Goal: Communication & Community: Answer question/provide support

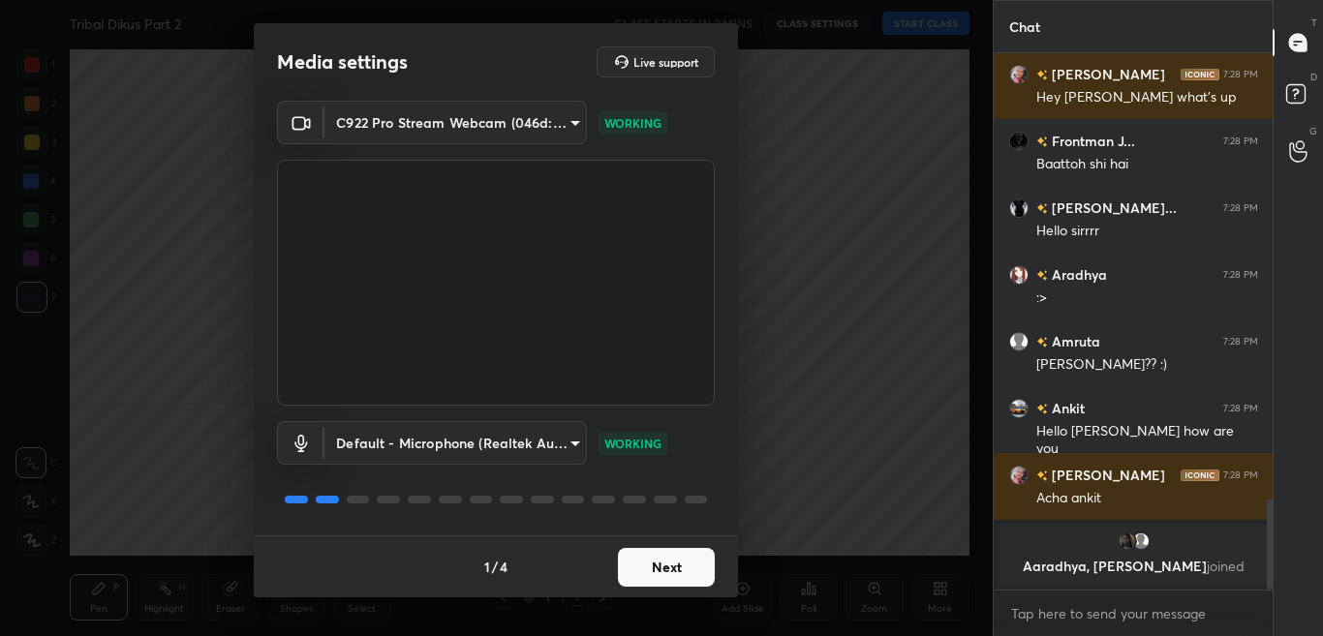
scroll to position [2553, 0]
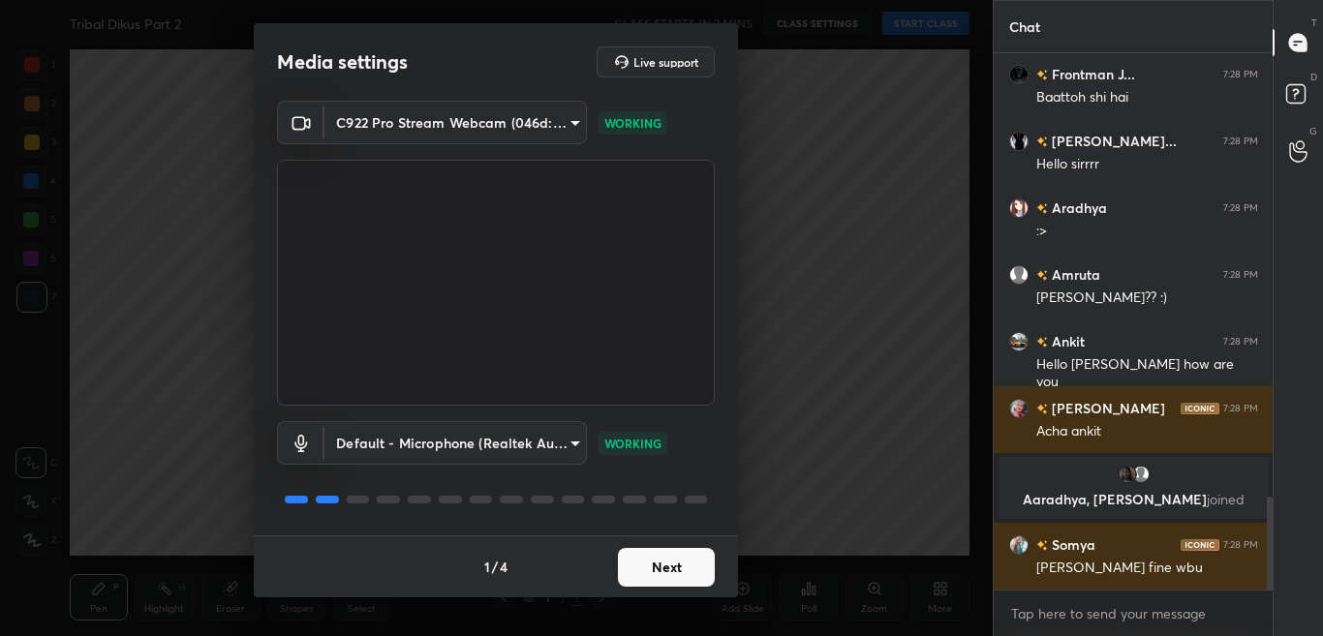
click at [685, 560] on button "Next" at bounding box center [666, 567] width 97 height 39
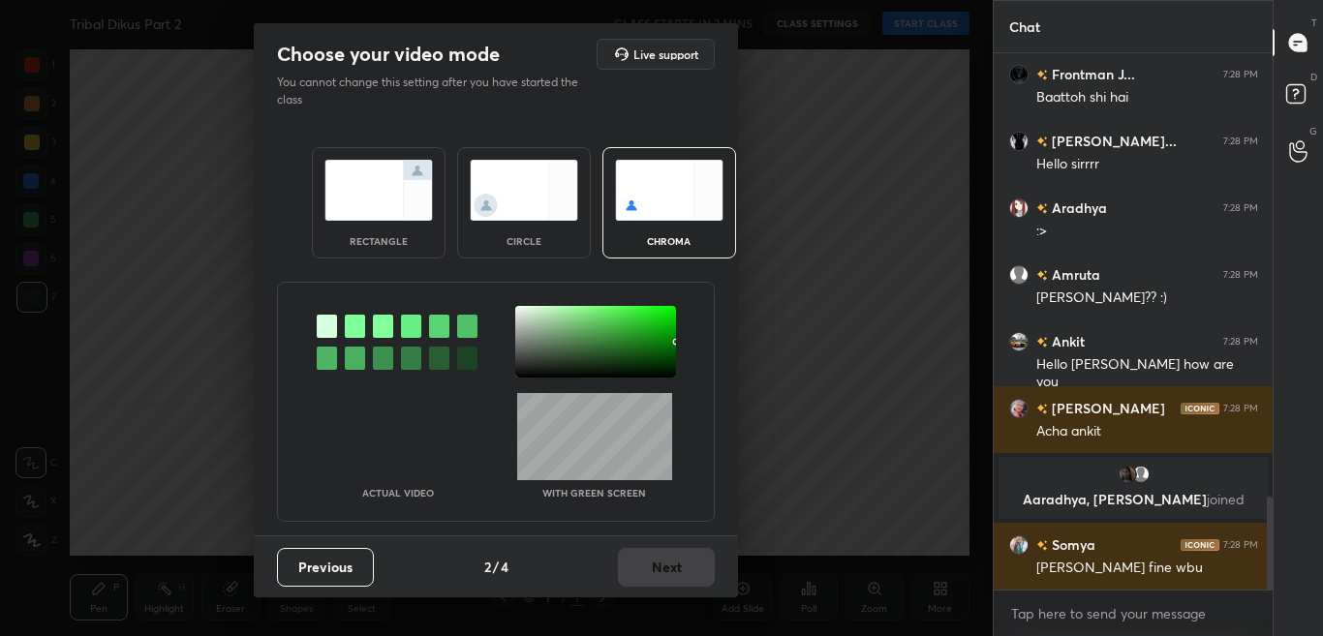
scroll to position [2620, 0]
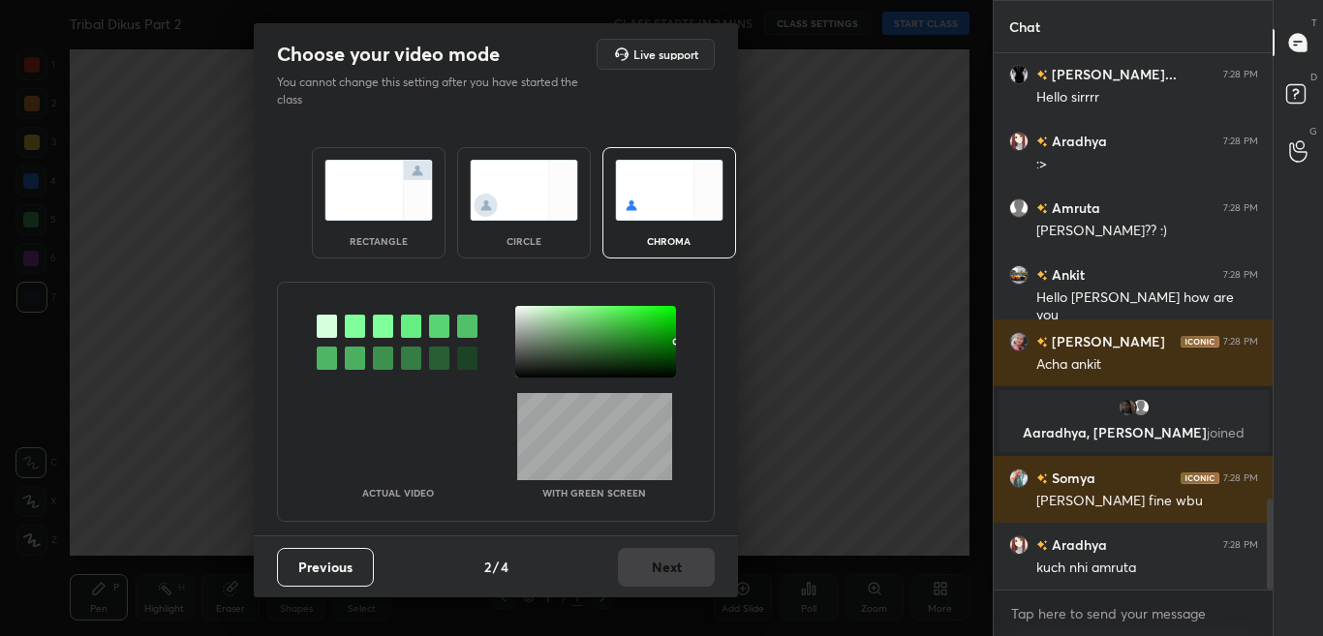
click at [355, 321] on div at bounding box center [355, 326] width 20 height 23
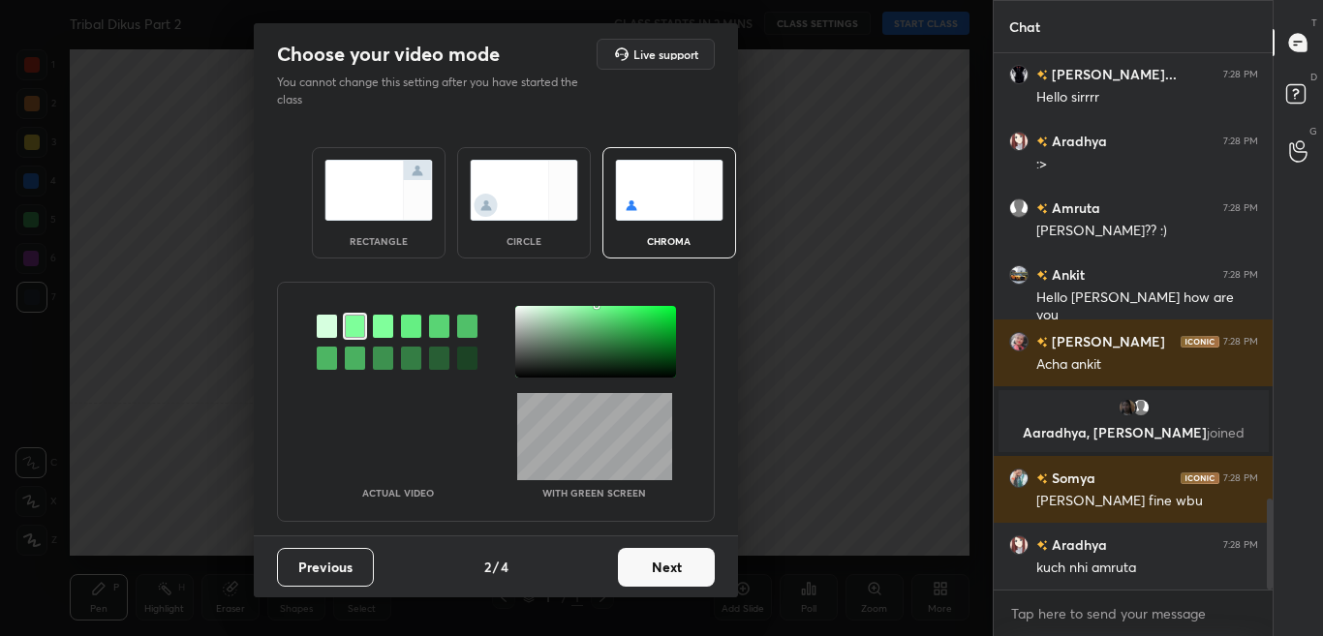
scroll to position [2687, 0]
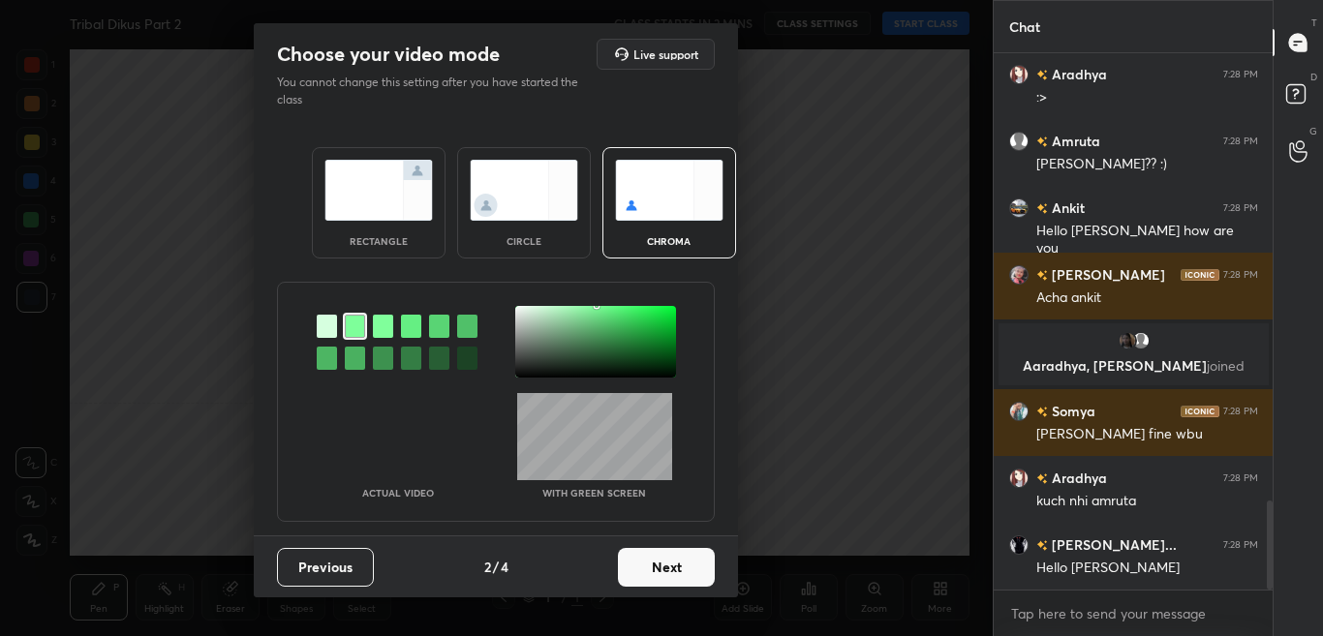
click at [521, 316] on div at bounding box center [595, 342] width 161 height 72
click at [705, 575] on button "Next" at bounding box center [666, 567] width 97 height 39
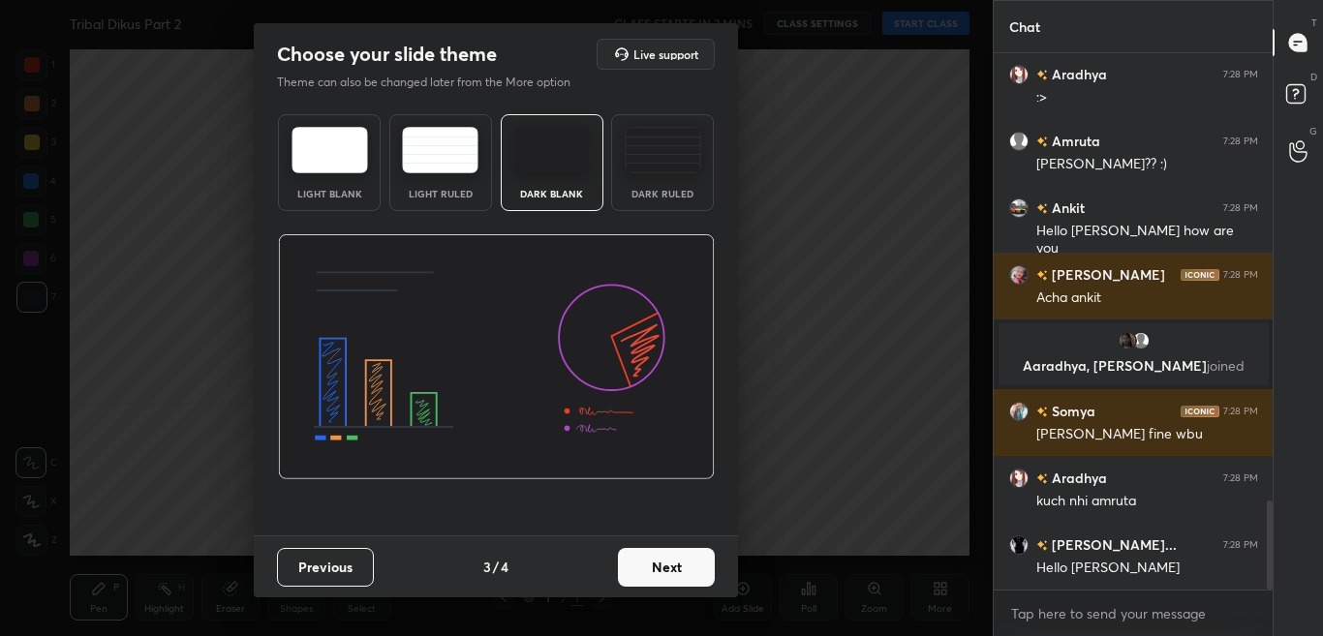
click at [703, 579] on button "Next" at bounding box center [666, 567] width 97 height 39
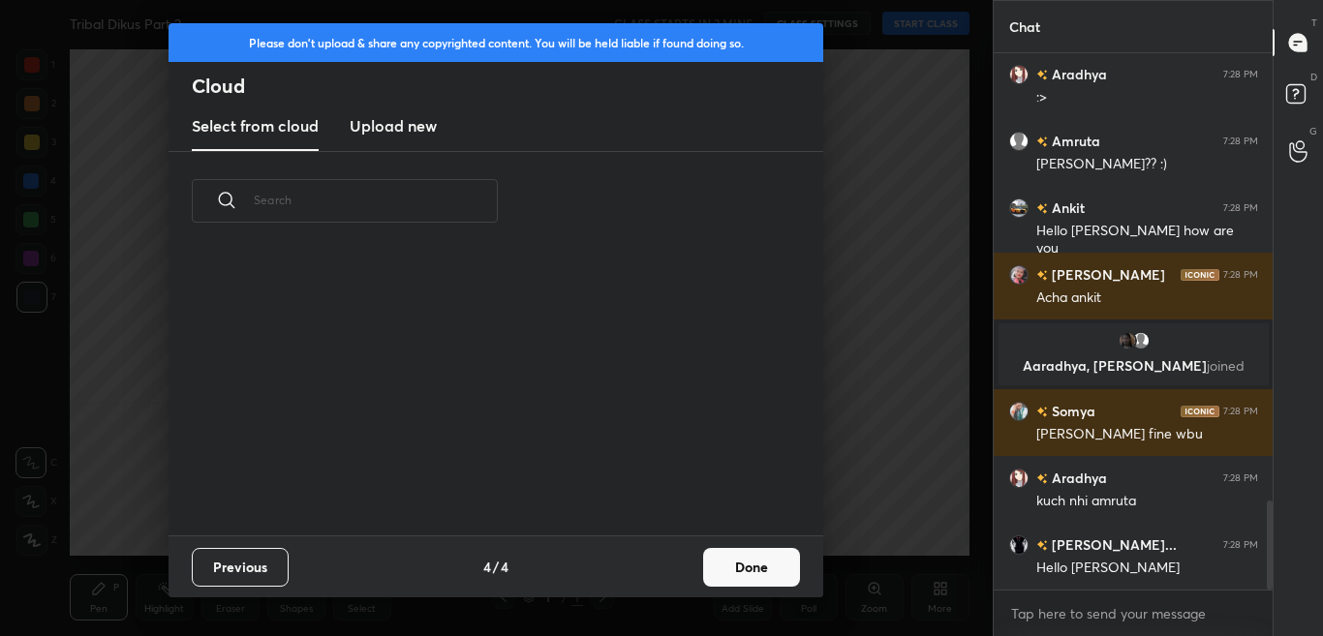
click at [738, 574] on button "Done" at bounding box center [751, 567] width 97 height 39
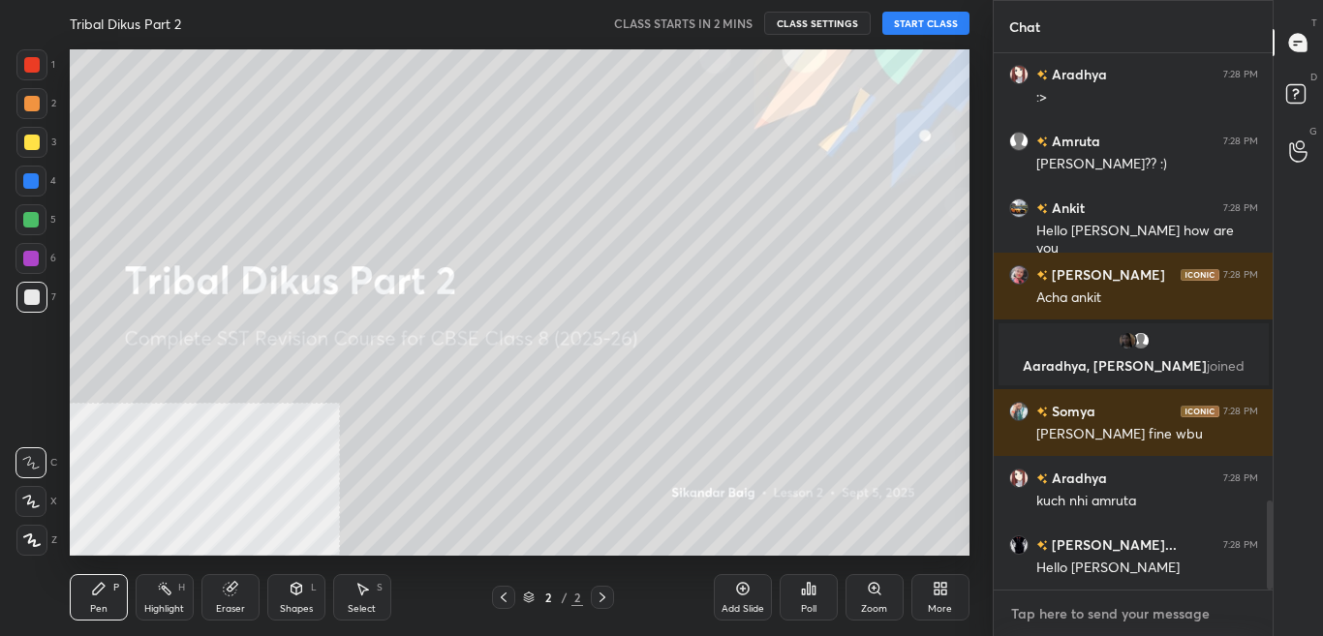
click at [1054, 616] on textarea at bounding box center [1133, 613] width 249 height 31
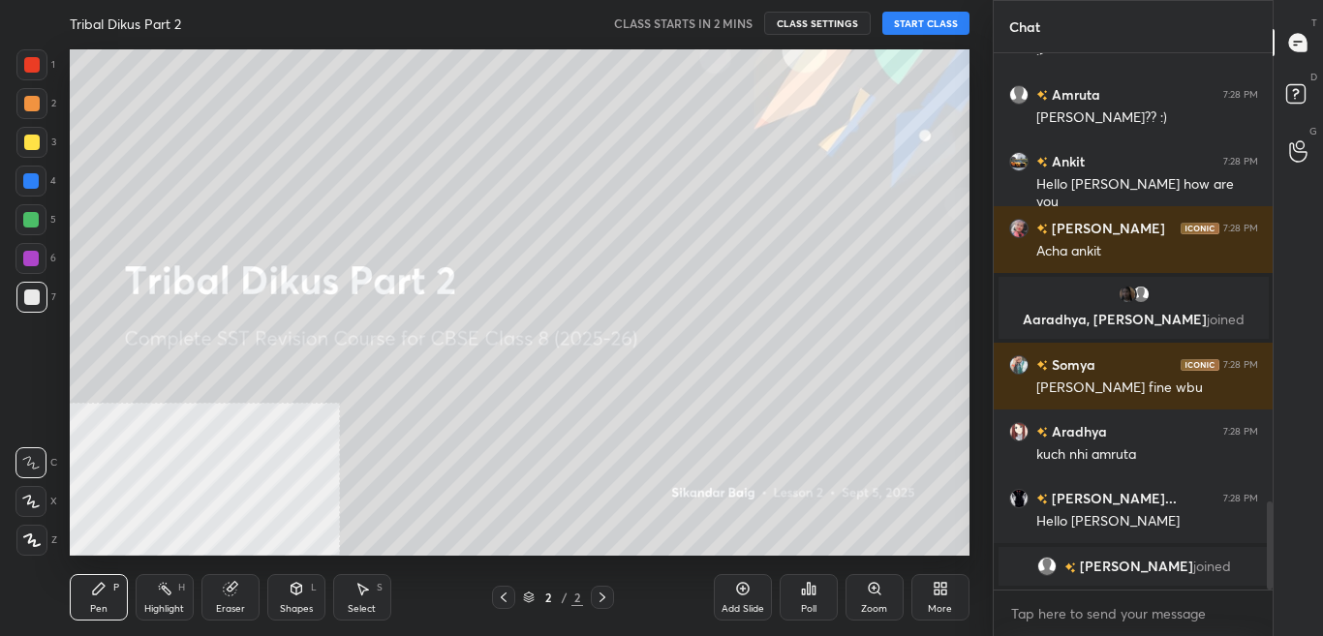
click at [941, 608] on div "More" at bounding box center [940, 609] width 24 height 10
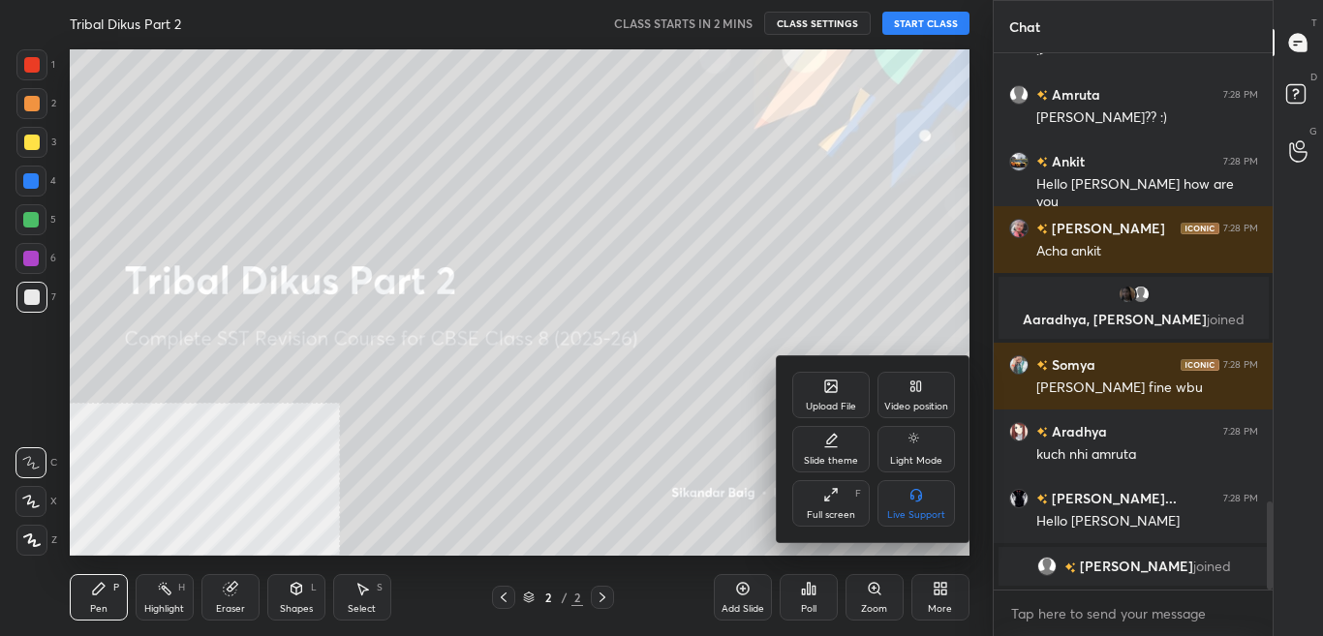
click at [902, 395] on div "Video position" at bounding box center [915, 395] width 77 height 46
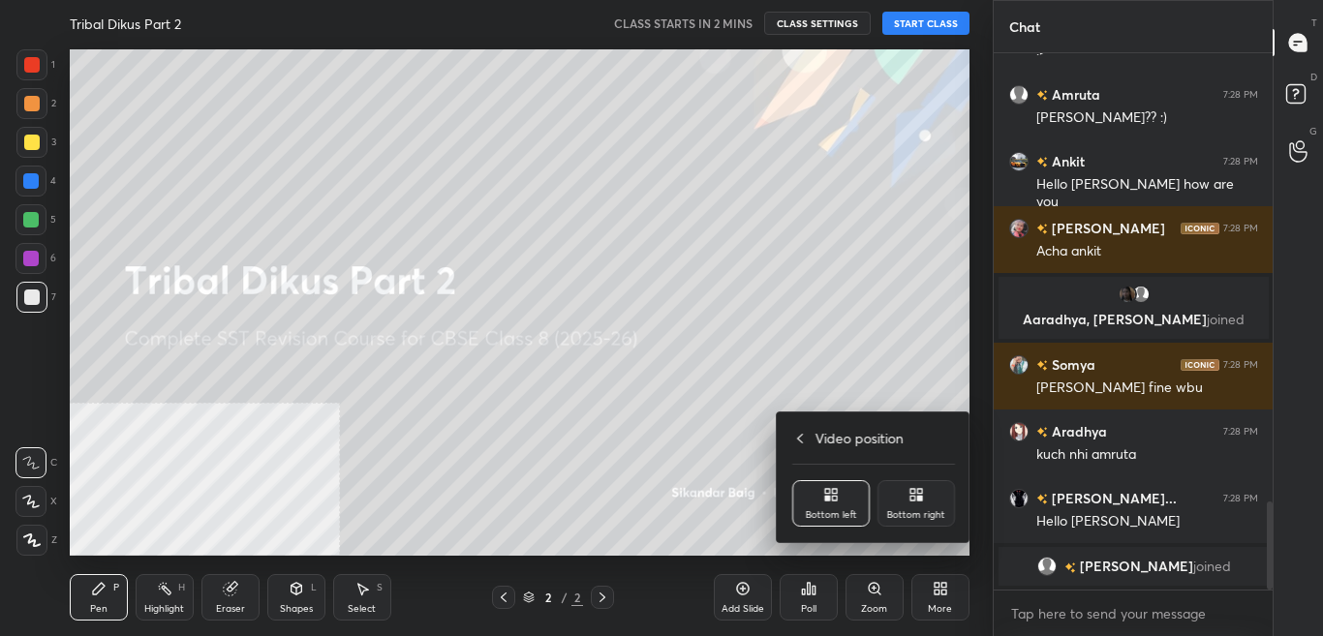
click at [925, 513] on div "Bottom right" at bounding box center [916, 515] width 58 height 10
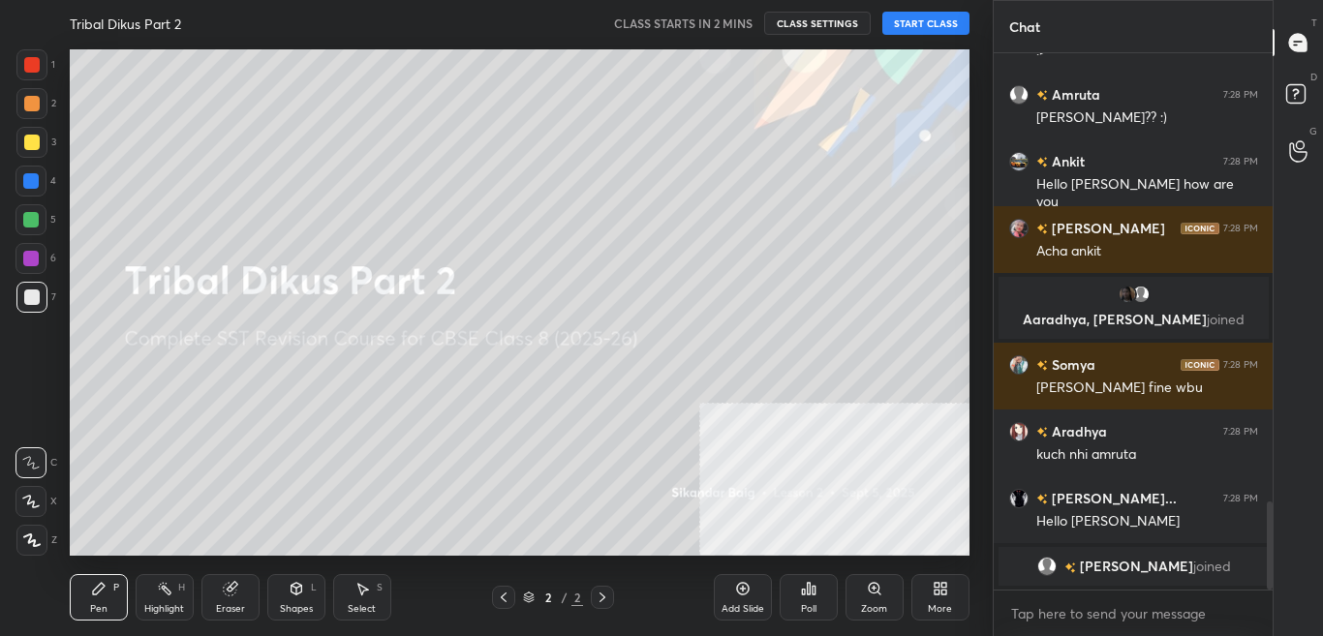
click at [939, 584] on icon at bounding box center [936, 585] width 5 height 5
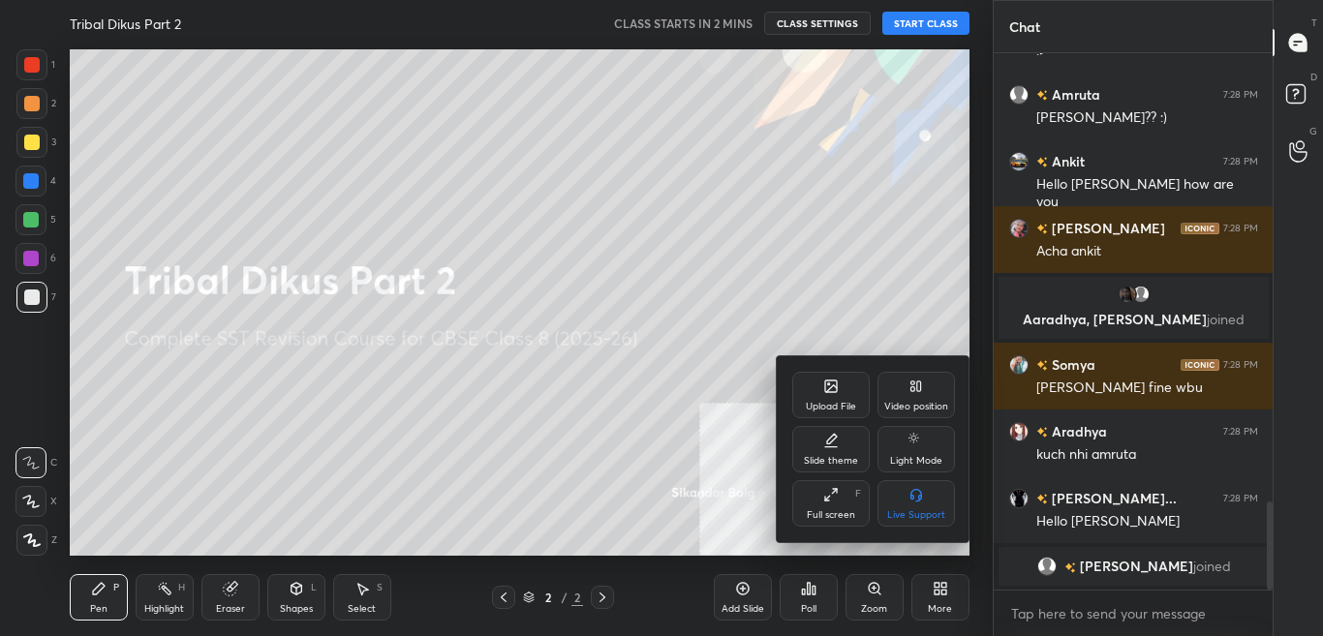
scroll to position [2672, 0]
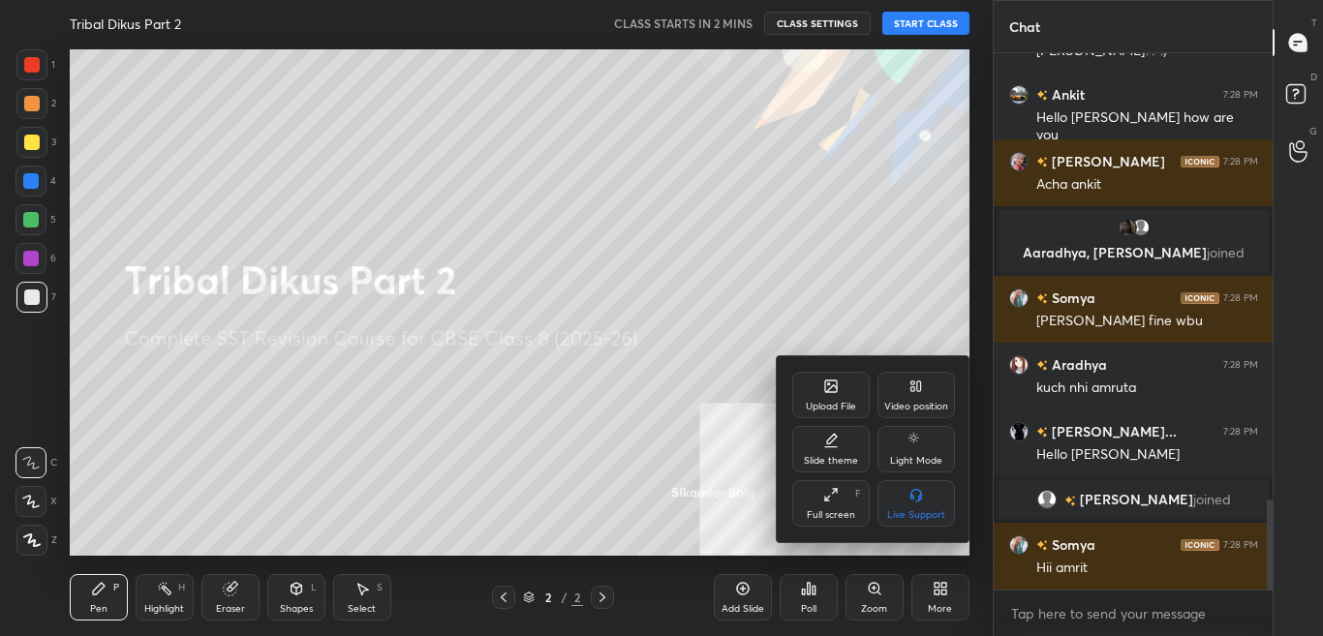
click at [822, 386] on div "Upload File" at bounding box center [830, 395] width 77 height 46
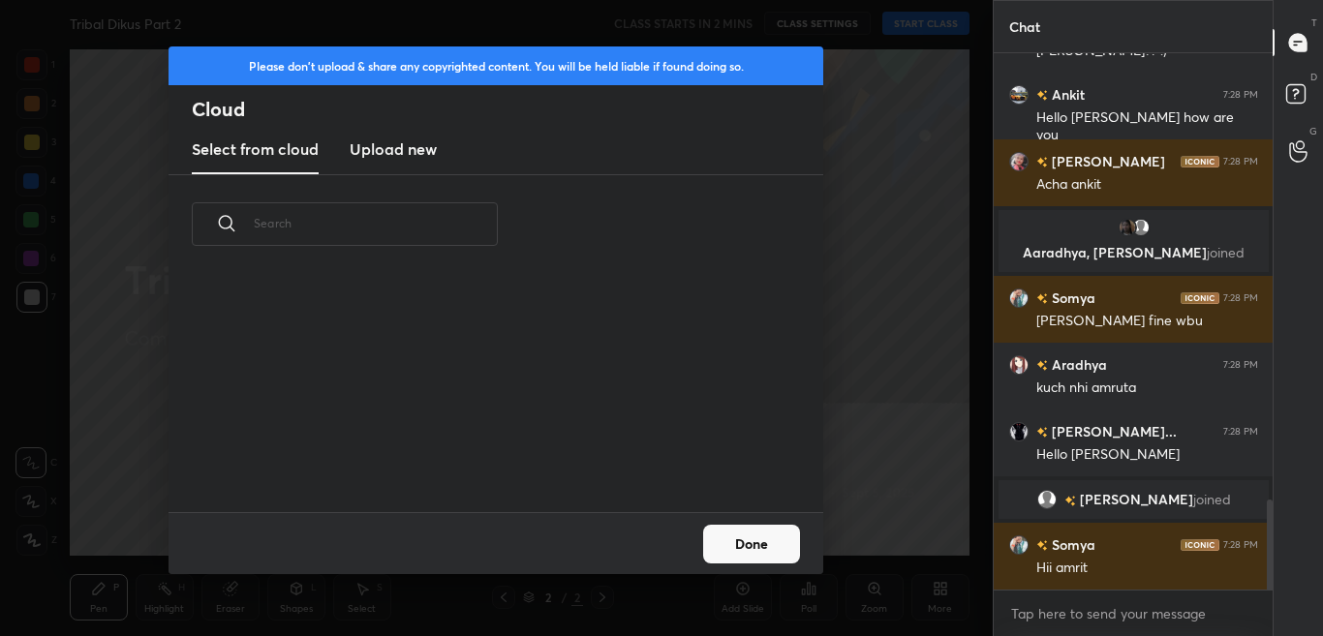
scroll to position [238, 622]
click at [394, 150] on h3 "Upload new" at bounding box center [393, 148] width 87 height 23
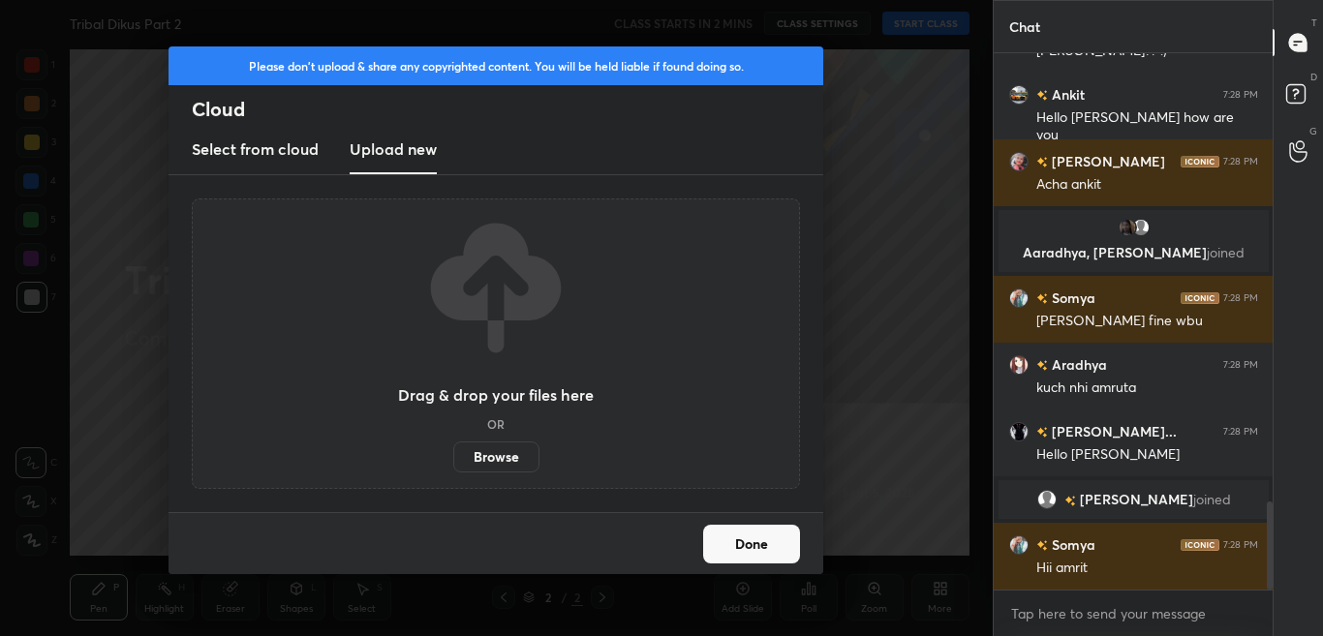
scroll to position [2738, 0]
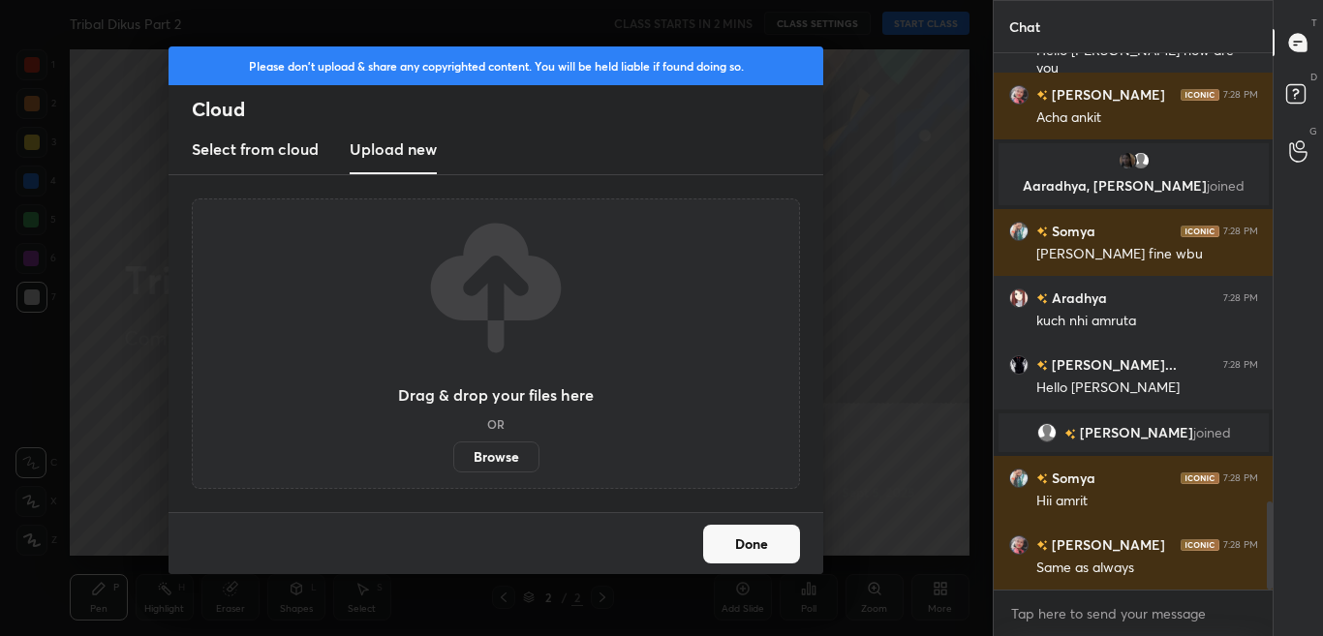
click at [495, 457] on label "Browse" at bounding box center [496, 457] width 86 height 31
click at [453, 457] on input "Browse" at bounding box center [453, 457] width 0 height 31
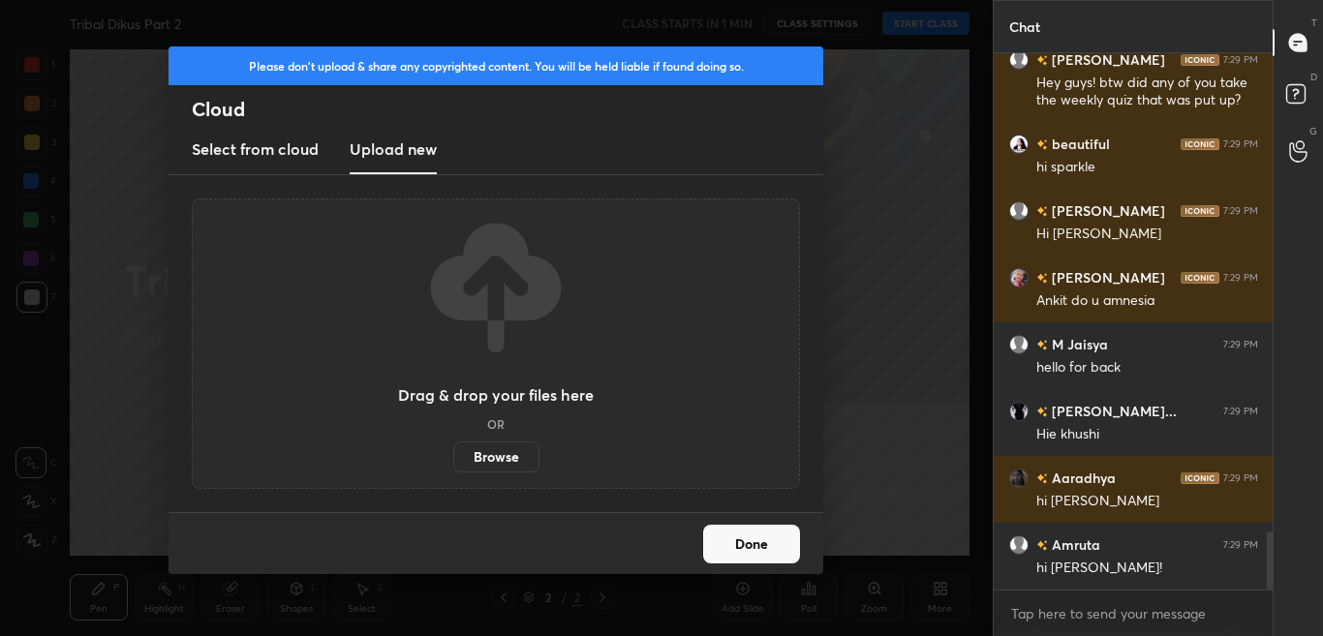
scroll to position [4405, 0]
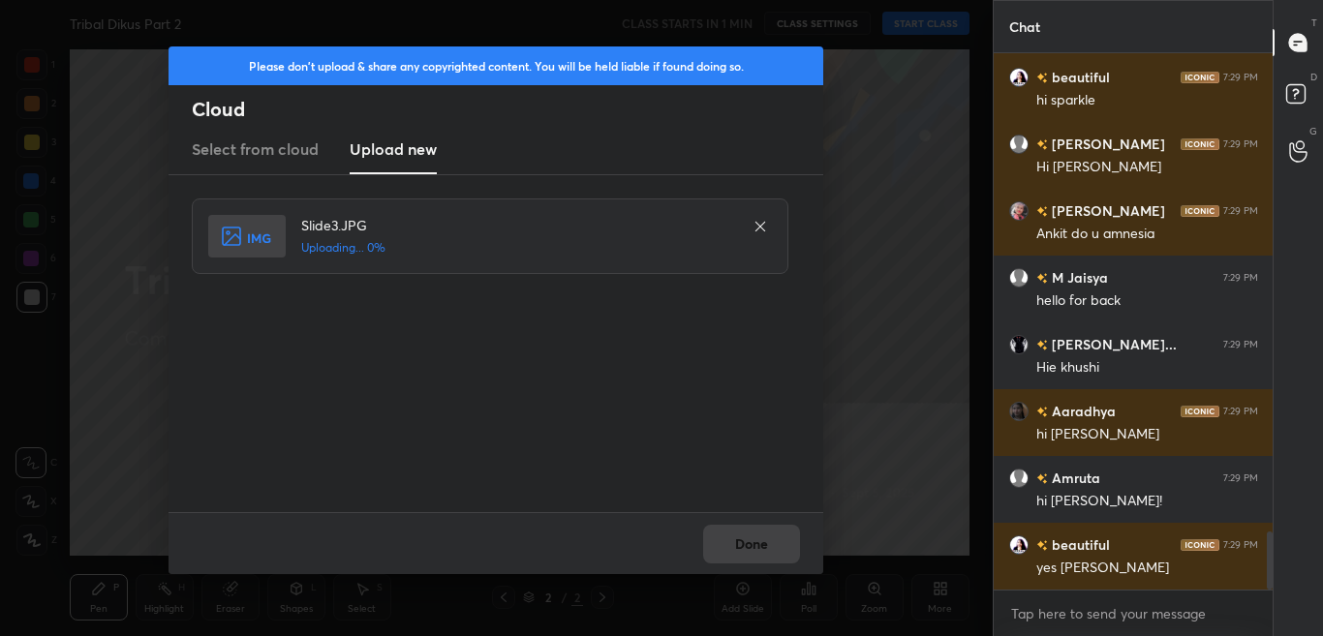
click at [753, 557] on div "Done" at bounding box center [495, 543] width 655 height 62
click at [748, 555] on div "Done" at bounding box center [495, 543] width 655 height 62
click at [747, 552] on div "Done" at bounding box center [495, 543] width 655 height 62
click at [745, 545] on div "Done" at bounding box center [495, 543] width 655 height 62
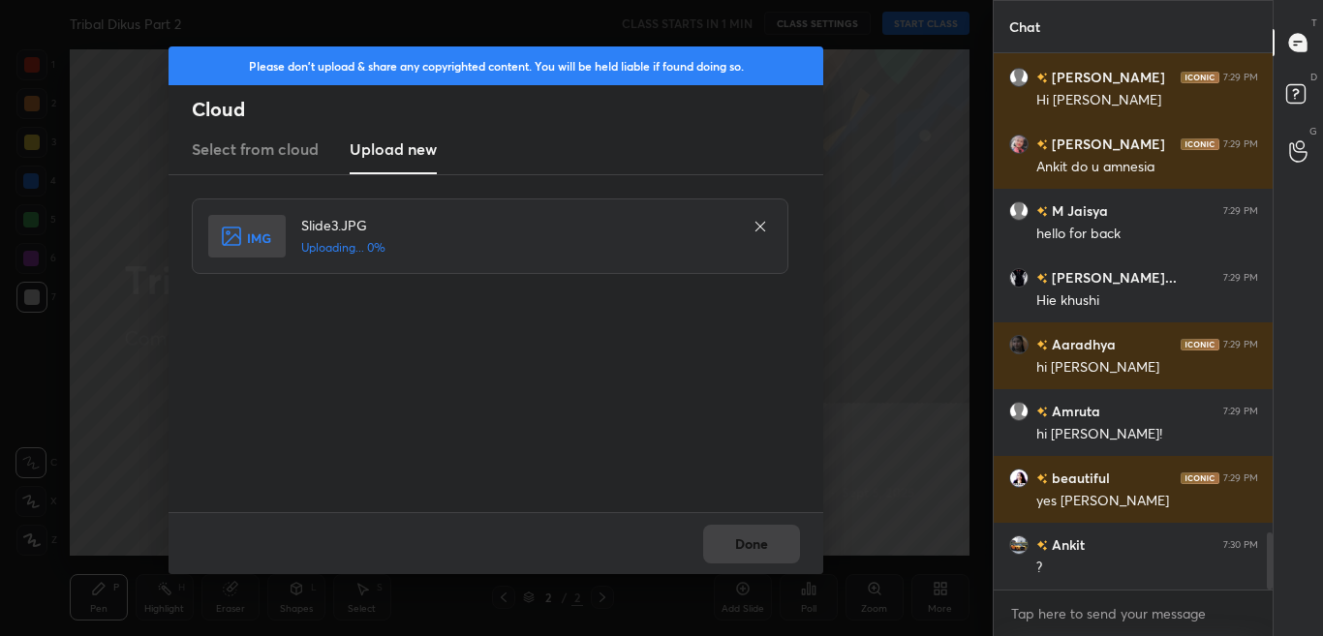
click at [746, 543] on div "Done" at bounding box center [495, 543] width 655 height 62
click at [745, 541] on div "Done" at bounding box center [495, 543] width 655 height 62
click at [744, 540] on div "Done" at bounding box center [495, 543] width 655 height 62
click at [744, 539] on div "Done" at bounding box center [495, 543] width 655 height 62
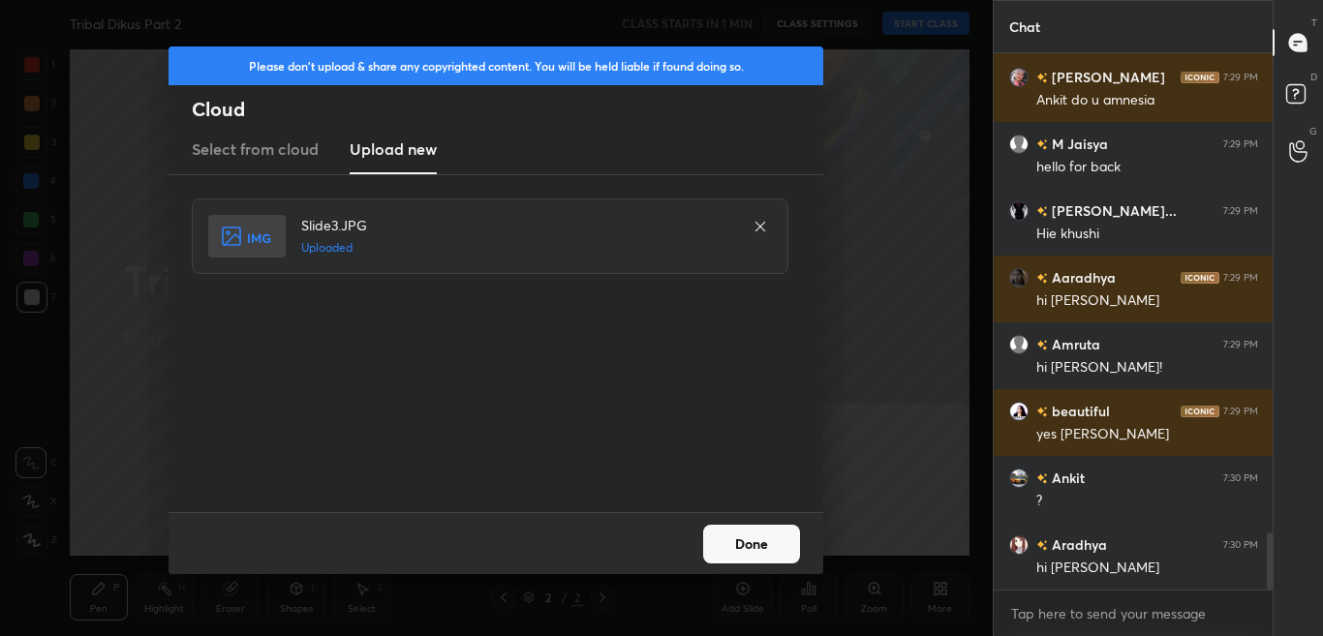
click at [743, 540] on button "Done" at bounding box center [751, 544] width 97 height 39
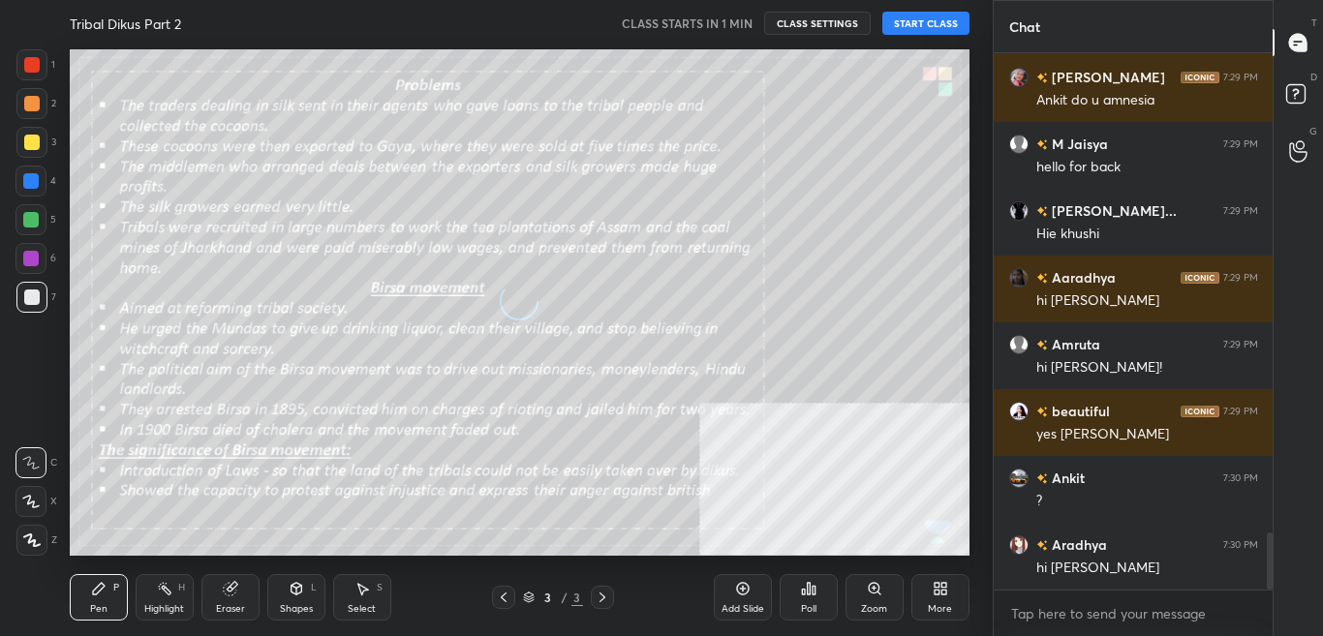
click at [506, 594] on icon at bounding box center [503, 597] width 15 height 15
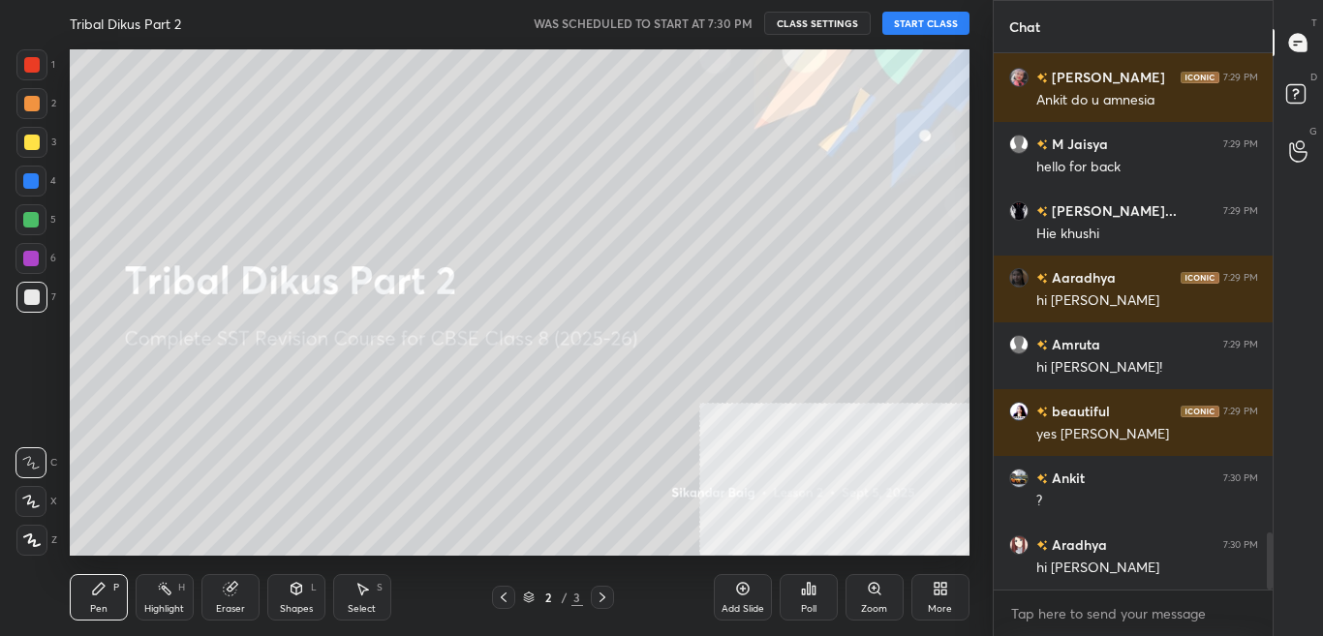
click at [932, 24] on button "START CLASS" at bounding box center [925, 23] width 87 height 23
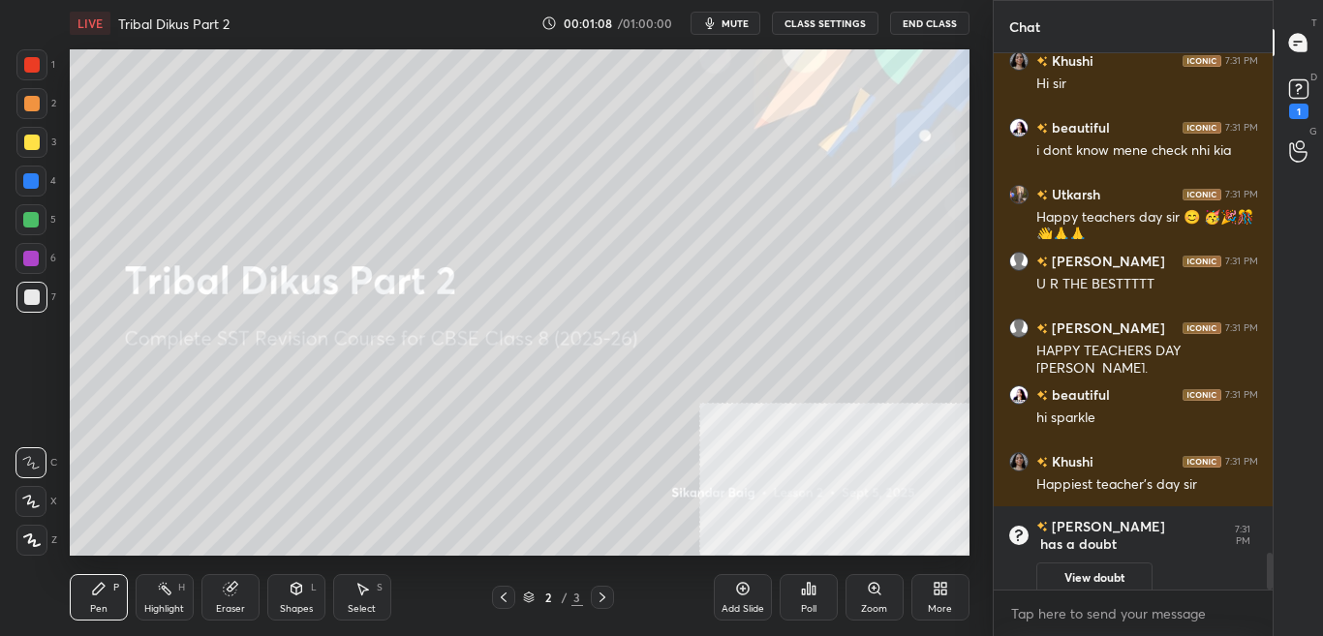
scroll to position [6907, 0]
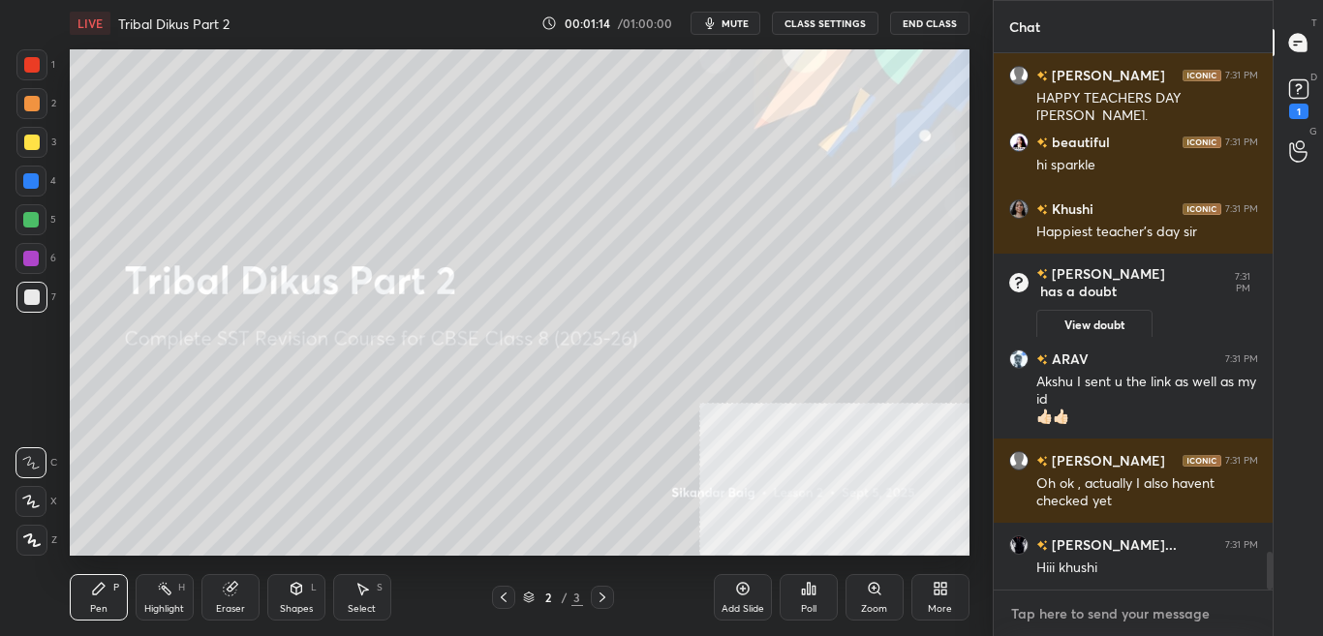
click at [1187, 606] on textarea at bounding box center [1133, 613] width 249 height 31
click at [1188, 598] on textarea at bounding box center [1133, 613] width 249 height 31
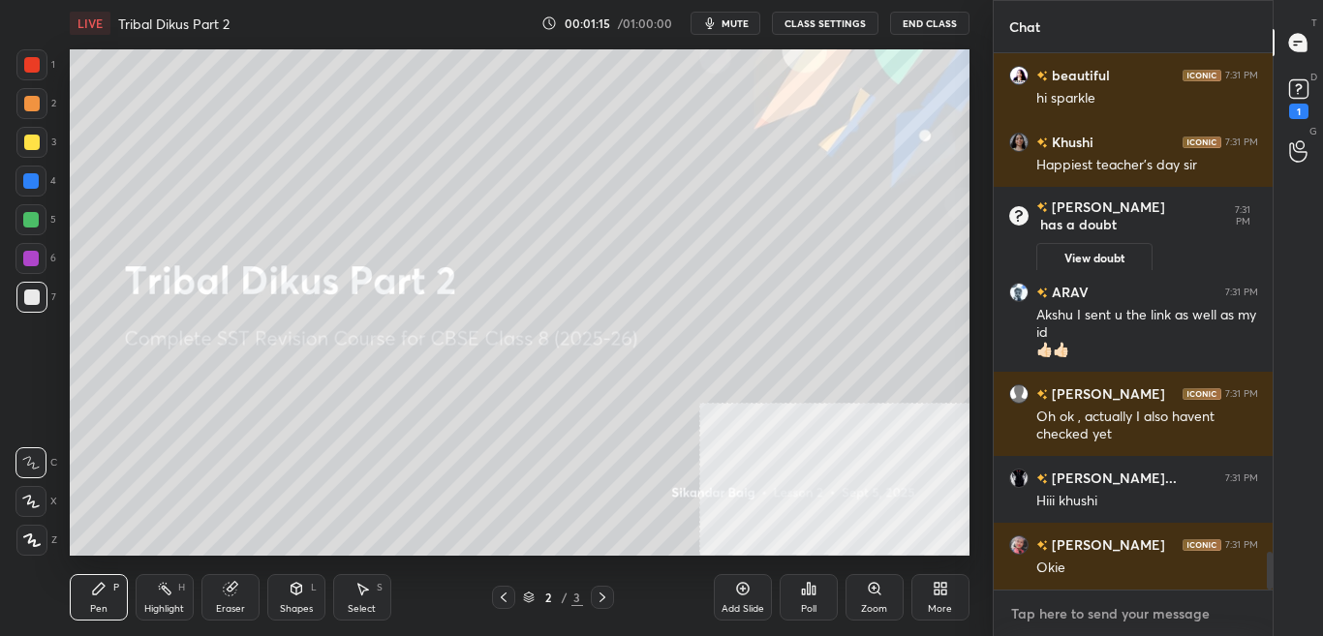
click at [1190, 603] on textarea at bounding box center [1133, 613] width 249 height 31
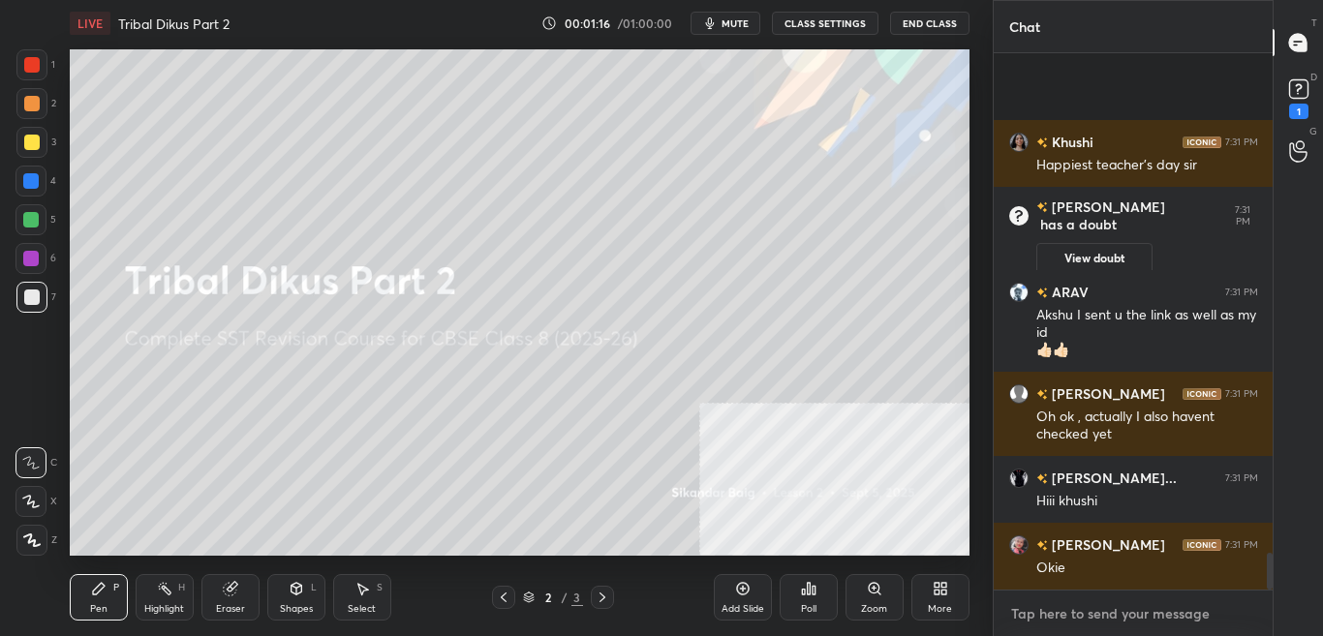
scroll to position [7276, 0]
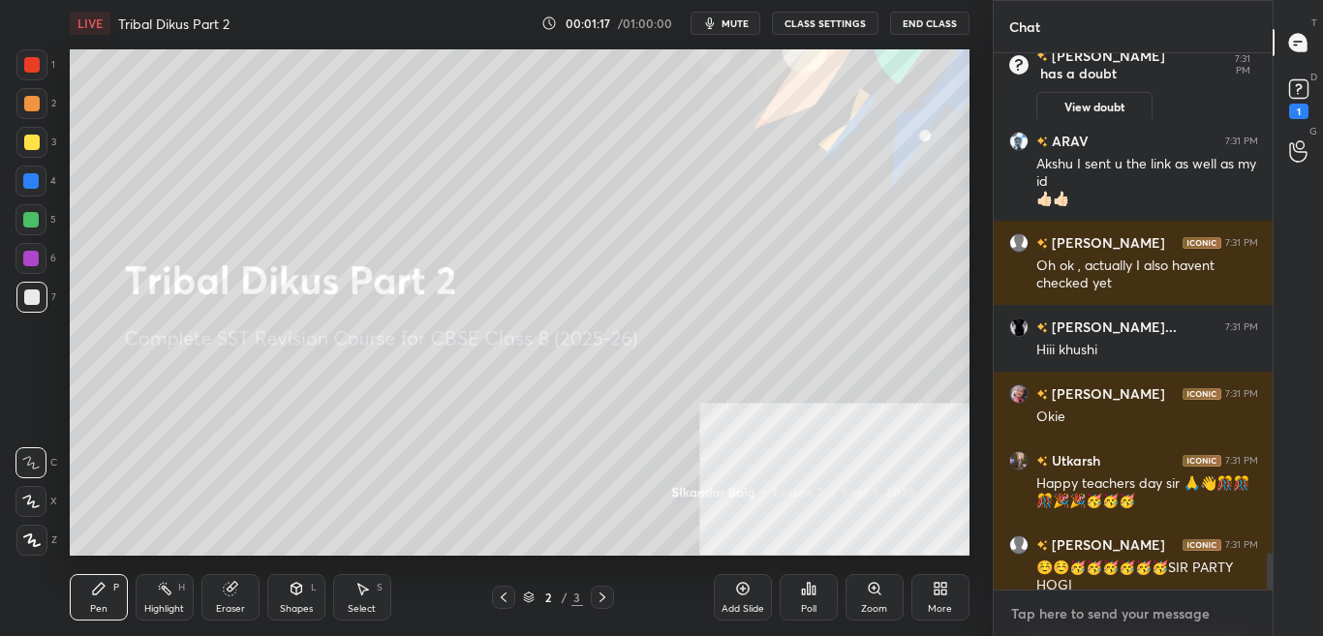
click at [1191, 614] on textarea at bounding box center [1133, 613] width 249 height 31
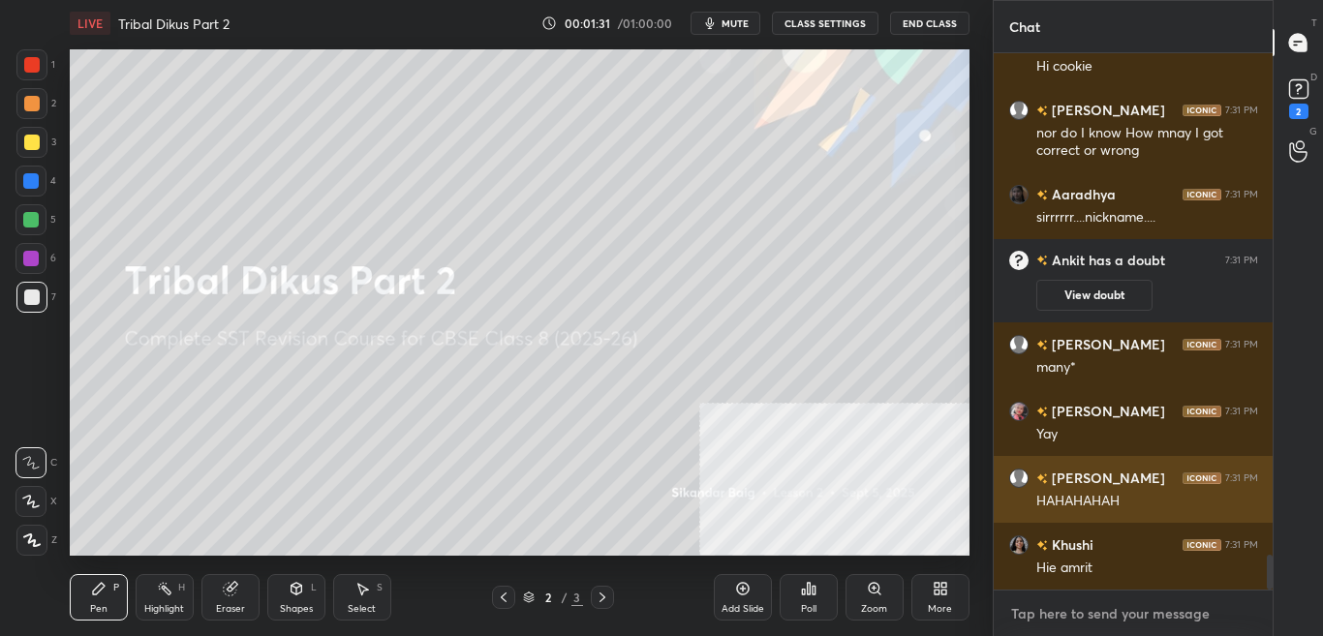
scroll to position [7672, 0]
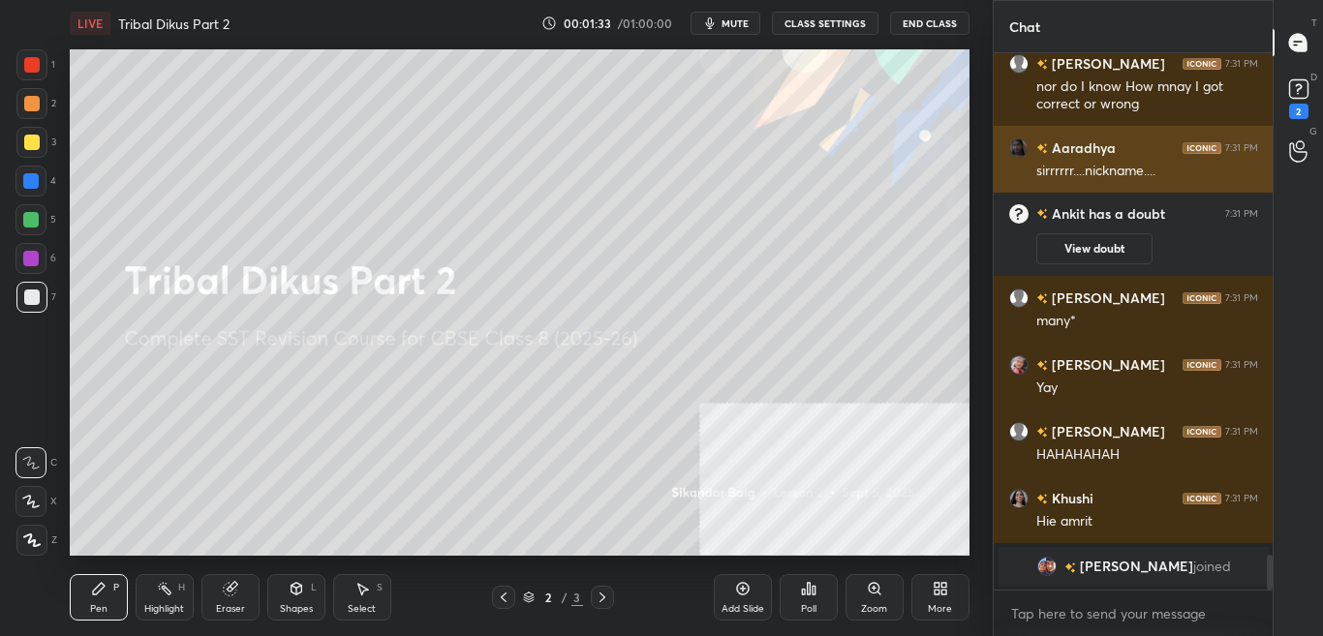
click at [1133, 151] on div "Aaradhya 7:31 PM" at bounding box center [1133, 147] width 249 height 20
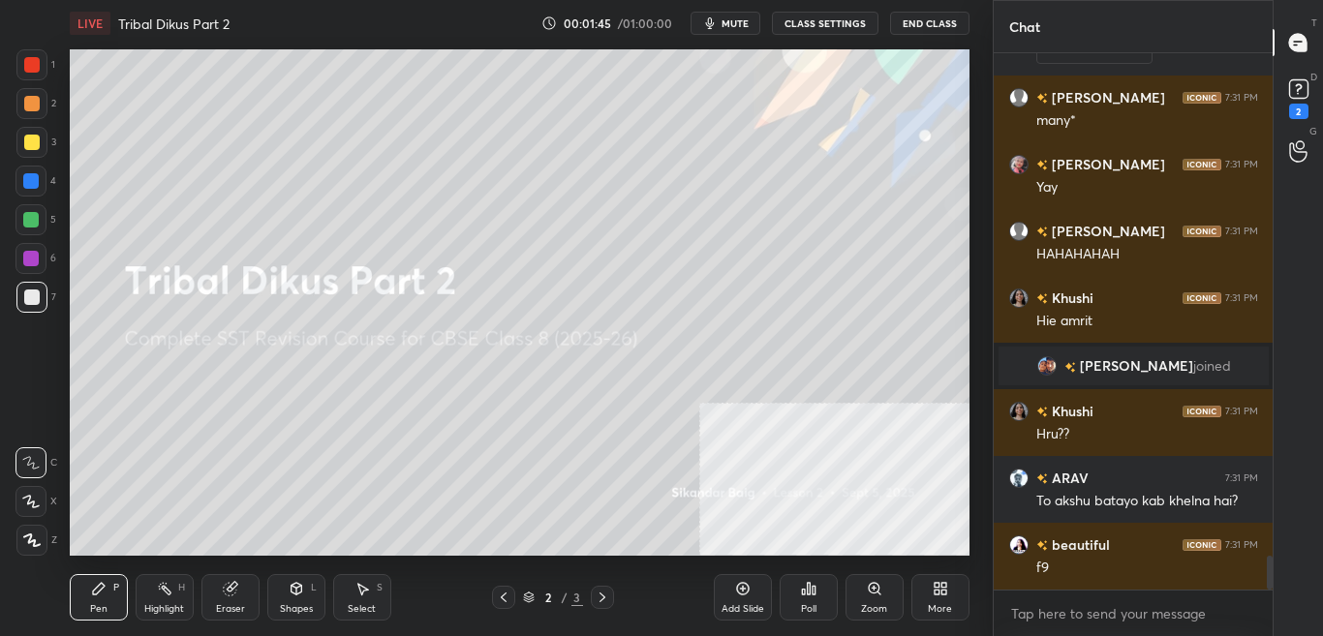
scroll to position [7866, 0]
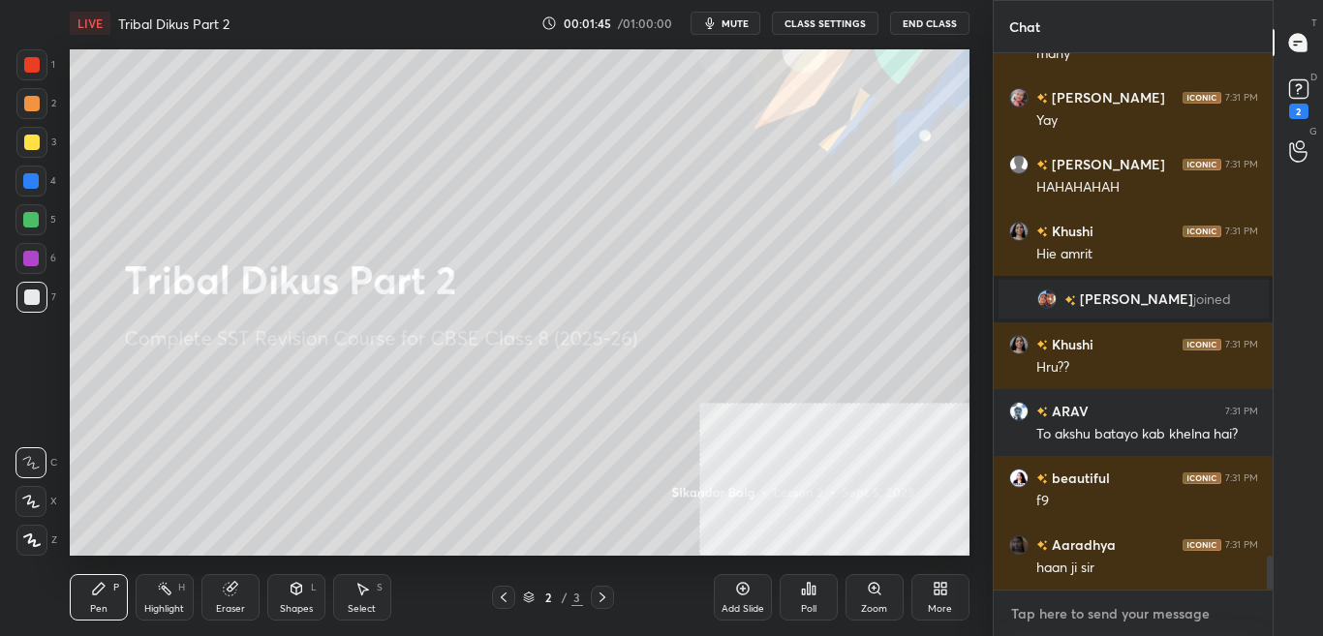
type textarea "x"
click at [1118, 608] on textarea at bounding box center [1133, 613] width 249 height 31
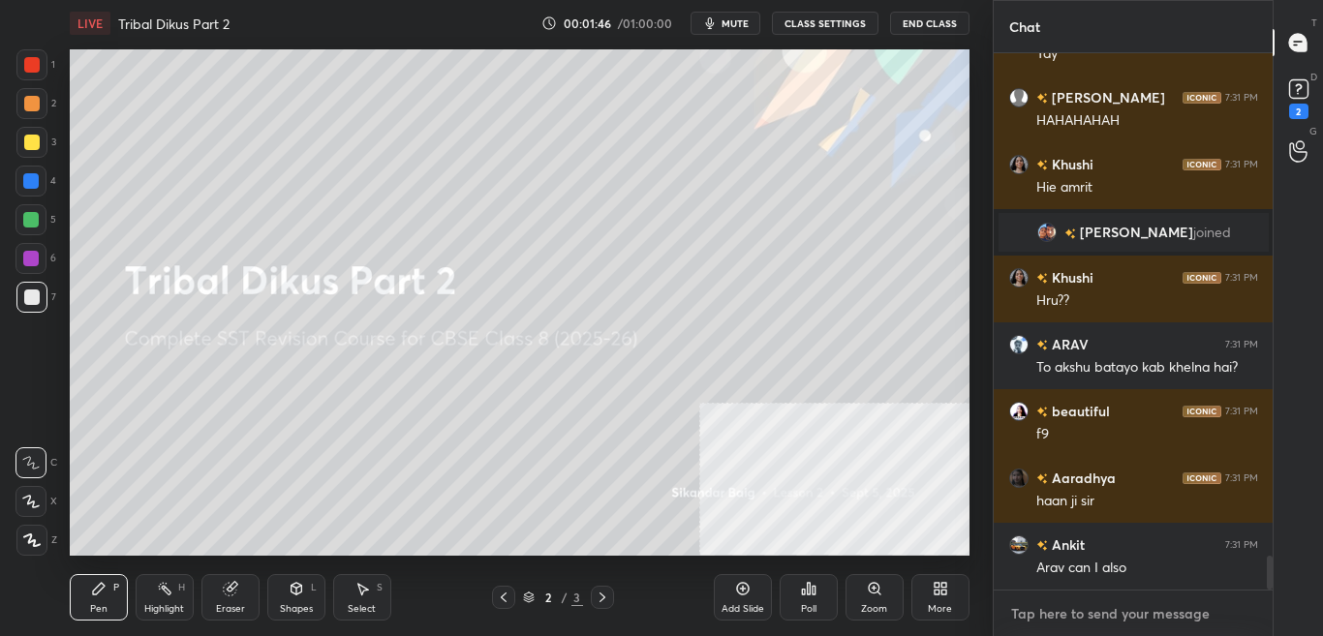
click at [1133, 611] on textarea at bounding box center [1133, 613] width 249 height 31
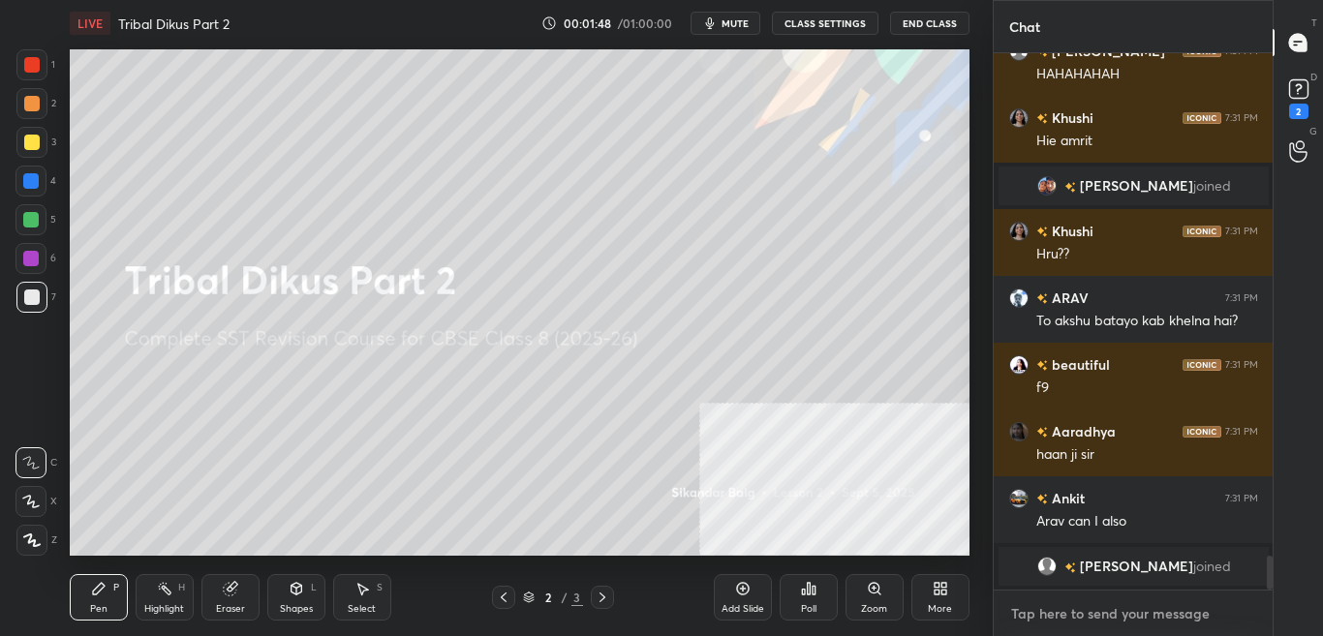
type textarea "t"
type textarea "x"
type textarea "t."
type textarea "x"
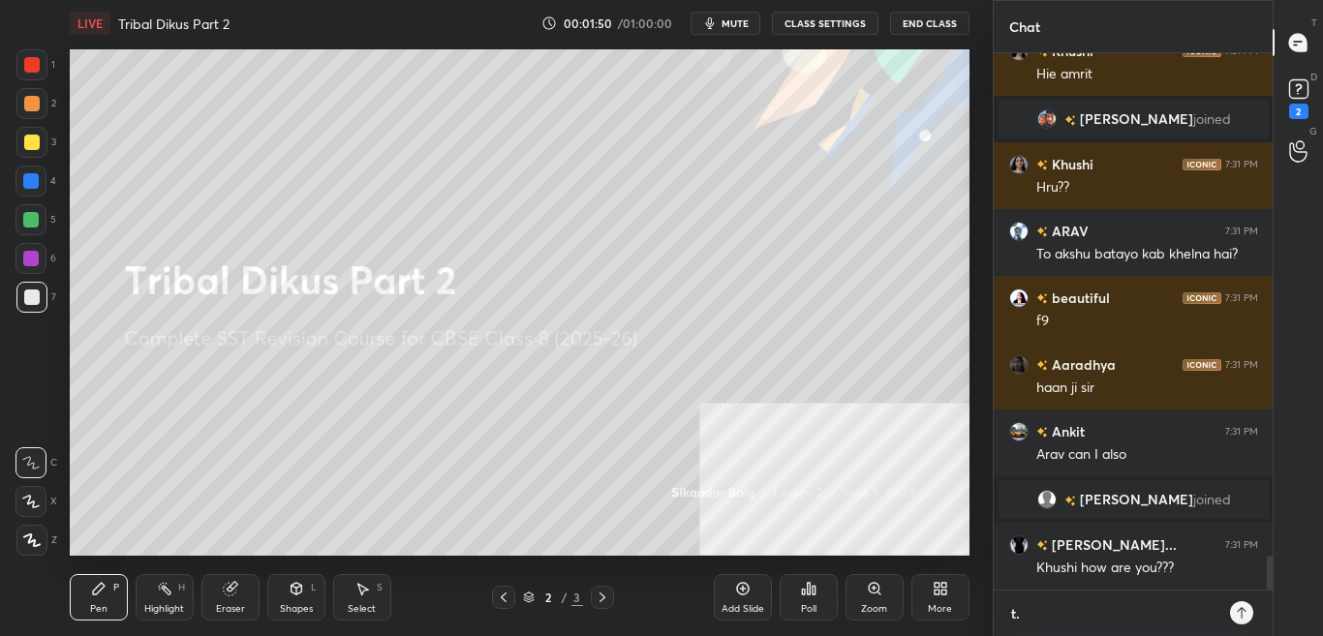
type textarea "t.m"
type textarea "x"
type textarea "[DOMAIN_NAME]"
type textarea "x"
type textarea "[DOMAIN_NAME][URL]"
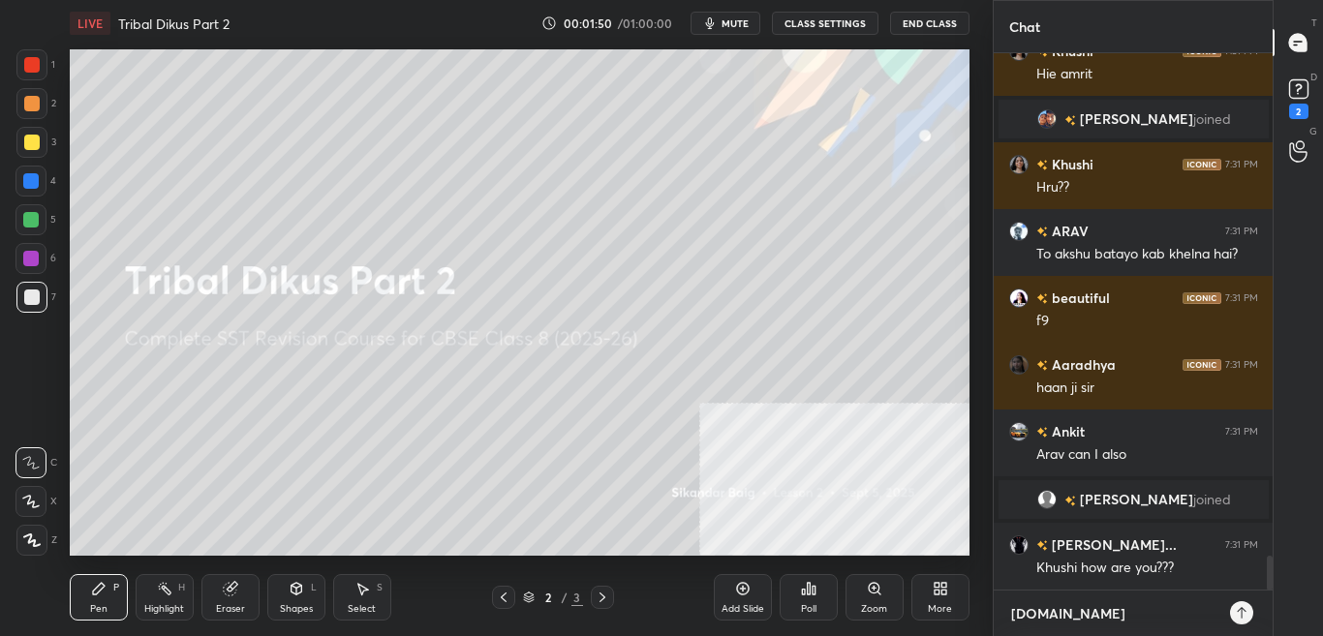
type textarea "x"
type textarea "[DOMAIN_NAME][URL]"
type textarea "x"
type textarea "[DOMAIN_NAME][URL]"
type textarea "x"
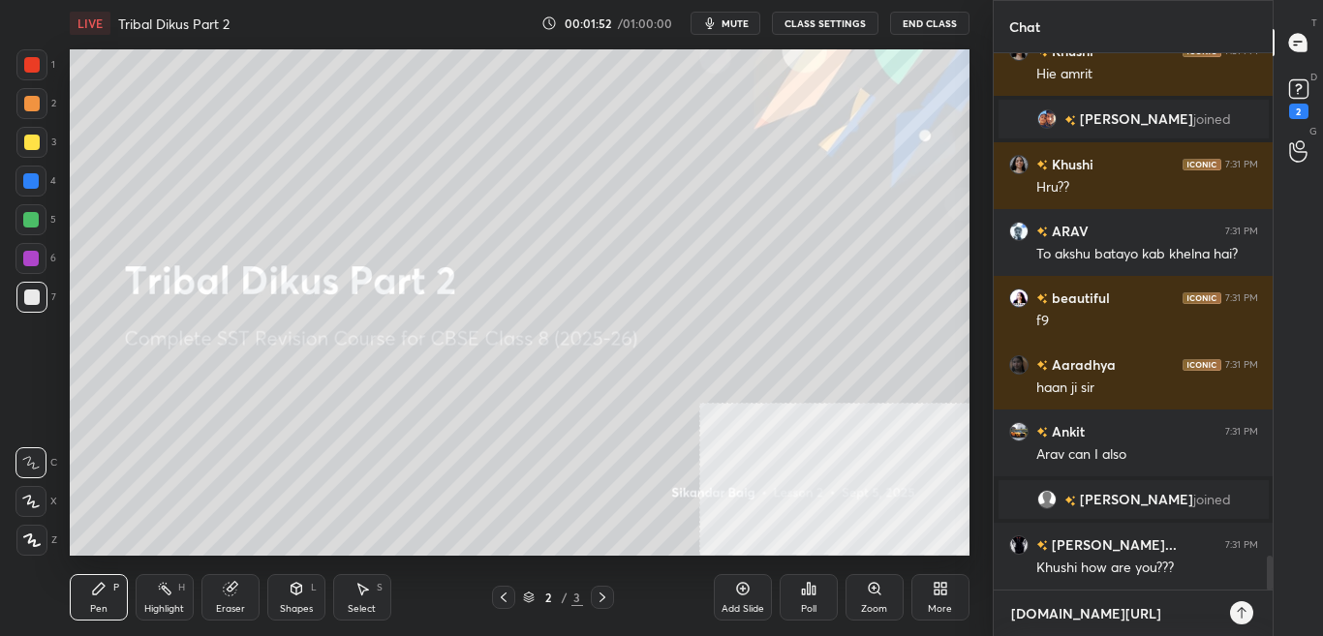
type textarea "[DOMAIN_NAME][URL]"
type textarea "x"
type textarea "[DOMAIN_NAME][URL]"
type textarea "x"
type textarea "[DOMAIN_NAME][URL]"
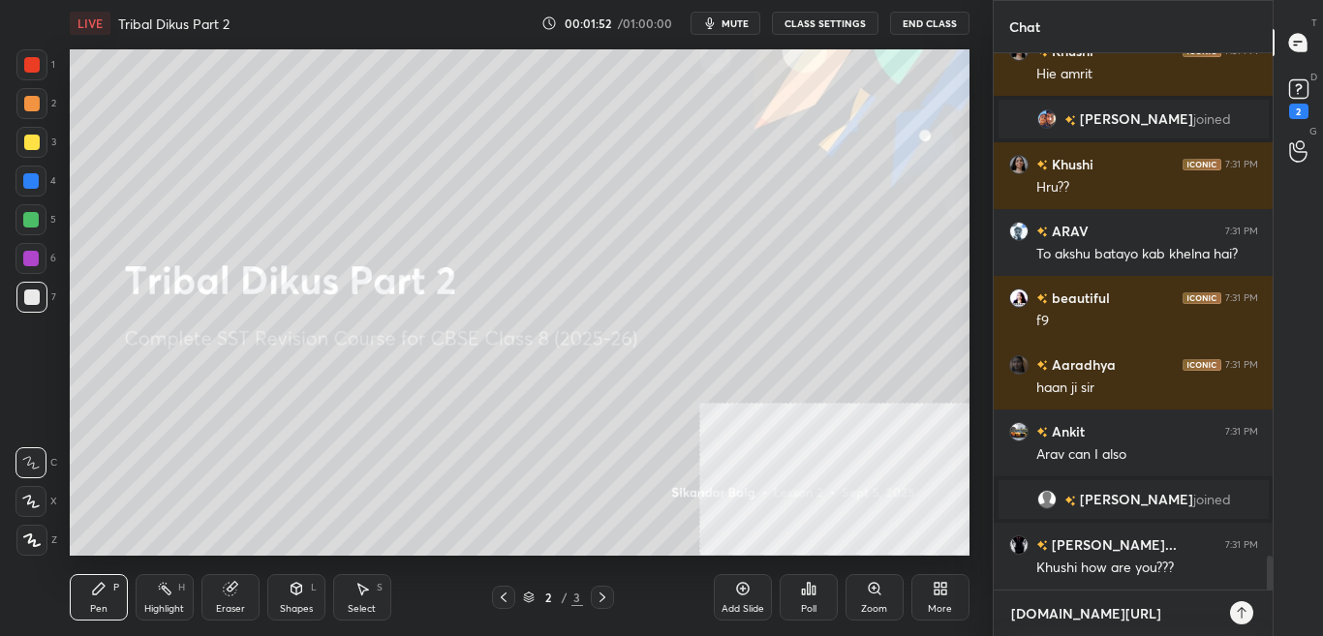
type textarea "x"
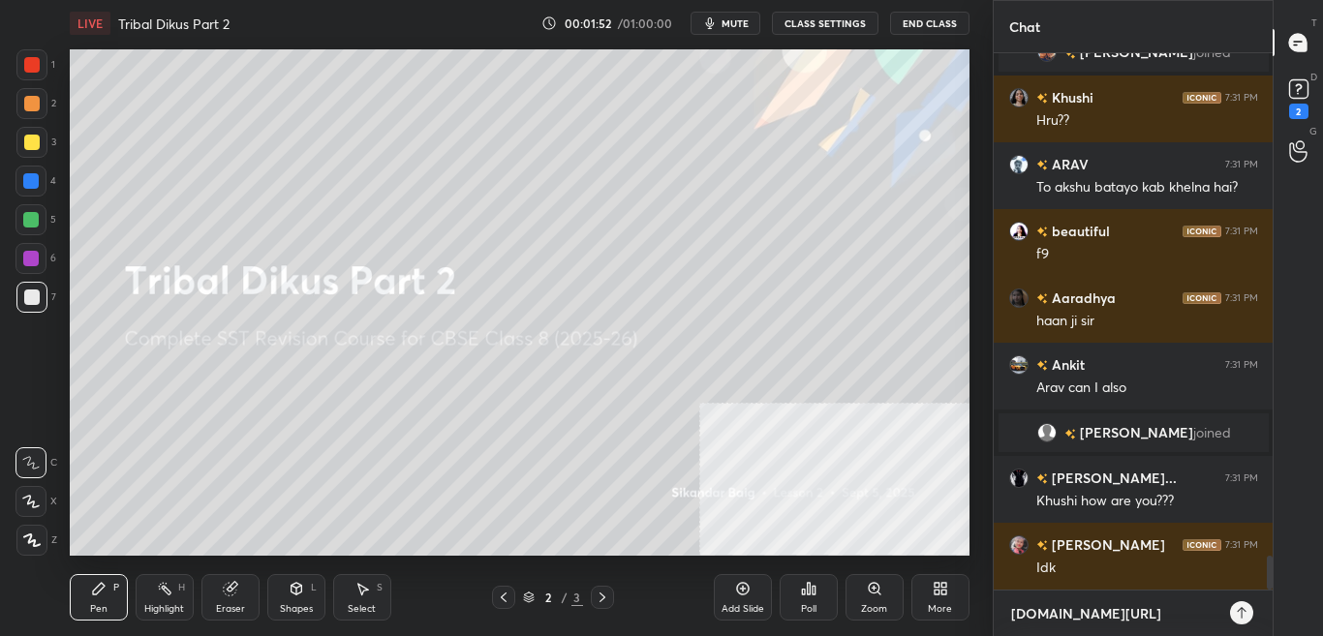
type textarea "[DOMAIN_NAME][URL][PERSON_NAME]"
type textarea "x"
type textarea "[DOMAIN_NAME][URL]"
type textarea "x"
type textarea "[DOMAIN_NAME][URL]"
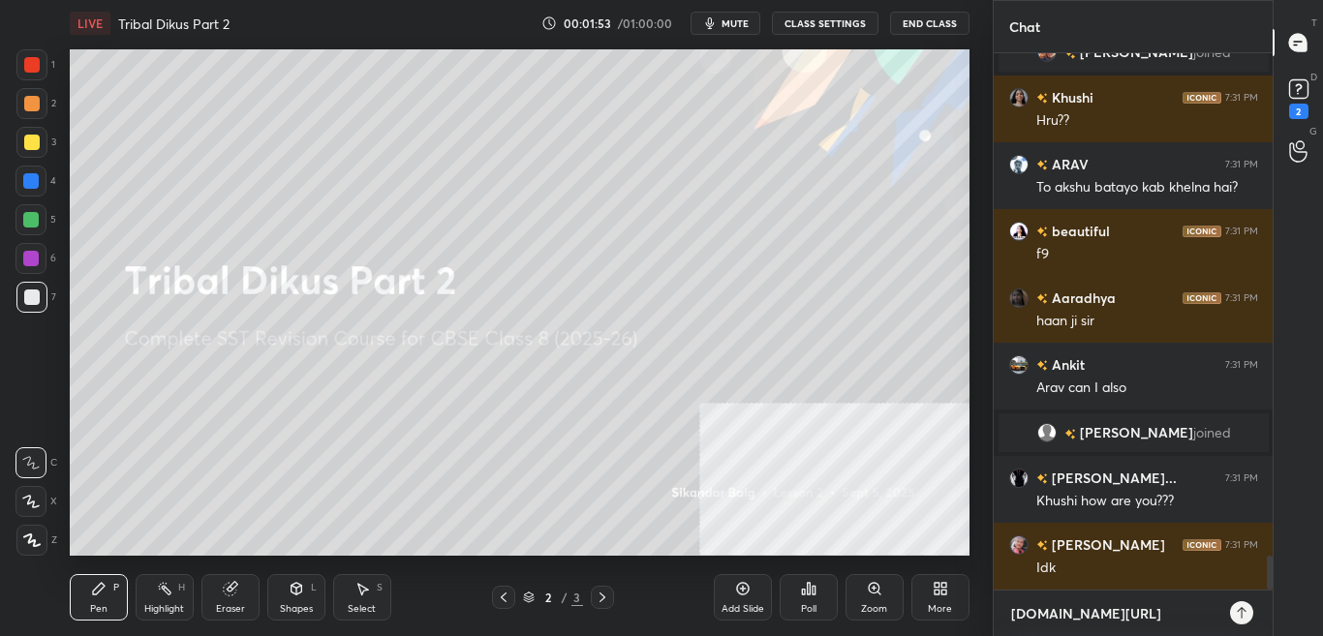
type textarea "x"
type textarea "[DOMAIN_NAME][URL]"
type textarea "x"
type textarea "[DOMAIN_NAME][URL]"
type textarea "x"
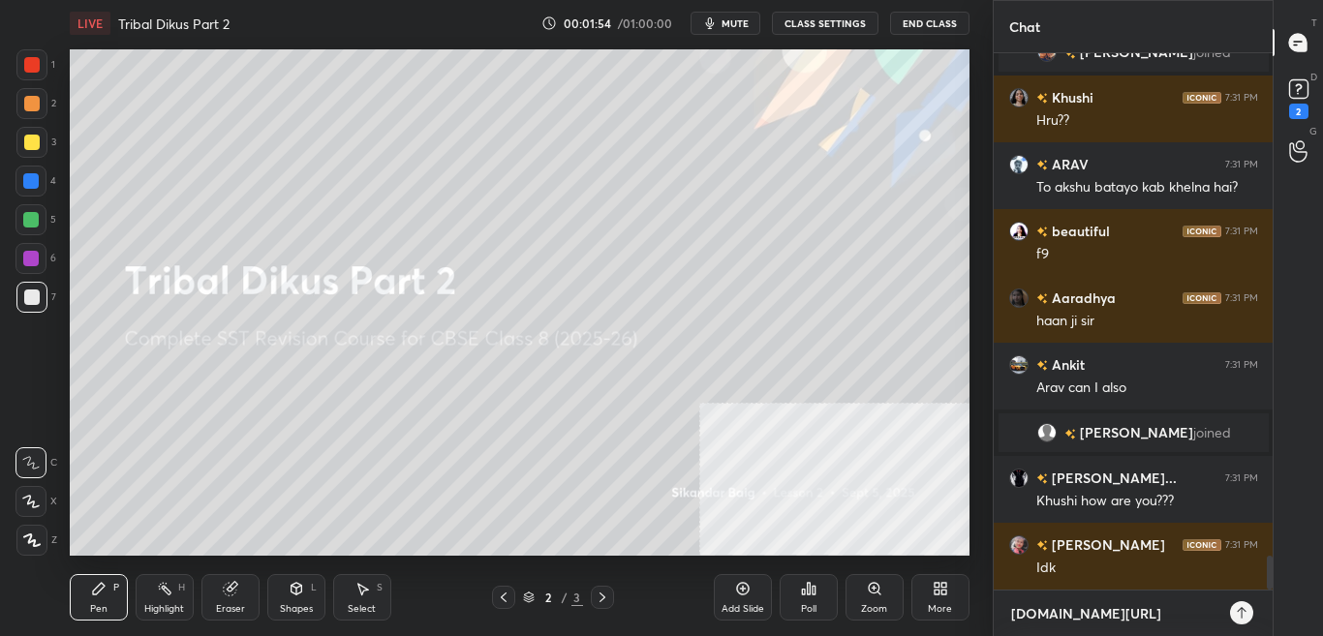
type textarea "[DOMAIN_NAME][URL]"
type textarea "x"
type textarea "[DOMAIN_NAME][URL]"
type textarea "x"
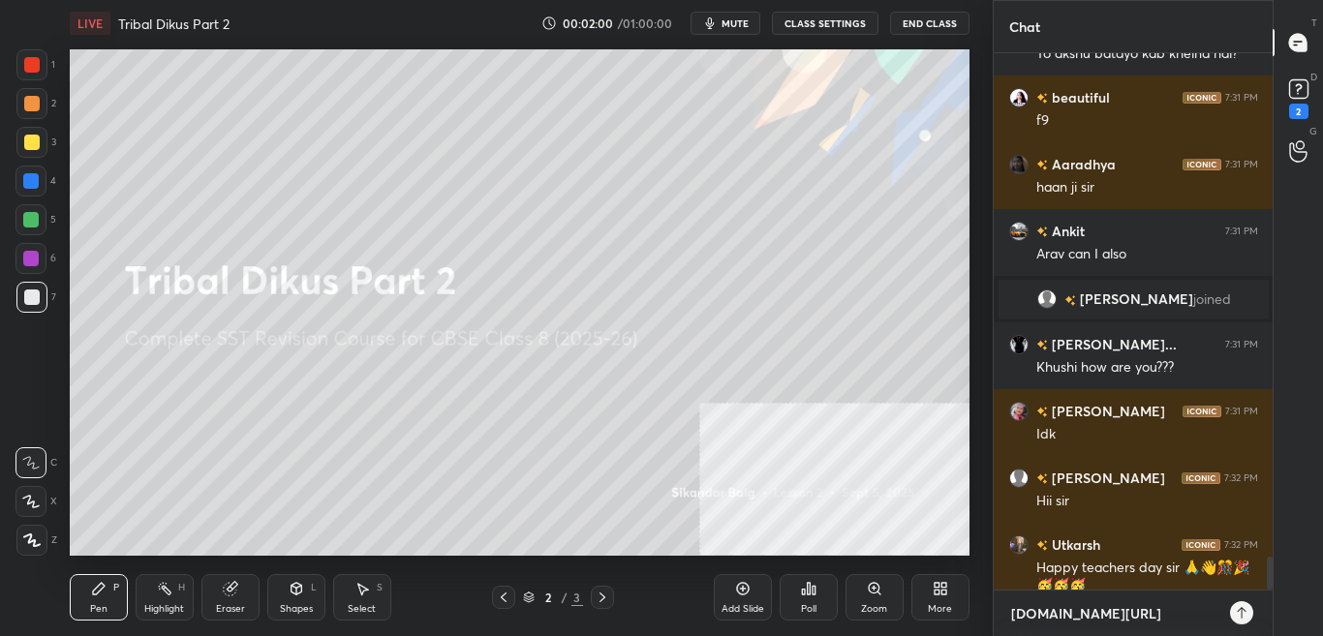
scroll to position [8220, 0]
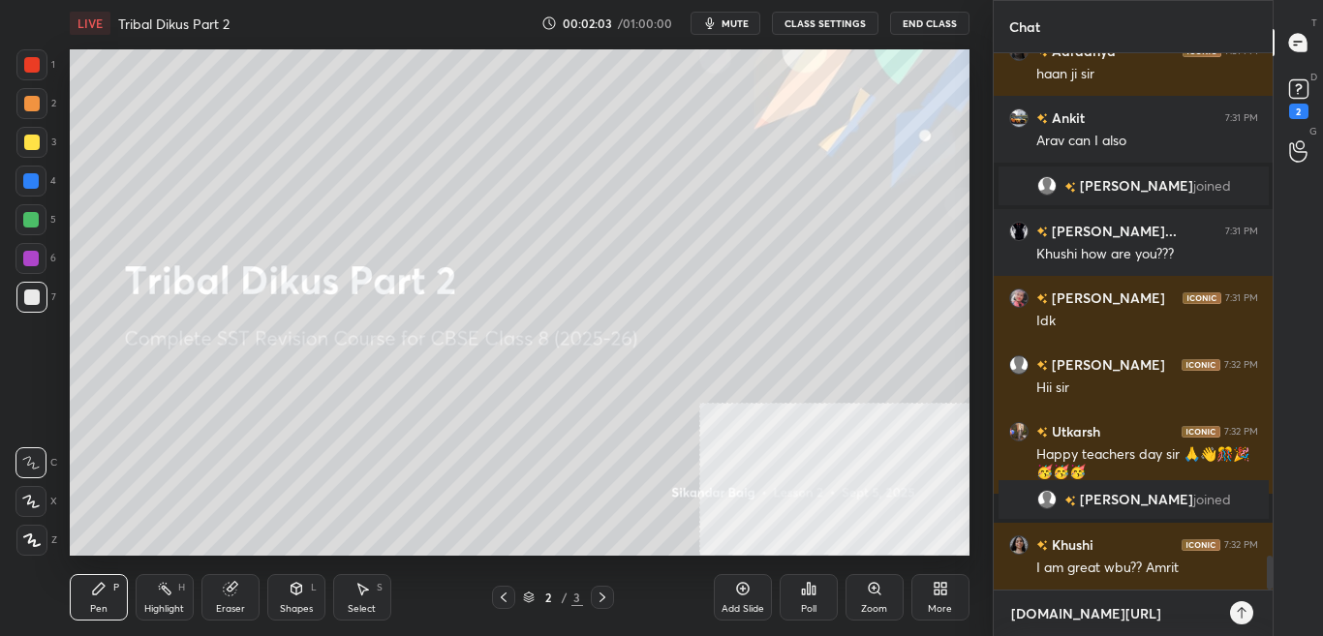
type textarea "[DOMAIN_NAME][URL]"
type textarea "x"
type textarea "[DOMAIN_NAME][URL]"
type textarea "x"
type textarea "[DOMAIN_NAME][URL]"
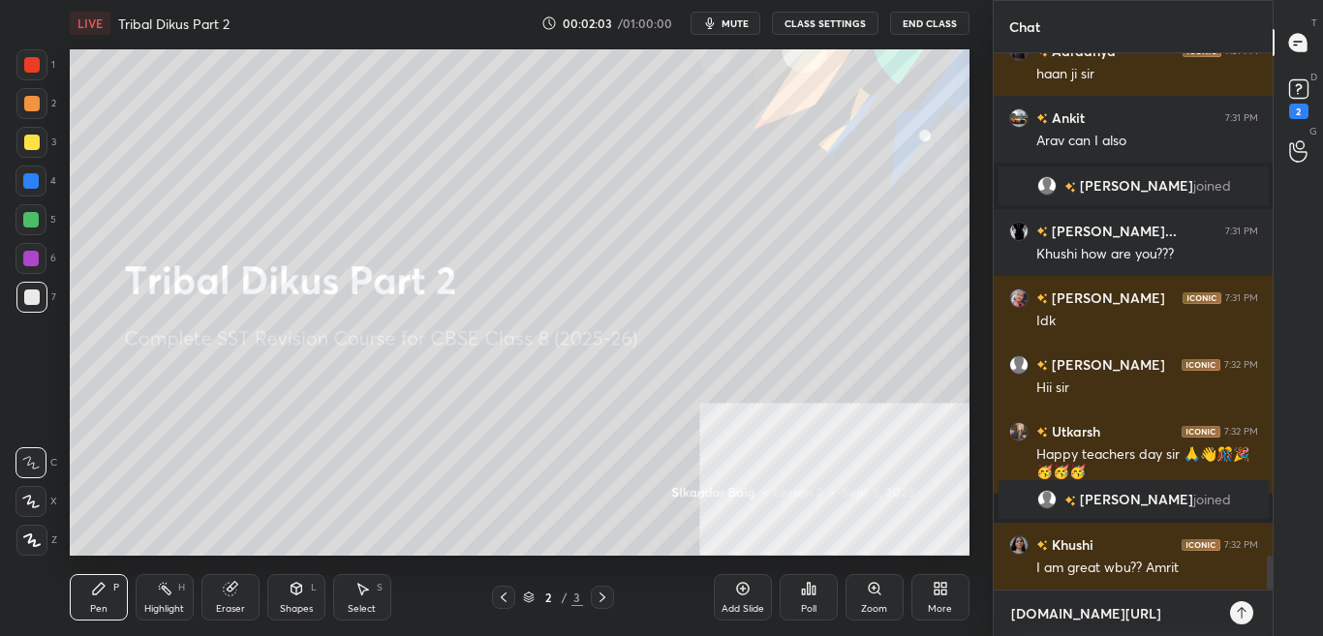
type textarea "x"
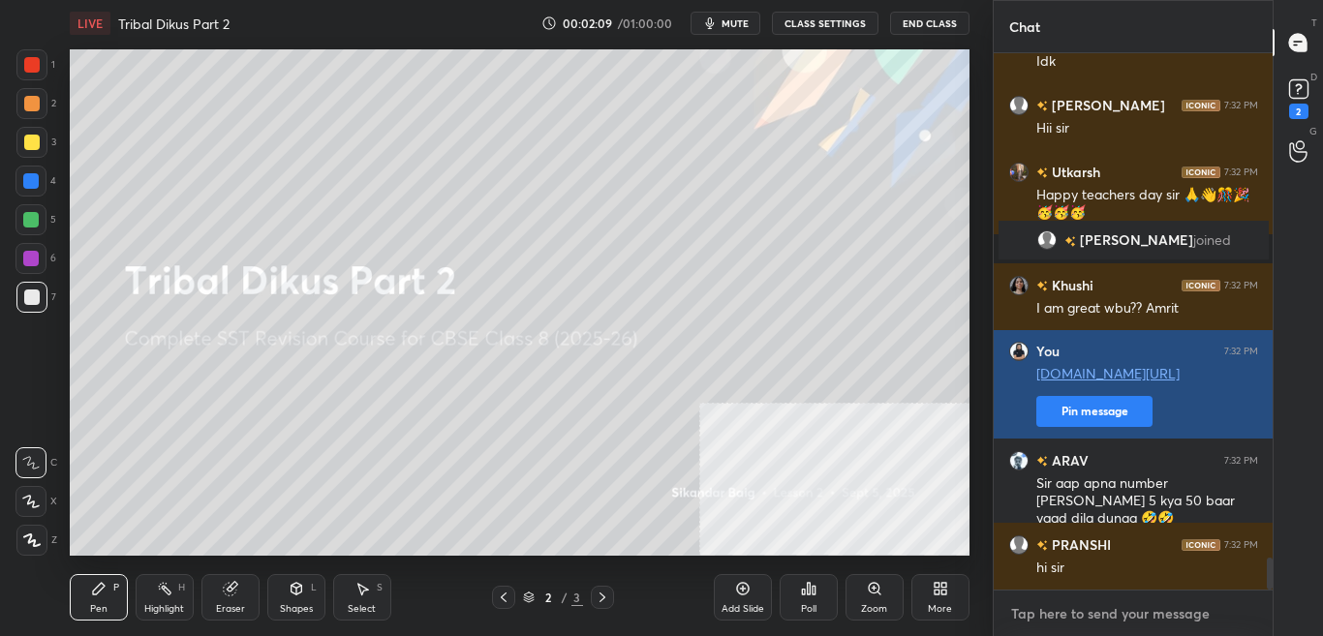
scroll to position [8415, 0]
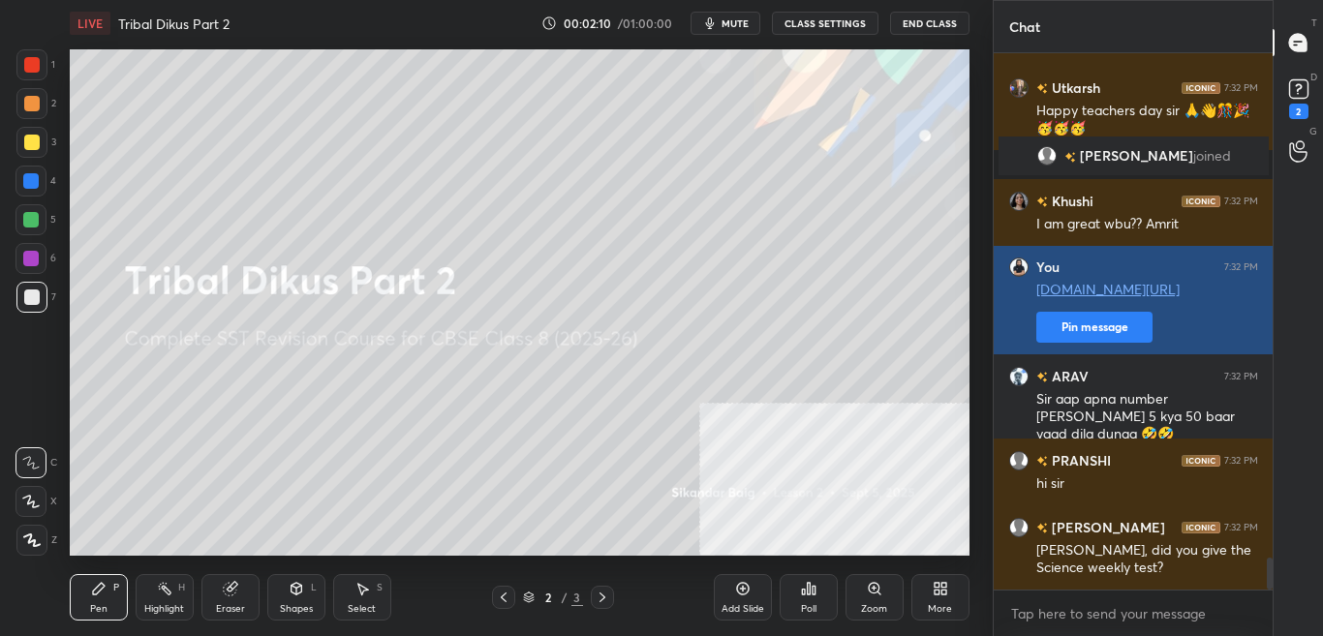
click at [1103, 326] on button "Pin message" at bounding box center [1094, 327] width 116 height 31
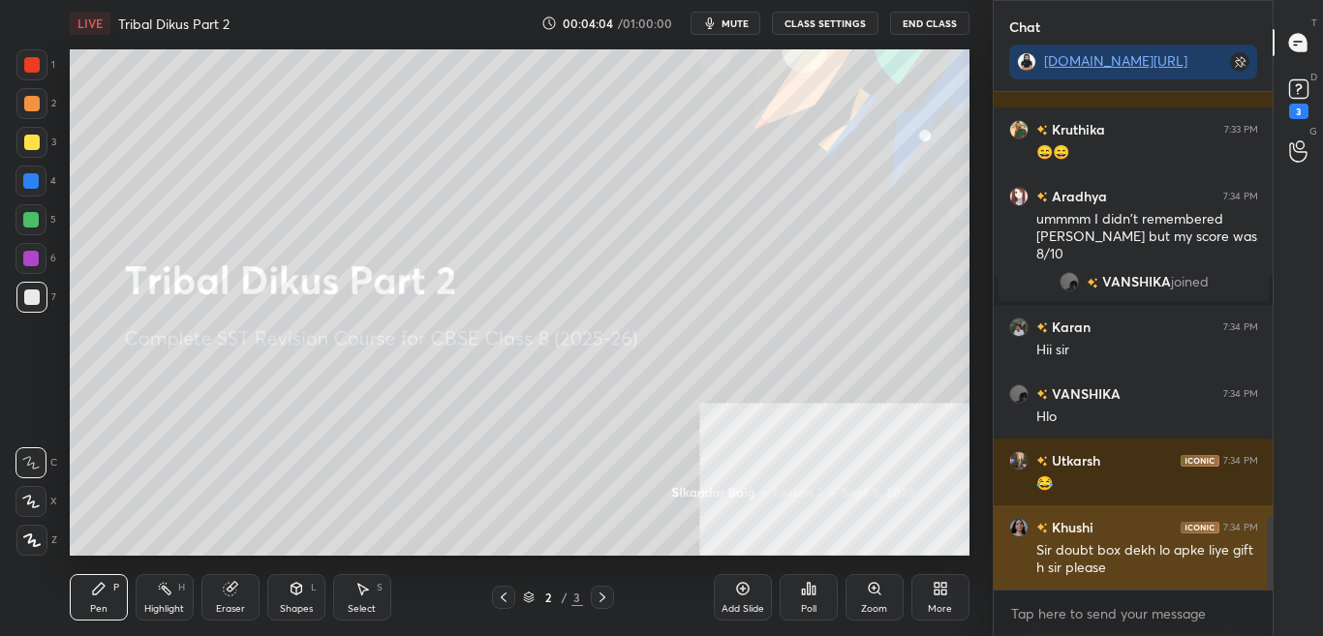
scroll to position [2977, 0]
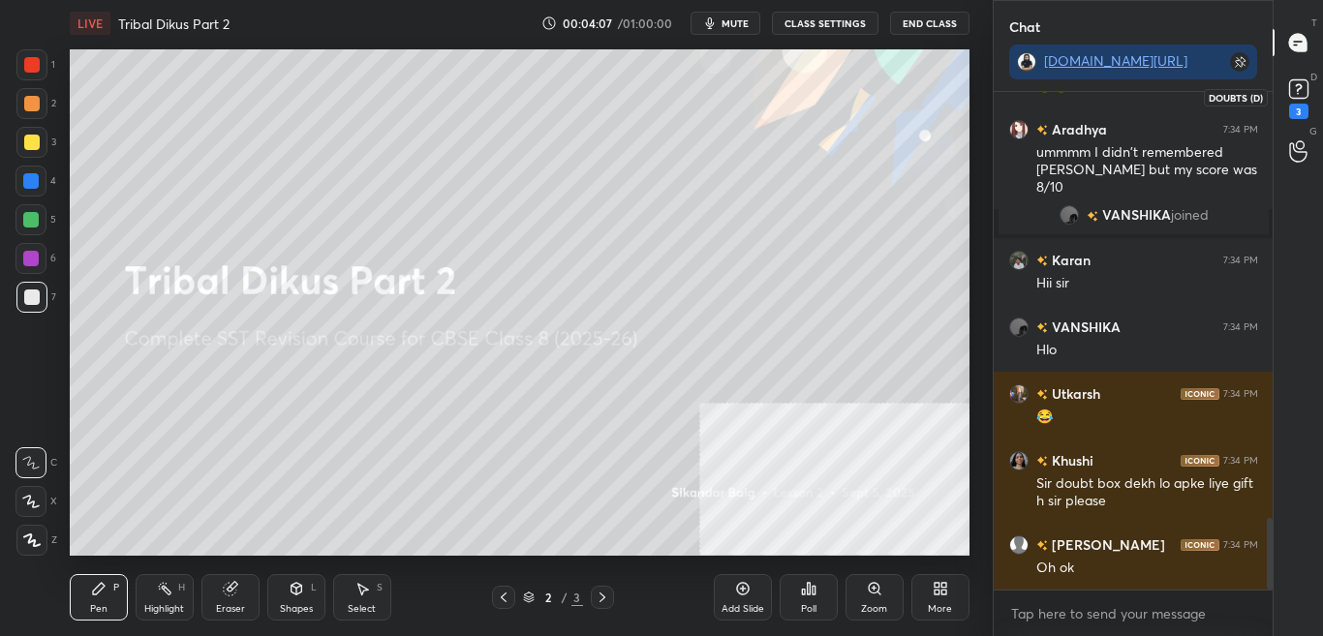
click at [1314, 103] on div "3" at bounding box center [1298, 96] width 39 height 35
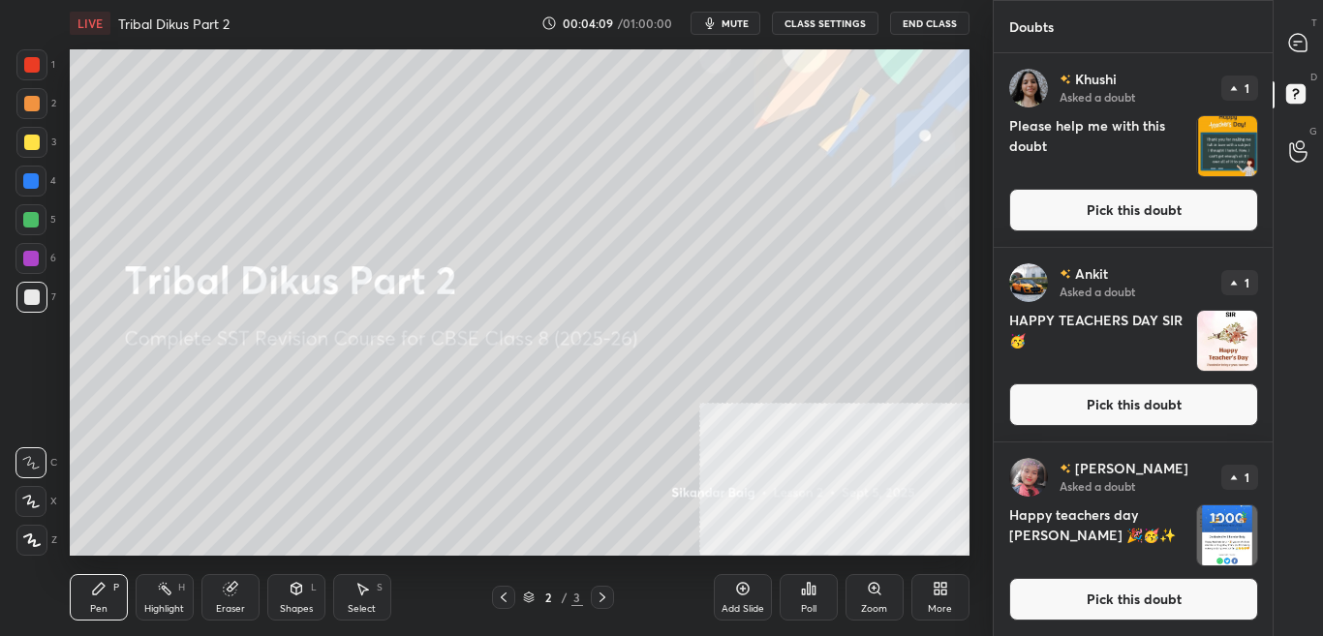
click at [1231, 399] on button "Pick this doubt" at bounding box center [1133, 404] width 249 height 43
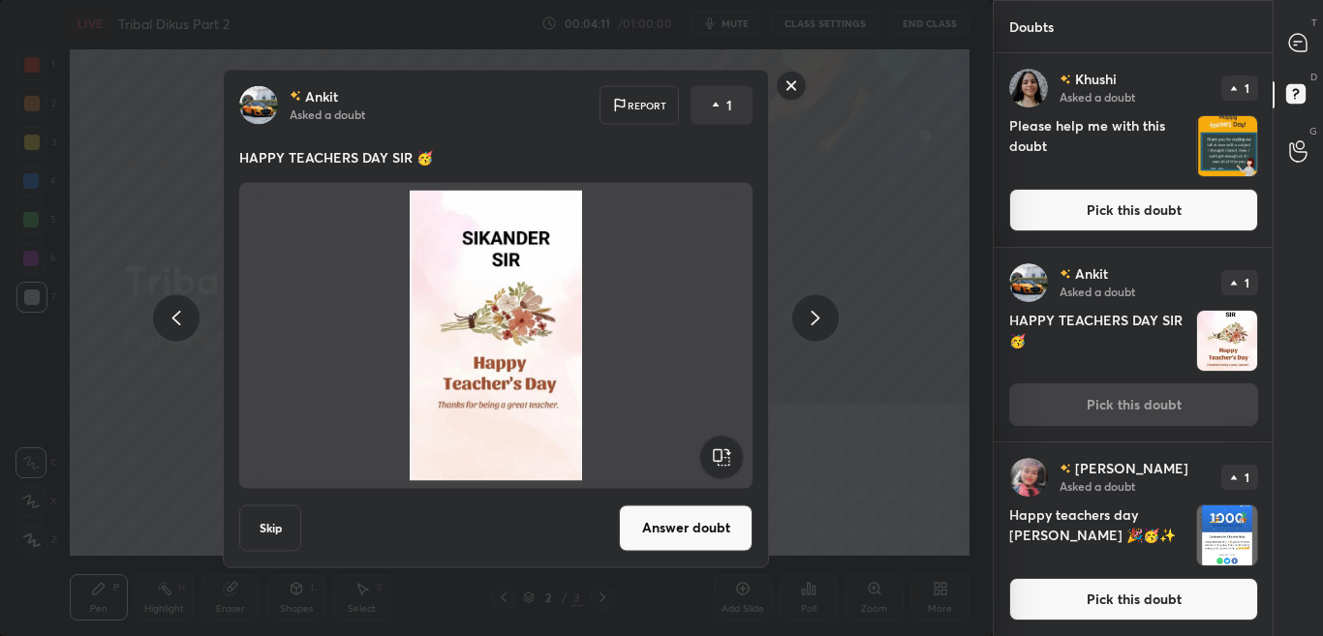
click at [779, 79] on rect at bounding box center [792, 86] width 30 height 30
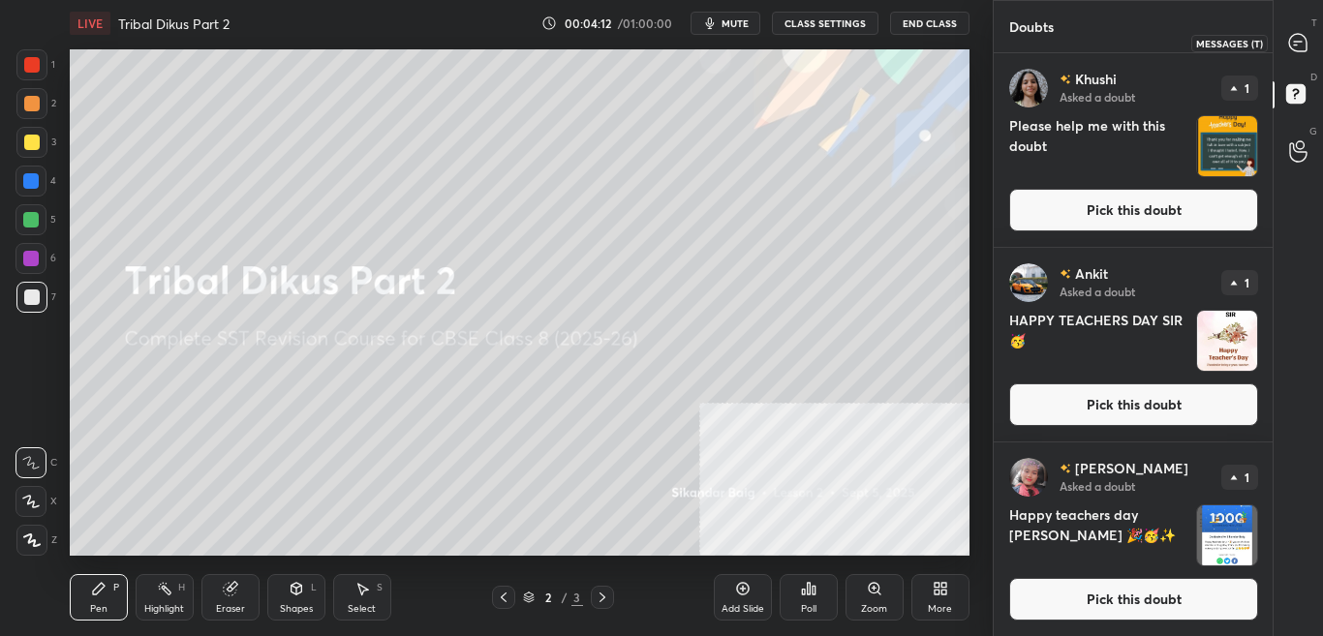
click at [1308, 46] on div at bounding box center [1298, 42] width 39 height 35
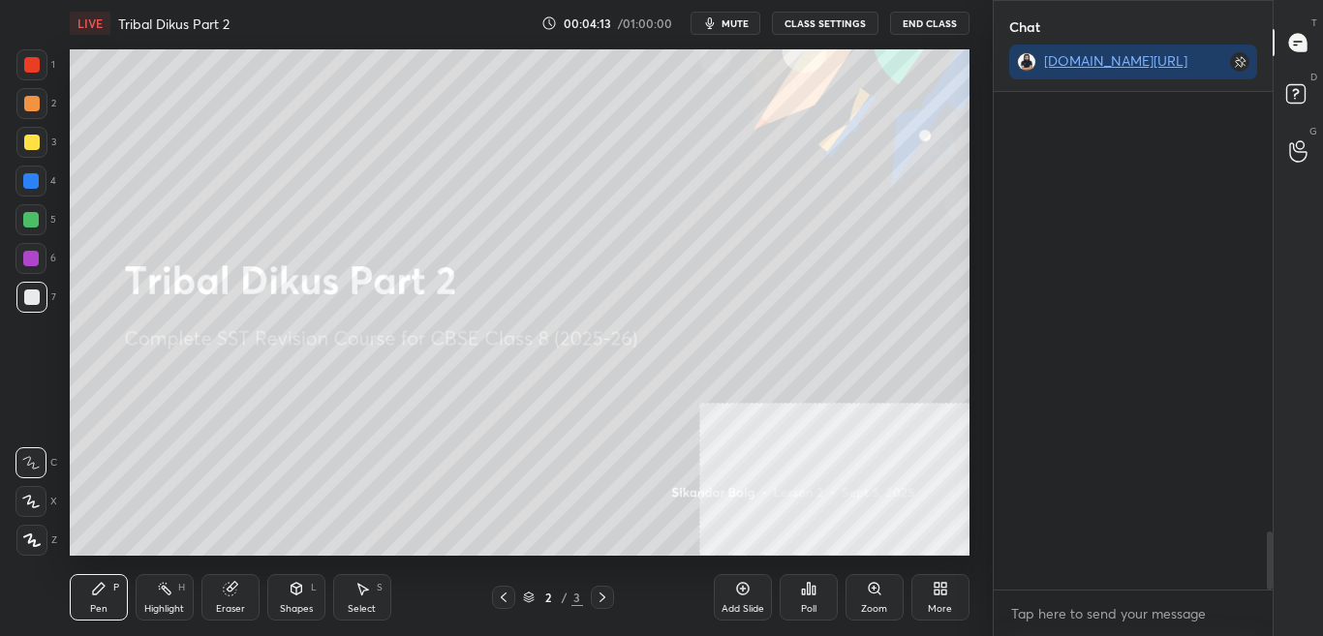
scroll to position [3749, 0]
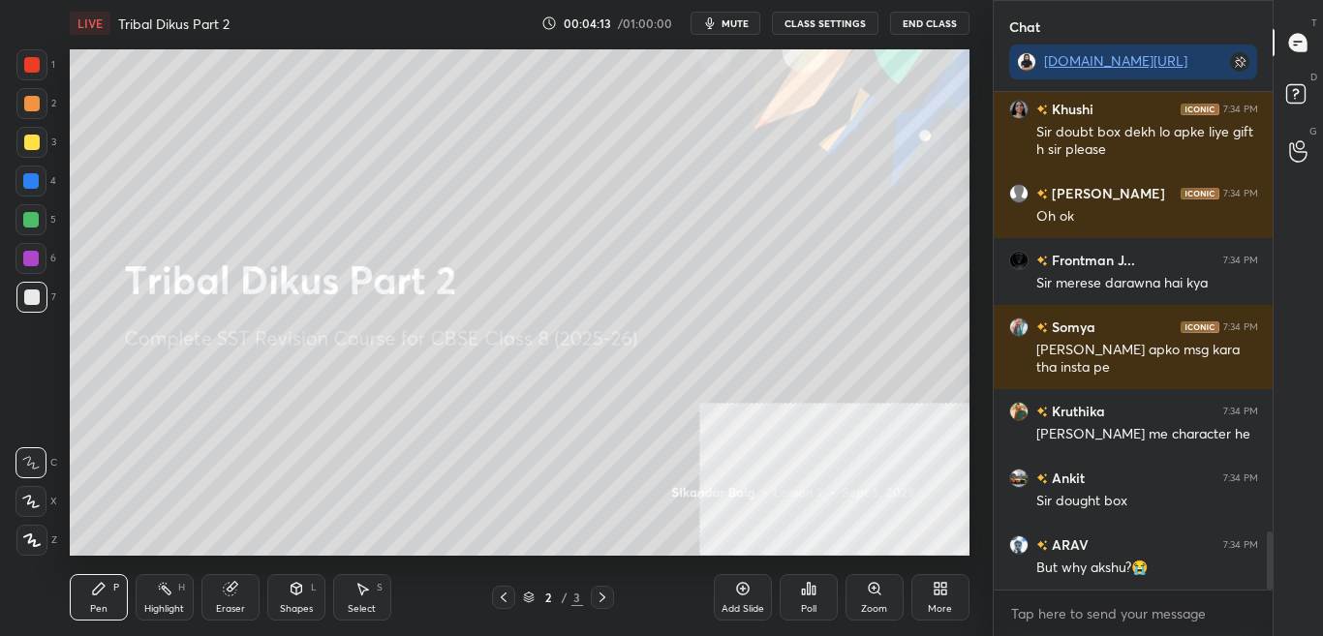
click at [1310, 31] on div at bounding box center [1298, 42] width 39 height 35
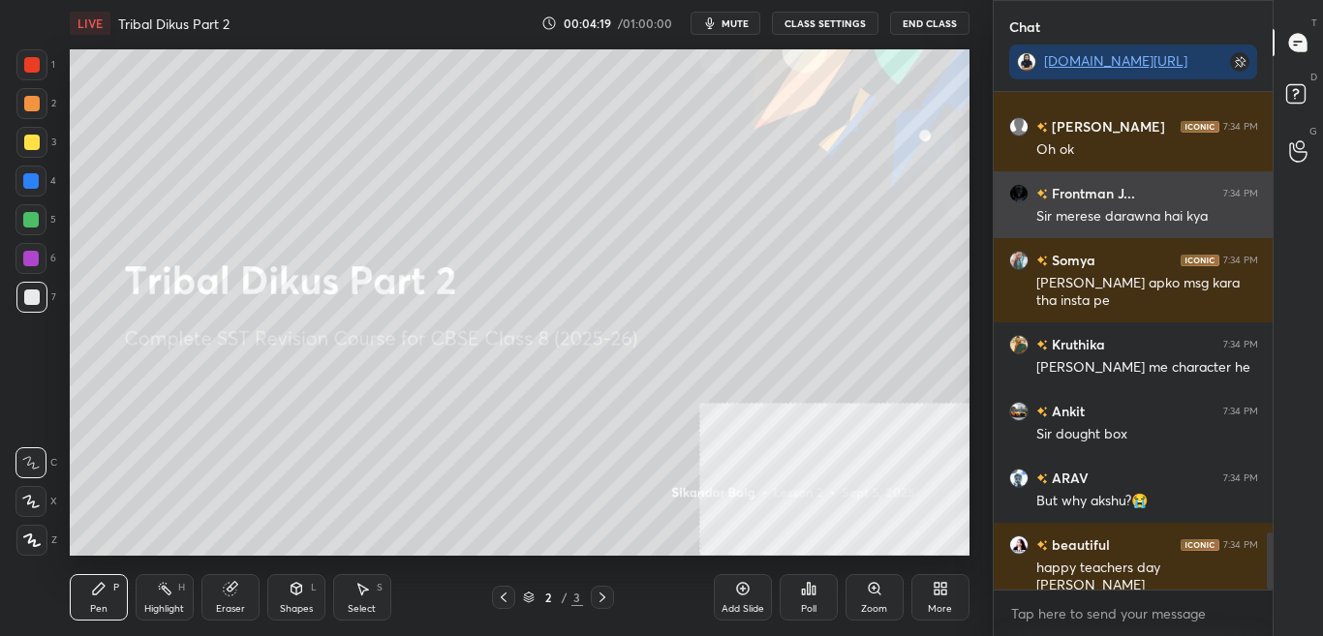
scroll to position [3883, 0]
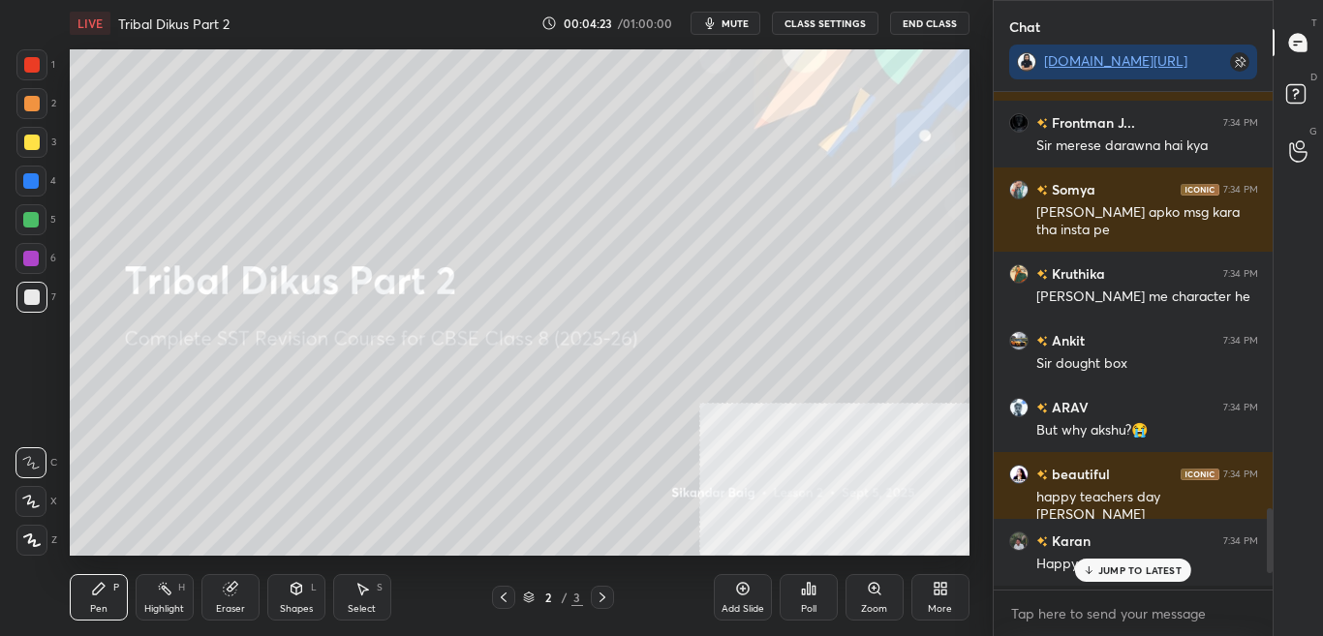
drag, startPoint x: 1269, startPoint y: 550, endPoint x: 1268, endPoint y: 534, distance: 16.6
click at [1268, 534] on div at bounding box center [1270, 540] width 6 height 65
click at [1160, 568] on p "13 NEW MESSAGES" at bounding box center [1139, 571] width 93 height 12
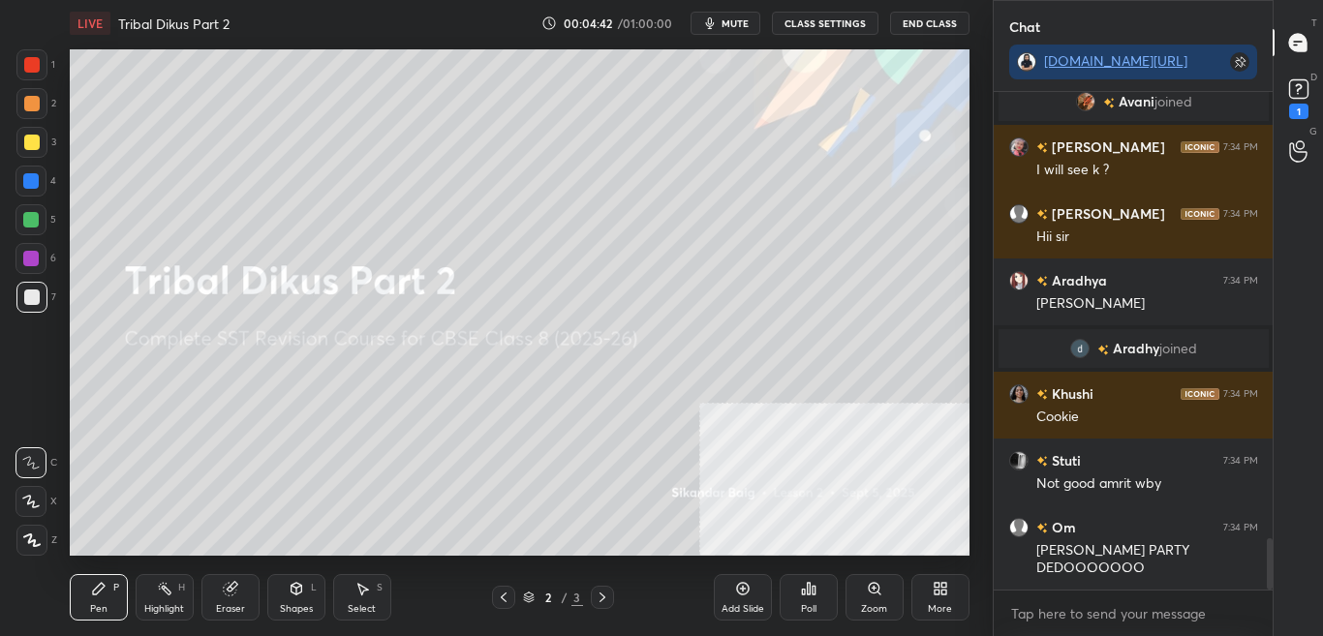
scroll to position [4364, 0]
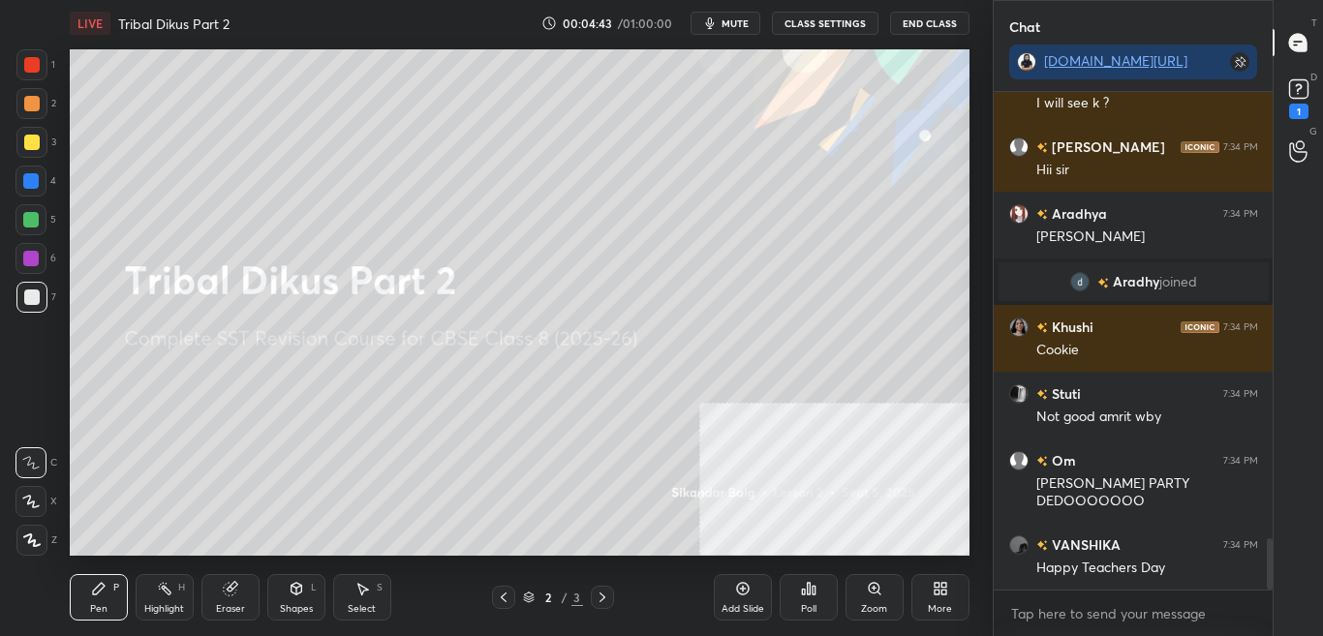
click at [722, 23] on button "mute" at bounding box center [725, 23] width 70 height 23
click at [747, 23] on span "unmute" at bounding box center [733, 23] width 42 height 14
click at [1322, 94] on div "D Doubts (D) 1" at bounding box center [1297, 97] width 49 height 54
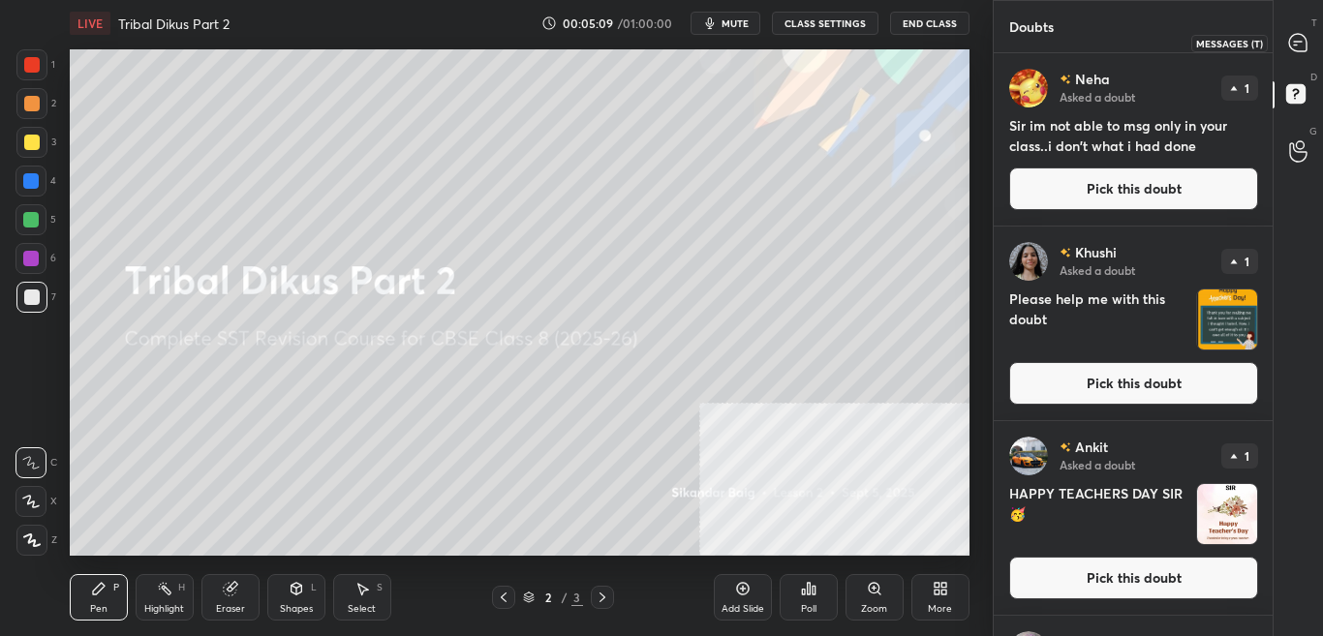
click at [1322, 28] on div "T Messages (T)" at bounding box center [1297, 42] width 49 height 54
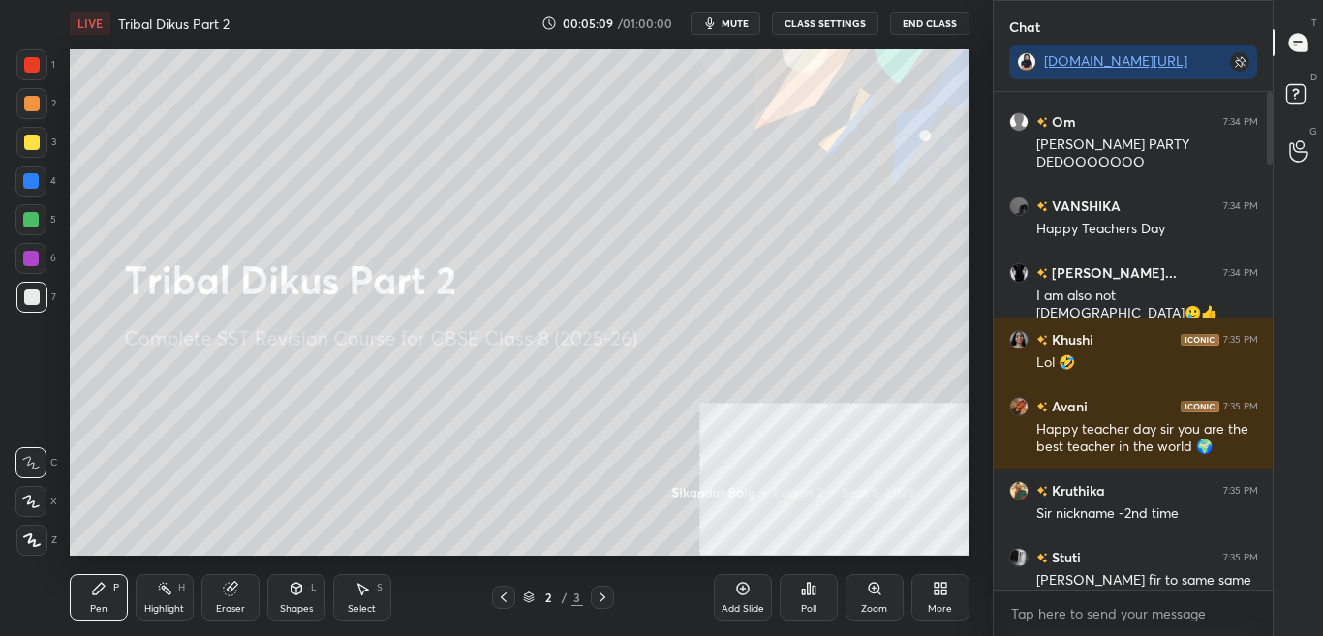
scroll to position [492, 273]
click at [1303, 95] on rect at bounding box center [1295, 94] width 18 height 18
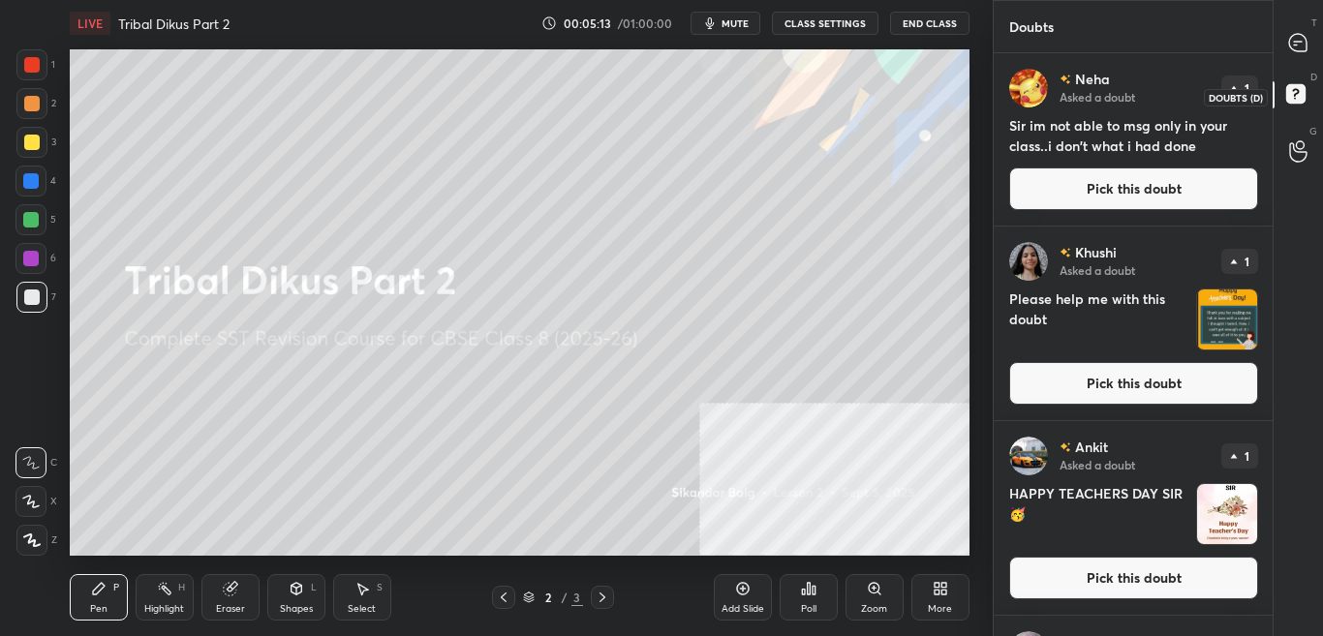
click at [1305, 96] on icon at bounding box center [1298, 96] width 35 height 35
click at [1300, 46] on icon at bounding box center [1297, 42] width 17 height 17
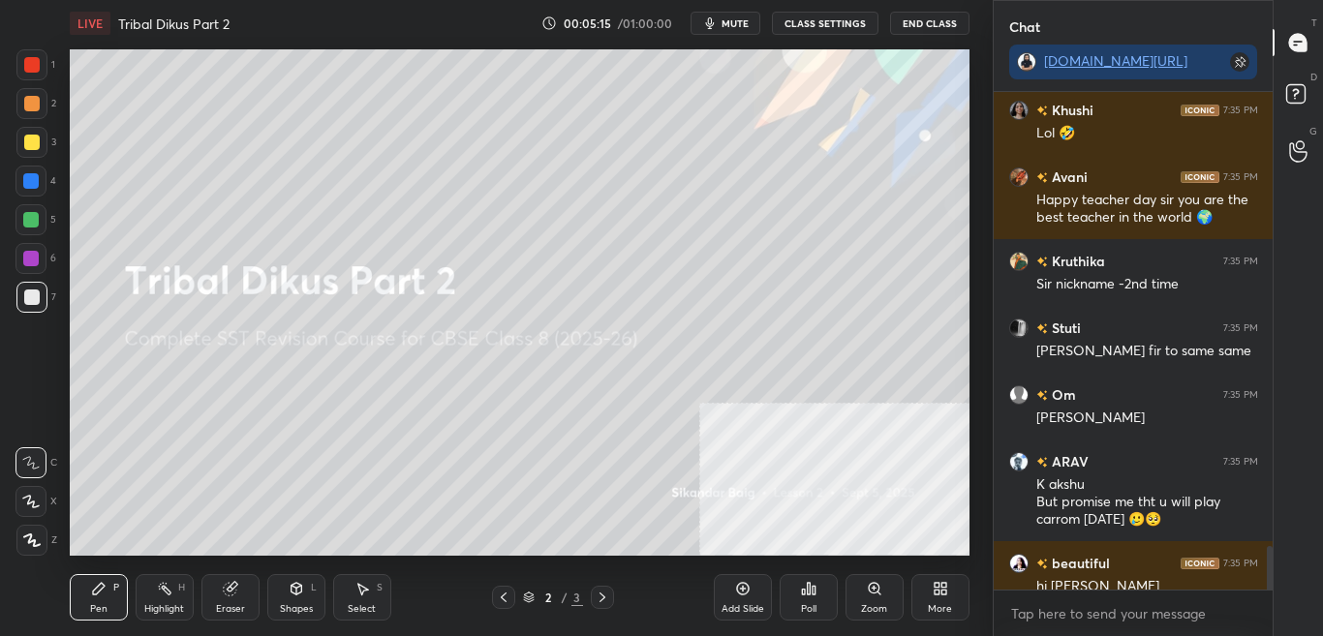
scroll to position [5439, 0]
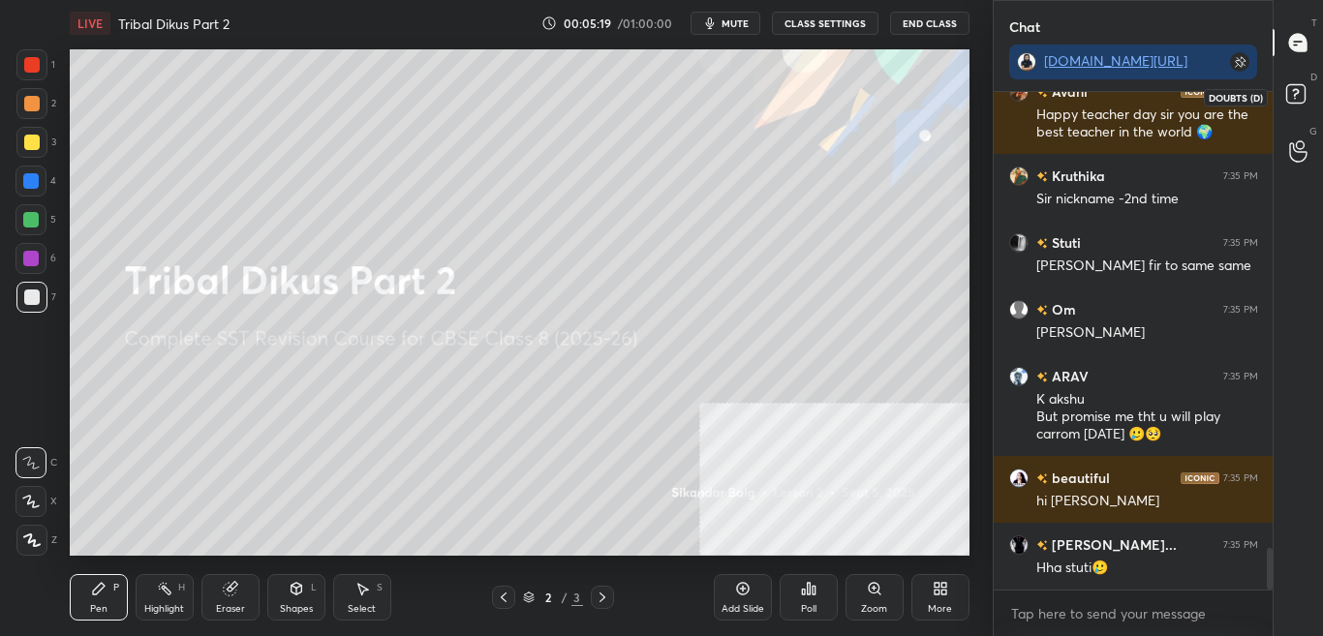
click at [1314, 101] on icon at bounding box center [1298, 96] width 35 height 35
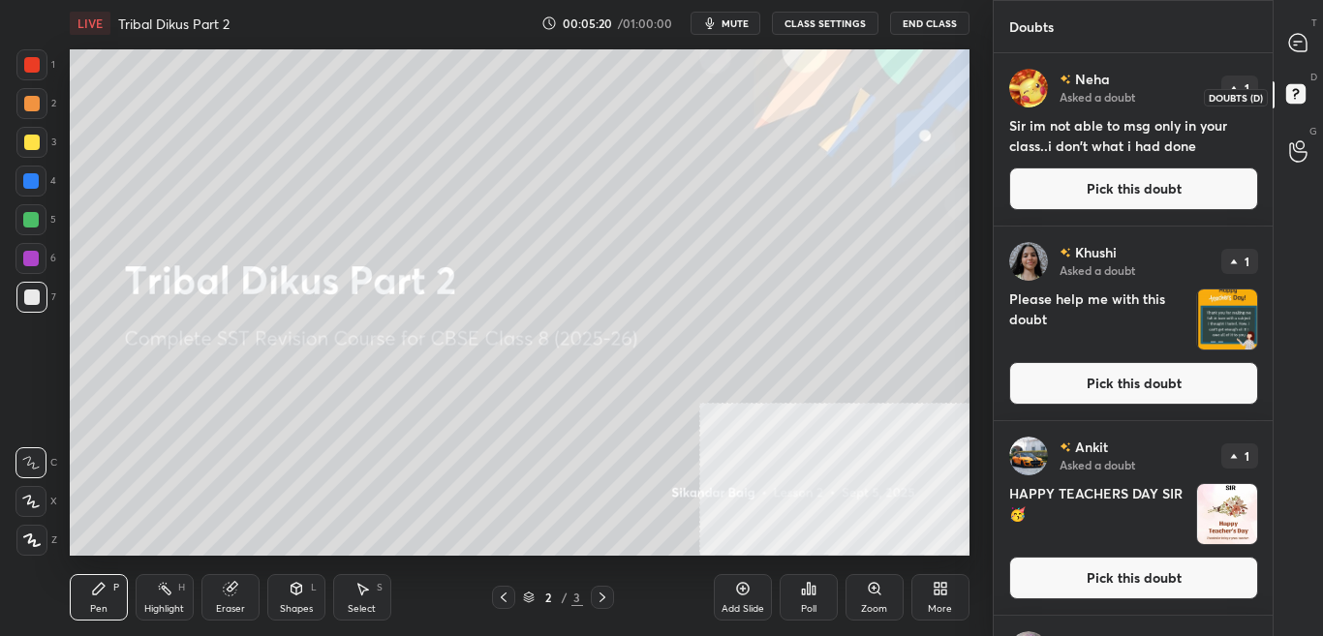
scroll to position [7, 7]
click at [1312, 40] on div at bounding box center [1298, 42] width 39 height 35
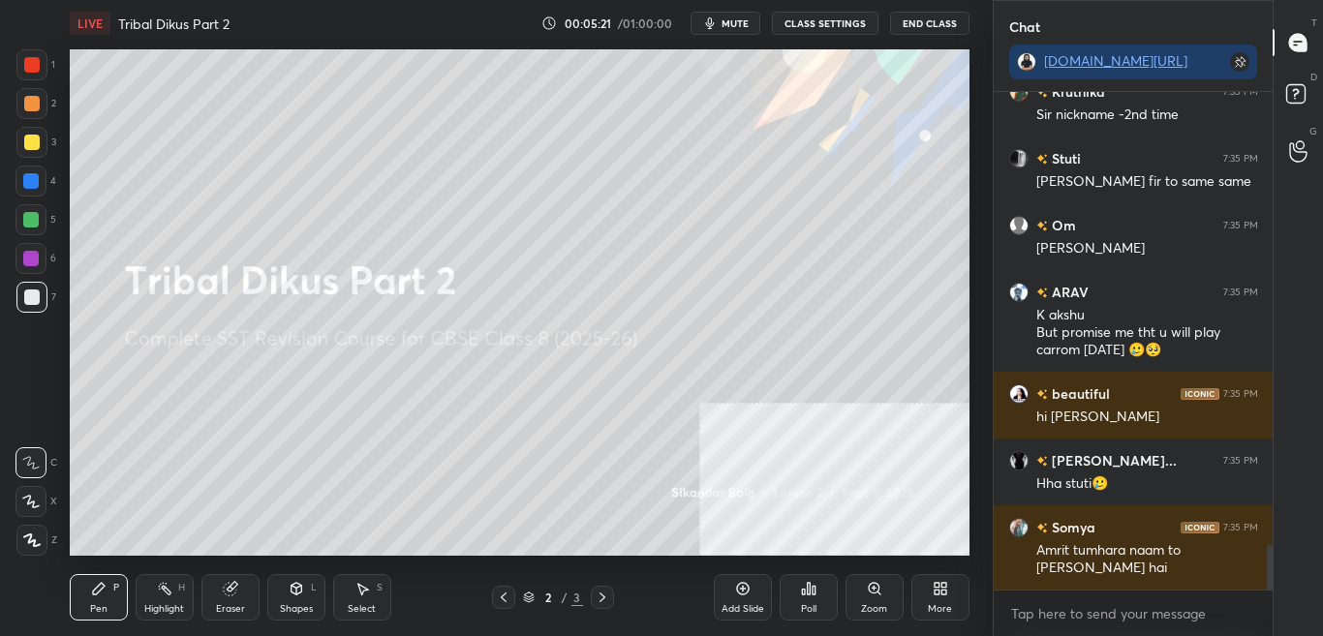
scroll to position [492, 273]
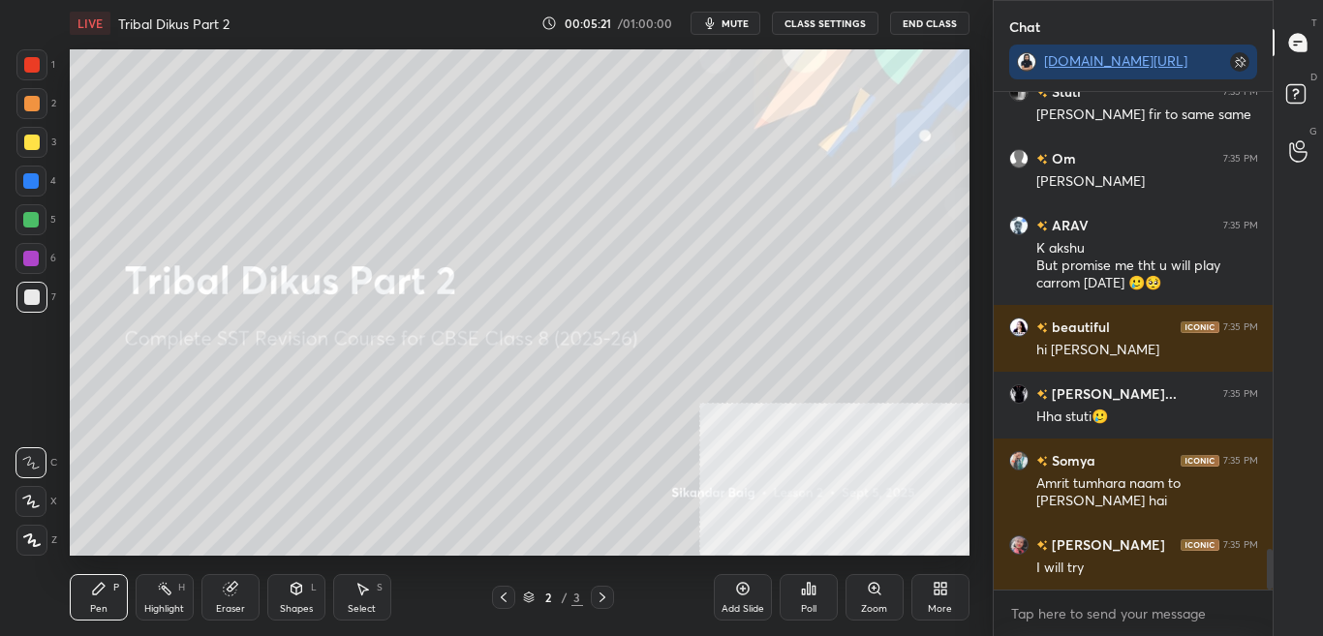
click at [1314, 79] on icon at bounding box center [1298, 96] width 35 height 35
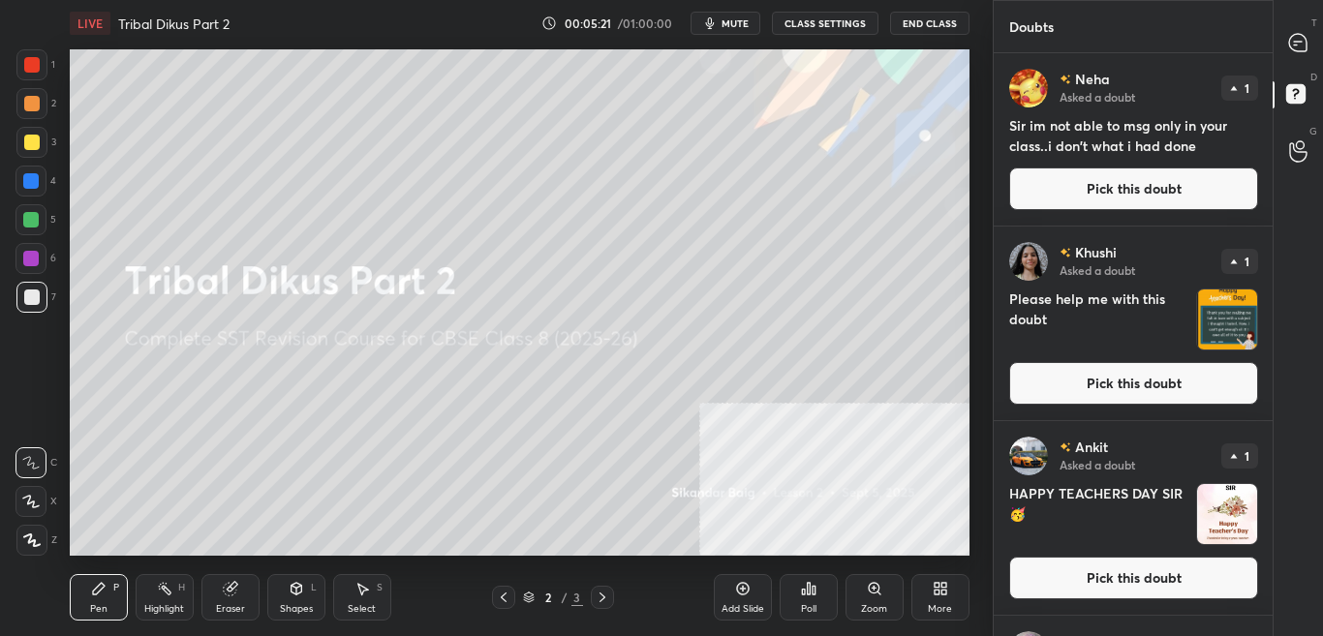
scroll to position [577, 273]
click at [1309, 37] on div at bounding box center [1298, 42] width 39 height 35
type textarea "x"
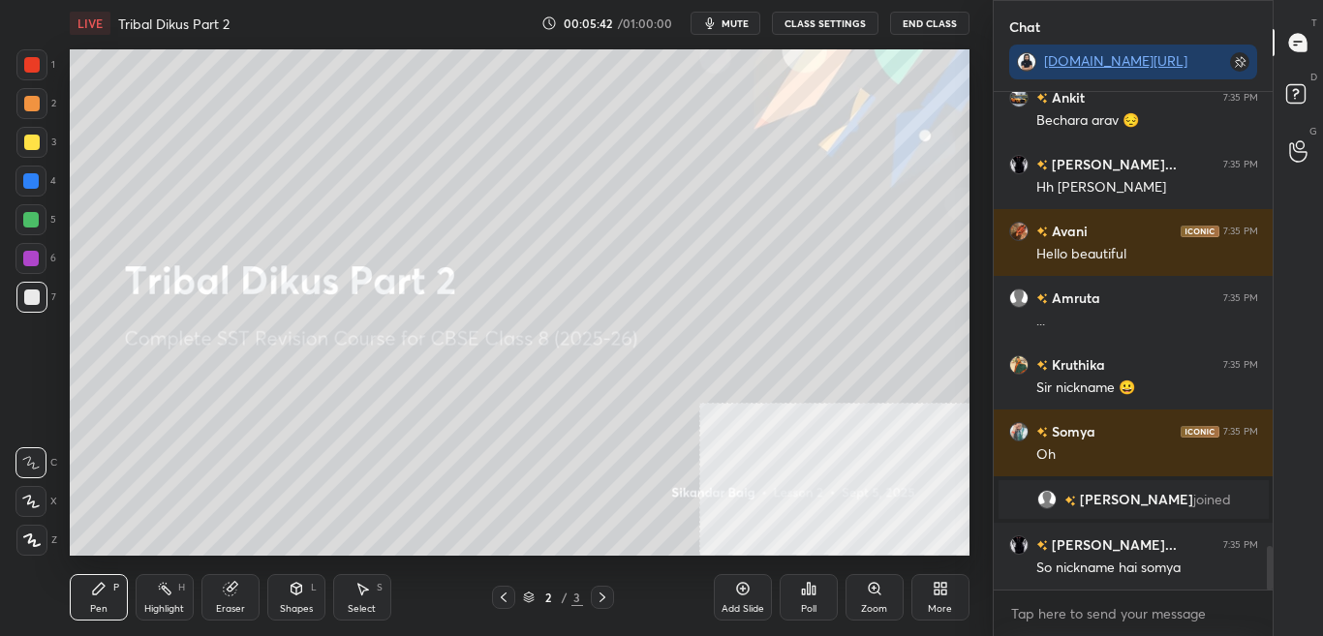
scroll to position [5137, 0]
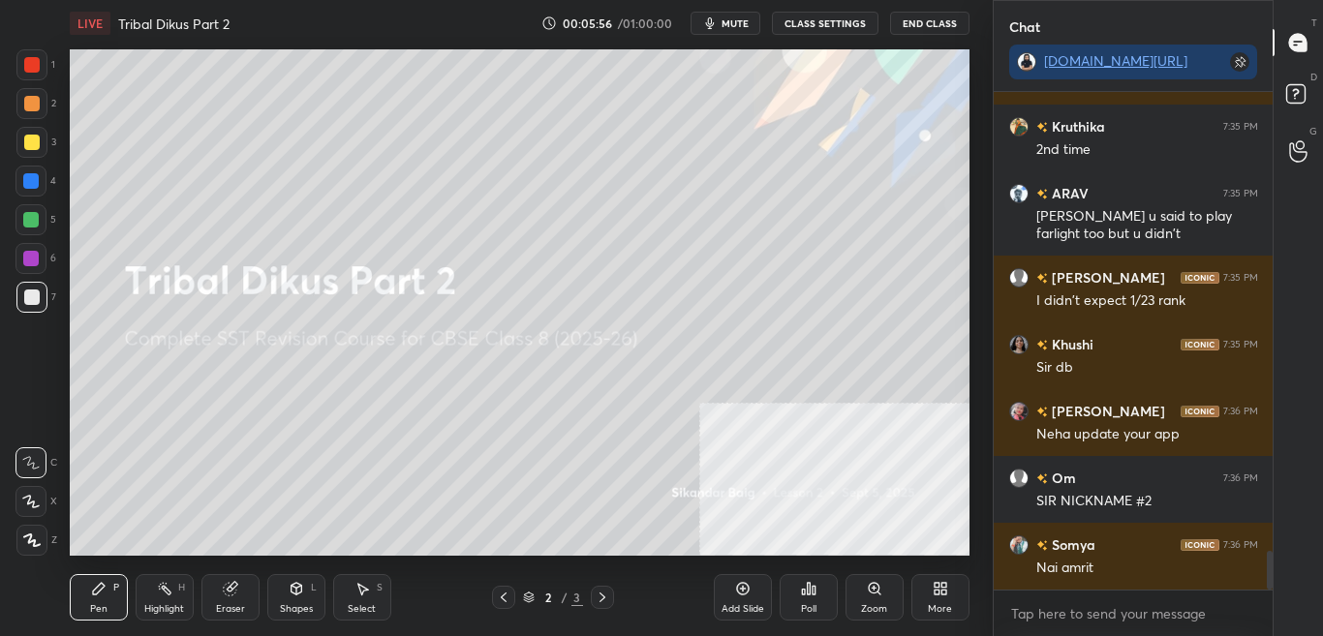
click at [853, 15] on button "CLASS SETTINGS" at bounding box center [825, 23] width 107 height 23
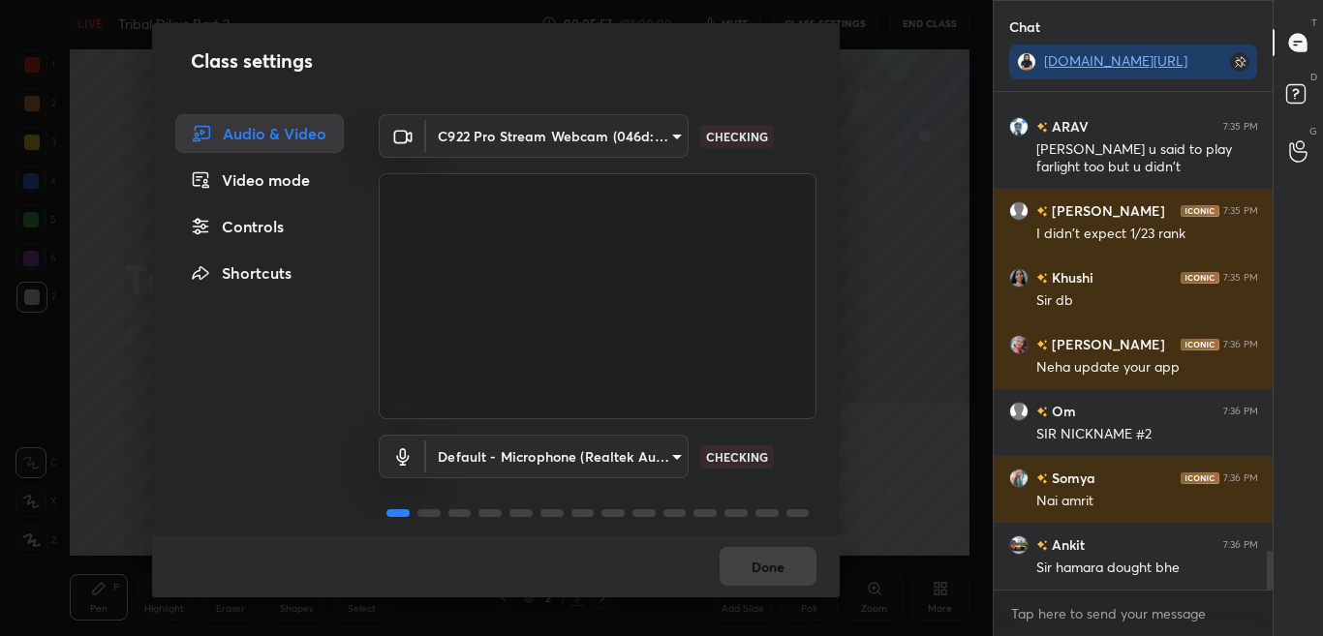
click at [281, 236] on div "Controls" at bounding box center [259, 226] width 168 height 39
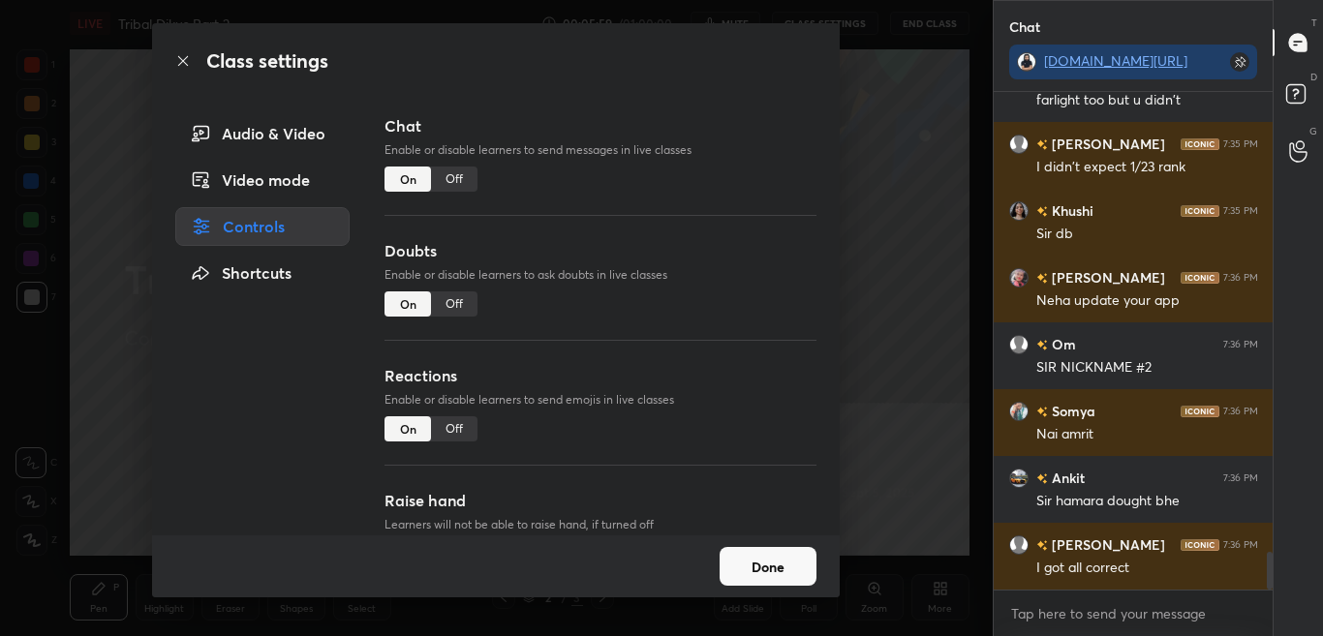
click at [457, 181] on div "Off" at bounding box center [454, 179] width 46 height 25
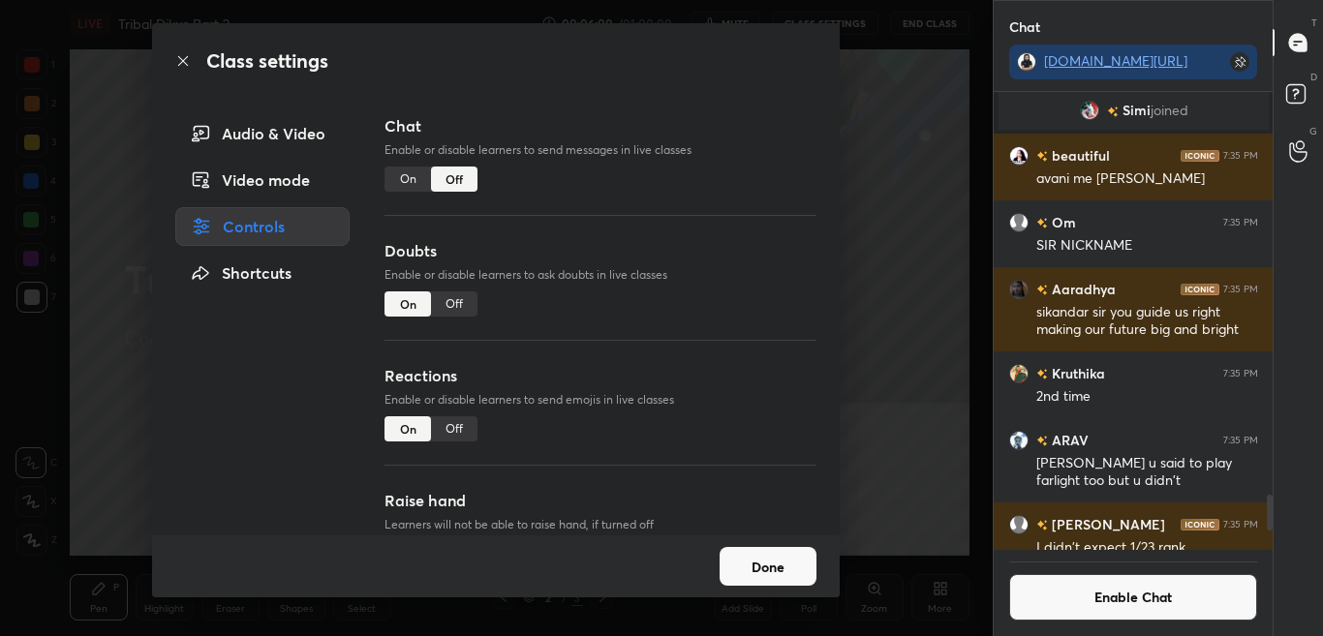
click at [183, 58] on icon at bounding box center [182, 60] width 15 height 15
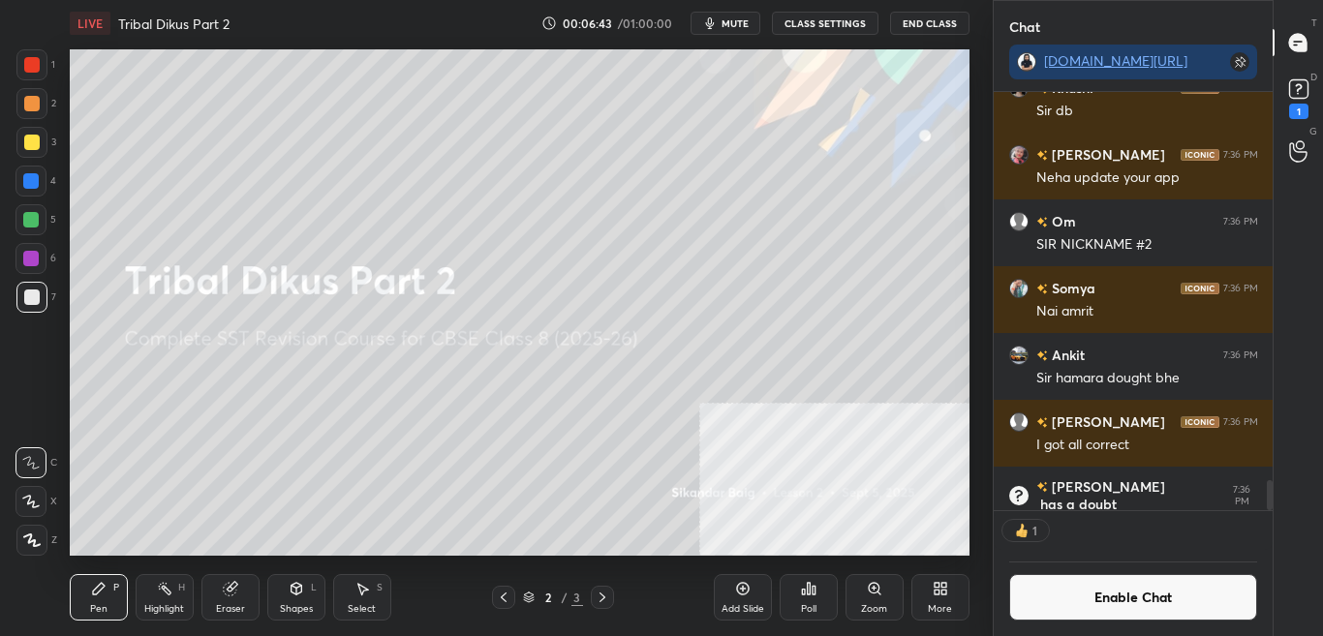
scroll to position [412, 273]
click at [599, 596] on icon at bounding box center [602, 597] width 15 height 15
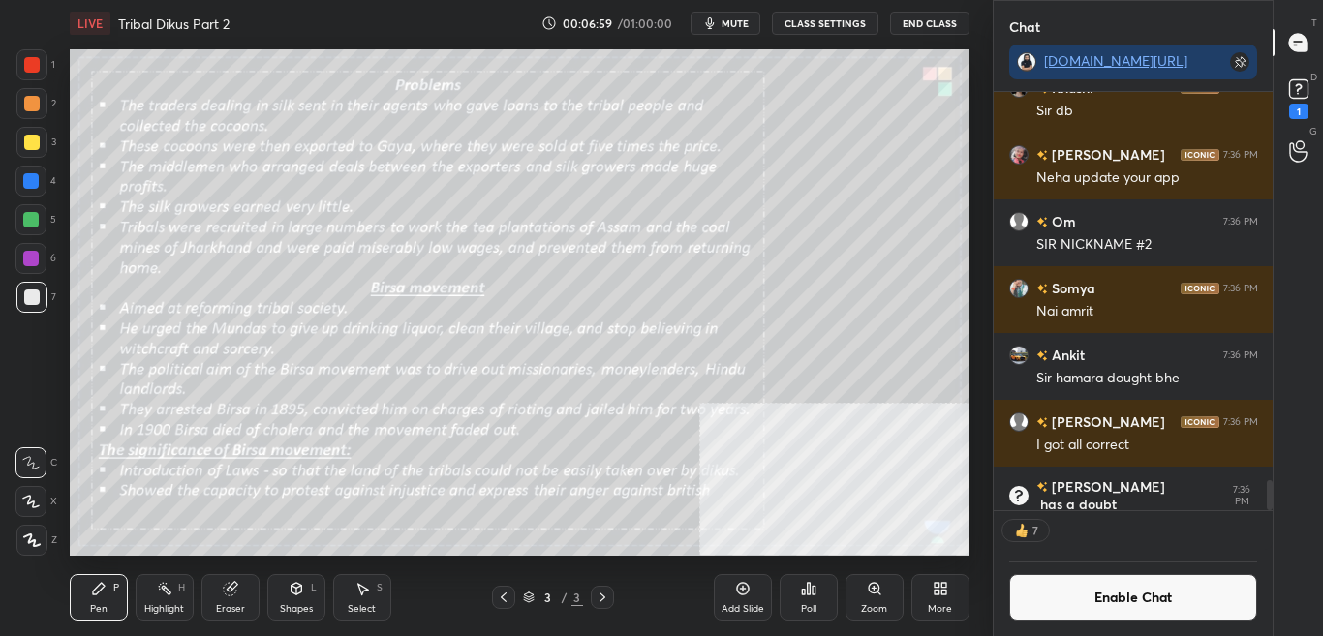
click at [499, 605] on div at bounding box center [503, 597] width 23 height 23
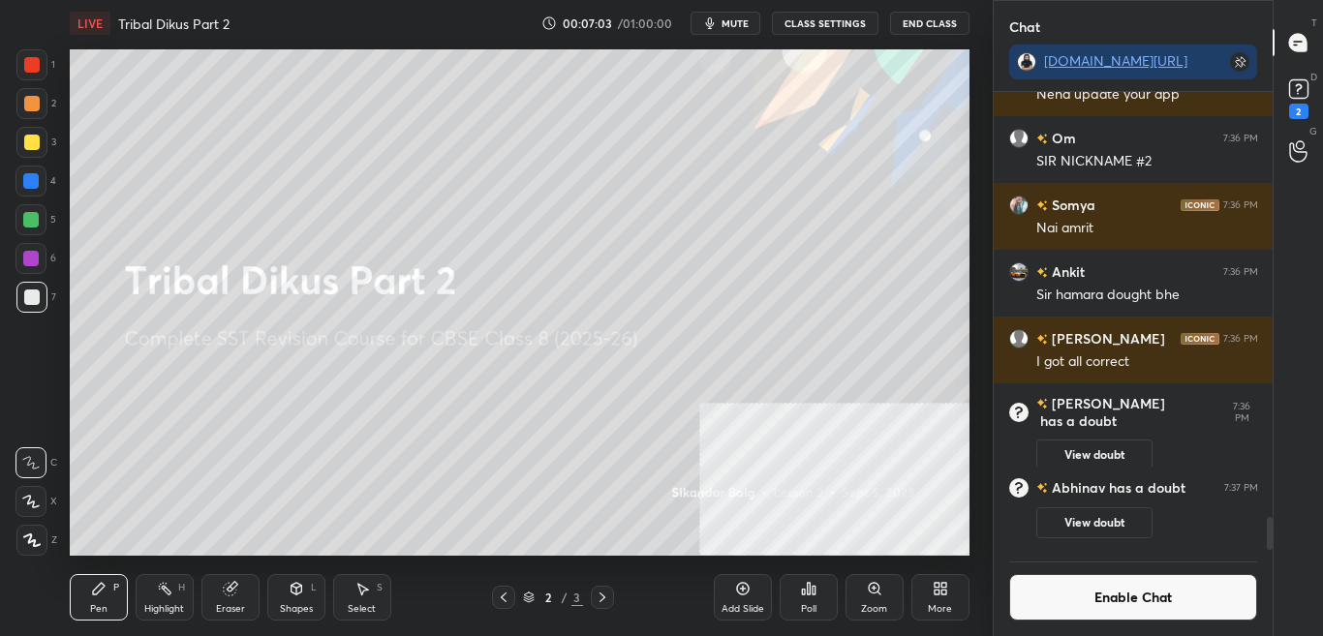
scroll to position [5825, 0]
click at [1078, 600] on button "Enable Chat" at bounding box center [1133, 597] width 249 height 46
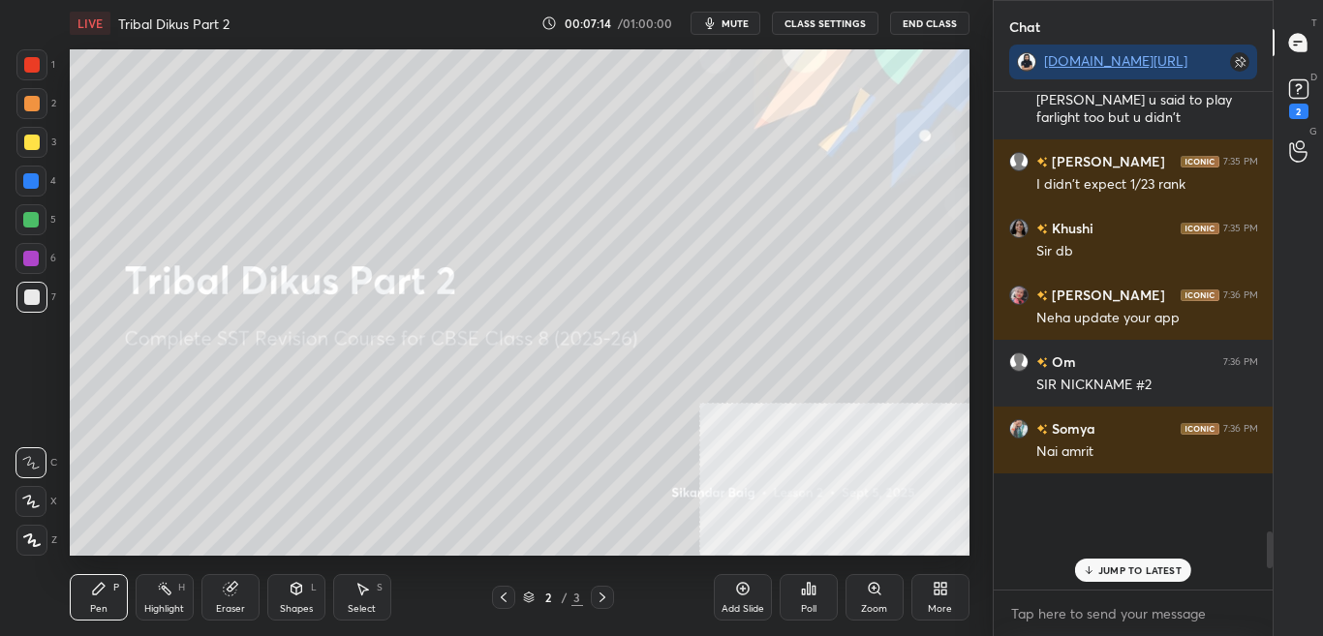
scroll to position [5449, 0]
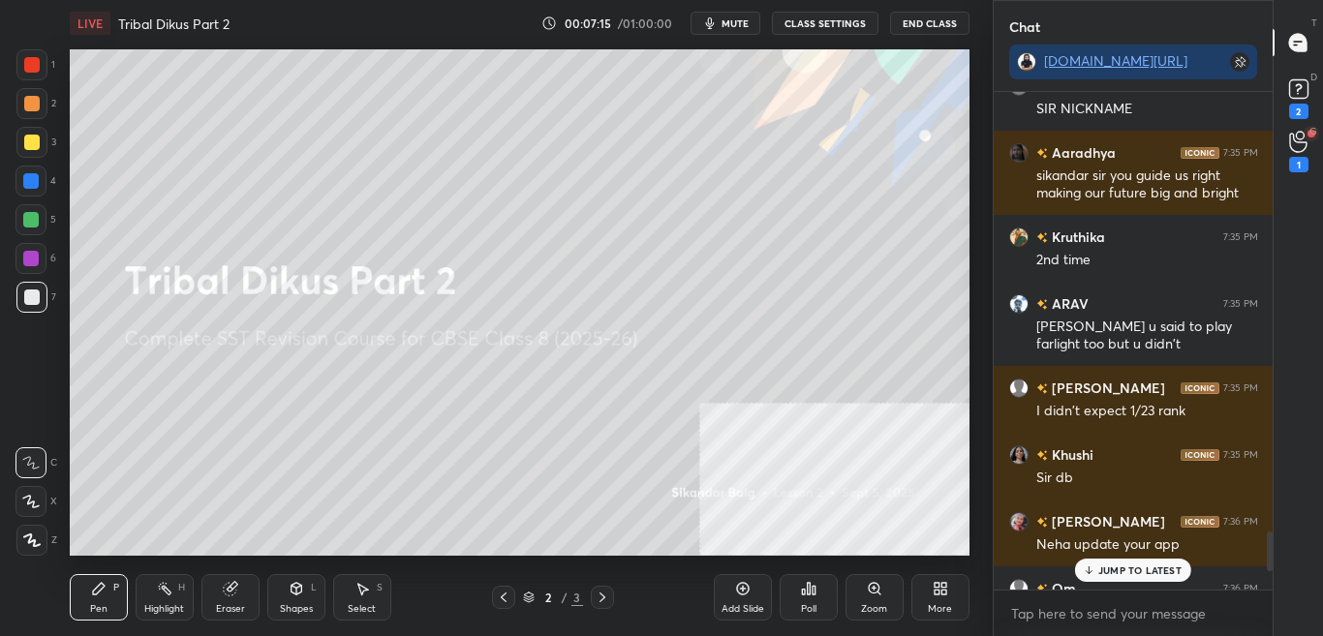
click at [1170, 574] on p "JUMP TO LATEST" at bounding box center [1139, 571] width 83 height 12
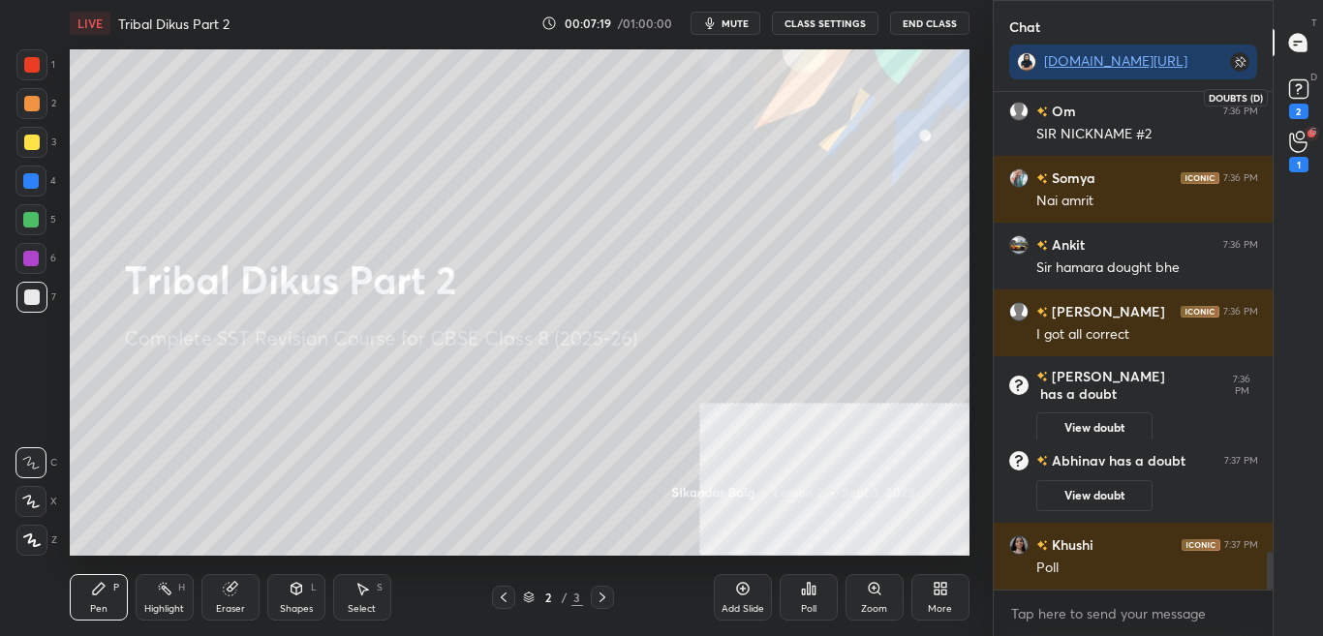
scroll to position [5993, 0]
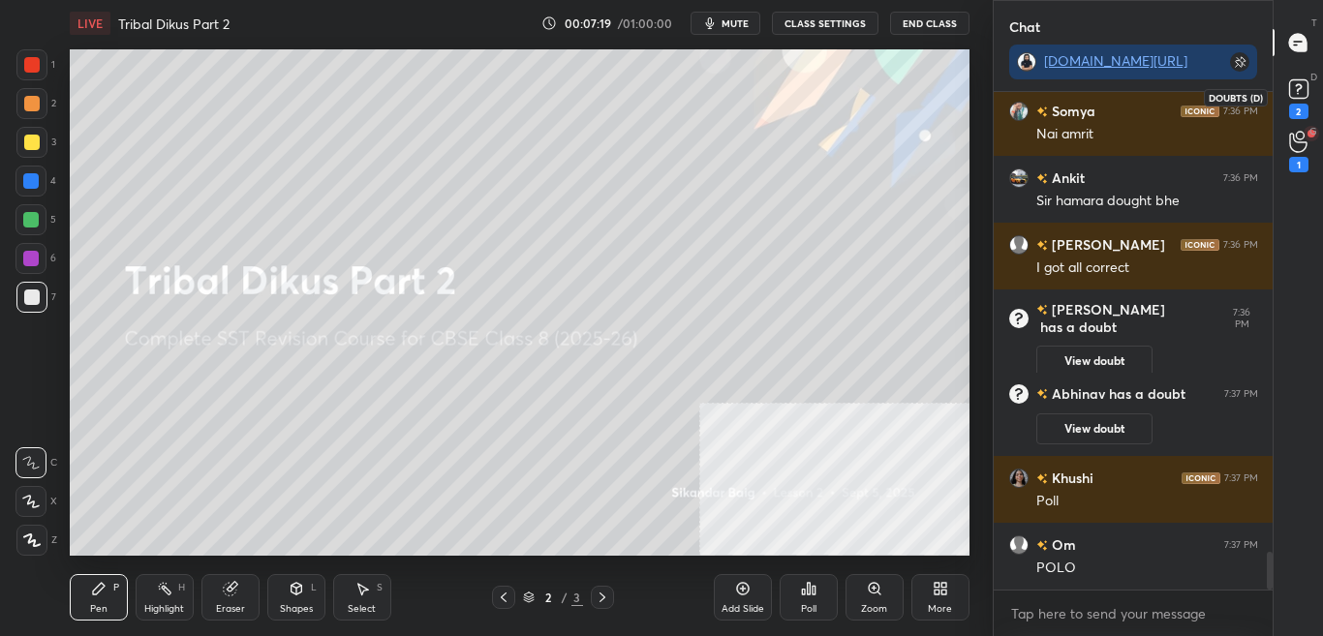
click at [1298, 104] on div "2" at bounding box center [1298, 111] width 19 height 15
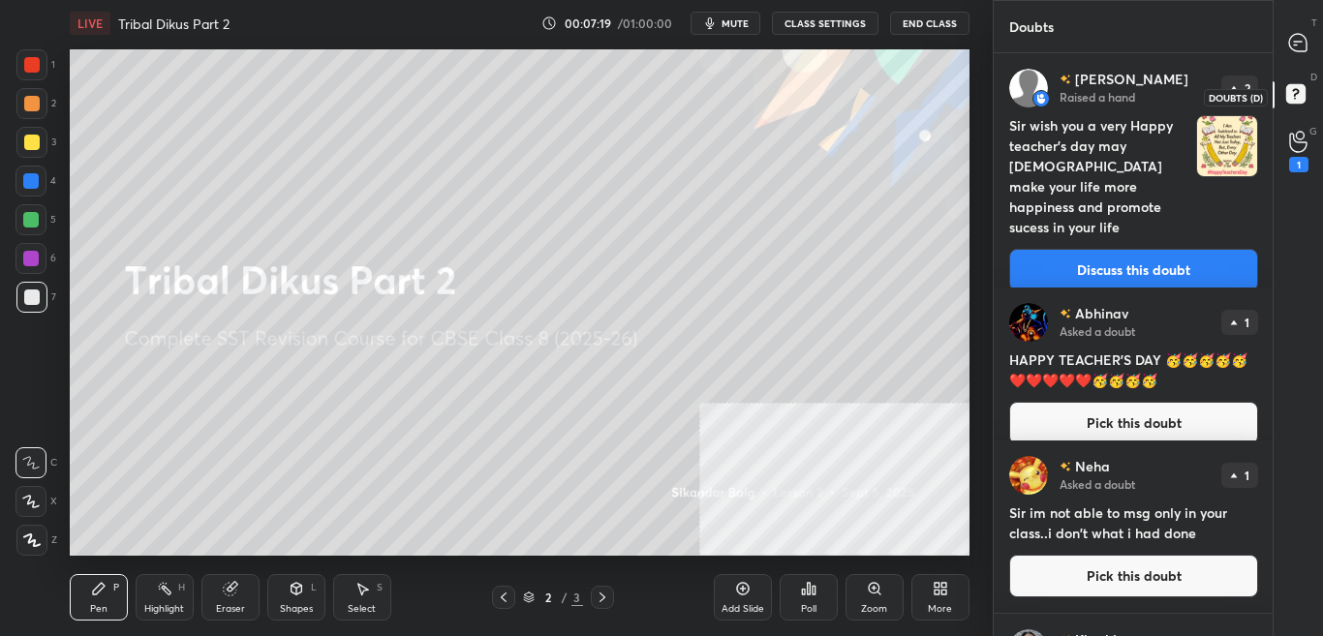
scroll to position [577, 273]
drag, startPoint x: 1311, startPoint y: 44, endPoint x: 1284, endPoint y: 149, distance: 109.0
click at [1312, 45] on div at bounding box center [1298, 42] width 39 height 35
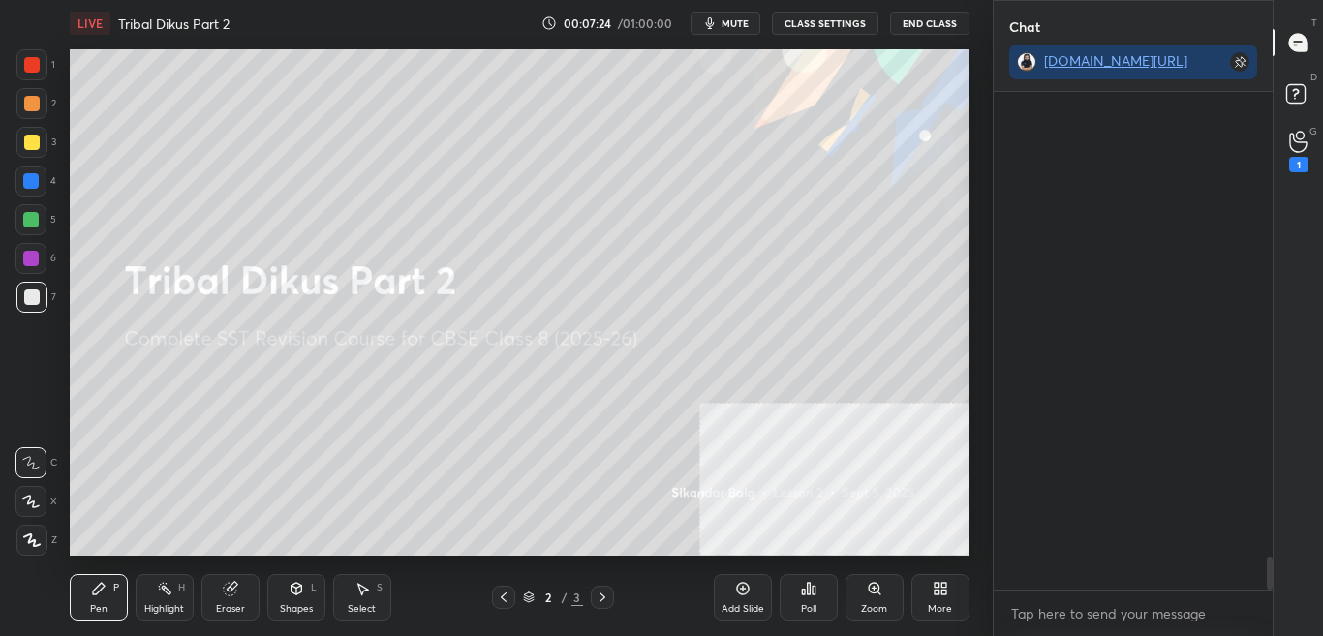
scroll to position [492, 273]
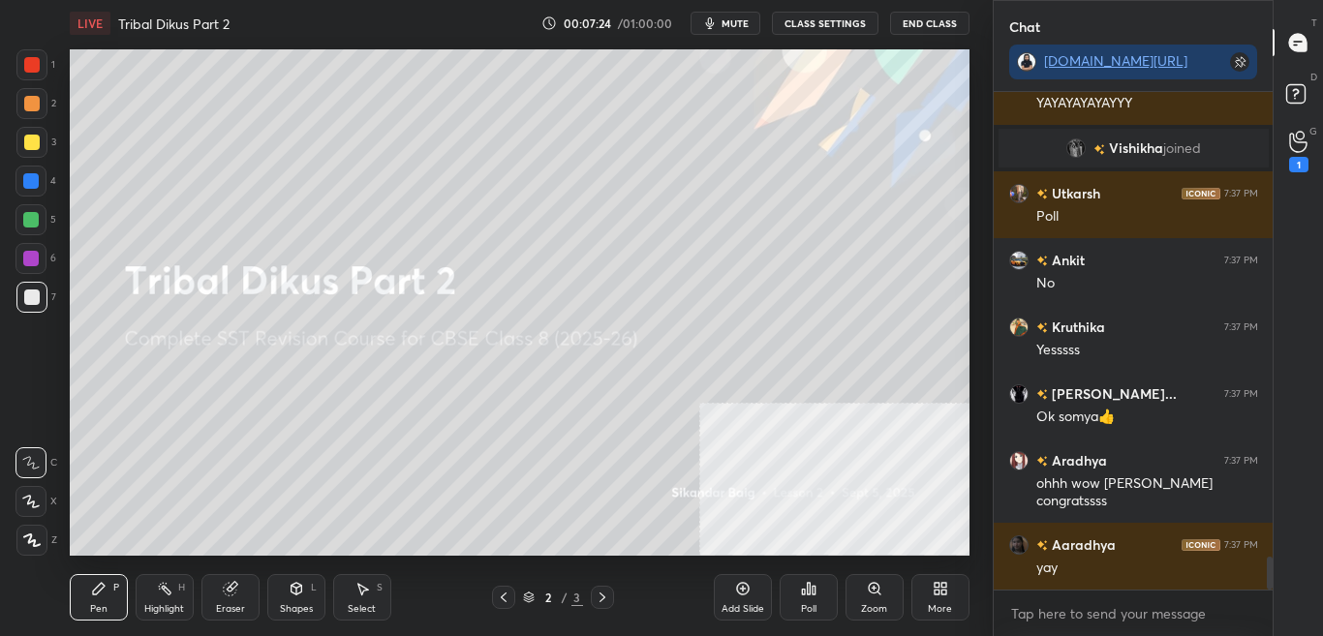
click at [945, 601] on div "More" at bounding box center [940, 597] width 58 height 46
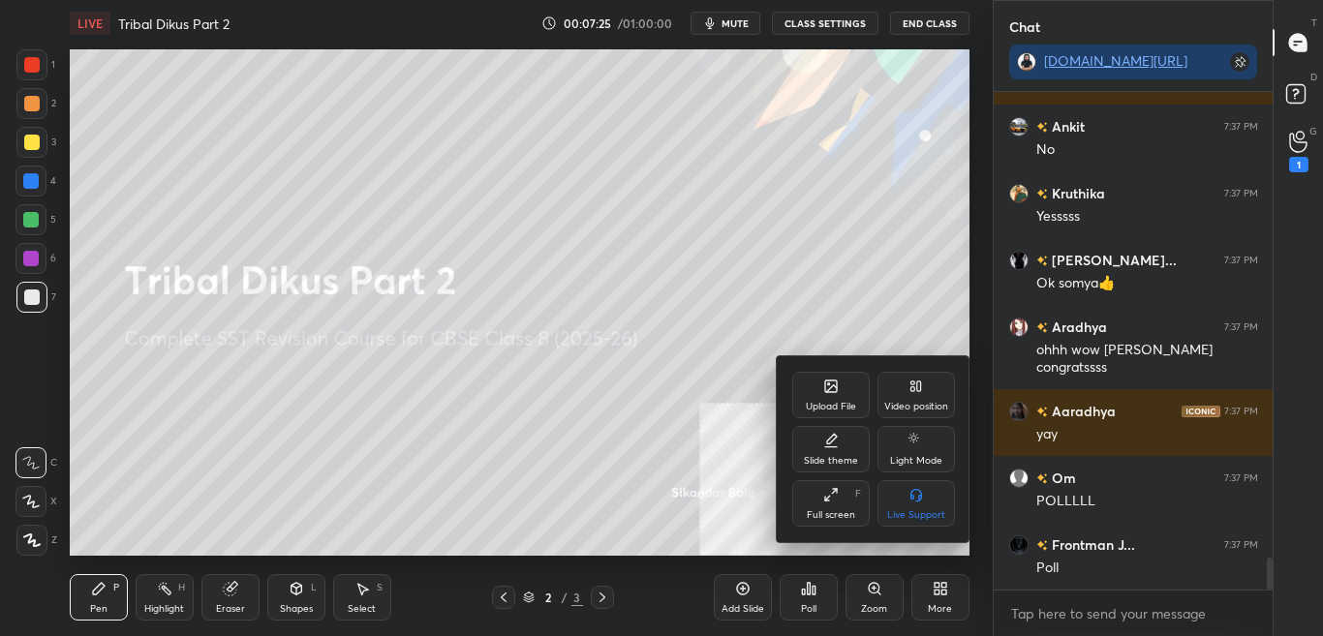
scroll to position [7213, 0]
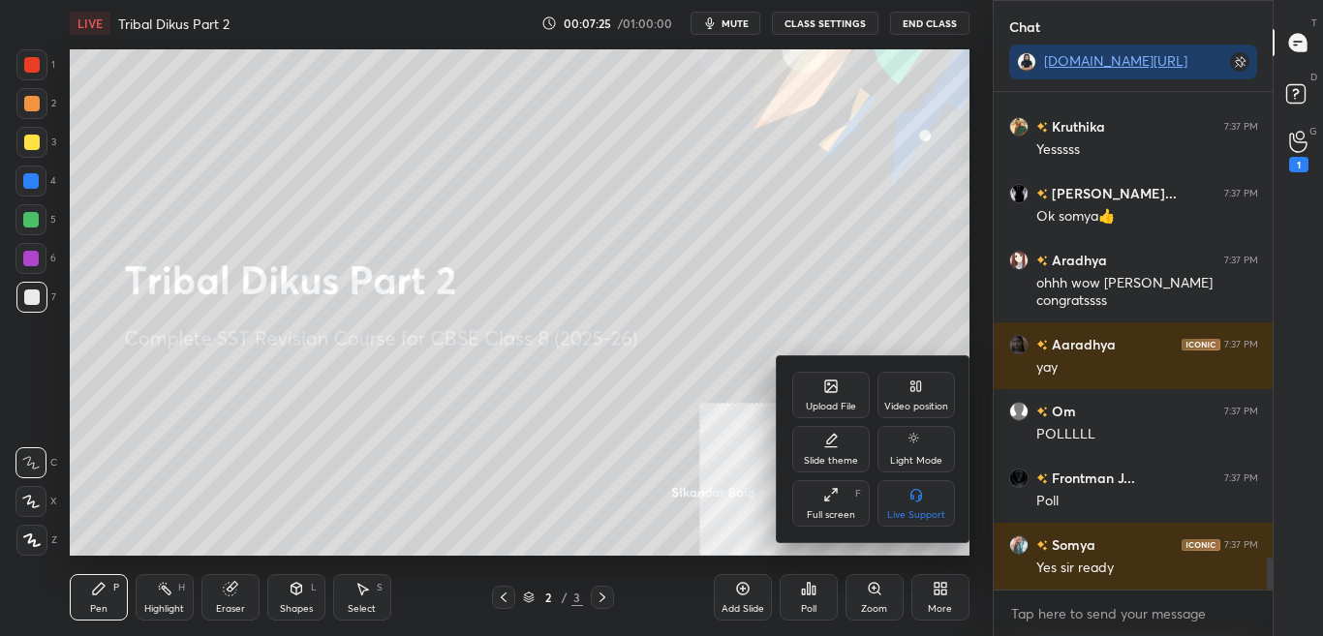
click at [836, 380] on icon at bounding box center [830, 386] width 15 height 15
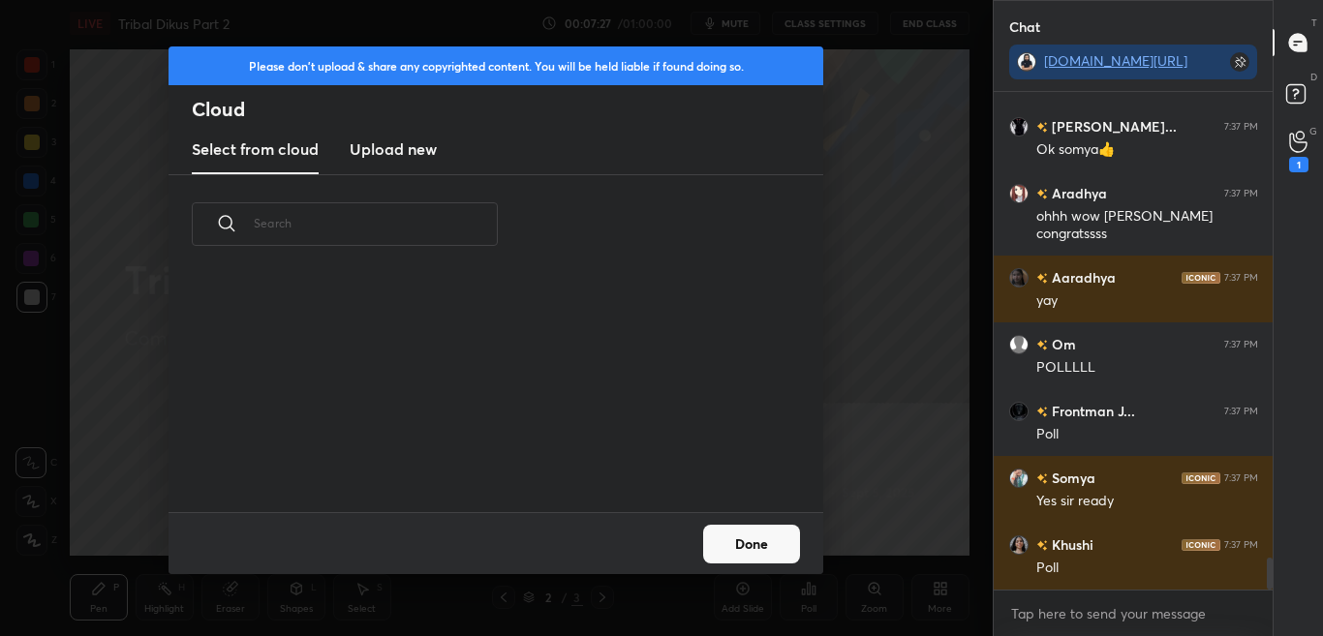
scroll to position [7346, 0]
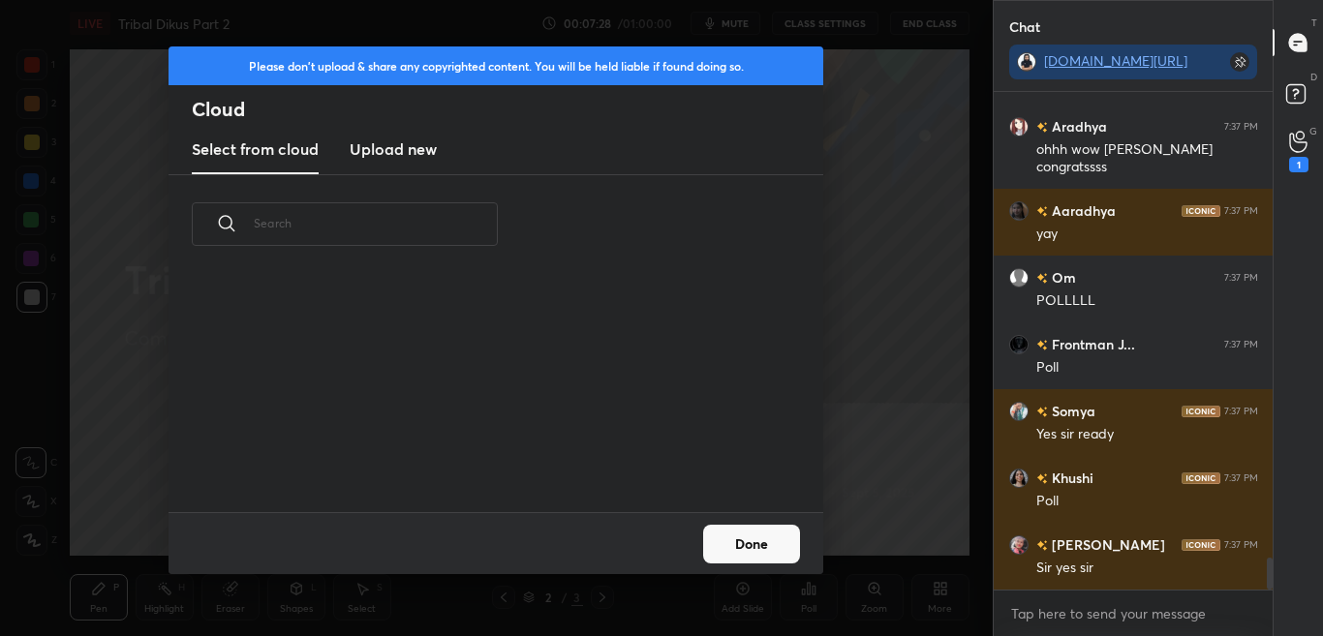
click at [410, 138] on h3 "Upload new" at bounding box center [393, 148] width 87 height 23
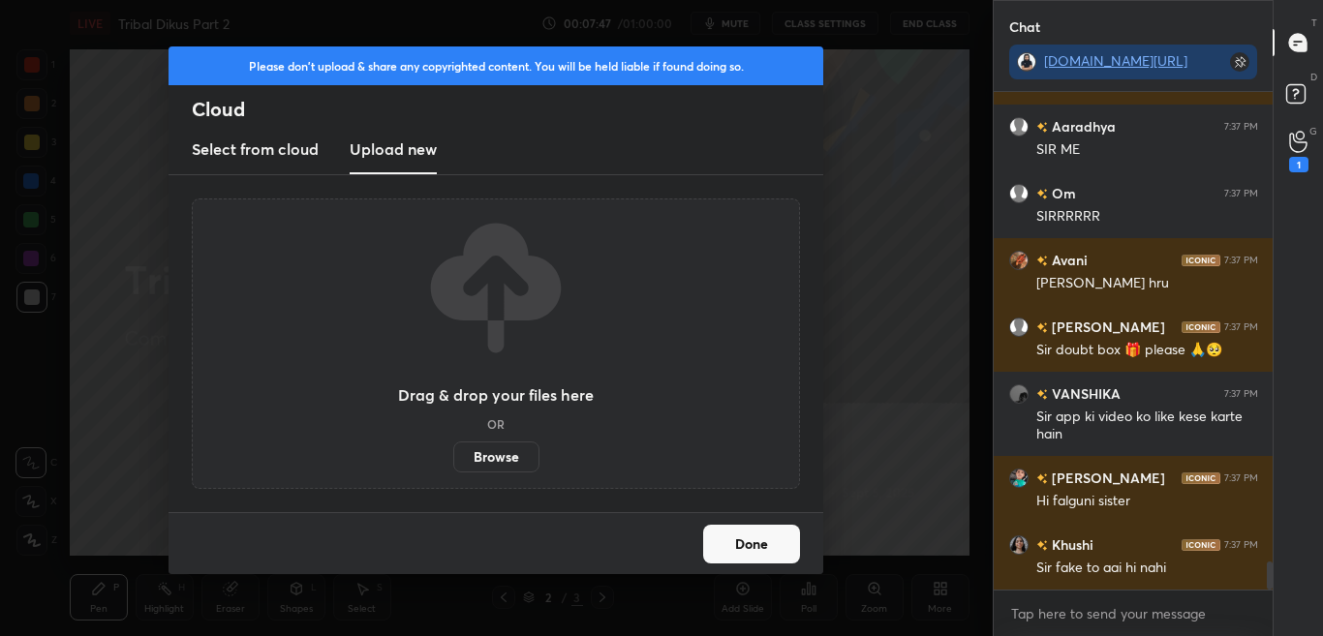
scroll to position [8564, 0]
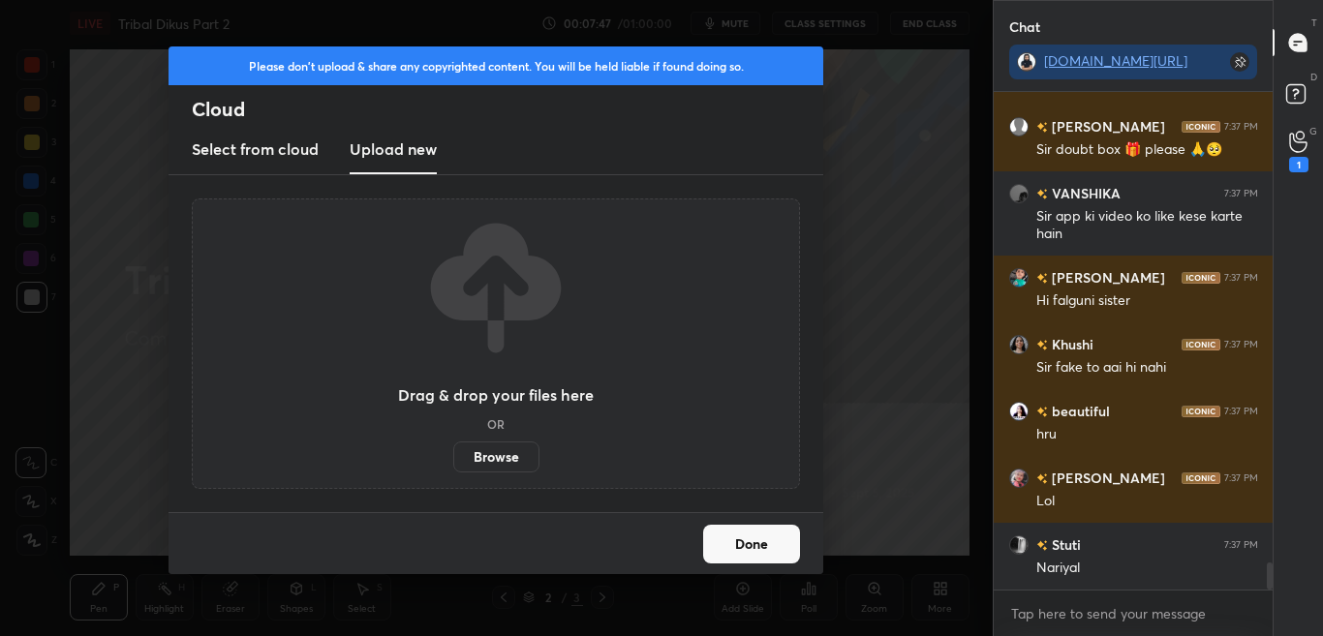
click at [508, 455] on label "Browse" at bounding box center [496, 457] width 86 height 31
click at [453, 455] on input "Browse" at bounding box center [453, 457] width 0 height 31
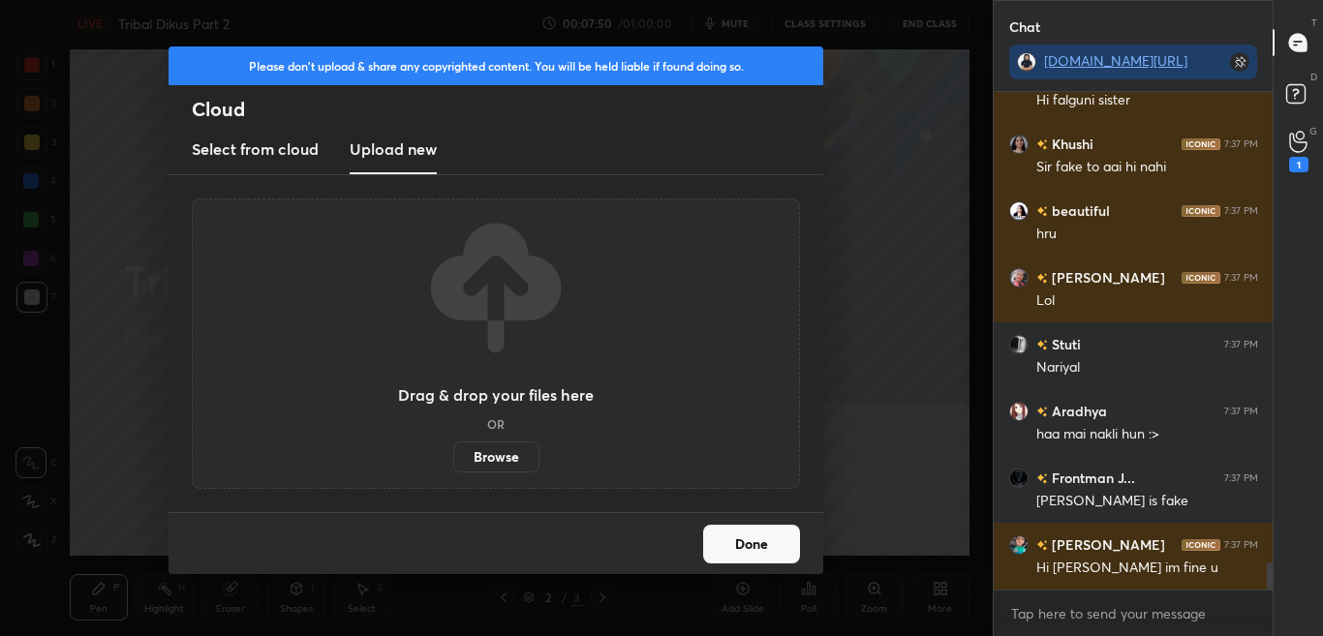
scroll to position [8831, 0]
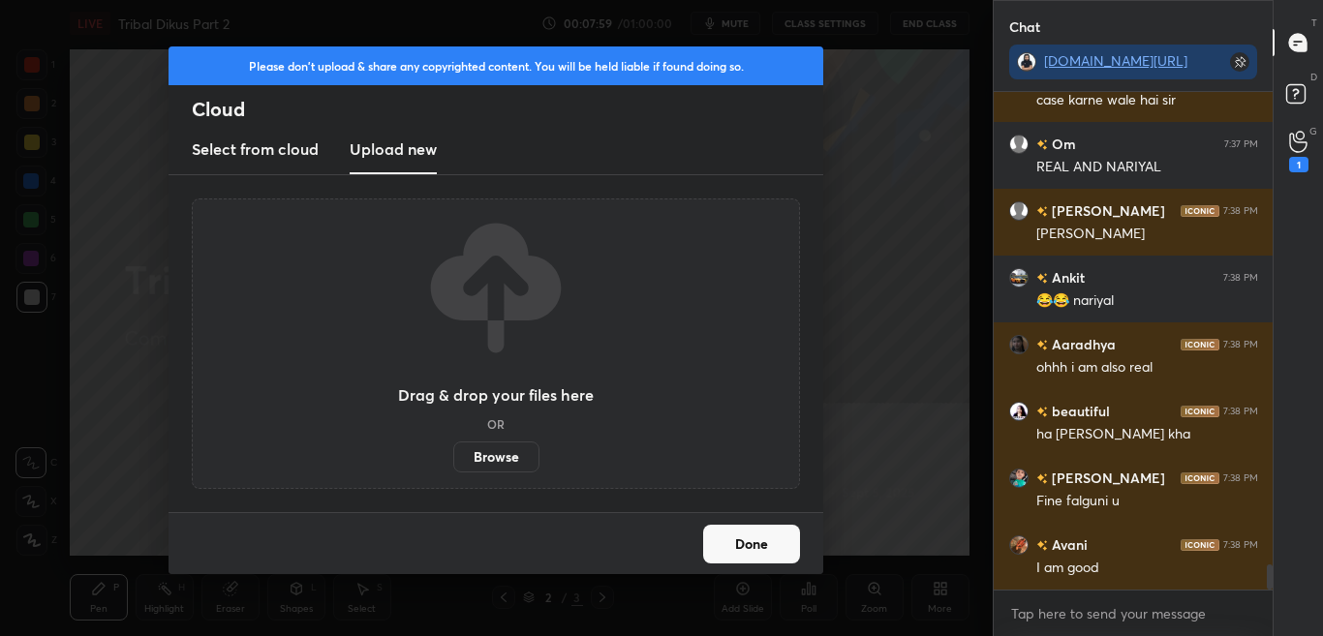
drag, startPoint x: 524, startPoint y: 462, endPoint x: 546, endPoint y: 475, distance: 26.1
click at [528, 461] on label "Browse" at bounding box center [496, 457] width 86 height 31
click at [453, 461] on input "Browse" at bounding box center [453, 457] width 0 height 31
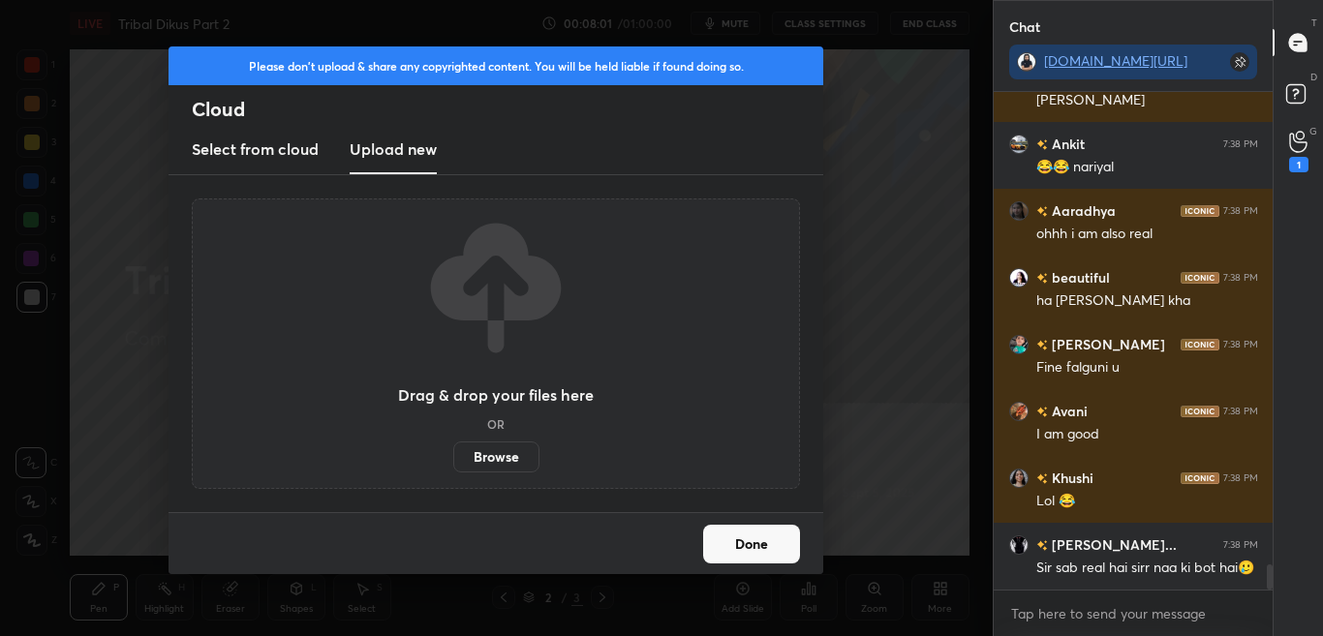
click at [524, 457] on label "Browse" at bounding box center [496, 457] width 86 height 31
click at [453, 457] on input "Browse" at bounding box center [453, 457] width 0 height 31
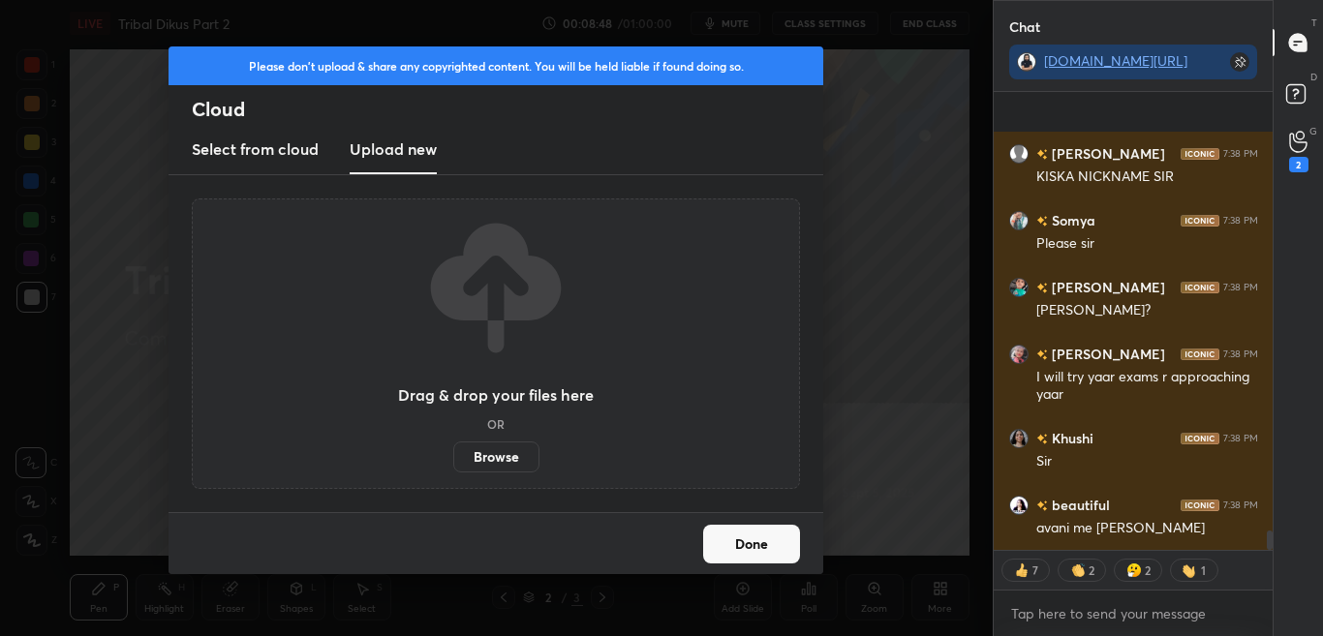
scroll to position [10159, 0]
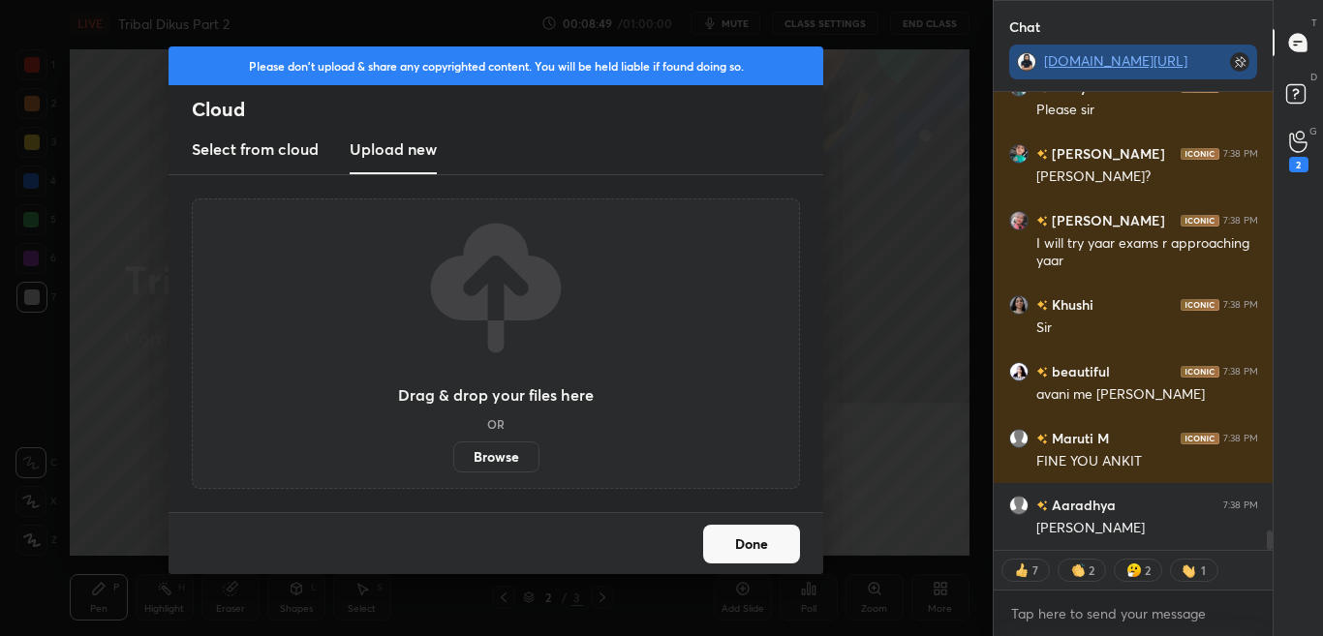
drag, startPoint x: 524, startPoint y: 457, endPoint x: 1146, endPoint y: 69, distance: 733.8
click at [1146, 69] on link "[DOMAIN_NAME][URL]" at bounding box center [1115, 60] width 143 height 18
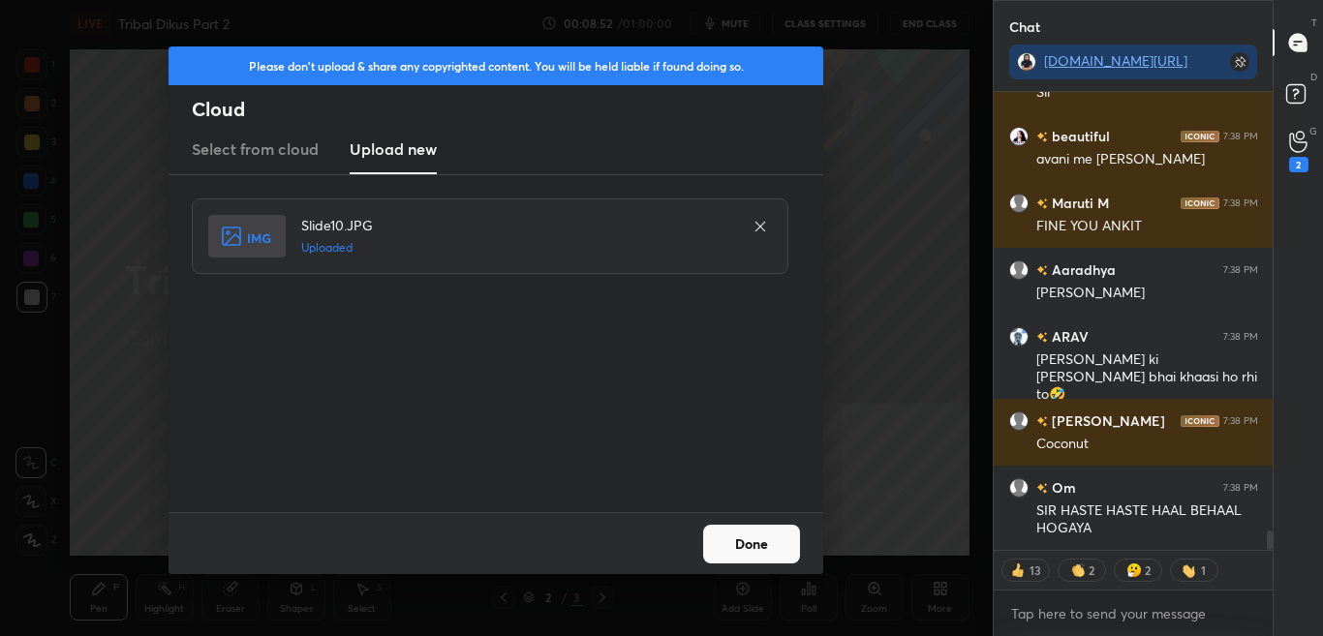
scroll to position [10462, 0]
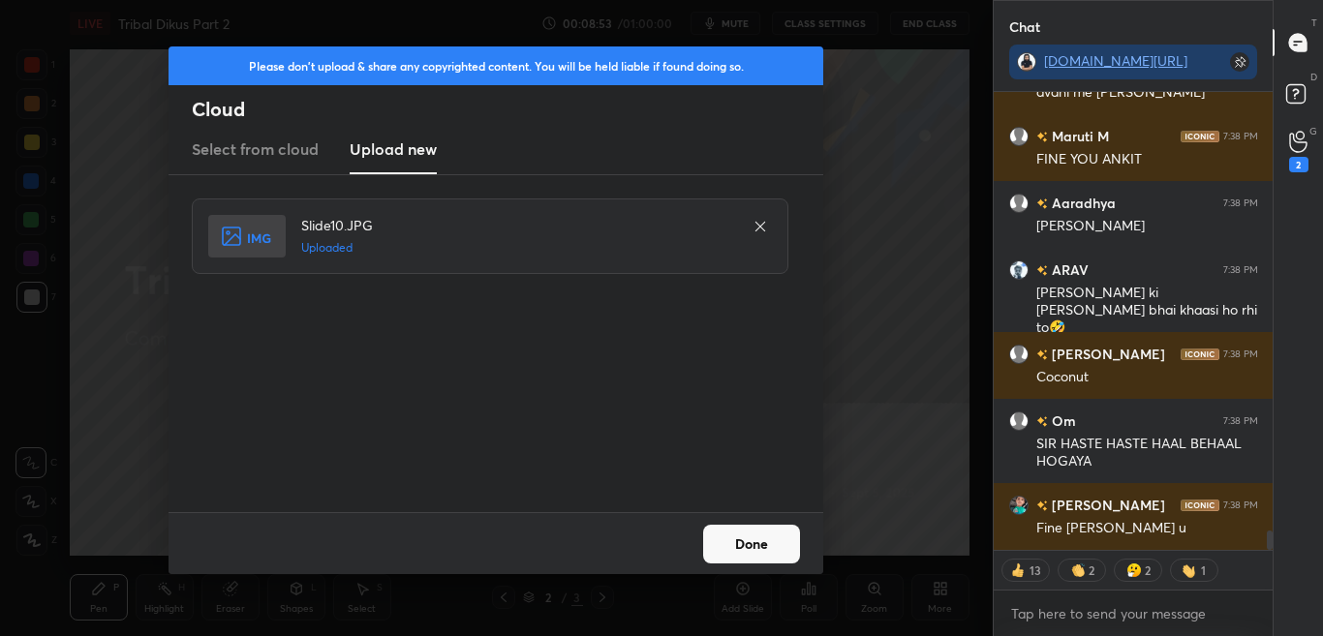
click at [781, 559] on button "Done" at bounding box center [751, 544] width 97 height 39
click at [781, 555] on button "Done" at bounding box center [751, 544] width 97 height 39
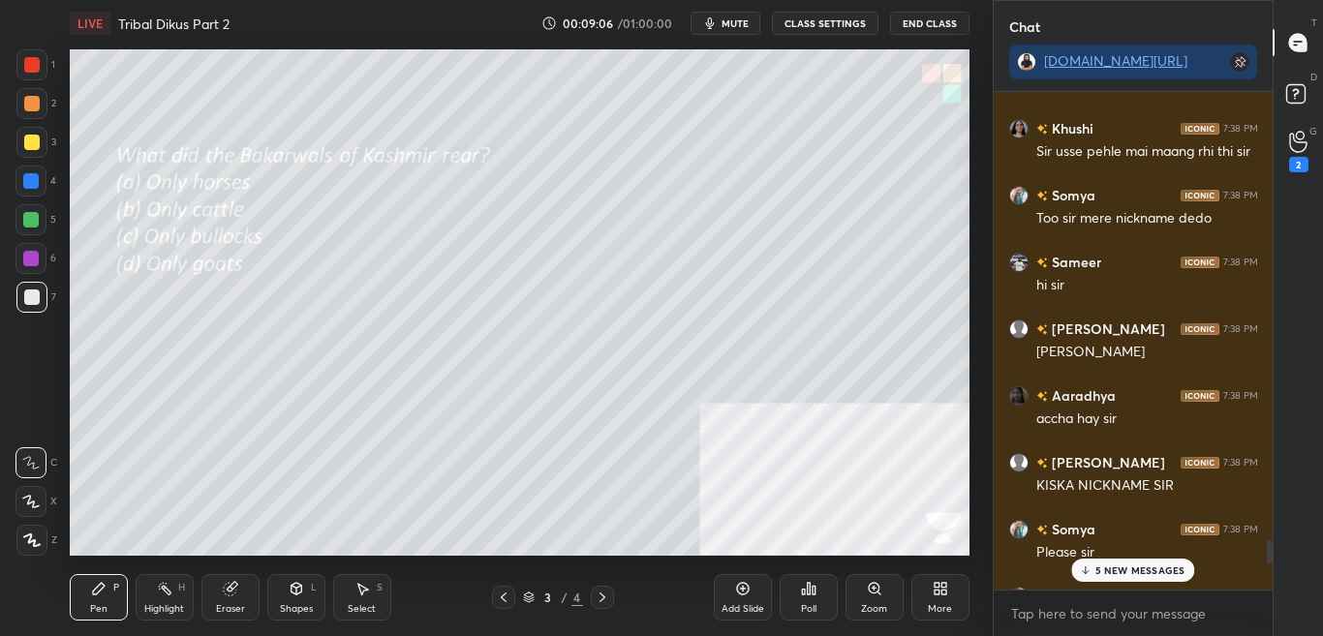
scroll to position [9654, 0]
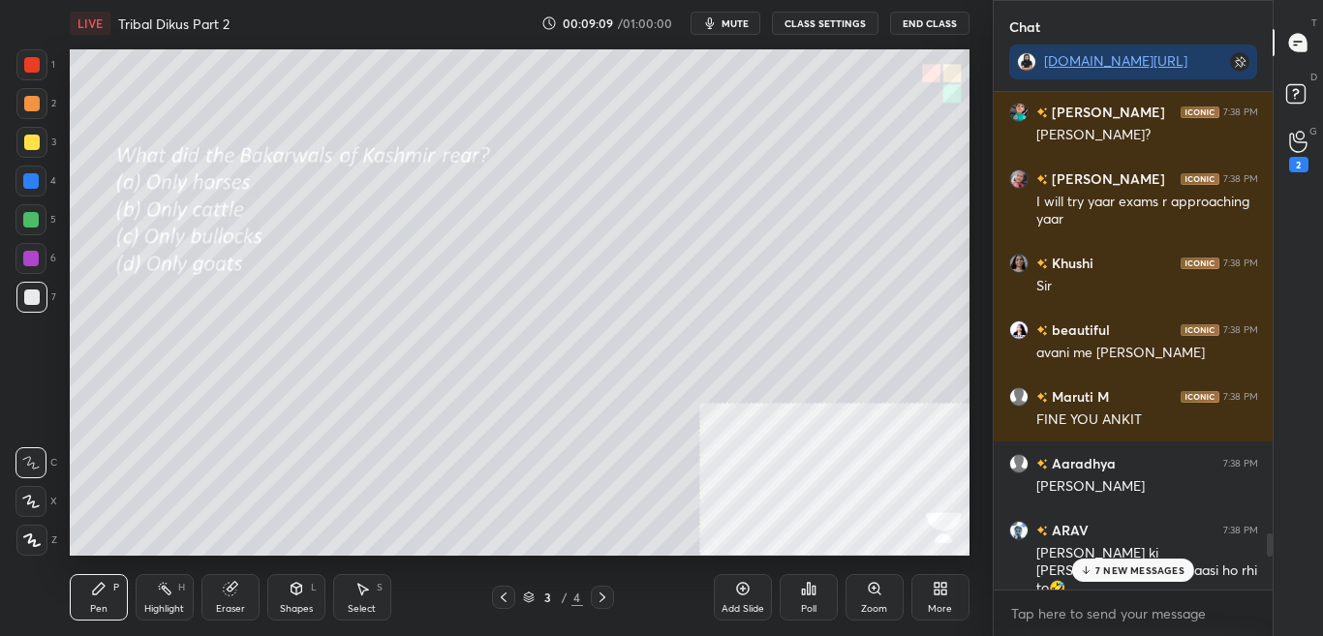
drag, startPoint x: 1267, startPoint y: 543, endPoint x: 1267, endPoint y: 555, distance: 11.6
click at [1267, 548] on div at bounding box center [1267, 341] width 12 height 498
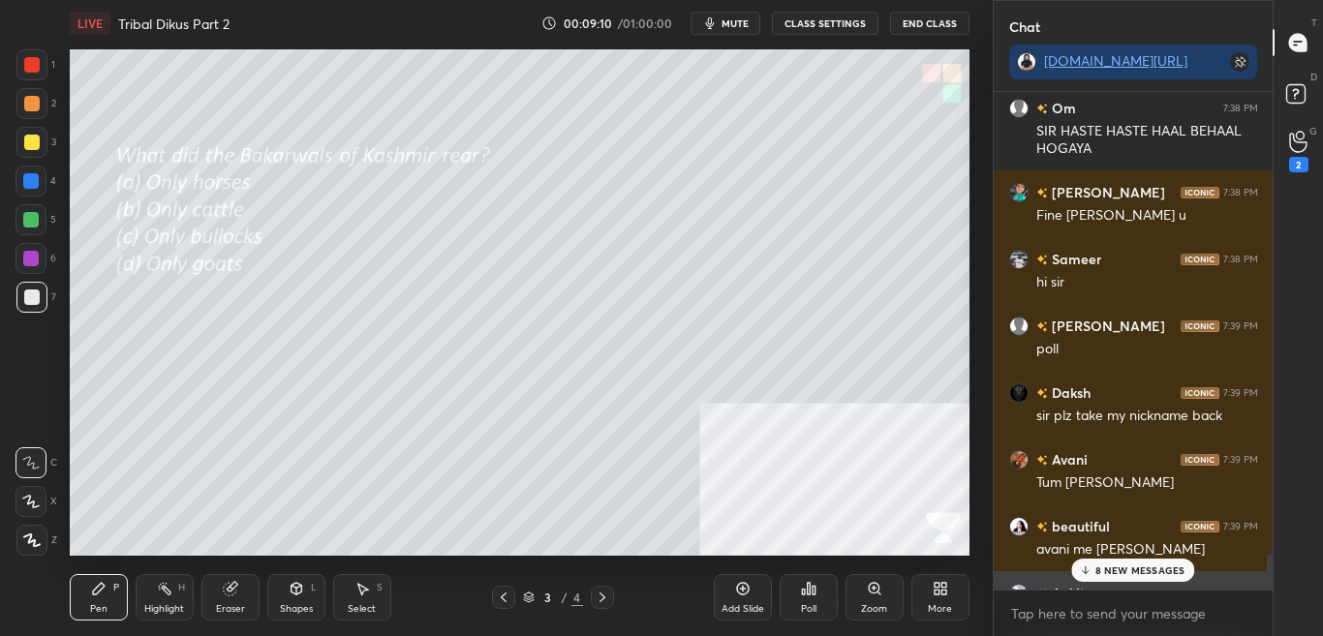
click at [1151, 584] on div "Ankit 7:39 PM" at bounding box center [1133, 593] width 249 height 20
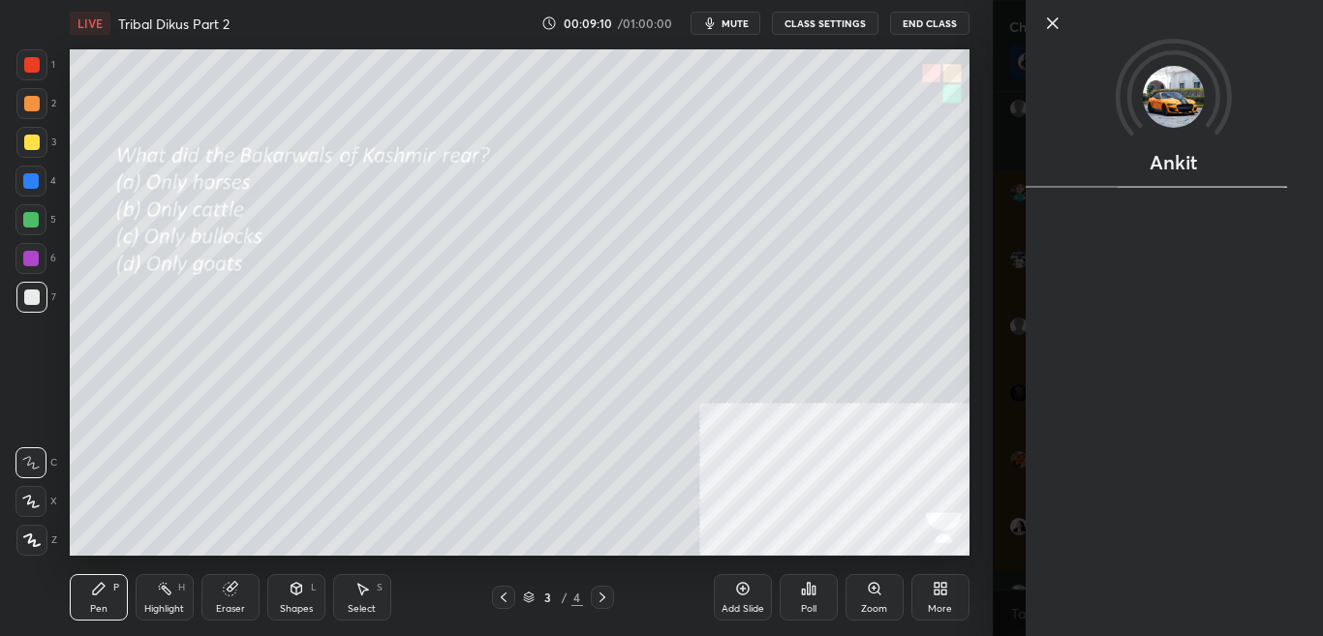
click at [979, 558] on div "1 2 3 4 5 6 7 C X Z C X Z E E Erase all H H LIVE Tribal Dikus Part 2 00:09:10 /…" at bounding box center [496, 318] width 993 height 636
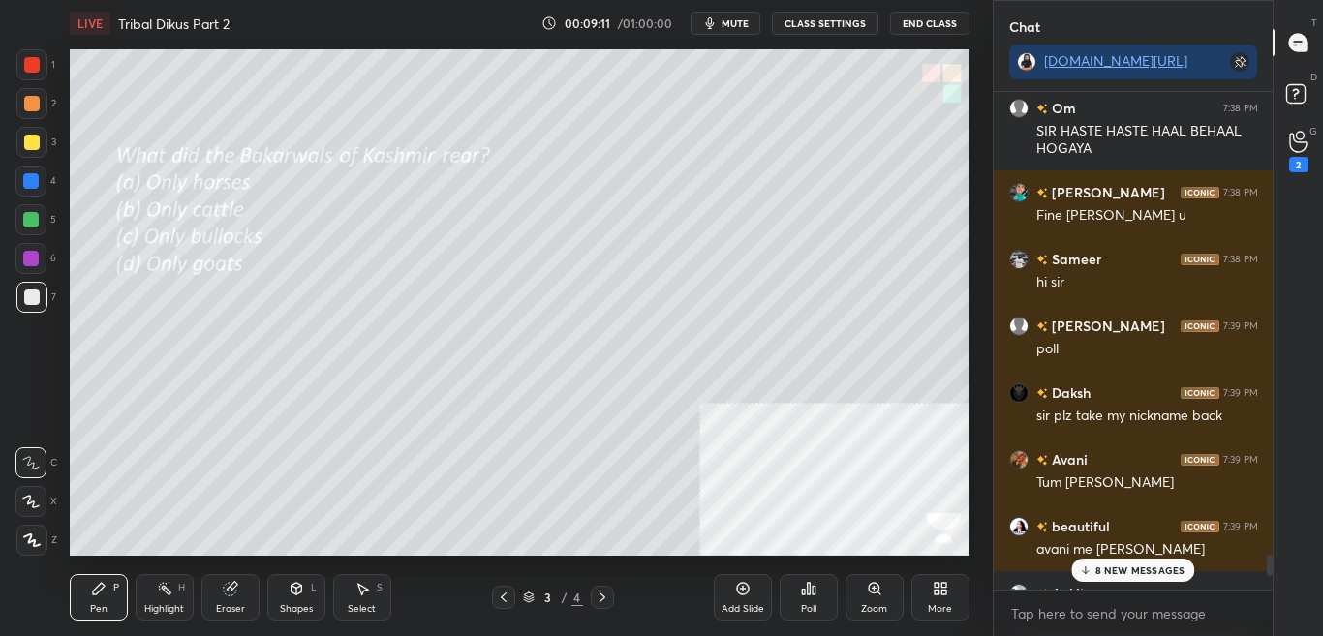
click at [1118, 564] on div "8 NEW MESSAGES" at bounding box center [1132, 570] width 123 height 23
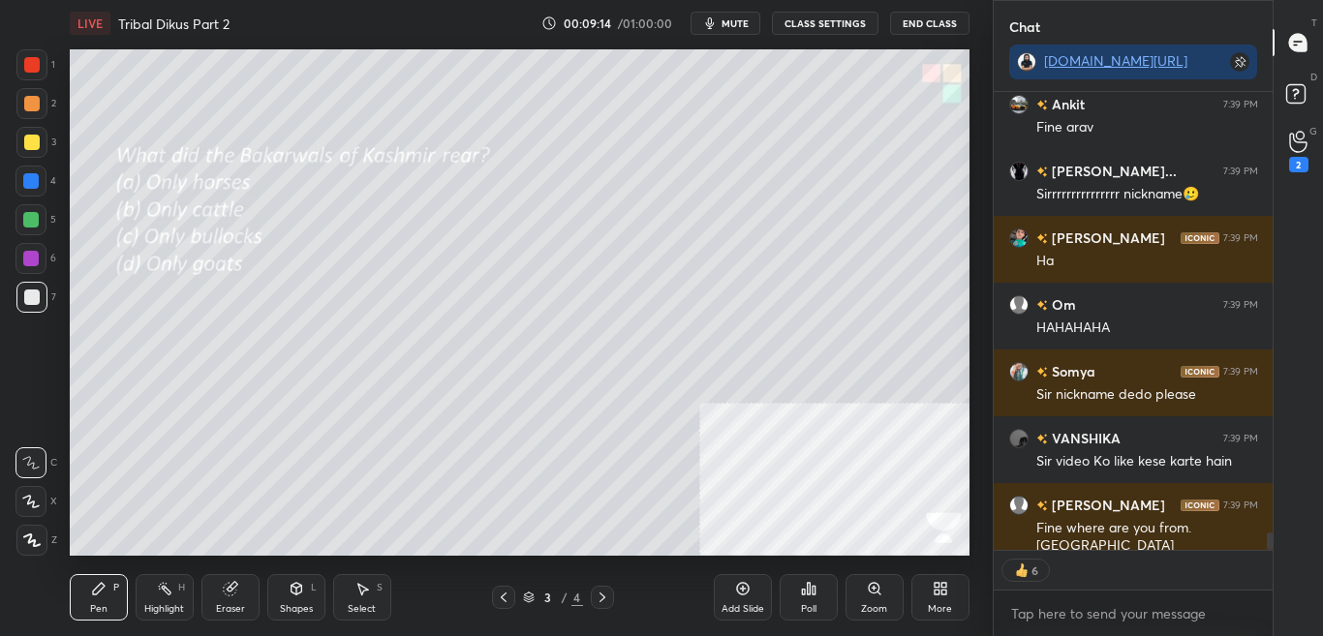
scroll to position [11330, 0]
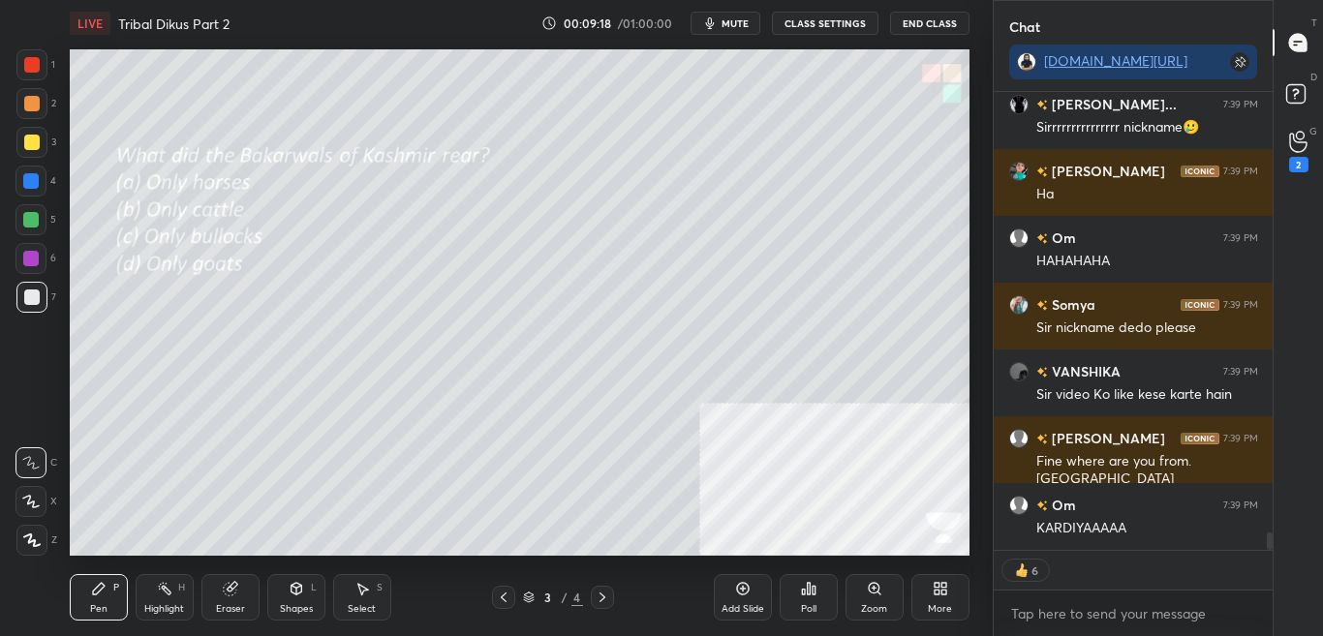
click at [840, 537] on div "LIVE Tribal Dikus Part 2 00:09:18 / 01:00:00 mute CLASS SETTINGS End Class Sett…" at bounding box center [519, 318] width 915 height 636
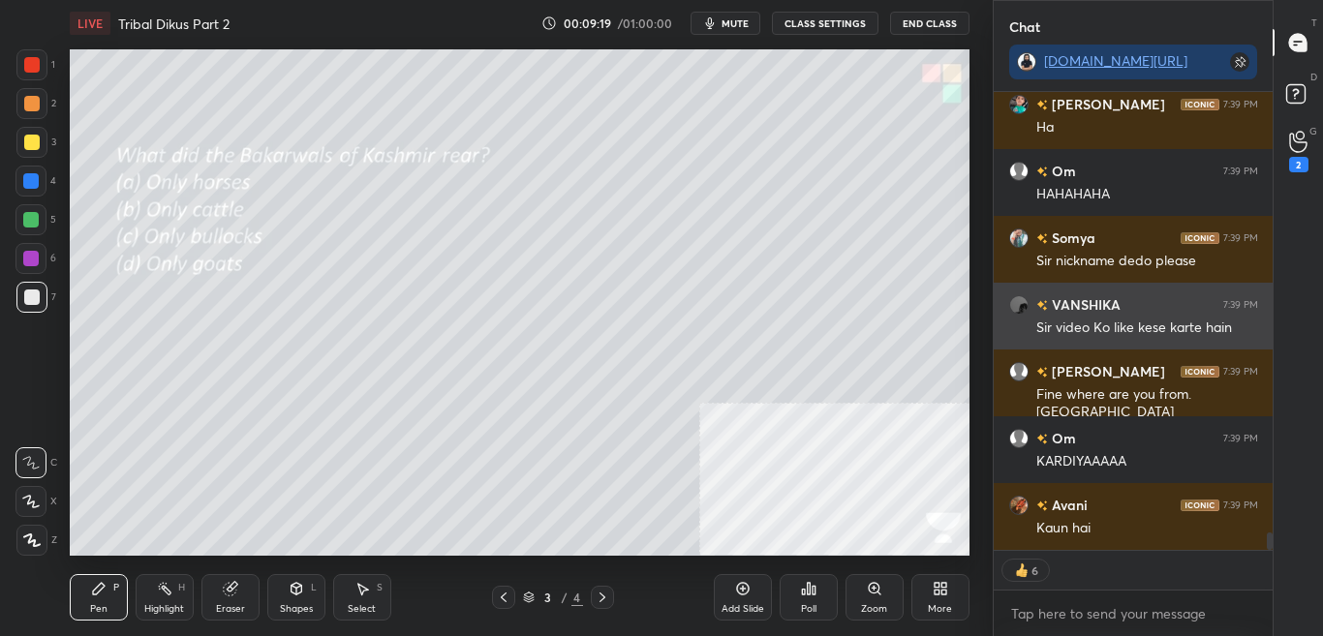
click at [1065, 329] on div "Sir video Ko like kese karte hain" at bounding box center [1147, 328] width 222 height 19
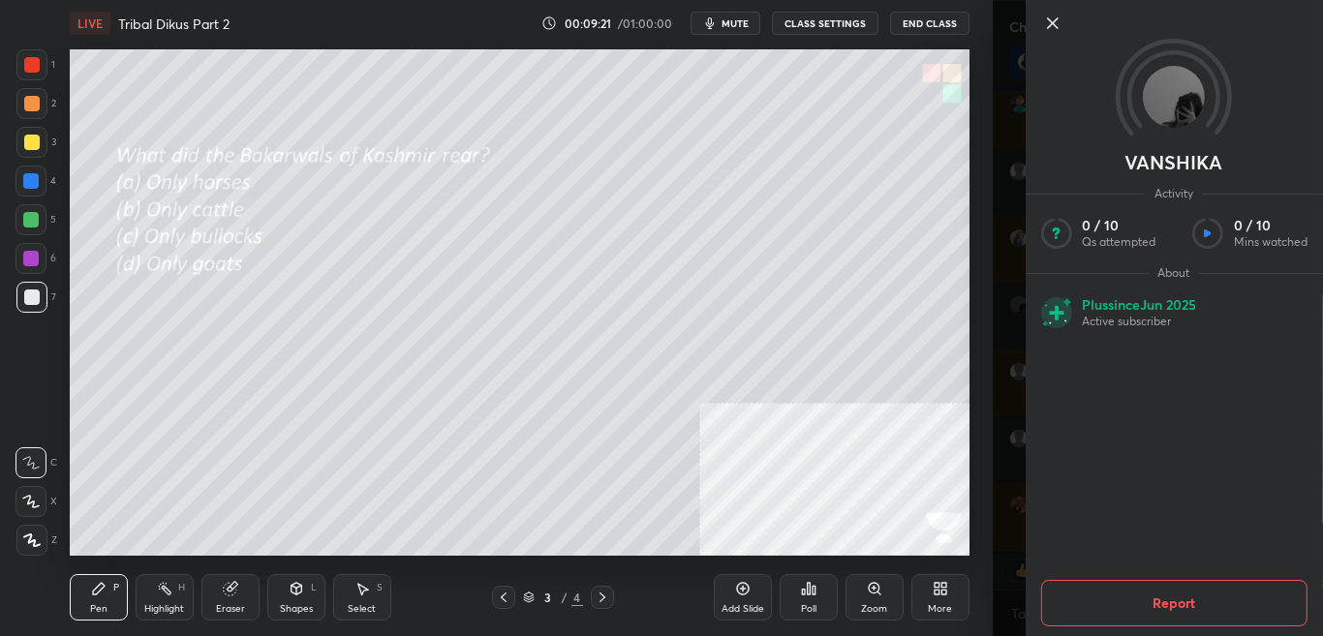
scroll to position [11464, 0]
click at [975, 243] on div "Setting up your live class Poll for secs No correct answer Start poll" at bounding box center [519, 302] width 915 height 512
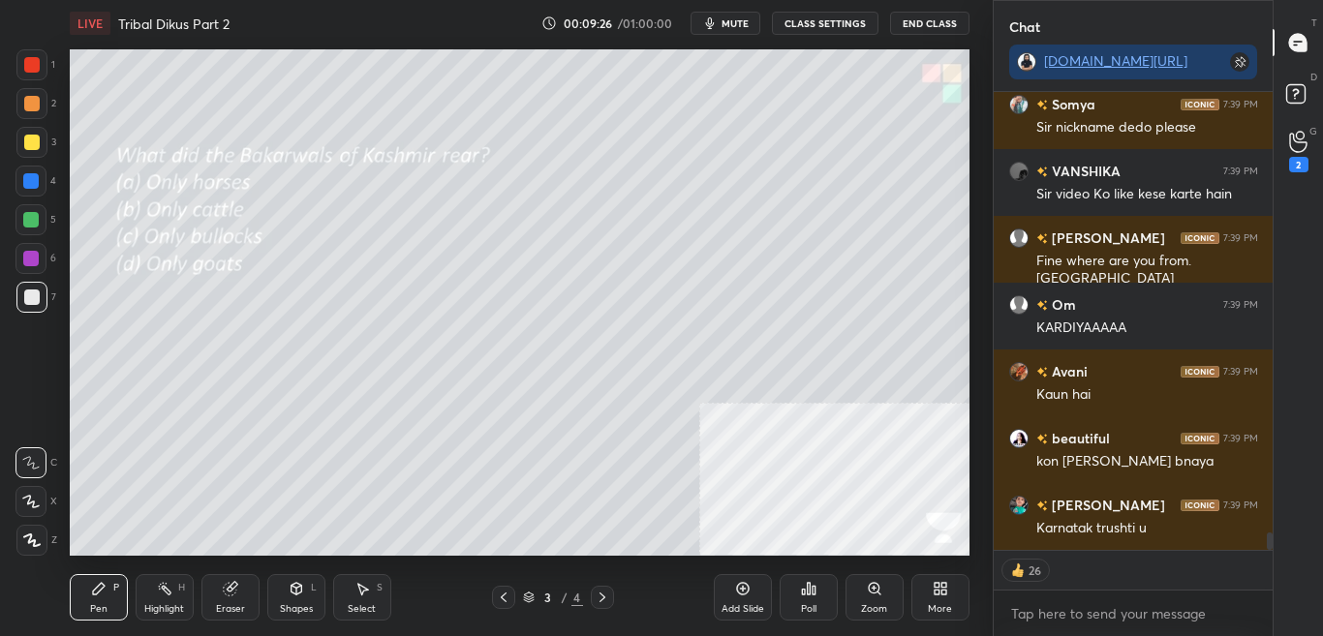
scroll to position [11615, 0]
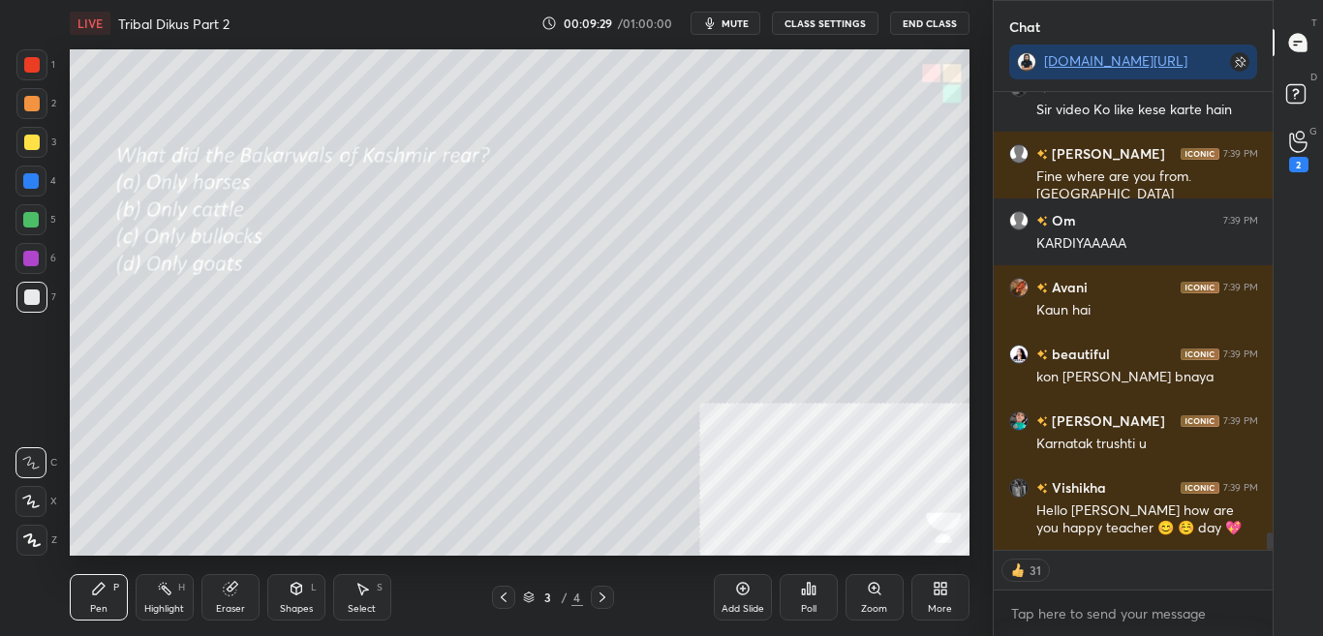
click at [796, 608] on div "Poll" at bounding box center [808, 597] width 58 height 46
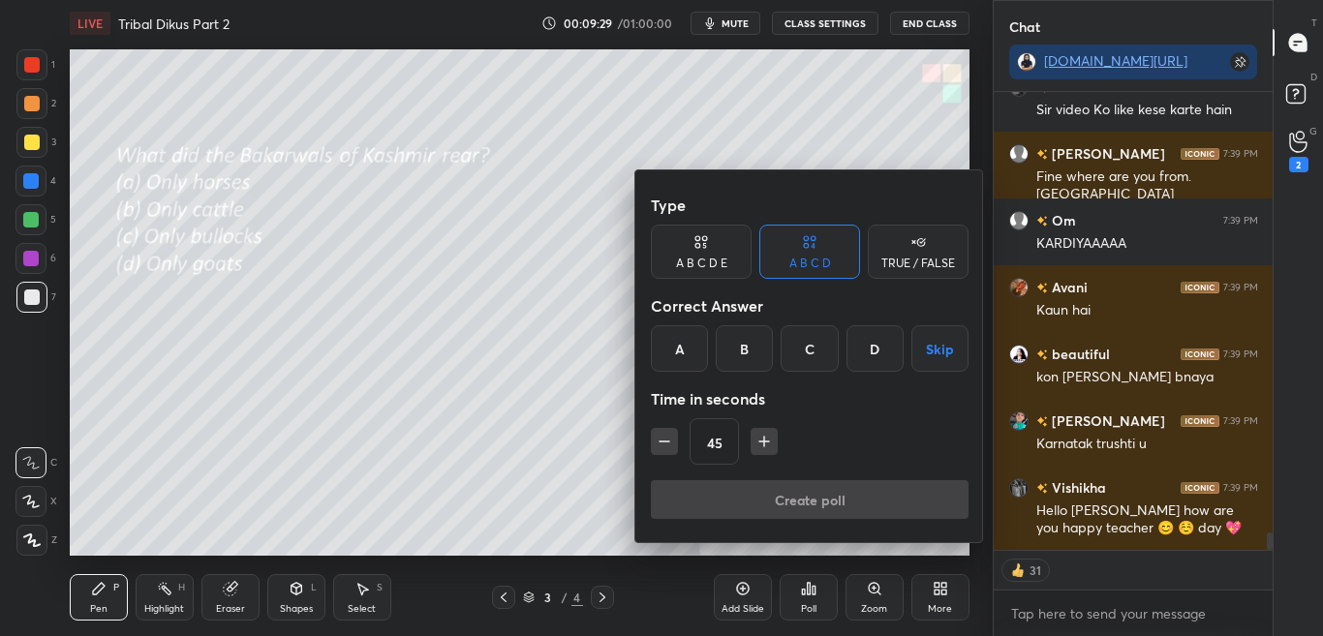
scroll to position [11699, 0]
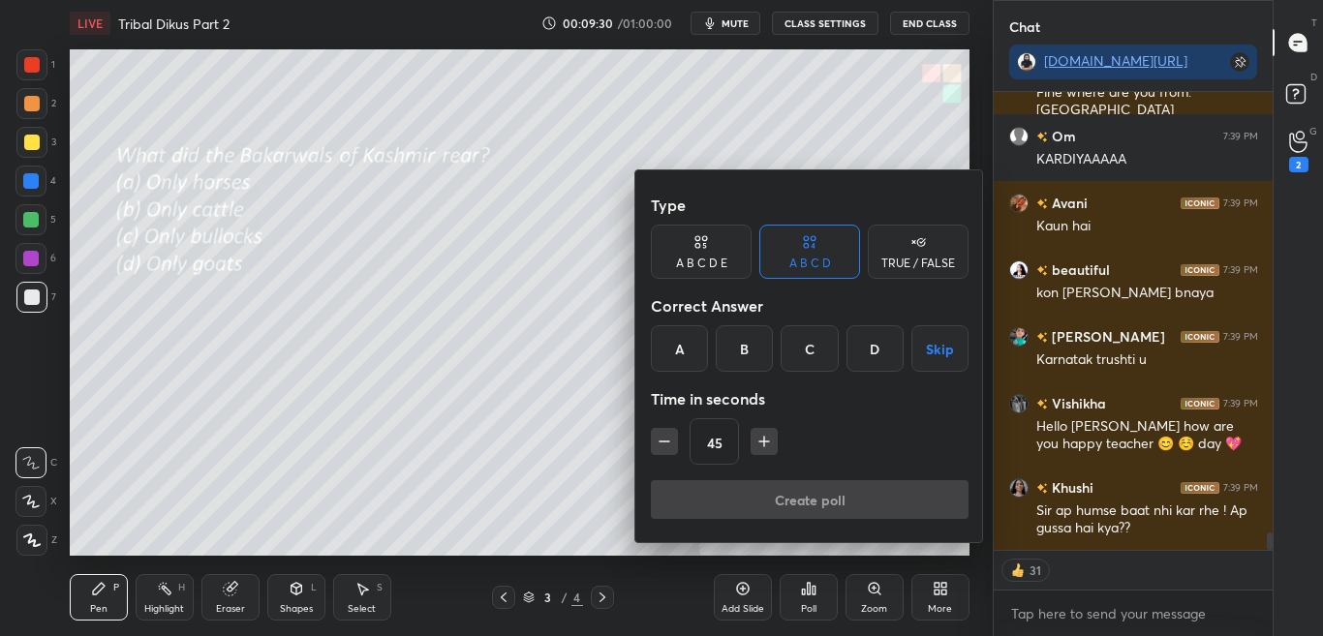
click at [860, 353] on div "D" at bounding box center [874, 348] width 57 height 46
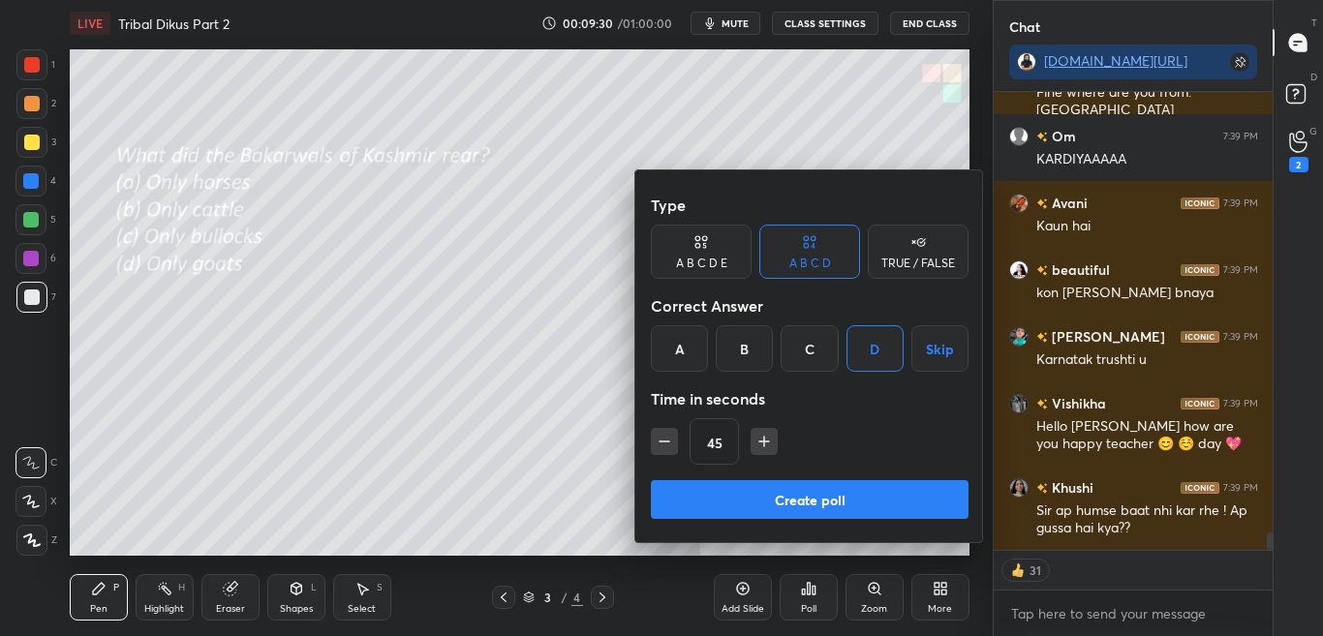
scroll to position [11766, 0]
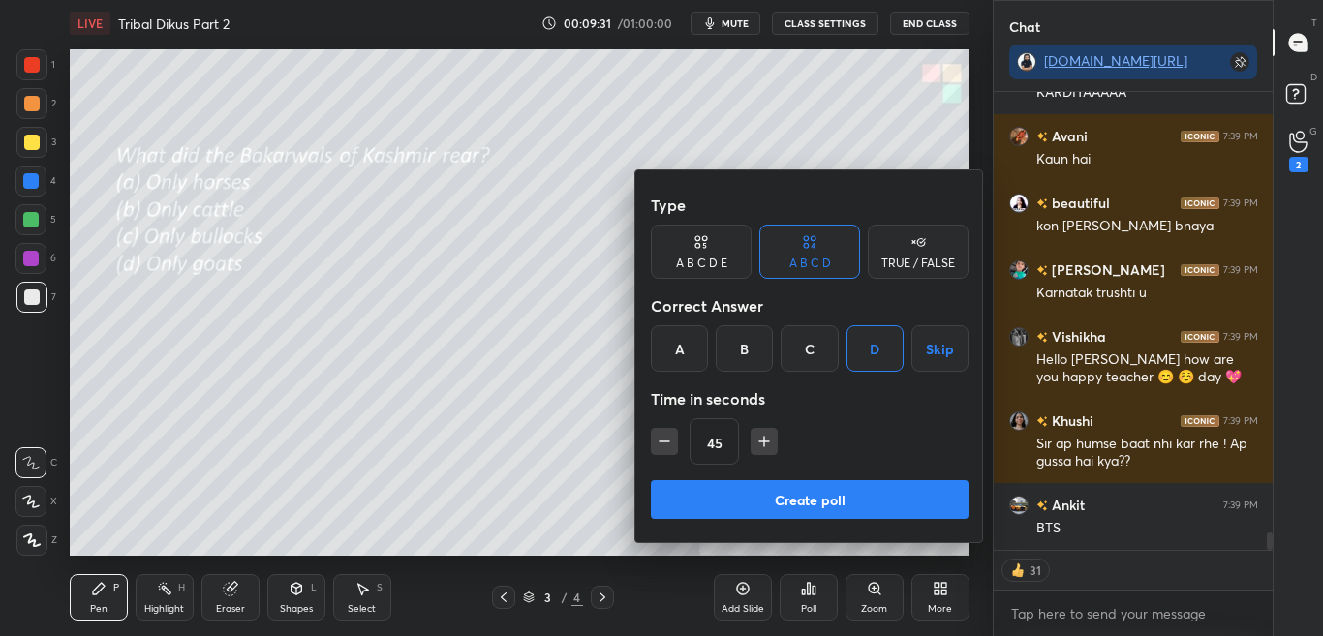
click at [834, 511] on button "Create poll" at bounding box center [810, 499] width 318 height 39
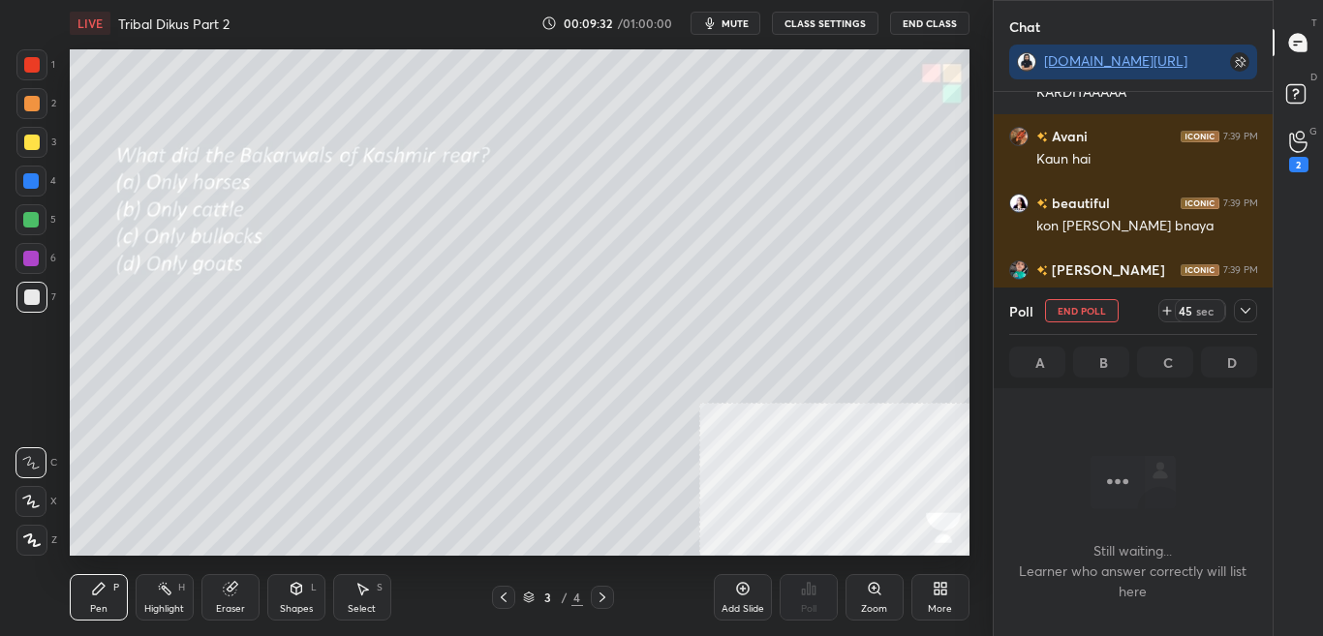
scroll to position [440, 273]
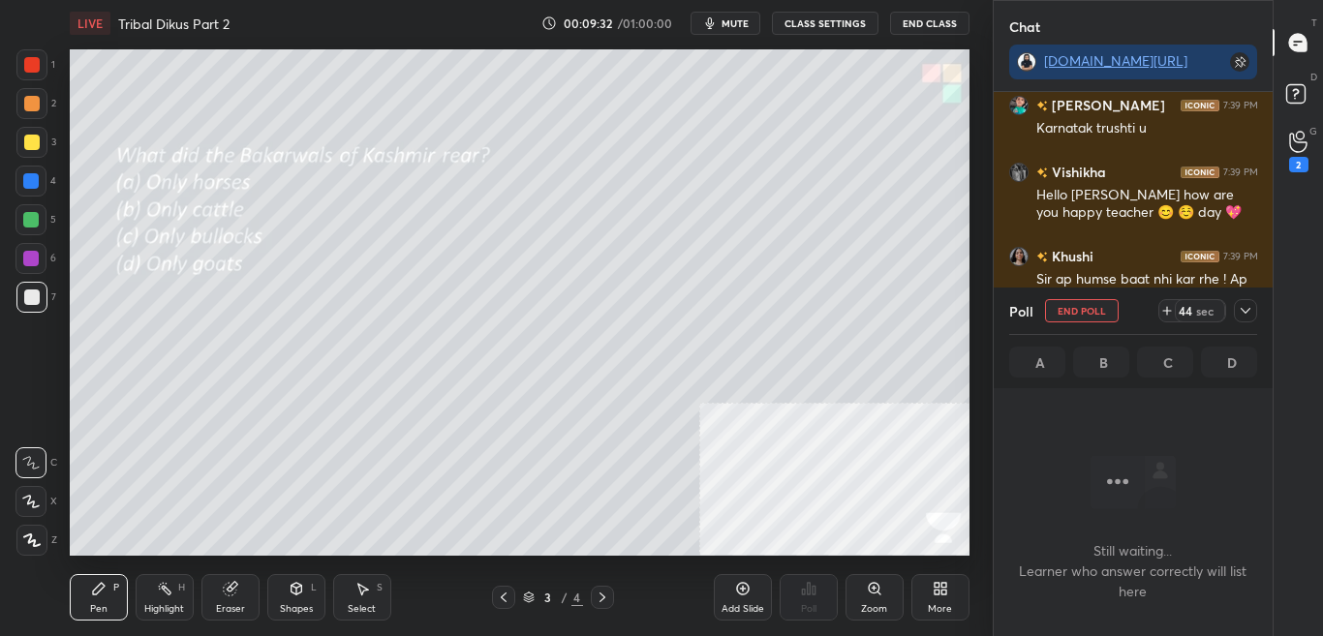
click at [1242, 311] on icon at bounding box center [1245, 311] width 10 height 6
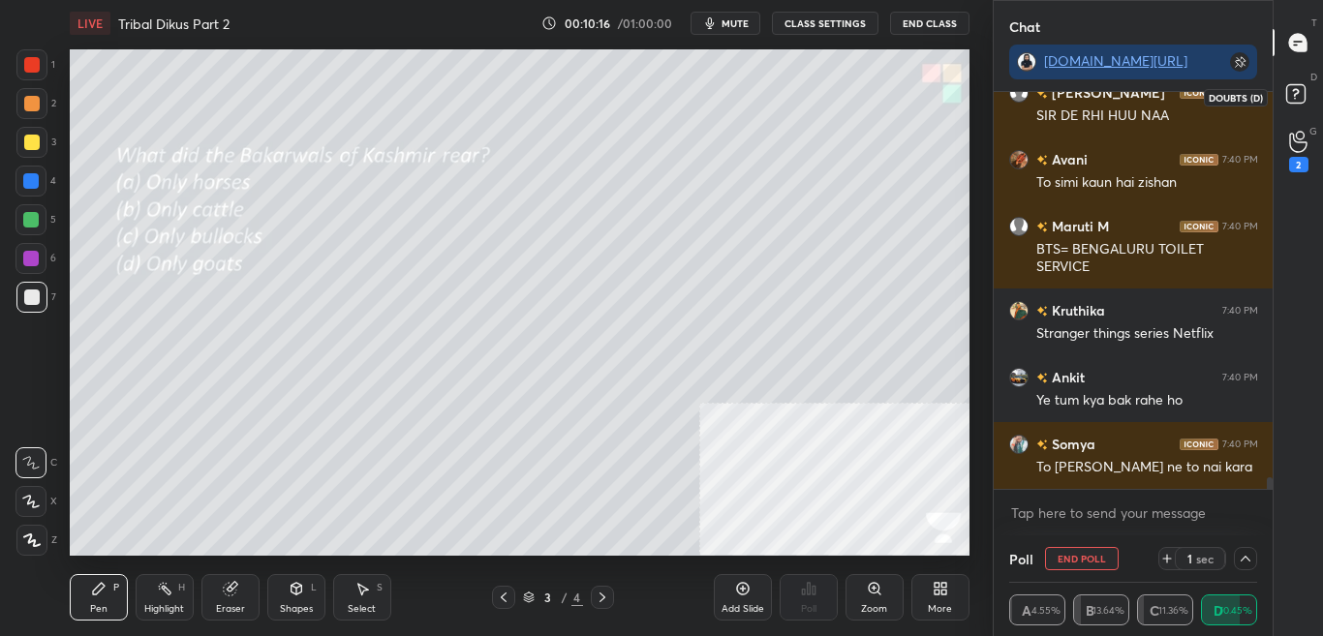
click at [1306, 95] on icon at bounding box center [1298, 96] width 35 height 35
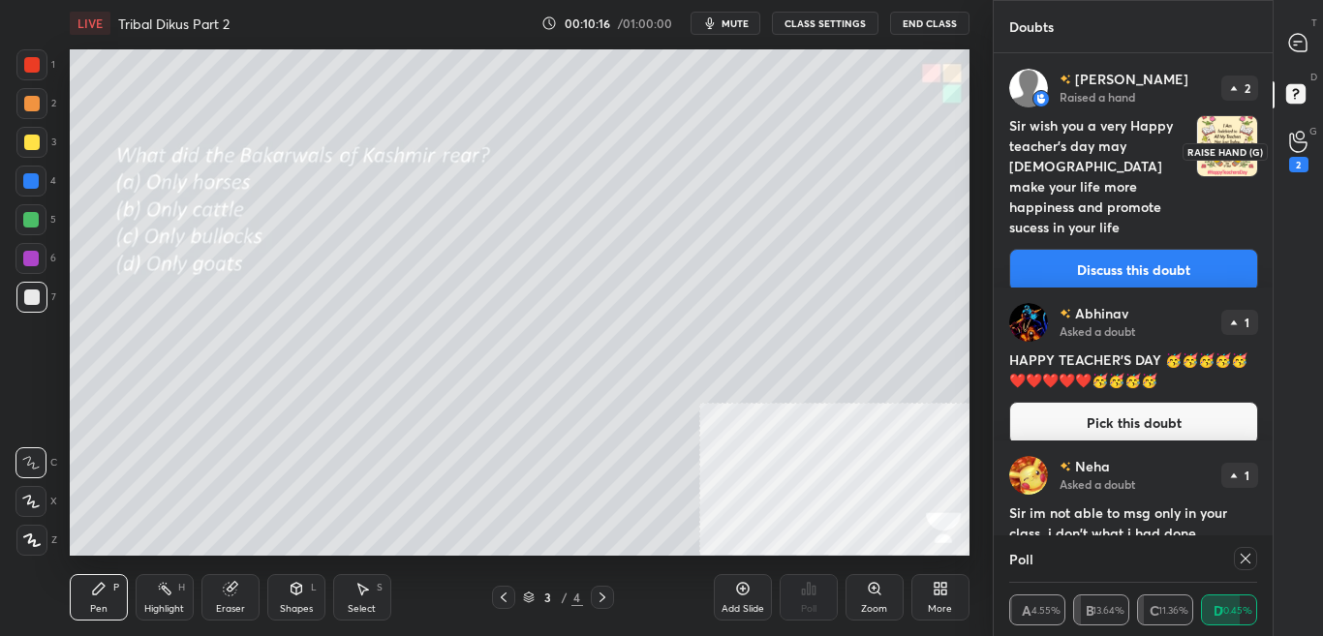
click at [1312, 141] on div "2" at bounding box center [1298, 151] width 39 height 35
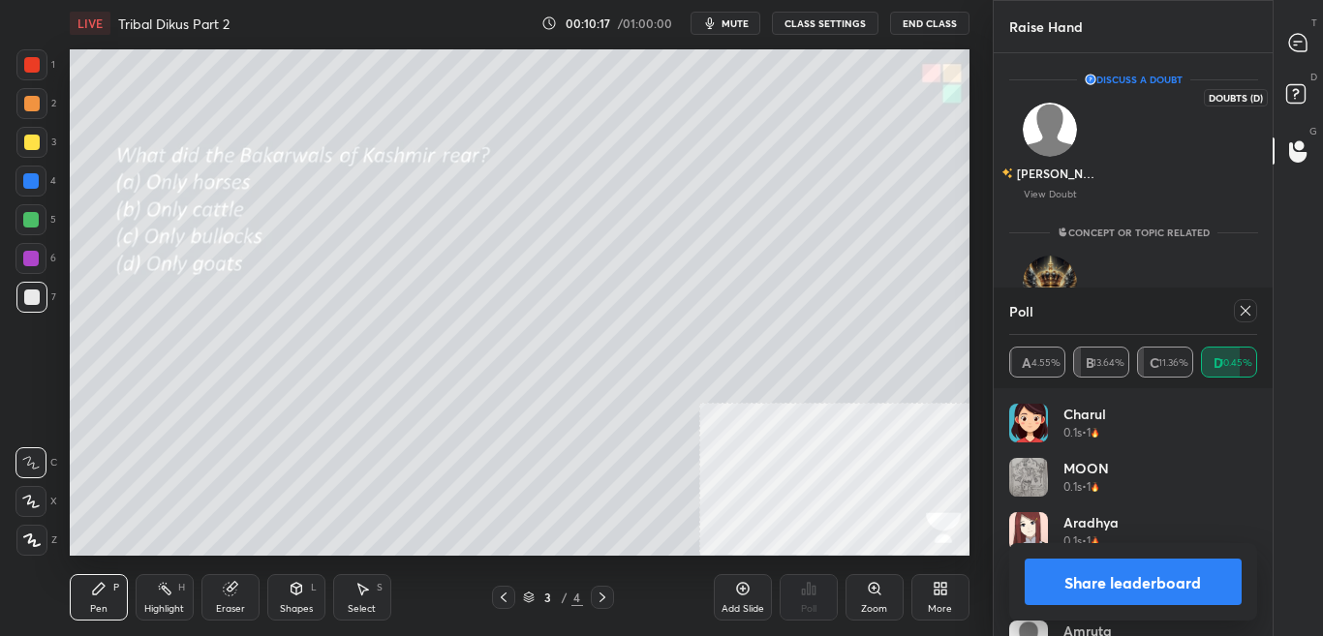
click at [1305, 92] on icon at bounding box center [1298, 96] width 35 height 35
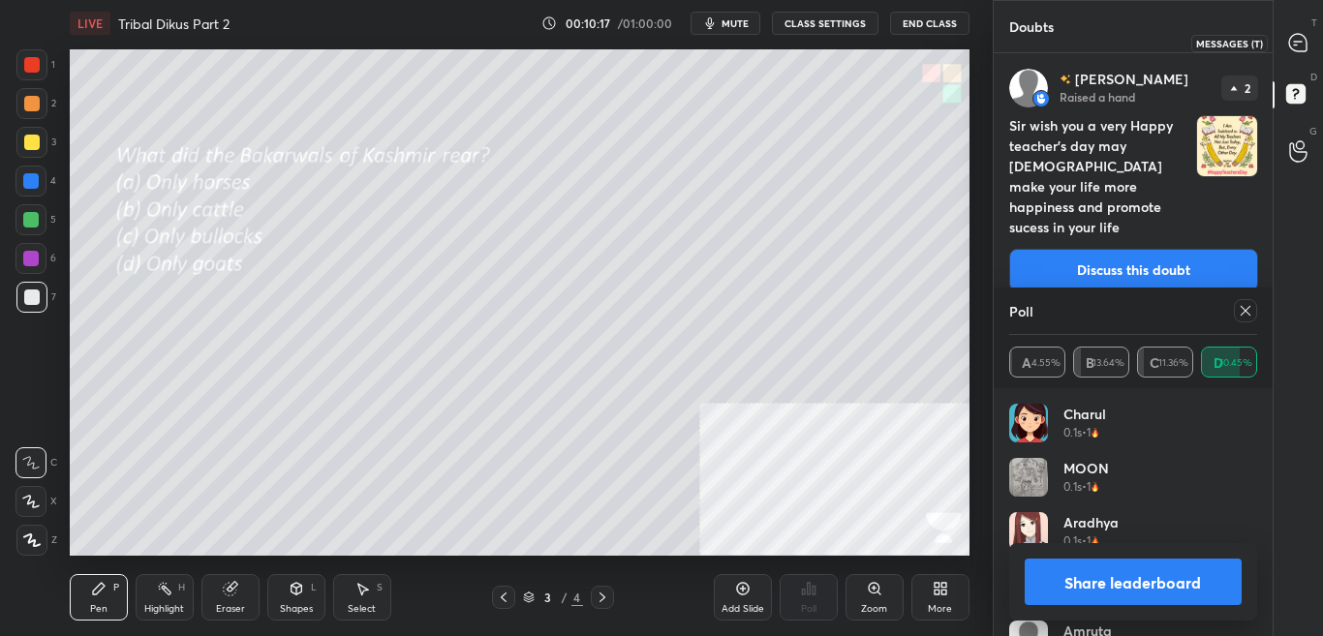
click at [1300, 46] on icon at bounding box center [1297, 42] width 17 height 17
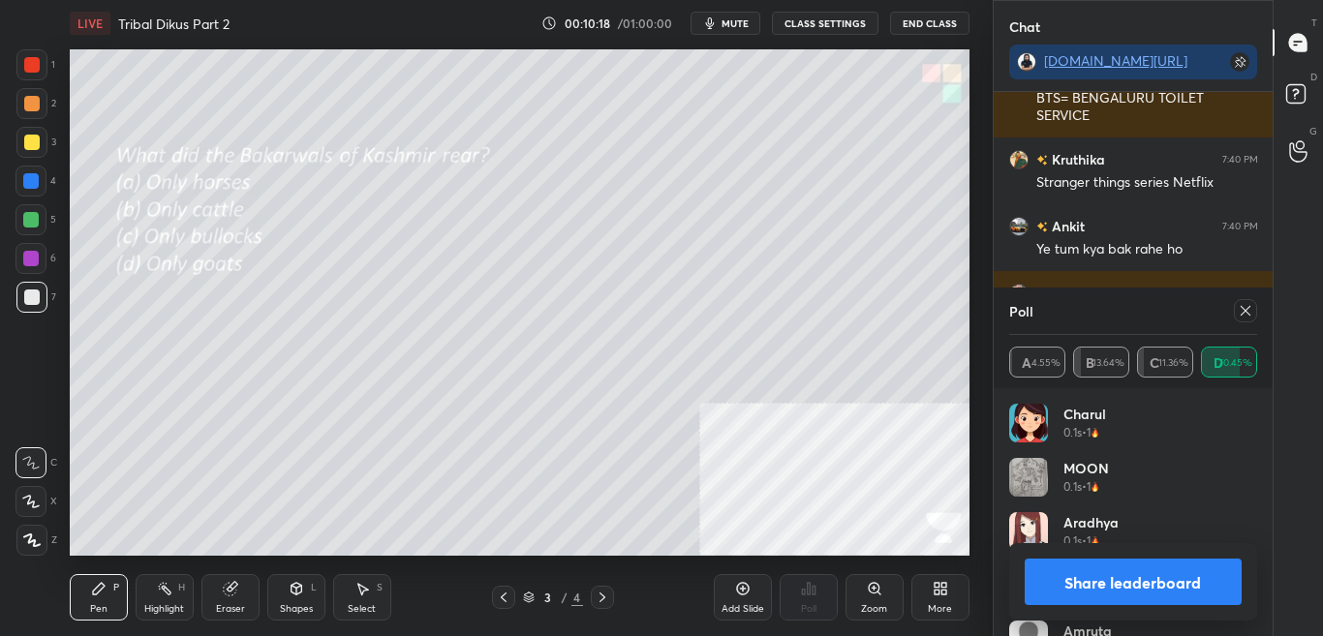
click at [1176, 565] on button "Share leaderboard" at bounding box center [1133, 582] width 218 height 46
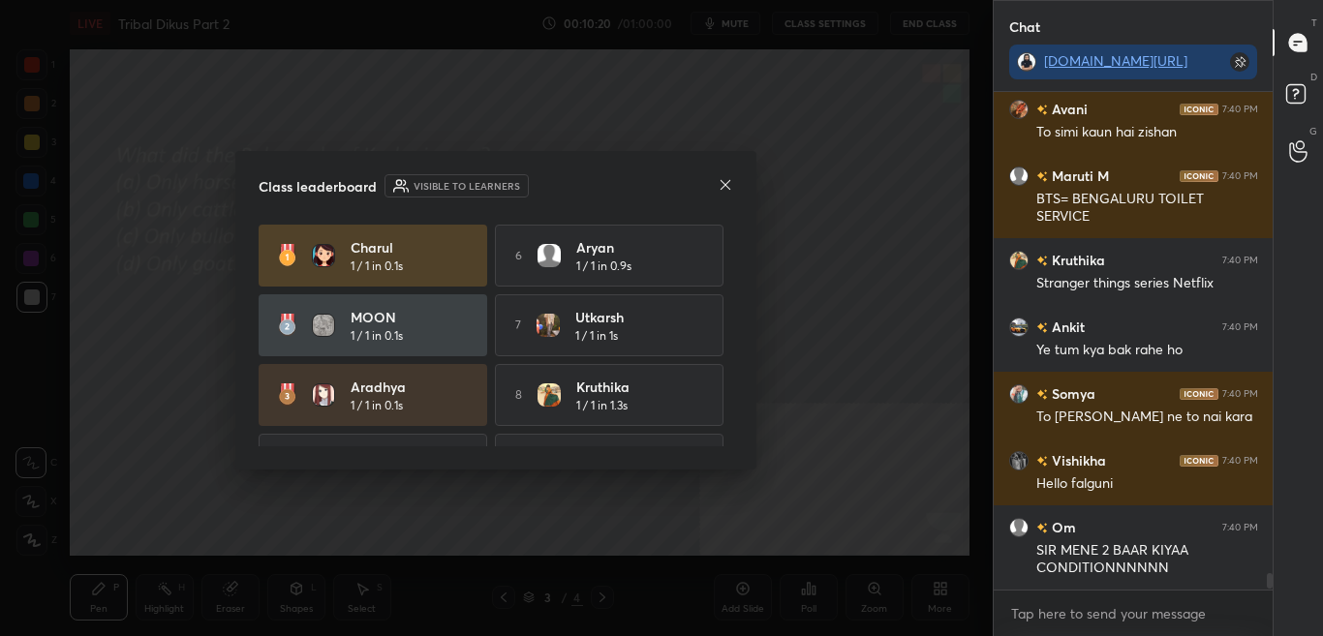
click at [722, 183] on icon at bounding box center [725, 184] width 15 height 15
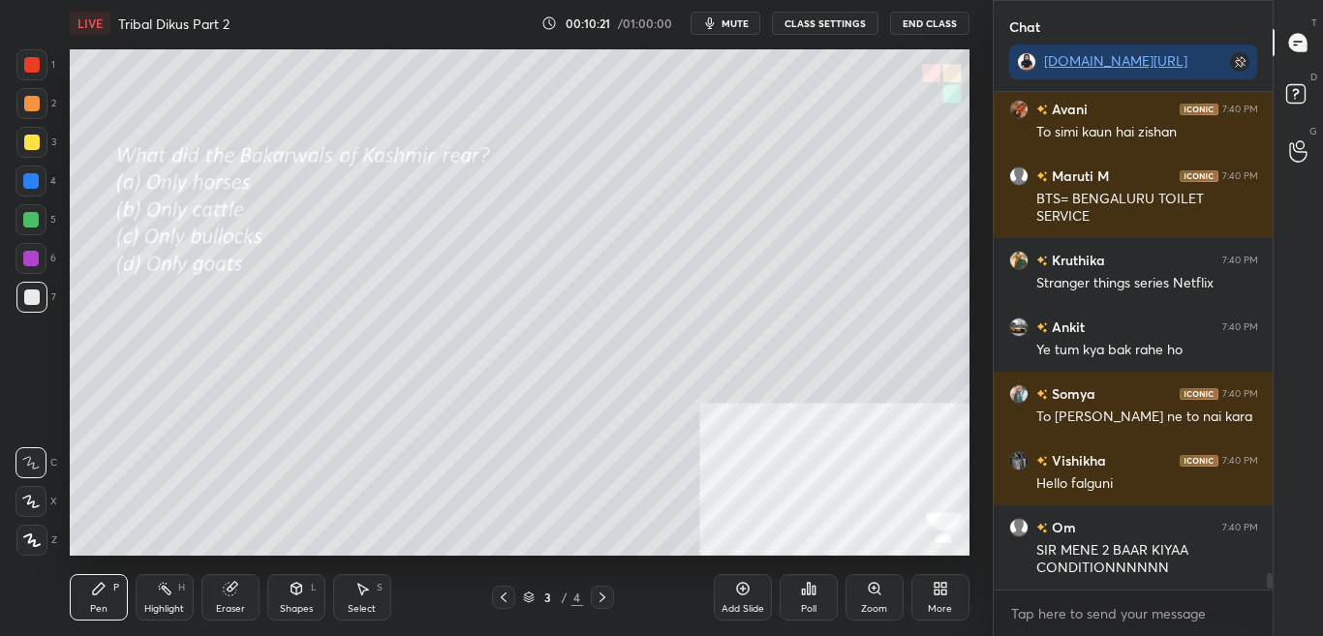
click at [943, 599] on div "More" at bounding box center [940, 597] width 58 height 46
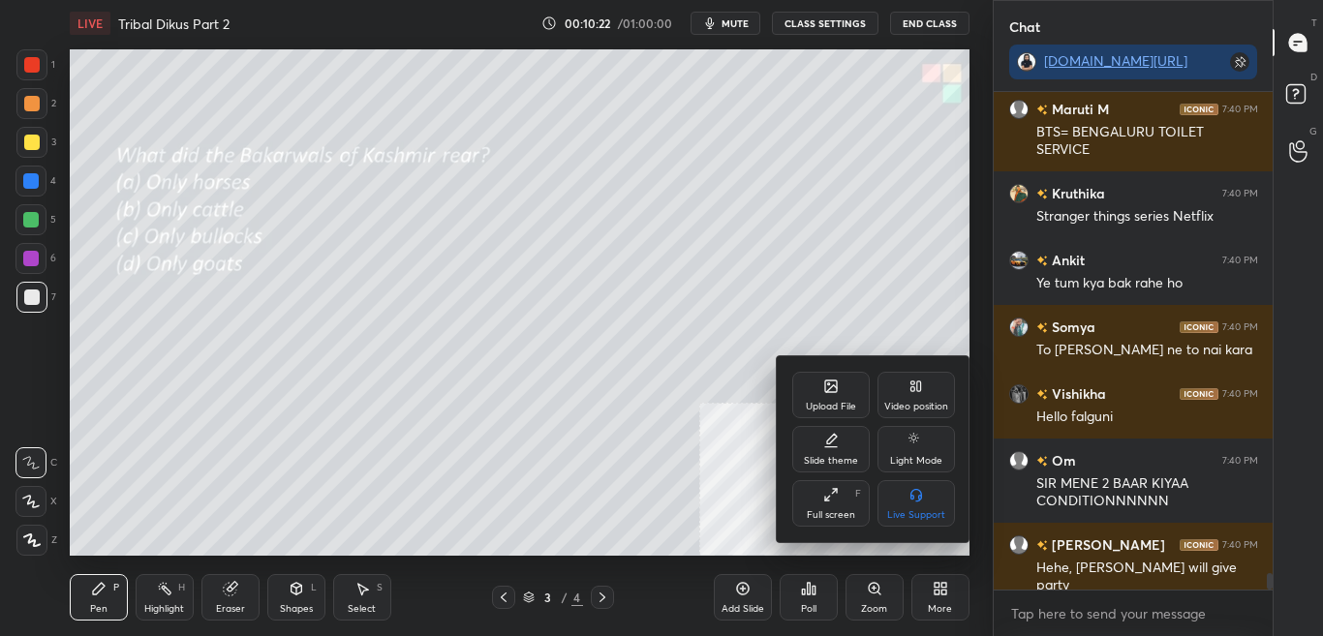
click at [807, 385] on div "Upload File" at bounding box center [830, 395] width 77 height 46
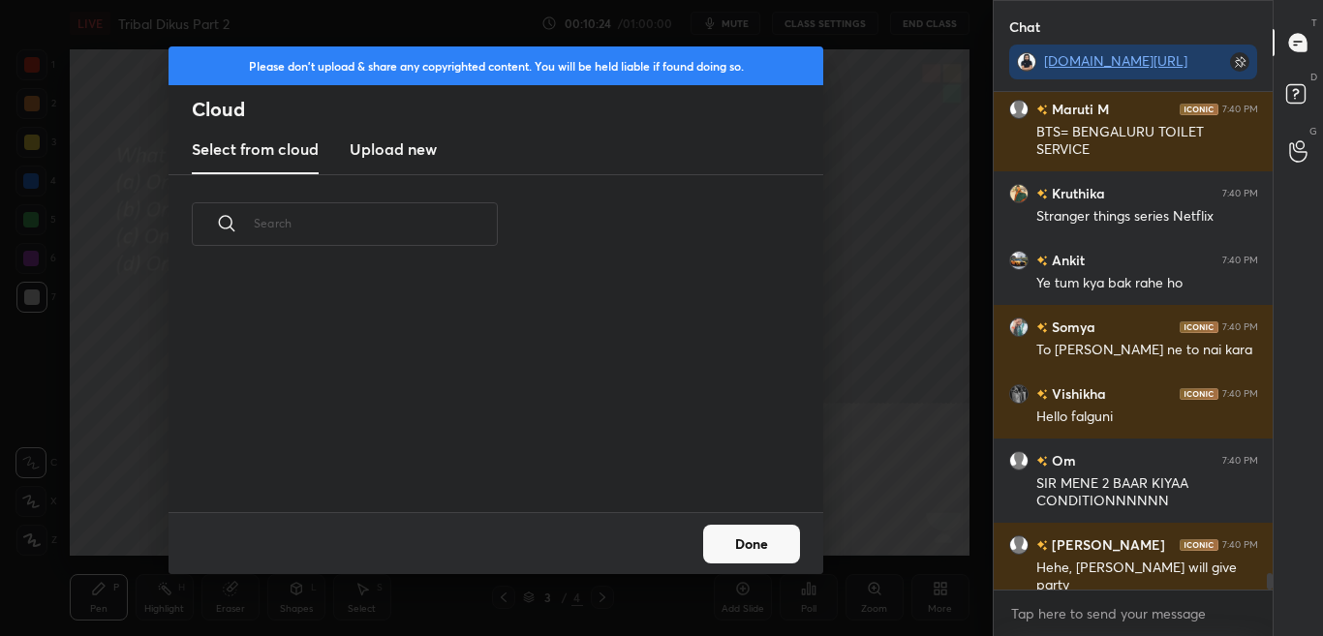
click at [398, 173] on new "Upload new" at bounding box center [393, 150] width 87 height 48
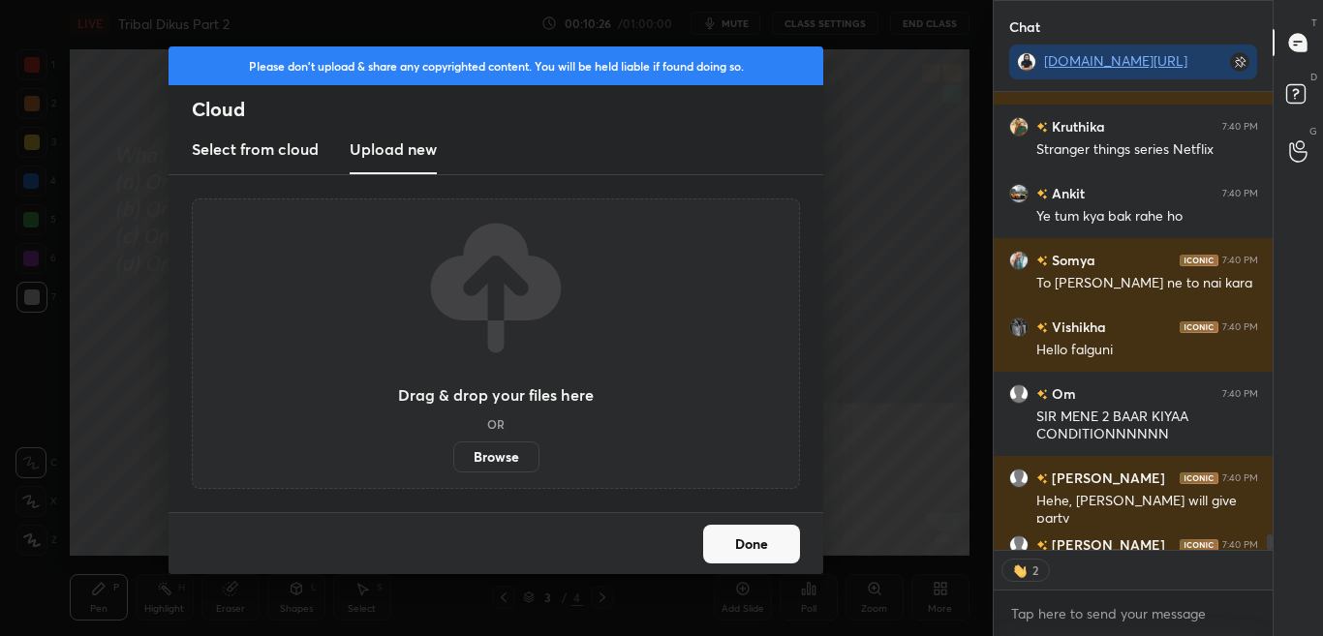
click at [521, 450] on label "Browse" at bounding box center [496, 457] width 86 height 31
click at [453, 450] on input "Browse" at bounding box center [453, 457] width 0 height 31
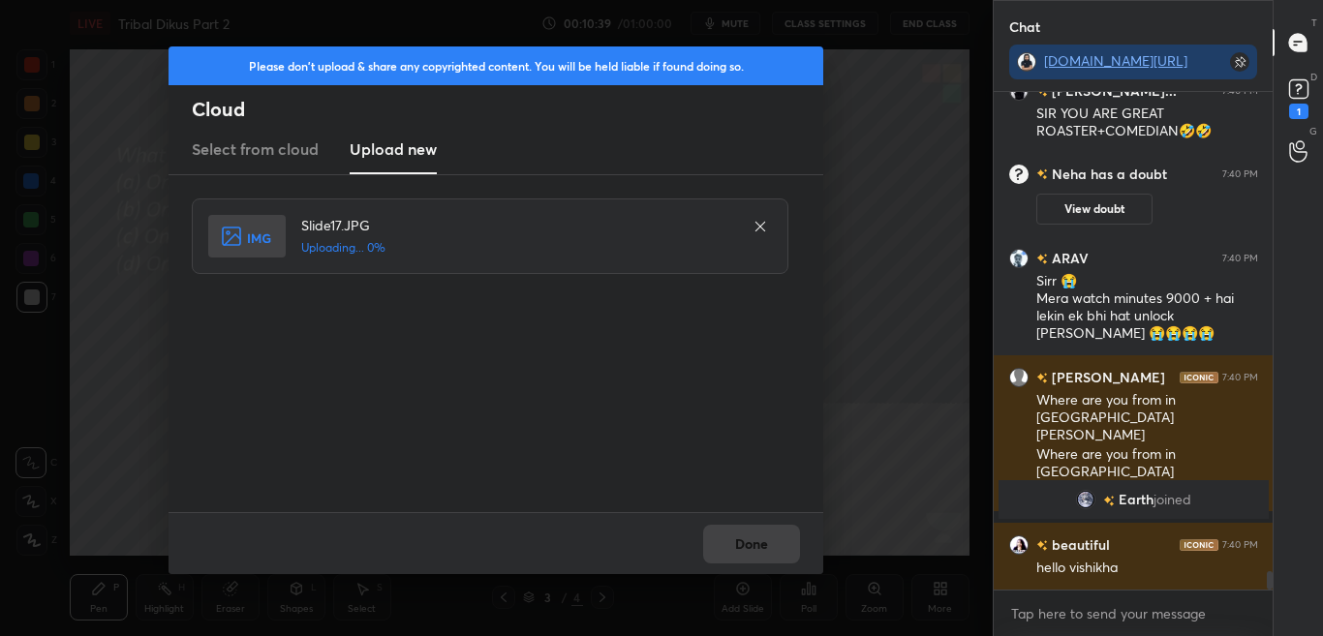
click at [750, 536] on div "Done" at bounding box center [495, 543] width 655 height 62
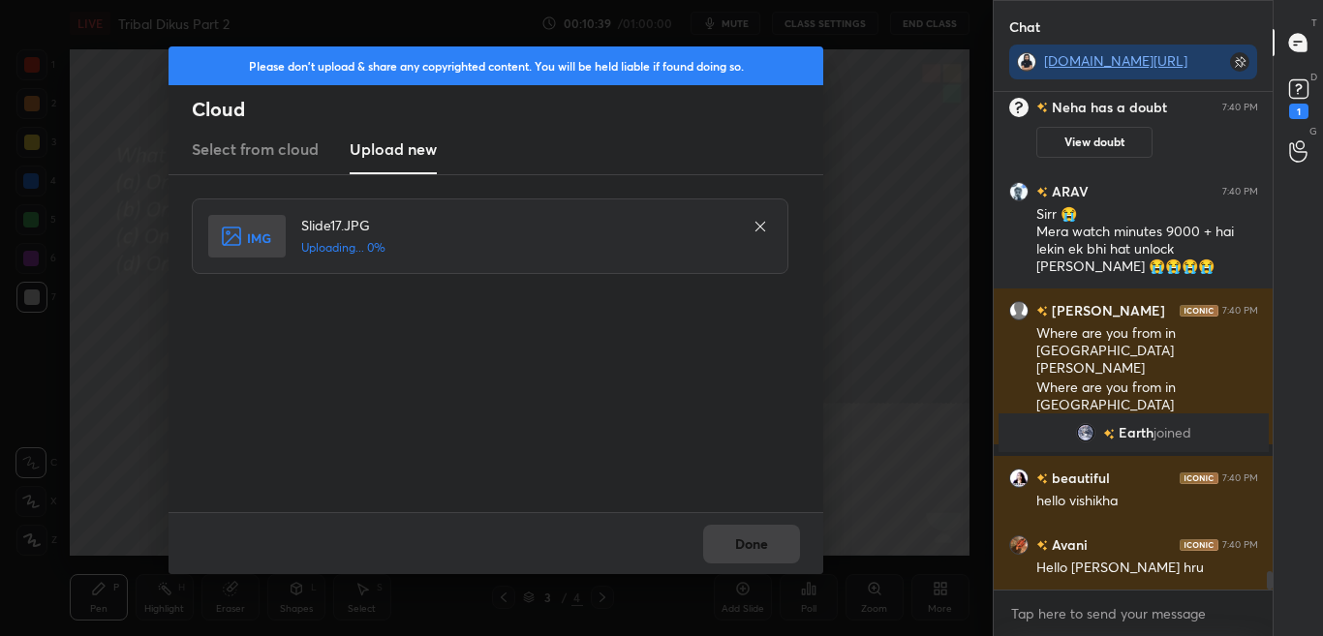
click at [750, 537] on div "Done" at bounding box center [495, 543] width 655 height 62
click at [749, 538] on div "Done" at bounding box center [495, 543] width 655 height 62
click at [748, 538] on button "Done" at bounding box center [751, 544] width 97 height 39
click at [749, 541] on button "Done" at bounding box center [751, 544] width 97 height 39
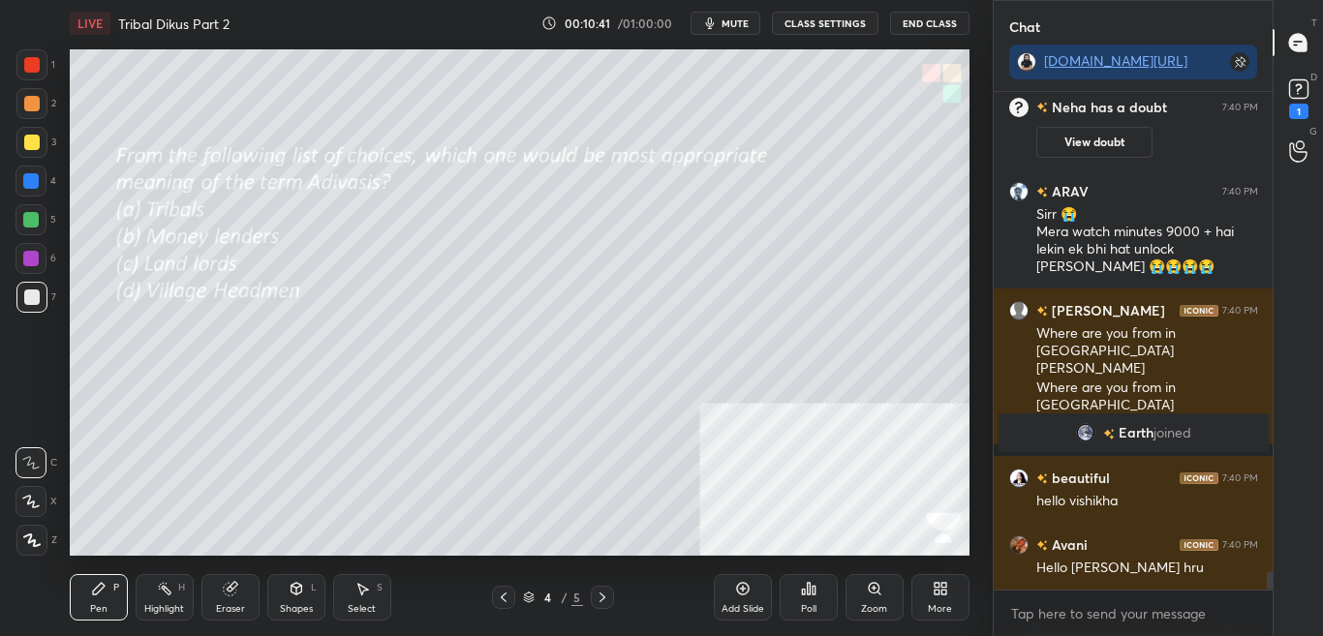
click at [745, 27] on span "mute" at bounding box center [734, 23] width 27 height 14
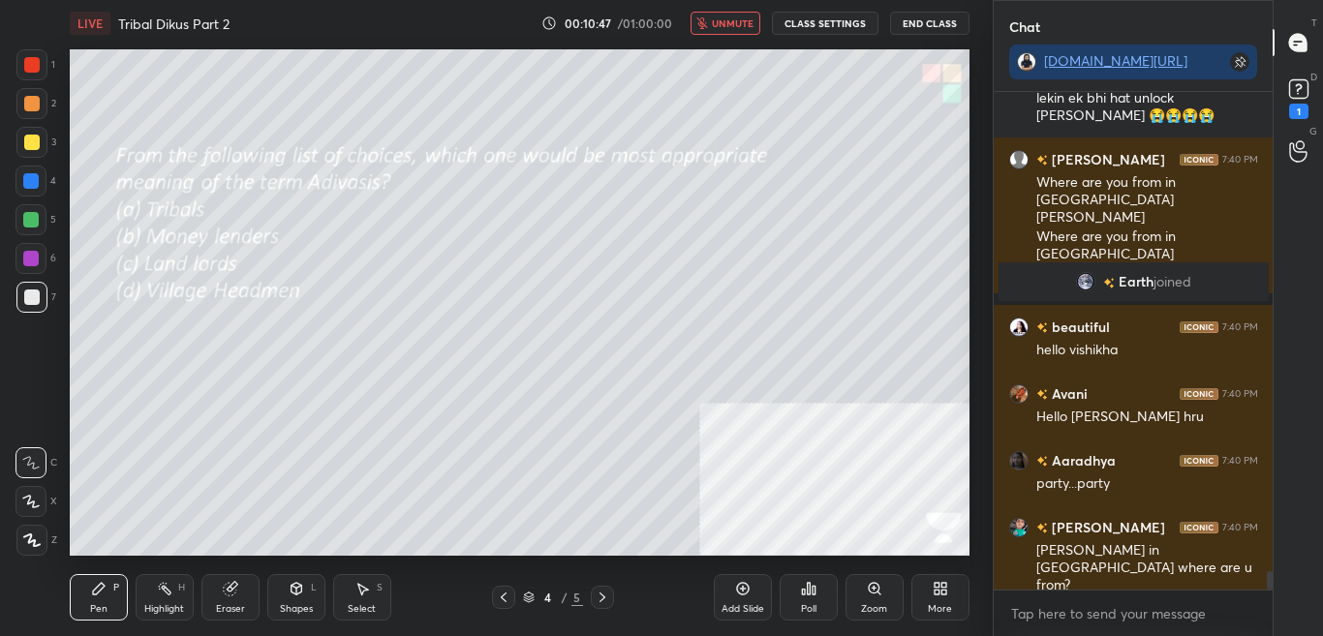
click at [744, 29] on span "unmute" at bounding box center [733, 23] width 42 height 14
click at [1318, 101] on div "D Doubts (D) 1" at bounding box center [1297, 97] width 49 height 54
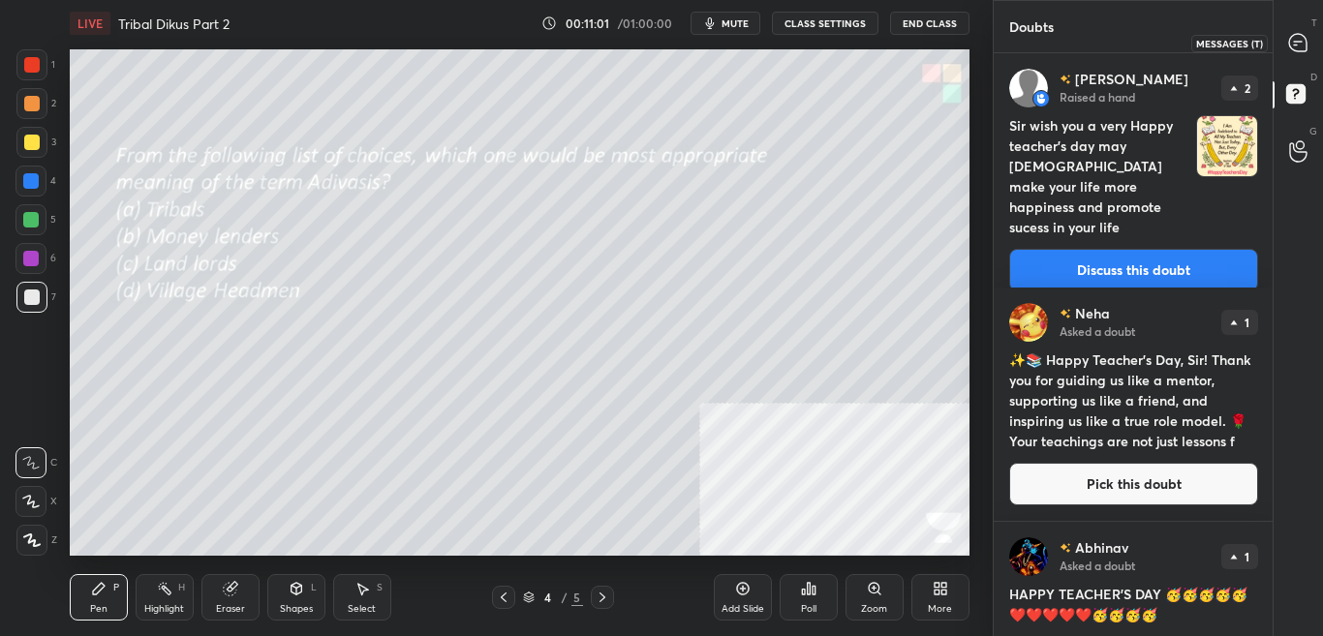
click at [1304, 39] on icon at bounding box center [1297, 42] width 17 height 17
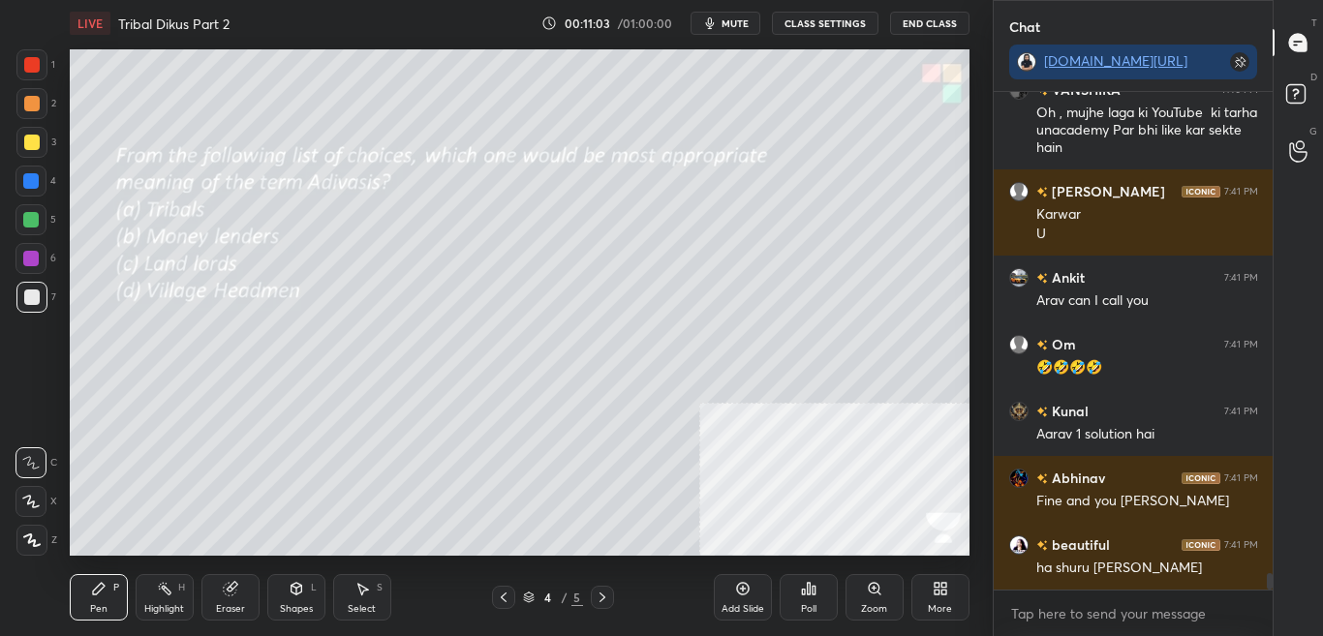
click at [811, 604] on div "Poll" at bounding box center [808, 609] width 15 height 10
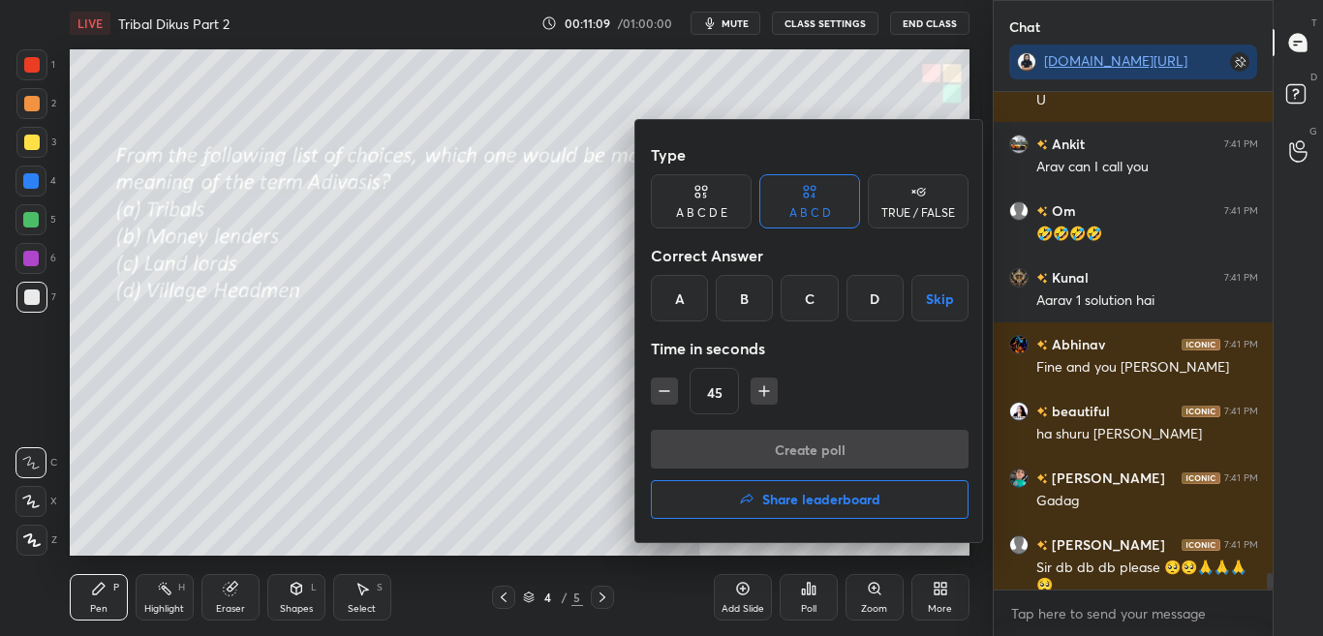
click at [1054, 611] on div at bounding box center [661, 318] width 1323 height 636
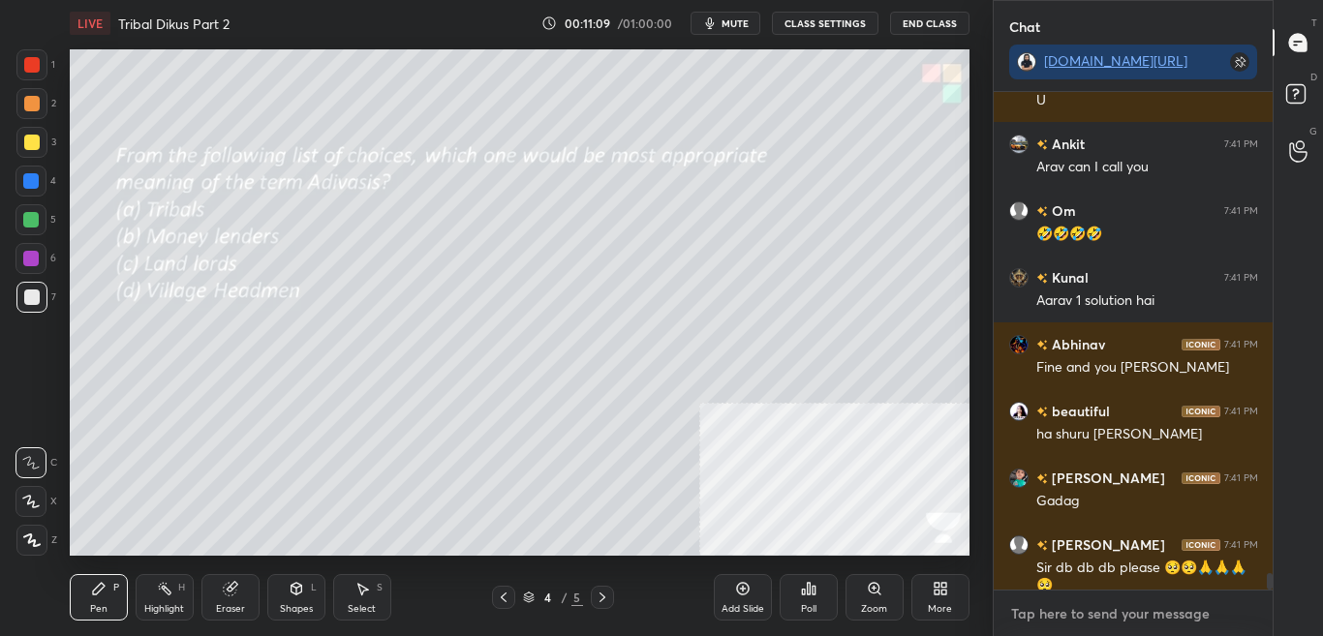
click at [1056, 616] on textarea at bounding box center [1133, 613] width 249 height 31
click at [1055, 616] on textarea at bounding box center [1133, 613] width 249 height 31
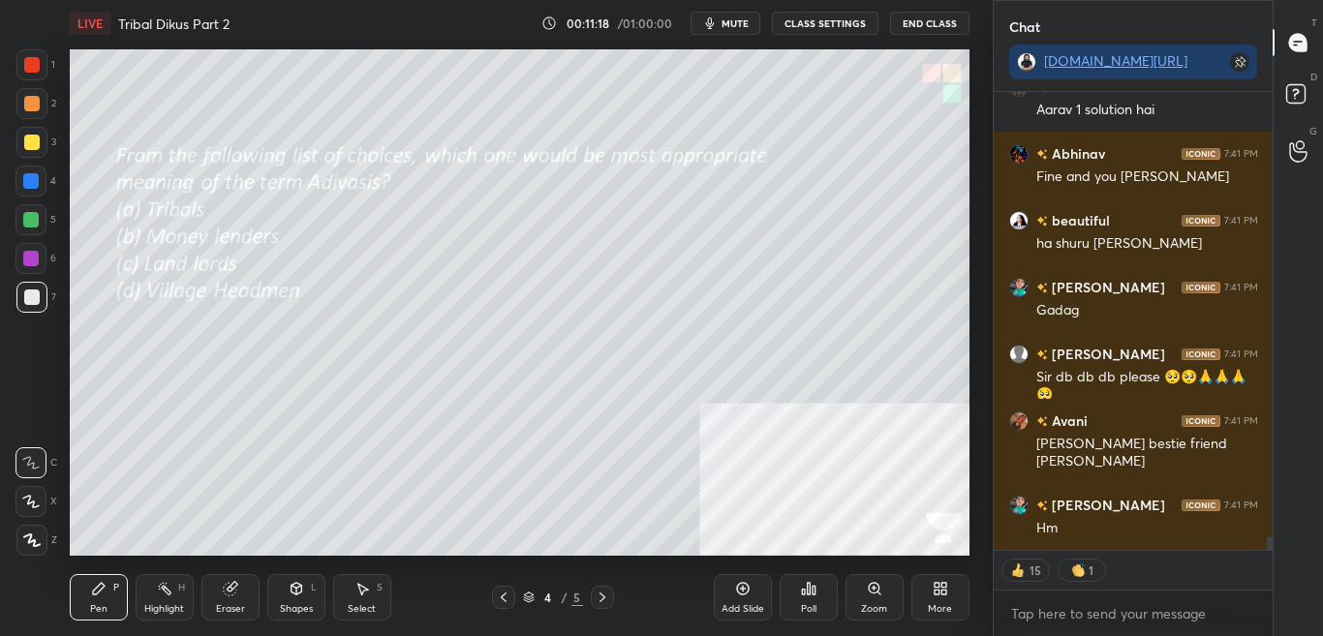
click at [819, 605] on div "Poll" at bounding box center [808, 597] width 58 height 46
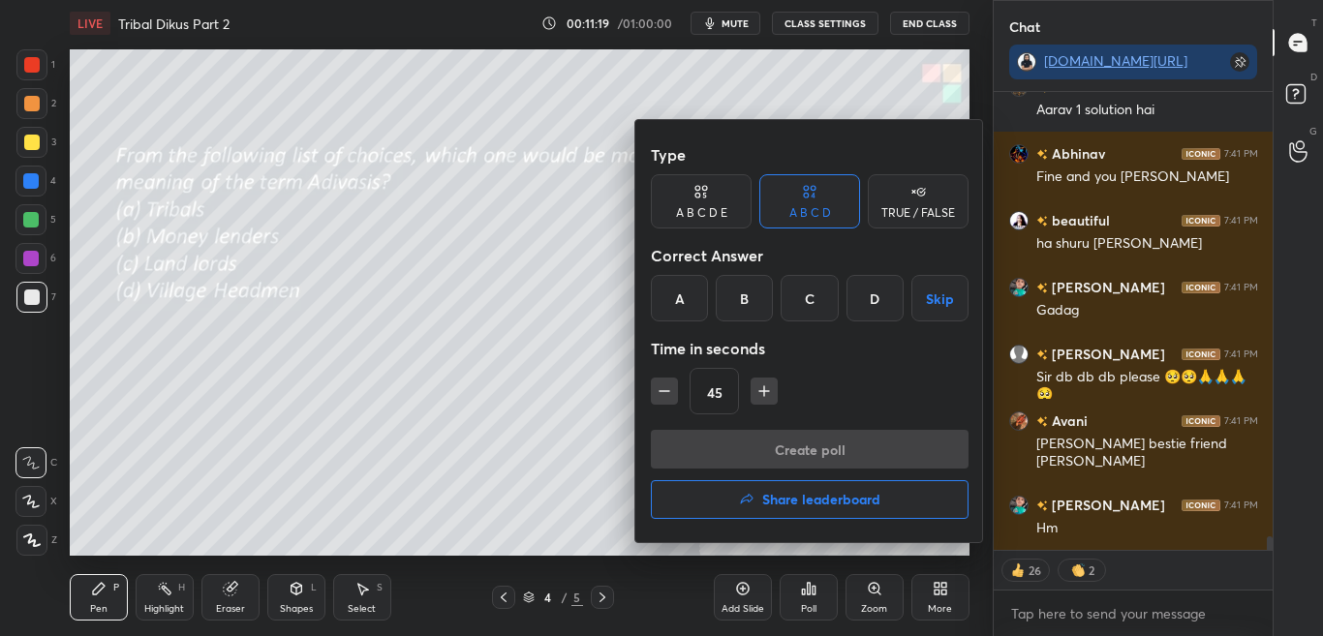
scroll to position [14692, 0]
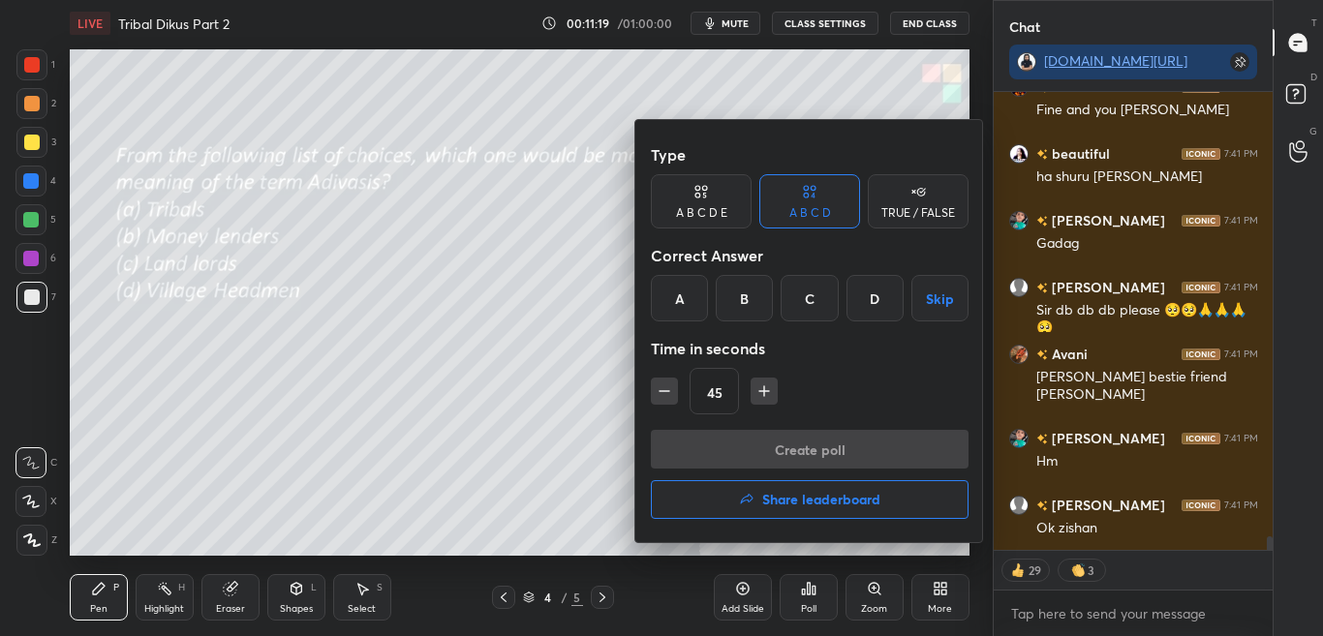
click at [821, 602] on div at bounding box center [661, 318] width 1323 height 636
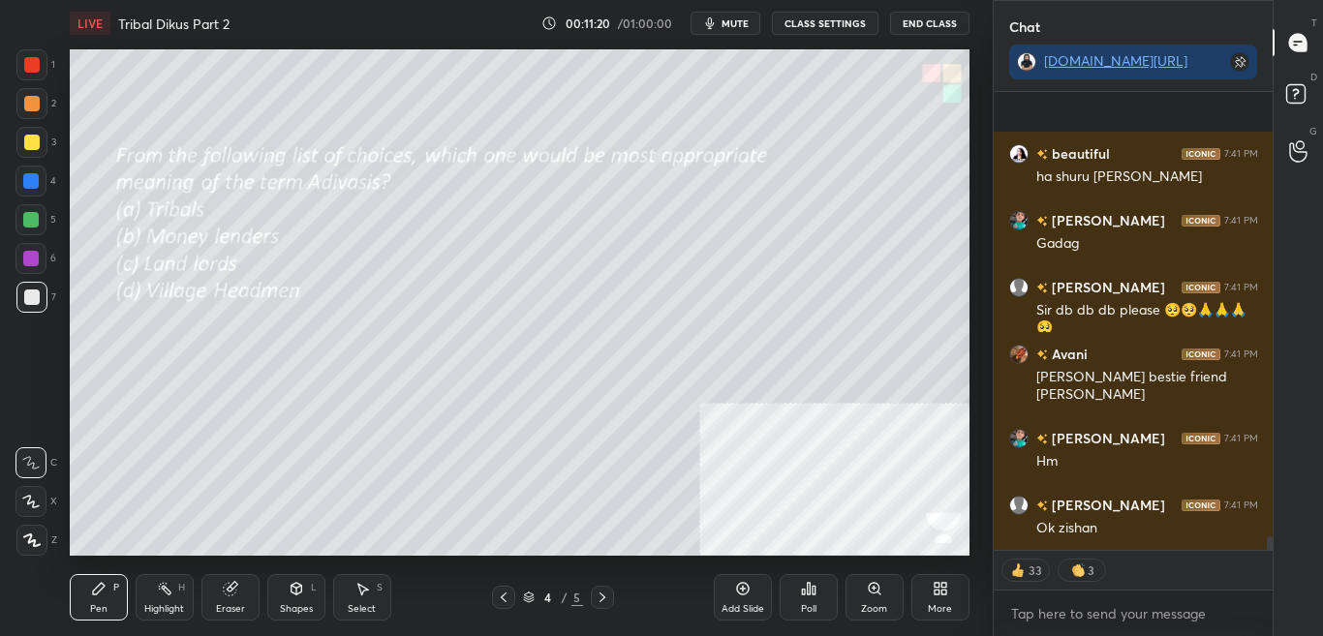
click at [821, 602] on div "Poll" at bounding box center [808, 597] width 58 height 46
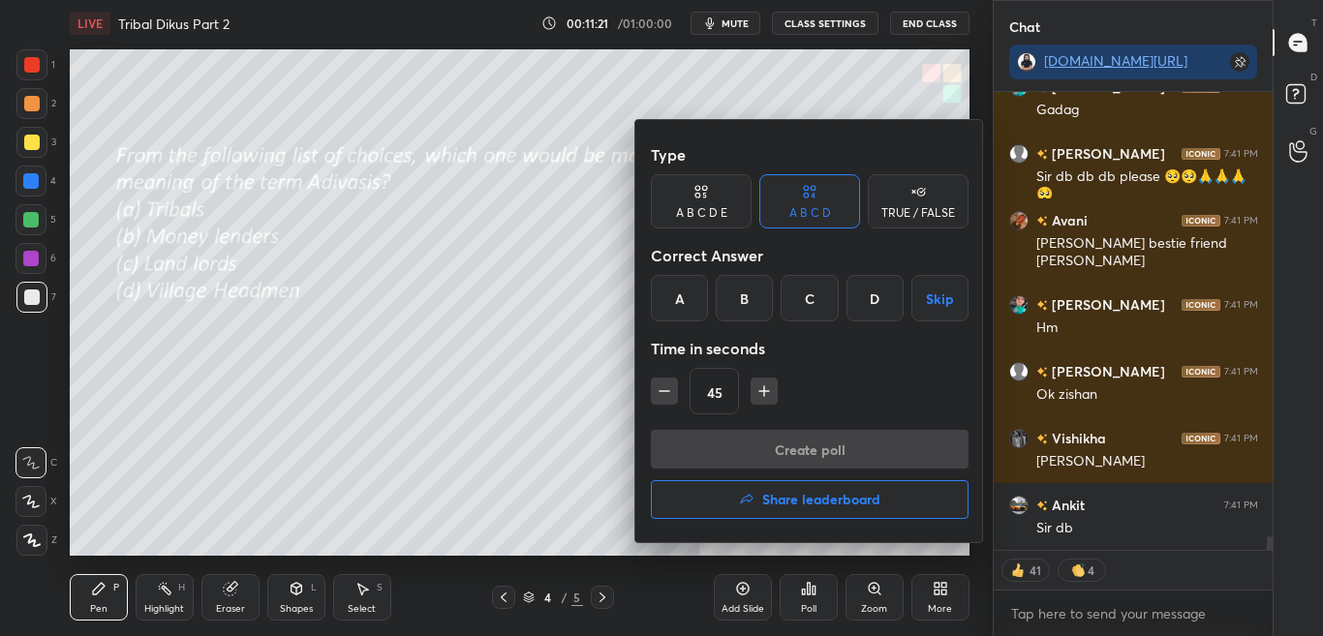
click at [825, 603] on div at bounding box center [661, 318] width 1323 height 636
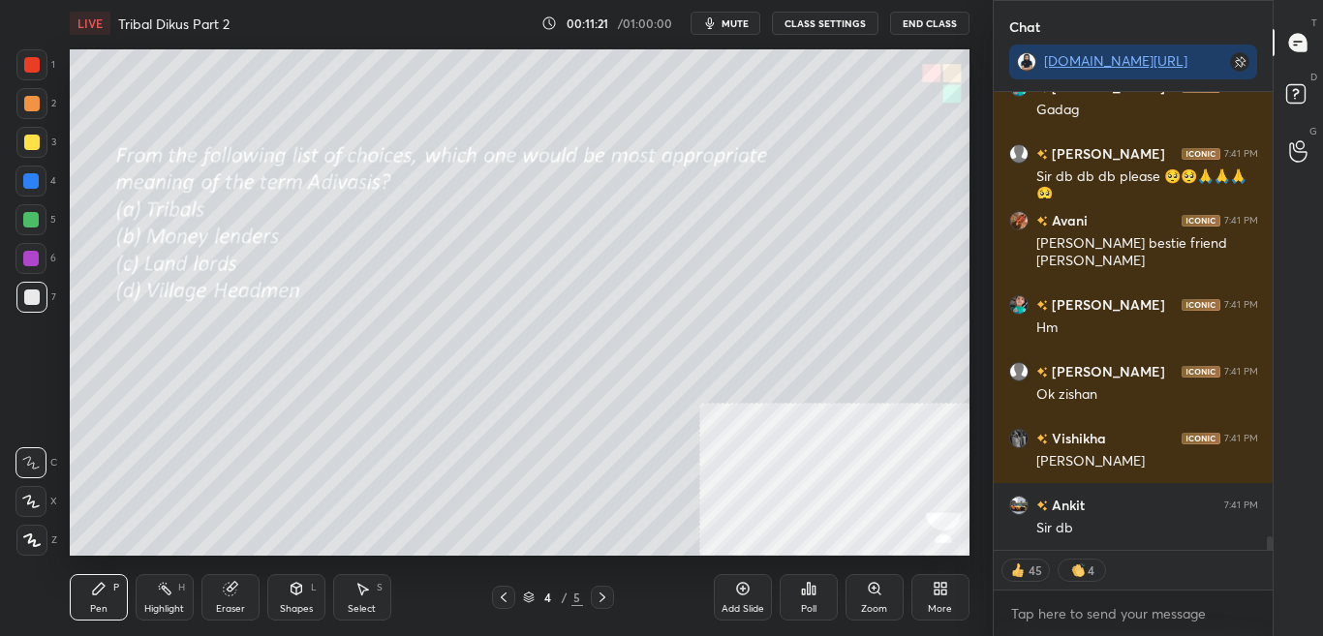
click at [825, 608] on div "Poll" at bounding box center [808, 597] width 58 height 46
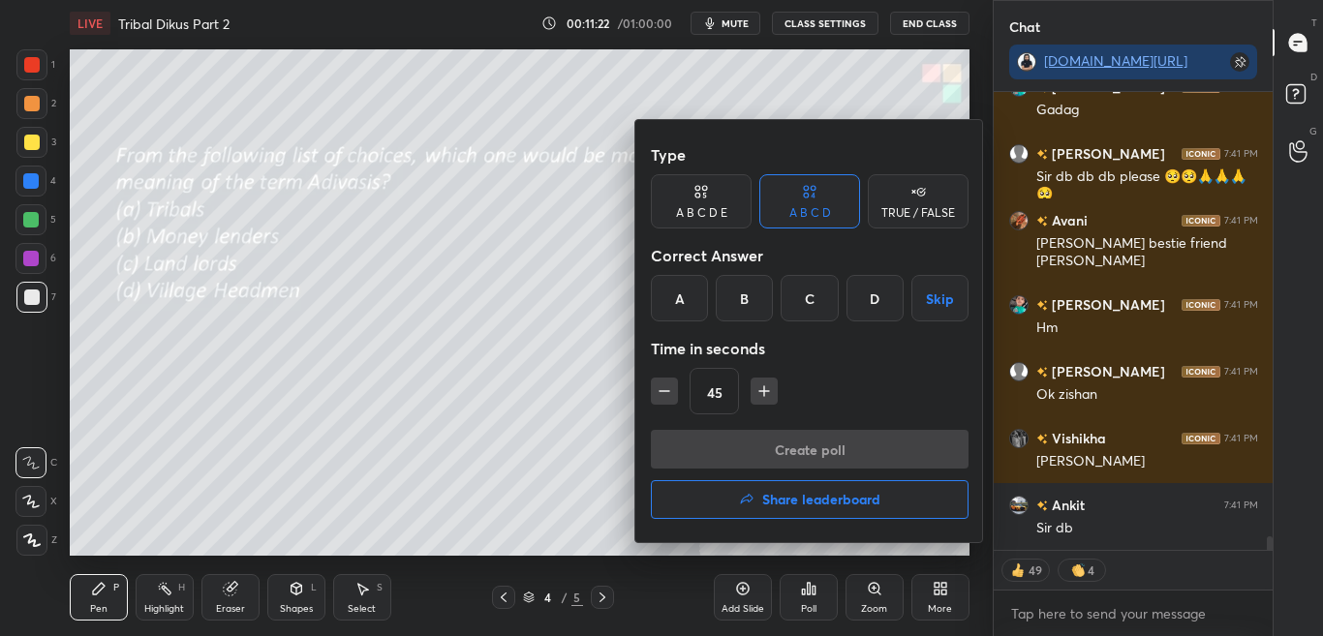
click at [820, 598] on div at bounding box center [661, 318] width 1323 height 636
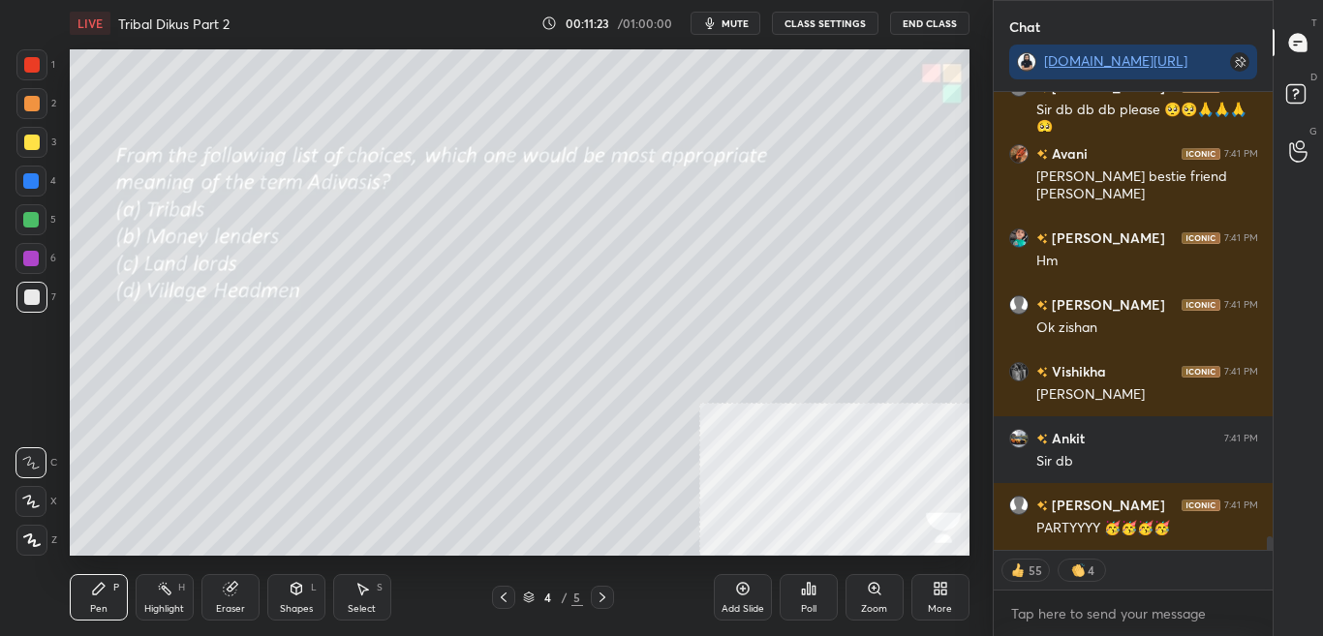
click at [821, 609] on div "Poll" at bounding box center [808, 597] width 58 height 46
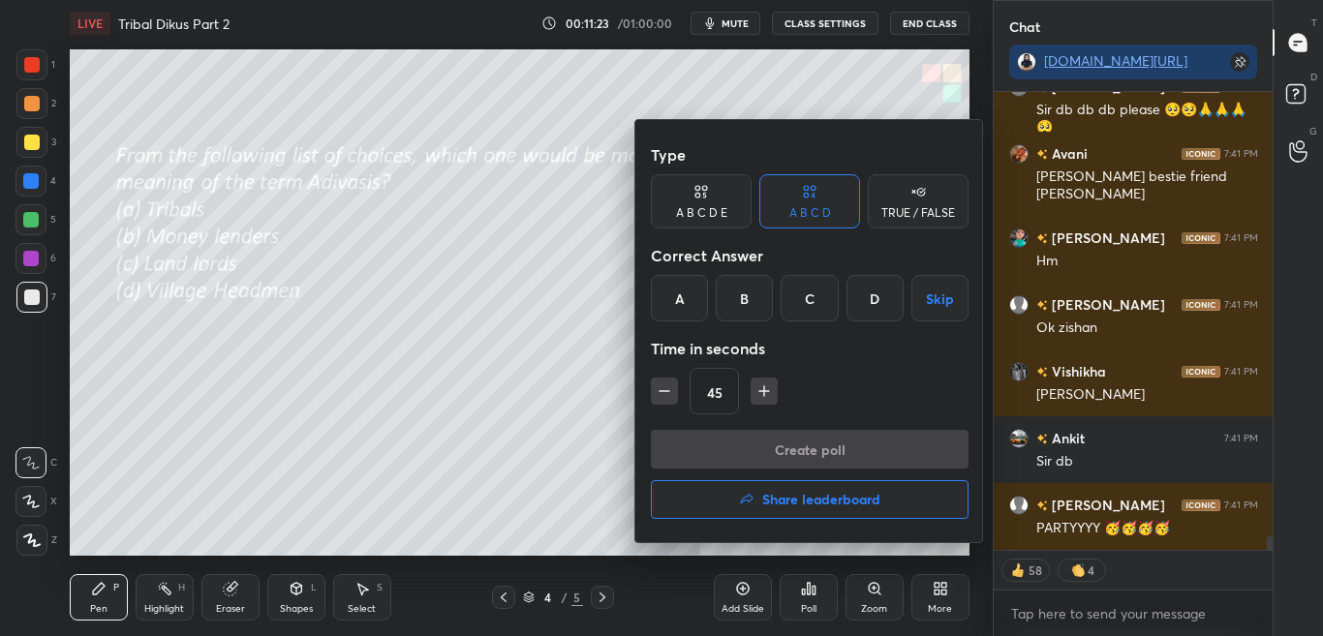
scroll to position [15044, 0]
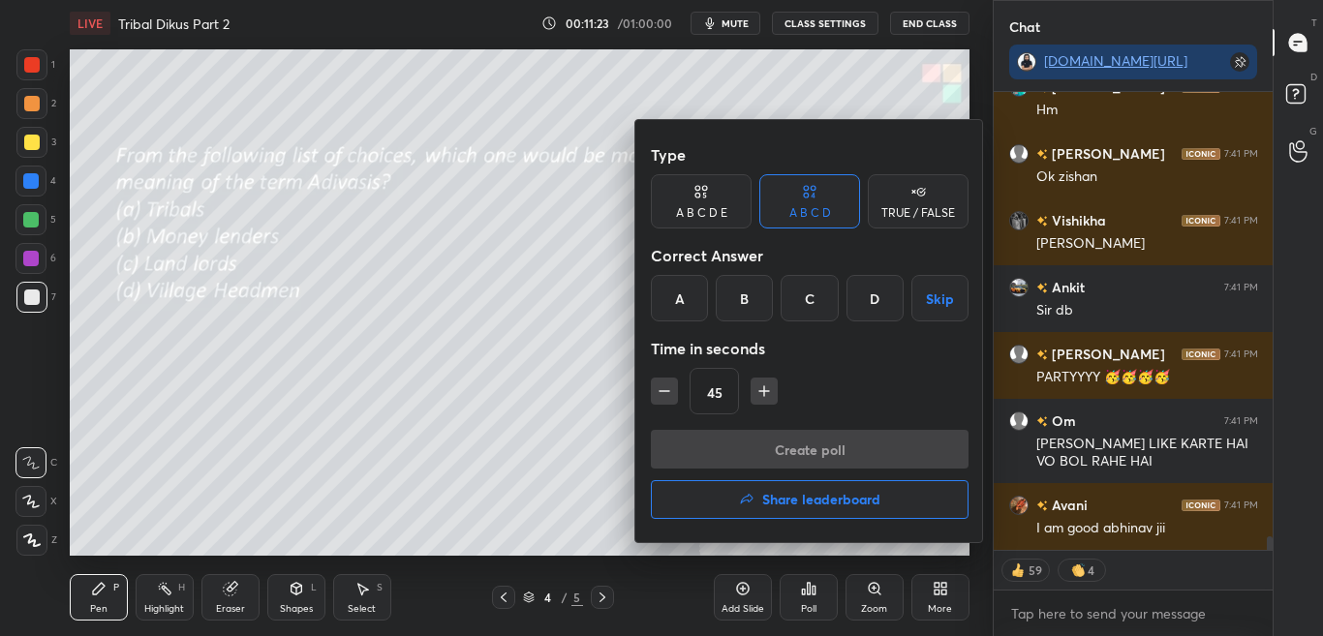
click at [817, 601] on div at bounding box center [661, 318] width 1323 height 636
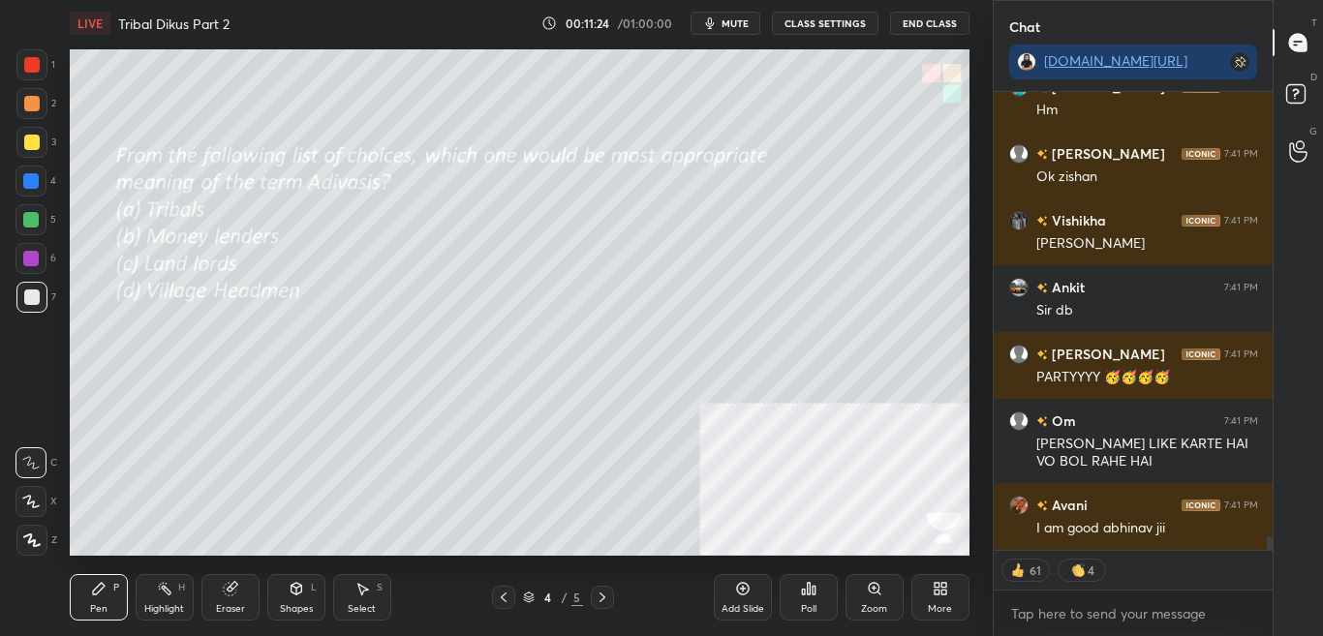
click at [816, 604] on div "Poll" at bounding box center [808, 609] width 15 height 10
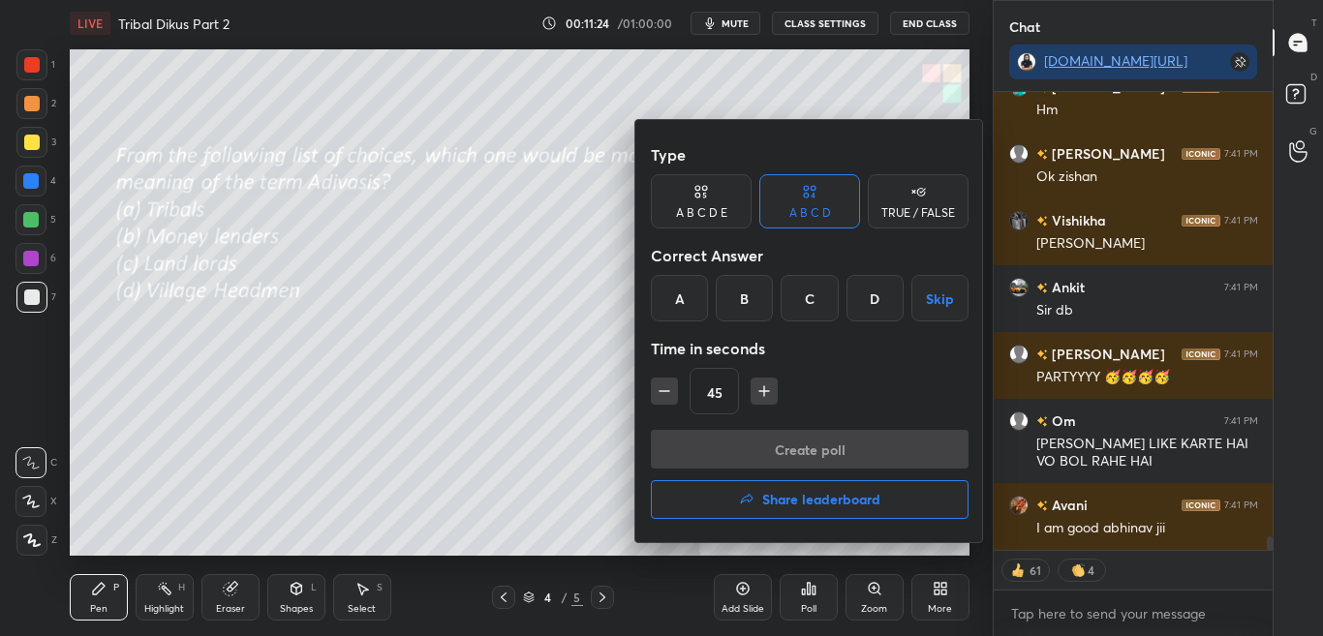
scroll to position [15110, 0]
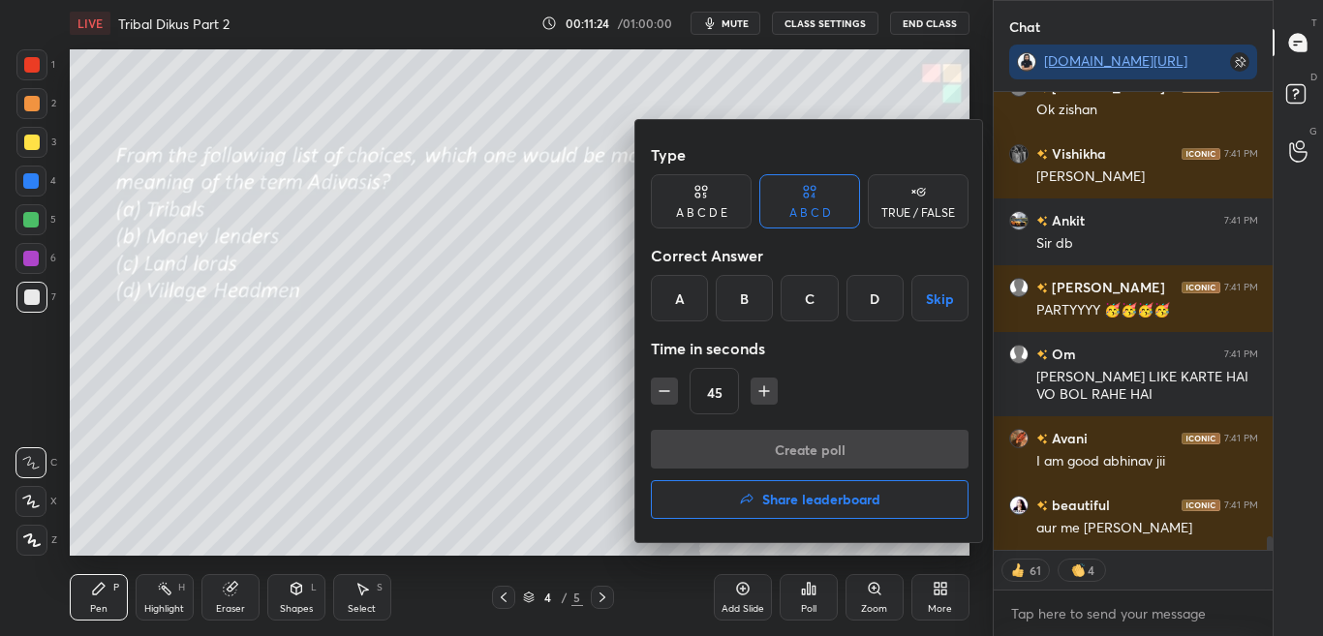
click at [816, 602] on div at bounding box center [661, 318] width 1323 height 636
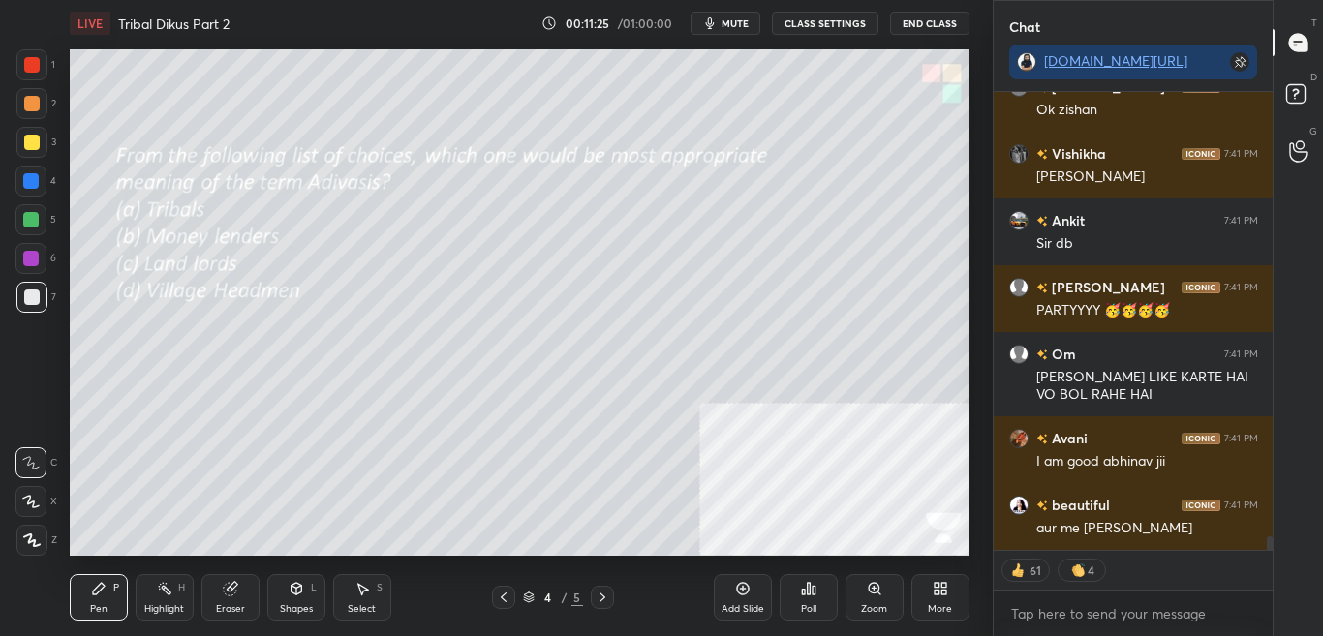
click at [816, 600] on div "Poll" at bounding box center [808, 597] width 58 height 46
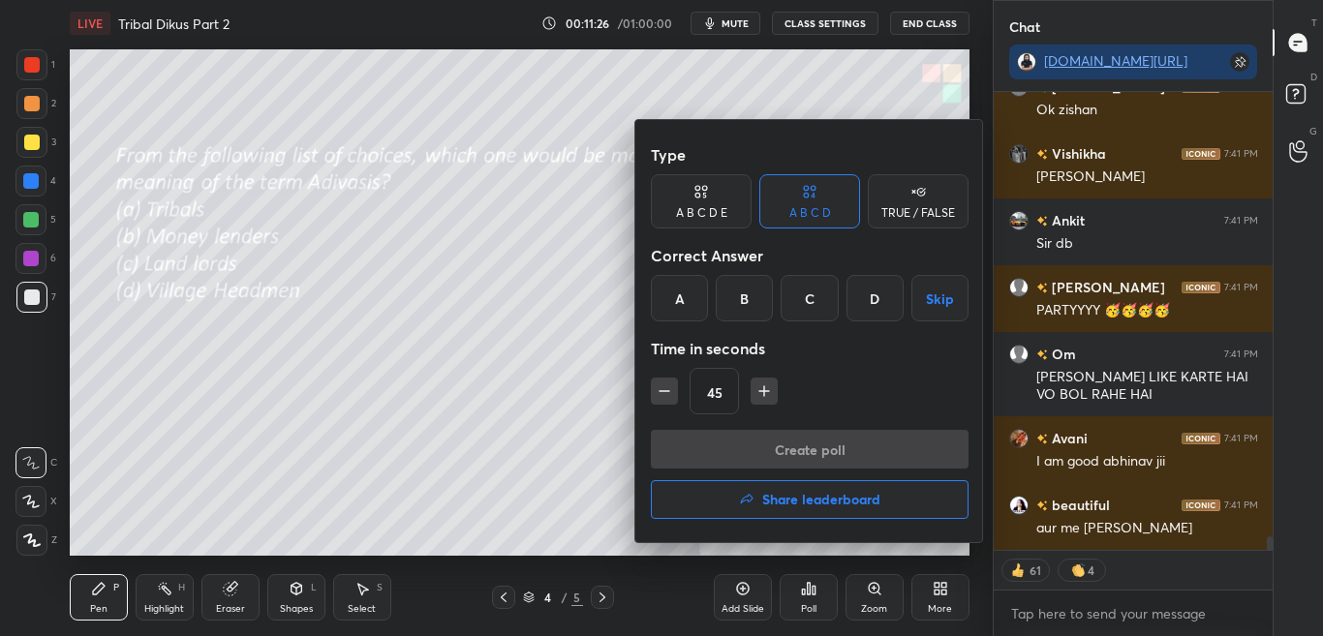
click at [819, 607] on div at bounding box center [661, 318] width 1323 height 636
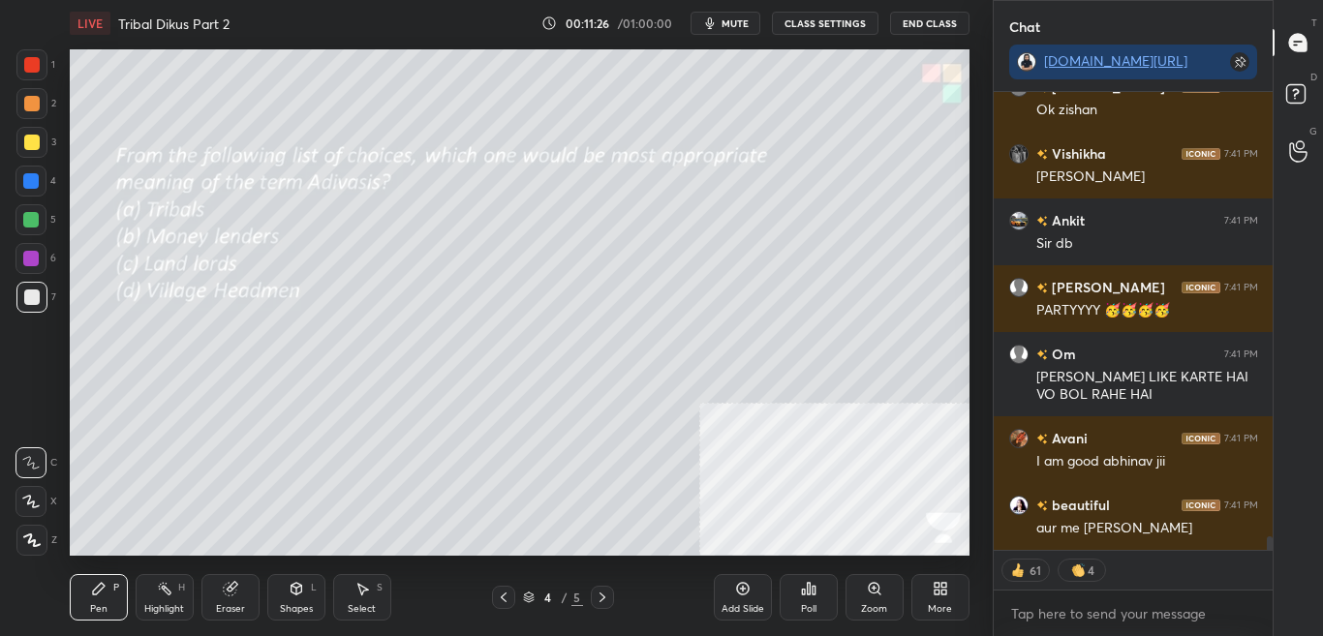
click at [817, 613] on div "Poll" at bounding box center [808, 597] width 58 height 46
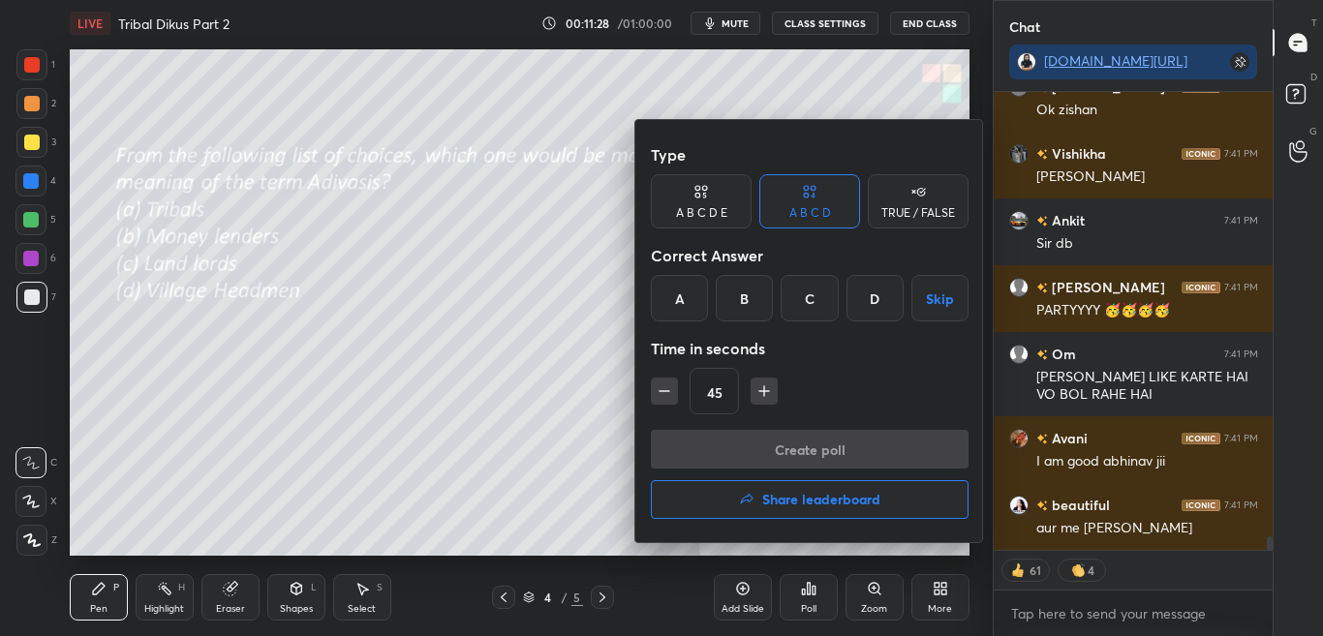
click at [666, 304] on div "A" at bounding box center [679, 298] width 57 height 46
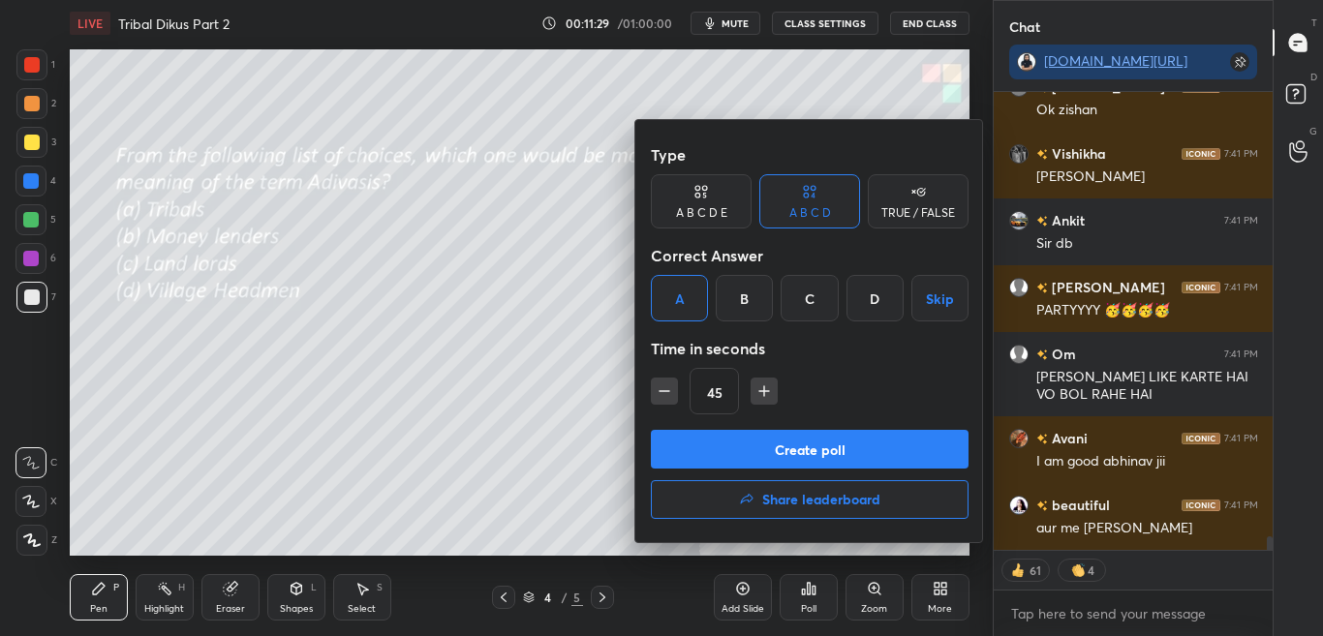
click at [728, 452] on button "Create poll" at bounding box center [810, 449] width 318 height 39
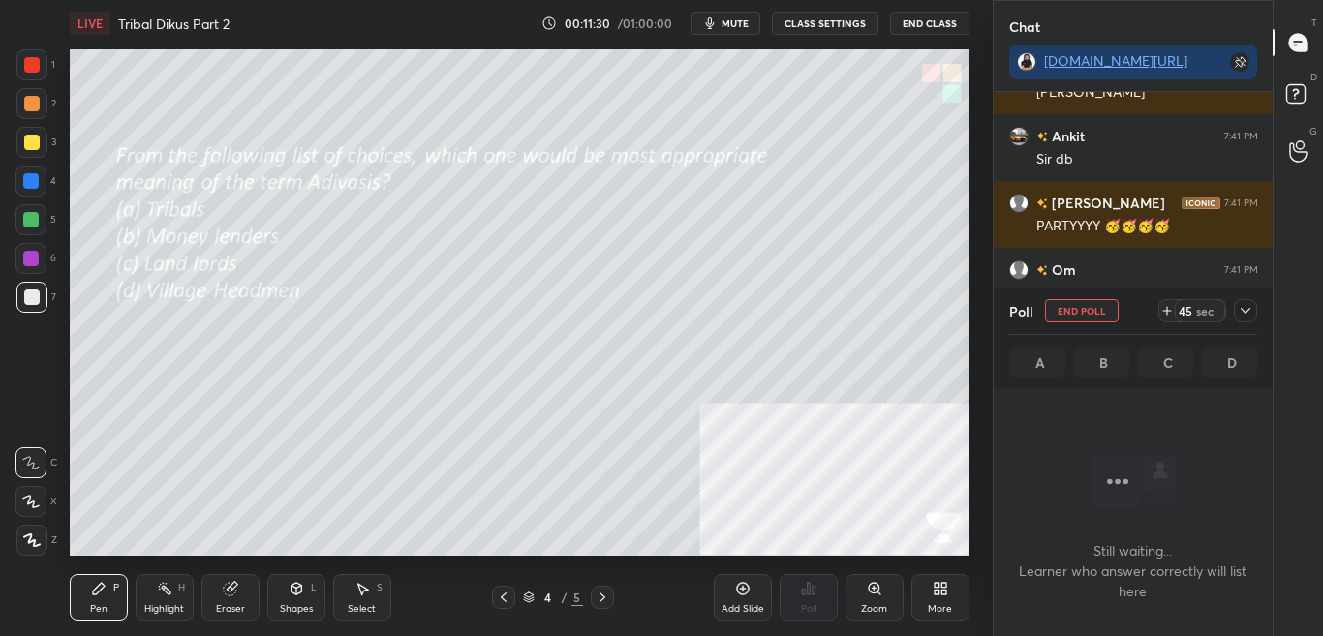
scroll to position [438, 273]
click at [1250, 313] on icon at bounding box center [1244, 310] width 15 height 15
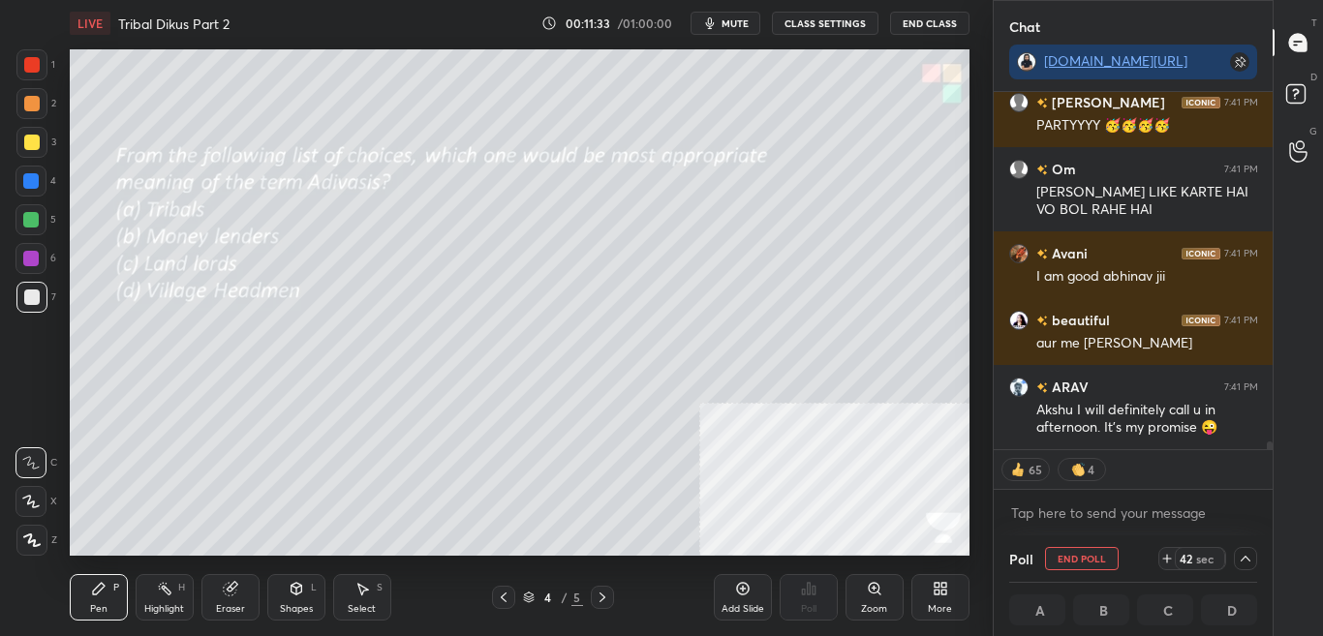
drag, startPoint x: 1271, startPoint y: 445, endPoint x: 1270, endPoint y: 457, distance: 11.7
click at [1270, 457] on div "Ankit 7:41 PM Sir db [PERSON_NAME] 7:41 PM PARTYYYY 🥳🥳🥳🥳 Om 7:41 PM [PERSON_NAM…" at bounding box center [1133, 313] width 280 height 443
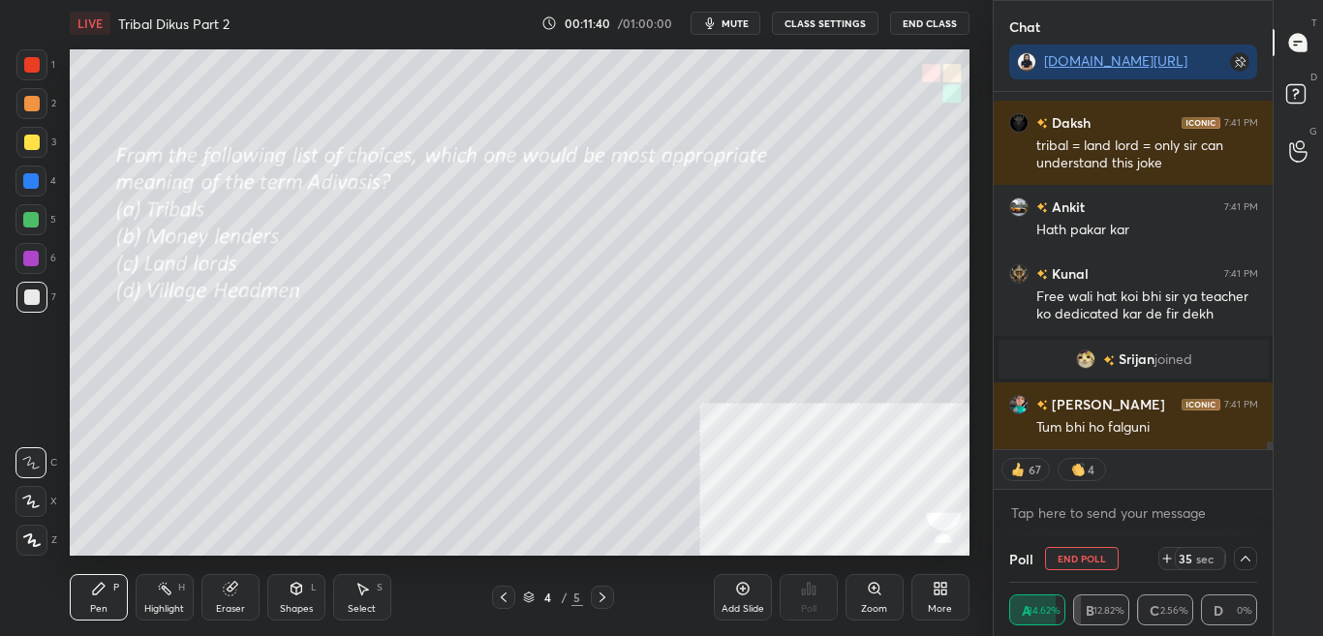
click at [1255, 460] on div "67 4" at bounding box center [1133, 469] width 280 height 39
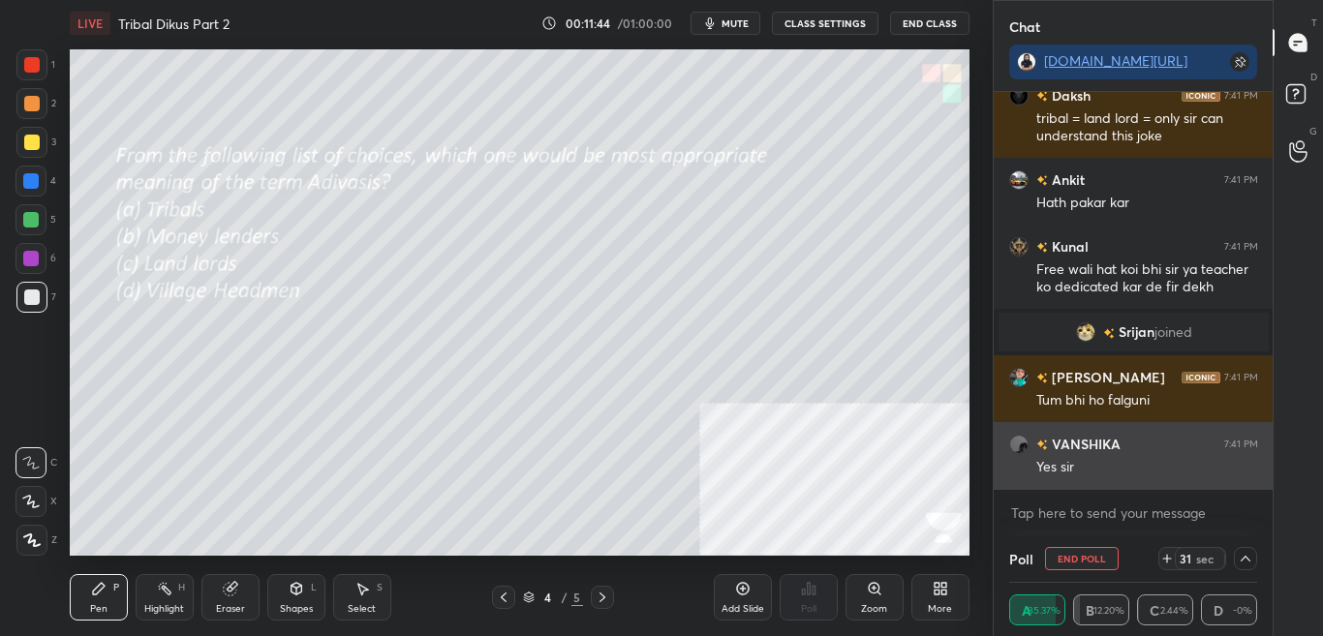
click at [1145, 440] on div "[PERSON_NAME] 7:41 PM" at bounding box center [1133, 444] width 249 height 20
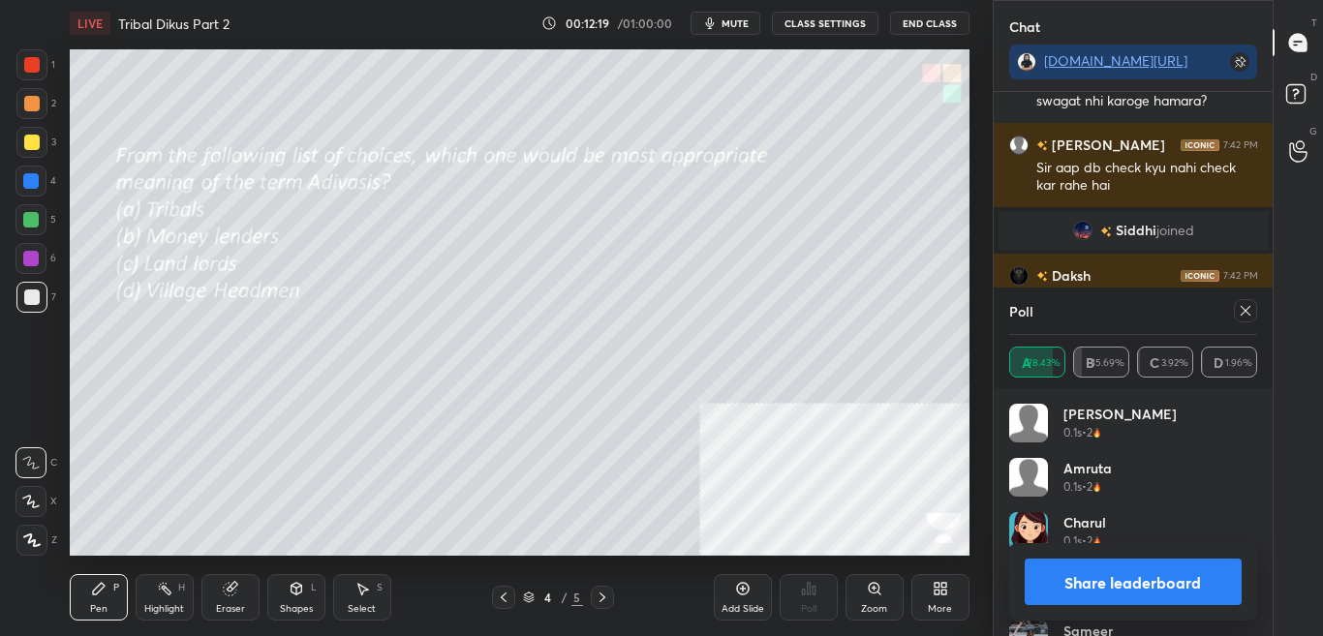
click at [1242, 311] on icon at bounding box center [1244, 310] width 15 height 15
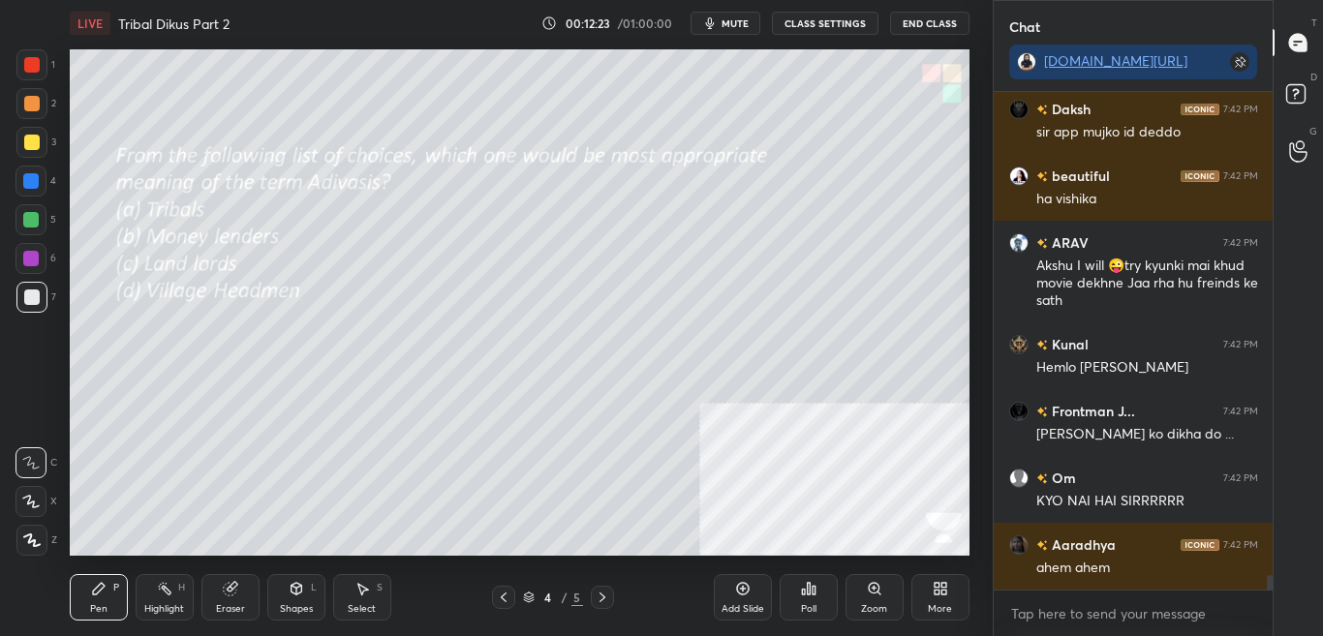
click at [939, 608] on div "More" at bounding box center [940, 609] width 24 height 10
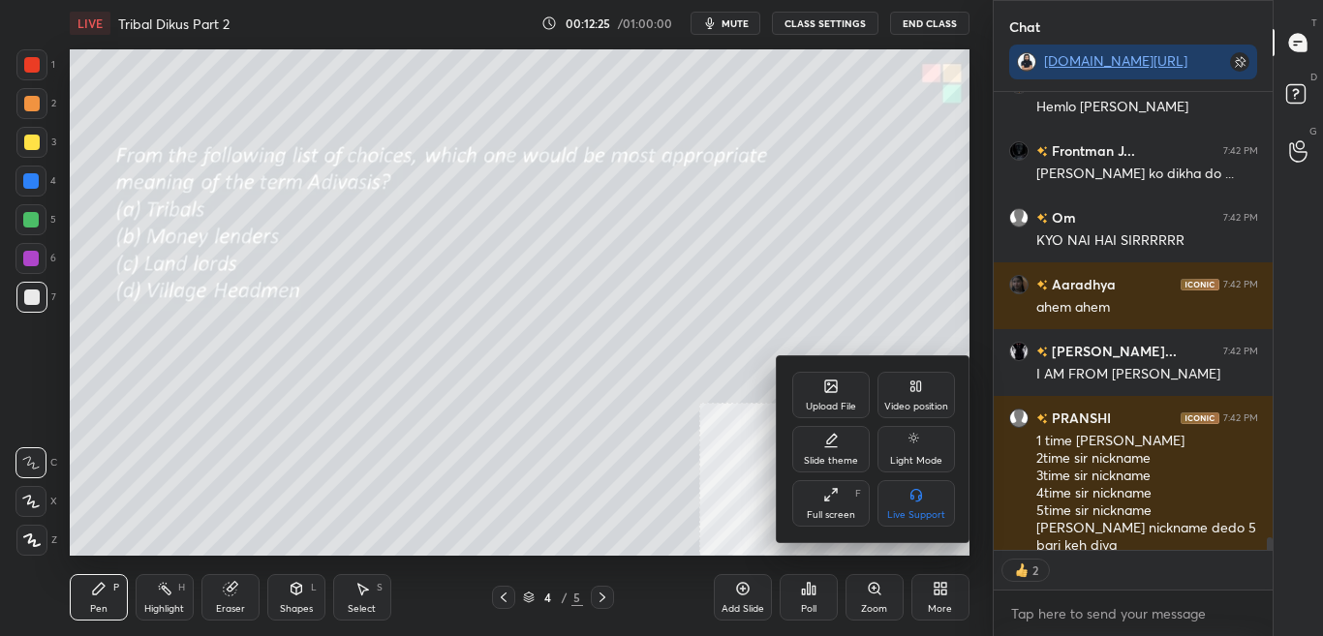
click at [814, 402] on div "Upload File" at bounding box center [831, 407] width 50 height 10
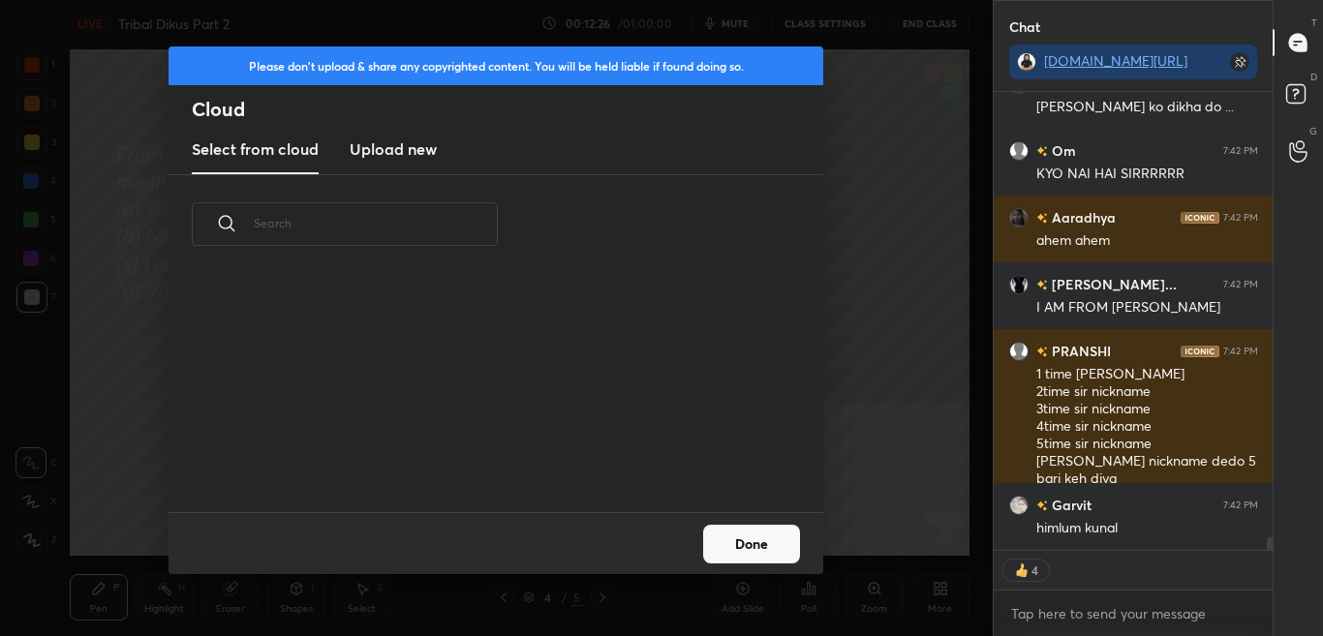
drag, startPoint x: 384, startPoint y: 161, endPoint x: 390, endPoint y: 174, distance: 14.7
click at [384, 163] on new "Upload new" at bounding box center [393, 150] width 87 height 48
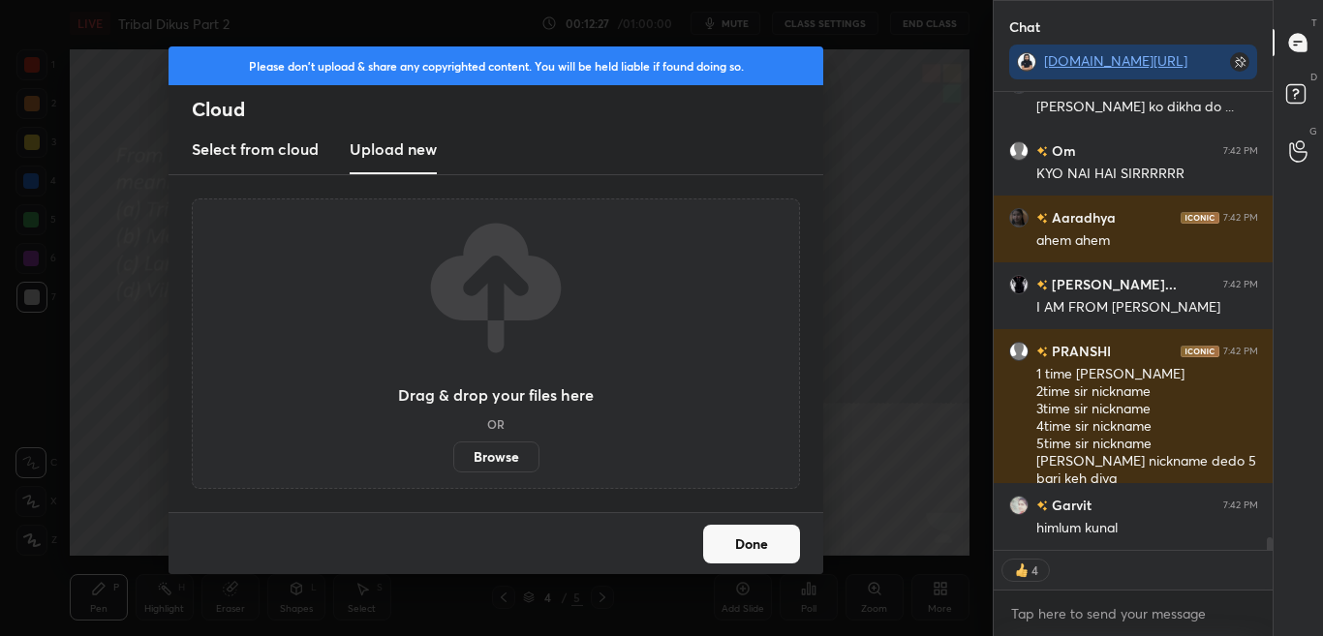
click at [500, 461] on label "Browse" at bounding box center [496, 457] width 86 height 31
click at [453, 461] on input "Browse" at bounding box center [453, 457] width 0 height 31
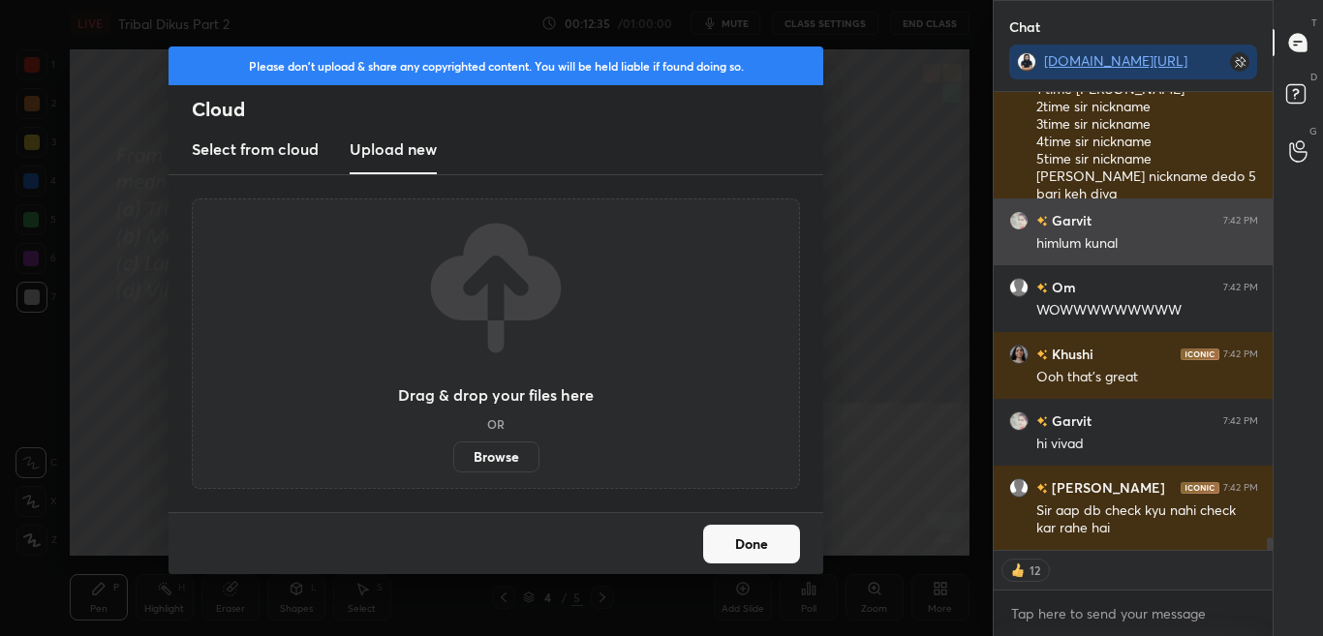
click at [1243, 261] on div "[PERSON_NAME] 7:42 PM himlum kunal" at bounding box center [1133, 232] width 280 height 67
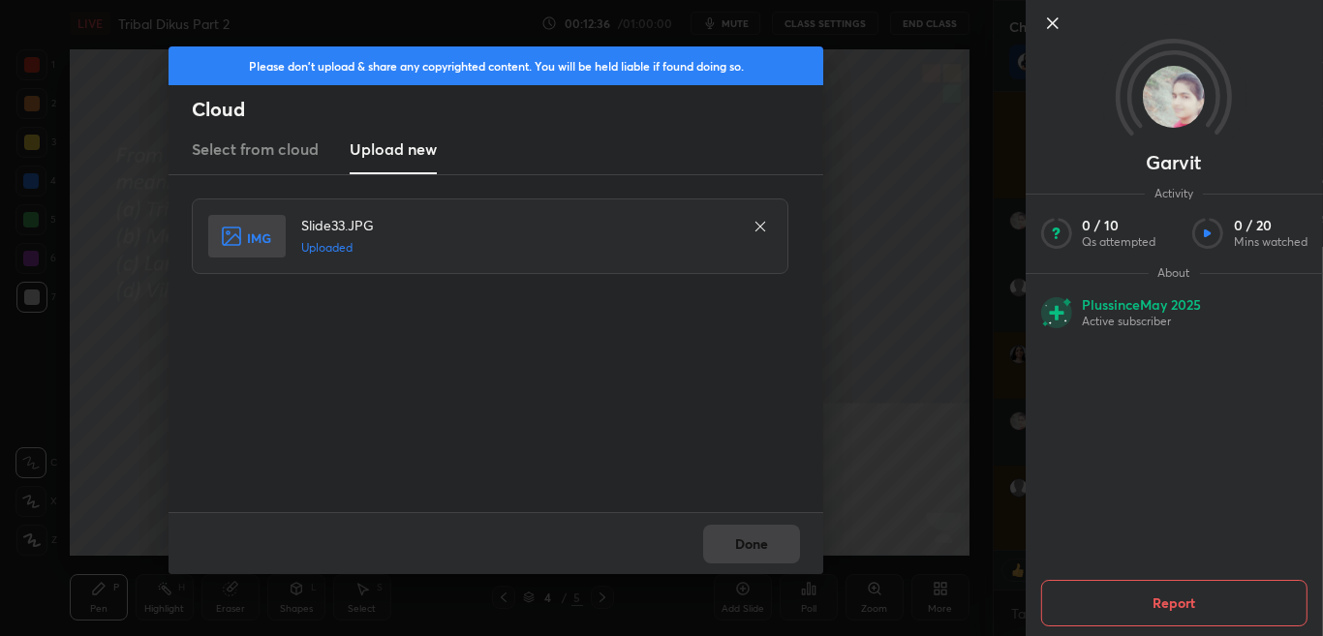
click at [786, 529] on div "Done" at bounding box center [495, 543] width 655 height 62
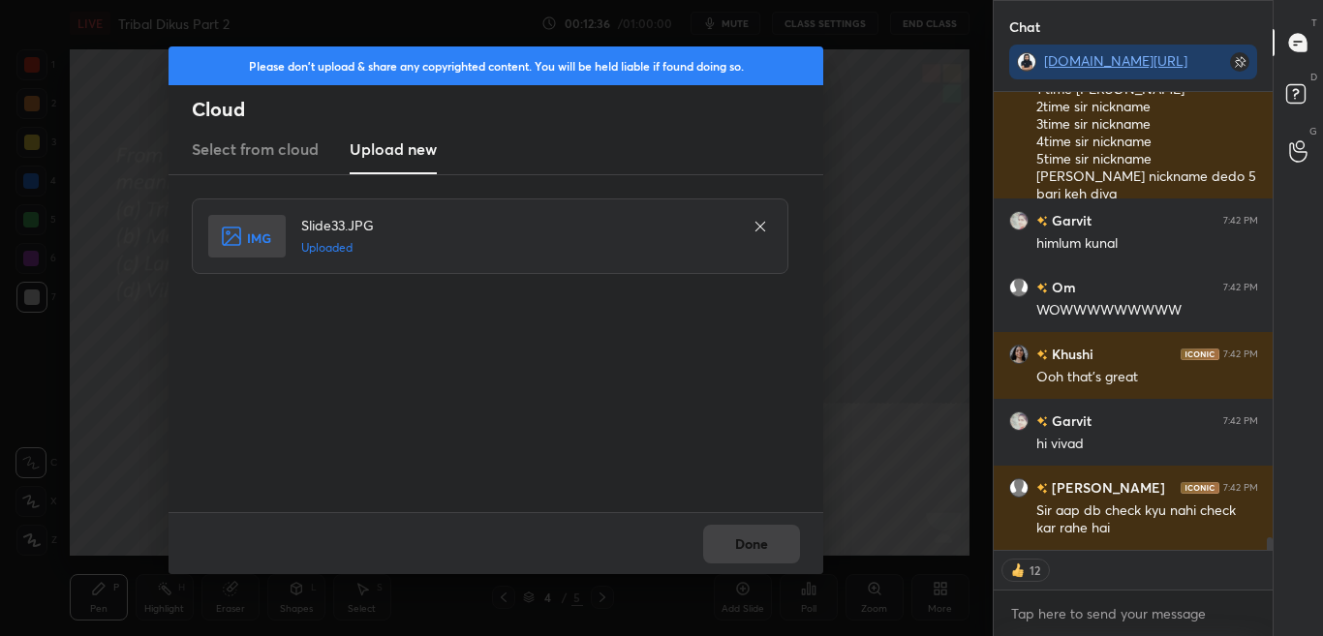
click at [788, 536] on button "Done" at bounding box center [751, 544] width 97 height 39
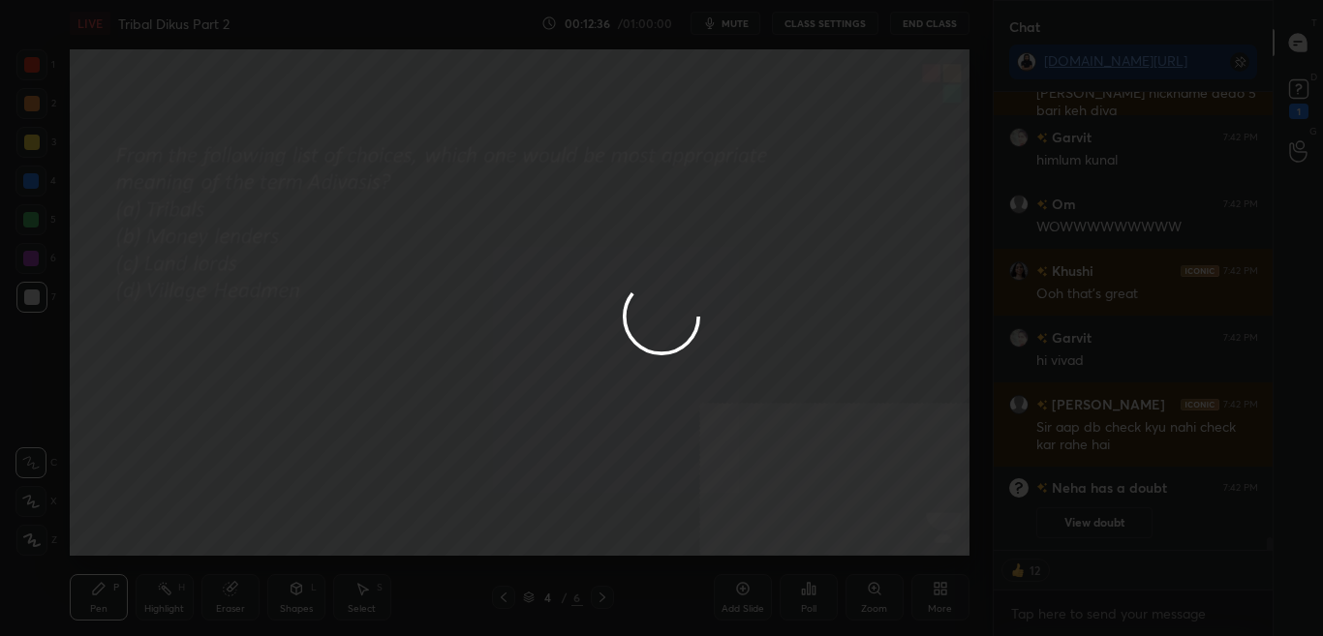
click at [788, 544] on button "Done" at bounding box center [751, 544] width 97 height 39
click at [788, 542] on div at bounding box center [661, 318] width 1323 height 636
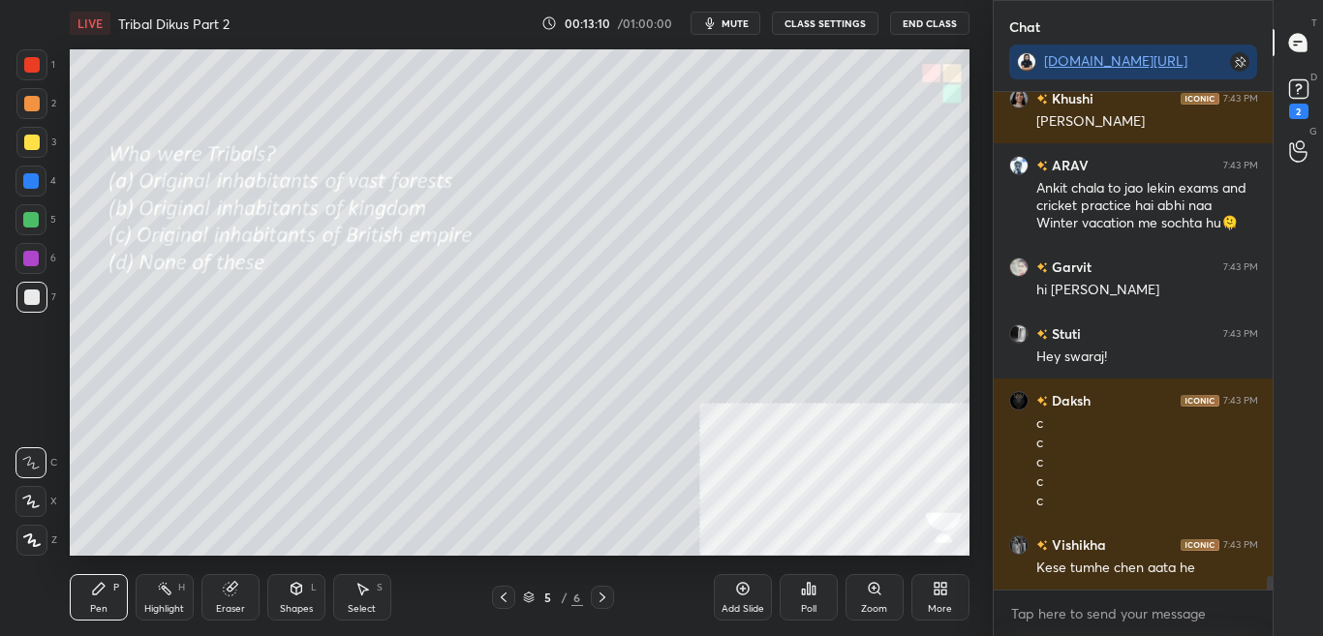
click at [800, 597] on div "Poll" at bounding box center [808, 597] width 58 height 46
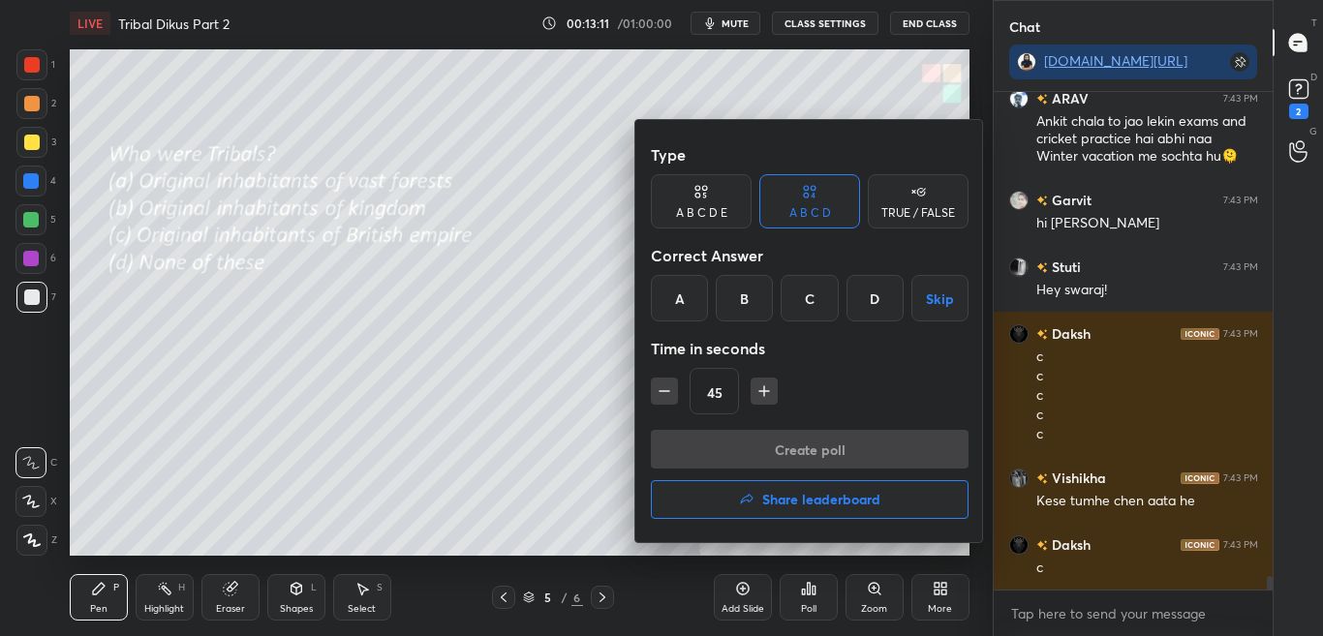
click at [684, 310] on div "A" at bounding box center [679, 298] width 57 height 46
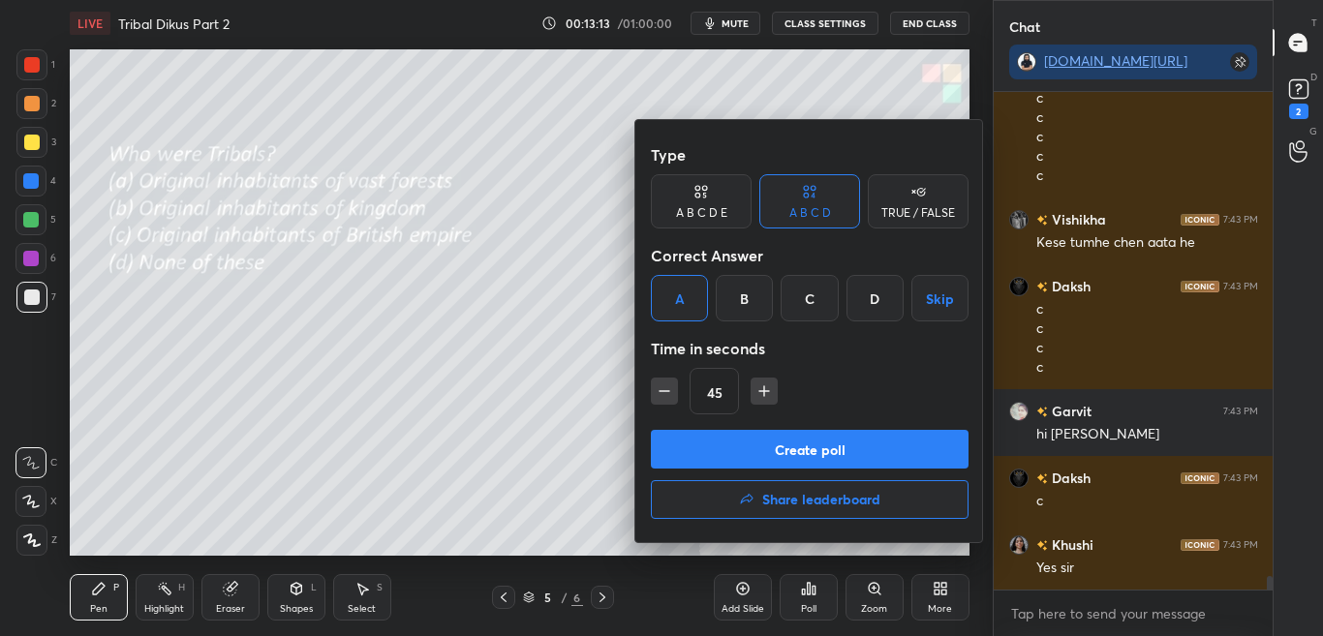
drag, startPoint x: 733, startPoint y: 454, endPoint x: 742, endPoint y: 373, distance: 81.8
click at [734, 454] on button "Create poll" at bounding box center [810, 449] width 318 height 39
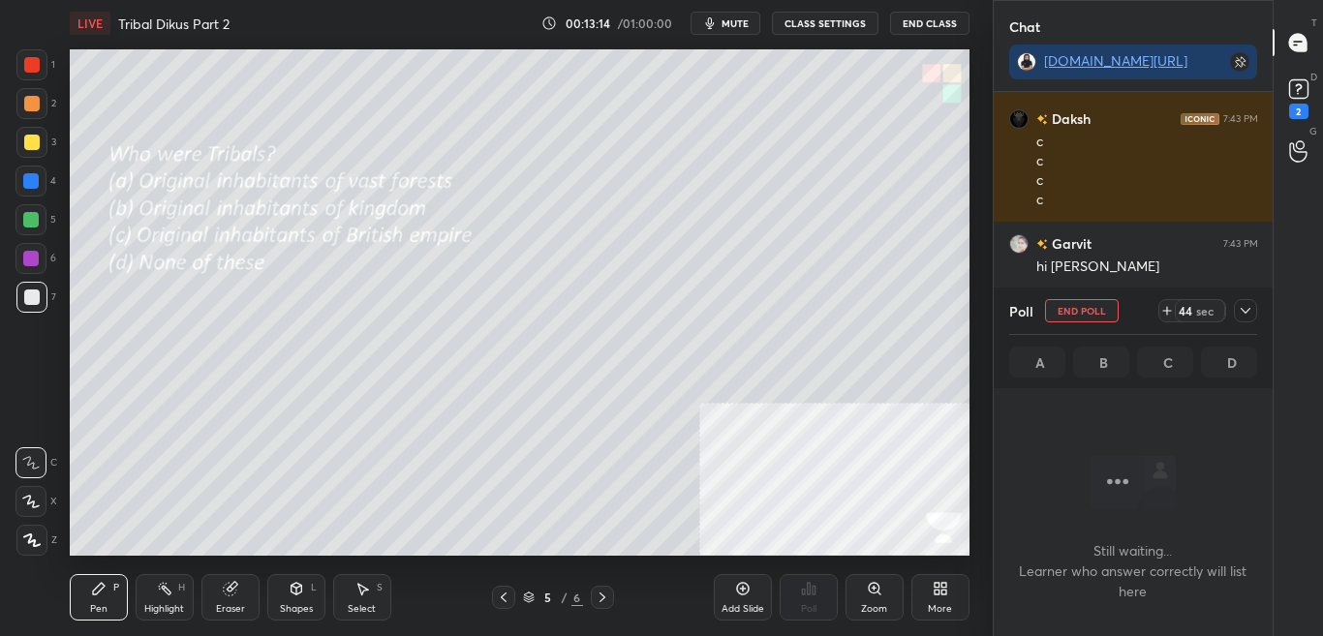
click at [1245, 310] on icon at bounding box center [1244, 310] width 15 height 15
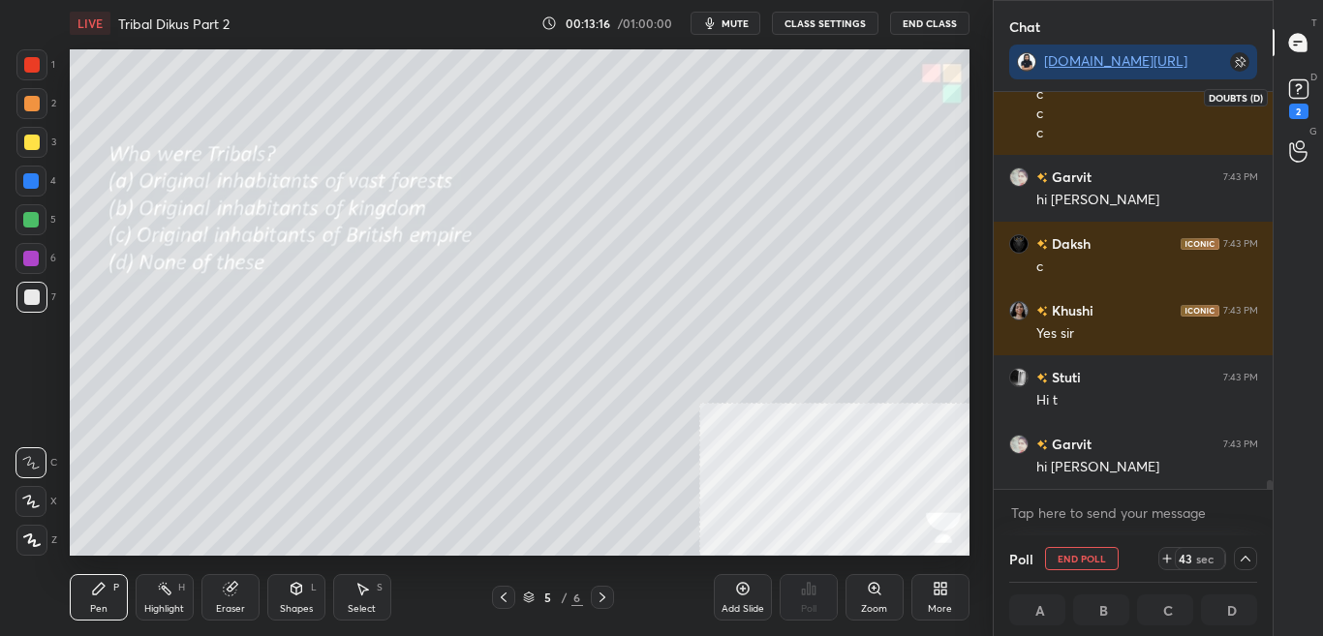
click at [1313, 115] on div "D Doubts (D) 2" at bounding box center [1297, 97] width 49 height 54
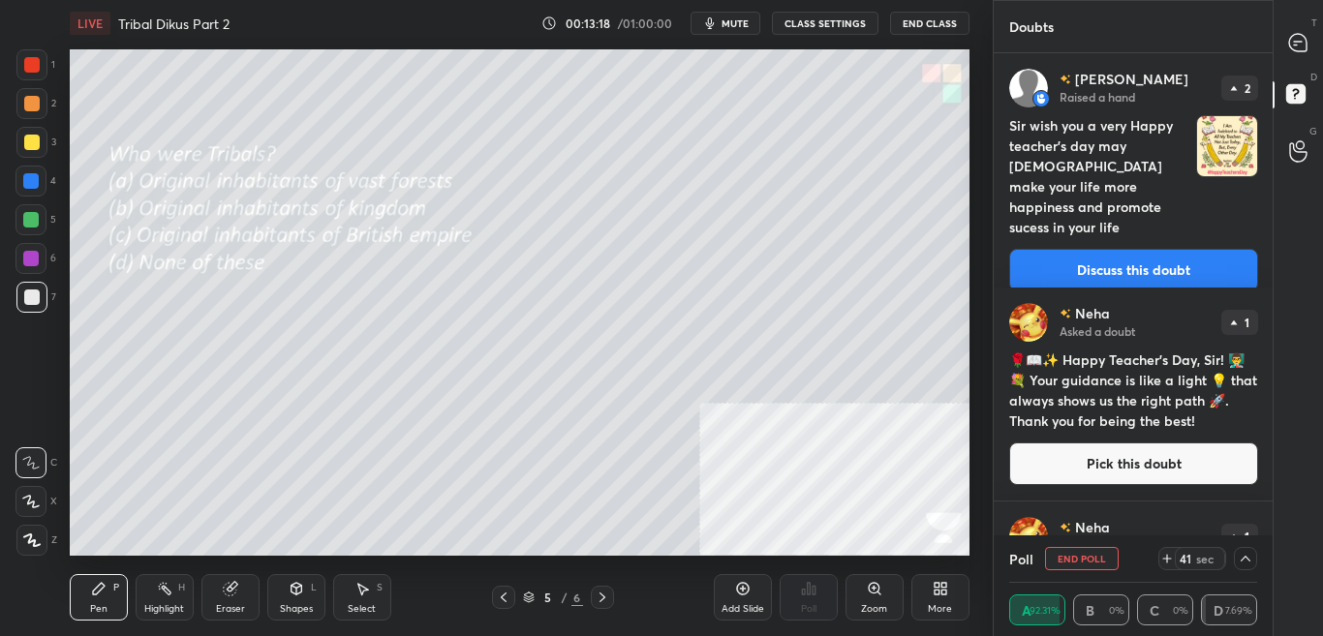
click at [1269, 333] on div "Doubts Enable hand raising Enable raise hand to speak to learners. Once enabled…" at bounding box center [1158, 318] width 331 height 636
click at [1272, 344] on div "T Messages (T) D Doubts (D) G Raise Hand (G)" at bounding box center [1297, 318] width 50 height 636
click at [1273, 342] on div "T Messages (T) D Doubts (D) G Raise Hand (G)" at bounding box center [1297, 318] width 50 height 636
click at [1272, 340] on div "T Messages (T) D Doubts (D) G Raise Hand (G)" at bounding box center [1297, 318] width 50 height 636
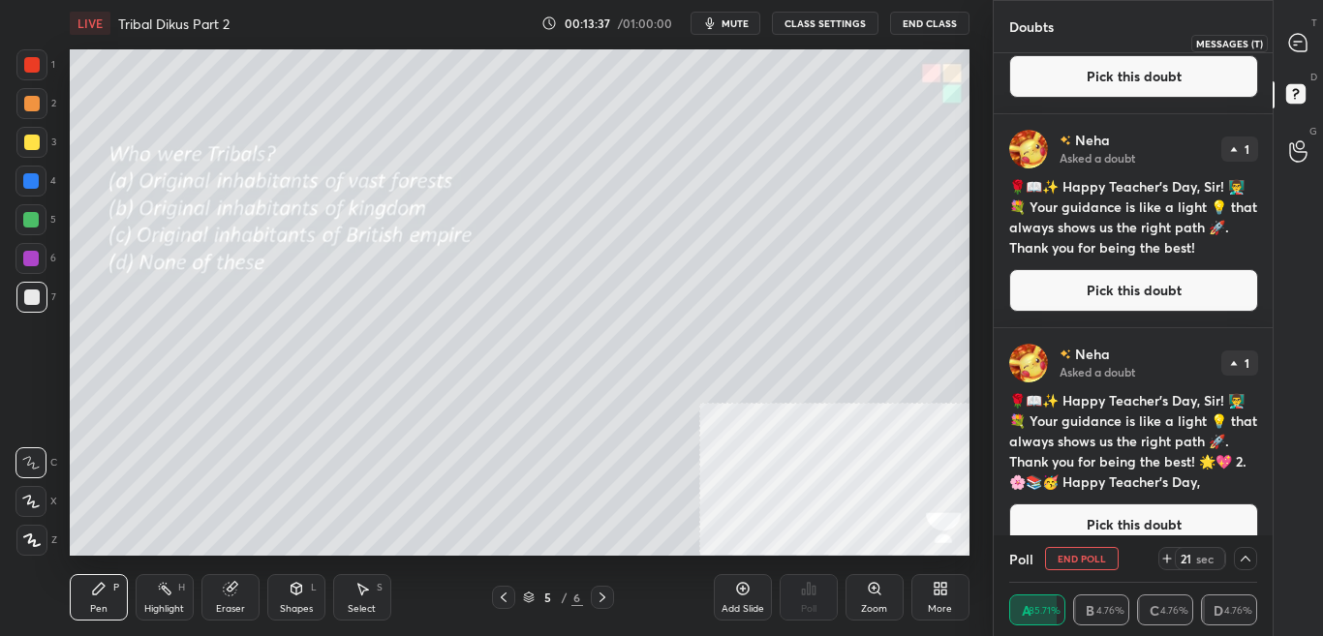
click at [1300, 47] on icon at bounding box center [1297, 42] width 17 height 17
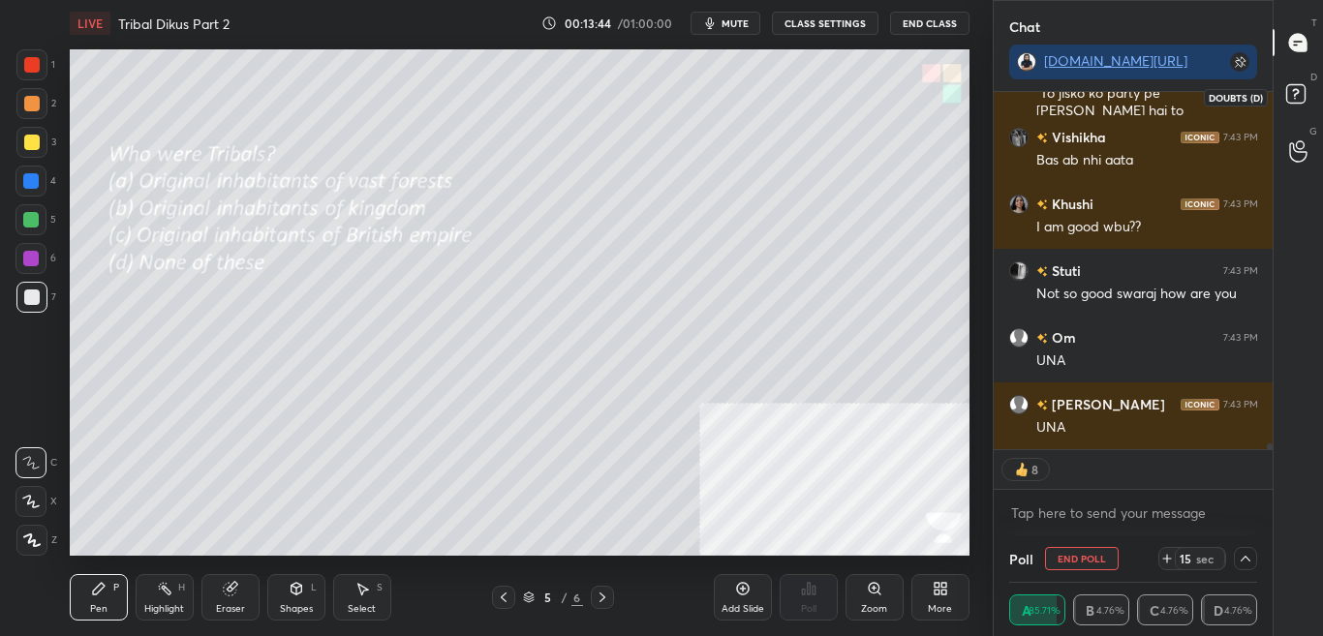
click at [1315, 99] on icon at bounding box center [1298, 96] width 35 height 35
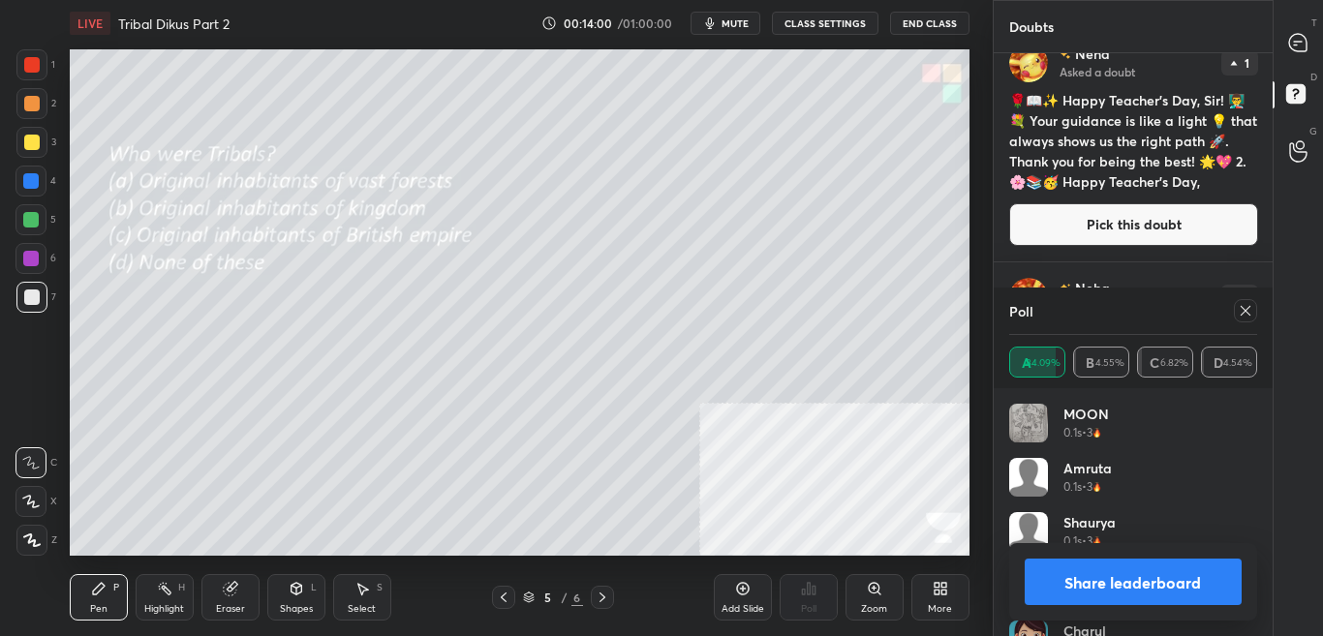
click at [1247, 319] on div at bounding box center [1245, 310] width 23 height 23
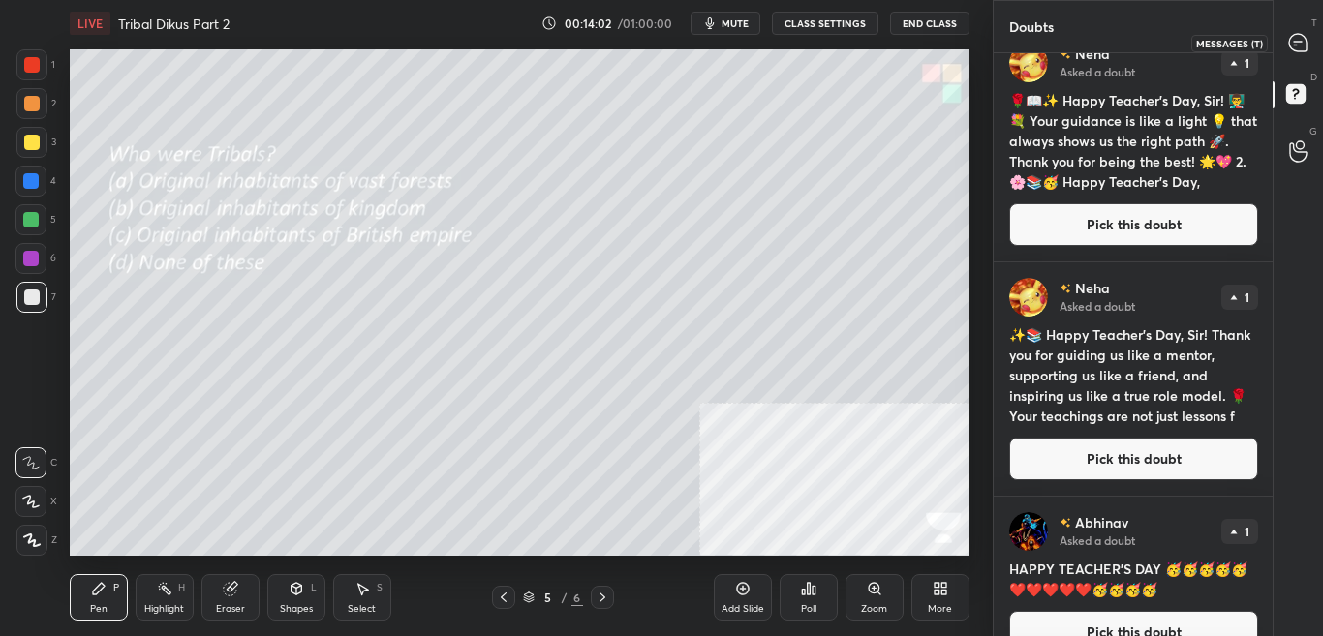
click at [1312, 33] on div at bounding box center [1298, 42] width 39 height 35
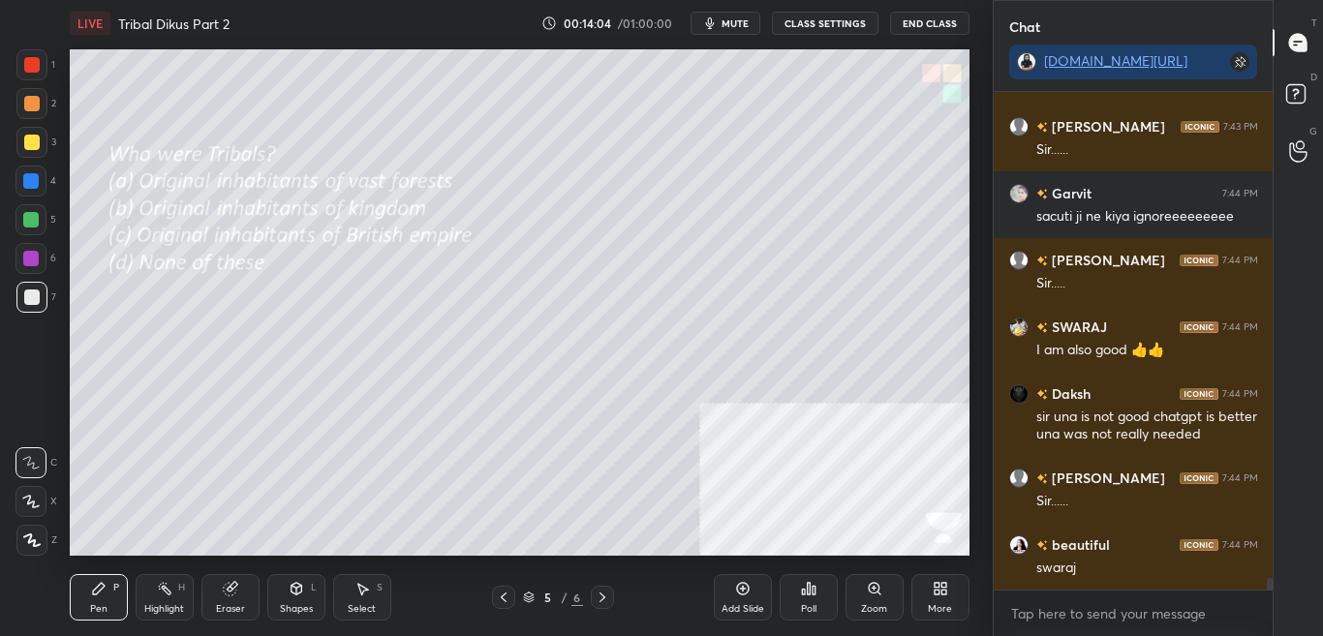
drag, startPoint x: 1266, startPoint y: 578, endPoint x: 1268, endPoint y: 590, distance: 11.8
click at [1268, 590] on div "[PERSON_NAME] 7:43 PM UNA Aaradhya 7:43 PM mai bnaungi actor [PERSON_NAME] 7:43…" at bounding box center [1133, 364] width 280 height 544
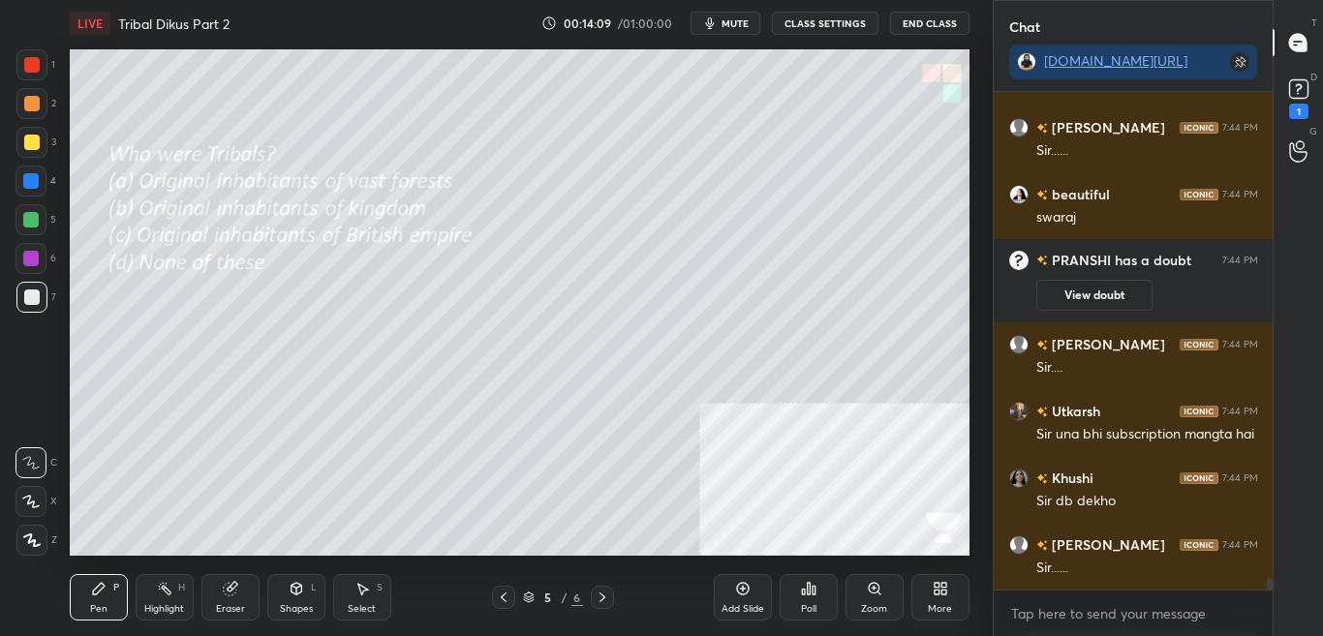
click at [801, 610] on div "Poll" at bounding box center [808, 609] width 15 height 10
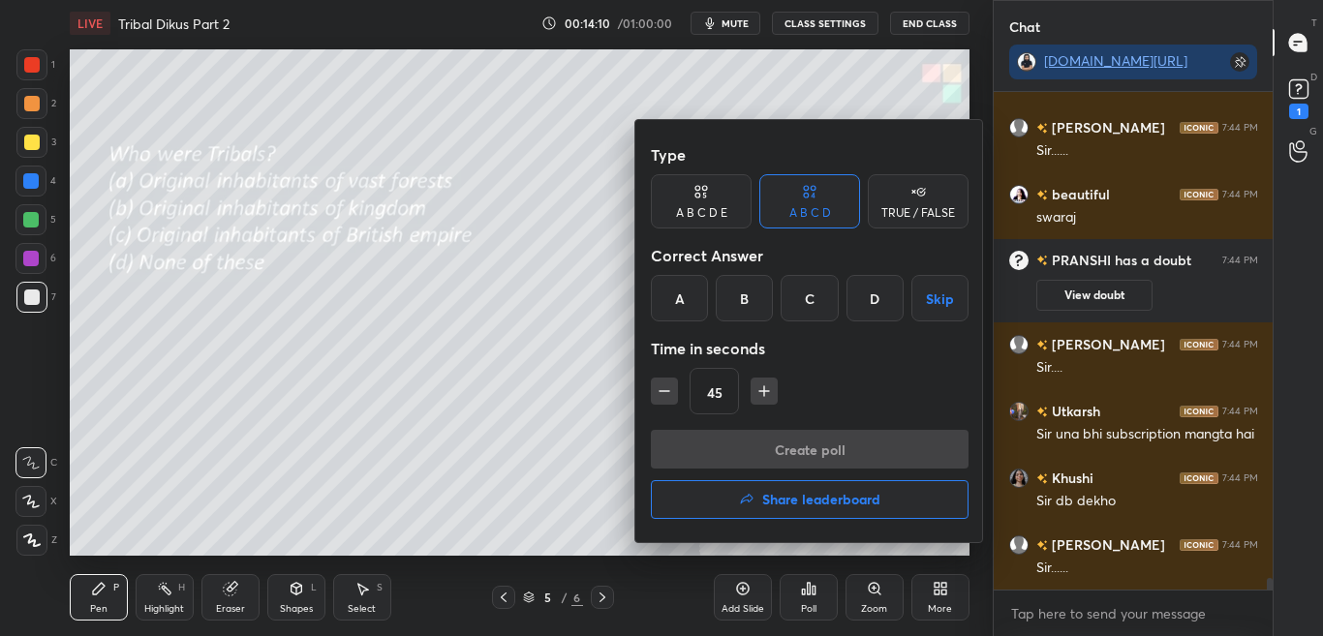
click at [830, 499] on h4 "Share leaderboard" at bounding box center [821, 500] width 118 height 14
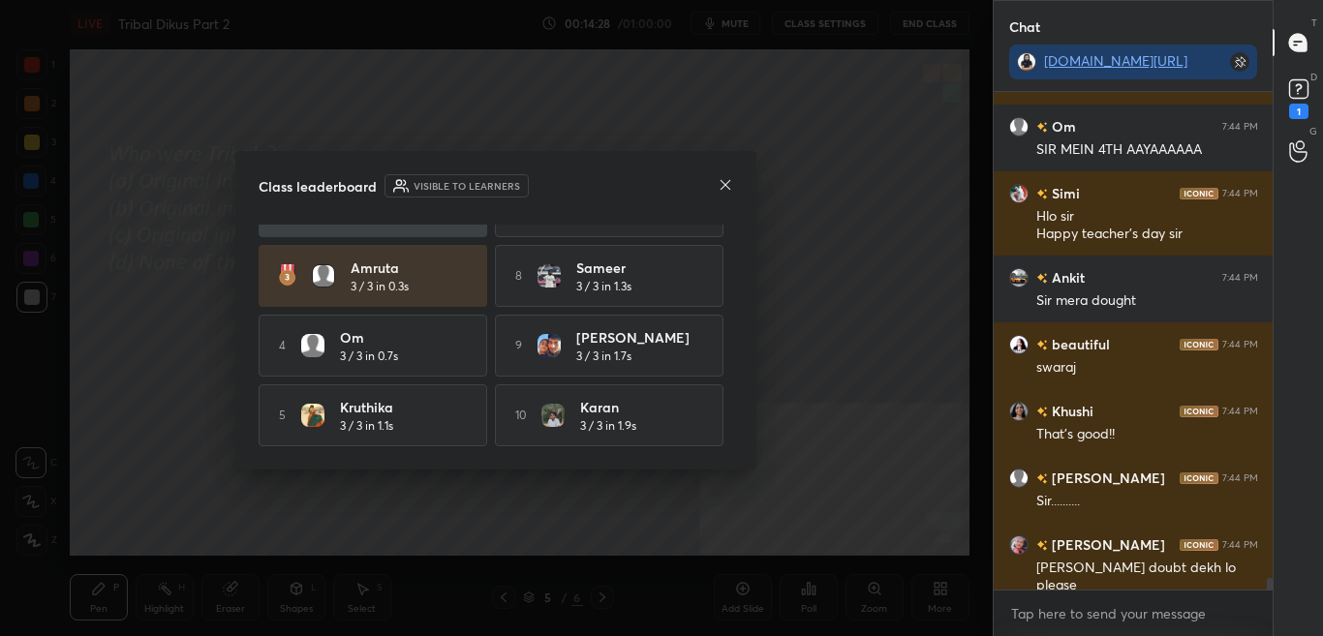
click at [724, 185] on icon at bounding box center [725, 184] width 15 height 15
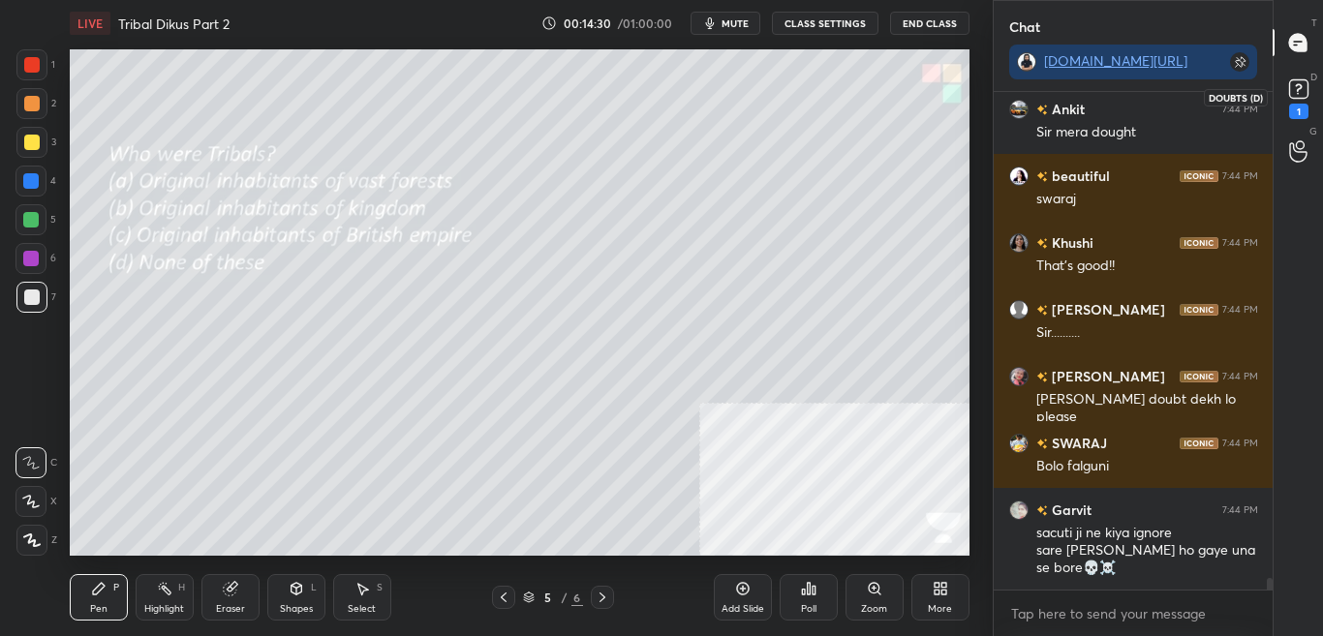
click at [1304, 103] on icon at bounding box center [1298, 89] width 29 height 29
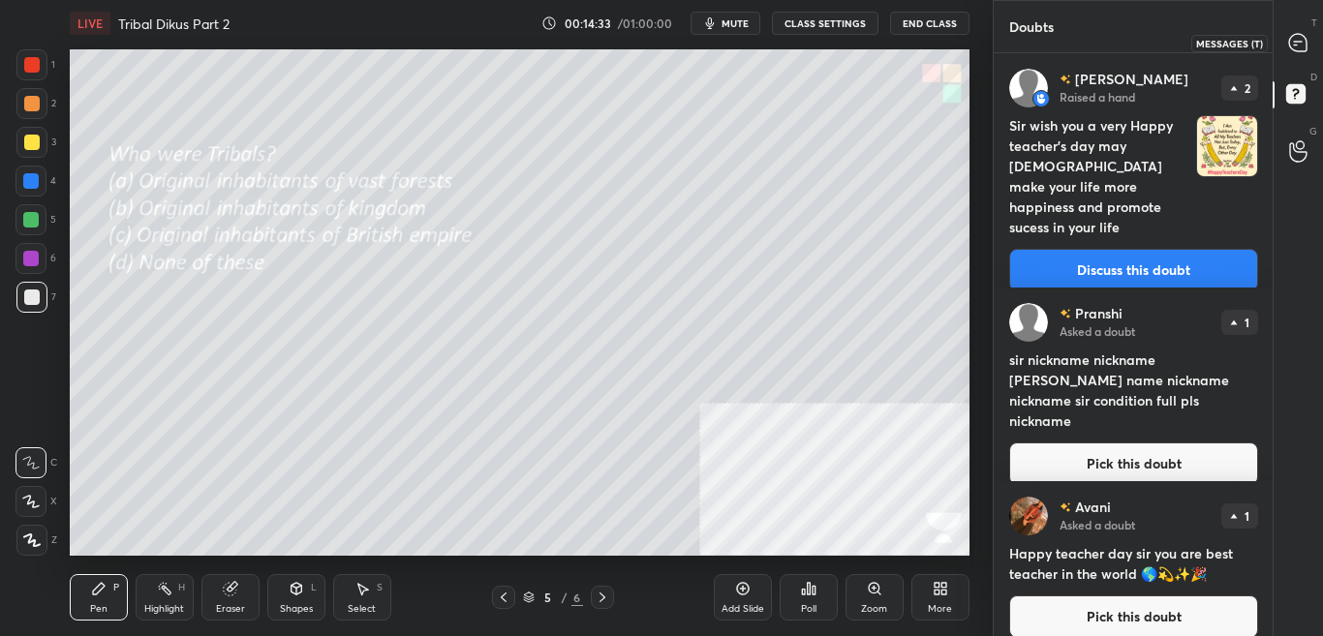
click at [1295, 42] on icon at bounding box center [1298, 43] width 20 height 20
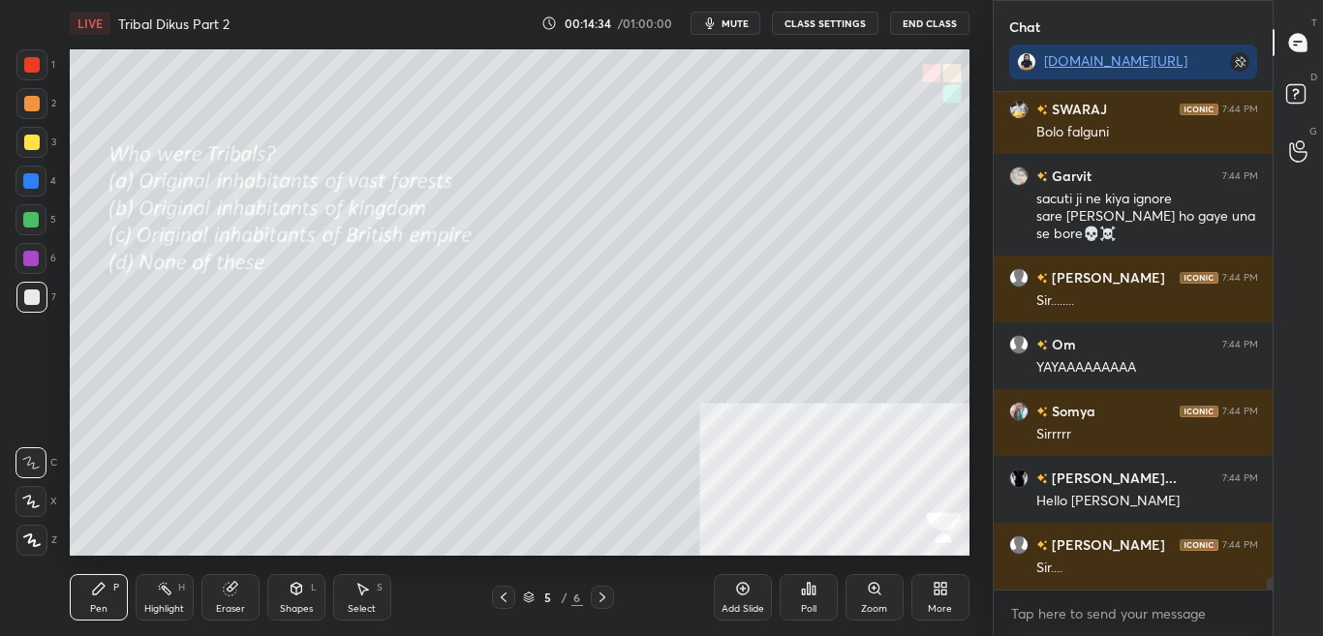
click at [1074, 629] on div "x" at bounding box center [1133, 614] width 280 height 46
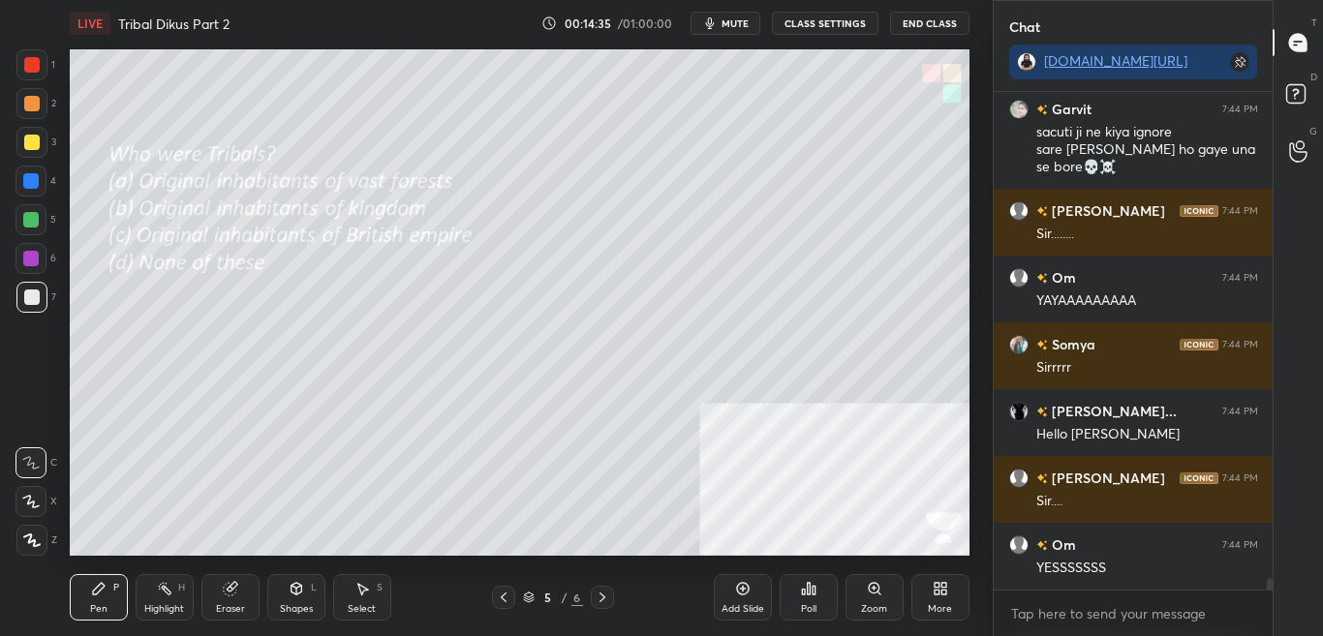
click at [925, 610] on div "More" at bounding box center [940, 597] width 58 height 46
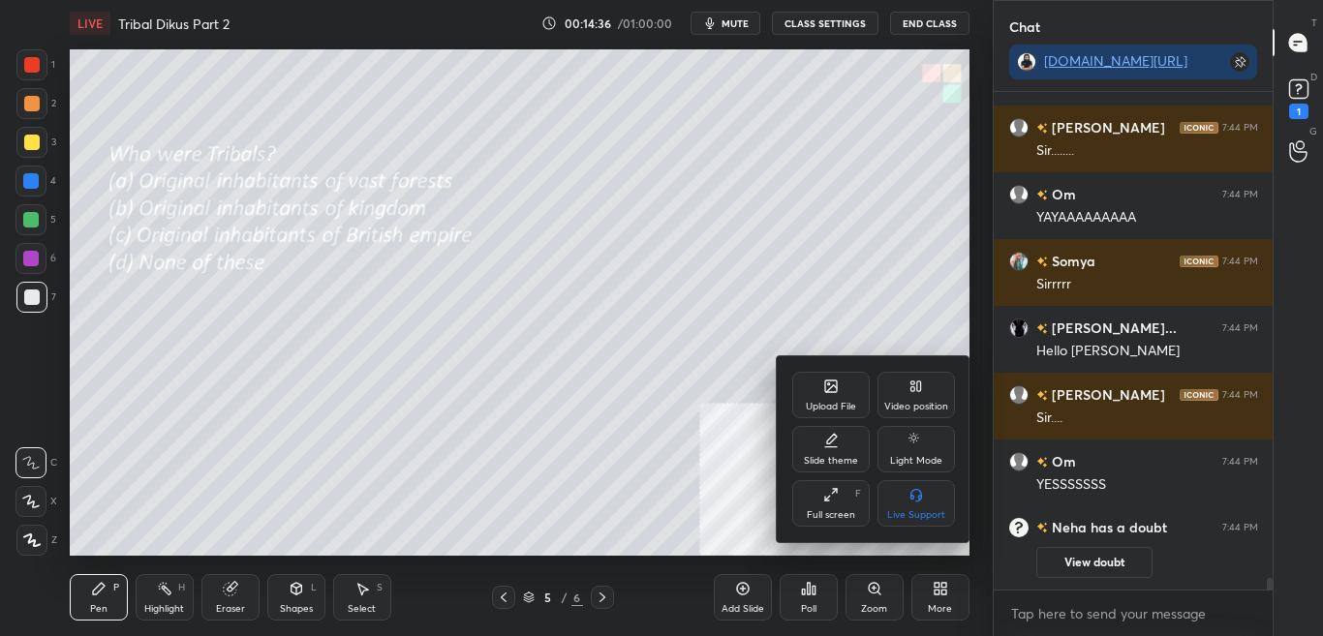
click at [810, 406] on div "Upload File" at bounding box center [831, 407] width 50 height 10
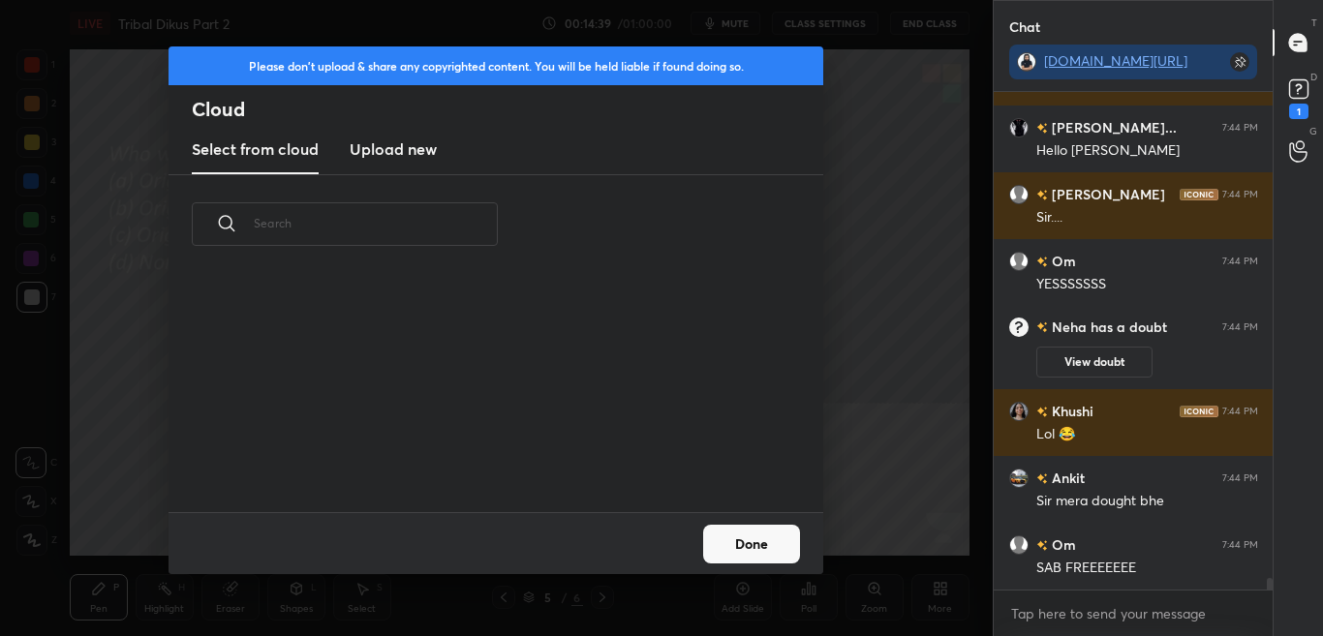
click at [1319, 102] on div "D Doubts (D) 1" at bounding box center [1297, 97] width 49 height 54
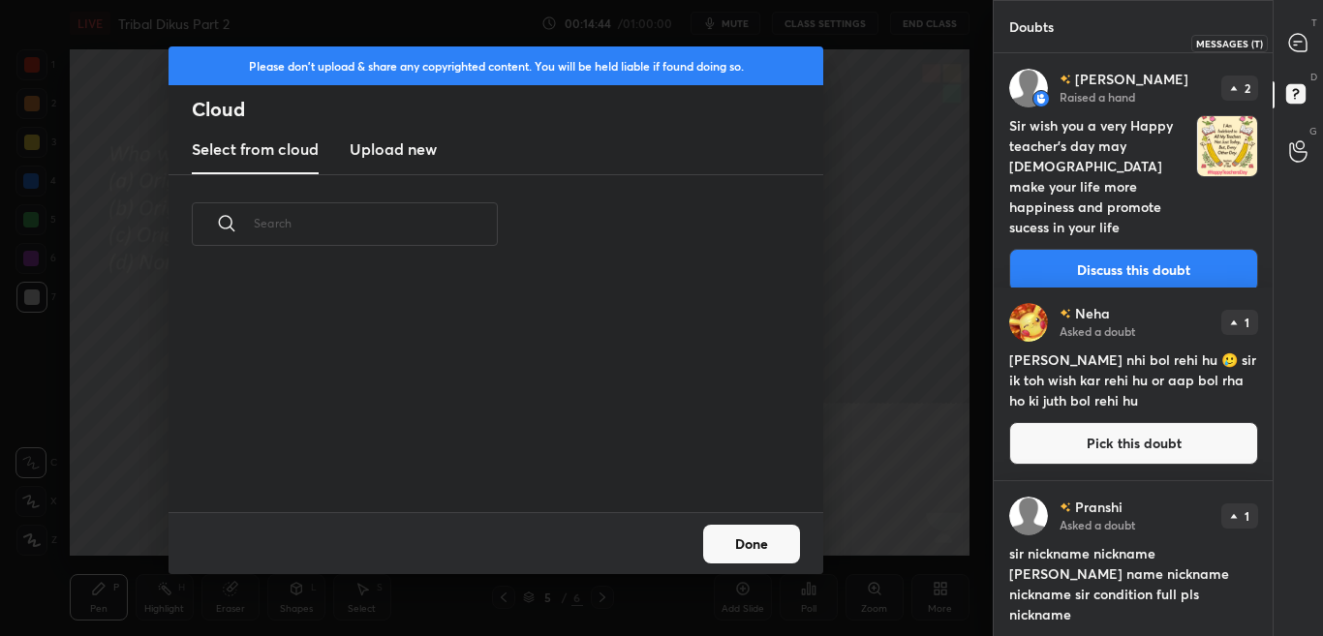
click at [1308, 47] on div at bounding box center [1298, 42] width 39 height 35
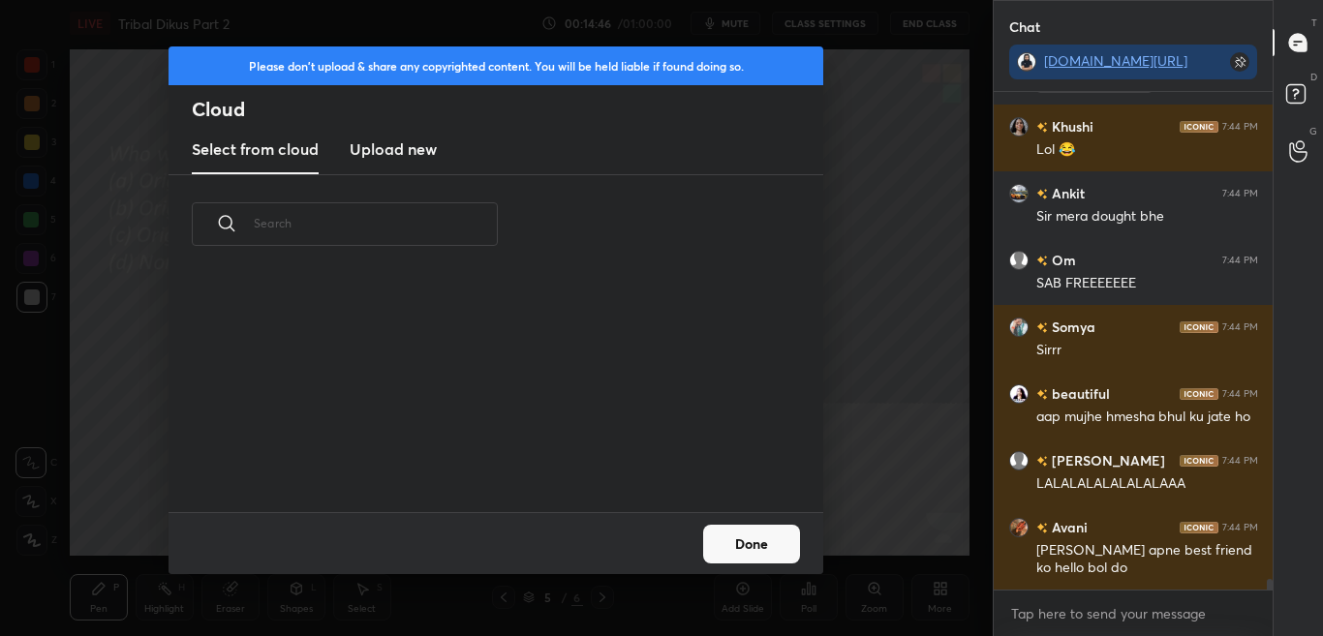
click at [746, 550] on button "Done" at bounding box center [751, 544] width 97 height 39
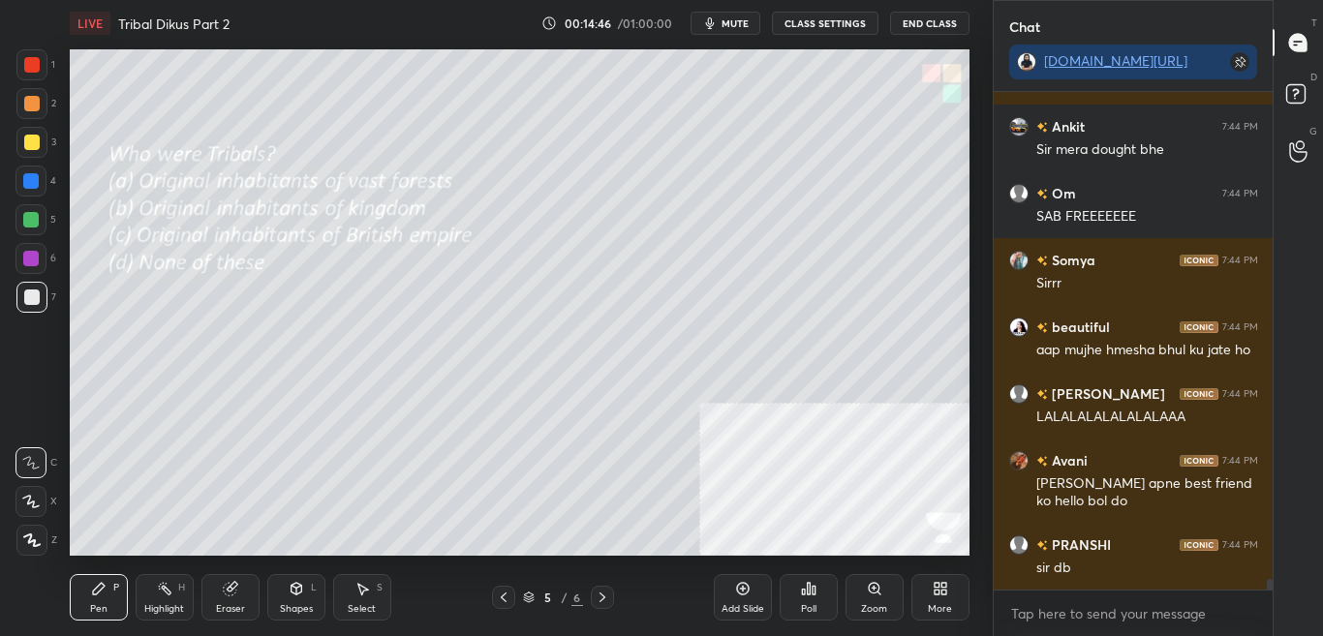
click at [934, 593] on icon at bounding box center [936, 592] width 5 height 5
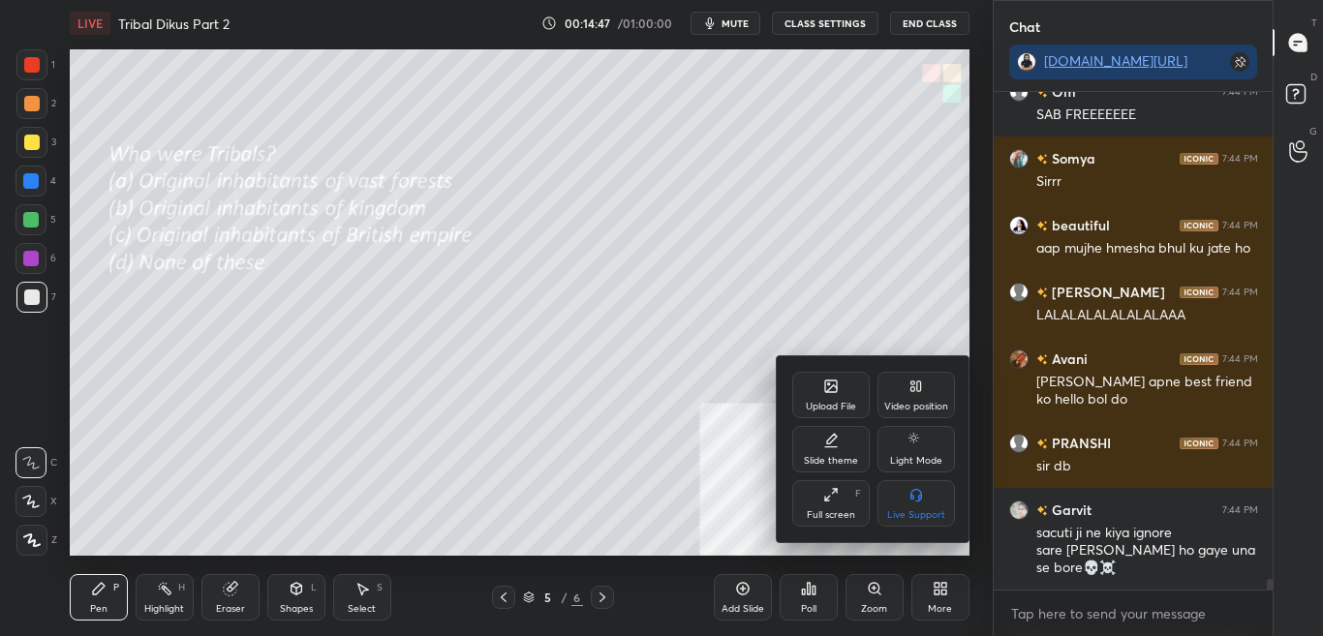
click at [821, 395] on div "Upload File" at bounding box center [830, 395] width 77 height 46
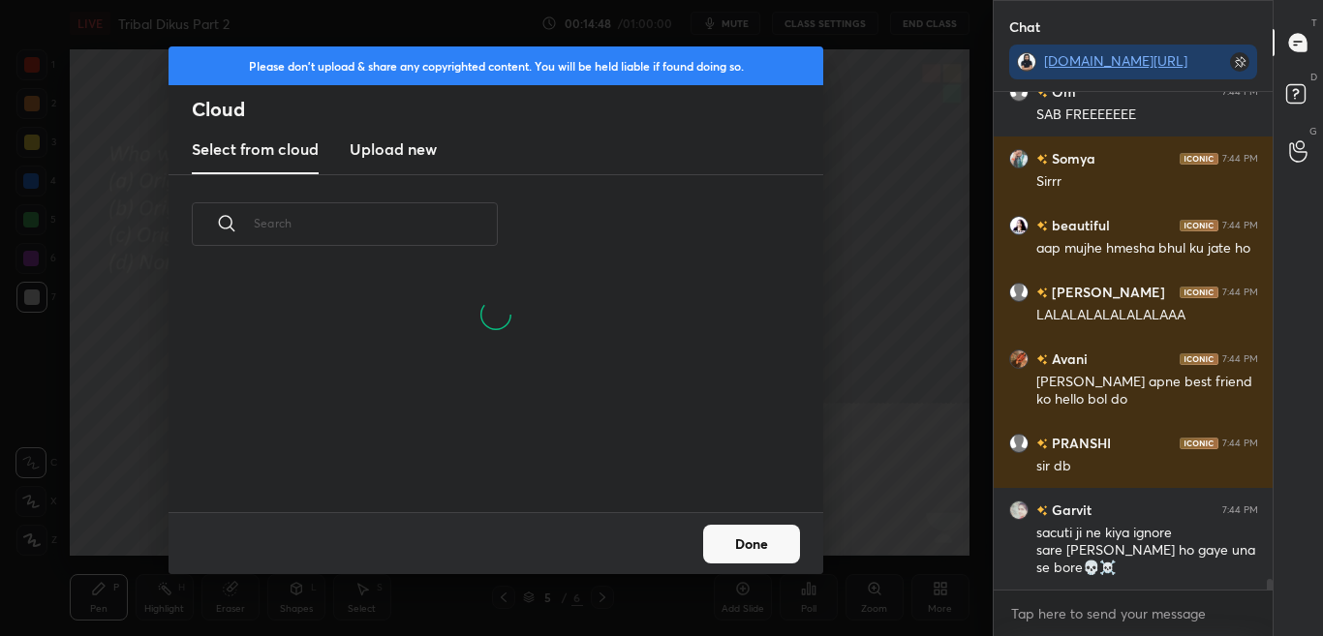
click at [388, 152] on h3 "Upload new" at bounding box center [393, 148] width 87 height 23
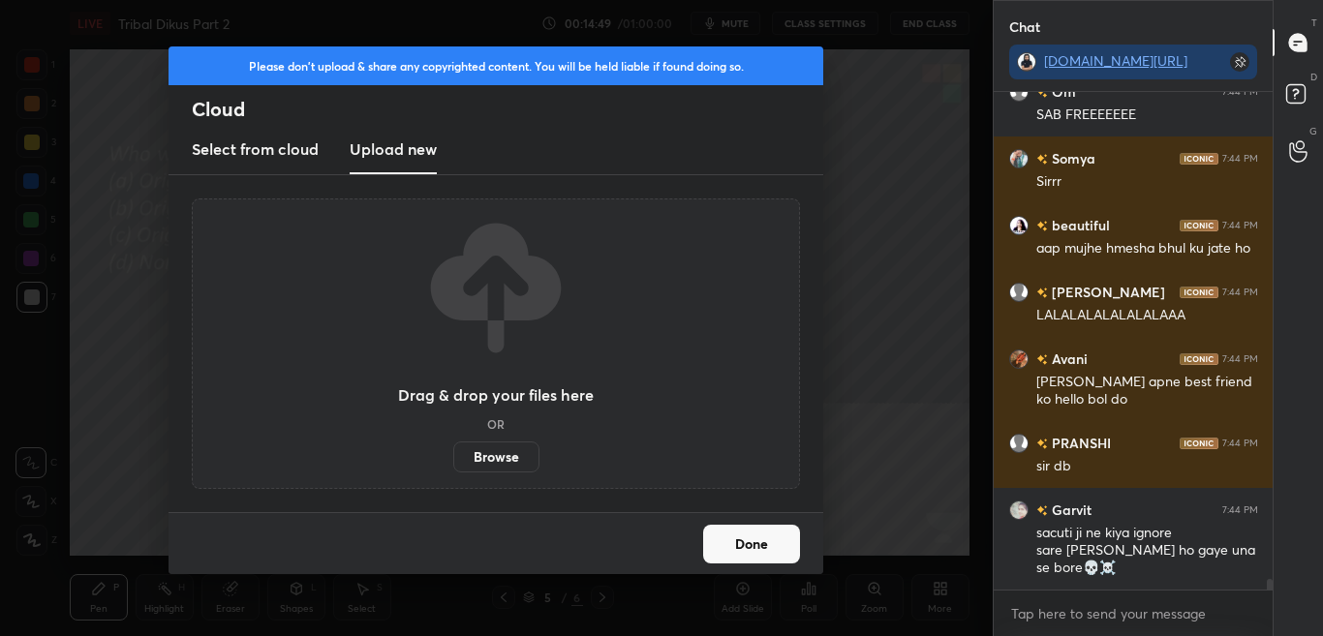
click at [506, 461] on label "Browse" at bounding box center [496, 457] width 86 height 31
click at [453, 461] on input "Browse" at bounding box center [453, 457] width 0 height 31
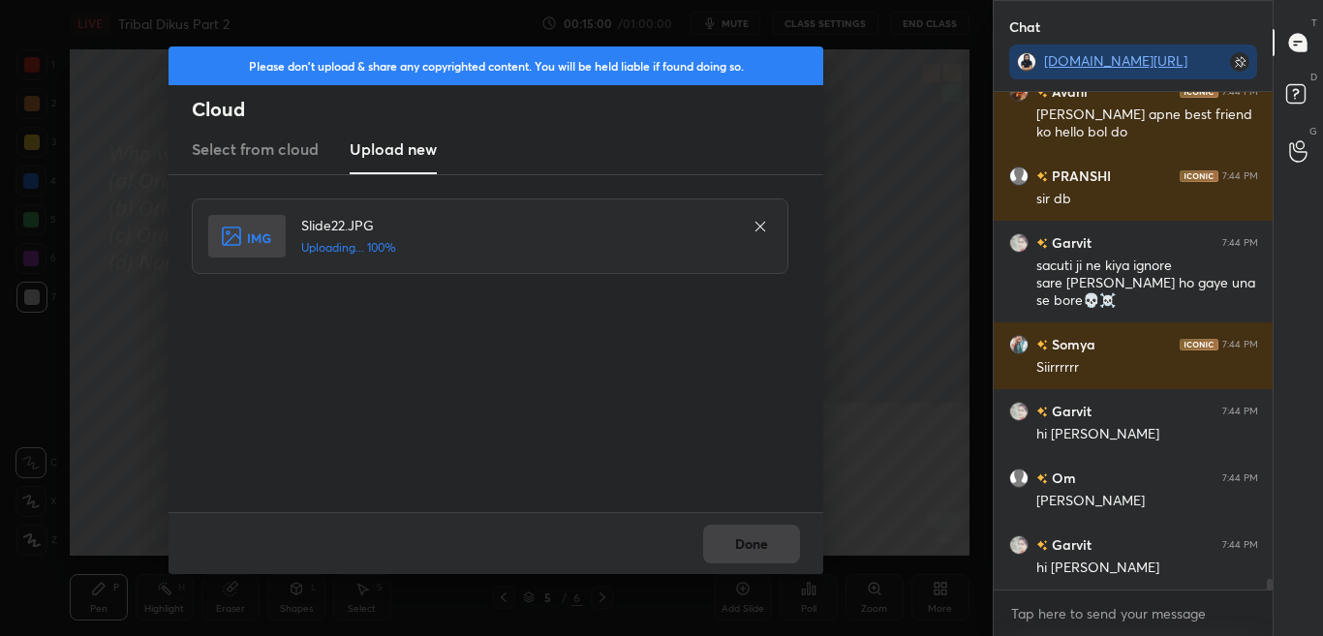
click at [785, 548] on div "Done" at bounding box center [495, 543] width 655 height 62
click at [783, 550] on button "Done" at bounding box center [751, 544] width 97 height 39
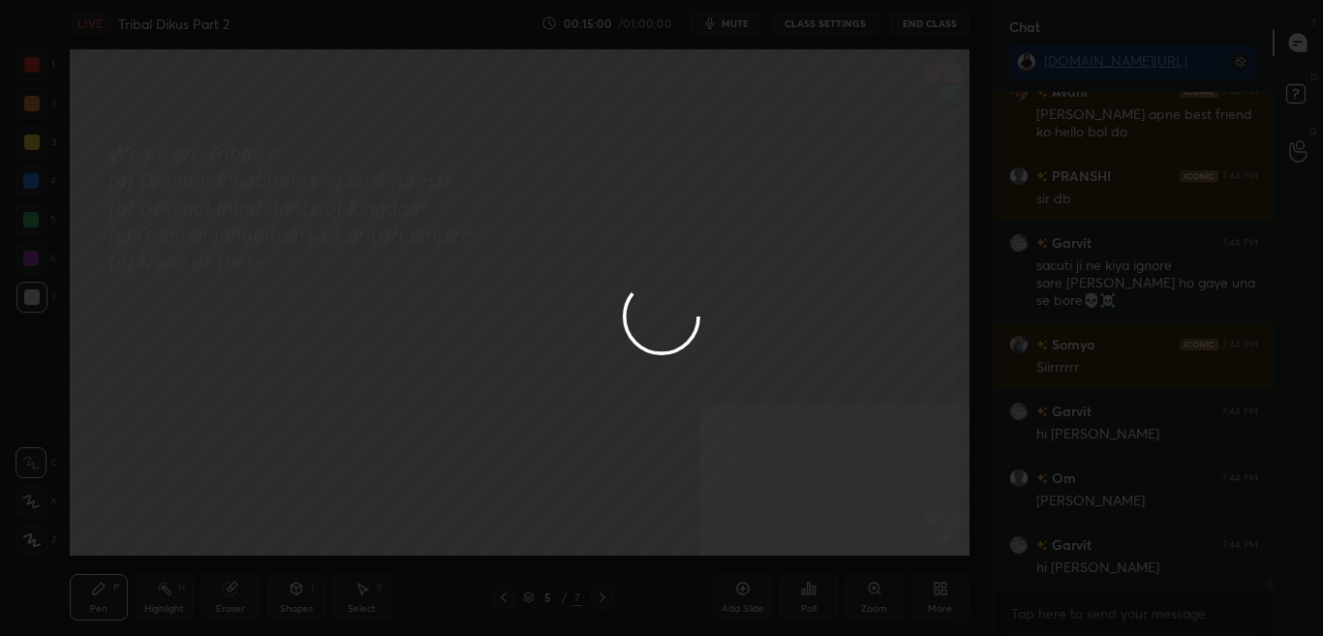
click at [779, 551] on button "Done" at bounding box center [751, 544] width 97 height 39
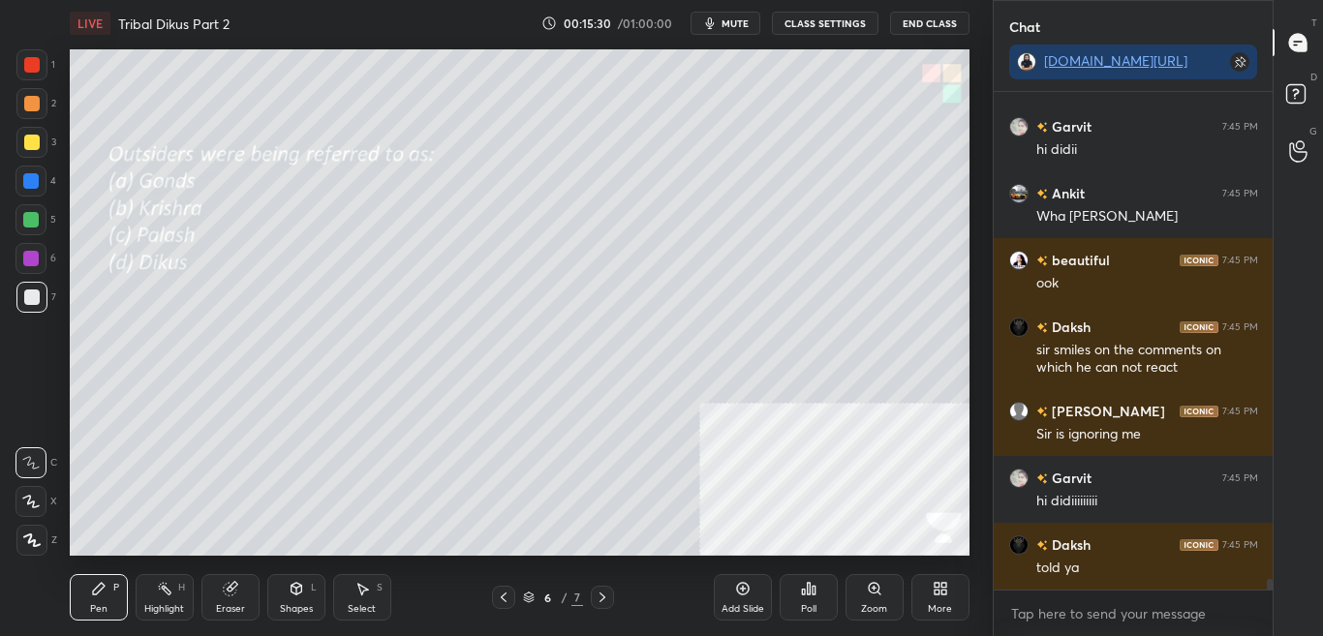
click at [801, 594] on icon at bounding box center [808, 588] width 15 height 15
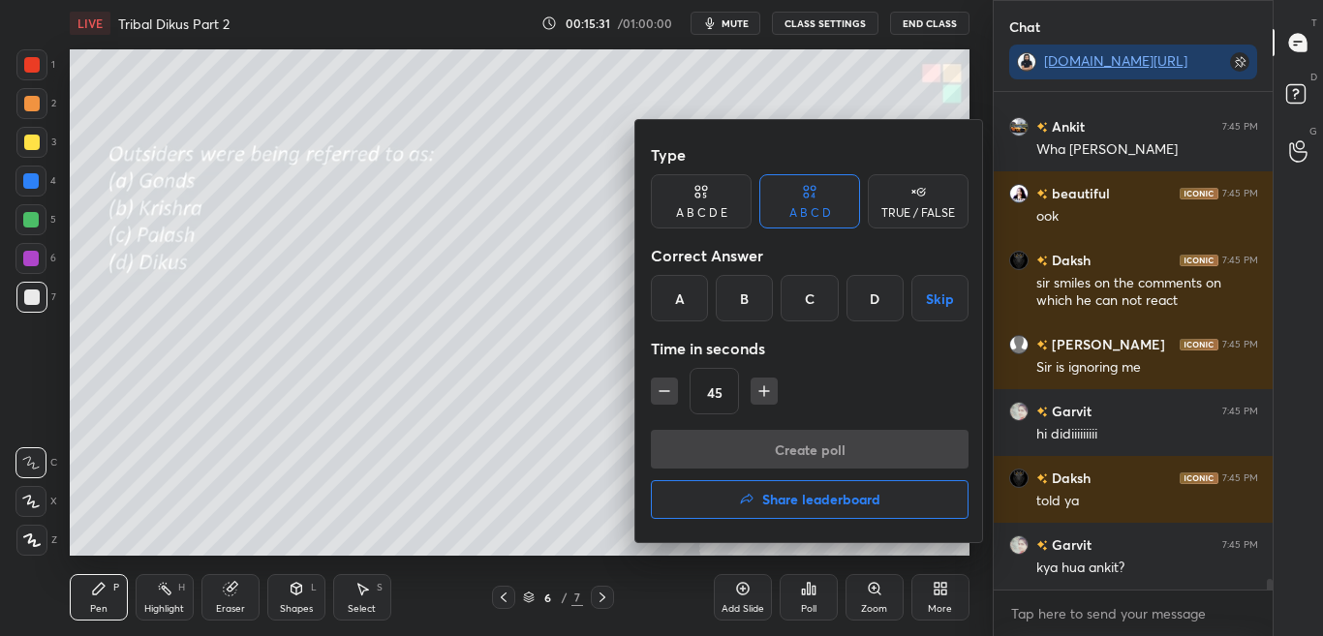
click at [870, 316] on div "D" at bounding box center [874, 298] width 57 height 46
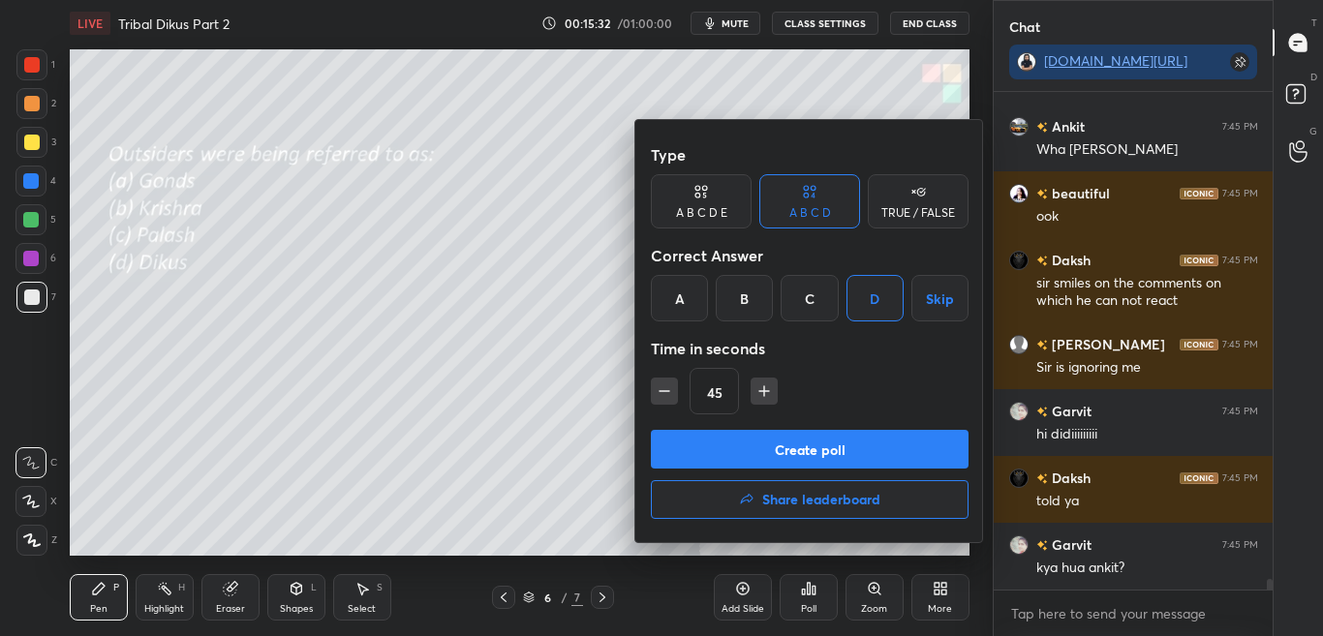
click at [848, 450] on button "Create poll" at bounding box center [810, 449] width 318 height 39
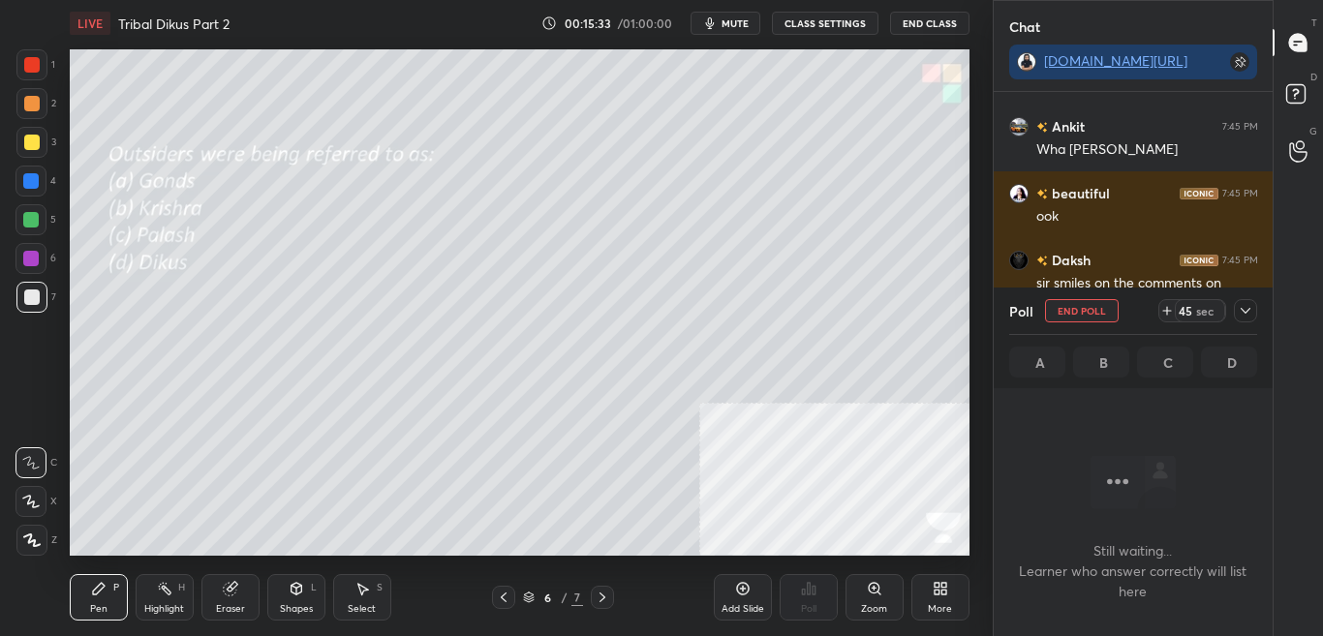
scroll to position [407, 273]
drag, startPoint x: 1250, startPoint y: 312, endPoint x: 1250, endPoint y: 322, distance: 10.7
click at [1250, 313] on icon at bounding box center [1244, 310] width 15 height 15
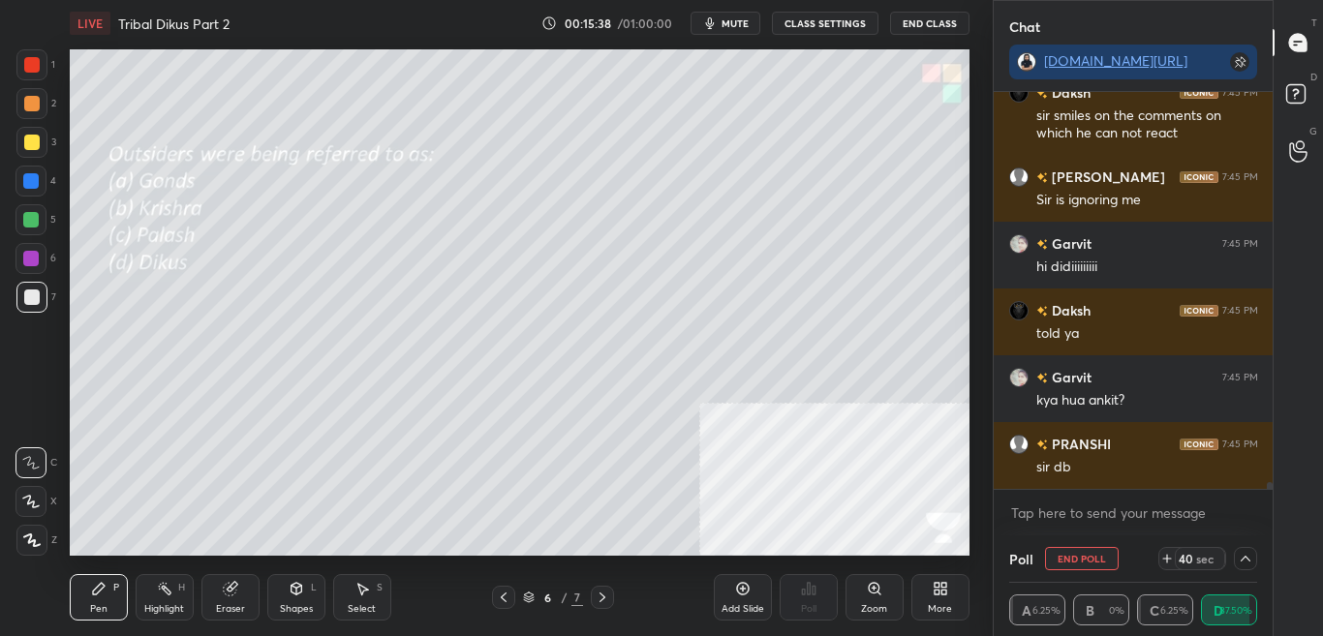
click at [1250, 549] on div at bounding box center [1245, 558] width 23 height 23
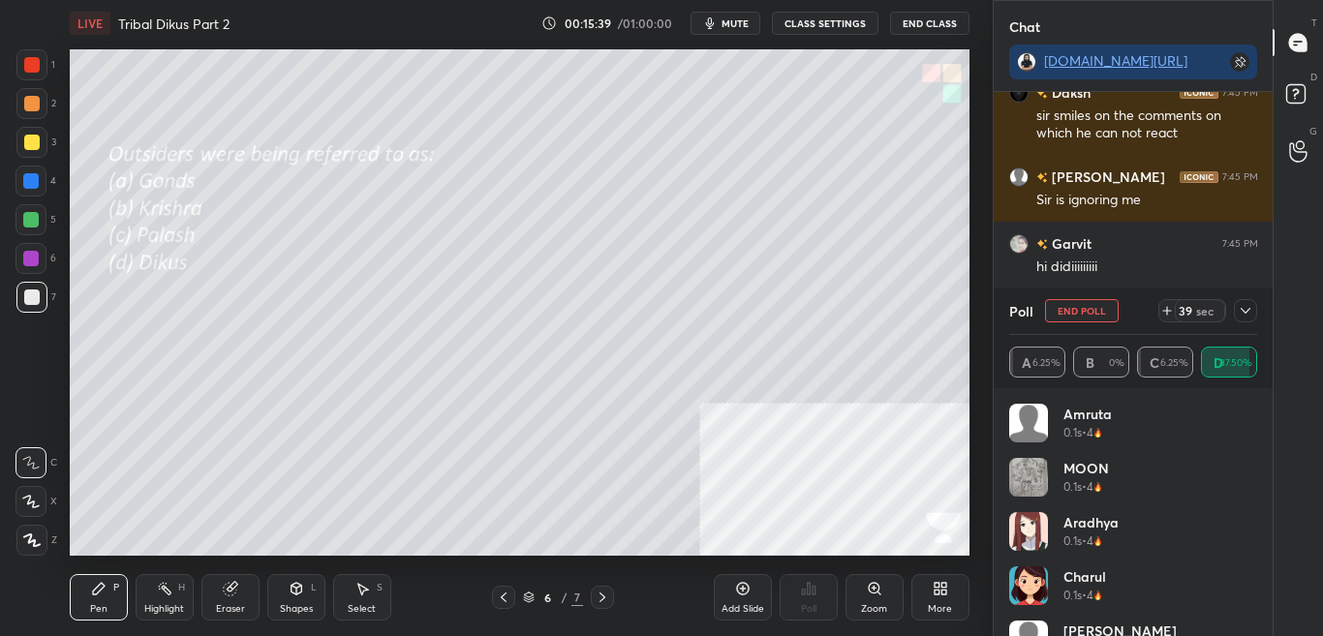
click at [1244, 293] on div "Poll End Poll 39 sec" at bounding box center [1133, 311] width 249 height 46
click at [1244, 314] on icon at bounding box center [1244, 310] width 15 height 15
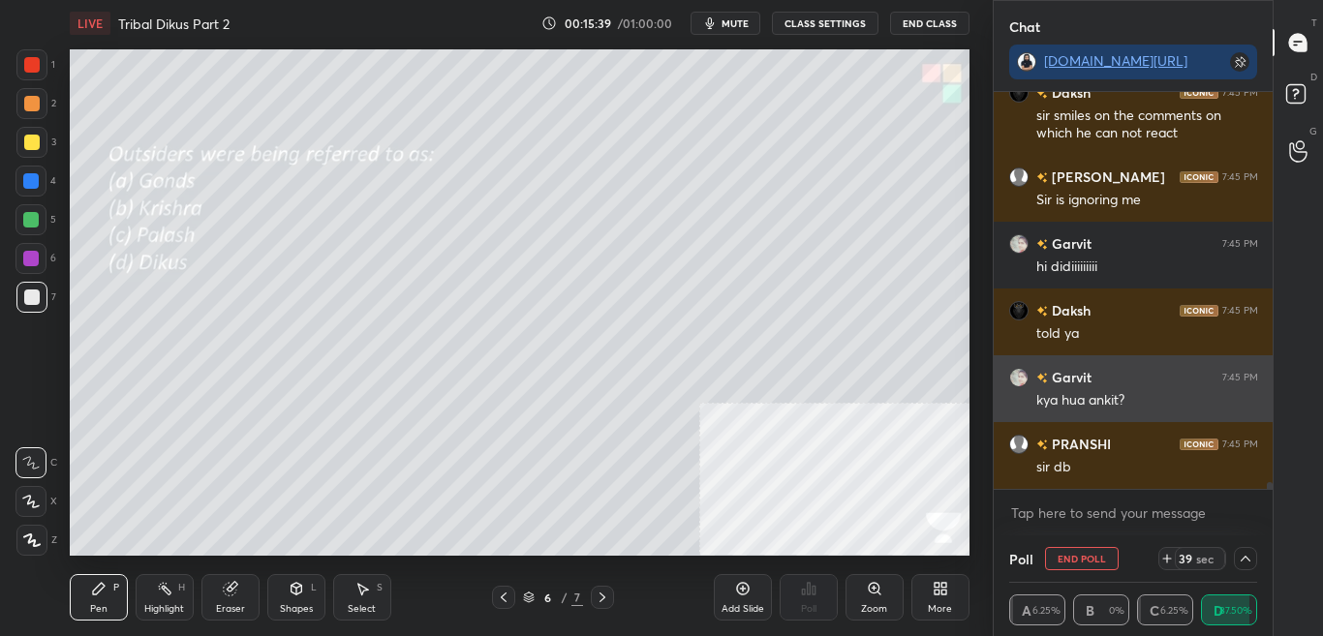
scroll to position [0, 0]
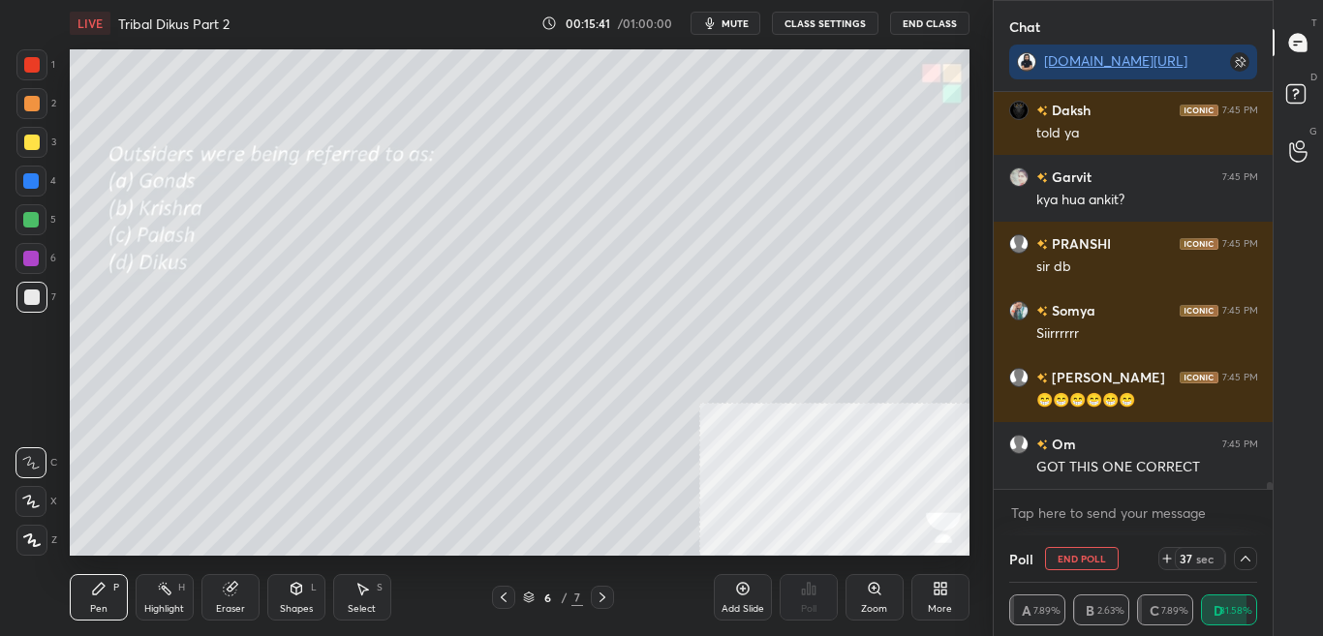
click at [1321, 88] on div "D Doubts (D)" at bounding box center [1297, 97] width 49 height 54
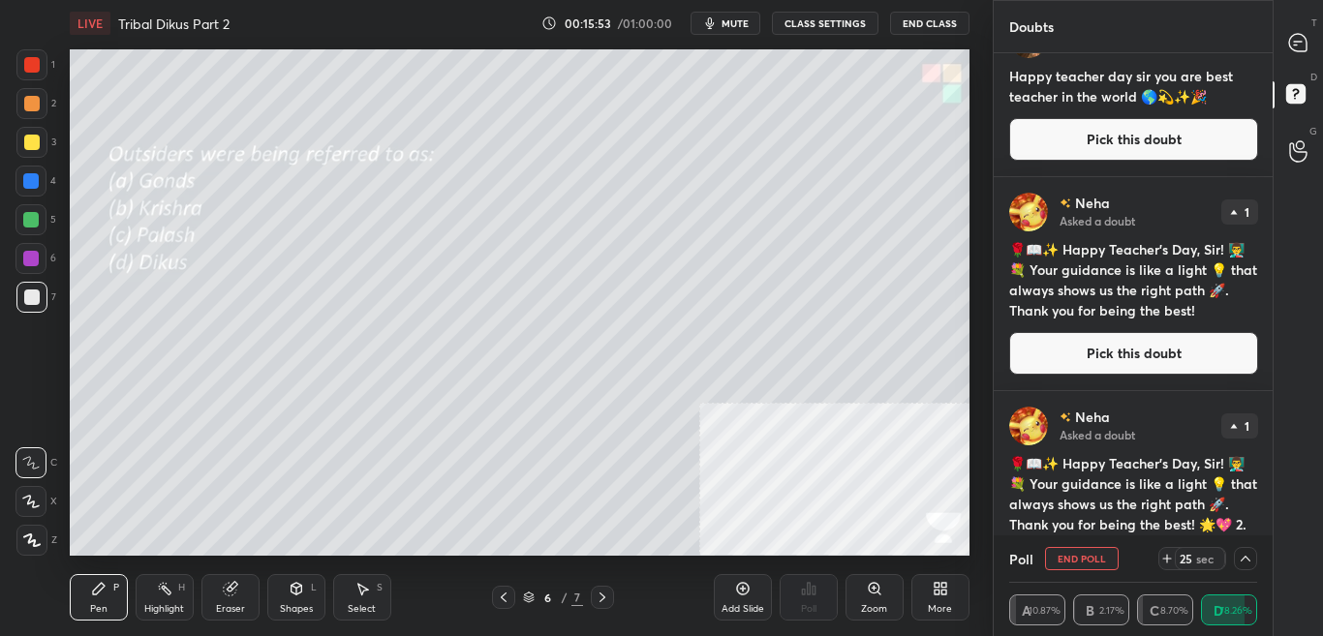
click at [1275, 379] on div "T Messages (T) D Doubts (D) G Raise Hand (G)" at bounding box center [1297, 318] width 50 height 636
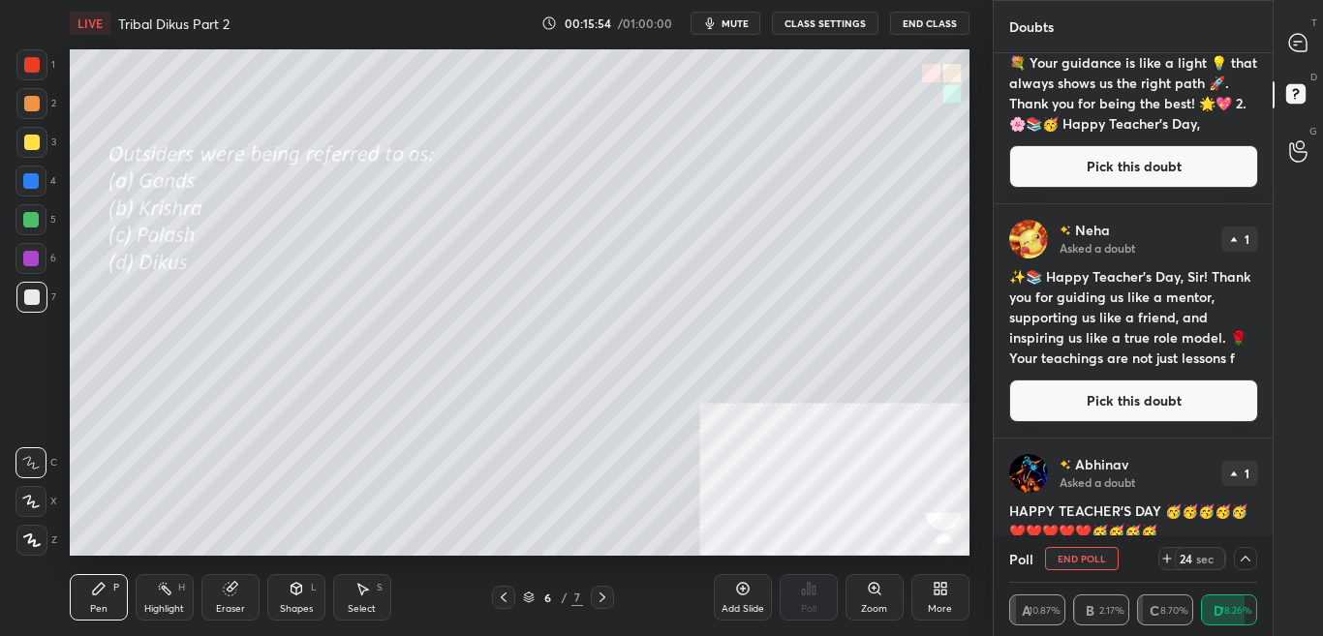
scroll to position [1688, 0]
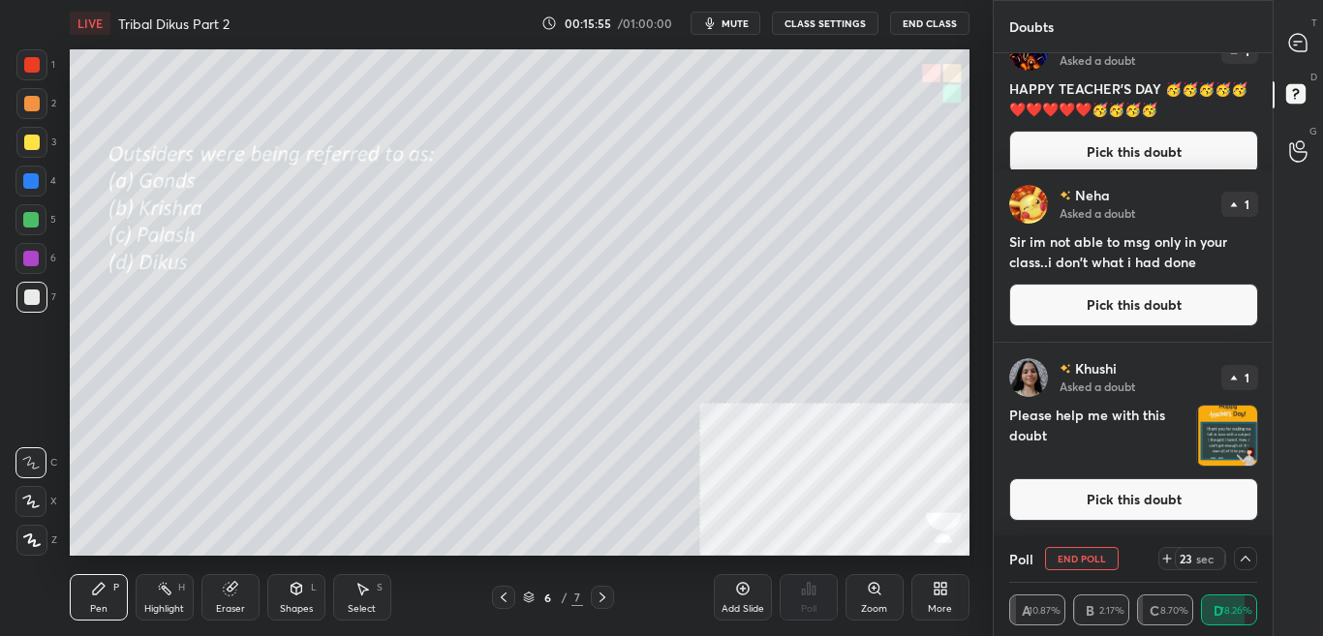
click at [1272, 475] on div "T Messages (T) D Doubts (D) G Raise Hand (G)" at bounding box center [1297, 318] width 50 height 636
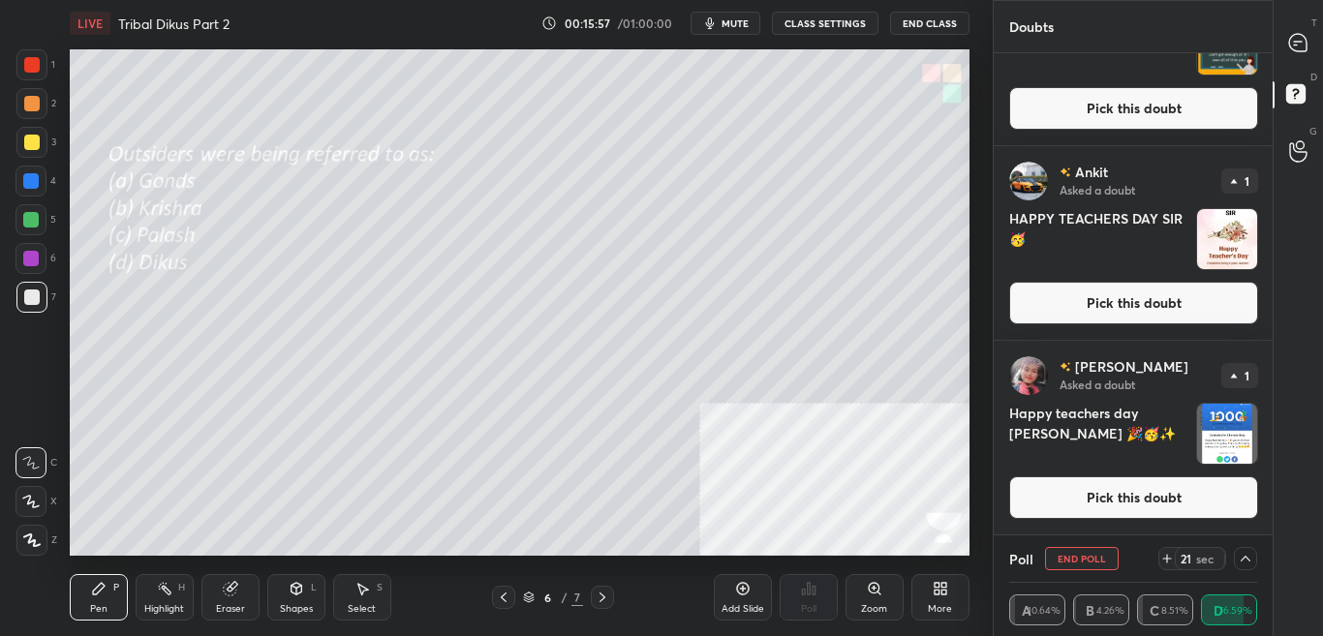
click at [1305, 15] on div "T Messages (T)" at bounding box center [1297, 42] width 49 height 54
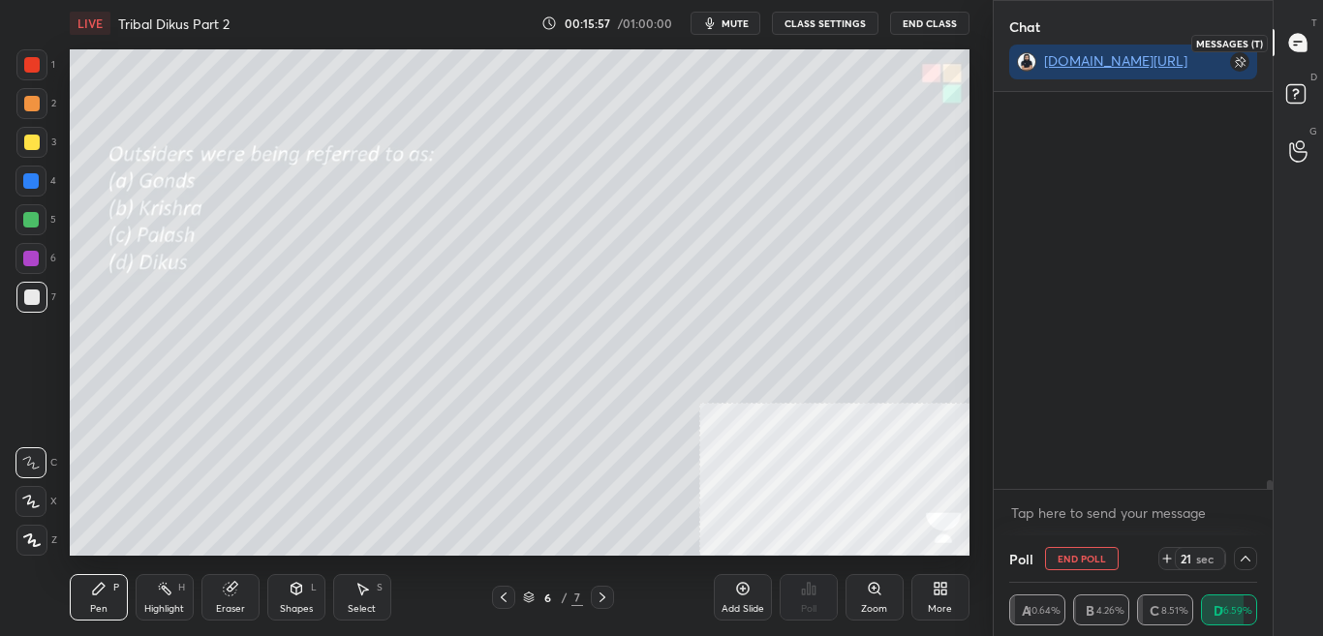
click at [1306, 45] on icon at bounding box center [1297, 42] width 17 height 17
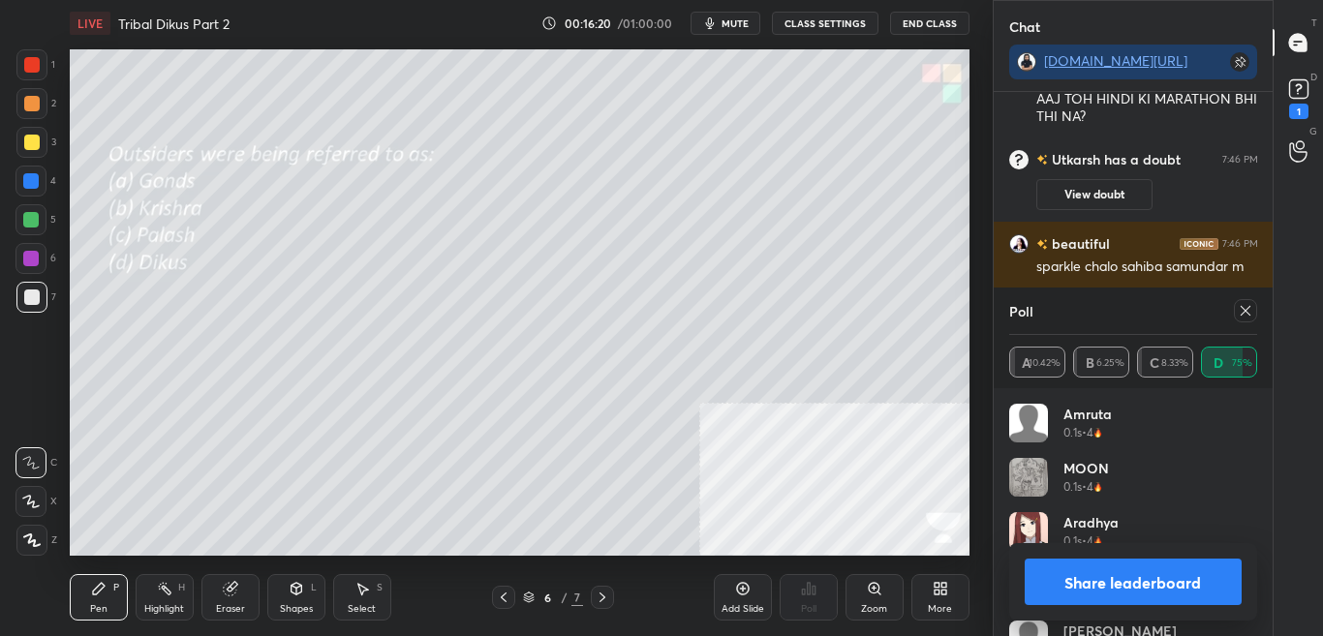
click at [1246, 320] on div at bounding box center [1245, 310] width 23 height 23
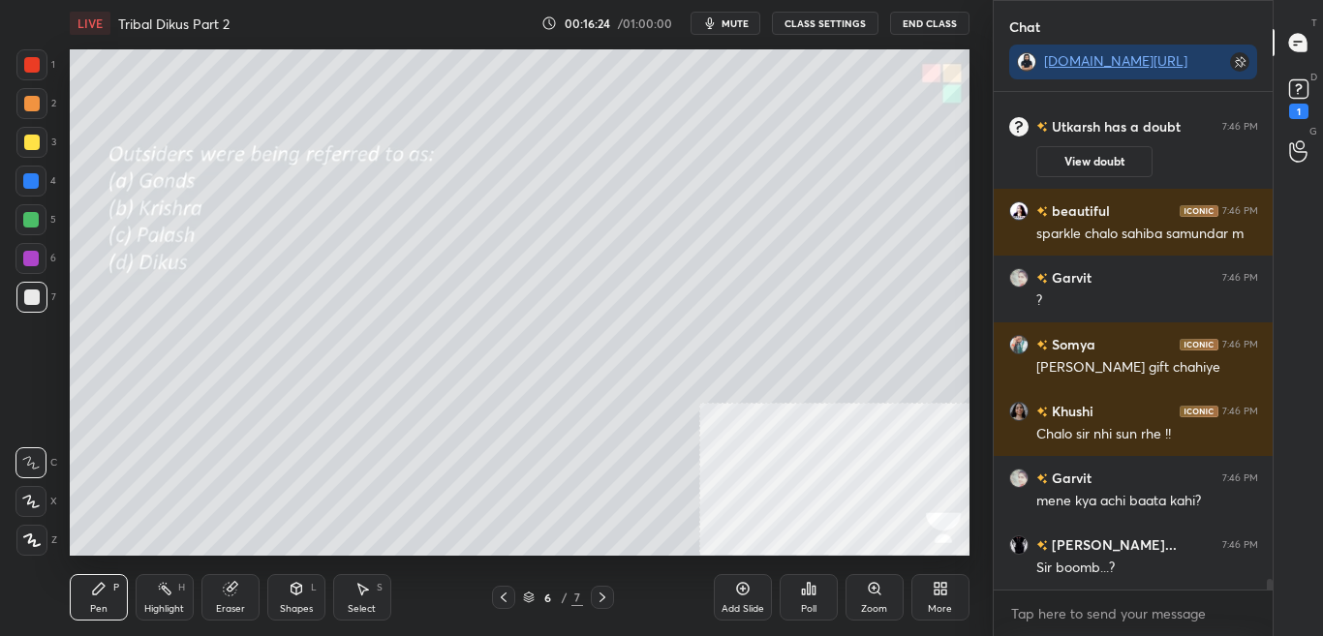
click at [934, 600] on div "More" at bounding box center [940, 597] width 58 height 46
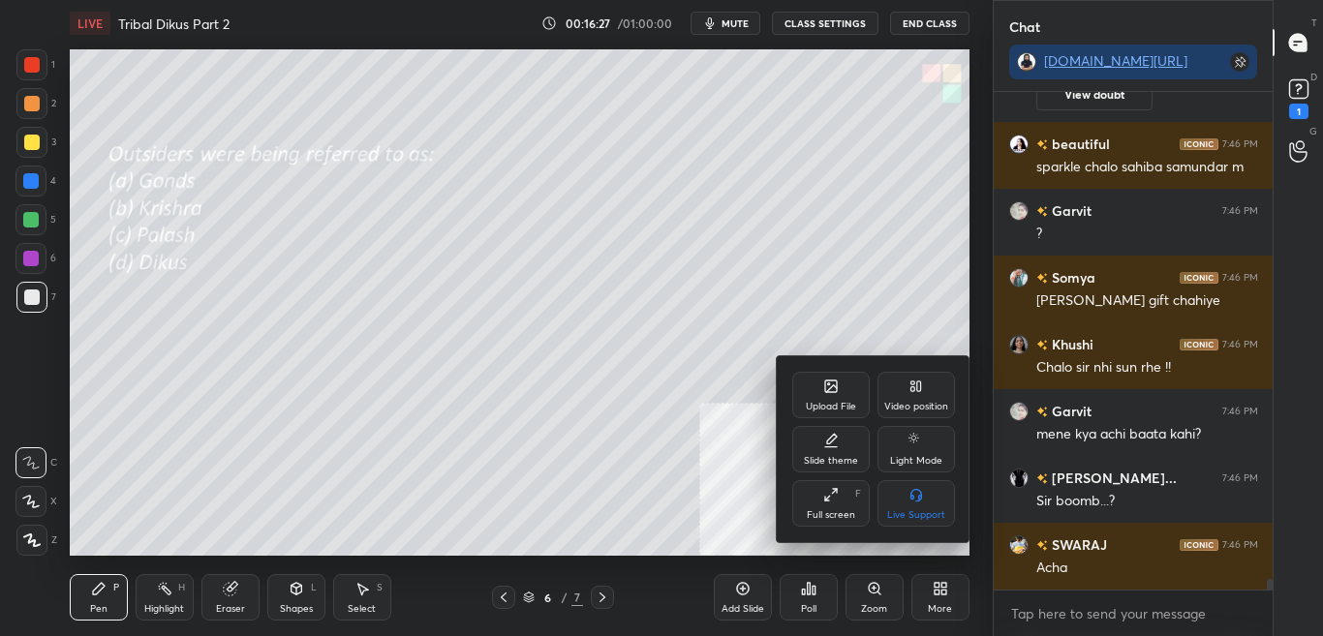
click at [840, 399] on div "Upload File" at bounding box center [830, 395] width 77 height 46
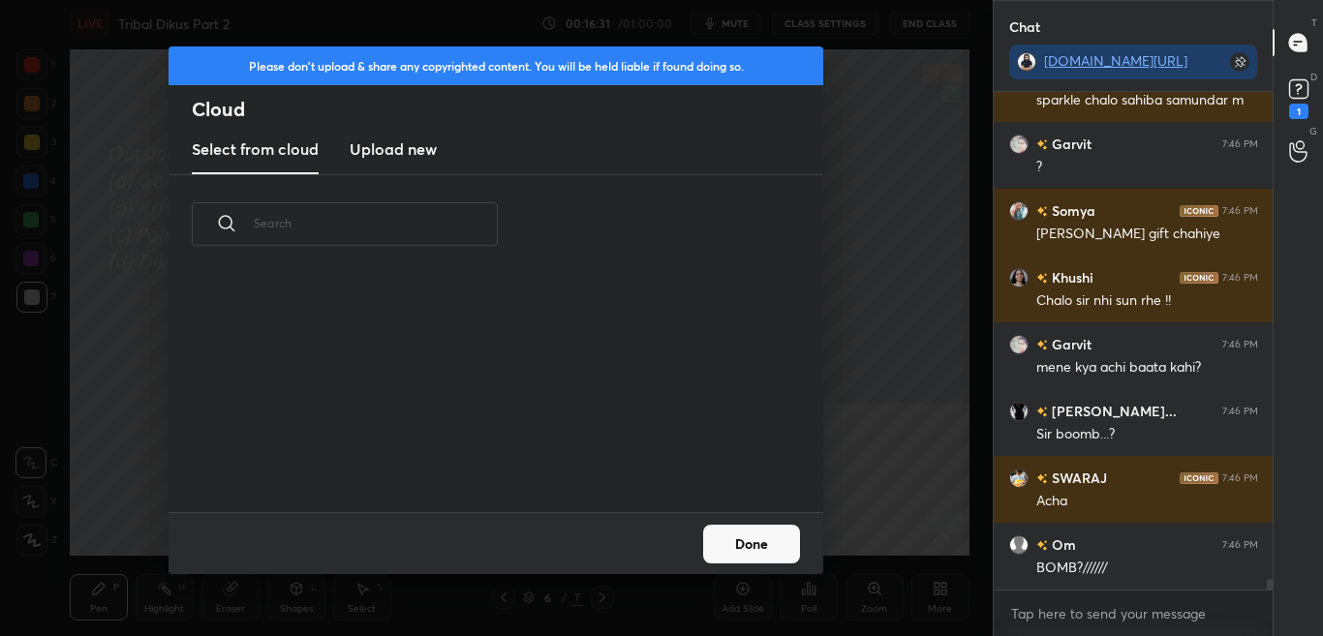
click at [419, 147] on h3 "Upload new" at bounding box center [393, 148] width 87 height 23
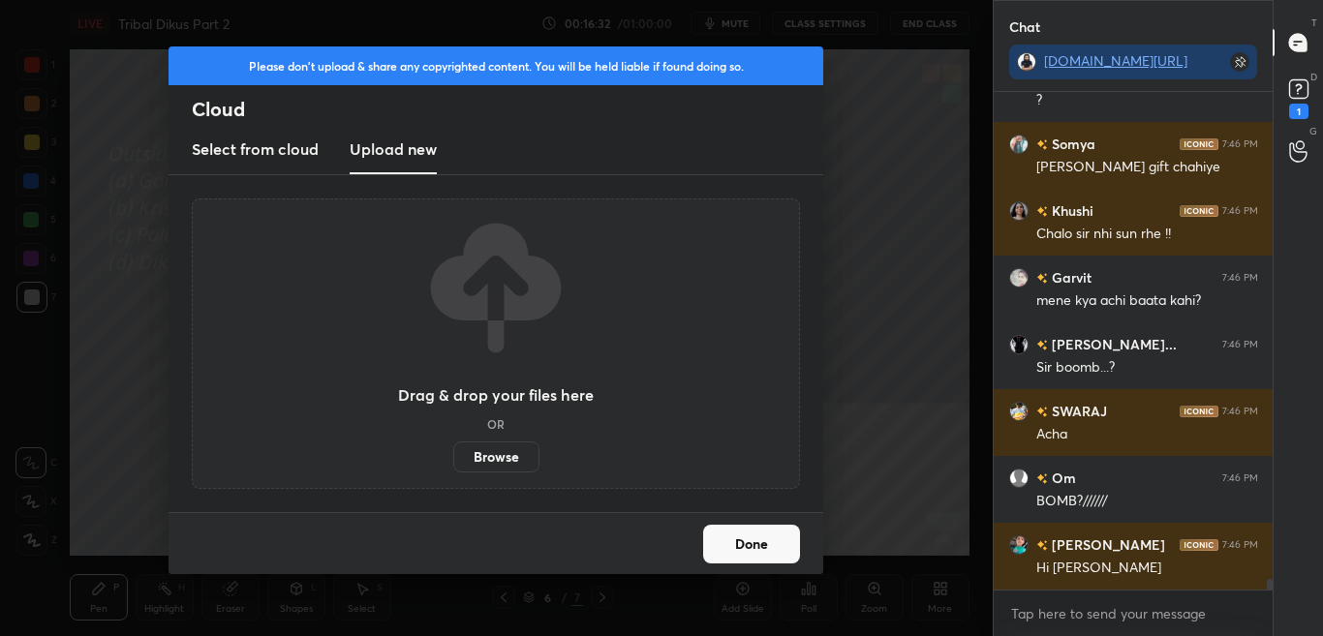
click at [512, 459] on label "Browse" at bounding box center [496, 457] width 86 height 31
click at [453, 459] on input "Browse" at bounding box center [453, 457] width 0 height 31
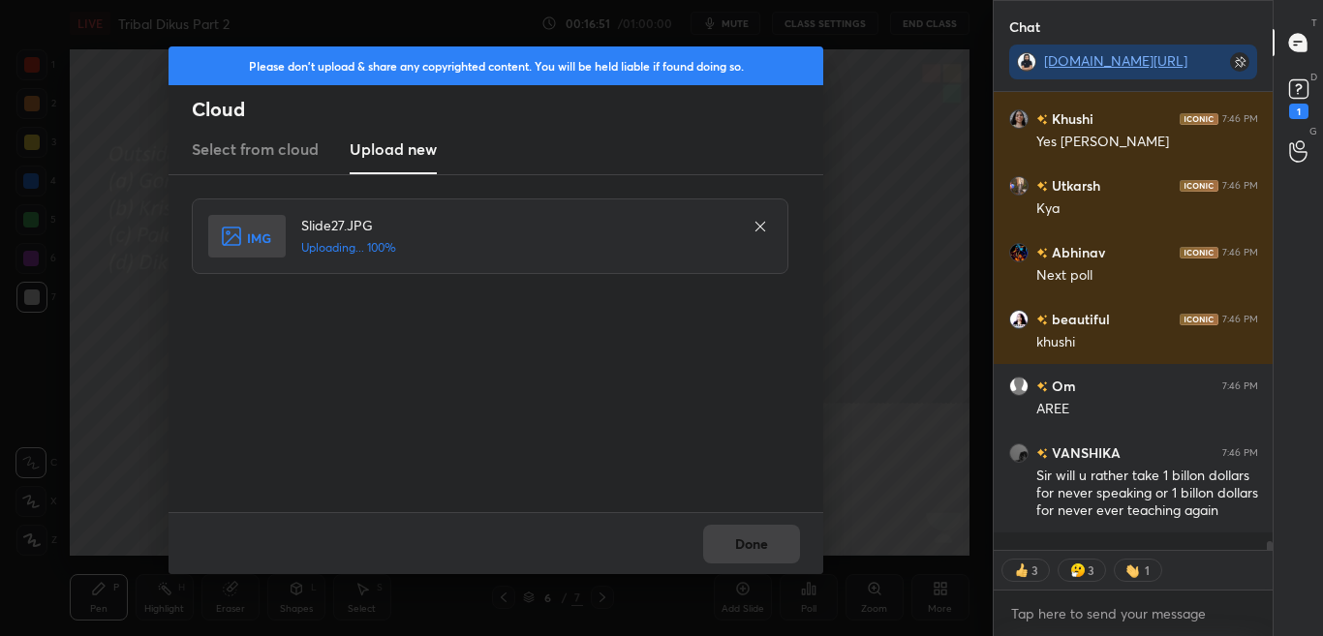
click at [743, 503] on div "Slide27.JPG Uploading... 100%" at bounding box center [495, 343] width 655 height 337
click at [746, 506] on div "Slide27.JPG Uploaded" at bounding box center [495, 343] width 655 height 337
click at [745, 511] on div "Slide27.JPG Uploaded" at bounding box center [495, 343] width 655 height 337
click at [746, 522] on div "Done" at bounding box center [495, 543] width 655 height 62
click at [748, 529] on button "Done" at bounding box center [751, 544] width 97 height 39
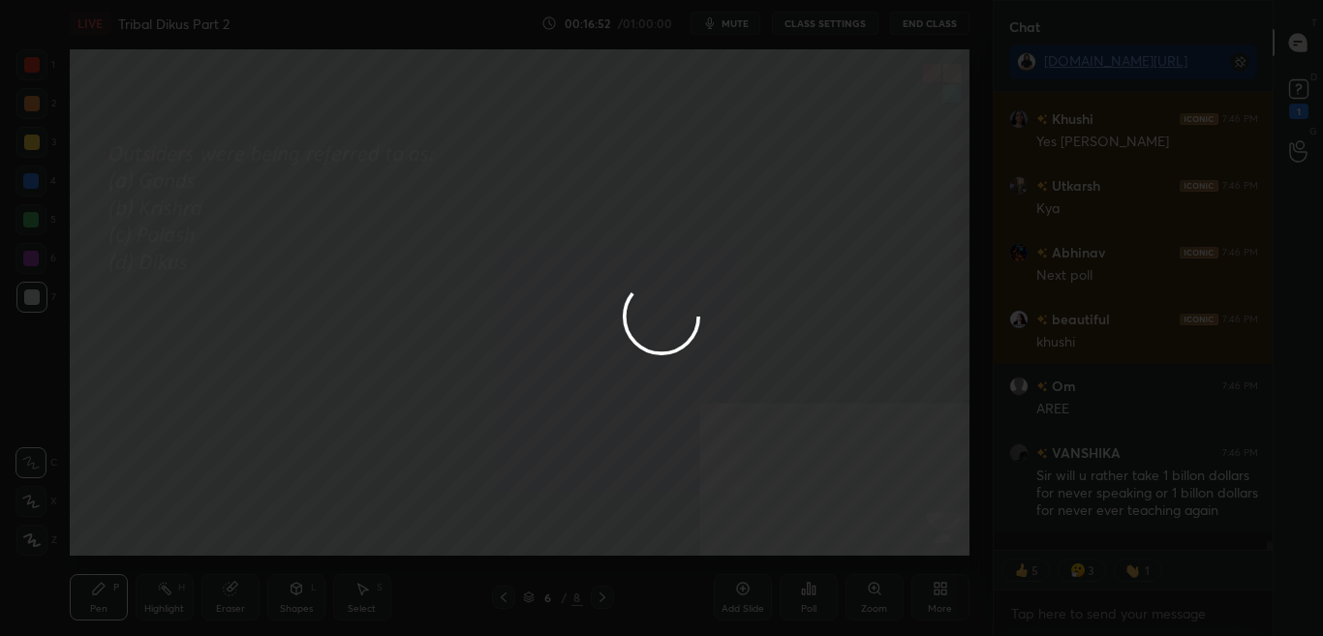
click at [751, 539] on div at bounding box center [661, 318] width 1323 height 636
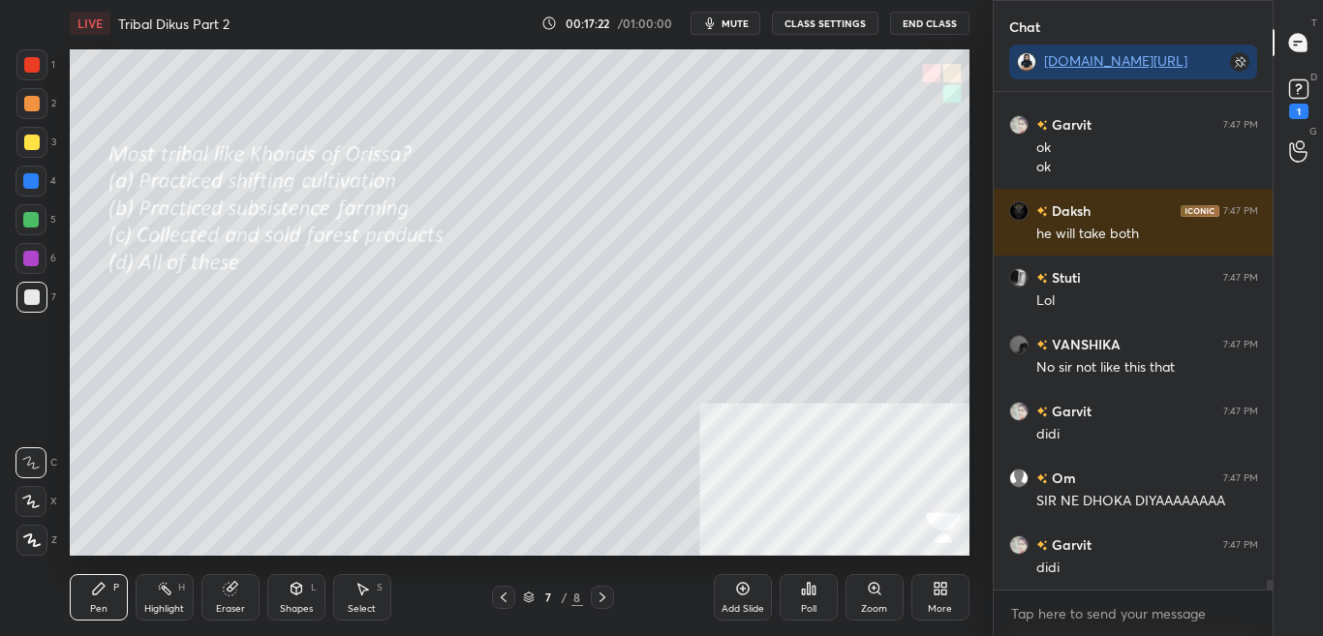
scroll to position [25680, 0]
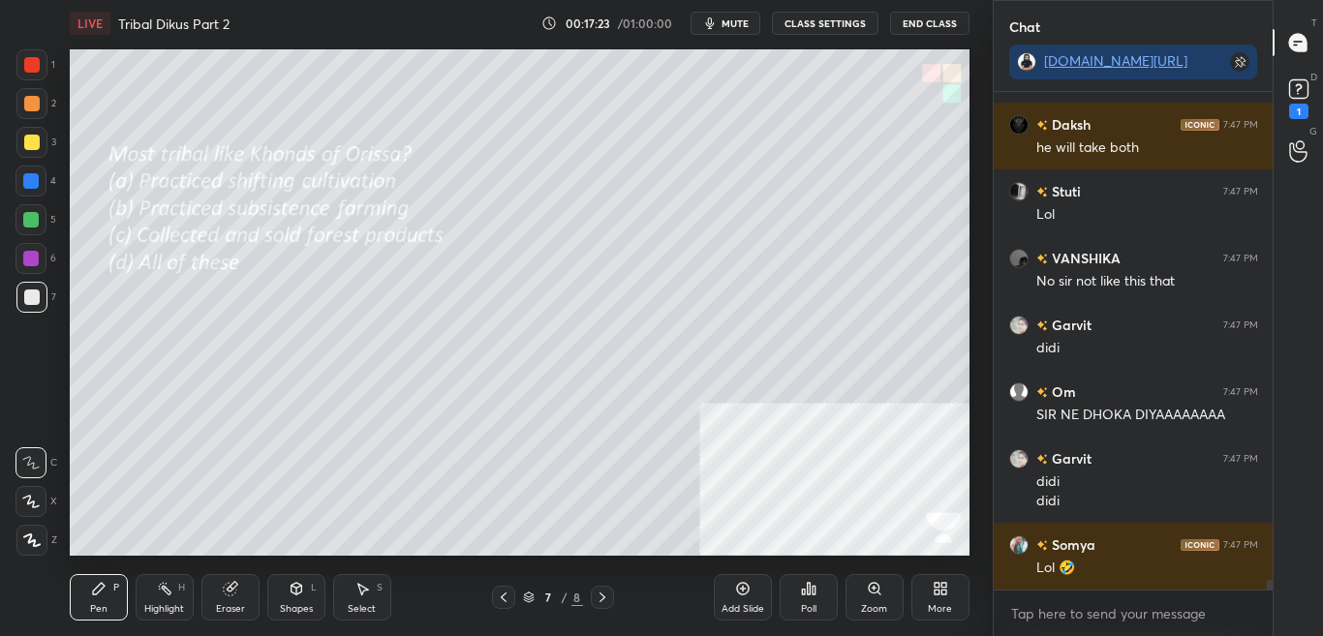
click at [811, 606] on div "Poll" at bounding box center [808, 609] width 15 height 10
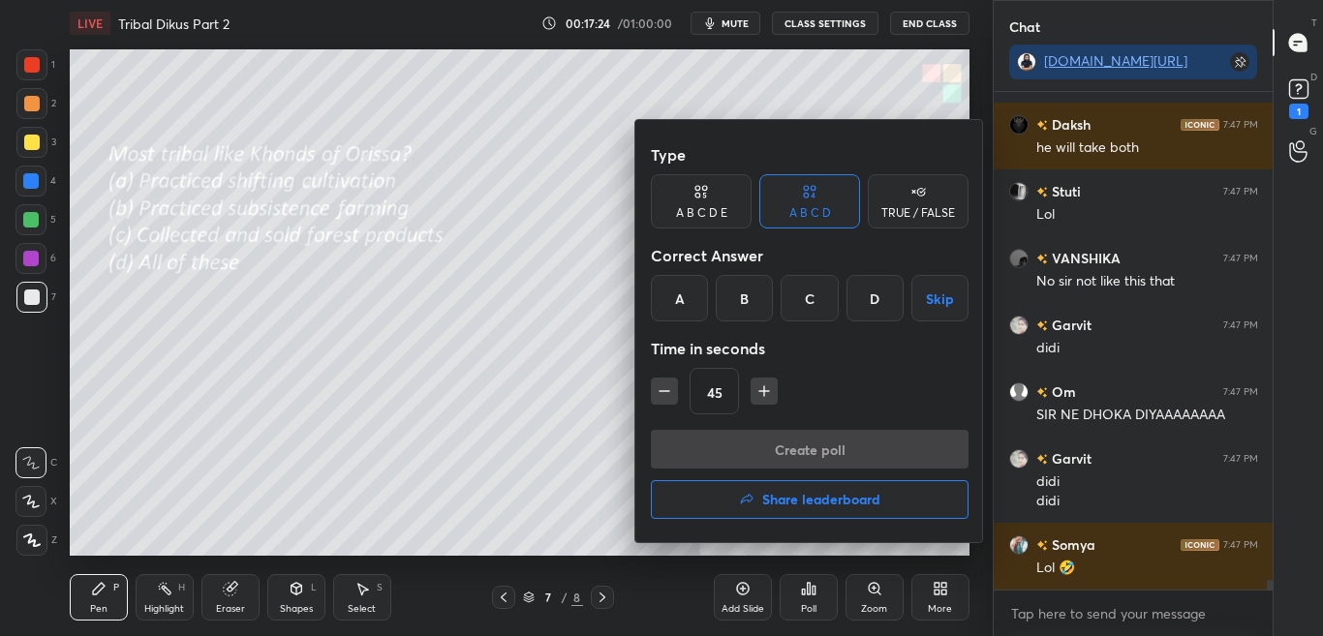
scroll to position [25747, 0]
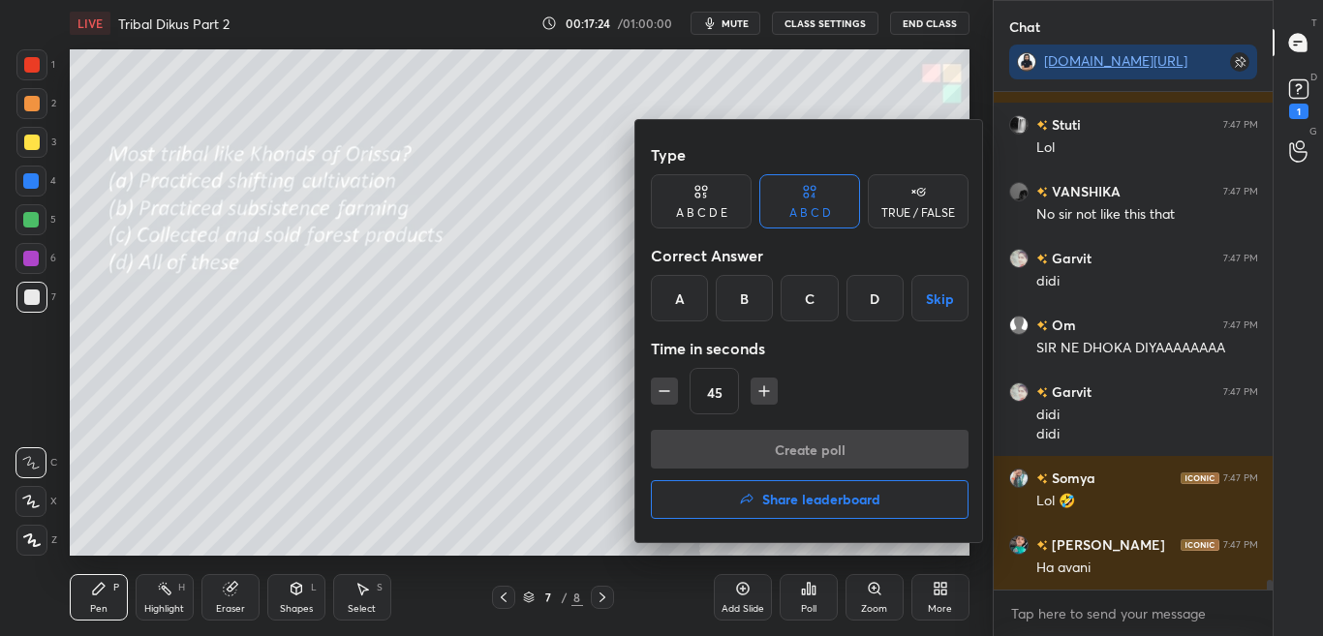
click at [814, 301] on div "C" at bounding box center [808, 298] width 57 height 46
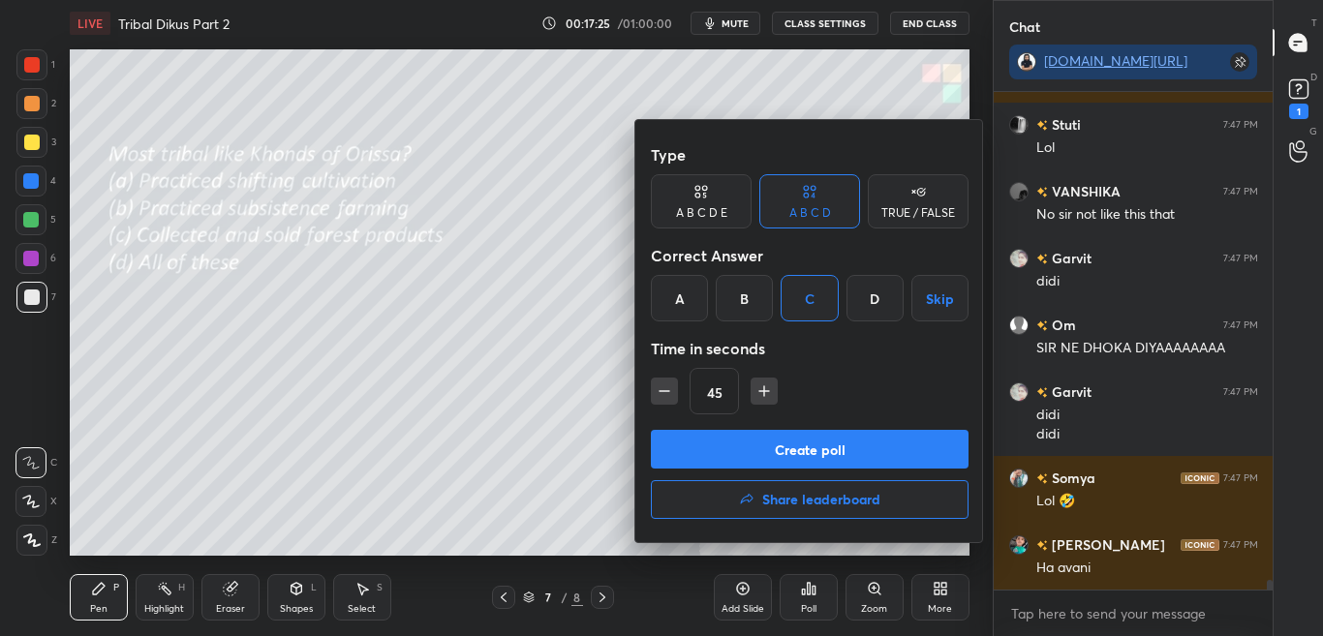
scroll to position [25814, 0]
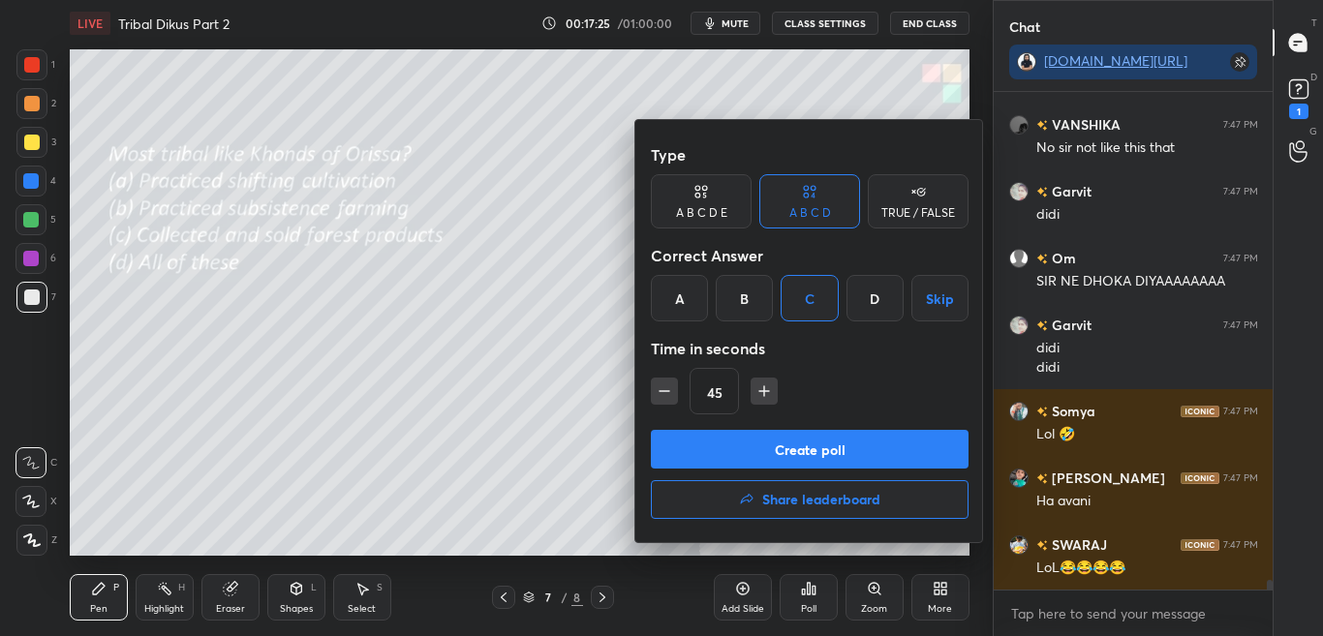
click at [824, 450] on button "Create poll" at bounding box center [810, 449] width 318 height 39
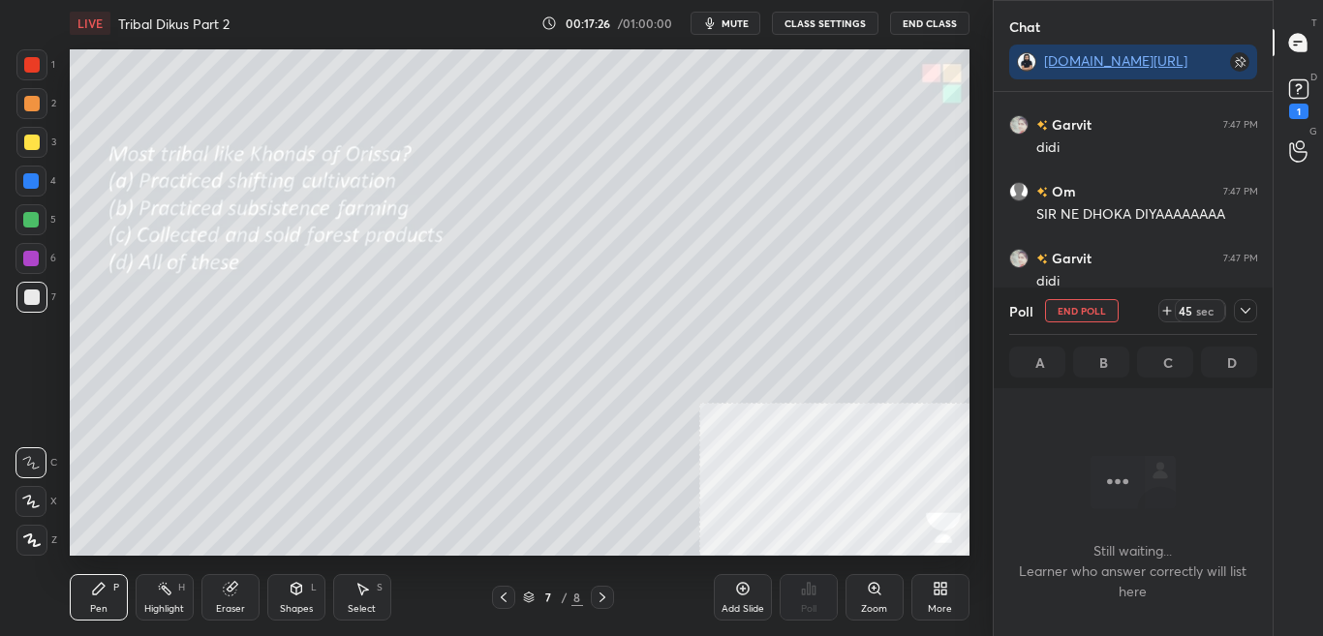
scroll to position [478, 273]
click at [1253, 306] on div at bounding box center [1245, 310] width 23 height 23
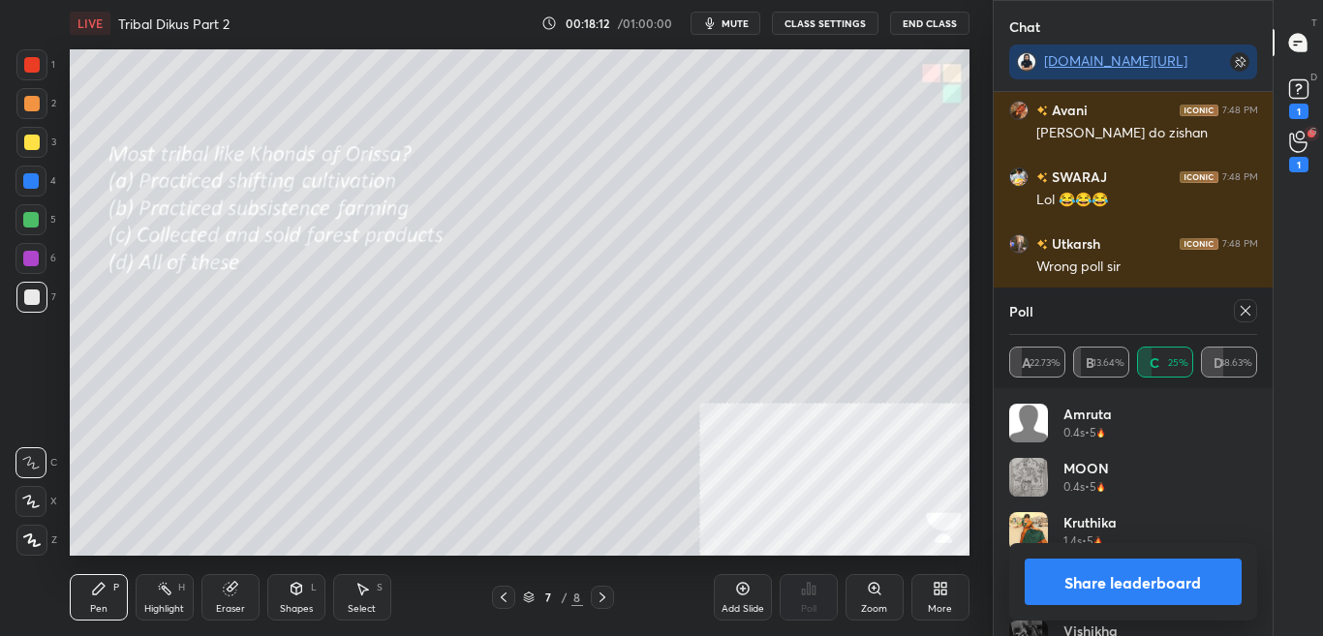
click at [1222, 573] on button "Share leaderboard" at bounding box center [1133, 582] width 218 height 46
type textarea "x"
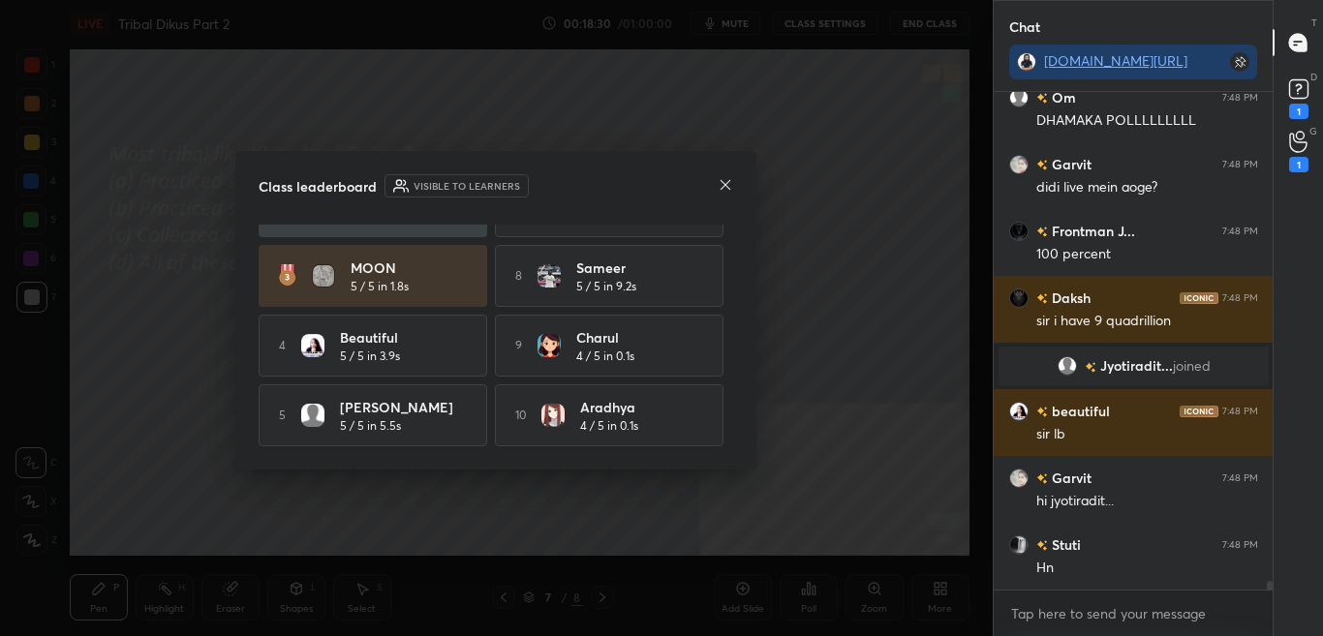
click at [719, 184] on icon at bounding box center [725, 184] width 15 height 15
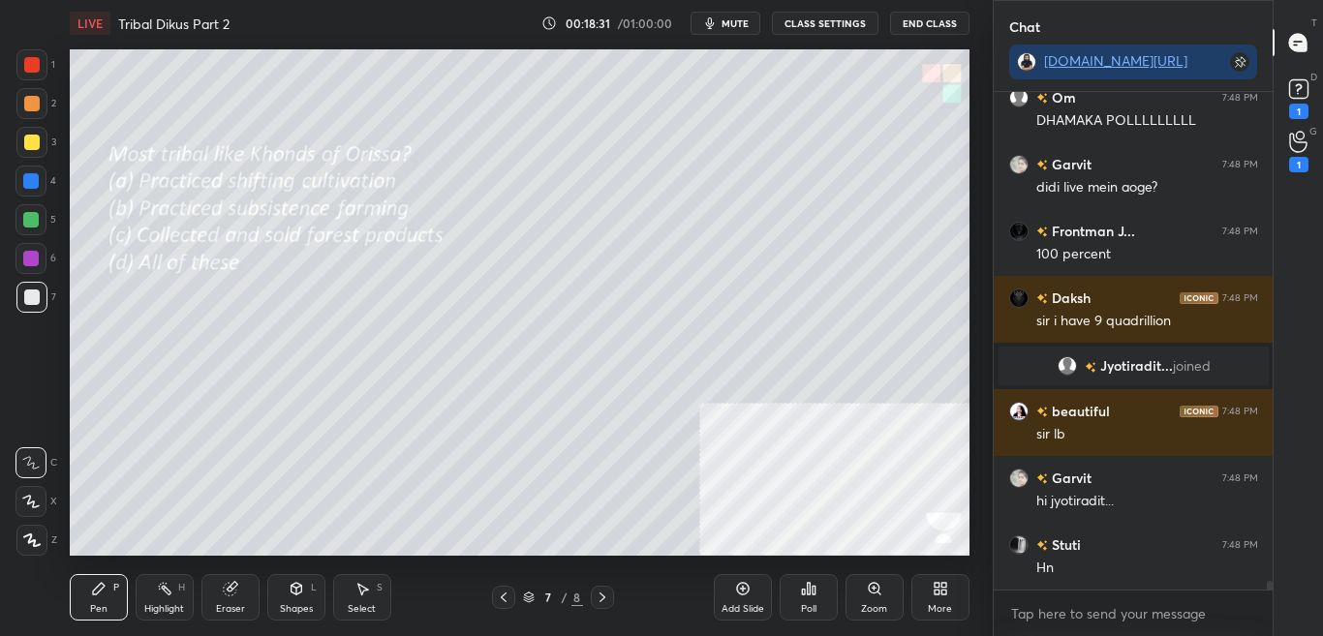
click at [936, 596] on div "More" at bounding box center [940, 597] width 58 height 46
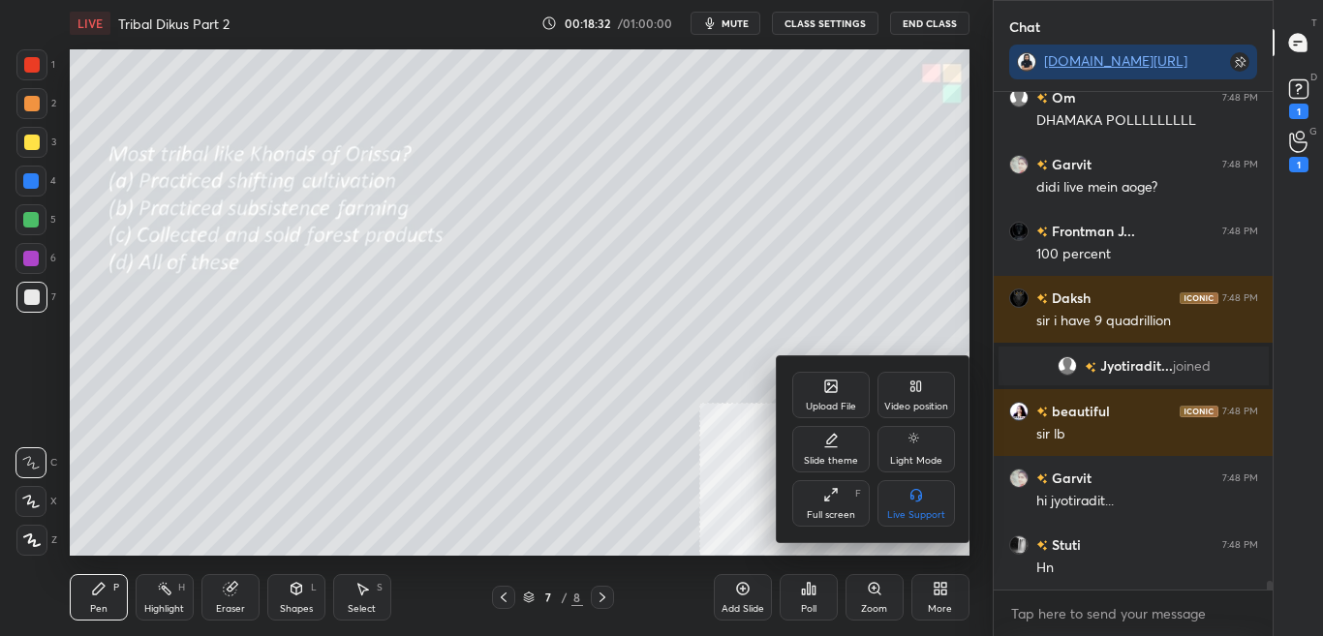
click at [812, 405] on div "Upload File" at bounding box center [831, 407] width 50 height 10
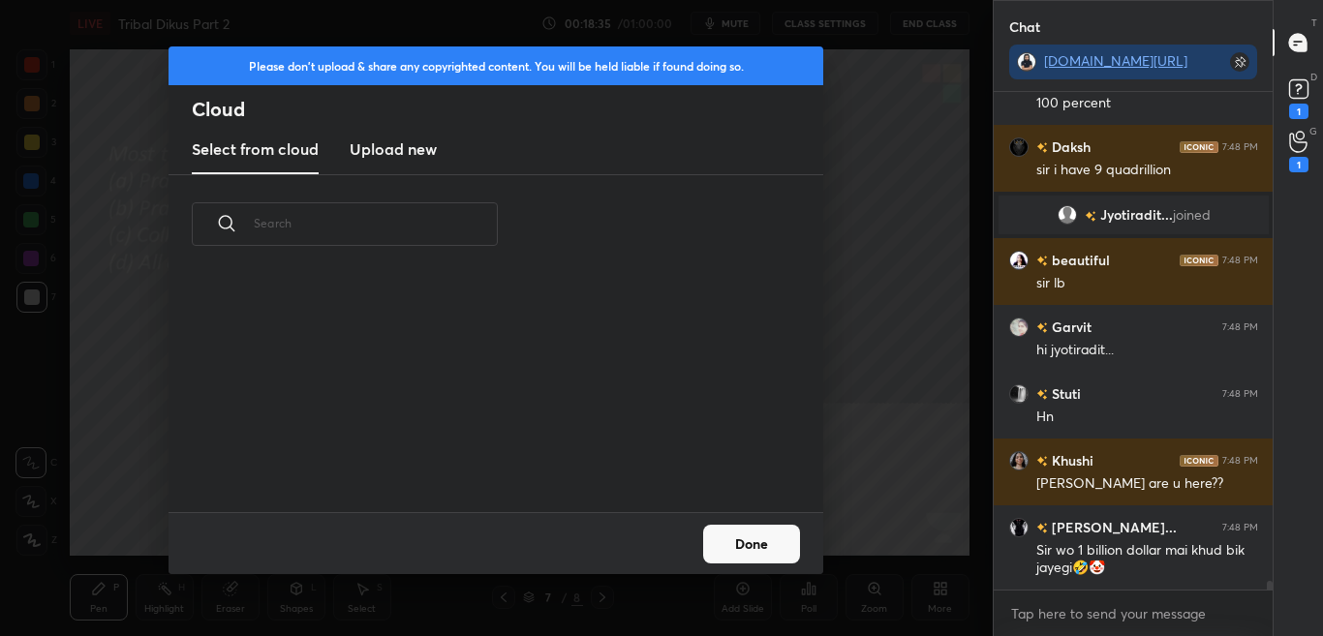
click at [421, 158] on h3 "Upload new" at bounding box center [393, 148] width 87 height 23
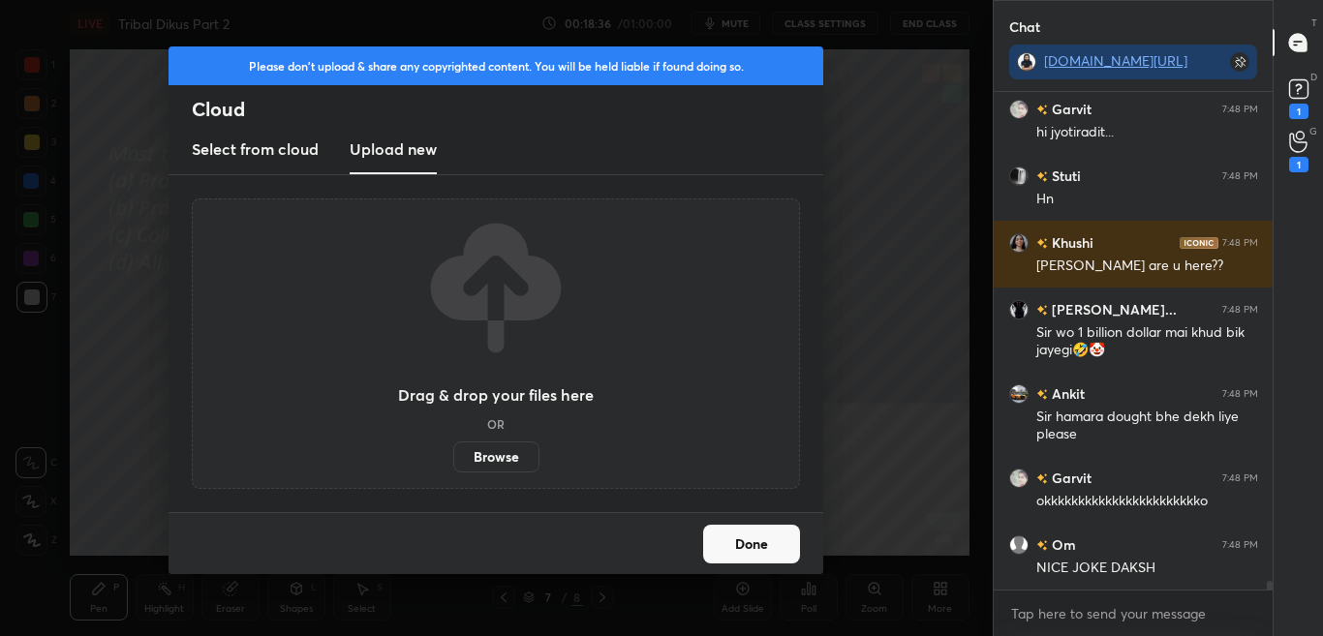
click at [749, 557] on button "Done" at bounding box center [751, 544] width 97 height 39
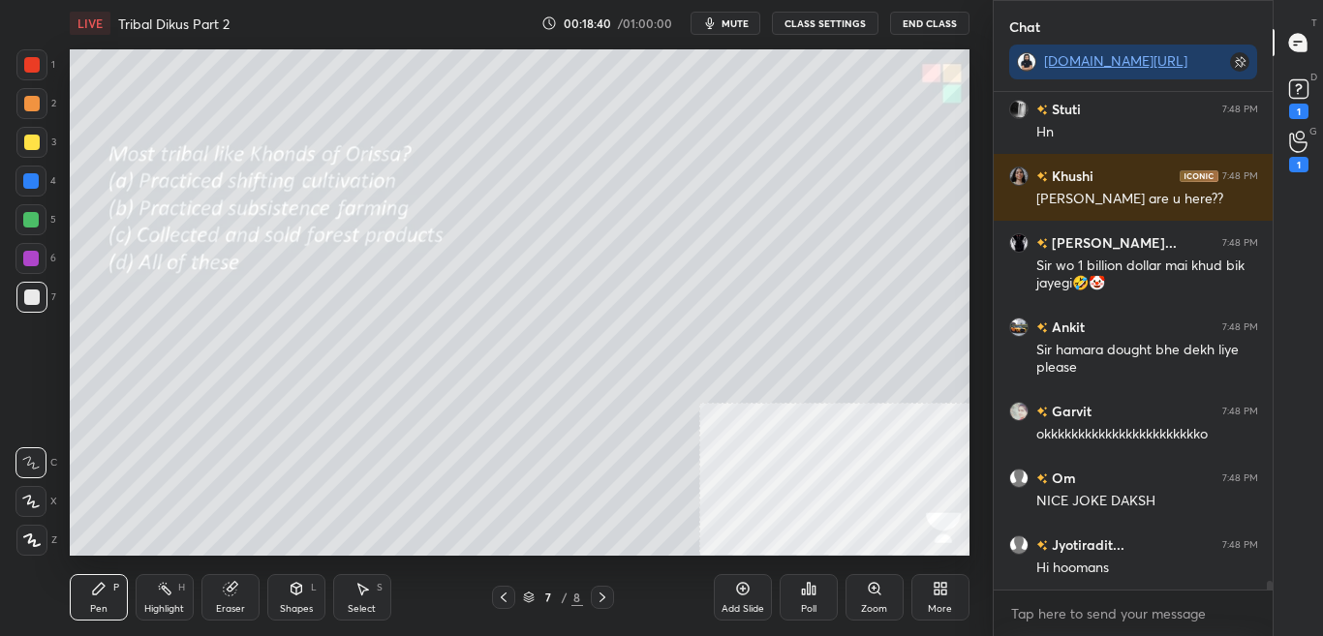
click at [608, 596] on icon at bounding box center [602, 597] width 15 height 15
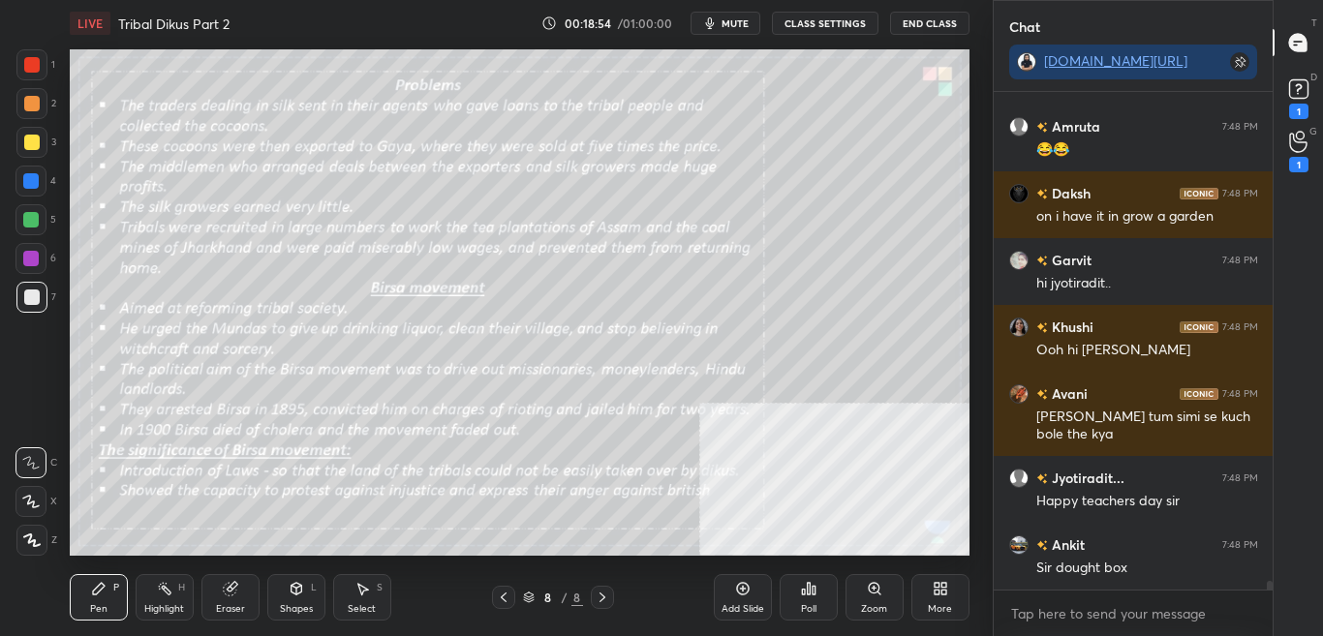
click at [843, 26] on button "CLASS SETTINGS" at bounding box center [825, 23] width 107 height 23
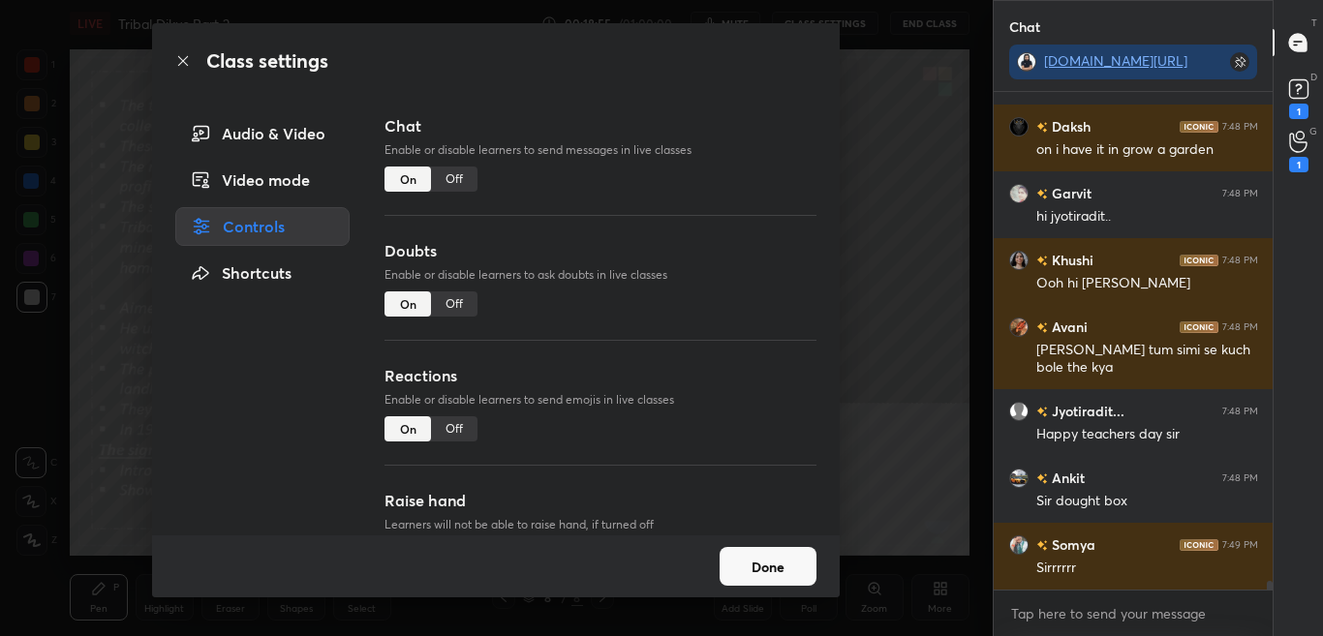
click at [458, 181] on div "Off" at bounding box center [454, 179] width 46 height 25
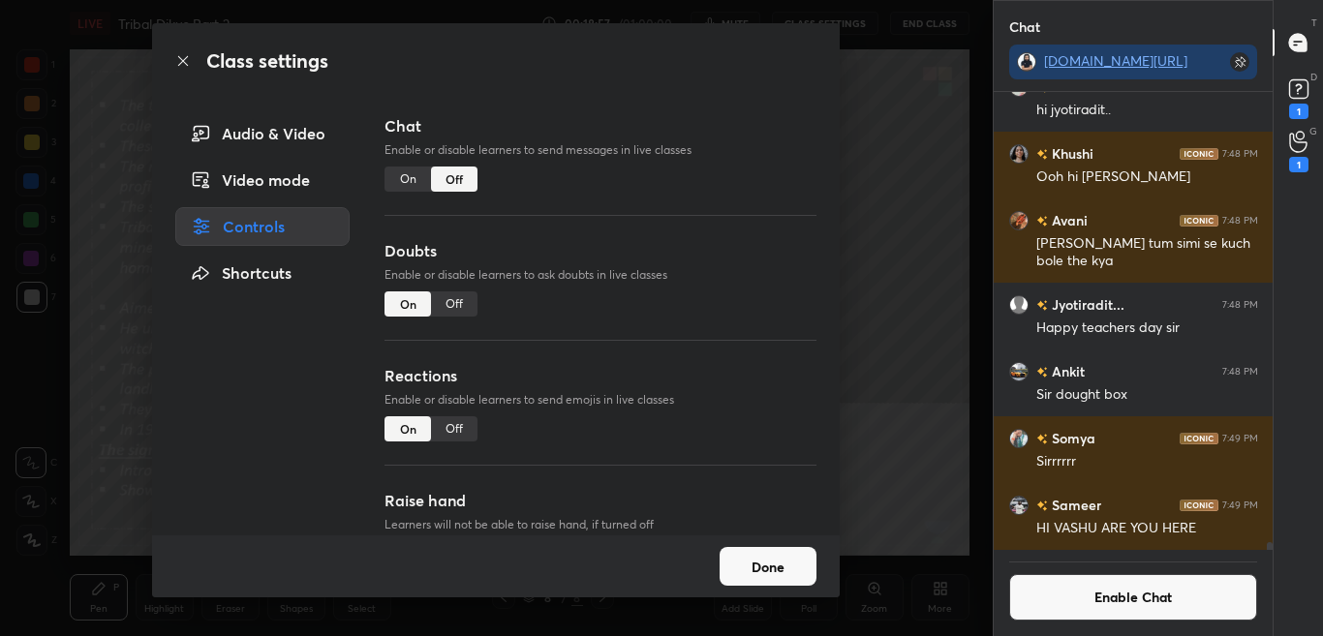
click at [181, 64] on icon at bounding box center [182, 60] width 15 height 15
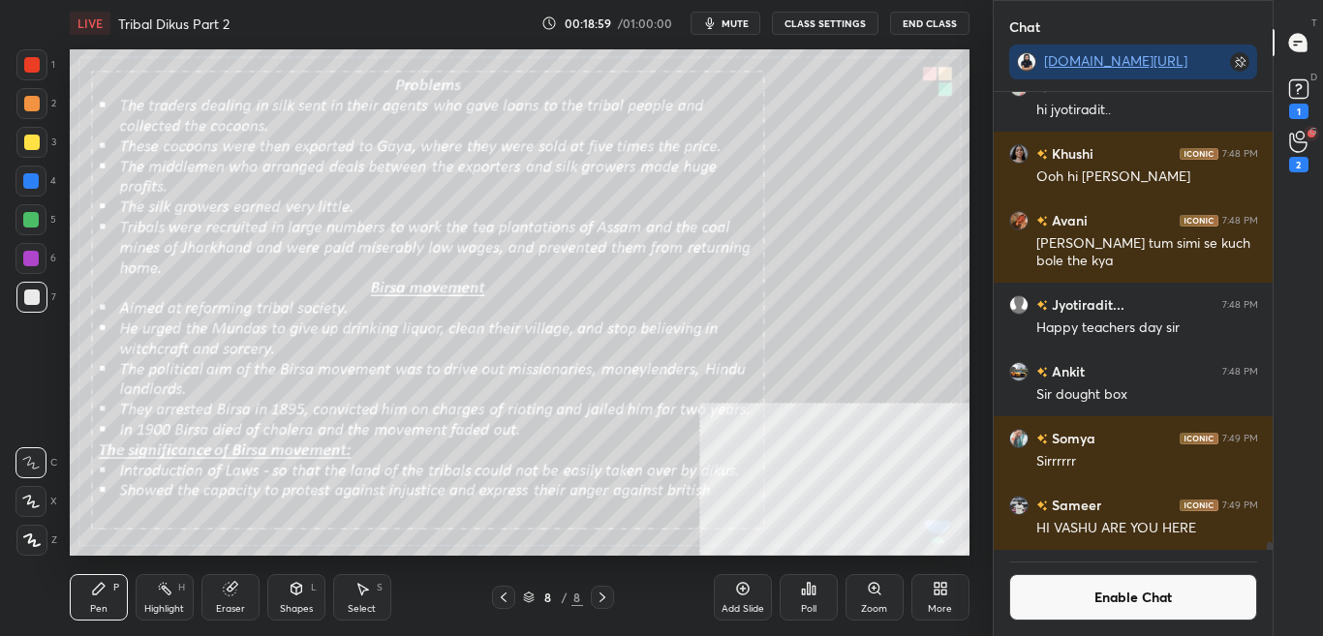
click at [853, 596] on div "Zoom" at bounding box center [874, 597] width 58 height 46
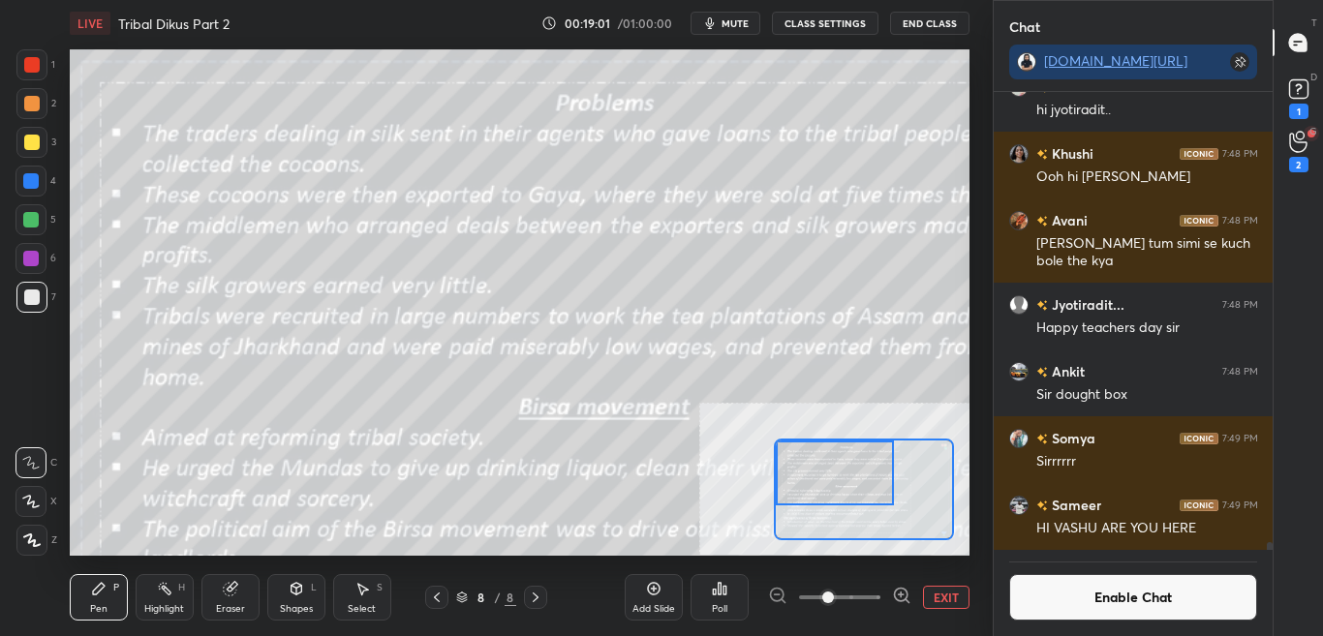
drag, startPoint x: 851, startPoint y: 500, endPoint x: 807, endPoint y: 471, distance: 53.2
click at [807, 471] on div at bounding box center [834, 473] width 117 height 65
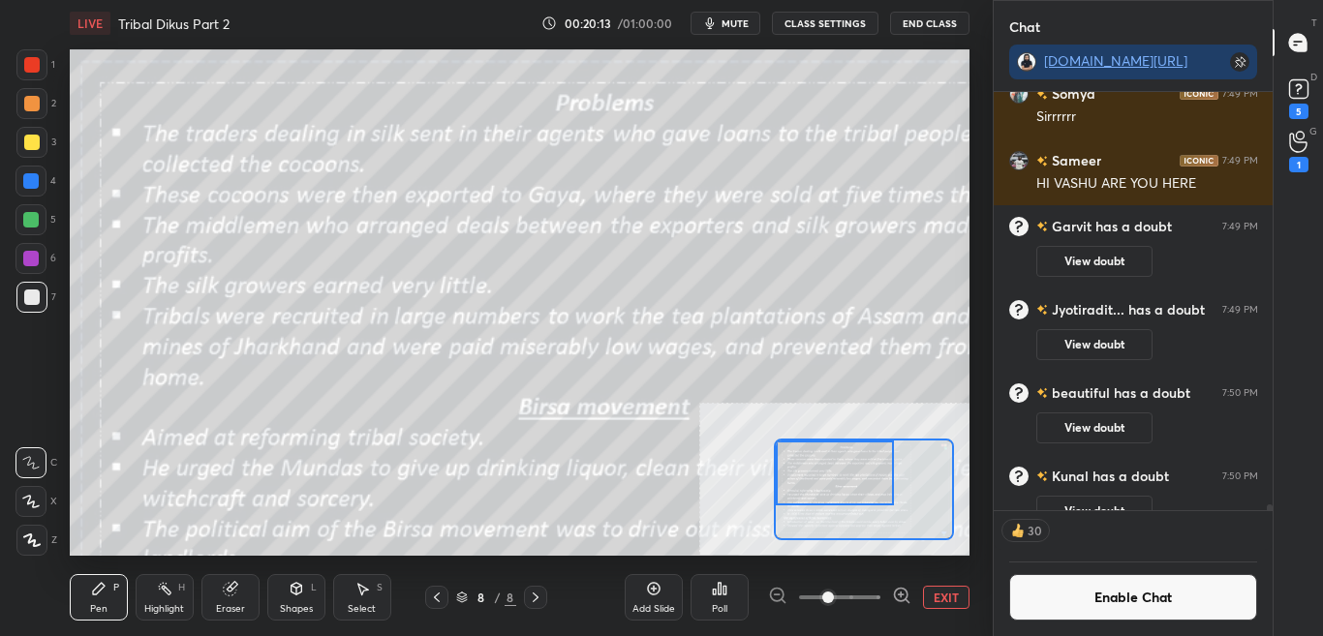
scroll to position [27689, 0]
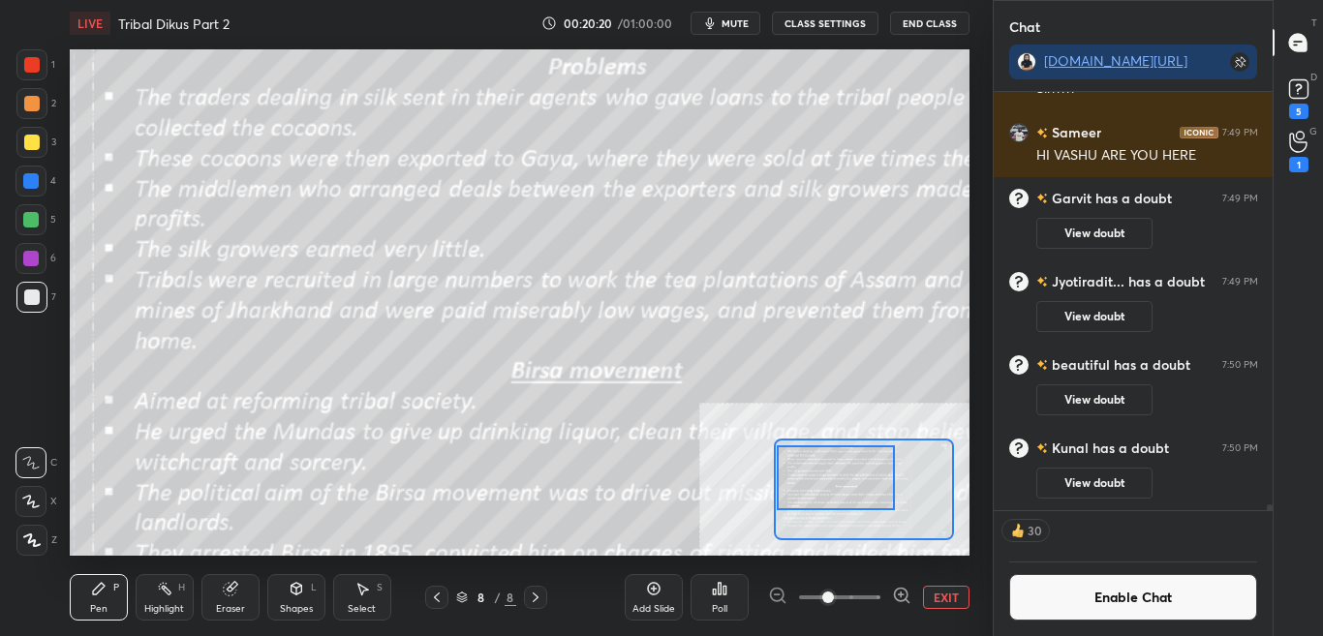
click at [835, 484] on div at bounding box center [835, 477] width 117 height 65
click at [1092, 598] on button "Enable Chat" at bounding box center [1133, 597] width 249 height 46
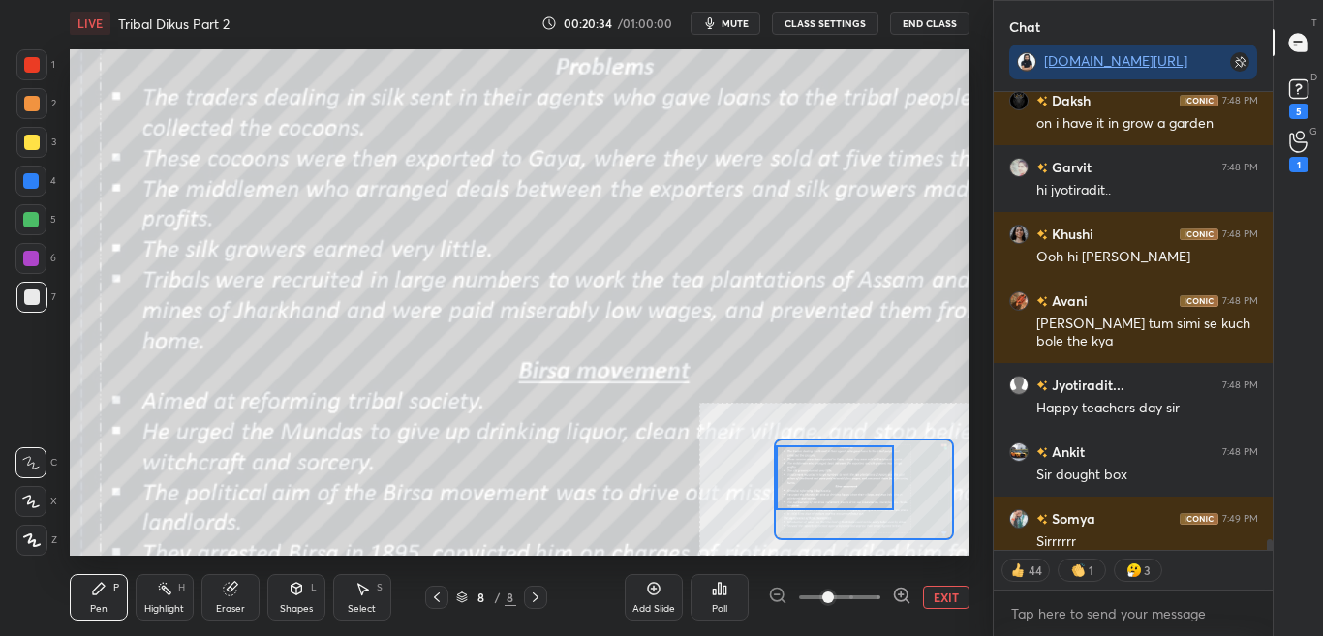
scroll to position [27758, 0]
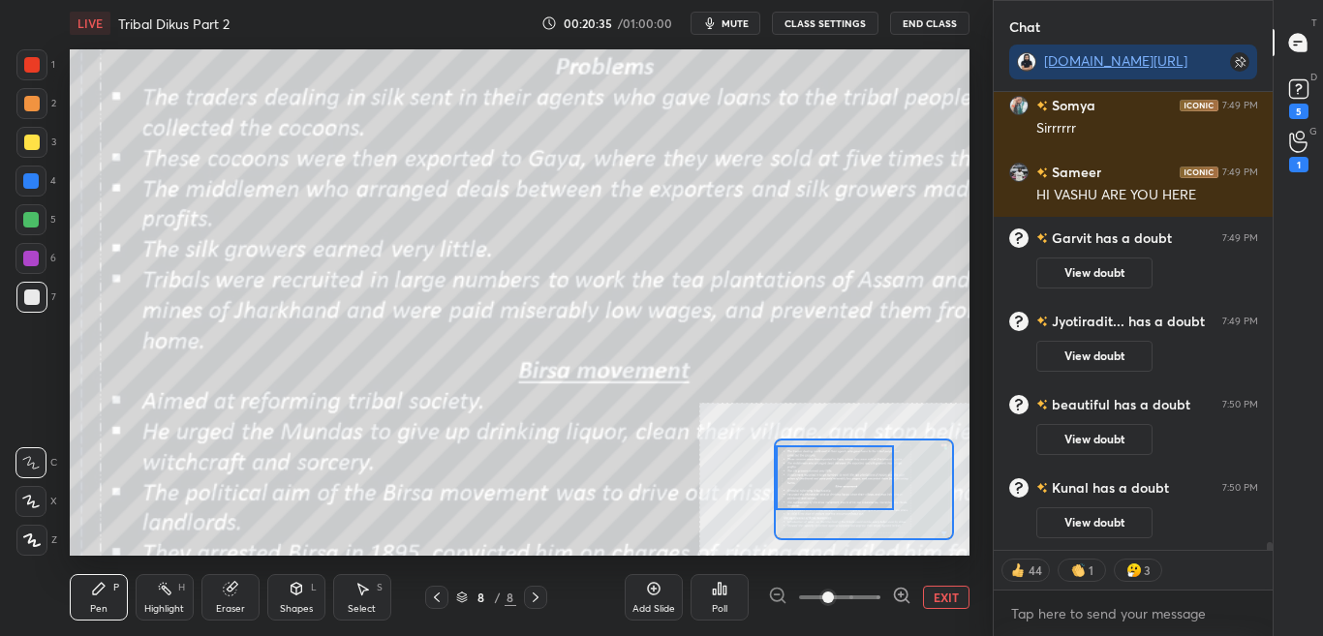
drag, startPoint x: 1271, startPoint y: 542, endPoint x: 1268, endPoint y: 558, distance: 15.8
click at [1268, 558] on div "Ankit 7:48 PM Sir dought box [PERSON_NAME] 7:49 PM Sirrrrrr Sameer 7:49 PM HI […" at bounding box center [1133, 364] width 280 height 544
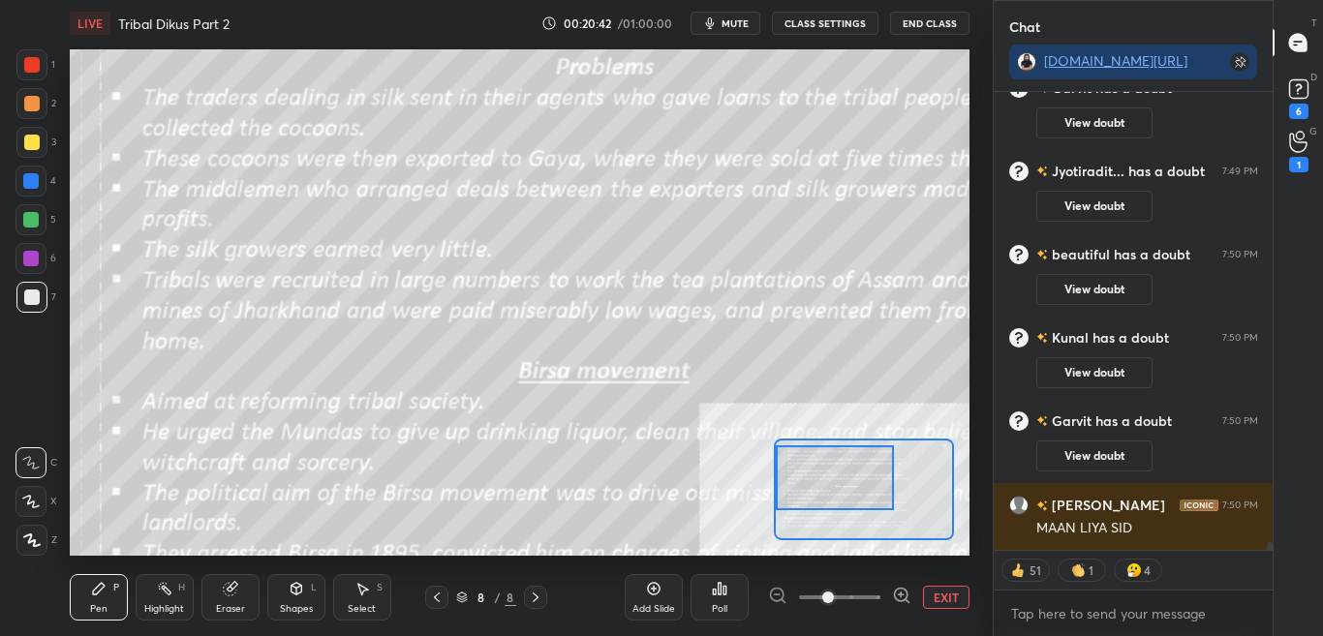
scroll to position [27866, 0]
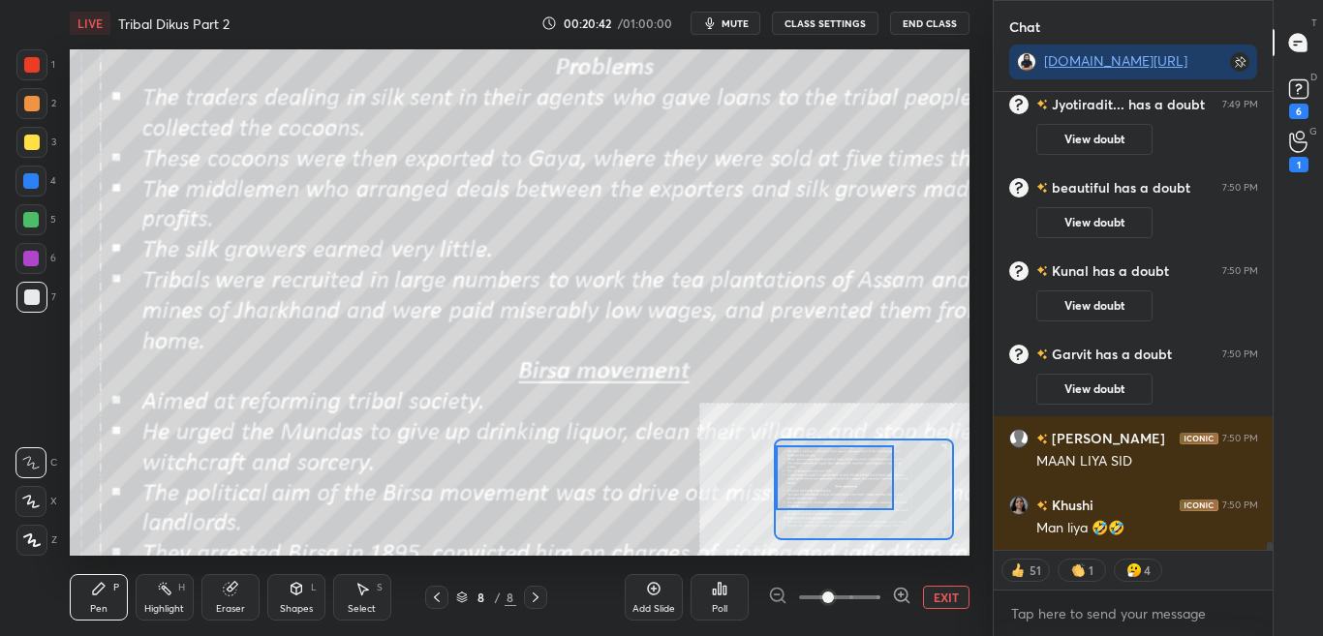
type textarea "x"
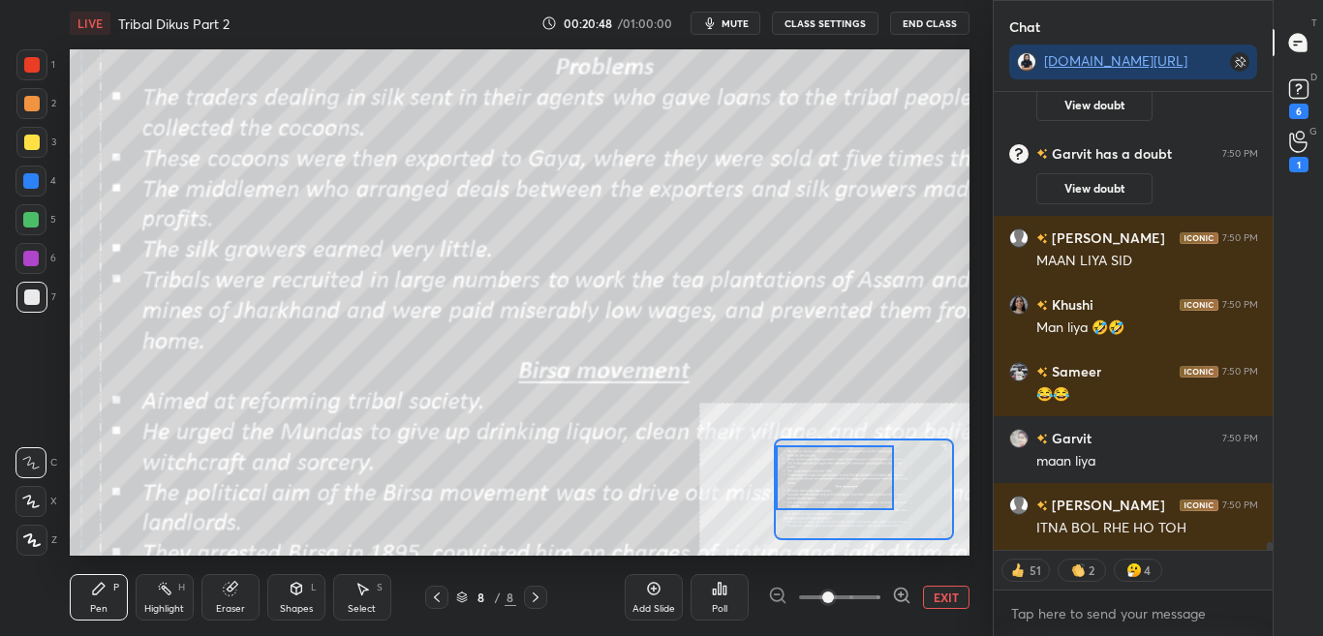
scroll to position [28133, 0]
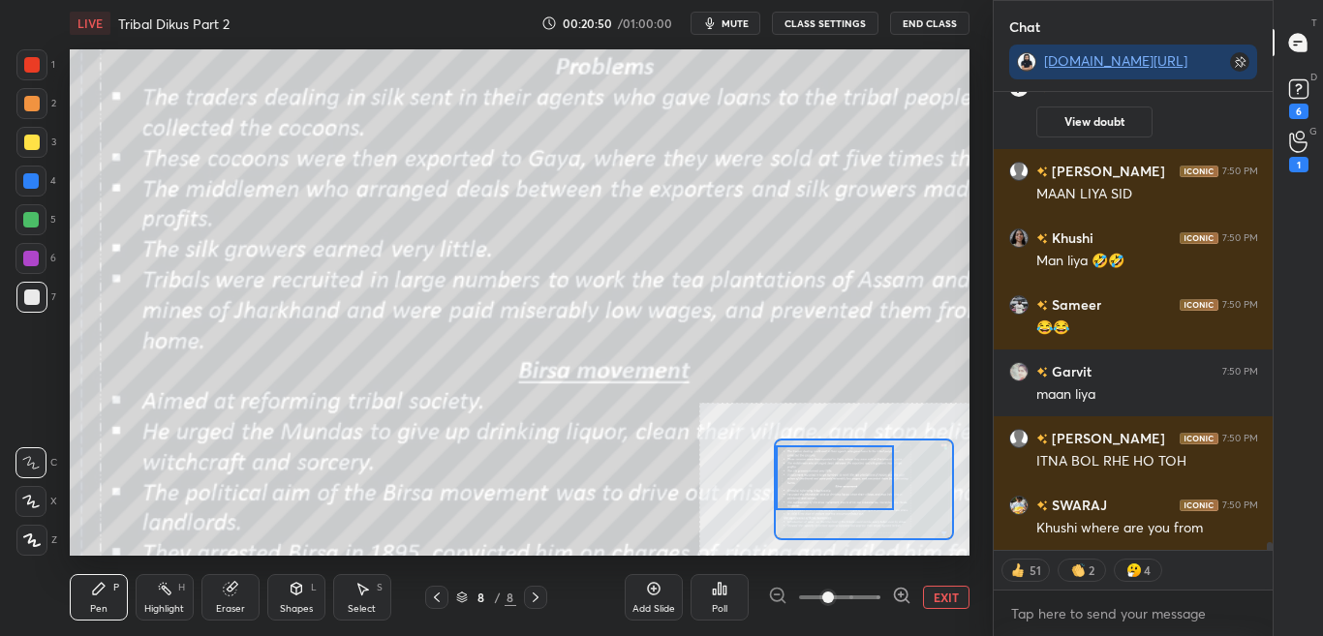
click at [827, 26] on button "CLASS SETTINGS" at bounding box center [825, 23] width 107 height 23
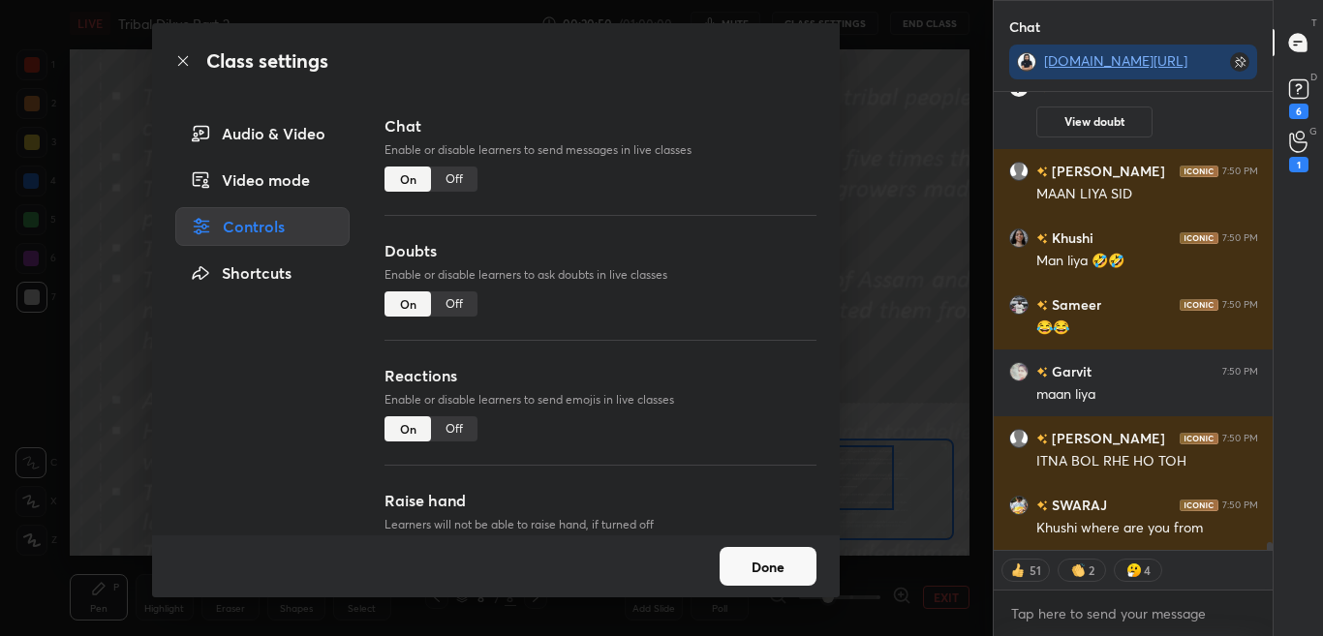
scroll to position [28200, 0]
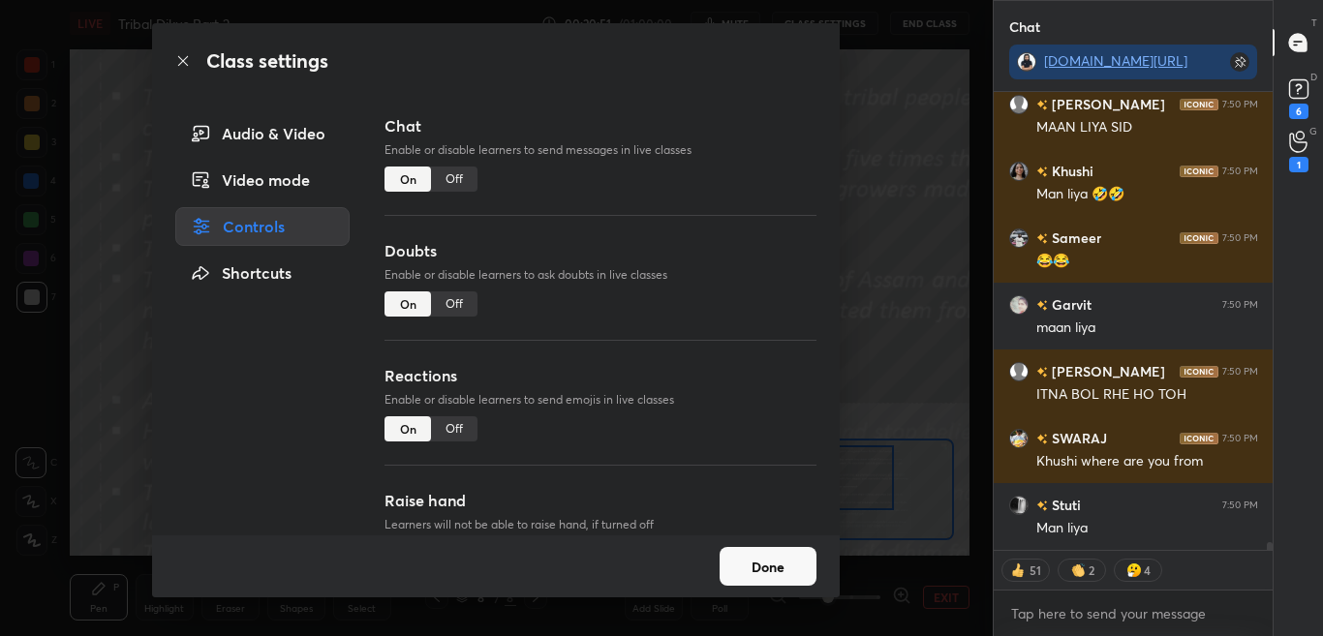
click at [460, 186] on div "Off" at bounding box center [454, 179] width 46 height 25
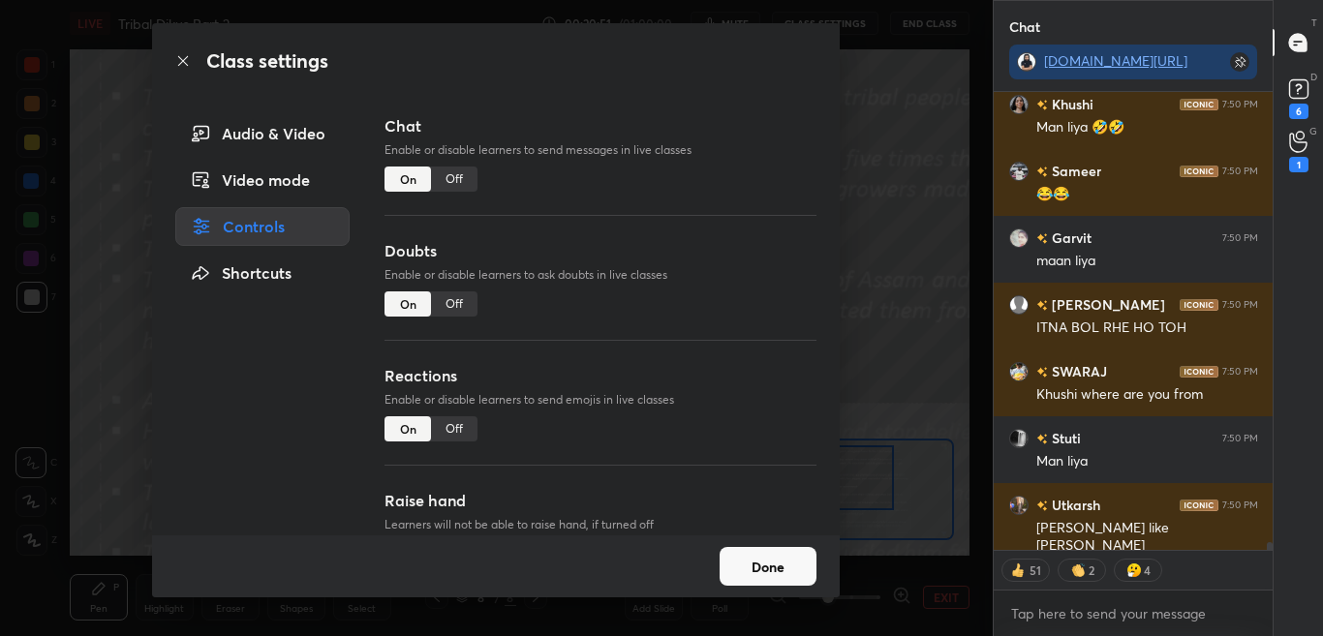
scroll to position [412, 273]
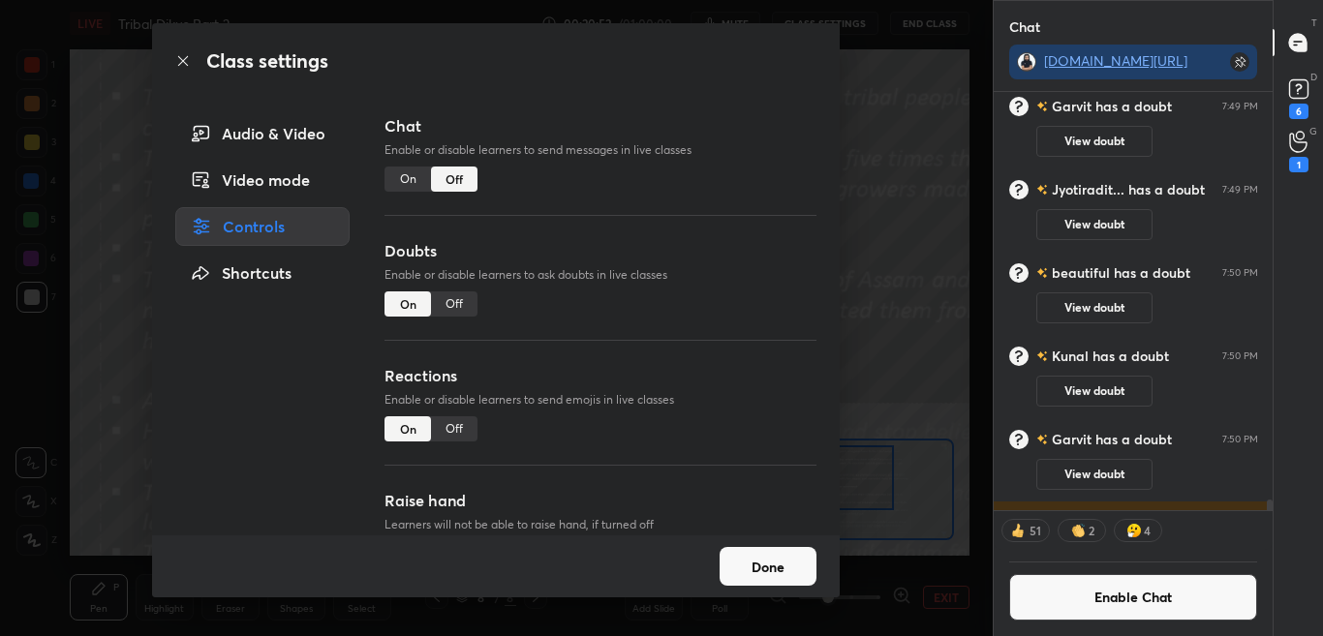
click at [191, 62] on icon at bounding box center [182, 60] width 15 height 15
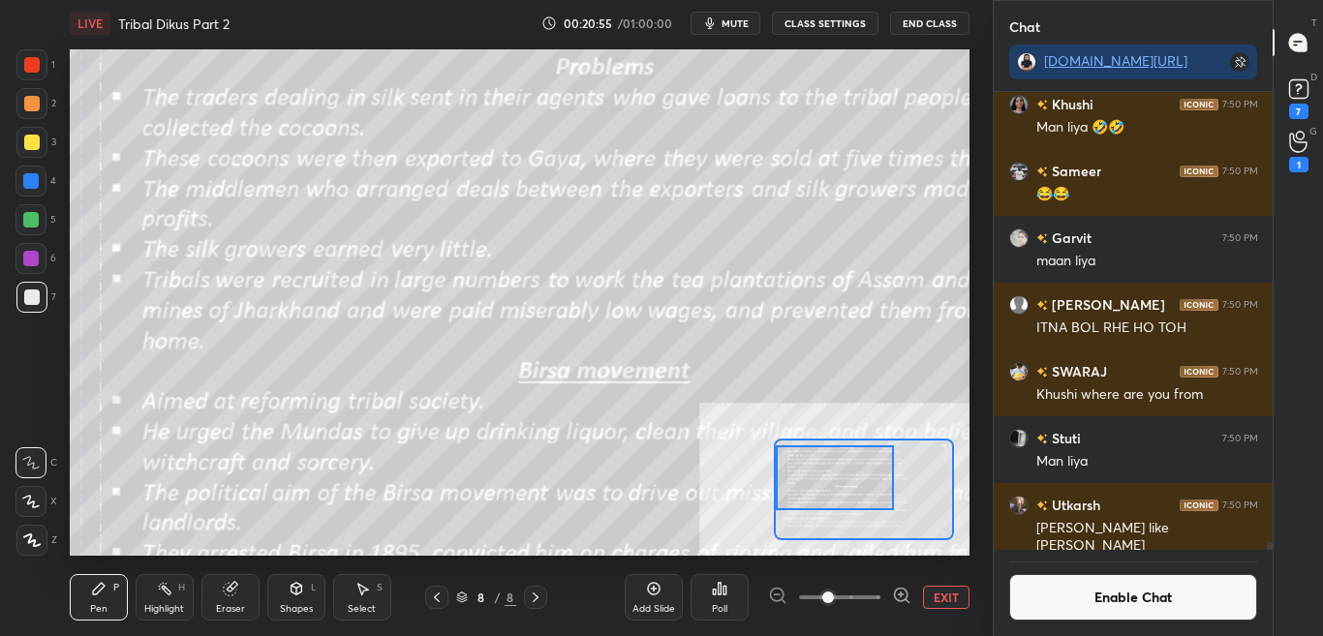
scroll to position [28277, 0]
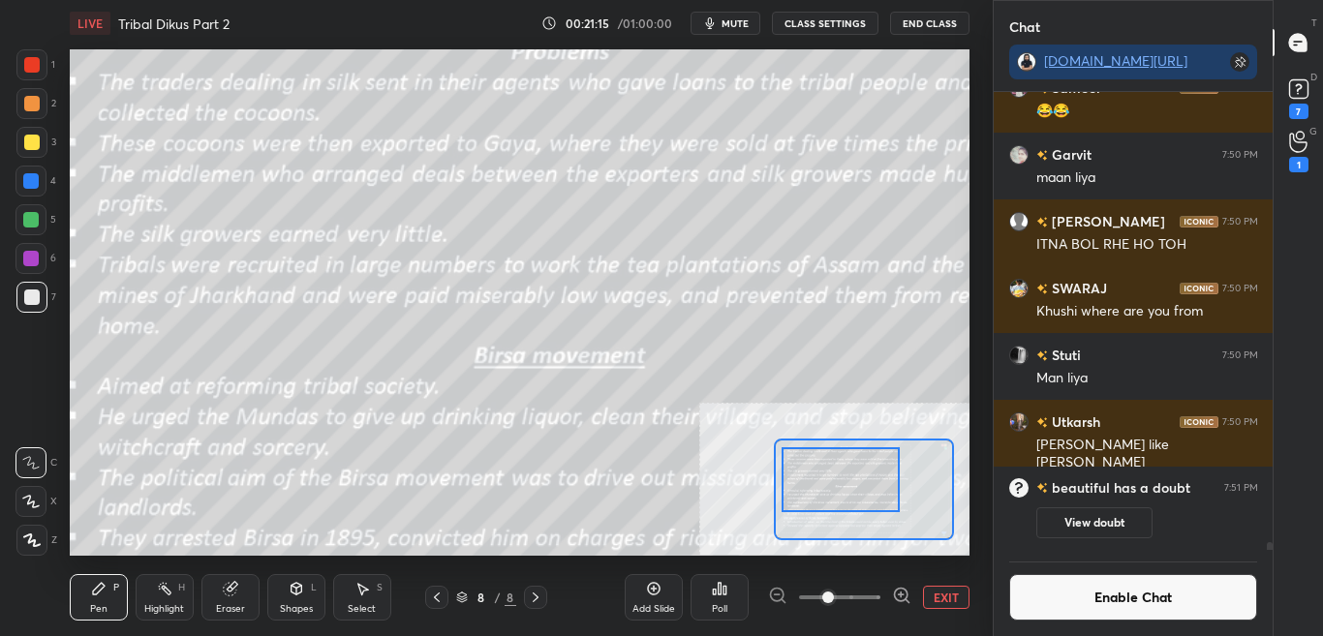
click at [840, 483] on div at bounding box center [839, 479] width 117 height 65
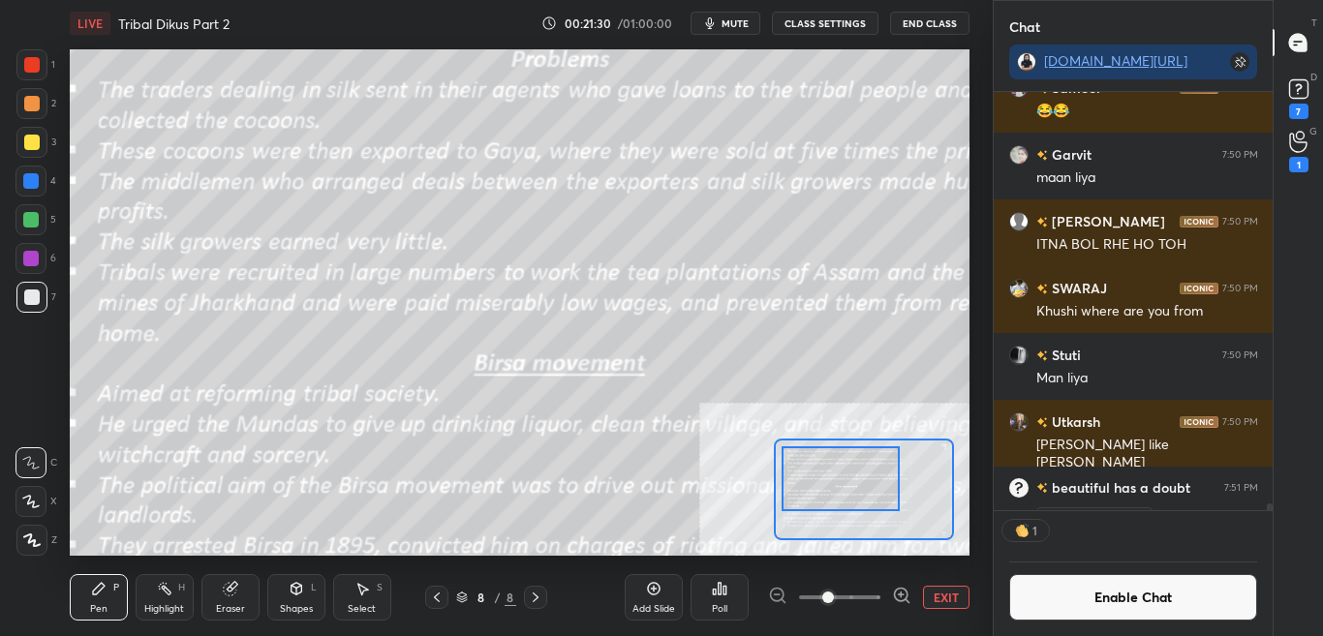
scroll to position [412, 273]
click at [844, 493] on div at bounding box center [840, 478] width 117 height 65
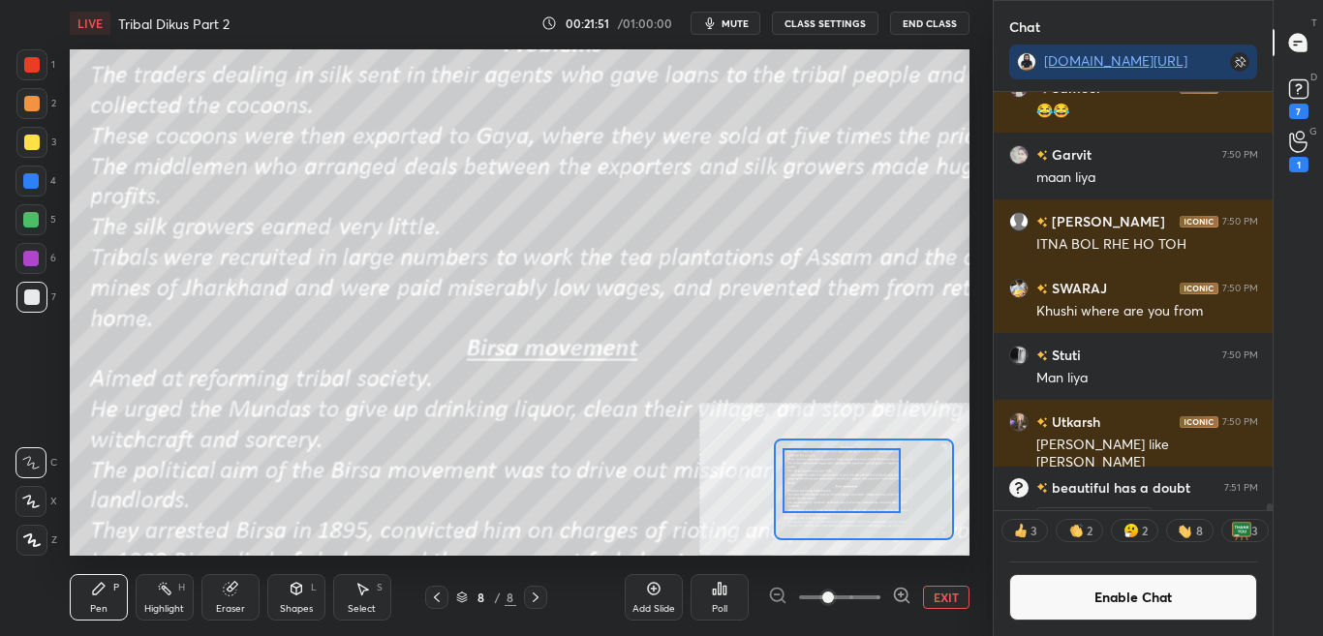
click at [1092, 607] on button "Enable Chat" at bounding box center [1133, 597] width 249 height 46
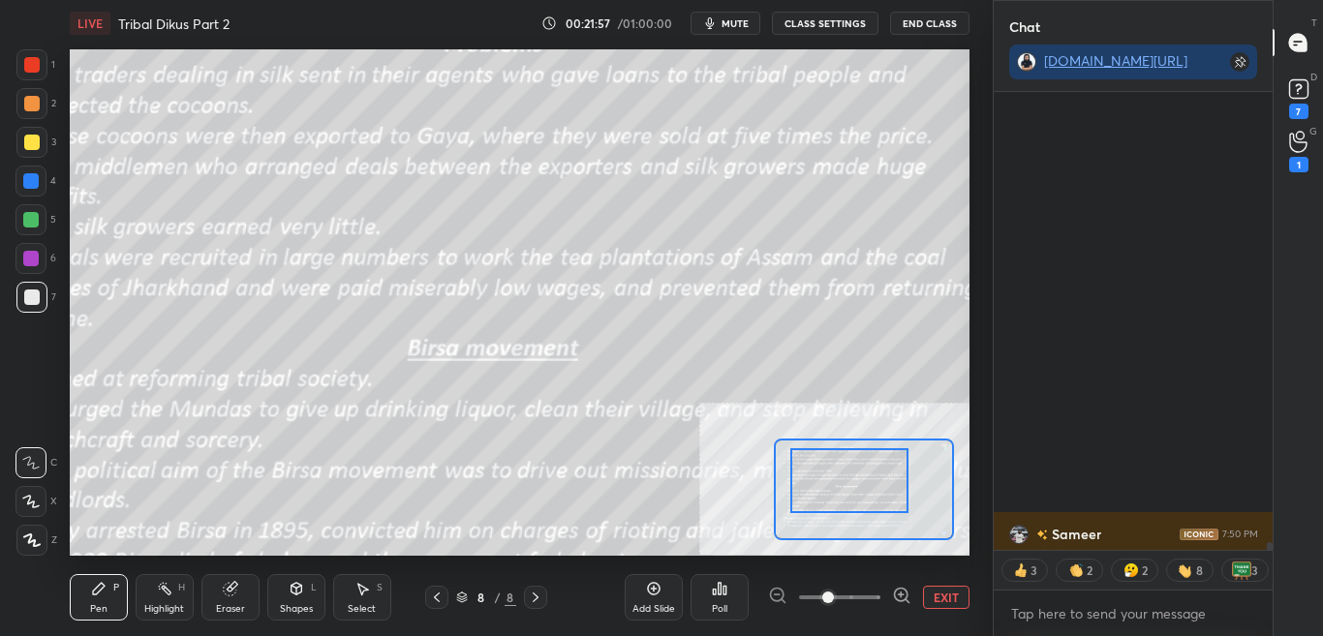
scroll to position [28326, 0]
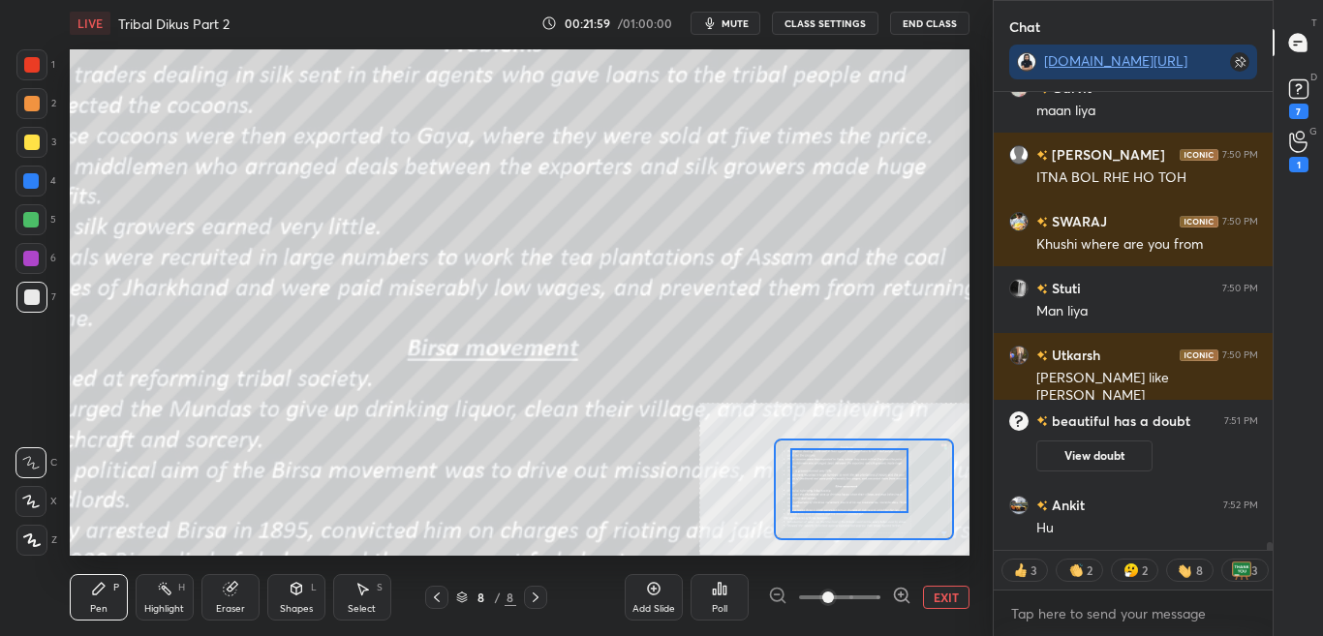
type textarea "x"
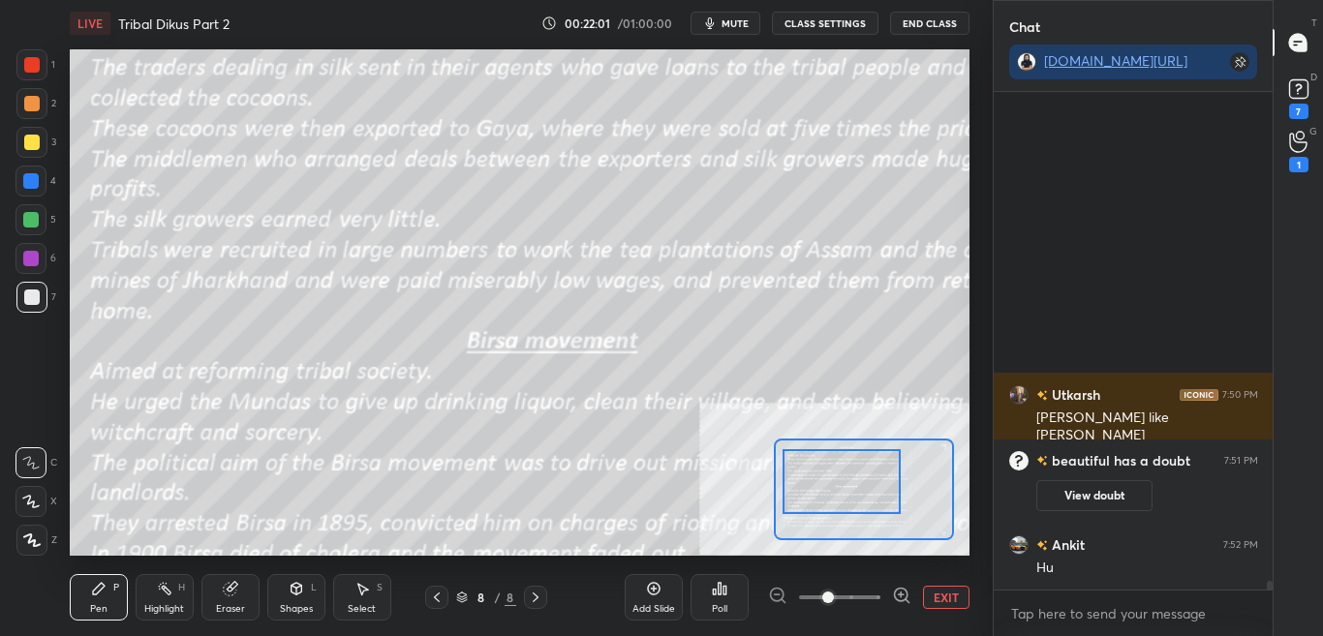
scroll to position [28687, 0]
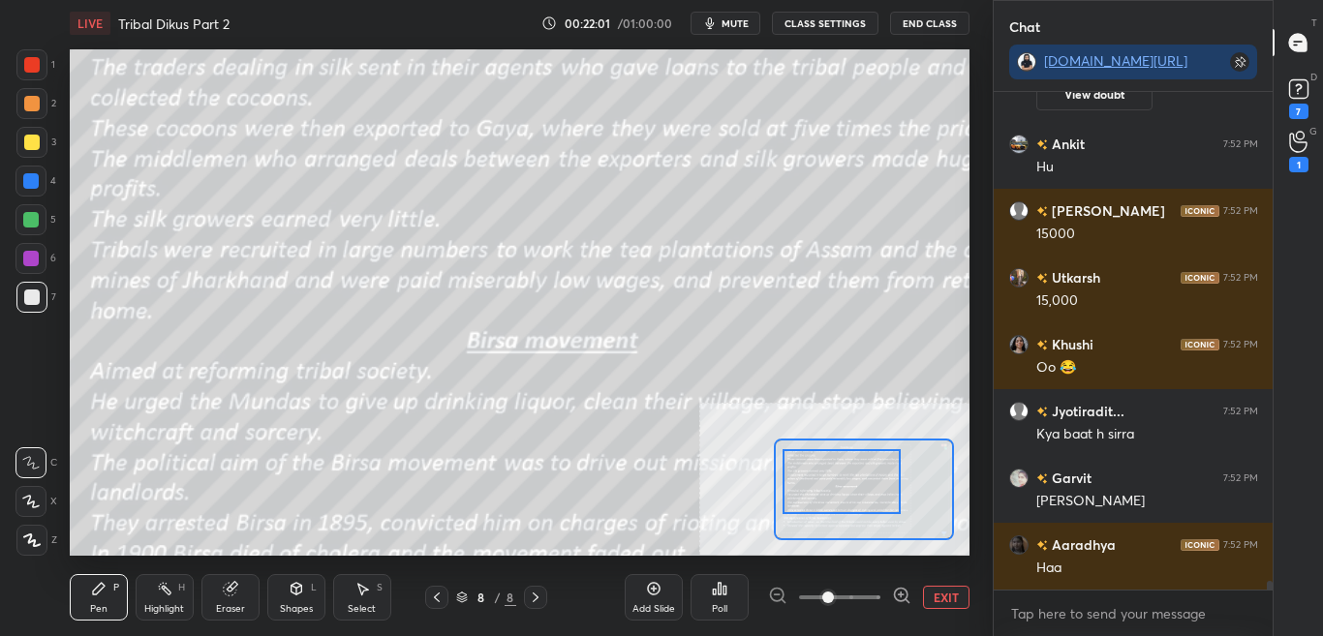
click at [851, 500] on div at bounding box center [840, 481] width 117 height 65
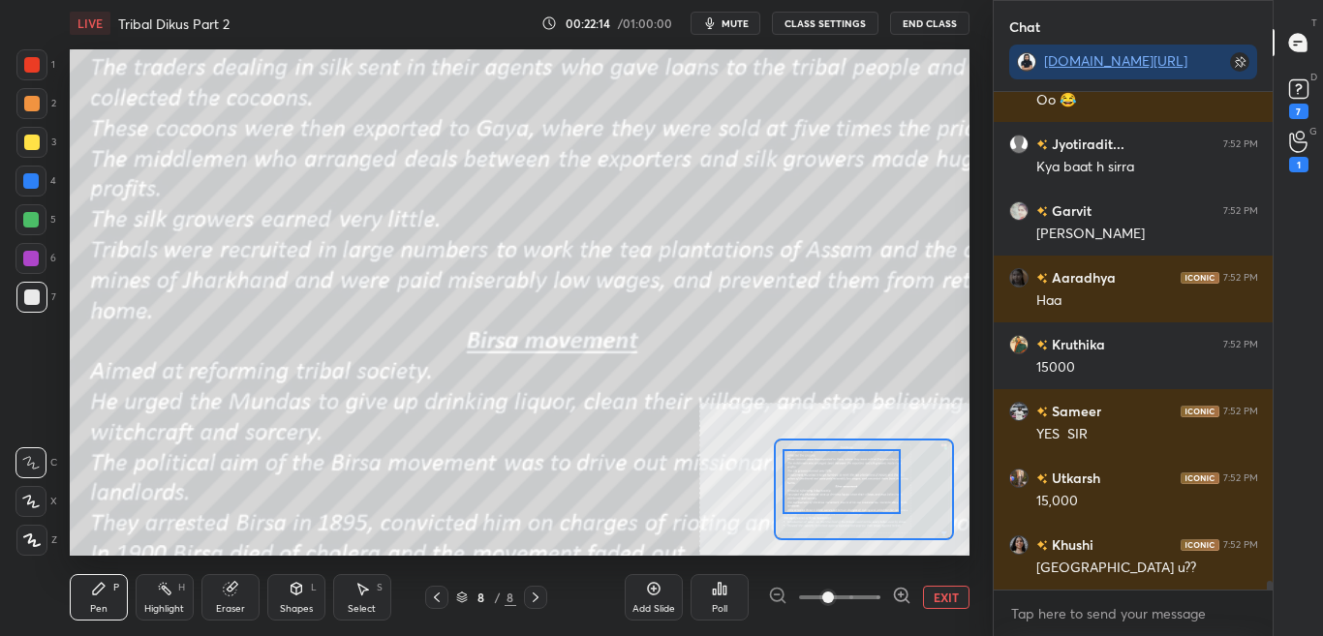
scroll to position [29021, 0]
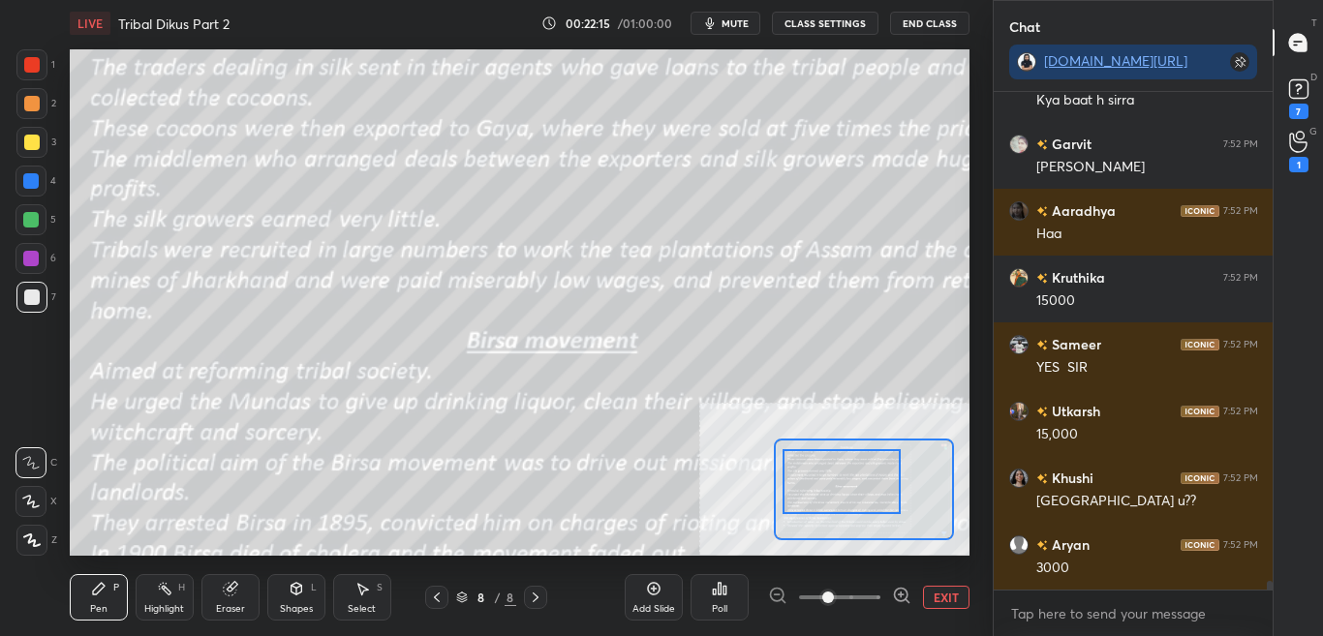
click at [847, 24] on button "CLASS SETTINGS" at bounding box center [825, 23] width 107 height 23
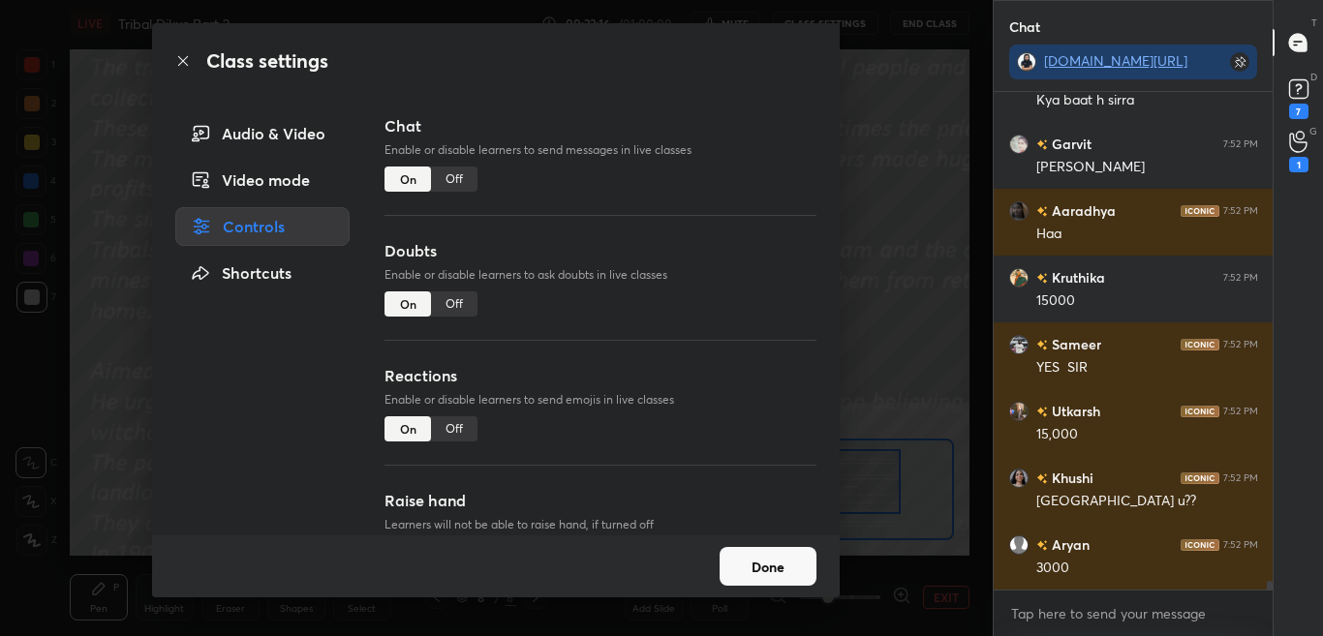
scroll to position [29088, 0]
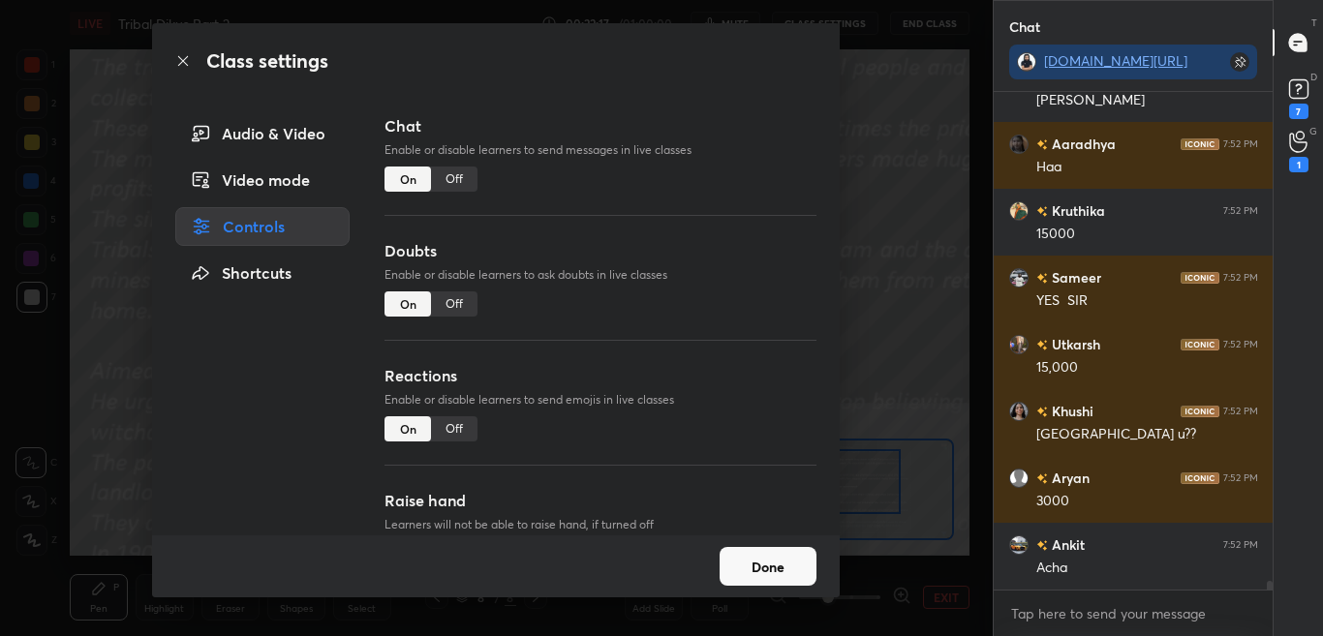
drag, startPoint x: 456, startPoint y: 188, endPoint x: 397, endPoint y: 179, distance: 59.7
click at [456, 187] on div "Off" at bounding box center [454, 179] width 46 height 25
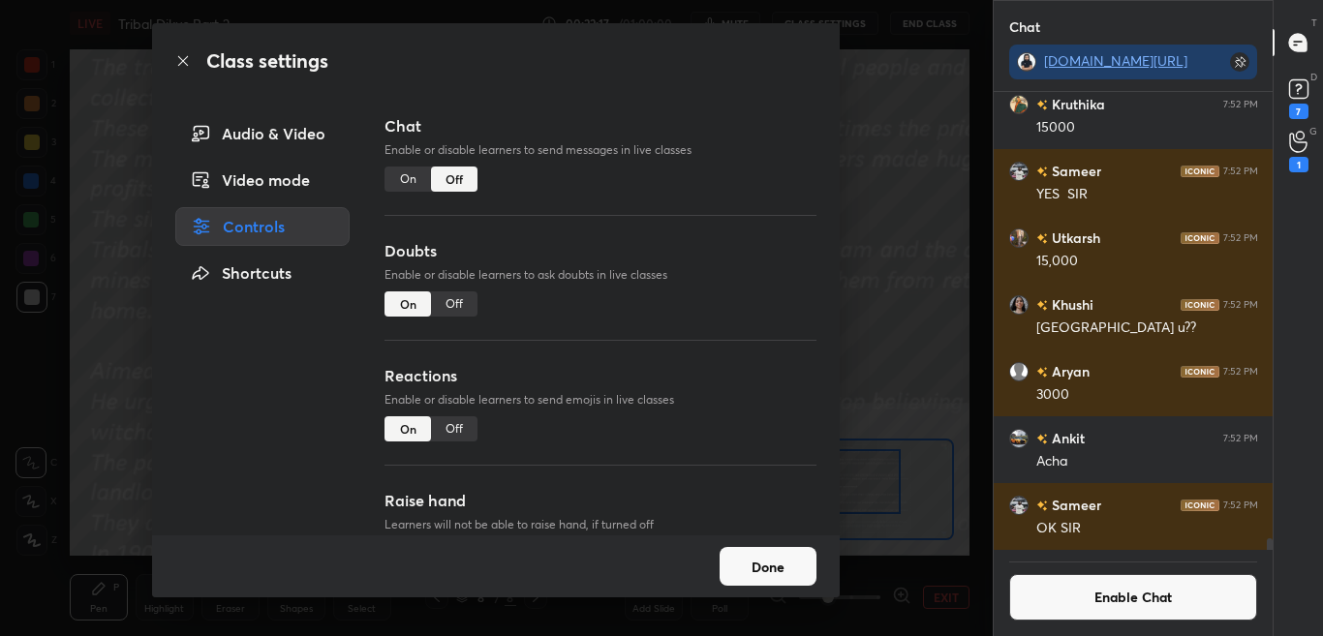
scroll to position [452, 273]
click at [185, 54] on icon at bounding box center [182, 60] width 15 height 15
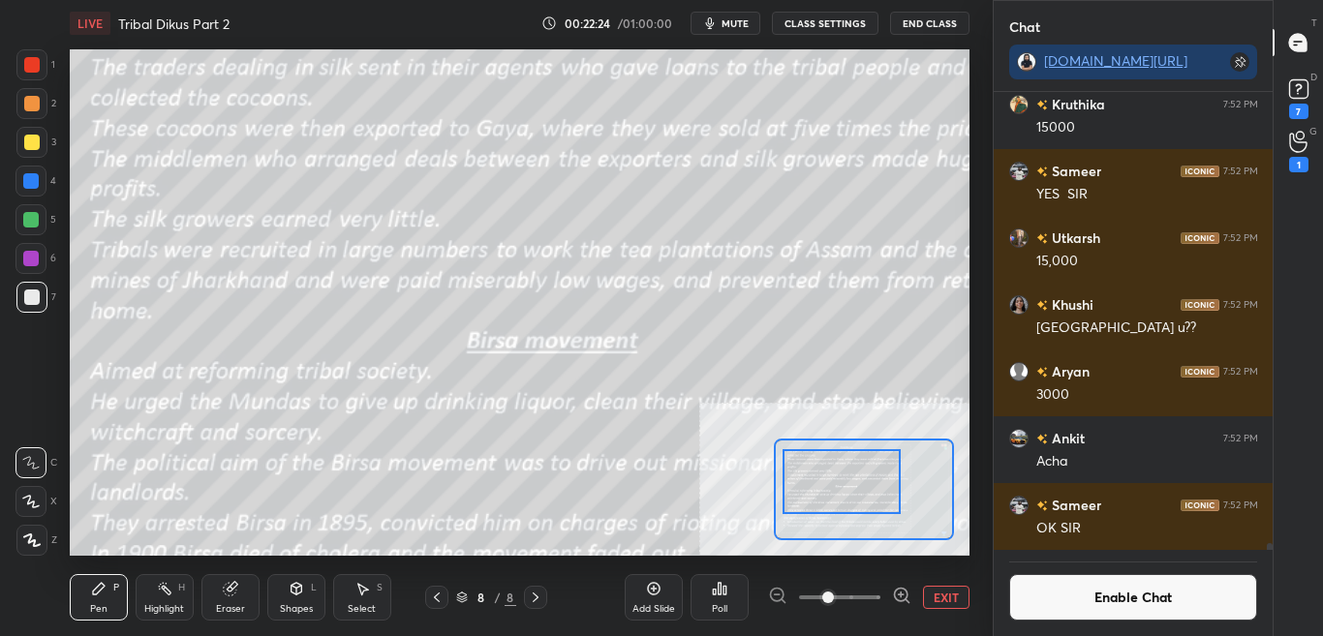
click at [1108, 596] on button "Enable Chat" at bounding box center [1133, 597] width 249 height 46
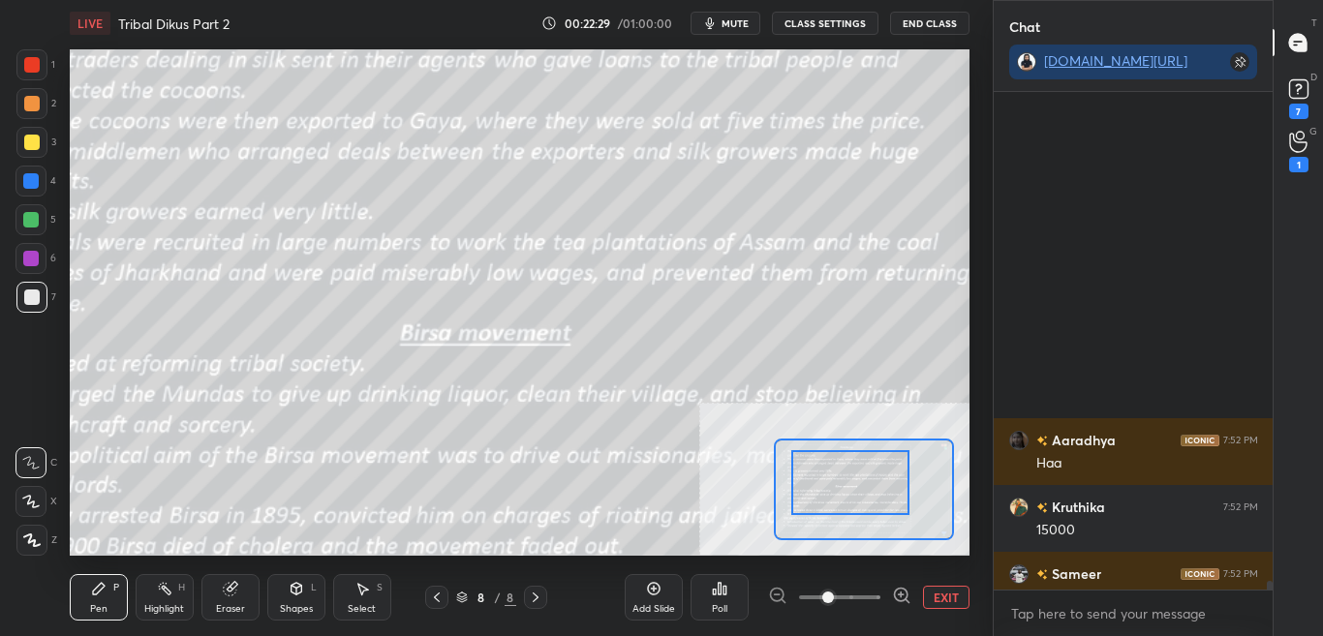
scroll to position [28864, 0]
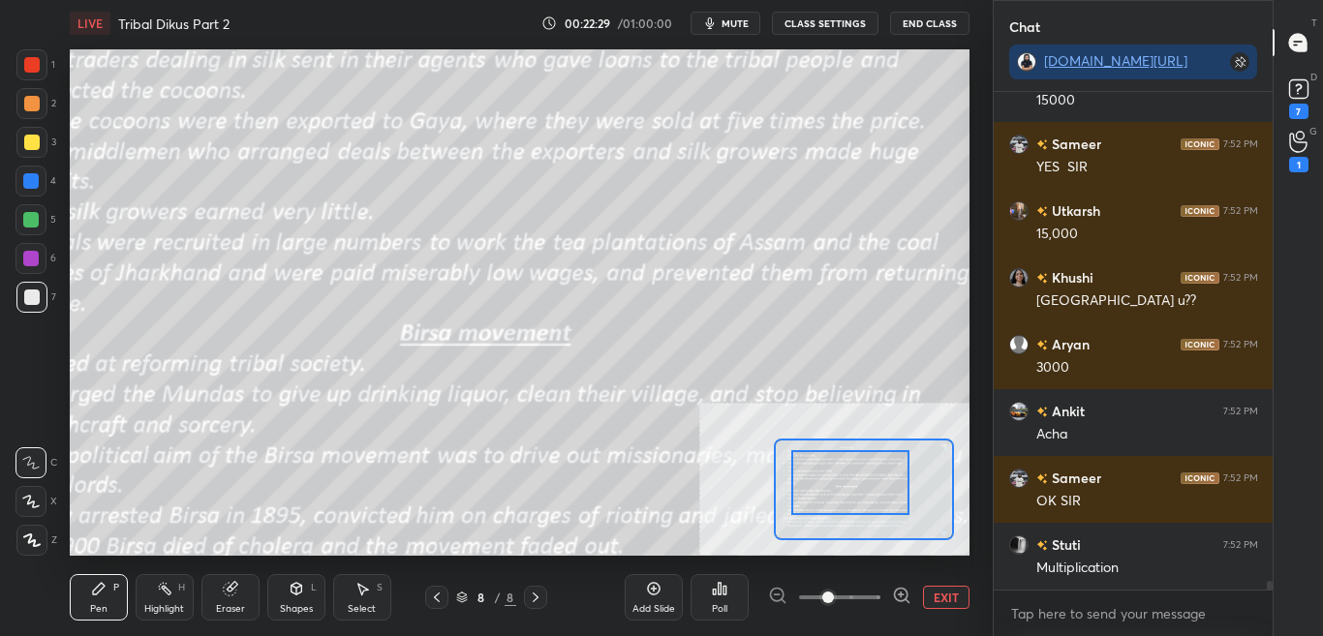
click at [842, 492] on div at bounding box center [849, 482] width 117 height 65
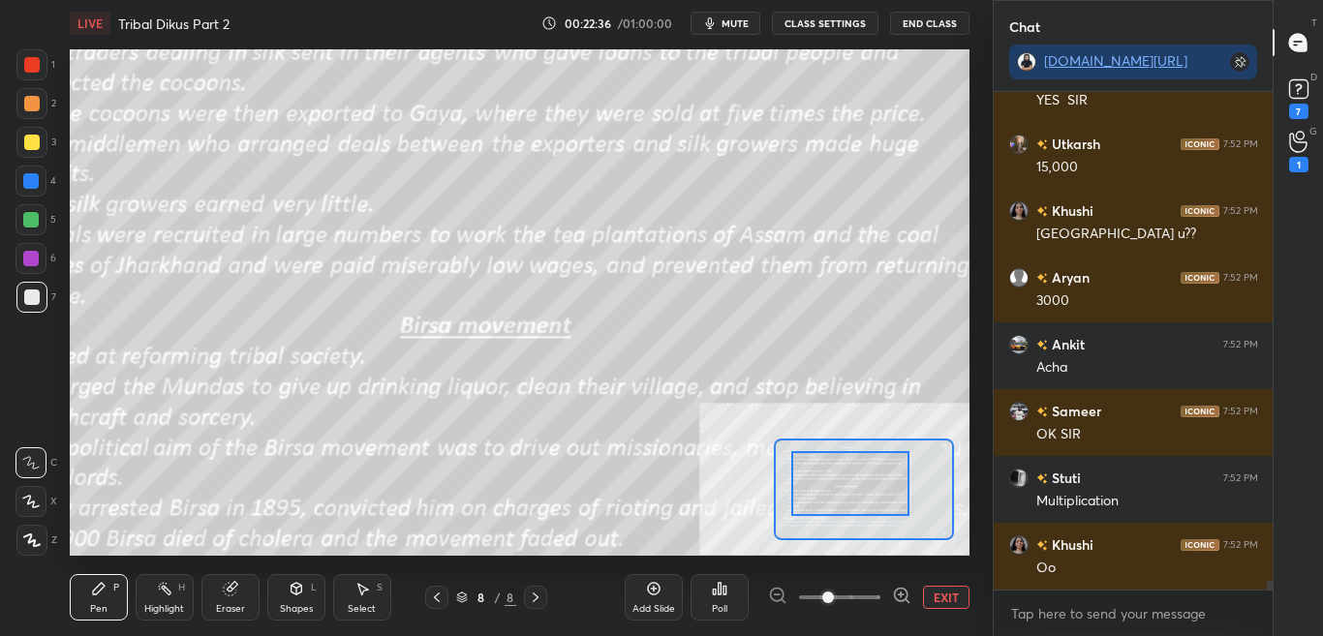
scroll to position [28998, 0]
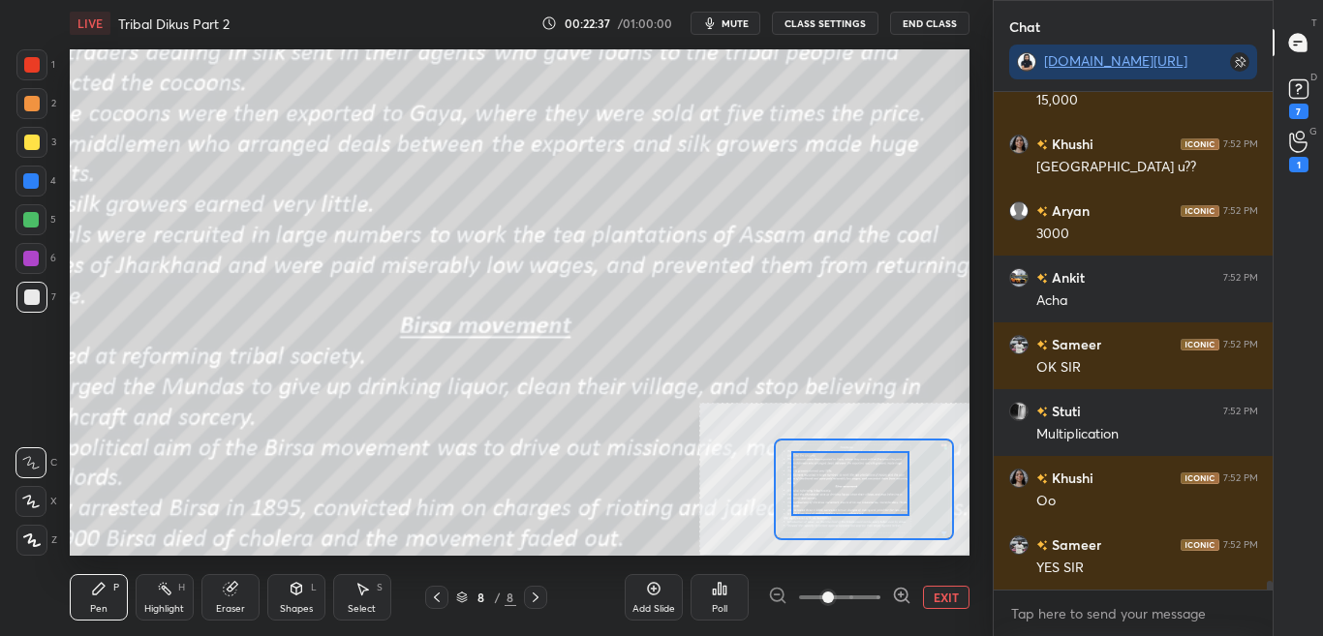
click at [952, 614] on div "Add Slide Poll EXIT" at bounding box center [797, 597] width 345 height 108
click at [954, 606] on button "EXIT" at bounding box center [946, 597] width 46 height 23
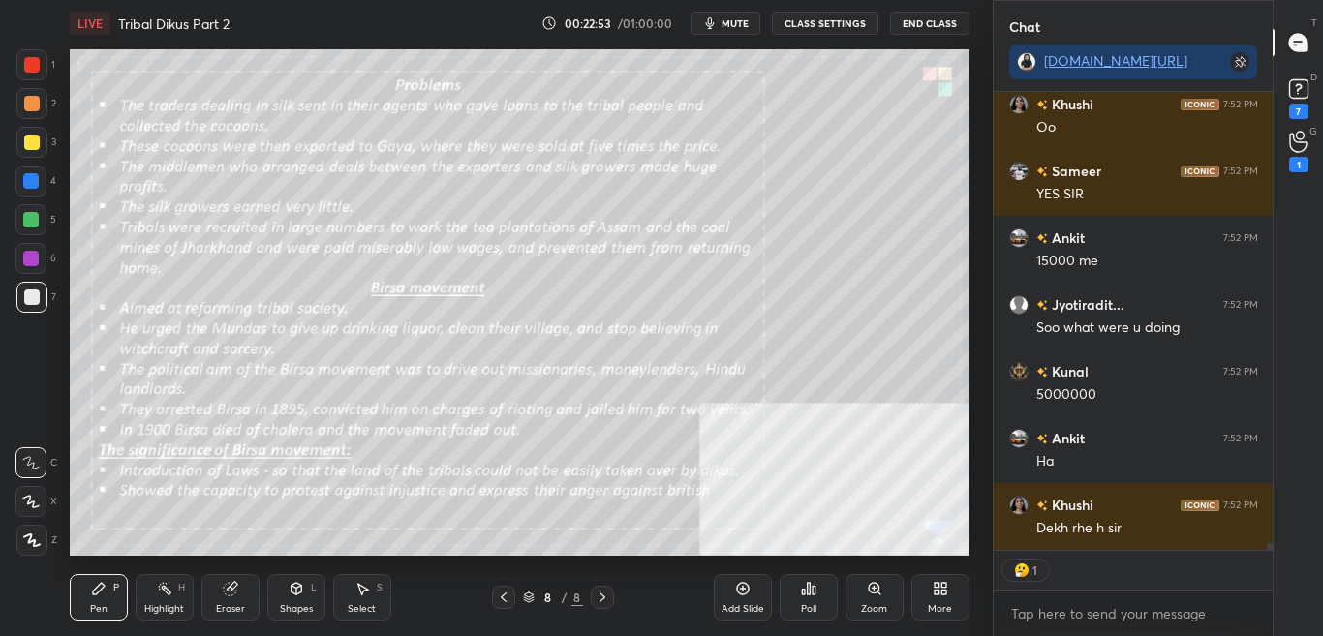
scroll to position [29438, 0]
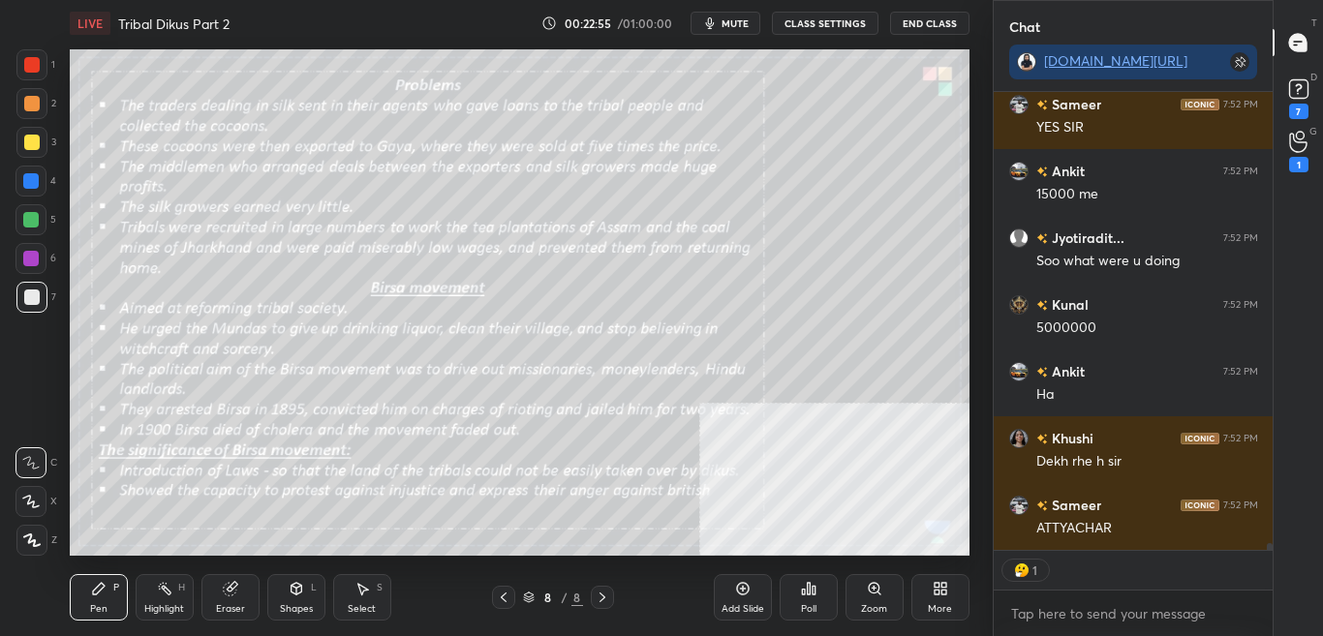
type textarea "x"
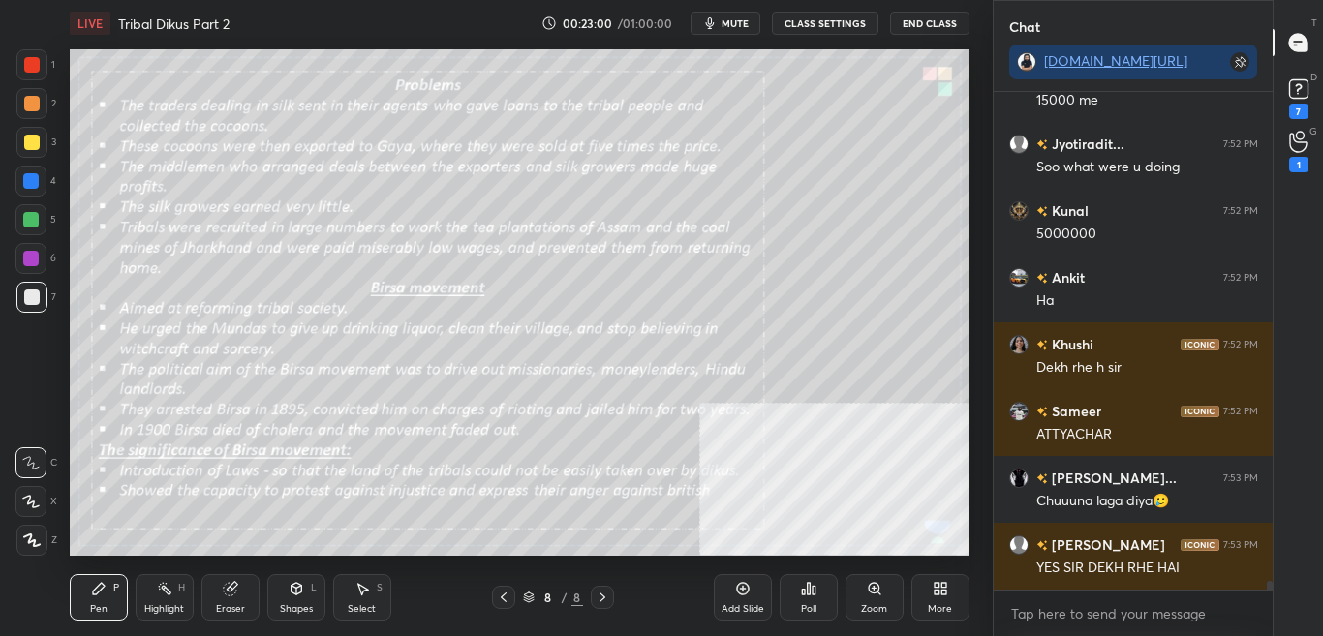
click at [829, 27] on button "CLASS SETTINGS" at bounding box center [825, 23] width 107 height 23
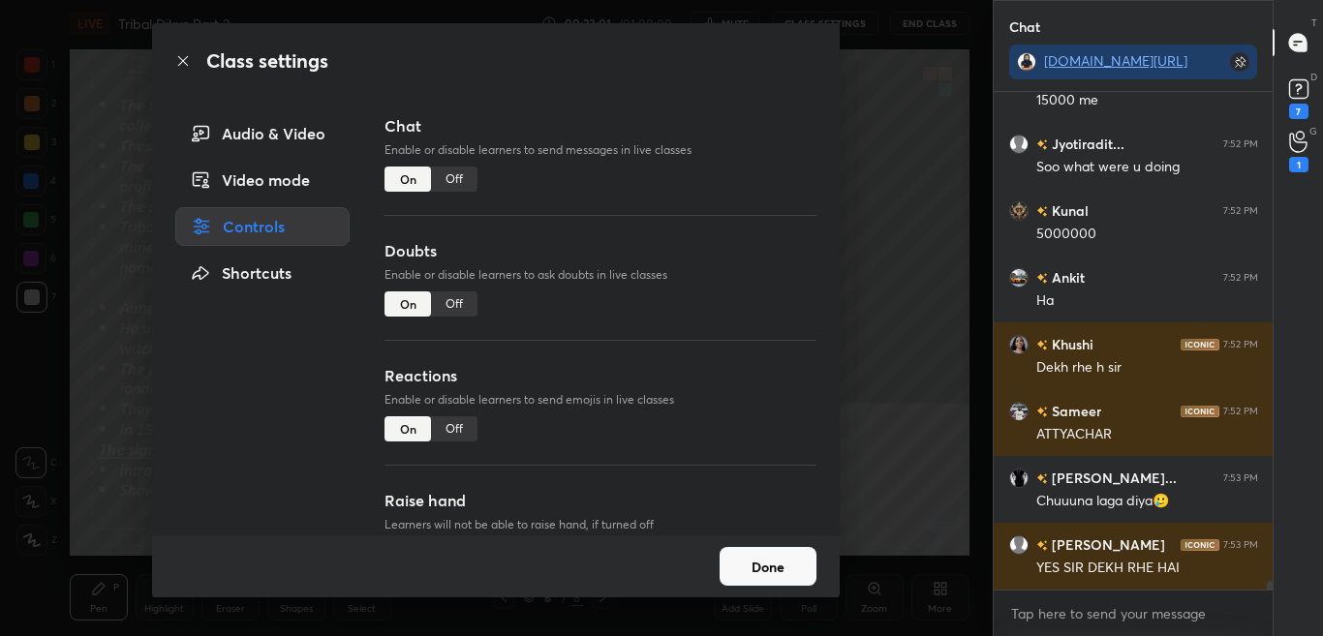
click at [452, 178] on div "Off" at bounding box center [454, 179] width 46 height 25
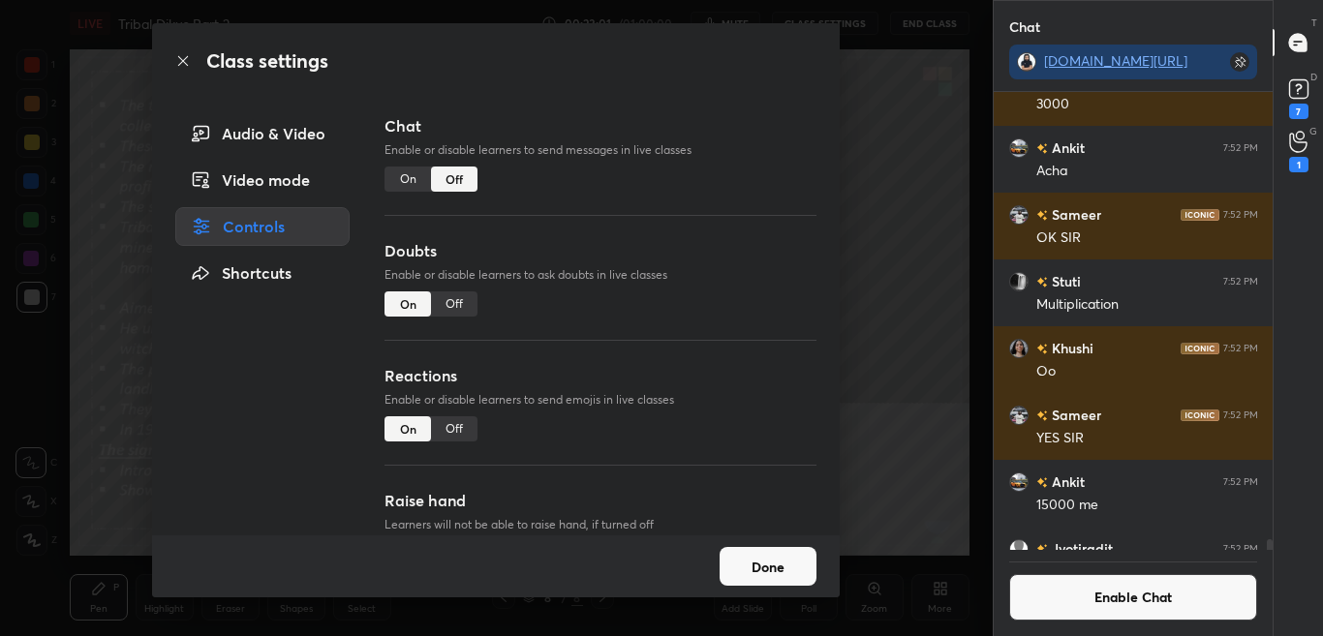
scroll to position [452, 273]
click at [182, 63] on icon at bounding box center [182, 60] width 15 height 15
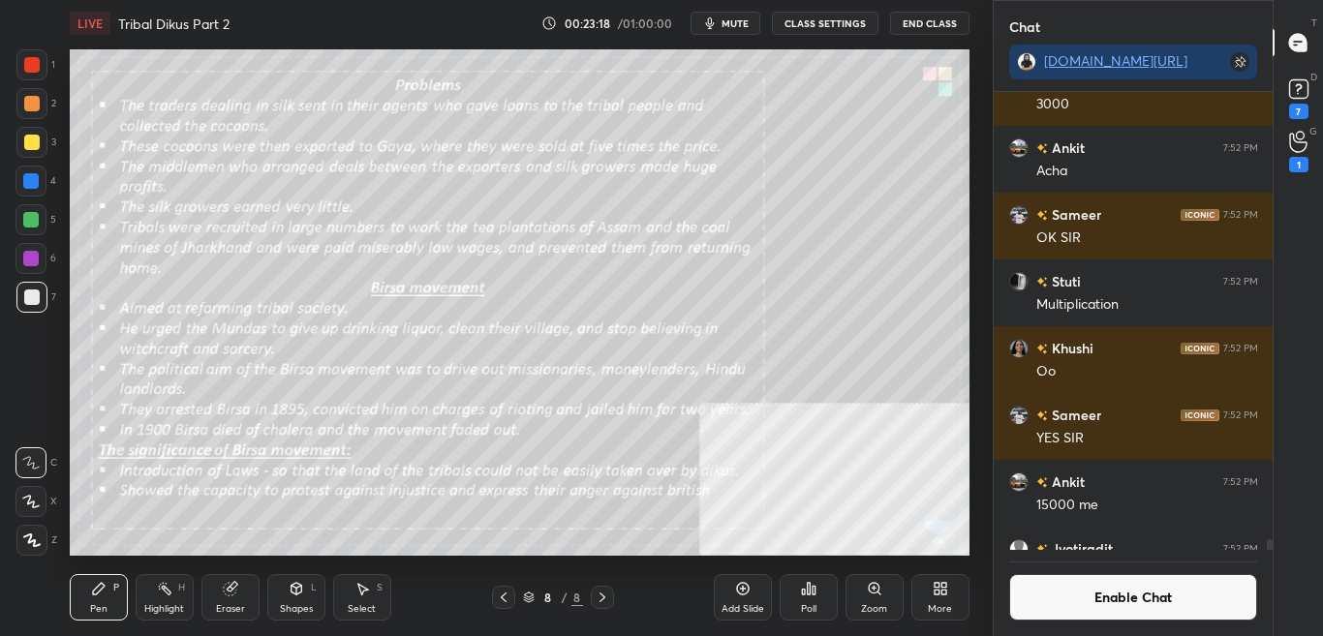
click at [1106, 601] on button "Enable Chat" at bounding box center [1133, 597] width 249 height 46
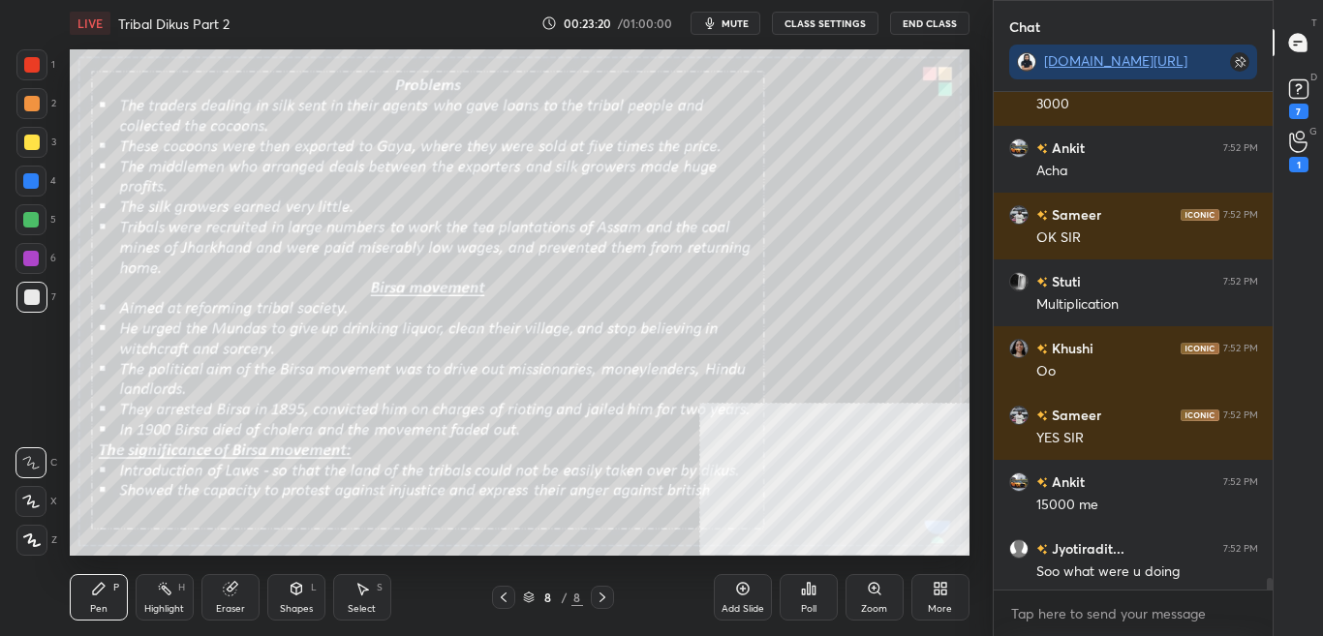
scroll to position [29332, 0]
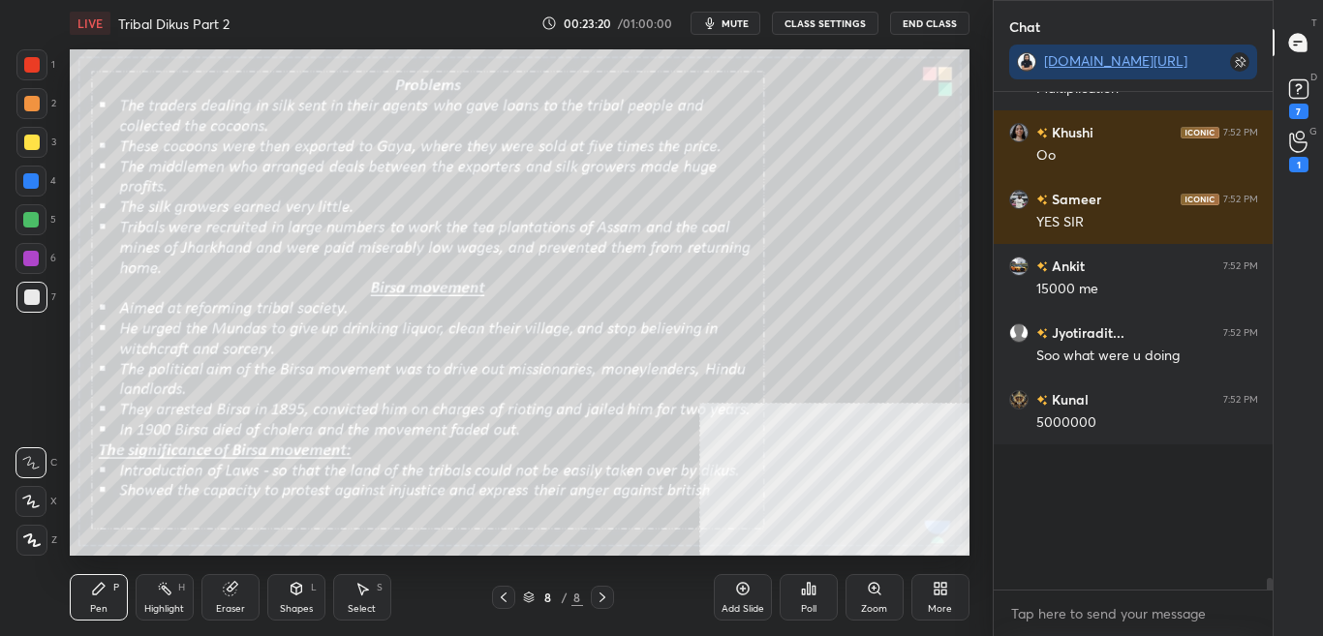
click at [1270, 598] on div "[PERSON_NAME] 7:52 PM 15000 [PERSON_NAME] 7:52 PM 15,000 Khushi 7:52 PM Oo 😂 Jy…" at bounding box center [1133, 364] width 280 height 544
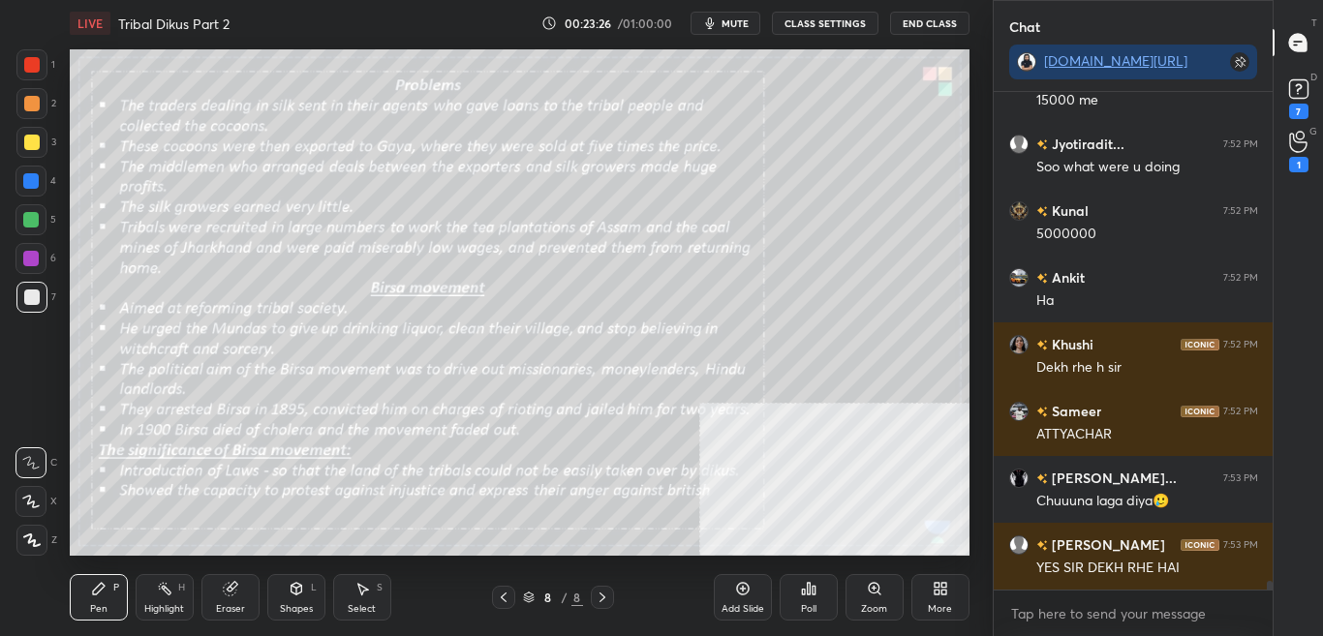
scroll to position [29399, 0]
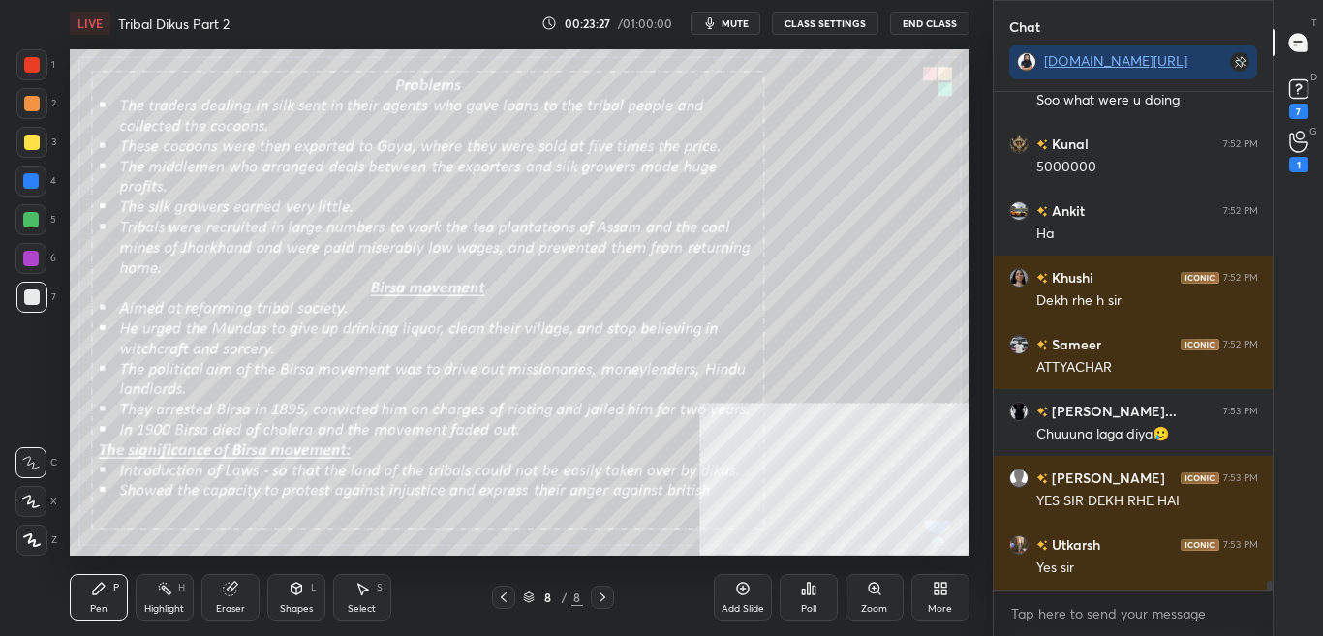
click at [819, 26] on button "CLASS SETTINGS" at bounding box center [825, 23] width 107 height 23
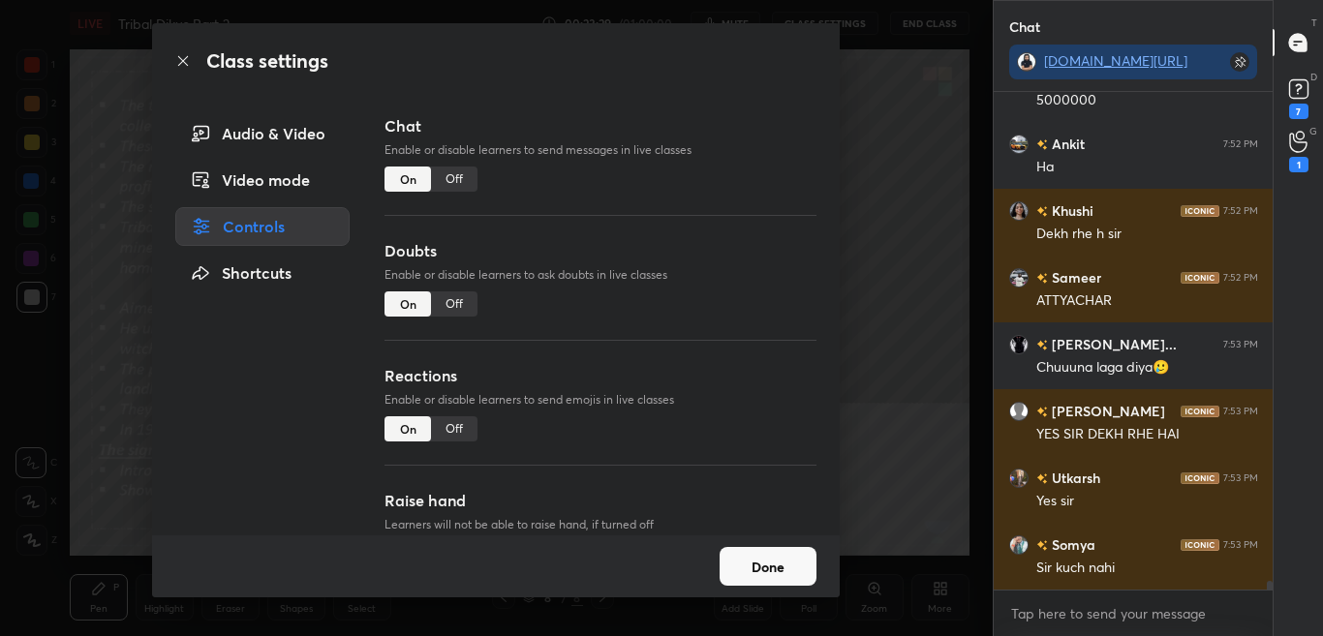
scroll to position [29532, 0]
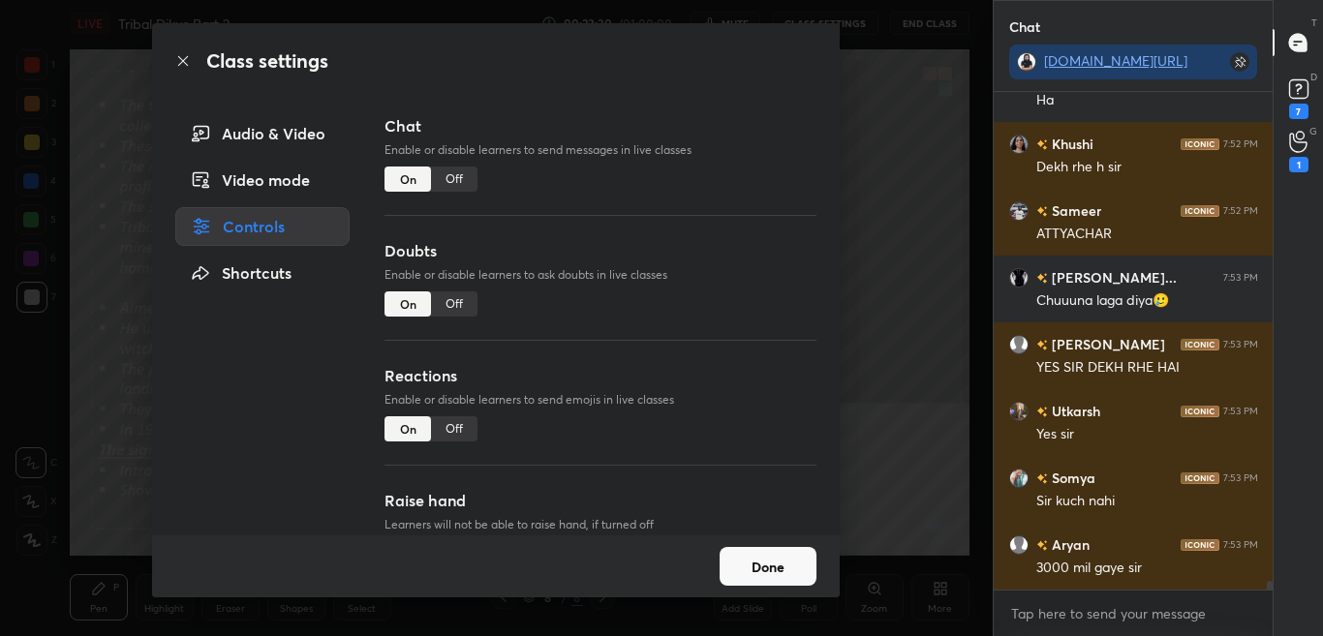
click at [453, 184] on div "Off" at bounding box center [454, 179] width 46 height 25
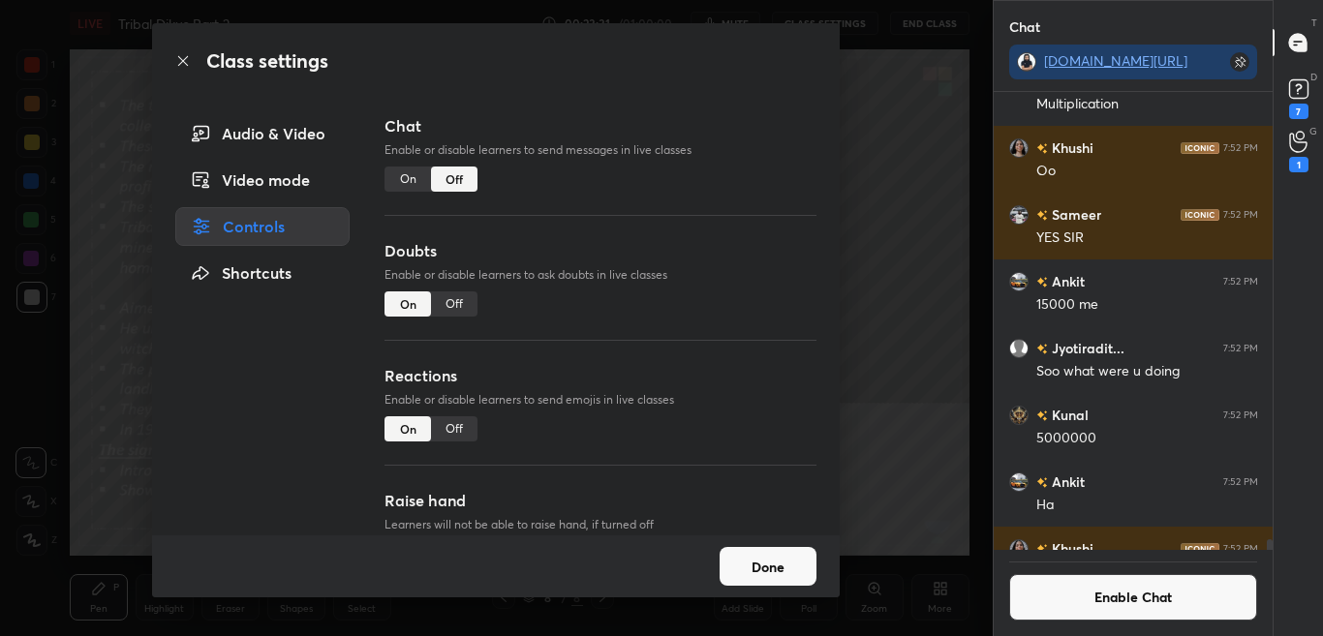
scroll to position [452, 273]
click at [186, 60] on icon at bounding box center [182, 60] width 15 height 15
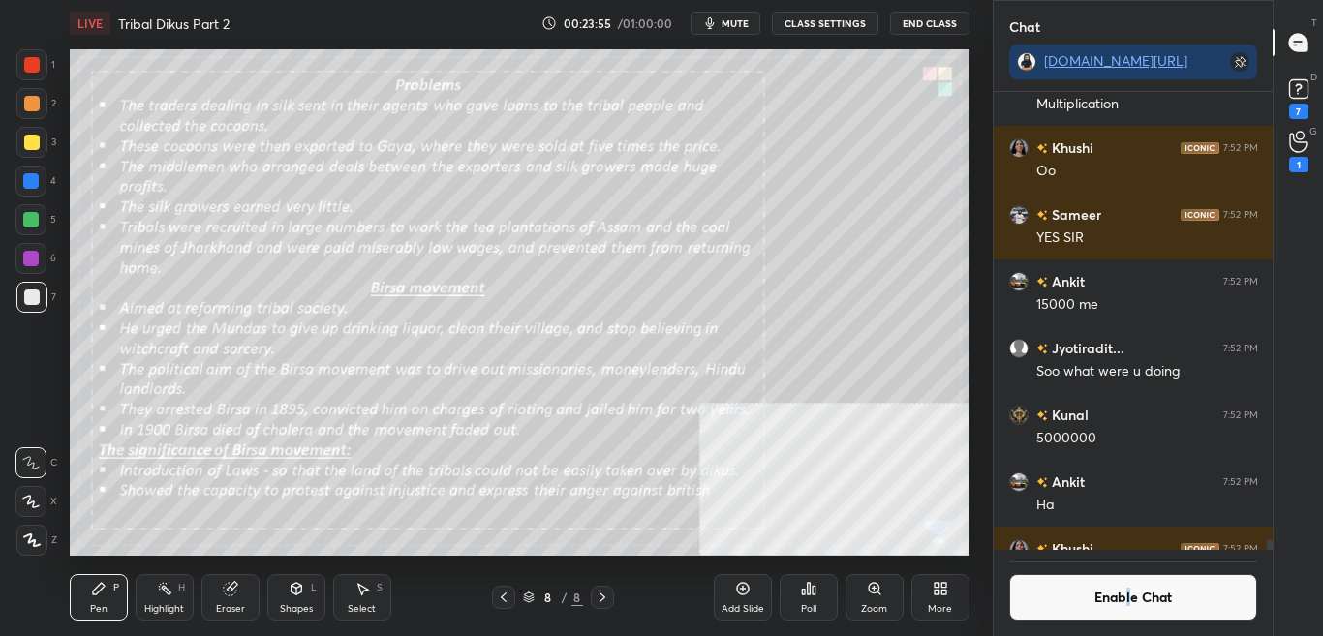
click at [1128, 596] on button "Enable Chat" at bounding box center [1133, 597] width 249 height 46
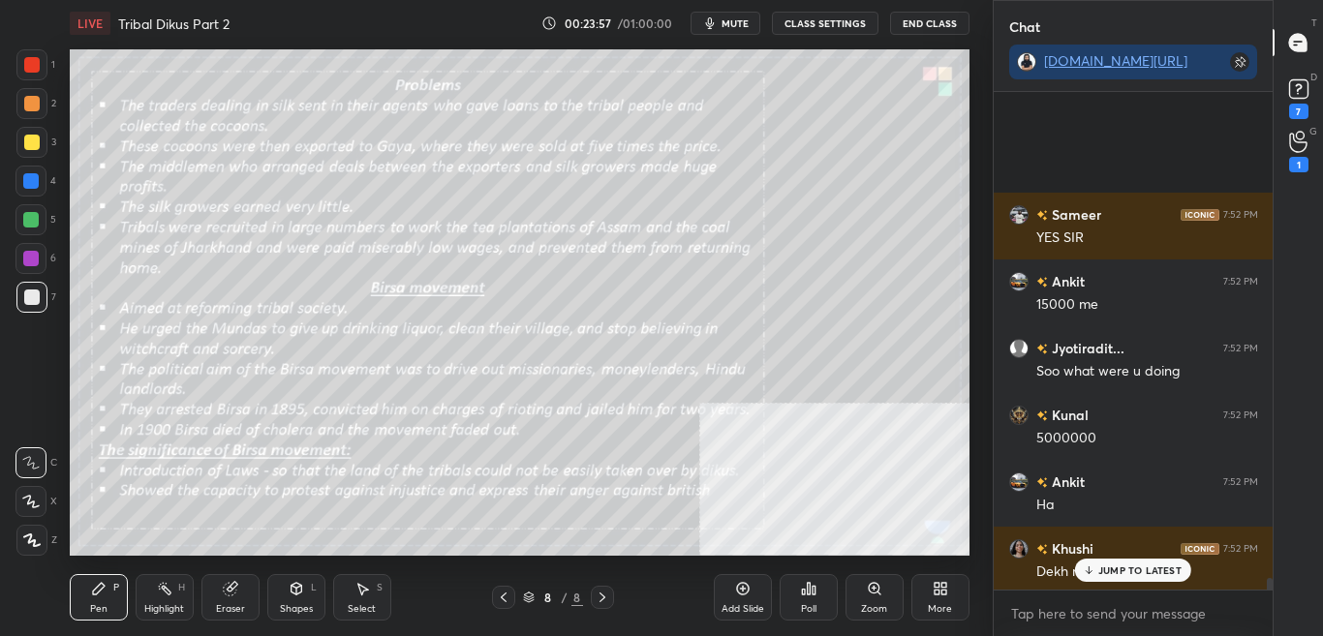
scroll to position [29477, 0]
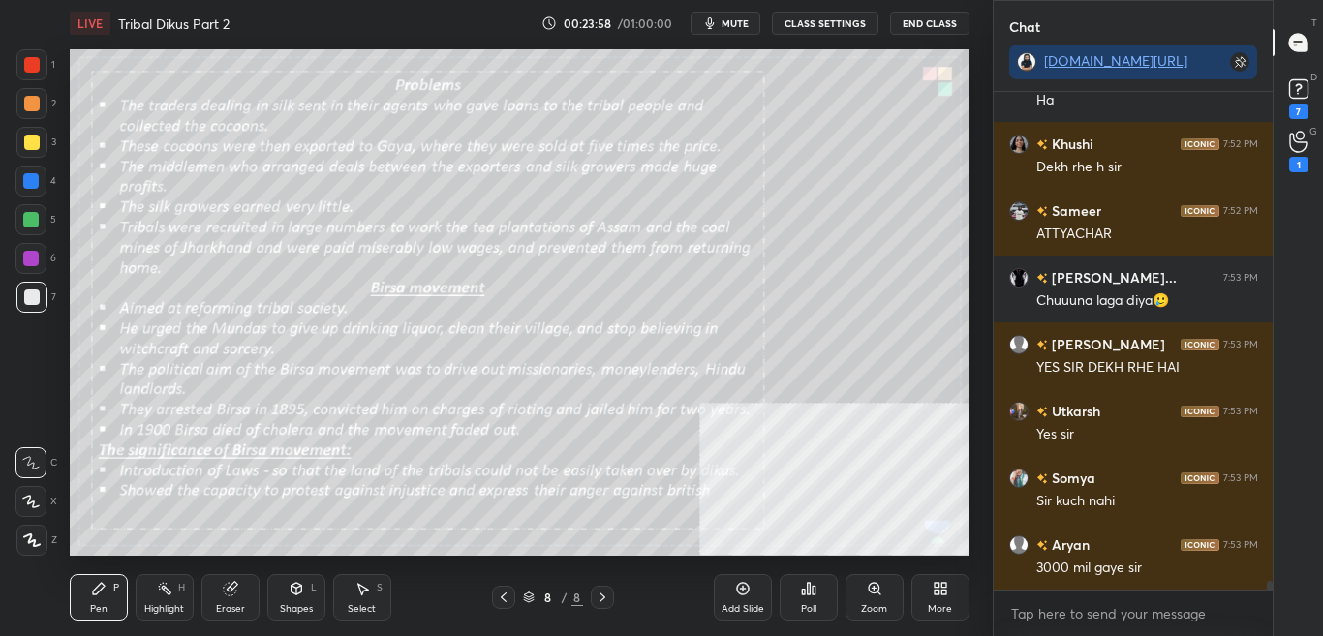
drag, startPoint x: 1269, startPoint y: 581, endPoint x: 1267, endPoint y: 611, distance: 30.2
click at [1268, 609] on div "Kunal 7:52 PM 5000000 Ankit 7:52 PM Ha Khushi 7:52 PM Dekh rhe h [PERSON_NAME] …" at bounding box center [1133, 364] width 280 height 544
click at [871, 594] on icon at bounding box center [874, 588] width 15 height 15
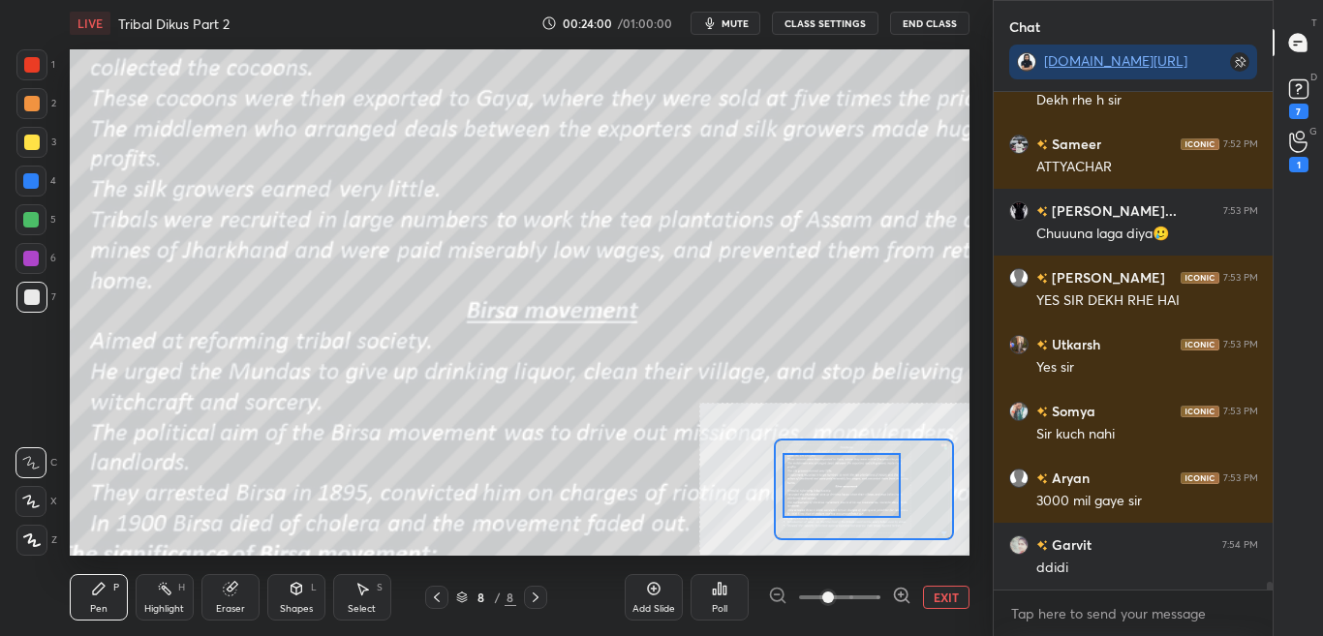
scroll to position [29677, 0]
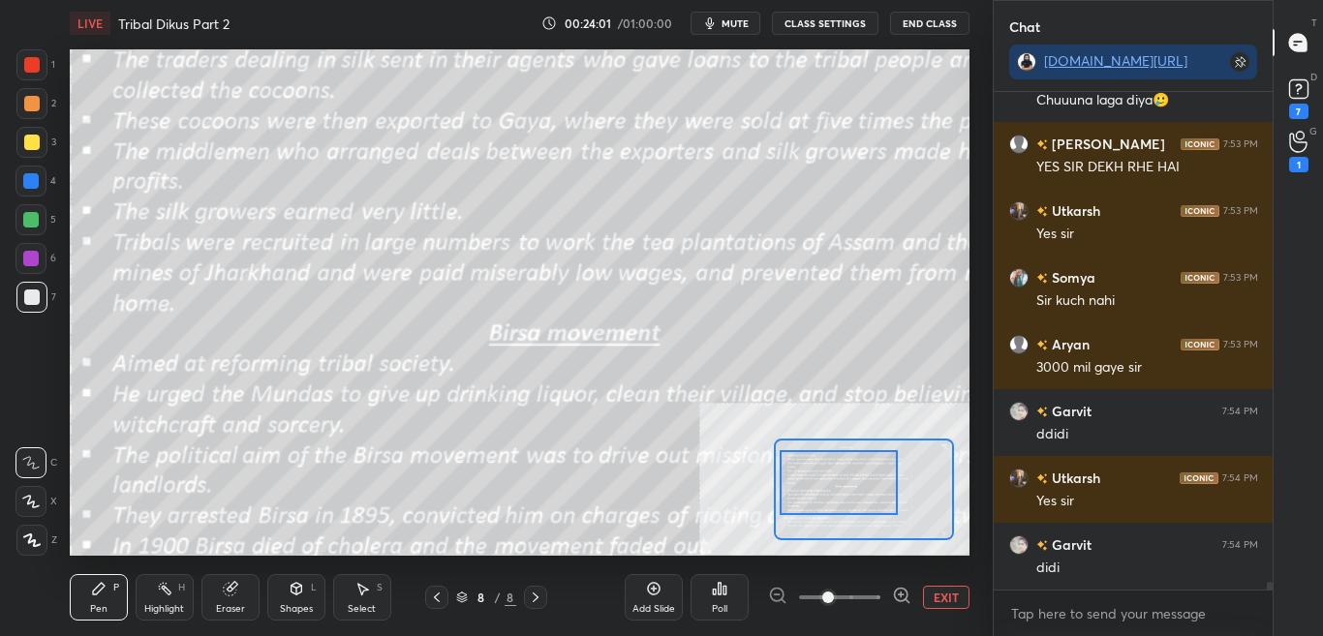
click at [842, 494] on div at bounding box center [837, 482] width 117 height 65
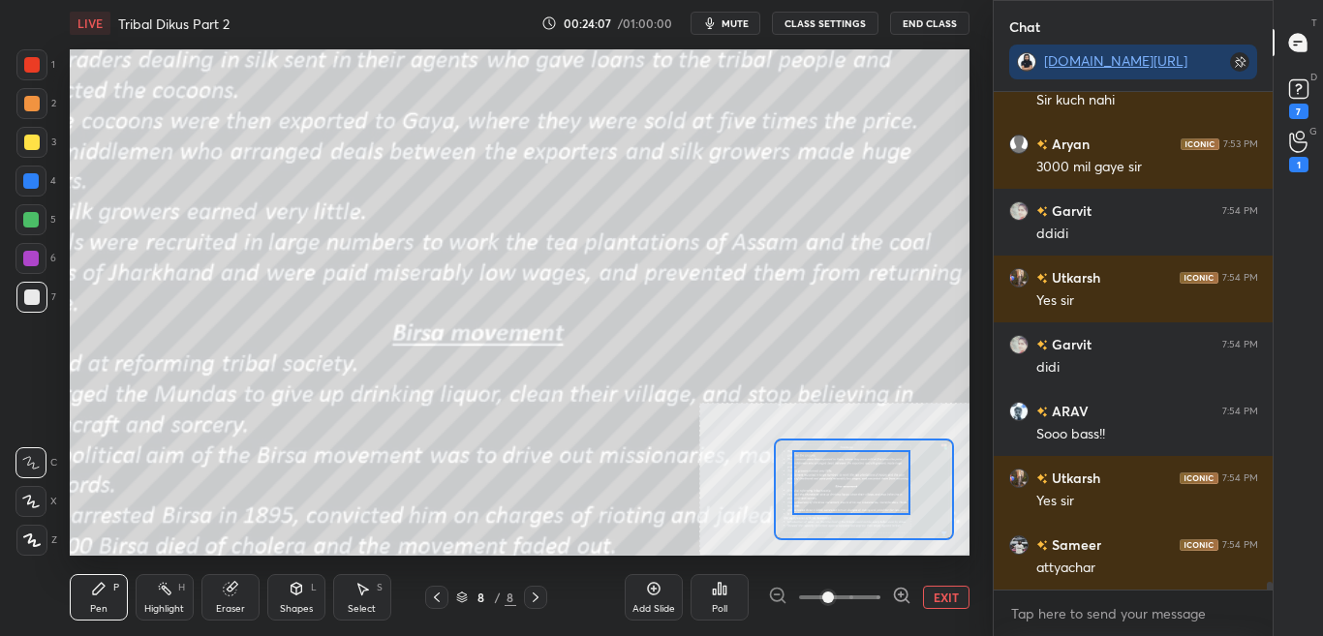
scroll to position [29945, 0]
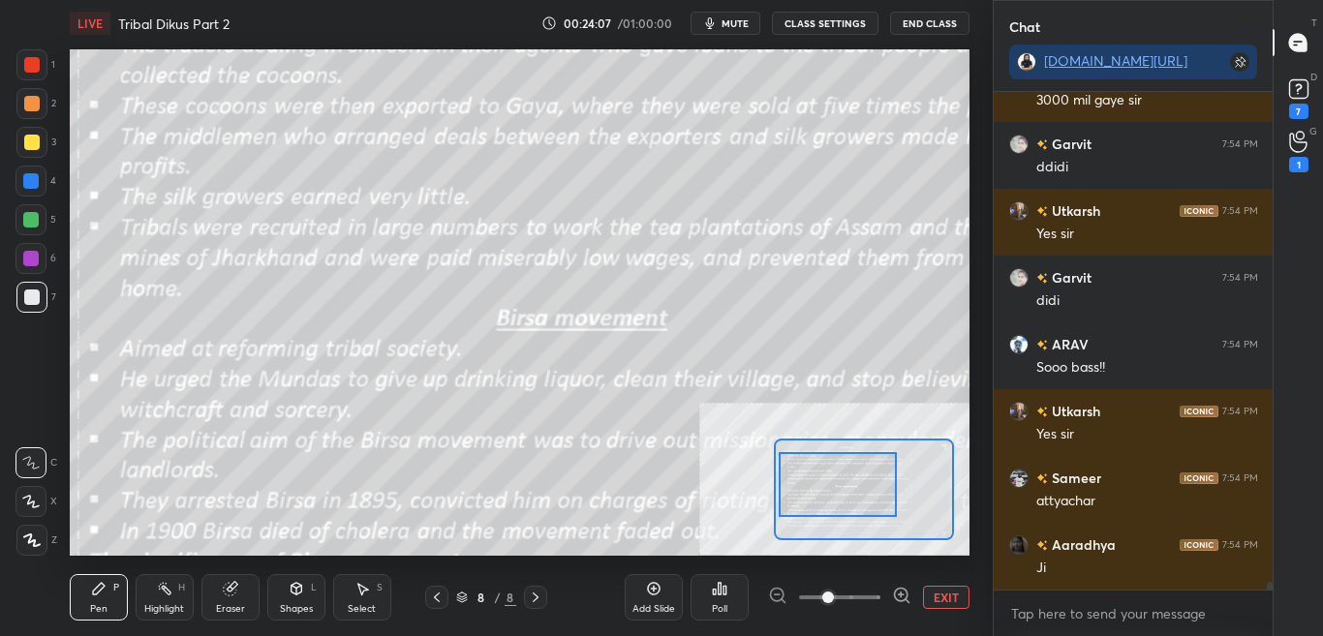
click at [834, 484] on div at bounding box center [837, 484] width 117 height 65
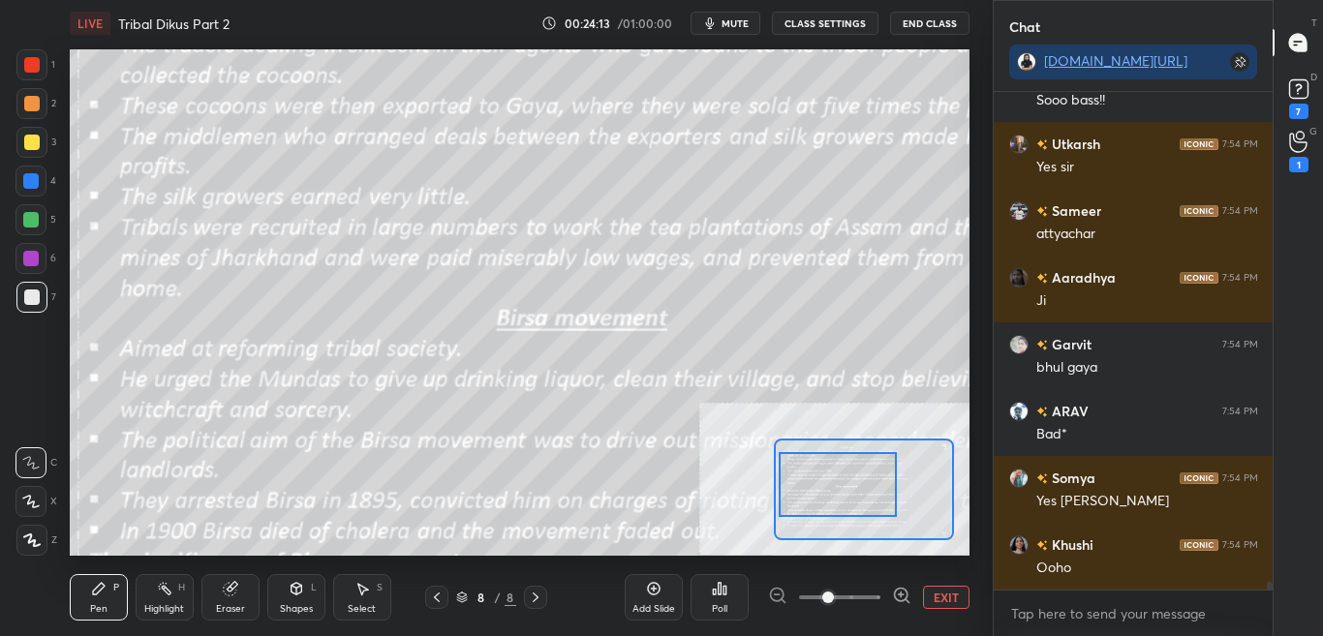
scroll to position [30279, 0]
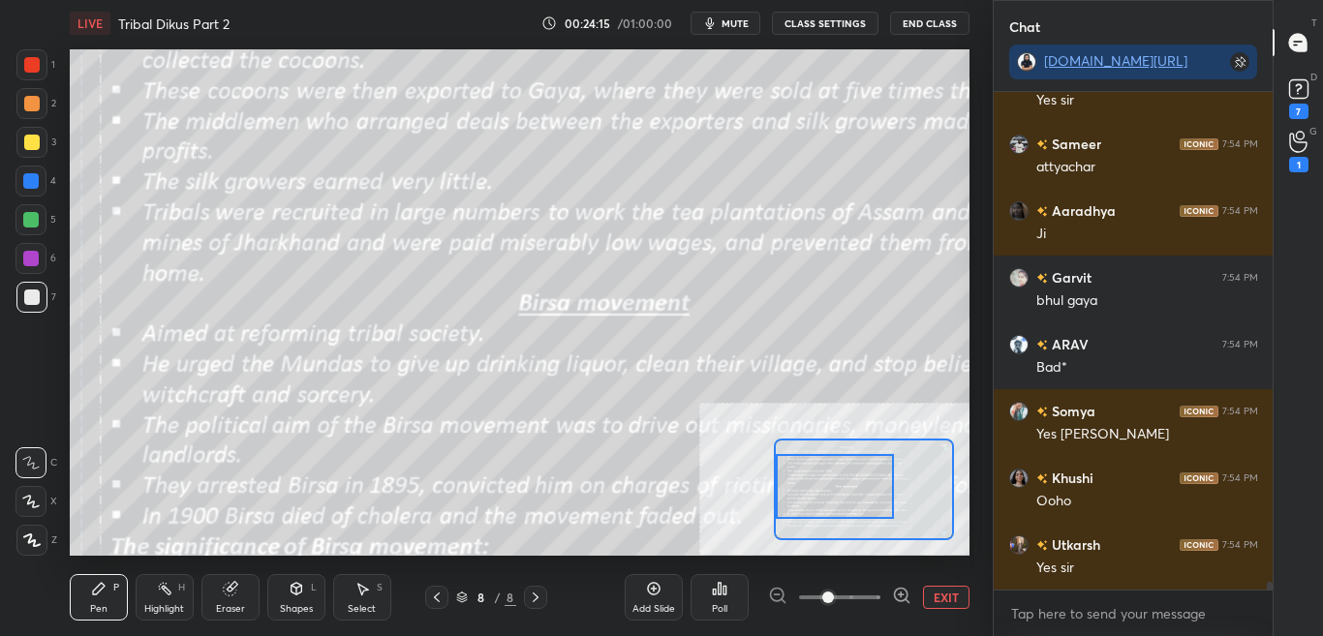
click at [840, 479] on div at bounding box center [834, 486] width 117 height 65
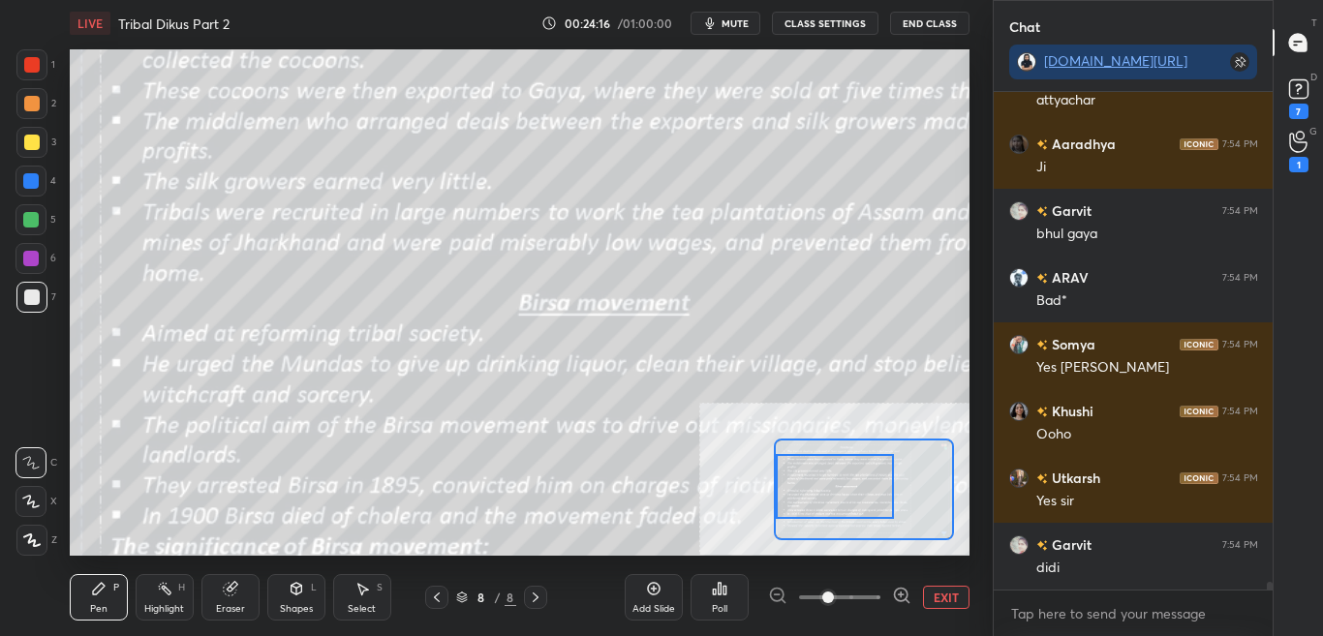
scroll to position [30365, 0]
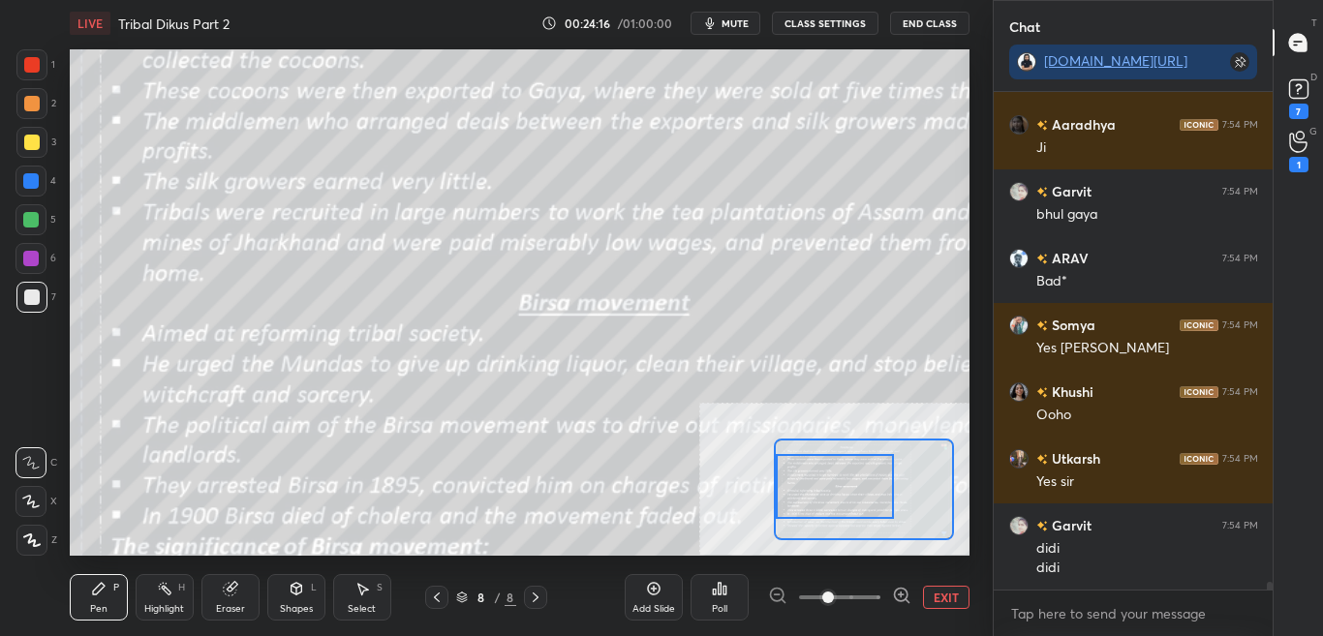
click at [850, 21] on button "CLASS SETTINGS" at bounding box center [825, 23] width 107 height 23
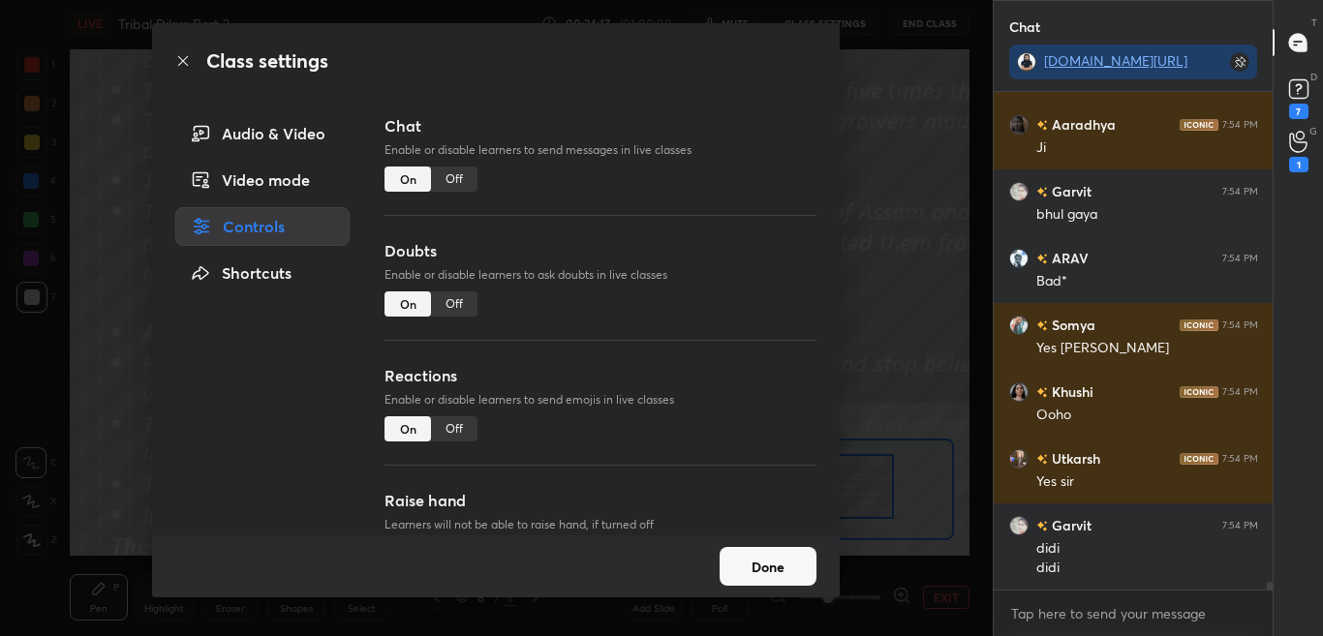
scroll to position [30516, 0]
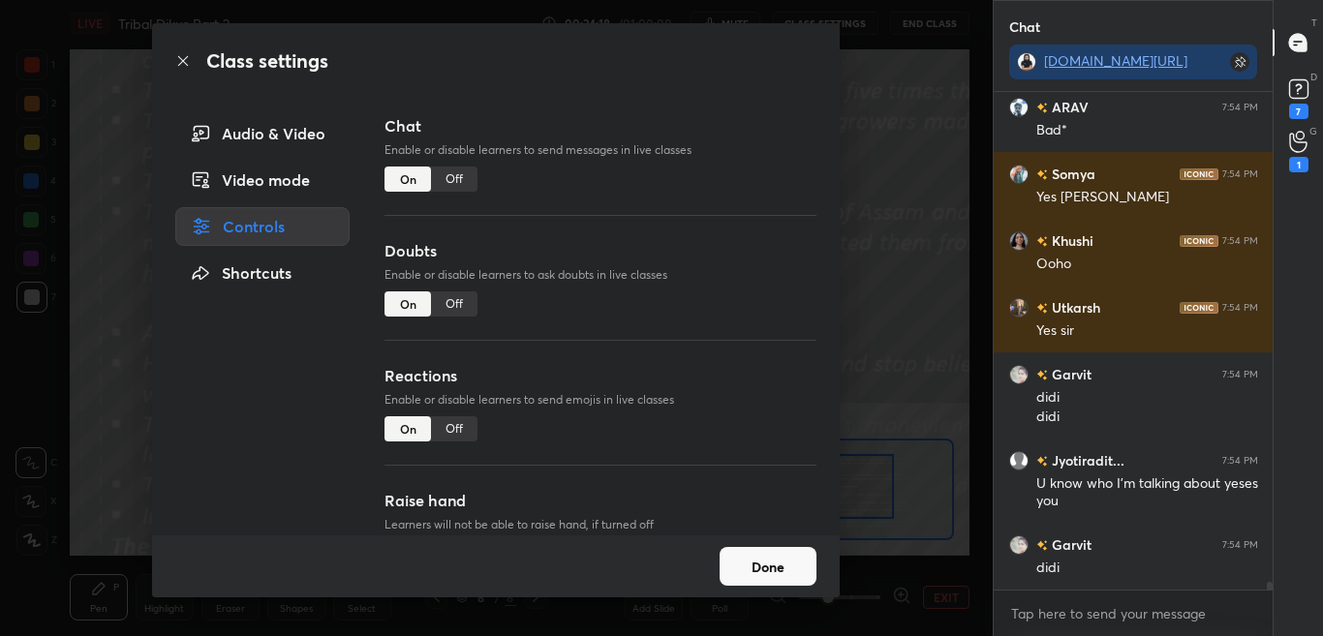
click at [459, 171] on div "Off" at bounding box center [454, 179] width 46 height 25
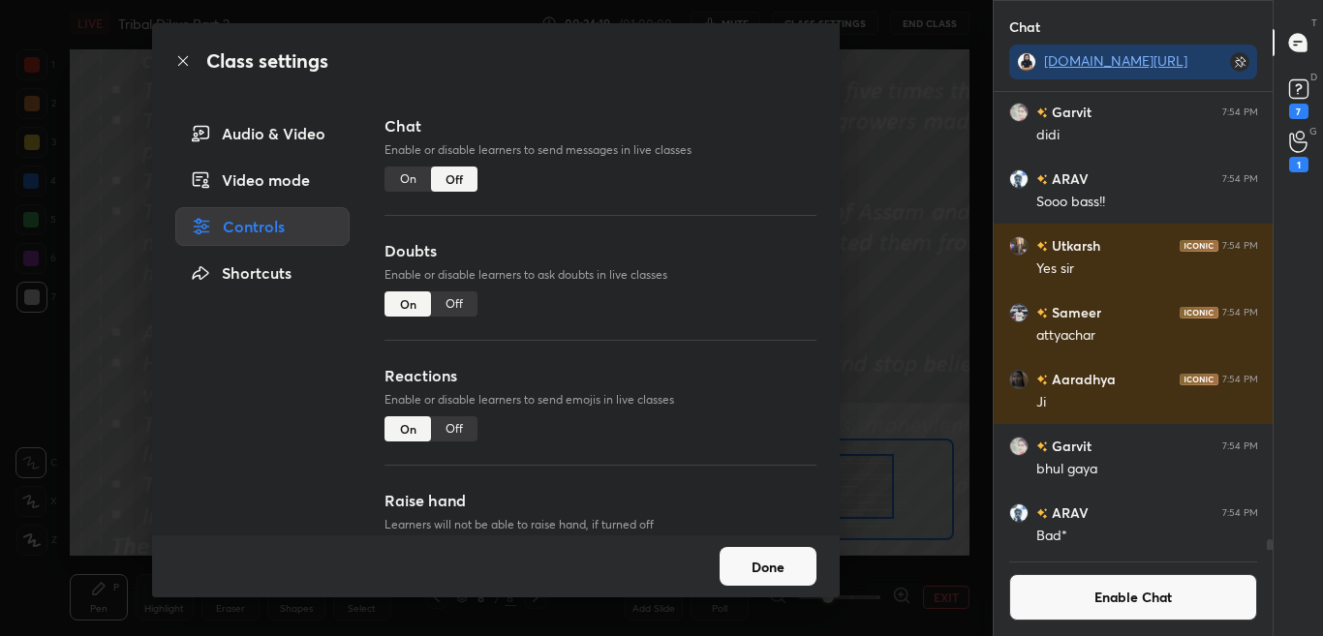
scroll to position [30281, 0]
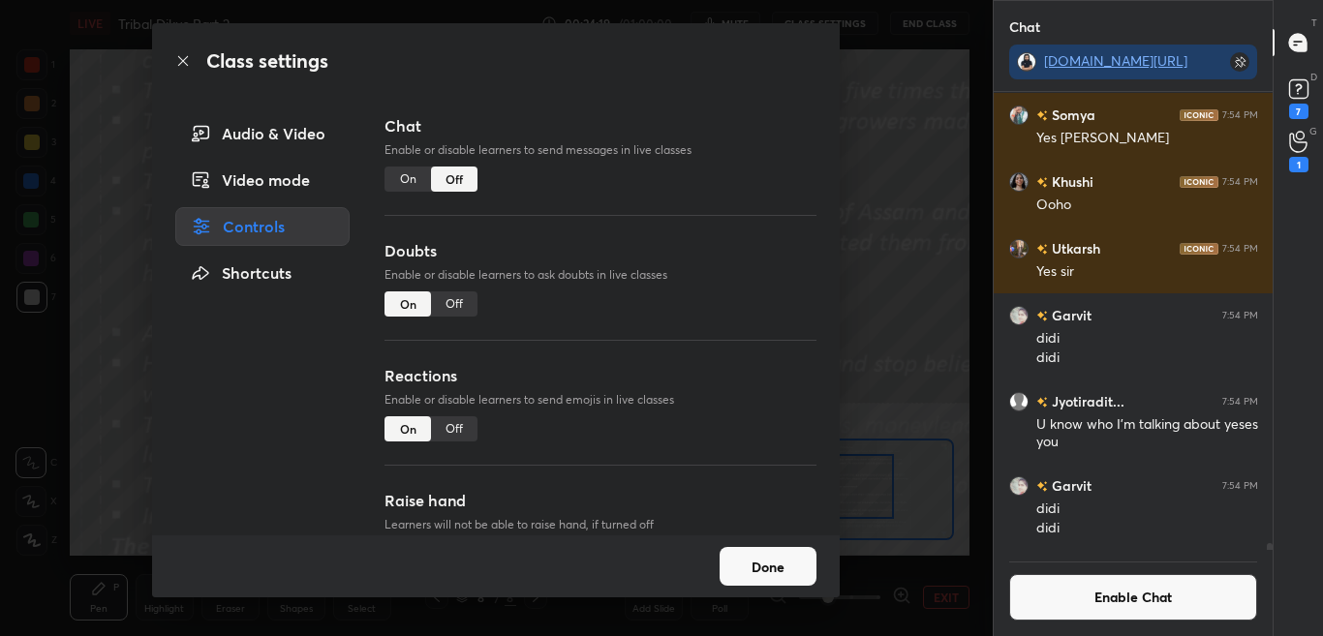
click at [175, 60] on div "Class settings" at bounding box center [495, 61] width 687 height 76
click at [182, 71] on div "Class settings" at bounding box center [495, 61] width 687 height 76
click at [184, 62] on icon at bounding box center [183, 61] width 10 height 10
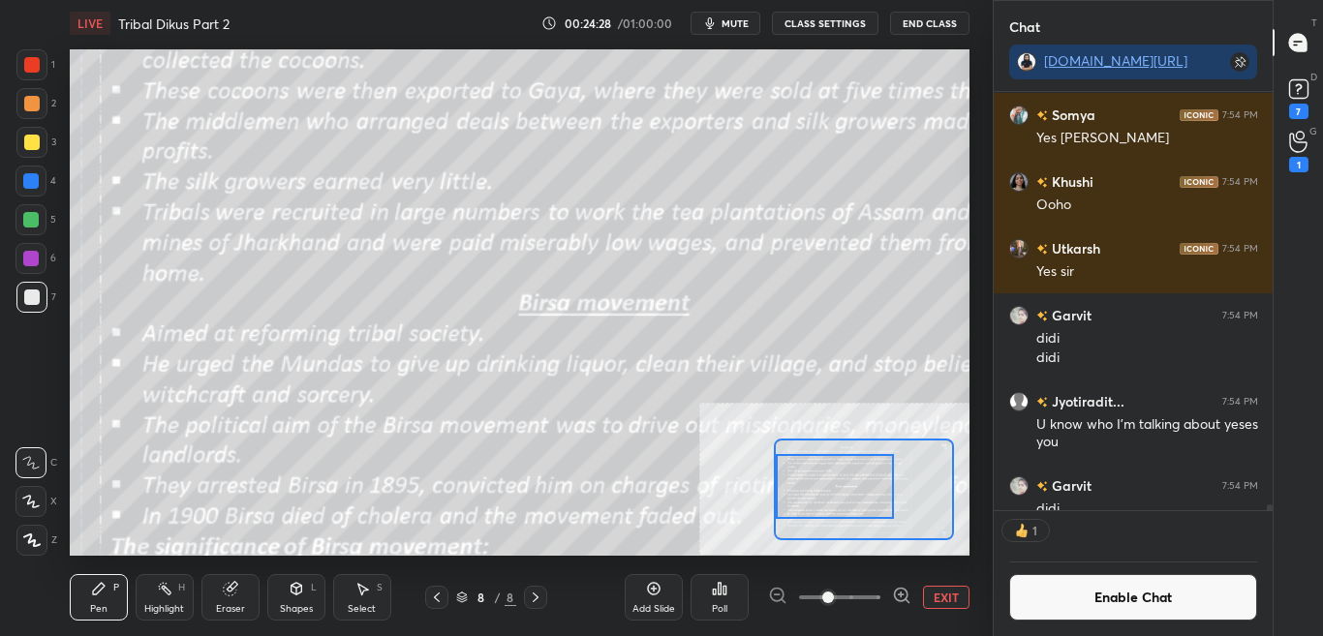
click at [1100, 596] on button "Enable Chat" at bounding box center [1133, 597] width 249 height 46
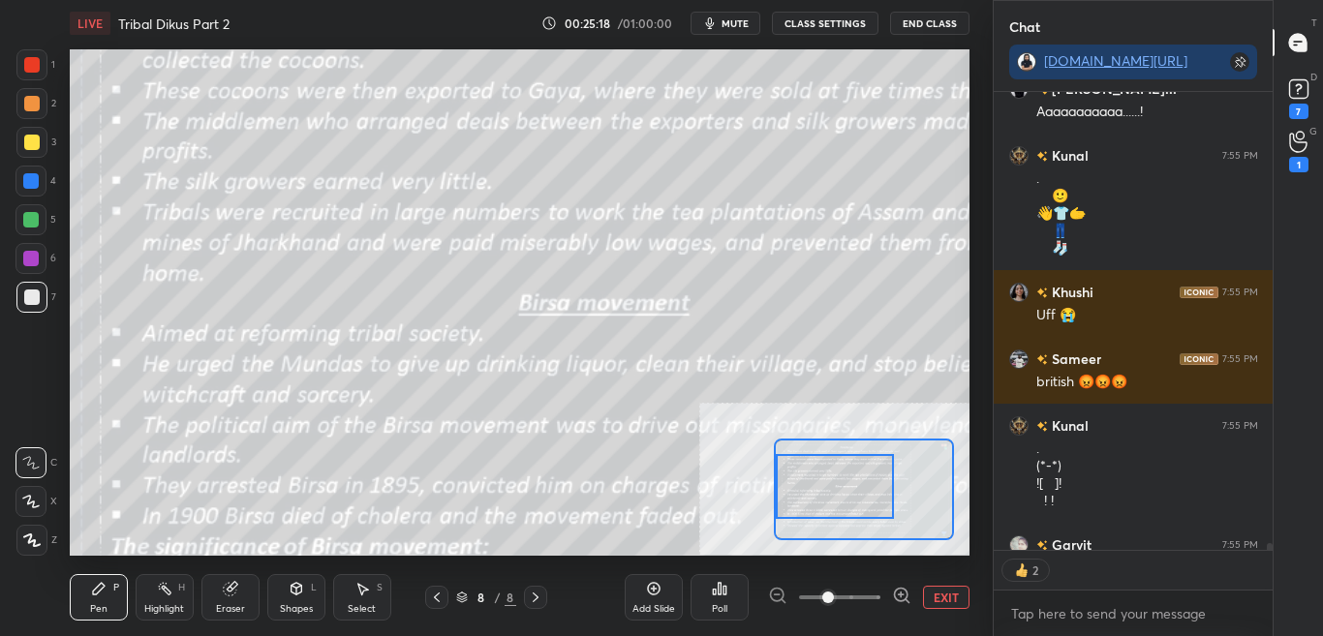
scroll to position [31616, 0]
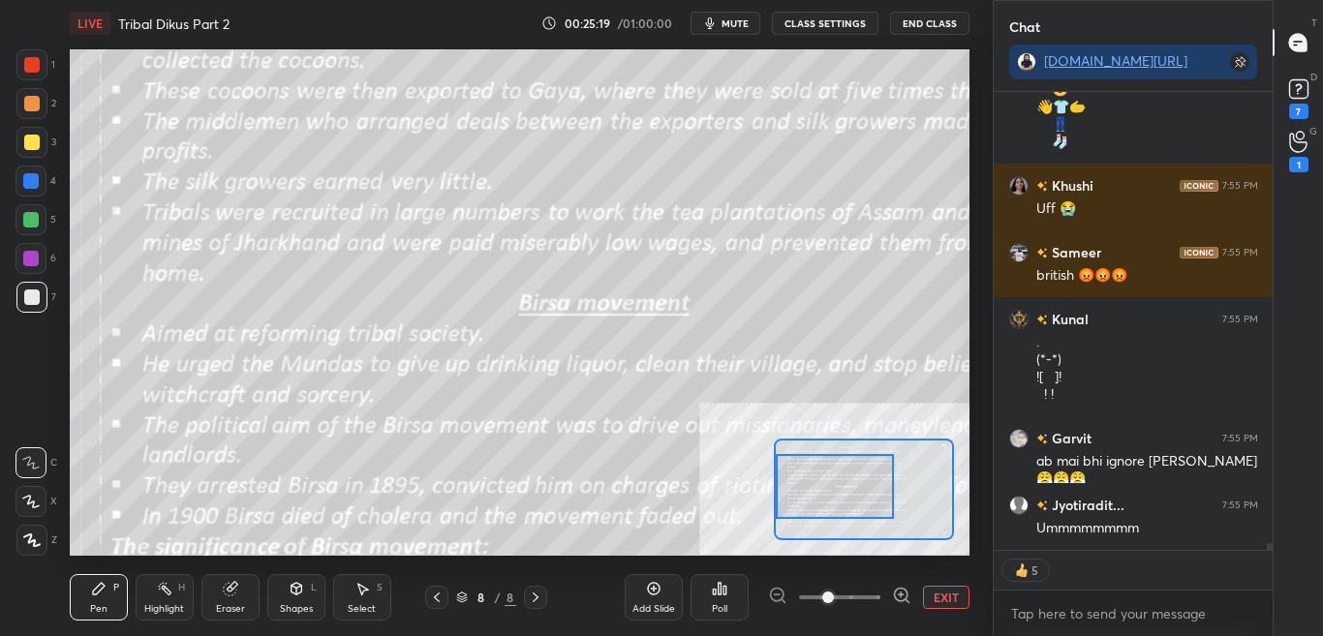
click at [953, 601] on button "EXIT" at bounding box center [946, 597] width 46 height 23
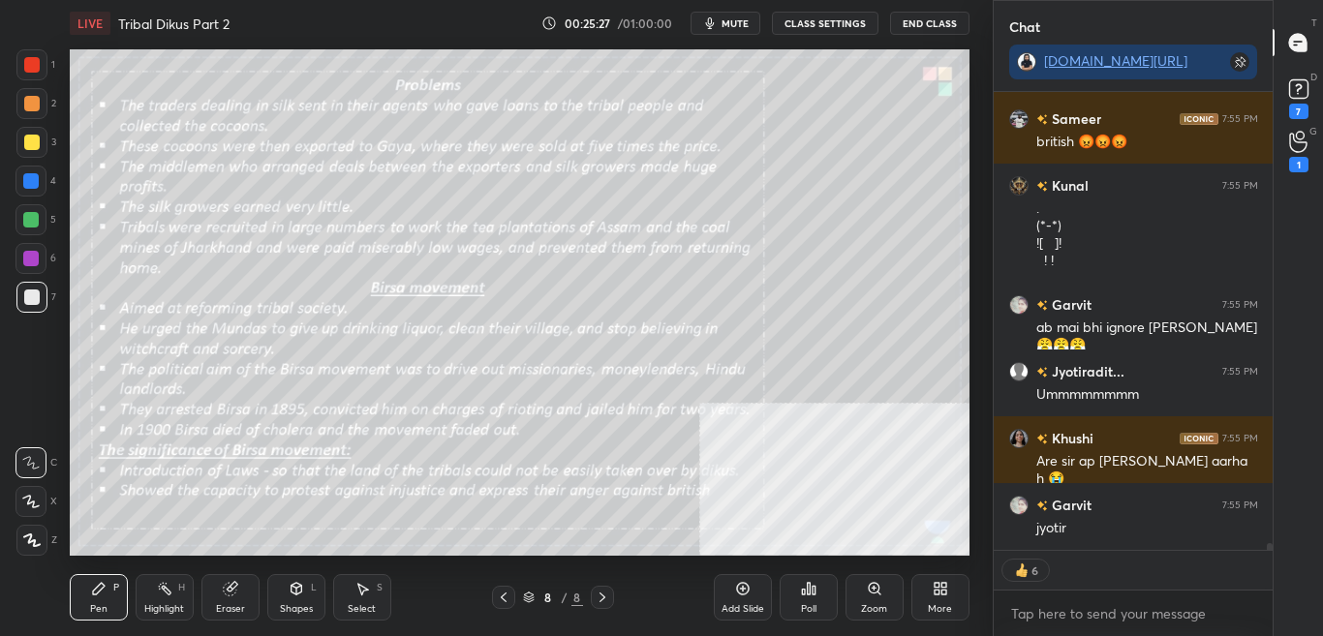
scroll to position [31816, 0]
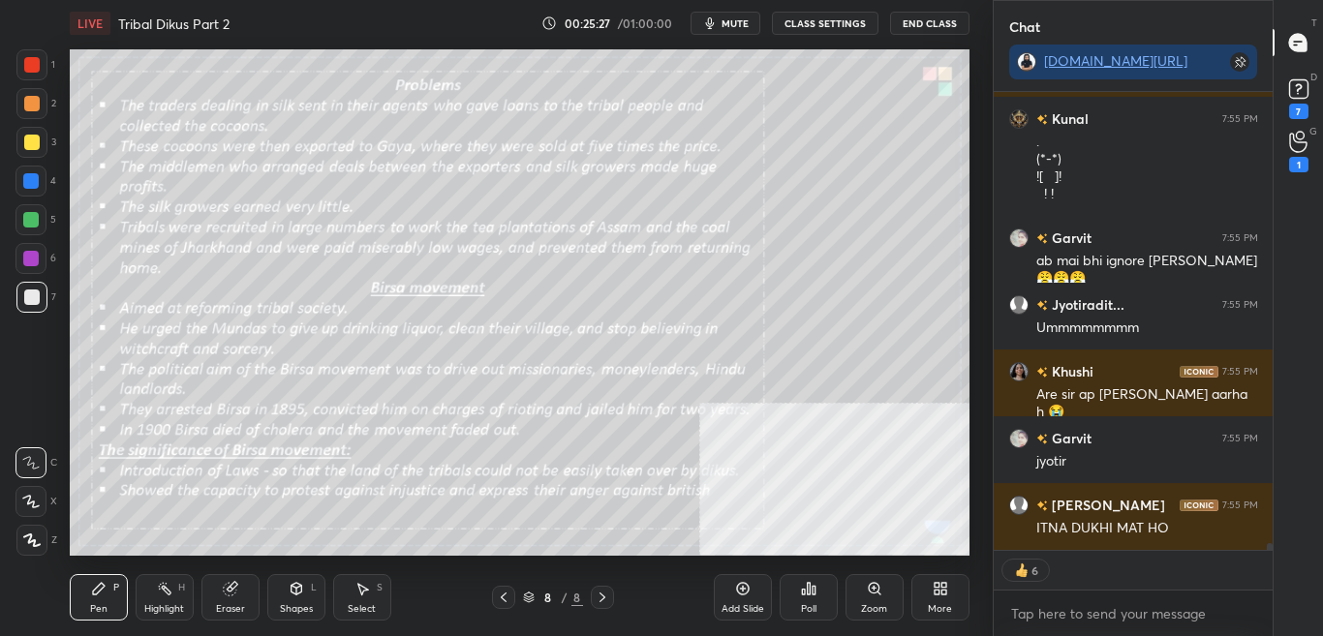
click at [881, 606] on div "Zoom" at bounding box center [874, 609] width 26 height 10
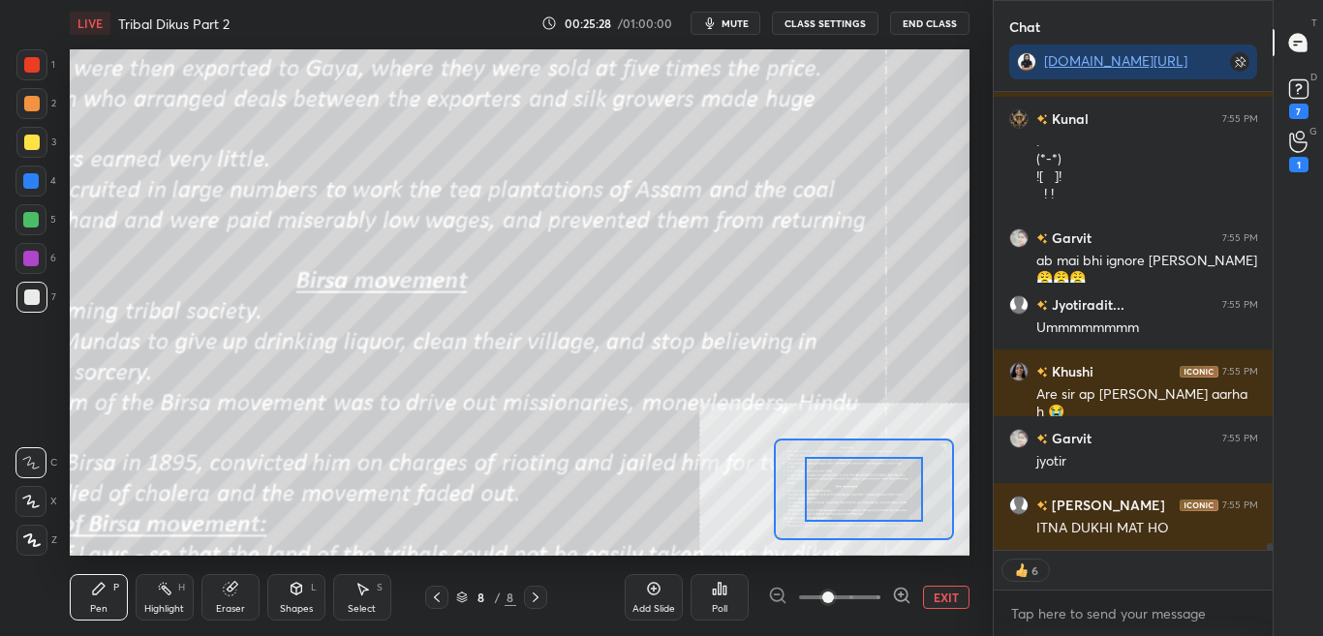
scroll to position [31883, 0]
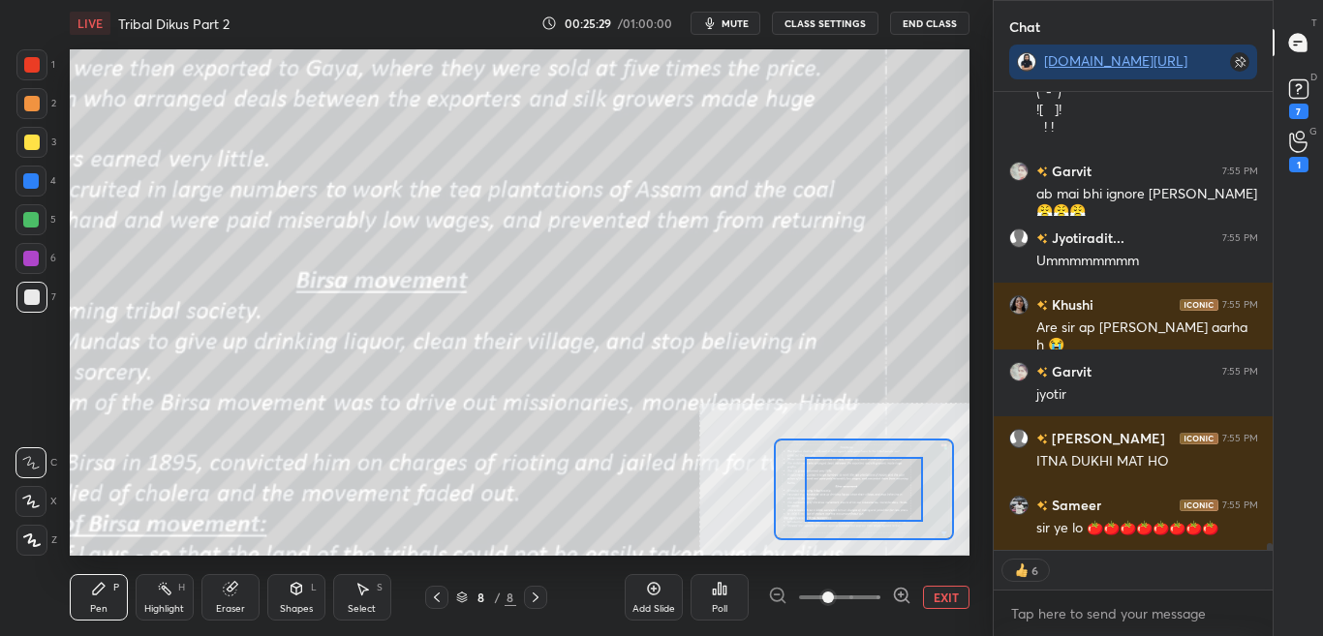
click at [875, 491] on div at bounding box center [863, 489] width 117 height 65
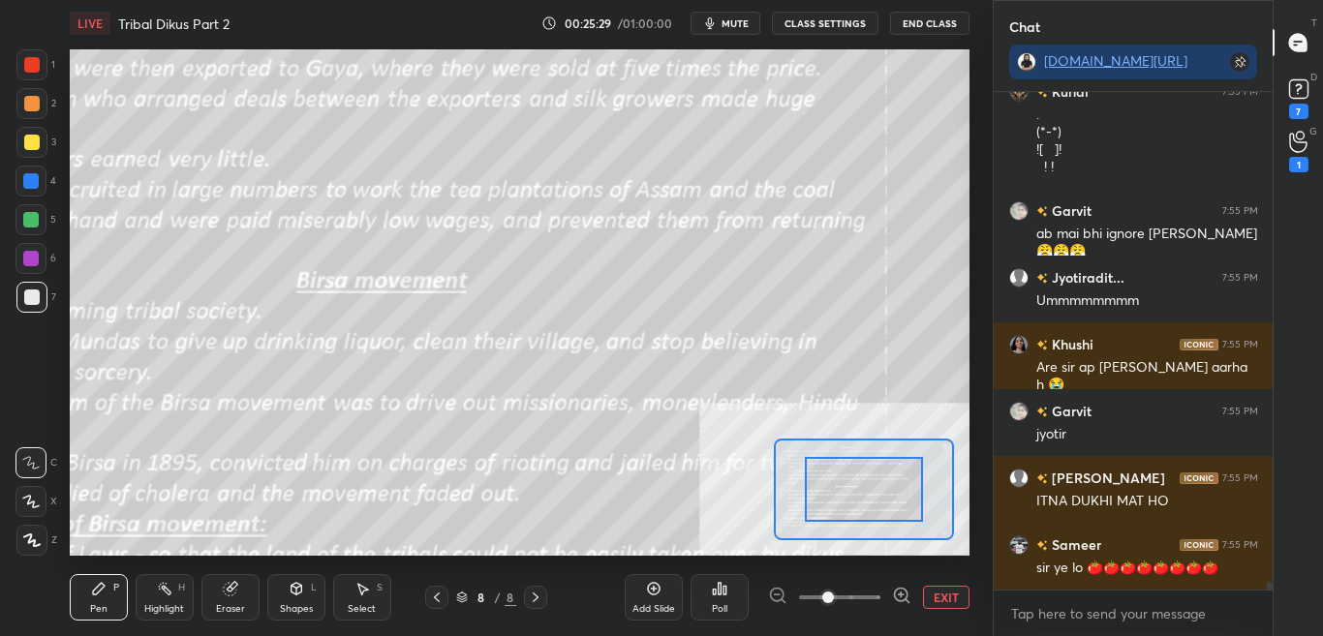
click at [937, 603] on button "EXIT" at bounding box center [946, 597] width 46 height 23
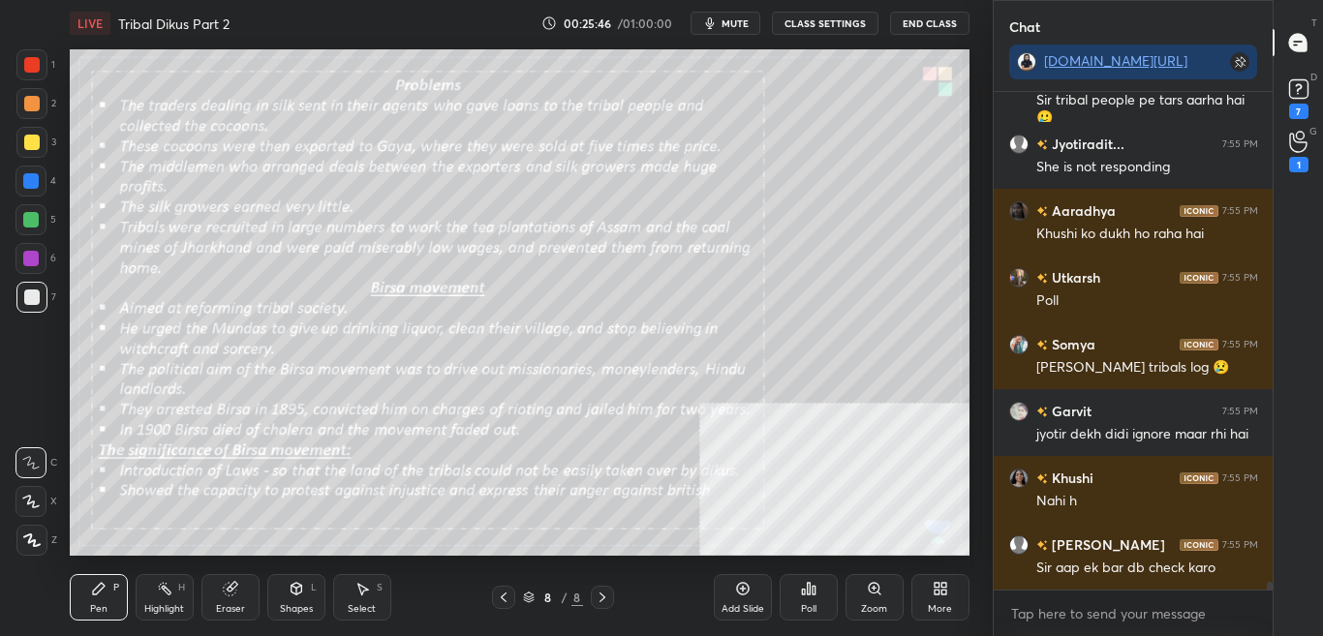
scroll to position [32578, 0]
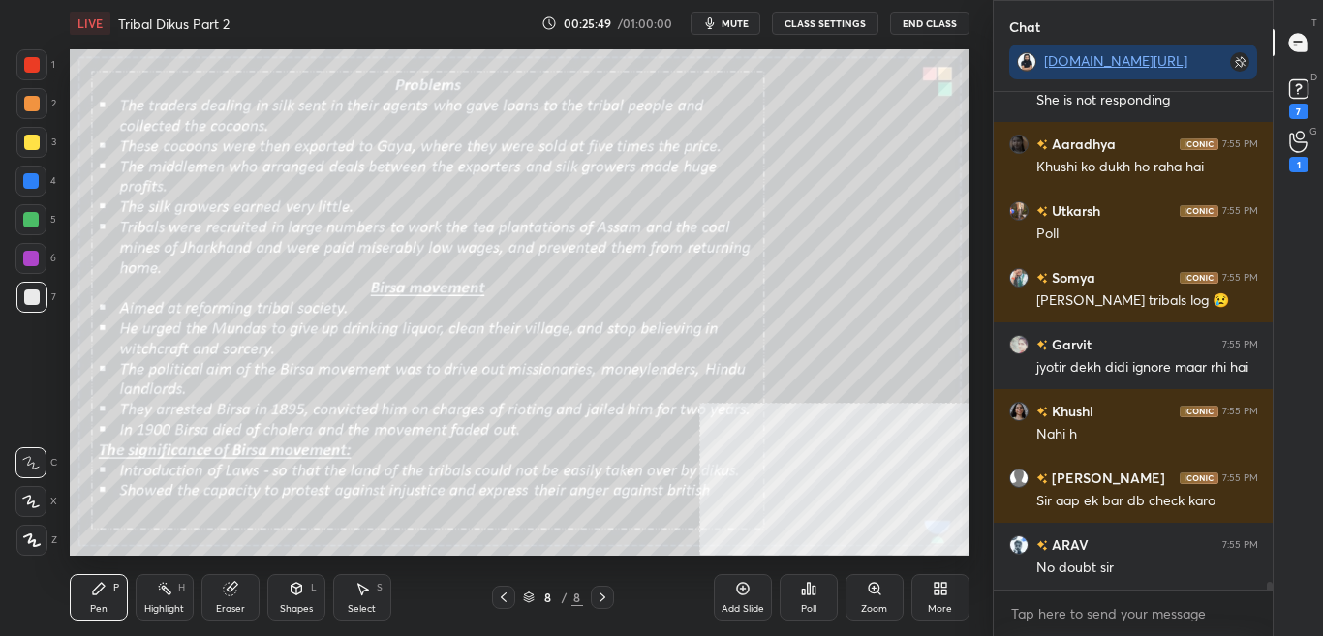
click at [943, 599] on div "More" at bounding box center [940, 597] width 58 height 46
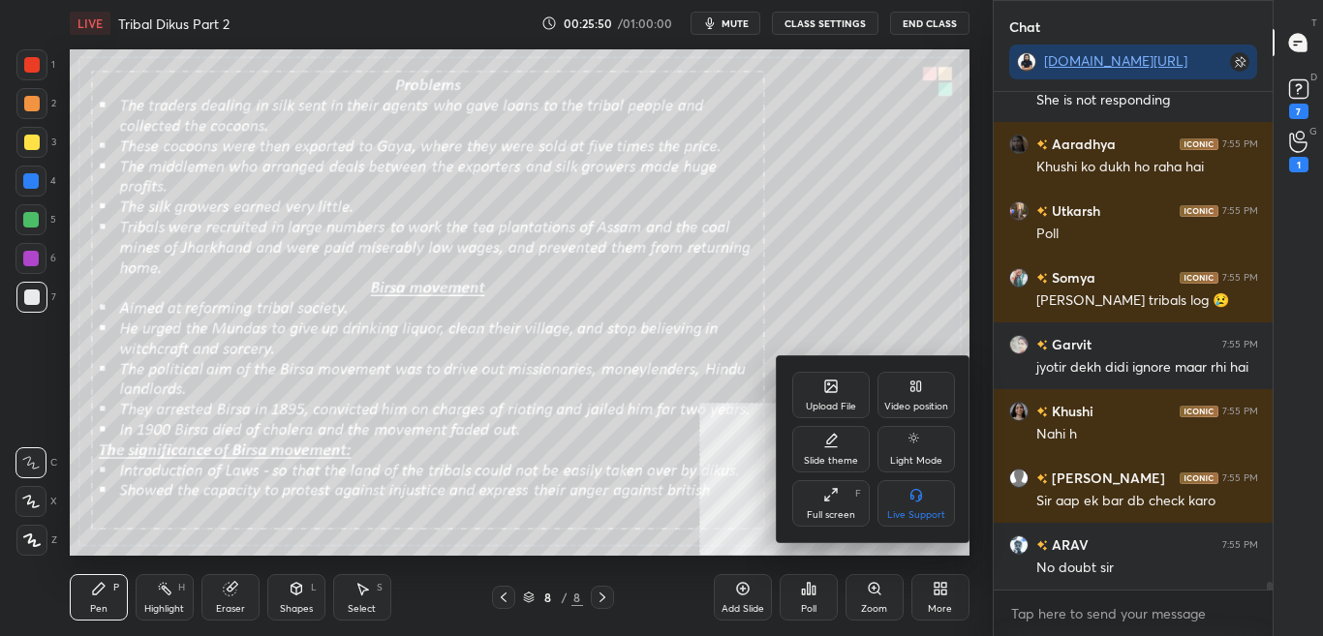
click at [832, 387] on icon at bounding box center [831, 388] width 11 height 7
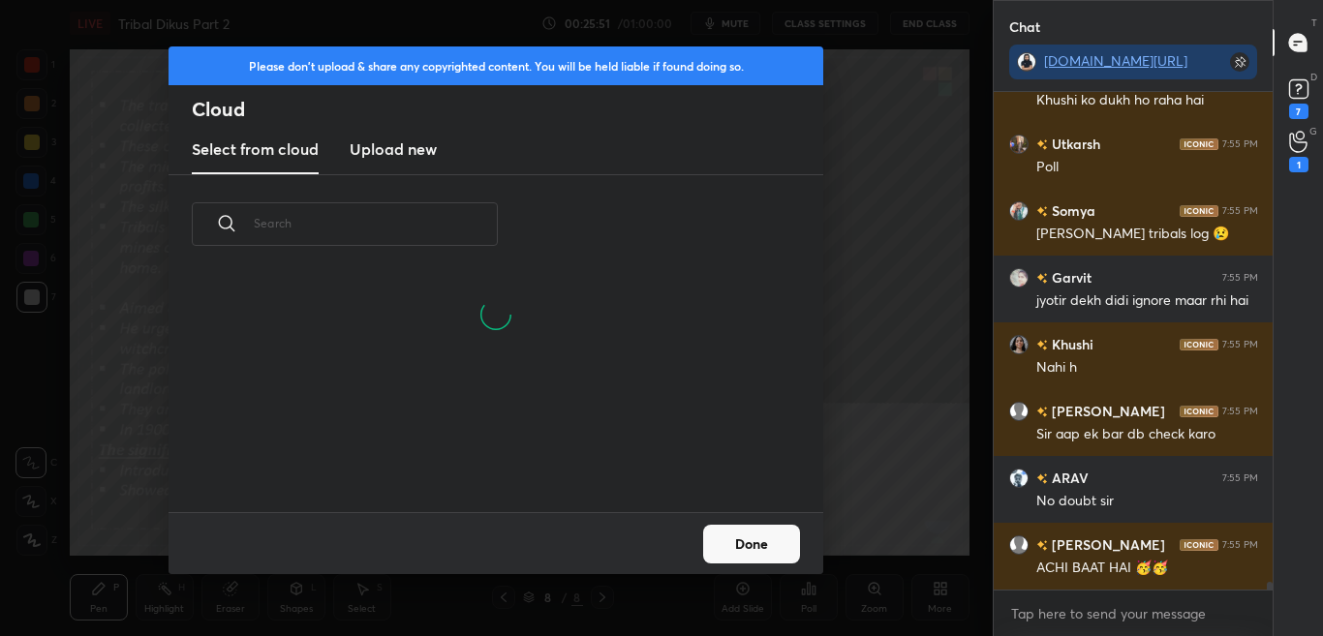
scroll to position [32712, 0]
click at [406, 159] on h3 "Upload new" at bounding box center [393, 148] width 87 height 23
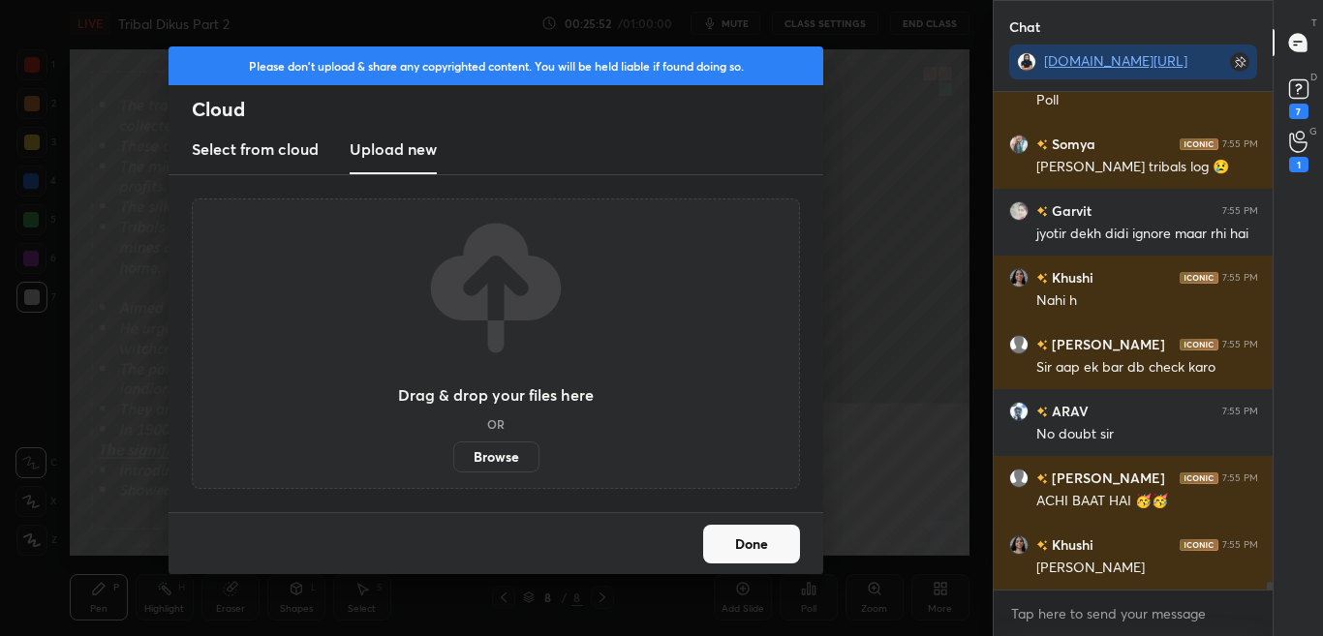
click at [490, 476] on div "Drag & drop your files here OR Browse" at bounding box center [496, 344] width 608 height 290
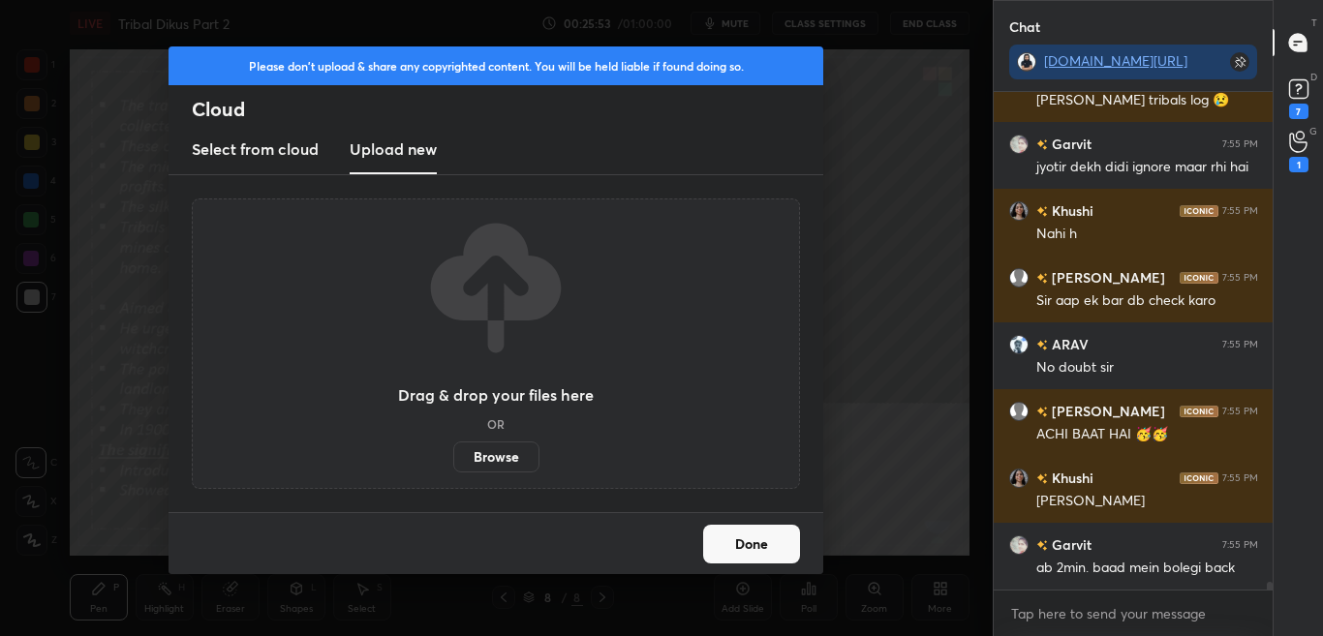
click at [492, 462] on label "Browse" at bounding box center [496, 457] width 86 height 31
click at [453, 462] on input "Browse" at bounding box center [453, 457] width 0 height 31
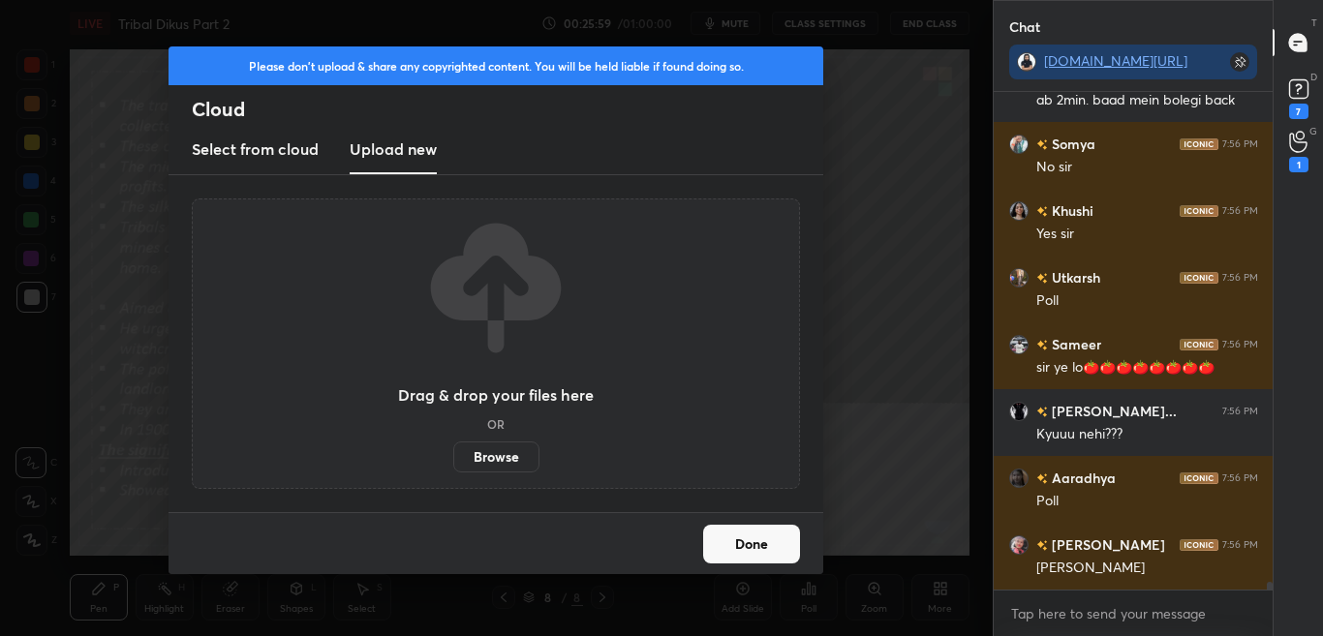
scroll to position [33247, 0]
click at [847, 260] on div "Please don't upload & share any copyrighted content. You will be held liable if…" at bounding box center [496, 318] width 993 height 636
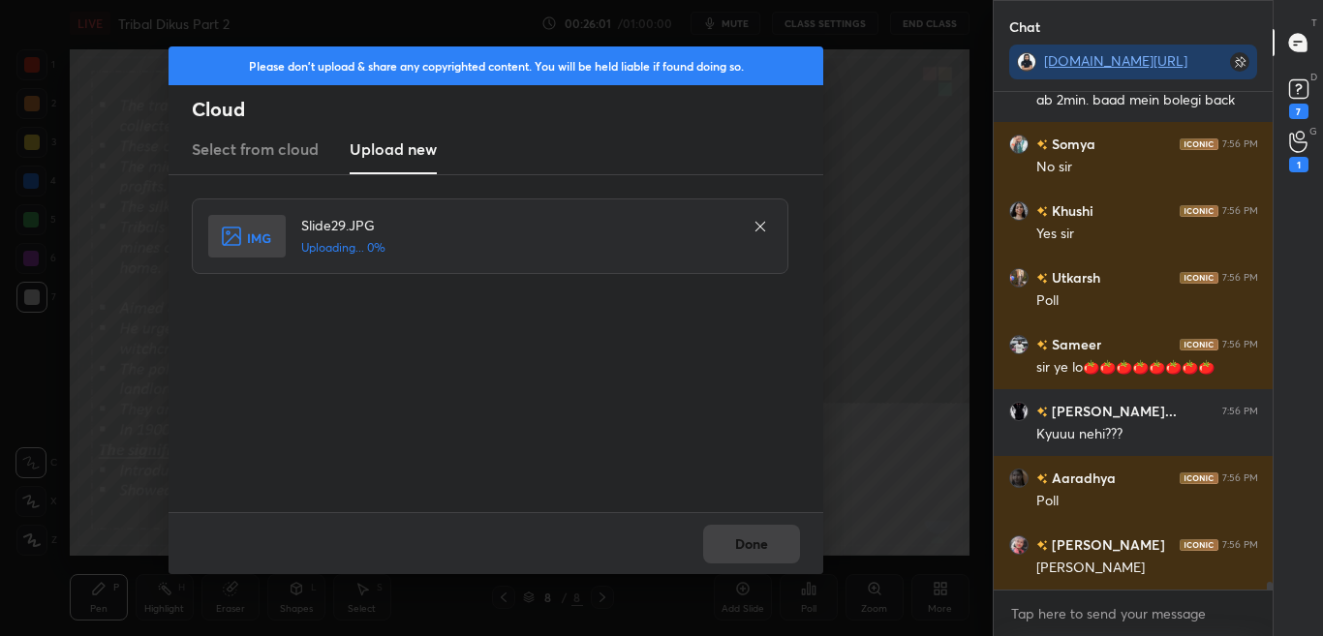
click at [785, 545] on div "Done" at bounding box center [495, 543] width 655 height 62
click at [781, 547] on button "Done" at bounding box center [751, 544] width 97 height 39
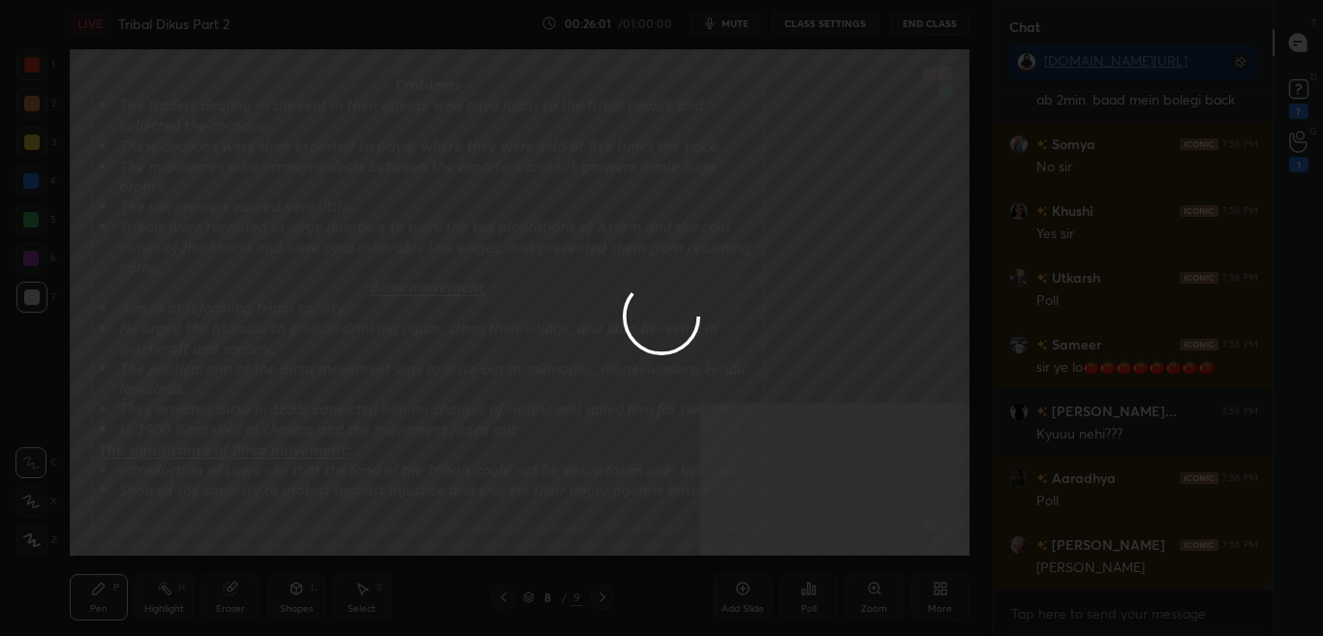
click at [774, 549] on button "Done" at bounding box center [751, 544] width 97 height 39
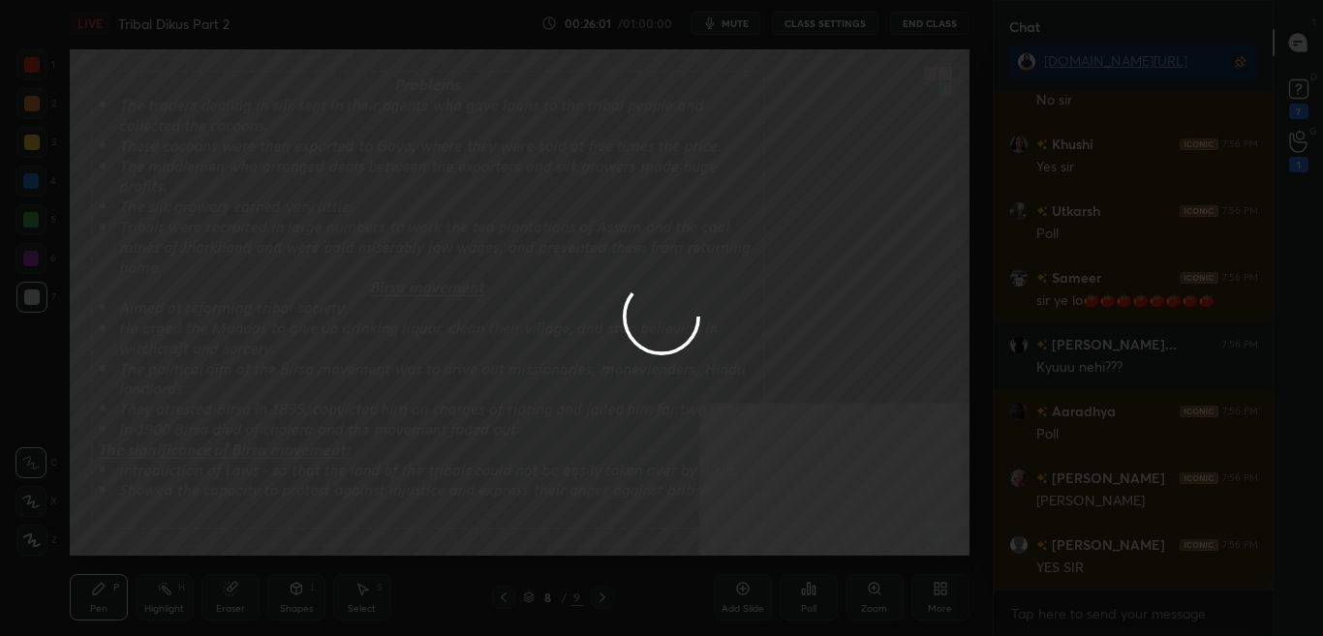
click at [763, 557] on div at bounding box center [661, 318] width 1323 height 636
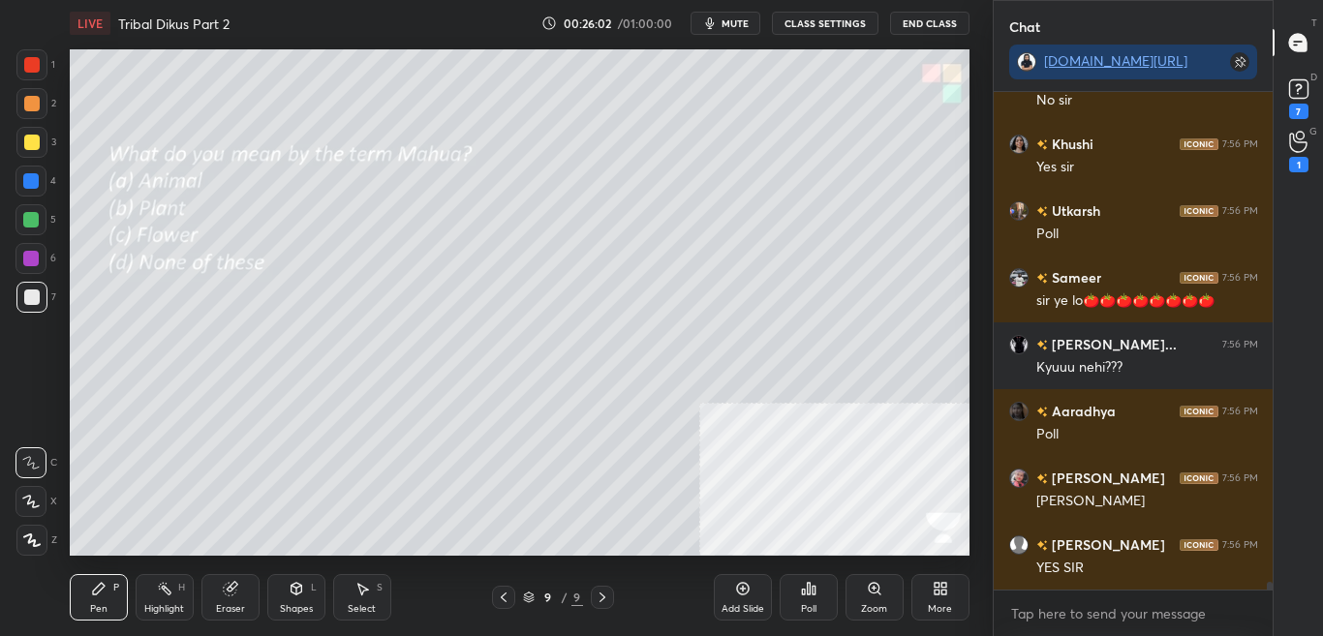
click at [1322, 104] on div "D Doubts (D) 7" at bounding box center [1297, 97] width 49 height 54
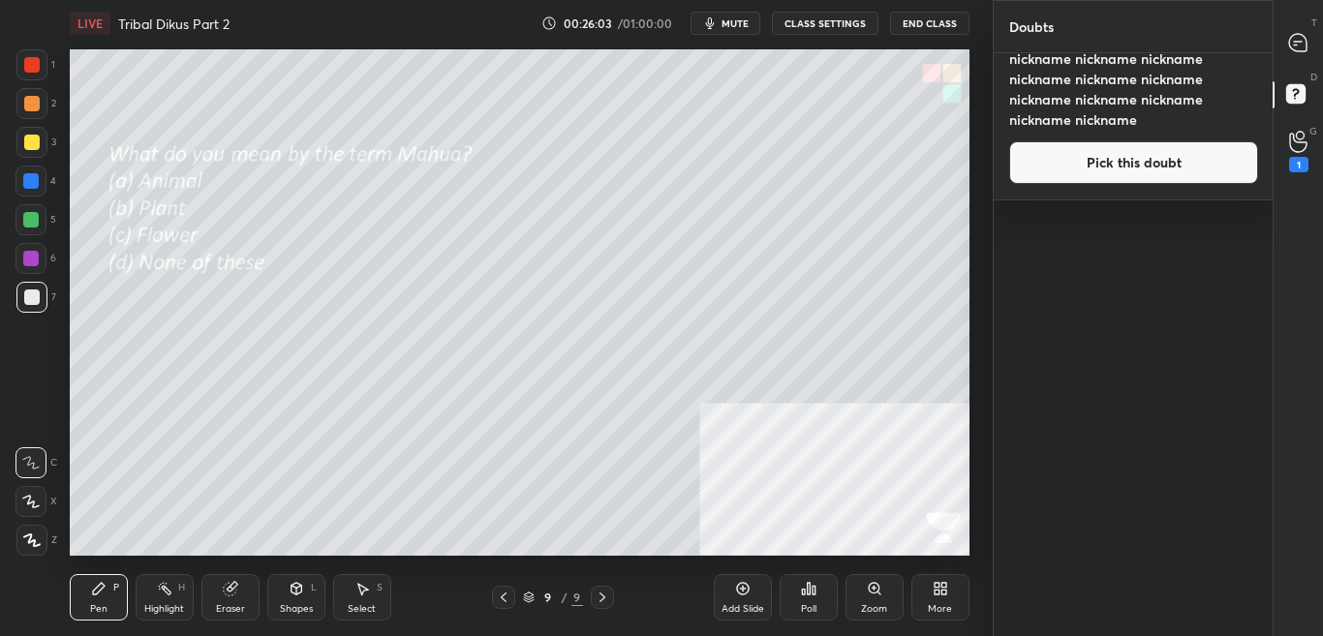
scroll to position [577, 273]
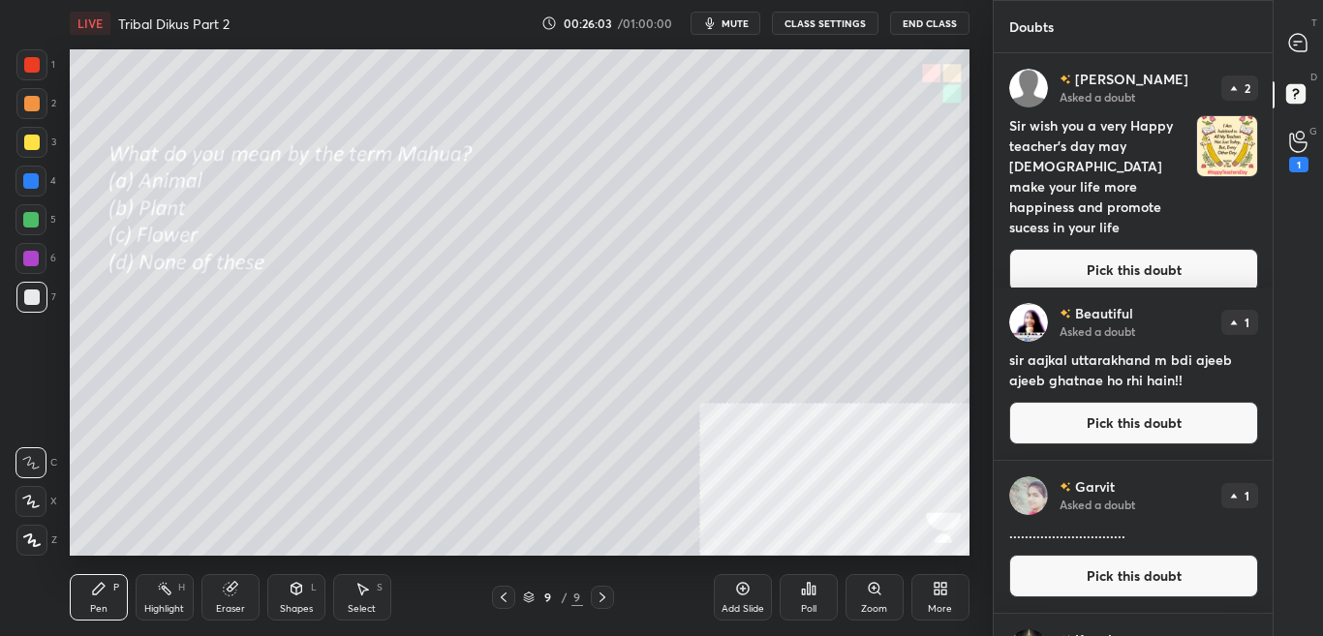
click at [754, 21] on button "mute" at bounding box center [725, 23] width 70 height 23
click at [736, 78] on div "LIVE Tribal Dikus Part 2 00:26:13 / 01:00:00 unmute CLASS SETTINGS End Class Se…" at bounding box center [519, 318] width 915 height 636
click at [1312, 52] on div at bounding box center [1298, 42] width 39 height 35
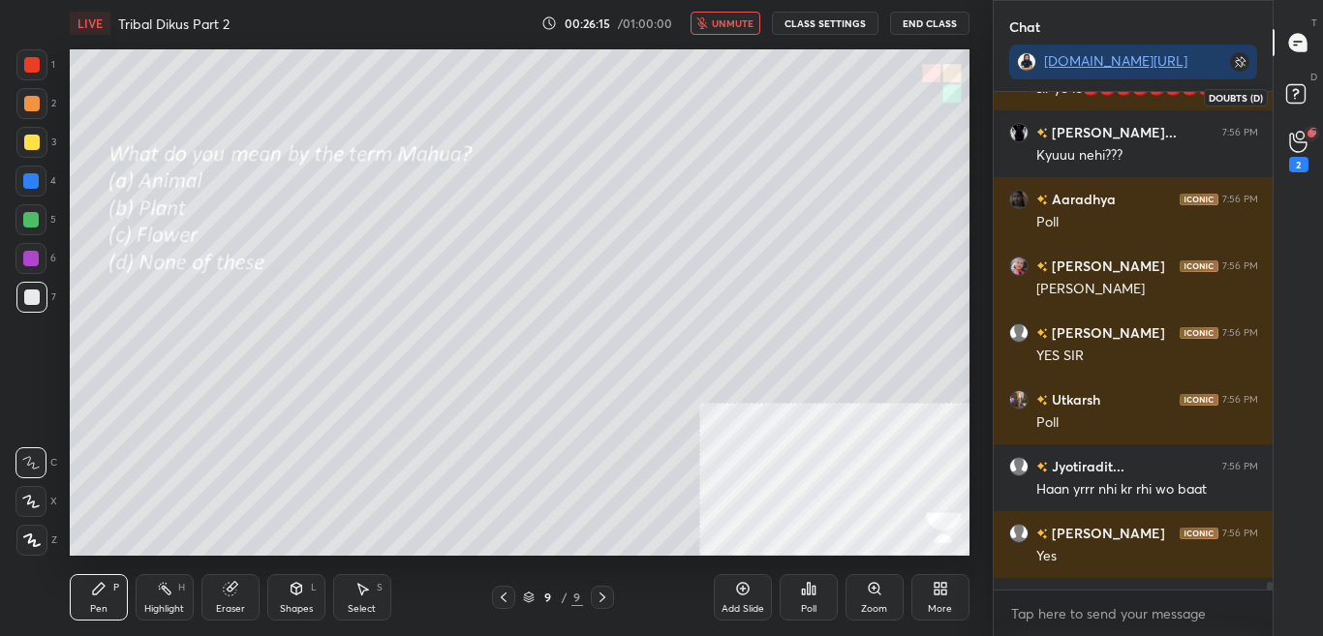
scroll to position [492, 273]
click at [1307, 155] on div "2" at bounding box center [1298, 152] width 19 height 42
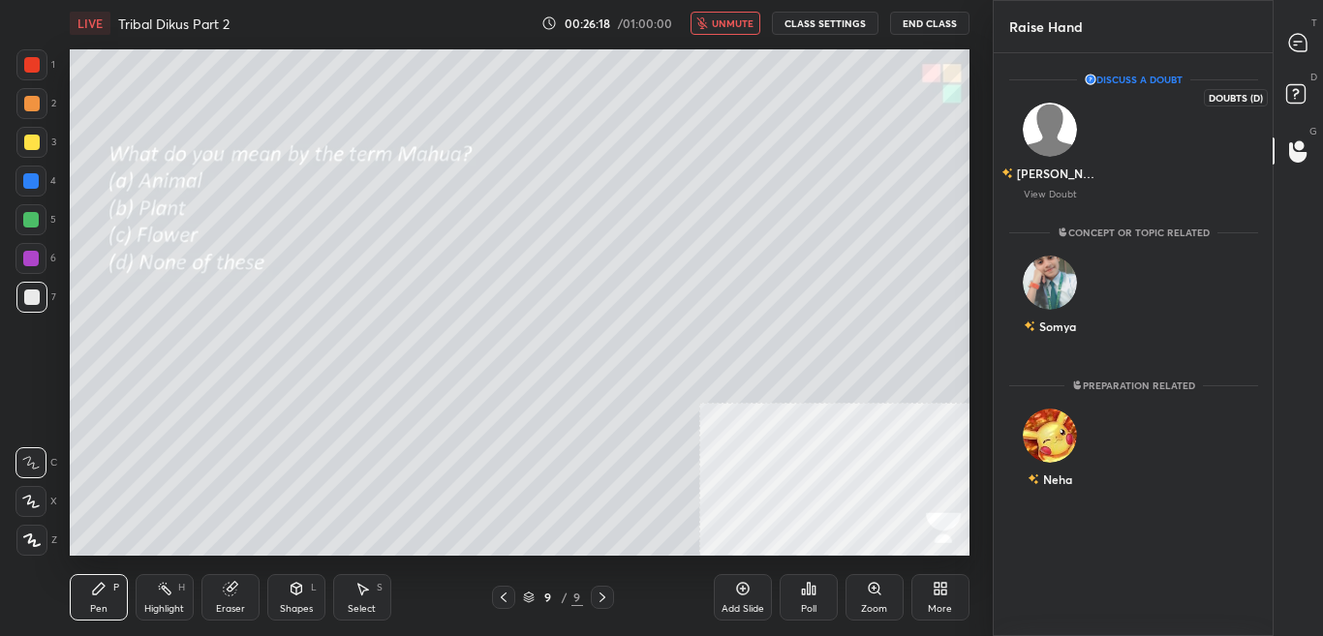
click at [1309, 84] on icon at bounding box center [1298, 96] width 35 height 35
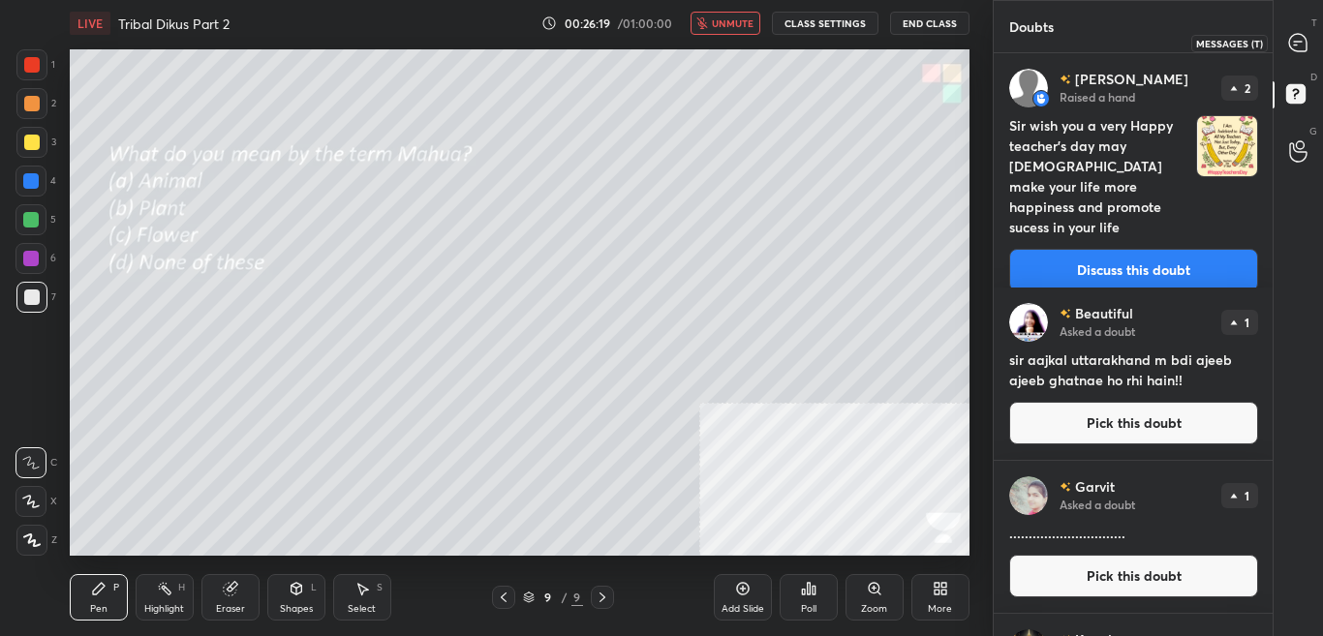
click at [1315, 42] on div at bounding box center [1298, 42] width 39 height 35
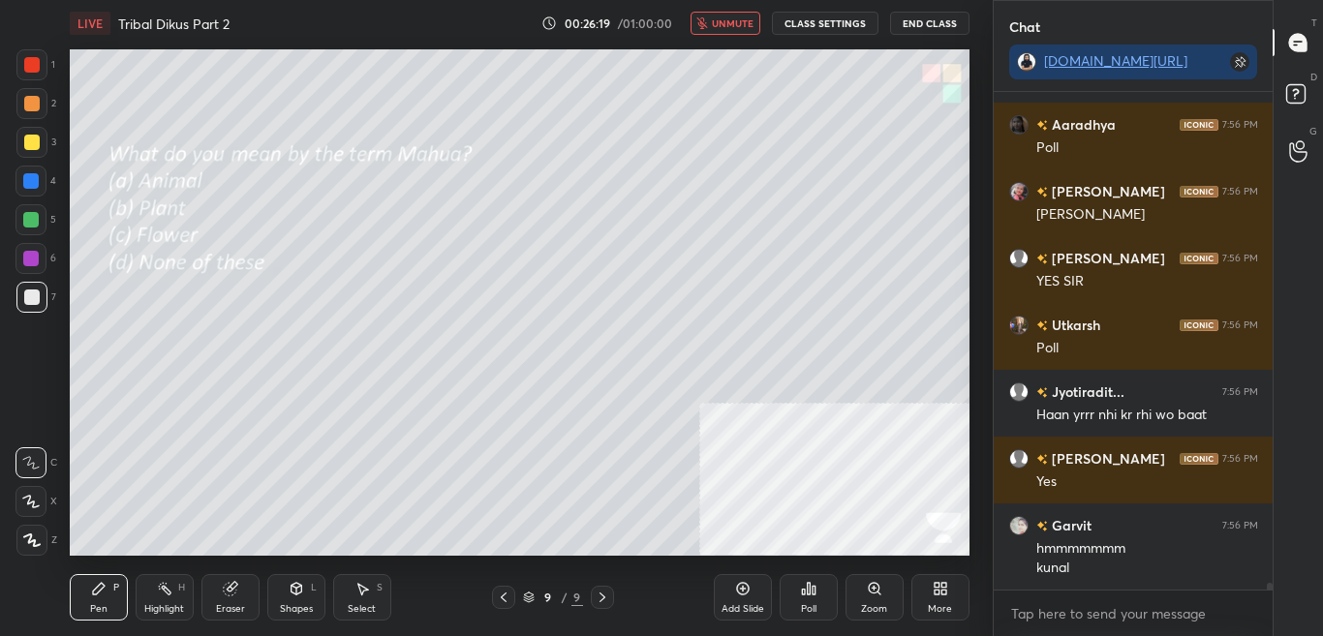
click at [1312, 77] on p "D" at bounding box center [1313, 77] width 7 height 15
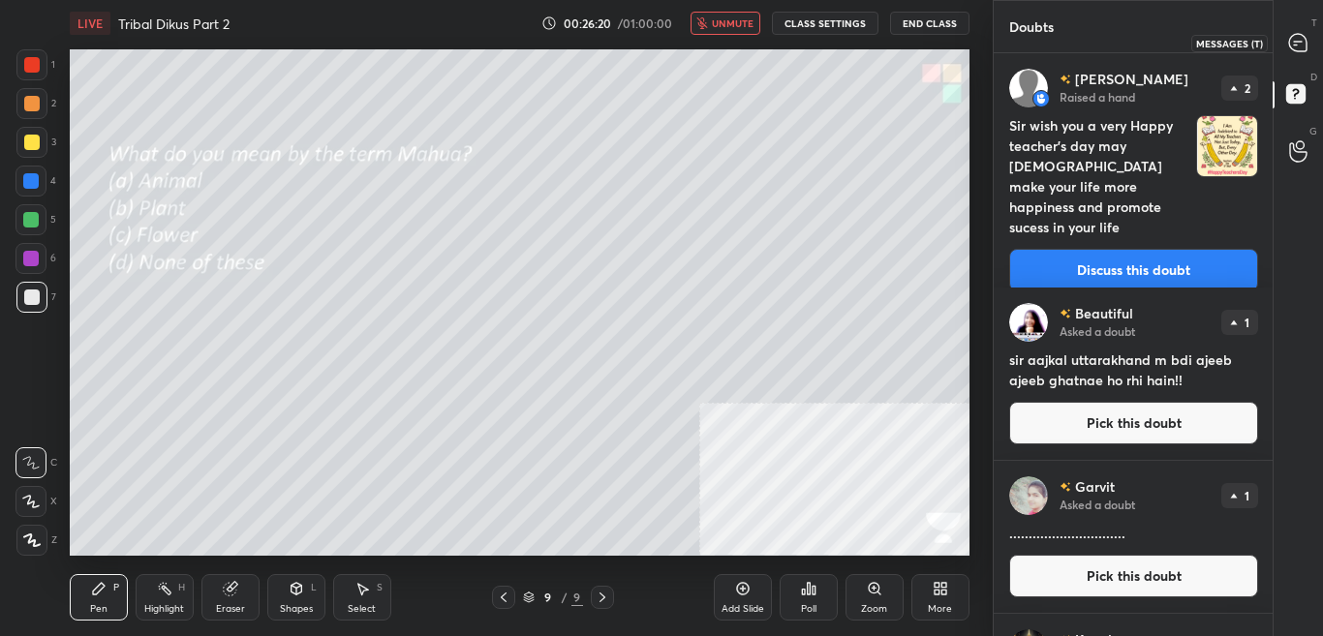
click at [1311, 46] on div at bounding box center [1298, 42] width 39 height 35
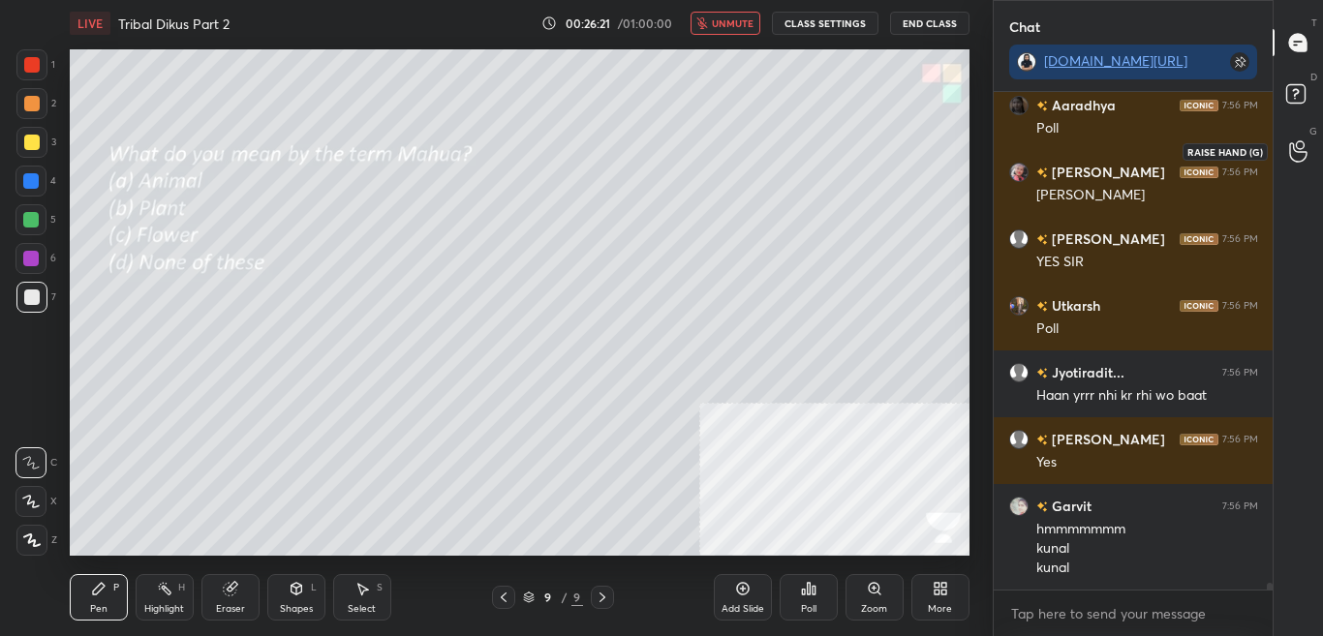
click at [1312, 140] on div at bounding box center [1298, 151] width 39 height 35
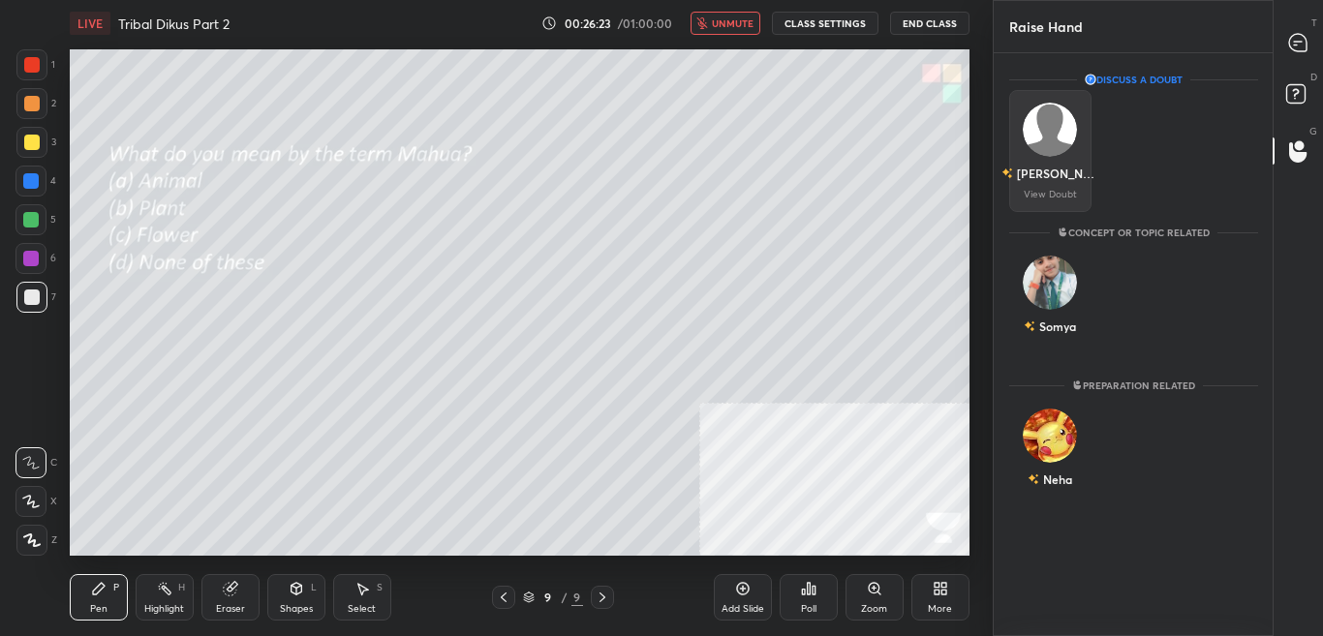
click at [1026, 138] on img "grid" at bounding box center [1050, 130] width 54 height 54
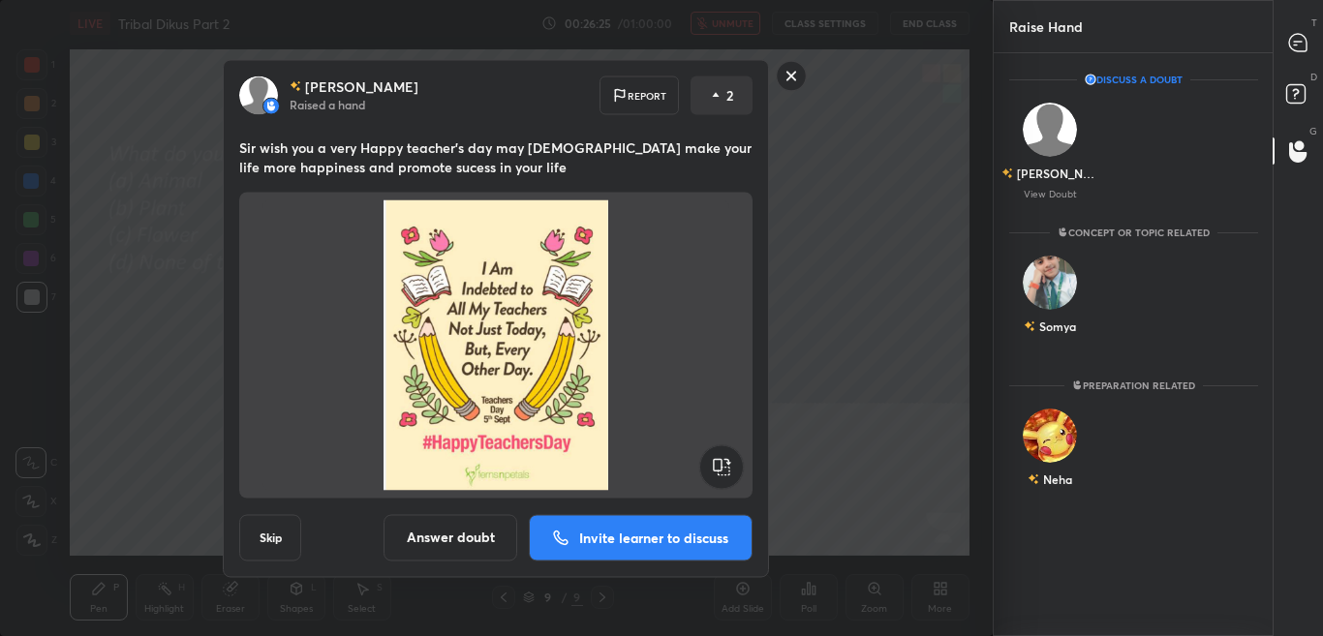
click at [784, 80] on rect at bounding box center [792, 76] width 30 height 30
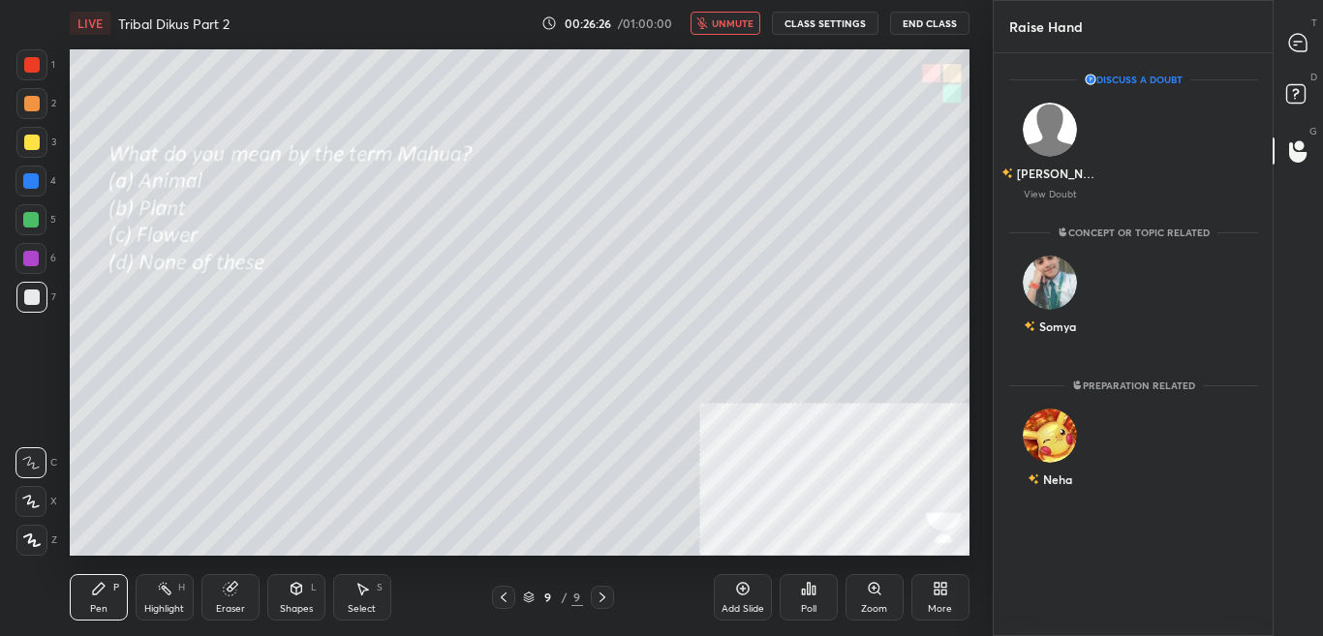
click at [741, 23] on span "unmute" at bounding box center [733, 23] width 42 height 14
click at [1303, 46] on icon at bounding box center [1297, 42] width 17 height 17
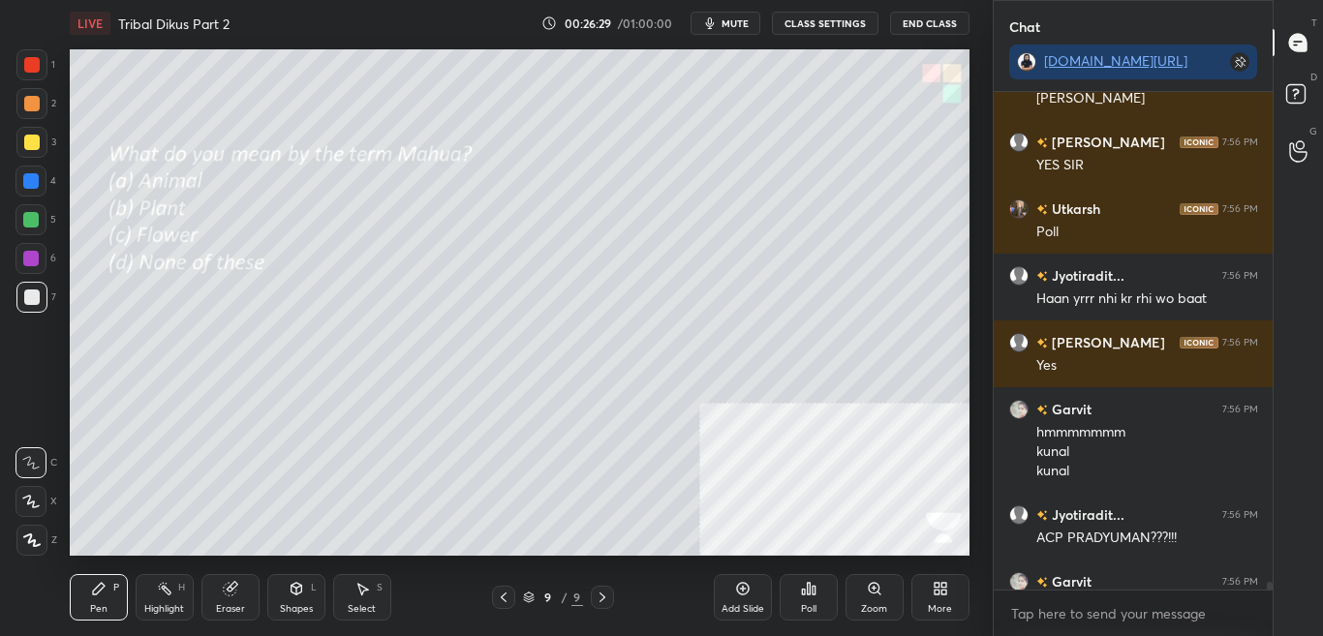
click at [810, 601] on div "Poll" at bounding box center [808, 597] width 58 height 46
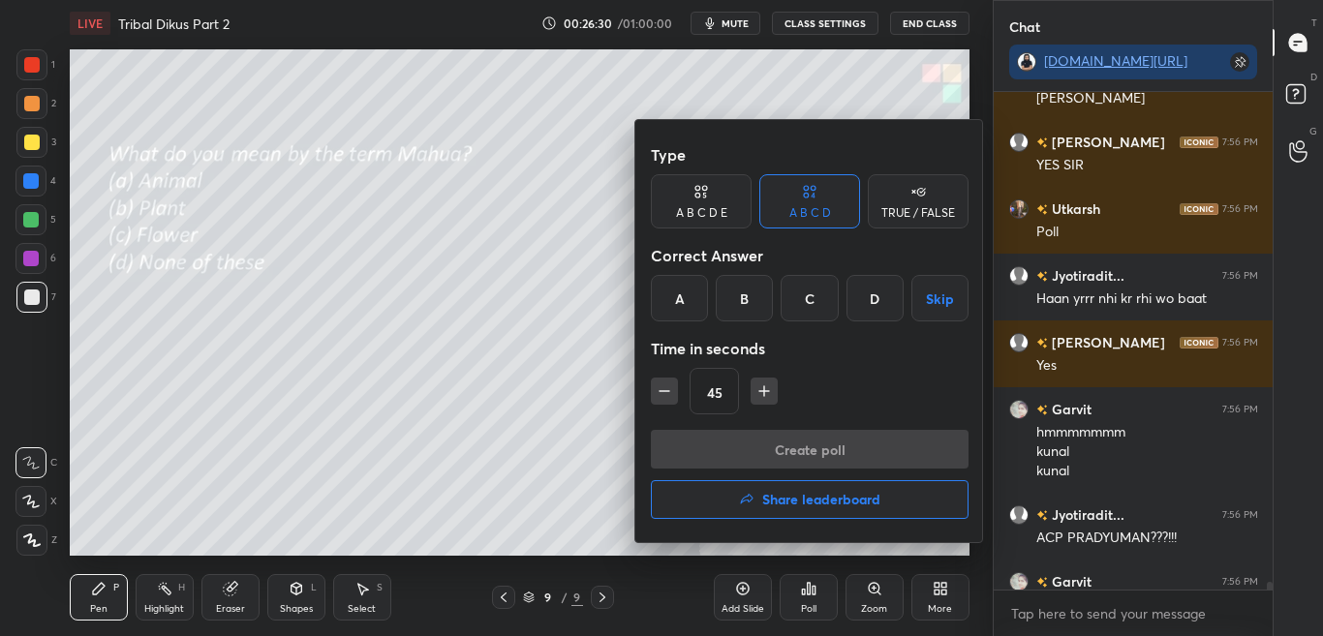
click at [815, 305] on div "C" at bounding box center [808, 298] width 57 height 46
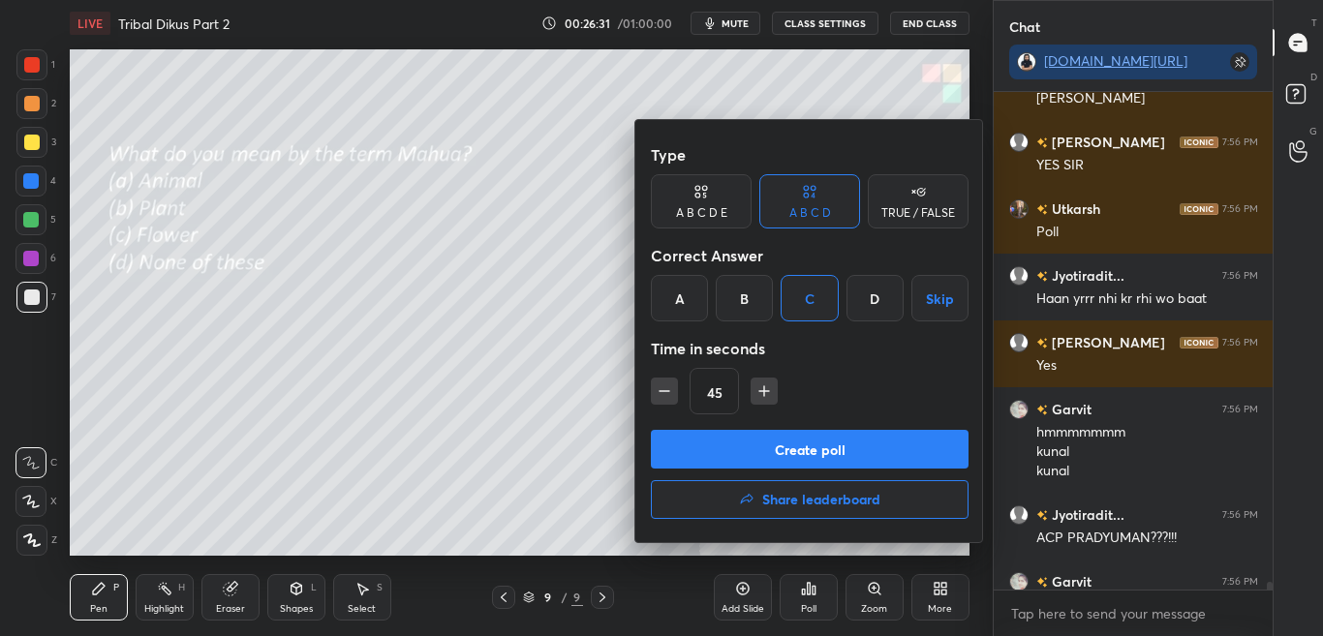
click at [812, 463] on button "Create poll" at bounding box center [810, 449] width 318 height 39
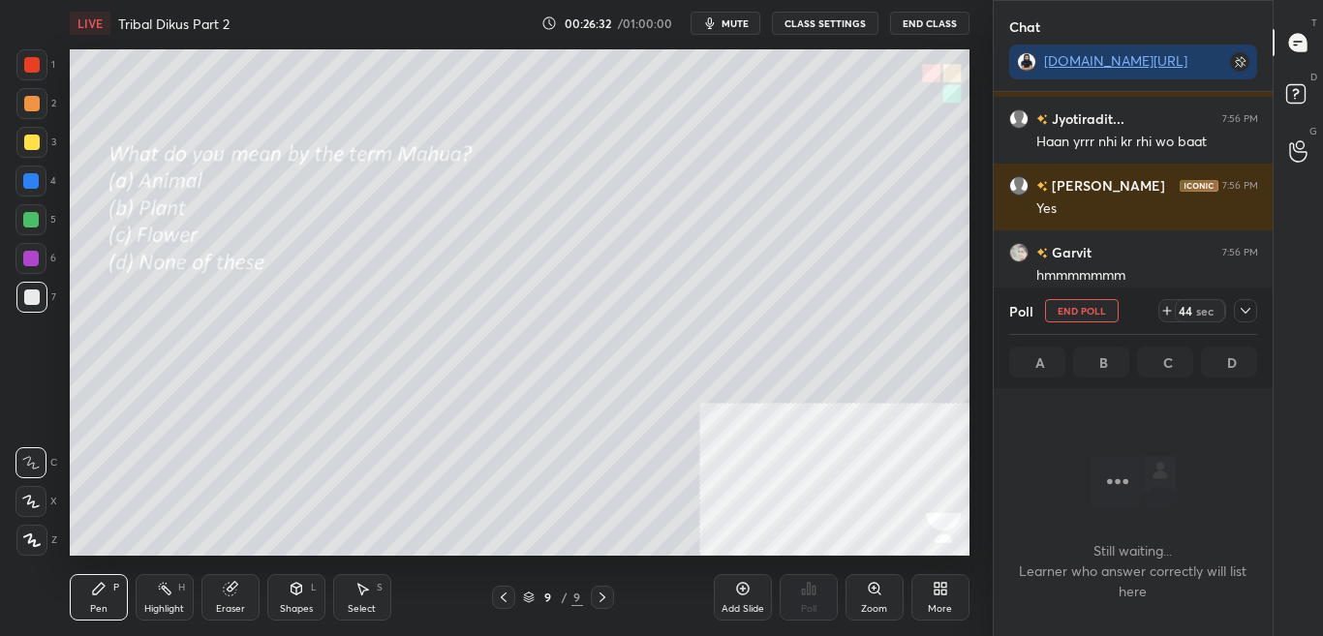
click at [1249, 312] on icon at bounding box center [1244, 310] width 15 height 15
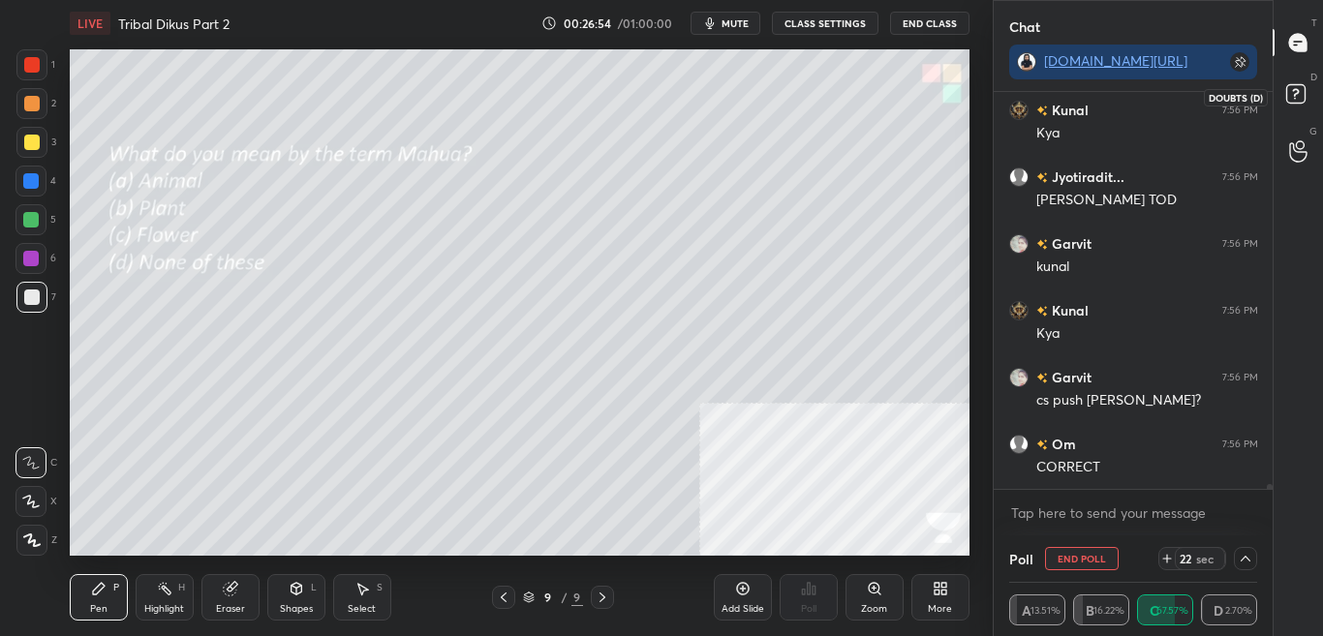
click at [1313, 105] on icon at bounding box center [1298, 96] width 35 height 35
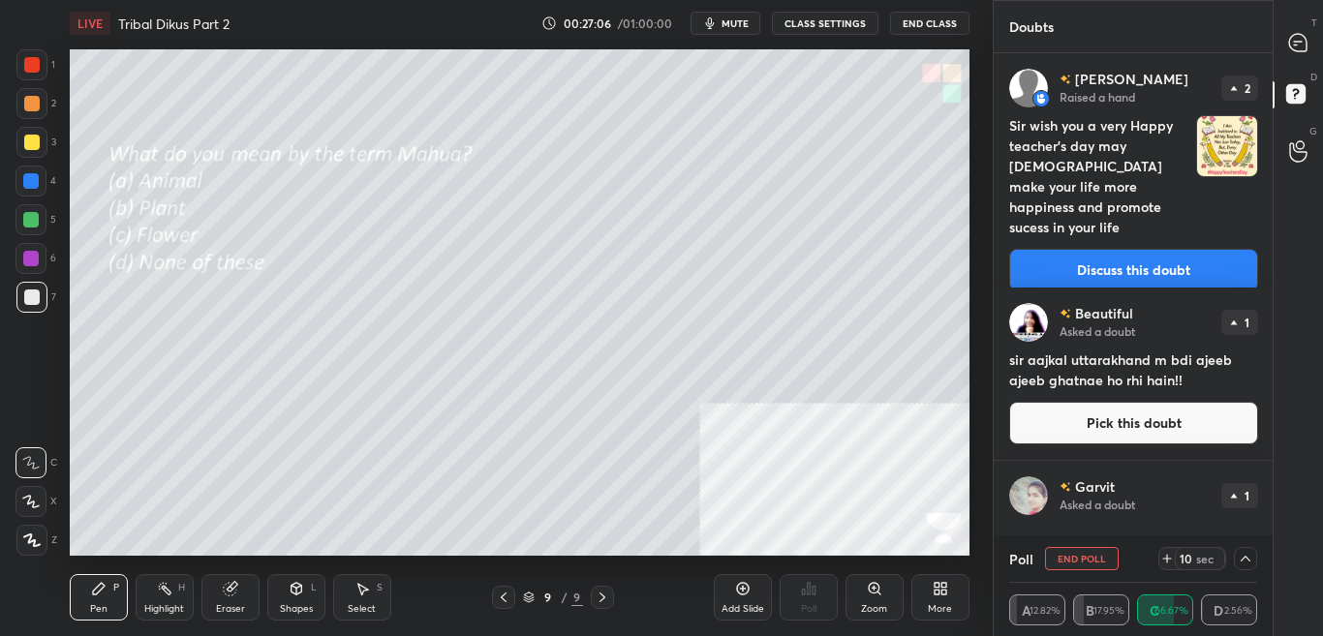
click at [1319, 26] on div "T Messages (T)" at bounding box center [1297, 42] width 49 height 54
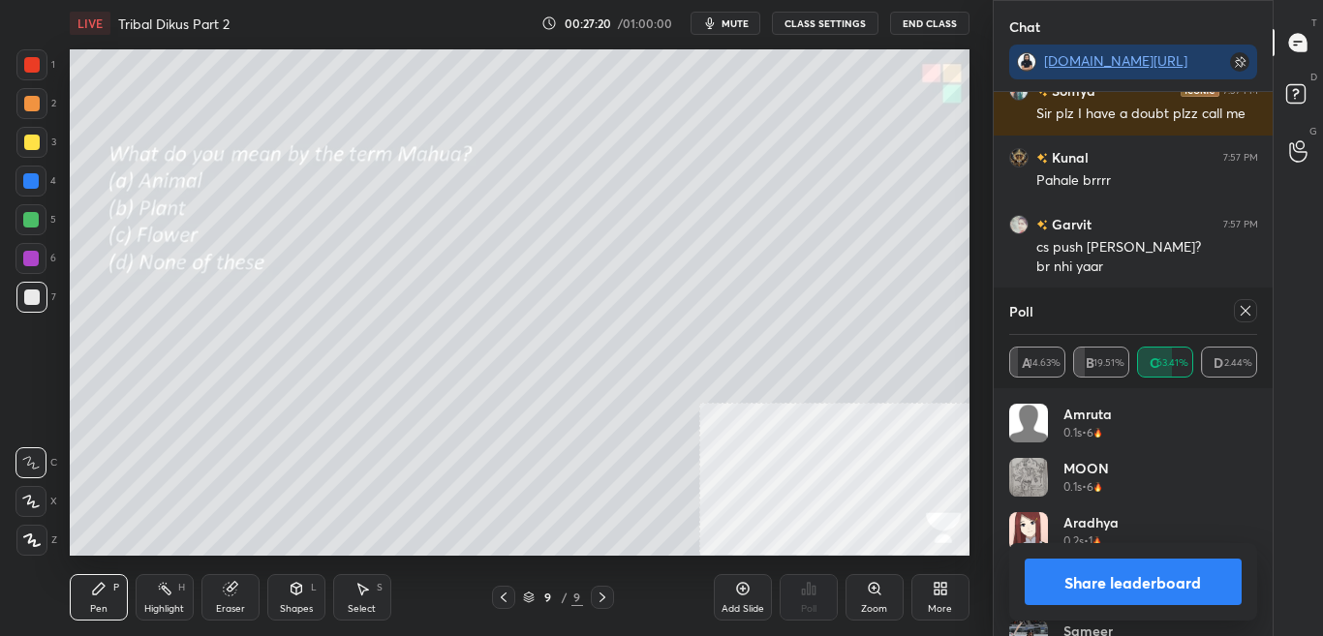
click at [1129, 575] on button "Share leaderboard" at bounding box center [1133, 582] width 218 height 46
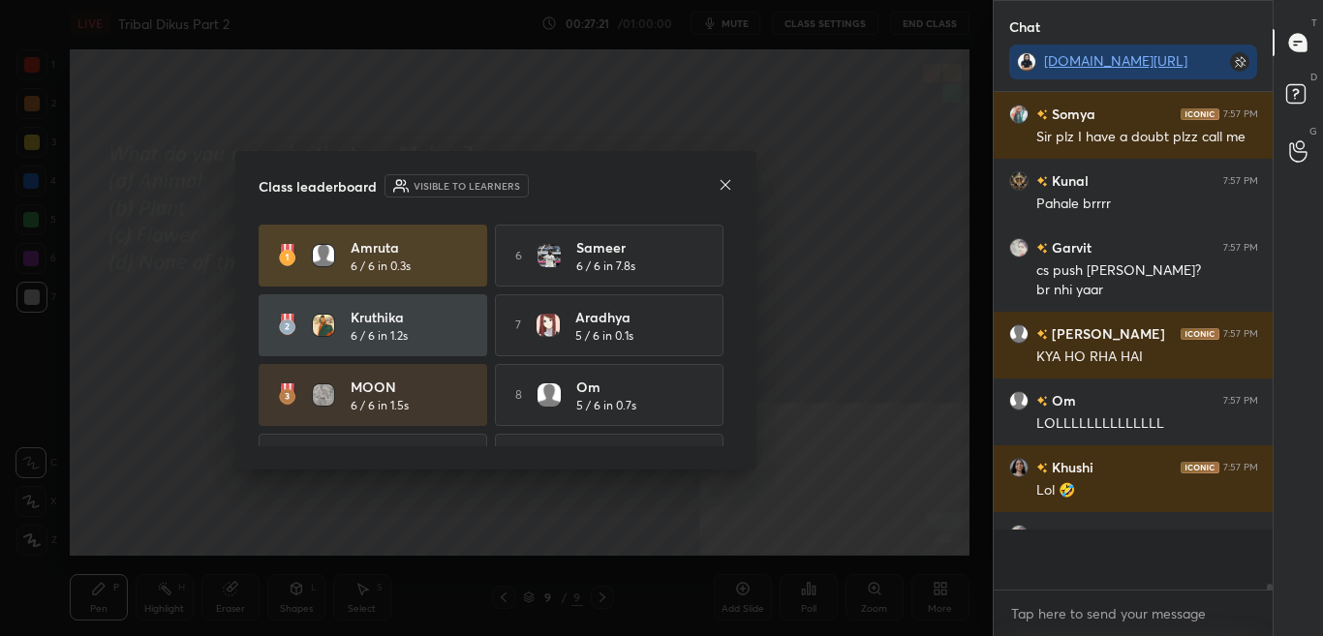
scroll to position [7, 7]
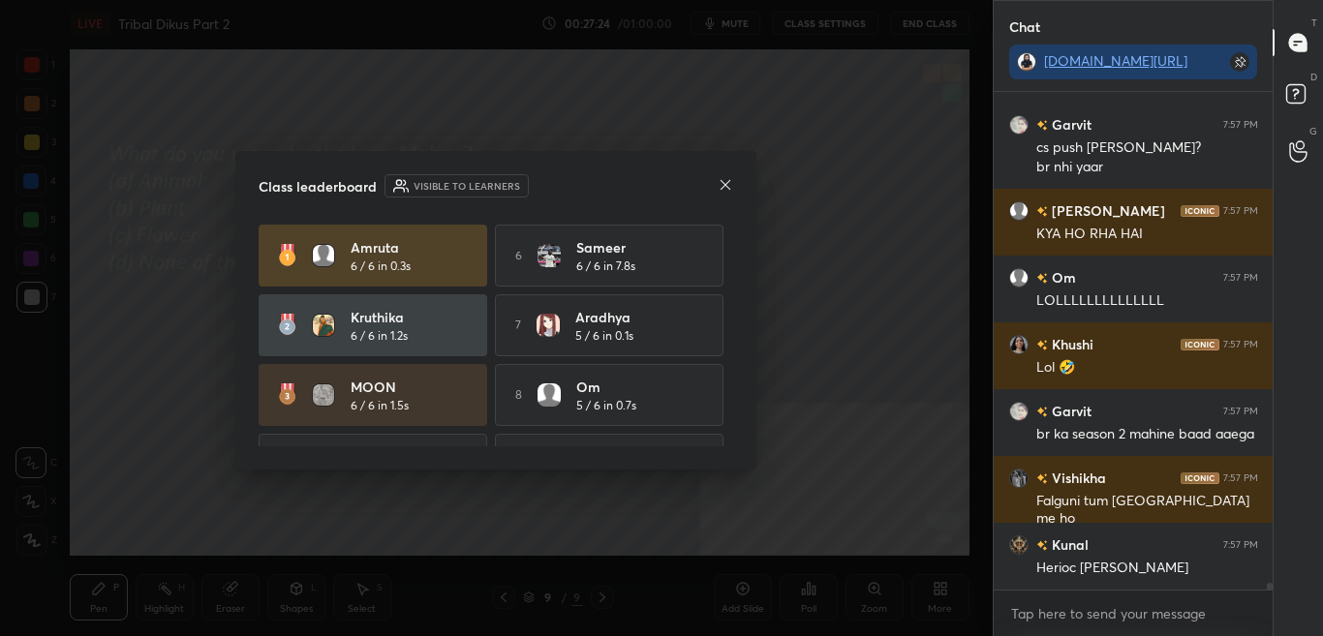
click at [713, 188] on div "Class leaderboard Visible to learners" at bounding box center [496, 185] width 474 height 23
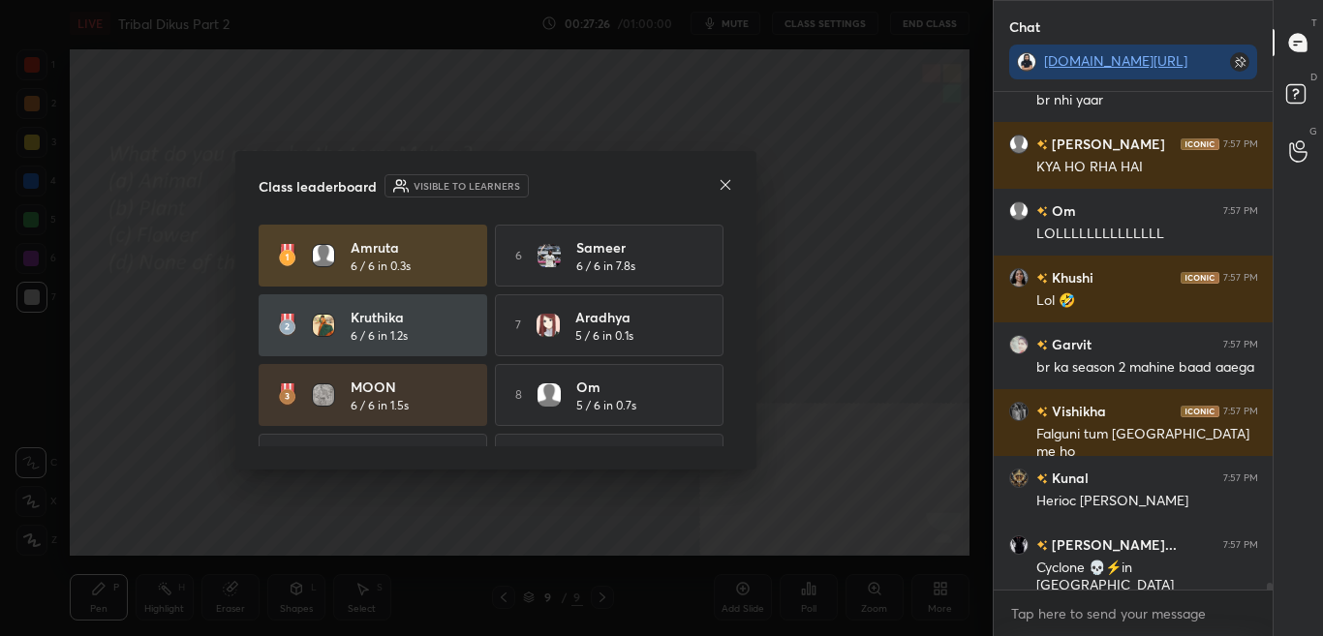
click at [734, 188] on div "Class leaderboard Visible to learners [PERSON_NAME] 6 / 6 in 0.3s 6 Sameer 6 / …" at bounding box center [495, 310] width 521 height 319
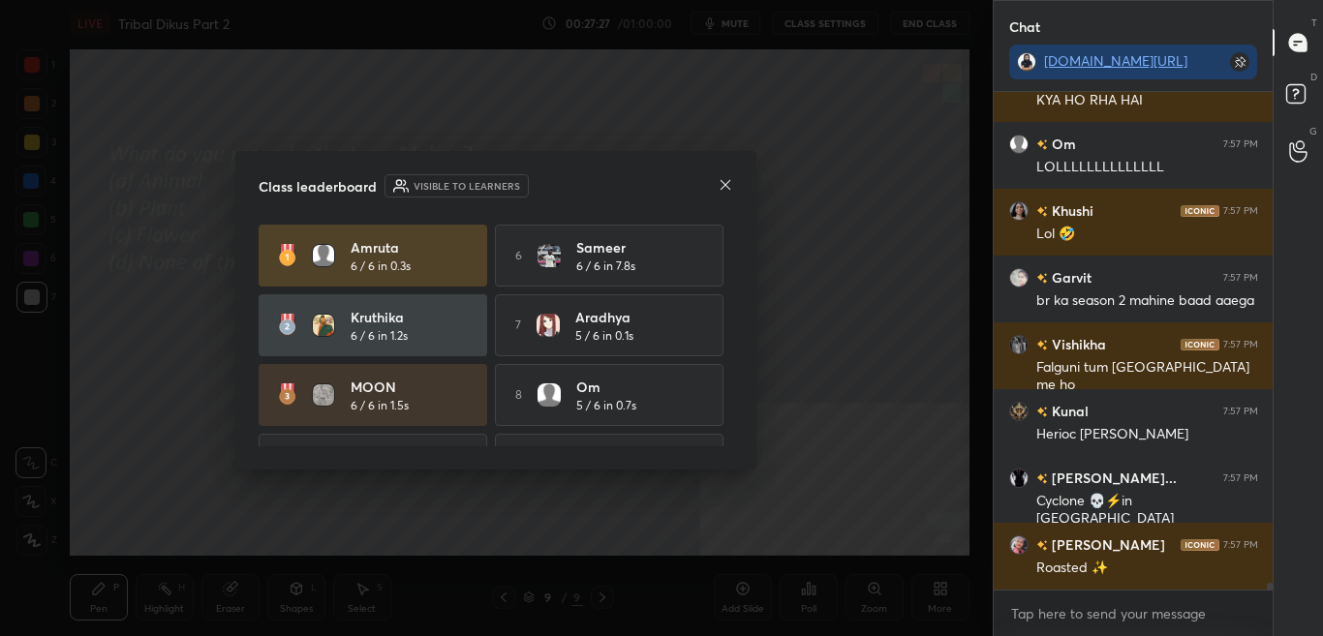
click at [718, 187] on icon at bounding box center [725, 184] width 15 height 15
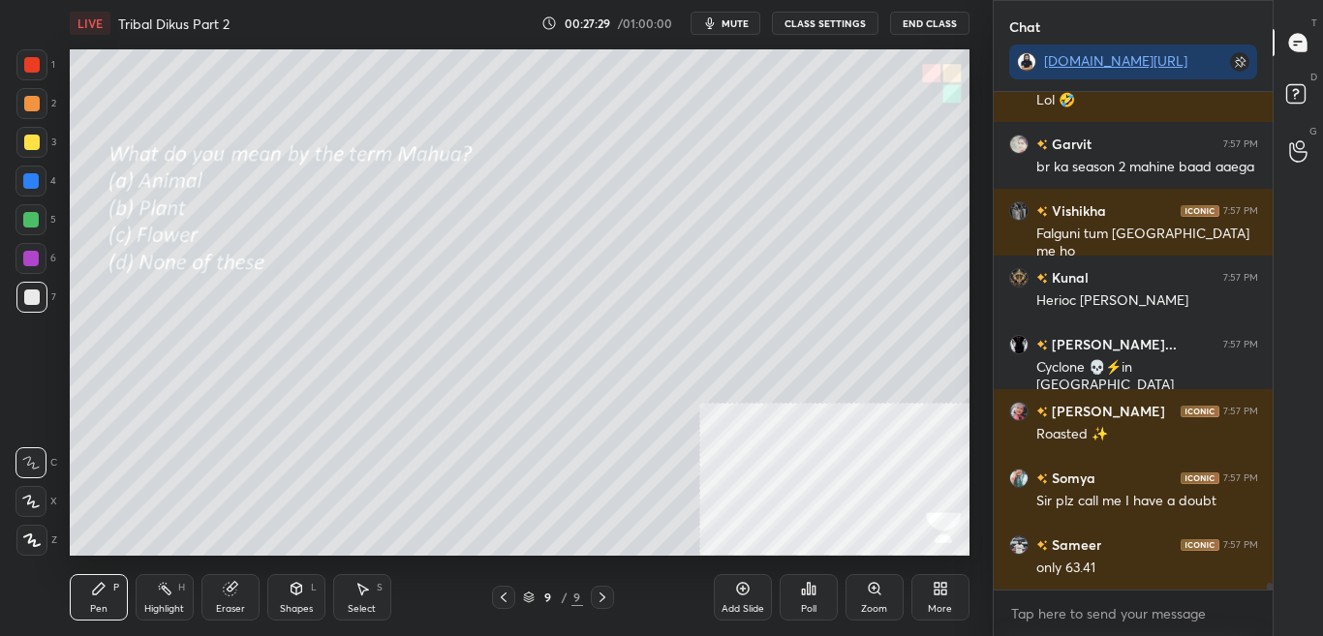
click at [923, 589] on div "More" at bounding box center [940, 597] width 58 height 46
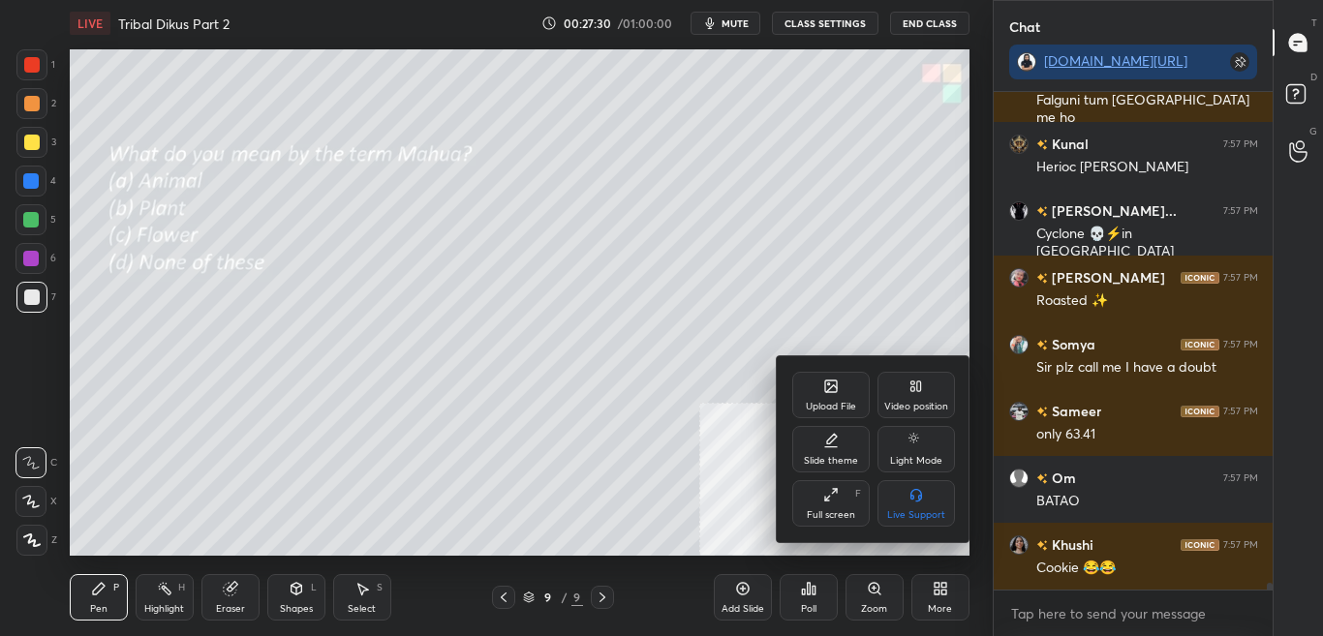
click at [800, 405] on div "Upload File" at bounding box center [830, 395] width 77 height 46
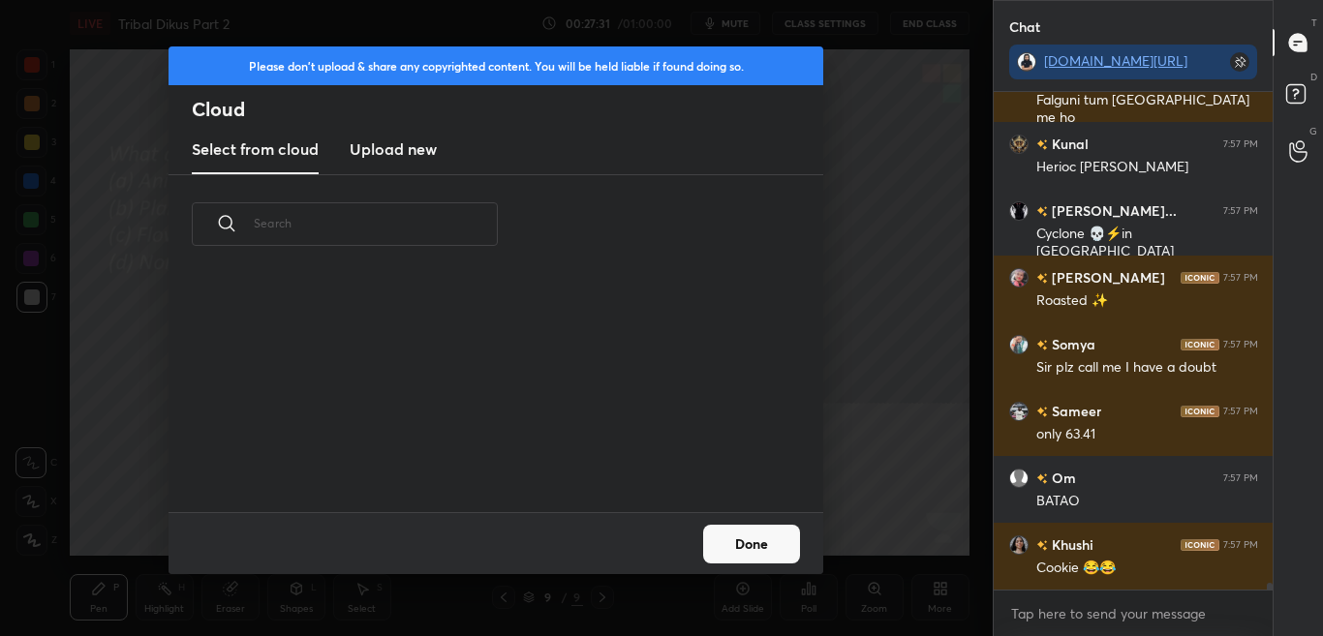
click at [389, 141] on h3 "Upload new" at bounding box center [393, 148] width 87 height 23
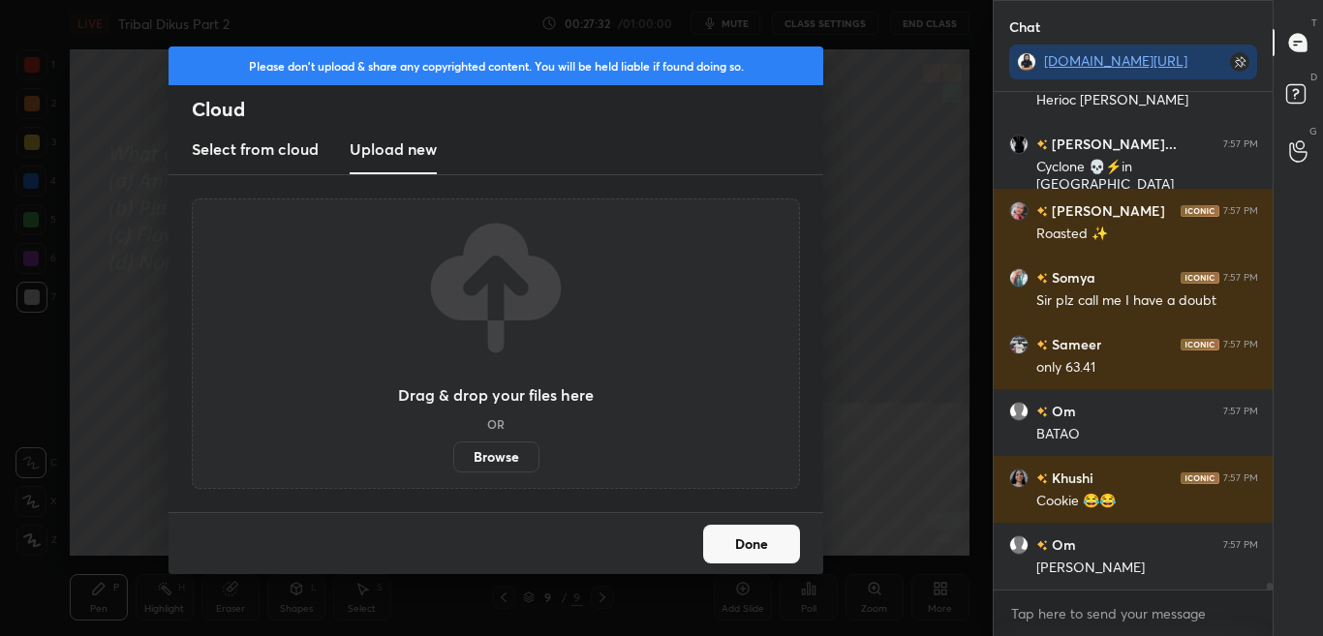
click at [481, 451] on label "Browse" at bounding box center [496, 457] width 86 height 31
click at [453, 451] on input "Browse" at bounding box center [453, 457] width 0 height 31
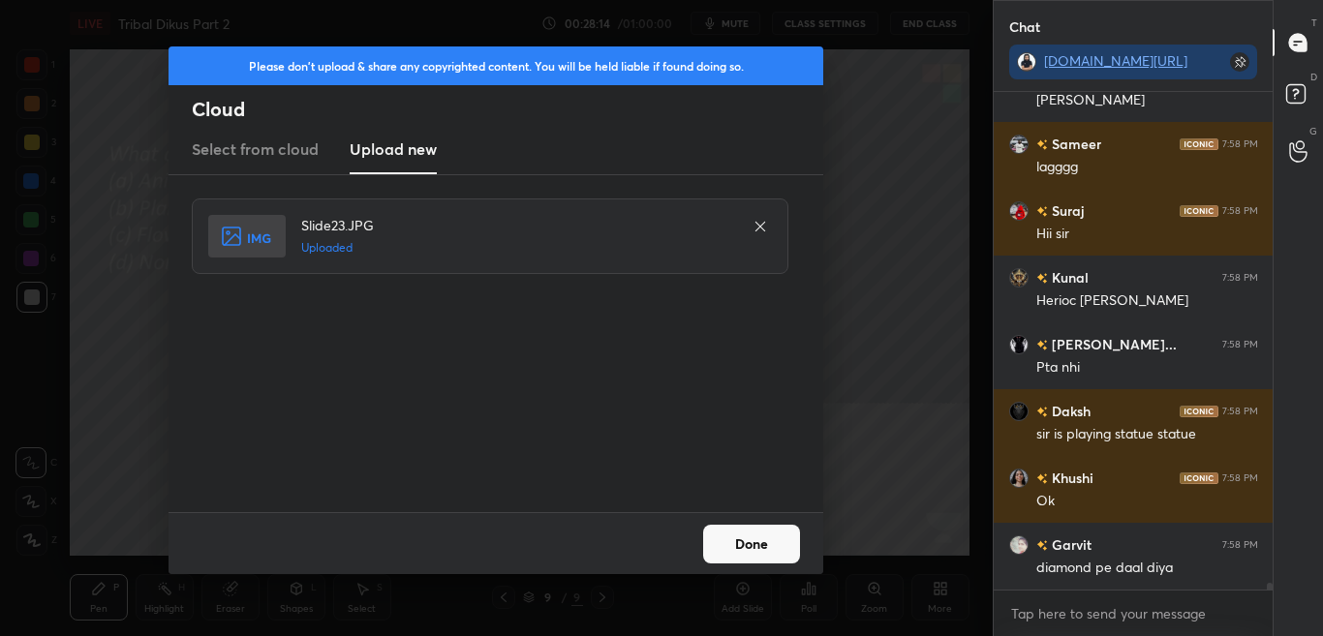
scroll to position [35110, 0]
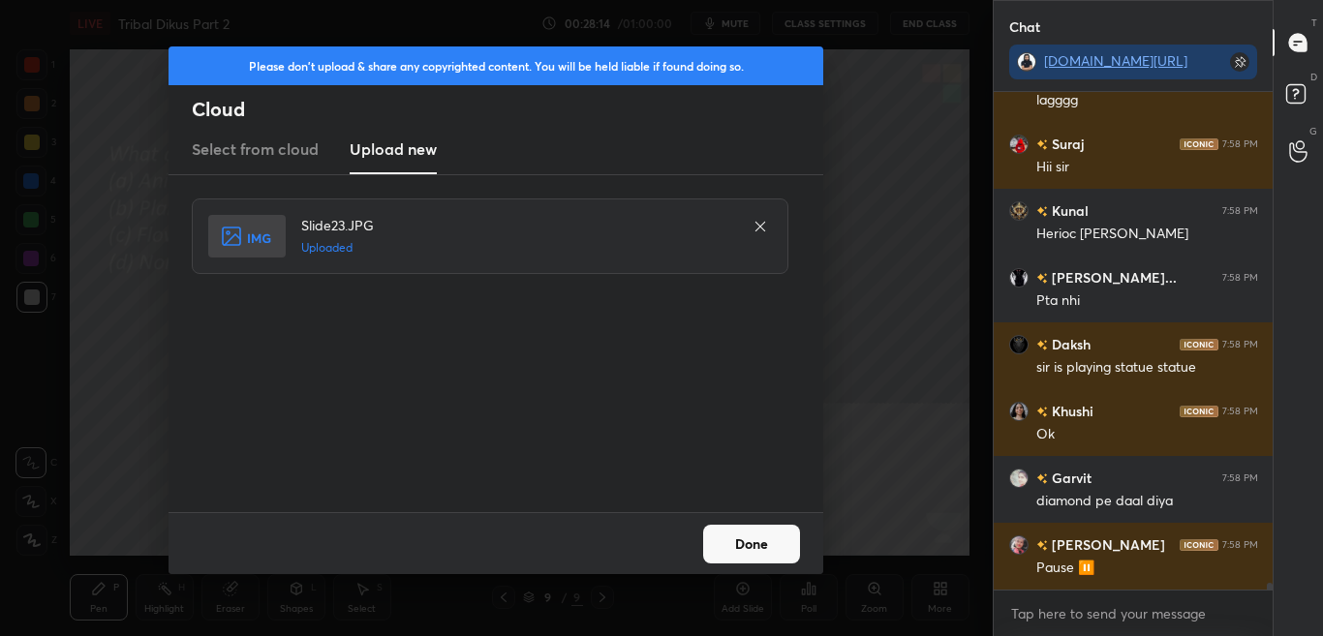
click at [772, 554] on button "Done" at bounding box center [751, 544] width 97 height 39
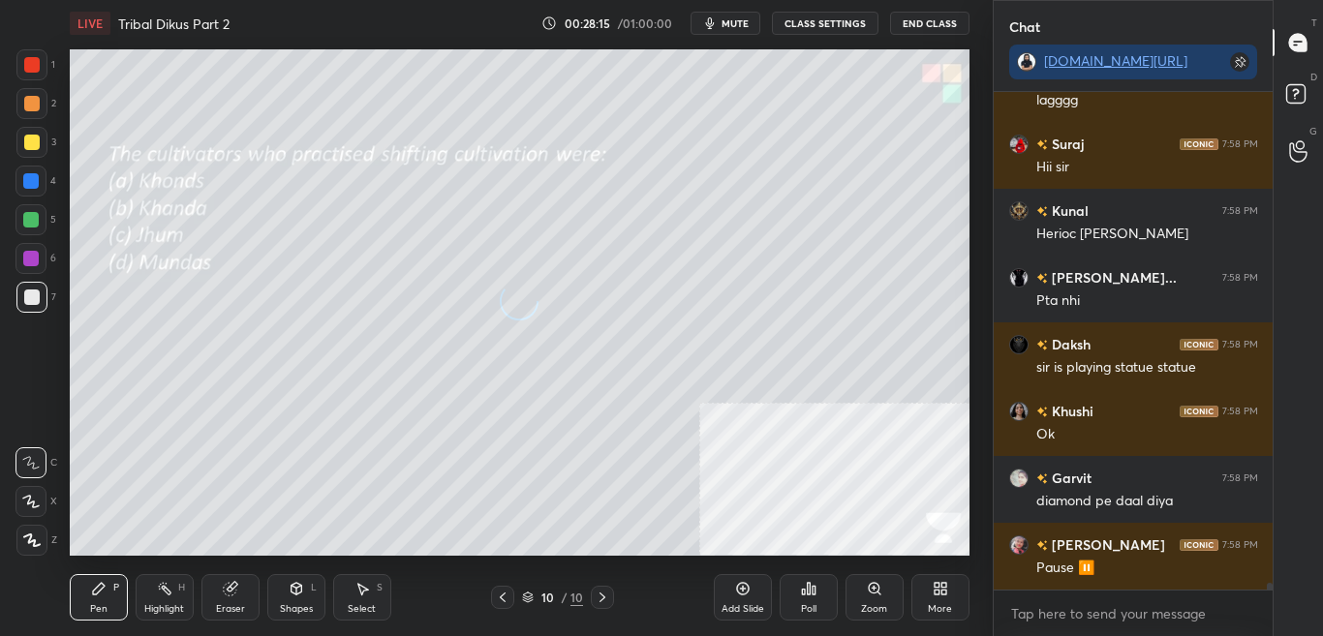
scroll to position [35176, 0]
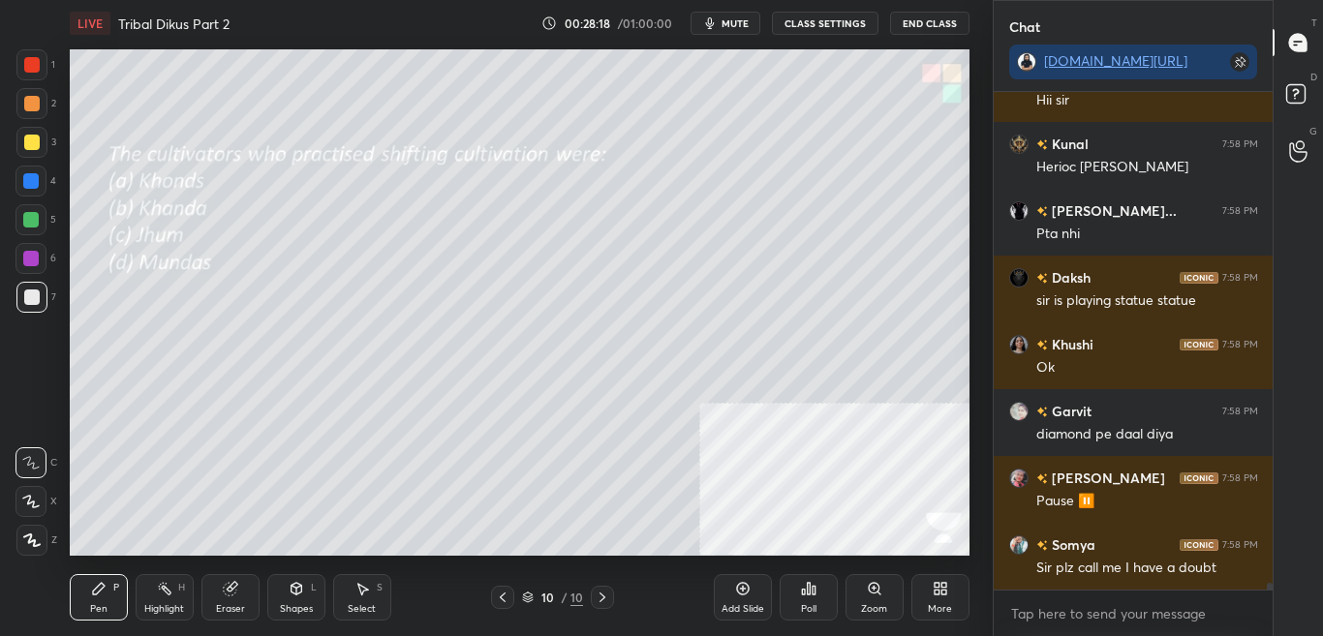
click at [810, 597] on div "Poll" at bounding box center [808, 597] width 58 height 46
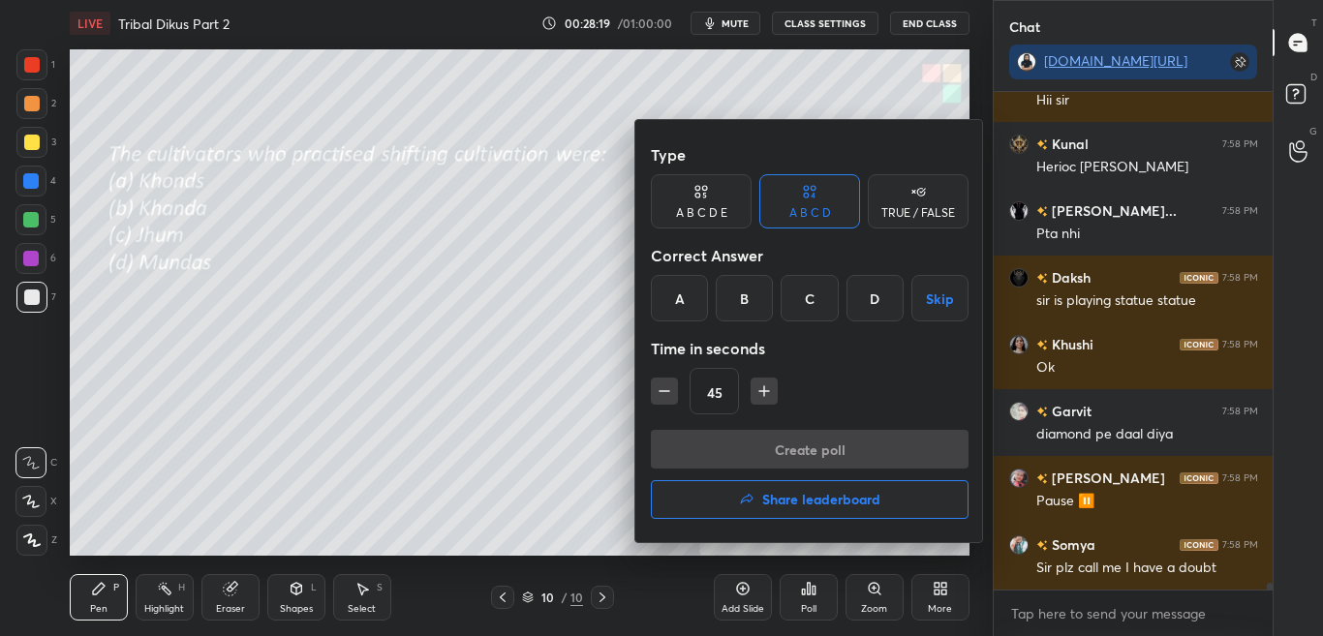
click at [816, 307] on div "C" at bounding box center [808, 298] width 57 height 46
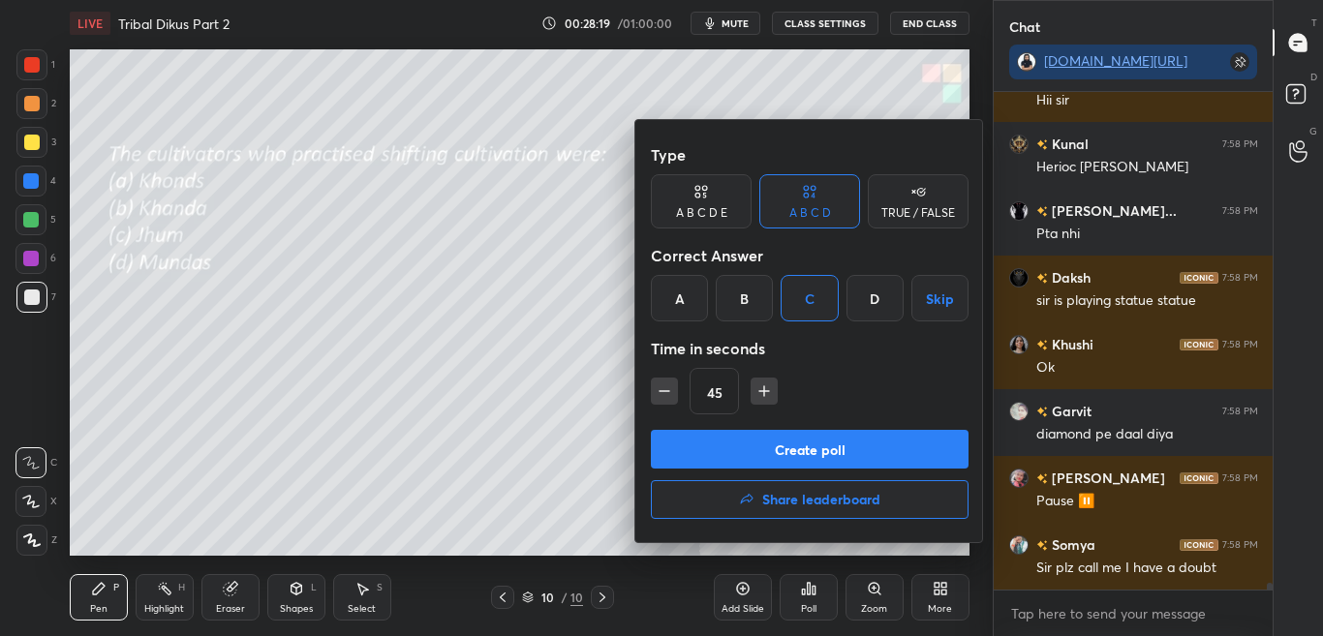
scroll to position [35243, 0]
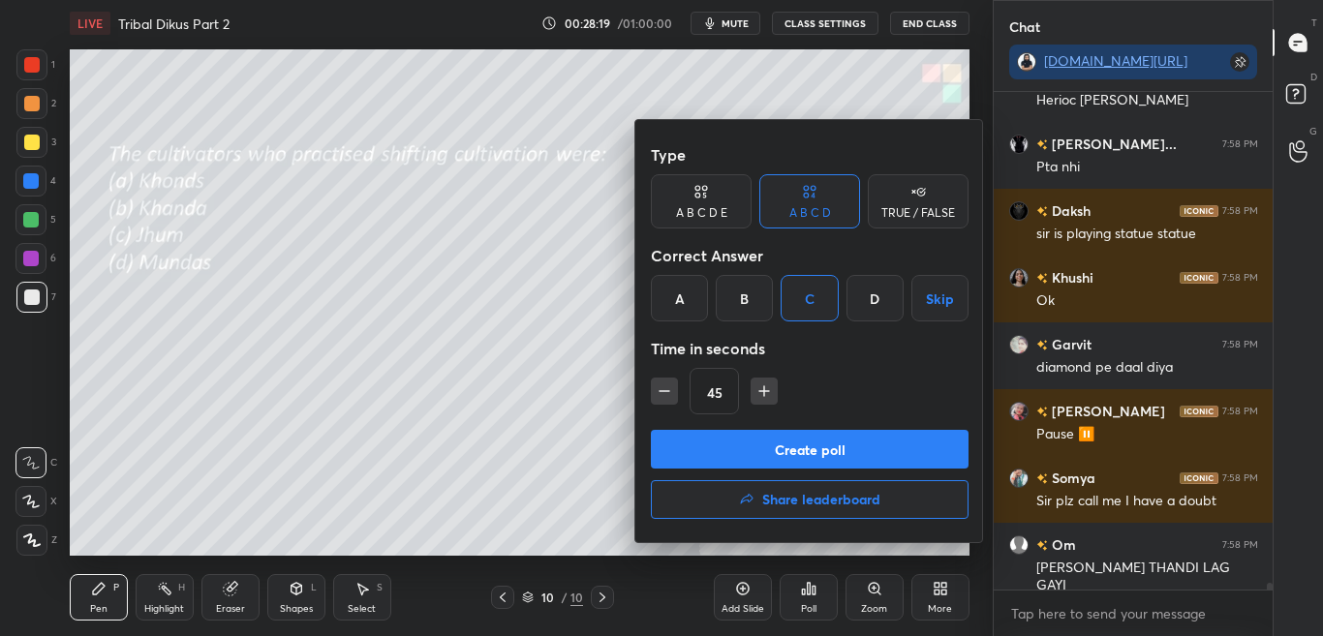
click at [583, 369] on div at bounding box center [661, 318] width 1323 height 636
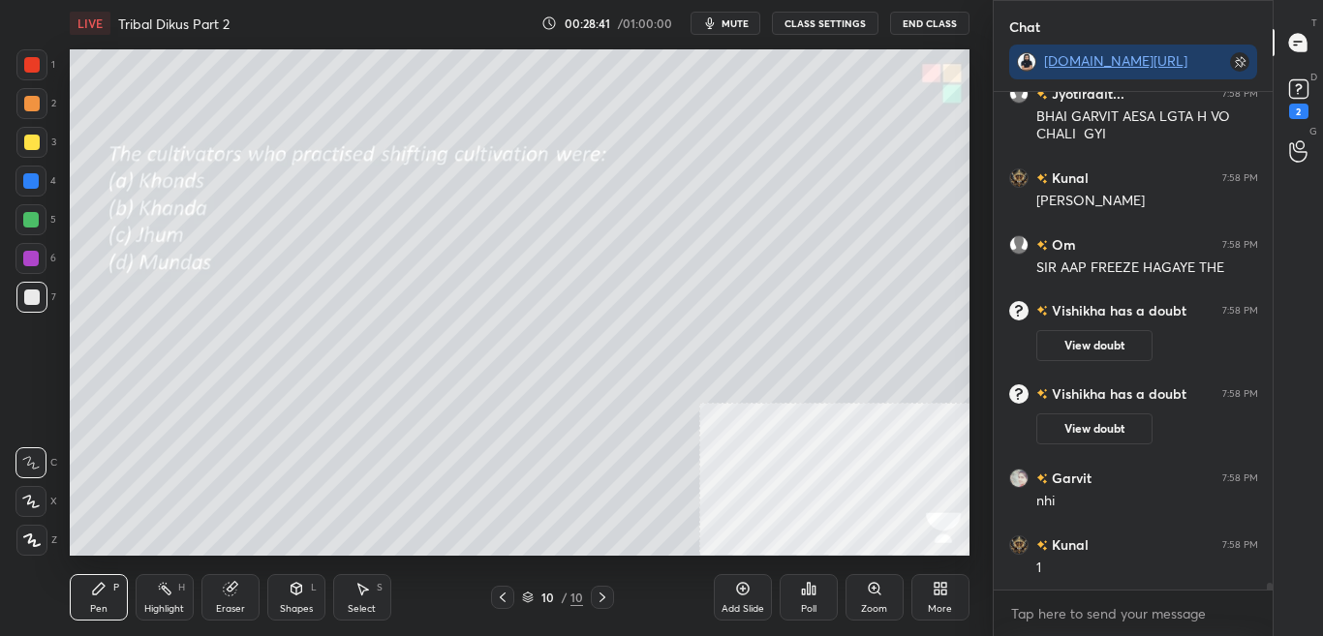
scroll to position [35591, 0]
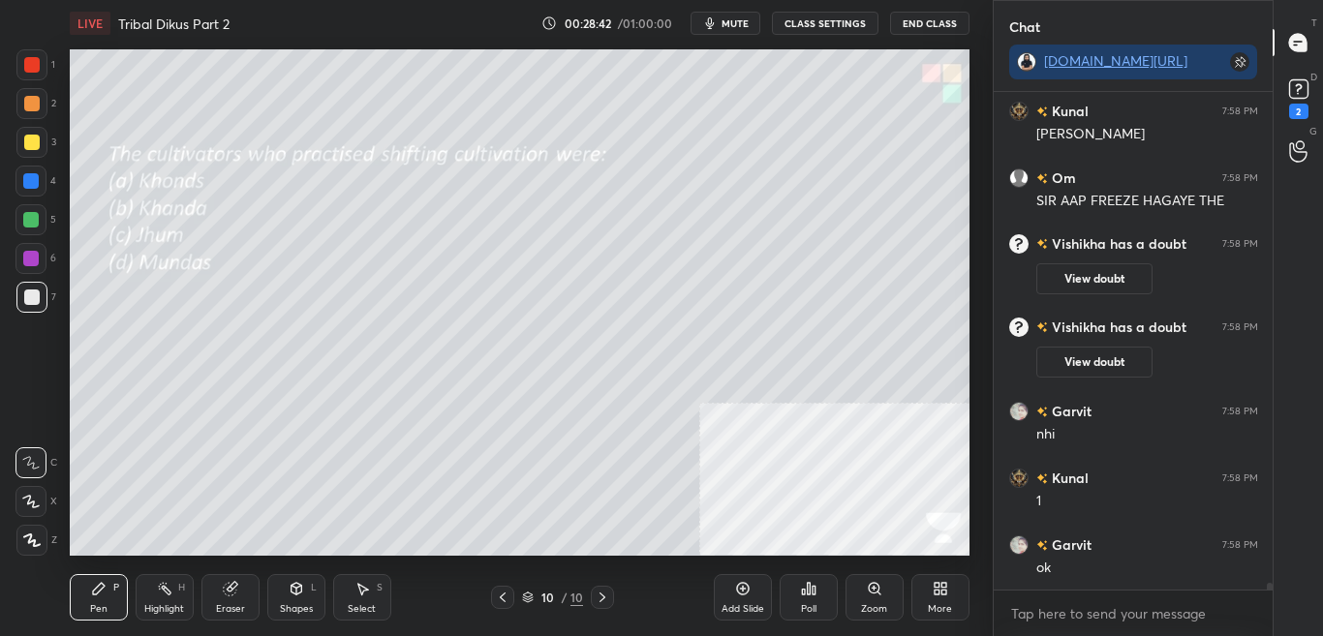
click at [827, 607] on div "Poll" at bounding box center [808, 597] width 58 height 46
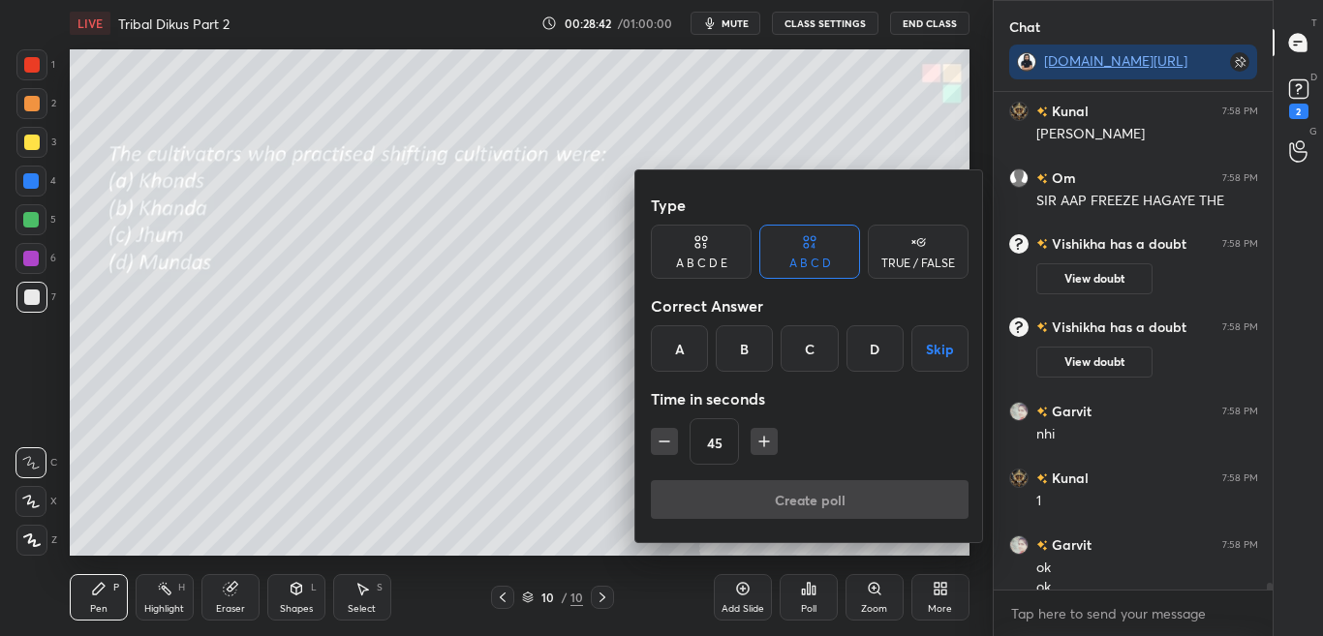
scroll to position [35610, 0]
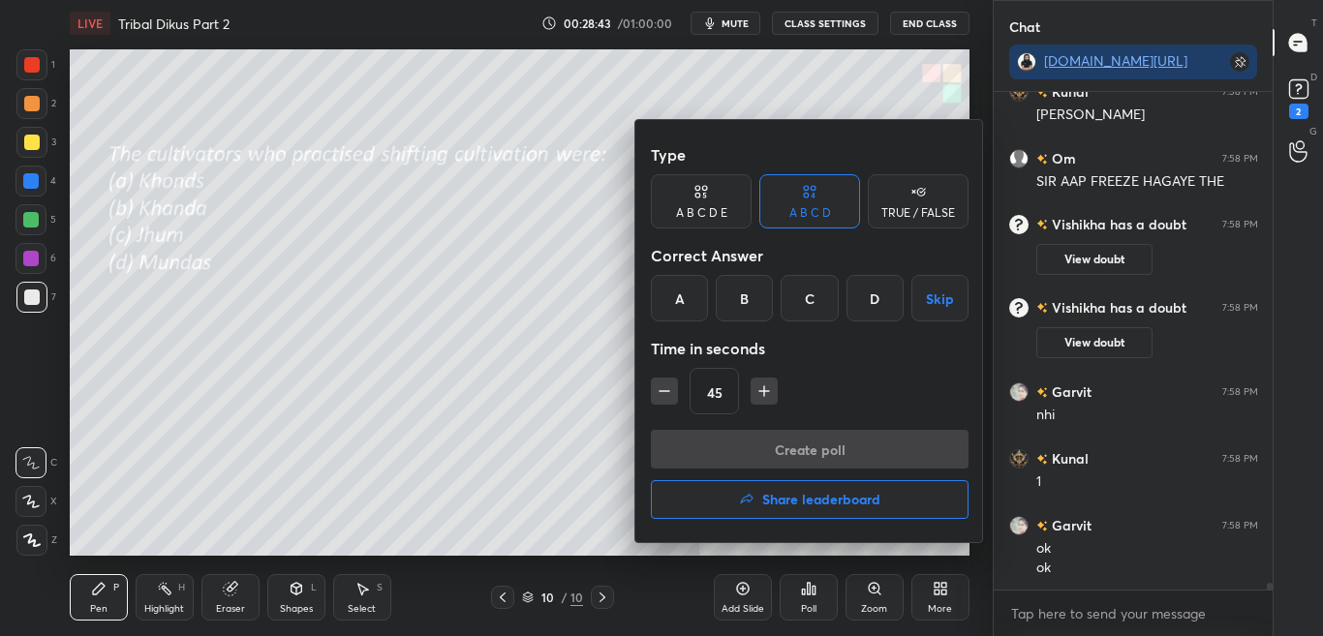
click at [820, 303] on div "C" at bounding box center [808, 298] width 57 height 46
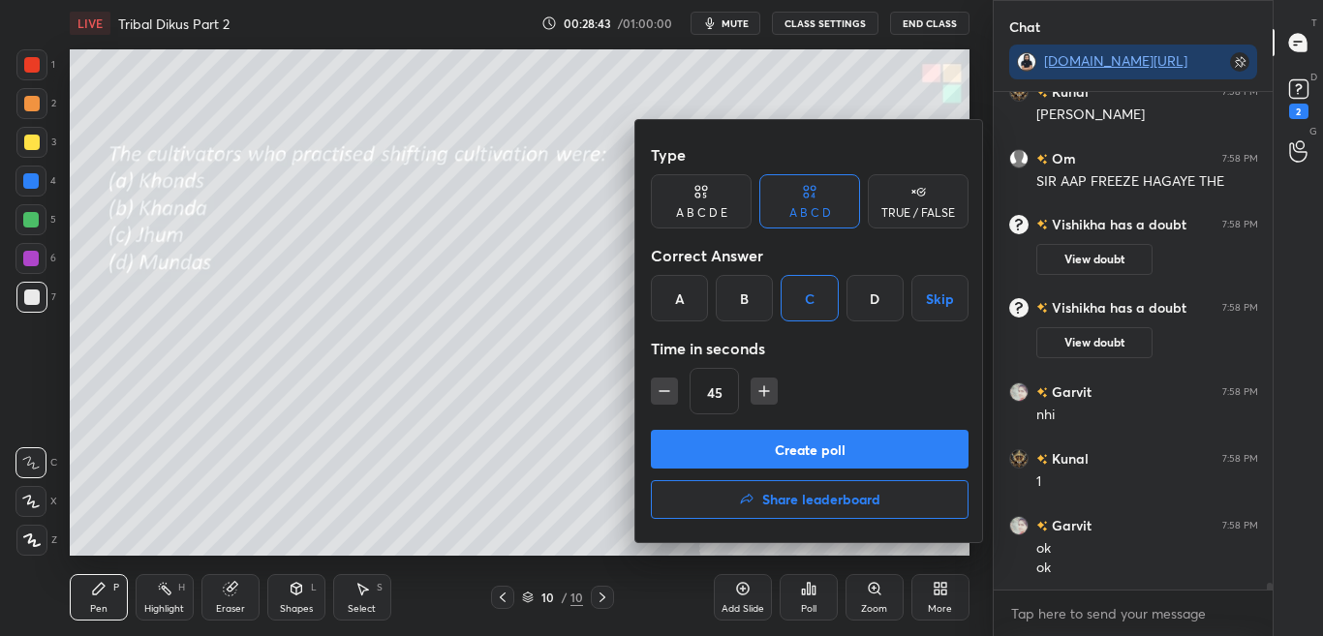
click at [806, 450] on button "Create poll" at bounding box center [810, 449] width 318 height 39
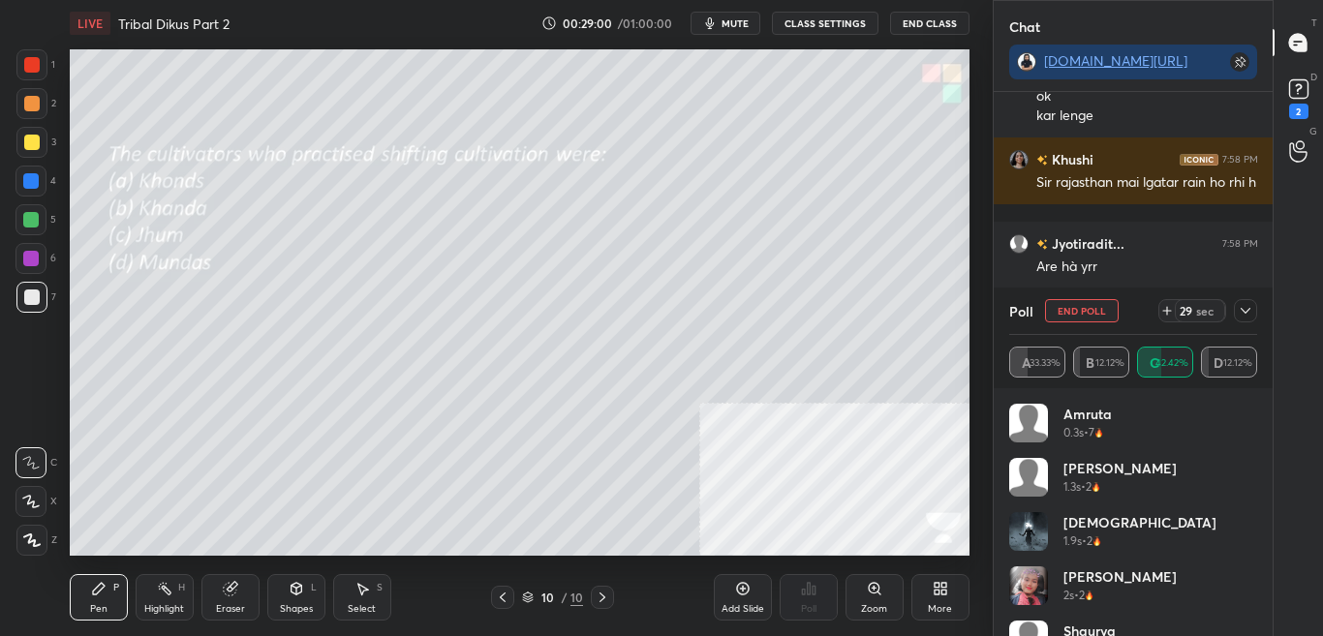
scroll to position [36149, 0]
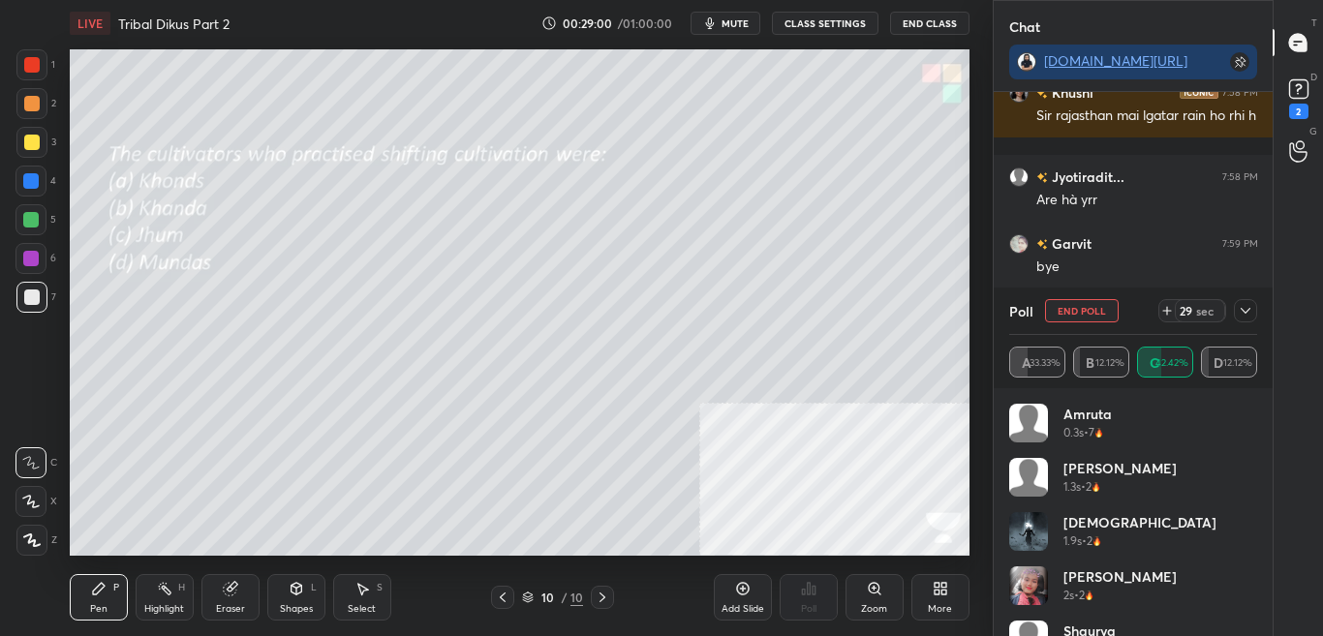
click at [1247, 313] on icon at bounding box center [1244, 310] width 15 height 15
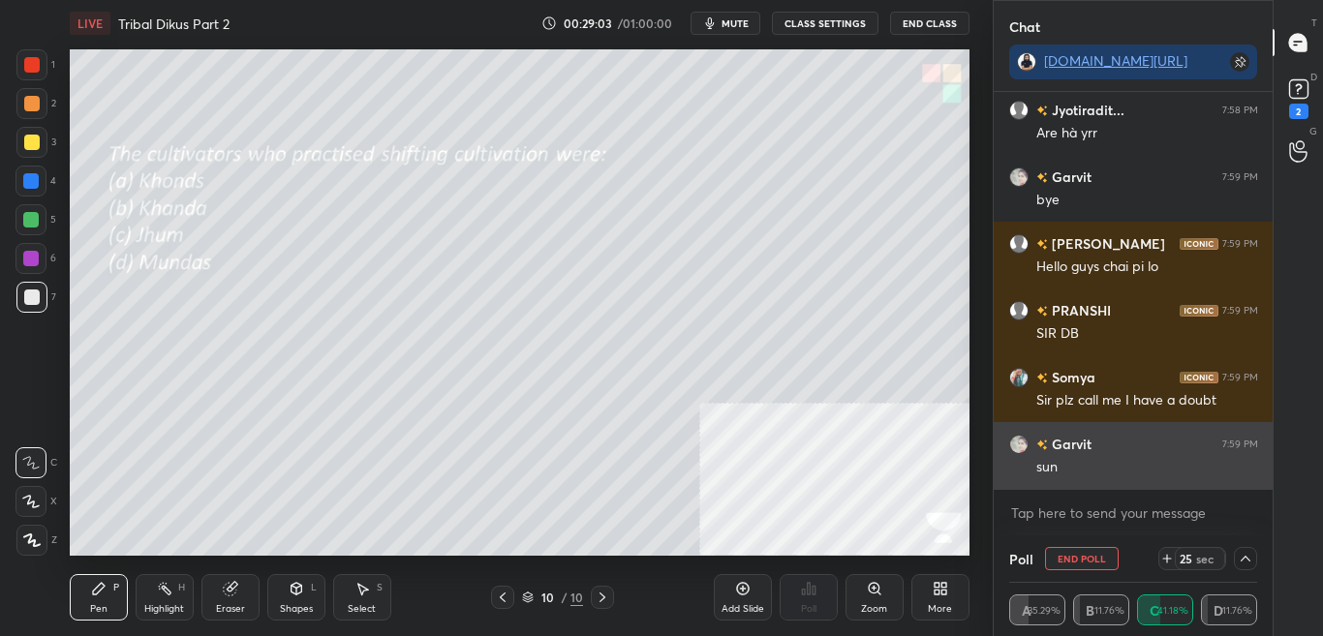
scroll to position [36282, 0]
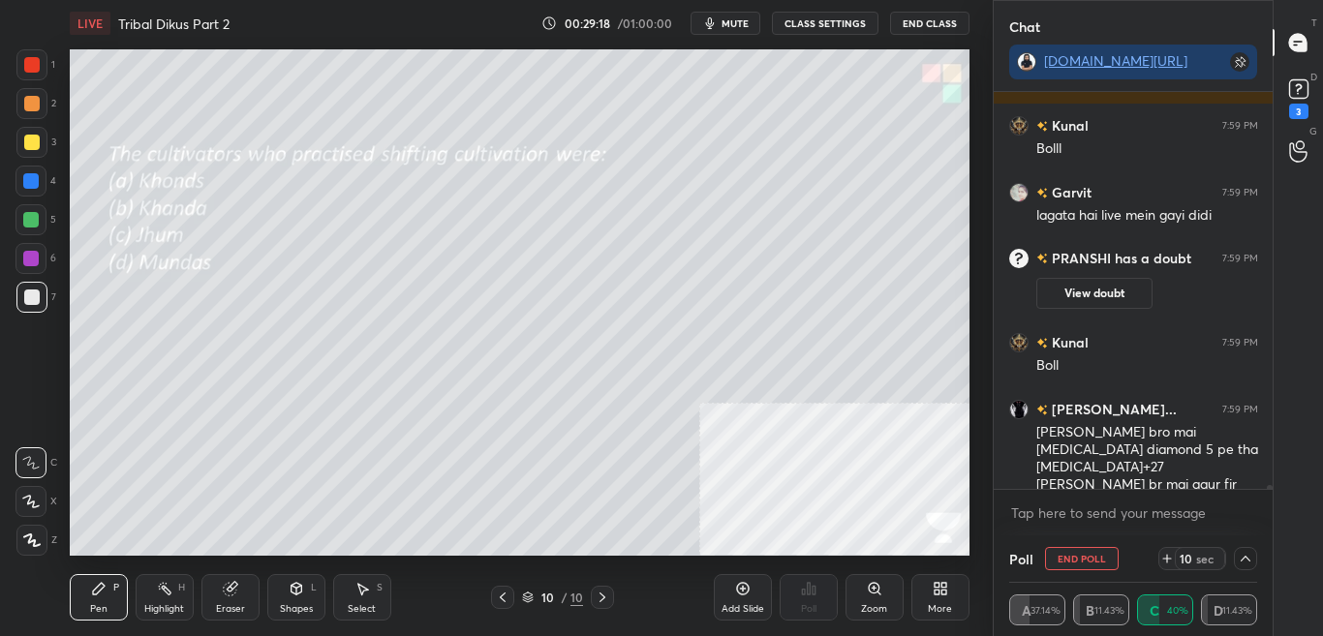
click at [743, 32] on button "mute" at bounding box center [725, 23] width 70 height 23
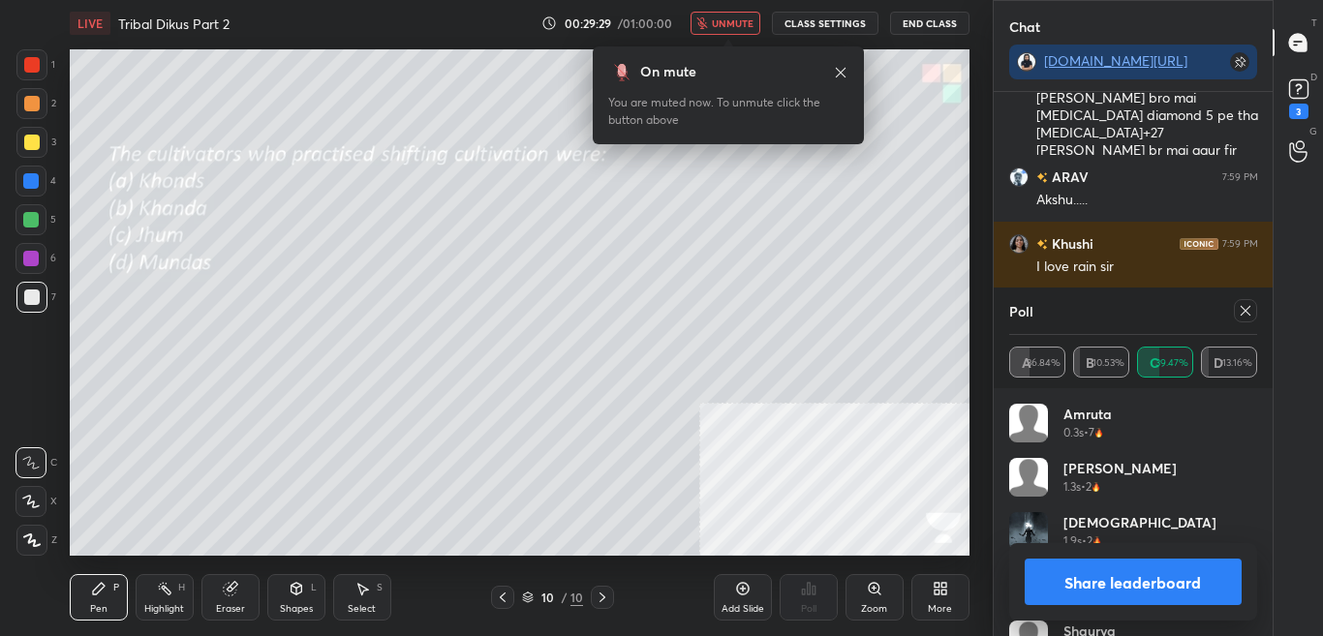
click at [740, 21] on span "unmute" at bounding box center [733, 23] width 42 height 14
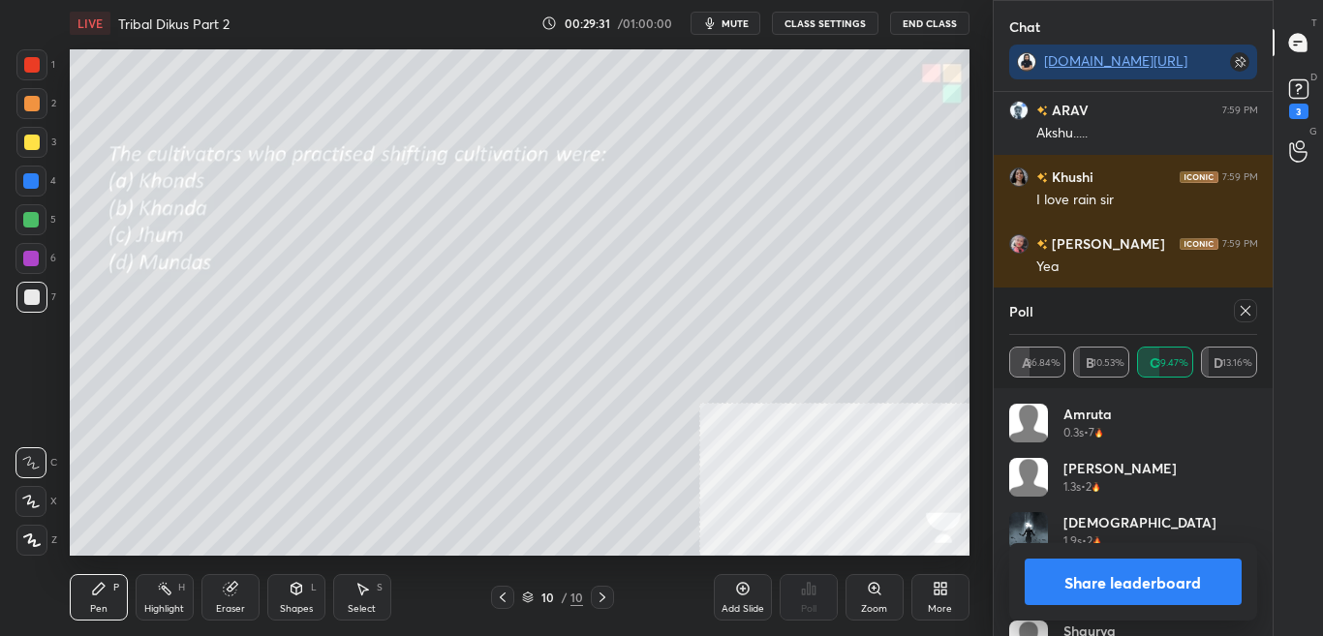
click at [1107, 560] on button "Share leaderboard" at bounding box center [1133, 582] width 218 height 46
type textarea "x"
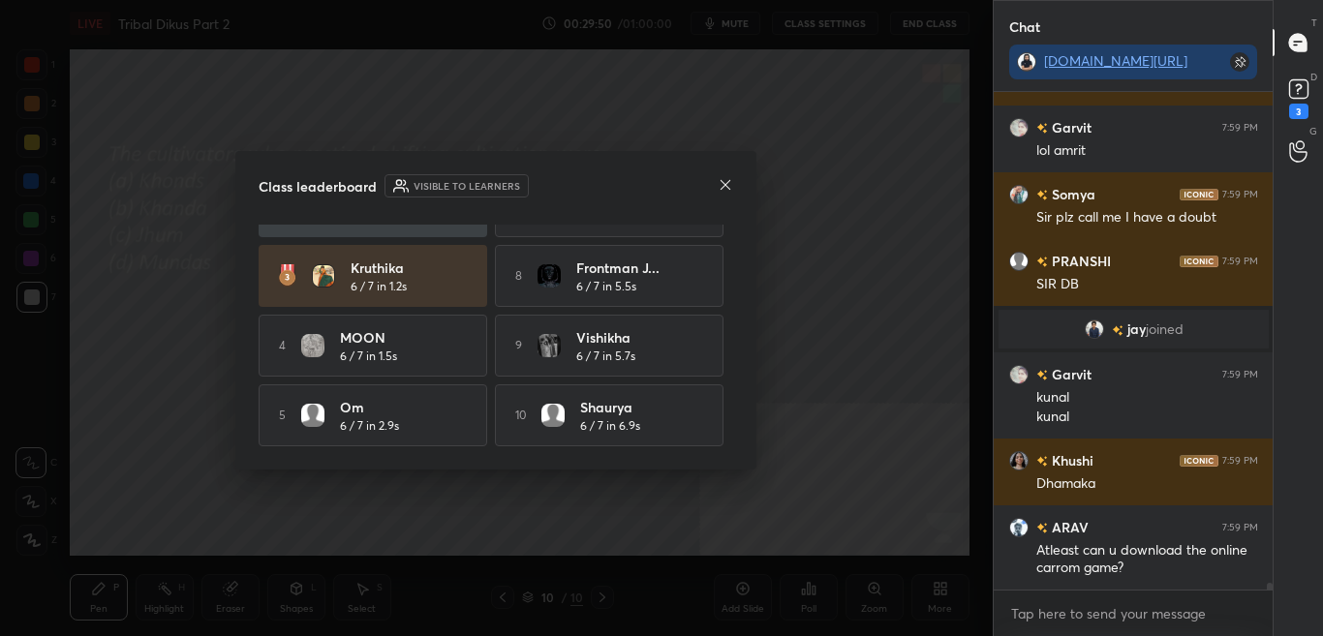
click at [722, 182] on icon at bounding box center [725, 184] width 15 height 15
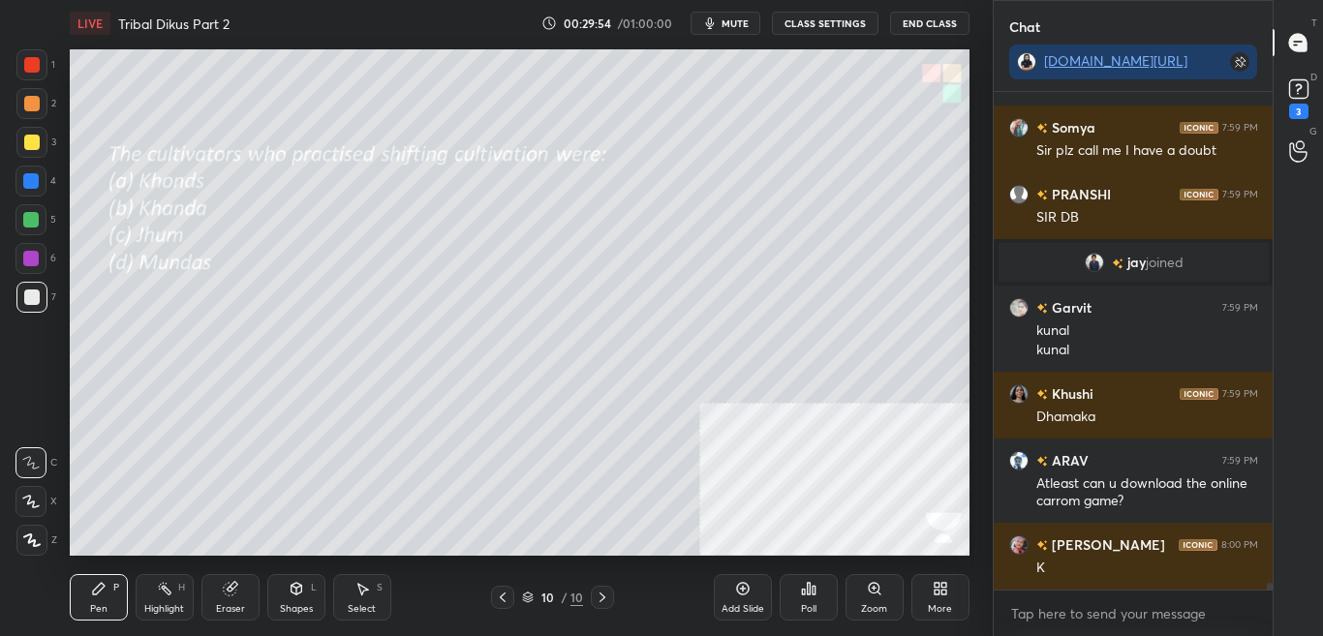
click at [599, 605] on div at bounding box center [602, 597] width 23 height 23
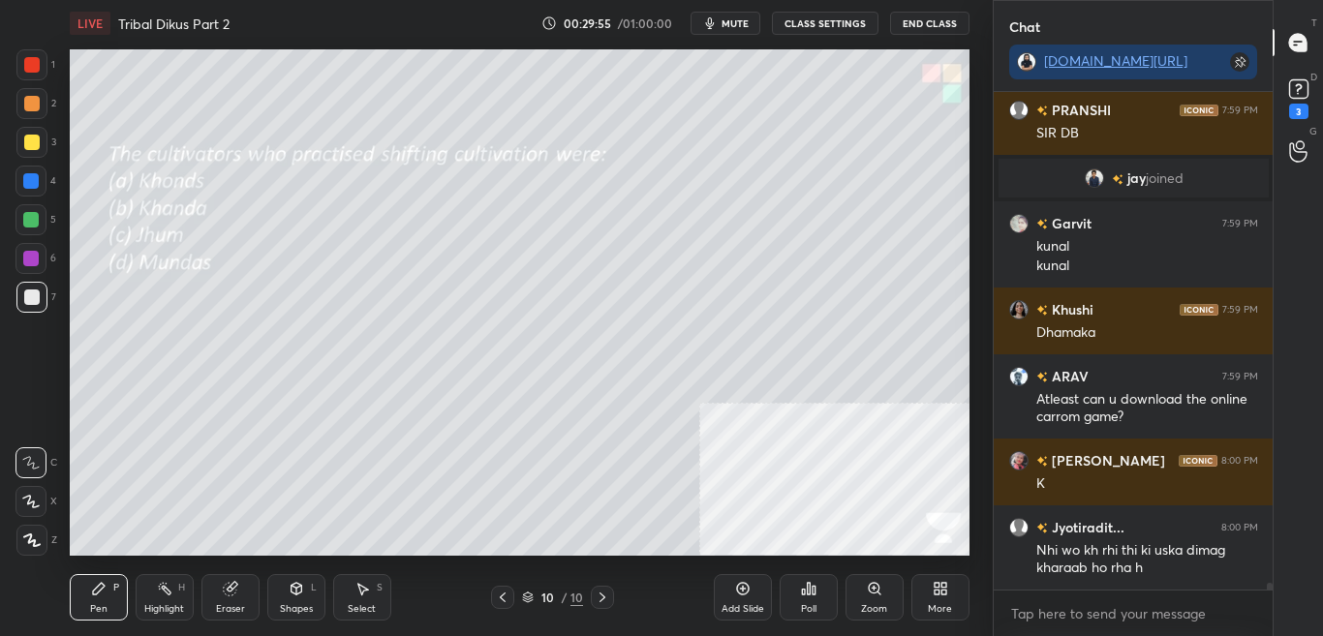
click at [515, 607] on div "10 / 10" at bounding box center [552, 597] width 123 height 23
click at [502, 596] on icon at bounding box center [503, 598] width 6 height 10
click at [498, 597] on icon at bounding box center [502, 597] width 15 height 15
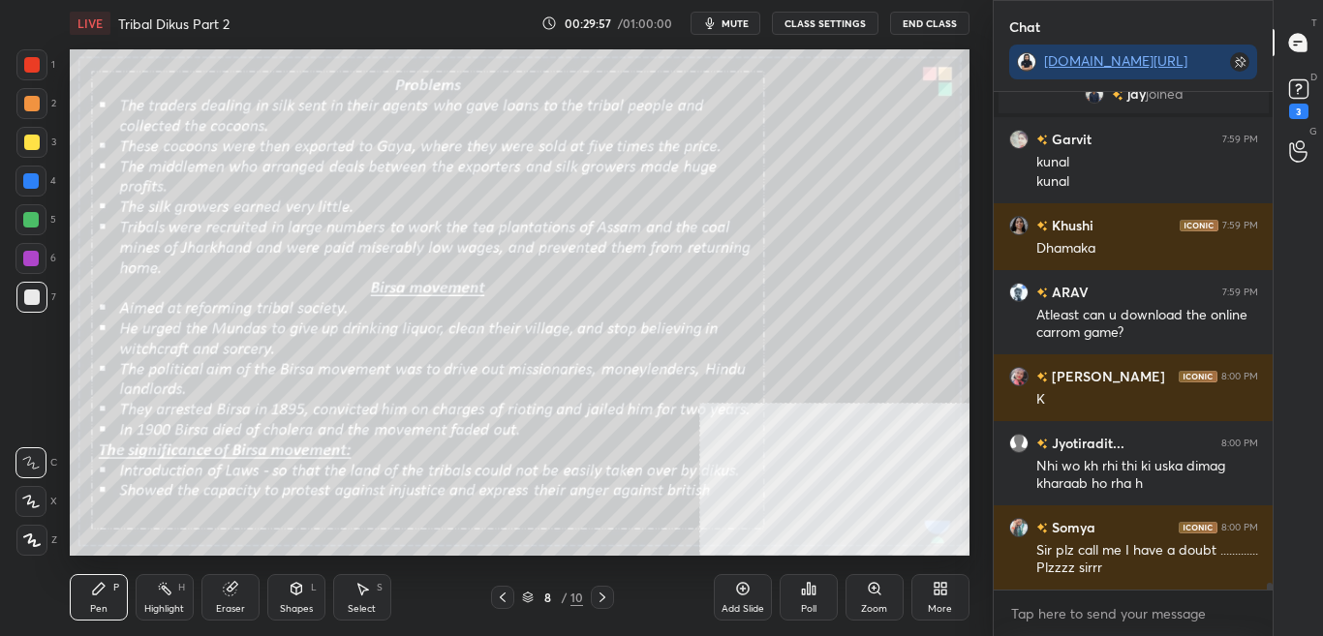
click at [817, 17] on button "CLASS SETTINGS" at bounding box center [825, 23] width 107 height 23
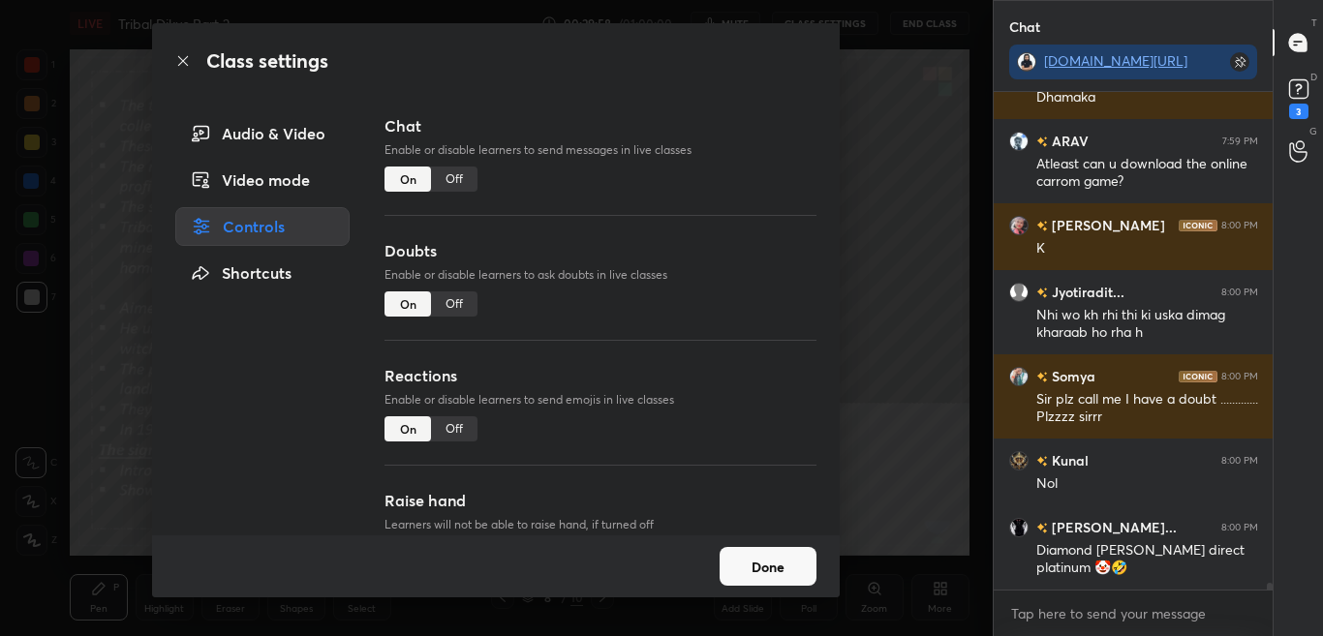
click at [446, 182] on div "Off" at bounding box center [454, 179] width 46 height 25
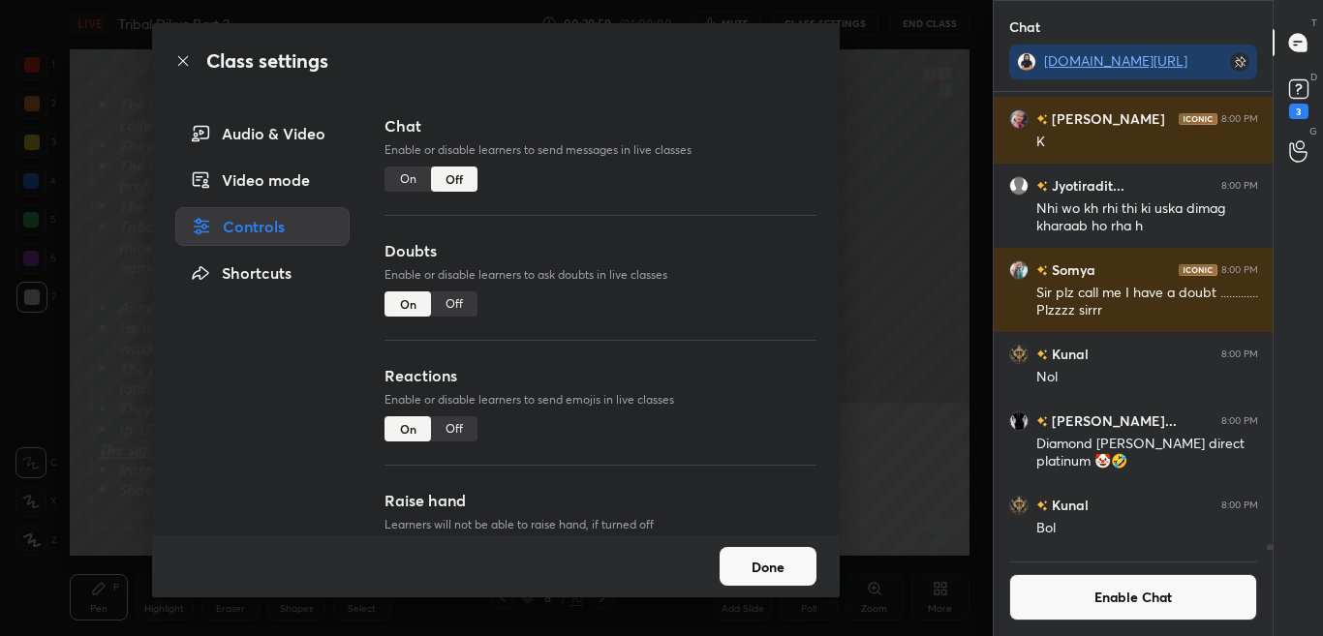
click at [177, 65] on icon at bounding box center [182, 60] width 15 height 15
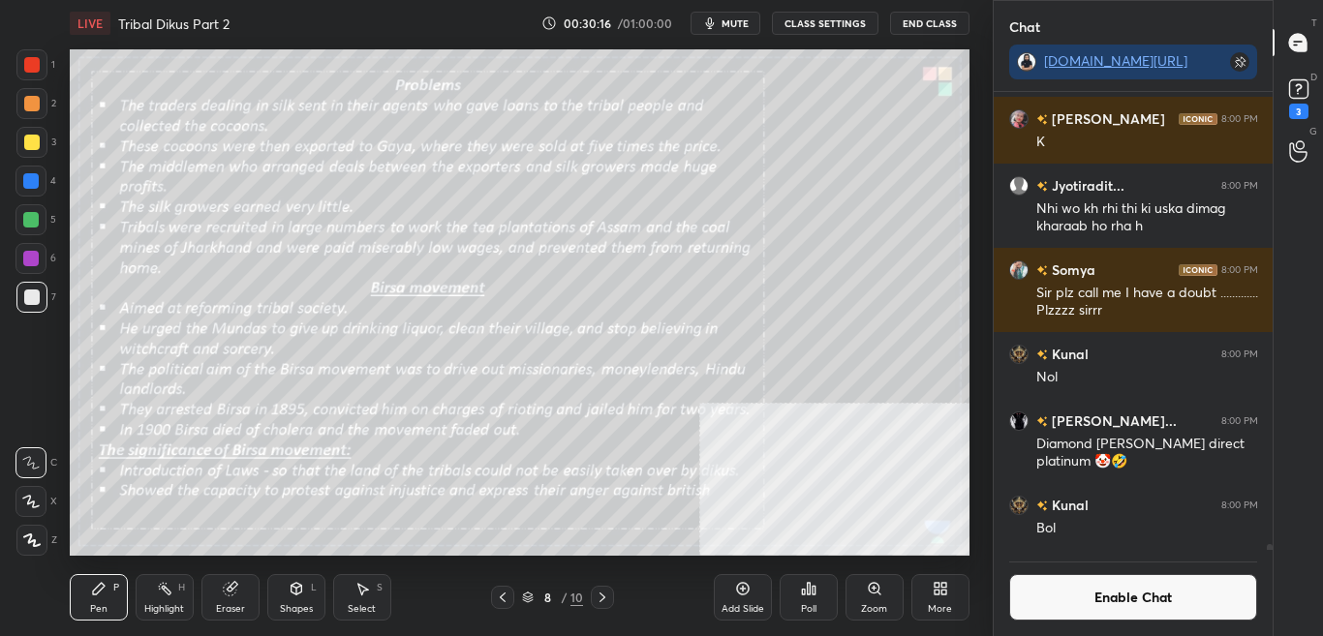
click at [738, 596] on icon at bounding box center [742, 588] width 15 height 15
click at [1145, 599] on button "Enable Chat" at bounding box center [1133, 597] width 249 height 46
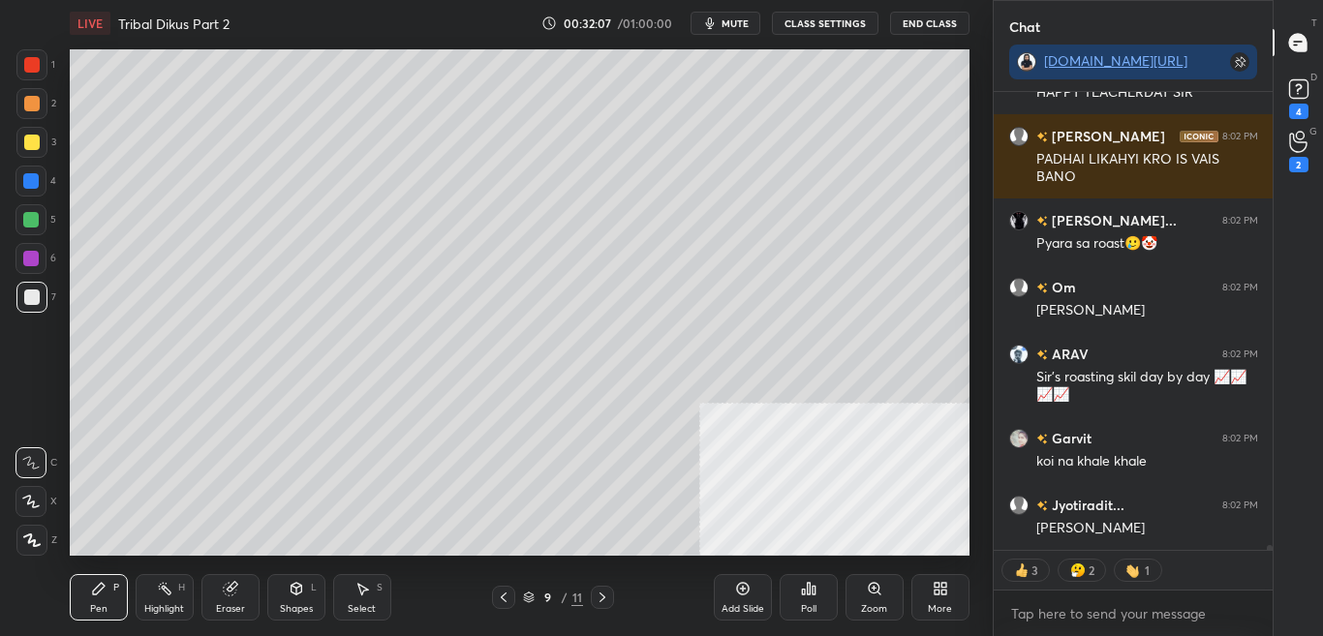
scroll to position [39468, 0]
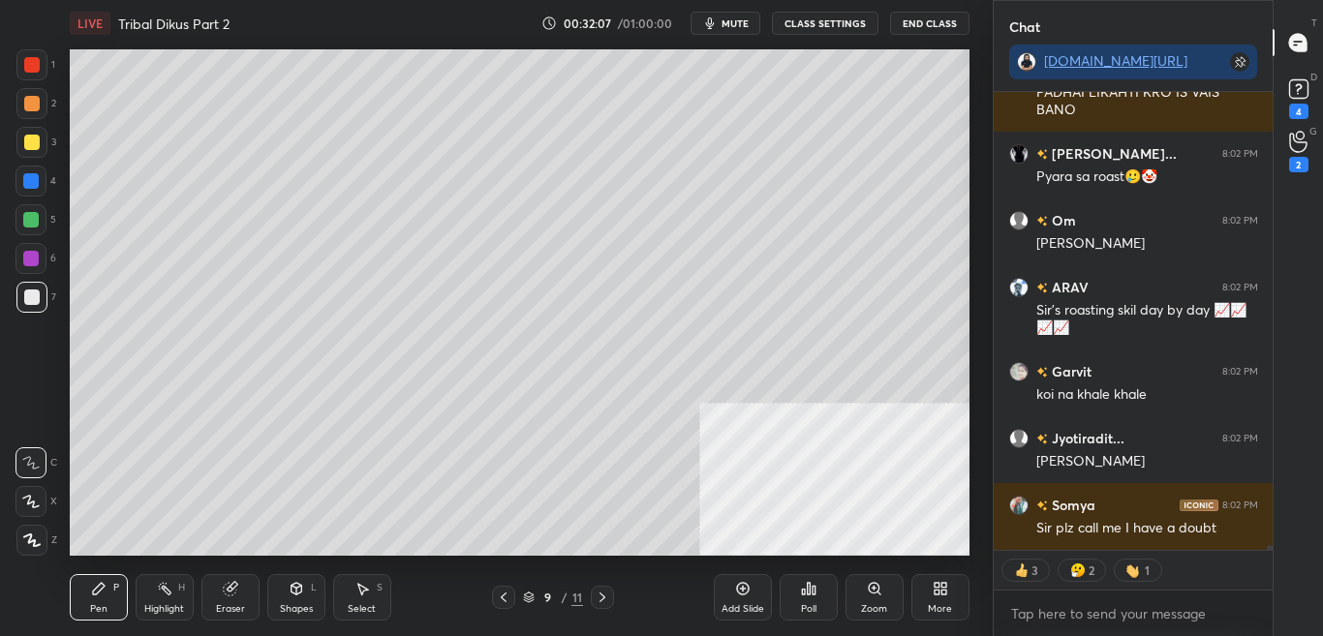
type textarea "x"
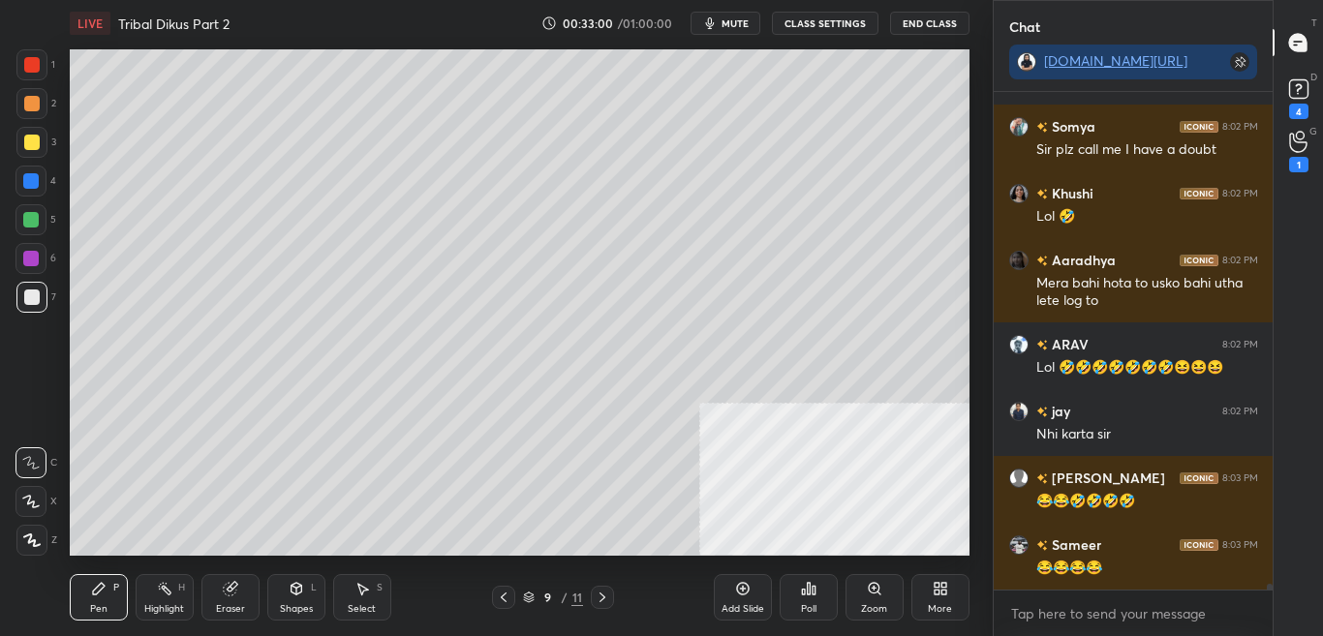
scroll to position [40251, 0]
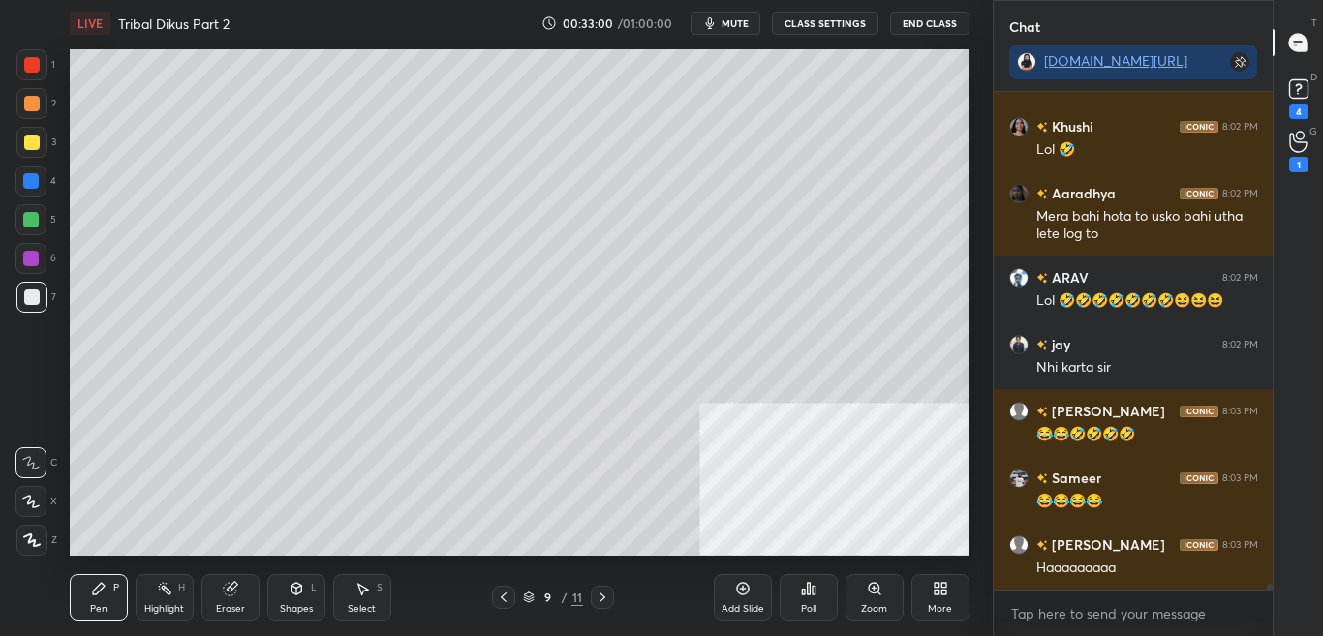
click at [502, 596] on icon at bounding box center [503, 597] width 15 height 15
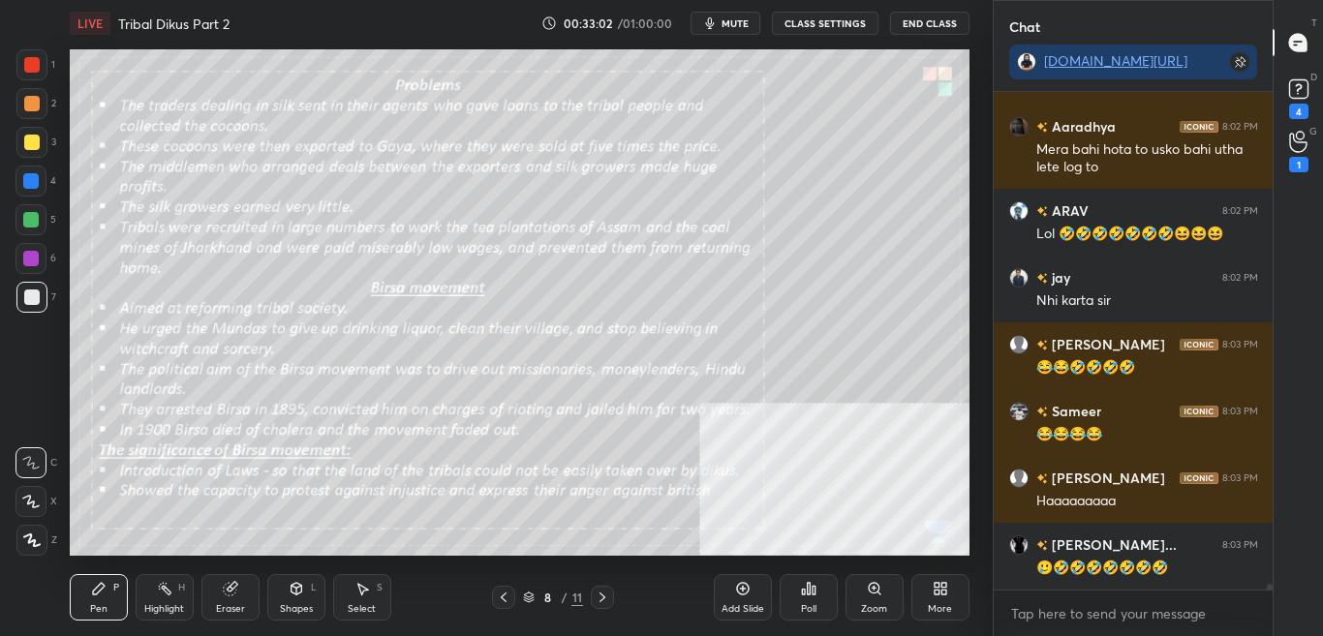
scroll to position [40385, 0]
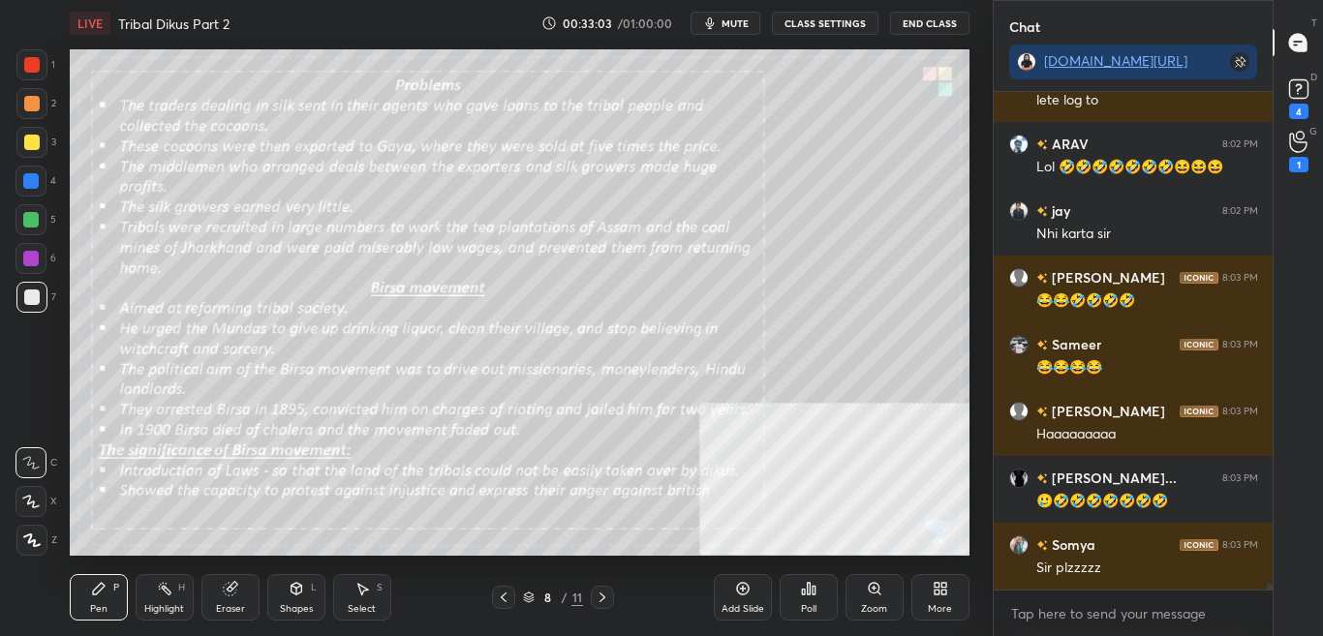
click at [879, 596] on div "Zoom" at bounding box center [874, 597] width 58 height 46
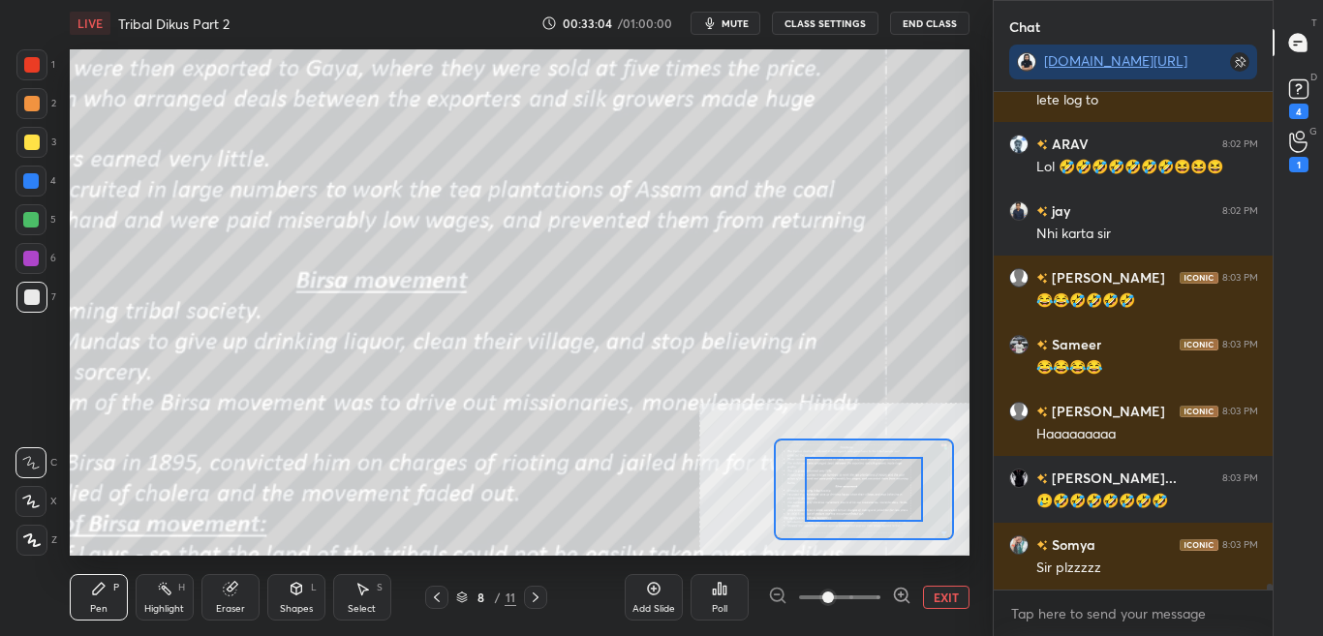
scroll to position [40452, 0]
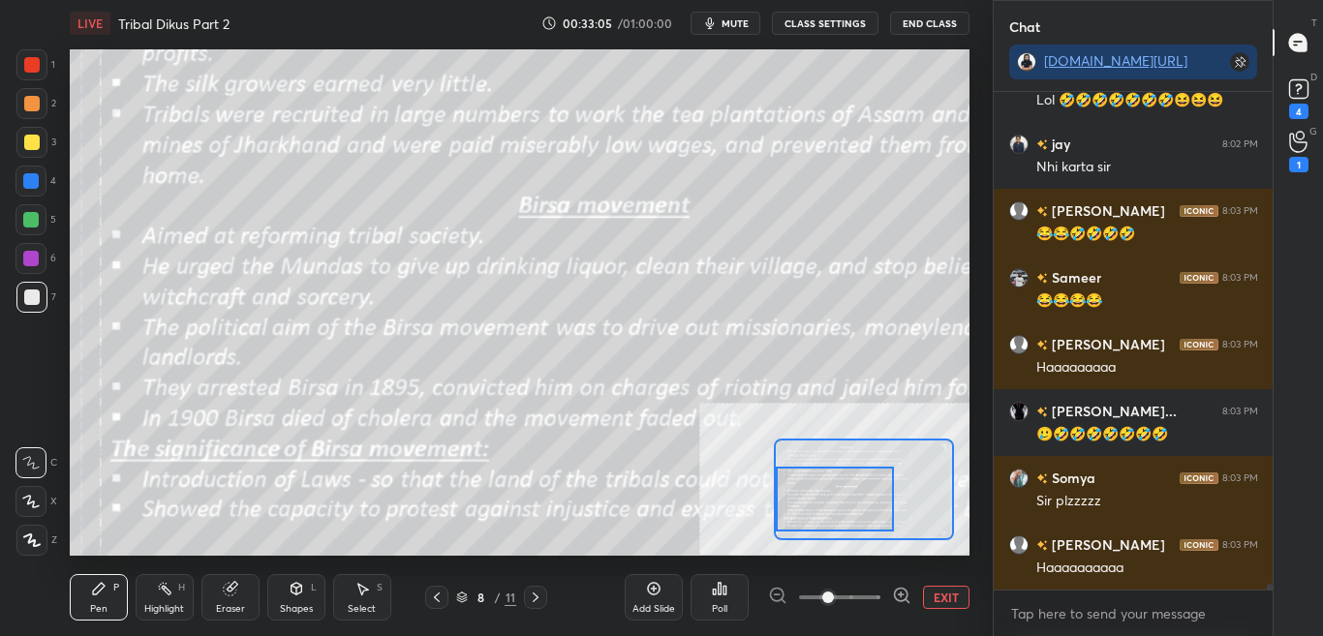
drag, startPoint x: 856, startPoint y: 499, endPoint x: 816, endPoint y: 507, distance: 40.6
click at [816, 507] on div at bounding box center [834, 499] width 117 height 65
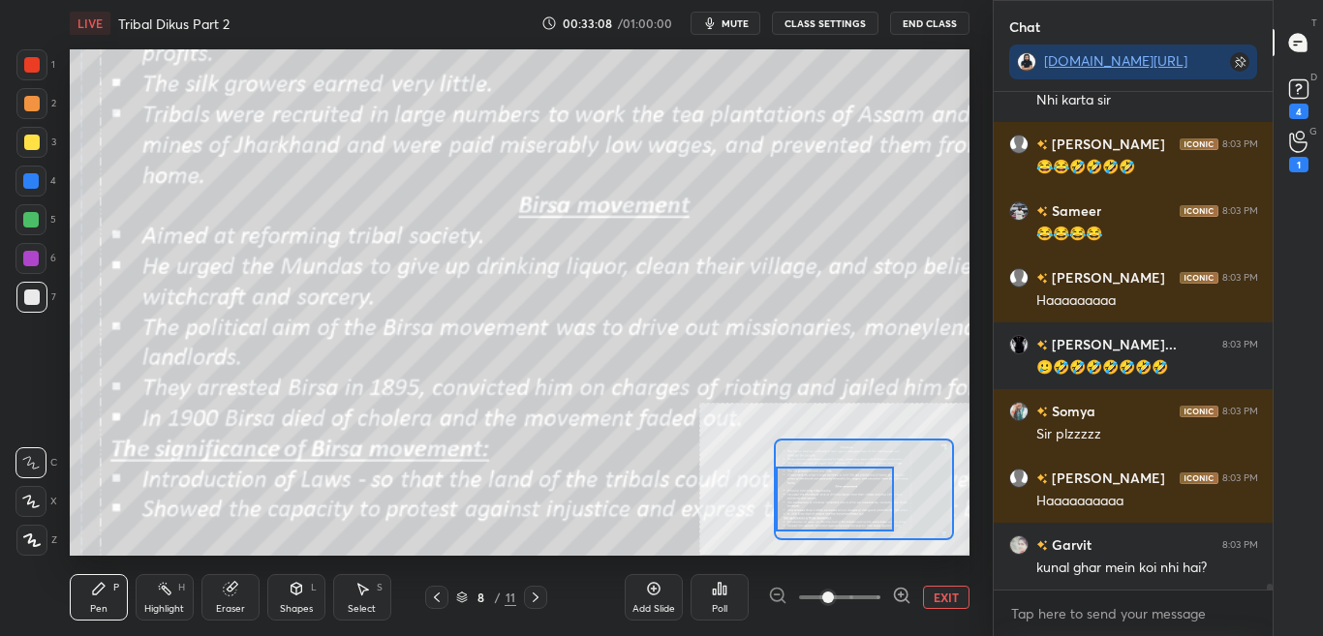
scroll to position [40585, 0]
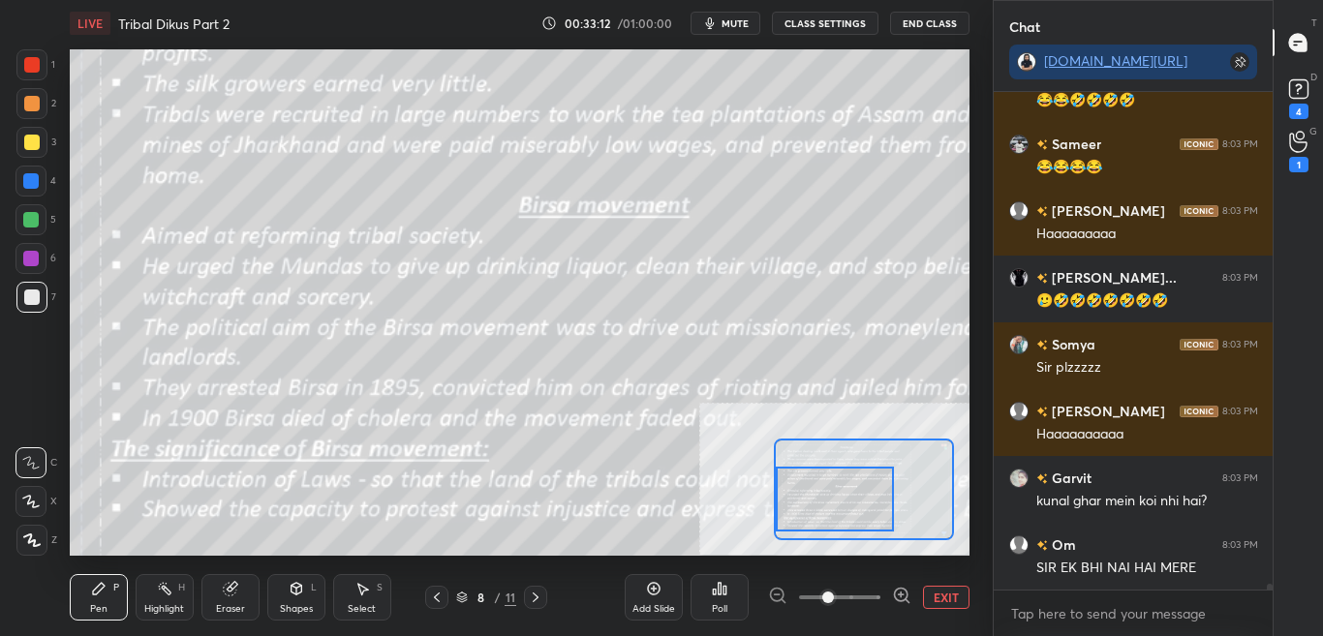
click at [846, 18] on button "CLASS SETTINGS" at bounding box center [825, 23] width 107 height 23
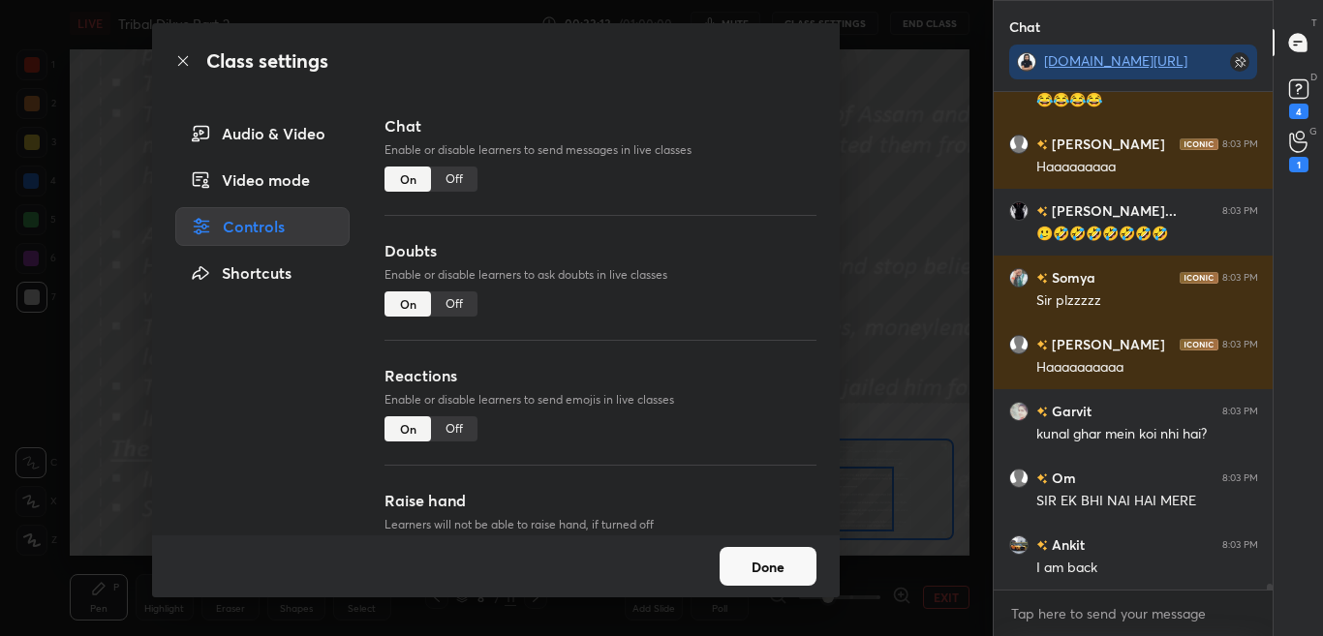
click at [458, 177] on div "Off" at bounding box center [454, 179] width 46 height 25
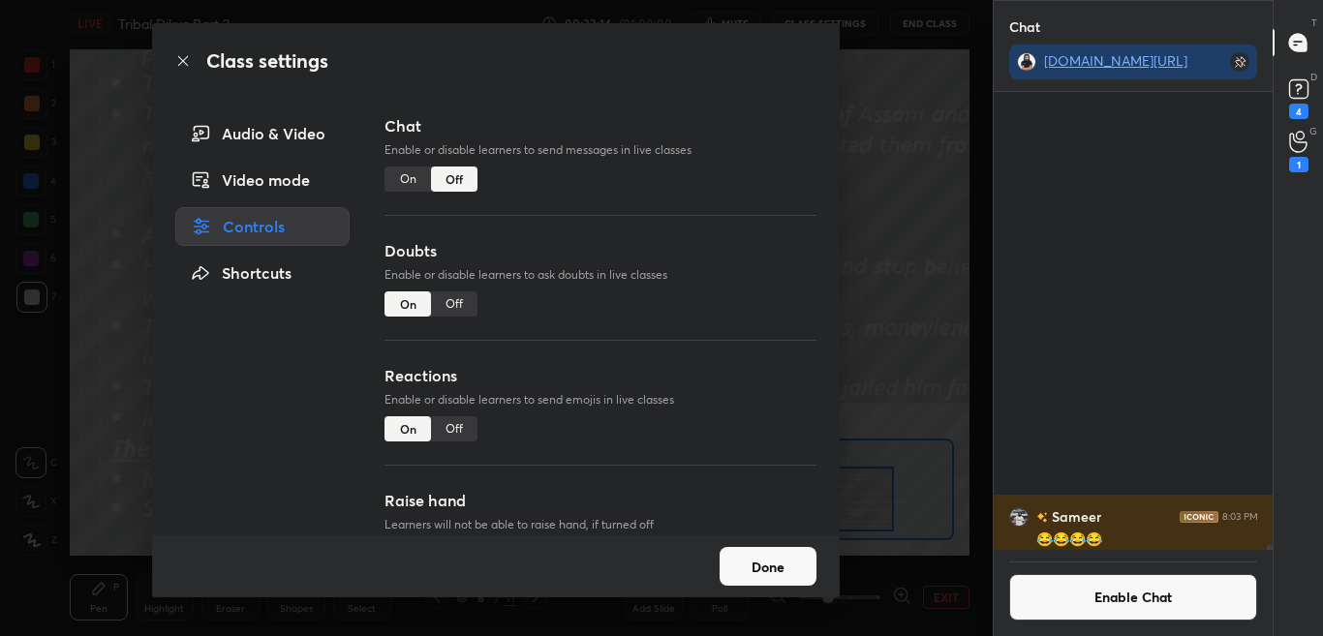
scroll to position [40395, 0]
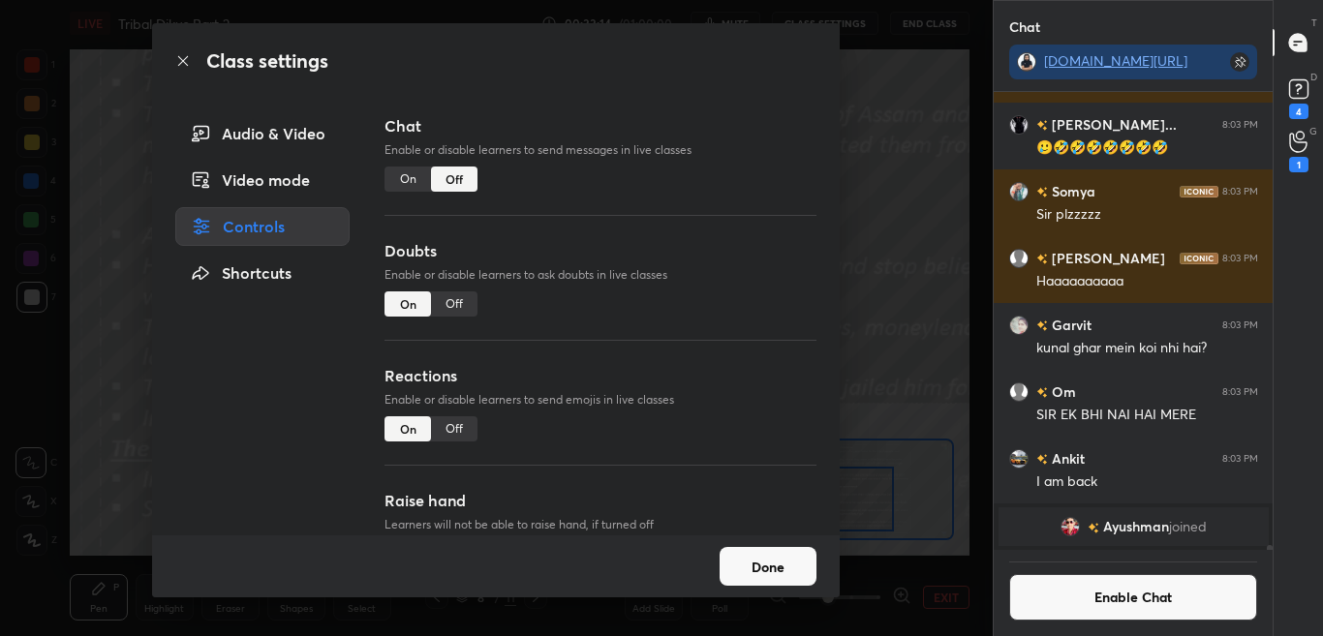
click at [178, 63] on icon at bounding box center [182, 60] width 15 height 15
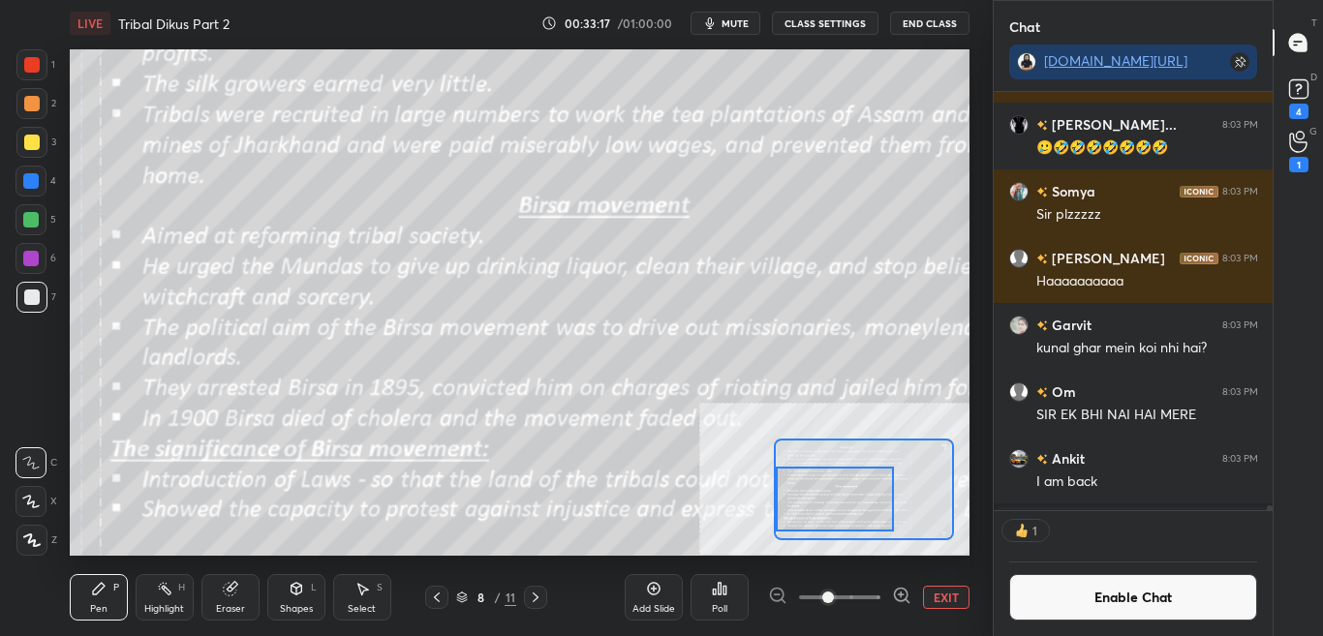
scroll to position [412, 273]
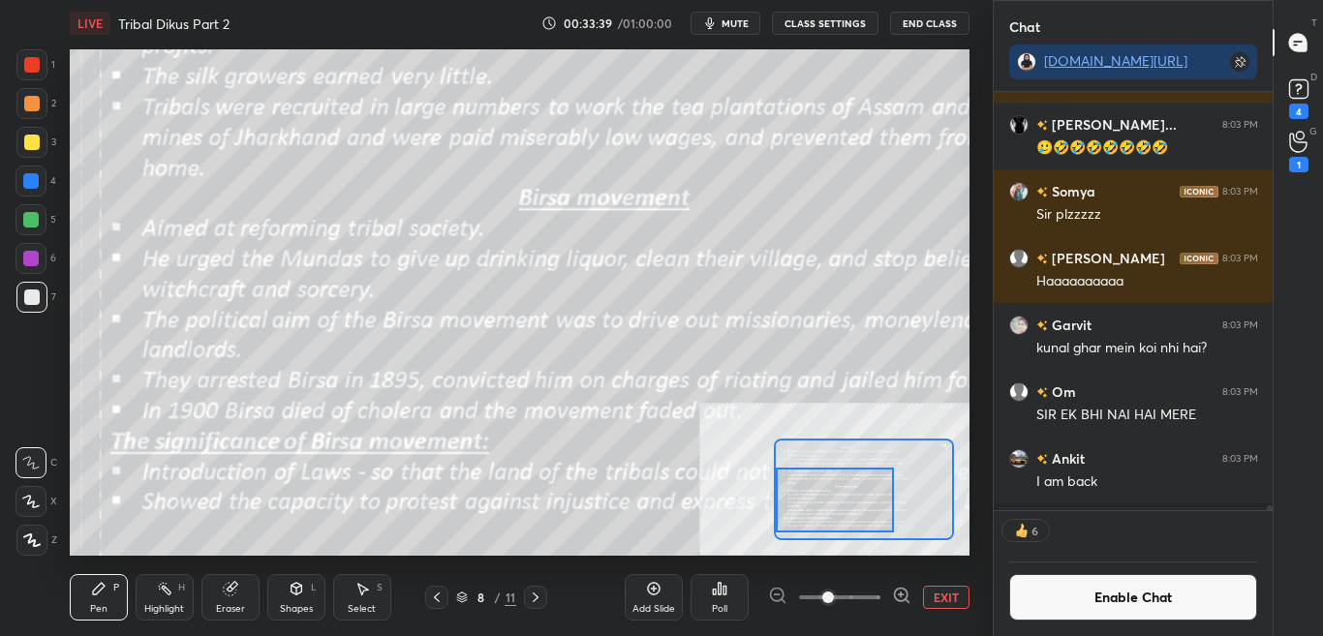
drag, startPoint x: 841, startPoint y: 498, endPoint x: 805, endPoint y: 490, distance: 37.6
click at [837, 498] on div at bounding box center [834, 500] width 117 height 65
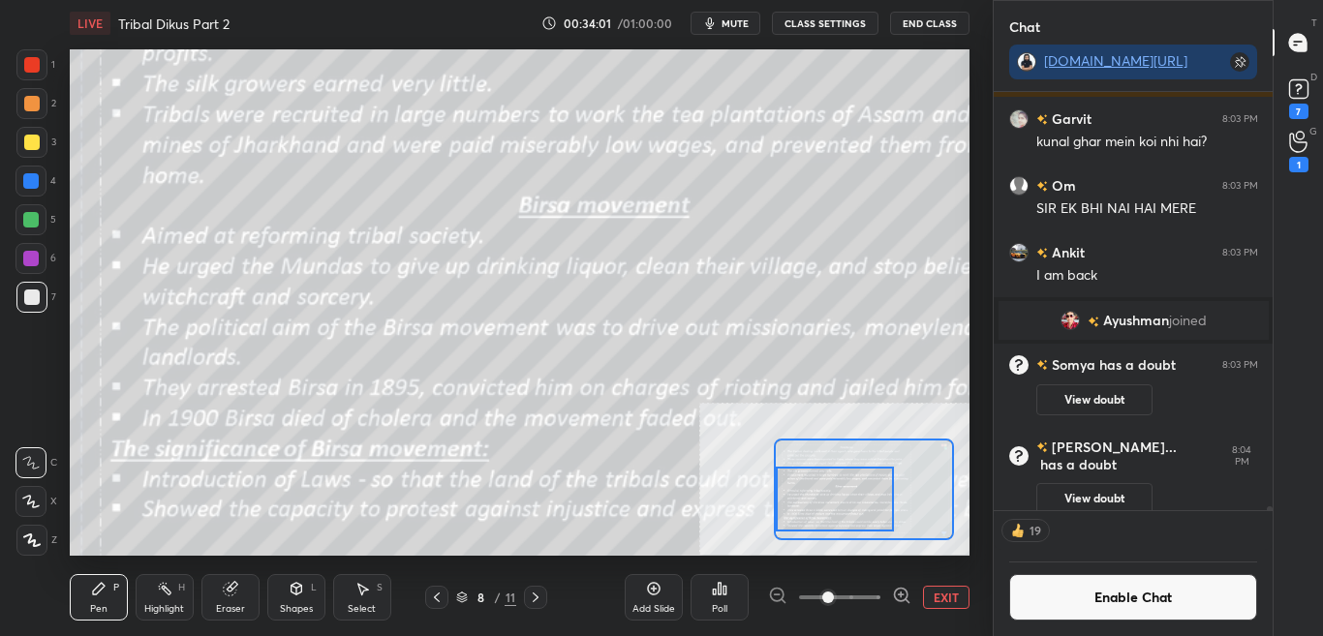
scroll to position [40566, 0]
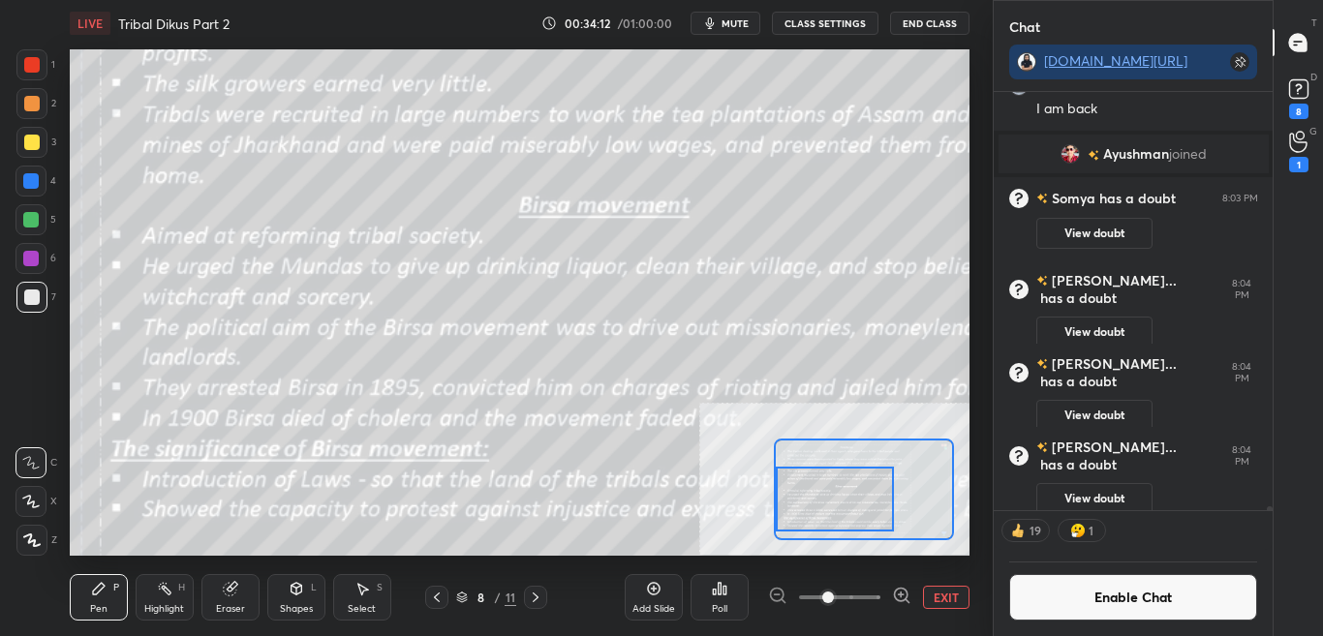
click at [1135, 609] on button "Enable Chat" at bounding box center [1133, 597] width 249 height 46
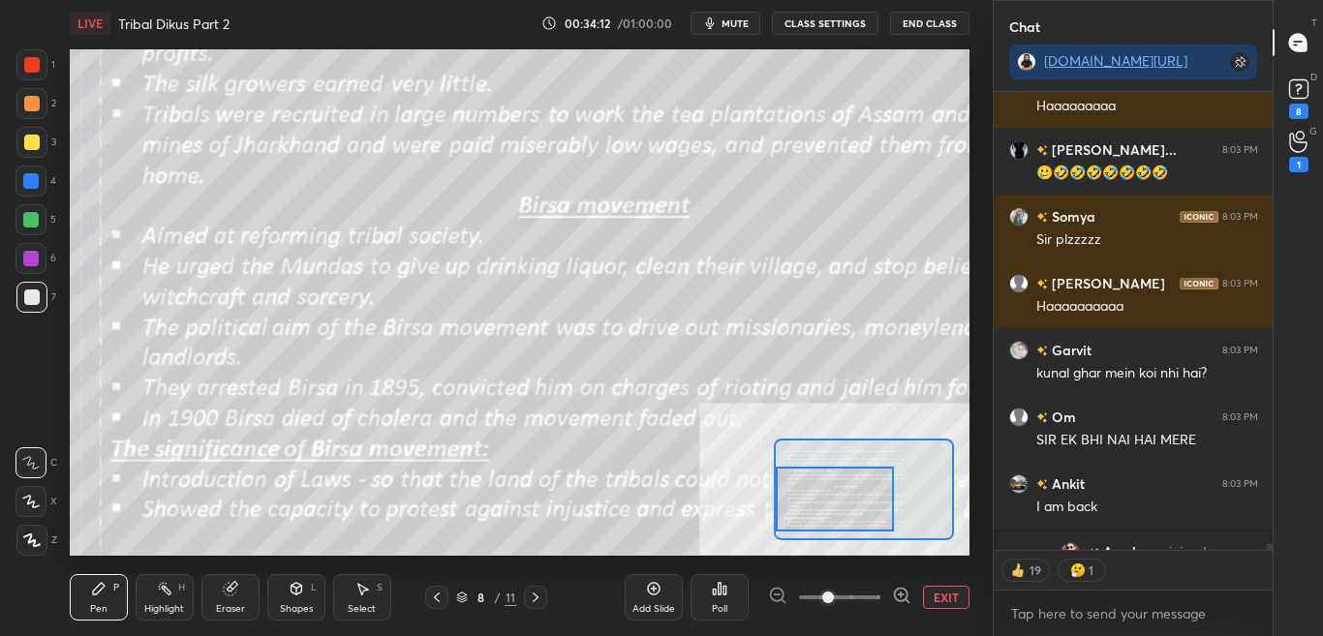
scroll to position [452, 273]
type textarea "x"
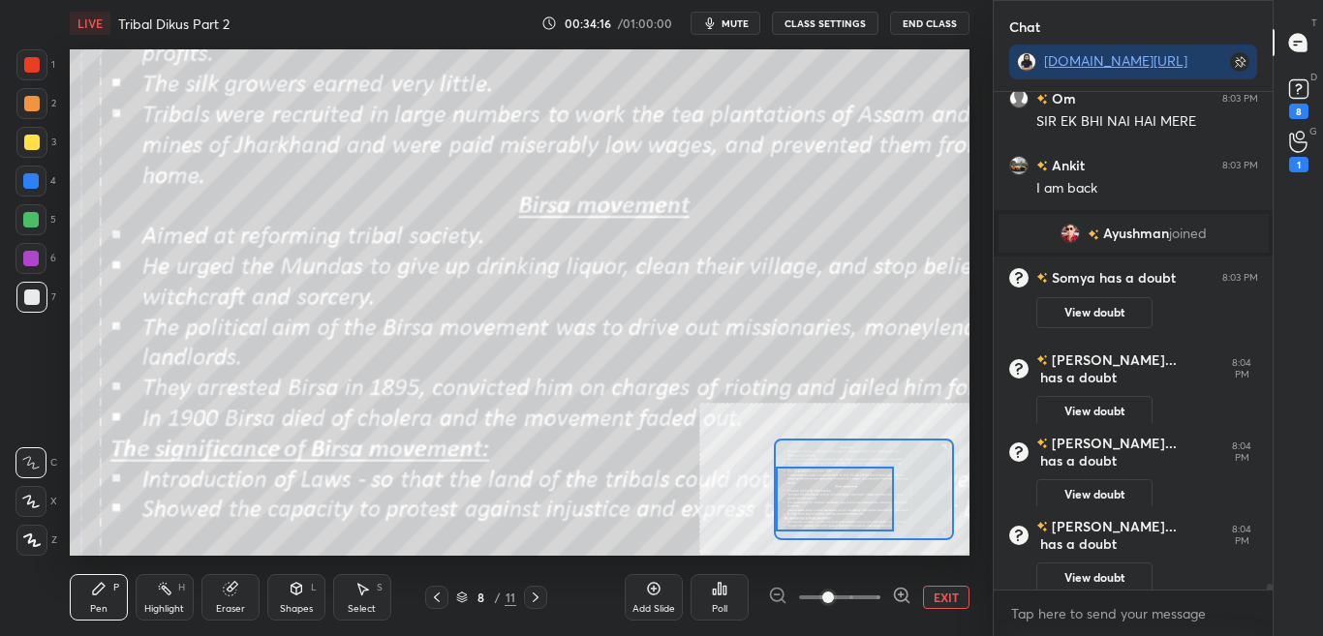
scroll to position [40609, 0]
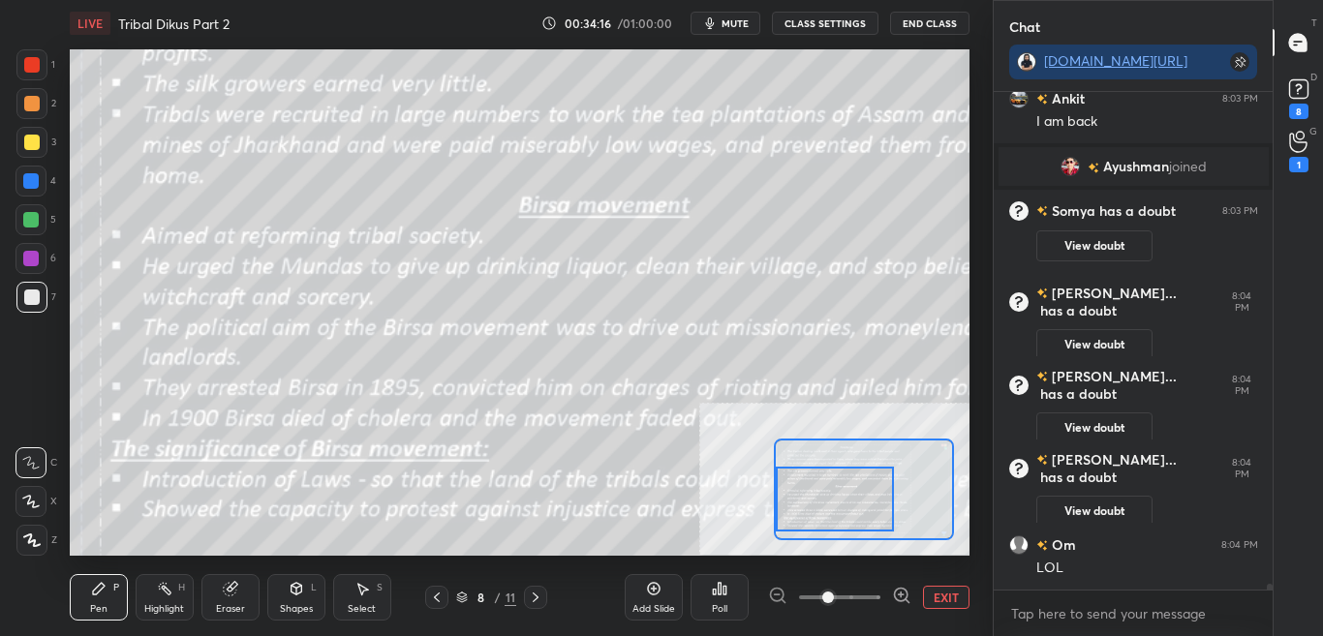
drag, startPoint x: 1271, startPoint y: 585, endPoint x: 1276, endPoint y: 595, distance: 10.8
click at [1271, 602] on div "Om 8:03 PM [PERSON_NAME] NAI HAI MERE Ankit 8:03 PM I am back [PERSON_NAME] joi…" at bounding box center [1133, 364] width 280 height 544
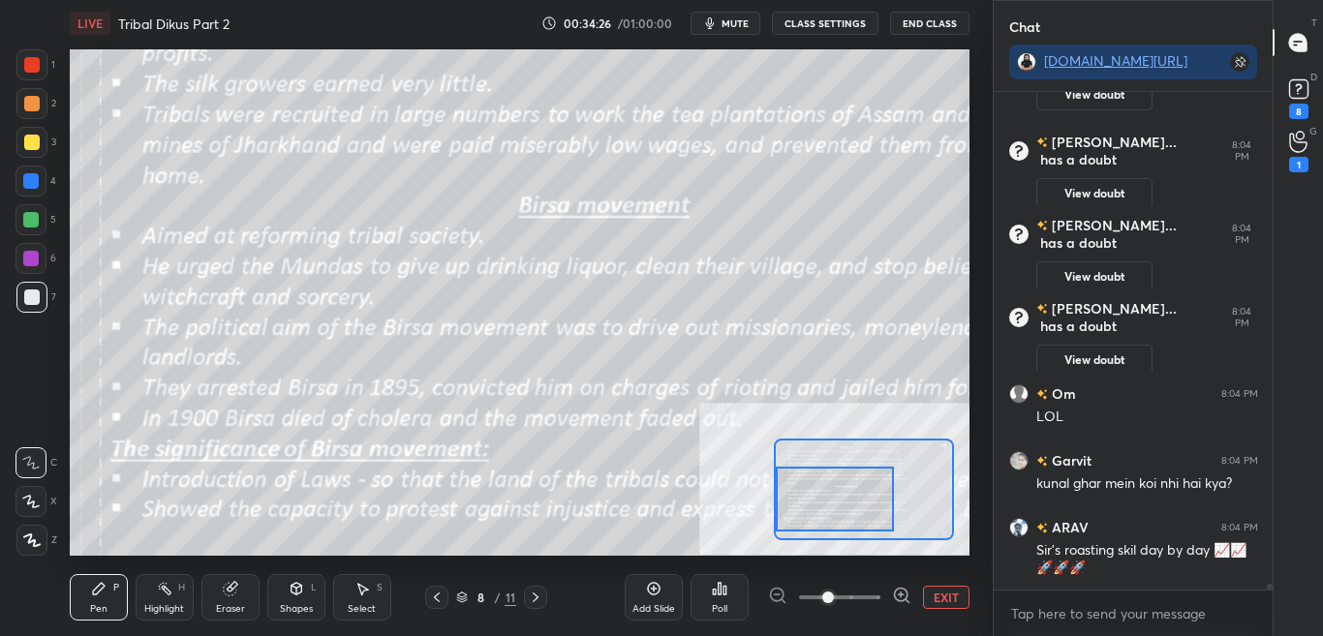
scroll to position [40826, 0]
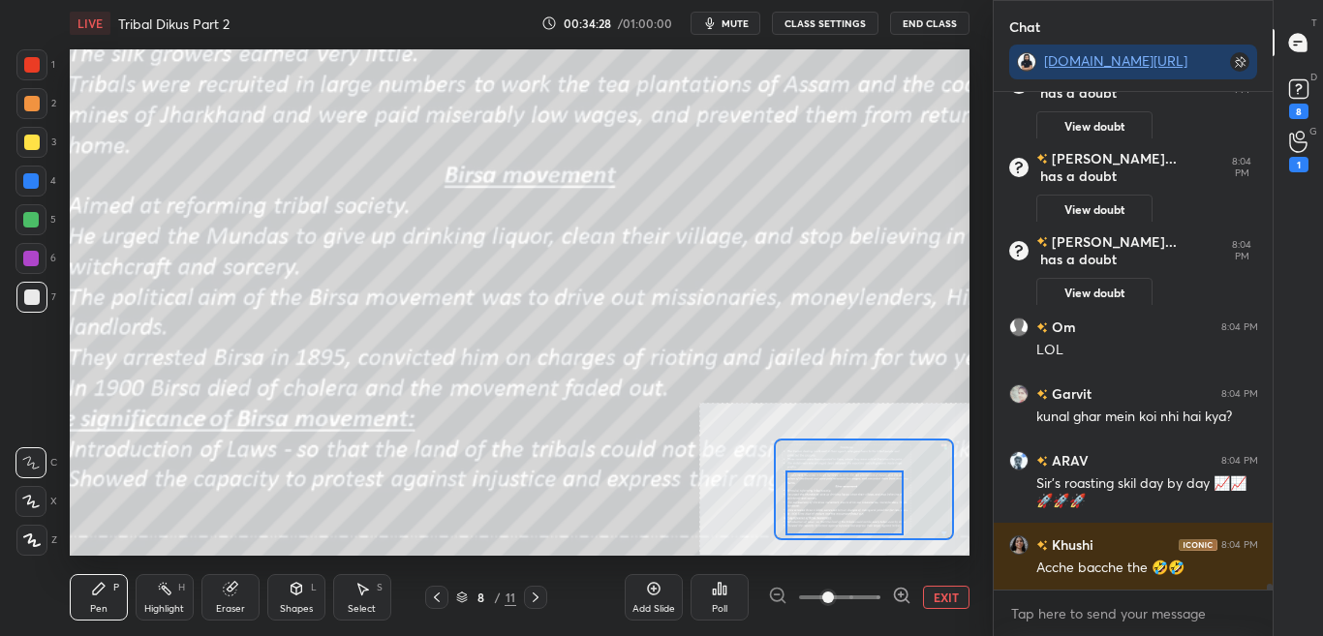
drag, startPoint x: 864, startPoint y: 504, endPoint x: 854, endPoint y: 509, distance: 11.3
click at [858, 504] on div at bounding box center [843, 503] width 117 height 65
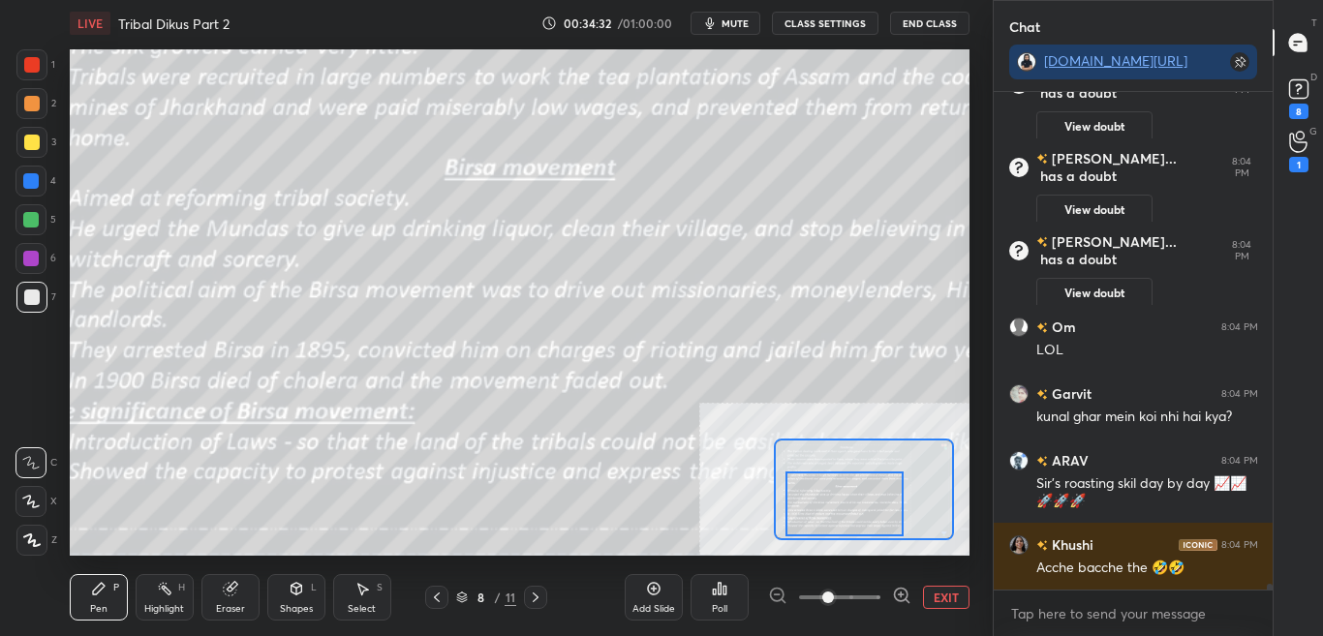
click at [847, 22] on button "CLASS SETTINGS" at bounding box center [825, 23] width 107 height 23
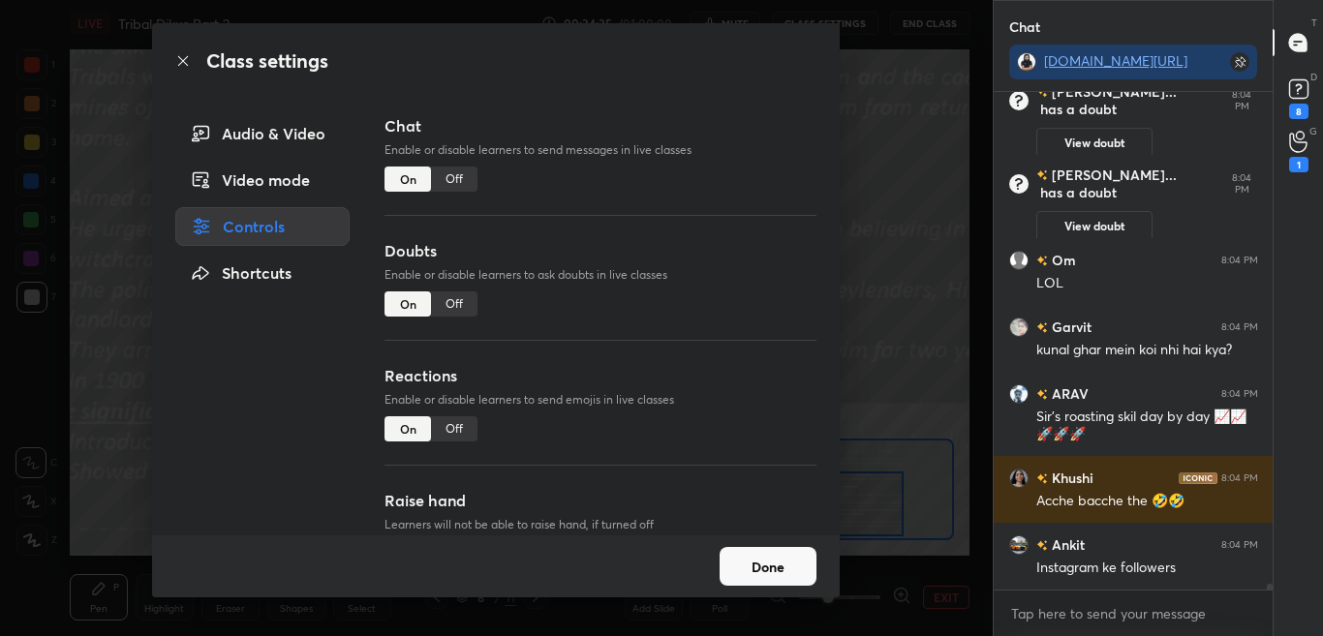
click at [456, 180] on div "Off" at bounding box center [454, 179] width 46 height 25
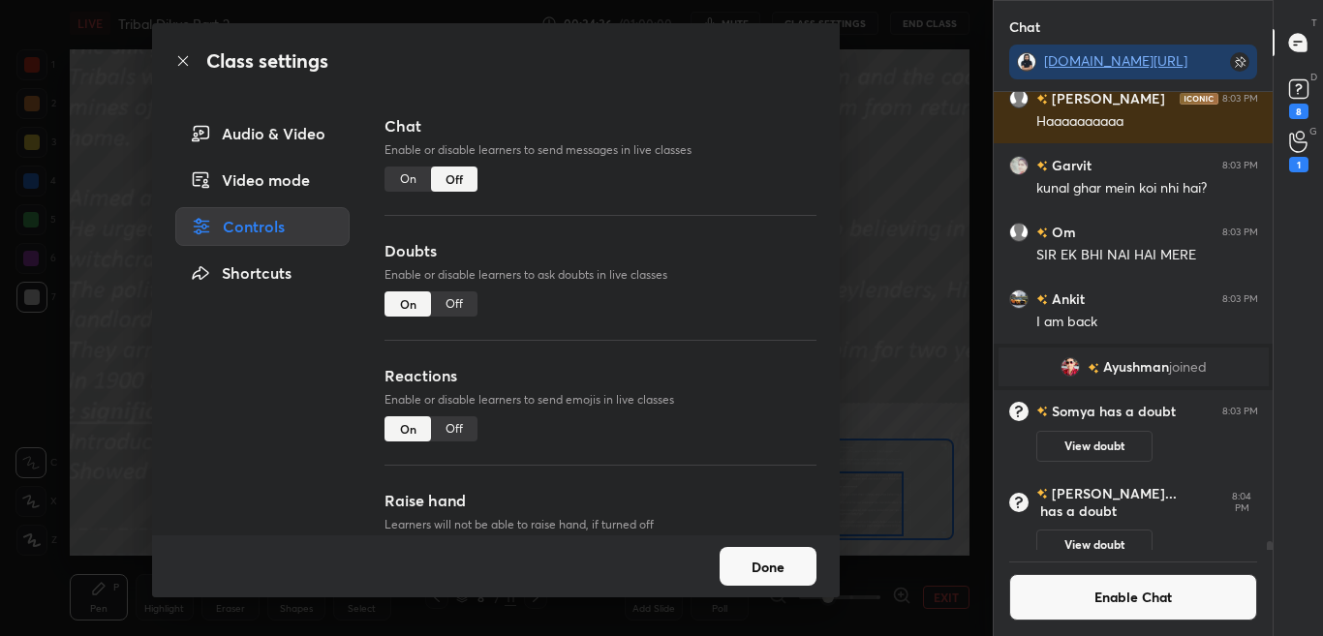
click at [184, 59] on icon at bounding box center [182, 60] width 15 height 15
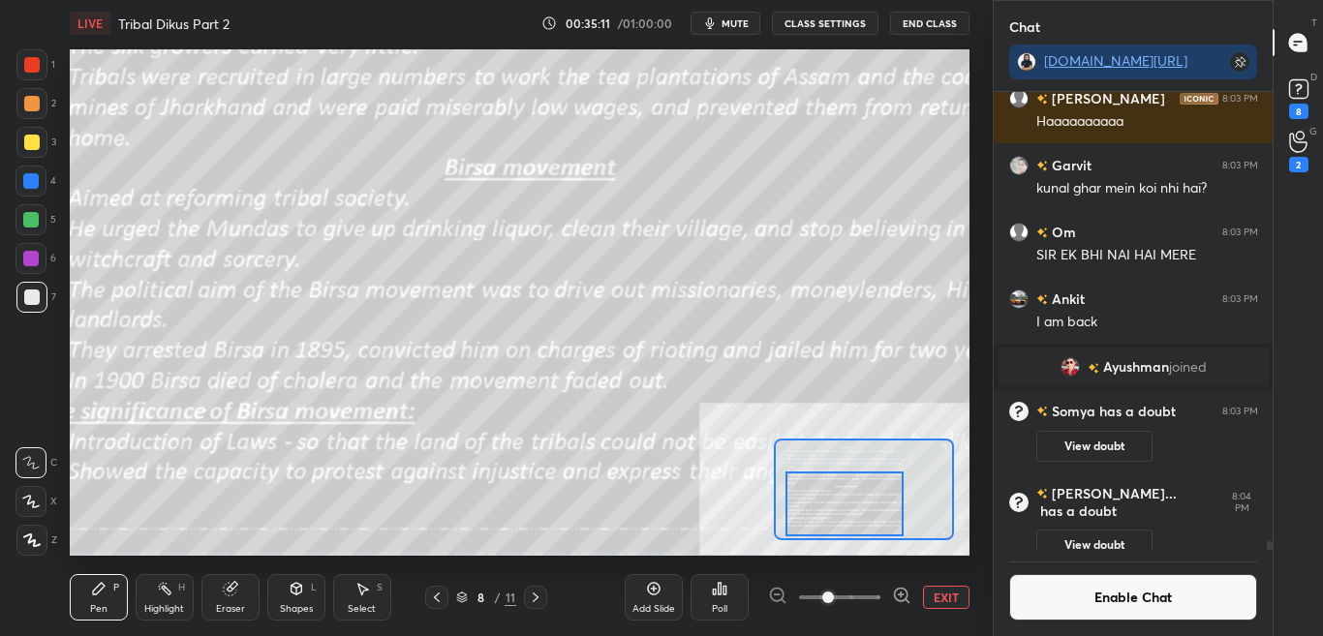
click at [948, 600] on button "EXIT" at bounding box center [946, 597] width 46 height 23
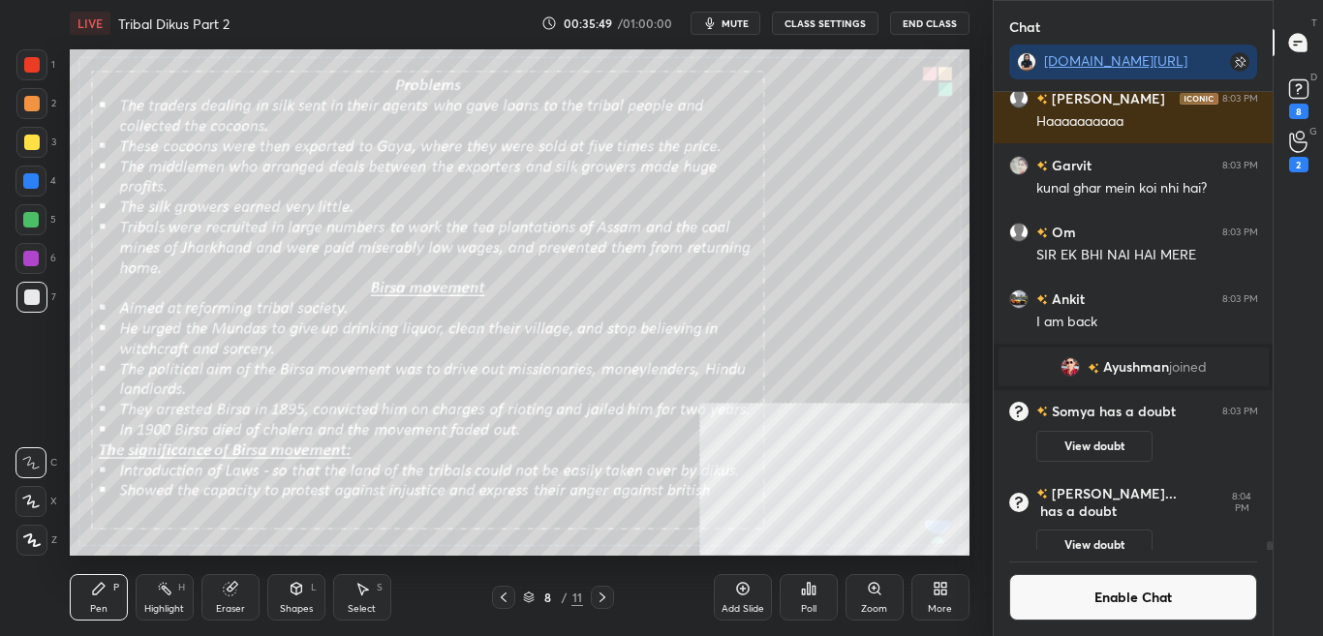
click at [1135, 596] on button "Enable Chat" at bounding box center [1133, 597] width 249 height 46
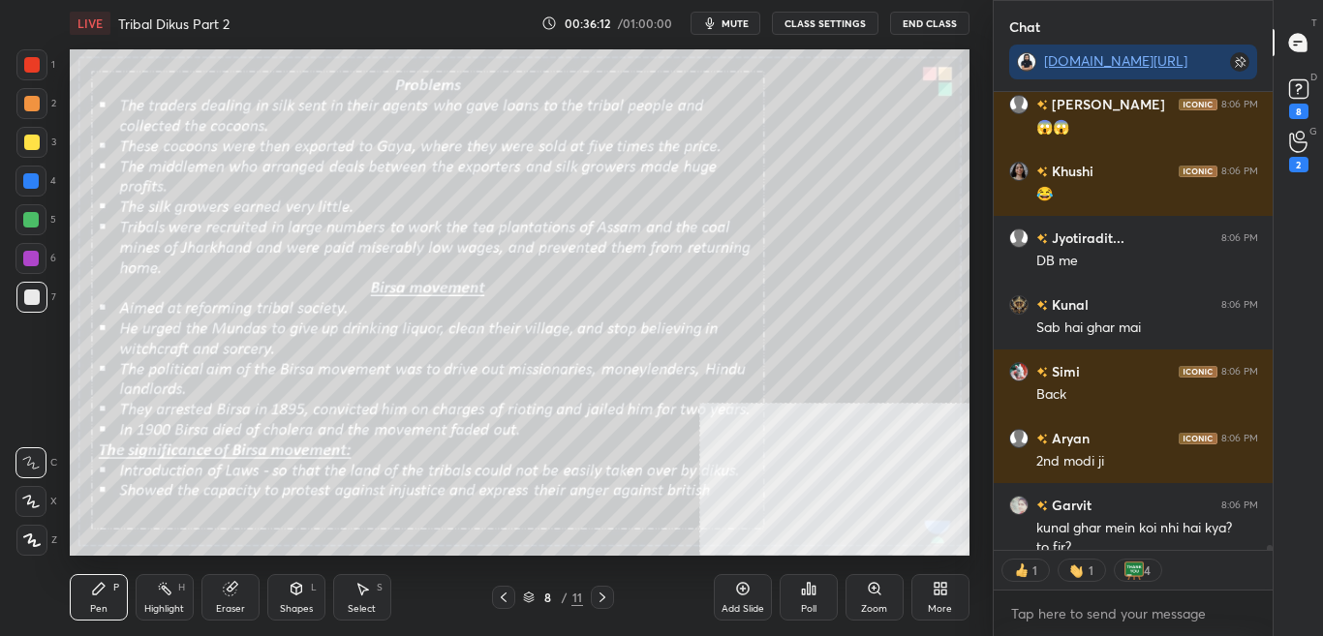
scroll to position [41432, 0]
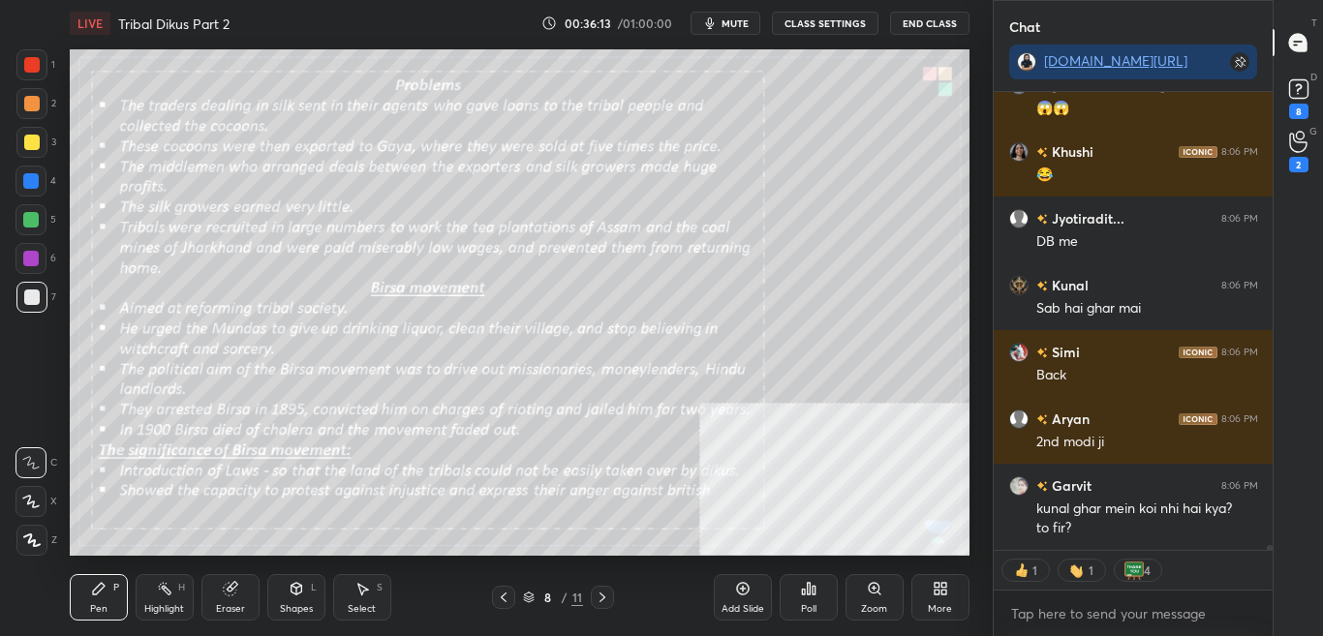
type textarea "x"
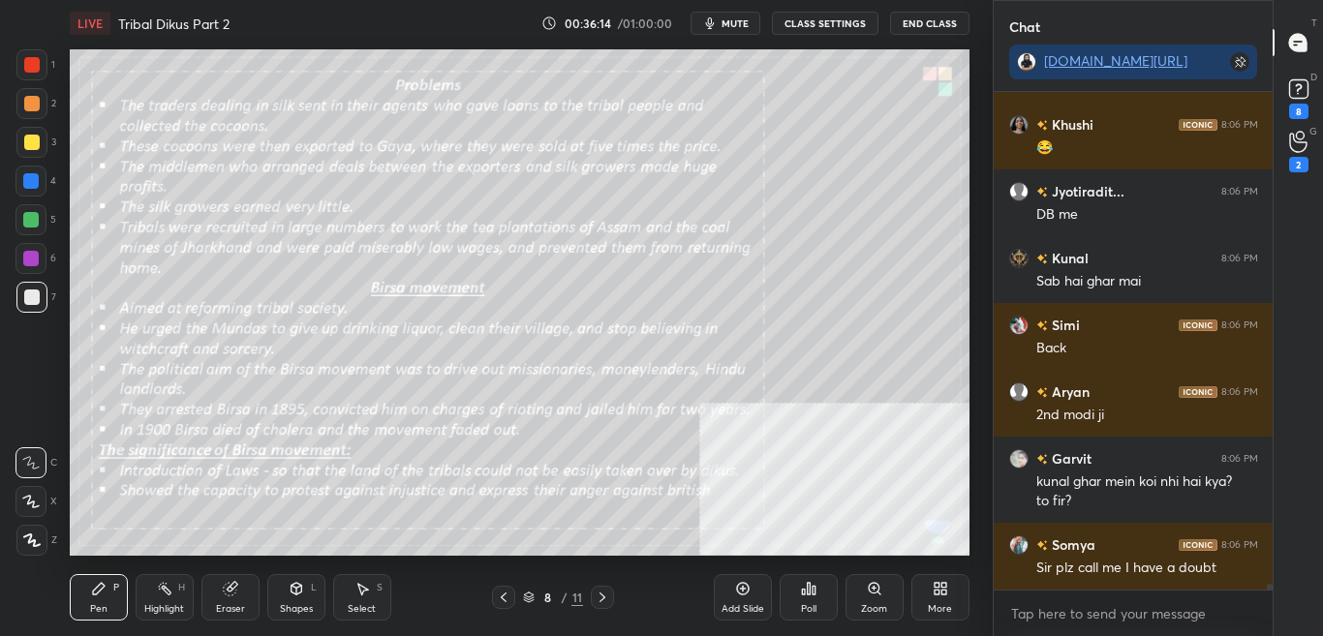
scroll to position [41526, 0]
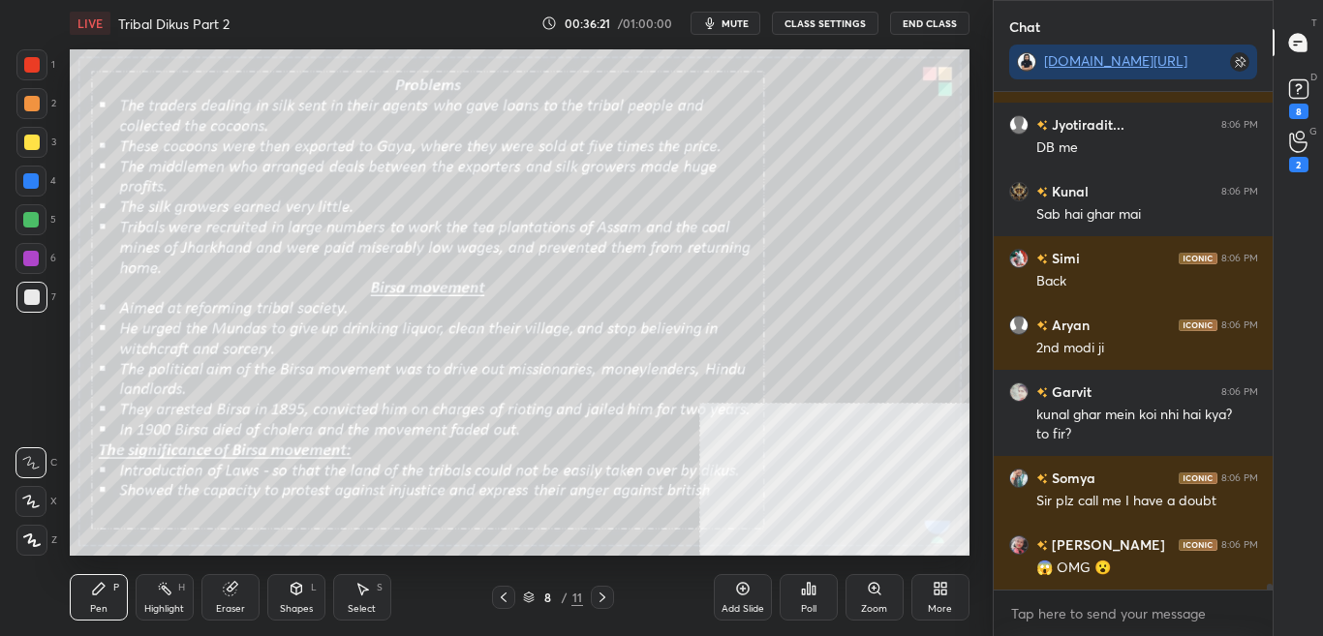
click at [833, 26] on button "CLASS SETTINGS" at bounding box center [825, 23] width 107 height 23
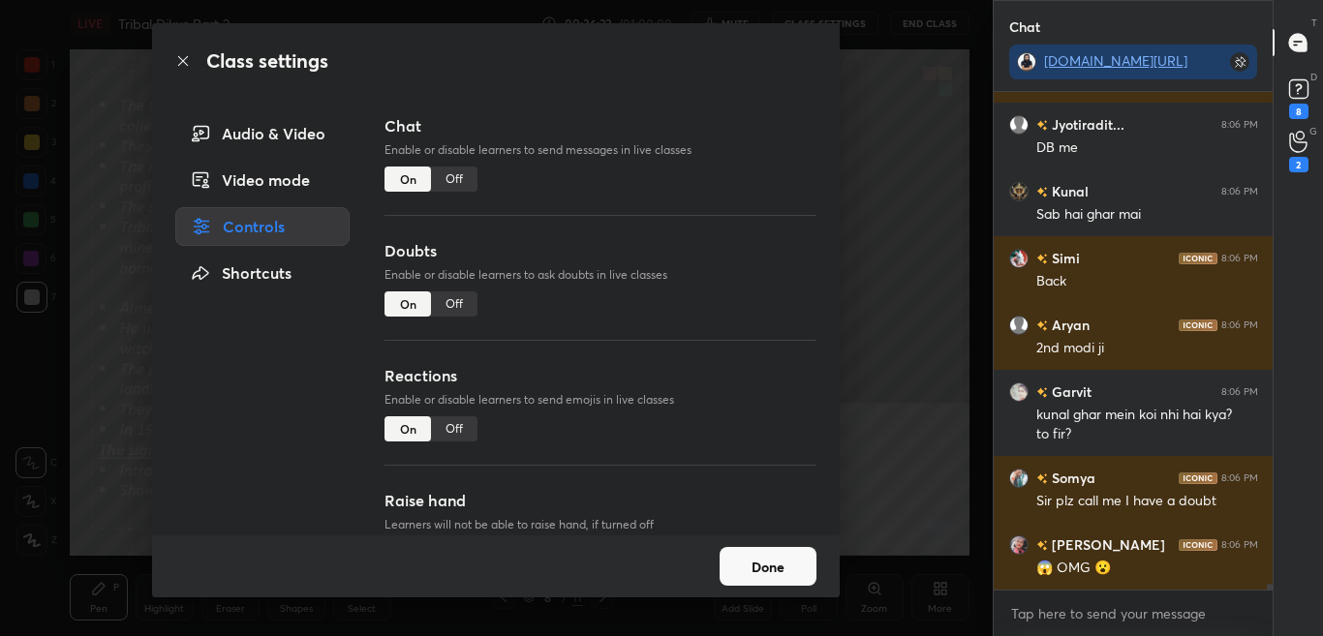
click at [457, 178] on div "Off" at bounding box center [454, 179] width 46 height 25
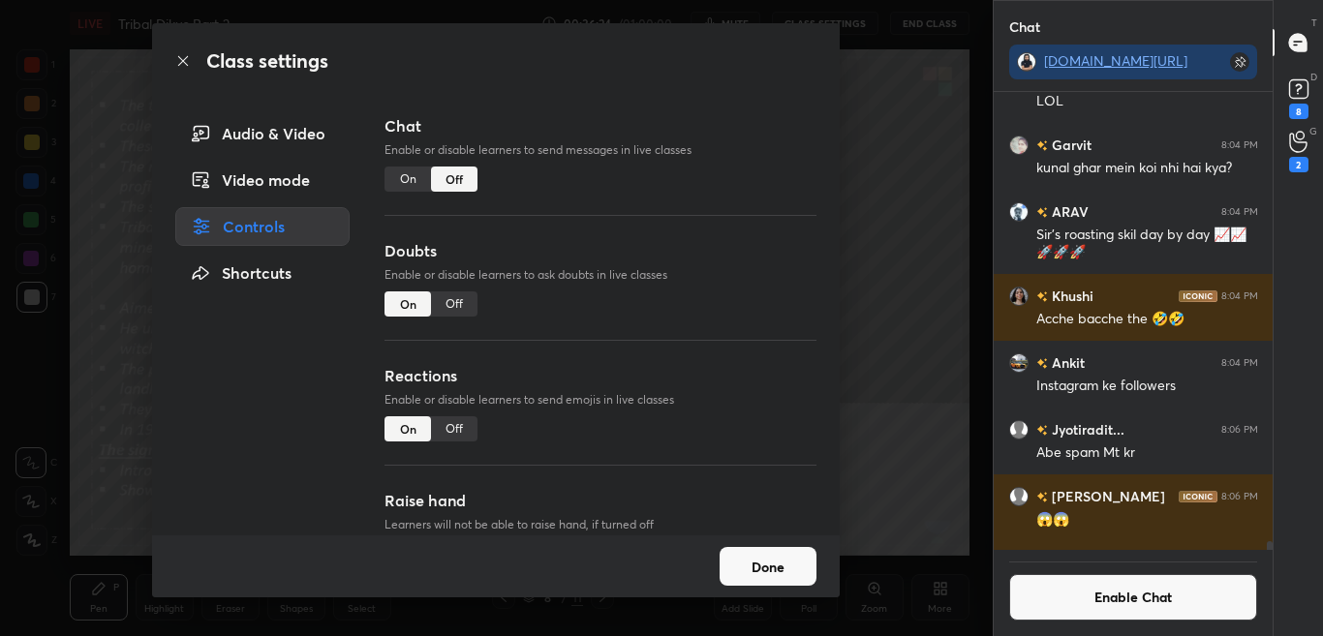
click at [186, 63] on icon at bounding box center [182, 60] width 15 height 15
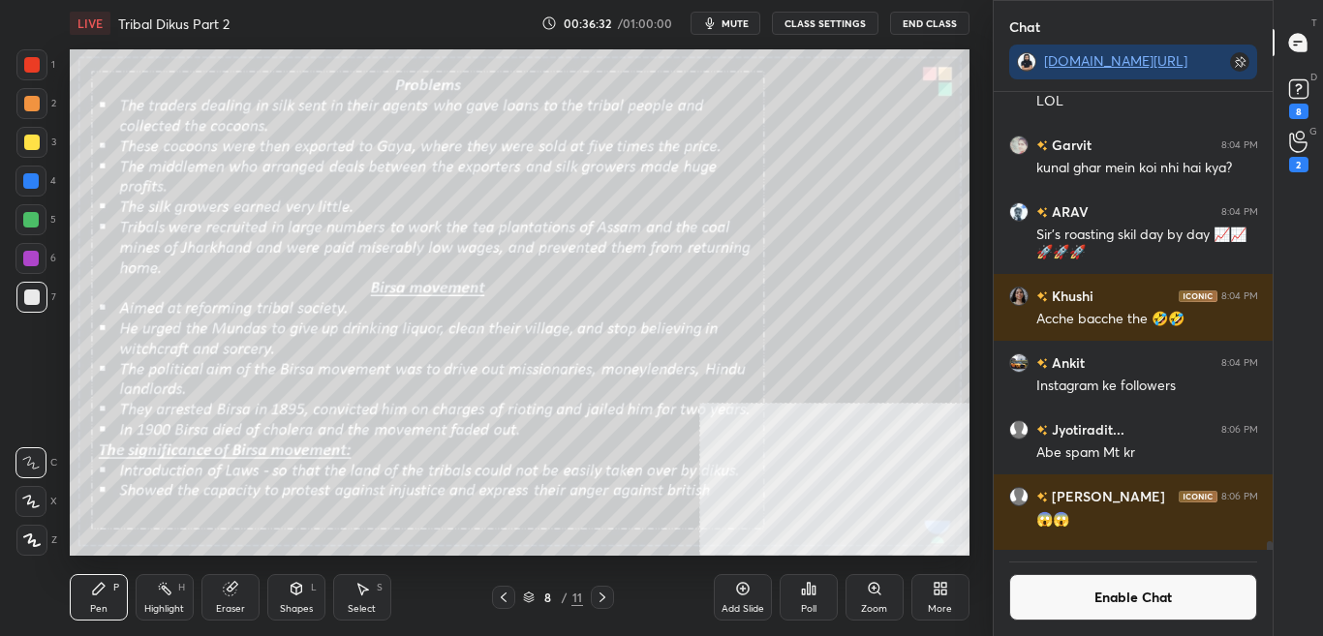
scroll to position [412, 273]
click at [1159, 605] on button "Enable Chat" at bounding box center [1133, 597] width 249 height 46
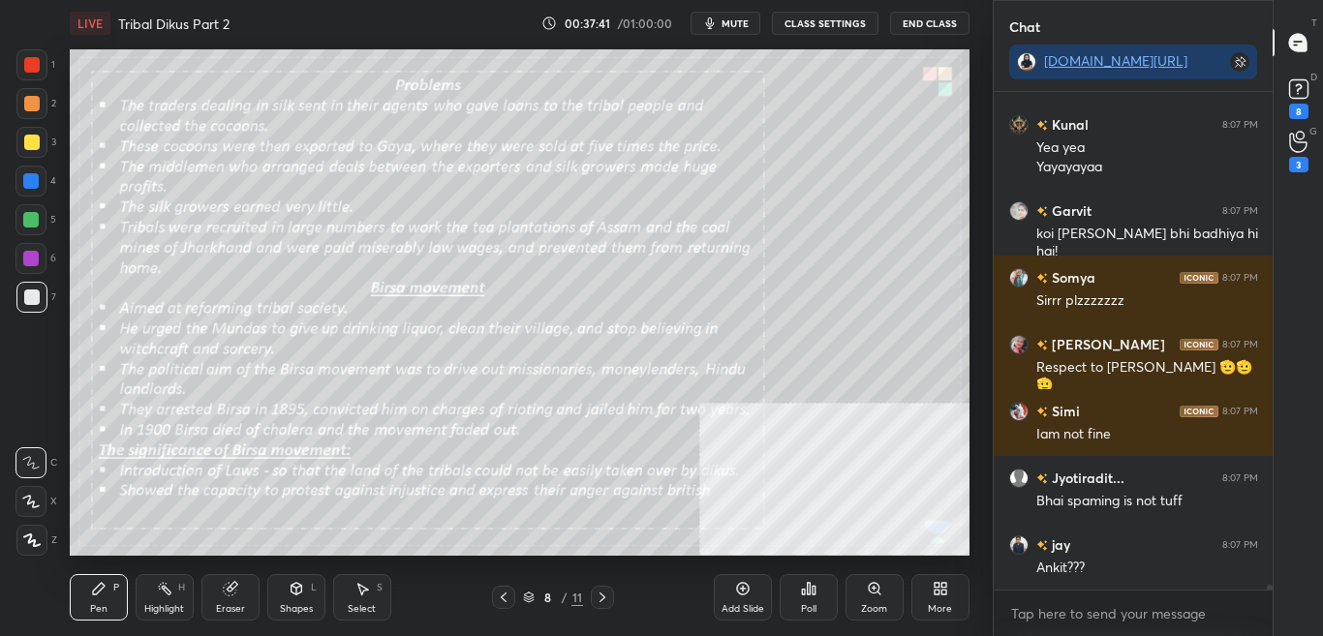
scroll to position [452, 273]
click at [833, 27] on button "CLASS SETTINGS" at bounding box center [825, 23] width 107 height 23
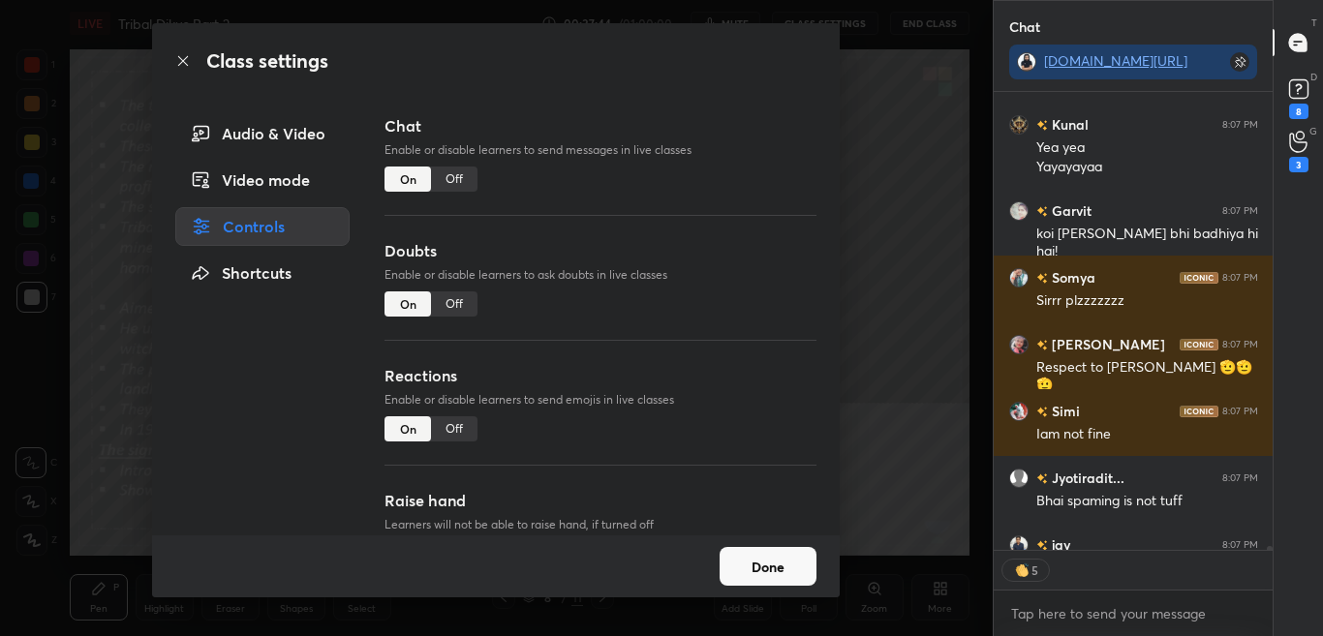
type textarea "x"
click at [461, 176] on div "Off" at bounding box center [454, 179] width 46 height 25
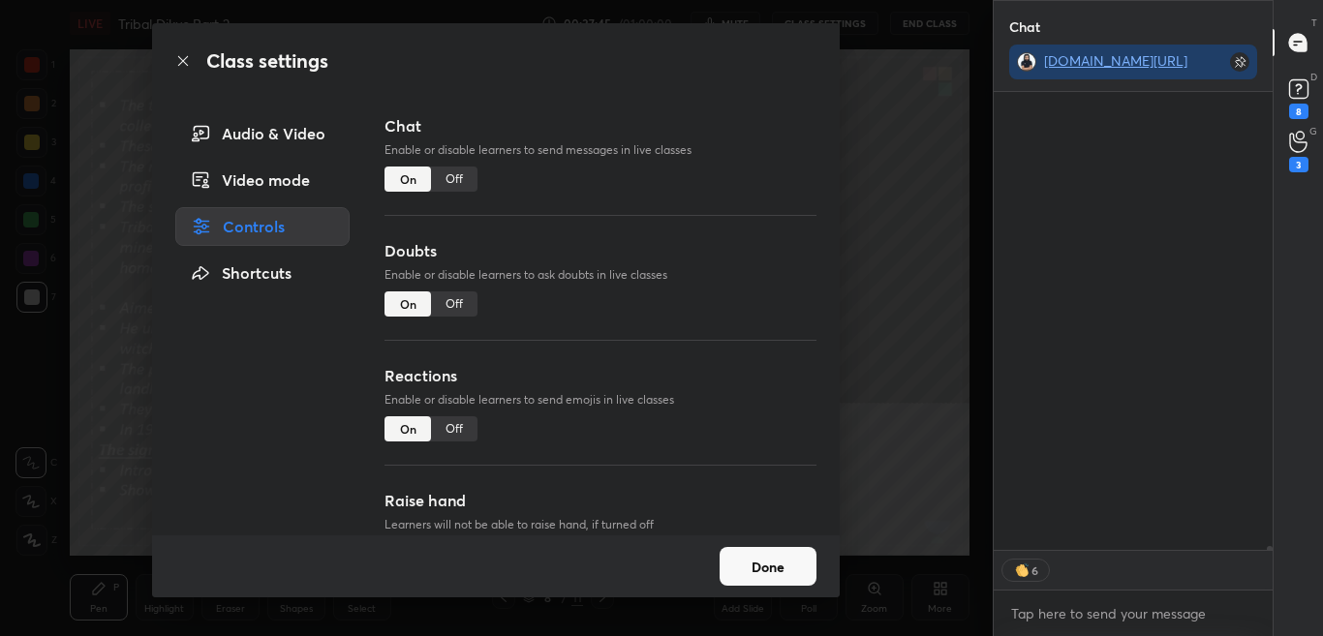
scroll to position [412, 273]
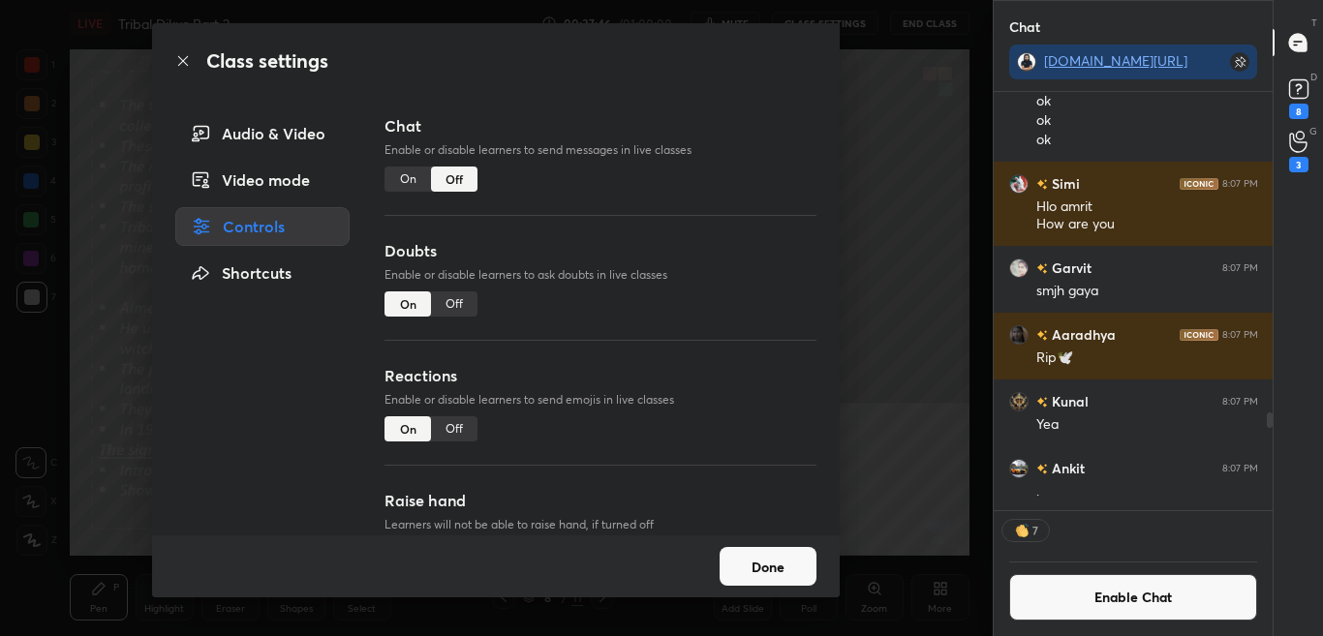
click at [181, 57] on icon at bounding box center [182, 60] width 15 height 15
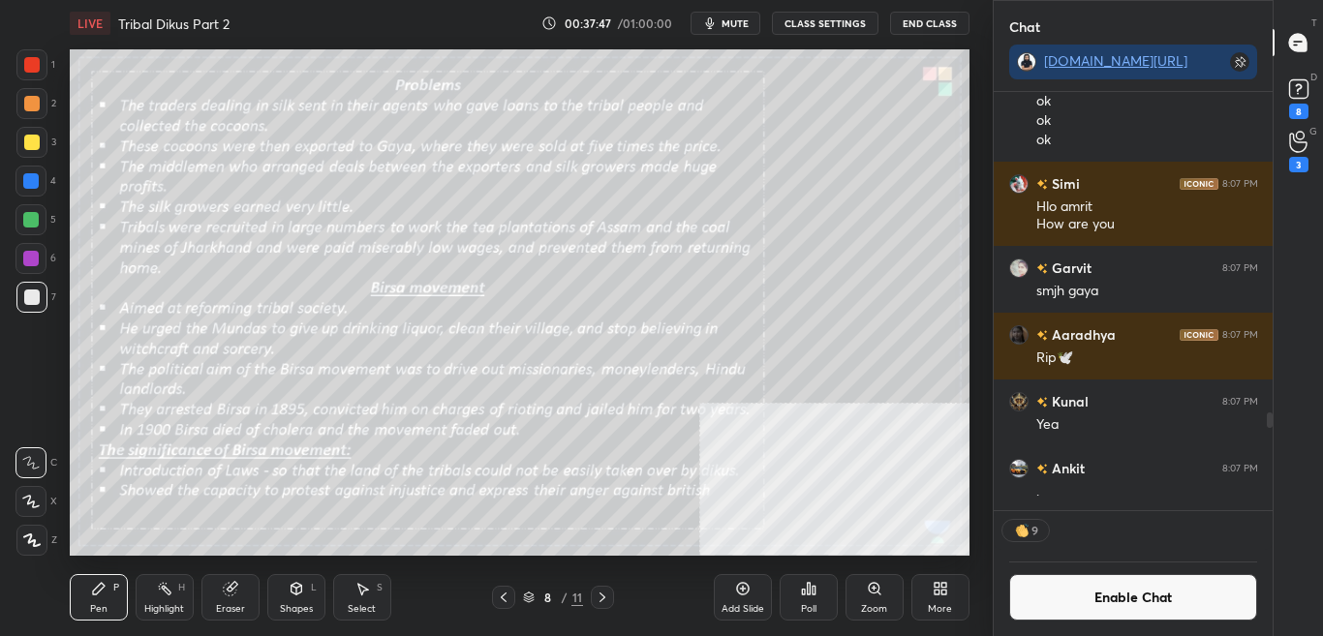
click at [872, 609] on div "Zoom" at bounding box center [874, 609] width 26 height 10
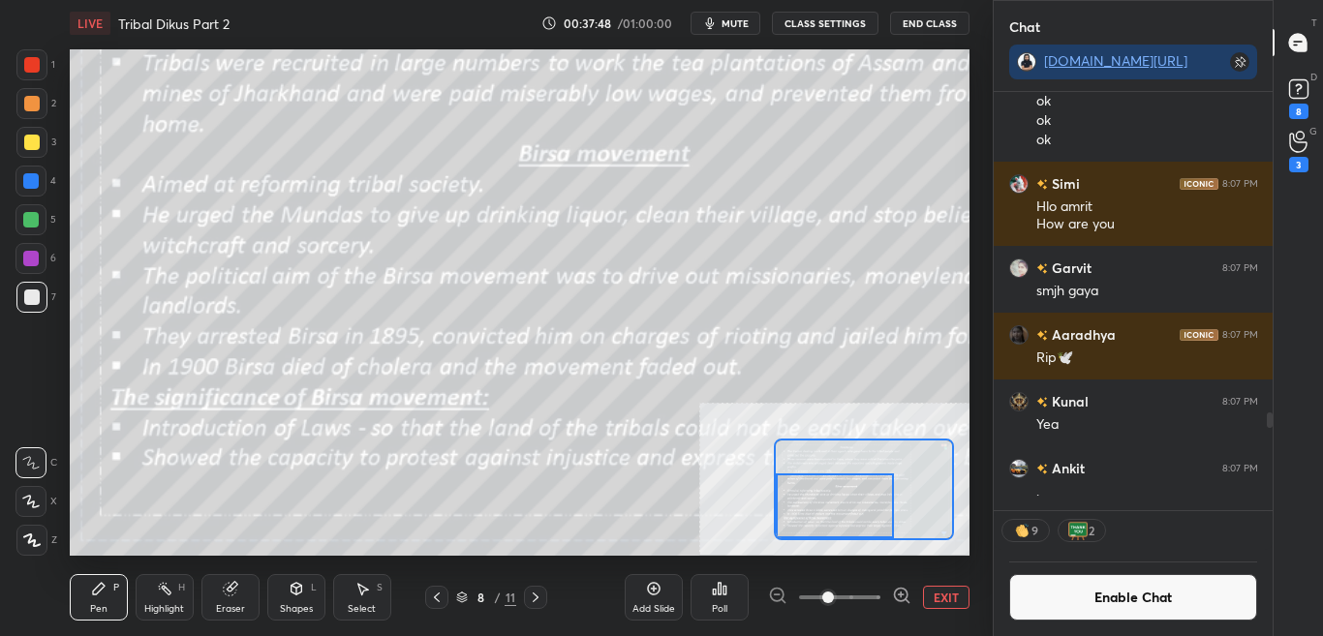
click at [827, 540] on div "Setting up your live class Poll for secs No correct answer Start poll" at bounding box center [520, 302] width 900 height 506
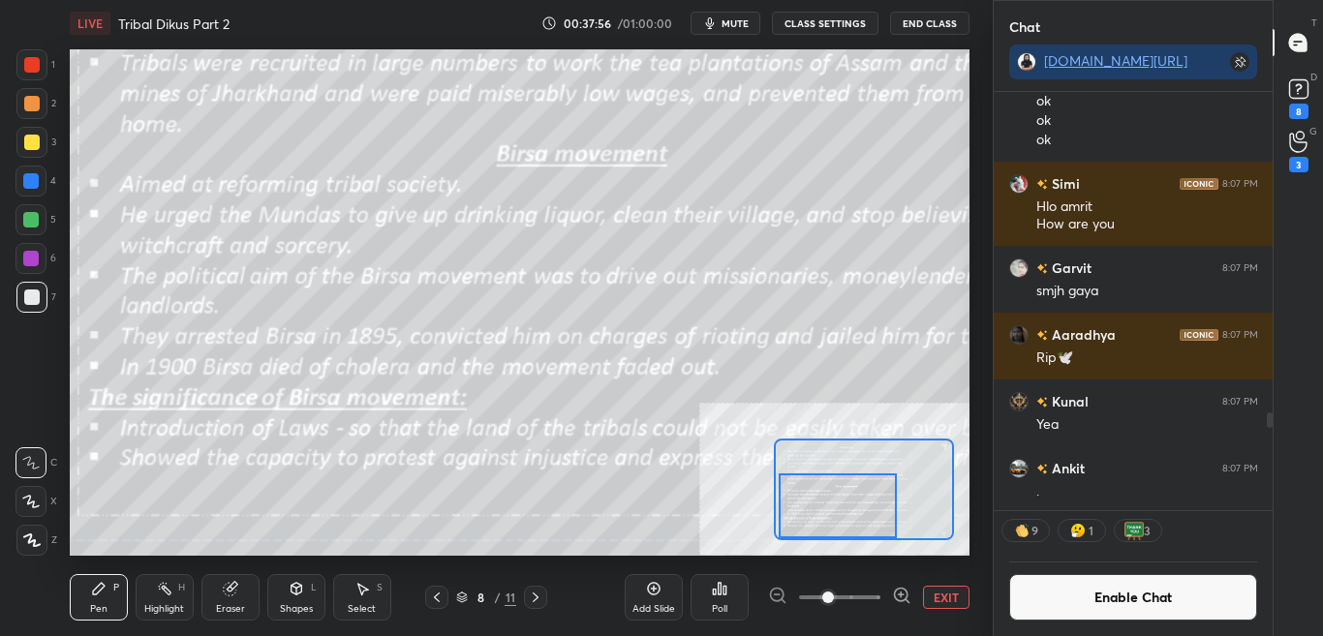
drag, startPoint x: 863, startPoint y: 497, endPoint x: 854, endPoint y: 476, distance: 22.1
click at [864, 505] on div at bounding box center [837, 505] width 117 height 65
click at [948, 609] on div "Add Slide Poll EXIT" at bounding box center [797, 597] width 345 height 108
click at [1134, 600] on button "Enable Chat" at bounding box center [1133, 597] width 249 height 46
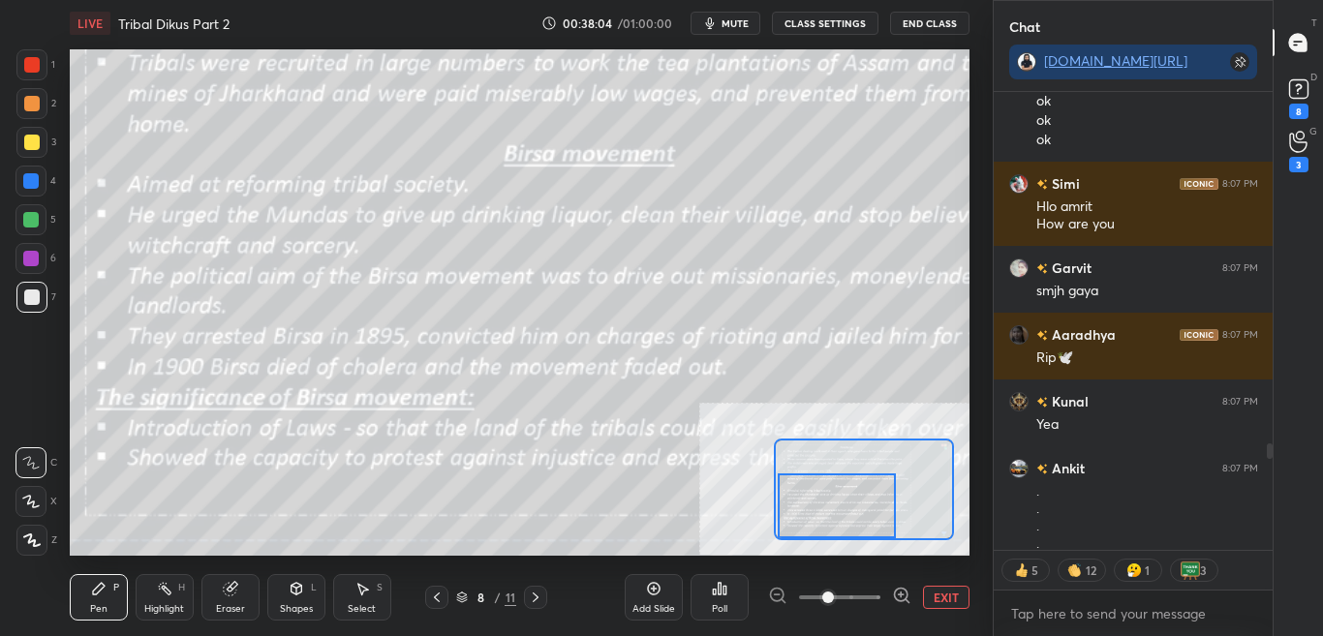
scroll to position [452, 273]
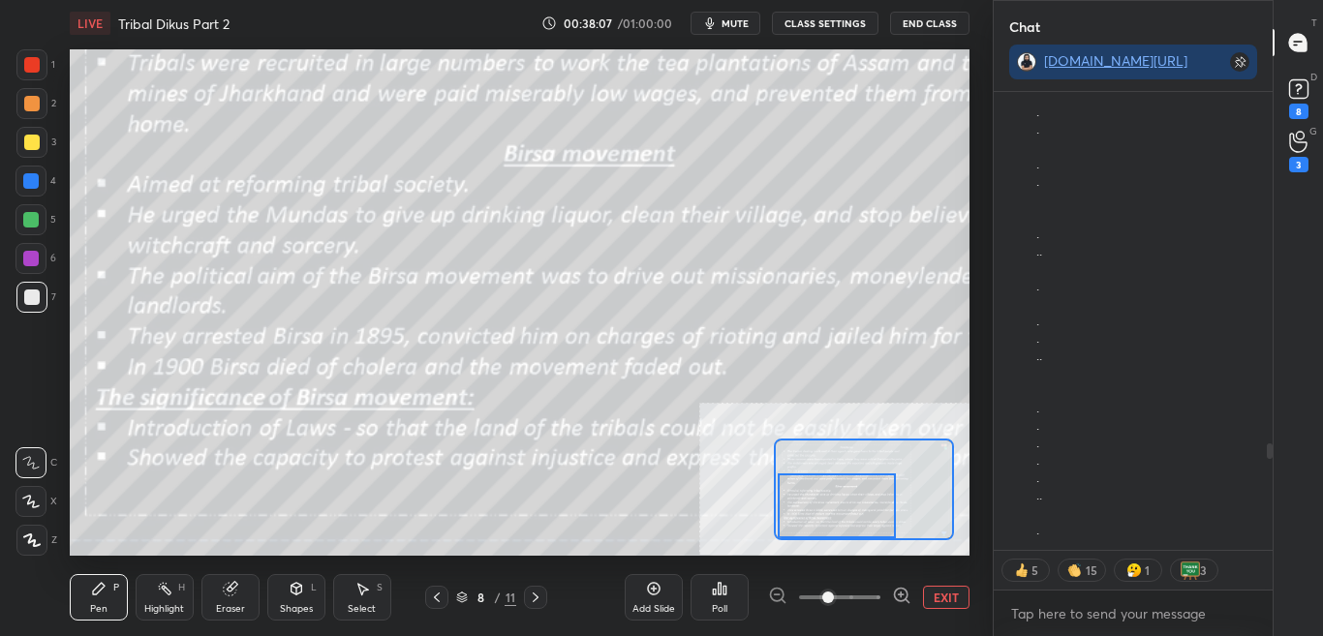
drag, startPoint x: 1271, startPoint y: 455, endPoint x: 1271, endPoint y: 525, distance: 69.7
click at [1271, 459] on div at bounding box center [1270, 450] width 6 height 15
click at [1168, 531] on p "JUMP TO LATEST" at bounding box center [1139, 531] width 83 height 12
type textarea "x"
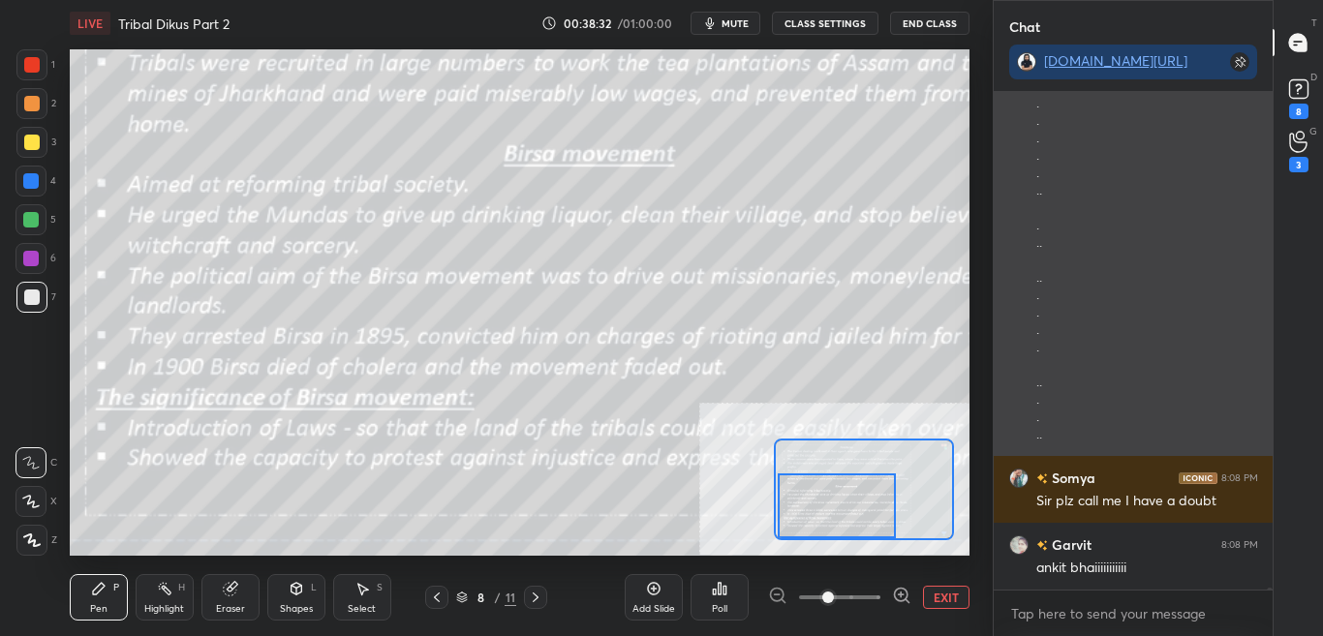
scroll to position [102745, 0]
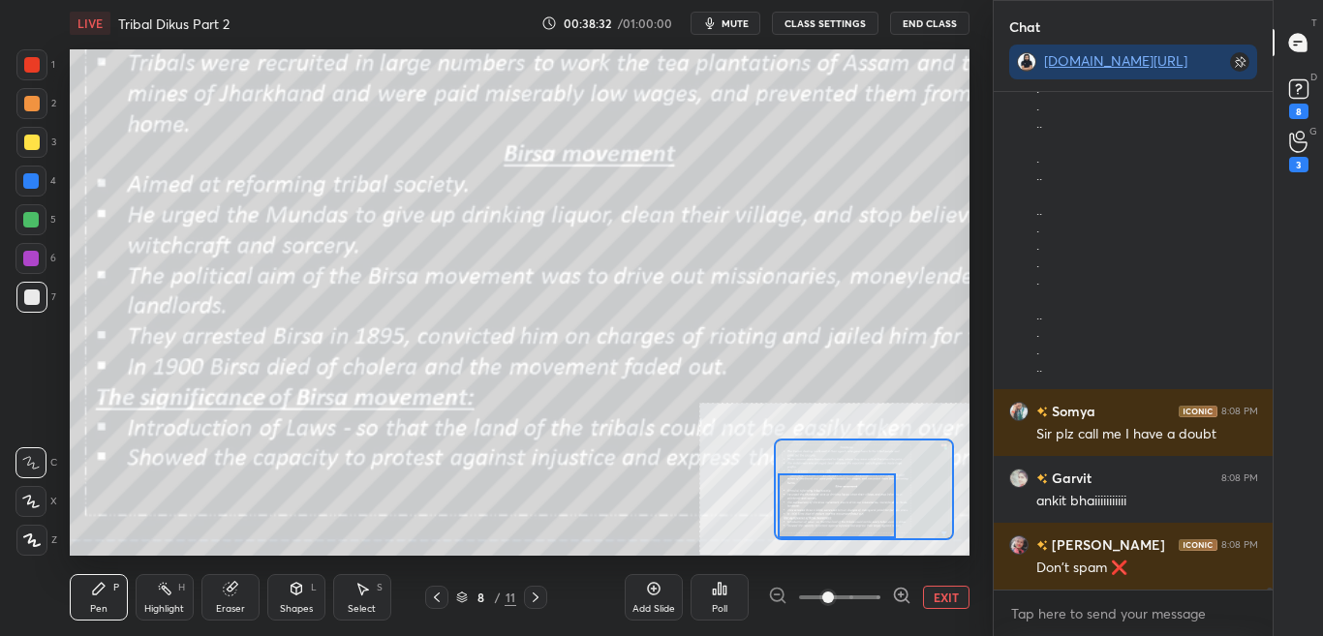
click at [835, 23] on button "CLASS SETTINGS" at bounding box center [825, 23] width 107 height 23
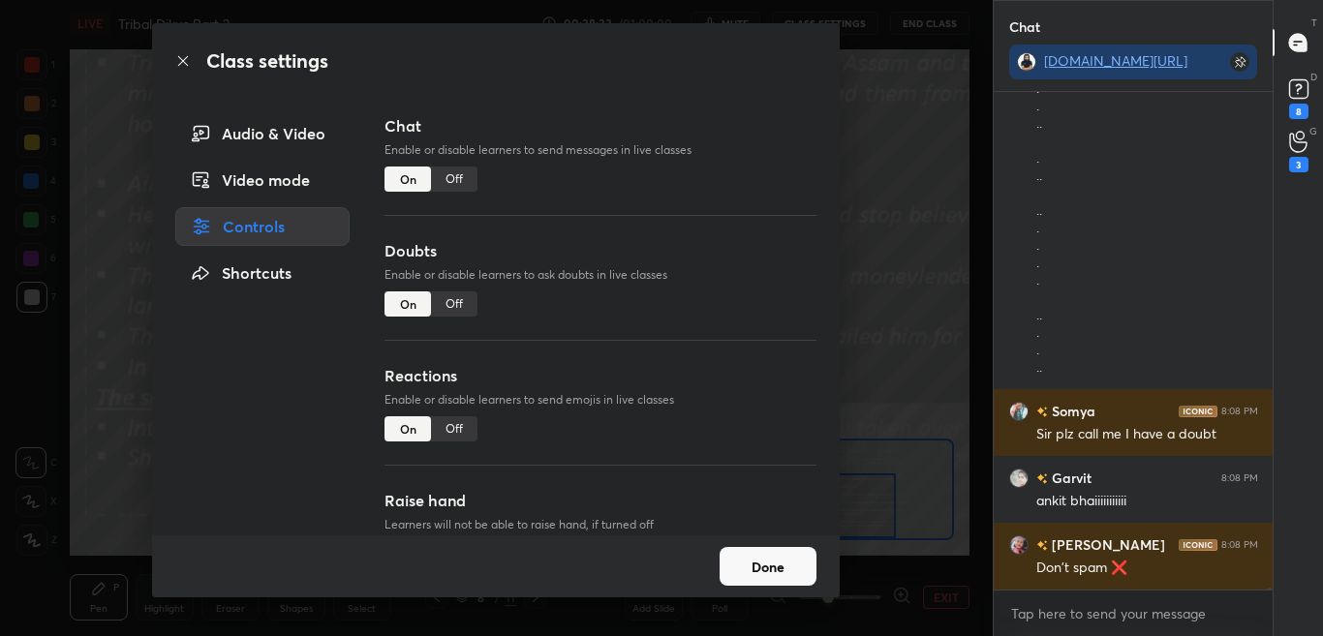
scroll to position [102812, 0]
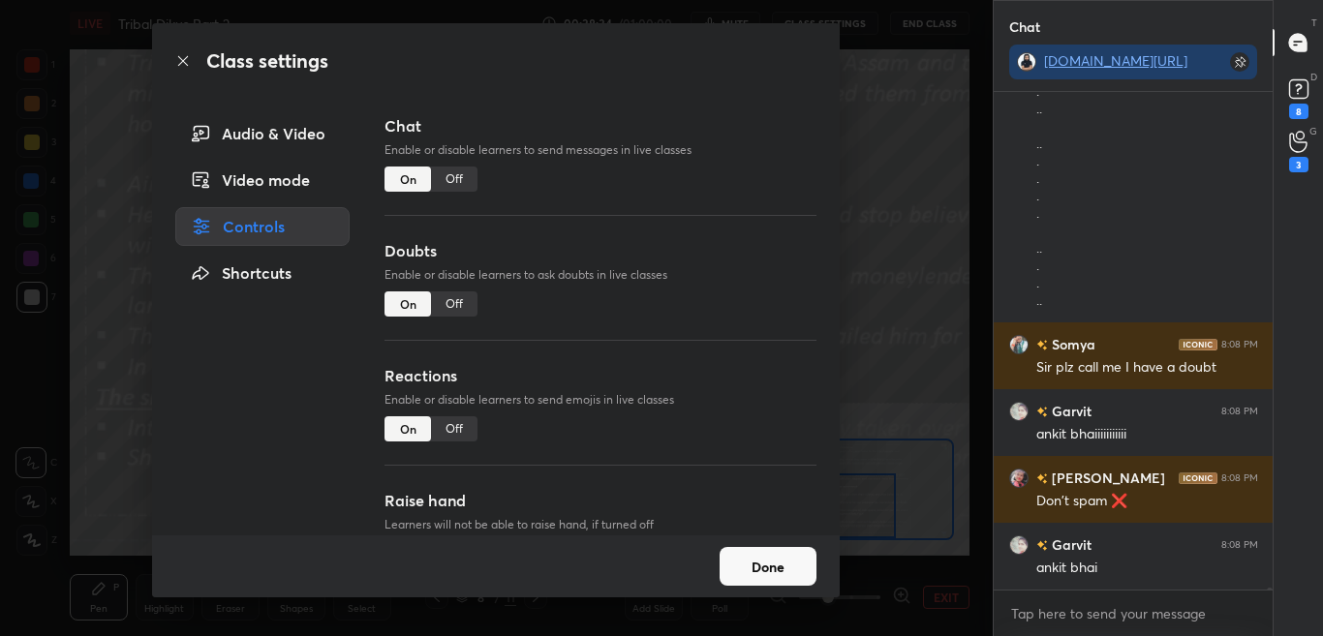
click at [457, 171] on div "Off" at bounding box center [454, 179] width 46 height 25
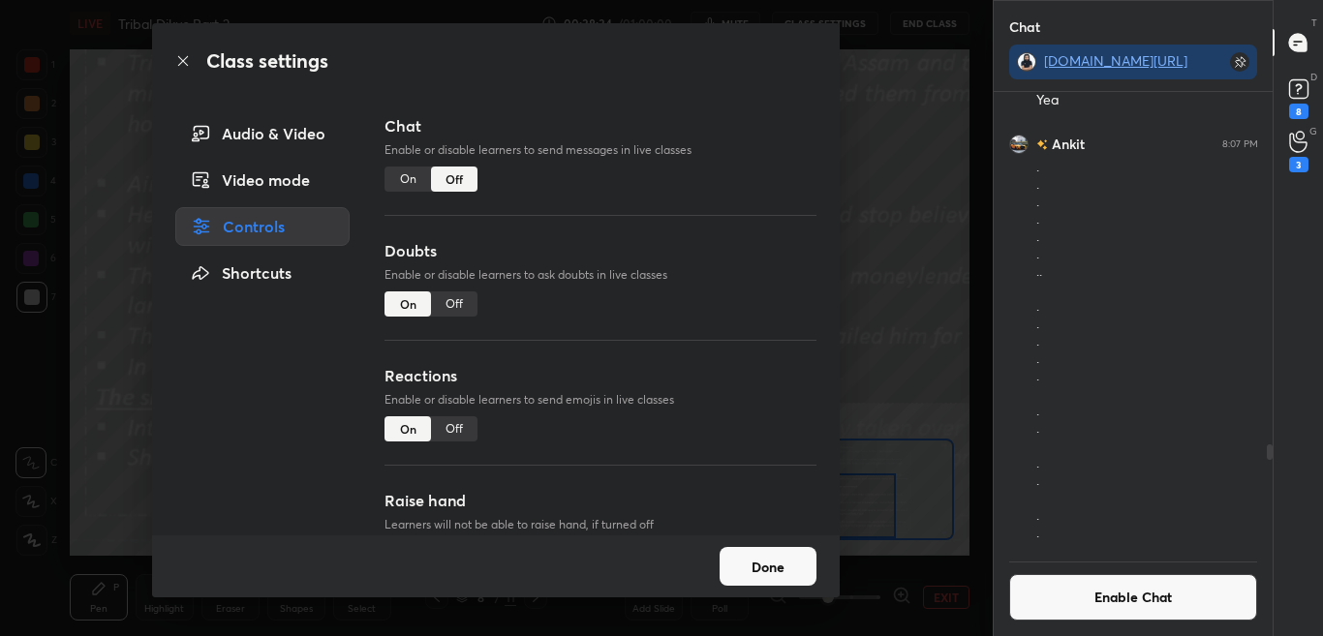
scroll to position [452, 273]
drag, startPoint x: 179, startPoint y: 67, endPoint x: 190, endPoint y: 59, distance: 13.2
click at [179, 66] on icon at bounding box center [182, 60] width 15 height 15
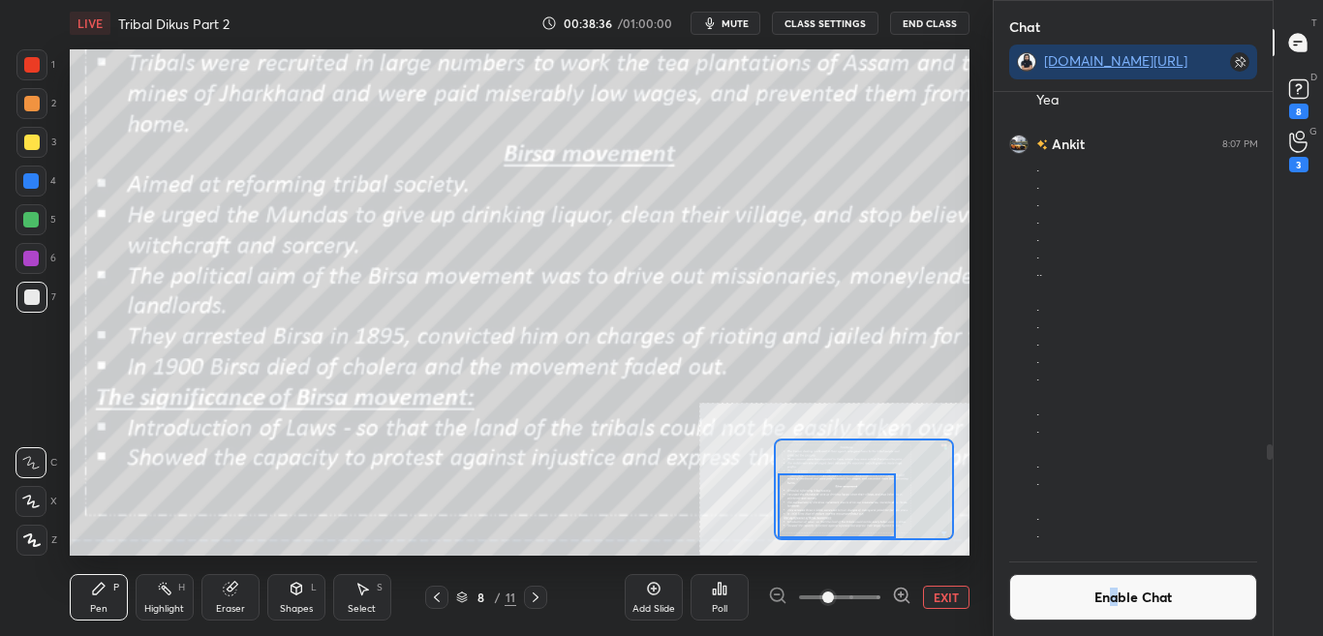
click at [1114, 589] on button "Enable Chat" at bounding box center [1133, 597] width 249 height 46
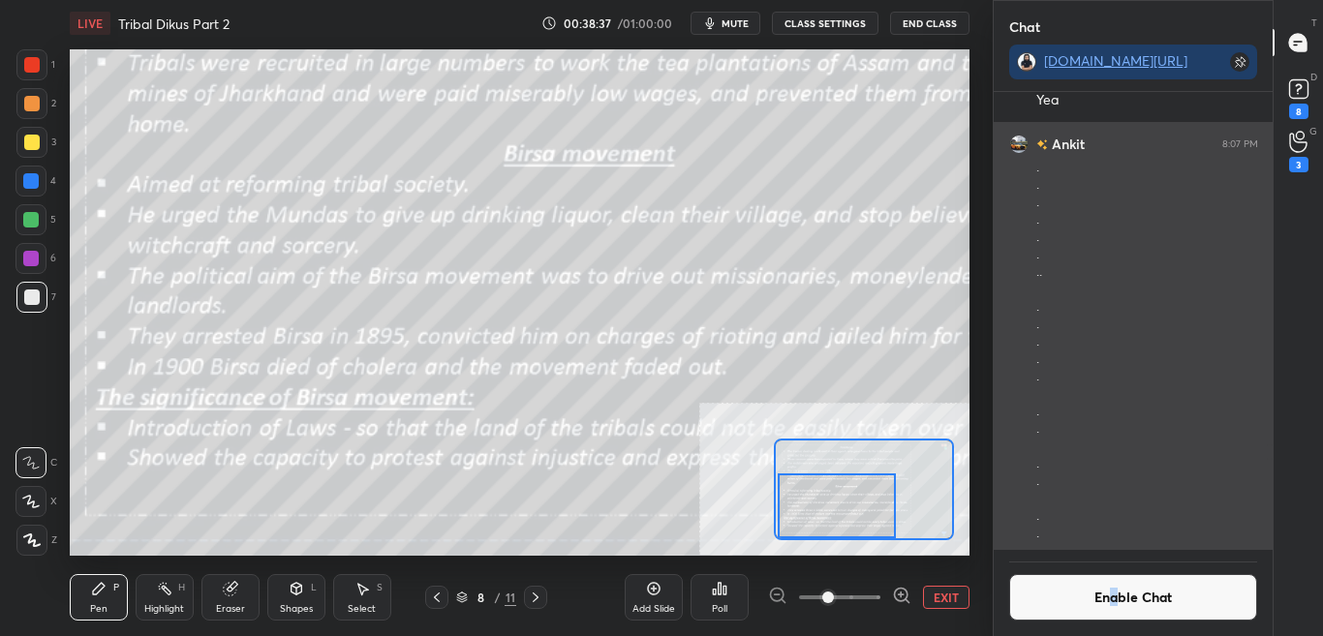
scroll to position [492, 273]
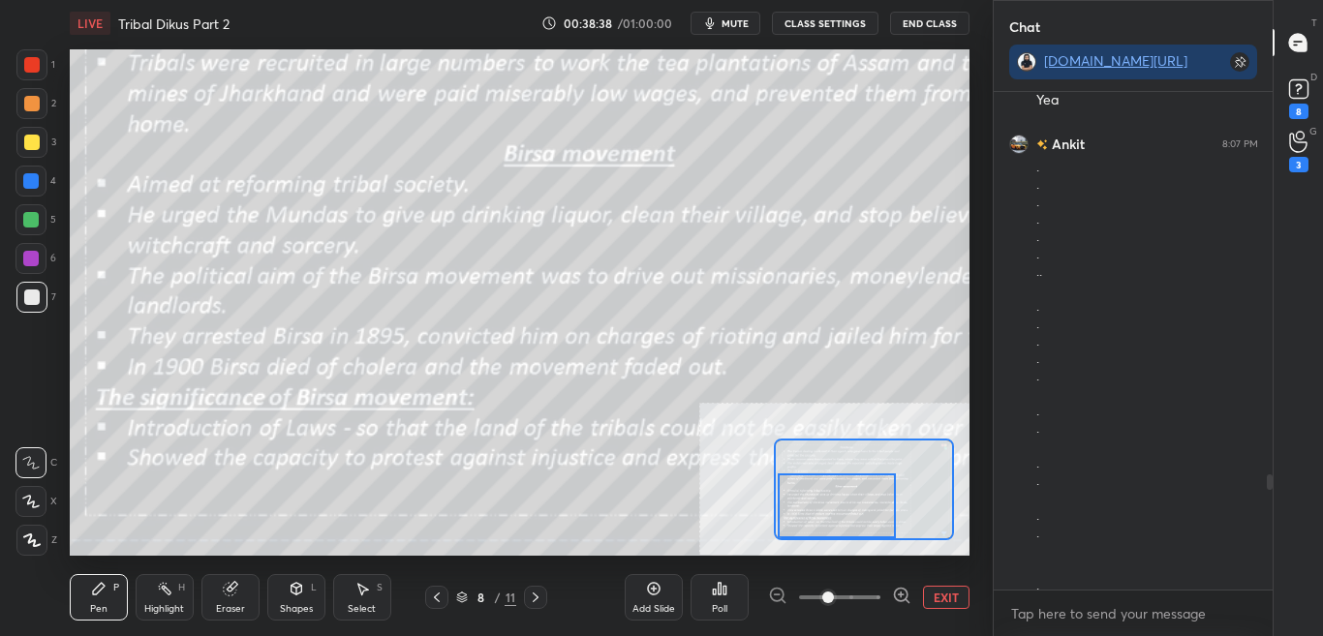
click at [1272, 531] on div "Chat [DOMAIN_NAME][URL] Simi 8:06 PM Back [PERSON_NAME] 8:06 PM Yes [PERSON_NAM…" at bounding box center [1158, 318] width 331 height 636
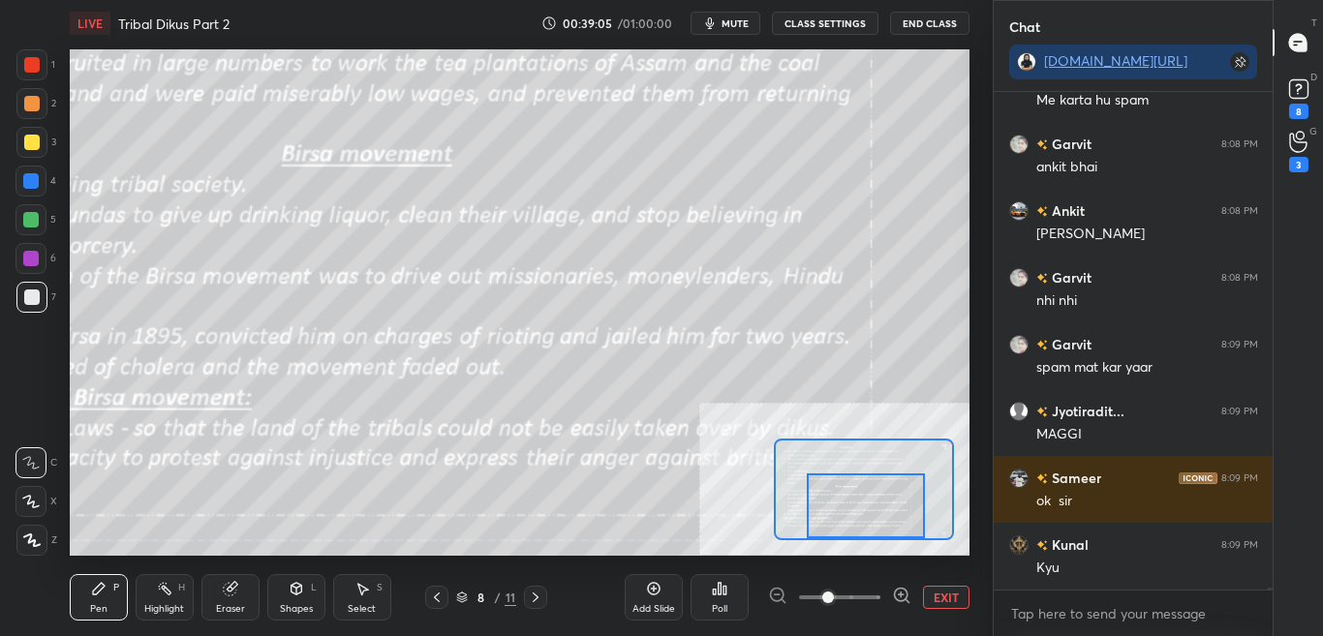
scroll to position [103473, 0]
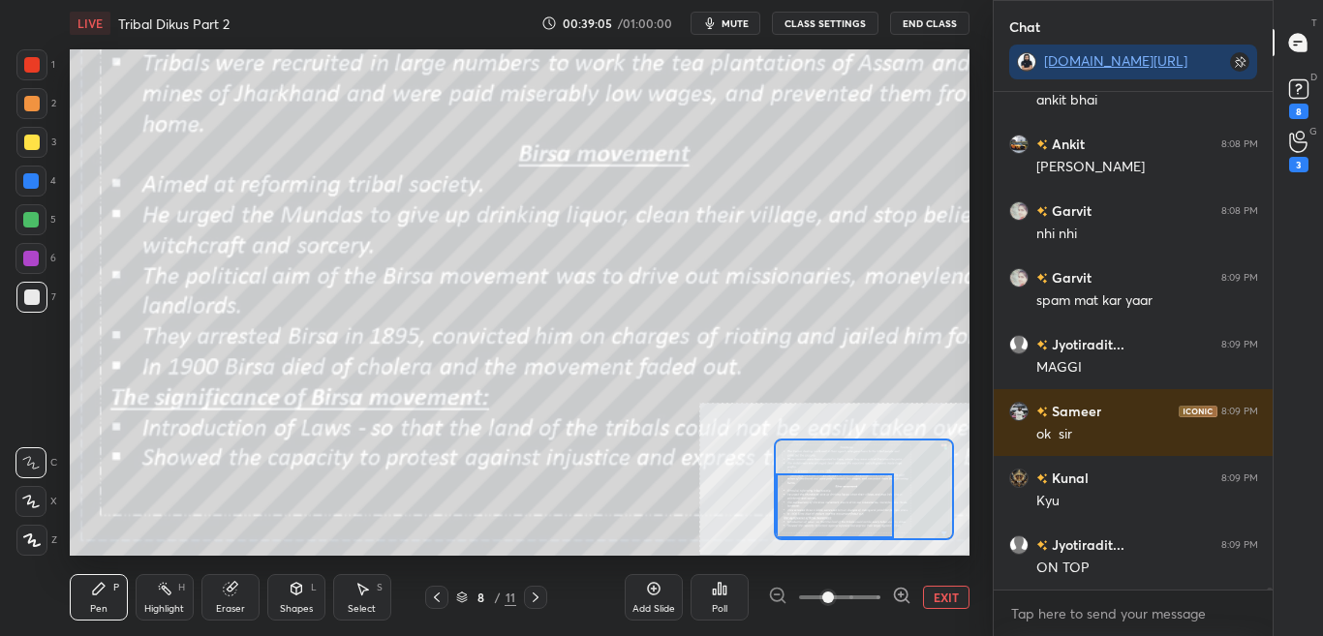
drag, startPoint x: 861, startPoint y: 512, endPoint x: 833, endPoint y: 511, distance: 28.1
click at [834, 515] on div at bounding box center [834, 505] width 117 height 65
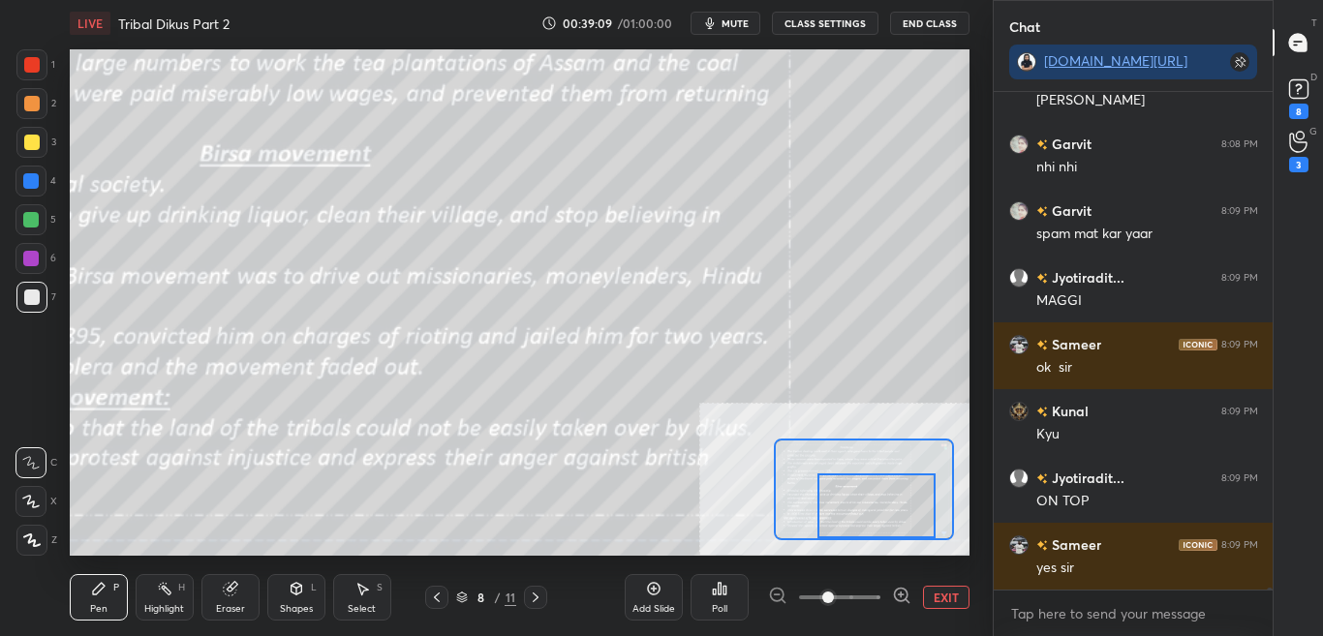
drag, startPoint x: 857, startPoint y: 501, endPoint x: 880, endPoint y: 504, distance: 23.6
click at [880, 504] on div at bounding box center [875, 505] width 117 height 65
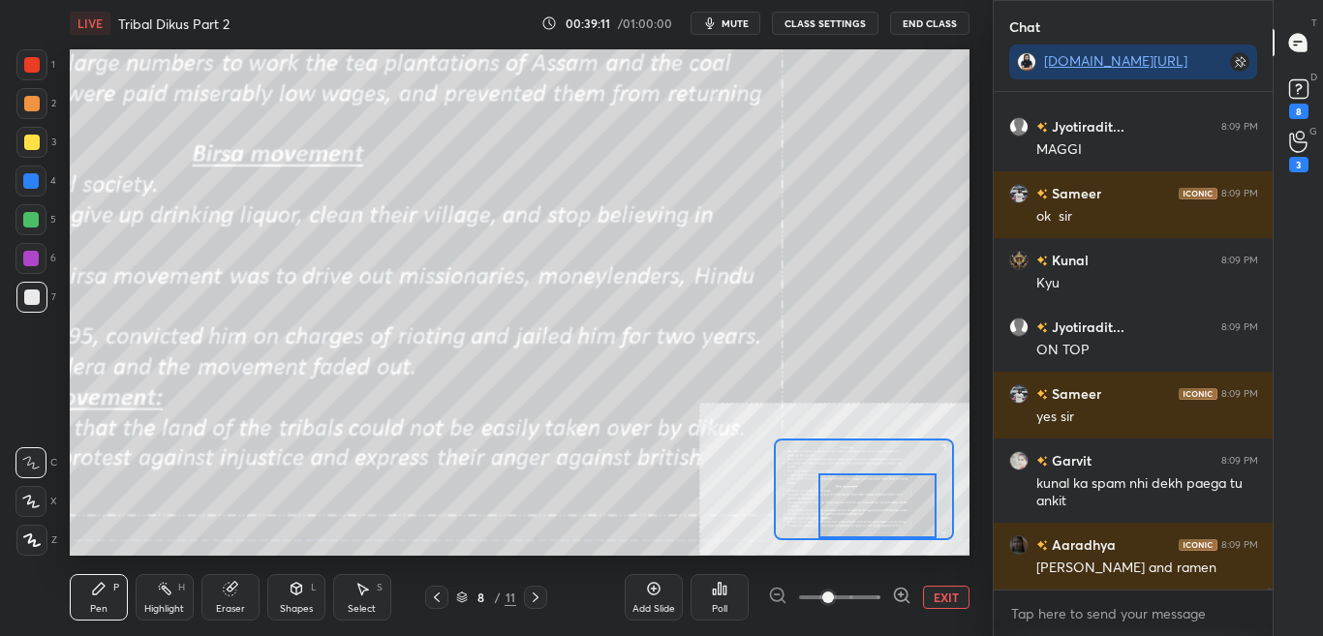
click at [941, 597] on button "EXIT" at bounding box center [946, 597] width 46 height 23
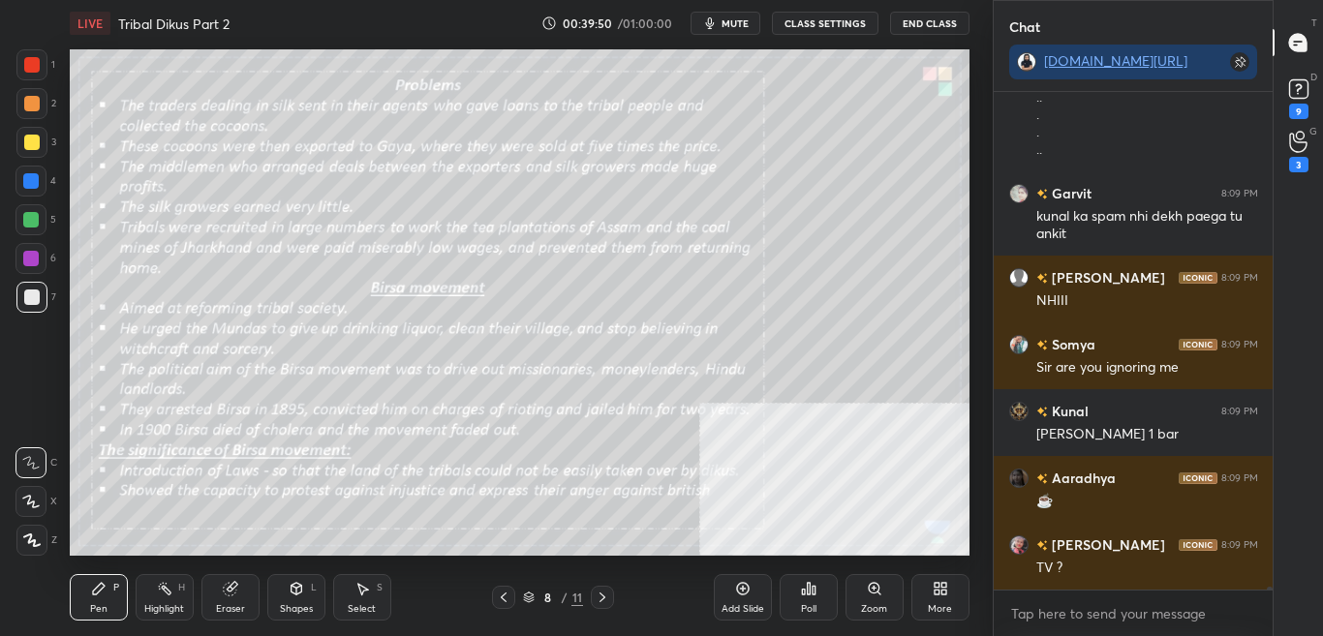
scroll to position [92331, 0]
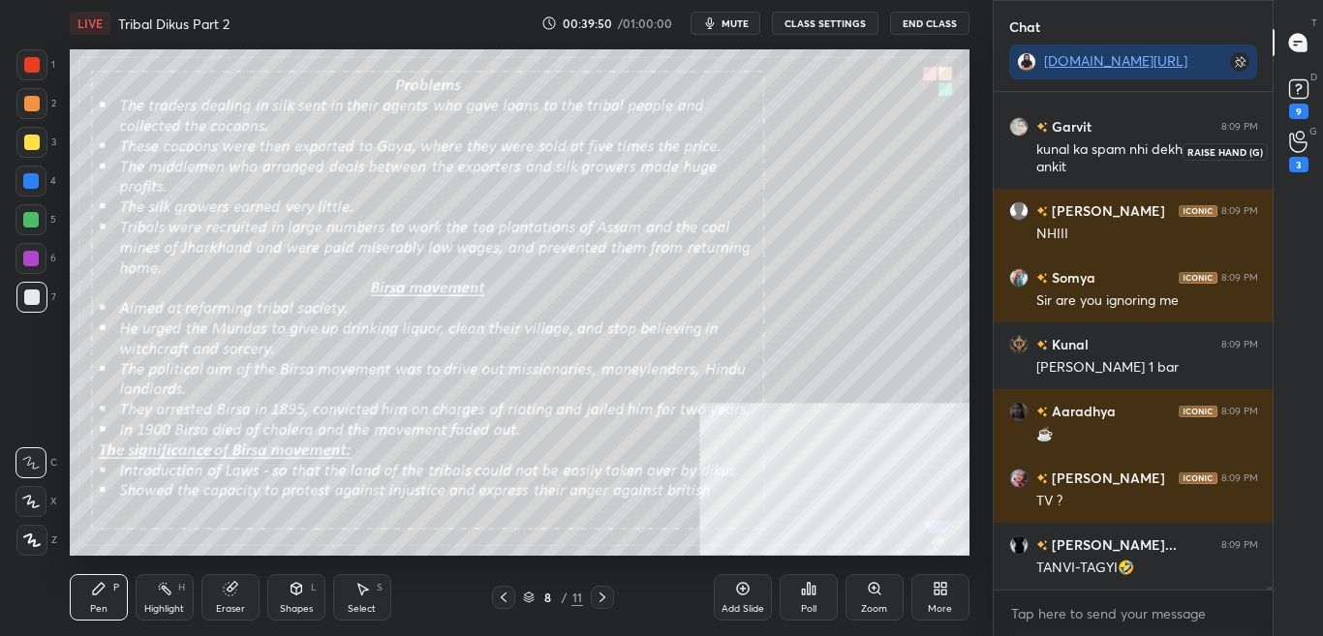
click at [1308, 161] on div "3" at bounding box center [1298, 151] width 39 height 35
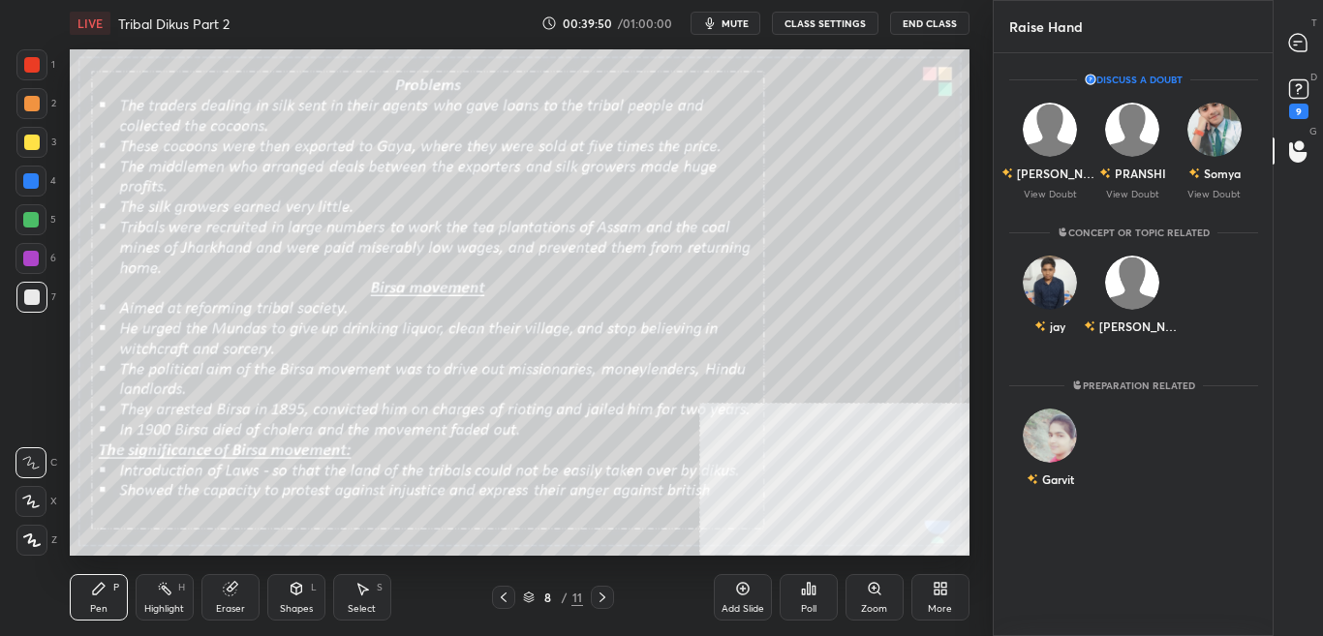
scroll to position [577, 273]
click at [1232, 155] on div "[PERSON_NAME] View Doubt" at bounding box center [1214, 151] width 82 height 122
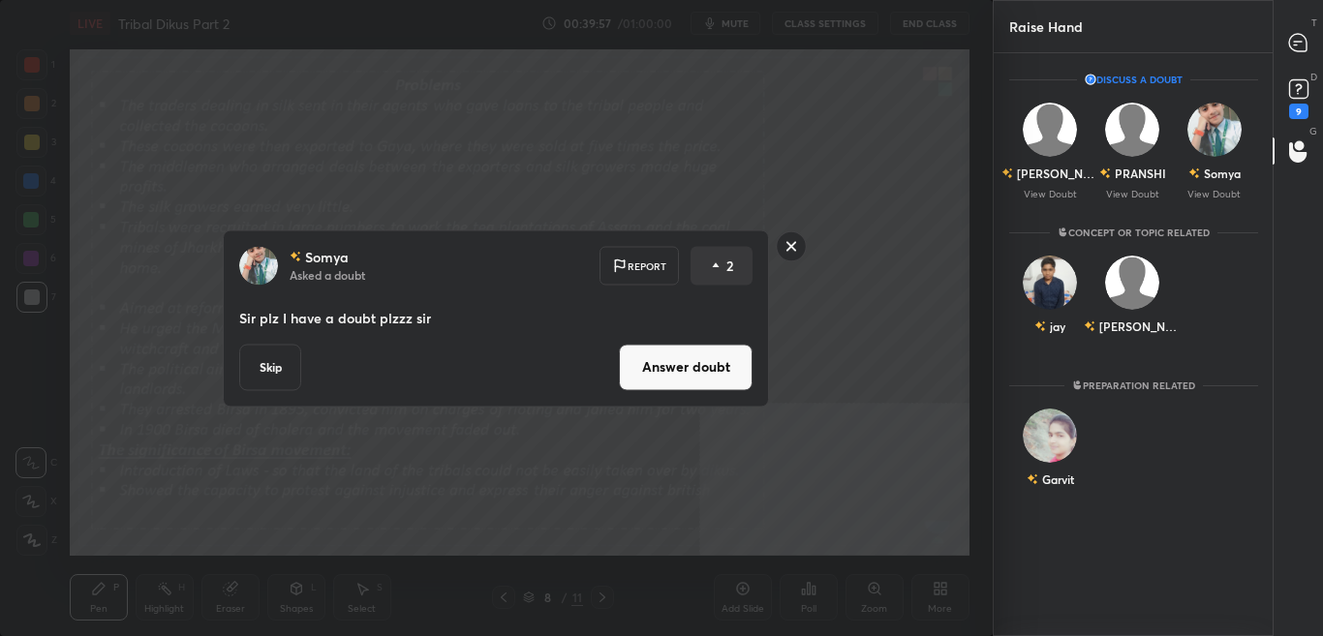
click at [793, 247] on rect at bounding box center [792, 246] width 30 height 30
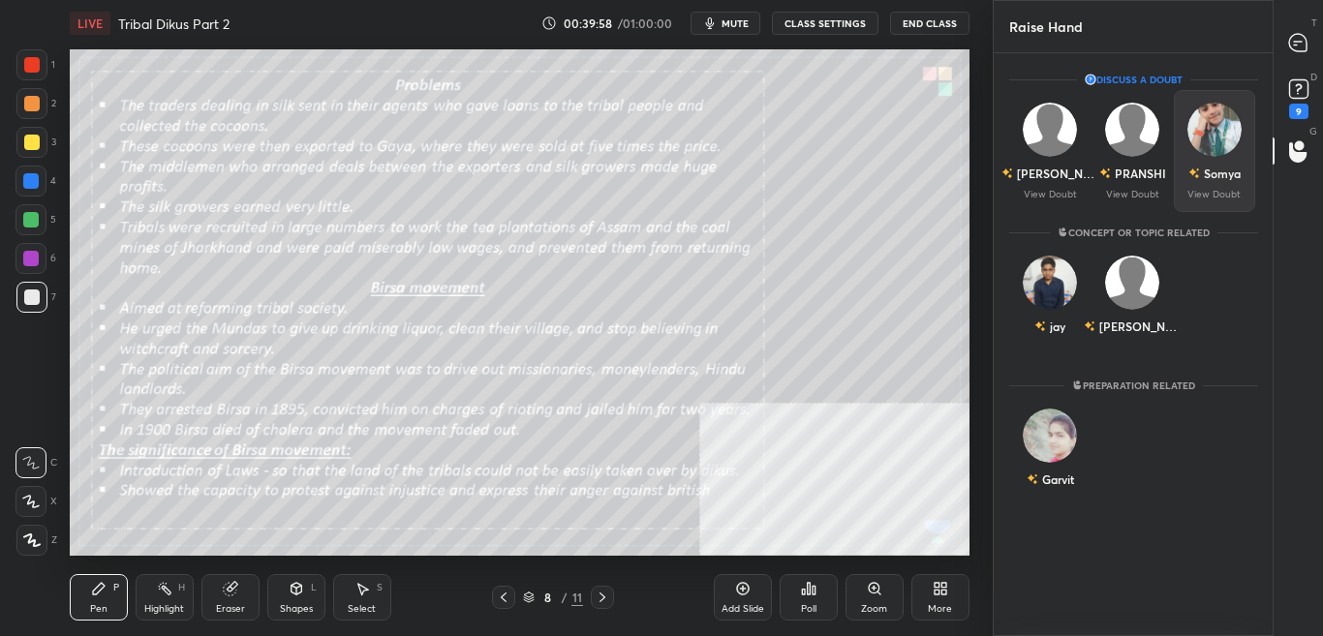
click at [1220, 155] on img "grid" at bounding box center [1213, 130] width 54 height 54
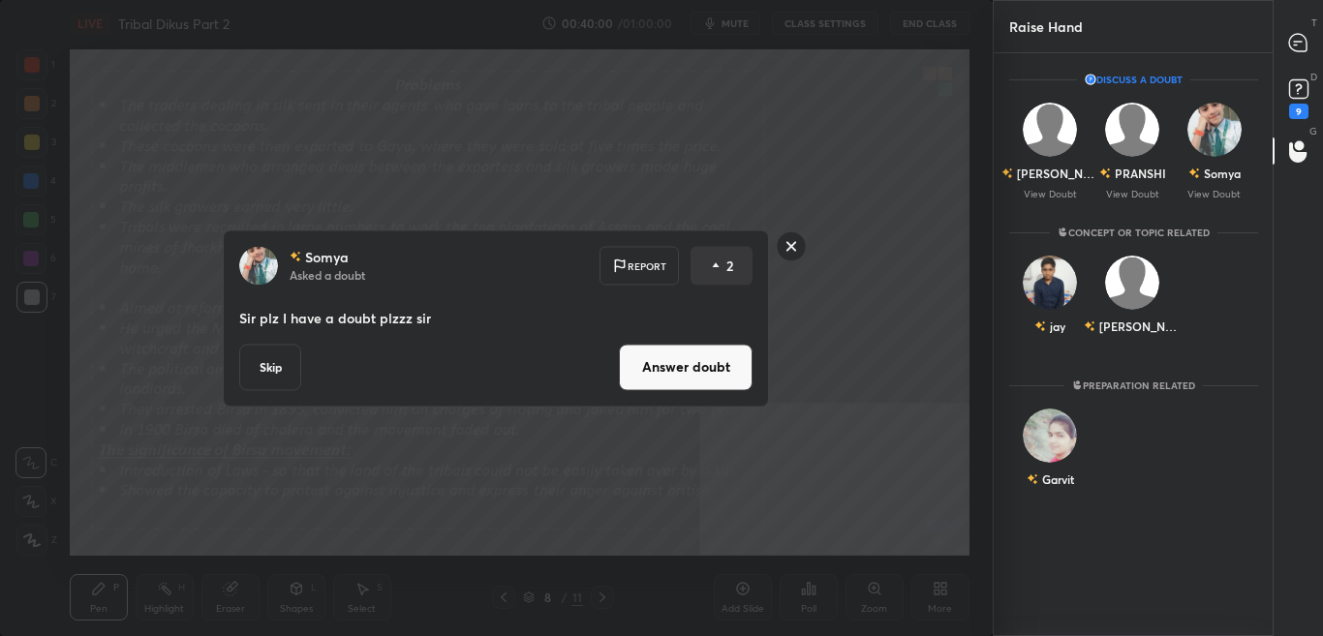
click at [697, 371] on button "Answer doubt" at bounding box center [686, 367] width 134 height 46
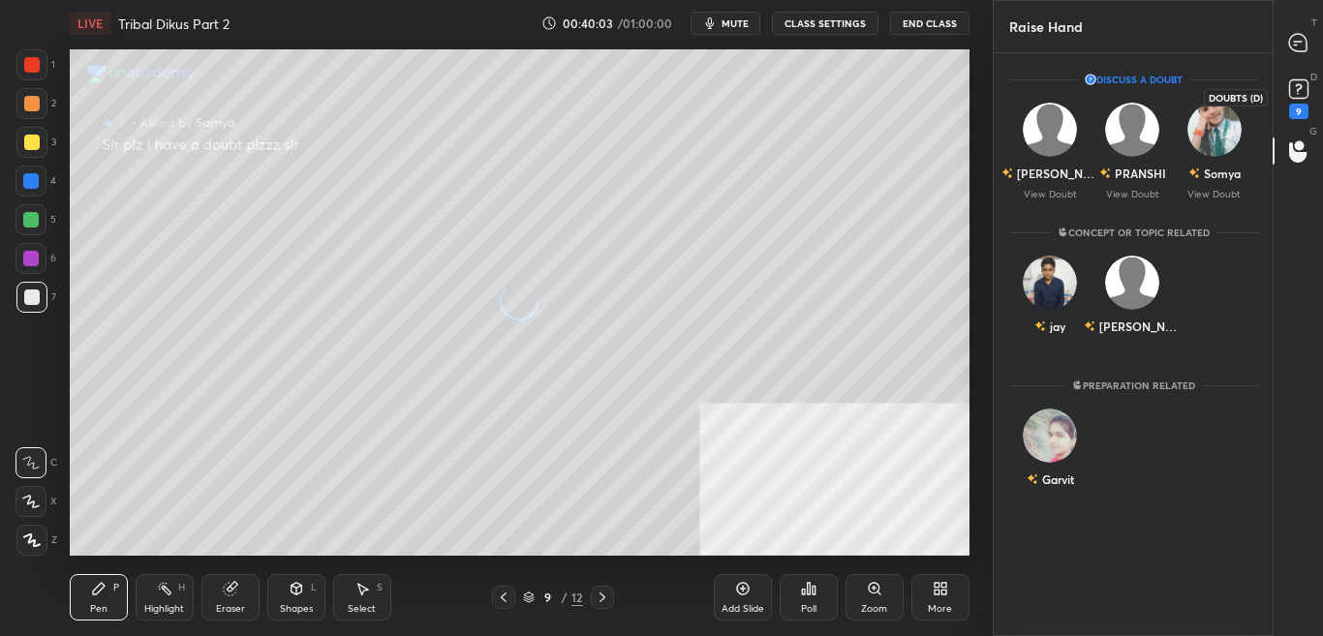
click at [1300, 105] on div "9" at bounding box center [1298, 111] width 19 height 15
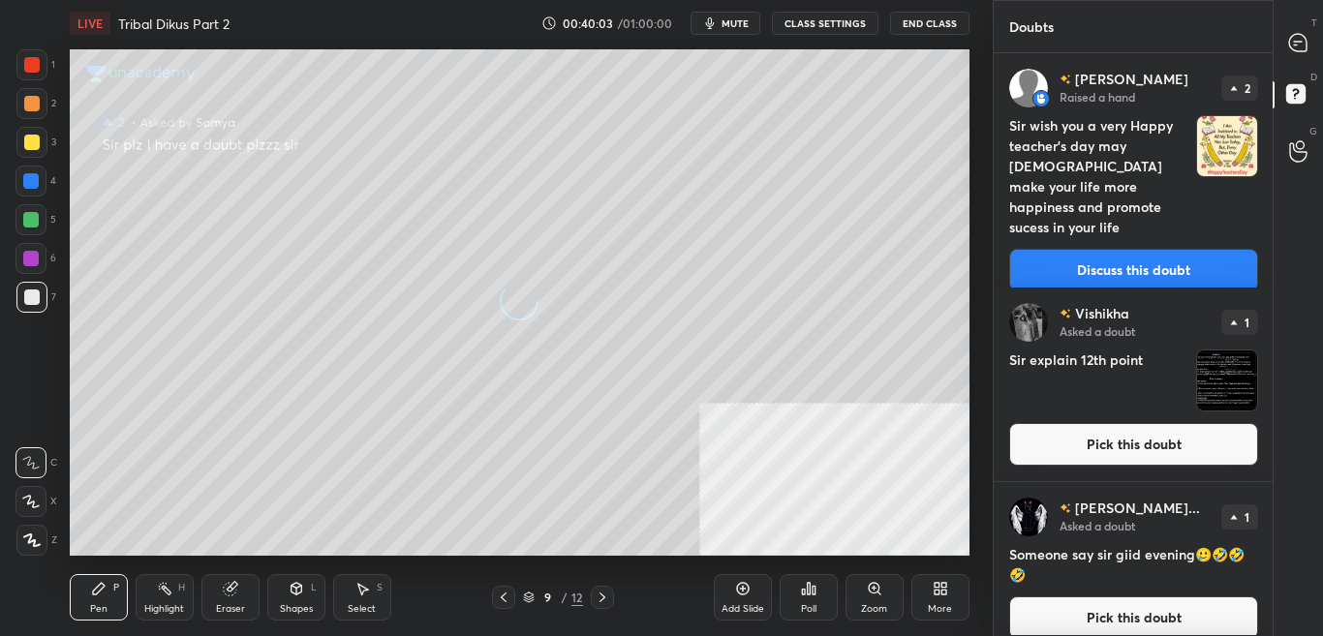
click at [1298, 106] on icon at bounding box center [1298, 96] width 35 height 35
click at [1296, 106] on icon at bounding box center [1298, 96] width 35 height 35
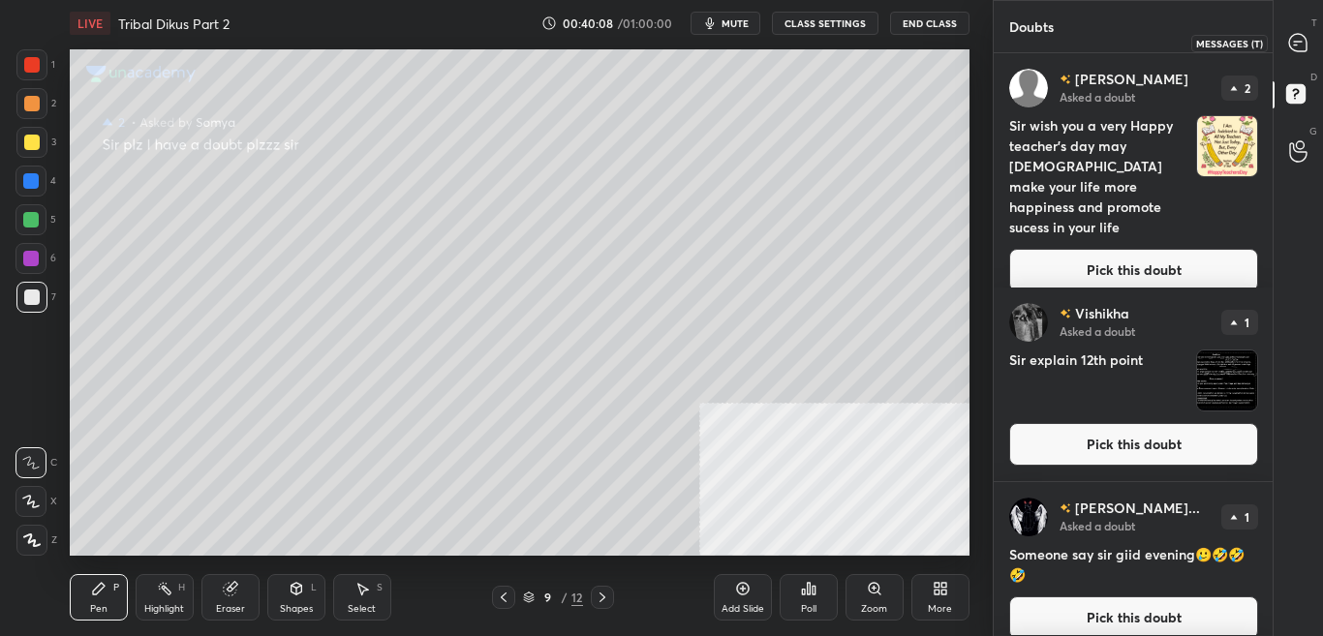
click at [1317, 43] on div at bounding box center [1298, 42] width 39 height 35
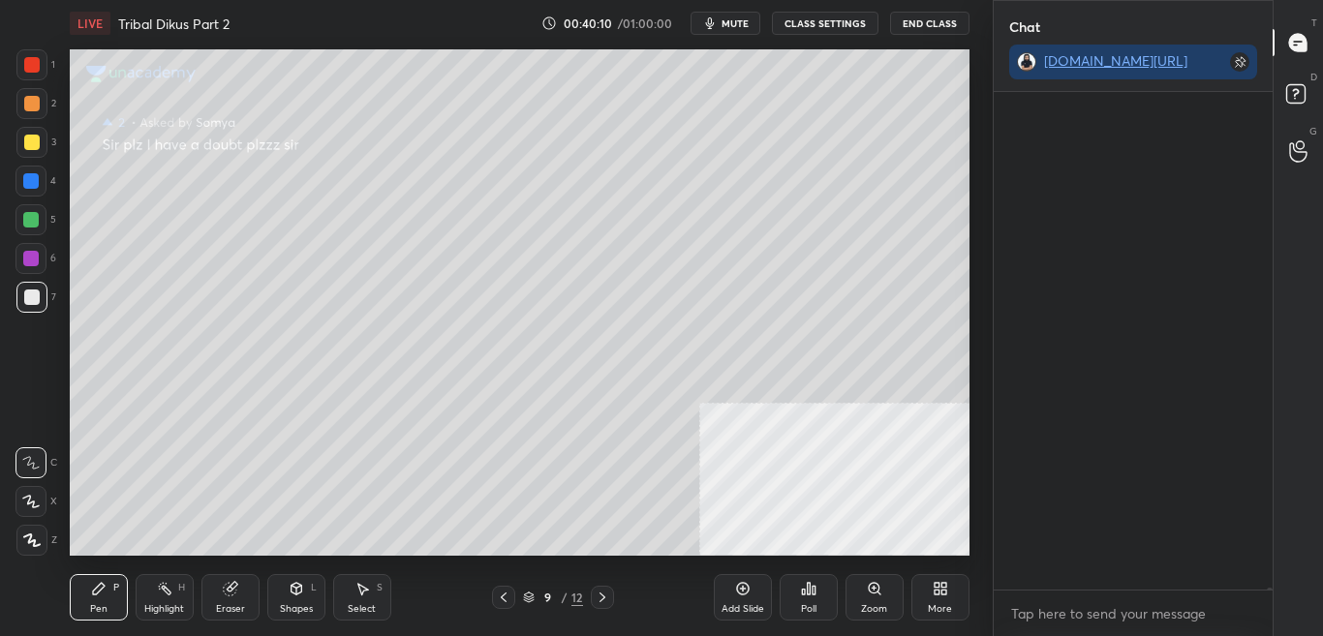
scroll to position [145361, 0]
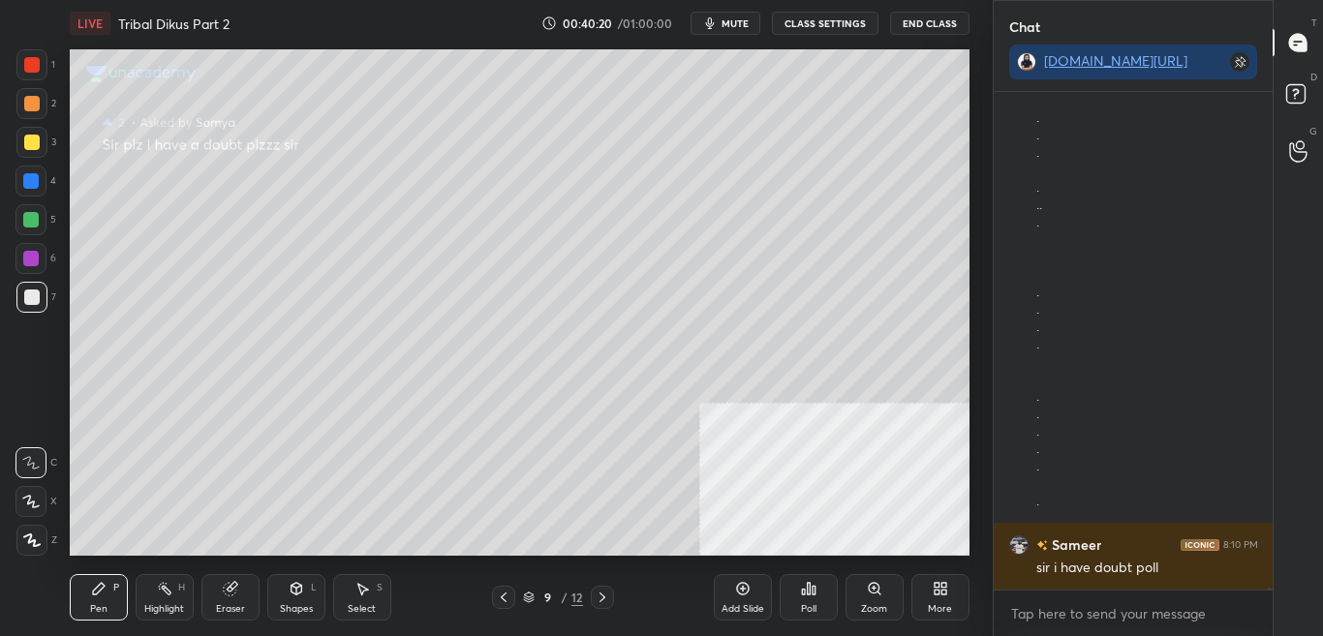
click at [1319, 98] on div "D Doubts (D)" at bounding box center [1297, 97] width 49 height 54
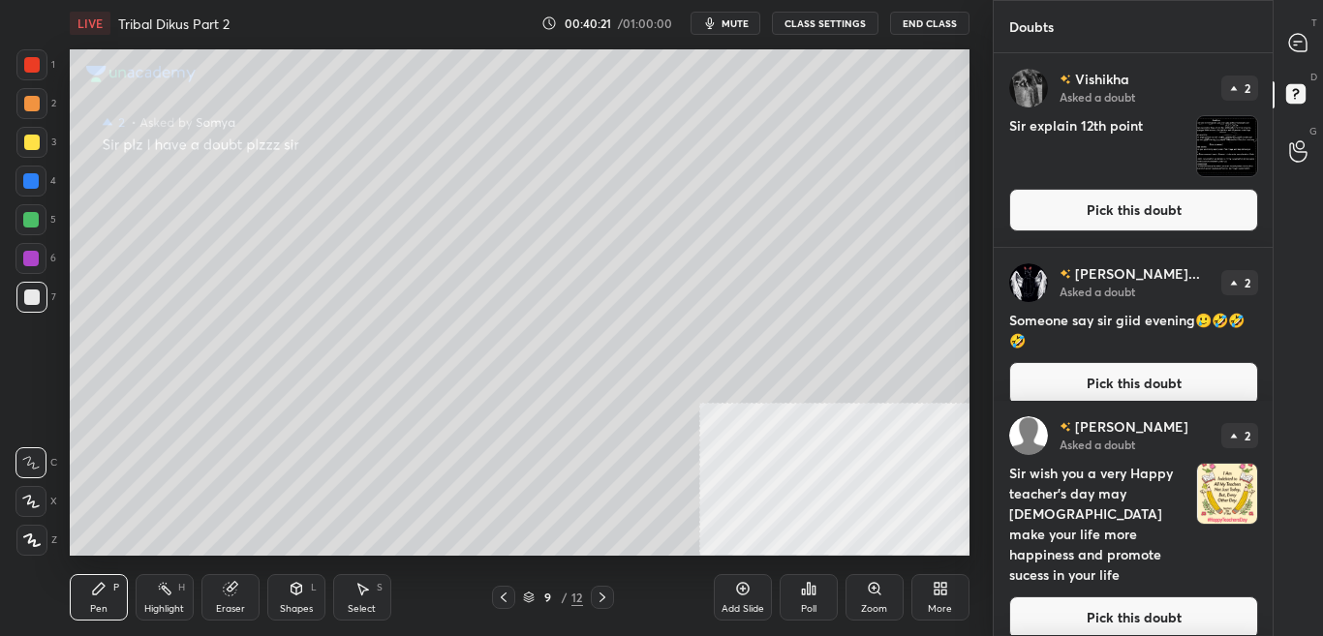
scroll to position [577, 273]
click at [1314, 150] on div at bounding box center [1298, 151] width 39 height 35
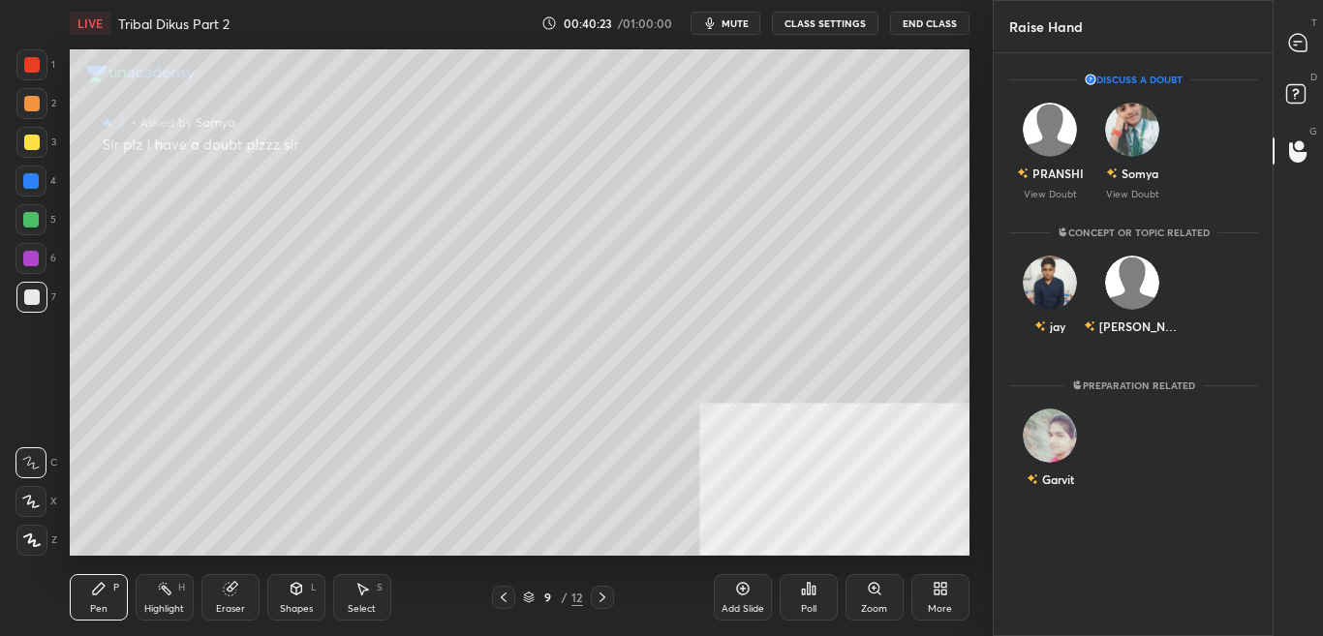
click at [1321, 112] on div "D Doubts (D)" at bounding box center [1297, 97] width 49 height 54
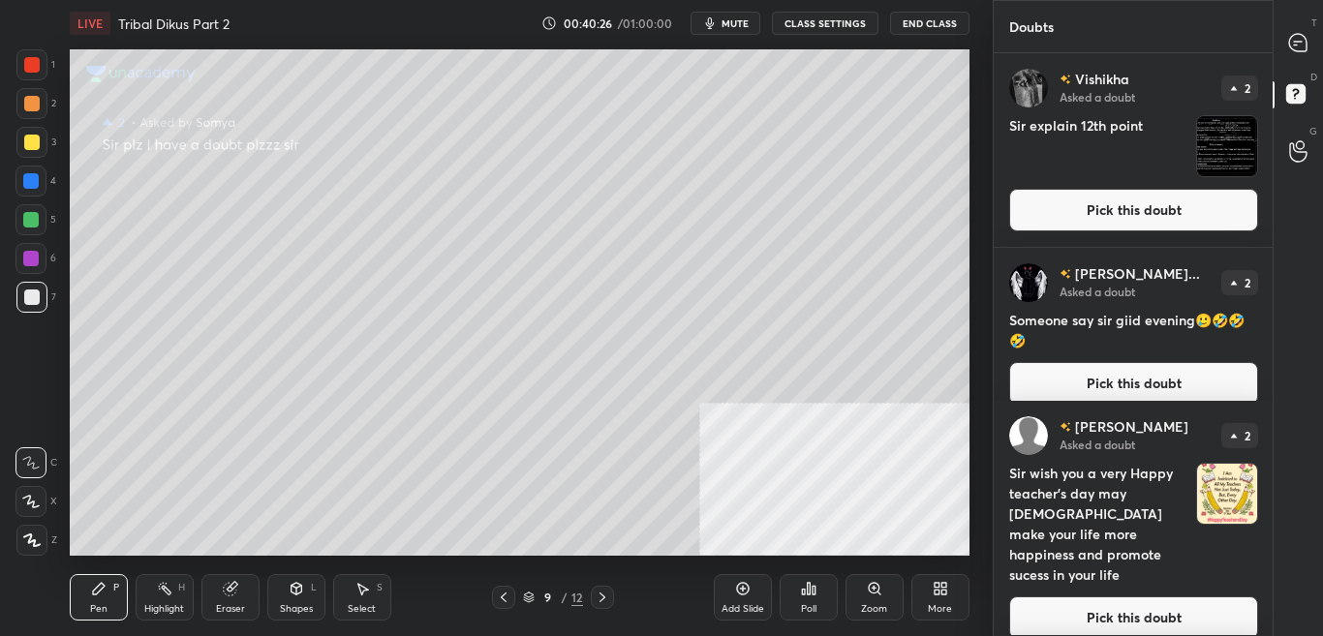
click at [1200, 368] on button "Pick this doubt" at bounding box center [1133, 383] width 249 height 43
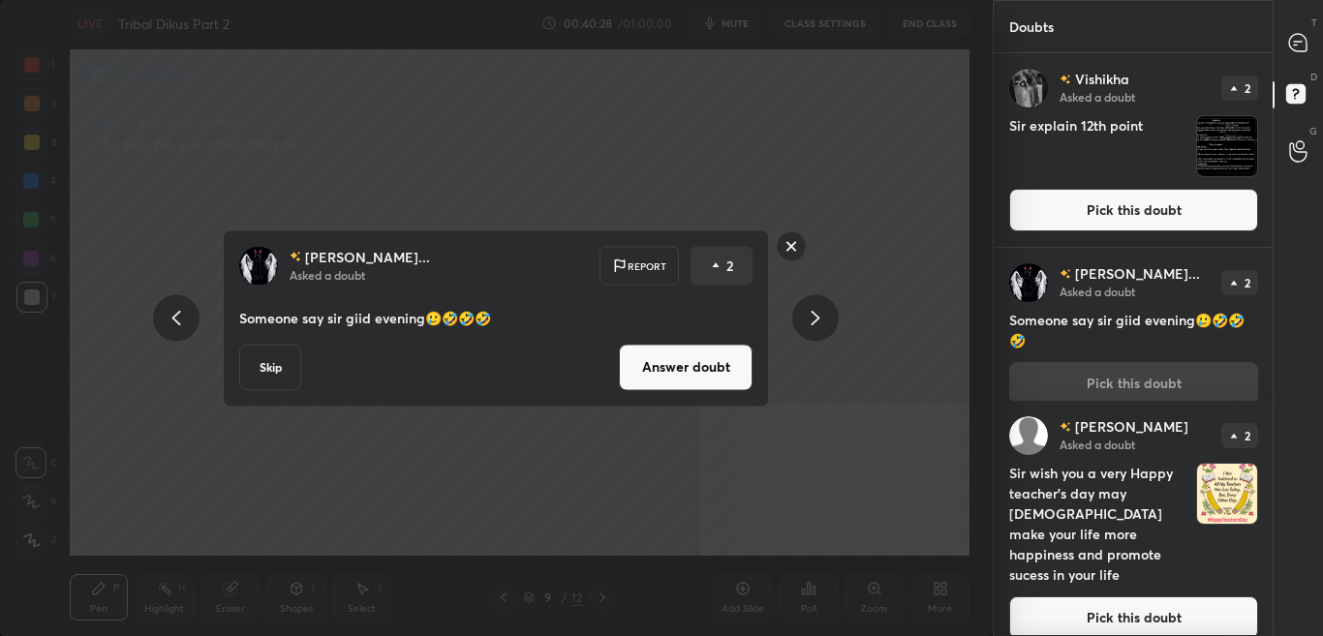
click at [694, 366] on button "Answer doubt" at bounding box center [686, 367] width 134 height 46
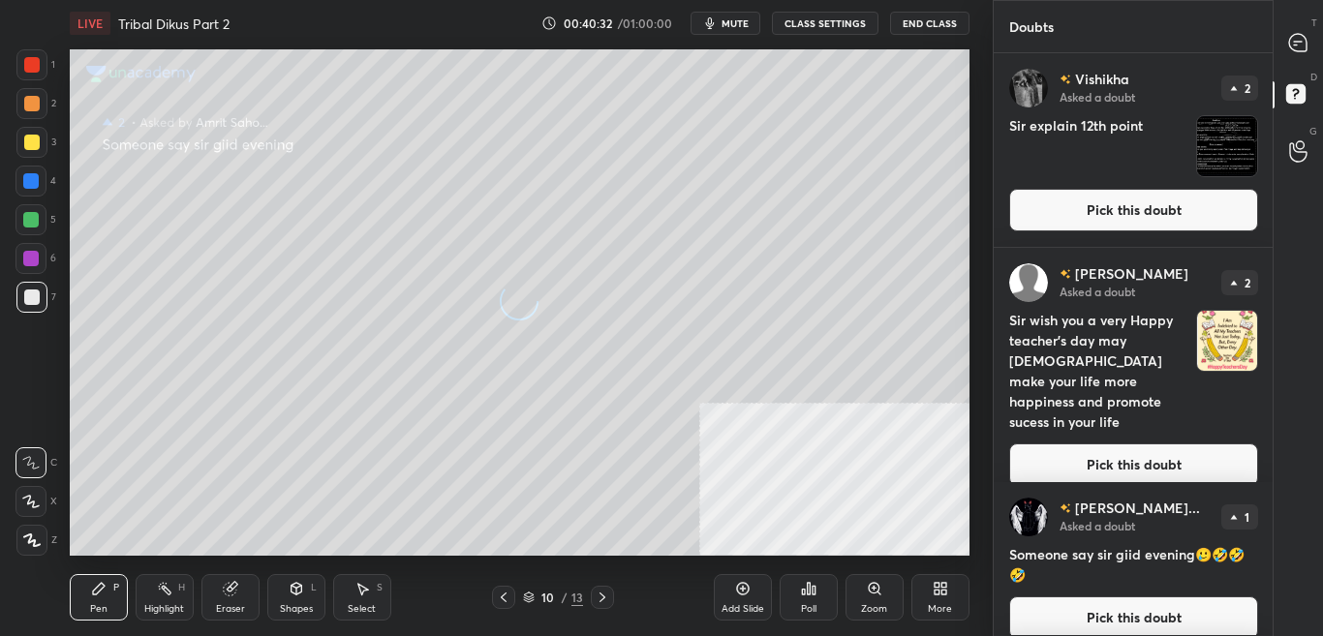
click at [1100, 214] on button "Pick this doubt" at bounding box center [1133, 210] width 249 height 43
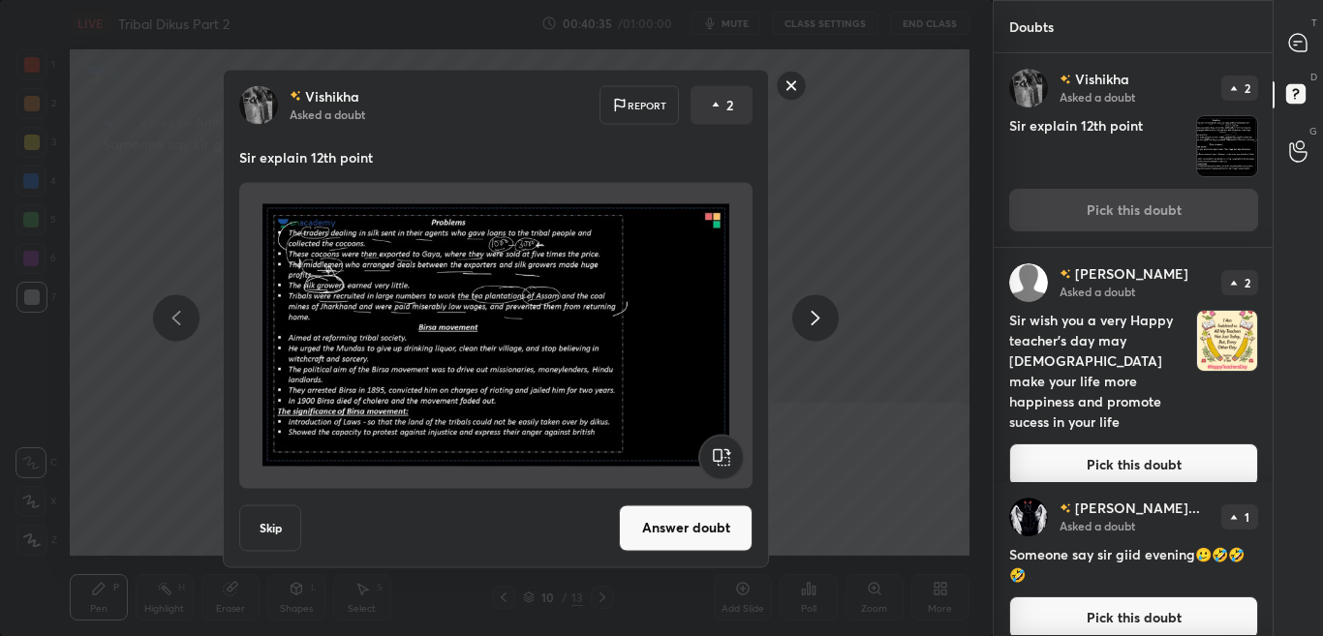
drag, startPoint x: 697, startPoint y: 525, endPoint x: 714, endPoint y: 487, distance: 41.2
click at [696, 525] on button "Answer doubt" at bounding box center [686, 527] width 134 height 46
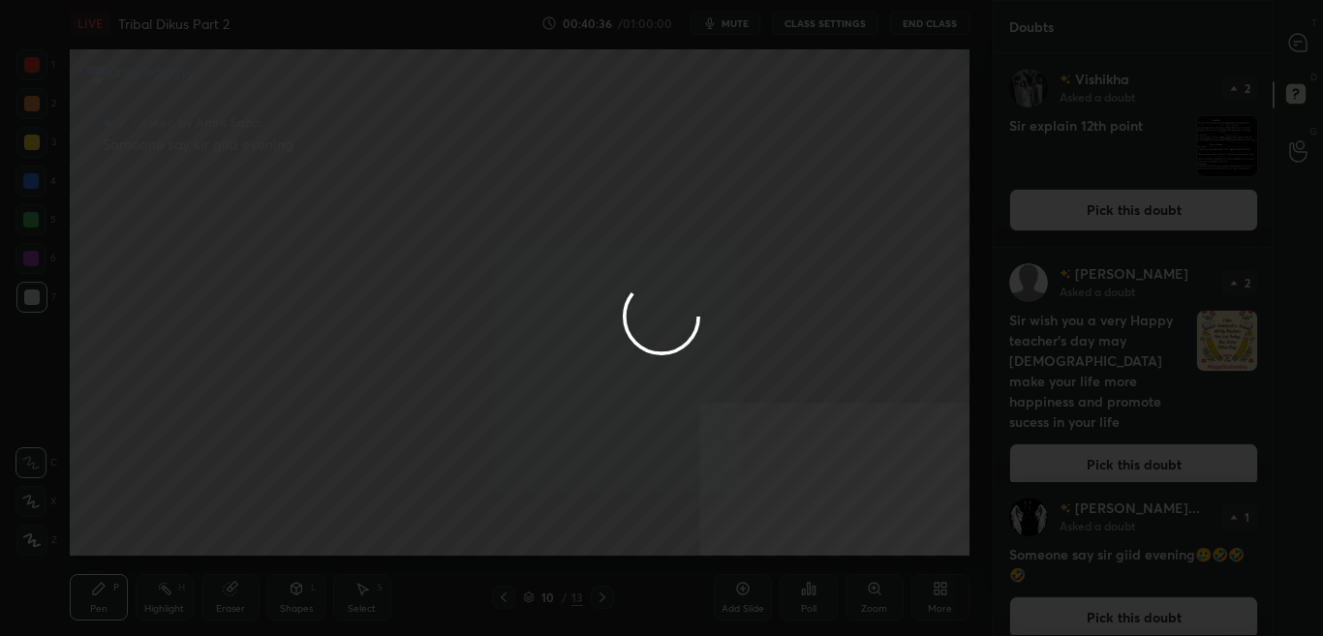
click at [1300, 50] on div at bounding box center [661, 318] width 1323 height 636
click at [1303, 46] on div at bounding box center [661, 318] width 1323 height 636
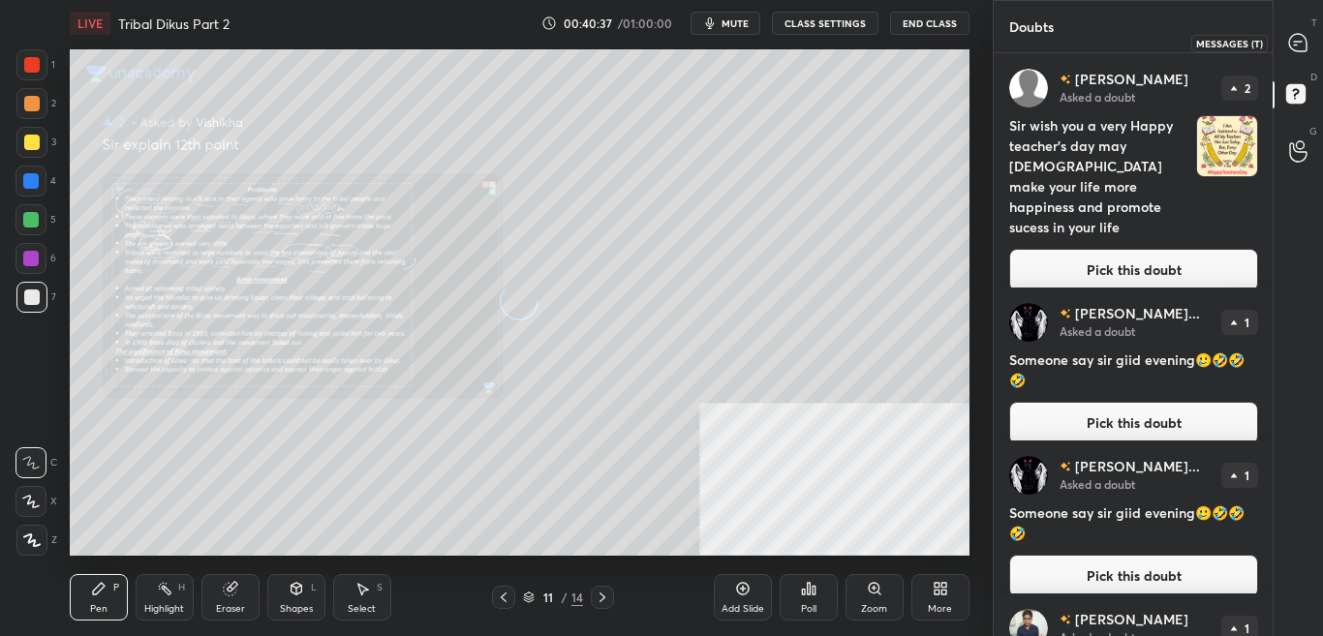
click at [1310, 42] on div at bounding box center [1298, 42] width 39 height 35
click at [1311, 37] on div at bounding box center [1298, 42] width 39 height 35
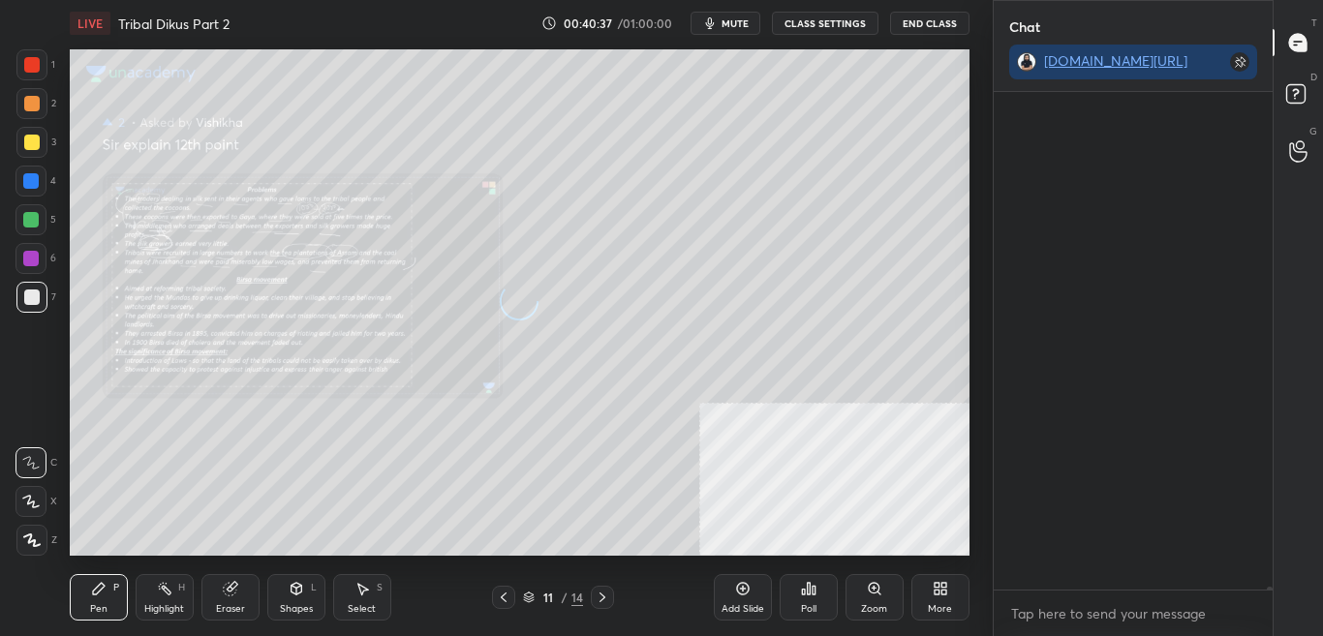
scroll to position [538, 273]
click at [1311, 36] on div at bounding box center [1298, 42] width 39 height 35
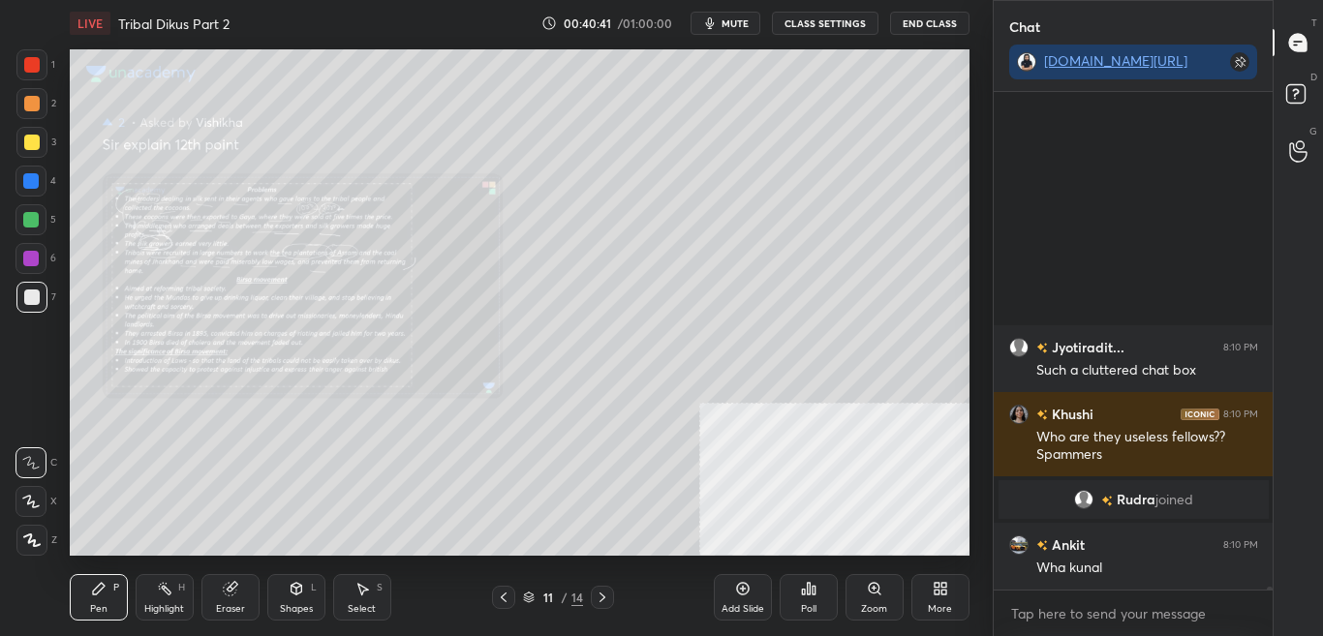
scroll to position [96614, 0]
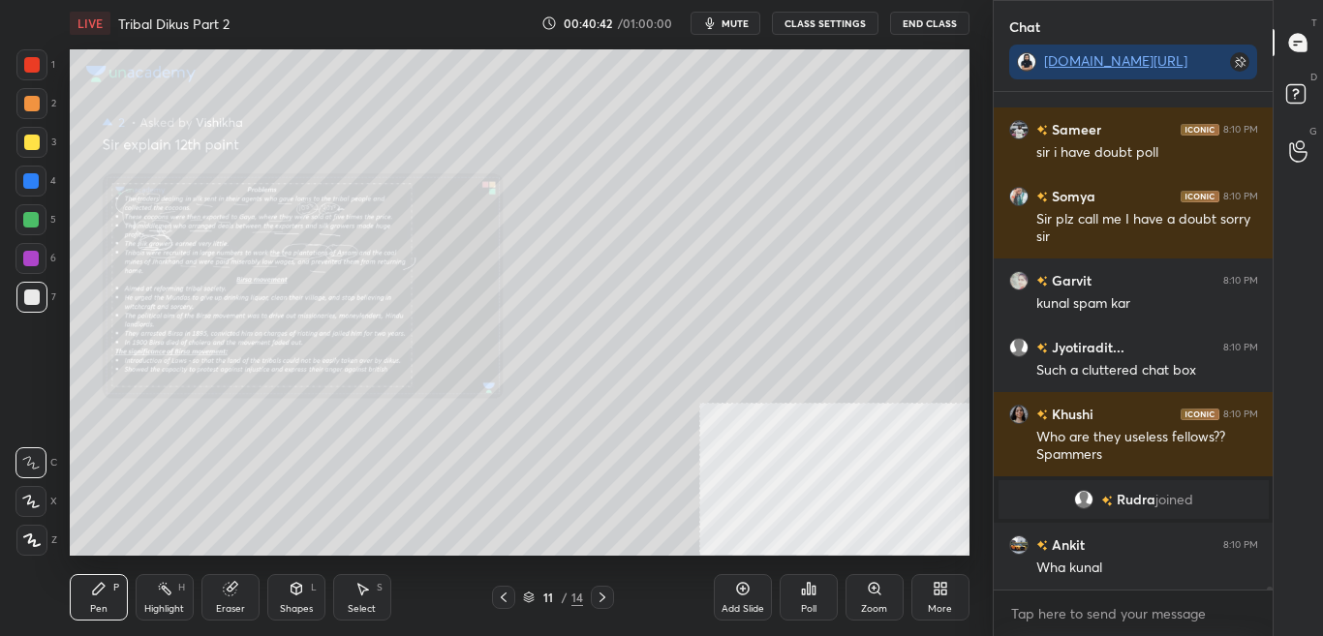
click at [866, 610] on div "Zoom" at bounding box center [874, 609] width 26 height 10
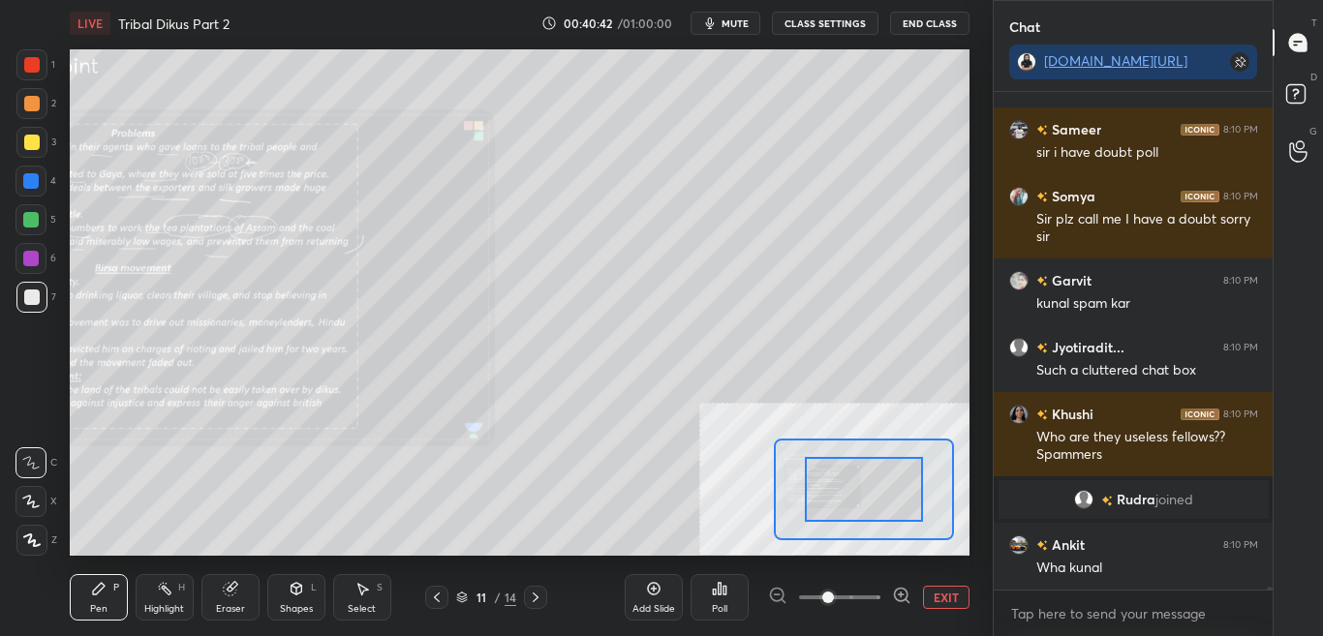
click at [867, 610] on span at bounding box center [839, 597] width 81 height 29
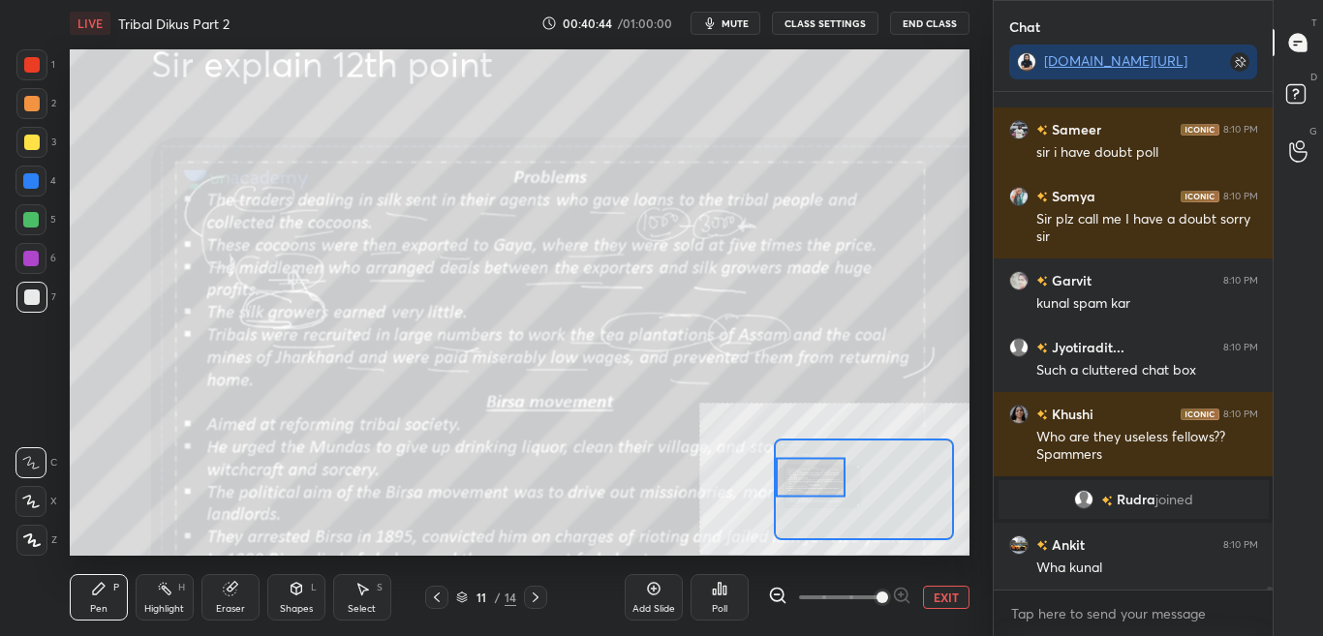
click at [773, 462] on div "Setting up your live class Poll for secs No correct answer Start poll" at bounding box center [520, 302] width 900 height 506
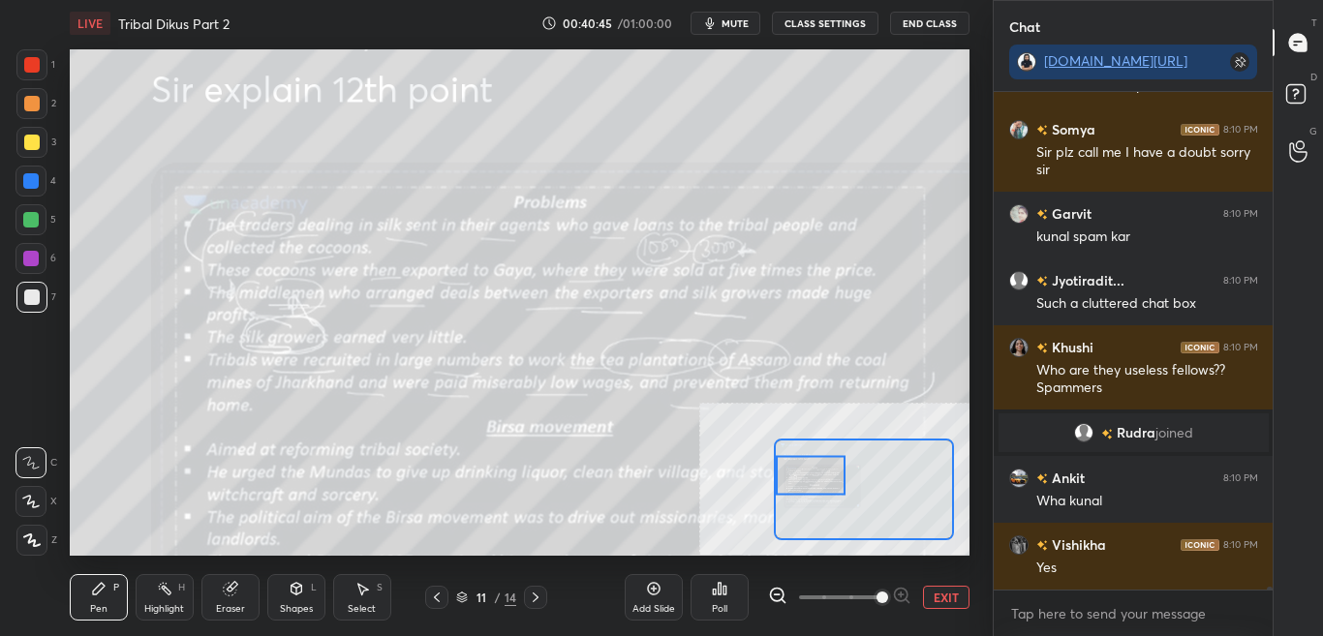
scroll to position [96765, 0]
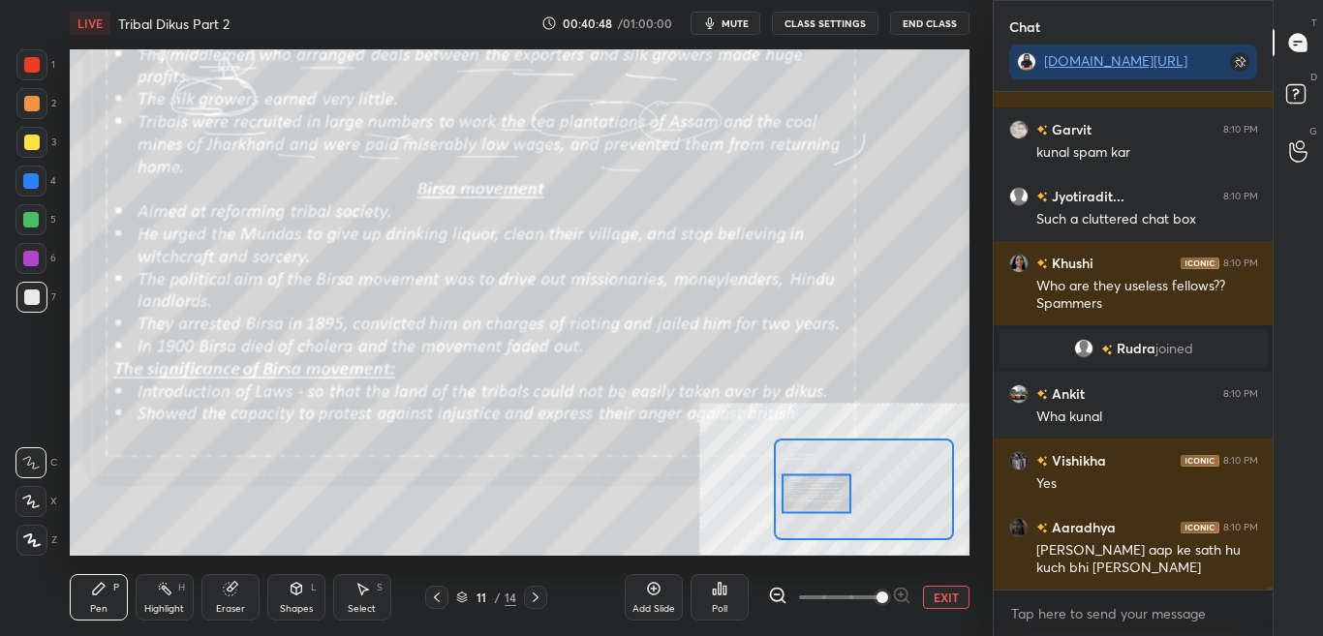
click at [825, 505] on div at bounding box center [816, 493] width 71 height 39
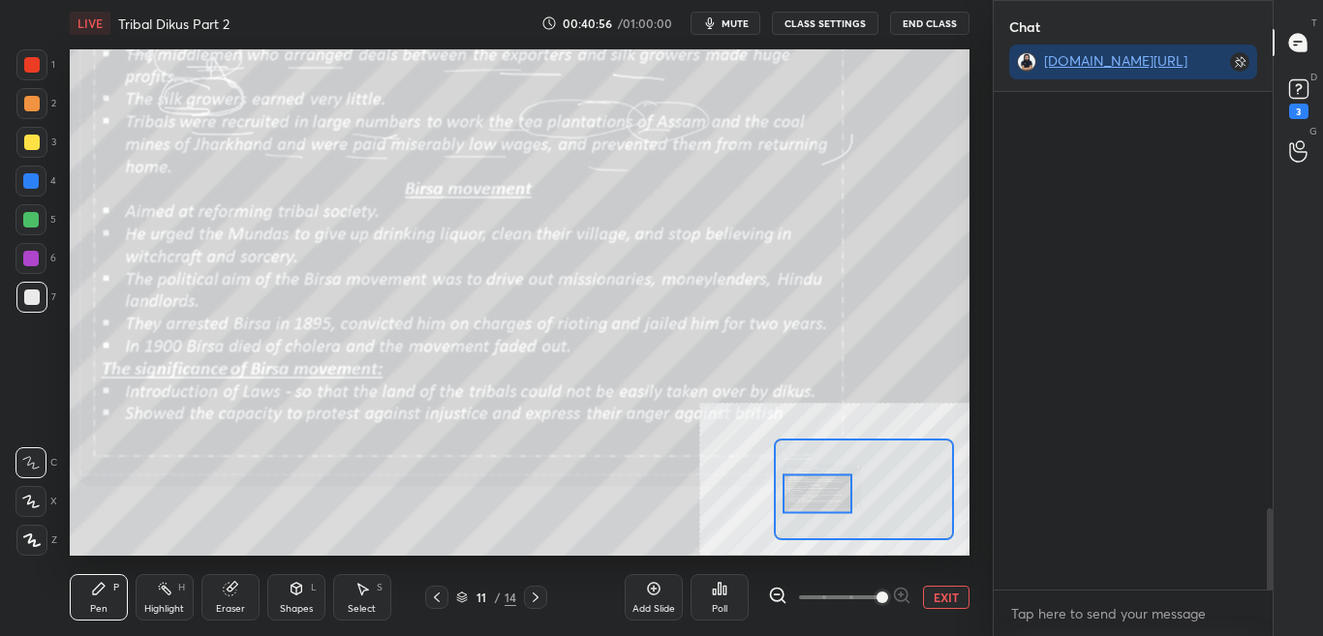
scroll to position [2565, 0]
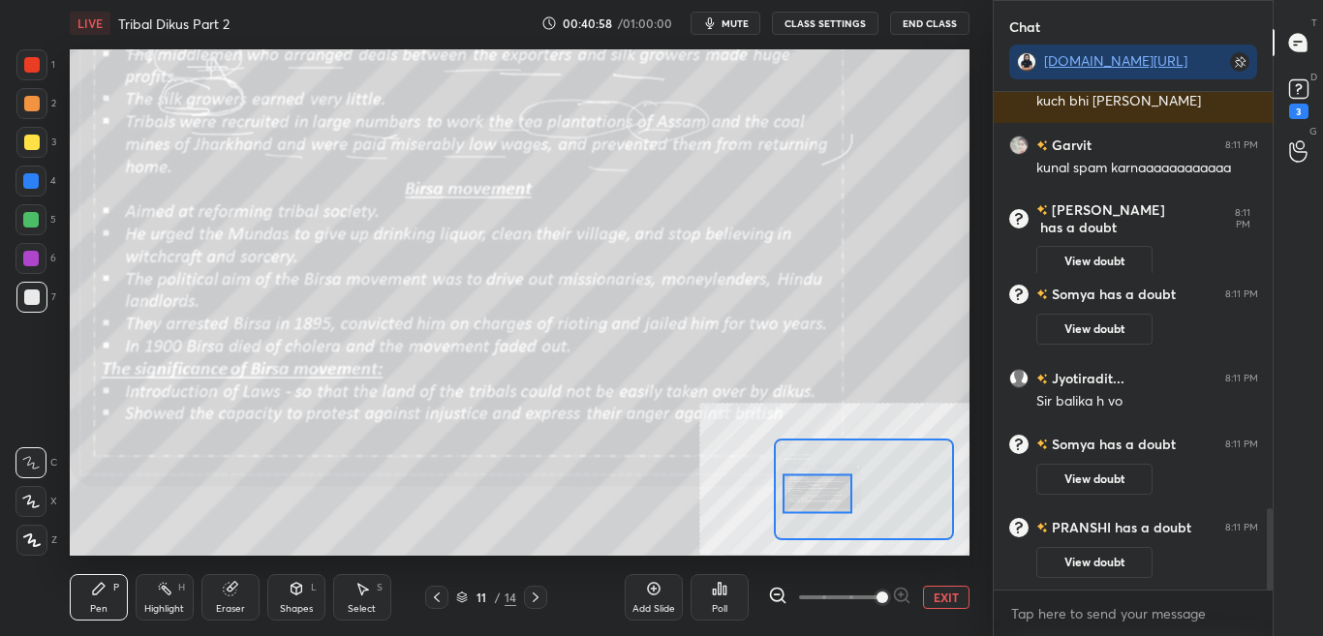
click at [942, 615] on div "Add Slide Poll EXIT" at bounding box center [797, 597] width 345 height 108
click at [943, 608] on button "EXIT" at bounding box center [946, 597] width 46 height 23
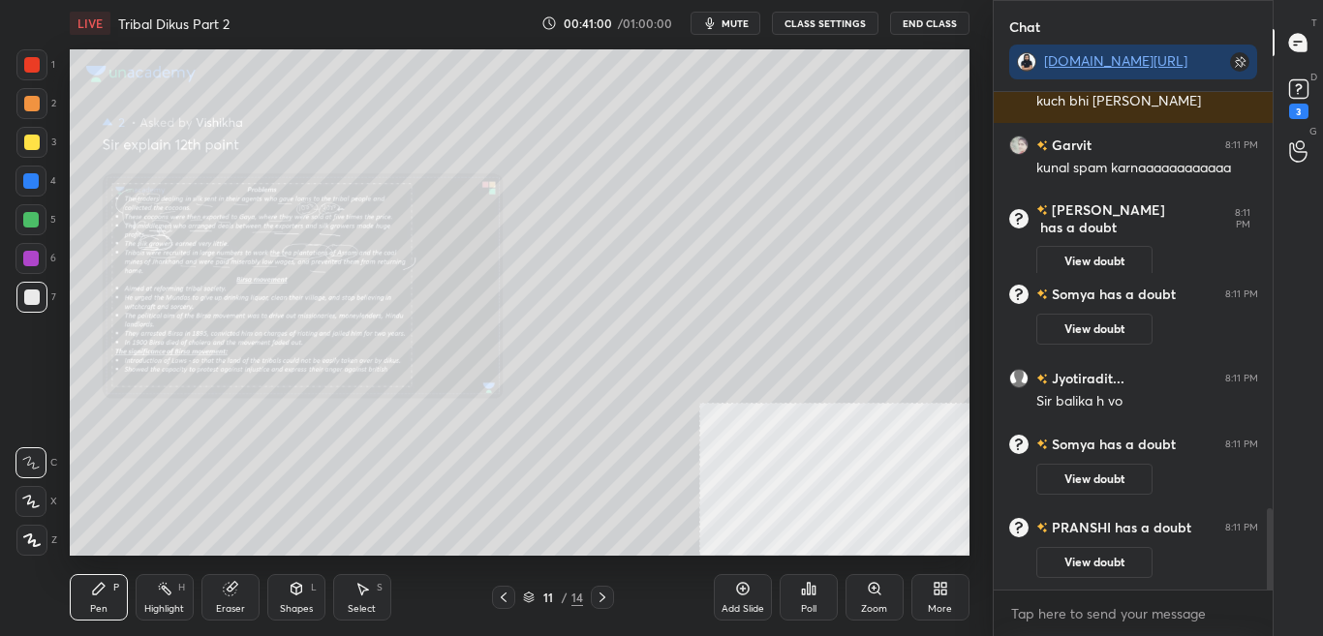
click at [1305, 119] on div "D Doubts (D) 3" at bounding box center [1297, 97] width 49 height 54
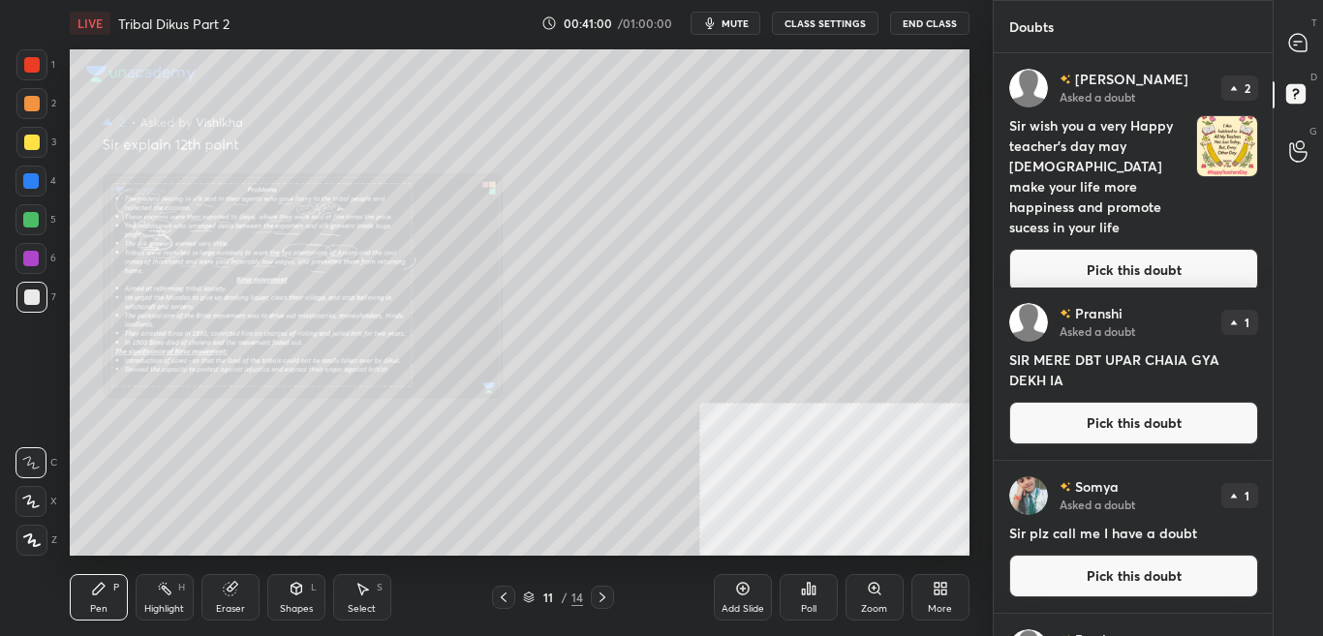
scroll to position [577, 273]
click at [1310, 47] on div at bounding box center [1298, 42] width 39 height 35
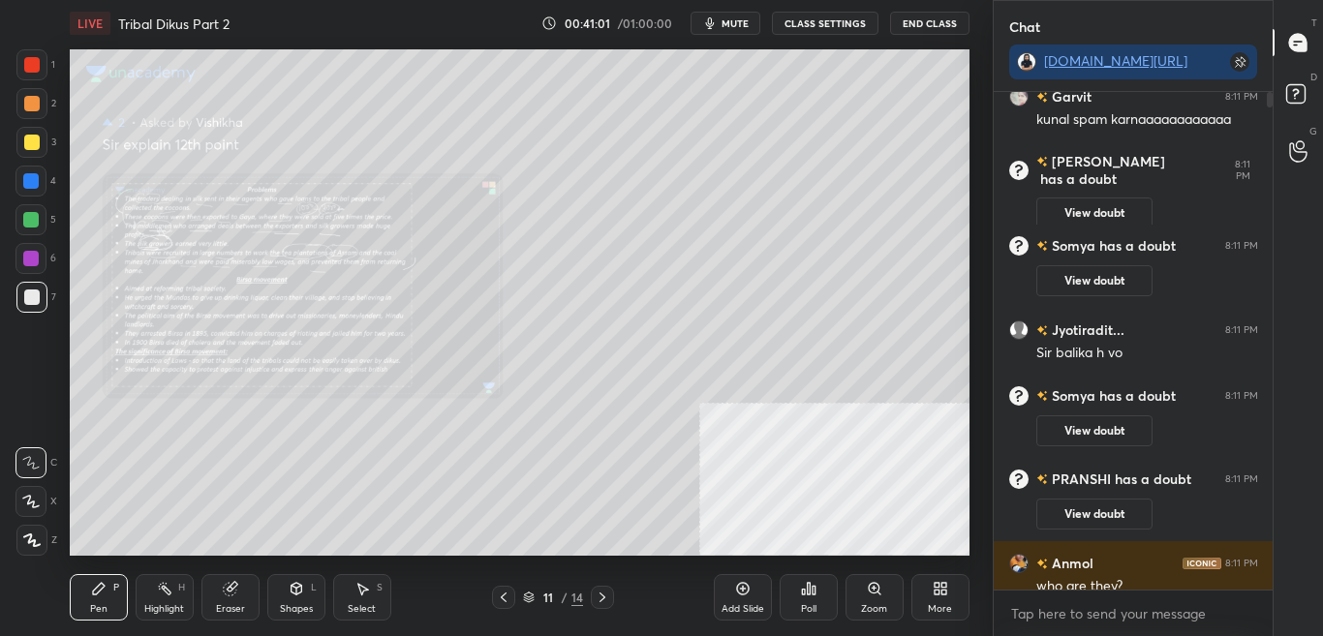
scroll to position [492, 273]
click at [877, 599] on div "Zoom" at bounding box center [874, 597] width 58 height 46
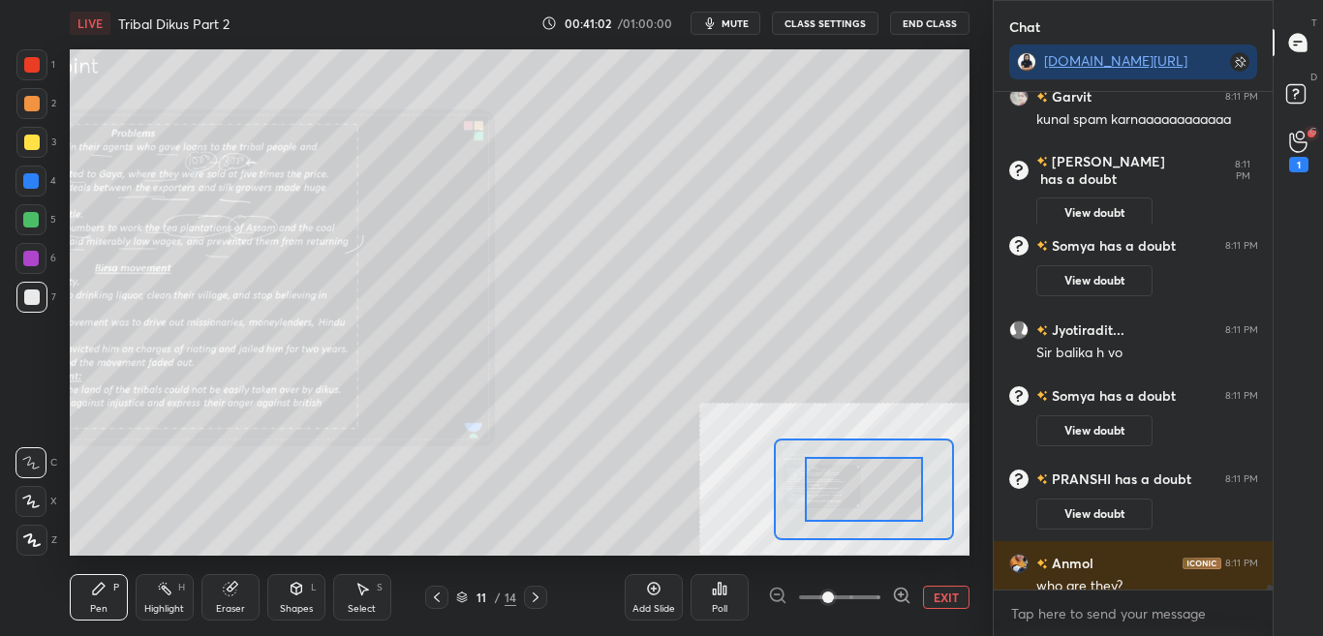
click at [879, 602] on div at bounding box center [839, 597] width 143 height 23
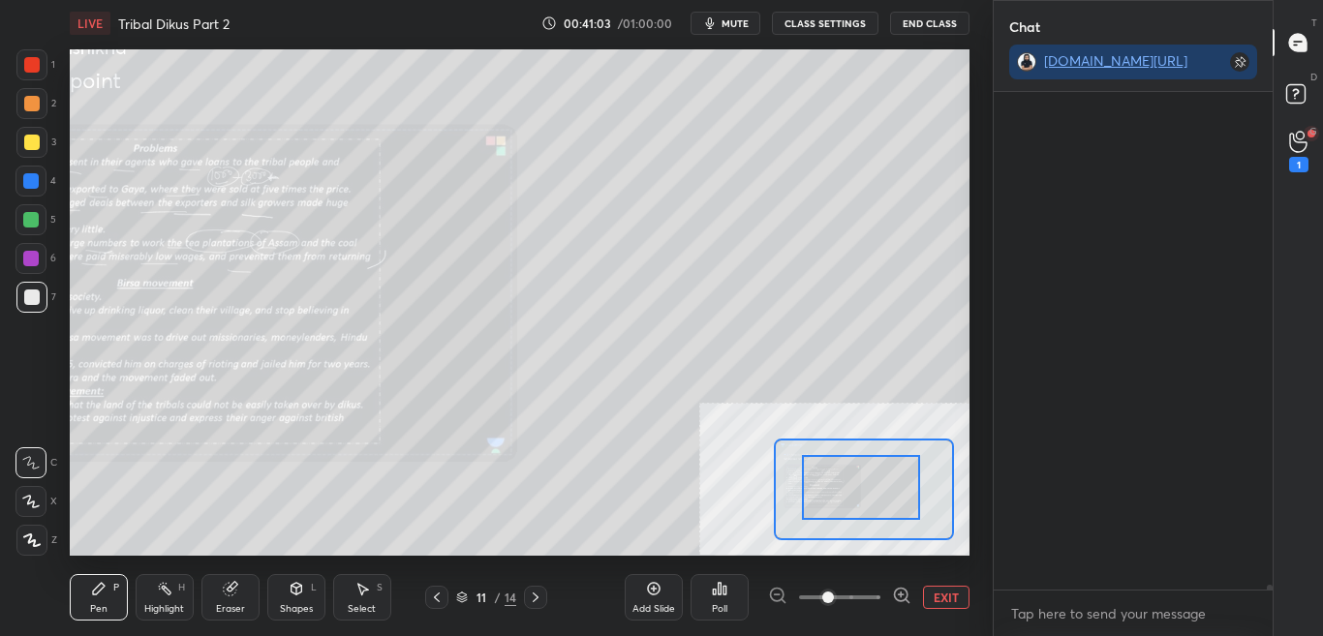
scroll to position [54373, 0]
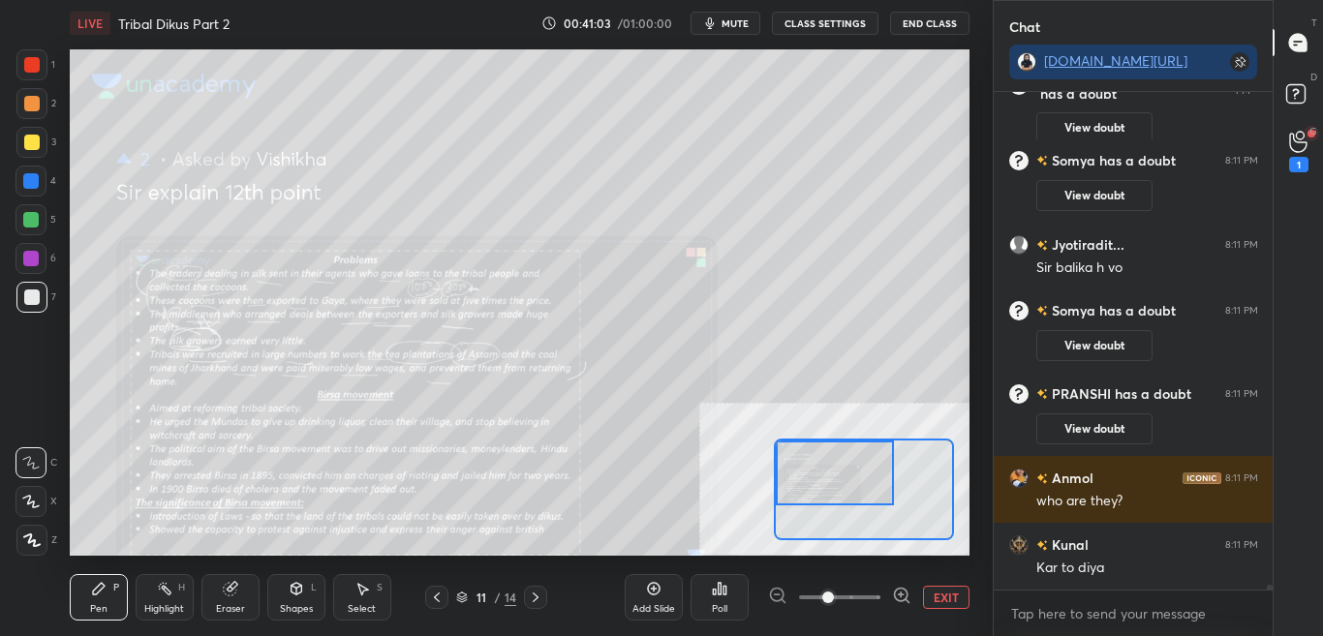
drag, startPoint x: 818, startPoint y: 489, endPoint x: 802, endPoint y: 484, distance: 17.2
click at [802, 484] on div at bounding box center [834, 473] width 117 height 65
click at [901, 594] on icon at bounding box center [901, 595] width 0 height 5
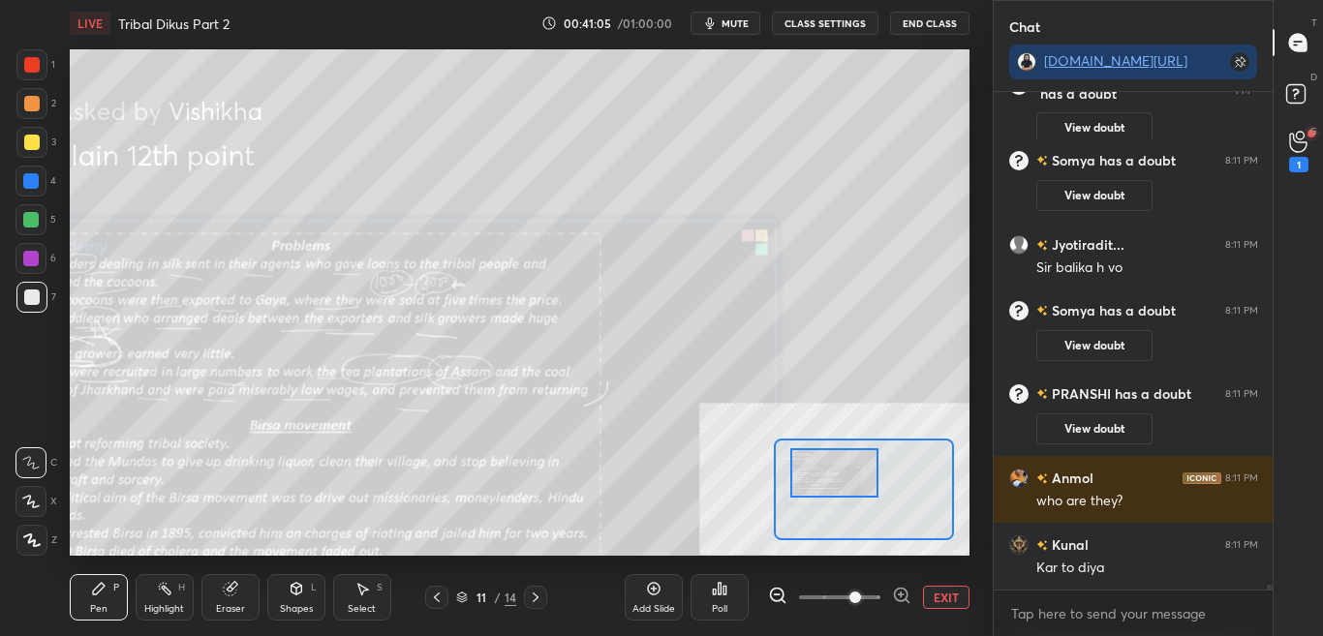
click at [832, 486] on div at bounding box center [834, 472] width 88 height 48
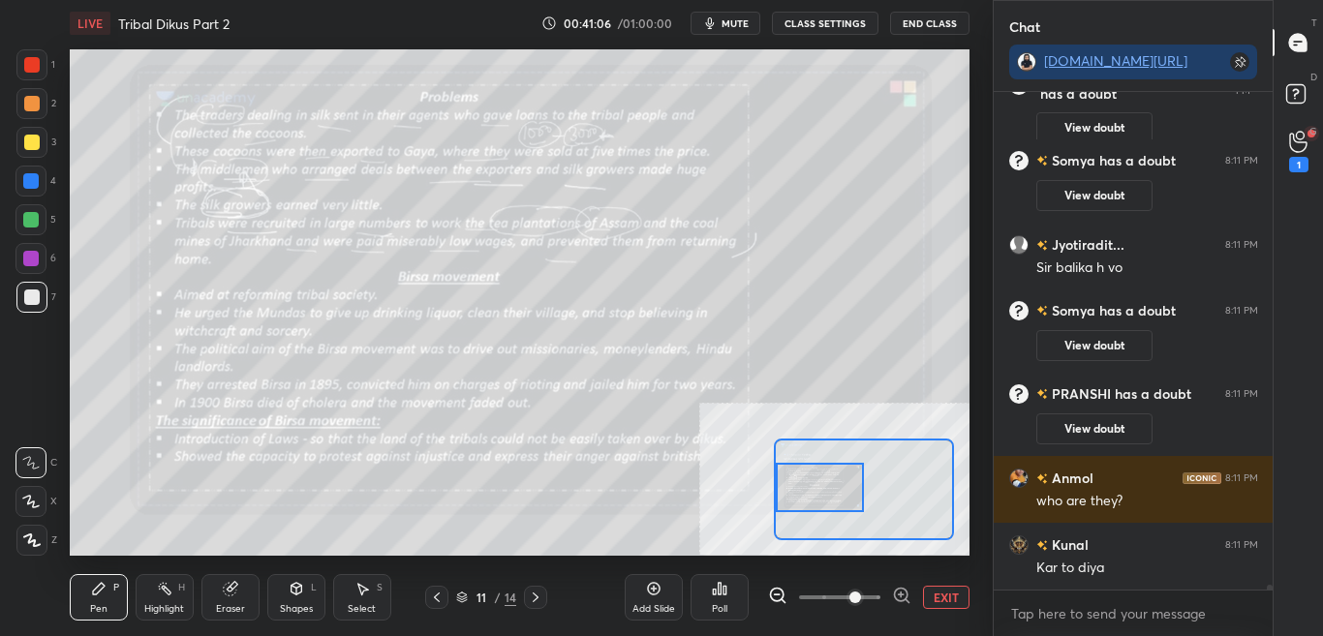
drag, startPoint x: 809, startPoint y: 491, endPoint x: 798, endPoint y: 494, distance: 12.0
click at [798, 494] on div at bounding box center [820, 487] width 88 height 48
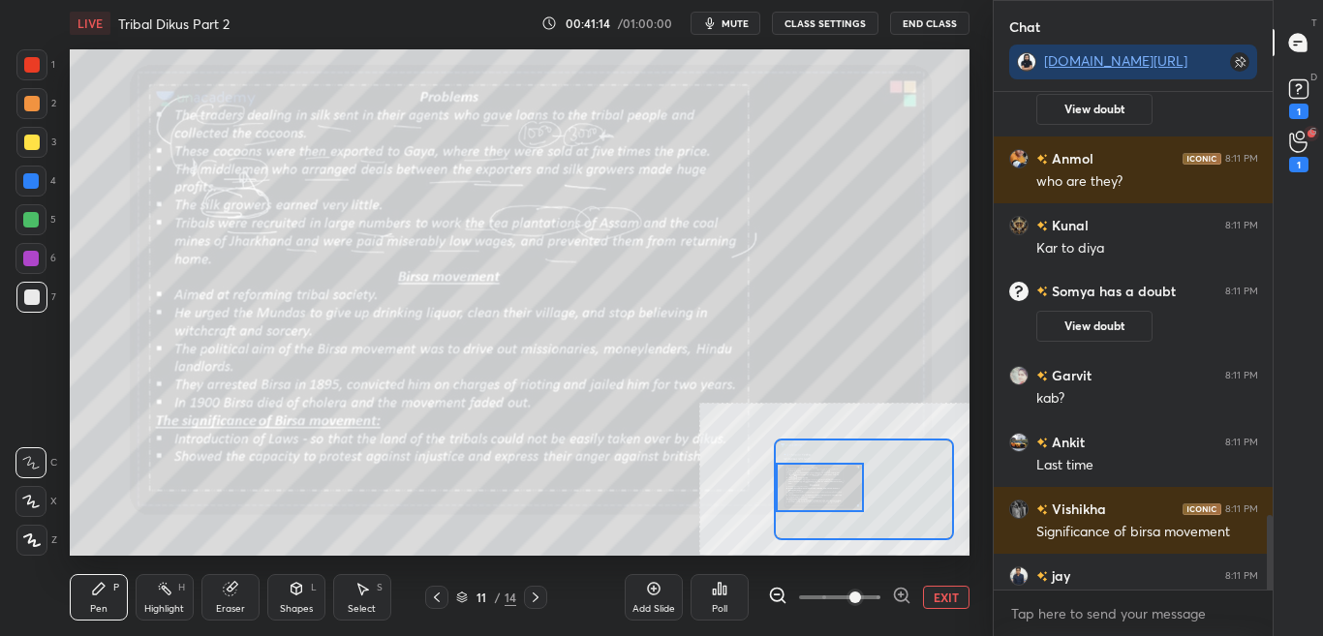
scroll to position [2841, 0]
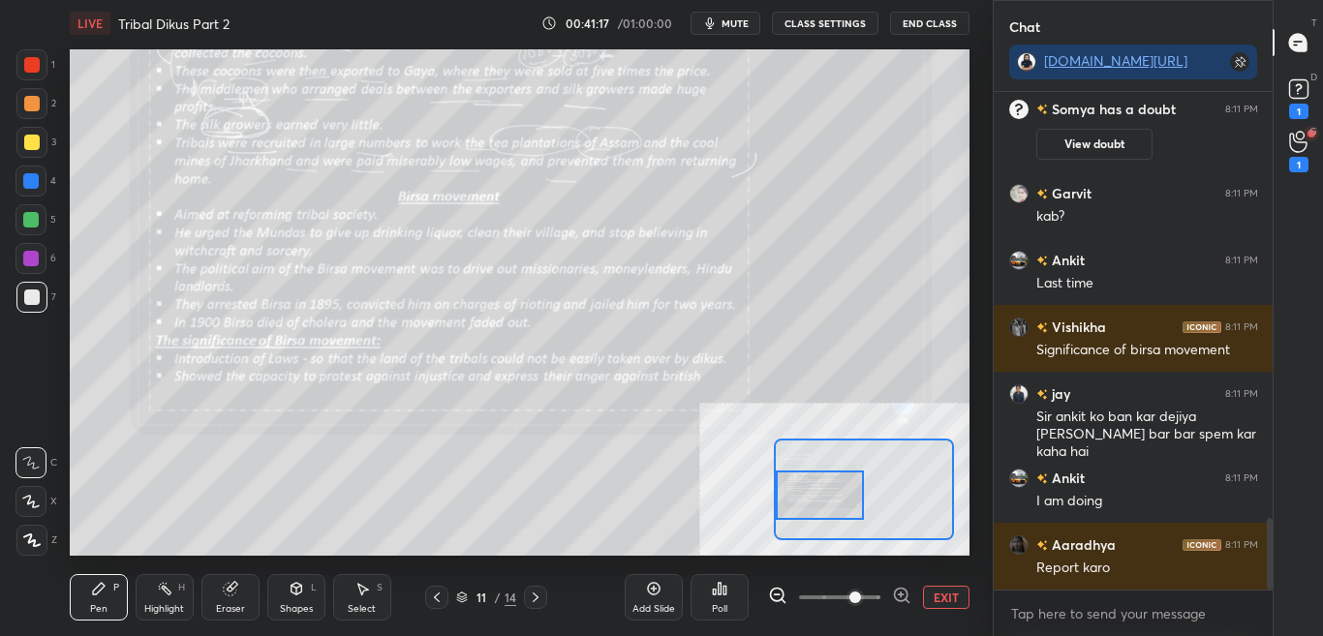
drag, startPoint x: 832, startPoint y: 475, endPoint x: 832, endPoint y: 507, distance: 32.0
click at [832, 507] on div at bounding box center [820, 495] width 88 height 48
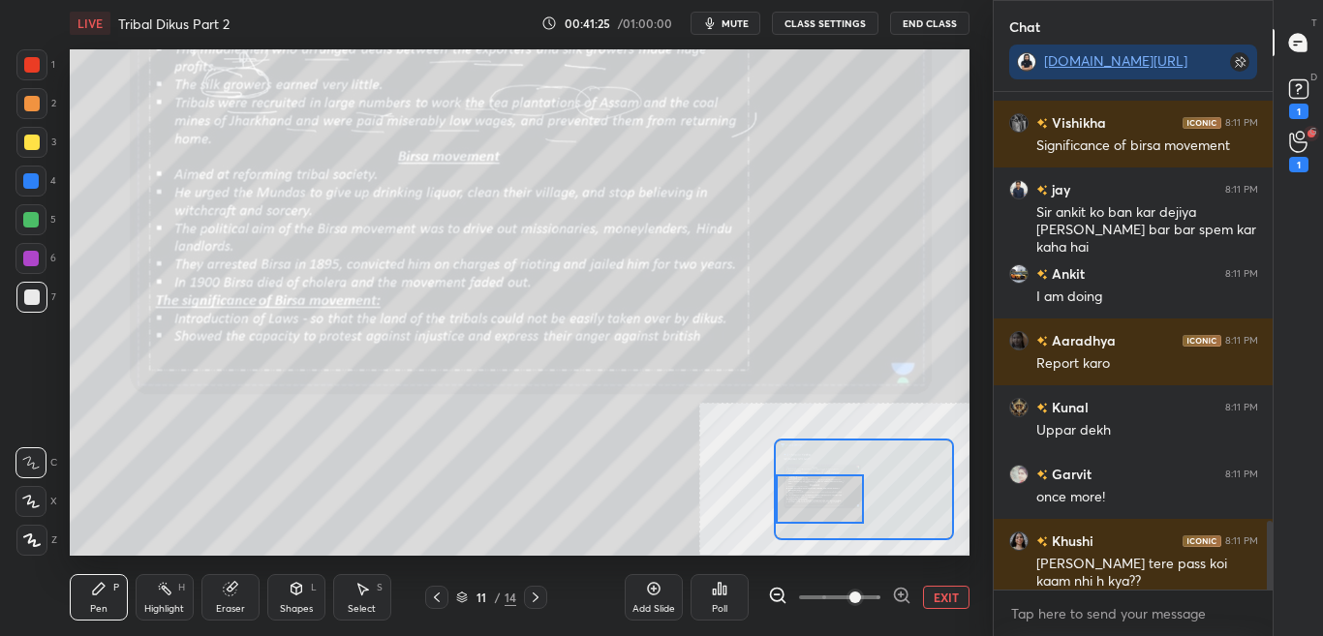
scroll to position [3122, 0]
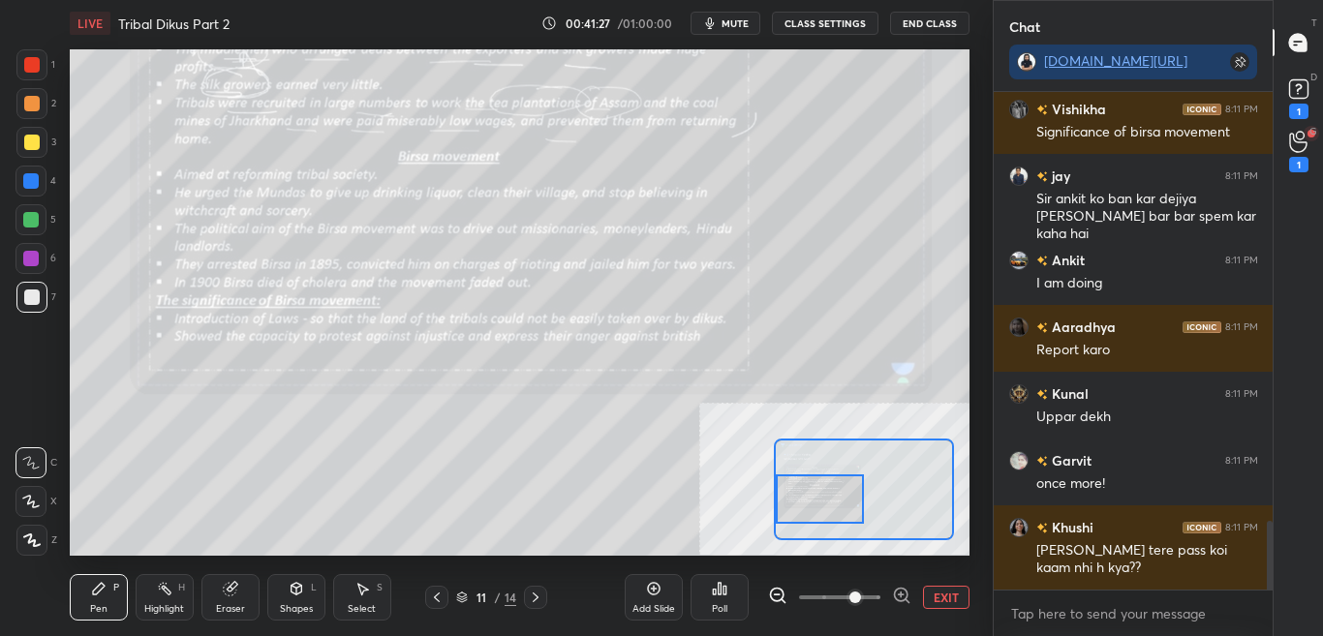
click at [946, 600] on button "EXIT" at bounding box center [946, 597] width 46 height 23
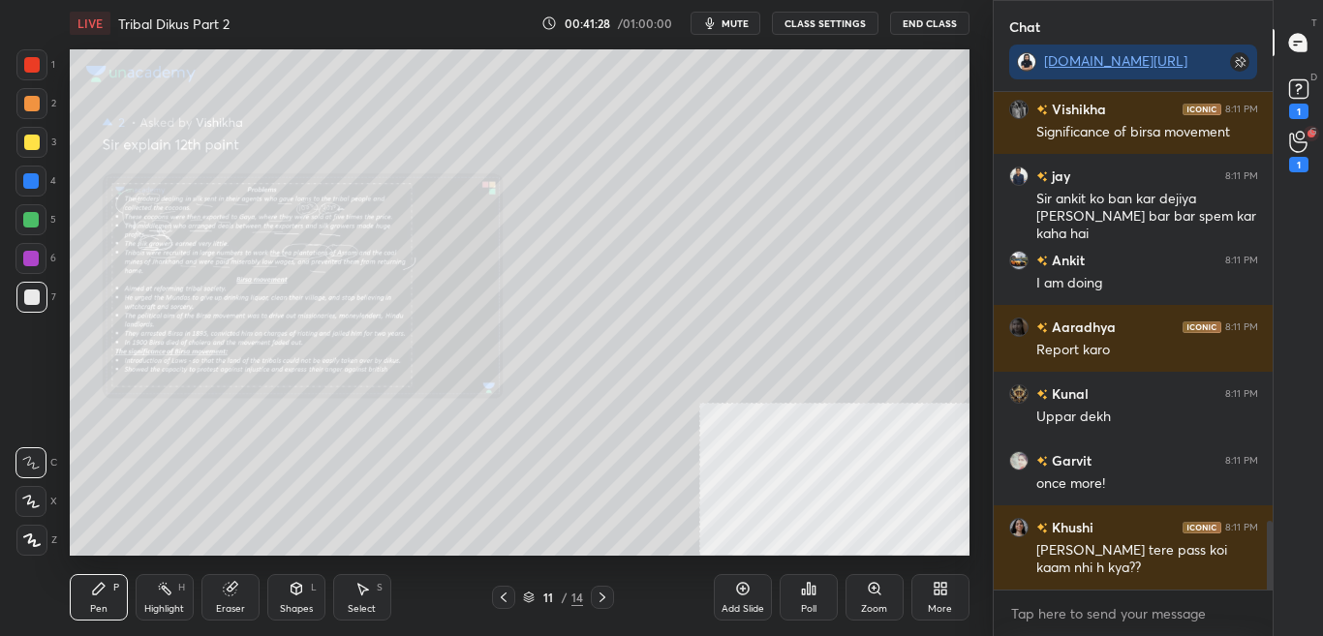
click at [874, 608] on div "Zoom" at bounding box center [874, 609] width 26 height 10
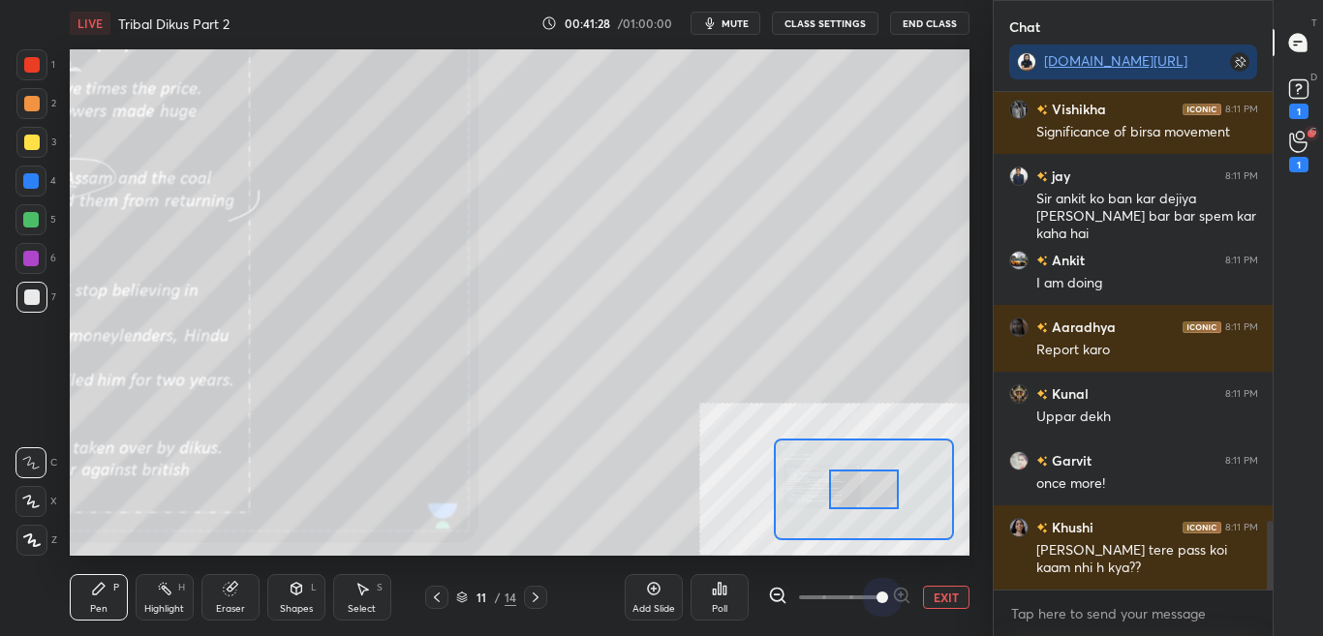
click at [876, 606] on span at bounding box center [839, 597] width 81 height 29
click at [876, 603] on span at bounding box center [882, 598] width 12 height 12
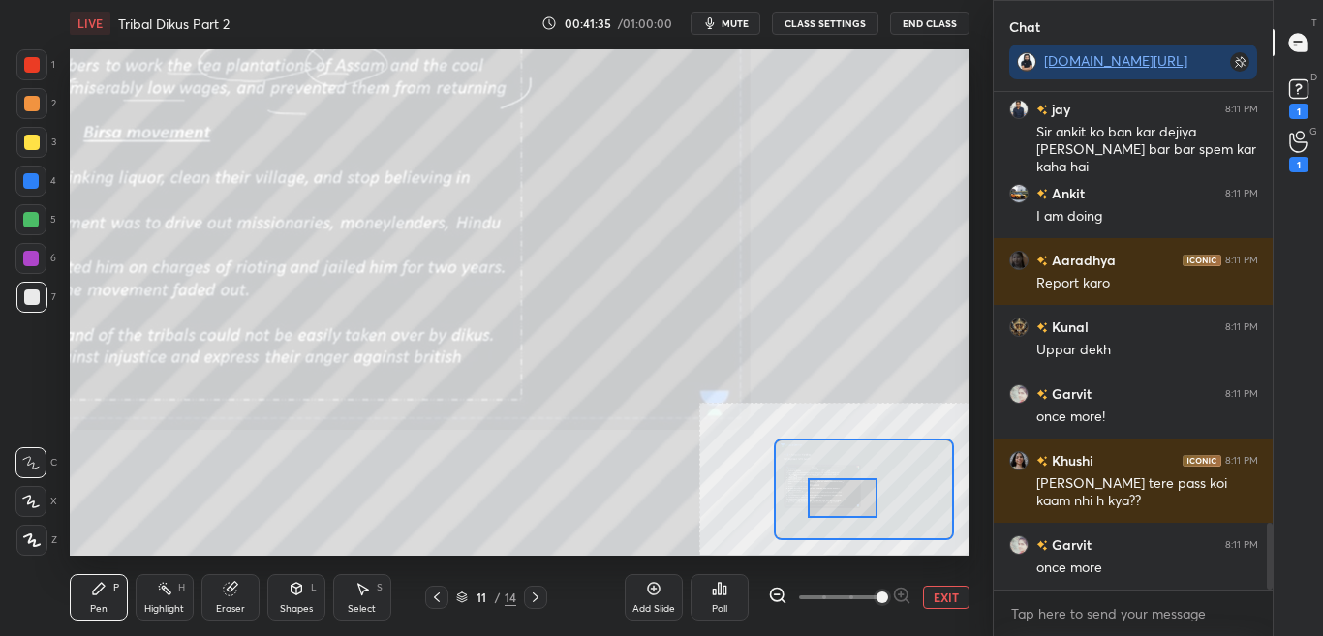
drag, startPoint x: 863, startPoint y: 484, endPoint x: 843, endPoint y: 481, distance: 19.6
click at [832, 496] on div at bounding box center [843, 497] width 71 height 39
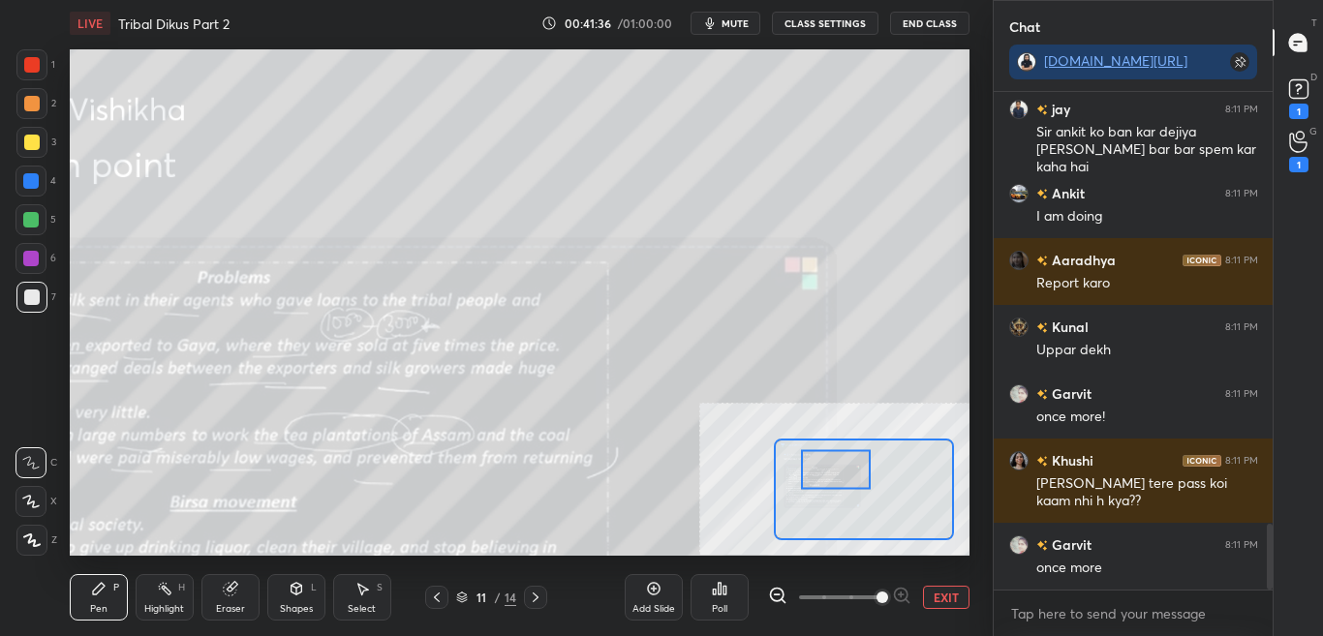
scroll to position [3255, 0]
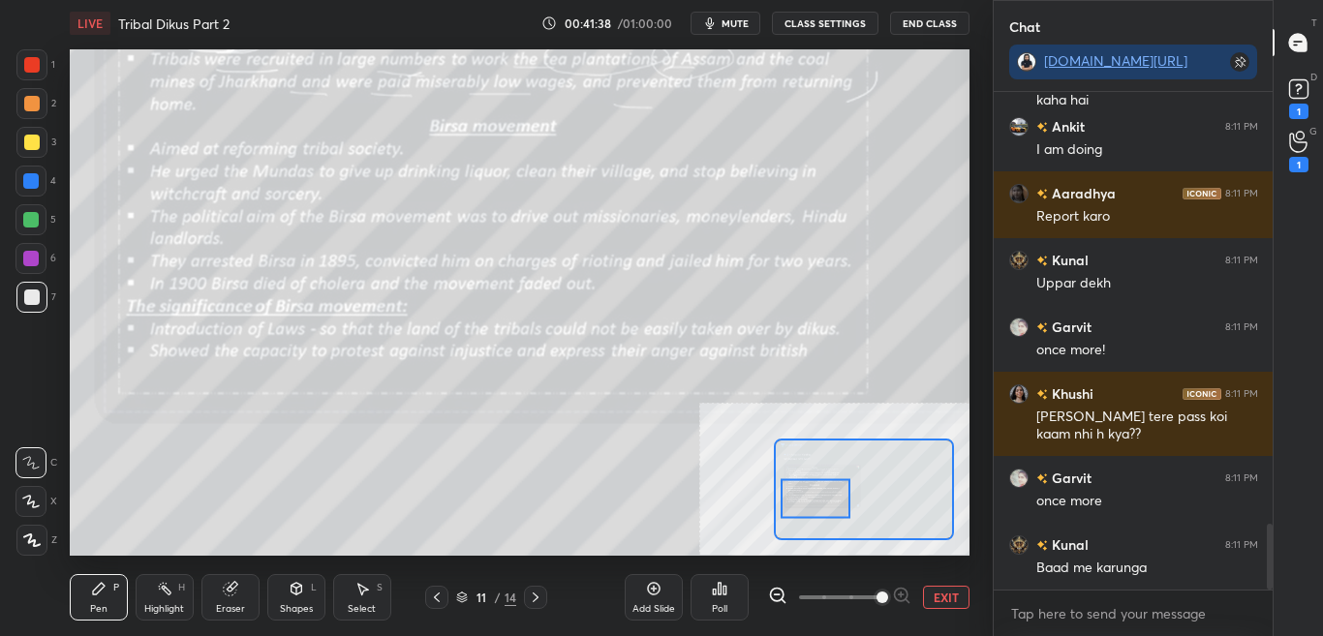
drag, startPoint x: 829, startPoint y: 467, endPoint x: 827, endPoint y: 494, distance: 27.2
click at [825, 495] on div at bounding box center [815, 498] width 71 height 39
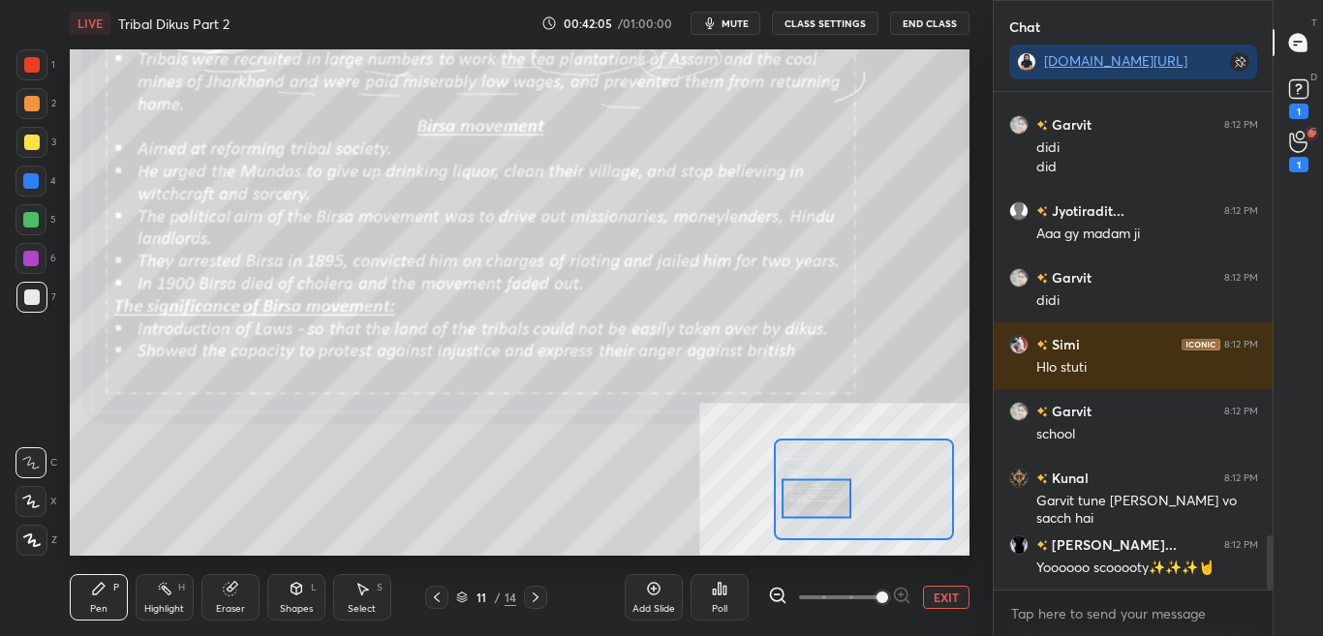
scroll to position [4062, 0]
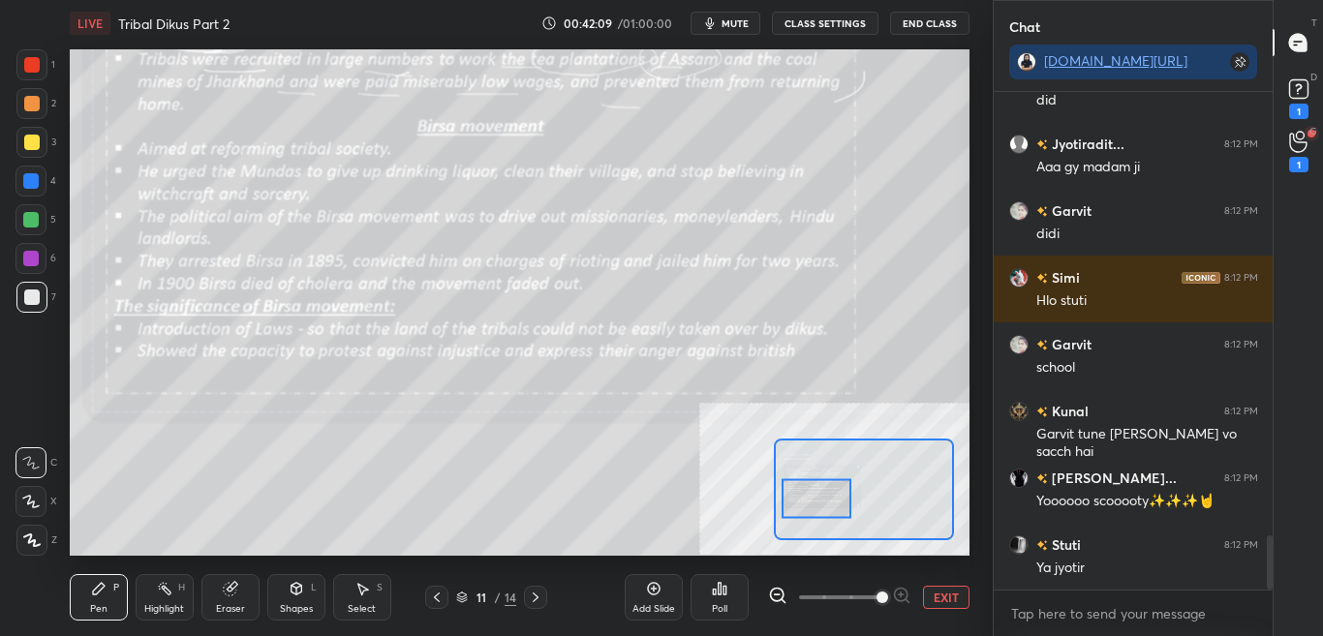
click at [948, 598] on button "EXIT" at bounding box center [946, 597] width 46 height 23
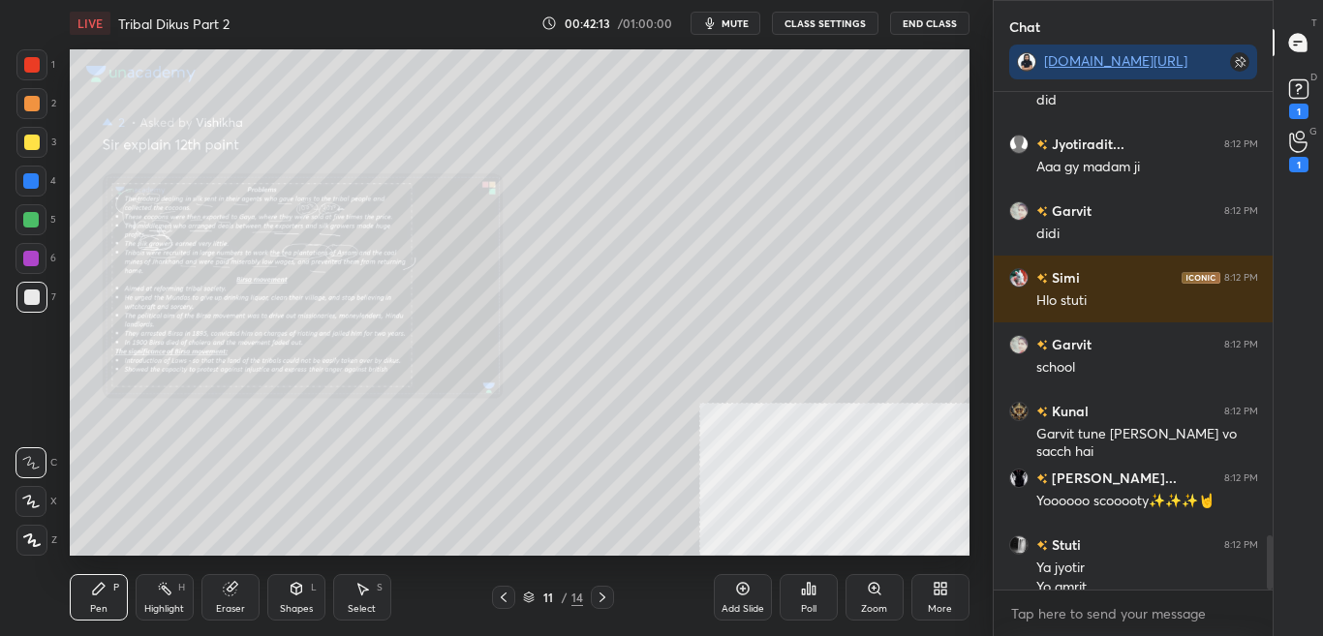
scroll to position [4081, 0]
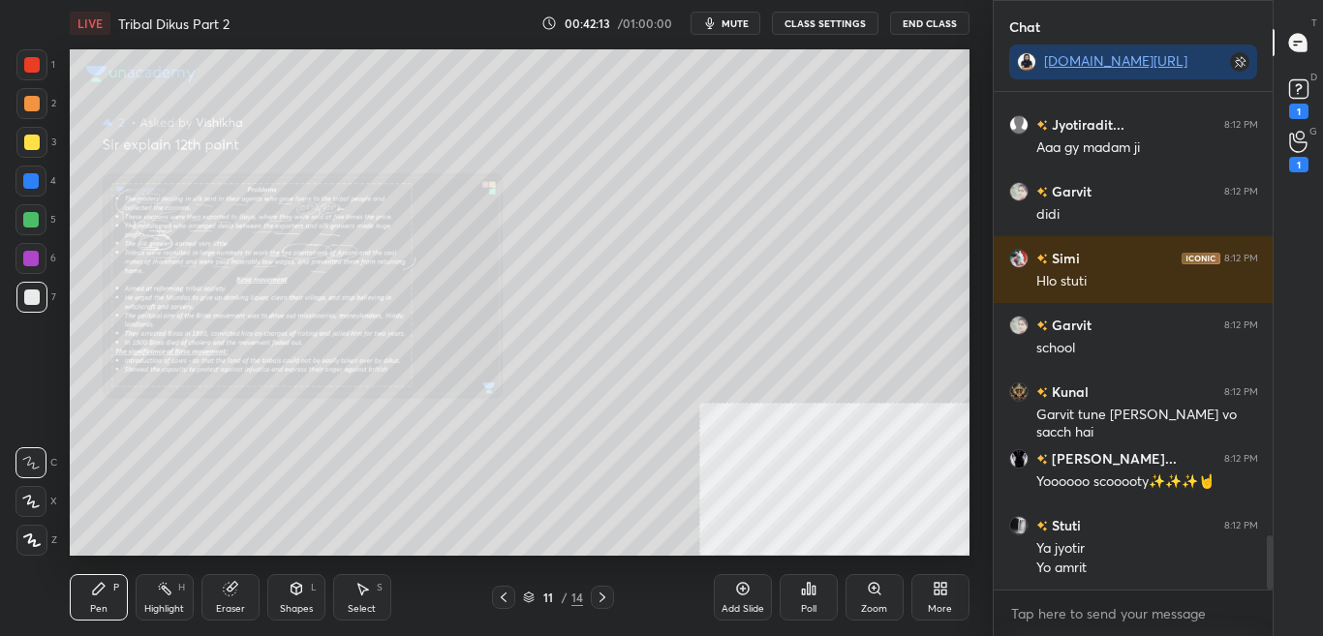
click at [934, 600] on div "More" at bounding box center [940, 597] width 58 height 46
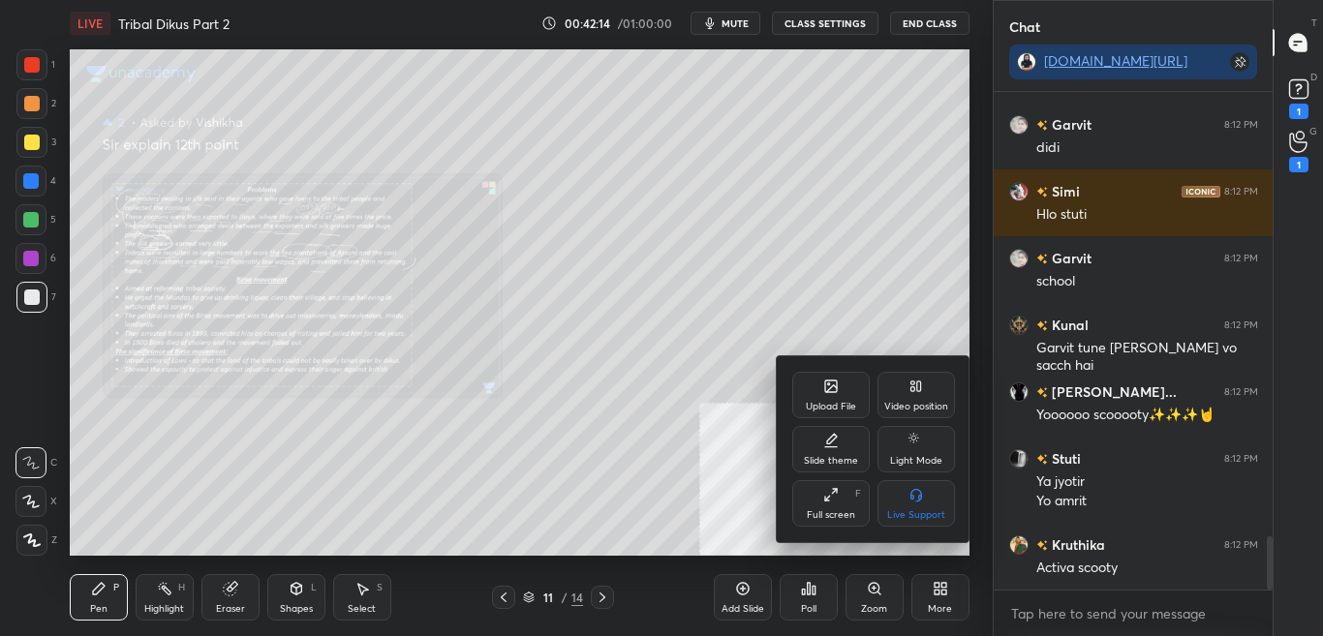
scroll to position [4215, 0]
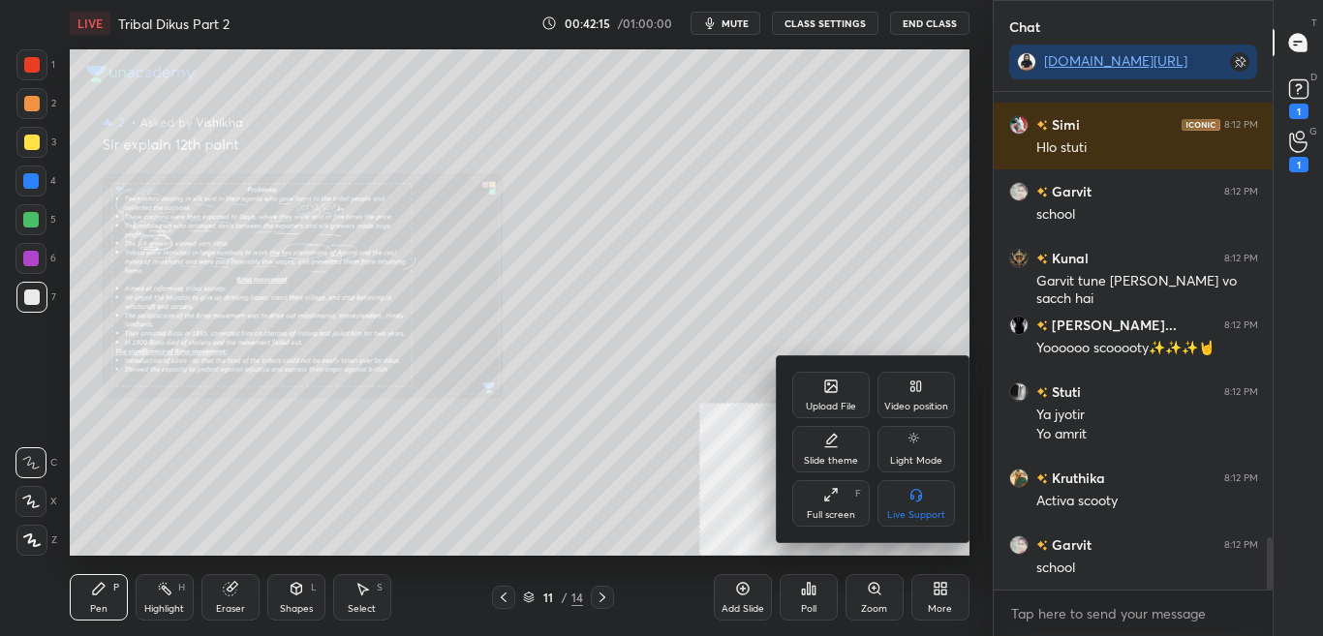
click at [658, 378] on div at bounding box center [661, 318] width 1323 height 636
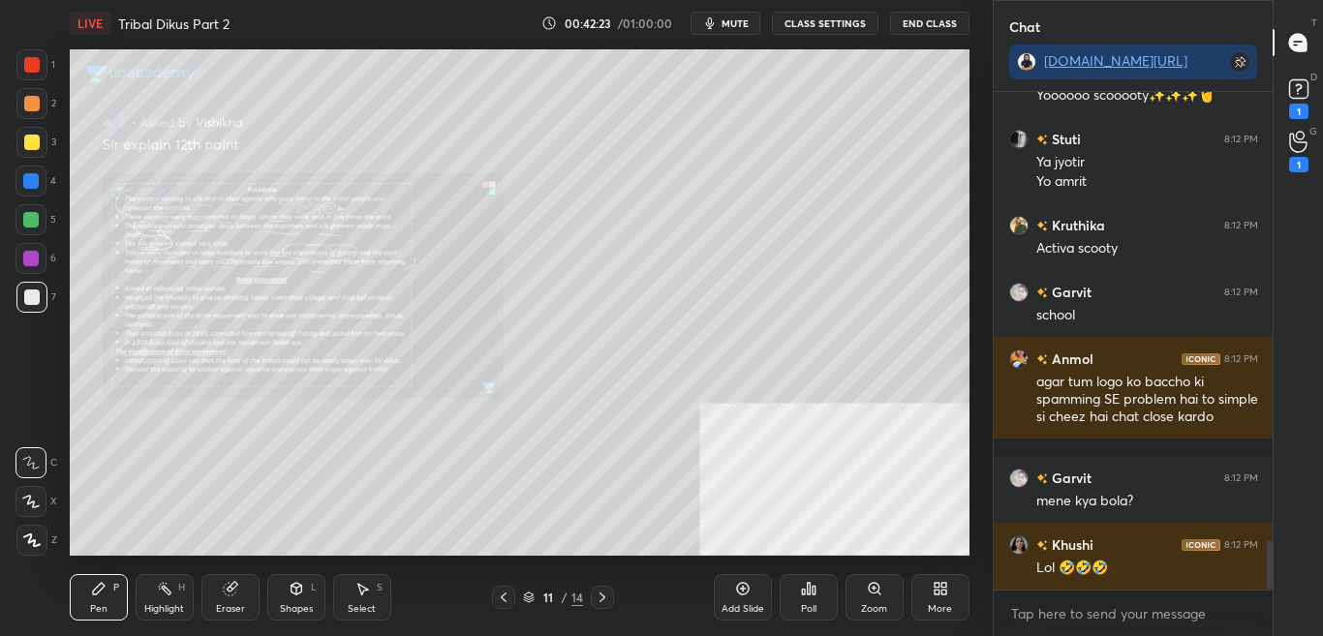
scroll to position [4535, 0]
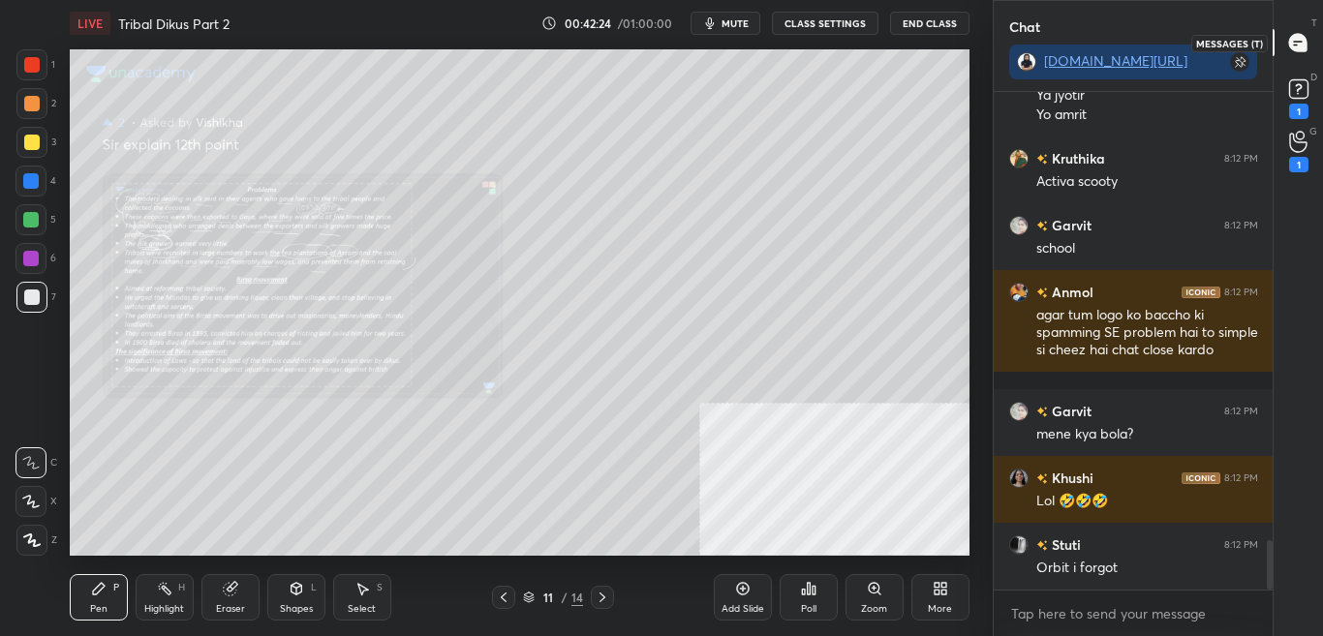
click at [1315, 62] on div "T Messages (T)" at bounding box center [1297, 42] width 49 height 54
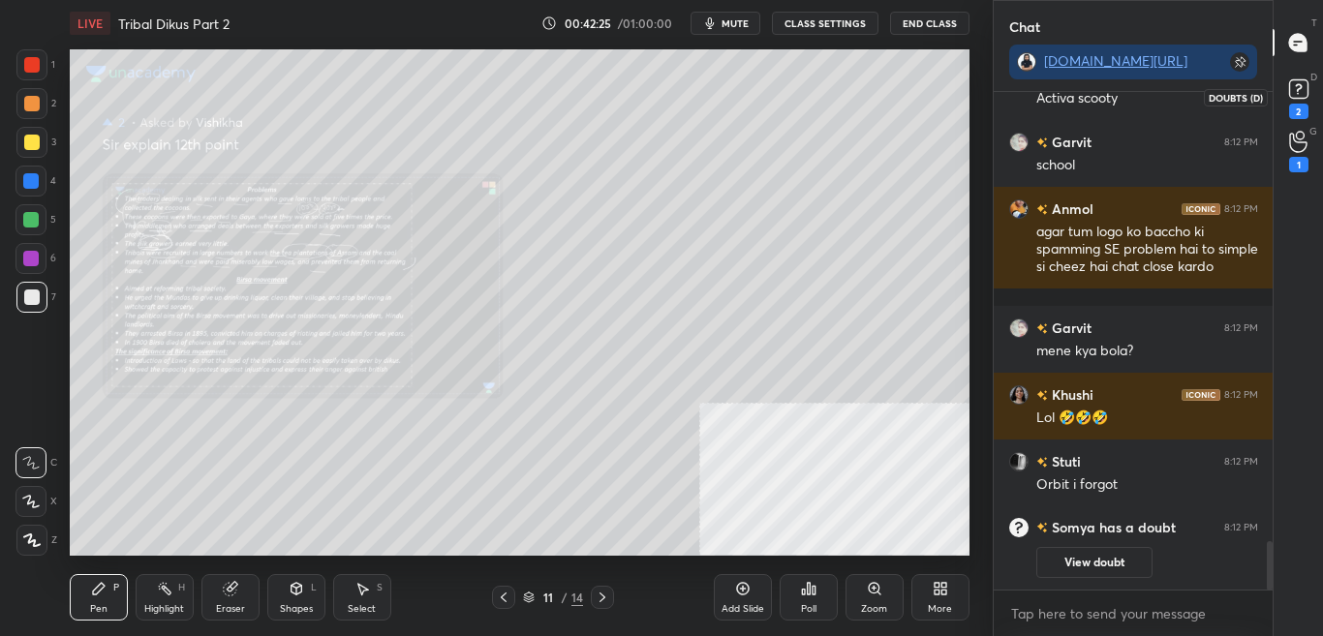
click at [1307, 95] on icon at bounding box center [1298, 89] width 29 height 29
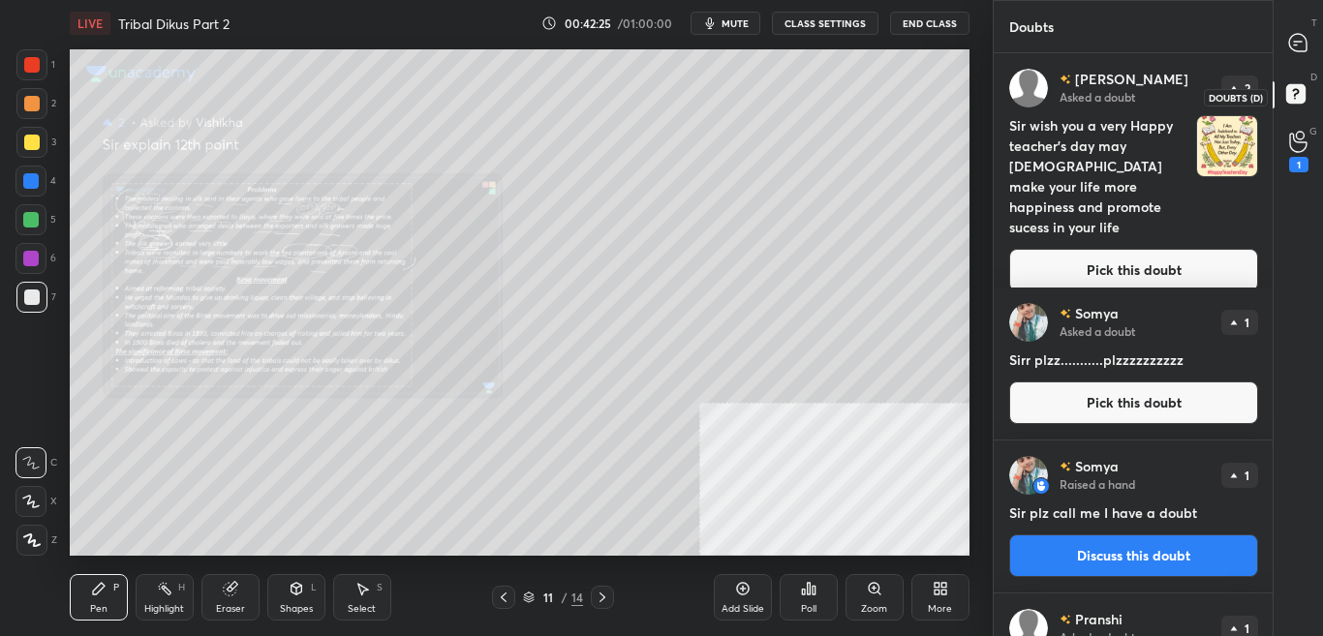
scroll to position [577, 273]
click at [1182, 257] on button "Pick this doubt" at bounding box center [1133, 270] width 249 height 43
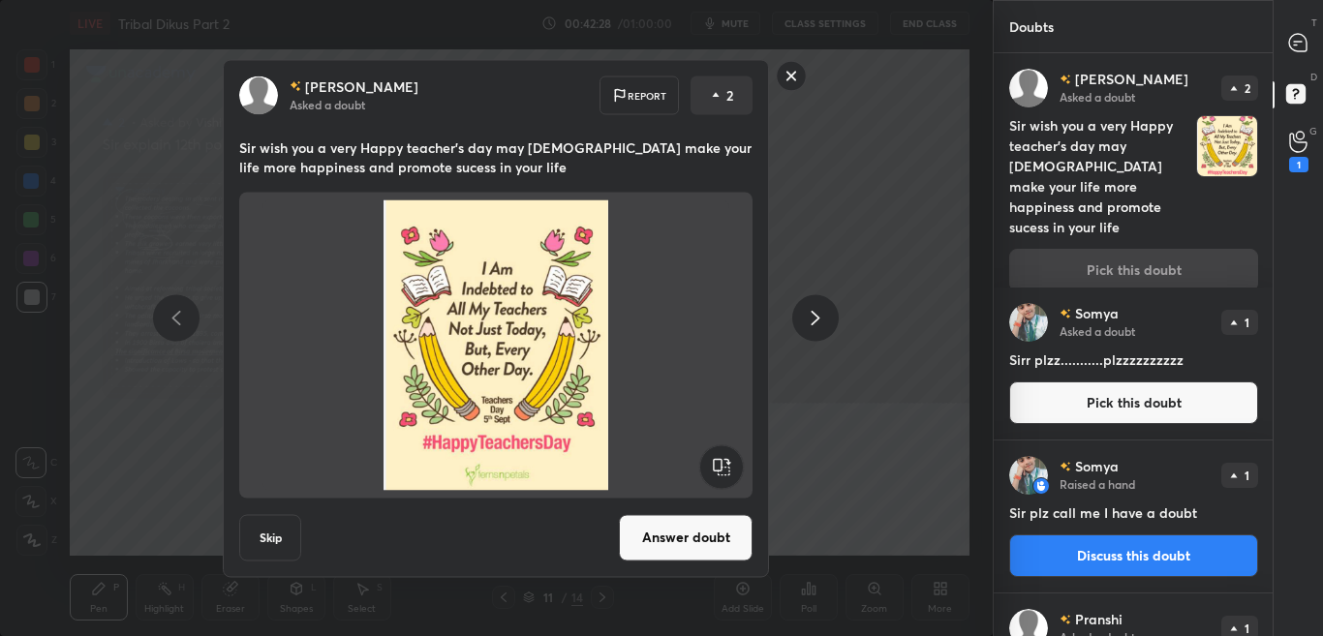
drag, startPoint x: 714, startPoint y: 543, endPoint x: 733, endPoint y: 521, distance: 29.5
click at [714, 544] on button "Answer doubt" at bounding box center [686, 537] width 134 height 46
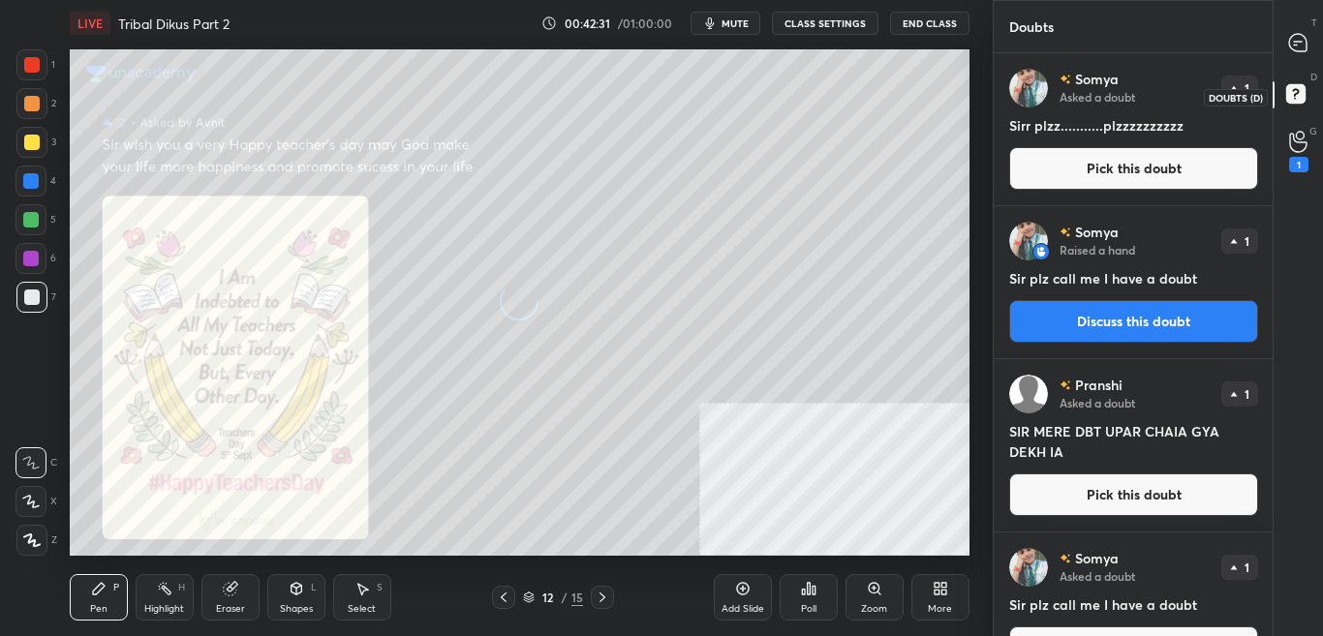
click at [1305, 103] on icon at bounding box center [1298, 96] width 35 height 35
click at [1321, 43] on div "T Messages (T)" at bounding box center [1297, 42] width 49 height 54
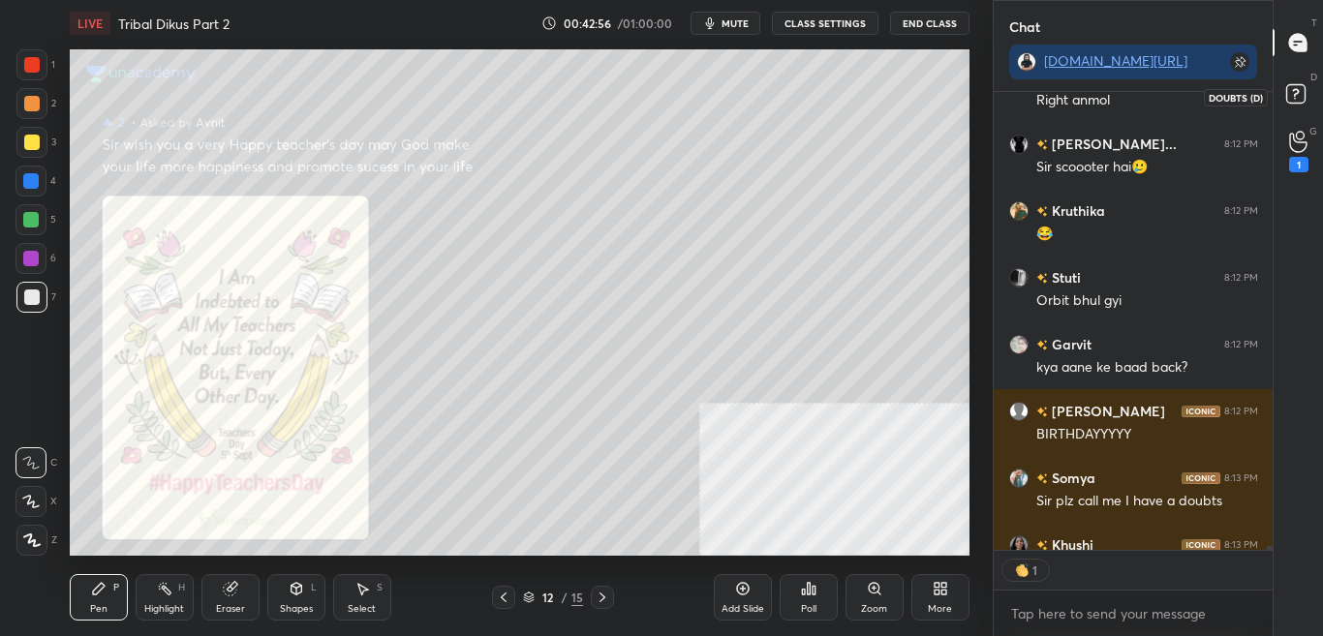
scroll to position [452, 273]
click at [1313, 95] on icon at bounding box center [1298, 96] width 35 height 35
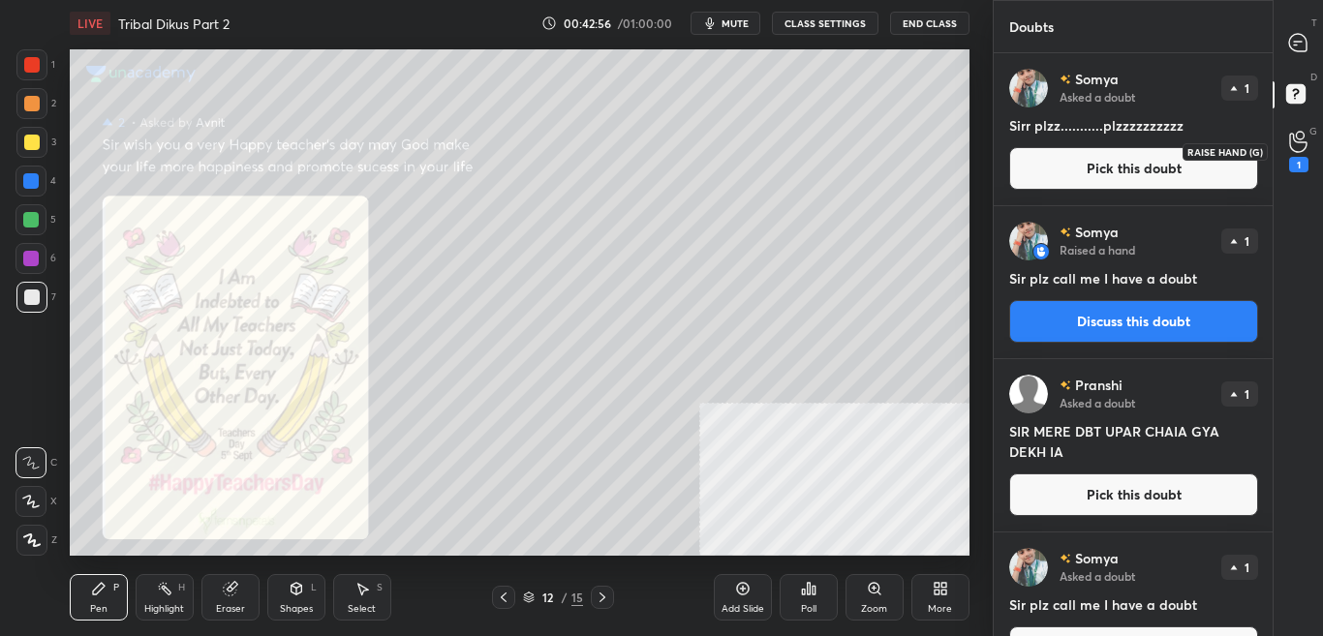
scroll to position [577, 273]
click at [1309, 161] on div "1" at bounding box center [1298, 151] width 39 height 35
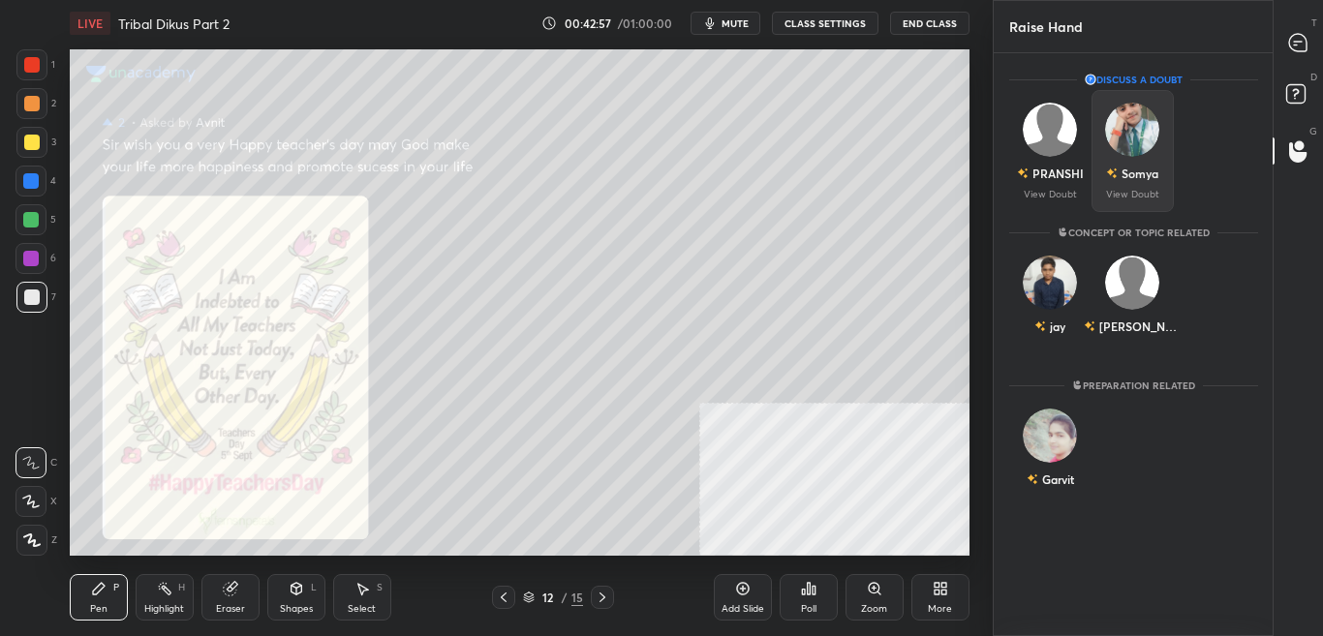
click at [1145, 168] on div "Somya" at bounding box center [1139, 173] width 37 height 17
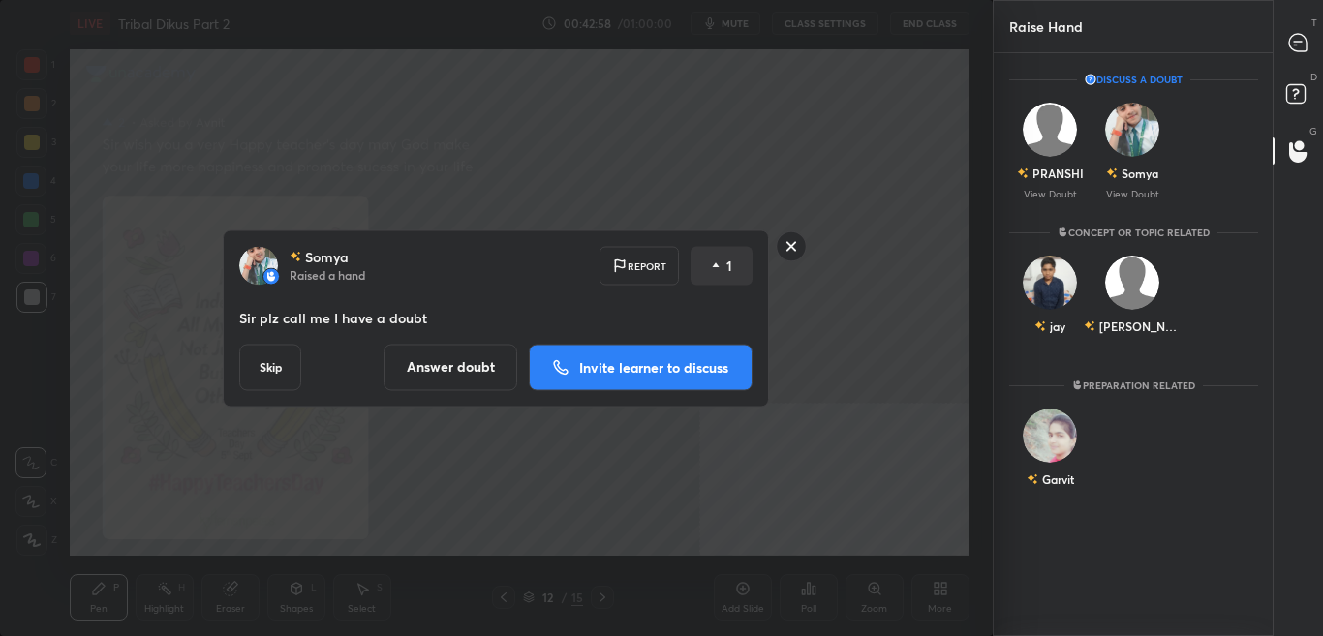
click at [674, 382] on button "Invite learner to discuss" at bounding box center [641, 367] width 224 height 46
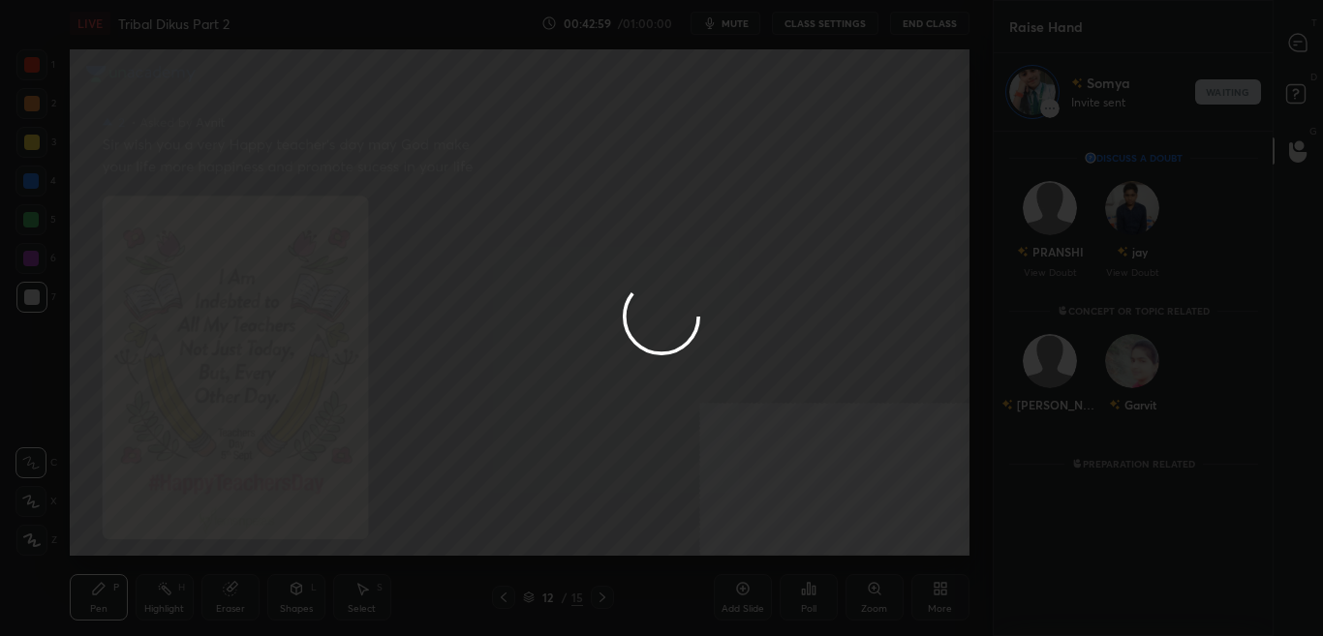
scroll to position [499, 273]
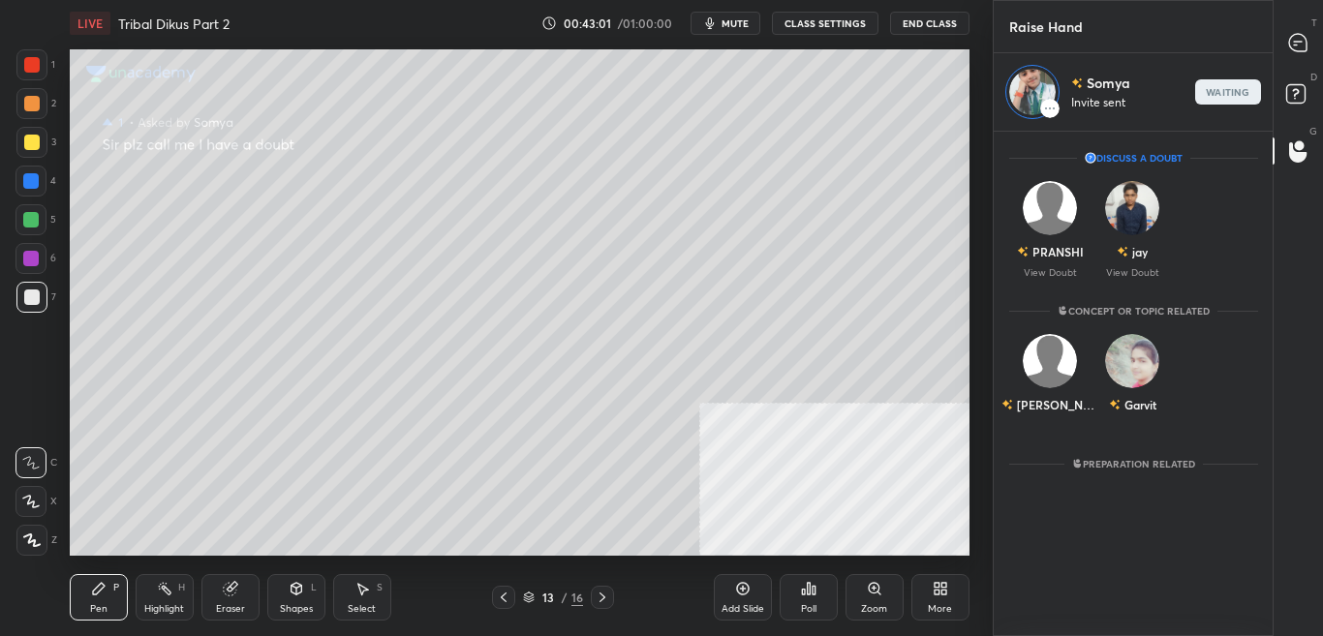
click at [1316, 41] on div at bounding box center [1298, 42] width 39 height 35
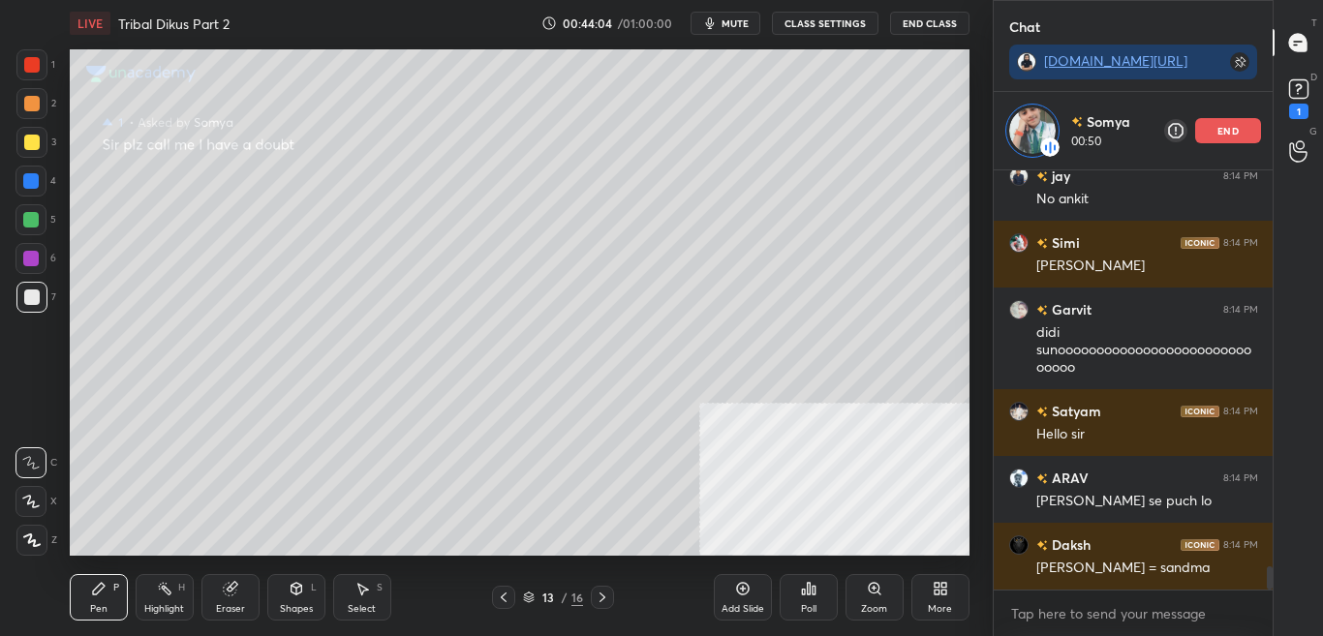
scroll to position [7290, 0]
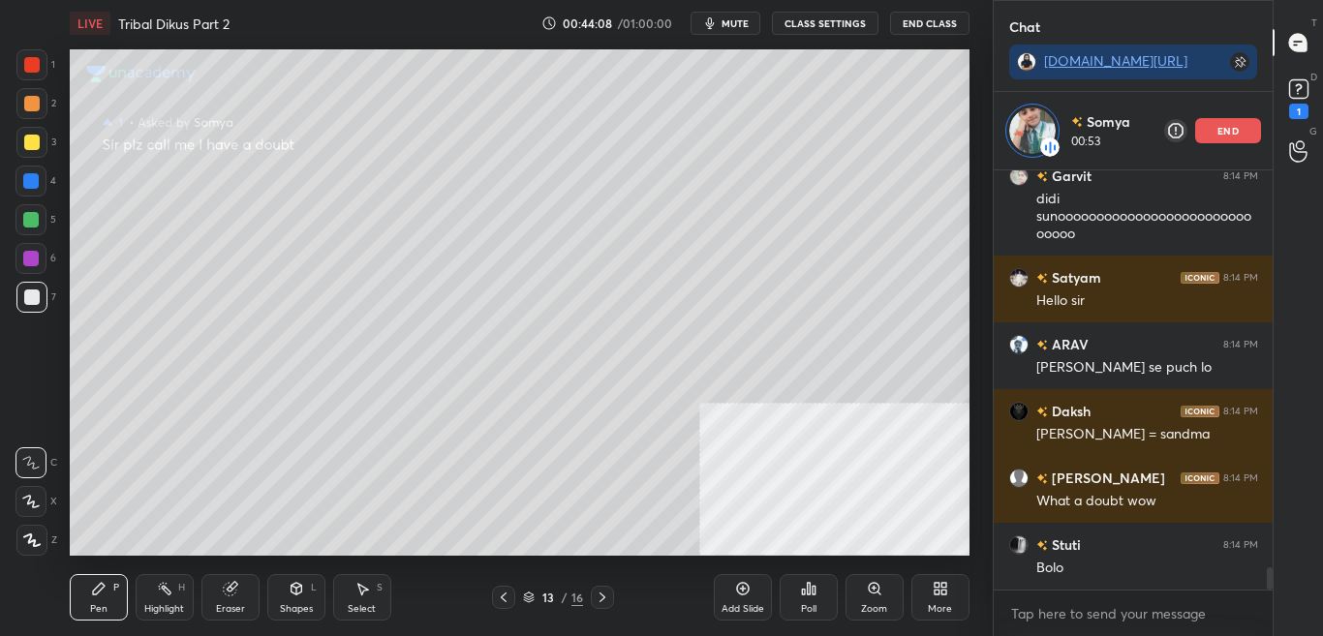
click at [934, 606] on div "More" at bounding box center [940, 609] width 24 height 10
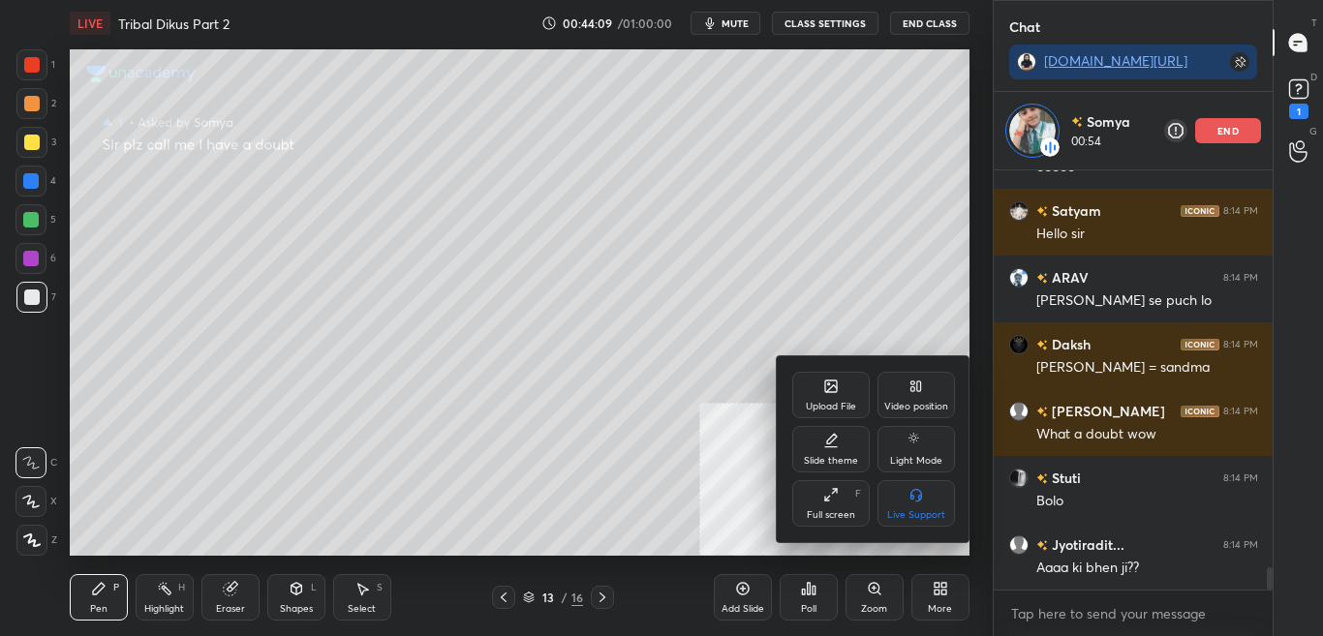
click at [843, 393] on div "Upload File" at bounding box center [830, 395] width 77 height 46
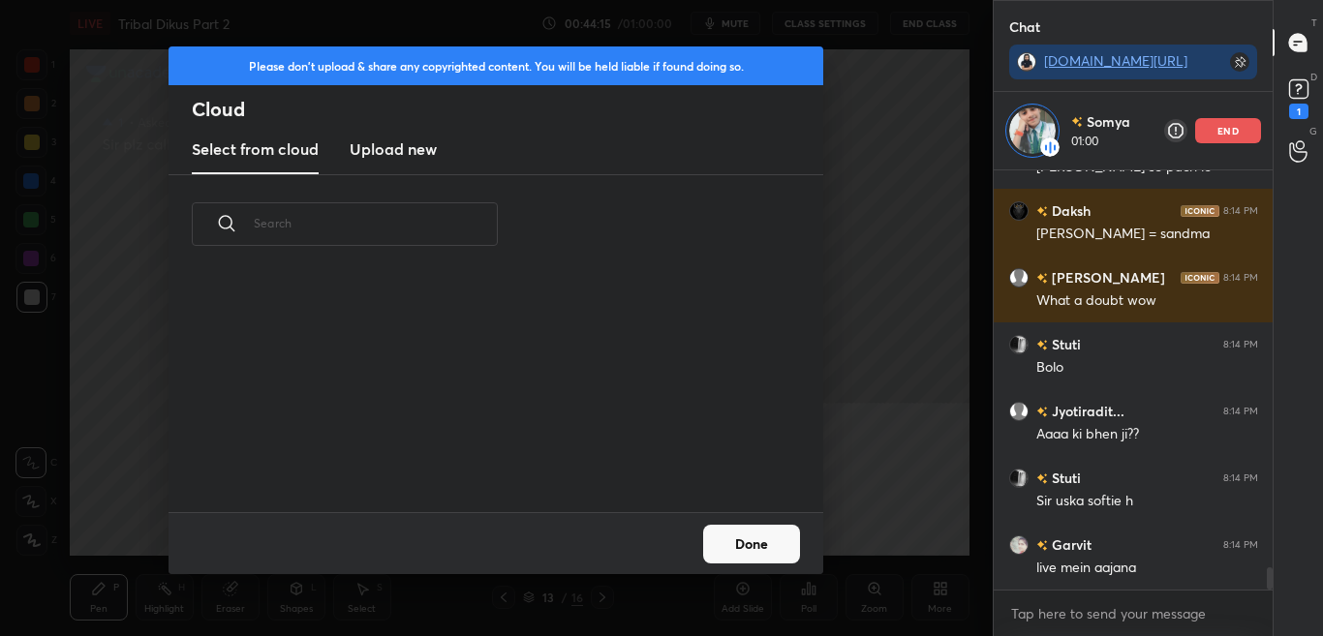
click at [767, 526] on button "Done" at bounding box center [751, 544] width 97 height 39
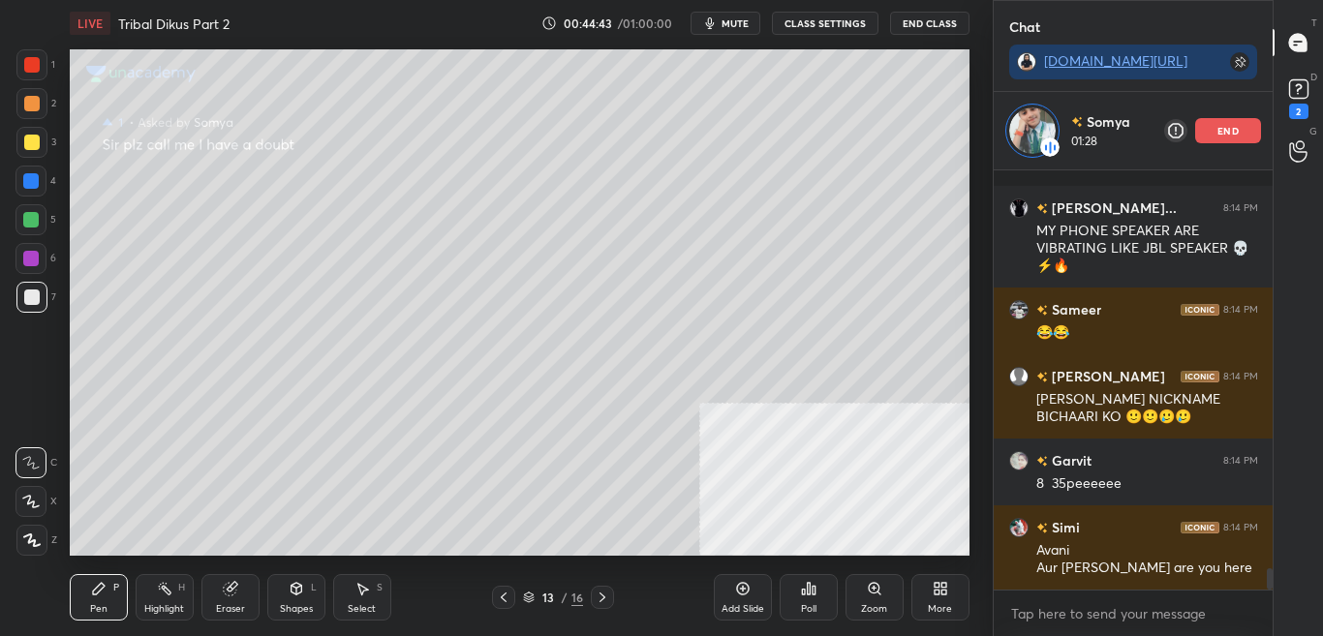
scroll to position [7866, 0]
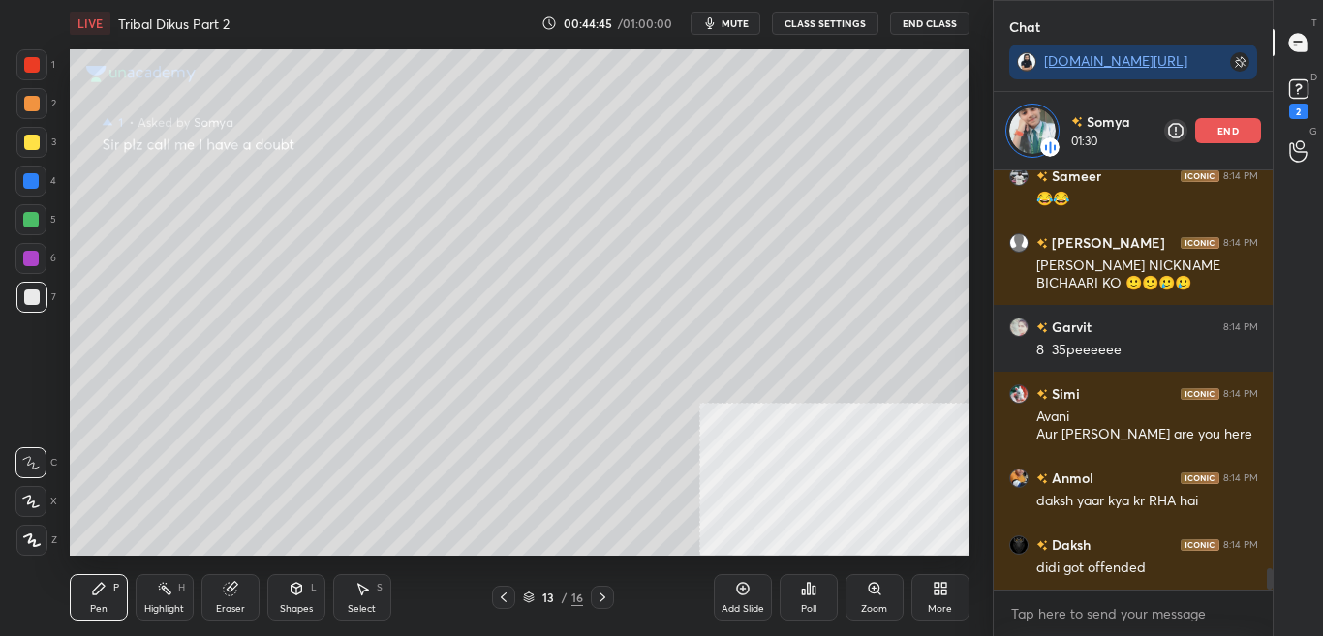
click at [949, 604] on div "More" at bounding box center [940, 609] width 24 height 10
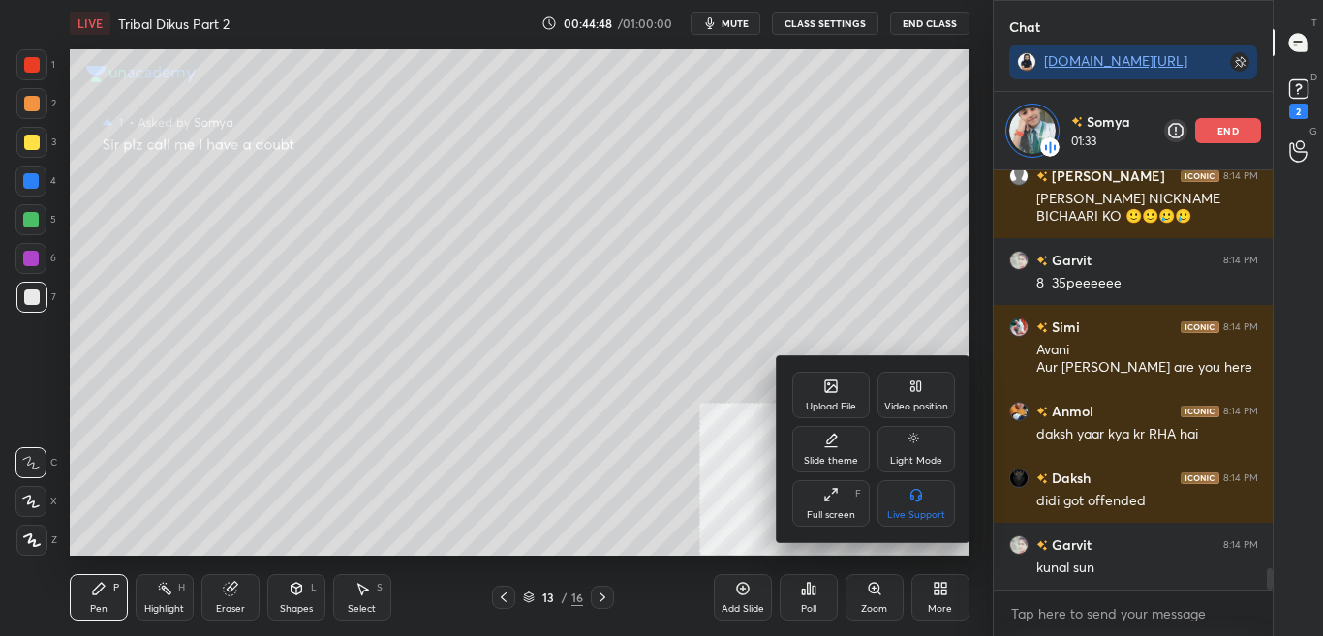
scroll to position [8000, 0]
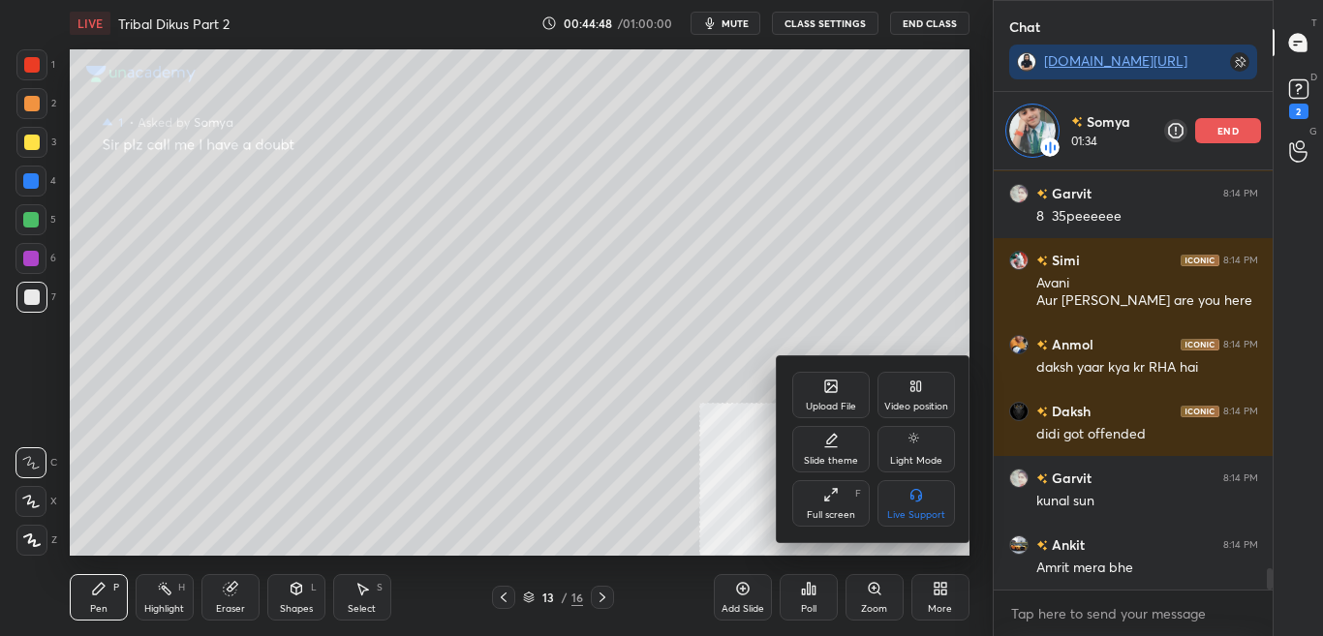
click at [851, 398] on div "Upload File" at bounding box center [830, 395] width 77 height 46
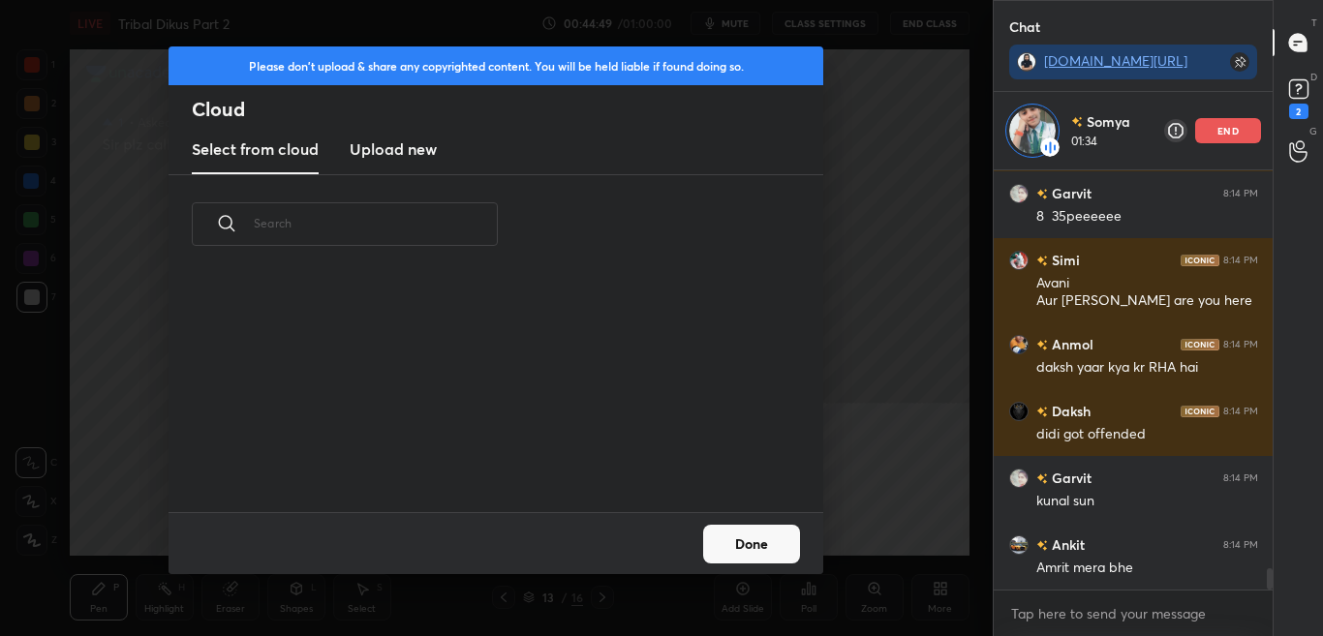
scroll to position [7, 11]
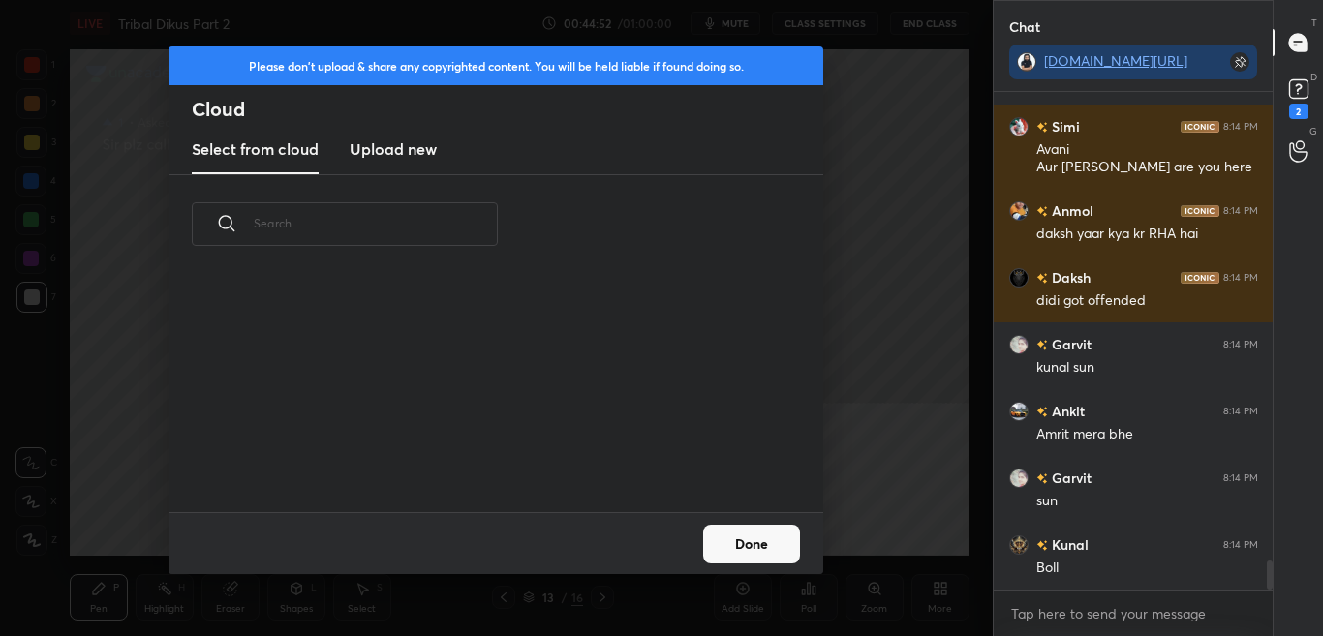
click at [738, 530] on button "Done" at bounding box center [751, 544] width 97 height 39
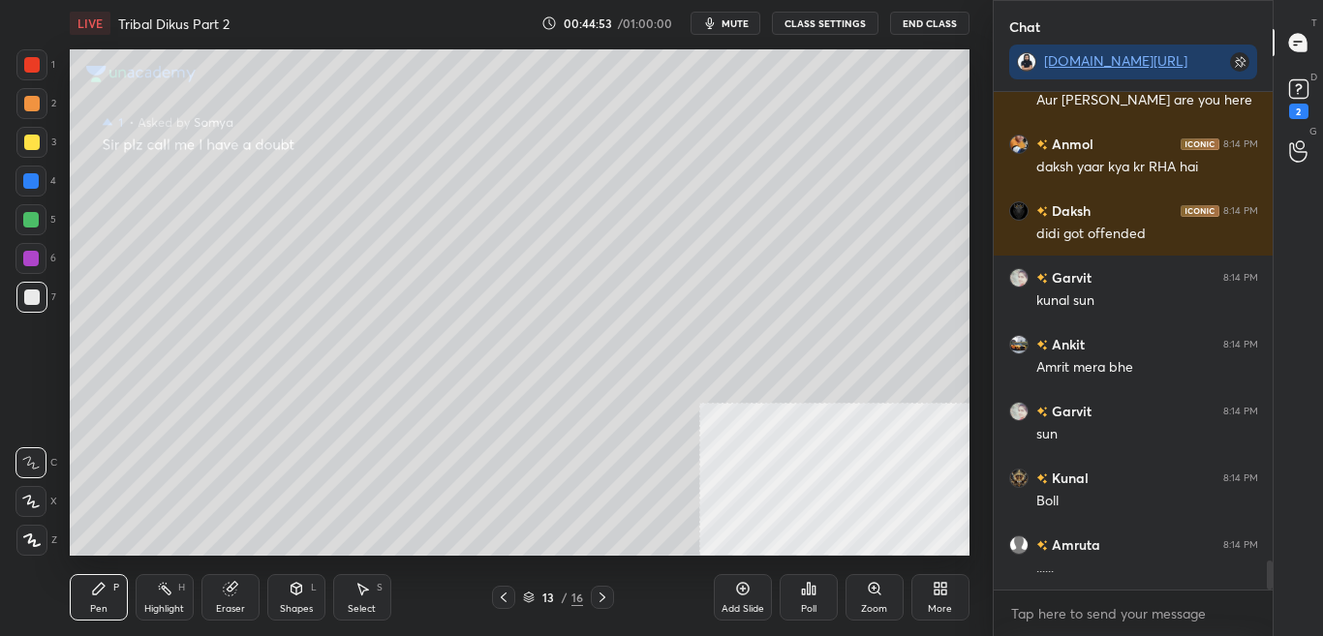
click at [946, 604] on div "More" at bounding box center [940, 609] width 24 height 10
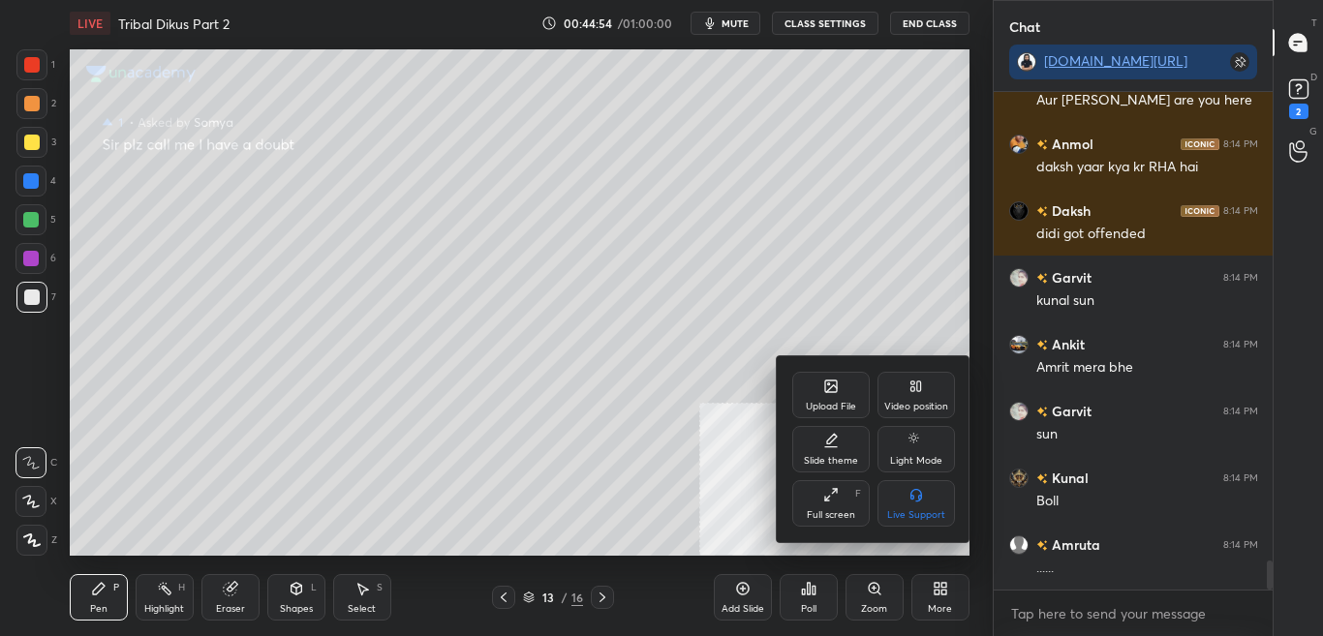
click at [814, 391] on div "Upload File" at bounding box center [830, 395] width 77 height 46
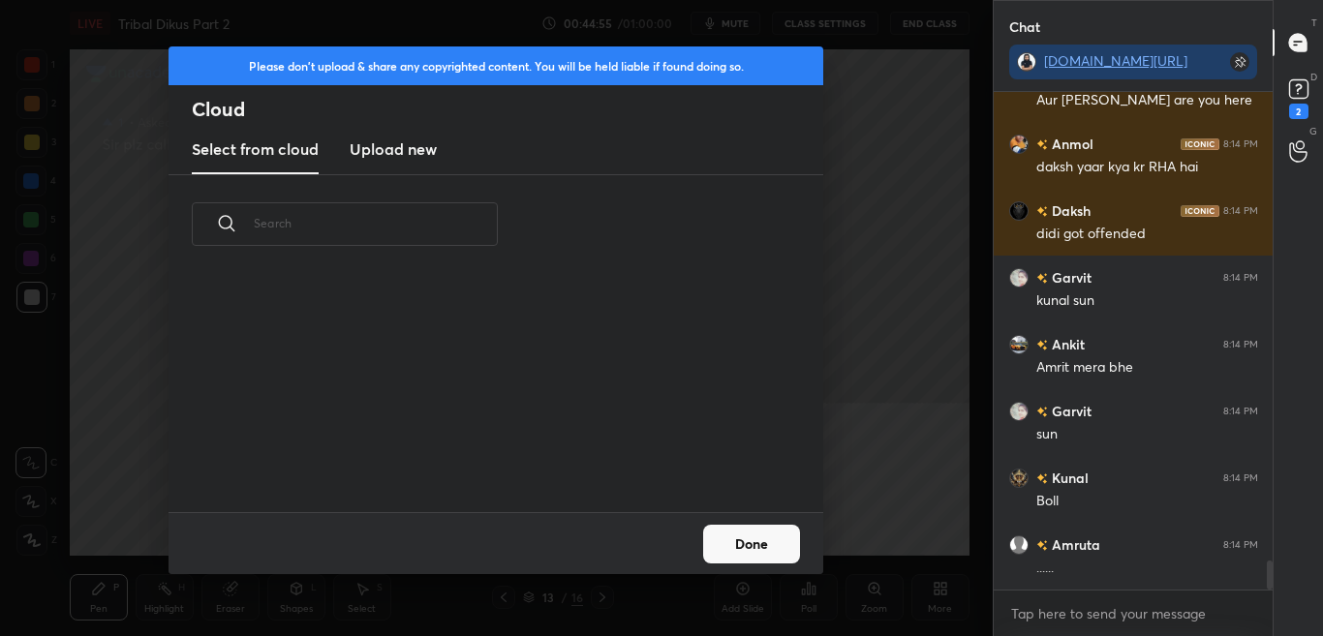
click at [417, 145] on h3 "Upload new" at bounding box center [393, 148] width 87 height 23
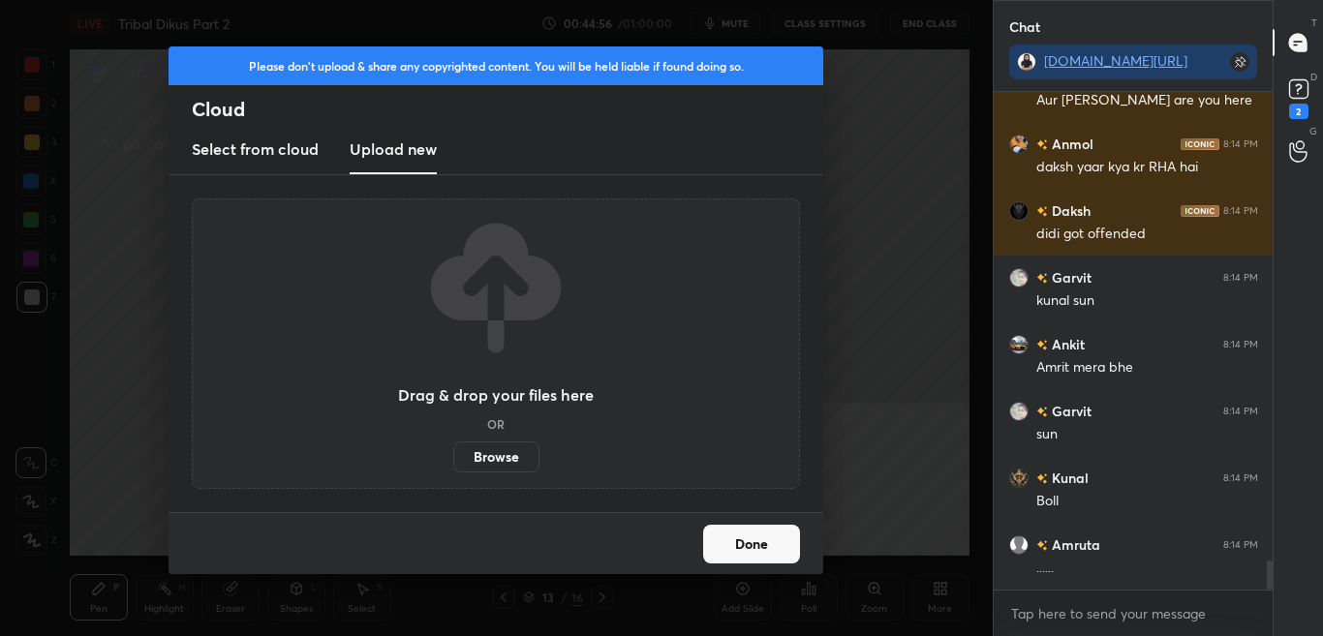
click at [517, 447] on label "Browse" at bounding box center [496, 457] width 86 height 31
click at [453, 447] on input "Browse" at bounding box center [453, 457] width 0 height 31
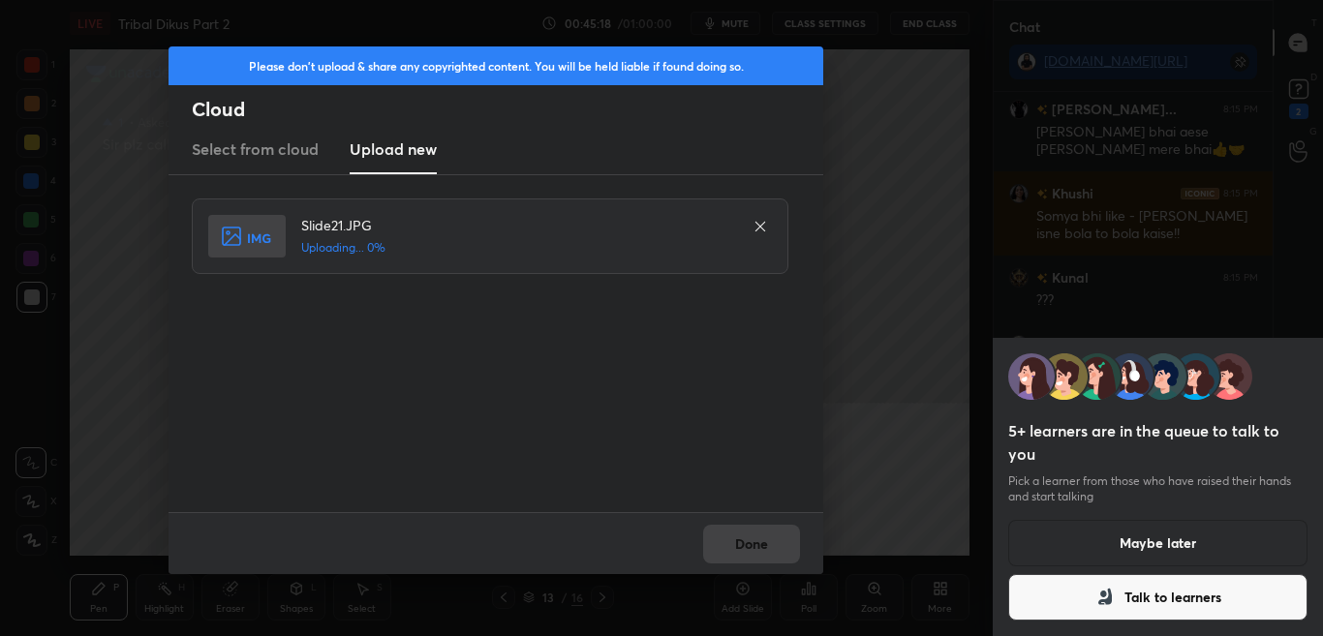
scroll to position [8959, 0]
click at [761, 554] on div "Done" at bounding box center [495, 543] width 655 height 62
click at [764, 548] on div "Done" at bounding box center [495, 543] width 655 height 62
click at [766, 545] on div "Done" at bounding box center [495, 543] width 655 height 62
click at [766, 542] on div "Done" at bounding box center [495, 543] width 655 height 62
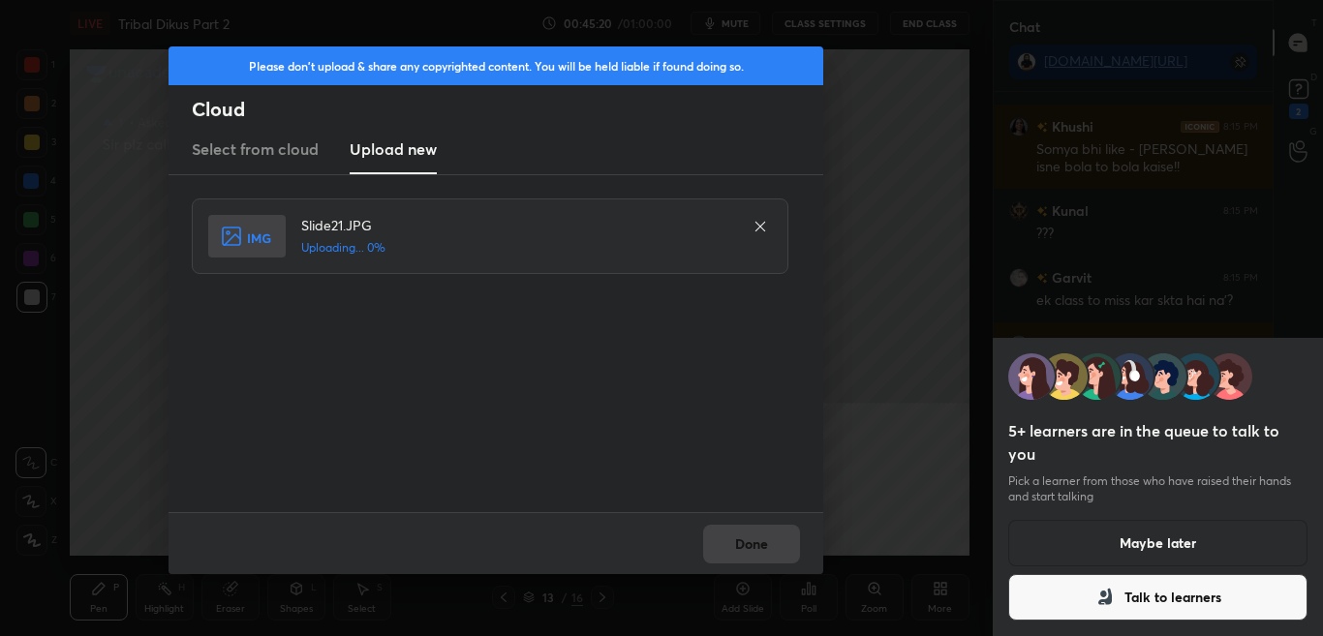
click at [763, 539] on div "Done" at bounding box center [495, 543] width 655 height 62
click at [766, 540] on div "Done" at bounding box center [495, 543] width 655 height 62
click at [766, 539] on div "Done" at bounding box center [495, 543] width 655 height 62
click at [767, 538] on button "Done" at bounding box center [751, 544] width 97 height 39
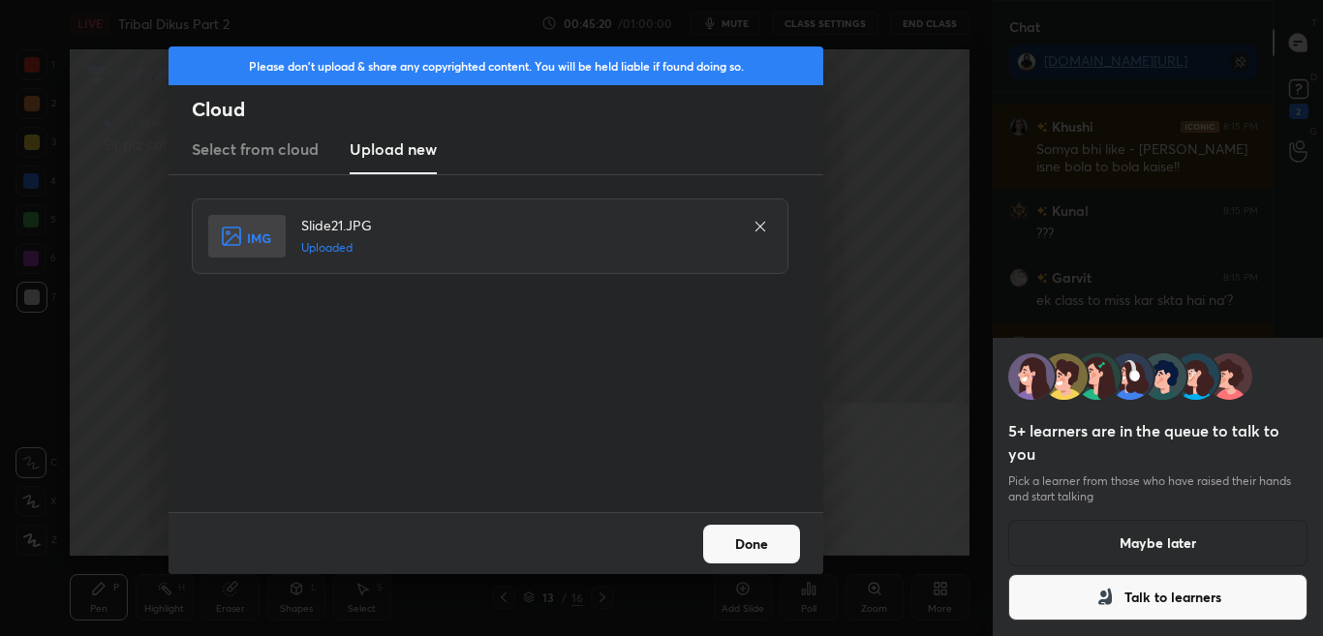
click at [770, 540] on button "Done" at bounding box center [751, 544] width 97 height 39
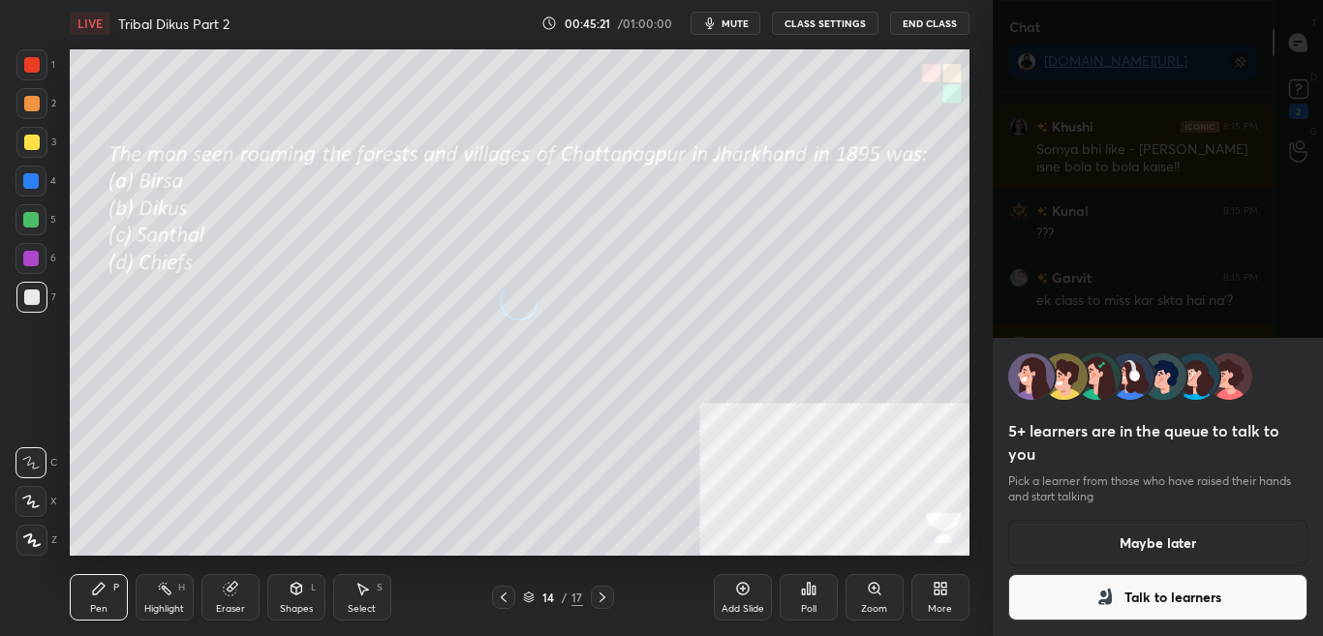
scroll to position [9026, 0]
click at [1096, 591] on icon at bounding box center [1104, 597] width 23 height 23
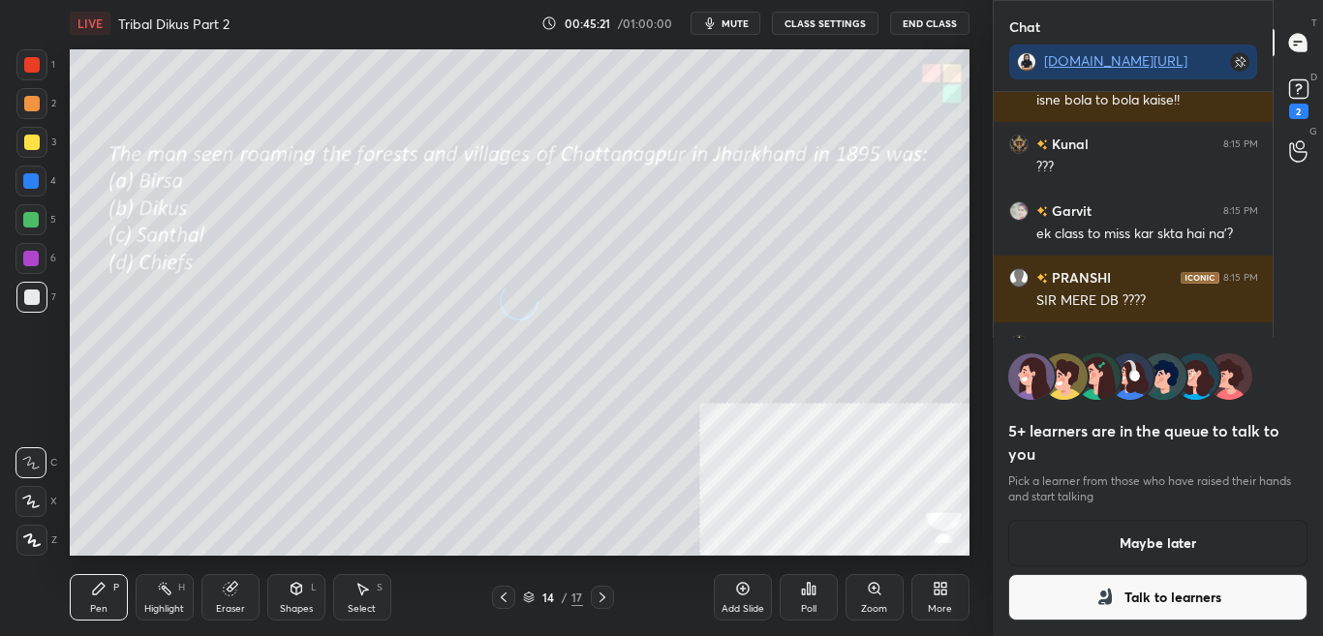
scroll to position [7, 7]
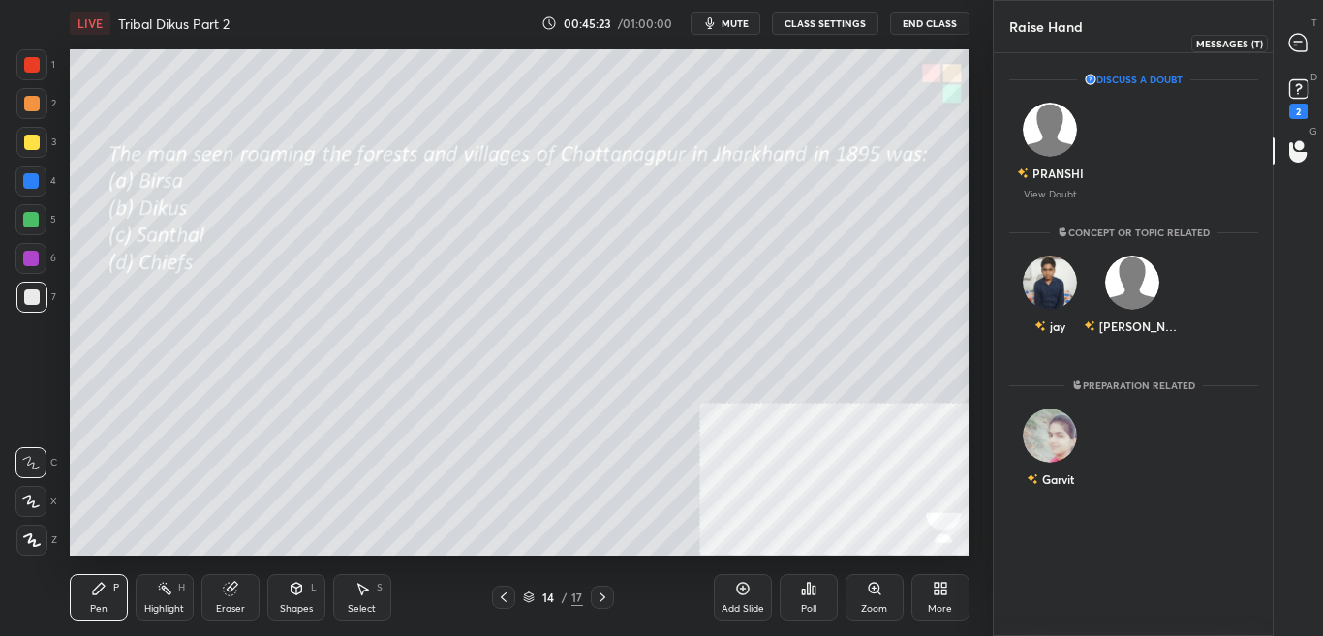
click at [1303, 41] on icon at bounding box center [1297, 42] width 17 height 17
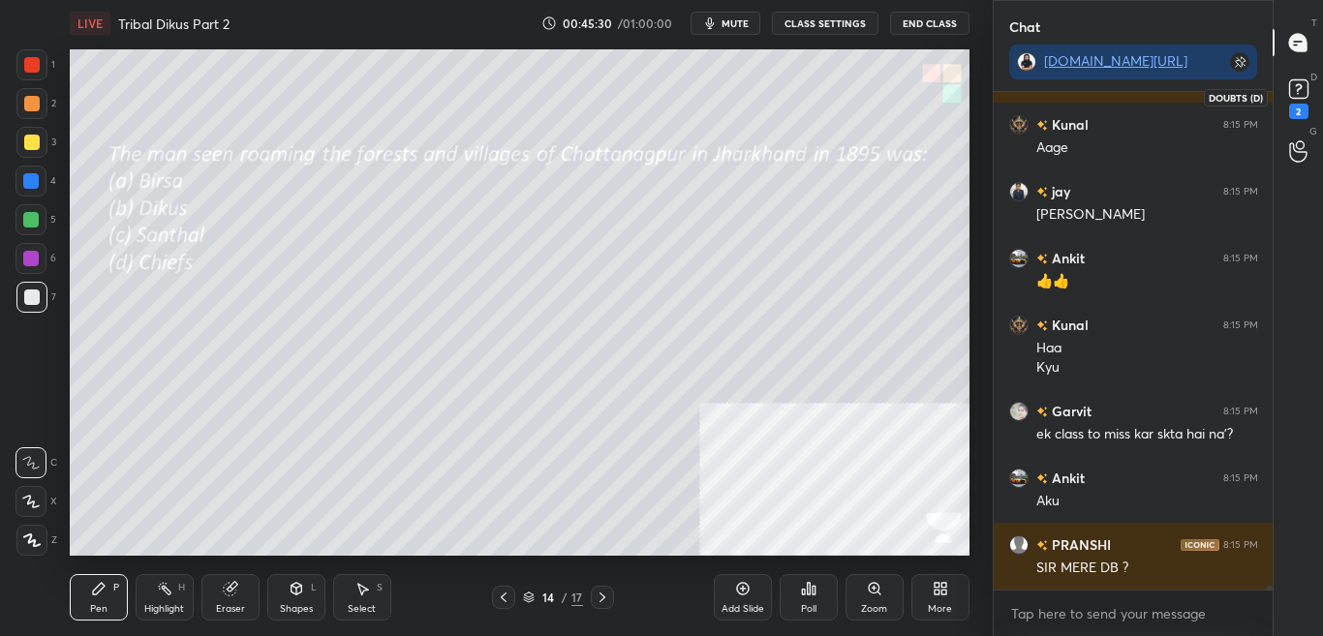
click at [1310, 106] on div "2" at bounding box center [1298, 97] width 29 height 45
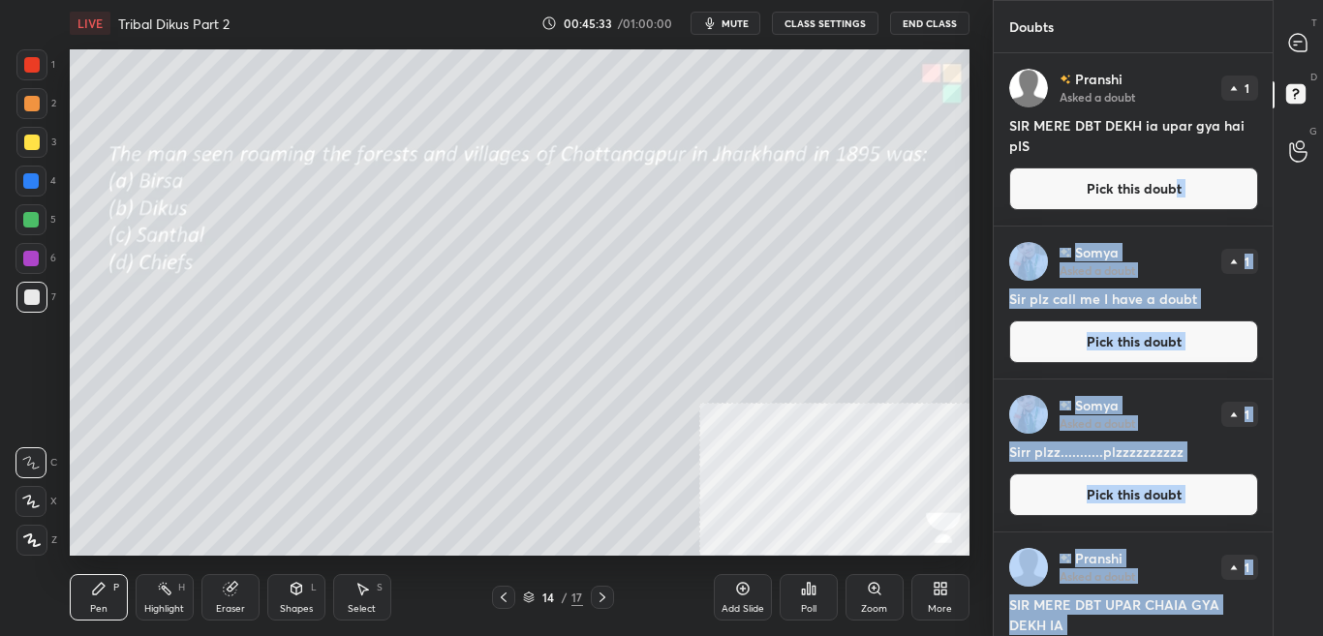
drag, startPoint x: 1172, startPoint y: 188, endPoint x: 1300, endPoint y: 222, distance: 133.2
click at [1300, 222] on div "Doubts Enable hand raising Enable raise hand to speak to learners. Once enabled…" at bounding box center [1158, 318] width 331 height 636
click at [1296, 234] on div "T Messages (T) D Doubts (D) G Raise Hand (G)" at bounding box center [1297, 318] width 50 height 636
click at [1296, 237] on div "T Messages (T) D Doubts (D) G Raise Hand (G)" at bounding box center [1297, 318] width 50 height 636
click at [1290, 237] on div "T Messages (T) D Doubts (D) G Raise Hand (G)" at bounding box center [1297, 318] width 50 height 636
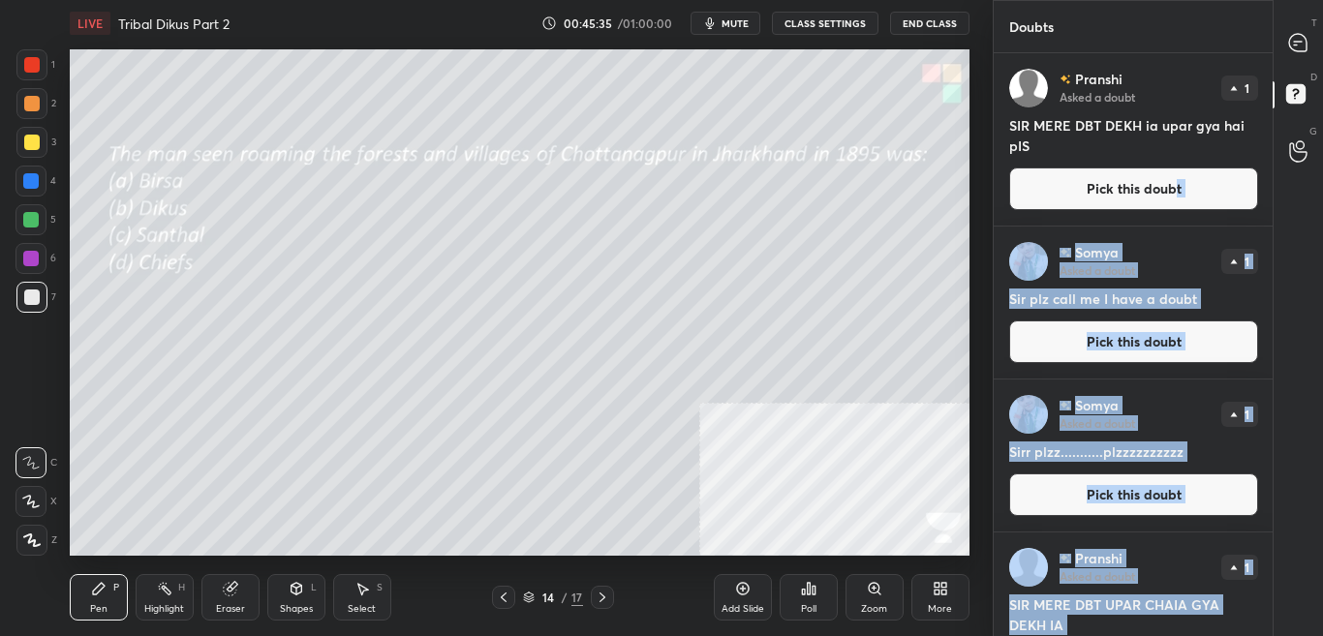
click at [1150, 284] on div "[PERSON_NAME] Asked a doubt 1 Sir plz call me I have a doubt Pick this doubt" at bounding box center [1133, 303] width 280 height 152
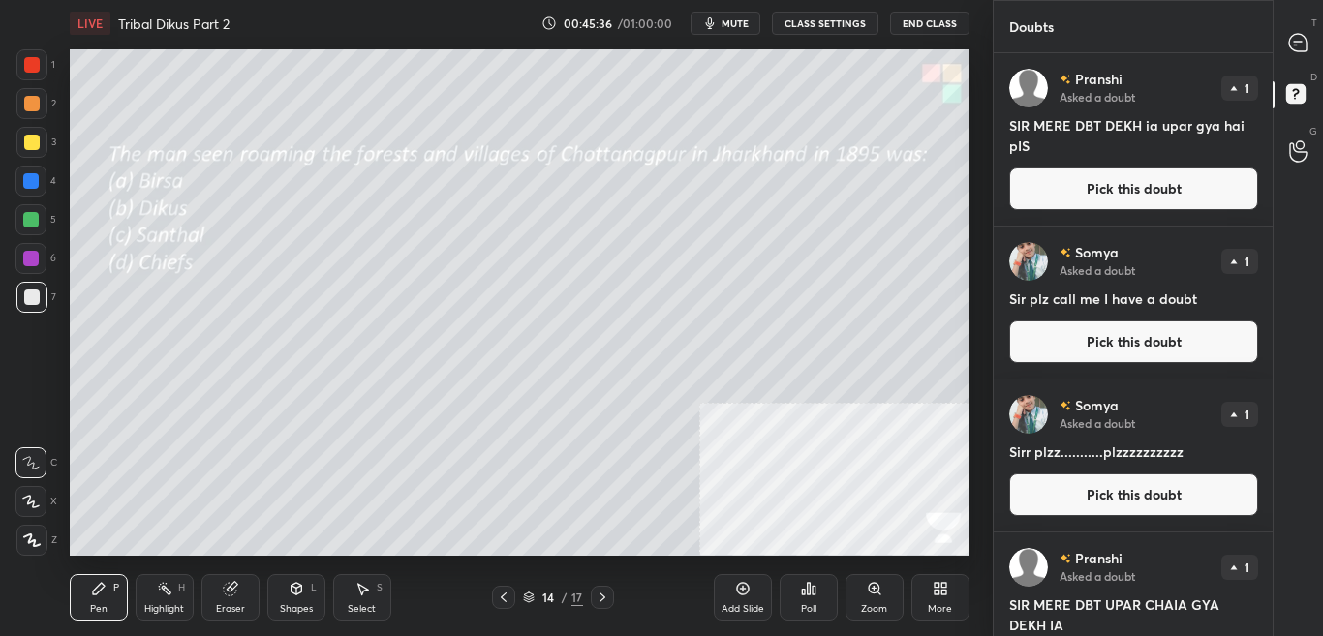
click at [1201, 194] on button "Pick this doubt" at bounding box center [1133, 189] width 249 height 43
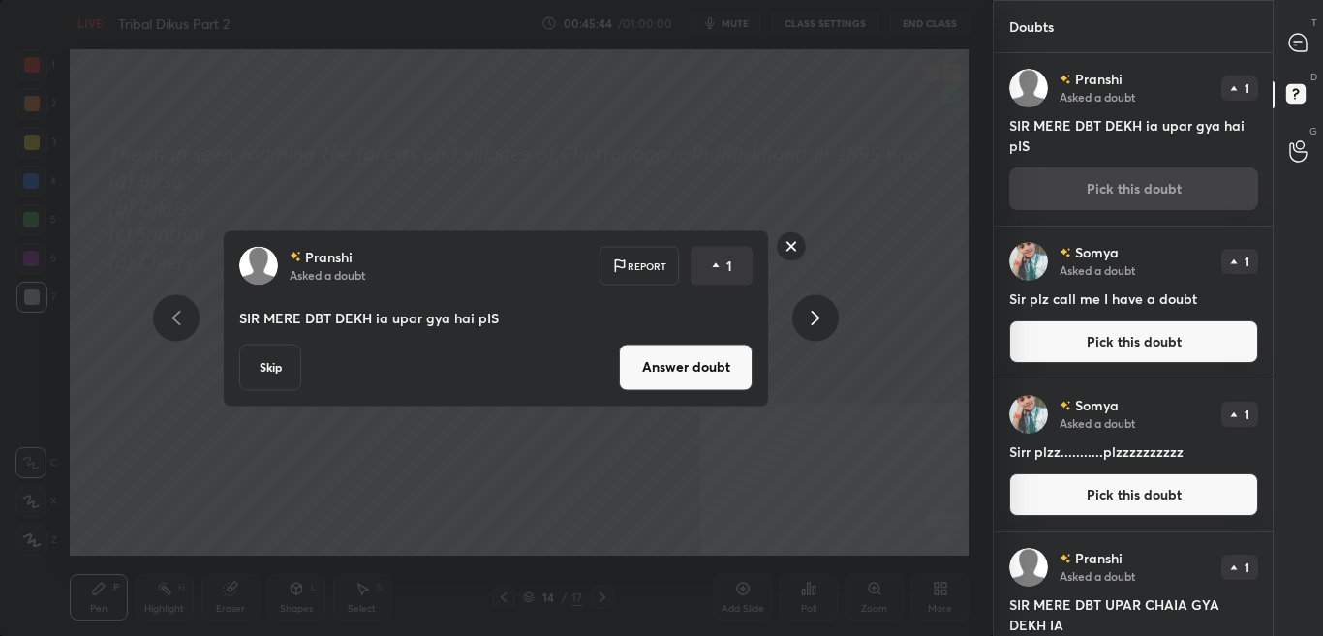
click at [786, 257] on rect at bounding box center [792, 246] width 30 height 30
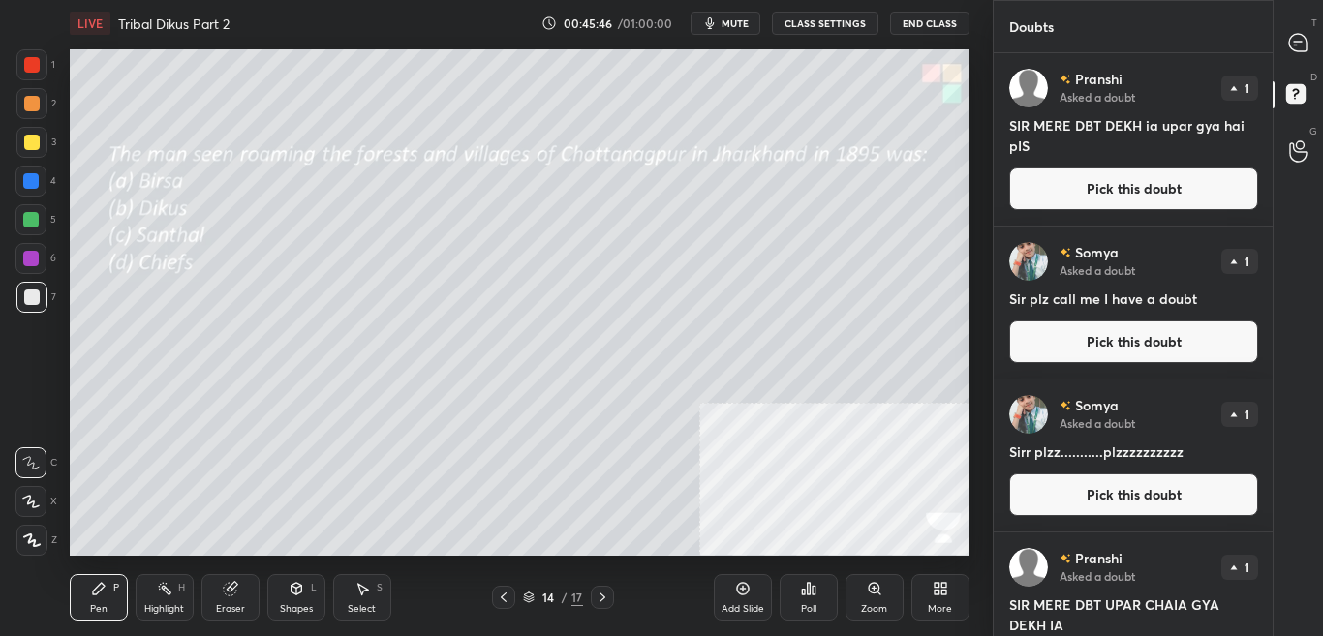
click at [1318, 51] on div "T Messages (T)" at bounding box center [1297, 42] width 49 height 54
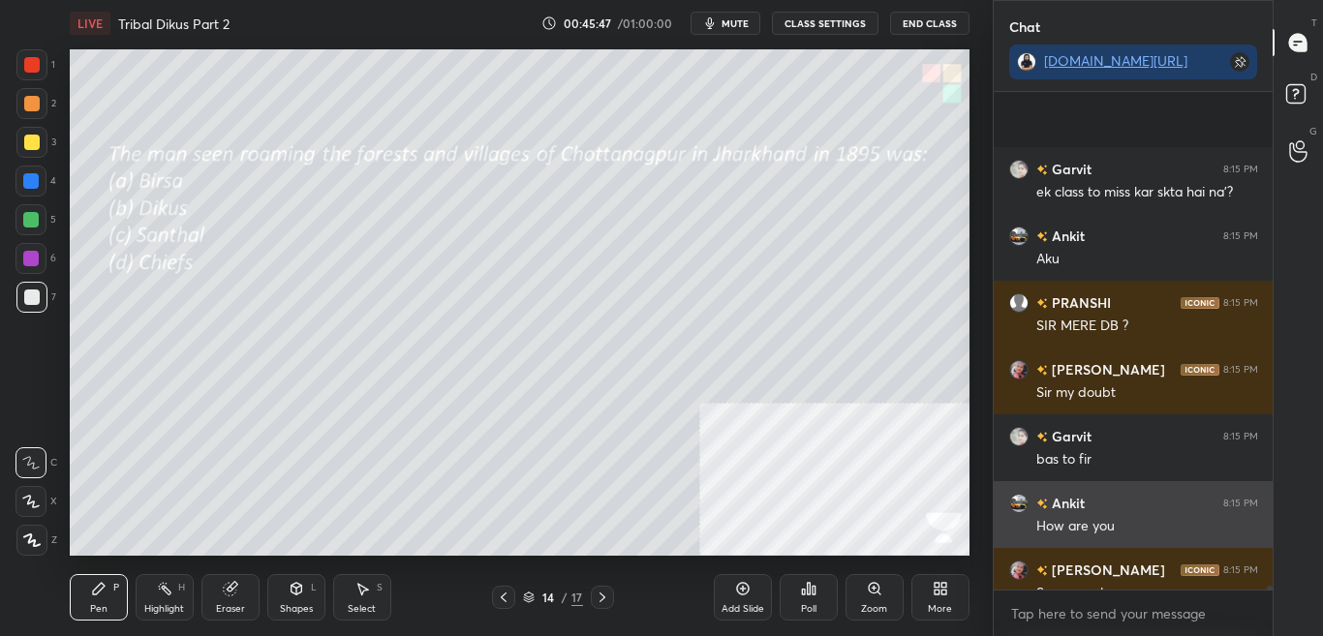
scroll to position [57931, 0]
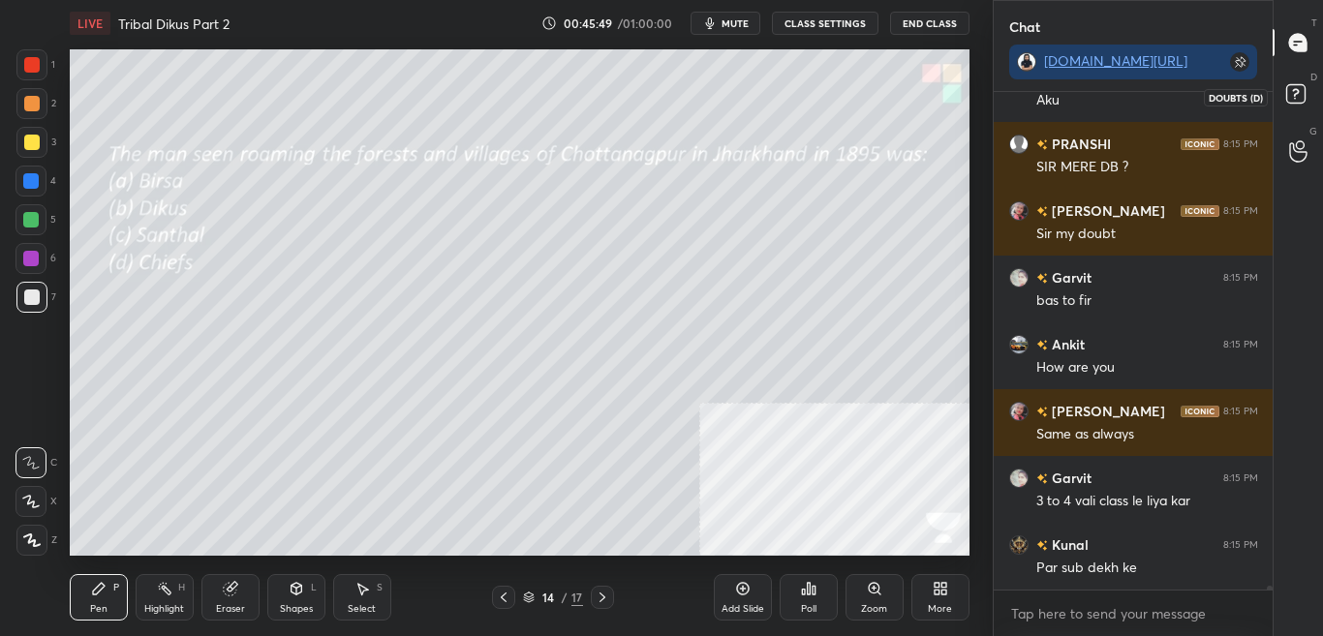
click at [1316, 100] on div at bounding box center [1298, 96] width 39 height 35
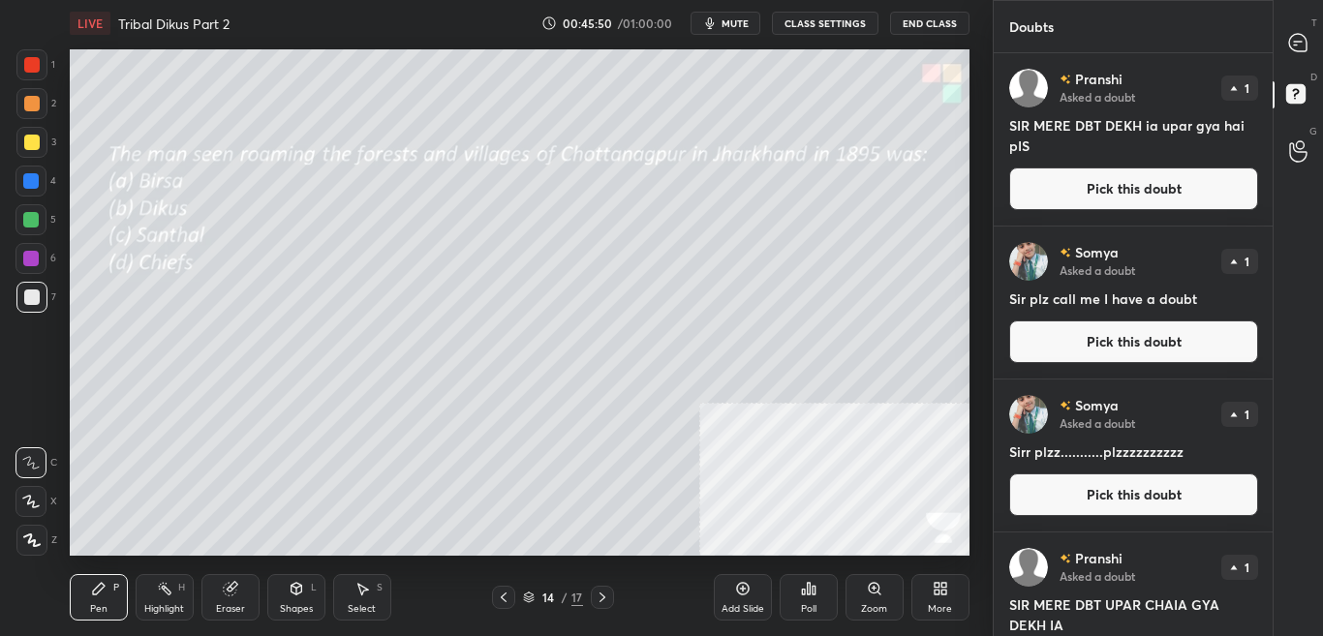
drag, startPoint x: 1201, startPoint y: 209, endPoint x: 1242, endPoint y: 217, distance: 42.4
click at [1200, 209] on button "Pick this doubt" at bounding box center [1133, 189] width 249 height 43
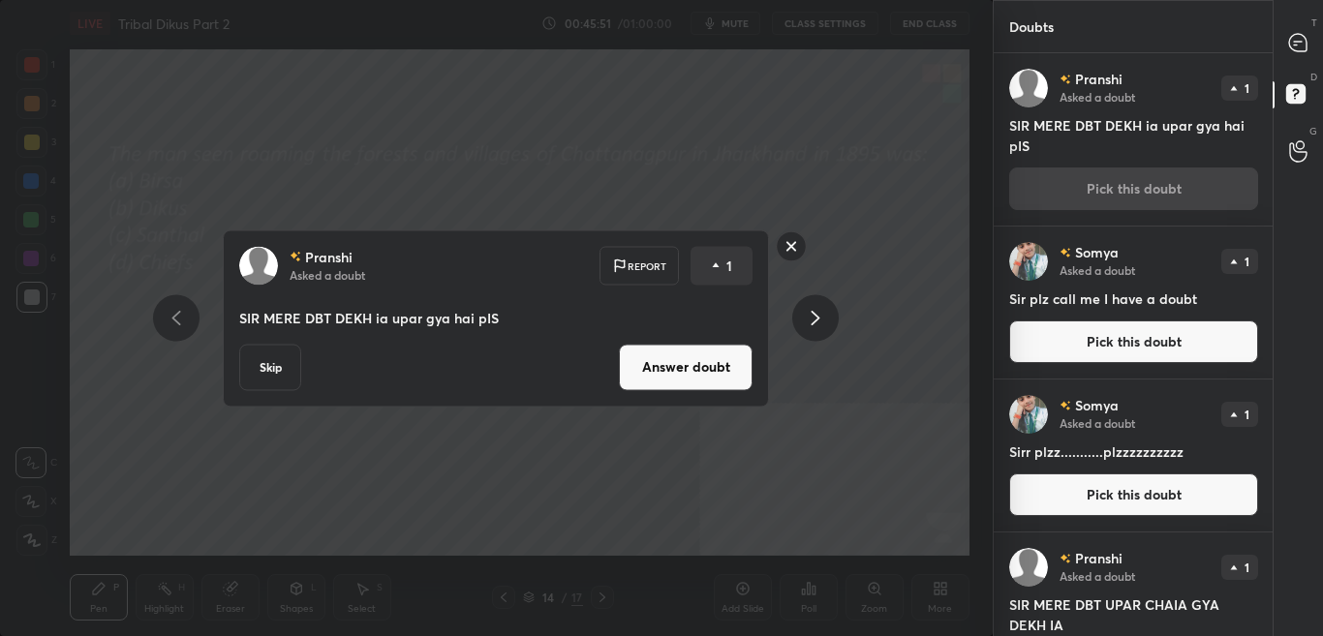
click at [714, 366] on button "Answer doubt" at bounding box center [686, 367] width 134 height 46
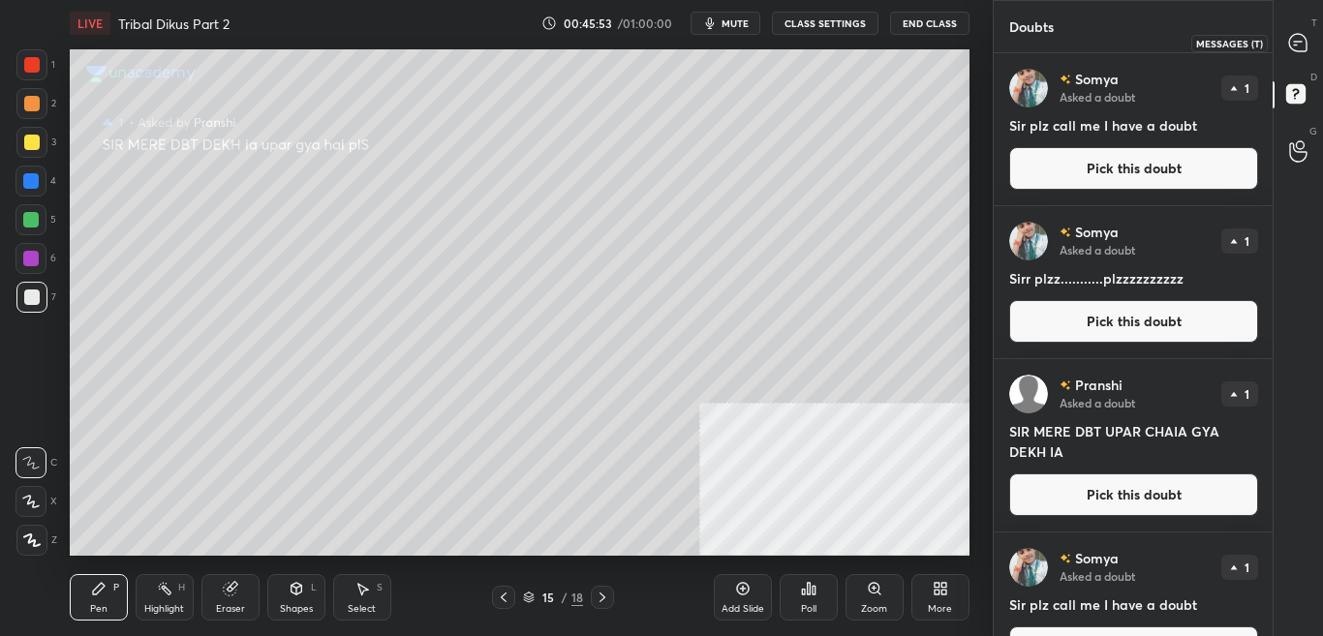
click at [1306, 44] on icon at bounding box center [1297, 42] width 17 height 17
click at [1308, 41] on div at bounding box center [1298, 42] width 39 height 35
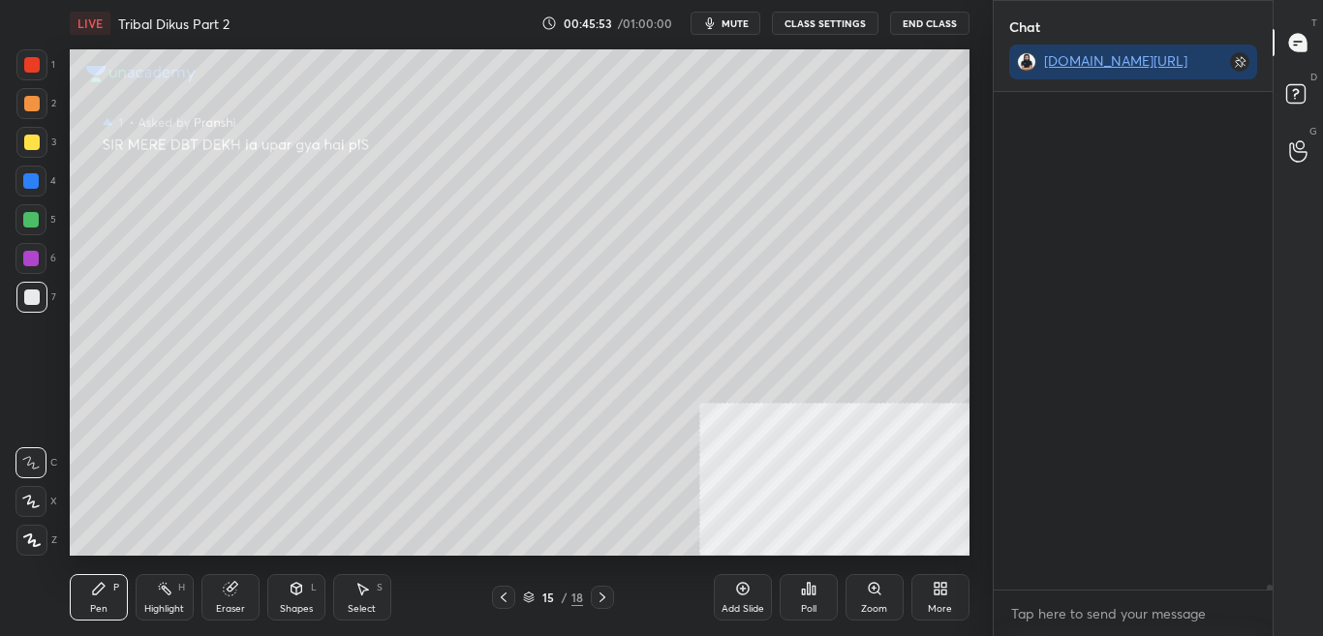
scroll to position [538, 273]
click at [1308, 37] on div at bounding box center [1298, 42] width 39 height 35
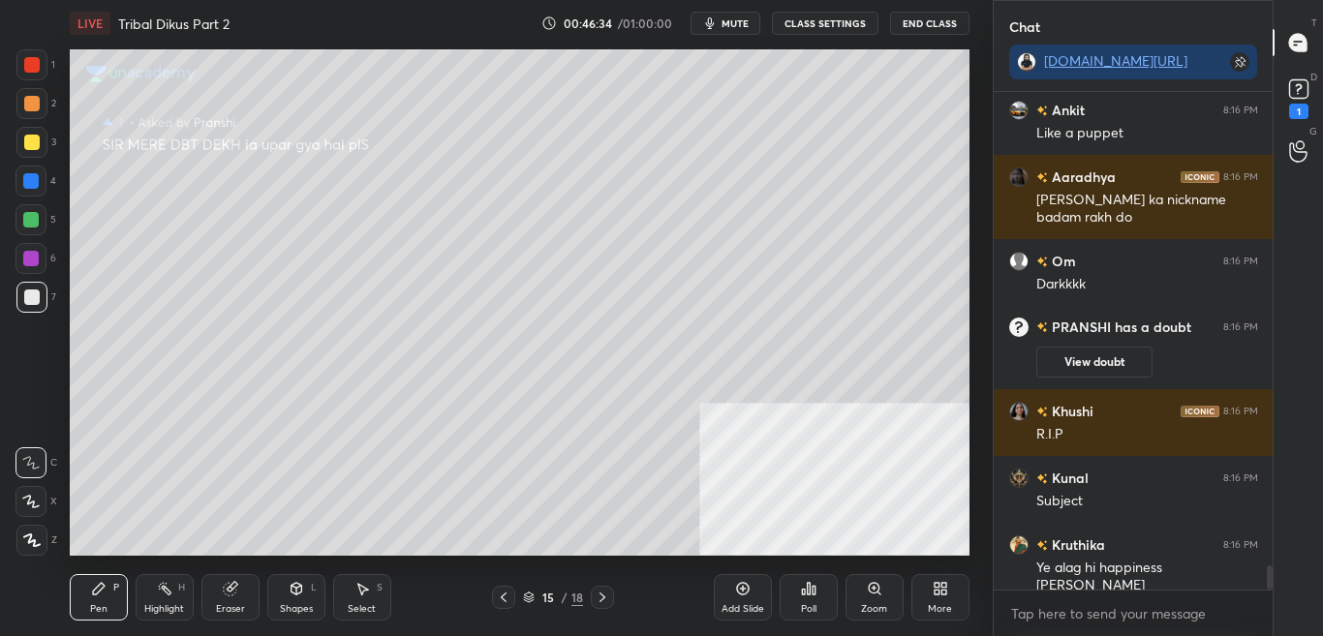
scroll to position [9624, 0]
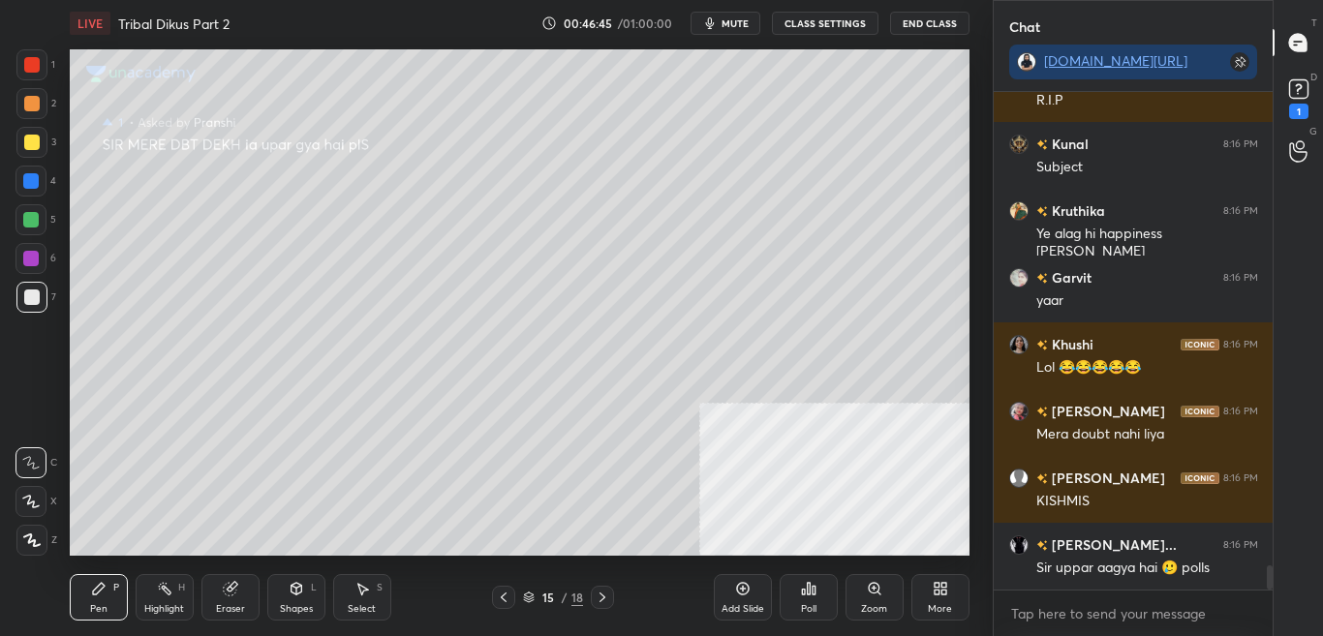
click at [1322, 94] on div "D Doubts (D) 1" at bounding box center [1297, 97] width 49 height 54
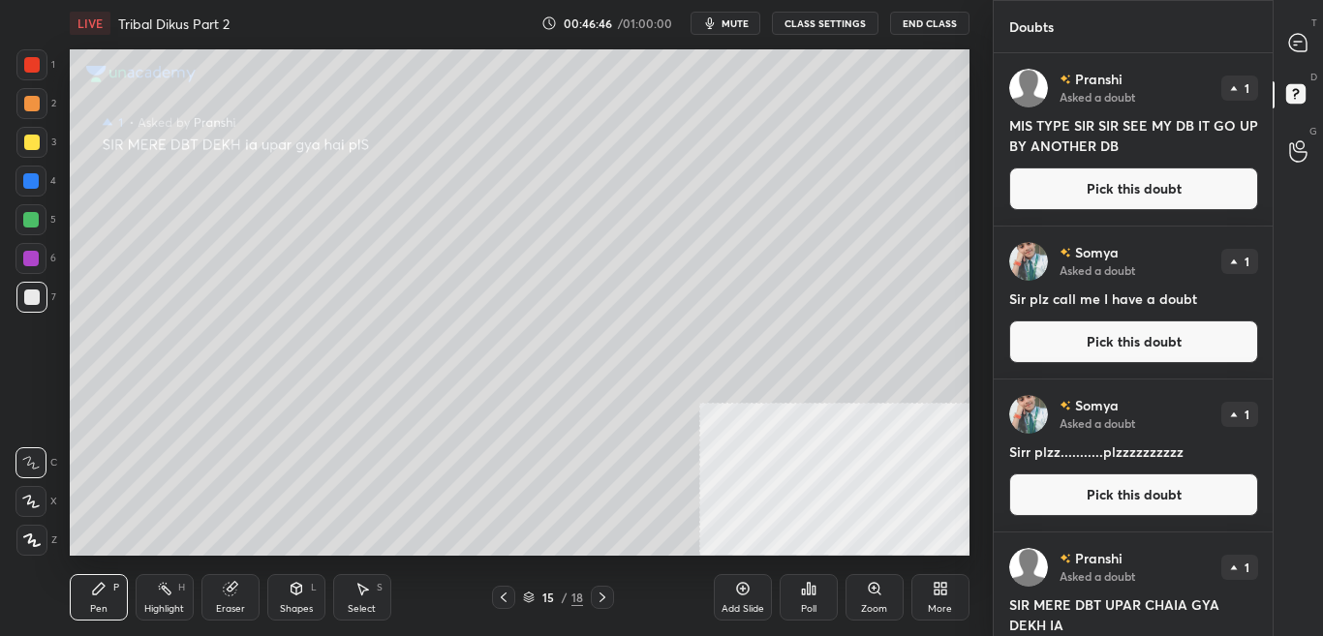
scroll to position [7, 7]
click at [1320, 42] on div "T Messages (T)" at bounding box center [1297, 42] width 49 height 54
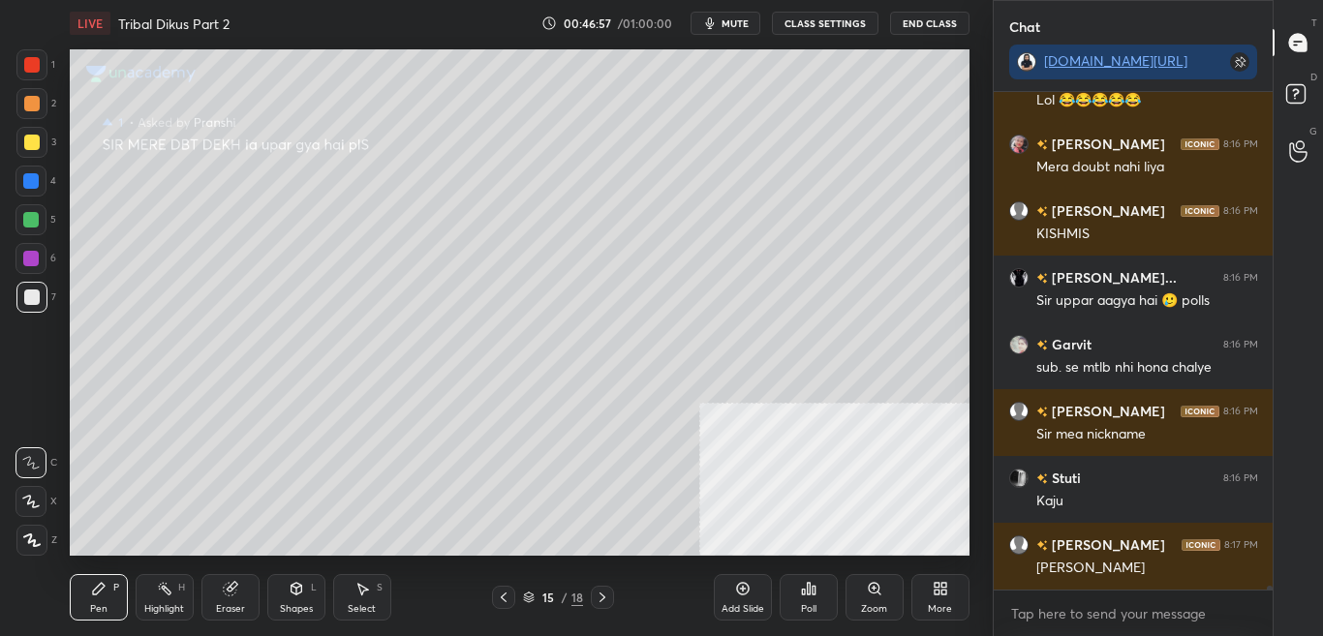
click at [1302, 66] on div "T Messages (T)" at bounding box center [1297, 42] width 49 height 54
click at [1310, 96] on icon at bounding box center [1298, 96] width 35 height 35
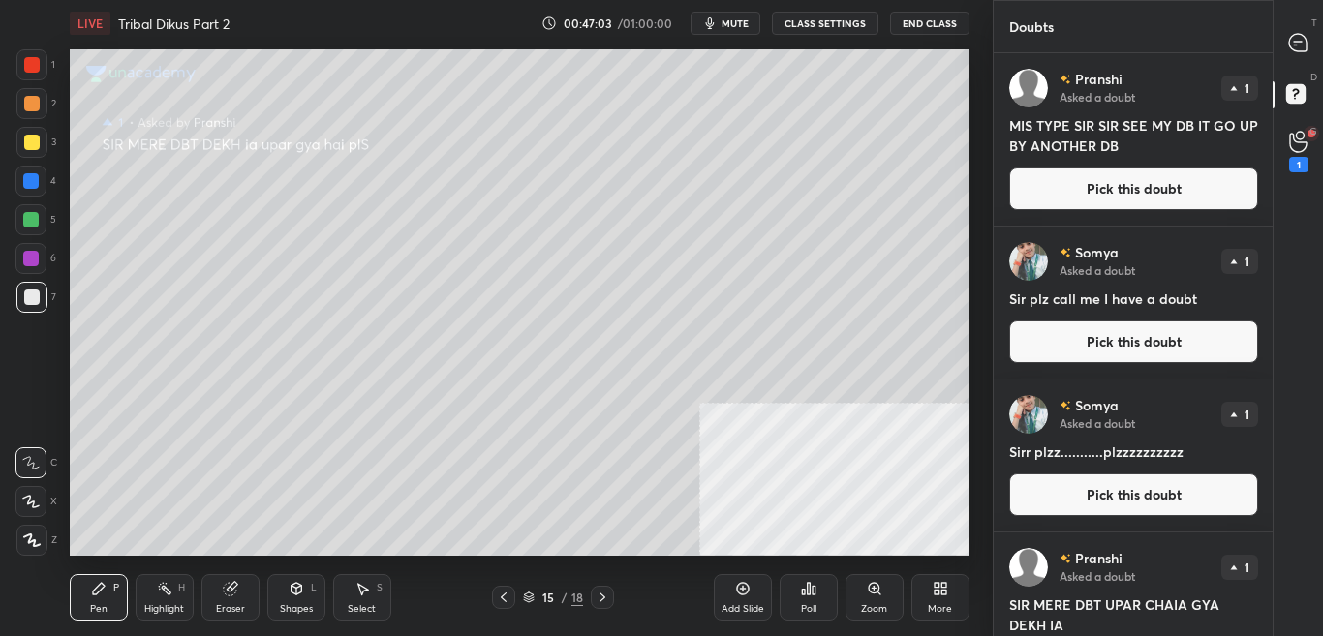
drag, startPoint x: 1207, startPoint y: 193, endPoint x: 1235, endPoint y: 248, distance: 61.9
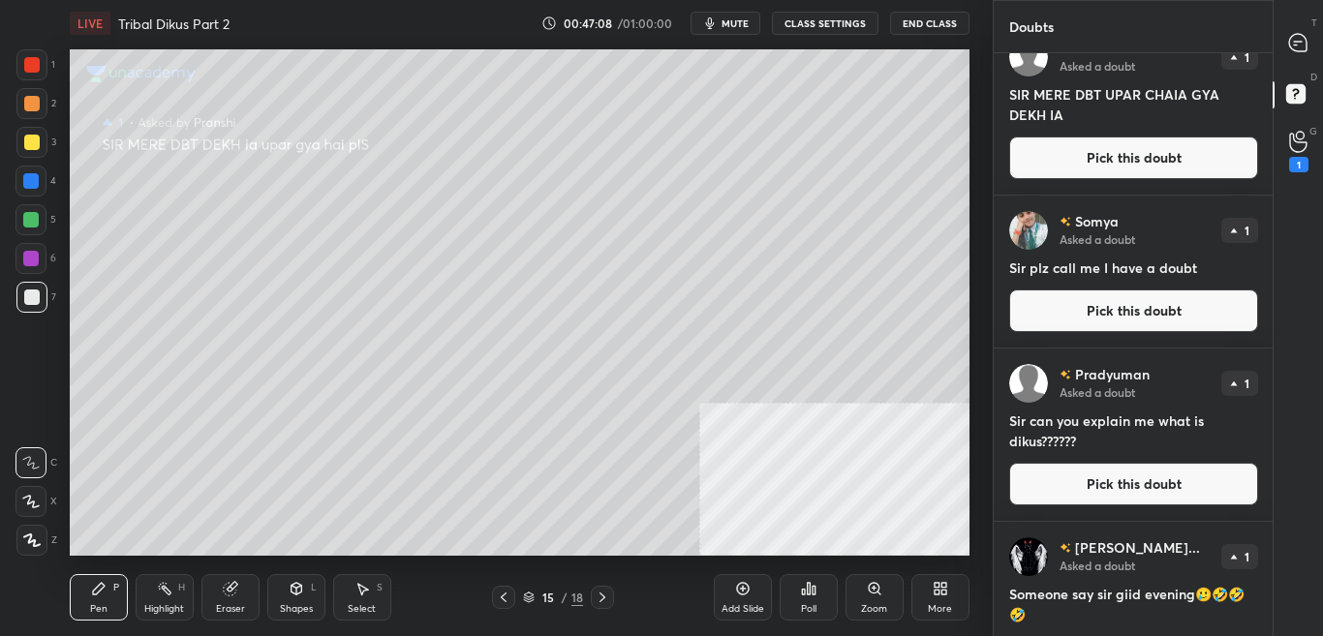
click at [1158, 482] on button "Pick this doubt" at bounding box center [1133, 484] width 249 height 43
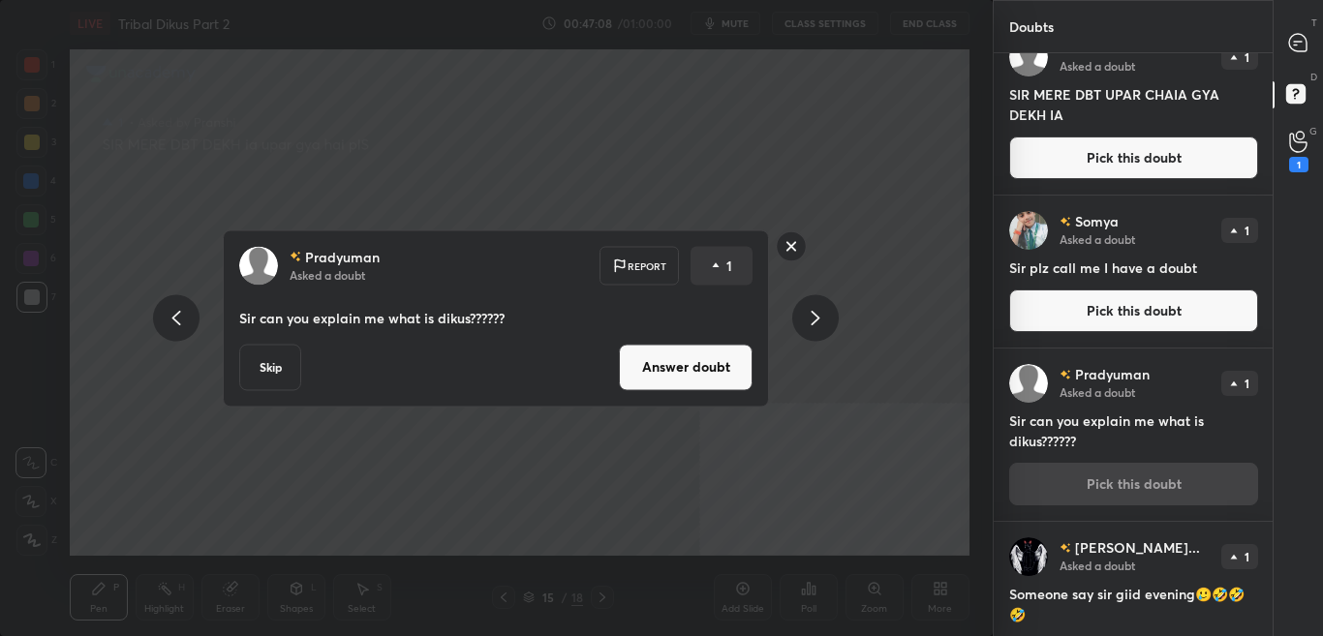
click at [689, 353] on button "Answer doubt" at bounding box center [686, 367] width 134 height 46
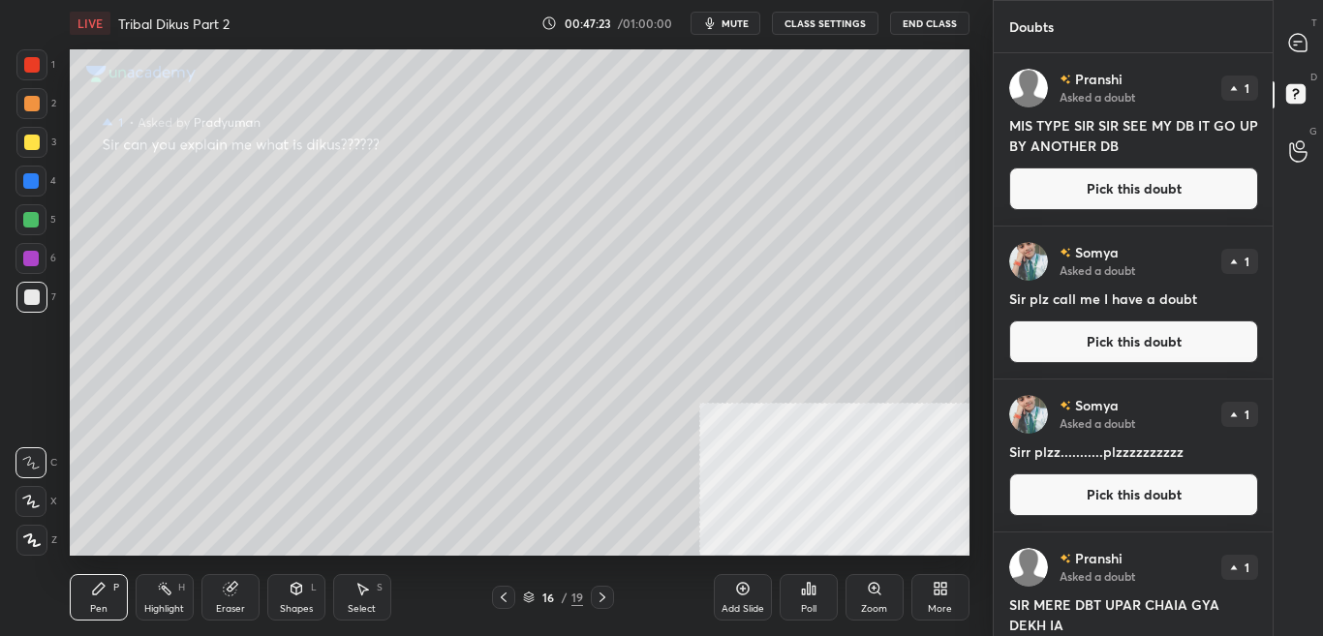
click at [1271, 415] on div "Doubts Enable hand raising Enable raise hand to speak to learners. Once enabled…" at bounding box center [1158, 318] width 331 height 636
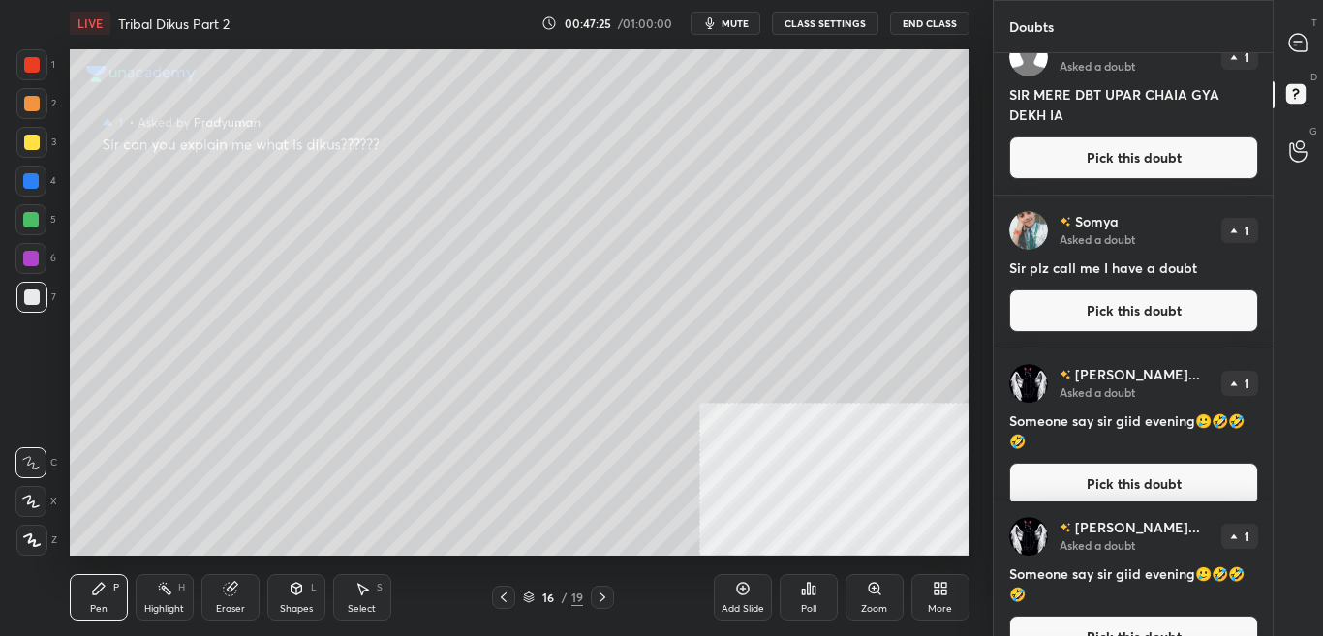
scroll to position [1020, 0]
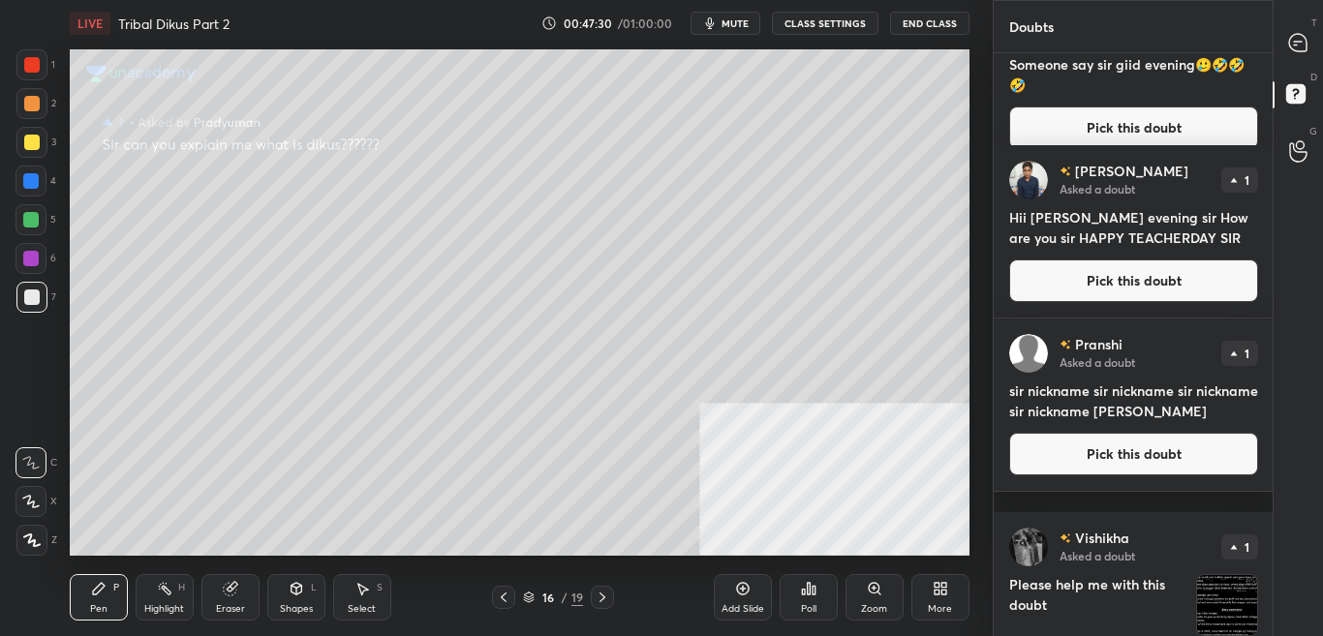
click at [1275, 139] on div "G Raise Hand (G)" at bounding box center [1297, 151] width 49 height 54
click at [1272, 108] on div at bounding box center [1273, 94] width 2 height 27
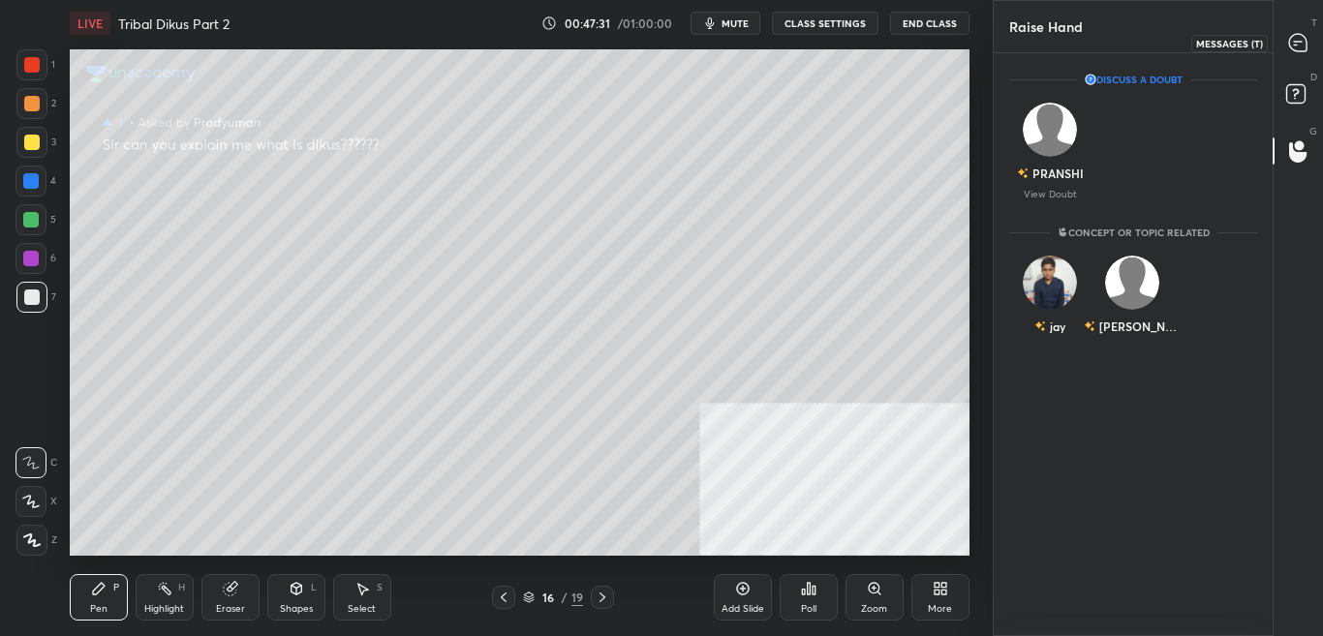
drag, startPoint x: 1309, startPoint y: 46, endPoint x: 1306, endPoint y: 77, distance: 32.1
click at [1309, 45] on div at bounding box center [1298, 42] width 39 height 35
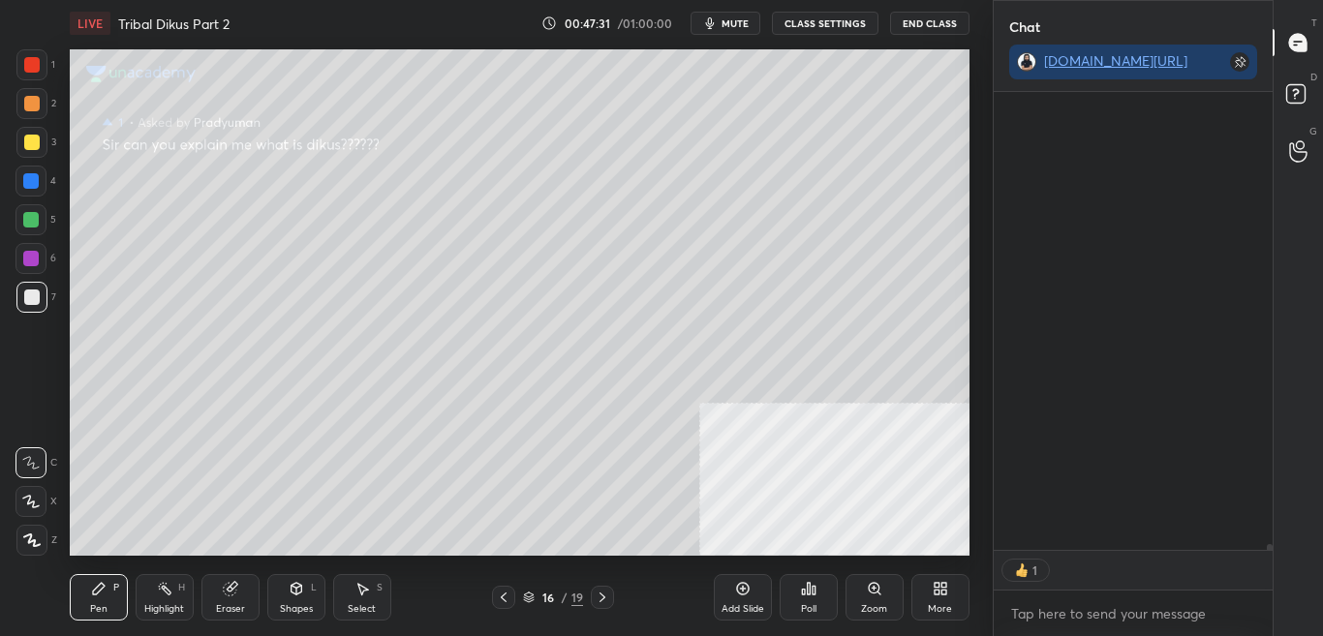
scroll to position [452, 273]
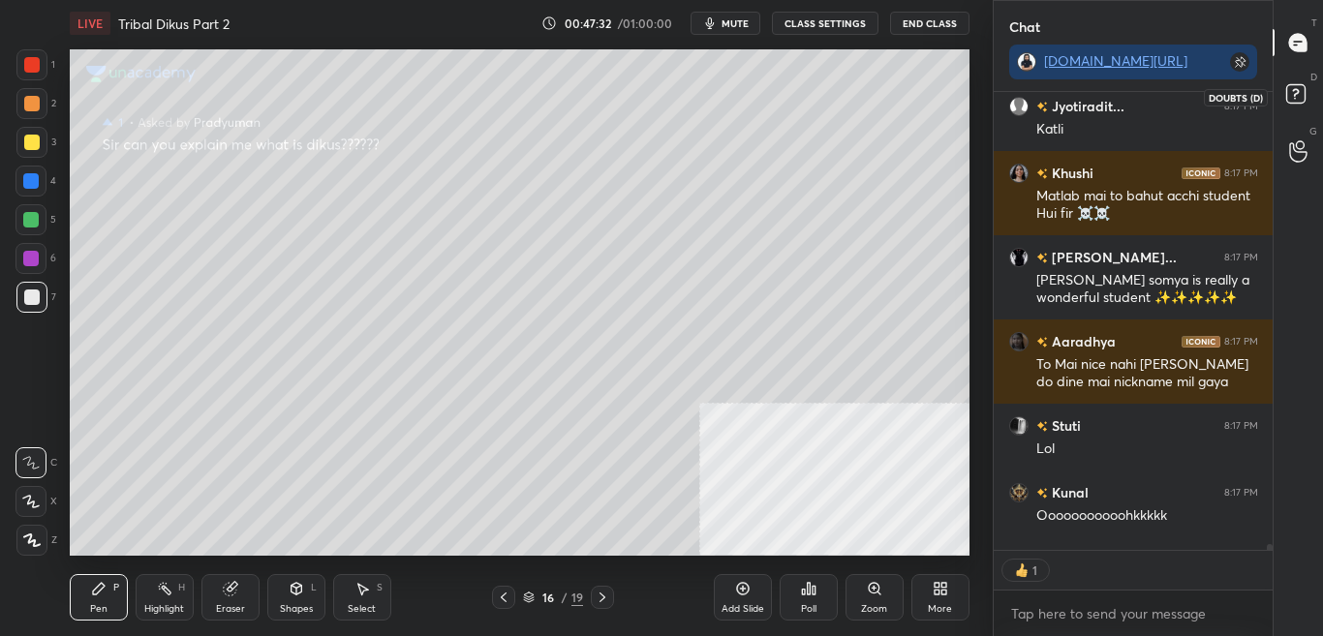
click at [1296, 103] on rect at bounding box center [1295, 94] width 18 height 18
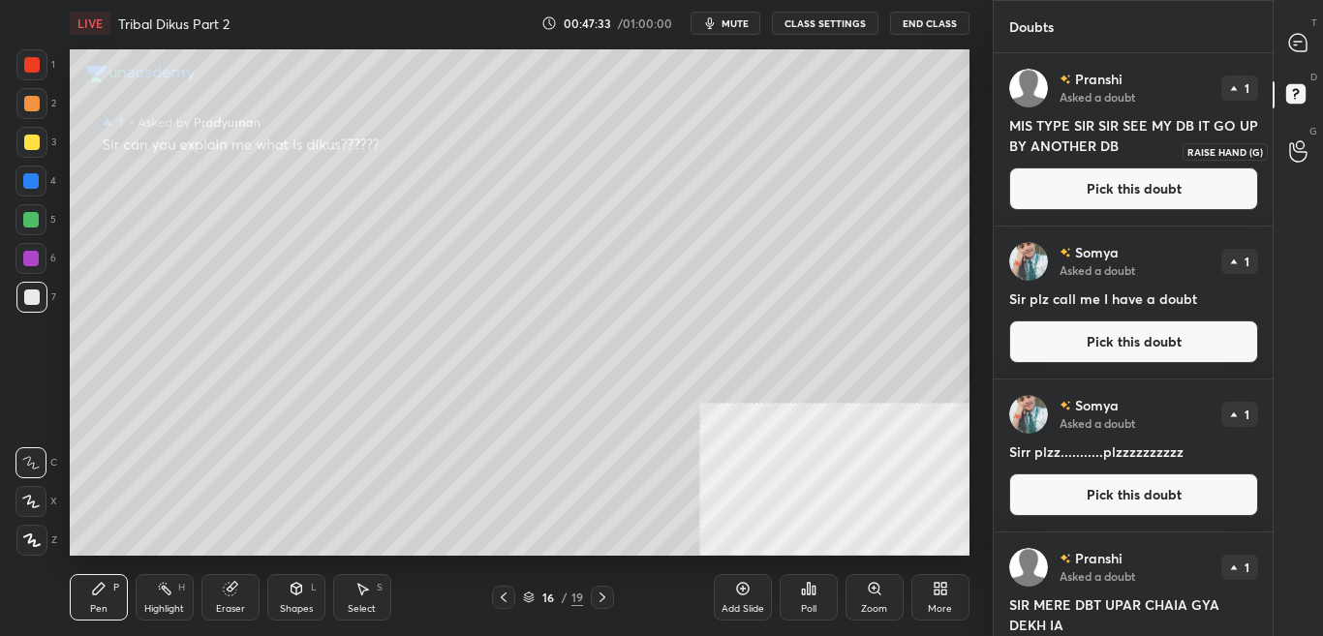
click at [1304, 150] on icon at bounding box center [1298, 151] width 18 height 22
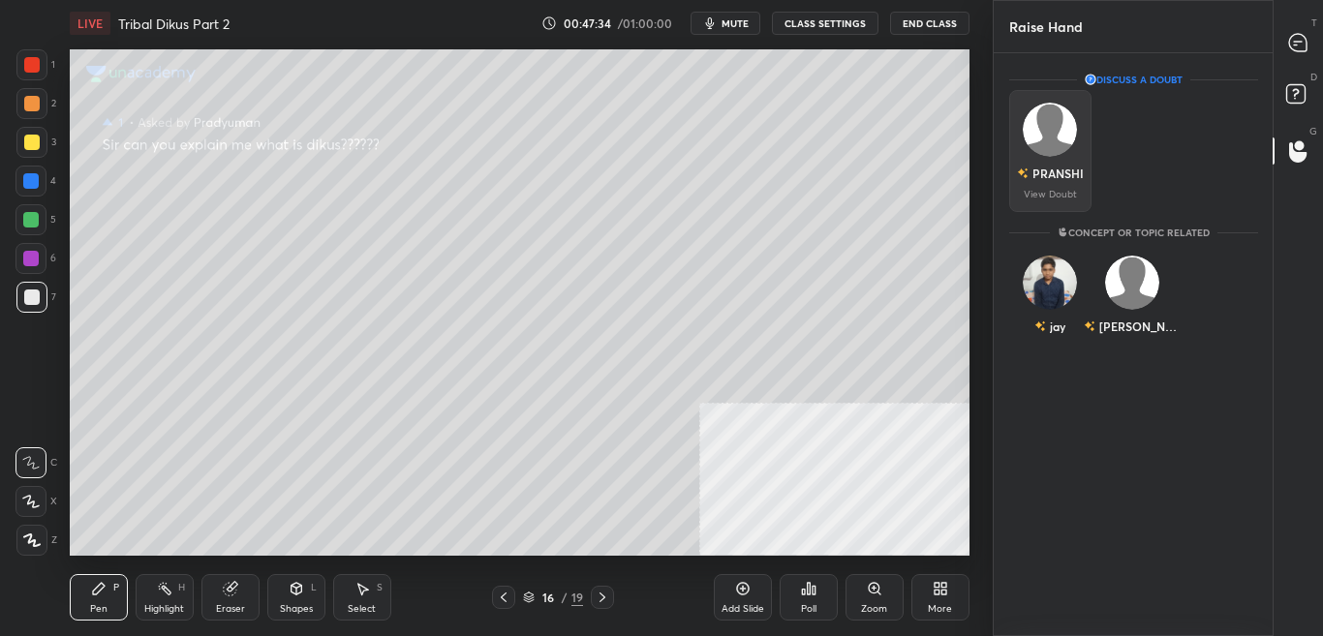
click at [1051, 171] on div "[PERSON_NAME]" at bounding box center [1057, 173] width 81 height 17
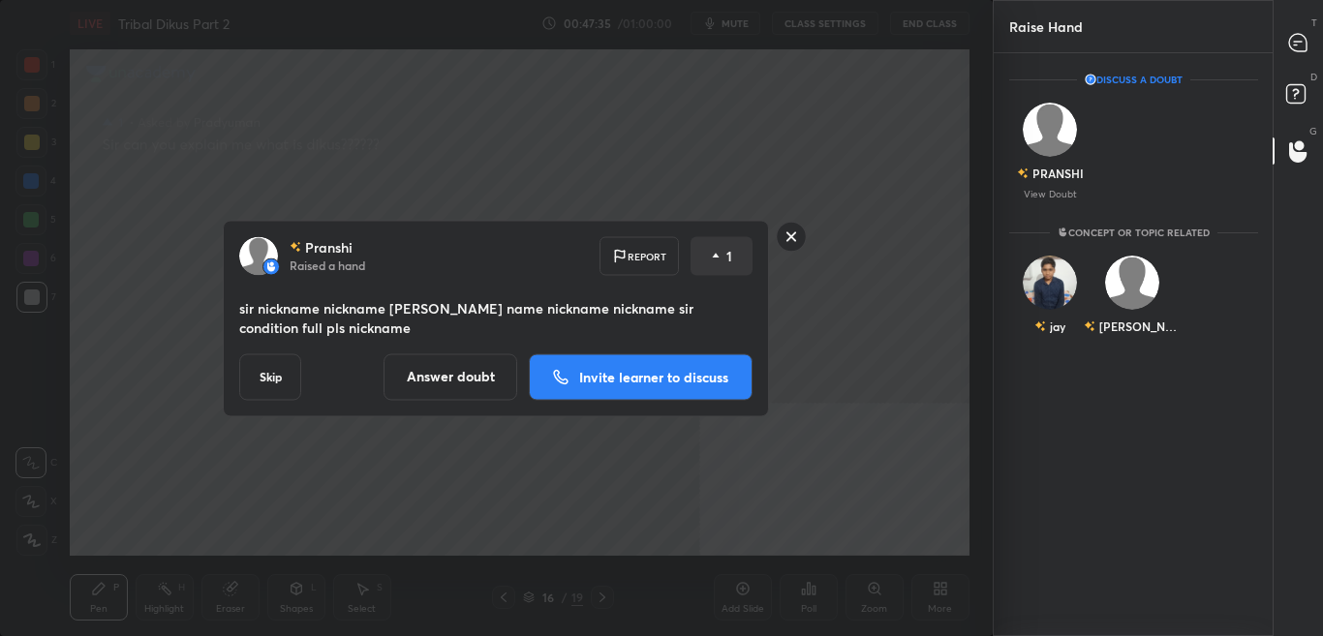
click at [706, 378] on p "Invite learner to discuss" at bounding box center [653, 377] width 149 height 14
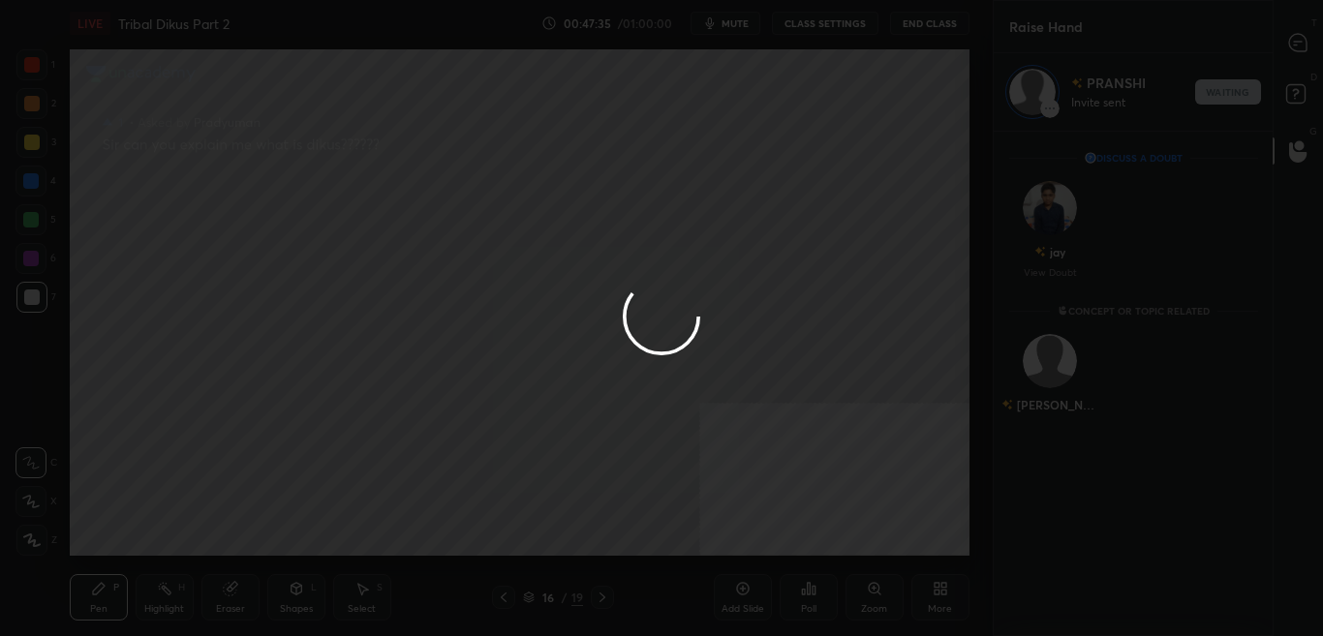
scroll to position [499, 273]
click at [1303, 53] on div at bounding box center [1306, 42] width 39 height 35
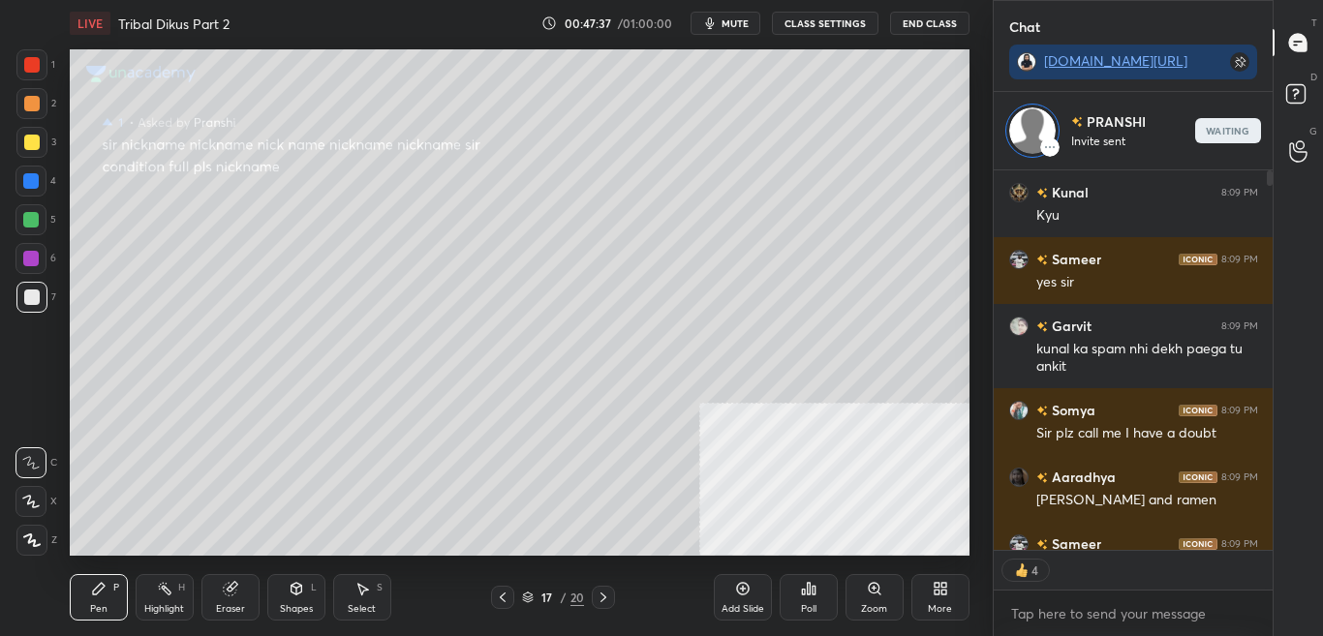
click at [1303, 53] on div at bounding box center [1306, 42] width 39 height 35
click at [1303, 52] on icon at bounding box center [1307, 43] width 20 height 20
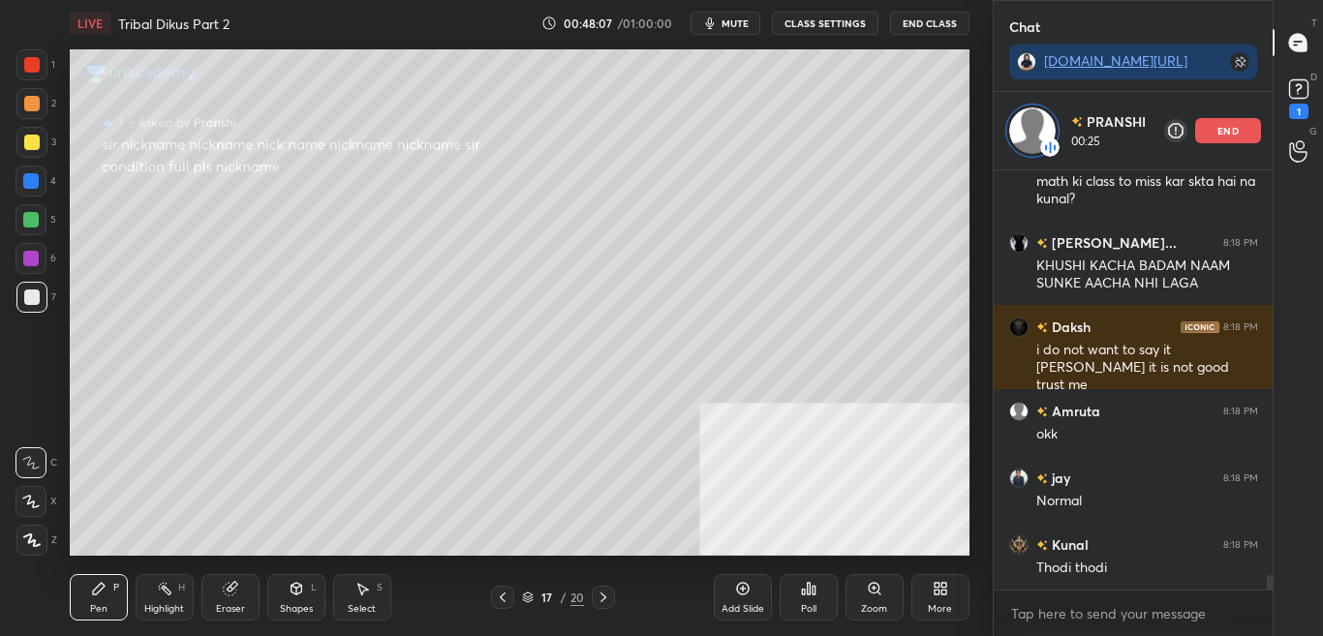
scroll to position [11448, 0]
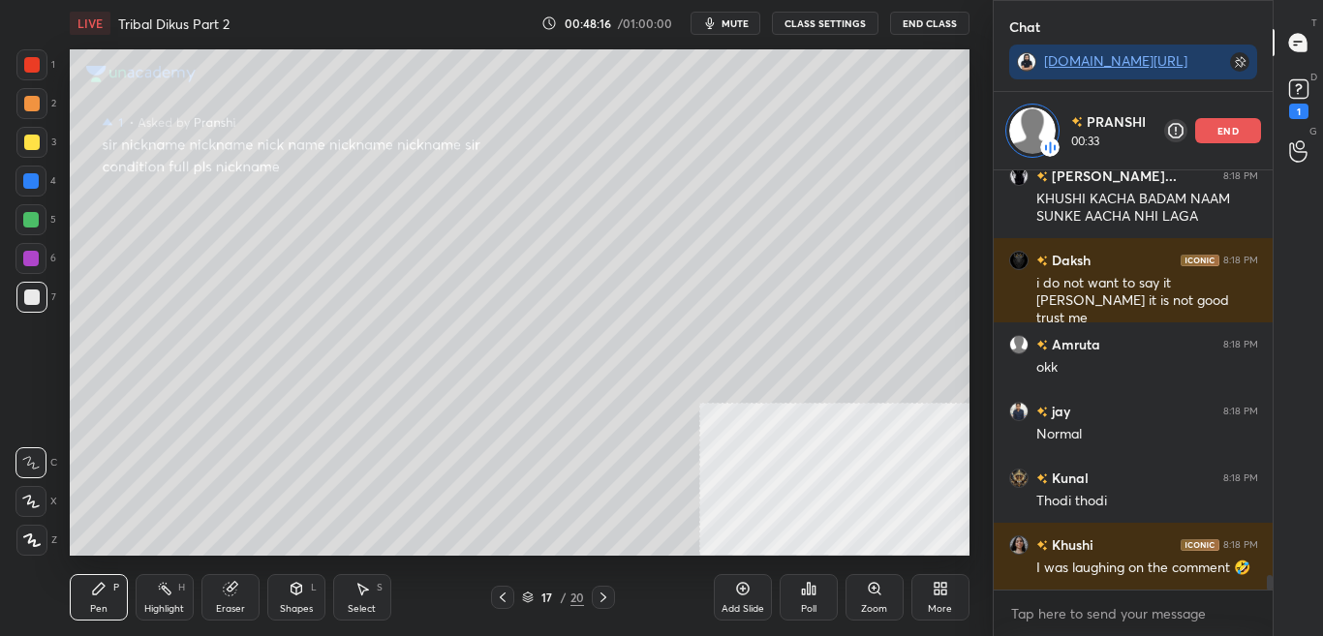
click at [1321, 96] on div "D Doubts (D) 1" at bounding box center [1337, 97] width 49 height 54
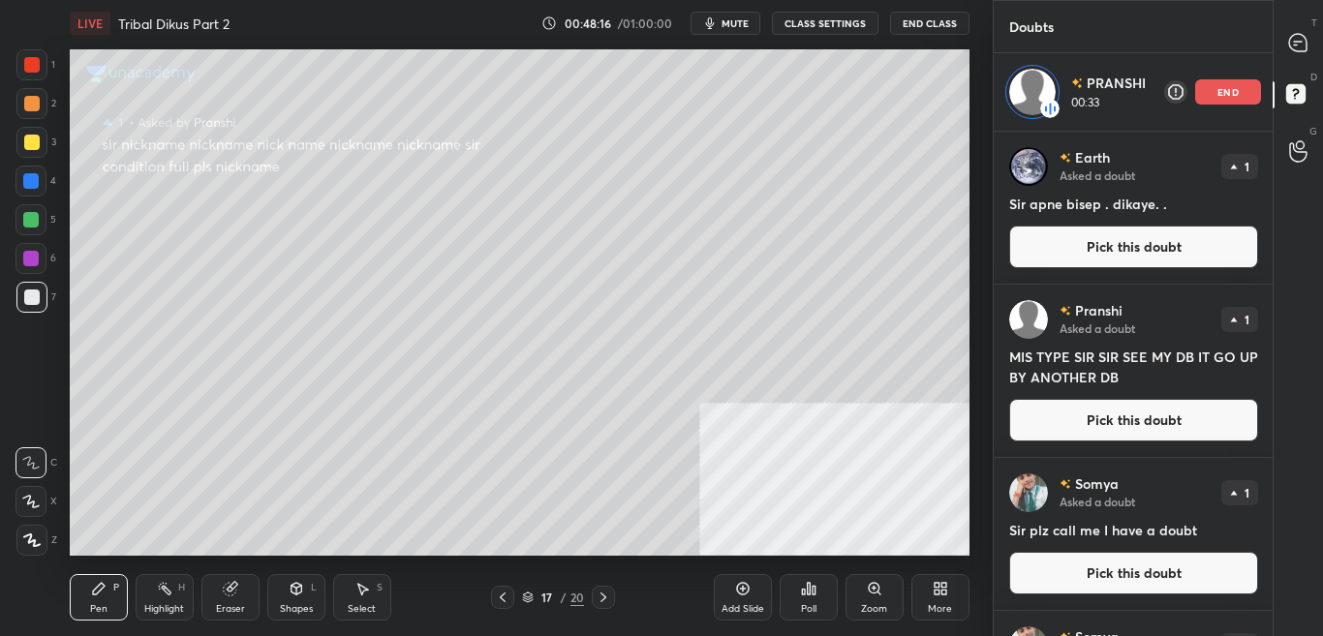
scroll to position [500, 273]
drag, startPoint x: 1195, startPoint y: 258, endPoint x: 1206, endPoint y: 290, distance: 34.6
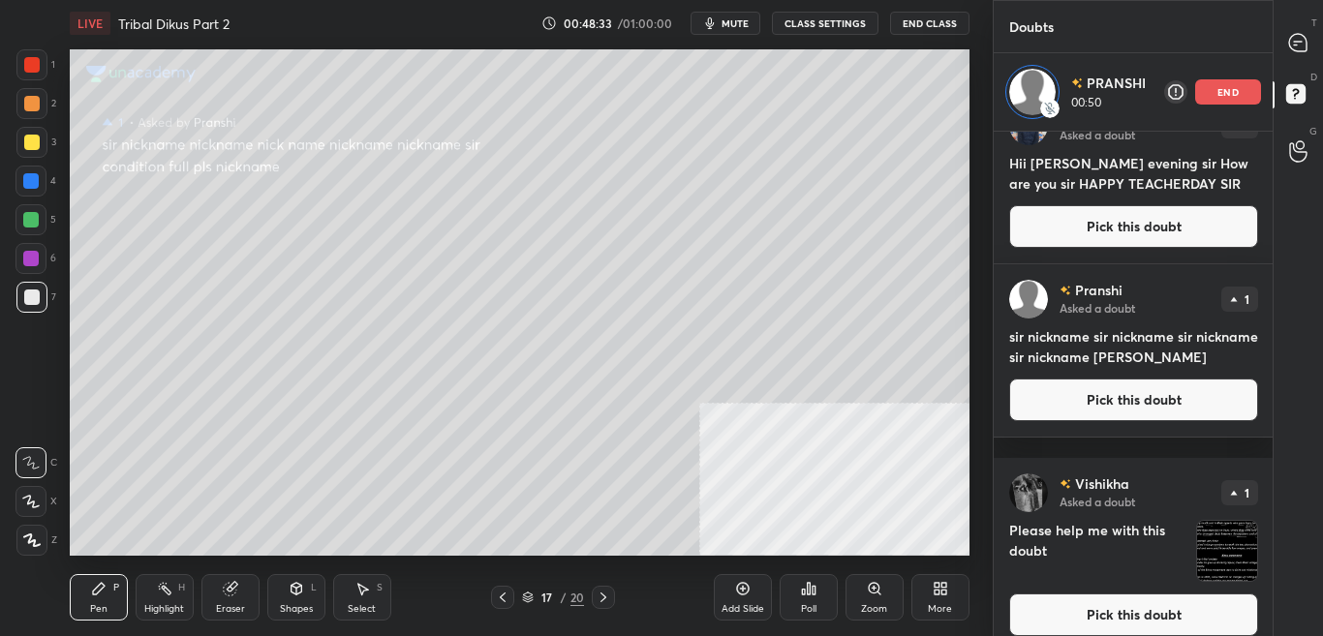
scroll to position [1313, 0]
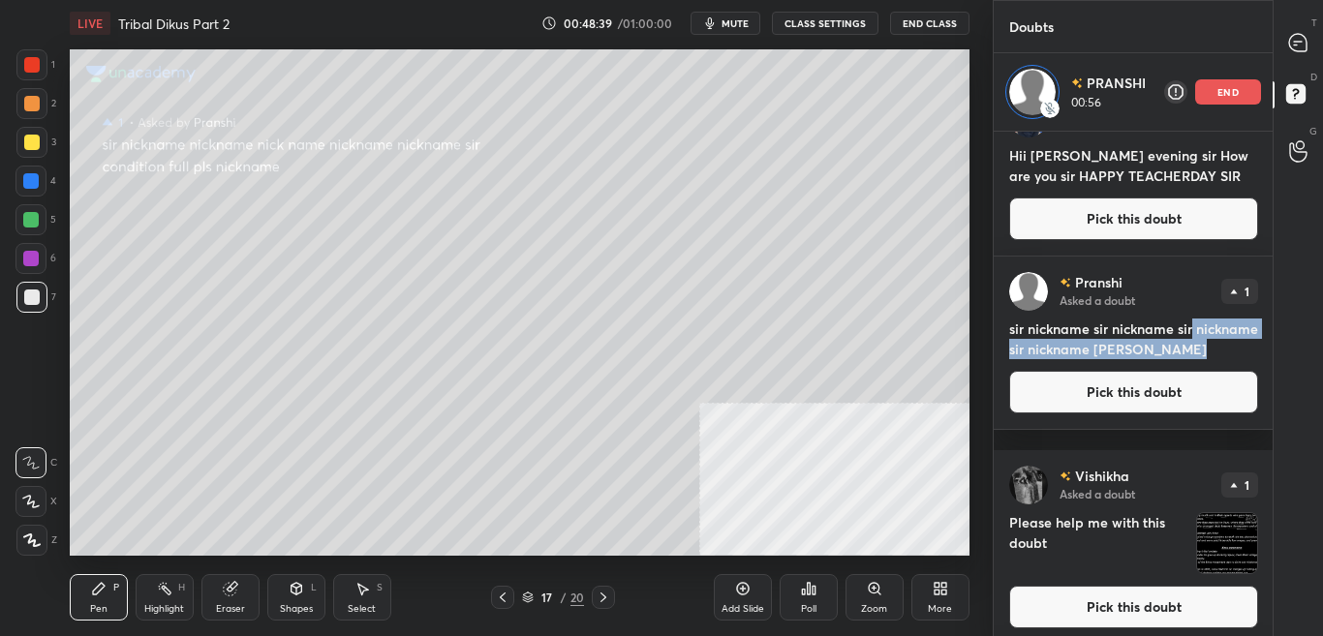
click at [1266, 343] on div "[PERSON_NAME] Asked a doubt 1 sir nickname sir nickname sir nickname sir nickna…" at bounding box center [1133, 343] width 280 height 172
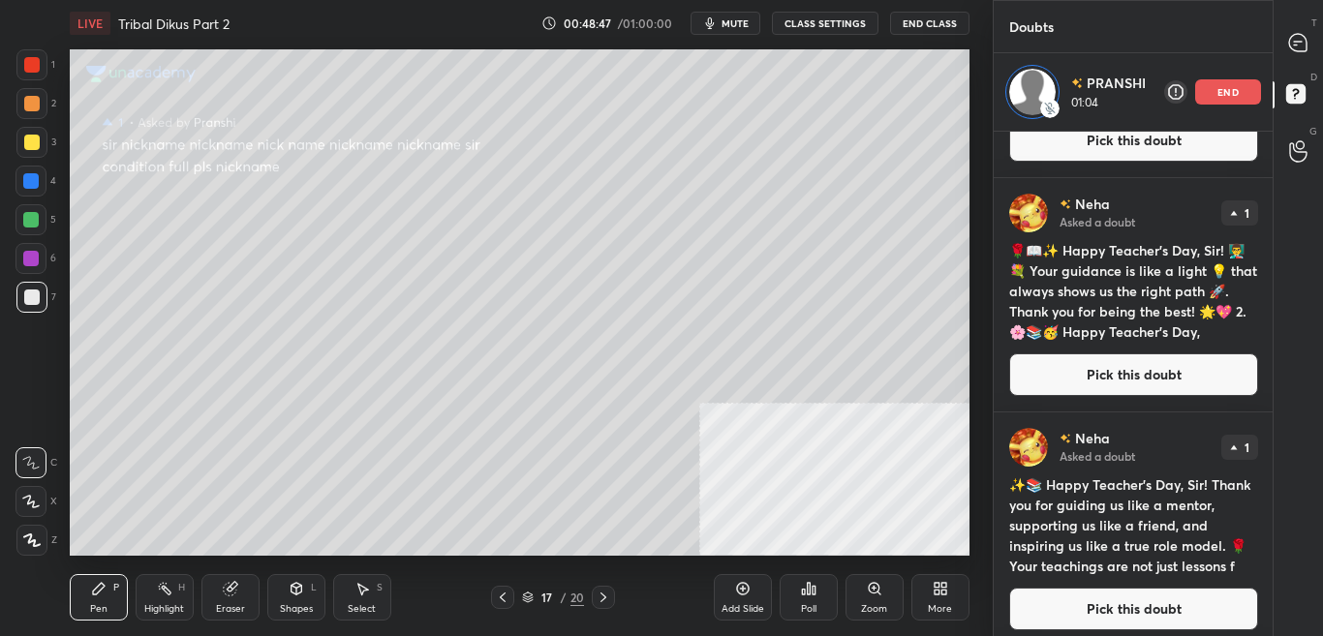
scroll to position [3973, 0]
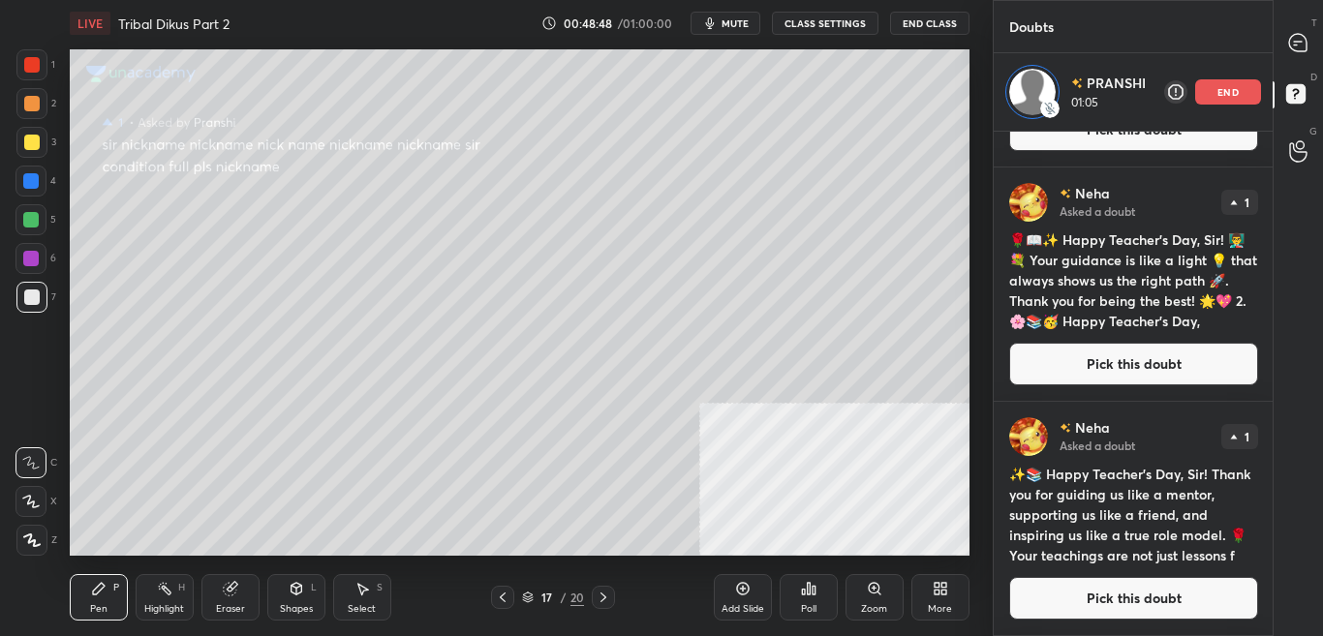
click at [1317, 55] on div "T Messages (T)" at bounding box center [1337, 42] width 49 height 54
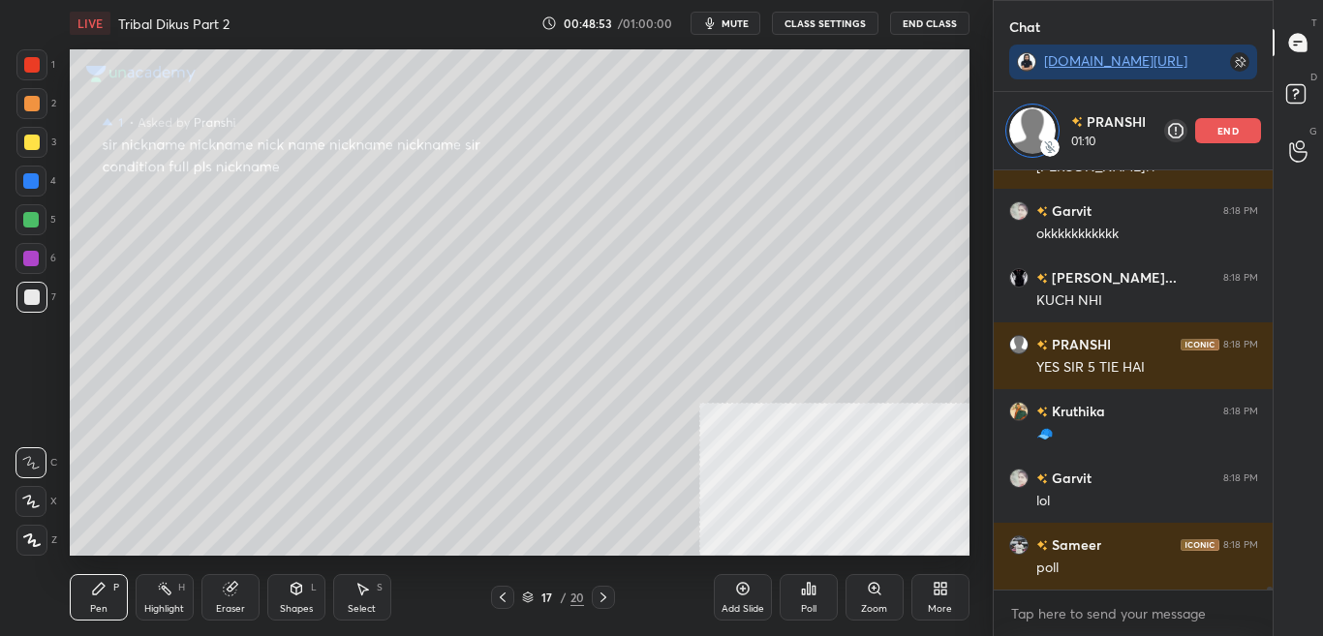
scroll to position [60535, 0]
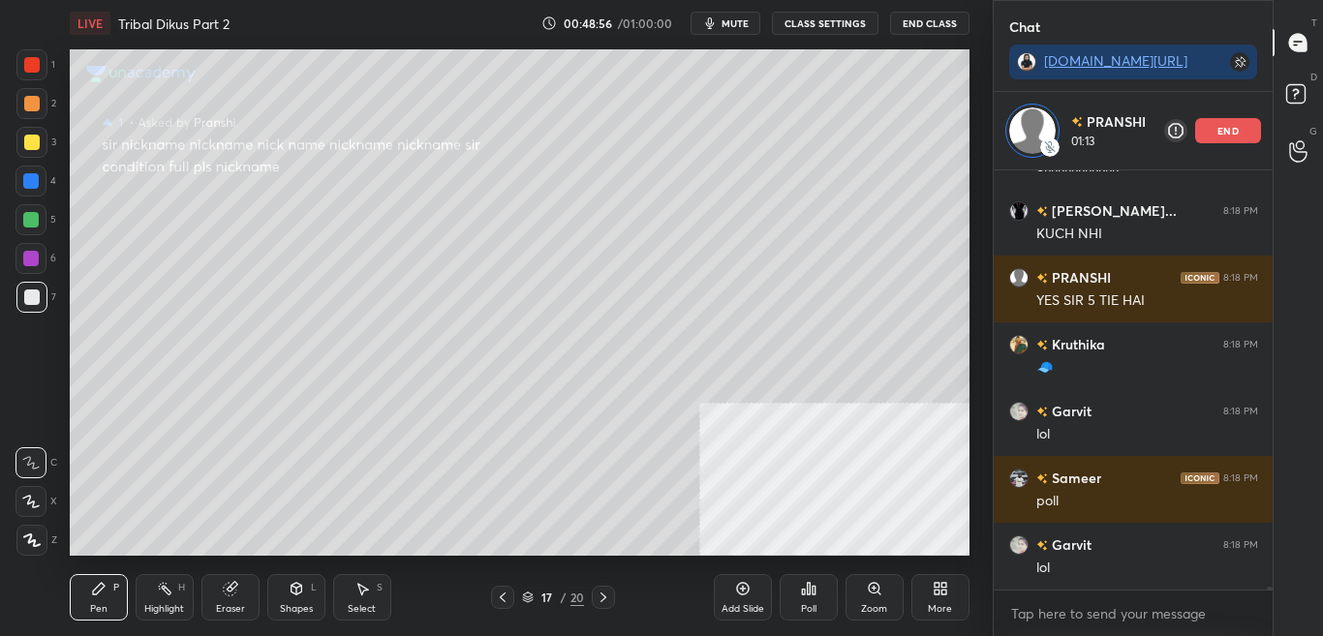
click at [1321, 95] on div "D Doubts (D)" at bounding box center [1337, 97] width 49 height 54
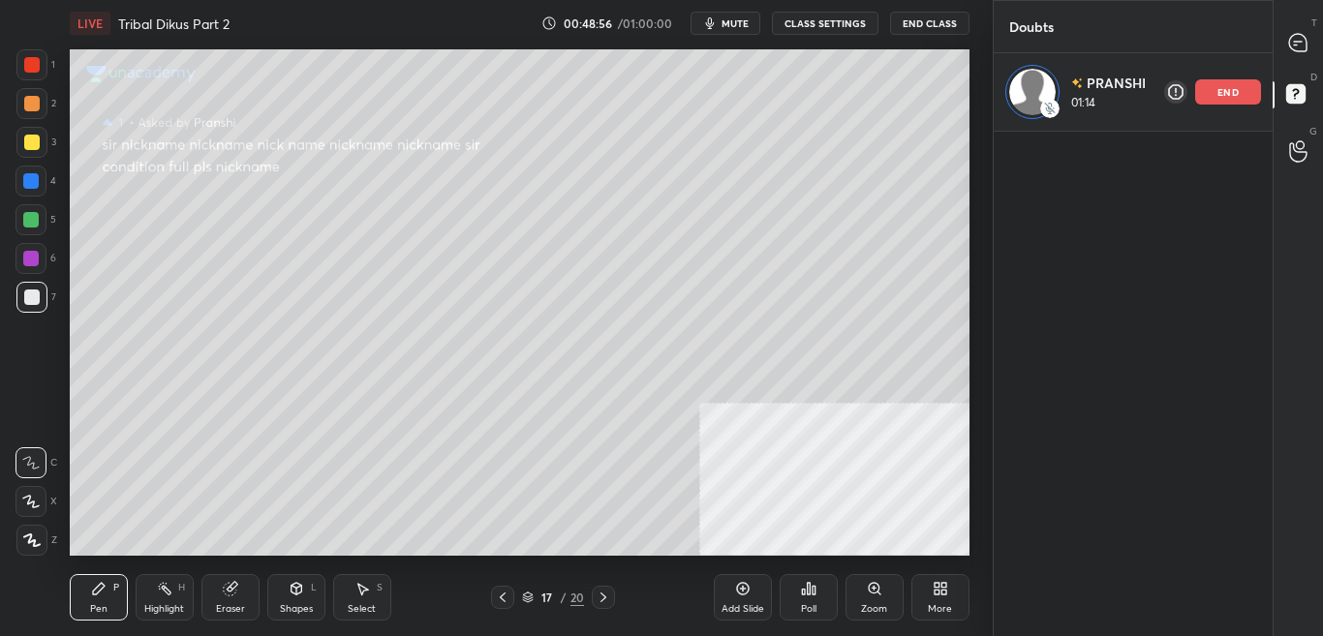
scroll to position [7, 7]
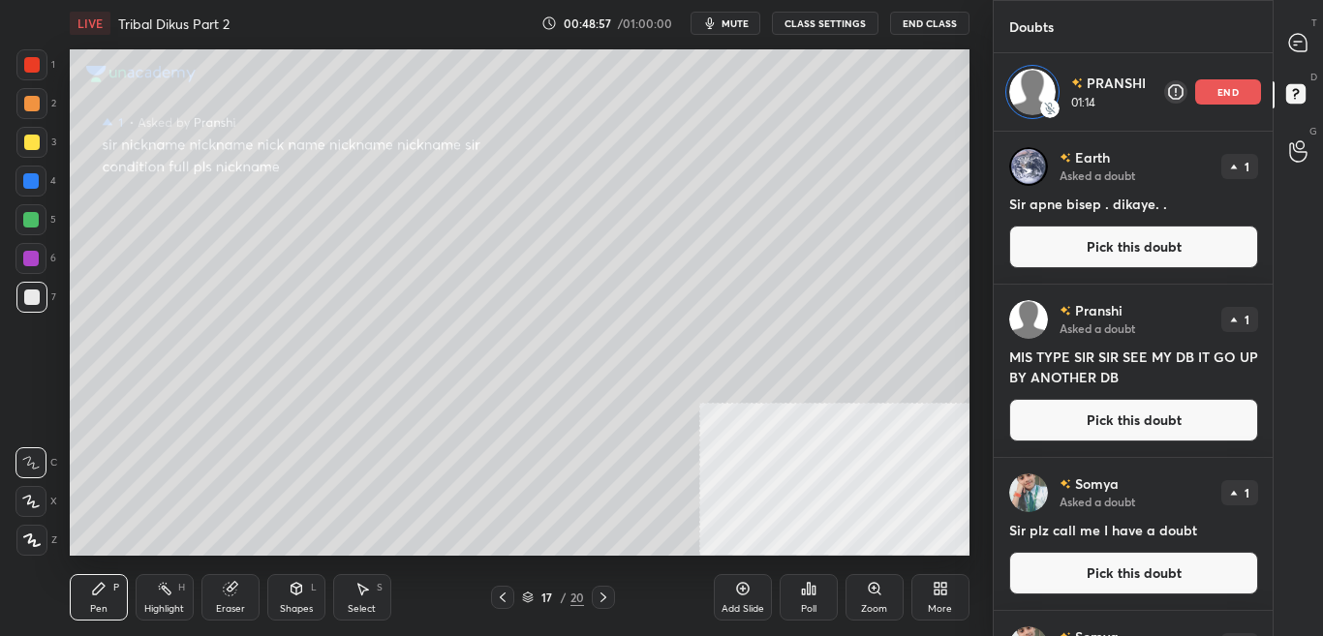
click at [1318, 42] on div "T Messages (T)" at bounding box center [1337, 42] width 49 height 54
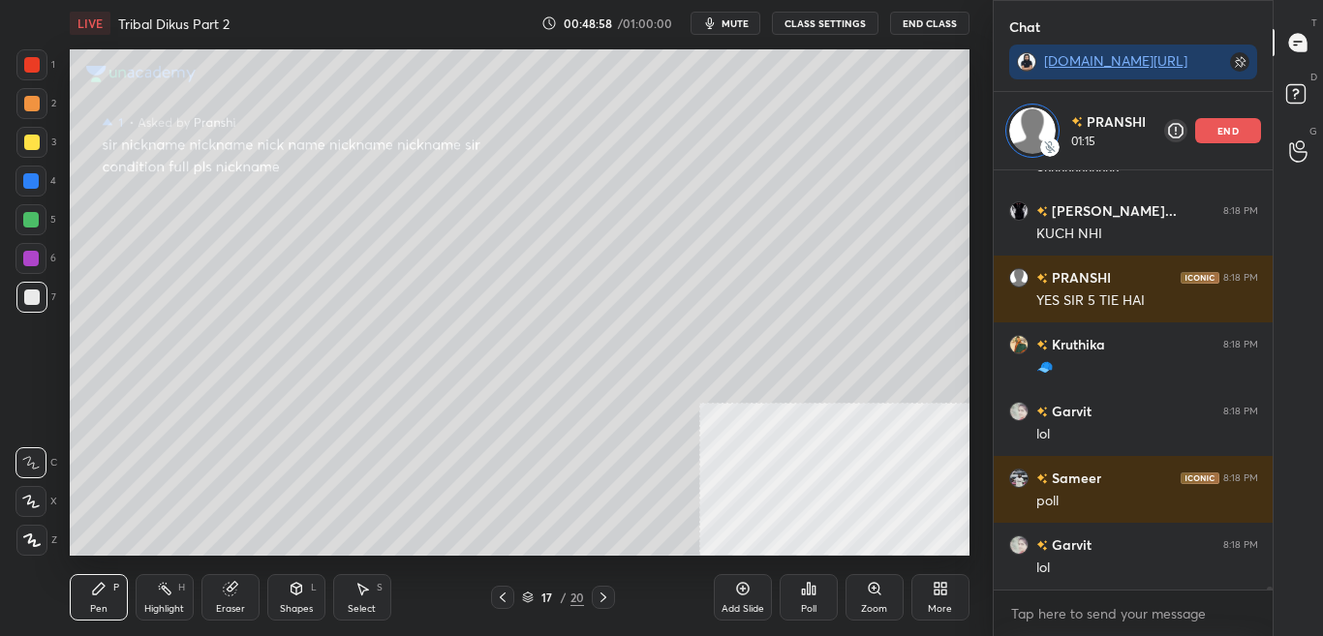
scroll to position [60602, 0]
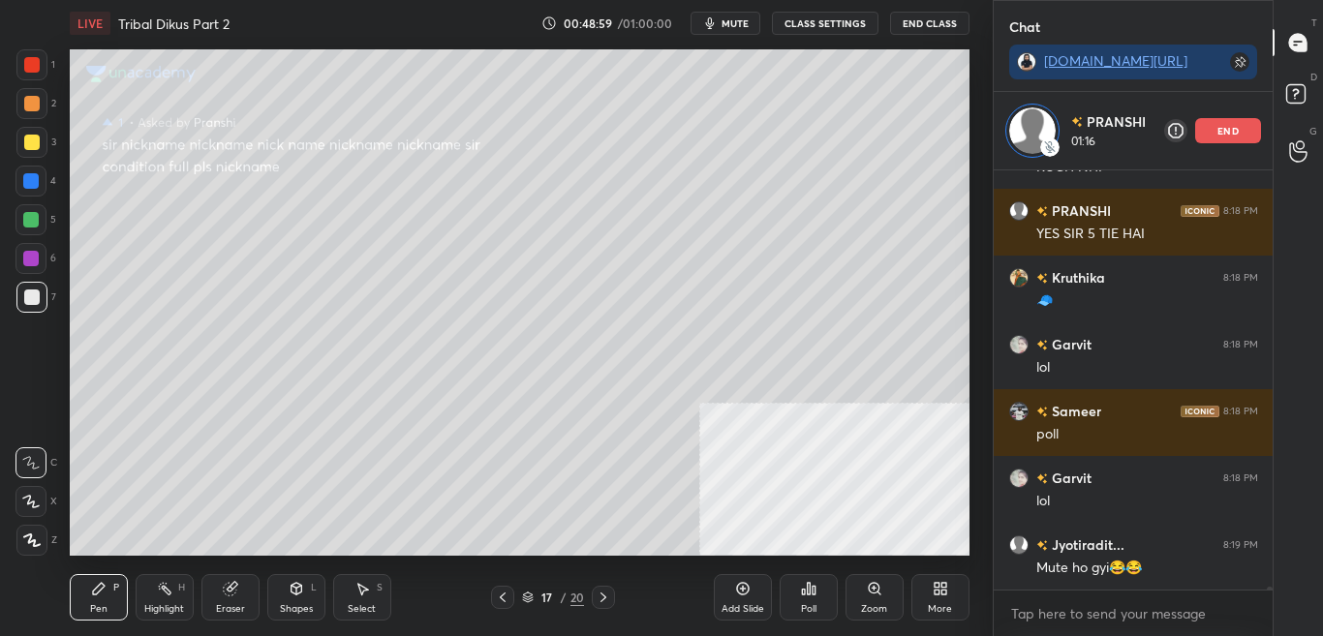
click at [954, 573] on div "Add Slide Poll Zoom More" at bounding box center [842, 597] width 256 height 108
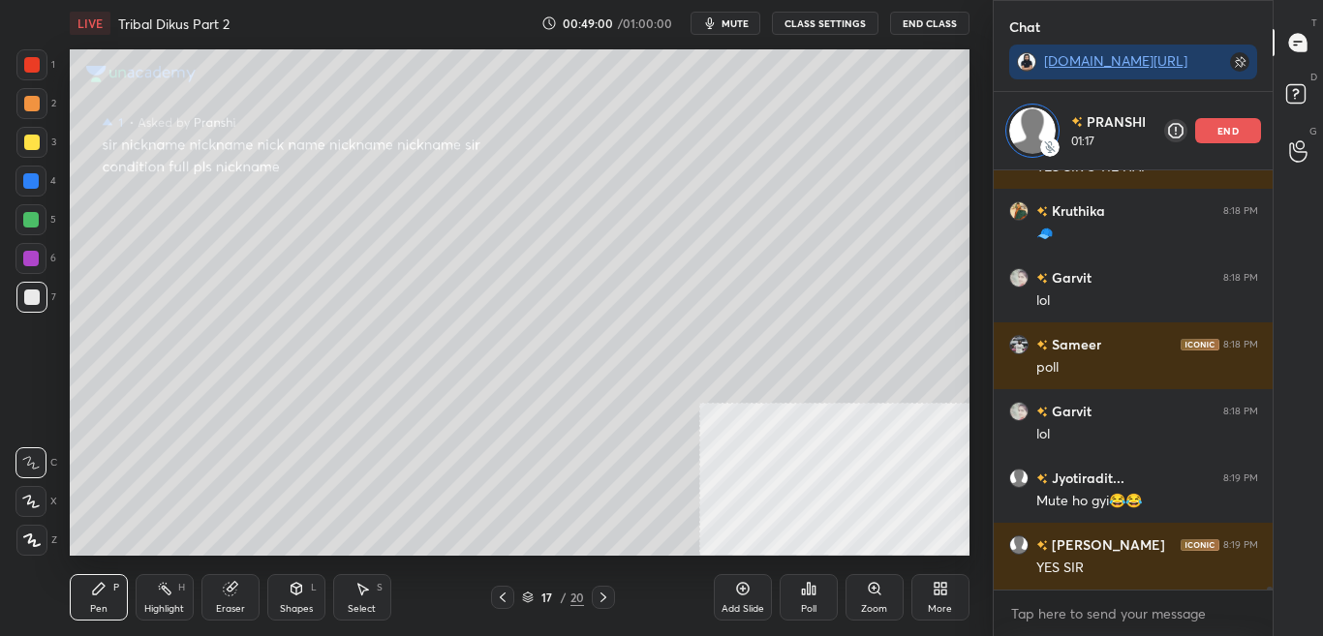
click at [923, 611] on div "More" at bounding box center [940, 597] width 58 height 46
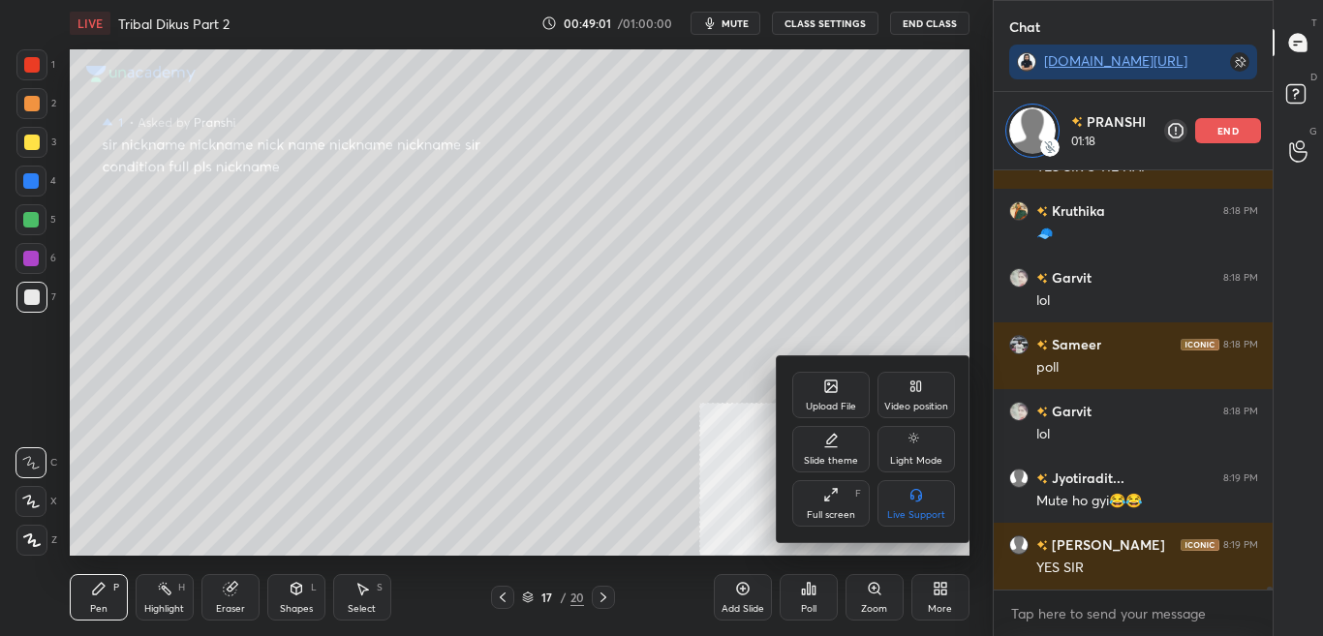
click at [834, 405] on div "Upload File" at bounding box center [831, 407] width 50 height 10
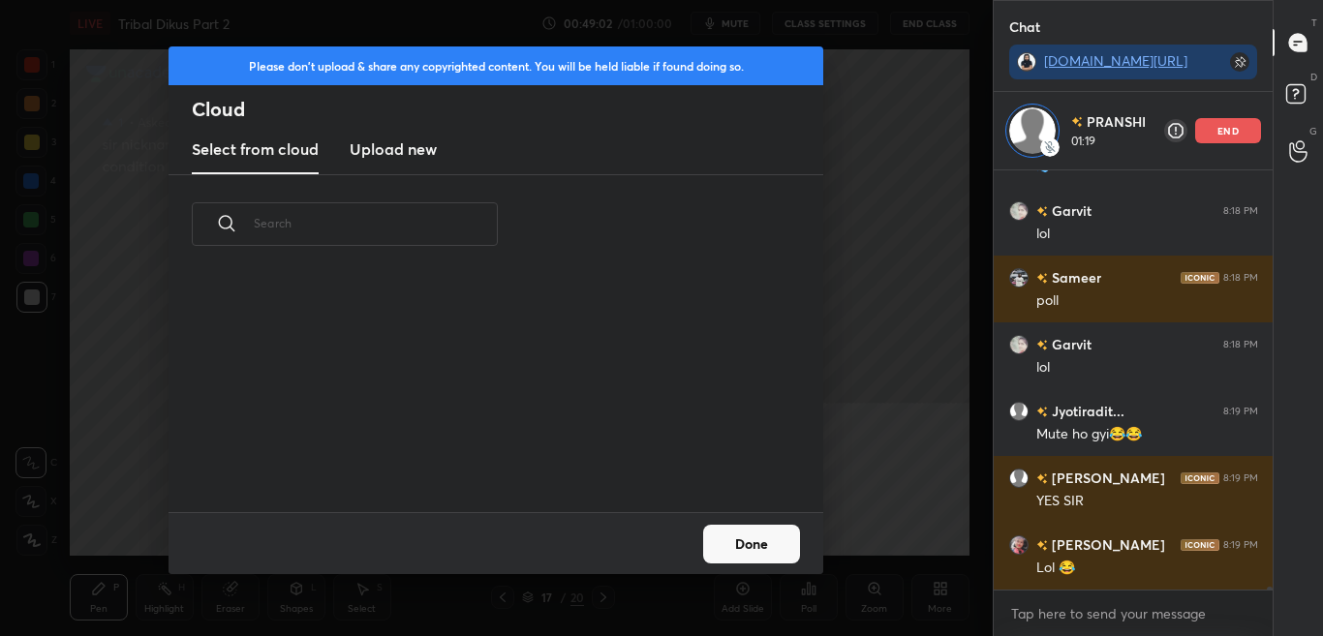
scroll to position [238, 622]
click at [413, 149] on h3 "Upload new" at bounding box center [393, 148] width 87 height 23
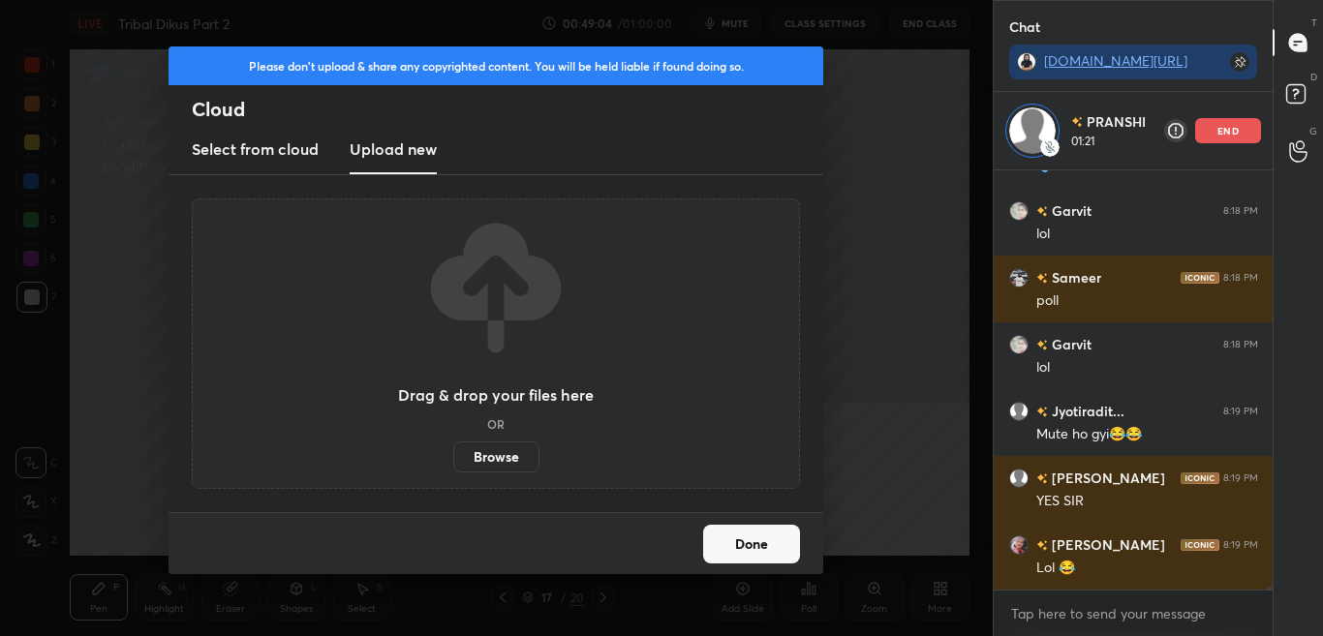
click at [515, 449] on label "Browse" at bounding box center [496, 457] width 86 height 31
click at [453, 449] on input "Browse" at bounding box center [453, 457] width 0 height 31
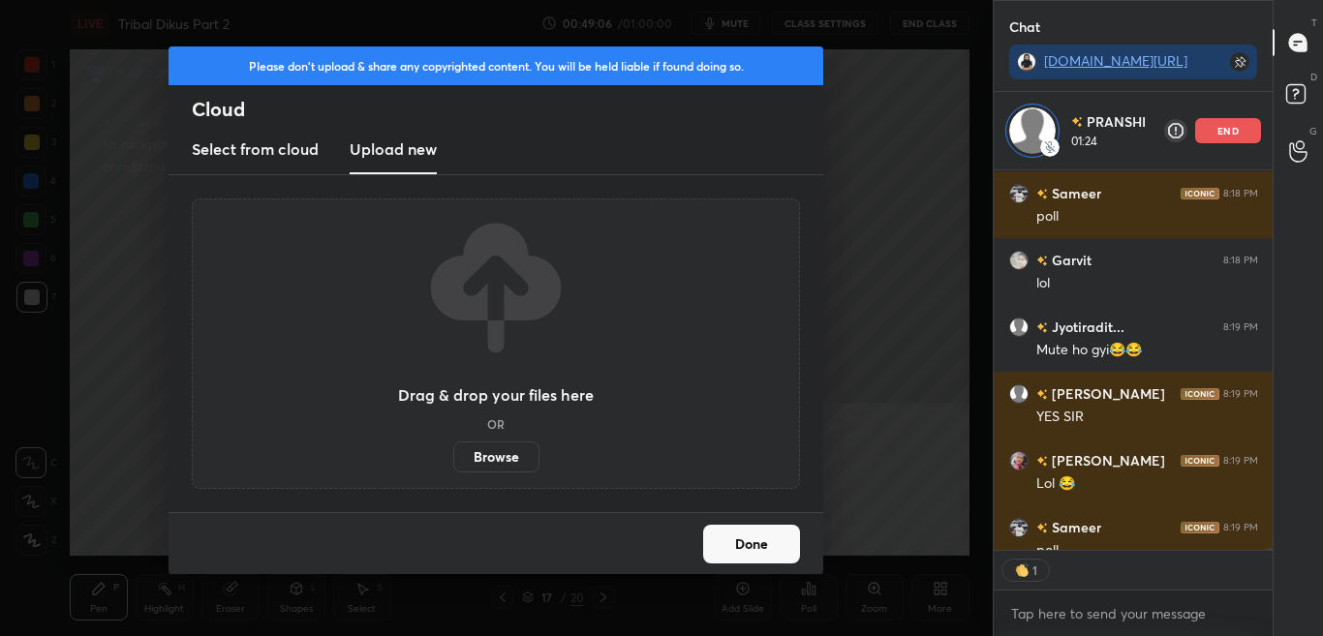
scroll to position [60926, 0]
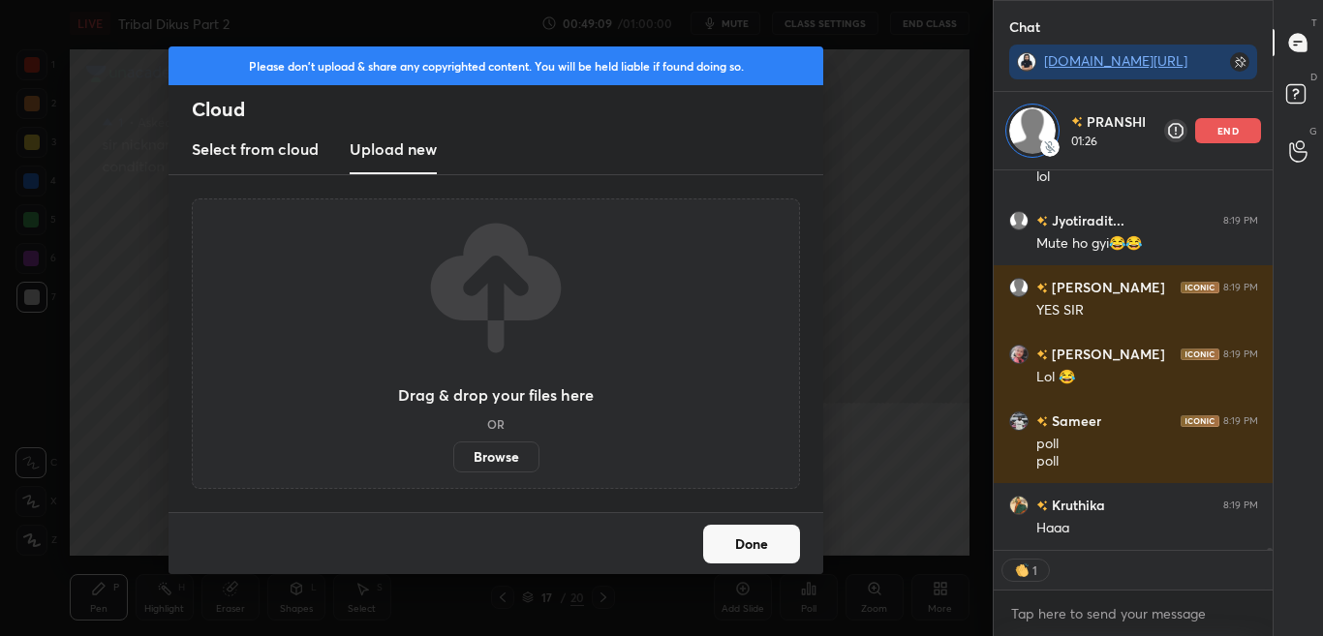
click at [730, 545] on button "Done" at bounding box center [751, 544] width 97 height 39
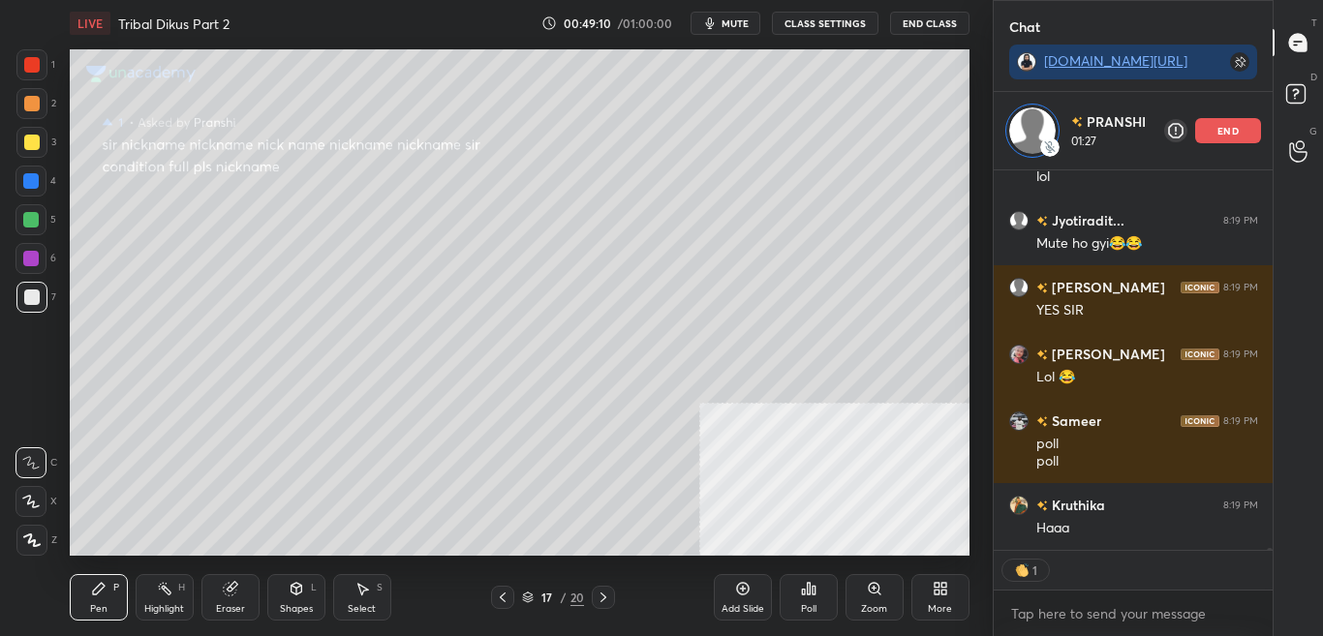
scroll to position [60993, 0]
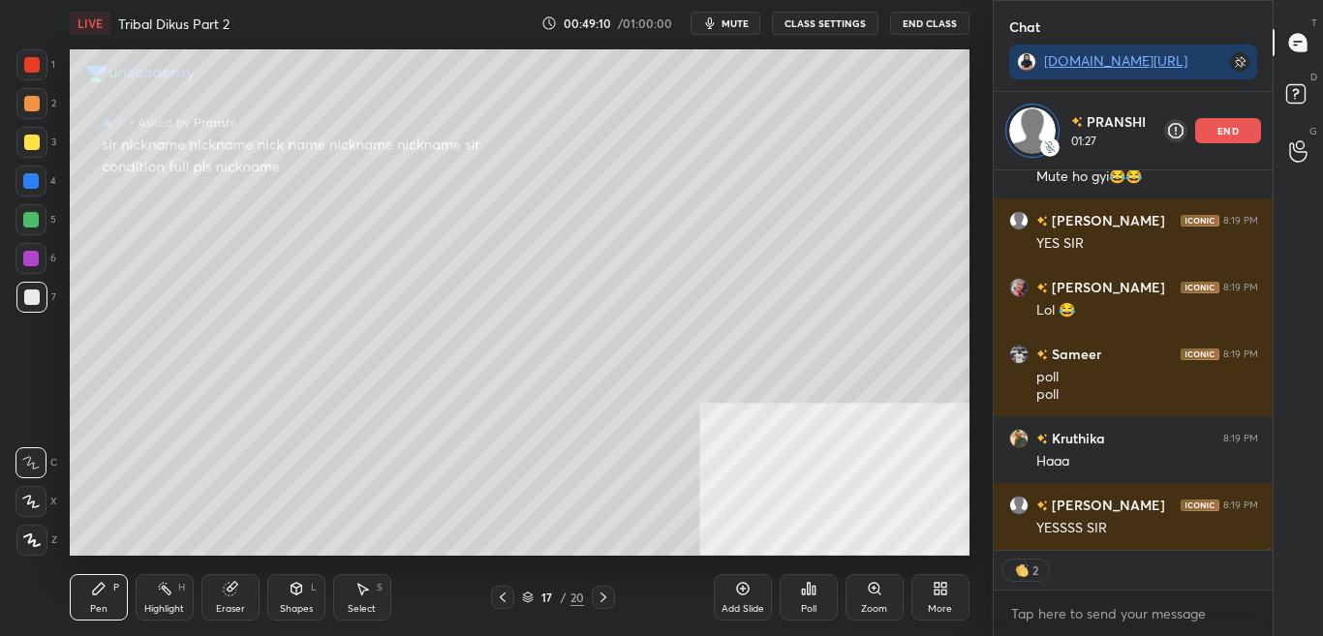
click at [501, 596] on icon at bounding box center [503, 598] width 6 height 10
click at [500, 596] on icon at bounding box center [502, 597] width 15 height 15
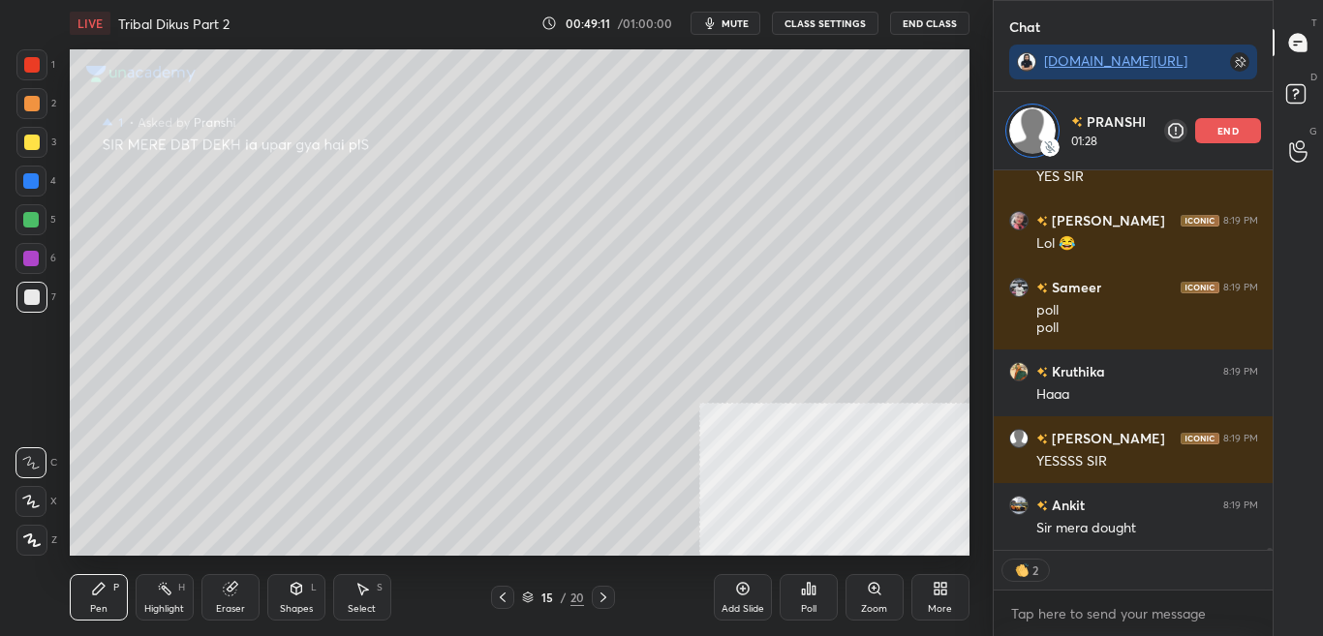
click at [500, 596] on icon at bounding box center [502, 597] width 15 height 15
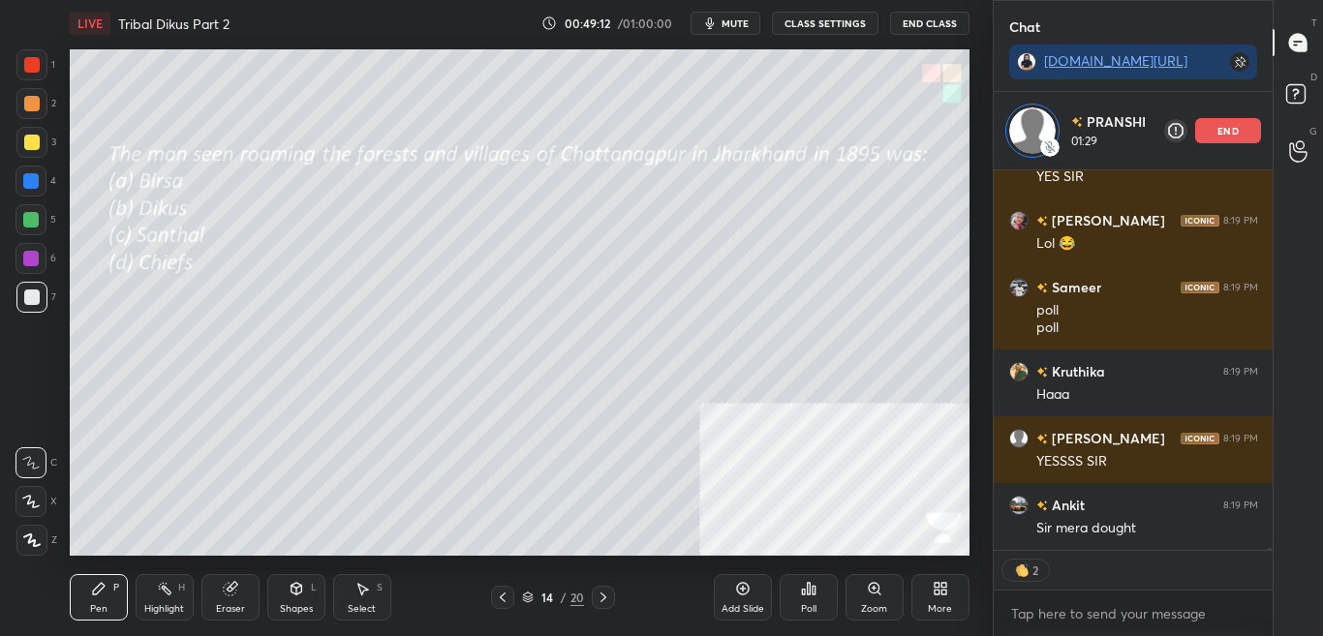
scroll to position [61194, 0]
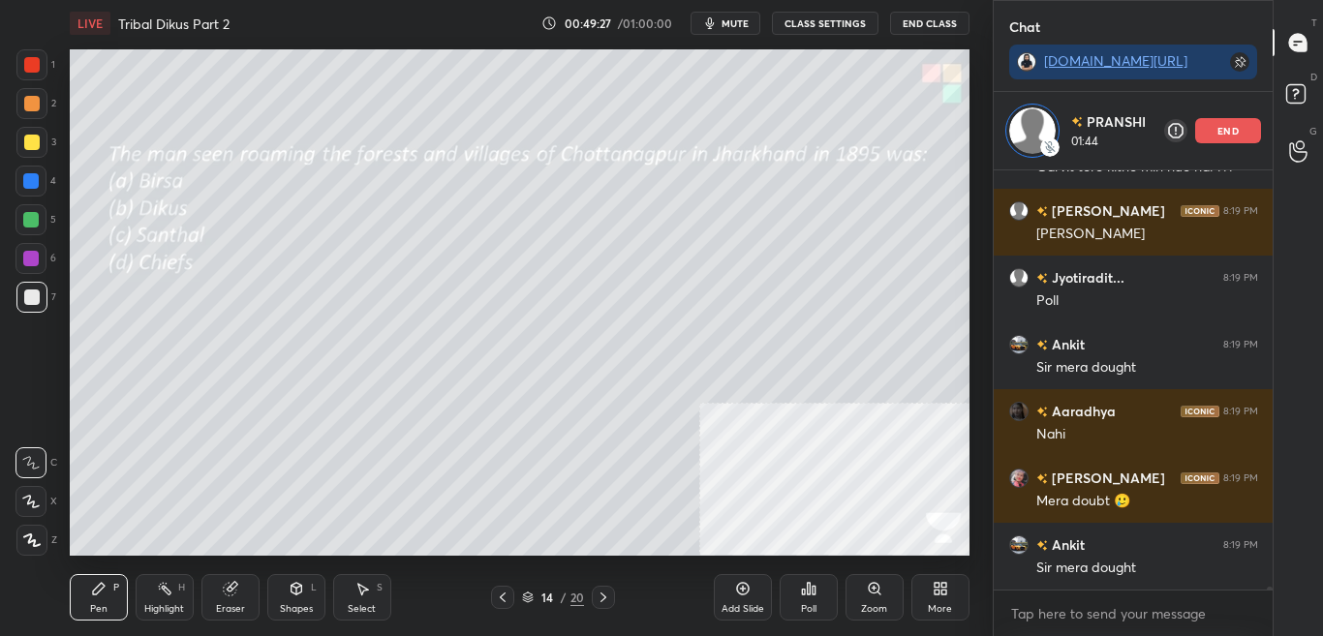
click at [805, 598] on div "Poll" at bounding box center [808, 597] width 58 height 46
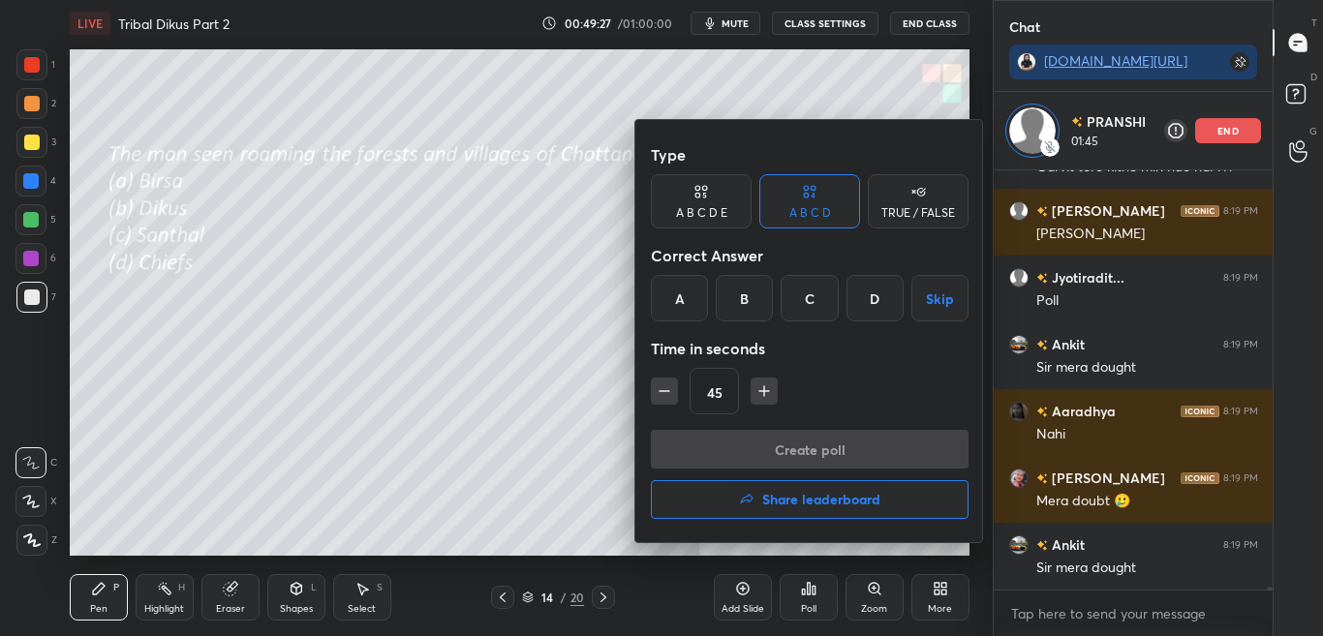
click at [806, 599] on div at bounding box center [661, 318] width 1323 height 636
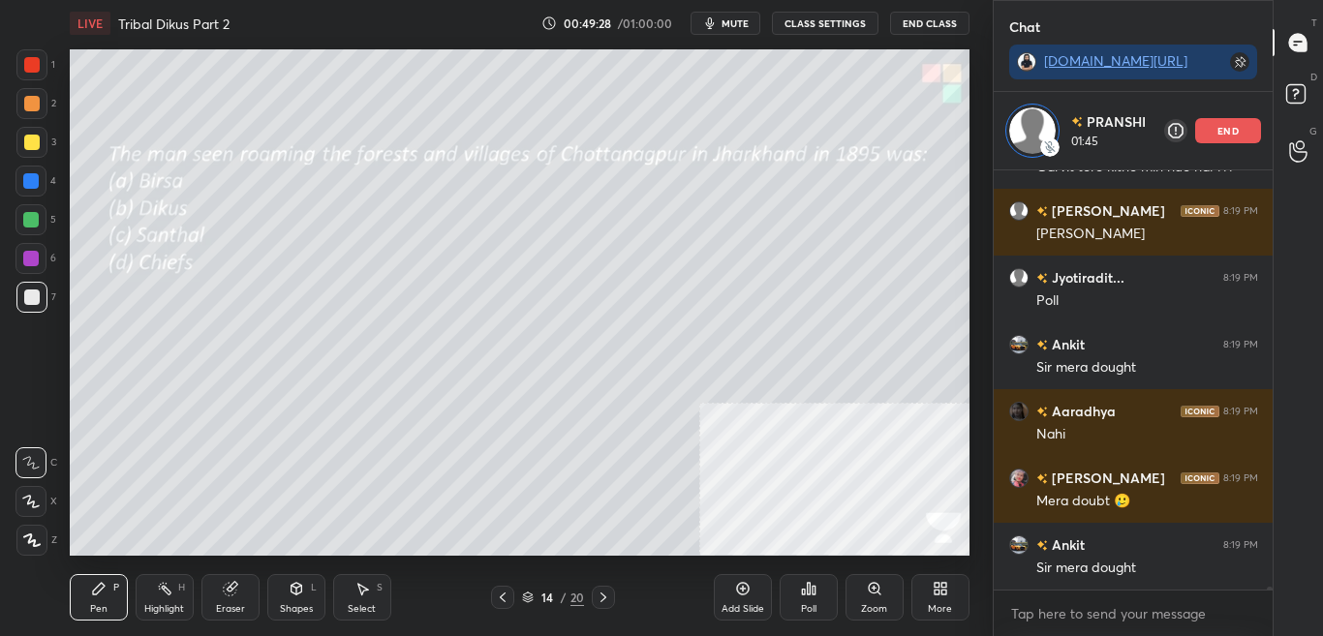
click at [805, 600] on div "Type A B C D E A B C D TRUE / FALSE Correct Answer A B C D Skip Time in seconds…" at bounding box center [661, 318] width 1323 height 636
click at [804, 607] on div "Poll" at bounding box center [808, 609] width 15 height 10
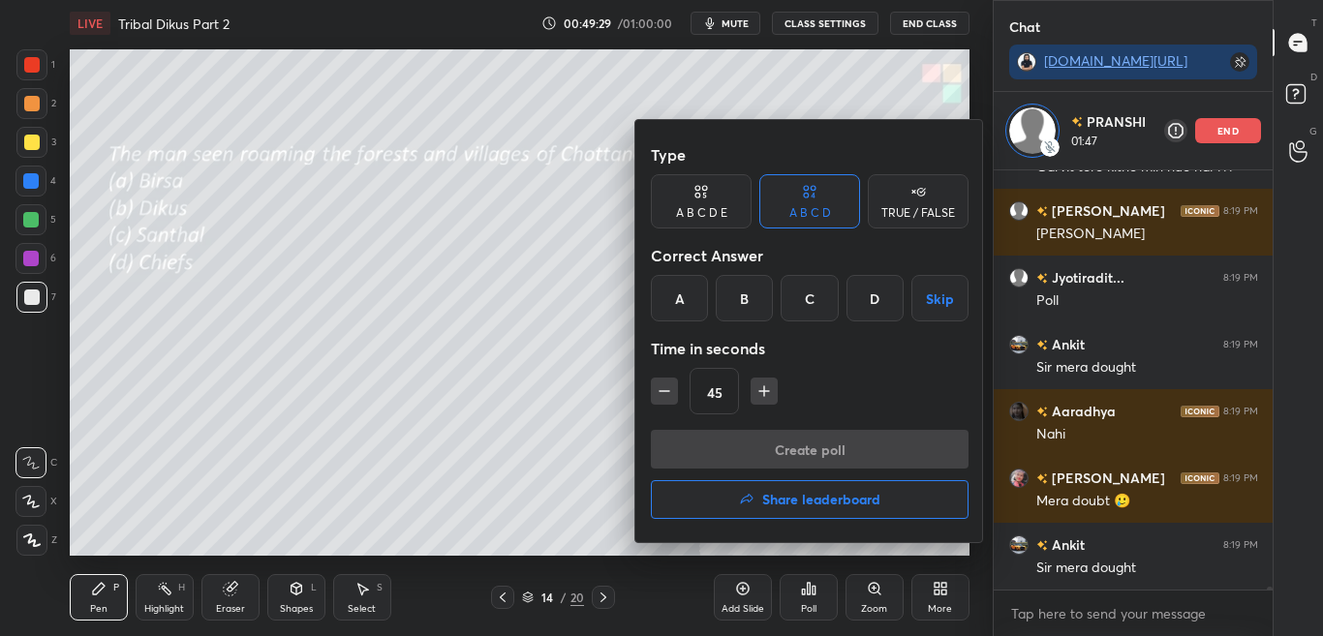
click at [693, 292] on div "A" at bounding box center [679, 298] width 57 height 46
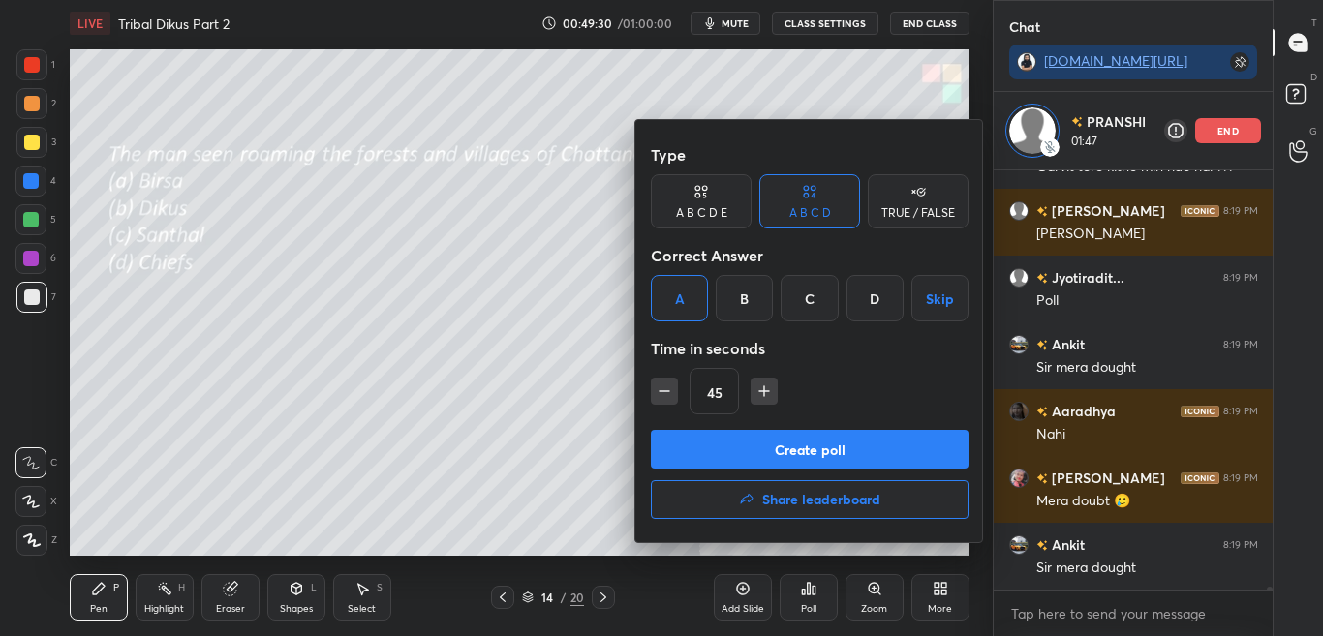
click at [750, 459] on button "Create poll" at bounding box center [810, 449] width 318 height 39
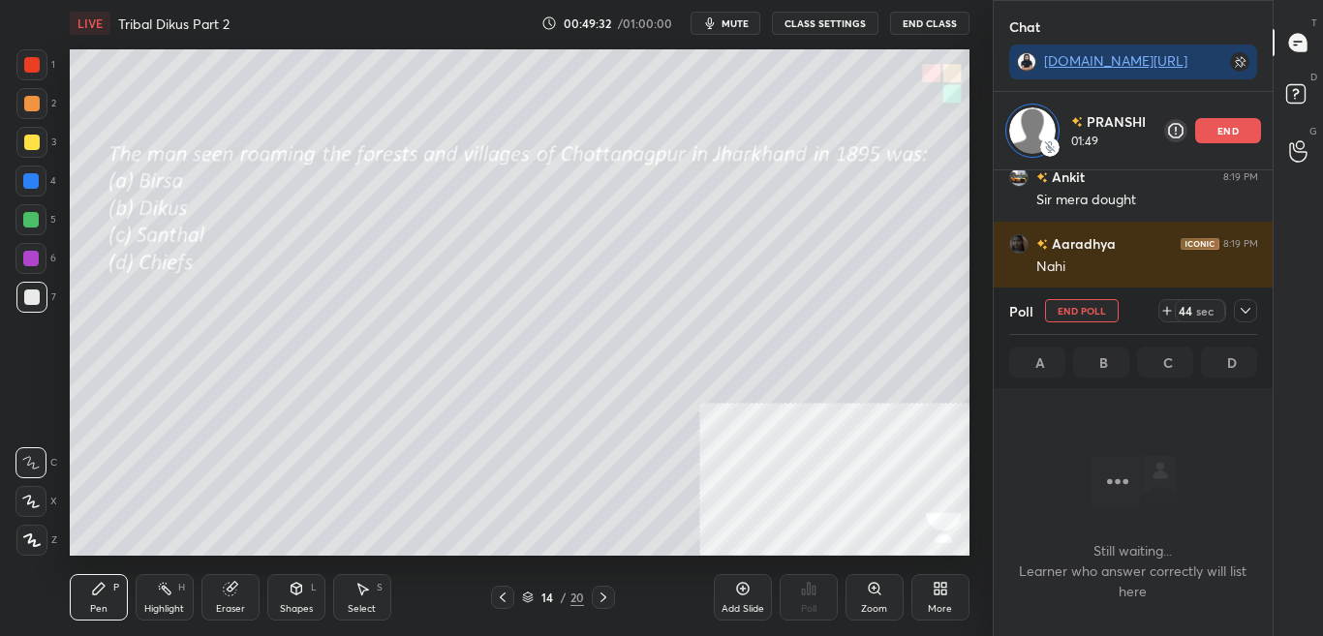
click at [1277, 312] on icon at bounding box center [1284, 310] width 15 height 15
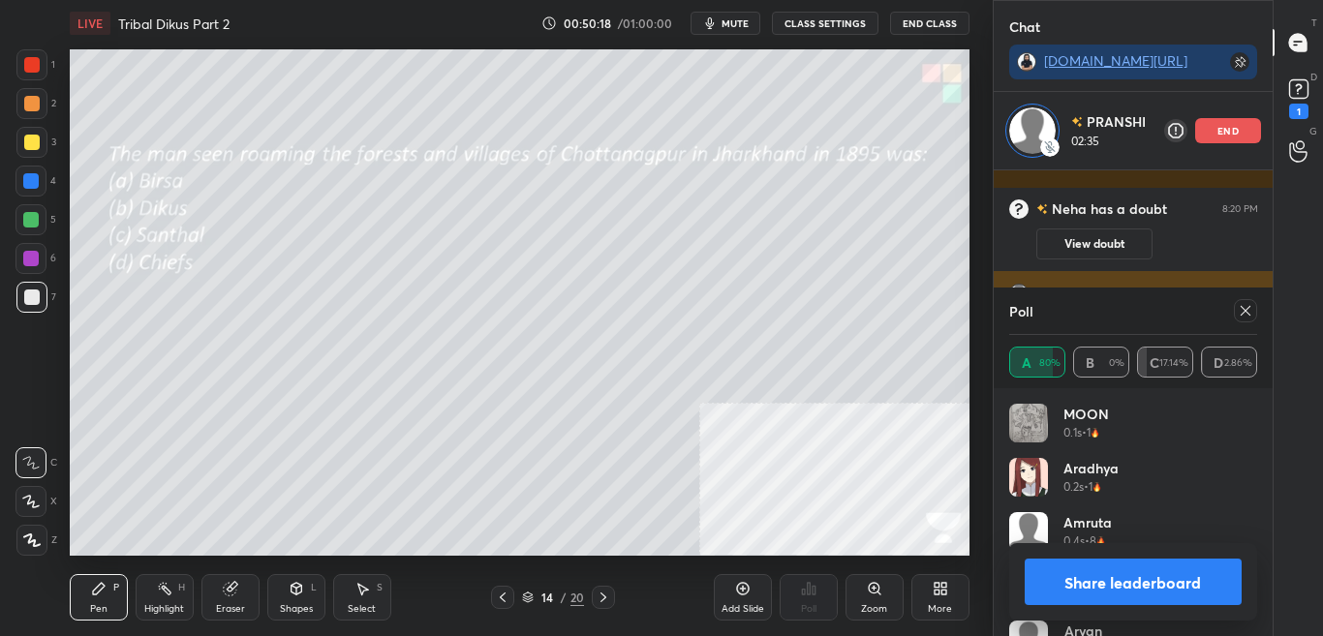
drag, startPoint x: 1245, startPoint y: 310, endPoint x: 1253, endPoint y: 350, distance: 40.4
click at [1277, 311] on icon at bounding box center [1284, 310] width 15 height 15
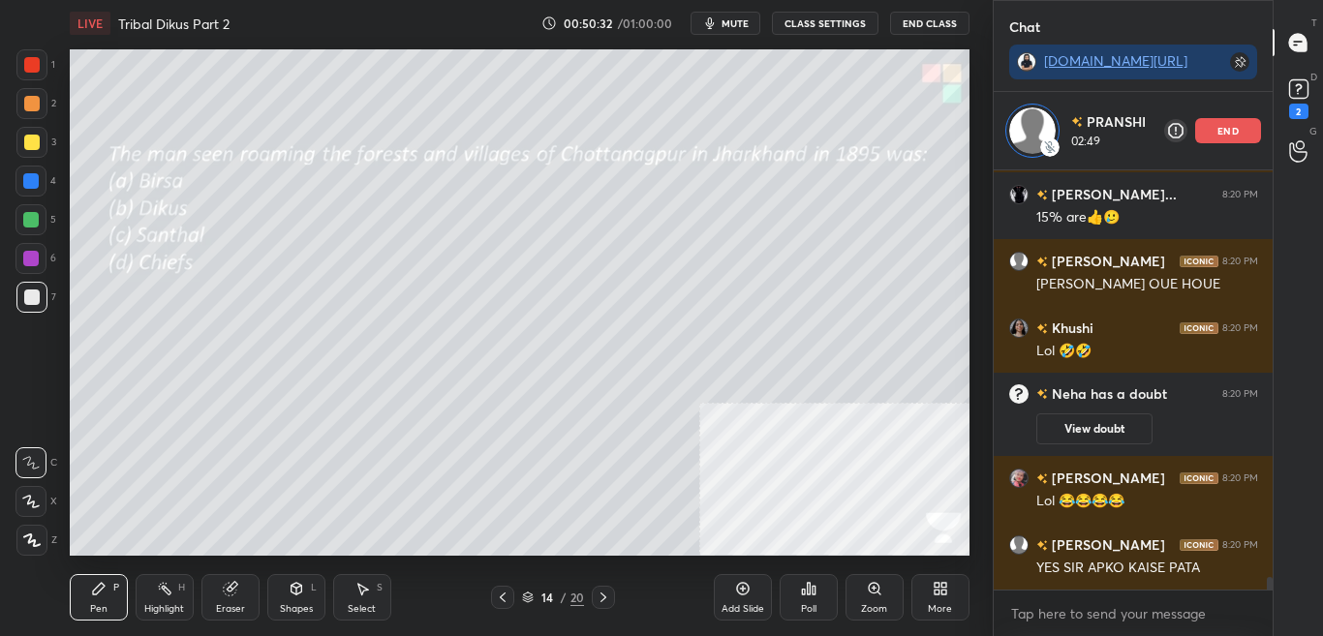
click at [938, 604] on div "More" at bounding box center [940, 609] width 24 height 10
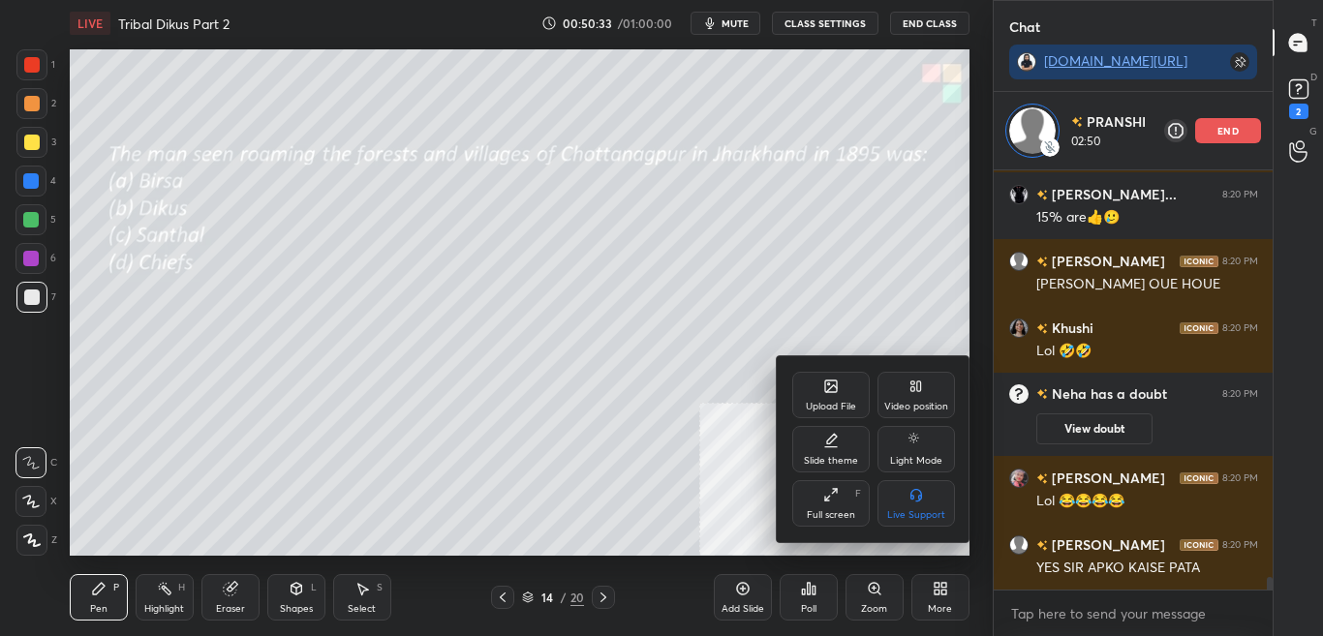
click at [825, 389] on icon at bounding box center [831, 387] width 12 height 12
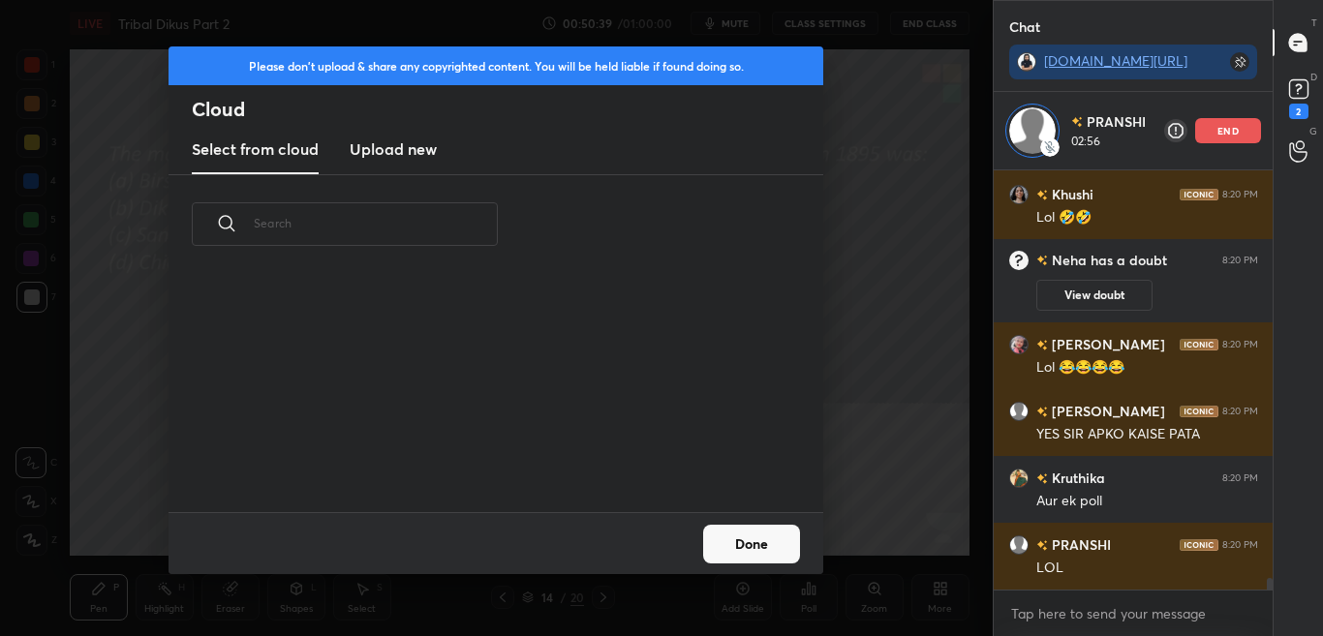
click at [427, 154] on h3 "Upload new" at bounding box center [393, 148] width 87 height 23
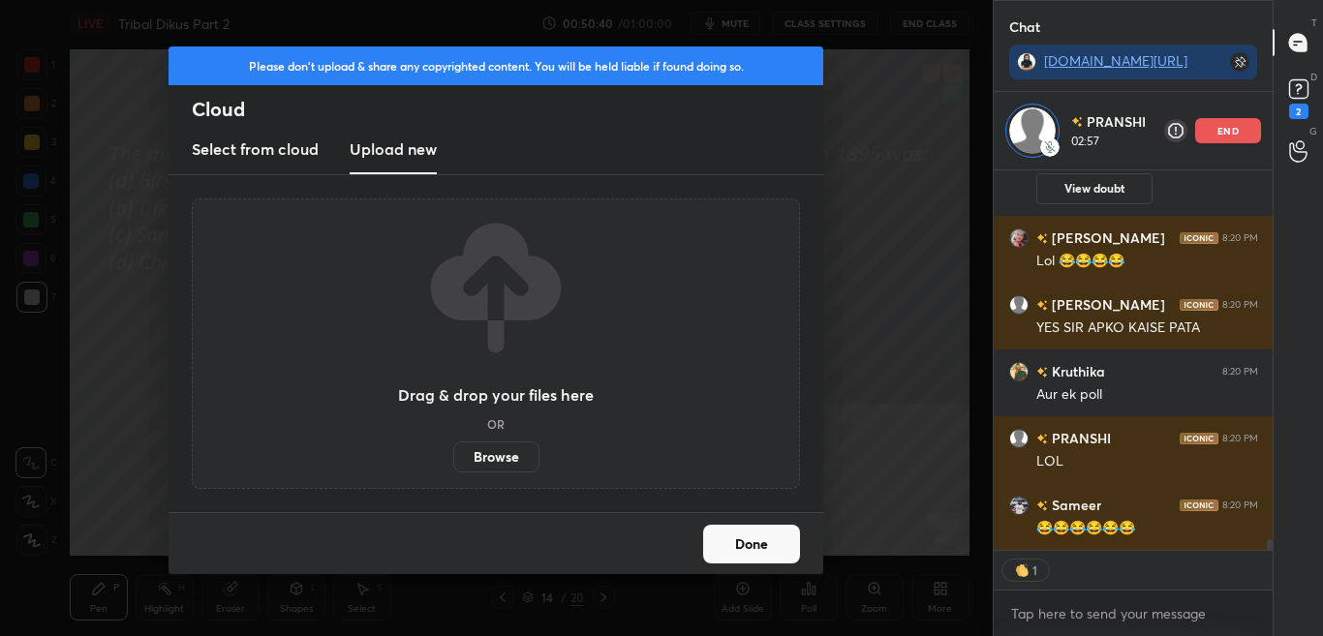
click at [509, 462] on label "Browse" at bounding box center [496, 457] width 86 height 31
click at [453, 462] on input "Browse" at bounding box center [453, 457] width 0 height 31
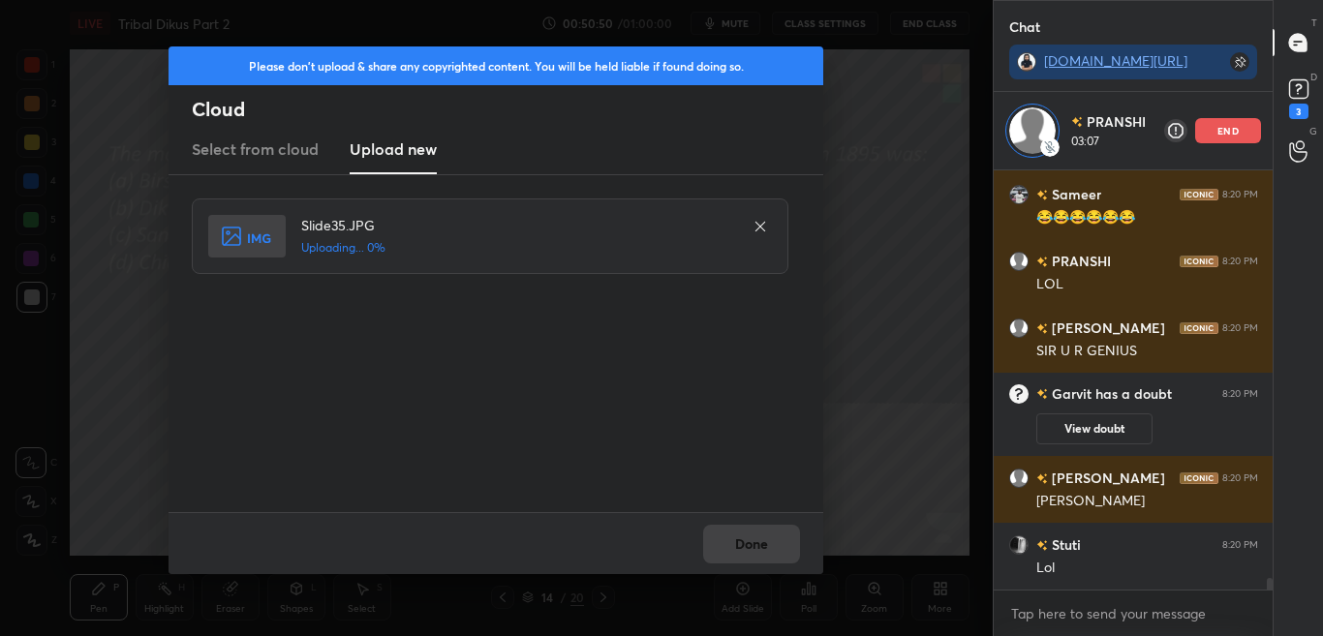
click at [732, 537] on div "Done" at bounding box center [495, 543] width 655 height 62
click at [735, 540] on div "Done" at bounding box center [495, 543] width 655 height 62
click at [734, 542] on div "Done" at bounding box center [495, 543] width 655 height 62
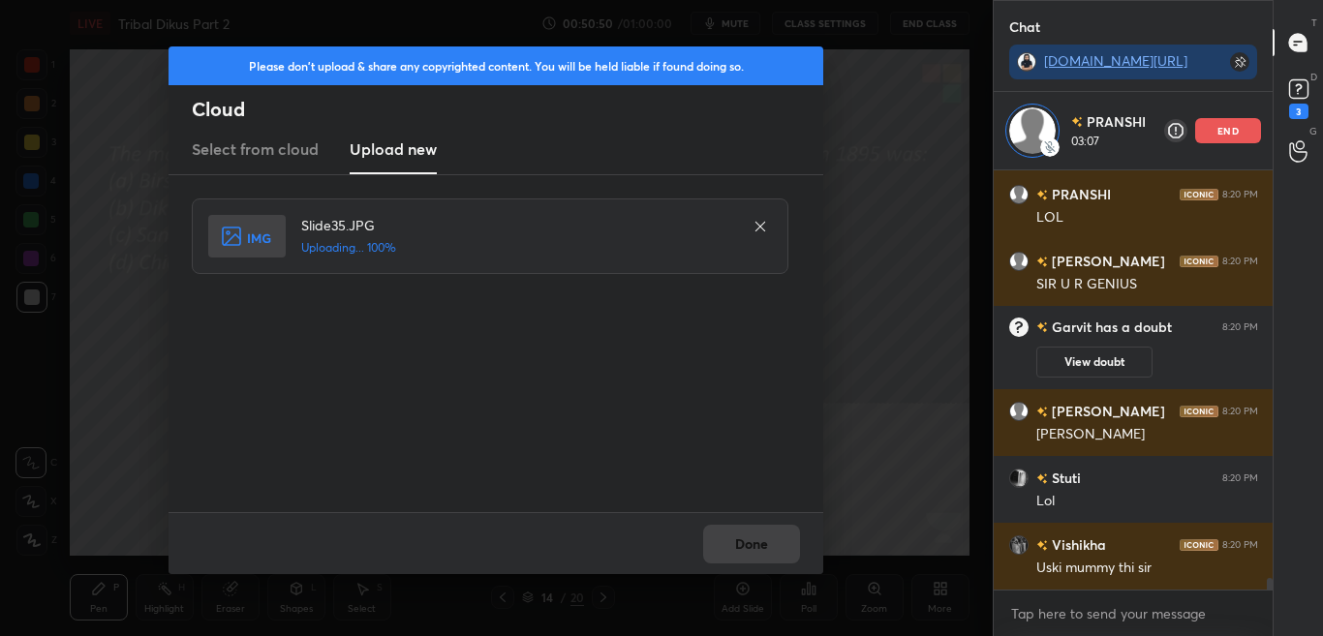
click at [736, 541] on div "Done" at bounding box center [495, 543] width 655 height 62
click at [736, 539] on div "Done" at bounding box center [495, 543] width 655 height 62
click at [737, 538] on button "Done" at bounding box center [751, 544] width 97 height 39
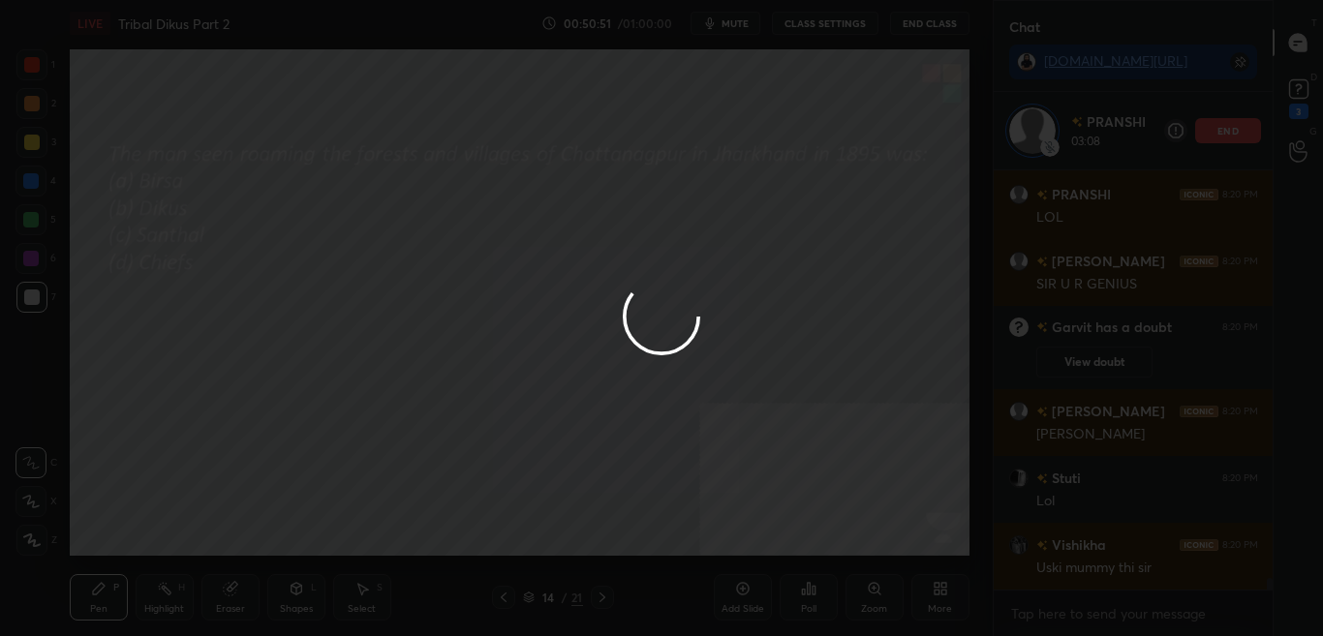
click at [741, 540] on div at bounding box center [661, 318] width 1323 height 636
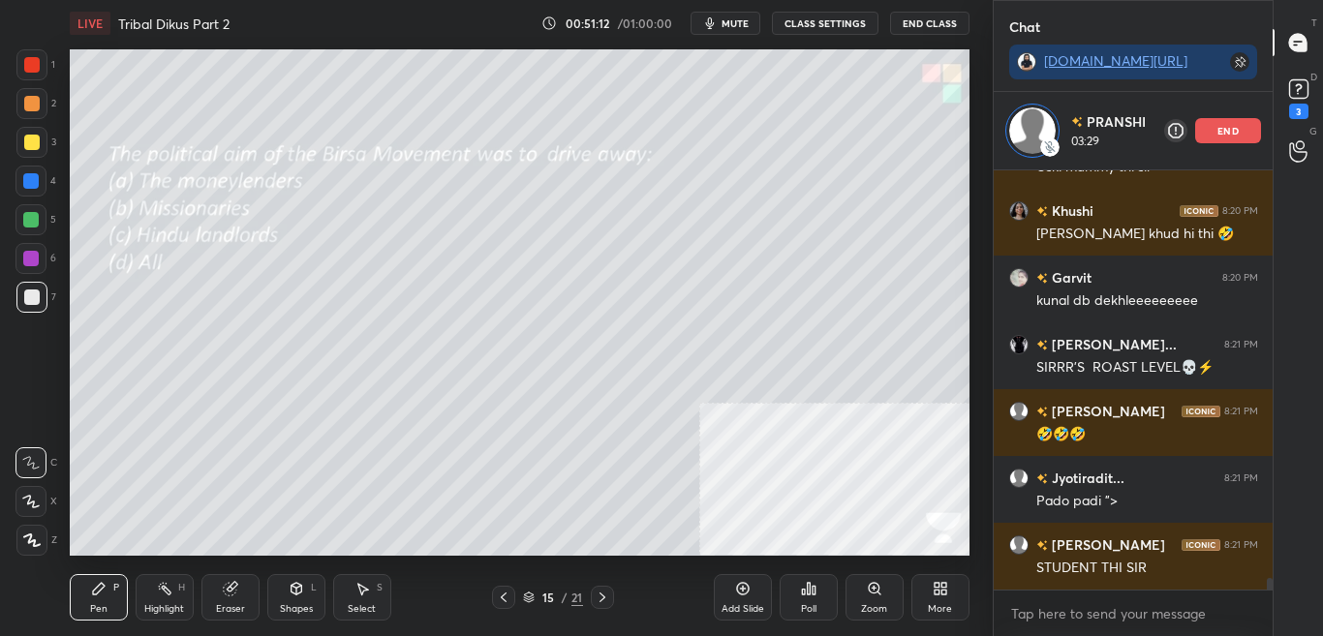
click at [797, 599] on div "Poll" at bounding box center [808, 597] width 58 height 46
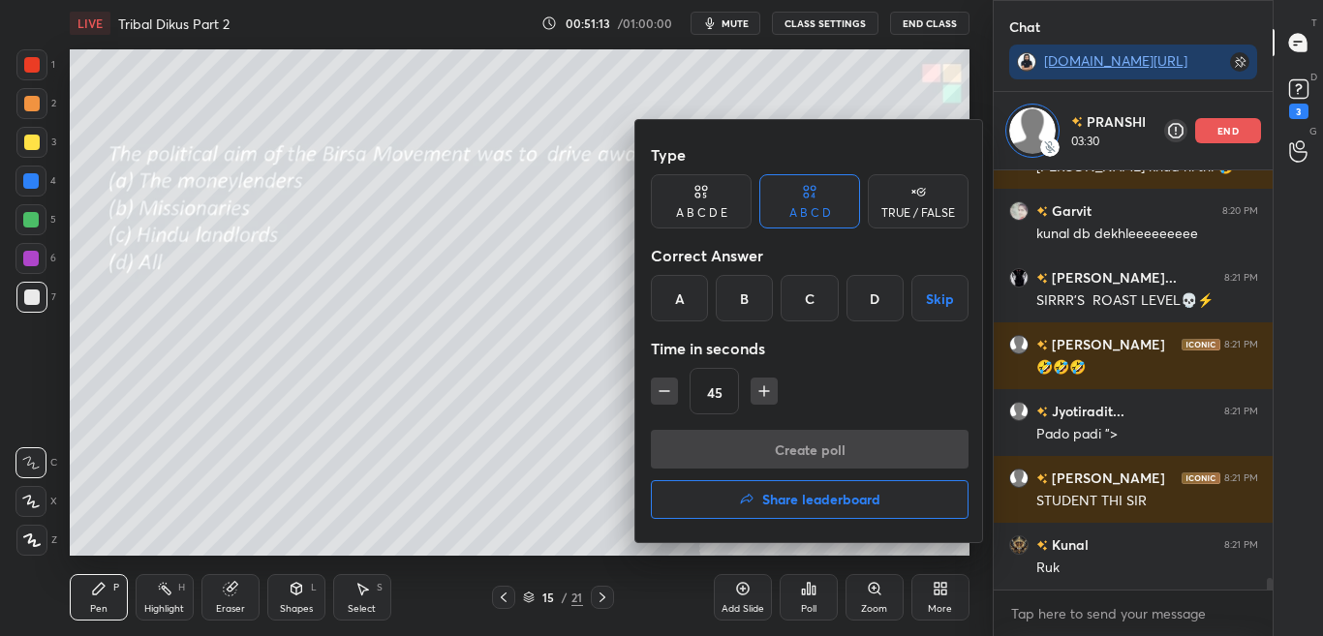
click at [882, 303] on div "D" at bounding box center [874, 298] width 57 height 46
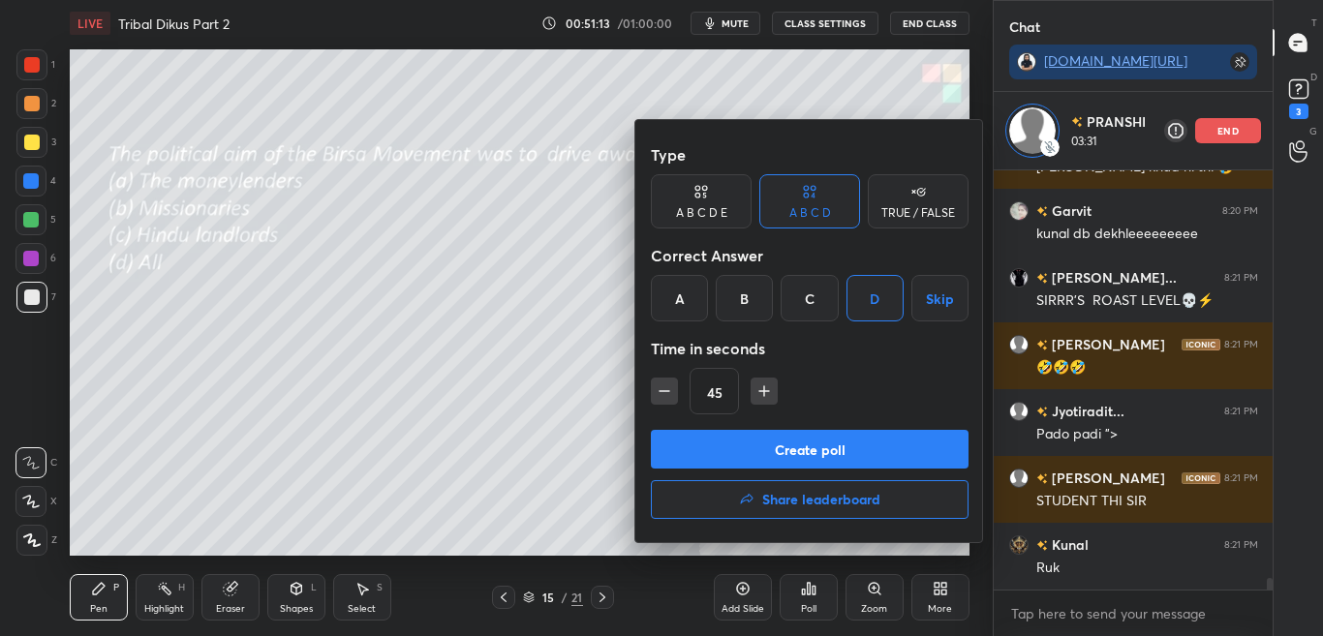
click at [854, 453] on button "Create poll" at bounding box center [810, 449] width 318 height 39
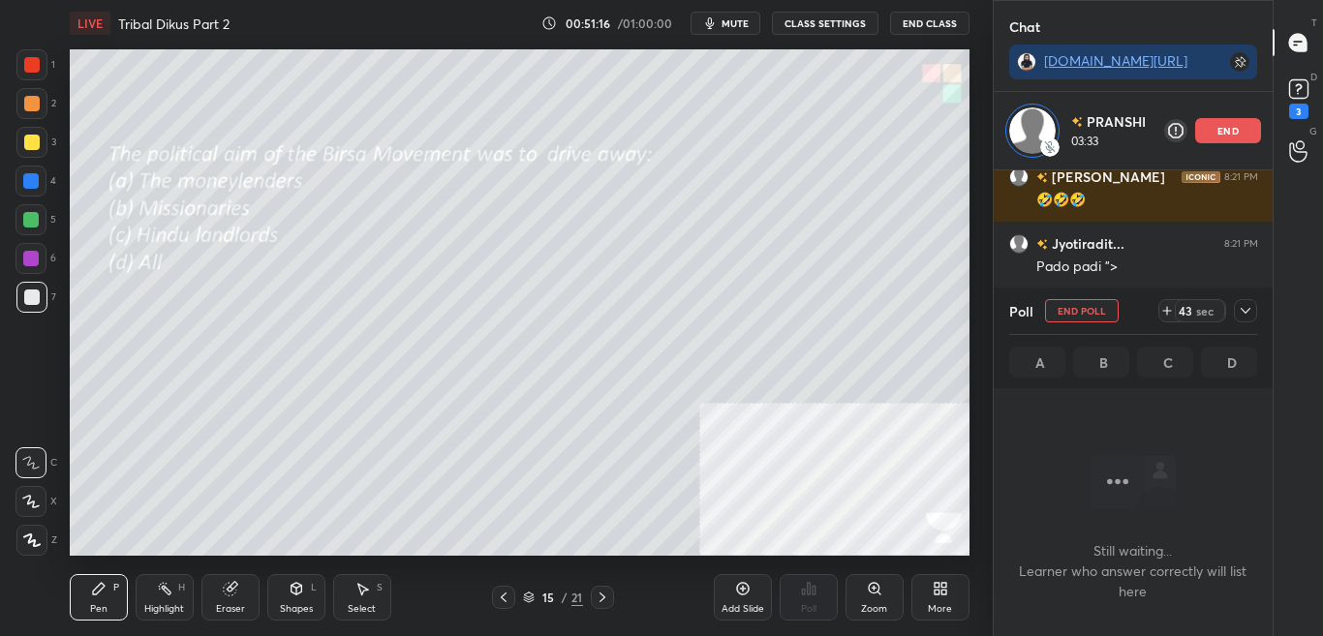
click at [1277, 310] on icon at bounding box center [1284, 310] width 15 height 15
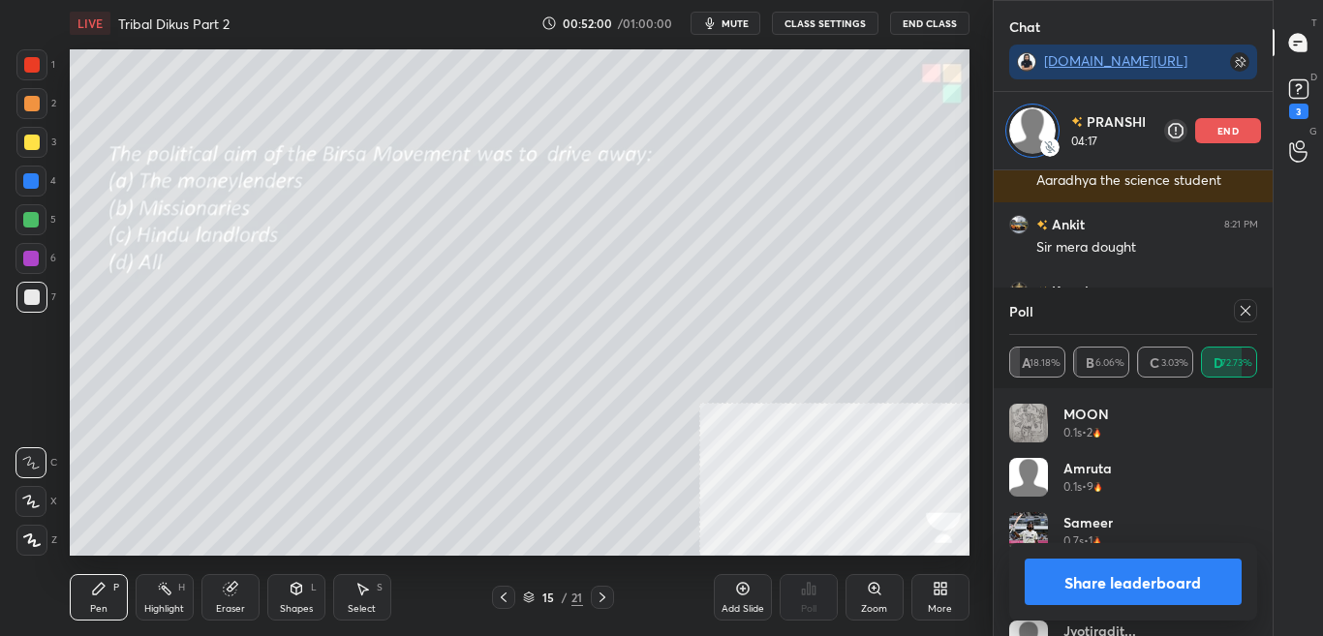
scroll to position [15806, 0]
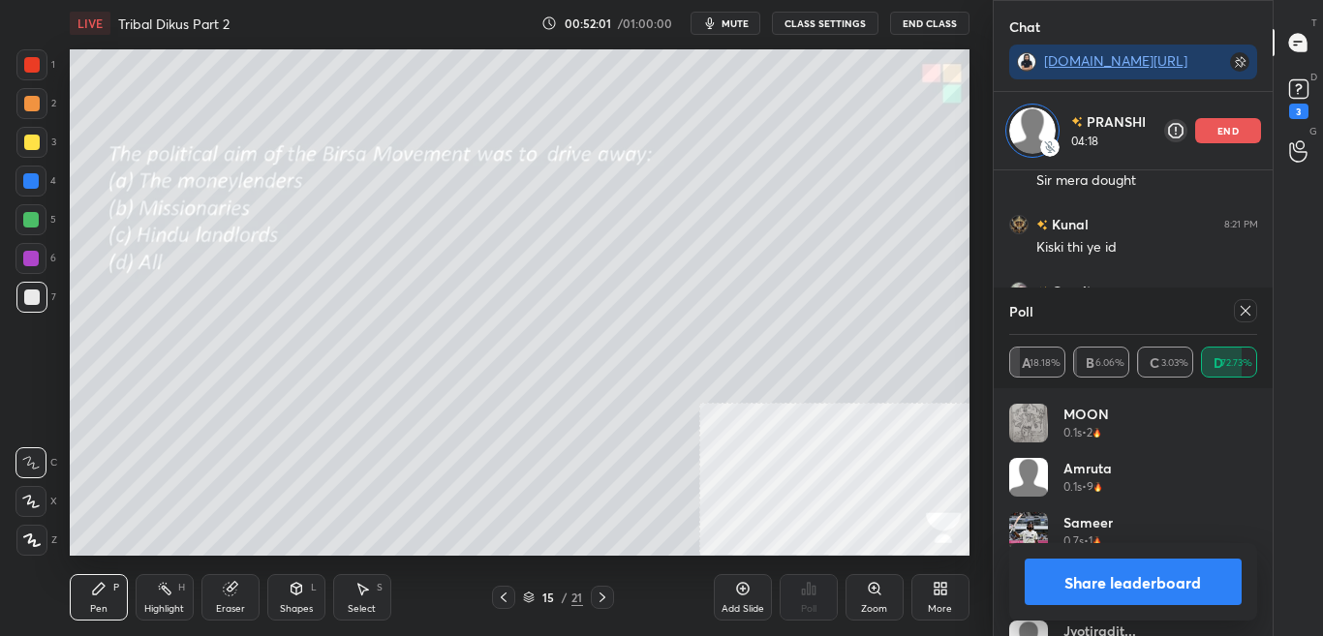
click at [1277, 307] on icon at bounding box center [1284, 310] width 15 height 15
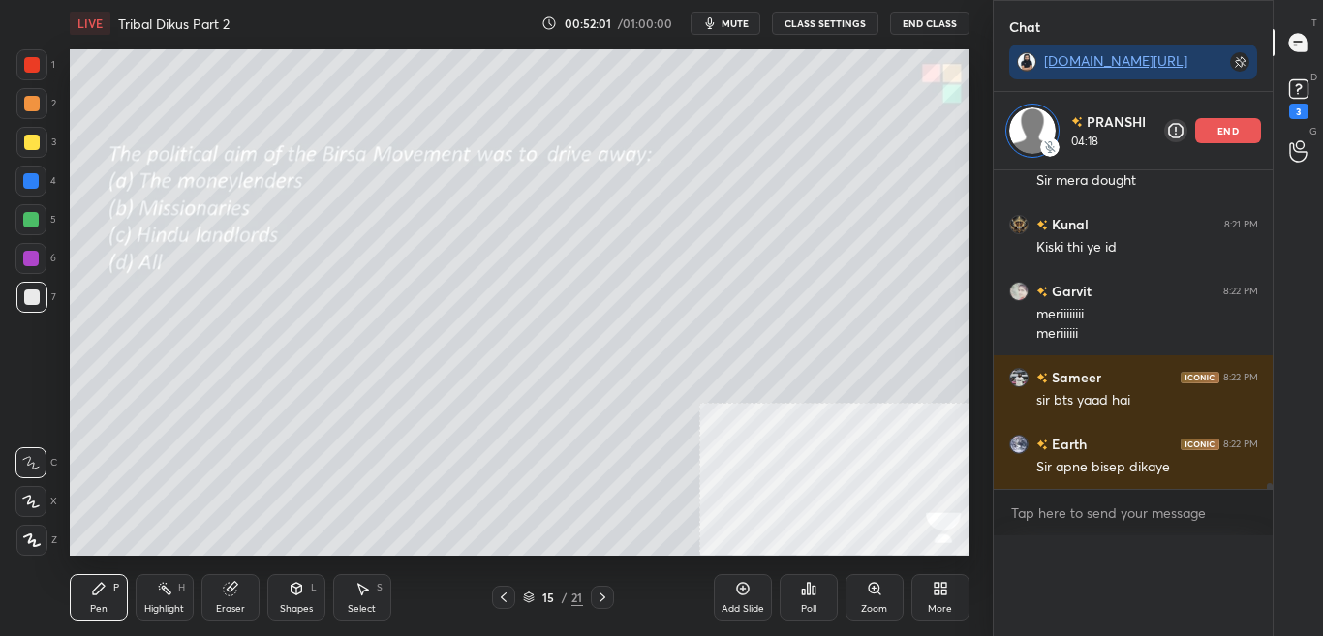
scroll to position [7, 7]
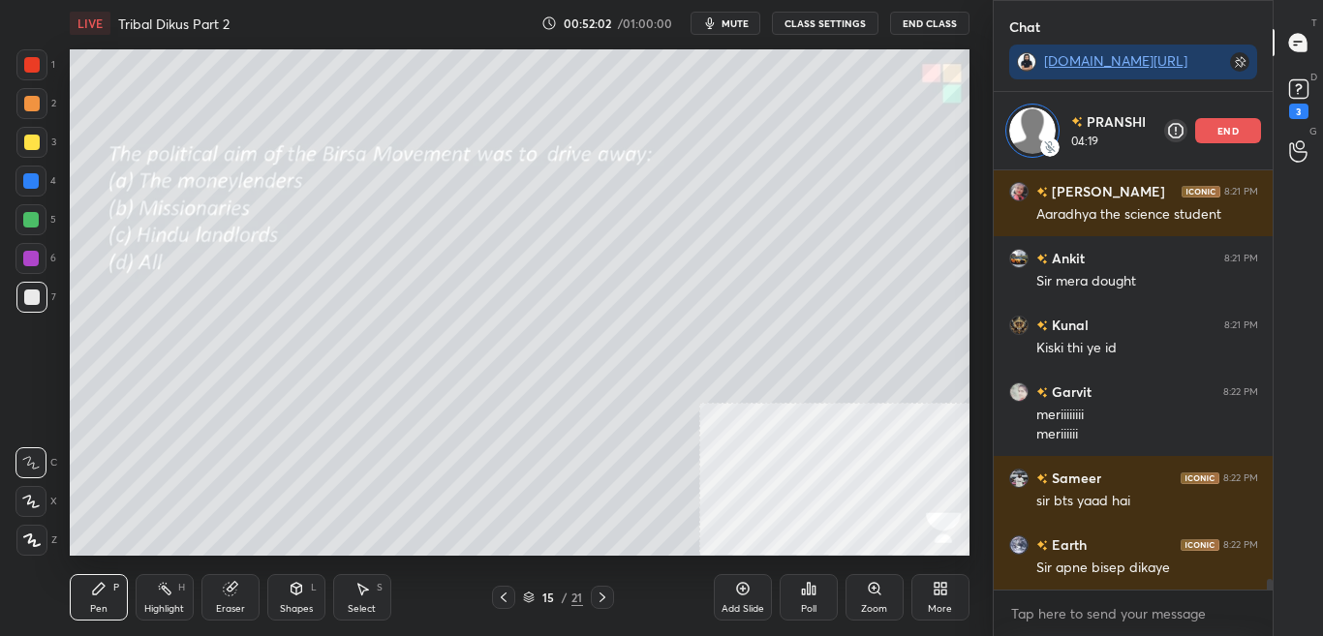
click at [923, 598] on div "More" at bounding box center [940, 597] width 58 height 46
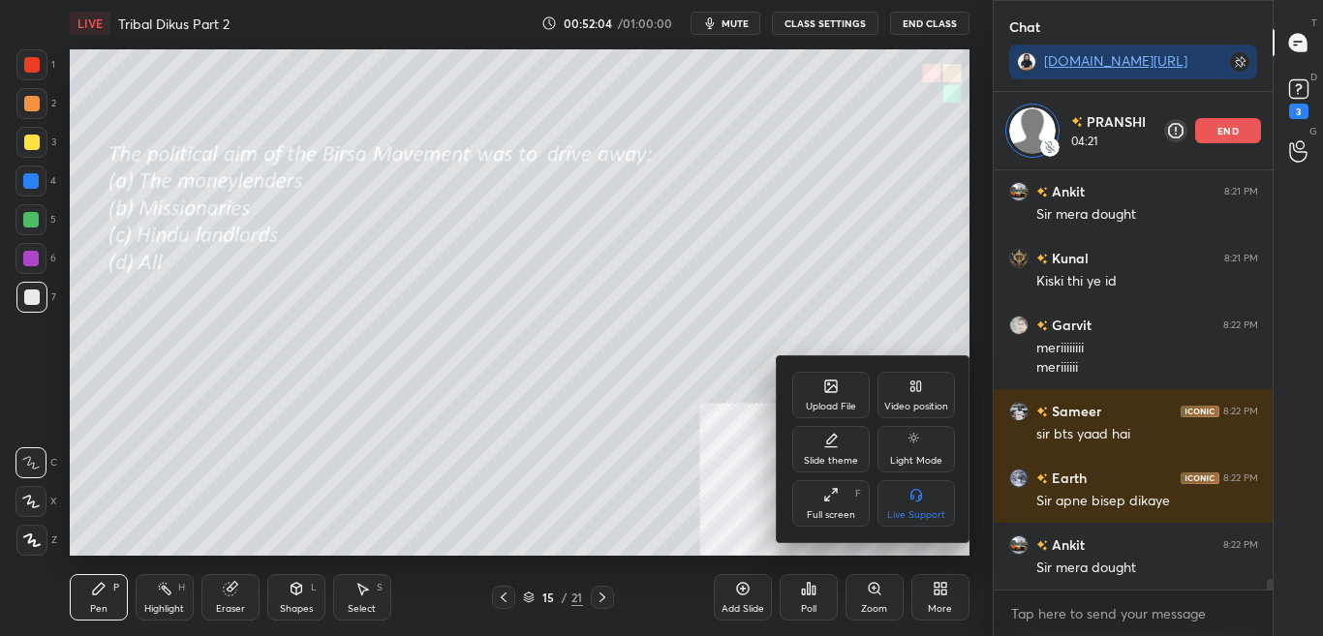
click at [689, 390] on div at bounding box center [661, 318] width 1323 height 636
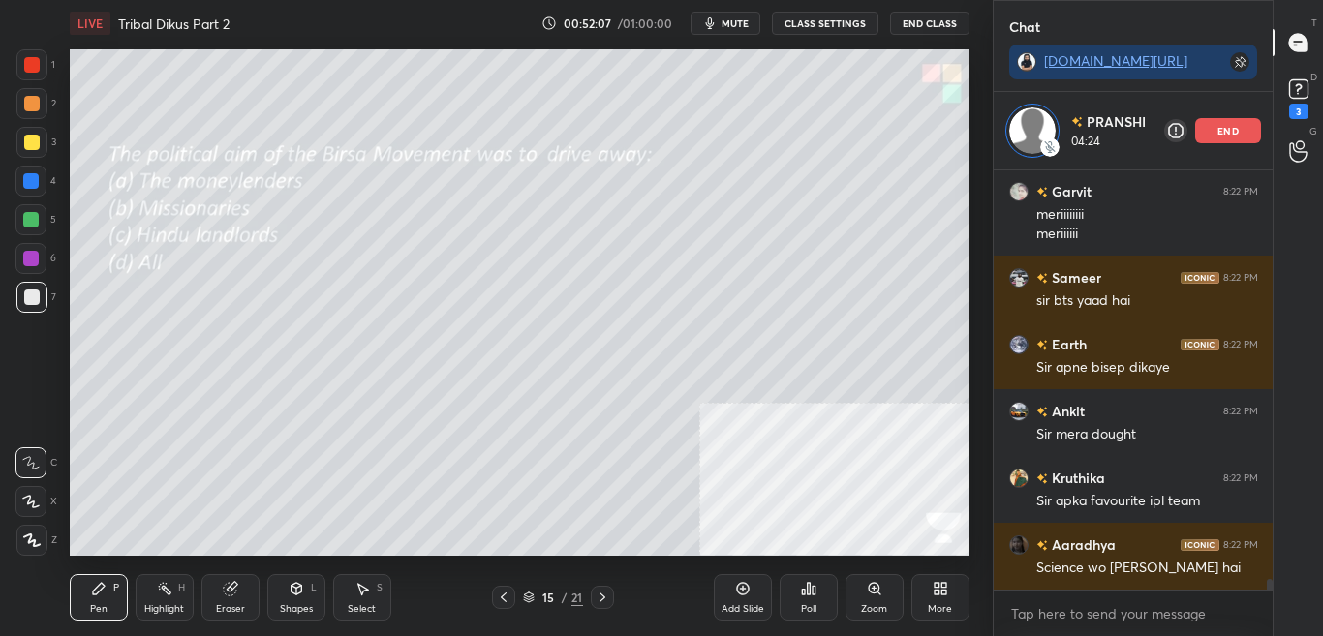
click at [938, 607] on div "More" at bounding box center [940, 609] width 24 height 10
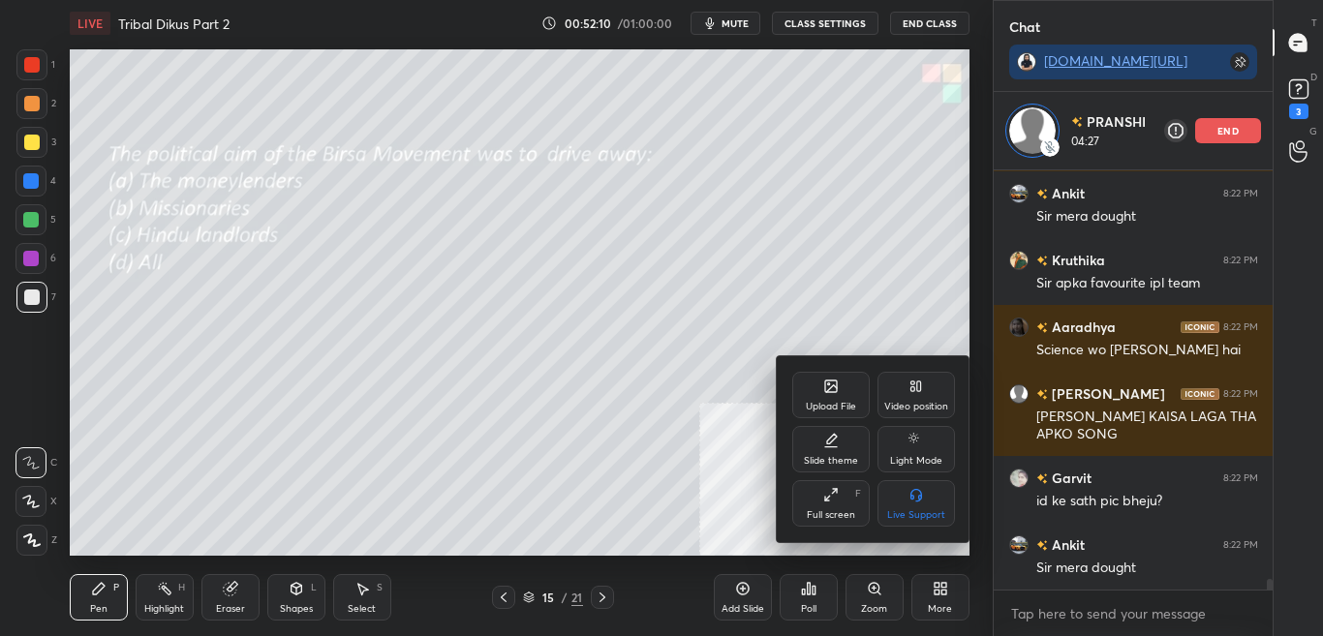
click at [826, 405] on div "Upload File" at bounding box center [831, 407] width 50 height 10
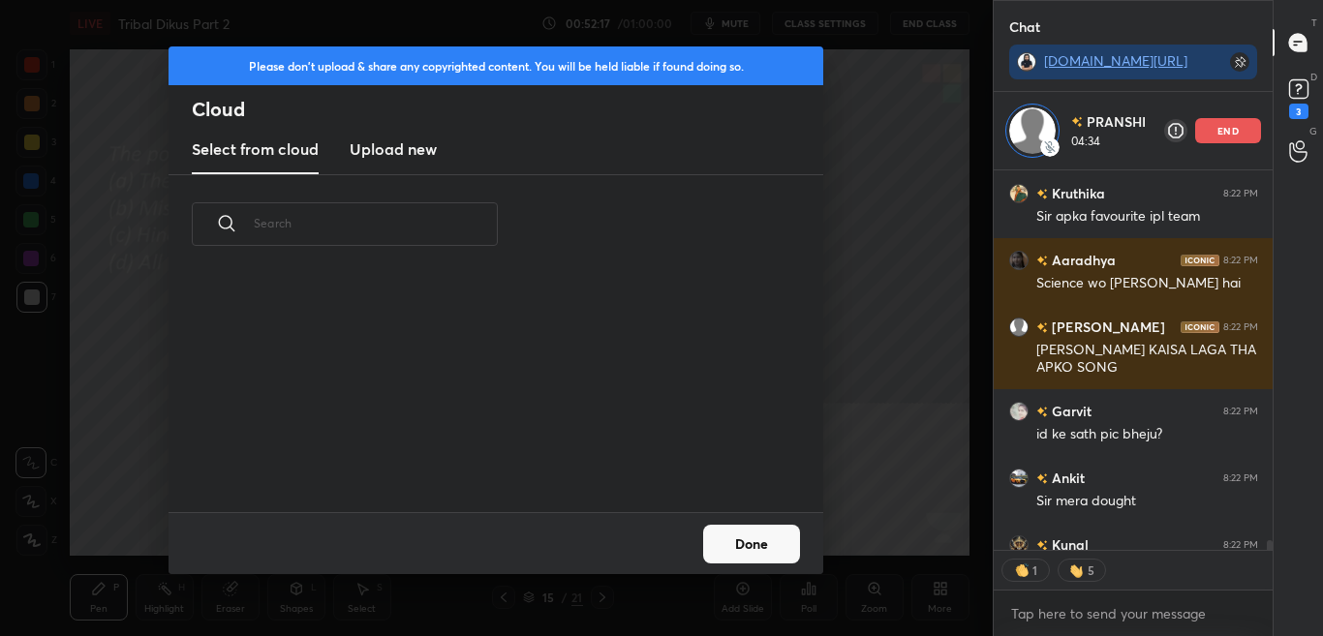
click at [755, 548] on button "Done" at bounding box center [751, 544] width 97 height 39
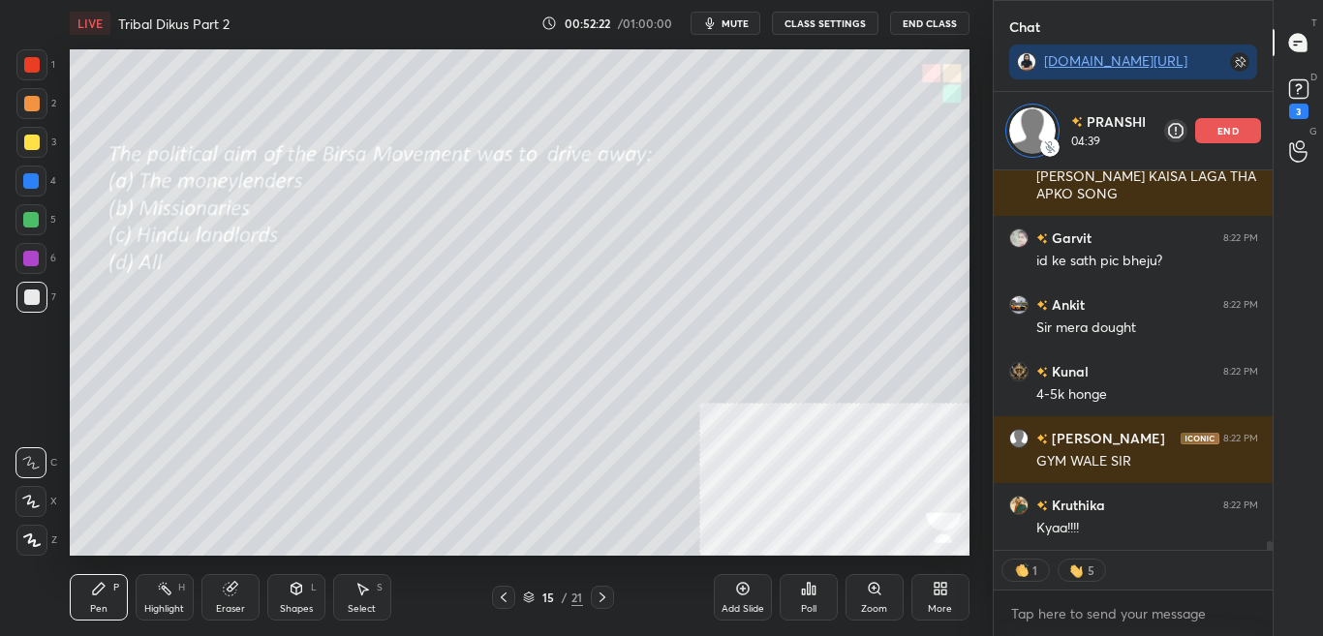
click at [930, 601] on div "More" at bounding box center [940, 597] width 58 height 46
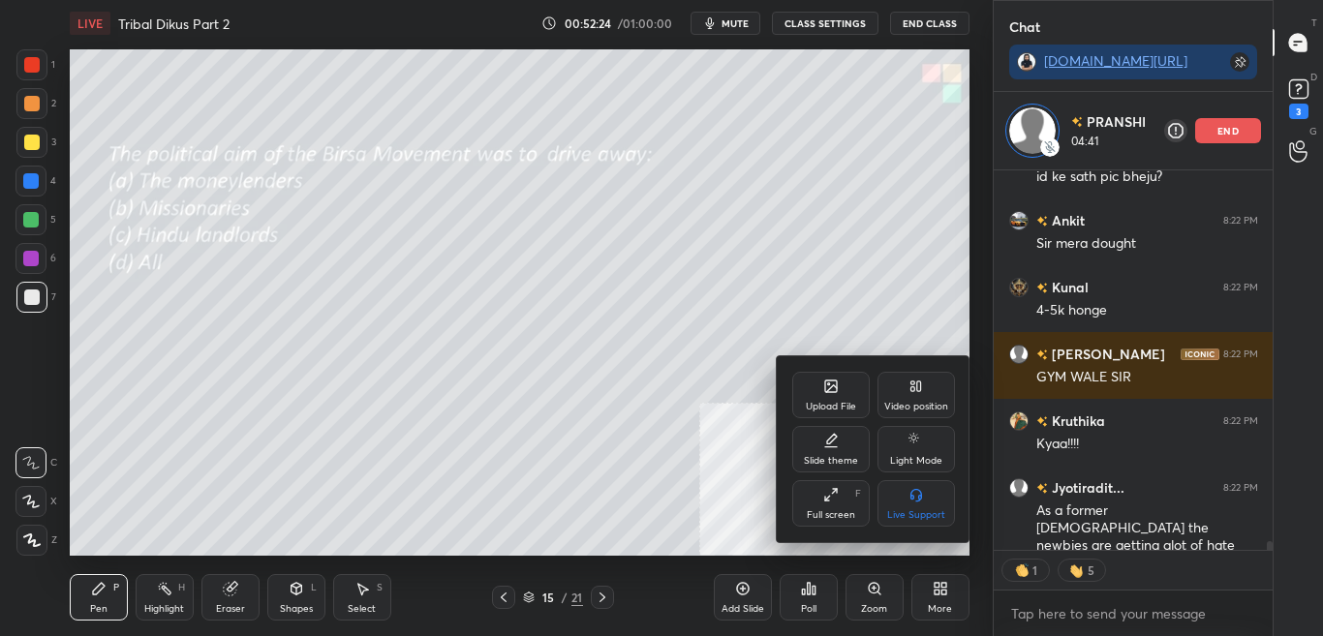
click at [805, 386] on div "Upload File" at bounding box center [830, 395] width 77 height 46
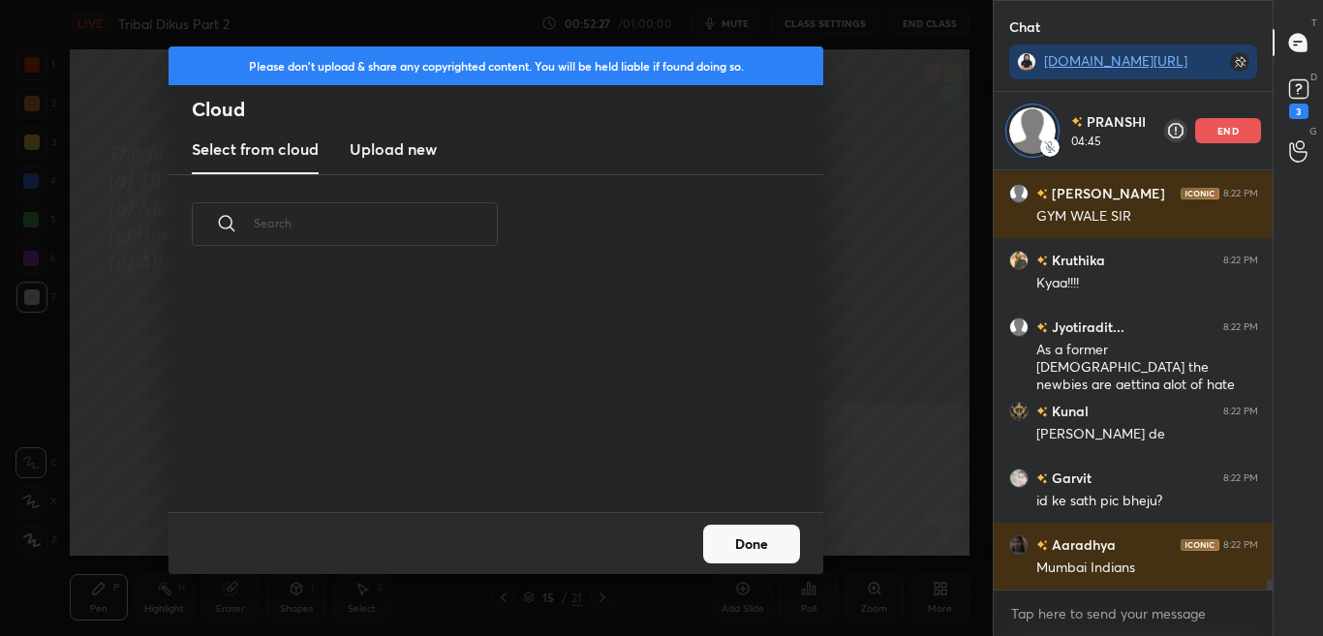
click at [405, 144] on h3 "Upload new" at bounding box center [393, 148] width 87 height 23
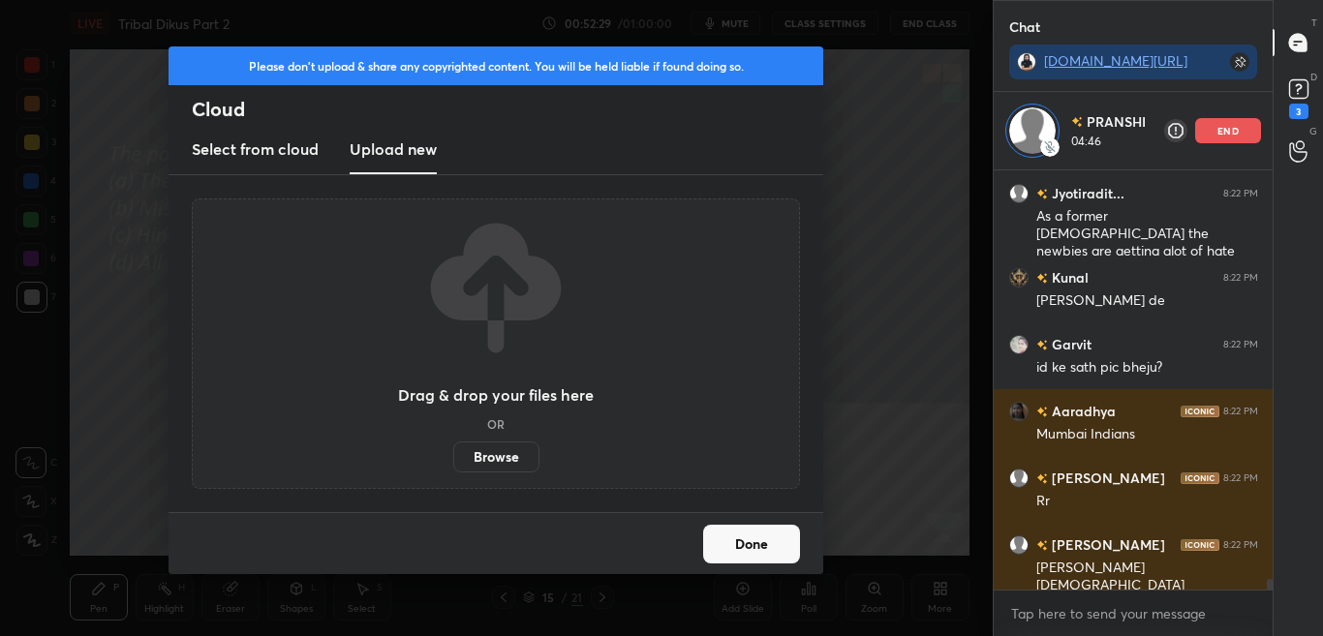
click at [495, 457] on label "Browse" at bounding box center [496, 457] width 86 height 31
click at [453, 457] on input "Browse" at bounding box center [453, 457] width 0 height 31
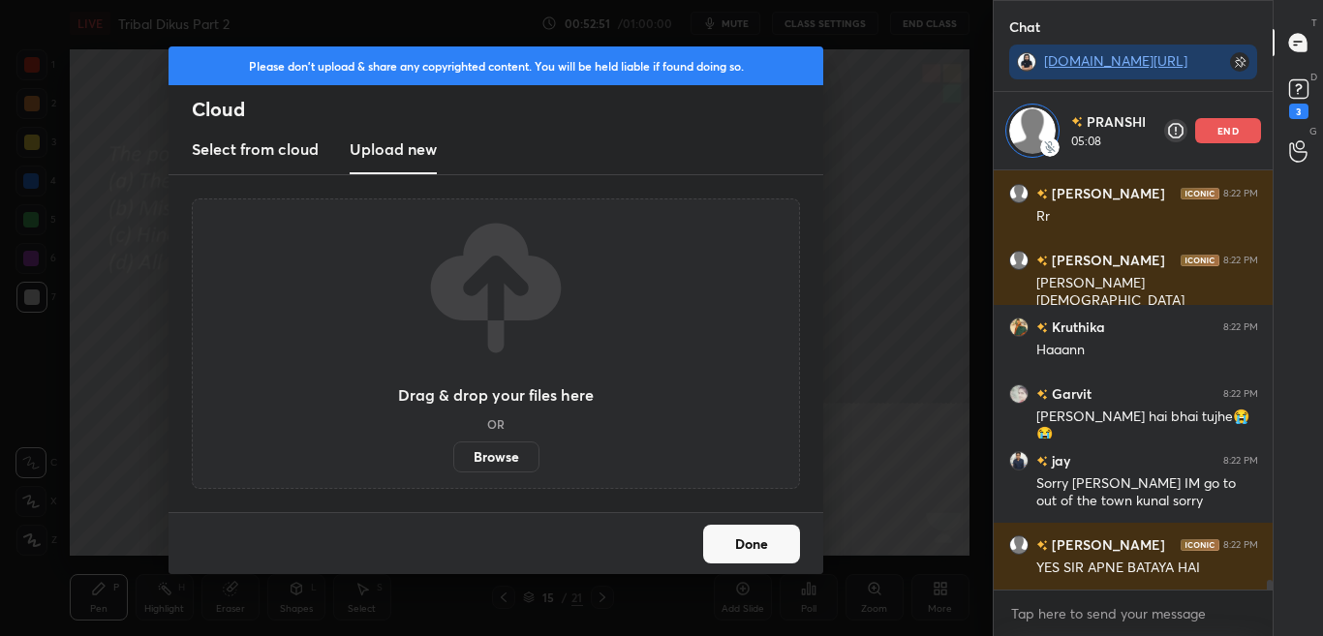
click at [780, 536] on button "Done" at bounding box center [751, 544] width 97 height 39
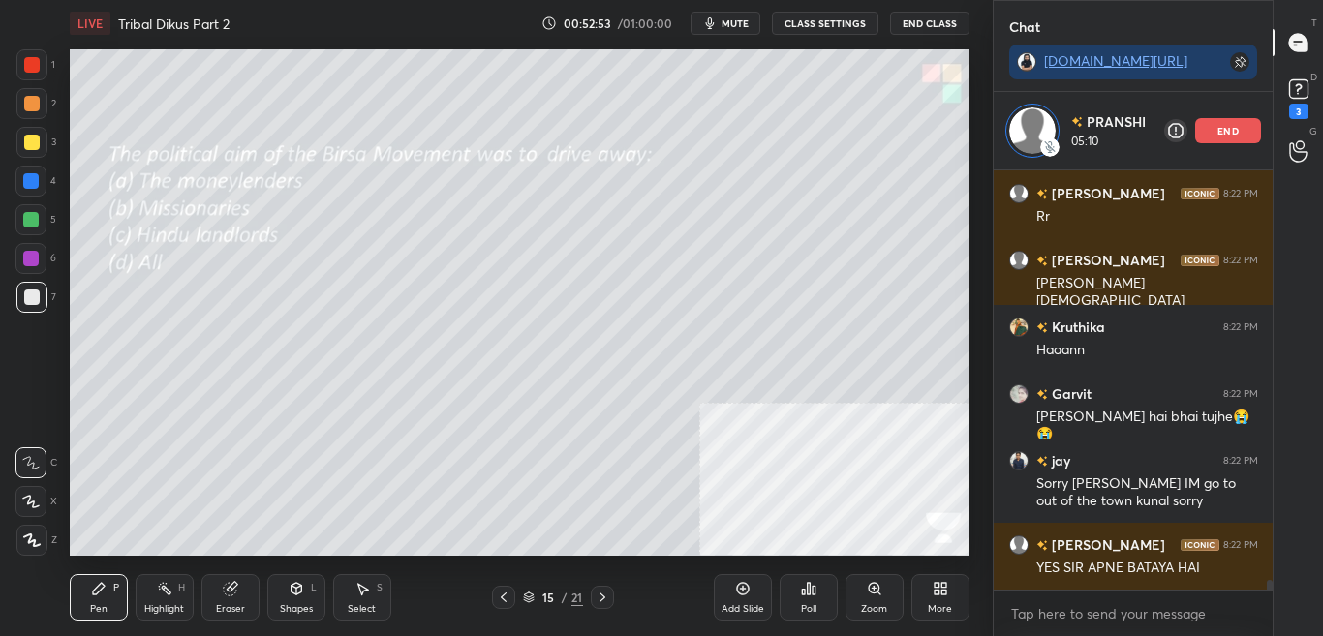
click at [941, 592] on icon at bounding box center [943, 592] width 5 height 5
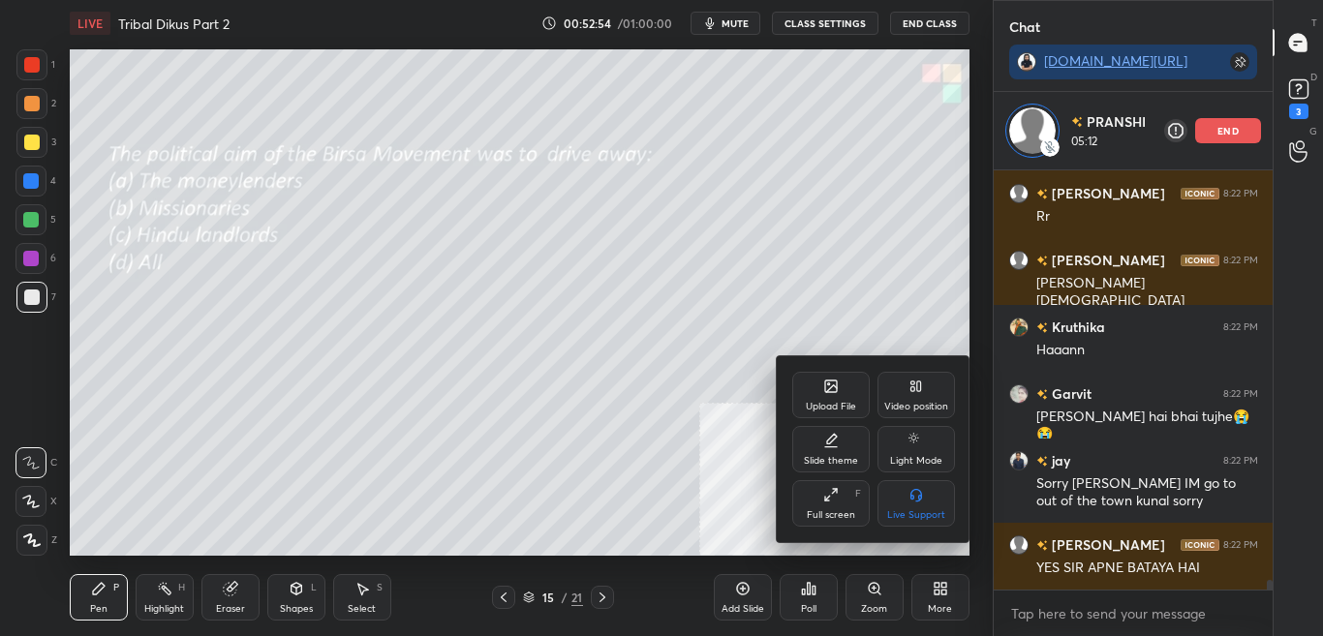
click at [840, 406] on div "Upload File" at bounding box center [831, 407] width 50 height 10
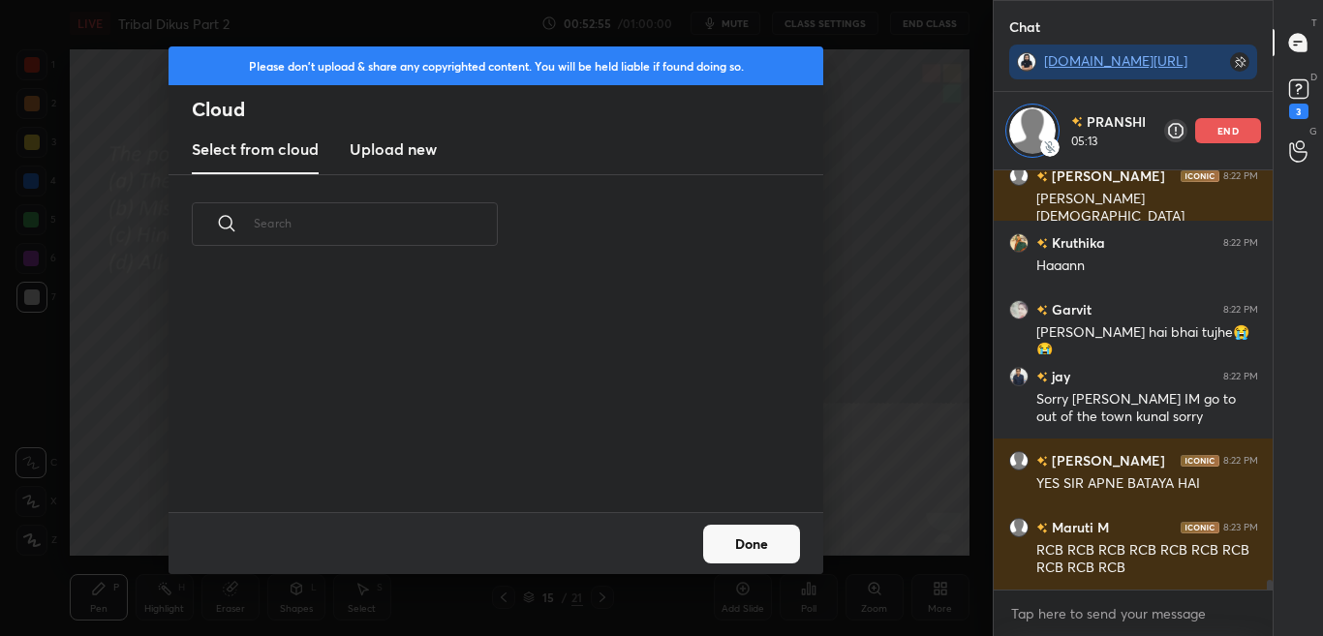
click at [403, 154] on h3 "Upload new" at bounding box center [393, 148] width 87 height 23
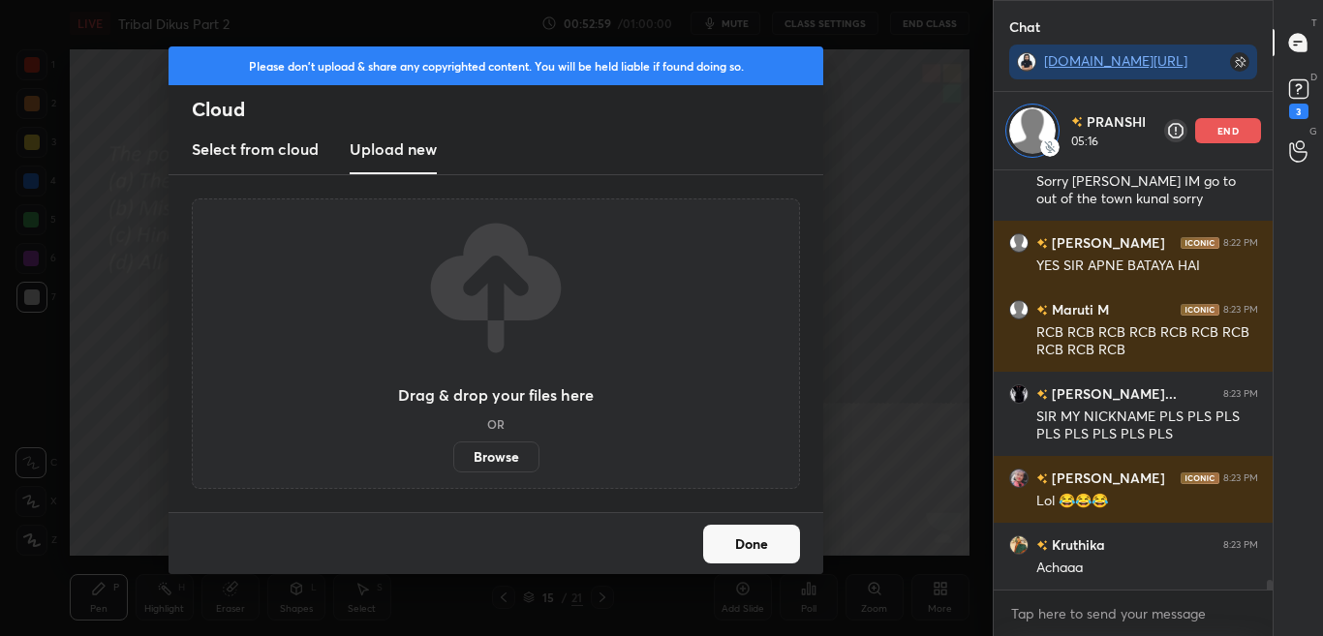
click at [506, 457] on label "Browse" at bounding box center [496, 457] width 86 height 31
click at [453, 457] on input "Browse" at bounding box center [453, 457] width 0 height 31
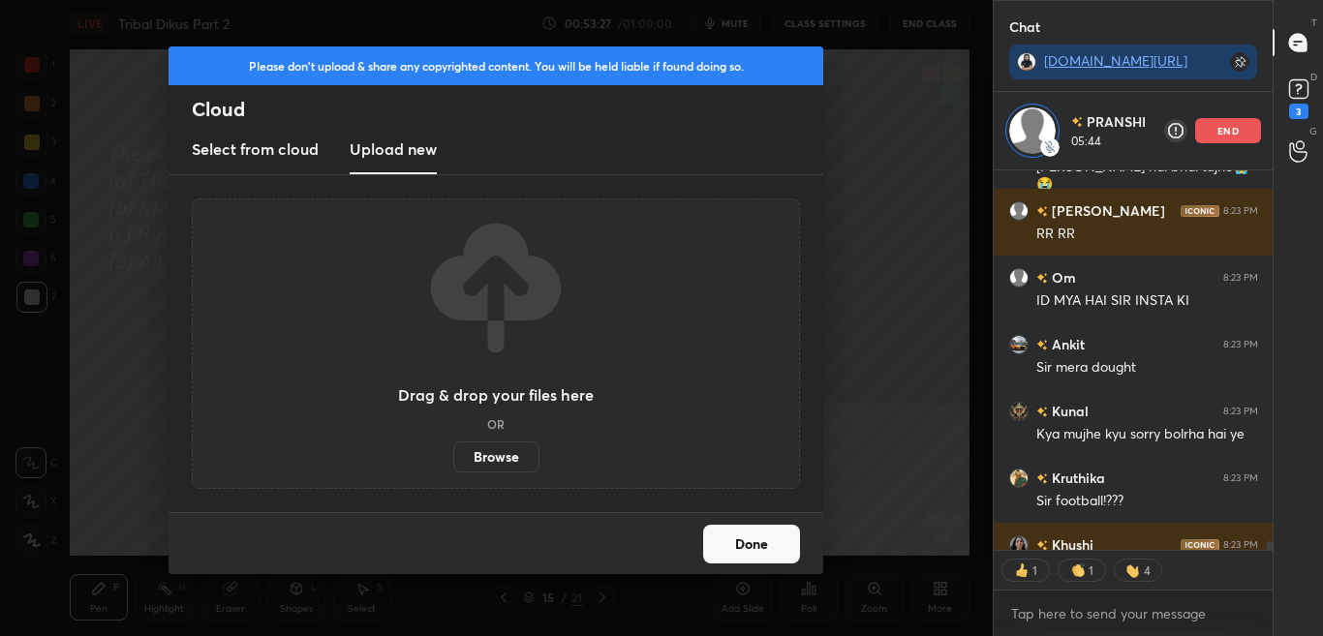
scroll to position [18170, 0]
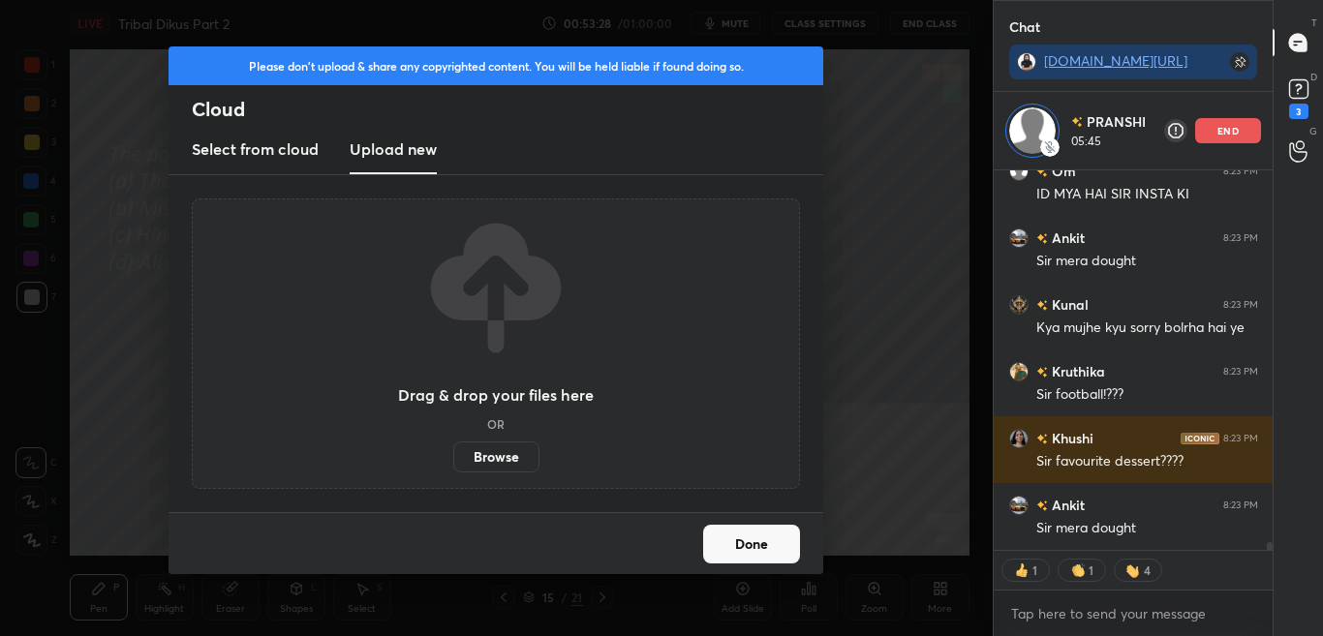
click at [796, 525] on div "Done" at bounding box center [495, 543] width 655 height 62
click at [788, 542] on button "Done" at bounding box center [751, 544] width 97 height 39
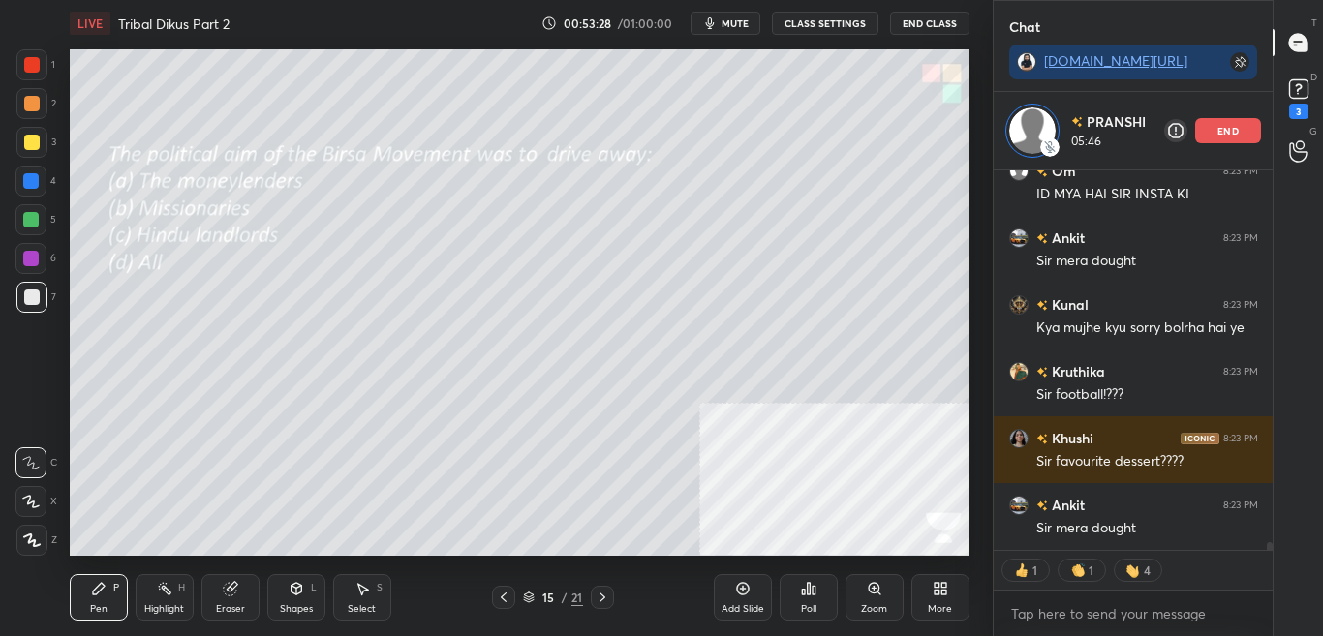
click at [788, 545] on div "Poll" at bounding box center [808, 597] width 58 height 108
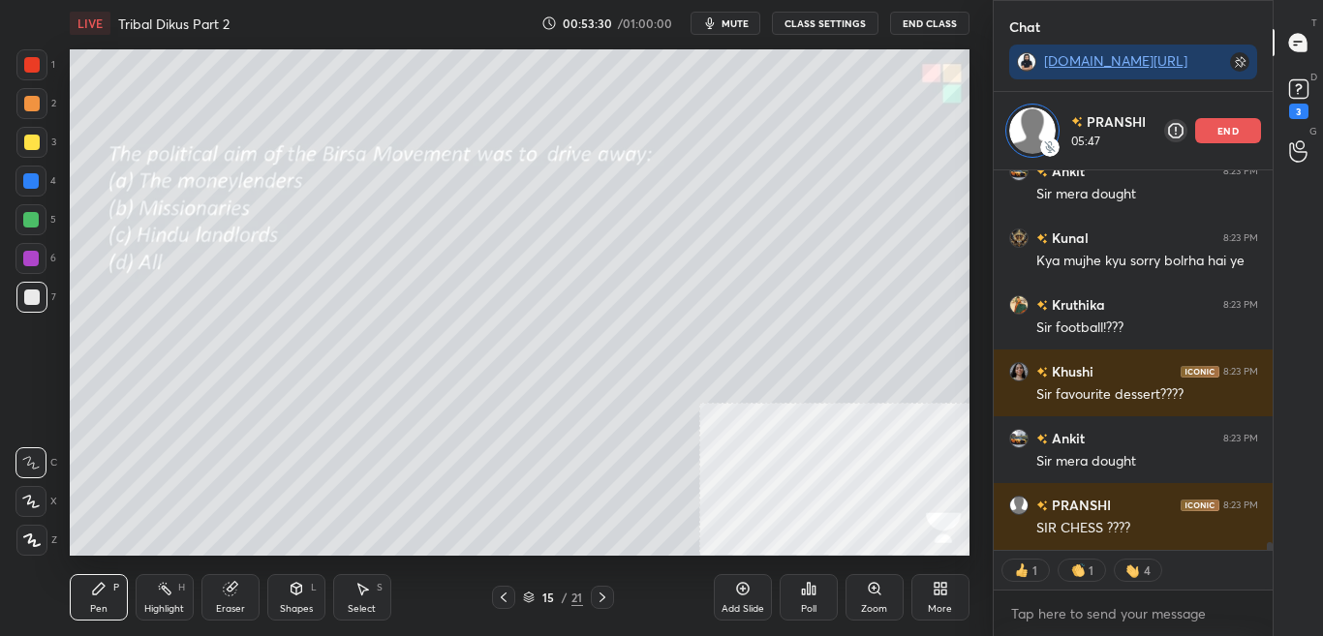
click at [934, 608] on div "More" at bounding box center [940, 609] width 24 height 10
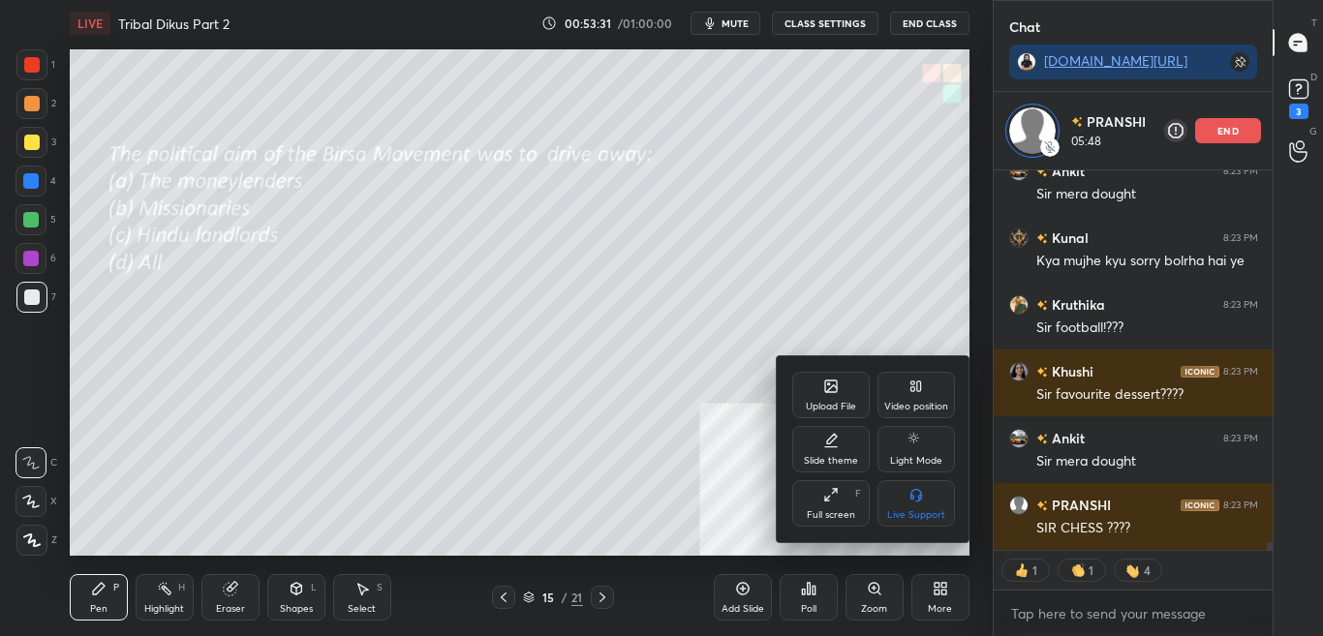
click at [822, 386] on div "Upload File" at bounding box center [830, 395] width 77 height 46
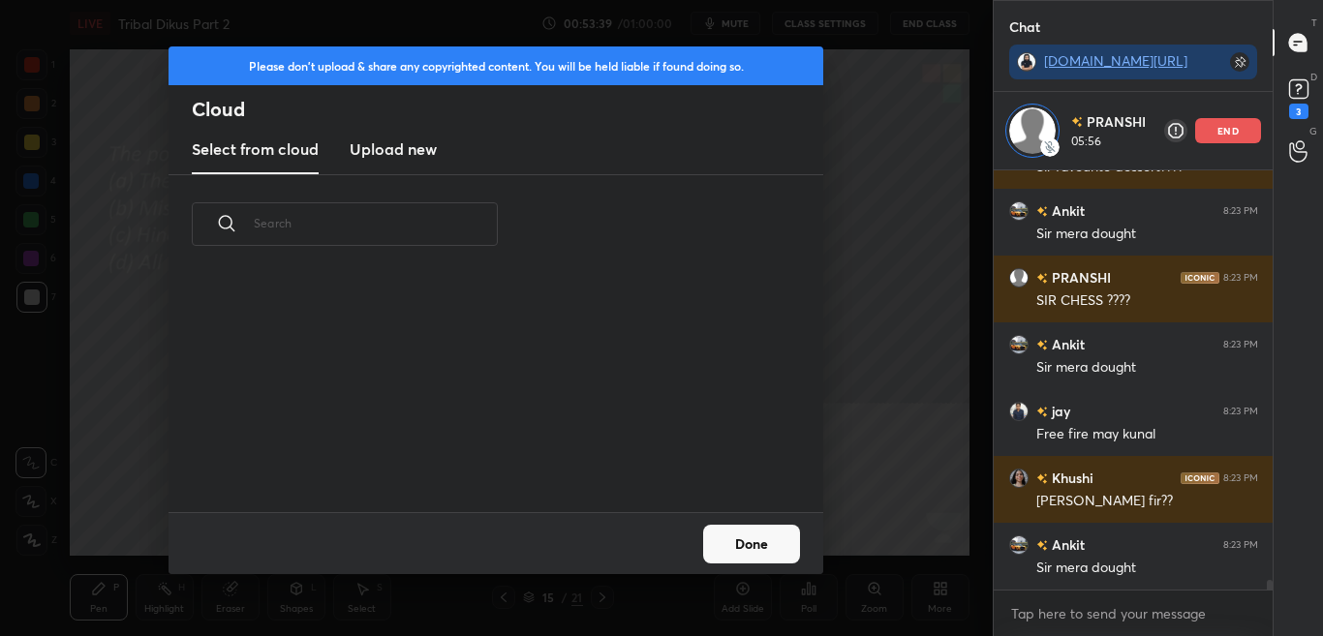
scroll to position [18531, 0]
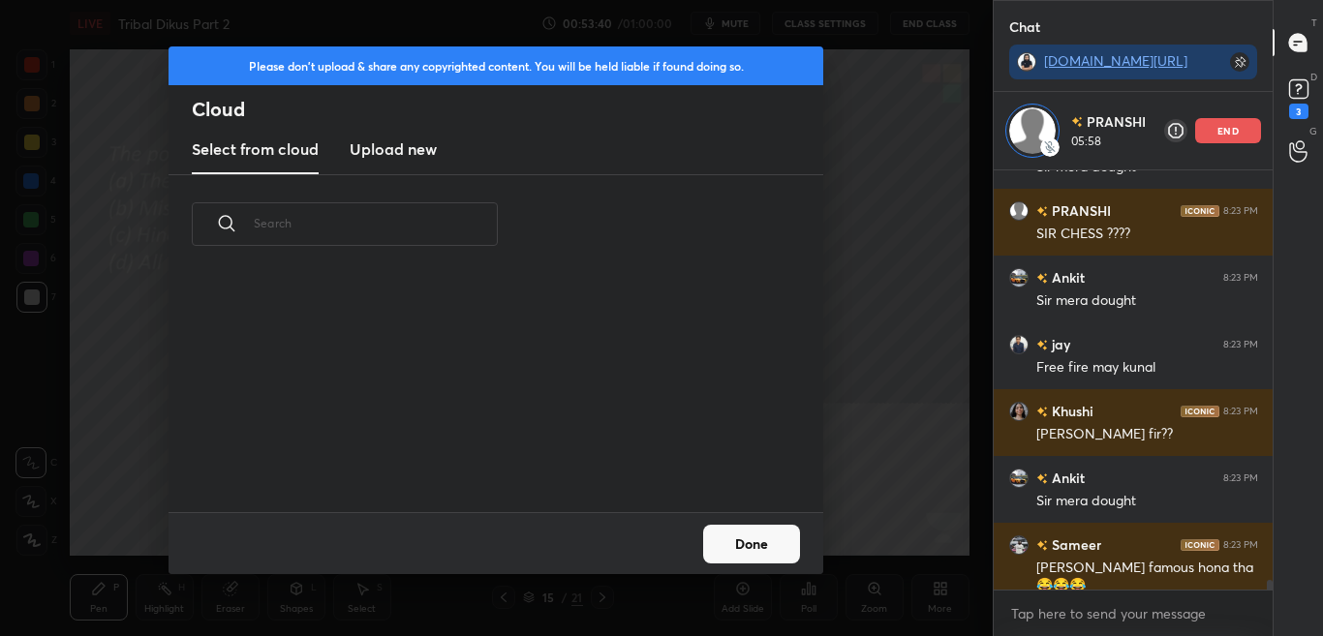
click at [751, 565] on div "Done" at bounding box center [495, 543] width 655 height 62
click at [760, 565] on div "Done" at bounding box center [495, 543] width 655 height 62
click at [753, 552] on button "Done" at bounding box center [751, 544] width 97 height 39
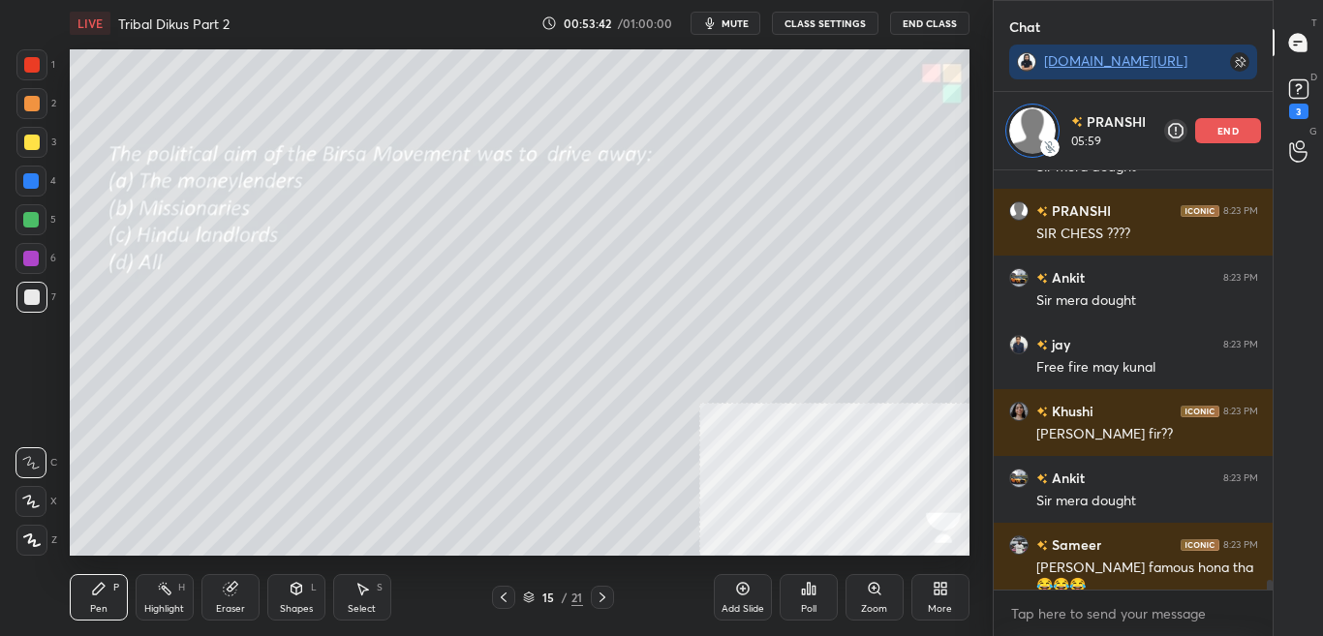
click at [937, 604] on div "More" at bounding box center [940, 609] width 24 height 10
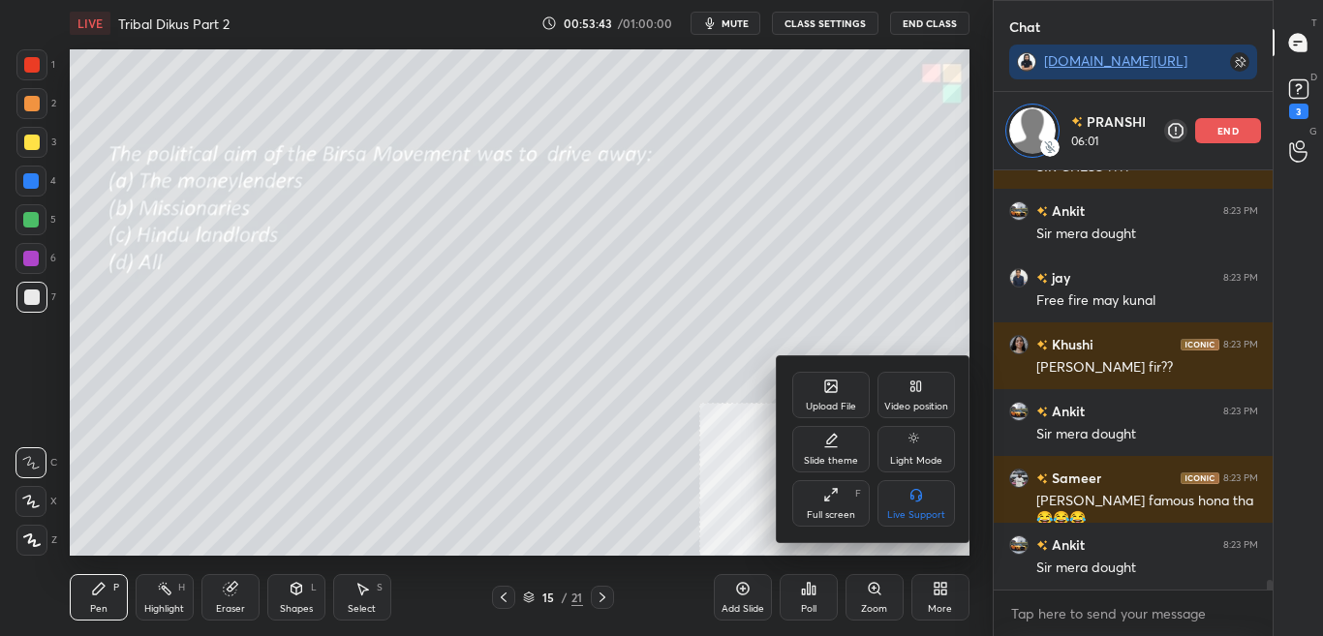
scroll to position [18665, 0]
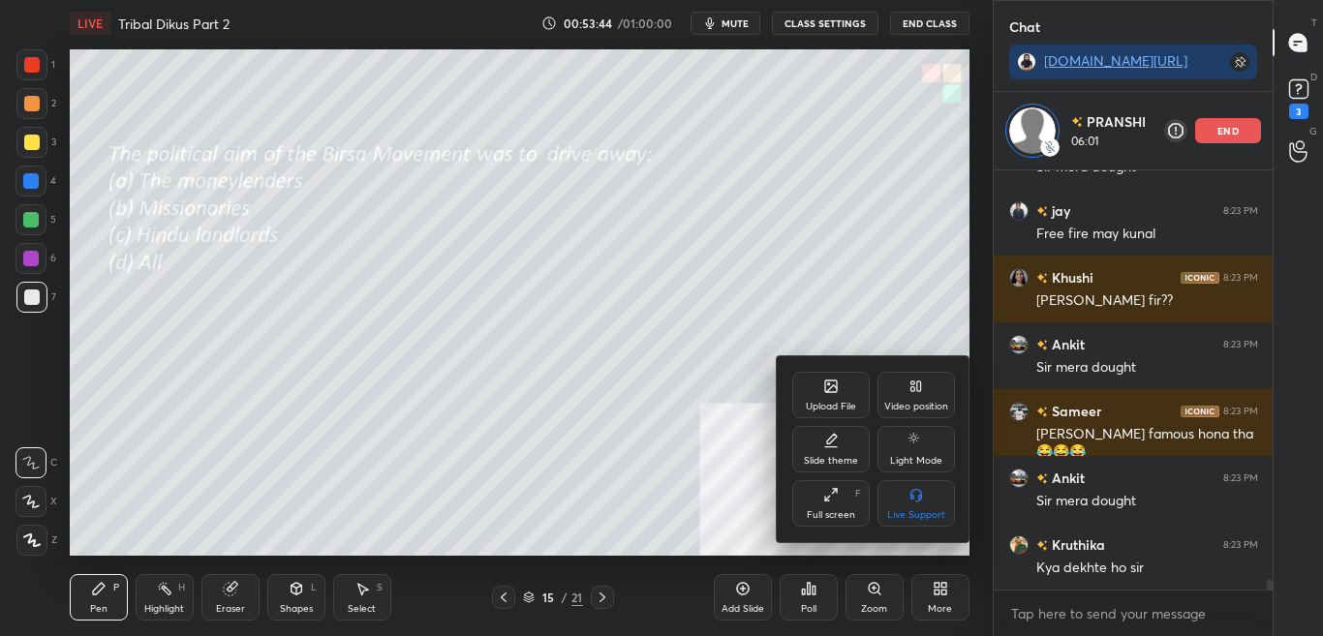
click at [835, 390] on icon at bounding box center [831, 387] width 12 height 12
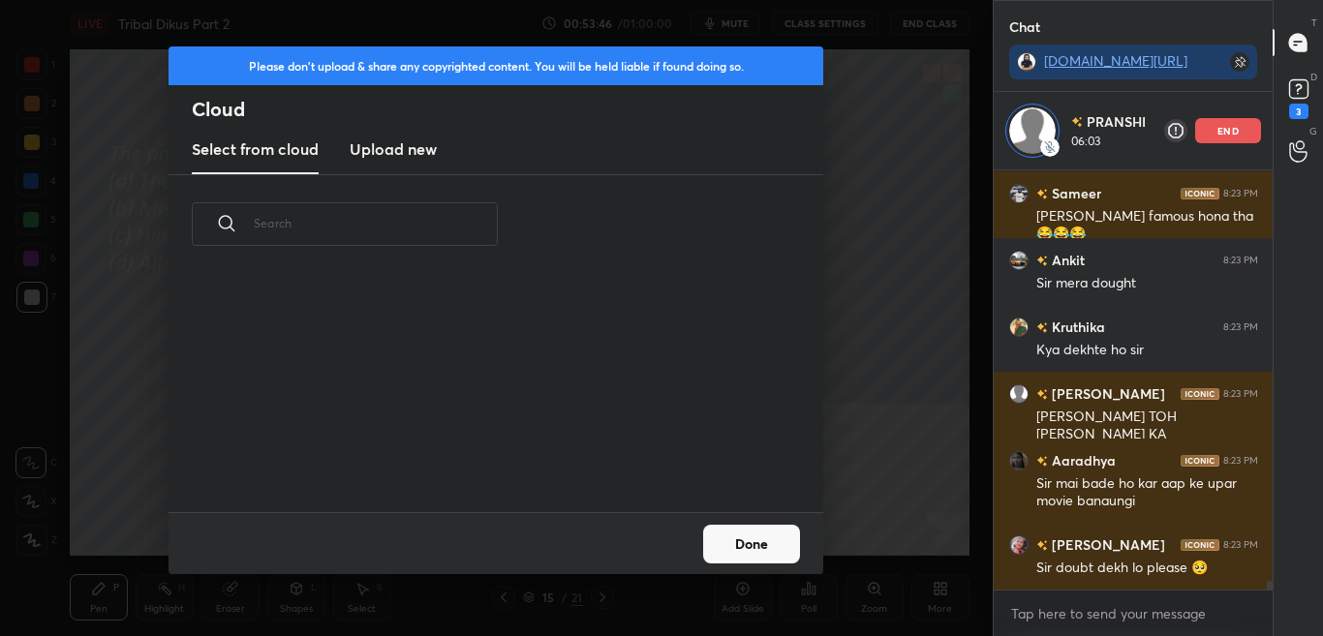
scroll to position [19016, 0]
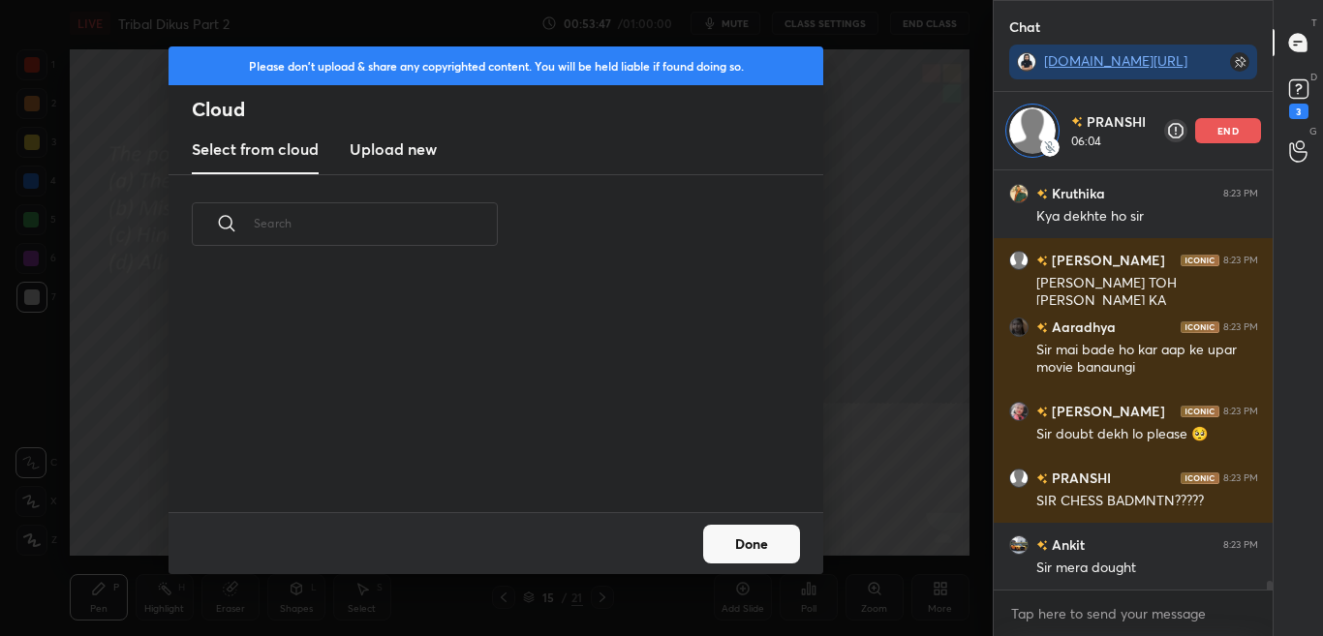
click at [761, 562] on button "Done" at bounding box center [751, 544] width 97 height 39
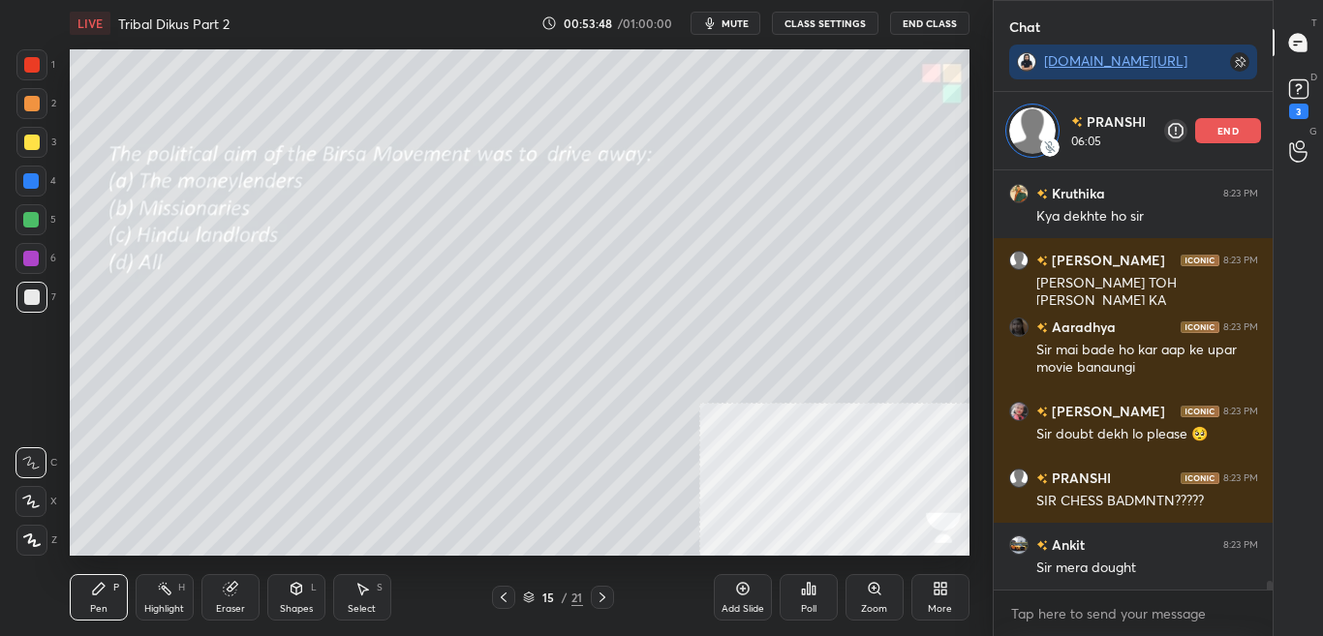
scroll to position [19083, 0]
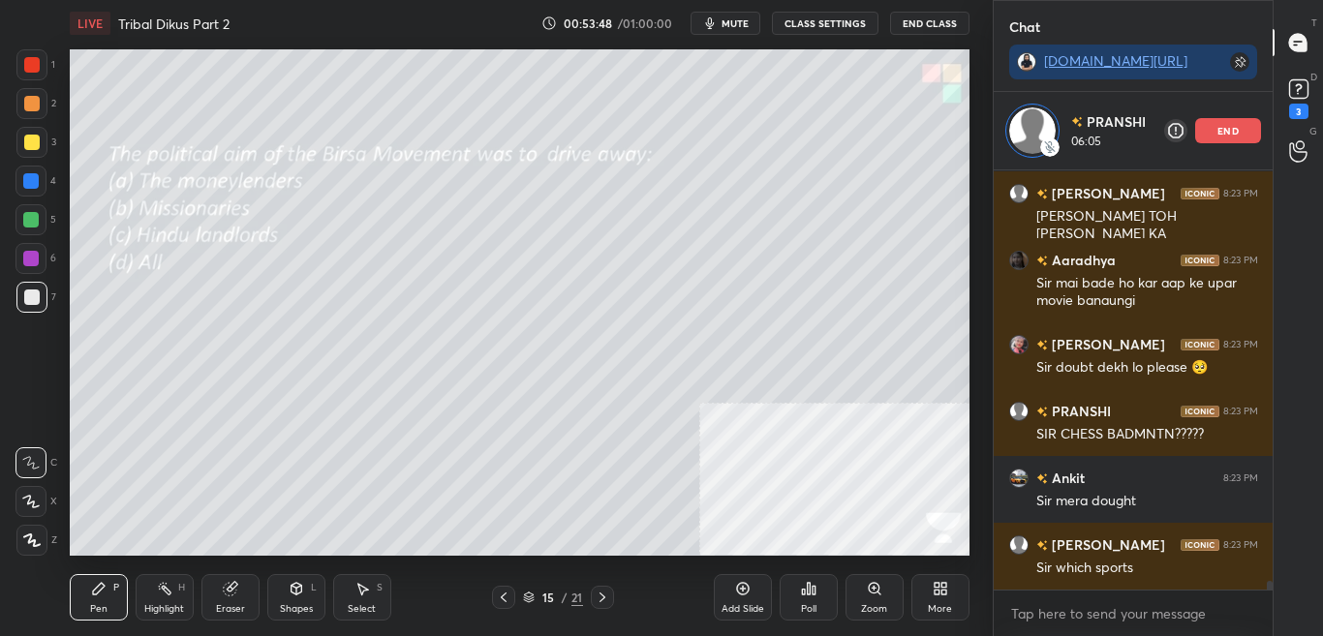
click at [947, 596] on div "More" at bounding box center [940, 597] width 58 height 46
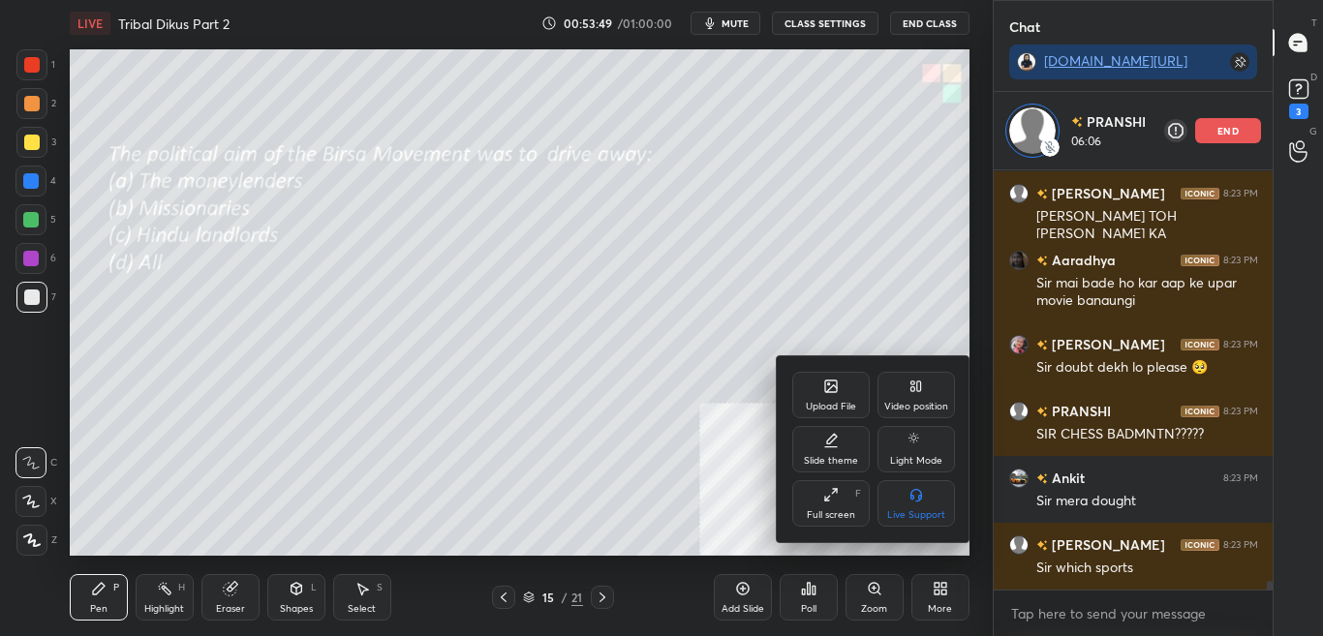
click at [861, 398] on div "Upload File" at bounding box center [830, 395] width 77 height 46
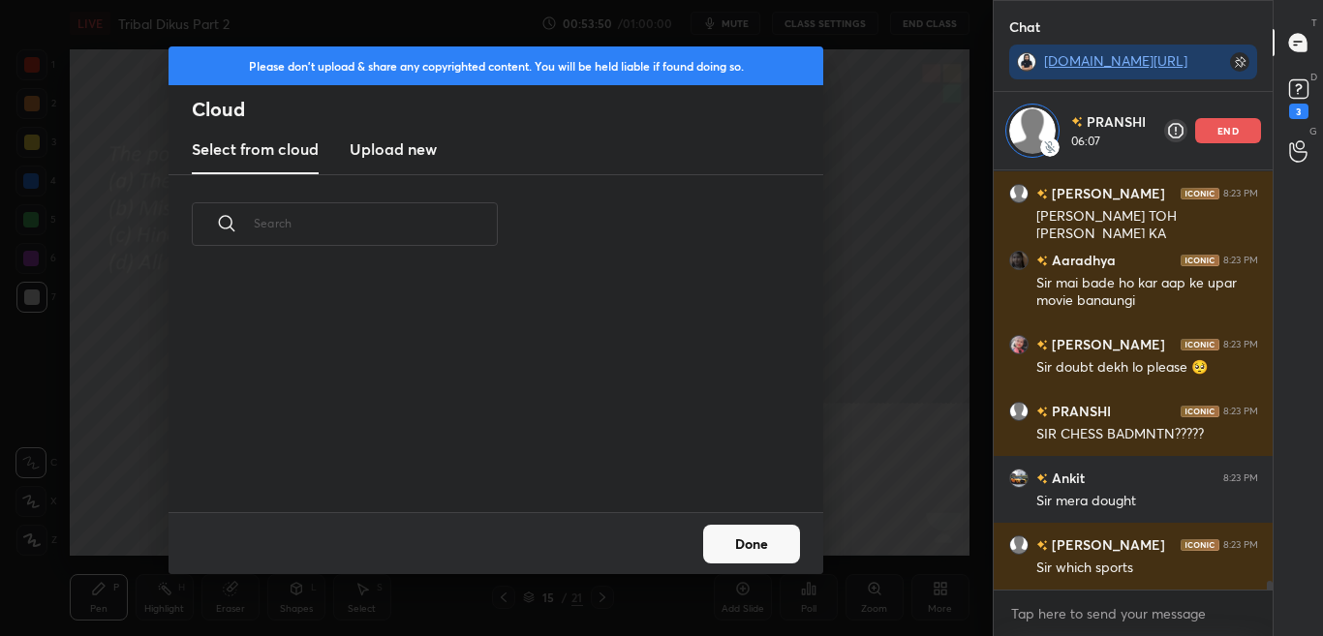
scroll to position [238, 622]
click at [414, 148] on h3 "Upload new" at bounding box center [393, 148] width 87 height 23
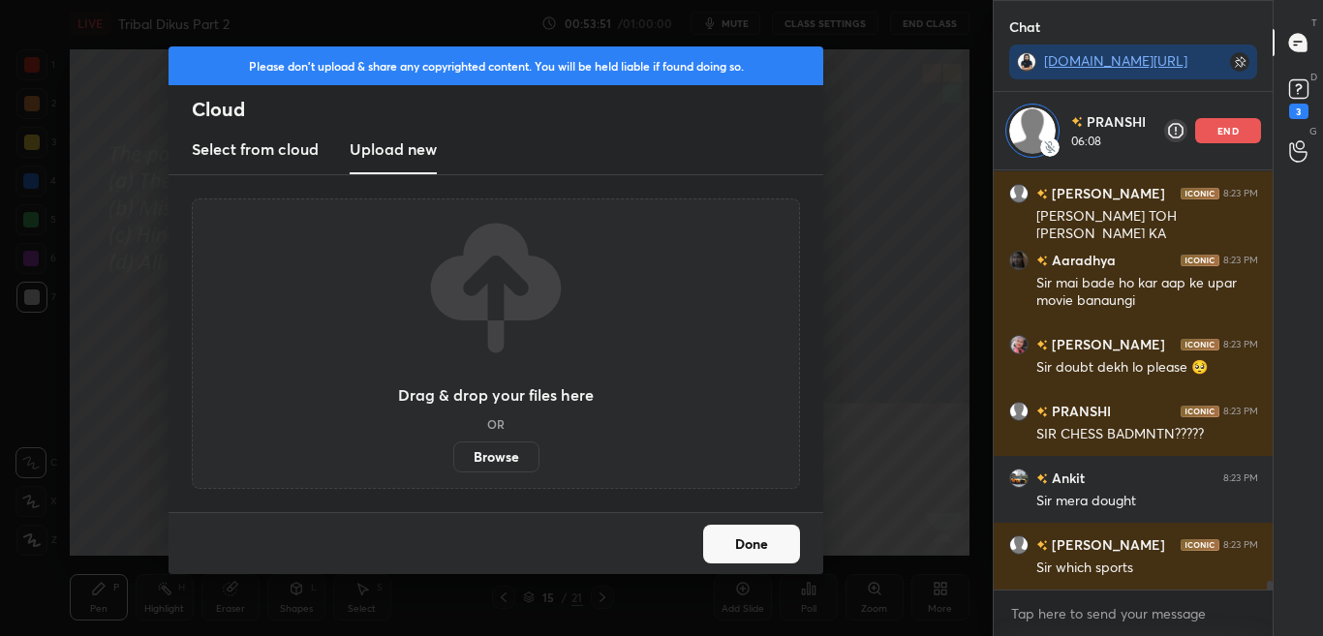
click at [508, 462] on label "Browse" at bounding box center [496, 457] width 86 height 31
click at [453, 462] on input "Browse" at bounding box center [453, 457] width 0 height 31
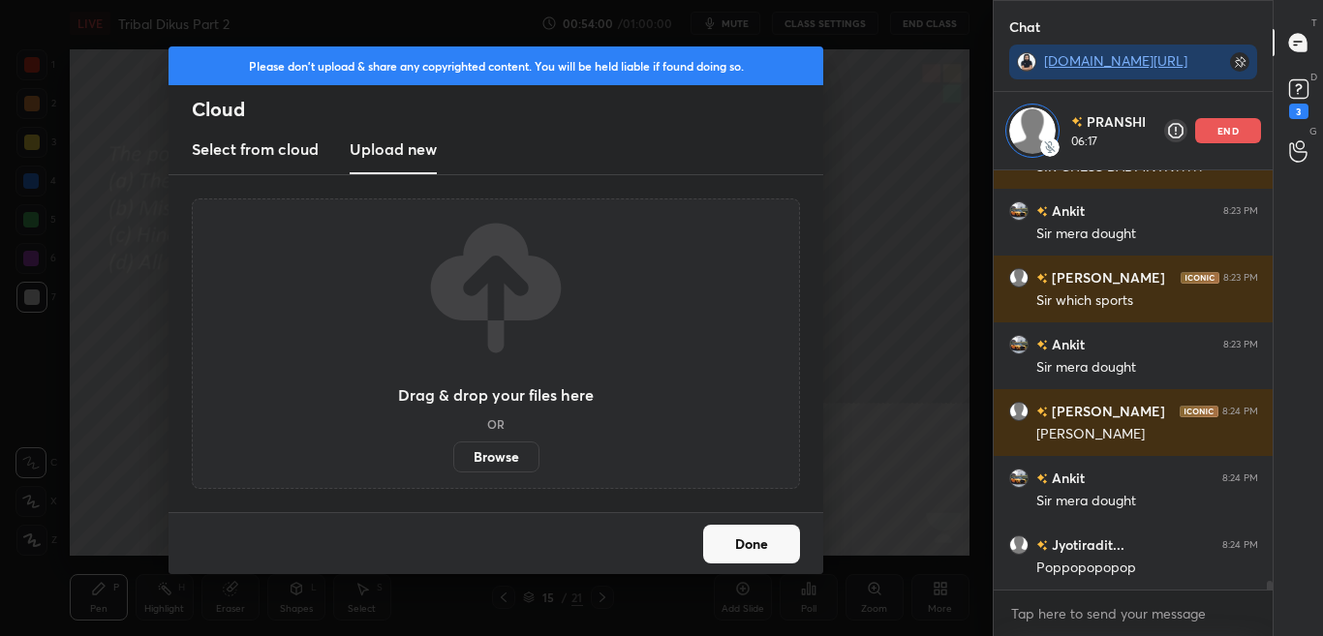
scroll to position [19417, 0]
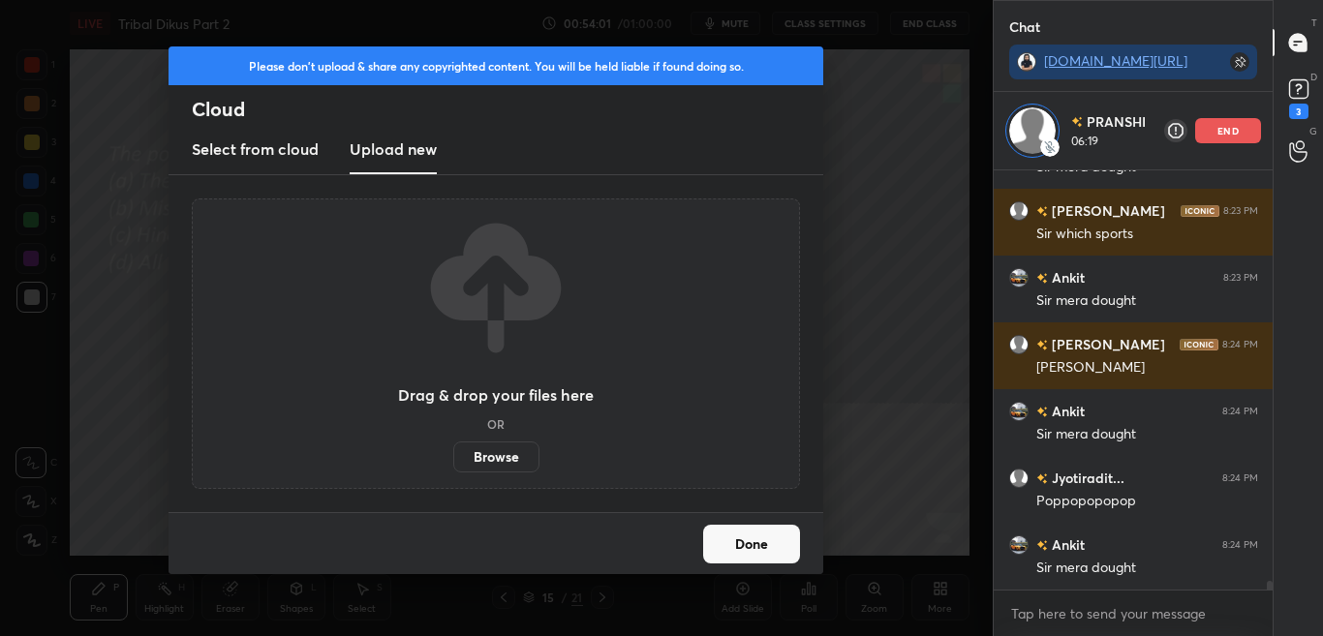
click at [760, 541] on button "Done" at bounding box center [751, 544] width 97 height 39
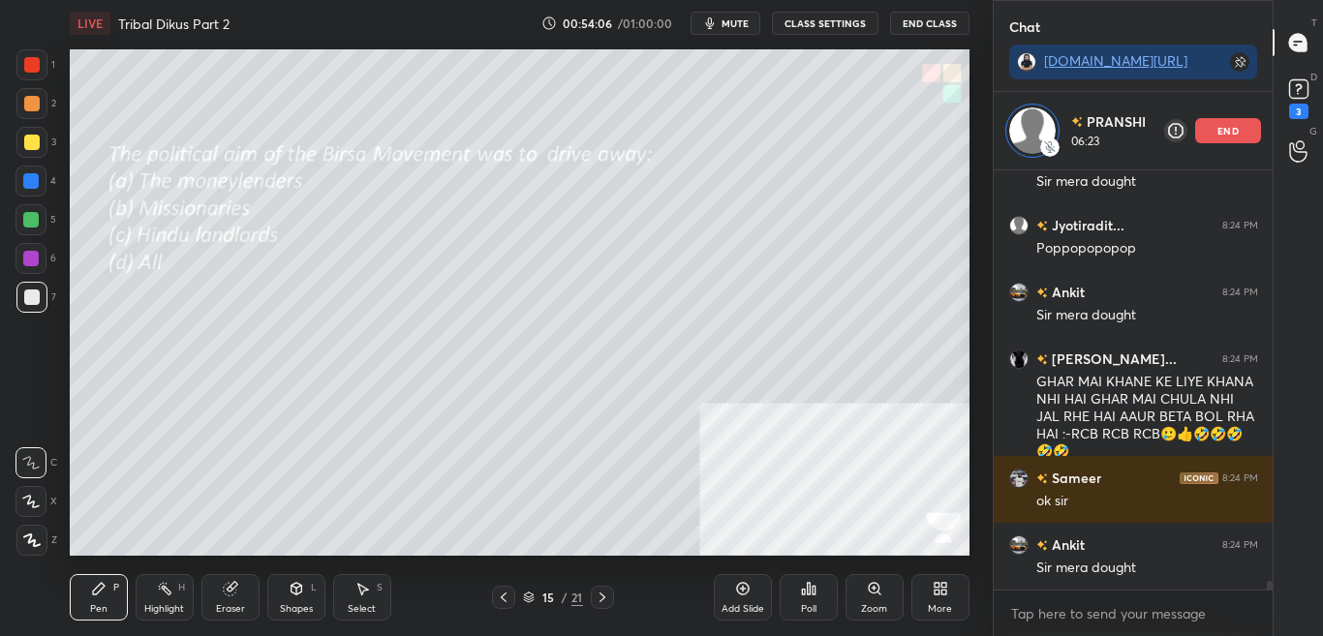
scroll to position [19737, 0]
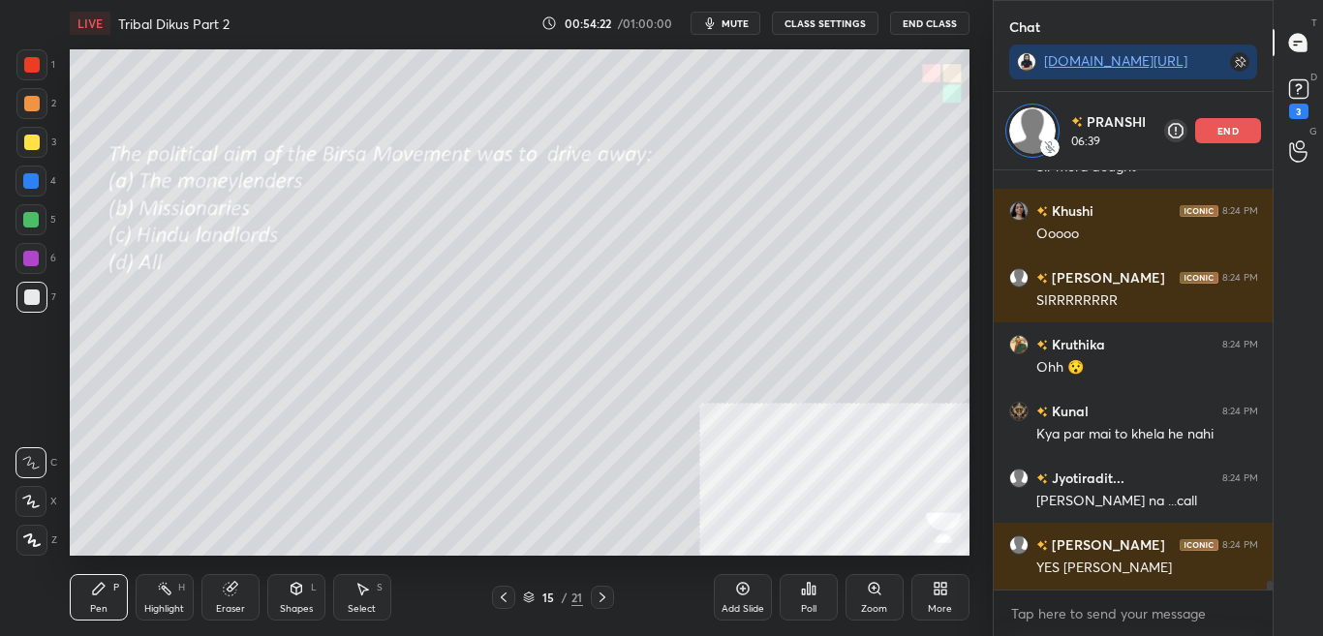
click at [950, 598] on div "More" at bounding box center [940, 597] width 58 height 46
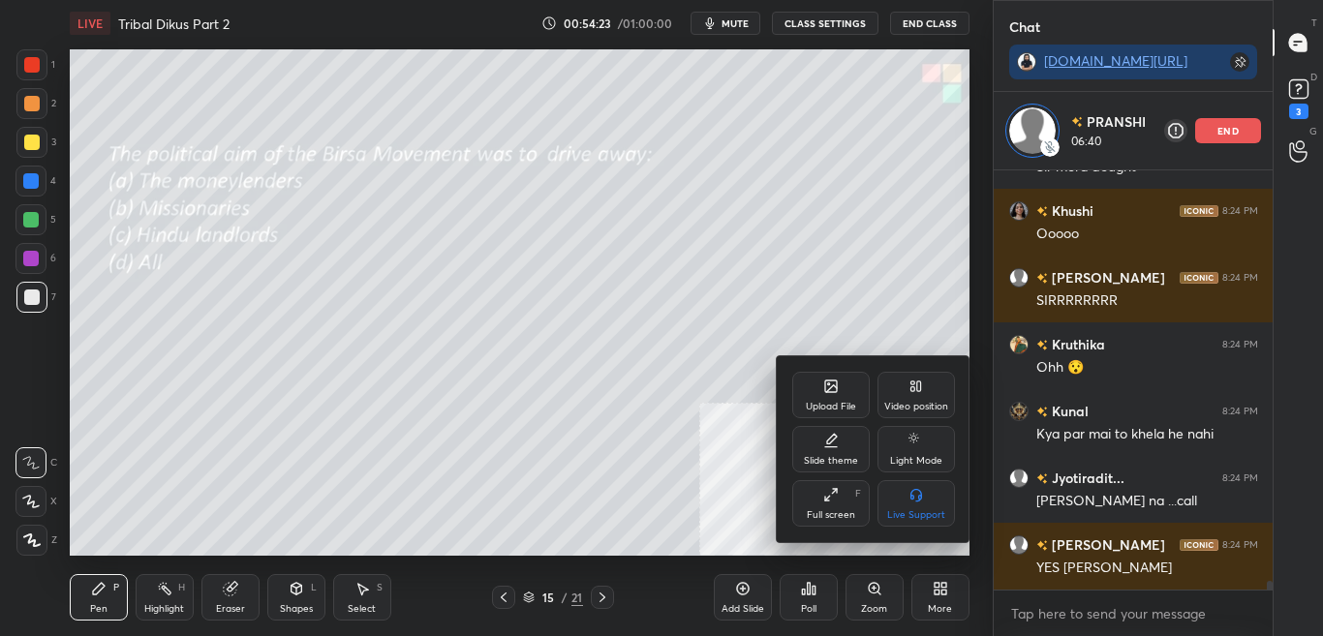
click at [817, 395] on div "Upload File" at bounding box center [830, 395] width 77 height 46
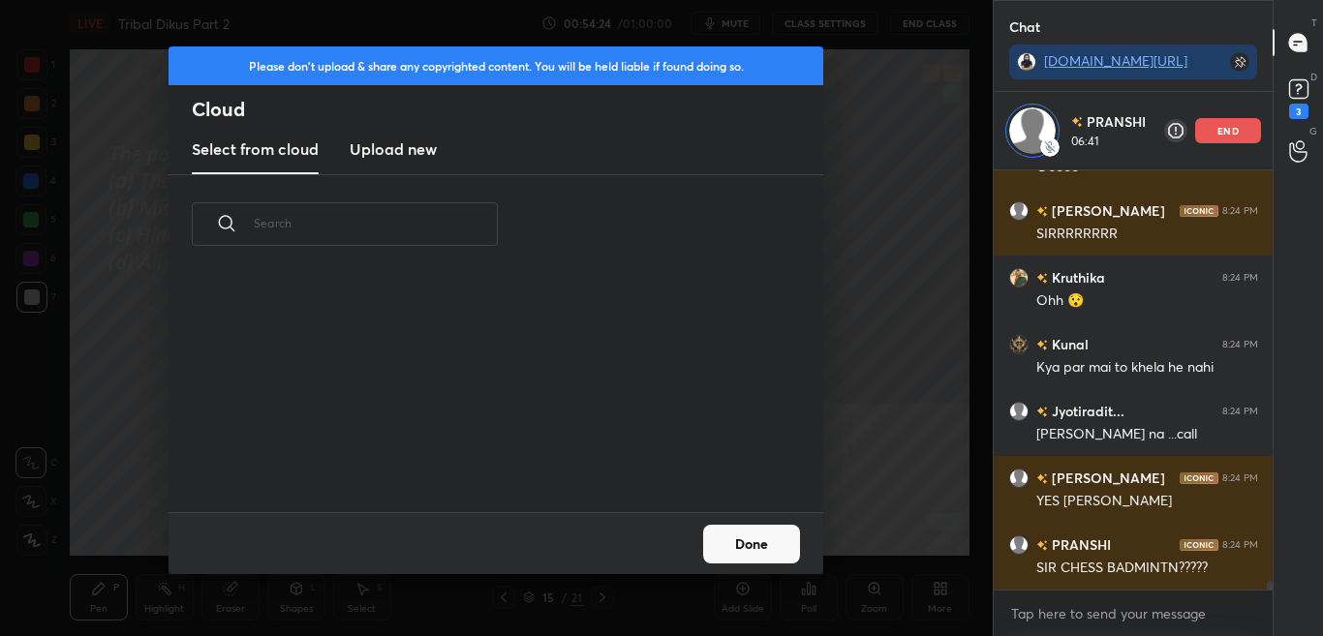
click at [396, 156] on h3 "Upload new" at bounding box center [393, 148] width 87 height 23
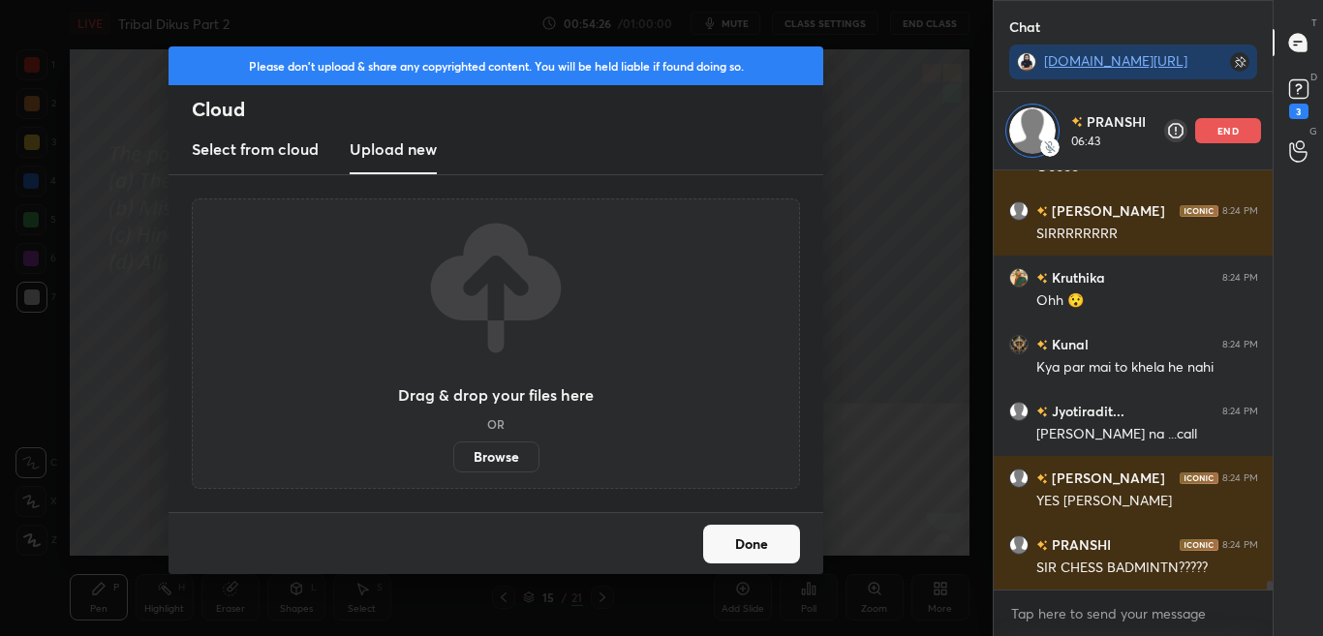
click at [510, 457] on label "Browse" at bounding box center [496, 457] width 86 height 31
click at [453, 457] on input "Browse" at bounding box center [453, 457] width 0 height 31
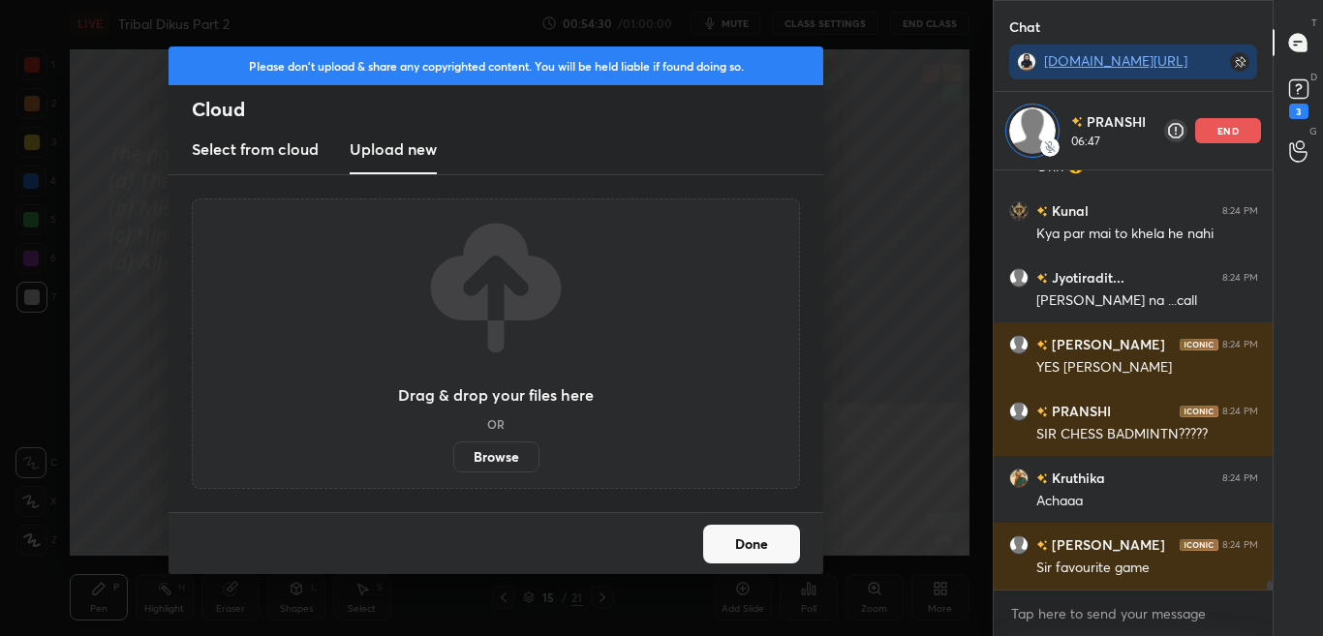
click at [758, 547] on button "Done" at bounding box center [751, 544] width 97 height 39
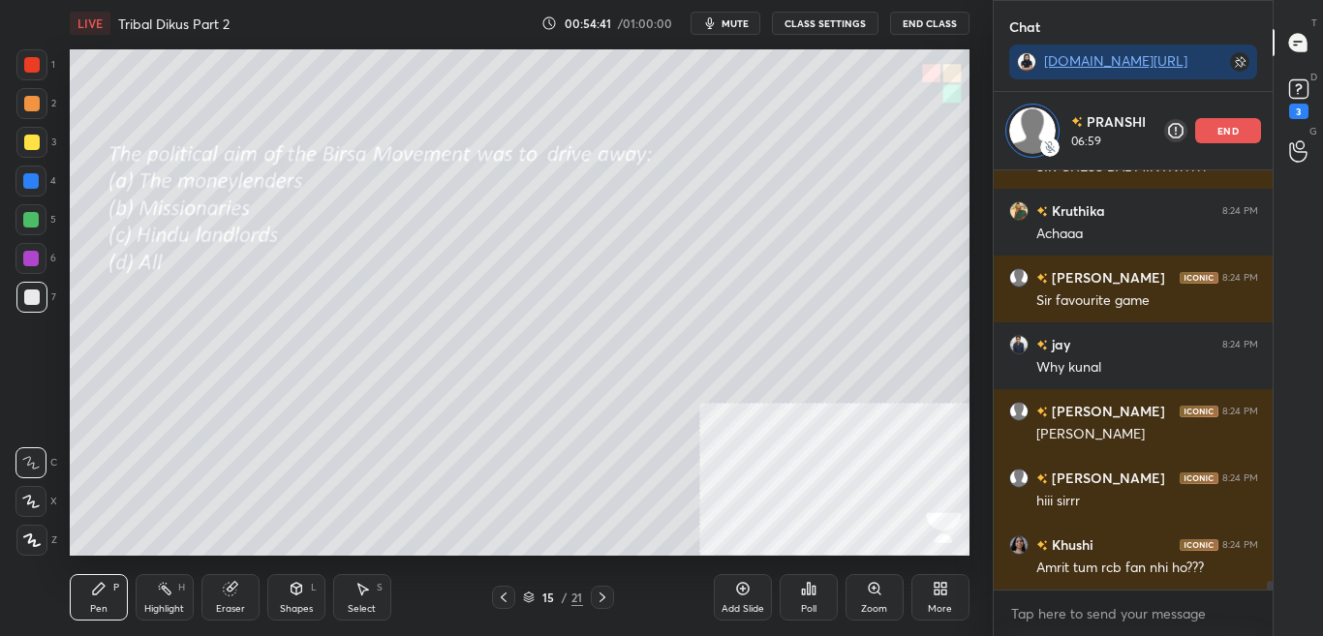
scroll to position [20605, 0]
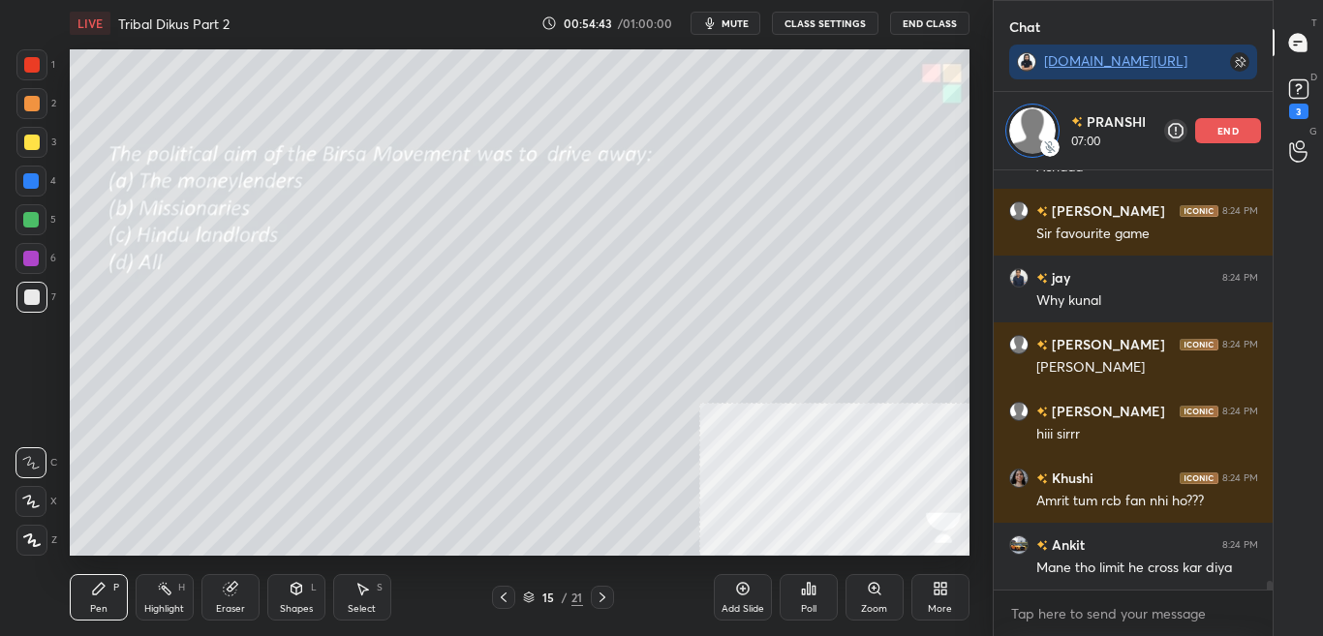
click at [942, 613] on div "More" at bounding box center [940, 609] width 24 height 10
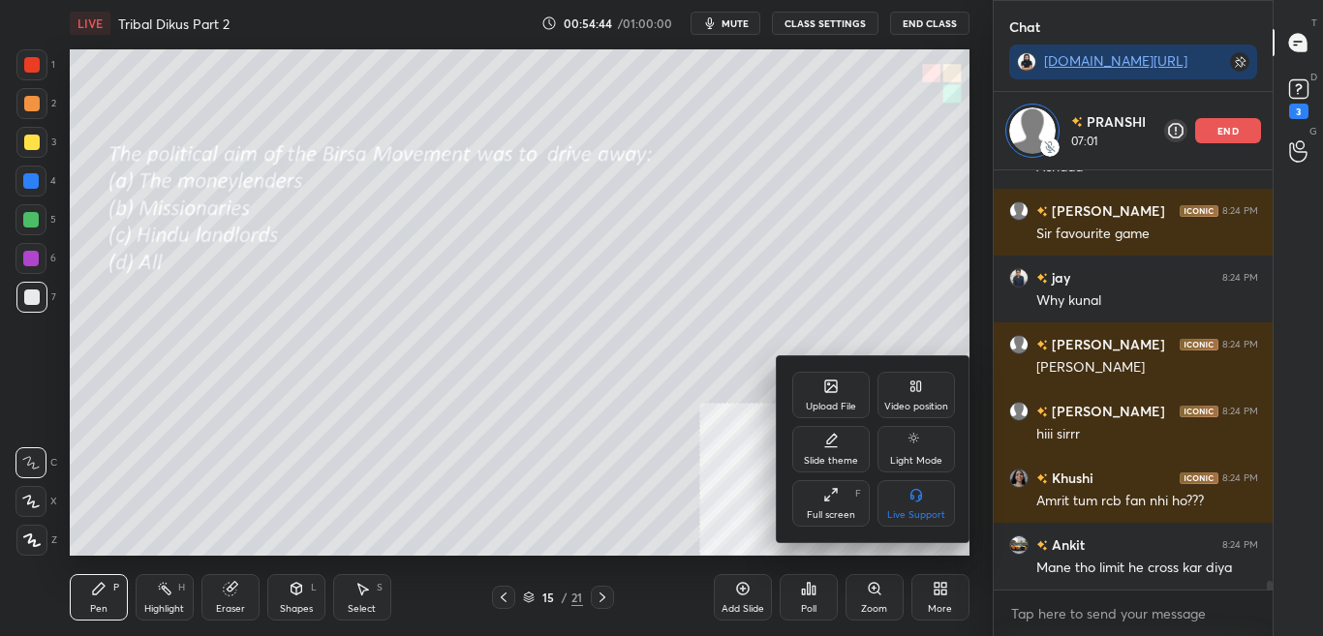
click at [822, 376] on div "Upload File" at bounding box center [830, 395] width 77 height 46
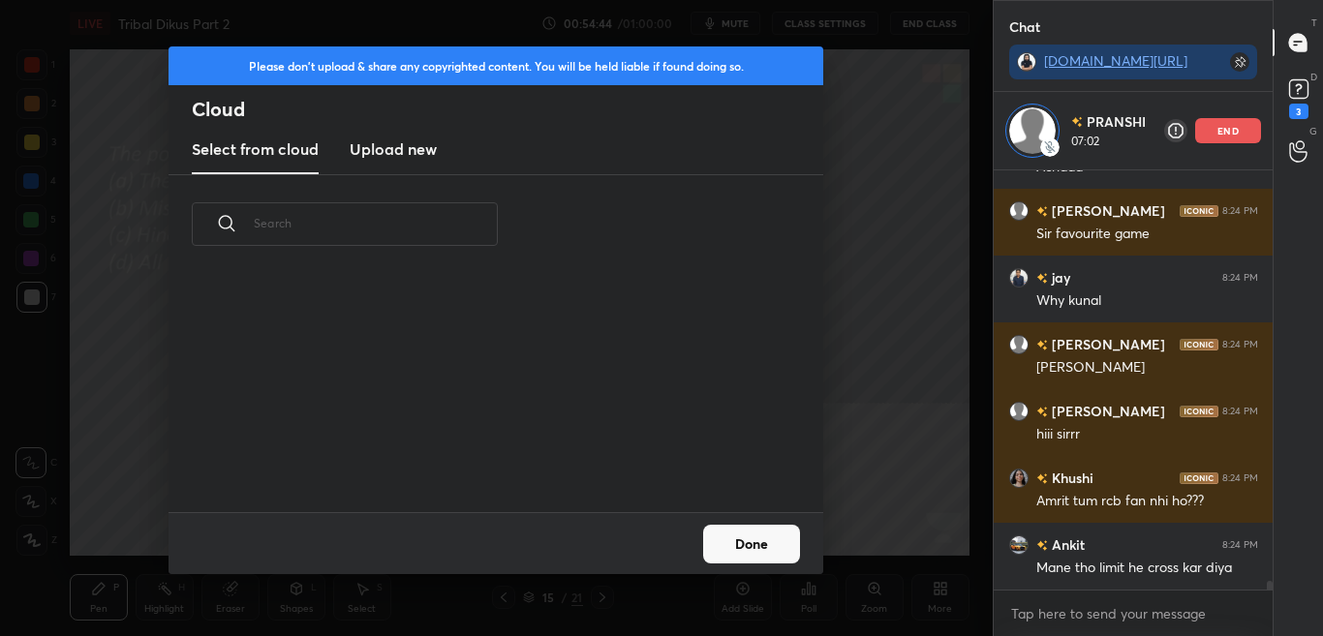
scroll to position [238, 622]
click at [407, 160] on h3 "Upload new" at bounding box center [393, 148] width 87 height 23
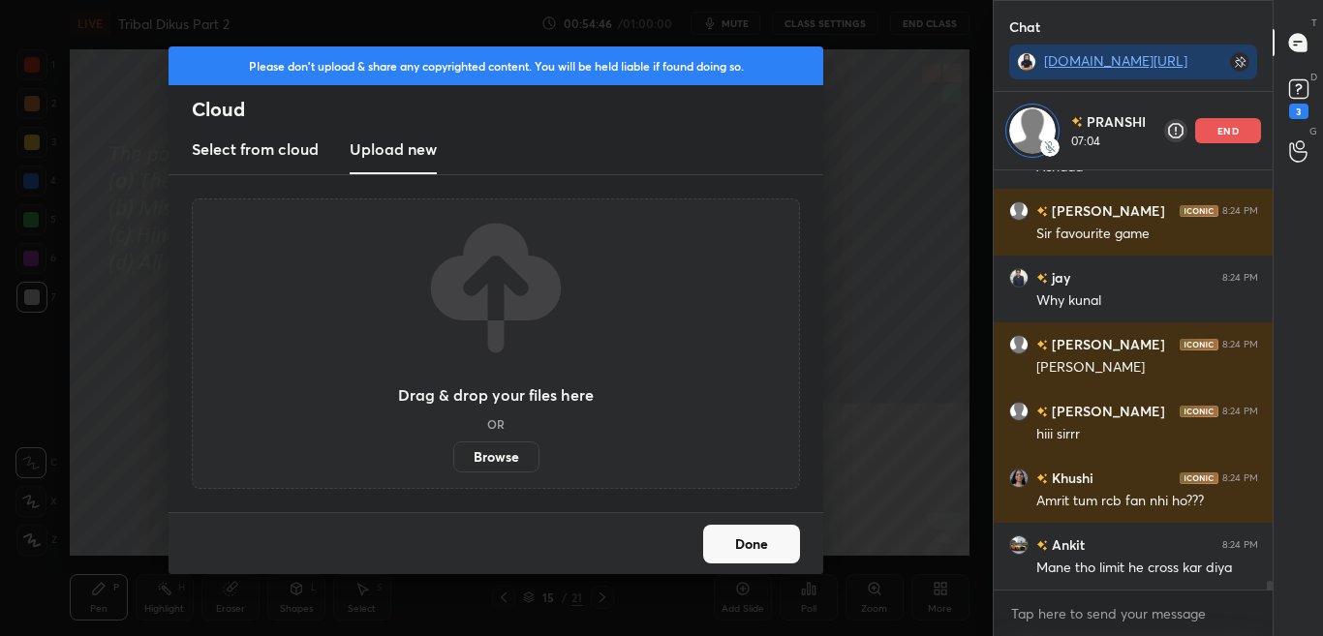
click at [523, 462] on label "Browse" at bounding box center [496, 457] width 86 height 31
click at [453, 462] on input "Browse" at bounding box center [453, 457] width 0 height 31
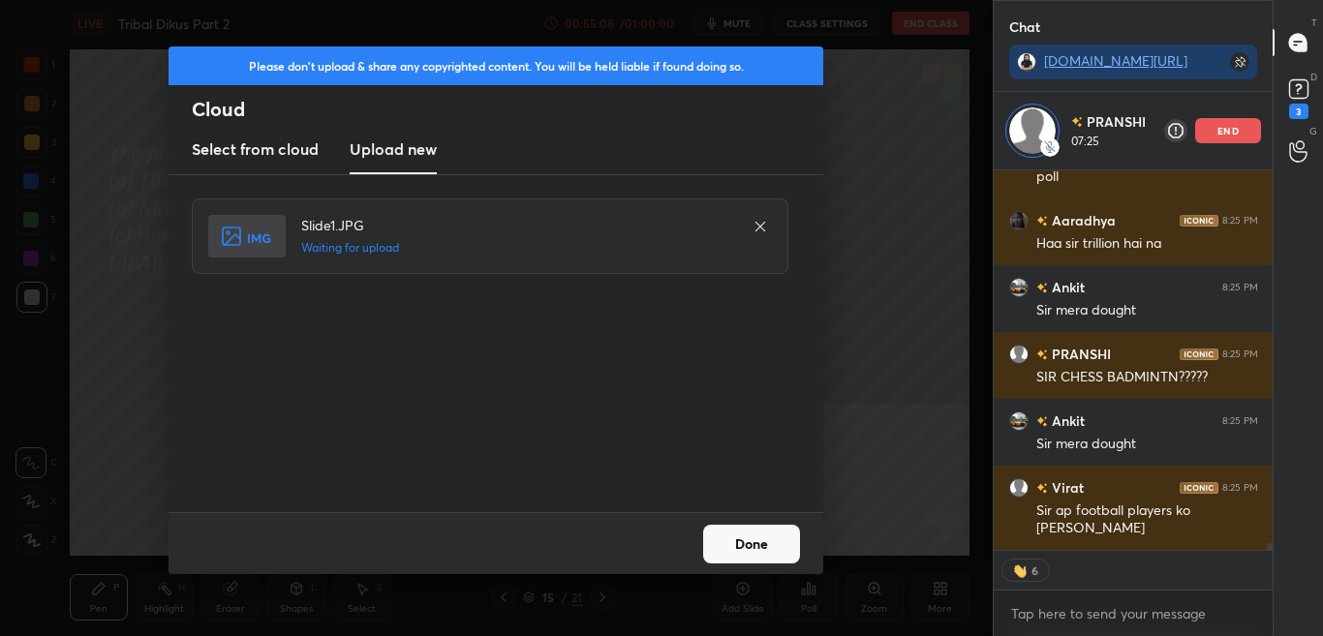
scroll to position [21798, 0]
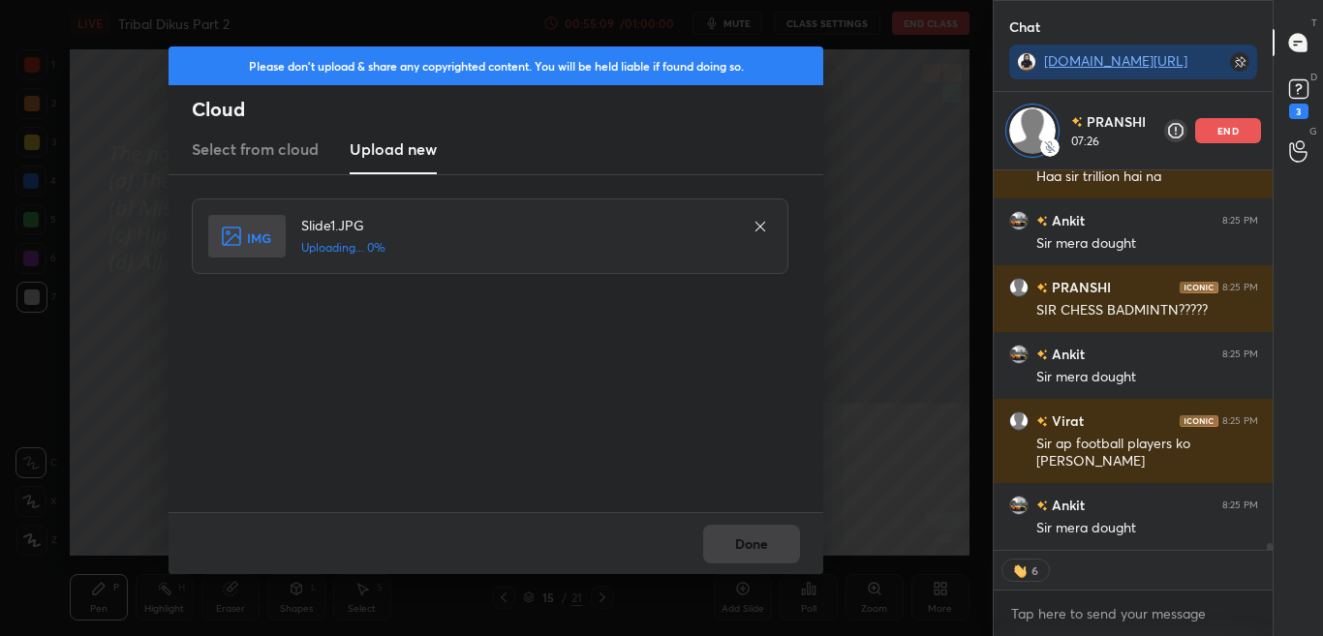
click at [771, 541] on div "Done" at bounding box center [495, 543] width 655 height 62
click at [773, 544] on div "Done" at bounding box center [495, 543] width 655 height 62
click at [776, 544] on div "Done" at bounding box center [495, 543] width 655 height 62
click at [783, 543] on div "Done" at bounding box center [495, 543] width 655 height 62
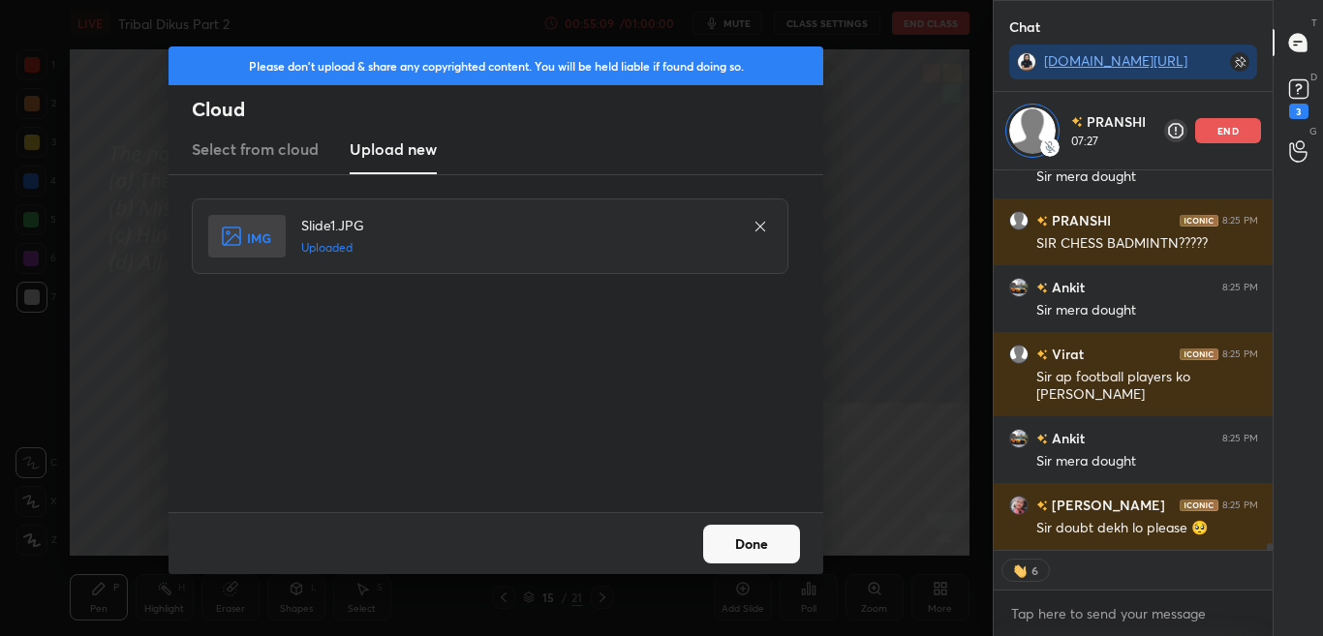
click at [793, 541] on button "Done" at bounding box center [751, 544] width 97 height 39
click at [799, 540] on button "Done" at bounding box center [751, 544] width 97 height 39
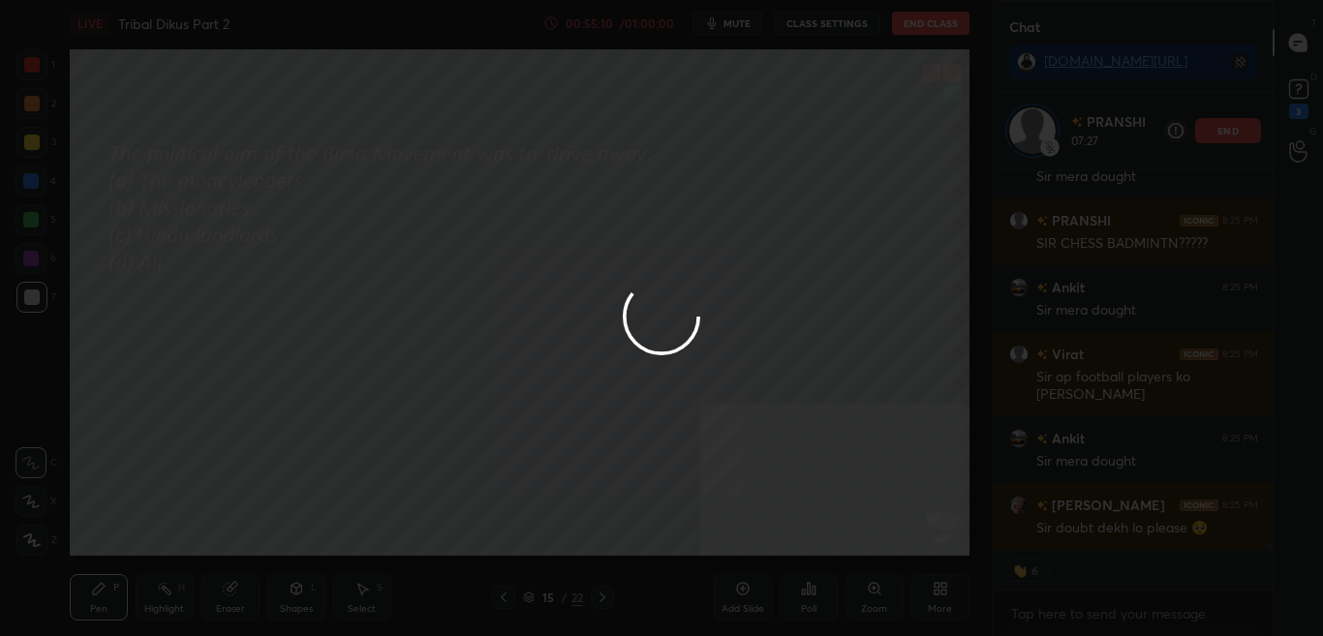
click at [800, 540] on button "Done" at bounding box center [751, 544] width 97 height 39
click at [801, 539] on div at bounding box center [661, 318] width 1323 height 636
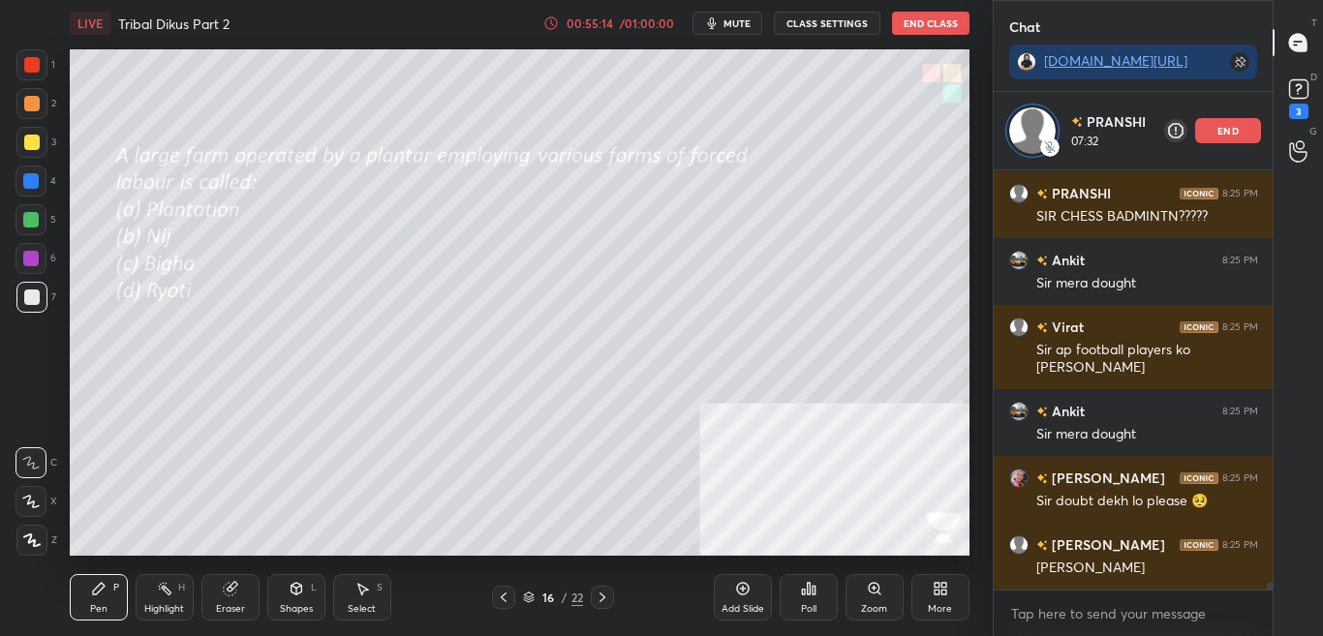
scroll to position [21959, 0]
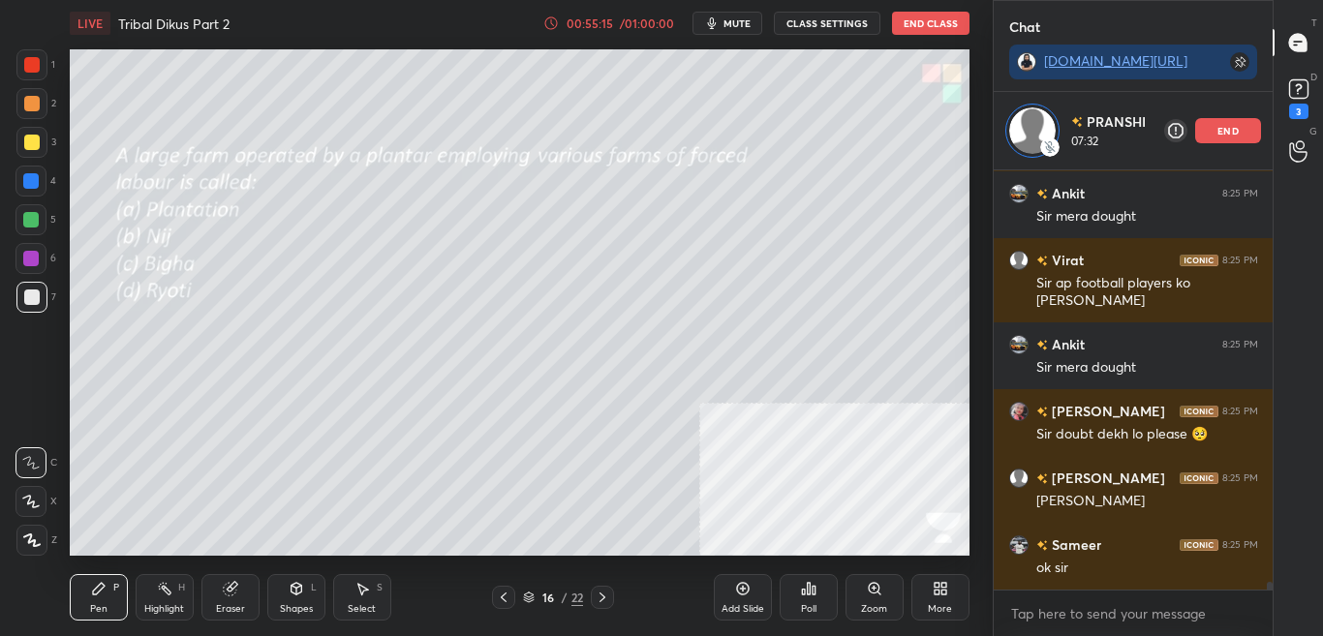
drag, startPoint x: 1225, startPoint y: 130, endPoint x: 1230, endPoint y: 138, distance: 10.0
click at [1257, 130] on p "end" at bounding box center [1267, 131] width 21 height 10
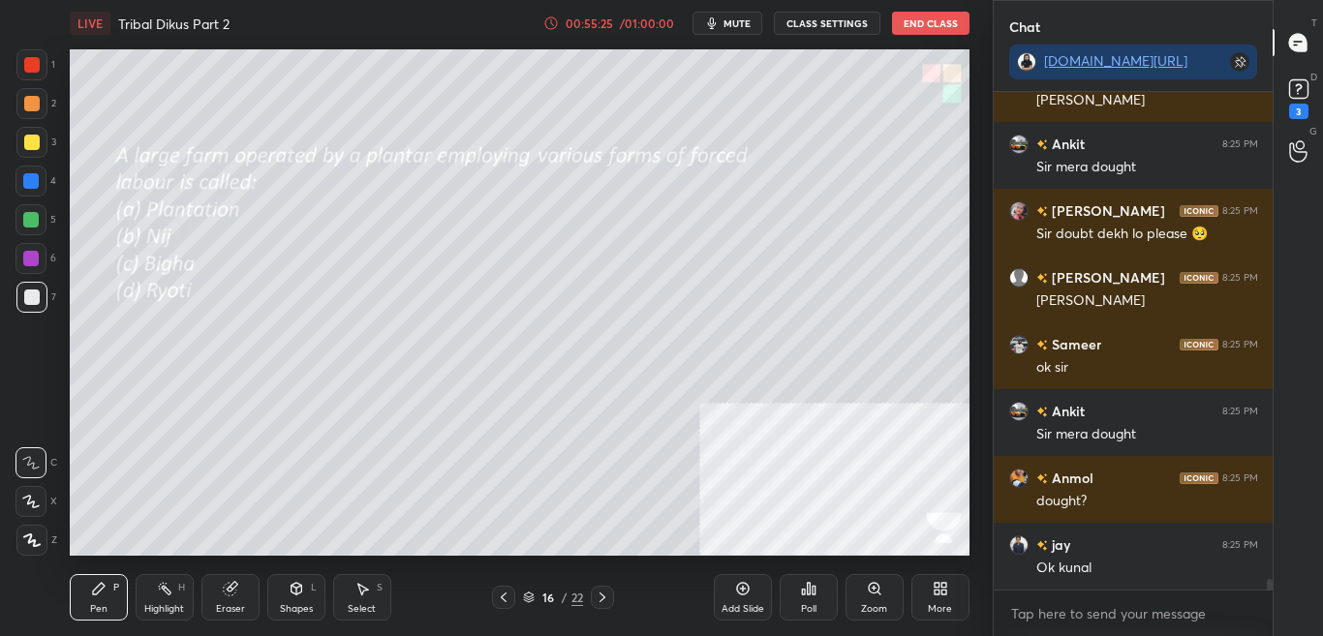
click at [1322, 93] on div "D Doubts (D) 3" at bounding box center [1297, 97] width 49 height 54
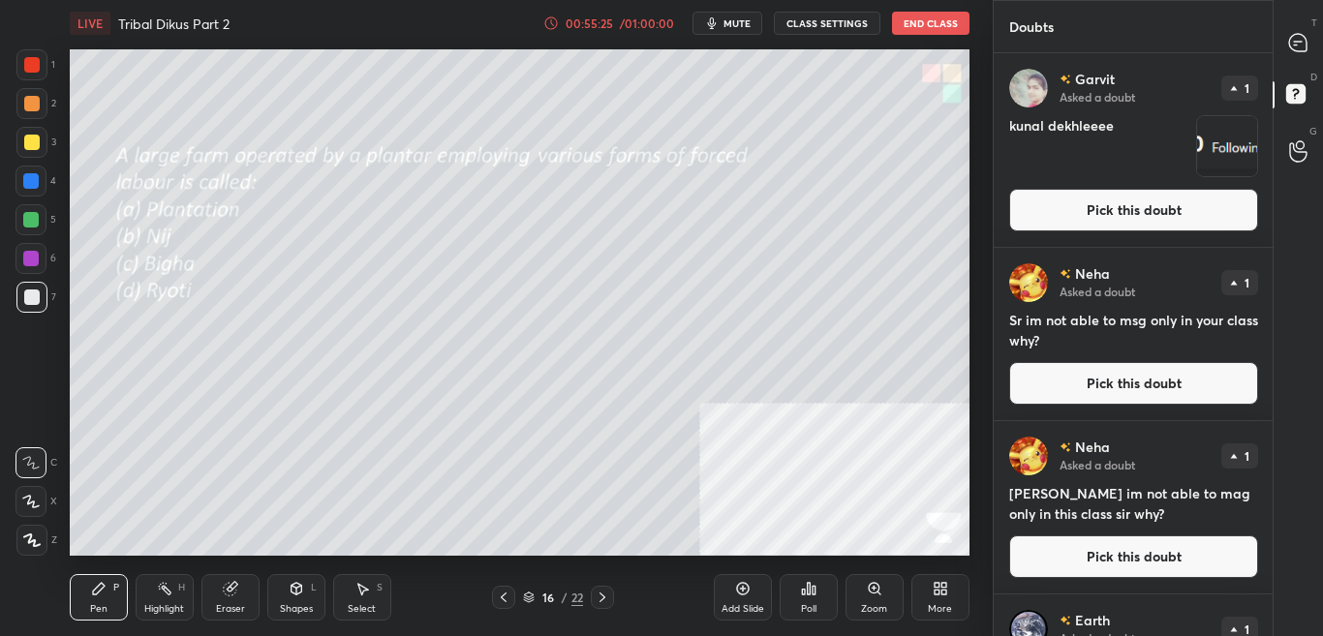
scroll to position [577, 273]
click at [718, 27] on icon "button" at bounding box center [711, 22] width 15 height 15
click at [1071, 196] on button "Pick this doubt" at bounding box center [1133, 210] width 249 height 43
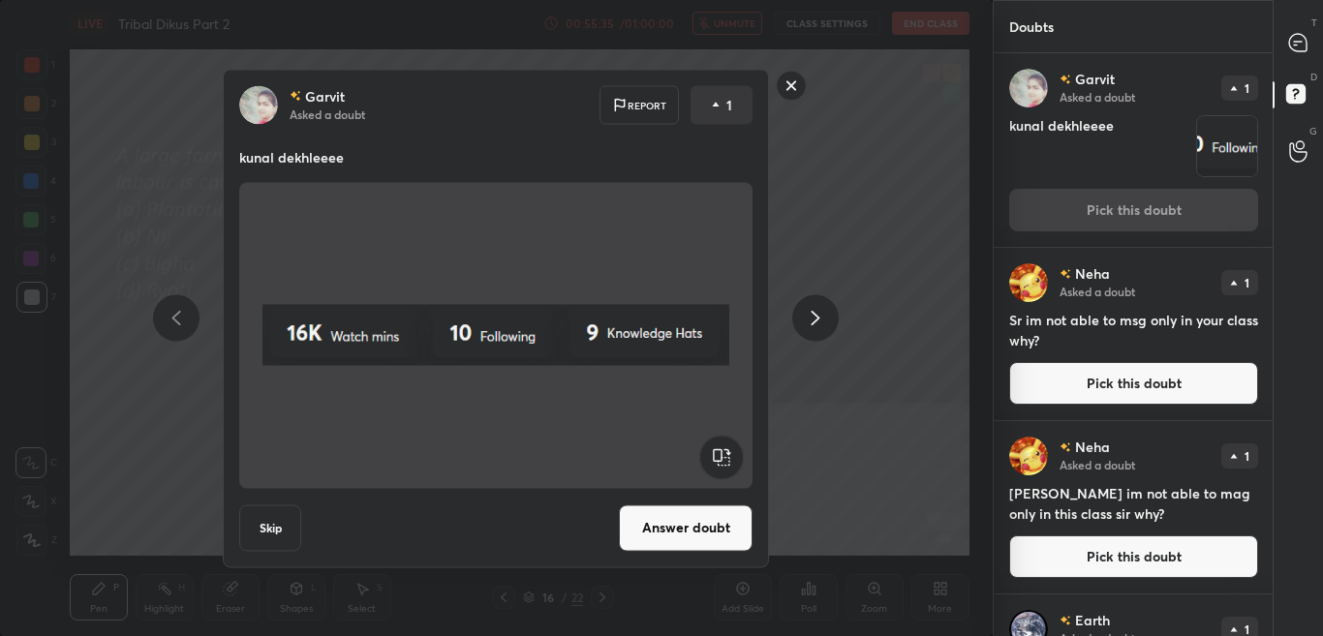
click at [791, 84] on rect at bounding box center [792, 86] width 30 height 30
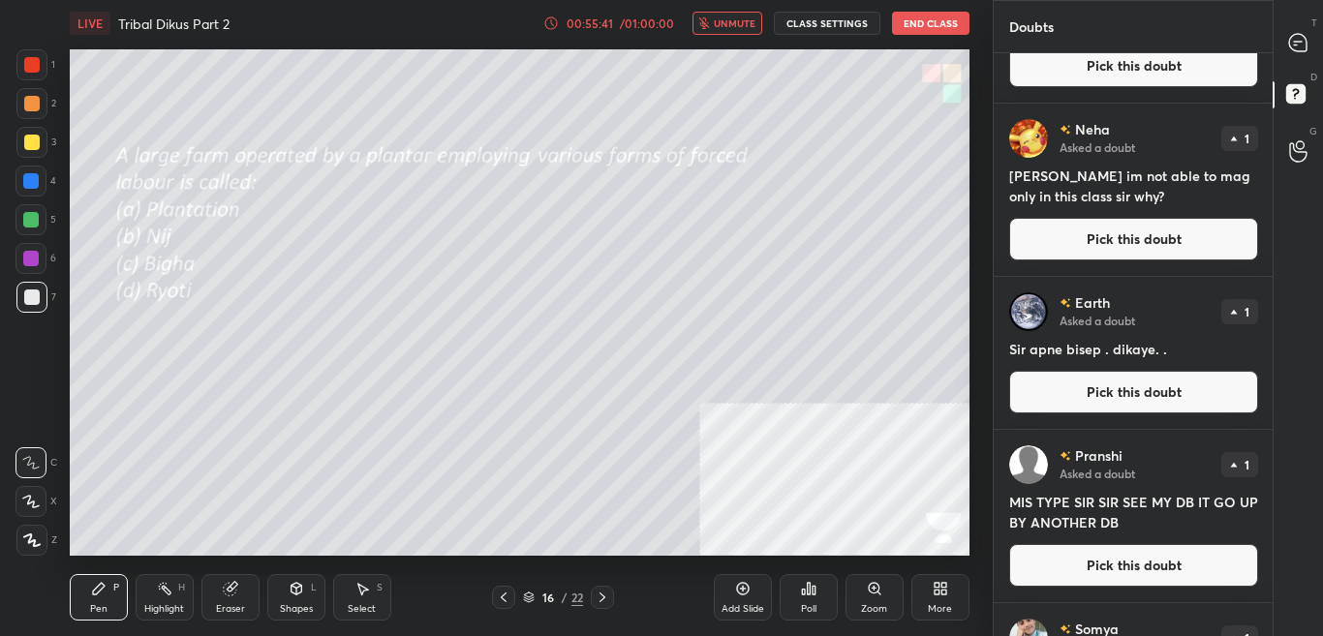
scroll to position [128, 0]
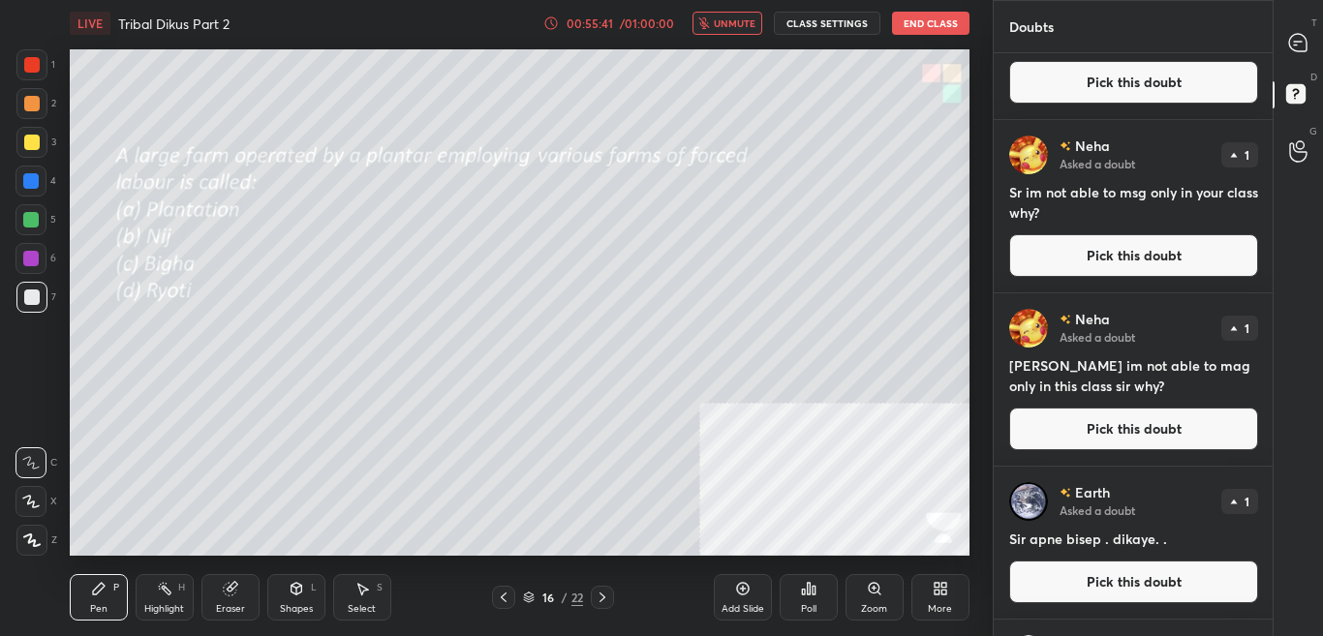
click at [1200, 259] on button "Pick this doubt" at bounding box center [1133, 255] width 249 height 43
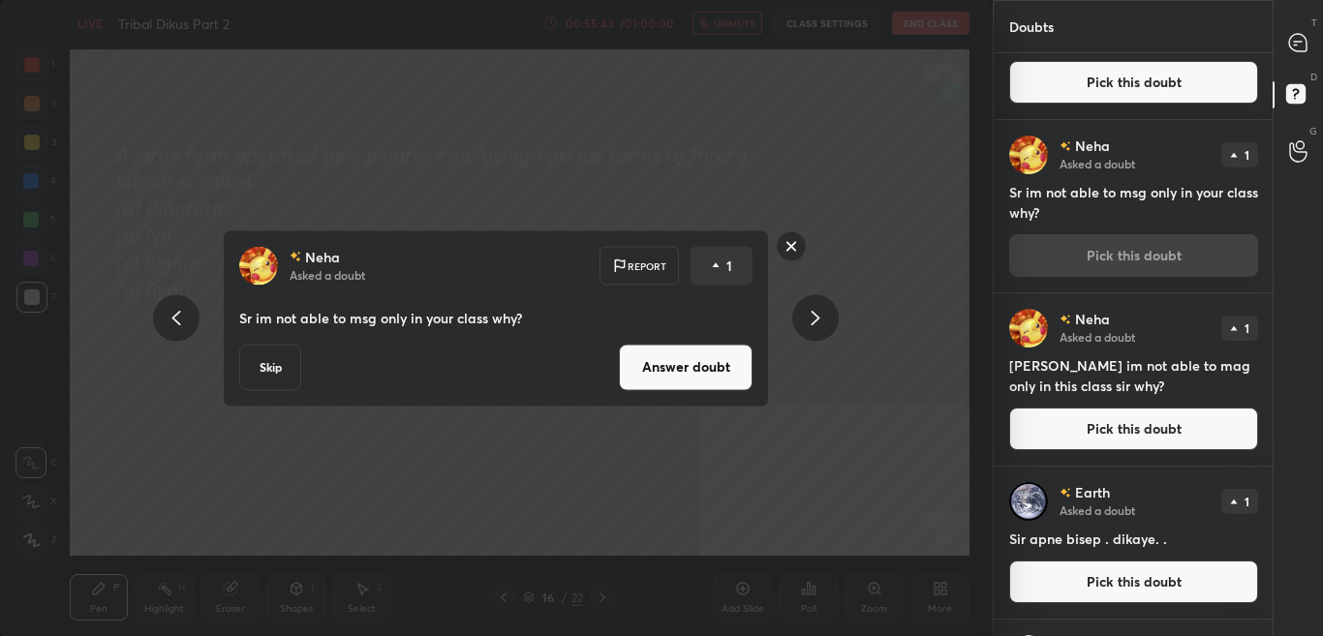
click at [704, 370] on button "Answer doubt" at bounding box center [686, 367] width 134 height 46
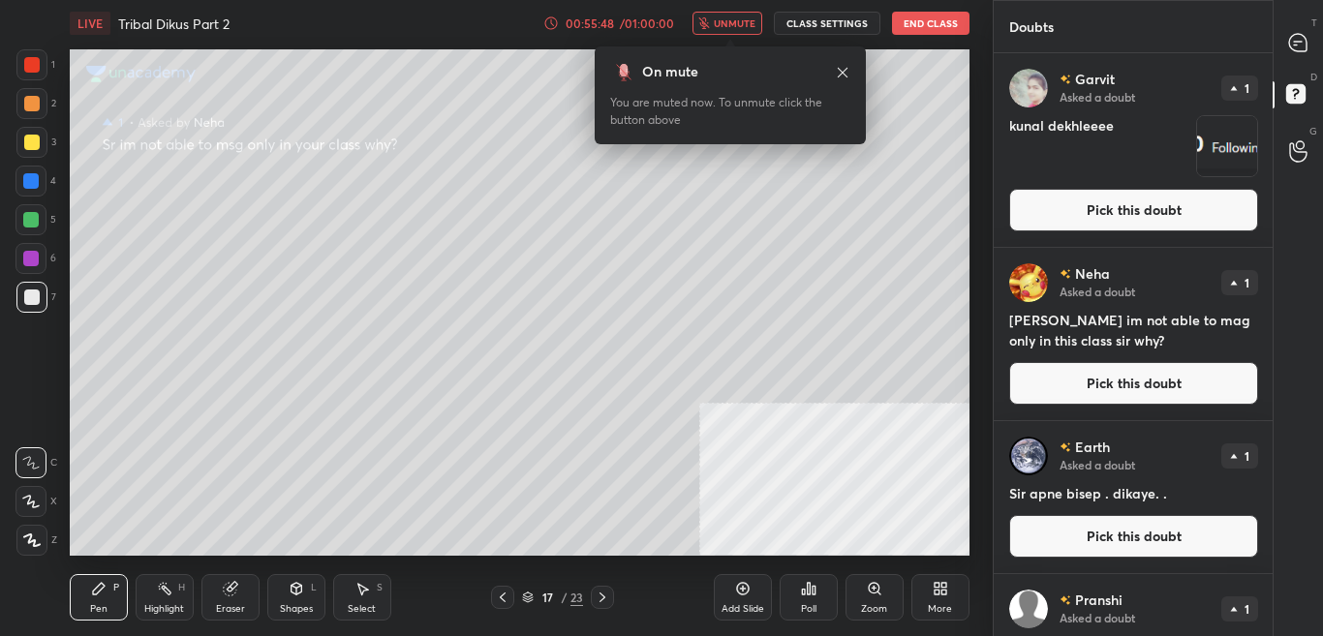
click at [737, 22] on span "unmute" at bounding box center [735, 23] width 42 height 14
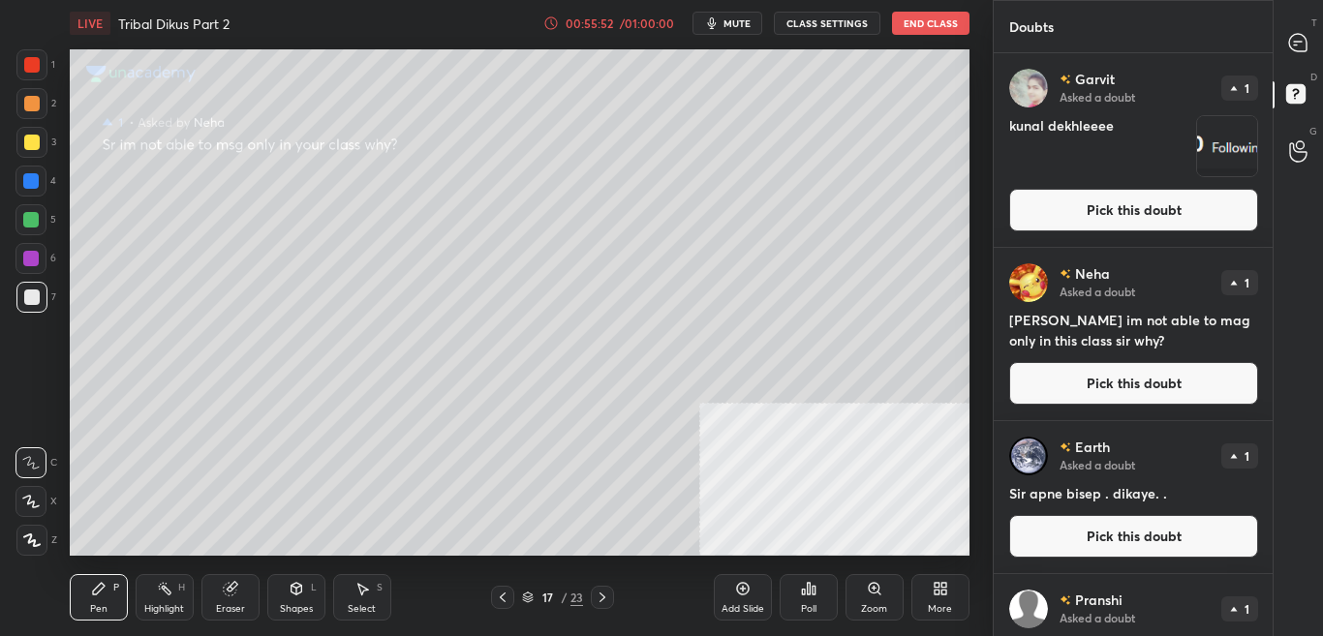
click at [499, 592] on icon at bounding box center [502, 597] width 15 height 15
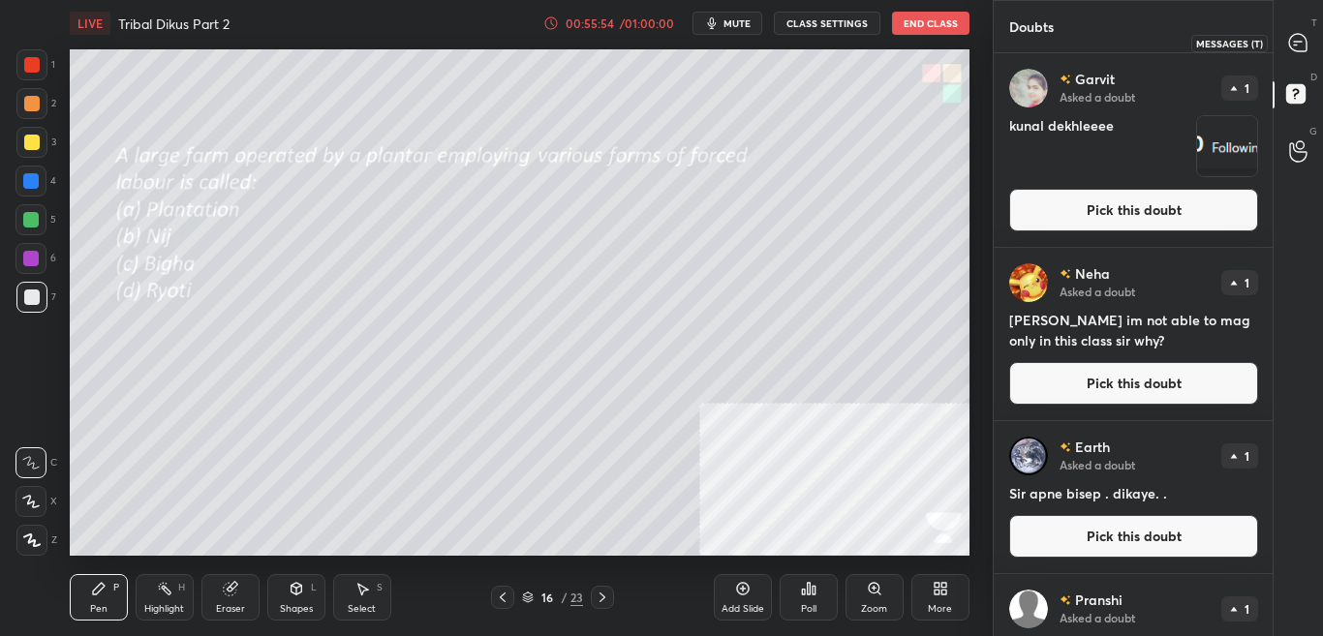
click at [1308, 45] on div at bounding box center [1298, 42] width 39 height 35
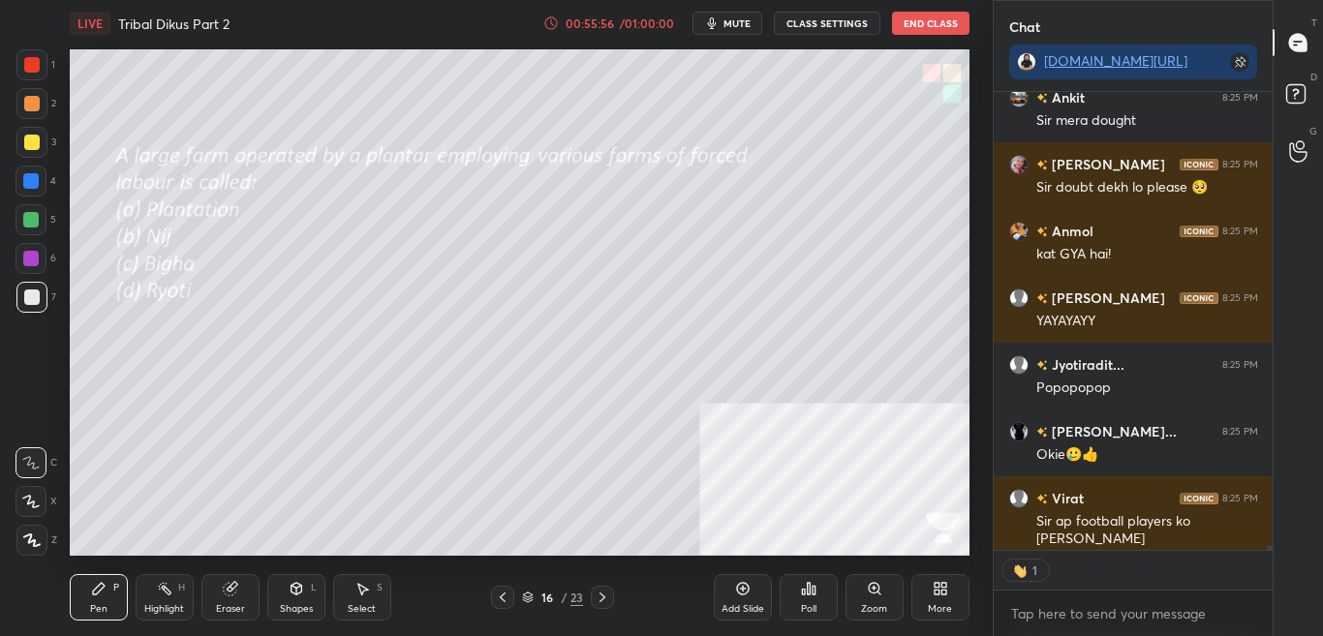
scroll to position [71342, 0]
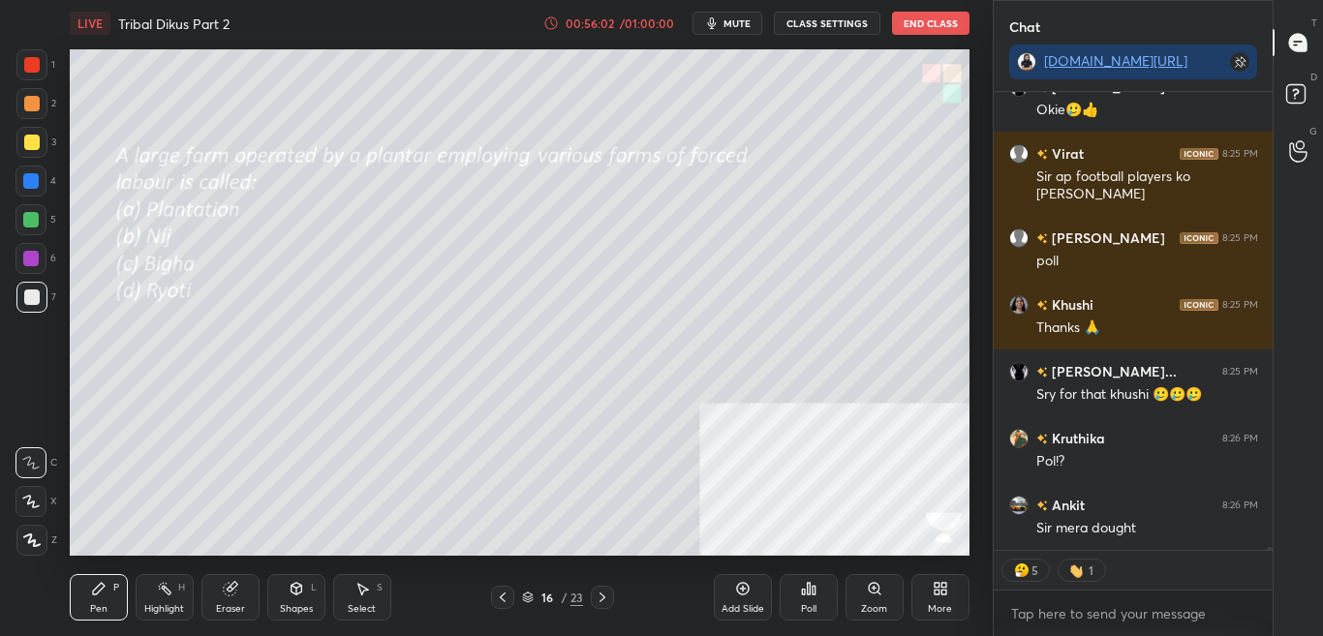
click at [802, 604] on div "Poll" at bounding box center [808, 609] width 15 height 10
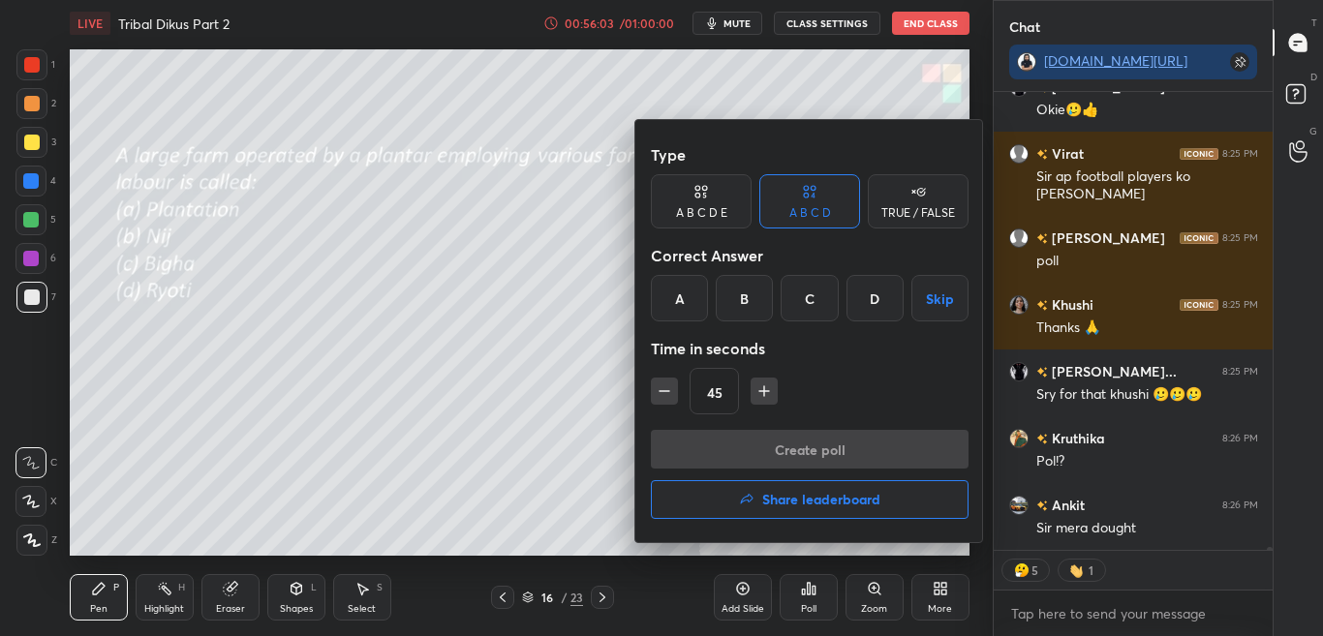
scroll to position [71409, 0]
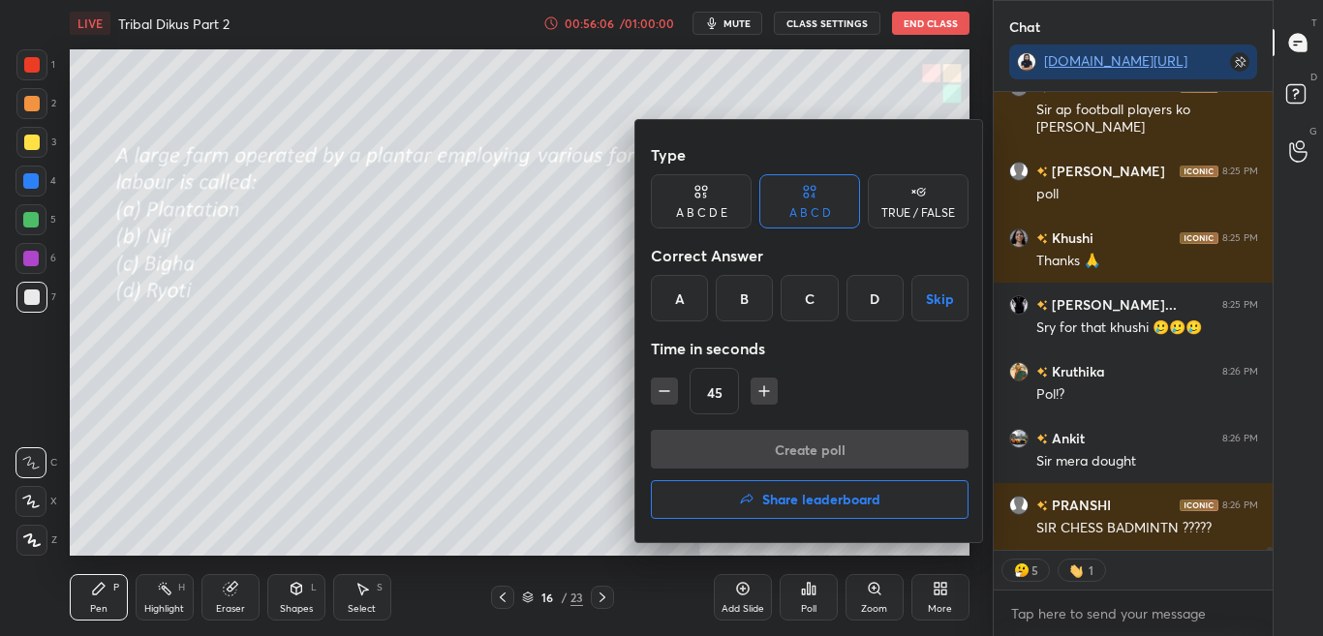
click at [682, 305] on div "A" at bounding box center [679, 298] width 57 height 46
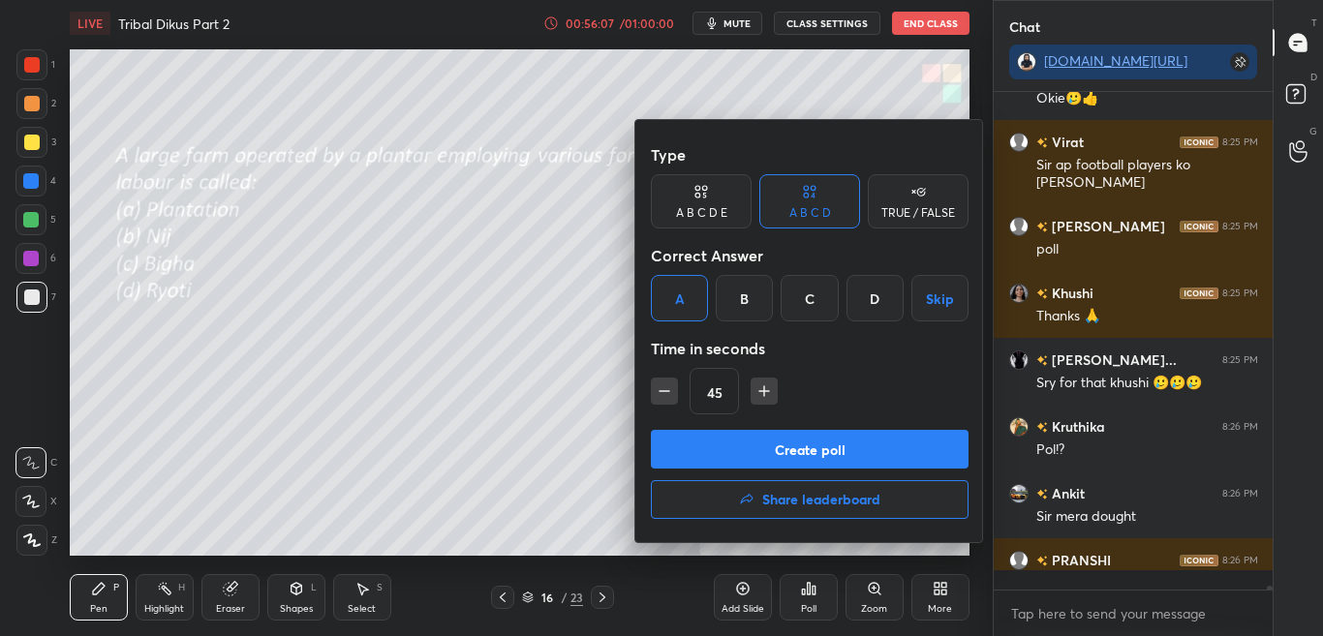
scroll to position [71424, 0]
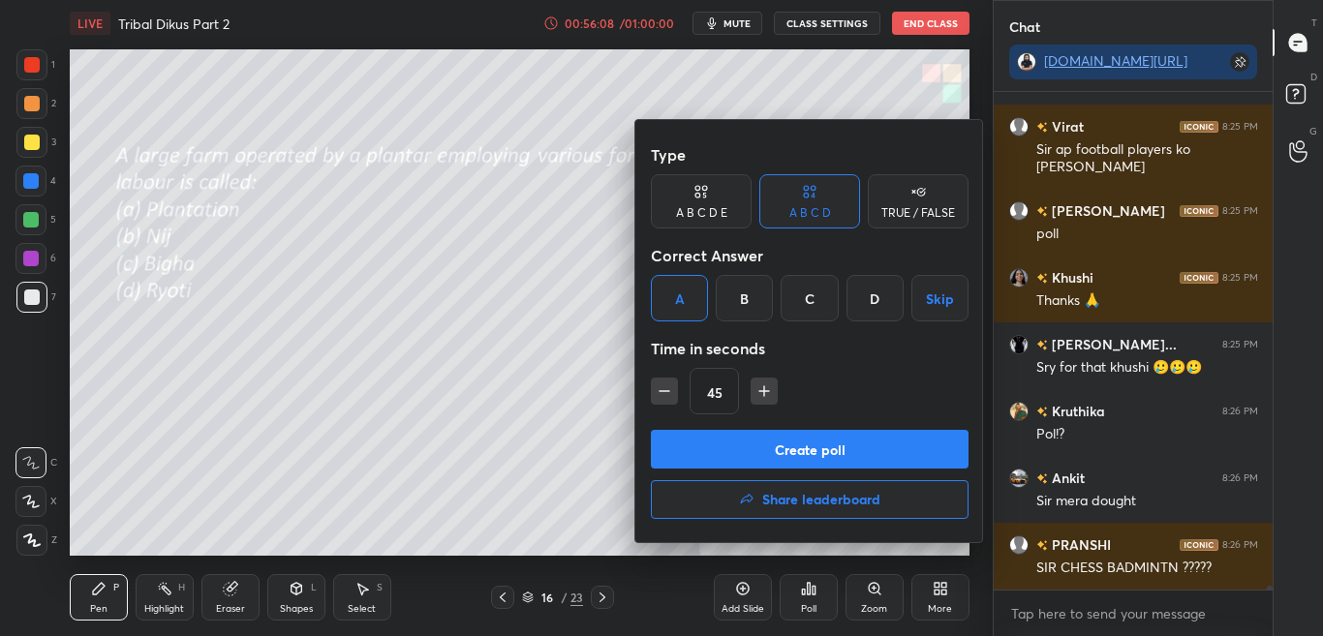
drag, startPoint x: 749, startPoint y: 443, endPoint x: 607, endPoint y: 429, distance: 143.1
click at [607, 432] on div "Type A B C D E A B C D TRUE / FALSE Correct Answer A B C D Skip Time in seconds…" at bounding box center [661, 318] width 1323 height 636
click at [602, 426] on div at bounding box center [661, 318] width 1323 height 636
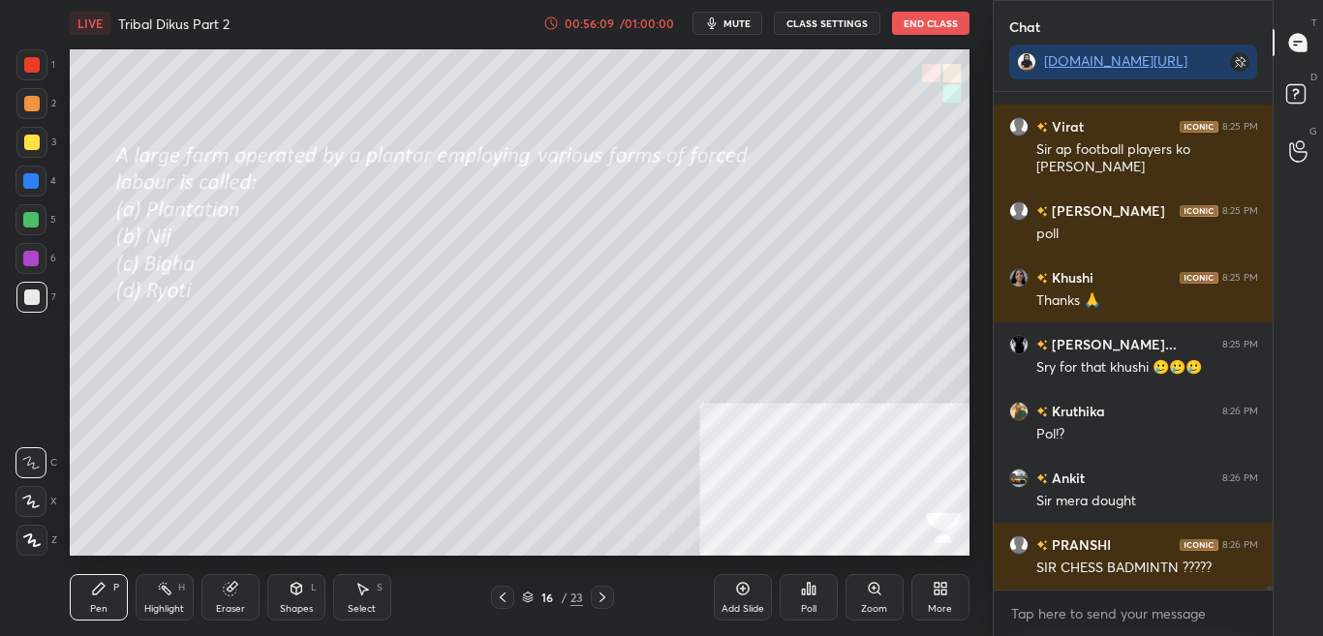
click at [804, 574] on div "Poll" at bounding box center [808, 597] width 58 height 46
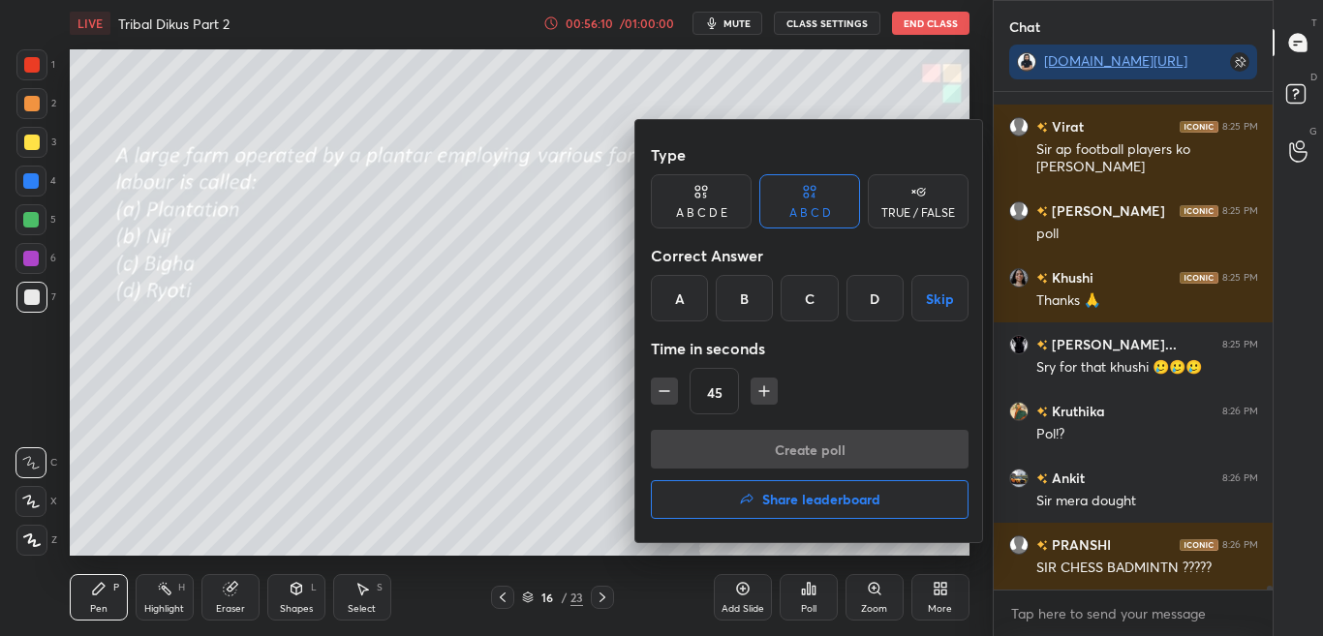
click at [690, 300] on div "A" at bounding box center [679, 298] width 57 height 46
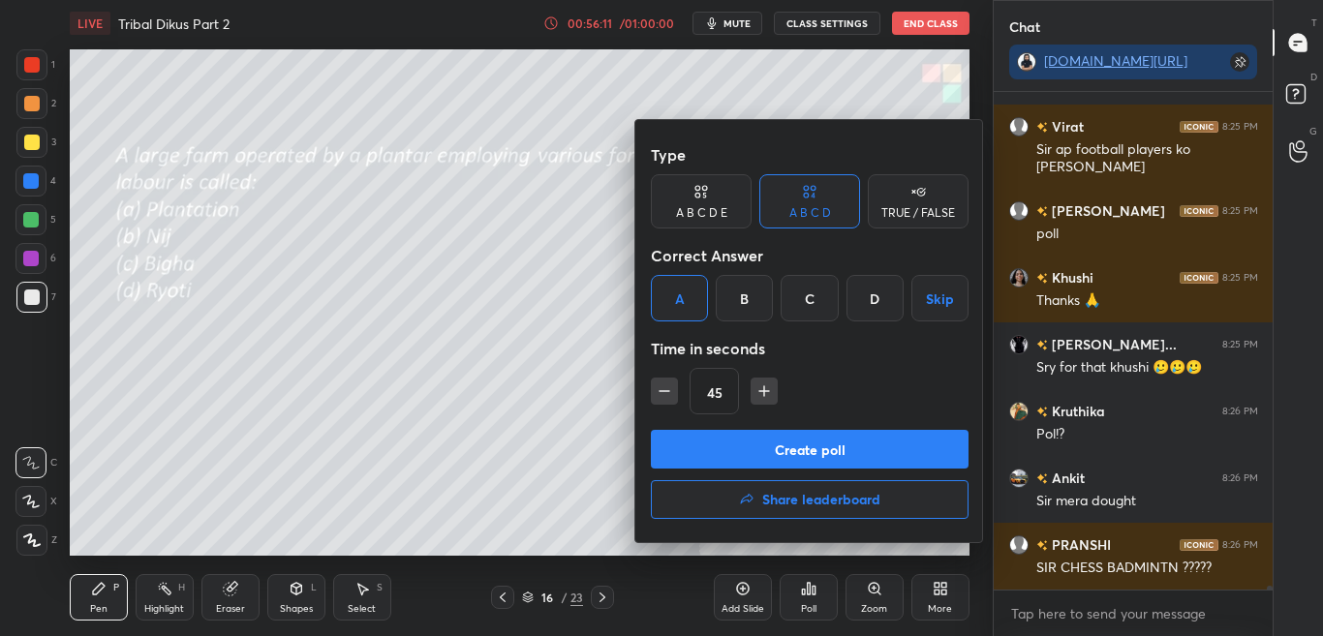
click at [770, 452] on button "Create poll" at bounding box center [810, 449] width 318 height 39
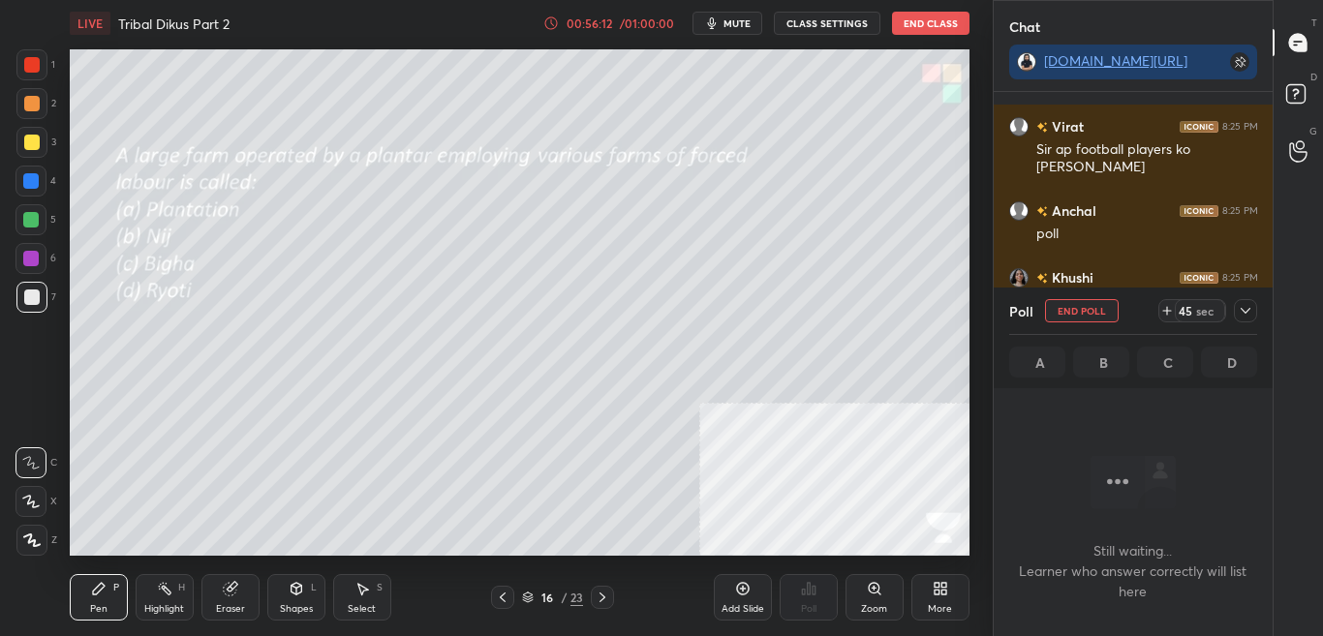
scroll to position [438, 273]
click at [1238, 309] on icon at bounding box center [1244, 310] width 15 height 15
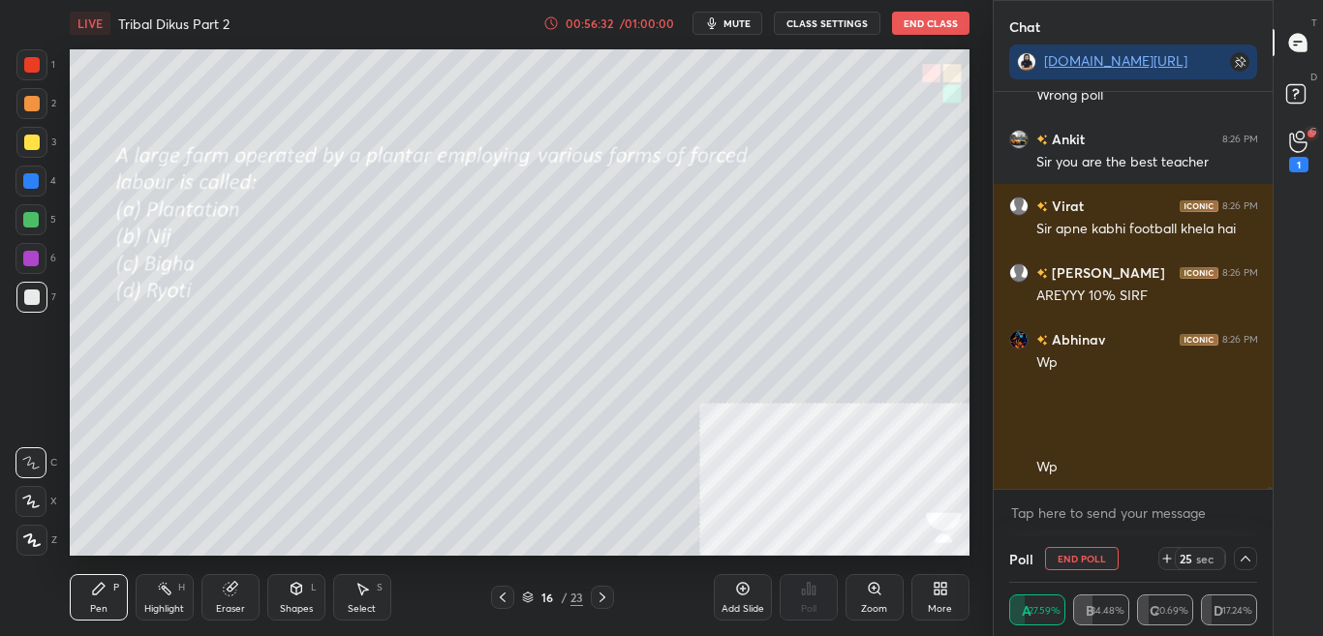
scroll to position [72164, 0]
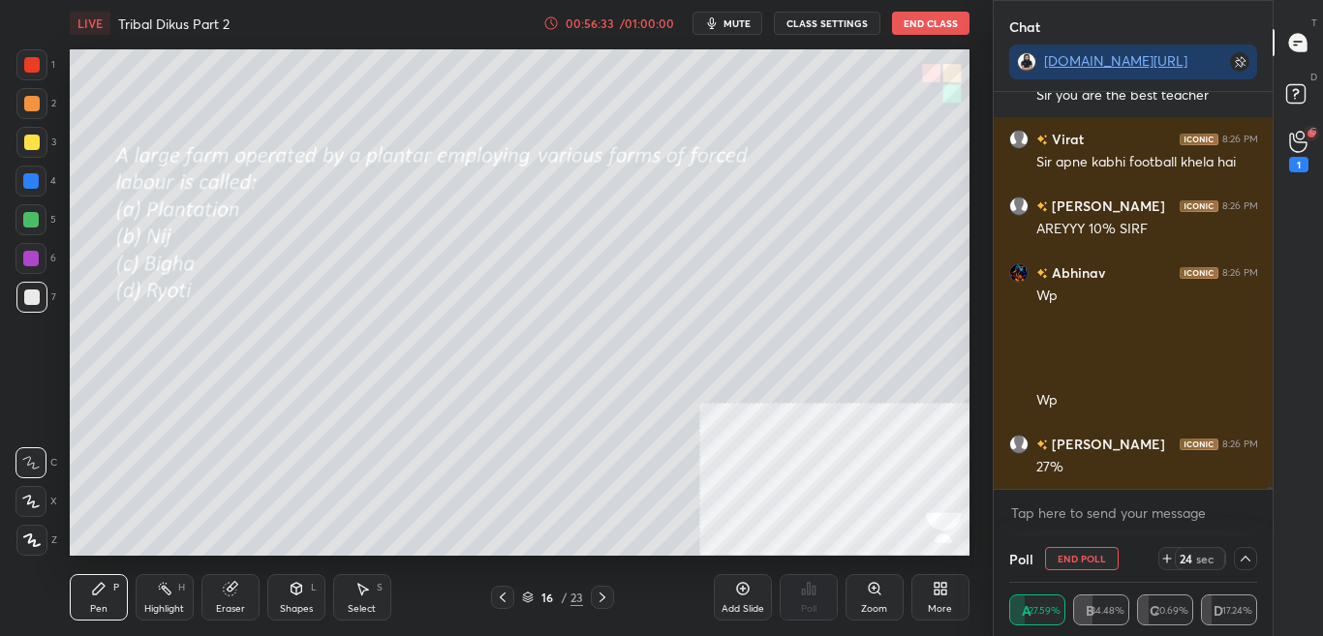
click at [1245, 554] on icon at bounding box center [1244, 558] width 15 height 15
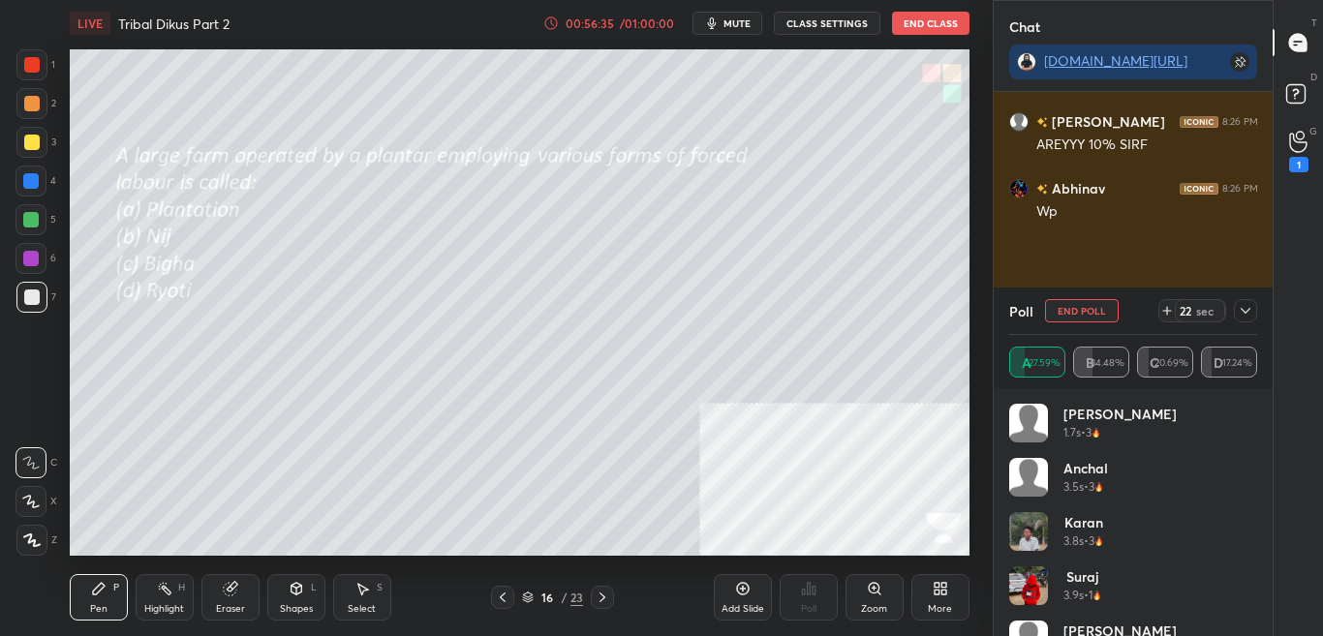
scroll to position [72315, 0]
click at [1244, 310] on icon at bounding box center [1244, 310] width 15 height 15
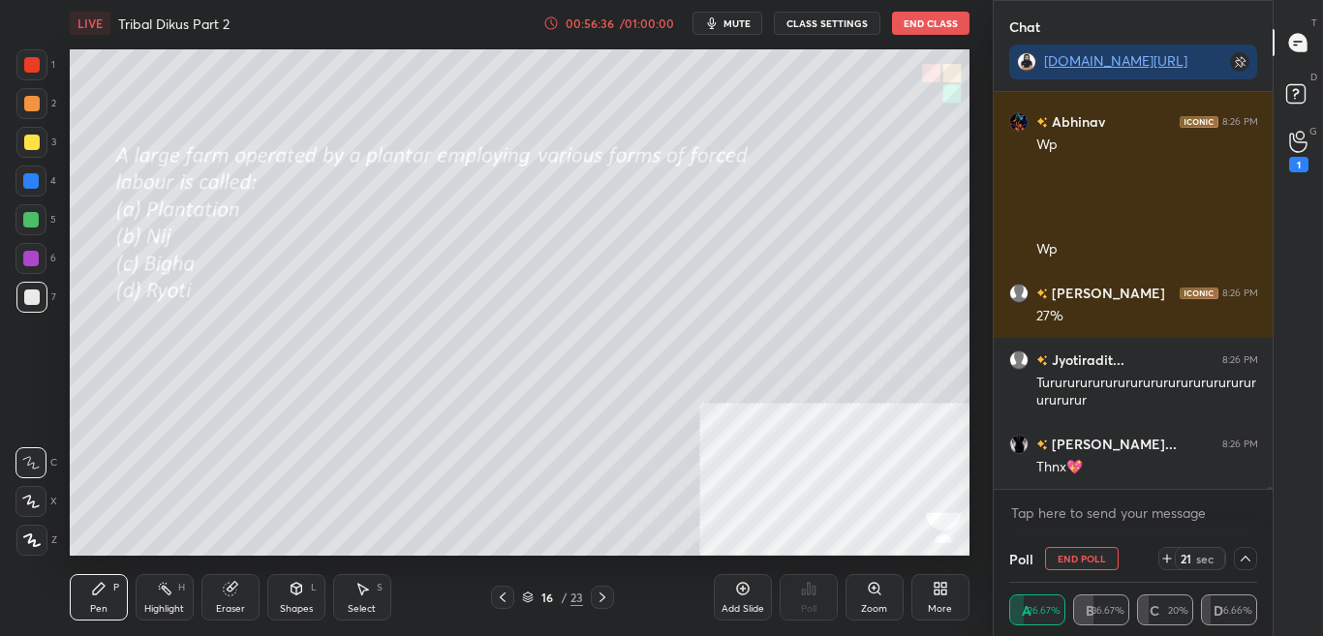
scroll to position [1, 7]
drag, startPoint x: 1268, startPoint y: 487, endPoint x: 1270, endPoint y: 502, distance: 14.8
click at [1270, 502] on div "Virat 8:26 PM Sir apne kabhi football khela hai [PERSON_NAME] 8:26 PM AREYYY 10…" at bounding box center [1133, 313] width 280 height 443
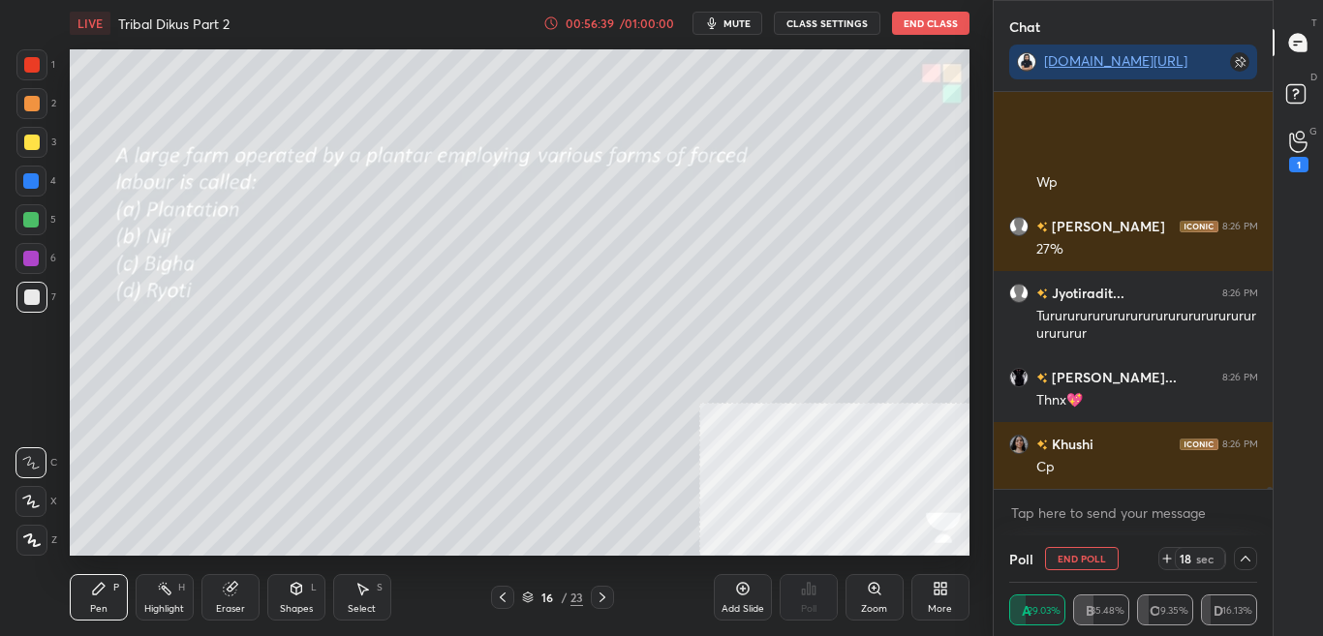
click at [1314, 232] on div "T Messages (T) D Doubts (D) G Raise Hand (G) 1" at bounding box center [1297, 318] width 50 height 636
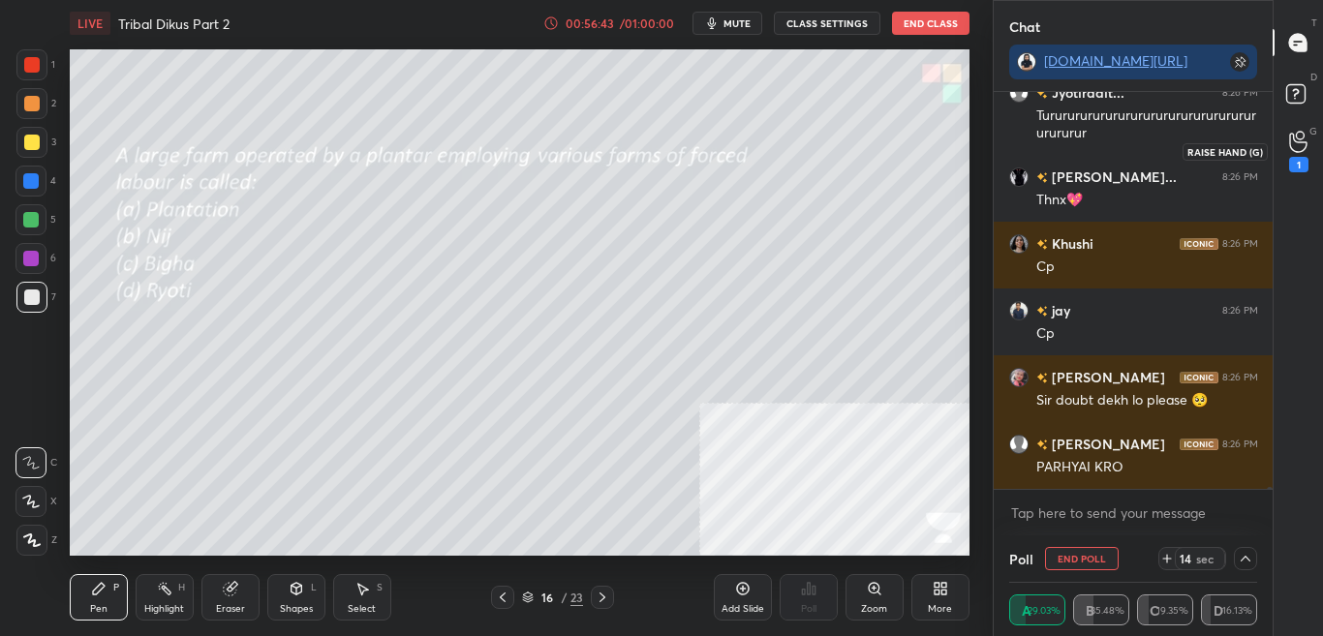
click at [1311, 141] on div "1" at bounding box center [1298, 151] width 39 height 35
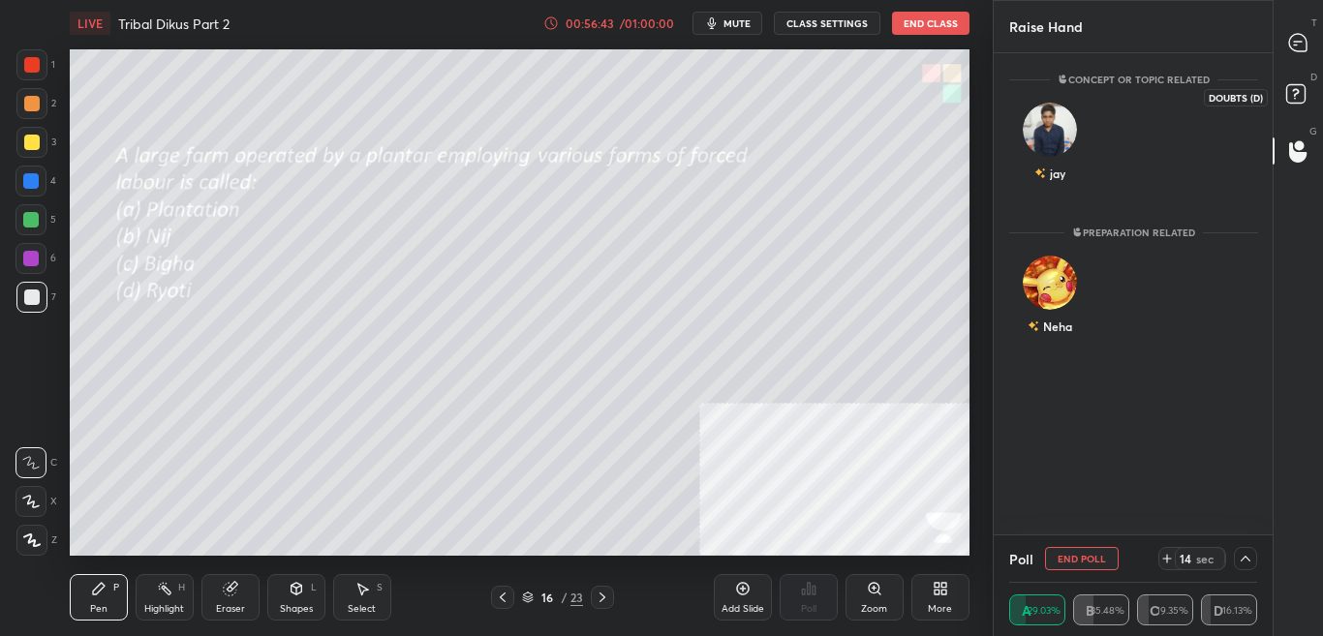
click at [1307, 102] on icon at bounding box center [1298, 96] width 35 height 35
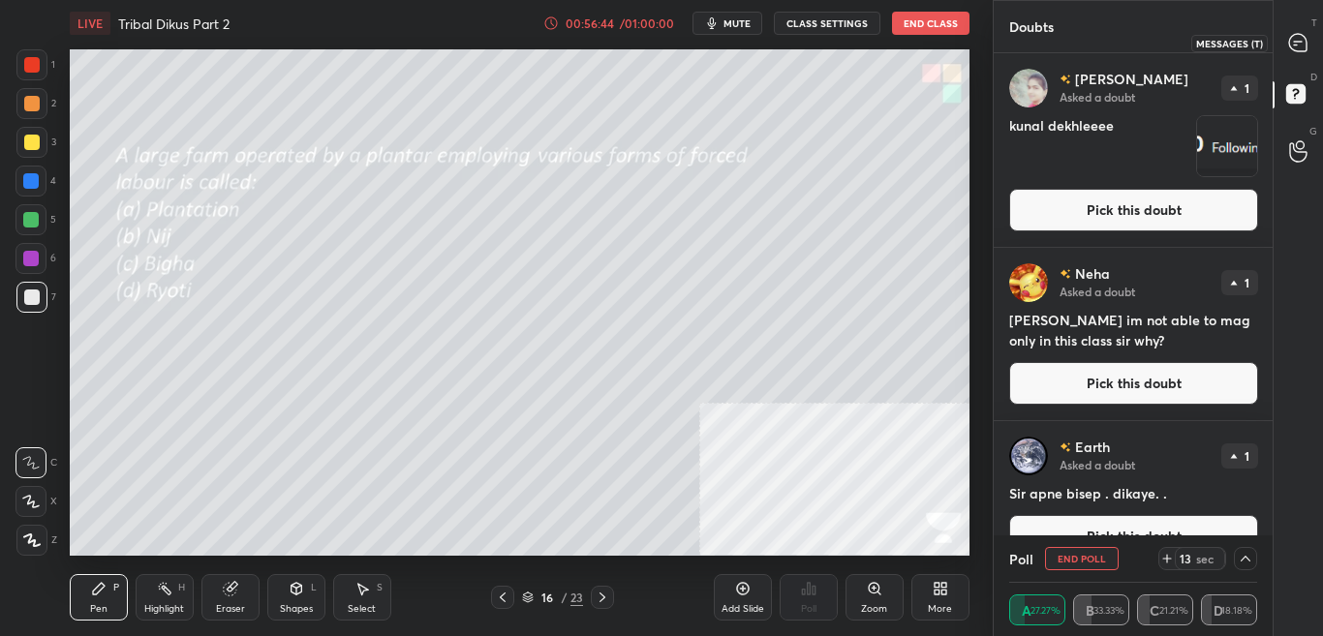
click at [1305, 48] on icon at bounding box center [1297, 42] width 17 height 17
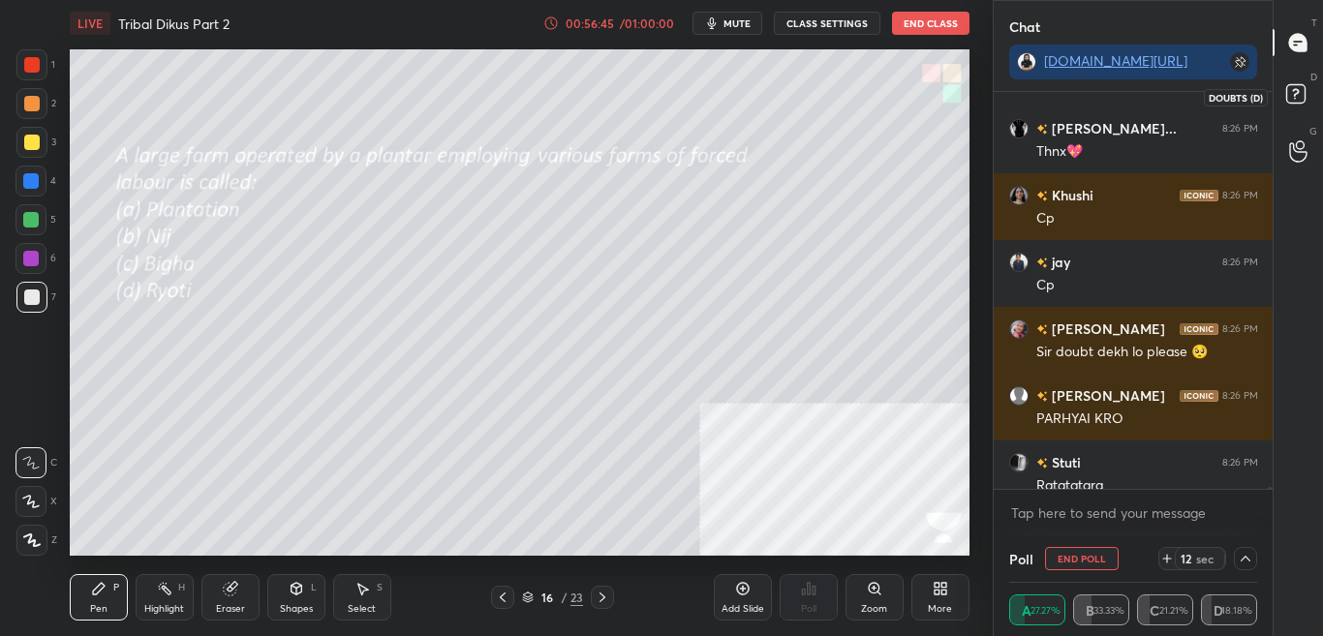
click at [1304, 91] on rect at bounding box center [1295, 94] width 18 height 18
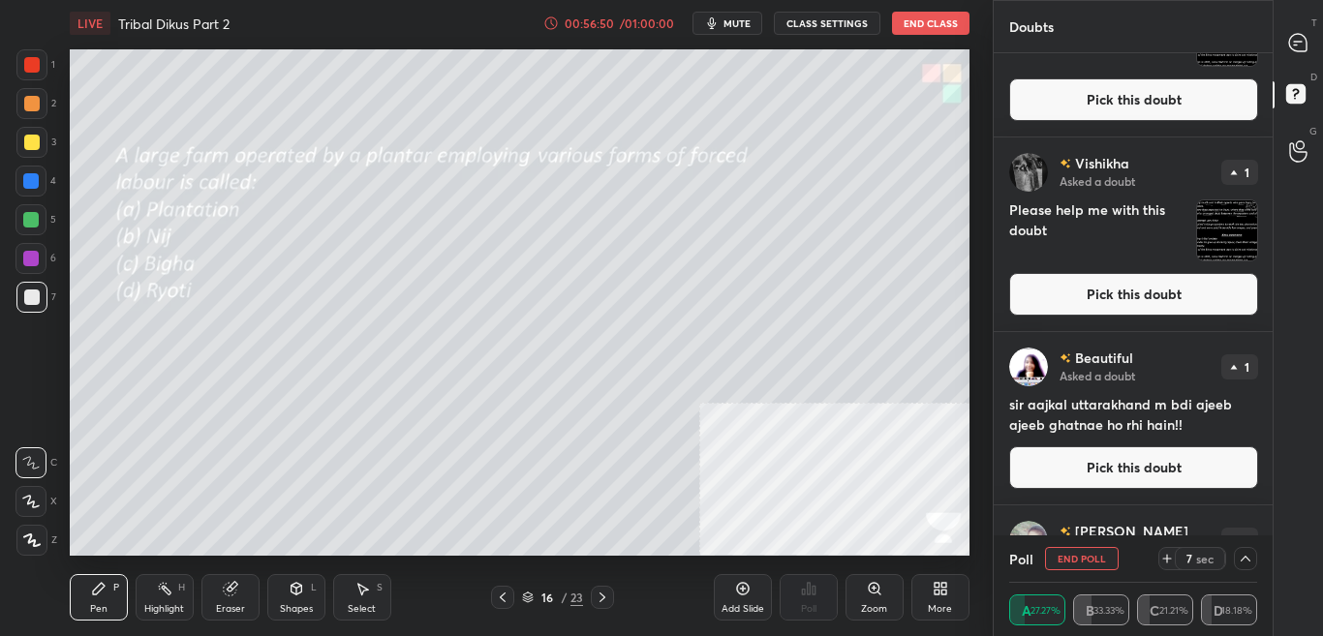
click at [1272, 413] on div "T Messages (T) D Doubts (D) G Raise Hand (G)" at bounding box center [1297, 318] width 50 height 636
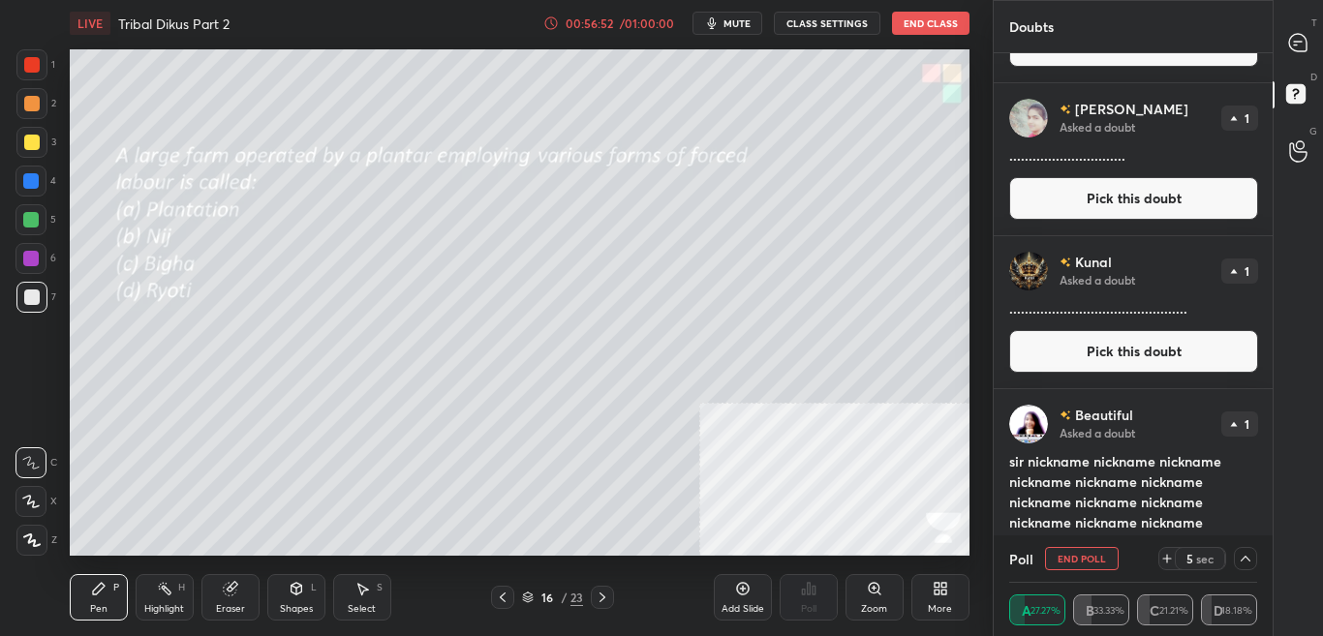
click at [1267, 418] on div "Beautiful Asked a doubt 1 sir nickname nickname nickname nickname nickname nick…" at bounding box center [1133, 516] width 280 height 254
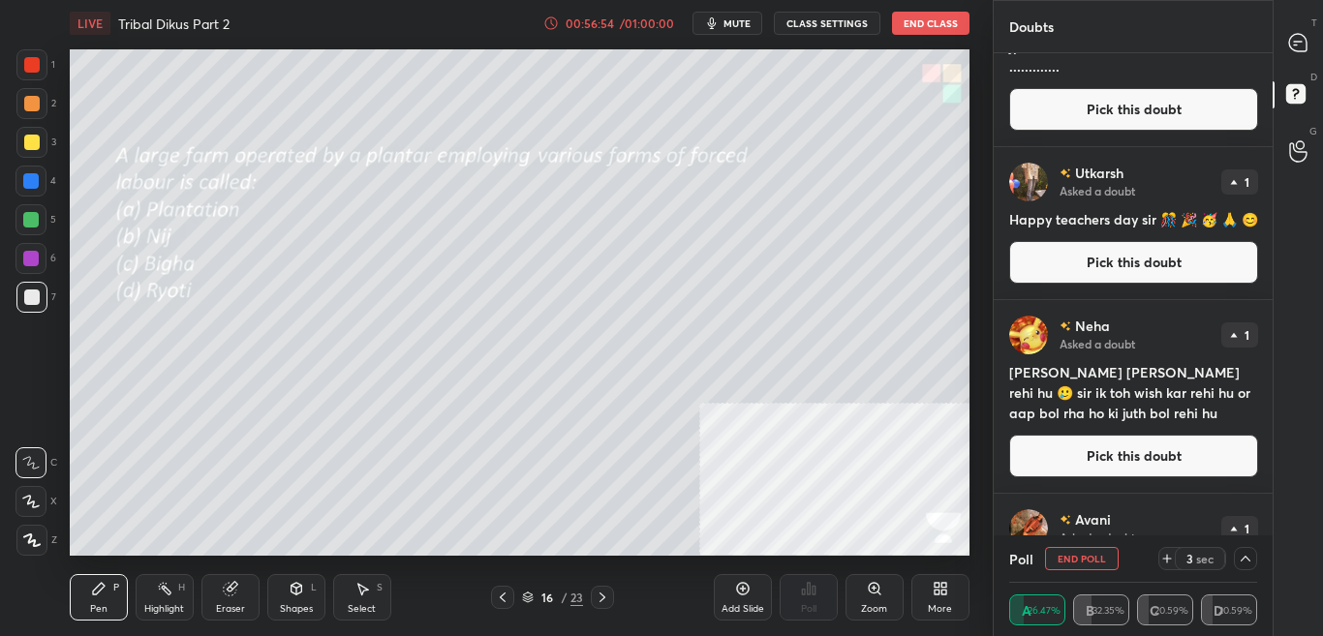
click at [1266, 471] on div "Neha Asked a doubt 1 [PERSON_NAME] [PERSON_NAME] rehi hu 🥲 sir ik toh wish kar …" at bounding box center [1133, 396] width 280 height 193
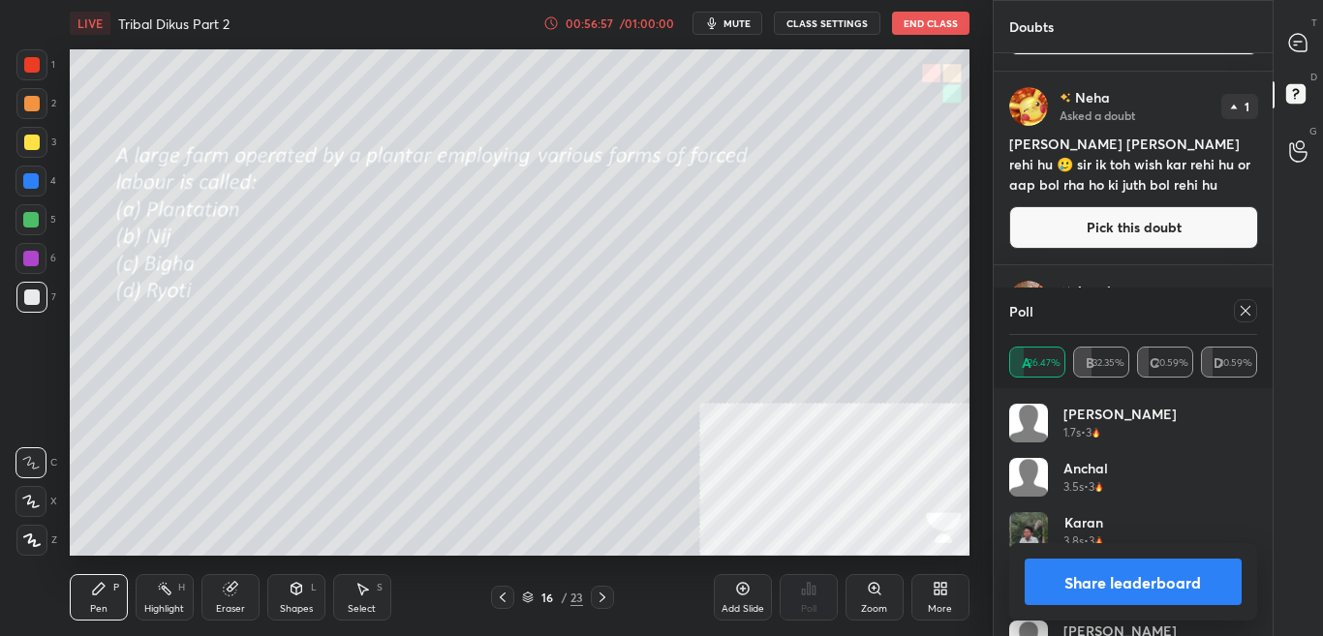
click at [1295, 57] on div at bounding box center [1298, 42] width 39 height 35
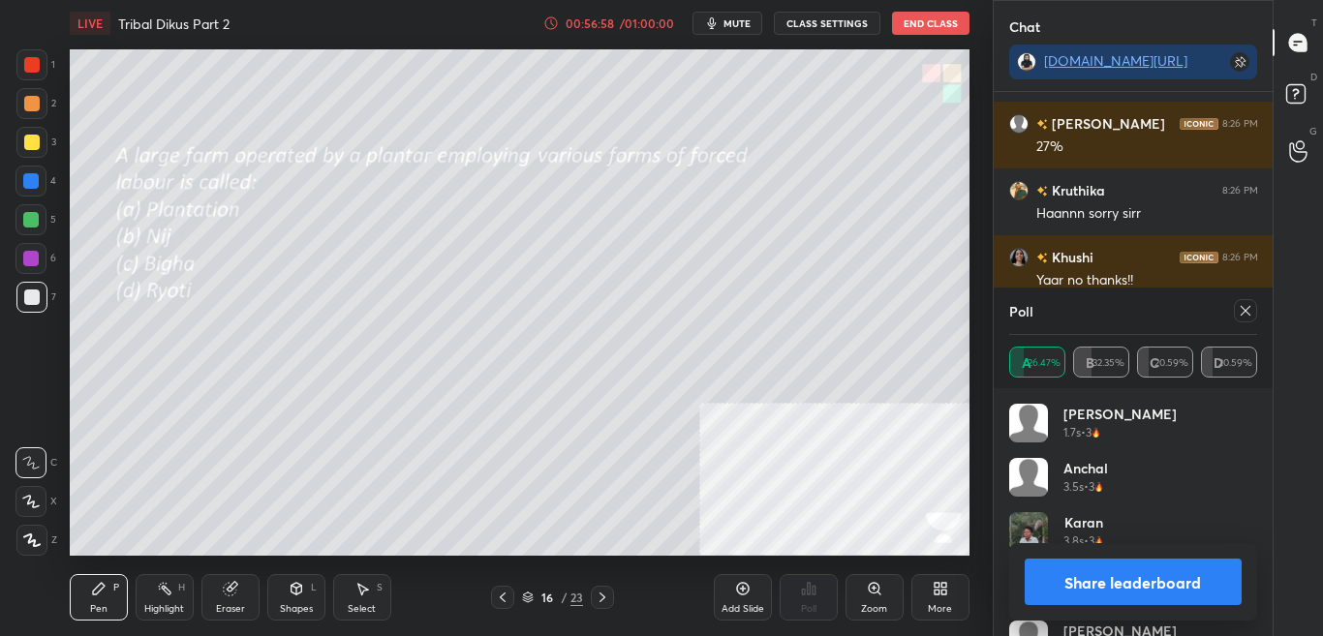
click at [1137, 593] on button "Share leaderboard" at bounding box center [1133, 582] width 218 height 46
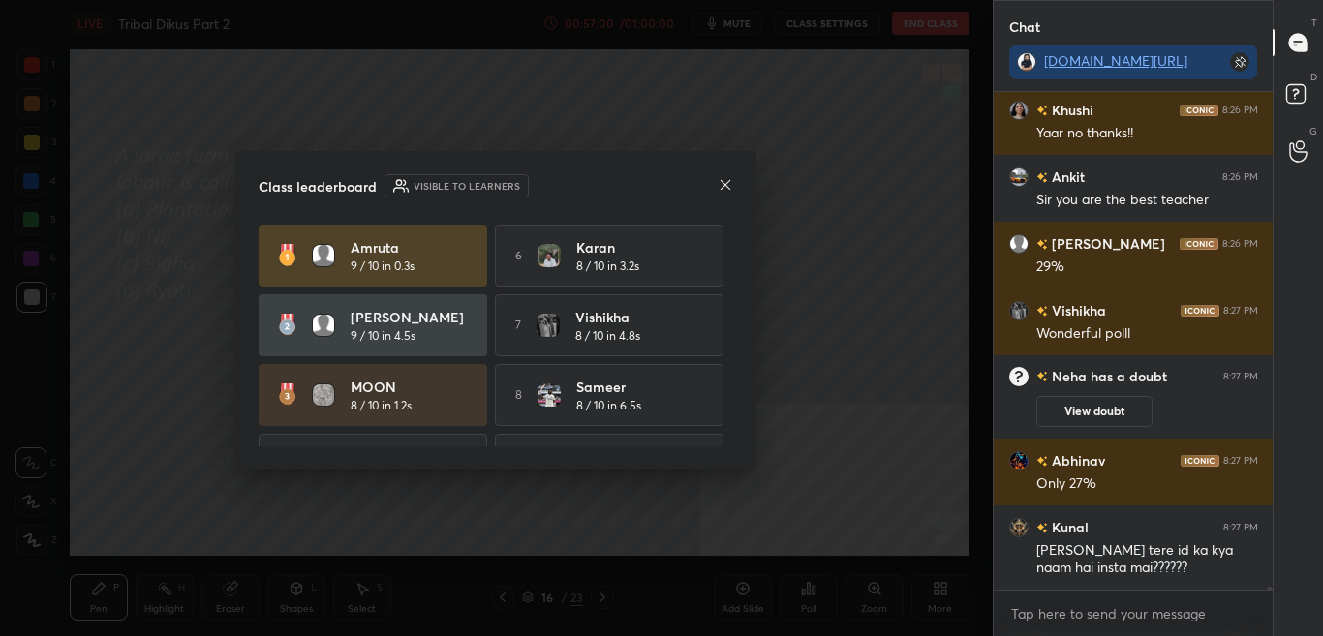
click at [725, 181] on icon at bounding box center [725, 184] width 15 height 15
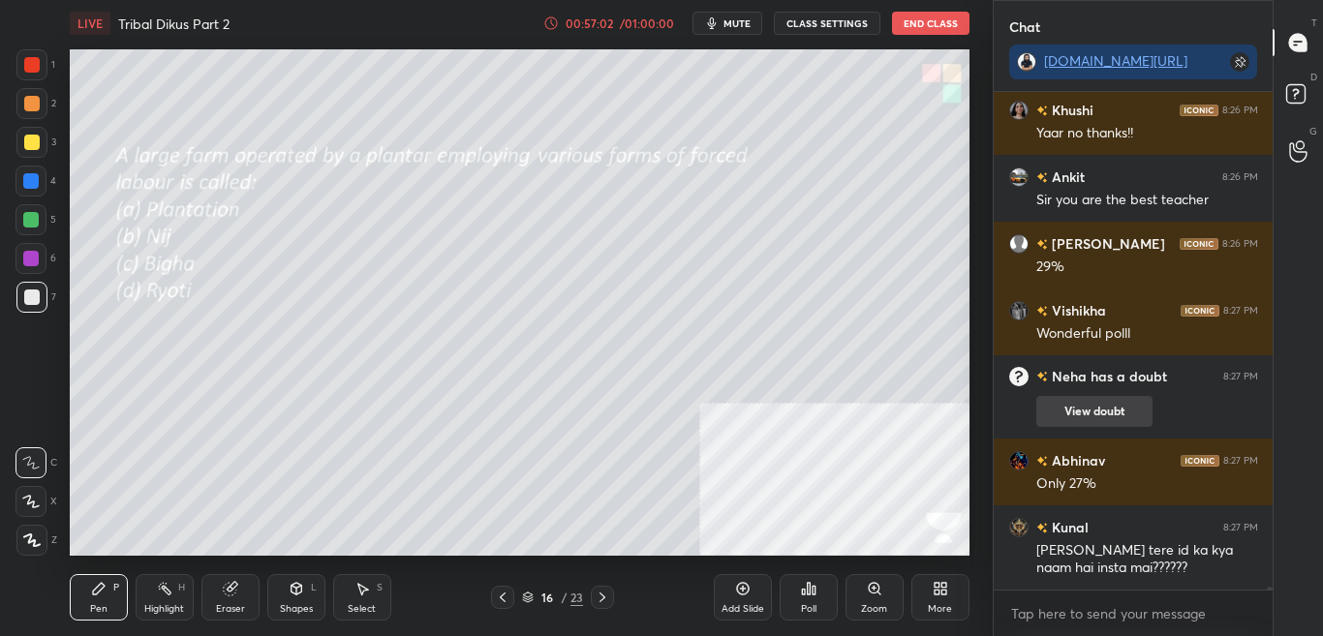
click at [1096, 411] on button "View doubt" at bounding box center [1094, 411] width 116 height 31
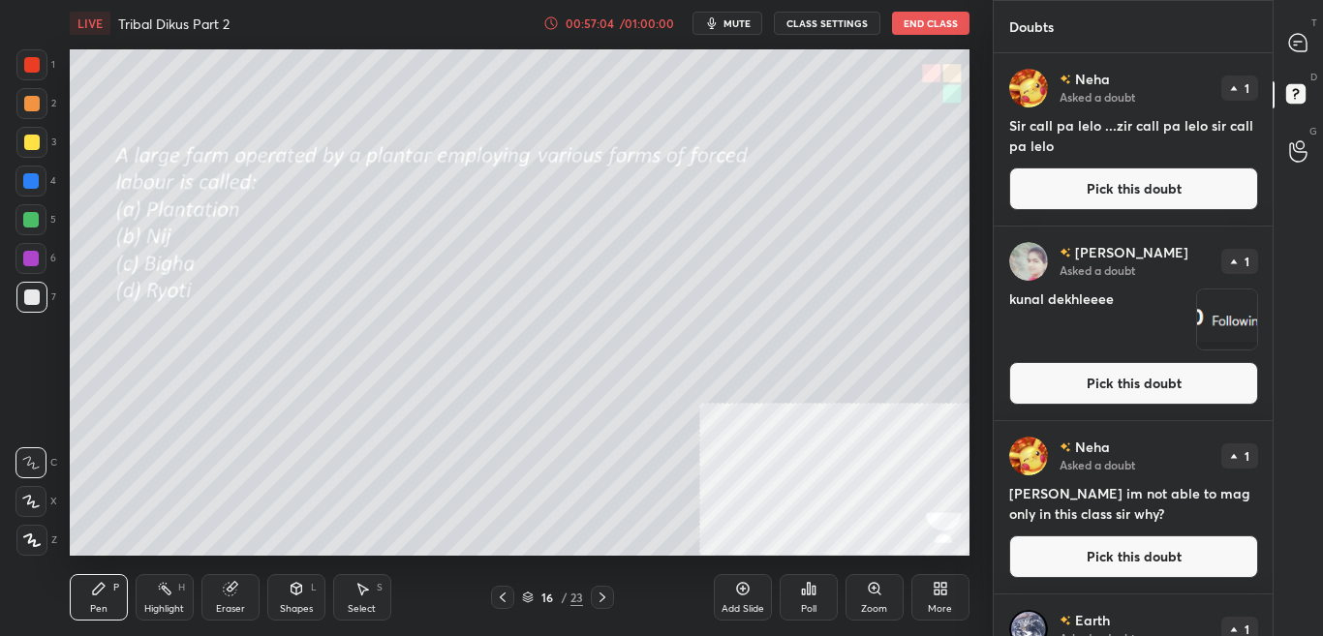
click at [1322, 152] on div "G Raise Hand (G)" at bounding box center [1297, 151] width 49 height 54
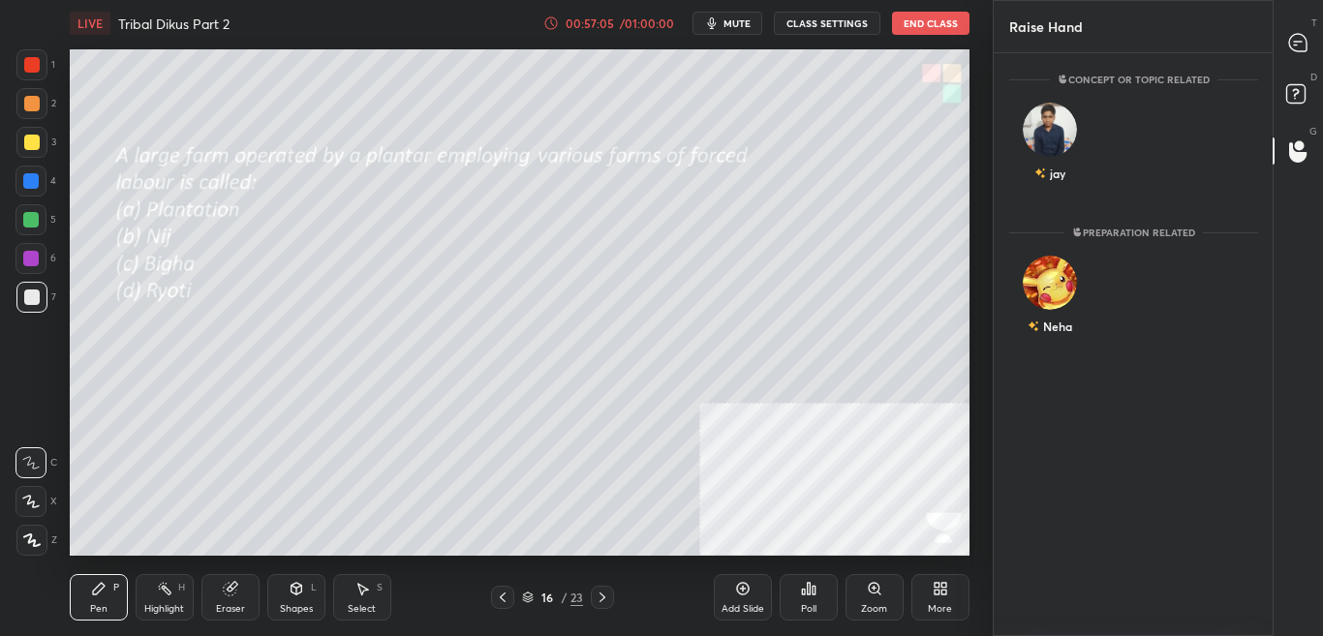
click at [1321, 107] on div "D Doubts (D)" at bounding box center [1297, 97] width 49 height 54
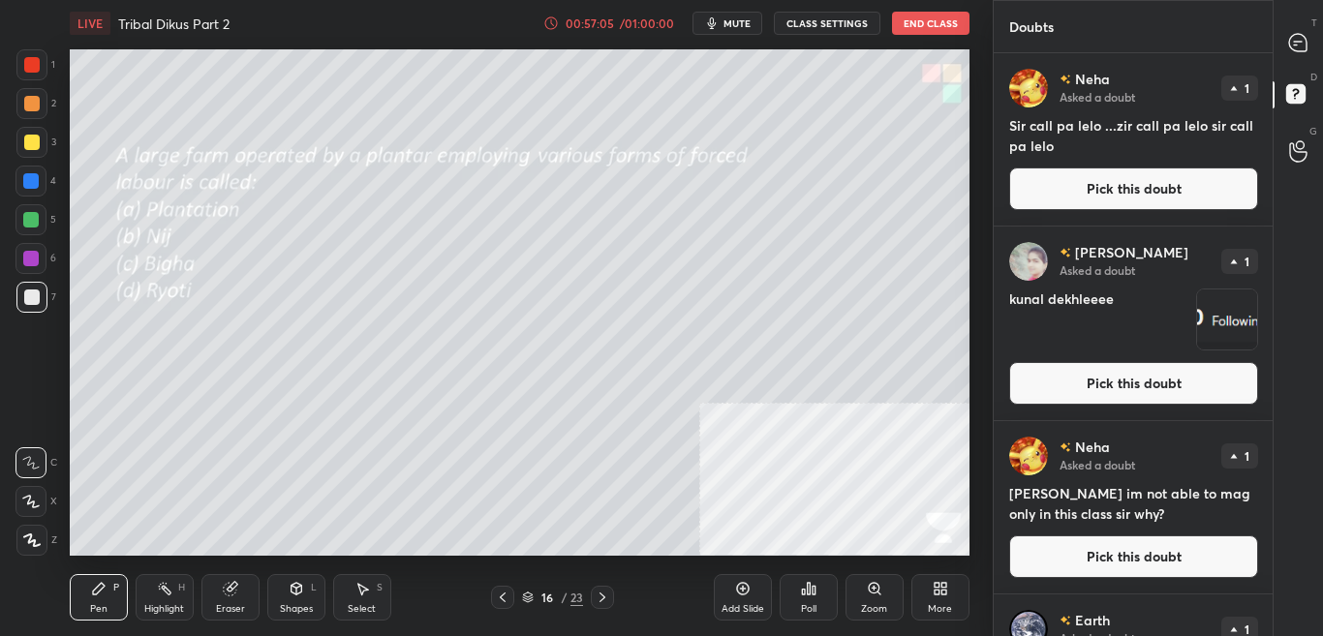
click at [1322, 58] on div "T Messages (T)" at bounding box center [1297, 42] width 49 height 54
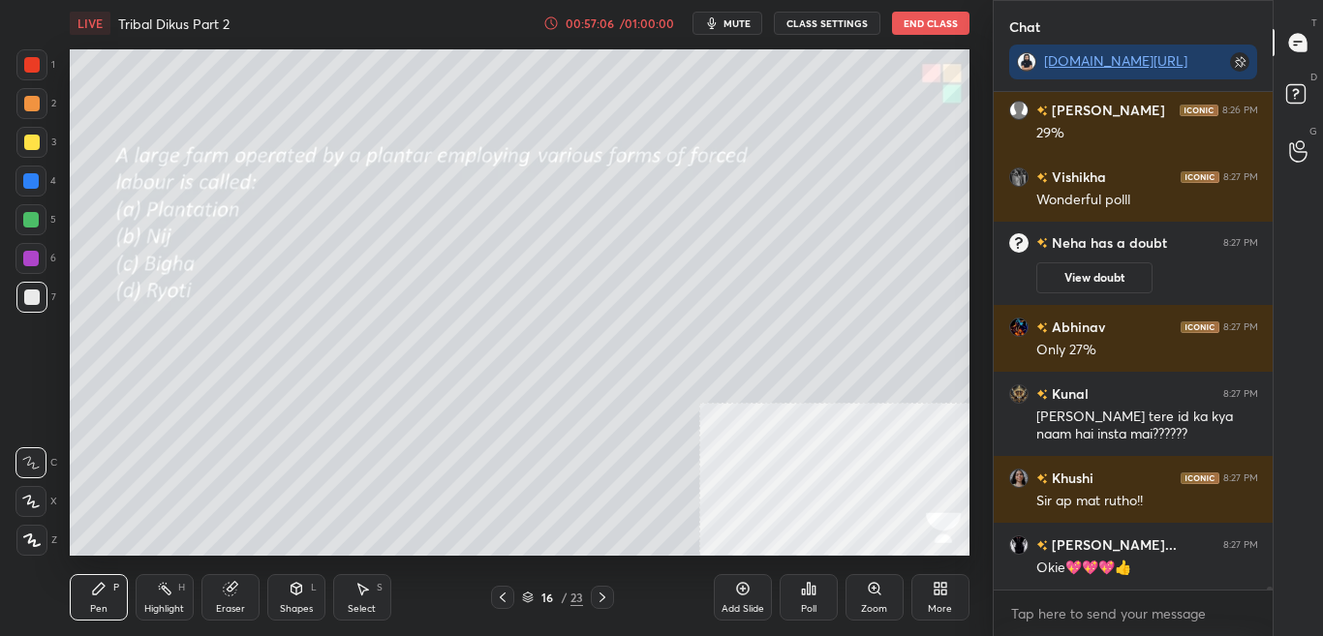
click at [939, 597] on div "More" at bounding box center [940, 597] width 58 height 46
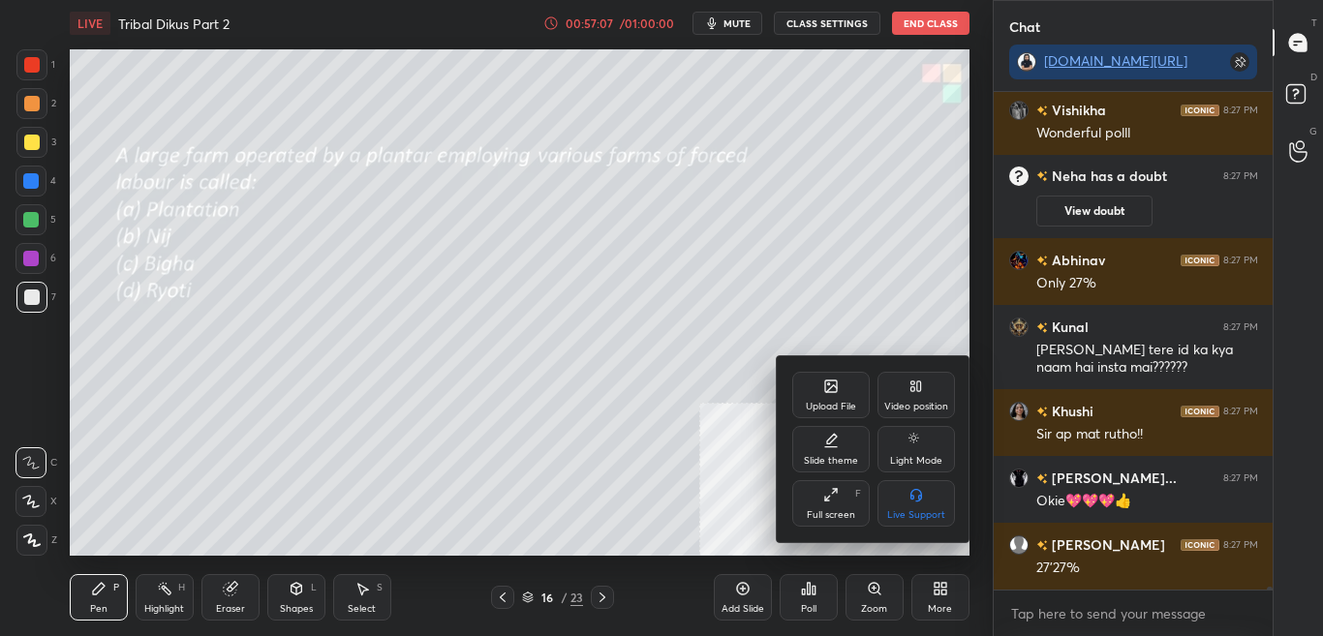
click at [829, 404] on div "Upload File" at bounding box center [831, 407] width 50 height 10
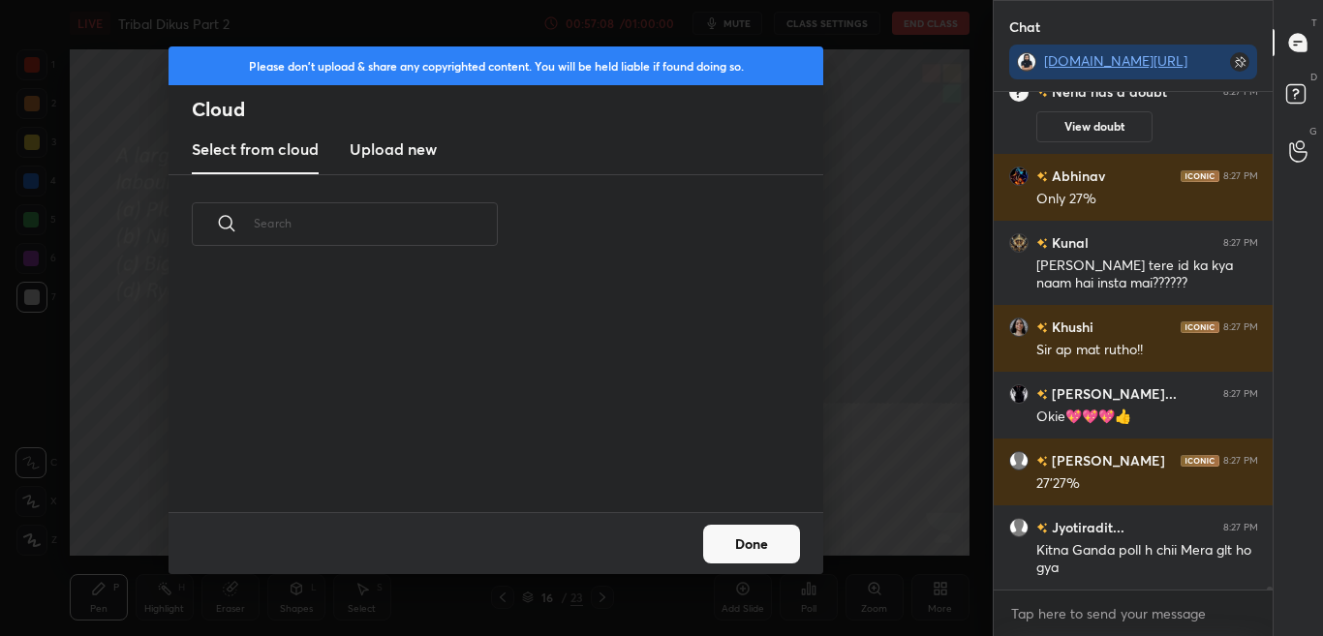
click at [382, 144] on h3 "Upload new" at bounding box center [393, 148] width 87 height 23
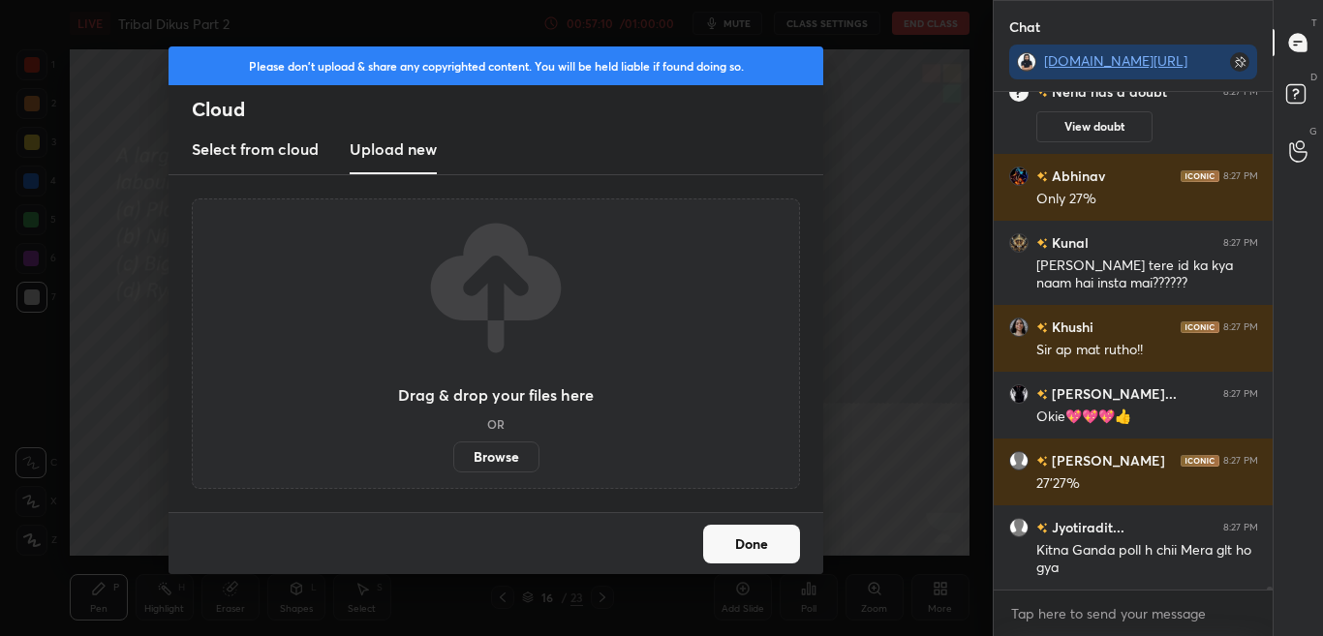
click at [508, 461] on label "Browse" at bounding box center [496, 457] width 86 height 31
click at [453, 461] on input "Browse" at bounding box center [453, 457] width 0 height 31
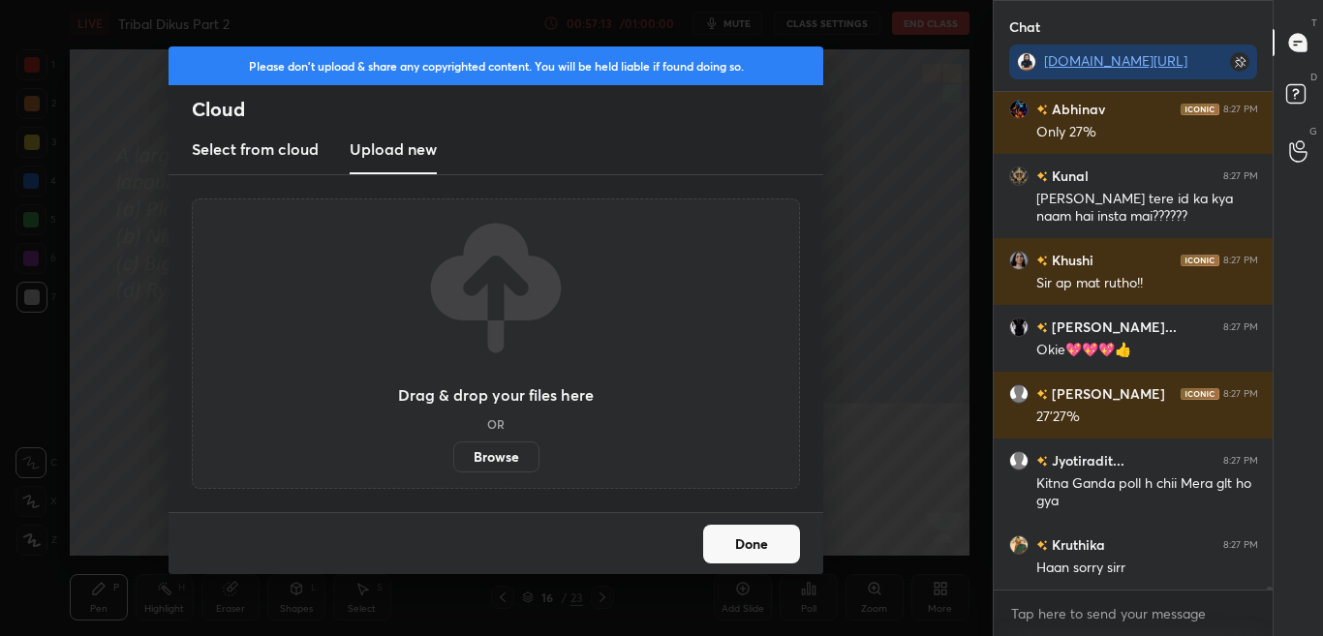
click at [752, 549] on button "Done" at bounding box center [751, 544] width 97 height 39
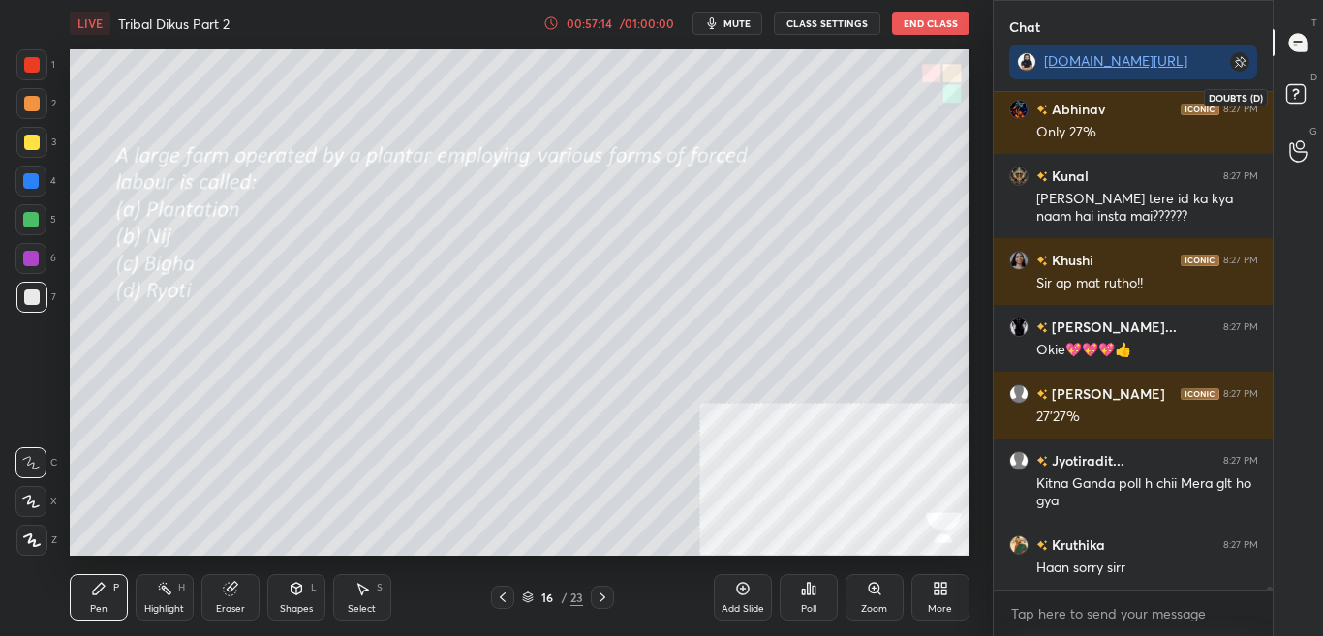
click at [1292, 107] on icon at bounding box center [1298, 96] width 35 height 35
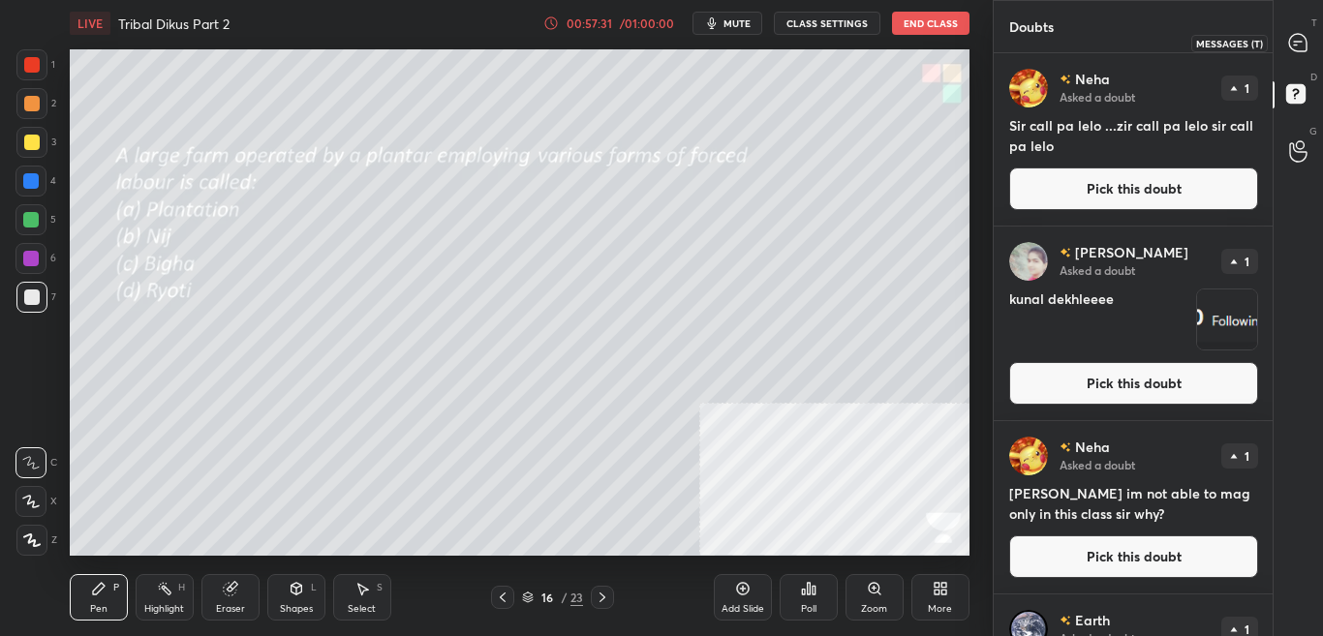
click at [1308, 31] on div at bounding box center [1298, 42] width 39 height 35
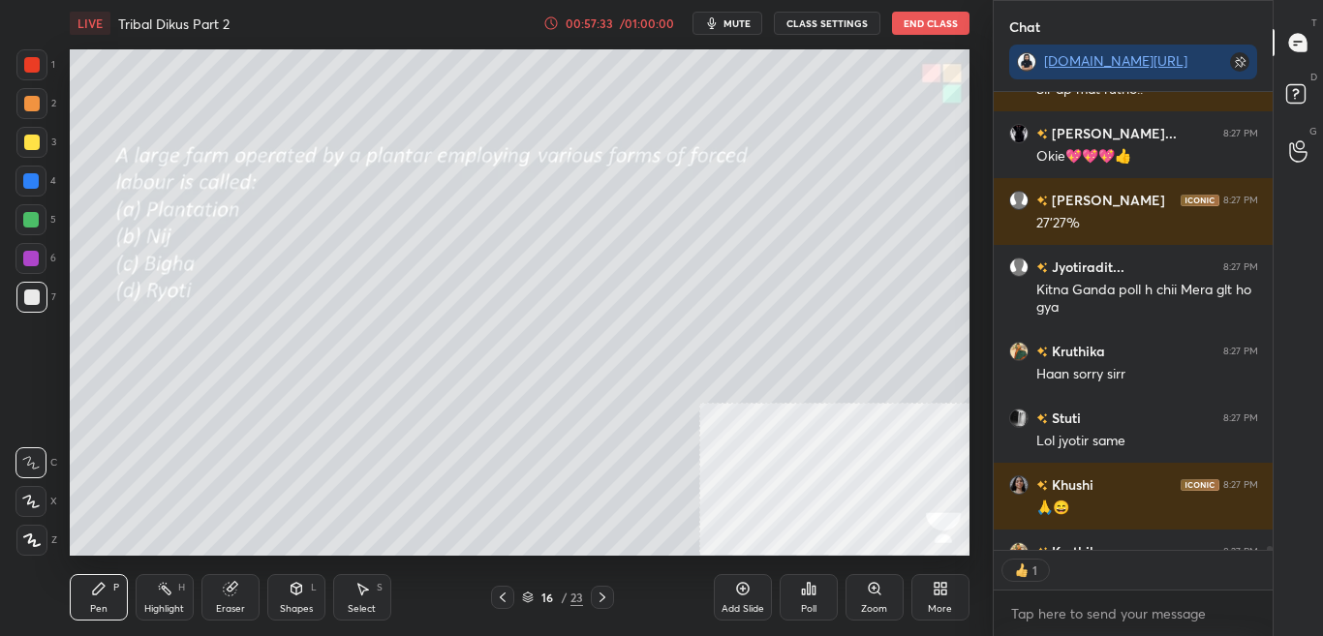
click at [939, 600] on div "More" at bounding box center [940, 597] width 58 height 46
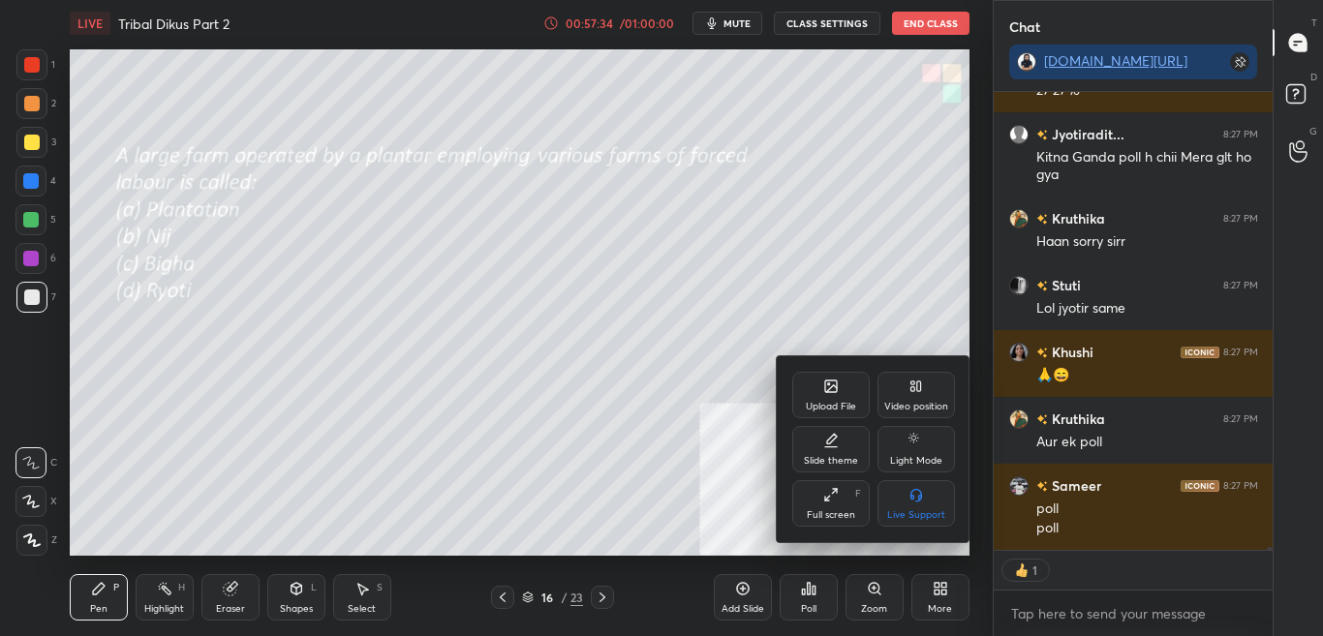
click at [1077, 614] on div at bounding box center [661, 318] width 1323 height 636
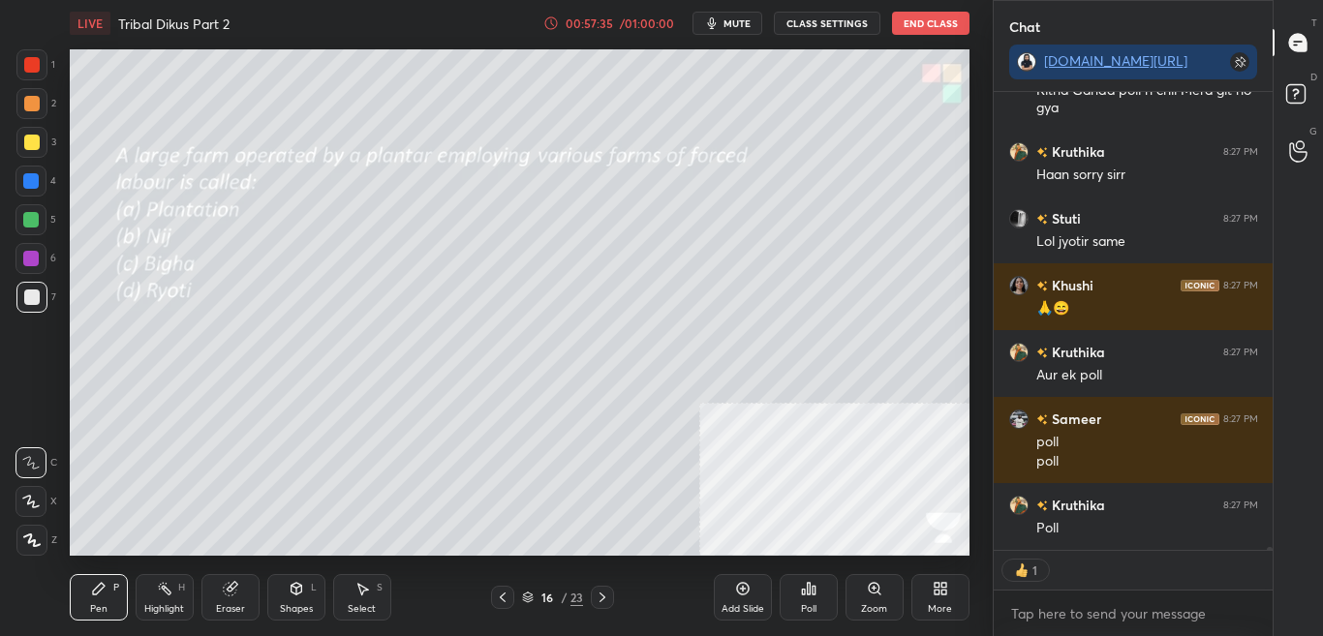
click at [1269, 547] on div at bounding box center [1267, 321] width 12 height 458
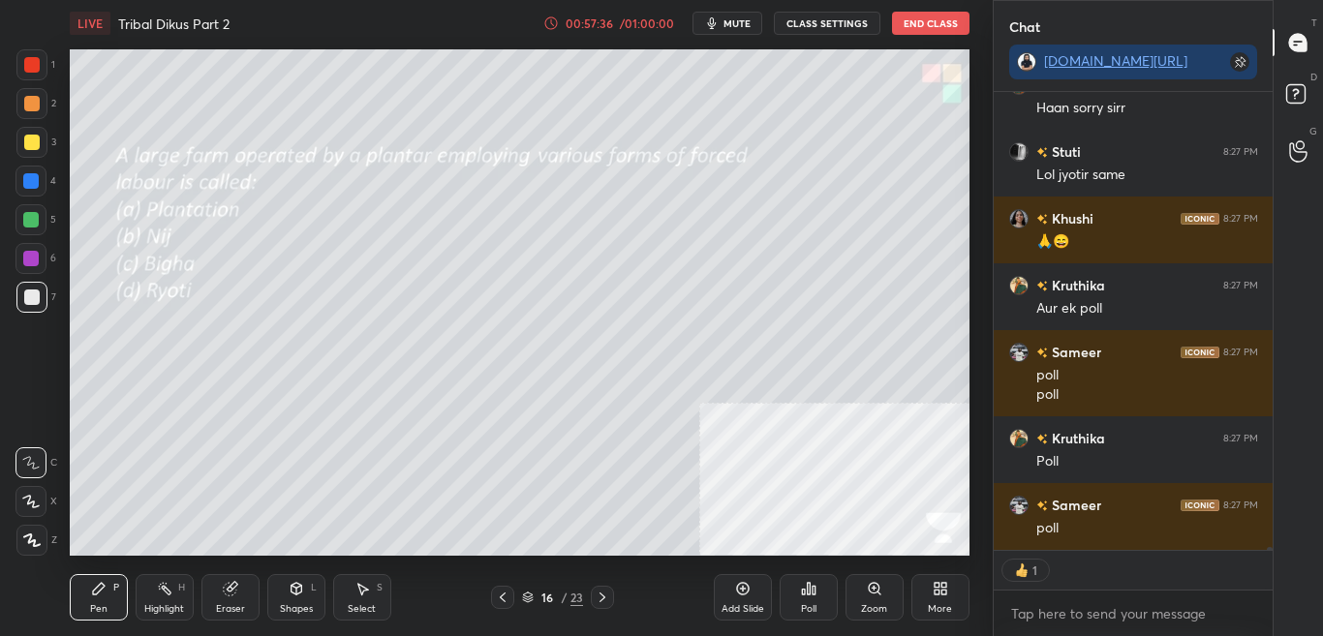
click at [1268, 549] on div at bounding box center [1270, 554] width 6 height 15
click at [941, 595] on icon at bounding box center [943, 592] width 5 height 5
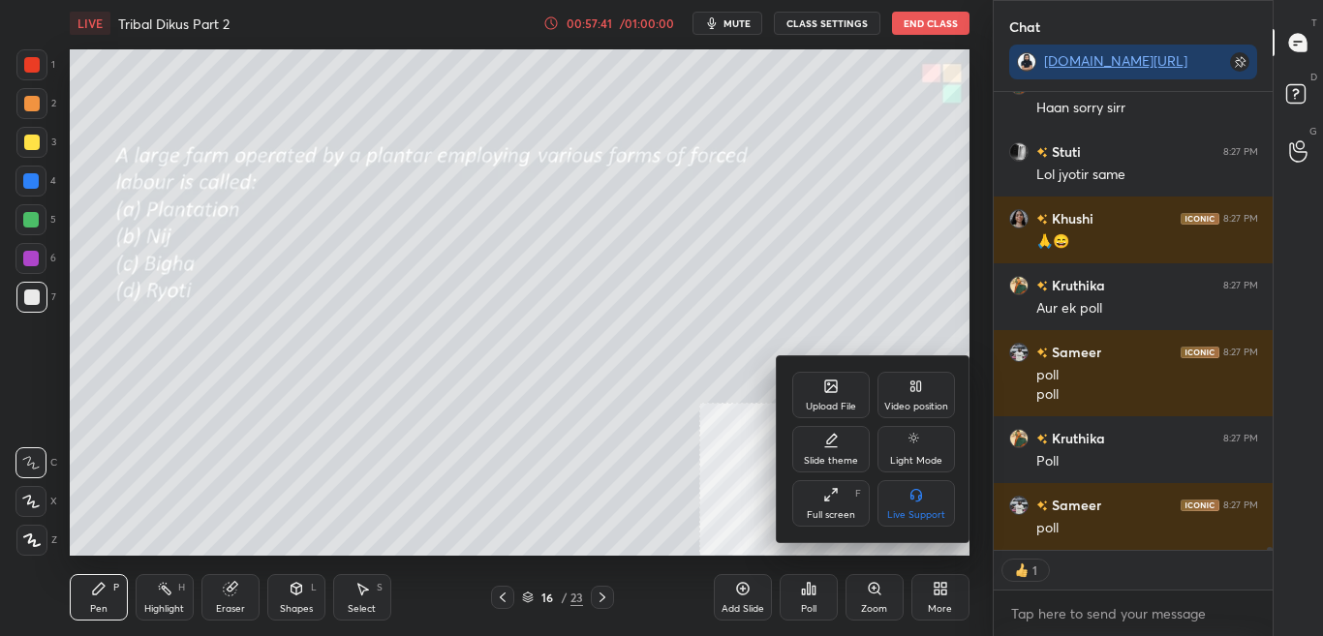
click at [827, 383] on icon at bounding box center [831, 387] width 12 height 12
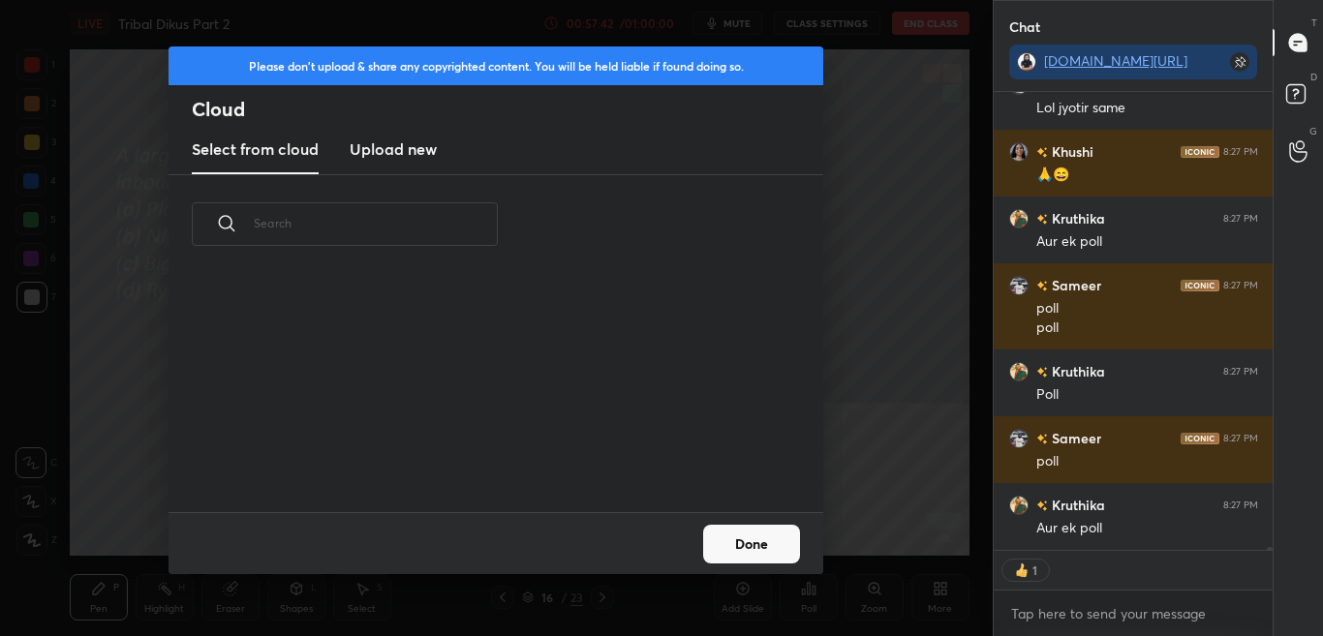
click at [393, 164] on new "Upload new" at bounding box center [393, 150] width 87 height 48
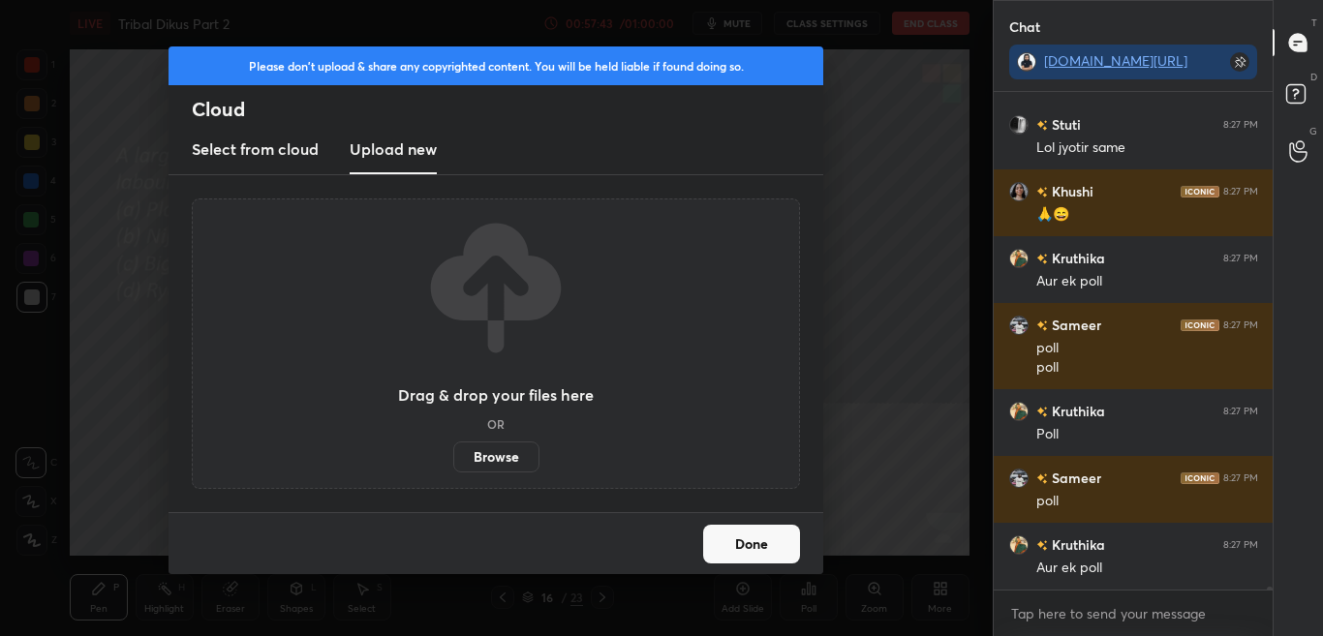
click at [509, 452] on label "Browse" at bounding box center [496, 457] width 86 height 31
click at [453, 452] on input "Browse" at bounding box center [453, 457] width 0 height 31
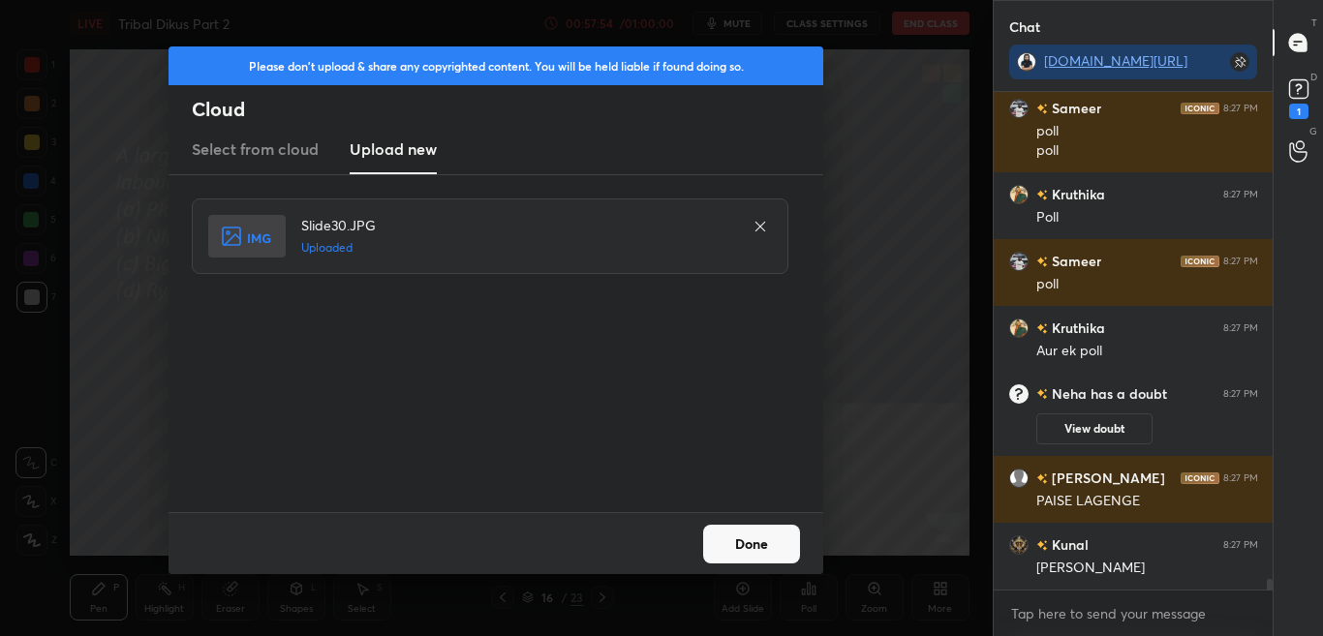
click at [753, 557] on div "Done" at bounding box center [495, 543] width 655 height 62
click at [753, 556] on button "Done" at bounding box center [751, 544] width 97 height 39
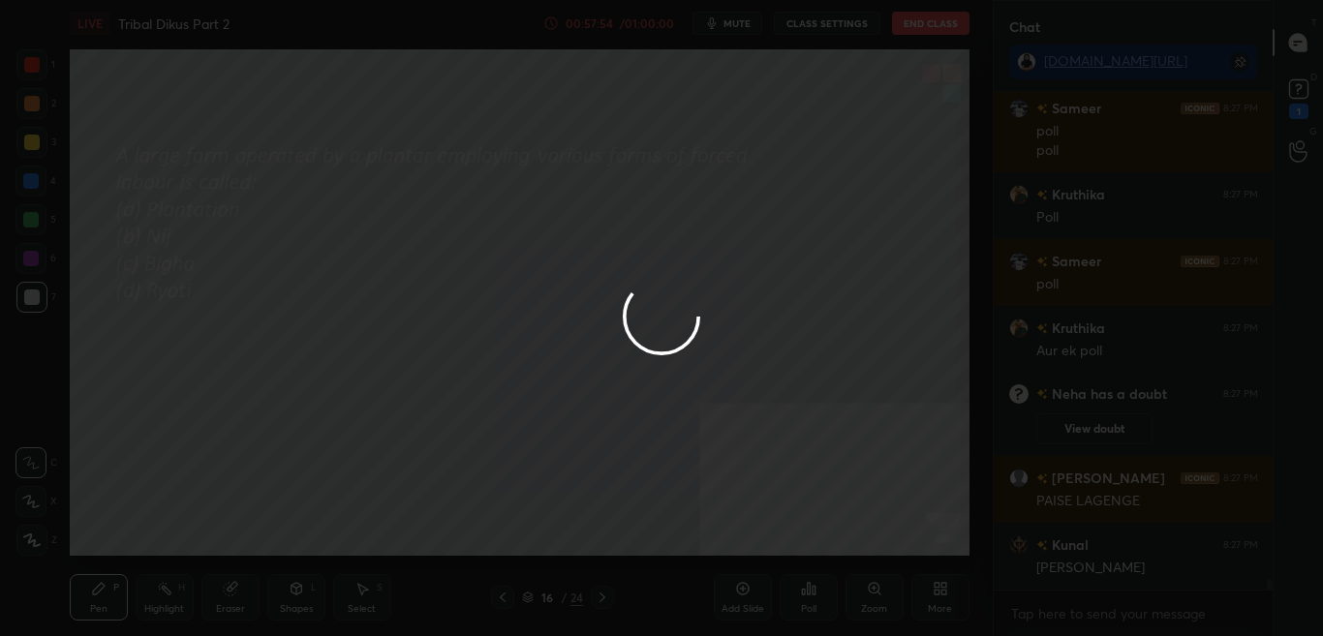
click at [752, 554] on button "Done" at bounding box center [751, 544] width 97 height 39
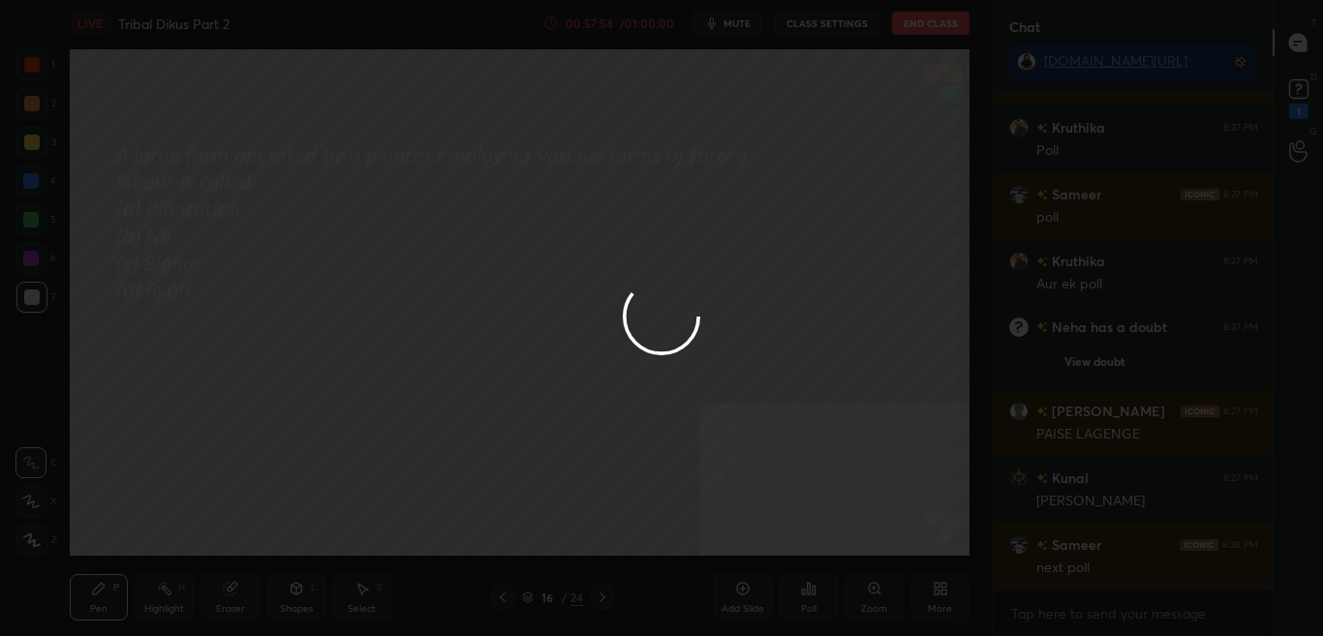
click at [753, 553] on div at bounding box center [661, 318] width 1323 height 636
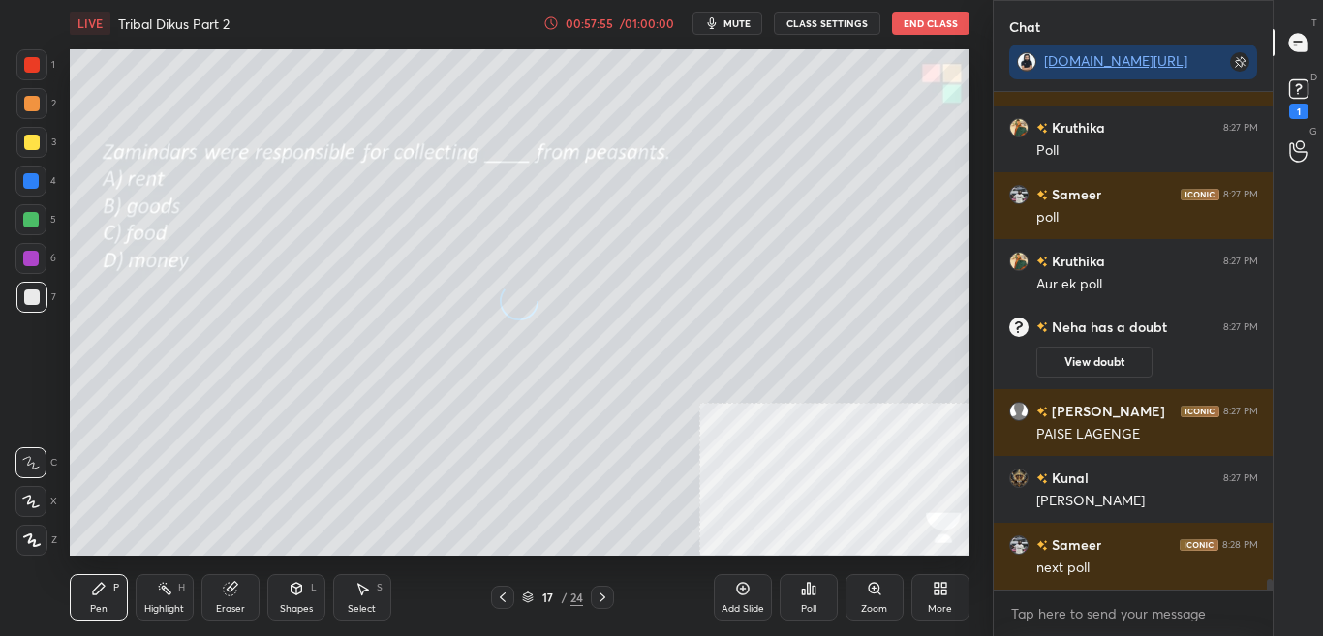
click at [1319, 72] on div "D Doubts (D) 1" at bounding box center [1297, 97] width 49 height 54
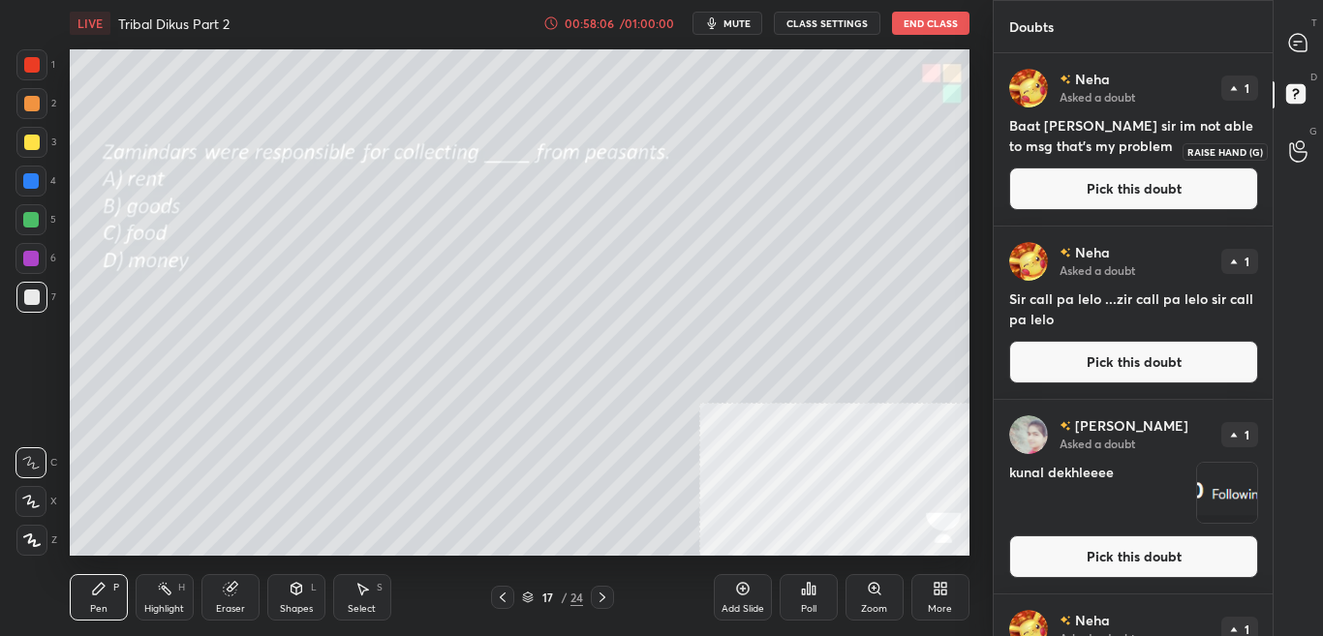
click at [1313, 156] on div at bounding box center [1298, 151] width 39 height 35
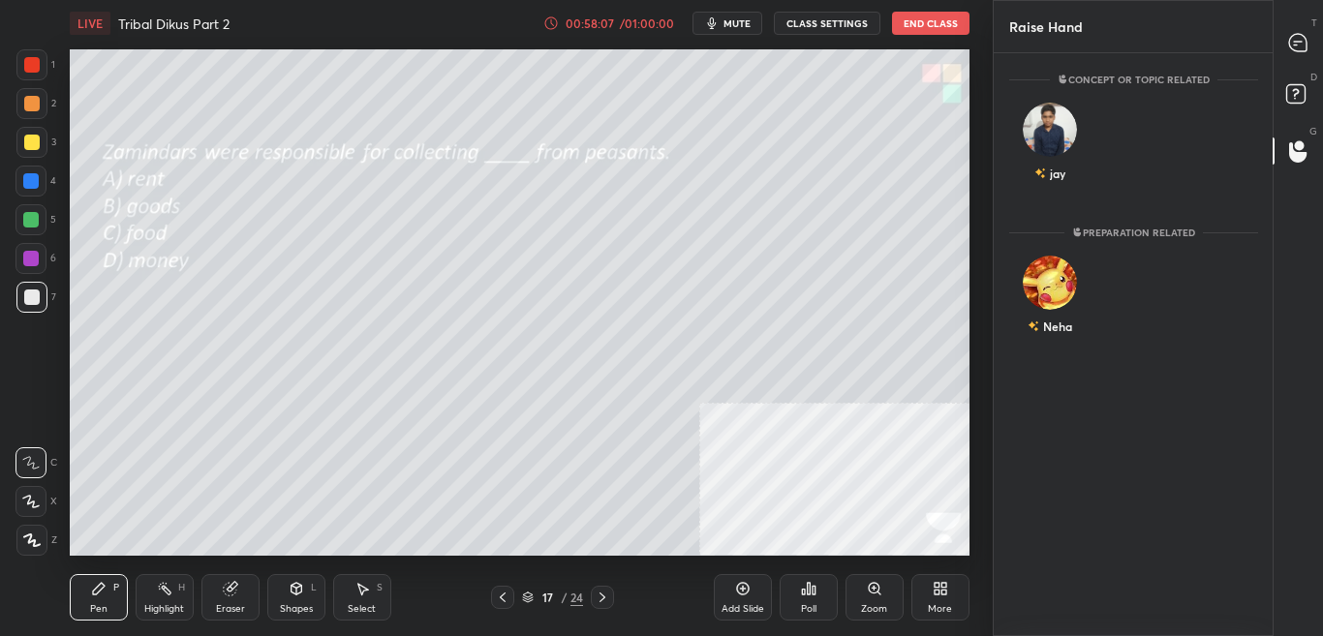
drag, startPoint x: 1319, startPoint y: 18, endPoint x: 1319, endPoint y: 32, distance: 13.6
click at [1317, 19] on div "T Messages (T)" at bounding box center [1297, 42] width 49 height 54
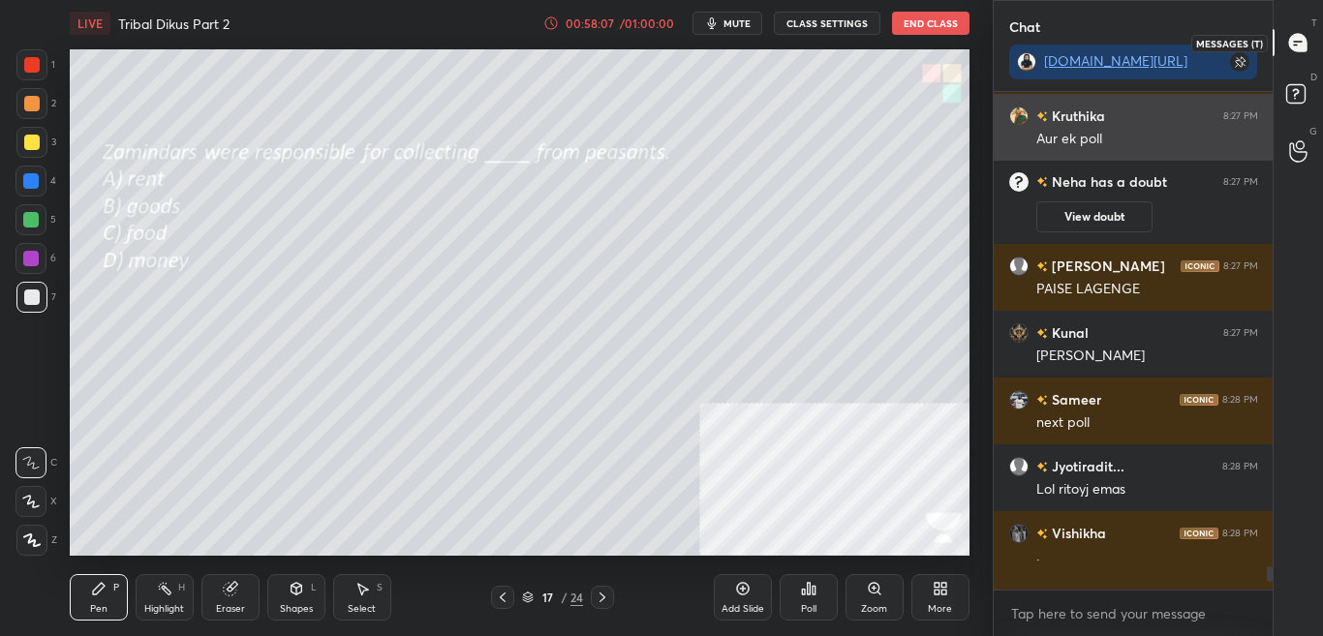
scroll to position [492, 273]
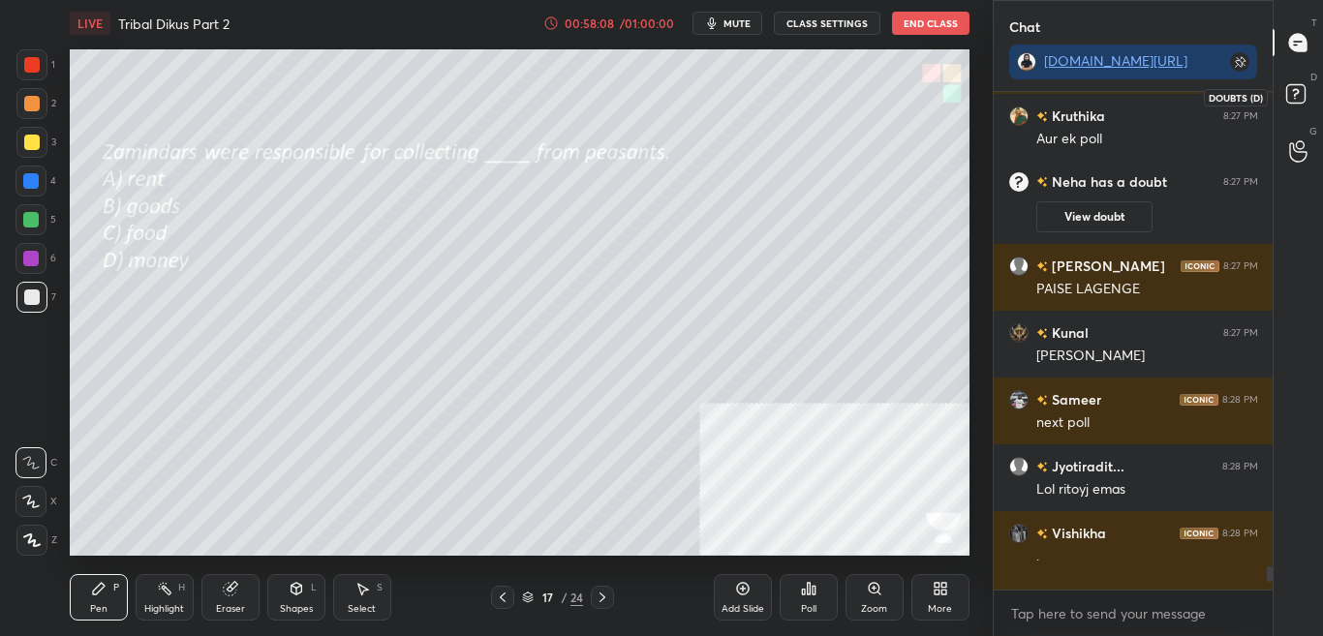
click at [1308, 95] on icon at bounding box center [1298, 96] width 35 height 35
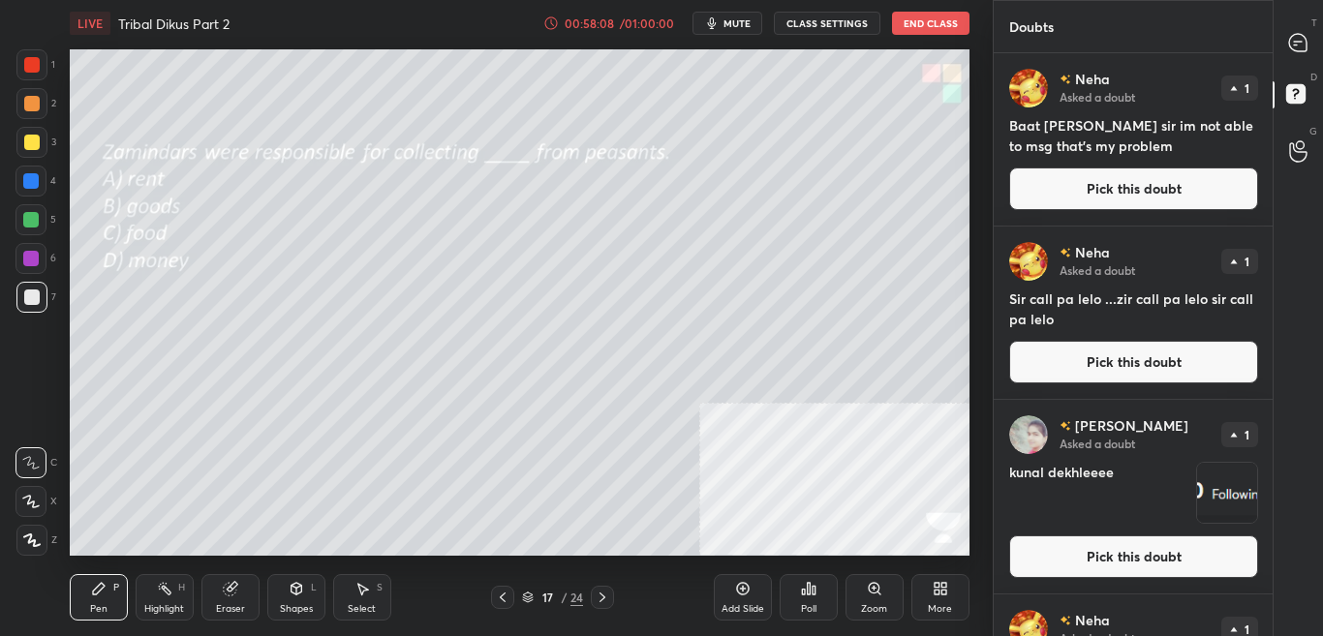
scroll to position [577, 273]
drag, startPoint x: 1302, startPoint y: 39, endPoint x: 1289, endPoint y: 64, distance: 28.6
click at [1303, 39] on icon at bounding box center [1297, 42] width 17 height 17
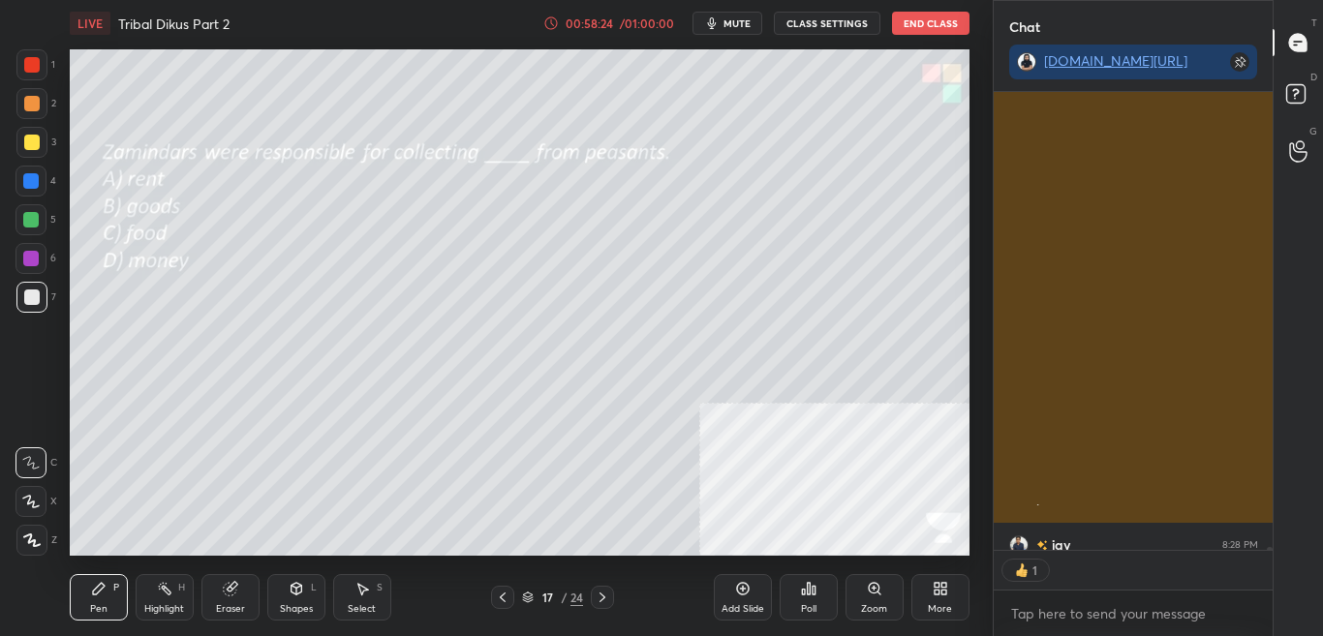
scroll to position [74252, 0]
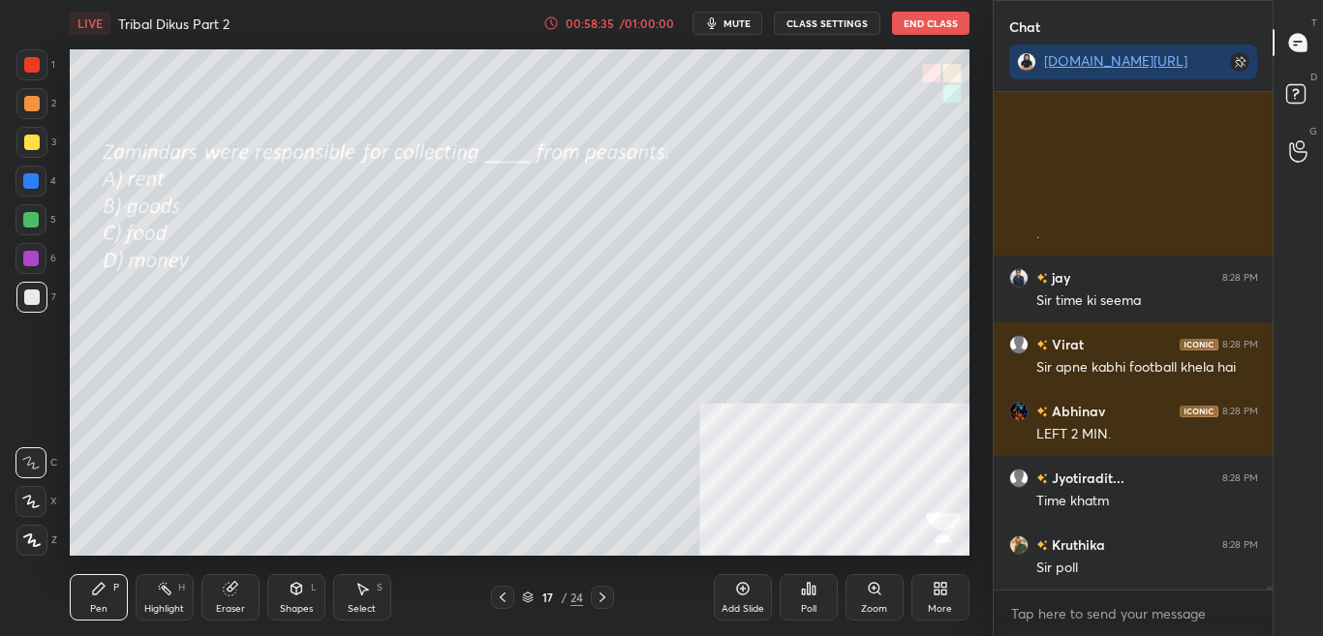
click at [803, 604] on div "Poll" at bounding box center [808, 609] width 15 height 10
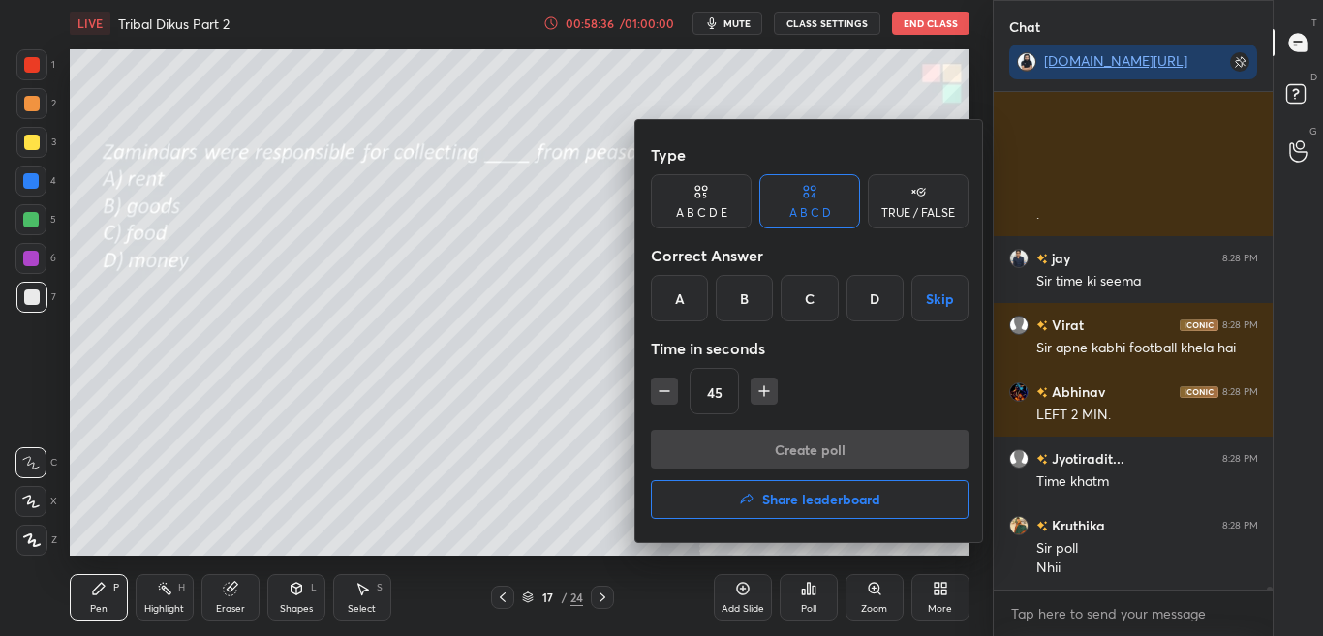
click at [673, 278] on div "A" at bounding box center [679, 298] width 57 height 46
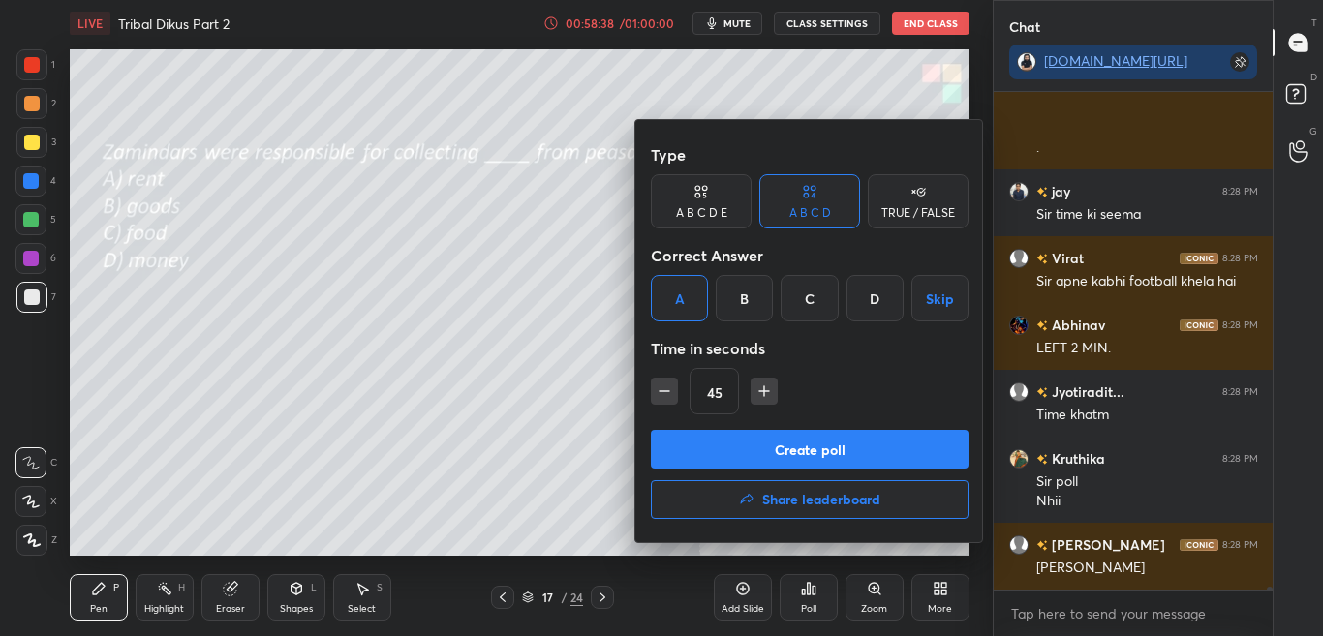
click at [709, 450] on button "Create poll" at bounding box center [810, 449] width 318 height 39
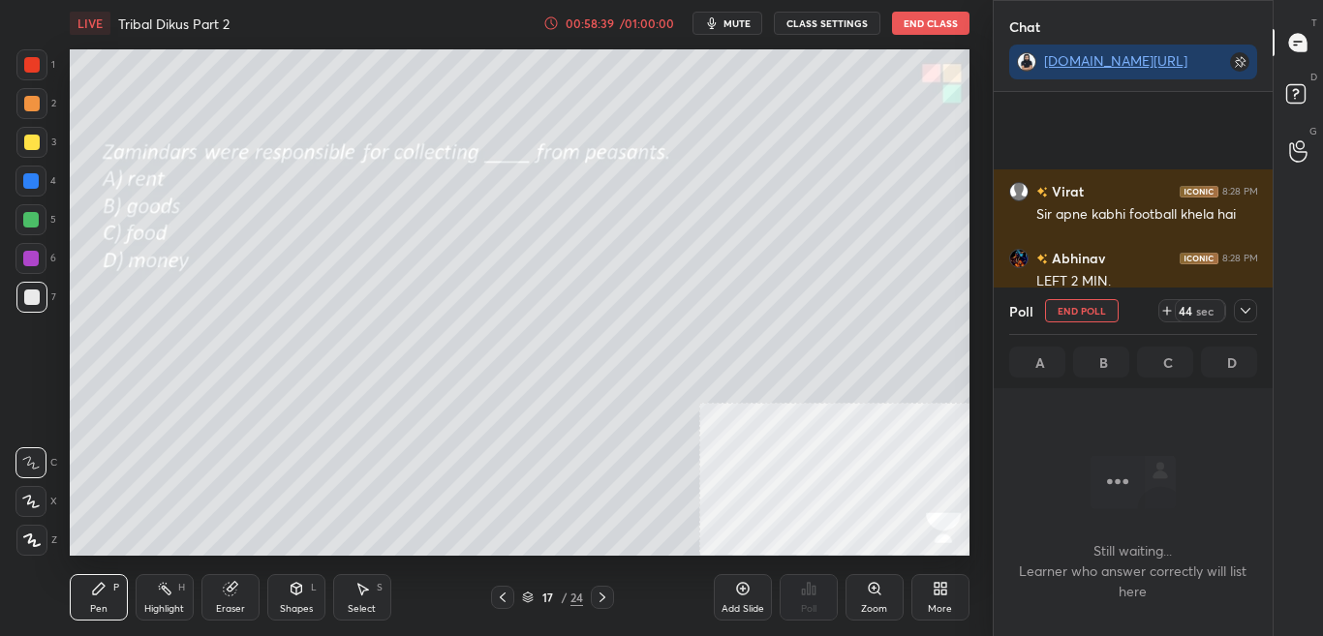
click at [1245, 313] on icon at bounding box center [1245, 311] width 10 height 6
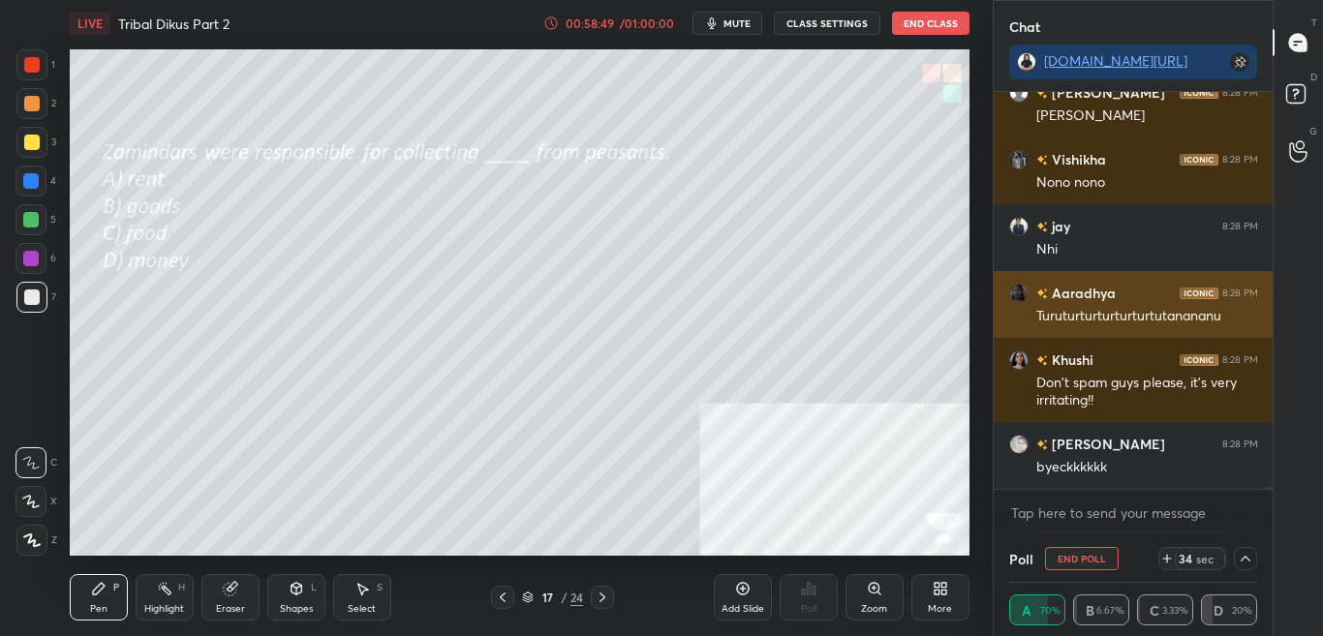
click at [1093, 293] on h6 "Aaradhya" at bounding box center [1082, 293] width 68 height 20
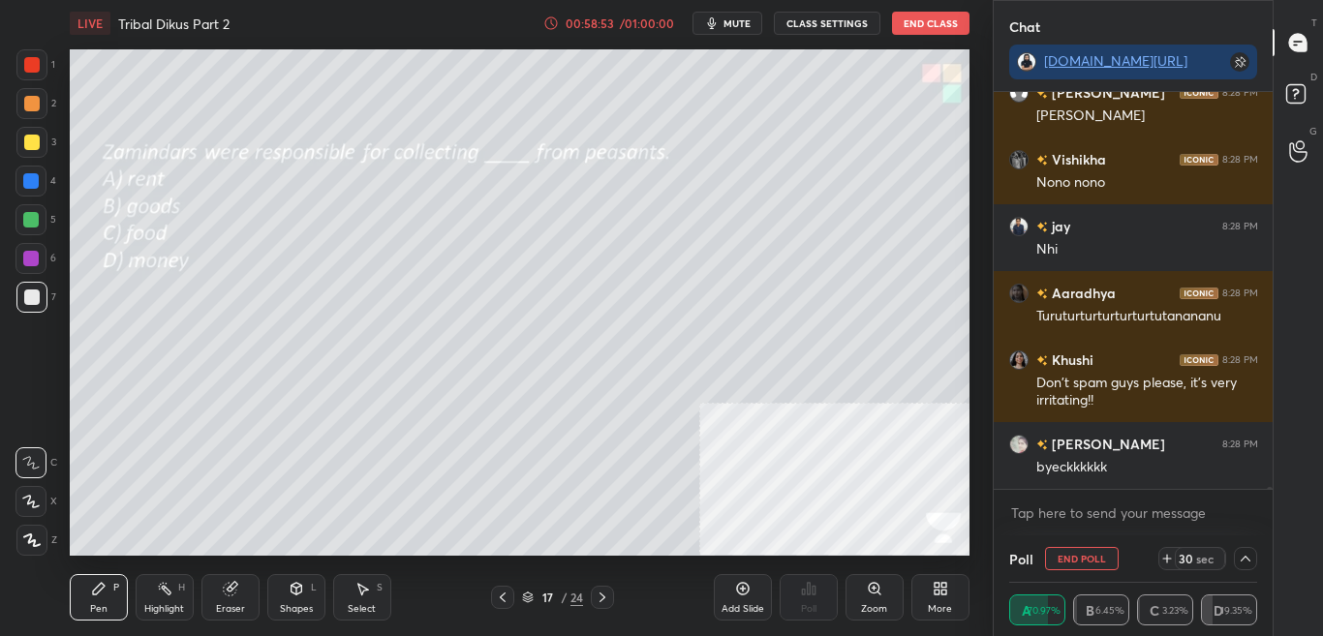
click at [1252, 564] on icon at bounding box center [1244, 558] width 15 height 15
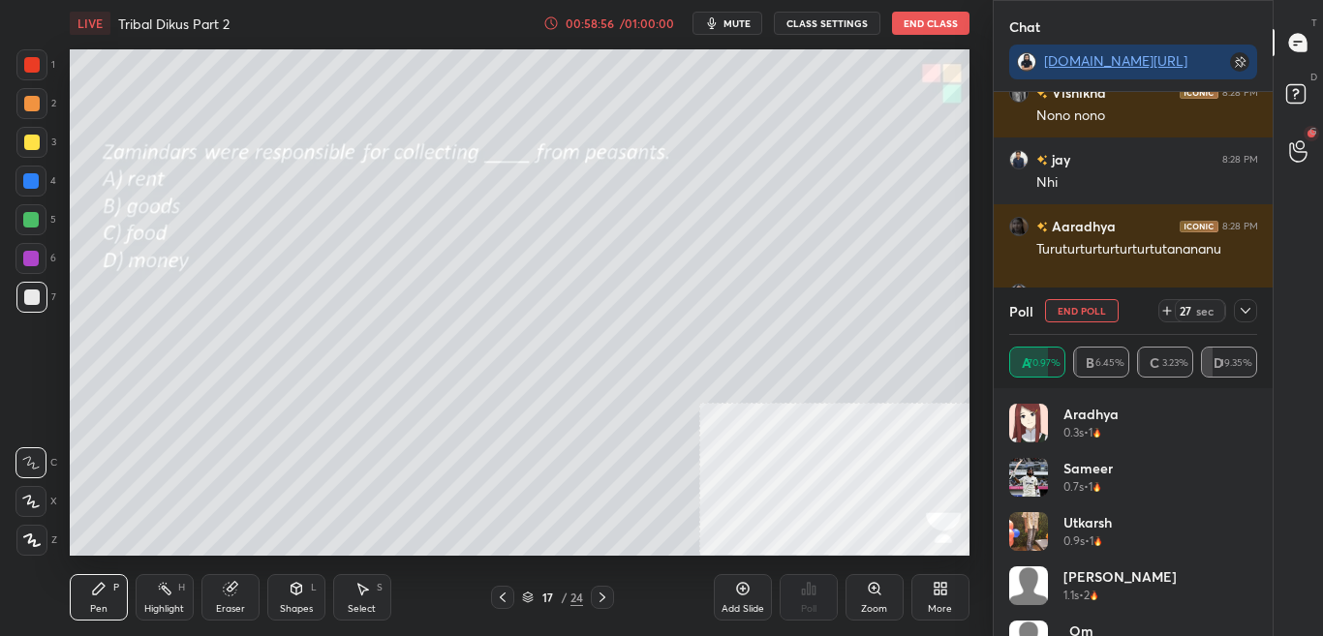
click at [1250, 462] on div "Sameer 0.7s • 1" at bounding box center [1133, 485] width 249 height 54
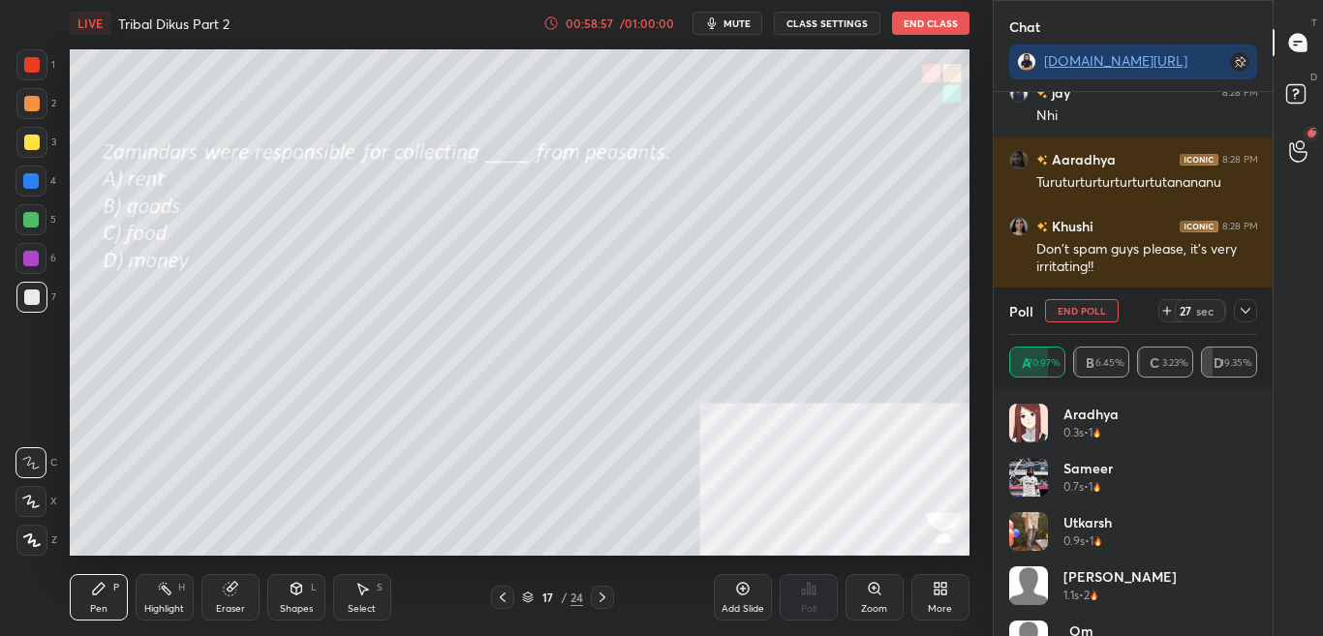
click at [1250, 469] on div "Sameer 0.7s • 1" at bounding box center [1133, 485] width 249 height 54
click at [1251, 470] on div "Sameer 0.7s • 1" at bounding box center [1133, 485] width 249 height 54
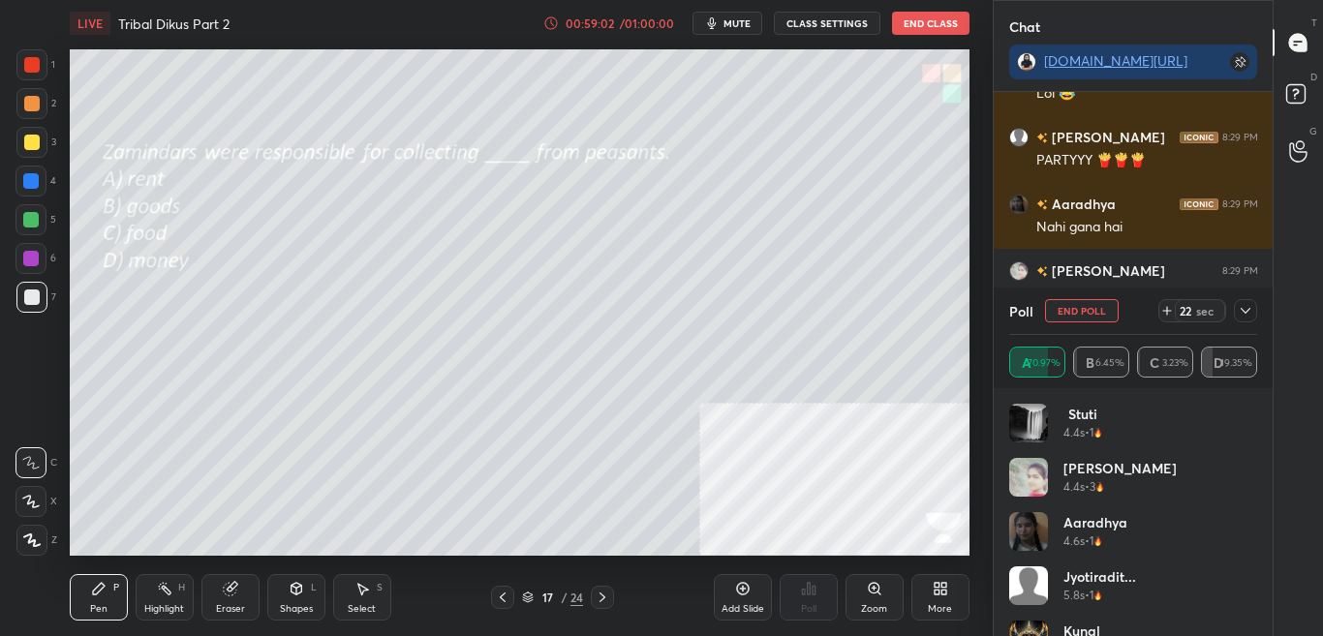
click at [1258, 496] on div "Khushi 3.7s • 1 [PERSON_NAME] 4.4s • 1 [PERSON_NAME] 4.4s • 3 Aaradhya 4.6s • 1…" at bounding box center [1133, 512] width 280 height 248
click at [1251, 502] on div "[PERSON_NAME] 4.4s • 3" at bounding box center [1133, 485] width 249 height 54
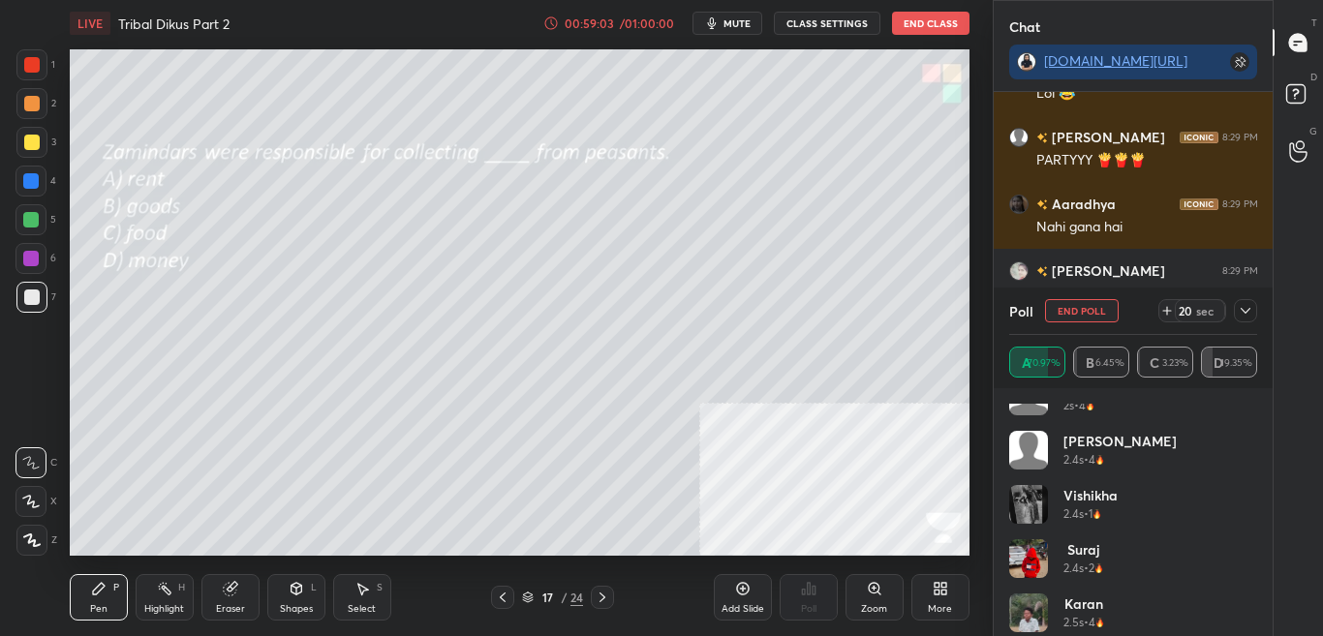
click at [1258, 428] on div "Om 1.4s • 1 [PERSON_NAME]... 1.5s • 5 [PERSON_NAME] 1.8s • 1 Aryan 2s • 4 [PERS…" at bounding box center [1133, 512] width 280 height 248
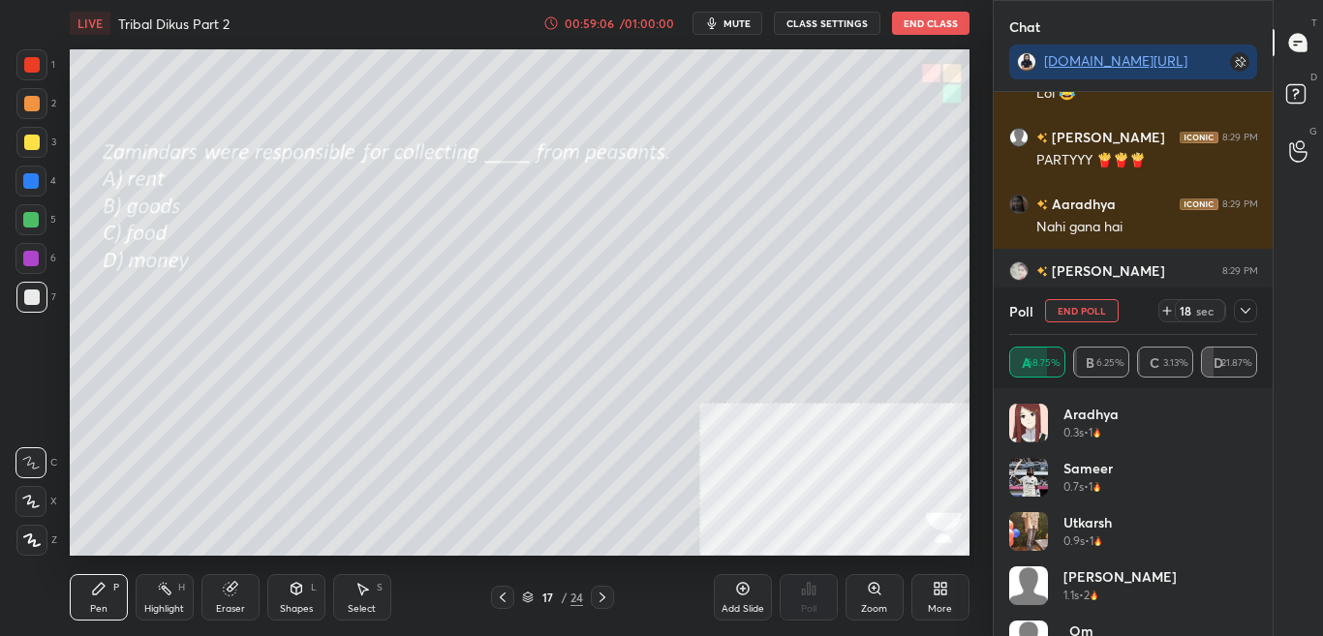
click at [1246, 308] on icon at bounding box center [1244, 310] width 15 height 15
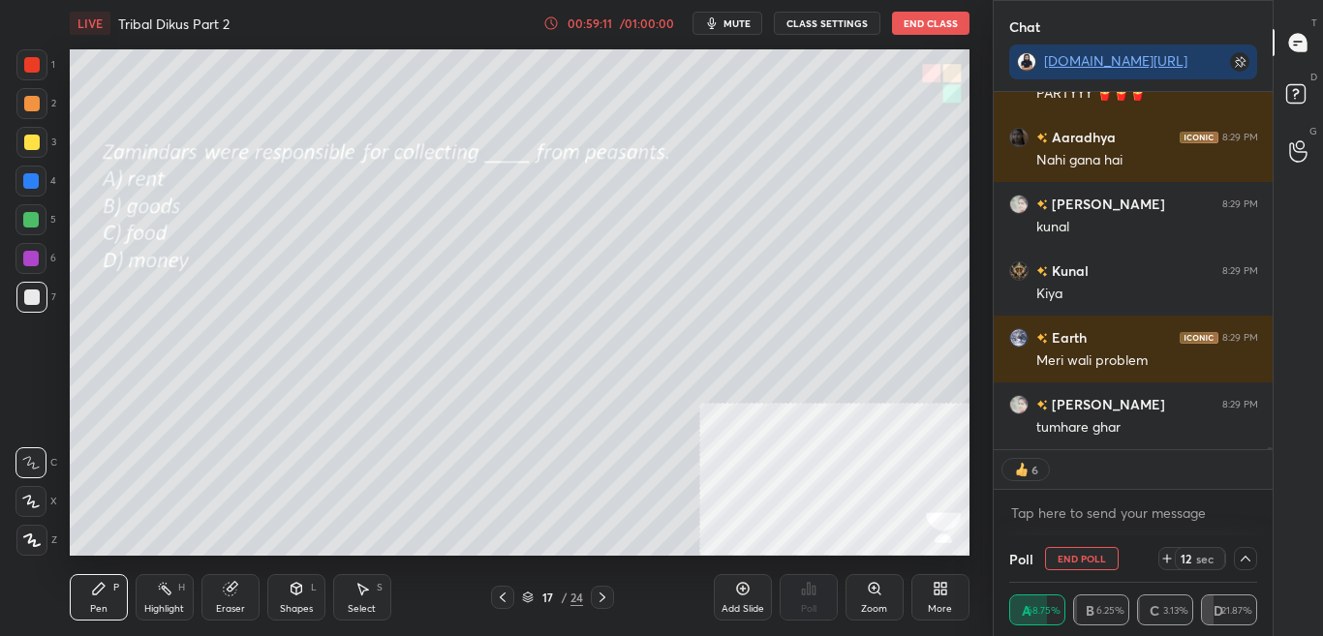
click at [1246, 565] on icon at bounding box center [1244, 558] width 15 height 15
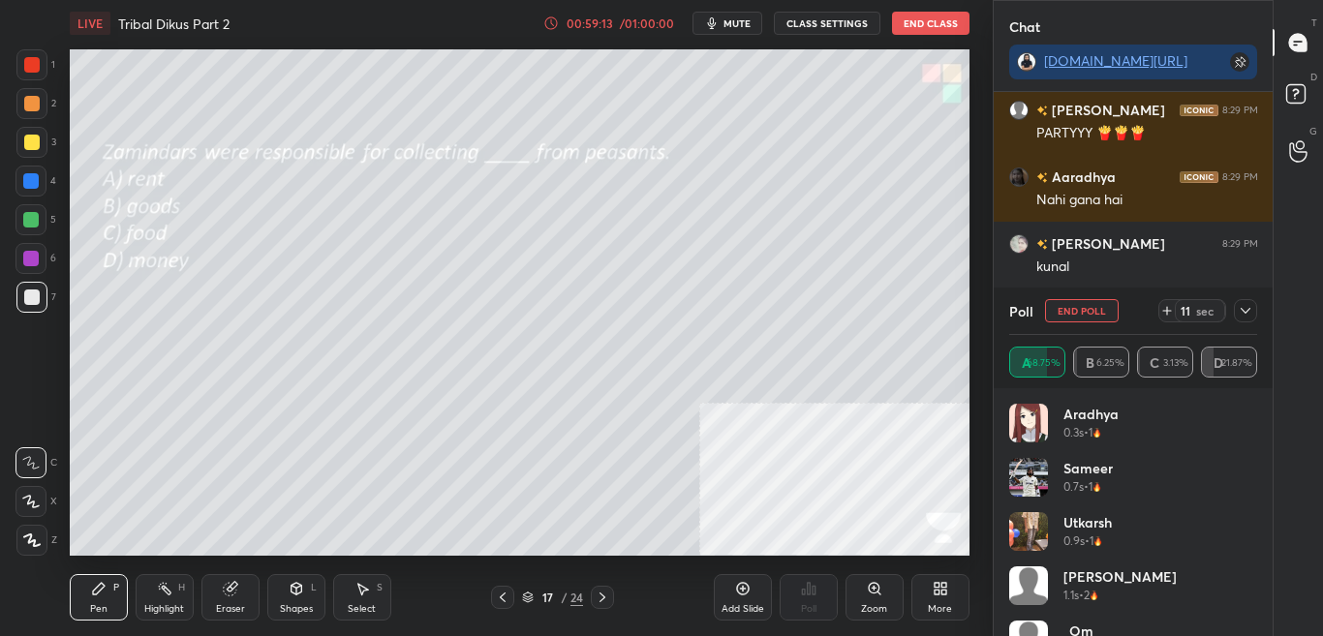
click at [1252, 316] on icon at bounding box center [1244, 310] width 15 height 15
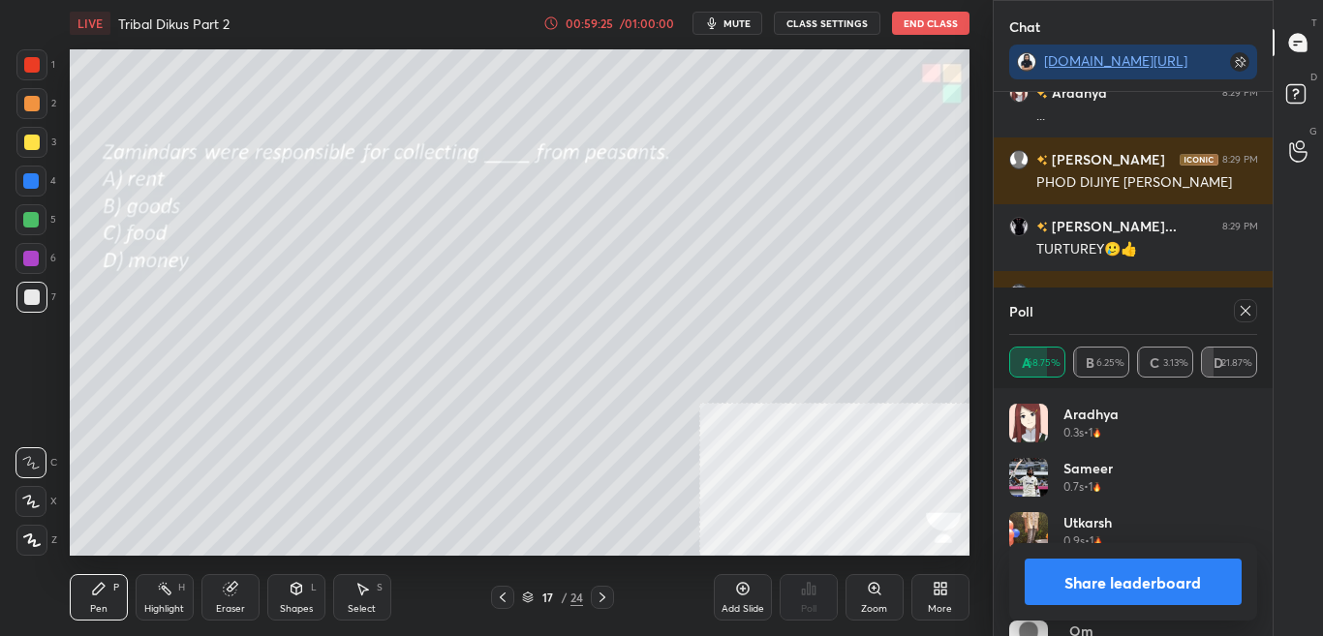
click at [1139, 579] on button "Share leaderboard" at bounding box center [1133, 582] width 218 height 46
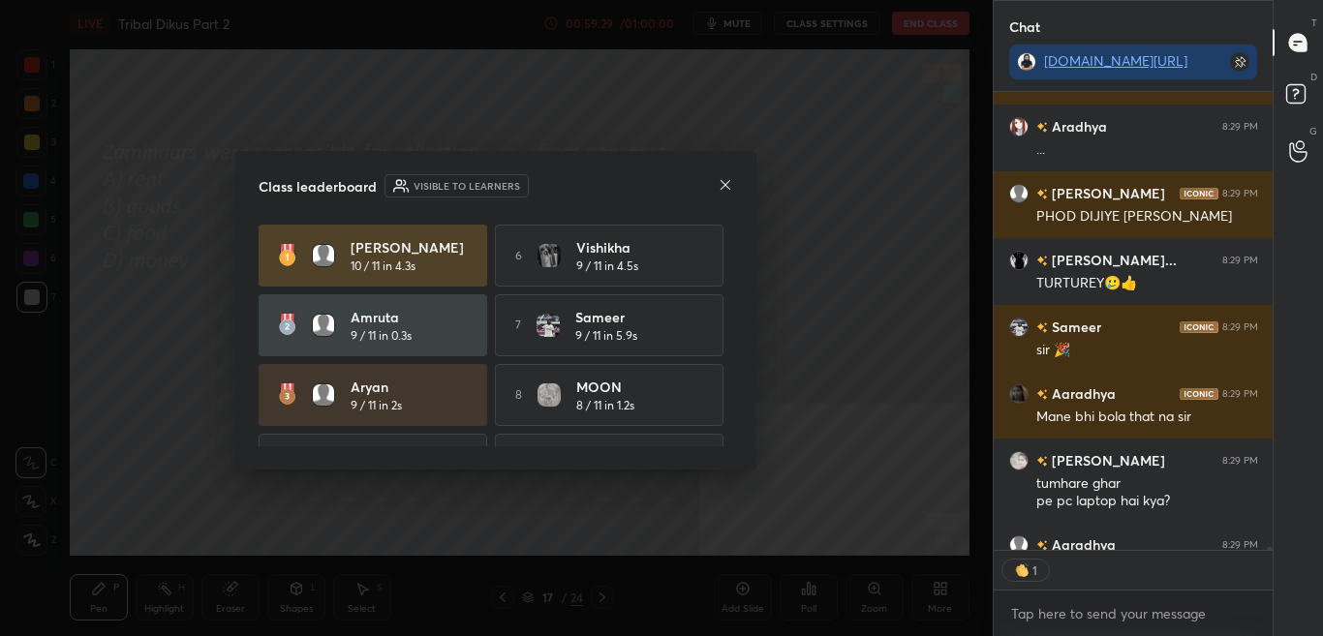
click at [723, 185] on icon at bounding box center [725, 184] width 15 height 15
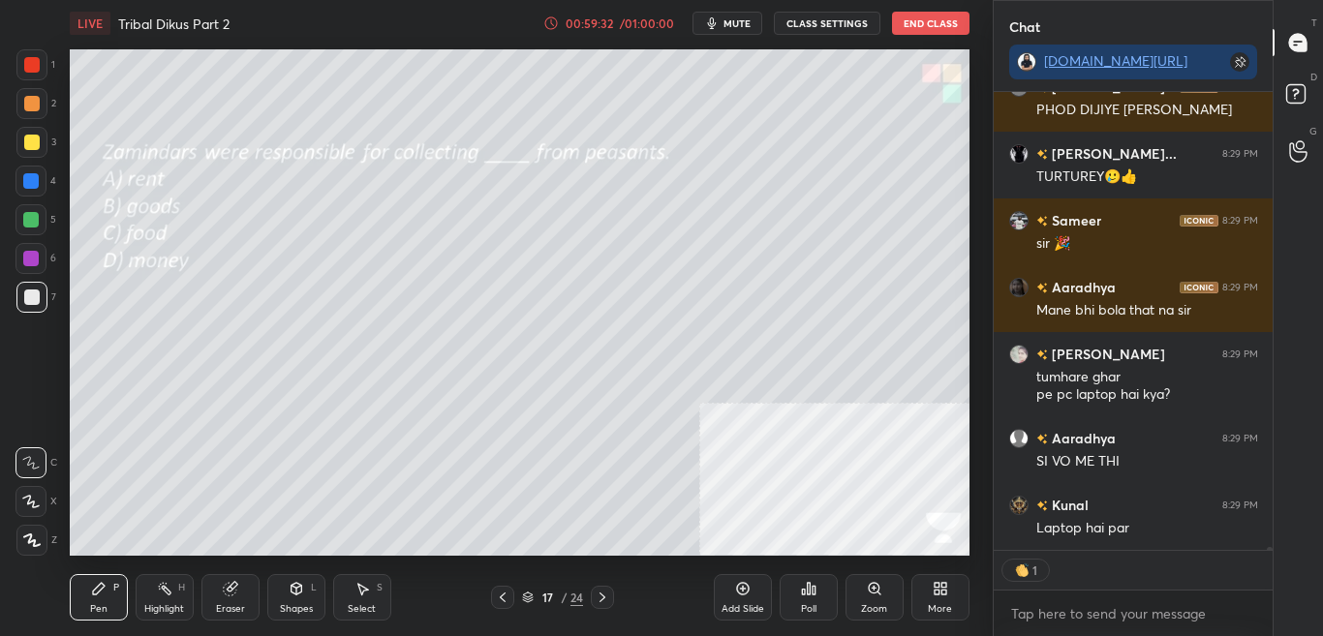
click at [808, 604] on div "Poll" at bounding box center [808, 609] width 15 height 10
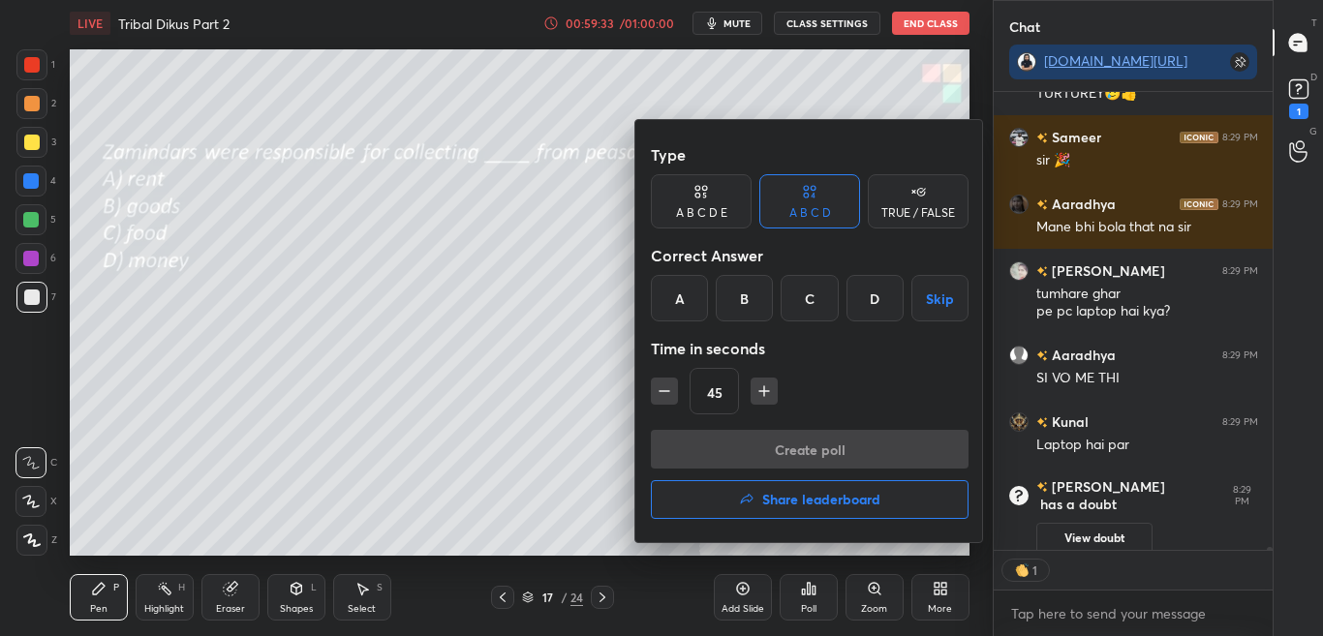
drag, startPoint x: 574, startPoint y: 442, endPoint x: 590, endPoint y: 445, distance: 16.0
click at [574, 441] on div at bounding box center [661, 318] width 1323 height 636
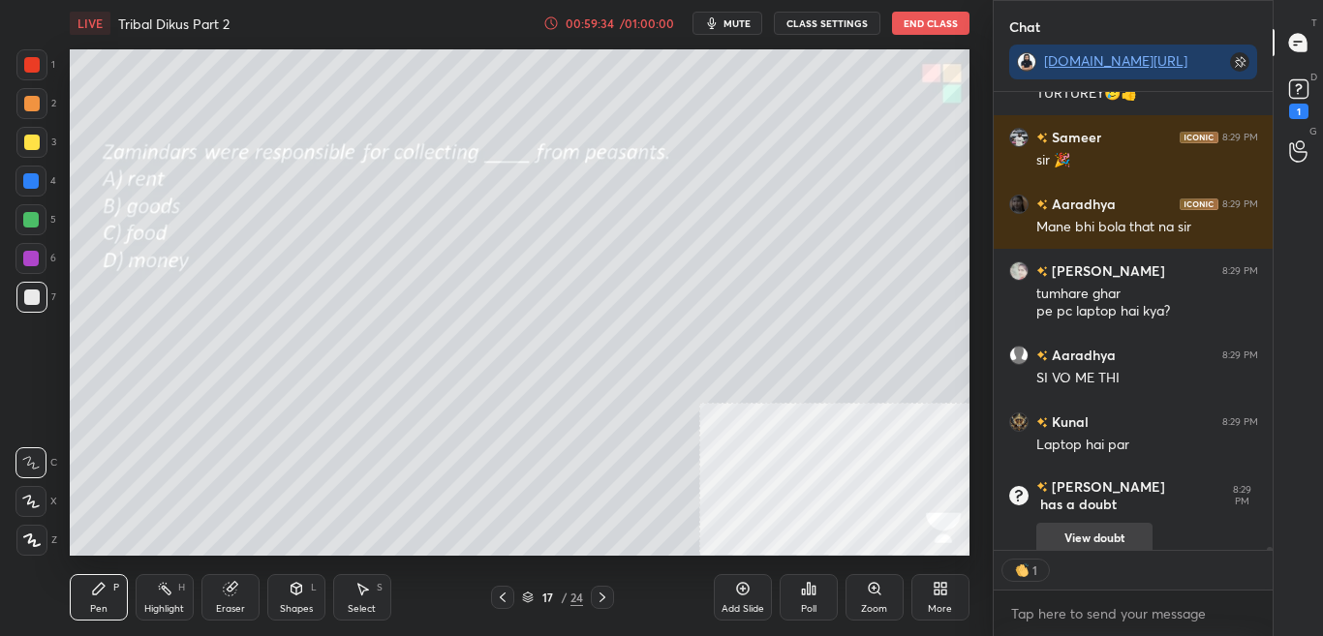
click at [1052, 513] on div "[PERSON_NAME] 8:29 PM PHOD DIJIYE SIR NAARIYAL [PERSON_NAME]... 8:29 PM TURTURE…" at bounding box center [1133, 321] width 280 height 458
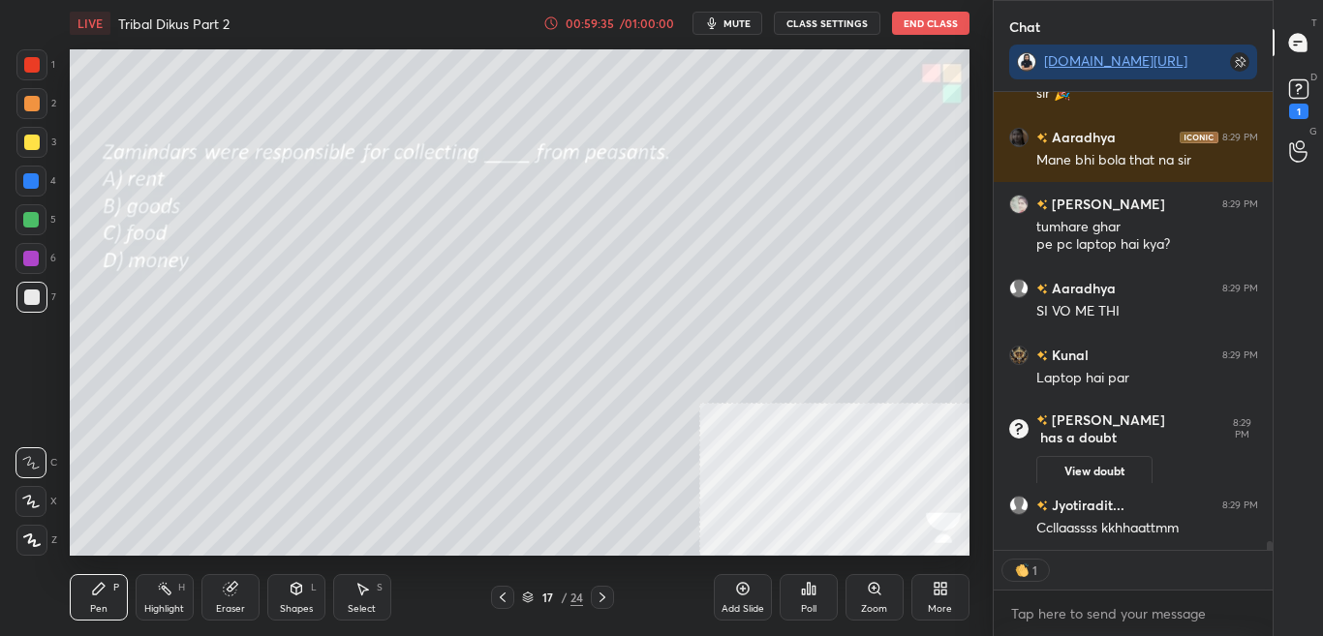
click at [1080, 464] on button "View doubt" at bounding box center [1094, 471] width 116 height 31
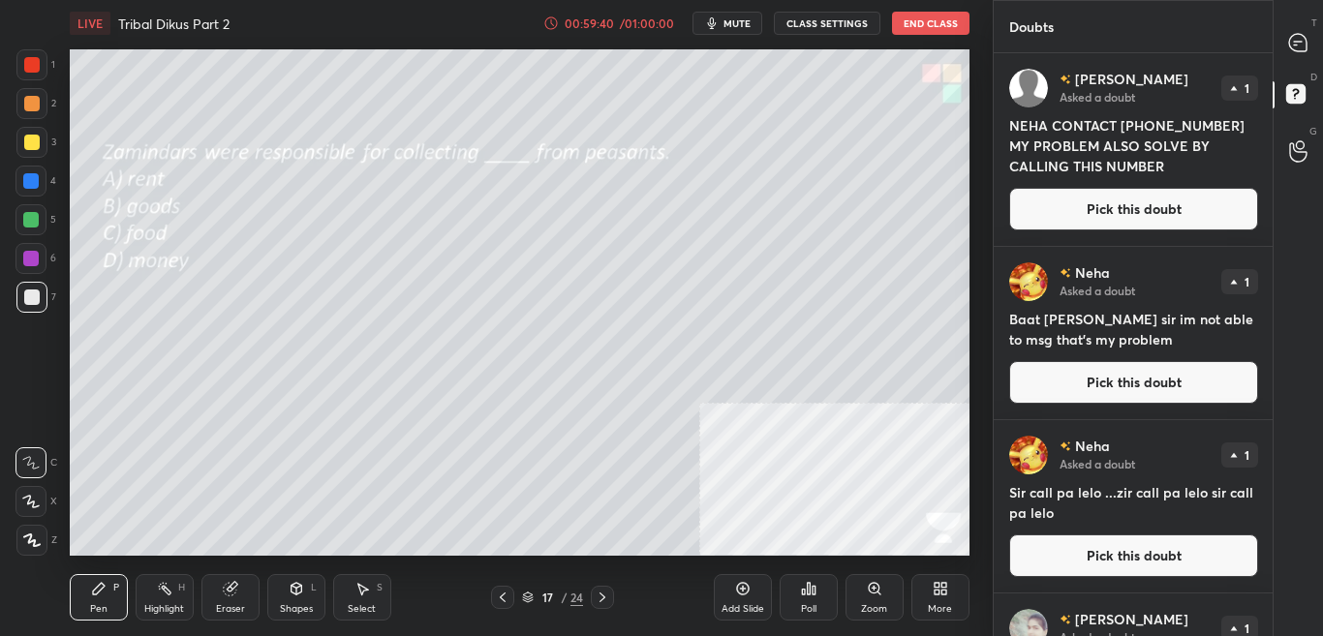
click at [932, 591] on icon at bounding box center [939, 588] width 15 height 15
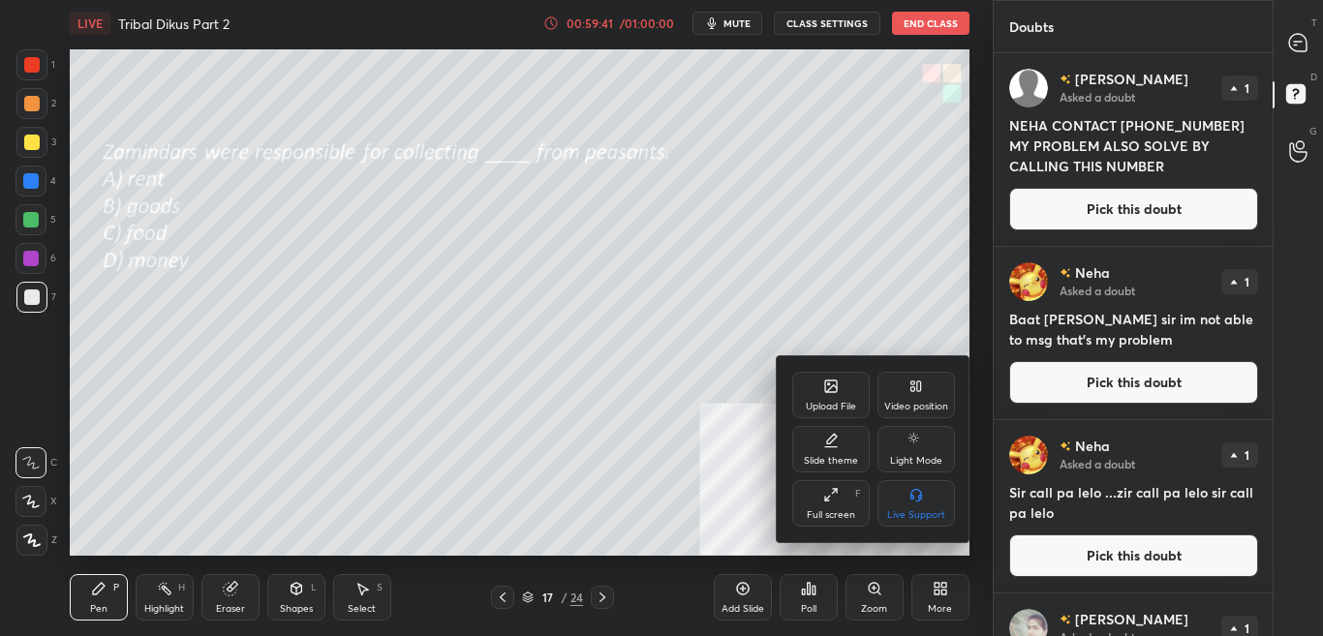
click at [823, 393] on icon at bounding box center [830, 386] width 15 height 15
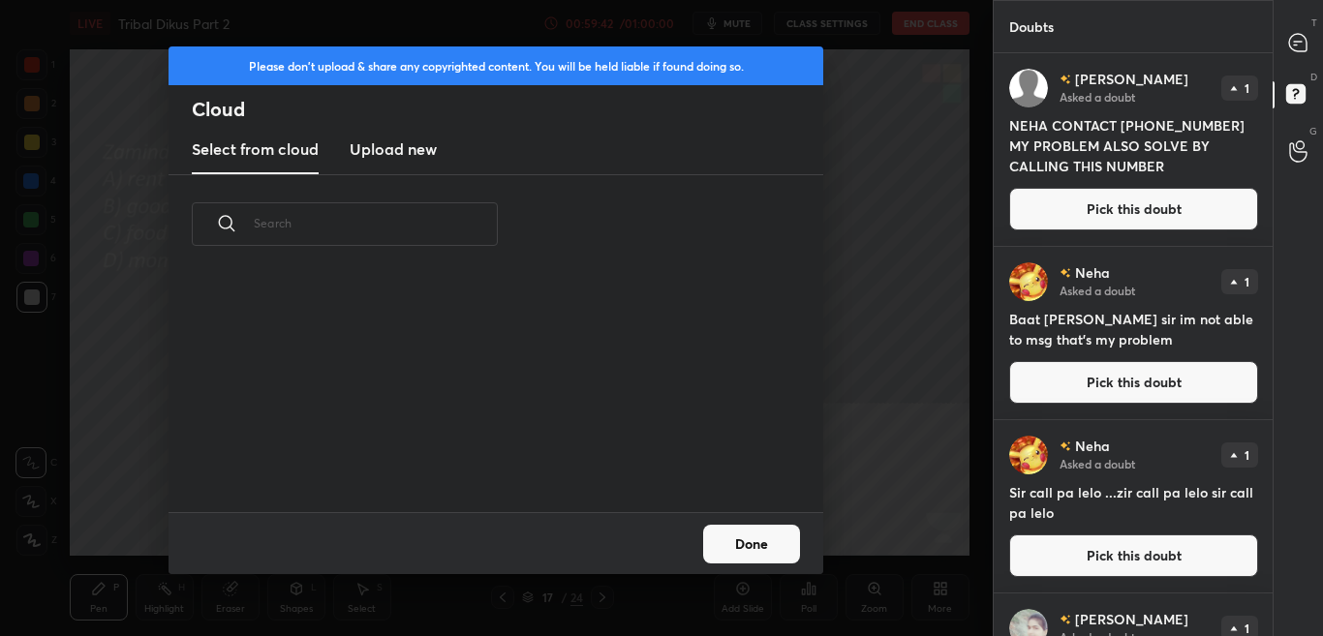
drag, startPoint x: 410, startPoint y: 144, endPoint x: 425, endPoint y: 144, distance: 15.5
click at [411, 145] on h3 "Upload new" at bounding box center [393, 148] width 87 height 23
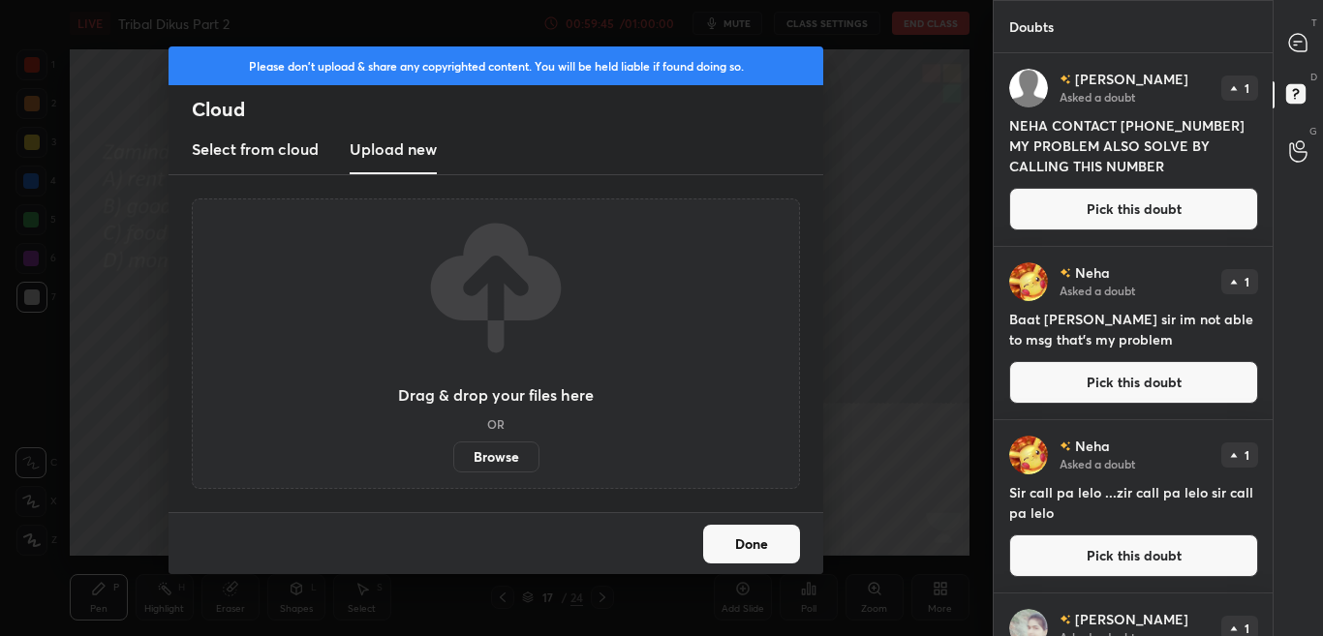
click at [517, 463] on label "Browse" at bounding box center [496, 457] width 86 height 31
click at [453, 463] on input "Browse" at bounding box center [453, 457] width 0 height 31
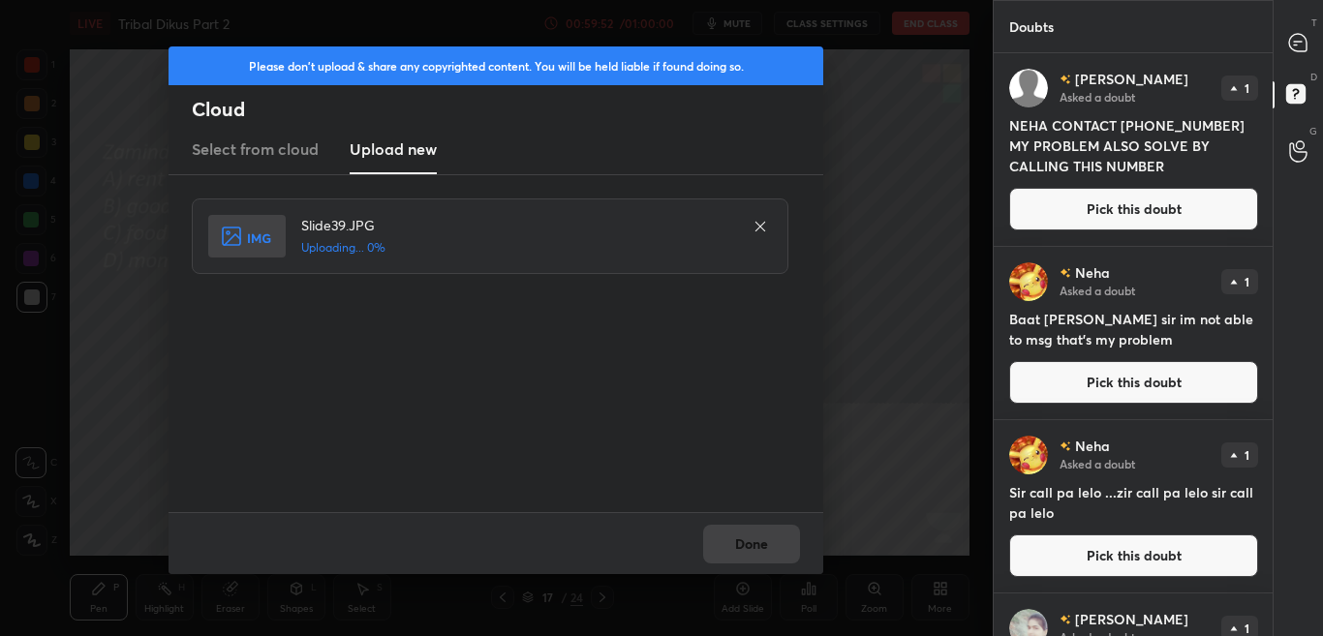
click at [756, 544] on div "Done" at bounding box center [495, 543] width 655 height 62
click at [759, 549] on div "Done" at bounding box center [495, 543] width 655 height 62
click at [754, 552] on div "Done" at bounding box center [495, 543] width 655 height 62
click at [751, 561] on div "Done" at bounding box center [495, 543] width 655 height 62
click at [752, 558] on button "Done" at bounding box center [751, 544] width 97 height 39
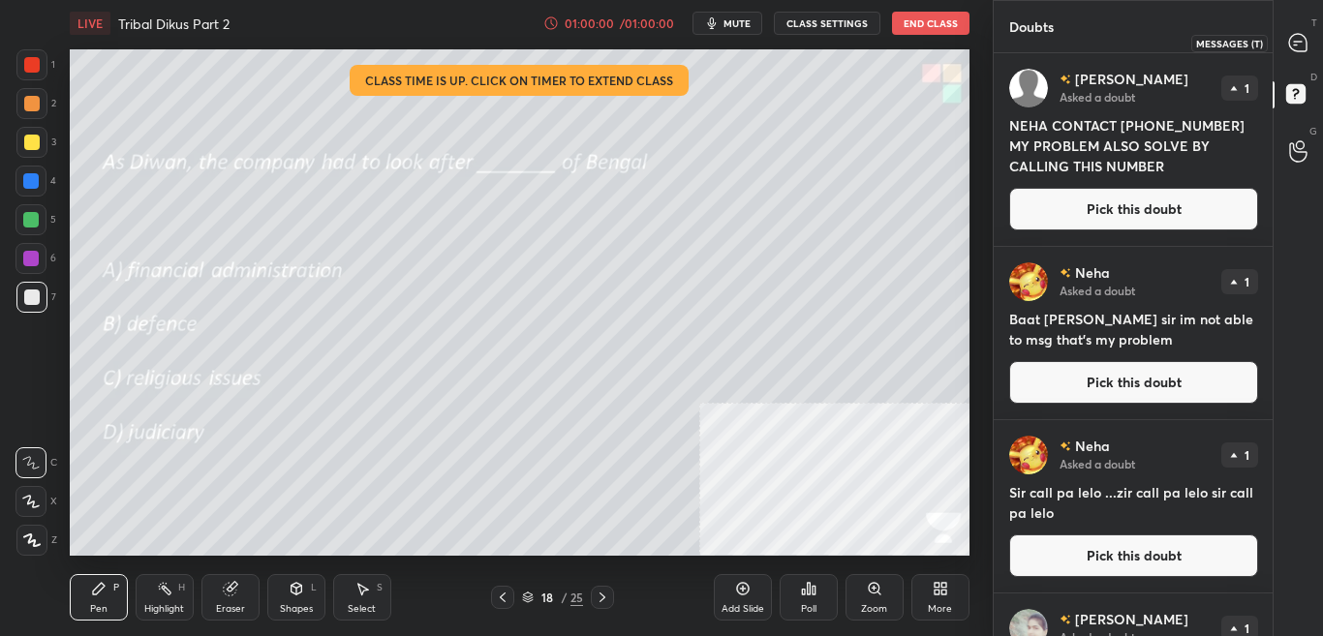
click at [1300, 57] on div at bounding box center [1298, 42] width 39 height 35
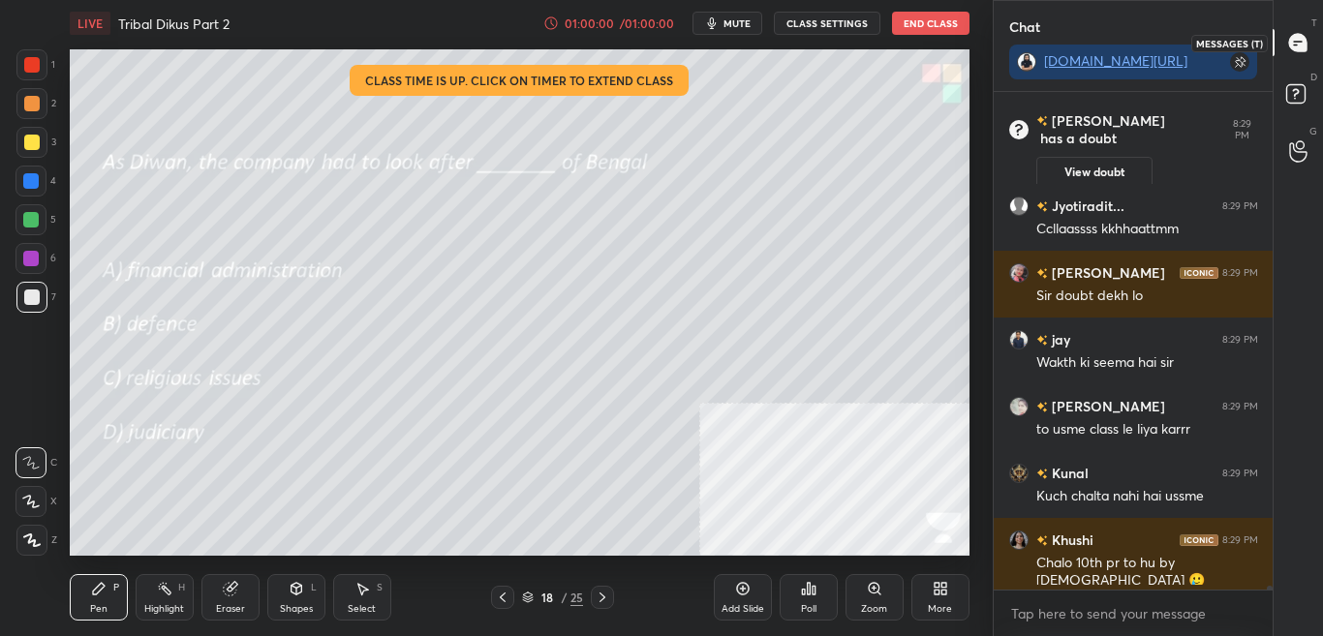
click at [1300, 47] on icon at bounding box center [1297, 42] width 17 height 17
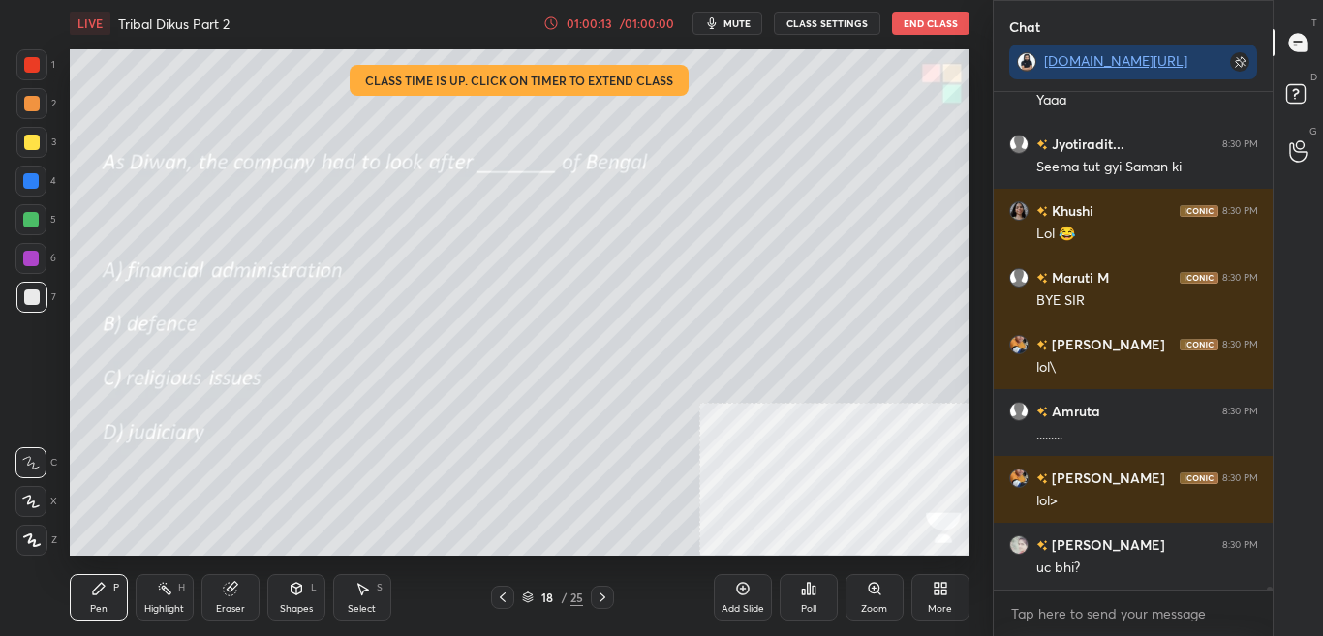
click at [815, 608] on div "Poll" at bounding box center [808, 609] width 15 height 10
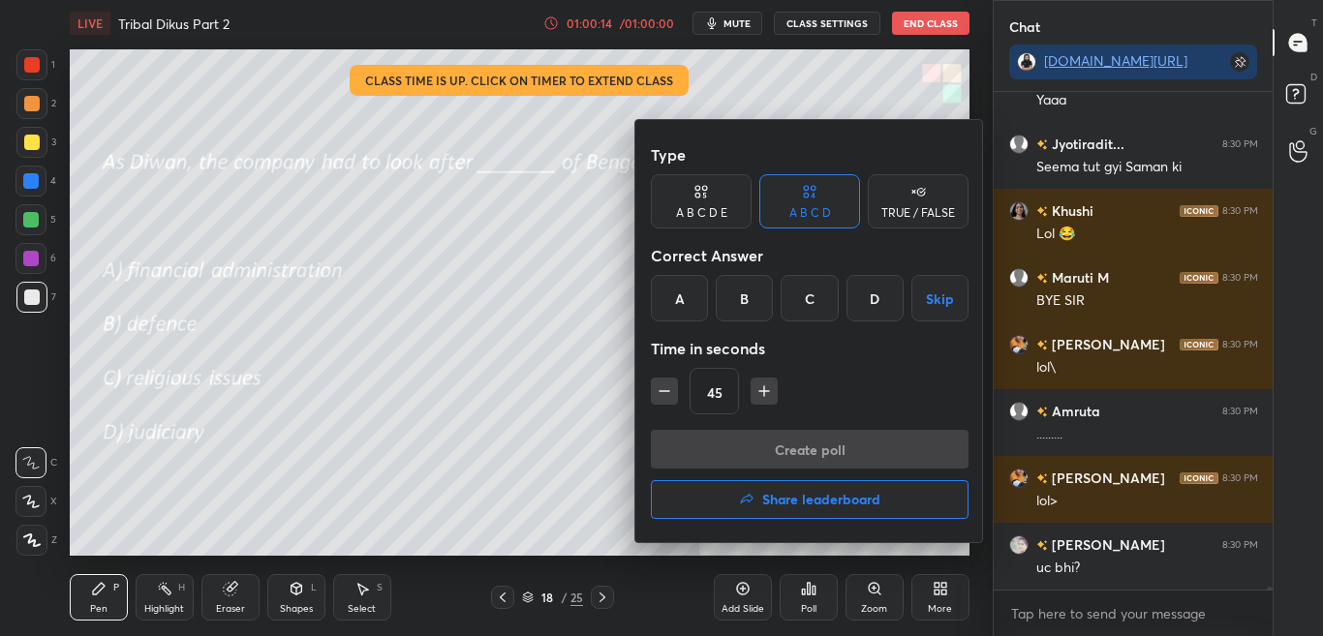
click at [690, 301] on div "A" at bounding box center [679, 298] width 57 height 46
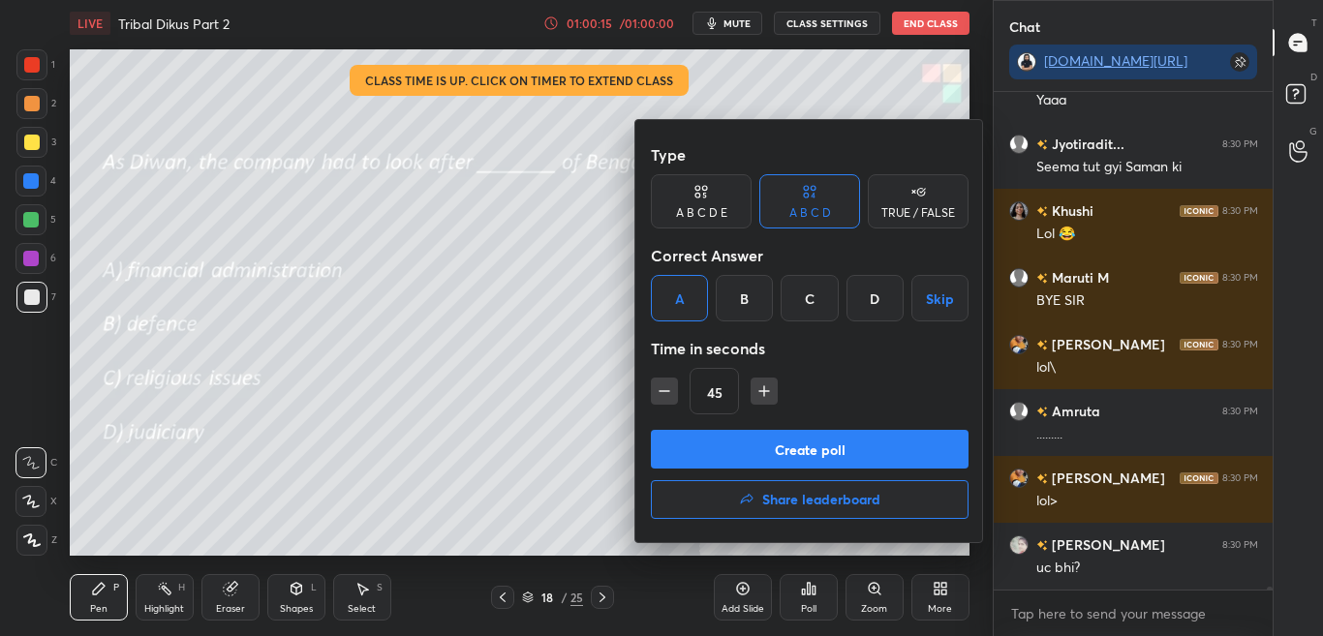
click at [726, 441] on button "Create poll" at bounding box center [810, 449] width 318 height 39
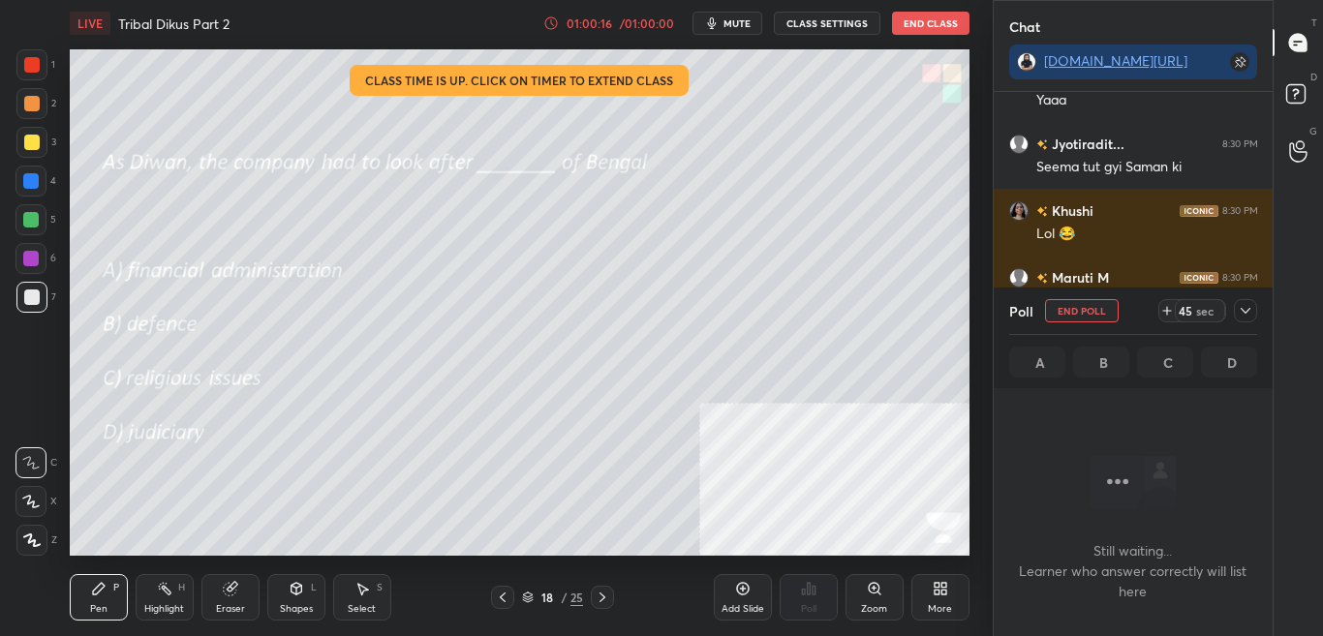
click at [1243, 309] on icon at bounding box center [1244, 310] width 15 height 15
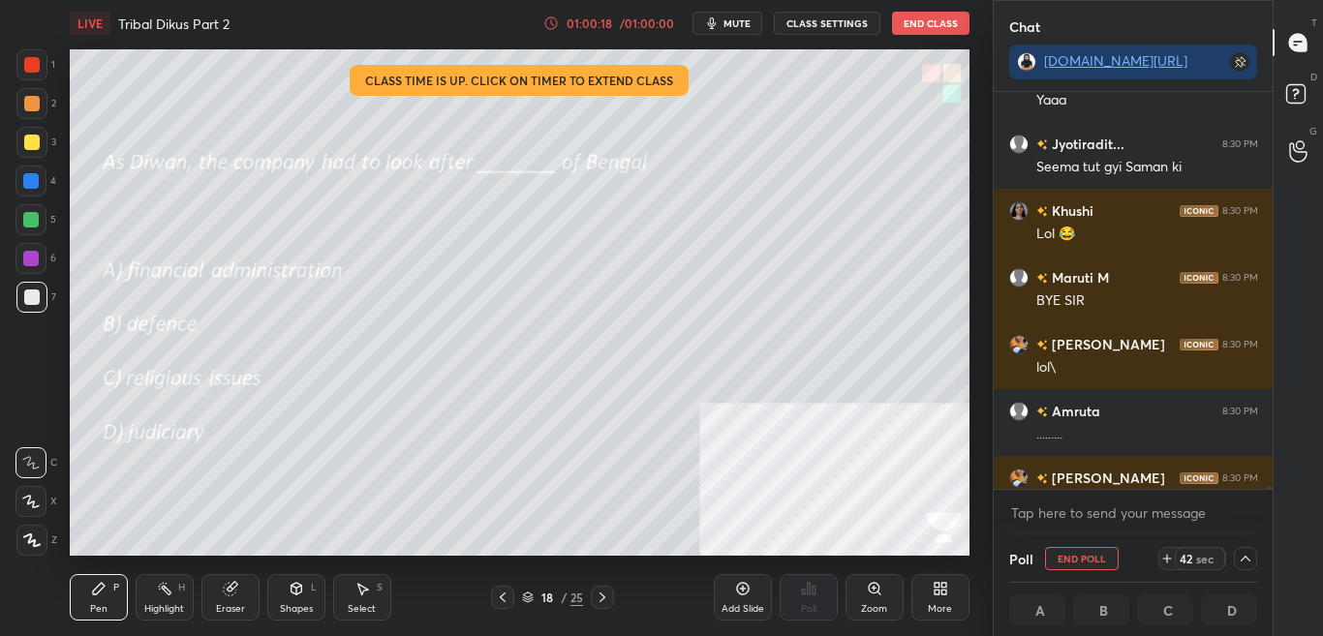
click at [1265, 489] on div at bounding box center [1133, 489] width 280 height 1
click at [1270, 486] on div at bounding box center [1267, 290] width 12 height 397
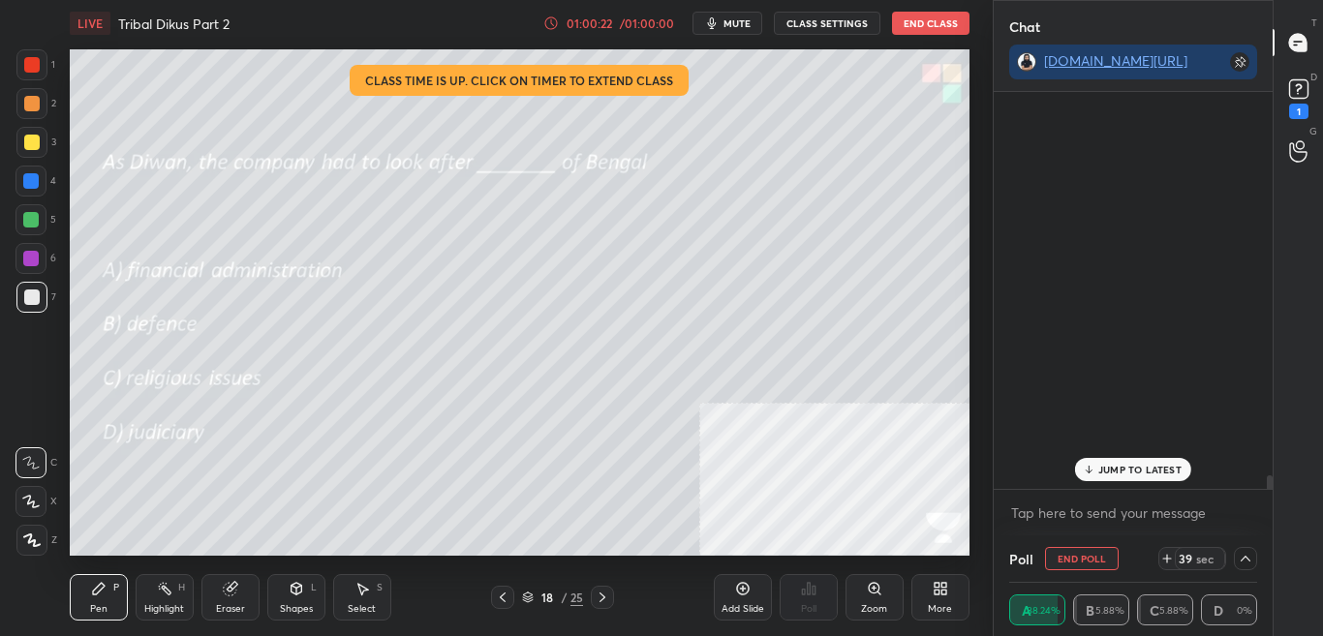
click at [1145, 469] on p "JUMP TO LATEST" at bounding box center [1139, 470] width 83 height 12
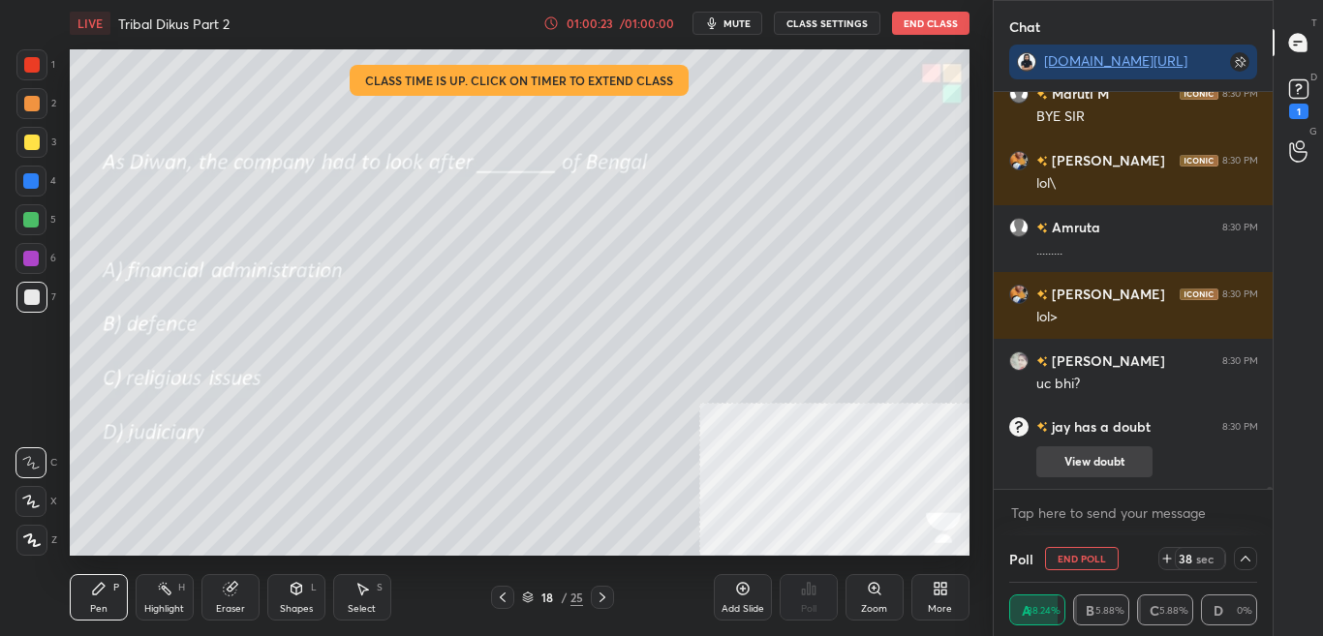
click at [1133, 464] on button "View doubt" at bounding box center [1094, 461] width 116 height 31
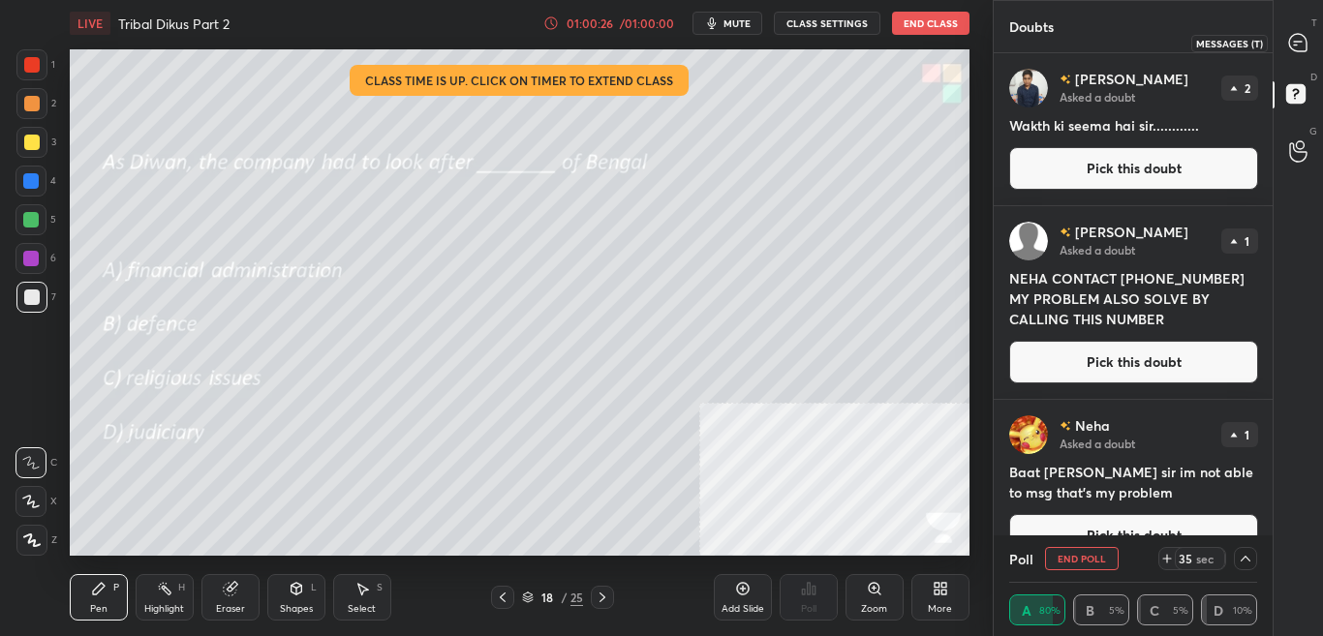
click at [1311, 37] on div at bounding box center [1298, 42] width 39 height 35
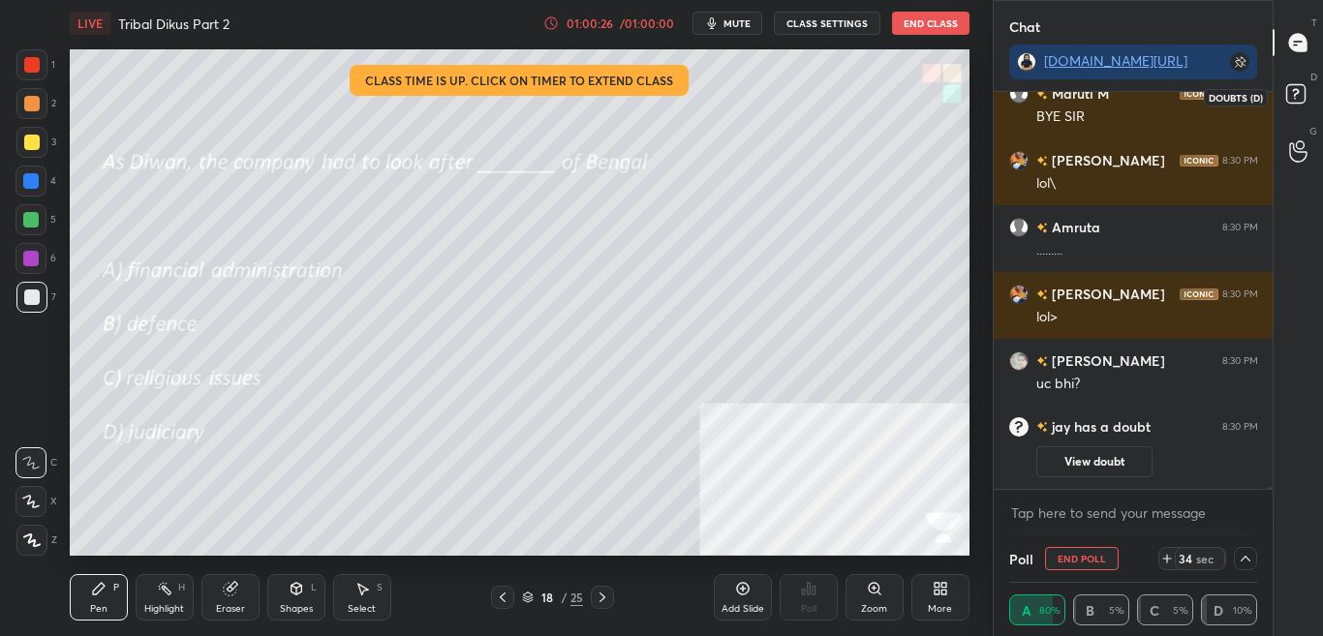
scroll to position [391, 273]
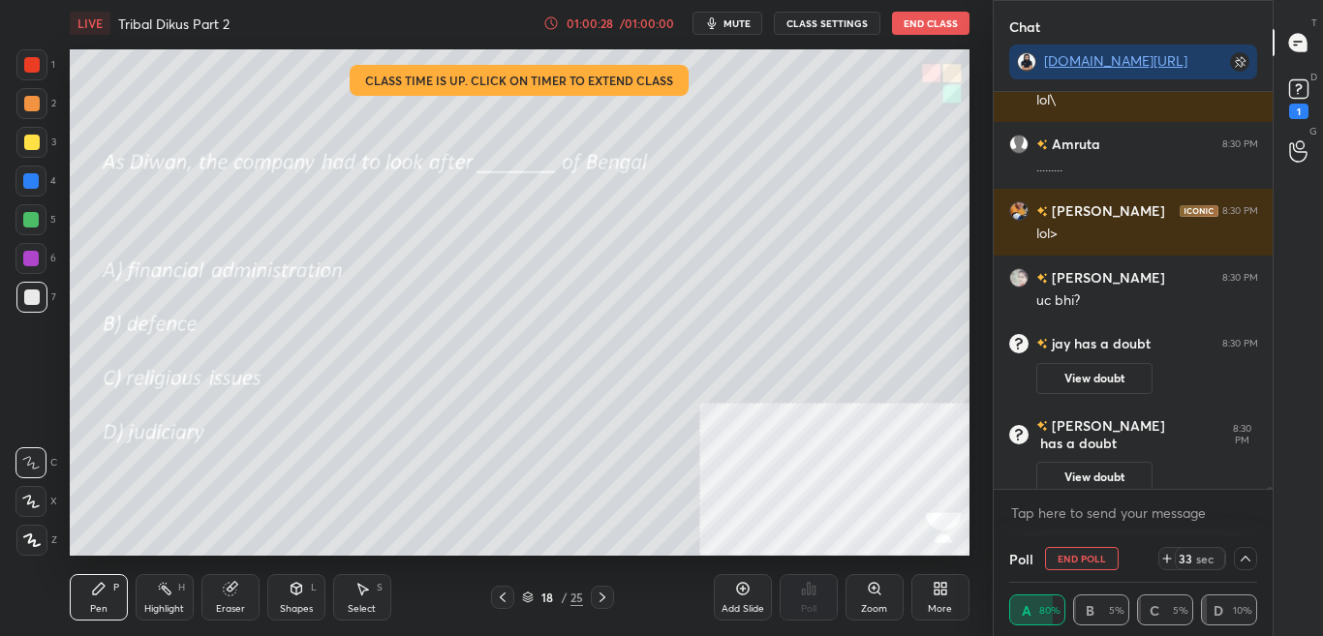
click at [1137, 466] on button "View doubt" at bounding box center [1094, 477] width 116 height 31
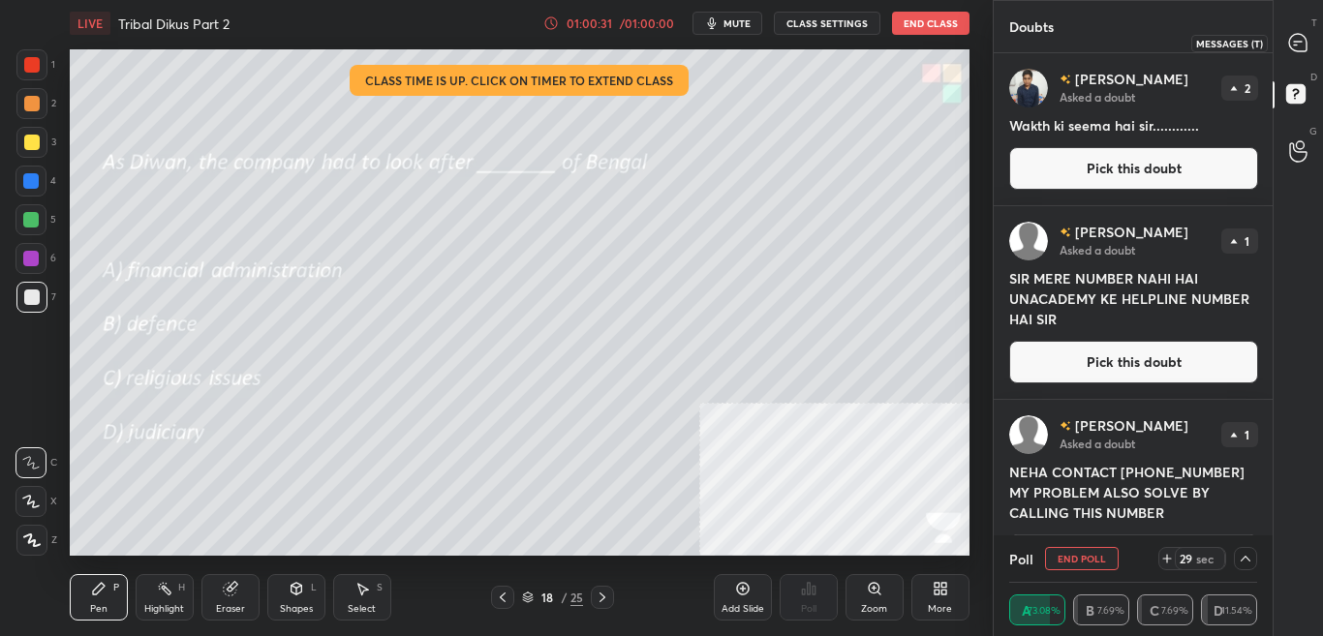
click at [1318, 37] on div "T Messages (T)" at bounding box center [1297, 42] width 49 height 54
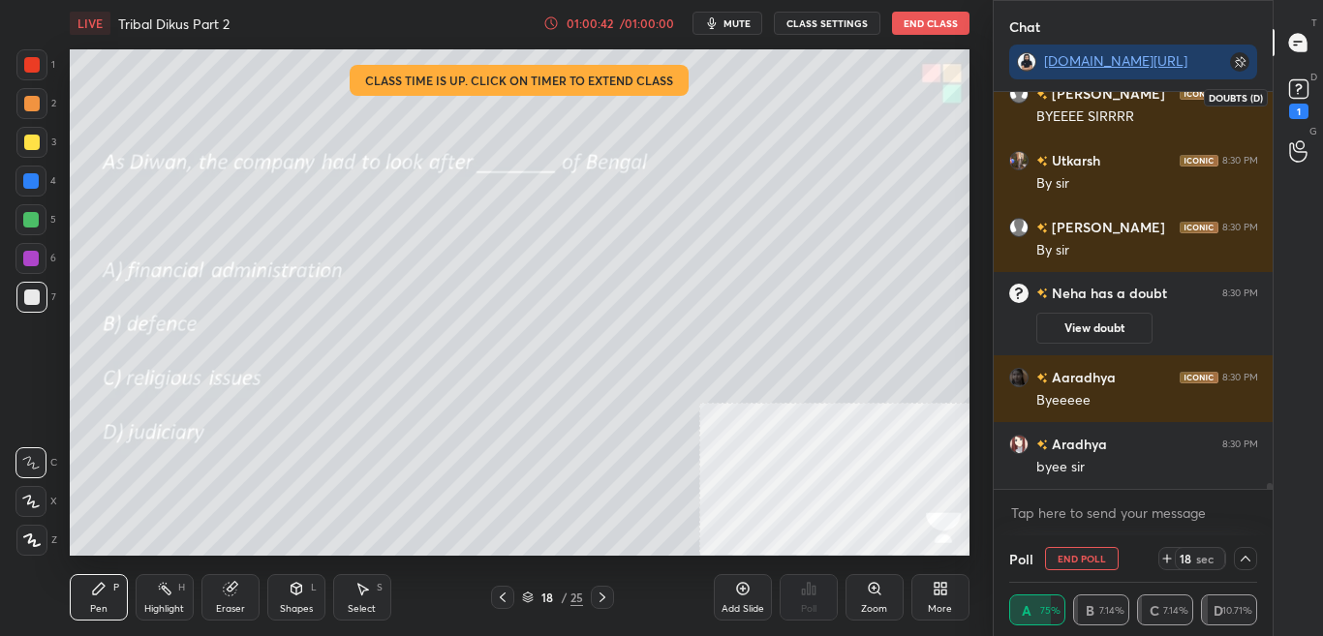
click at [1311, 108] on div "1" at bounding box center [1298, 97] width 29 height 45
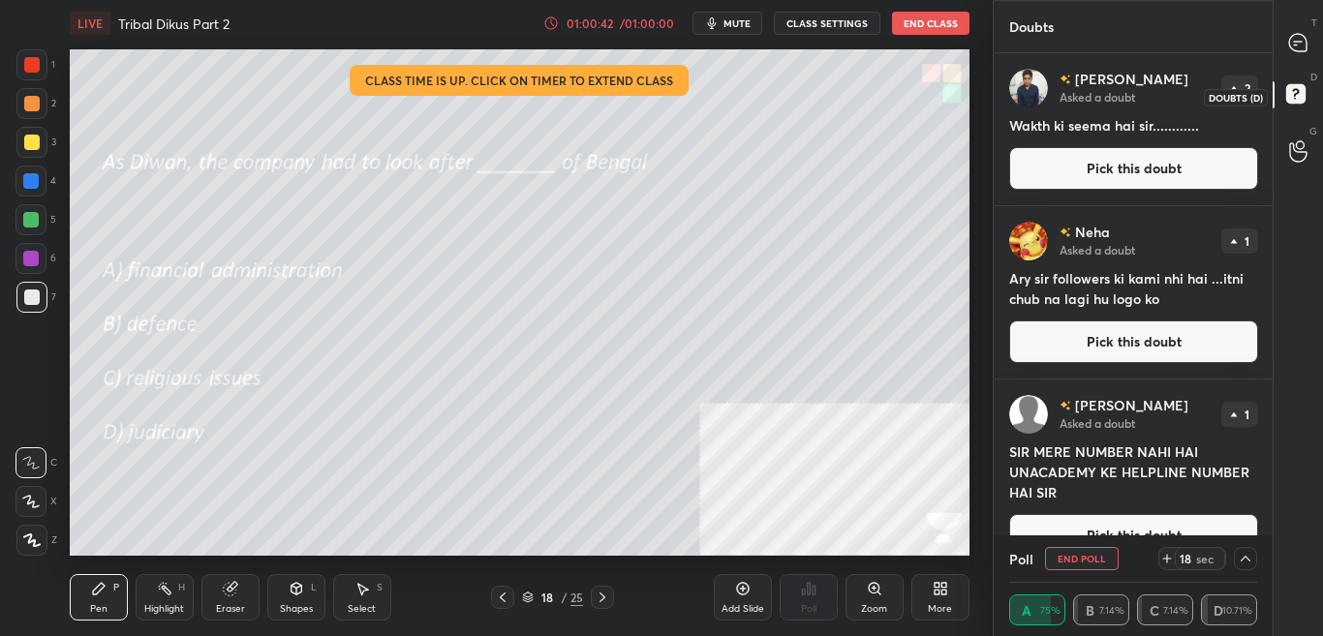
click at [1315, 110] on icon at bounding box center [1298, 96] width 35 height 35
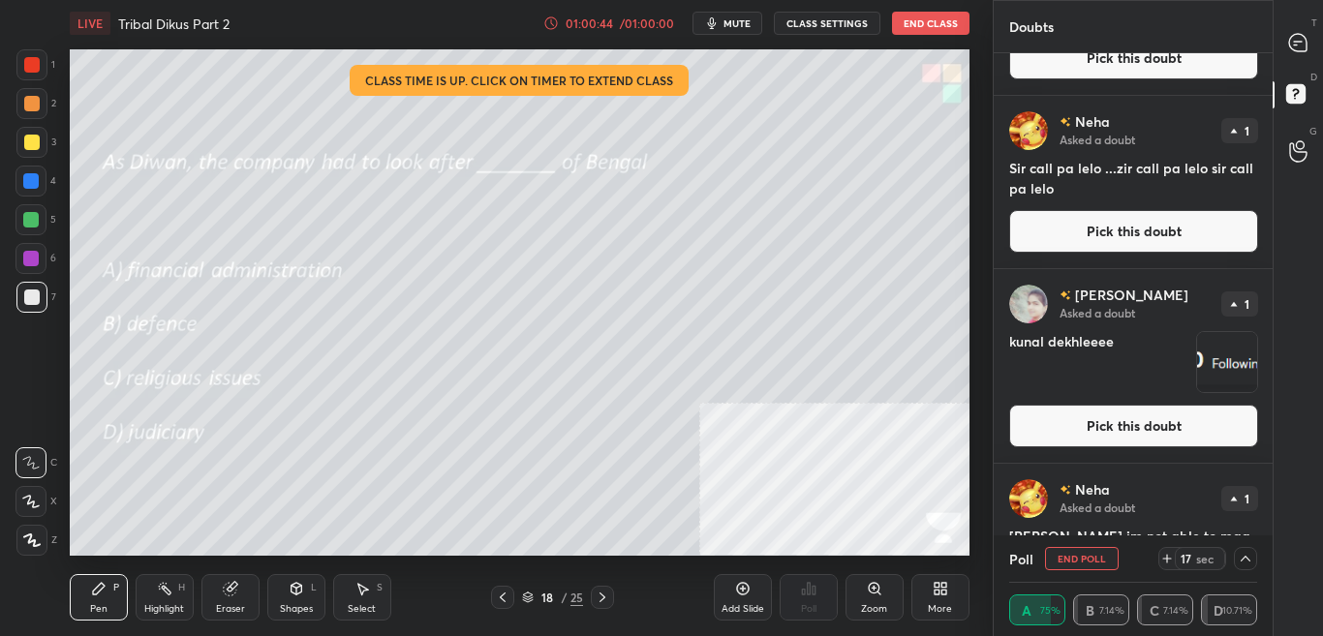
click at [1272, 433] on div "T Messages (T) D Doubts (D) G Raise Hand (G)" at bounding box center [1297, 318] width 50 height 636
click at [1272, 434] on div "T Messages (T) D Doubts (D) G Raise Hand (G)" at bounding box center [1297, 318] width 50 height 636
click at [1273, 430] on div "T Messages (T) D Doubts (D) G Raise Hand (G)" at bounding box center [1297, 318] width 50 height 636
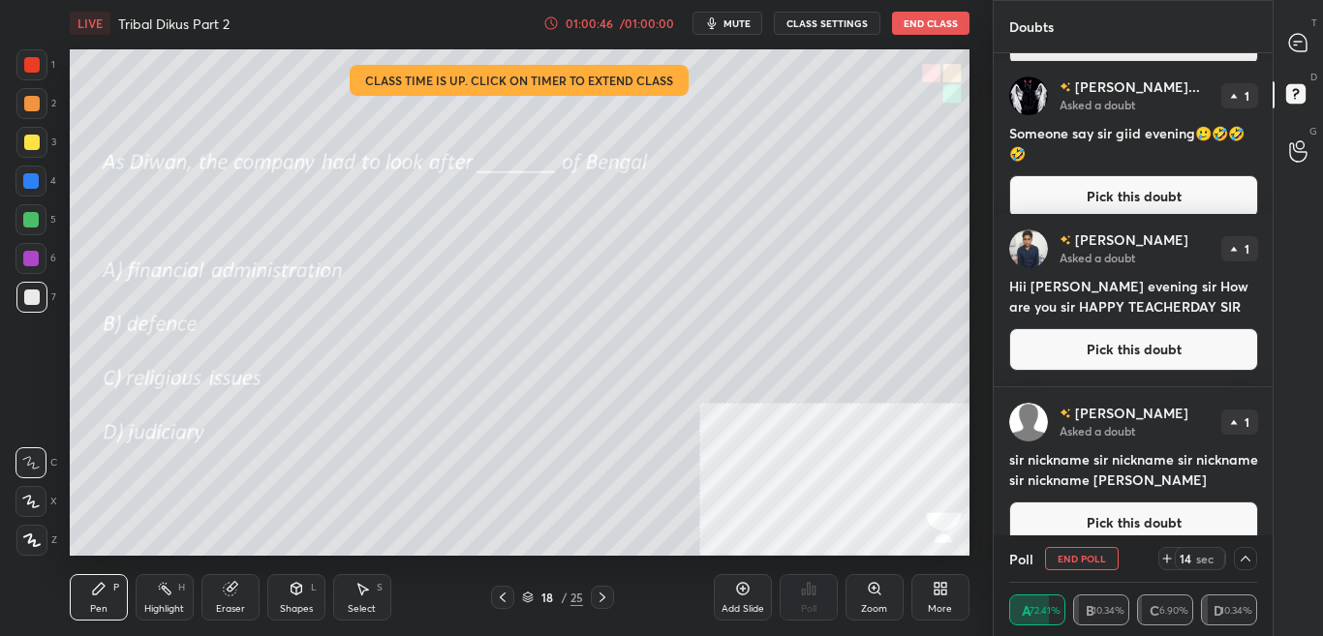
click at [1322, 31] on div "T Messages (T)" at bounding box center [1297, 42] width 49 height 54
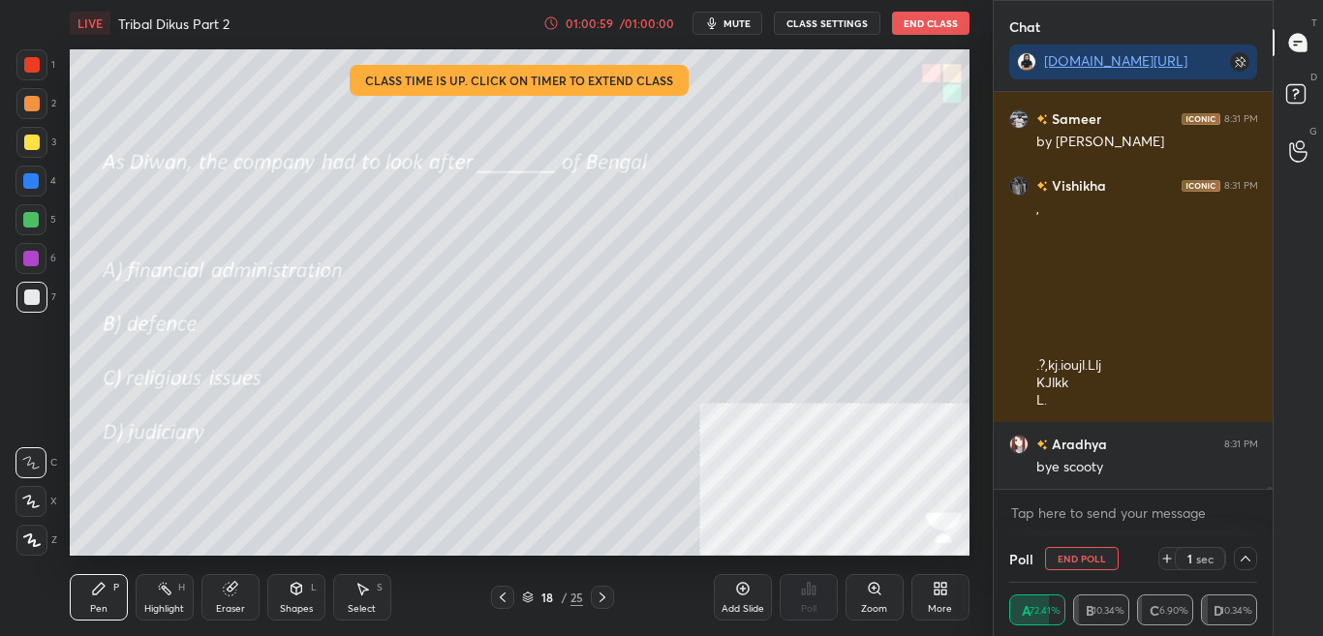
click at [926, 16] on button "End Class" at bounding box center [930, 23] width 77 height 23
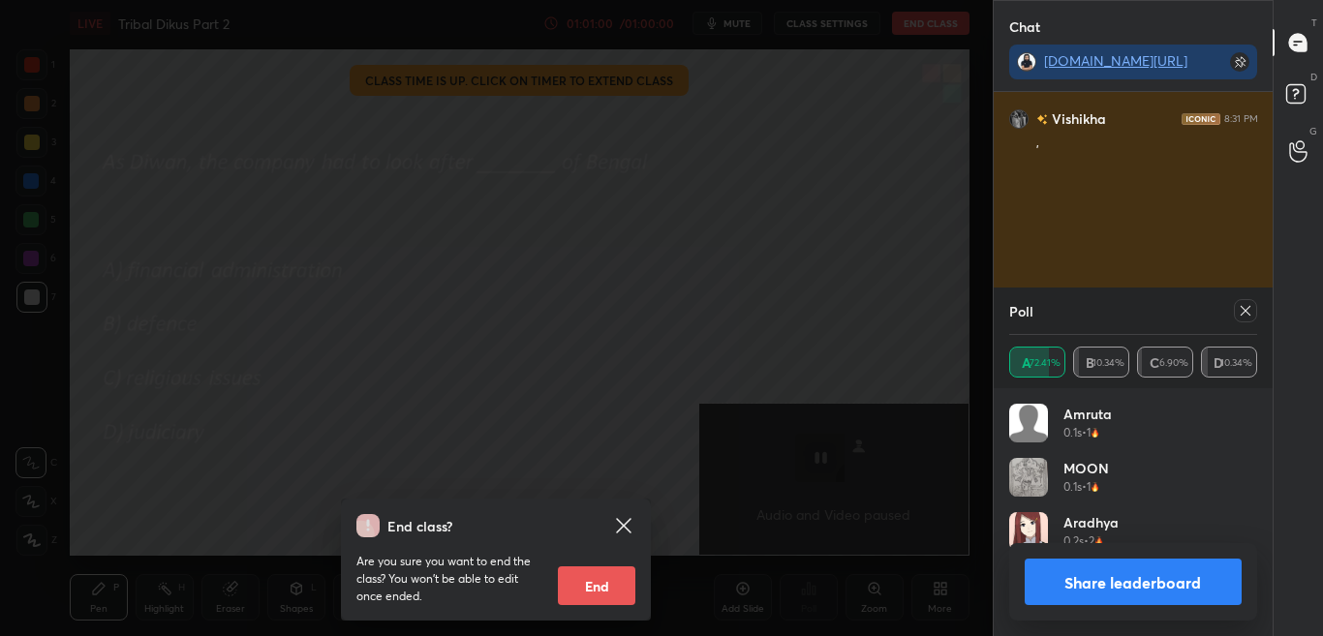
click at [599, 584] on button "End" at bounding box center [596, 585] width 77 height 39
type textarea "x"
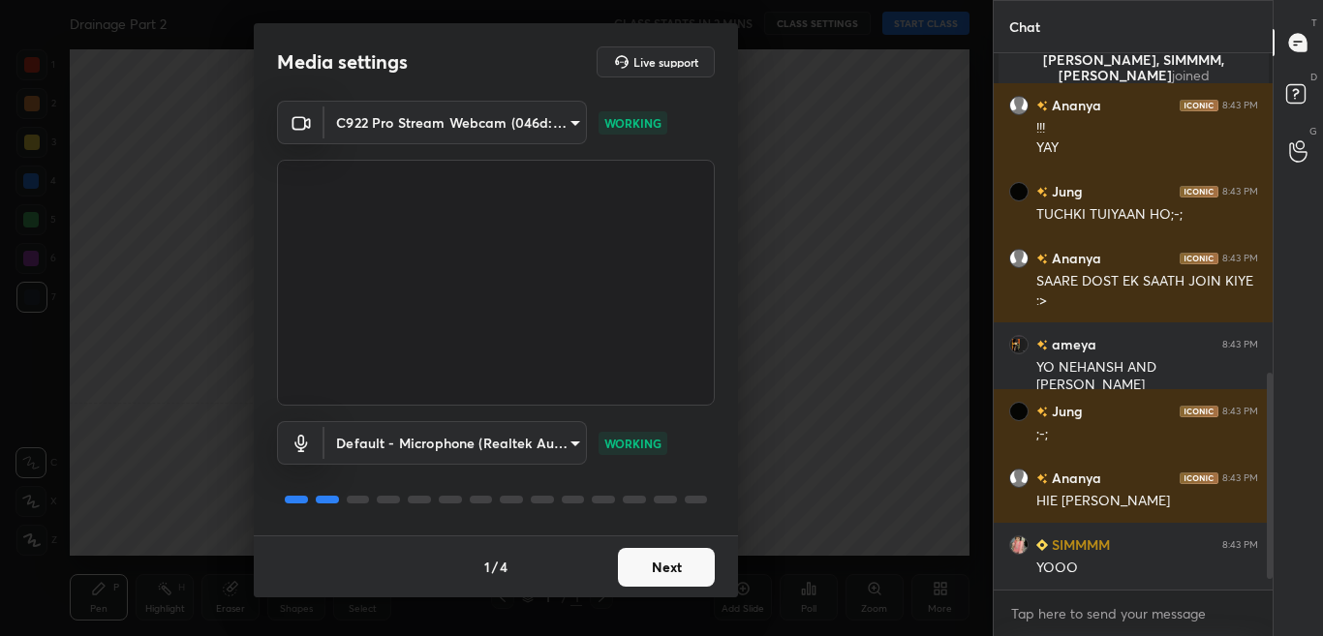
scroll to position [860, 0]
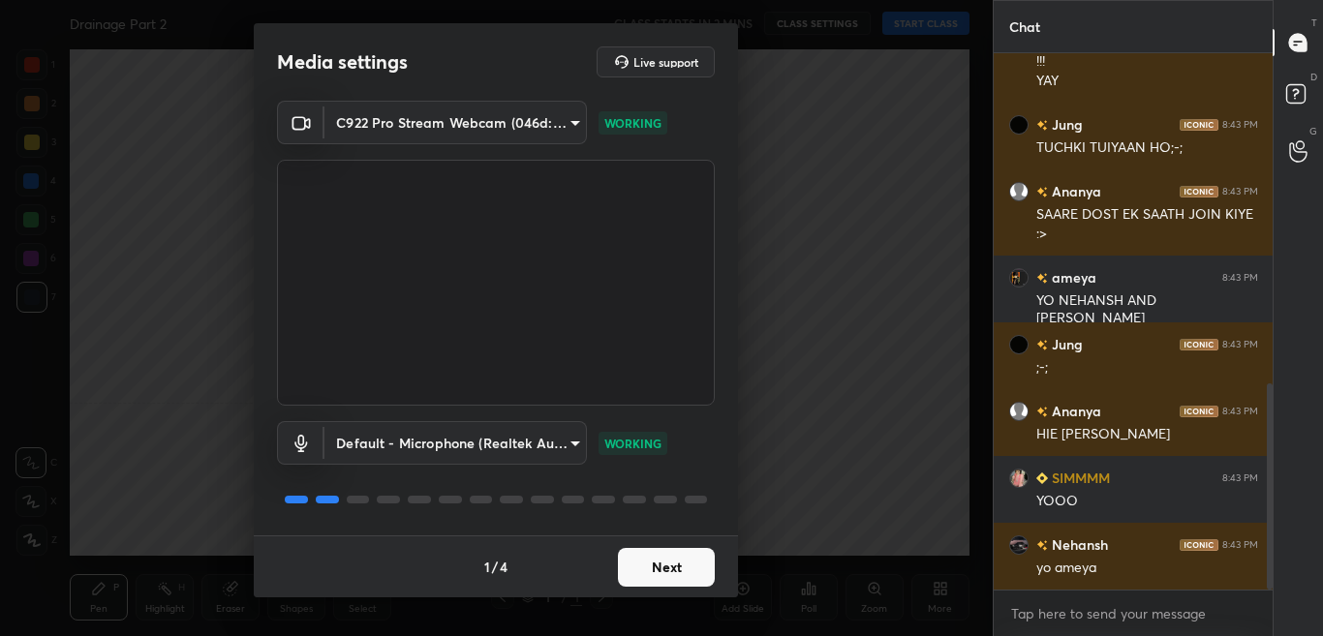
click at [699, 572] on button "Next" at bounding box center [666, 567] width 97 height 39
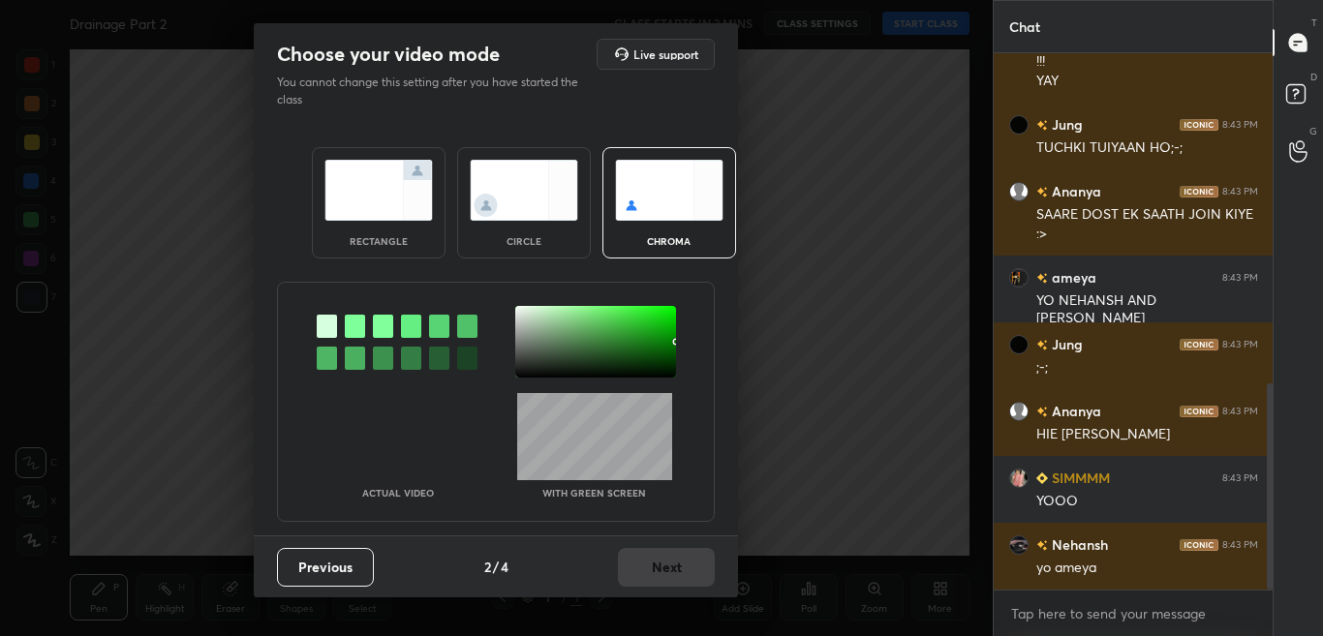
click at [365, 326] on div at bounding box center [397, 342] width 161 height 72
click at [365, 322] on div at bounding box center [397, 342] width 161 height 72
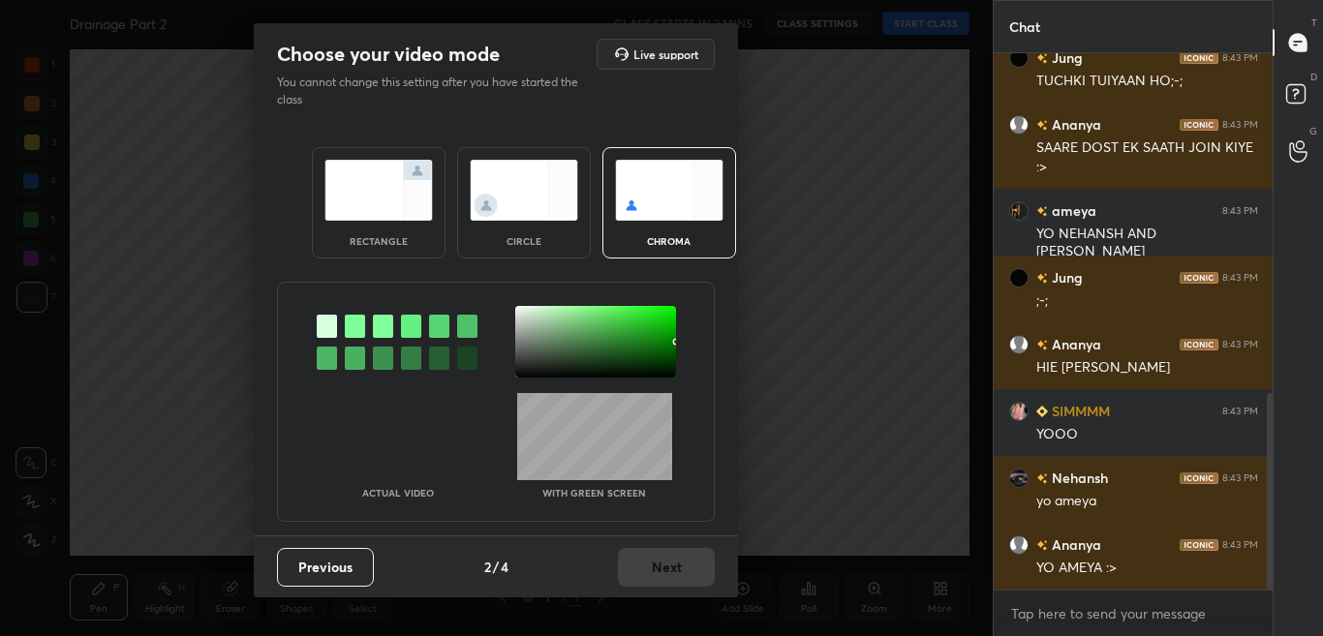
click at [354, 321] on div at bounding box center [355, 326] width 20 height 23
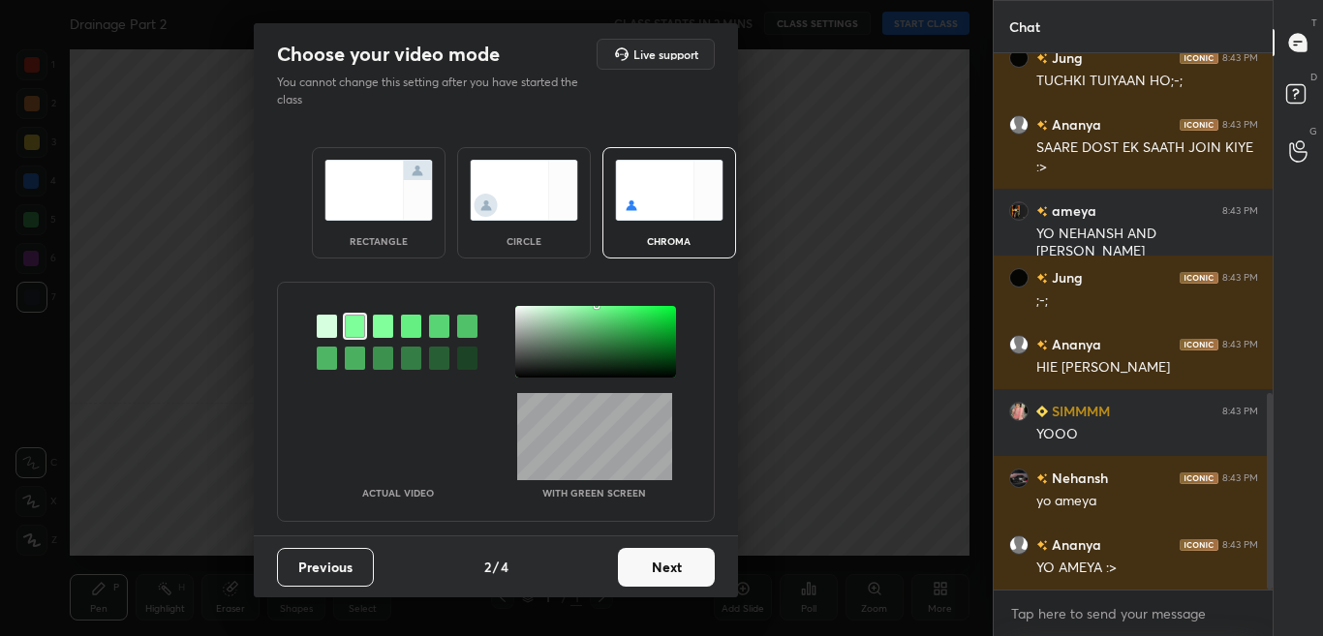
click at [521, 321] on div at bounding box center [595, 342] width 161 height 72
click at [520, 317] on div at bounding box center [595, 342] width 161 height 72
click at [694, 572] on button "Next" at bounding box center [666, 567] width 97 height 39
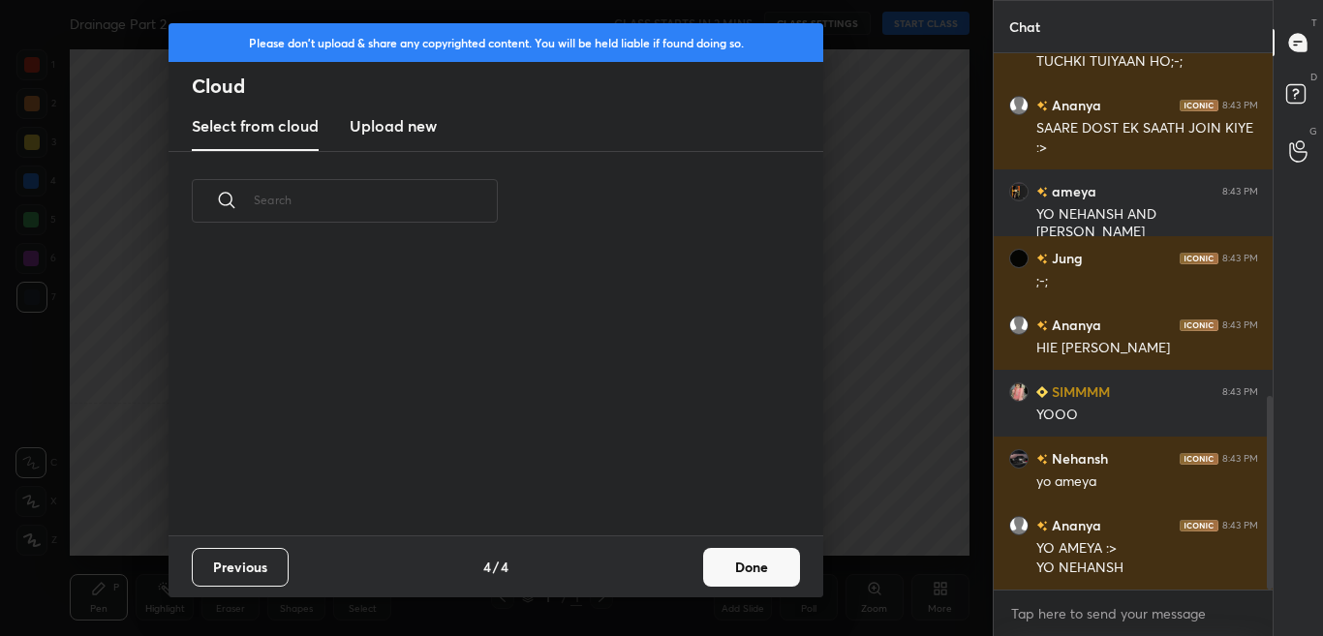
click at [739, 569] on button "Done" at bounding box center [751, 567] width 97 height 39
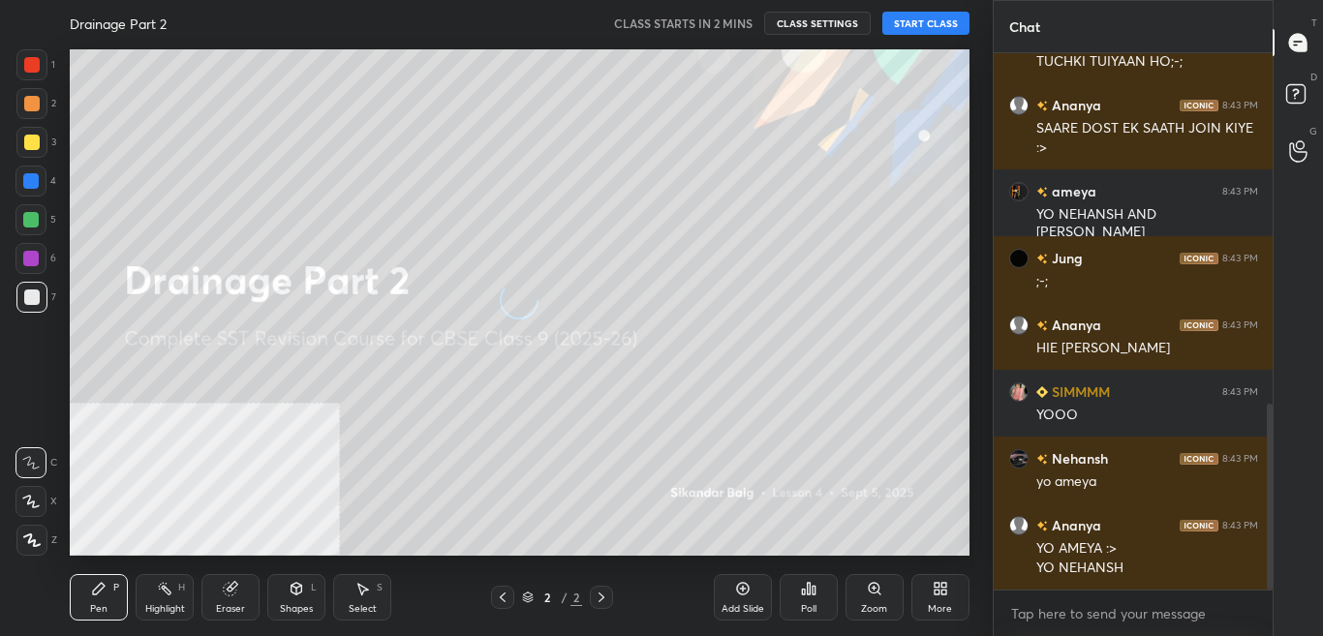
scroll to position [1013, 0]
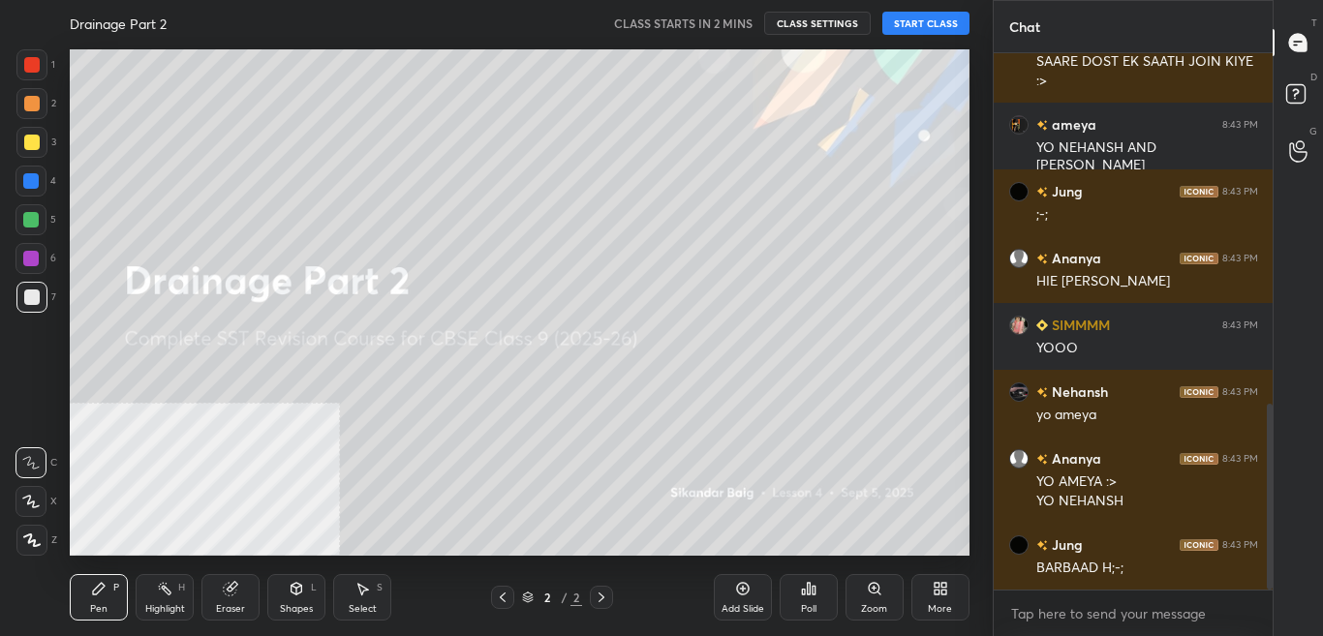
click at [919, 596] on div "More" at bounding box center [940, 597] width 58 height 46
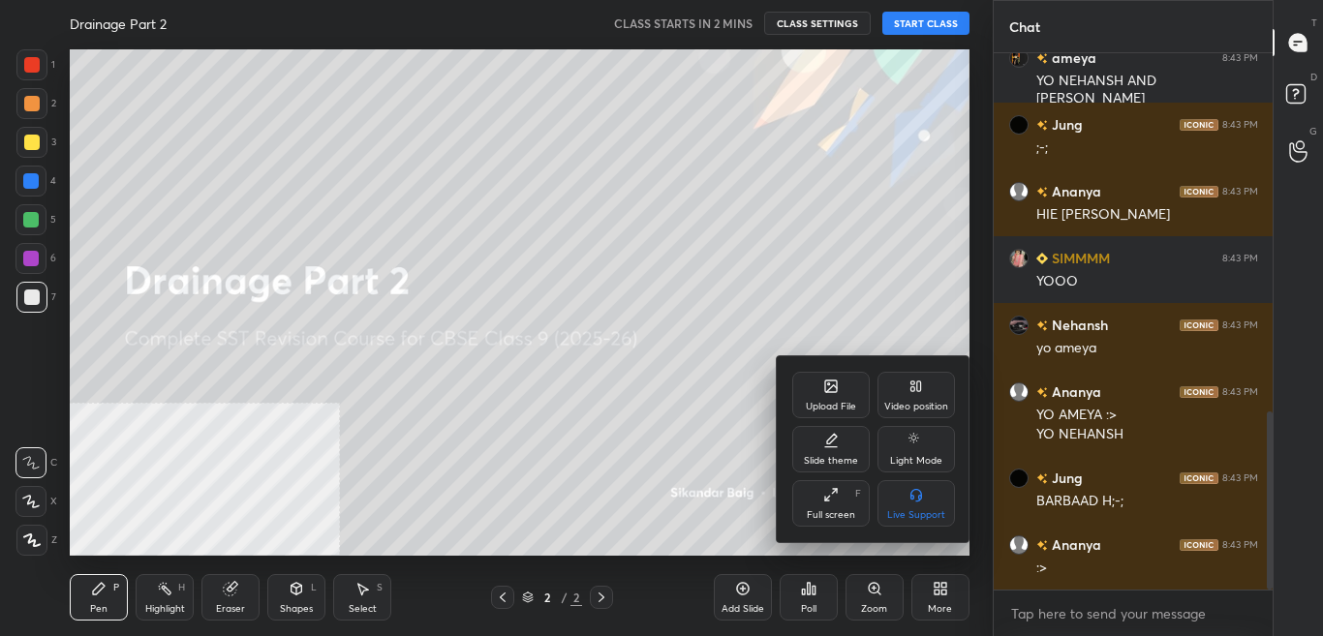
click at [933, 399] on div "Video position" at bounding box center [915, 395] width 77 height 46
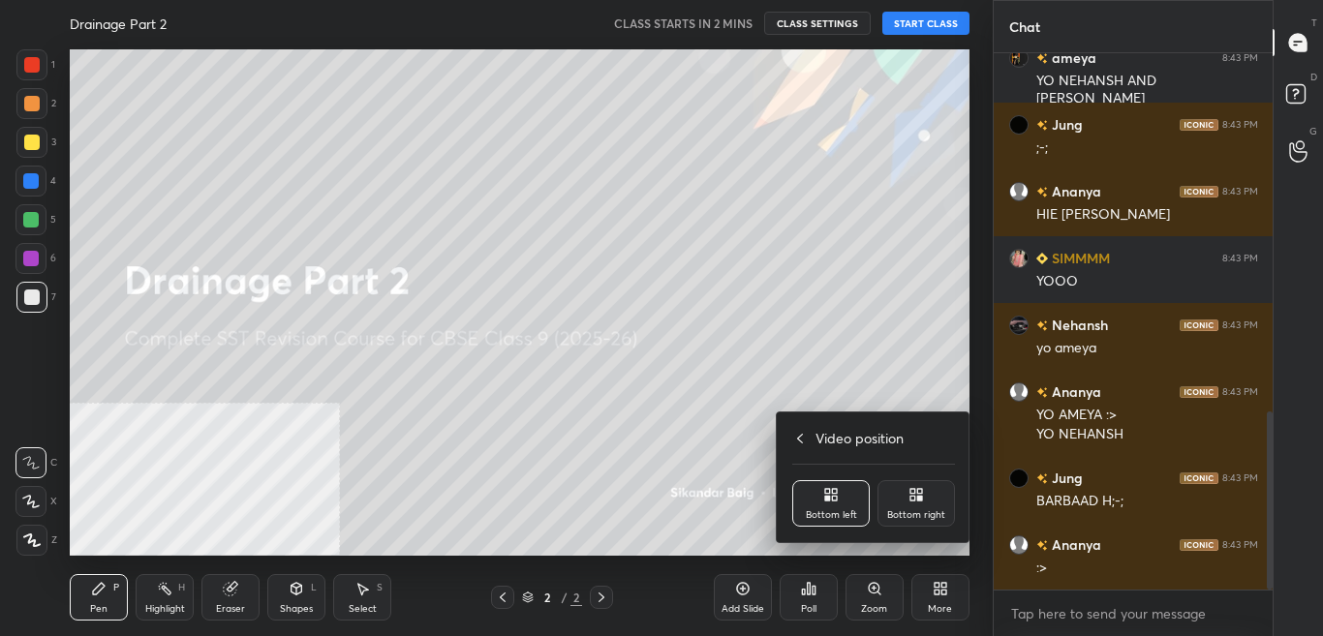
click at [935, 499] on div "Bottom right" at bounding box center [915, 503] width 77 height 46
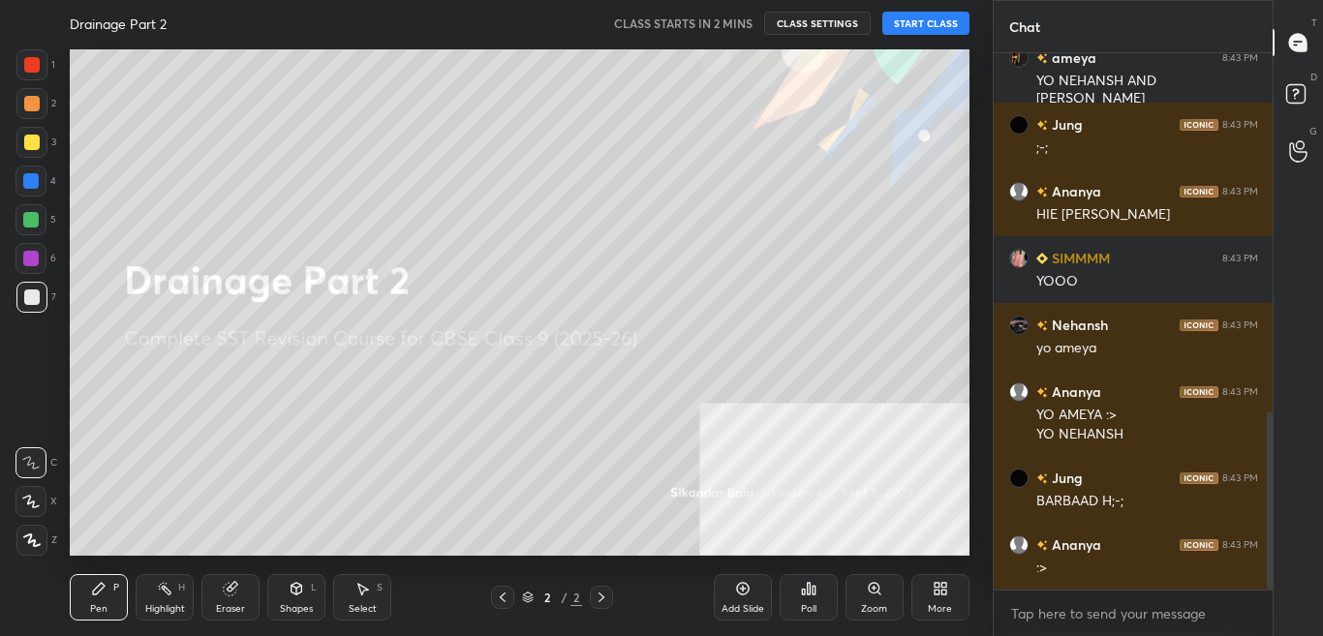
click at [944, 596] on icon at bounding box center [939, 588] width 15 height 15
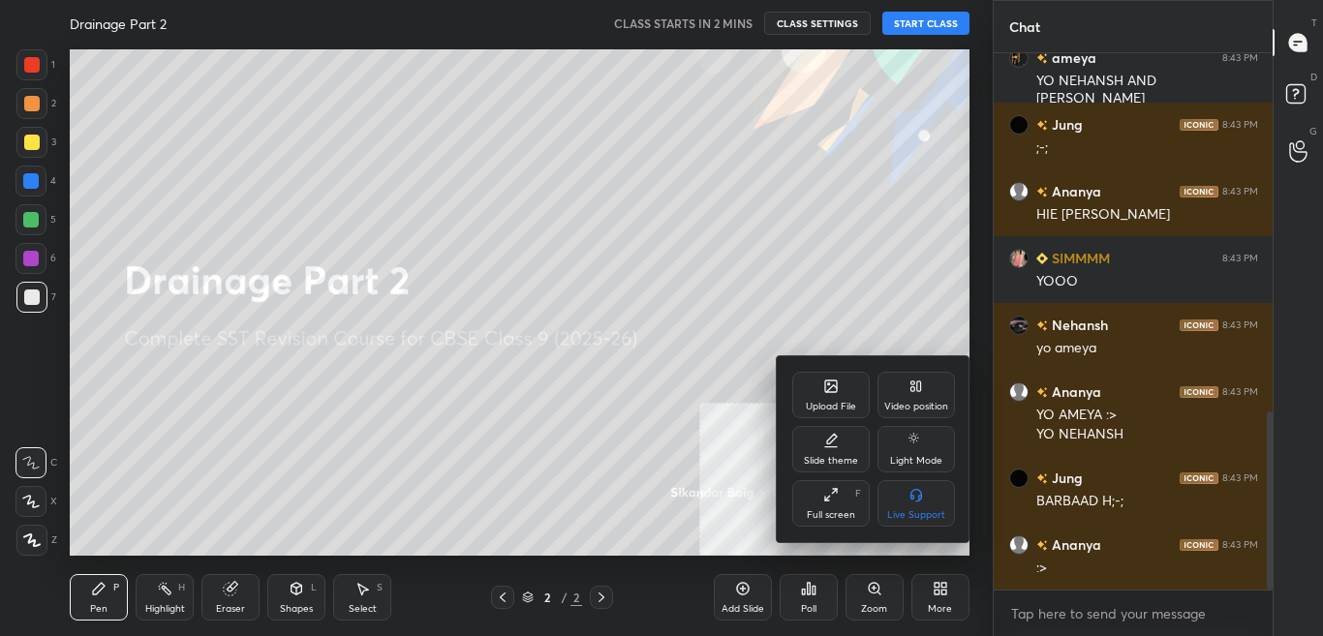
click at [821, 393] on div "Upload File" at bounding box center [830, 395] width 77 height 46
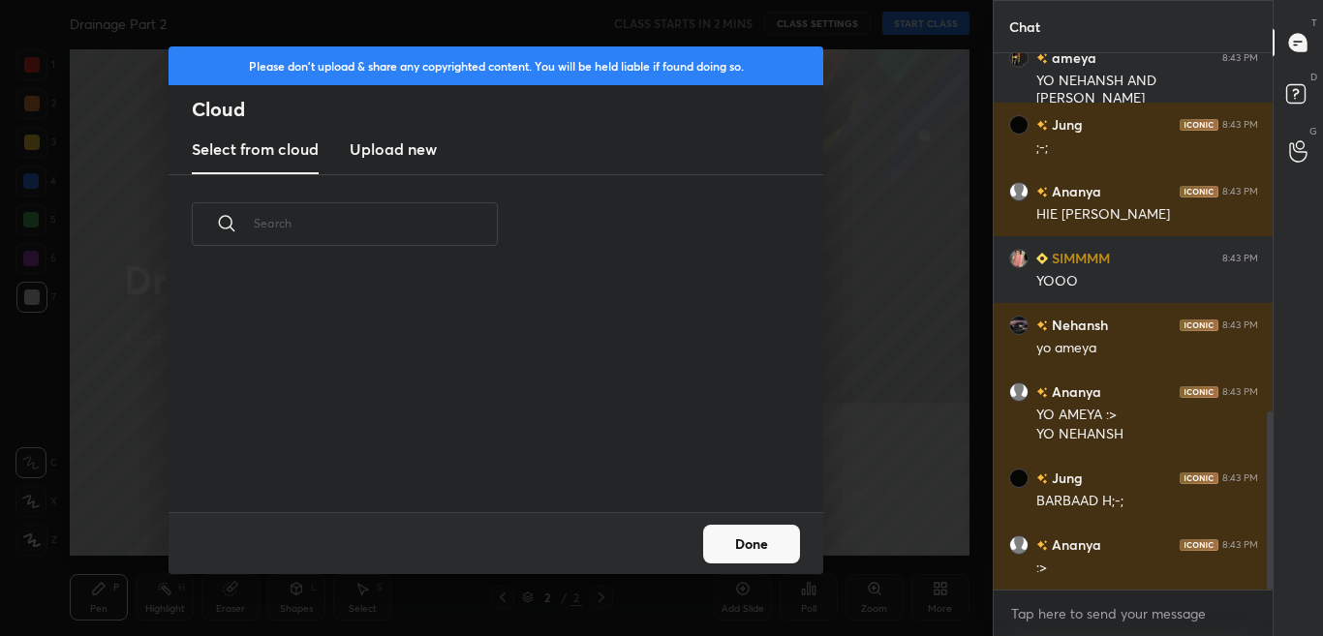
scroll to position [238, 622]
drag, startPoint x: 414, startPoint y: 136, endPoint x: 415, endPoint y: 107, distance: 28.1
click at [416, 137] on new "Upload new" at bounding box center [393, 150] width 87 height 48
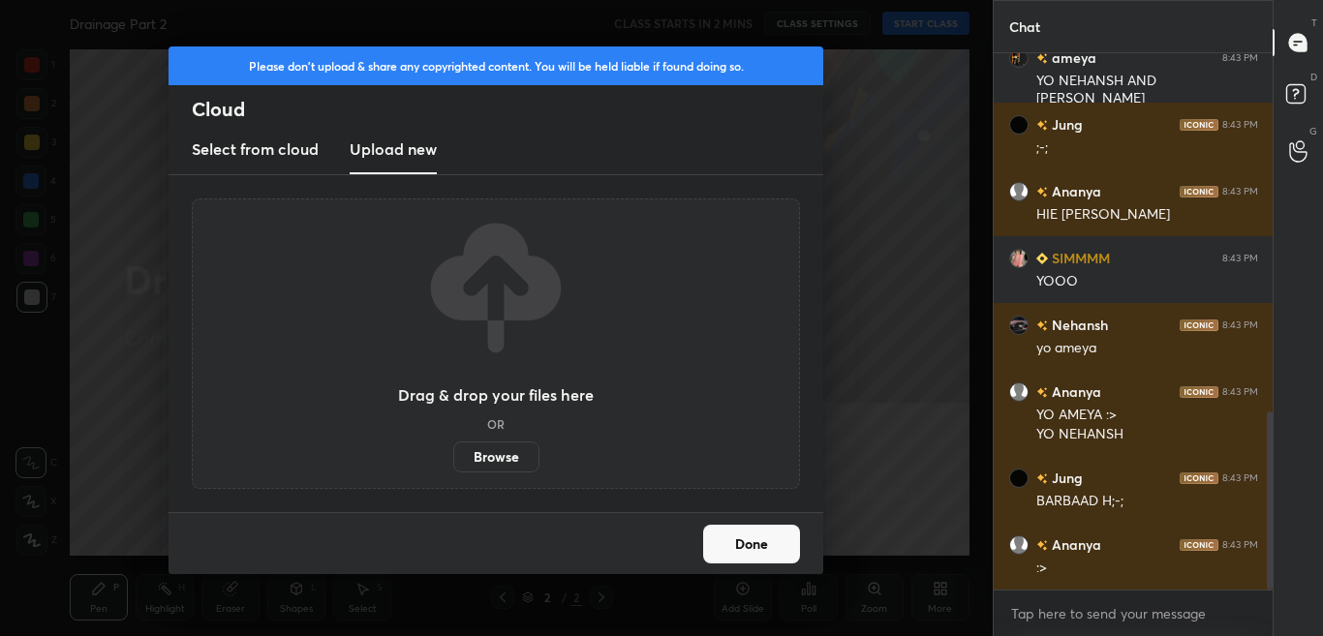
click at [488, 443] on label "Browse" at bounding box center [496, 457] width 86 height 31
click at [453, 443] on input "Browse" at bounding box center [453, 457] width 0 height 31
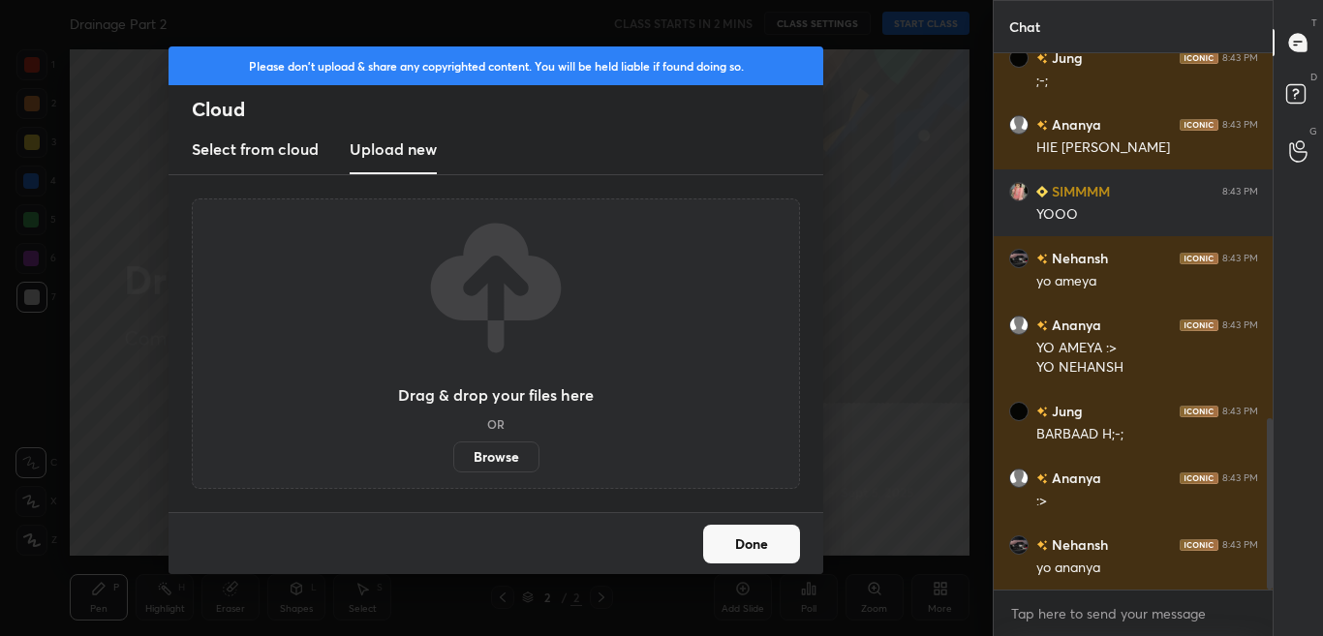
click at [506, 457] on label "Browse" at bounding box center [496, 457] width 86 height 31
click at [453, 457] on input "Browse" at bounding box center [453, 457] width 0 height 31
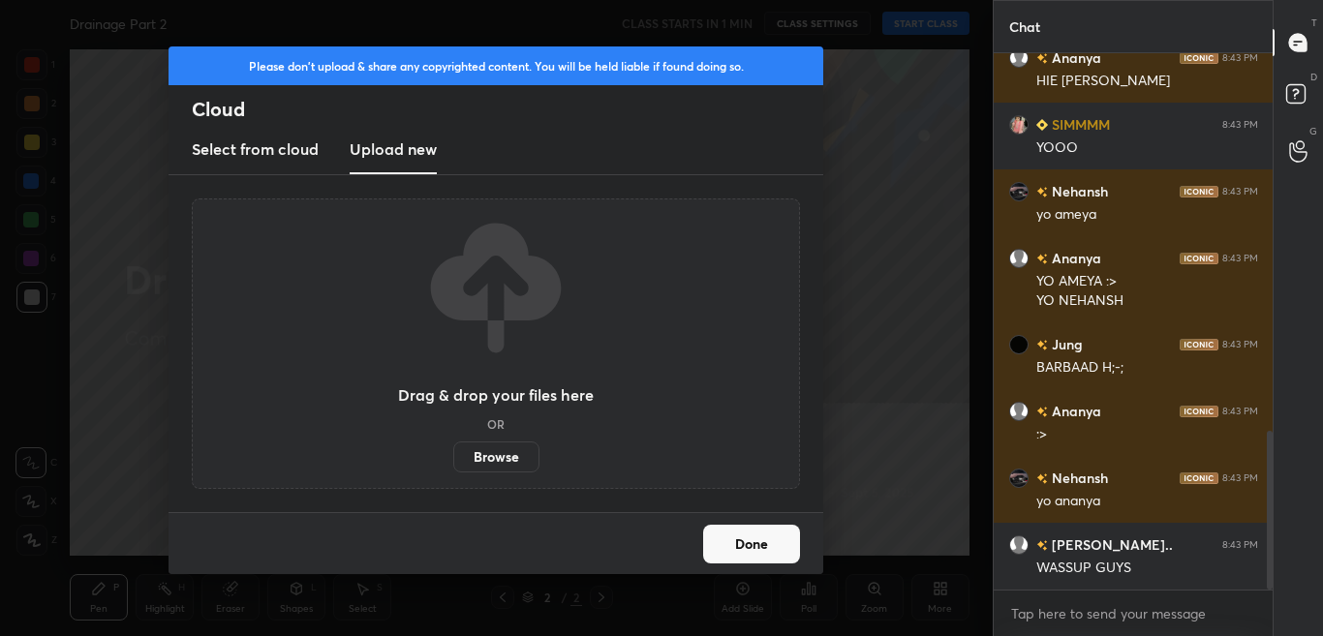
scroll to position [1280, 0]
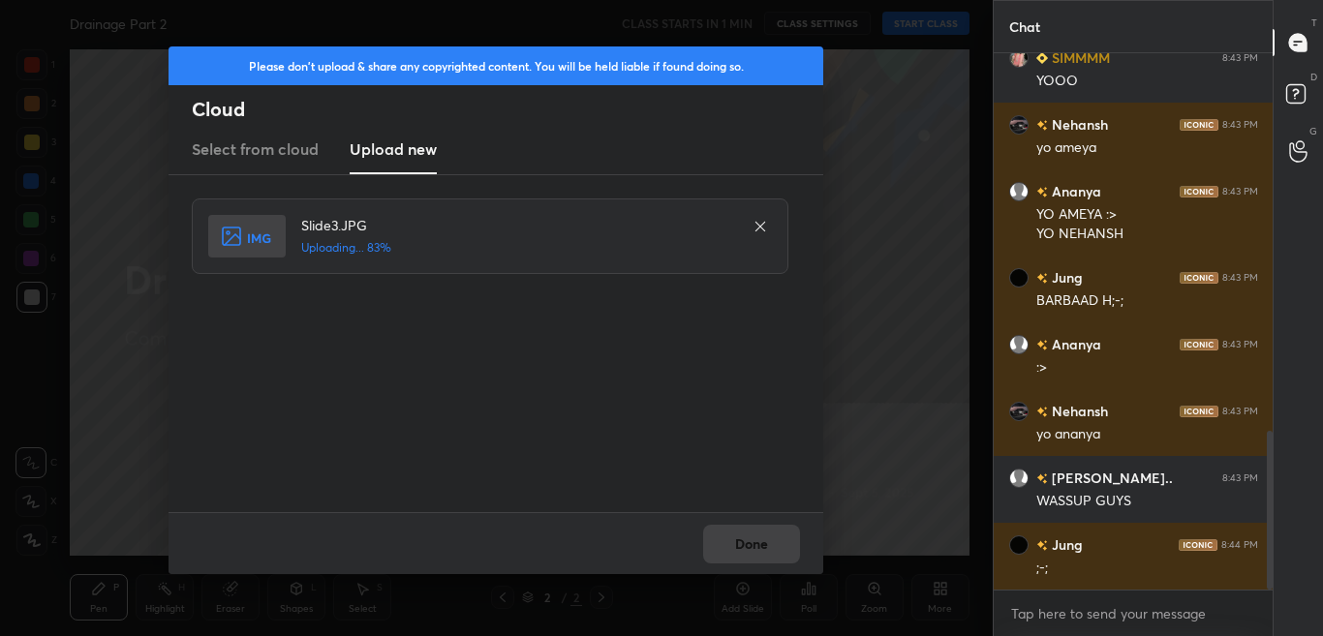
click at [739, 533] on div "Done" at bounding box center [495, 543] width 655 height 62
click at [745, 541] on div "Done" at bounding box center [495, 543] width 655 height 62
click at [747, 541] on button "Done" at bounding box center [751, 544] width 97 height 39
click at [748, 541] on button "Done" at bounding box center [751, 544] width 97 height 39
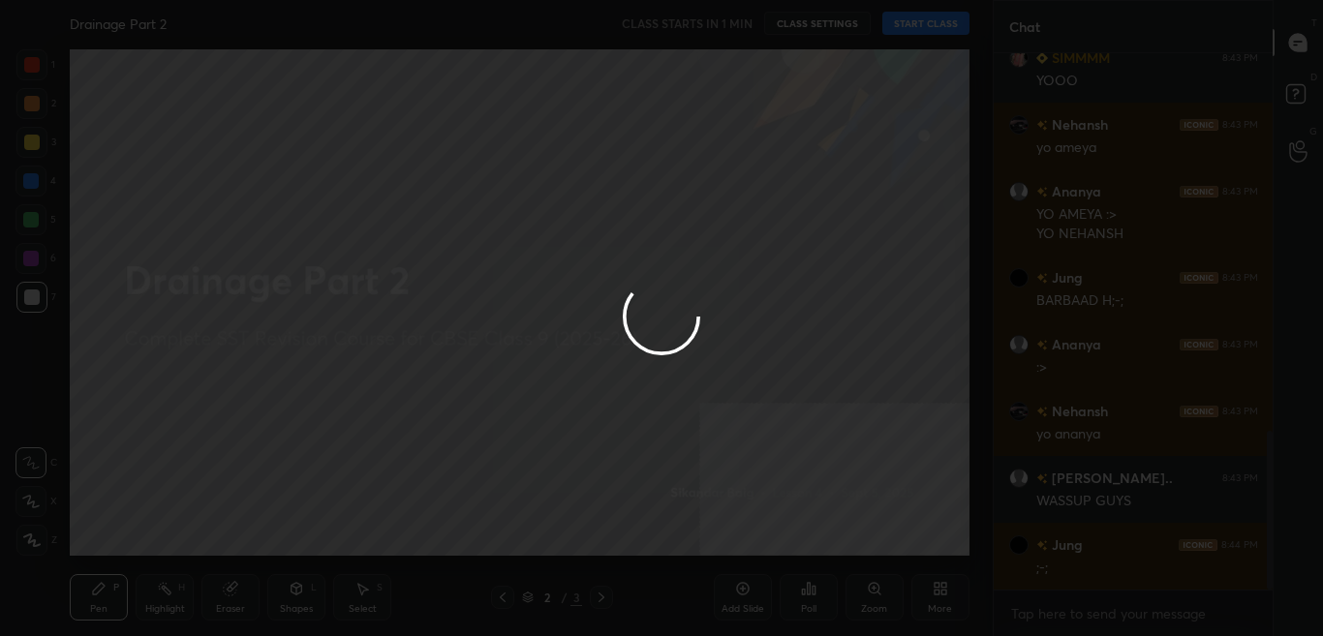
click at [750, 540] on div at bounding box center [661, 318] width 1323 height 636
click at [748, 540] on div at bounding box center [661, 318] width 1323 height 636
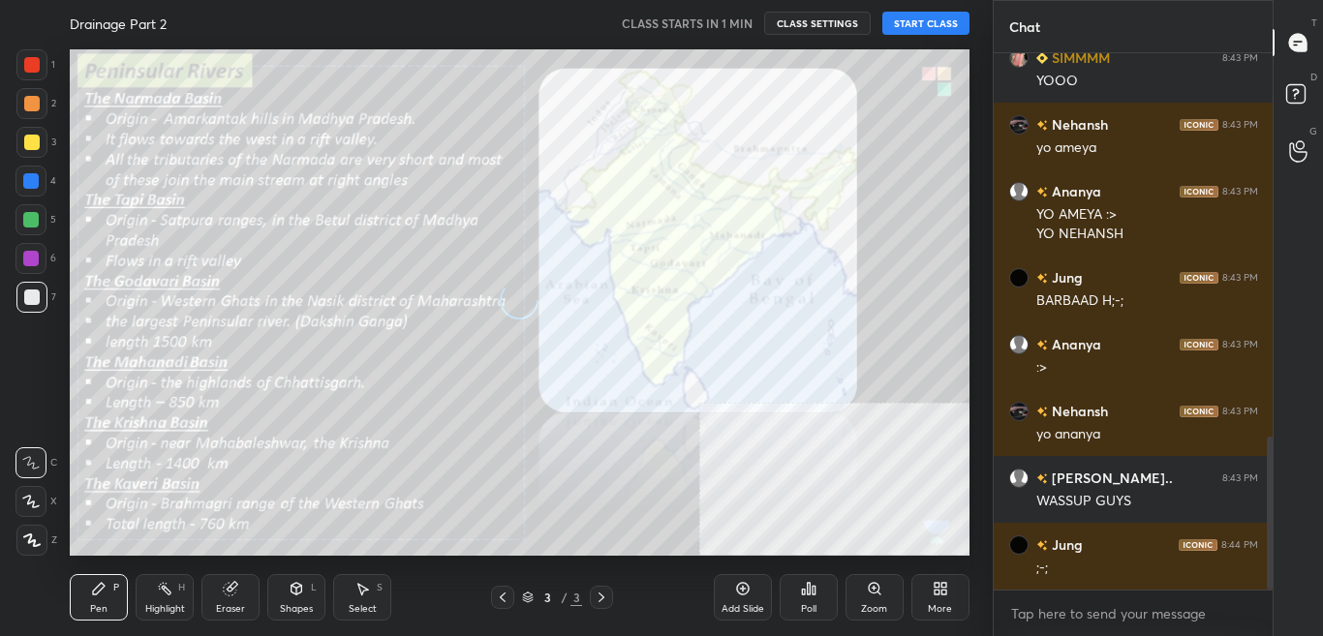
scroll to position [1347, 0]
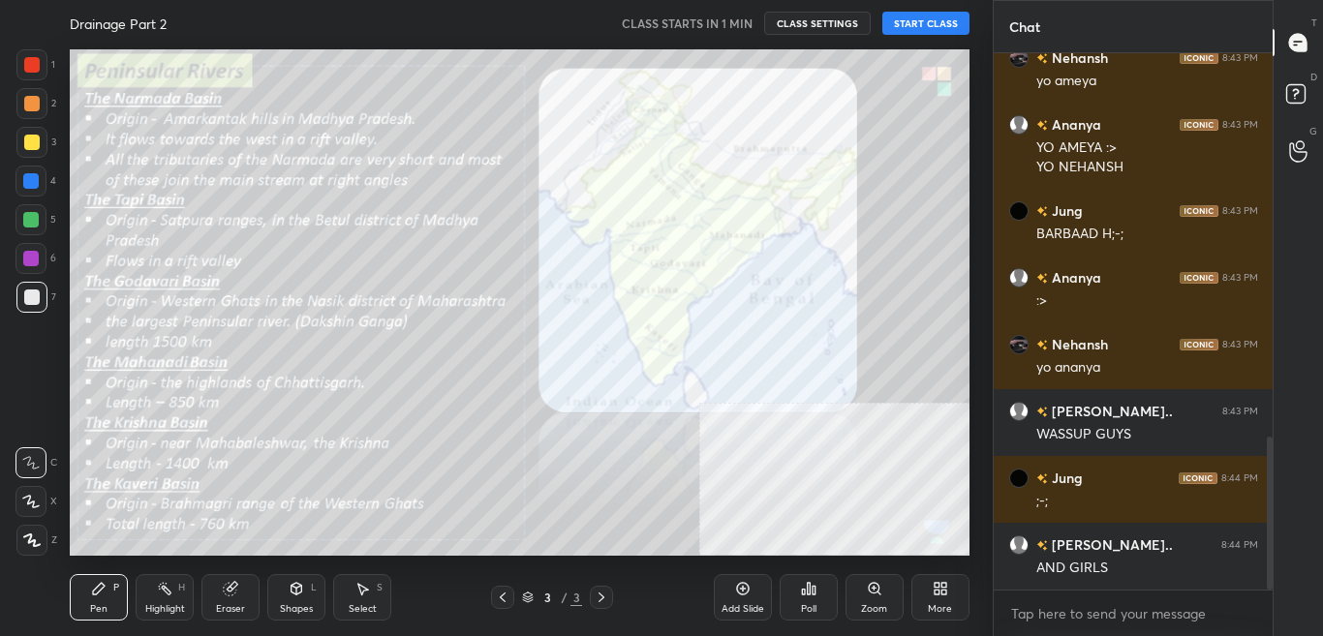
click at [501, 595] on icon at bounding box center [502, 597] width 15 height 15
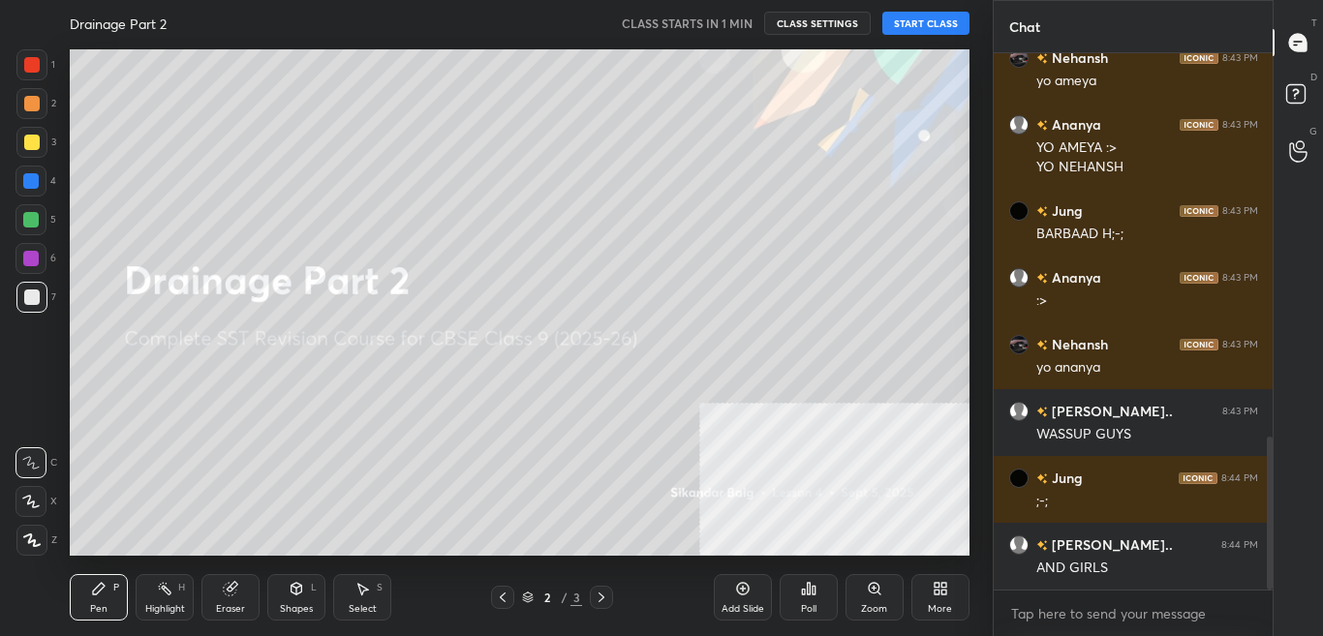
click at [942, 21] on button "START CLASS" at bounding box center [925, 23] width 87 height 23
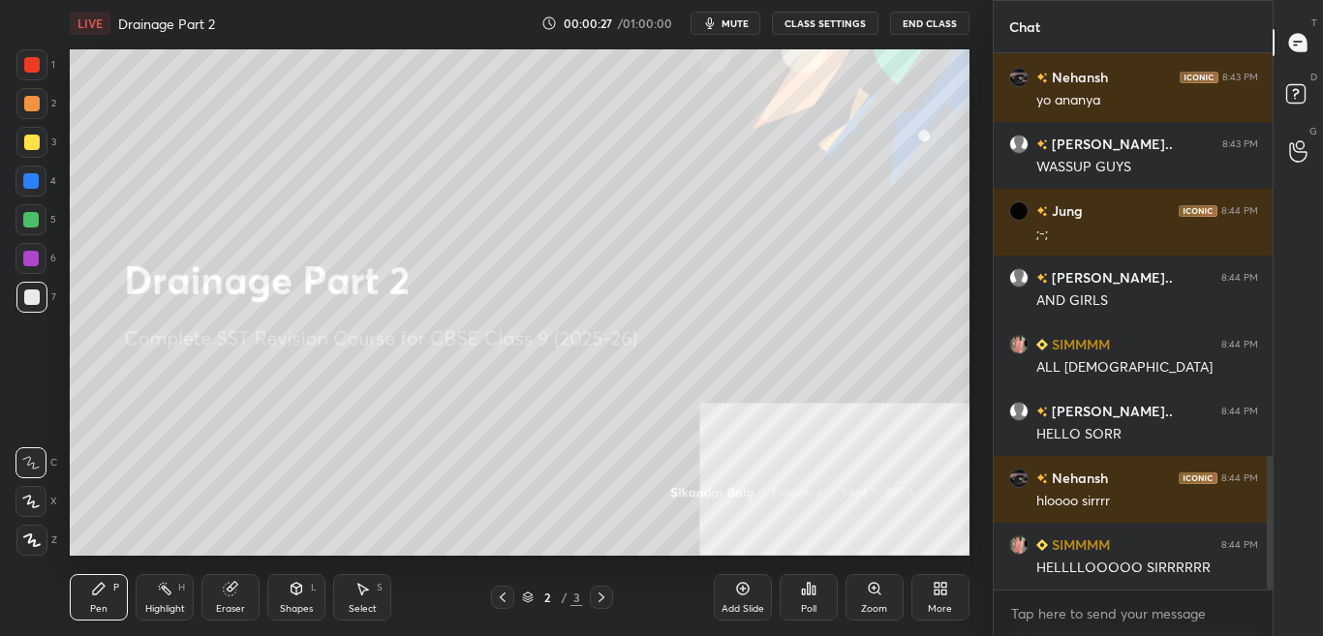
scroll to position [1634, 0]
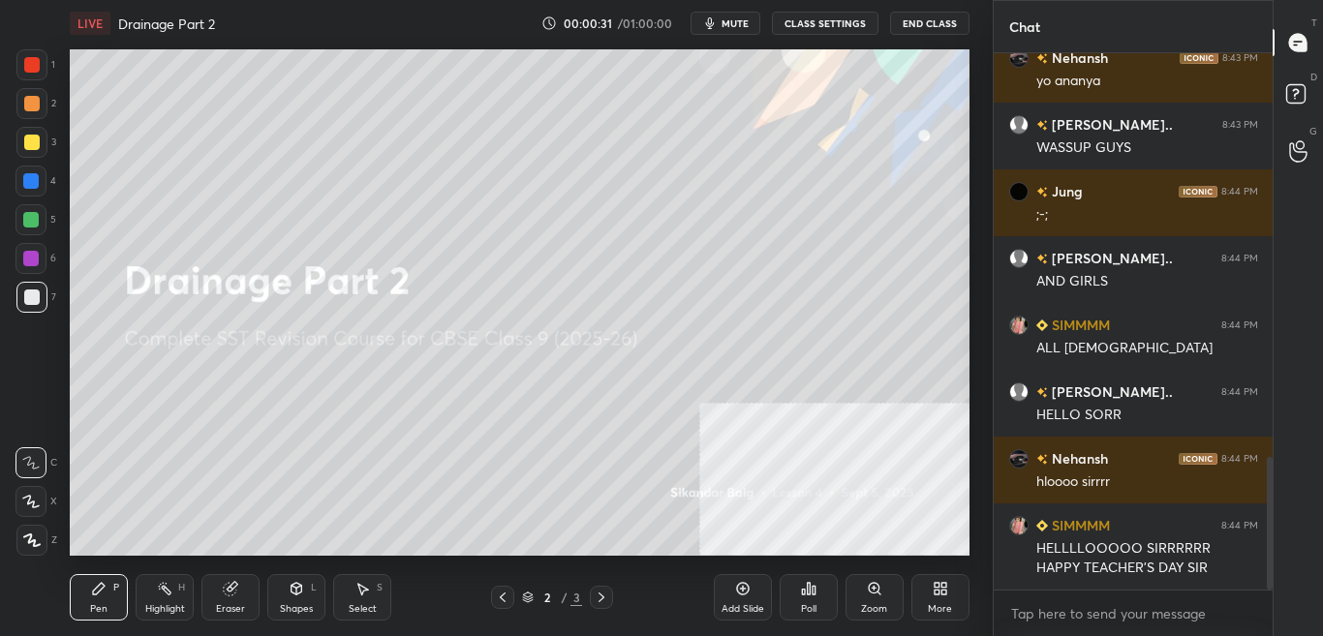
click at [1079, 599] on div "x" at bounding box center [1133, 614] width 280 height 46
click at [1081, 613] on textarea at bounding box center [1133, 613] width 249 height 31
click at [1095, 614] on textarea at bounding box center [1133, 613] width 249 height 31
click at [1085, 618] on textarea at bounding box center [1133, 613] width 249 height 31
click at [1084, 615] on textarea at bounding box center [1133, 613] width 249 height 31
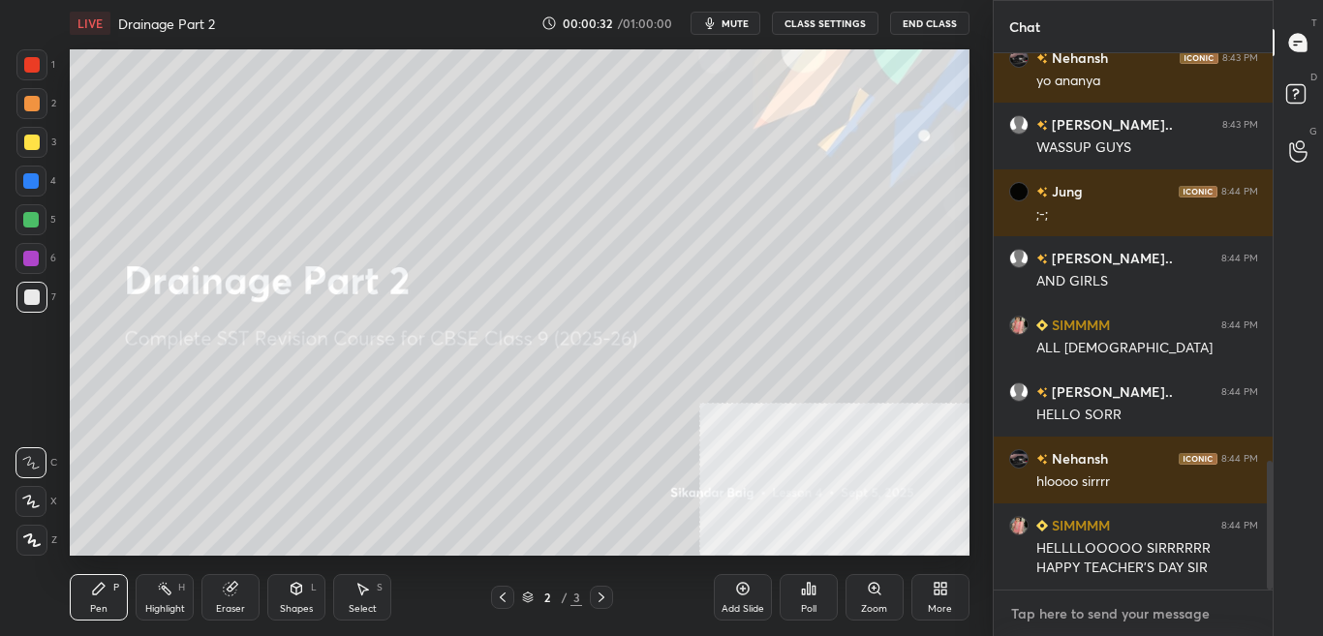
scroll to position [1700, 0]
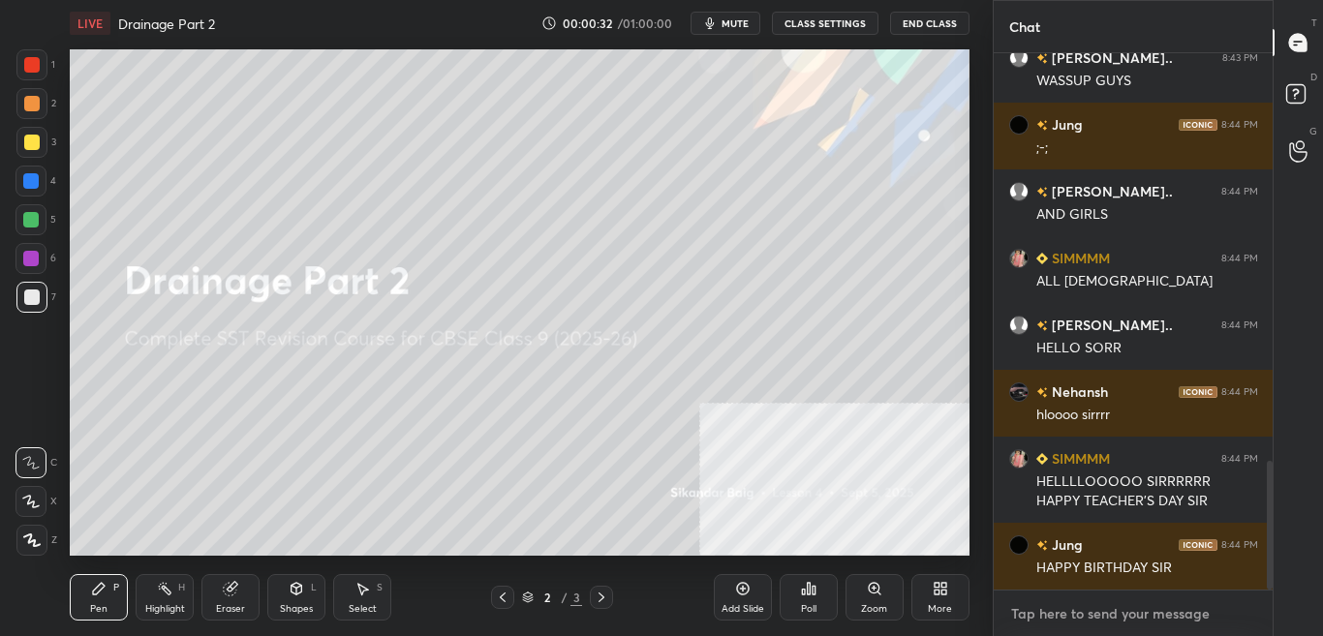
click at [1087, 611] on textarea at bounding box center [1133, 613] width 249 height 31
click at [1087, 614] on textarea at bounding box center [1133, 613] width 249 height 31
click at [1094, 617] on textarea at bounding box center [1133, 613] width 249 height 31
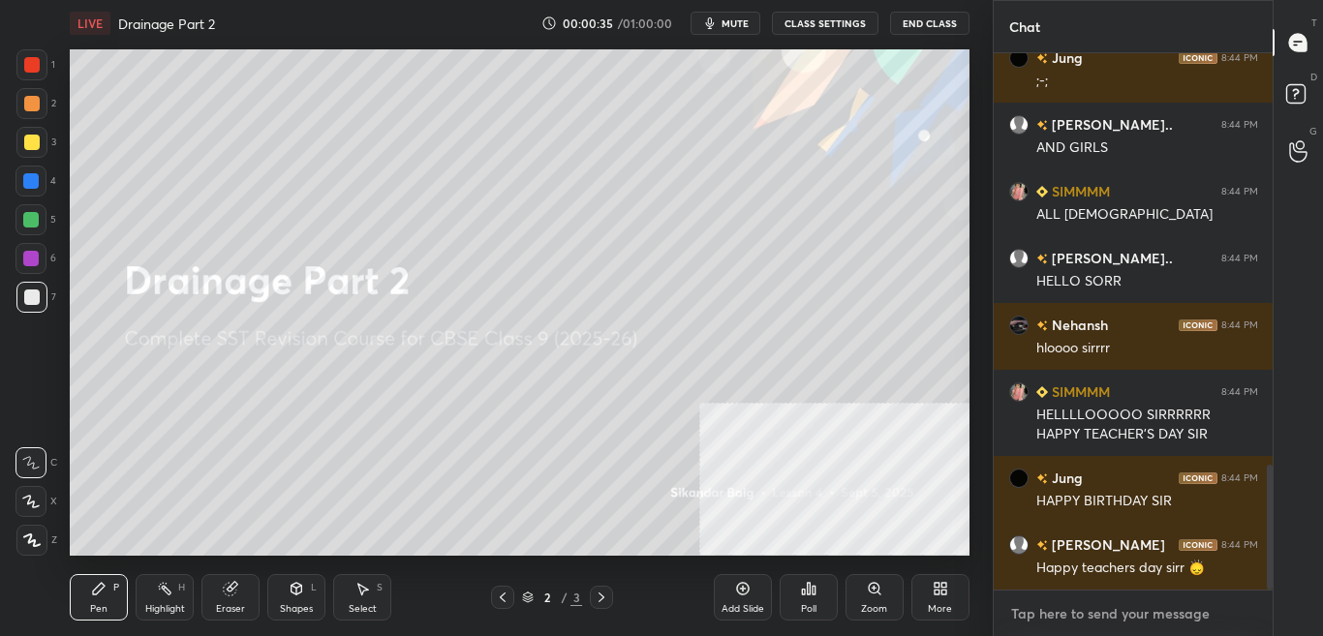
click at [1093, 611] on textarea at bounding box center [1133, 613] width 249 height 31
click at [1086, 612] on textarea at bounding box center [1133, 613] width 249 height 31
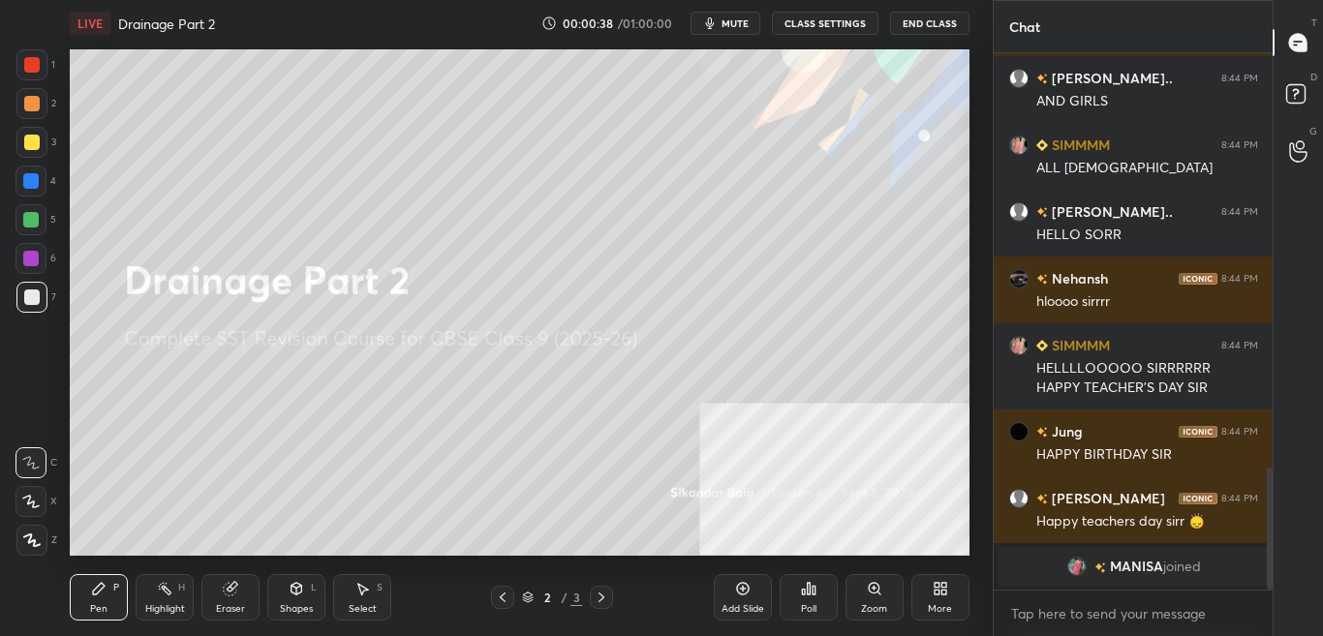
drag, startPoint x: 1091, startPoint y: 587, endPoint x: 1094, endPoint y: 598, distance: 12.0
click at [1093, 591] on div "Divyansh D... 8:43 PM WASSUP GUYS Jung 8:44 PM ;-; Divyansh D... 8:44 PM AND GI…" at bounding box center [1133, 344] width 280 height 583
type textarea "x"
click at [1095, 603] on textarea at bounding box center [1133, 613] width 249 height 31
click at [1091, 609] on textarea at bounding box center [1133, 613] width 249 height 31
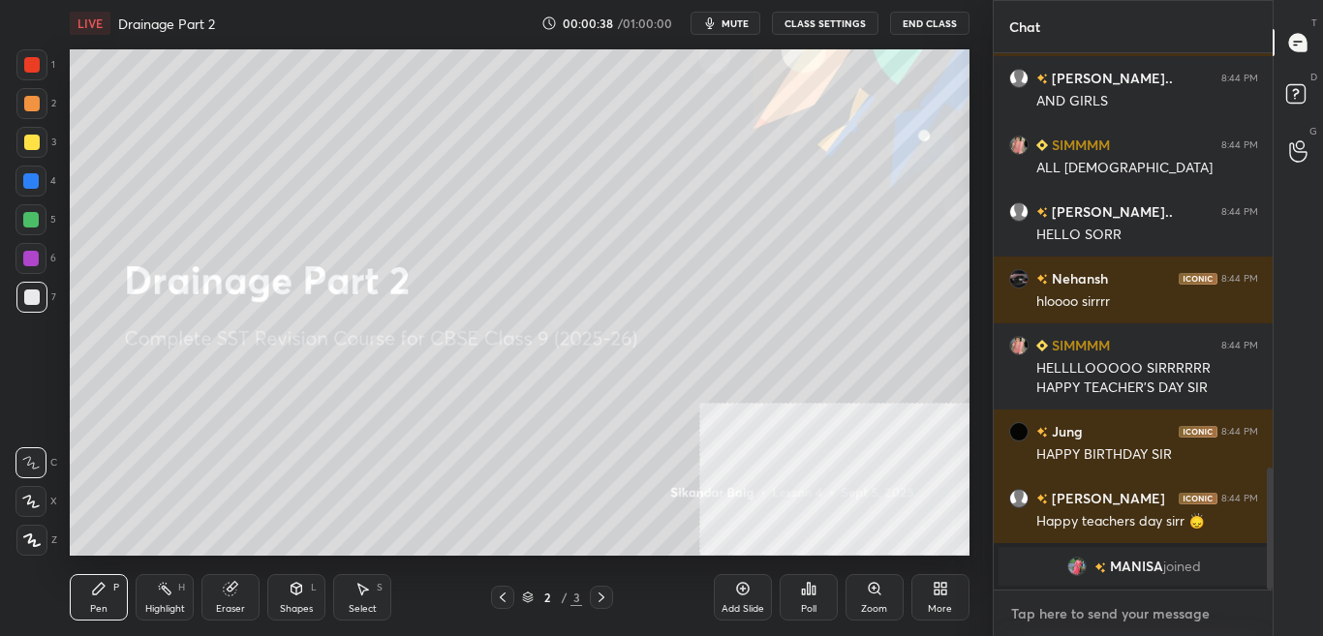
click at [1089, 609] on textarea at bounding box center [1133, 613] width 249 height 31
click at [1091, 608] on textarea at bounding box center [1133, 613] width 249 height 31
click at [1090, 609] on textarea at bounding box center [1133, 613] width 249 height 31
click at [1090, 611] on textarea at bounding box center [1133, 613] width 249 height 31
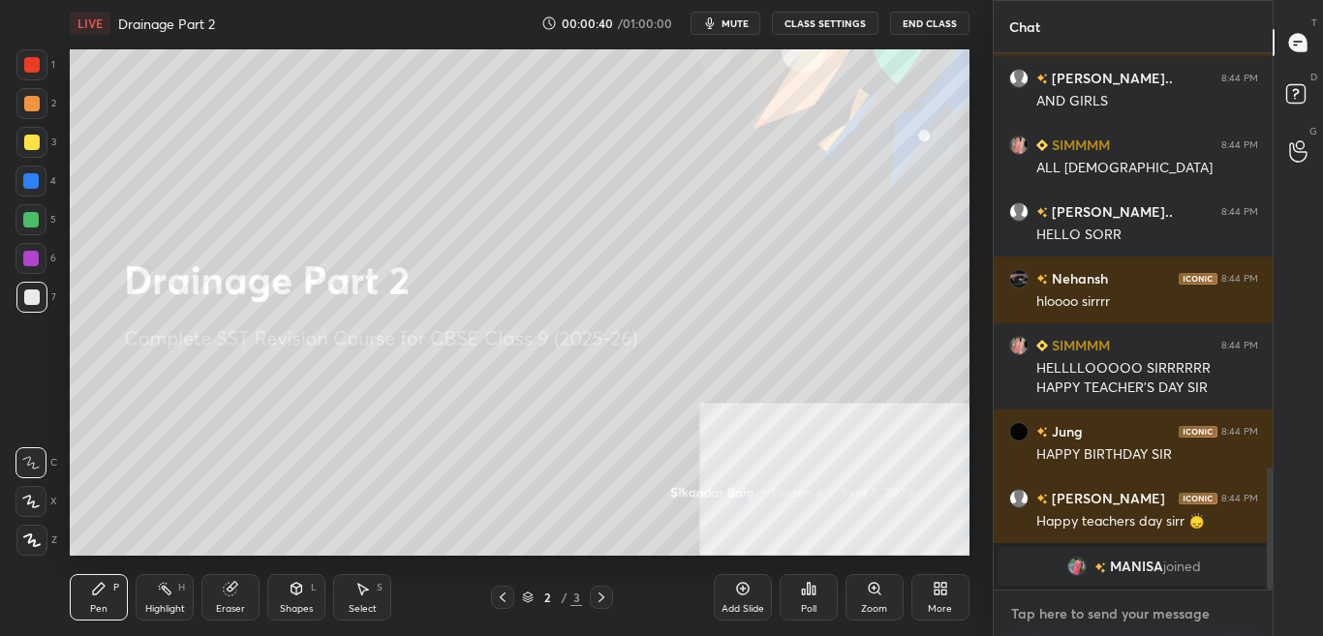
scroll to position [1697, 0]
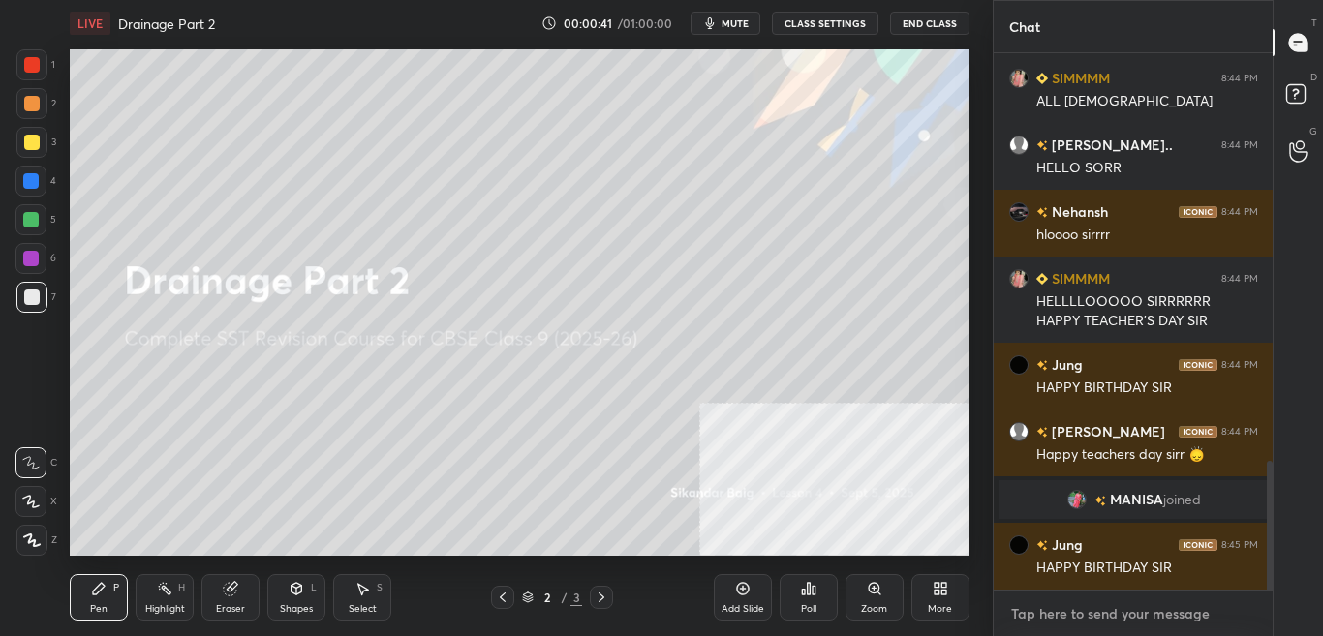
click at [1086, 611] on textarea at bounding box center [1133, 613] width 249 height 31
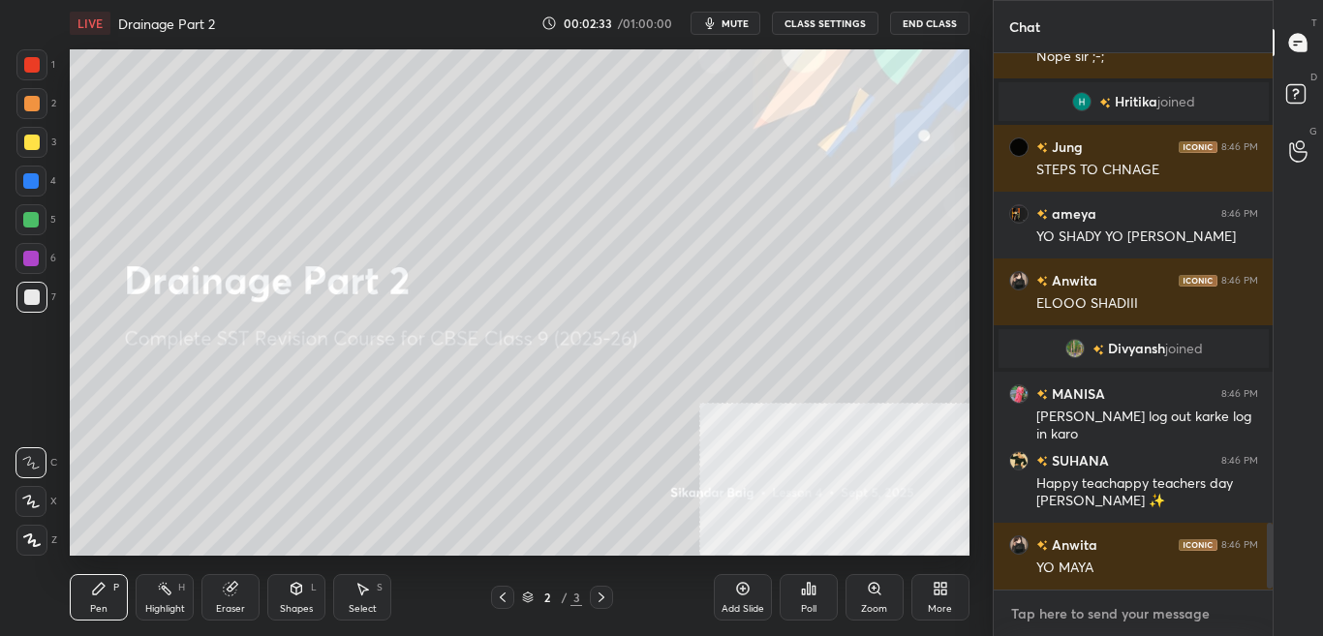
scroll to position [3823, 0]
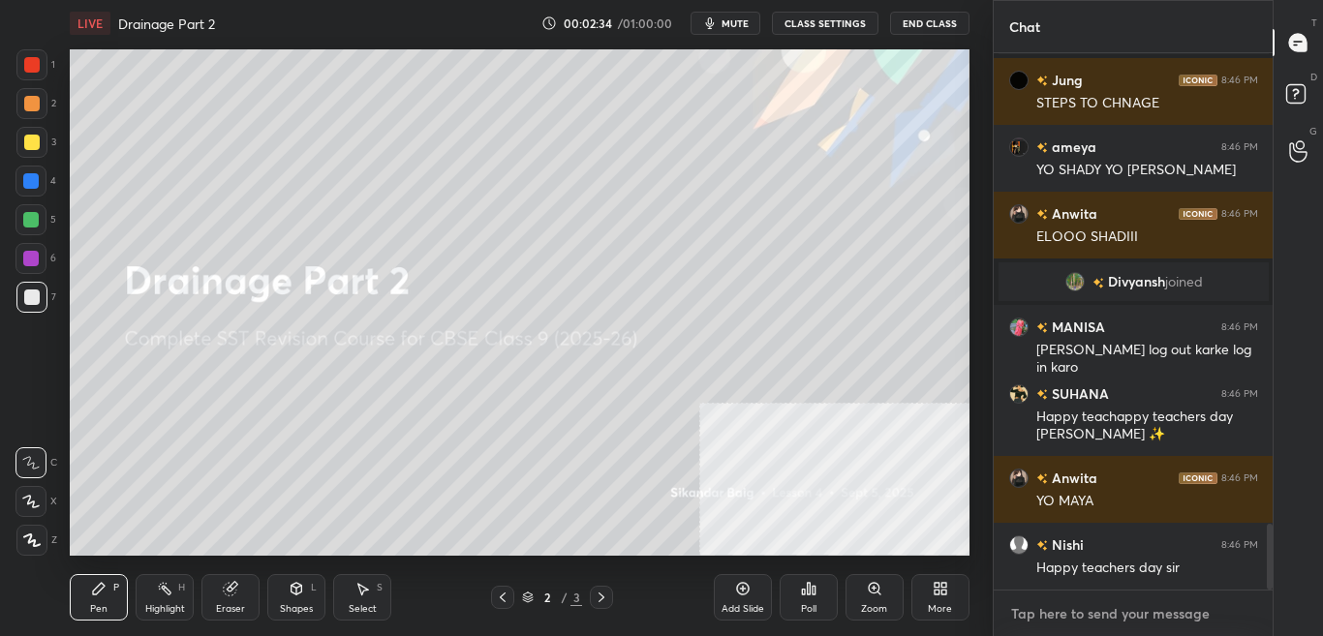
click at [1062, 603] on textarea at bounding box center [1133, 613] width 249 height 31
click at [1066, 607] on textarea at bounding box center [1133, 613] width 249 height 31
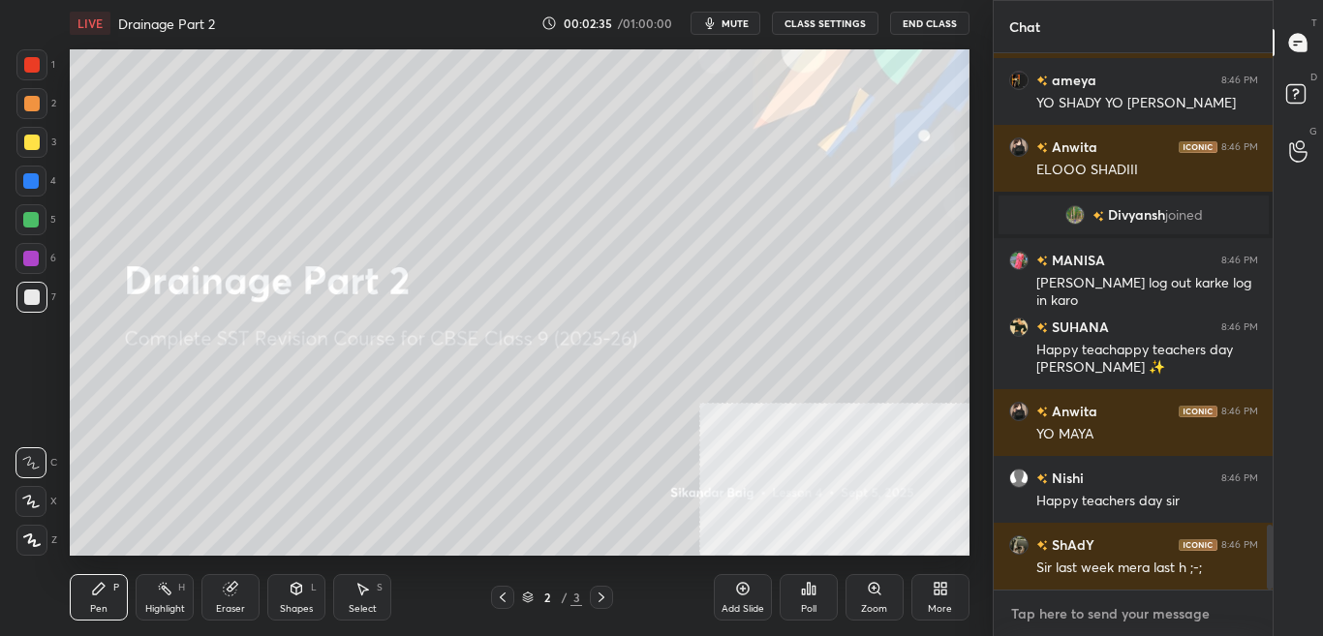
click at [1062, 612] on textarea at bounding box center [1133, 613] width 249 height 31
click at [1063, 614] on textarea at bounding box center [1133, 613] width 249 height 31
click at [1061, 616] on textarea at bounding box center [1133, 613] width 249 height 31
click at [1060, 614] on textarea at bounding box center [1133, 613] width 249 height 31
click at [1061, 611] on textarea at bounding box center [1133, 613] width 249 height 31
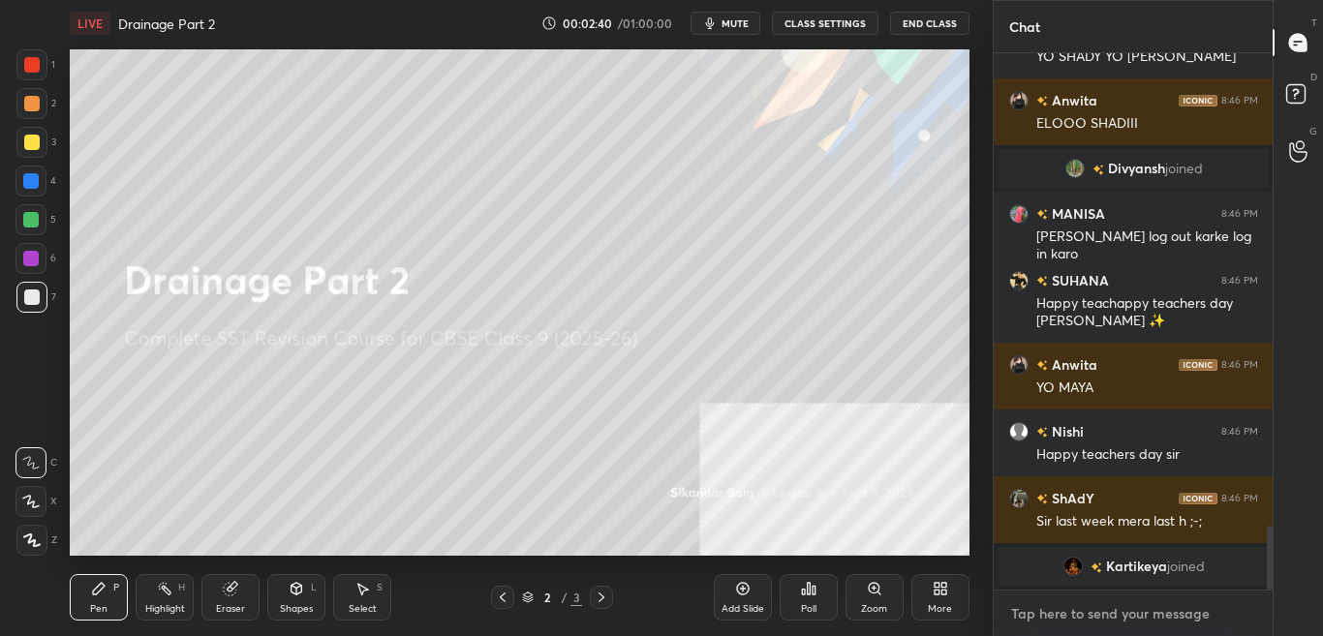
click at [1062, 612] on textarea at bounding box center [1133, 613] width 249 height 31
click at [1065, 610] on textarea at bounding box center [1133, 613] width 249 height 31
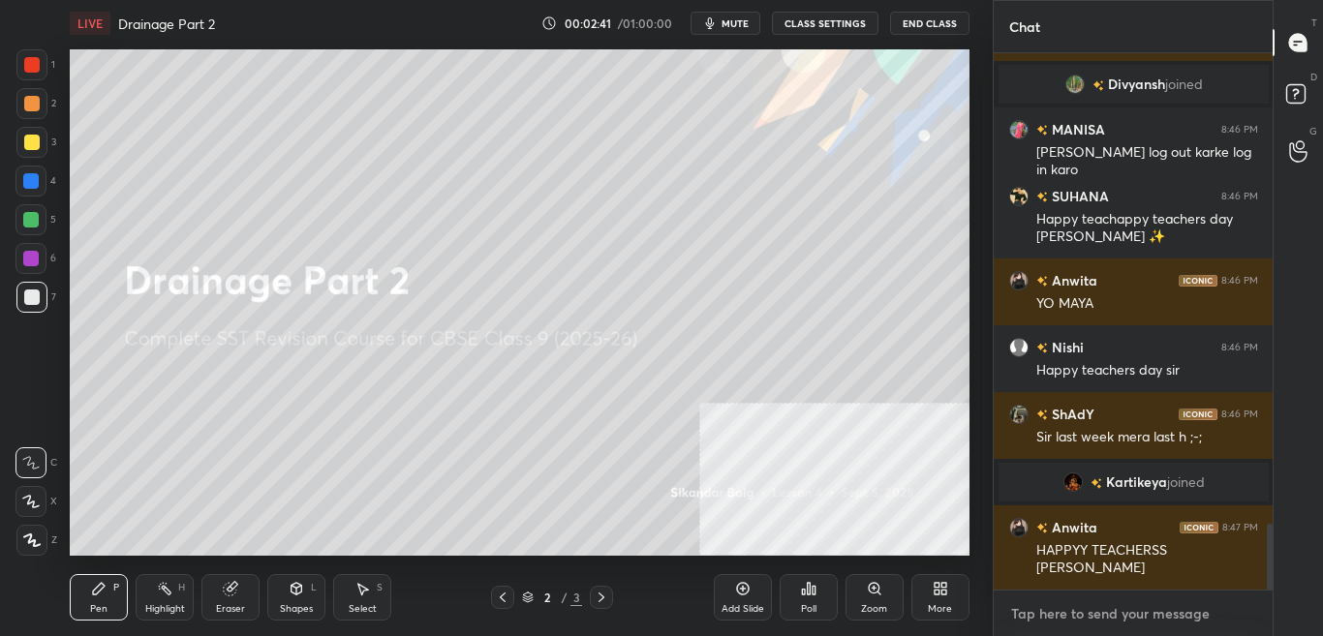
click at [1062, 612] on textarea at bounding box center [1133, 613] width 249 height 31
click at [1061, 611] on textarea at bounding box center [1133, 613] width 249 height 31
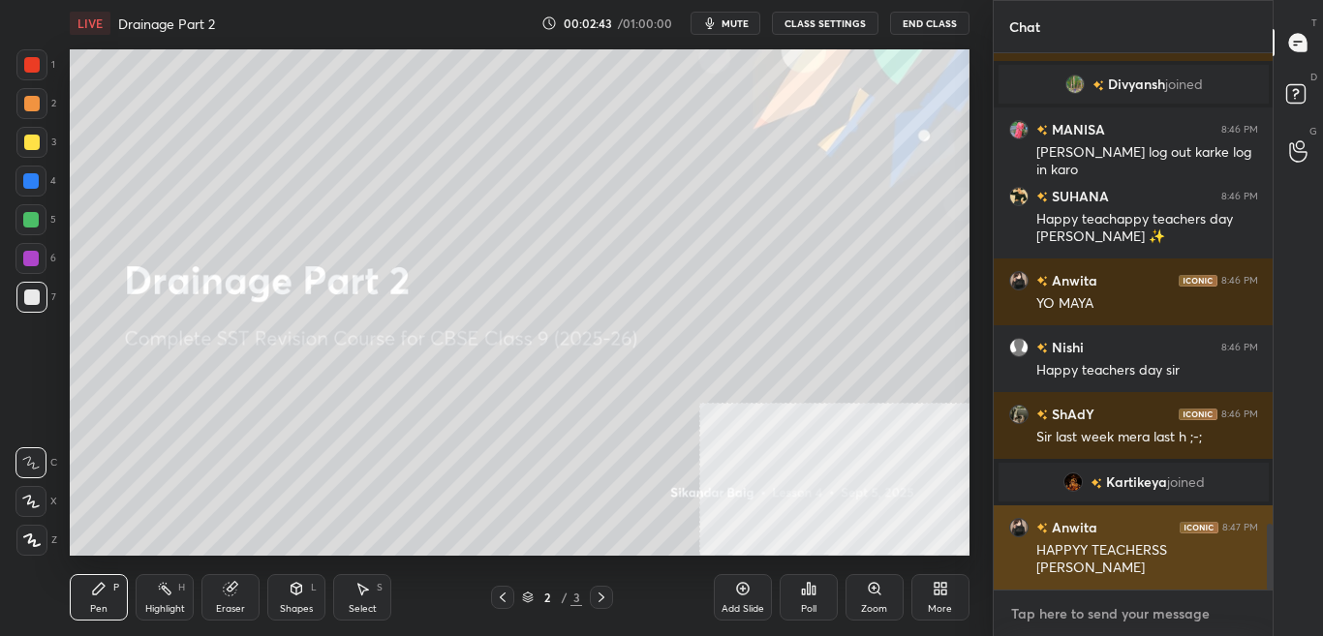
type textarea "T"
type textarea "x"
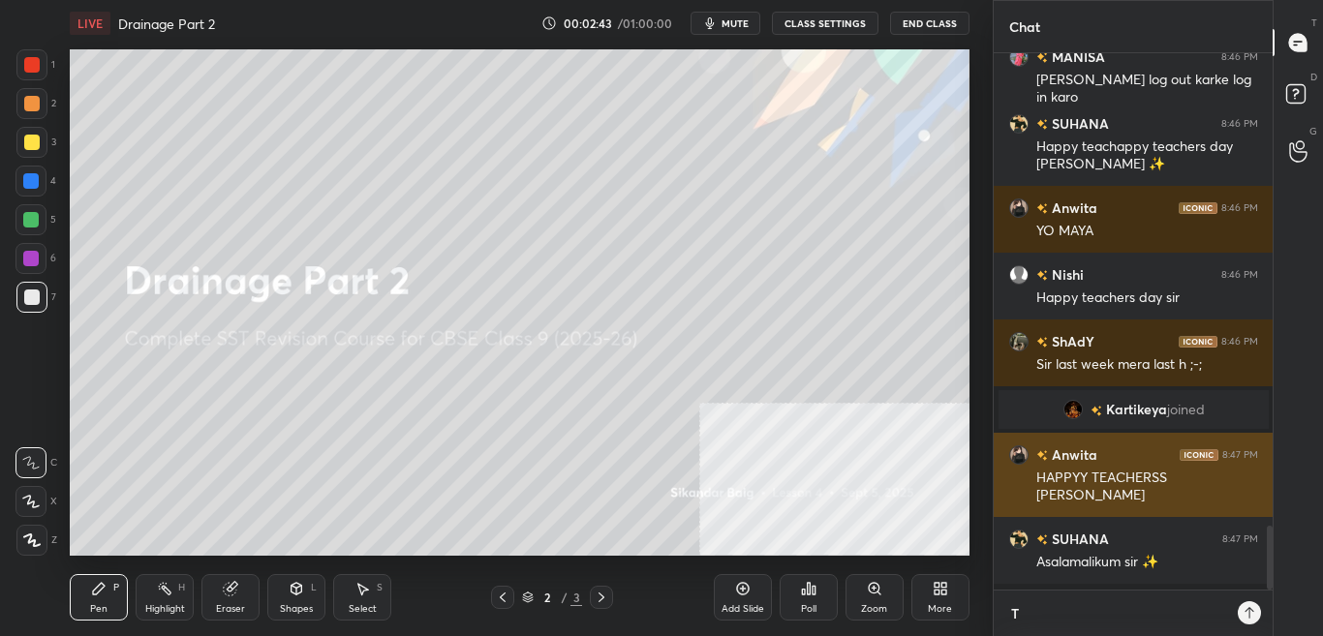
scroll to position [531, 273]
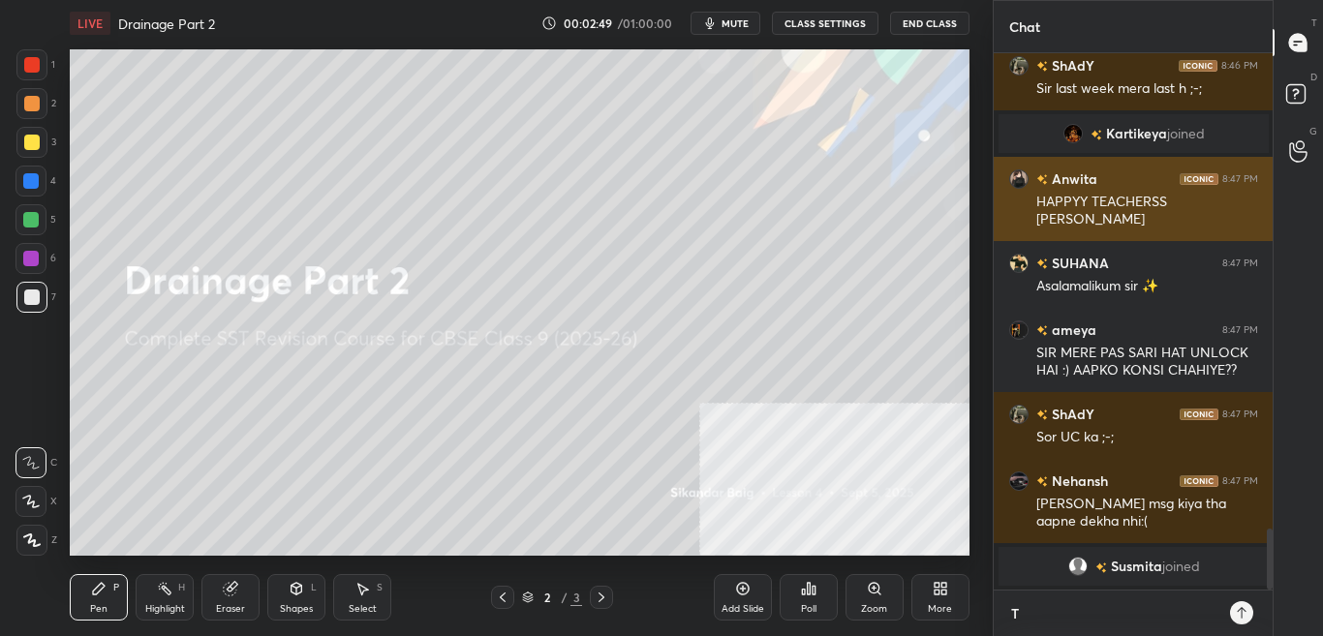
type textarea "x"
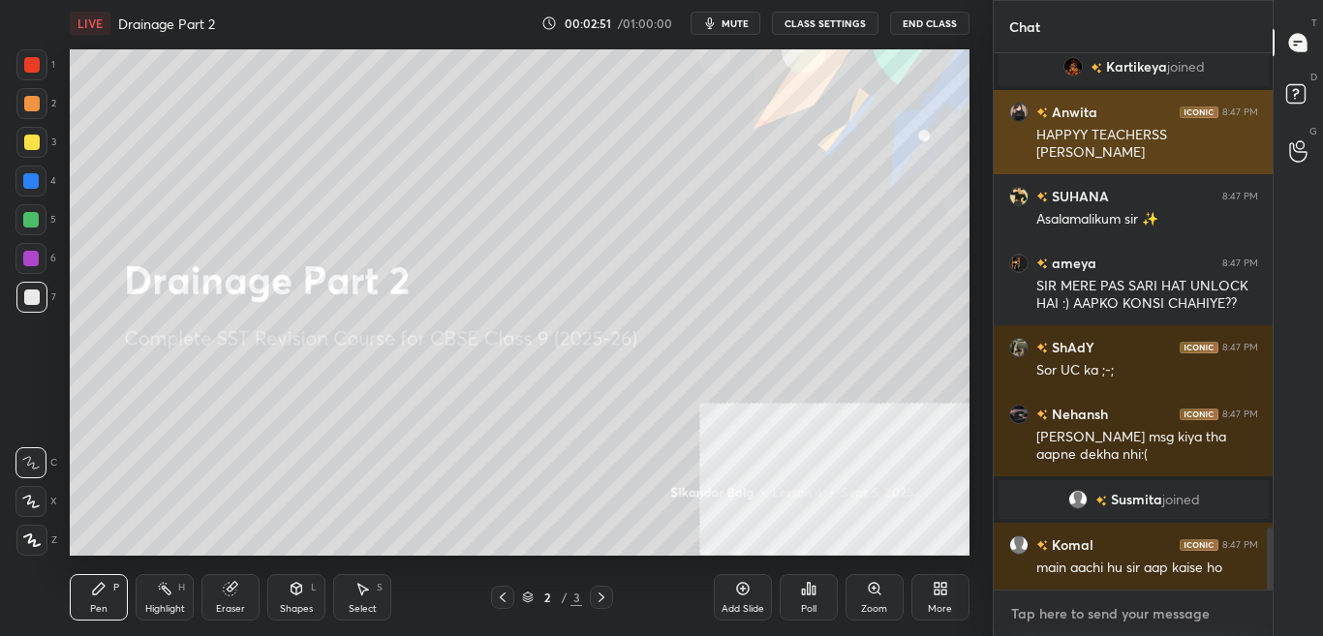
type textarea "t"
type textarea "x"
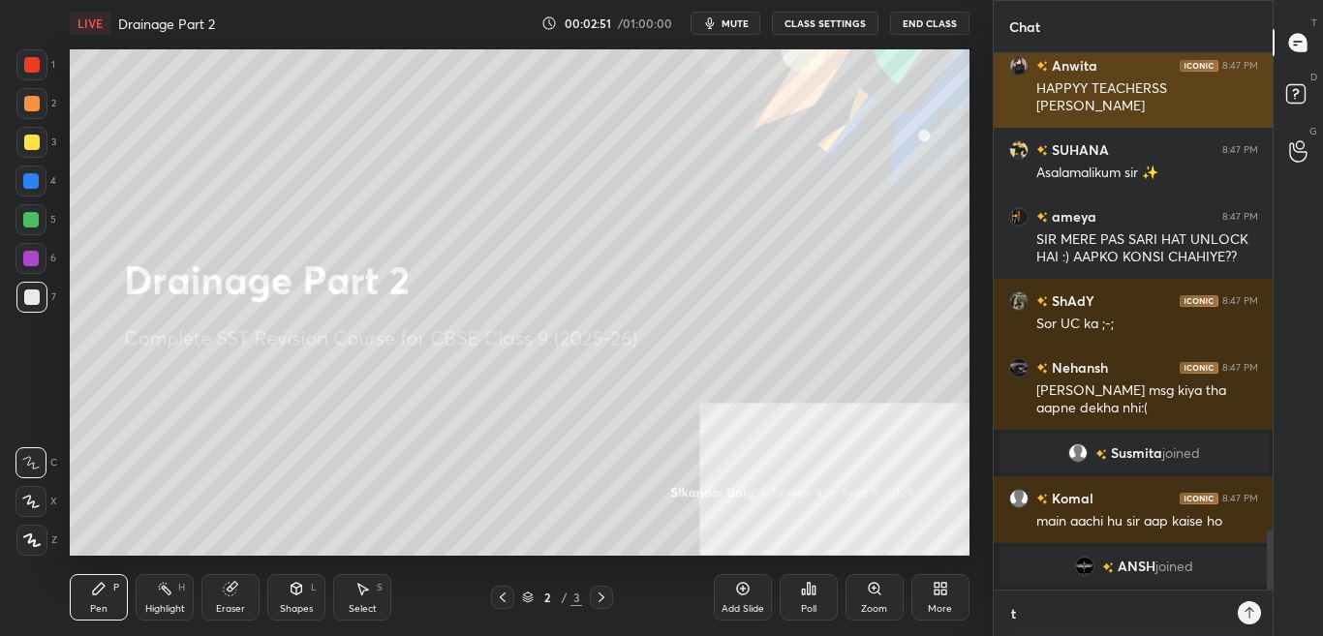
type textarea "t."
type textarea "x"
type textarea "t.m"
type textarea "x"
type textarea "[DOMAIN_NAME]"
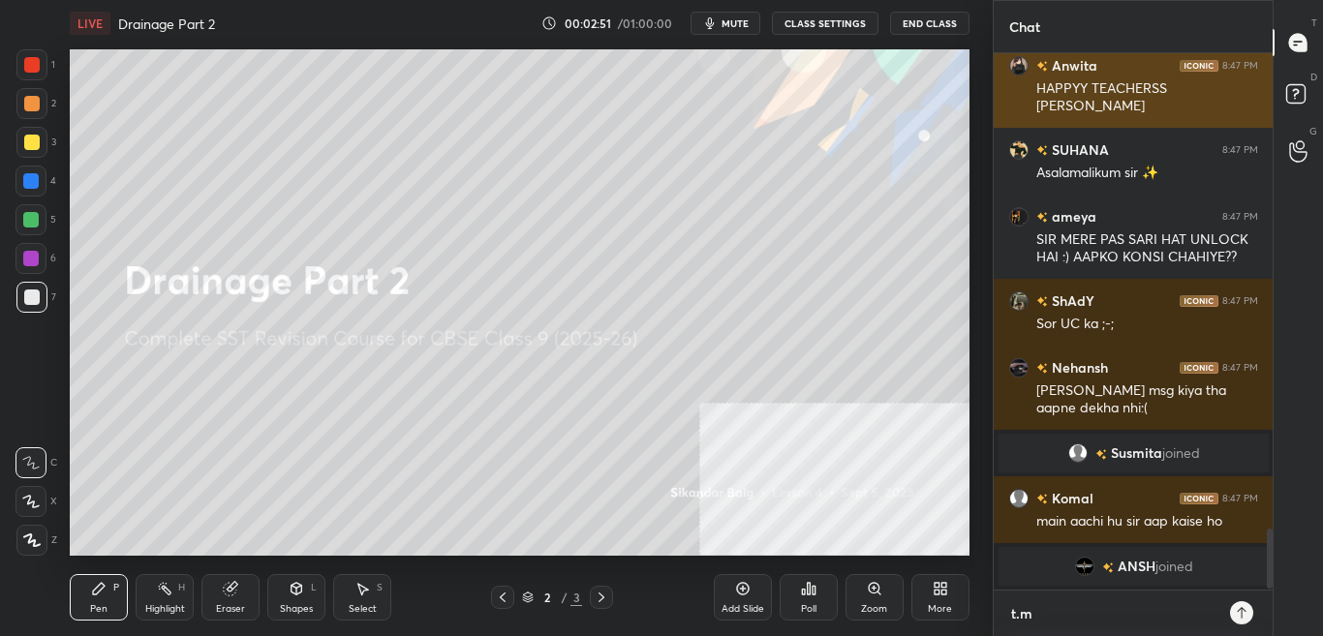
type textarea "x"
type textarea "[DOMAIN_NAME][URL]"
type textarea "x"
type textarea "[DOMAIN_NAME][URL]"
type textarea "x"
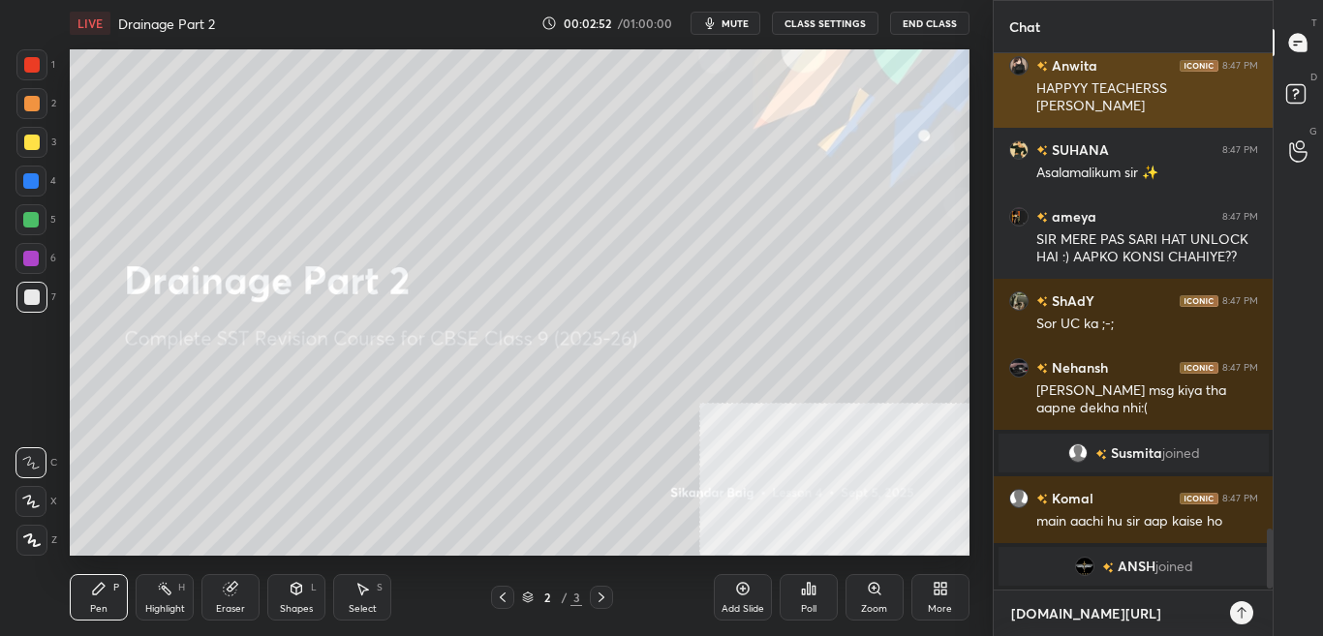
type textarea "[DOMAIN_NAME][URL]"
type textarea "x"
type textarea "[DOMAIN_NAME][URL]"
type textarea "x"
type textarea "[DOMAIN_NAME][URL]"
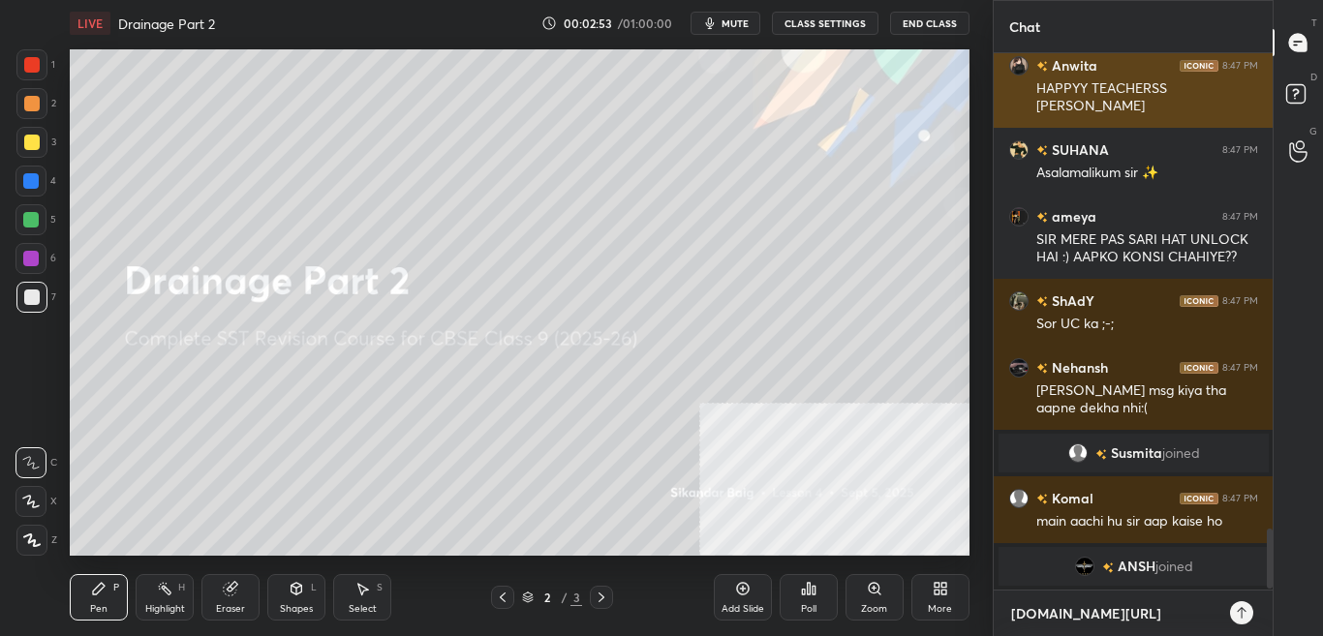
type textarea "x"
type textarea "[DOMAIN_NAME][URL]"
type textarea "x"
type textarea "[DOMAIN_NAME][URL][PERSON_NAME]"
type textarea "x"
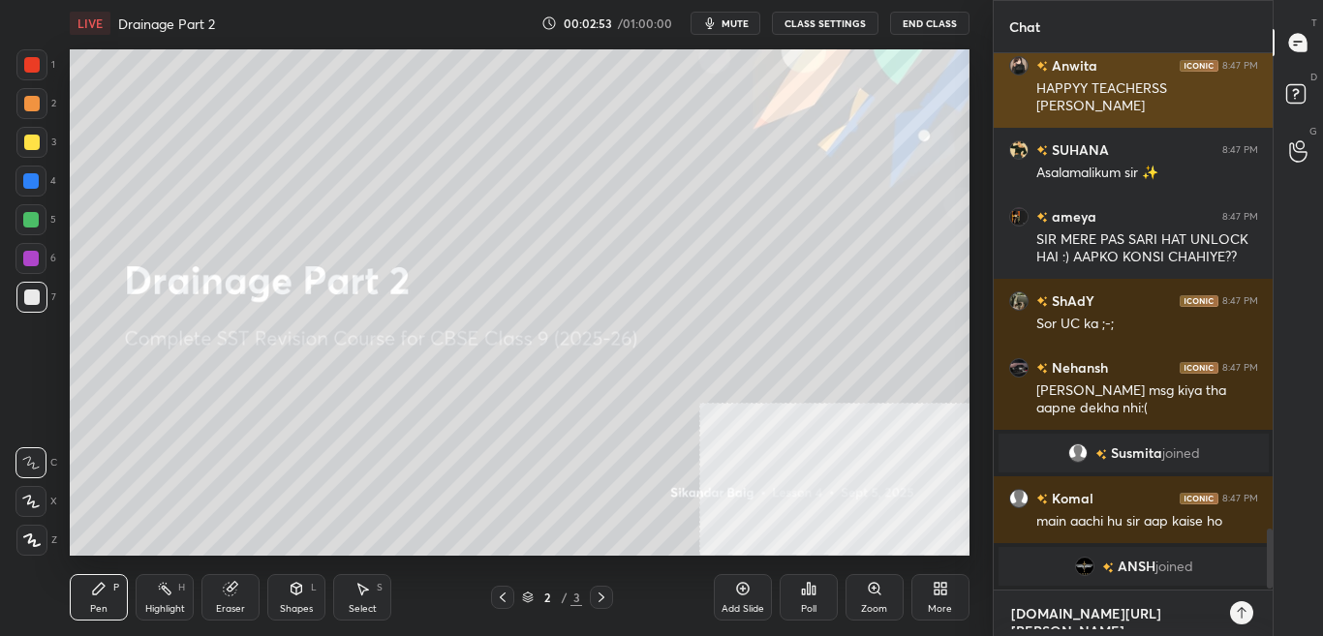
type textarea "[DOMAIN_NAME][URL]"
type textarea "x"
type textarea "[DOMAIN_NAME][URL]"
type textarea "x"
type textarea "[DOMAIN_NAME][URL]"
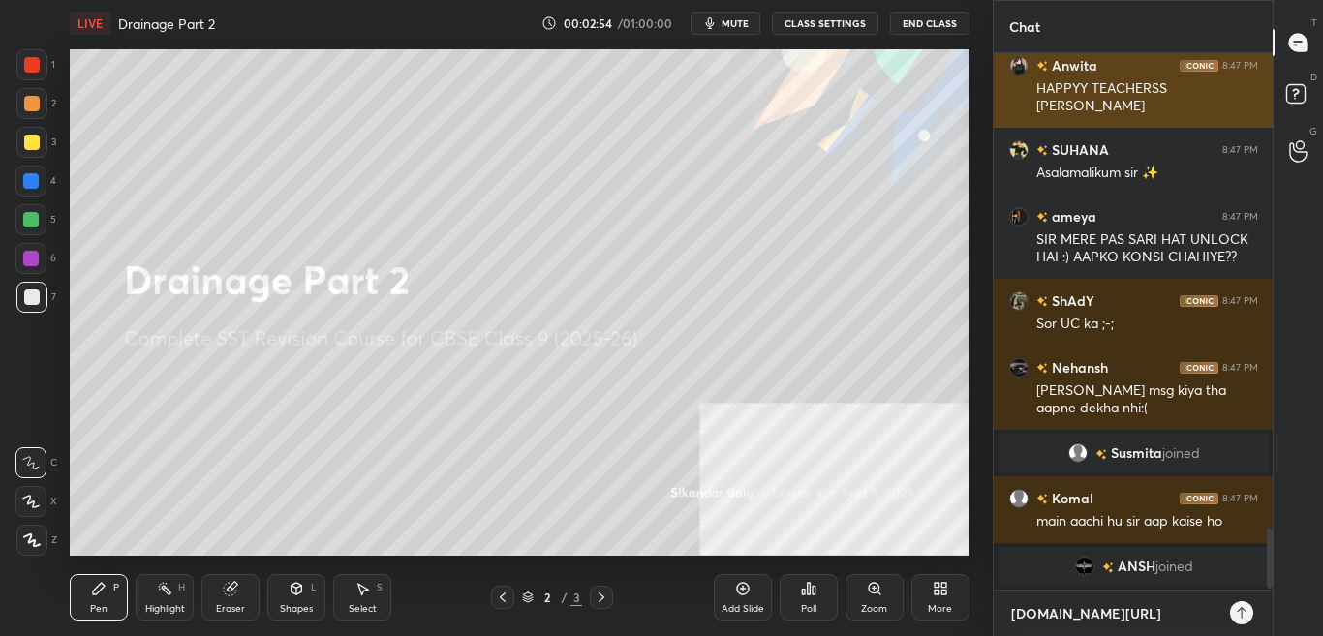
type textarea "x"
type textarea "[DOMAIN_NAME][URL]"
type textarea "x"
type textarea "[DOMAIN_NAME][URL]"
type textarea "x"
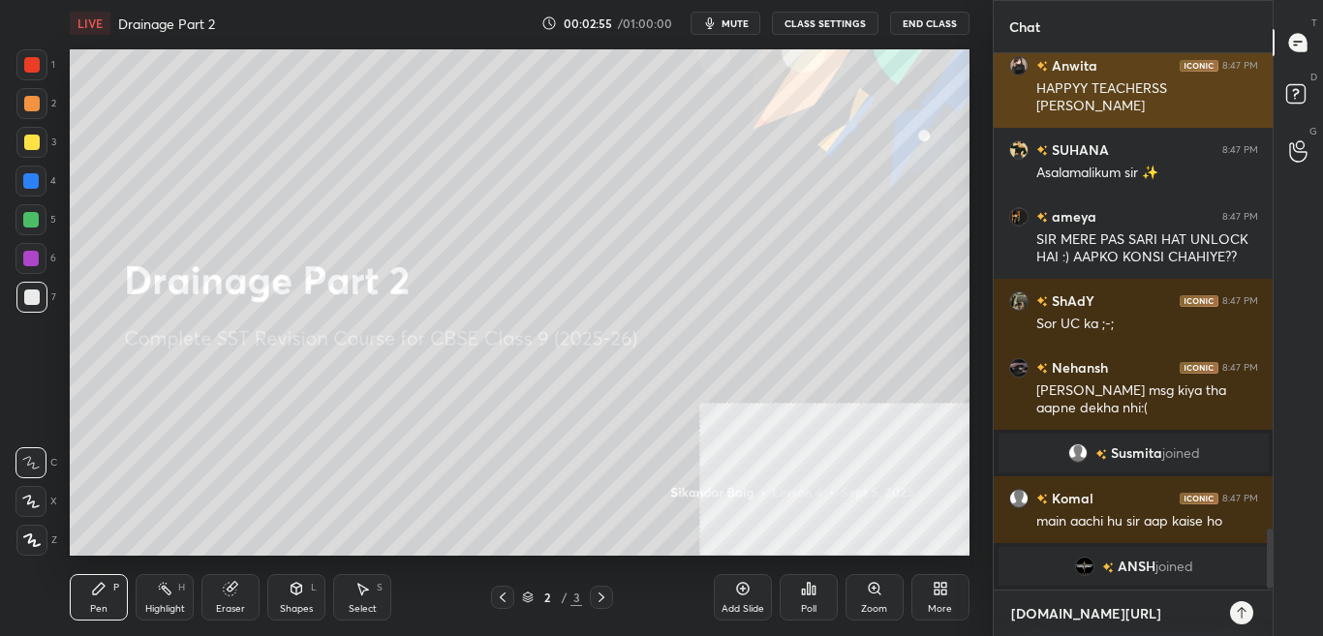
type textarea "[DOMAIN_NAME][URL]"
type textarea "x"
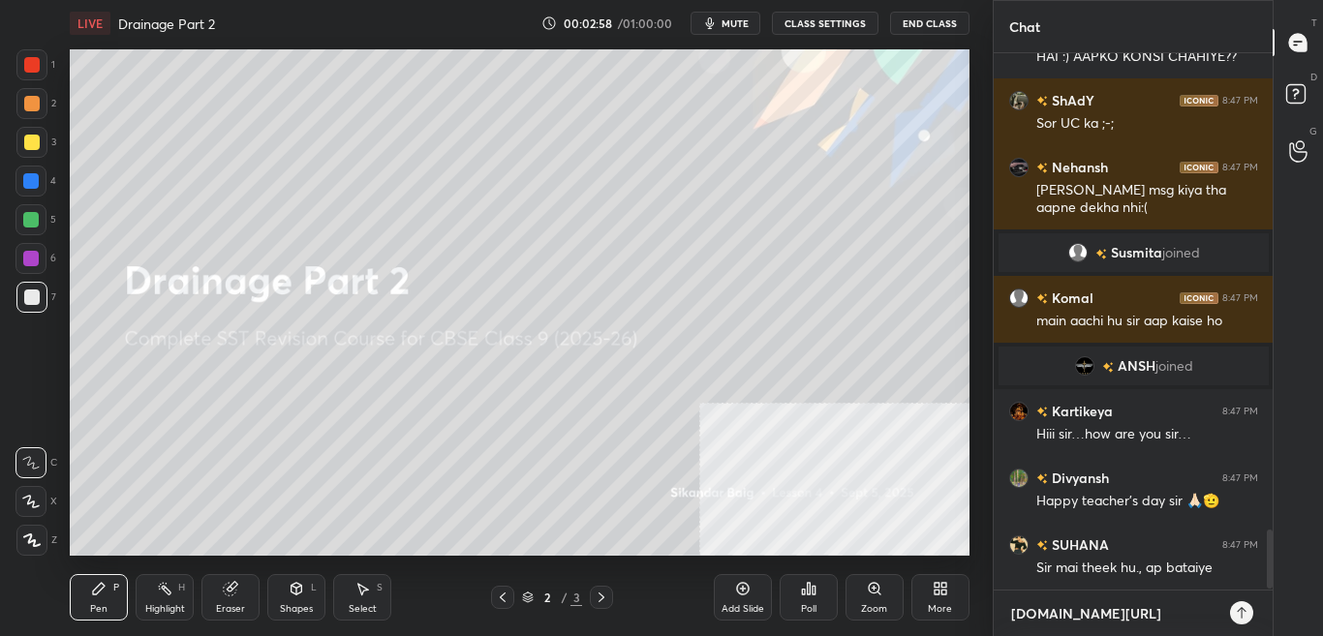
type textarea "t.me/sikandarcbse9"
type textarea "x"
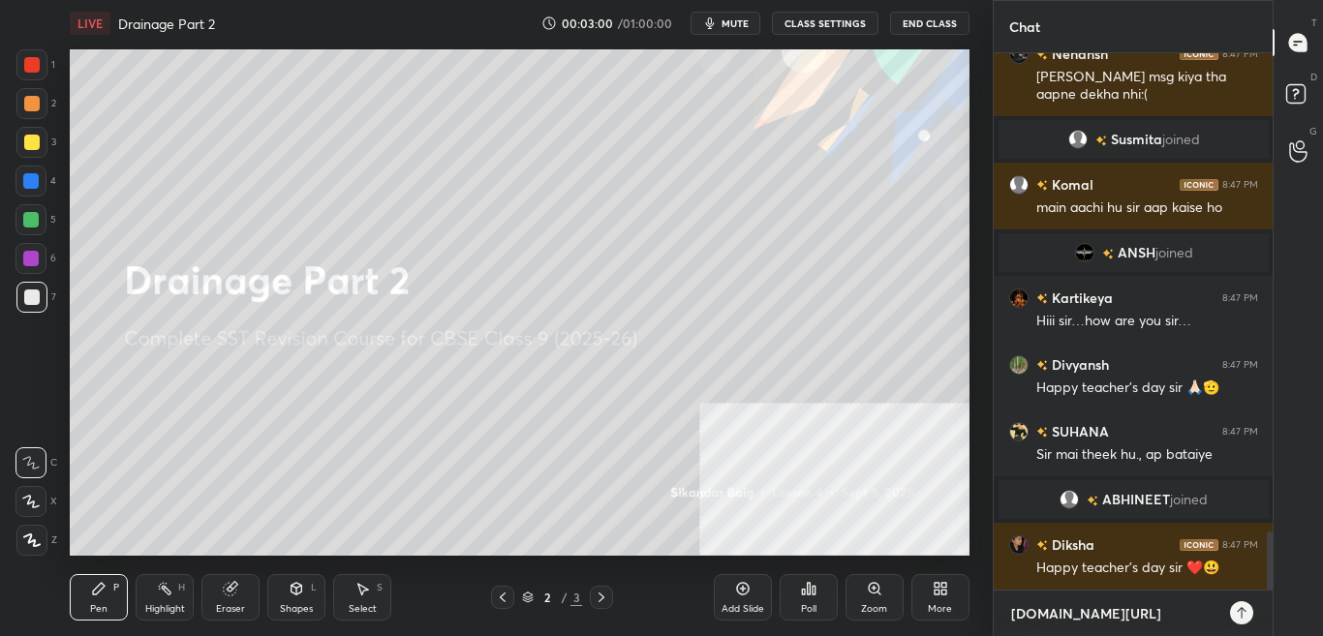
type textarea "t.me/sikandarcbse9t"
type textarea "x"
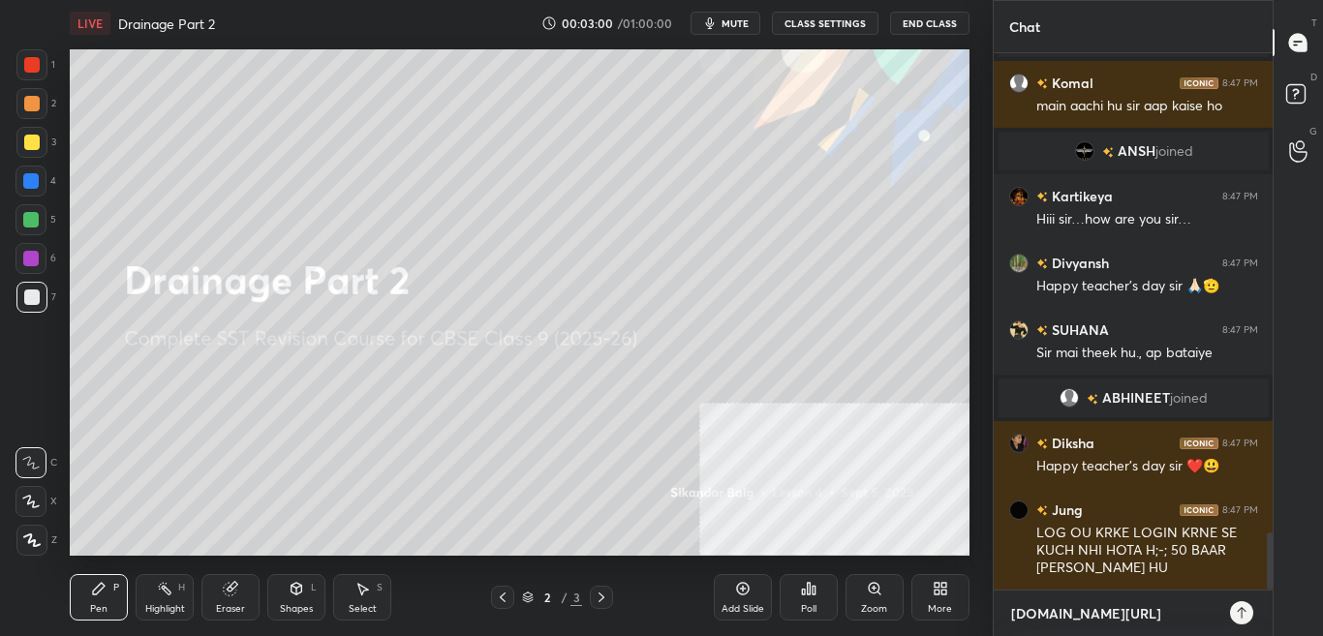
type textarea "t.me/sikandarcbse9th"
type textarea "x"
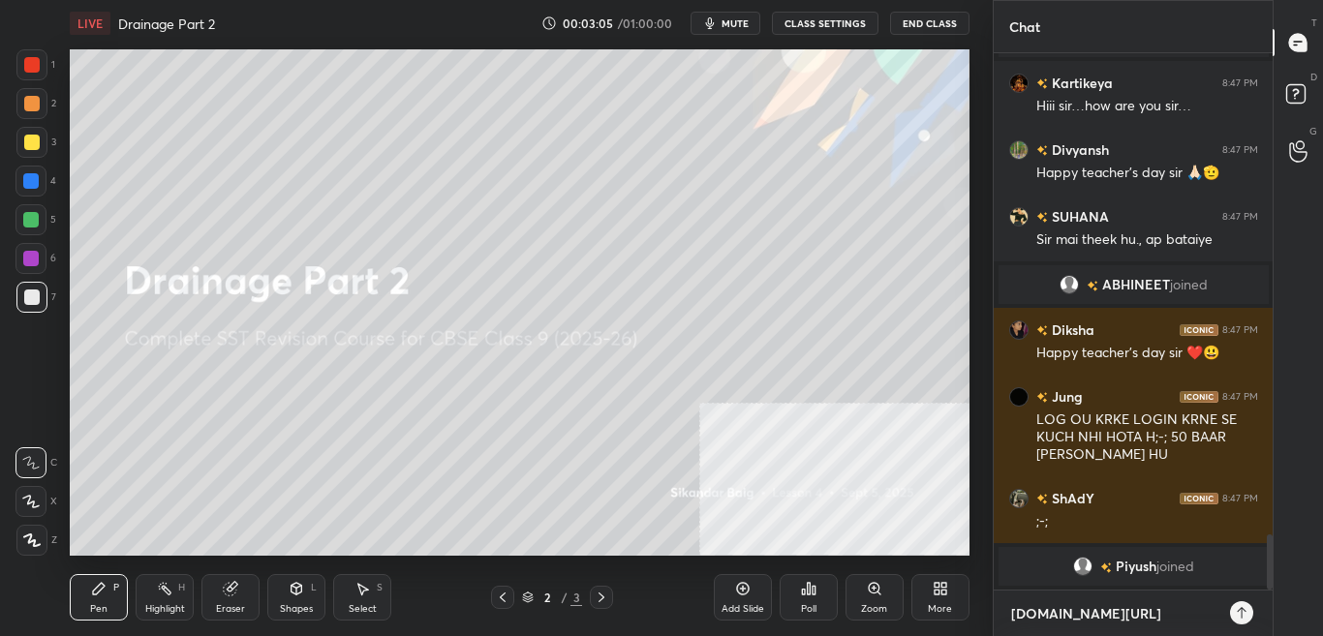
type textarea "t.me/sikandarcbse9th"
type textarea "x"
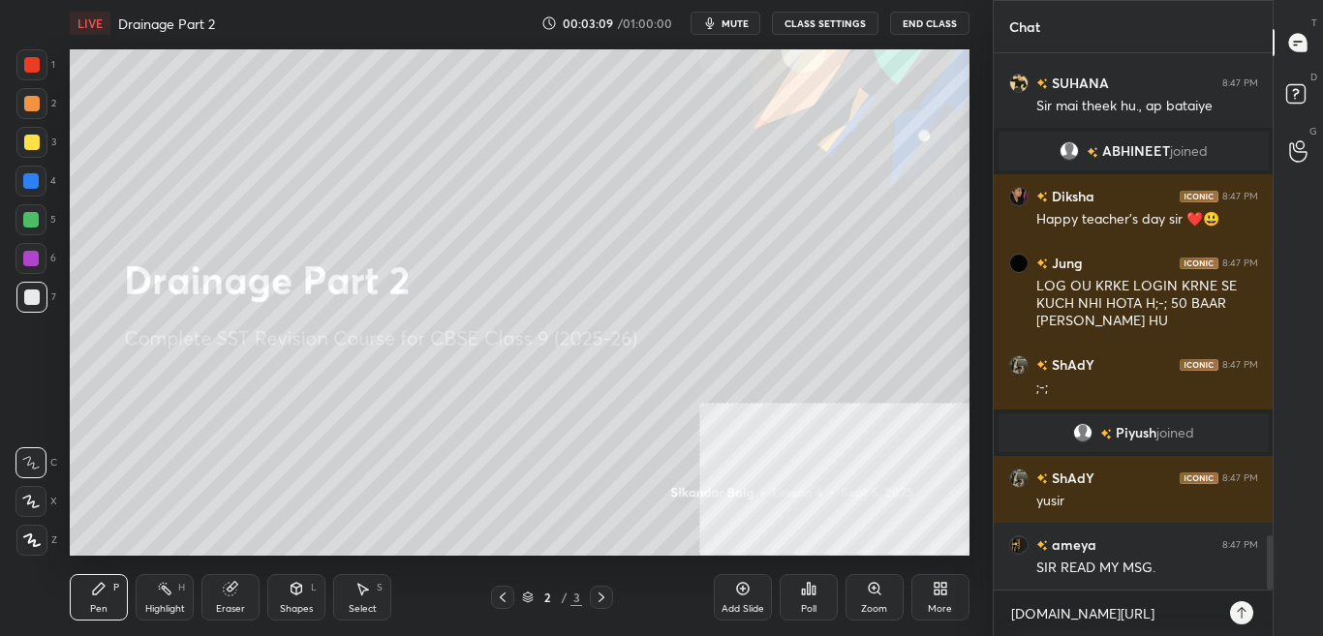
click at [1238, 617] on icon at bounding box center [1241, 612] width 15 height 15
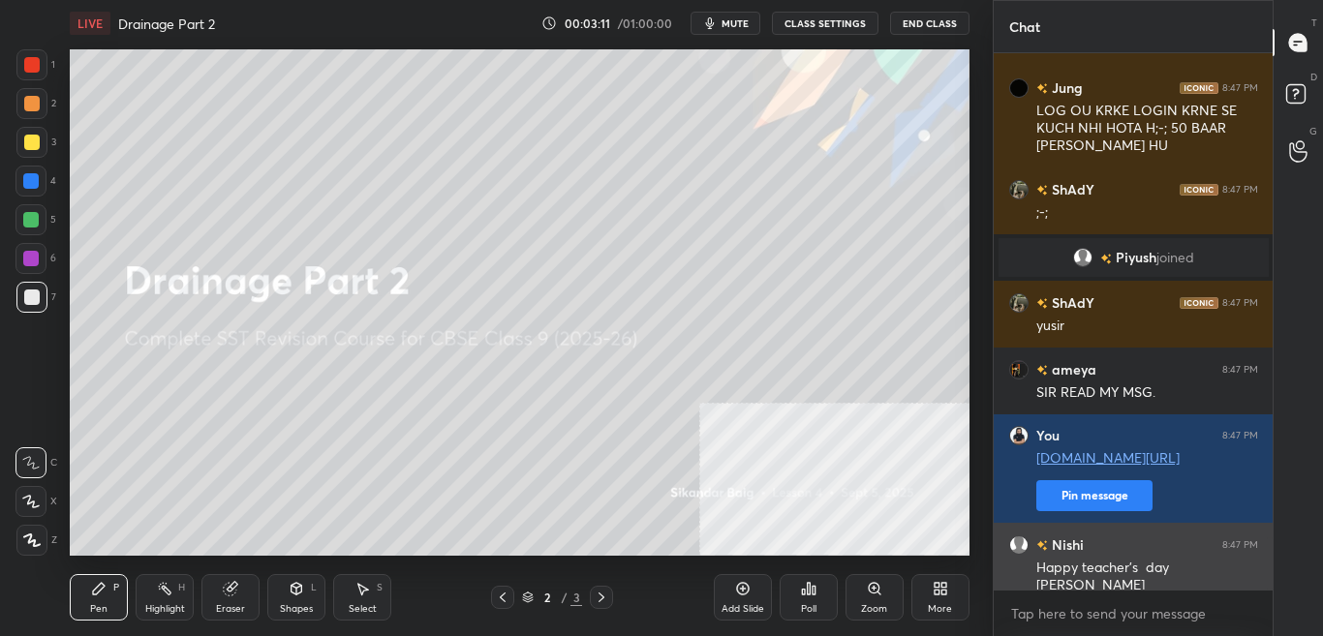
type textarea "x"
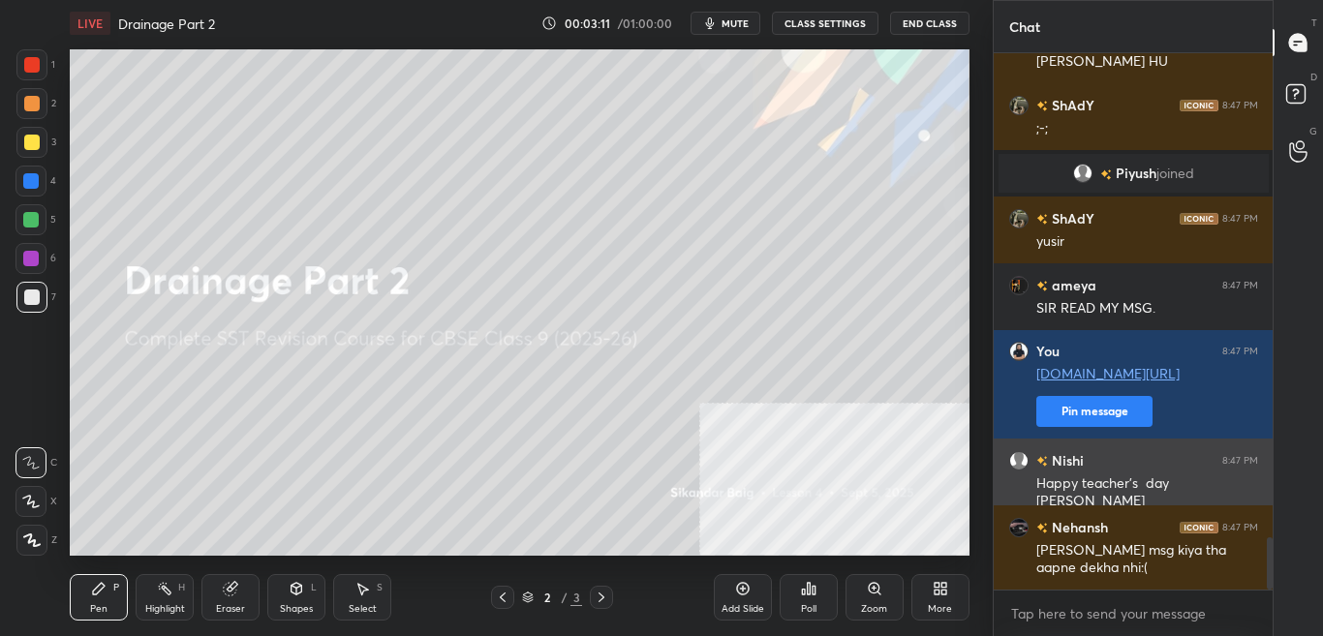
click at [1120, 482] on div "Happy teacher's day sir" at bounding box center [1147, 492] width 222 height 37
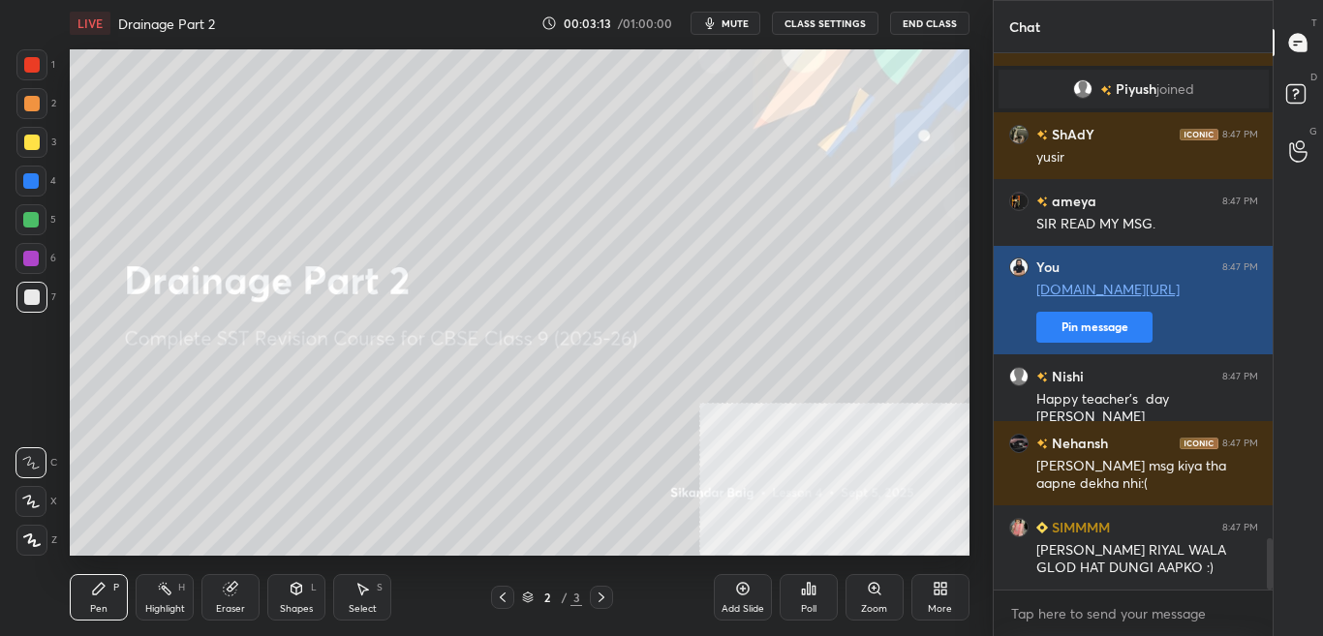
click at [1092, 328] on button "Pin message" at bounding box center [1094, 327] width 116 height 31
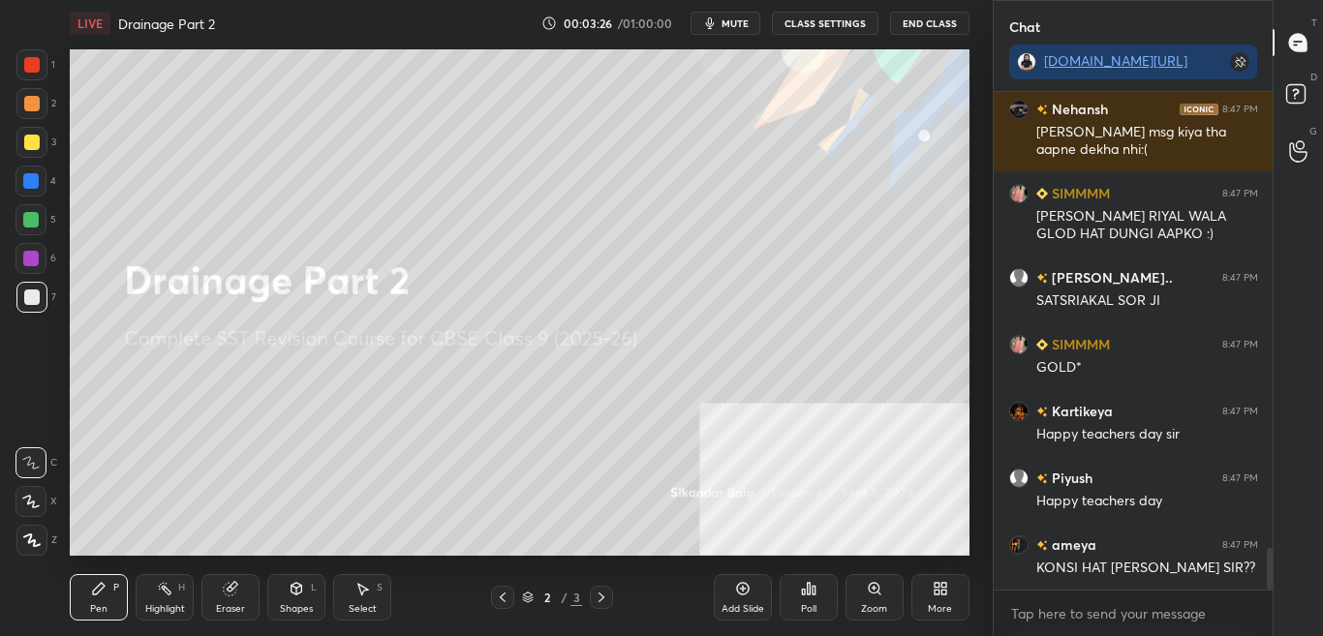
drag, startPoint x: 1269, startPoint y: 576, endPoint x: 1269, endPoint y: 591, distance: 14.5
click at [1271, 590] on div "Nishi 8:47 PM Happy teacher's day sir Nehansh 8:47 PM sir mene aapko msg kiya t…" at bounding box center [1133, 364] width 280 height 544
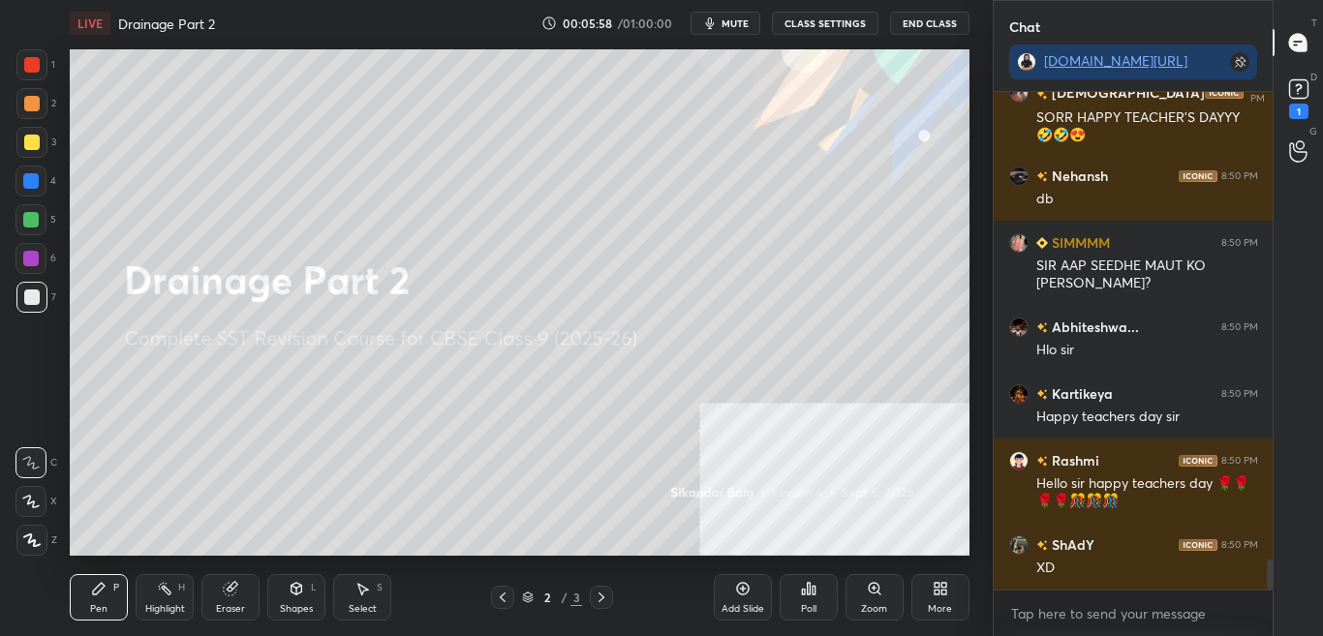
scroll to position [7670, 0]
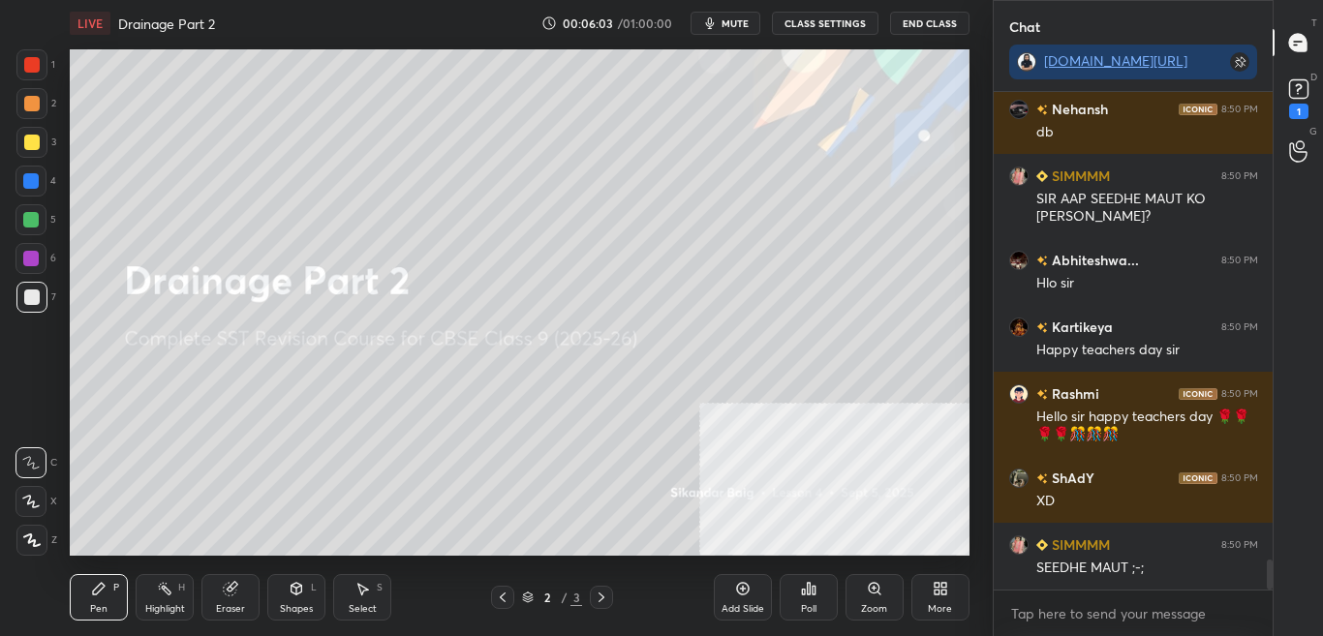
click at [834, 15] on button "CLASS SETTINGS" at bounding box center [825, 23] width 107 height 23
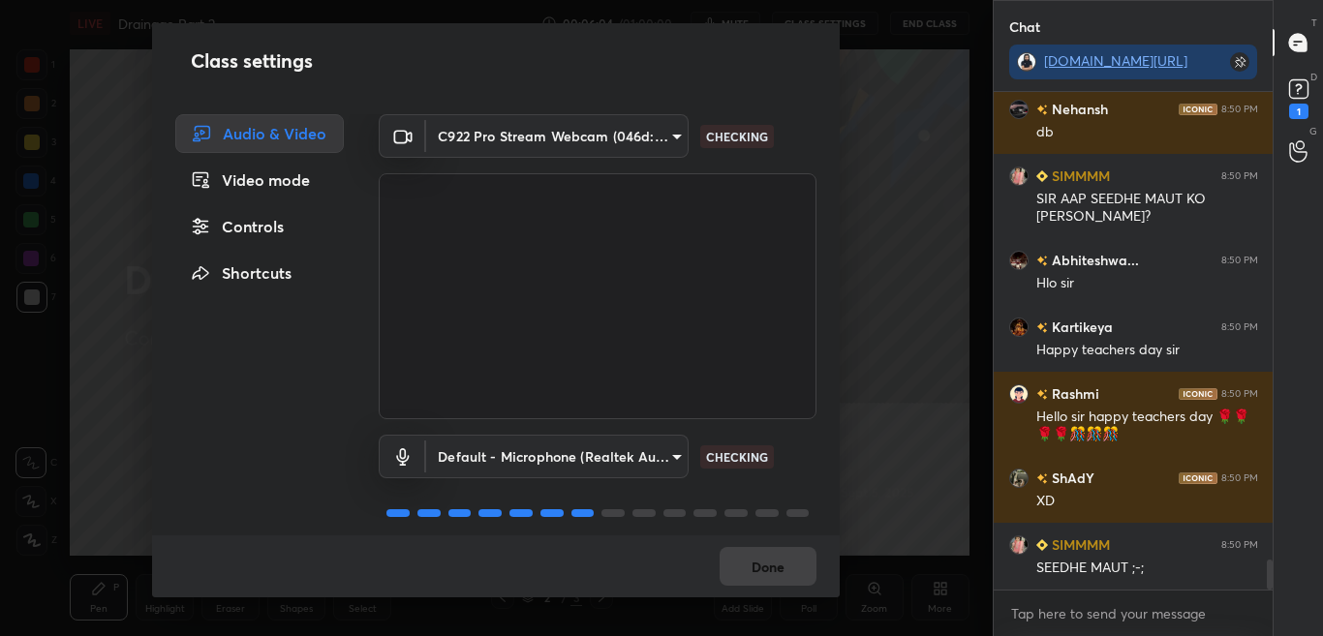
click at [282, 243] on div "Controls" at bounding box center [259, 226] width 168 height 39
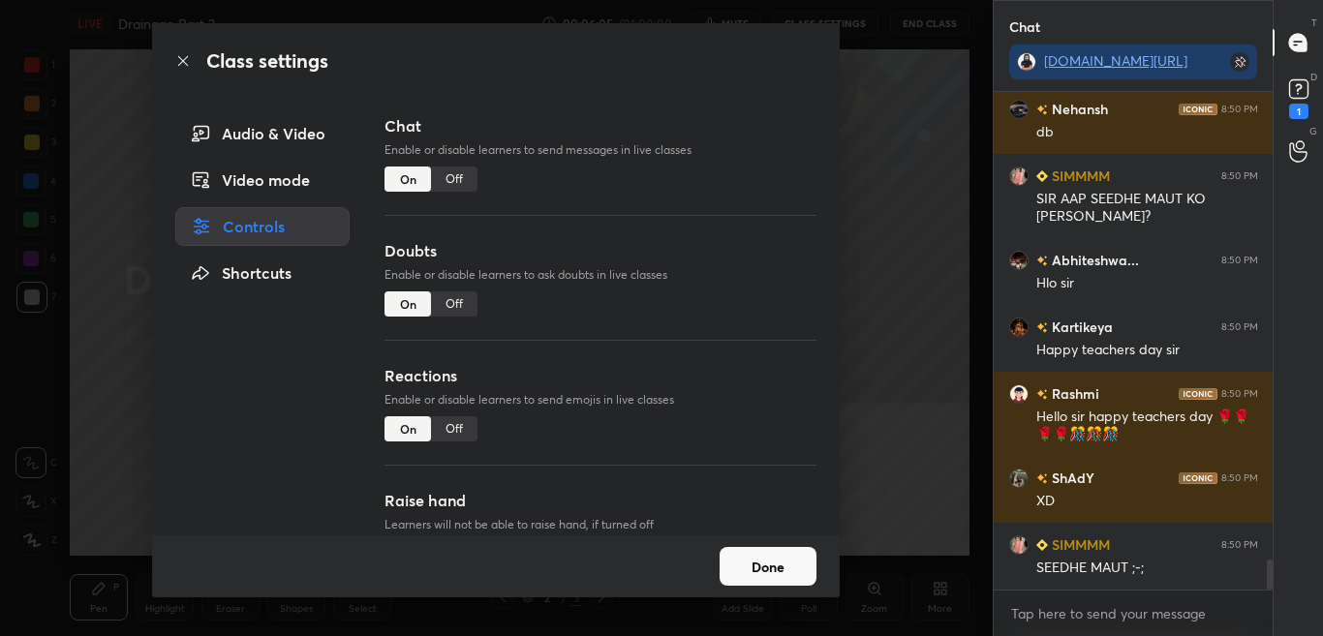
click at [464, 190] on div "Off" at bounding box center [454, 179] width 46 height 25
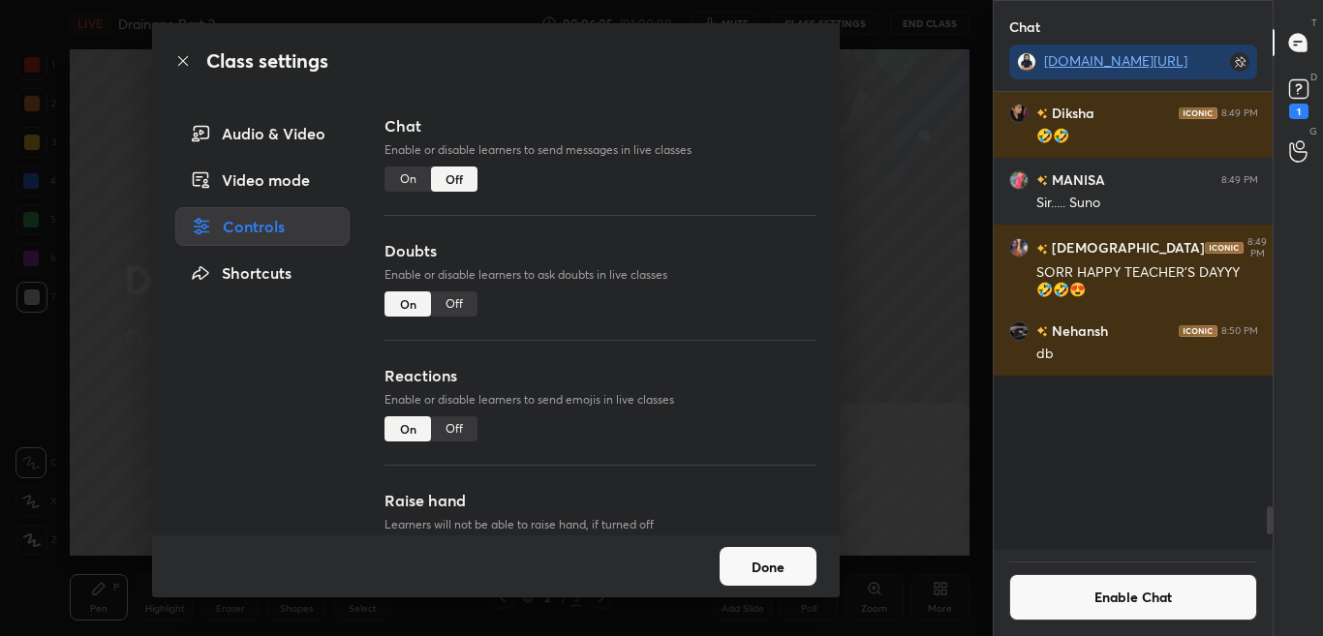
scroll to position [452, 273]
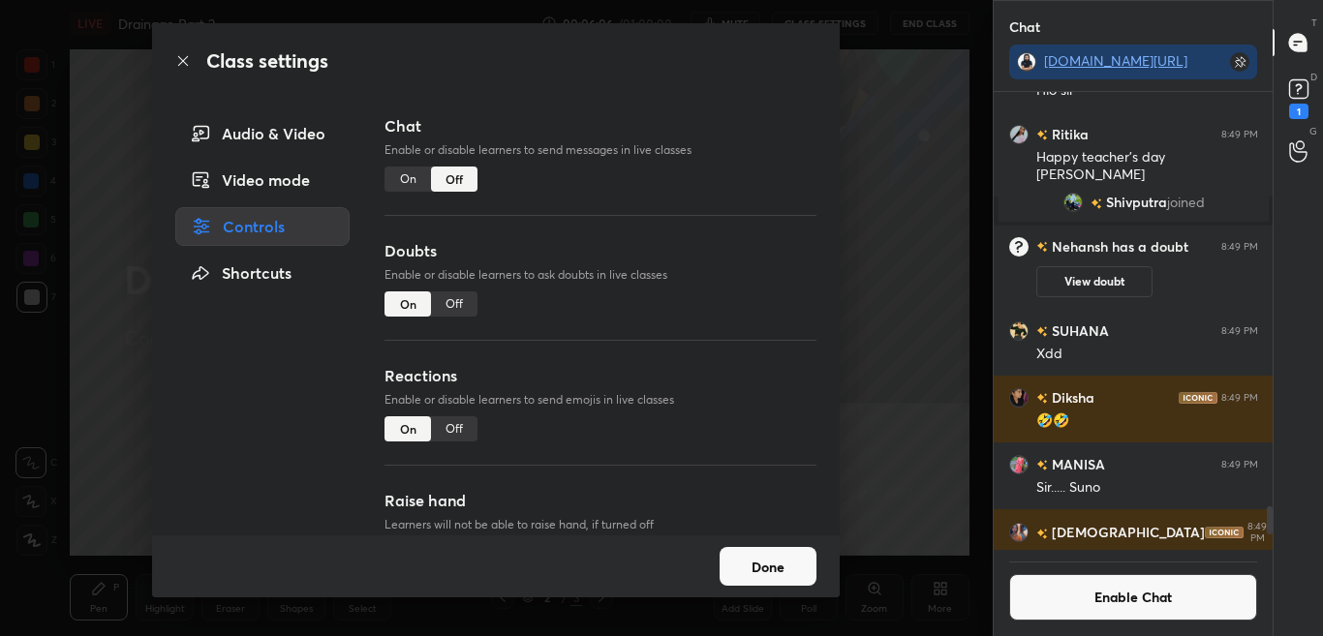
click at [190, 66] on icon at bounding box center [182, 60] width 15 height 15
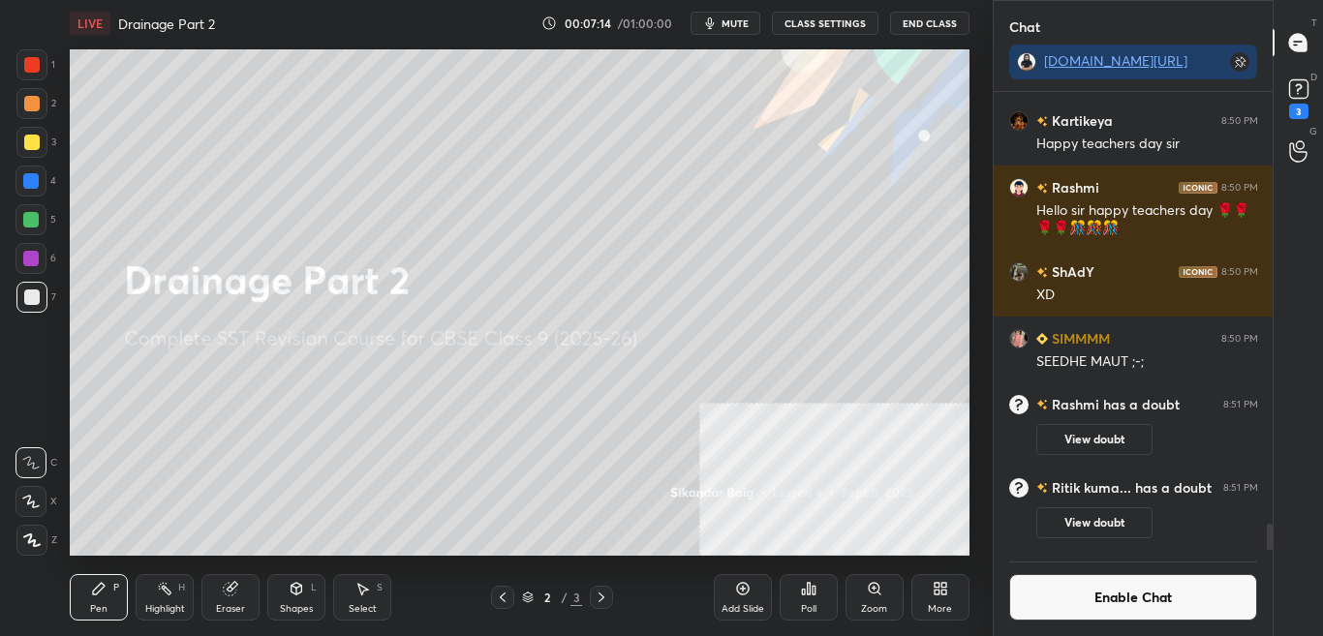
scroll to position [7604, 0]
click at [1059, 594] on button "Enable Chat" at bounding box center [1133, 597] width 249 height 46
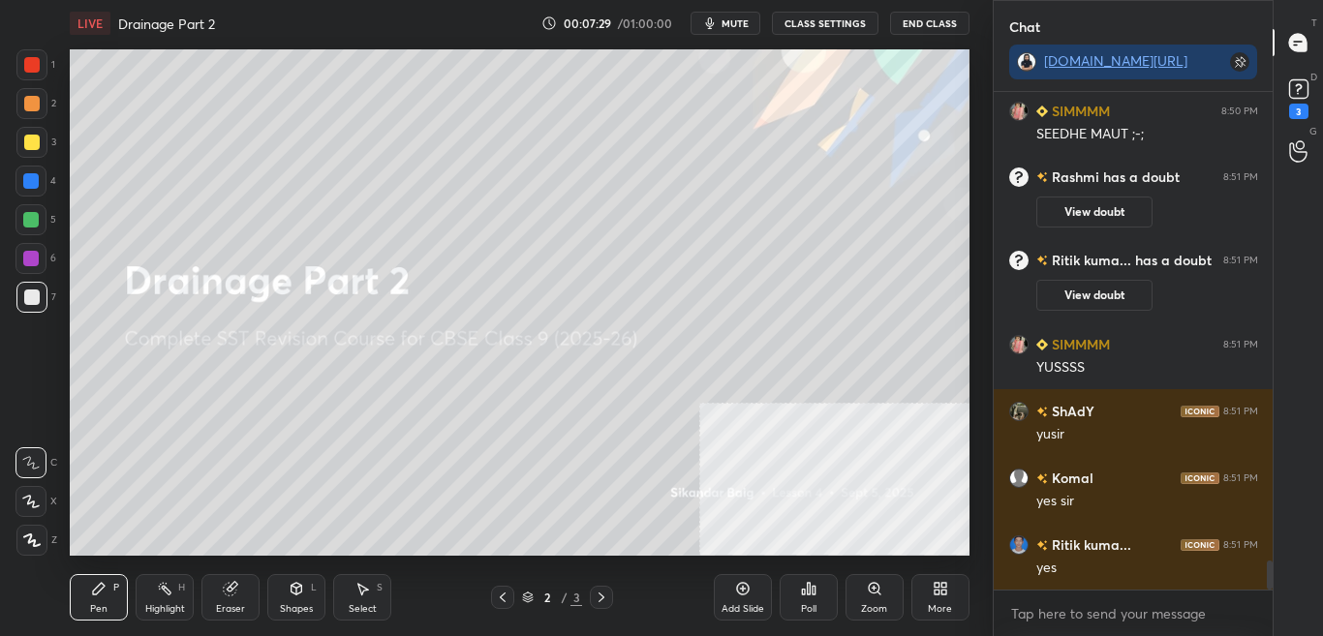
scroll to position [8046, 0]
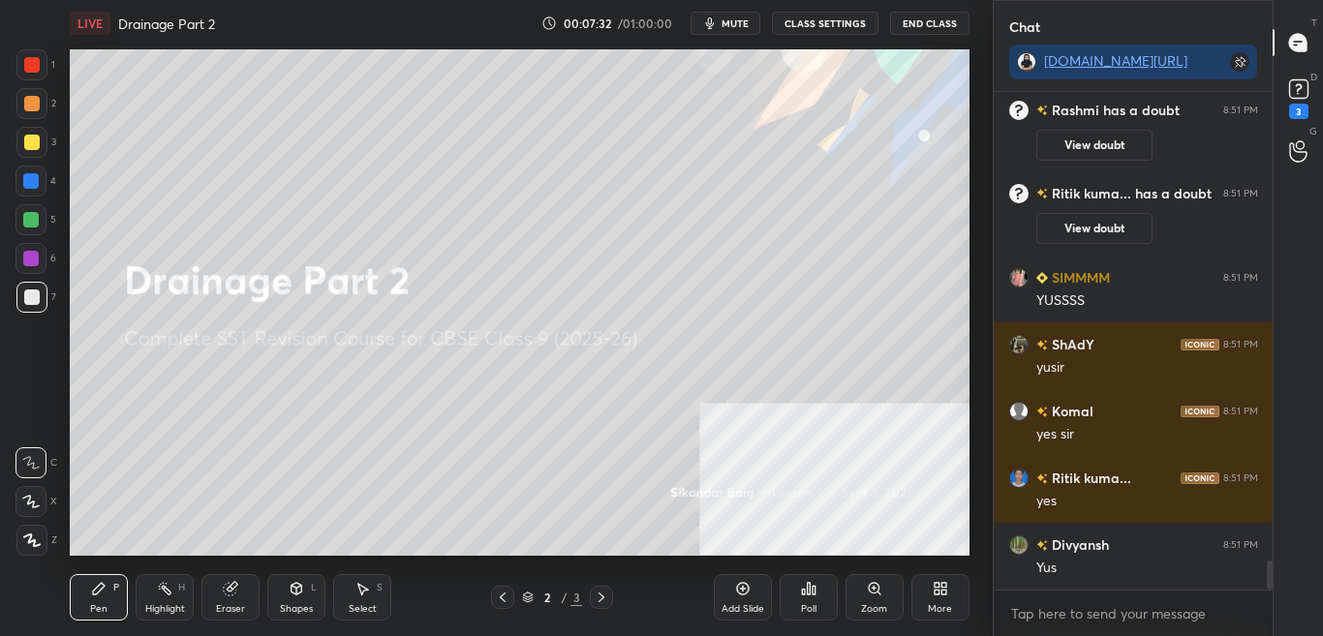
click at [949, 600] on div "More" at bounding box center [940, 597] width 58 height 46
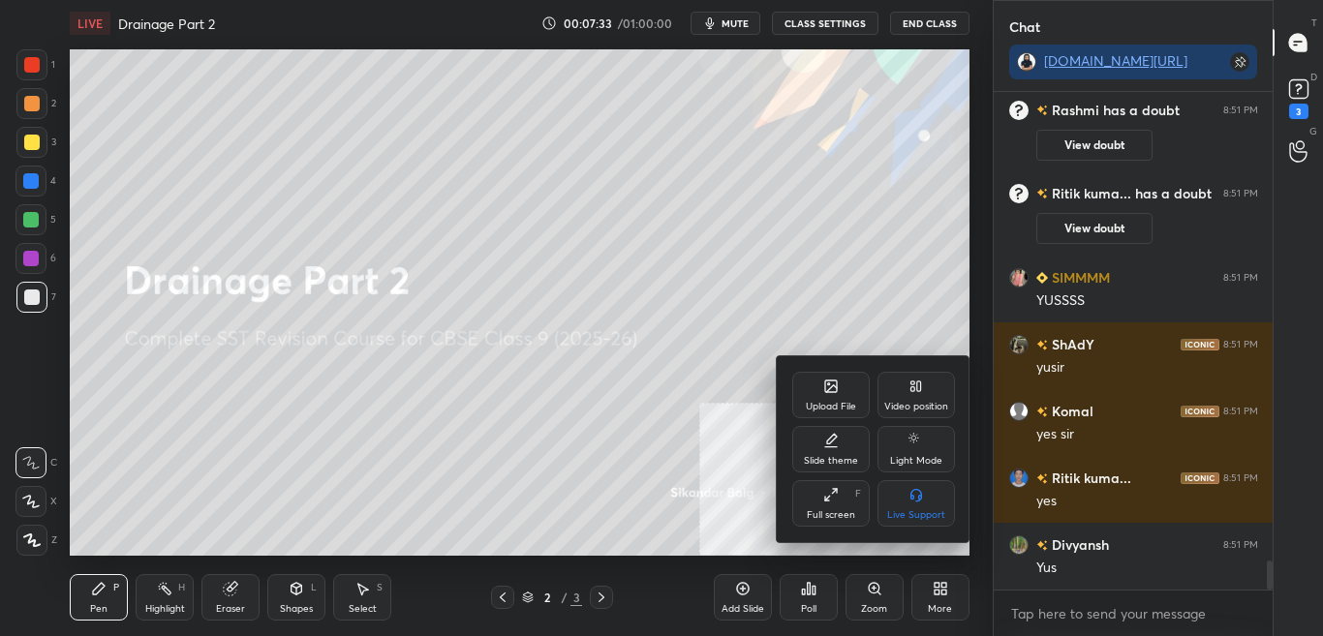
click at [840, 394] on div "Upload File" at bounding box center [830, 395] width 77 height 46
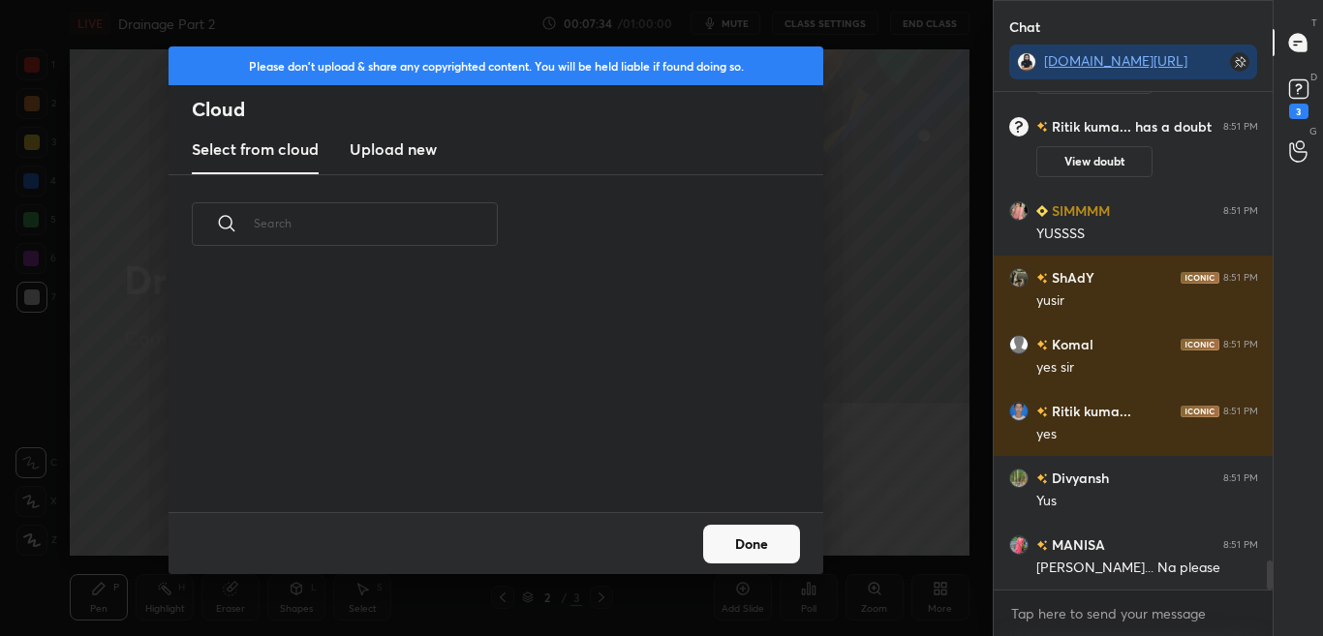
scroll to position [8179, 0]
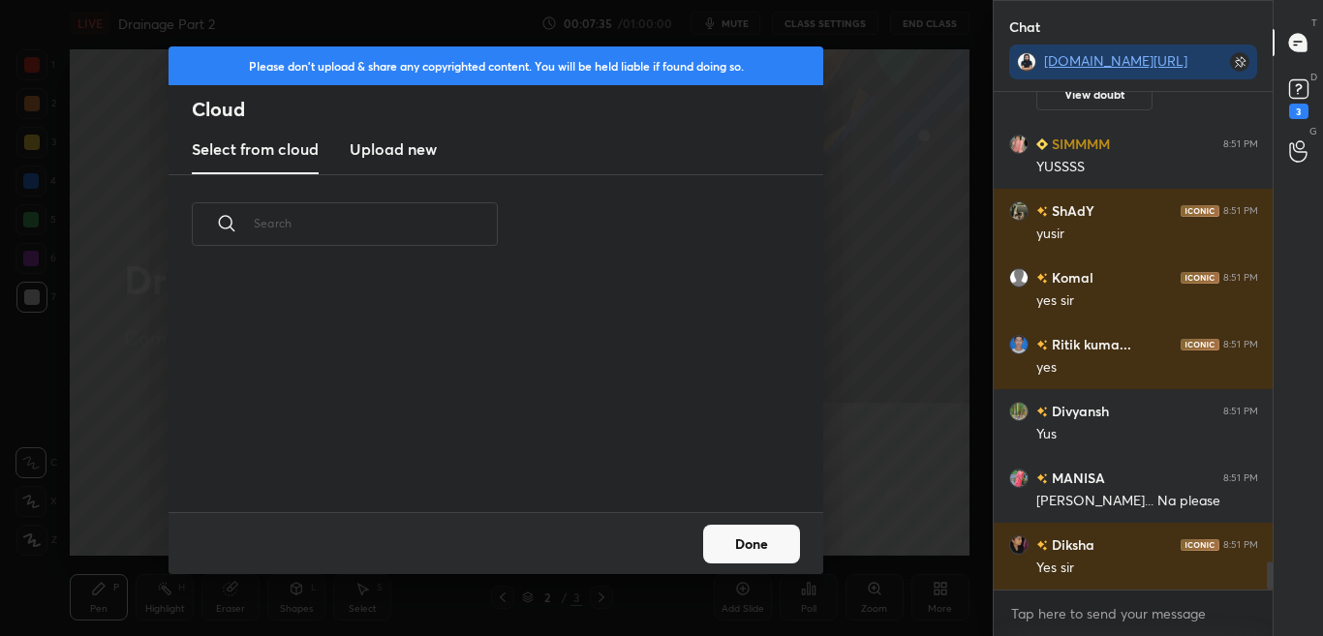
click at [397, 149] on h3 "Upload new" at bounding box center [393, 148] width 87 height 23
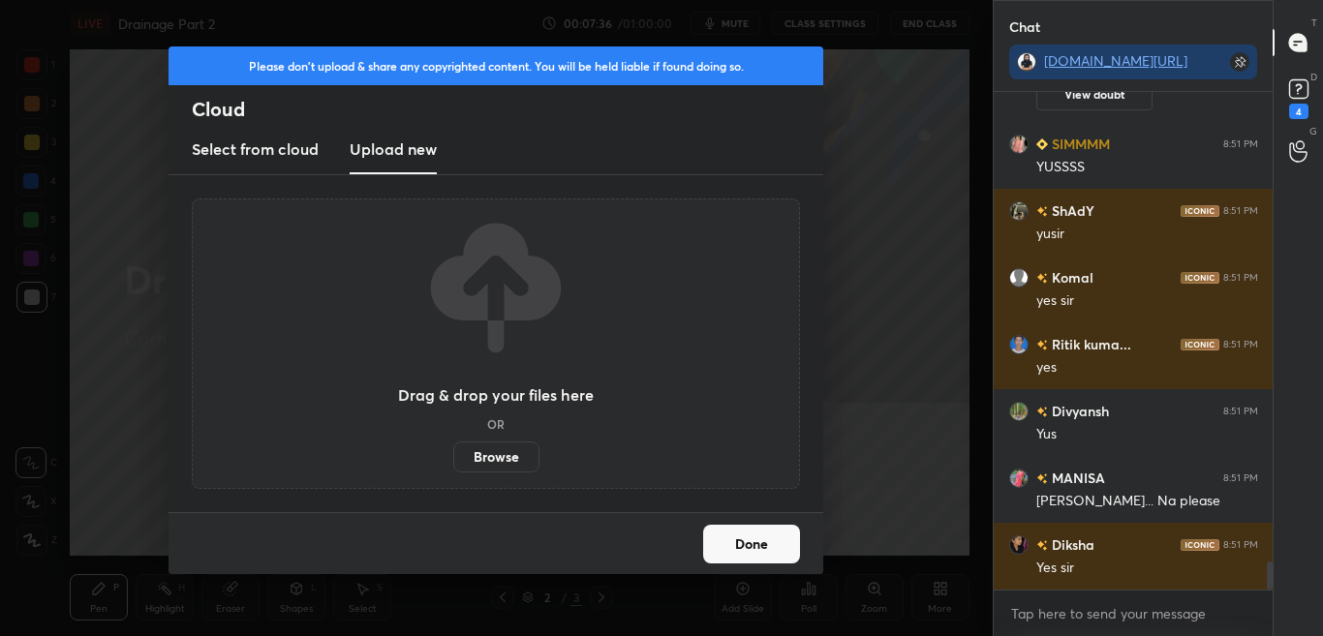
scroll to position [8263, 0]
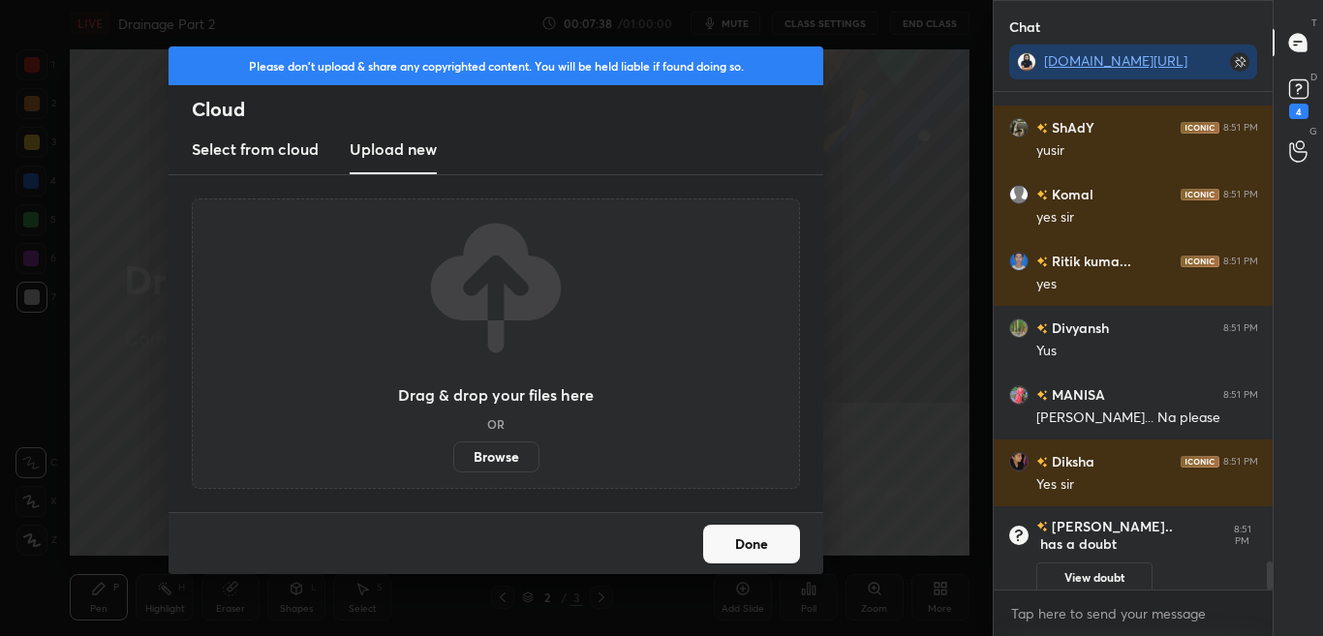
click at [491, 449] on label "Browse" at bounding box center [496, 457] width 86 height 31
click at [453, 449] on input "Browse" at bounding box center [453, 457] width 0 height 31
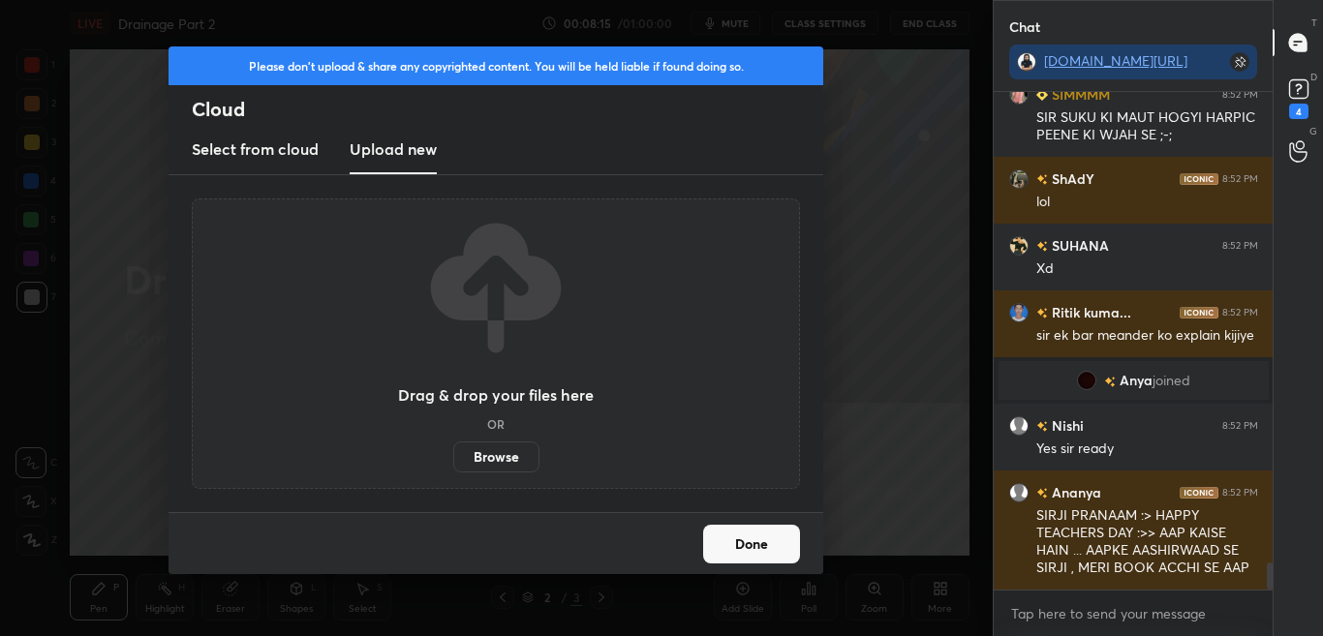
scroll to position [8533, 0]
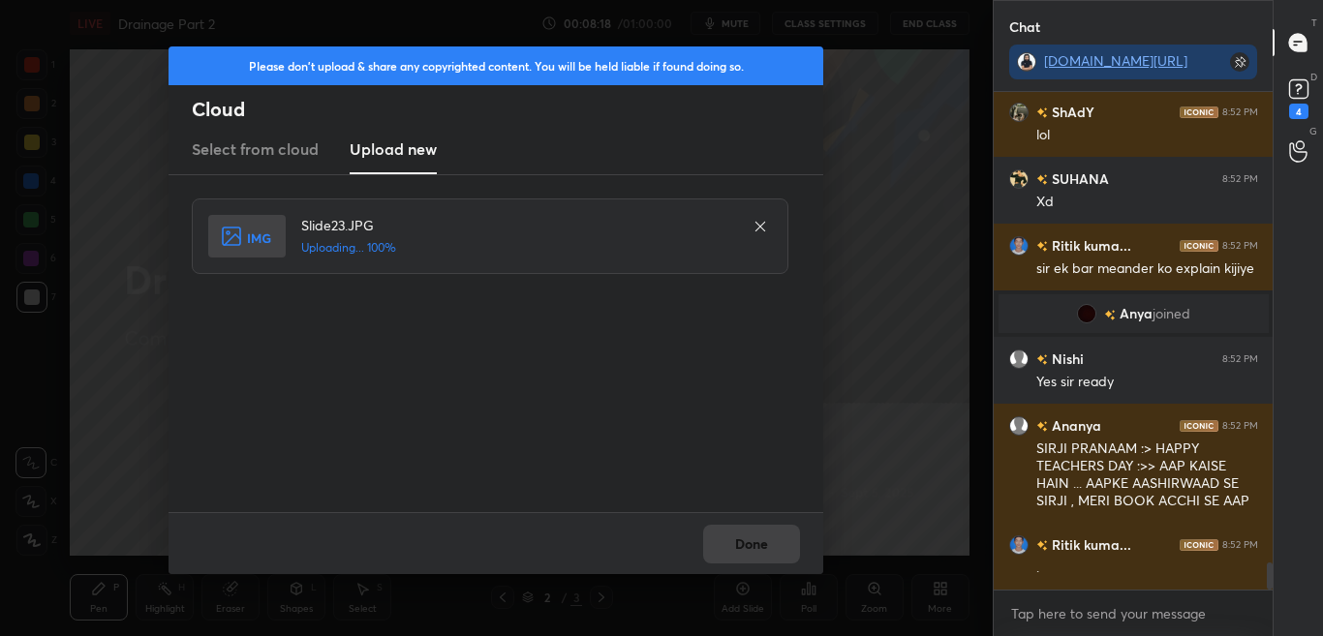
click at [720, 529] on div "Done" at bounding box center [495, 543] width 655 height 62
click at [721, 530] on div "Done" at bounding box center [495, 543] width 655 height 62
click at [722, 532] on button "Done" at bounding box center [751, 544] width 97 height 39
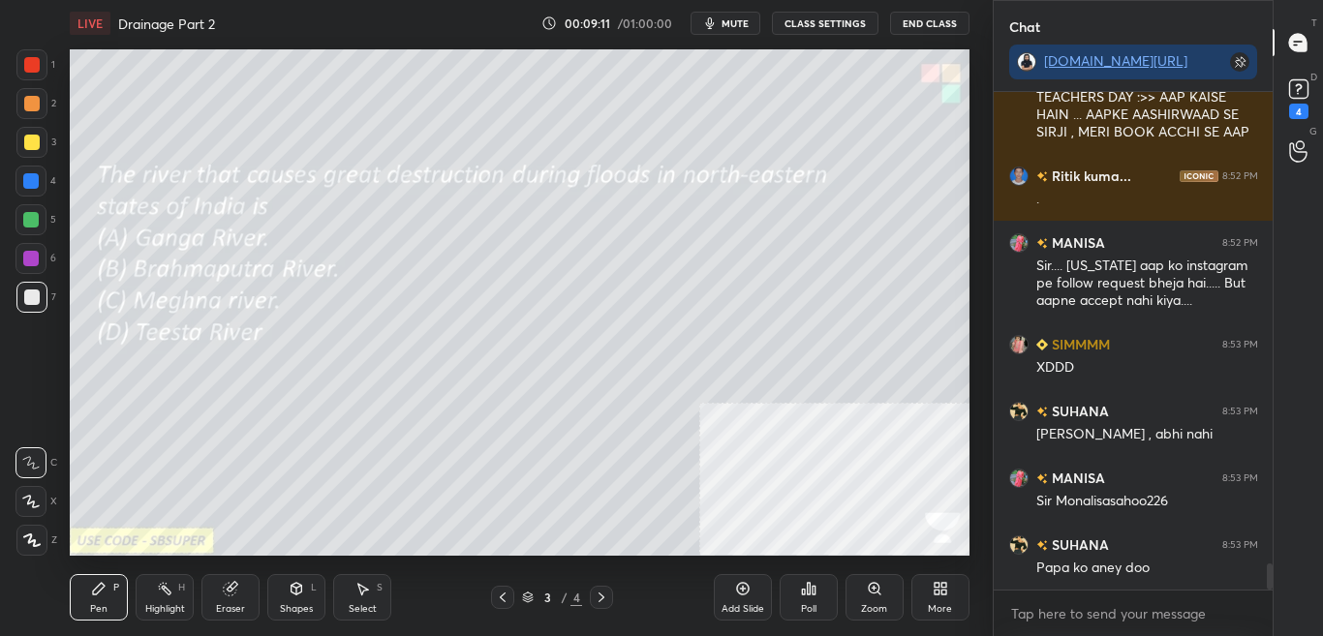
scroll to position [8968, 0]
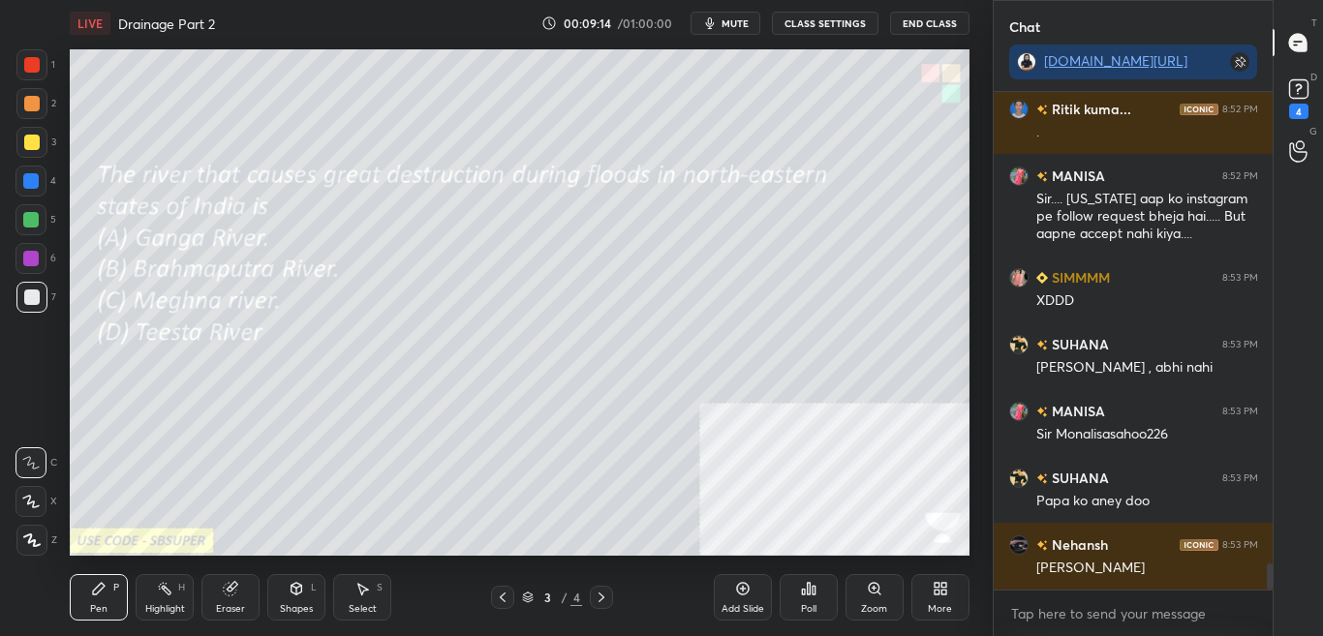
click at [805, 606] on div "Poll" at bounding box center [808, 609] width 15 height 10
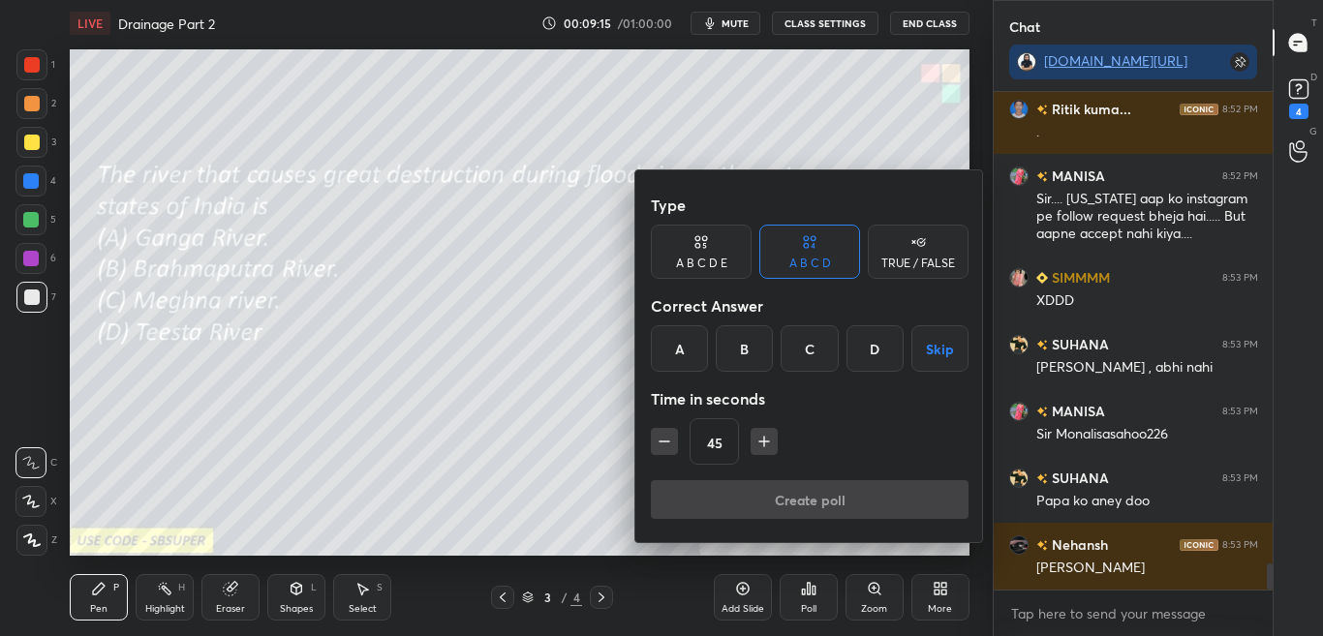
drag, startPoint x: 750, startPoint y: 349, endPoint x: 755, endPoint y: 359, distance: 11.7
click at [752, 352] on div "B" at bounding box center [744, 348] width 57 height 46
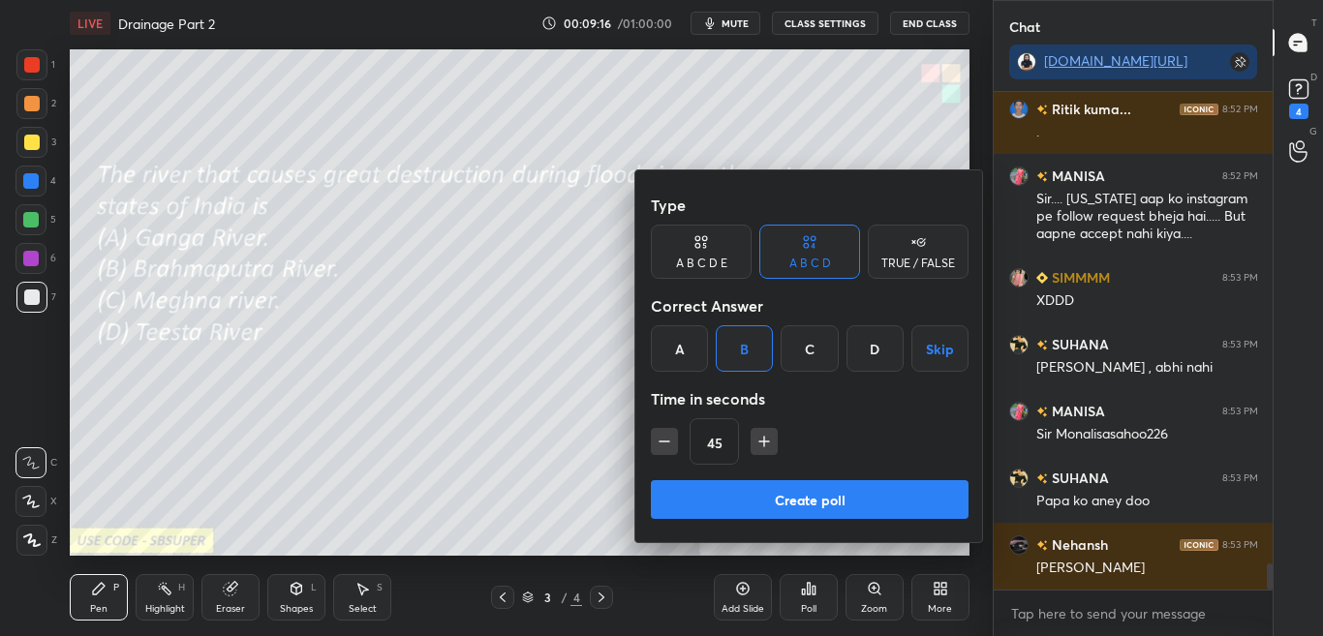
click at [765, 498] on button "Create poll" at bounding box center [810, 499] width 318 height 39
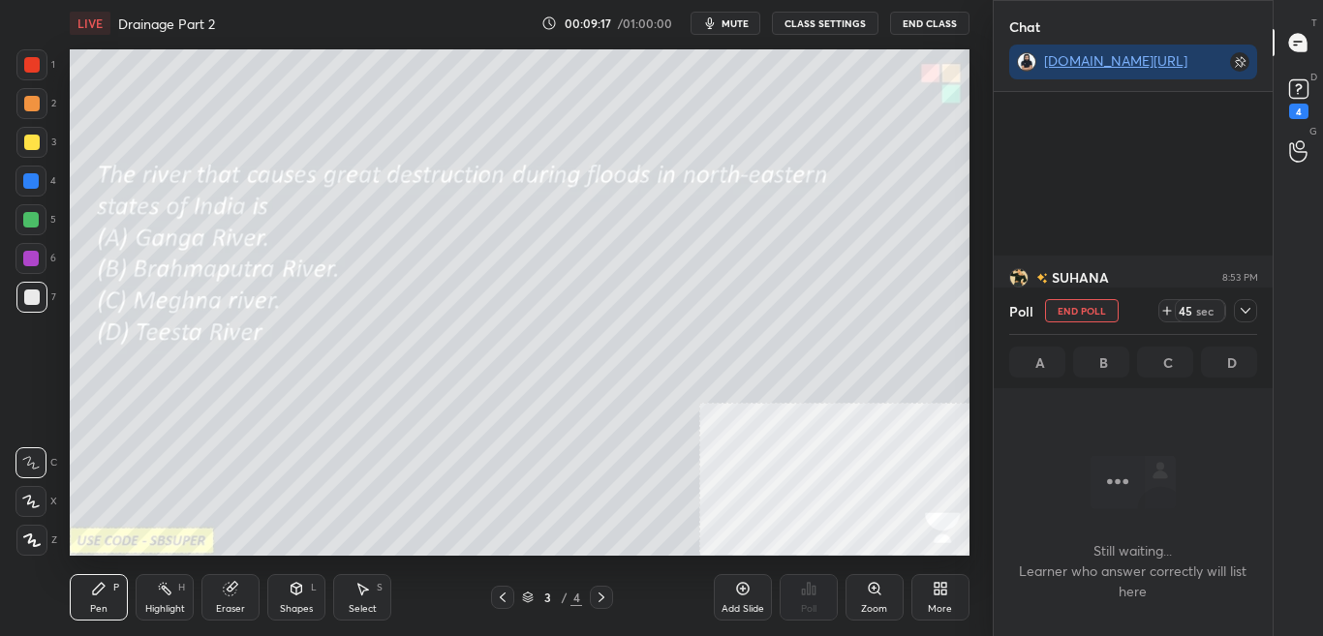
scroll to position [9287, 0]
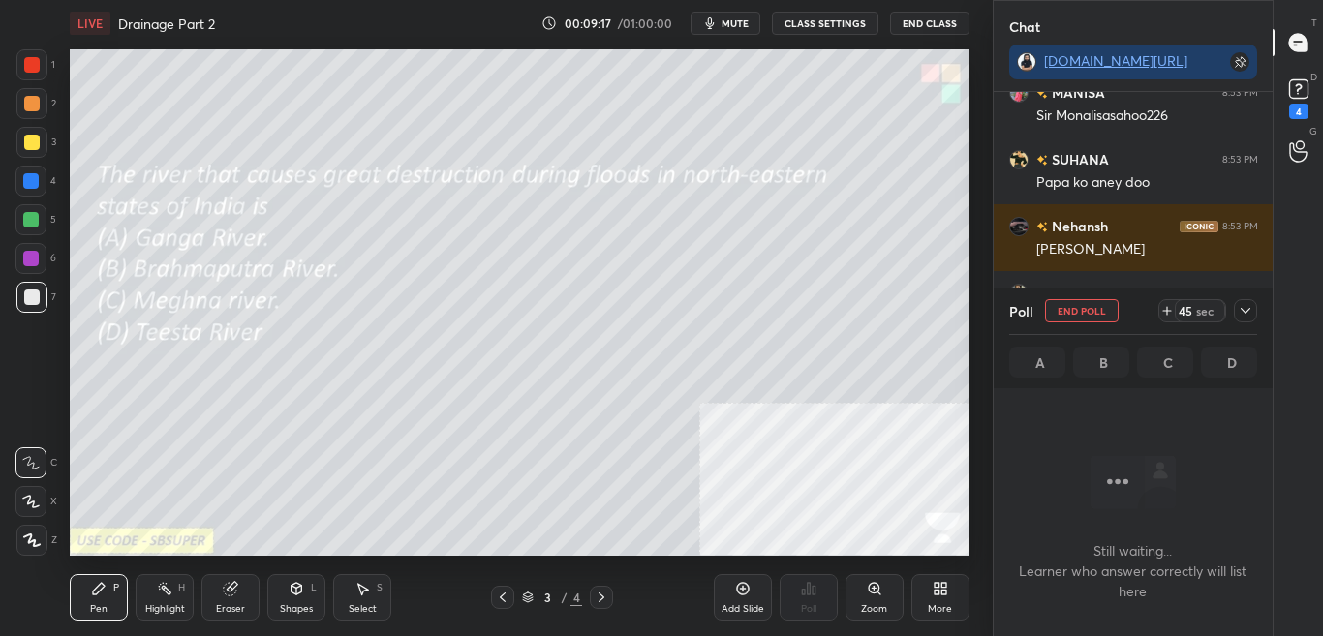
click at [1243, 313] on icon at bounding box center [1244, 310] width 15 height 15
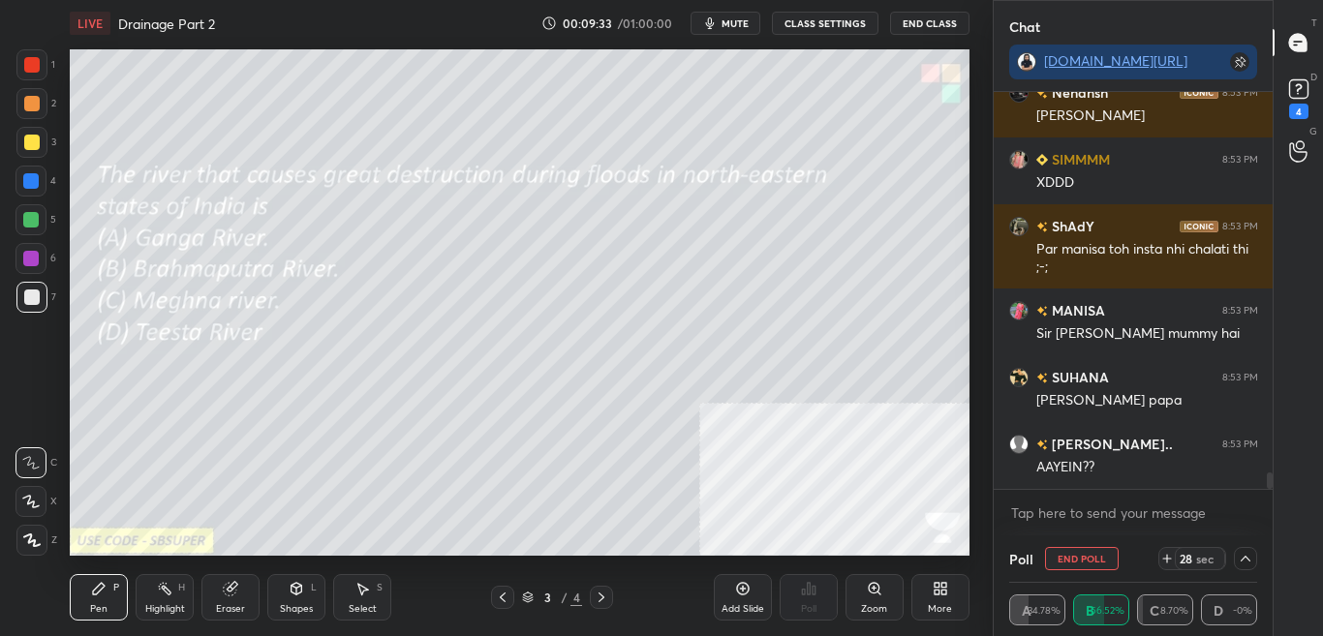
scroll to position [9487, 0]
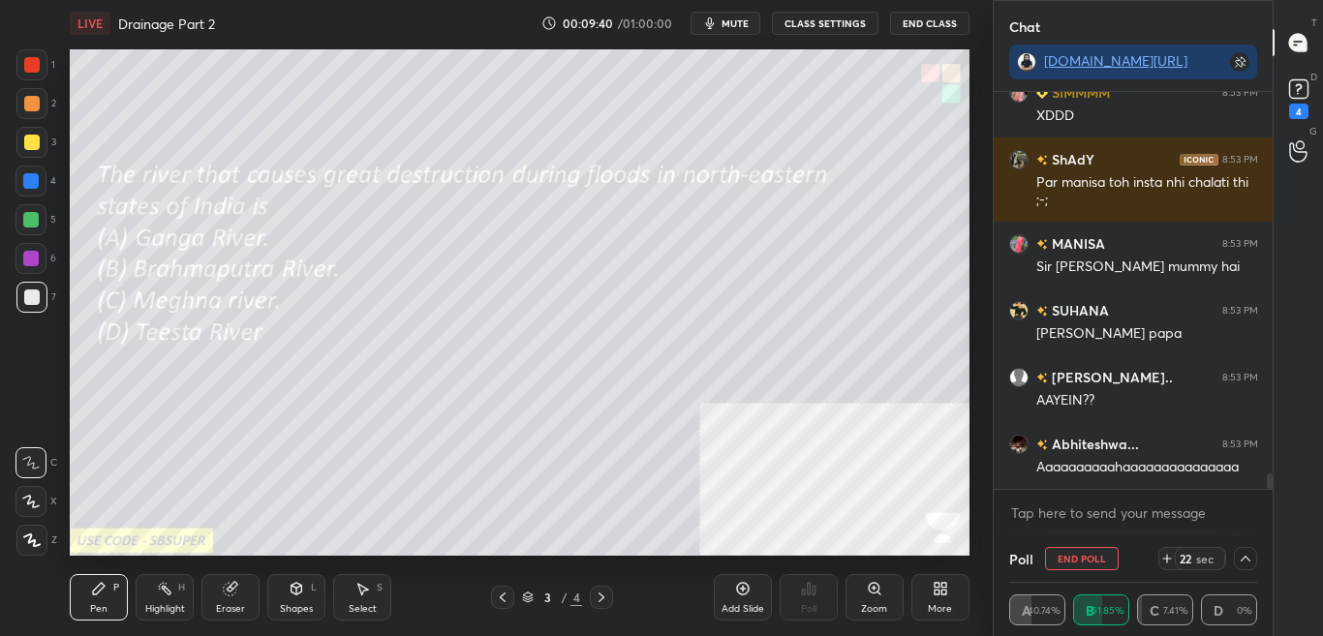
click at [1246, 553] on icon at bounding box center [1244, 558] width 15 height 15
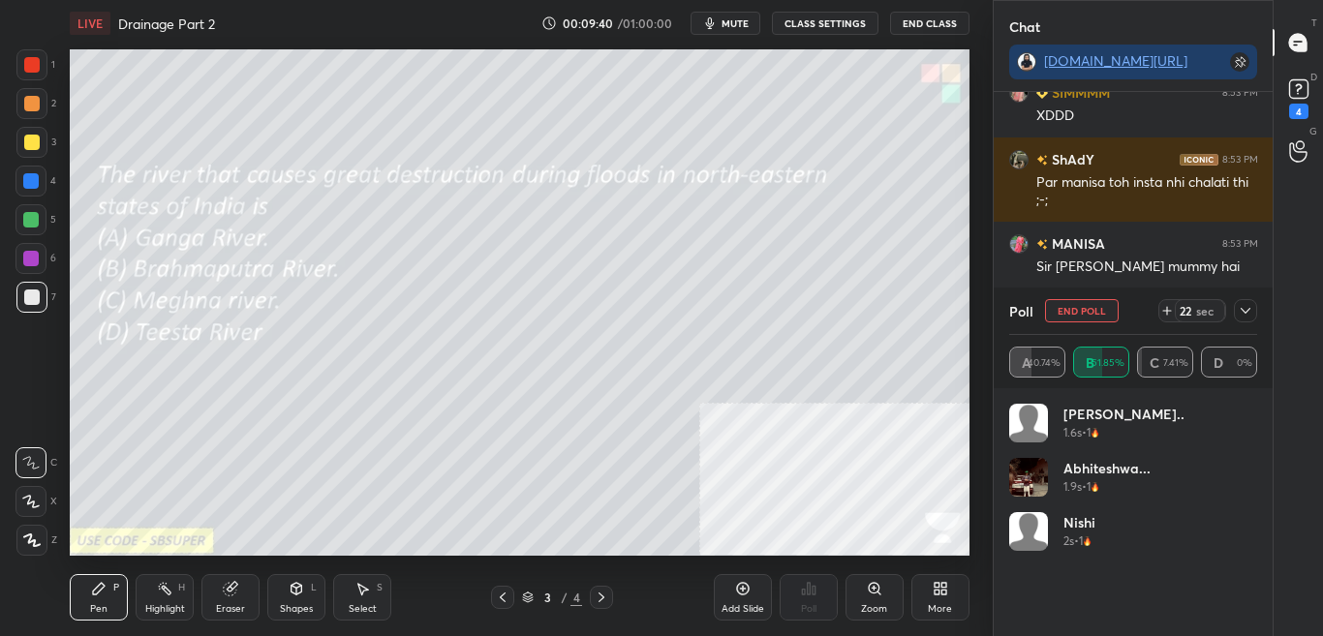
scroll to position [227, 242]
drag, startPoint x: 1242, startPoint y: 303, endPoint x: 1245, endPoint y: 313, distance: 10.1
click at [1242, 304] on icon at bounding box center [1244, 310] width 15 height 15
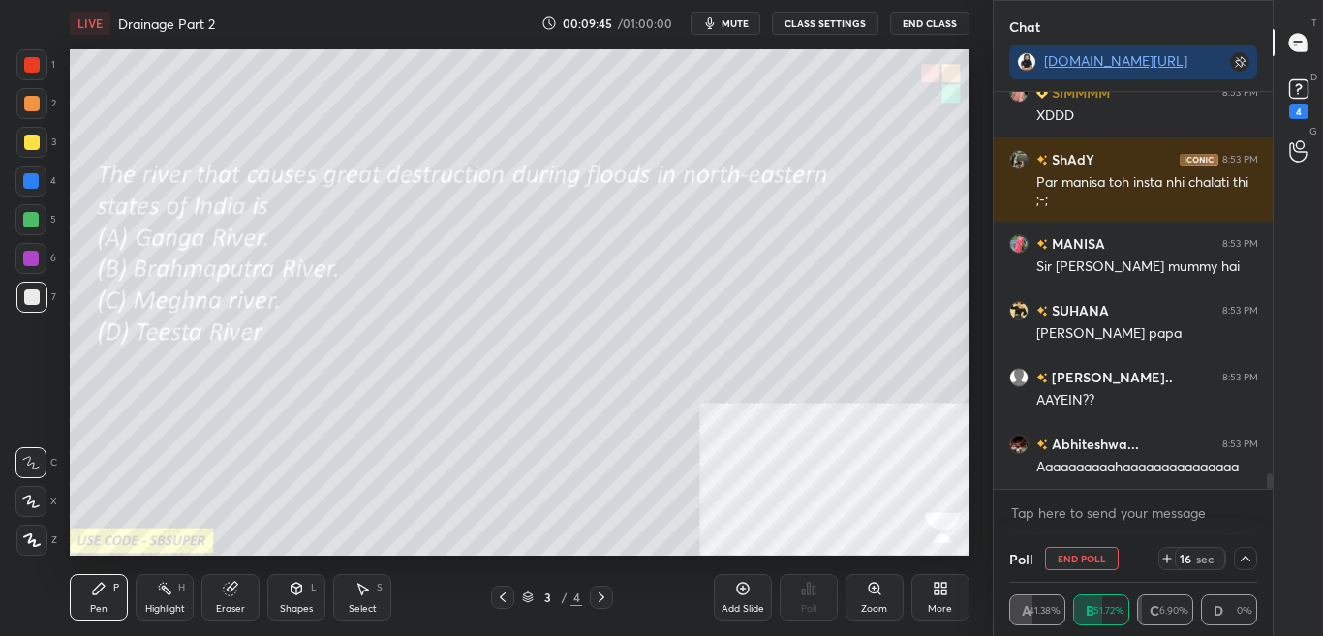
scroll to position [9554, 0]
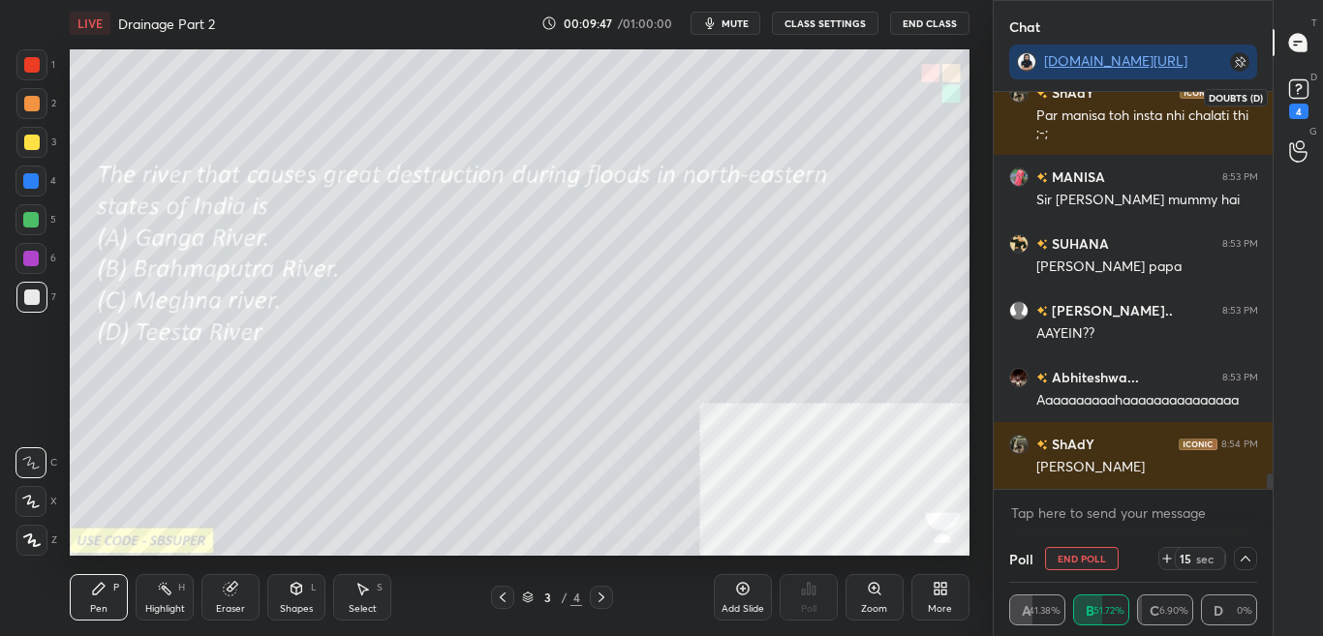
click at [1315, 106] on div "4" at bounding box center [1298, 96] width 39 height 35
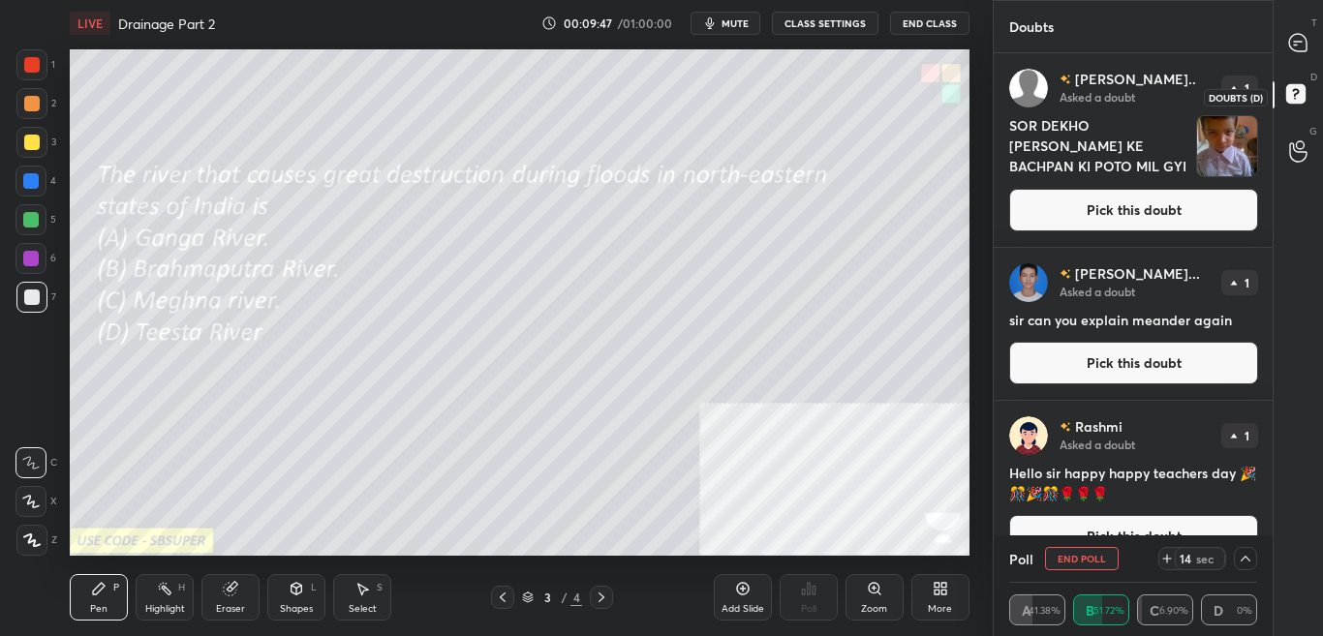
scroll to position [476, 273]
click at [1228, 205] on button "Pick this doubt" at bounding box center [1133, 210] width 249 height 43
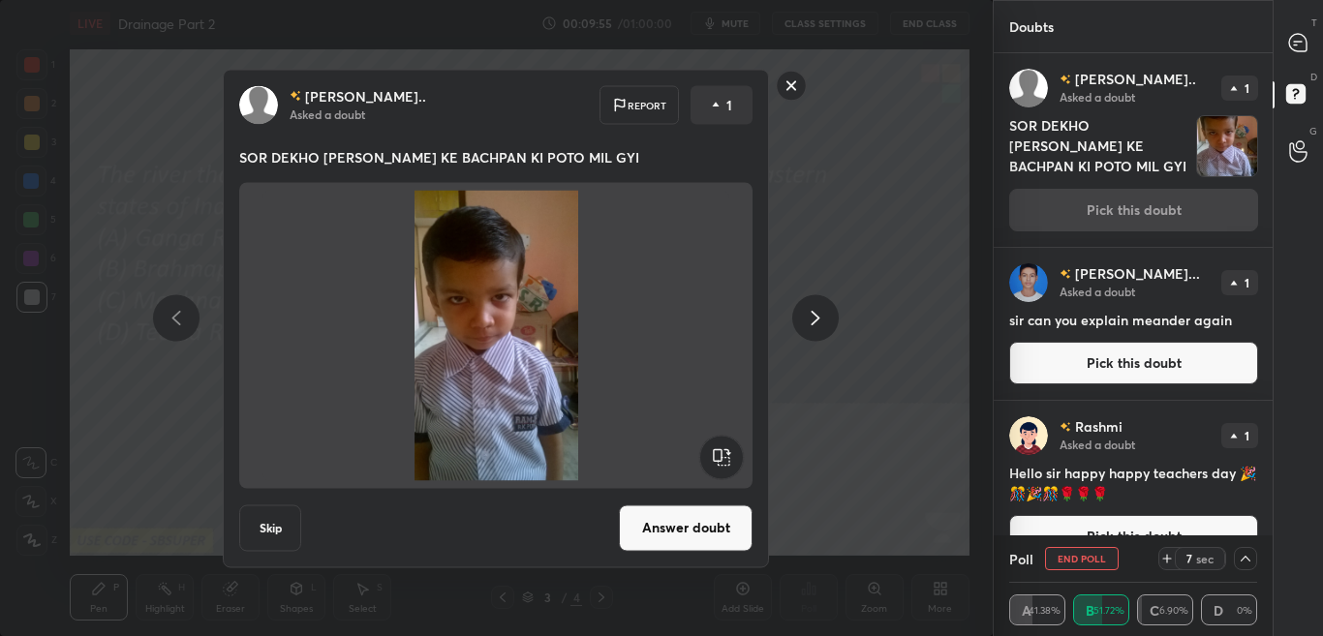
click at [792, 88] on rect at bounding box center [792, 86] width 30 height 30
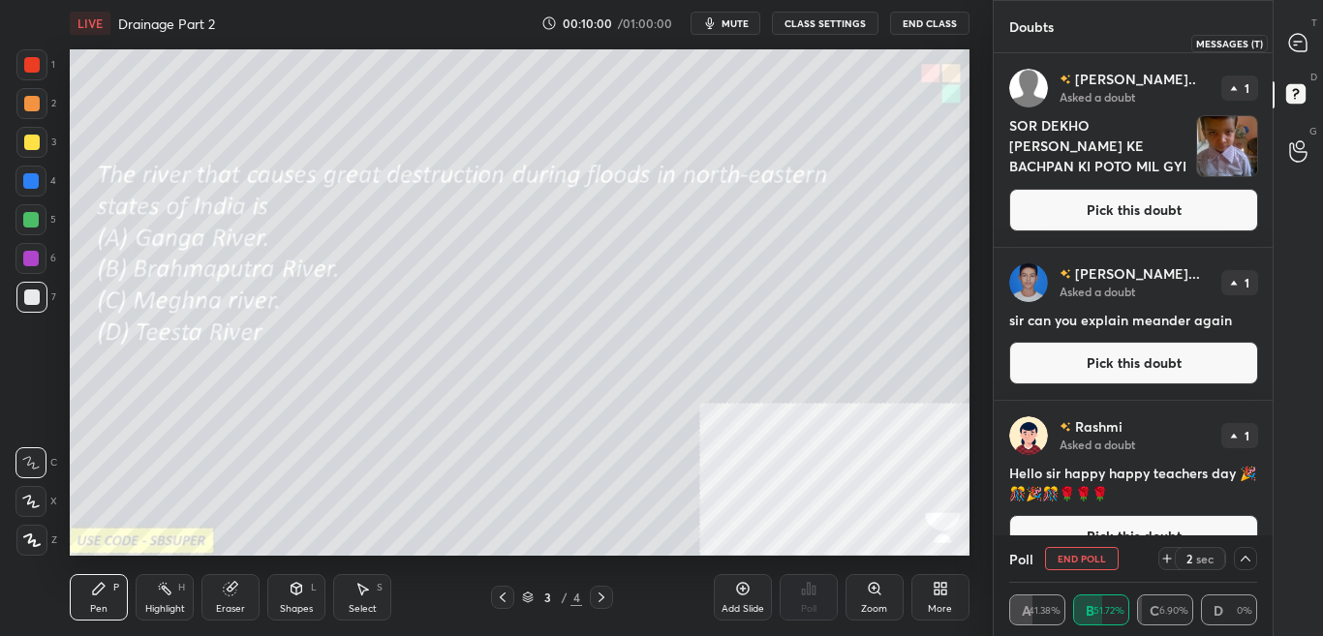
drag, startPoint x: 1310, startPoint y: 49, endPoint x: 1269, endPoint y: 42, distance: 41.4
click at [1308, 48] on div at bounding box center [1298, 42] width 39 height 35
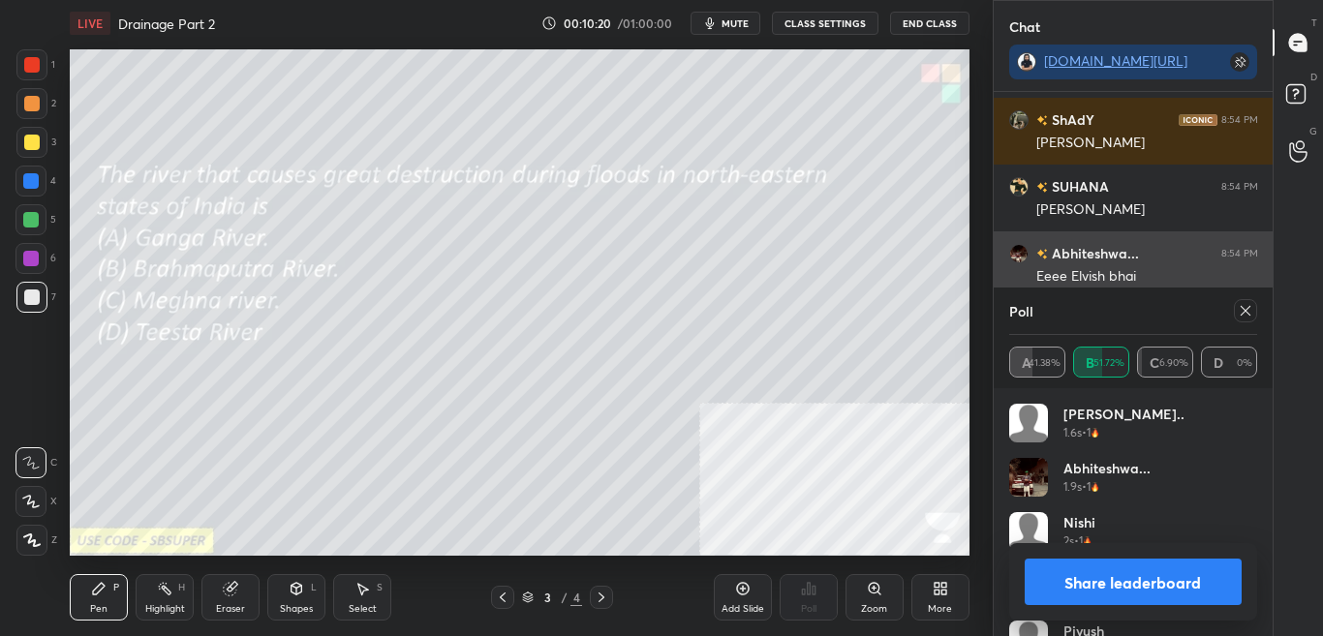
scroll to position [10275, 0]
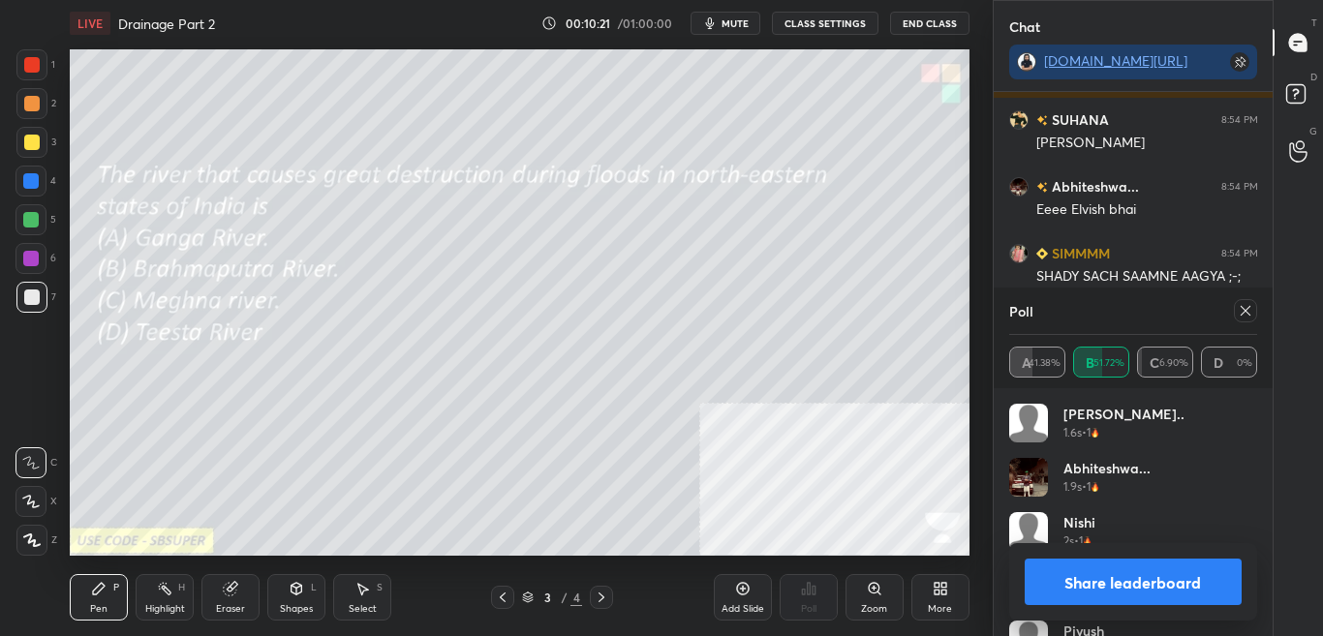
click at [1237, 311] on div at bounding box center [1245, 310] width 23 height 23
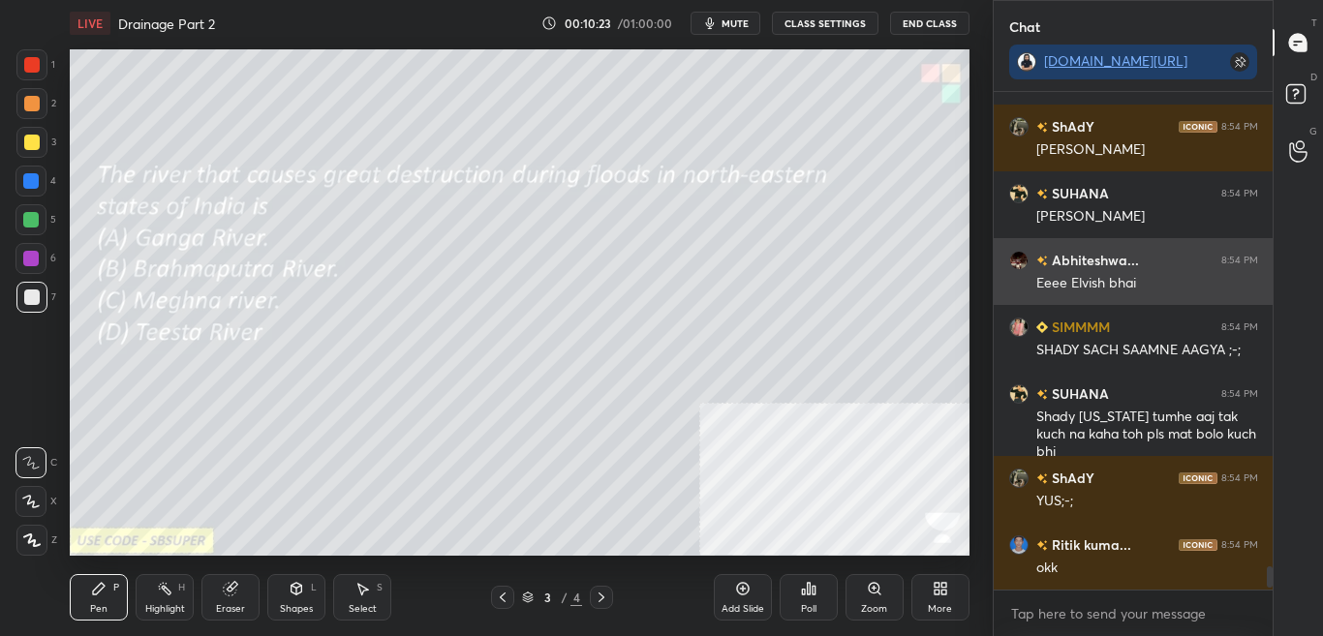
scroll to position [492, 273]
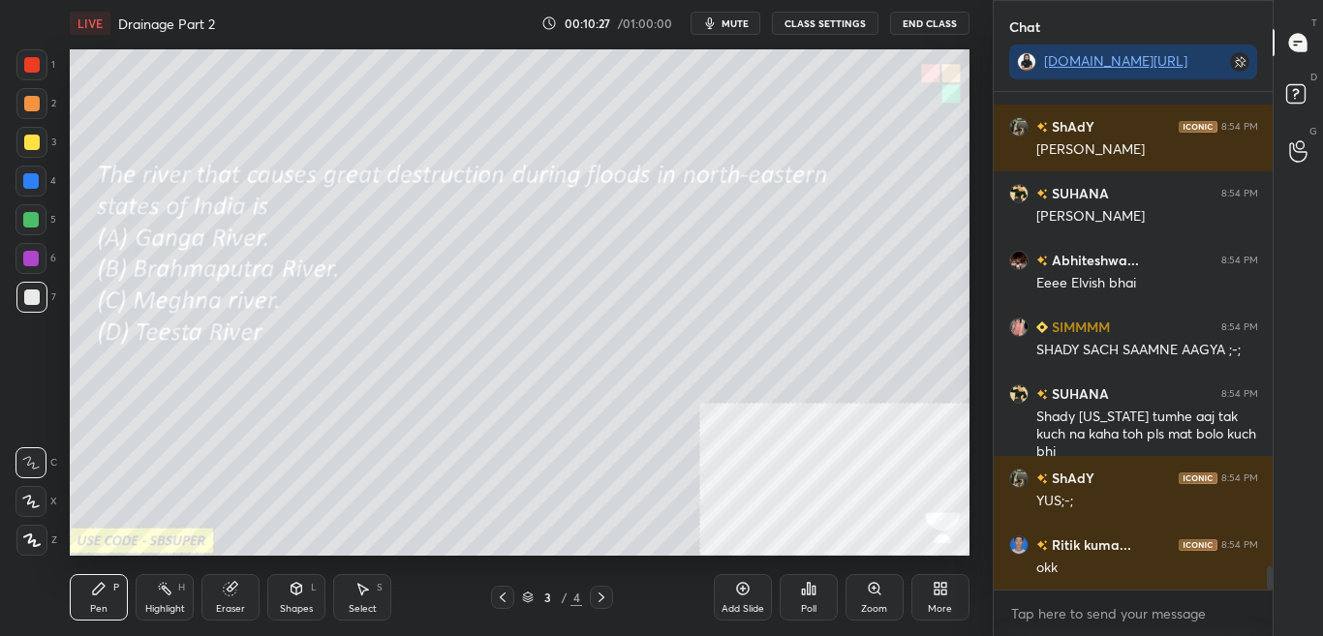
click at [941, 597] on div "More" at bounding box center [940, 597] width 58 height 46
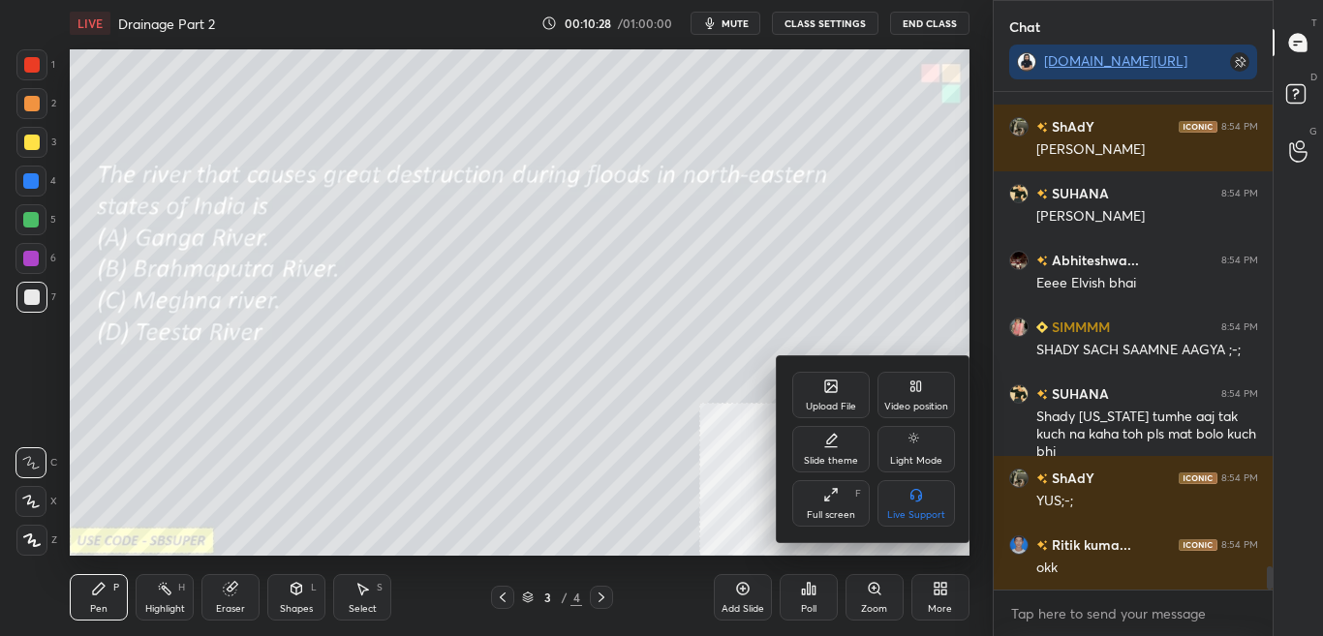
click at [818, 384] on div "Upload File" at bounding box center [830, 395] width 77 height 46
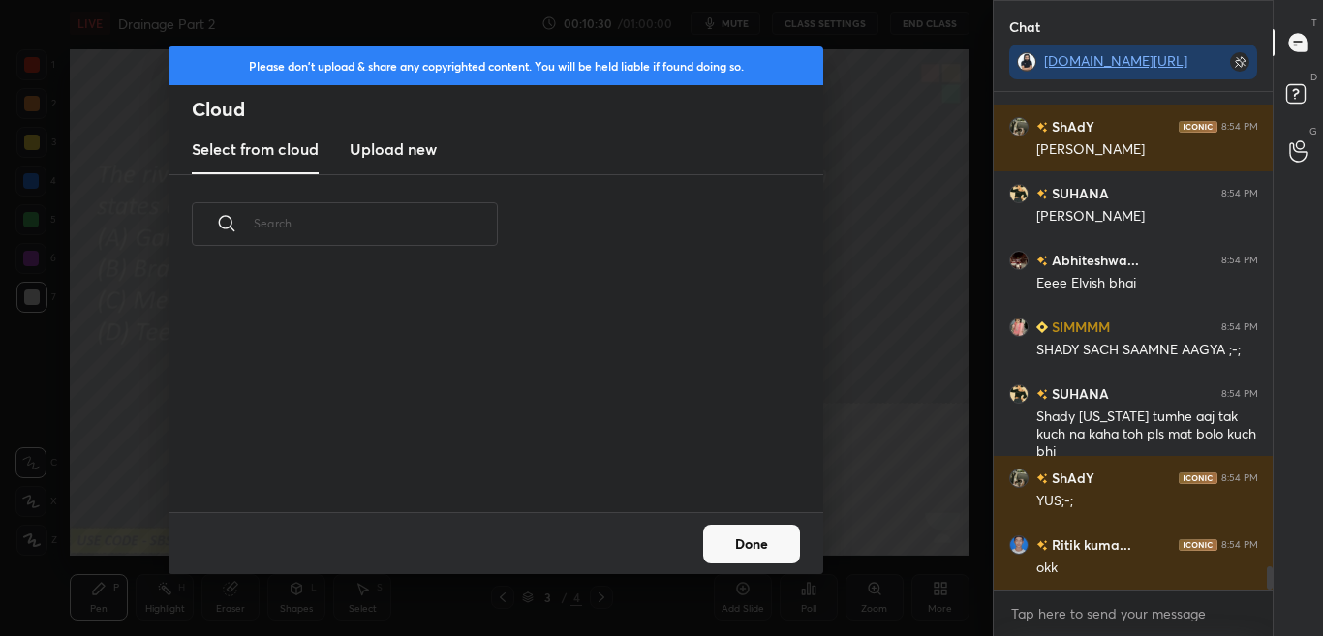
click at [412, 160] on h3 "Upload new" at bounding box center [393, 148] width 87 height 23
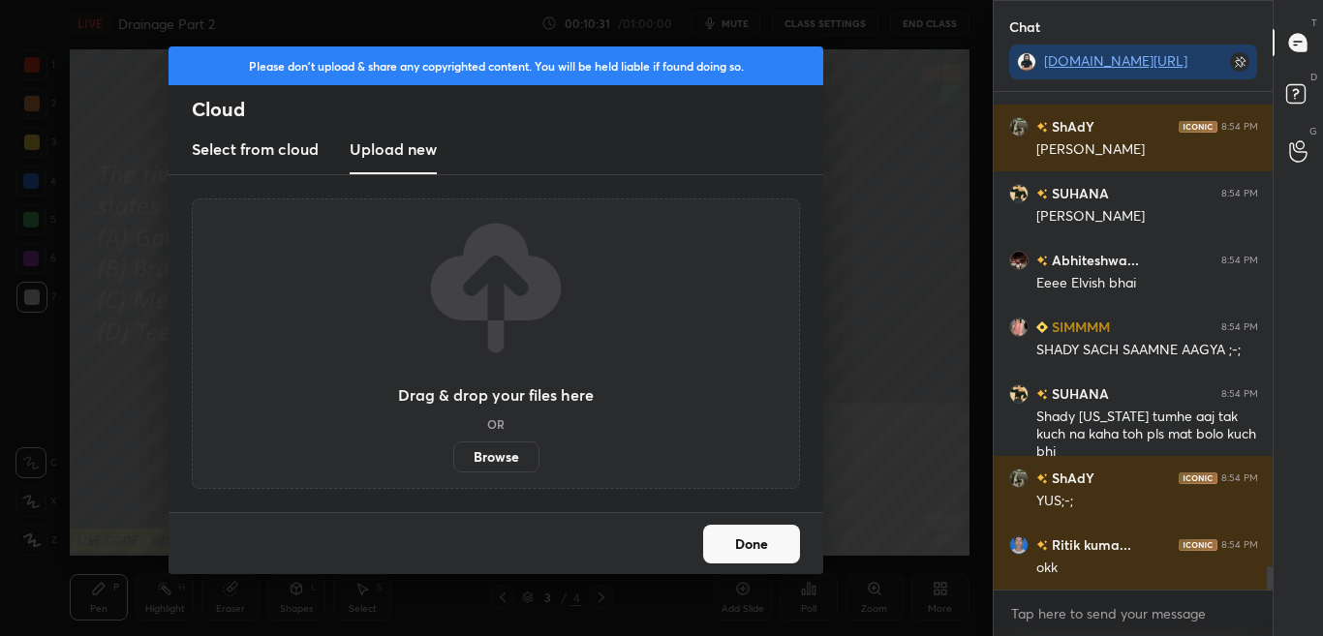
click at [481, 468] on label "Browse" at bounding box center [496, 457] width 86 height 31
click at [453, 468] on input "Browse" at bounding box center [453, 457] width 0 height 31
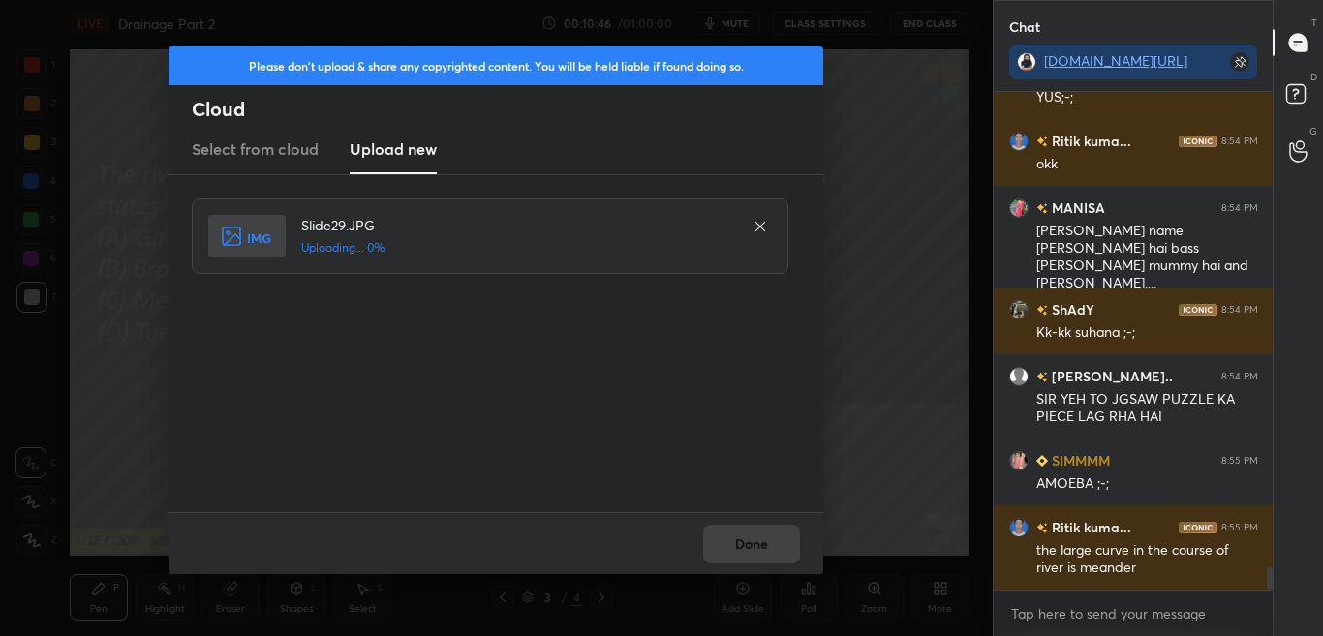
click at [741, 533] on div "Done" at bounding box center [495, 543] width 655 height 62
click at [742, 533] on div "Done" at bounding box center [495, 543] width 655 height 62
click at [742, 535] on div "Done" at bounding box center [495, 543] width 655 height 62
click at [738, 539] on div "Done" at bounding box center [495, 543] width 655 height 62
click at [737, 539] on div "Done" at bounding box center [495, 543] width 655 height 62
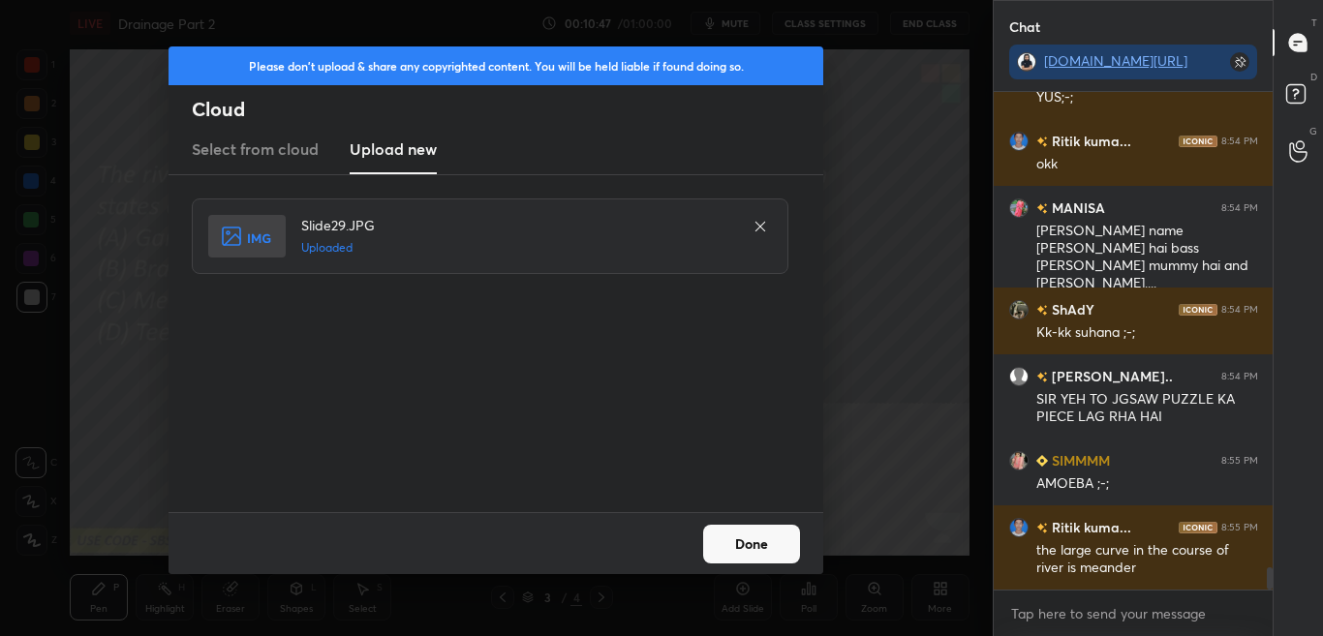
click at [732, 537] on button "Done" at bounding box center [751, 544] width 97 height 39
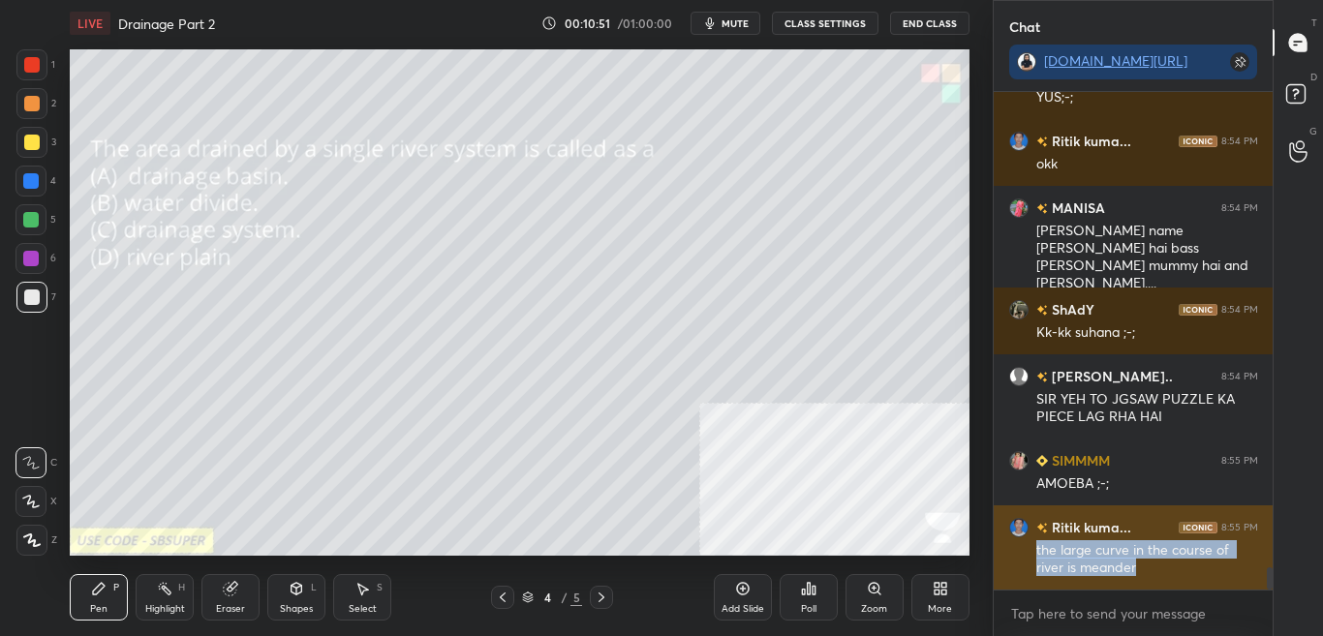
drag, startPoint x: 1036, startPoint y: 548, endPoint x: 1154, endPoint y: 578, distance: 121.9
click at [1156, 578] on div "Ritik kuma... 8:55 PM the large curve in the course of river is meander" at bounding box center [1133, 547] width 280 height 84
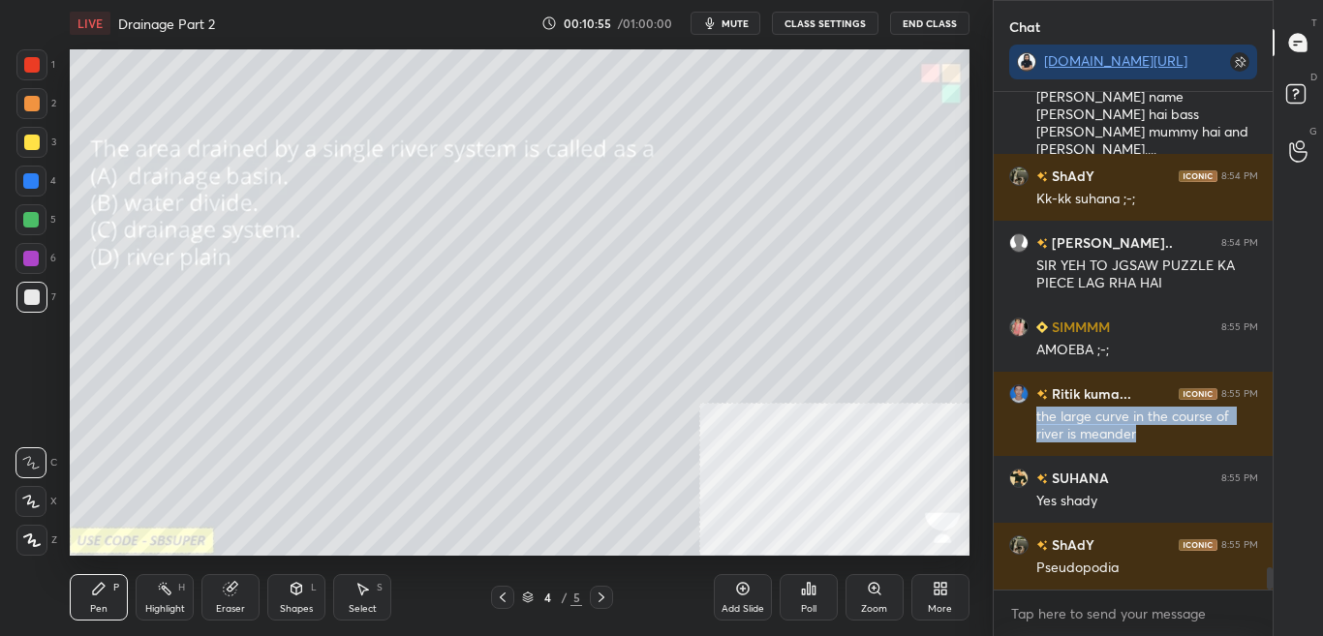
drag, startPoint x: 747, startPoint y: 21, endPoint x: 749, endPoint y: 35, distance: 13.9
click at [748, 21] on span "mute" at bounding box center [734, 23] width 27 height 14
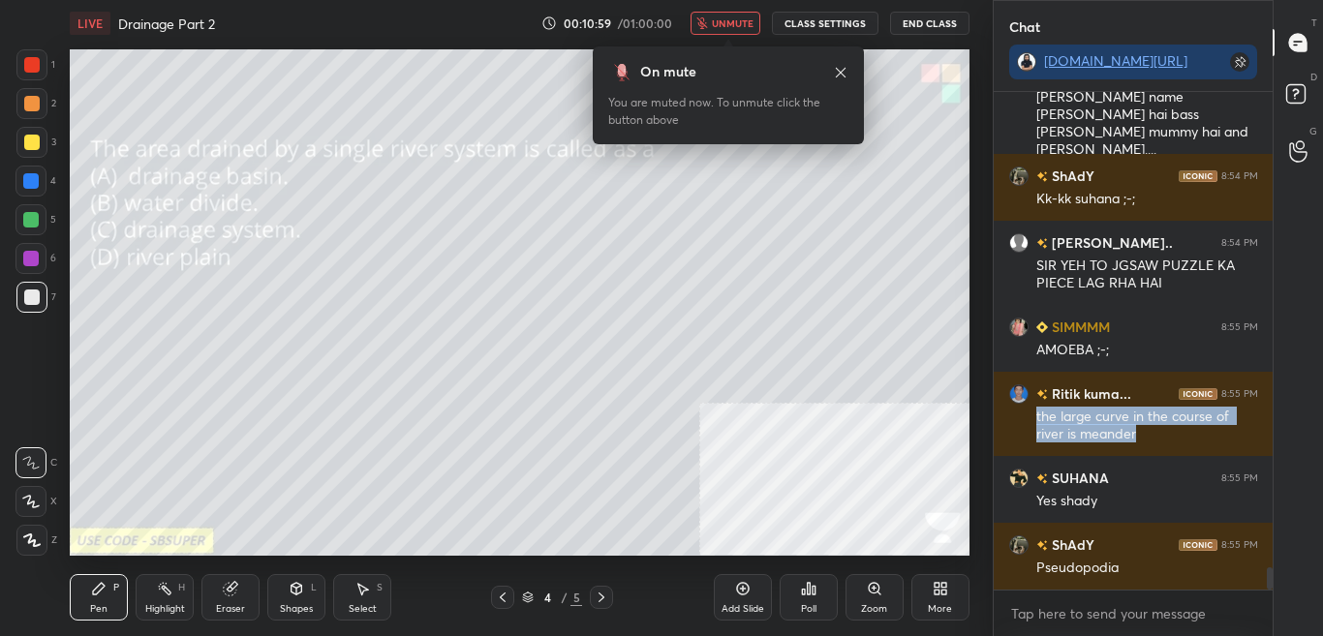
click at [725, 21] on span "unmute" at bounding box center [733, 23] width 42 height 14
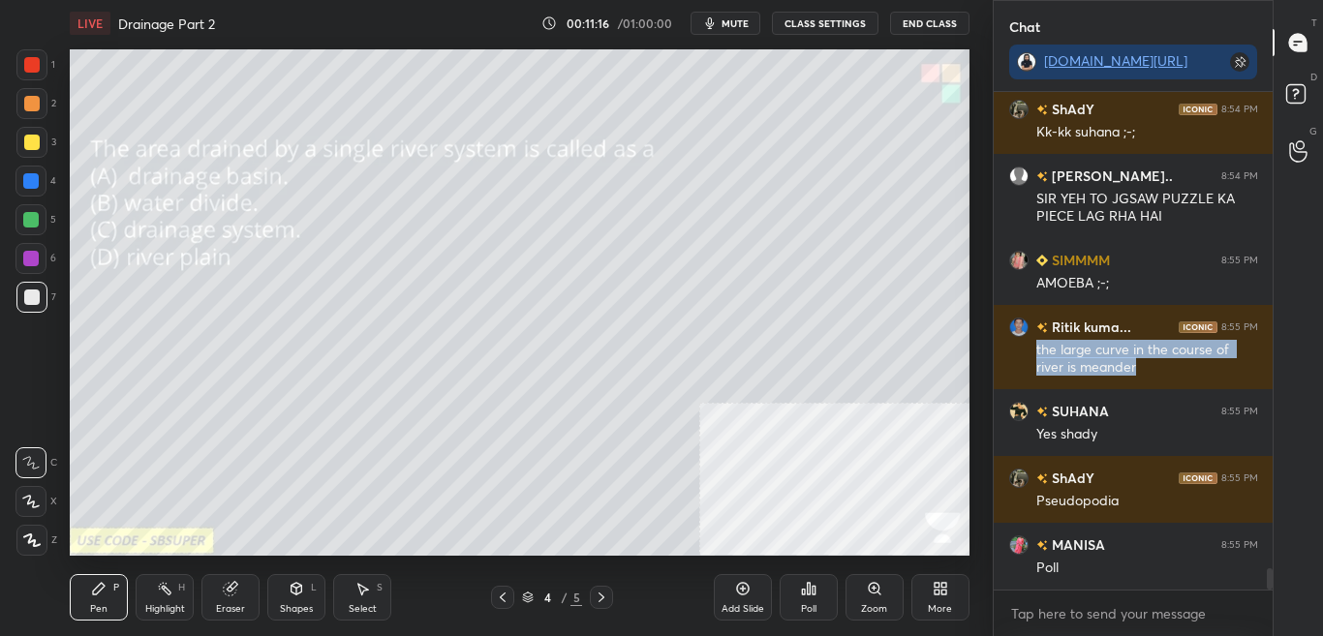
scroll to position [10872, 0]
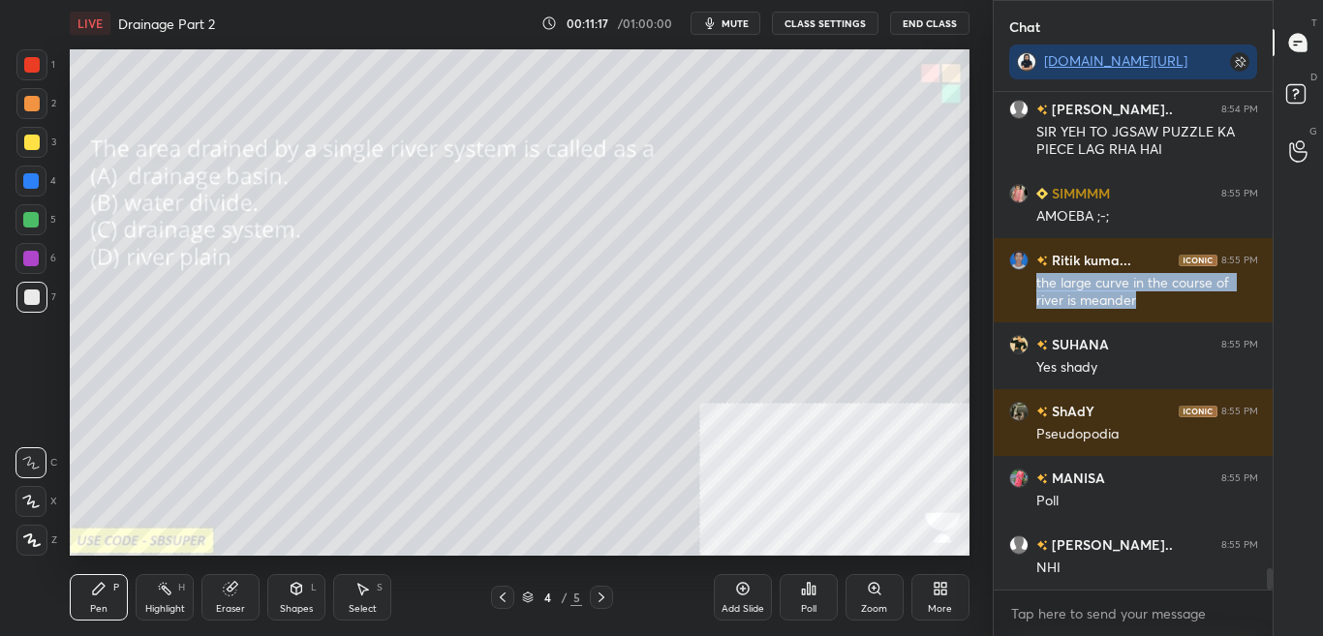
click at [812, 592] on icon at bounding box center [813, 590] width 3 height 9
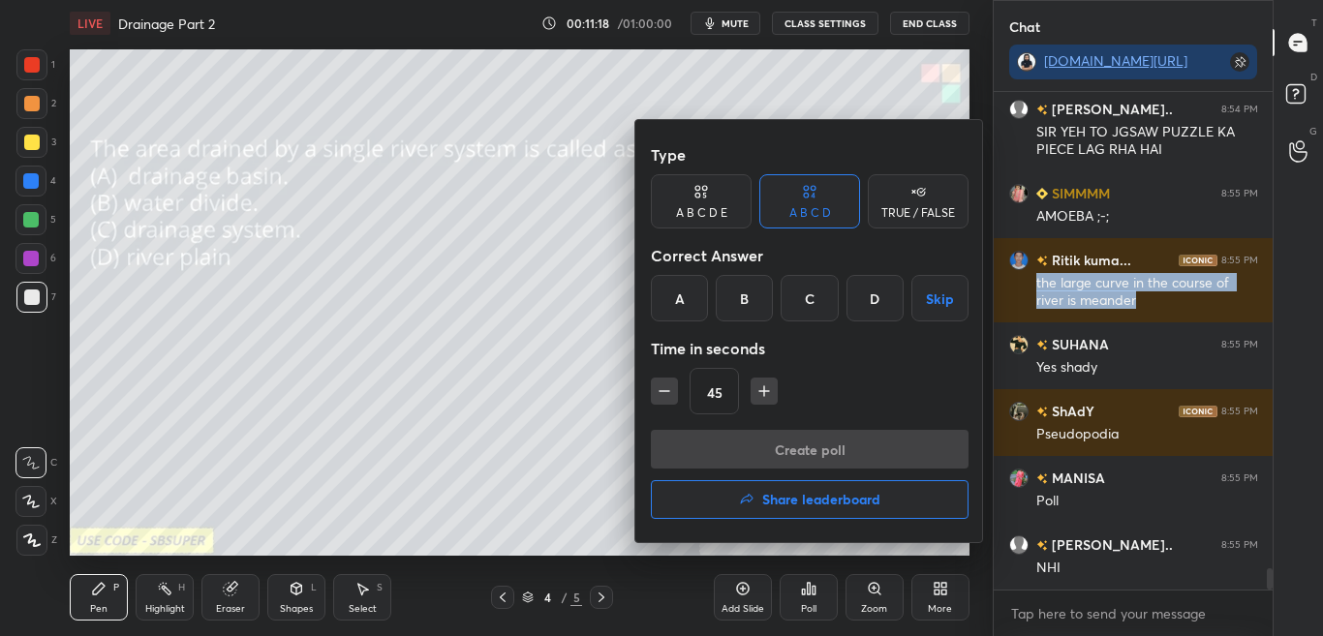
drag, startPoint x: 584, startPoint y: 429, endPoint x: 595, endPoint y: 426, distance: 11.0
click at [584, 428] on div at bounding box center [661, 318] width 1323 height 636
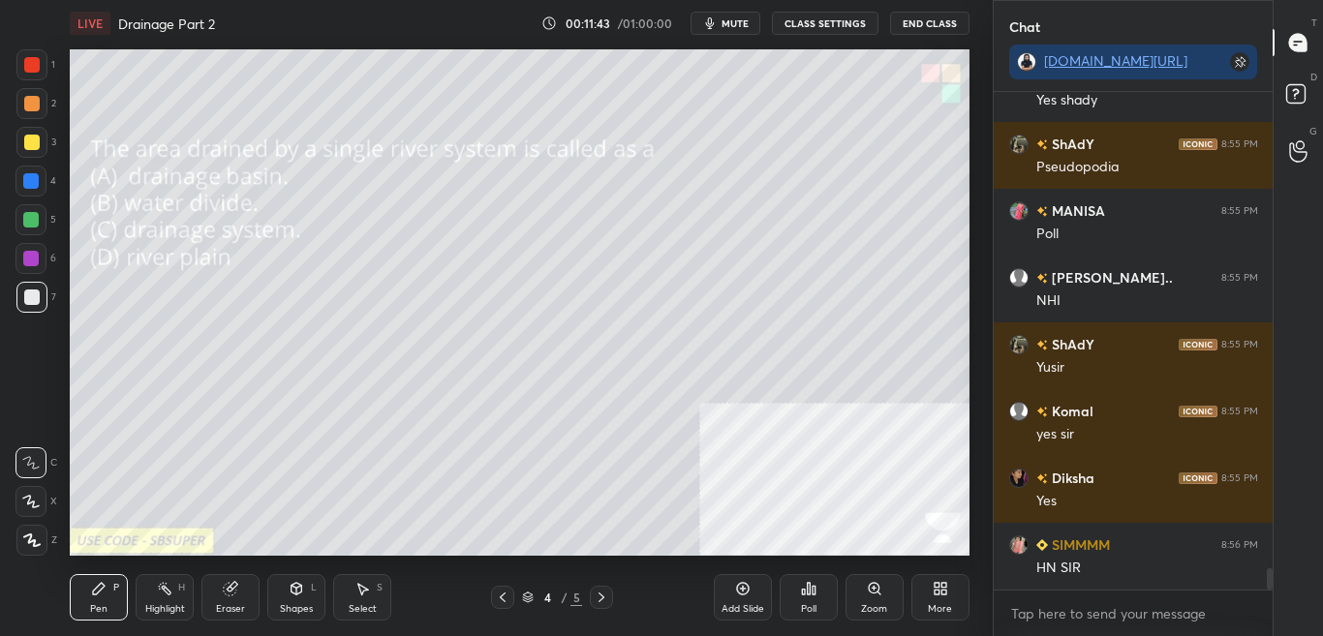
scroll to position [11206, 0]
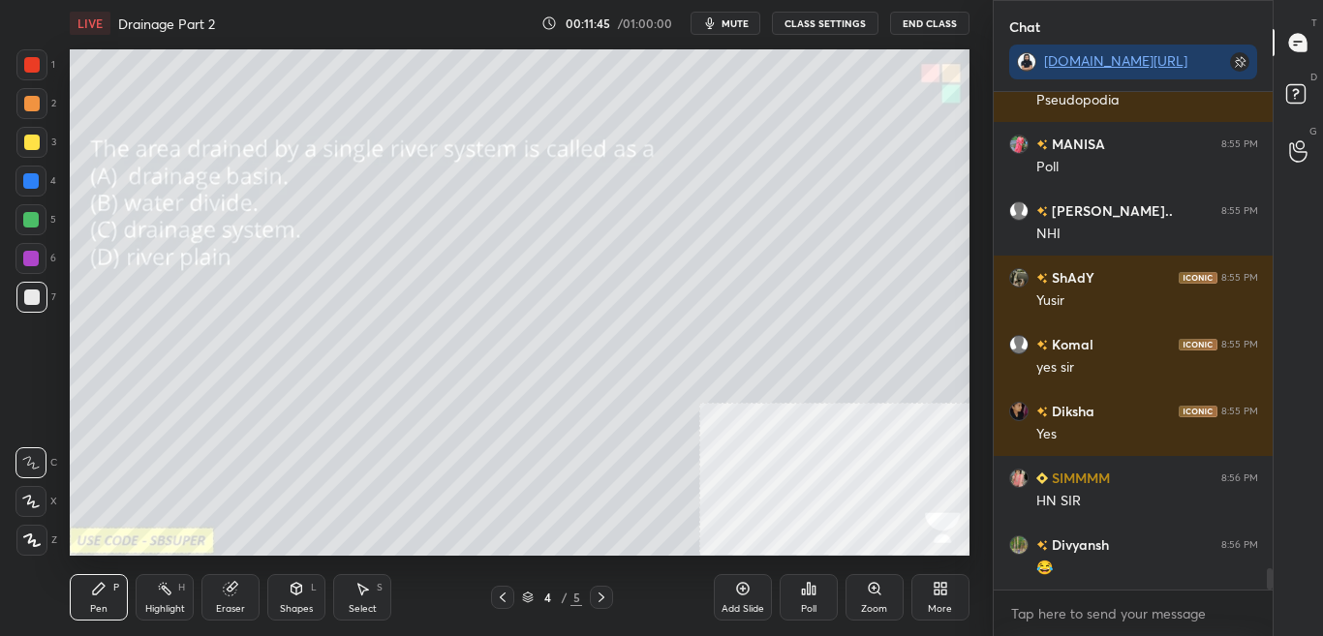
click at [820, 599] on div "Poll" at bounding box center [808, 597] width 58 height 46
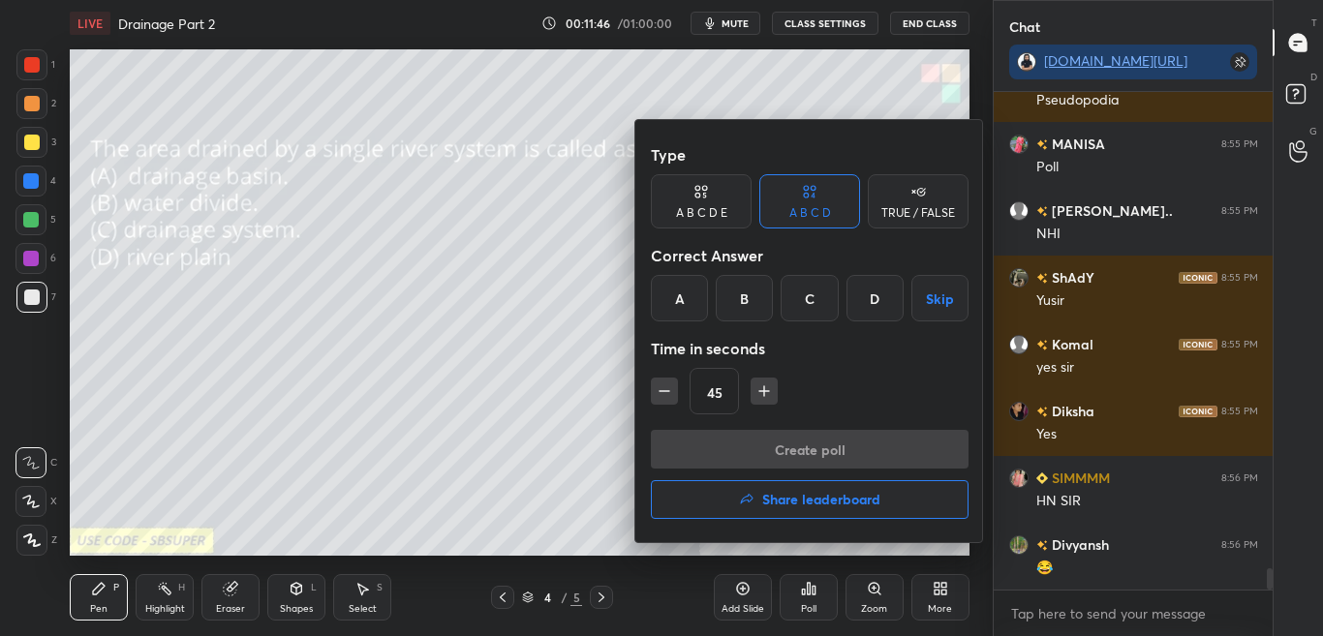
click at [816, 602] on div at bounding box center [661, 318] width 1323 height 636
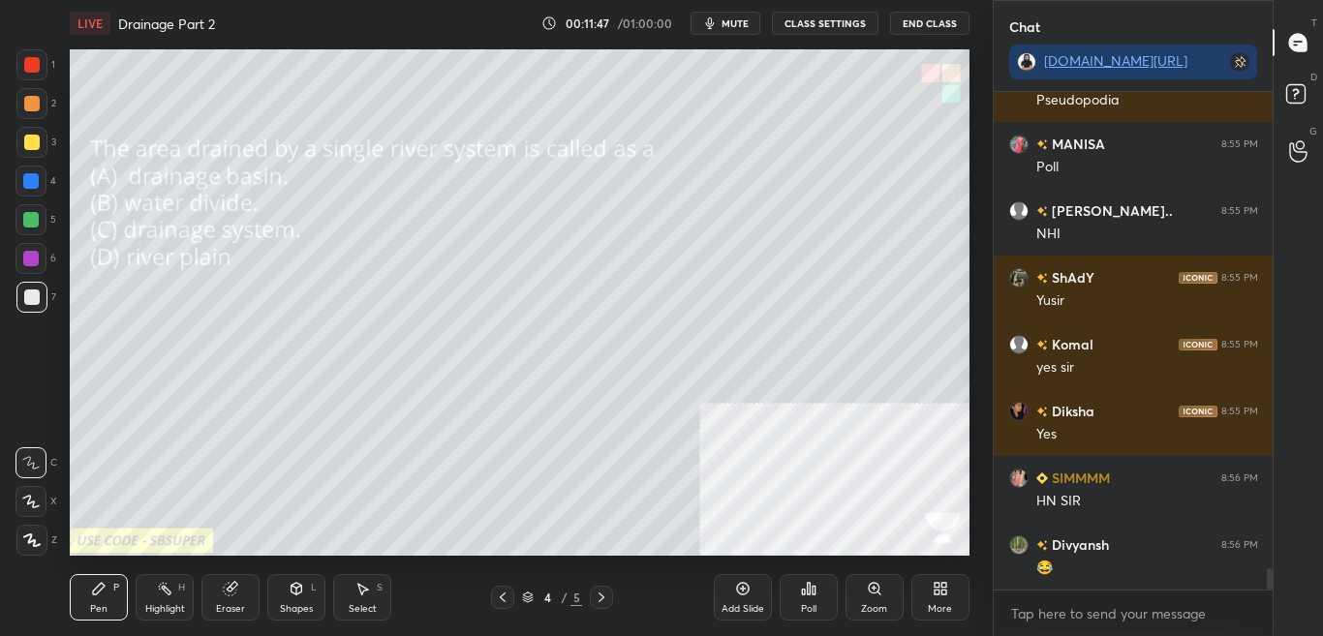
click at [813, 608] on div "Poll" at bounding box center [808, 609] width 15 height 10
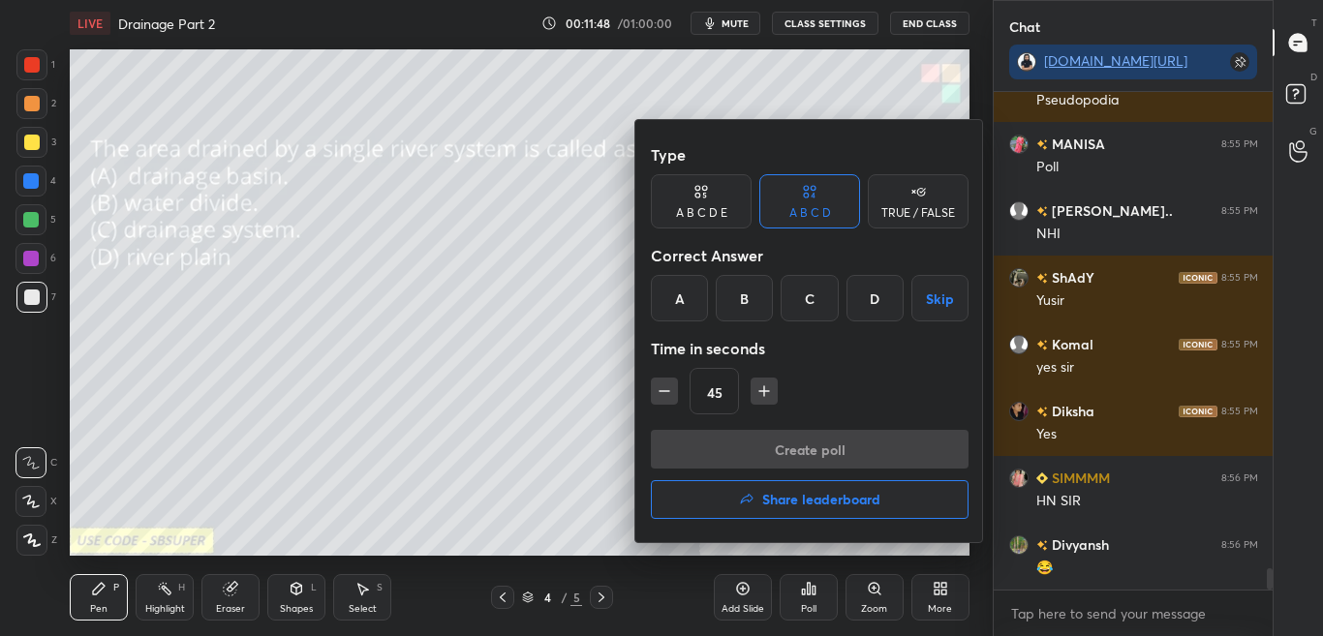
scroll to position [11273, 0]
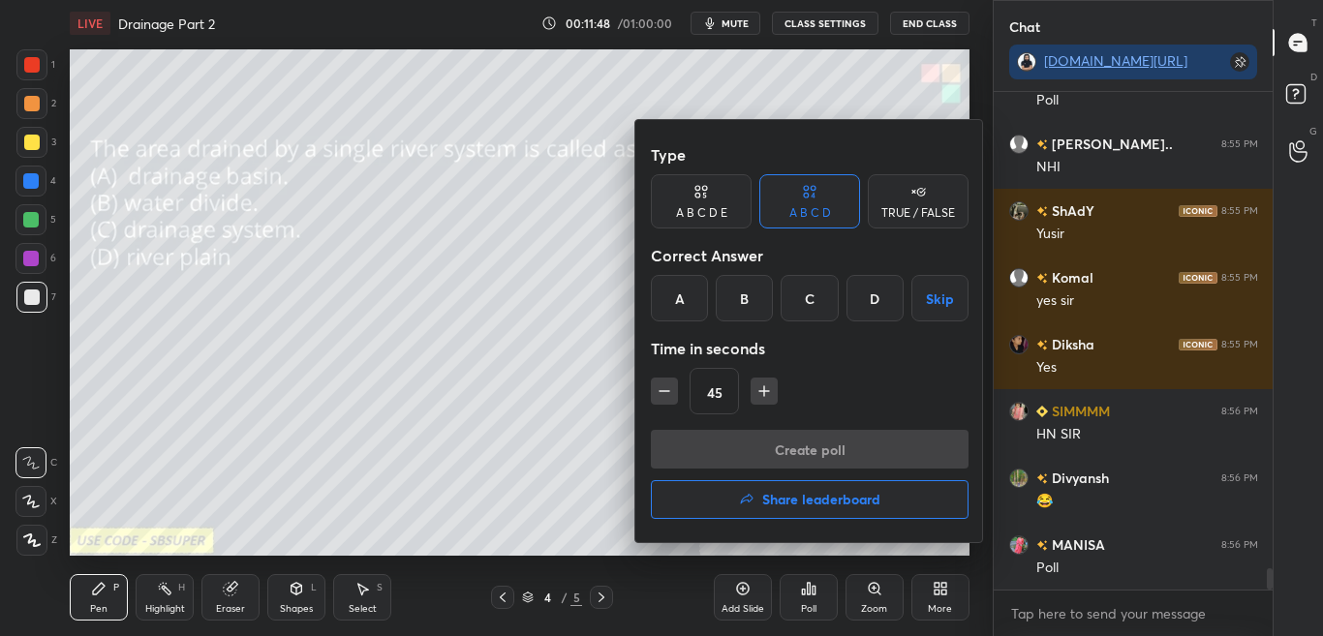
click at [807, 606] on div at bounding box center [661, 318] width 1323 height 636
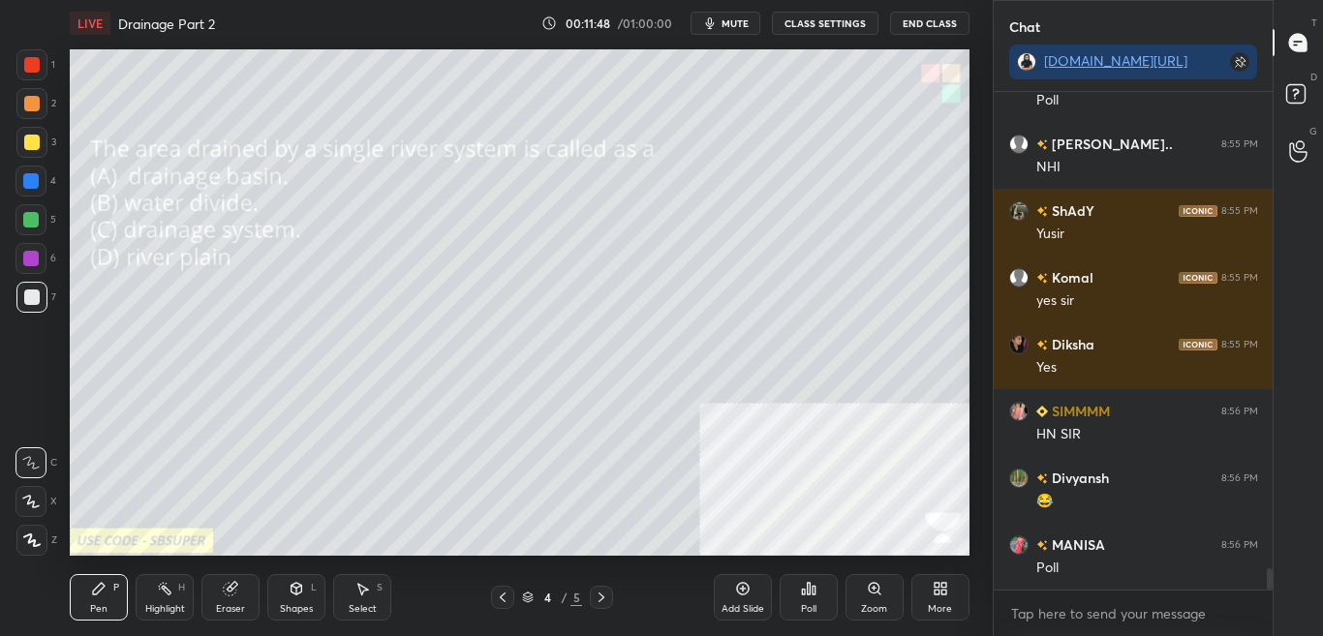
click at [809, 609] on div "Poll" at bounding box center [808, 609] width 15 height 10
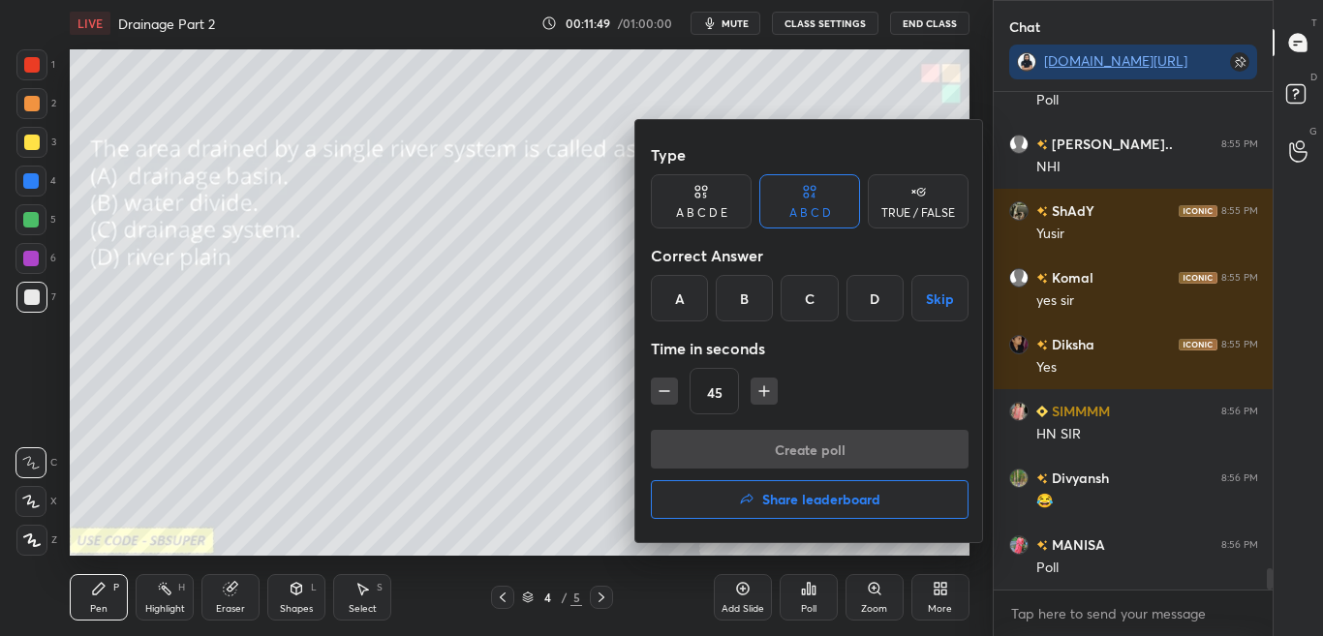
click at [813, 611] on div at bounding box center [661, 318] width 1323 height 636
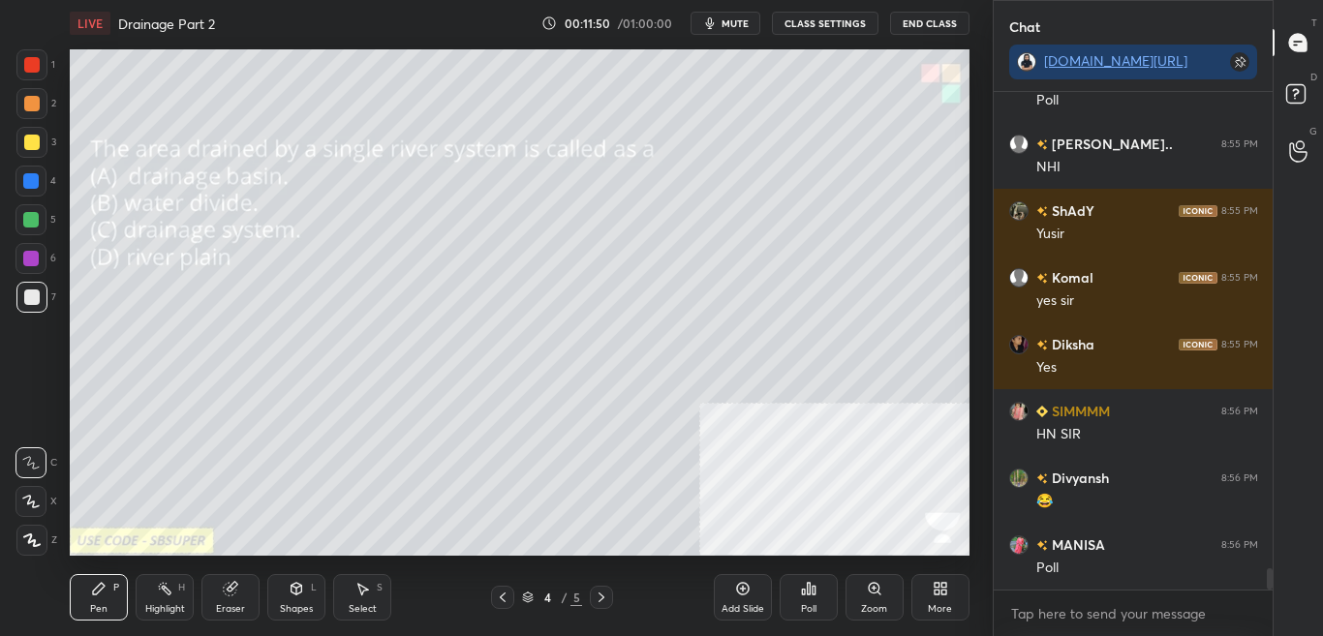
click at [820, 611] on div "Poll" at bounding box center [808, 597] width 58 height 46
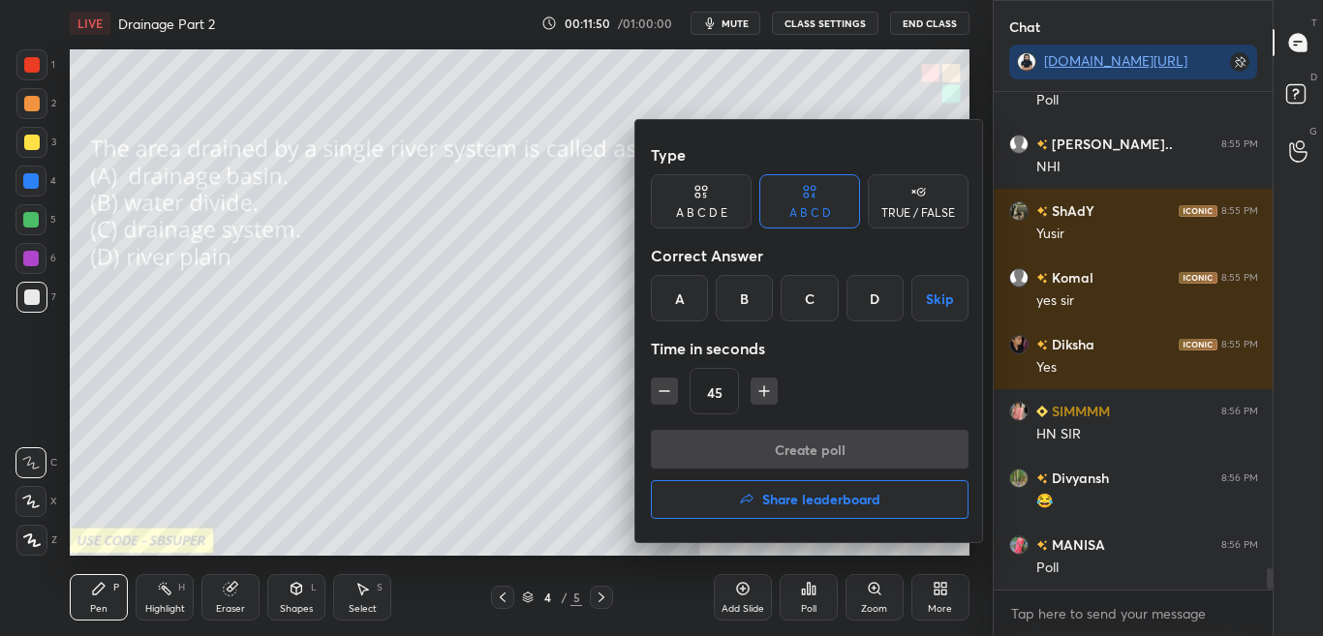
click at [815, 612] on div at bounding box center [661, 318] width 1323 height 636
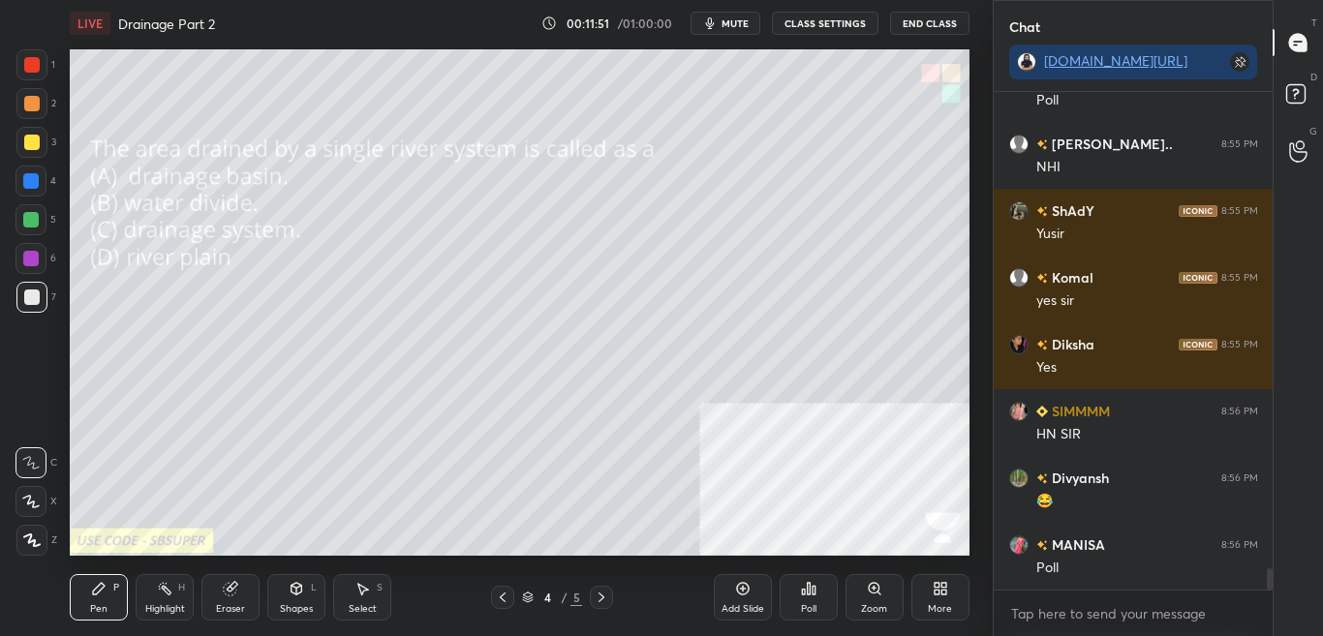
click at [817, 601] on div "Poll" at bounding box center [808, 597] width 58 height 46
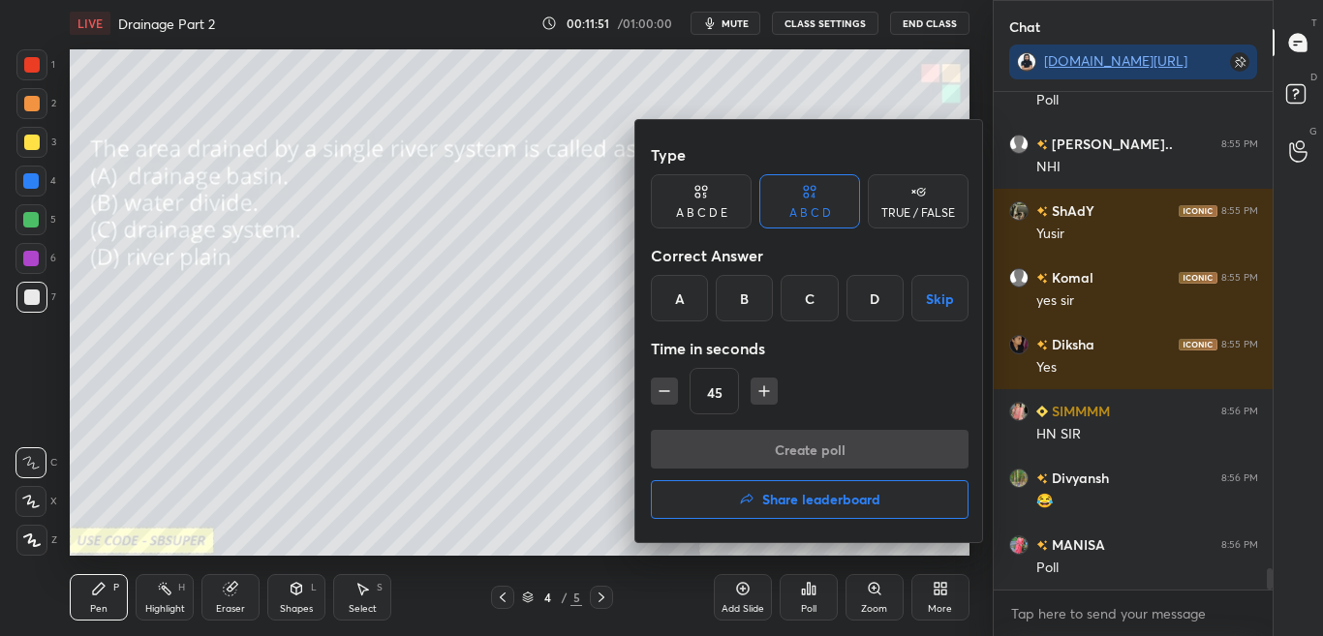
scroll to position [11340, 0]
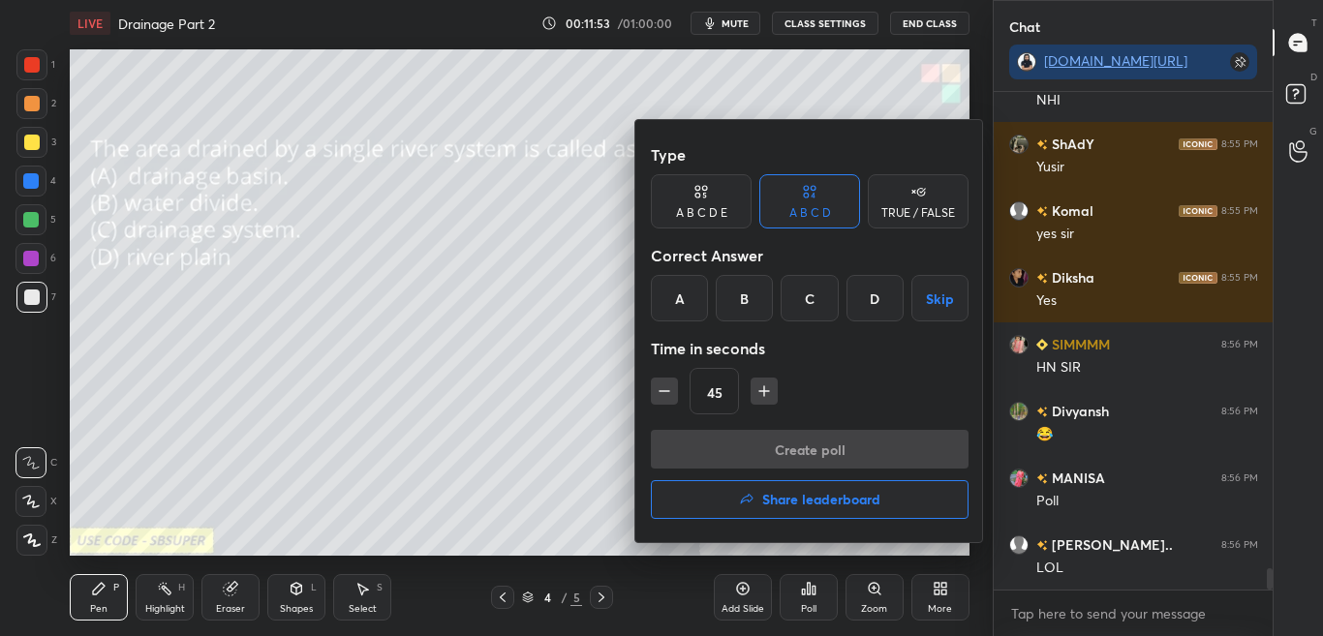
click at [811, 597] on div at bounding box center [661, 318] width 1323 height 636
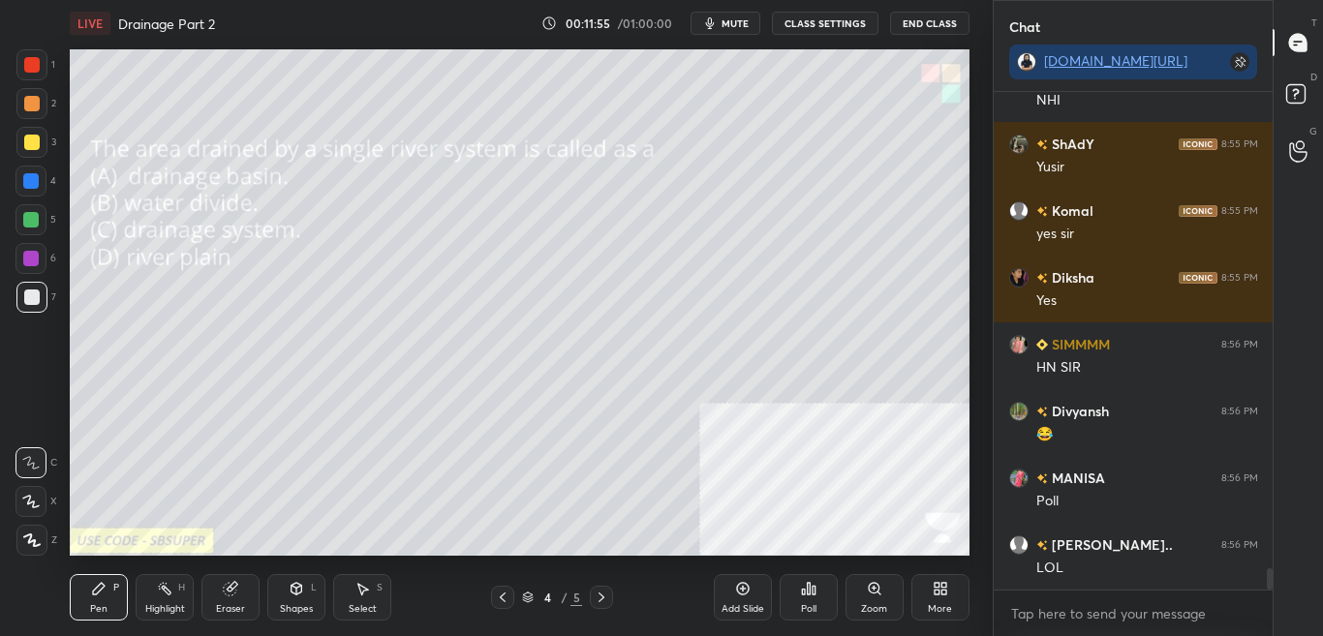
click at [815, 598] on div "Poll" at bounding box center [808, 597] width 58 height 46
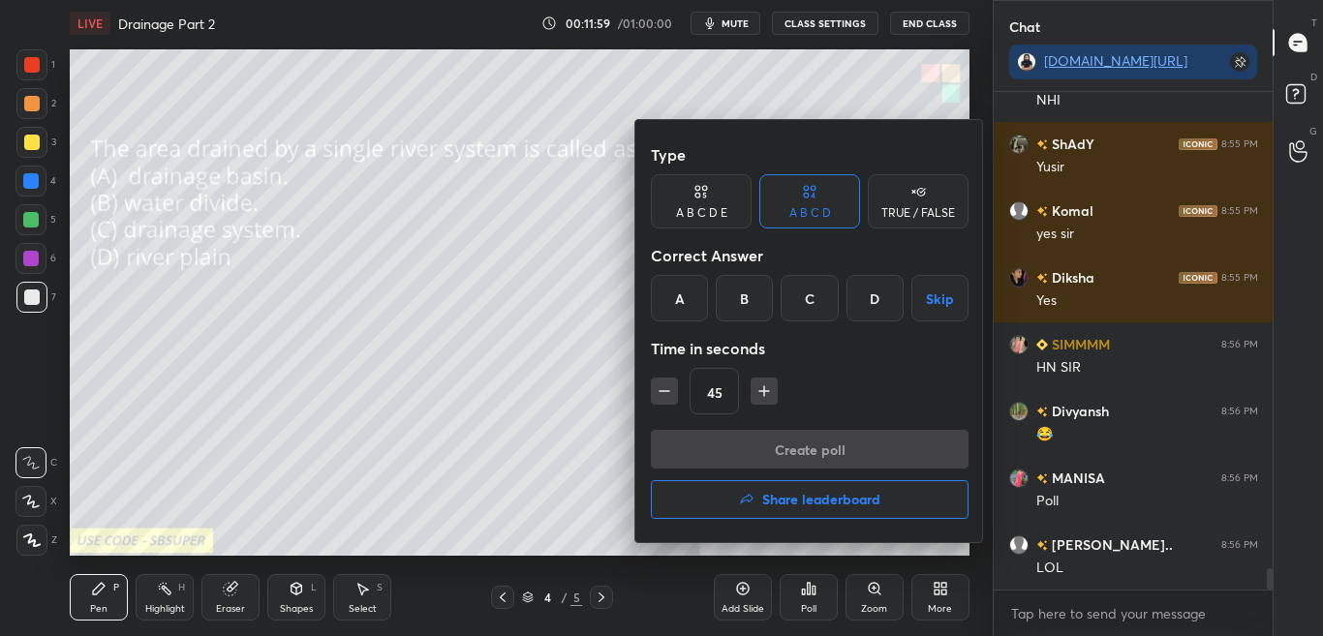
click at [668, 290] on div "A" at bounding box center [679, 298] width 57 height 46
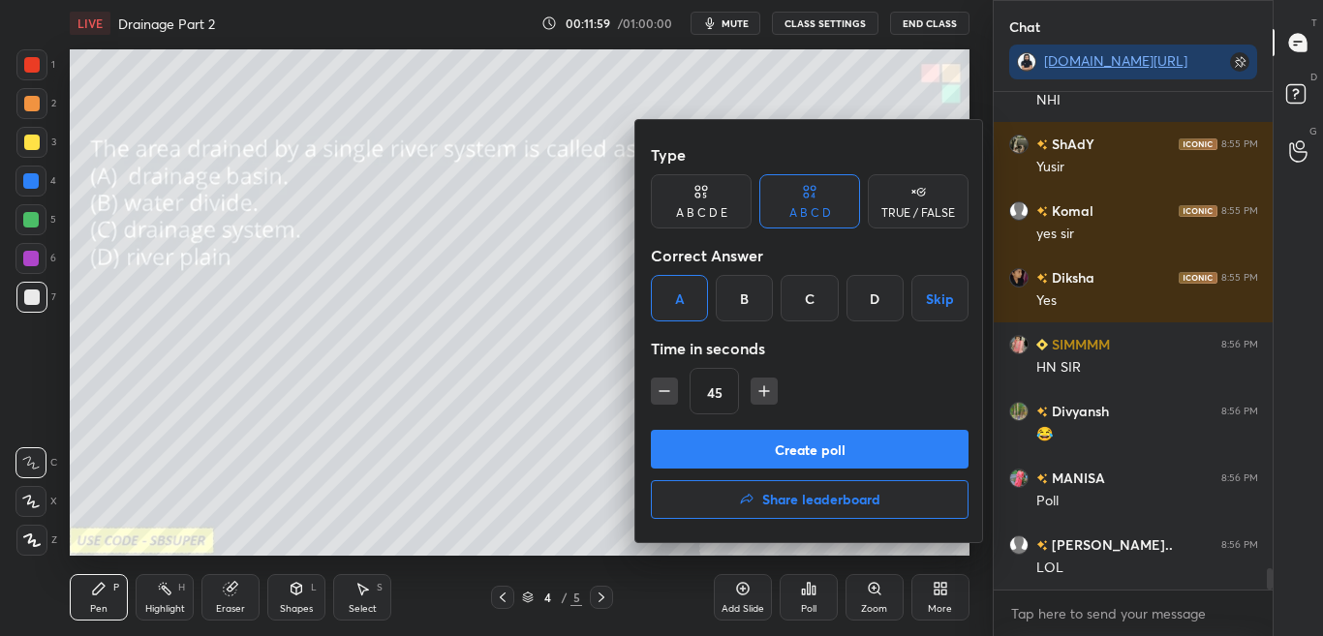
click at [717, 437] on button "Create poll" at bounding box center [810, 449] width 318 height 39
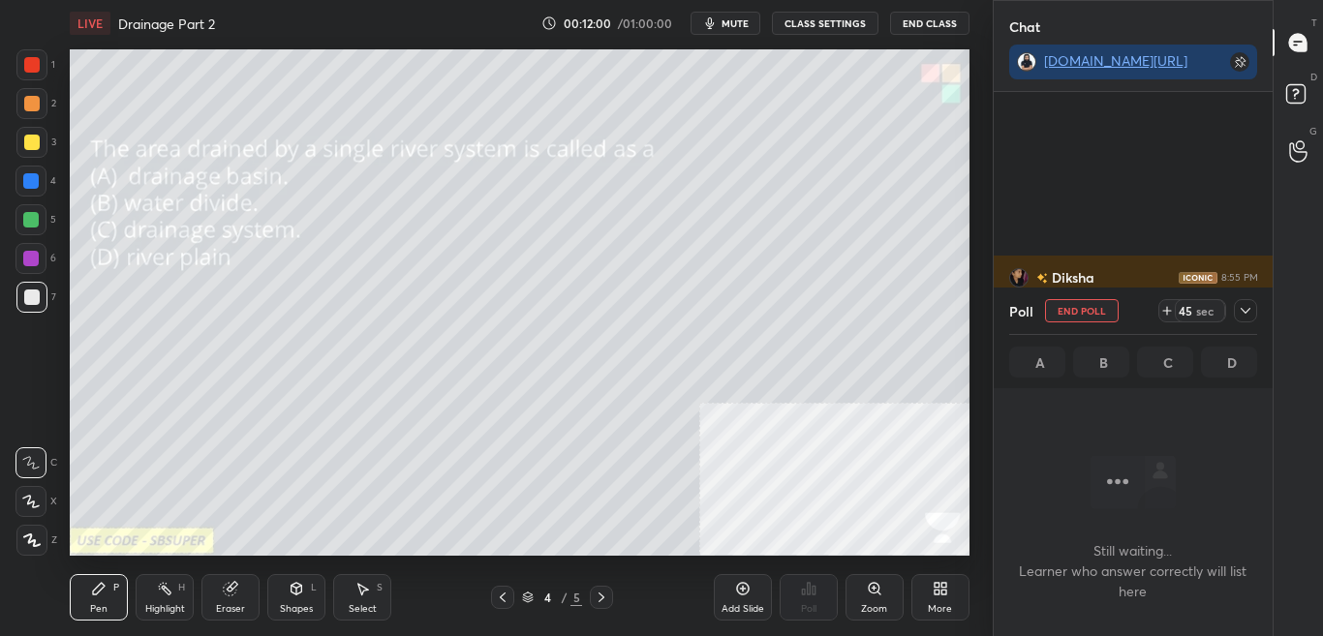
scroll to position [11577, 0]
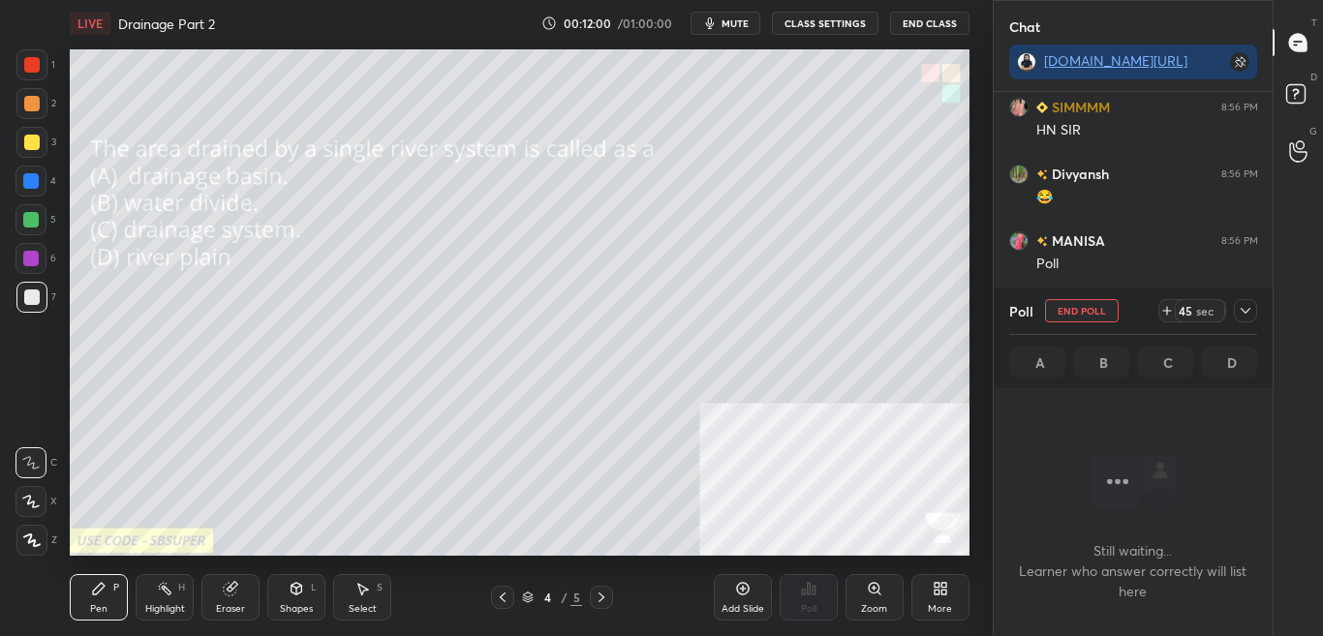
click at [1236, 313] on div at bounding box center [1245, 310] width 23 height 23
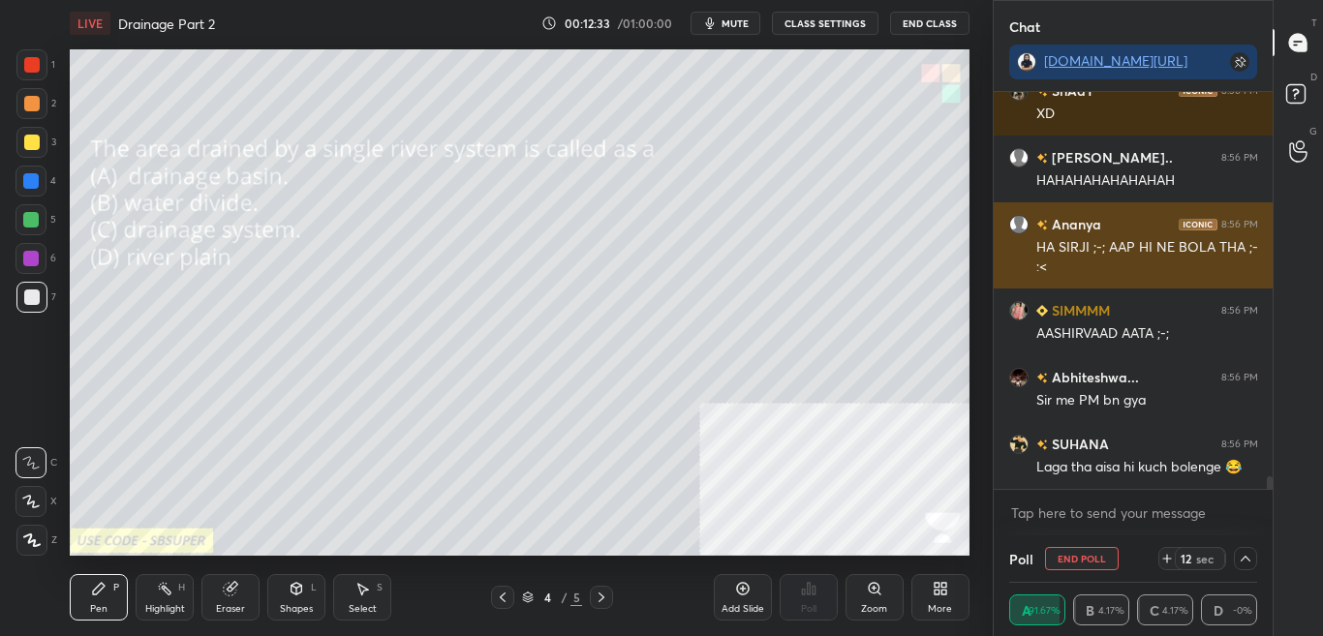
scroll to position [12264, 0]
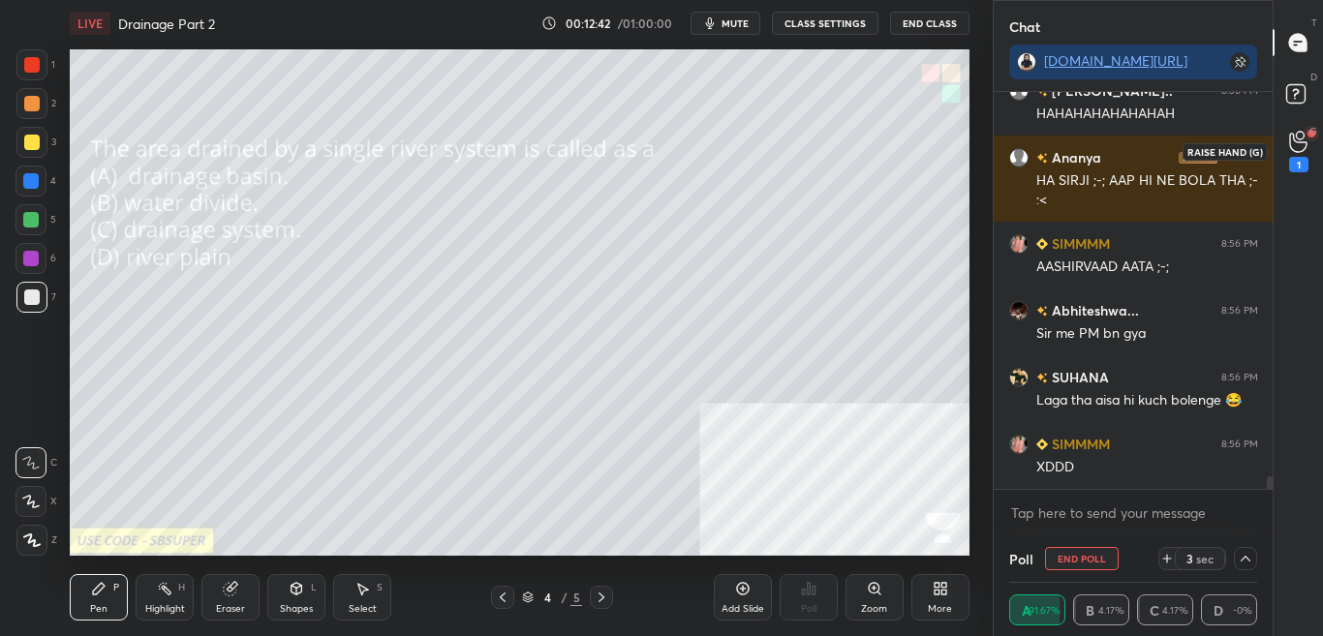
click at [1304, 150] on icon at bounding box center [1298, 142] width 18 height 22
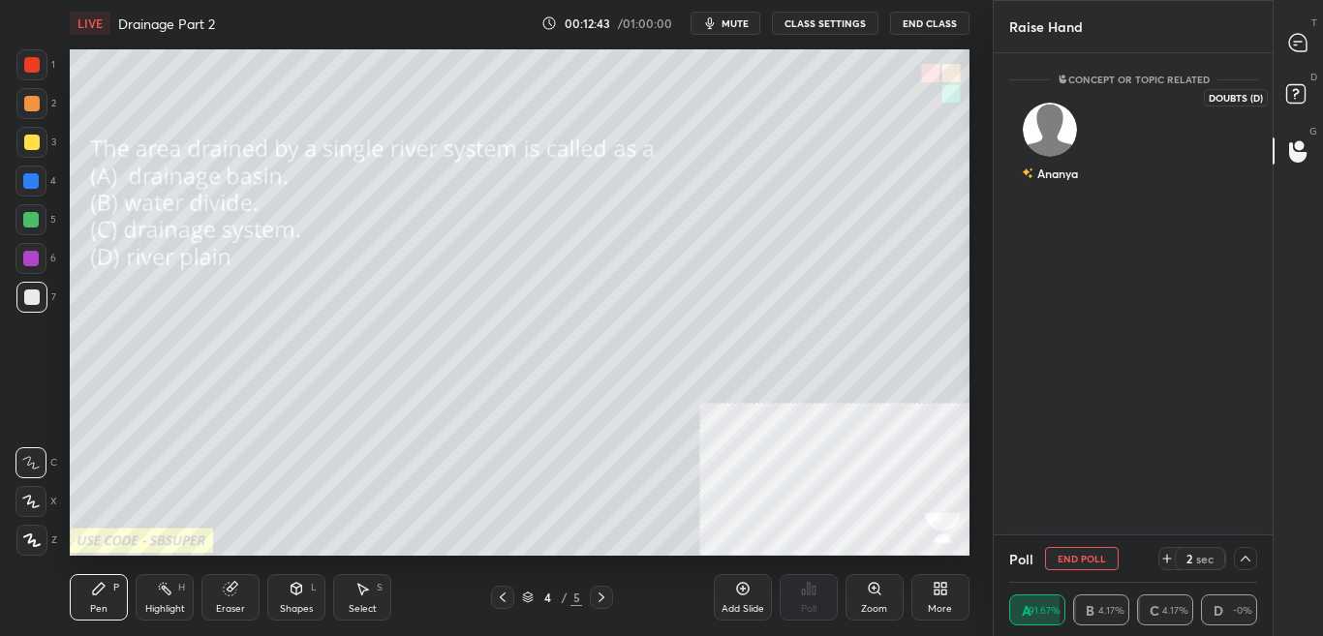
click at [1296, 106] on icon at bounding box center [1298, 96] width 35 height 35
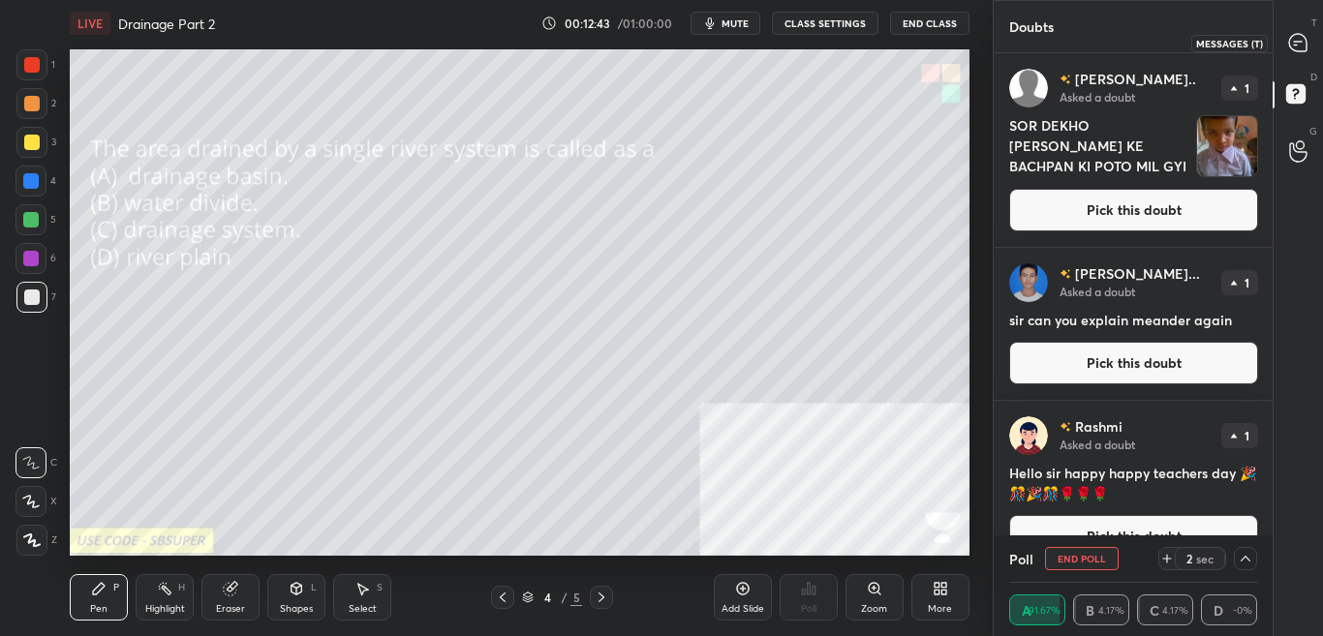
click at [1314, 36] on div at bounding box center [1298, 42] width 39 height 35
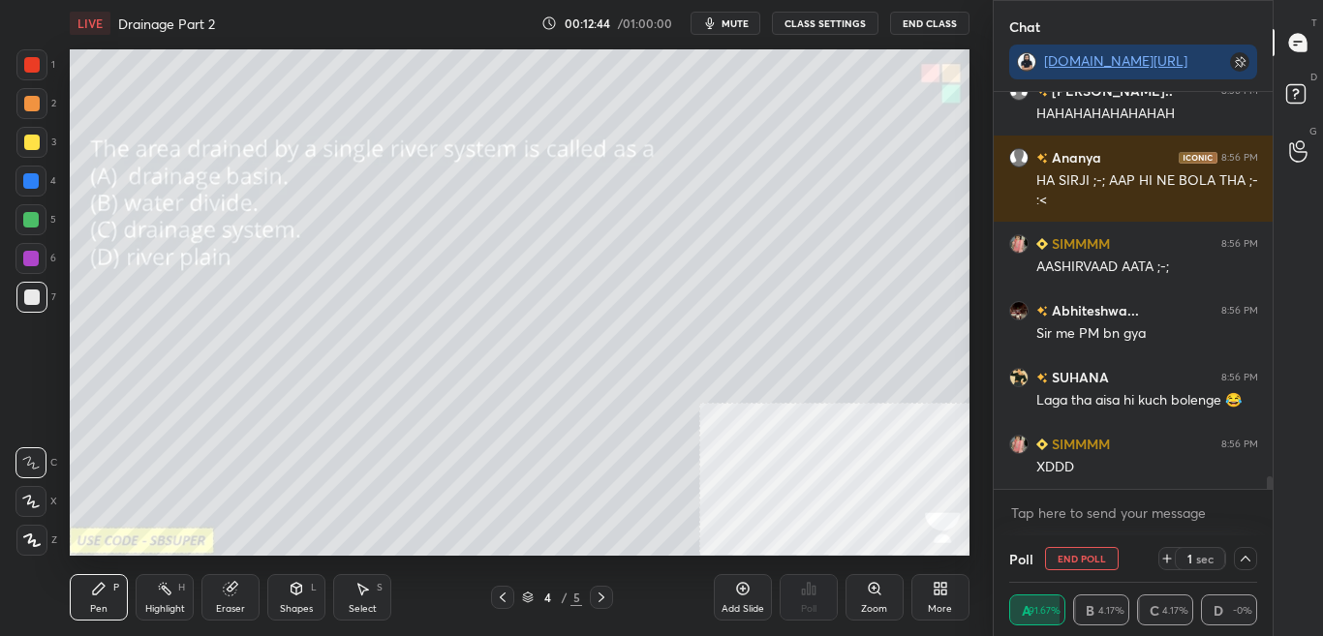
scroll to position [391, 273]
click at [1320, 84] on div "D Doubts (D)" at bounding box center [1297, 97] width 49 height 54
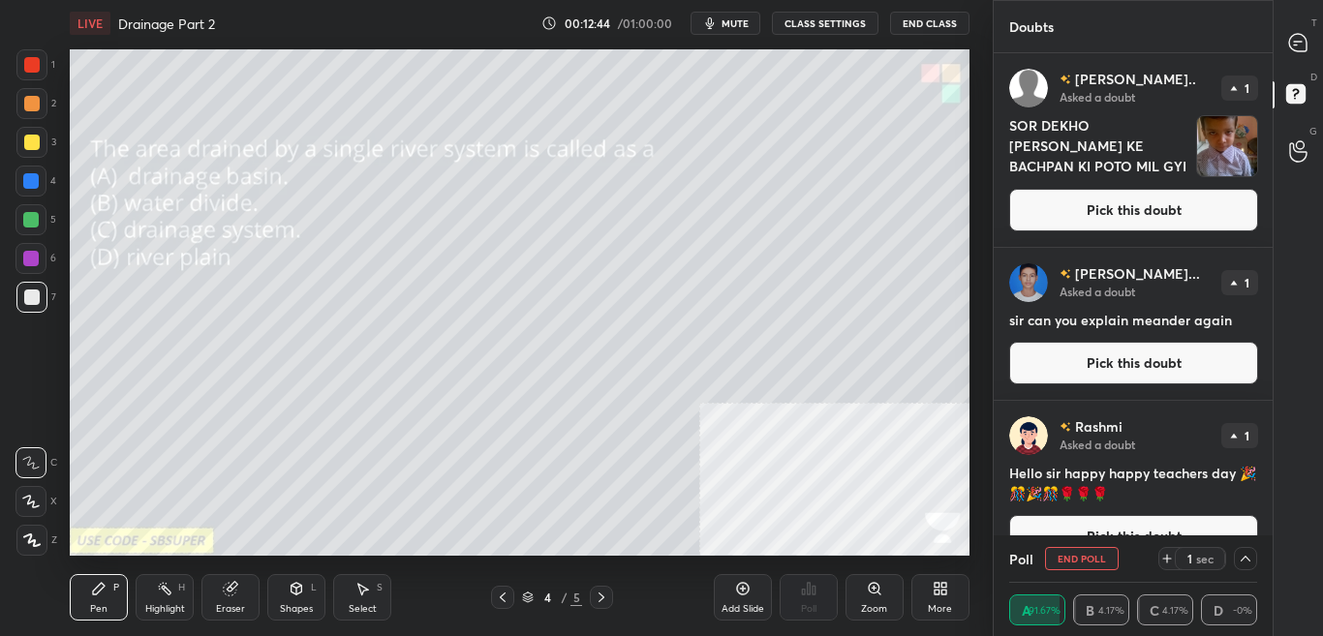
scroll to position [476, 273]
click at [1314, 100] on icon at bounding box center [1298, 96] width 35 height 35
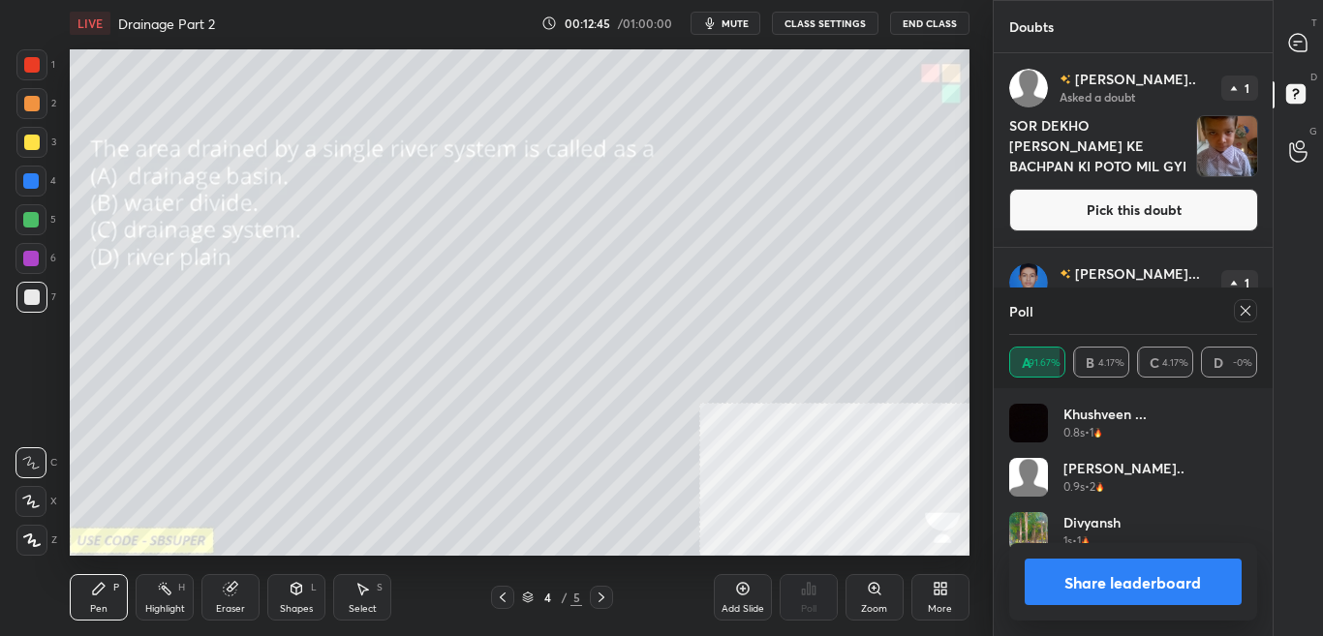
scroll to position [7, 7]
click at [1303, 149] on icon at bounding box center [1298, 151] width 18 height 22
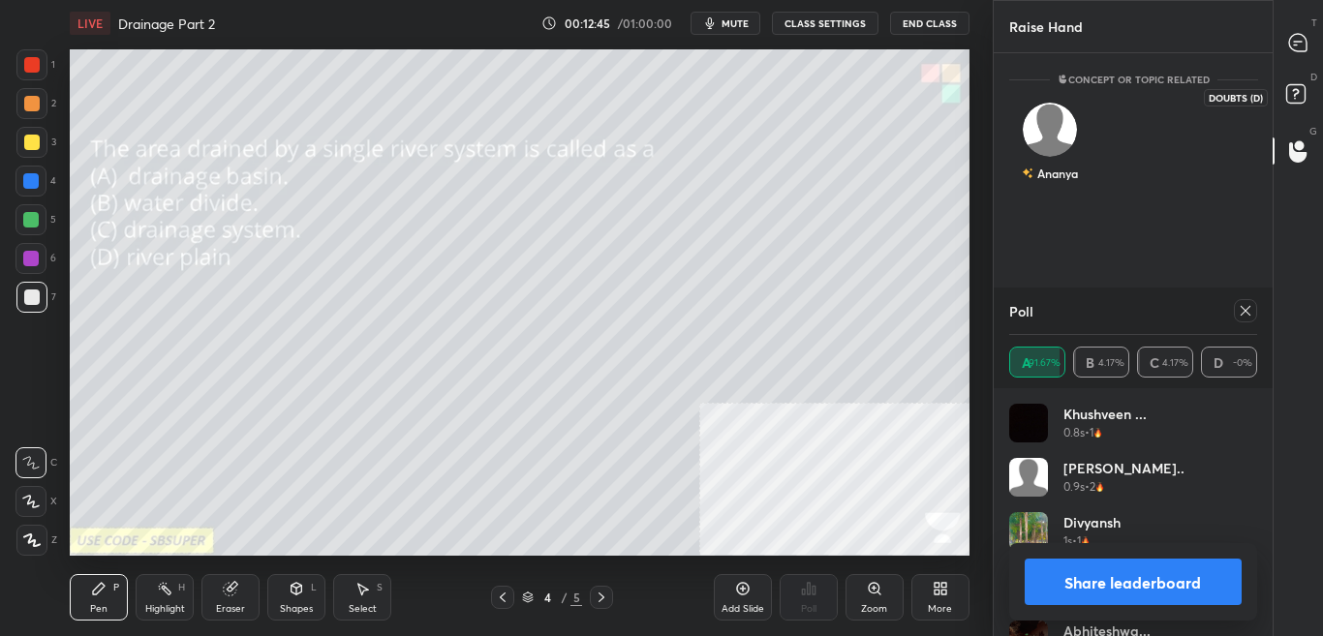
click at [1307, 100] on icon at bounding box center [1298, 96] width 35 height 35
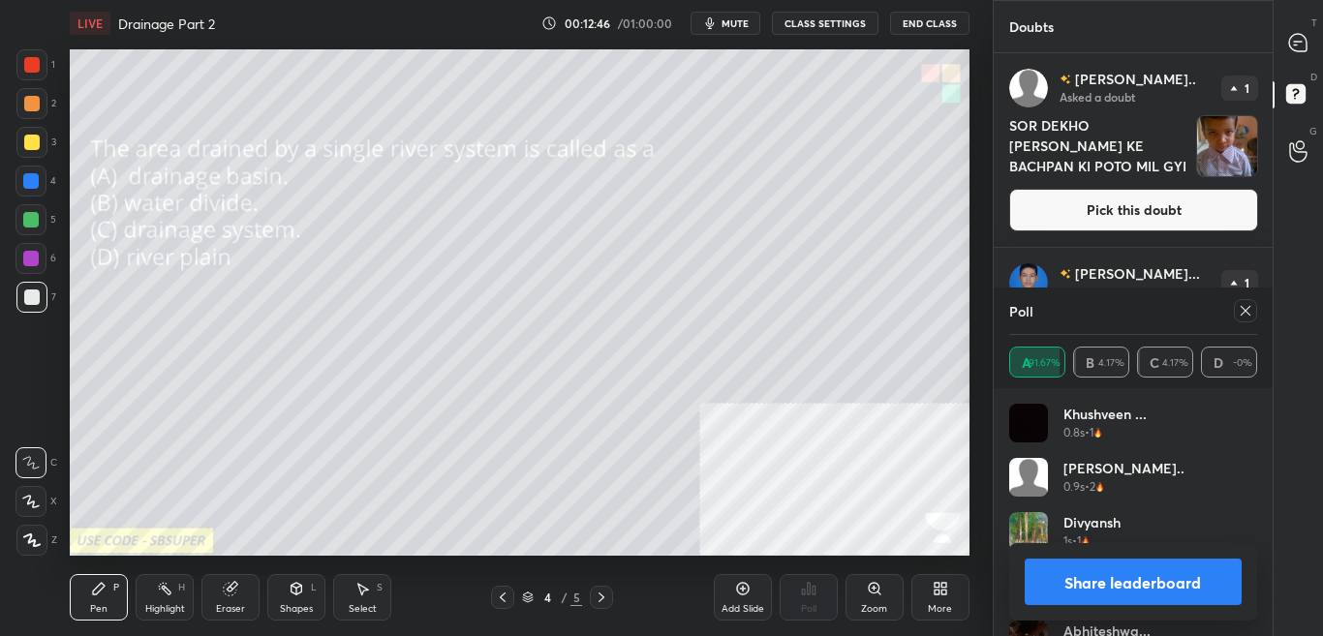
click at [1319, 43] on div "T Messages (T)" at bounding box center [1297, 42] width 49 height 54
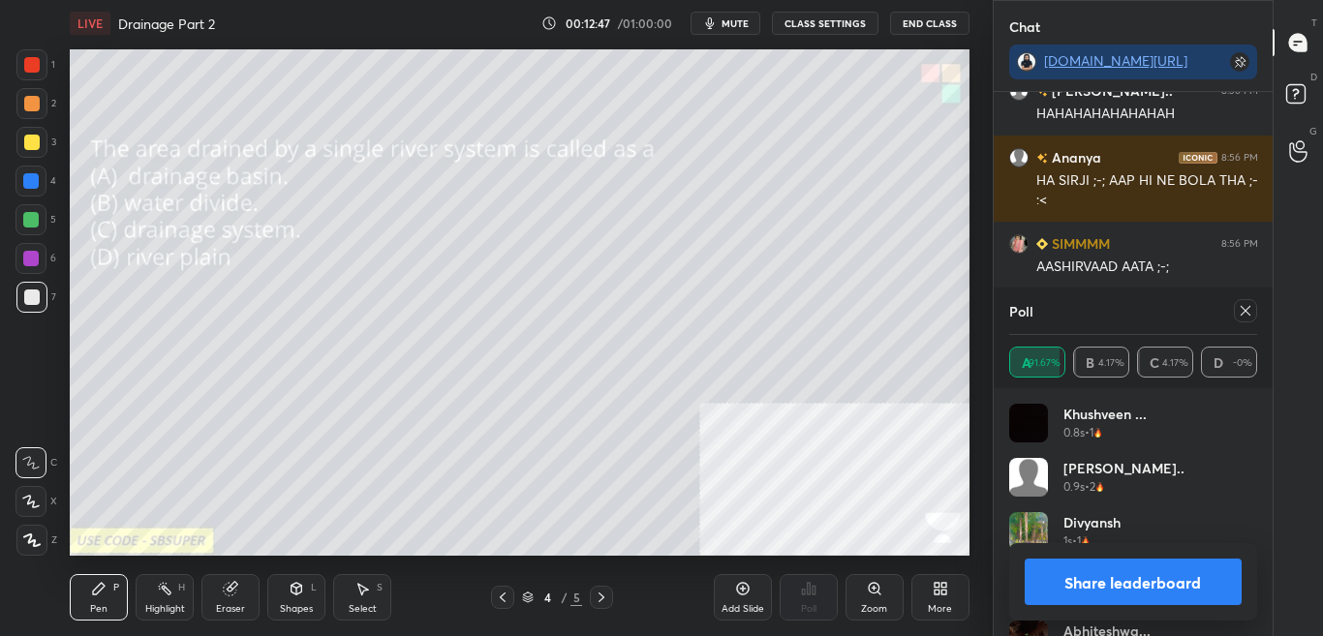
click at [1128, 601] on button "Share leaderboard" at bounding box center [1133, 582] width 218 height 46
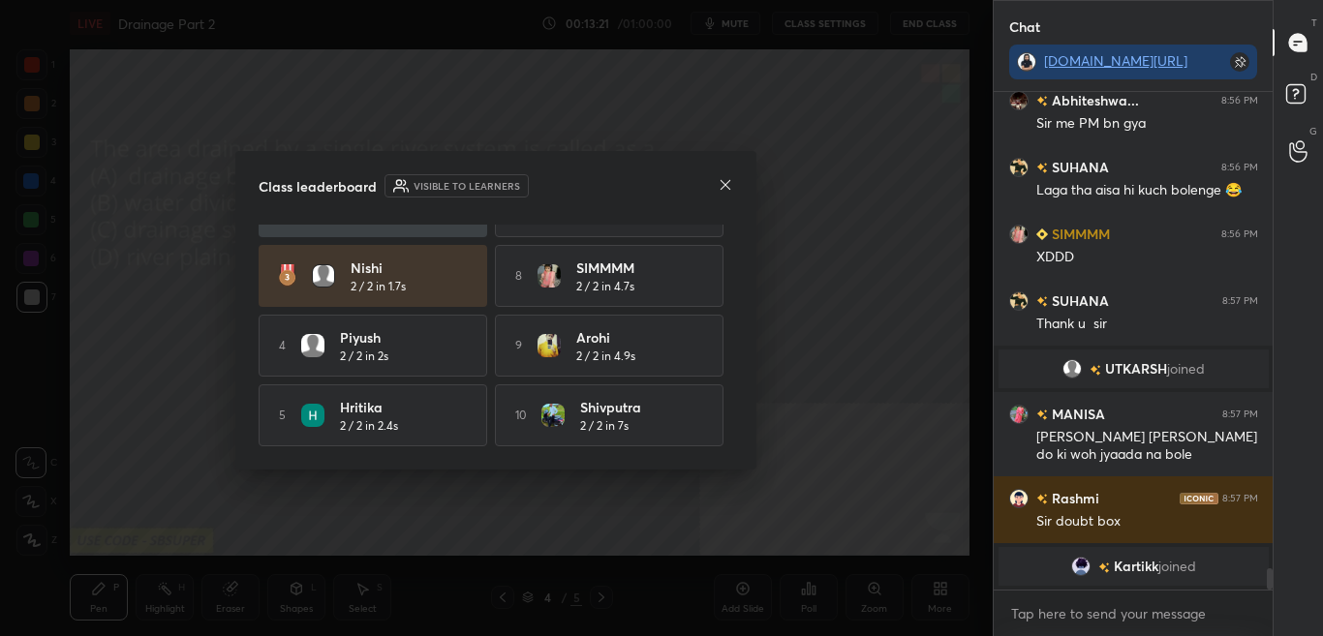
click at [724, 185] on icon at bounding box center [725, 184] width 15 height 15
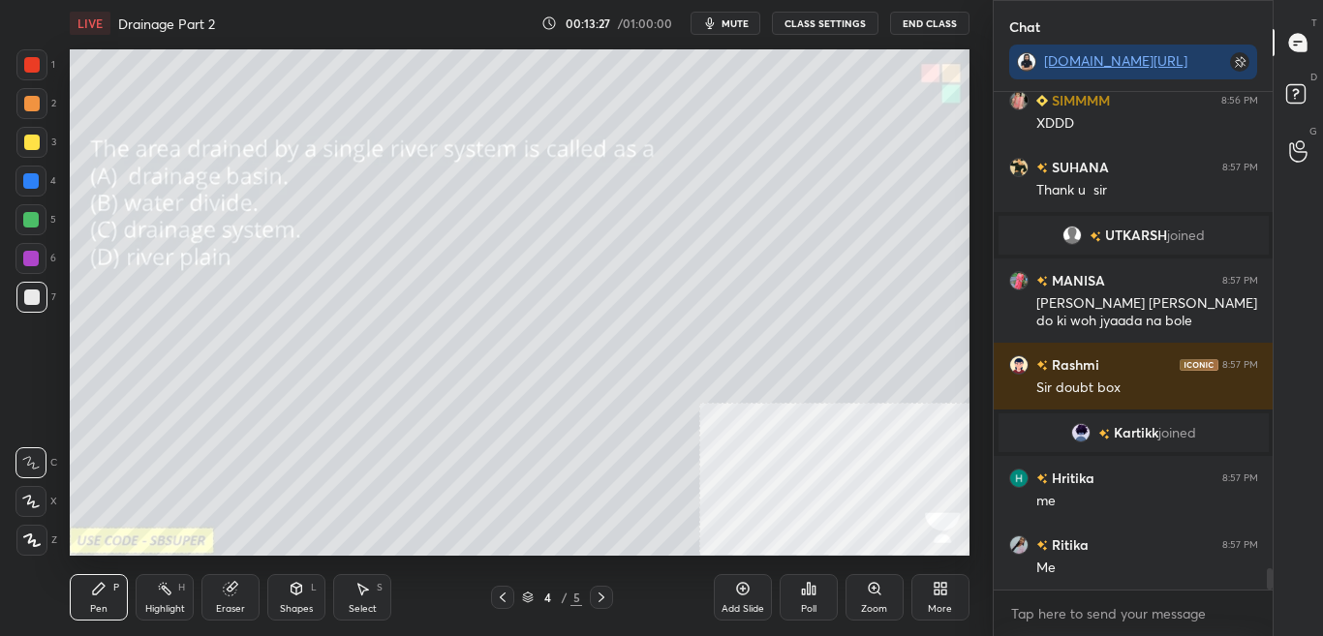
click at [937, 616] on div "More" at bounding box center [940, 597] width 58 height 46
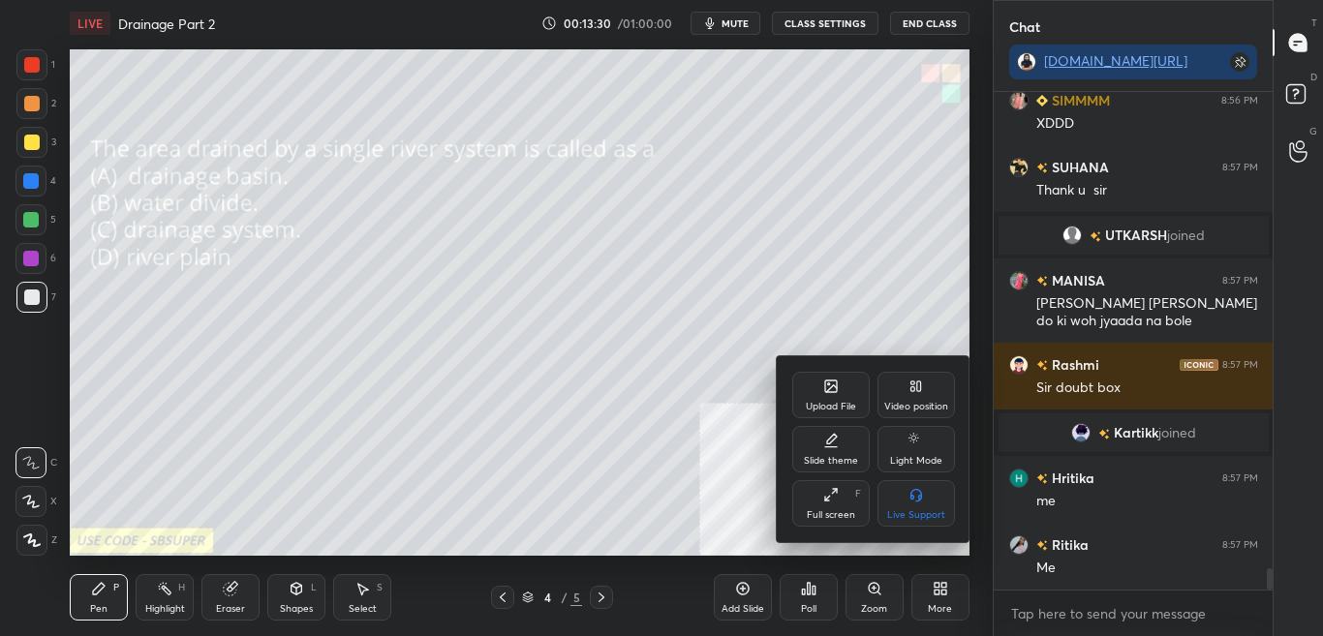
click at [837, 406] on div "Upload File" at bounding box center [831, 407] width 50 height 10
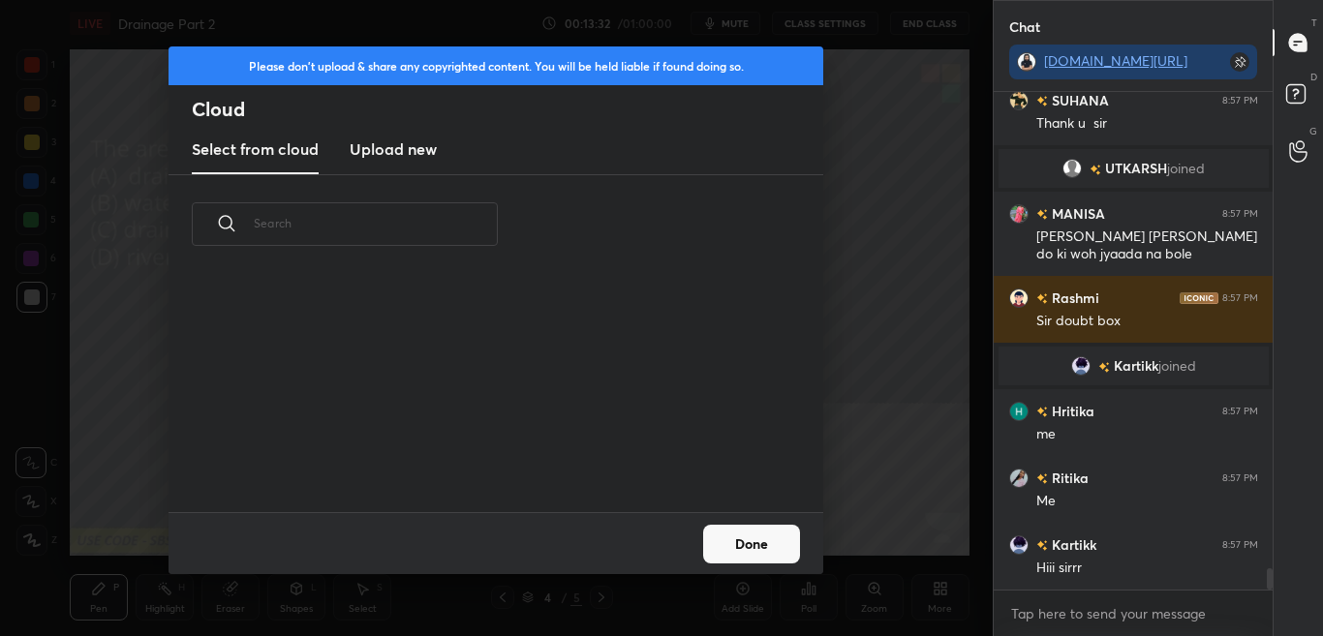
click at [408, 163] on new "Upload new" at bounding box center [393, 150] width 87 height 48
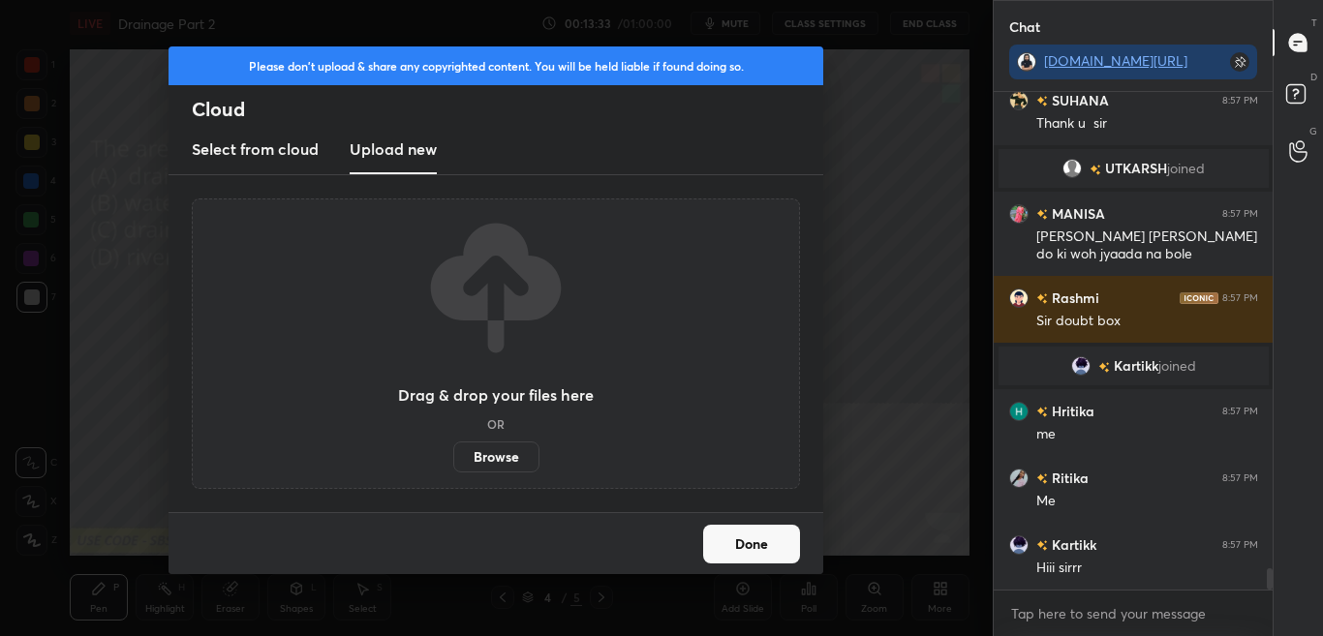
click at [480, 460] on label "Browse" at bounding box center [496, 457] width 86 height 31
click at [453, 460] on input "Browse" at bounding box center [453, 457] width 0 height 31
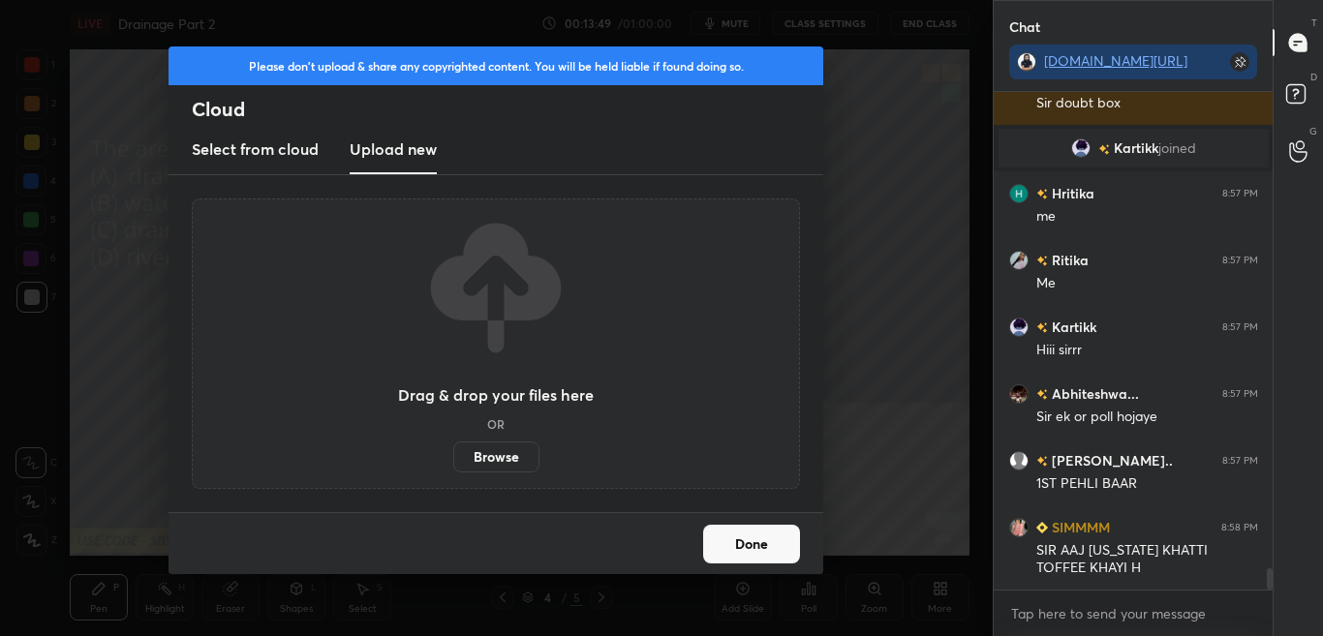
scroll to position [11381, 0]
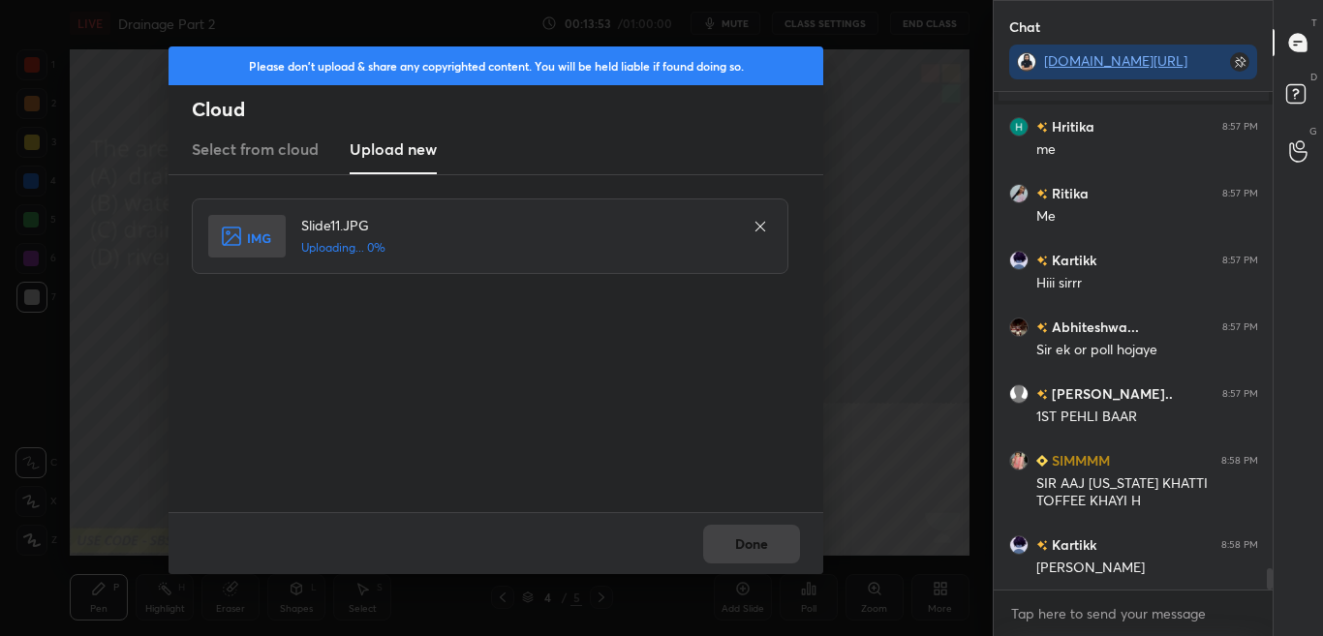
click at [733, 545] on div "Done" at bounding box center [495, 543] width 655 height 62
click at [732, 546] on div "Done" at bounding box center [495, 543] width 655 height 62
click at [732, 547] on div "Done" at bounding box center [495, 543] width 655 height 62
click at [735, 544] on div "Done" at bounding box center [495, 543] width 655 height 62
click at [738, 541] on button "Done" at bounding box center [751, 544] width 97 height 39
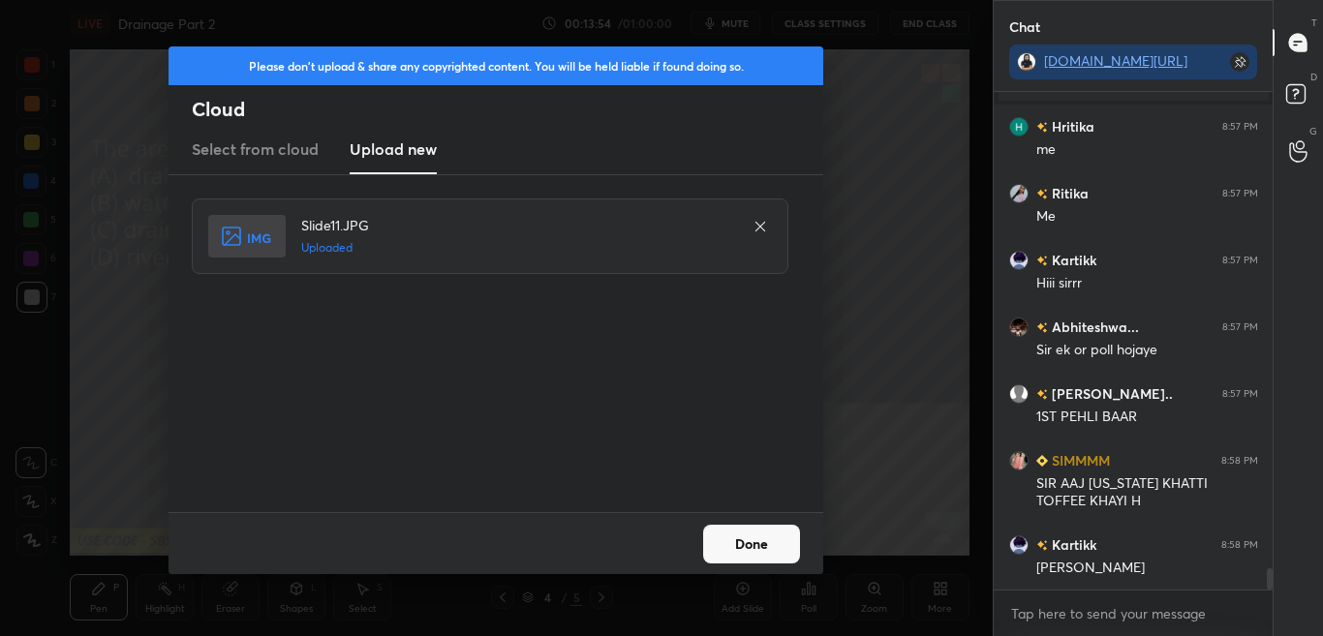
click at [743, 543] on button "Done" at bounding box center [751, 544] width 97 height 39
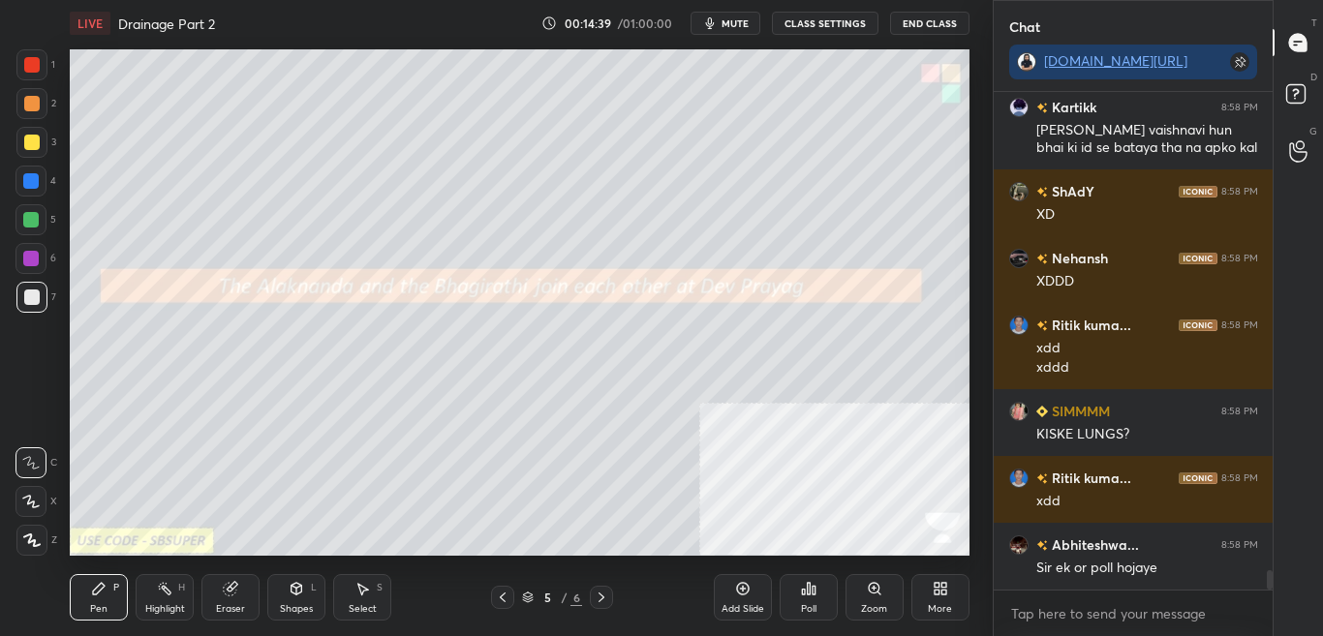
scroll to position [12585, 0]
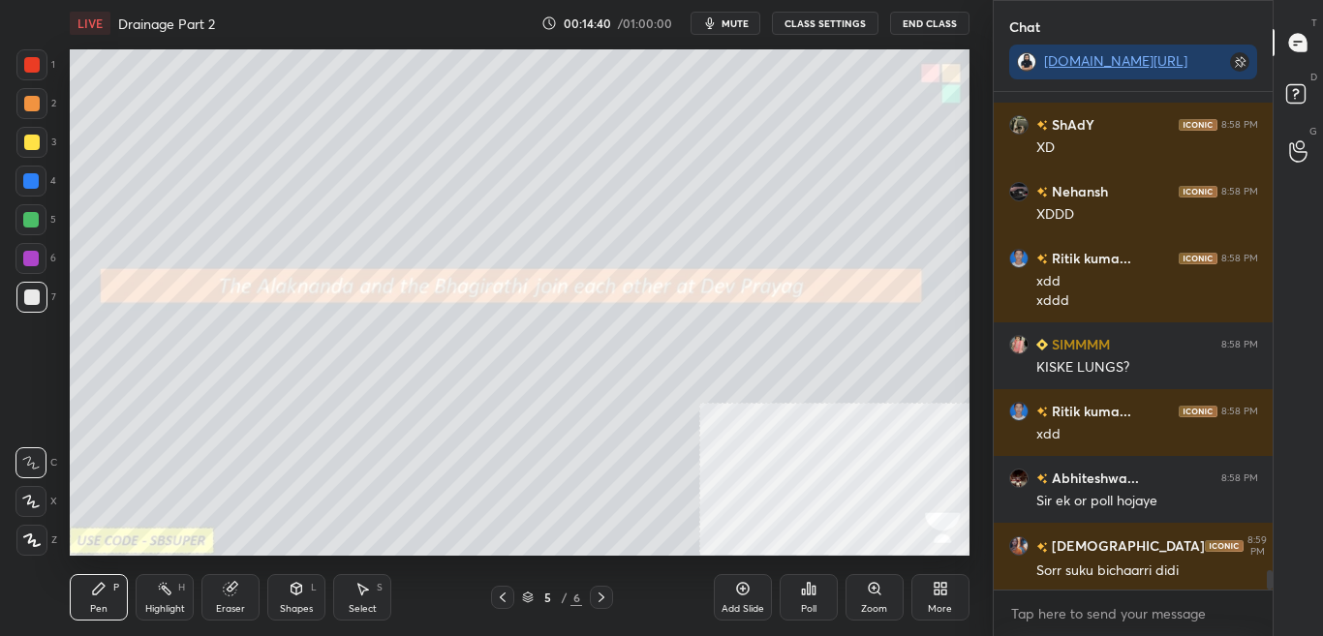
click at [1268, 576] on div at bounding box center [1270, 579] width 6 height 19
drag, startPoint x: 1268, startPoint y: 574, endPoint x: 1278, endPoint y: 605, distance: 32.8
click at [1278, 603] on div "Chat t.me/sikandarcbse9th SUHANA 8:58 PM Xdd Kartikk 8:58 PM Sir mai vaishnavi …" at bounding box center [1158, 318] width 331 height 636
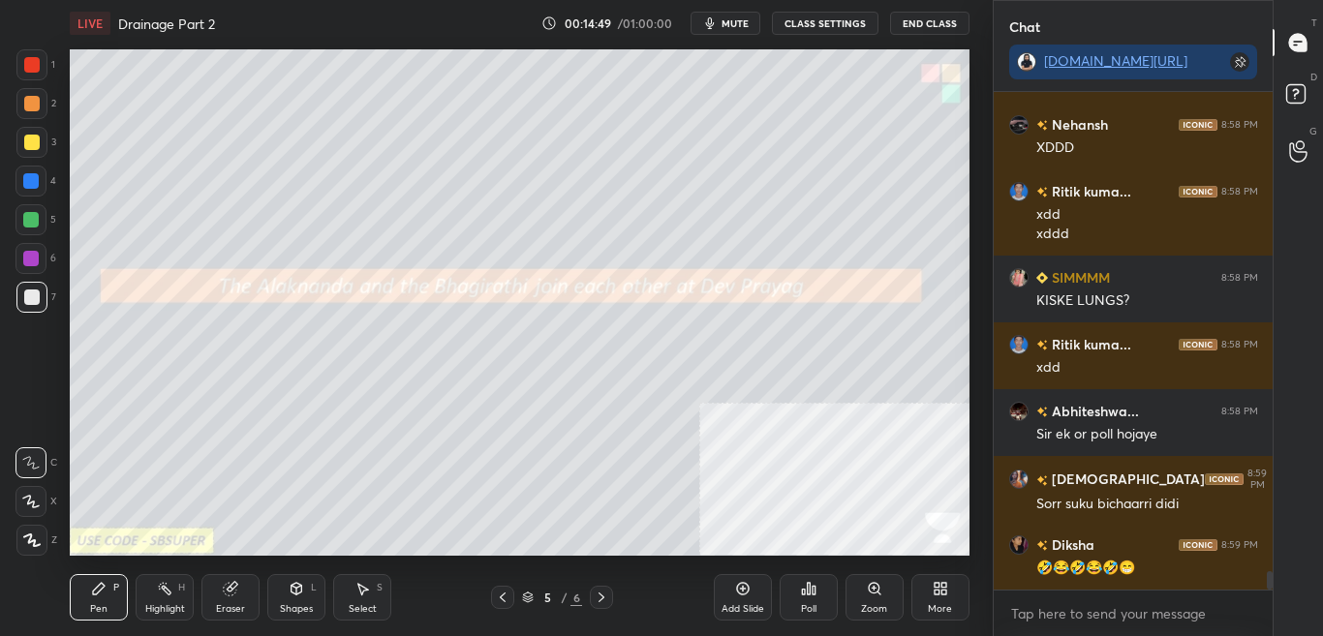
scroll to position [12719, 0]
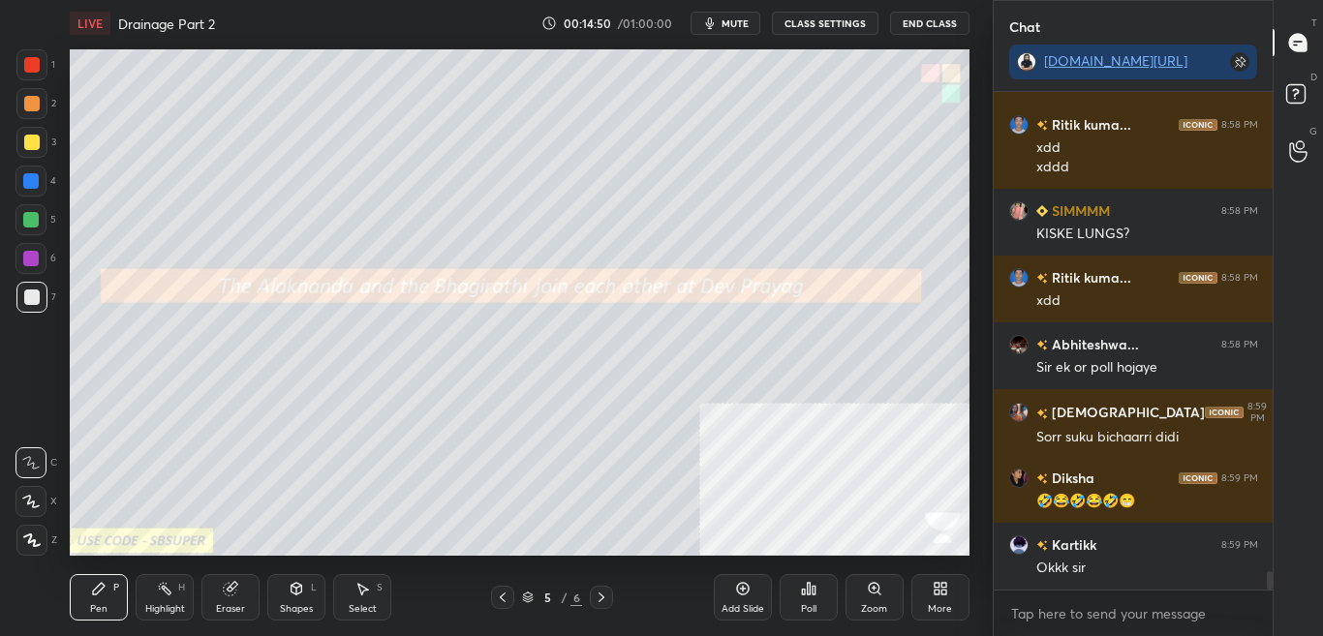
click at [812, 609] on div "Poll" at bounding box center [808, 609] width 15 height 10
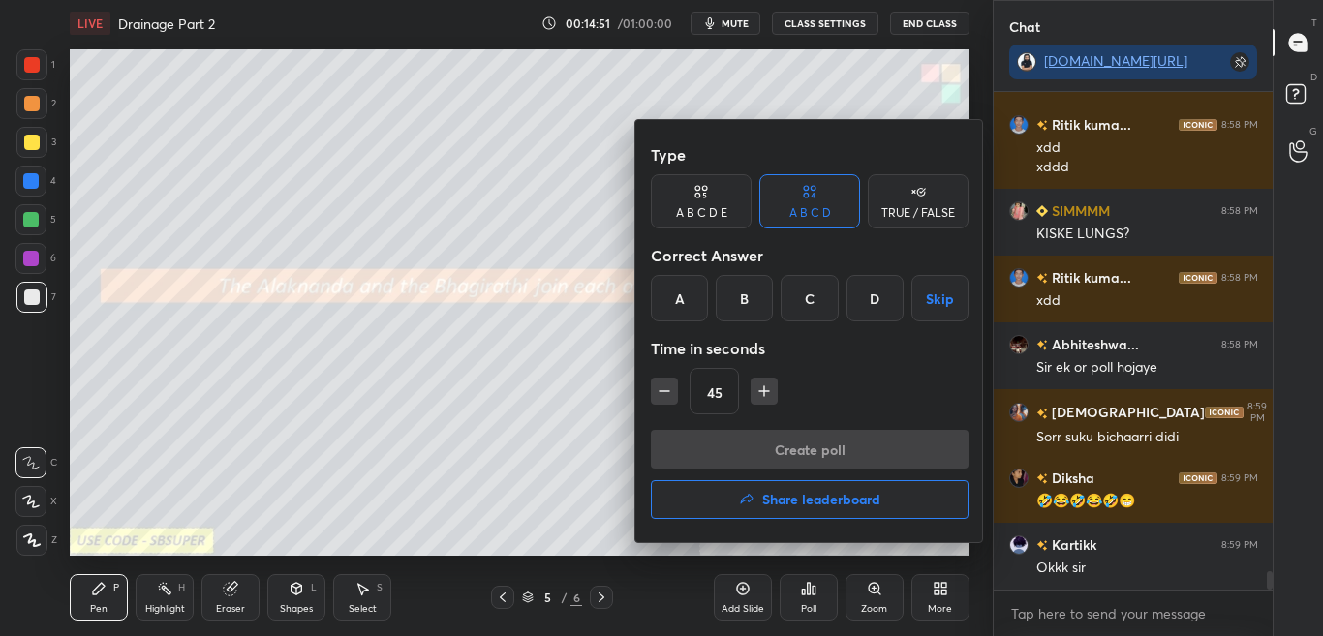
click at [922, 204] on div "TRUE / FALSE" at bounding box center [918, 201] width 101 height 54
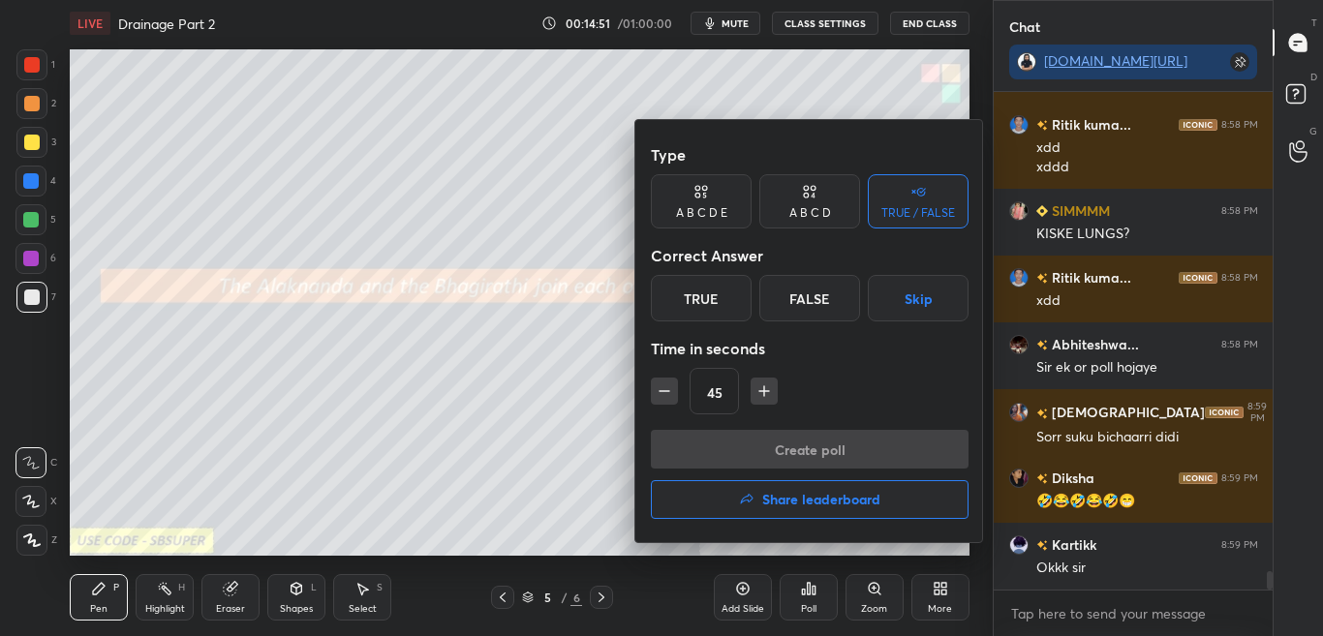
click at [700, 302] on div "True" at bounding box center [701, 298] width 101 height 46
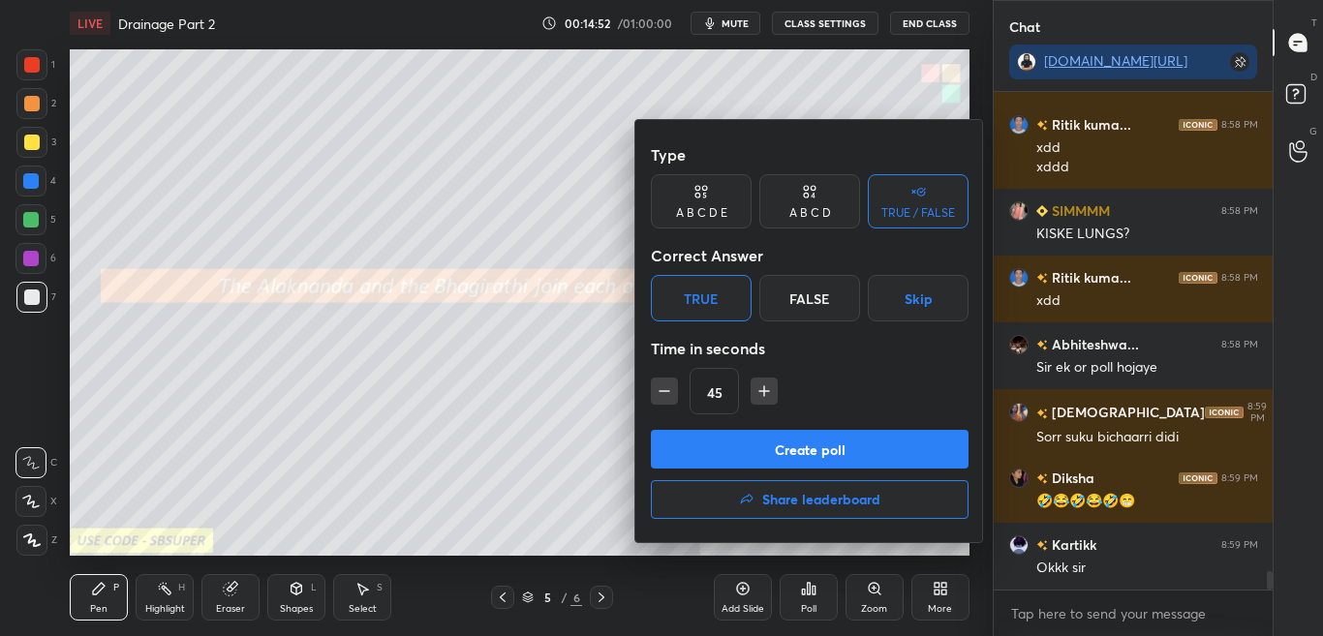
click at [743, 458] on button "Create poll" at bounding box center [810, 449] width 318 height 39
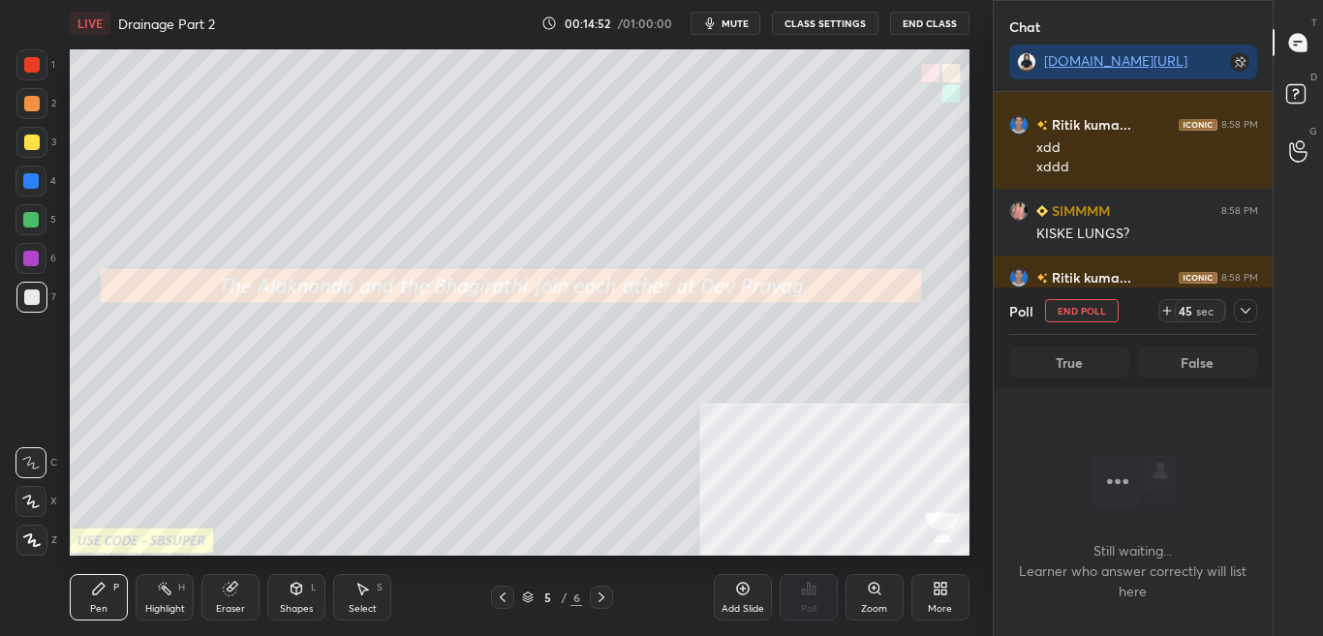
scroll to position [438, 273]
click at [1242, 308] on icon at bounding box center [1244, 310] width 15 height 15
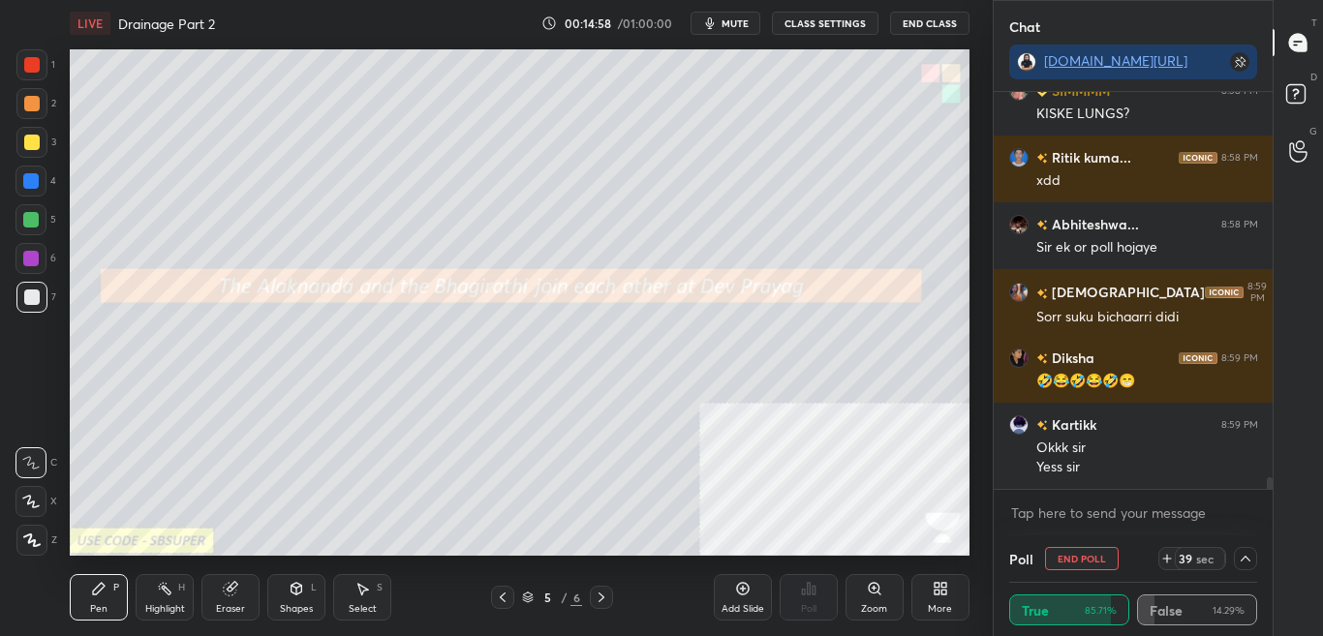
scroll to position [12923, 0]
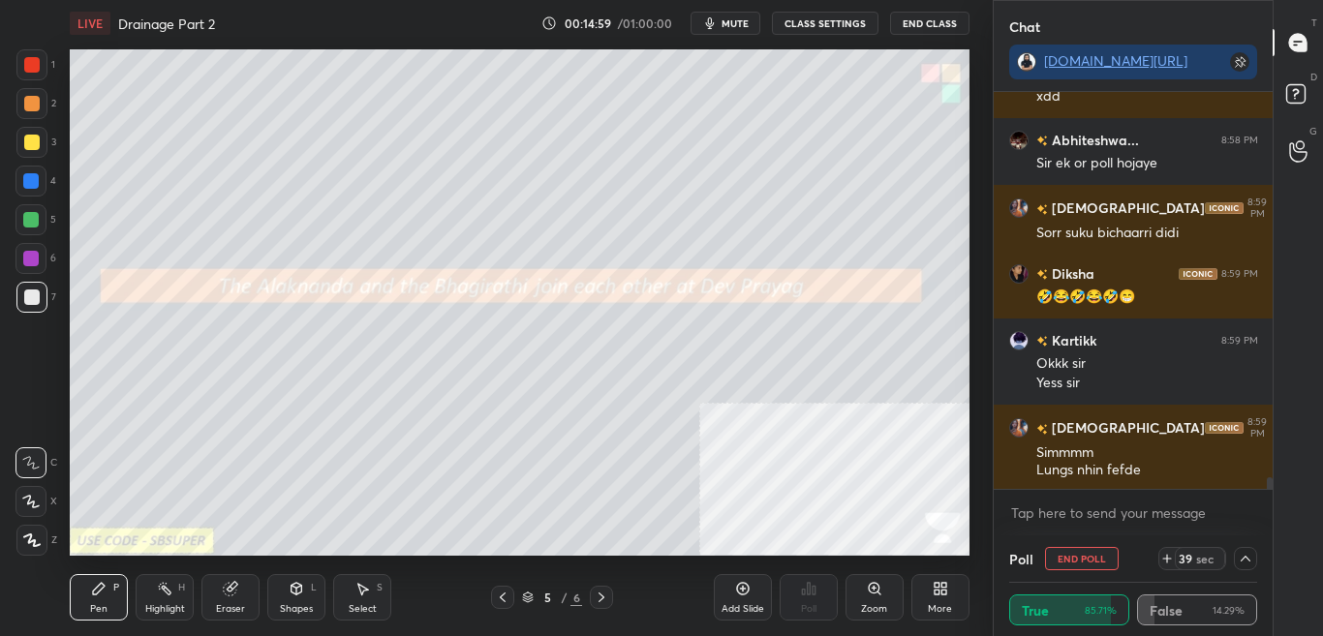
drag, startPoint x: 1266, startPoint y: 485, endPoint x: 1268, endPoint y: 474, distance: 10.8
click at [1268, 474] on div at bounding box center [1267, 290] width 12 height 397
click at [1271, 488] on div at bounding box center [1270, 484] width 6 height 15
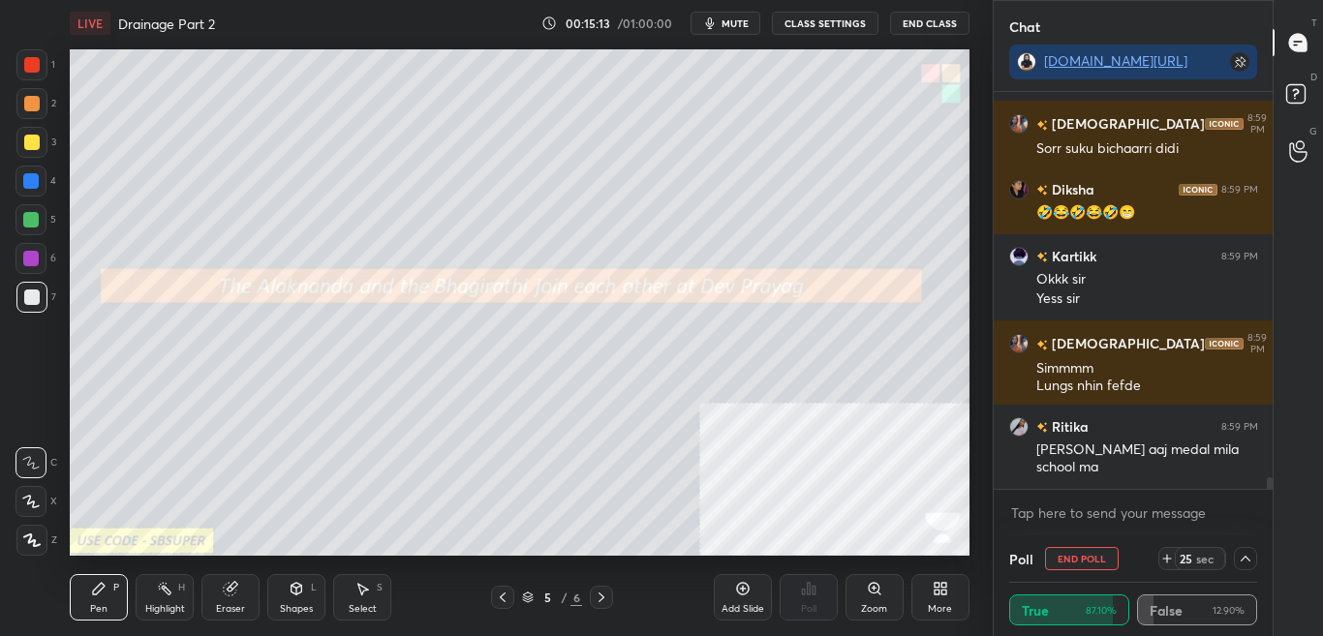
scroll to position [13074, 0]
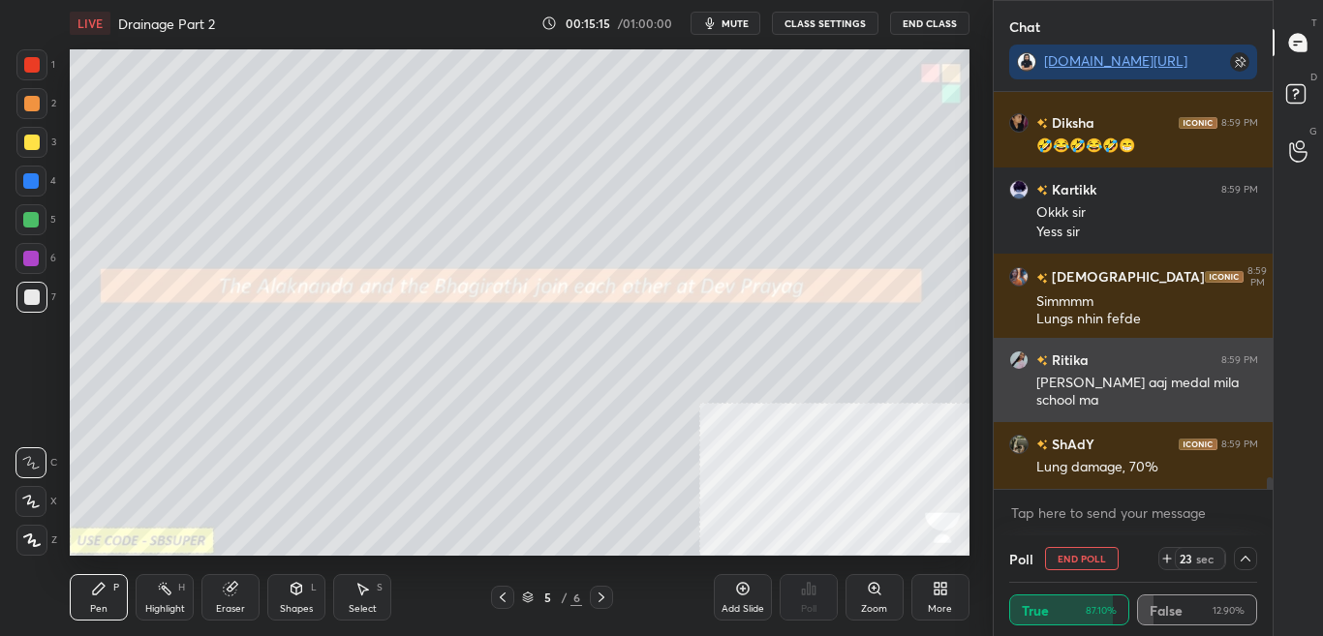
click at [1169, 375] on div "Sir mujhe aaj medal mila school ma" at bounding box center [1147, 392] width 222 height 37
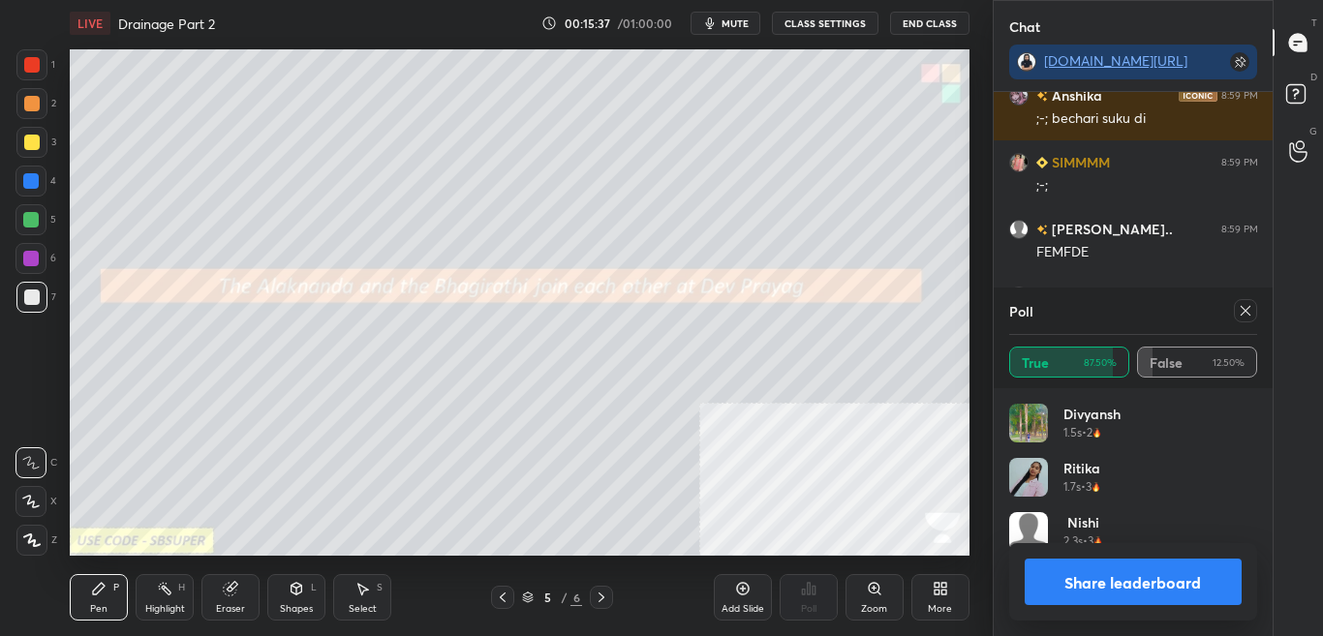
scroll to position [7, 7]
click at [1207, 591] on button "Share leaderboard" at bounding box center [1133, 582] width 218 height 46
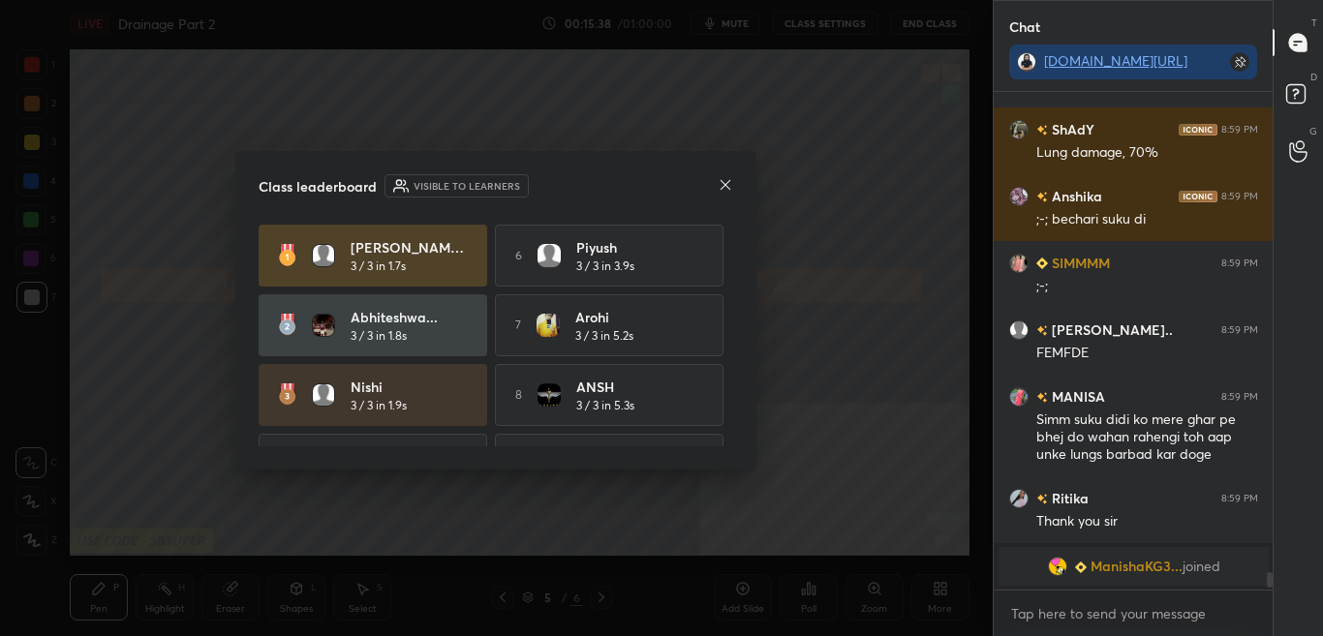
scroll to position [13389, 0]
click at [721, 186] on icon at bounding box center [725, 184] width 15 height 15
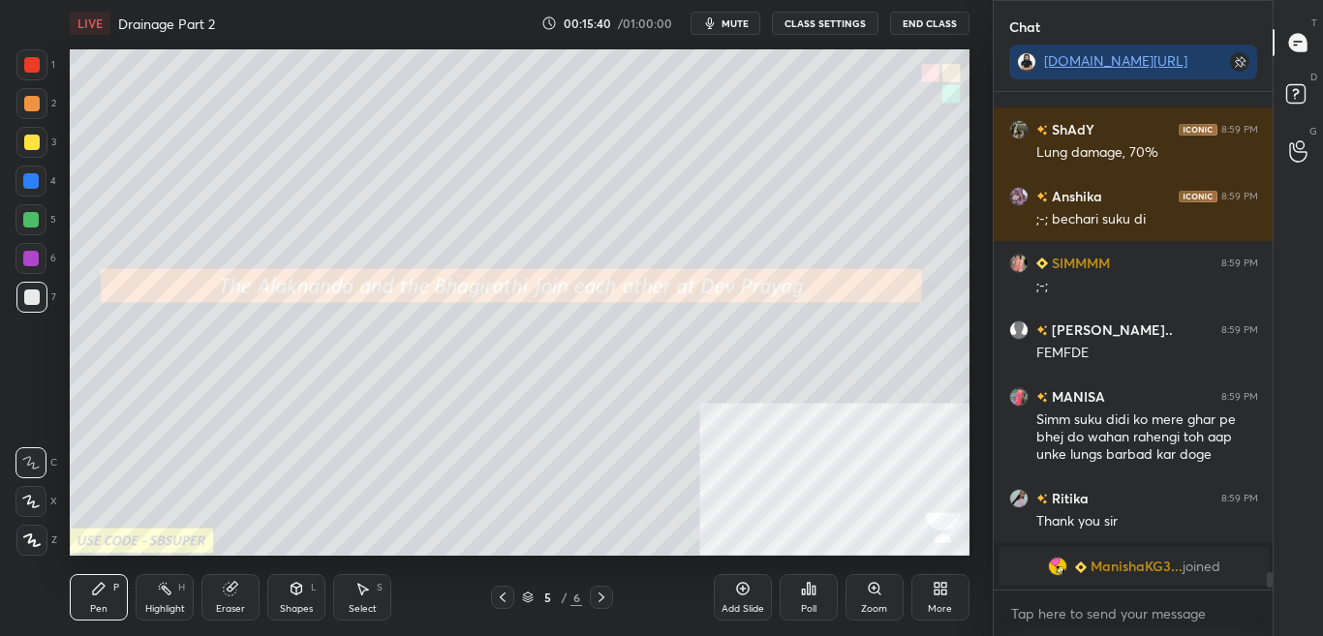
click at [952, 598] on div "More" at bounding box center [940, 597] width 58 height 46
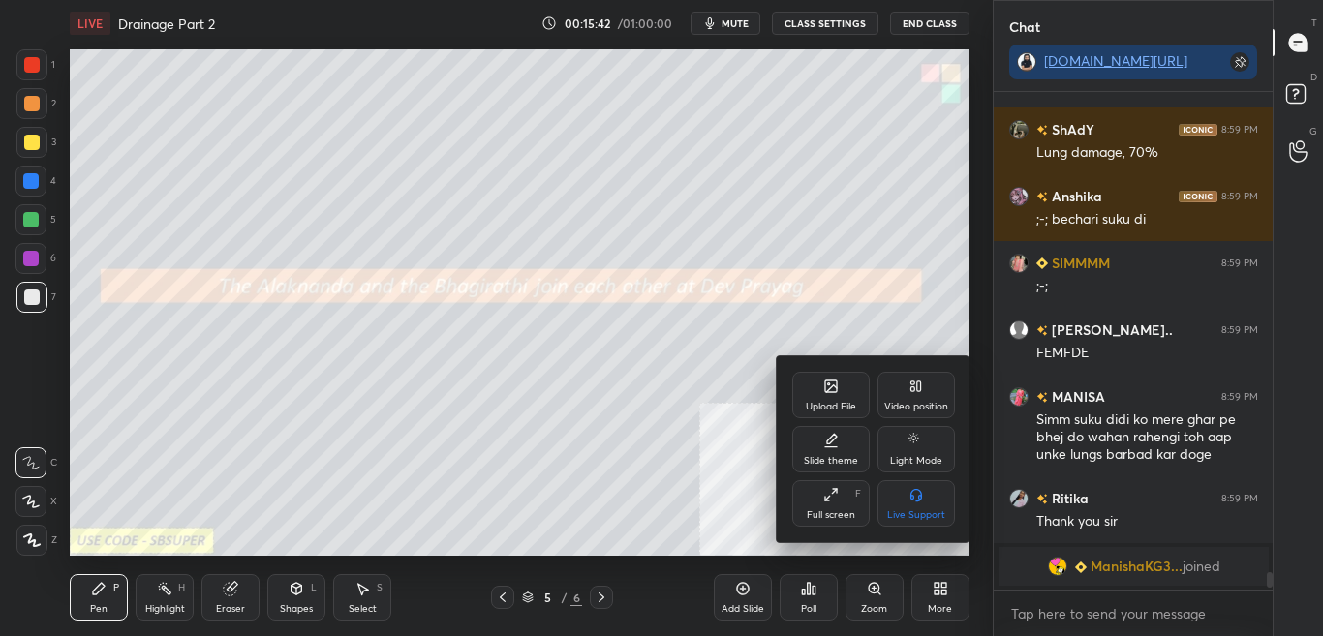
click at [829, 395] on div "Upload File" at bounding box center [830, 395] width 77 height 46
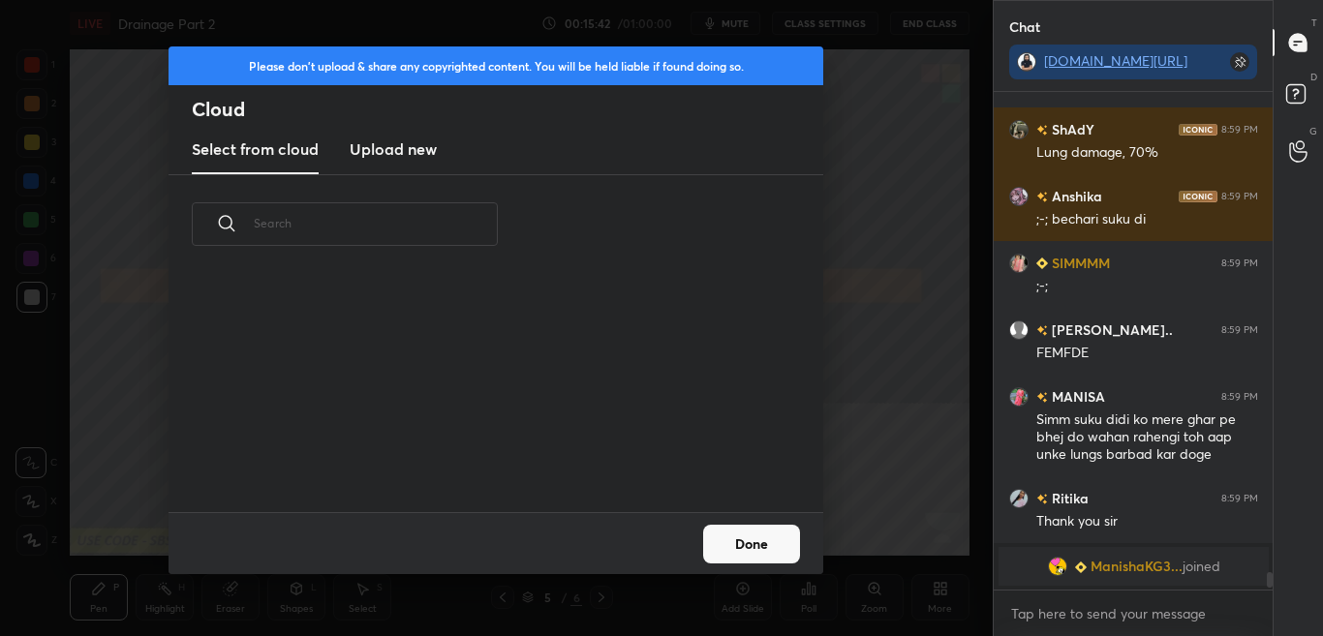
scroll to position [238, 622]
click at [403, 140] on h3 "Upload new" at bounding box center [393, 148] width 87 height 23
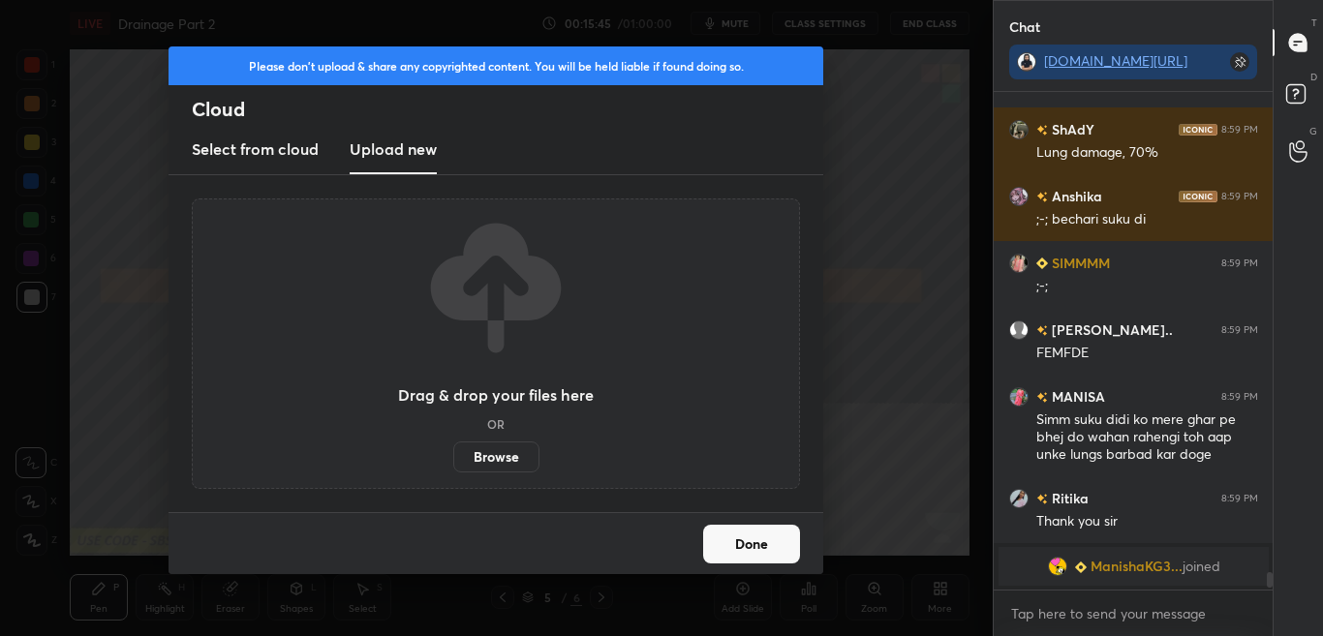
click at [523, 455] on label "Browse" at bounding box center [496, 457] width 86 height 31
click at [453, 455] on input "Browse" at bounding box center [453, 457] width 0 height 31
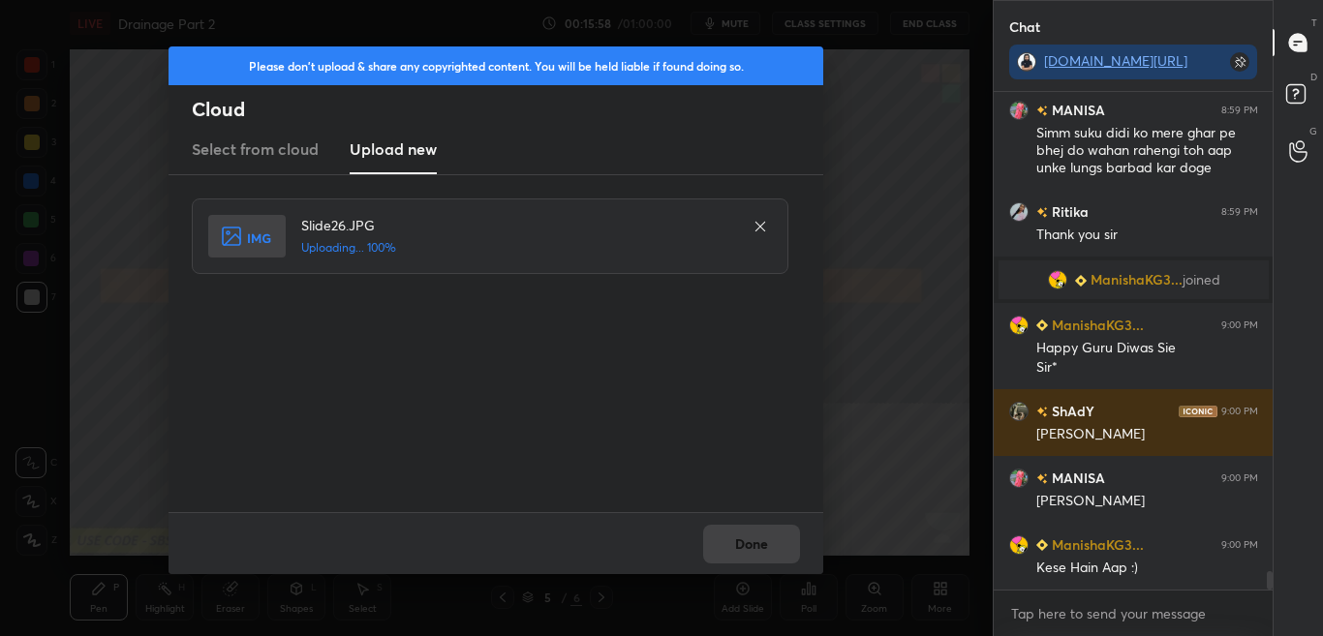
scroll to position [13036, 0]
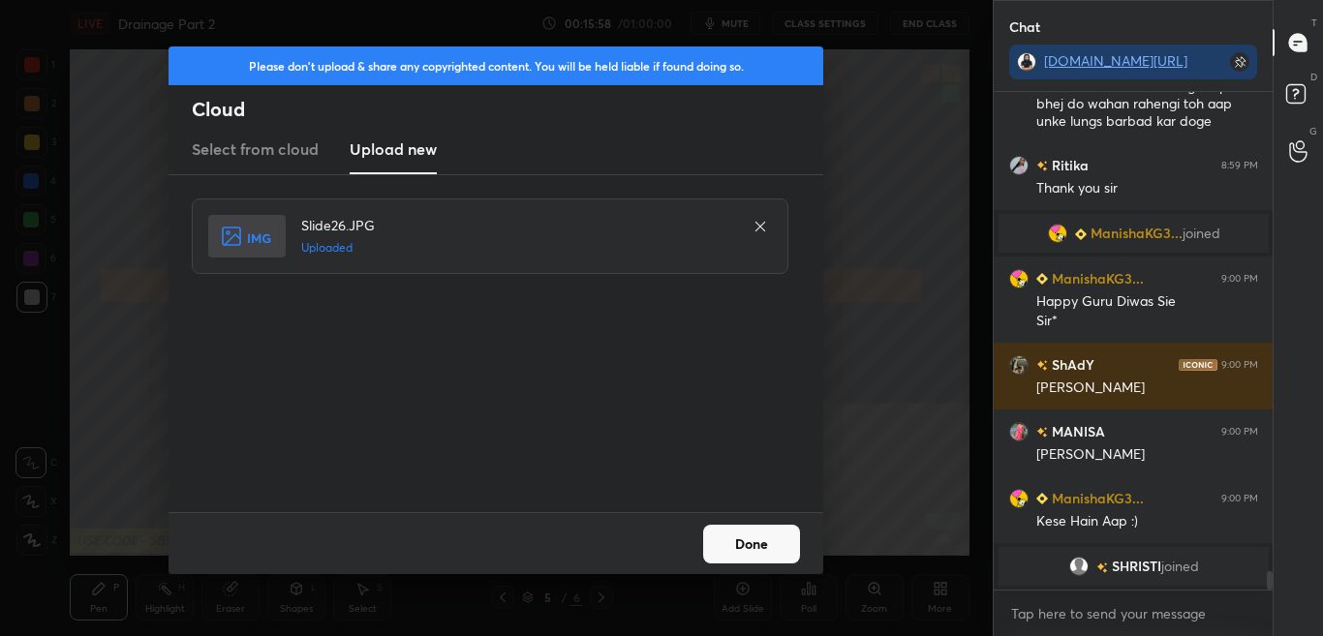
click at [739, 565] on div "Done" at bounding box center [495, 543] width 655 height 62
click at [739, 569] on div "Done" at bounding box center [495, 543] width 655 height 62
click at [741, 569] on div "Done" at bounding box center [495, 543] width 655 height 62
click at [744, 565] on div "Done" at bounding box center [495, 543] width 655 height 62
click at [750, 554] on button "Done" at bounding box center [751, 544] width 97 height 39
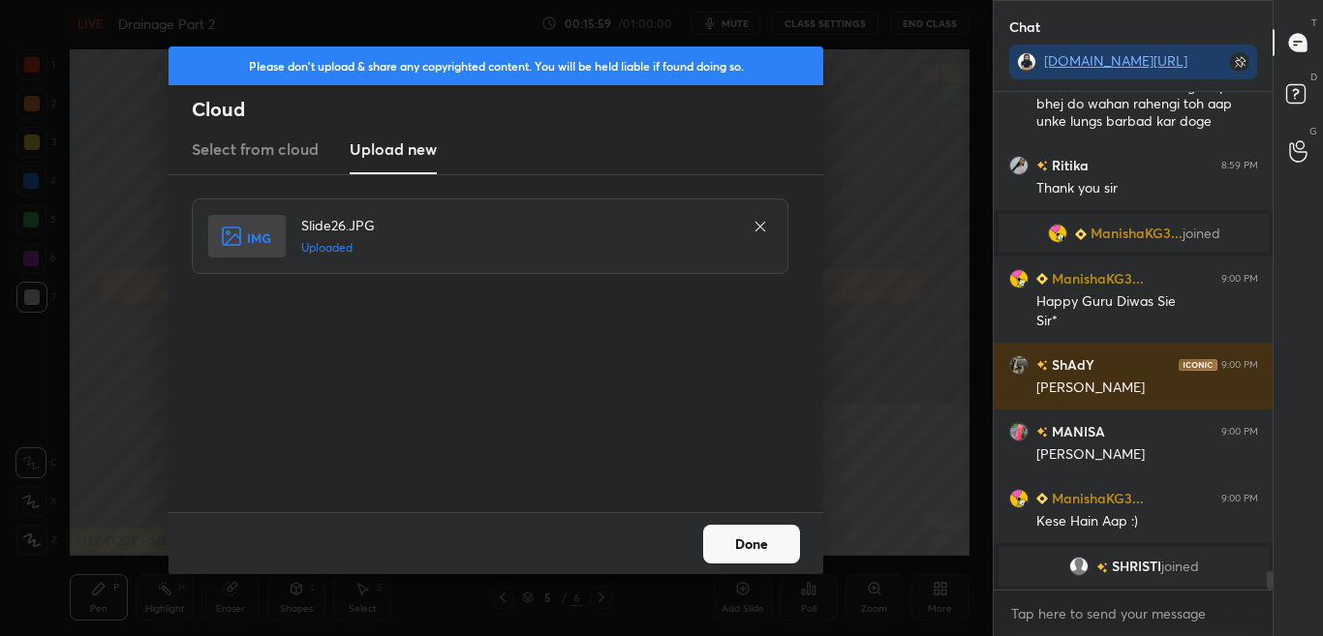
scroll to position [13046, 0]
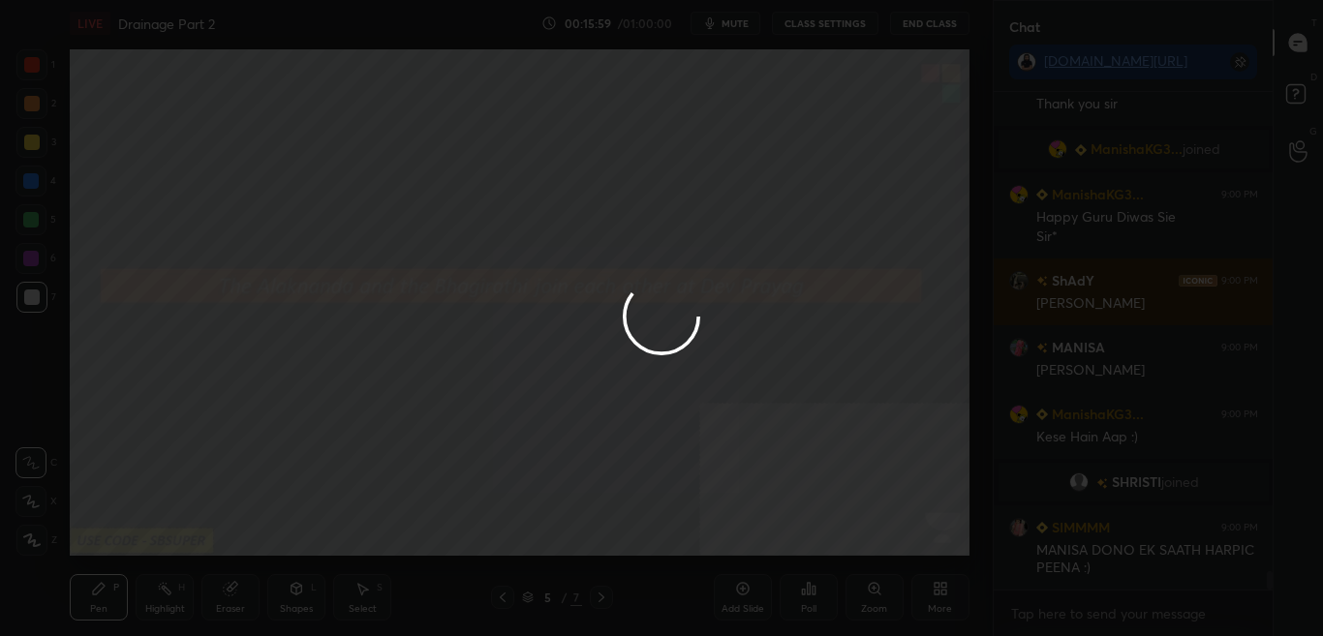
click at [750, 551] on button "Done" at bounding box center [751, 544] width 97 height 39
click at [753, 549] on div at bounding box center [661, 318] width 1323 height 636
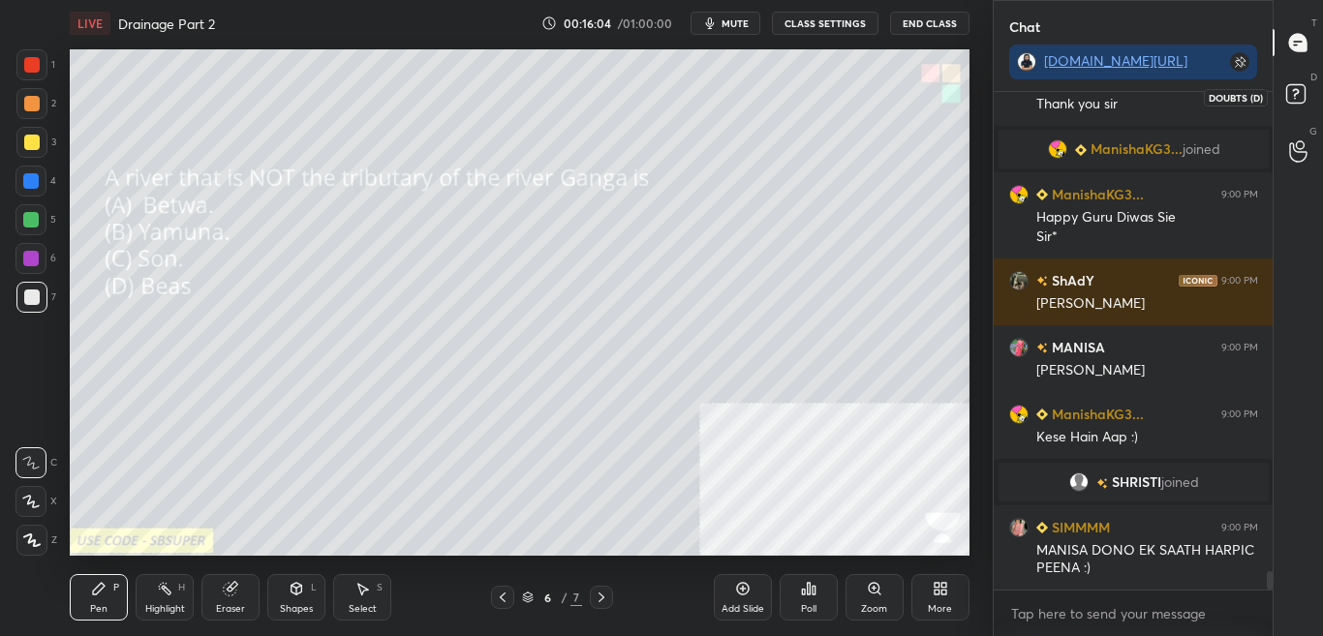
click at [1317, 95] on div at bounding box center [1298, 96] width 39 height 35
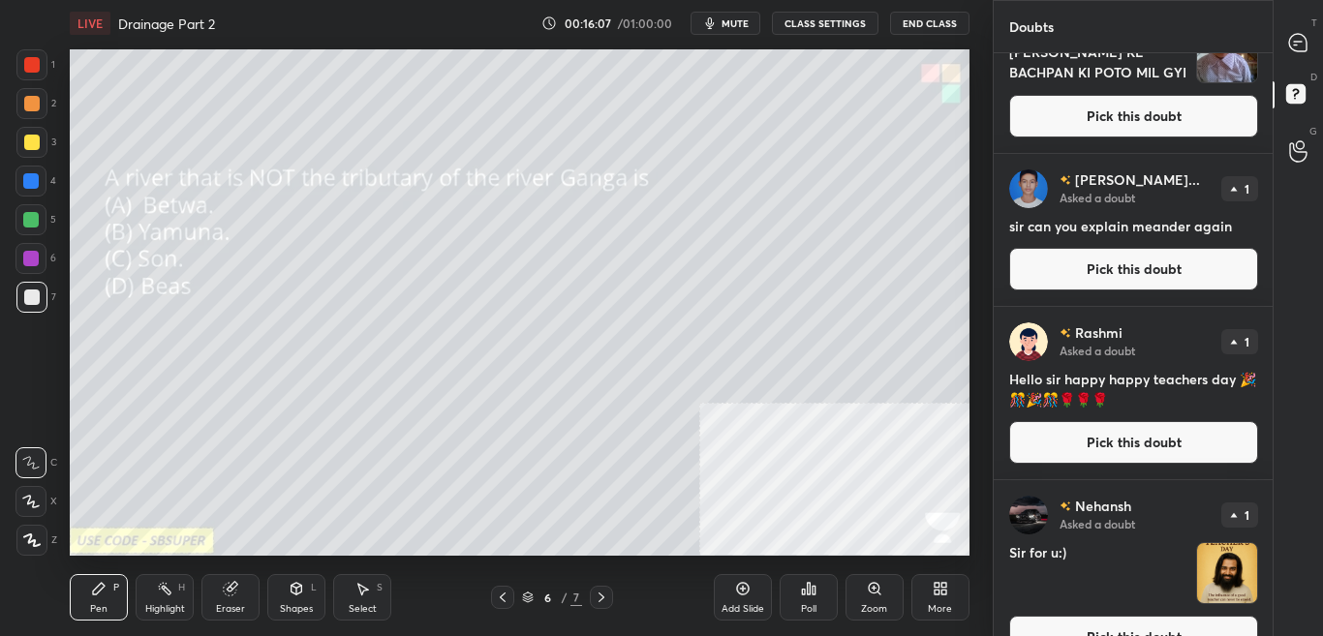
scroll to position [133, 0]
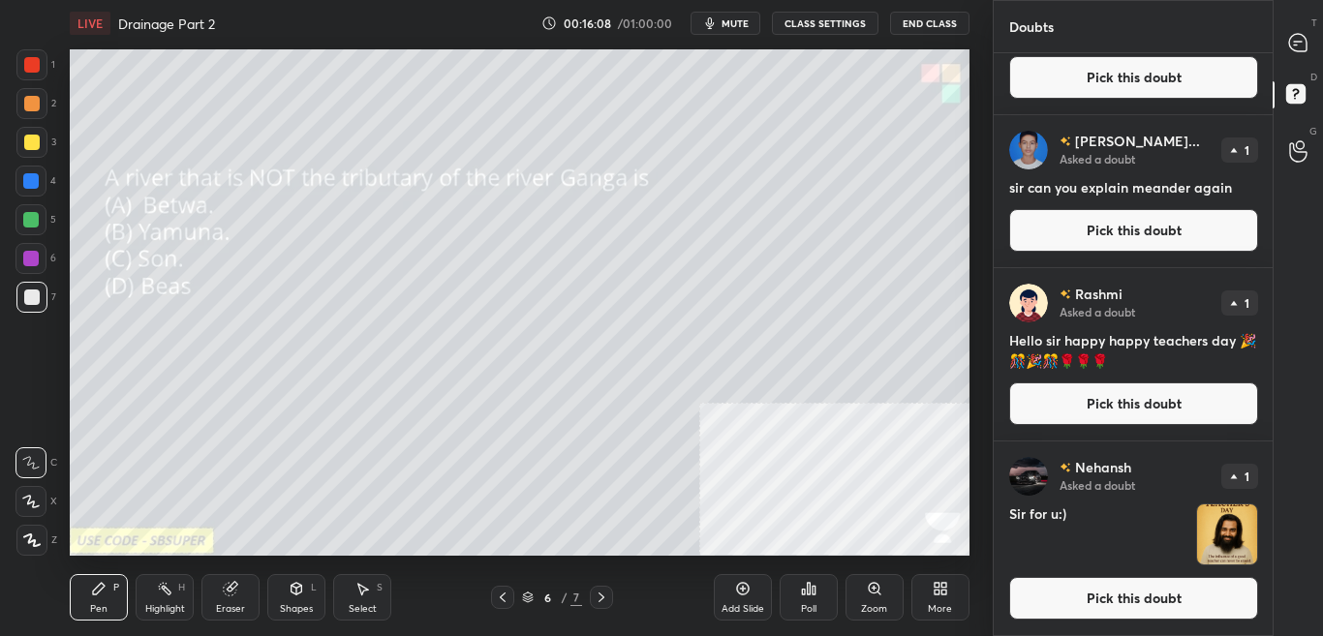
click at [1195, 601] on button "Pick this doubt" at bounding box center [1133, 598] width 249 height 43
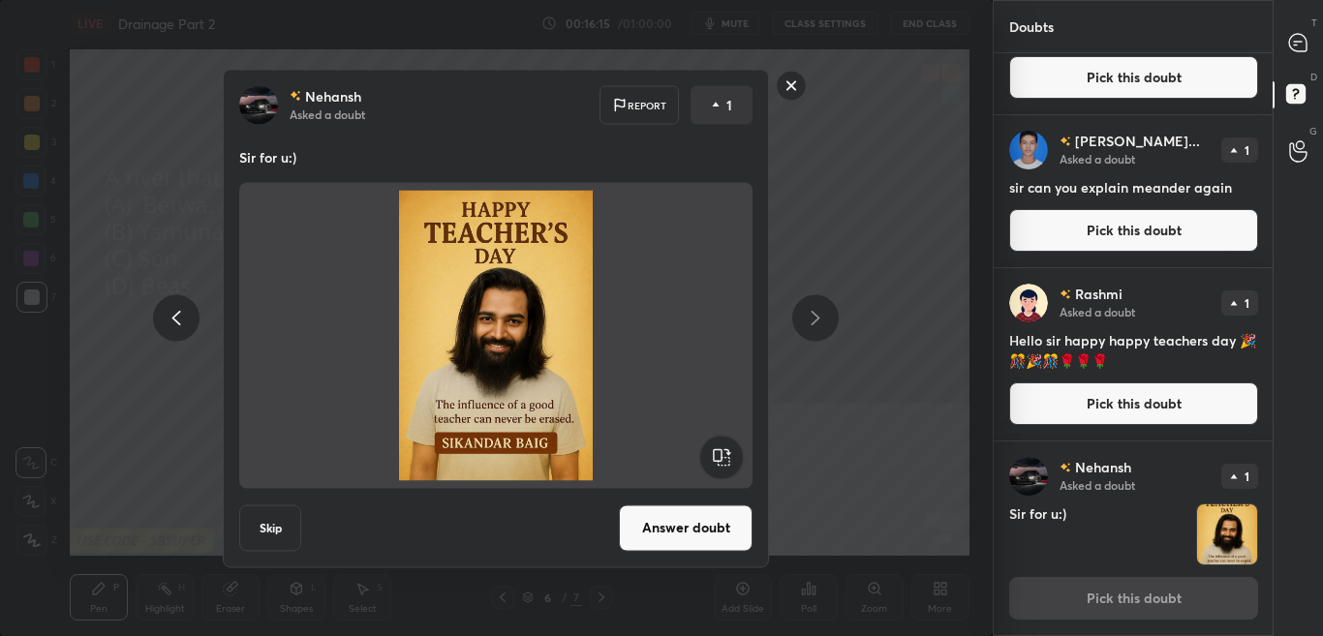
click at [737, 525] on button "Answer doubt" at bounding box center [686, 527] width 134 height 46
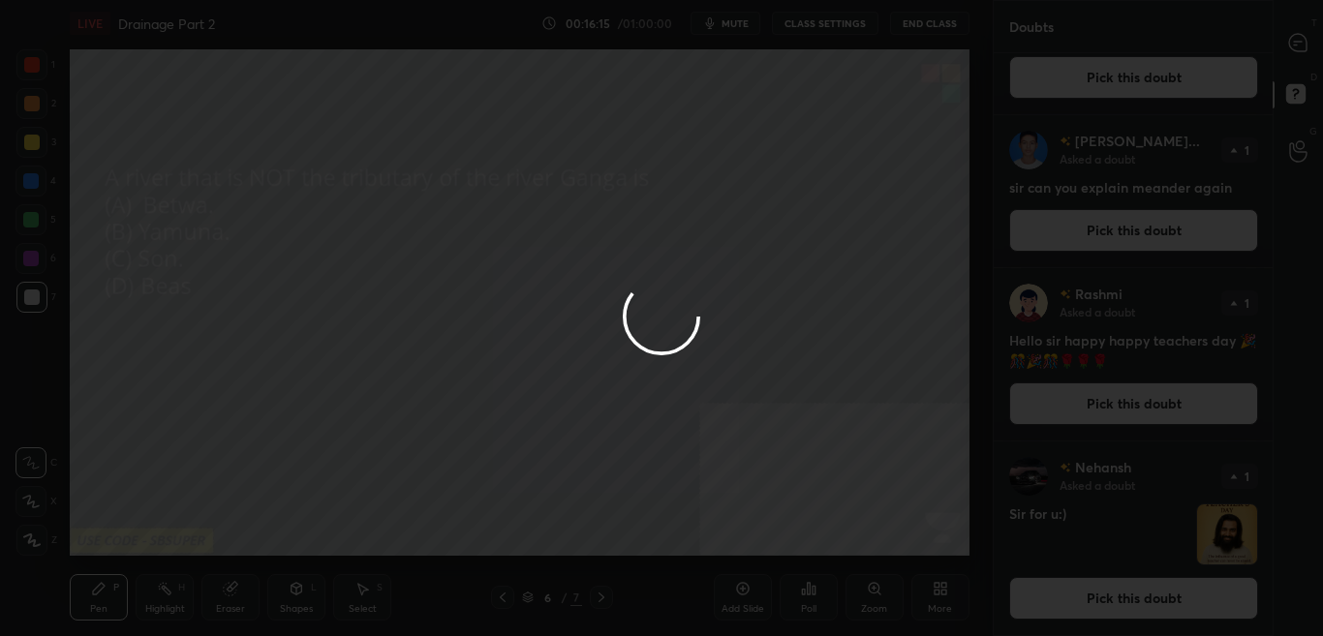
scroll to position [0, 0]
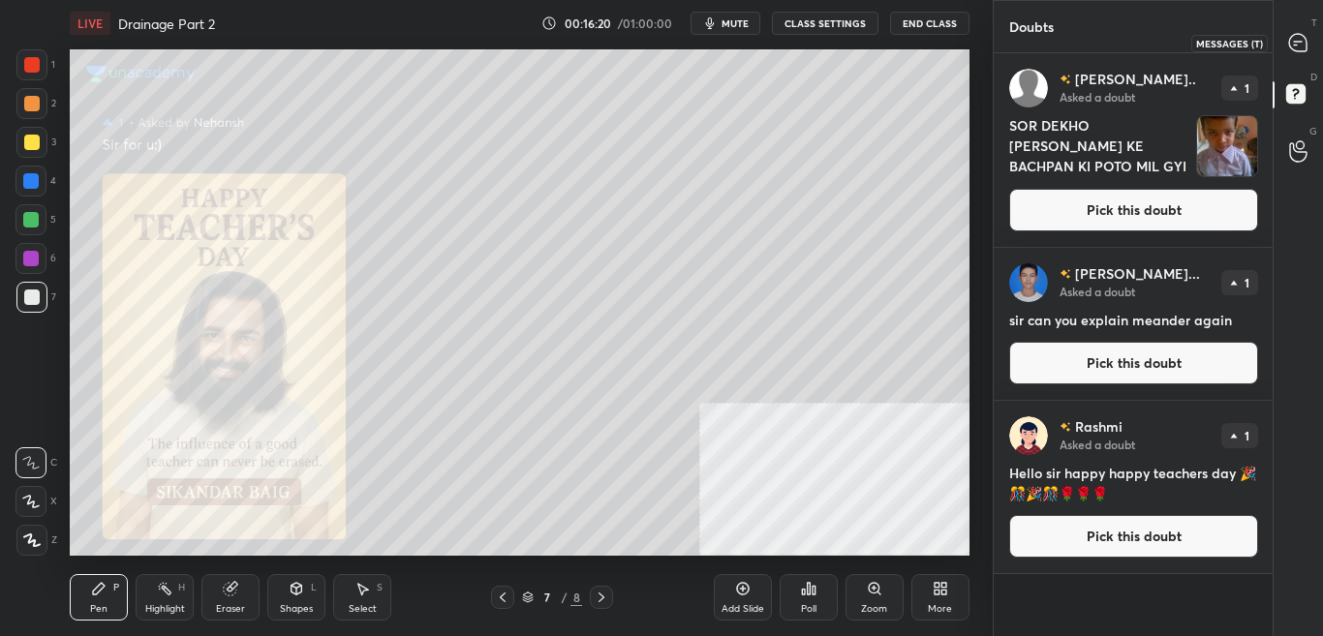
click at [1320, 50] on div "T Messages (T)" at bounding box center [1297, 42] width 49 height 54
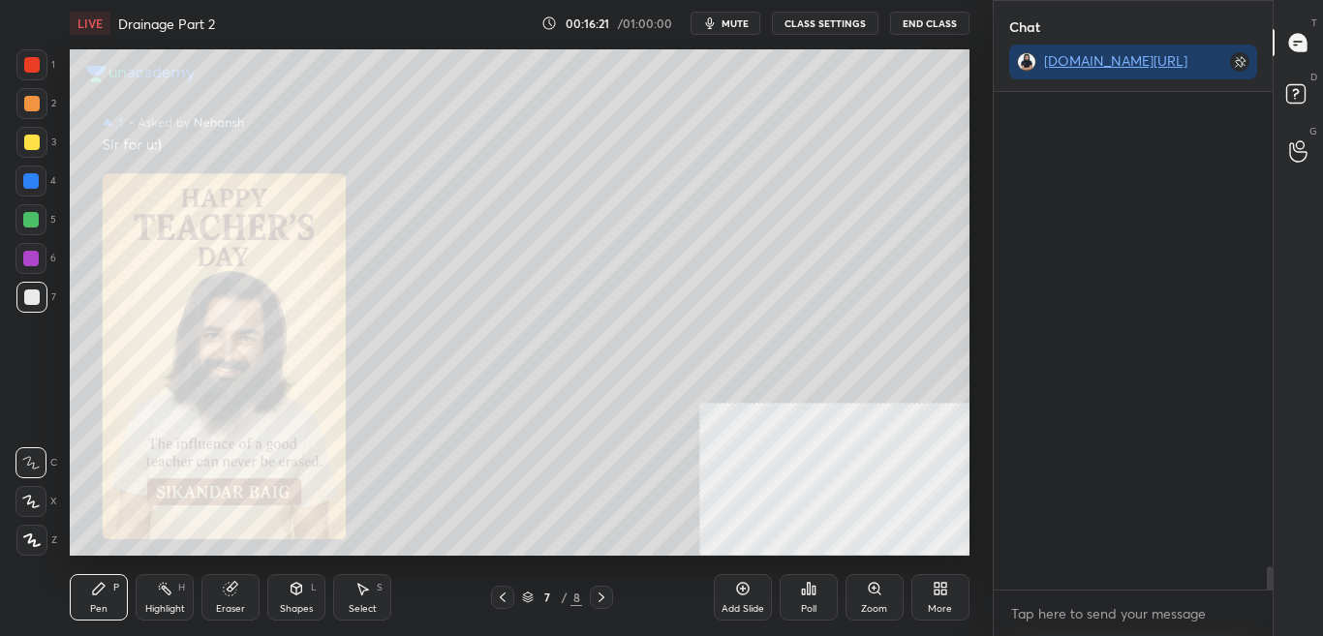
scroll to position [492, 273]
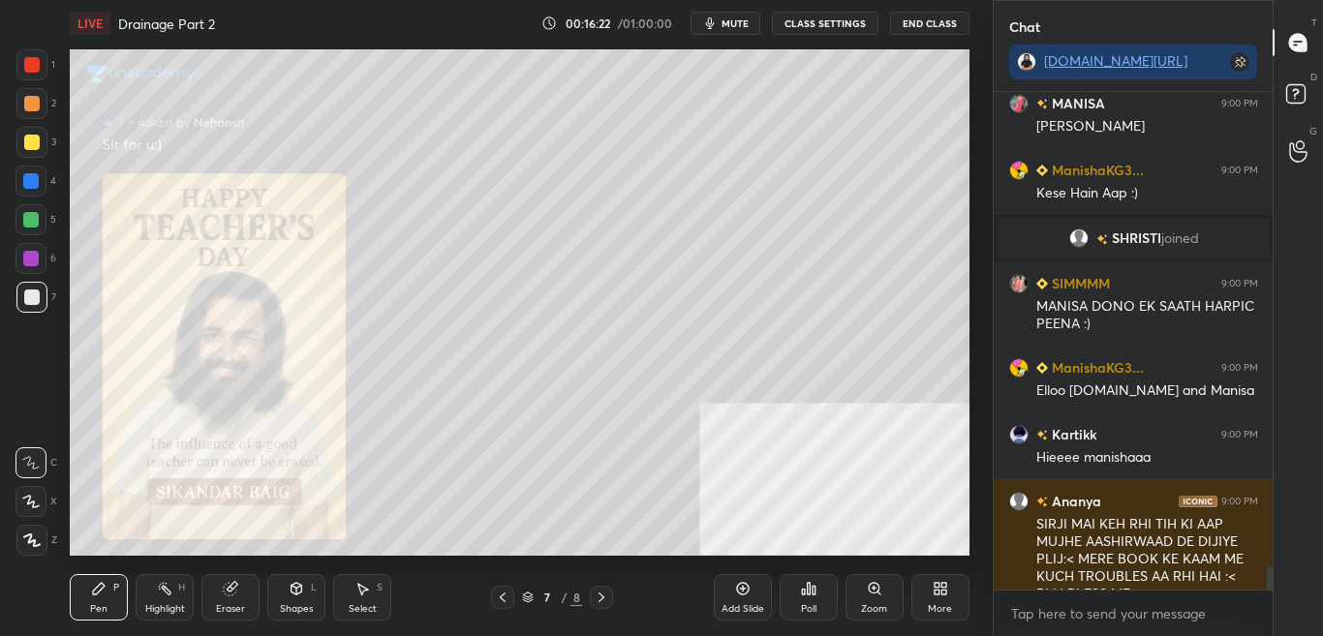
click at [877, 605] on div "Zoom" at bounding box center [874, 609] width 26 height 10
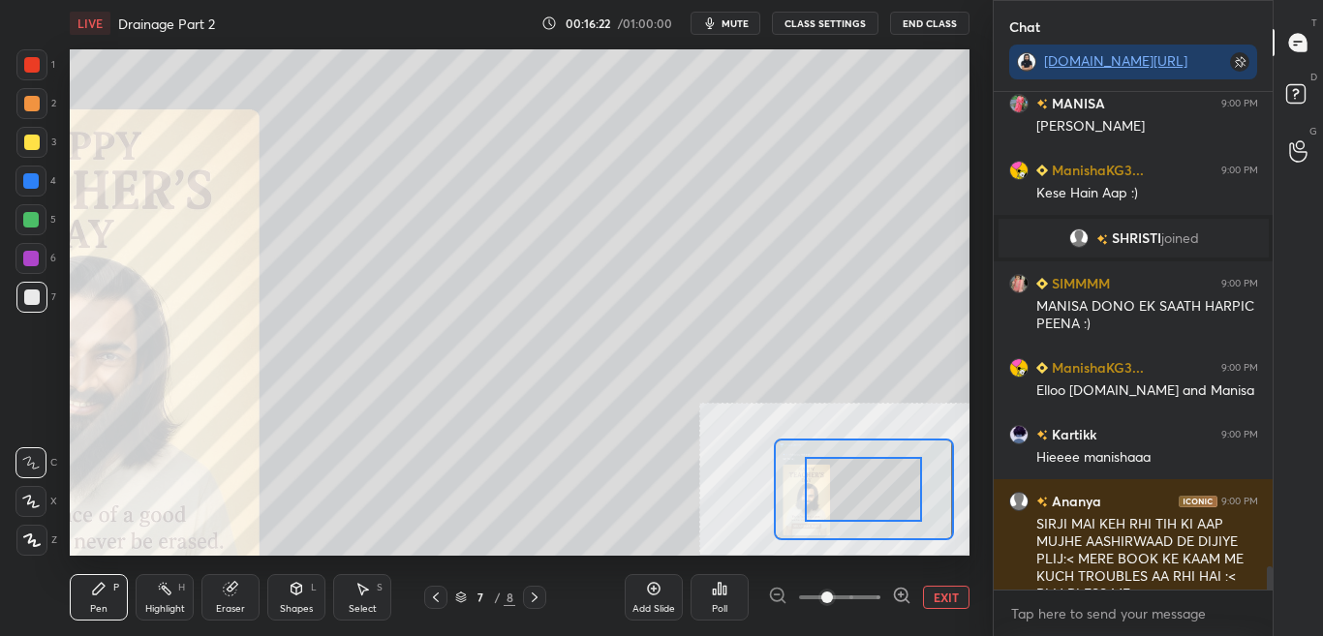
click at [878, 605] on span at bounding box center [839, 597] width 81 height 29
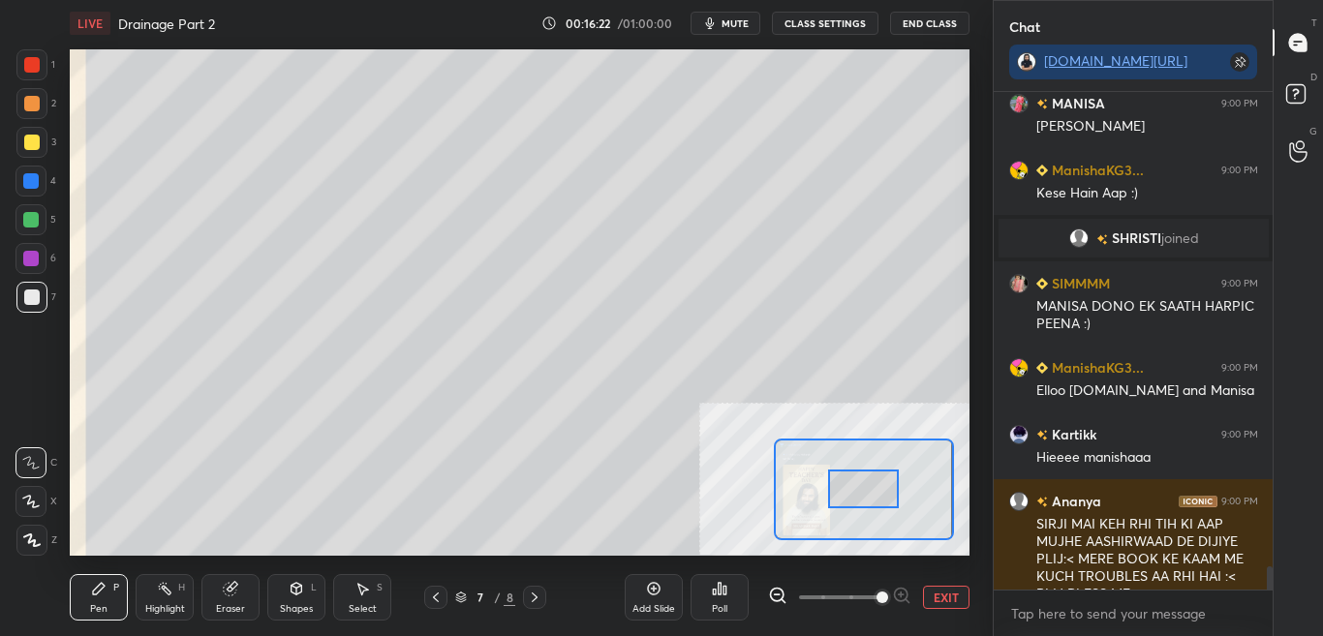
click at [860, 504] on div at bounding box center [863, 489] width 71 height 39
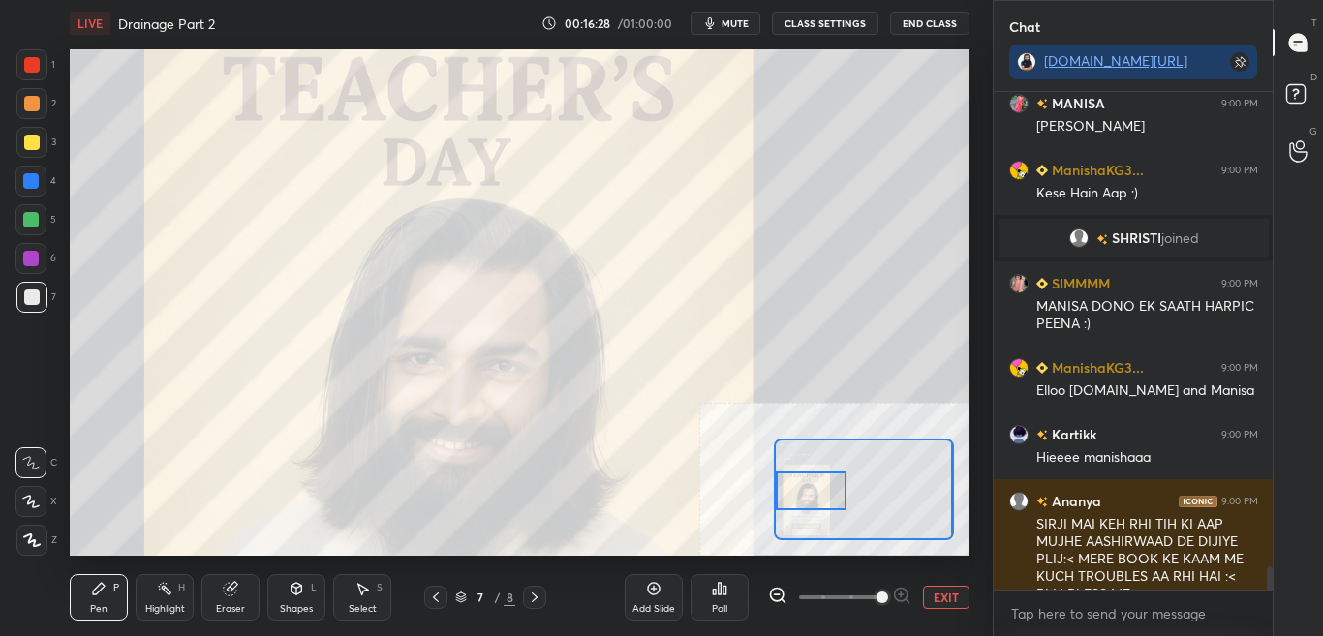
drag, startPoint x: 835, startPoint y: 498, endPoint x: 810, endPoint y: 495, distance: 24.4
click at [810, 495] on div at bounding box center [811, 491] width 71 height 39
click at [943, 603] on button "EXIT" at bounding box center [946, 597] width 46 height 23
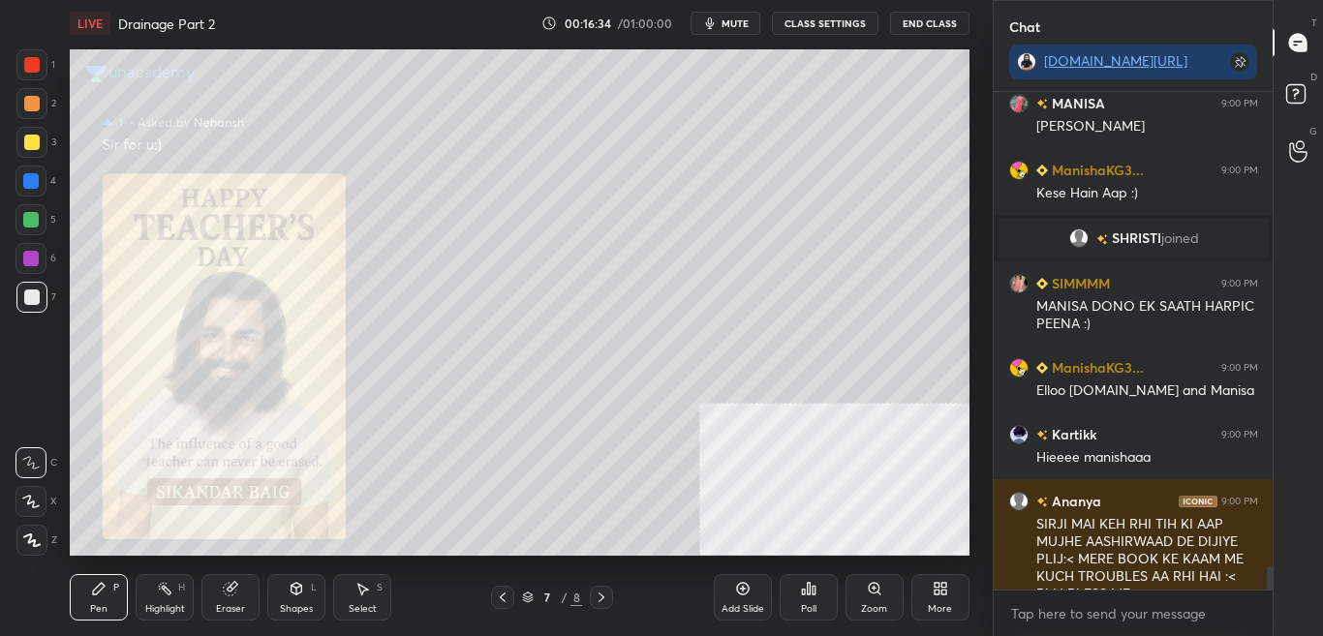
drag, startPoint x: 1273, startPoint y: 579, endPoint x: 1274, endPoint y: 593, distance: 13.6
click at [1274, 593] on div "T Messages (T) D Doubts (D) G Raise Hand (G)" at bounding box center [1297, 318] width 50 height 636
drag, startPoint x: 1275, startPoint y: 572, endPoint x: 1277, endPoint y: 587, distance: 14.7
click at [1277, 587] on div "T Messages (T) D Doubts (D) G Raise Hand (G)" at bounding box center [1297, 318] width 50 height 636
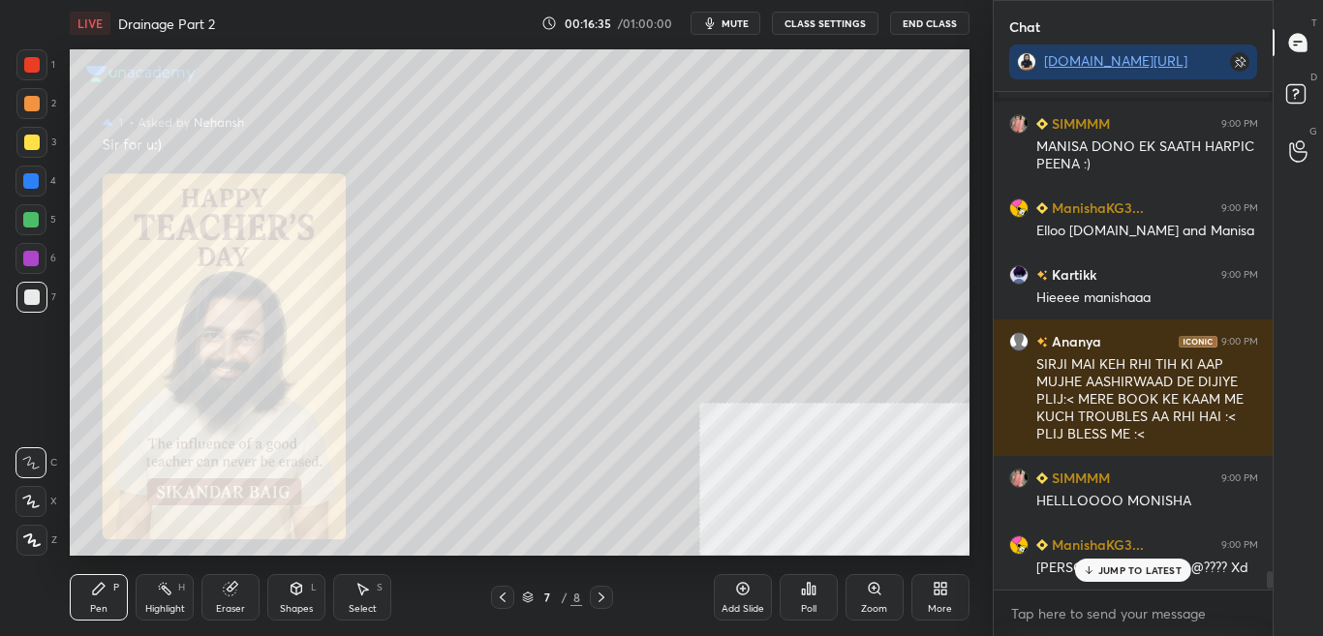
drag, startPoint x: 1267, startPoint y: 579, endPoint x: 1269, endPoint y: 591, distance: 12.0
click at [1269, 591] on div "ManishaKG3... 9:00 PM Kese Hain Aap :) SHRISTI joined SIMMMM 9:00 PM MANISA DON…" at bounding box center [1133, 364] width 280 height 544
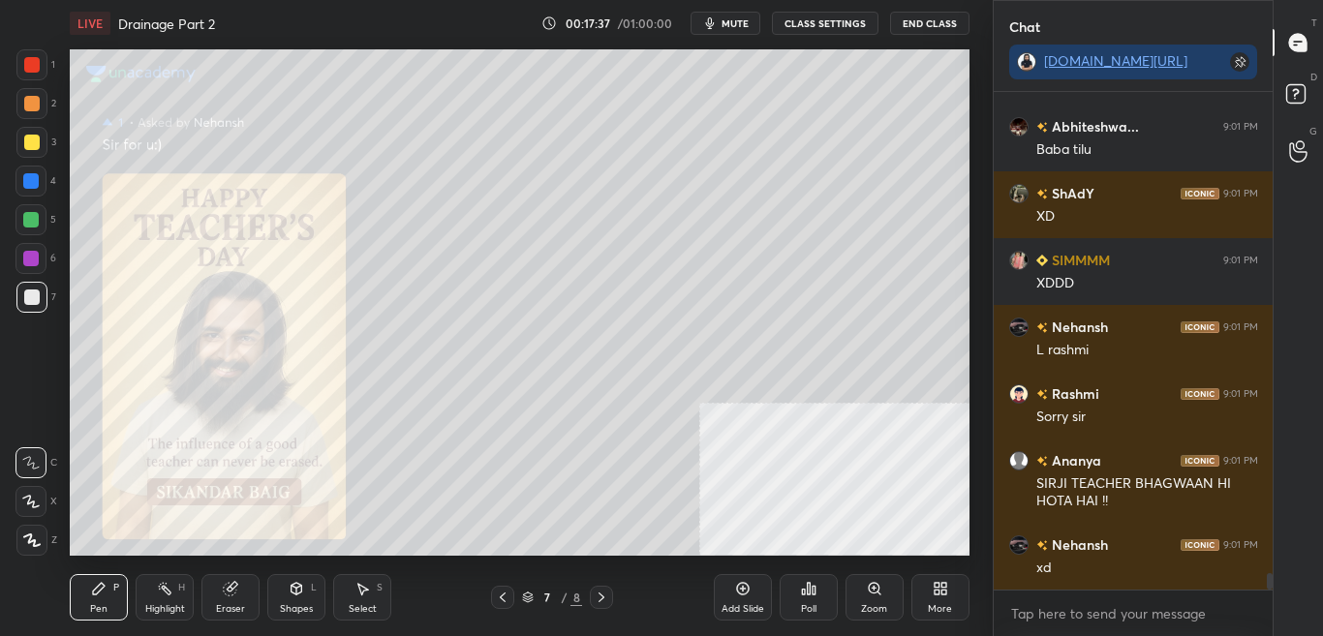
scroll to position [14976, 0]
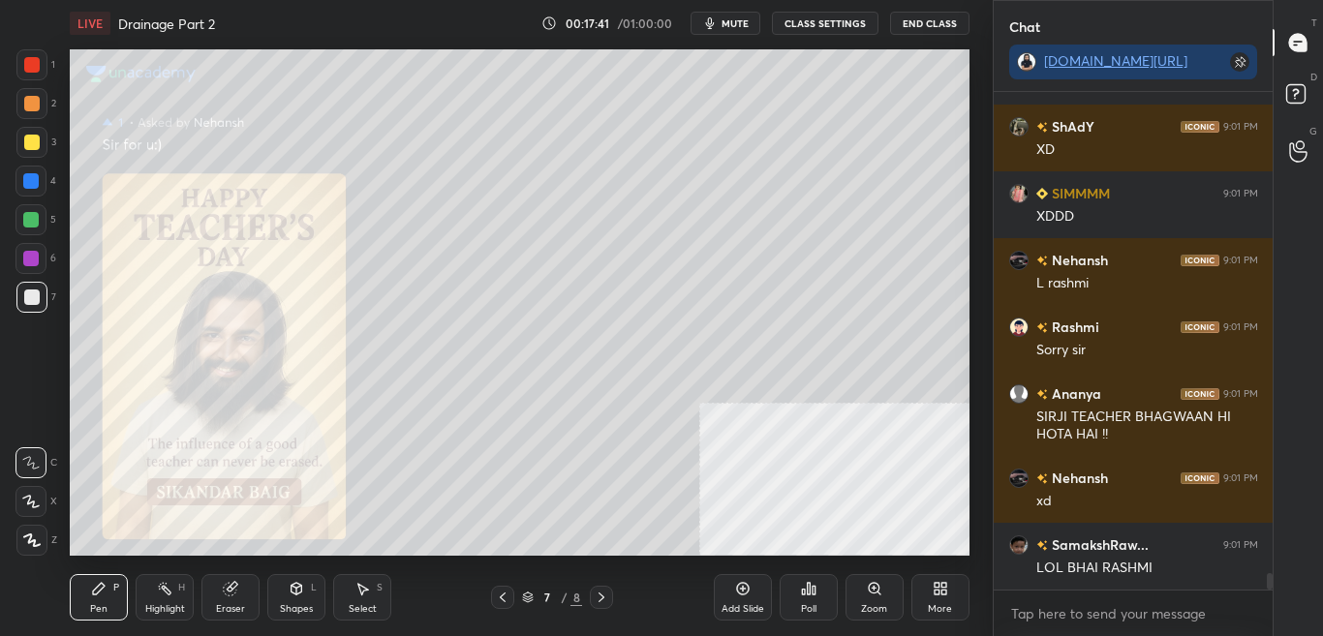
click at [941, 596] on div "More" at bounding box center [940, 597] width 58 height 46
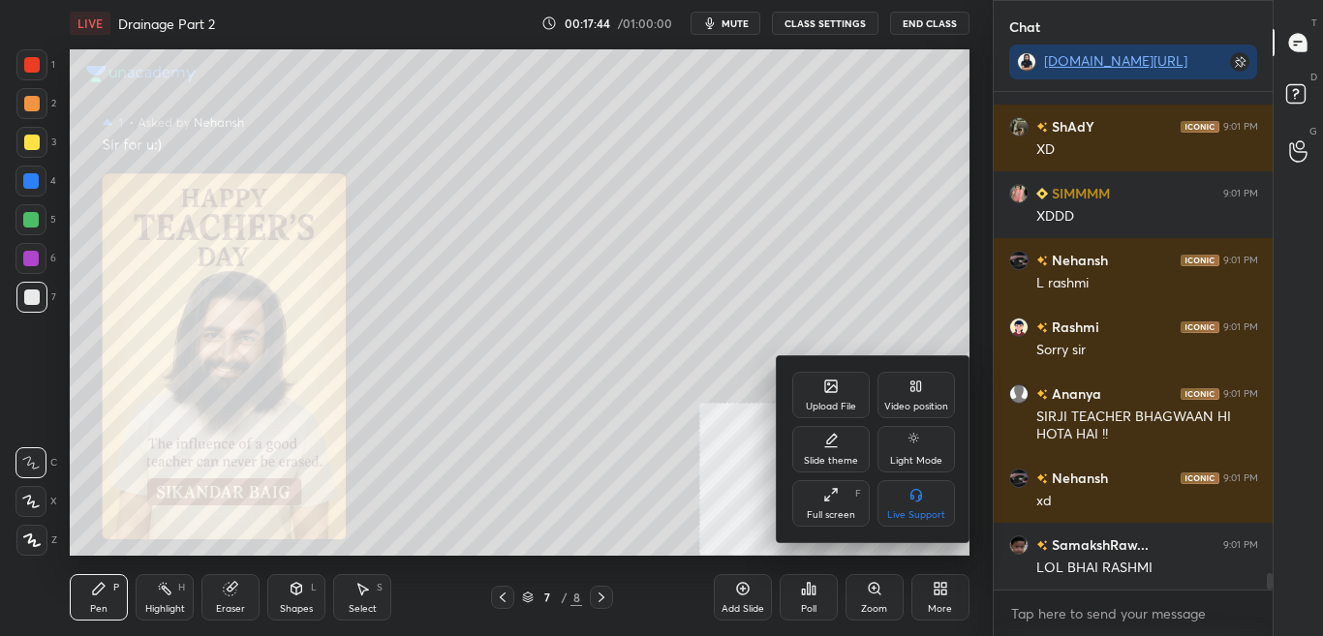
click at [826, 394] on div "Upload File" at bounding box center [830, 395] width 77 height 46
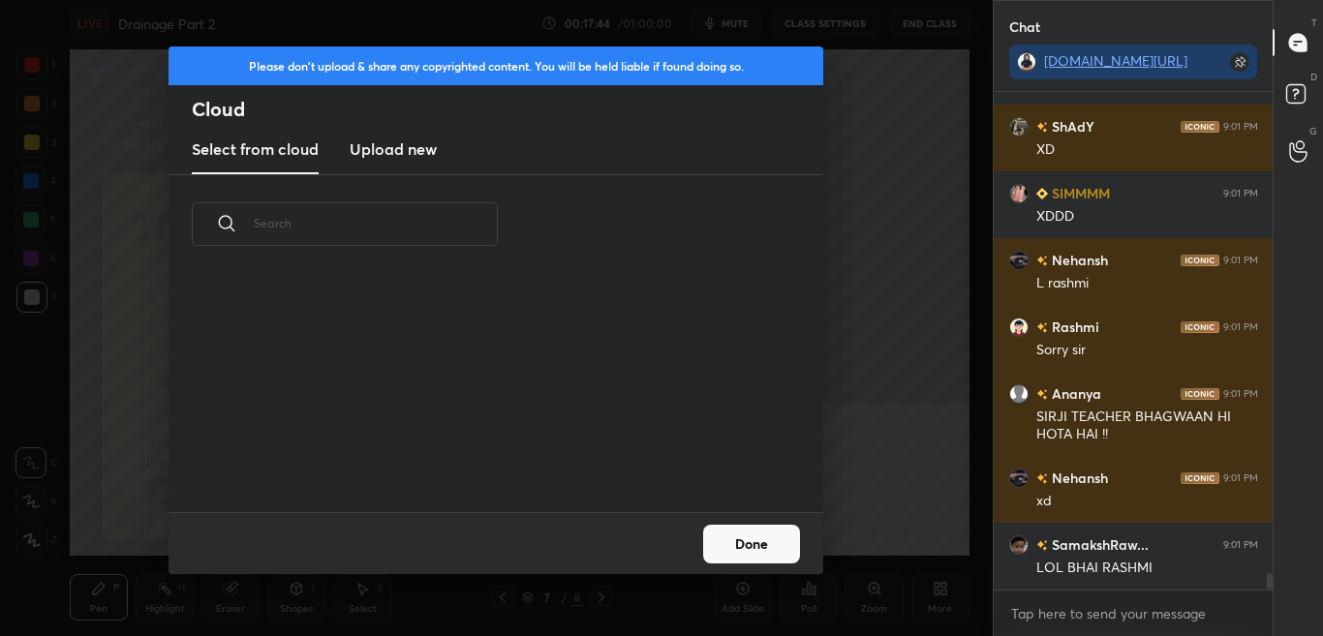
scroll to position [238, 622]
click at [397, 151] on h3 "Upload new" at bounding box center [393, 148] width 87 height 23
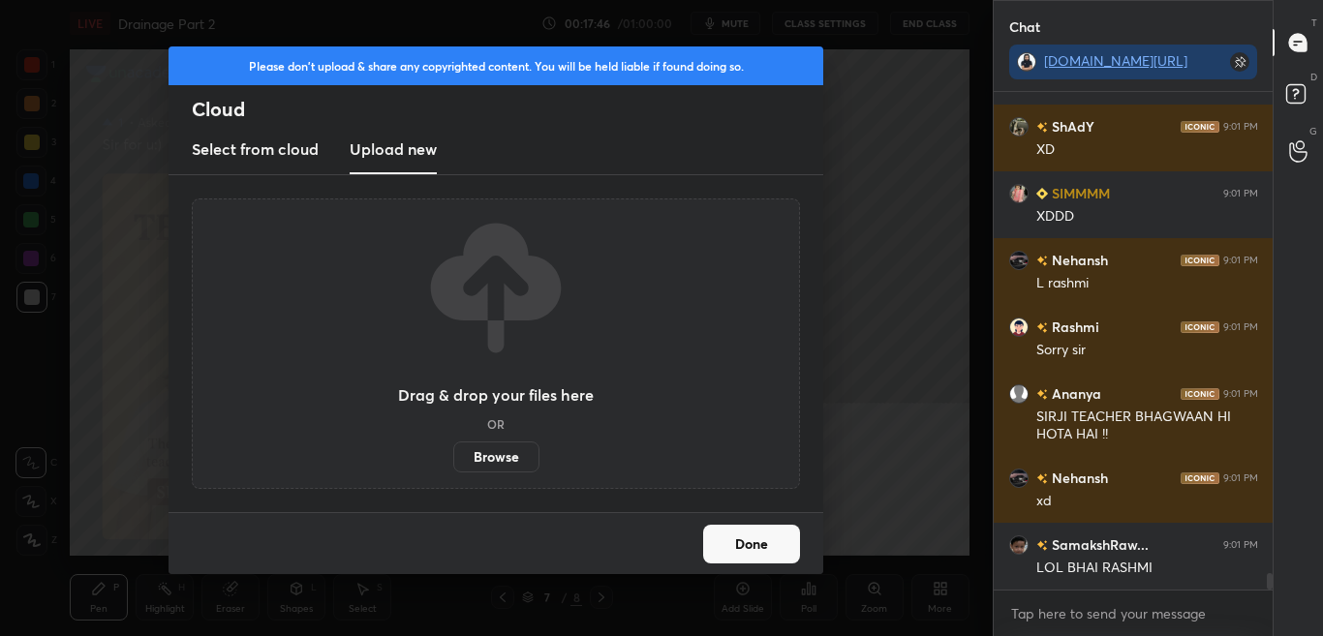
click at [499, 459] on label "Browse" at bounding box center [496, 457] width 86 height 31
click at [453, 459] on input "Browse" at bounding box center [453, 457] width 0 height 31
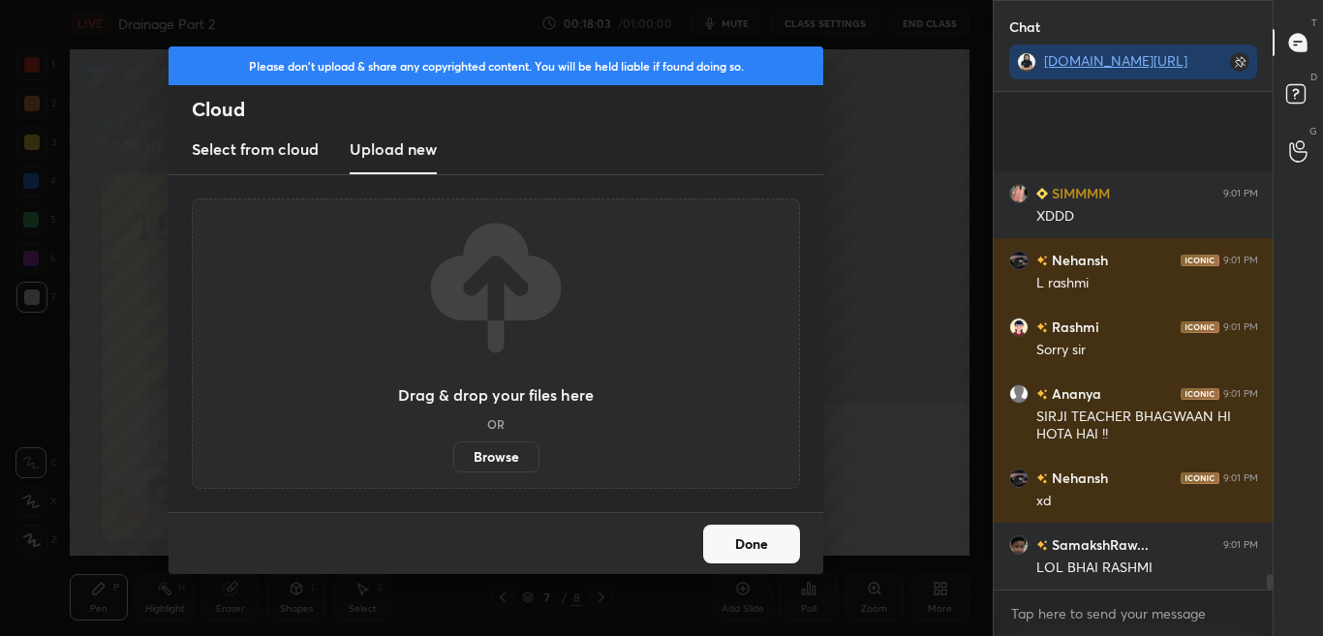
scroll to position [15127, 0]
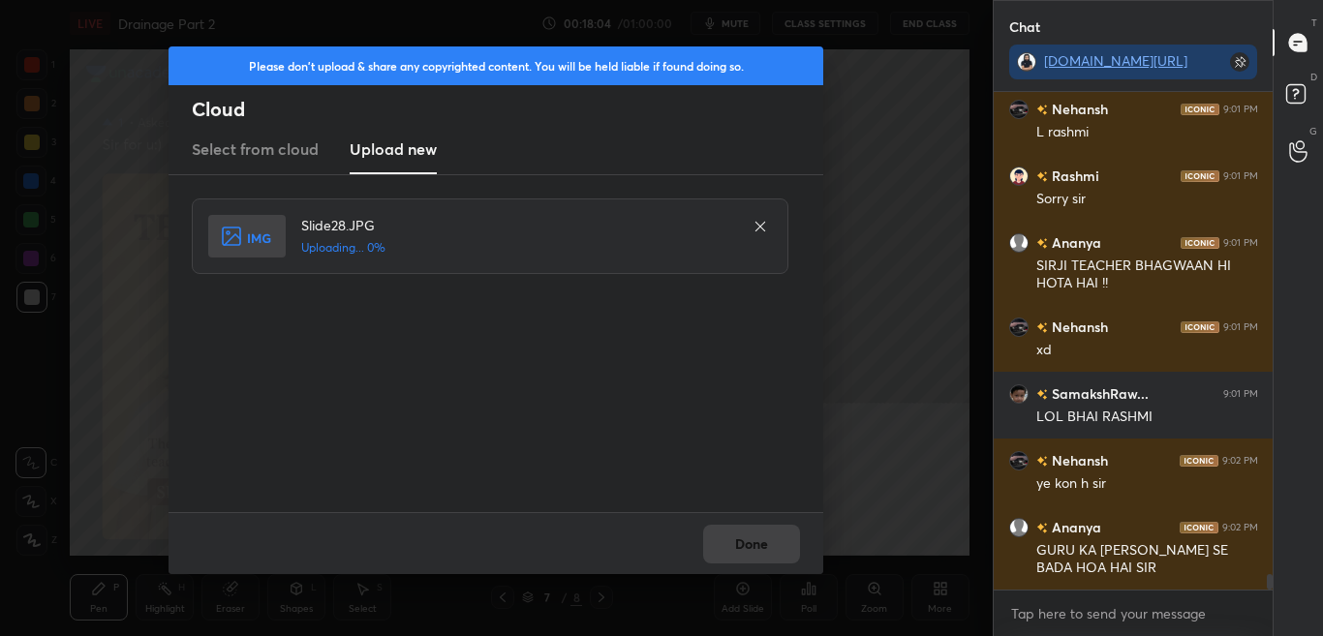
click at [748, 264] on div "Slide28.JPG Uploading... 0%" at bounding box center [490, 237] width 596 height 76
click at [769, 548] on button "Done" at bounding box center [751, 544] width 97 height 39
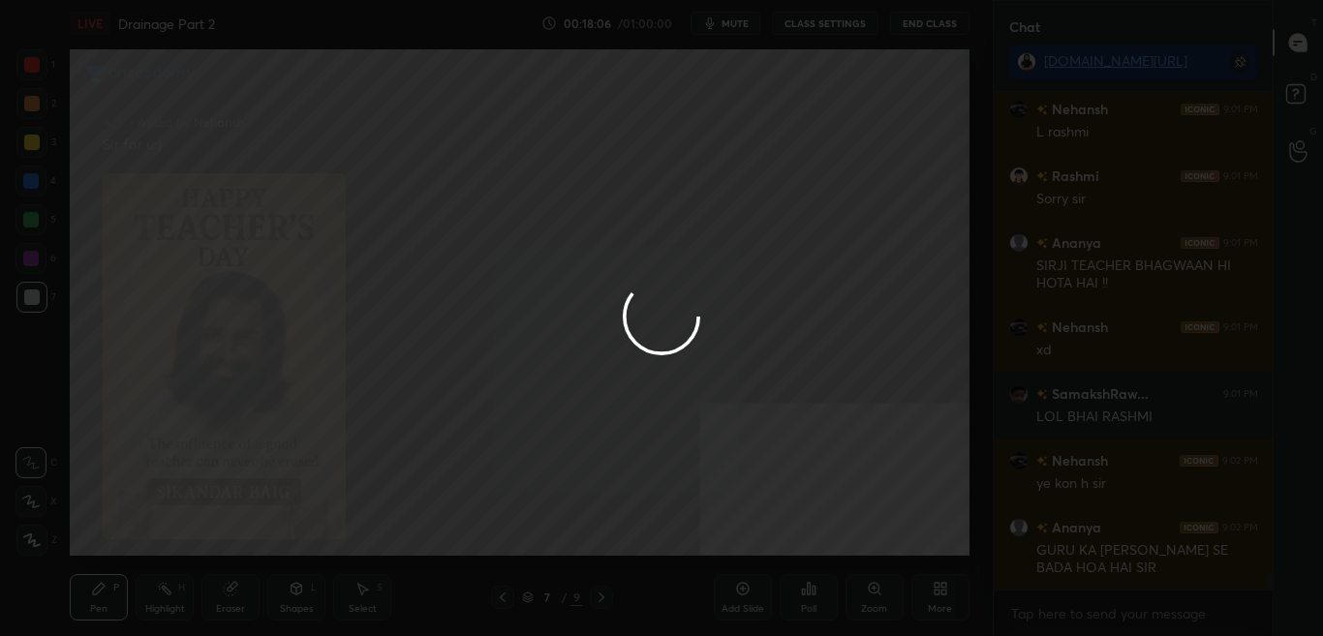
click at [764, 551] on button "Done" at bounding box center [751, 544] width 97 height 39
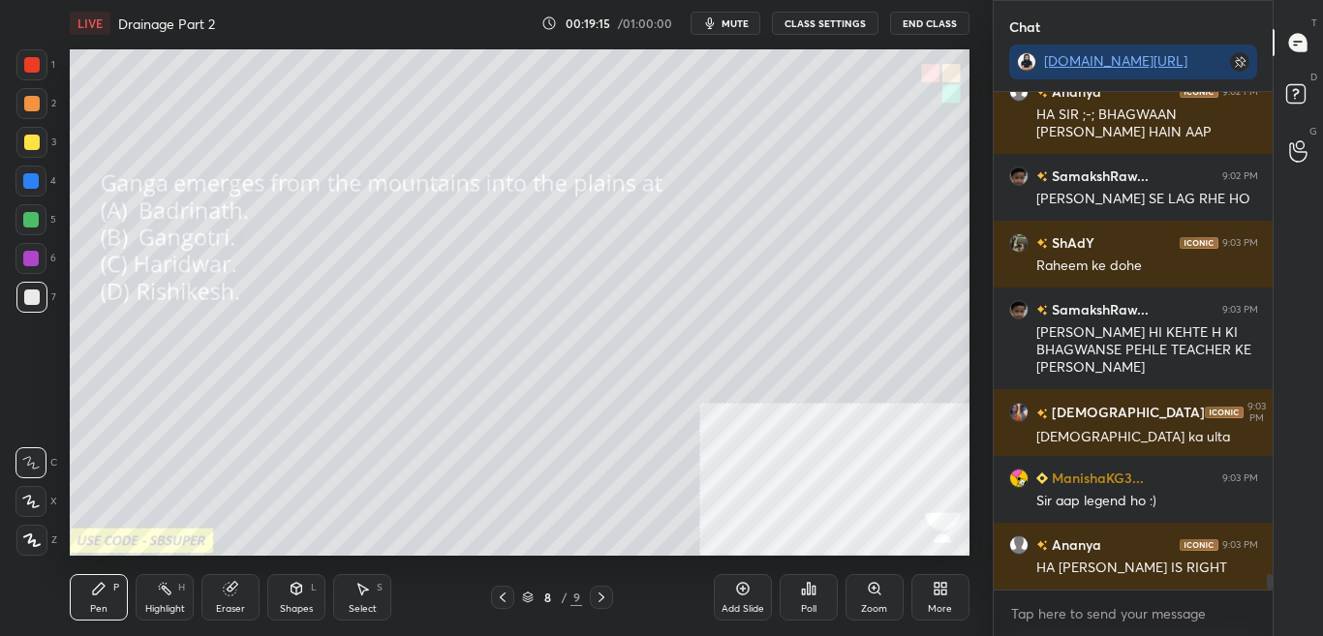
scroll to position [15798, 0]
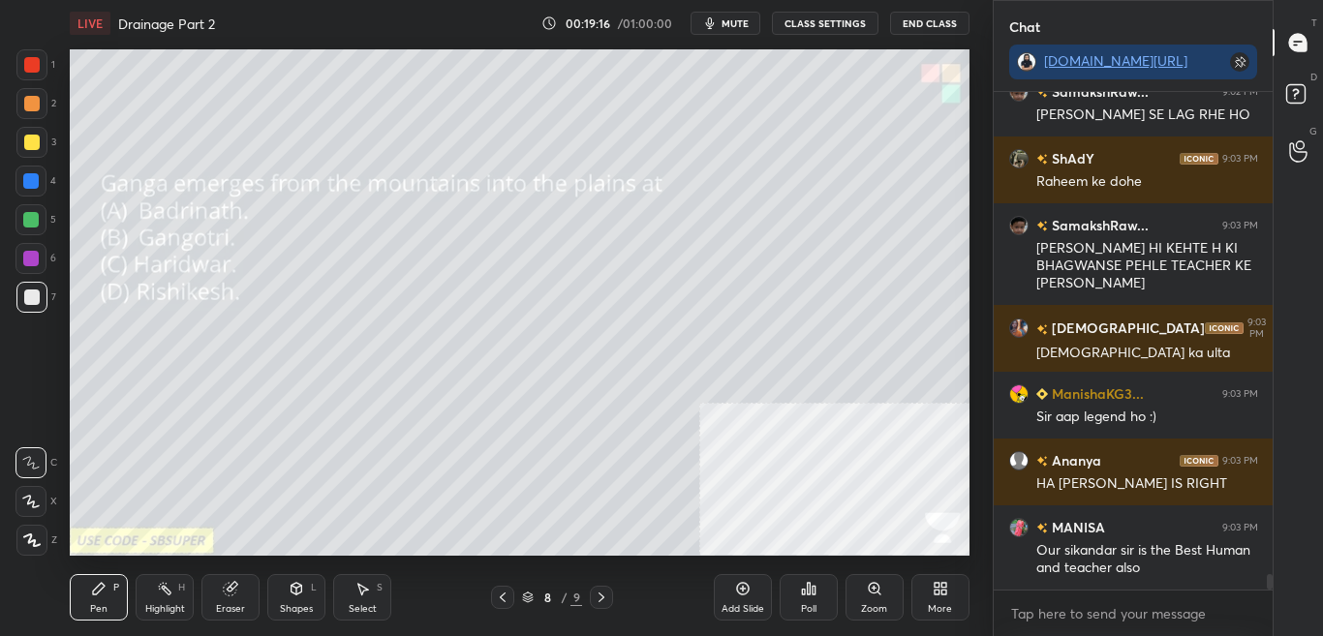
click at [814, 599] on div "Poll" at bounding box center [808, 597] width 58 height 46
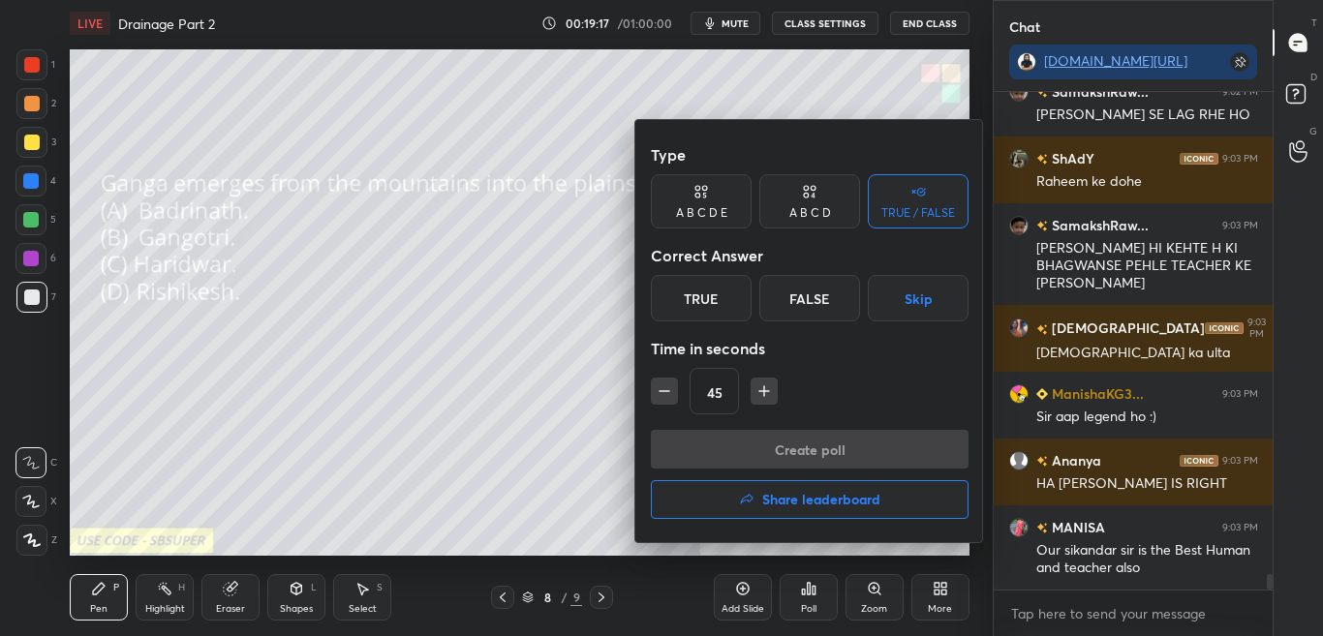
click at [530, 399] on div at bounding box center [661, 318] width 1323 height 636
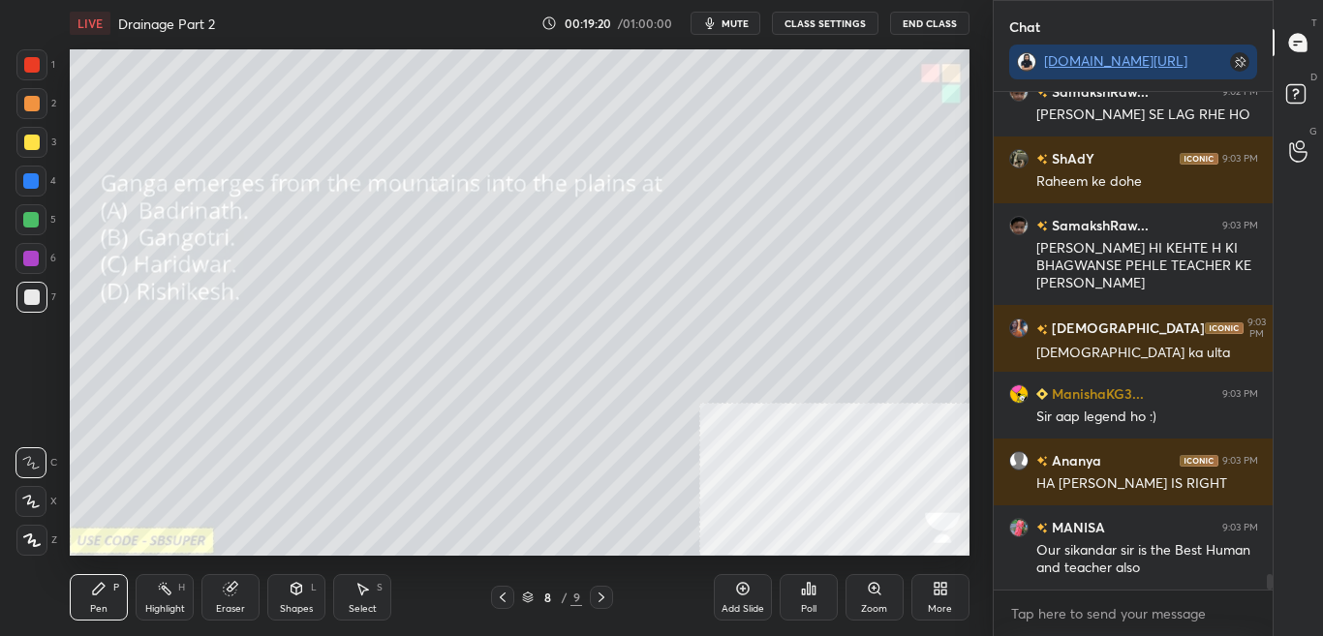
click at [810, 607] on div "Poll" at bounding box center [808, 609] width 15 height 10
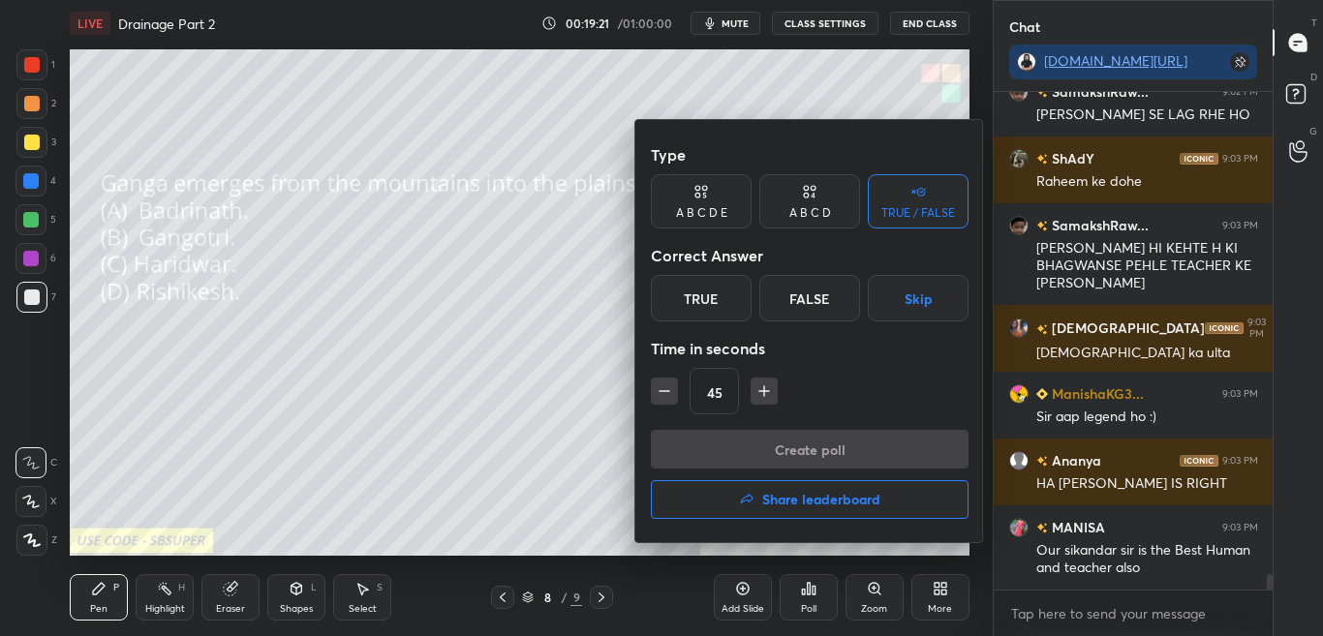
scroll to position [15882, 0]
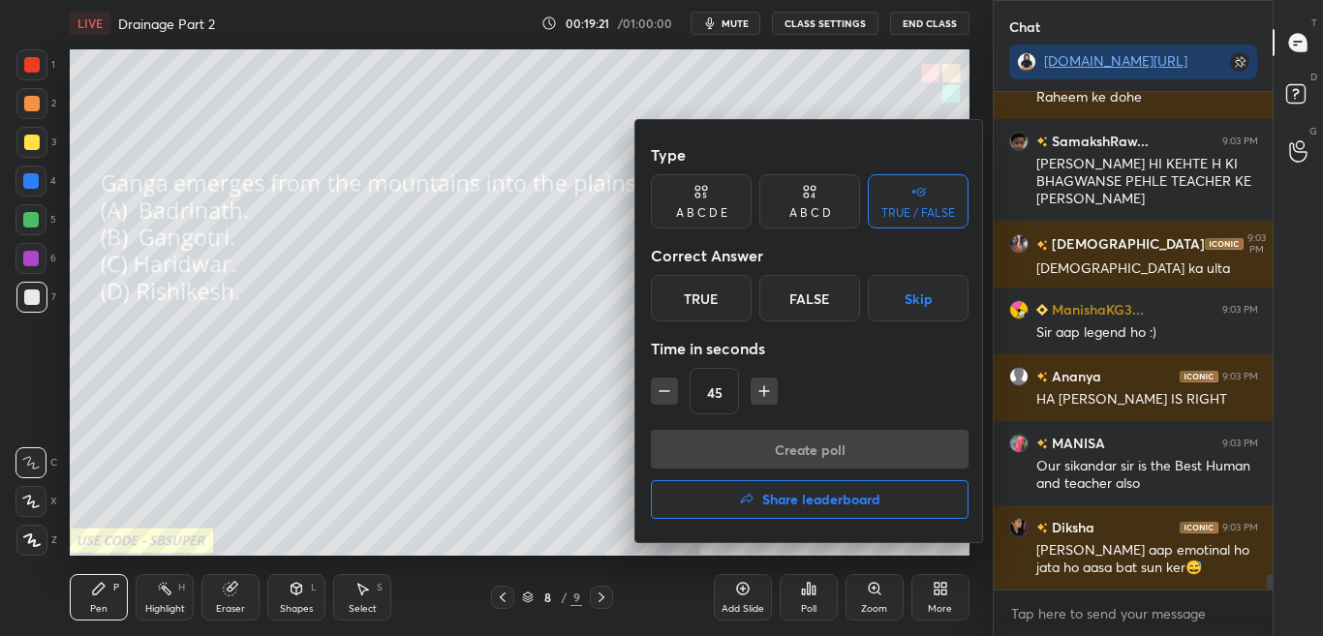
click at [802, 605] on div at bounding box center [661, 318] width 1323 height 636
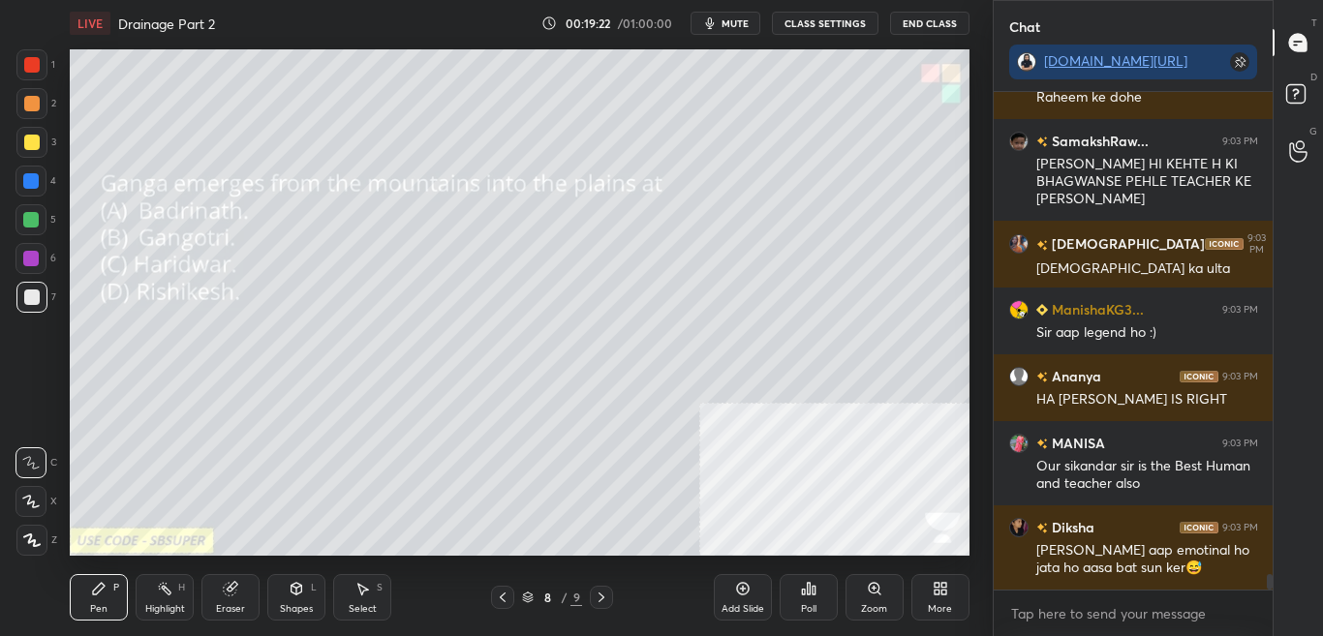
click at [801, 604] on div "Poll" at bounding box center [808, 609] width 15 height 10
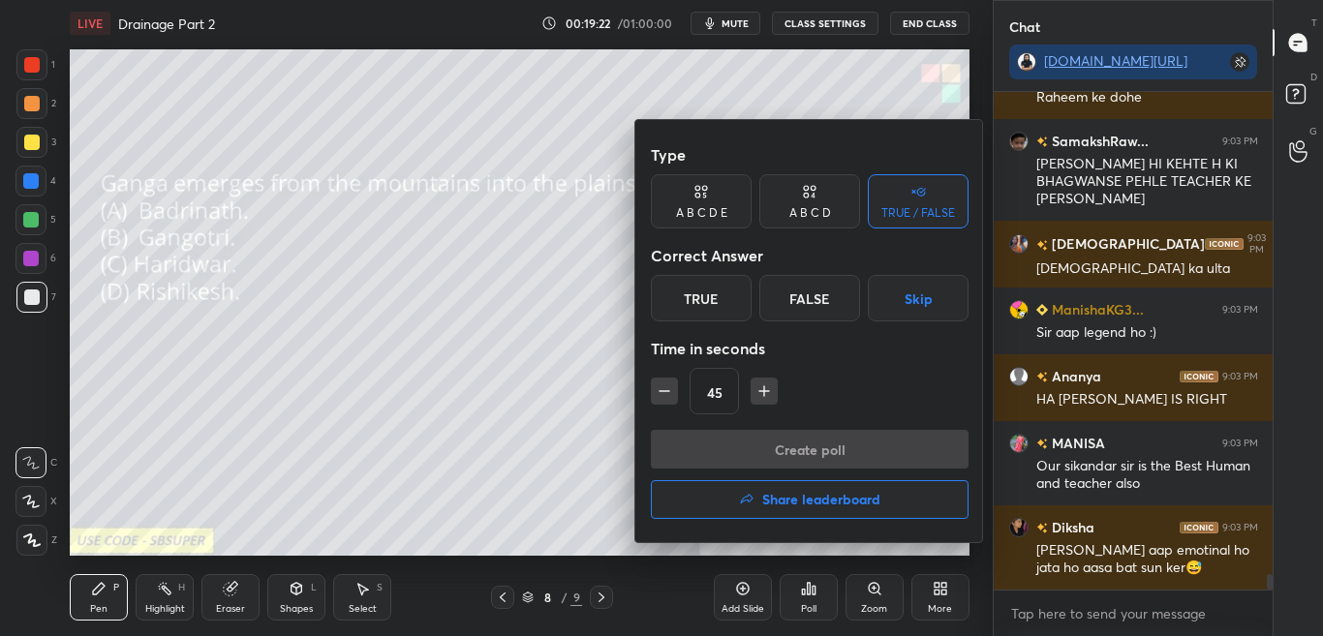
click at [803, 604] on div at bounding box center [661, 318] width 1323 height 636
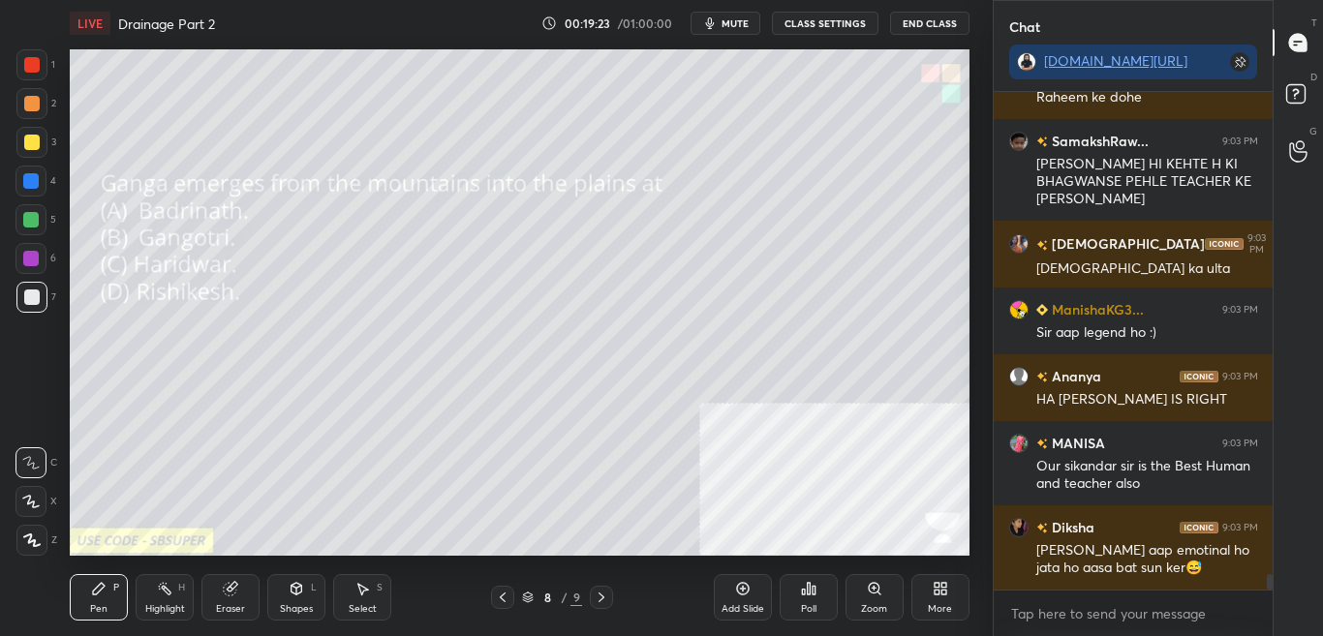
click at [804, 600] on div "Poll" at bounding box center [808, 597] width 58 height 46
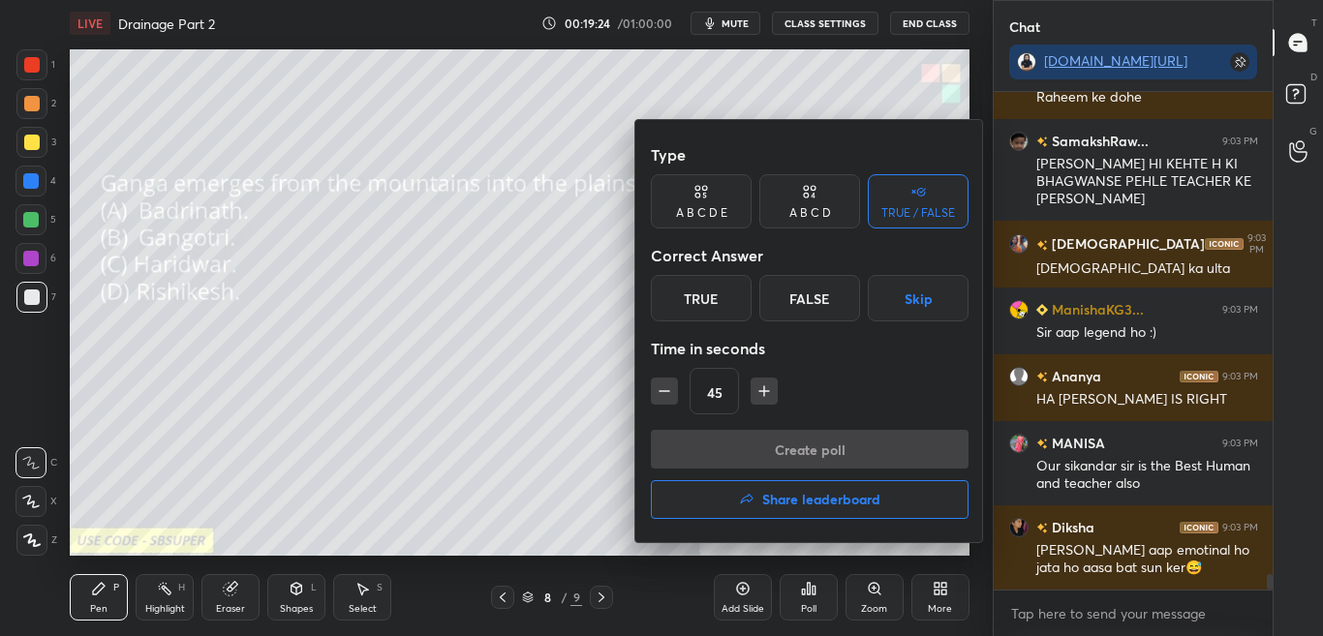
scroll to position [15949, 0]
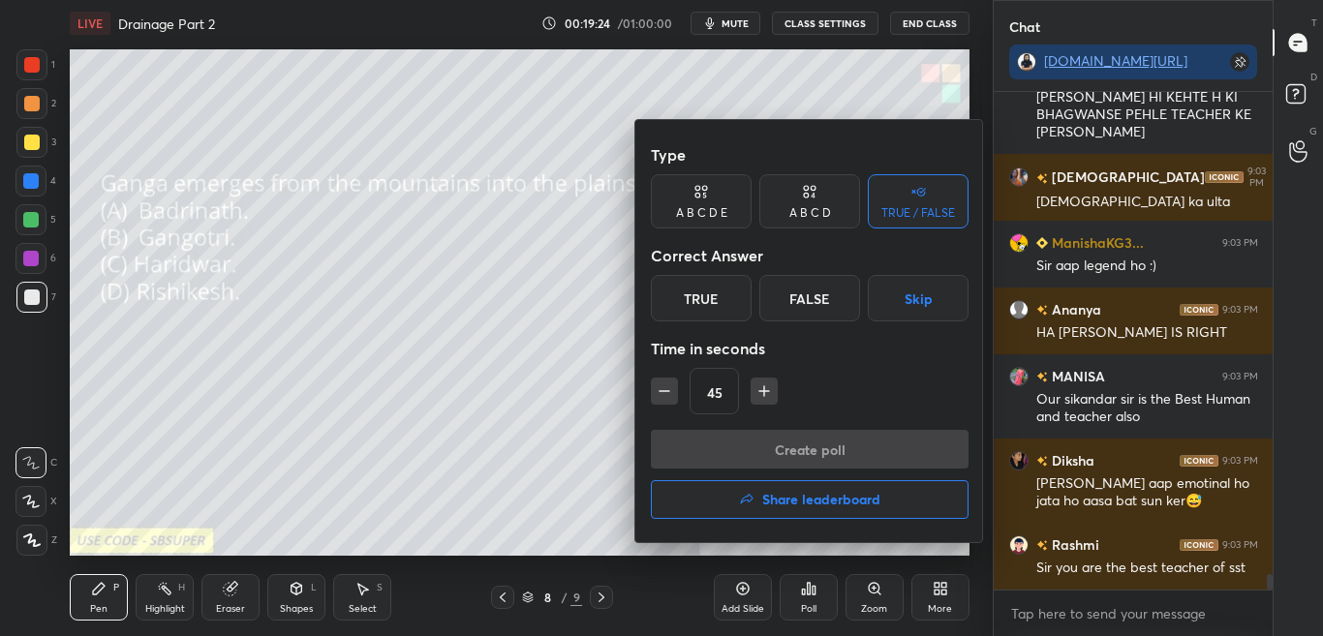
click at [804, 599] on div at bounding box center [661, 318] width 1323 height 636
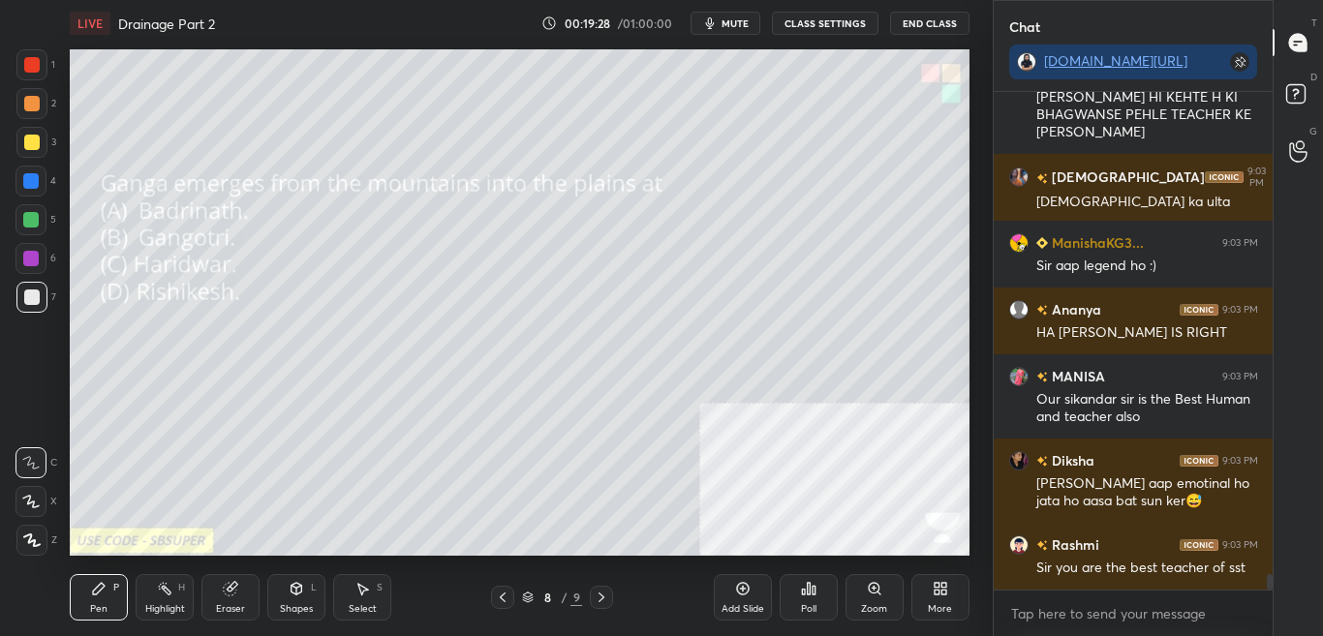
click at [806, 599] on div "Poll" at bounding box center [808, 597] width 58 height 46
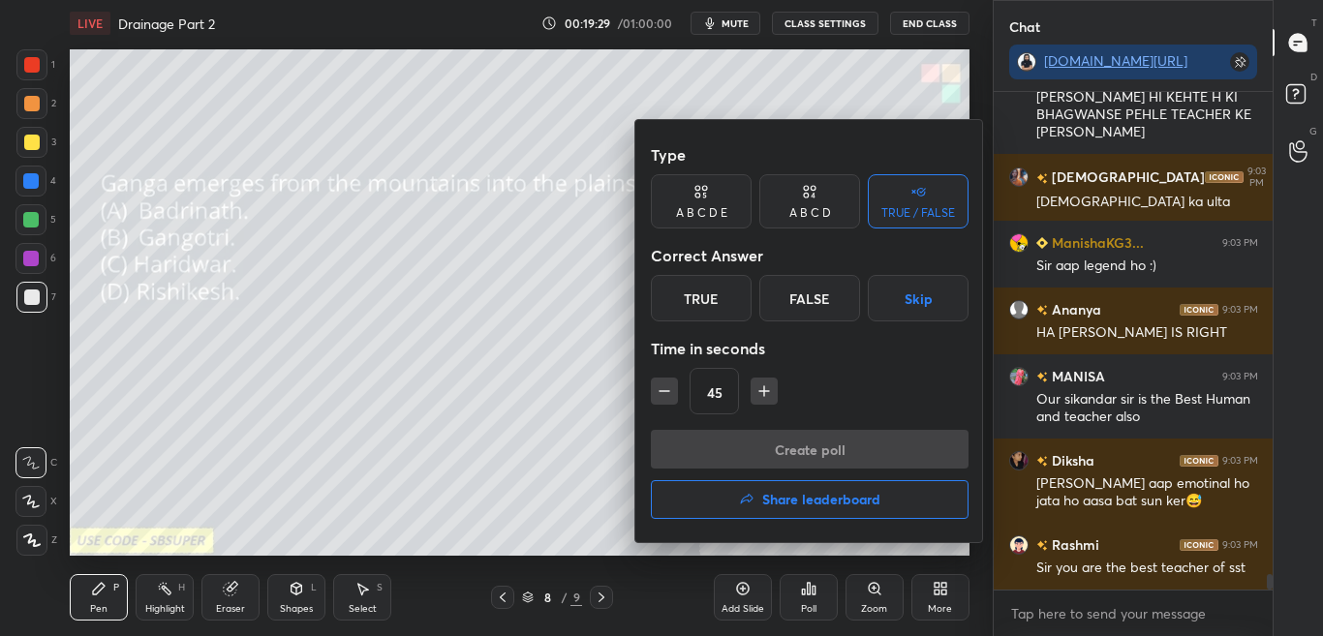
click at [818, 214] on div "A B C D" at bounding box center [810, 213] width 42 height 12
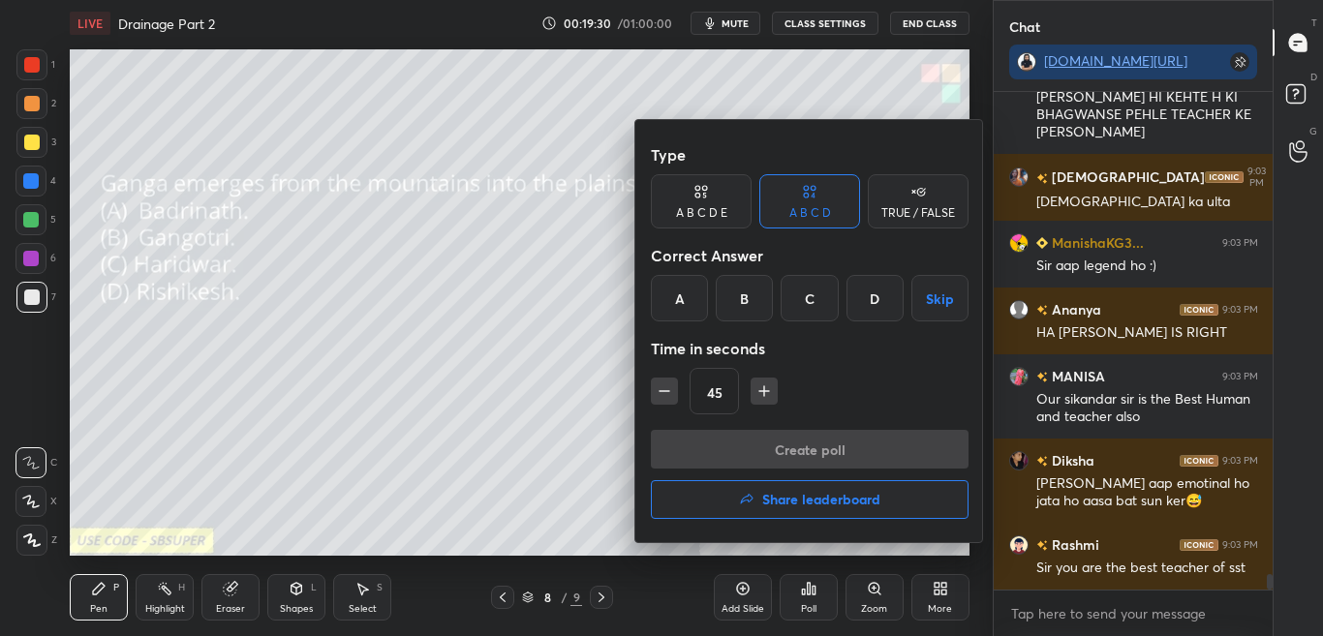
click at [814, 298] on div "C" at bounding box center [808, 298] width 57 height 46
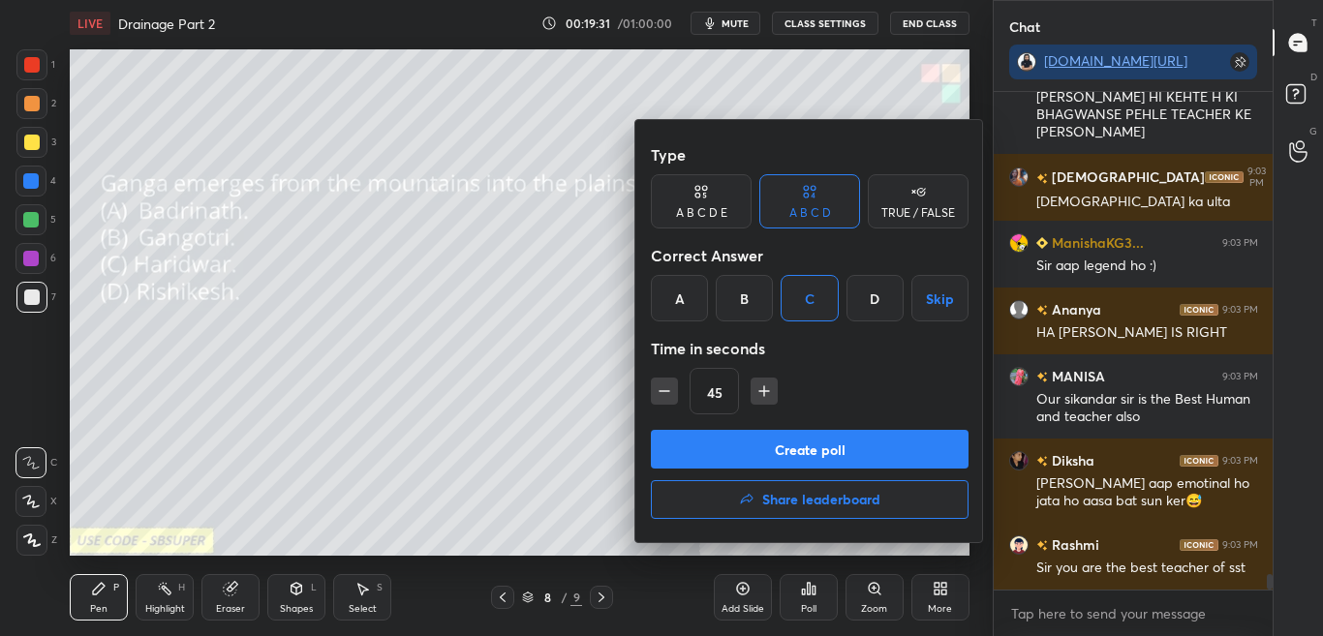
click at [800, 453] on button "Create poll" at bounding box center [810, 449] width 318 height 39
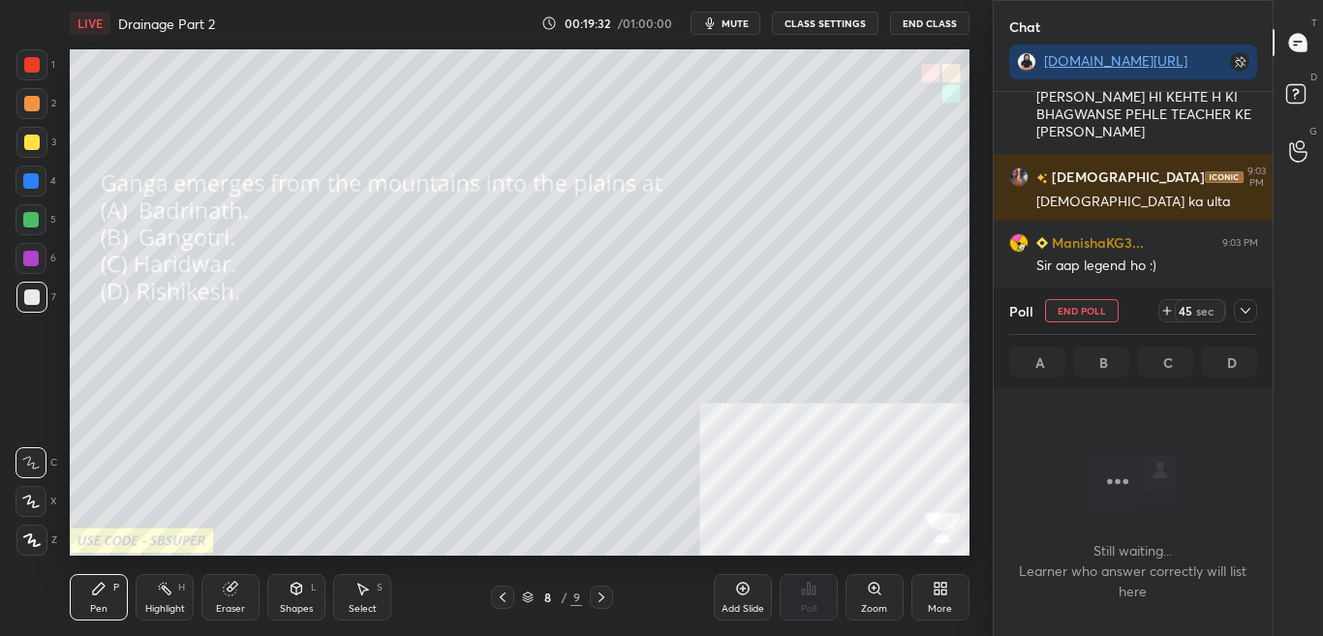
scroll to position [438, 273]
click at [1249, 305] on icon at bounding box center [1244, 310] width 15 height 15
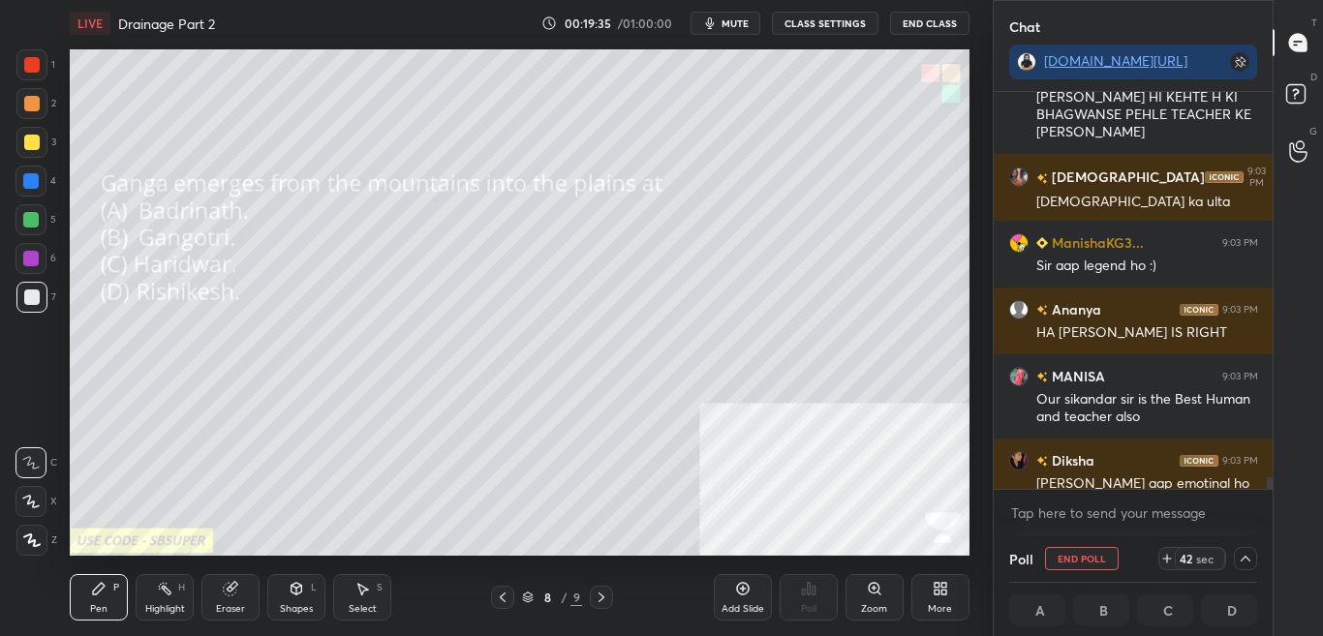
scroll to position [16050, 0]
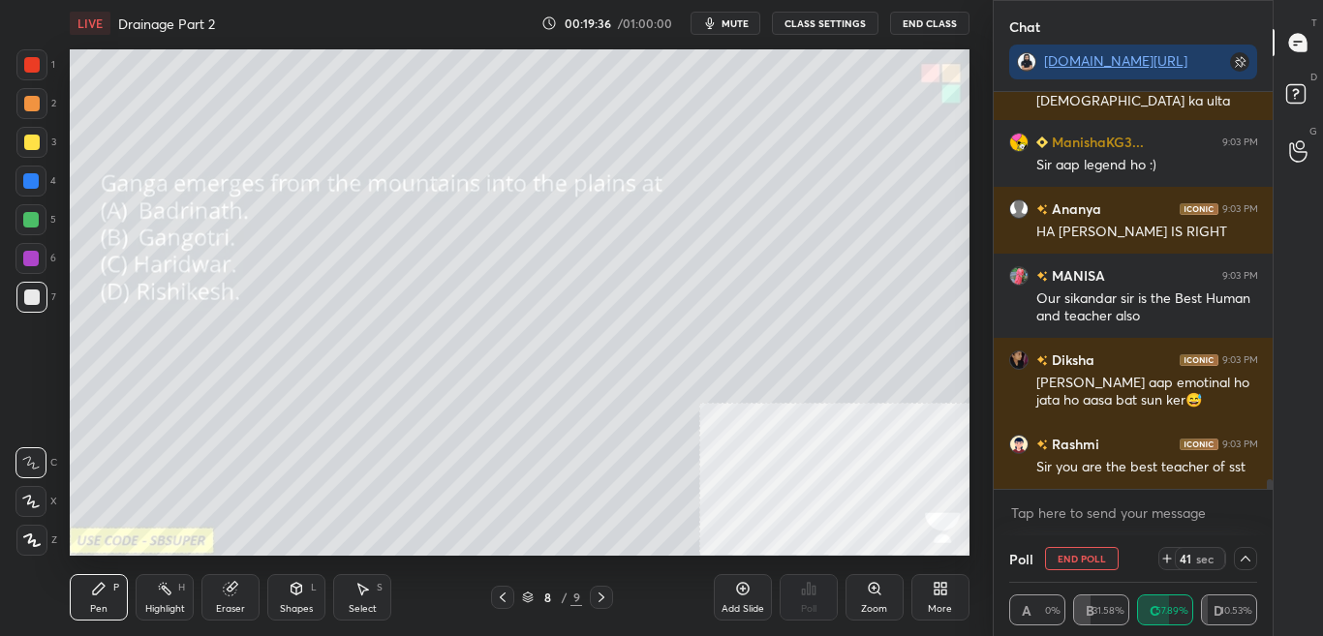
click at [1271, 488] on div at bounding box center [1270, 486] width 6 height 15
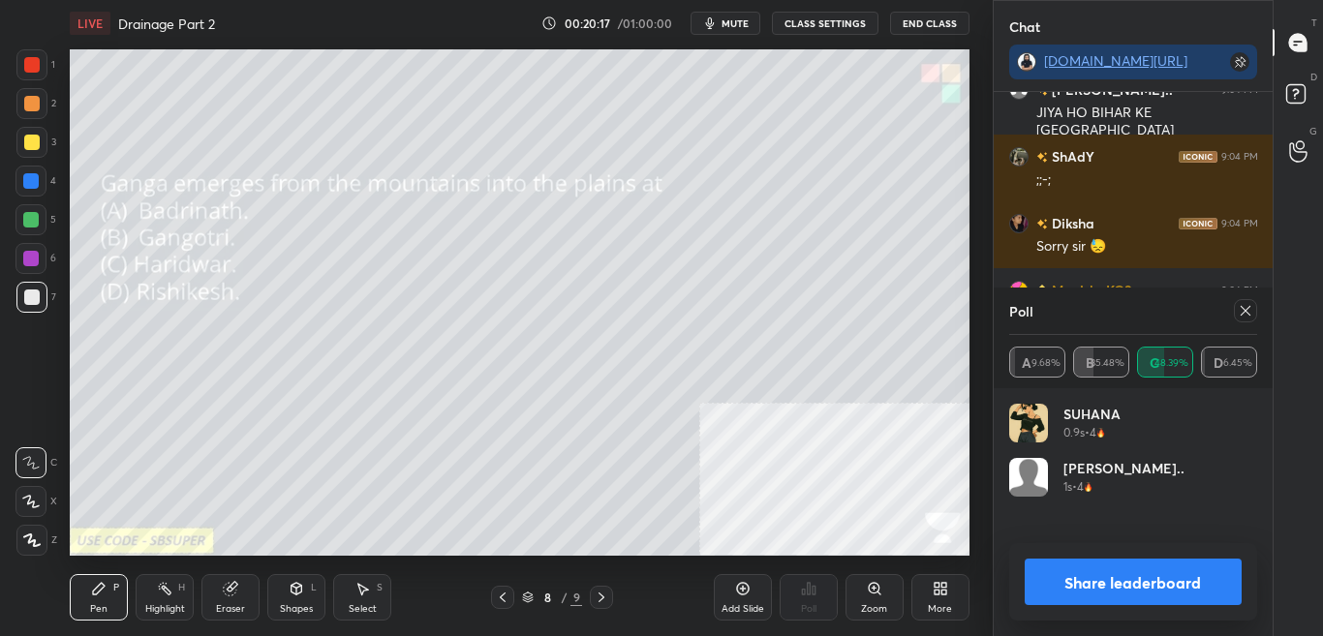
scroll to position [7, 7]
click at [1169, 599] on button "Share leaderboard" at bounding box center [1133, 582] width 218 height 46
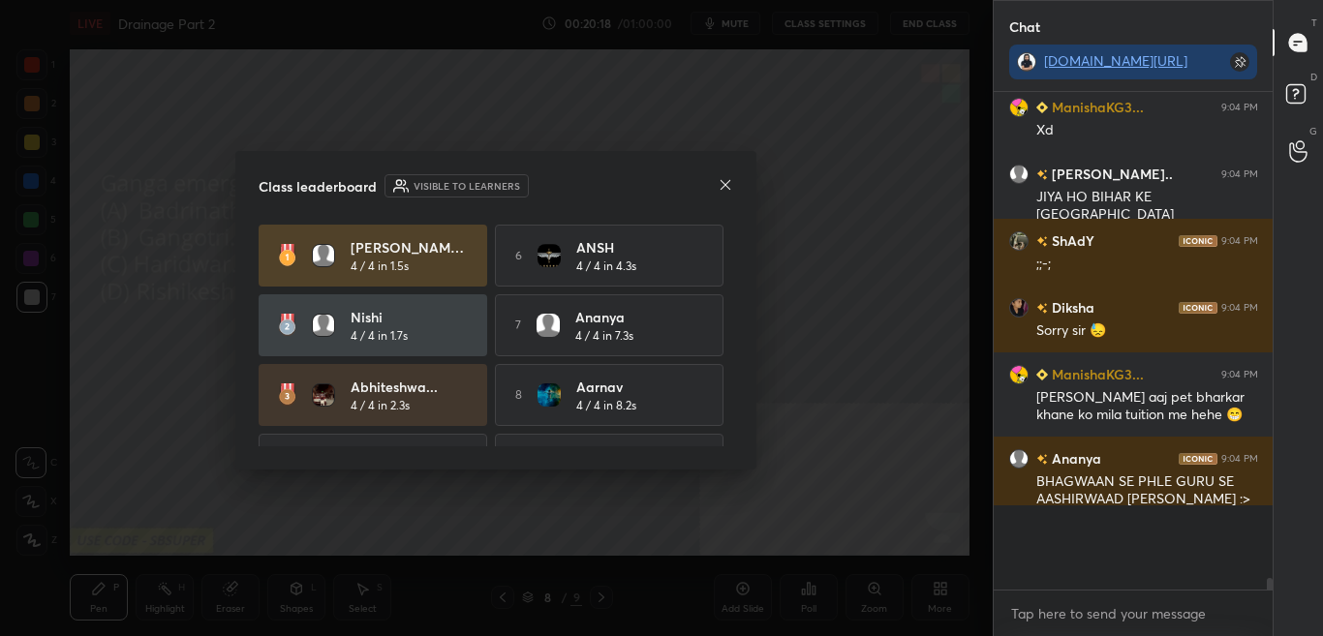
scroll to position [492, 273]
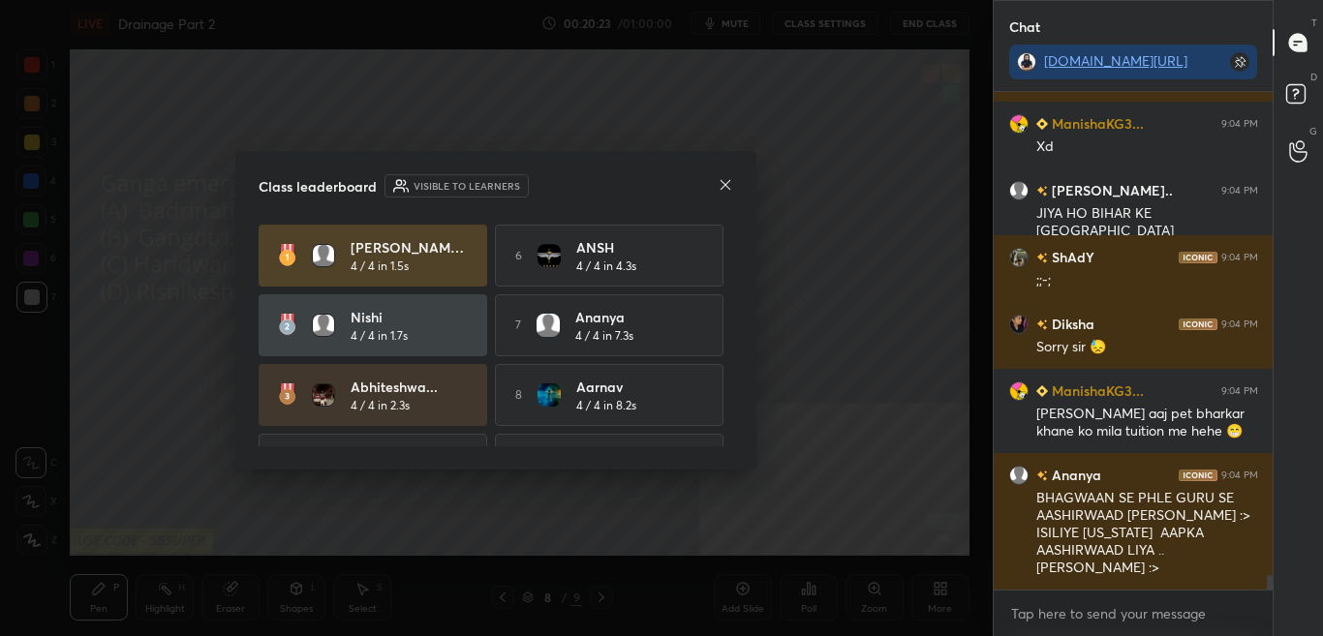
drag, startPoint x: 735, startPoint y: 296, endPoint x: 728, endPoint y: 352, distance: 56.6
click at [728, 352] on div "Class leaderboard Visible to learners Divyansh D... 4 / 4 in 1.5s 6 ANSH 4 / 4 …" at bounding box center [495, 310] width 521 height 319
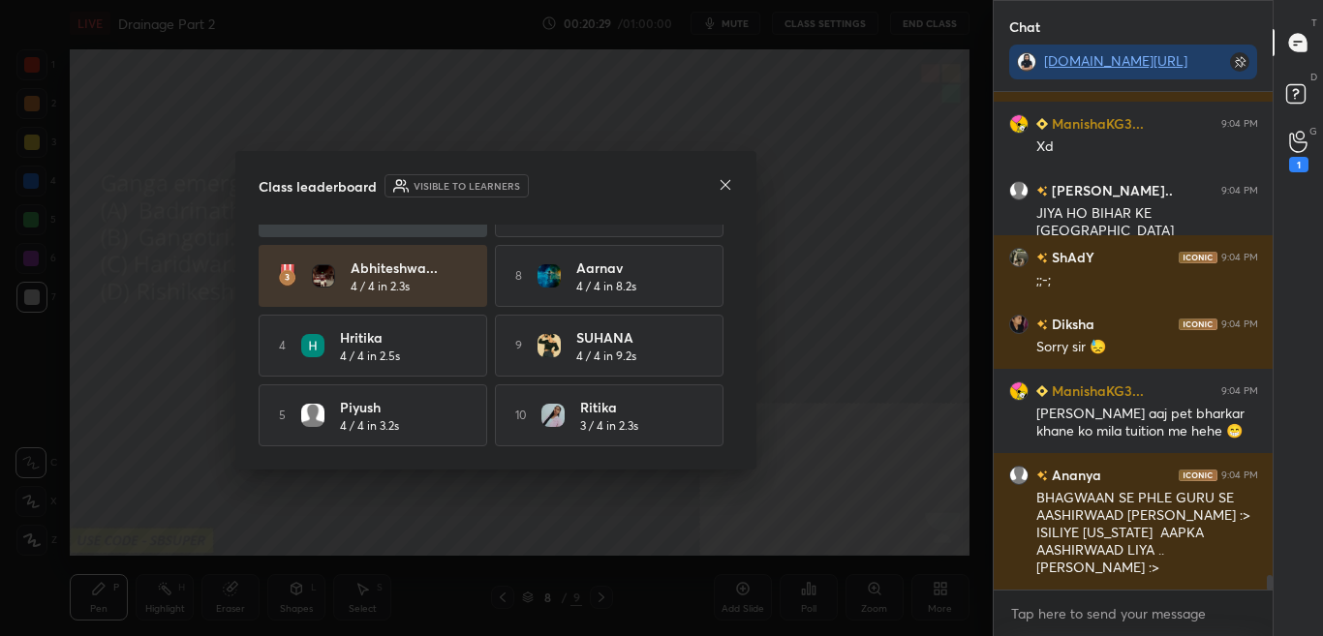
scroll to position [16504, 0]
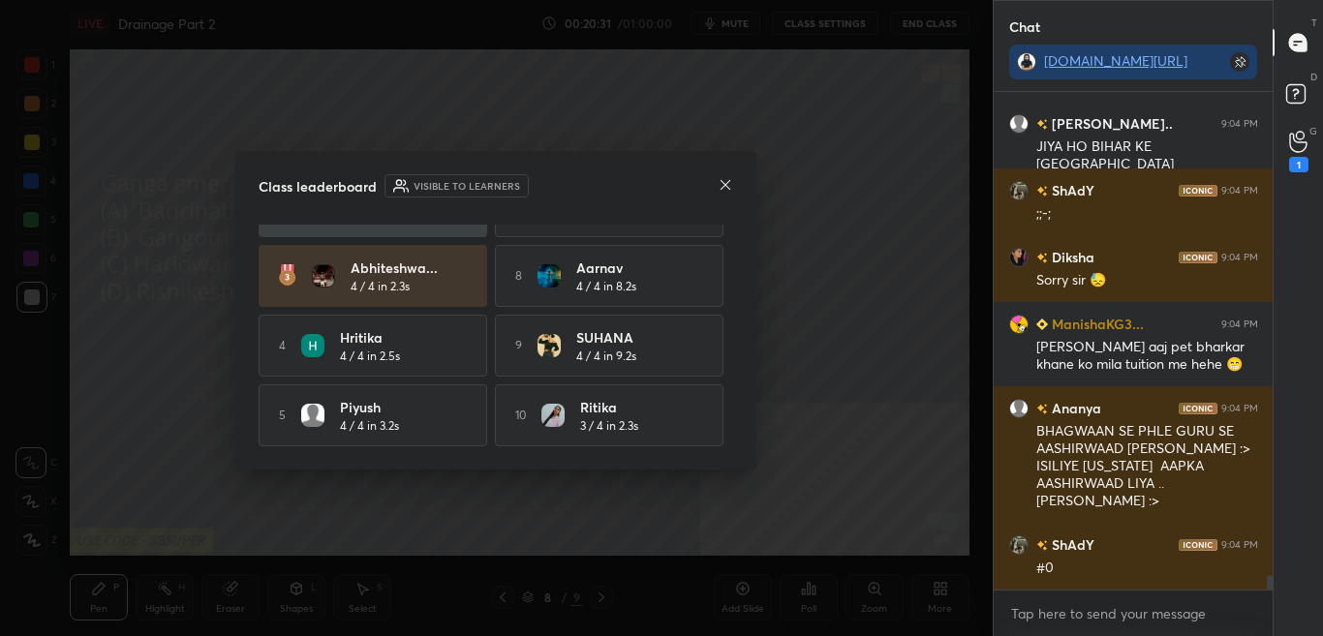
click at [724, 185] on icon at bounding box center [725, 184] width 15 height 15
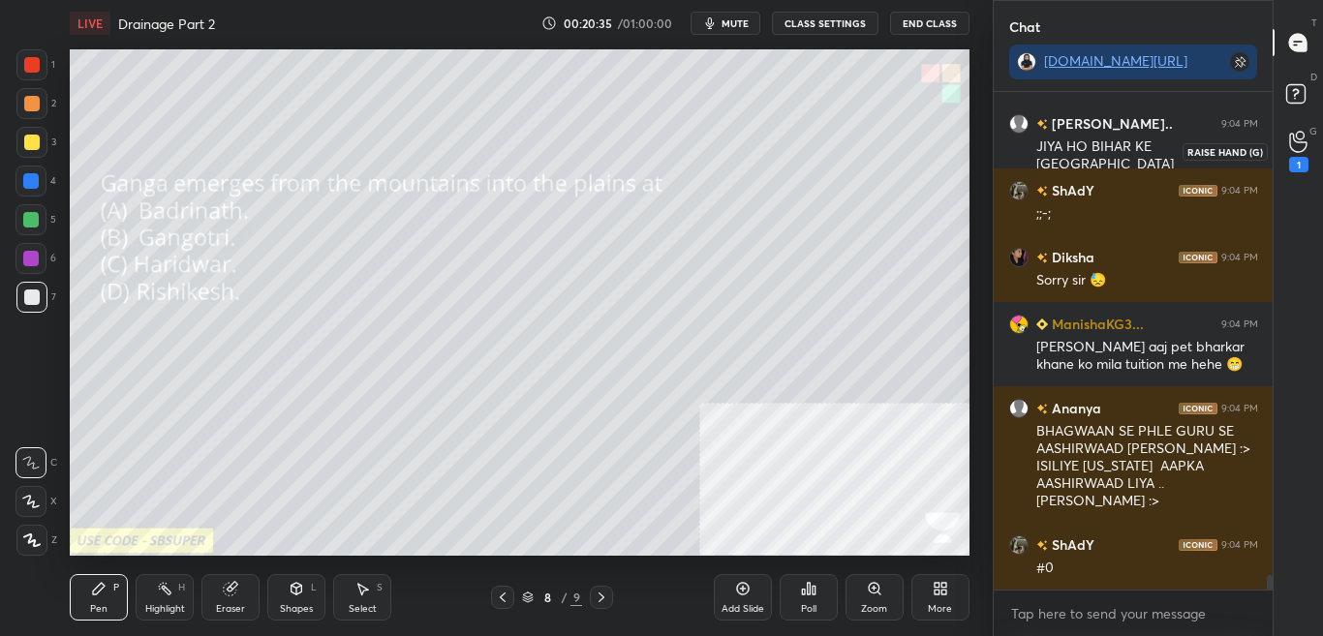
click at [1308, 161] on div "1" at bounding box center [1298, 151] width 39 height 35
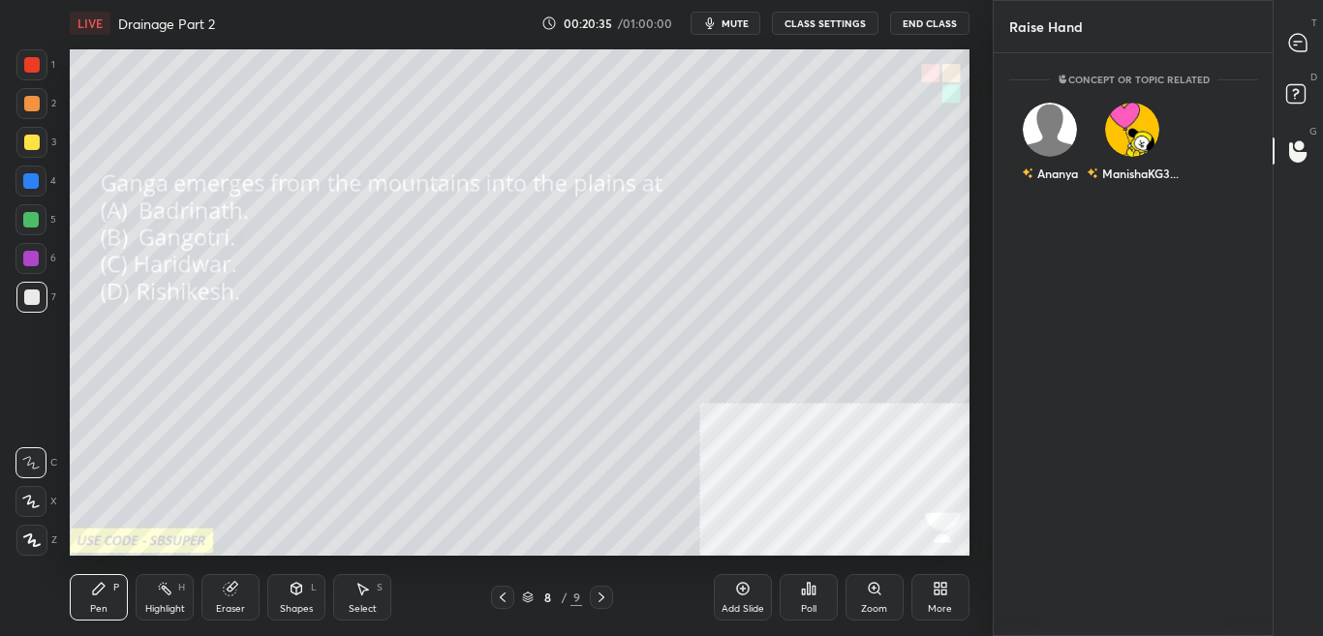
scroll to position [577, 273]
click at [1311, 92] on icon at bounding box center [1298, 96] width 35 height 35
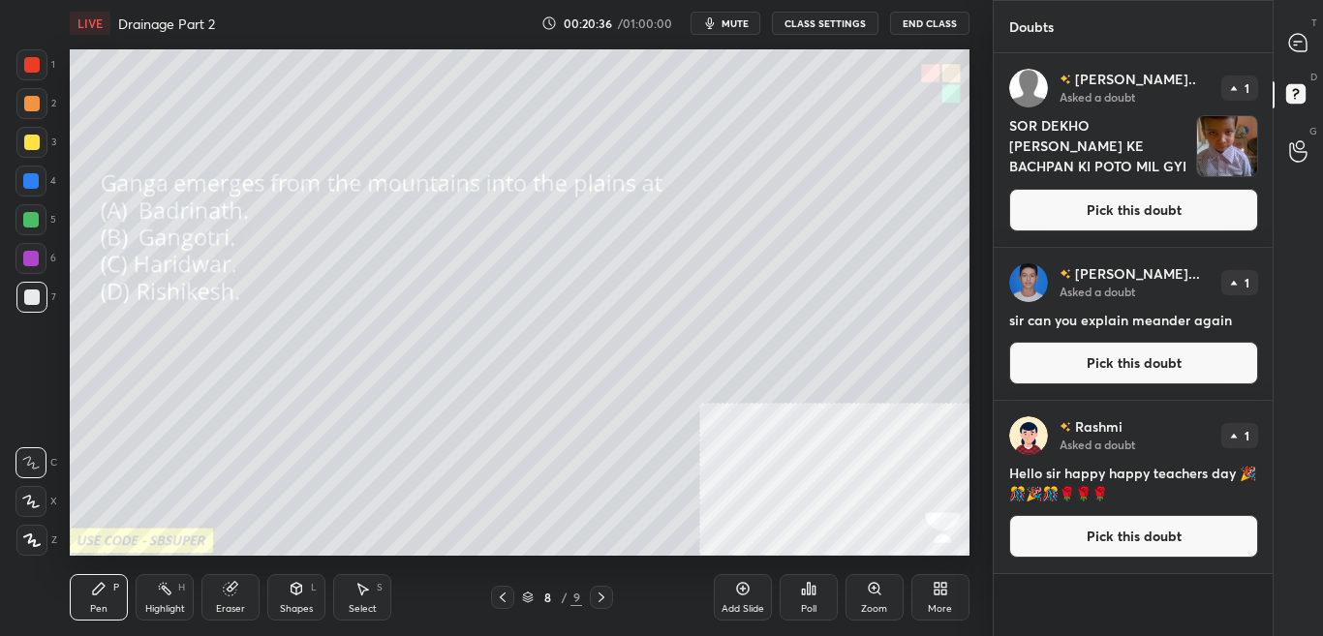
click at [1317, 26] on div at bounding box center [1298, 42] width 39 height 35
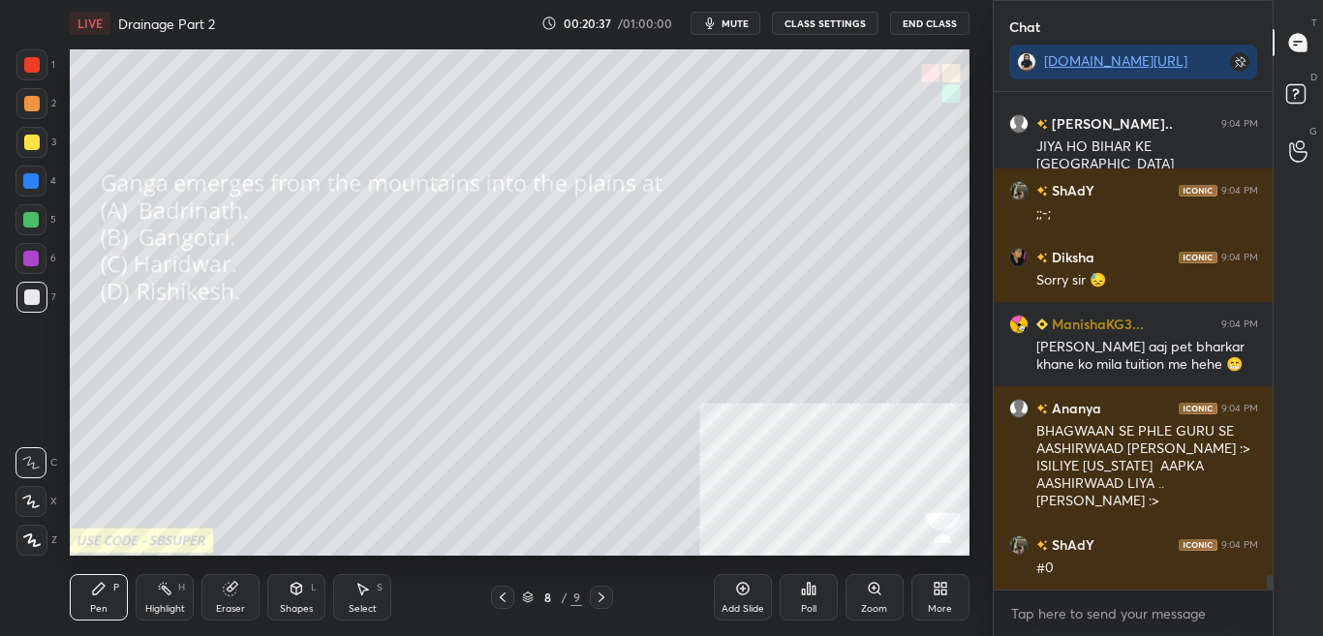
scroll to position [492, 273]
click at [916, 611] on div "More" at bounding box center [940, 597] width 58 height 46
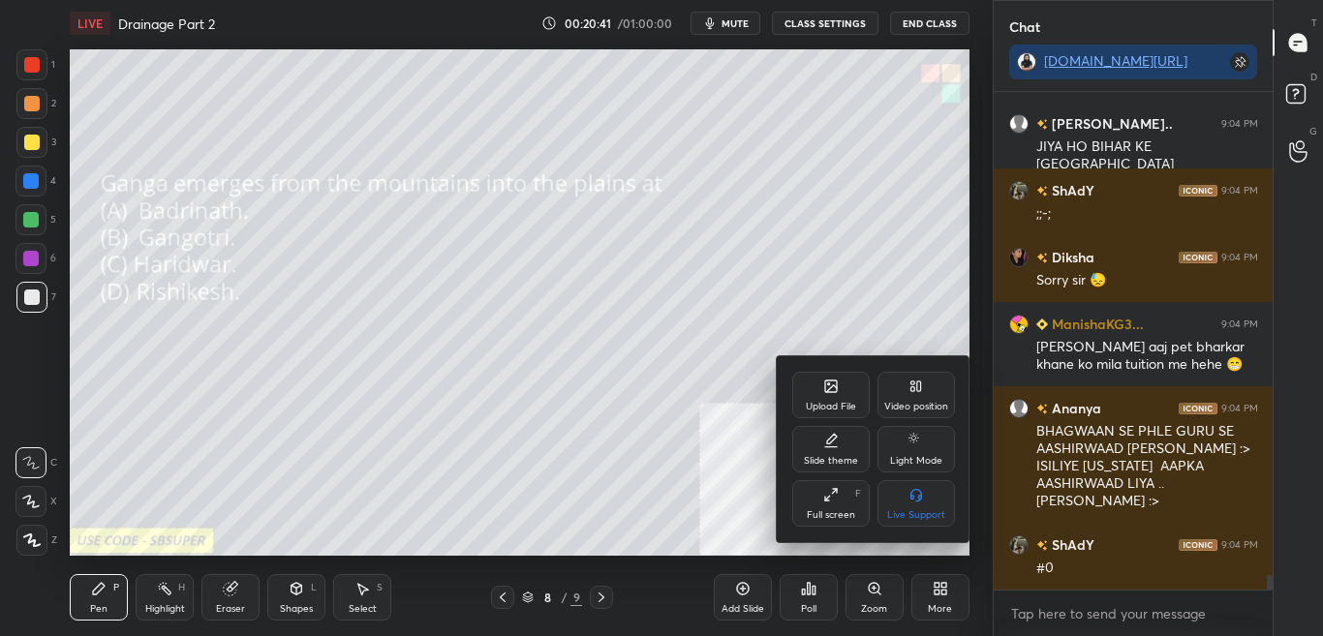
click at [822, 389] on div "Upload File" at bounding box center [830, 395] width 77 height 46
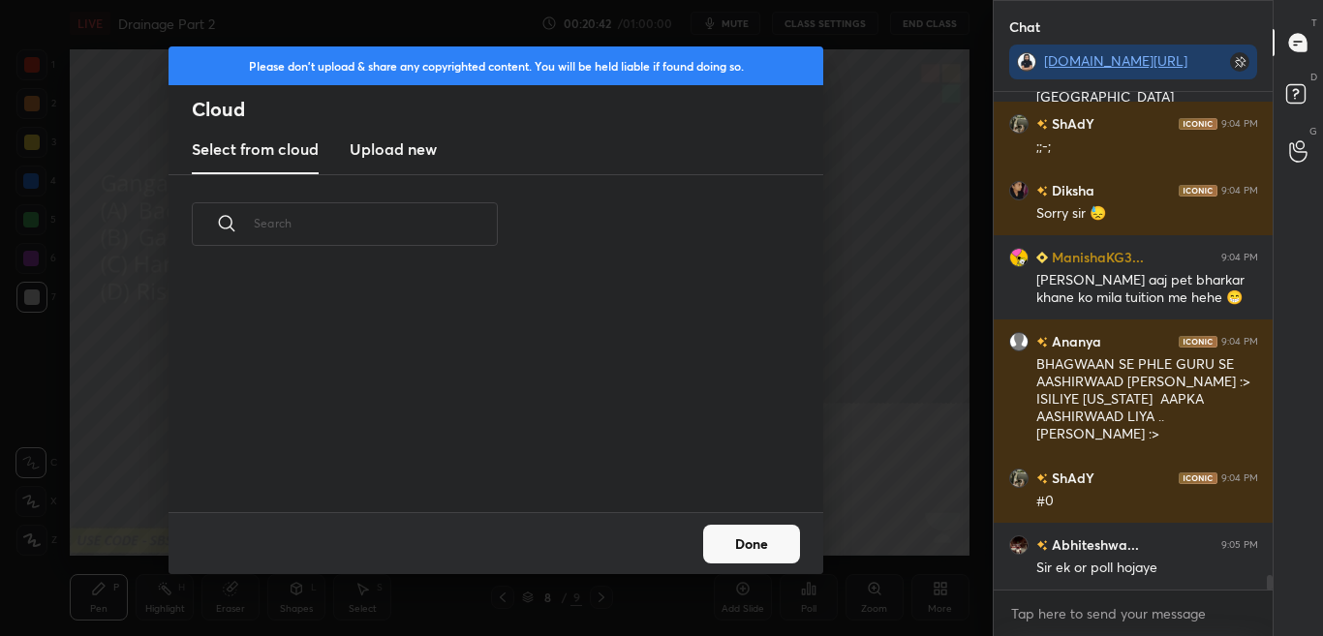
click at [394, 165] on new "Upload new" at bounding box center [393, 150] width 87 height 48
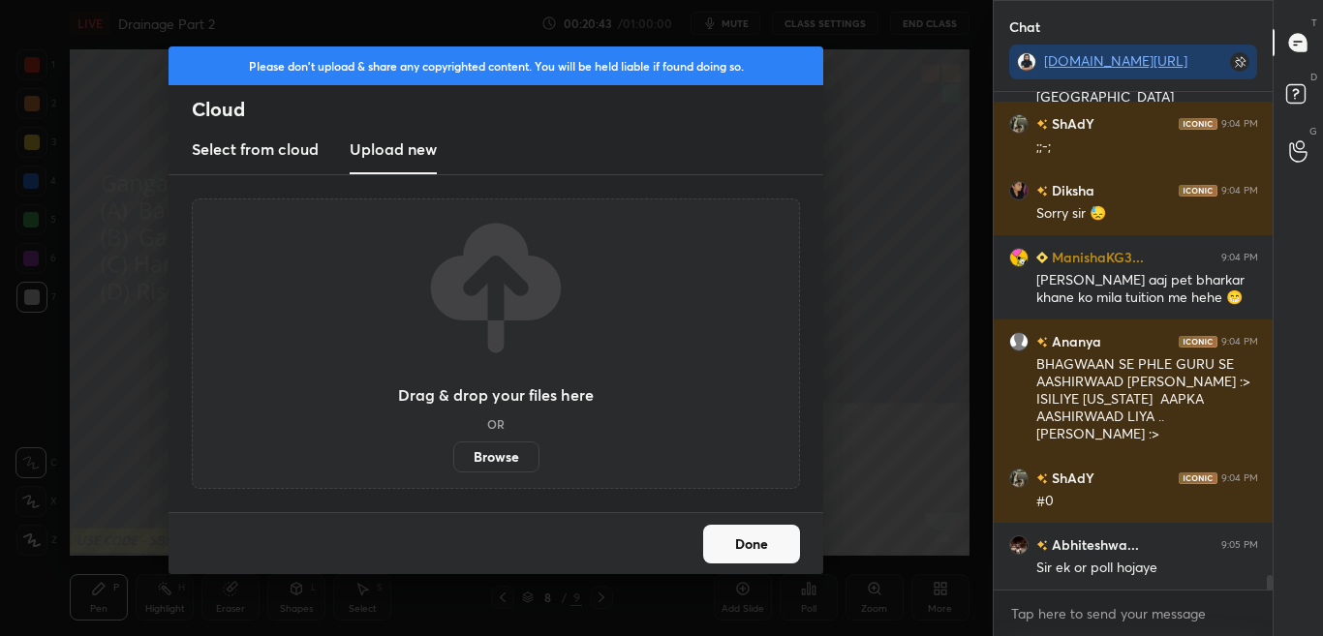
click at [475, 467] on label "Browse" at bounding box center [496, 457] width 86 height 31
click at [453, 467] on input "Browse" at bounding box center [453, 457] width 0 height 31
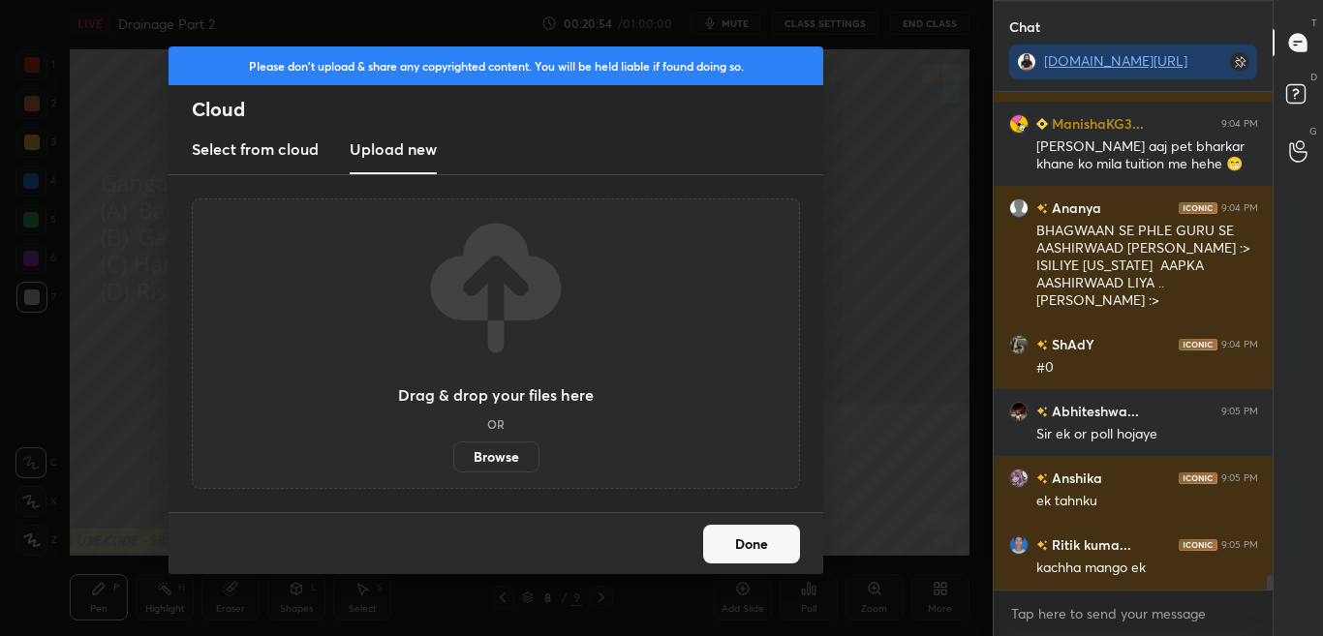
click at [840, 121] on div "Please don't upload & share any copyrighted content. You will be held liable if…" at bounding box center [496, 318] width 993 height 636
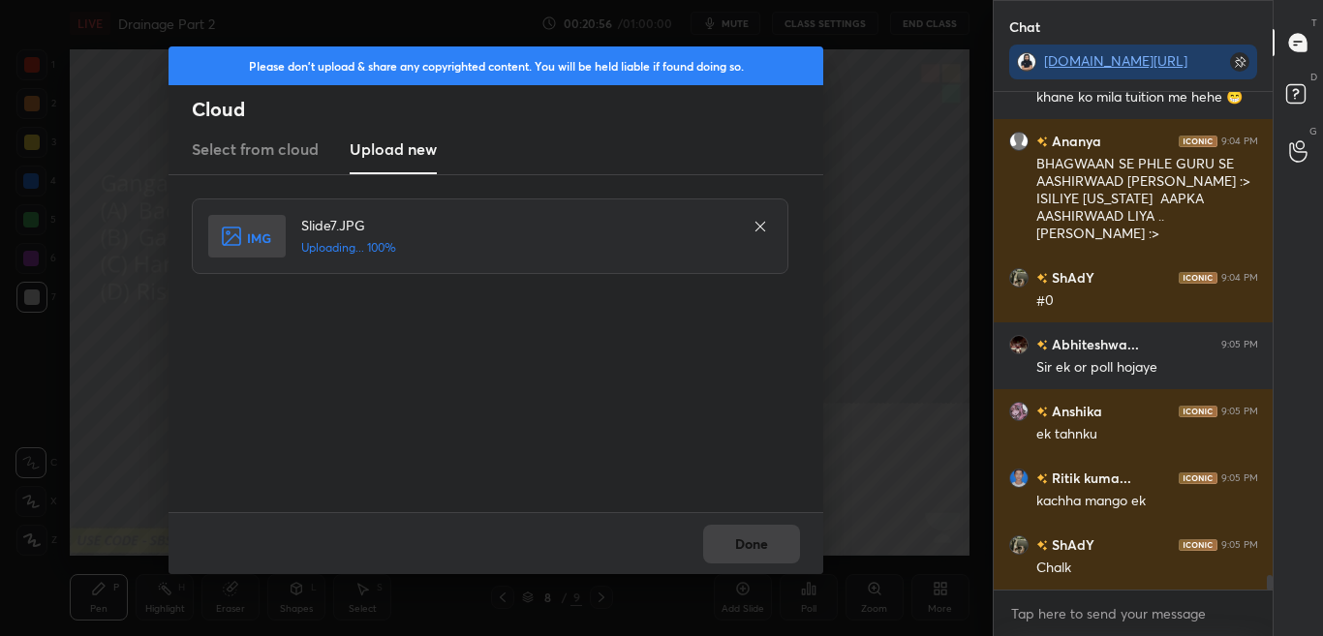
click at [728, 543] on div "Done" at bounding box center [495, 543] width 655 height 62
click at [734, 543] on button "Done" at bounding box center [751, 544] width 97 height 39
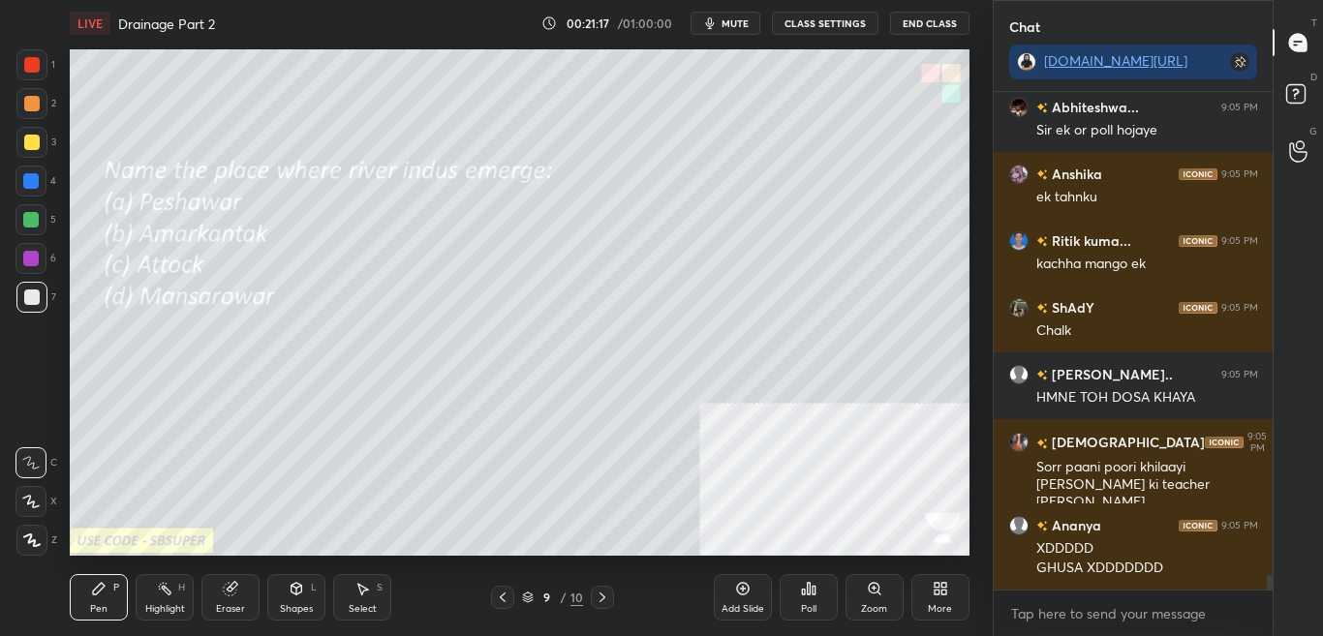
scroll to position [17075, 0]
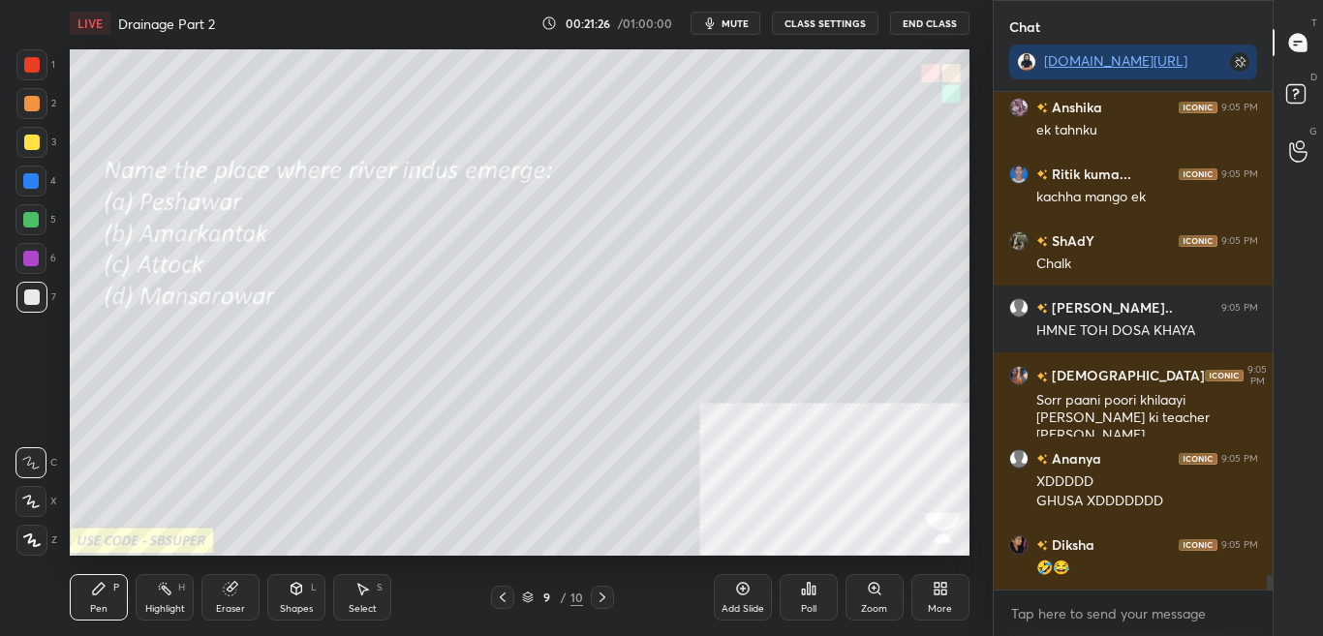
click at [772, 604] on div "Add Slide Poll Zoom More" at bounding box center [842, 597] width 256 height 108
click at [777, 608] on div "Add Slide Poll Zoom More" at bounding box center [842, 597] width 256 height 108
click at [819, 612] on div "Poll" at bounding box center [808, 597] width 58 height 46
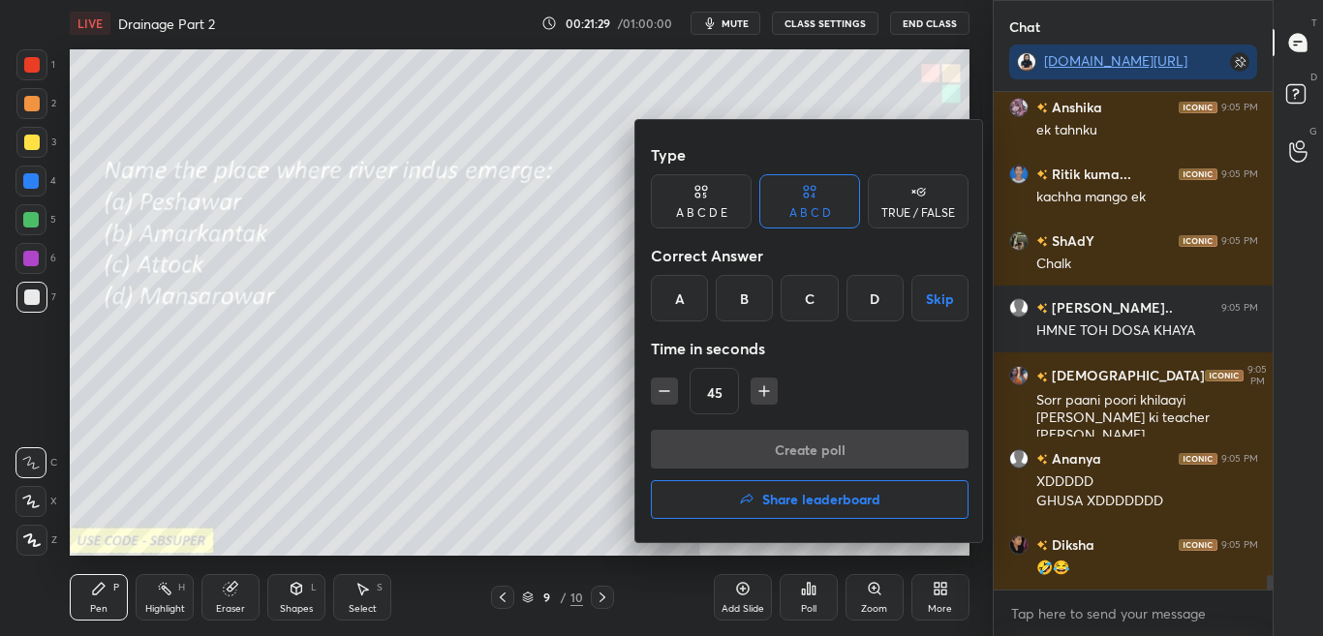
click at [875, 306] on div "D" at bounding box center [874, 298] width 57 height 46
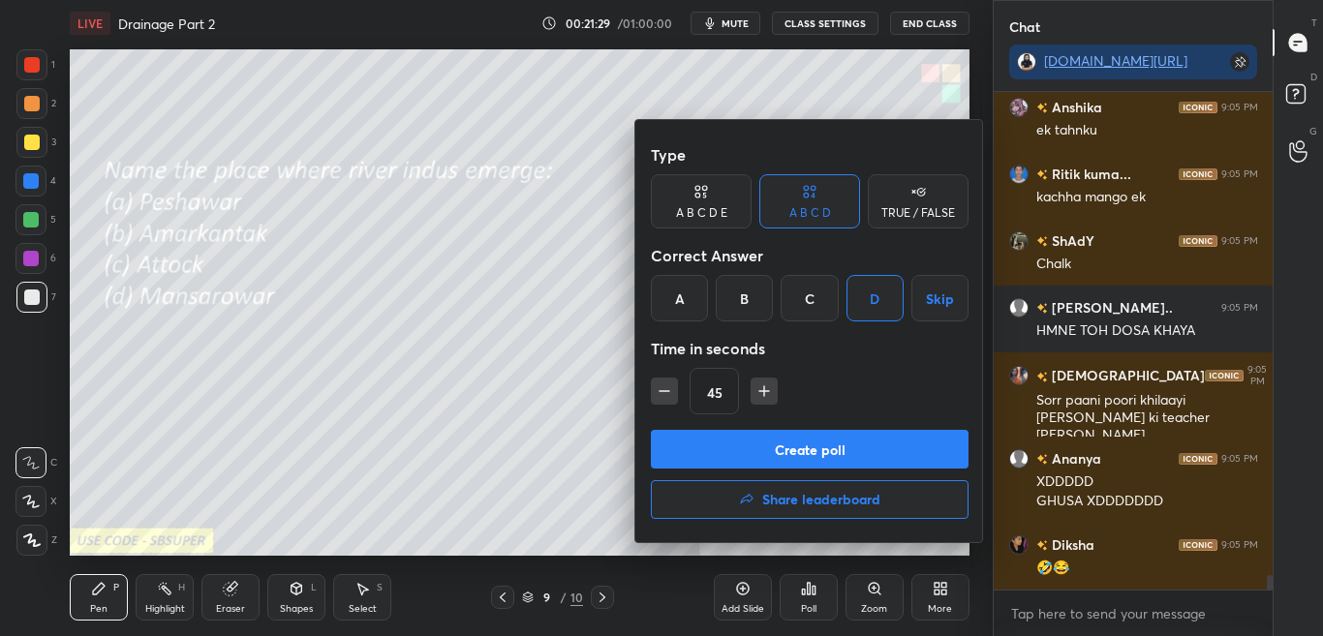
click at [832, 430] on div "Type A B C D E A B C D TRUE / FALSE Correct Answer A B C D Skip Time in seconds…" at bounding box center [809, 331] width 349 height 422
click at [839, 439] on button "Create poll" at bounding box center [810, 449] width 318 height 39
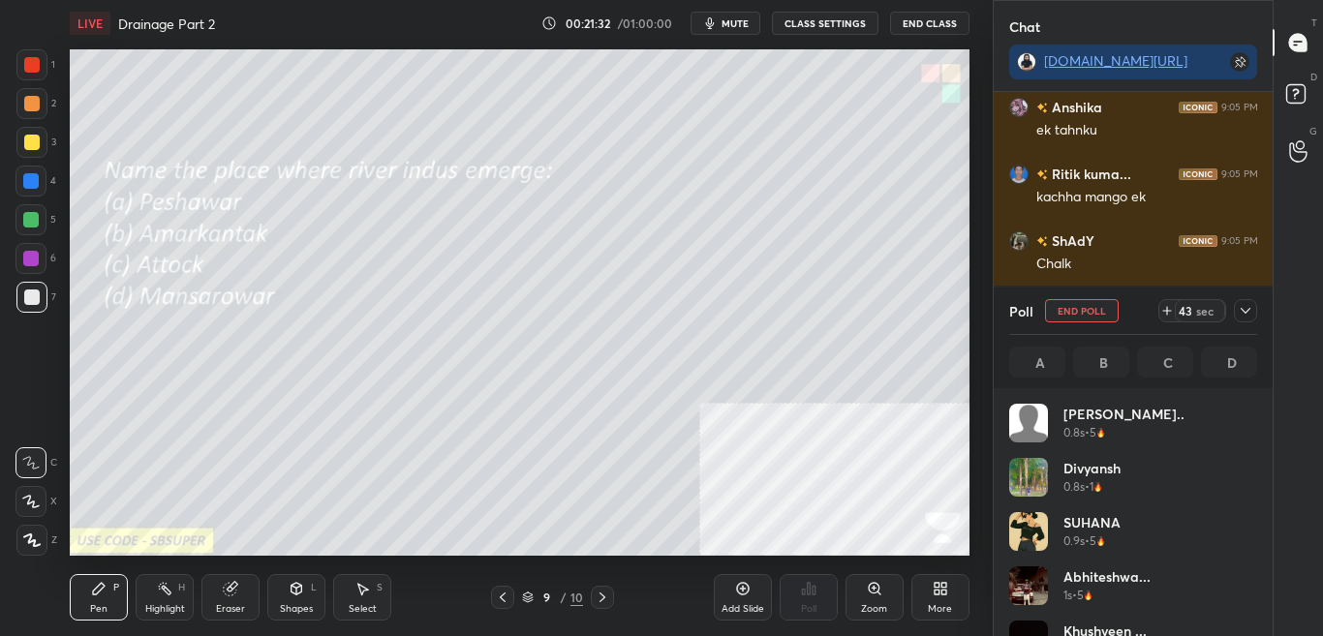
scroll to position [7, 7]
click at [1255, 307] on div at bounding box center [1245, 310] width 23 height 23
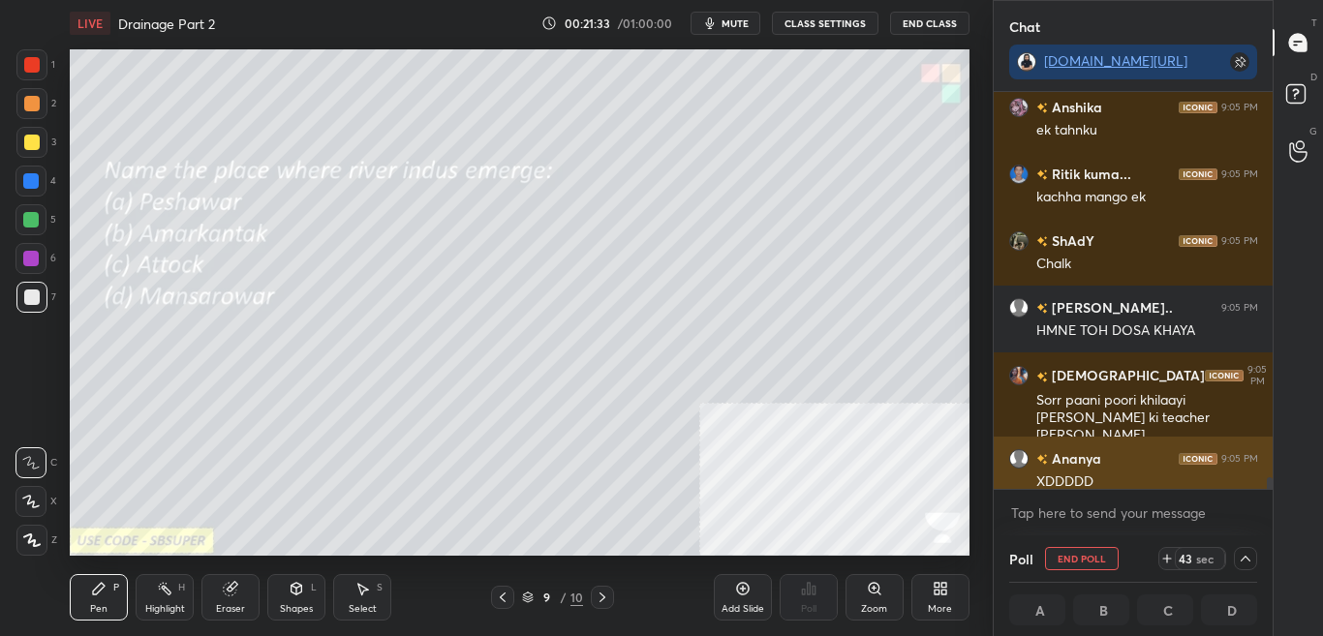
scroll to position [1, 7]
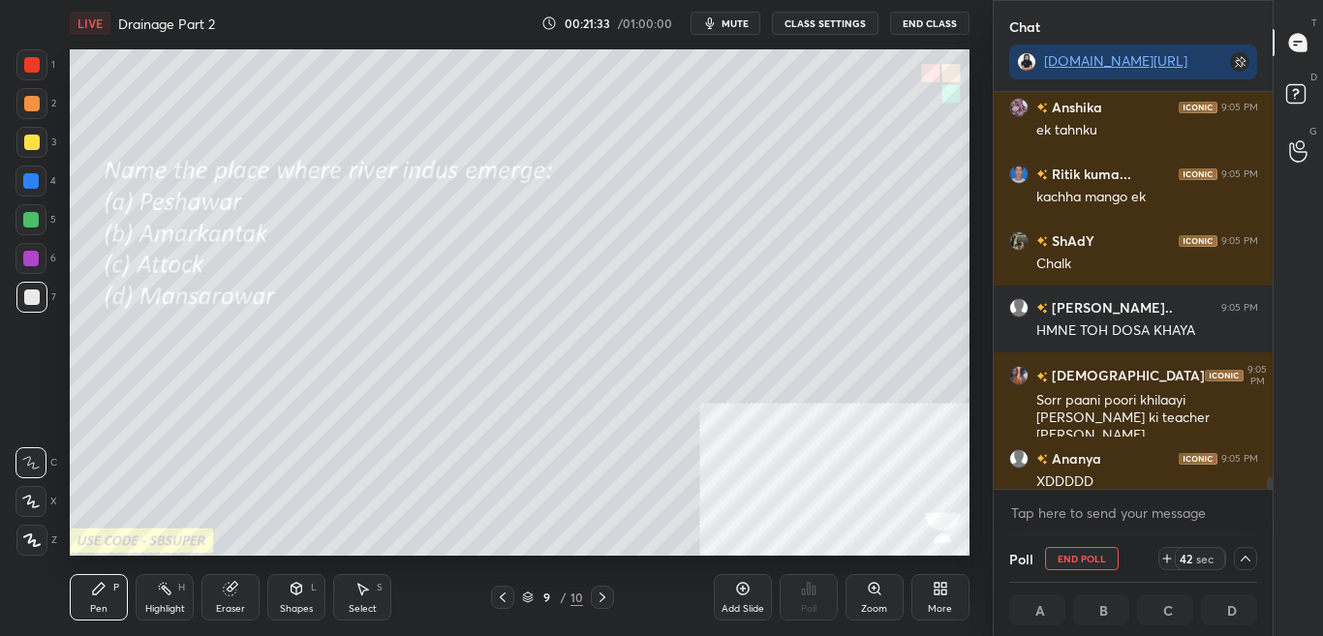
click at [1240, 575] on div "Poll End Poll 42 sec" at bounding box center [1133, 558] width 249 height 46
click at [1245, 569] on div at bounding box center [1245, 558] width 23 height 23
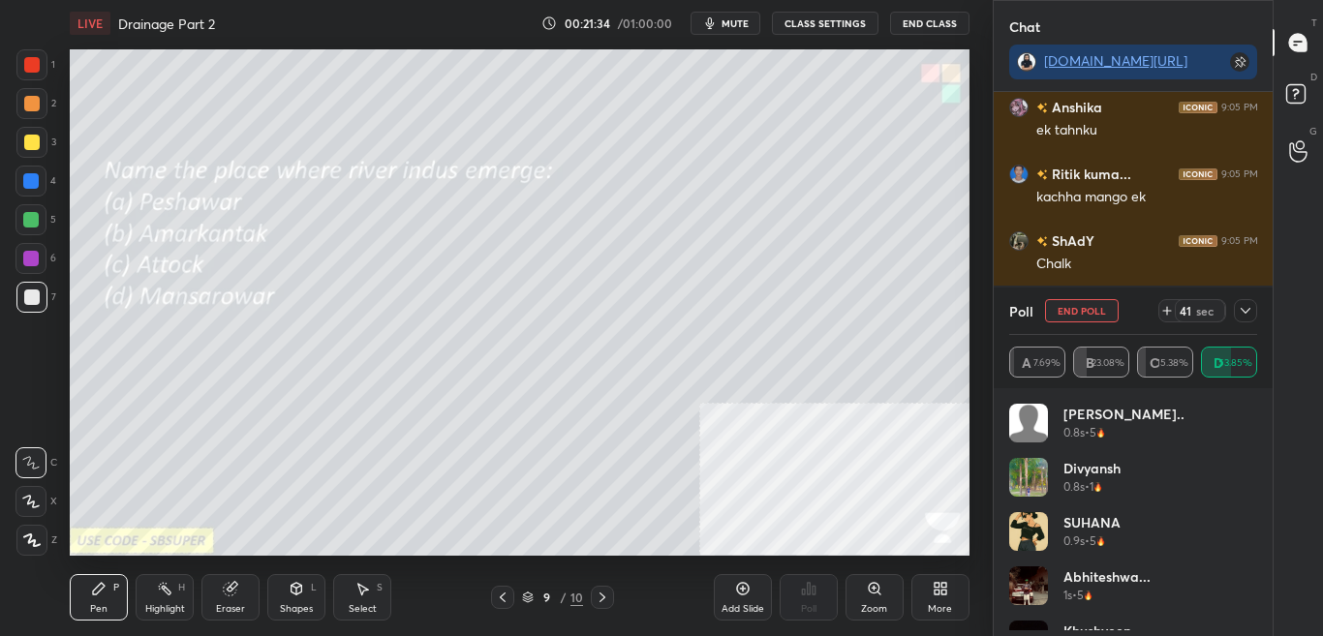
scroll to position [227, 242]
click at [1249, 311] on icon at bounding box center [1244, 310] width 15 height 15
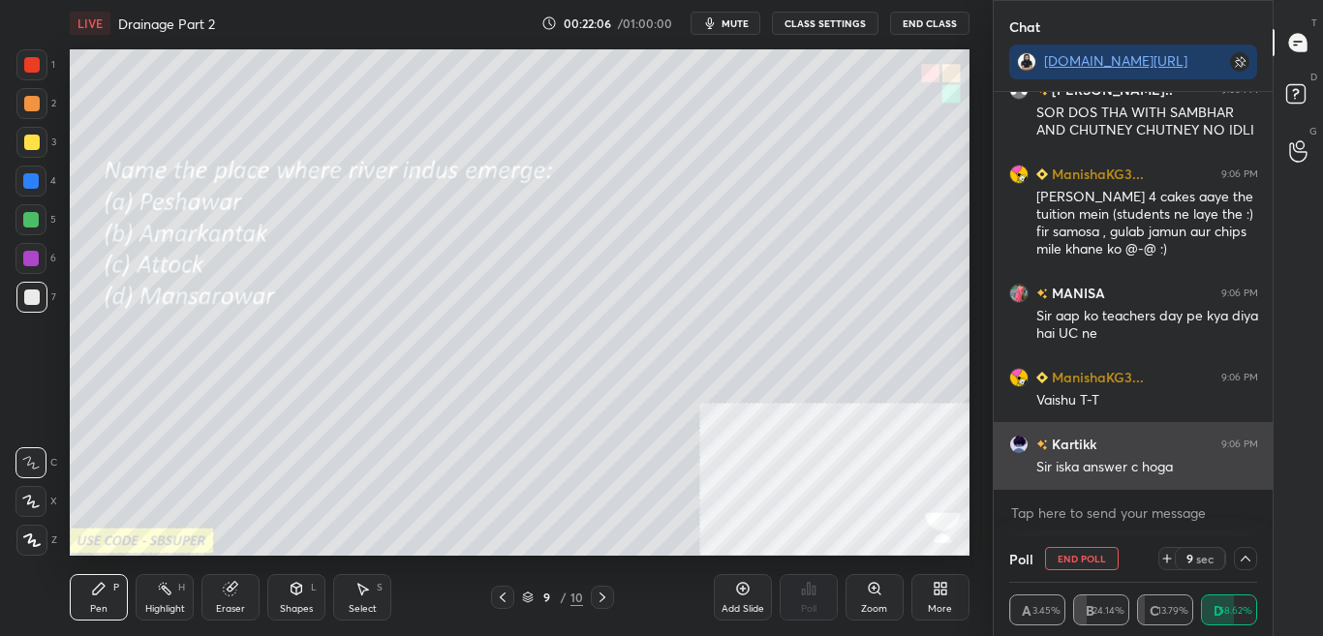
scroll to position [16044, 0]
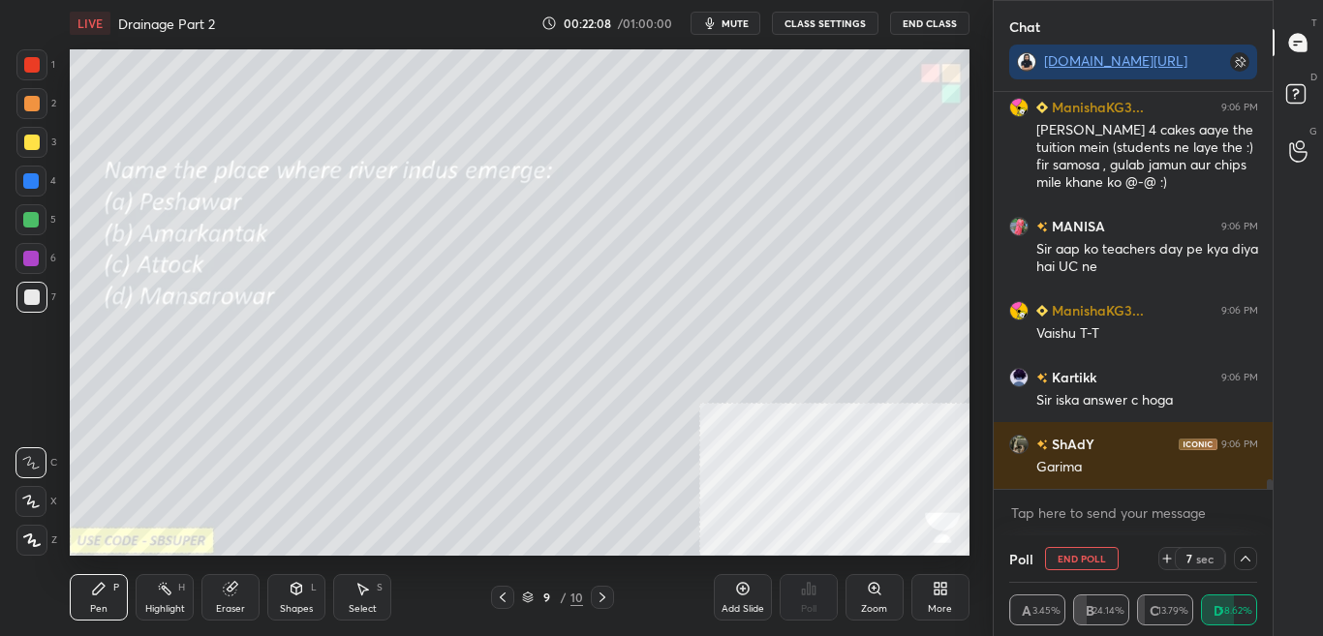
click at [1271, 487] on div "Chat t.me/sikandarcbse9th Divyansh D... 9:06 PM SOR DOS THA WITH SAMBHAR AND CH…" at bounding box center [1158, 318] width 331 height 636
drag, startPoint x: 1269, startPoint y: 486, endPoint x: 1268, endPoint y: 521, distance: 34.9
click at [1268, 521] on div "Divyansh D... 9:06 PM SOR DOS THA WITH SAMBHAR AND CHUTNEY CHUTNEY NO IDLI Mani…" at bounding box center [1133, 313] width 280 height 443
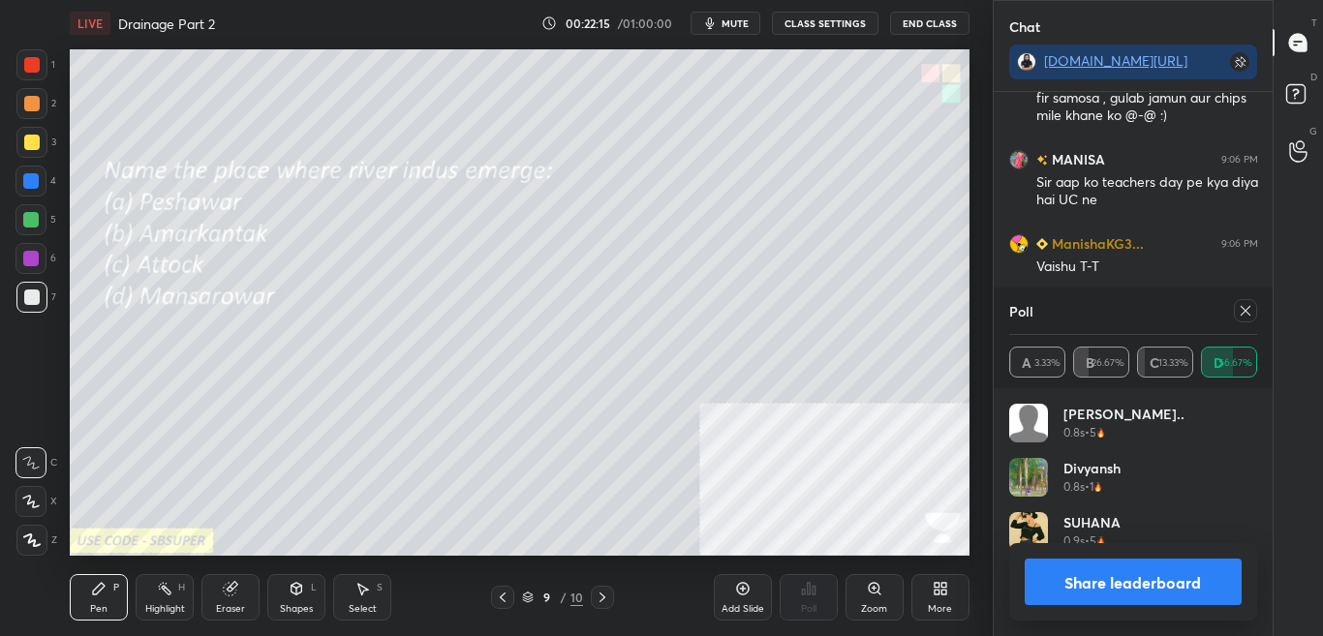
scroll to position [7, 7]
drag, startPoint x: 1237, startPoint y: 592, endPoint x: 1211, endPoint y: 589, distance: 25.3
click at [1237, 592] on button "Share leaderboard" at bounding box center [1133, 582] width 218 height 46
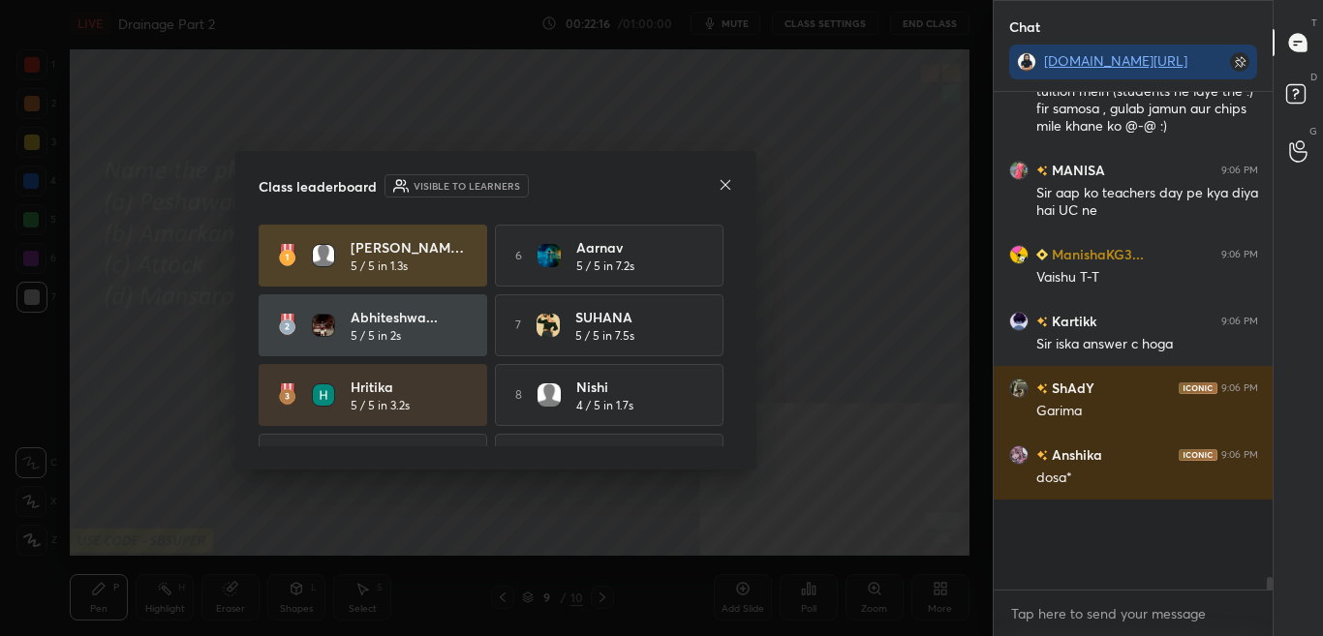
scroll to position [461, 273]
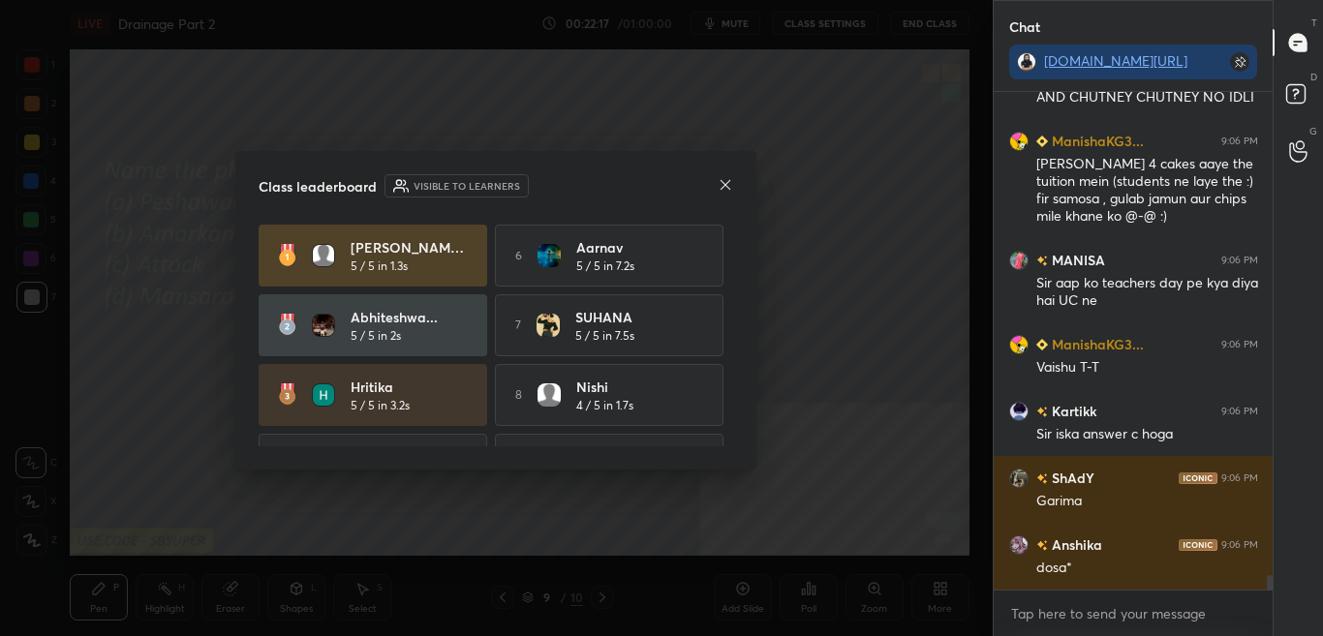
click at [720, 179] on icon at bounding box center [725, 184] width 15 height 15
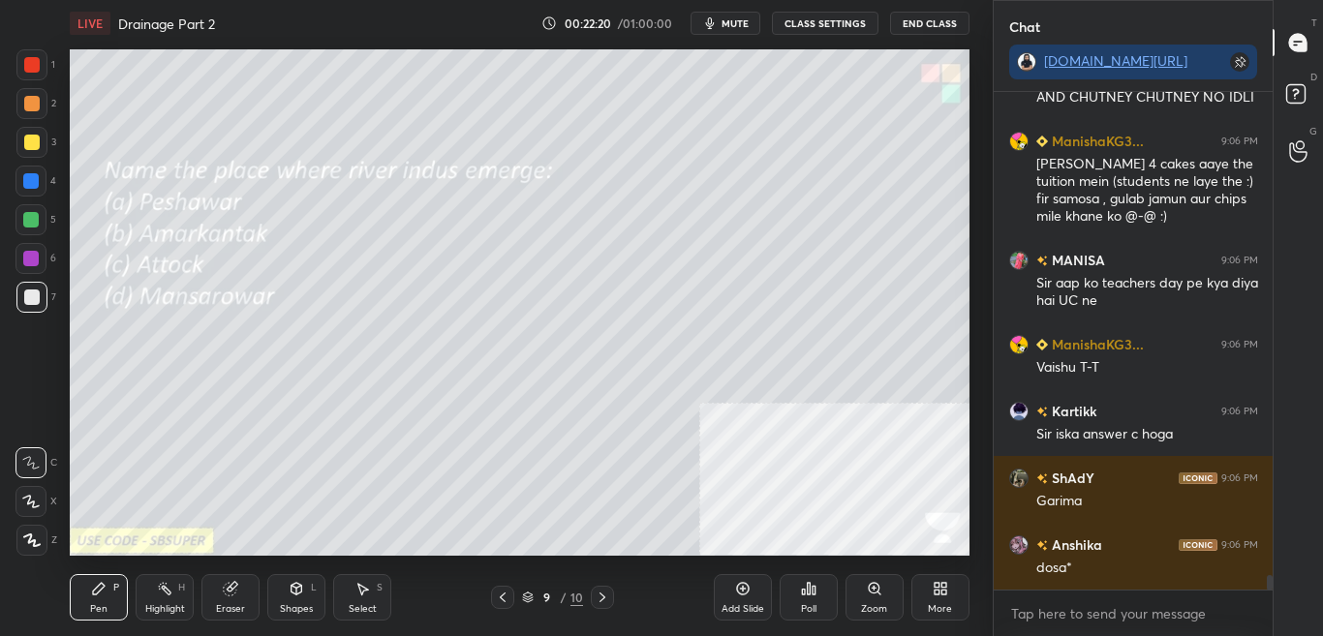
click at [943, 604] on div "More" at bounding box center [940, 609] width 24 height 10
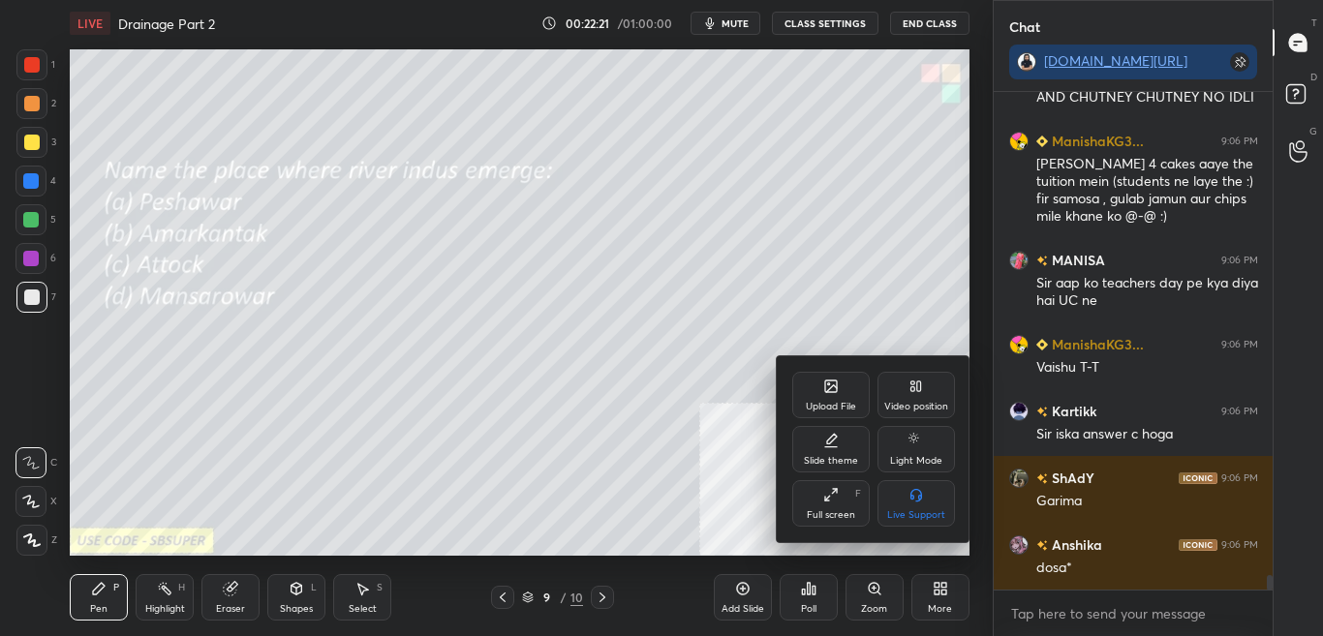
click at [828, 385] on icon at bounding box center [830, 386] width 15 height 15
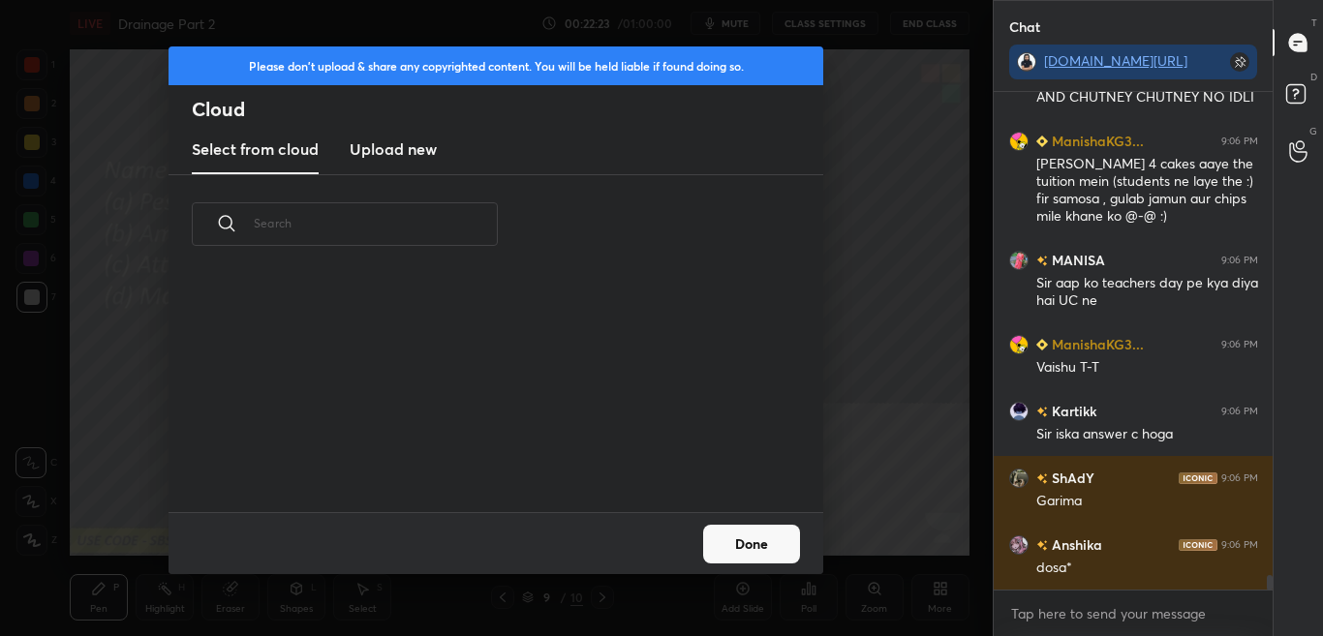
click at [411, 159] on h3 "Upload new" at bounding box center [393, 148] width 87 height 23
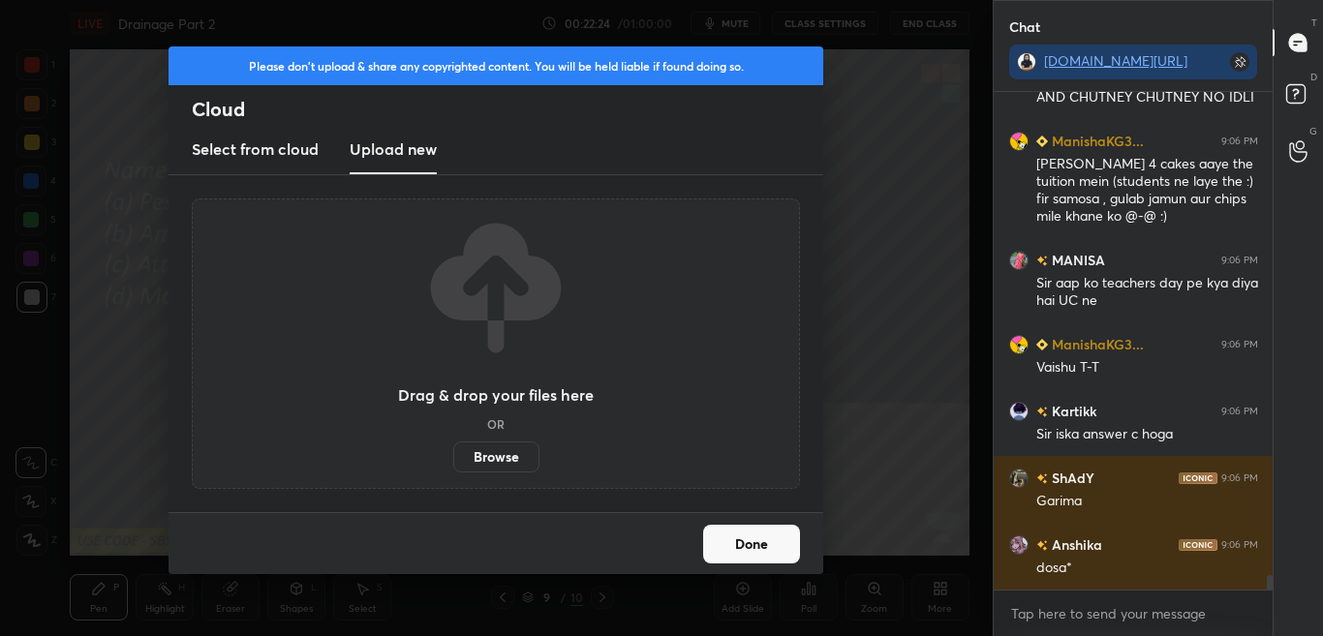
click at [478, 458] on label "Browse" at bounding box center [496, 457] width 86 height 31
click at [453, 458] on input "Browse" at bounding box center [453, 457] width 0 height 31
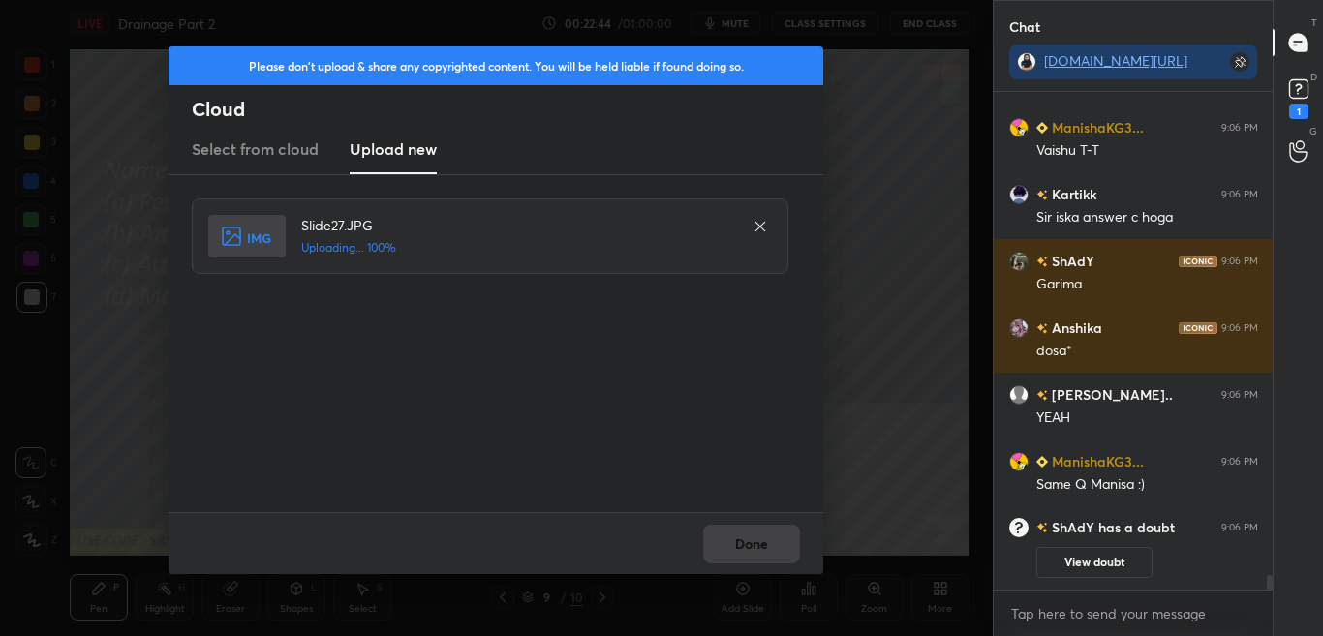
click at [725, 559] on div "Done" at bounding box center [495, 543] width 655 height 62
click at [726, 554] on button "Done" at bounding box center [751, 544] width 97 height 39
click at [724, 553] on button "Done" at bounding box center [751, 544] width 97 height 39
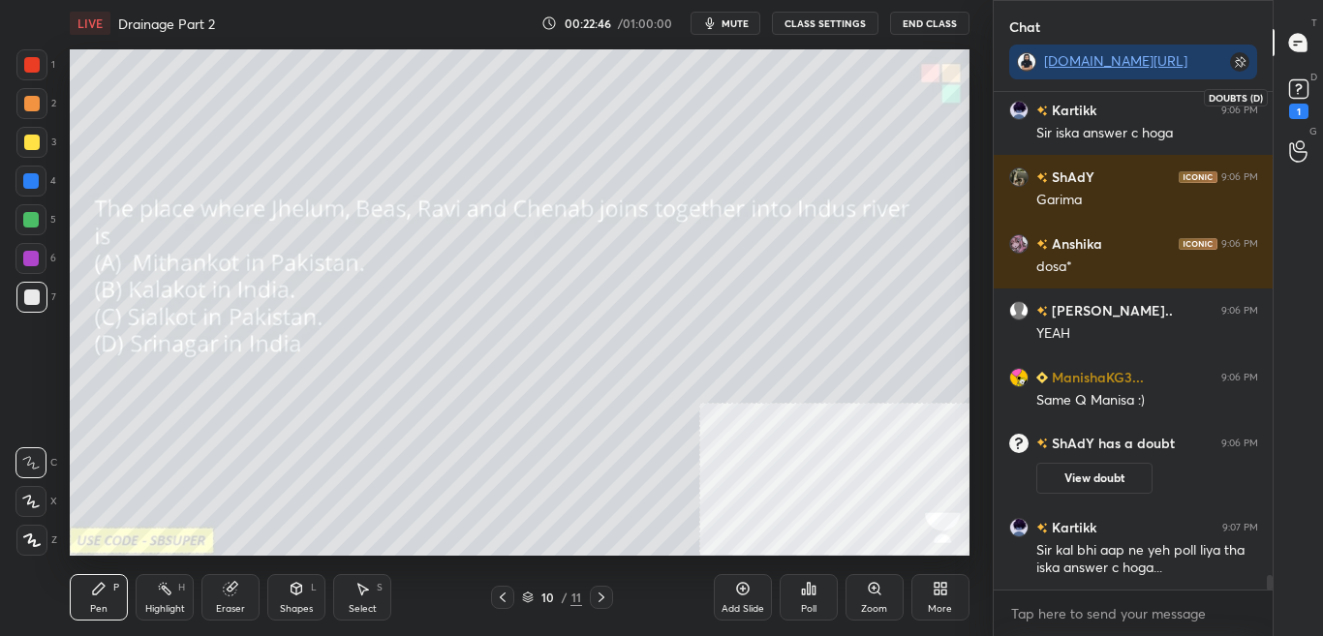
click at [1305, 105] on div "1" at bounding box center [1298, 111] width 19 height 15
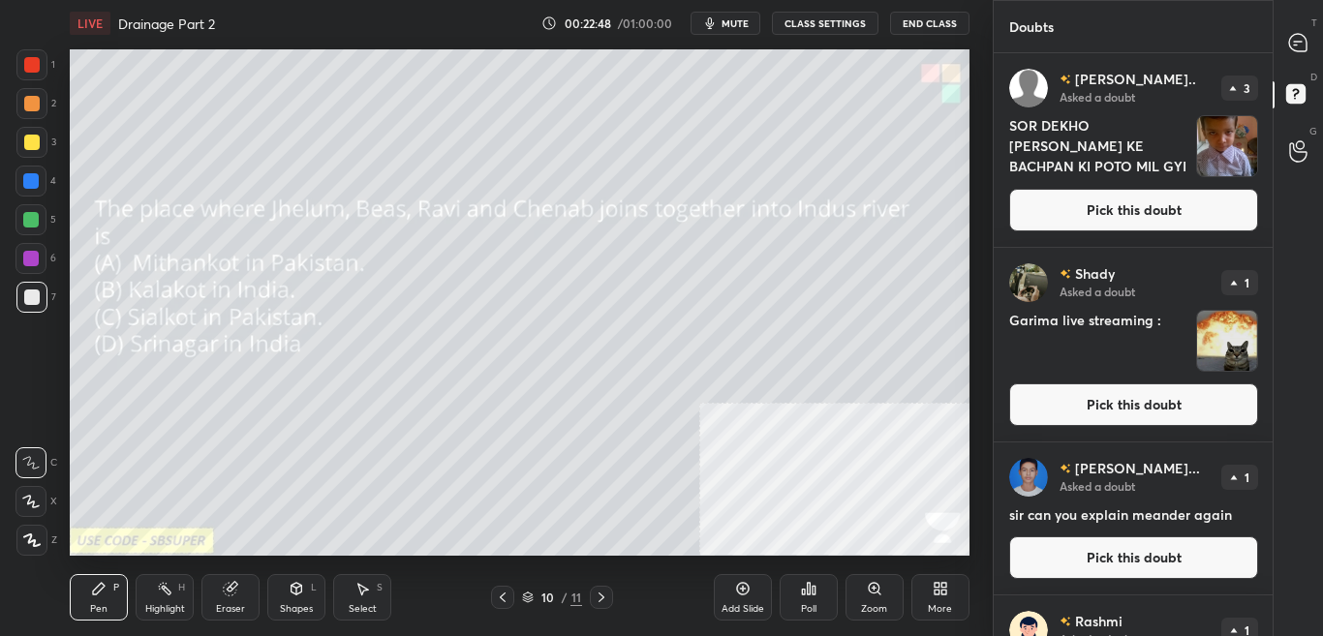
click at [1220, 399] on button "Pick this doubt" at bounding box center [1133, 404] width 249 height 43
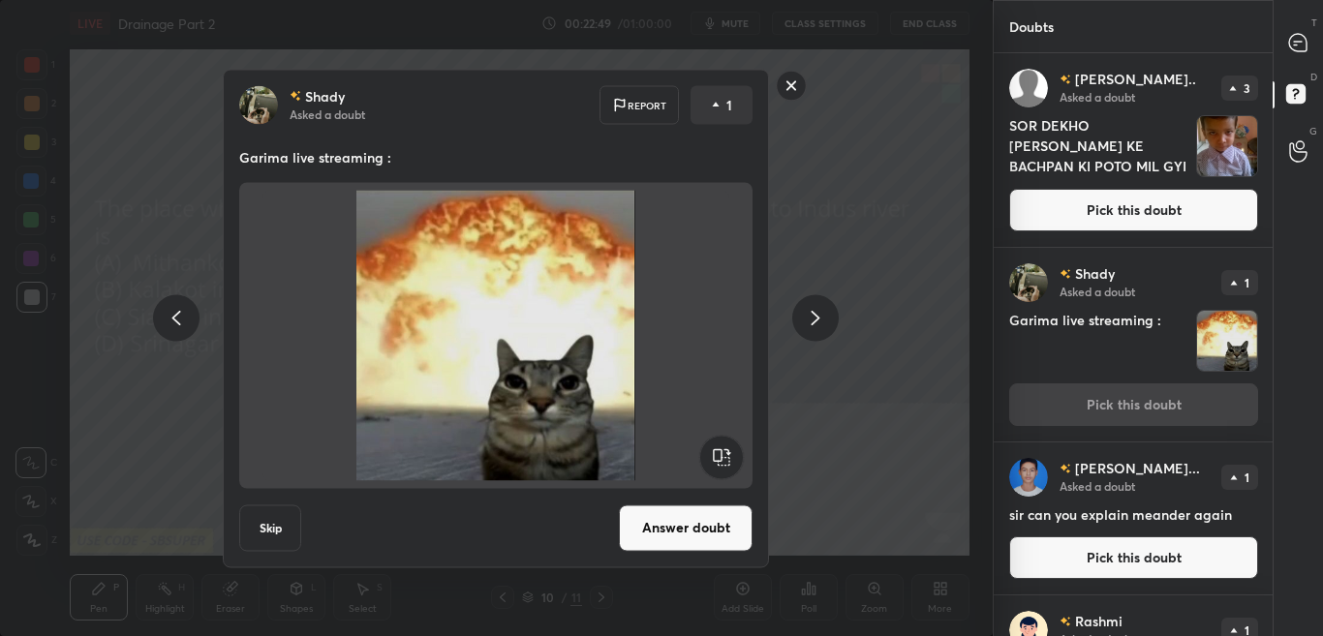
click at [790, 96] on rect at bounding box center [792, 86] width 30 height 30
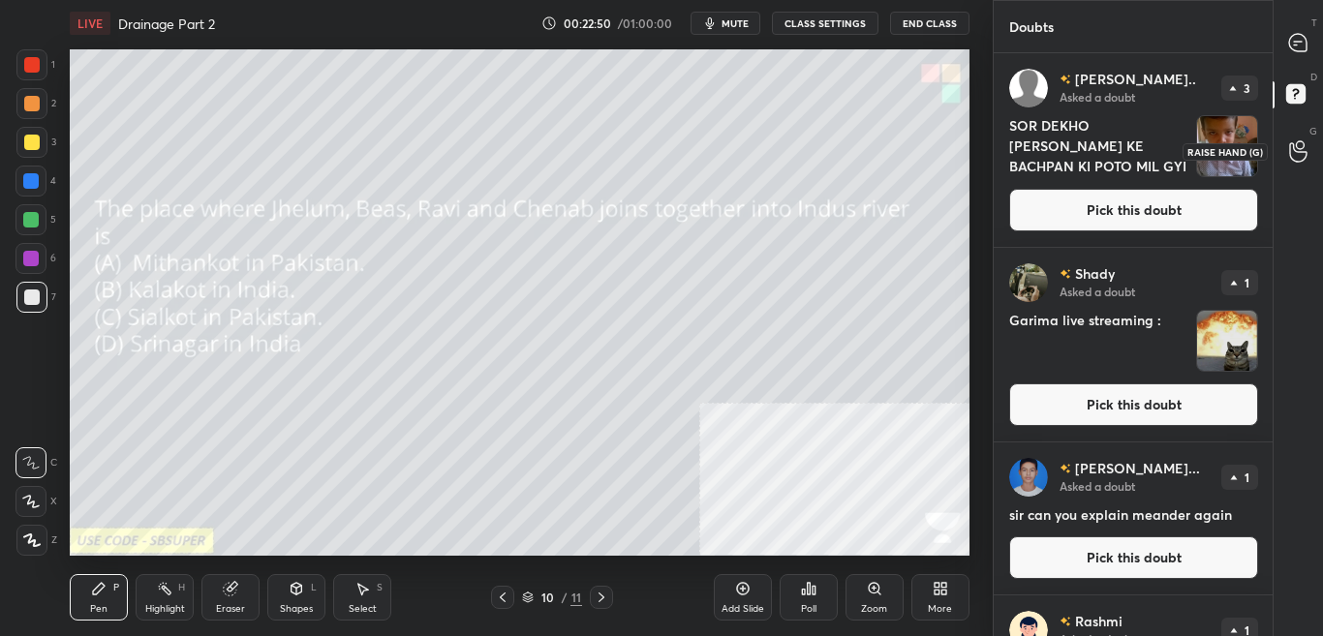
click at [1310, 154] on div at bounding box center [1298, 151] width 39 height 35
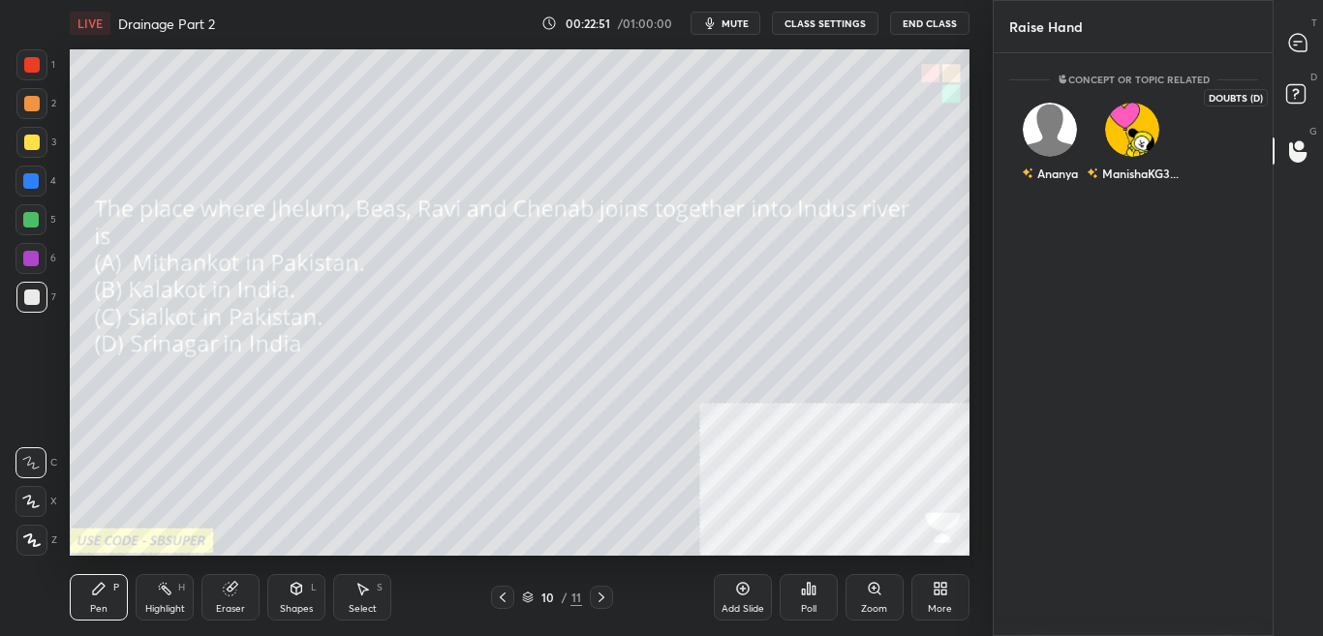
click at [1308, 108] on icon at bounding box center [1298, 96] width 35 height 35
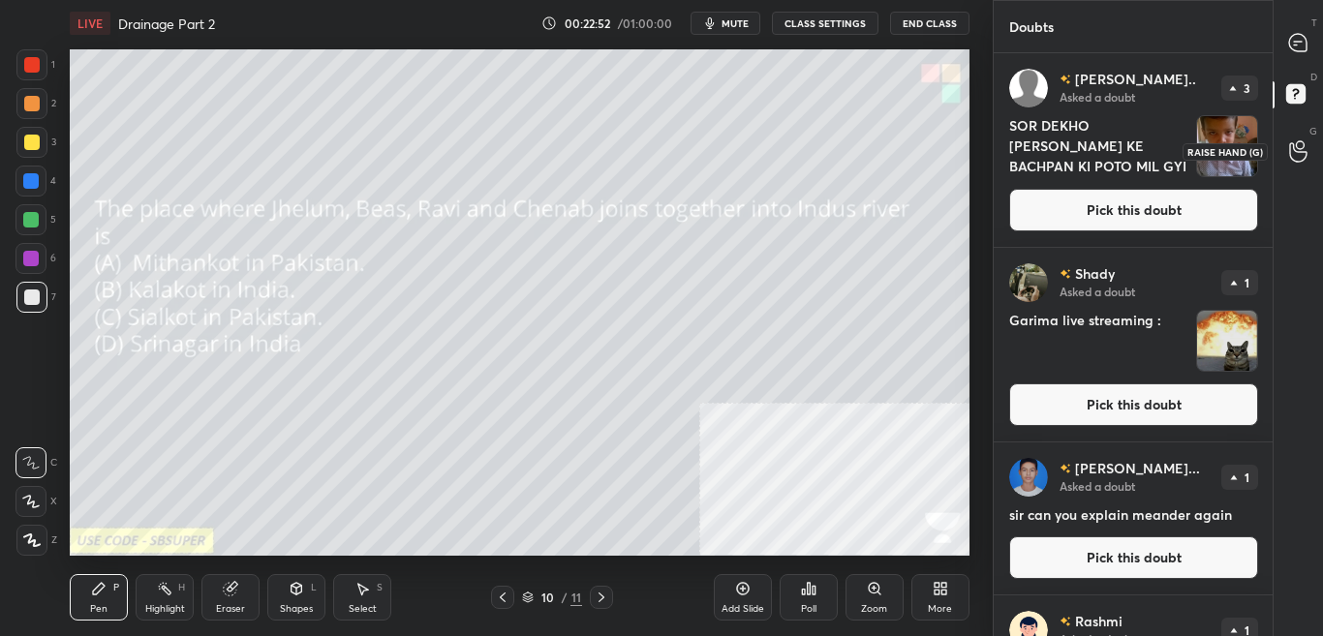
click at [1316, 141] on div at bounding box center [1298, 151] width 39 height 35
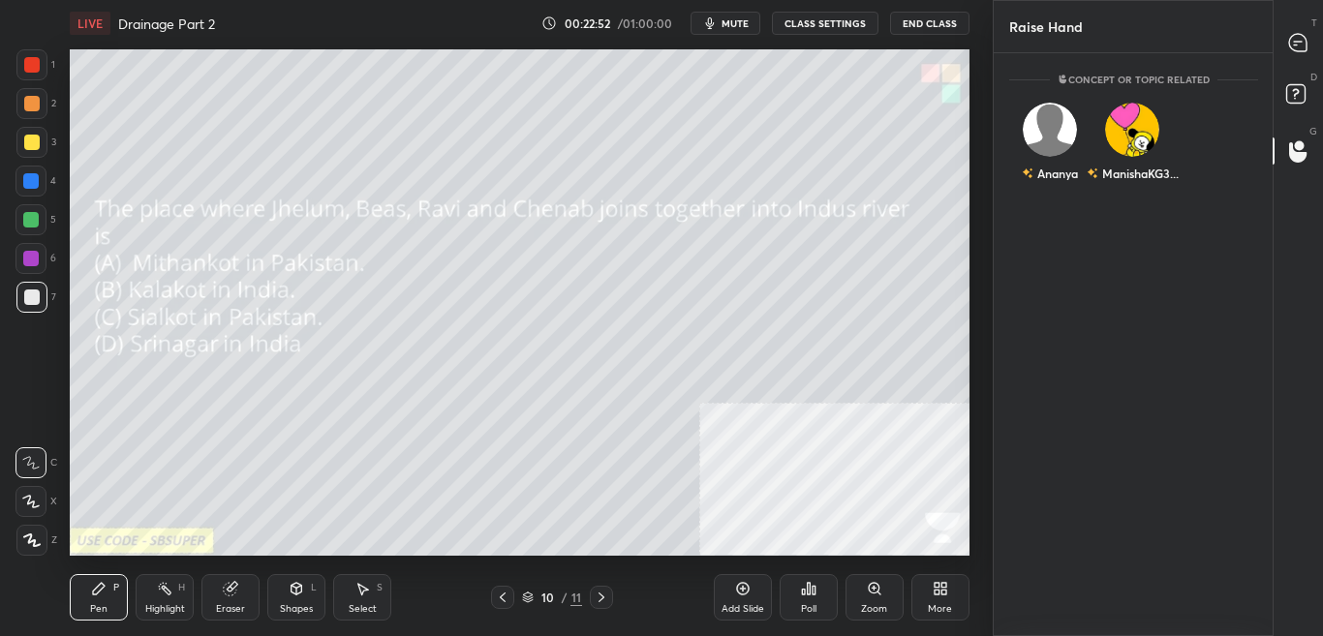
click at [1319, 41] on div "T Messages (T)" at bounding box center [1297, 42] width 49 height 54
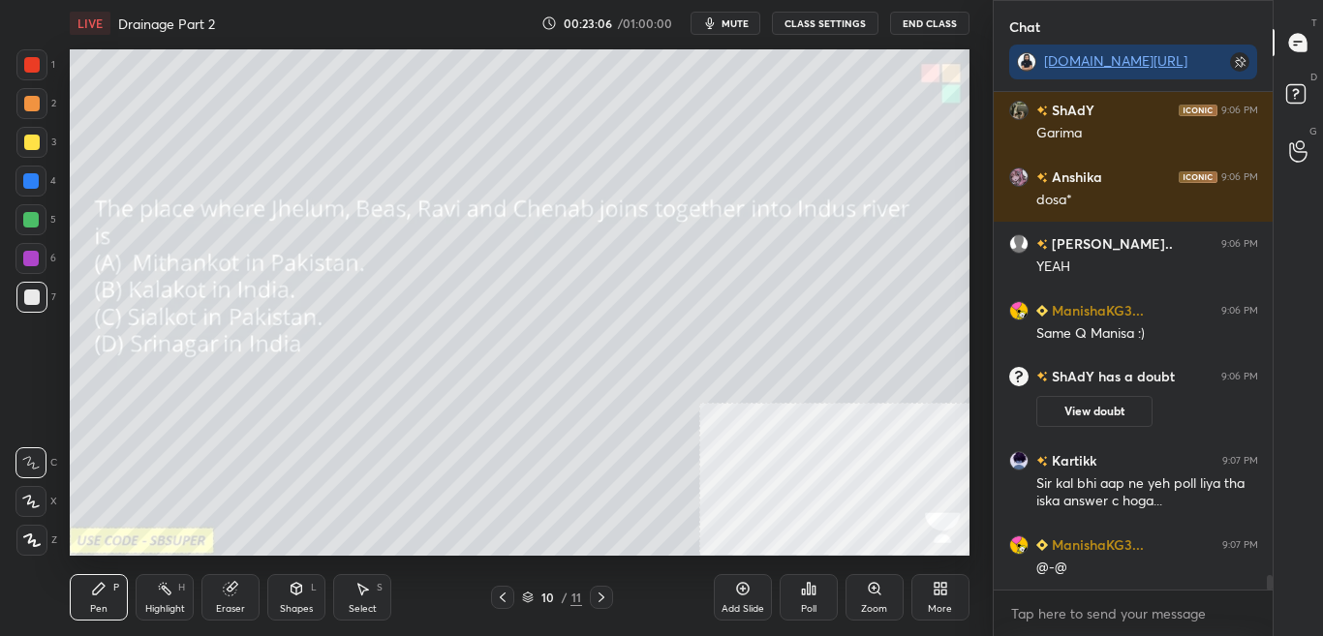
click at [818, 613] on div "Poll" at bounding box center [808, 597] width 58 height 46
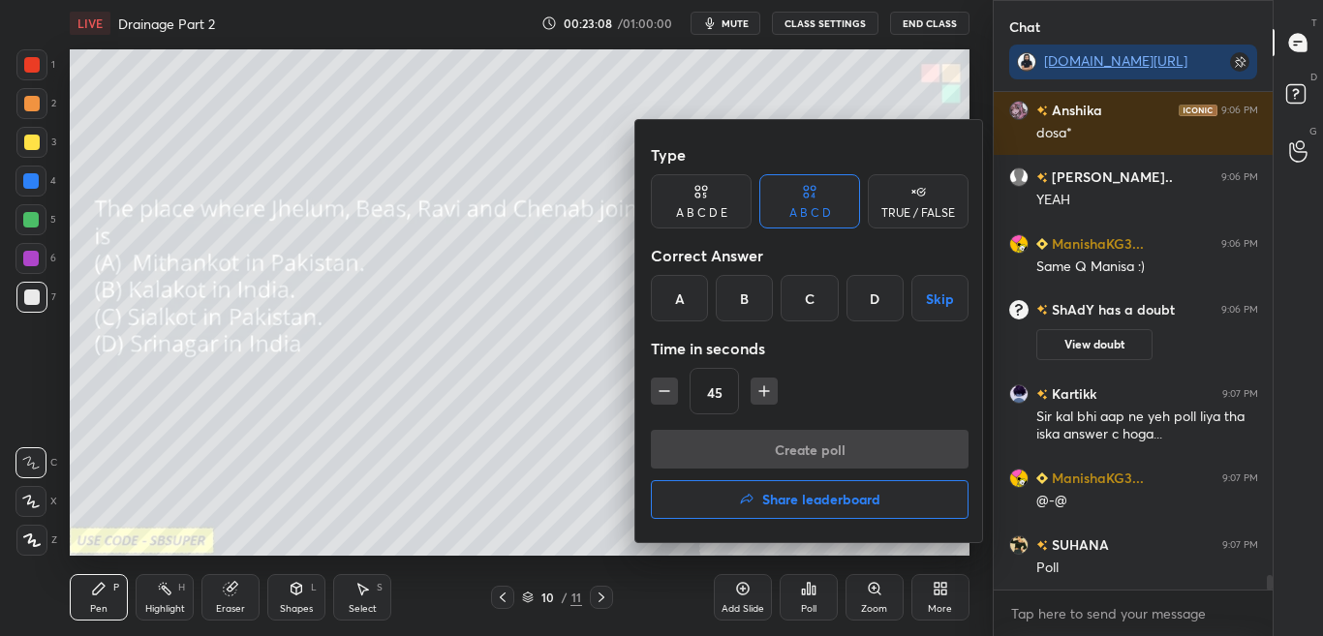
click at [674, 302] on div "A" at bounding box center [679, 298] width 57 height 46
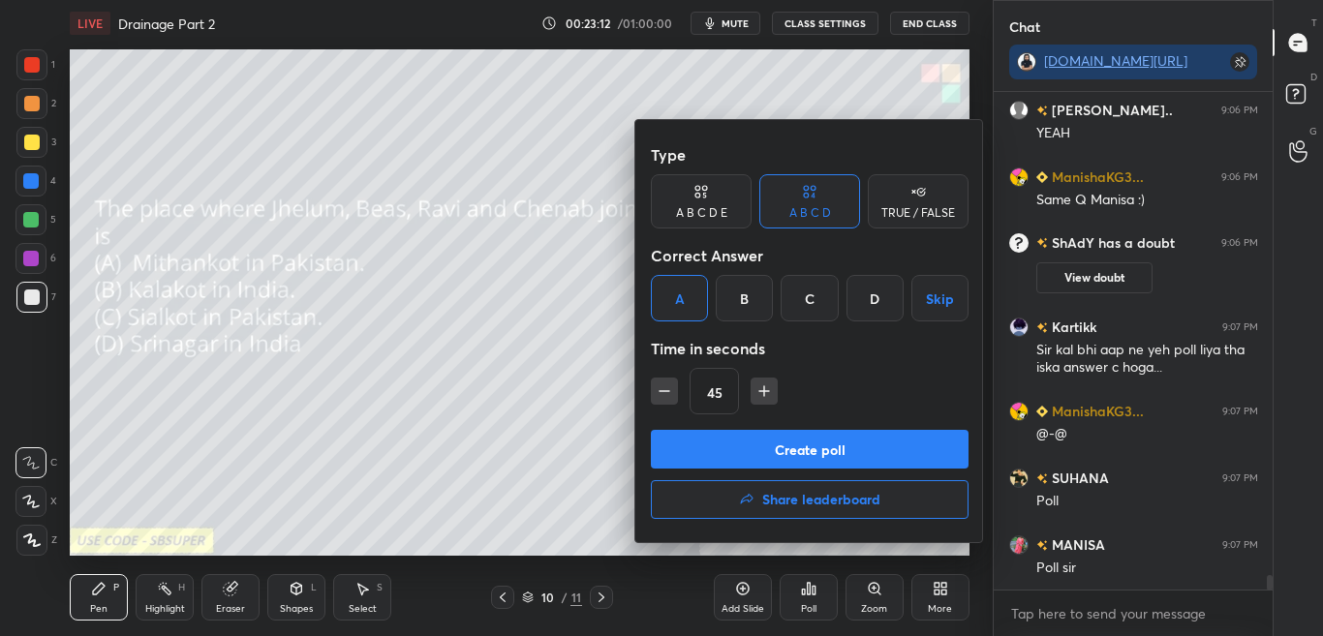
drag, startPoint x: 722, startPoint y: 433, endPoint x: 739, endPoint y: 386, distance: 49.3
click at [722, 431] on button "Create poll" at bounding box center [810, 449] width 318 height 39
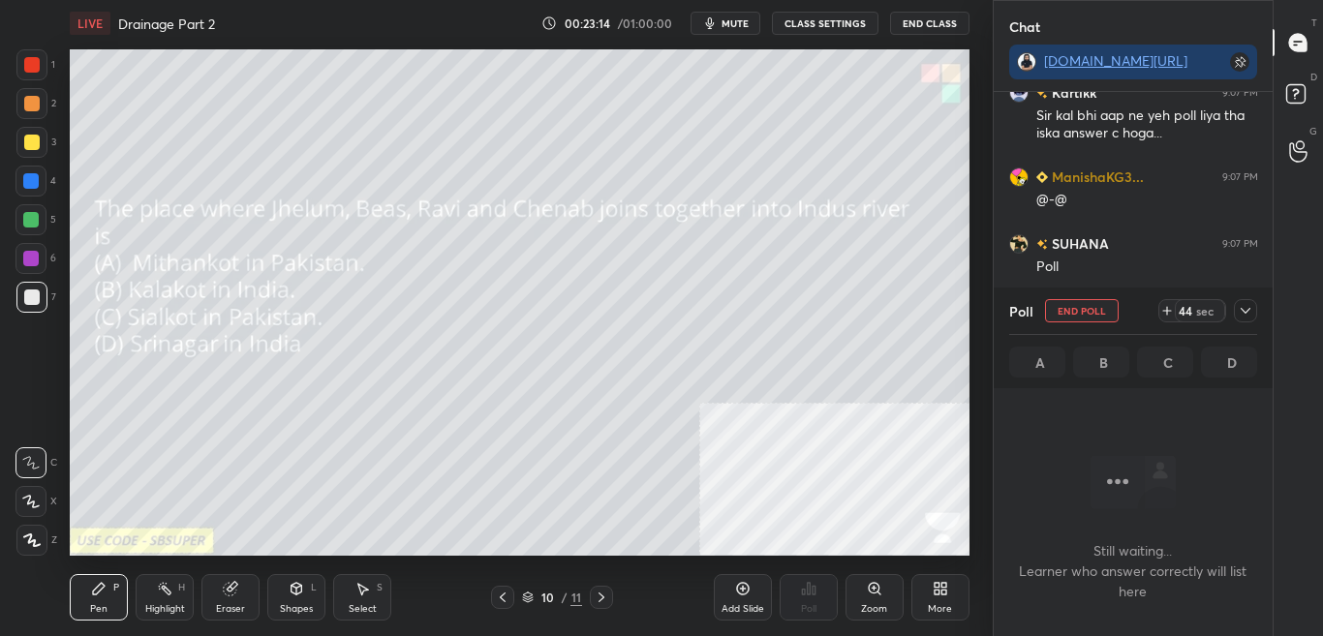
click at [1238, 311] on icon at bounding box center [1244, 310] width 15 height 15
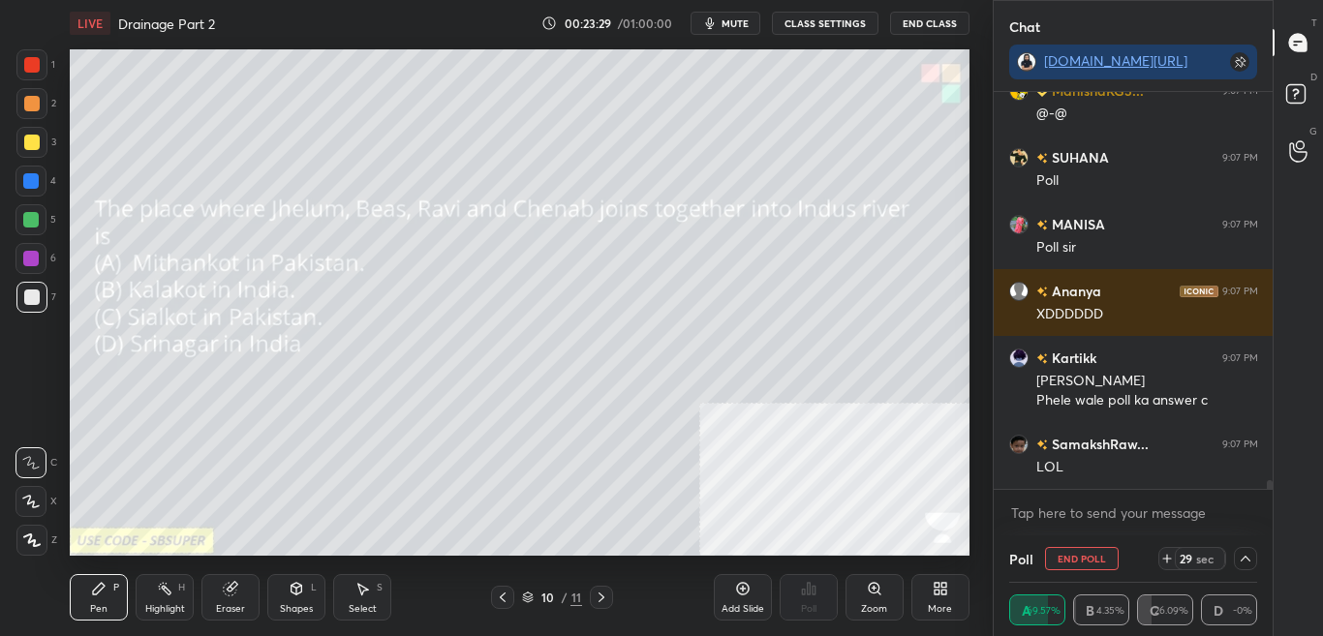
scroll to position [17065, 0]
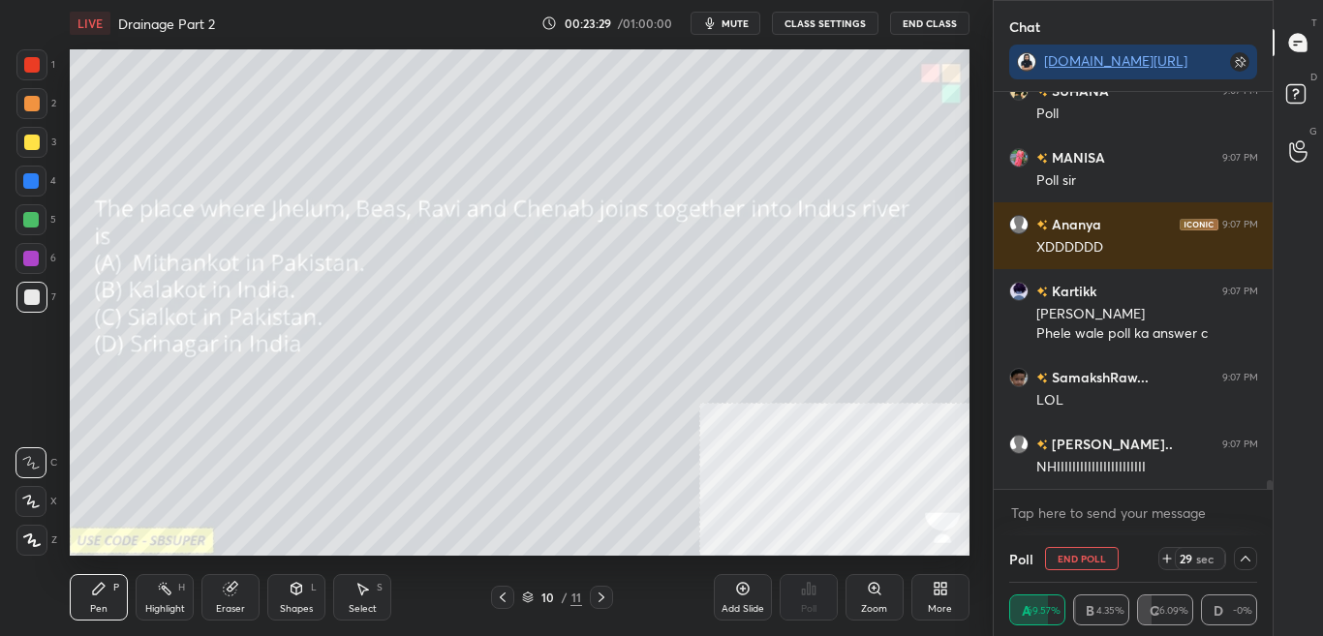
click at [1250, 558] on icon at bounding box center [1244, 558] width 15 height 15
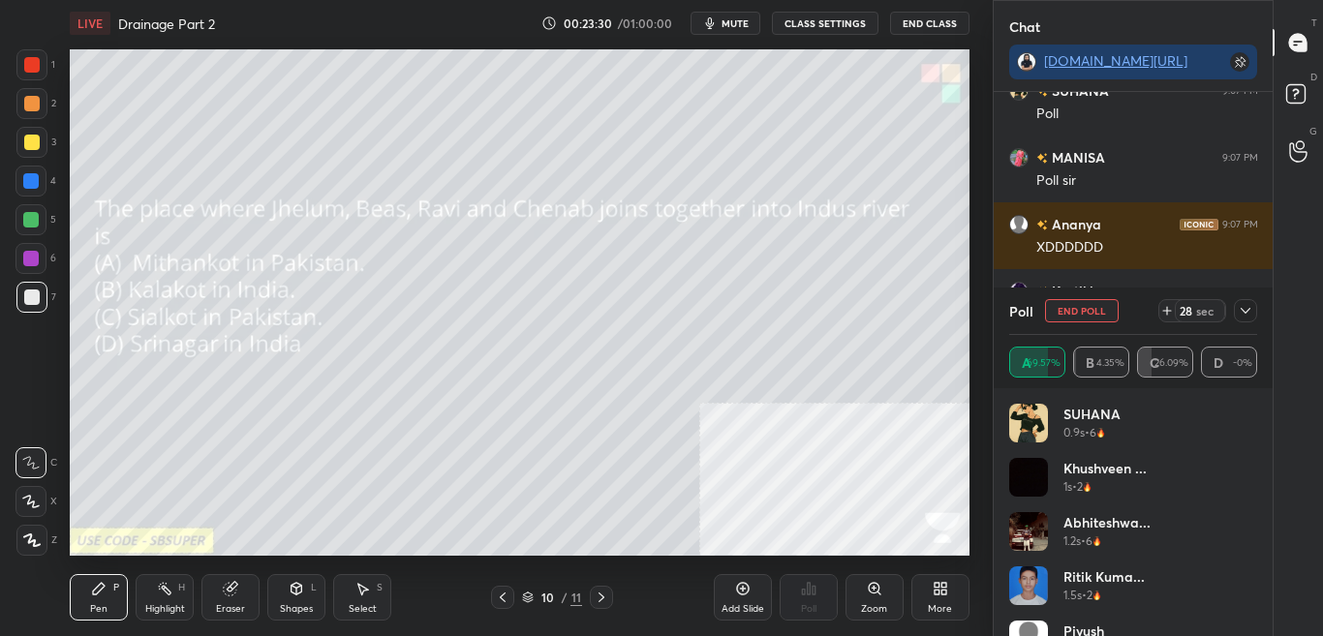
scroll to position [227, 242]
click at [1248, 315] on icon at bounding box center [1244, 310] width 15 height 15
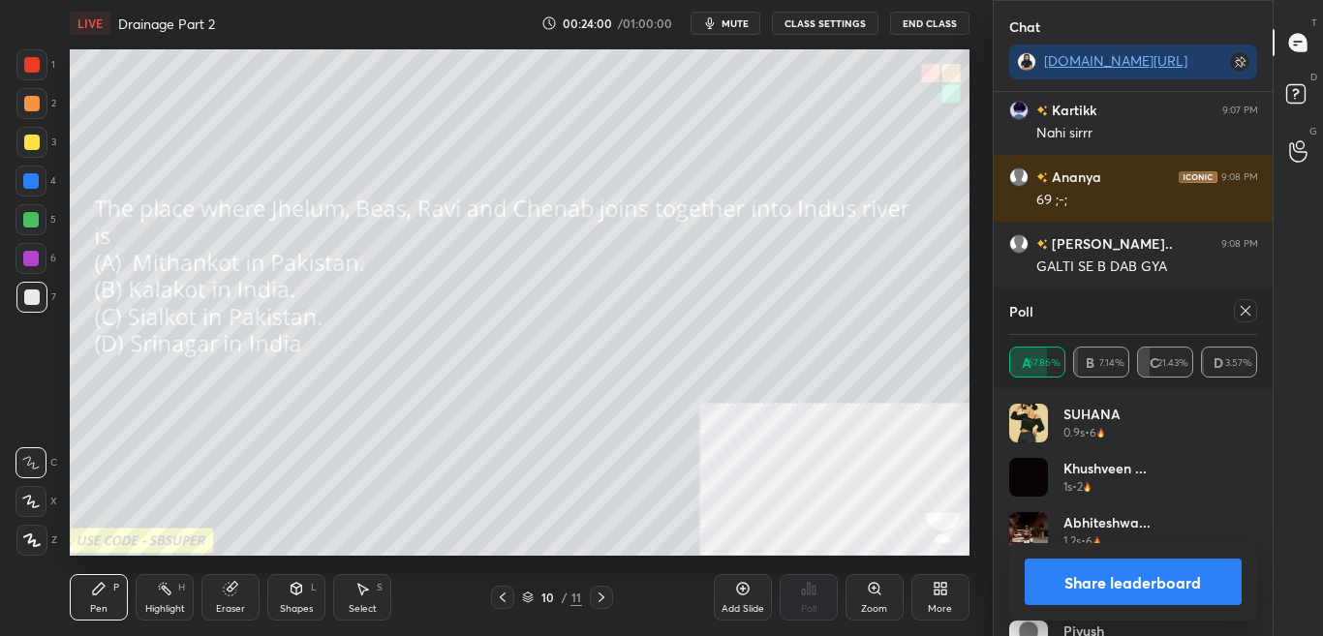
click at [1247, 315] on icon at bounding box center [1244, 310] width 15 height 15
type textarea "x"
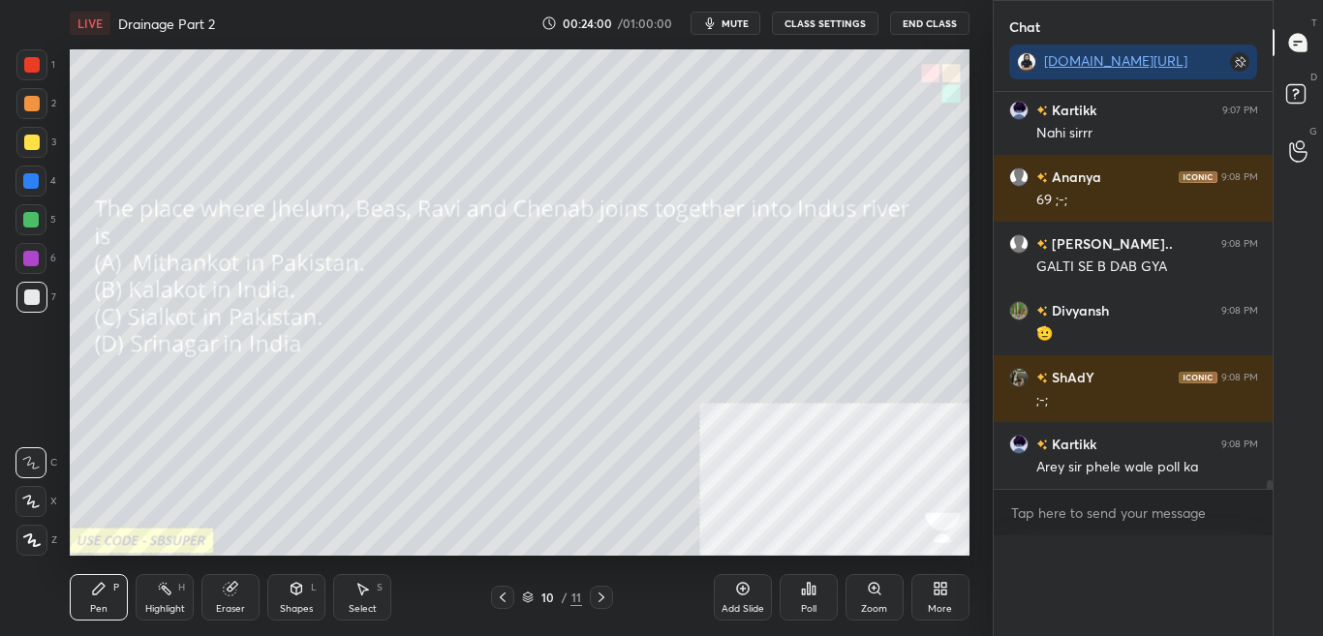
scroll to position [488, 273]
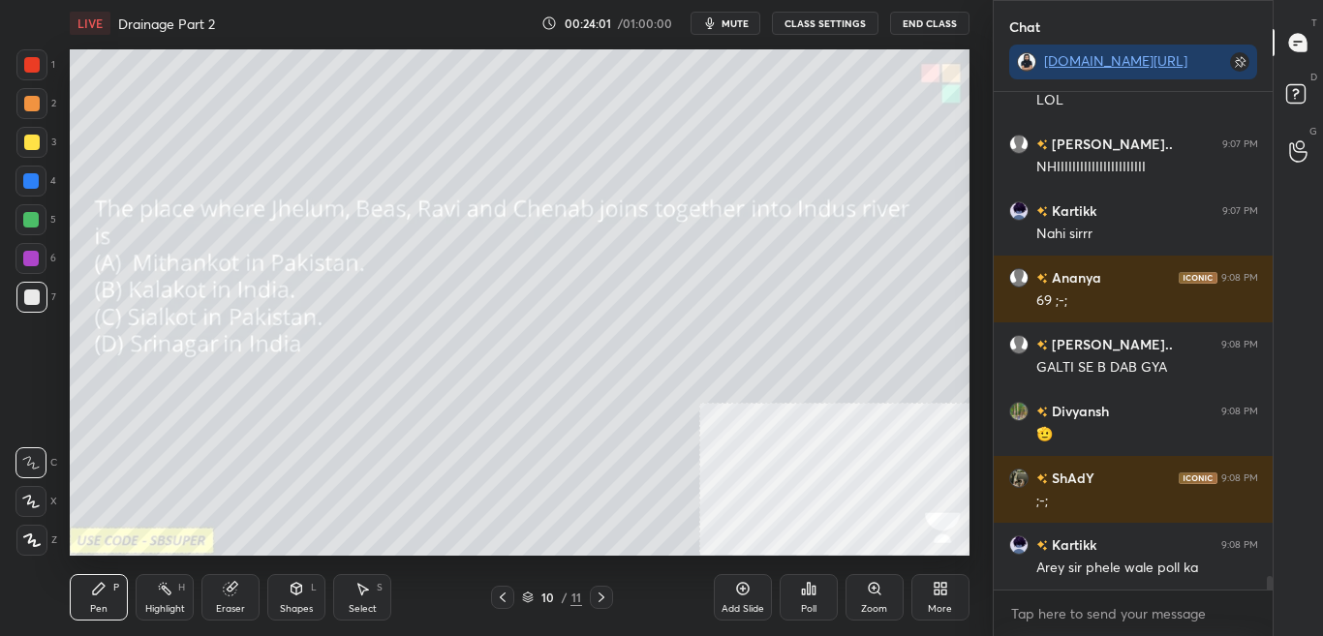
click at [931, 596] on div "More" at bounding box center [940, 597] width 58 height 46
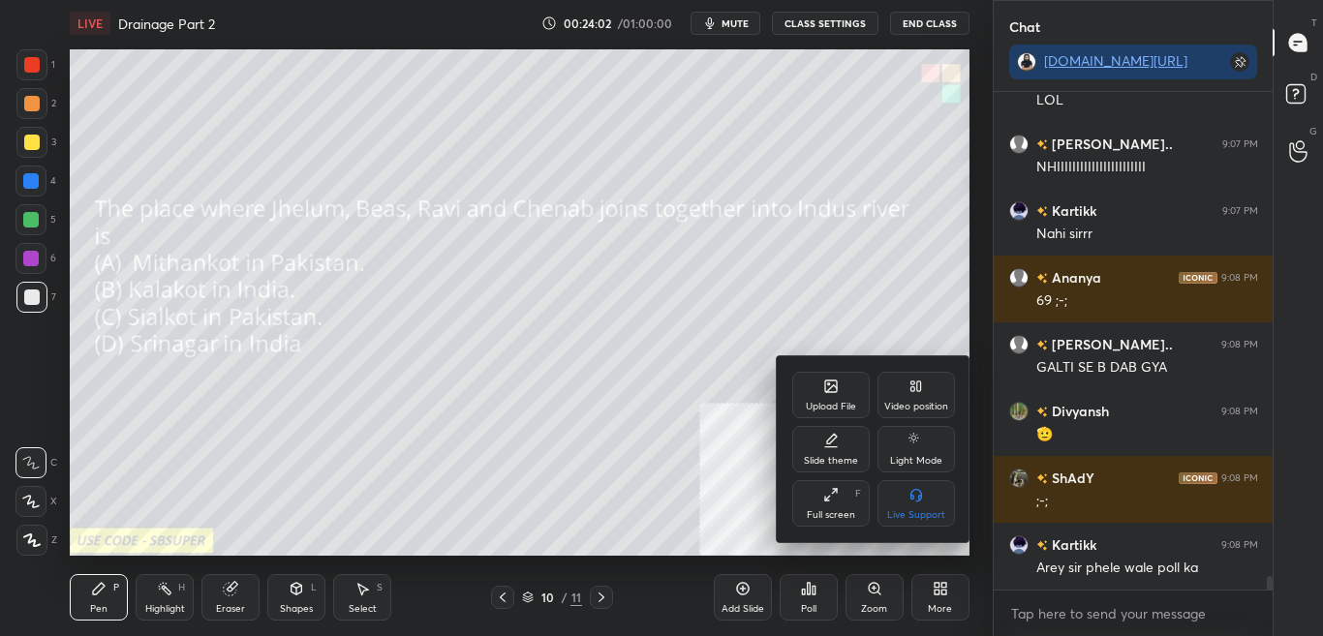
click at [811, 407] on div "Upload File" at bounding box center [831, 407] width 50 height 10
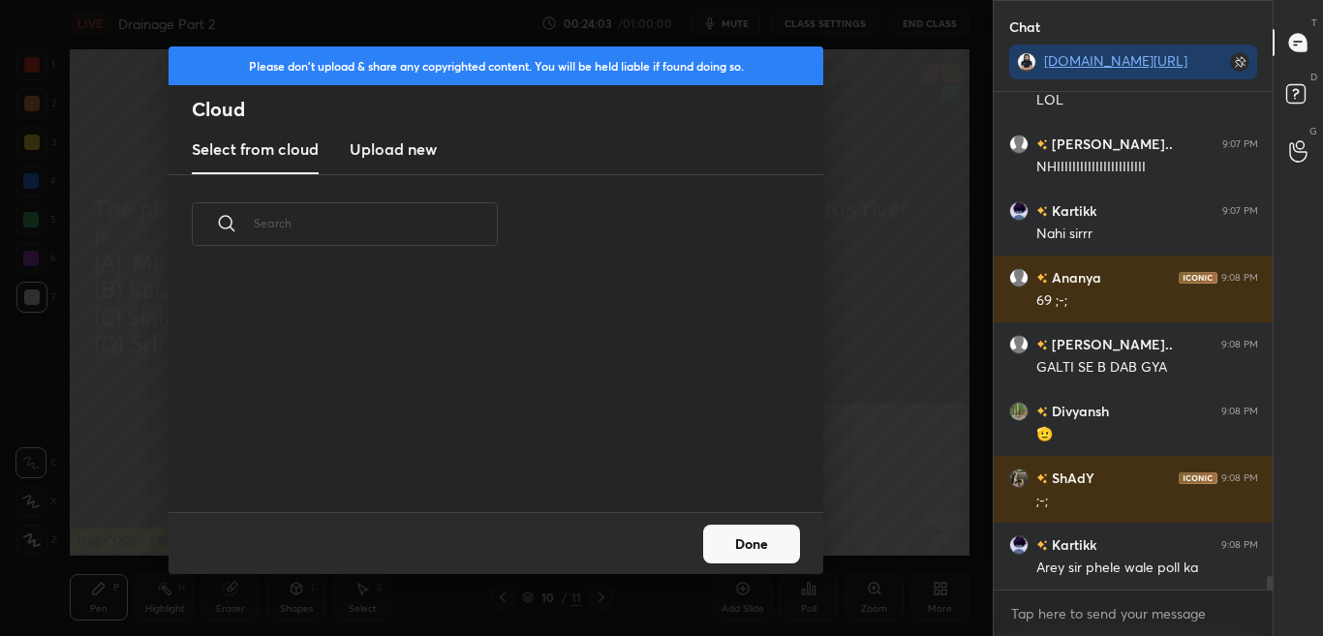
click at [435, 154] on h3 "Upload new" at bounding box center [393, 148] width 87 height 23
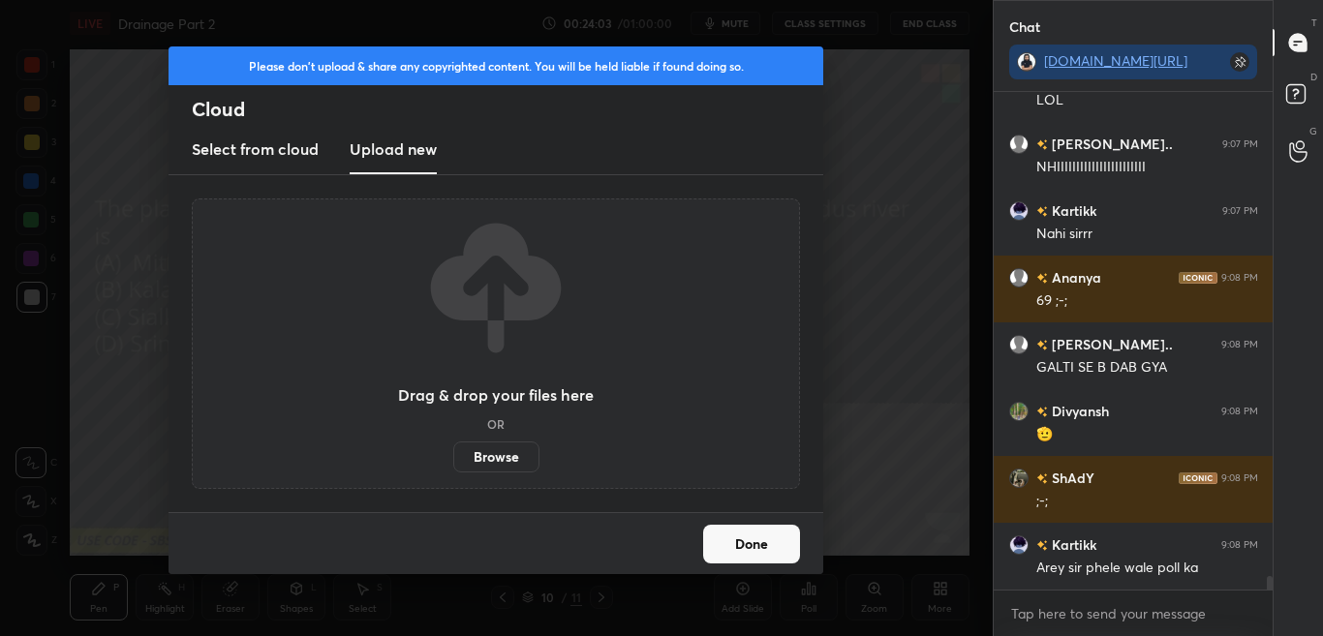
click at [497, 467] on label "Browse" at bounding box center [496, 457] width 86 height 31
click at [453, 467] on input "Browse" at bounding box center [453, 457] width 0 height 31
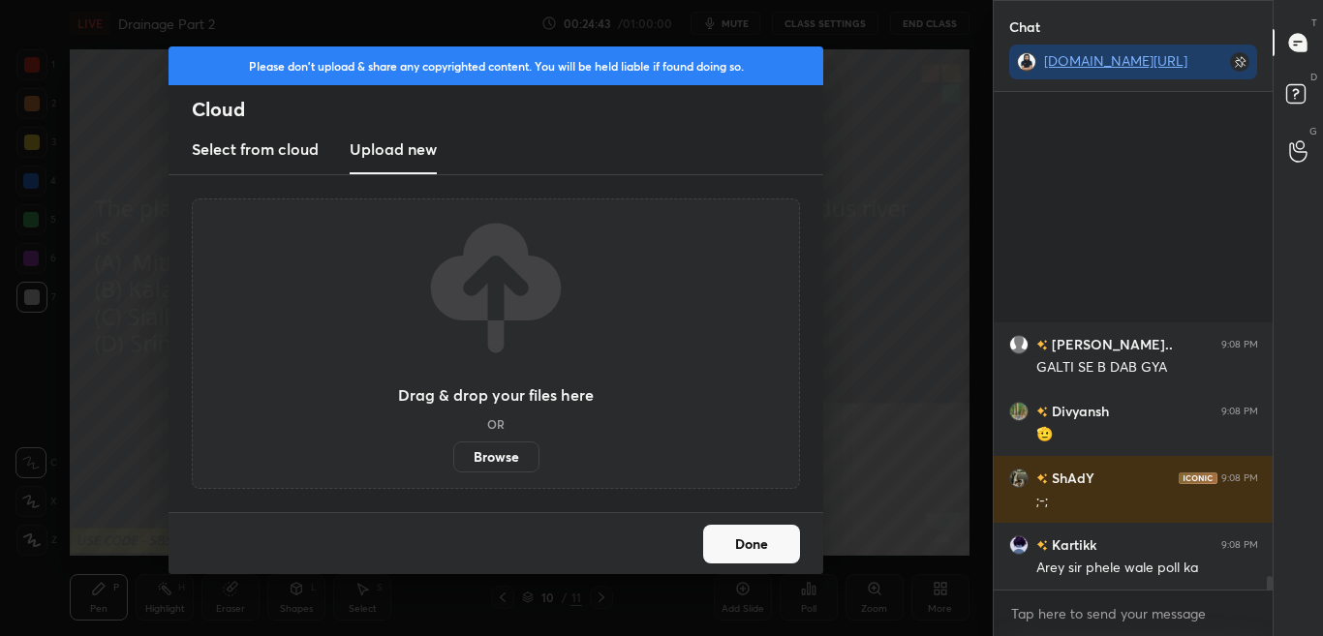
scroll to position [17717, 0]
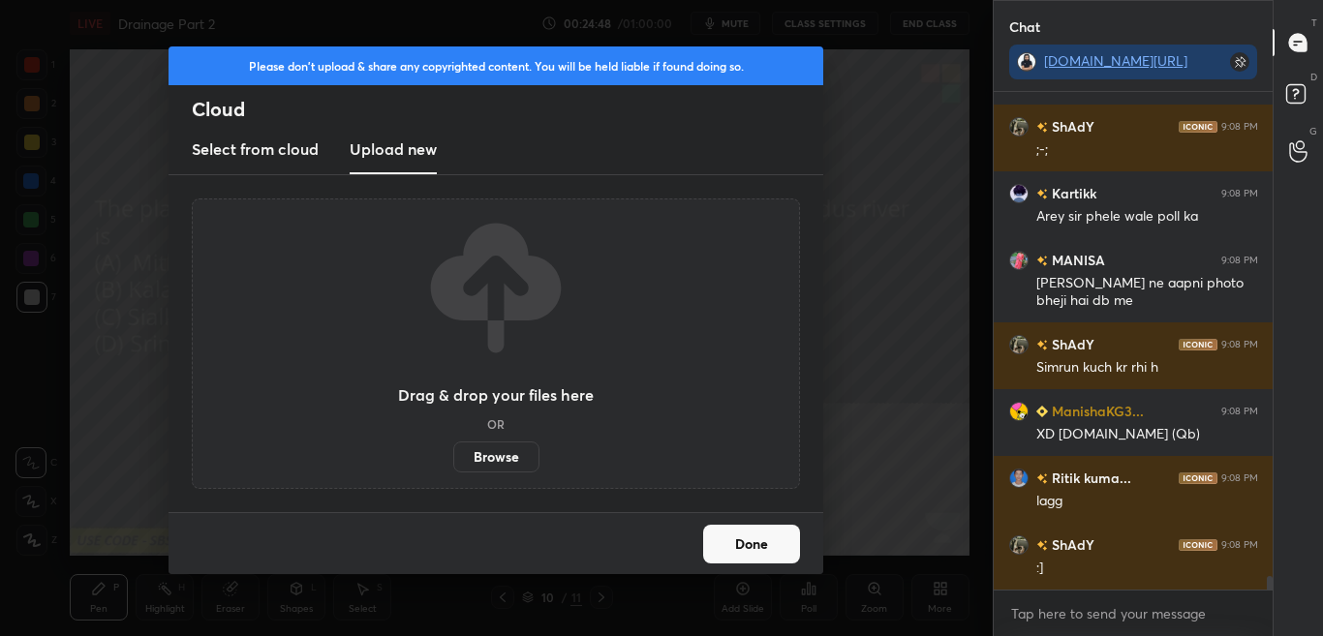
click at [765, 544] on button "Done" at bounding box center [751, 544] width 97 height 39
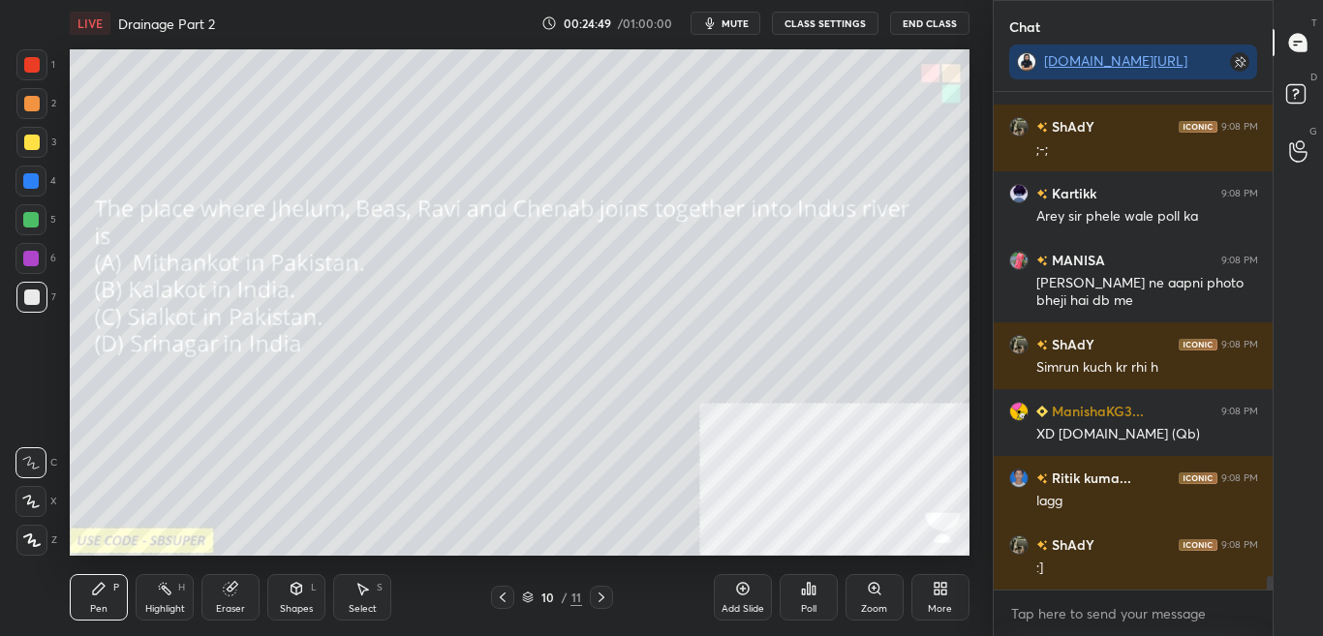
scroll to position [17784, 0]
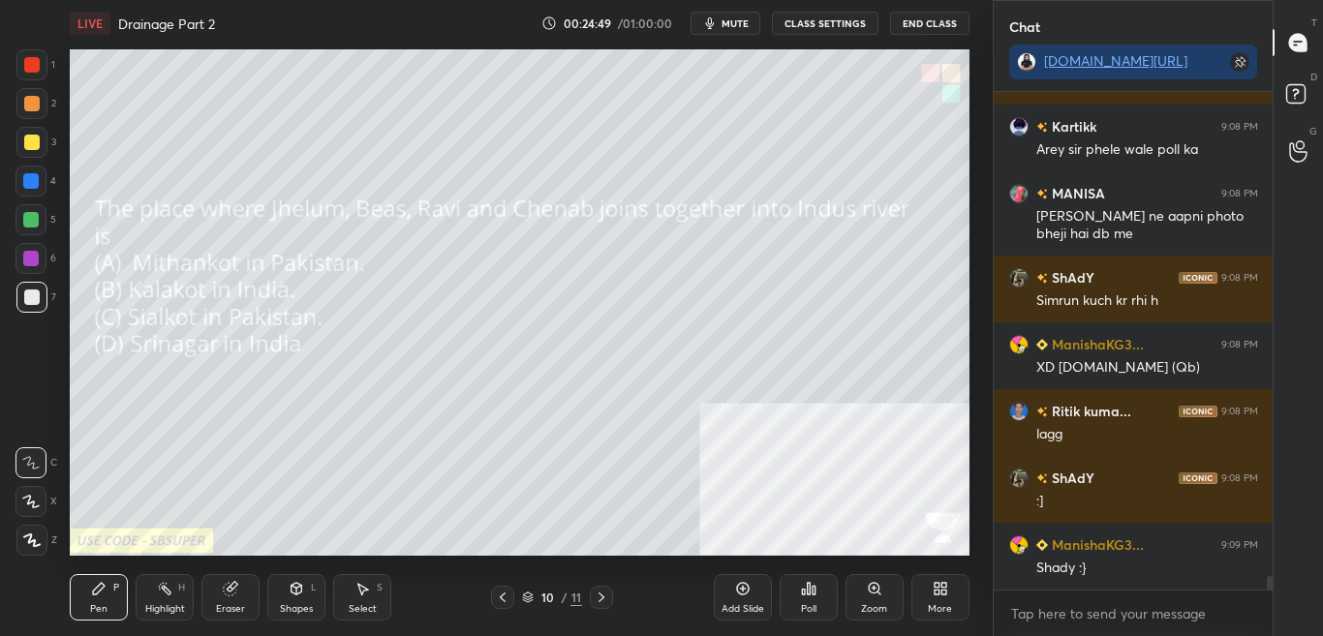
click at [607, 603] on icon at bounding box center [601, 597] width 15 height 15
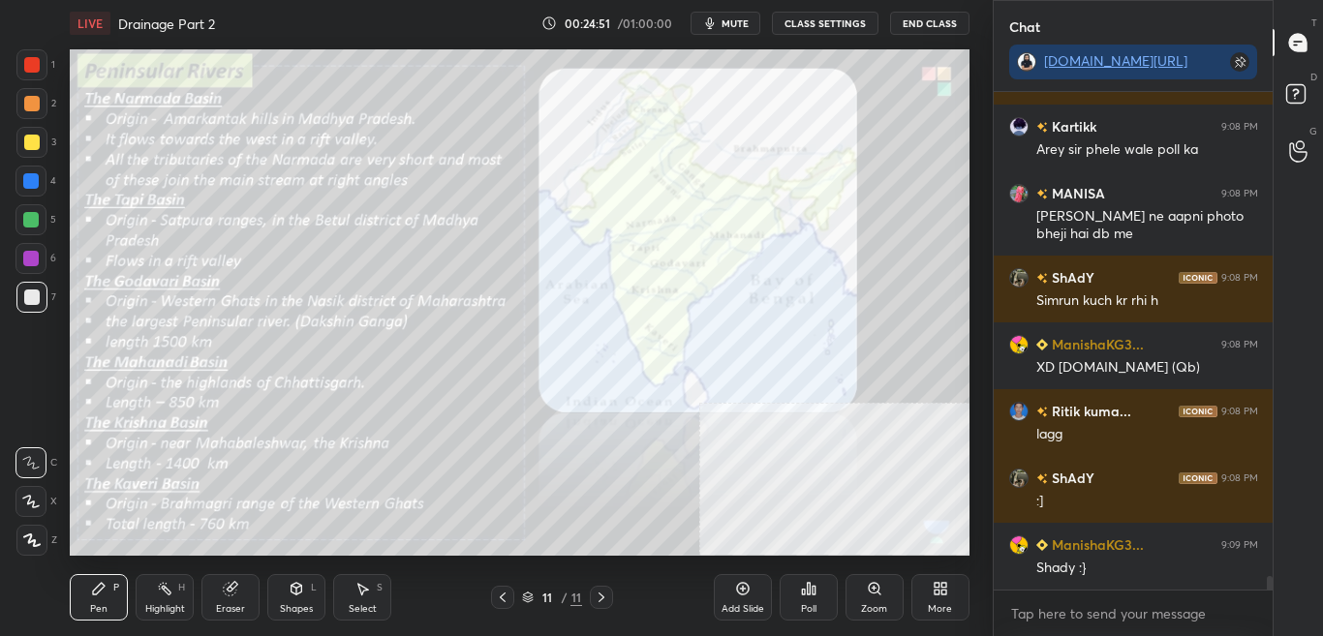
click at [854, 19] on button "CLASS SETTINGS" at bounding box center [825, 23] width 107 height 23
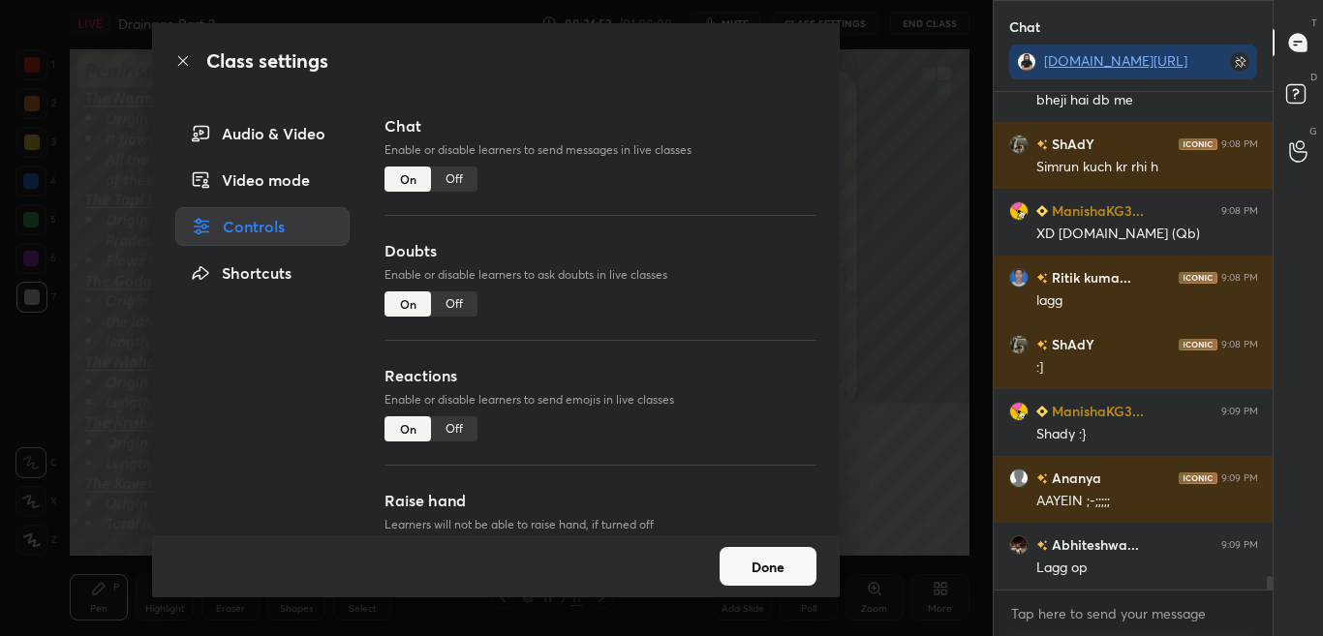
click at [460, 177] on div "Off" at bounding box center [454, 179] width 46 height 25
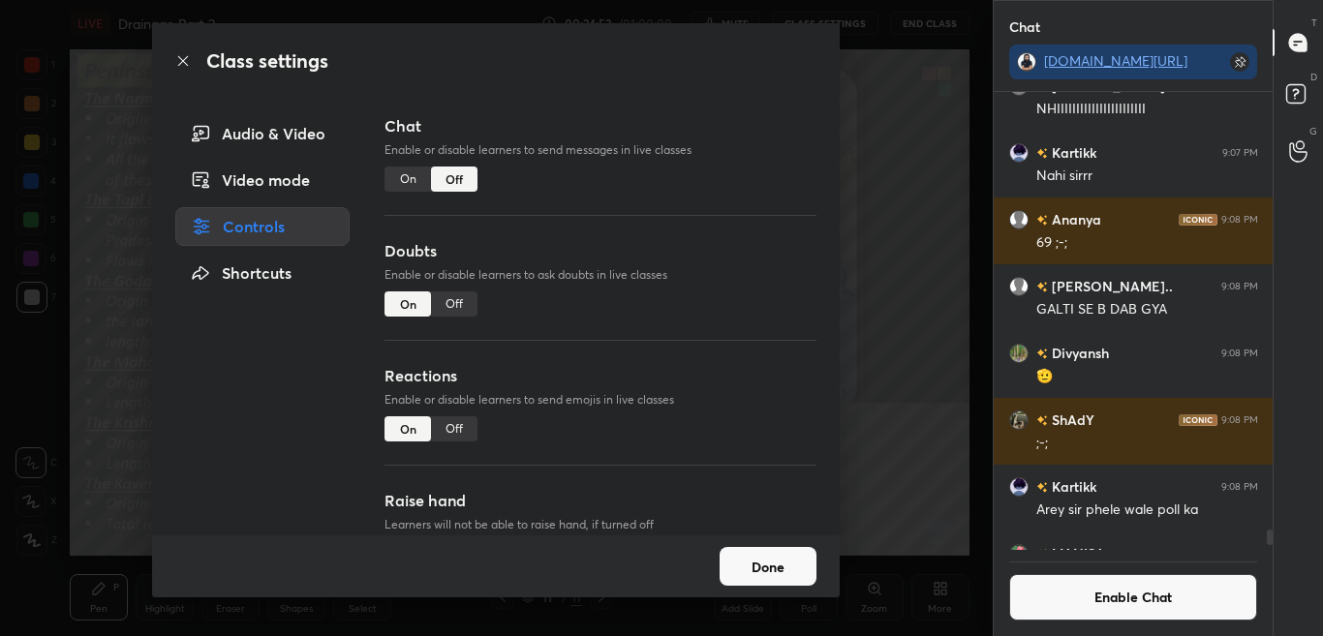
scroll to position [452, 273]
click at [183, 64] on icon at bounding box center [182, 60] width 15 height 15
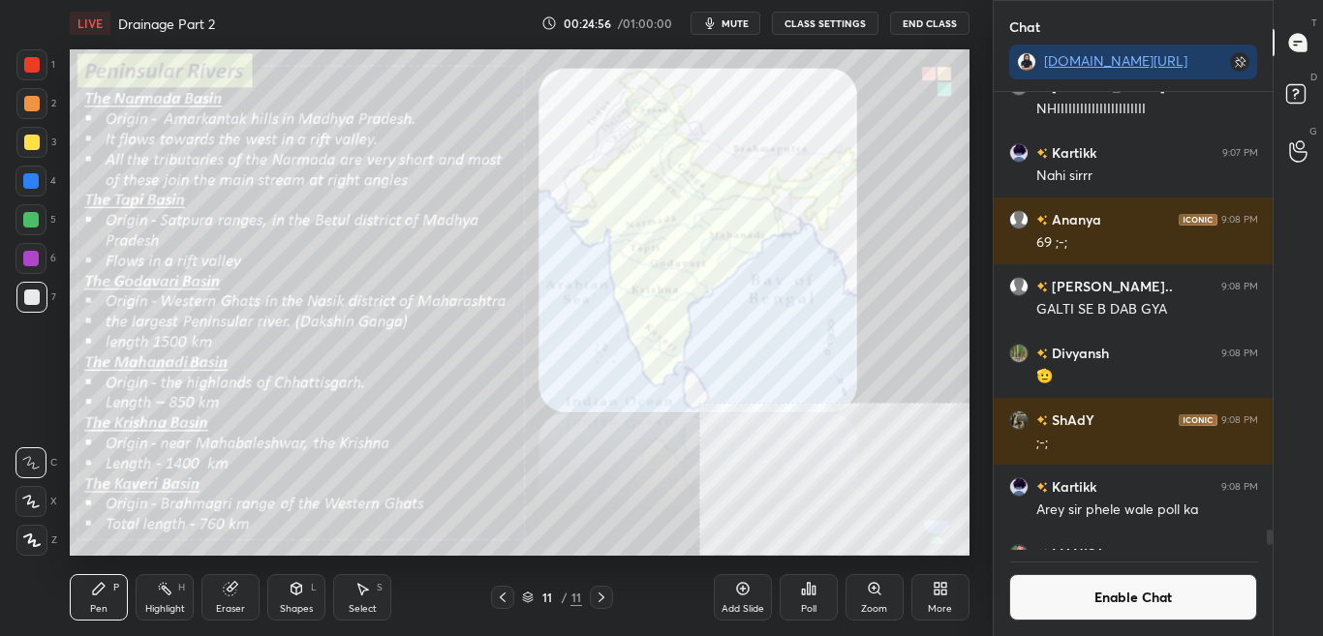
click at [860, 611] on div "Zoom" at bounding box center [874, 597] width 58 height 46
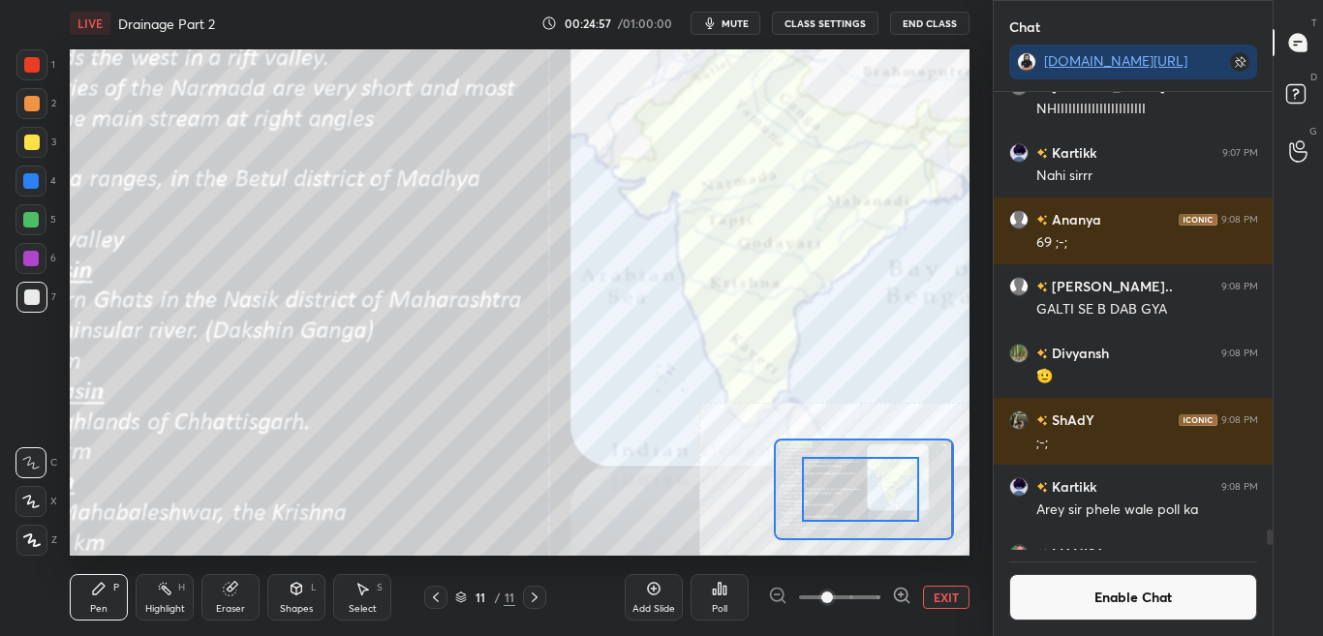
drag, startPoint x: 858, startPoint y: 503, endPoint x: 824, endPoint y: 503, distance: 33.9
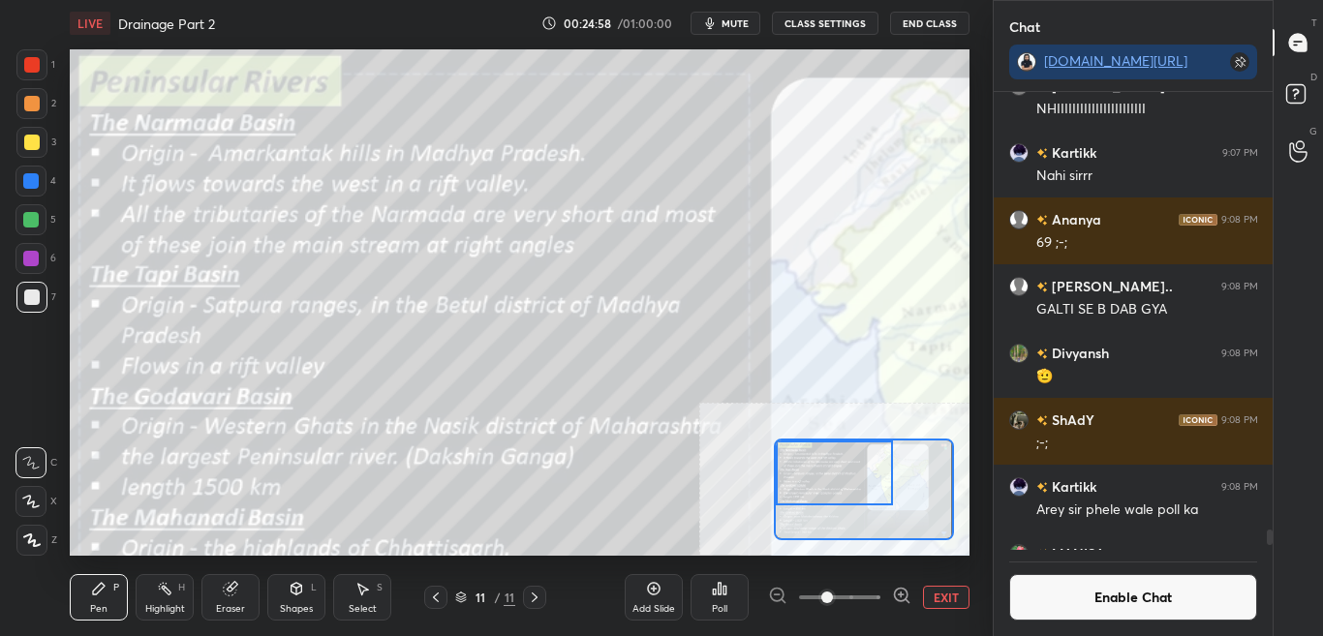
drag, startPoint x: 851, startPoint y: 493, endPoint x: 797, endPoint y: 462, distance: 62.5
click at [797, 462] on div at bounding box center [834, 473] width 117 height 65
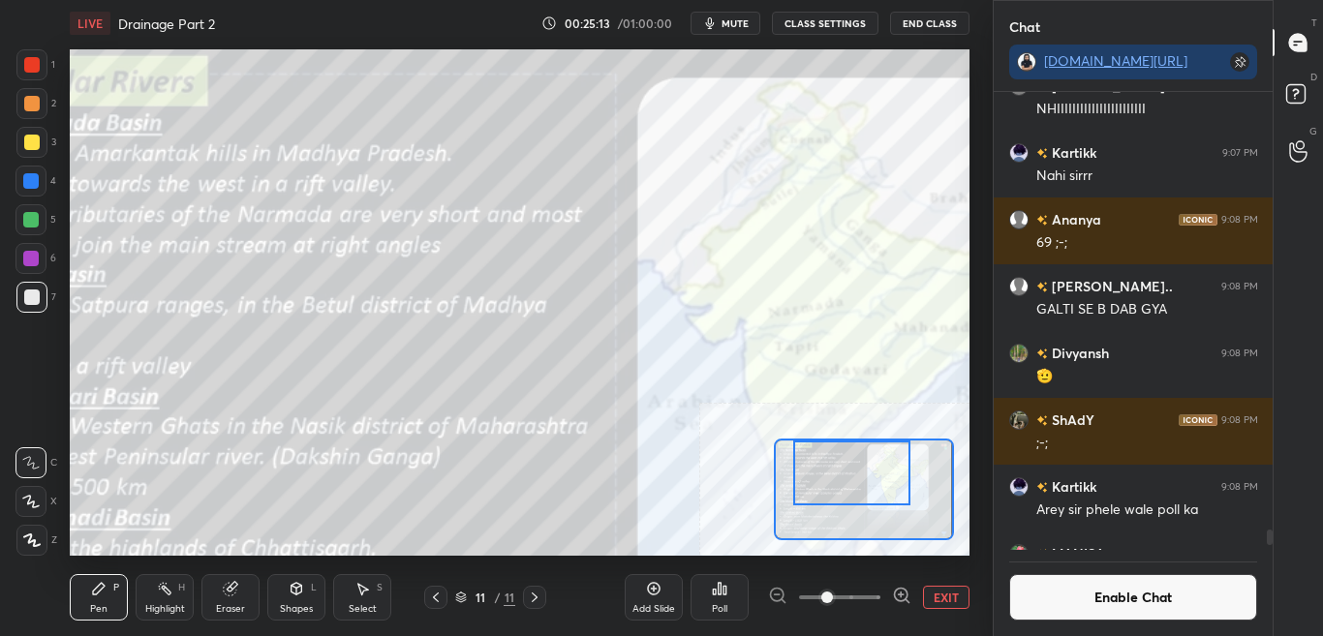
drag, startPoint x: 838, startPoint y: 497, endPoint x: 855, endPoint y: 497, distance: 17.4
click at [855, 497] on div at bounding box center [851, 473] width 117 height 65
click at [39, 55] on div at bounding box center [31, 64] width 31 height 31
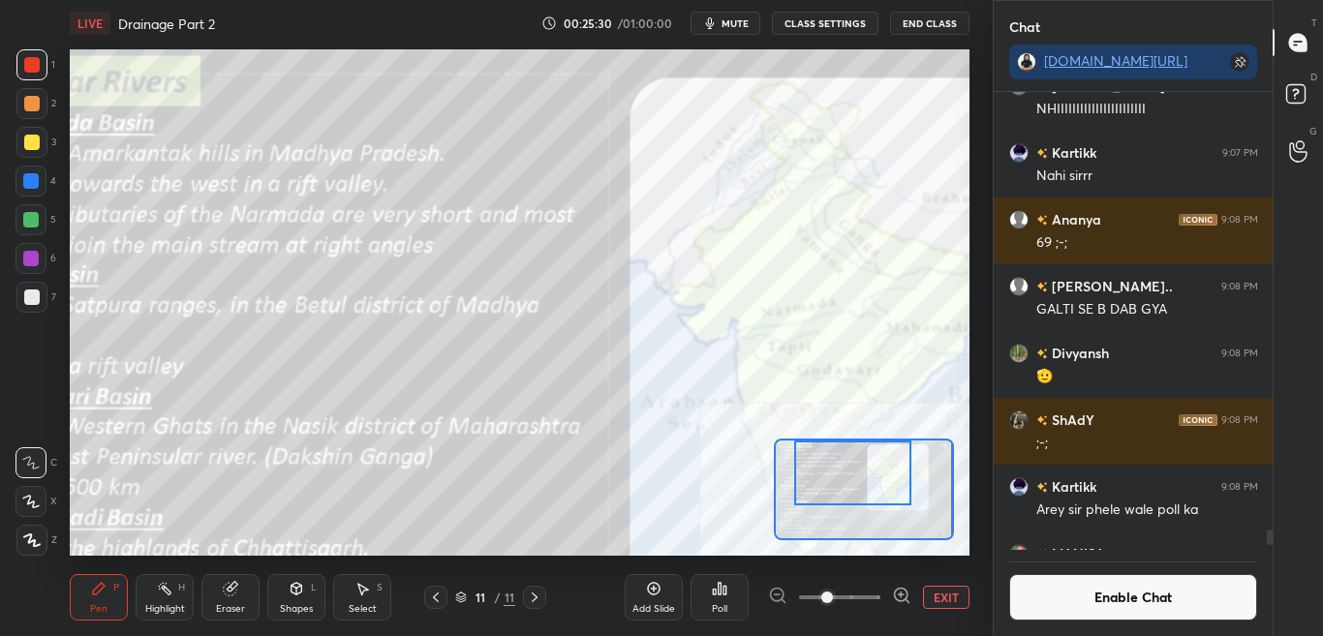
click at [862, 484] on div at bounding box center [852, 473] width 117 height 65
click at [227, 604] on div "Eraser" at bounding box center [230, 609] width 29 height 10
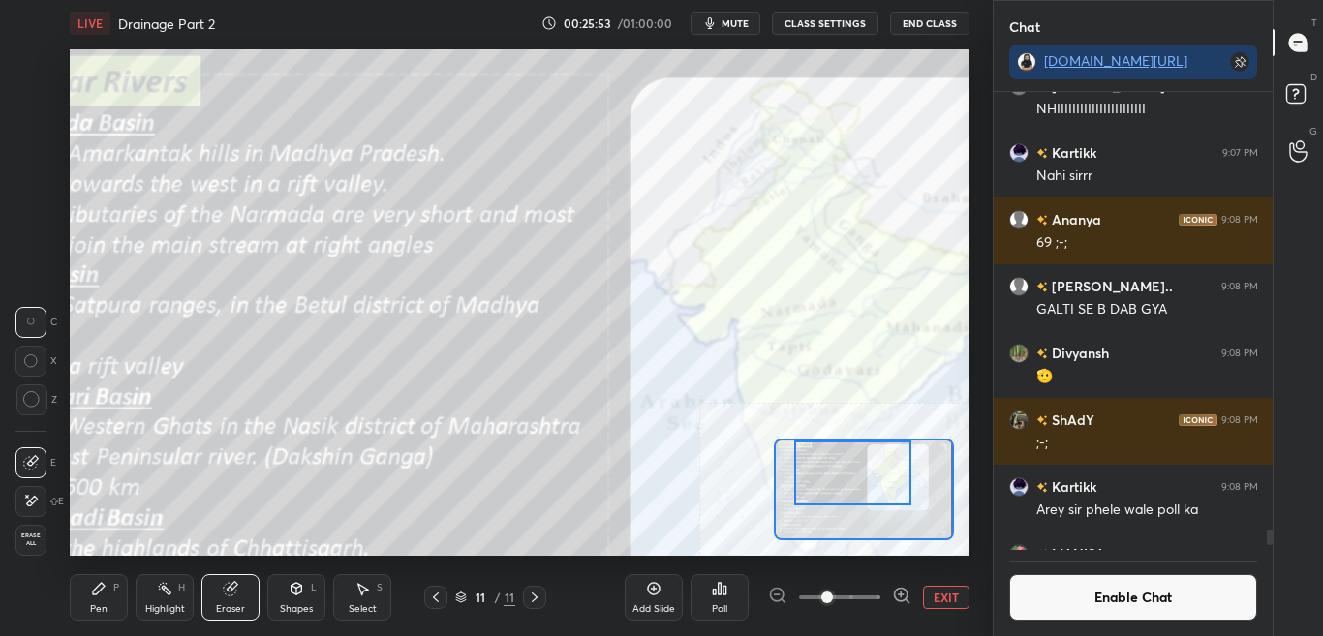
click at [91, 601] on div "Pen P" at bounding box center [99, 597] width 58 height 46
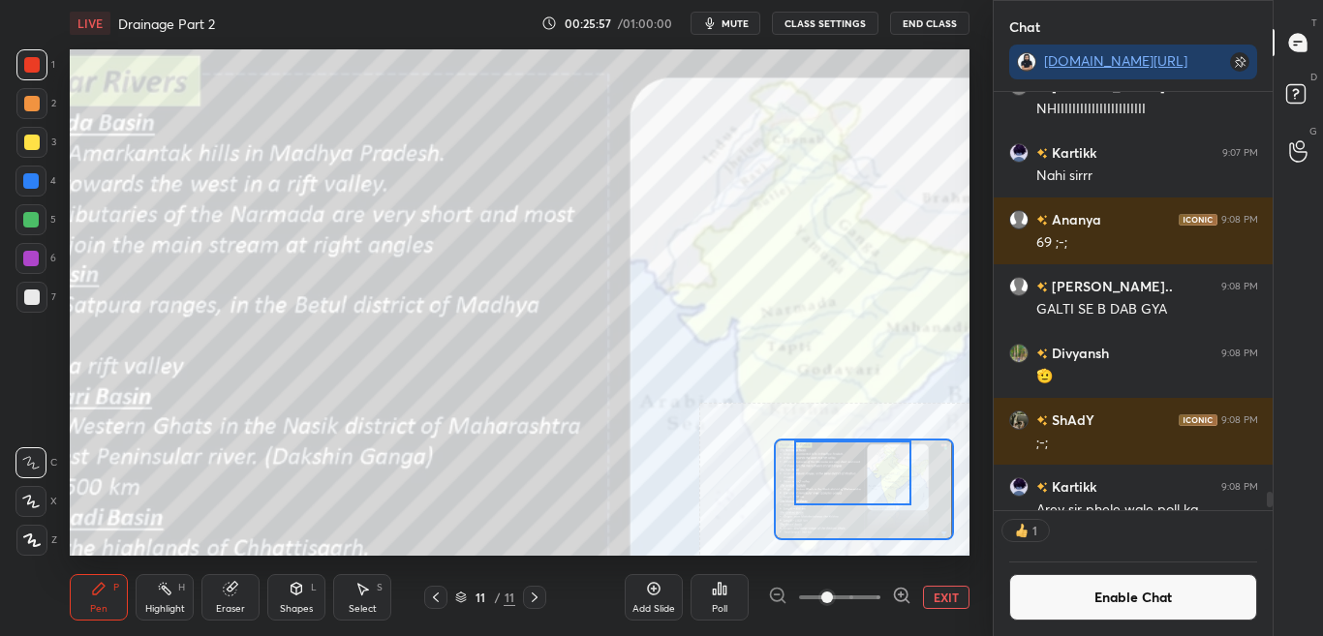
scroll to position [412, 273]
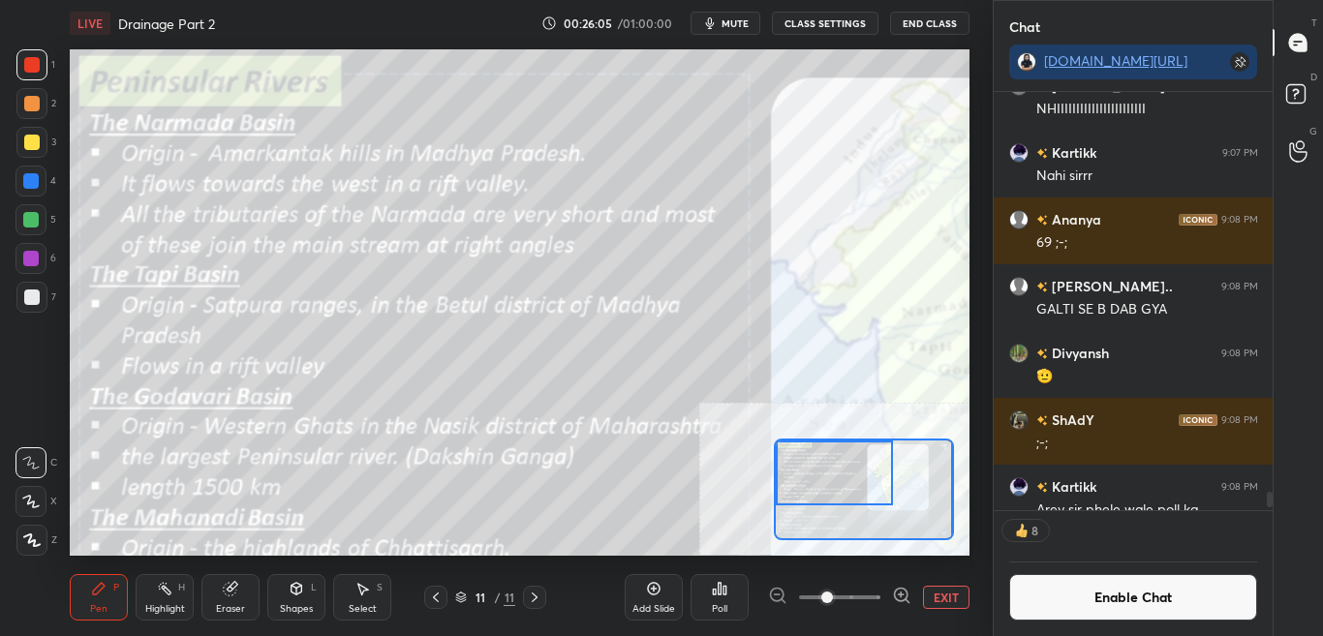
drag, startPoint x: 870, startPoint y: 481, endPoint x: 886, endPoint y: 485, distance: 16.9
click at [841, 475] on div at bounding box center [834, 473] width 117 height 65
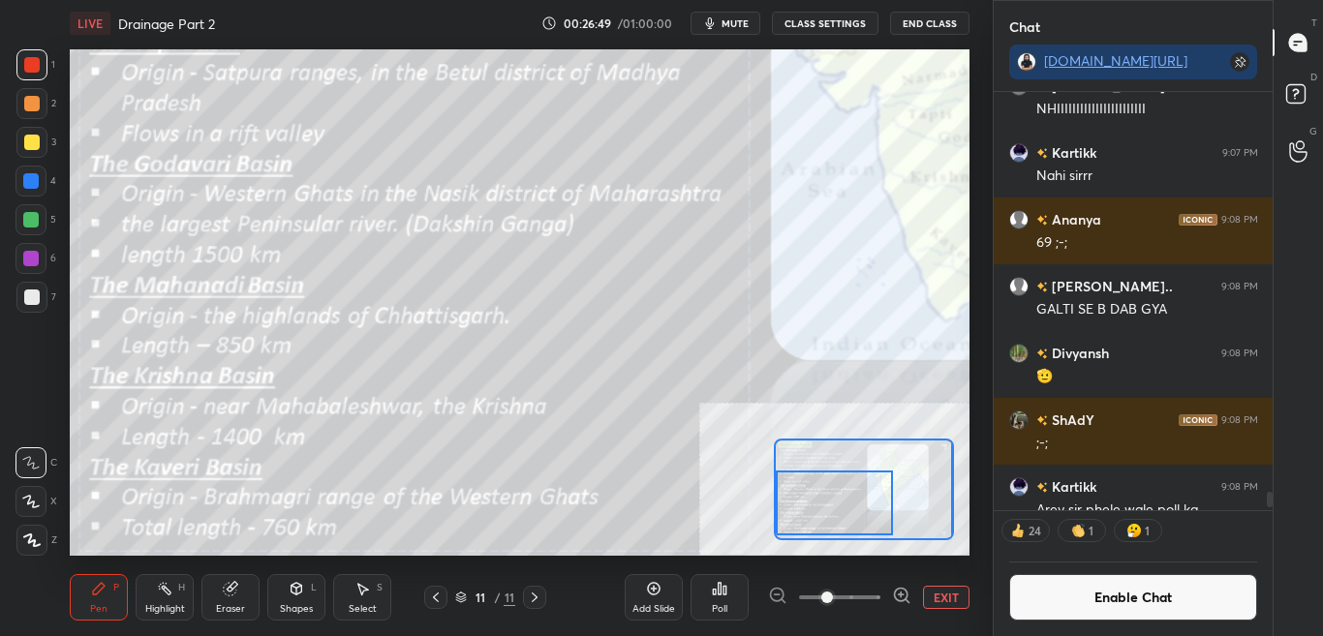
drag, startPoint x: 827, startPoint y: 480, endPoint x: 821, endPoint y: 510, distance: 30.6
click at [818, 510] on div at bounding box center [834, 503] width 117 height 65
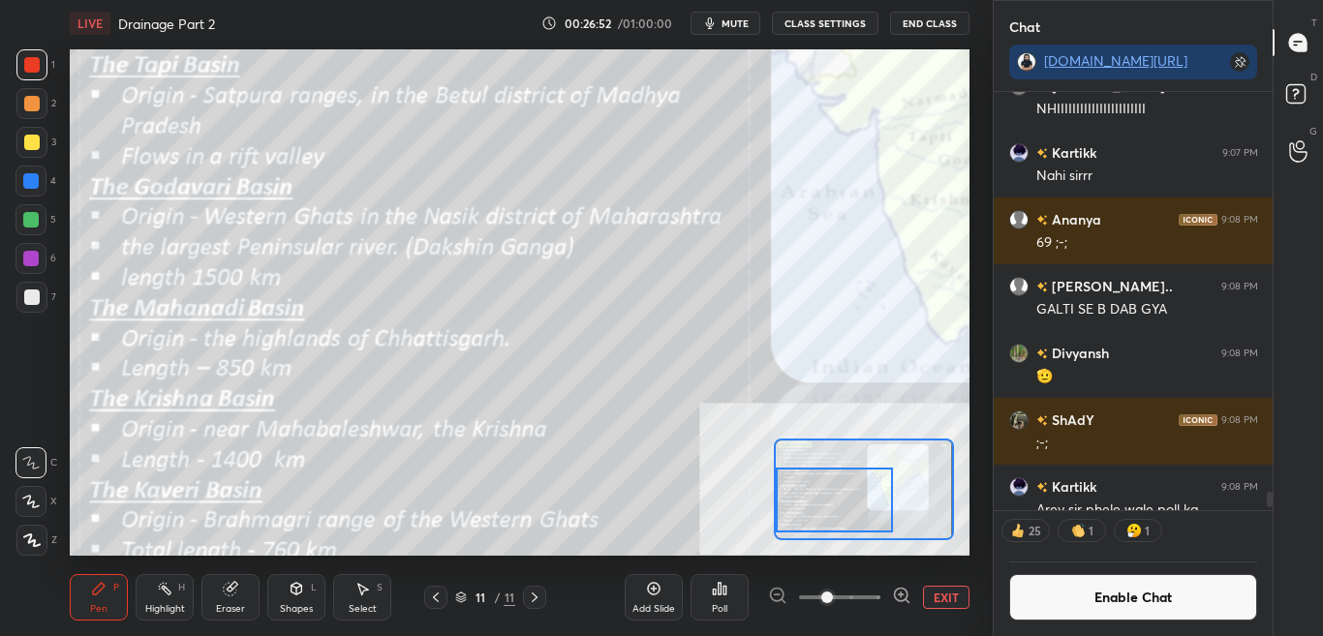
drag, startPoint x: 840, startPoint y: 501, endPoint x: 830, endPoint y: 491, distance: 14.4
click at [842, 498] on div at bounding box center [834, 500] width 117 height 65
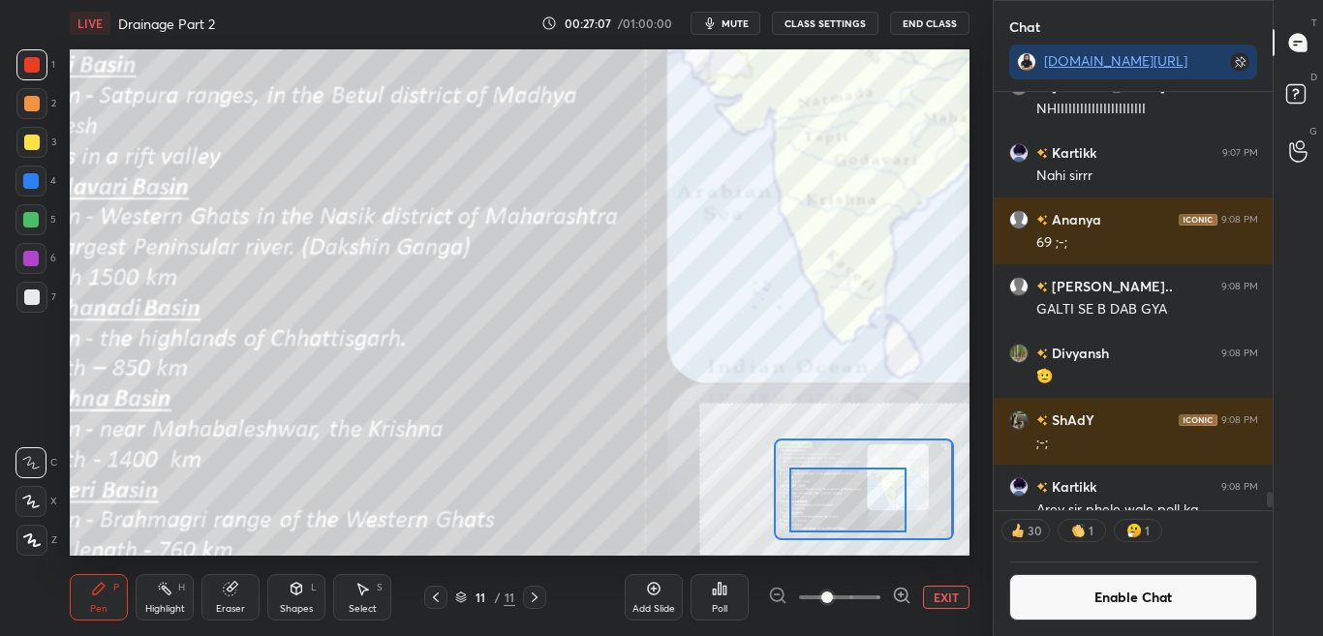
drag, startPoint x: 846, startPoint y: 509, endPoint x: 857, endPoint y: 504, distance: 11.7
click at [850, 510] on div at bounding box center [847, 500] width 117 height 65
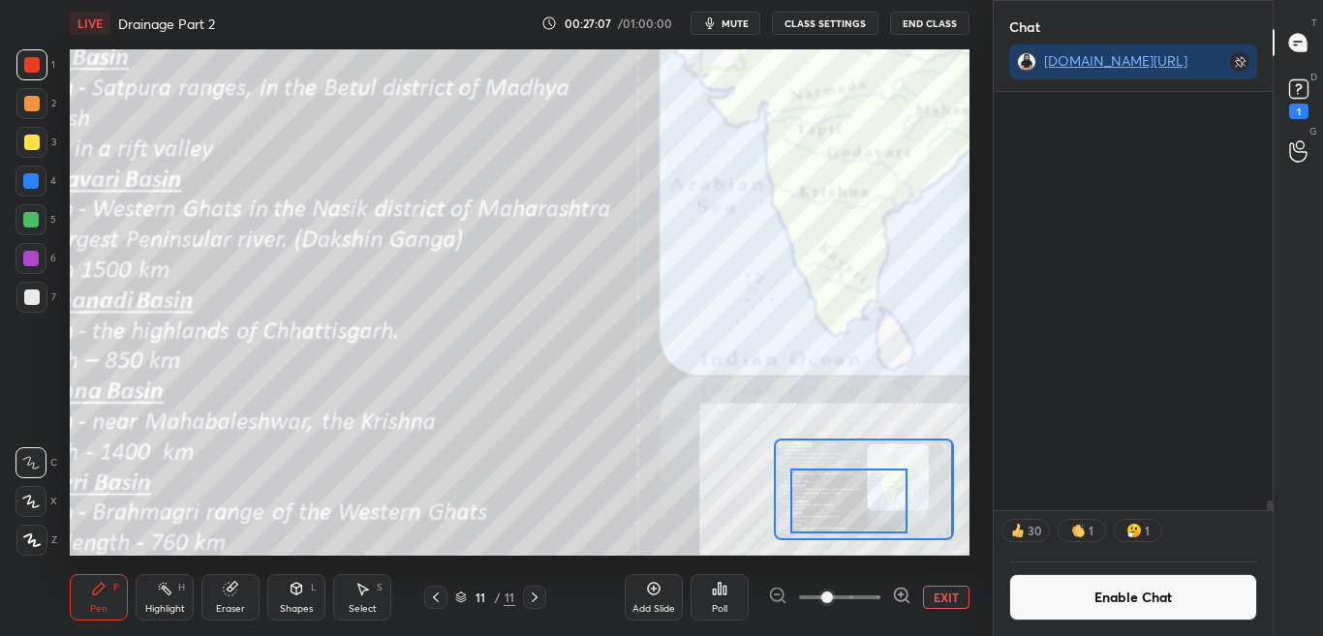
scroll to position [17189, 0]
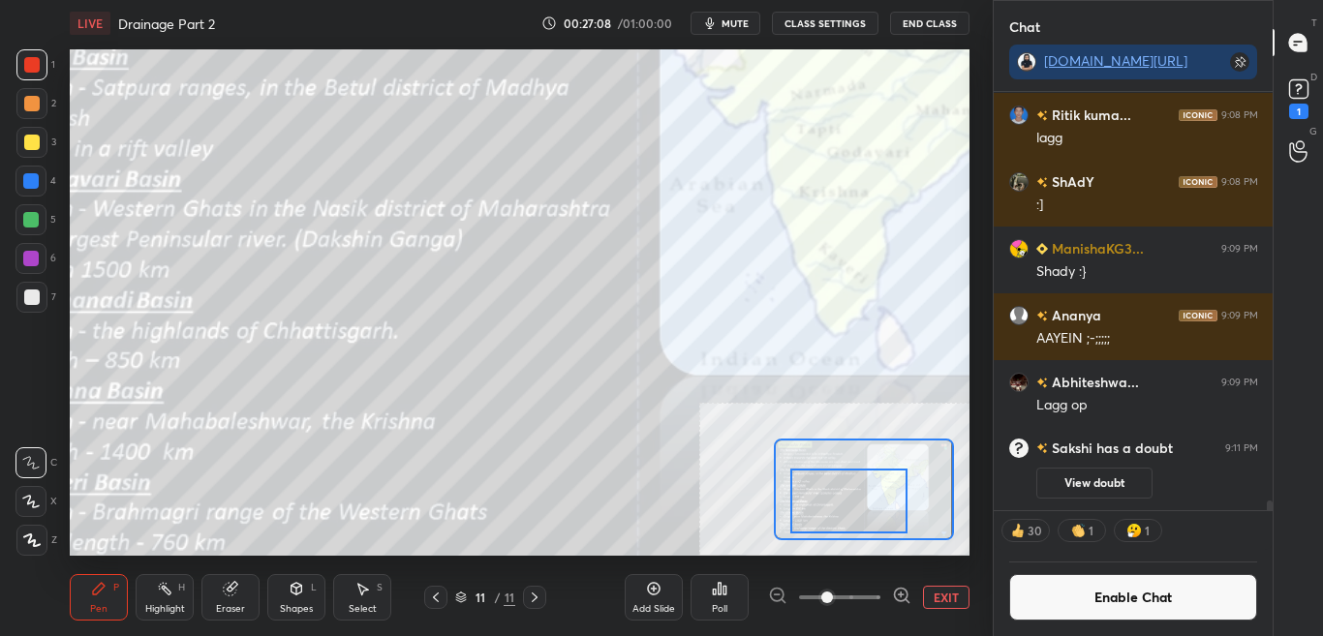
click at [293, 606] on div "Shapes" at bounding box center [296, 609] width 33 height 10
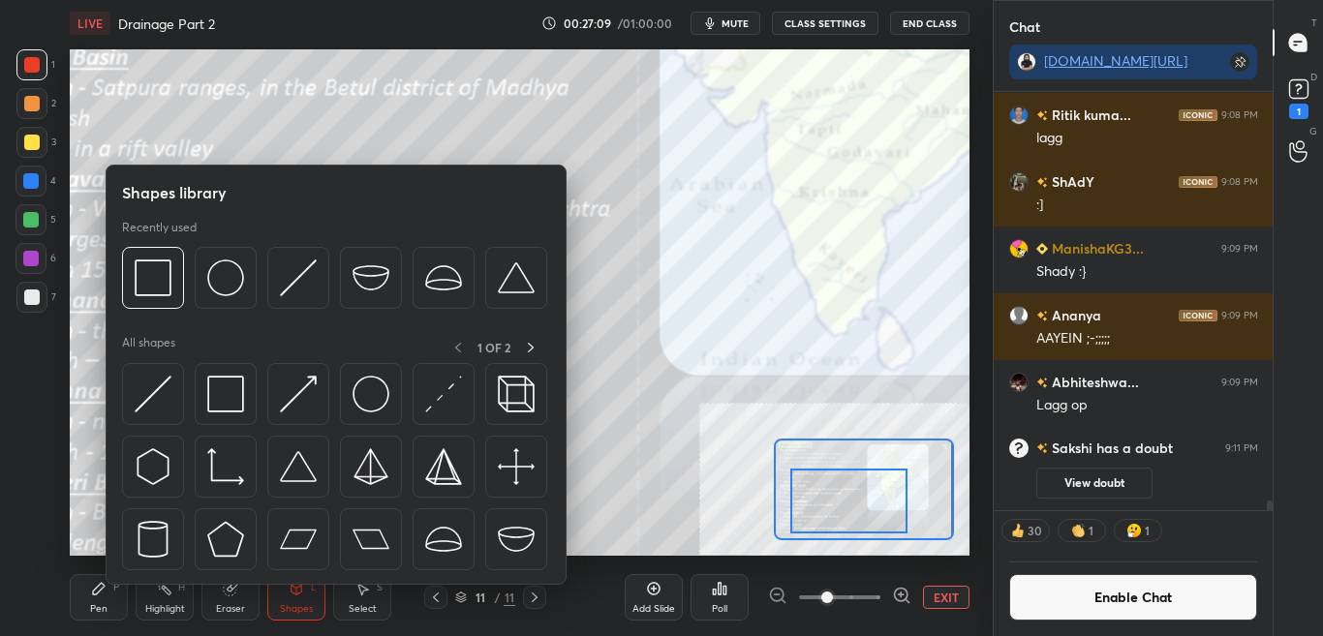
click at [299, 604] on div "Shapes" at bounding box center [296, 609] width 33 height 10
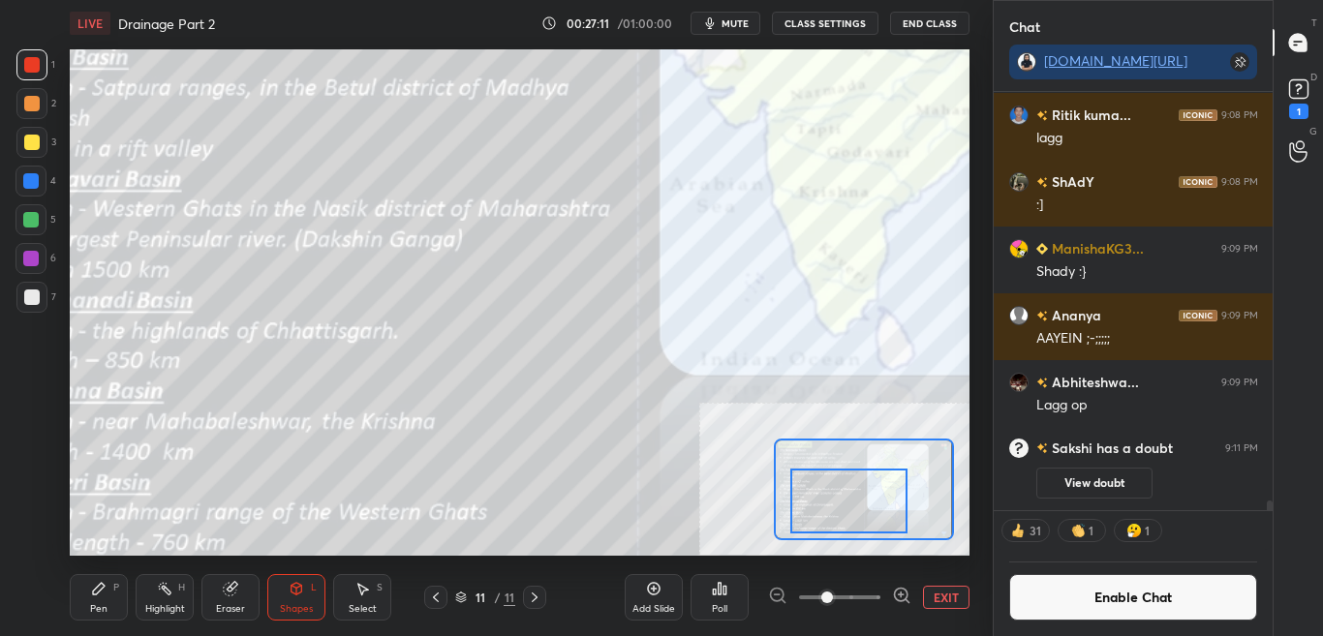
click at [40, 60] on div at bounding box center [31, 64] width 31 height 31
click at [110, 606] on div "Pen P" at bounding box center [99, 597] width 58 height 46
click at [1203, 612] on button "Enable Chat" at bounding box center [1133, 597] width 249 height 46
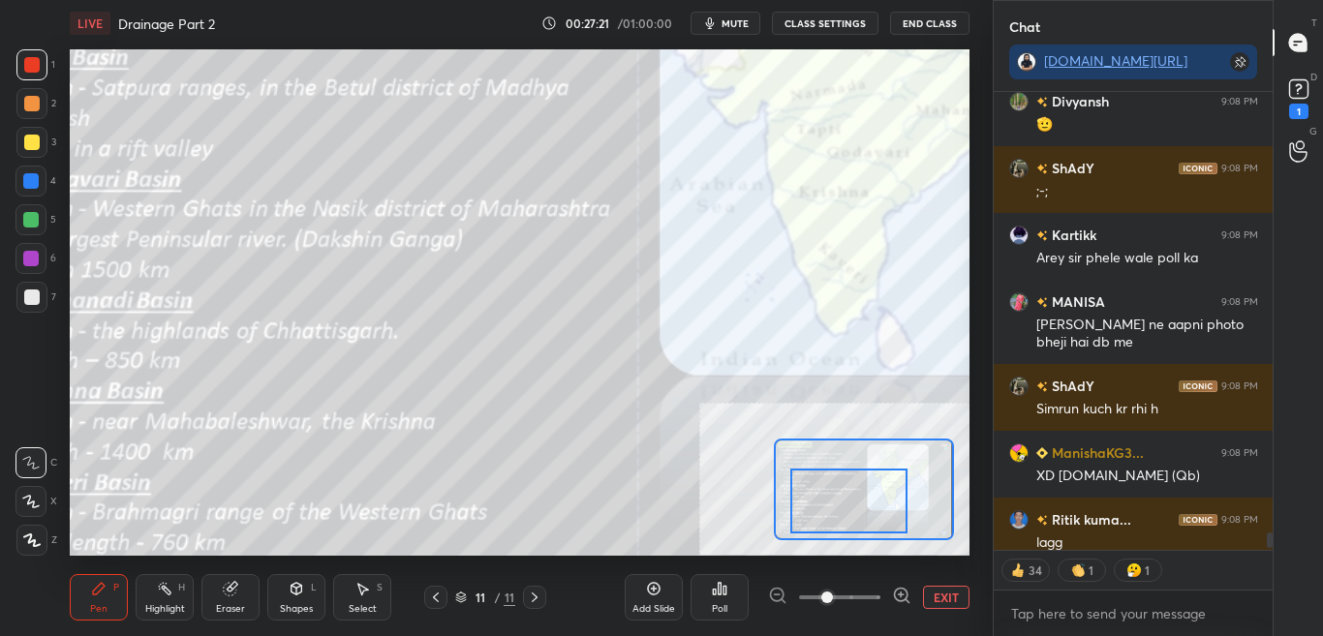
click at [847, 492] on div at bounding box center [848, 501] width 117 height 65
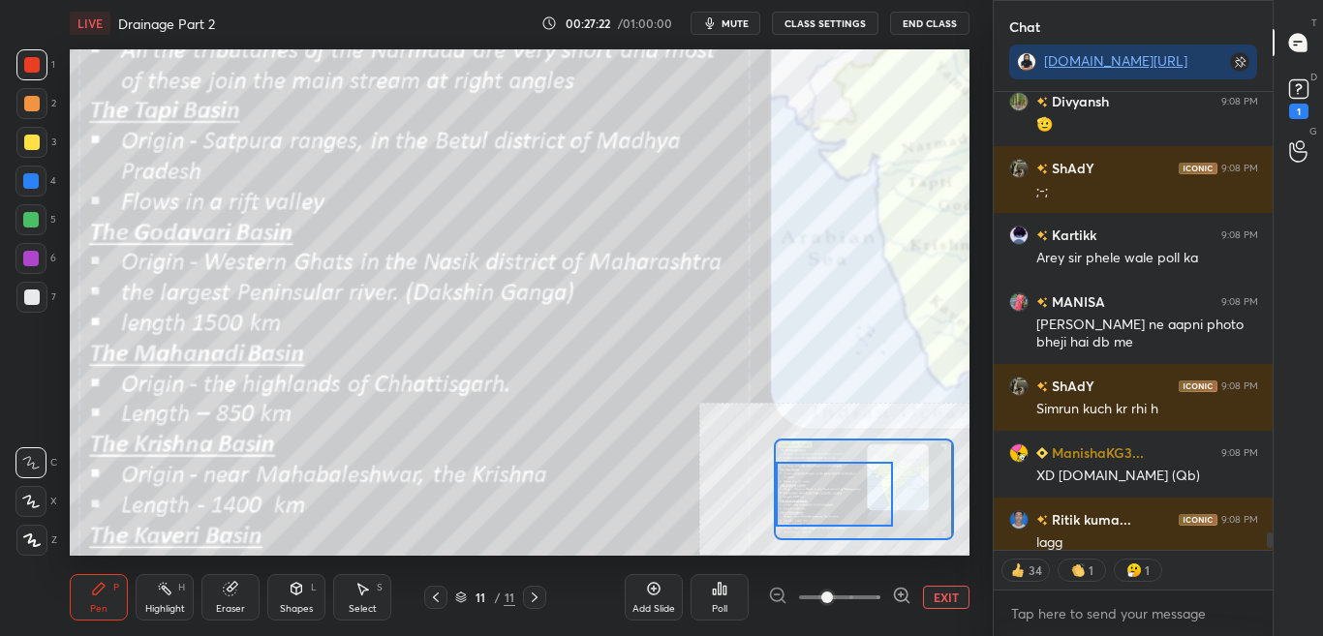
drag, startPoint x: 849, startPoint y: 484, endPoint x: 825, endPoint y: 483, distance: 24.2
click at [827, 486] on div at bounding box center [834, 494] width 117 height 65
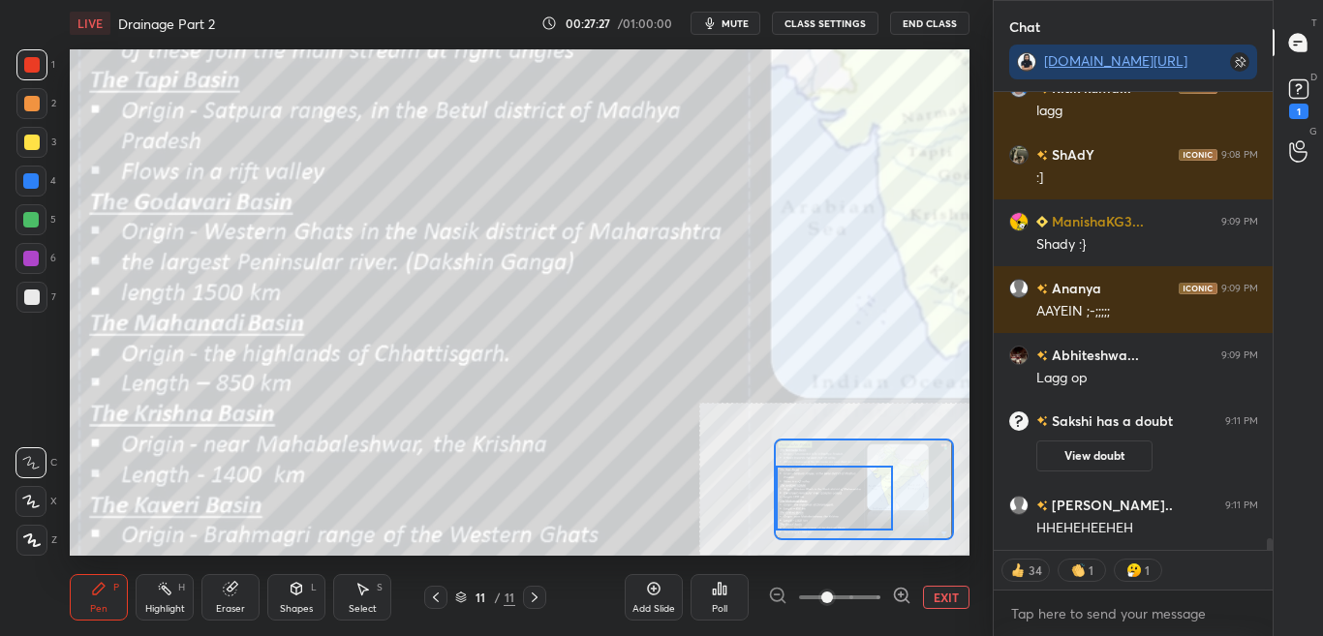
scroll to position [17176, 0]
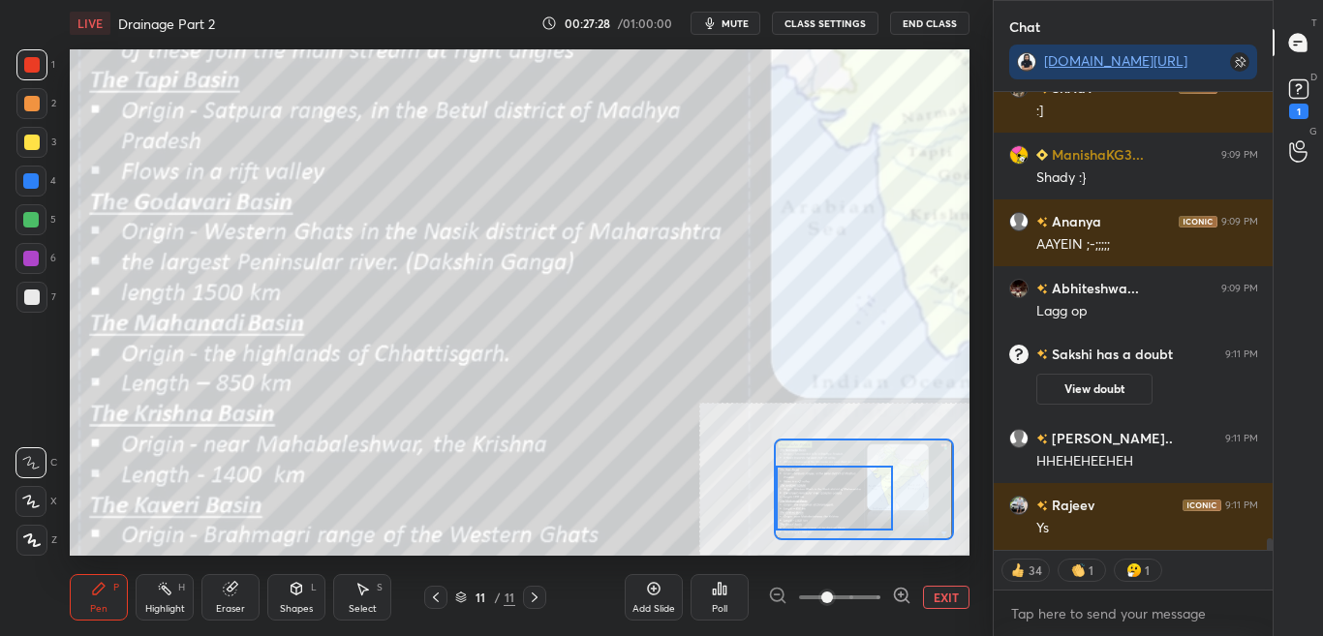
type textarea "x"
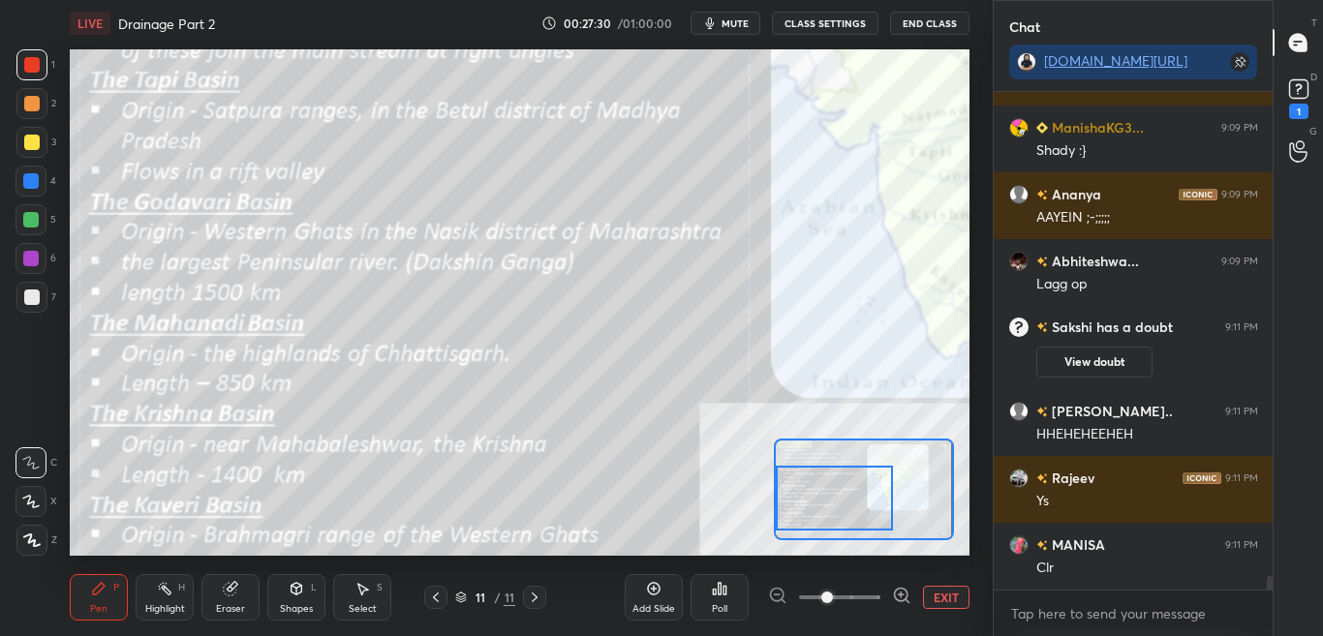
scroll to position [17249, 0]
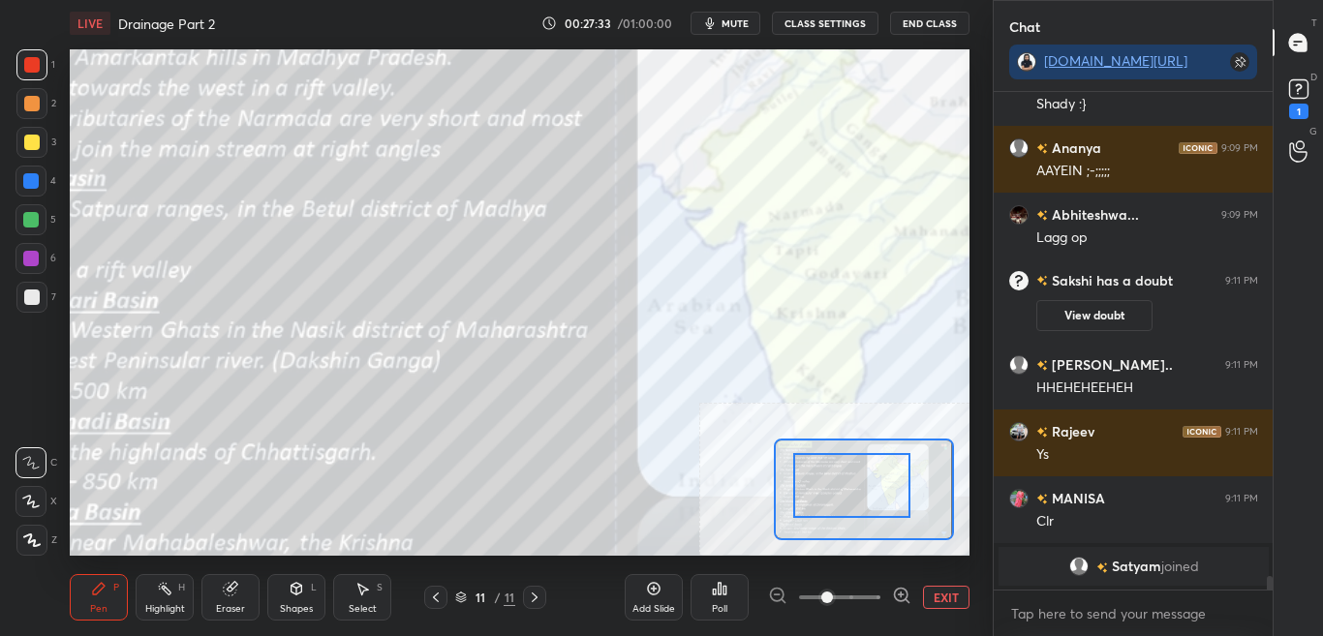
drag, startPoint x: 826, startPoint y: 500, endPoint x: 855, endPoint y: 487, distance: 31.7
click at [852, 487] on div at bounding box center [851, 485] width 117 height 65
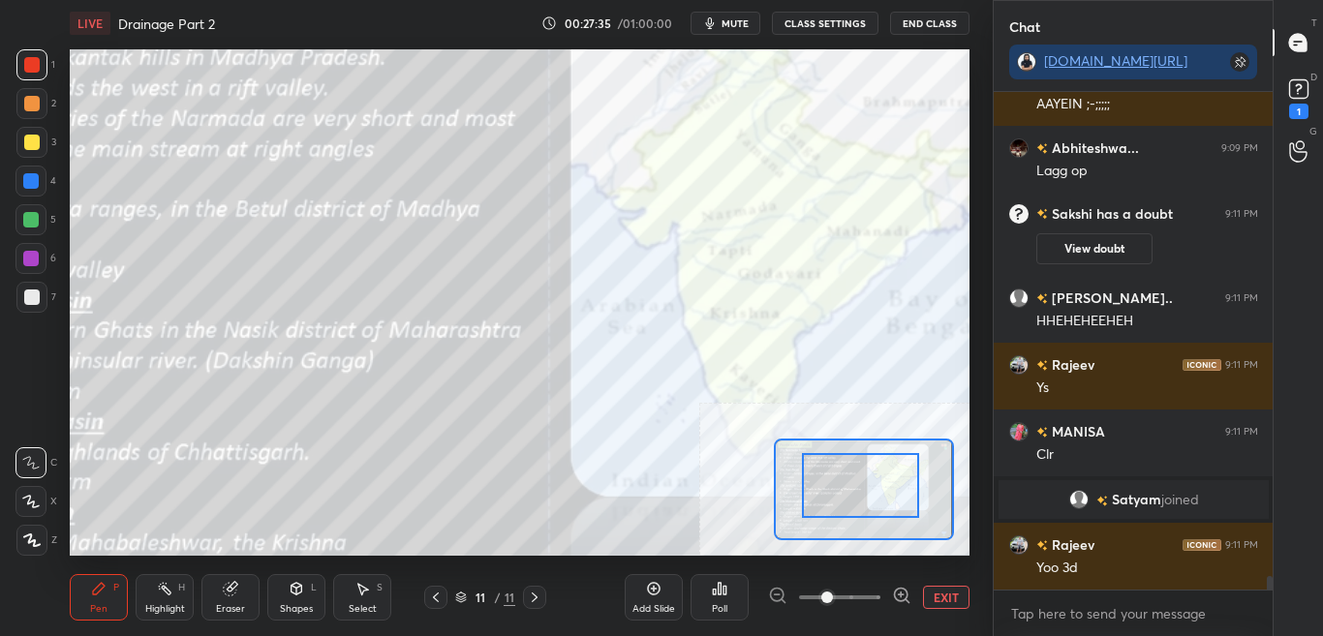
scroll to position [17186, 0]
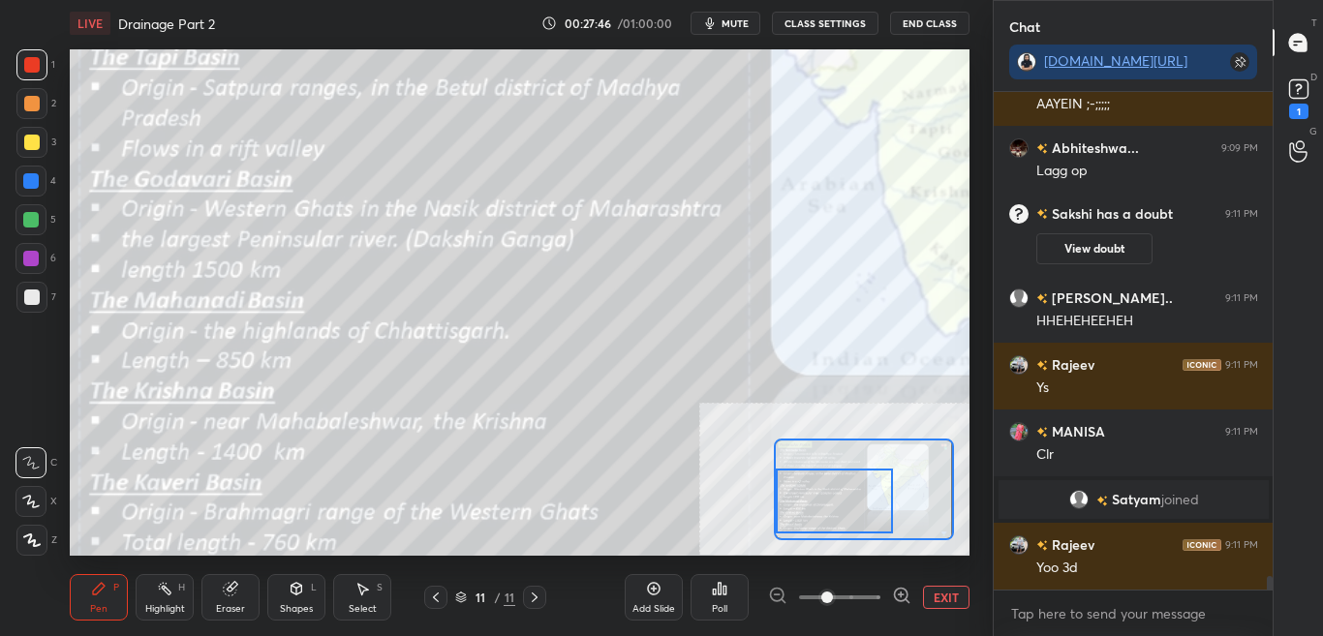
drag, startPoint x: 857, startPoint y: 485, endPoint x: 818, endPoint y: 508, distance: 45.2
click at [824, 504] on div at bounding box center [834, 501] width 117 height 65
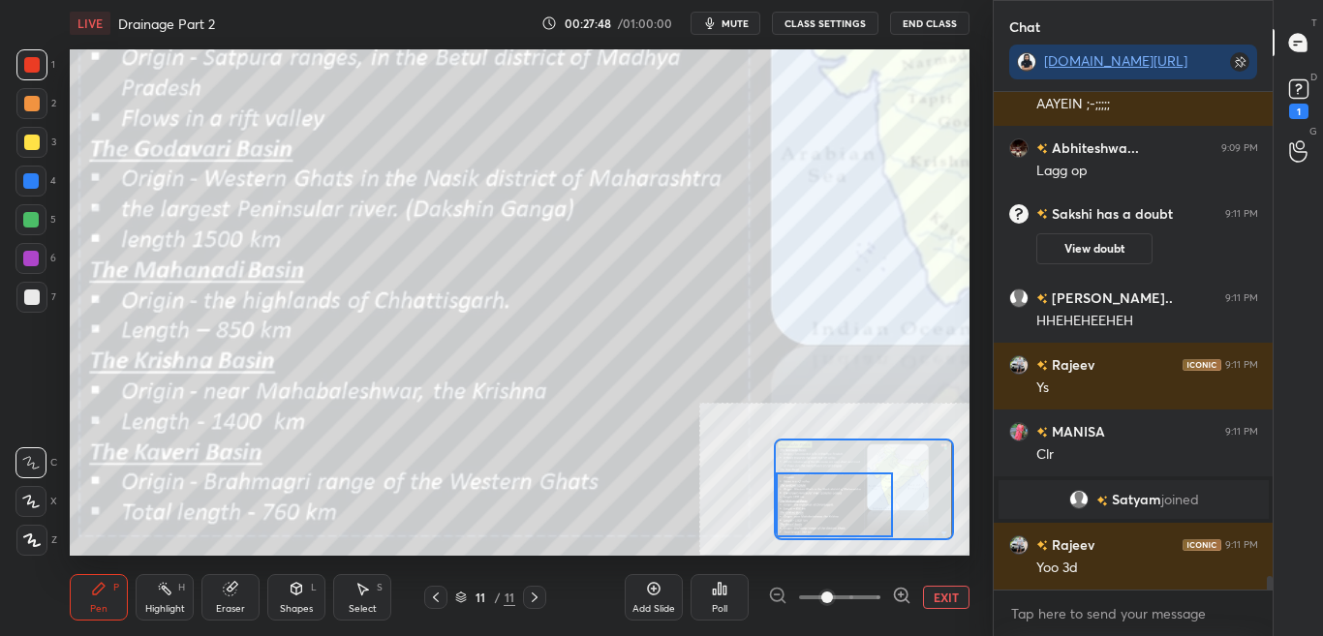
click at [844, 21] on button "CLASS SETTINGS" at bounding box center [825, 23] width 107 height 23
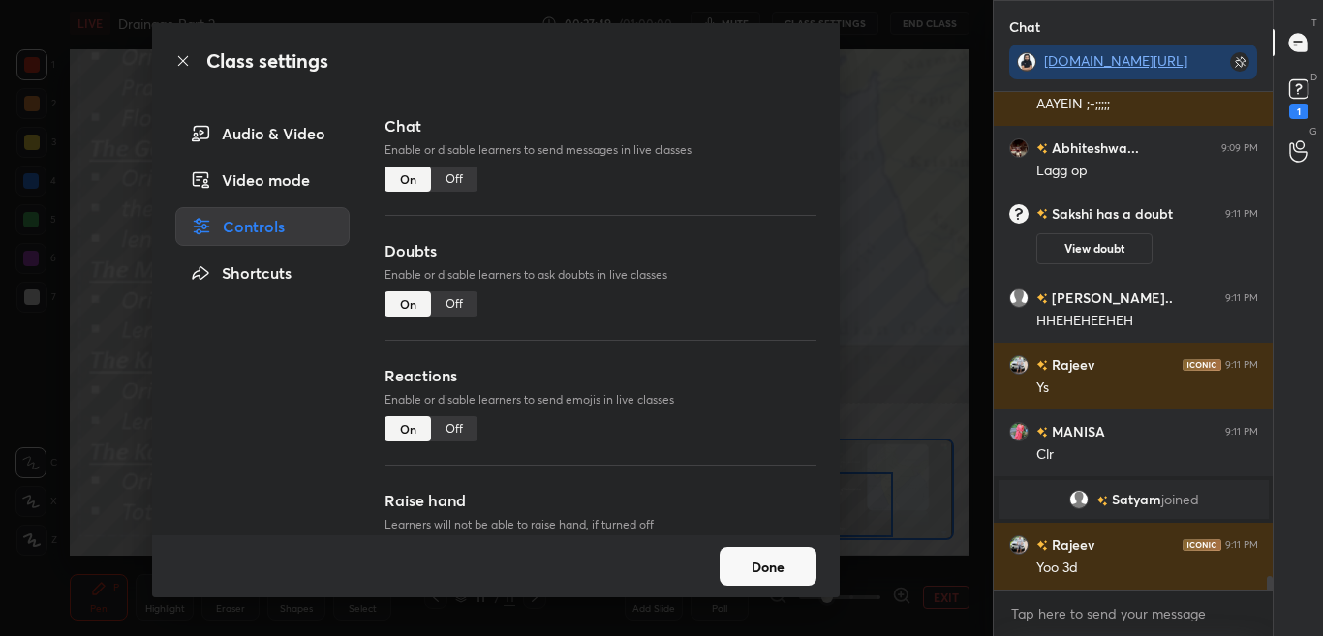
click at [460, 177] on div "Off" at bounding box center [454, 179] width 46 height 25
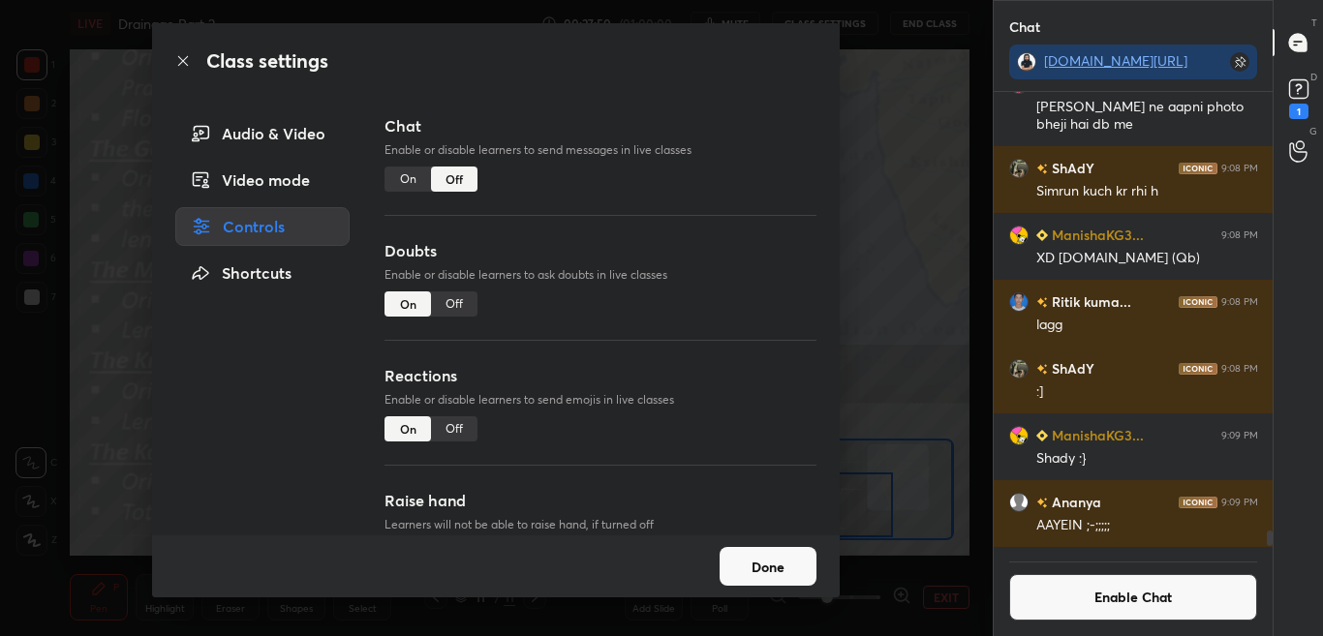
scroll to position [452, 273]
click at [183, 57] on icon at bounding box center [182, 60] width 15 height 15
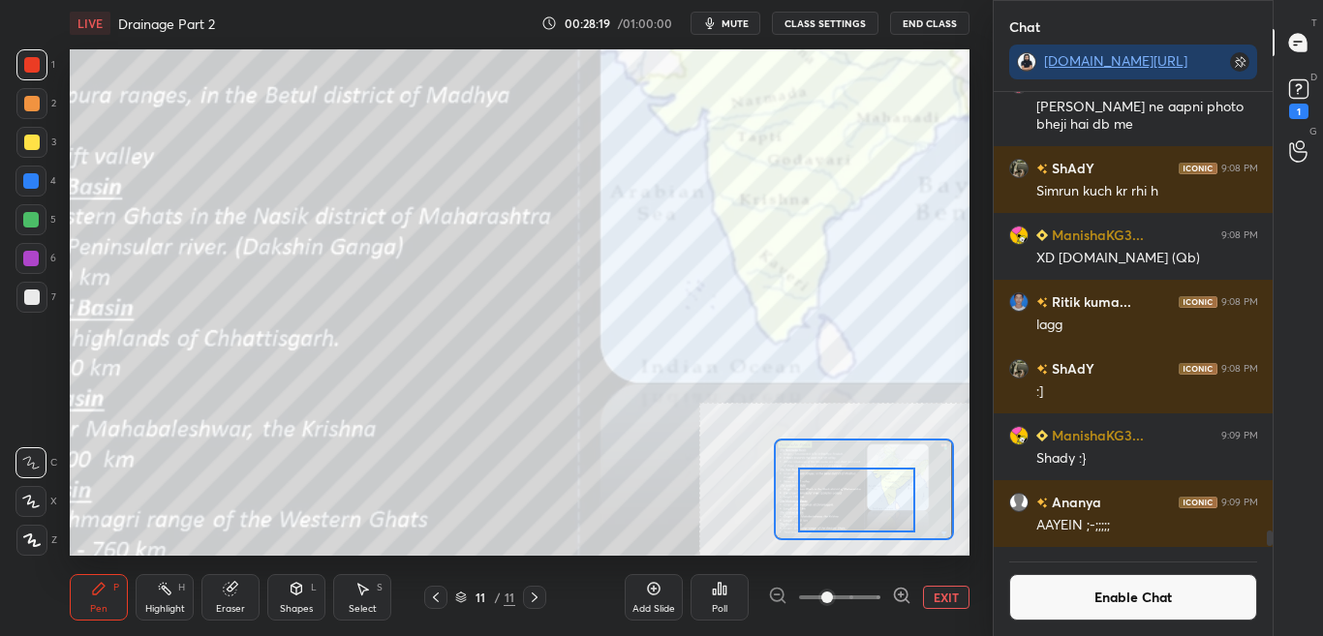
drag, startPoint x: 820, startPoint y: 501, endPoint x: 849, endPoint y: 498, distance: 29.2
click at [844, 496] on div at bounding box center [856, 500] width 117 height 65
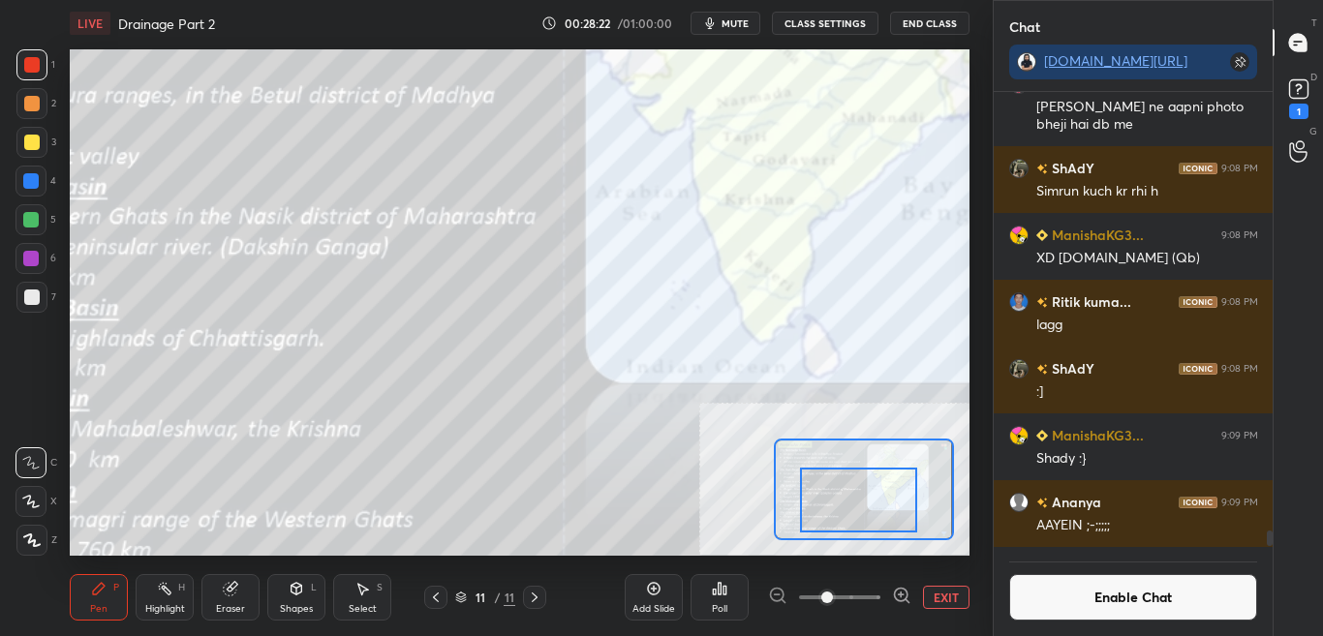
click at [34, 61] on div at bounding box center [31, 64] width 15 height 15
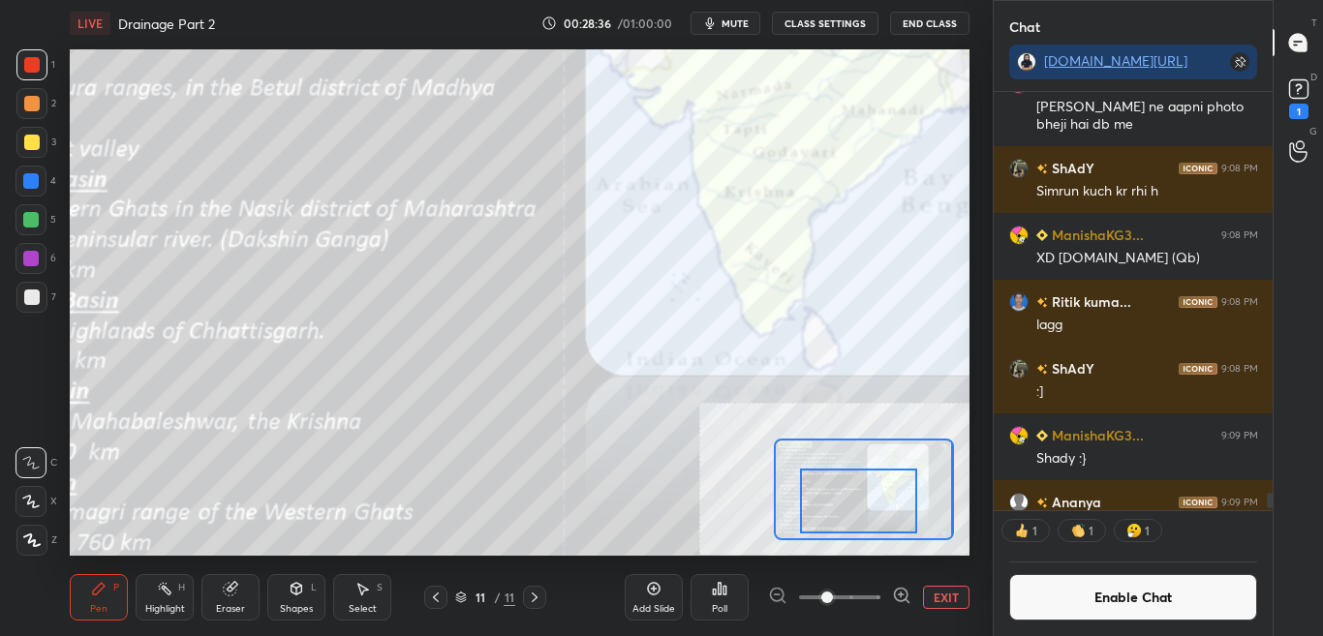
click at [850, 507] on div at bounding box center [858, 501] width 117 height 65
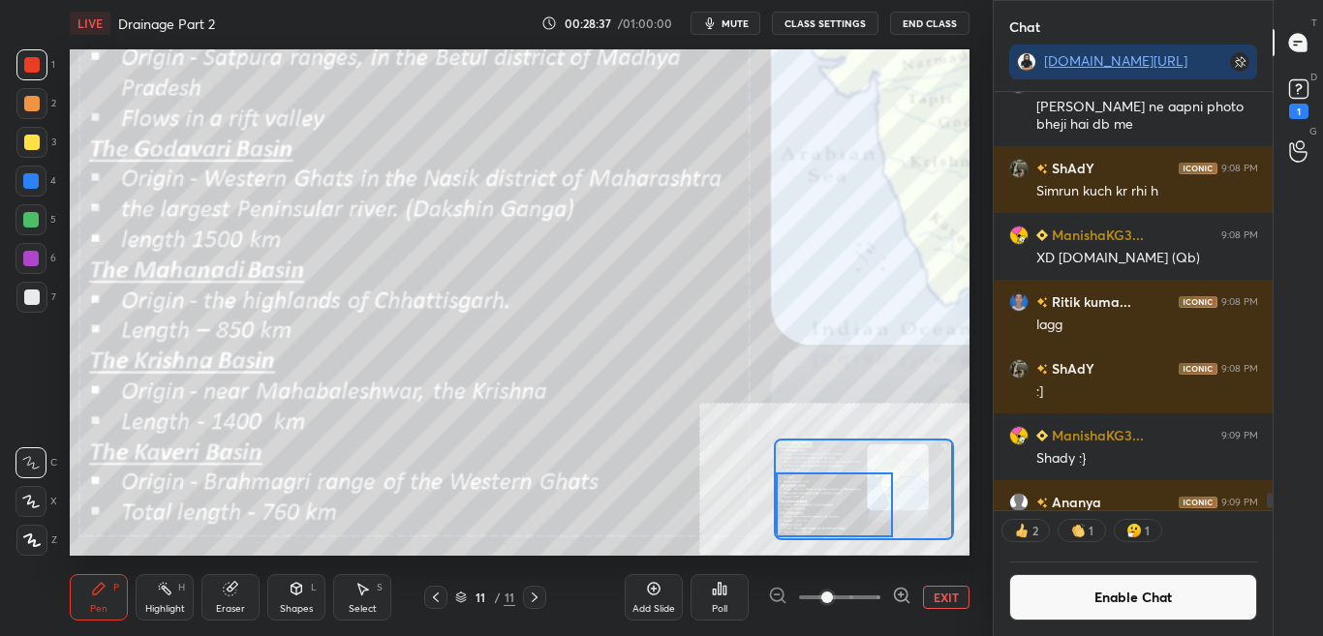
click at [834, 506] on div at bounding box center [834, 505] width 117 height 65
click at [840, 507] on div at bounding box center [834, 505] width 117 height 65
click at [842, 512] on div at bounding box center [834, 505] width 117 height 65
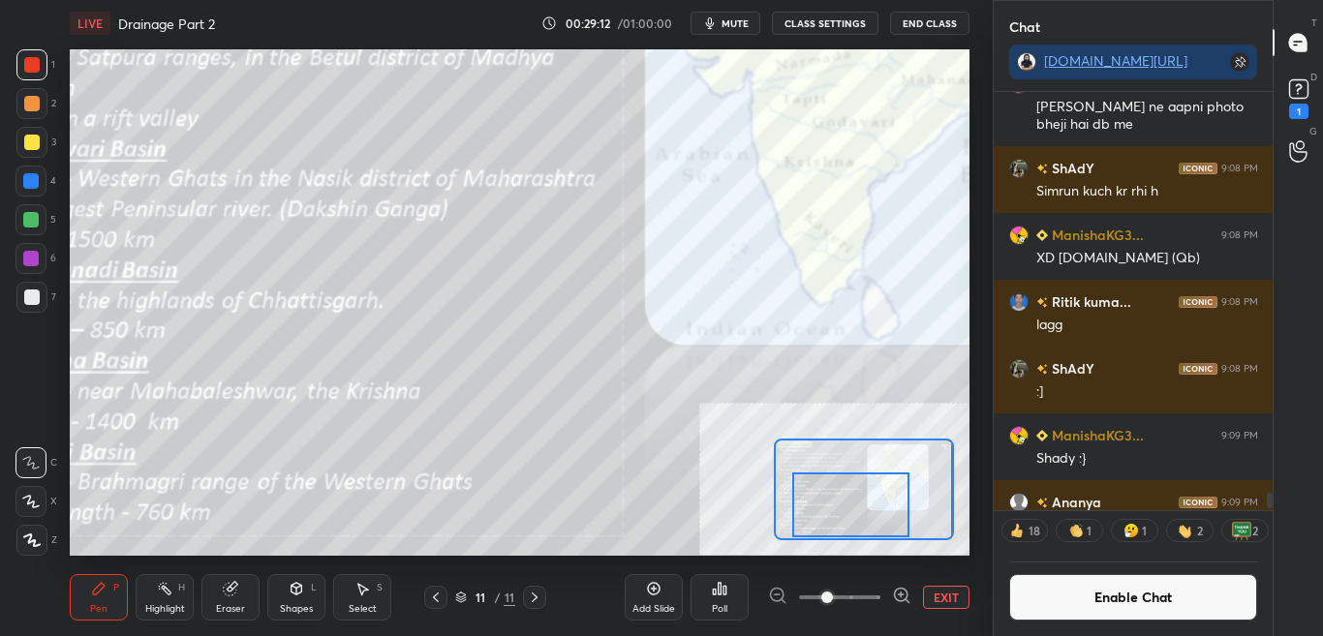
click at [863, 508] on div at bounding box center [850, 505] width 117 height 65
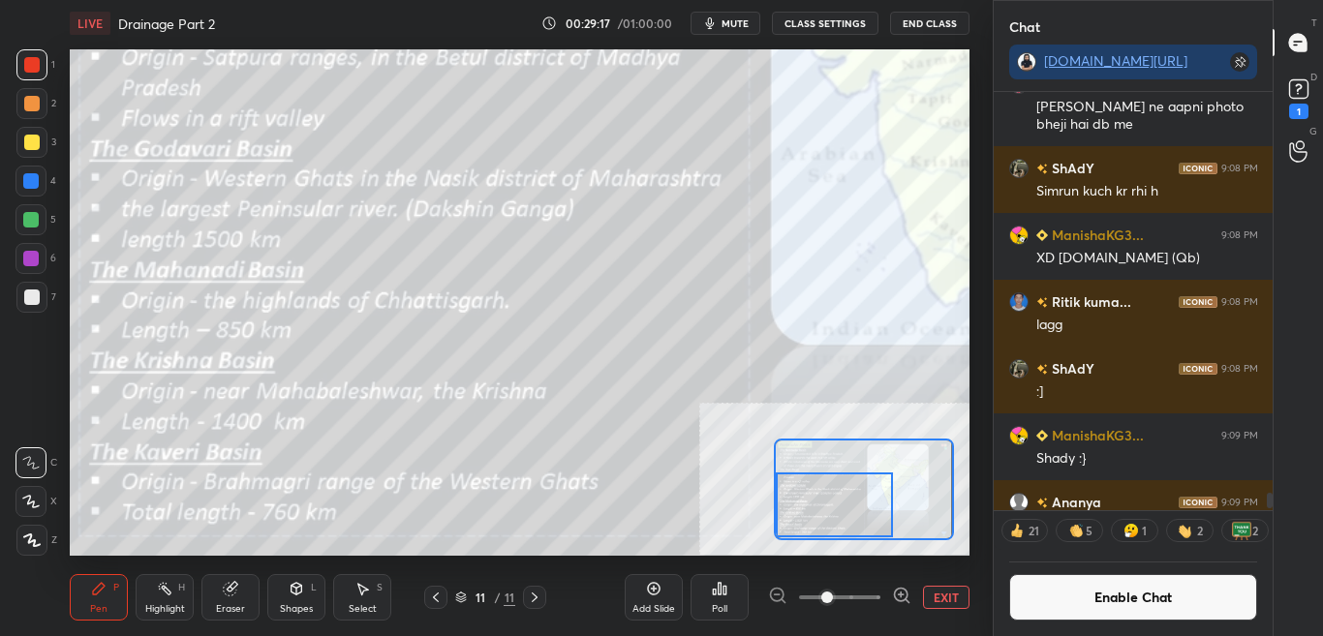
drag, startPoint x: 866, startPoint y: 511, endPoint x: 832, endPoint y: 518, distance: 34.6
click at [832, 518] on div at bounding box center [834, 505] width 117 height 65
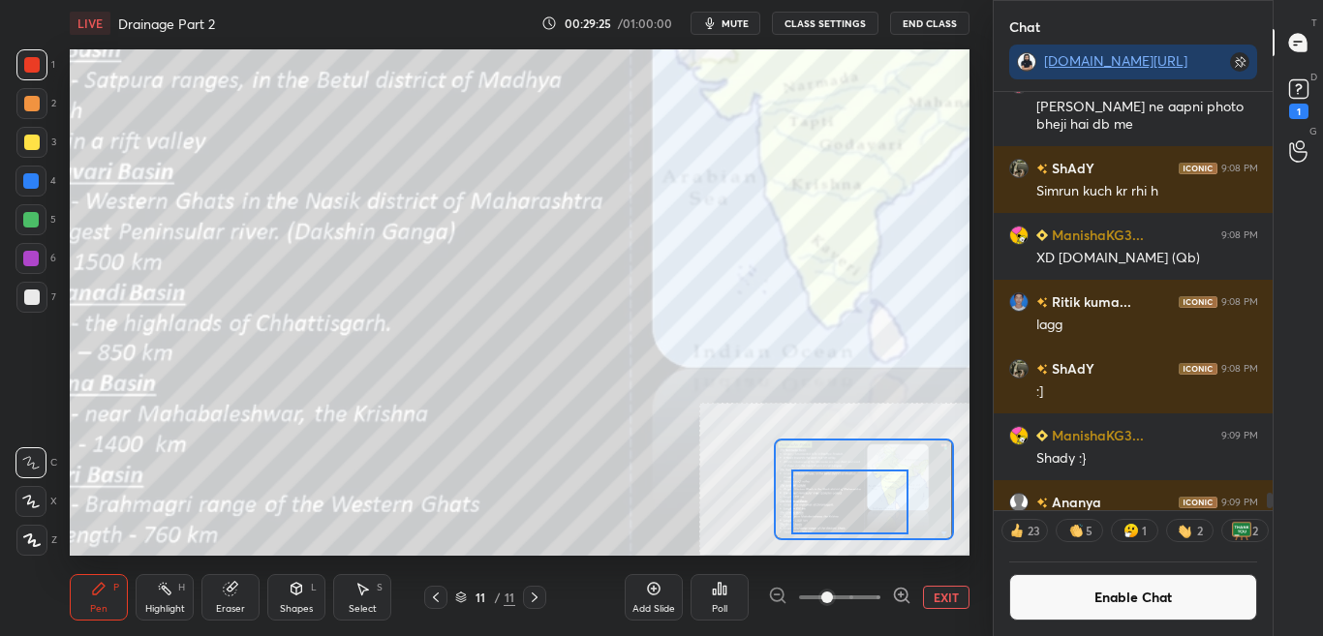
click at [856, 519] on div at bounding box center [849, 502] width 117 height 65
click at [936, 598] on button "EXIT" at bounding box center [946, 597] width 46 height 23
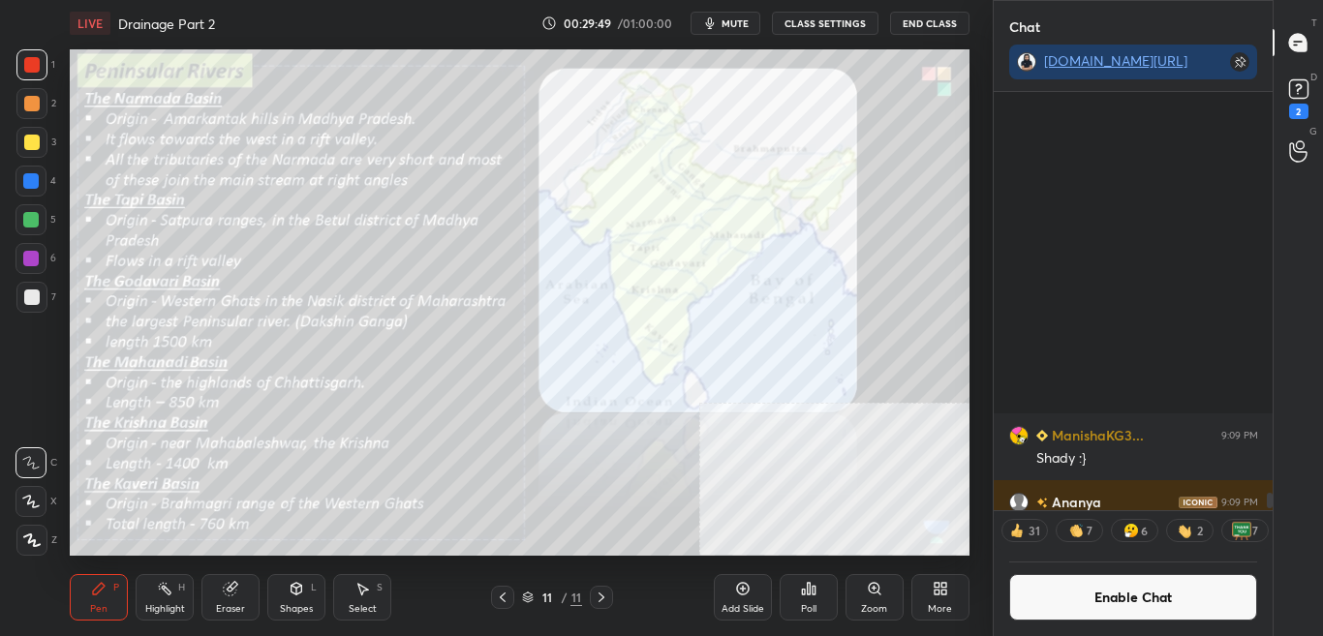
scroll to position [17424, 0]
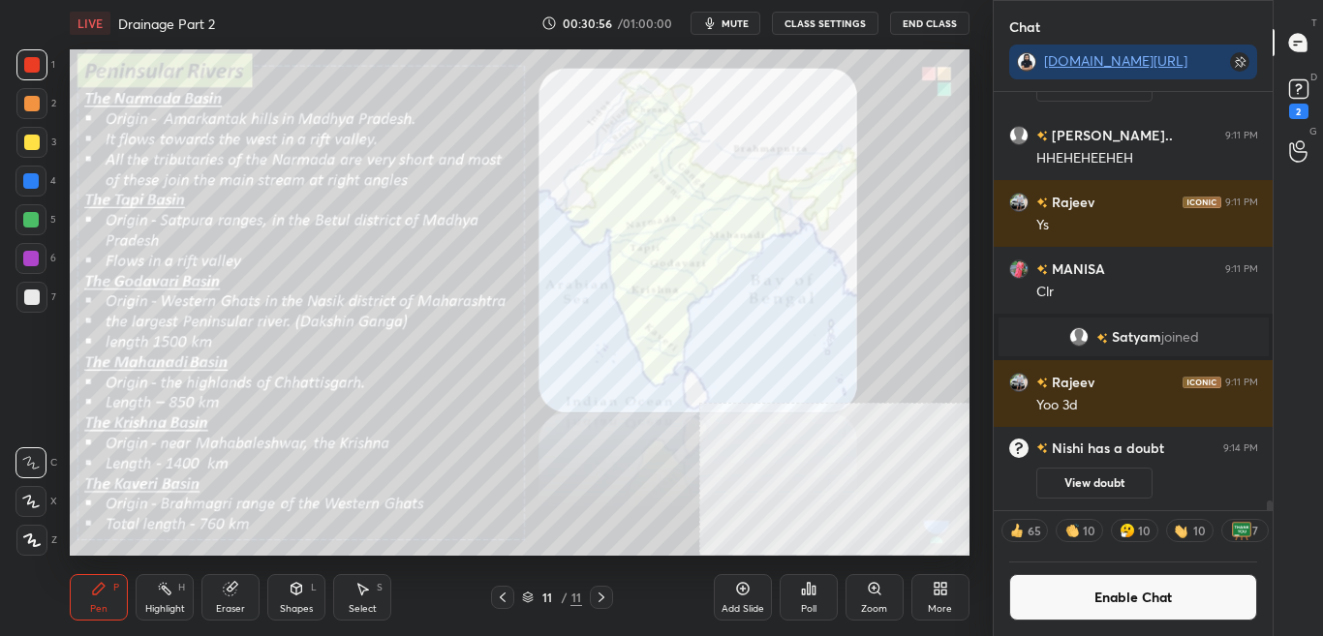
click at [1150, 589] on button "Enable Chat" at bounding box center [1133, 597] width 249 height 46
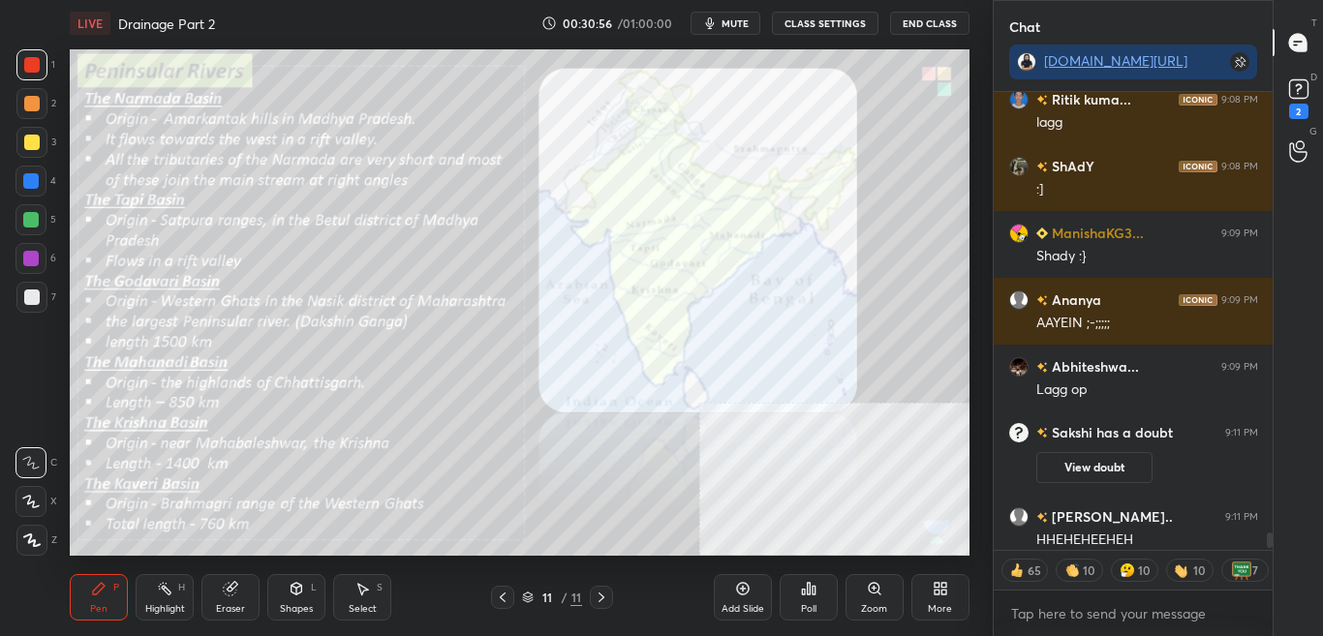
scroll to position [452, 273]
click at [727, 9] on div "LIVE Drainage Part 2 00:31:00 / 01:00:00 mute CLASS SETTINGS End Class" at bounding box center [520, 23] width 900 height 46
click at [740, 19] on span "mute" at bounding box center [734, 23] width 27 height 14
click at [1299, 104] on div "2" at bounding box center [1298, 111] width 19 height 15
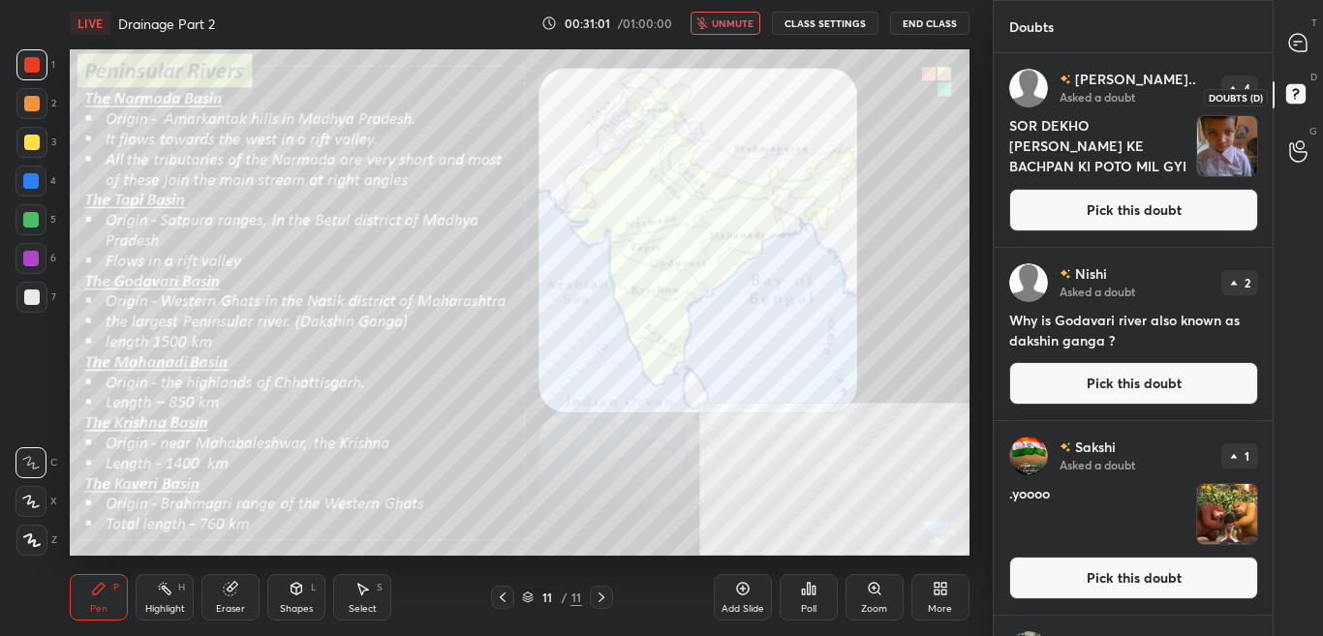
scroll to position [577, 273]
click at [1192, 567] on button "Pick this doubt" at bounding box center [1133, 578] width 249 height 43
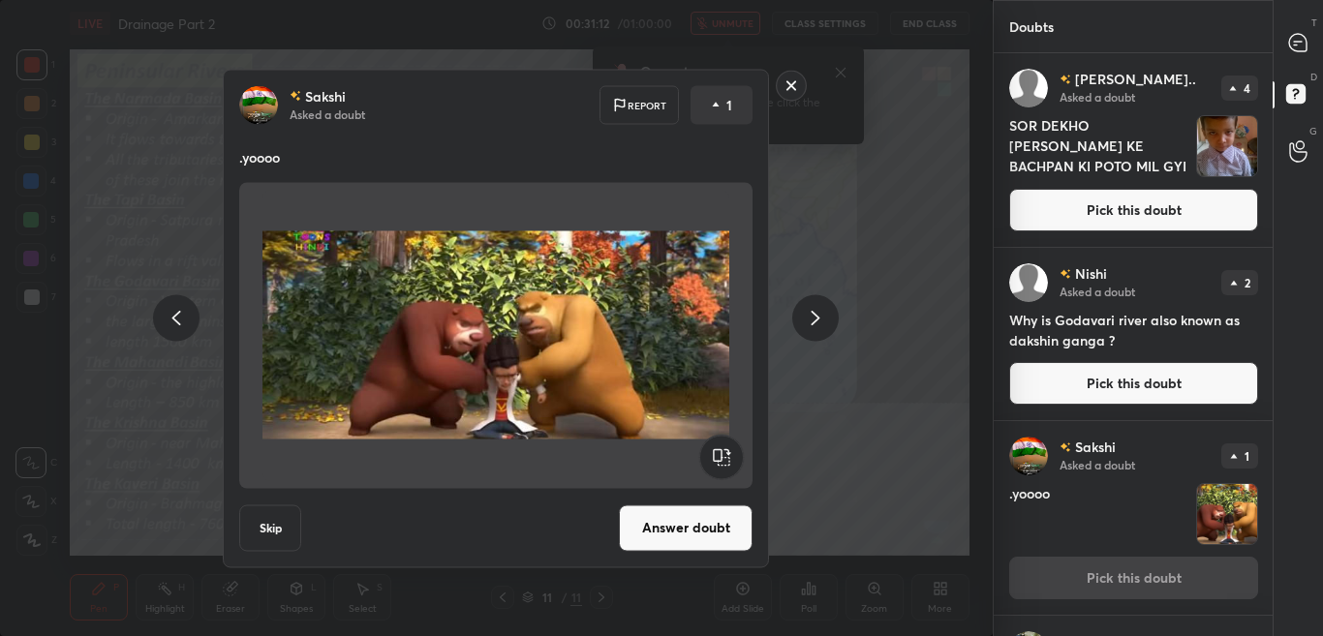
click at [698, 542] on button "Answer doubt" at bounding box center [686, 527] width 134 height 46
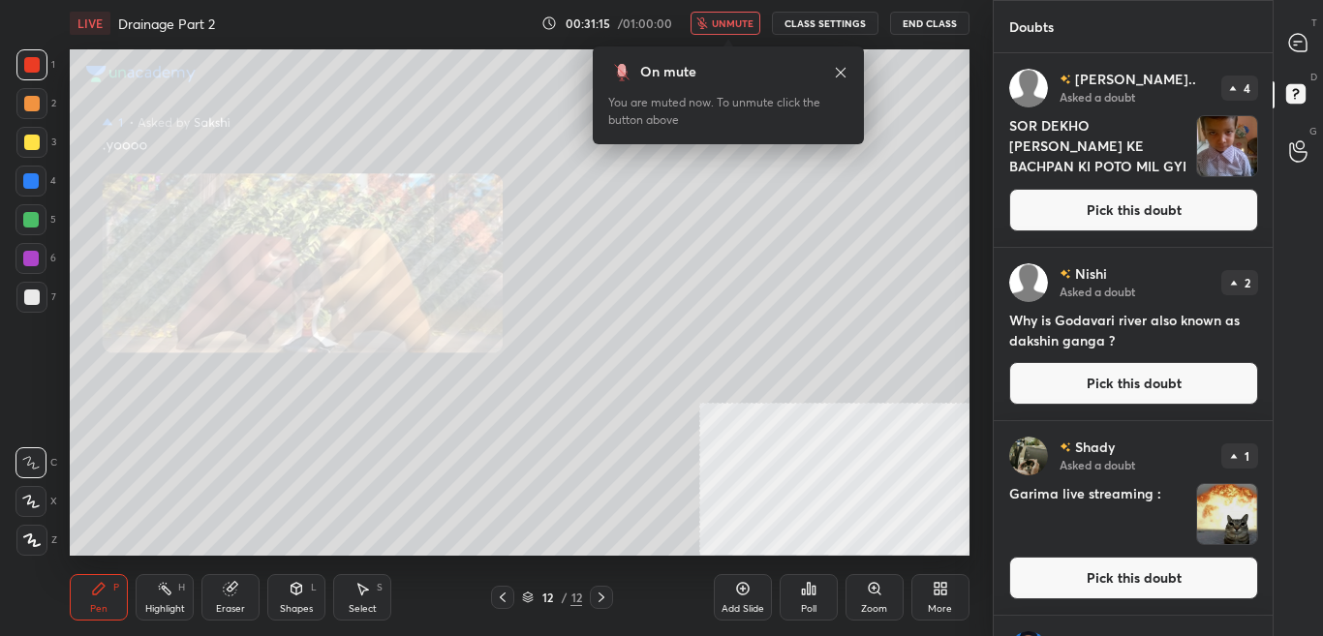
click at [504, 598] on icon at bounding box center [502, 597] width 15 height 15
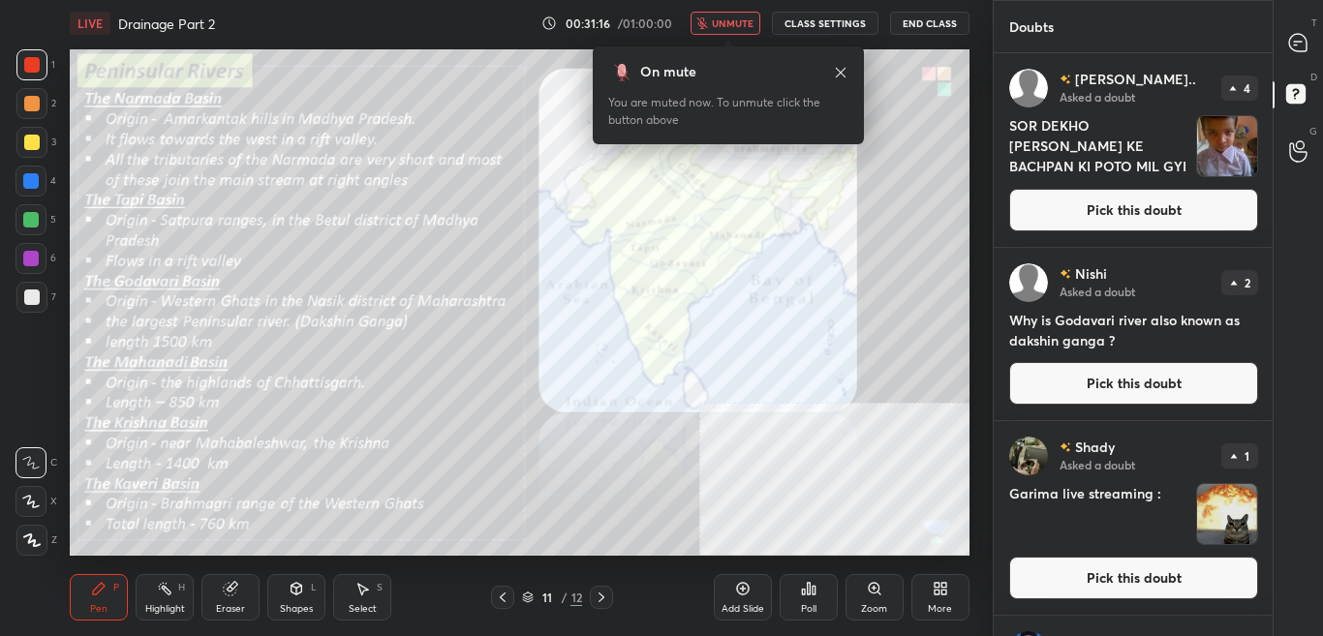
click at [734, 18] on span "unmute" at bounding box center [733, 23] width 42 height 14
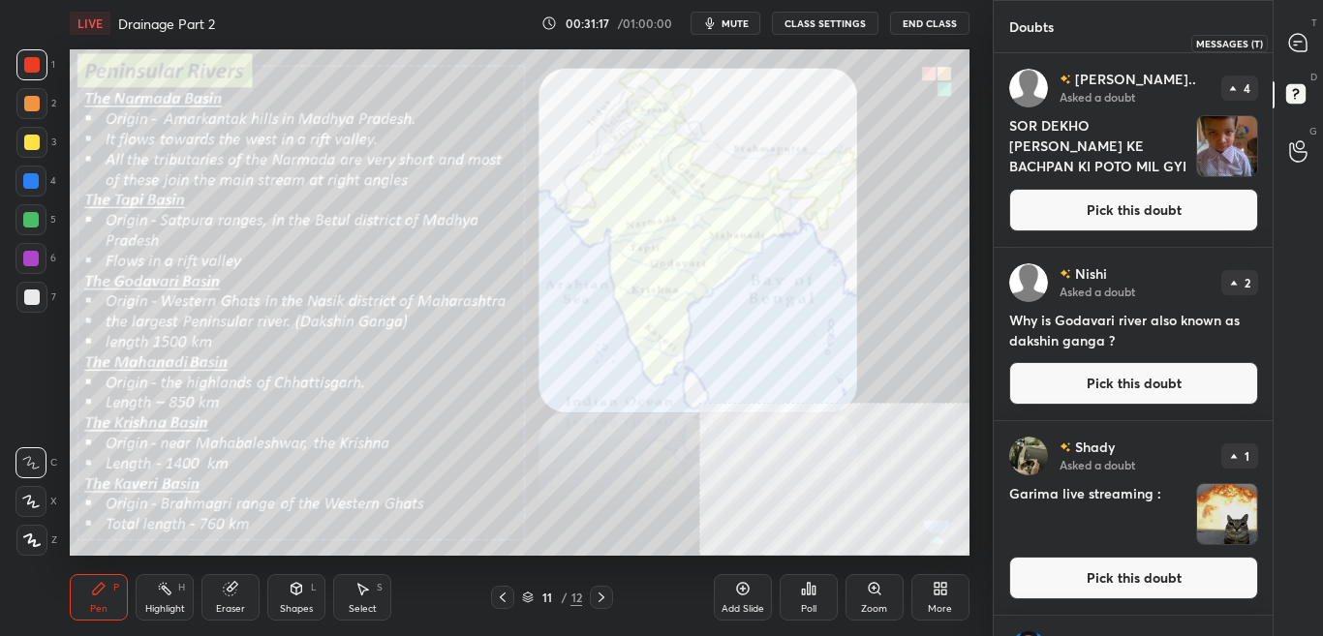
click at [1317, 48] on div at bounding box center [1298, 42] width 39 height 35
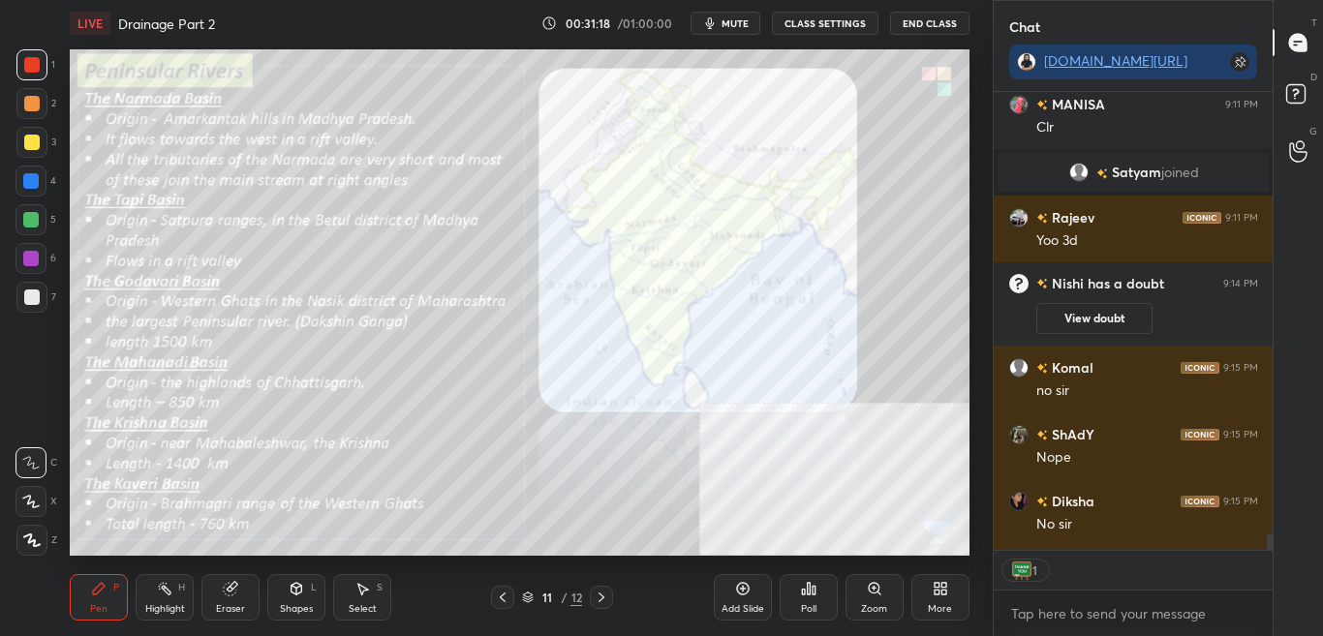
scroll to position [452, 273]
click at [1264, 550] on div "Rajeev 9:11 PM Ys MANISA 9:11 PM Clr Satyam joined Rajeev 9:11 PM Yoo 3d Nishi …" at bounding box center [1133, 364] width 280 height 544
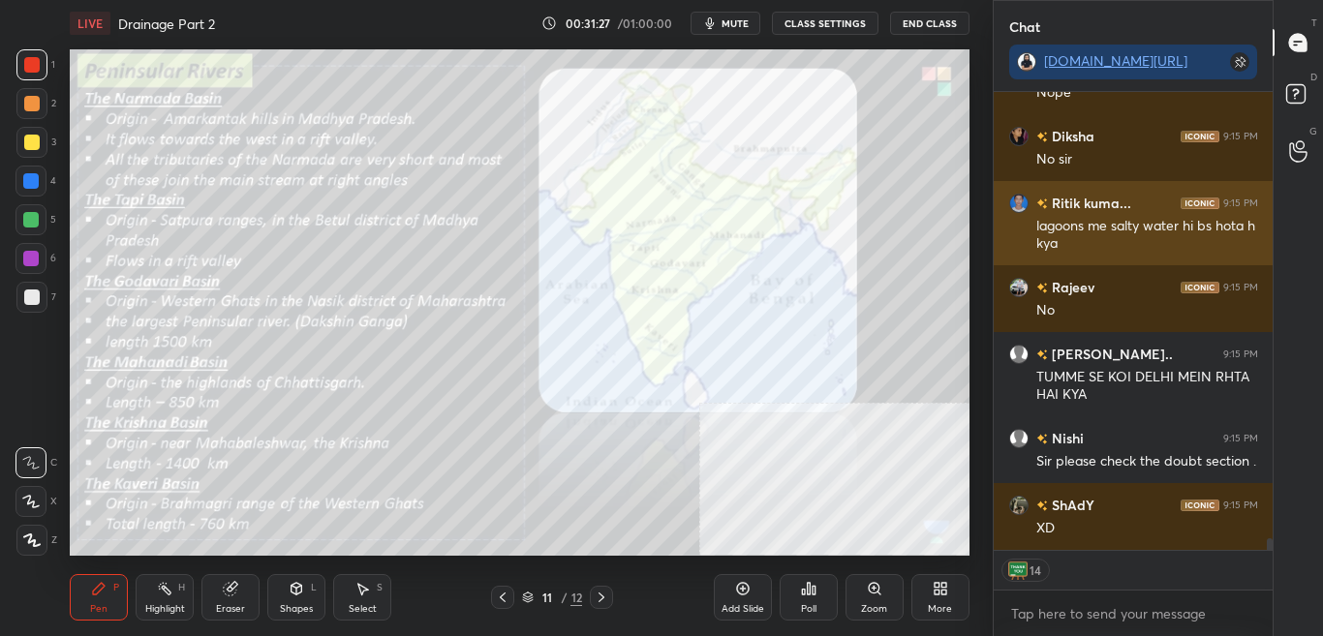
scroll to position [18264, 0]
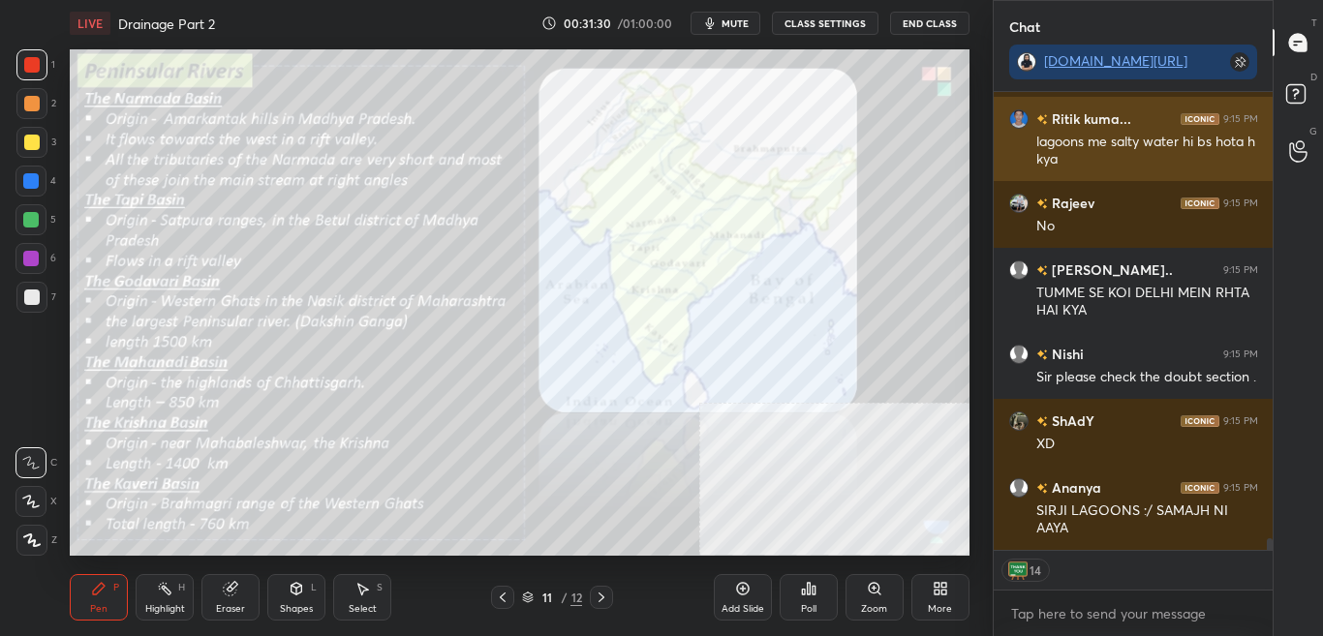
click at [1111, 123] on h6 "Ritik kuma..." at bounding box center [1112, 118] width 129 height 20
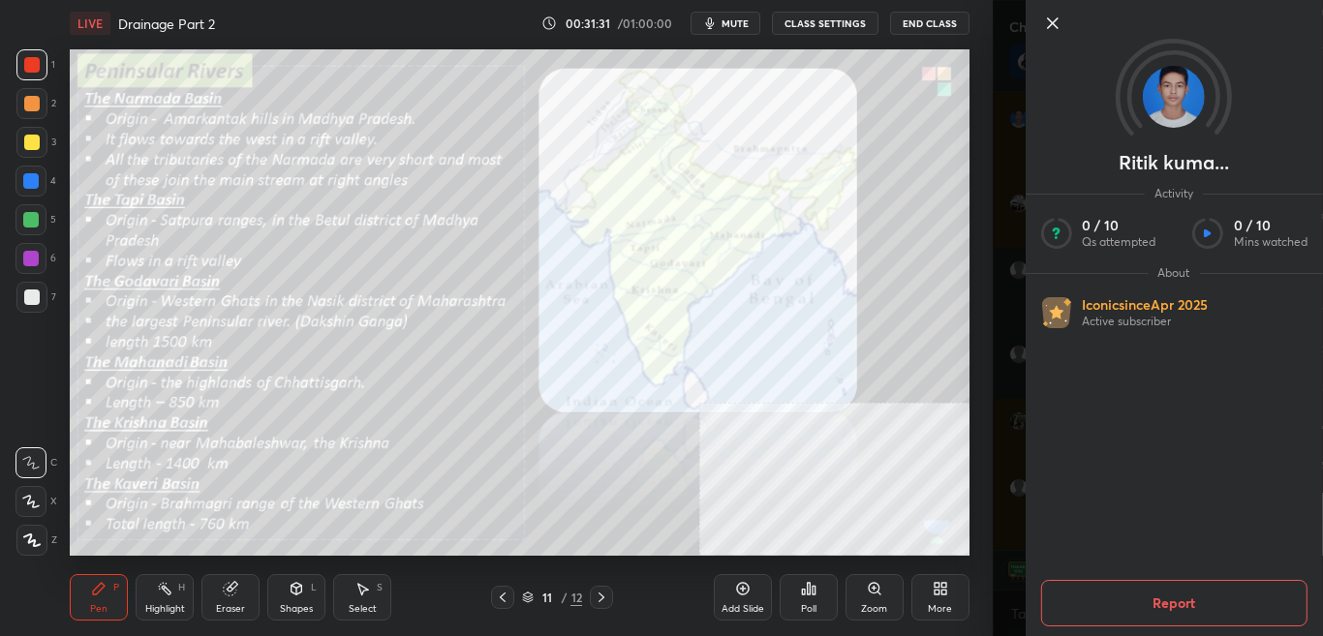
click at [984, 166] on div "1 2 3 4 5 6 7 C X Z C X Z E E Erase all H H LIVE Drainage Part 2 00:31:31 / 01:…" at bounding box center [496, 318] width 993 height 636
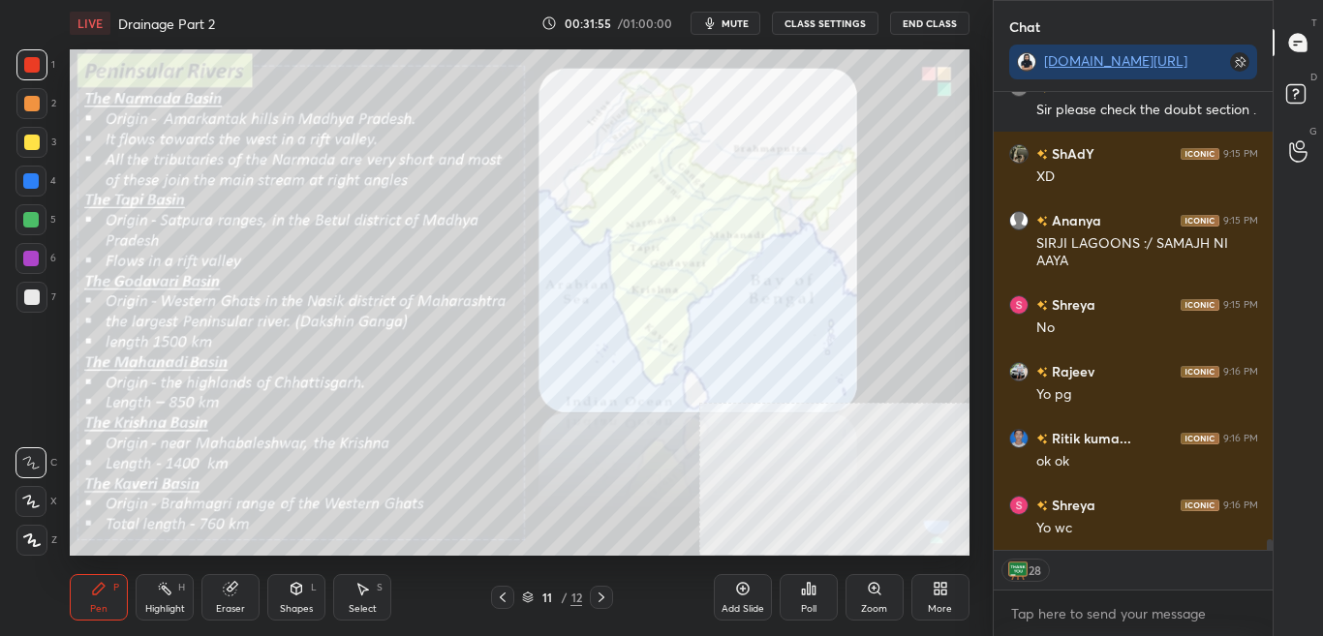
scroll to position [18598, 0]
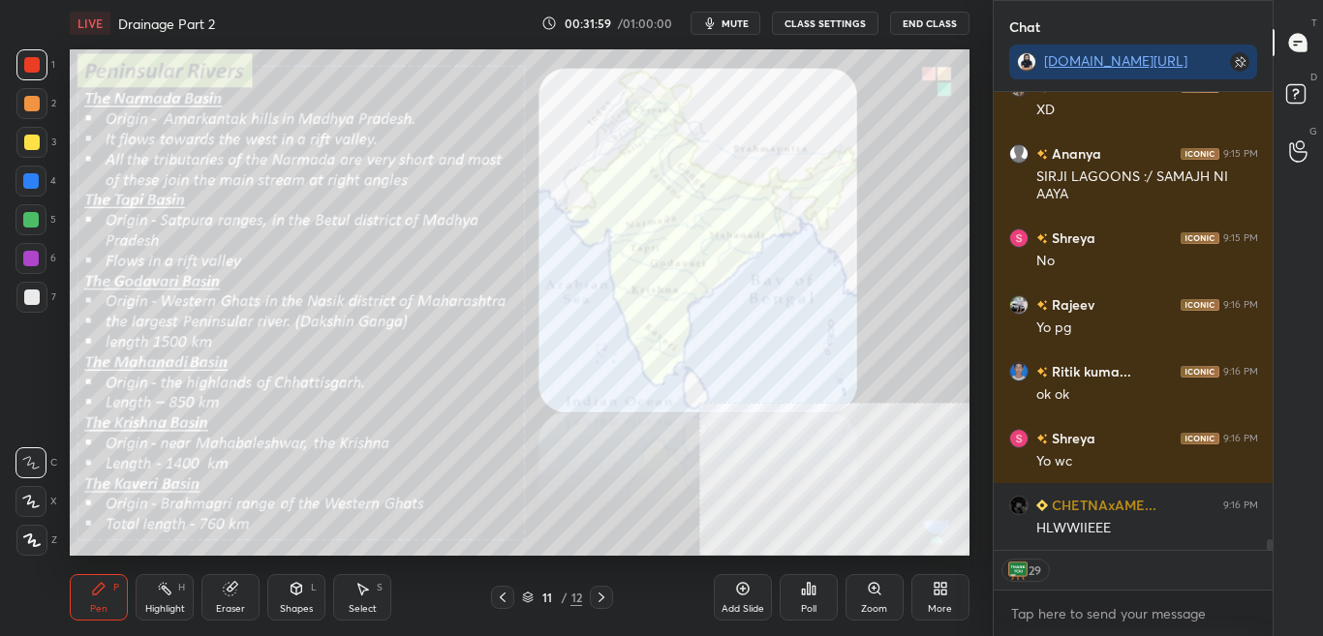
click at [502, 600] on icon at bounding box center [502, 597] width 15 height 15
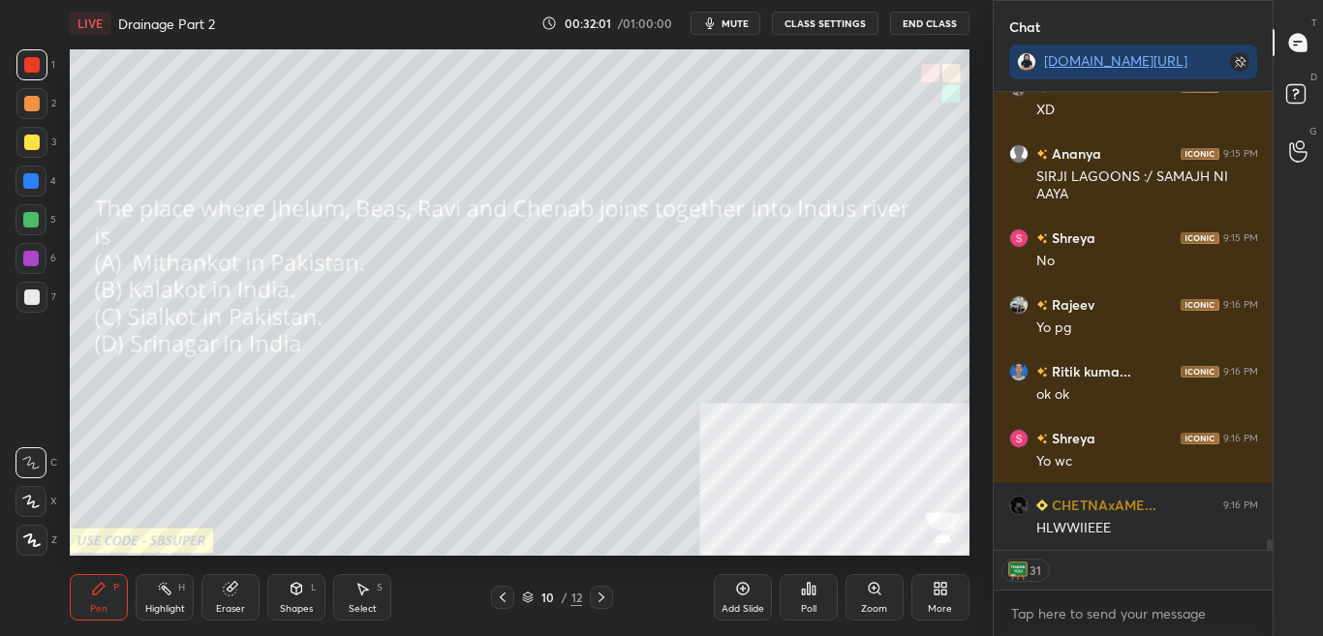
click at [597, 595] on icon at bounding box center [601, 597] width 15 height 15
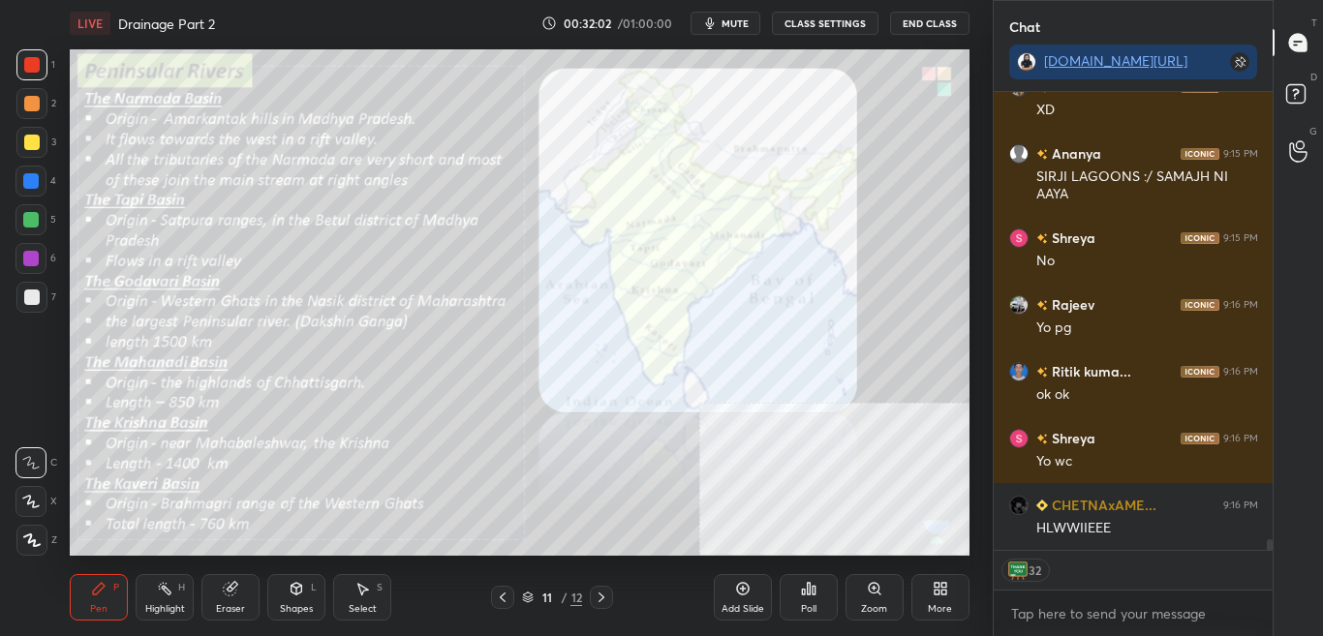
click at [599, 596] on icon at bounding box center [601, 597] width 15 height 15
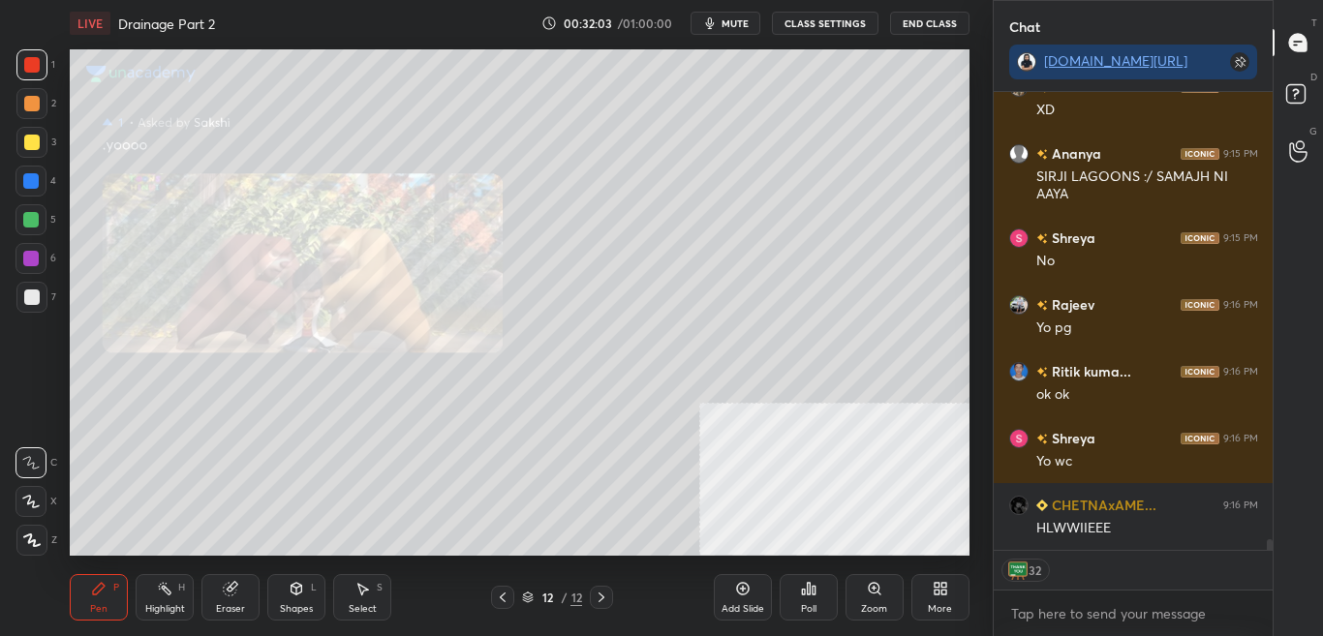
scroll to position [18665, 0]
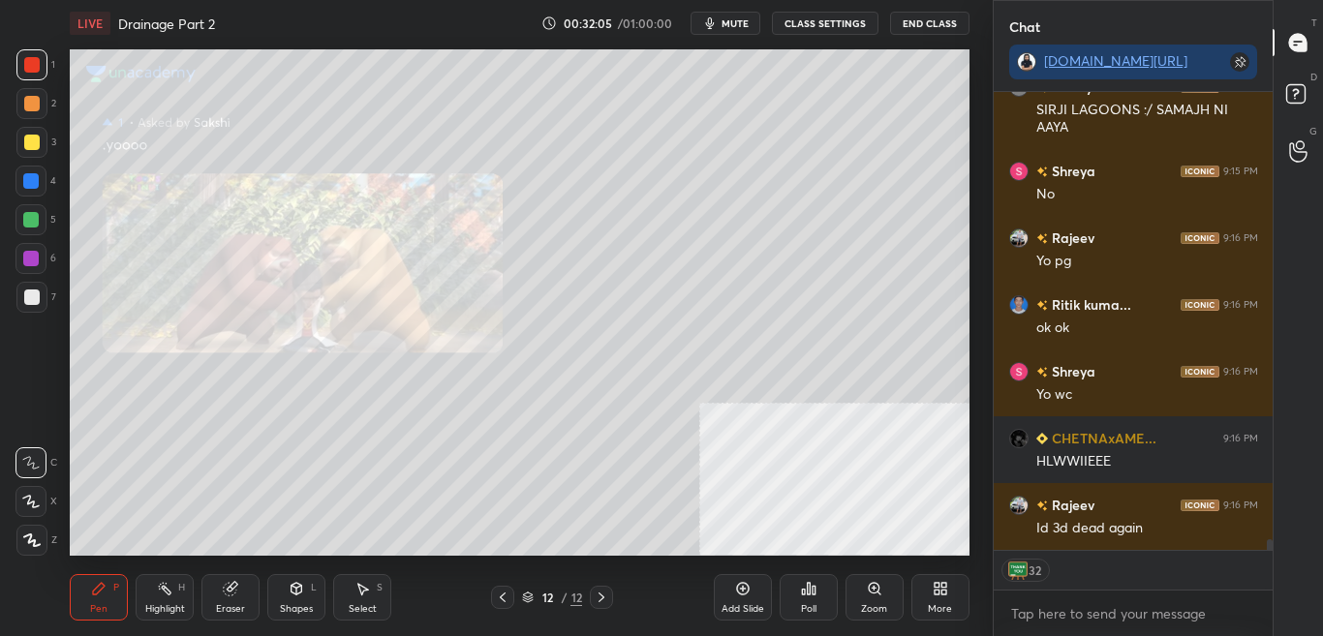
click at [868, 609] on div "Zoom" at bounding box center [874, 609] width 26 height 10
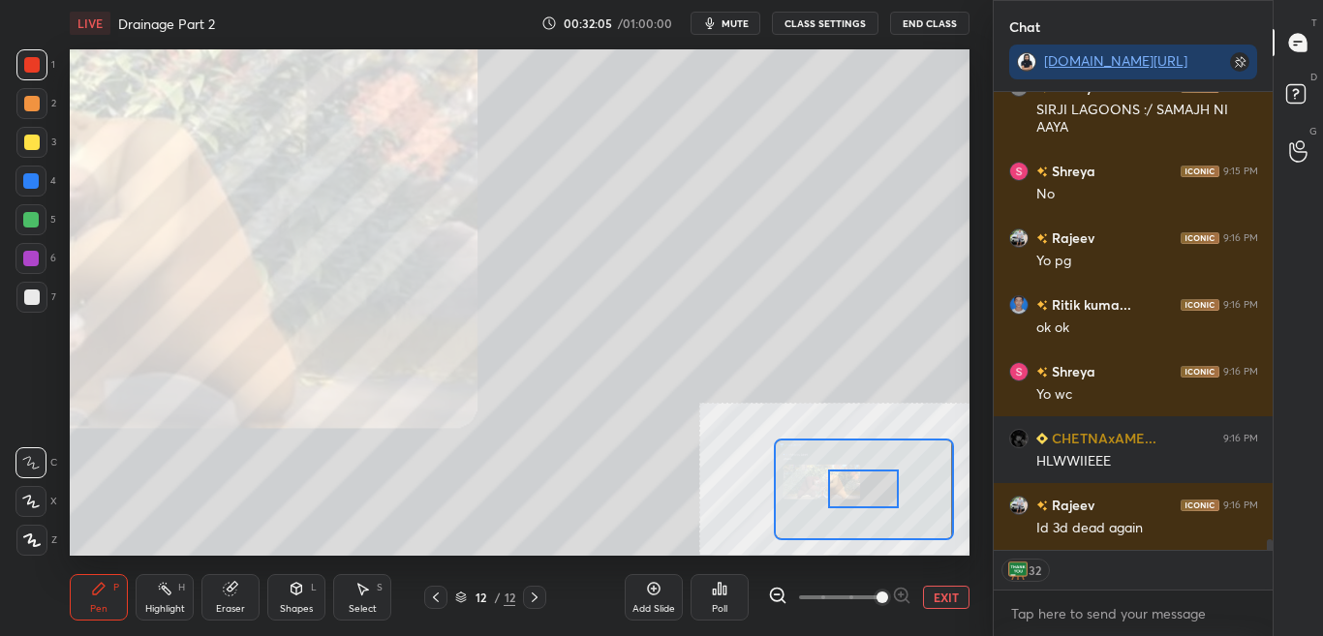
click at [874, 604] on span at bounding box center [839, 597] width 81 height 29
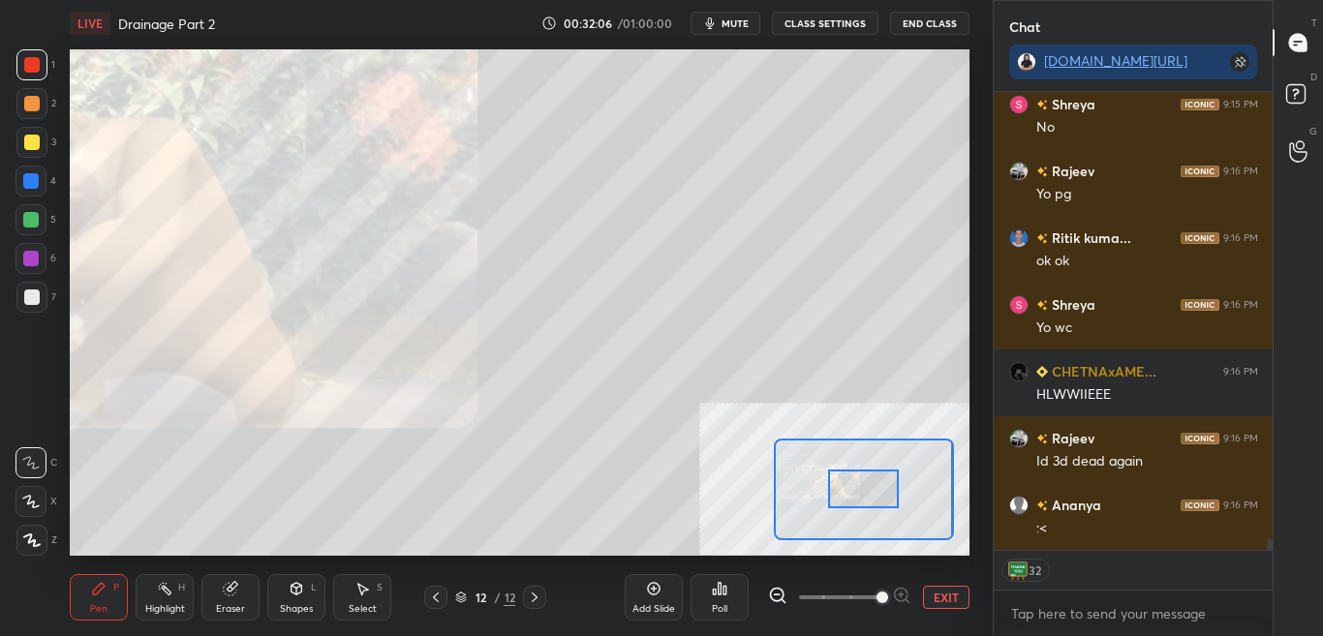
drag, startPoint x: 847, startPoint y: 485, endPoint x: 815, endPoint y: 496, distance: 33.7
click at [828, 496] on div at bounding box center [863, 489] width 71 height 39
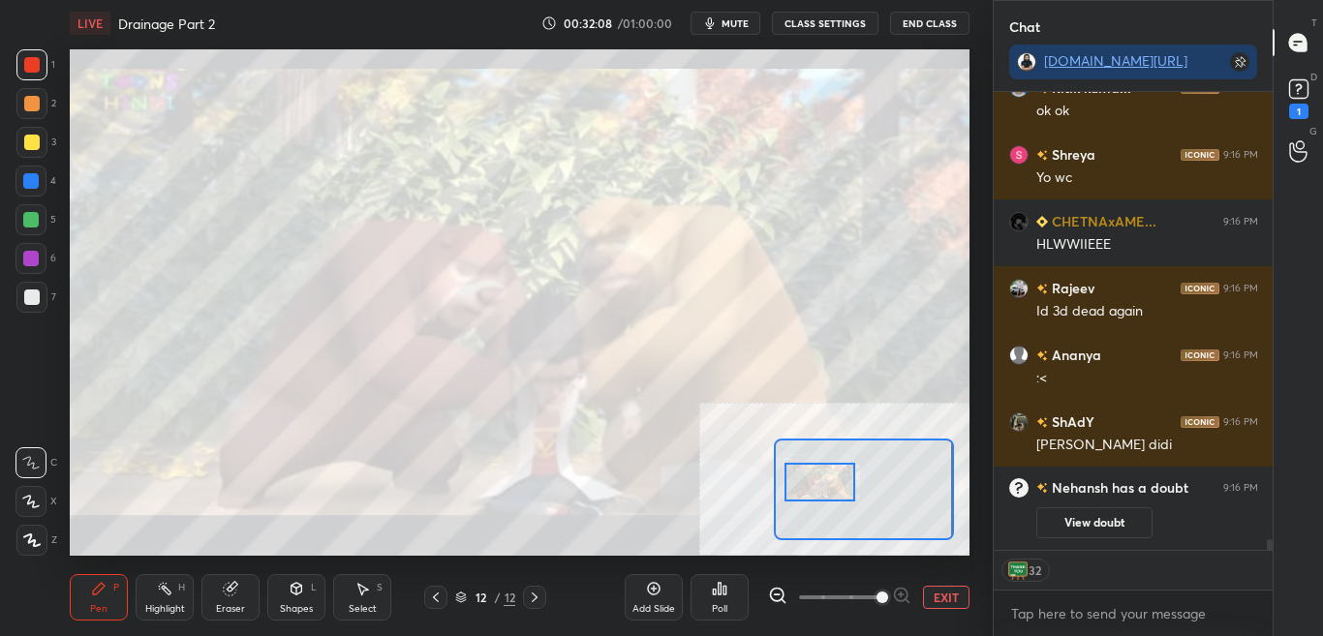
scroll to position [18218, 0]
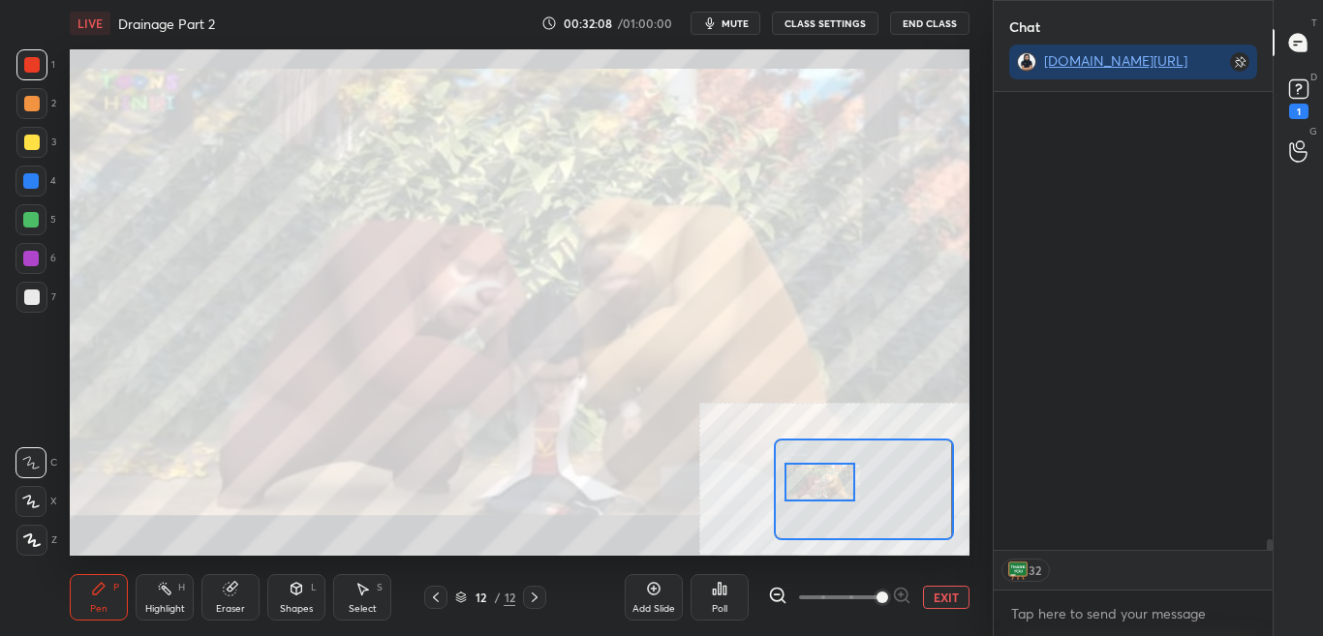
click at [820, 483] on div at bounding box center [819, 482] width 71 height 39
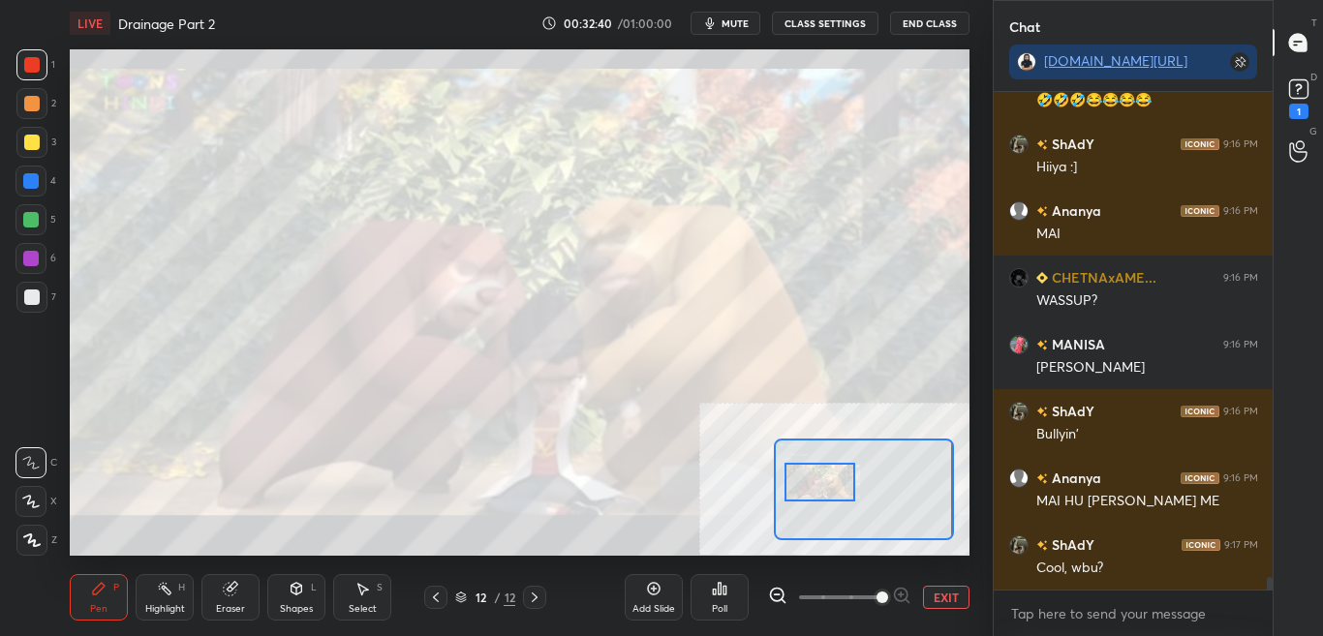
scroll to position [19167, 0]
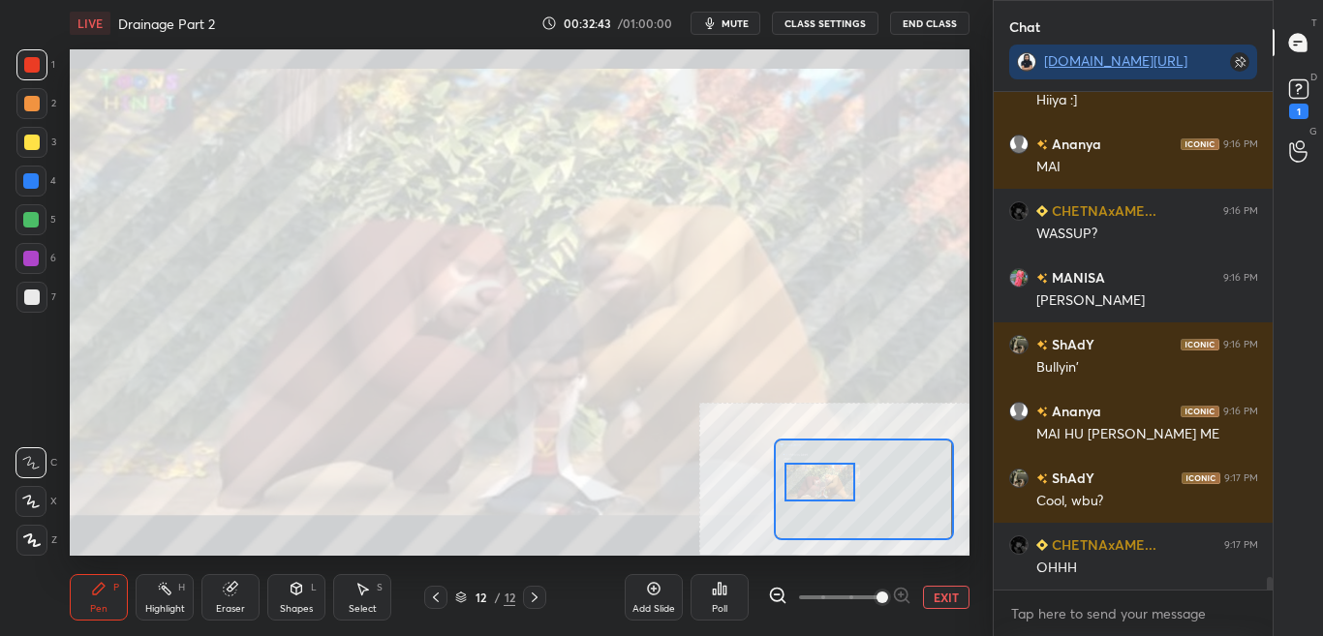
click at [940, 595] on button "EXIT" at bounding box center [946, 597] width 46 height 23
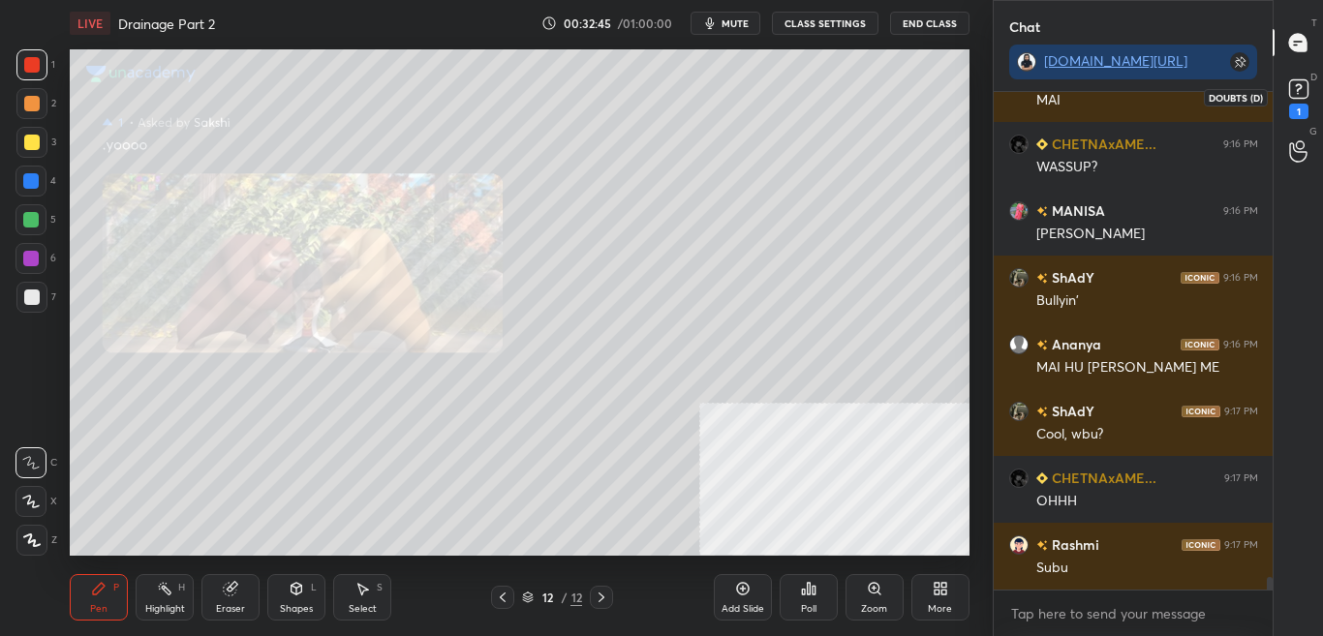
click at [1320, 105] on div "D Doubts (D) 1" at bounding box center [1297, 97] width 49 height 54
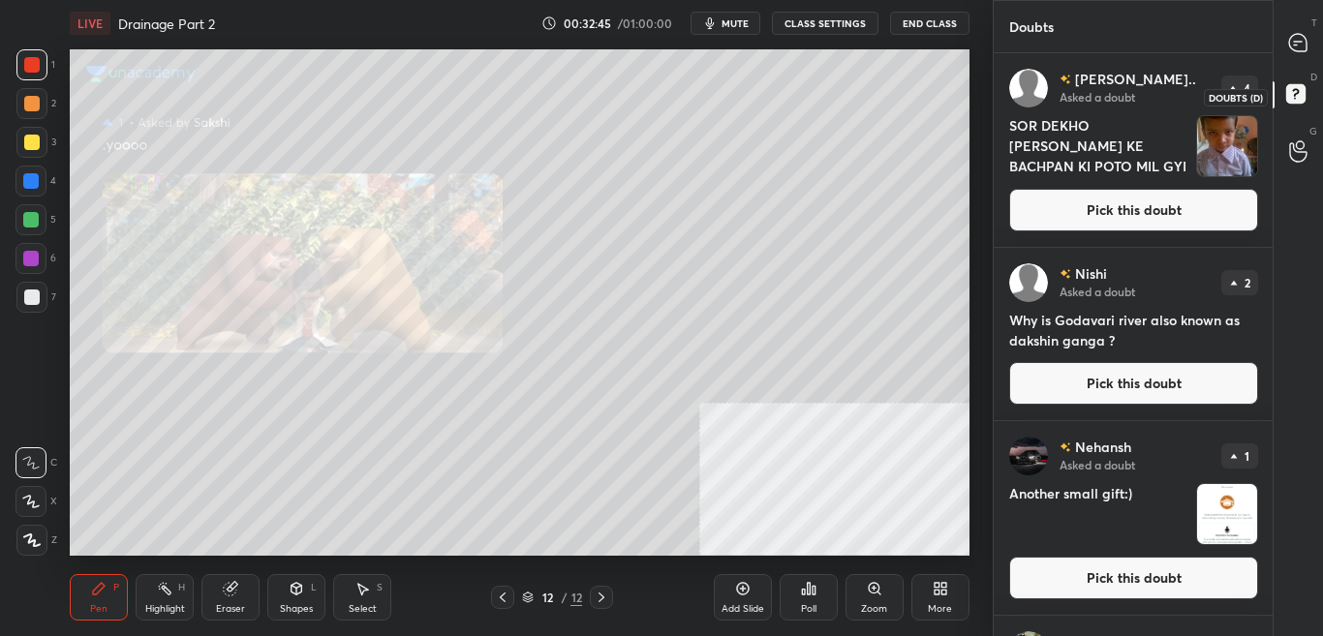
scroll to position [577, 273]
click at [1210, 590] on button "Pick this doubt" at bounding box center [1133, 578] width 249 height 43
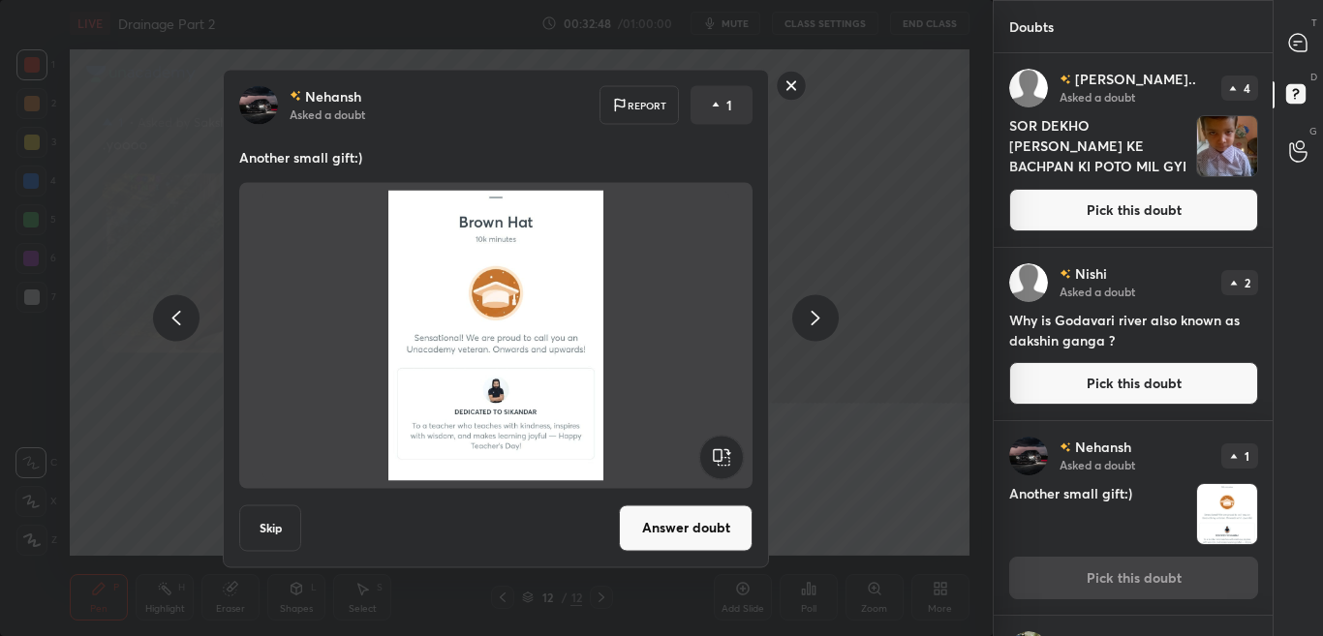
click at [705, 520] on button "Answer doubt" at bounding box center [686, 527] width 134 height 46
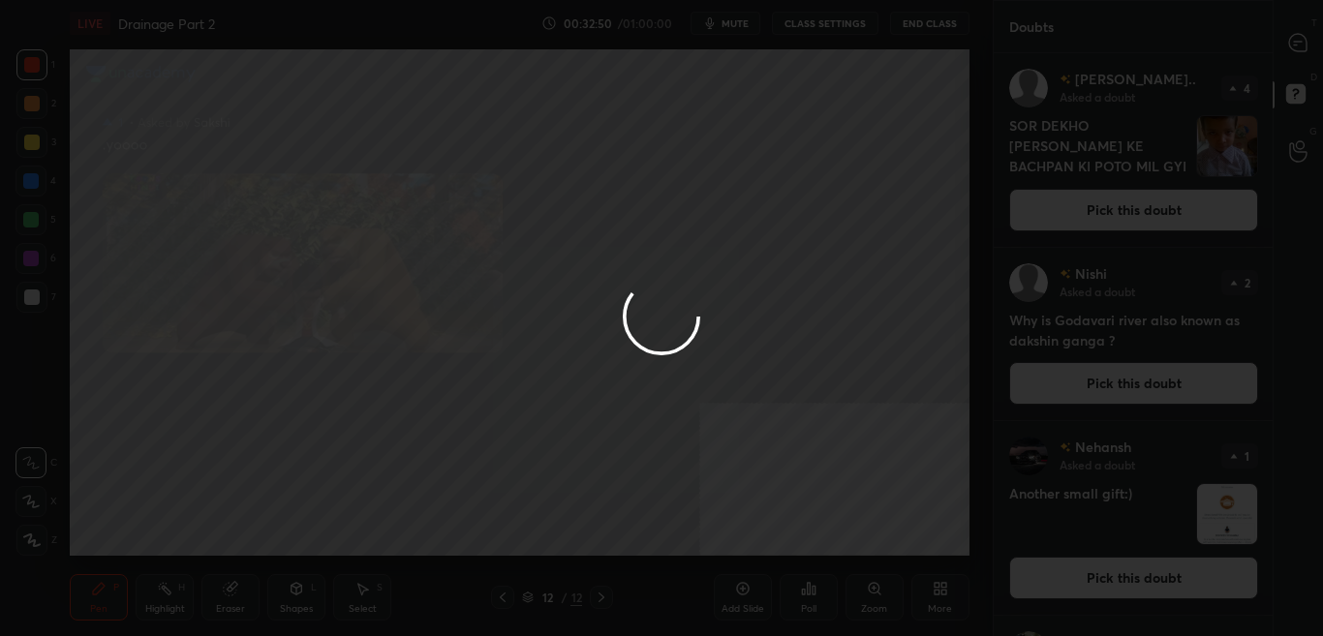
click at [1310, 45] on div at bounding box center [1298, 42] width 39 height 35
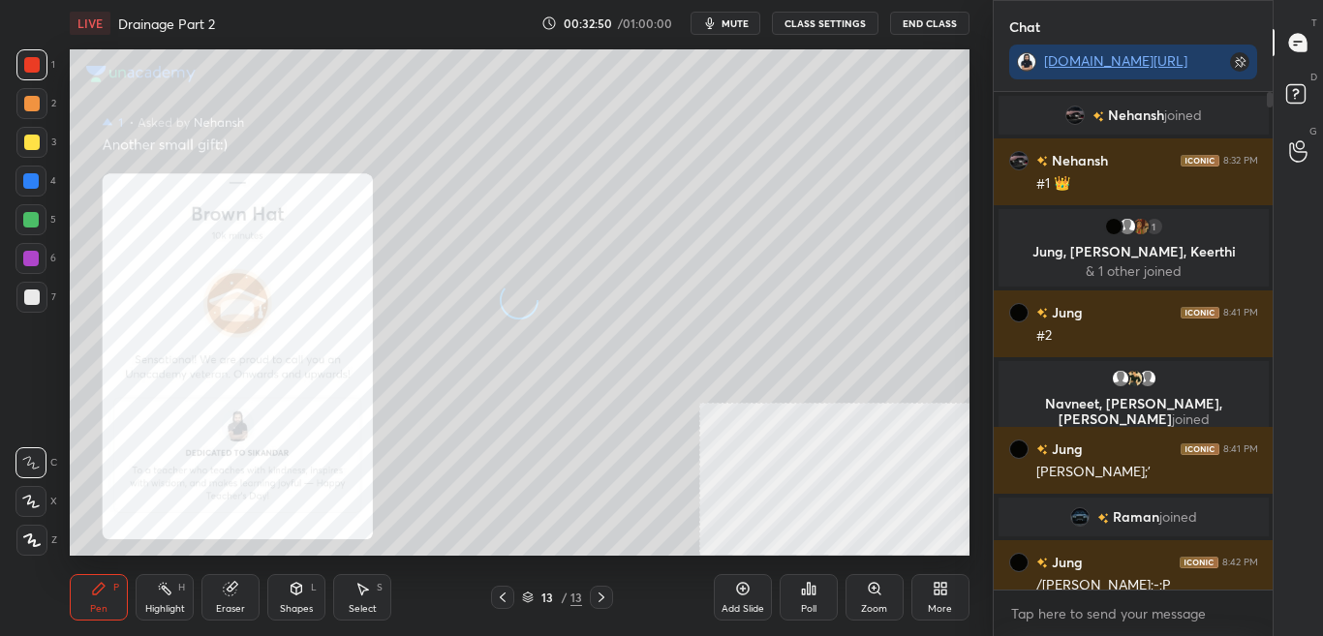
click at [1315, 36] on div at bounding box center [1298, 42] width 39 height 35
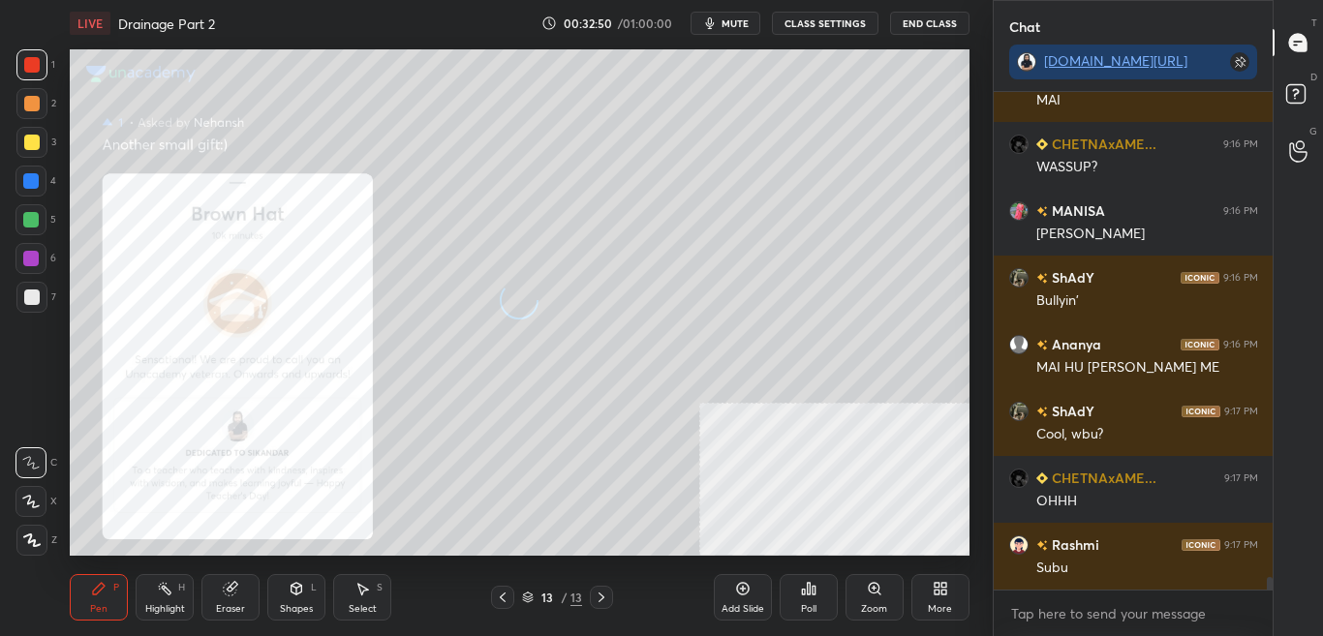
scroll to position [492, 273]
click at [1316, 38] on div at bounding box center [1298, 42] width 39 height 35
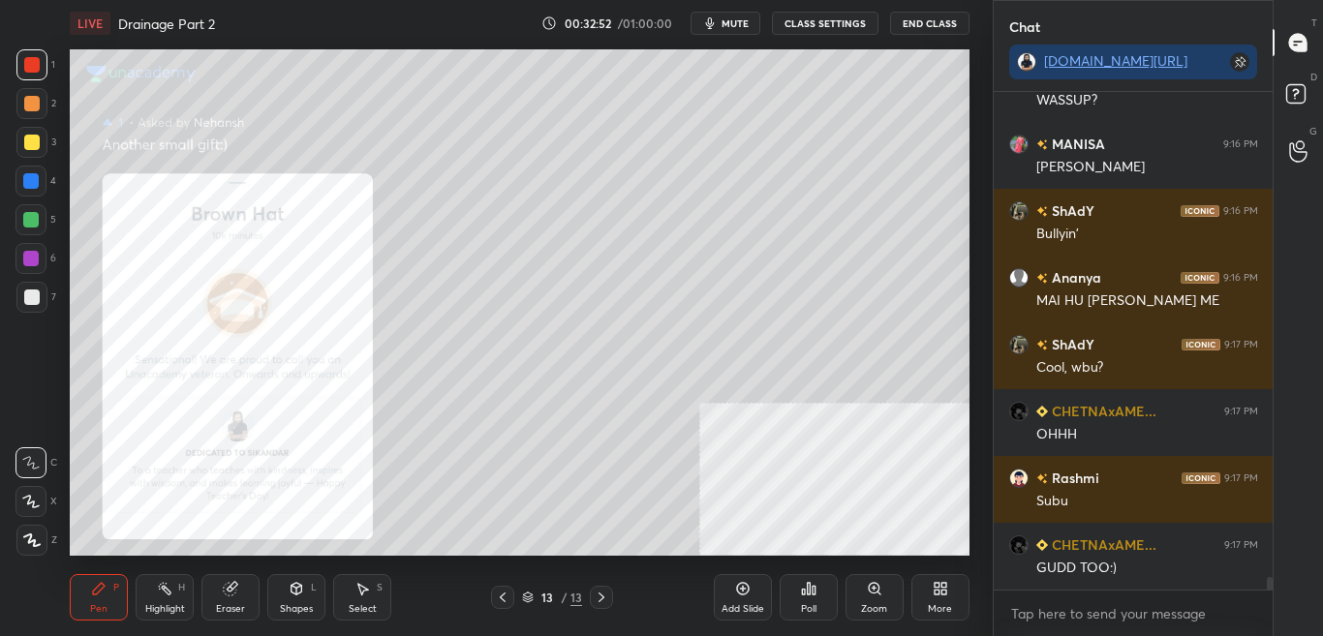
click at [875, 609] on div "Zoom" at bounding box center [874, 609] width 26 height 10
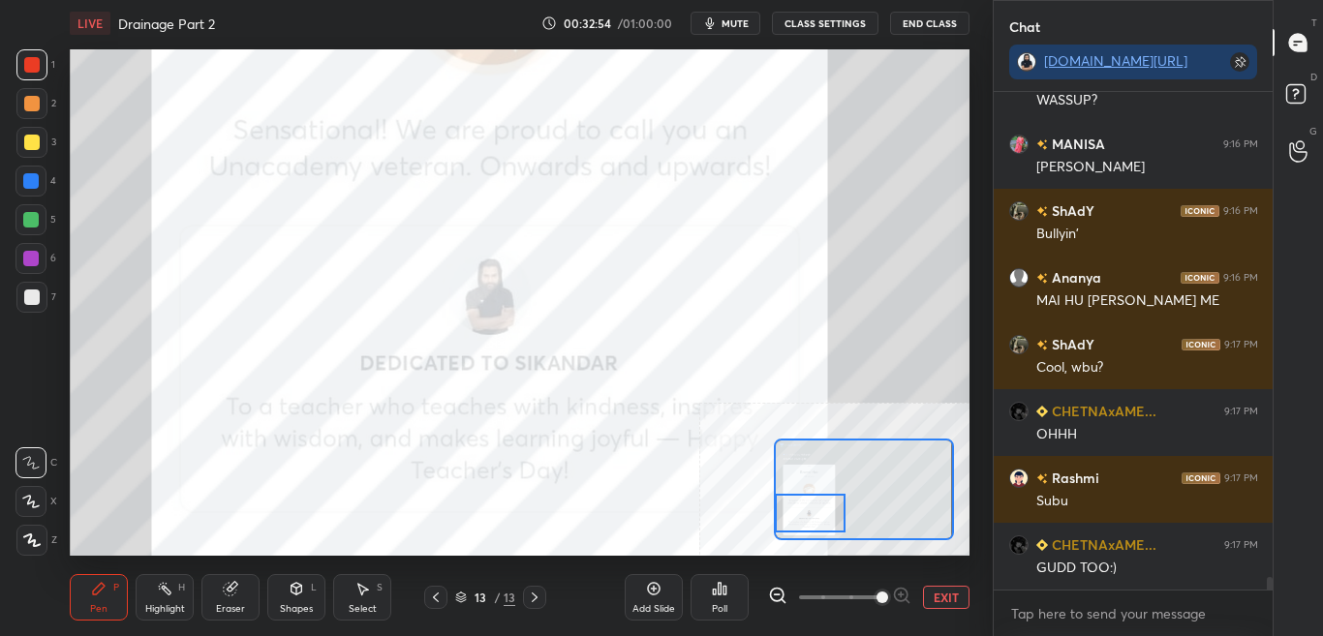
drag, startPoint x: 791, startPoint y: 511, endPoint x: 773, endPoint y: 511, distance: 18.4
click at [774, 511] on div at bounding box center [864, 489] width 180 height 101
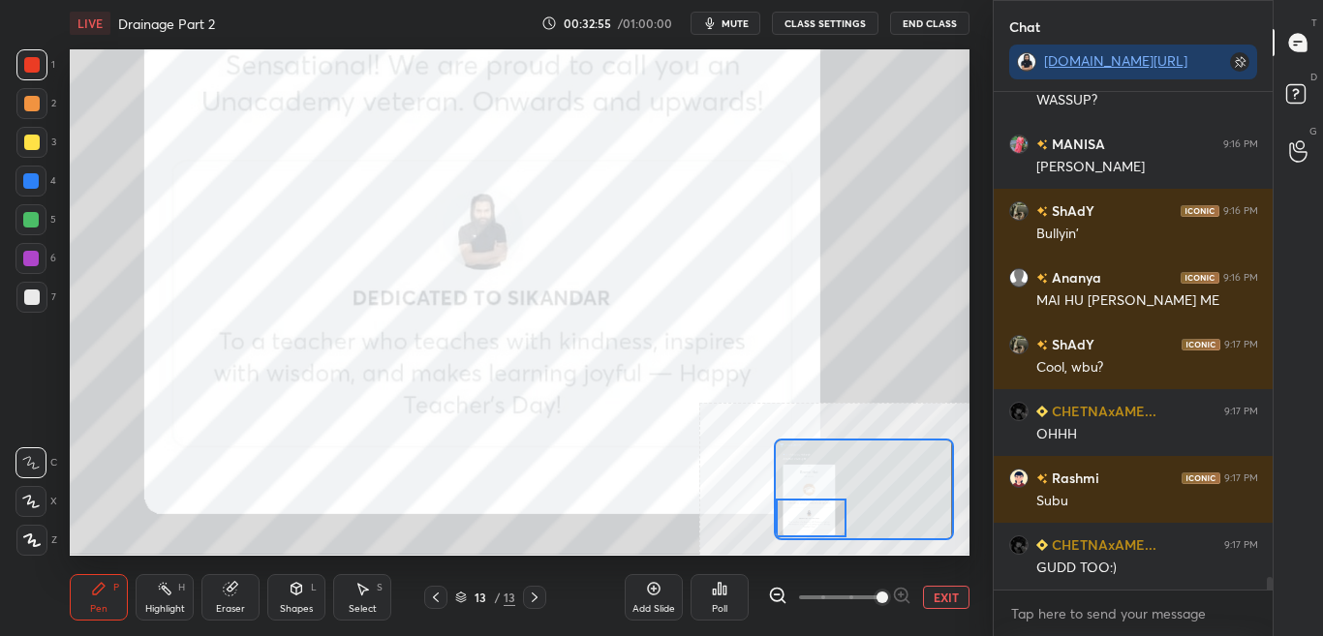
click at [784, 508] on div at bounding box center [811, 518] width 71 height 39
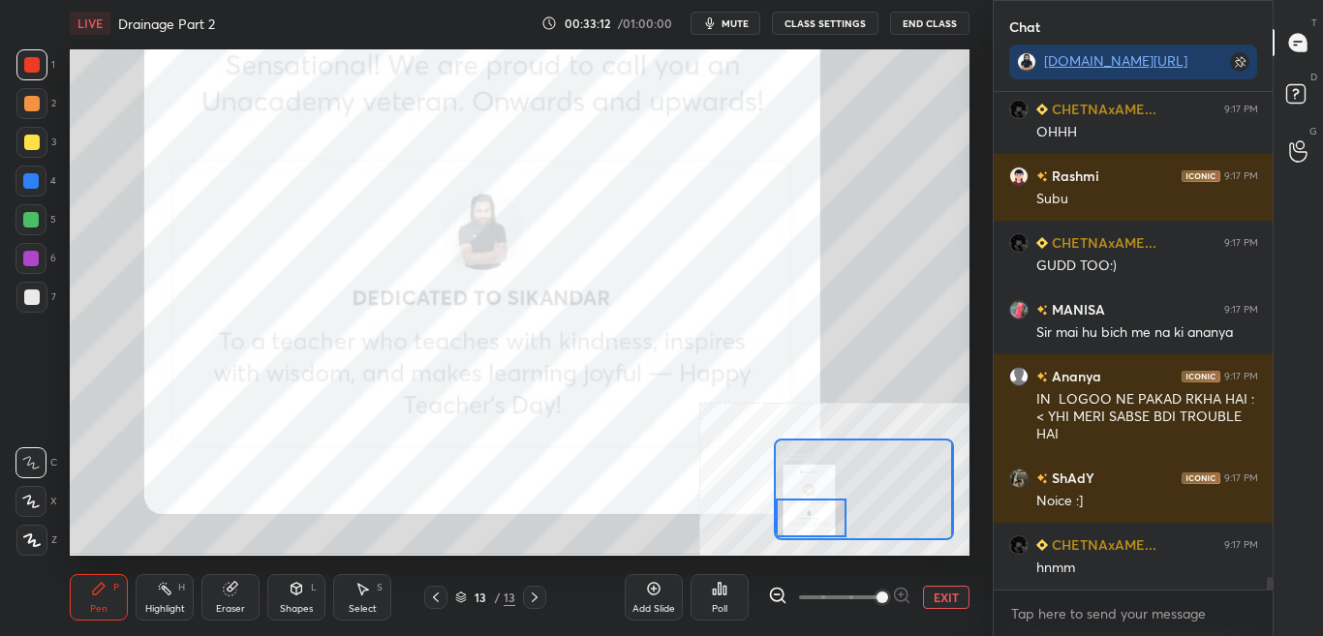
click at [929, 601] on button "EXIT" at bounding box center [946, 597] width 46 height 23
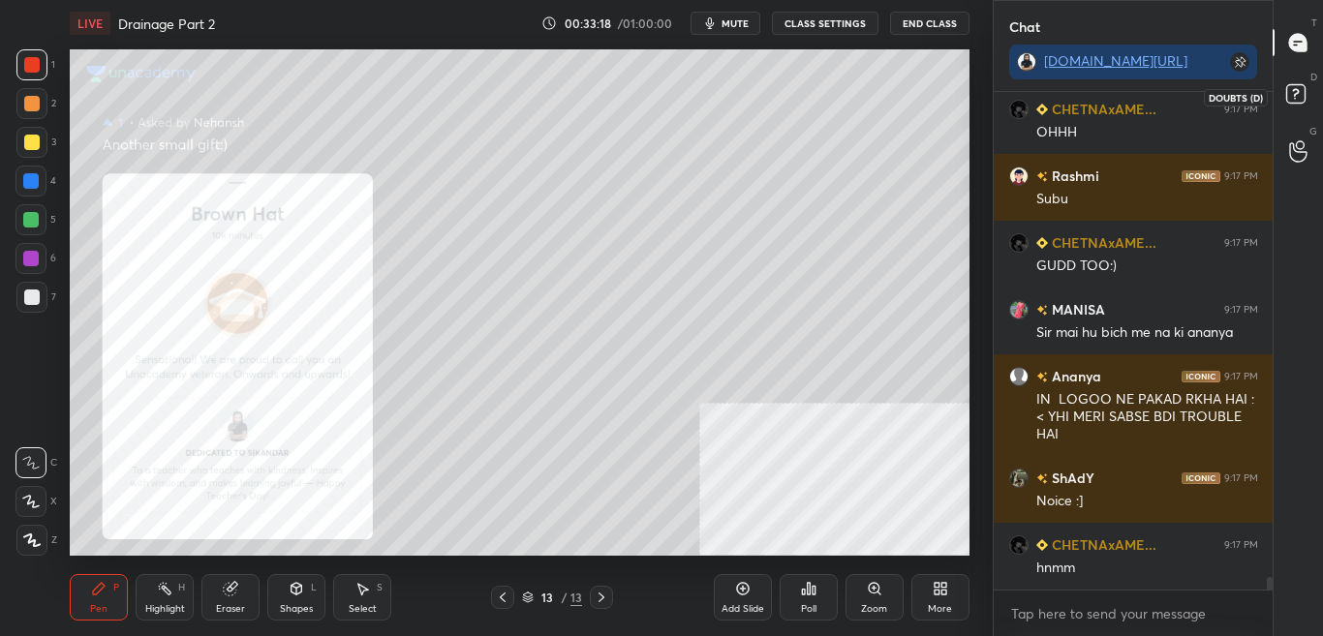
click at [1318, 93] on div "D Doubts (D)" at bounding box center [1297, 97] width 49 height 54
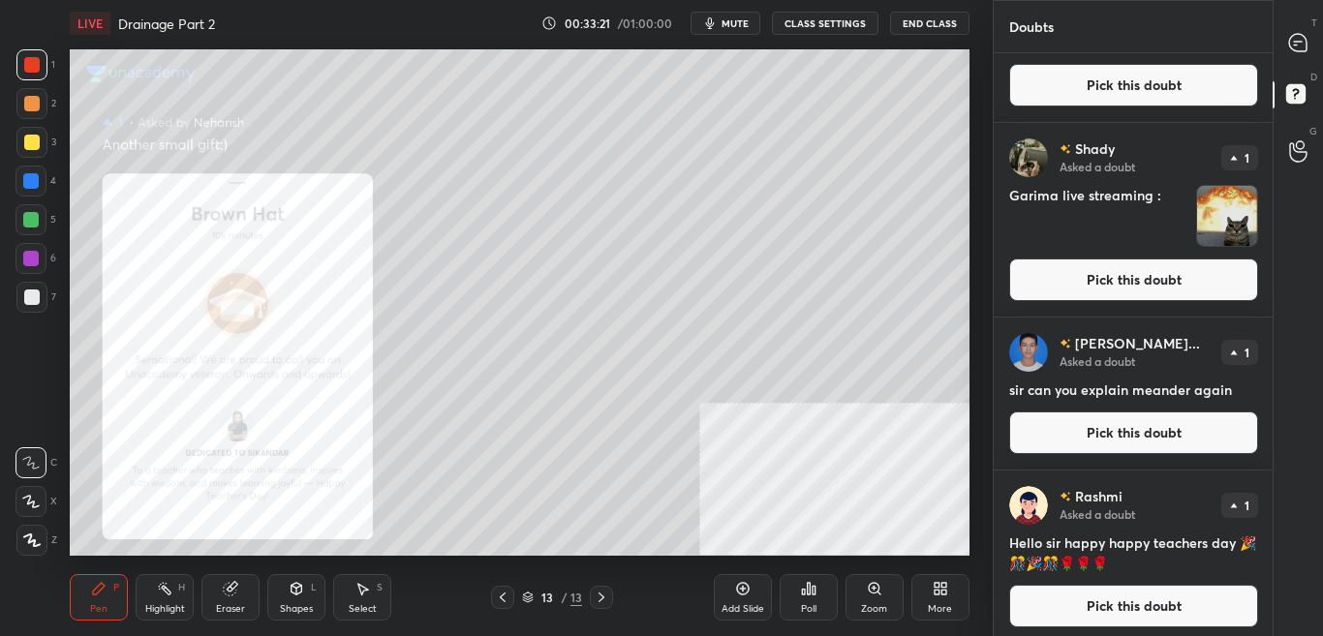
scroll to position [306, 0]
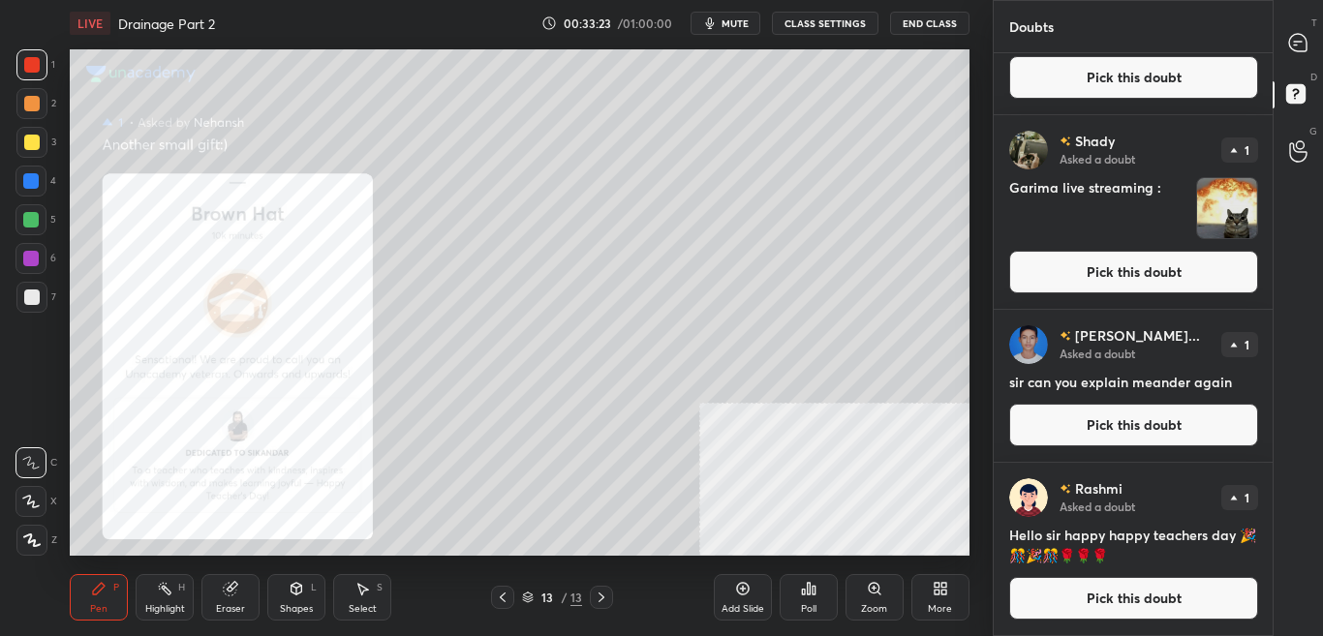
click at [1189, 604] on button "Pick this doubt" at bounding box center [1133, 598] width 249 height 43
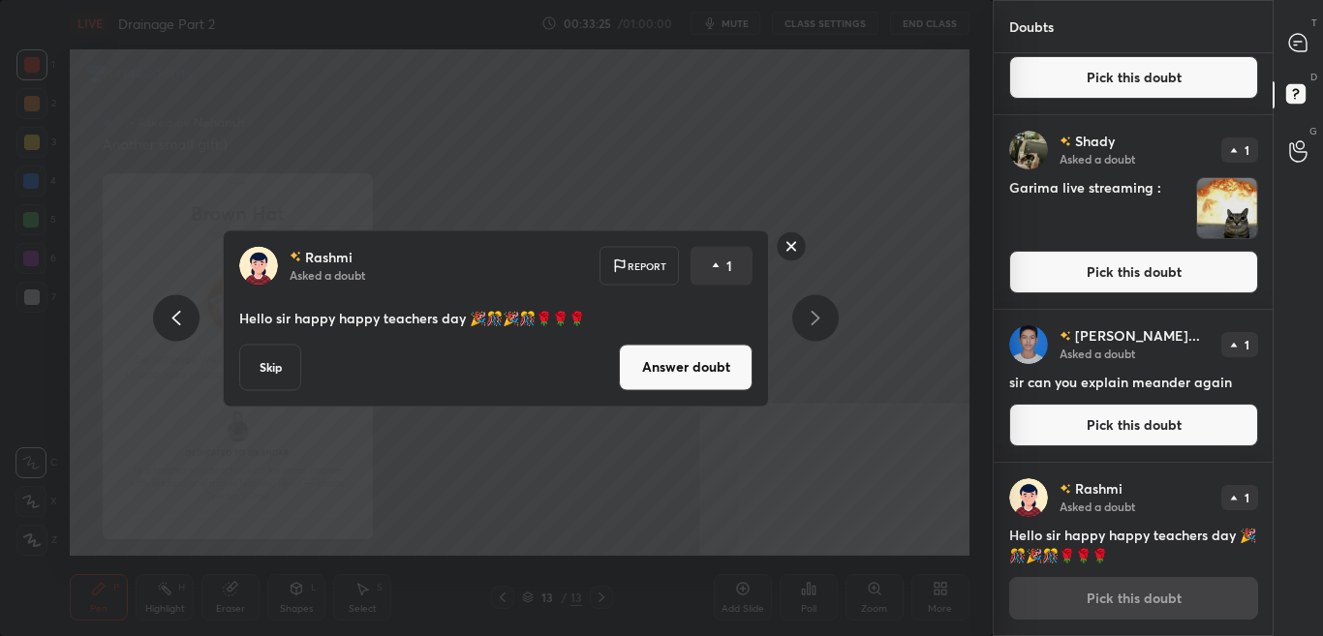
click at [733, 363] on button "Answer doubt" at bounding box center [686, 367] width 134 height 46
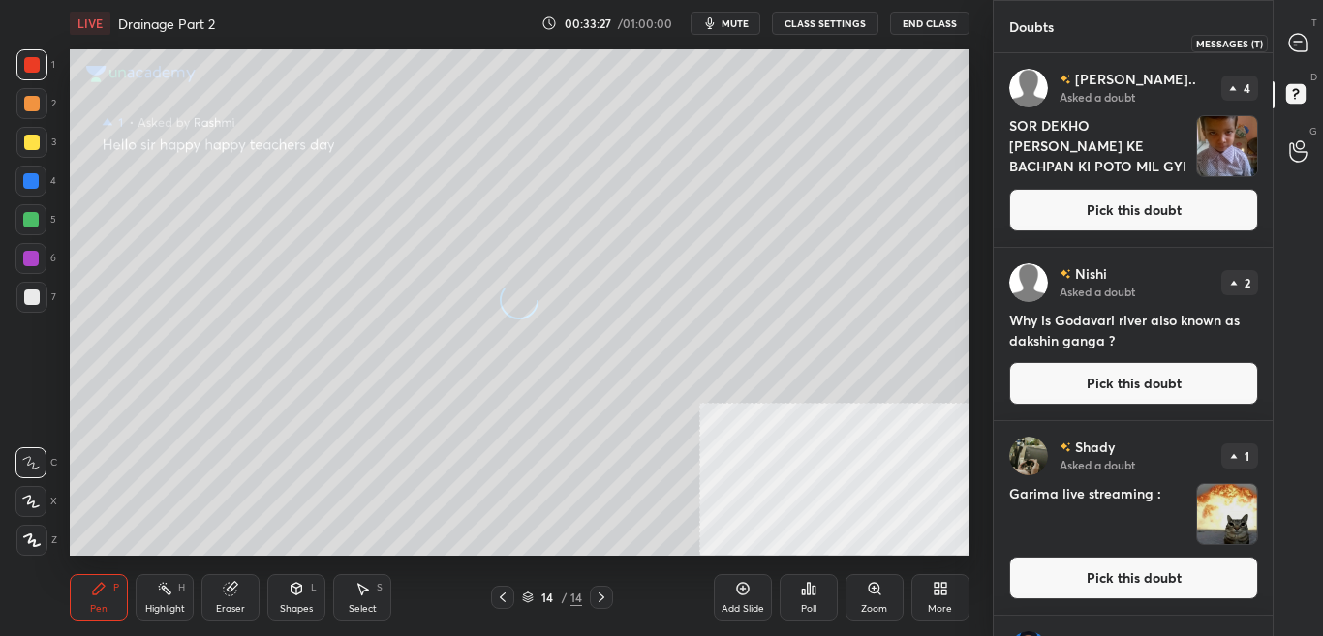
click at [1309, 50] on div at bounding box center [1298, 42] width 39 height 35
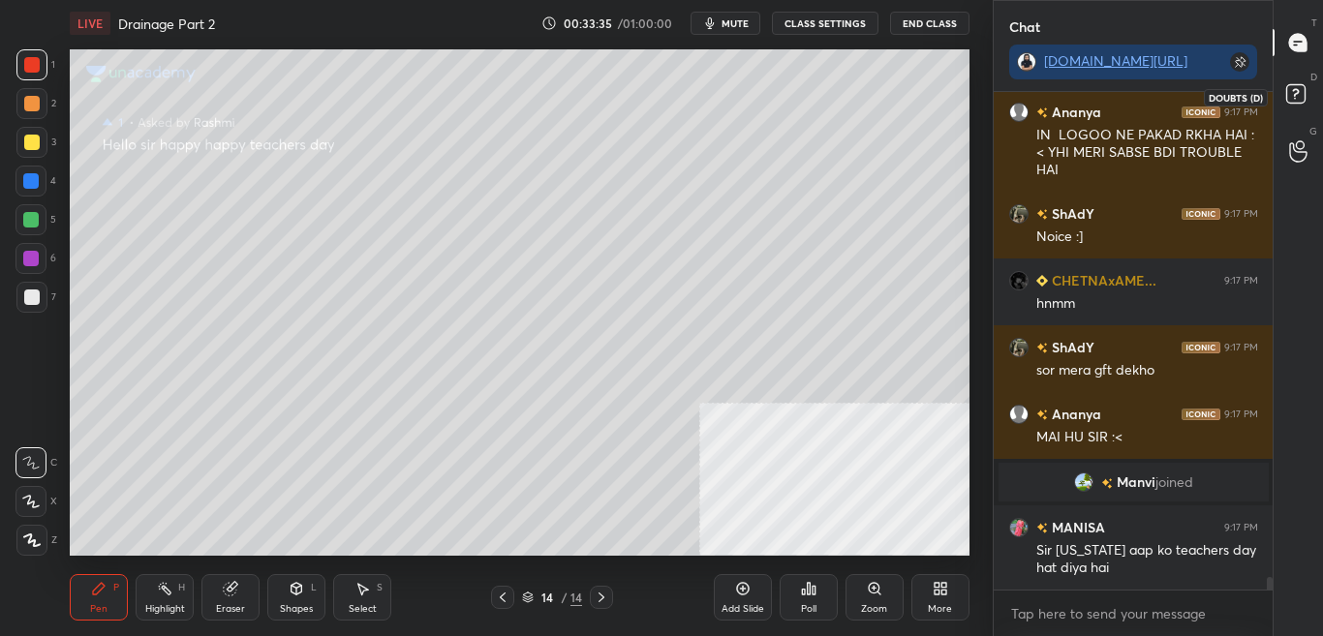
scroll to position [19238, 0]
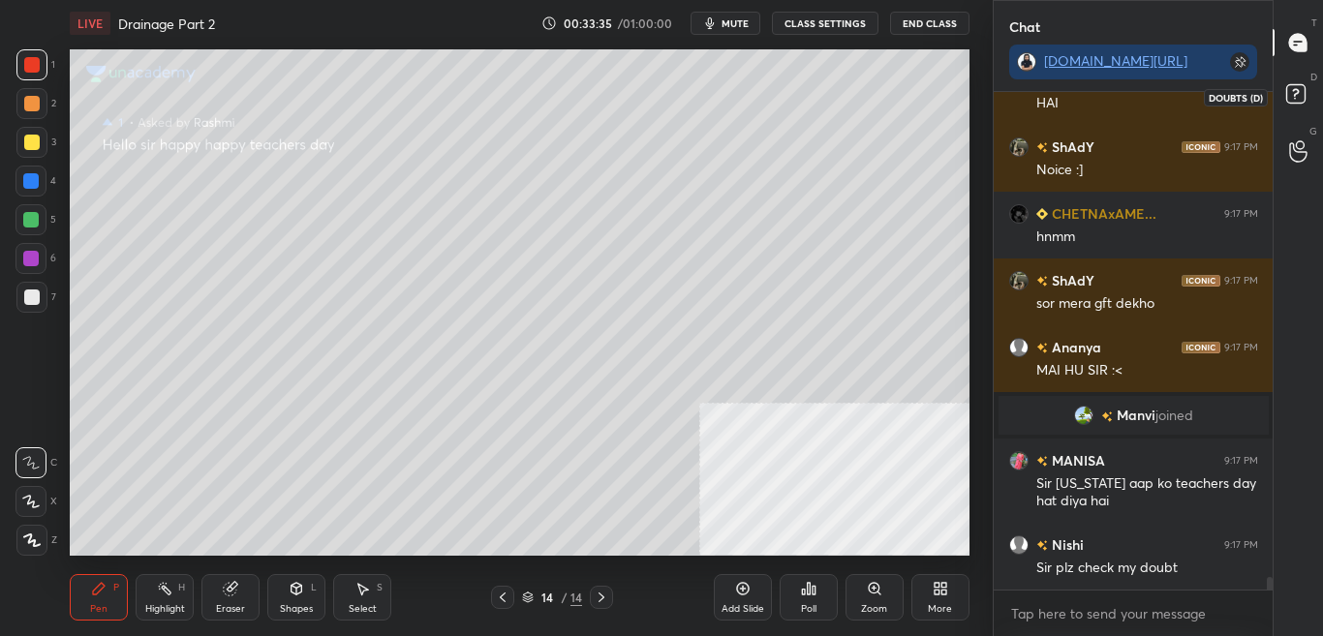
click at [1312, 97] on icon at bounding box center [1298, 96] width 35 height 35
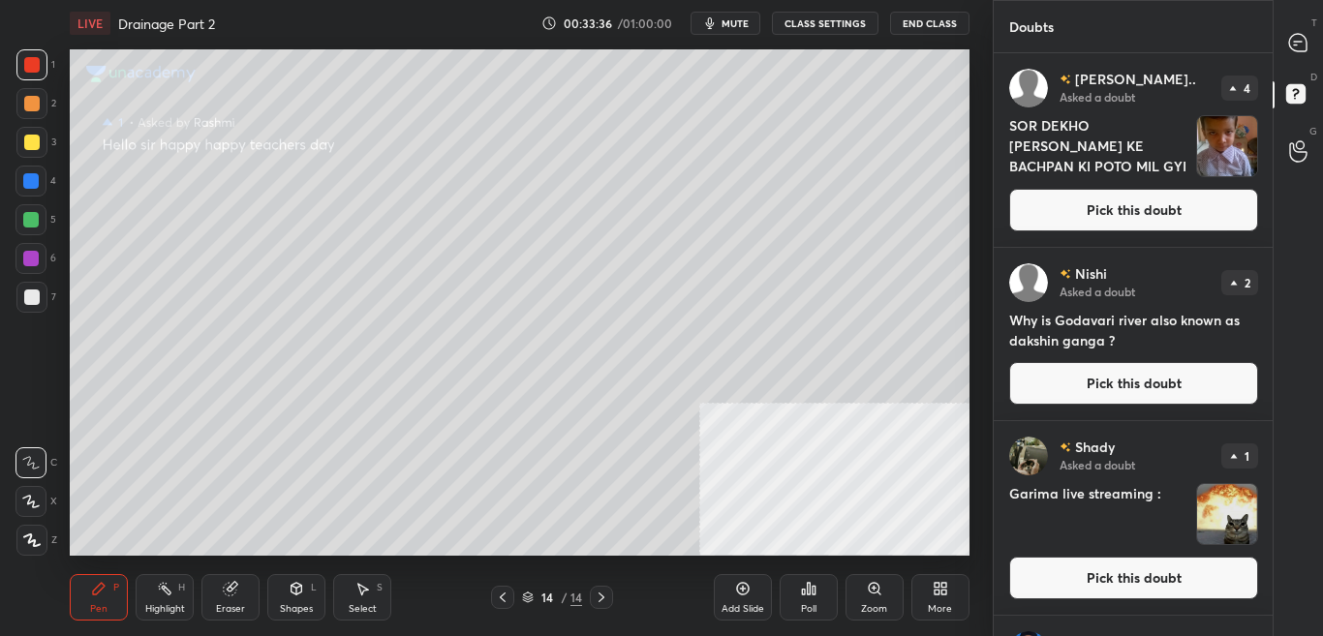
scroll to position [7, 7]
drag, startPoint x: 1313, startPoint y: 41, endPoint x: 1317, endPoint y: 72, distance: 31.2
click at [1313, 42] on div at bounding box center [1298, 42] width 39 height 35
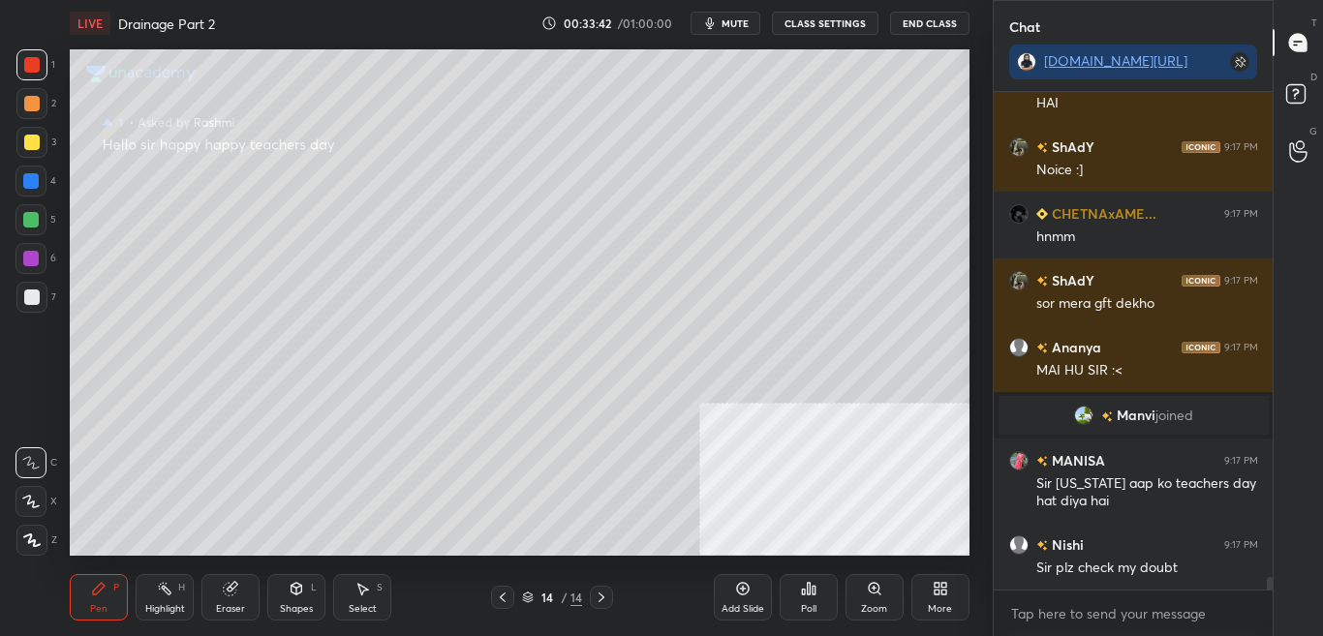
scroll to position [19707, 0]
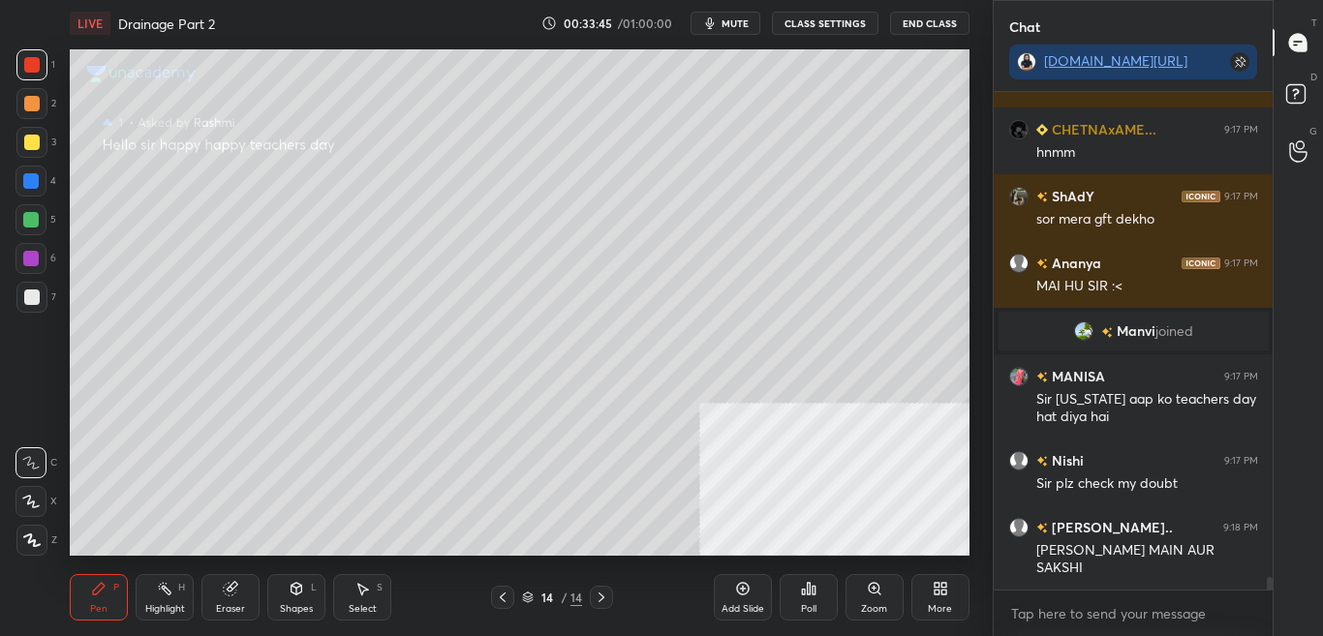
click at [954, 601] on div "More" at bounding box center [940, 597] width 58 height 46
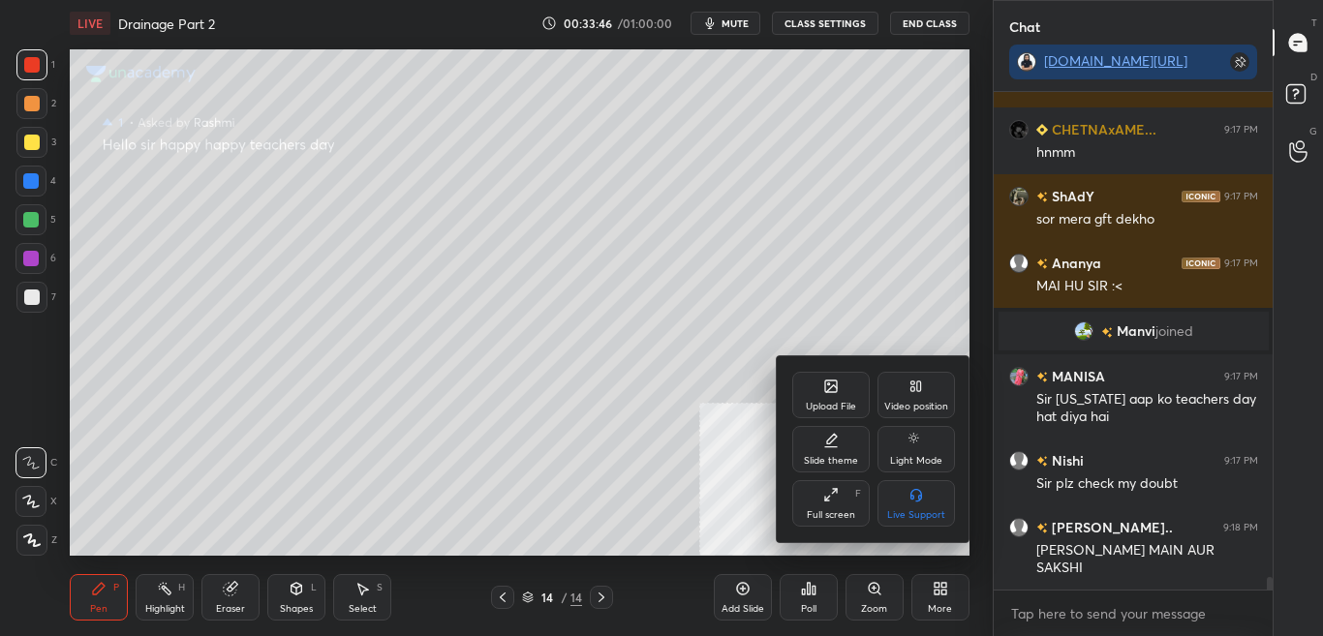
click at [826, 393] on icon at bounding box center [830, 386] width 15 height 15
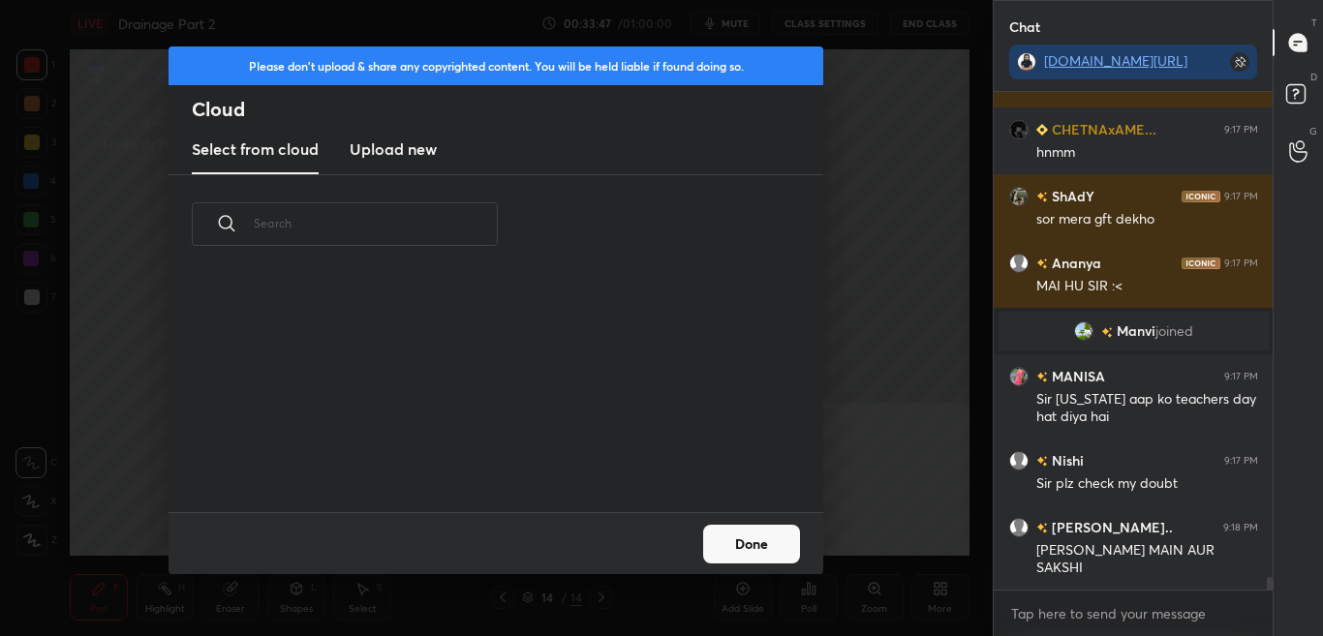
scroll to position [7, 11]
drag, startPoint x: 416, startPoint y: 165, endPoint x: 432, endPoint y: 132, distance: 36.4
click at [416, 166] on new "Upload new" at bounding box center [393, 150] width 87 height 48
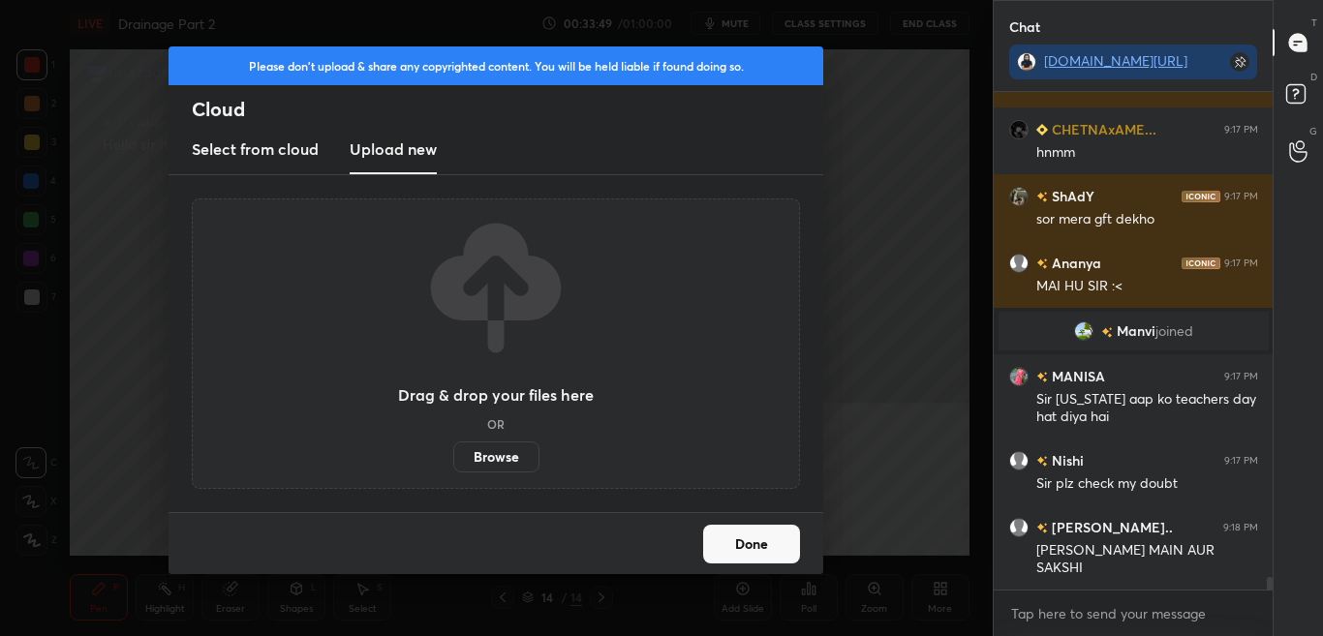
click at [501, 459] on label "Browse" at bounding box center [496, 457] width 86 height 31
click at [453, 459] on input "Browse" at bounding box center [453, 457] width 0 height 31
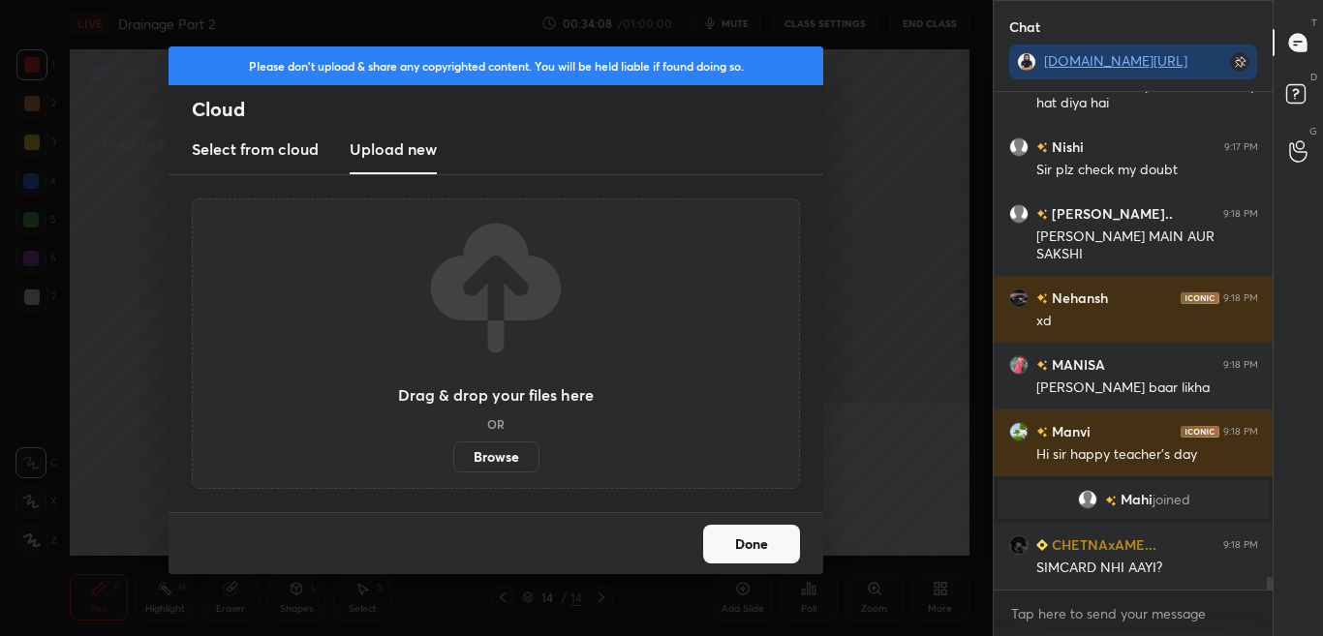
scroll to position [19526, 0]
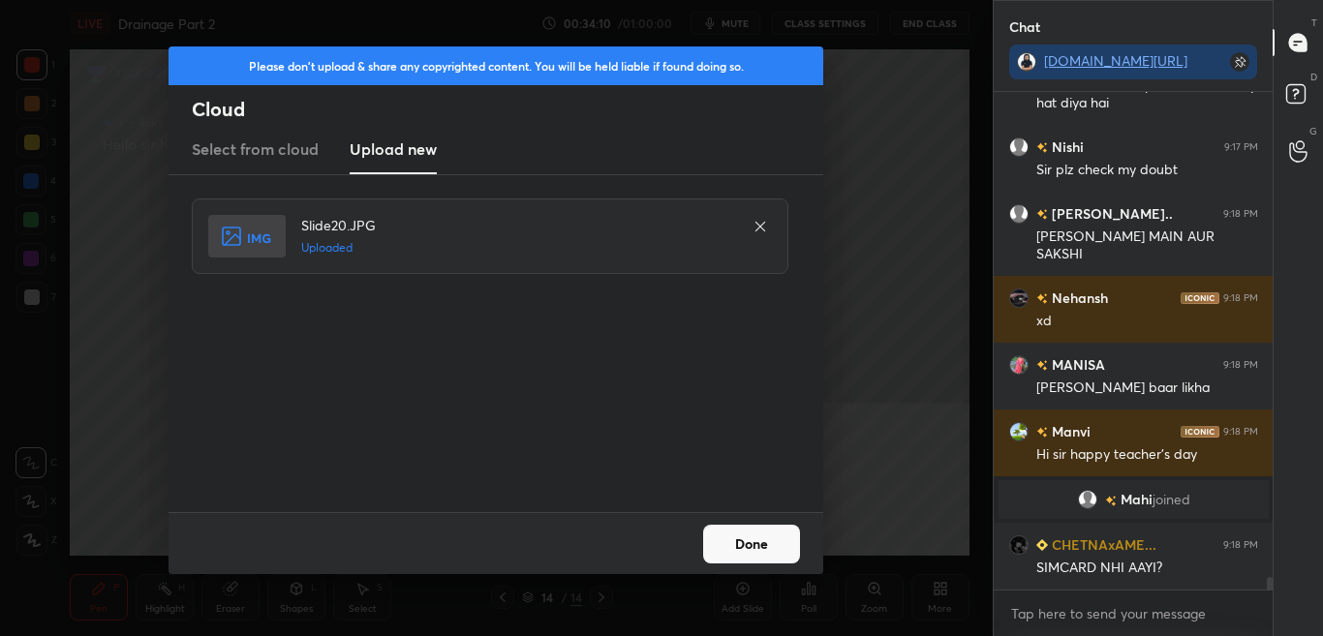
click at [761, 548] on button "Done" at bounding box center [751, 544] width 97 height 39
click at [762, 547] on button "Done" at bounding box center [751, 544] width 97 height 39
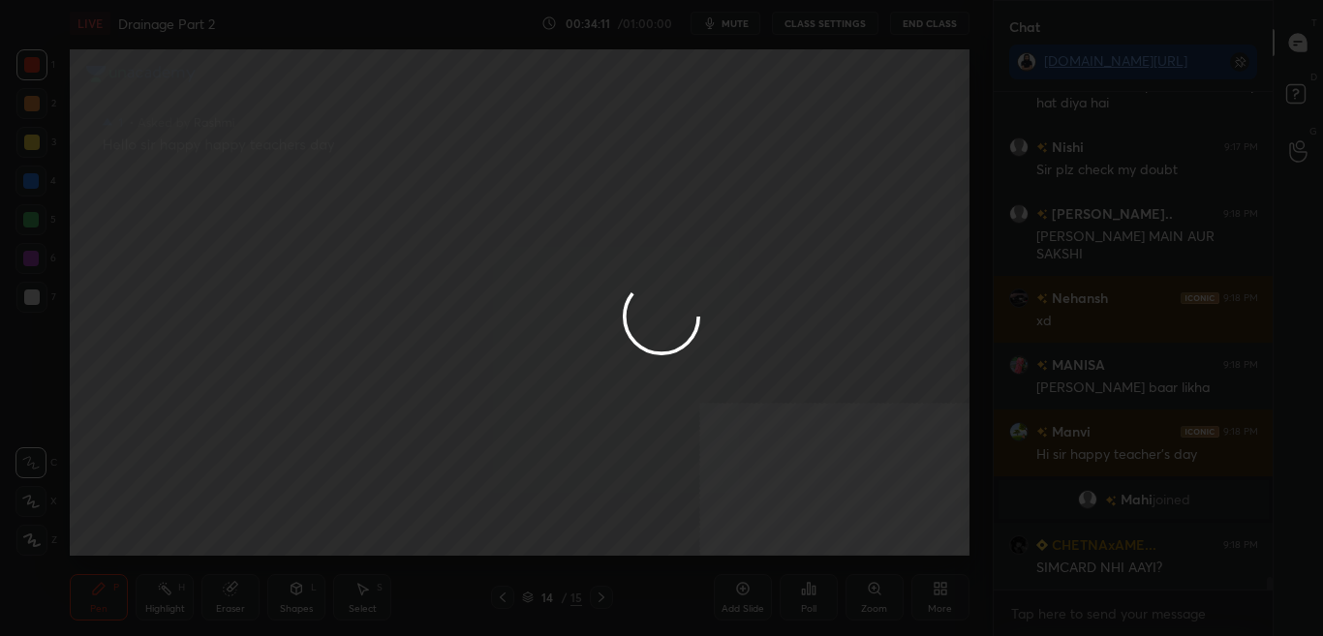
click at [762, 548] on div at bounding box center [661, 318] width 1323 height 636
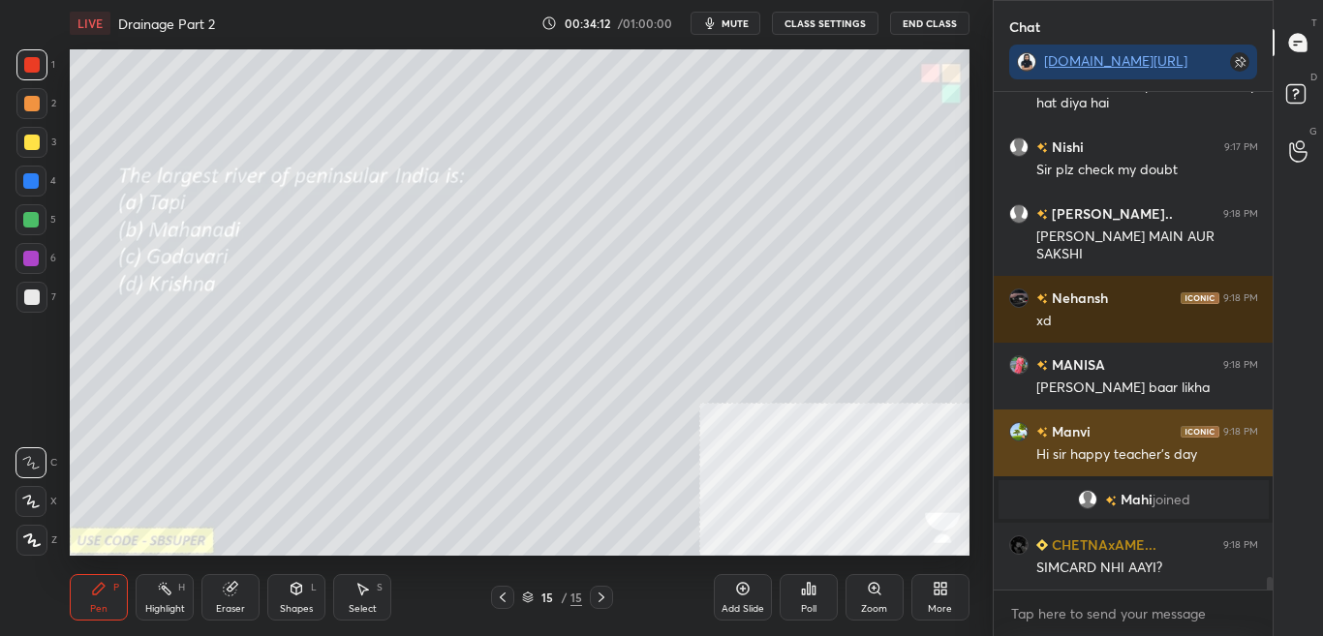
click at [1074, 429] on h6 "Manvi" at bounding box center [1069, 431] width 43 height 20
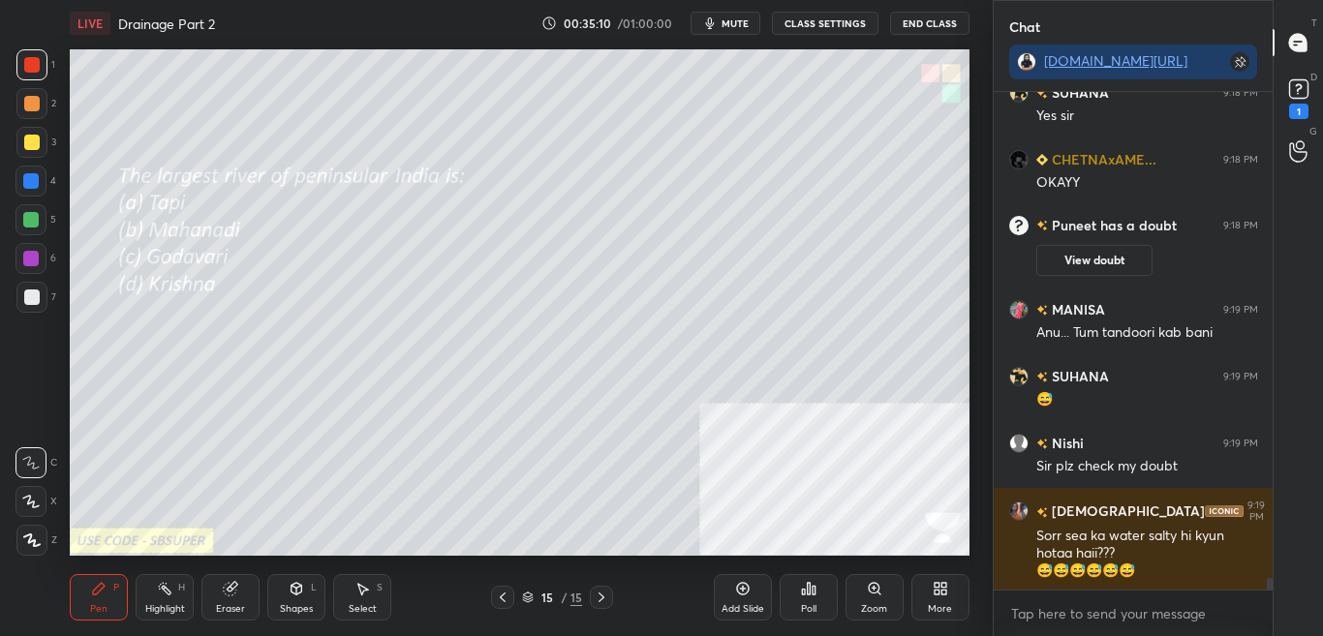
scroll to position [20141, 0]
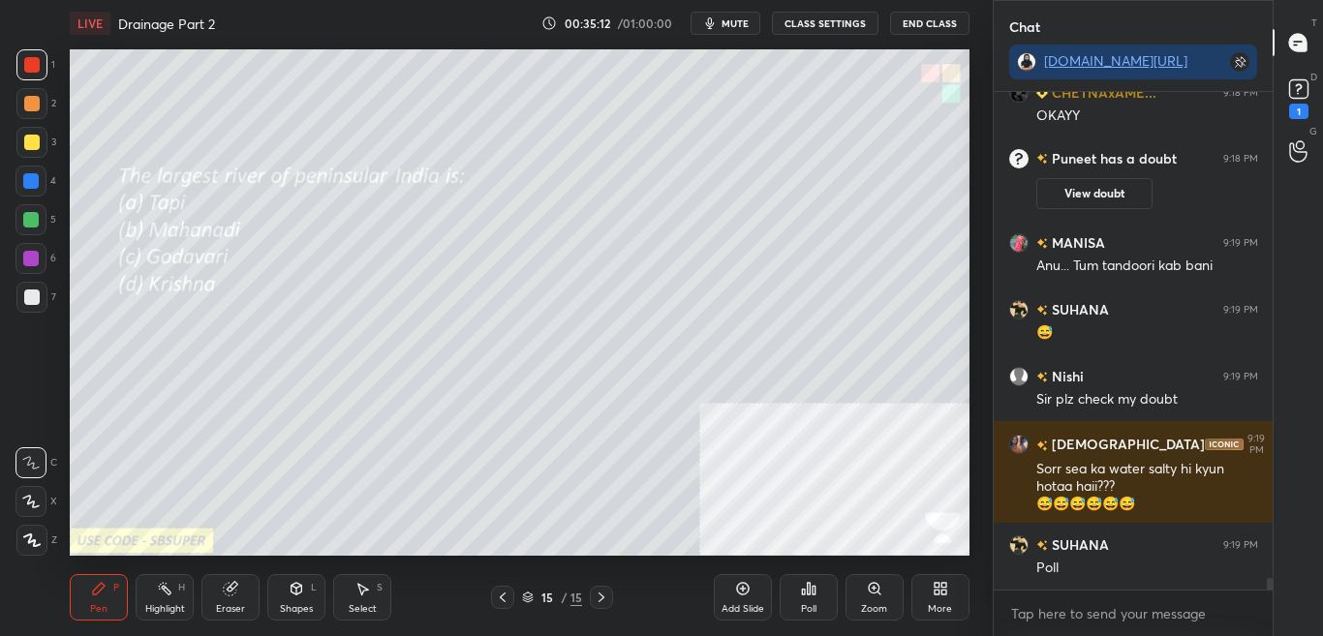
click at [946, 598] on div "More" at bounding box center [940, 597] width 58 height 46
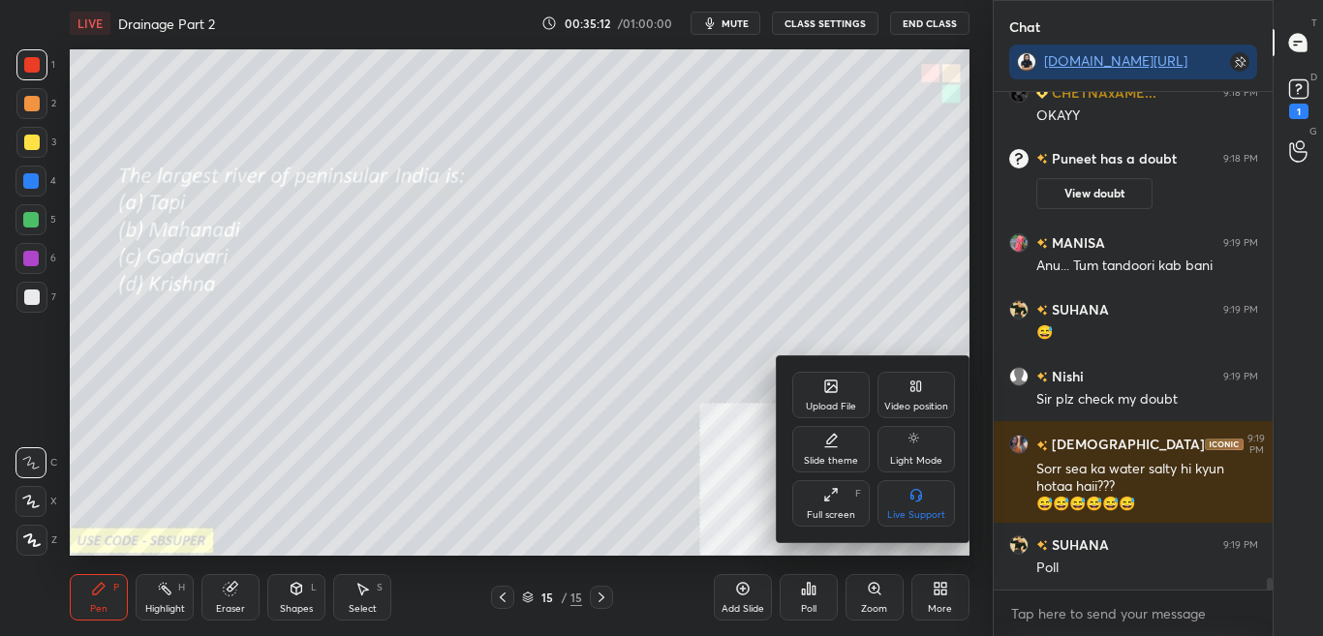
scroll to position [20207, 0]
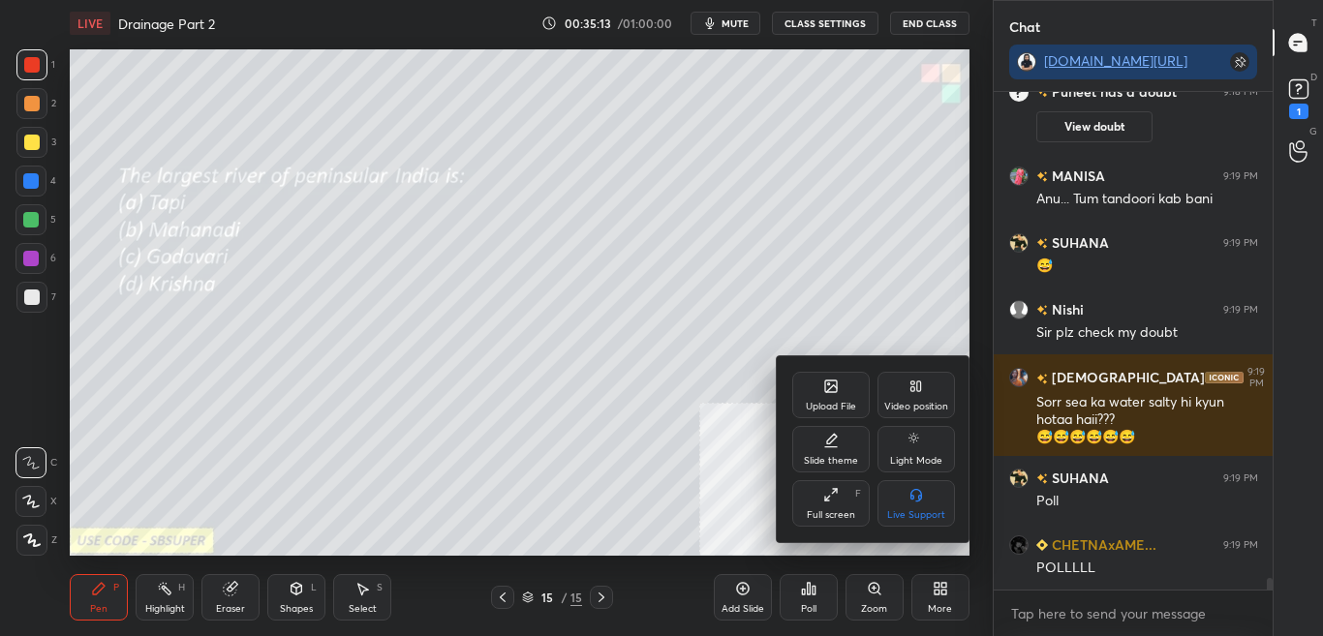
click at [822, 399] on div "Upload File" at bounding box center [830, 395] width 77 height 46
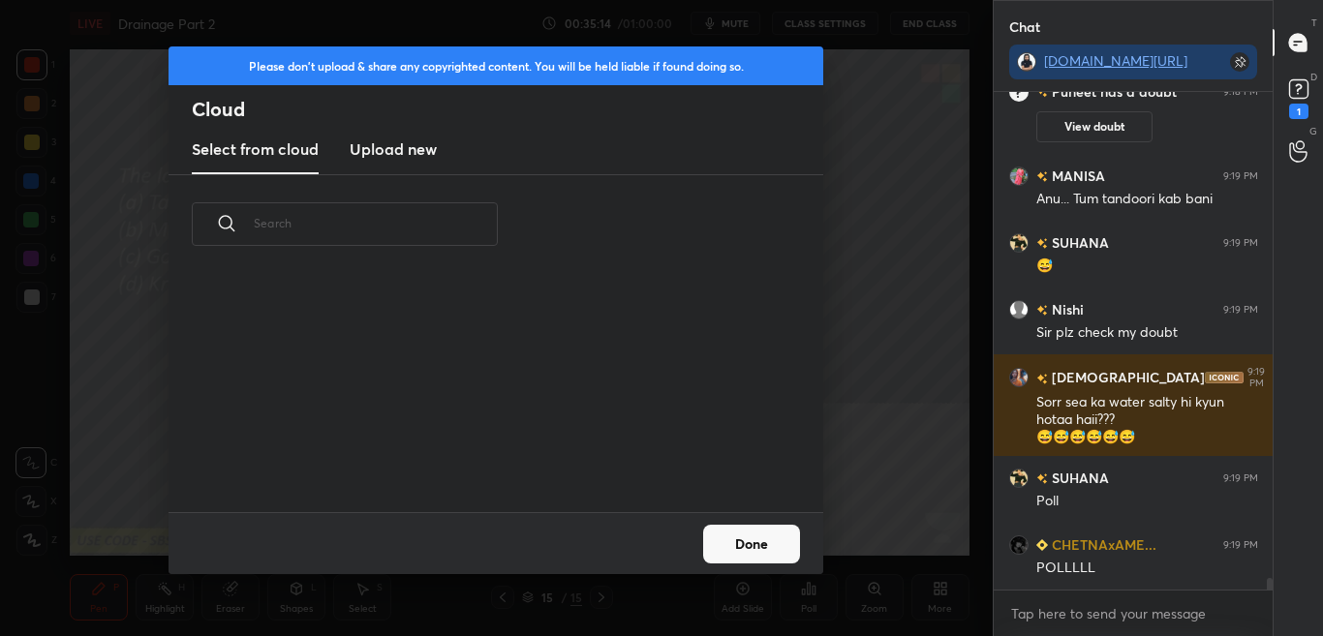
scroll to position [238, 622]
click at [410, 151] on h3 "Upload new" at bounding box center [393, 148] width 87 height 23
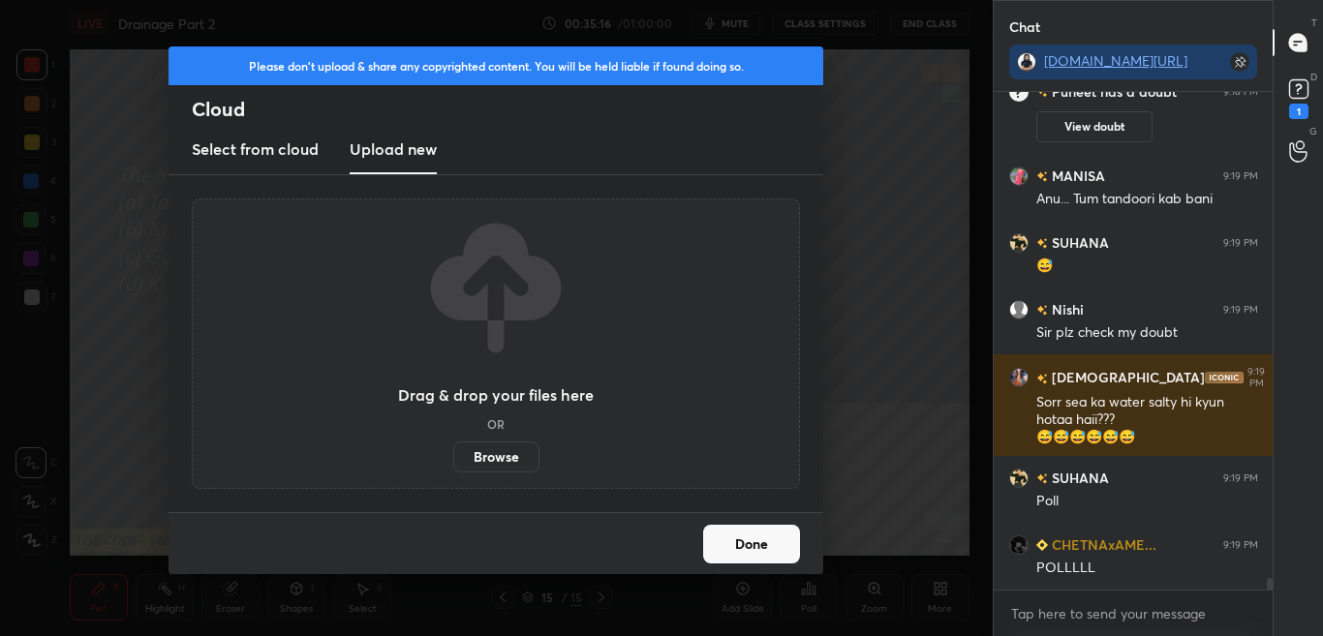
click at [524, 458] on label "Browse" at bounding box center [496, 457] width 86 height 31
click at [453, 458] on input "Browse" at bounding box center [453, 457] width 0 height 31
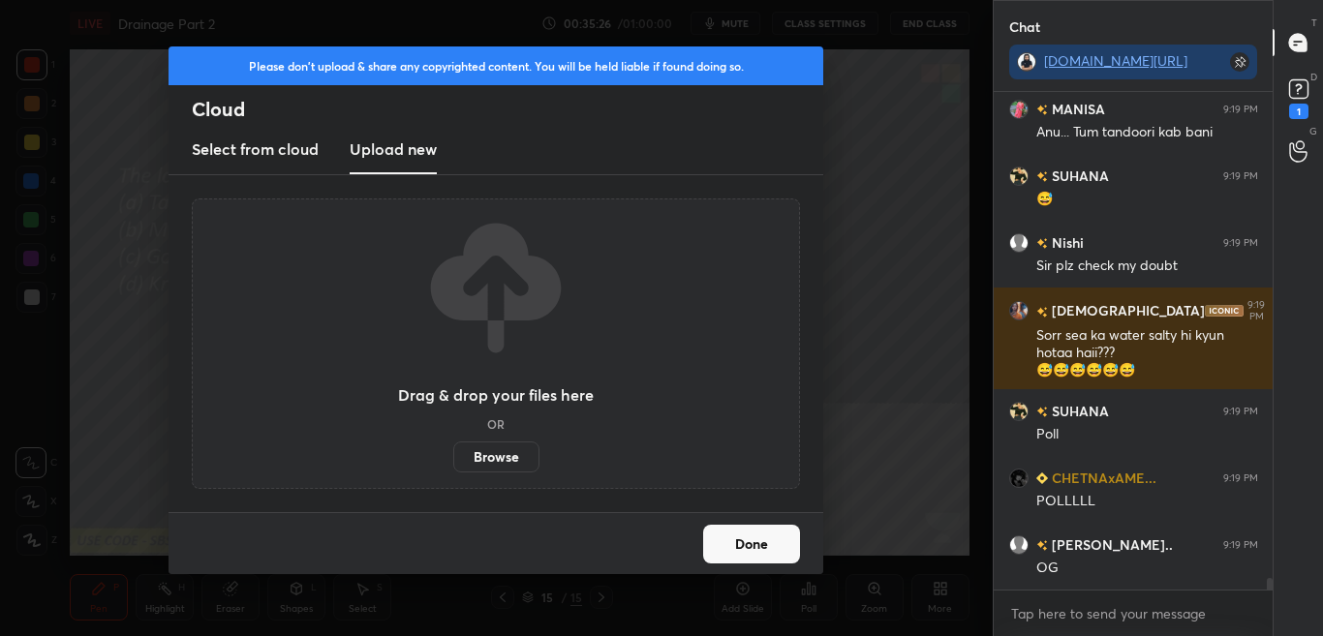
click at [760, 543] on button "Done" at bounding box center [751, 544] width 97 height 39
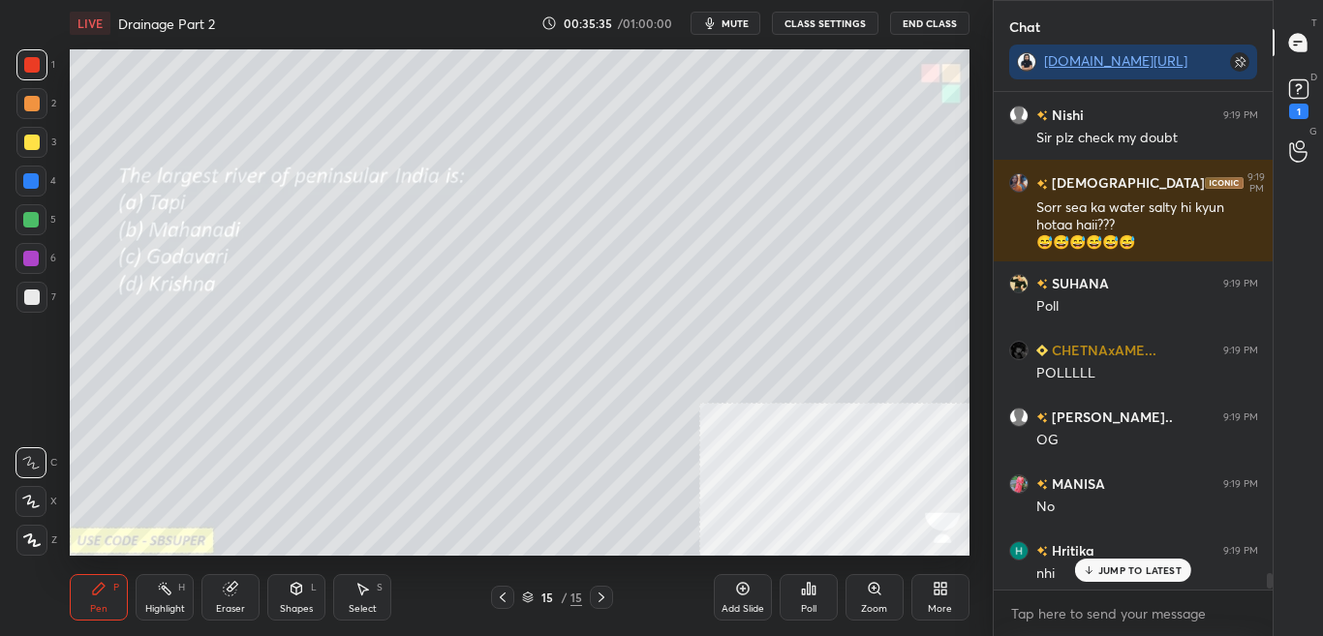
scroll to position [20361, 0]
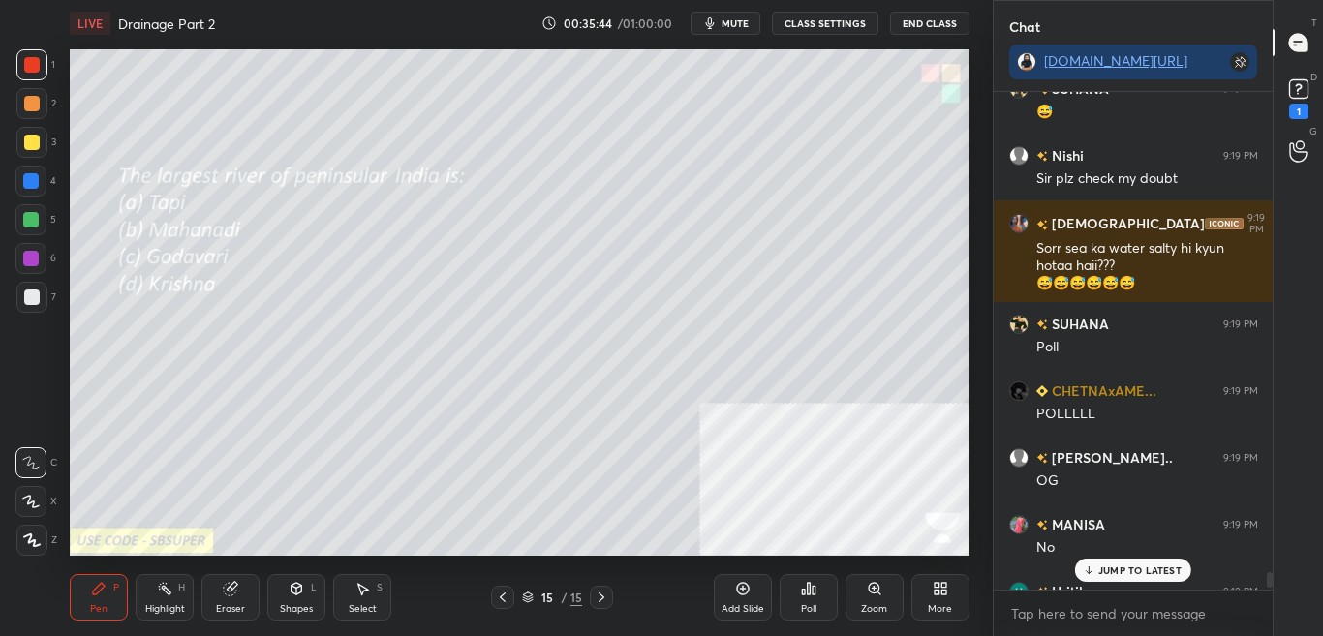
click at [1268, 576] on div at bounding box center [1270, 579] width 6 height 15
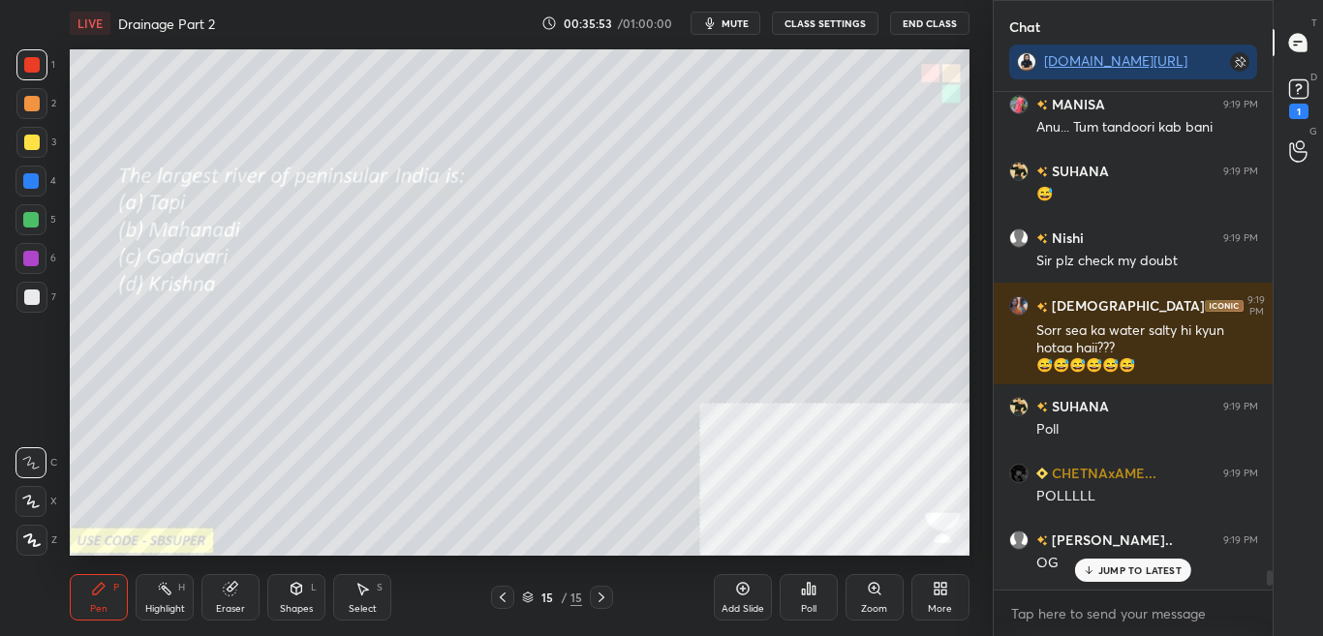
click at [1176, 565] on p "JUMP TO LATEST" at bounding box center [1139, 571] width 83 height 12
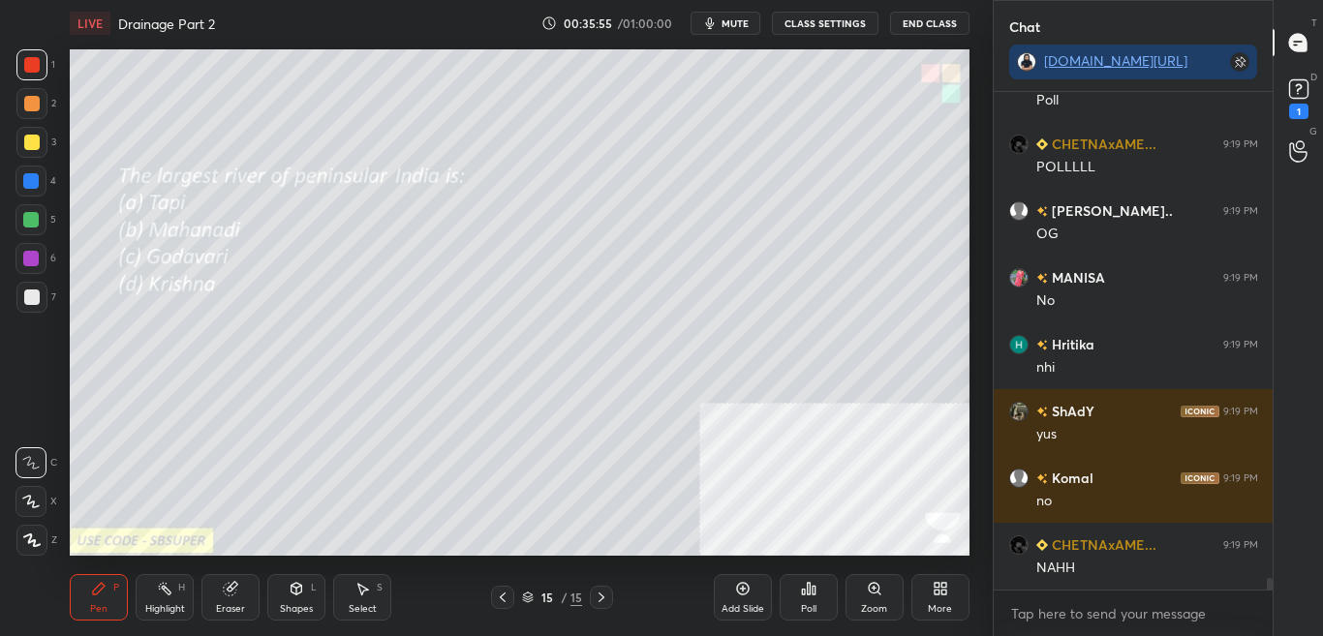
scroll to position [20675, 0]
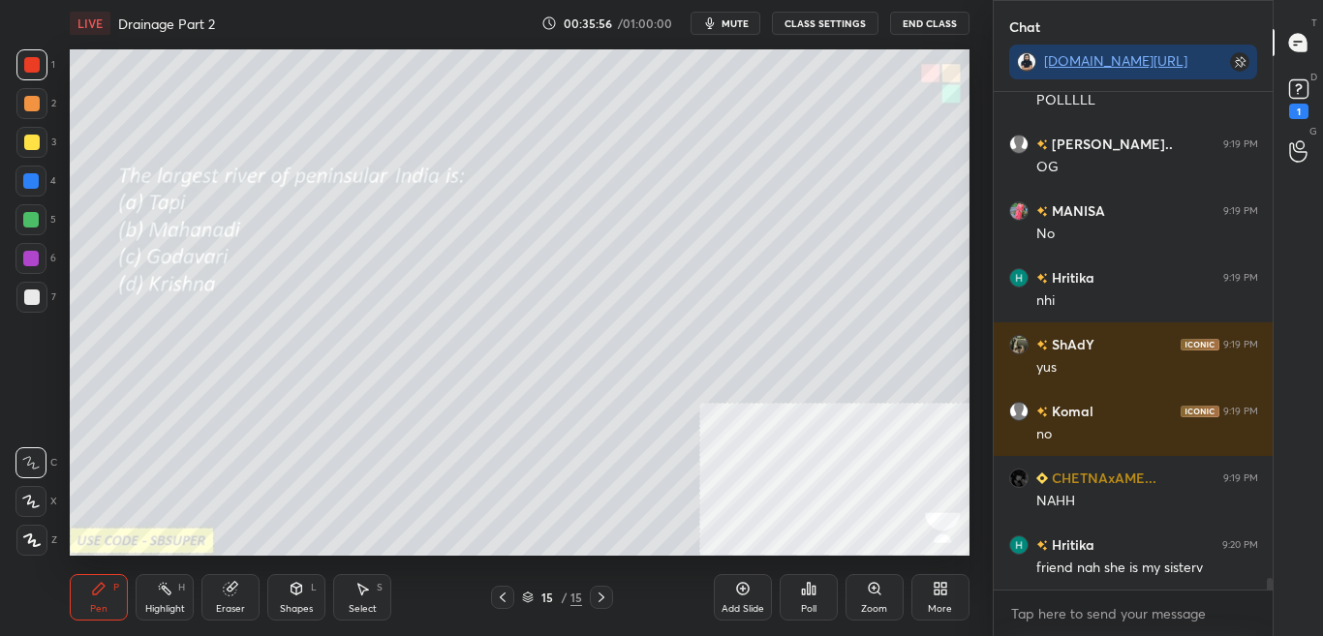
click at [796, 596] on div "Poll" at bounding box center [808, 597] width 58 height 46
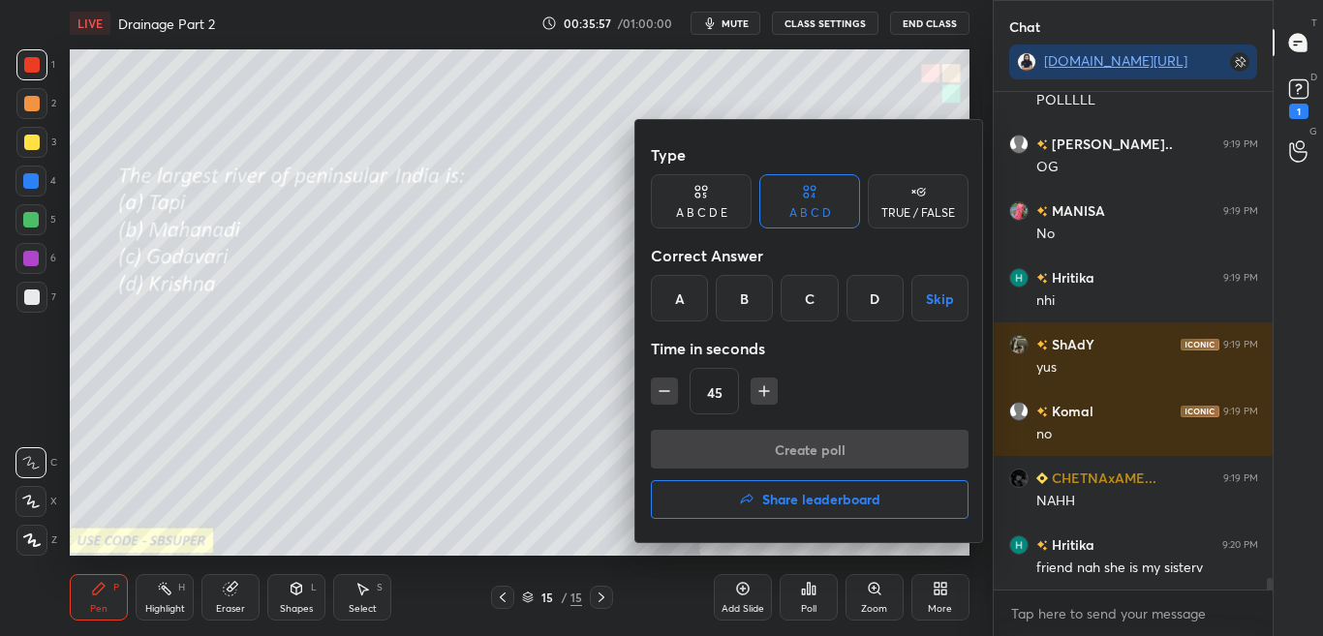
click at [822, 595] on div at bounding box center [661, 318] width 1323 height 636
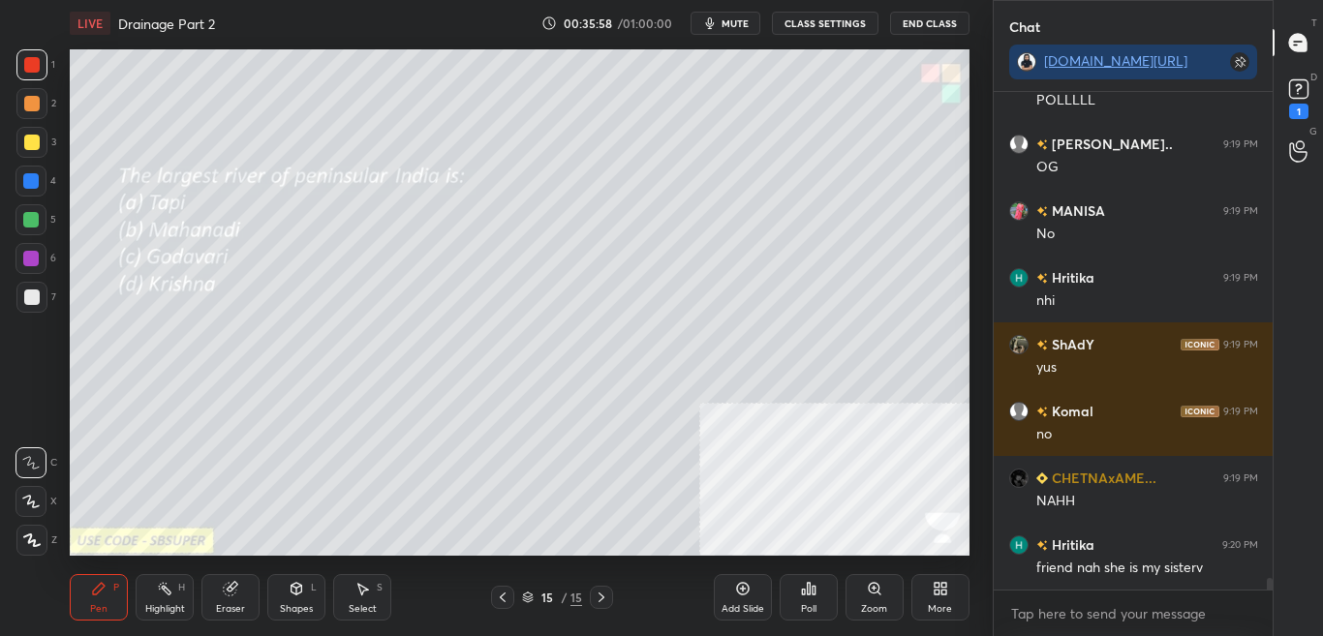
click at [827, 598] on div "Poll" at bounding box center [808, 597] width 58 height 46
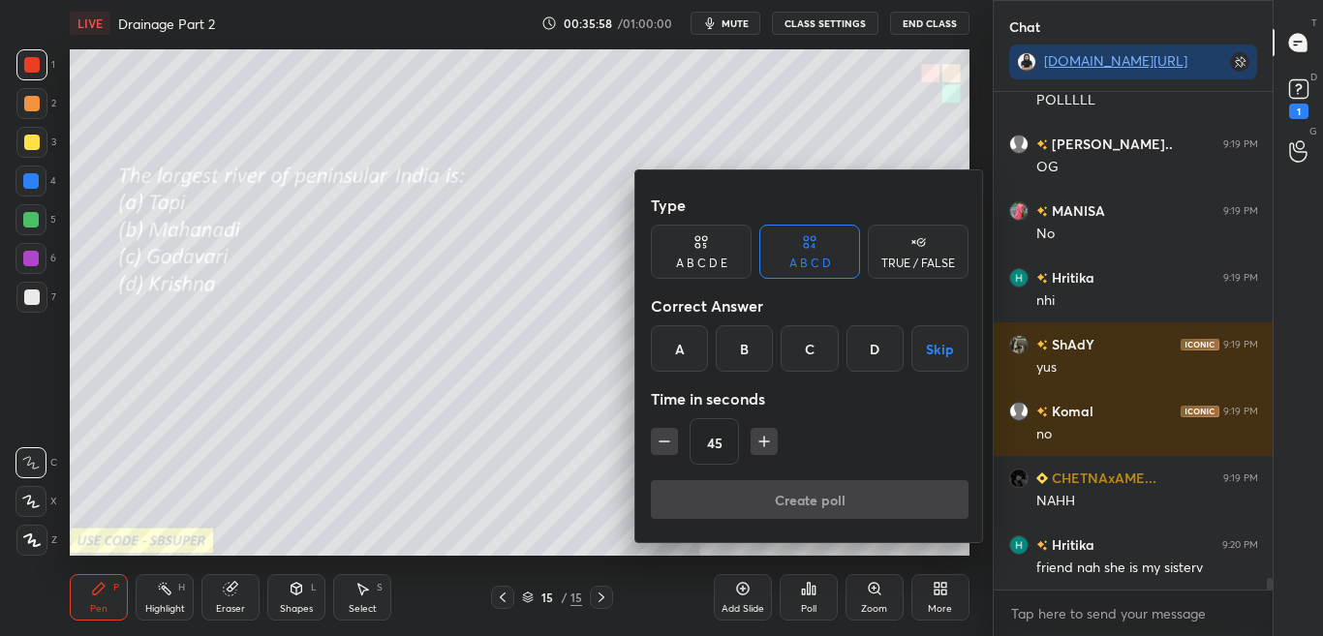
scroll to position [20742, 0]
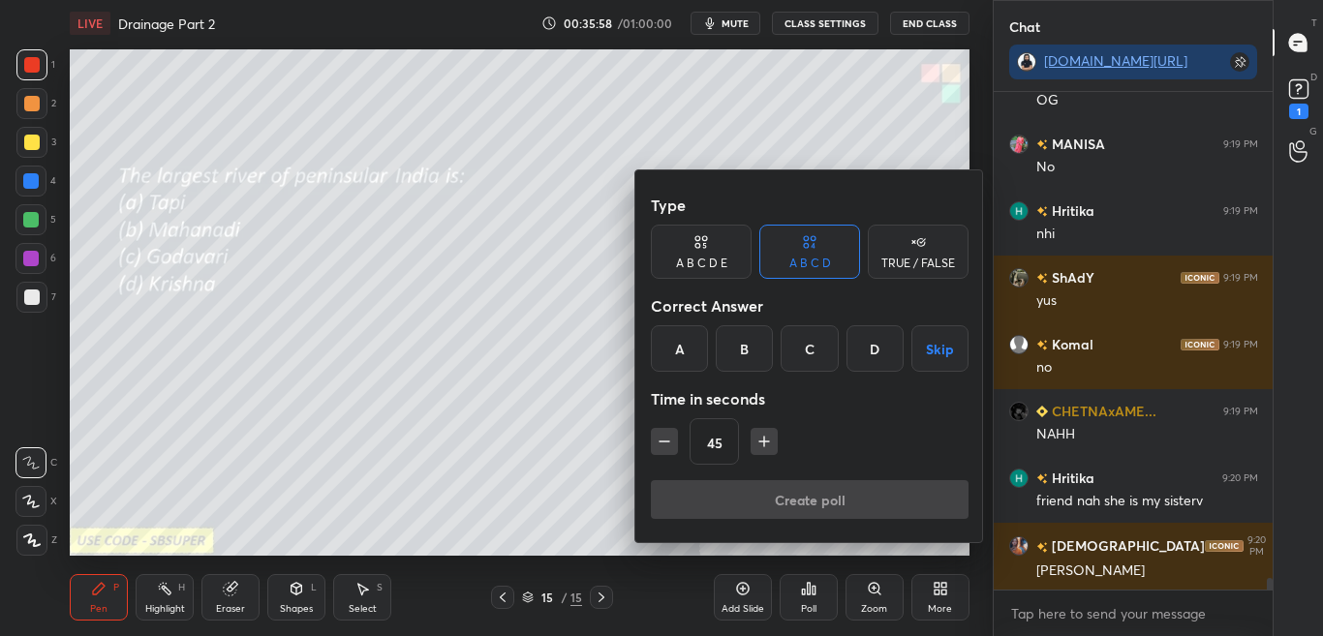
click at [827, 598] on div at bounding box center [661, 318] width 1323 height 636
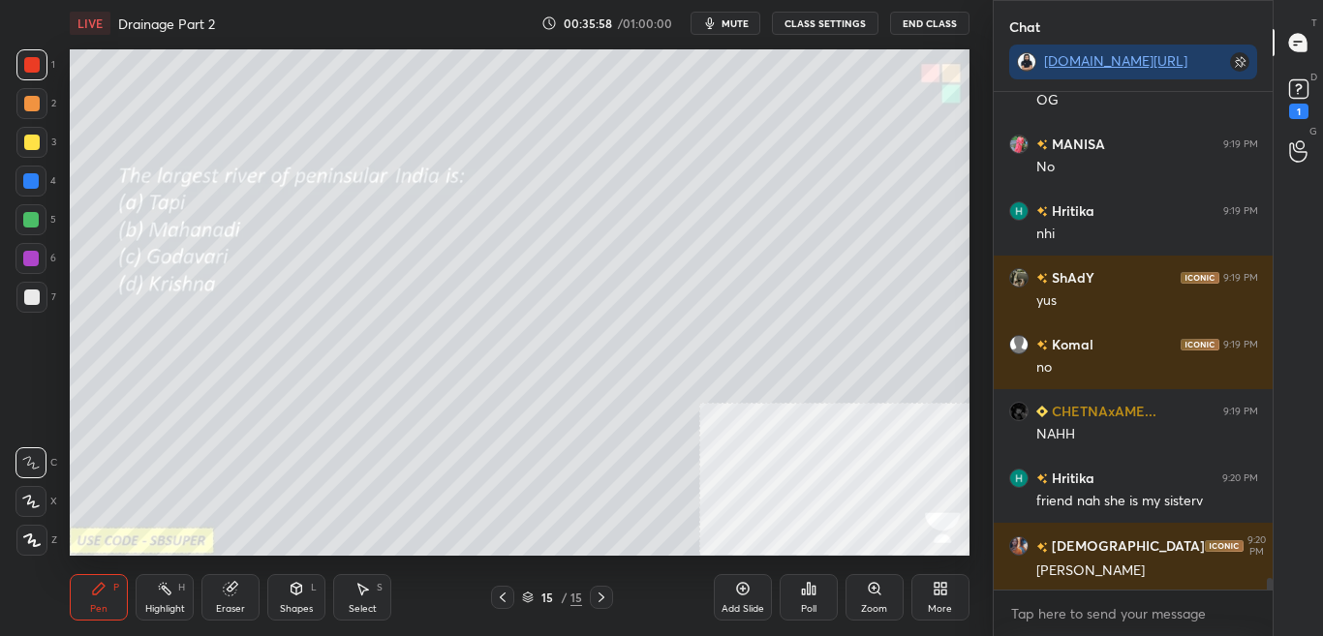
click at [824, 602] on div "Type A B C D E A B C D TRUE / FALSE Correct Answer A B C D Skip Time in seconds…" at bounding box center [661, 318] width 1323 height 636
click at [823, 603] on div "Poll" at bounding box center [808, 597] width 58 height 46
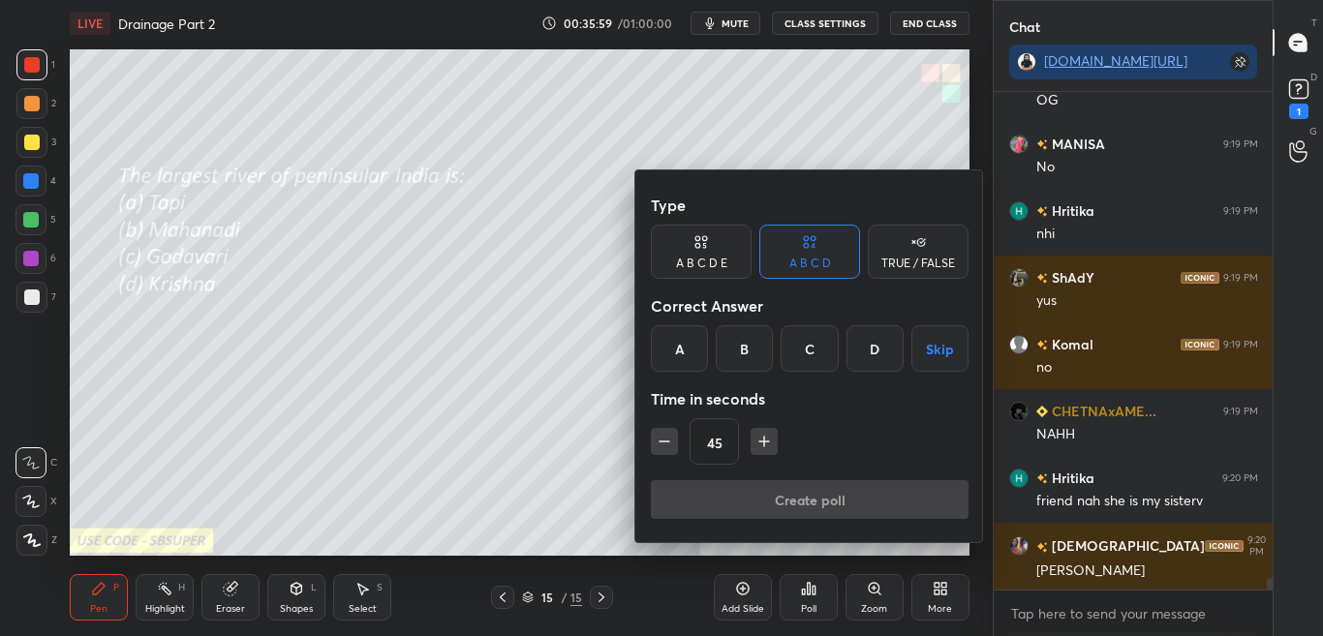
click at [823, 602] on div at bounding box center [661, 318] width 1323 height 636
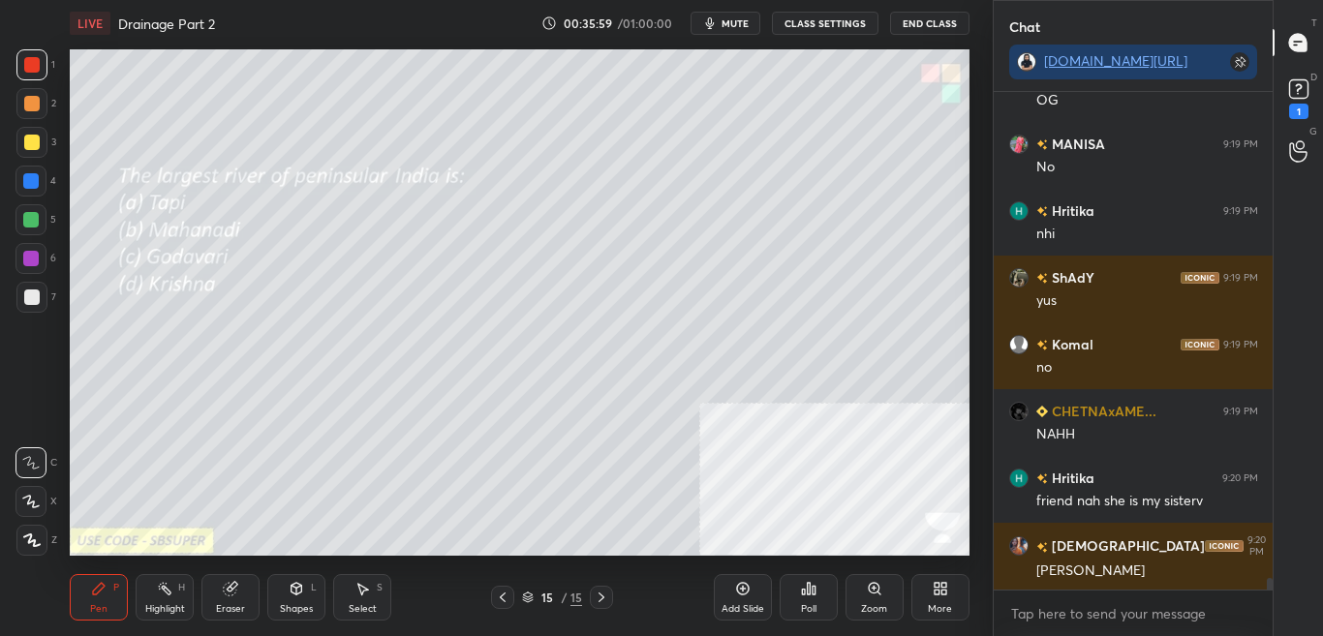
click at [821, 603] on div "Poll" at bounding box center [808, 597] width 58 height 46
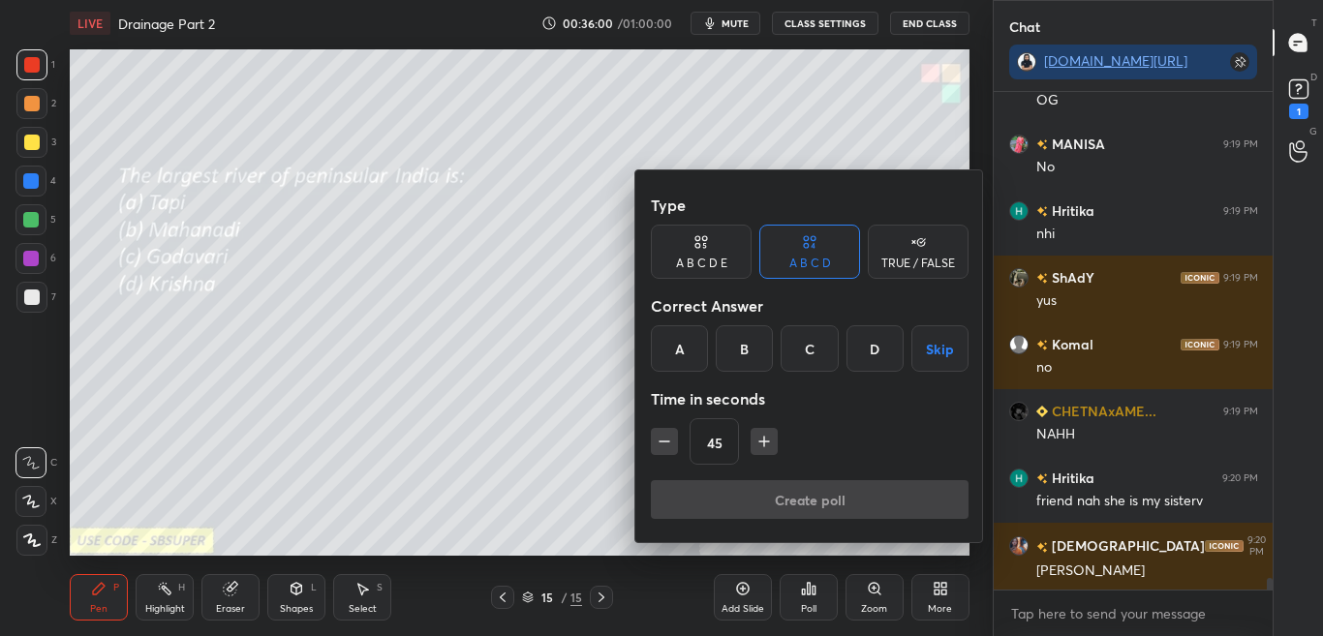
click at [822, 603] on div at bounding box center [661, 318] width 1323 height 636
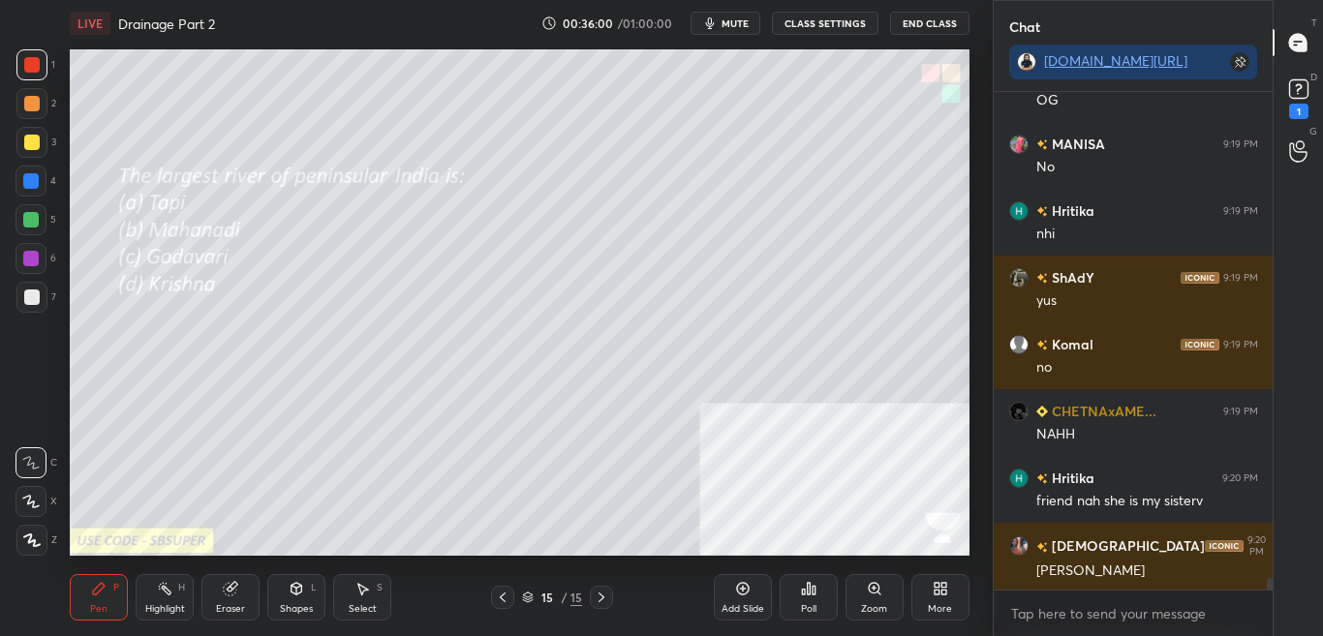
click at [824, 603] on div "Poll" at bounding box center [808, 597] width 58 height 46
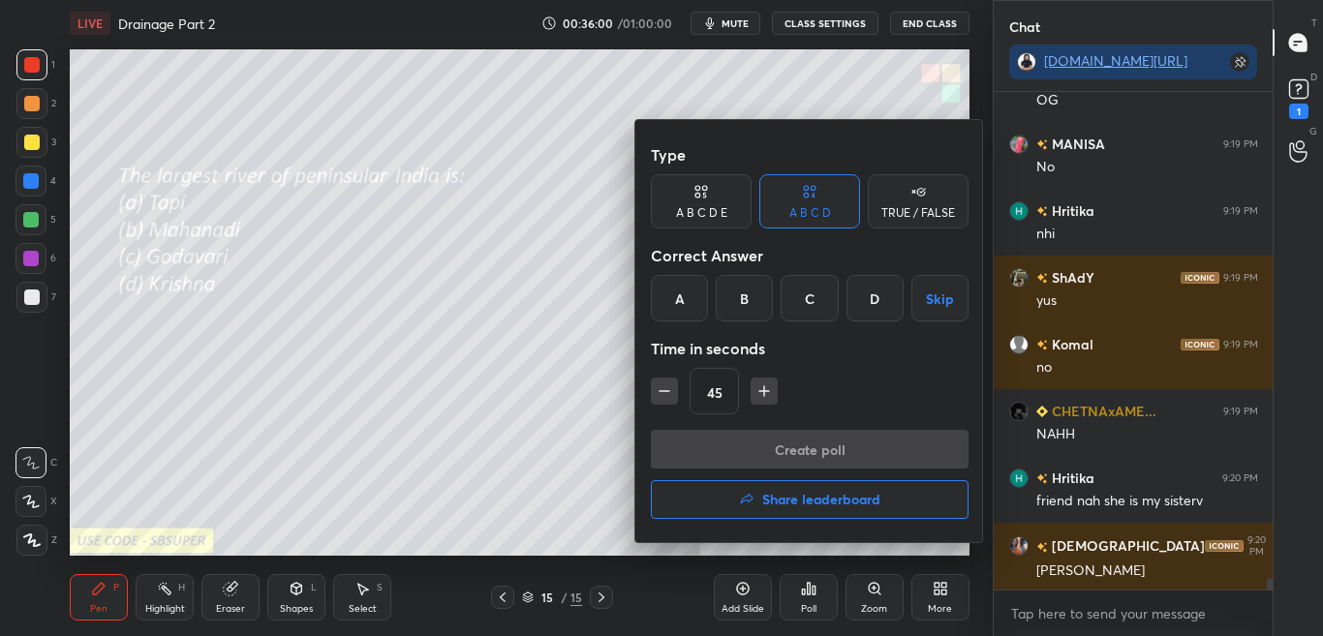
scroll to position [20809, 0]
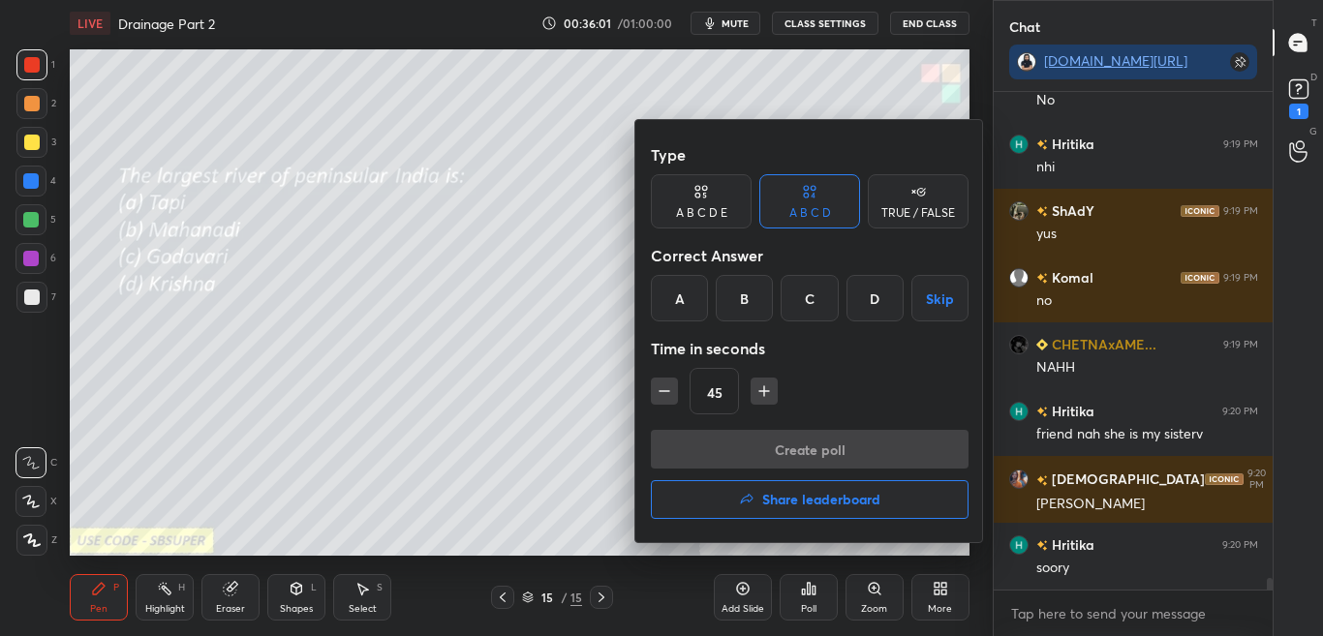
click at [818, 596] on div at bounding box center [661, 318] width 1323 height 636
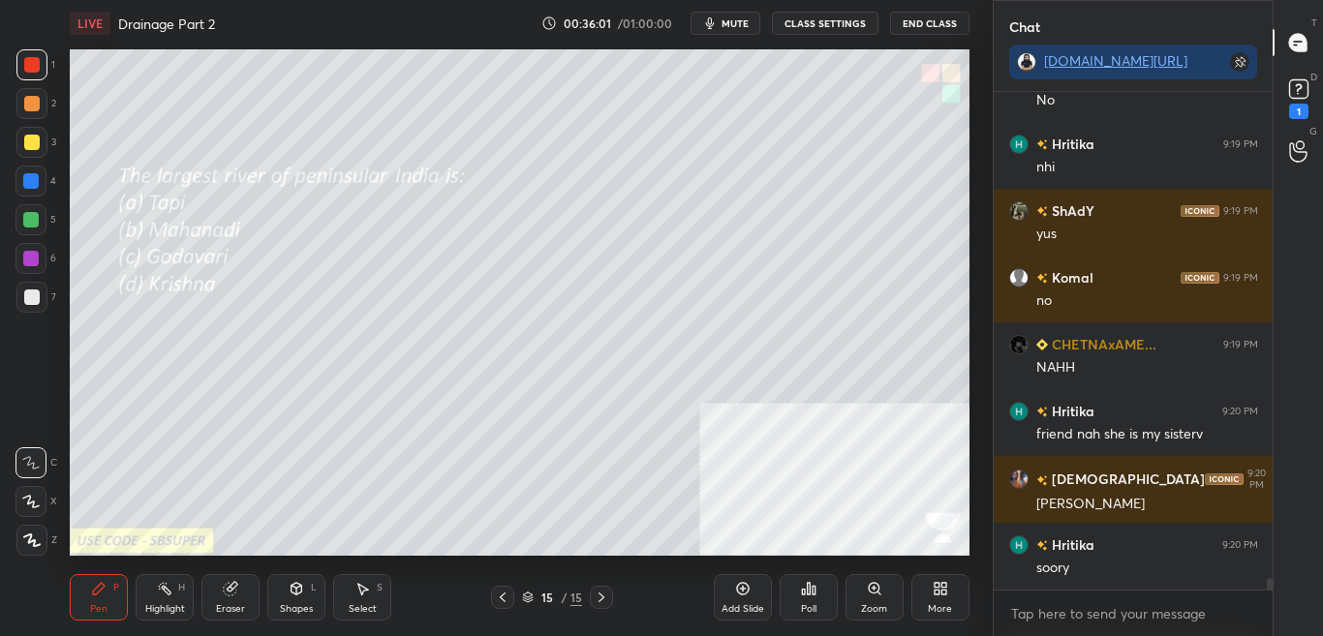
click at [819, 597] on div "Poll" at bounding box center [808, 597] width 58 height 46
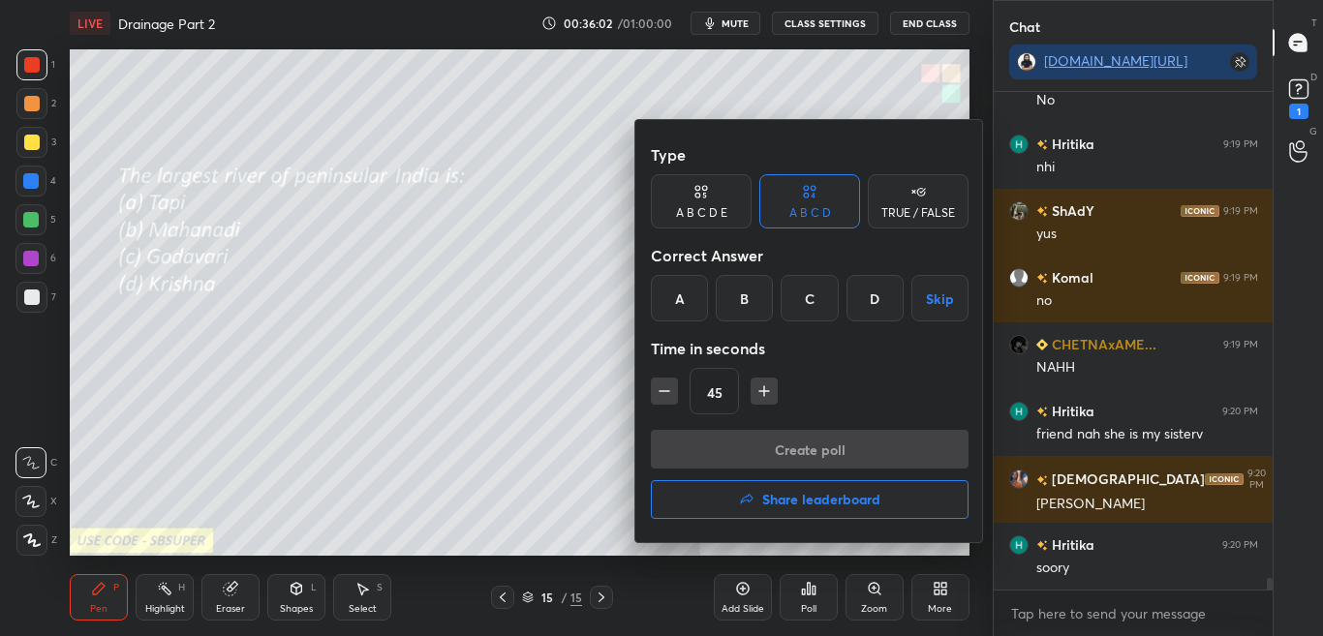
click at [818, 595] on div at bounding box center [661, 318] width 1323 height 636
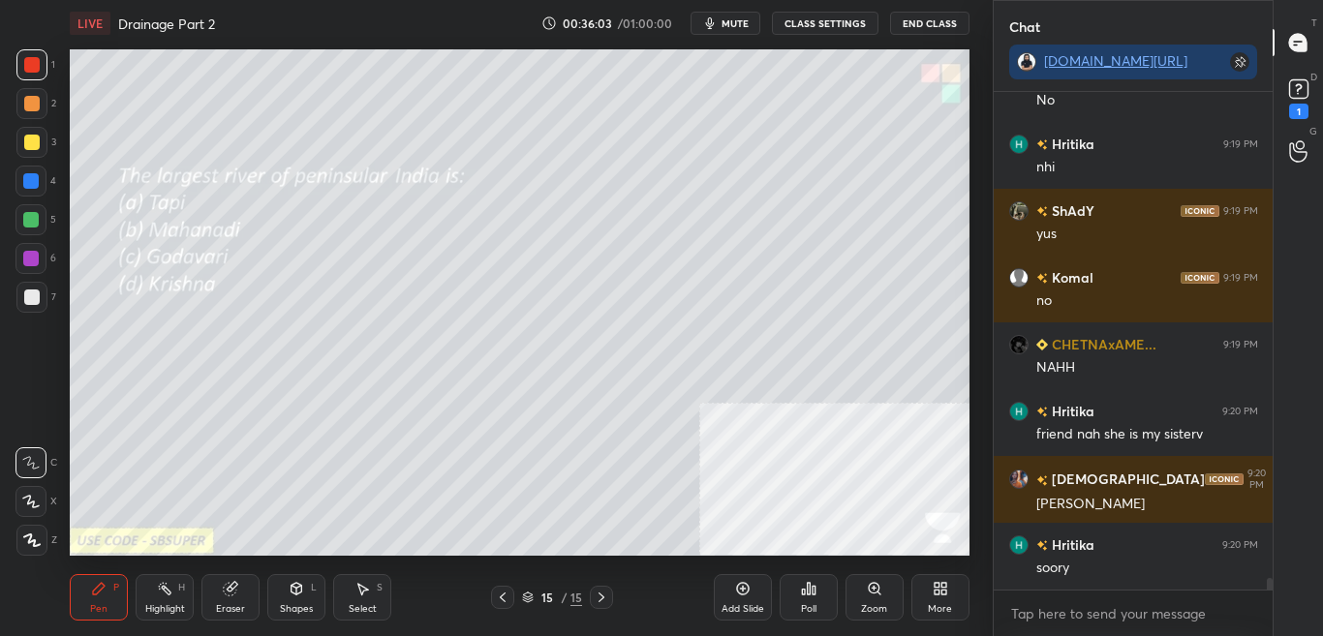
click at [816, 596] on div "Poll" at bounding box center [808, 597] width 58 height 46
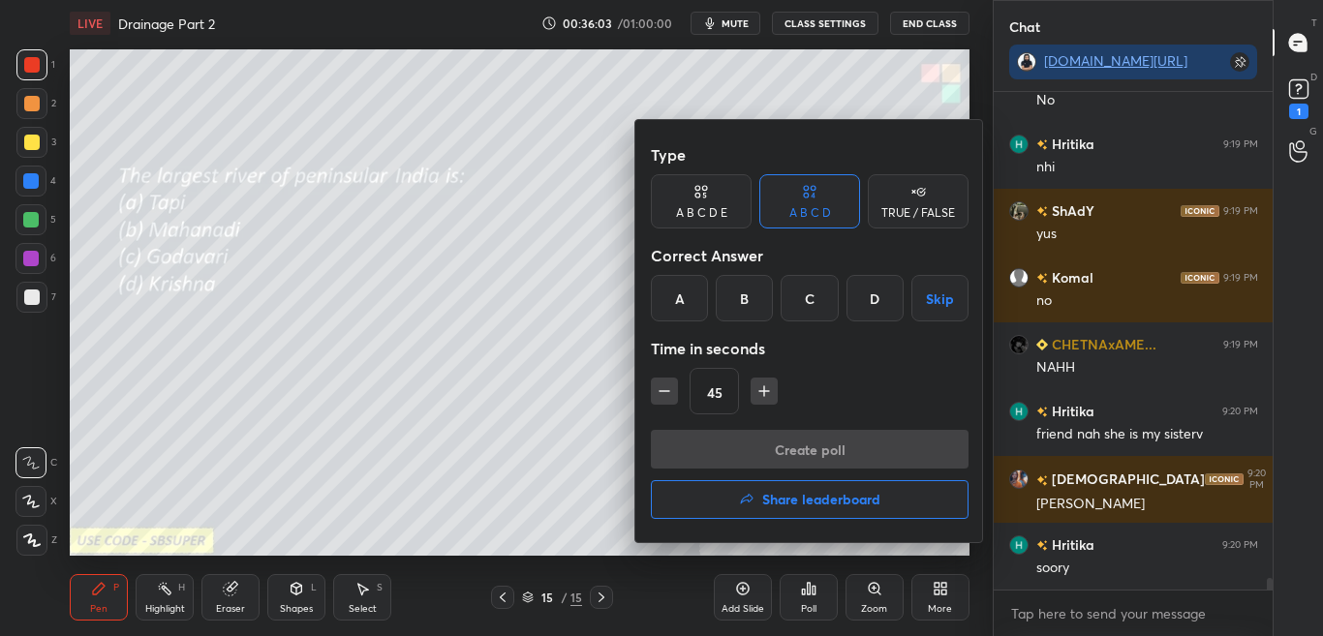
click at [820, 608] on div at bounding box center [661, 318] width 1323 height 636
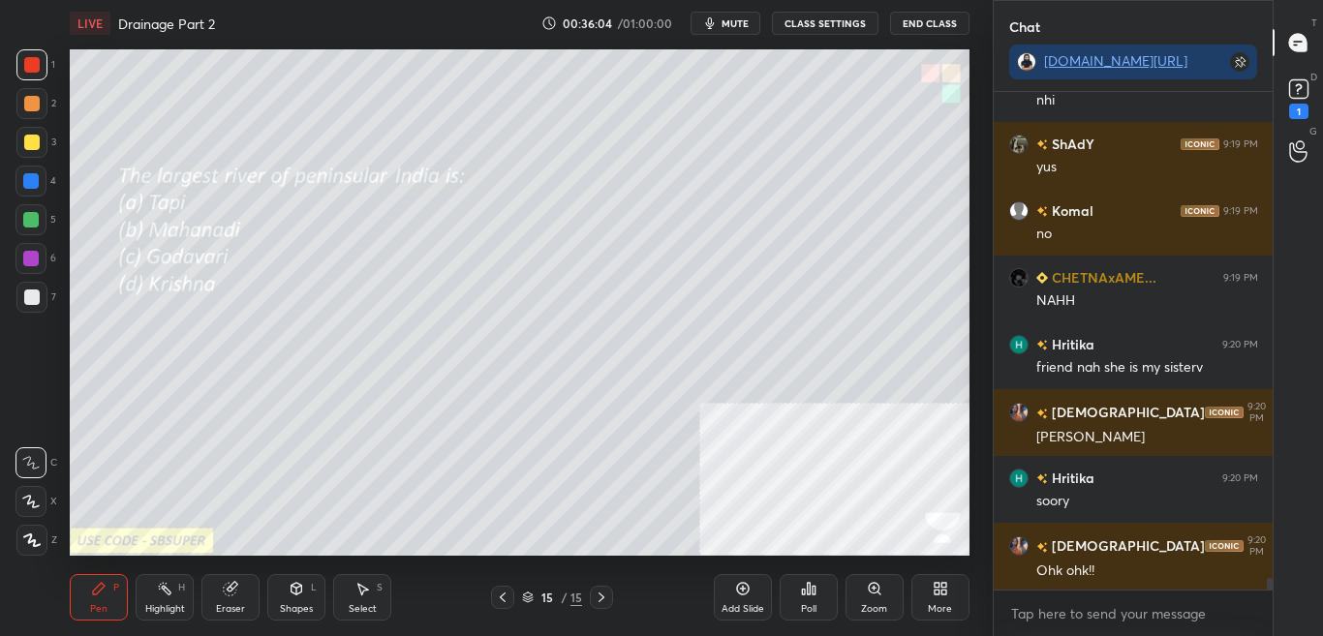
click at [817, 608] on div "Poll" at bounding box center [808, 597] width 58 height 46
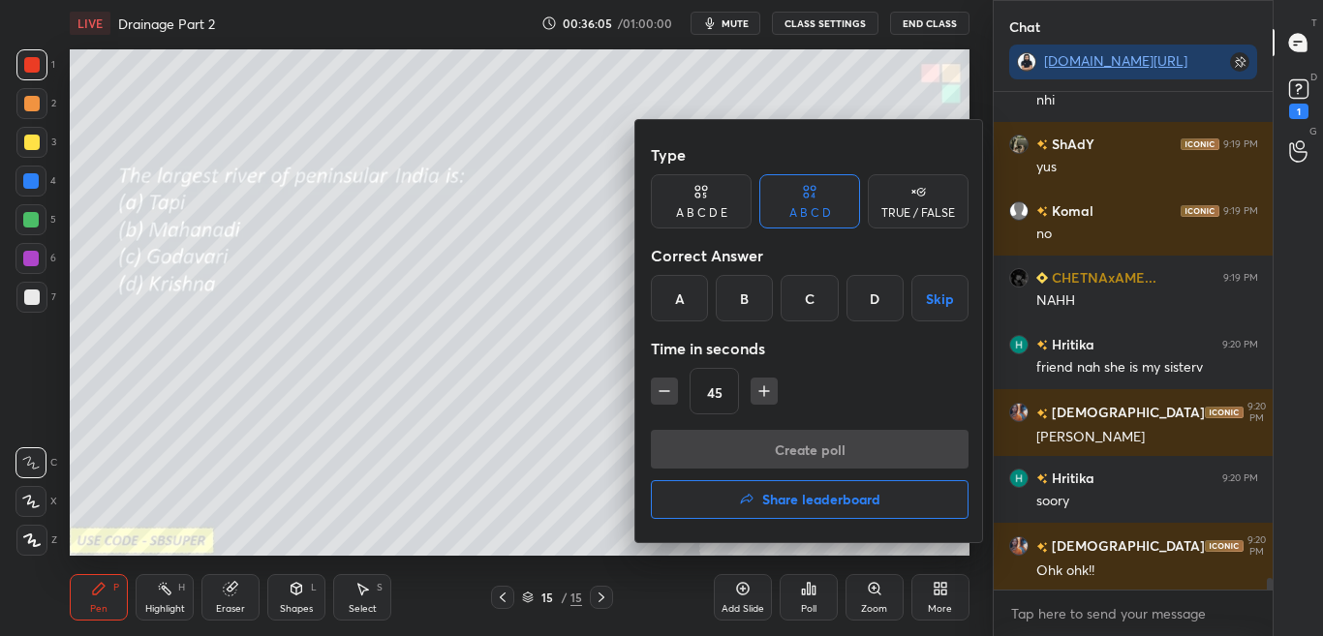
click at [820, 608] on div at bounding box center [661, 318] width 1323 height 636
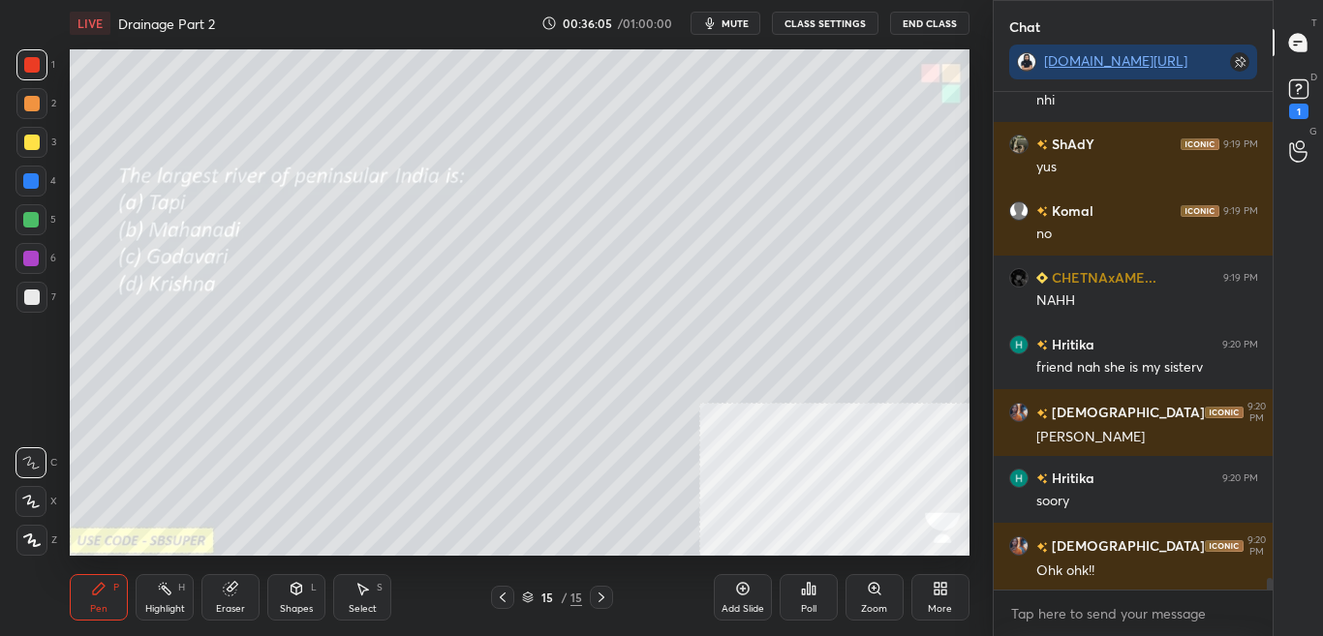
click at [821, 607] on div "Type A B C D E A B C D TRUE / FALSE Correct Answer A B C D Skip Time in seconds…" at bounding box center [661, 318] width 1323 height 636
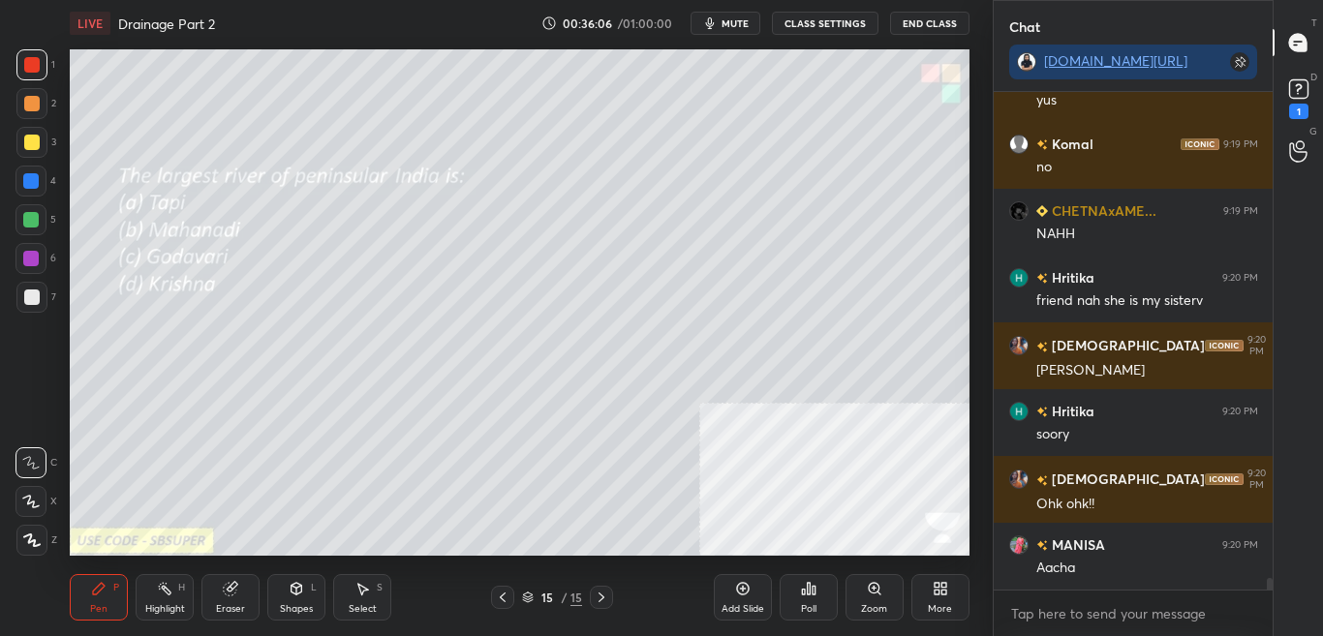
click at [816, 608] on div "Poll" at bounding box center [808, 597] width 58 height 46
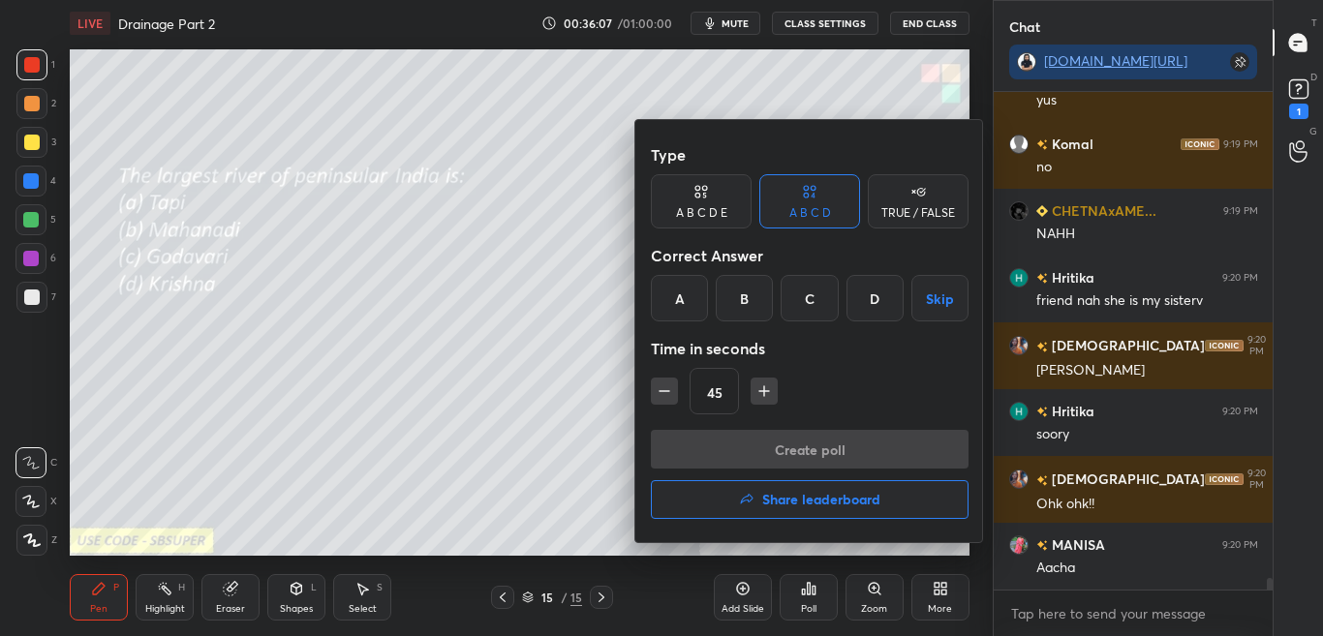
scroll to position [21027, 0]
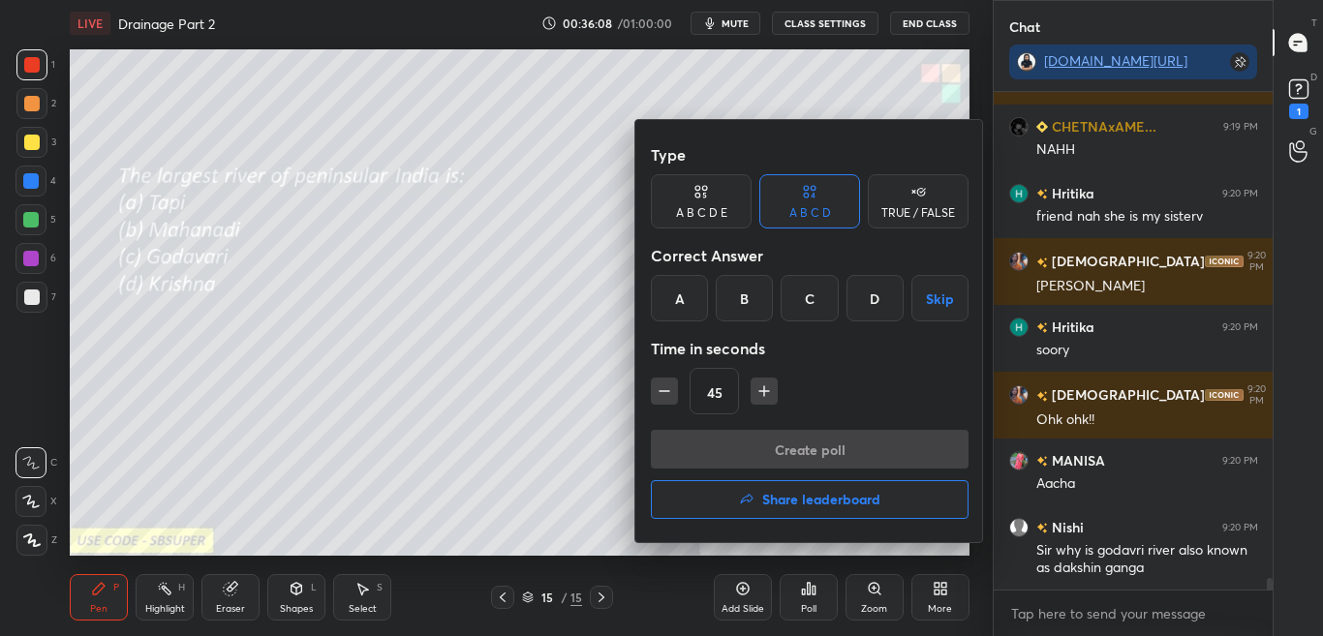
click at [809, 301] on div "C" at bounding box center [808, 298] width 57 height 46
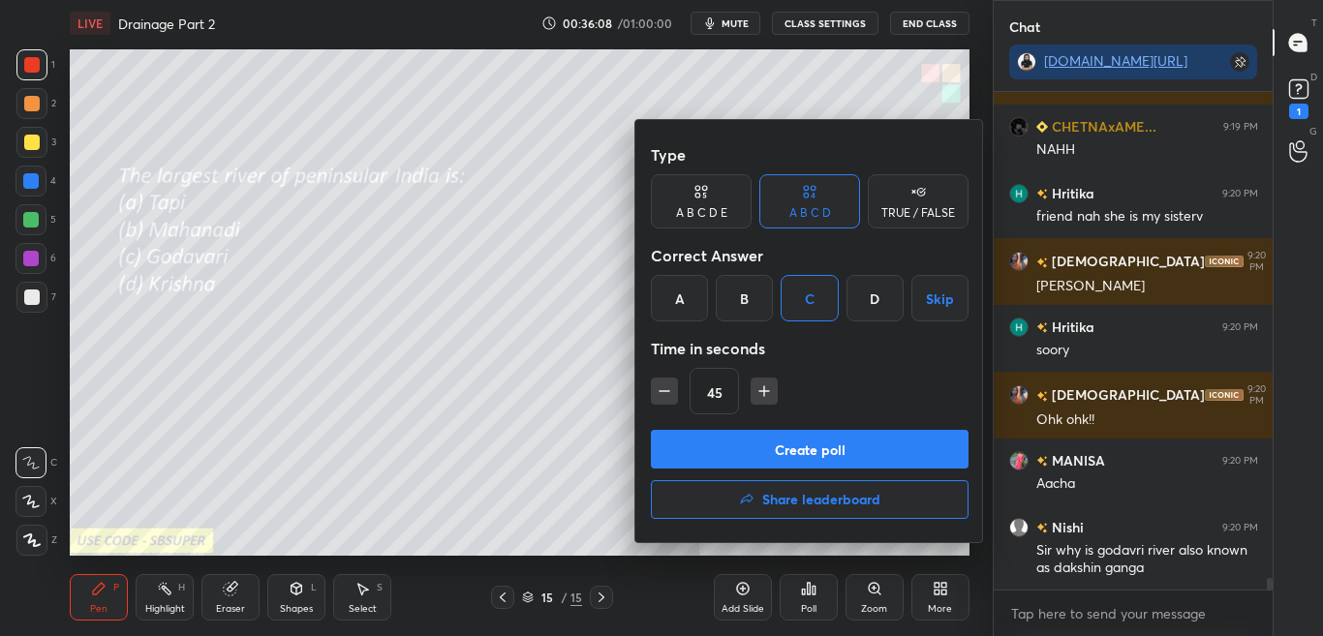
scroll to position [21093, 0]
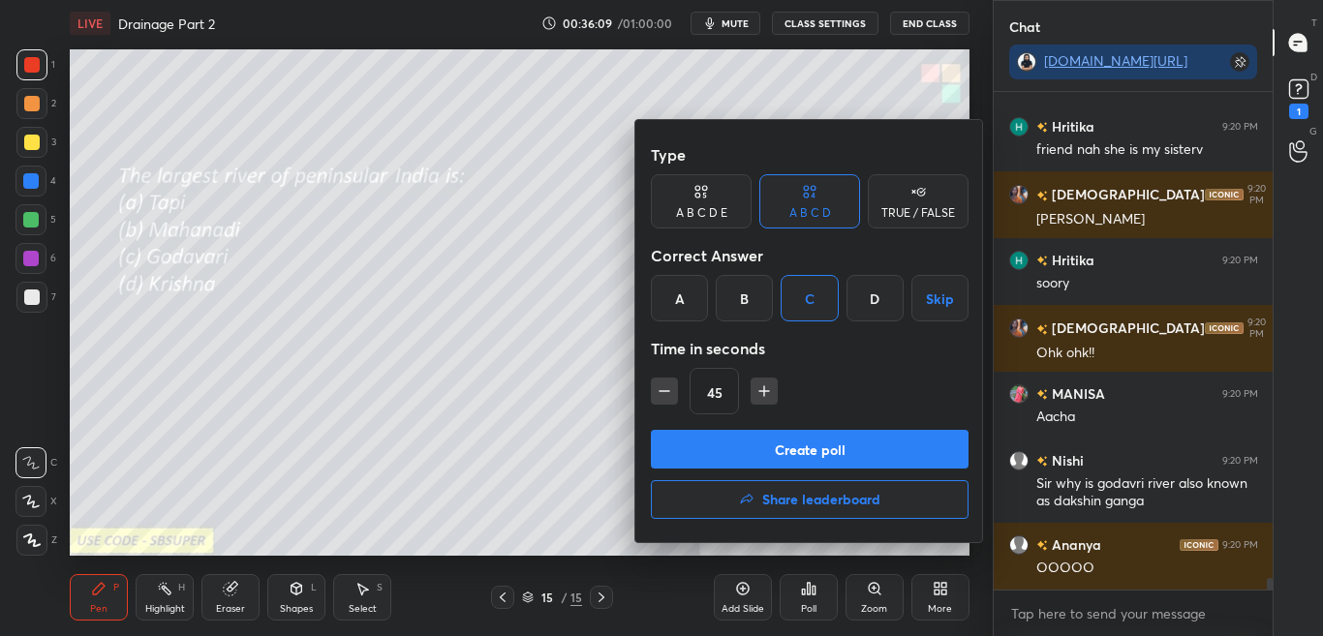
click at [796, 441] on button "Create poll" at bounding box center [810, 449] width 318 height 39
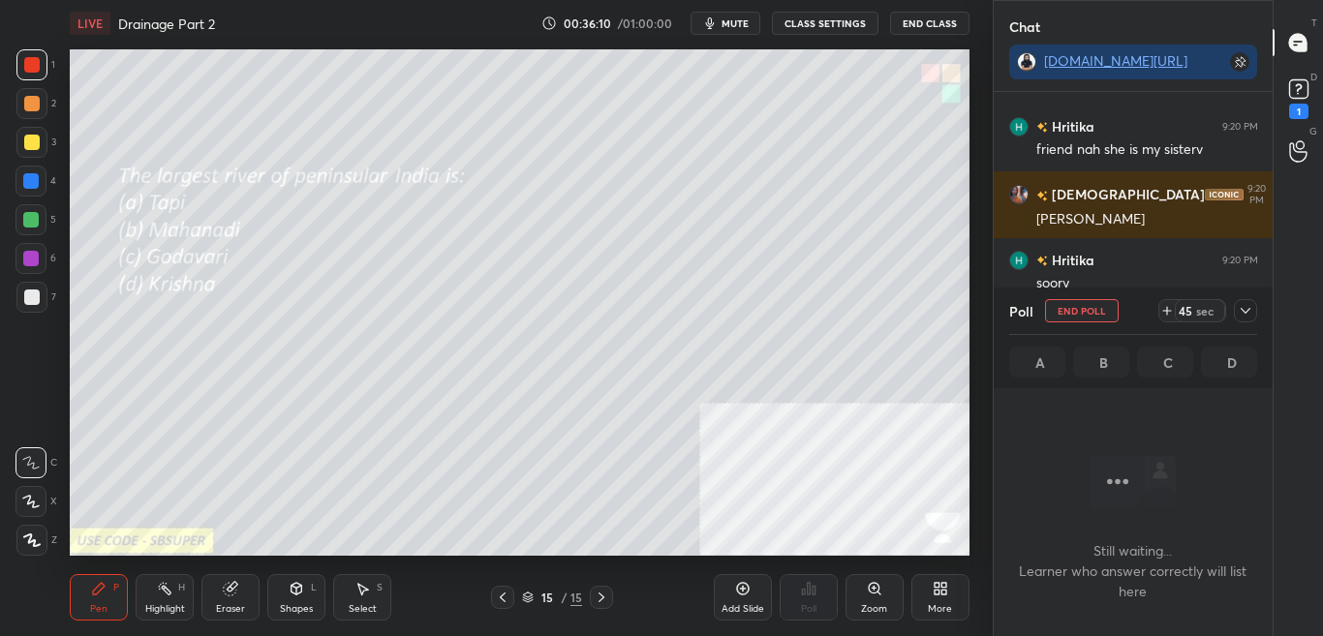
scroll to position [438, 273]
click at [1246, 309] on icon at bounding box center [1244, 310] width 15 height 15
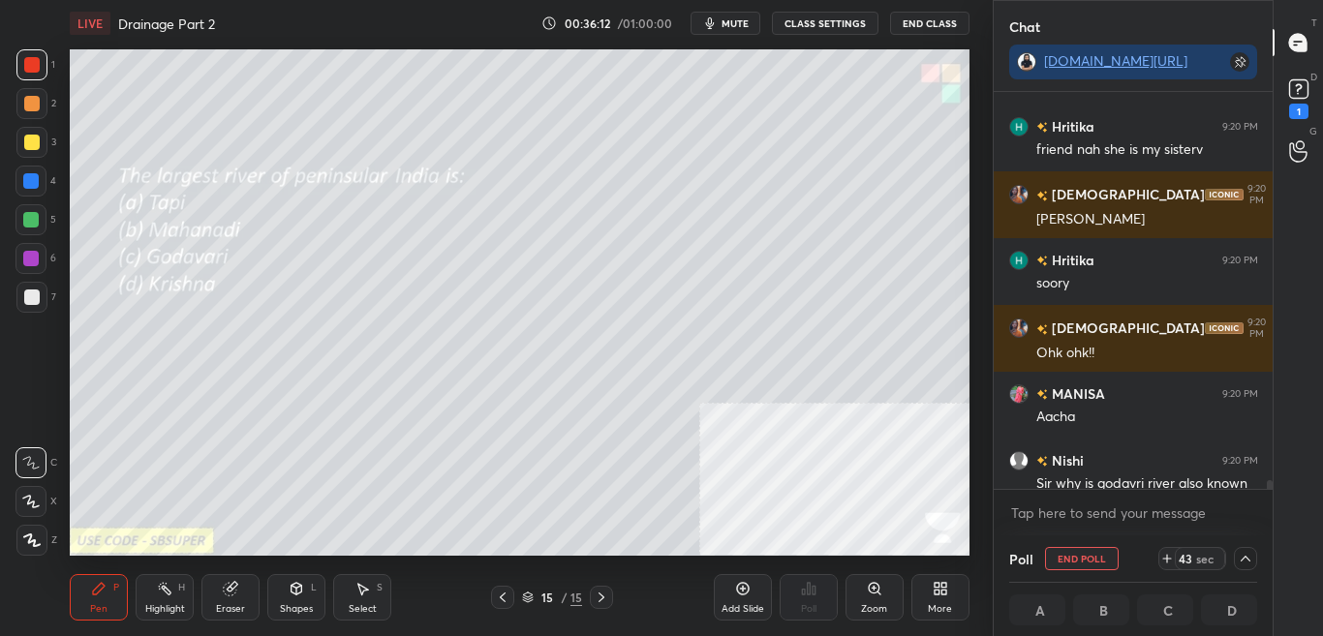
scroll to position [1, 7]
click at [1268, 493] on div "x" at bounding box center [1133, 513] width 280 height 46
click at [1268, 488] on div at bounding box center [1270, 488] width 6 height 15
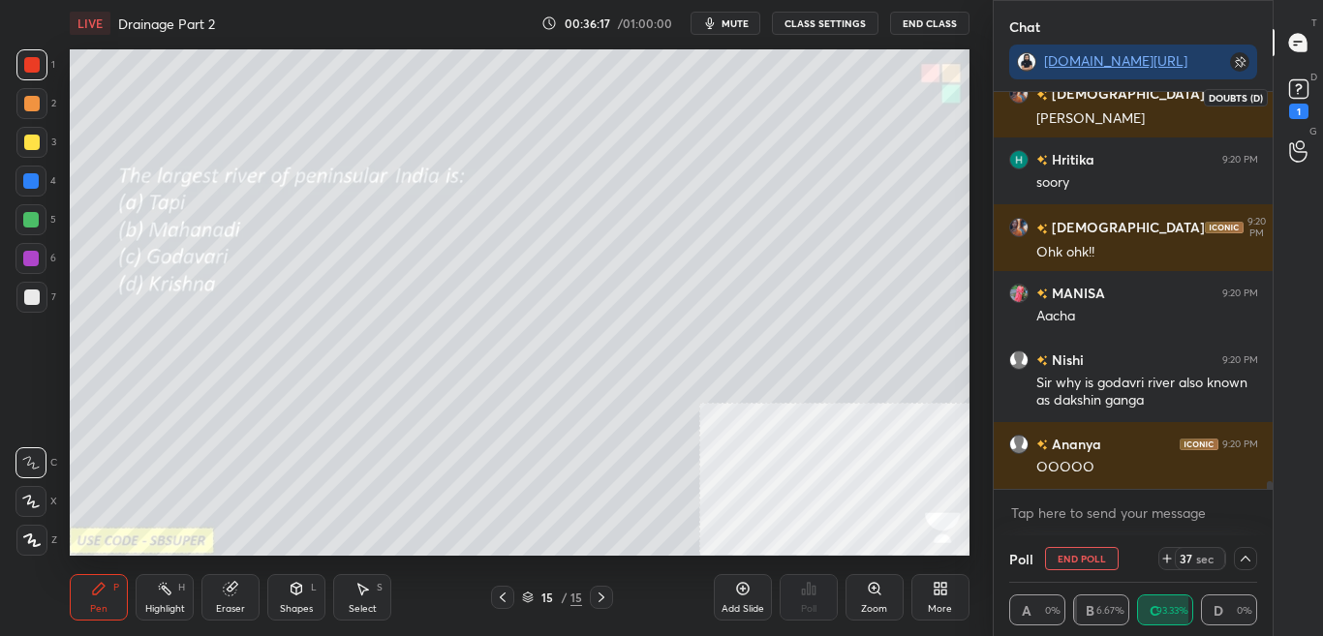
click at [1302, 109] on div "1" at bounding box center [1298, 111] width 19 height 15
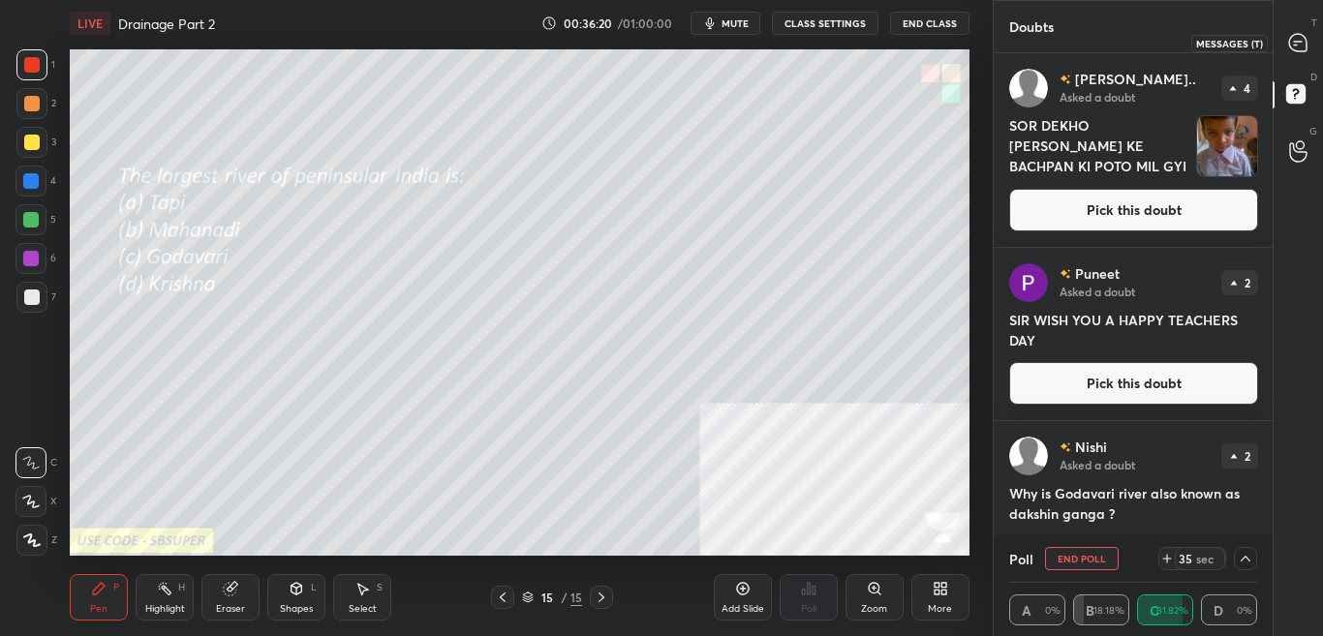
drag, startPoint x: 1312, startPoint y: 45, endPoint x: 1308, endPoint y: 79, distance: 35.1
click at [1311, 46] on div at bounding box center [1298, 42] width 39 height 35
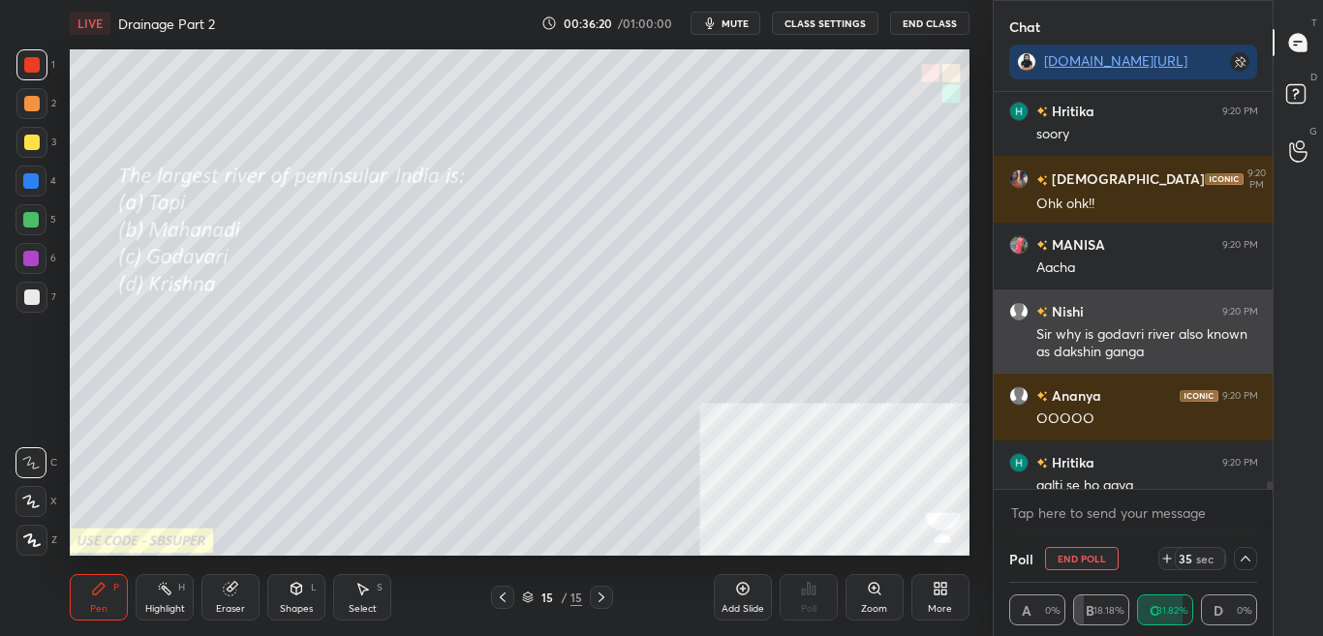
scroll to position [391, 273]
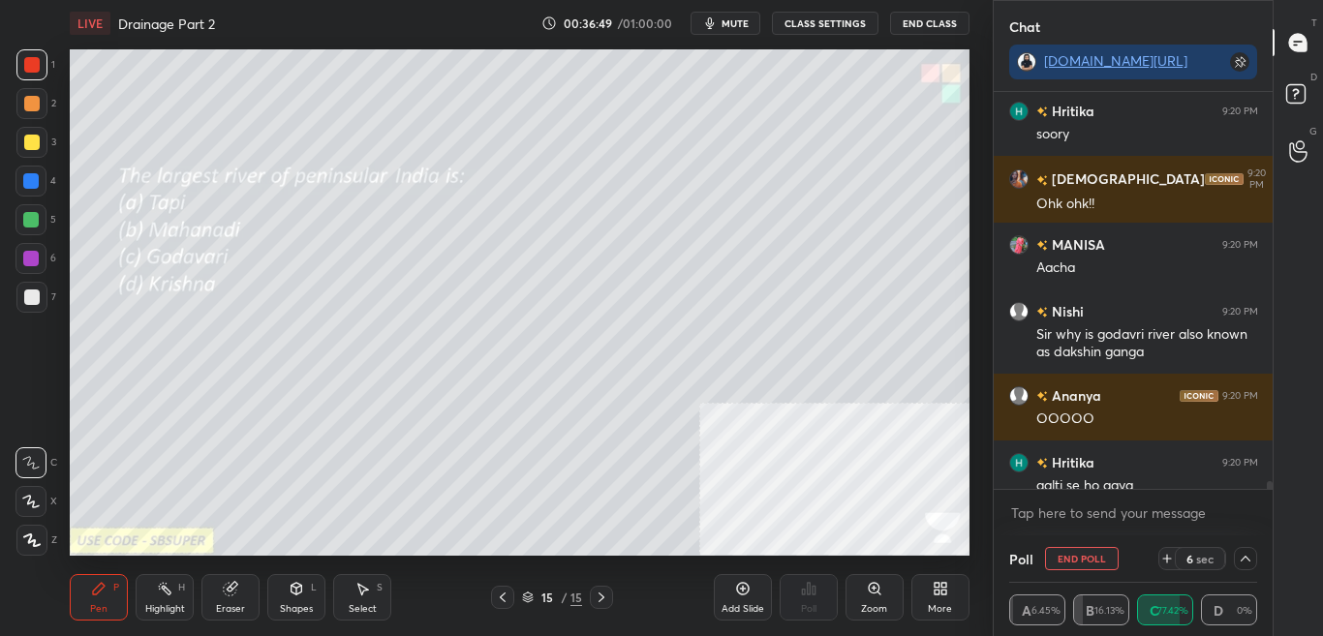
click at [1265, 487] on div at bounding box center [1267, 290] width 12 height 397
click at [1268, 491] on div "Vaishnavi 9:20 PM Achchaa achchaaa Hritika 9:20 PM soory Vaishnavi 9:20 PM Ohk …" at bounding box center [1133, 313] width 280 height 443
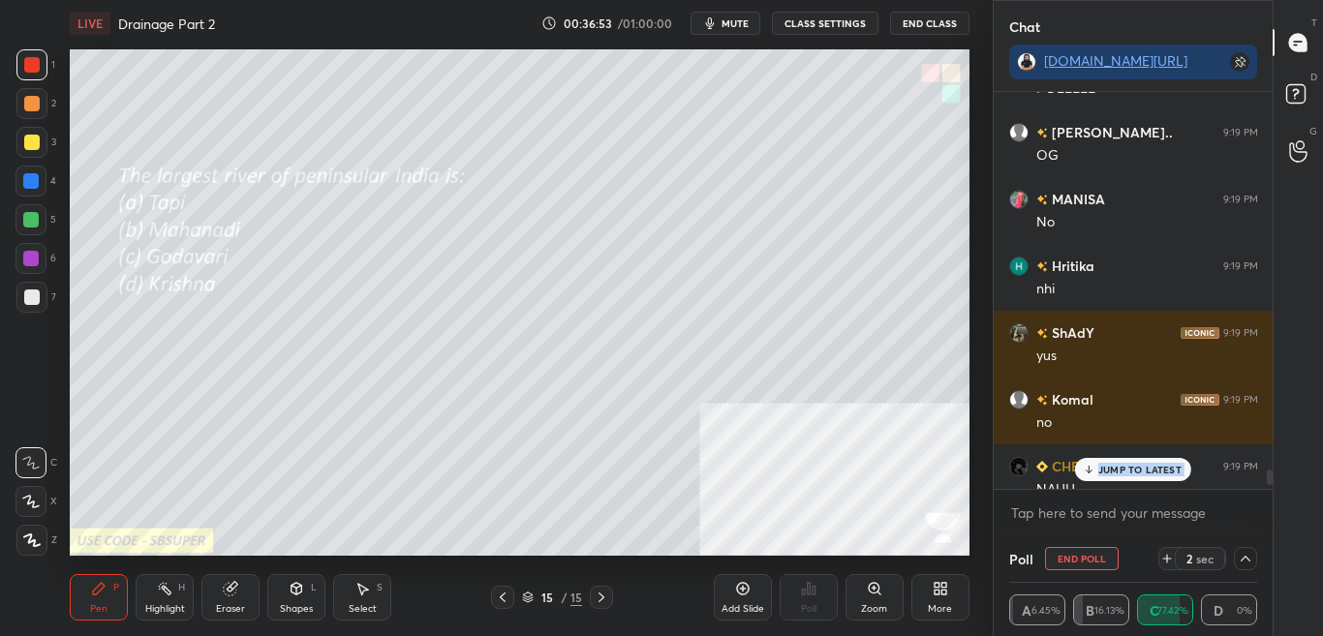
click at [1168, 469] on p "JUMP TO LATEST" at bounding box center [1139, 470] width 83 height 12
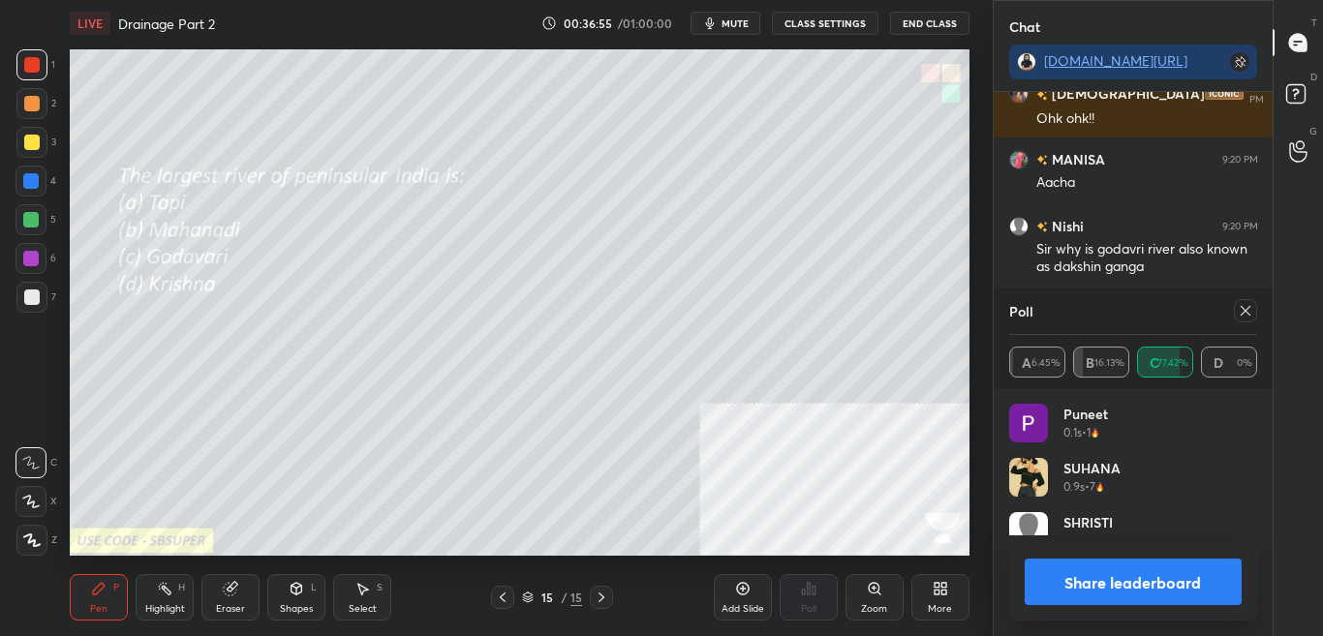
scroll to position [227, 242]
click at [1180, 596] on button "Share leaderboard" at bounding box center [1133, 582] width 218 height 46
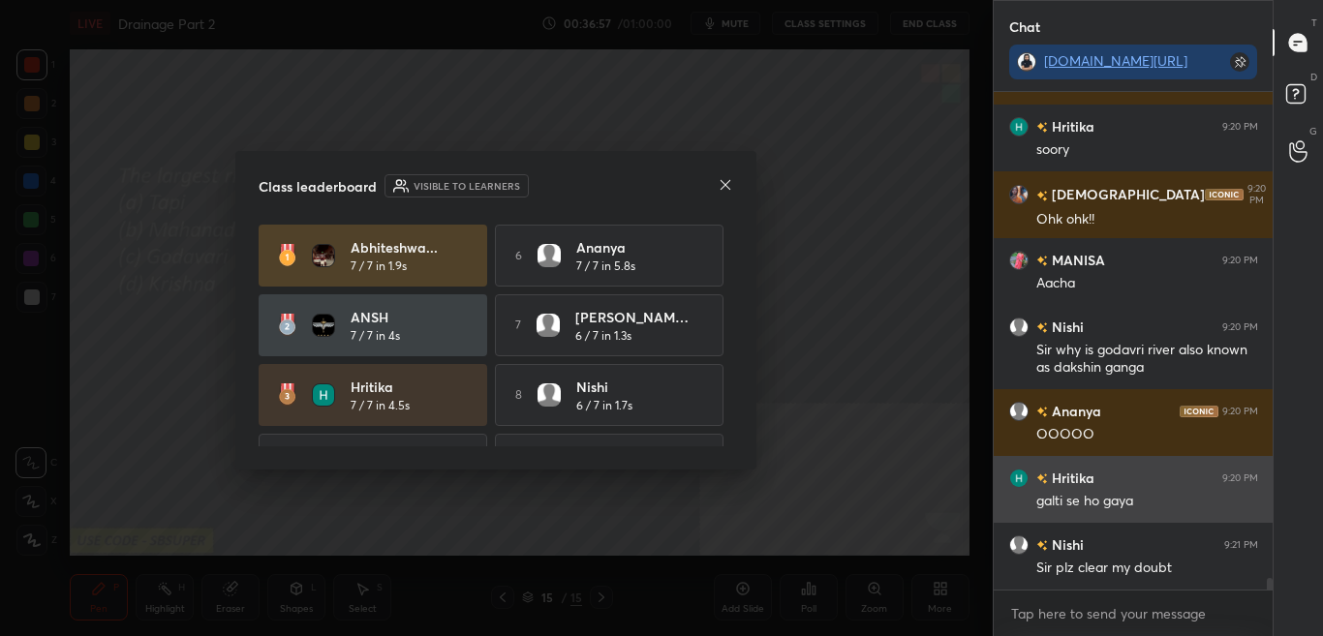
scroll to position [7, 7]
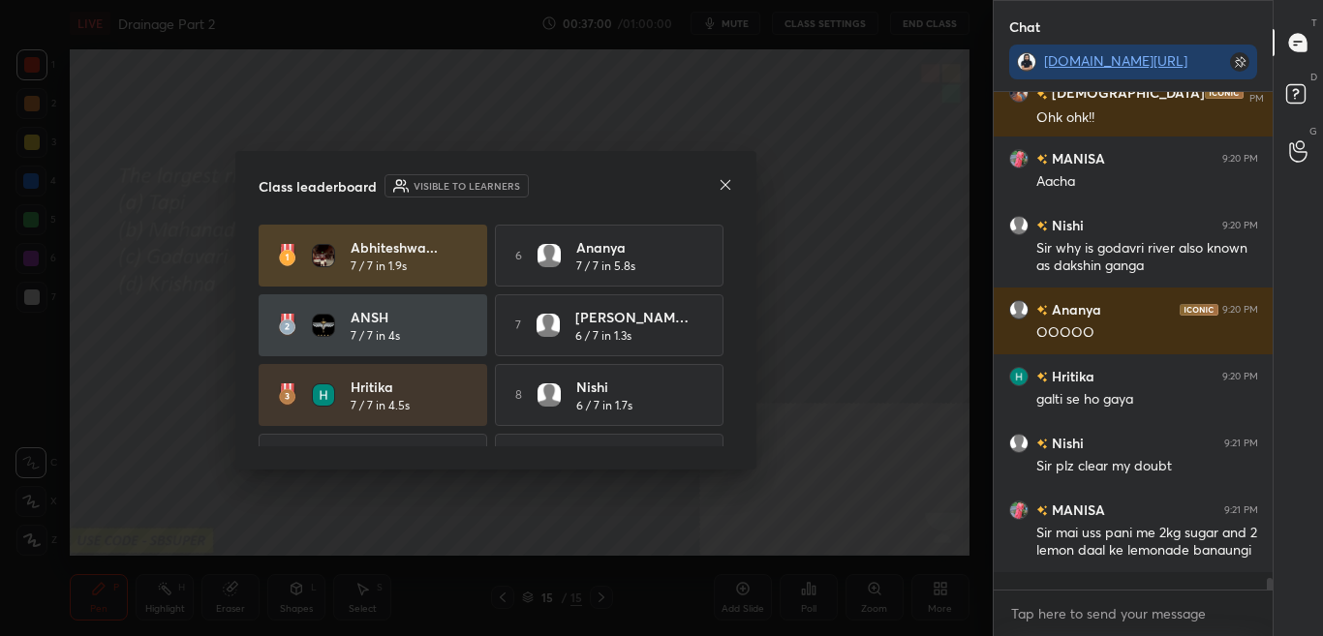
click at [731, 189] on icon at bounding box center [725, 184] width 15 height 15
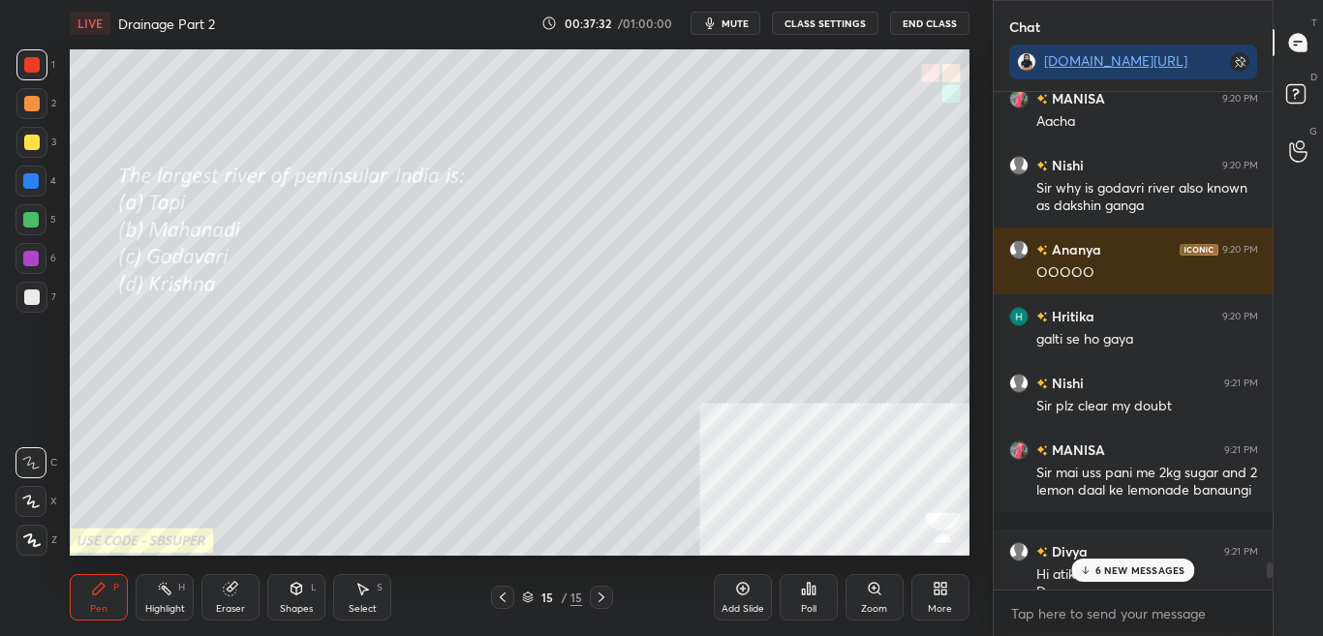
scroll to position [21344, 0]
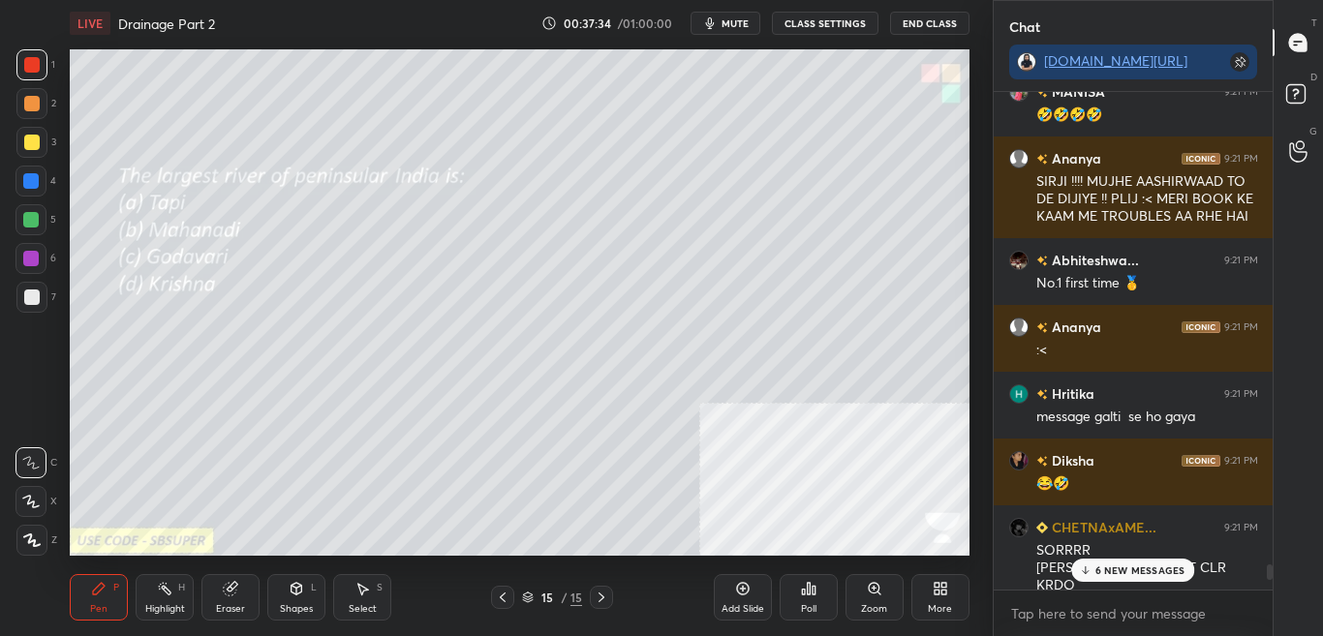
drag, startPoint x: 1269, startPoint y: 582, endPoint x: 1293, endPoint y: 639, distance: 61.7
click at [1293, 0] on html "1 2 3 4 5 6 7 C X Z C X Z E E Erase all H H LIVE Drainage Part 2 00:37:34 / 01:…" at bounding box center [661, 0] width 1323 height 0
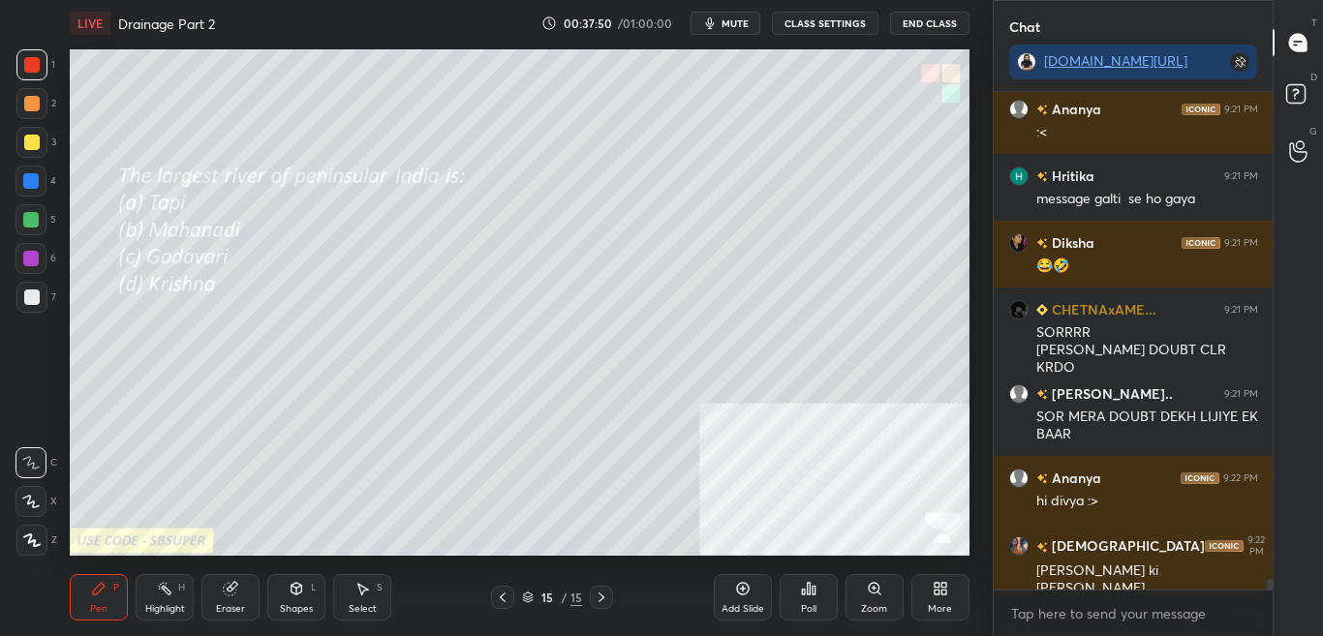
scroll to position [22365, 0]
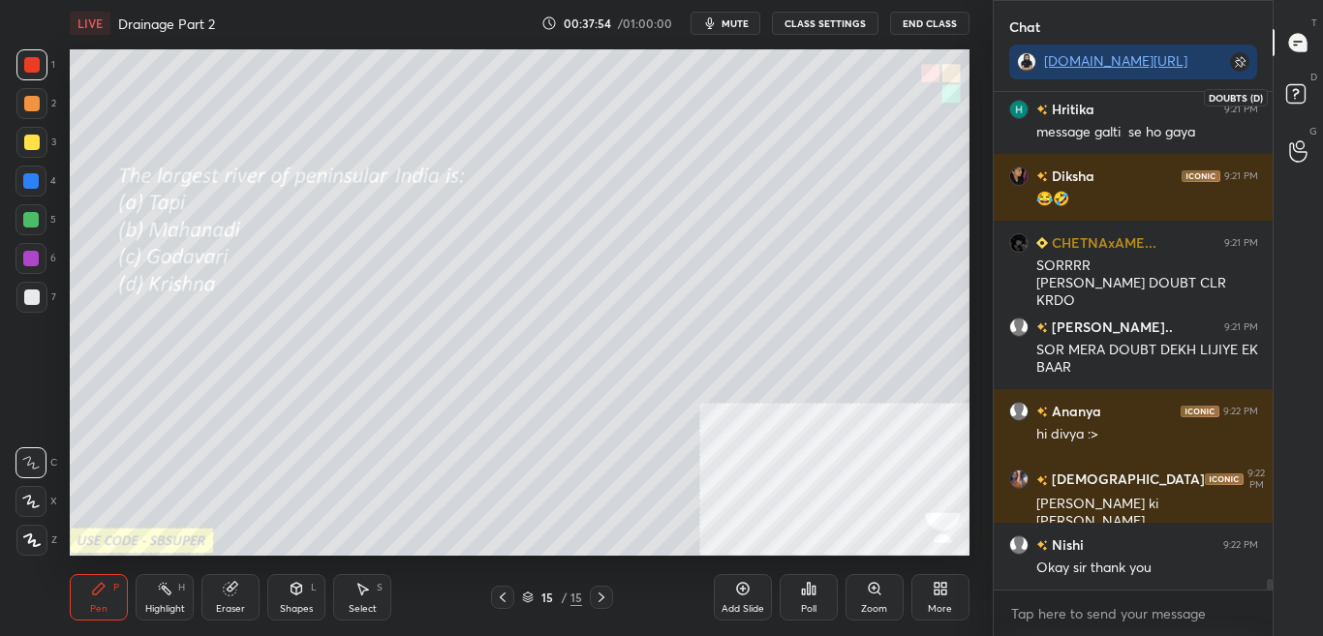
click at [1317, 100] on div at bounding box center [1298, 96] width 39 height 35
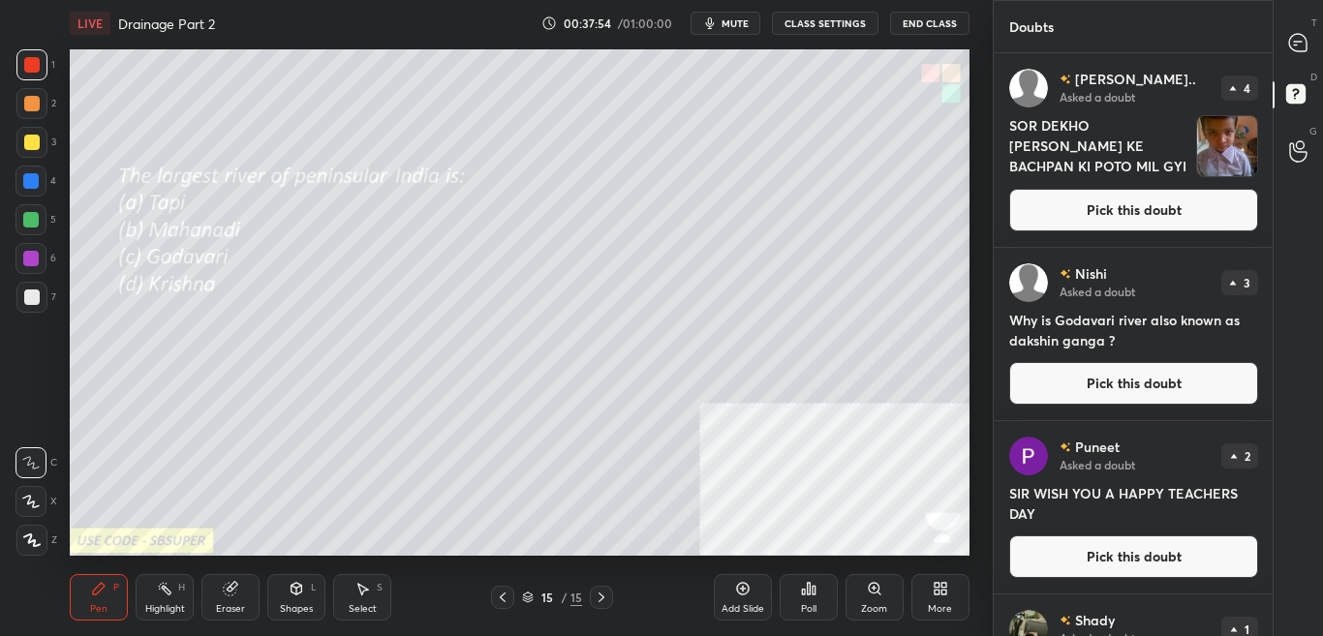
scroll to position [577, 273]
click at [1297, 37] on icon at bounding box center [1297, 42] width 17 height 17
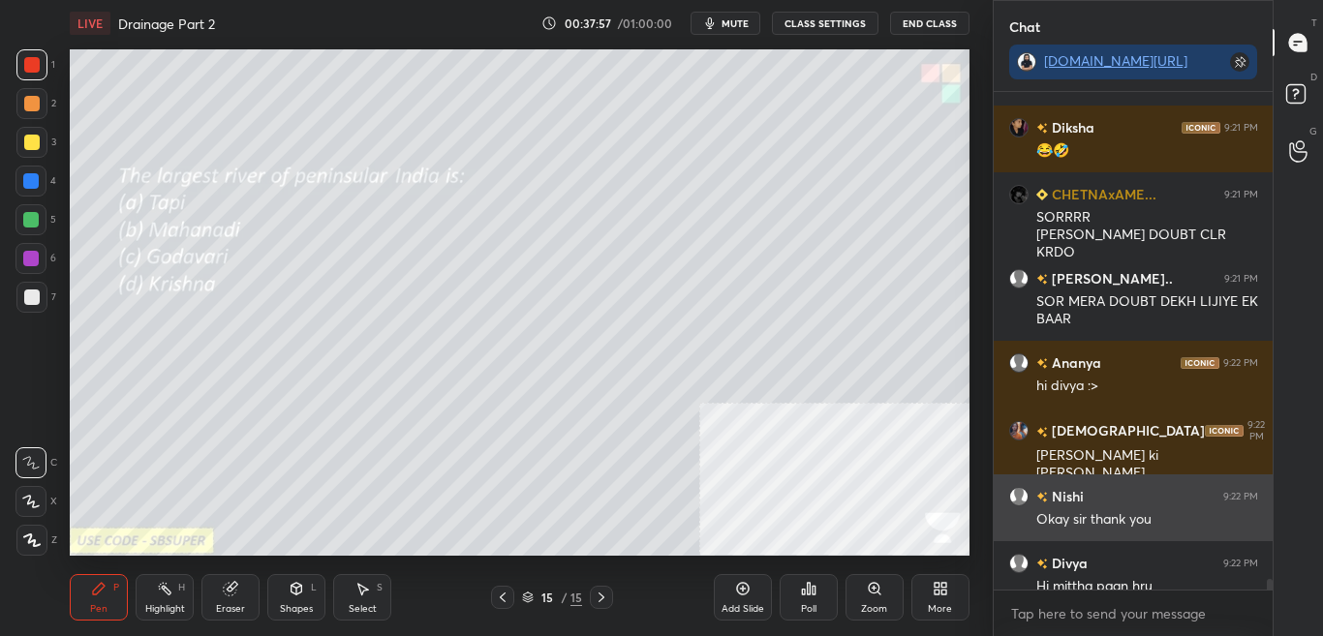
scroll to position [492, 273]
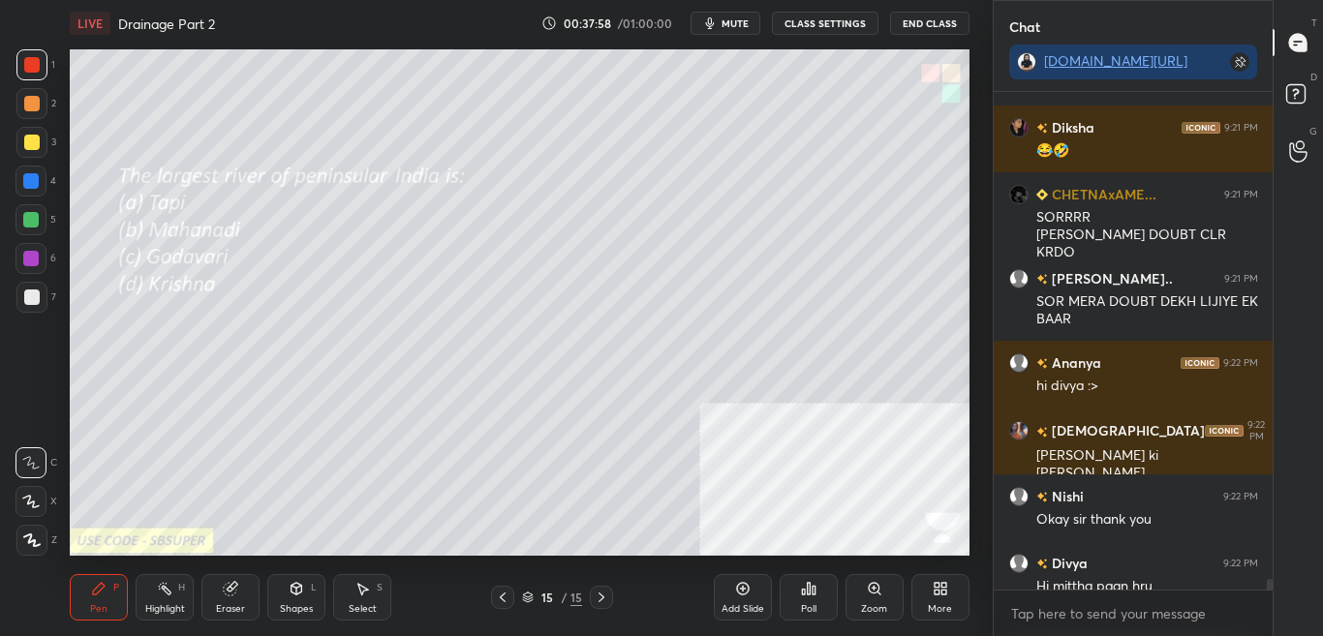
click at [949, 598] on div "More" at bounding box center [940, 597] width 58 height 46
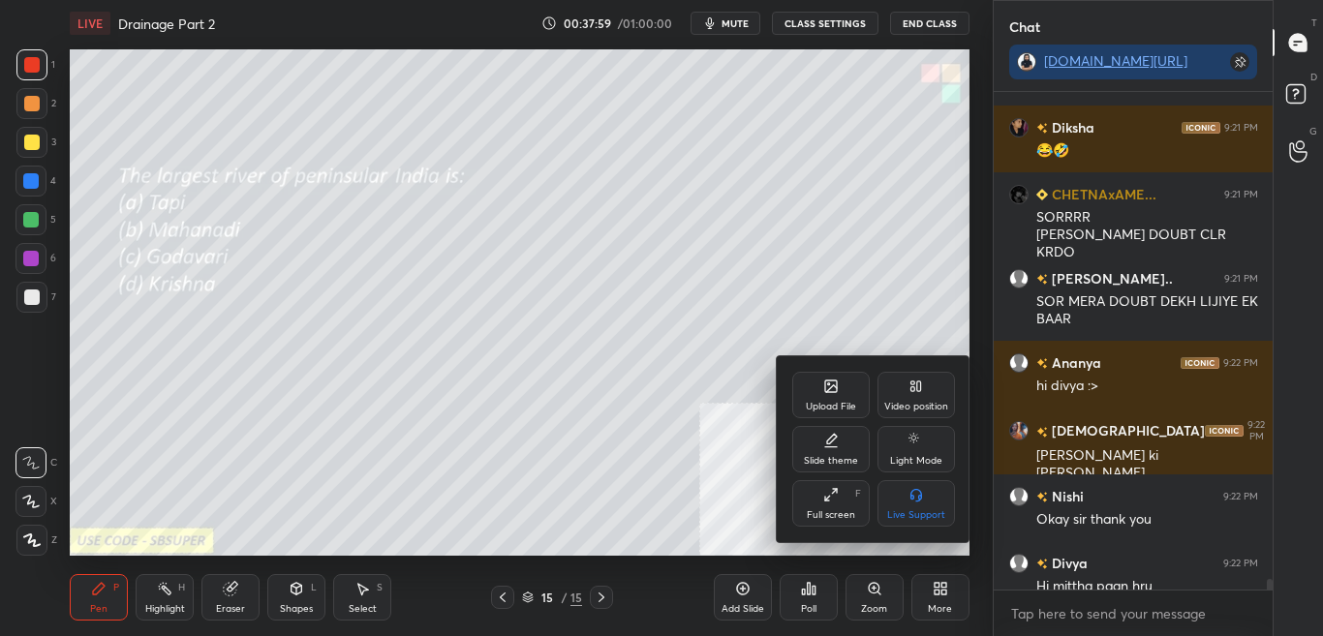
click at [834, 391] on icon at bounding box center [831, 387] width 12 height 12
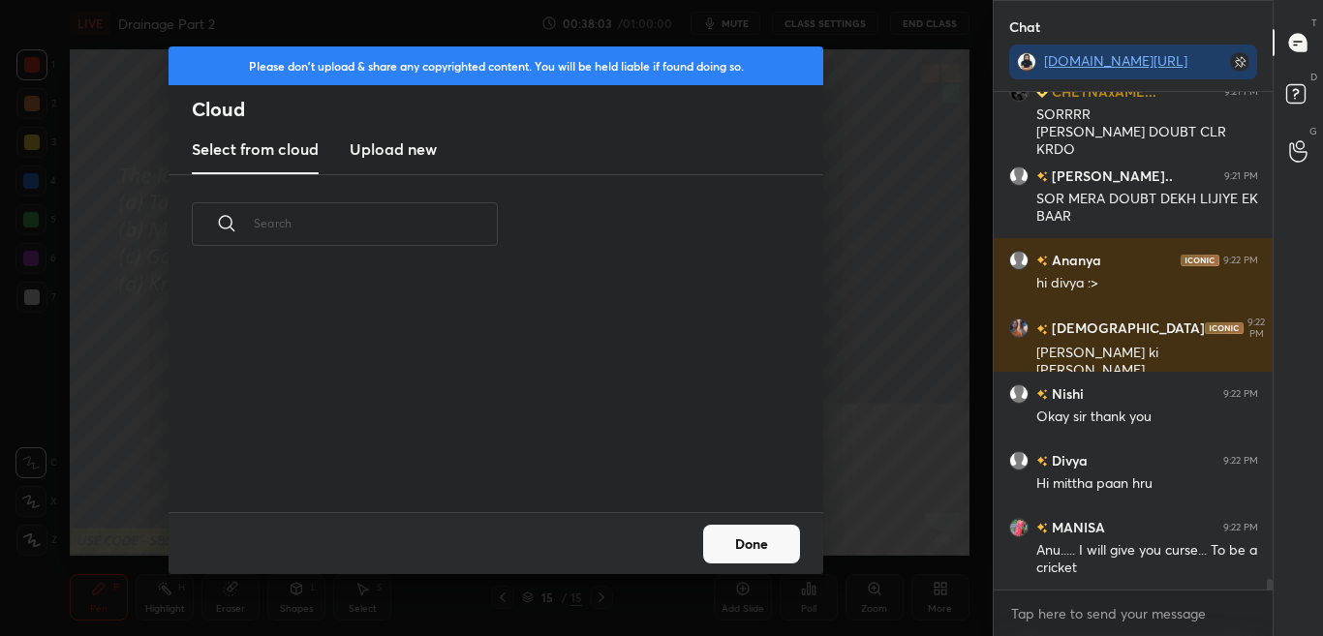
scroll to position [22967, 0]
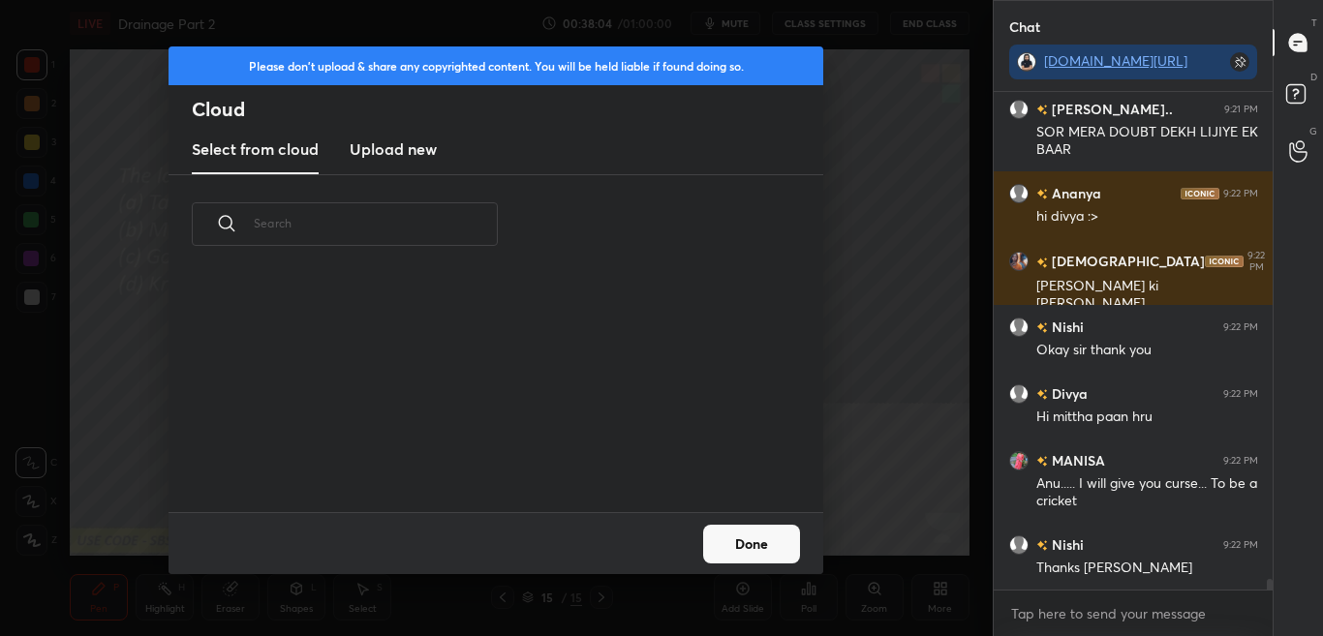
click at [387, 151] on h3 "Upload new" at bounding box center [393, 148] width 87 height 23
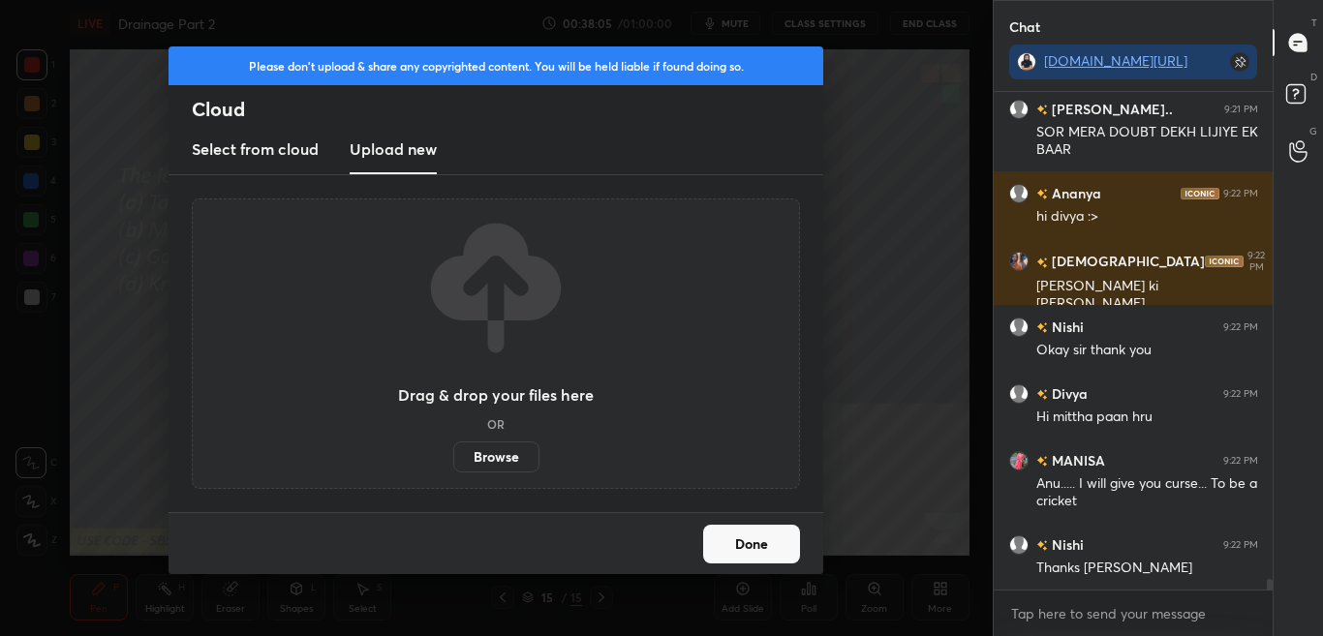
scroll to position [23051, 0]
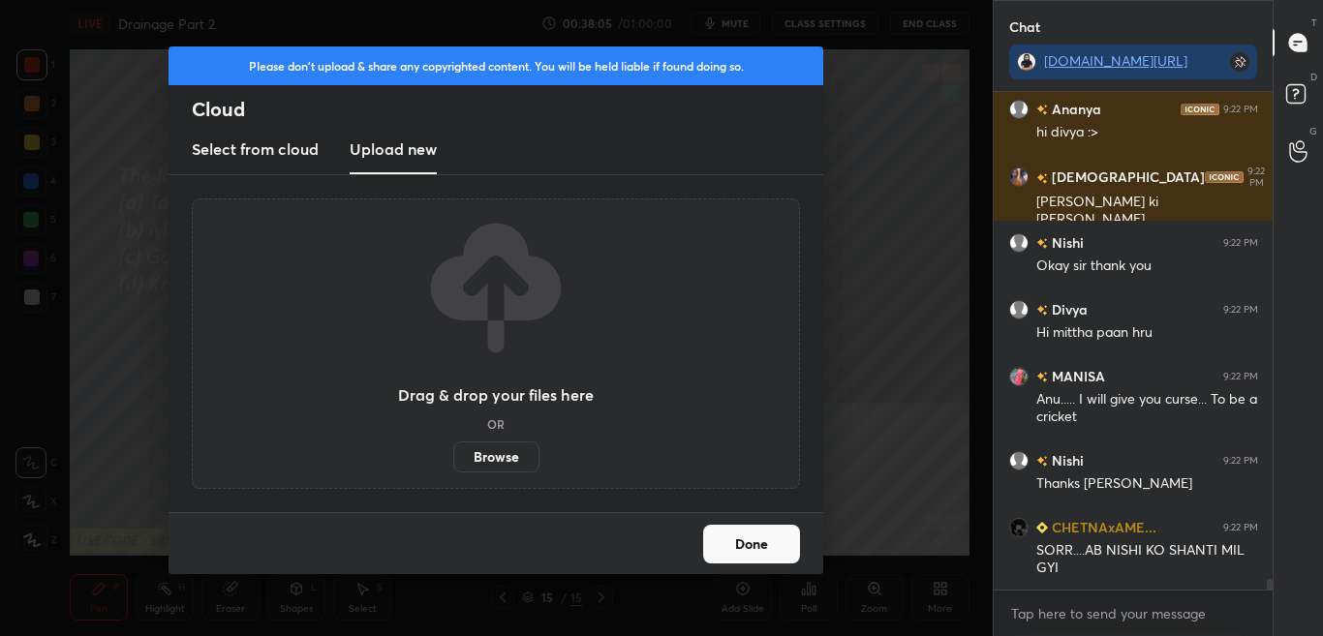
click at [512, 469] on label "Browse" at bounding box center [496, 457] width 86 height 31
click at [453, 469] on input "Browse" at bounding box center [453, 457] width 0 height 31
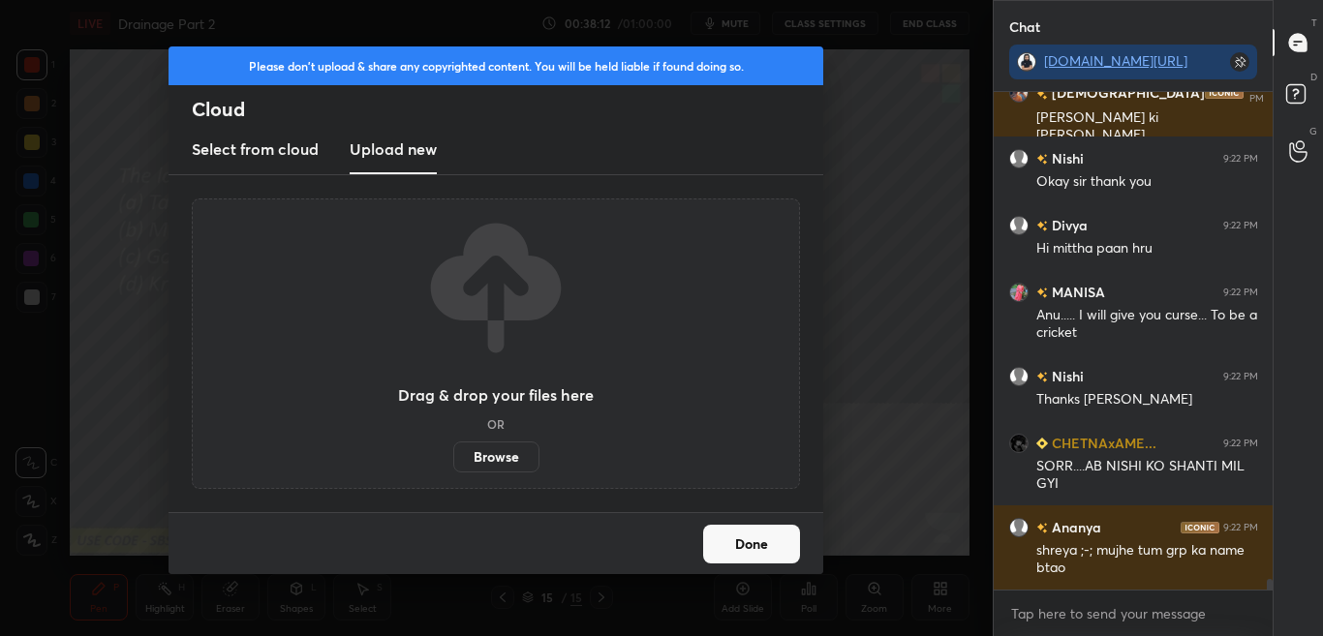
scroll to position [23202, 0]
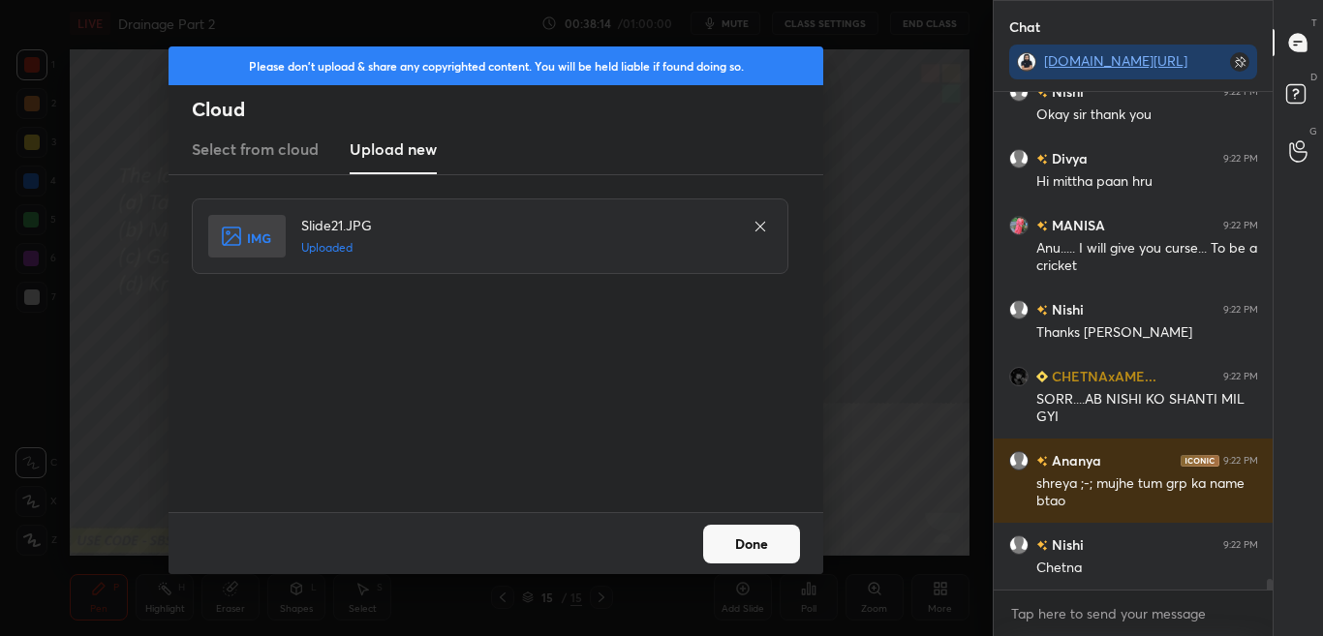
click at [808, 552] on div "Done" at bounding box center [495, 543] width 655 height 62
click at [803, 554] on div "Done" at bounding box center [495, 543] width 655 height 62
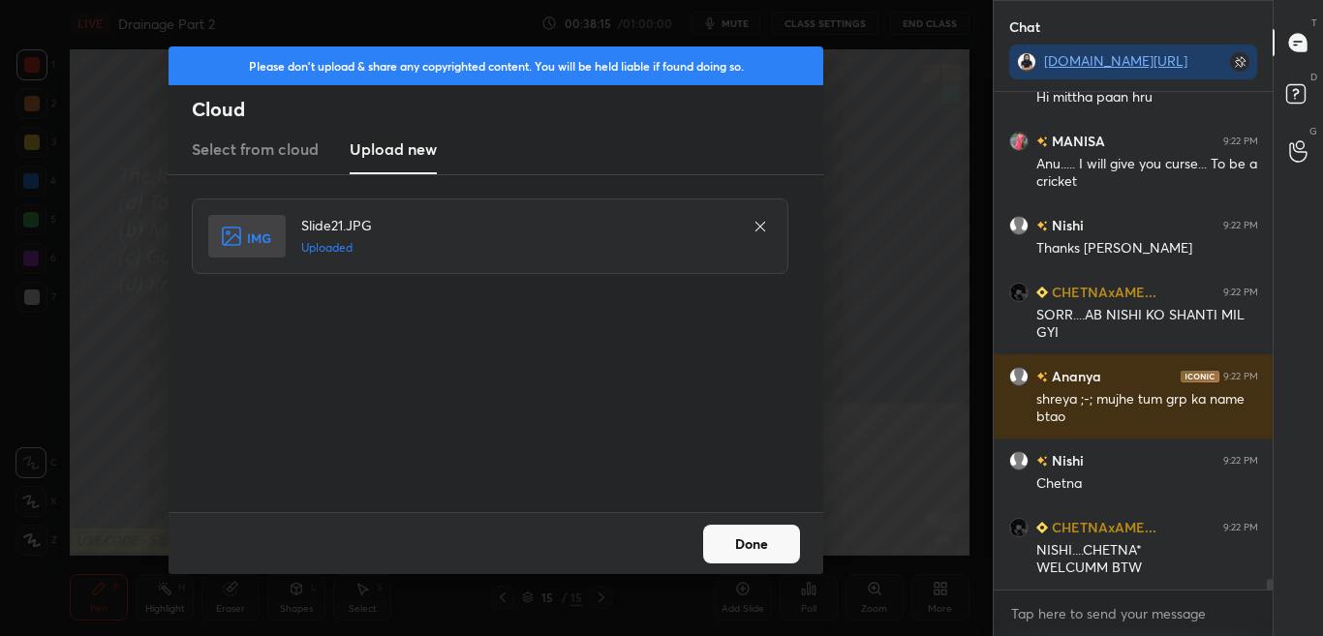
click at [796, 553] on button "Done" at bounding box center [751, 544] width 97 height 39
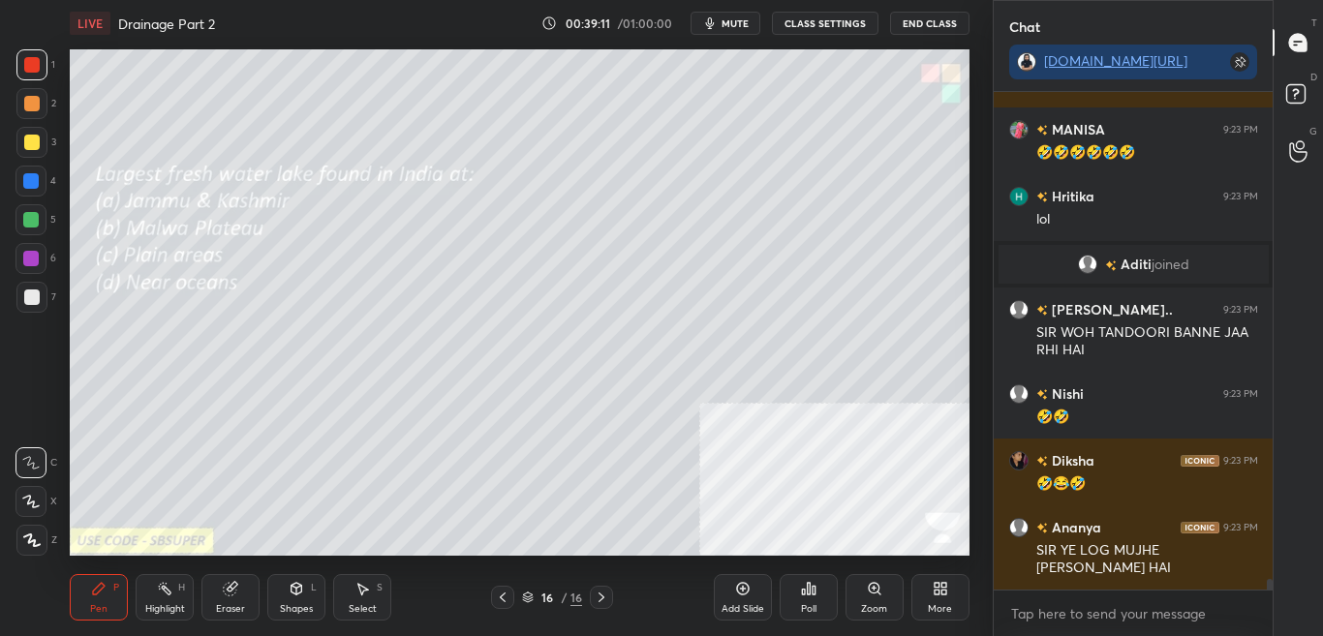
scroll to position [22776, 0]
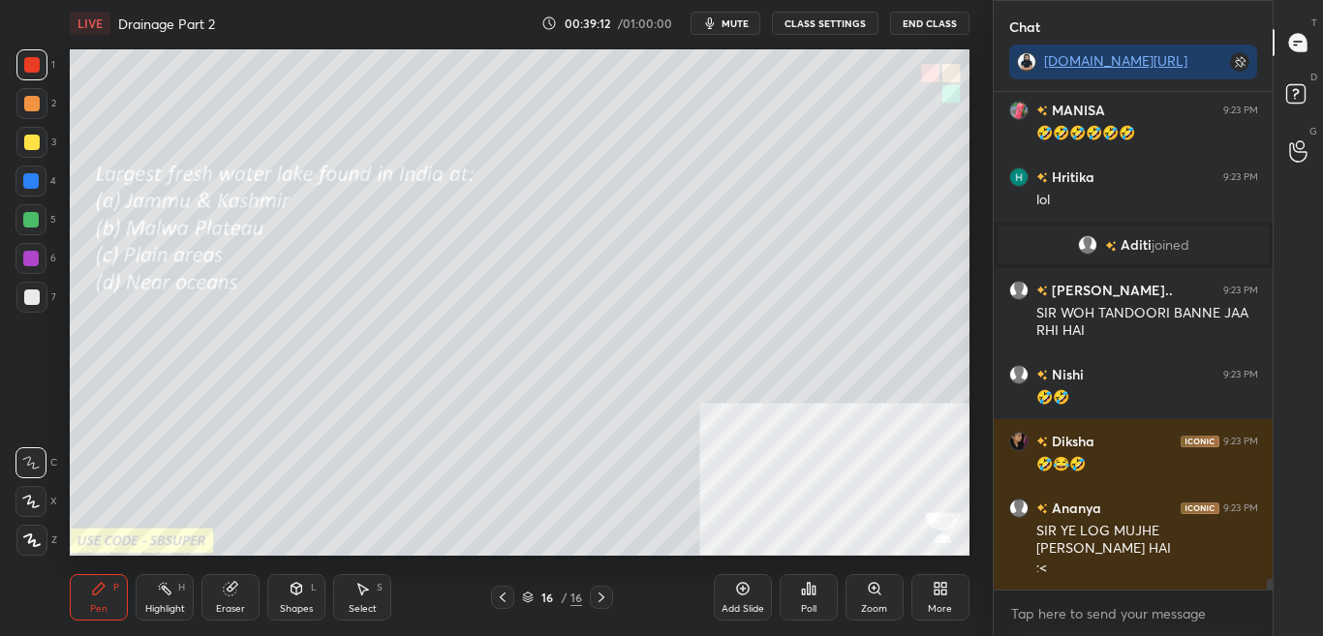
click at [823, 608] on div "Poll" at bounding box center [808, 597] width 58 height 46
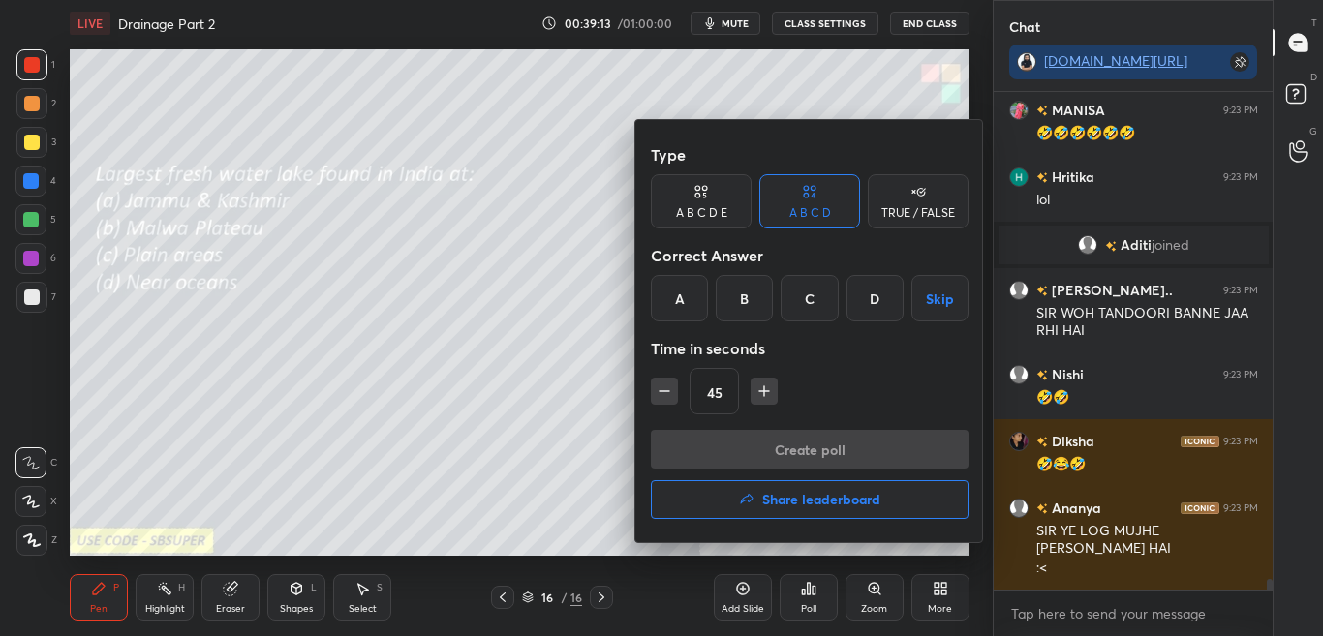
click at [820, 608] on div at bounding box center [661, 318] width 1323 height 636
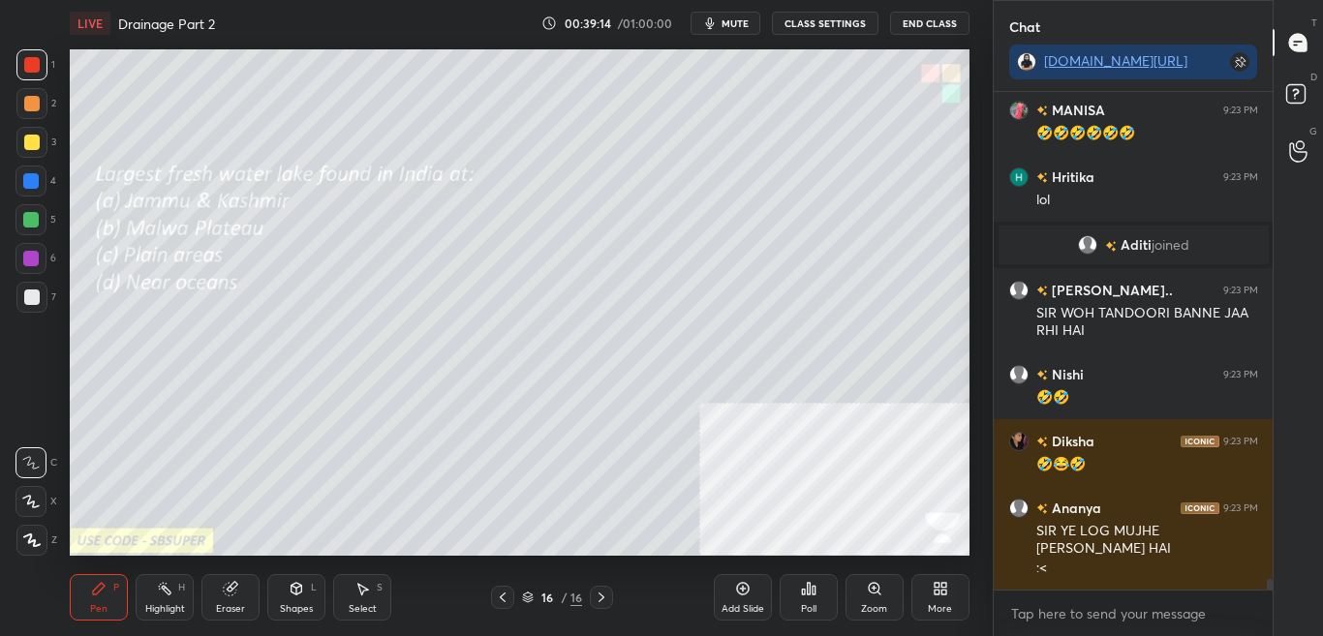
click at [819, 607] on div "Poll" at bounding box center [808, 597] width 58 height 46
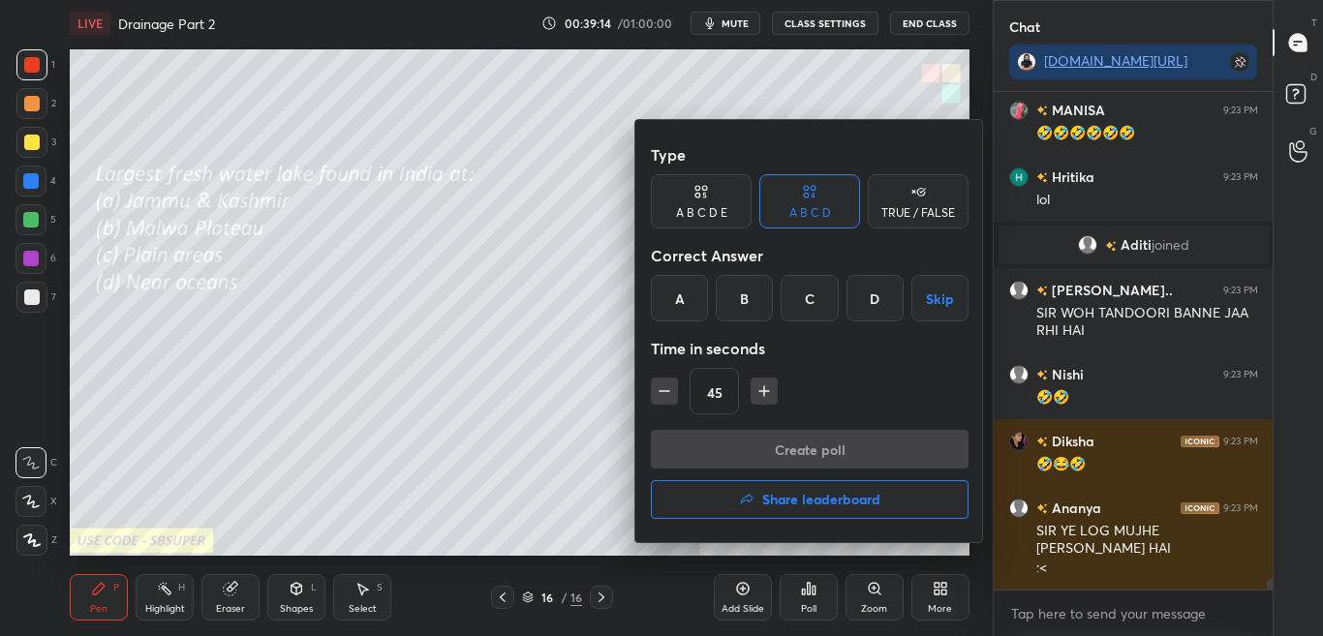
click at [816, 606] on div at bounding box center [661, 318] width 1323 height 636
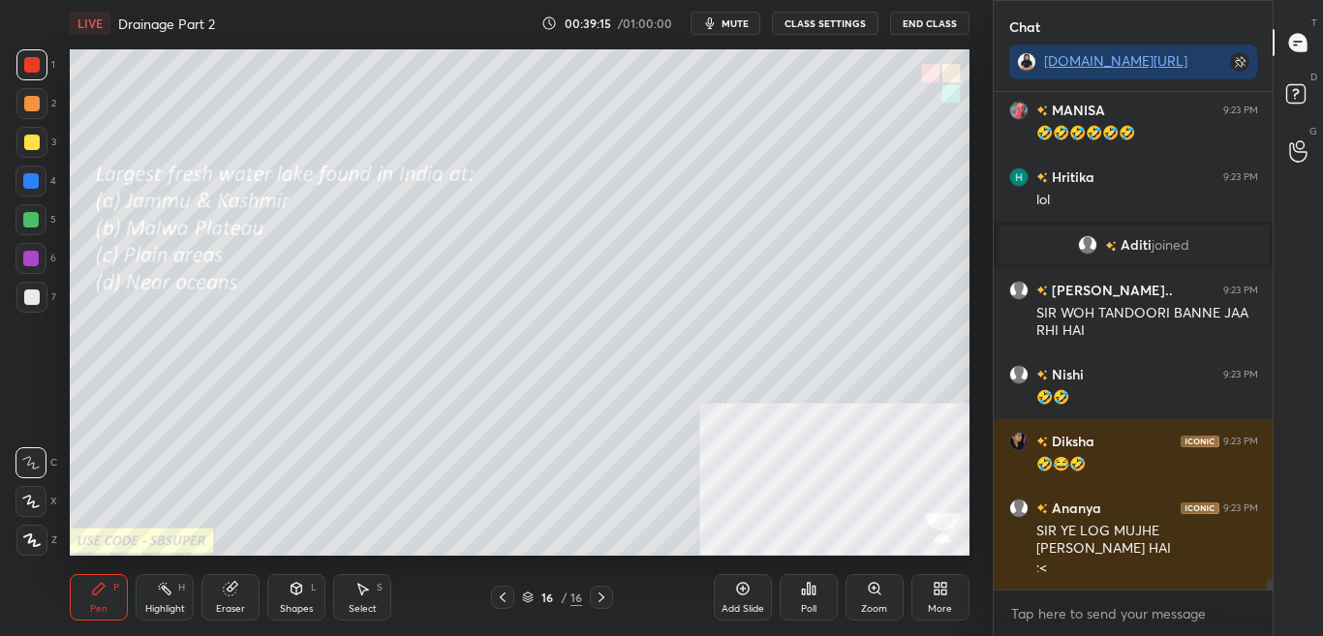
click at [818, 609] on div "Poll" at bounding box center [808, 597] width 58 height 46
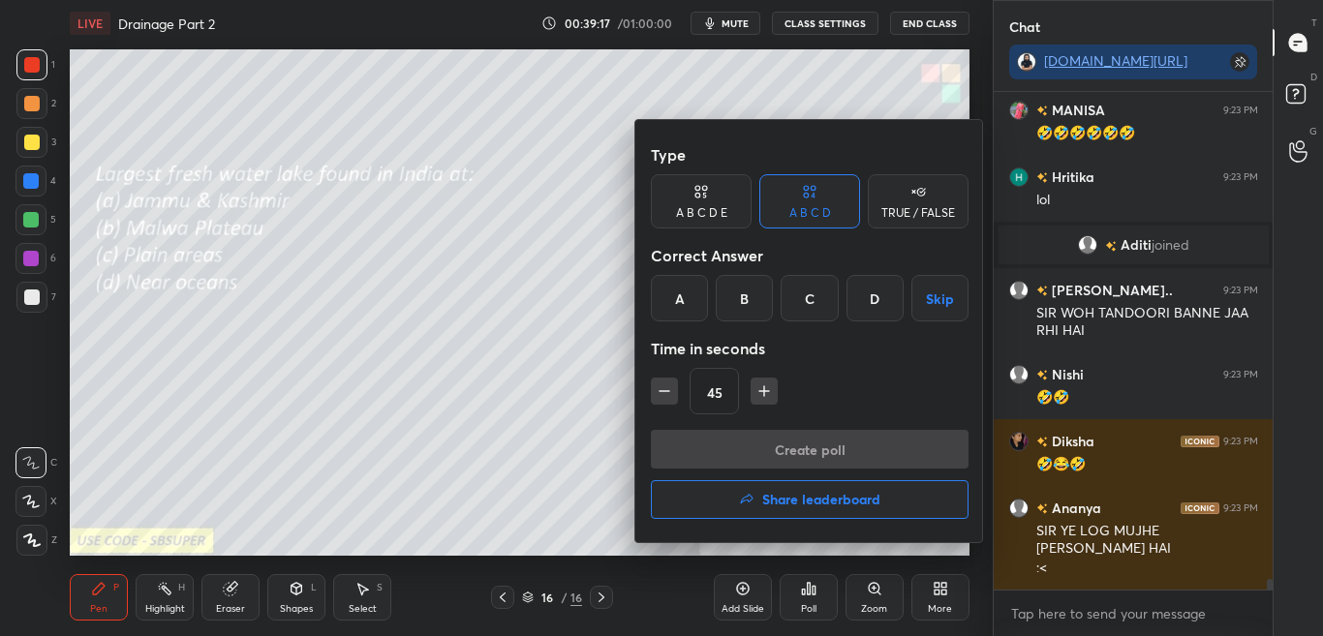
click at [668, 310] on div "A" at bounding box center [679, 298] width 57 height 46
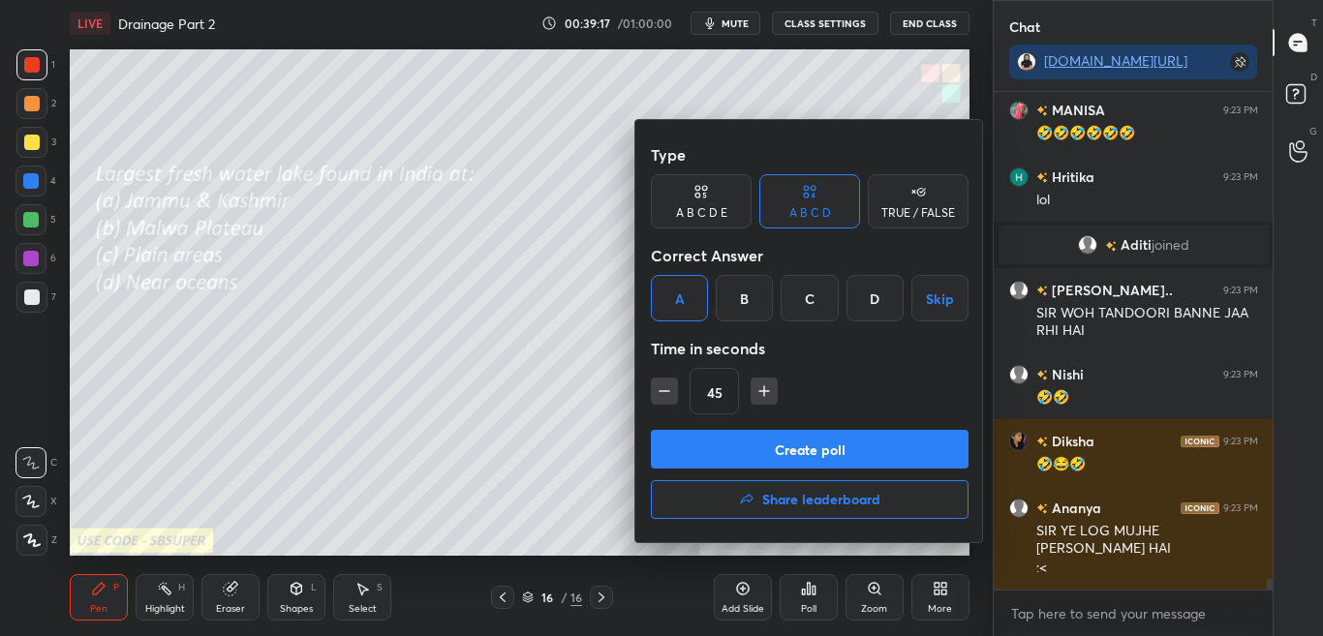
scroll to position [22843, 0]
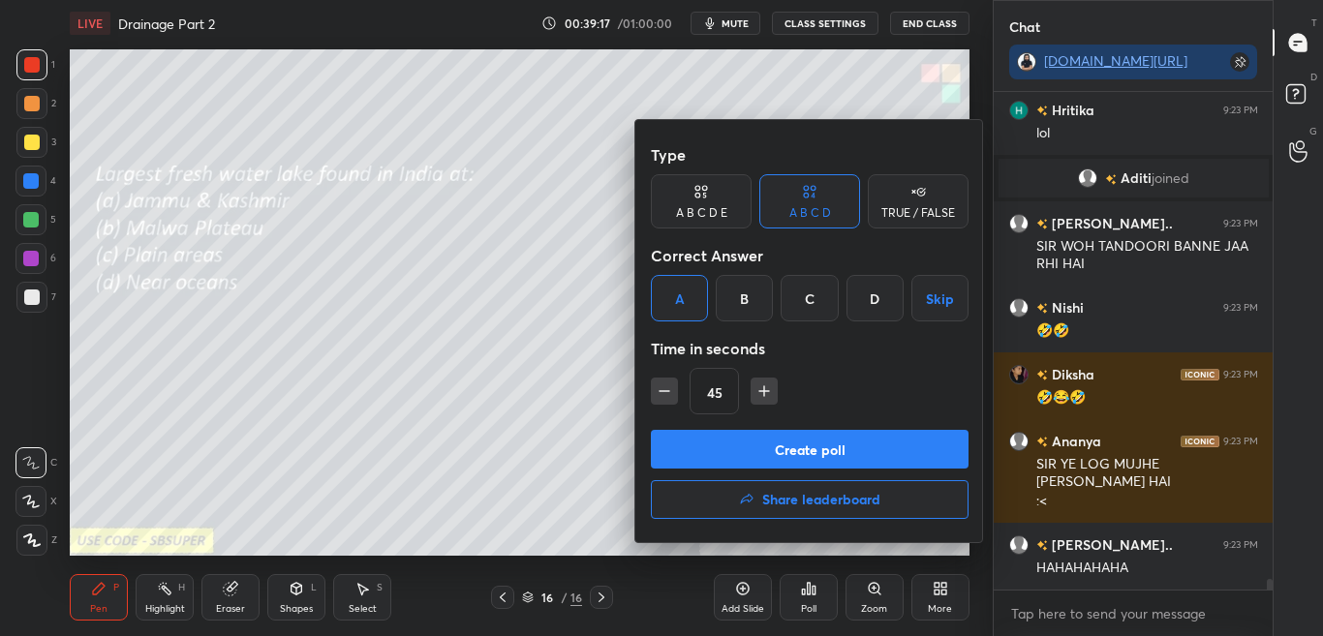
click at [717, 440] on button "Create poll" at bounding box center [810, 449] width 318 height 39
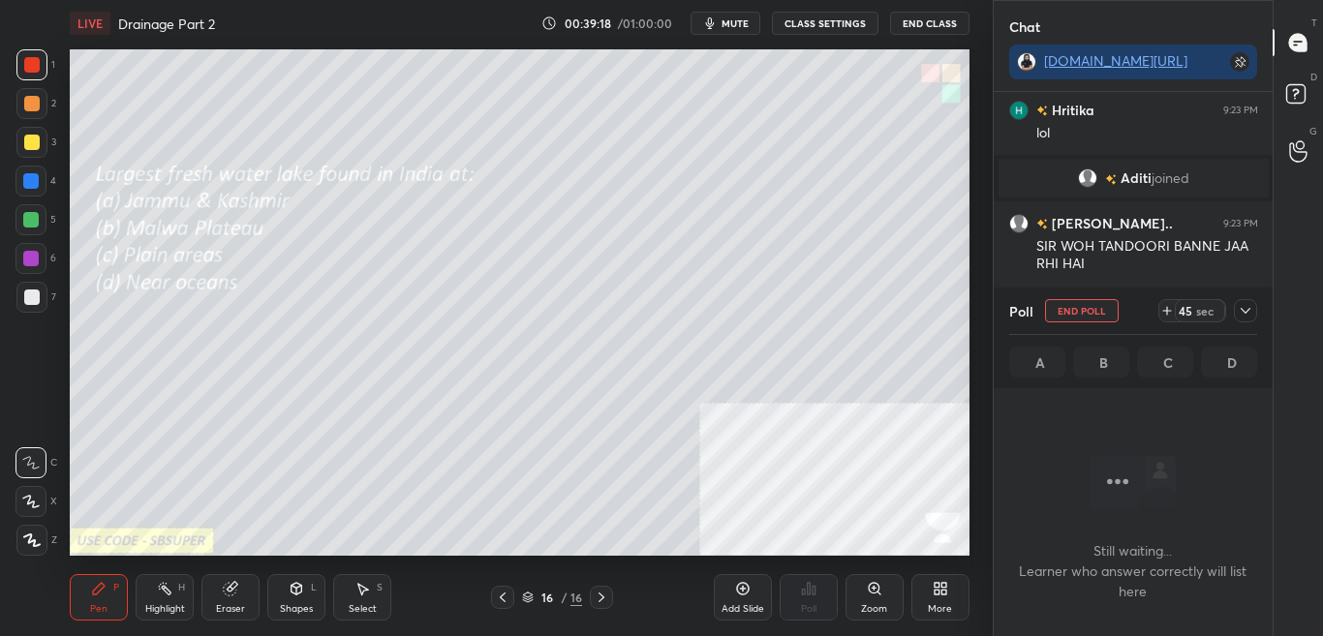
scroll to position [438, 273]
click at [1233, 311] on div "45 sec" at bounding box center [1207, 310] width 99 height 23
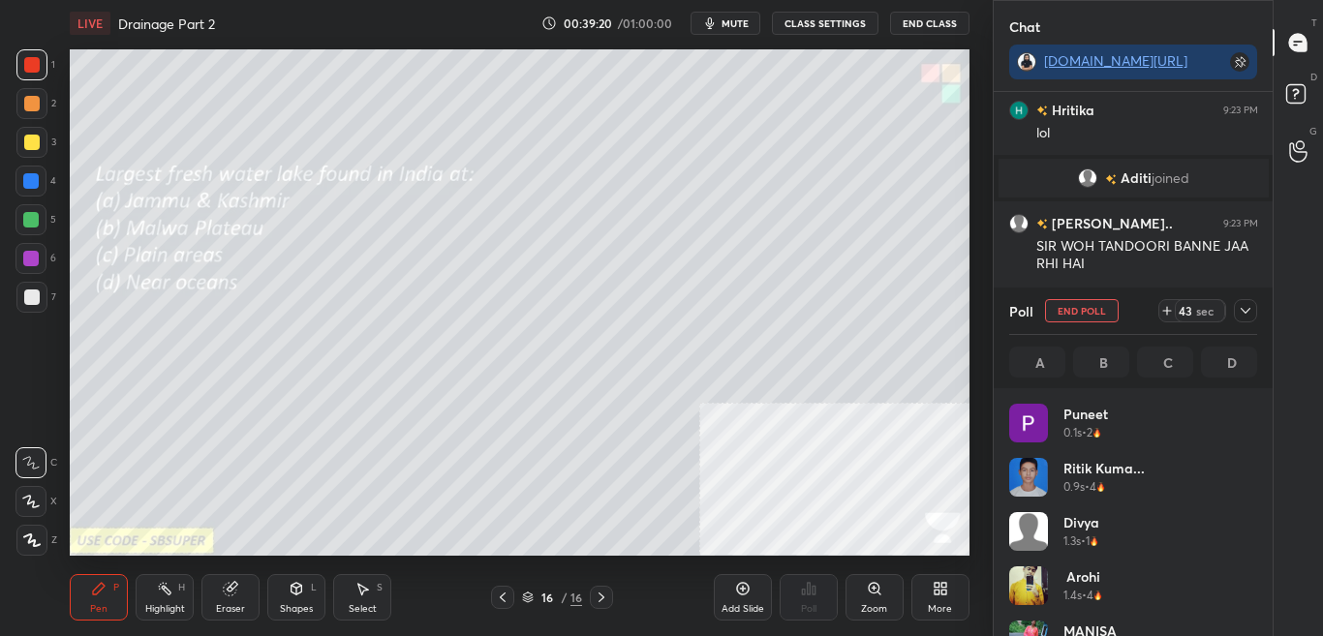
click at [1237, 312] on div at bounding box center [1245, 310] width 23 height 23
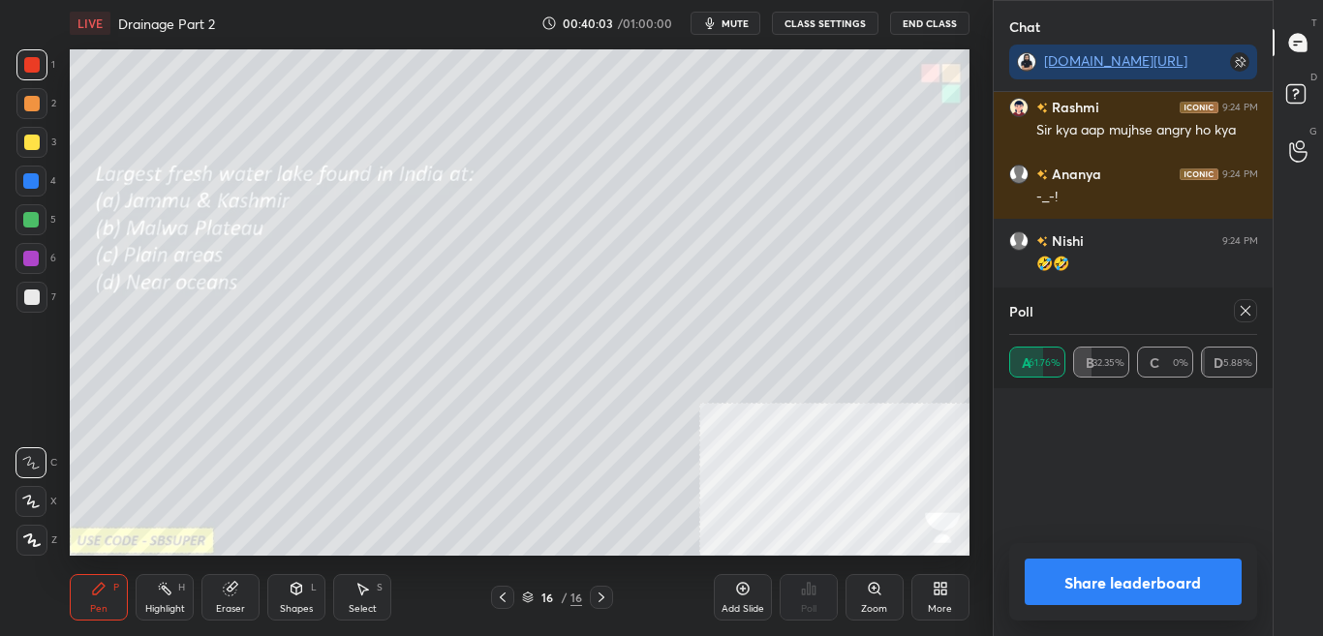
scroll to position [227, 242]
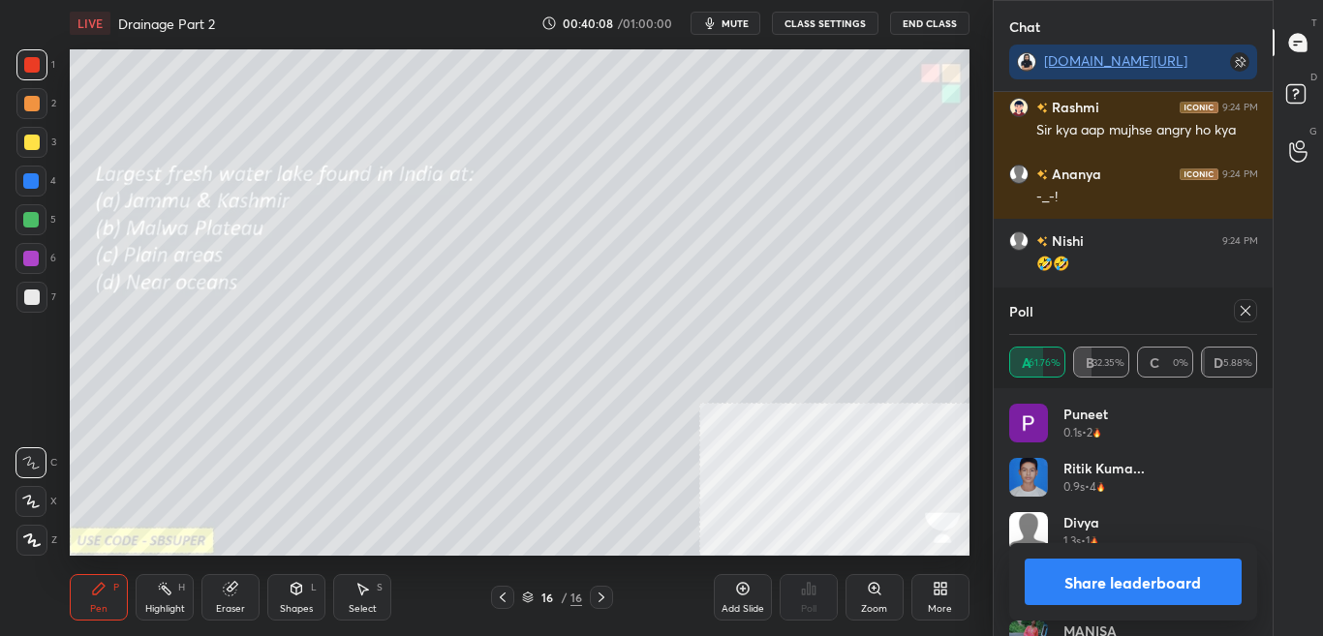
click at [1243, 307] on icon at bounding box center [1244, 310] width 15 height 15
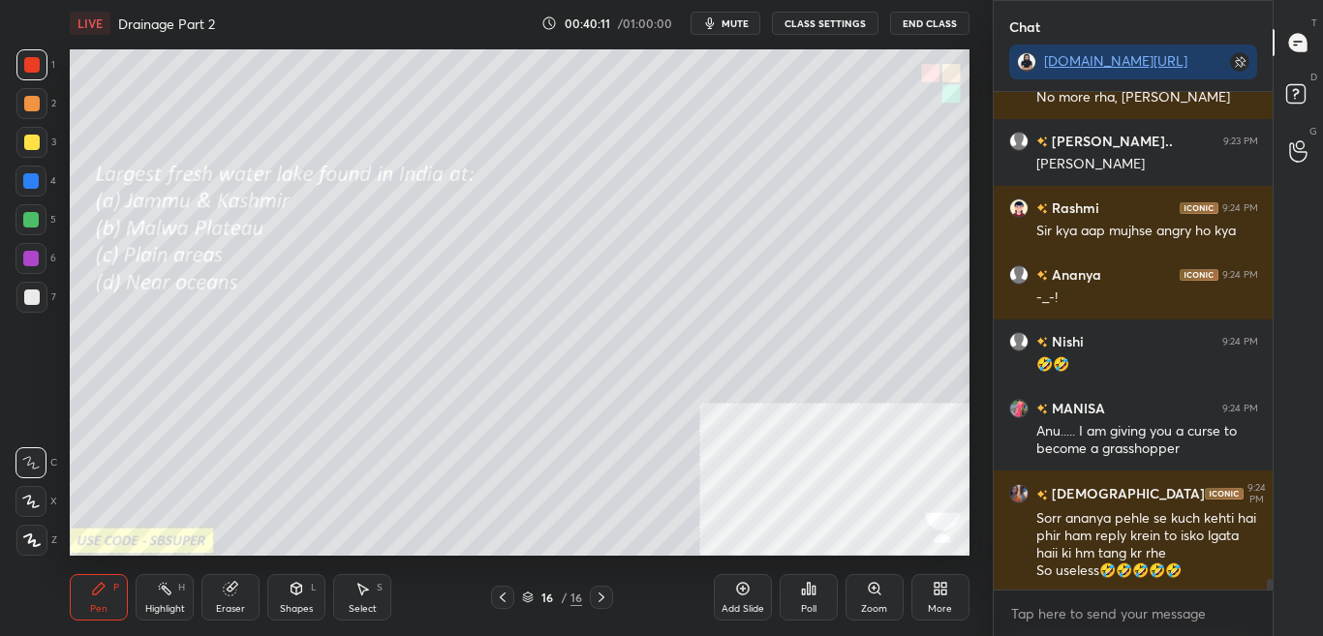
scroll to position [23447, 0]
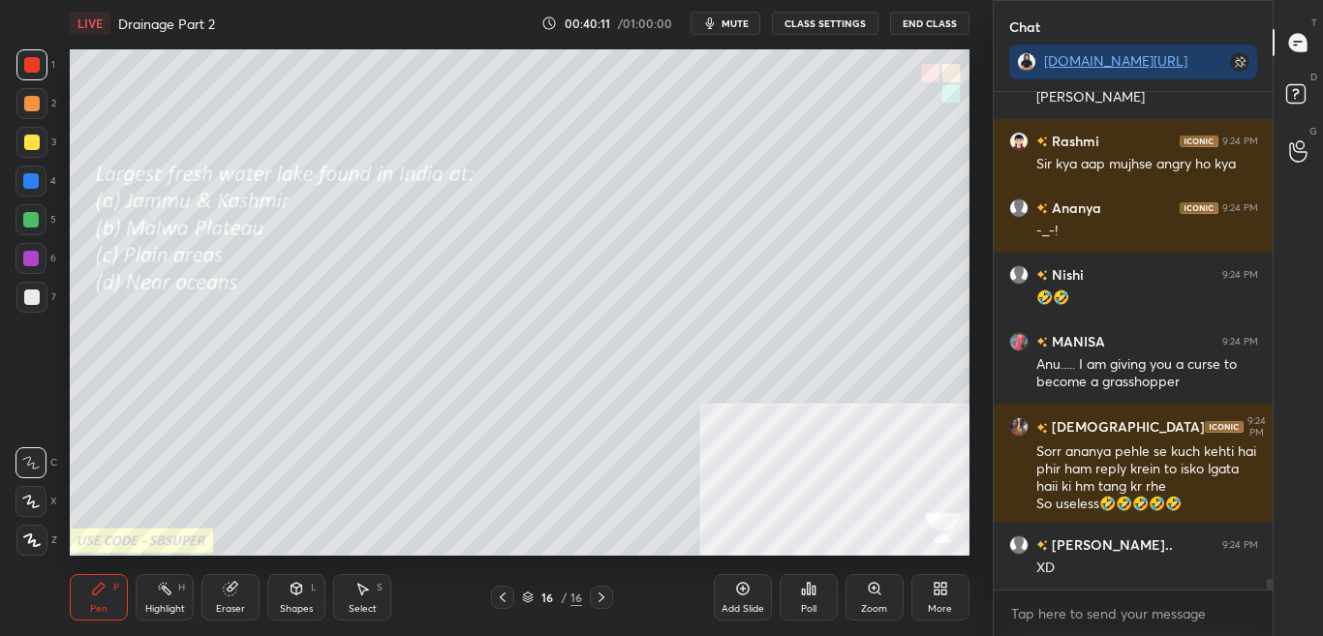
click at [943, 600] on div "More" at bounding box center [940, 597] width 58 height 46
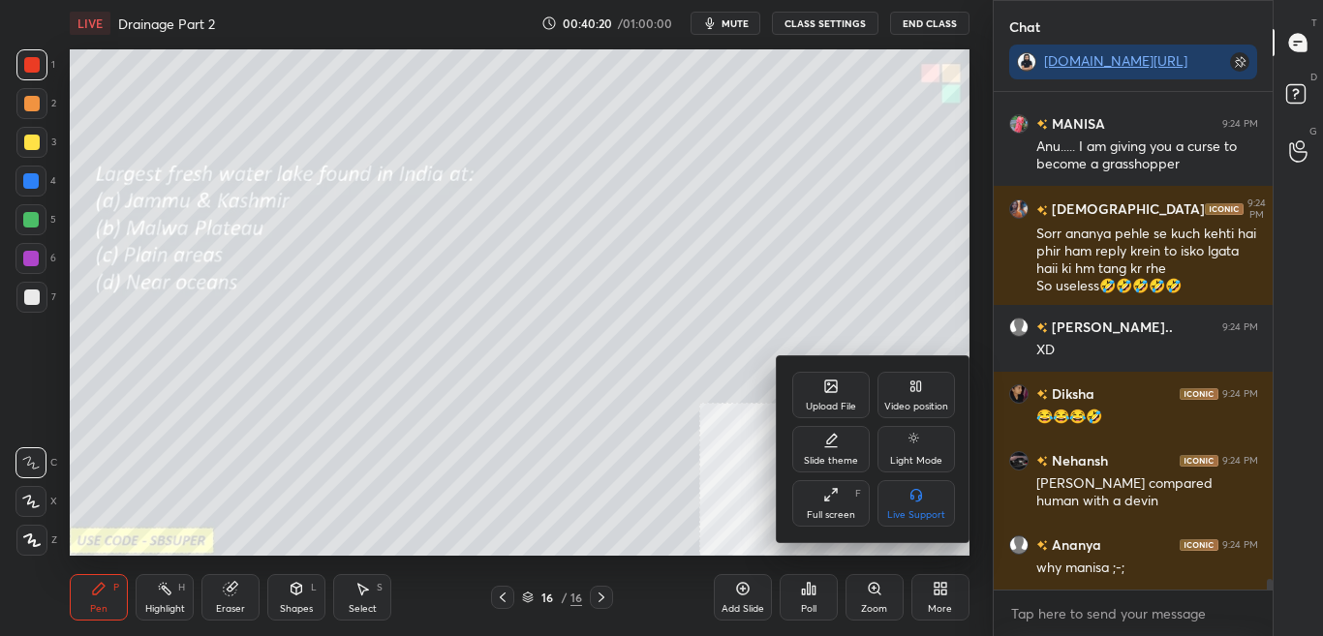
scroll to position [23749, 0]
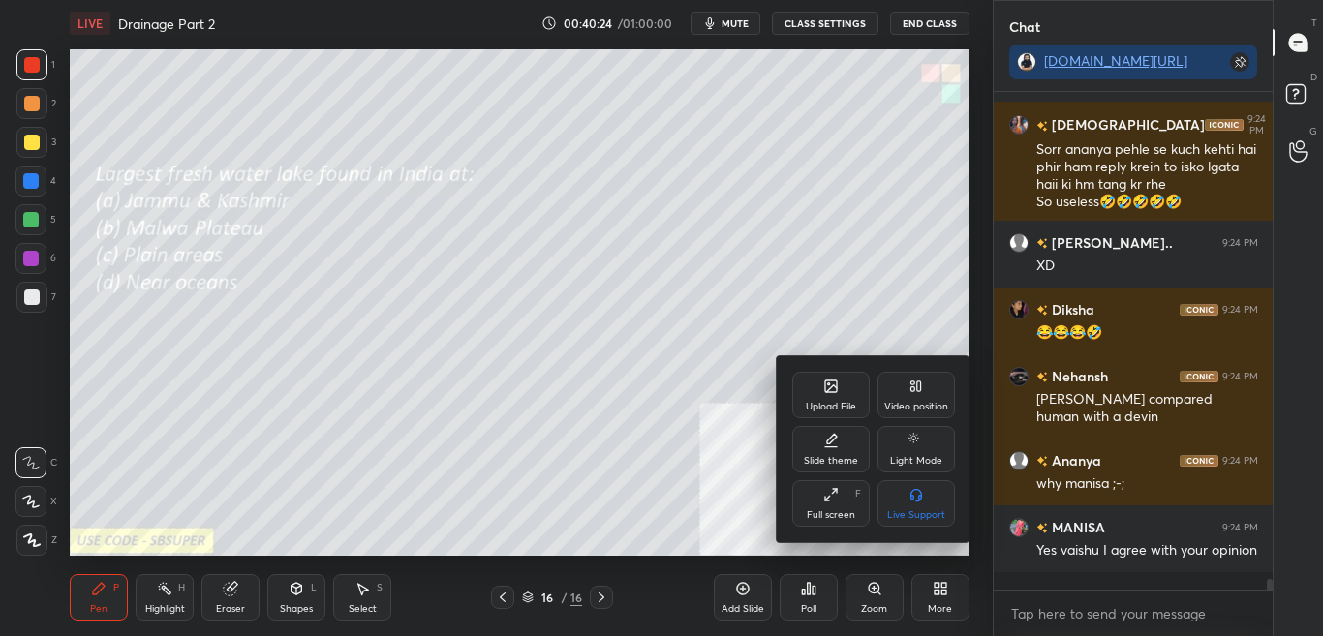
click at [837, 402] on div "Upload File" at bounding box center [831, 407] width 50 height 10
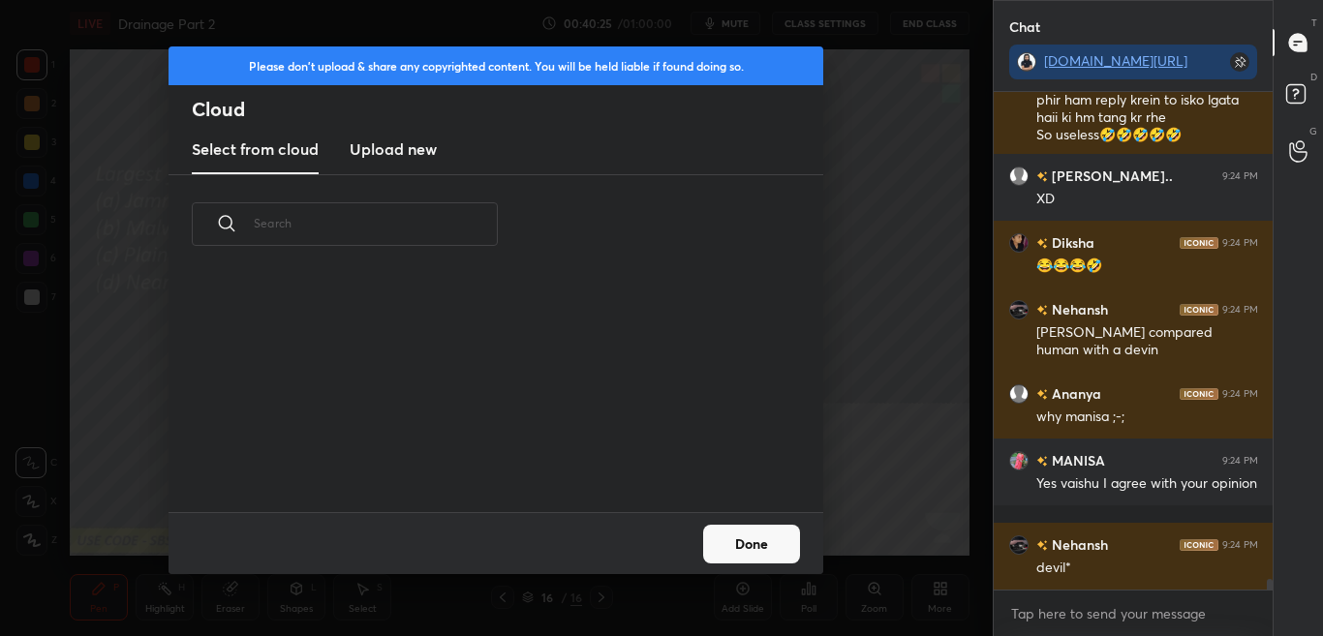
scroll to position [23901, 0]
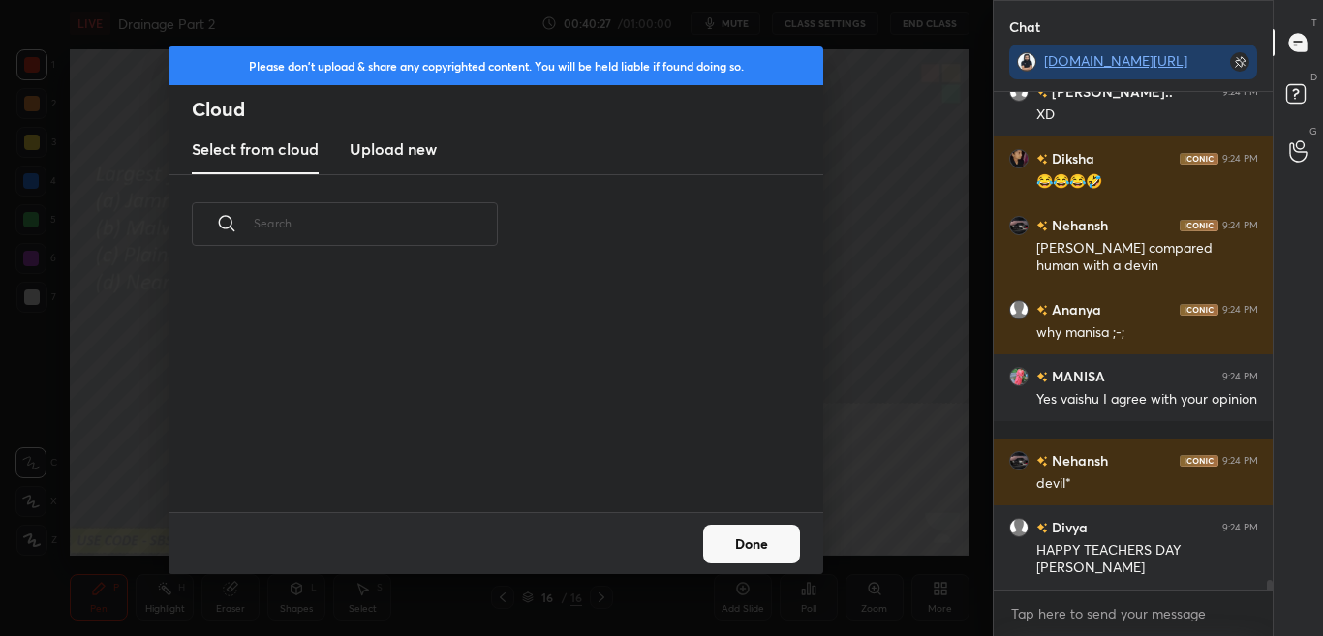
click at [406, 158] on h3 "Upload new" at bounding box center [393, 148] width 87 height 23
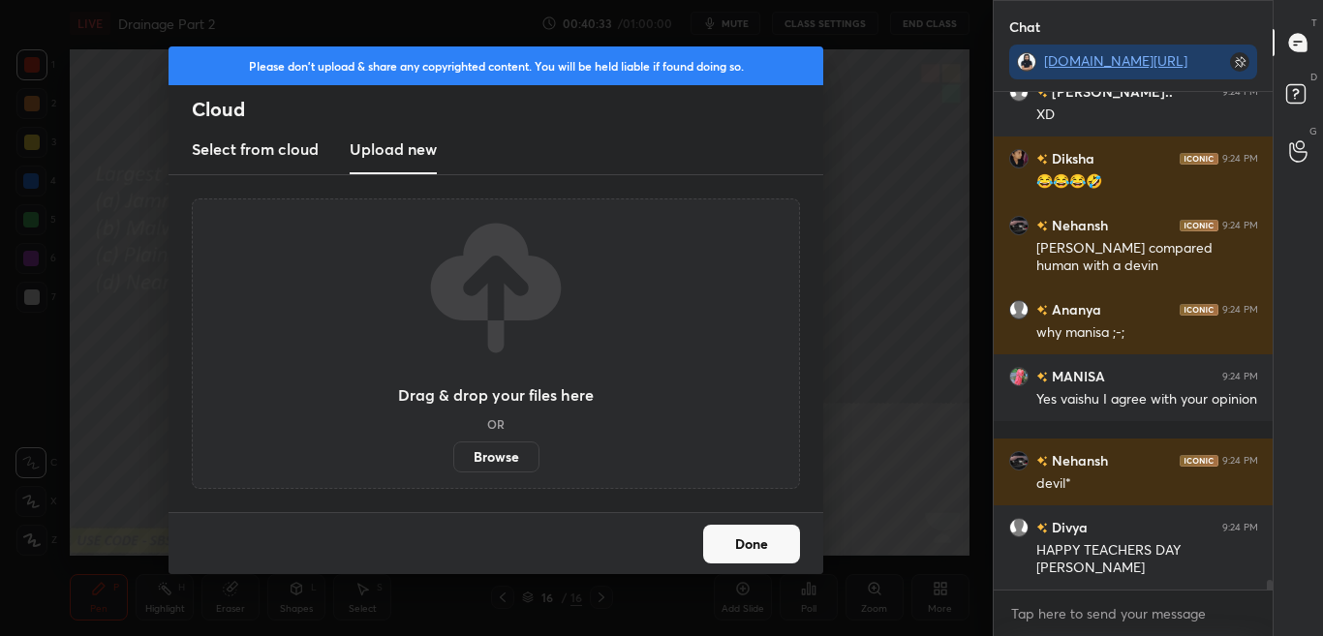
click at [514, 454] on label "Browse" at bounding box center [496, 457] width 86 height 31
click at [453, 454] on input "Browse" at bounding box center [453, 457] width 0 height 31
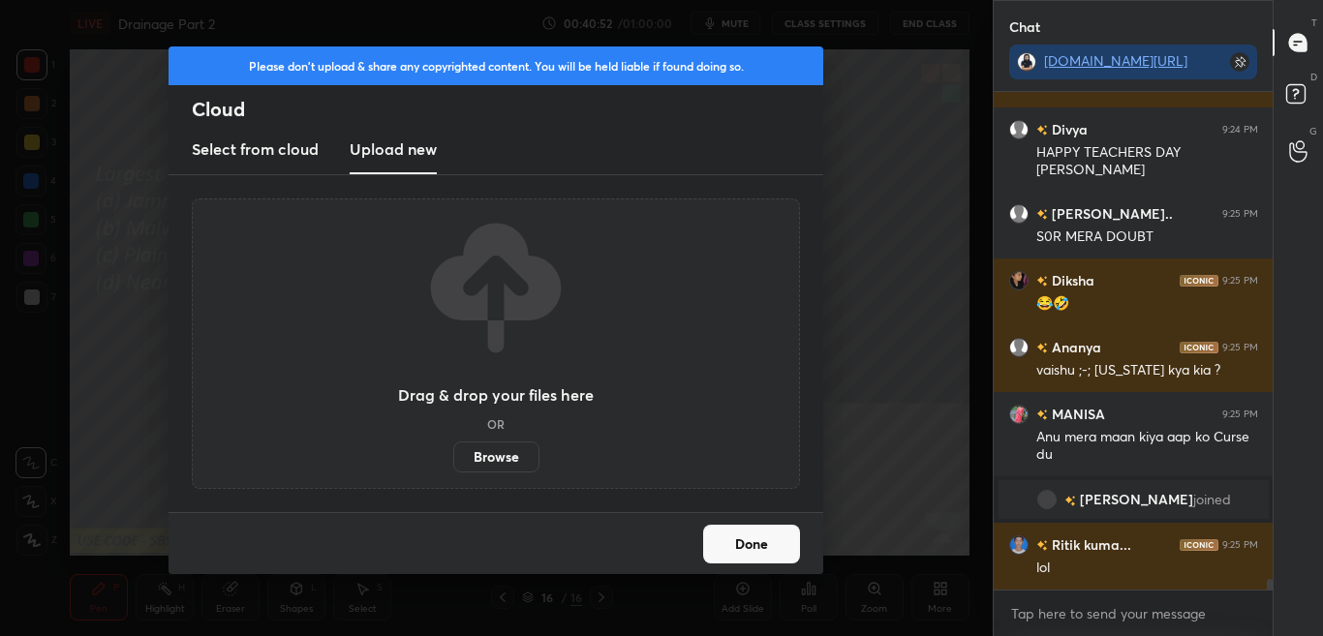
scroll to position [23738, 0]
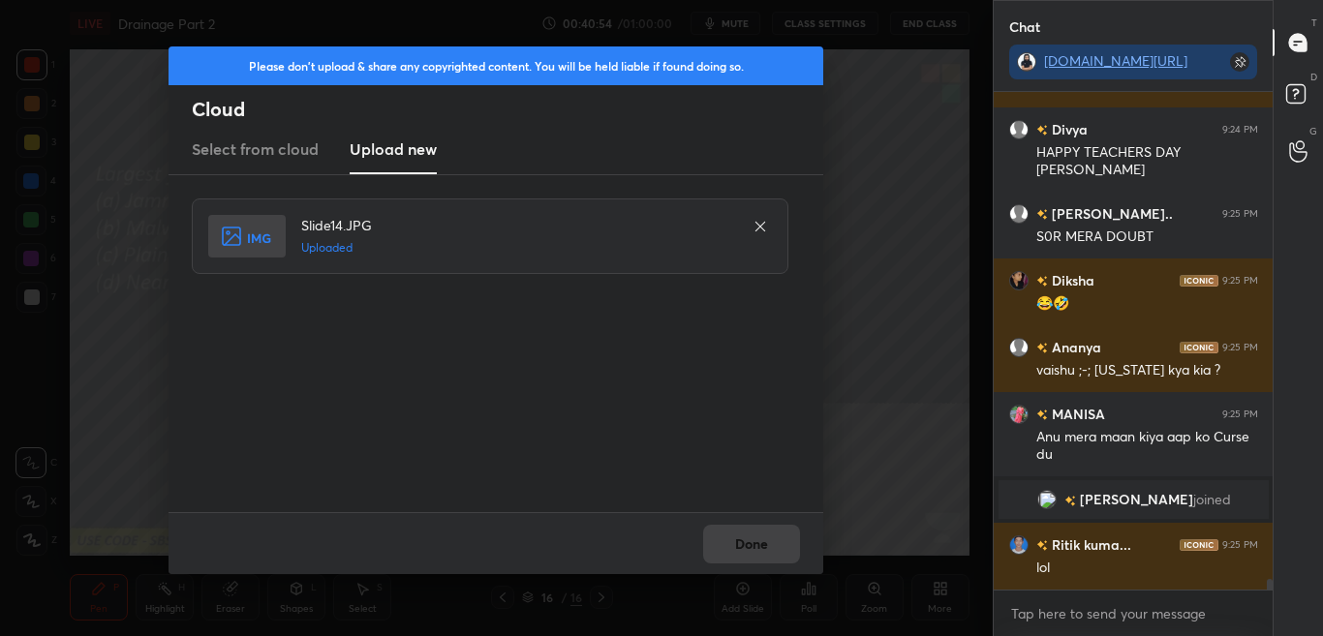
click at [766, 535] on button "Done" at bounding box center [751, 544] width 97 height 39
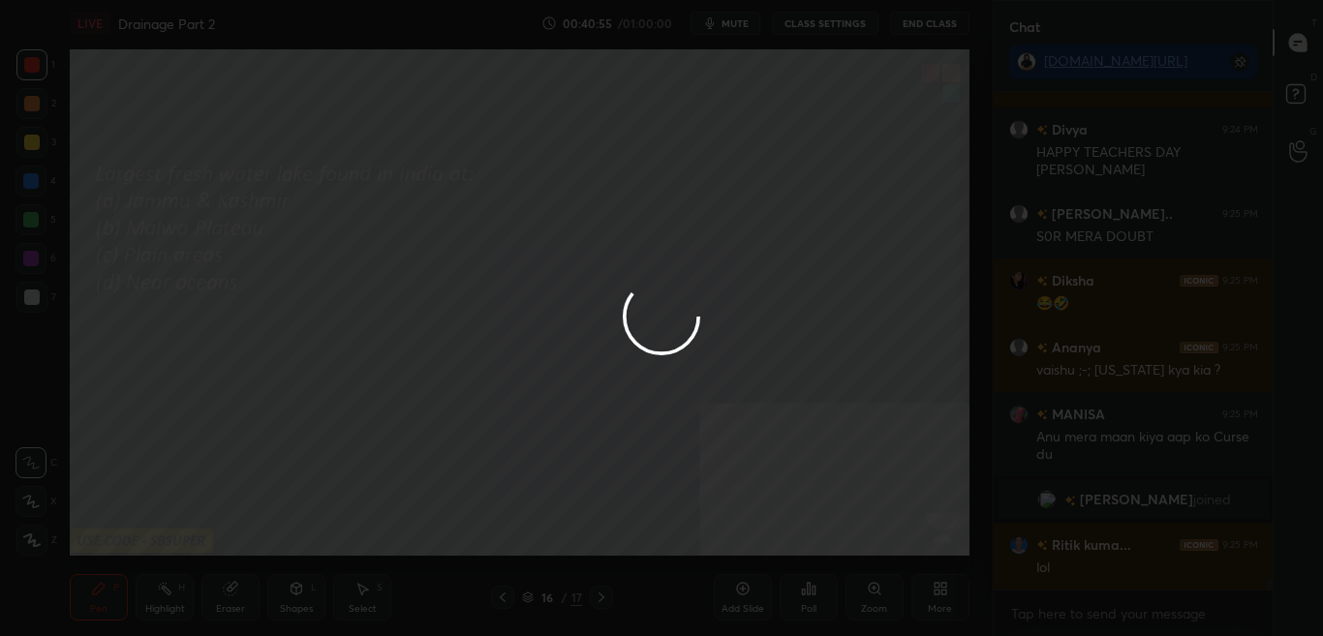
click at [765, 537] on button "Done" at bounding box center [751, 544] width 97 height 39
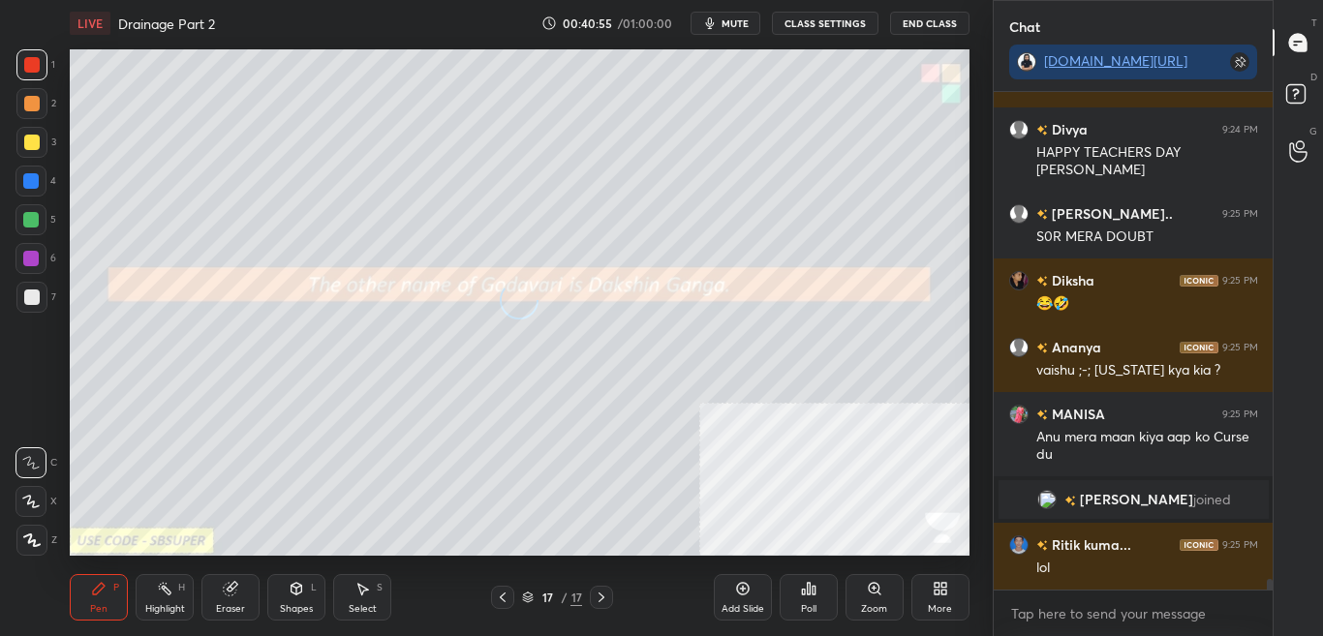
scroll to position [23805, 0]
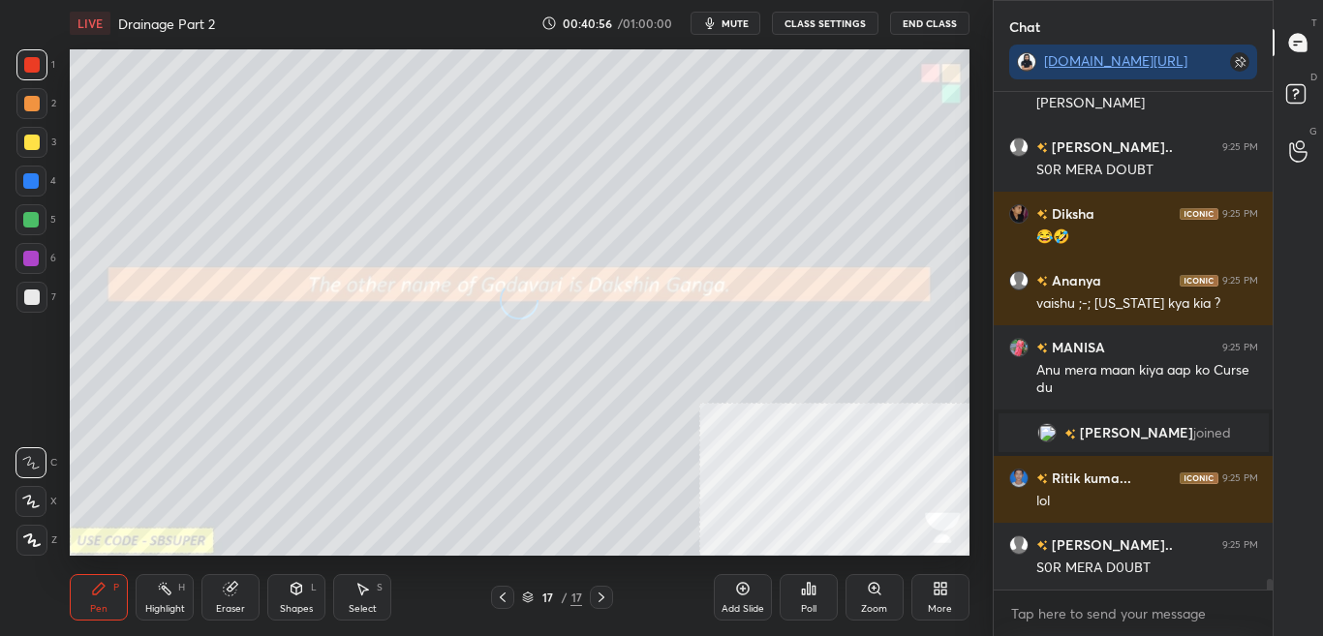
click at [723, 14] on button "mute" at bounding box center [725, 23] width 70 height 23
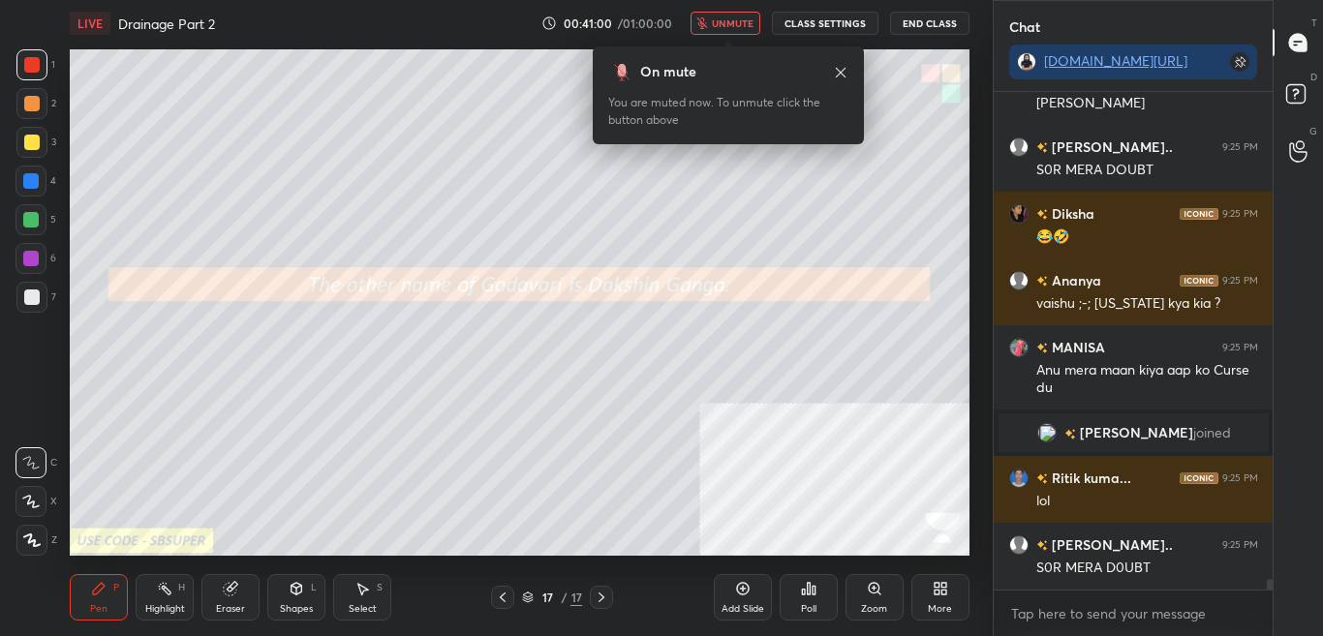
click at [737, 27] on span "unmute" at bounding box center [733, 23] width 42 height 14
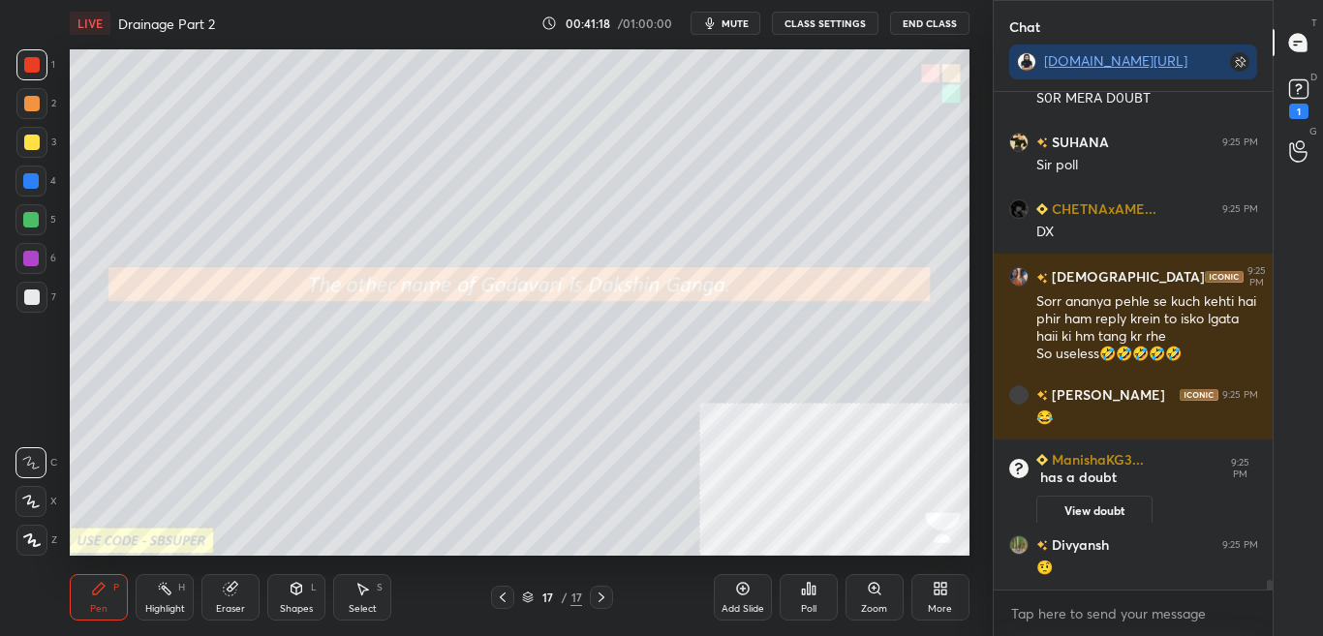
scroll to position [24002, 0]
click at [804, 599] on div "Poll" at bounding box center [808, 597] width 58 height 46
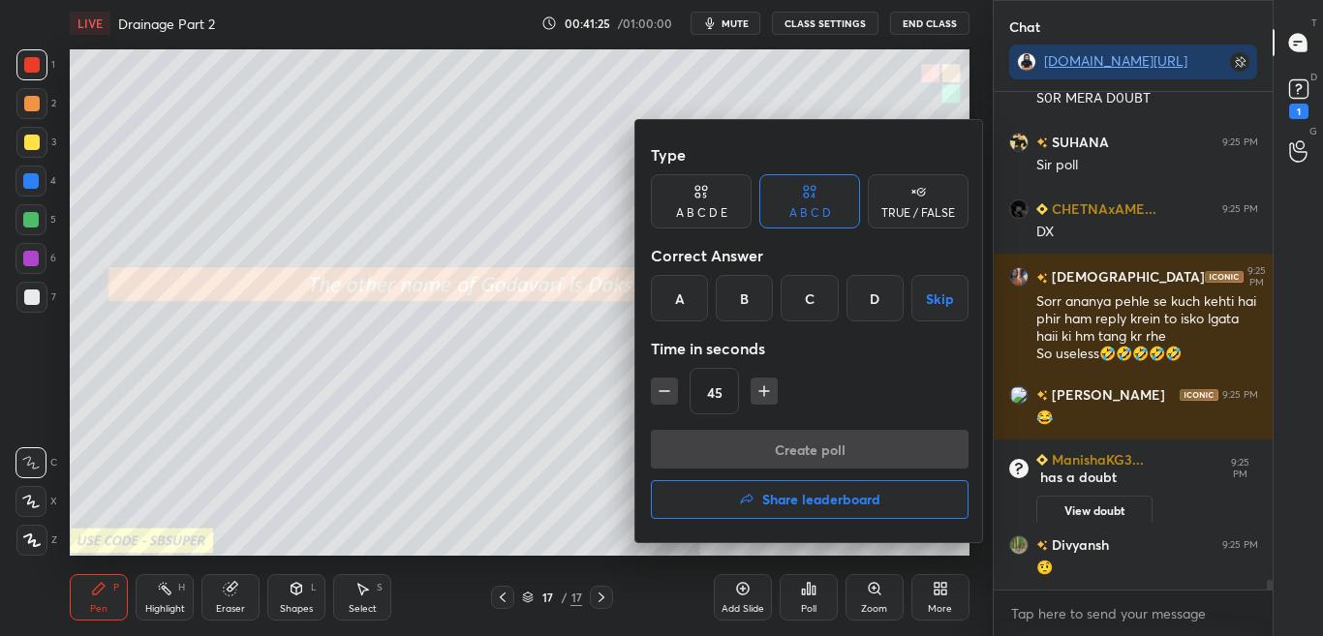
click at [807, 598] on div at bounding box center [661, 318] width 1323 height 636
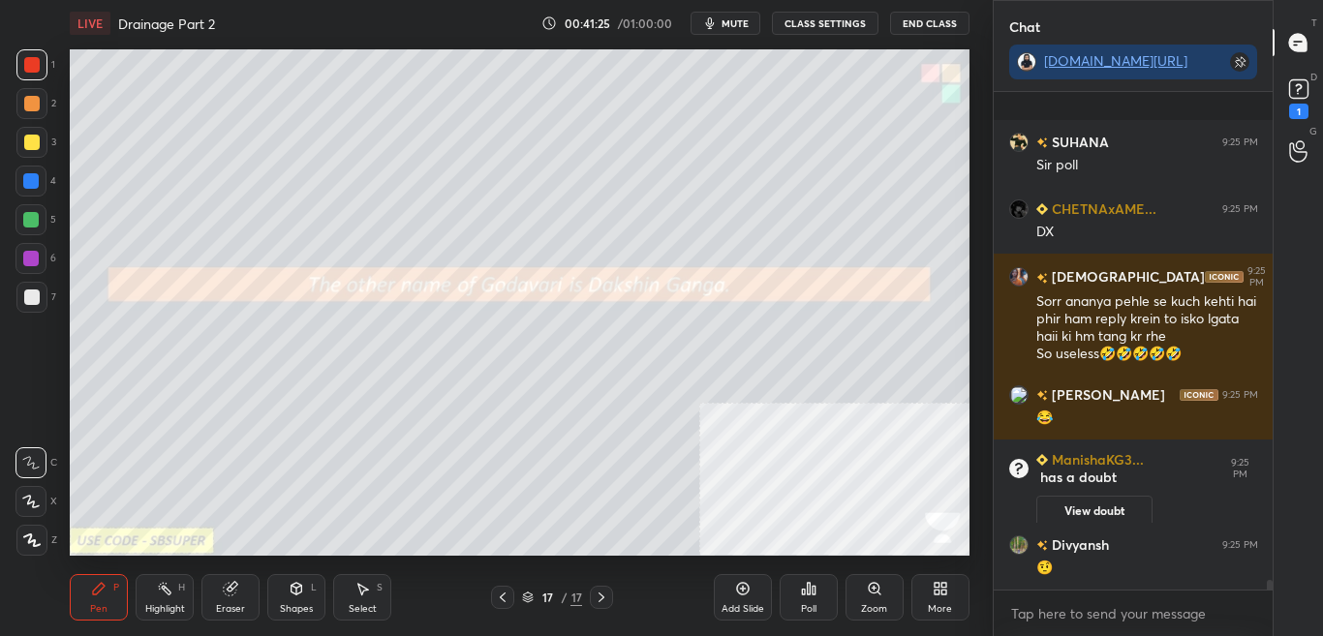
scroll to position [24104, 0]
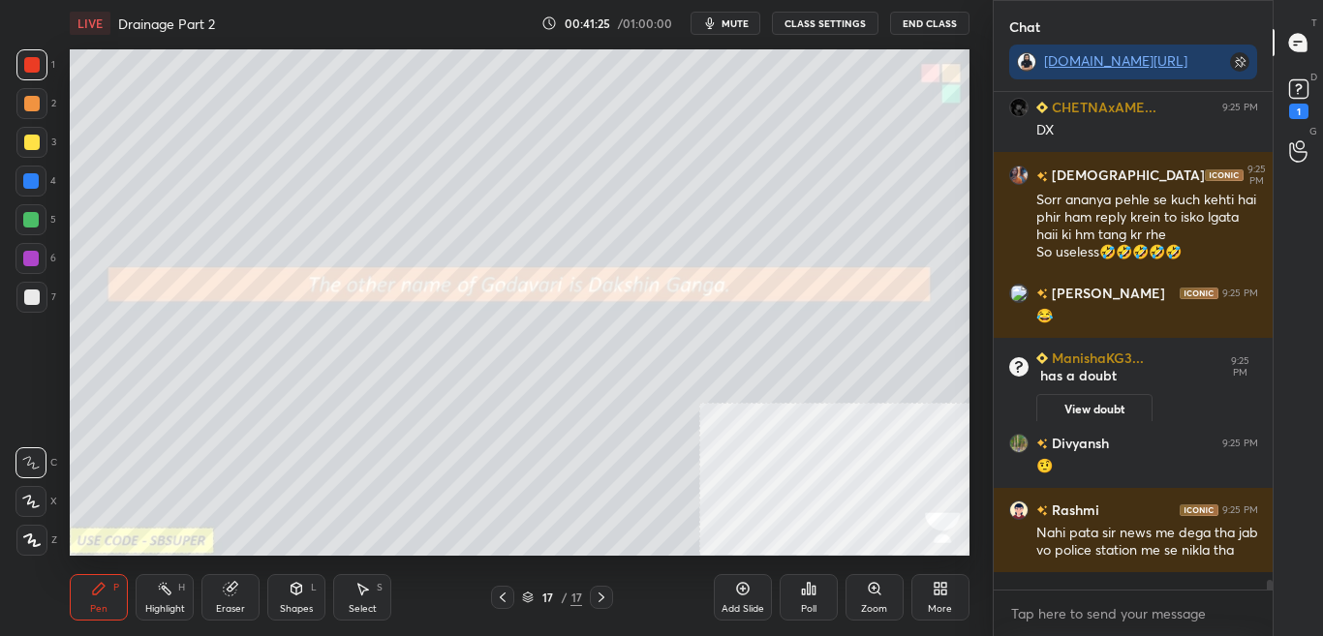
click at [803, 594] on icon at bounding box center [803, 592] width 3 height 5
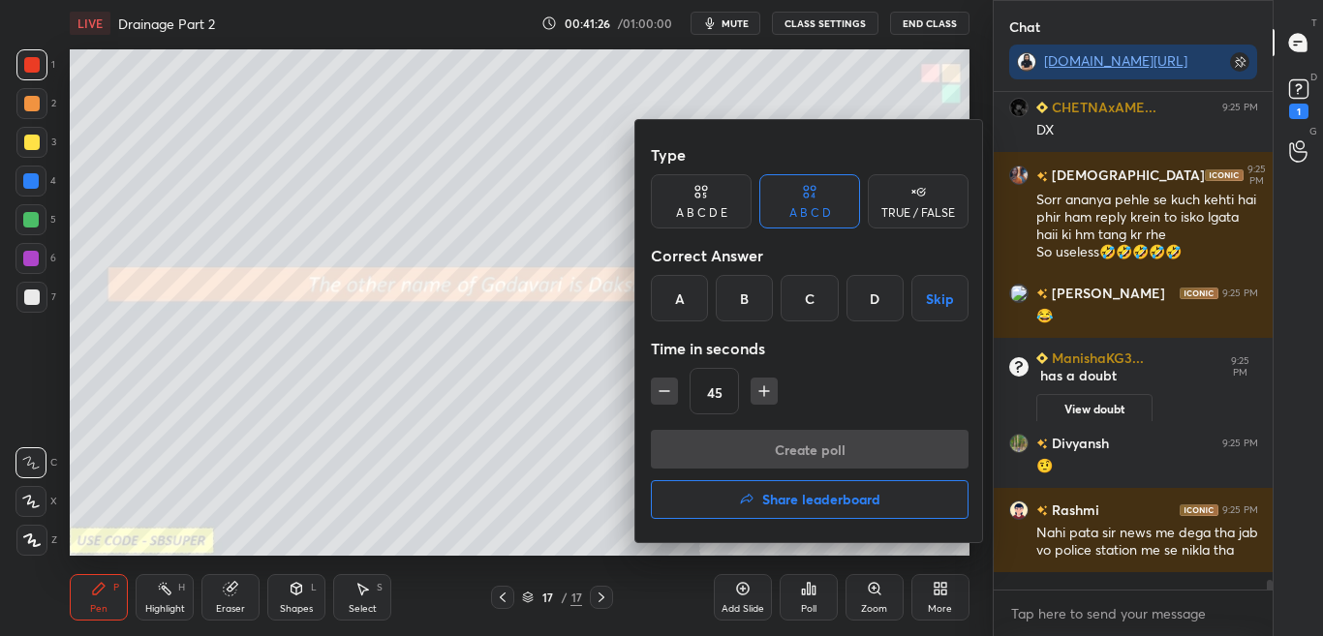
click at [804, 591] on div at bounding box center [661, 318] width 1323 height 636
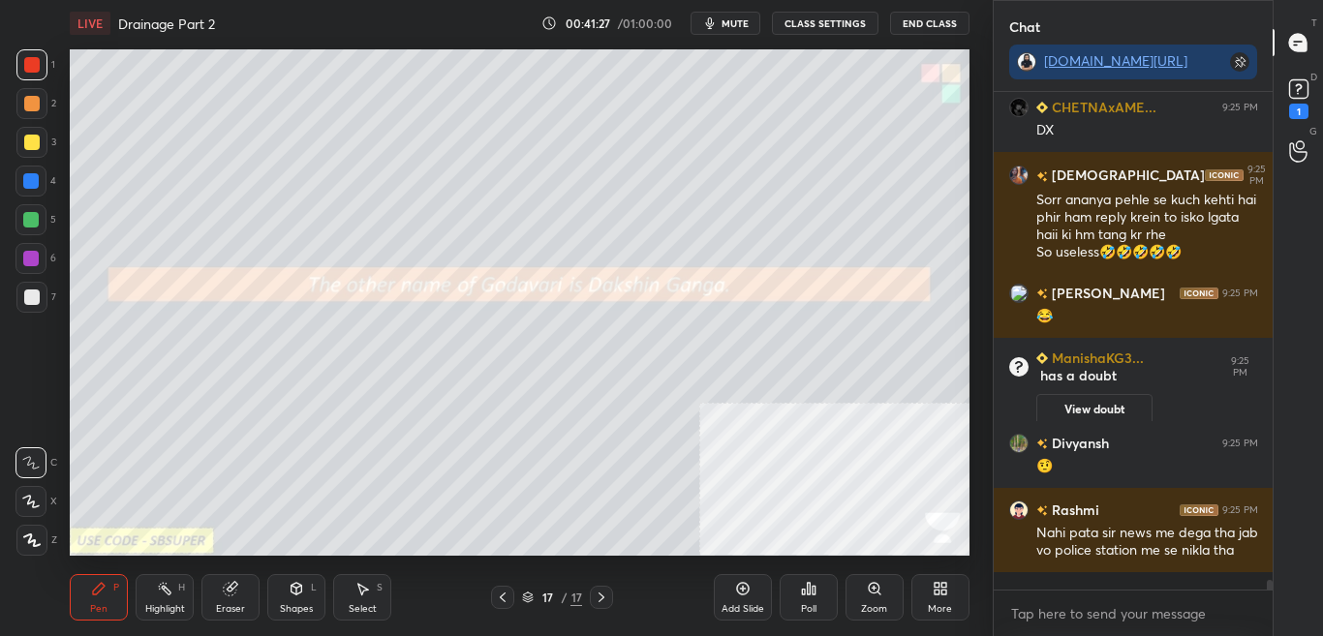
click at [799, 591] on div "Poll" at bounding box center [808, 597] width 58 height 46
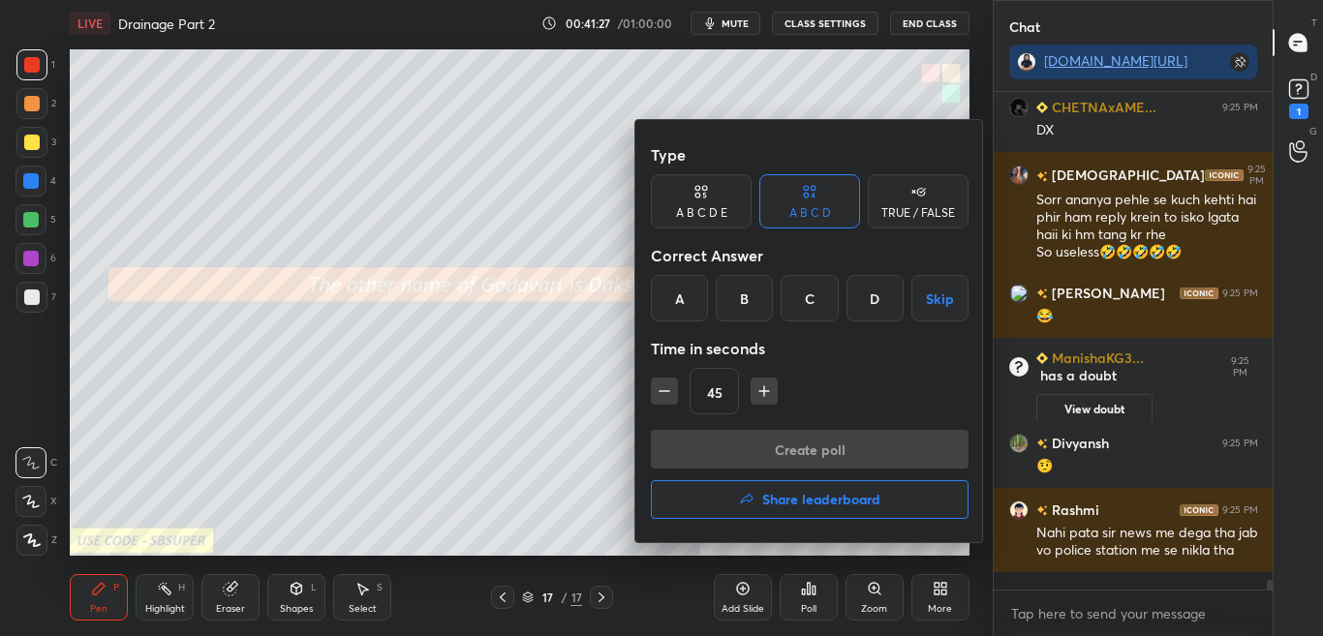
click at [798, 591] on div at bounding box center [661, 318] width 1323 height 636
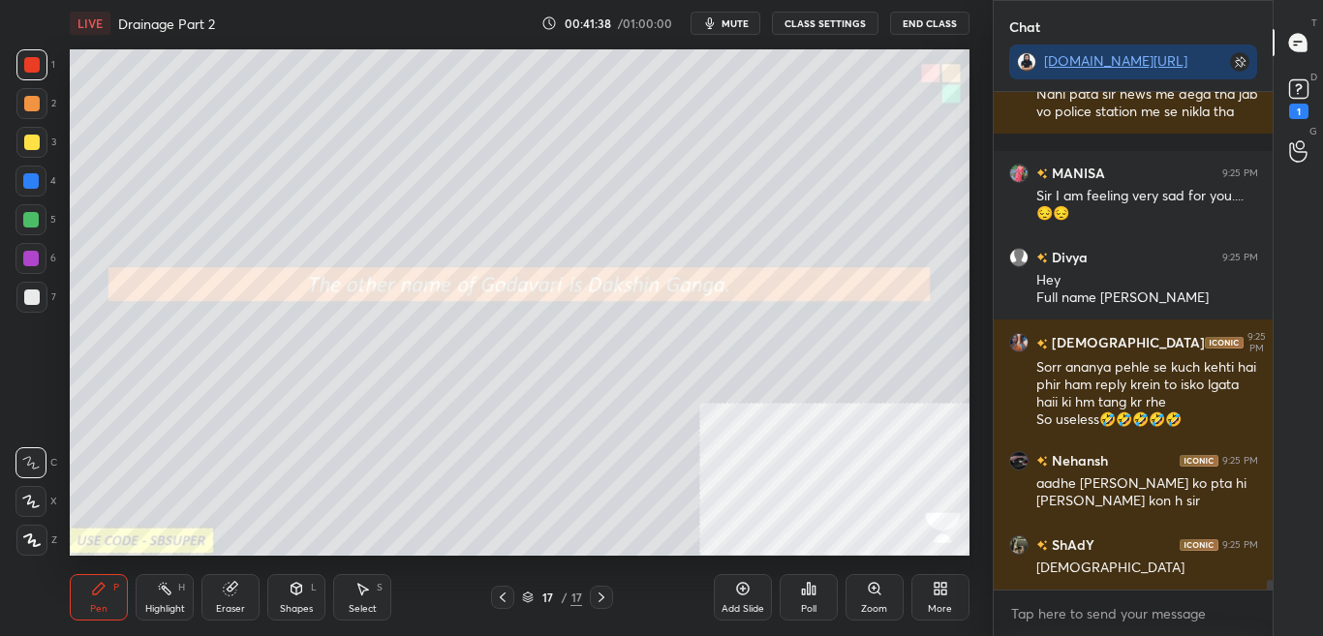
scroll to position [24609, 0]
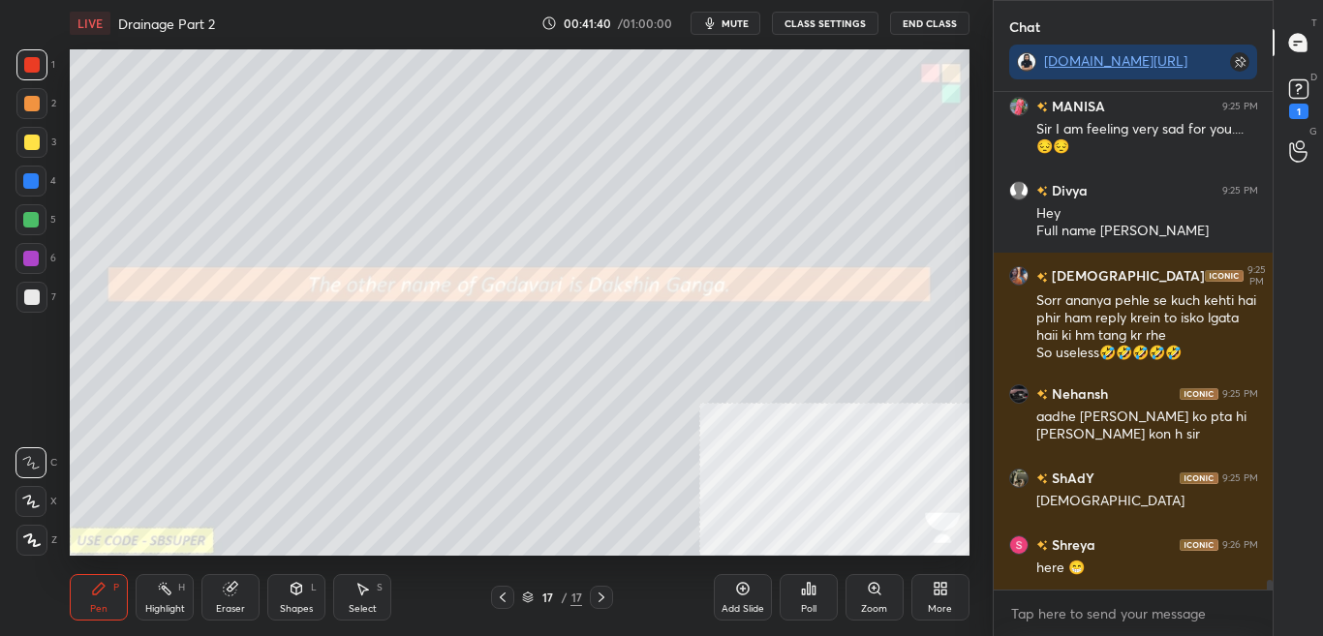
click at [798, 593] on div "Poll" at bounding box center [808, 597] width 58 height 46
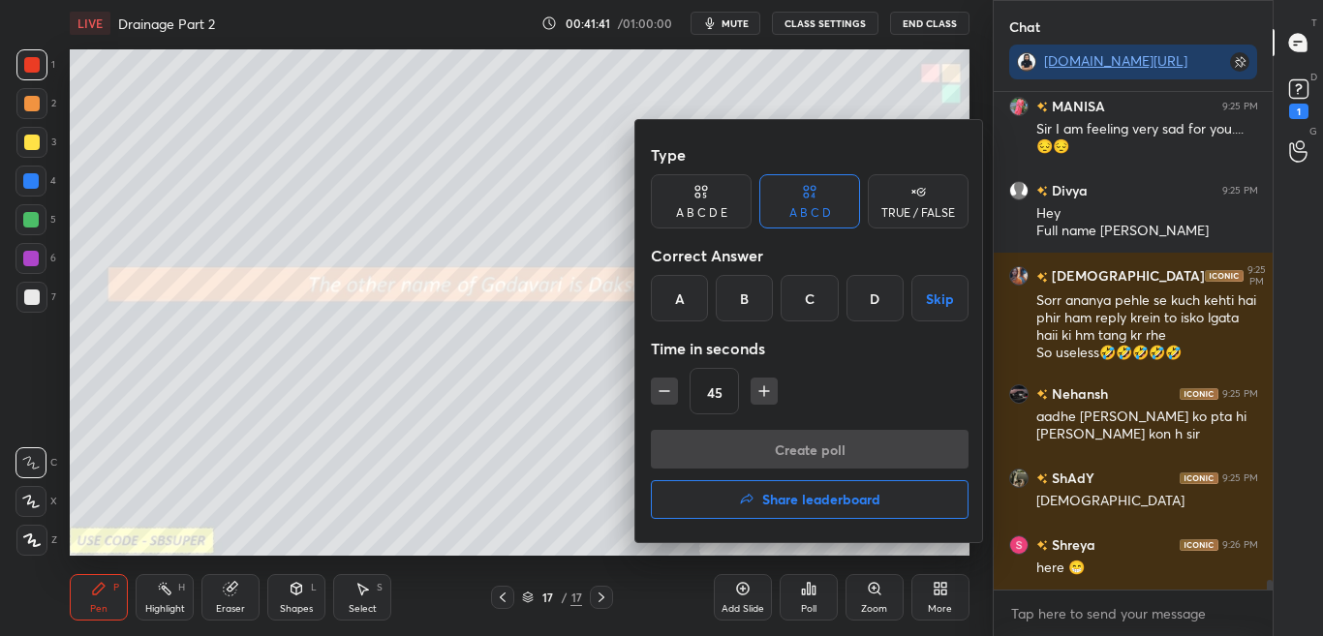
click at [910, 203] on div "TRUE / FALSE" at bounding box center [918, 201] width 101 height 54
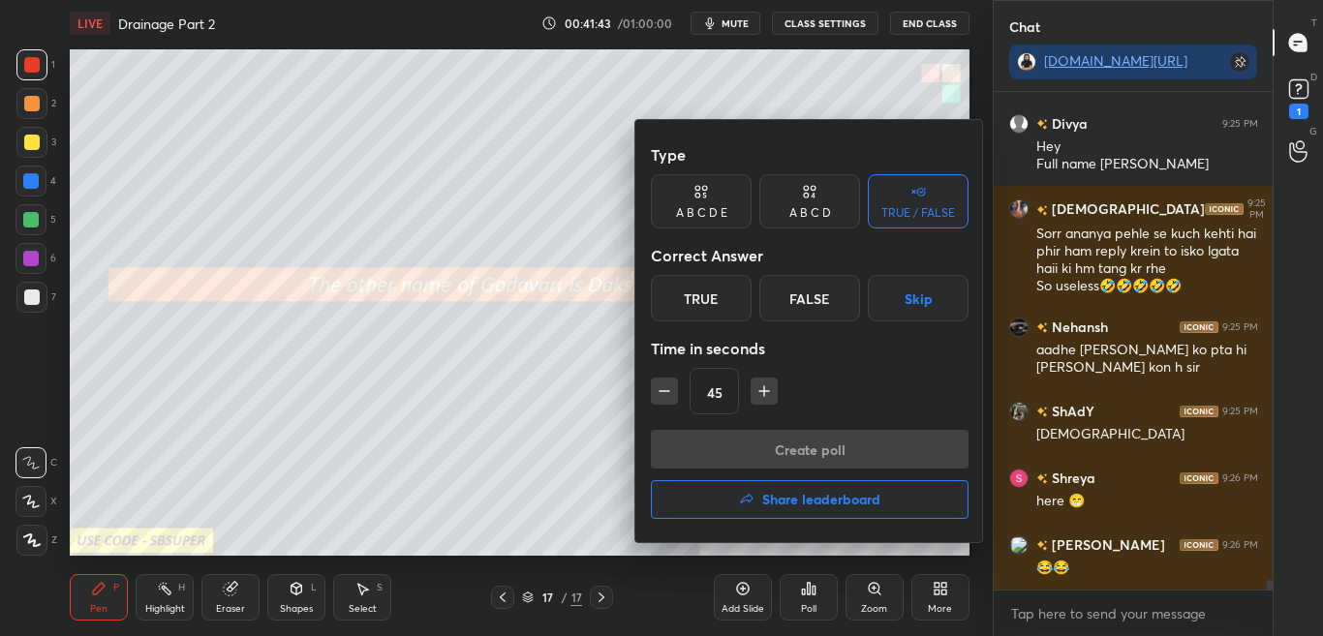
click at [578, 375] on div at bounding box center [661, 318] width 1323 height 636
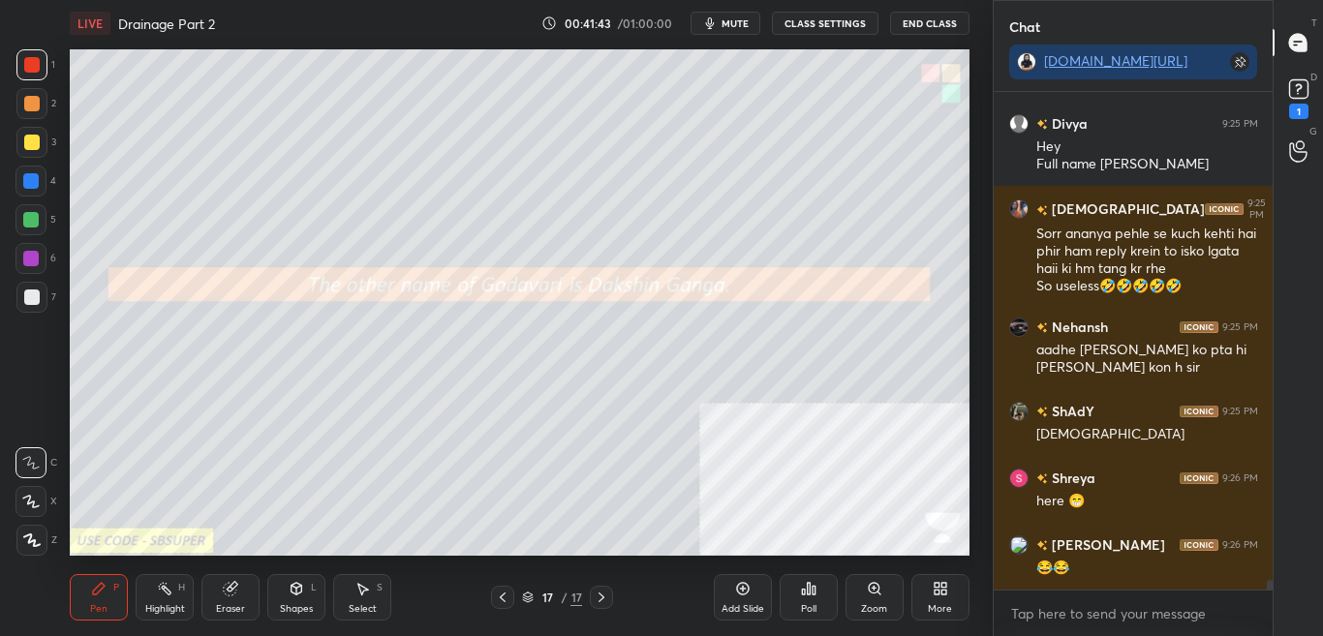
scroll to position [24743, 0]
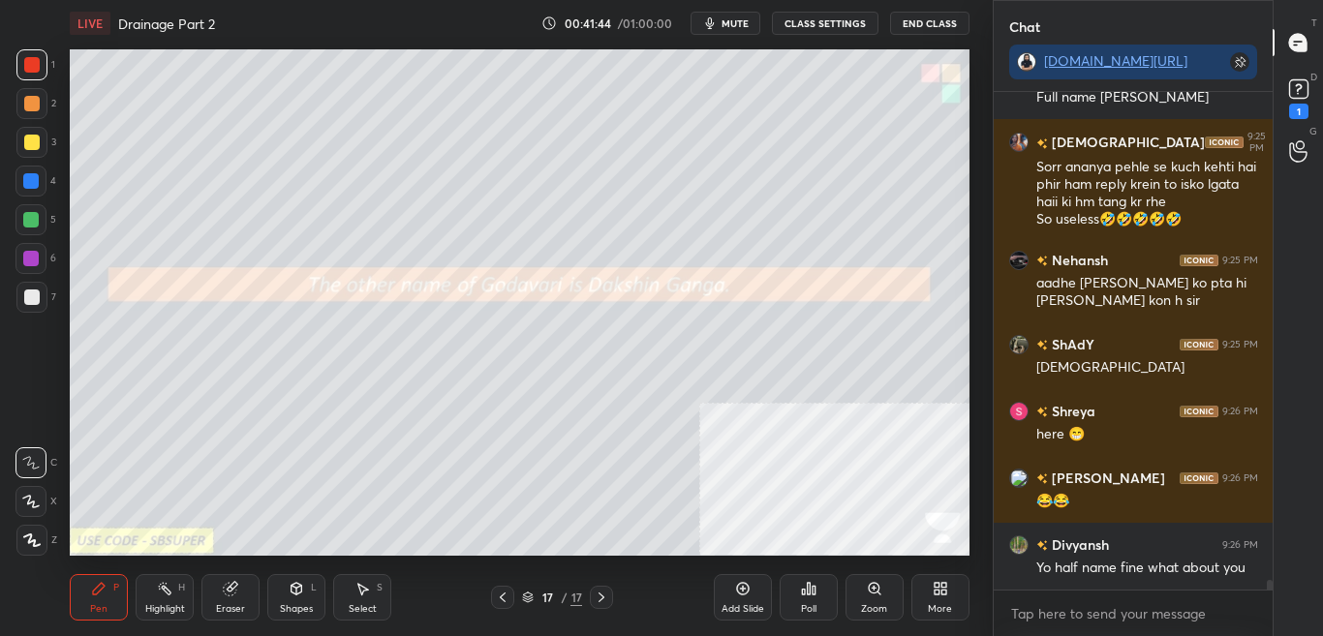
click at [803, 588] on icon at bounding box center [808, 588] width 15 height 15
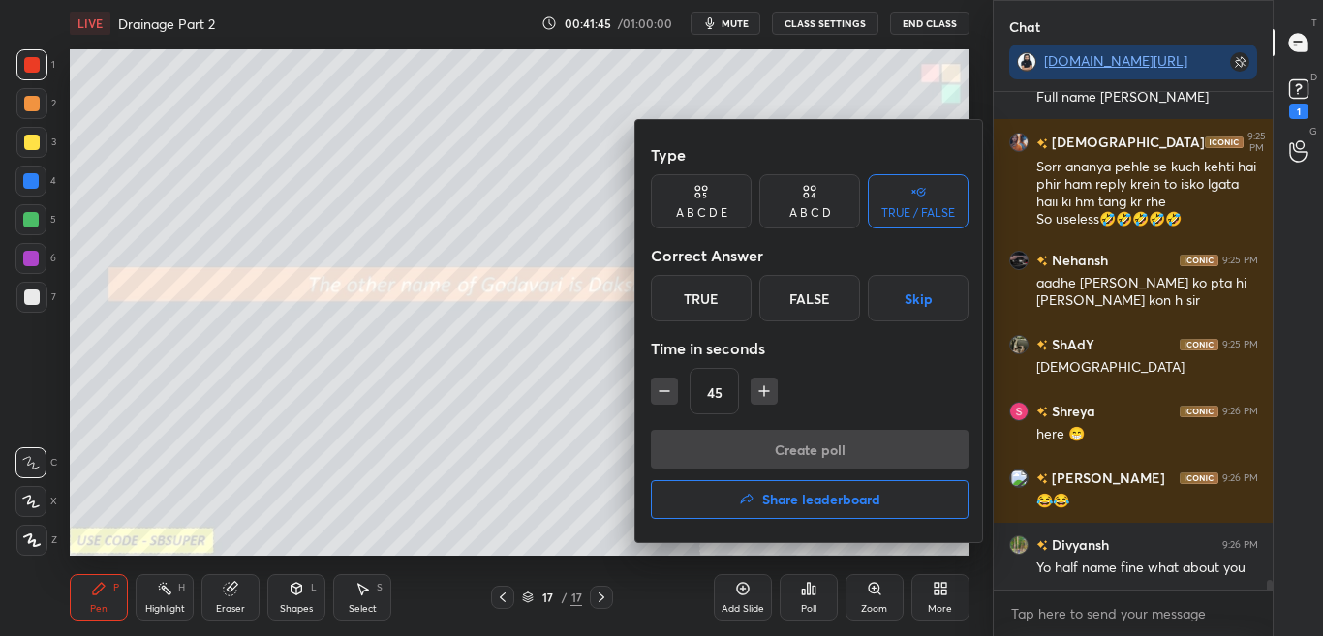
drag, startPoint x: 575, startPoint y: 387, endPoint x: 606, endPoint y: 395, distance: 31.9
click at [576, 388] on div at bounding box center [661, 318] width 1323 height 636
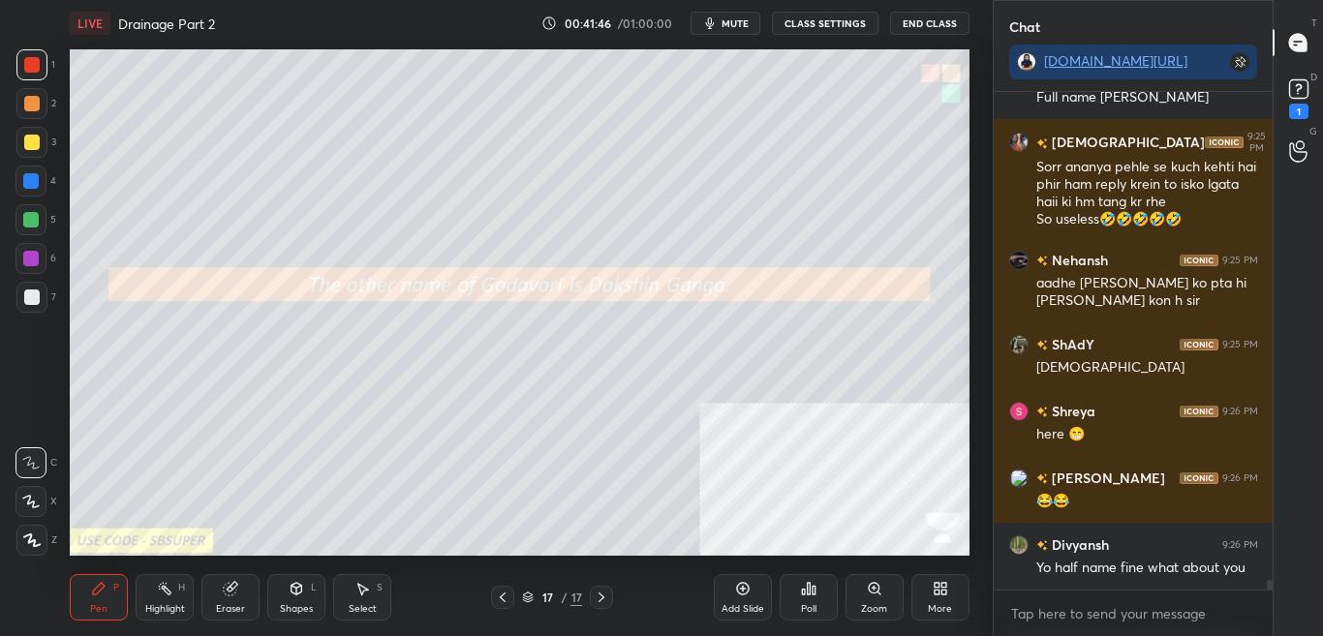
scroll to position [24810, 0]
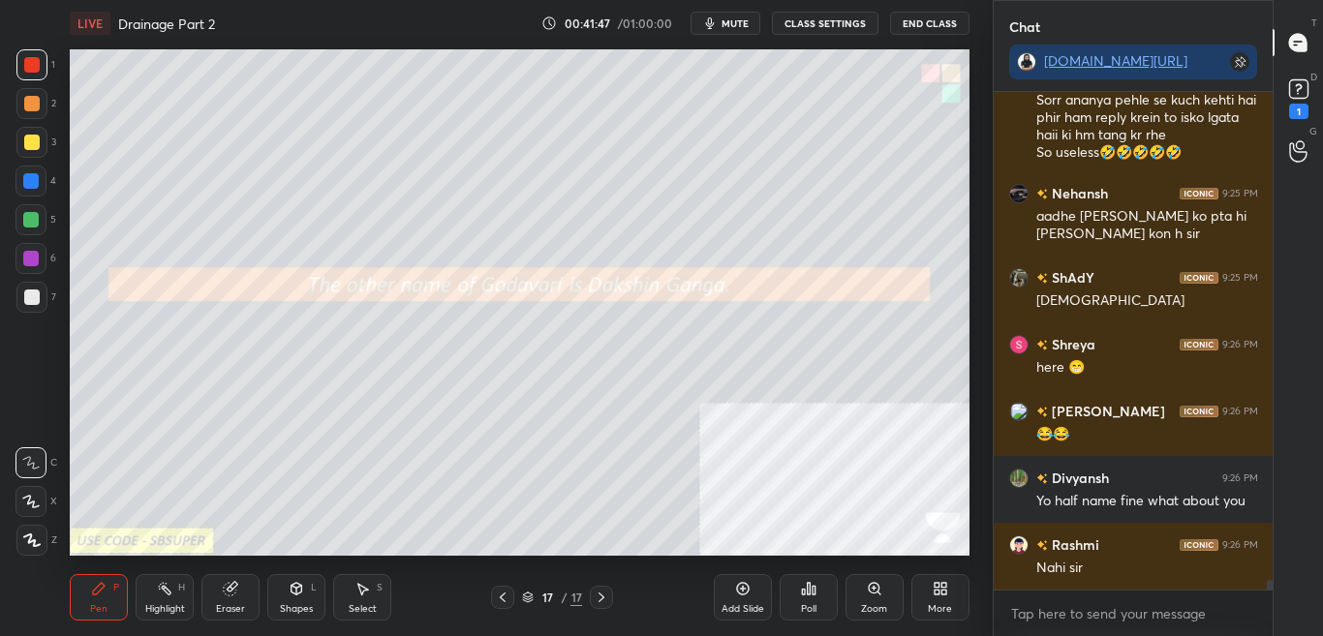
click at [817, 596] on div "Poll" at bounding box center [808, 597] width 58 height 46
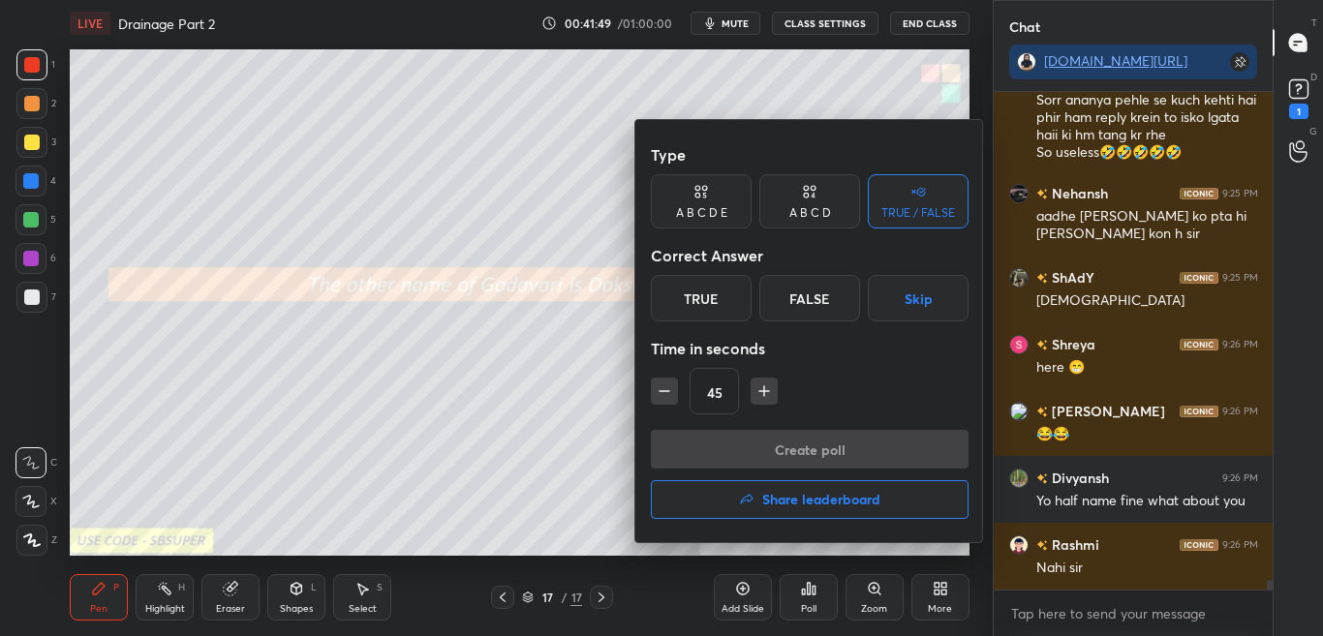
click at [612, 378] on div at bounding box center [661, 318] width 1323 height 636
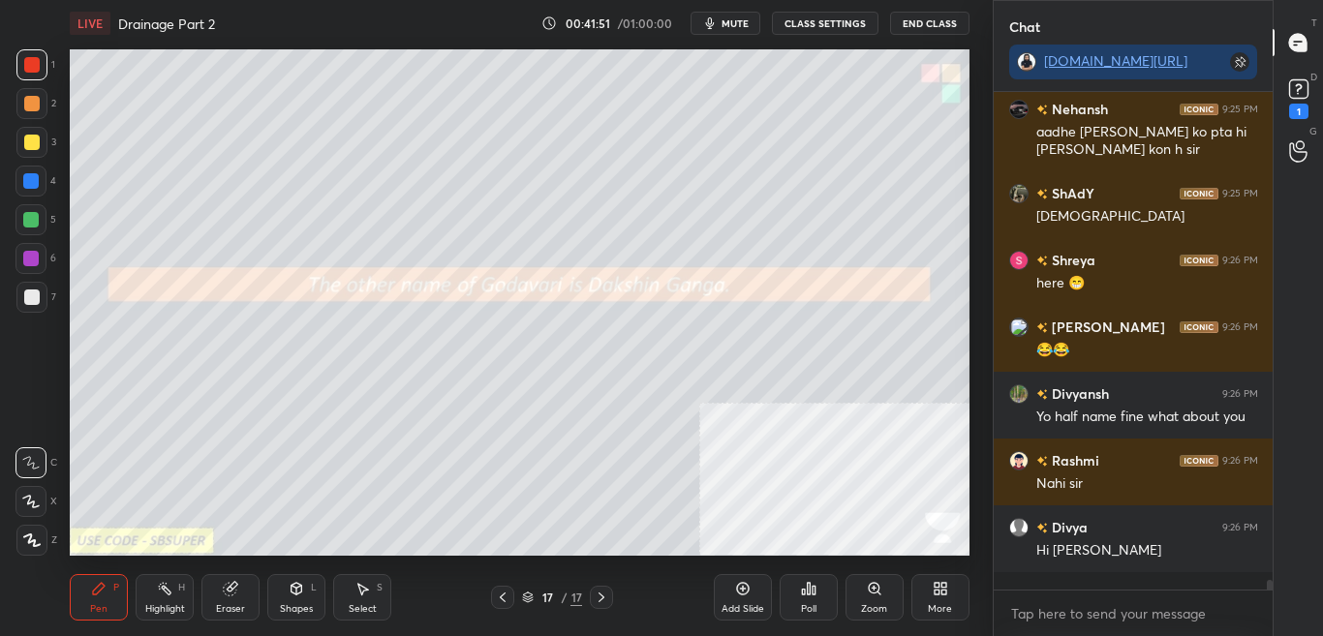
click at [808, 607] on div "Poll" at bounding box center [808, 609] width 15 height 10
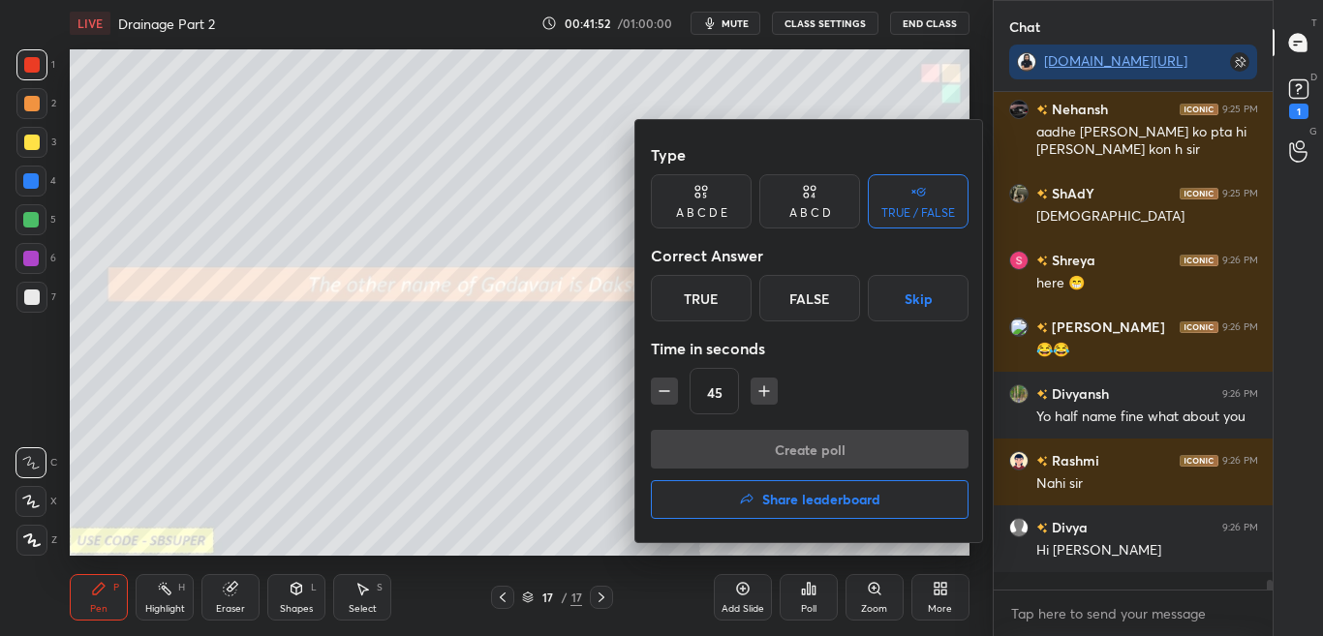
click at [805, 603] on div at bounding box center [661, 318] width 1323 height 636
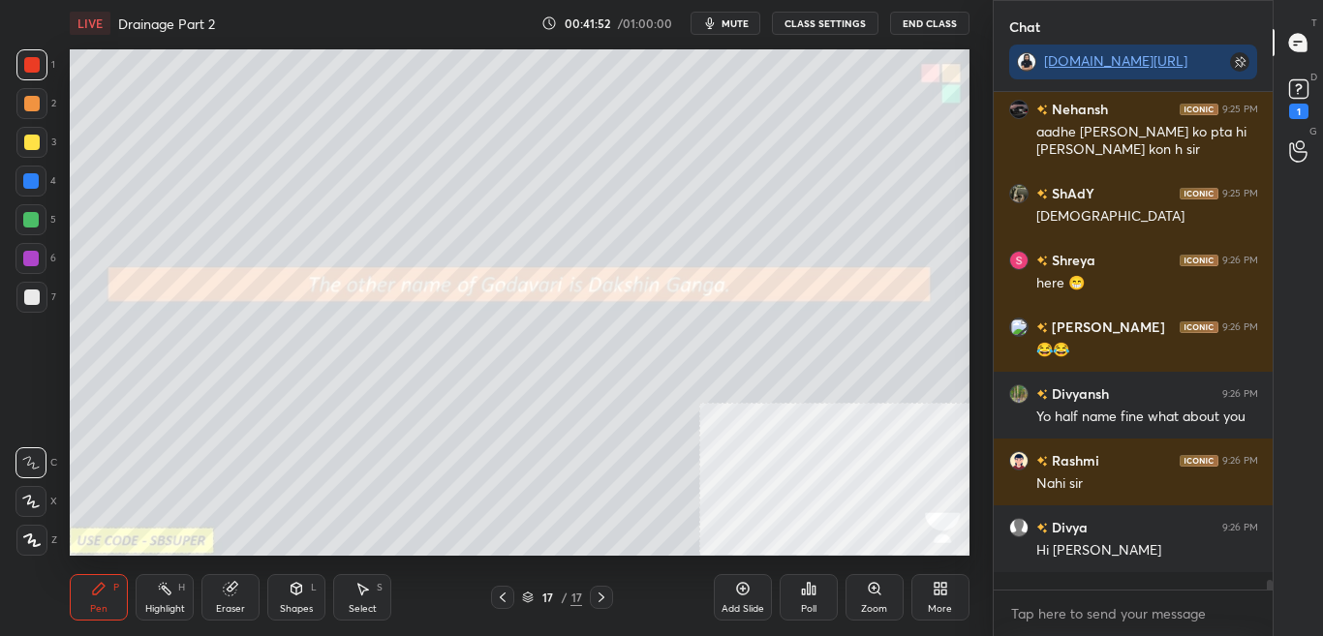
scroll to position [24961, 0]
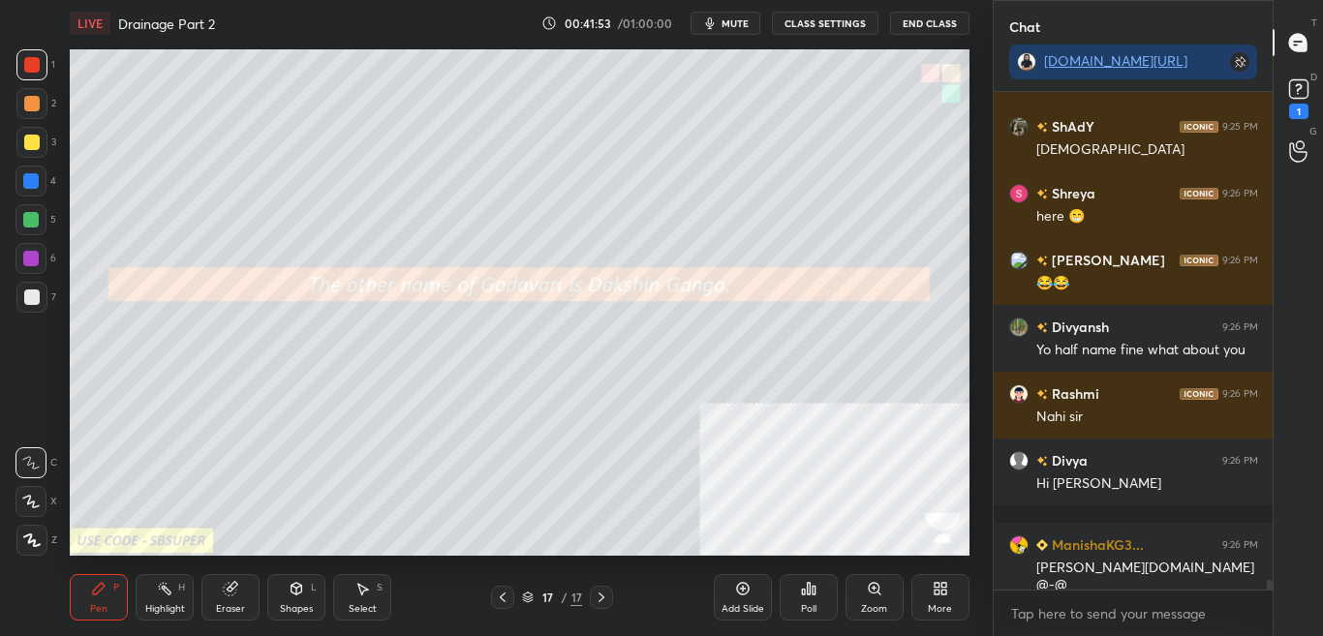
click at [802, 595] on icon at bounding box center [803, 592] width 3 height 5
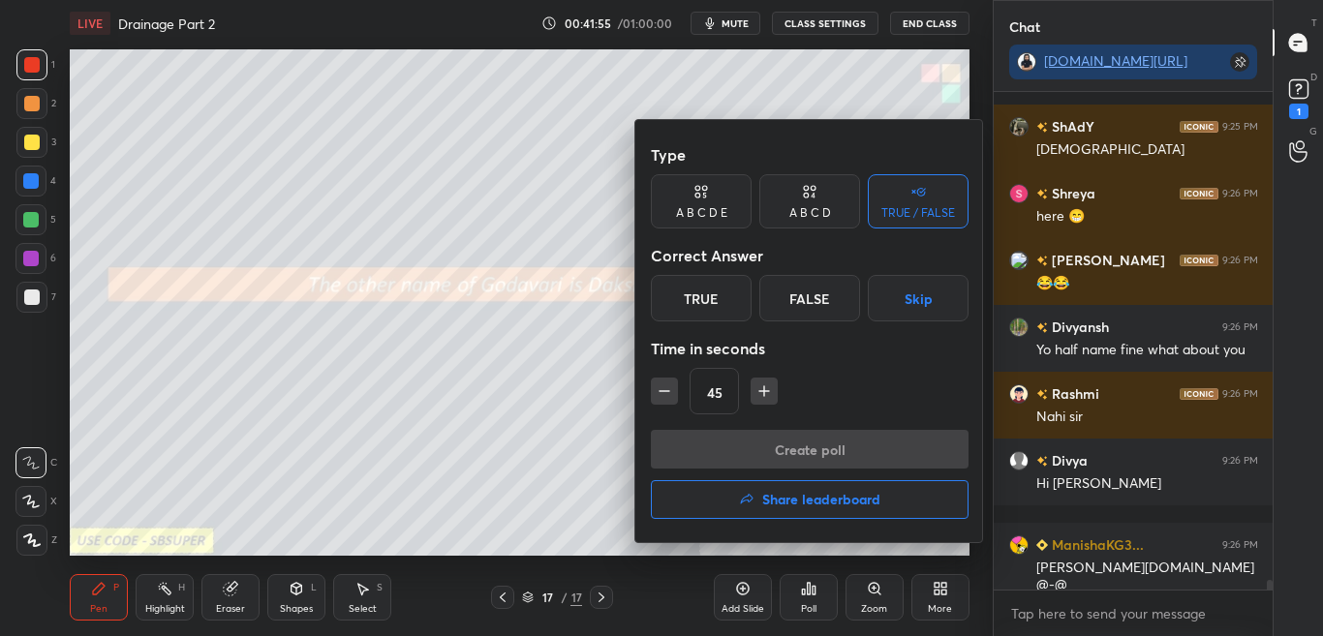
scroll to position [25097, 0]
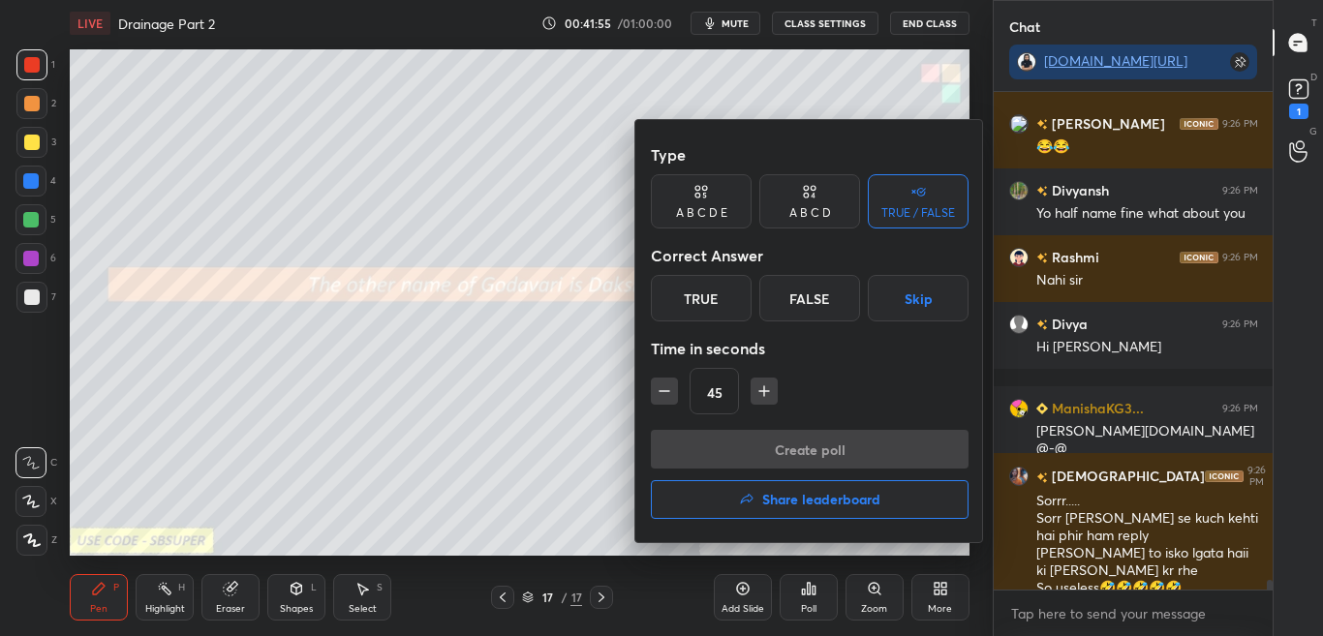
click at [733, 299] on div "True" at bounding box center [701, 298] width 101 height 46
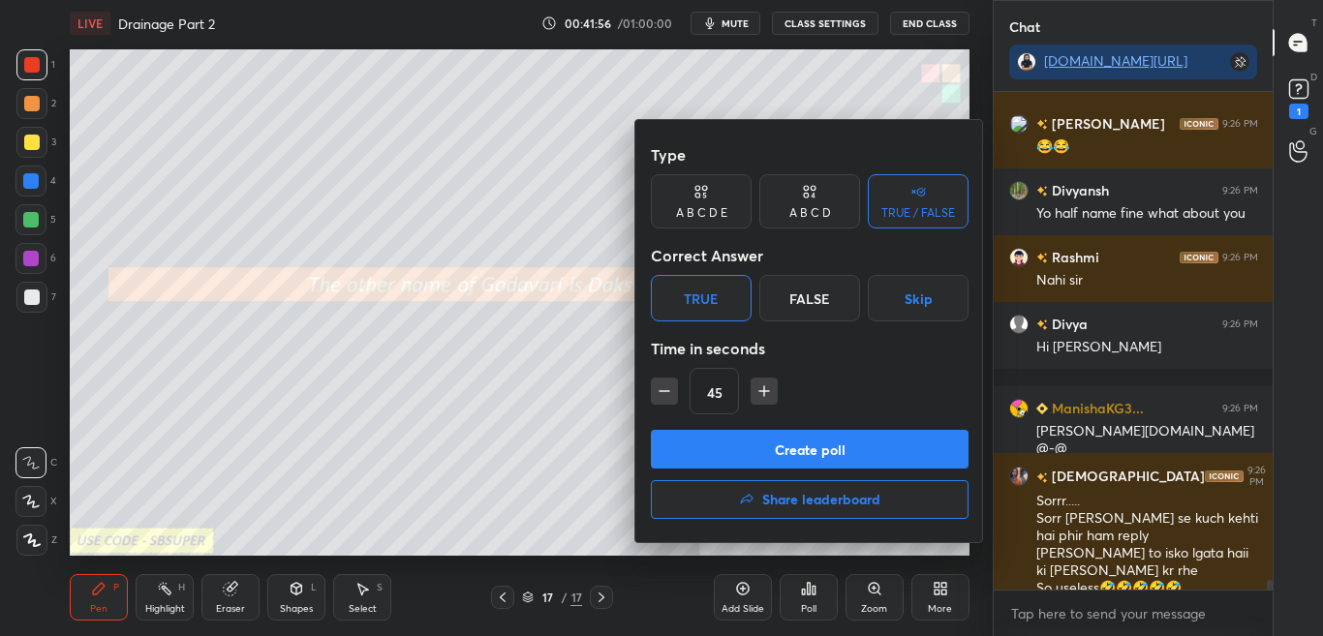
click at [763, 435] on button "Create poll" at bounding box center [810, 449] width 318 height 39
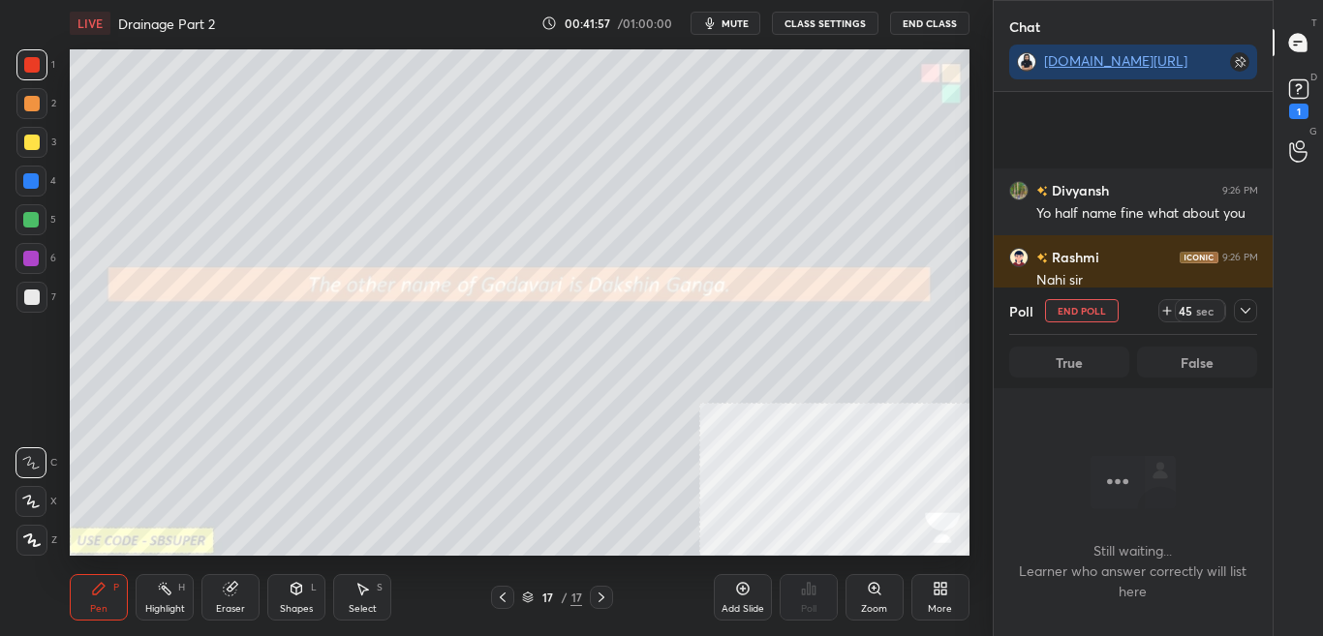
scroll to position [25265, 0]
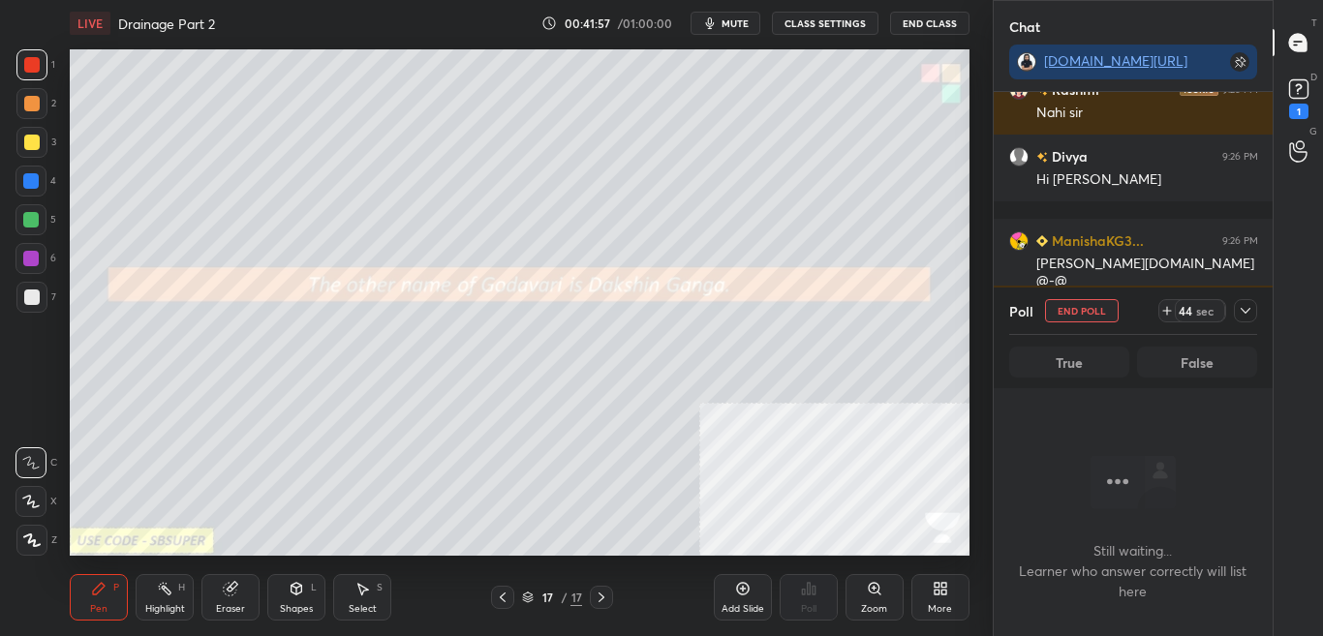
click at [1253, 303] on div at bounding box center [1245, 310] width 23 height 23
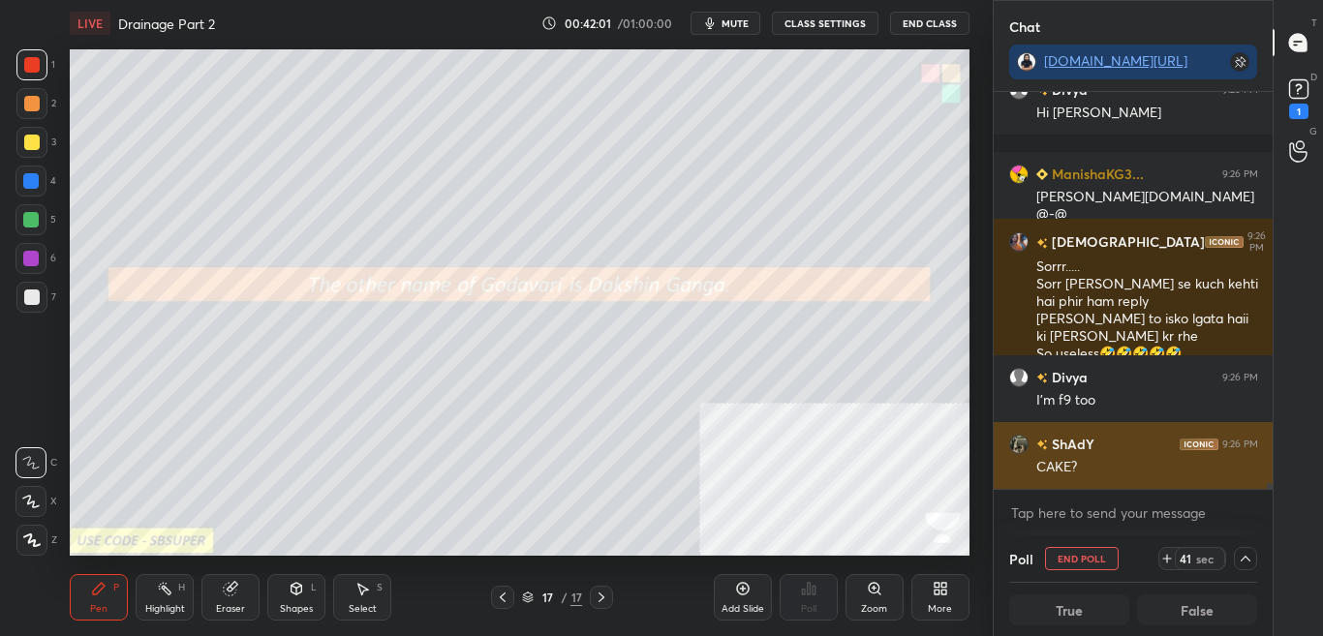
scroll to position [25399, 0]
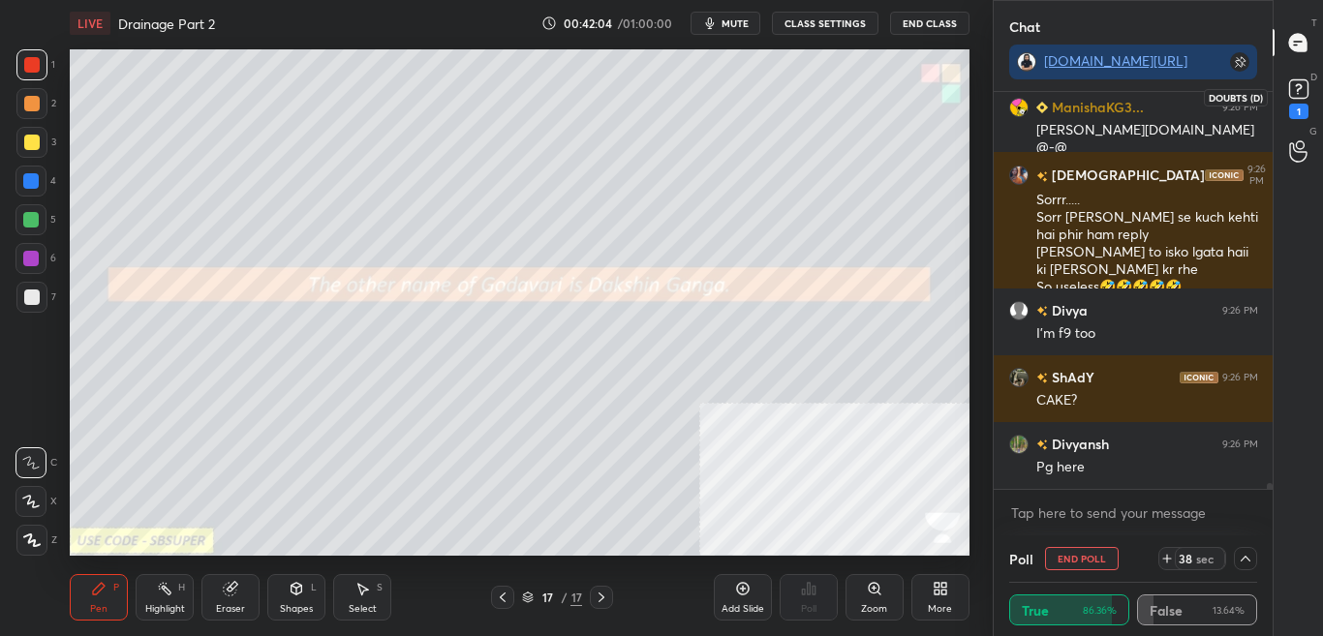
click at [1311, 82] on icon at bounding box center [1298, 89] width 29 height 29
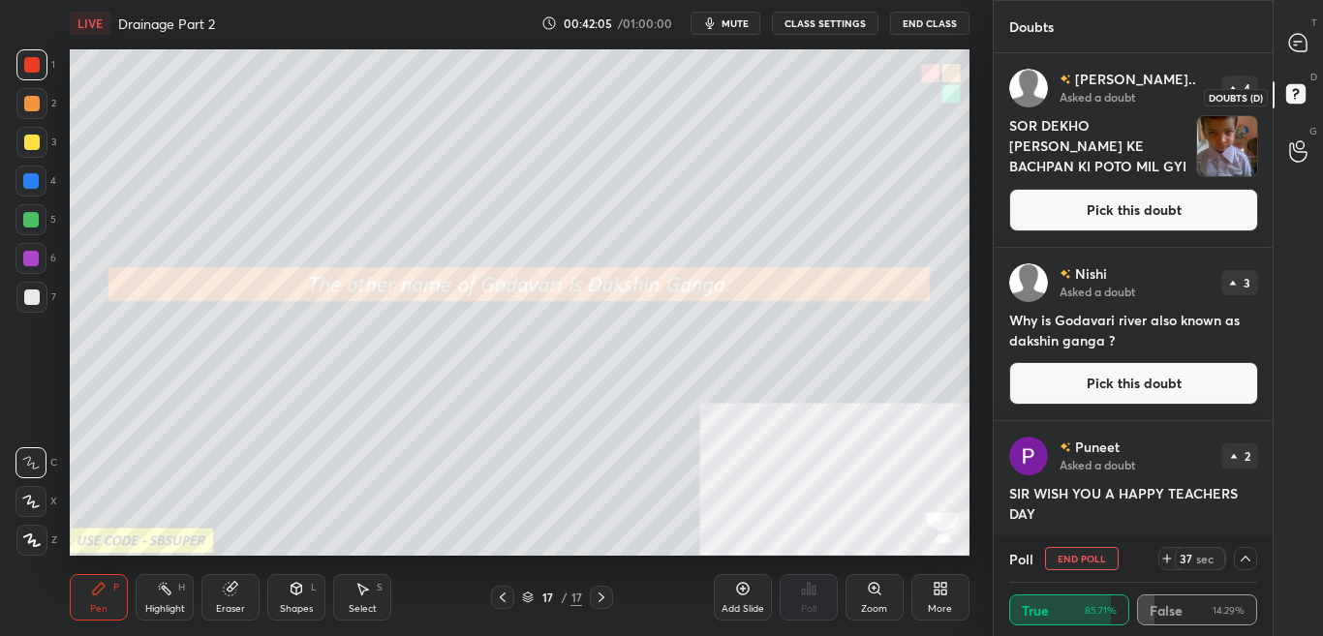
click at [1310, 92] on icon at bounding box center [1298, 96] width 35 height 35
drag, startPoint x: 1306, startPoint y: 45, endPoint x: 1307, endPoint y: 62, distance: 17.5
click at [1306, 46] on icon at bounding box center [1297, 42] width 17 height 17
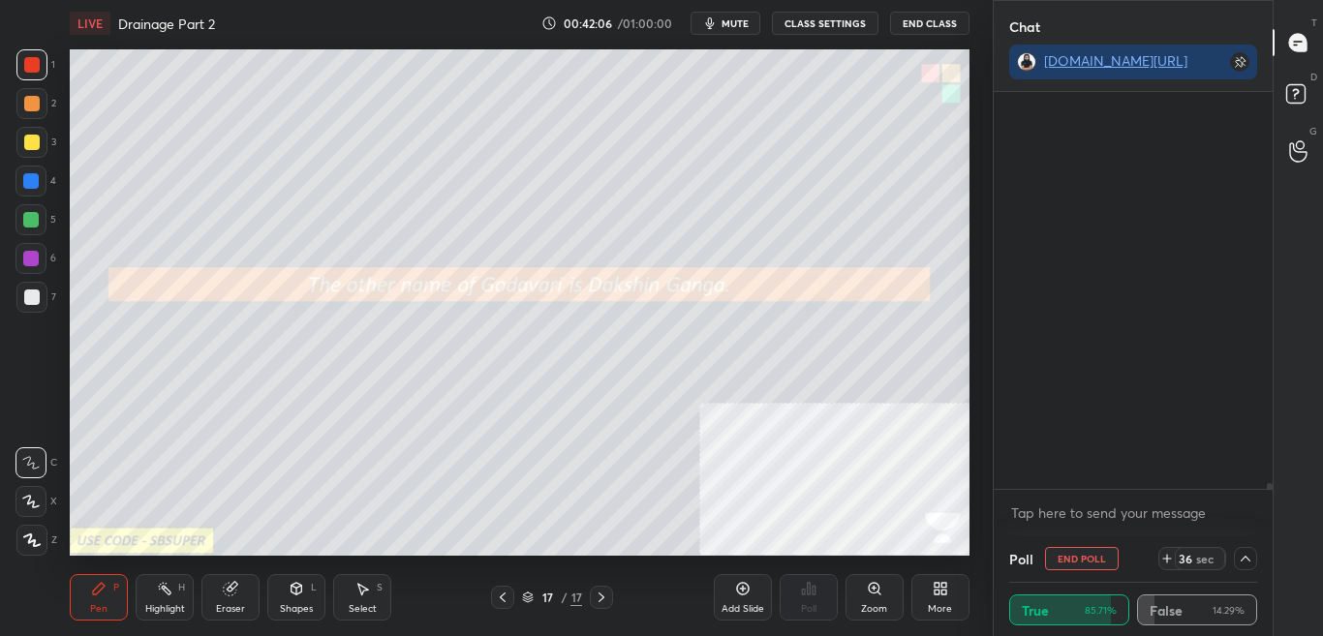
scroll to position [391, 273]
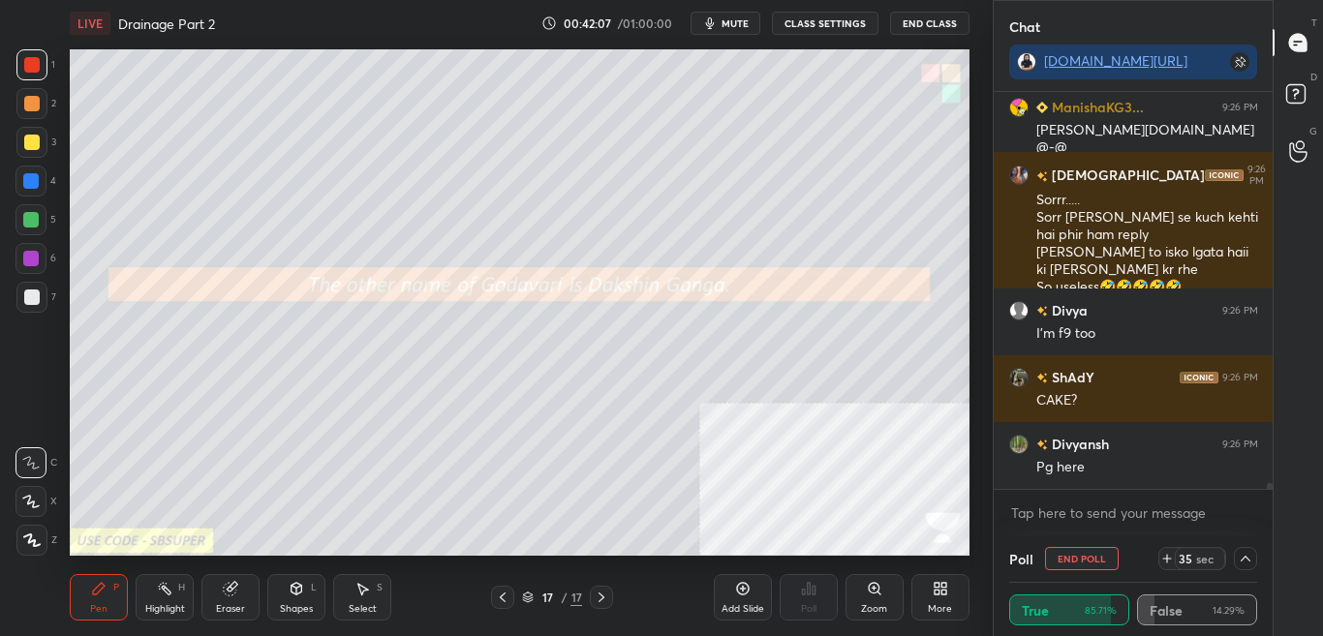
click at [1302, 76] on div "D Doubts (D)" at bounding box center [1297, 97] width 49 height 54
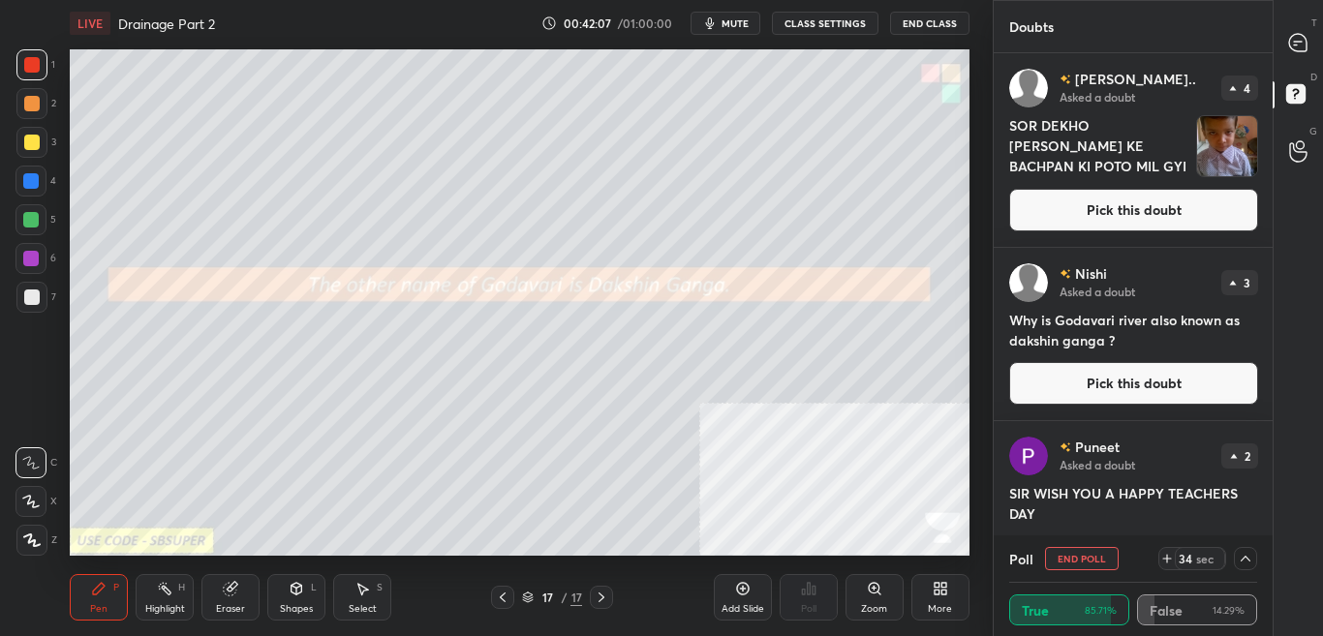
click at [1299, 49] on icon at bounding box center [1297, 42] width 17 height 17
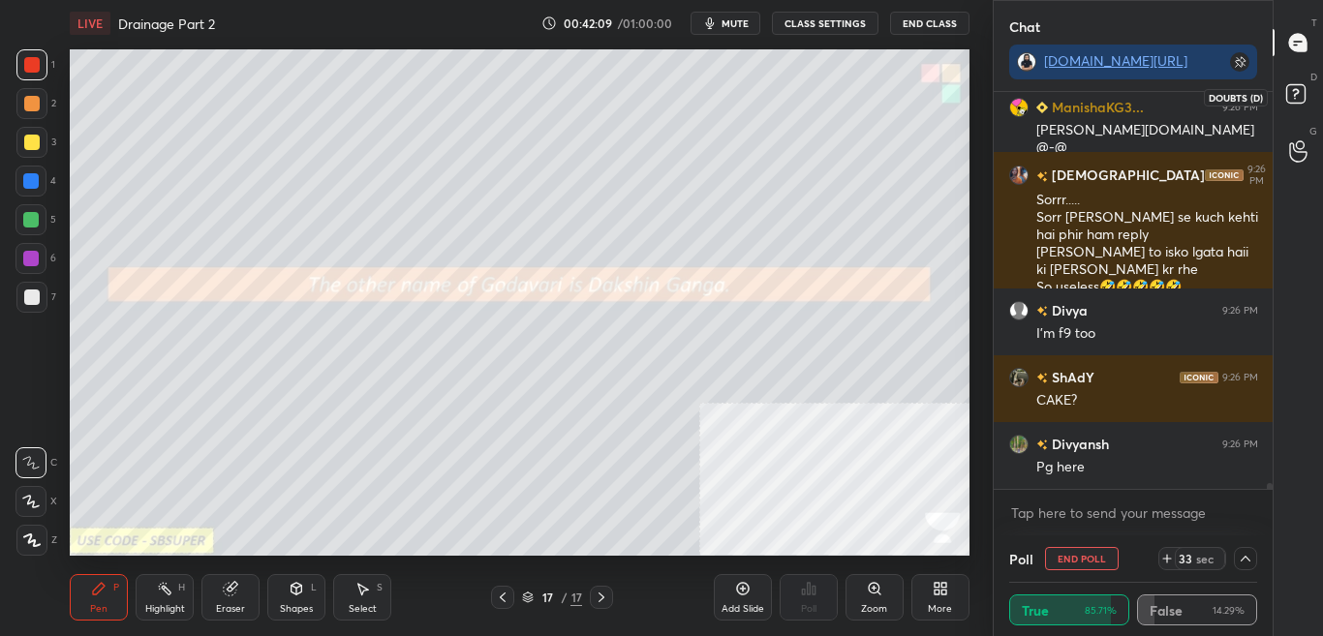
click at [1288, 82] on icon at bounding box center [1298, 96] width 35 height 35
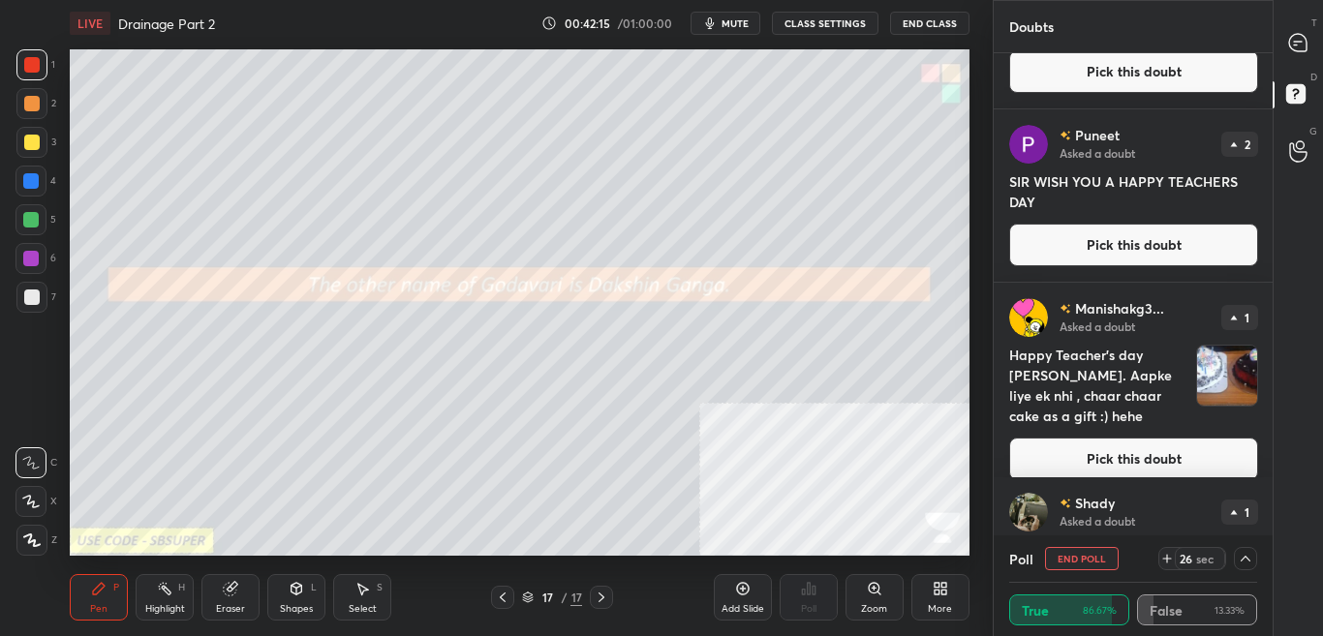
drag, startPoint x: 1203, startPoint y: 437, endPoint x: 1215, endPoint y: 383, distance: 54.7
click at [1204, 438] on button "Pick this doubt" at bounding box center [1133, 459] width 249 height 43
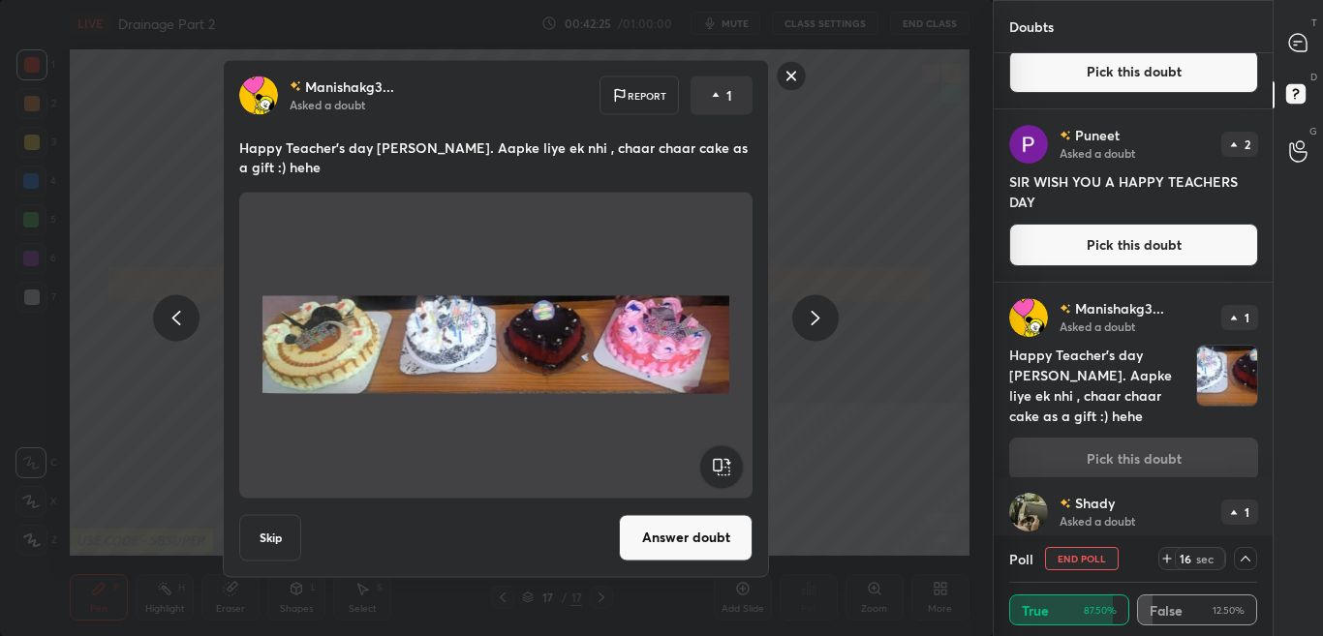
click at [718, 514] on button "Answer doubt" at bounding box center [686, 537] width 134 height 46
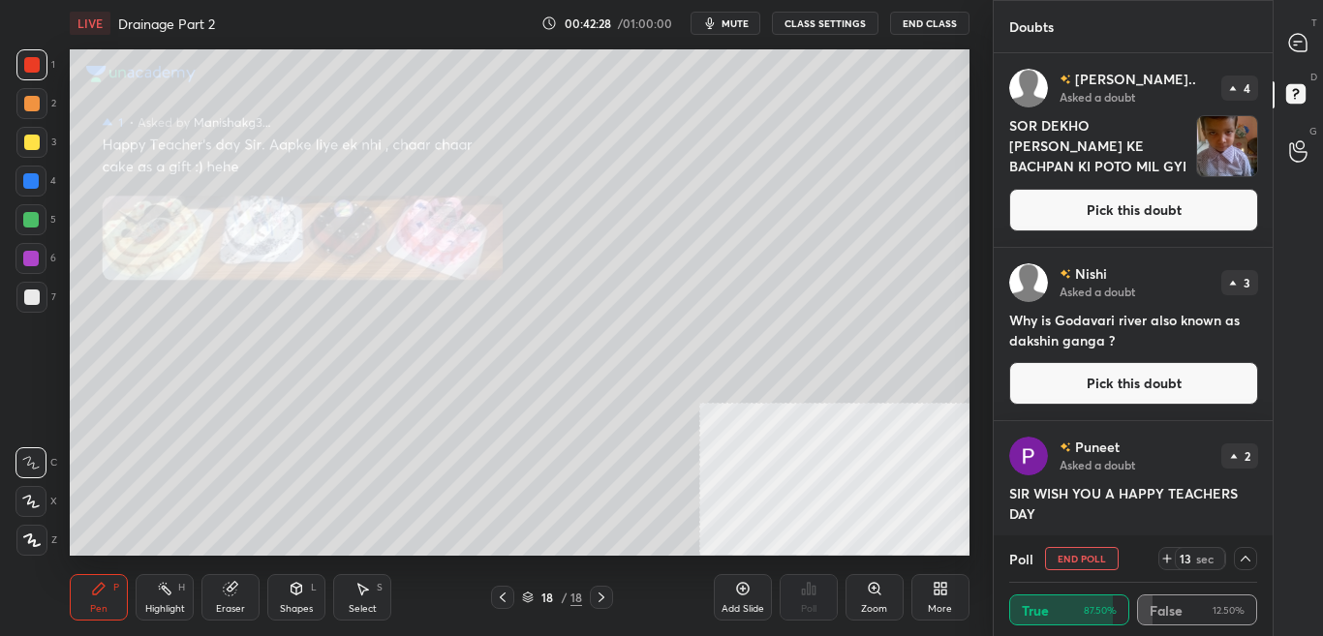
click at [495, 592] on icon at bounding box center [502, 597] width 15 height 15
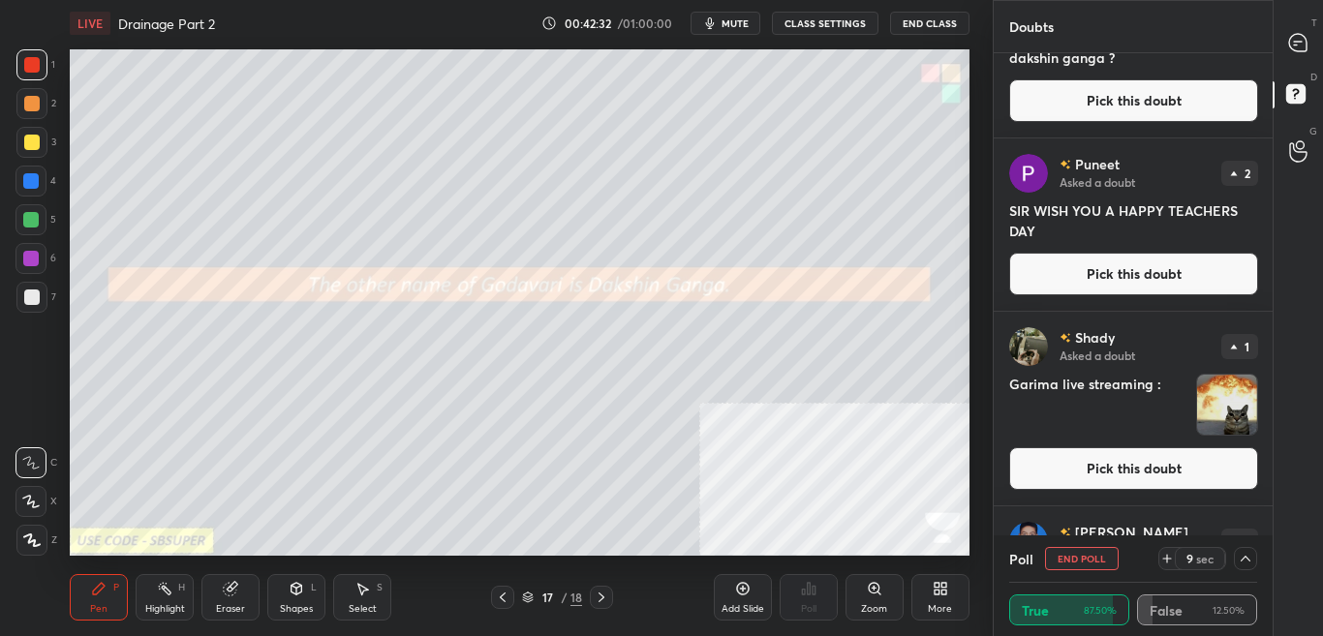
click at [1273, 480] on div "T Messages (T) D Doubts (D) G Raise Hand (G)" at bounding box center [1297, 318] width 50 height 636
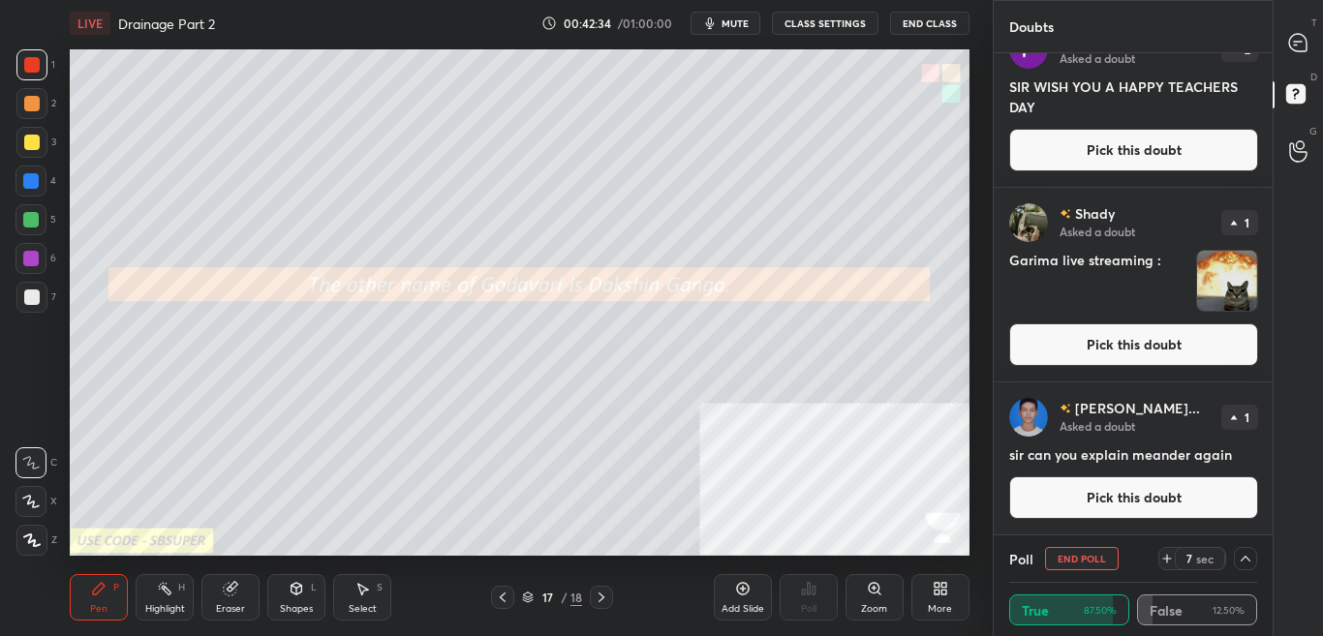
click at [1288, 68] on div "T Messages (T) D Doubts (D) G Raise Hand (G)" at bounding box center [1297, 318] width 50 height 636
click at [1298, 52] on icon at bounding box center [1298, 43] width 20 height 20
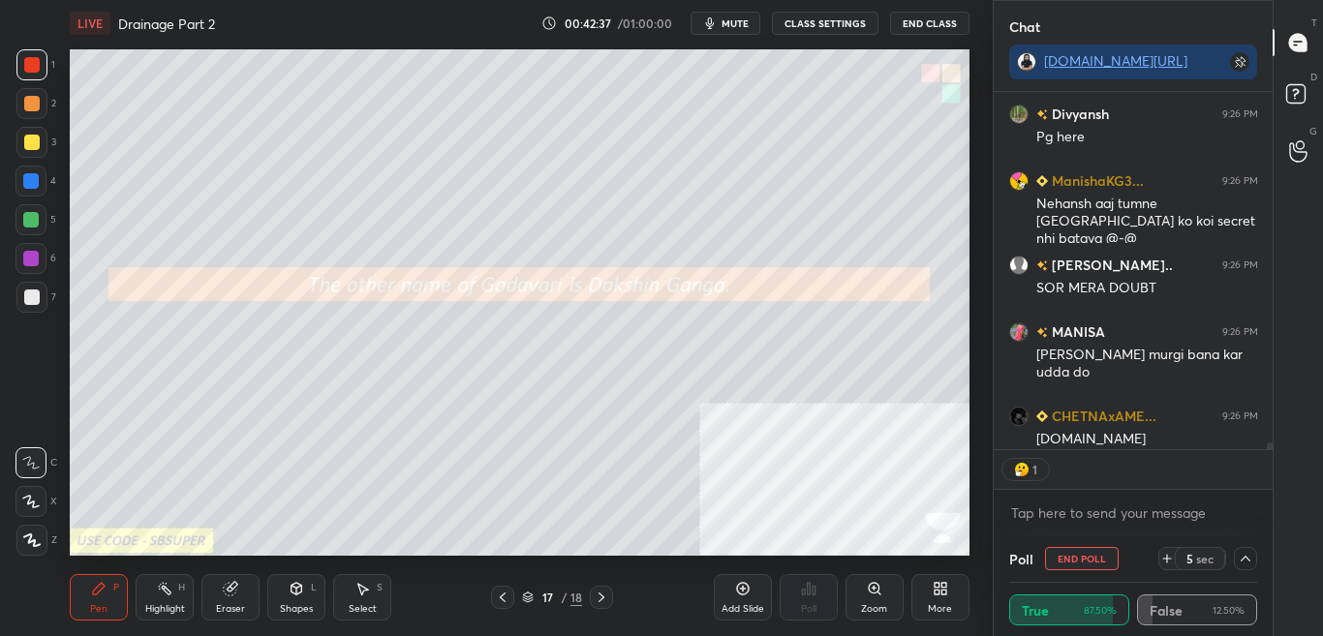
click at [729, 29] on span "mute" at bounding box center [734, 23] width 27 height 14
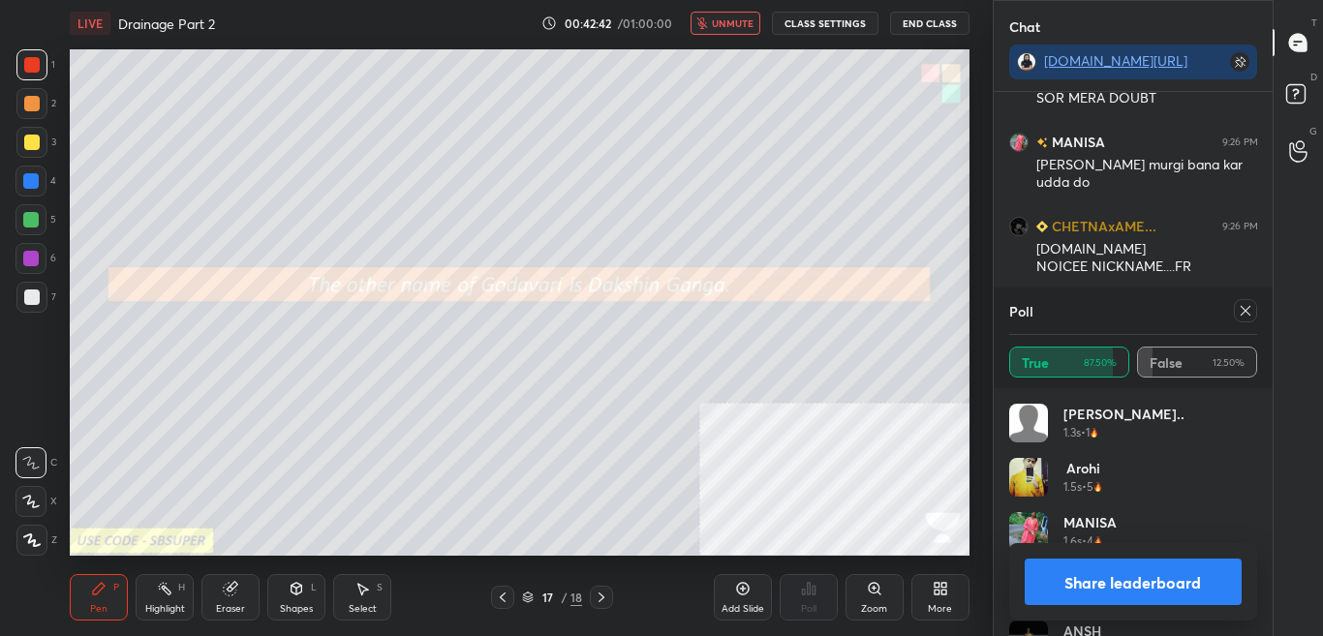
drag, startPoint x: 1268, startPoint y: 445, endPoint x: 1271, endPoint y: 459, distance: 13.9
click at [1271, 459] on div "Chat t.me/sikandarcbse9th ManishaKG3... 9:26 PM Nehansh aaj tumne India ko koi …" at bounding box center [1133, 318] width 281 height 636
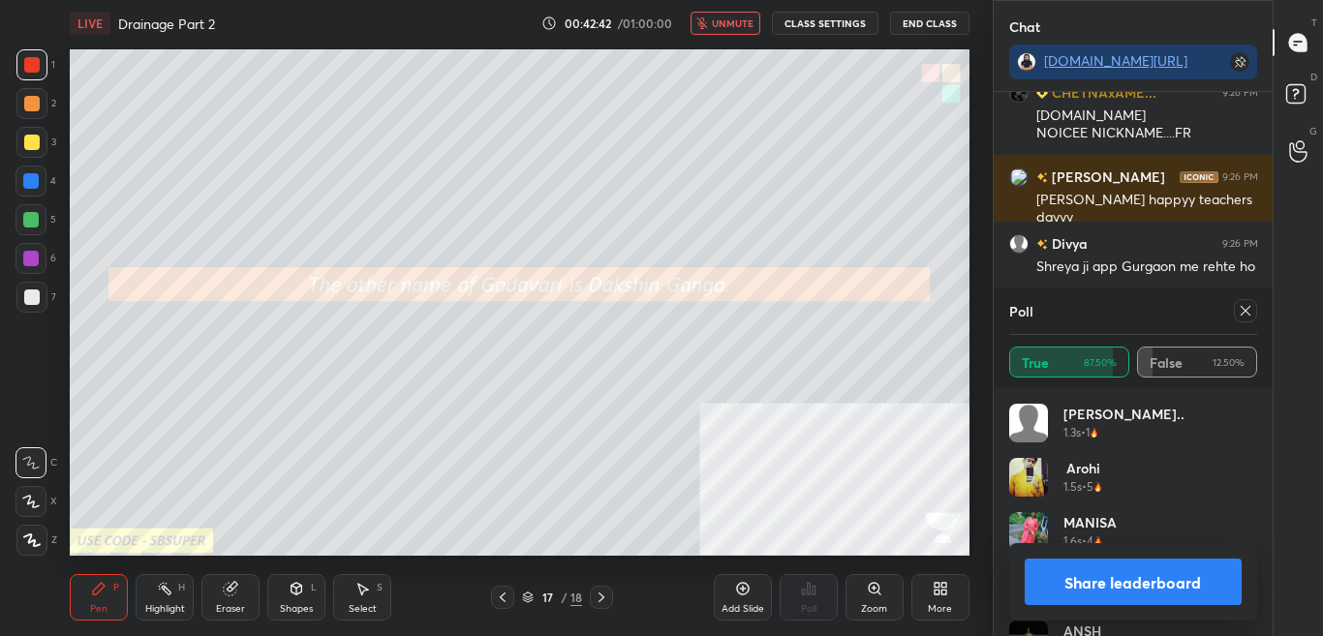
click at [1246, 320] on div at bounding box center [1245, 310] width 23 height 23
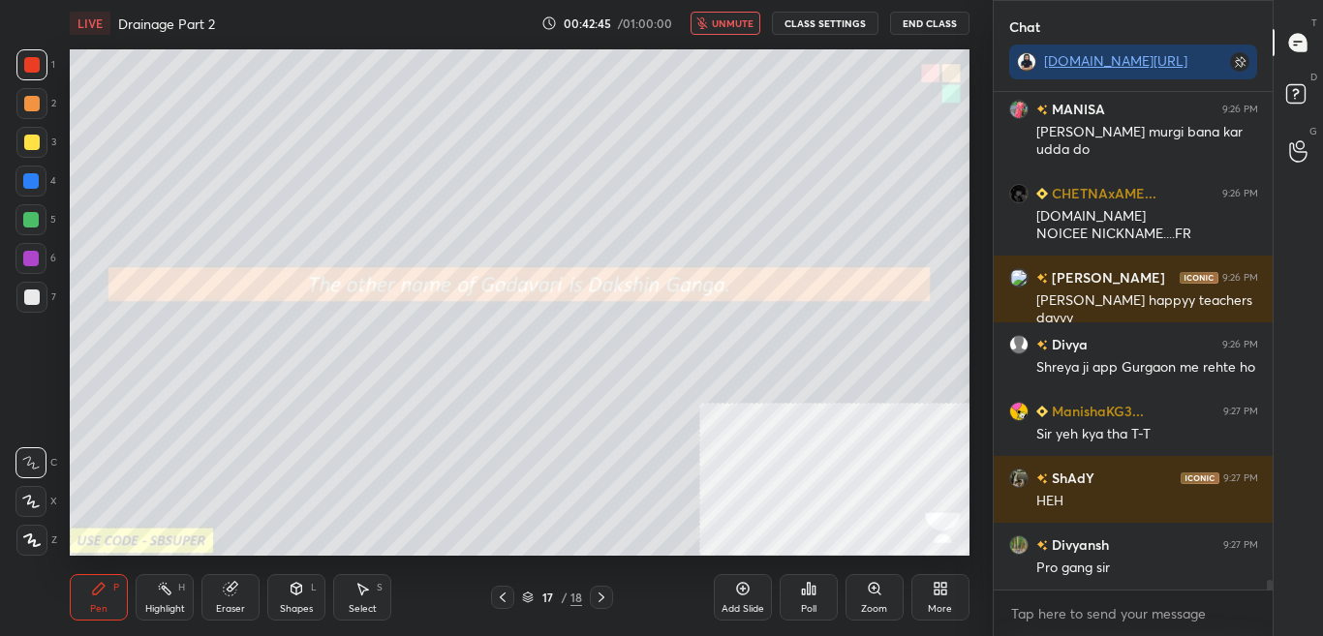
click at [725, 22] on span "unmute" at bounding box center [733, 23] width 42 height 14
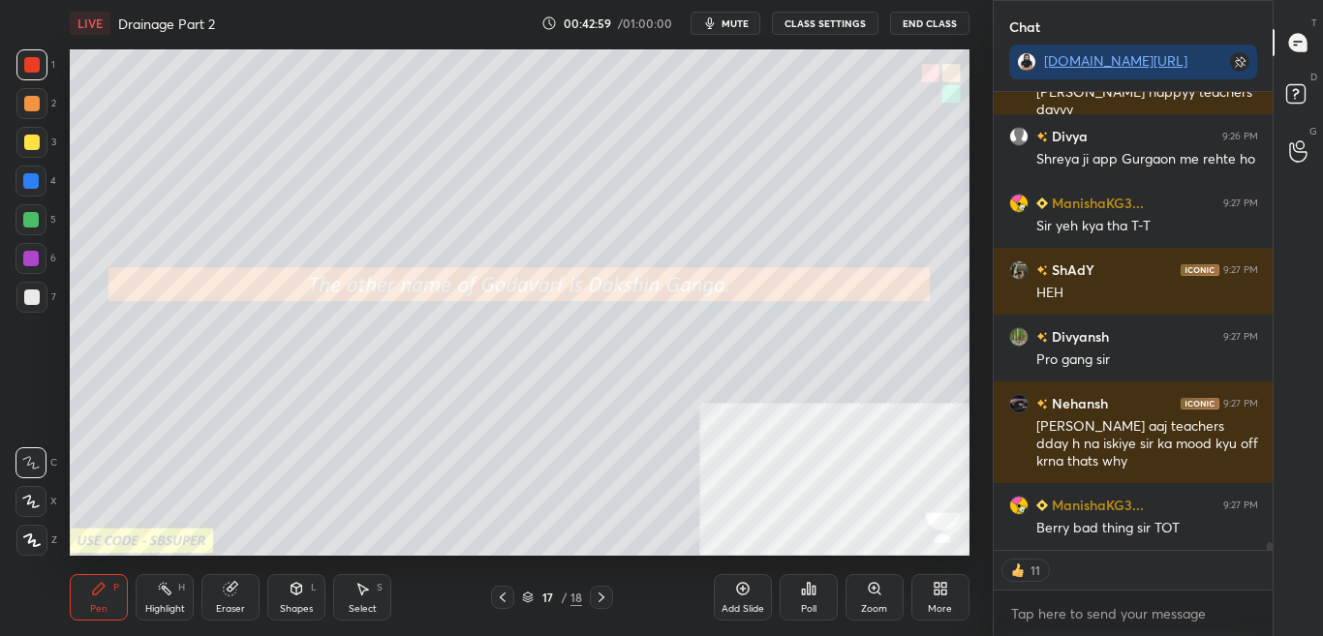
click at [951, 606] on div "More" at bounding box center [940, 609] width 24 height 10
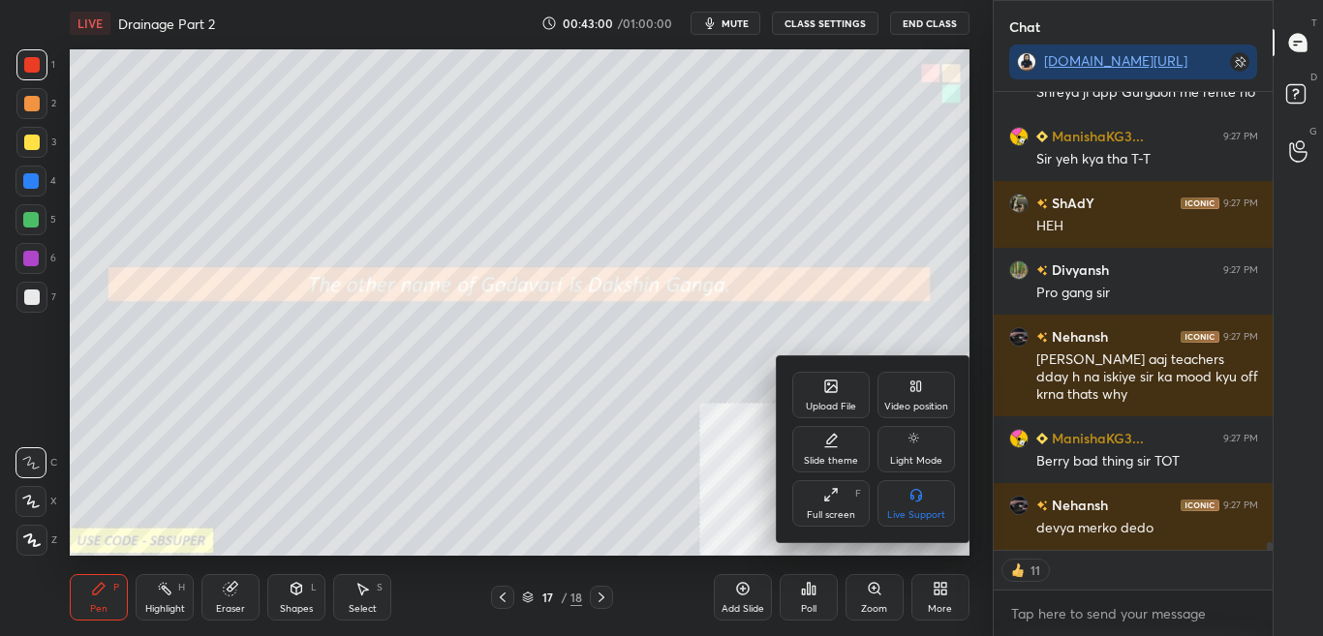
click at [801, 386] on div "Upload File" at bounding box center [830, 395] width 77 height 46
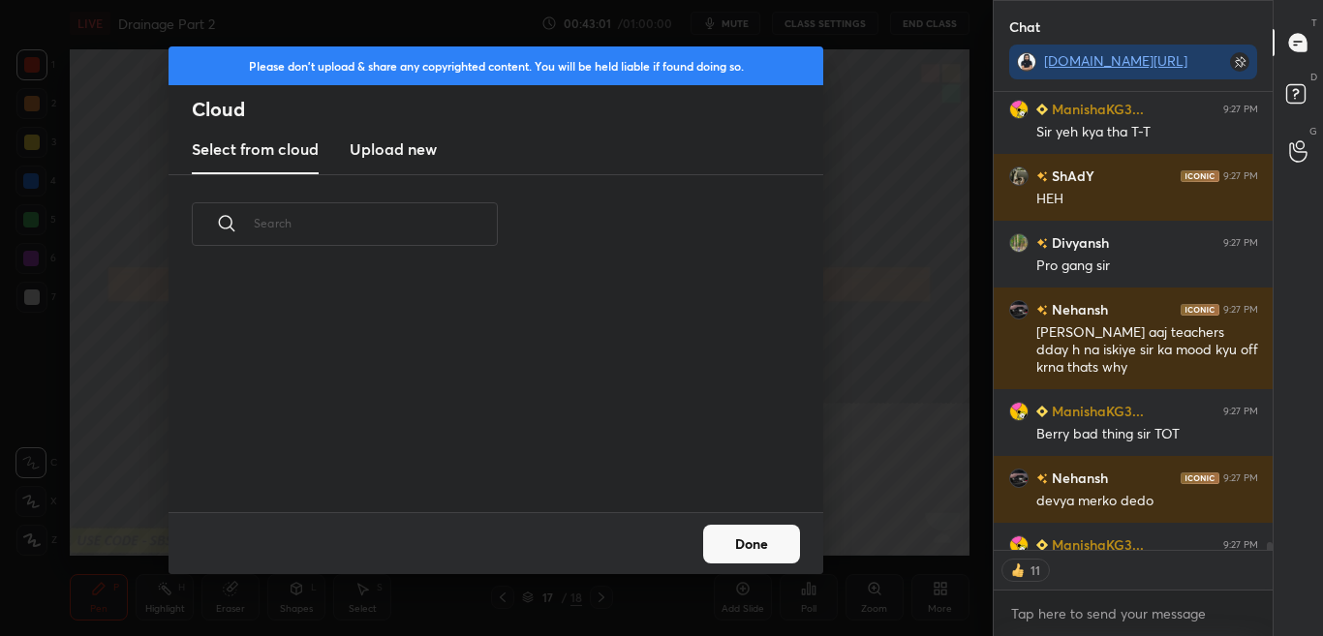
click at [404, 159] on h3 "Upload new" at bounding box center [393, 148] width 87 height 23
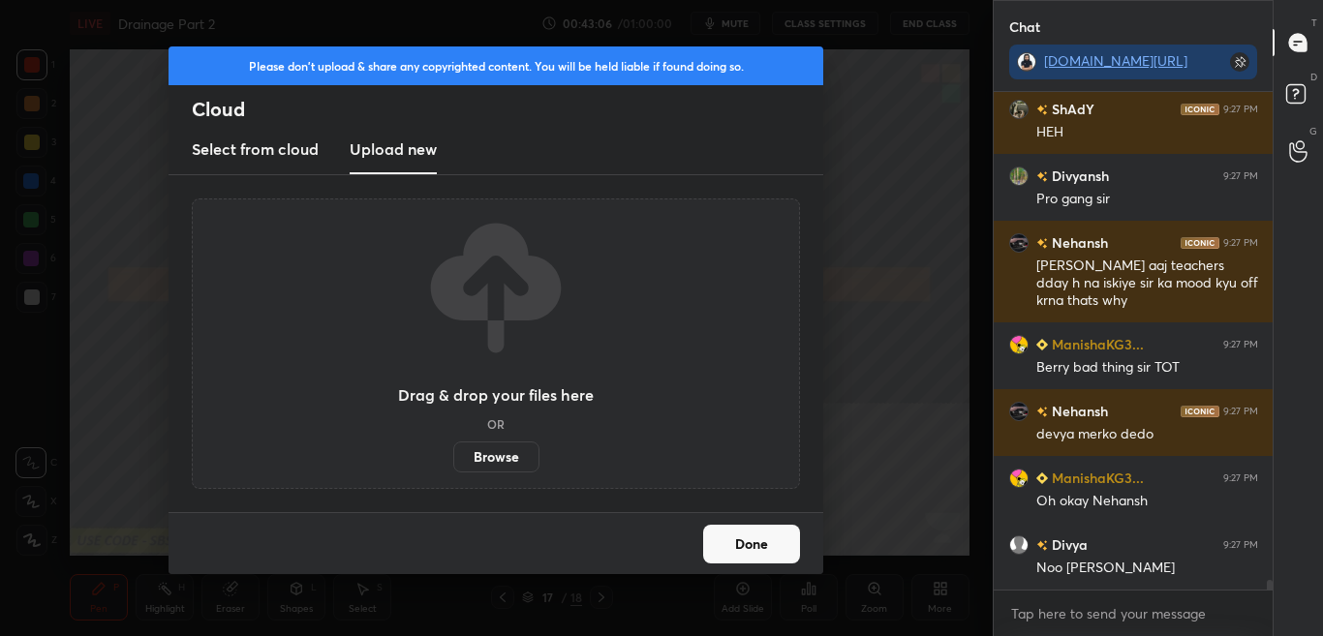
click at [523, 452] on label "Browse" at bounding box center [496, 457] width 86 height 31
click at [453, 452] on input "Browse" at bounding box center [453, 457] width 0 height 31
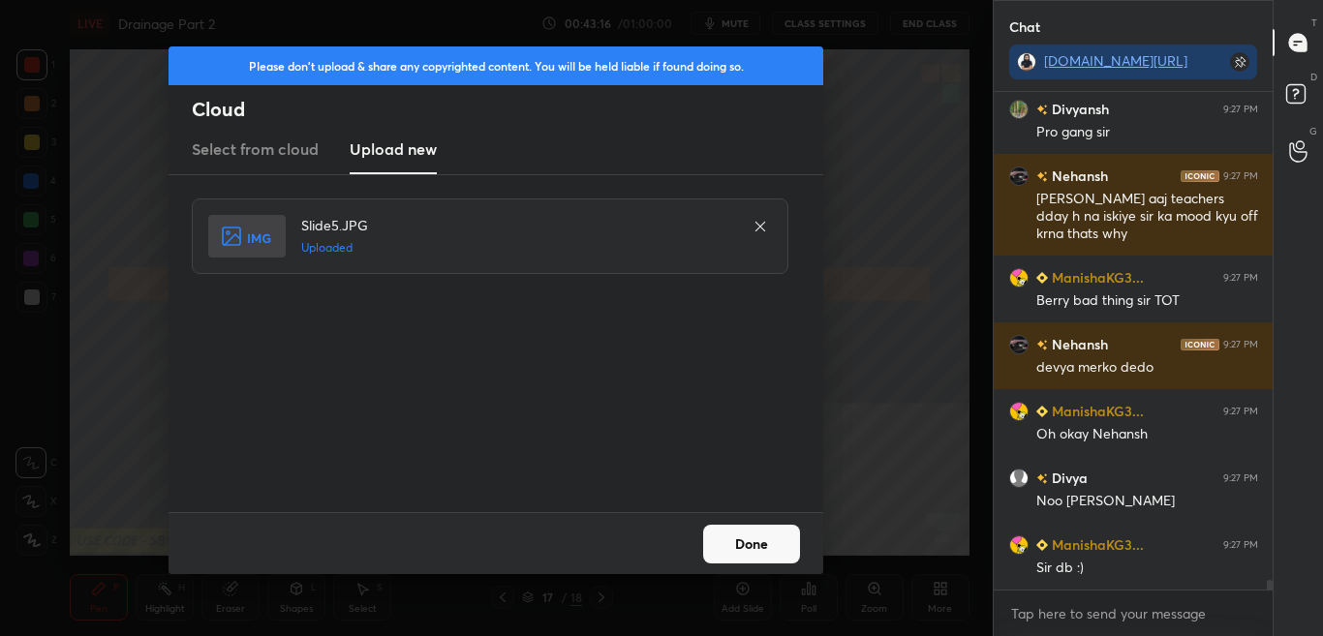
click at [770, 545] on button "Done" at bounding box center [751, 544] width 97 height 39
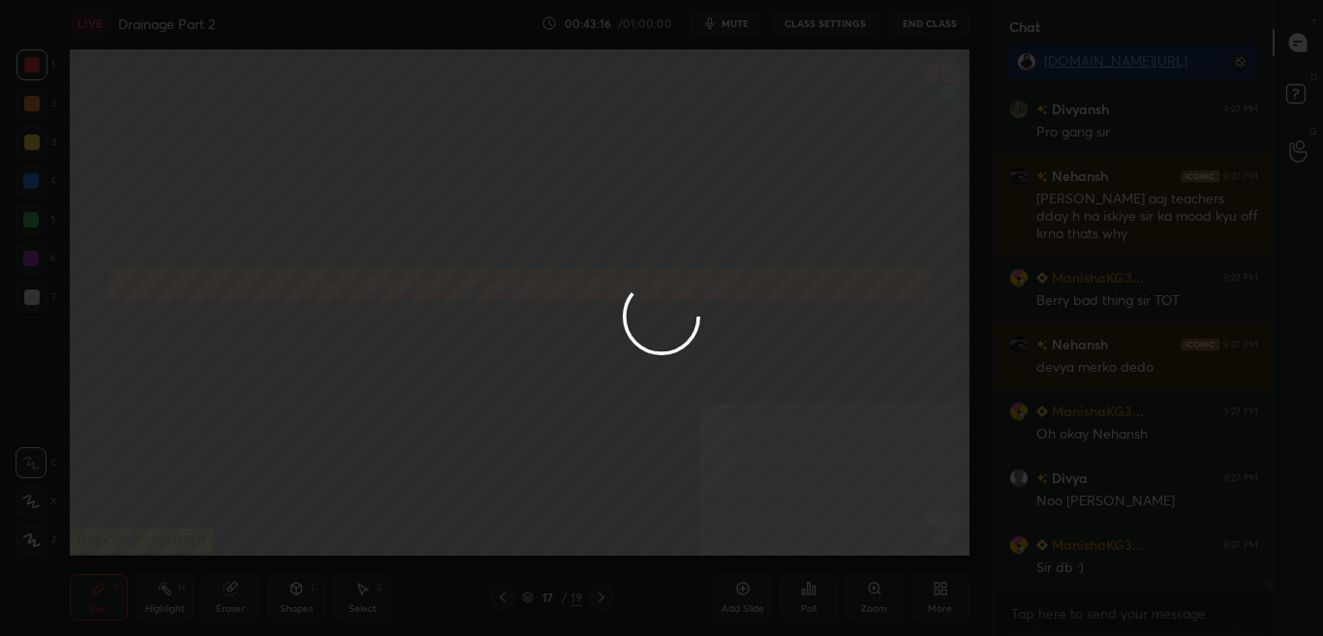
click at [770, 546] on button "Done" at bounding box center [751, 544] width 97 height 39
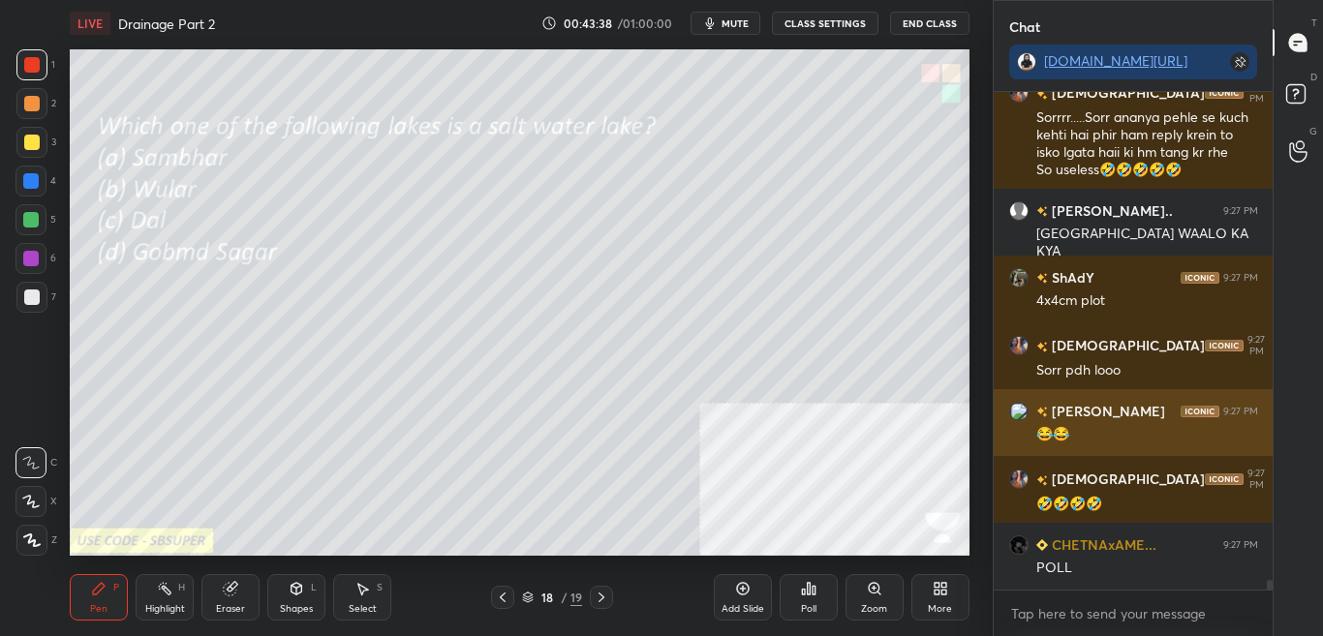
click at [1084, 425] on div "😂😂" at bounding box center [1147, 434] width 222 height 19
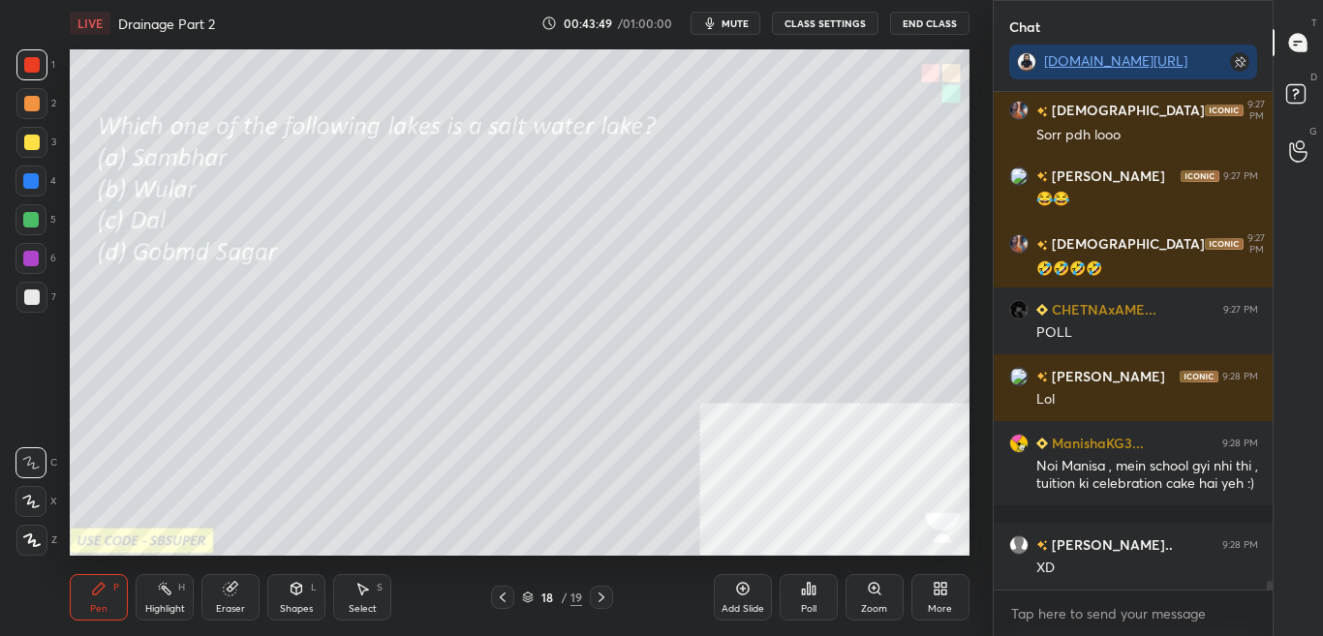
scroll to position [26557, 0]
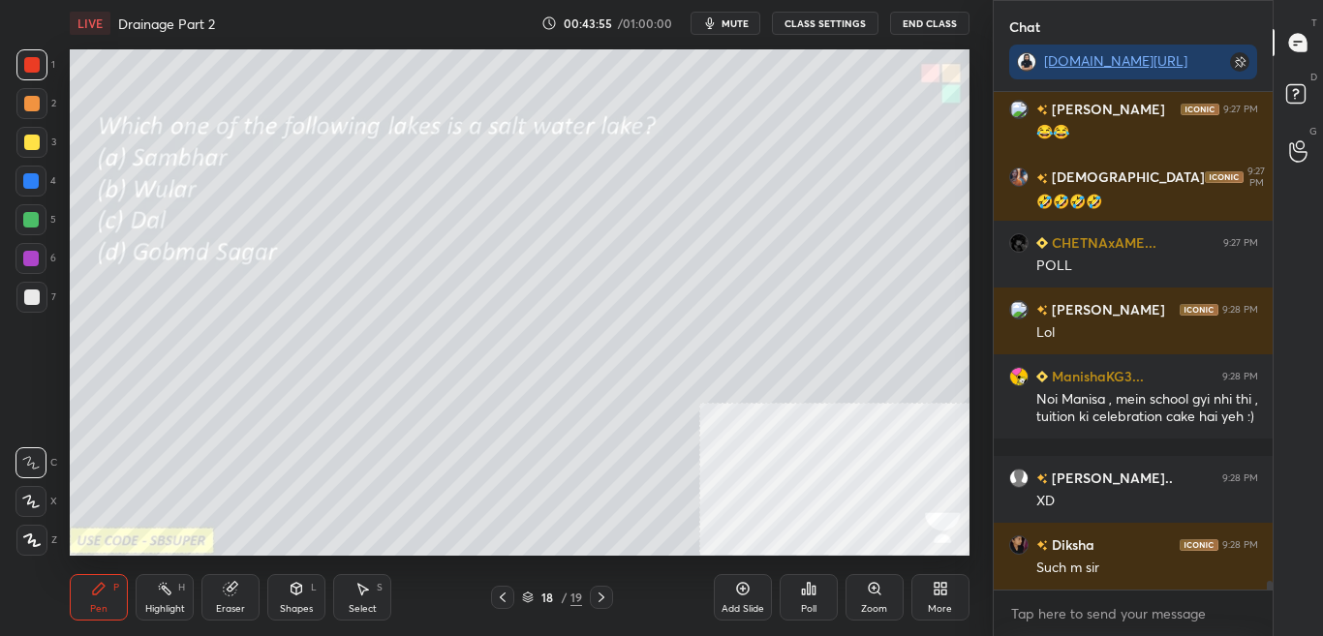
click at [815, 598] on div "Poll" at bounding box center [808, 597] width 58 height 46
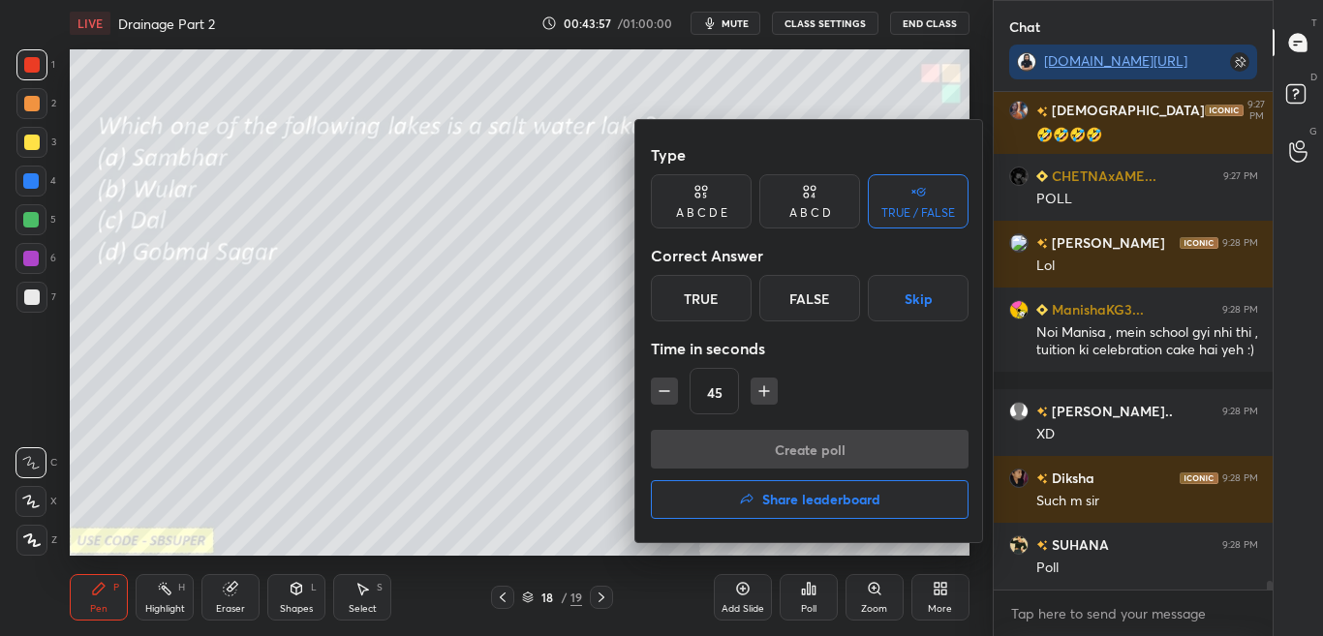
click at [800, 199] on div "A B C D" at bounding box center [809, 201] width 101 height 54
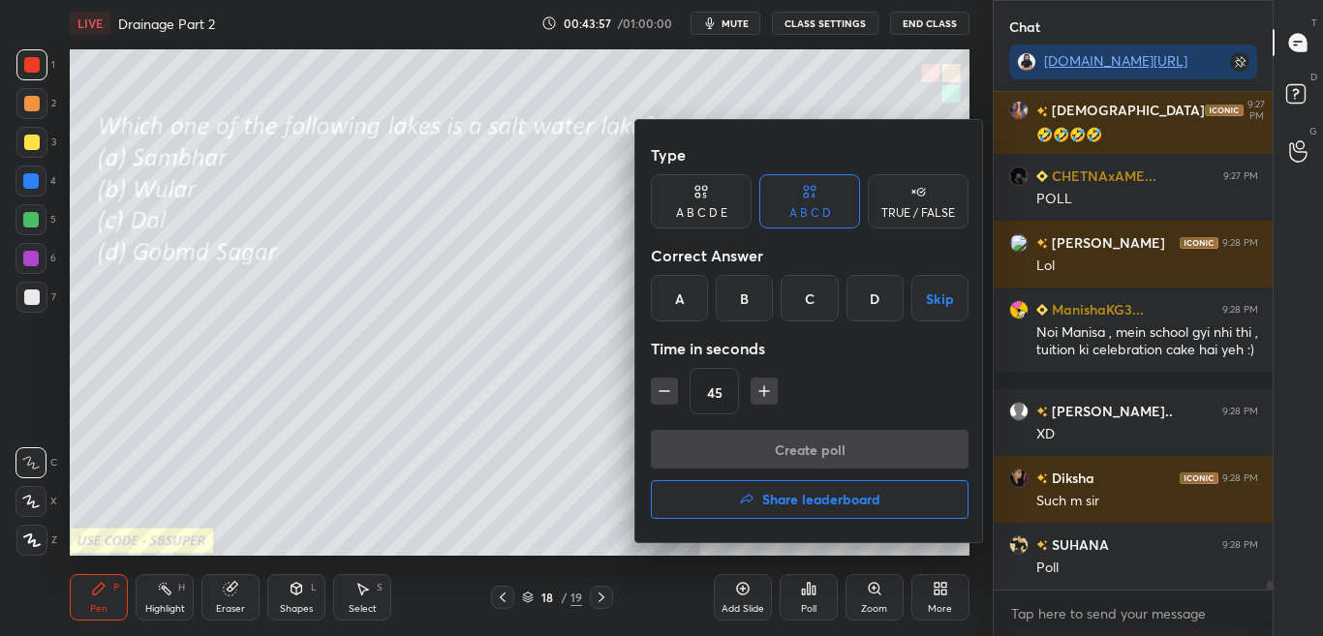
scroll to position [26708, 0]
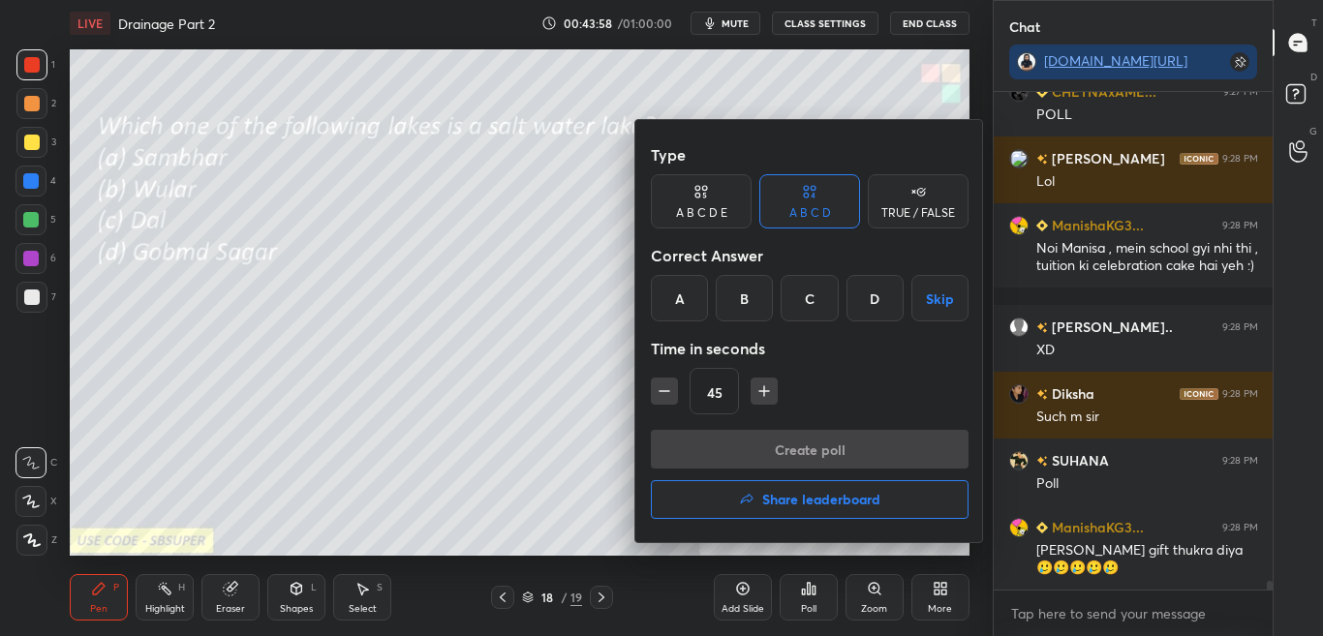
click at [673, 304] on div "A" at bounding box center [679, 298] width 57 height 46
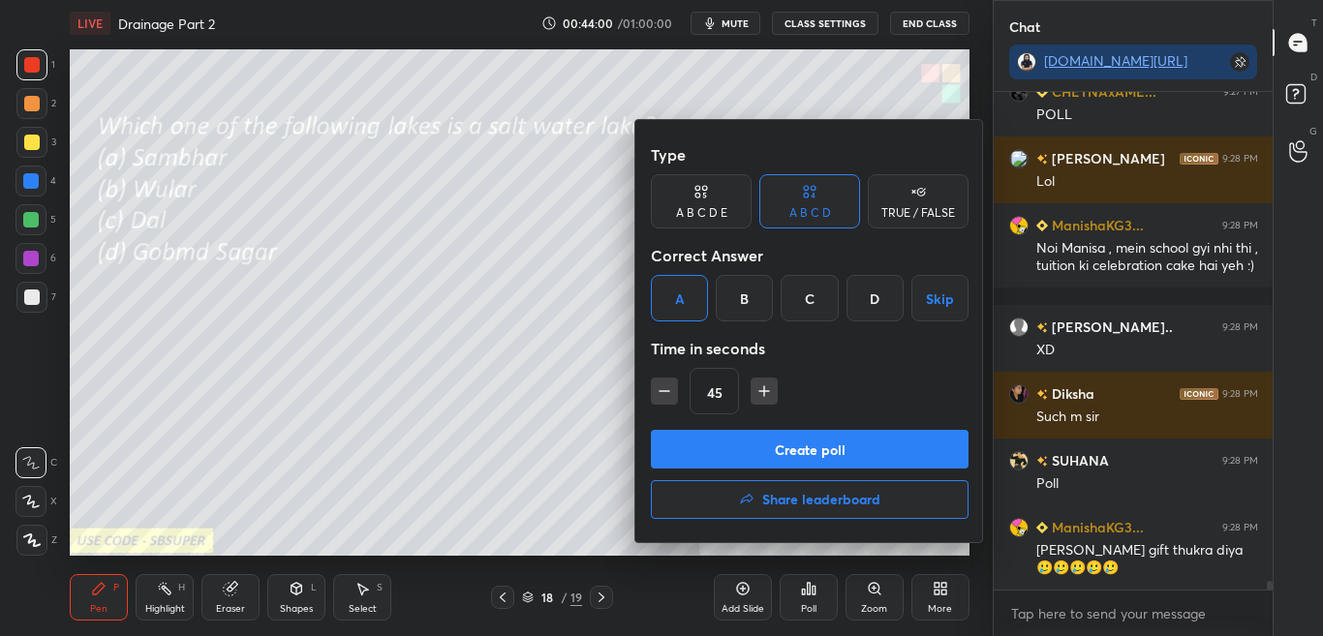
click at [737, 448] on button "Create poll" at bounding box center [810, 449] width 318 height 39
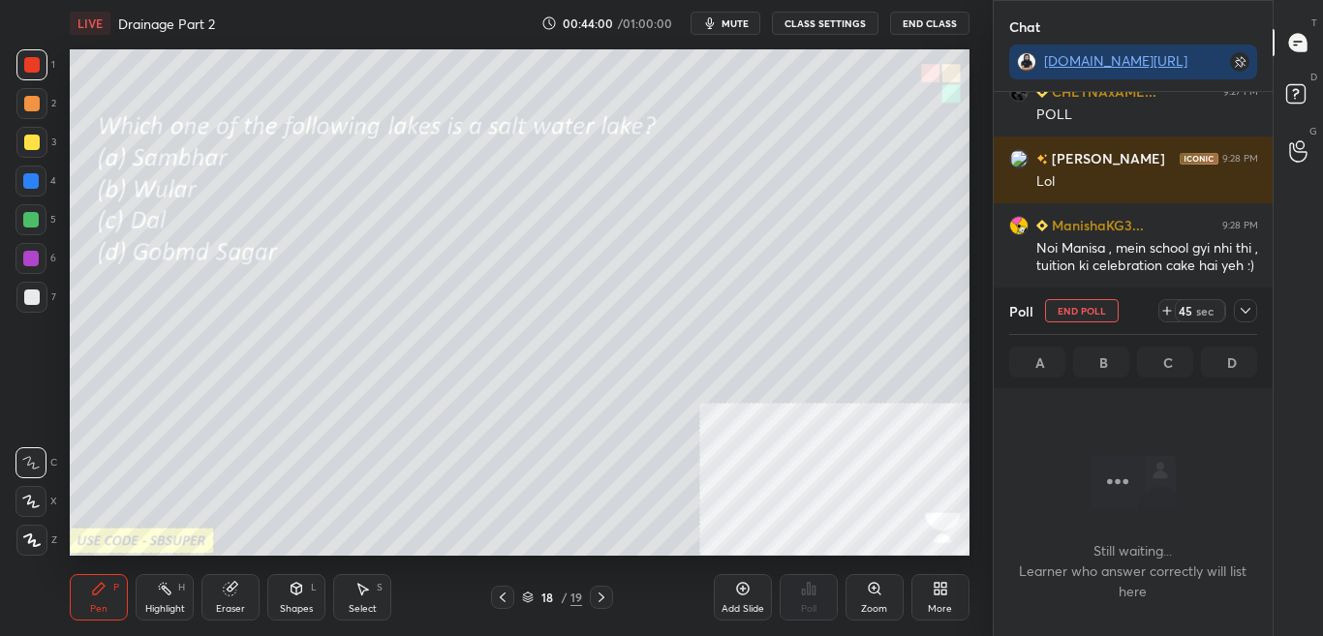
scroll to position [438, 273]
click at [1243, 298] on div "Poll End Poll 44 sec" at bounding box center [1133, 311] width 249 height 46
click at [1247, 314] on icon at bounding box center [1244, 310] width 15 height 15
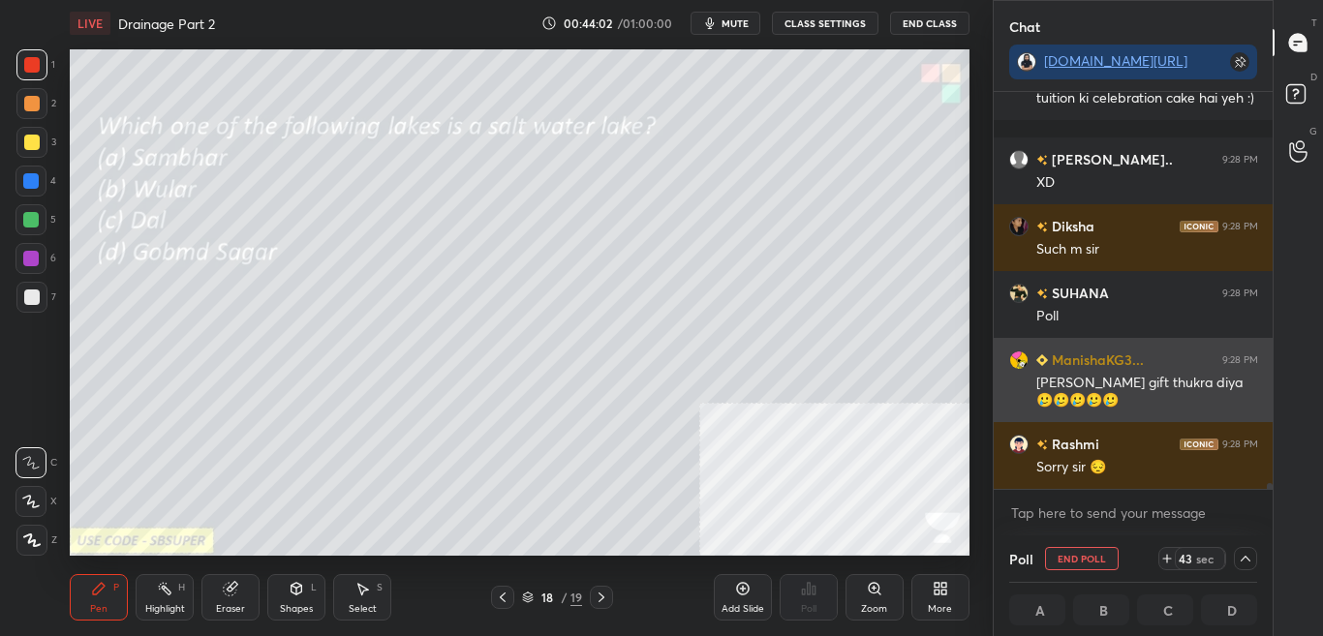
scroll to position [0, 0]
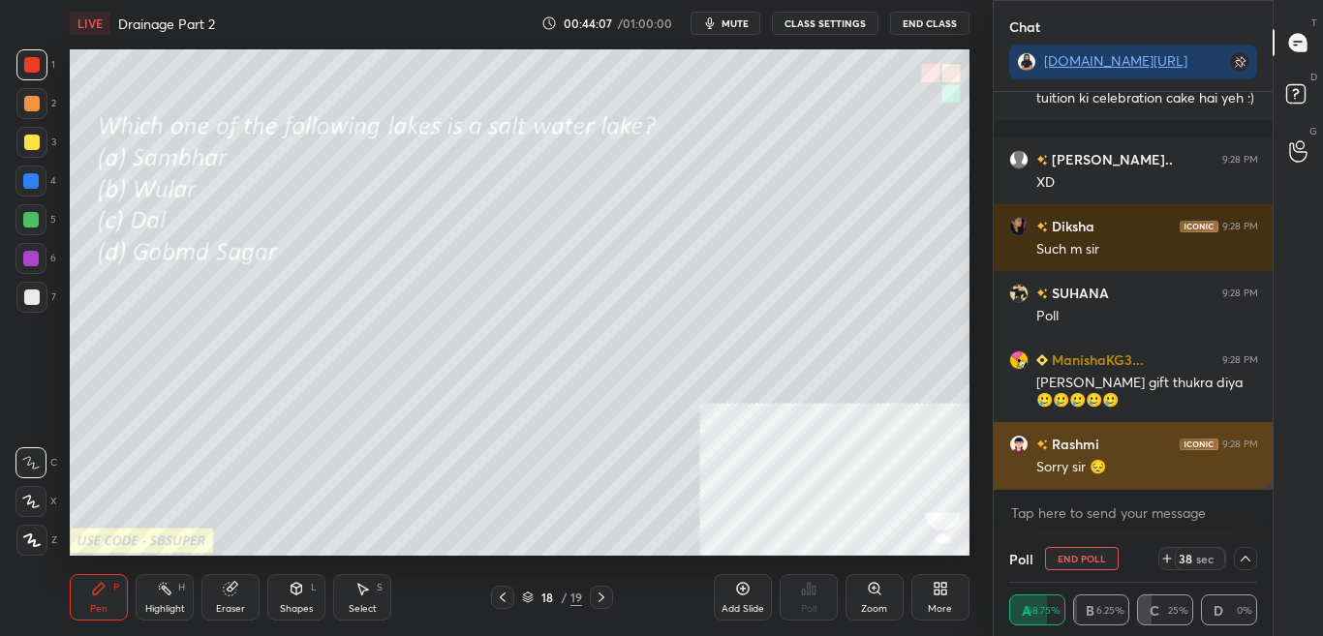
click at [1079, 425] on div "Rashmi 9:28 PM Sorry sir 😔" at bounding box center [1133, 455] width 280 height 67
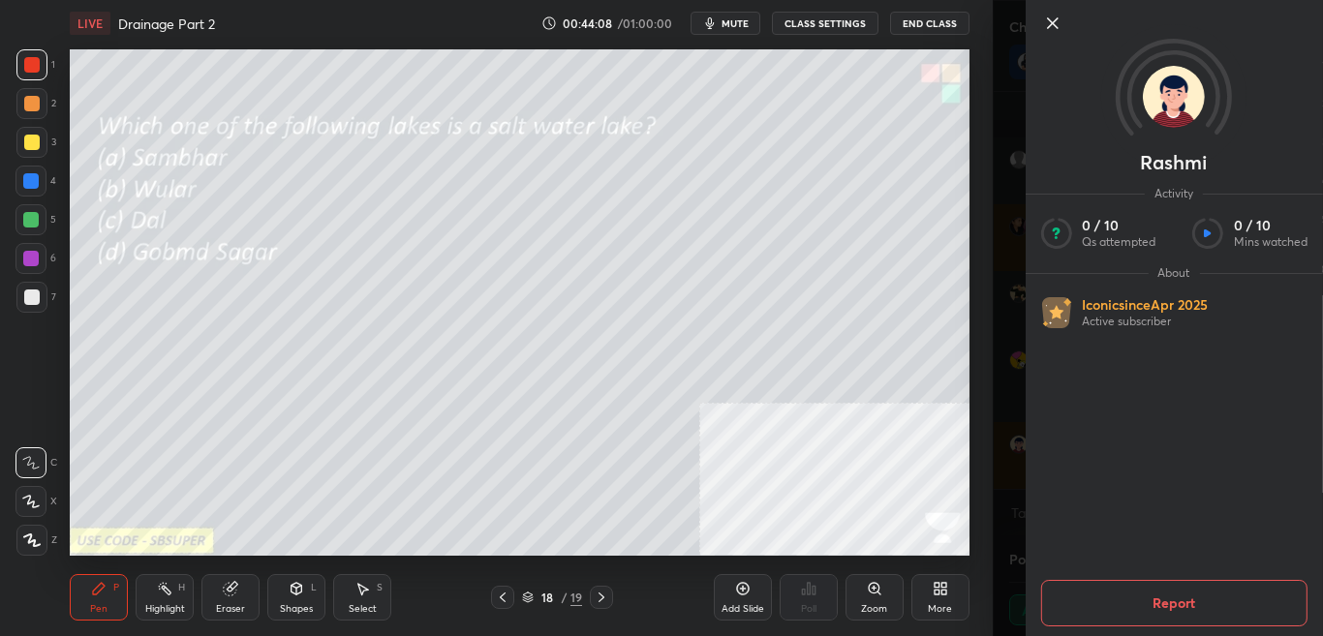
click at [996, 428] on div "Rashmi Activity 0 / 10 Qs attempted 0 / 10 Mins watched About Iconic since Apr …" at bounding box center [1158, 318] width 331 height 636
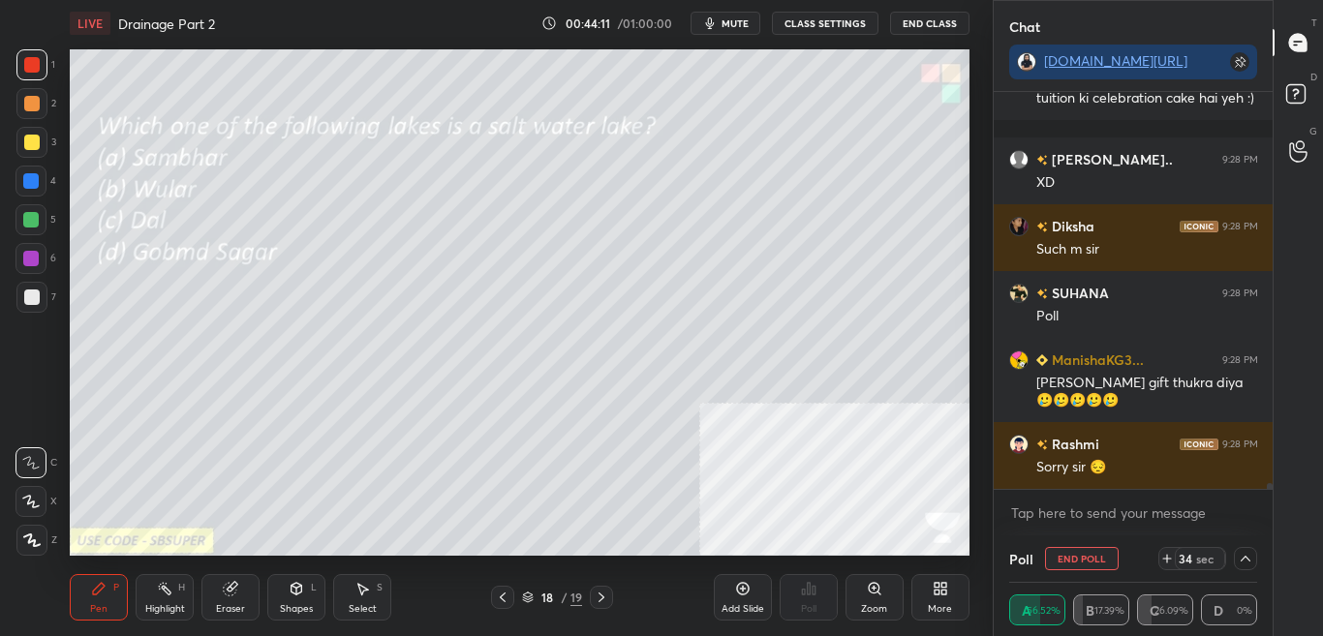
scroll to position [26959, 0]
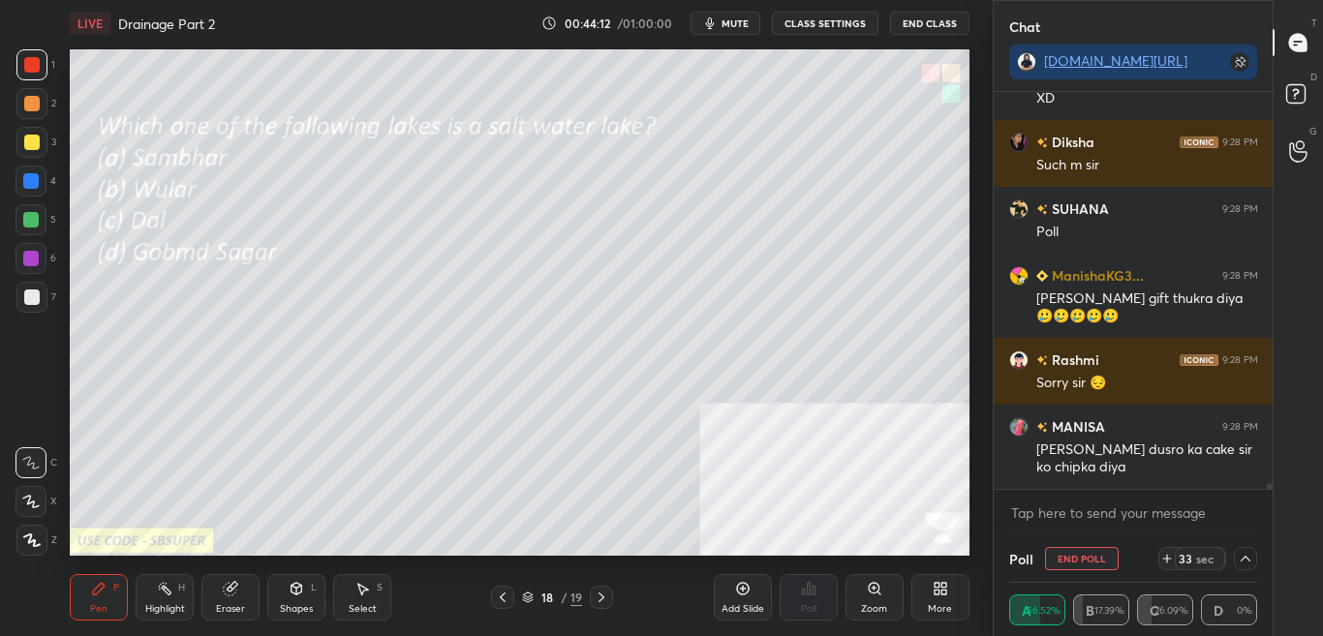
click at [289, 608] on div "Shapes" at bounding box center [296, 609] width 33 height 10
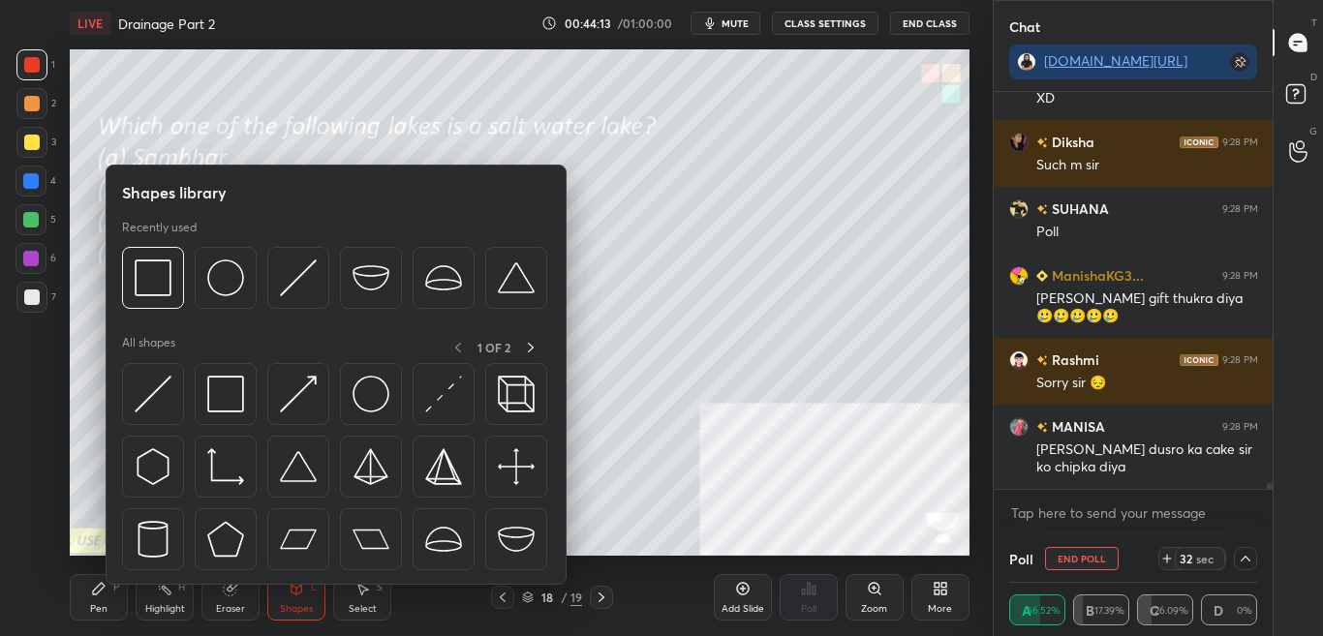
click at [210, 314] on div at bounding box center [334, 283] width 425 height 73
click at [231, 292] on img at bounding box center [225, 278] width 37 height 37
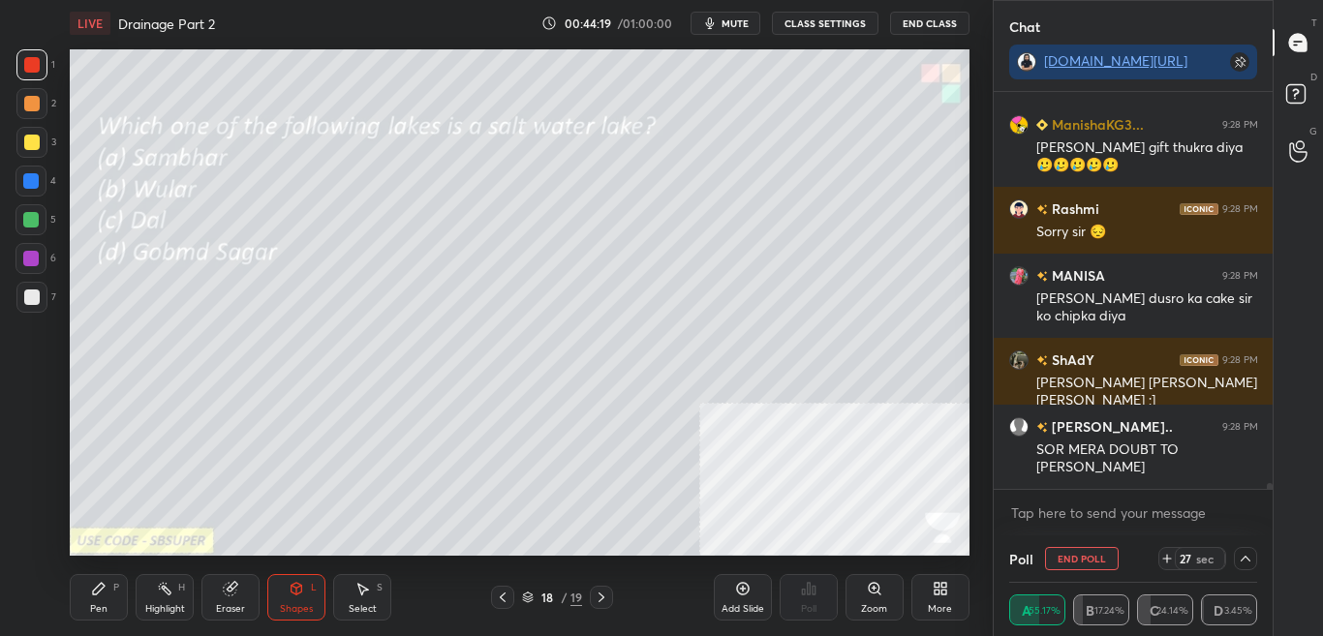
scroll to position [27230, 0]
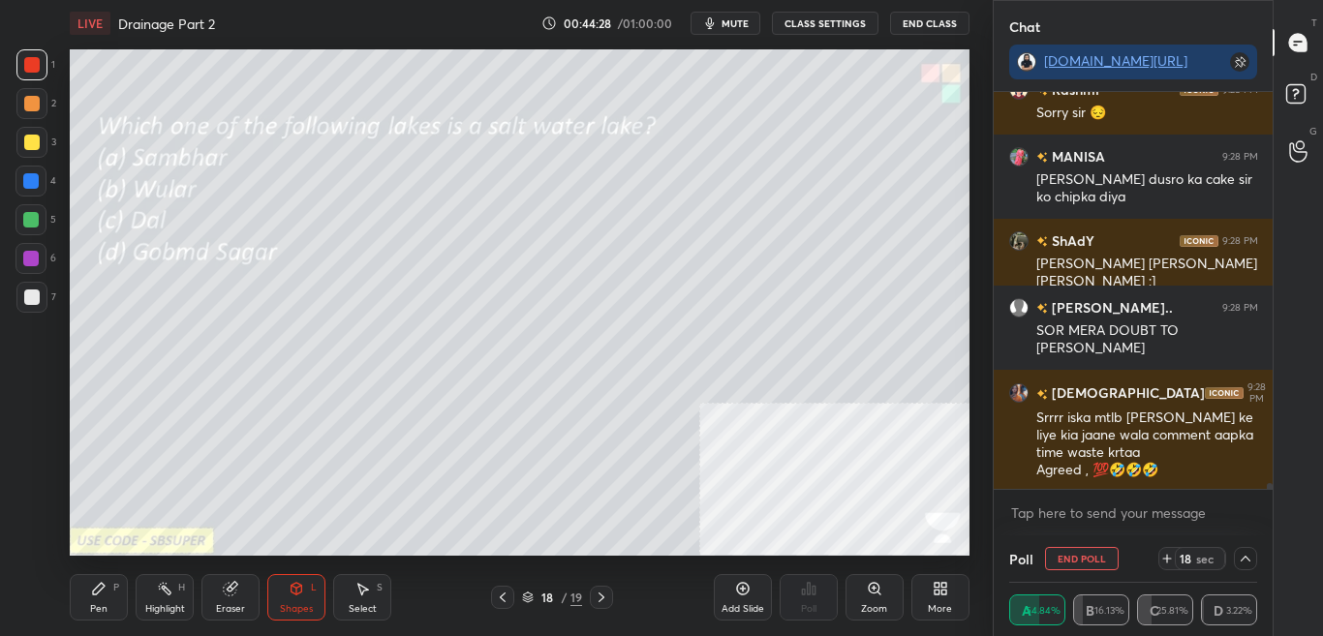
click at [106, 586] on icon at bounding box center [98, 588] width 15 height 15
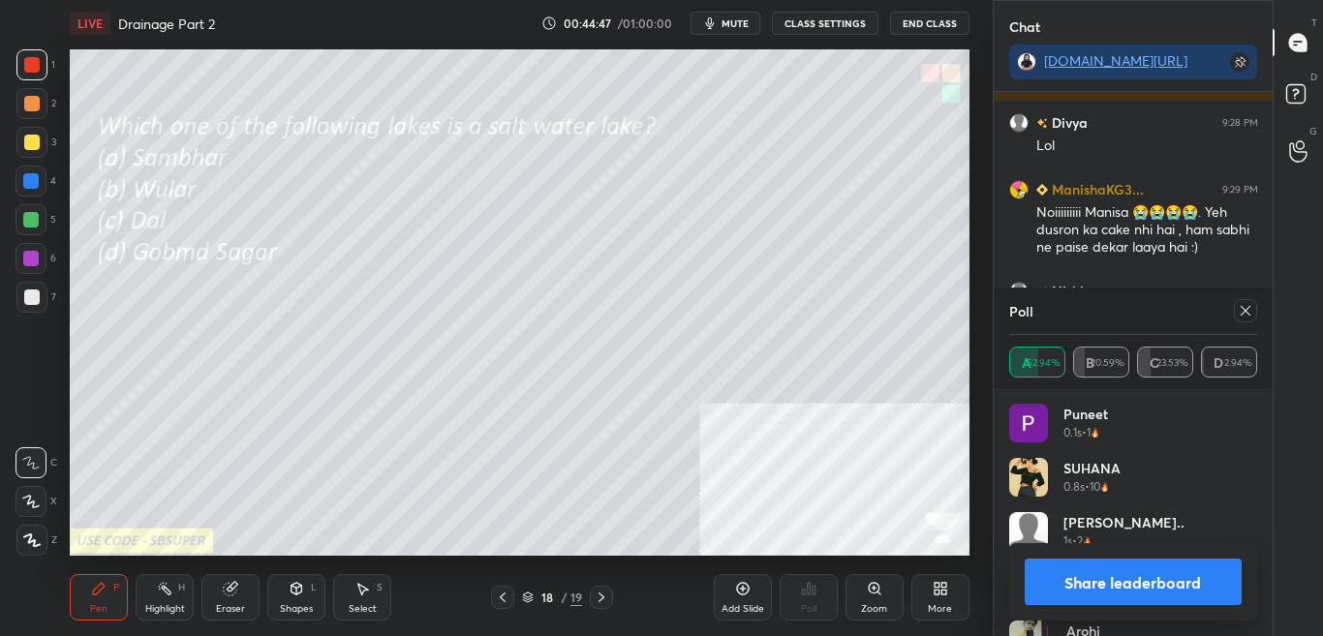
scroll to position [27685, 0]
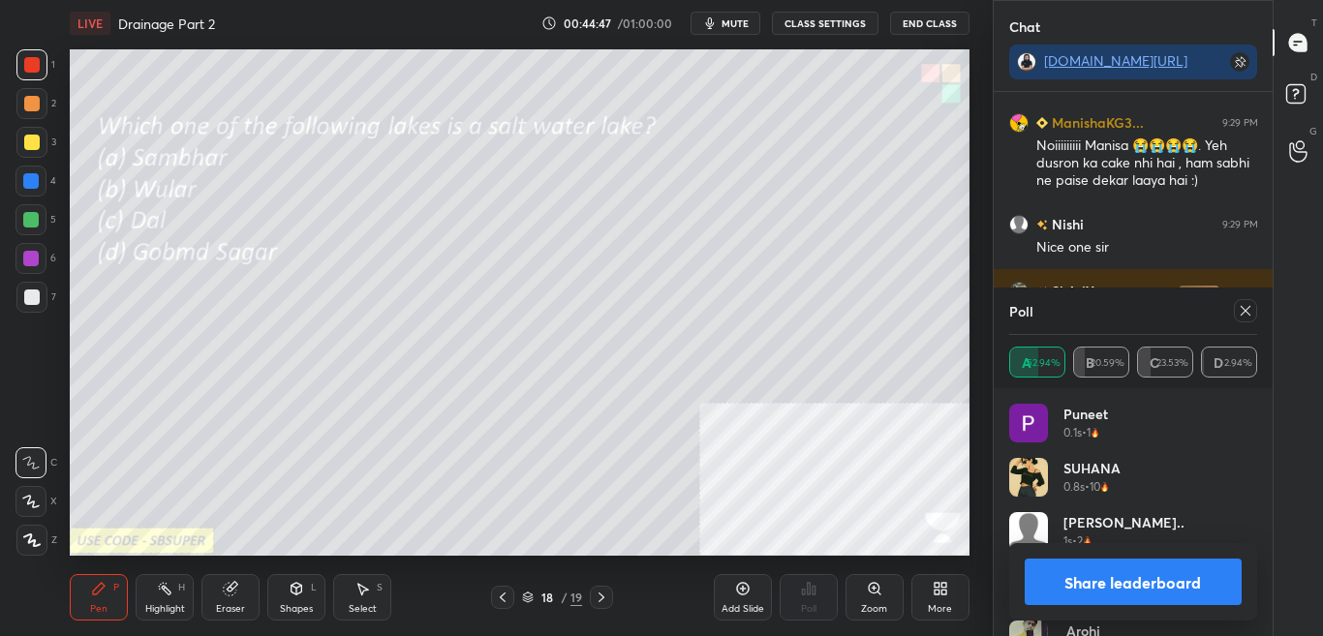
click at [1238, 316] on icon at bounding box center [1244, 310] width 15 height 15
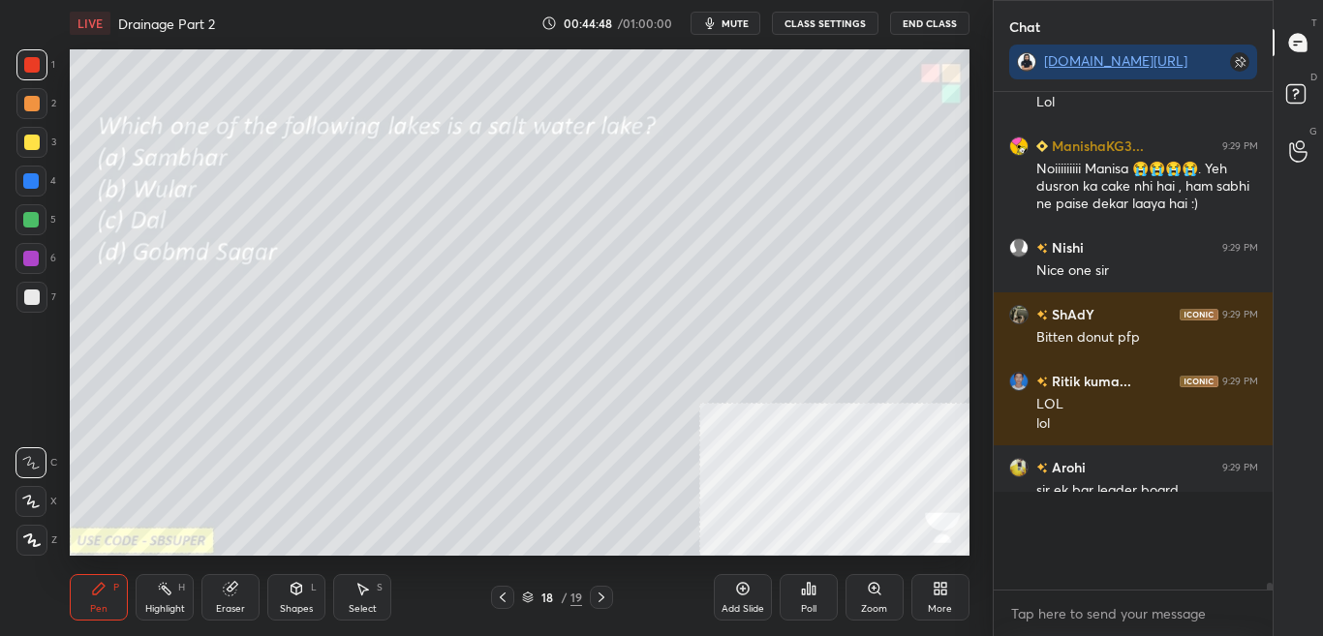
scroll to position [7, 7]
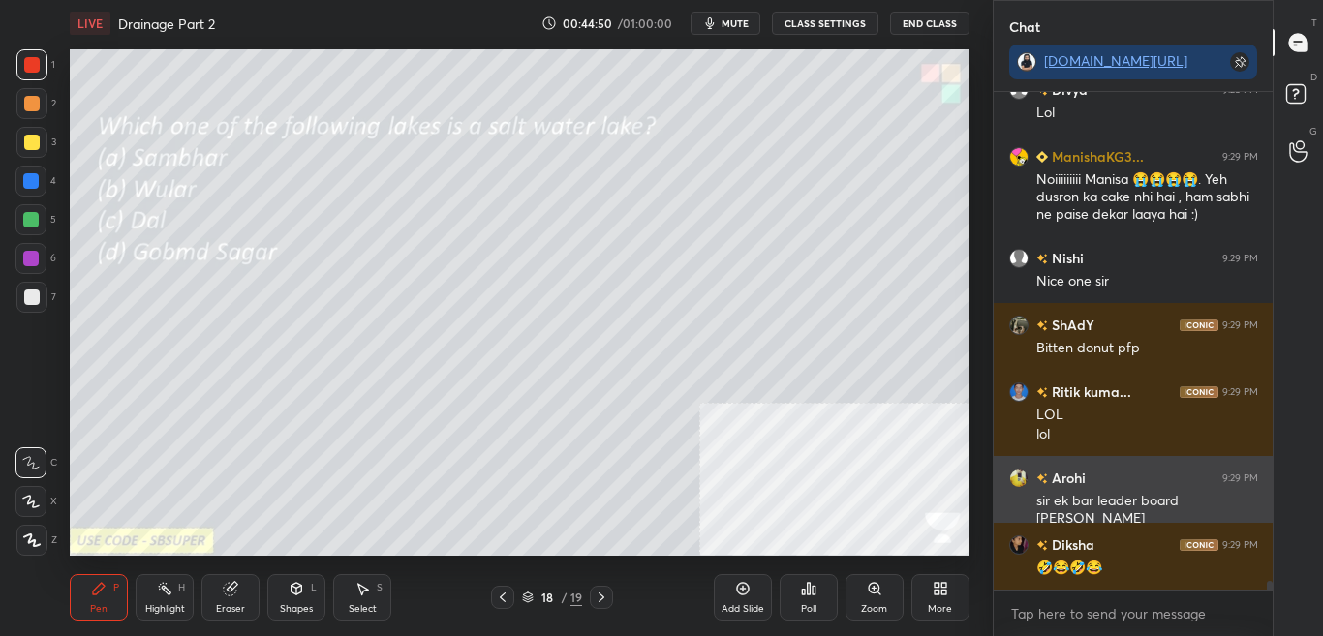
click at [1108, 492] on div "sir ek bar leader board dikha dijiya" at bounding box center [1147, 510] width 222 height 37
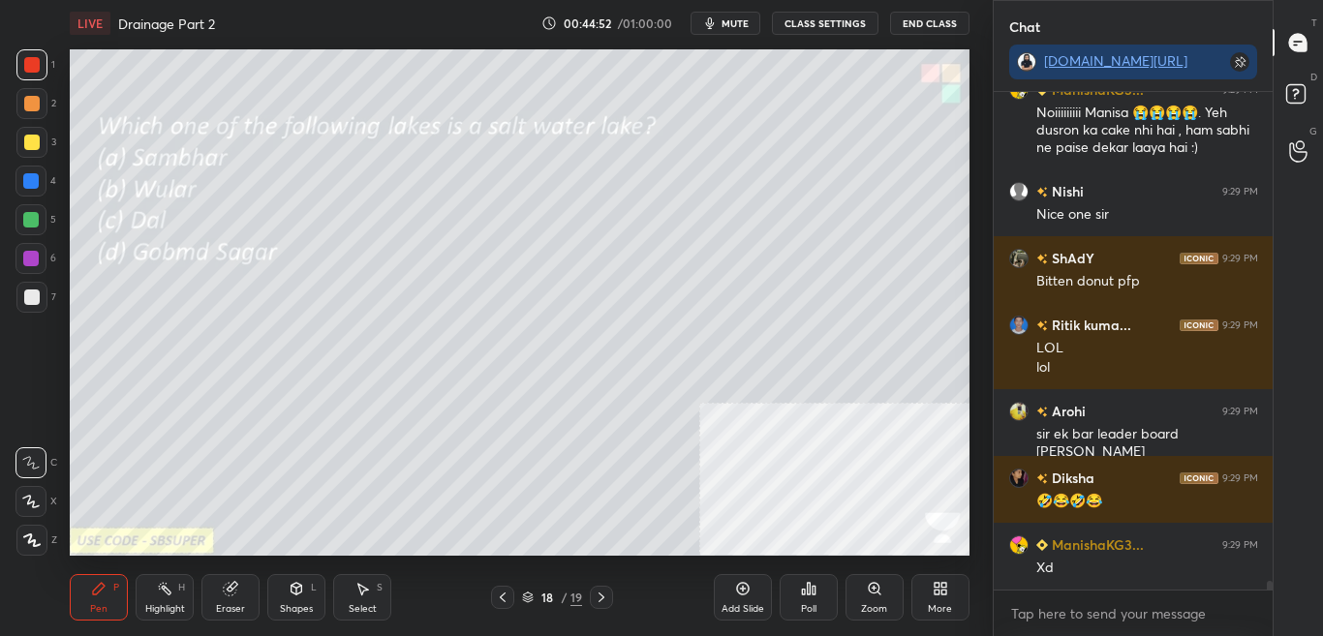
click at [791, 615] on div "Poll" at bounding box center [808, 597] width 58 height 46
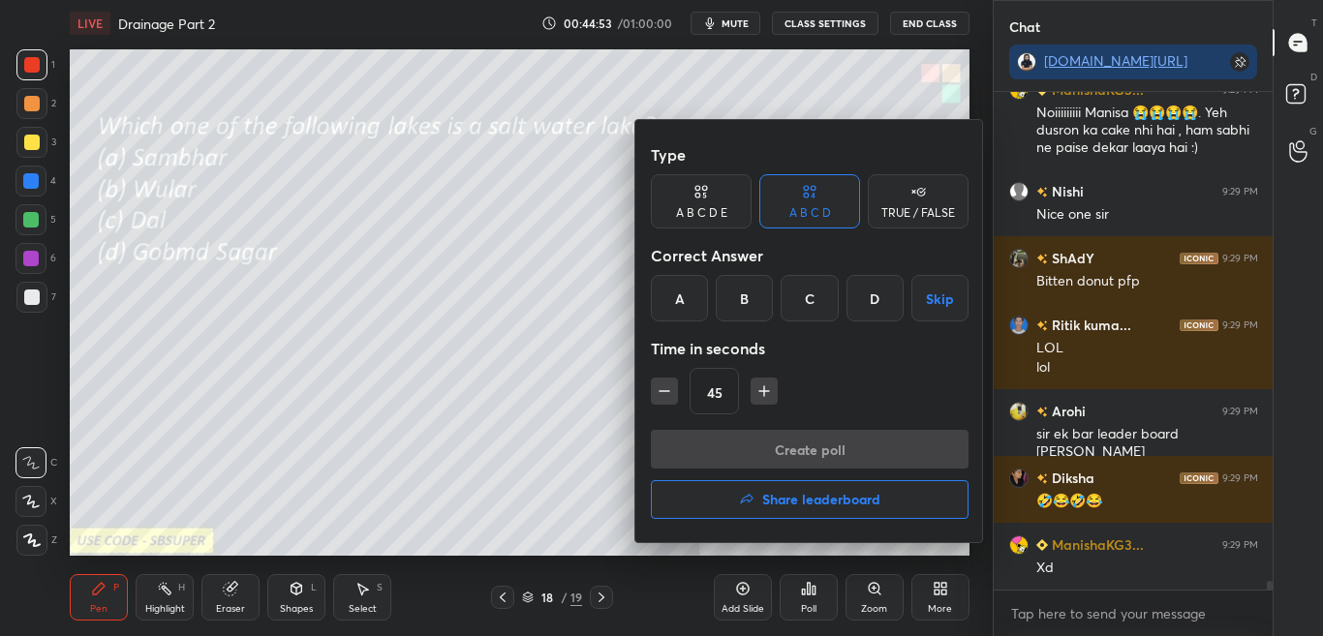
click at [857, 505] on h4 "Share leaderboard" at bounding box center [821, 500] width 118 height 14
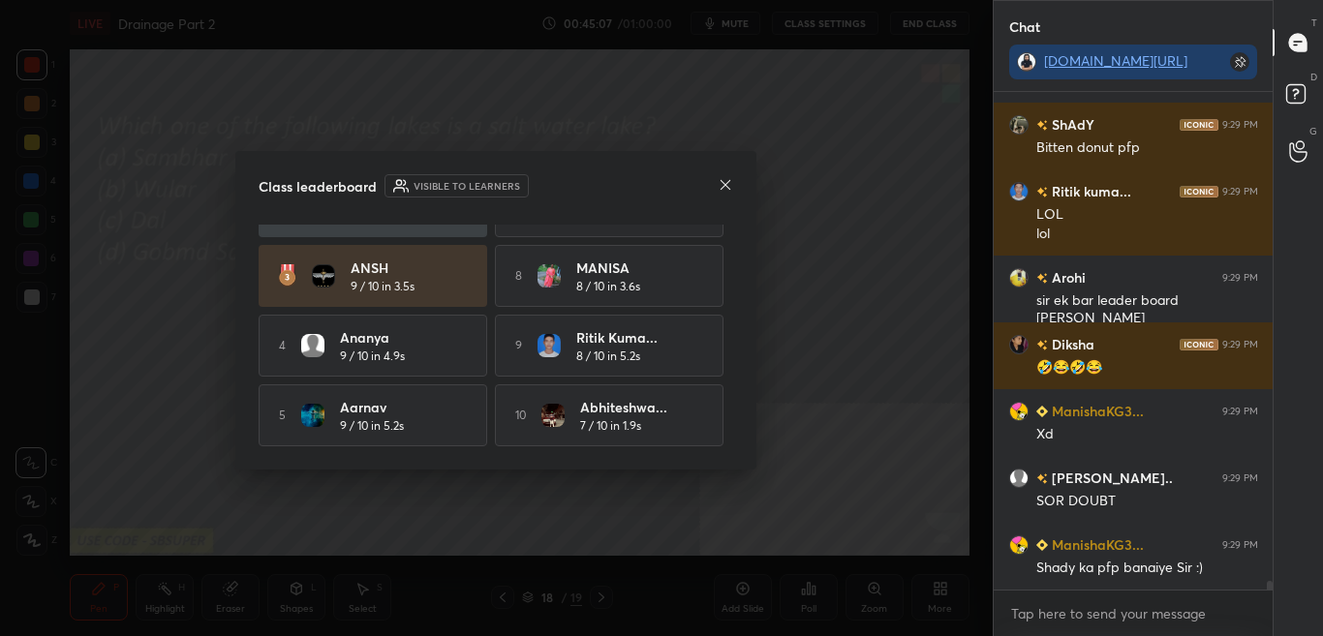
click at [721, 187] on icon at bounding box center [725, 184] width 15 height 15
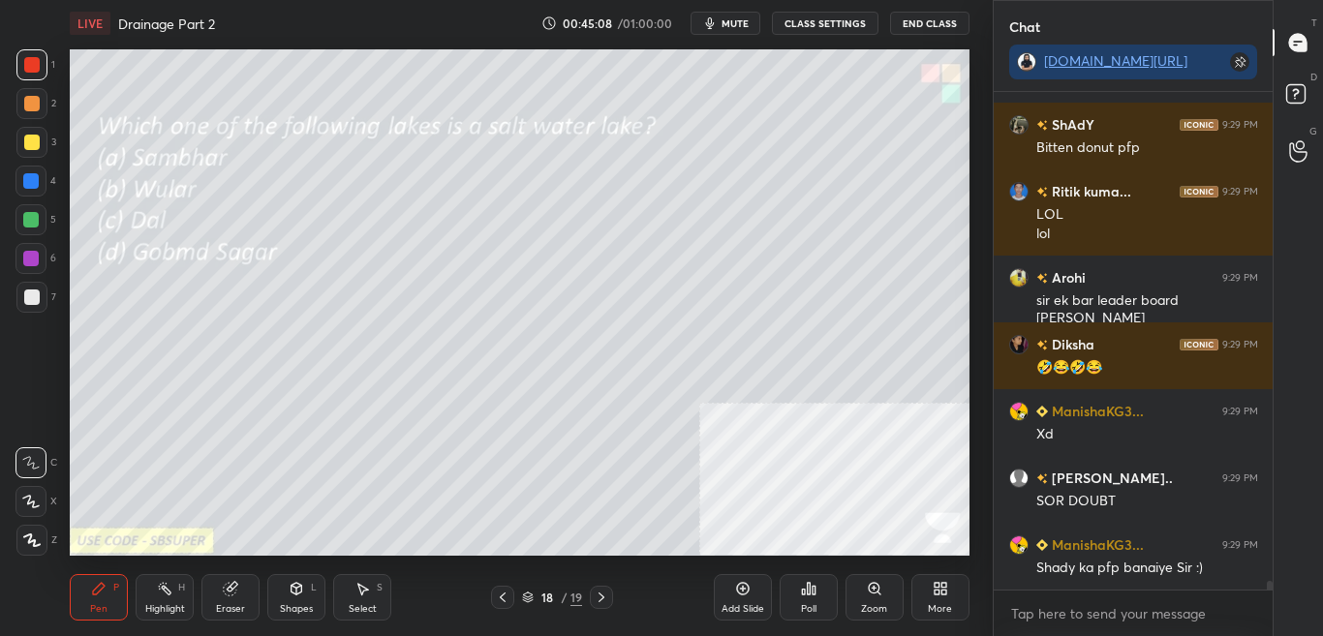
click at [936, 598] on div "More" at bounding box center [940, 597] width 58 height 46
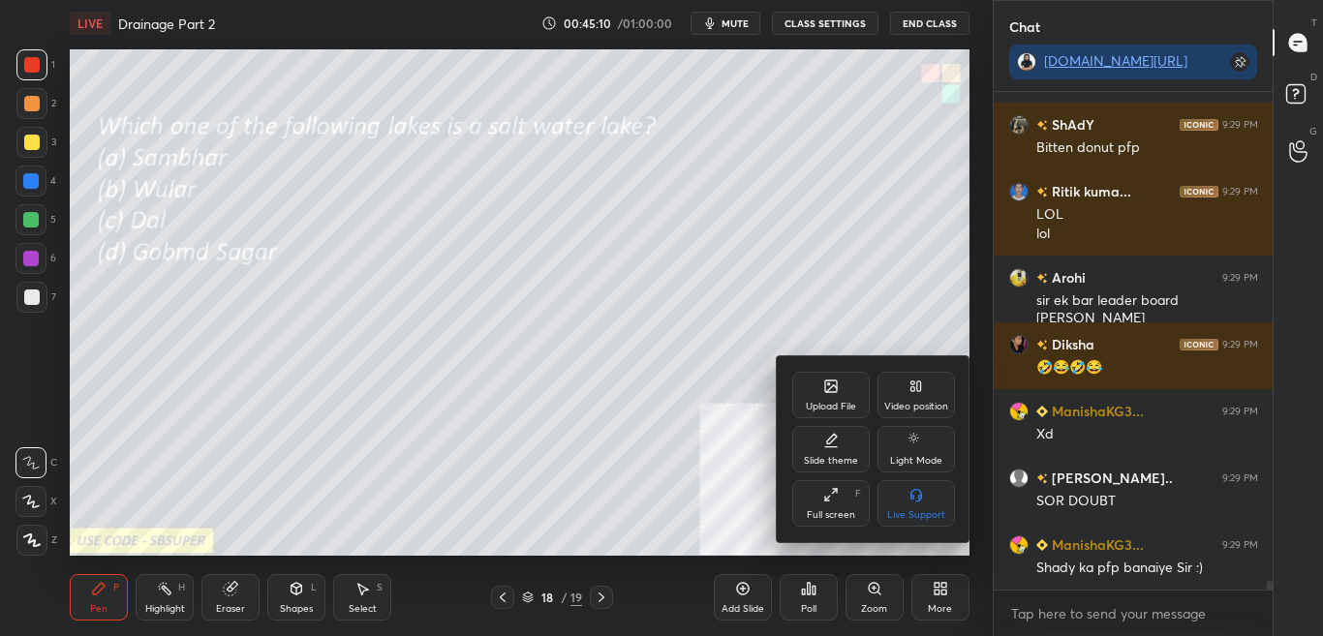
click at [834, 402] on div "Upload File" at bounding box center [831, 407] width 50 height 10
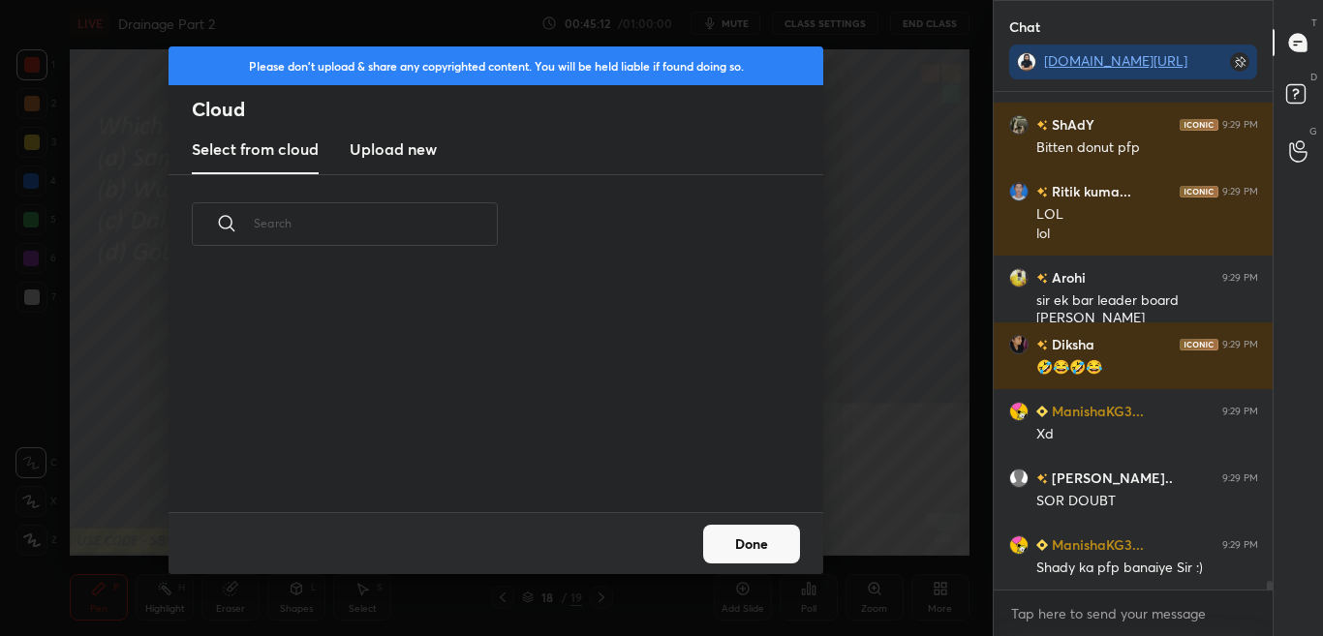
click at [377, 154] on h3 "Upload new" at bounding box center [393, 148] width 87 height 23
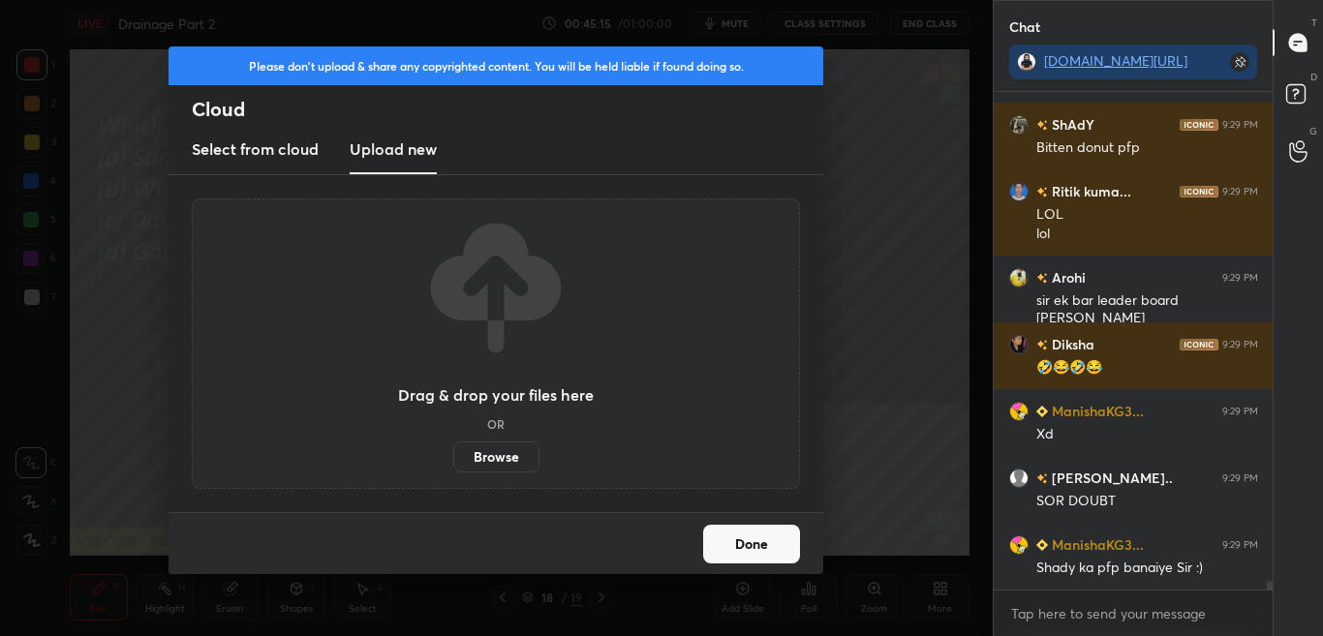
click at [526, 457] on label "Browse" at bounding box center [496, 457] width 86 height 31
click at [453, 457] on input "Browse" at bounding box center [453, 457] width 0 height 31
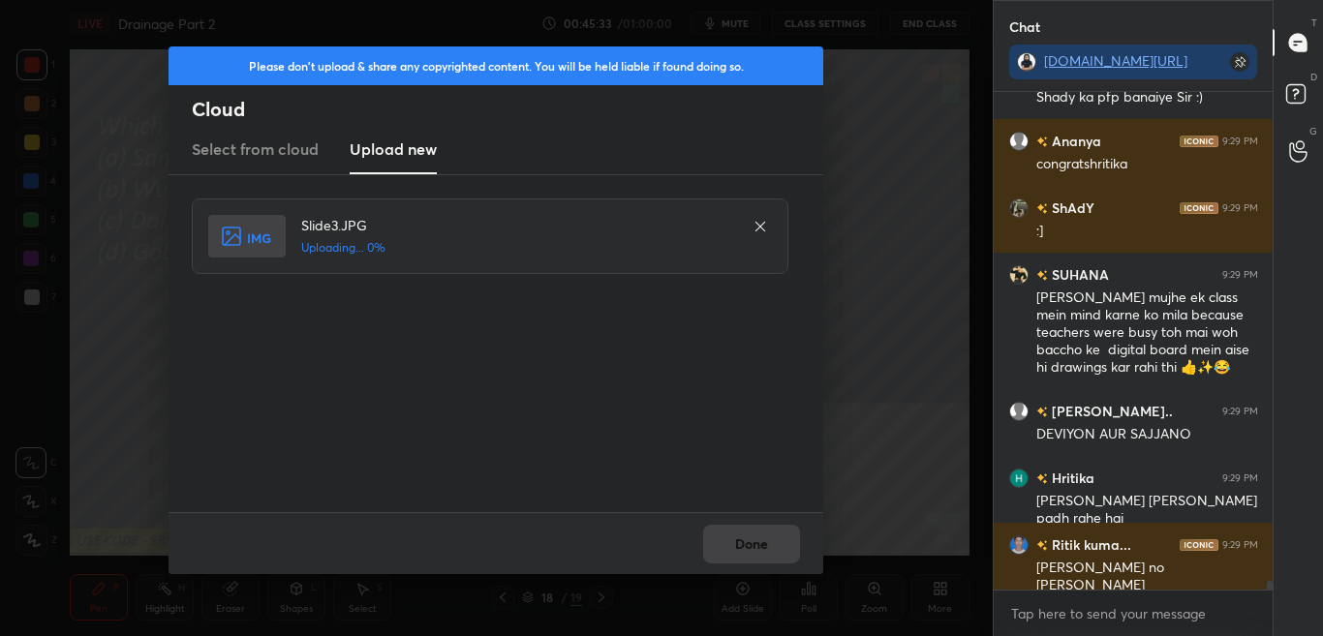
click at [751, 521] on div "Done" at bounding box center [495, 543] width 655 height 62
click at [754, 535] on div "Done" at bounding box center [495, 543] width 655 height 62
click at [754, 543] on div "Done" at bounding box center [495, 543] width 655 height 62
click at [757, 548] on div "Done" at bounding box center [495, 543] width 655 height 62
click at [756, 549] on button "Done" at bounding box center [751, 544] width 97 height 39
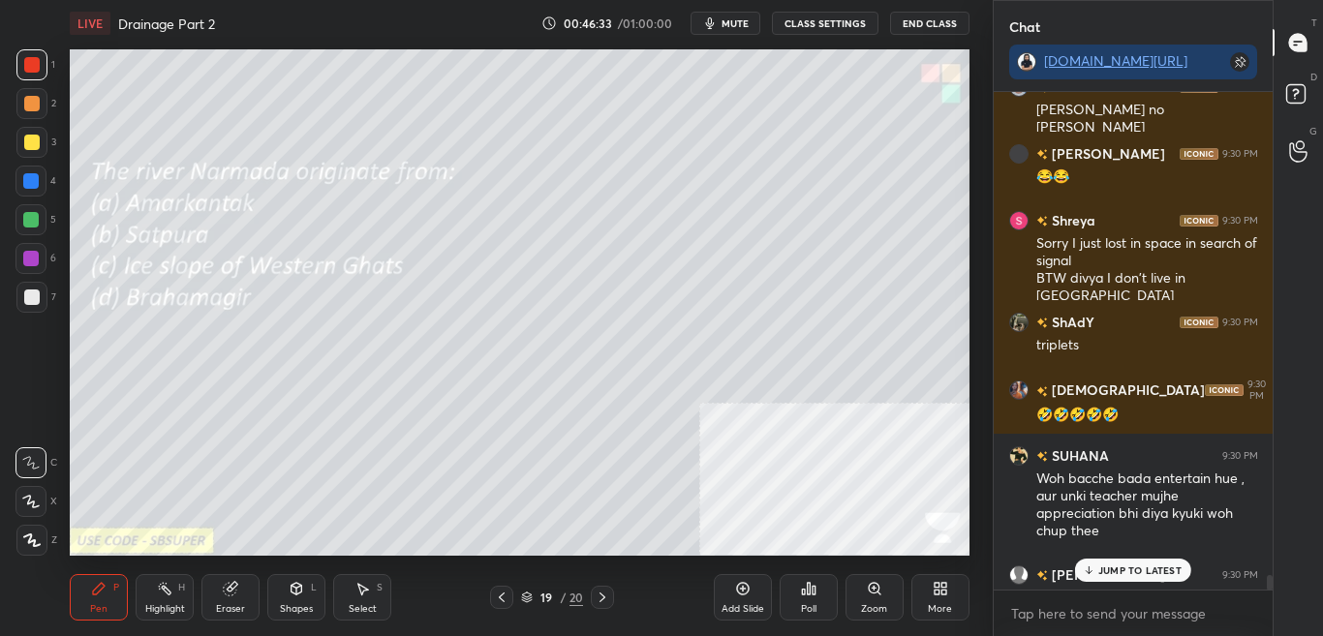
scroll to position [28666, 0]
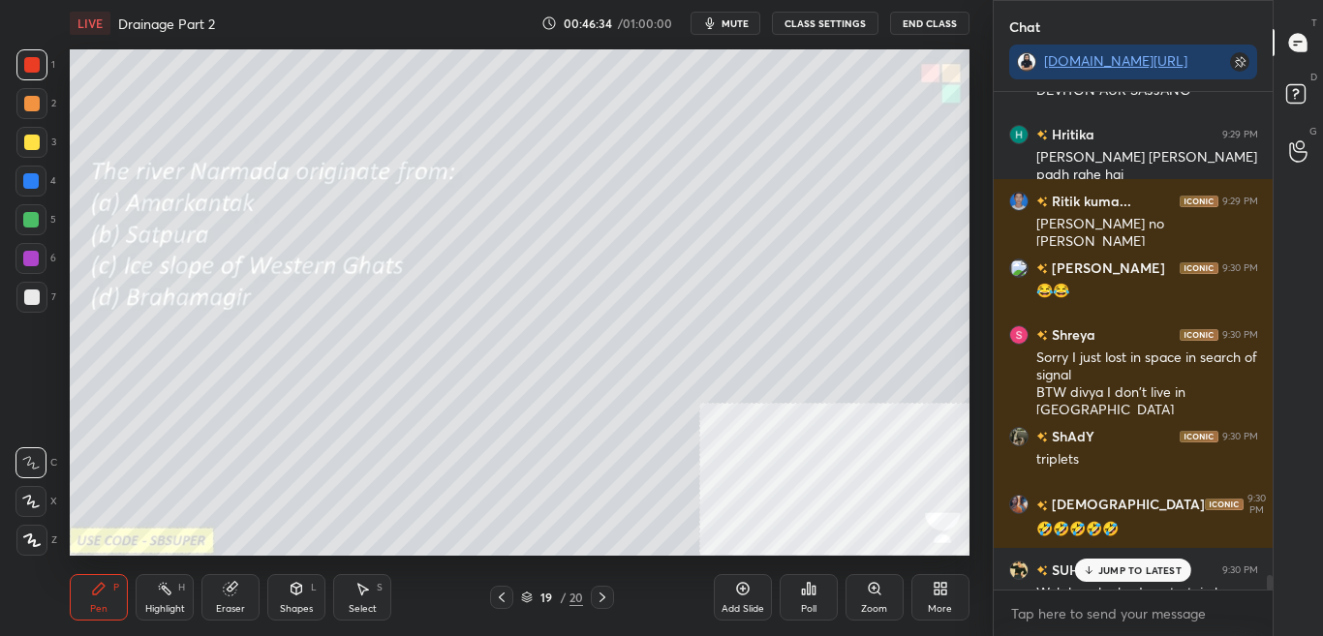
click at [1268, 582] on div at bounding box center [1270, 582] width 6 height 15
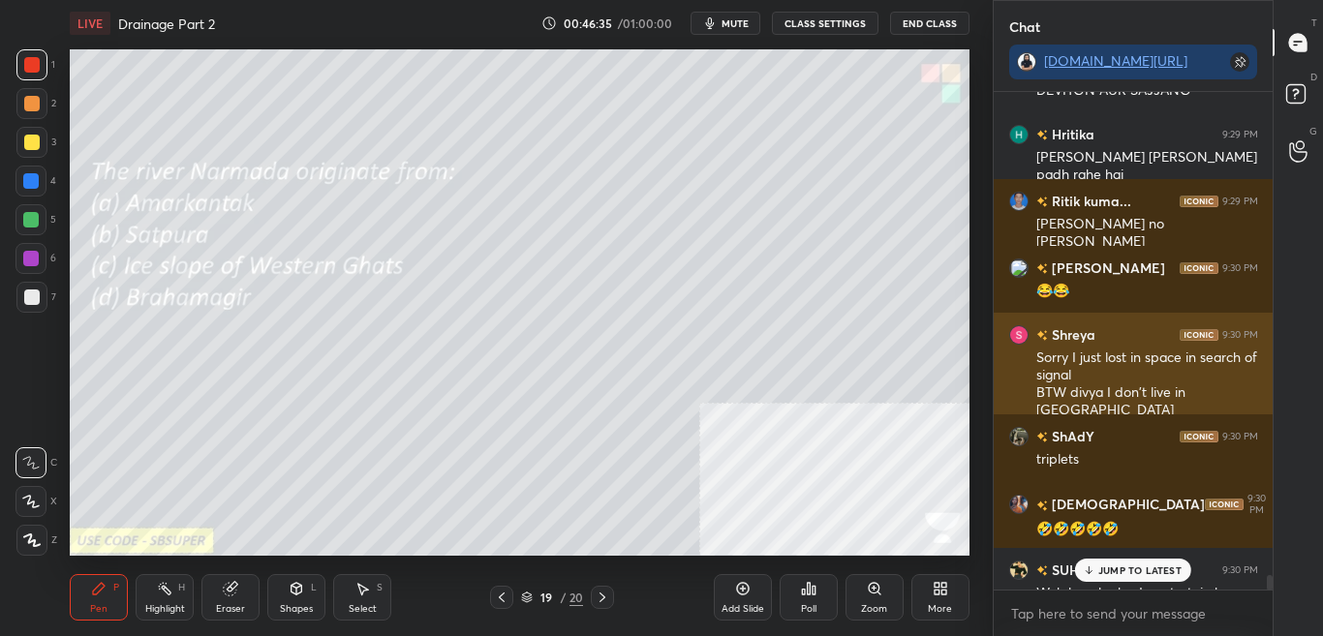
click at [1184, 385] on div "Sorry I just lost in space in search of signal BTW divya I don't live in gorega…" at bounding box center [1147, 385] width 222 height 72
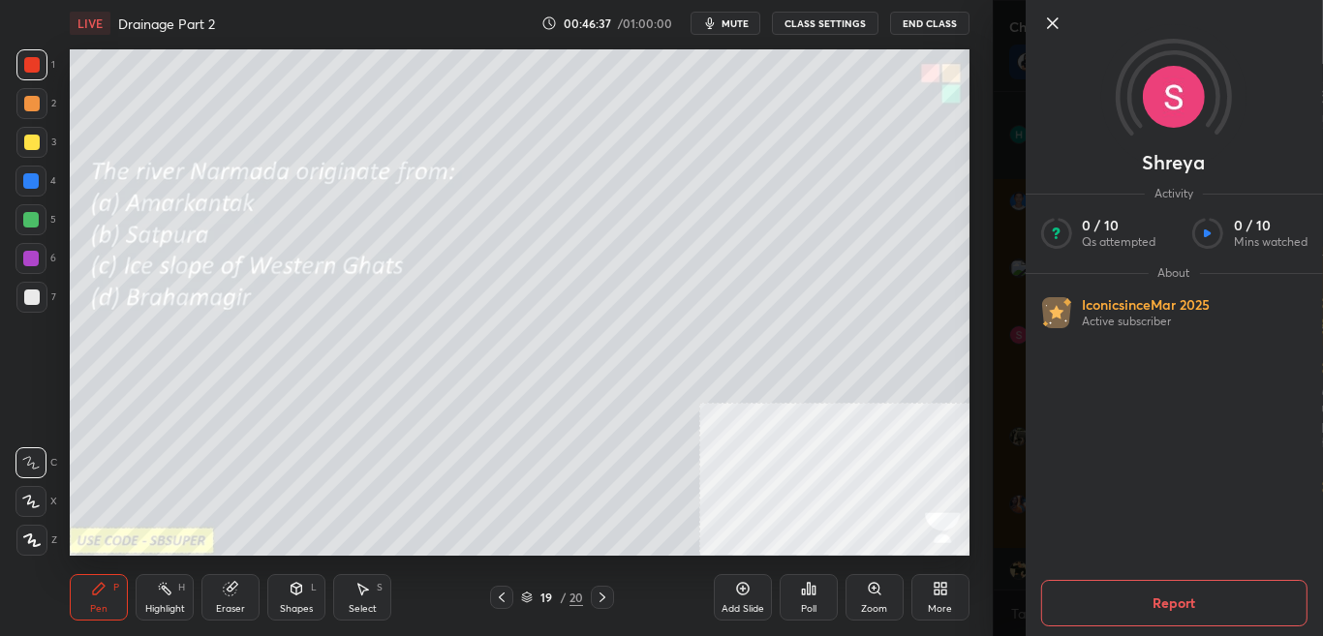
click at [975, 342] on div "Setting up your live class Poll for secs No correct answer Start poll" at bounding box center [519, 302] width 915 height 512
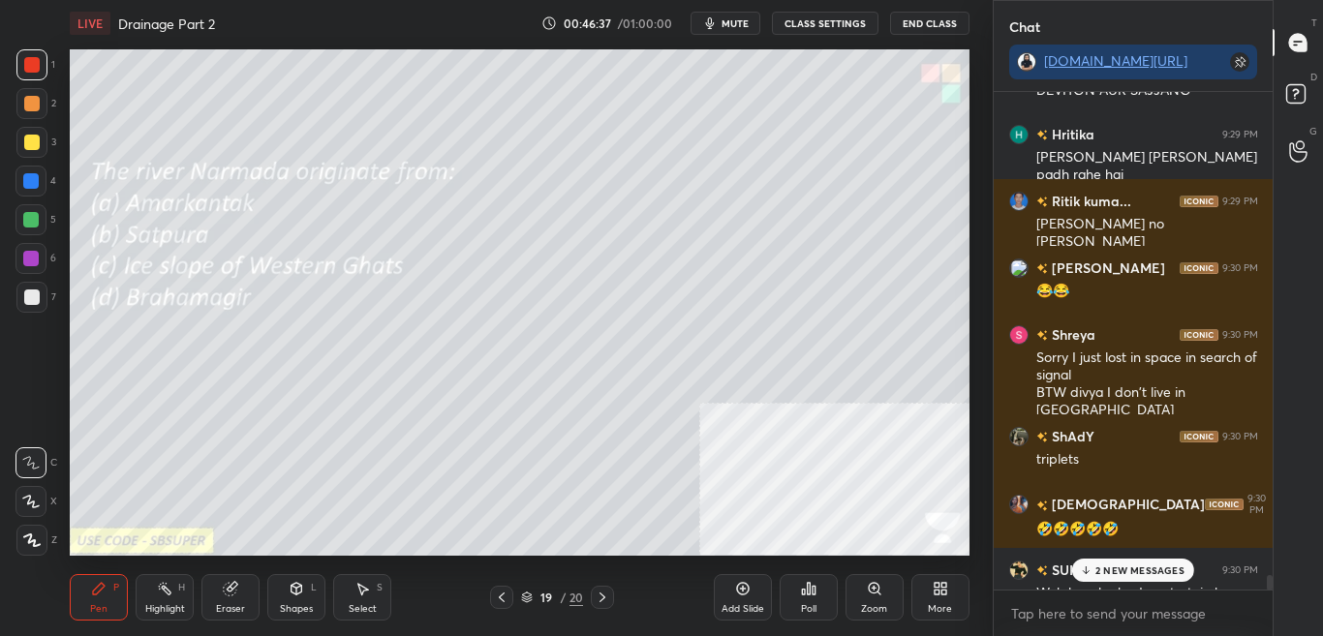
click at [1090, 567] on icon at bounding box center [1086, 571] width 13 height 12
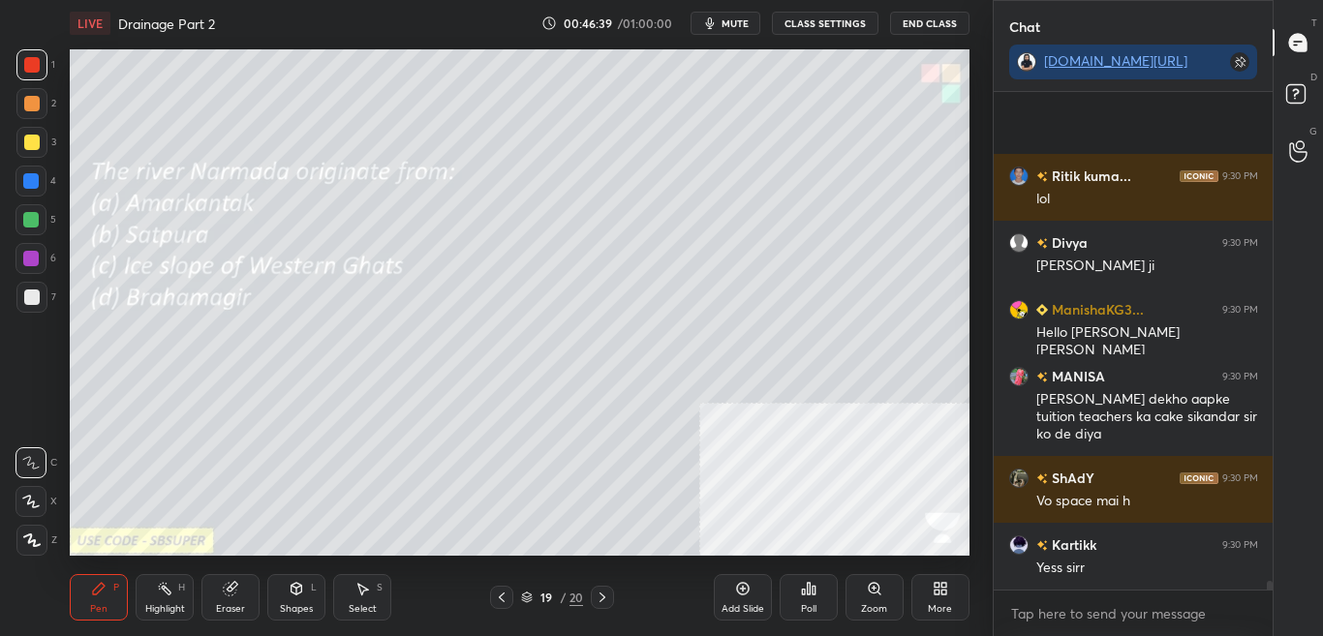
scroll to position [29414, 0]
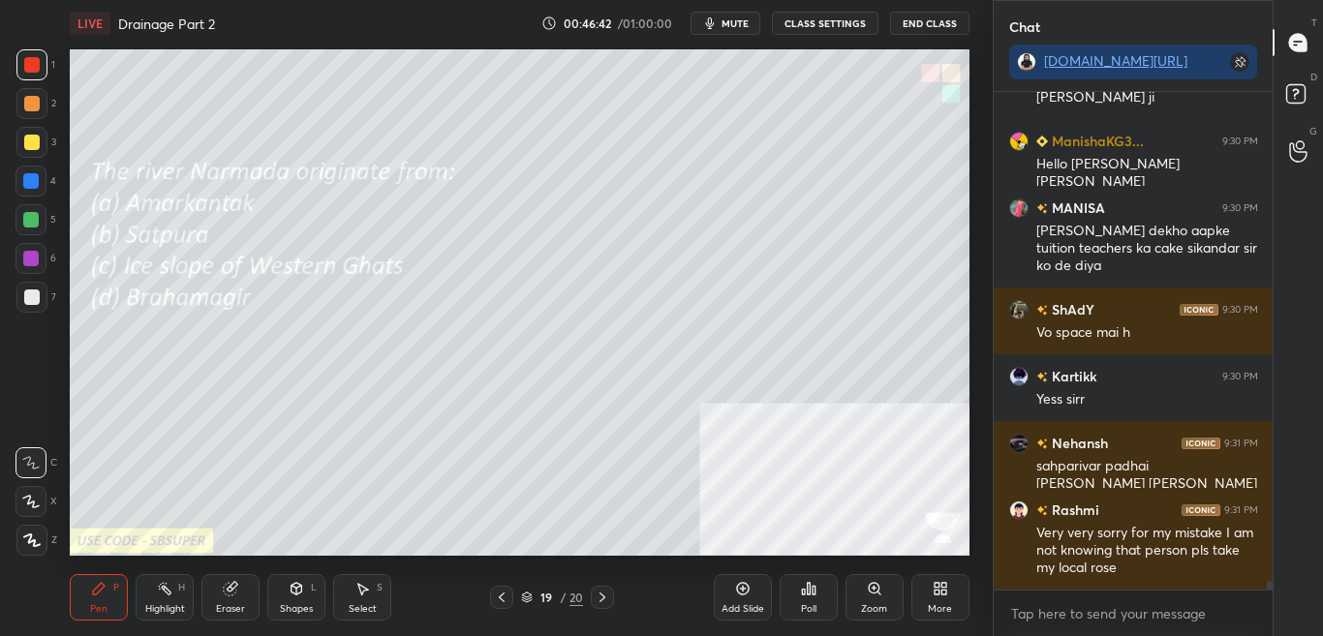
click at [807, 596] on icon at bounding box center [808, 588] width 15 height 15
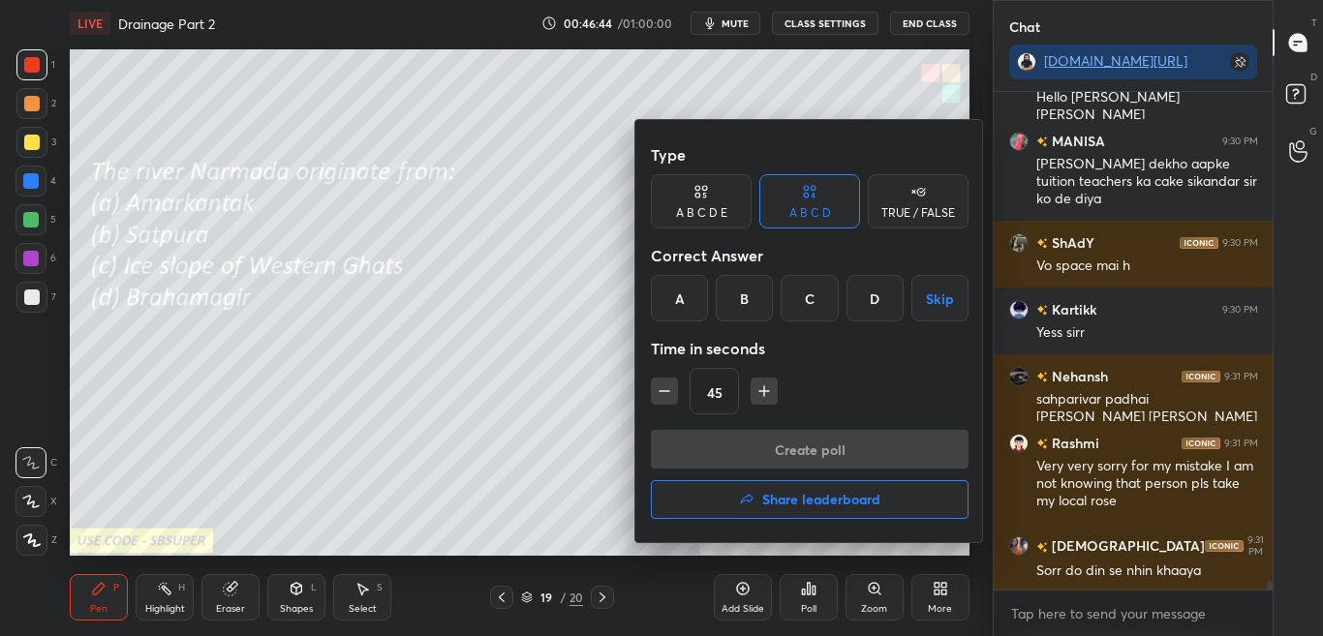
click at [667, 304] on div "A" at bounding box center [679, 298] width 57 height 46
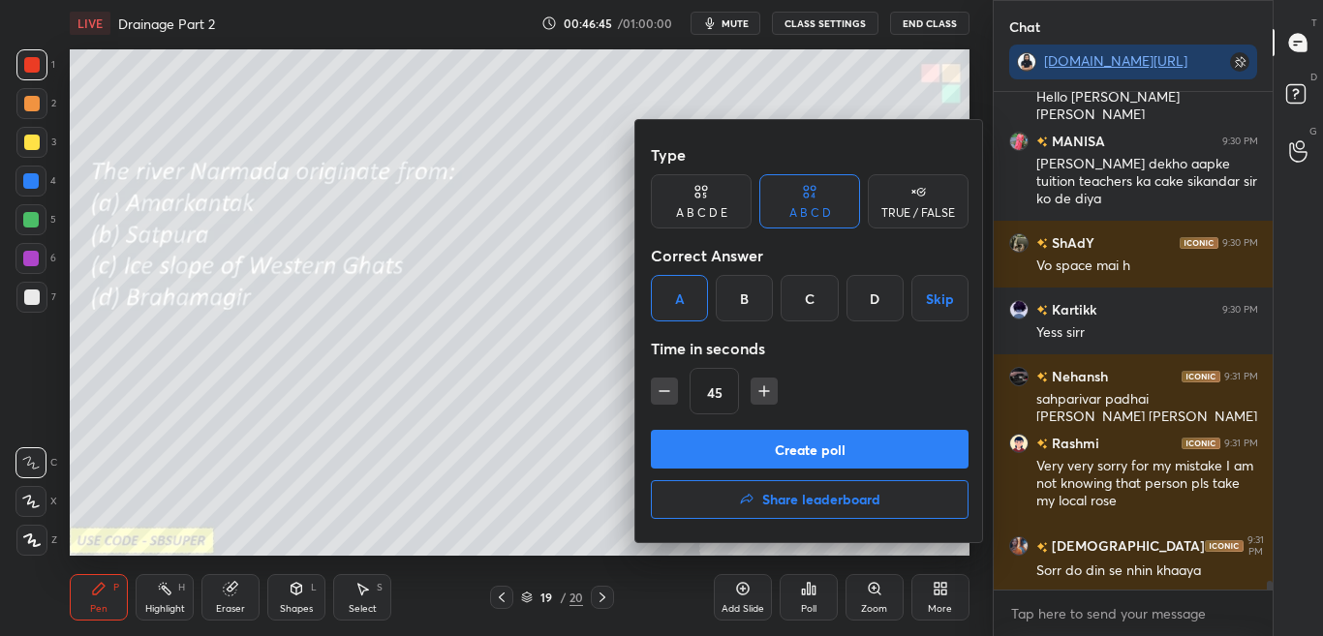
drag, startPoint x: 711, startPoint y: 451, endPoint x: 738, endPoint y: 352, distance: 102.4
click at [712, 451] on button "Create poll" at bounding box center [810, 449] width 318 height 39
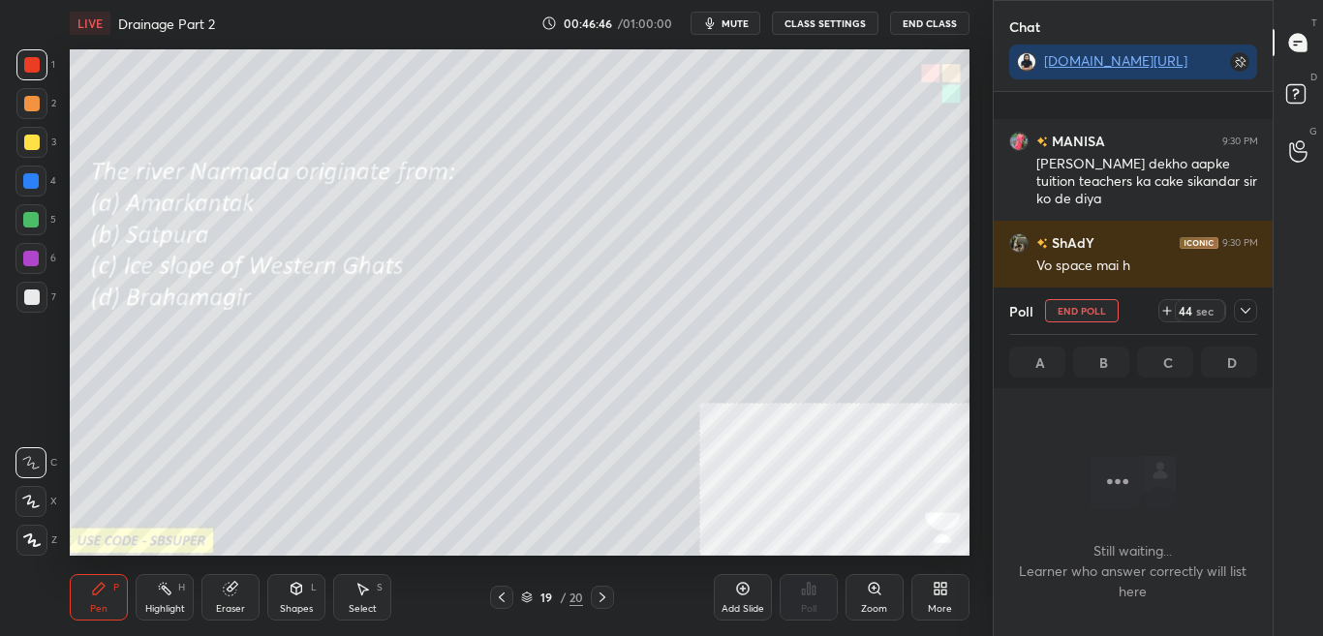
scroll to position [29648, 0]
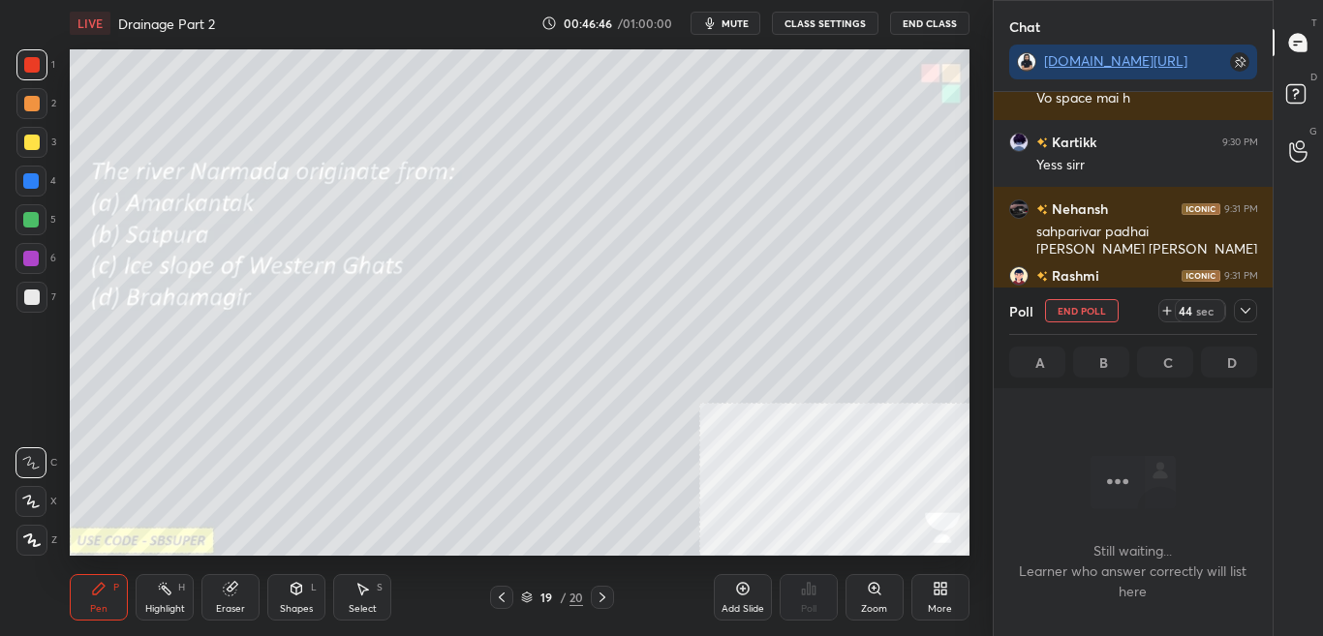
click at [1245, 308] on icon at bounding box center [1244, 310] width 15 height 15
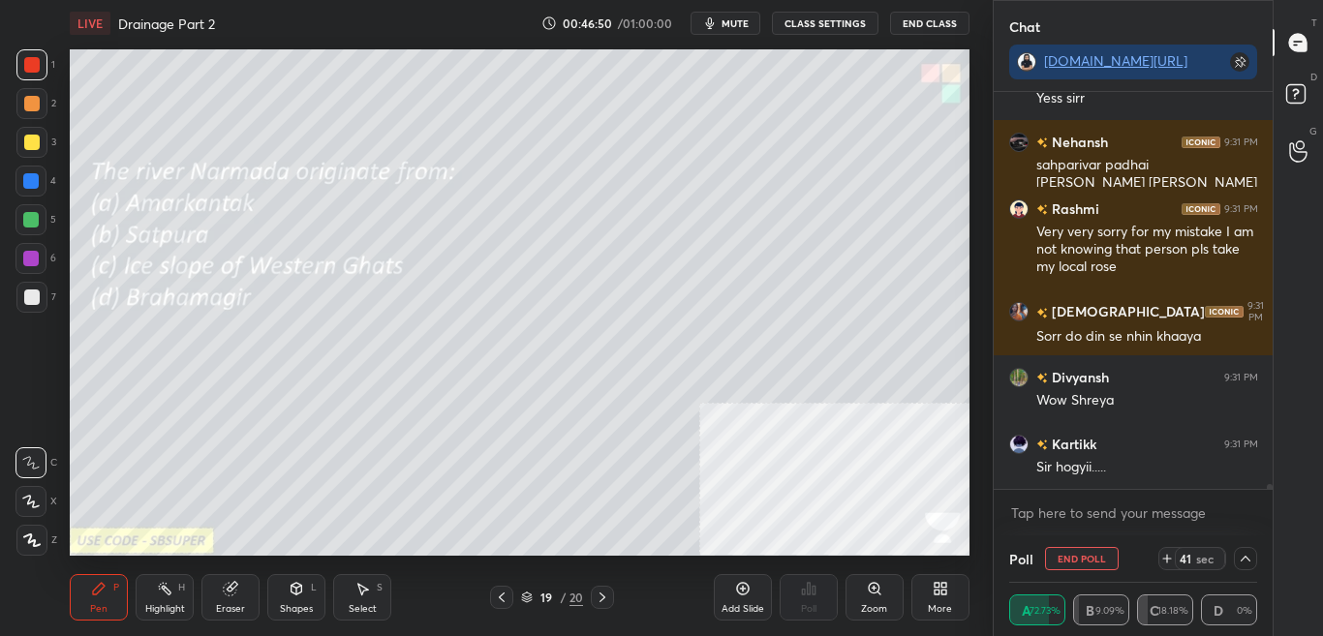
scroll to position [29782, 0]
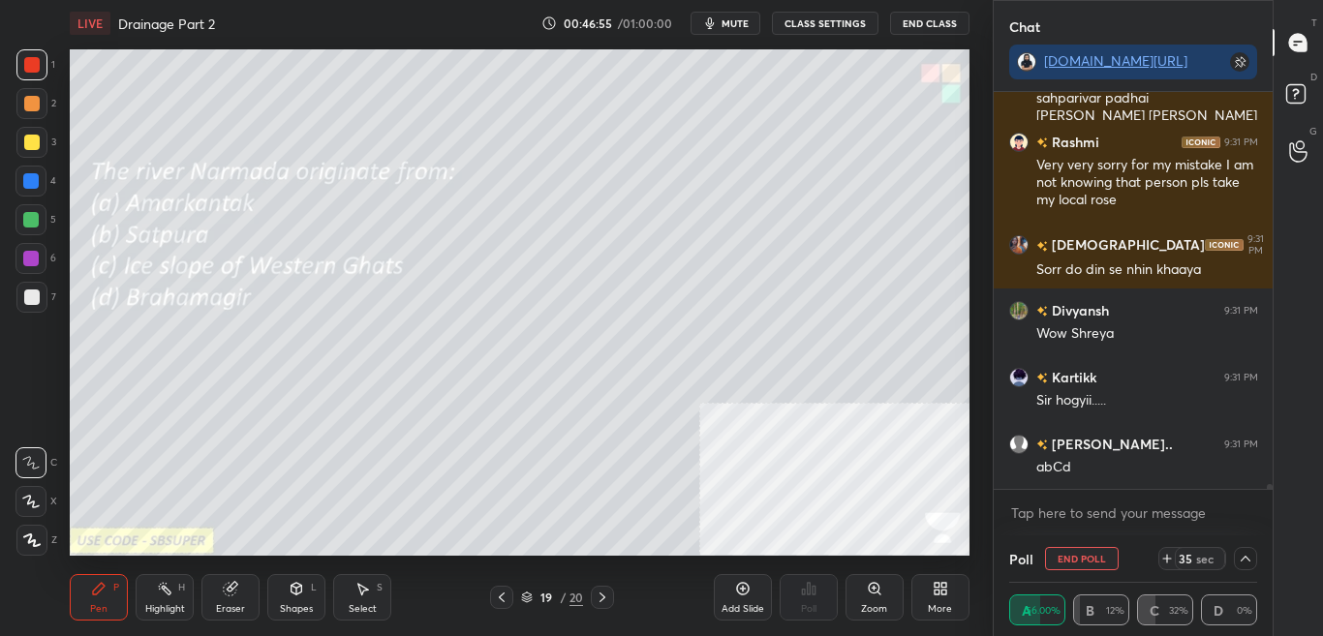
click at [1268, 489] on div "Kartikk 9:30 PM Yess sirr Nehansh 9:31 PM sahparivar padhai kr rahe sare ritik …" at bounding box center [1133, 313] width 280 height 443
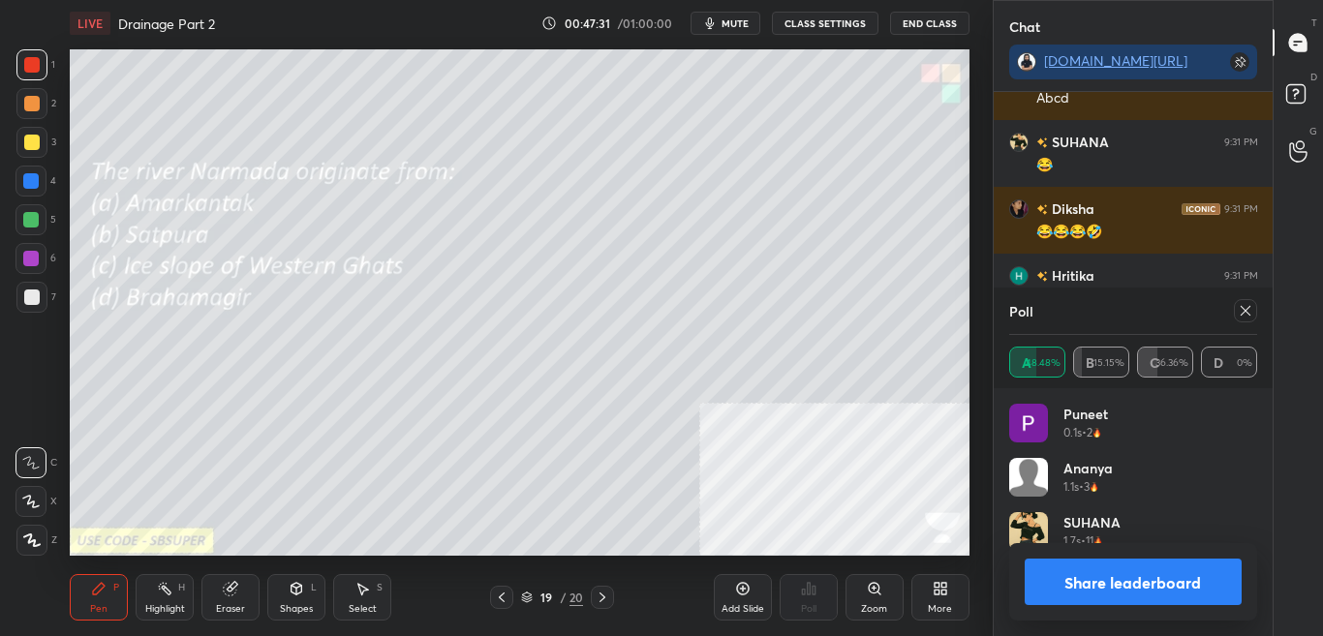
scroll to position [227, 242]
click at [1145, 587] on button "Share leaderboard" at bounding box center [1133, 582] width 218 height 46
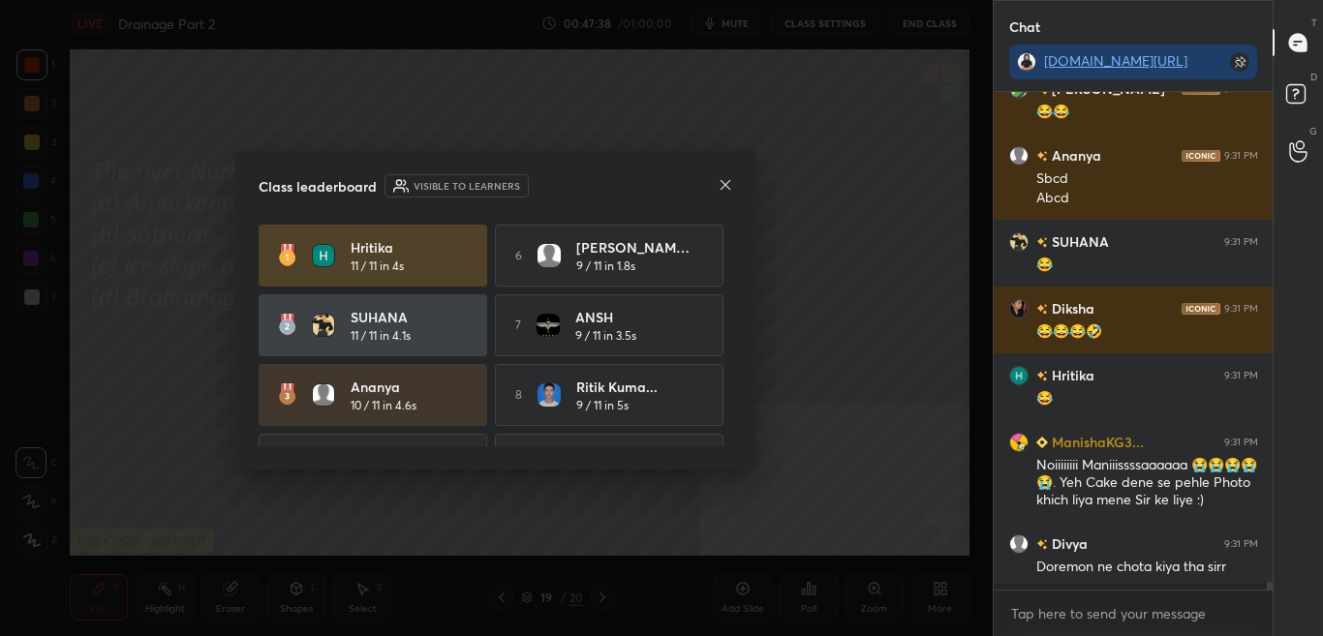
scroll to position [492, 273]
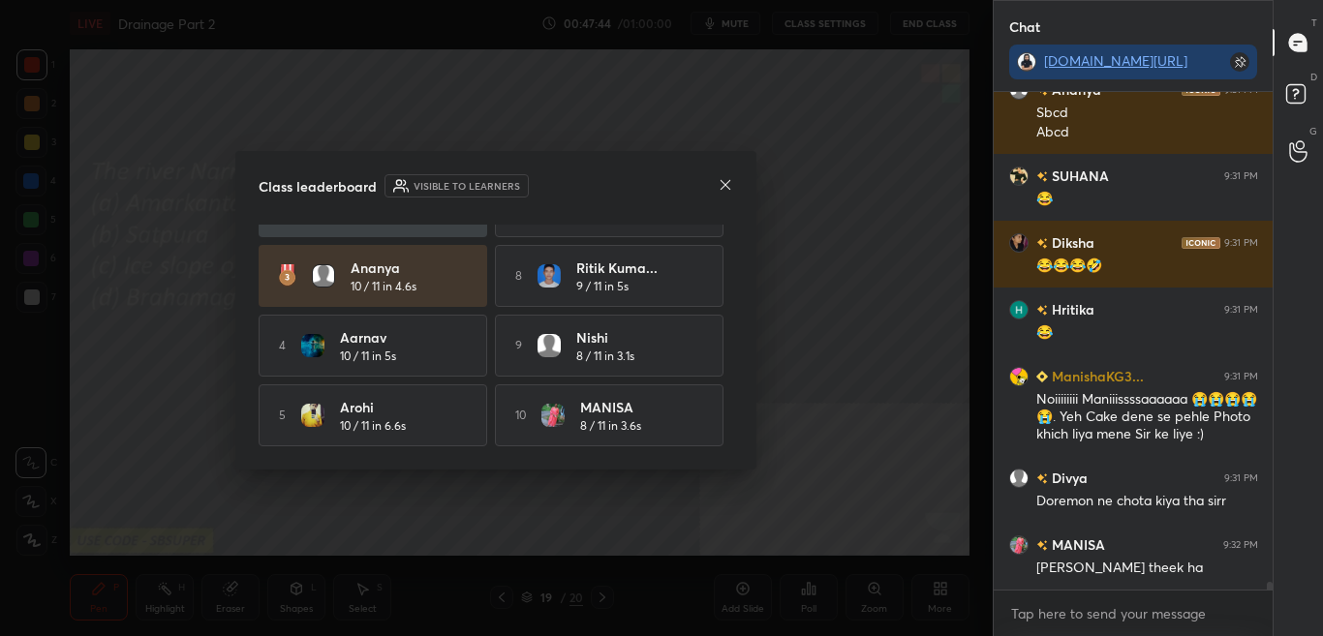
click at [722, 256] on div "8 Ritik kuma... 9 / 11 in 5s" at bounding box center [609, 276] width 229 height 62
click at [724, 251] on div "Hritika 11 / 11 in 4s 6 Divyansh D... 9 / 11 in 1.8s SUHANA 11 / 11 in 4.1s 7 A…" at bounding box center [496, 276] width 474 height 341
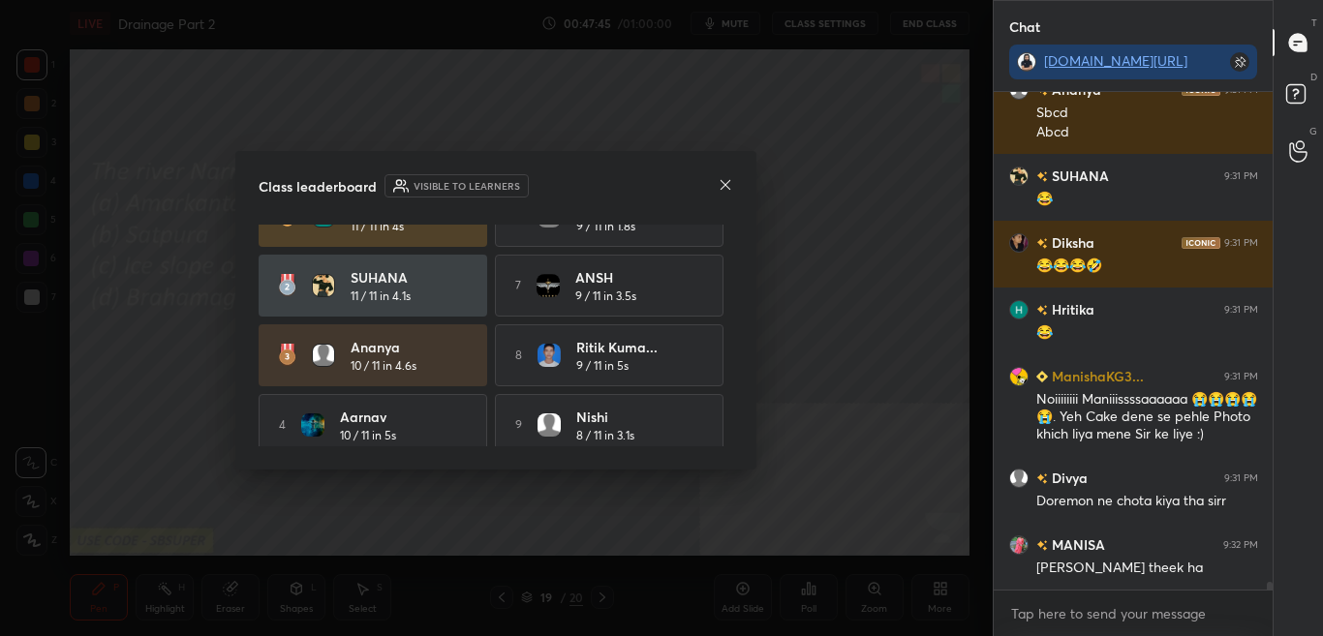
scroll to position [0, 0]
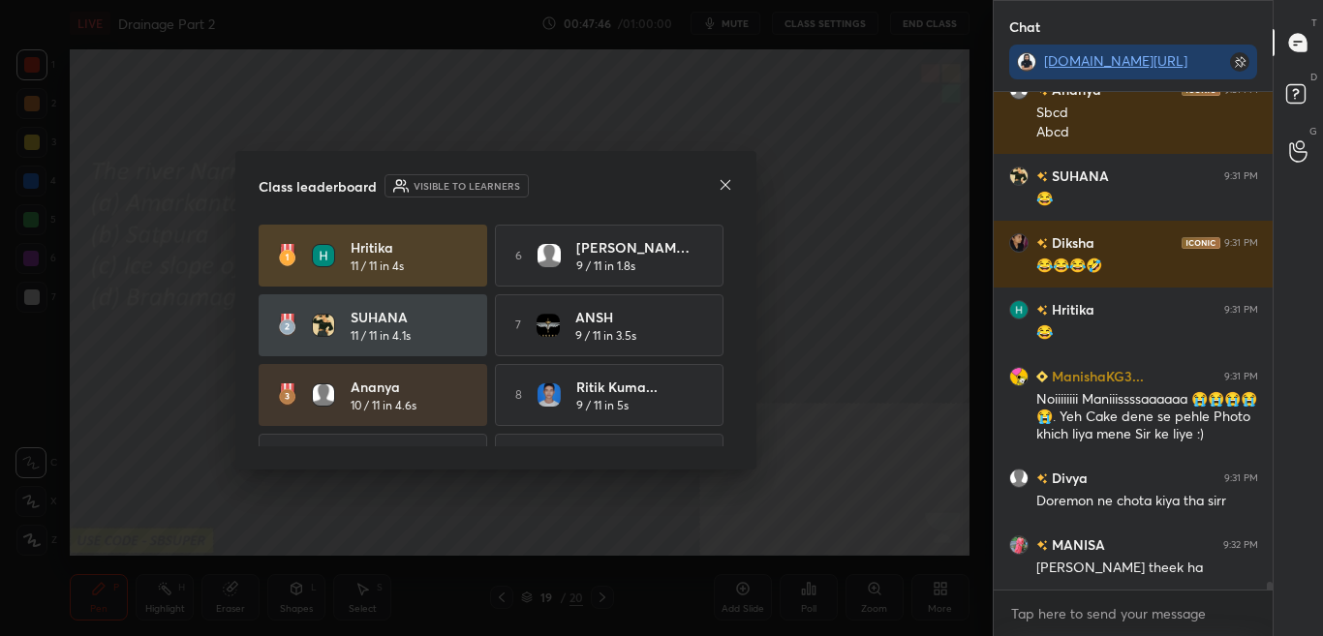
click at [747, 390] on div "Class leaderboard Visible to learners Hritika 11 / 11 in 4s 6 Divyansh D... 9 /…" at bounding box center [495, 310] width 521 height 319
click at [742, 392] on div "Class leaderboard Visible to learners Hritika 11 / 11 in 4s 6 Divyansh D... 9 /…" at bounding box center [495, 310] width 521 height 319
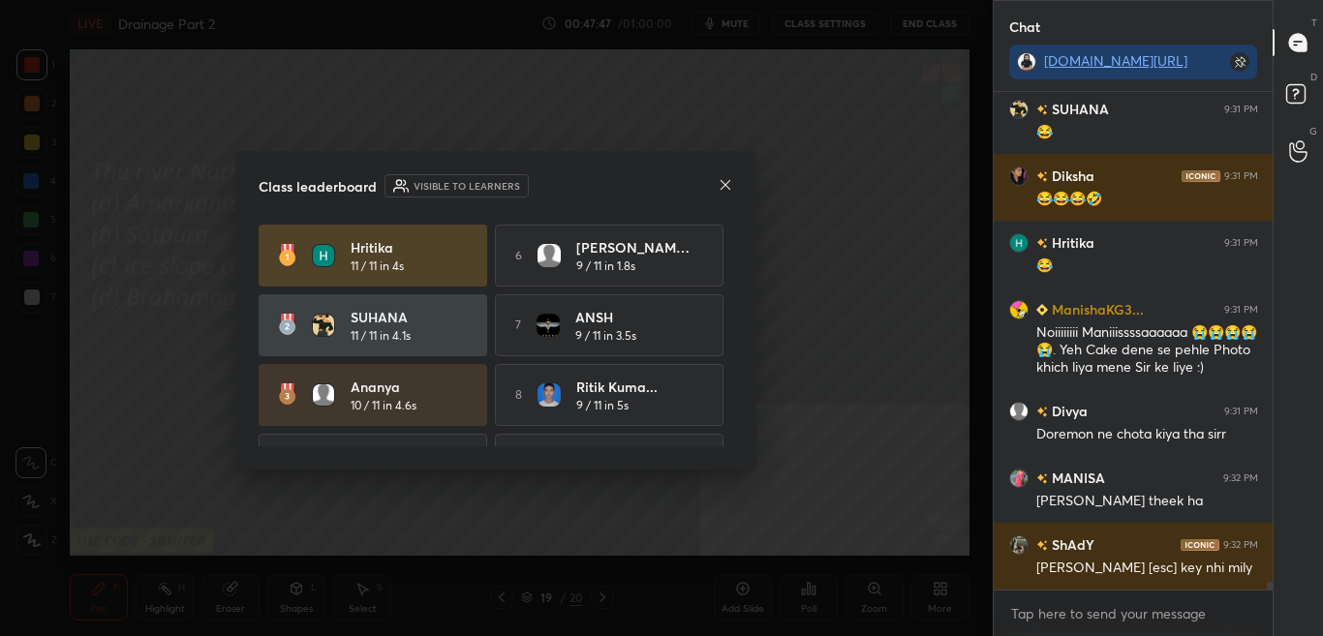
click at [740, 392] on div "Class leaderboard Visible to learners Hritika 11 / 11 in 4s 6 Divyansh D... 9 /…" at bounding box center [495, 310] width 521 height 319
click at [735, 393] on div "Class leaderboard Visible to learners Hritika 11 / 11 in 4s 6 Divyansh D... 9 /…" at bounding box center [495, 310] width 521 height 319
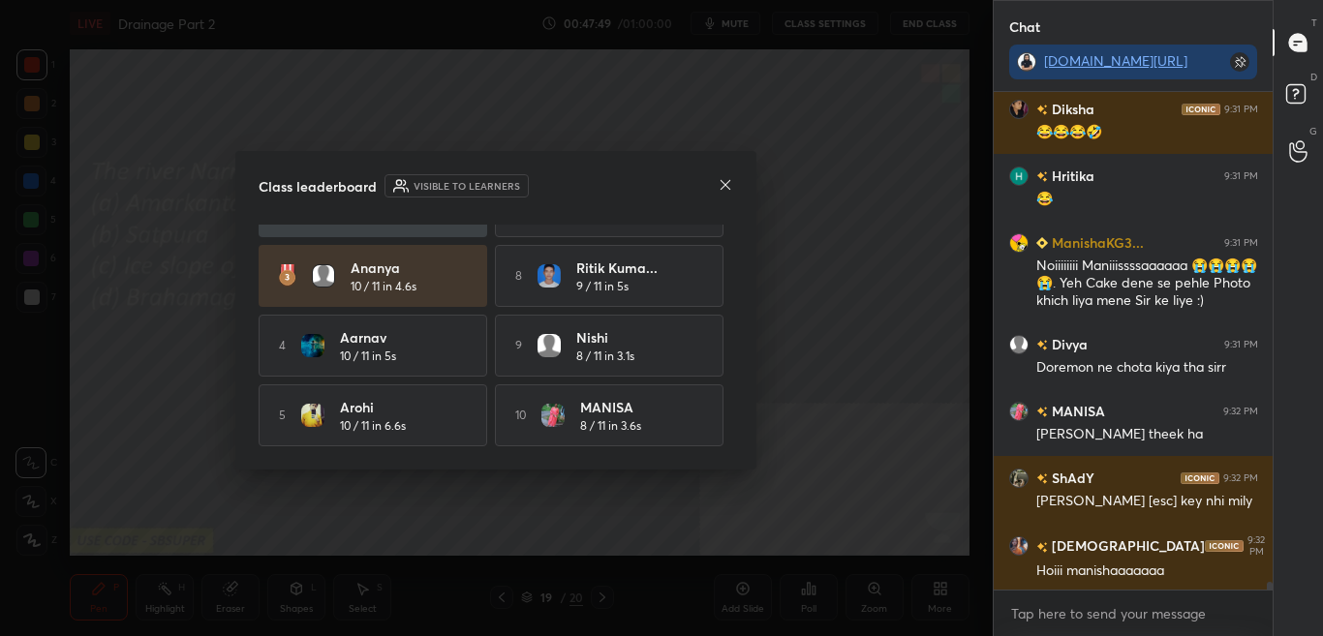
scroll to position [30537, 0]
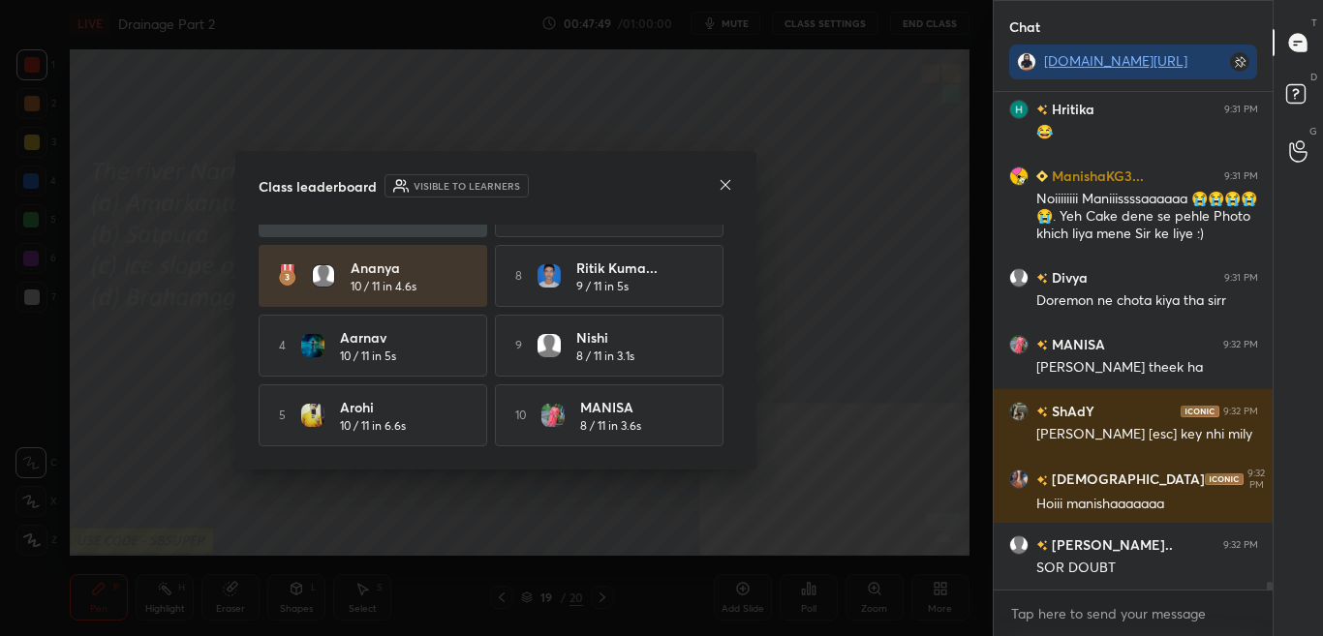
click at [723, 182] on icon at bounding box center [725, 184] width 15 height 15
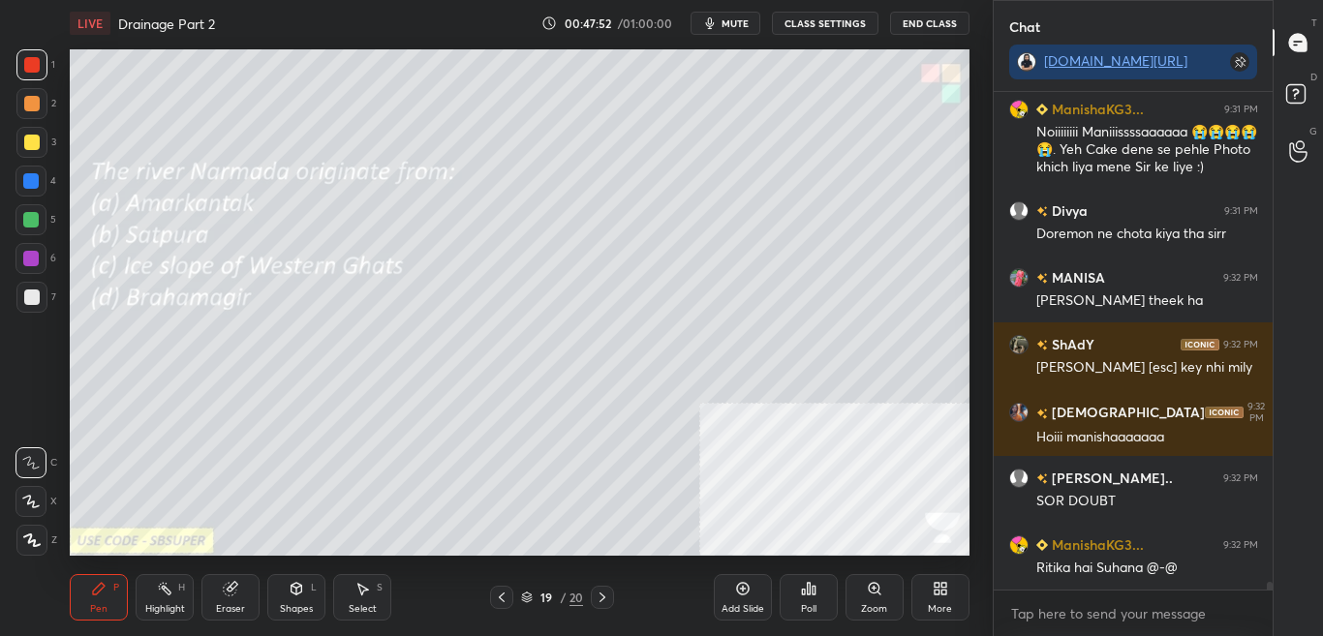
click at [944, 593] on icon at bounding box center [943, 592] width 5 height 5
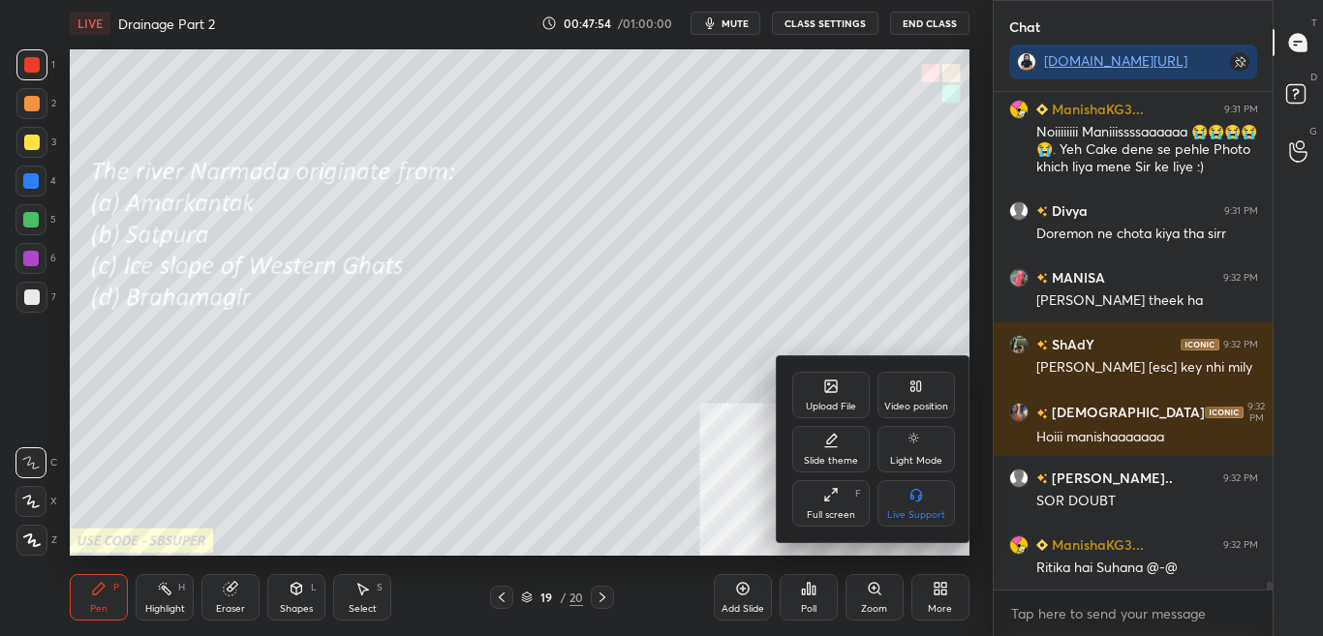
click at [833, 381] on icon at bounding box center [831, 387] width 12 height 12
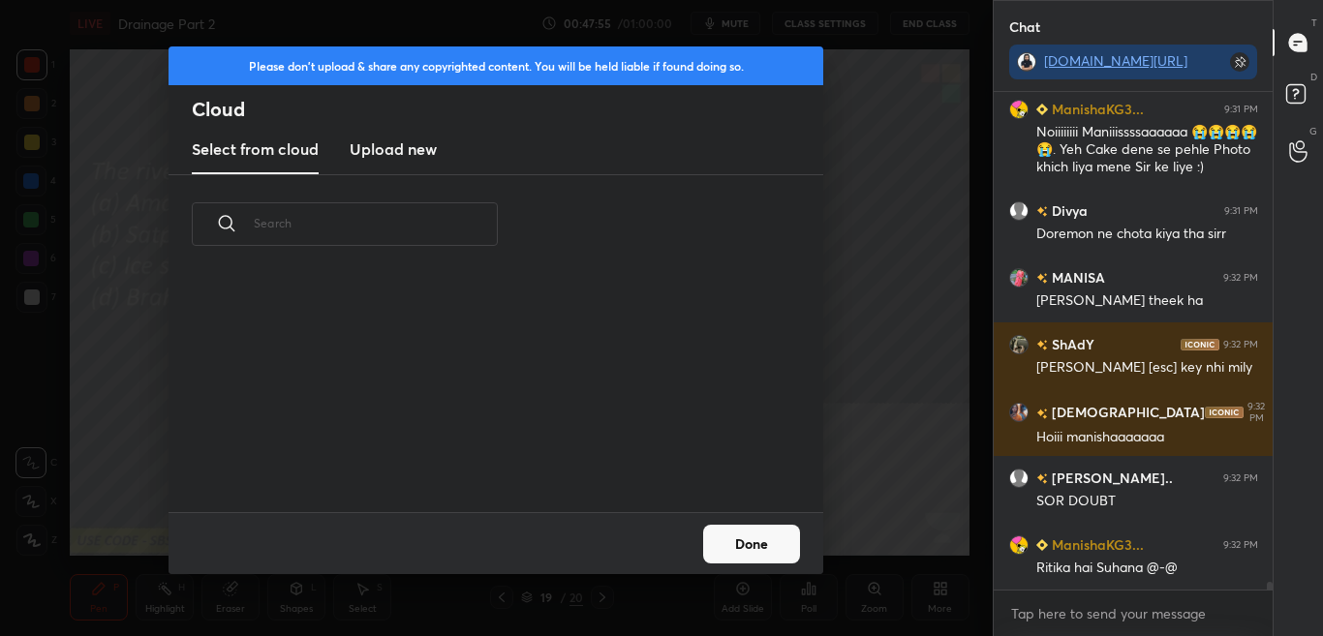
drag, startPoint x: 397, startPoint y: 148, endPoint x: 410, endPoint y: 172, distance: 27.3
click at [398, 149] on h3 "Upload new" at bounding box center [393, 148] width 87 height 23
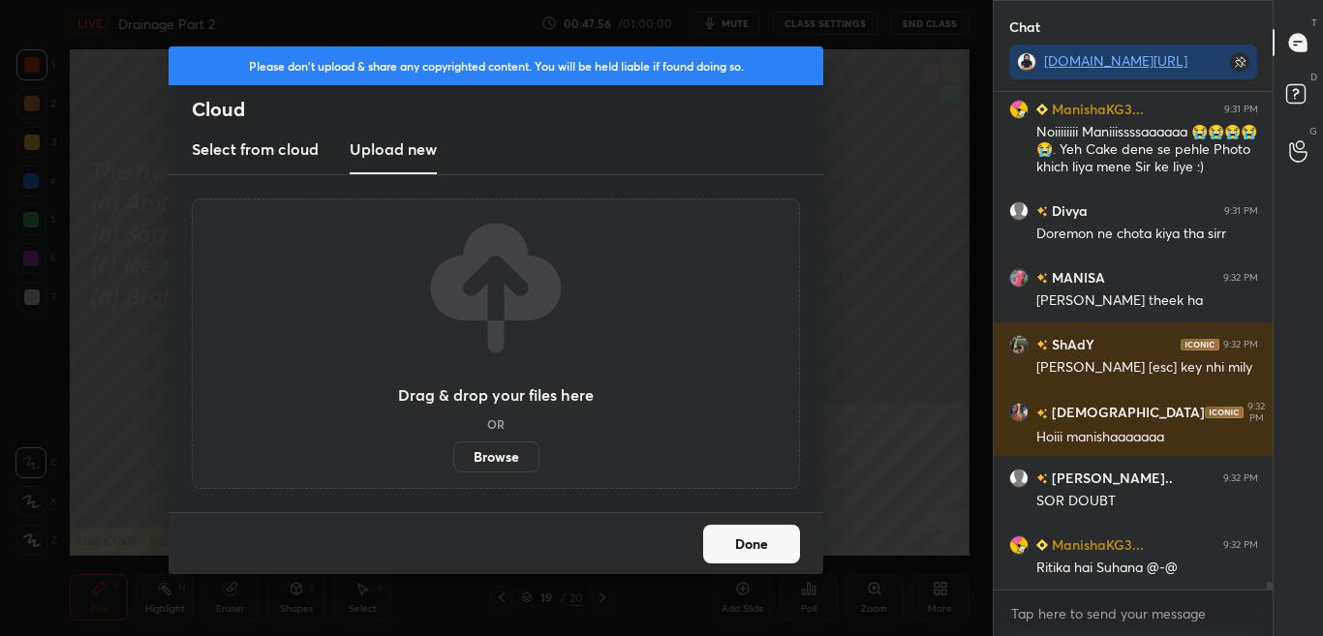
click at [520, 471] on label "Browse" at bounding box center [496, 457] width 86 height 31
click at [453, 471] on input "Browse" at bounding box center [453, 457] width 0 height 31
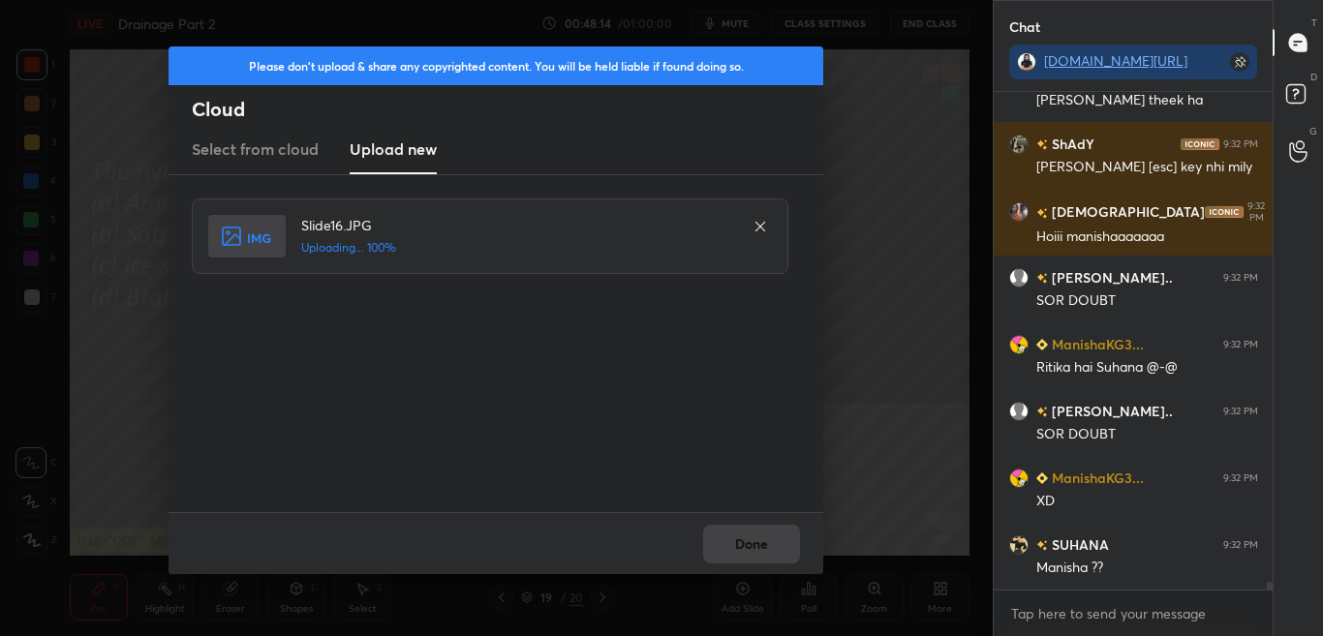
click at [775, 554] on div "Done" at bounding box center [495, 543] width 655 height 62
click at [768, 554] on button "Done" at bounding box center [751, 544] width 97 height 39
click at [767, 551] on button "Done" at bounding box center [751, 544] width 97 height 39
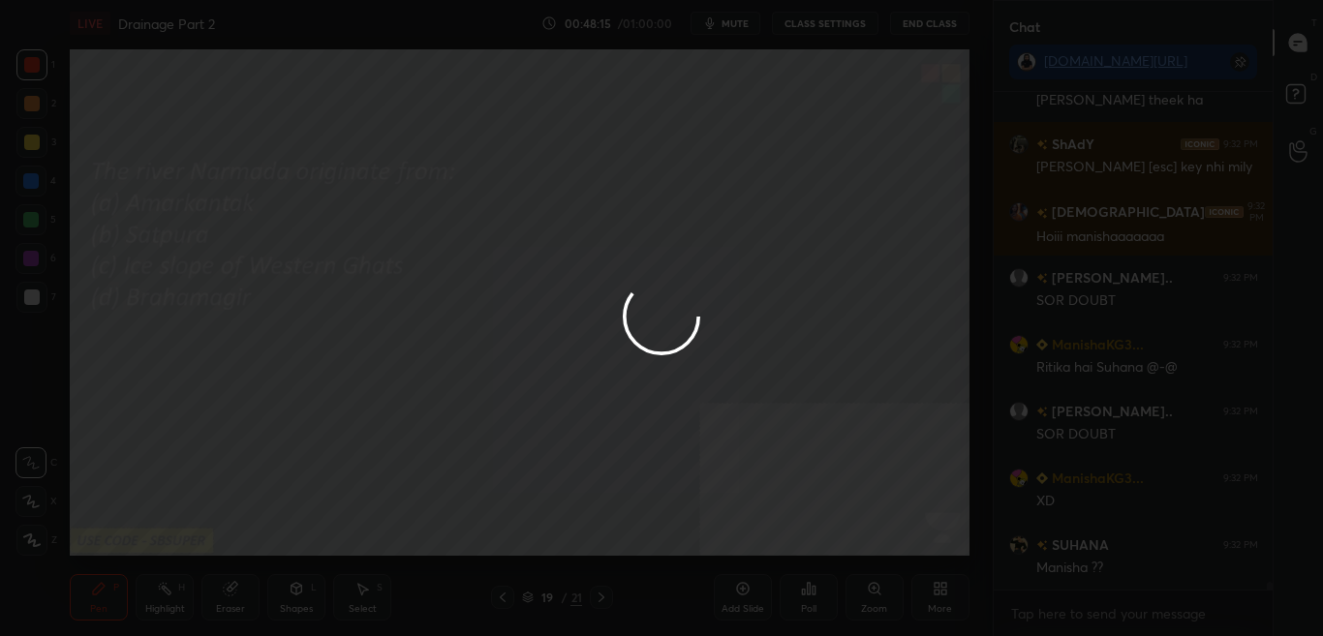
click at [765, 551] on div at bounding box center [661, 318] width 1323 height 636
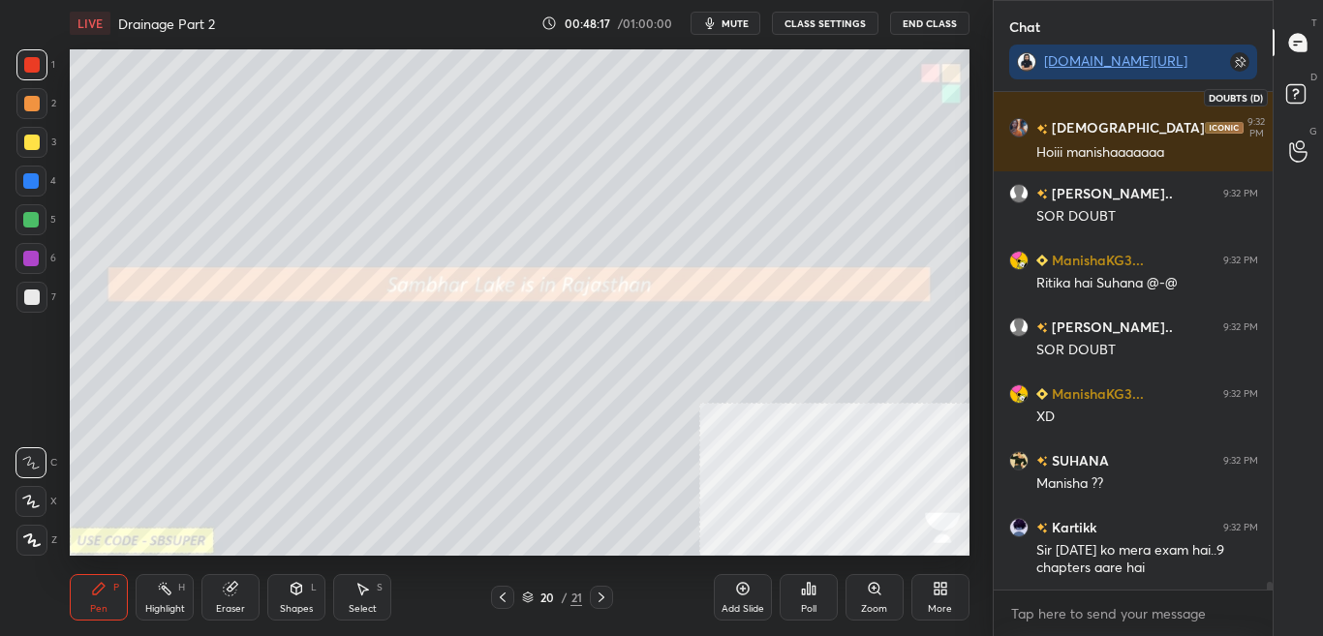
scroll to position [30956, 0]
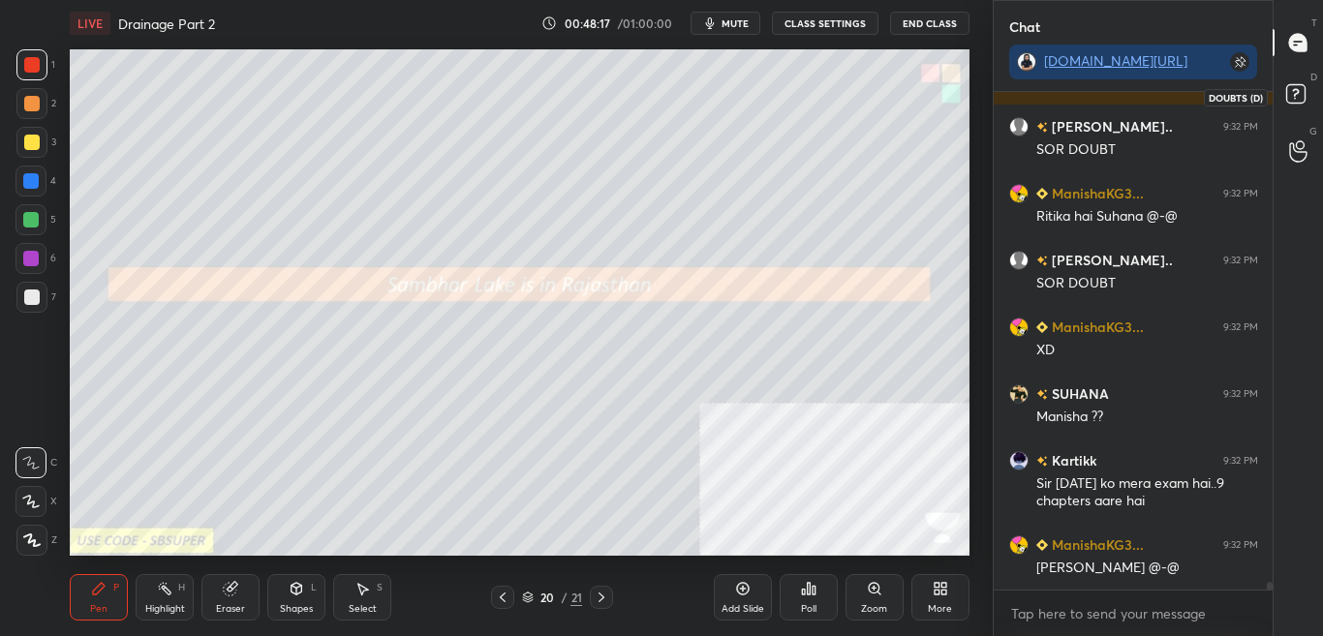
click at [1303, 88] on rect at bounding box center [1295, 94] width 18 height 18
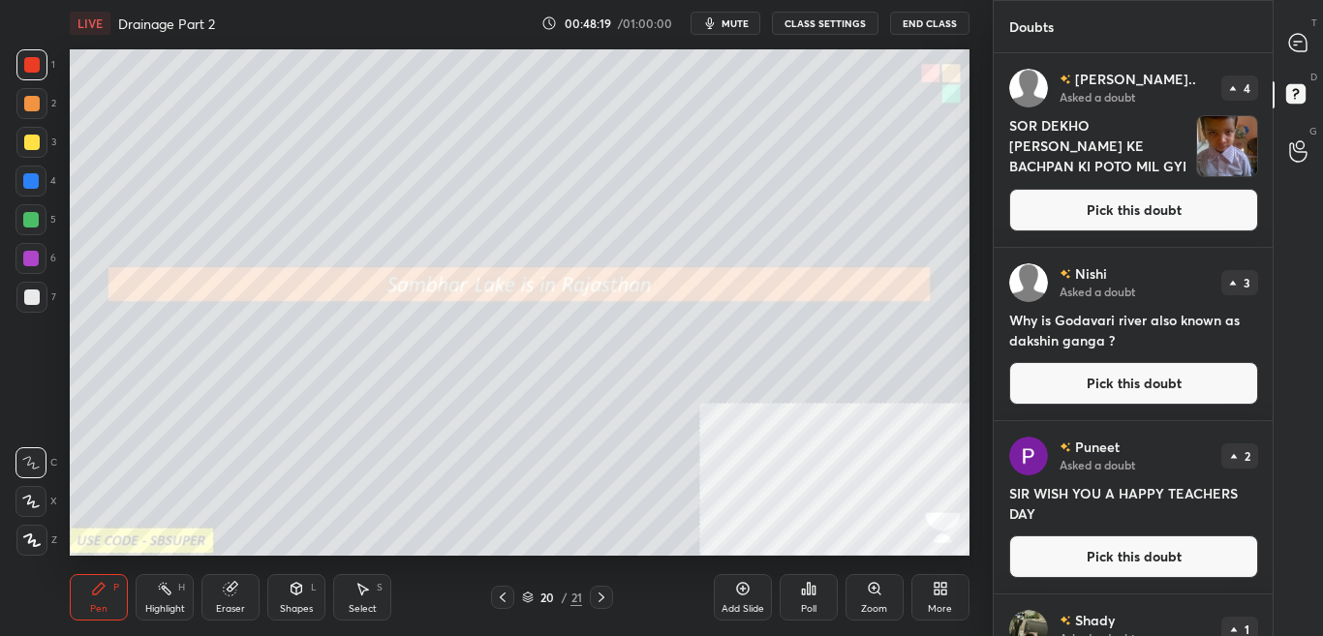
click at [1180, 208] on button "Pick this doubt" at bounding box center [1133, 210] width 249 height 43
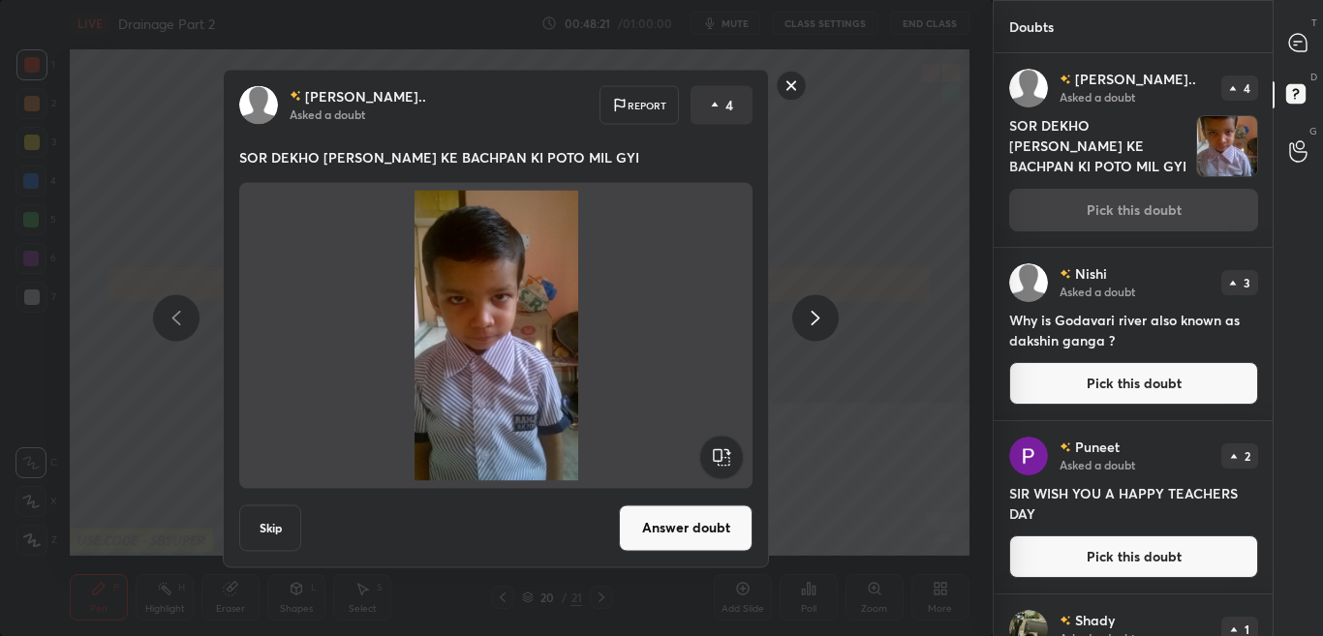
click at [736, 520] on button "Answer doubt" at bounding box center [686, 527] width 134 height 46
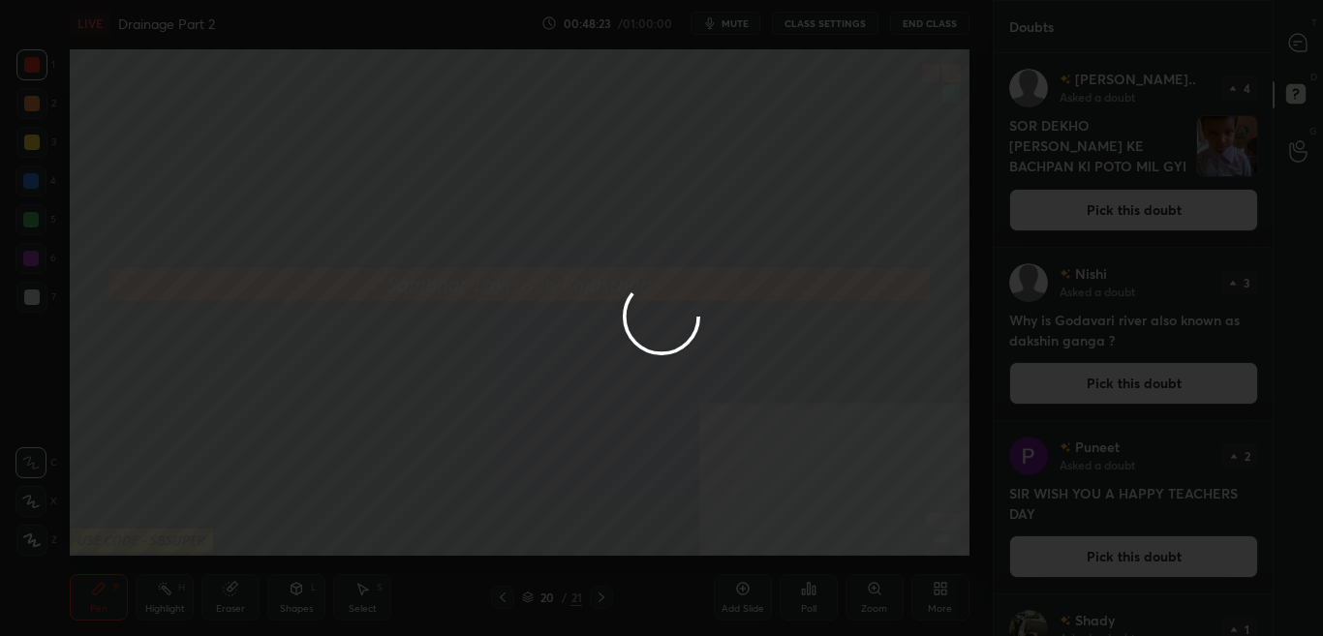
click at [1303, 51] on div at bounding box center [661, 318] width 1323 height 636
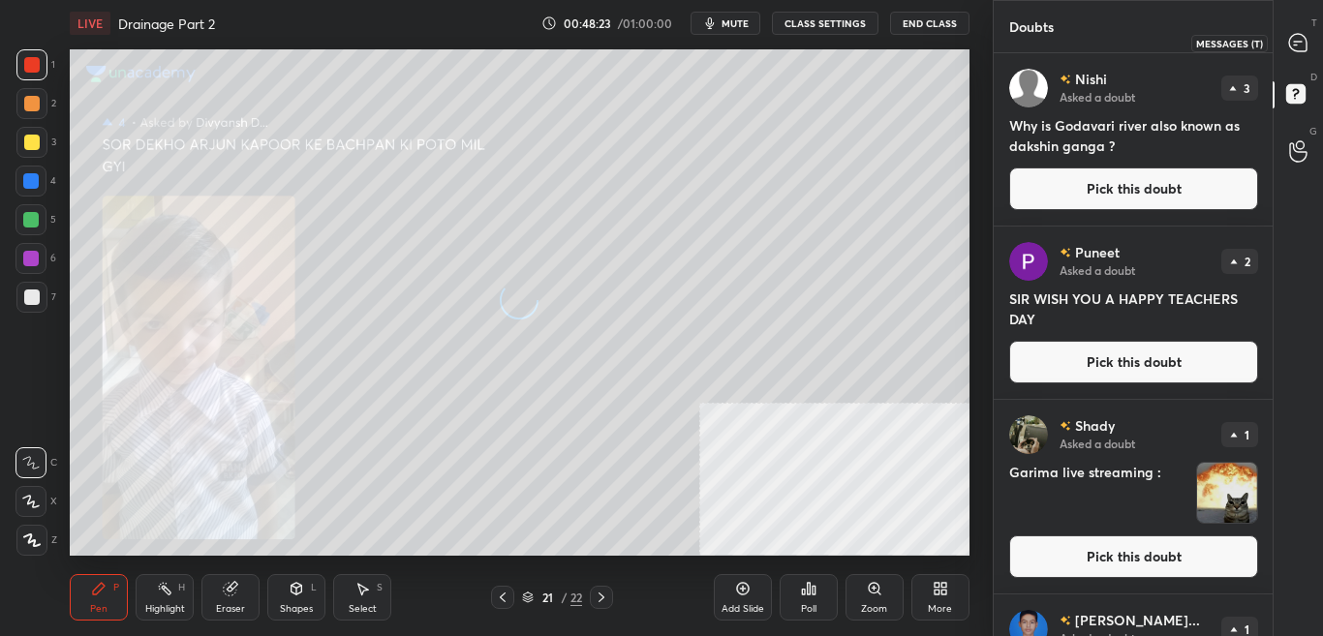
click at [1304, 60] on div "T Messages (T)" at bounding box center [1297, 42] width 49 height 54
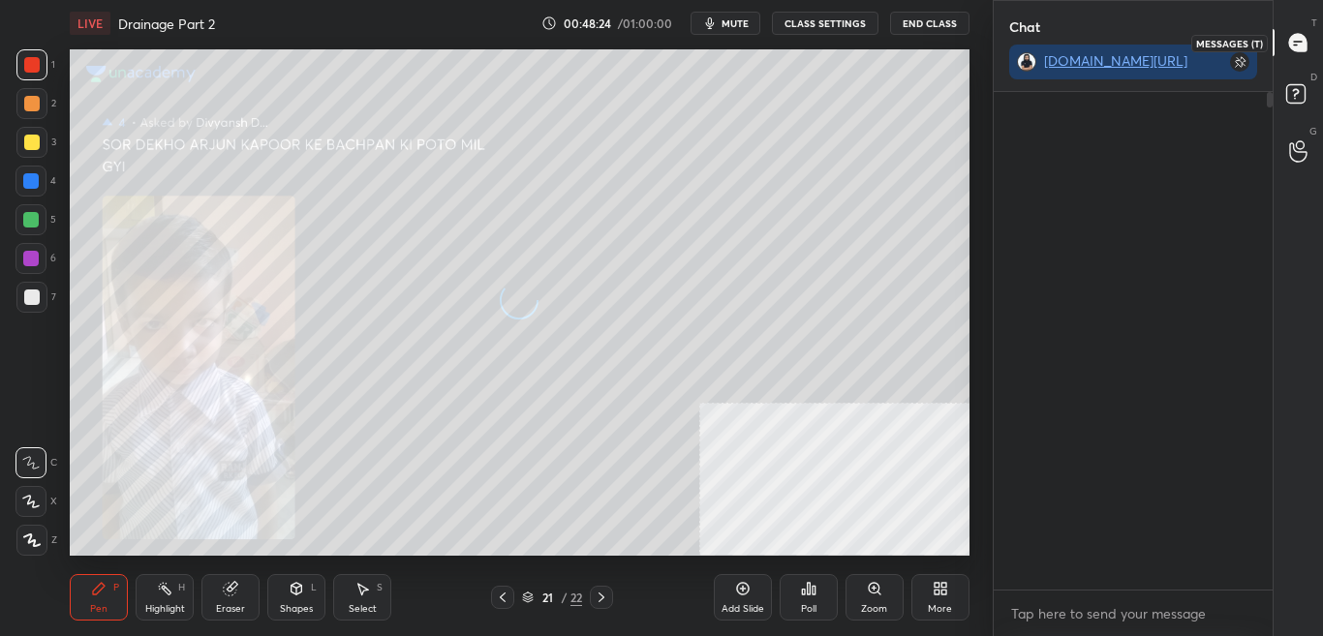
click at [1304, 49] on icon at bounding box center [1297, 42] width 17 height 17
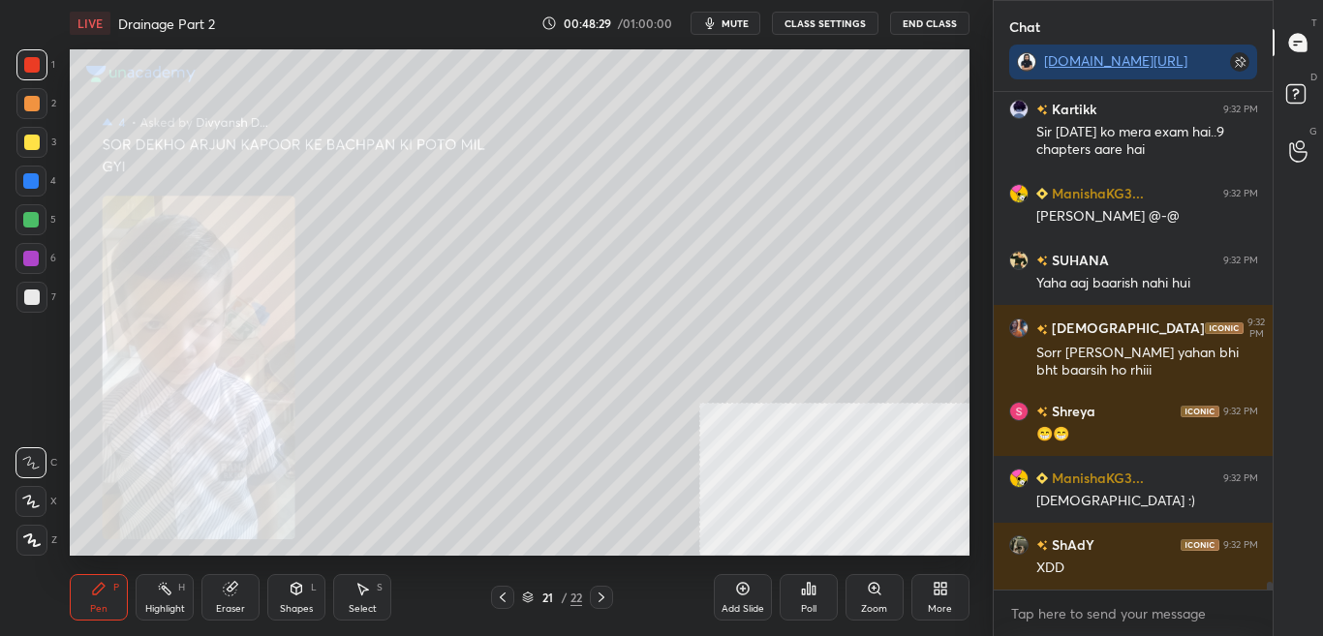
click at [869, 575] on div "Zoom" at bounding box center [874, 597] width 58 height 46
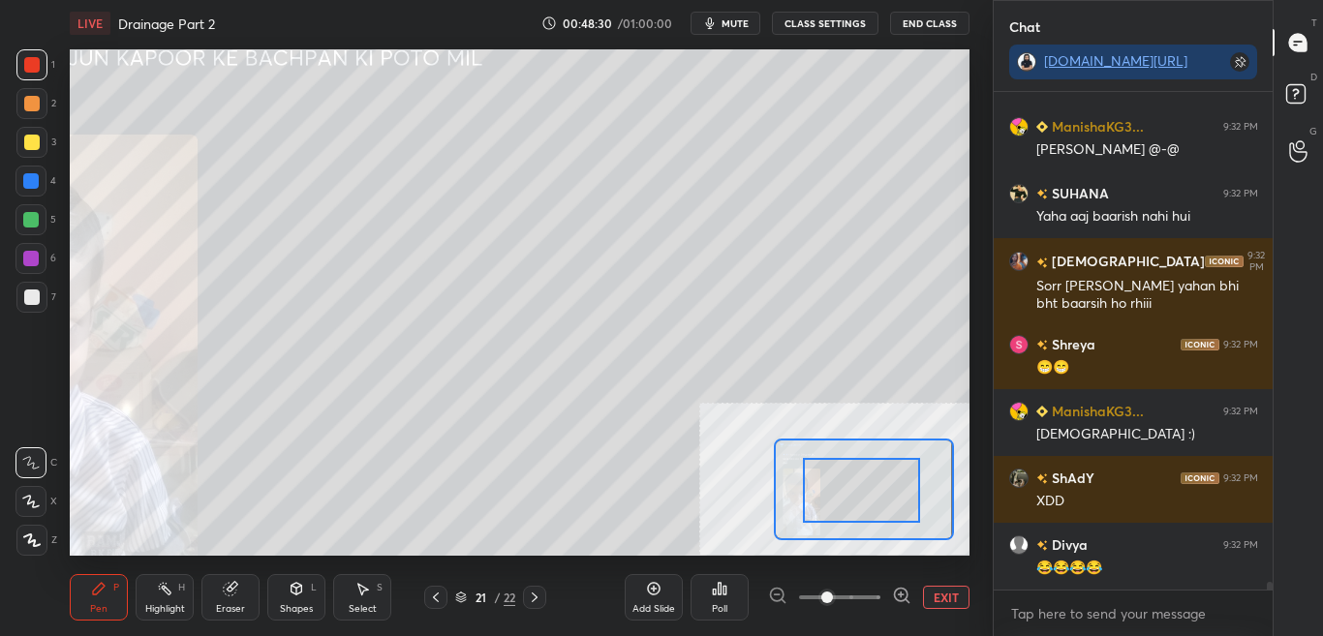
drag, startPoint x: 871, startPoint y: 474, endPoint x: 838, endPoint y: 483, distance: 35.0
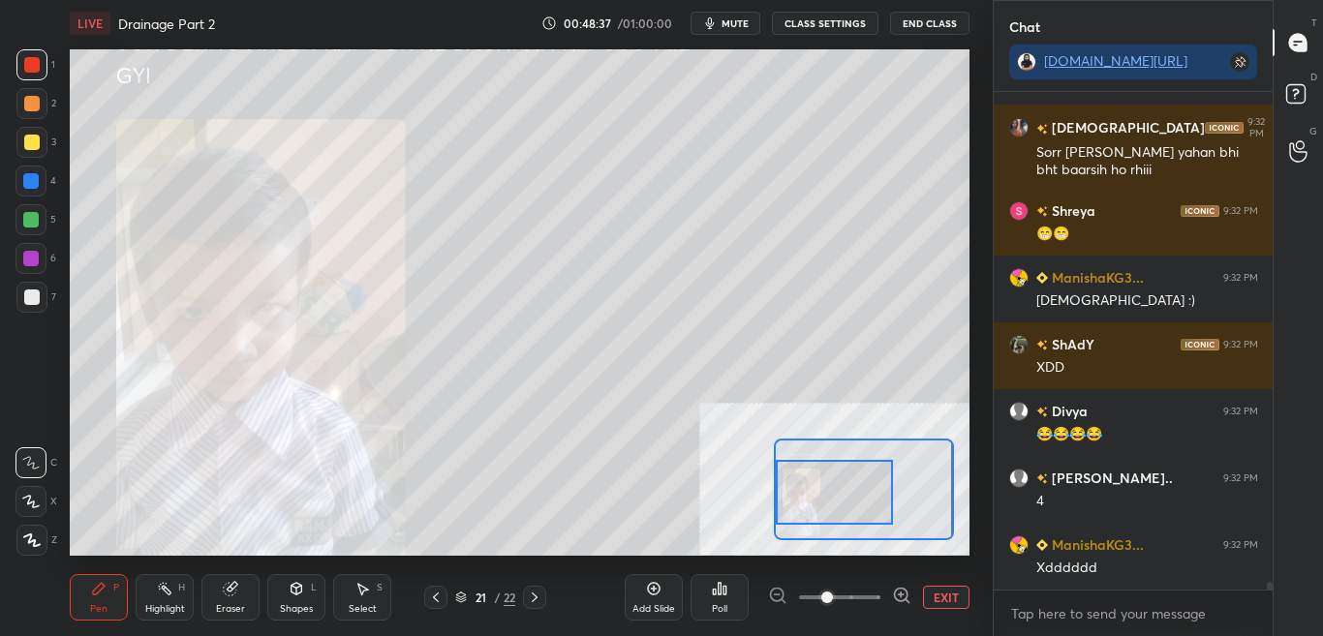
scroll to position [31910, 0]
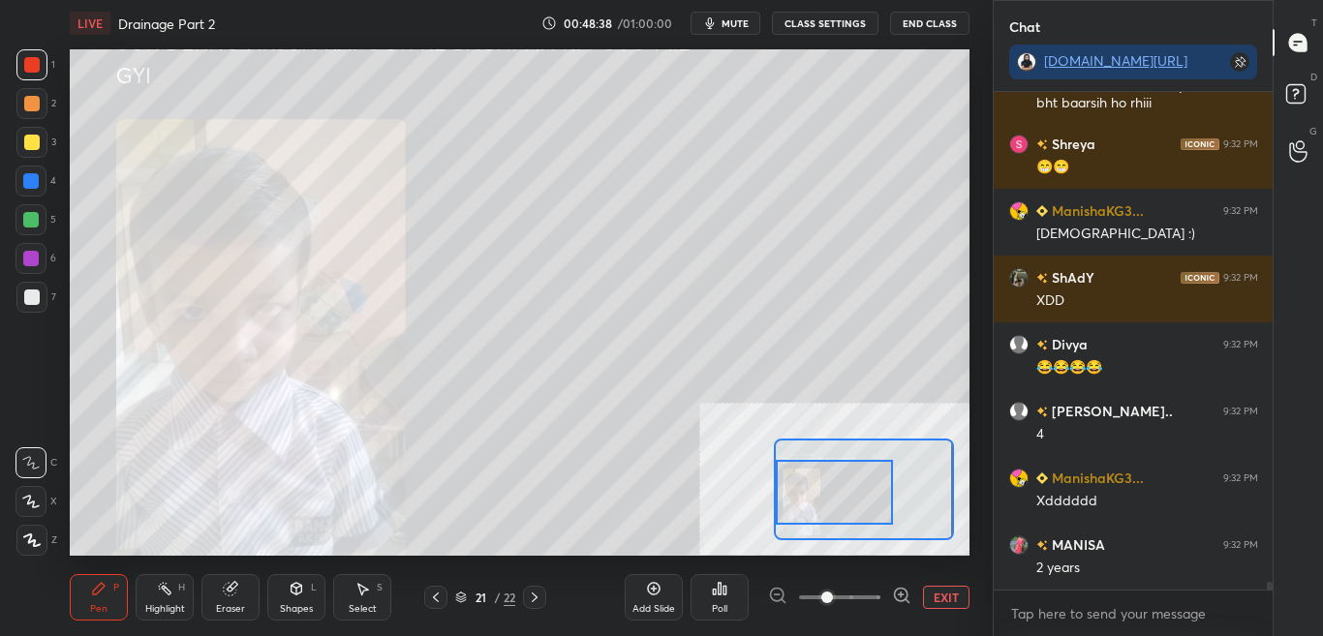
drag, startPoint x: 828, startPoint y: 491, endPoint x: 823, endPoint y: 474, distance: 17.2
click at [815, 484] on div at bounding box center [834, 492] width 117 height 65
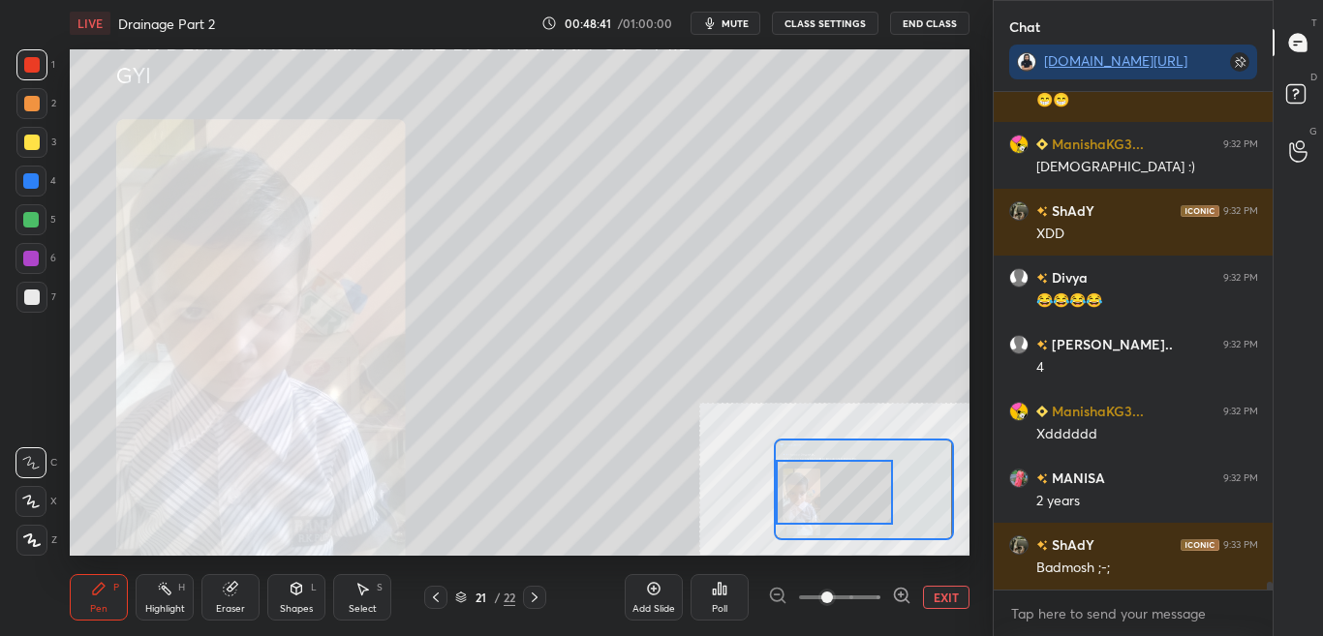
drag, startPoint x: 938, startPoint y: 593, endPoint x: 933, endPoint y: 580, distance: 13.5
click at [933, 581] on div "Add Slide Poll EXIT" at bounding box center [797, 597] width 345 height 108
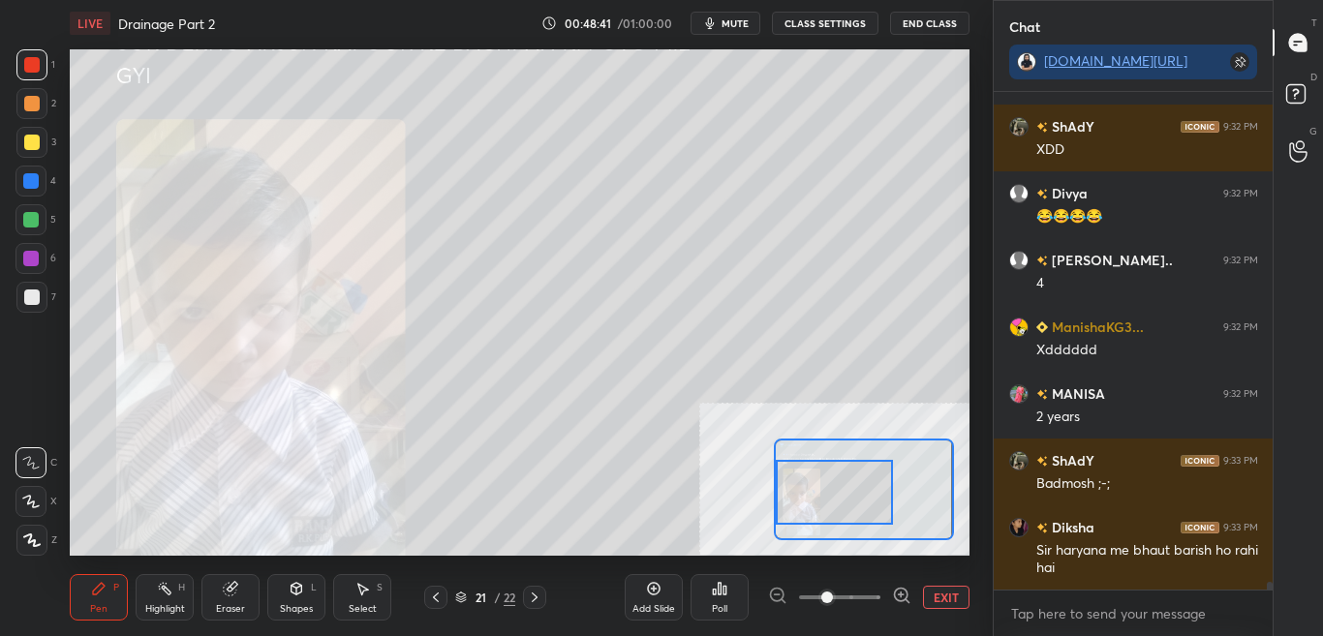
click at [945, 600] on button "EXIT" at bounding box center [946, 597] width 46 height 23
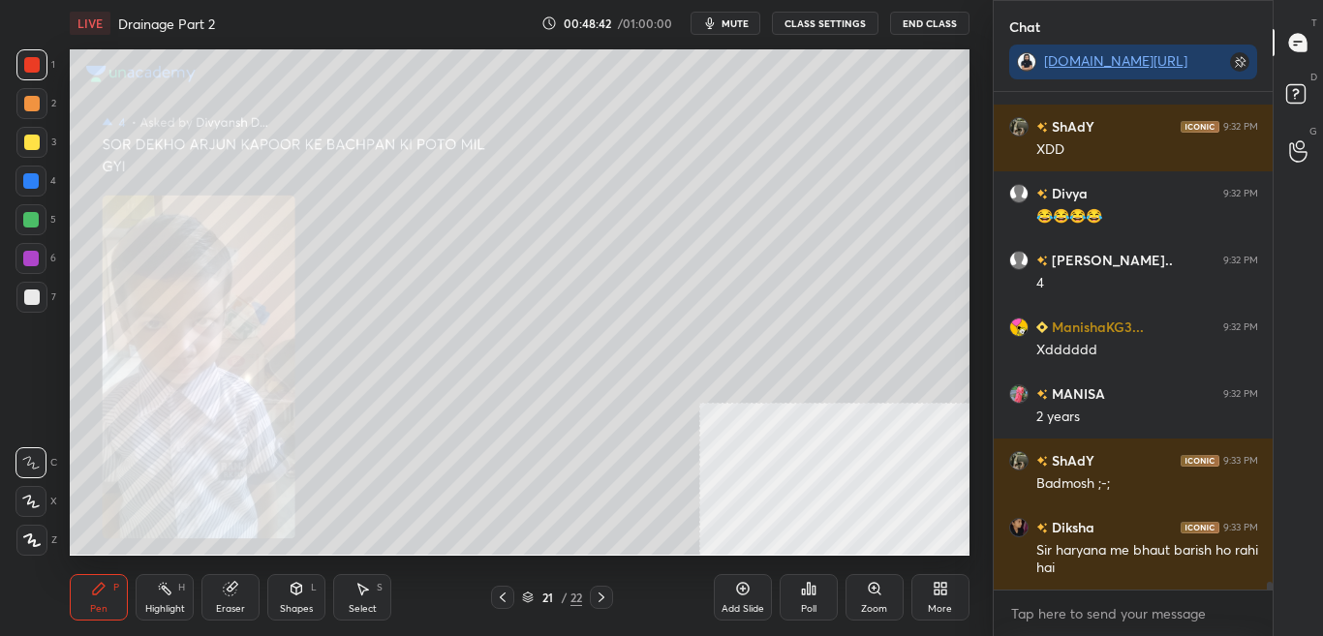
click at [933, 605] on div "More" at bounding box center [940, 609] width 24 height 10
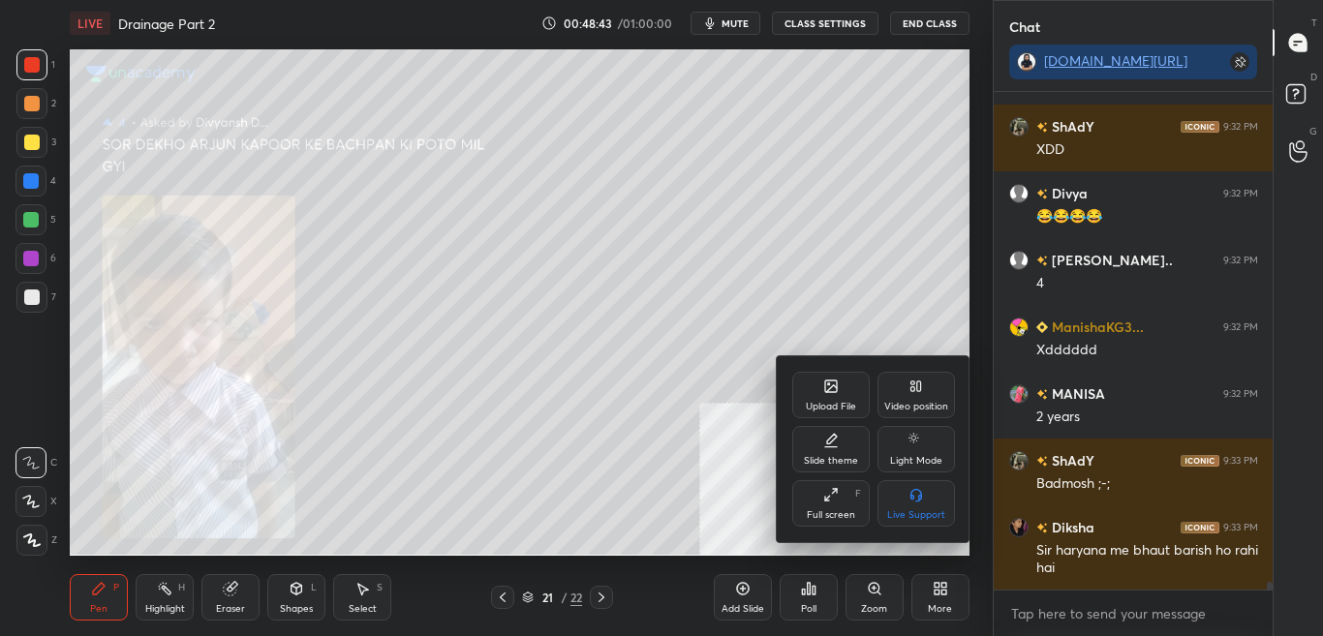
click at [732, 410] on div at bounding box center [661, 318] width 1323 height 636
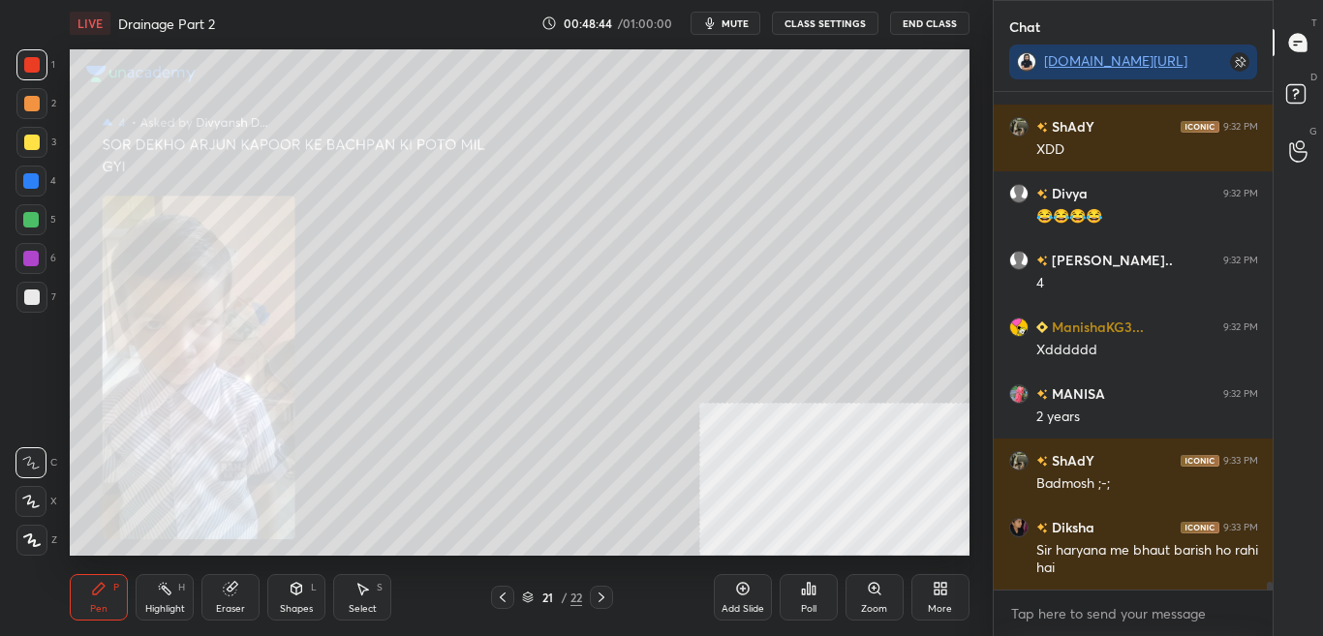
click at [497, 606] on div at bounding box center [502, 597] width 23 height 23
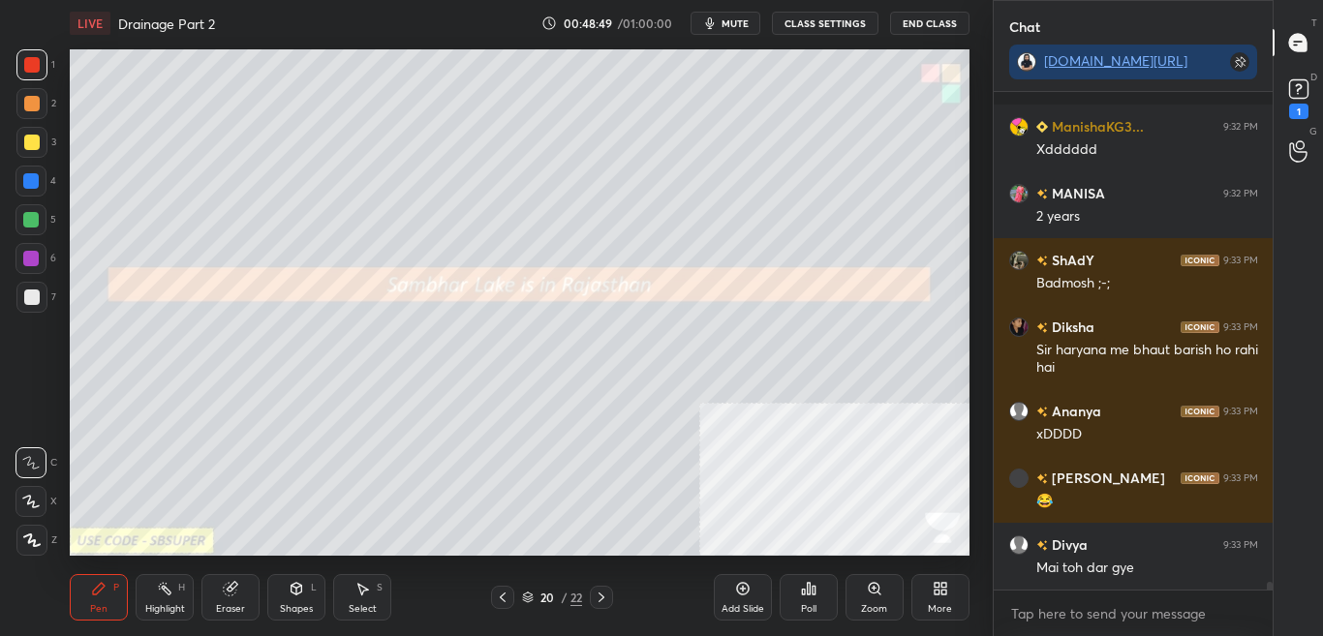
scroll to position [32345, 0]
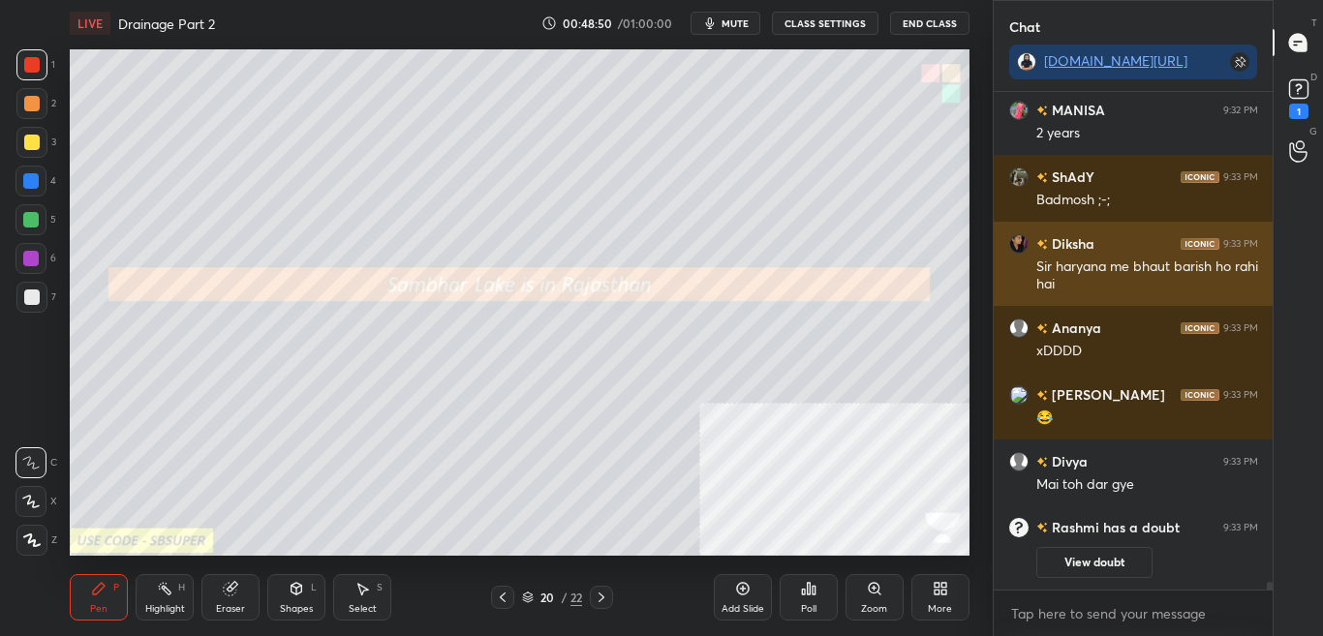
click at [1074, 243] on h6 "Diksha" at bounding box center [1071, 243] width 46 height 20
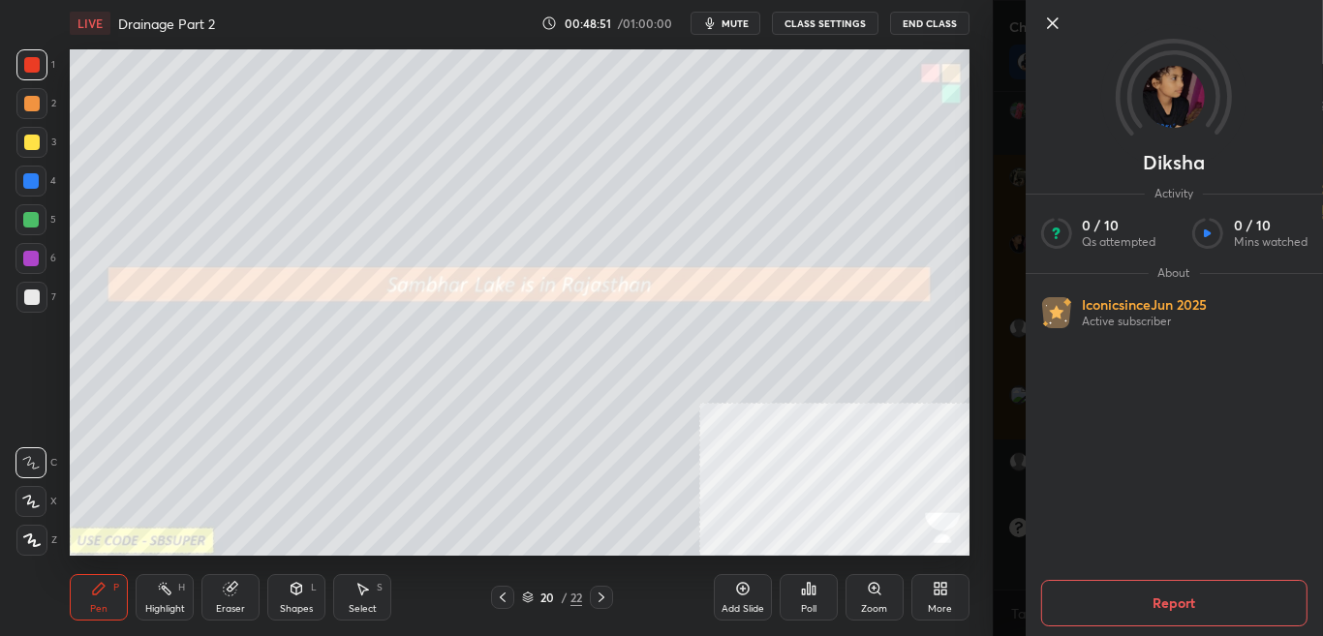
scroll to position [29617, 0]
click at [975, 199] on div "Setting up your live class Poll for secs No correct answer Start poll" at bounding box center [519, 302] width 915 height 512
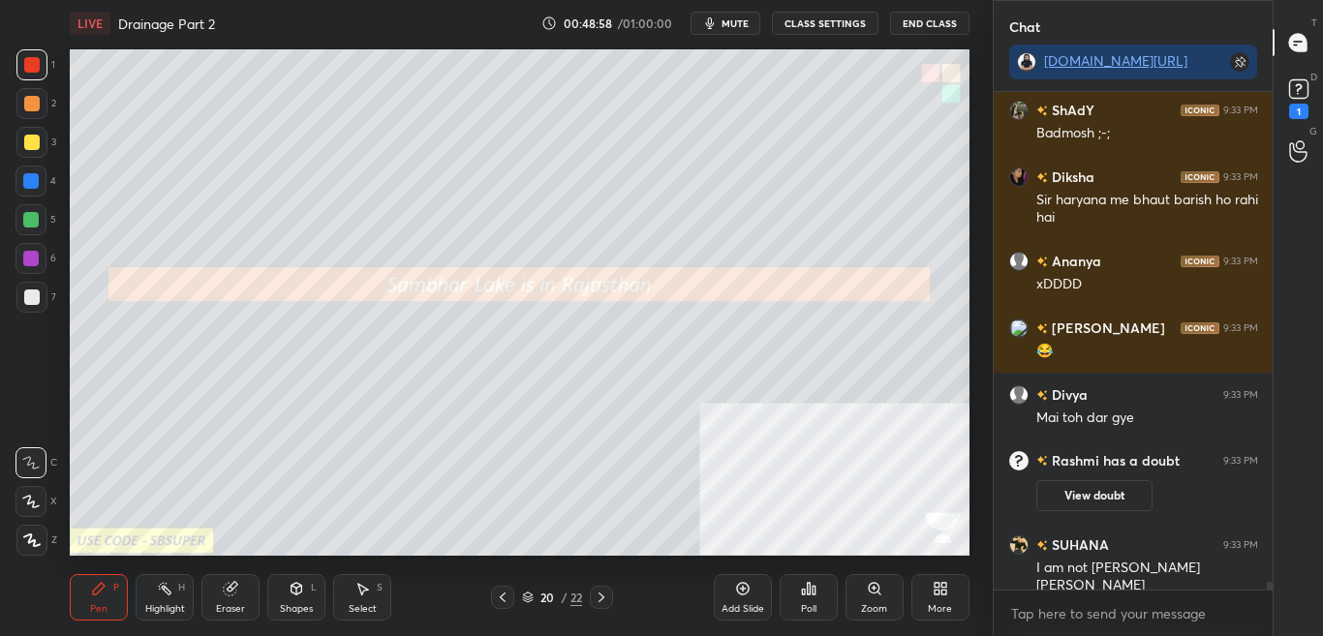
click at [1065, 490] on button "View doubt" at bounding box center [1094, 495] width 116 height 31
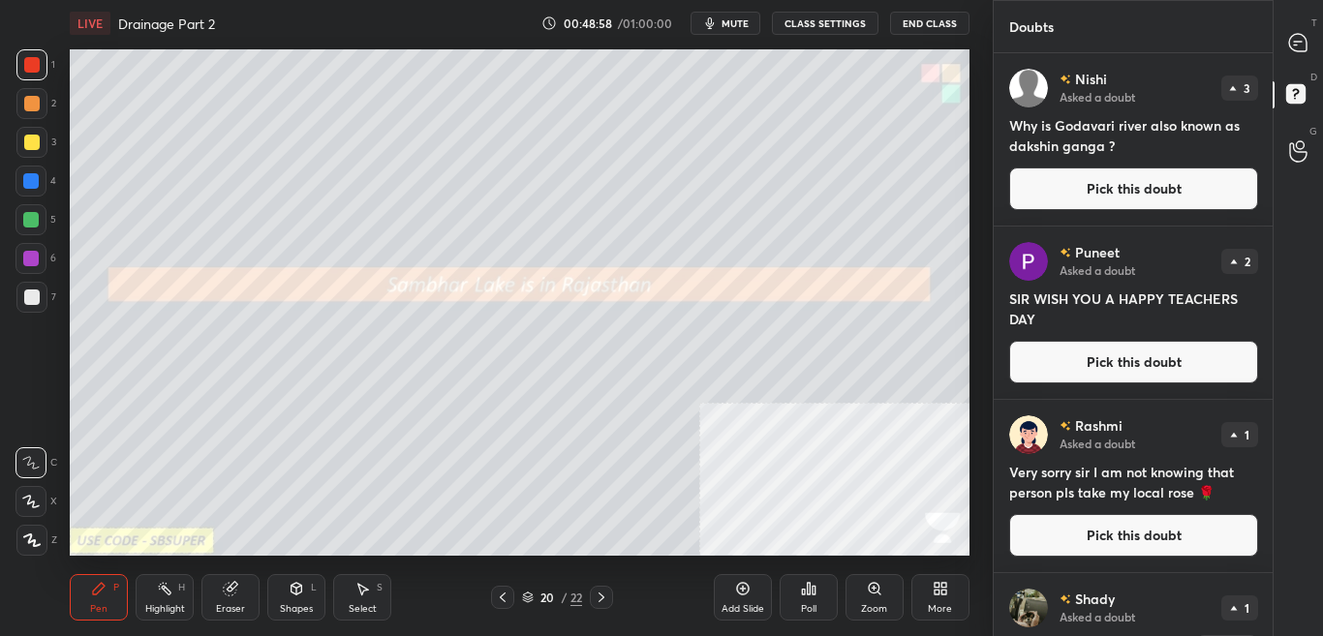
scroll to position [577, 273]
click at [1305, 31] on div at bounding box center [1298, 42] width 39 height 35
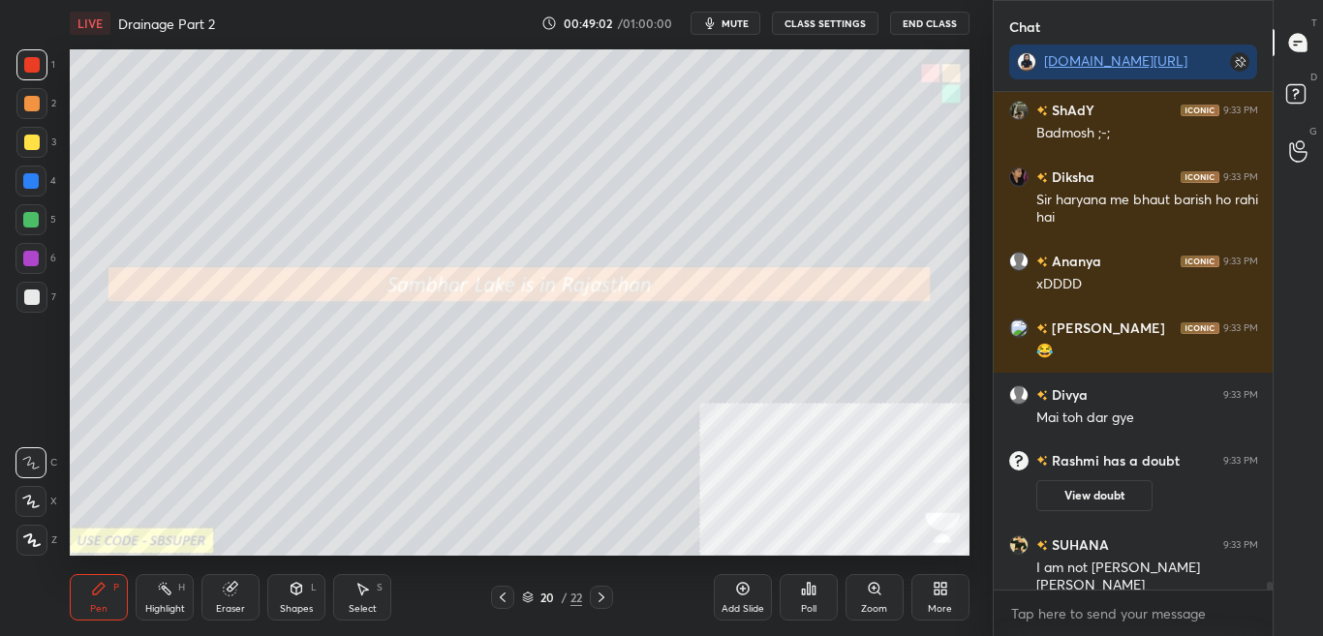
scroll to position [30086, 0]
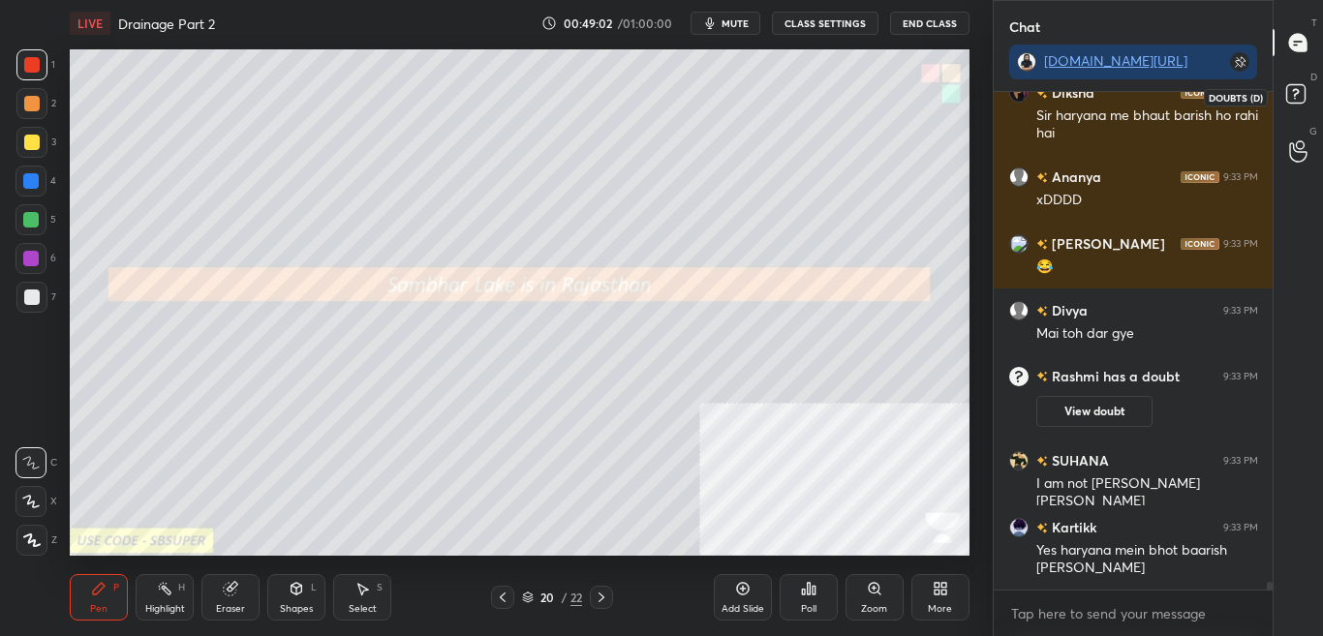
click at [1310, 94] on icon at bounding box center [1298, 96] width 35 height 35
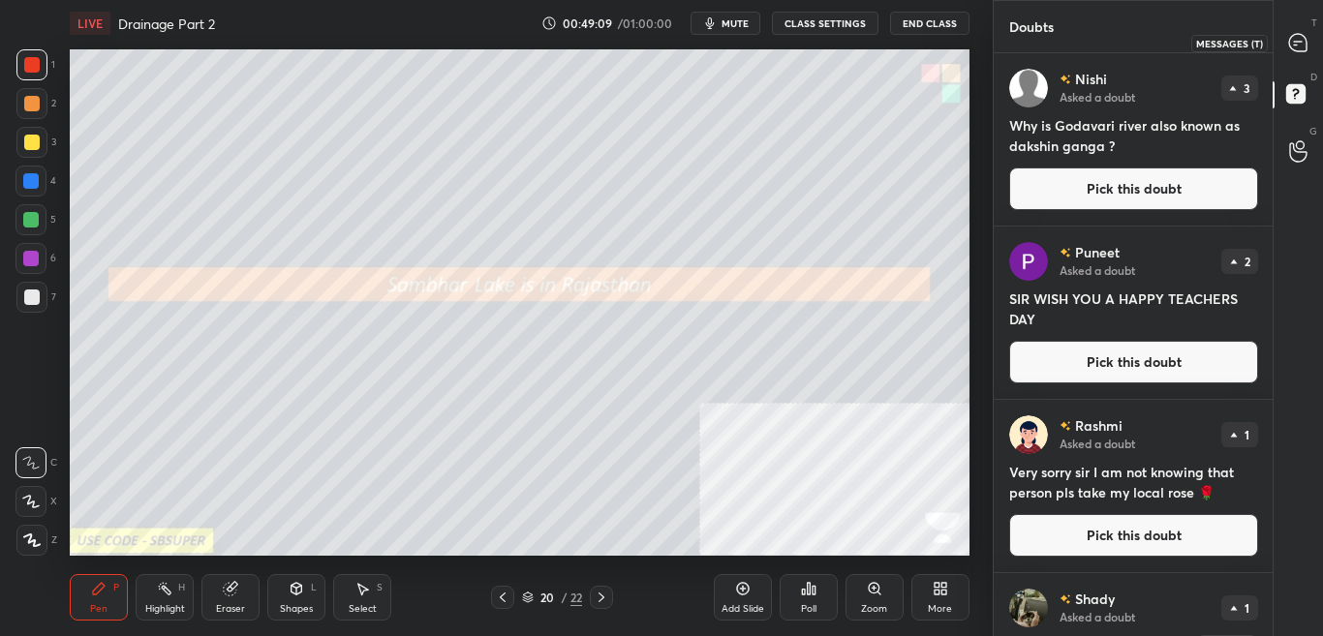
click at [1303, 41] on icon at bounding box center [1297, 42] width 17 height 17
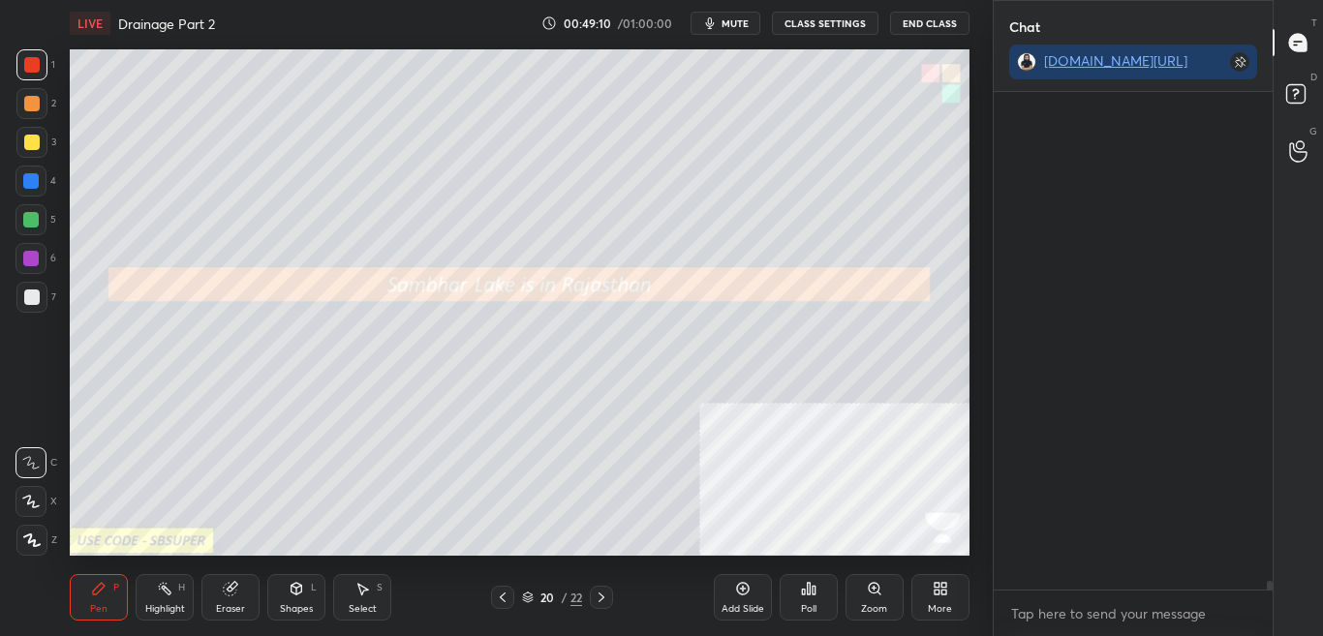
scroll to position [538, 273]
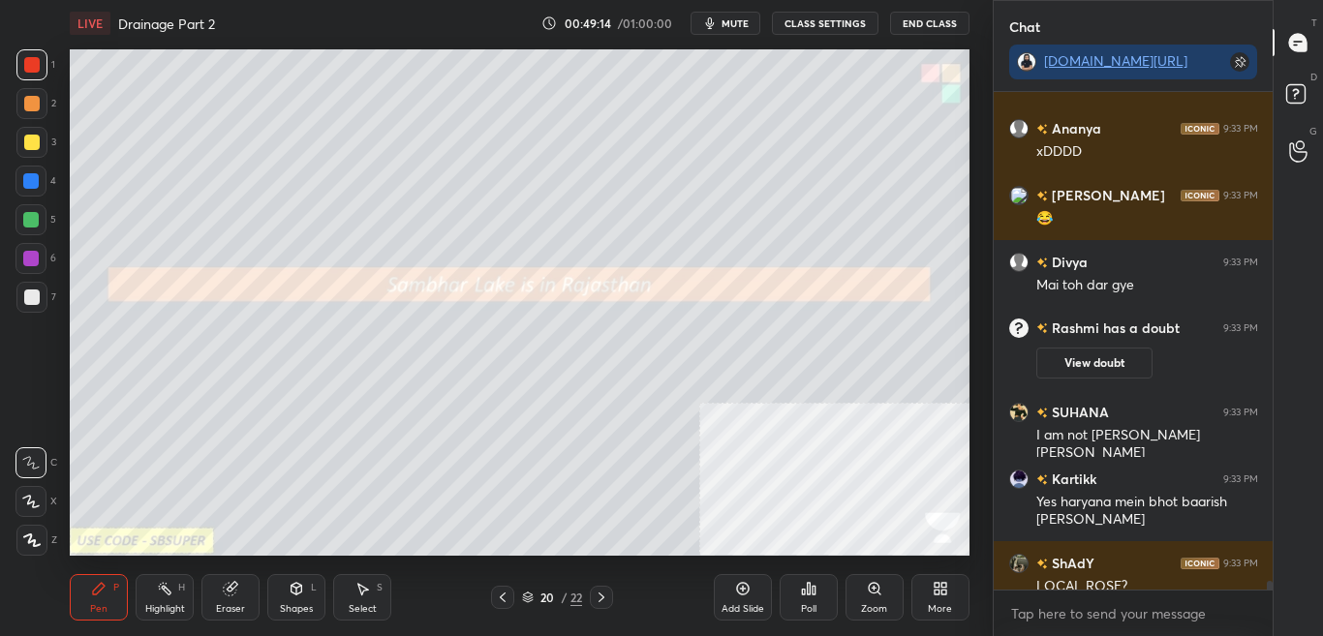
click at [801, 601] on div "Poll" at bounding box center [808, 597] width 58 height 46
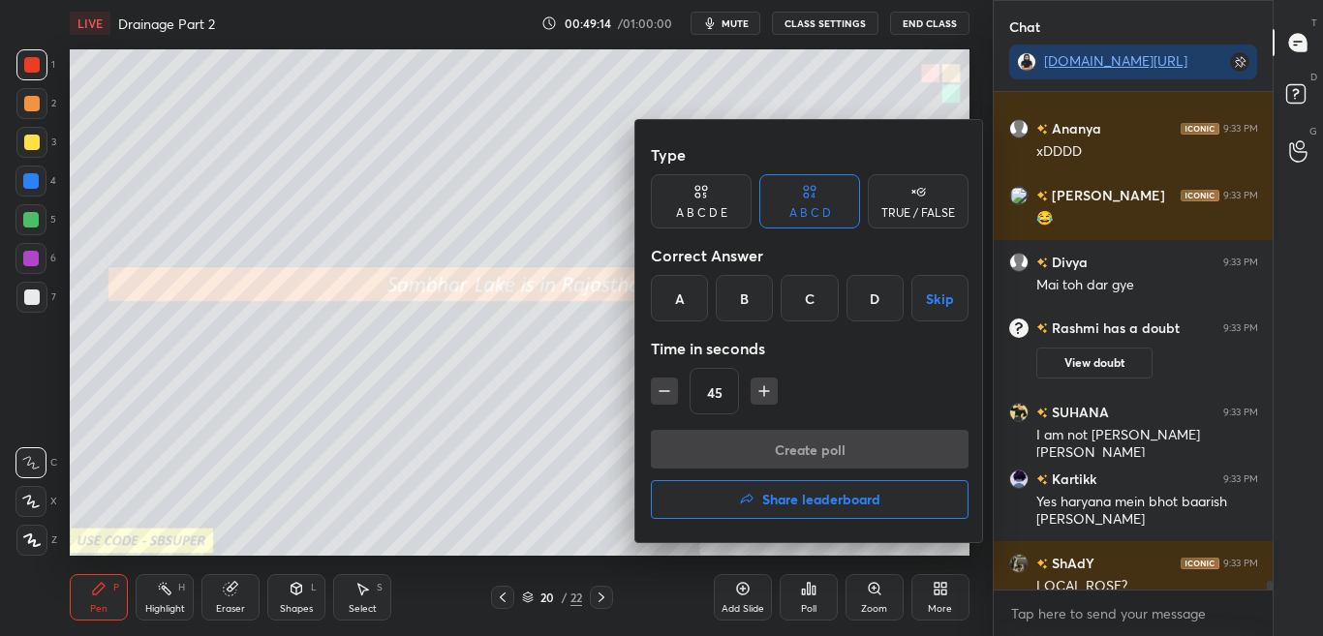
click at [810, 598] on div at bounding box center [661, 318] width 1323 height 636
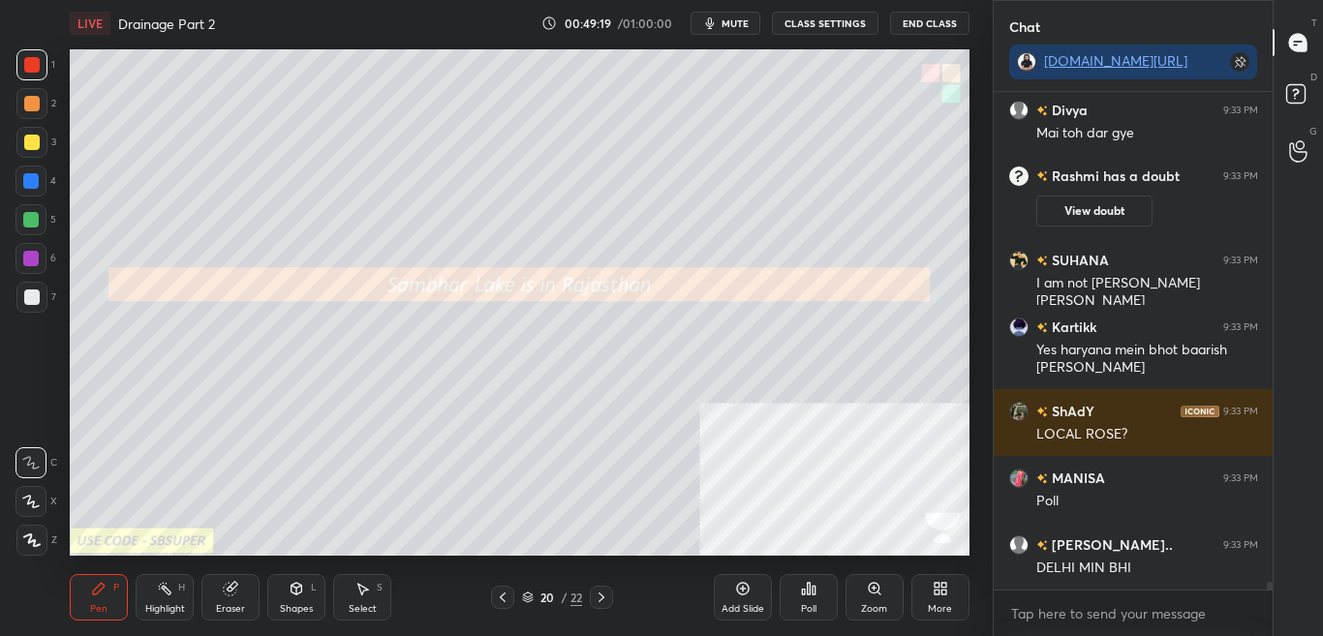
click at [814, 612] on div "Poll" at bounding box center [808, 609] width 15 height 10
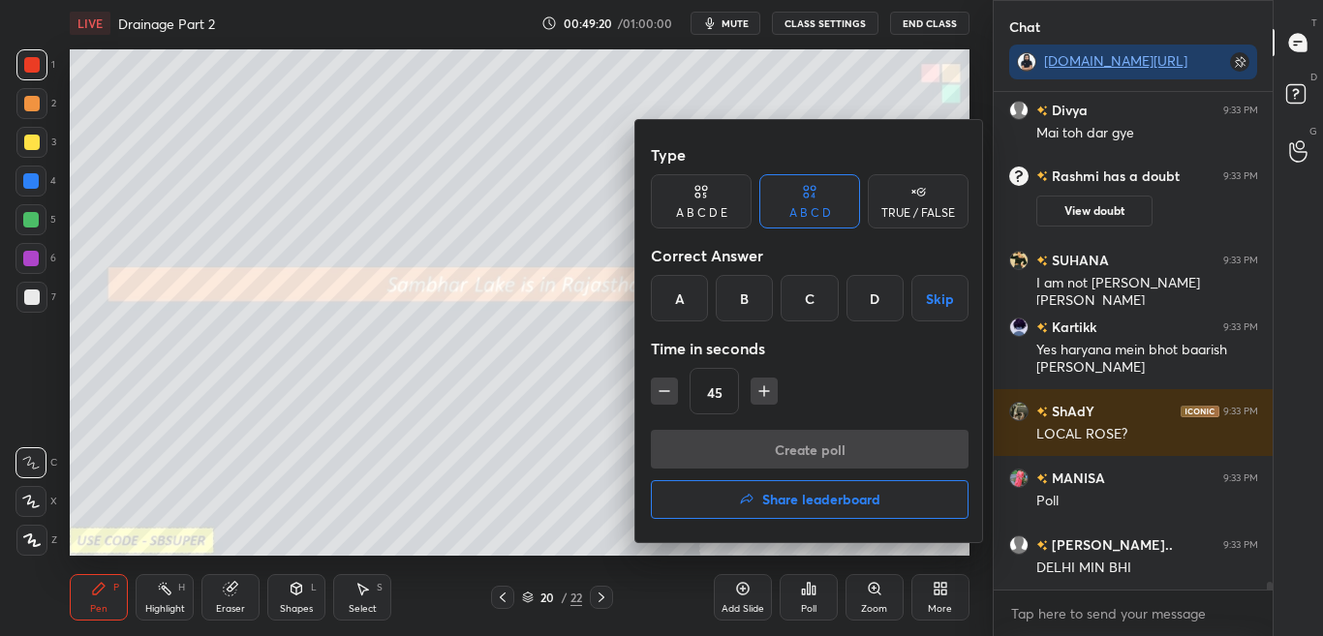
click at [822, 602] on div at bounding box center [661, 318] width 1323 height 636
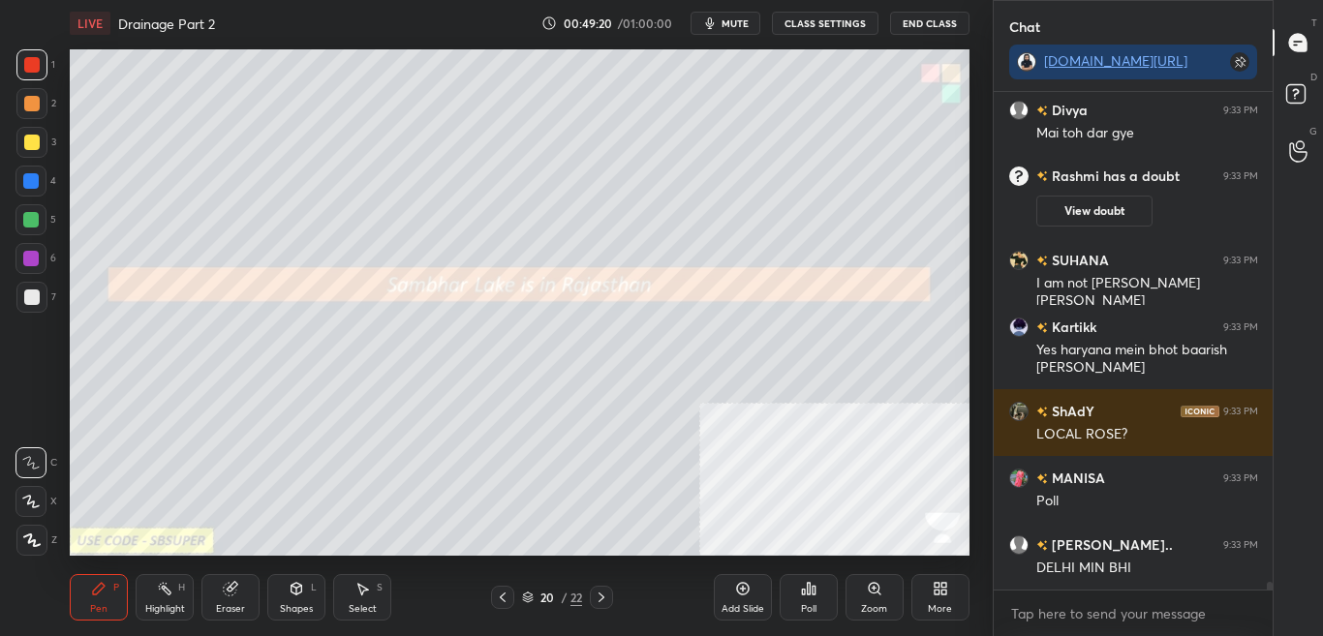
click at [822, 604] on div "Poll" at bounding box center [808, 597] width 58 height 46
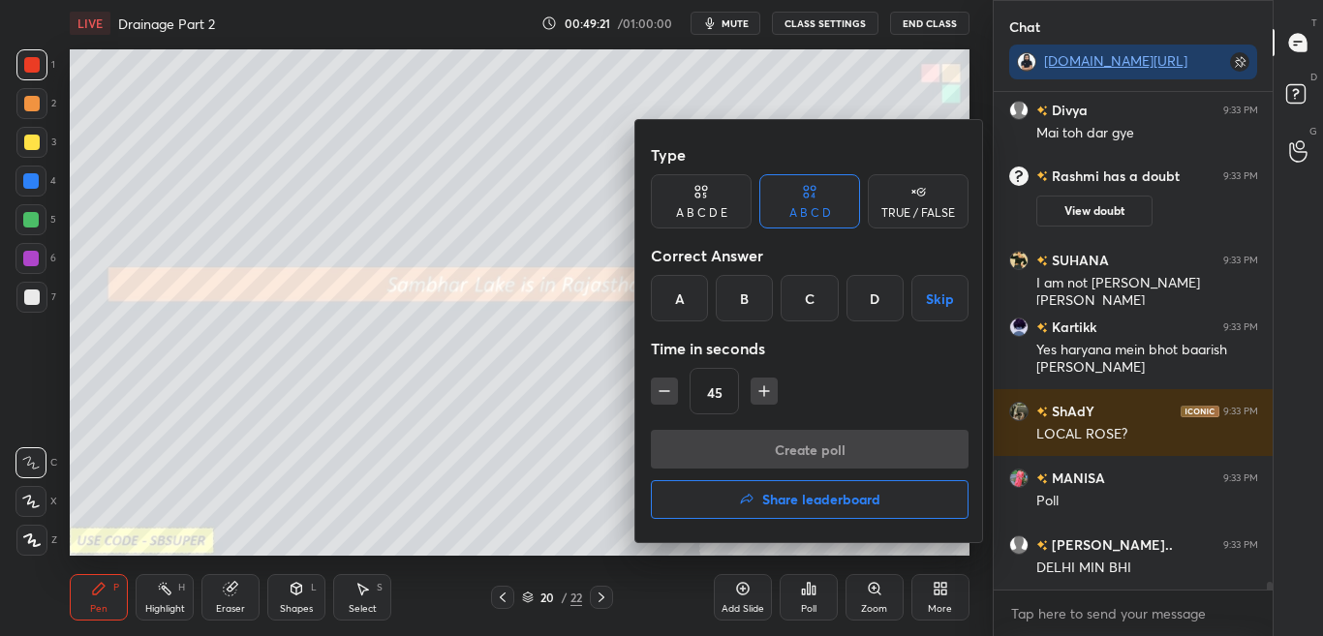
click at [822, 599] on div at bounding box center [661, 318] width 1323 height 636
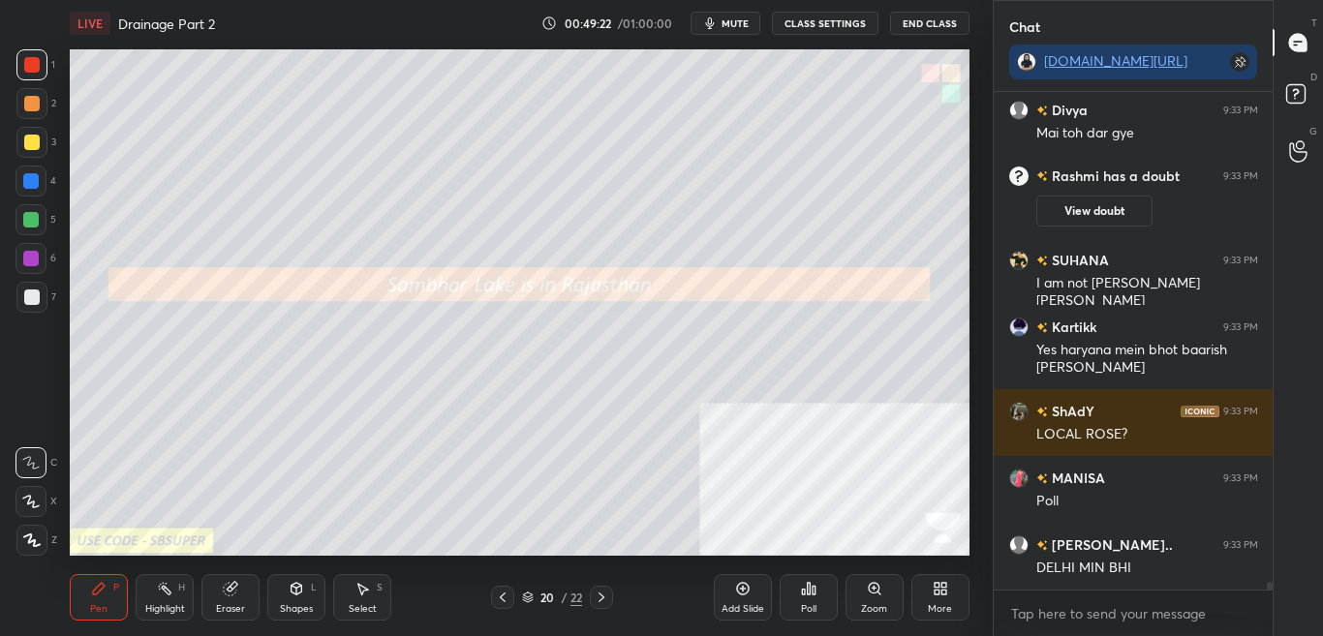
click at [821, 596] on div "Poll" at bounding box center [808, 597] width 58 height 46
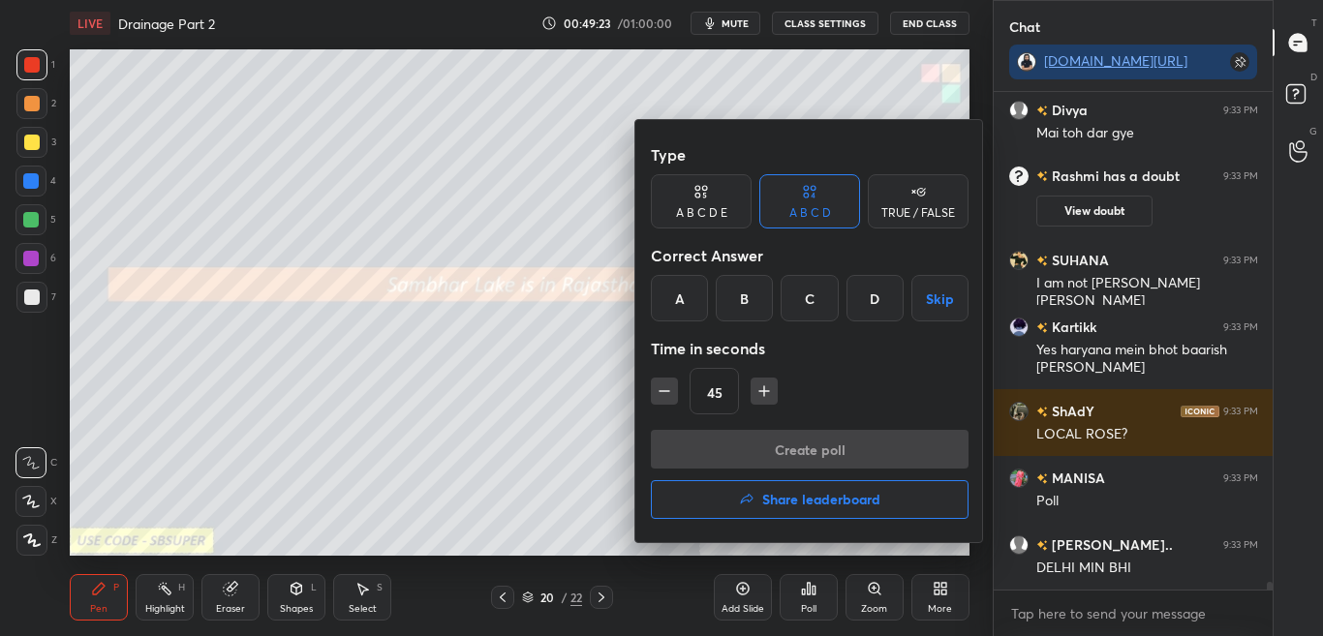
click at [823, 601] on div at bounding box center [661, 318] width 1323 height 636
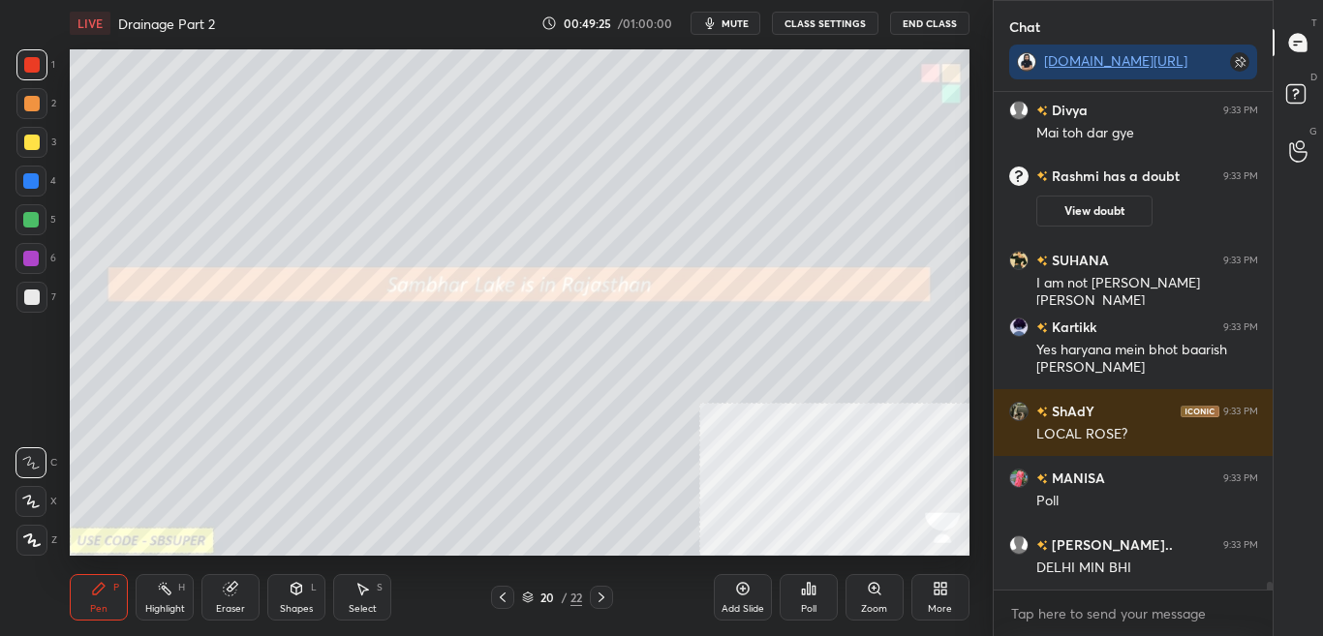
scroll to position [30371, 0]
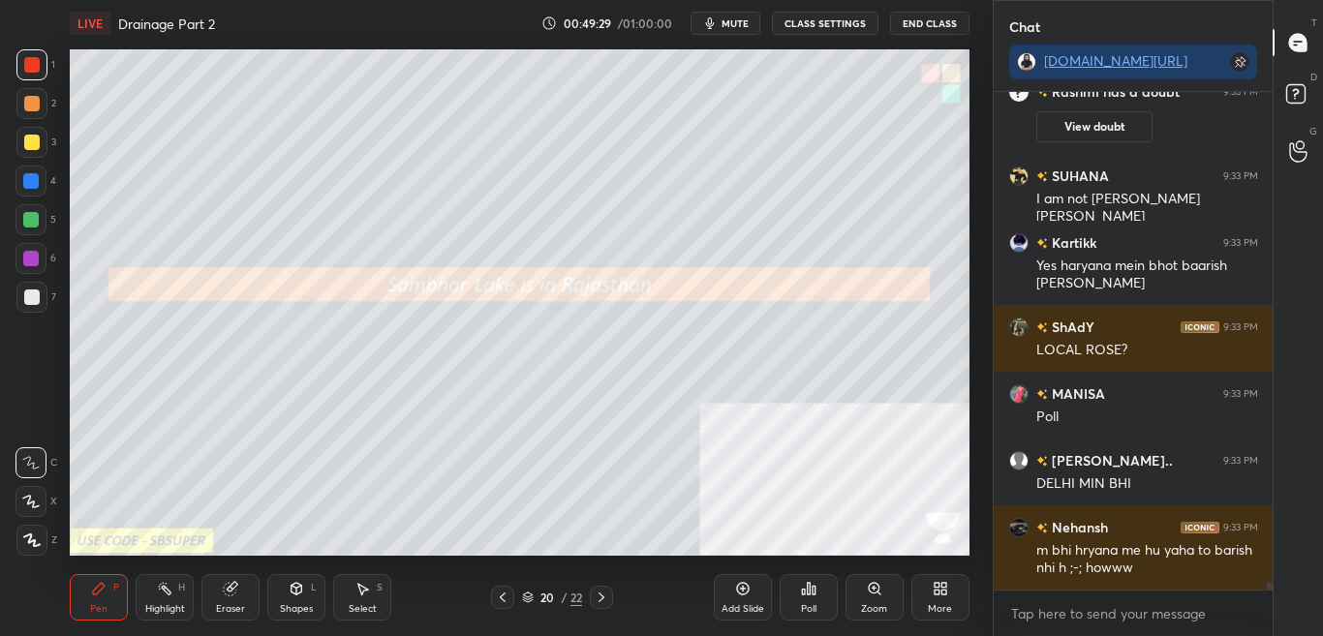
click at [817, 613] on div "Poll" at bounding box center [808, 597] width 58 height 46
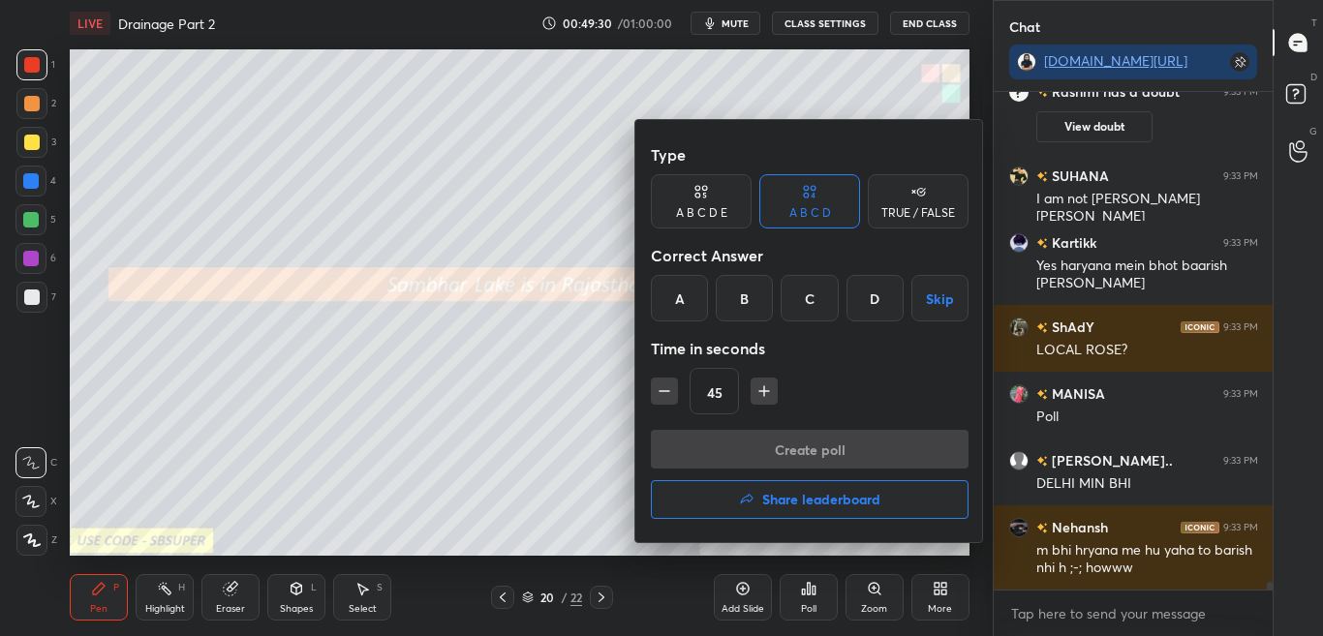
click at [899, 214] on div "TRUE / FALSE" at bounding box center [918, 213] width 74 height 12
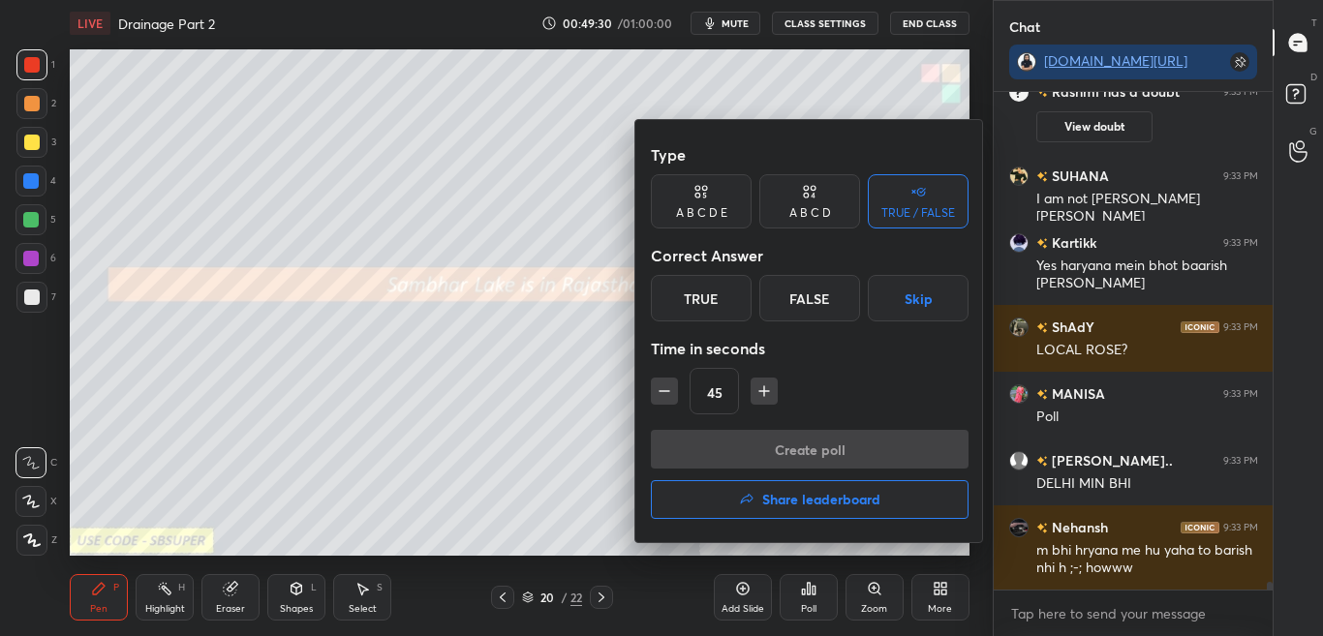
scroll to position [30490, 0]
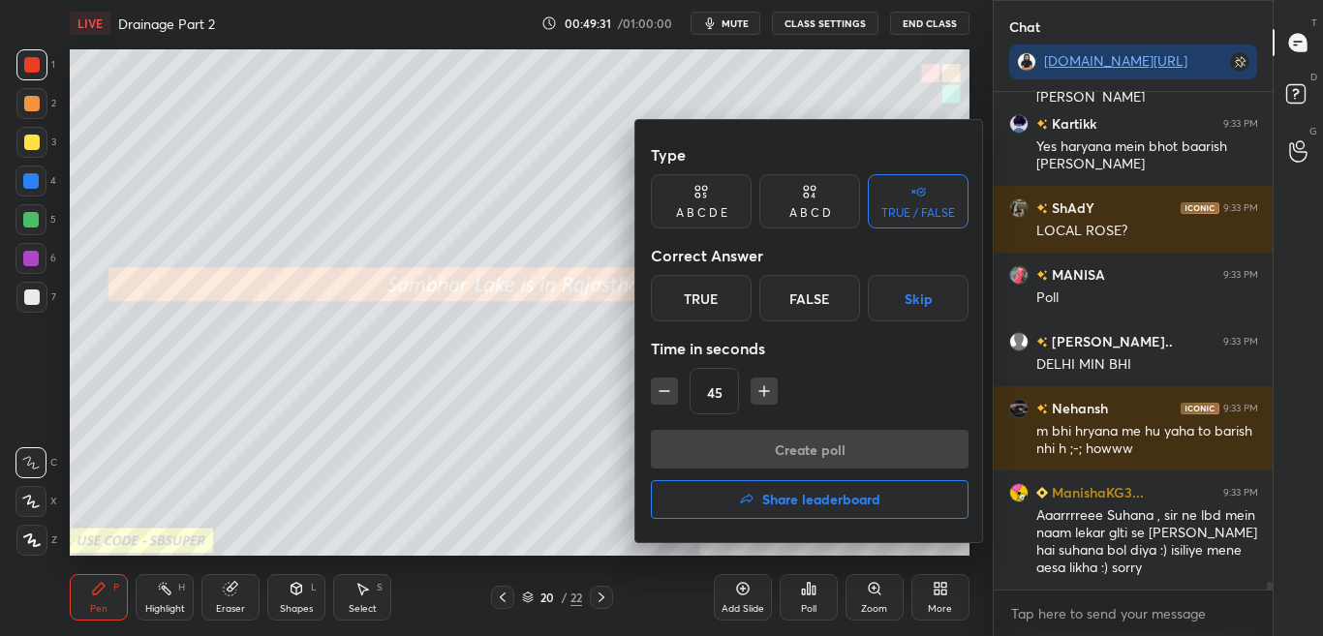
drag, startPoint x: 808, startPoint y: 293, endPoint x: 810, endPoint y: 307, distance: 13.9
click at [809, 293] on div "False" at bounding box center [809, 298] width 101 height 46
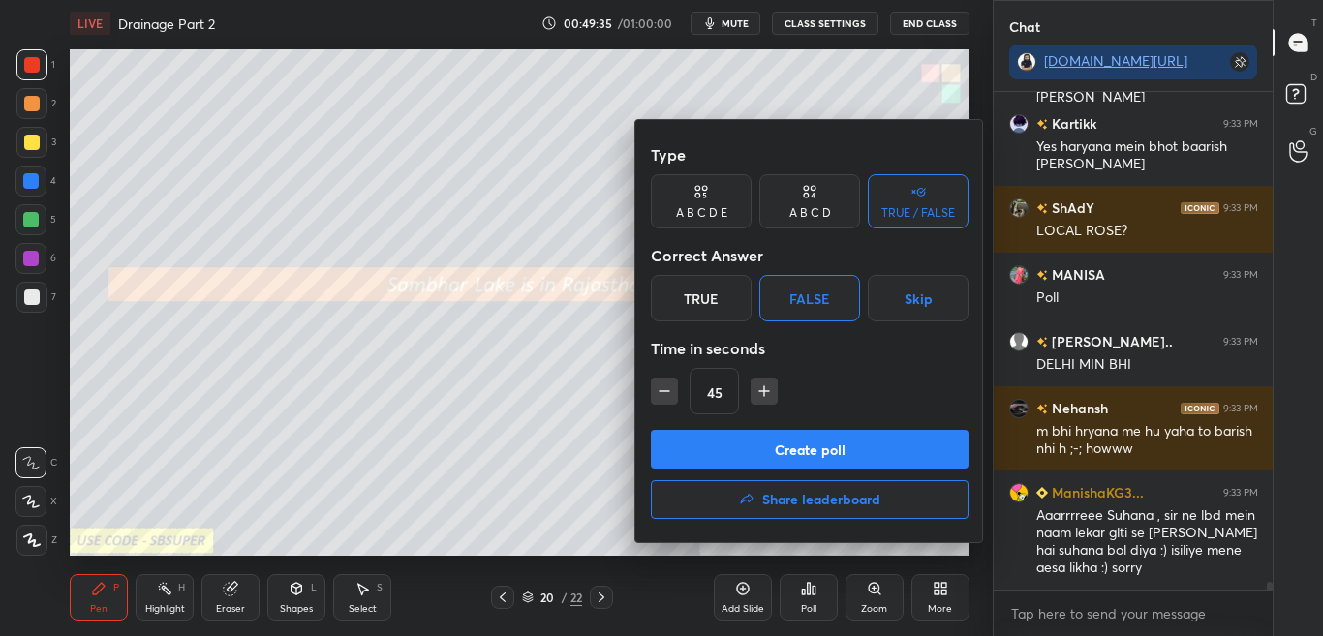
scroll to position [30557, 0]
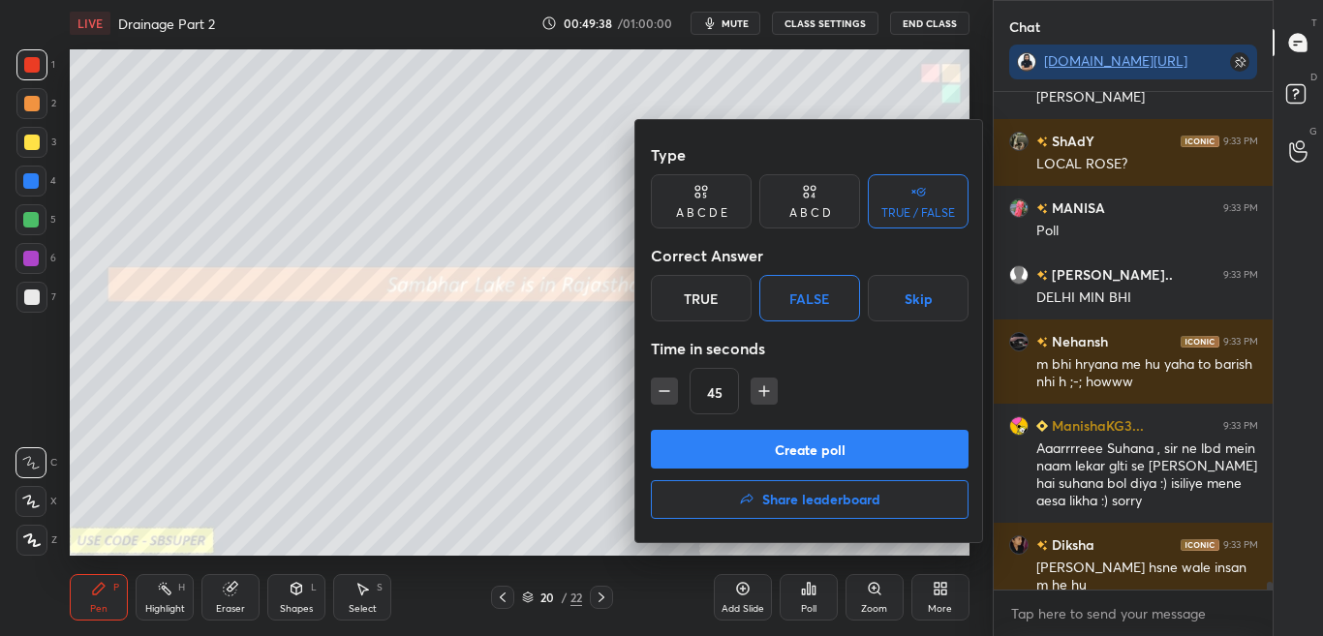
drag, startPoint x: 817, startPoint y: 443, endPoint x: 840, endPoint y: 362, distance: 83.7
click at [840, 362] on div "Type A B C D E A B C D TRUE / FALSE Correct Answer True False Skip Time in seco…" at bounding box center [809, 331] width 349 height 422
click at [712, 315] on div "True" at bounding box center [701, 298] width 101 height 46
click at [783, 442] on button "Create poll" at bounding box center [810, 449] width 318 height 39
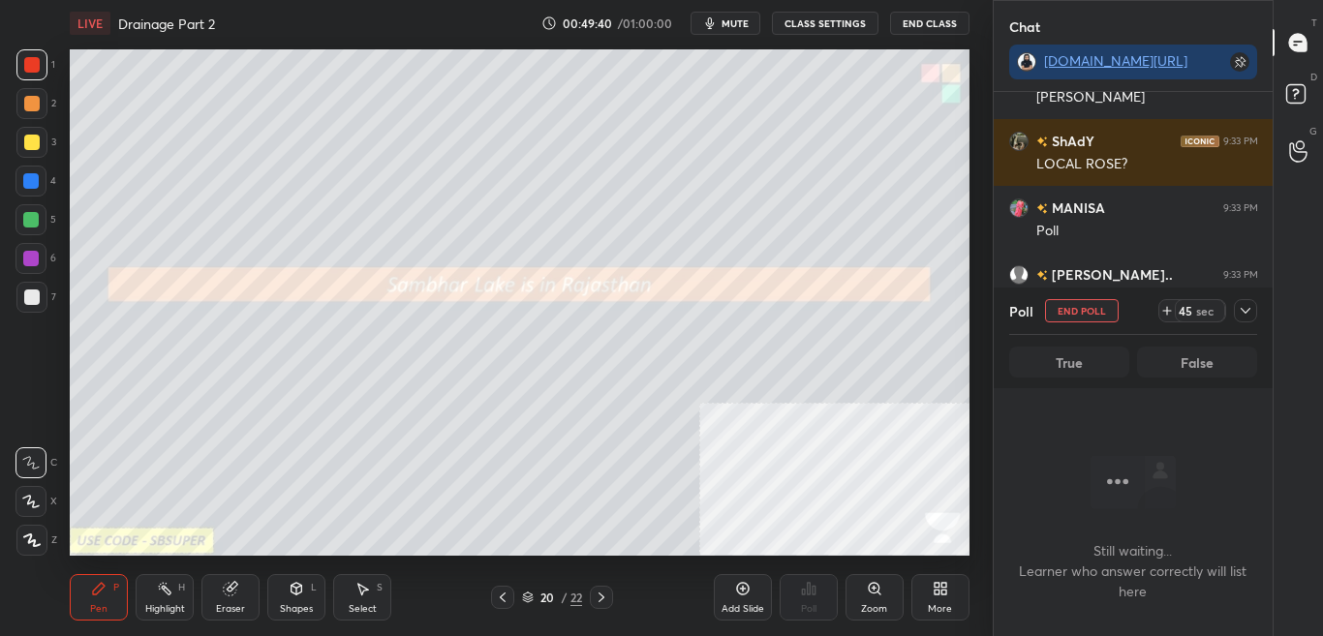
scroll to position [438, 273]
click at [1239, 315] on icon at bounding box center [1244, 310] width 15 height 15
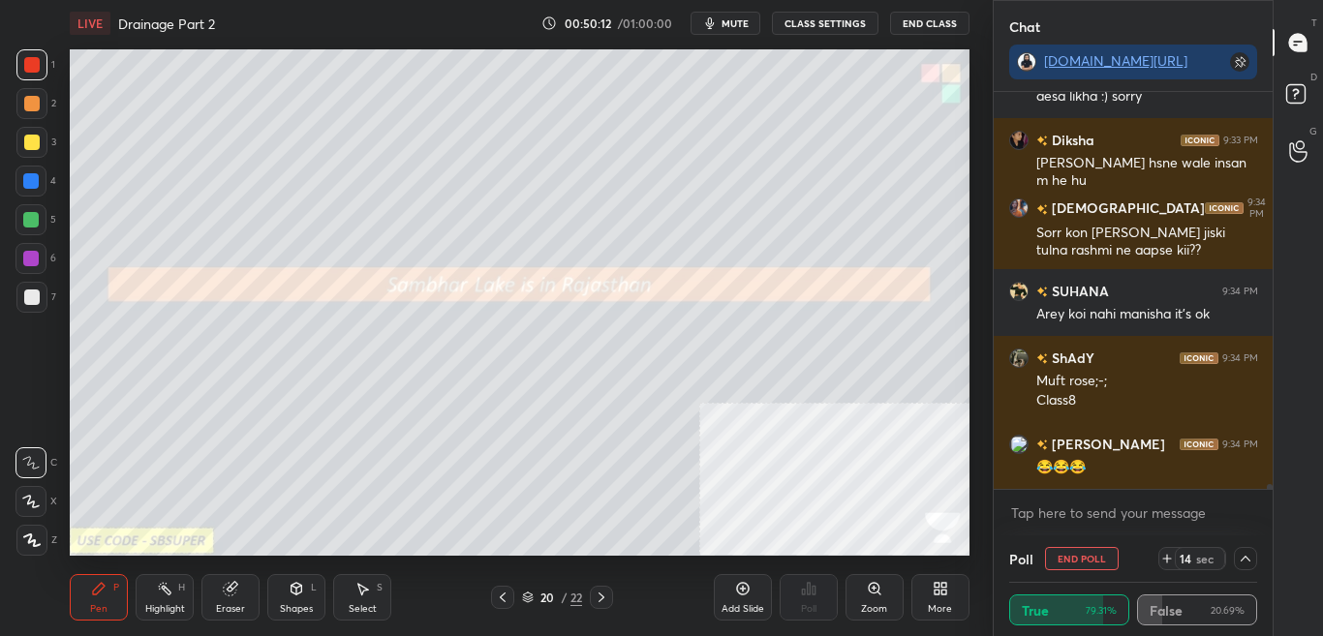
scroll to position [31028, 0]
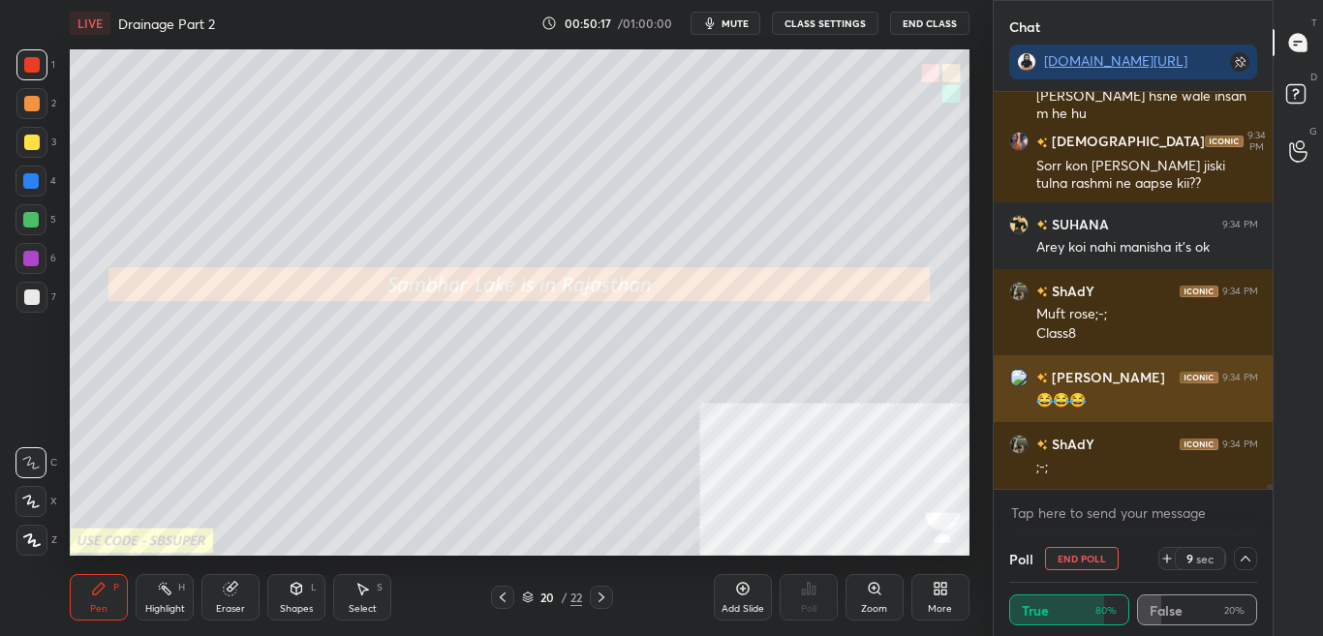
click at [1157, 383] on div "Ishanvvy 9:34 PM" at bounding box center [1133, 377] width 249 height 20
click at [1082, 382] on h6 "Ishanvvy" at bounding box center [1106, 377] width 117 height 20
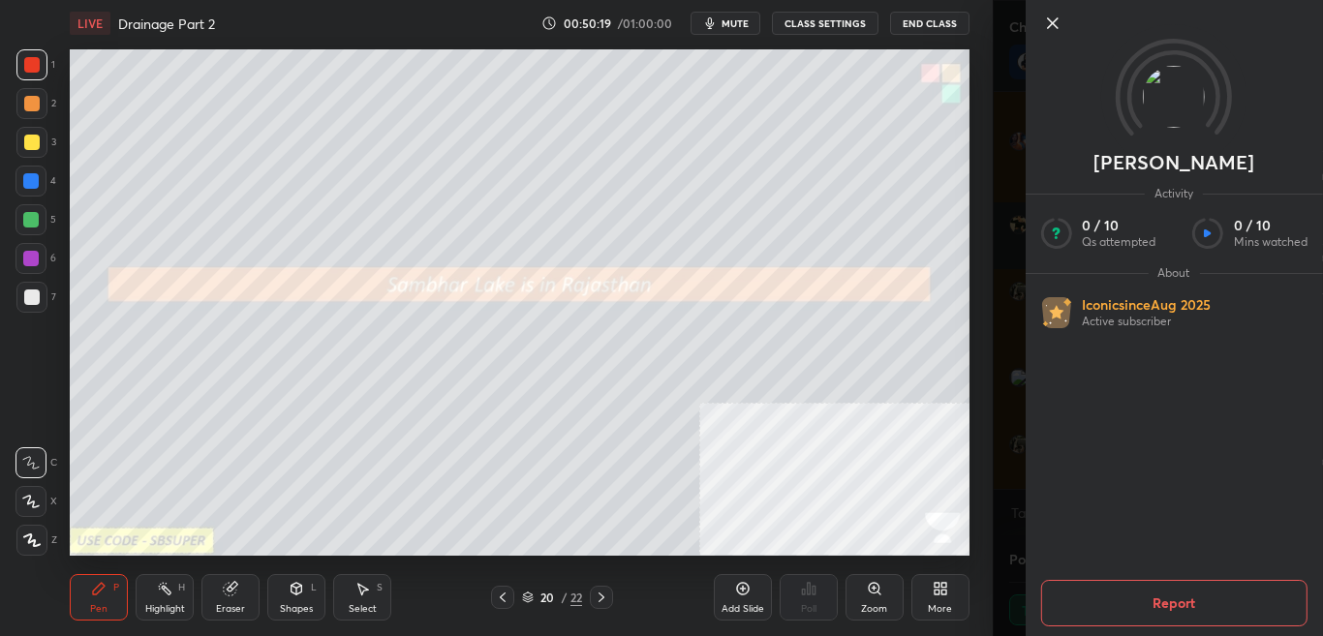
click at [1002, 384] on div "Ishanvvy Activity 0 / 10 Qs attempted 0 / 10 Mins watched About Iconic since Au…" at bounding box center [1158, 318] width 331 height 636
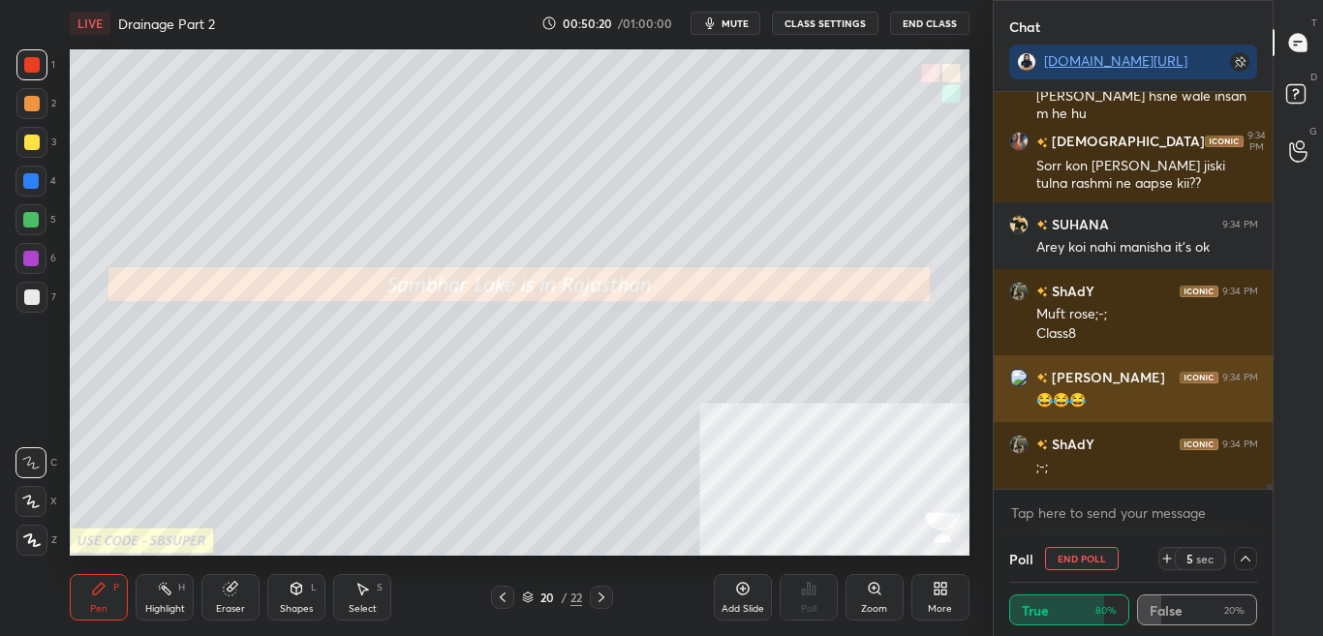
click at [1070, 398] on div "😂😂😂" at bounding box center [1147, 400] width 222 height 19
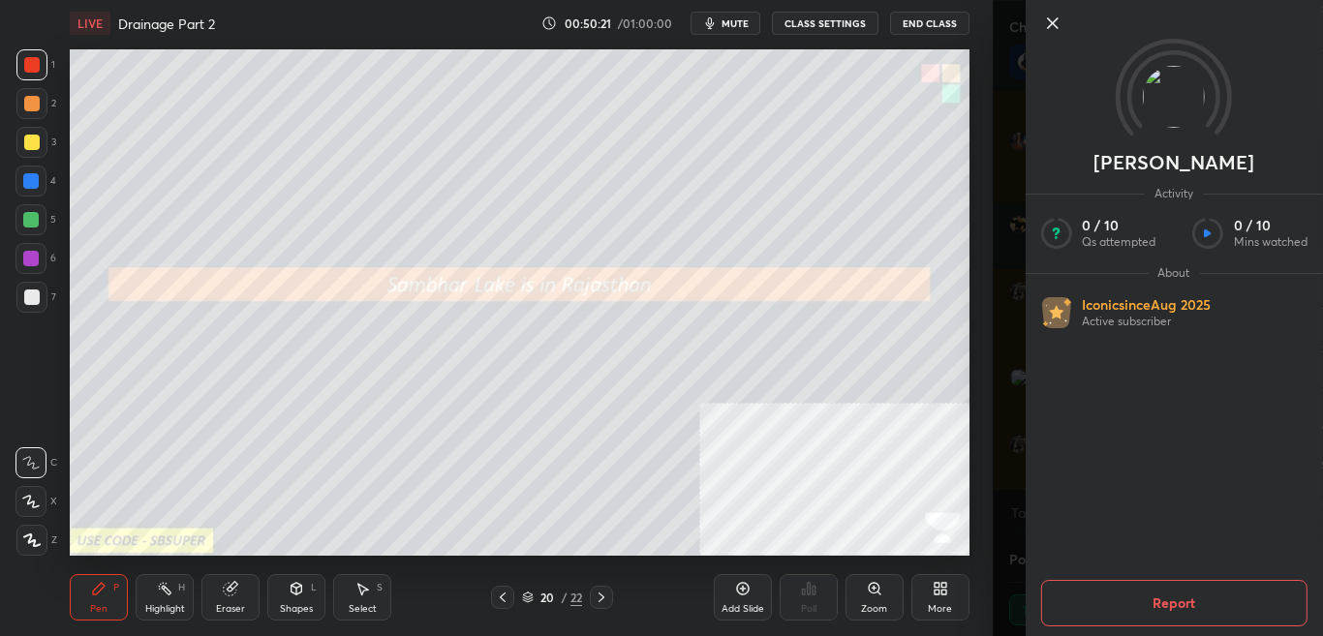
click at [1002, 397] on div "Ishanvvy Activity 0 / 10 Qs attempted 0 / 10 Mins watched About Iconic since Au…" at bounding box center [1158, 318] width 331 height 636
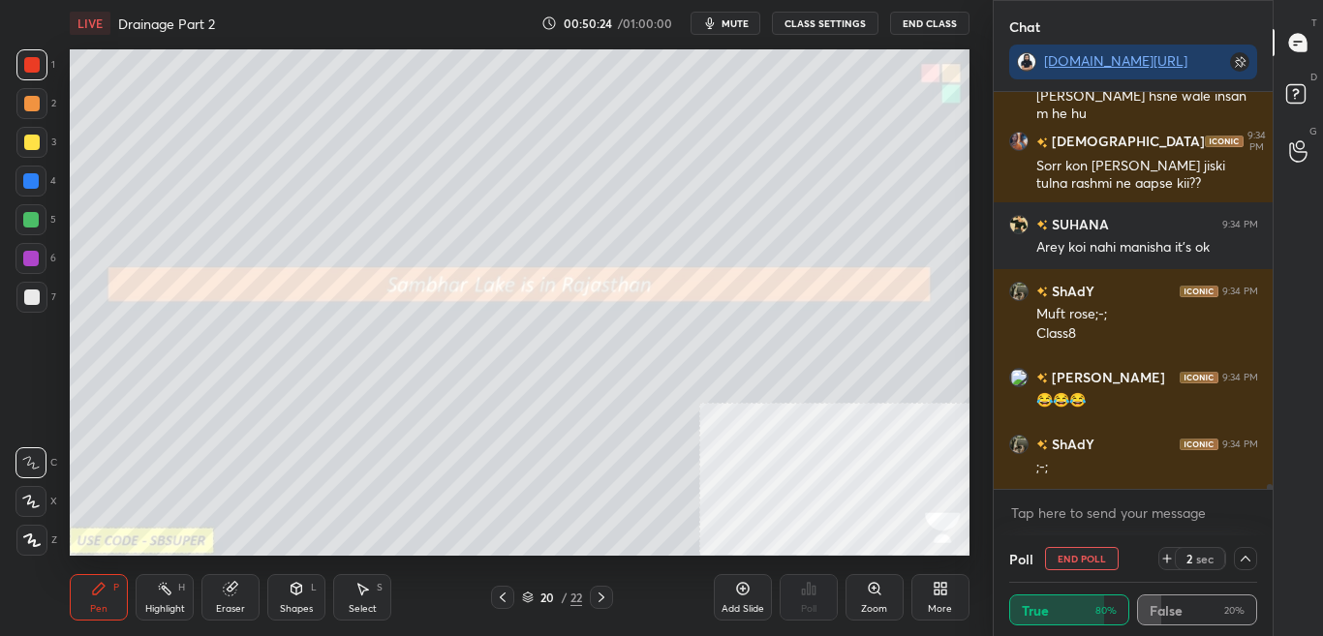
click at [1250, 564] on icon at bounding box center [1244, 558] width 15 height 15
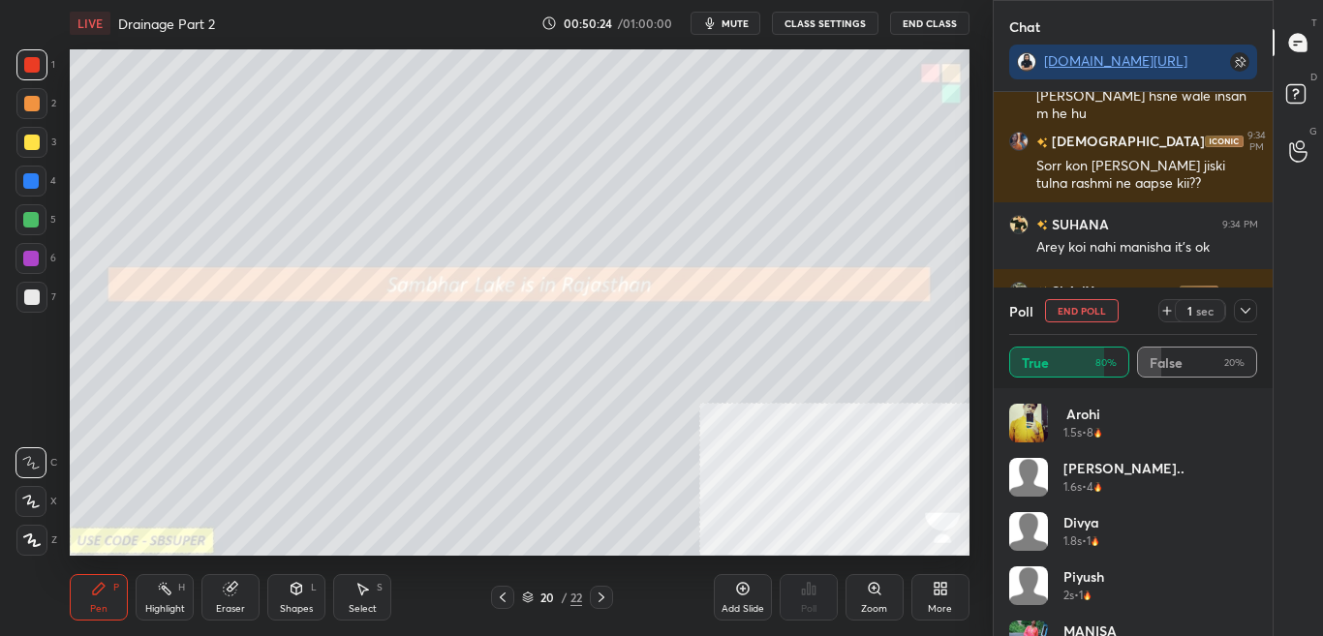
scroll to position [31095, 0]
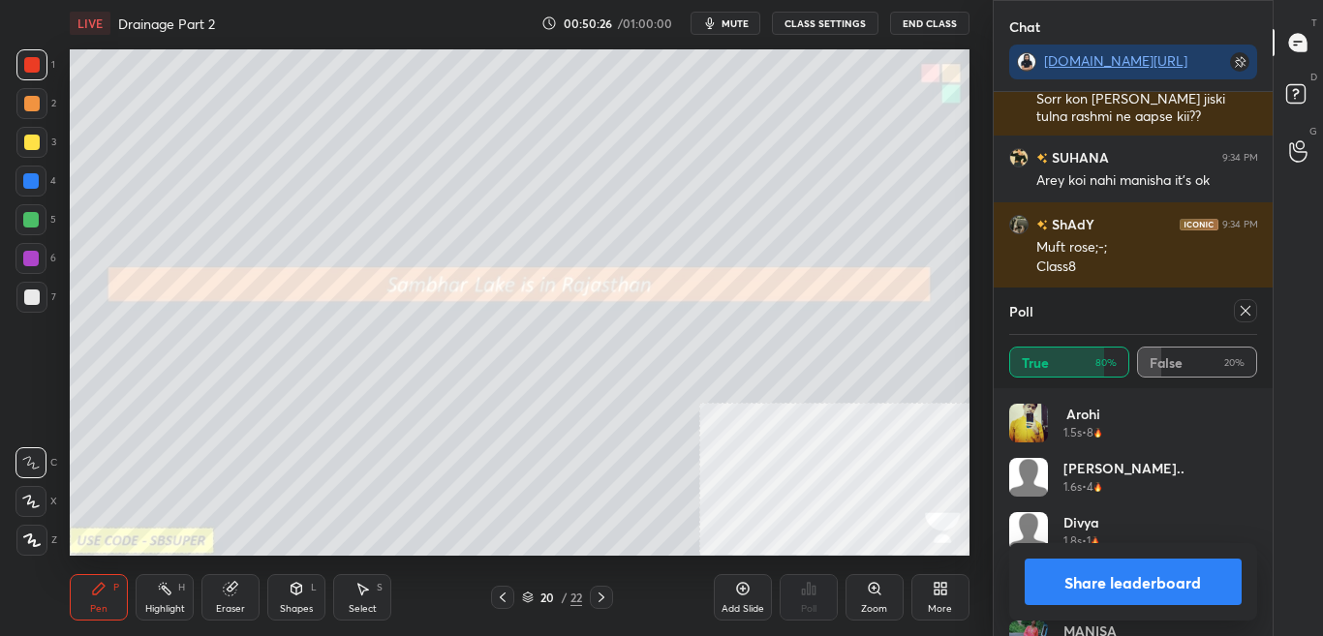
click at [1187, 584] on button "Share leaderboard" at bounding box center [1133, 582] width 218 height 46
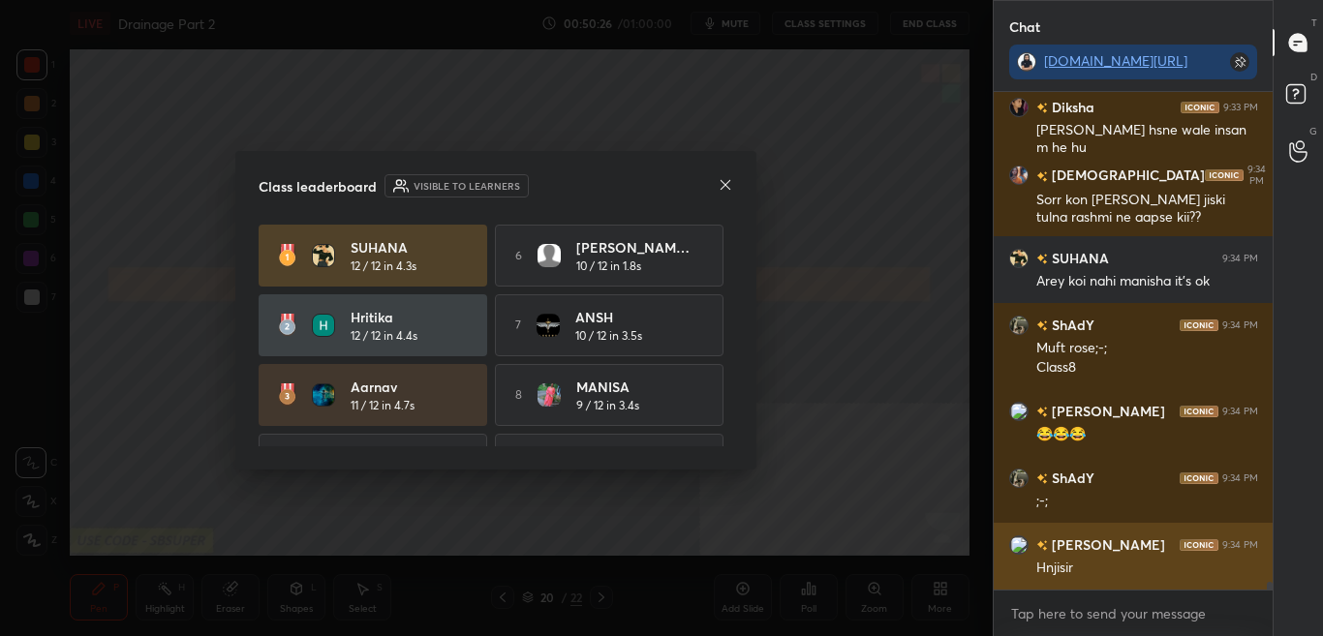
scroll to position [538, 273]
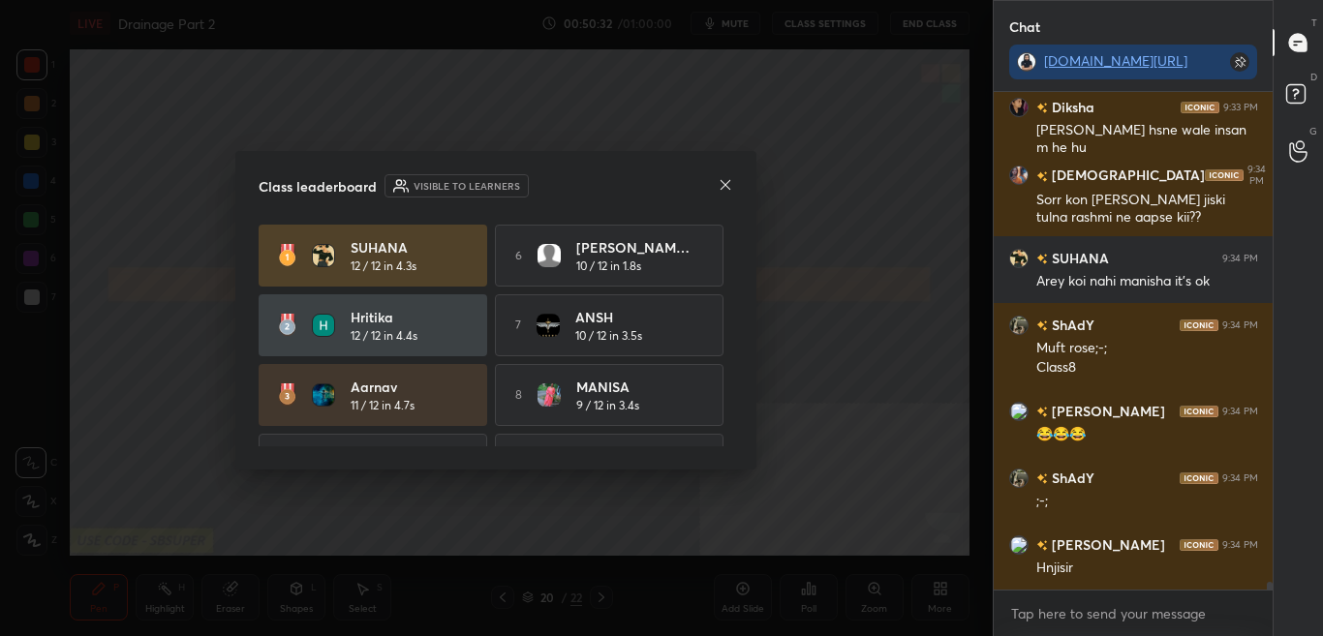
click at [725, 187] on icon at bounding box center [725, 184] width 15 height 15
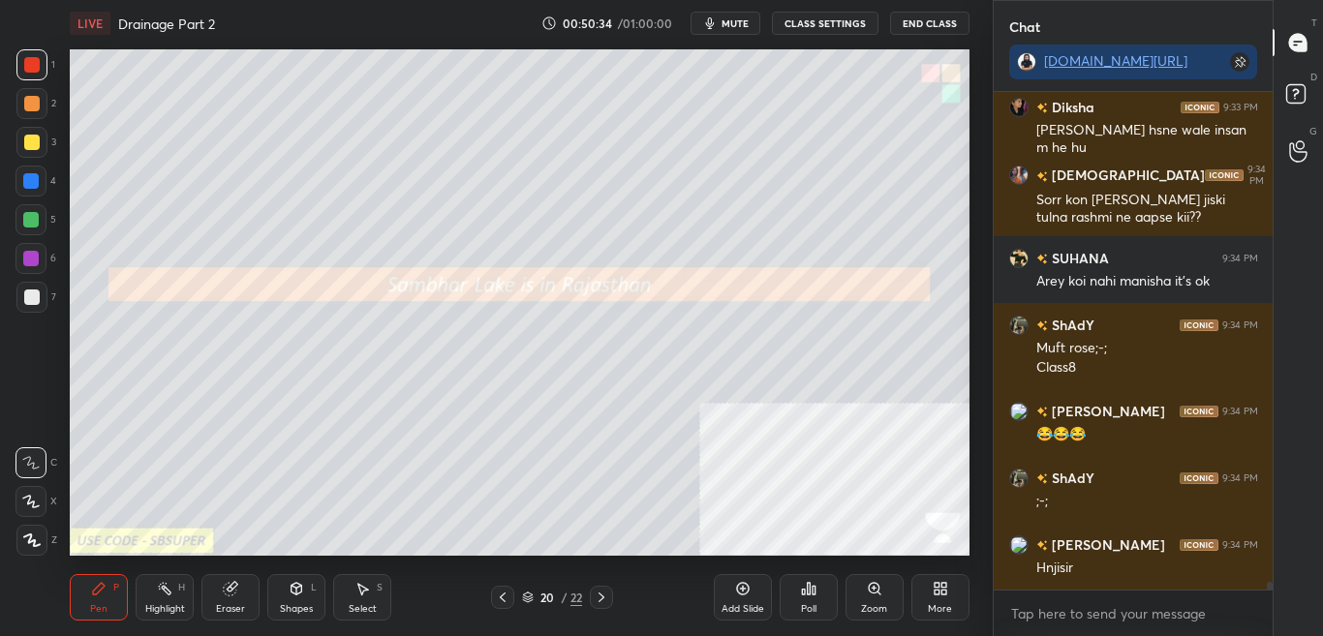
click at [949, 597] on div "More" at bounding box center [940, 597] width 58 height 46
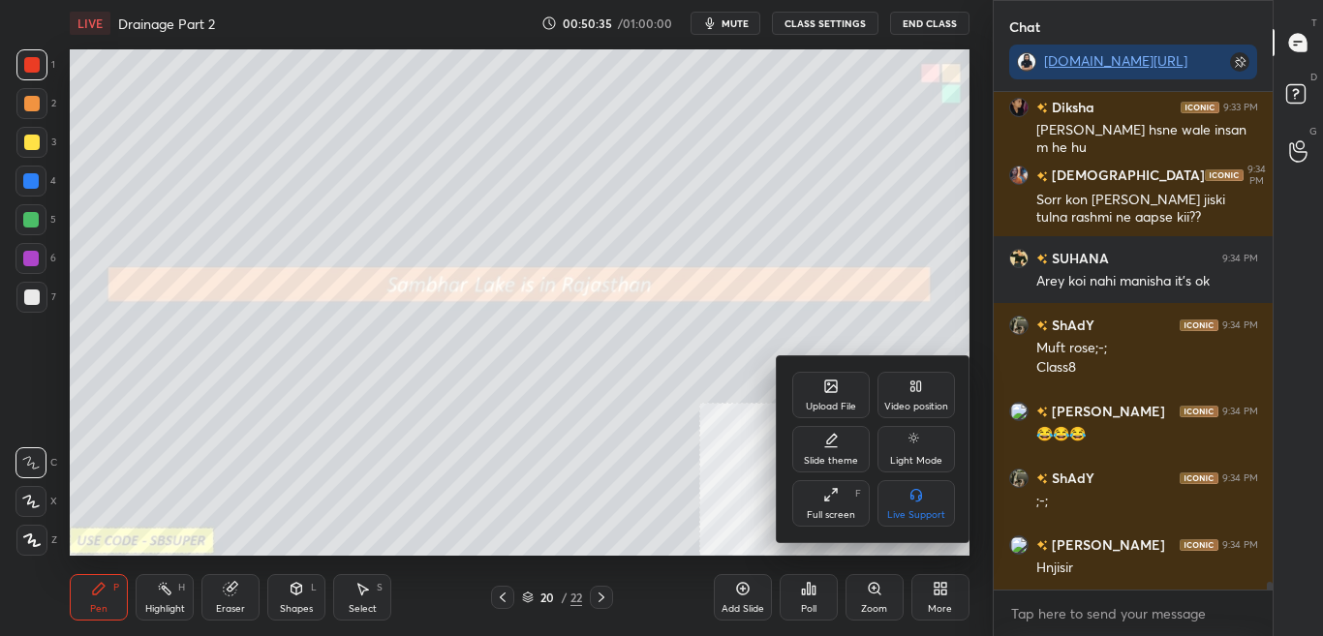
click at [843, 402] on div "Upload File" at bounding box center [831, 407] width 50 height 10
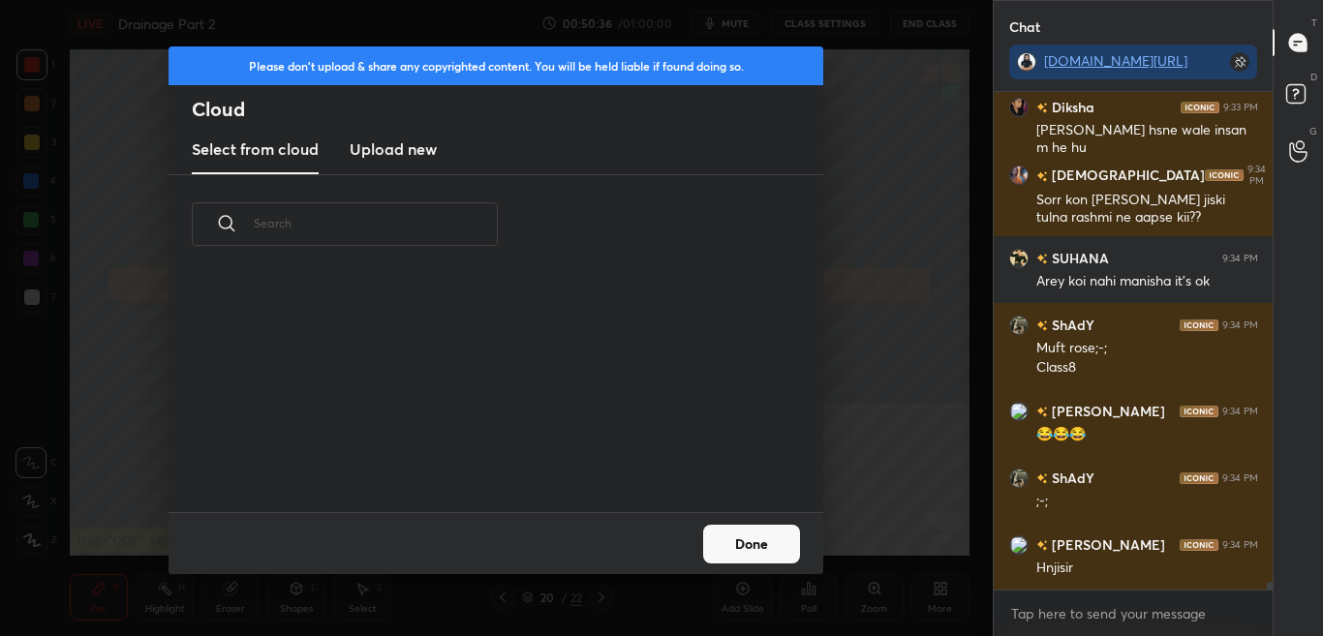
scroll to position [238, 622]
click at [407, 157] on h3 "Upload new" at bounding box center [393, 148] width 87 height 23
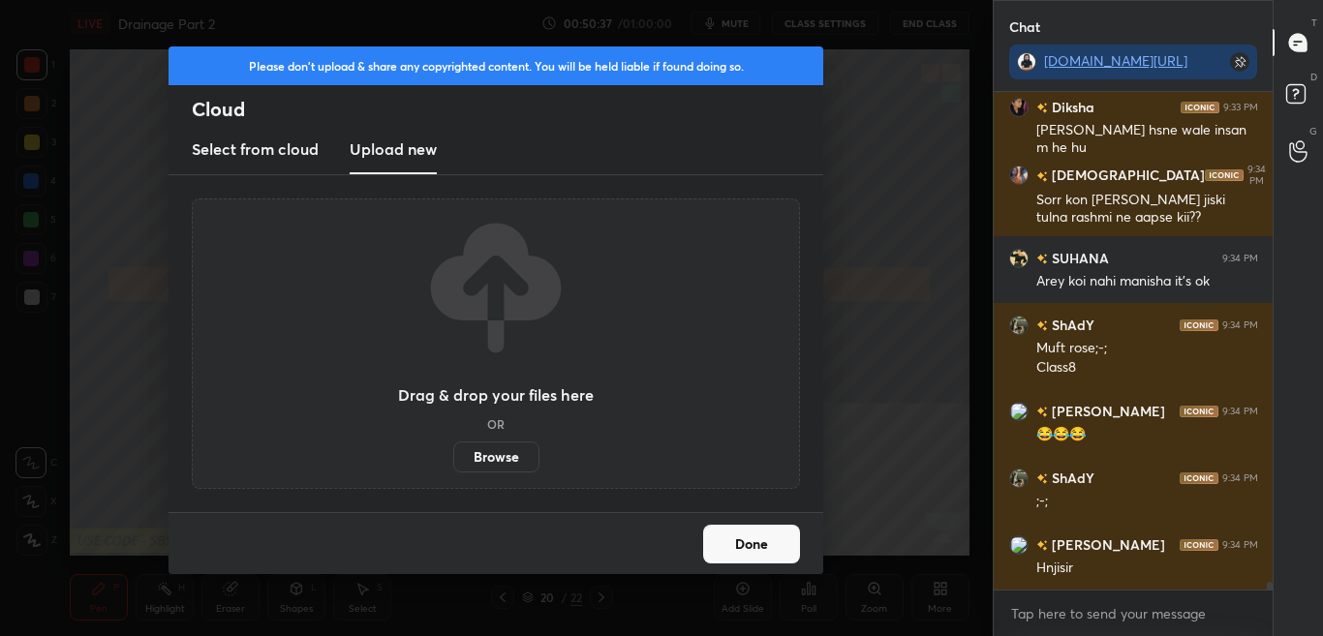
click at [513, 456] on label "Browse" at bounding box center [496, 457] width 86 height 31
click at [453, 456] on input "Browse" at bounding box center [453, 457] width 0 height 31
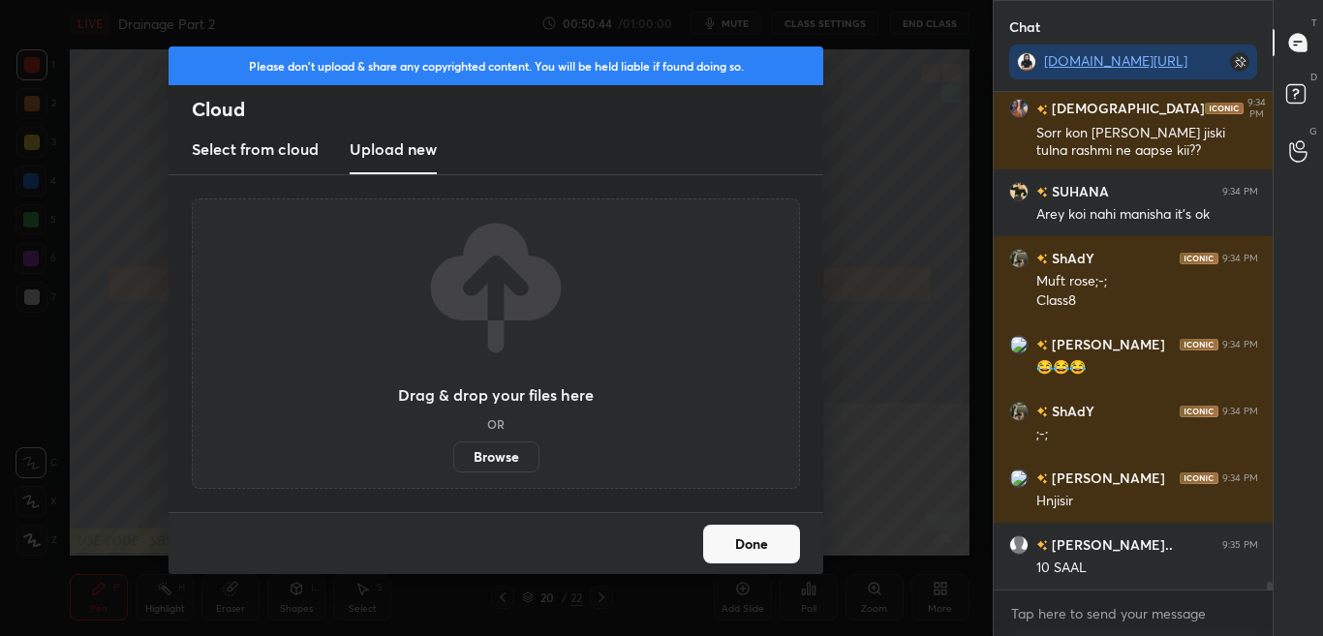
scroll to position [31195, 0]
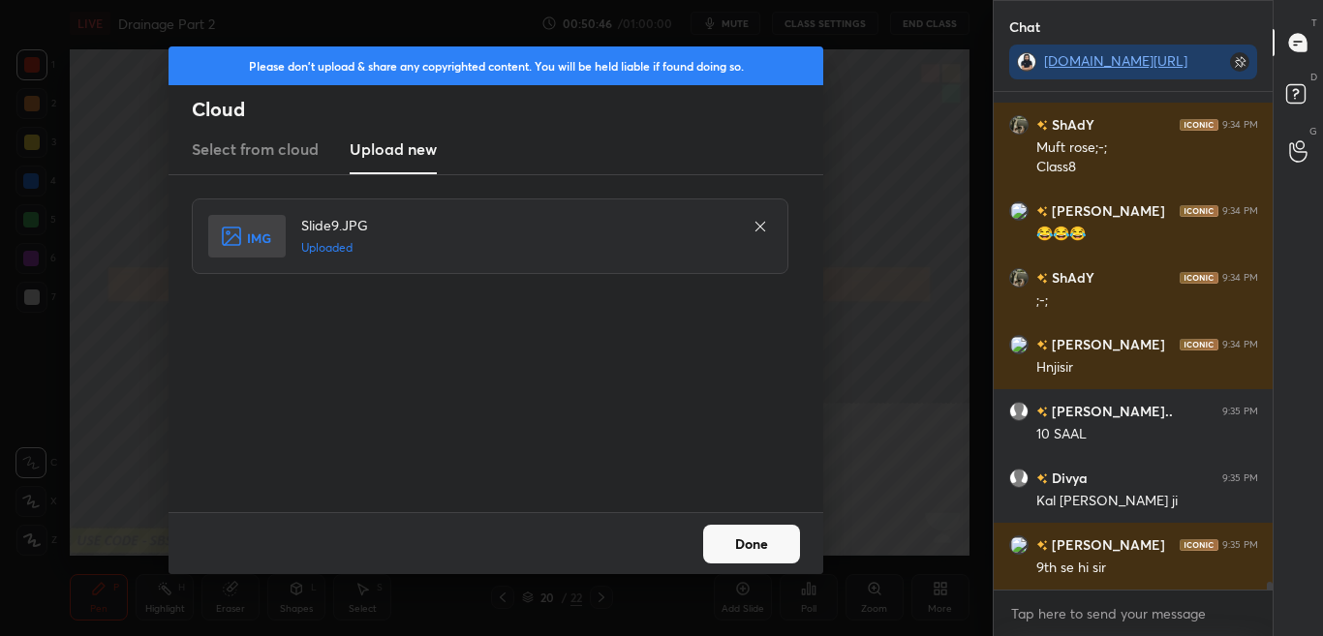
click at [771, 567] on div "Done" at bounding box center [495, 543] width 655 height 62
click at [756, 548] on button "Done" at bounding box center [751, 544] width 97 height 39
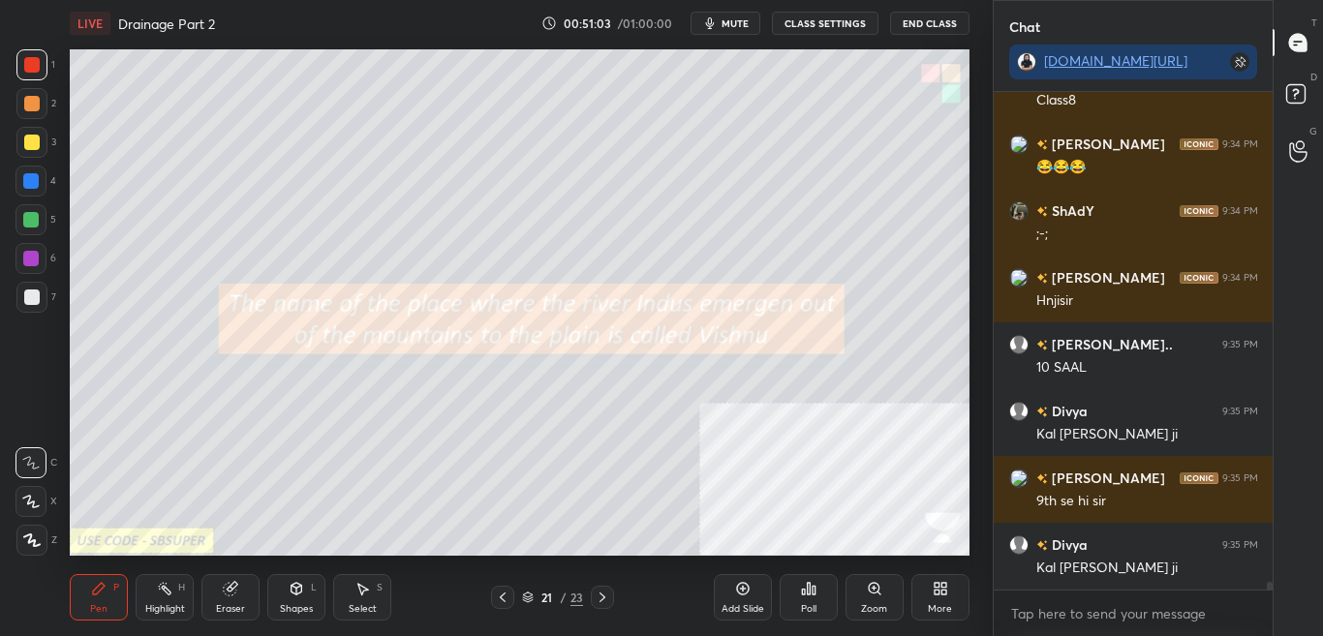
scroll to position [31328, 0]
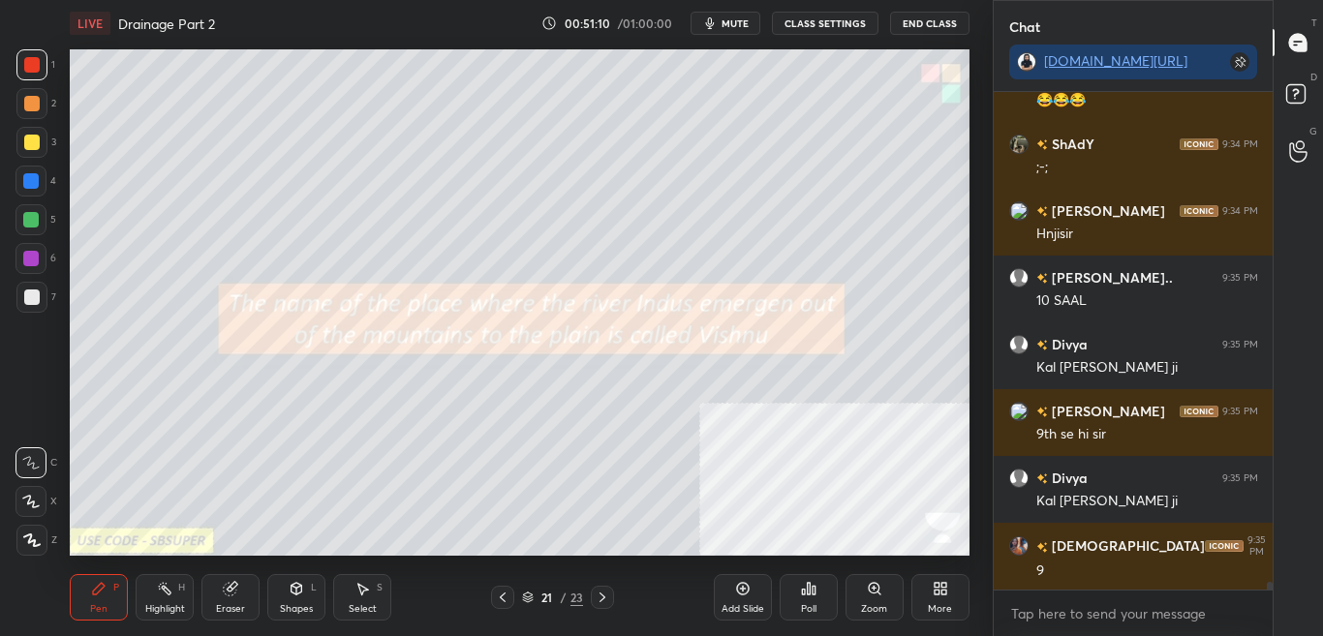
click at [811, 599] on div "Poll" at bounding box center [808, 597] width 58 height 46
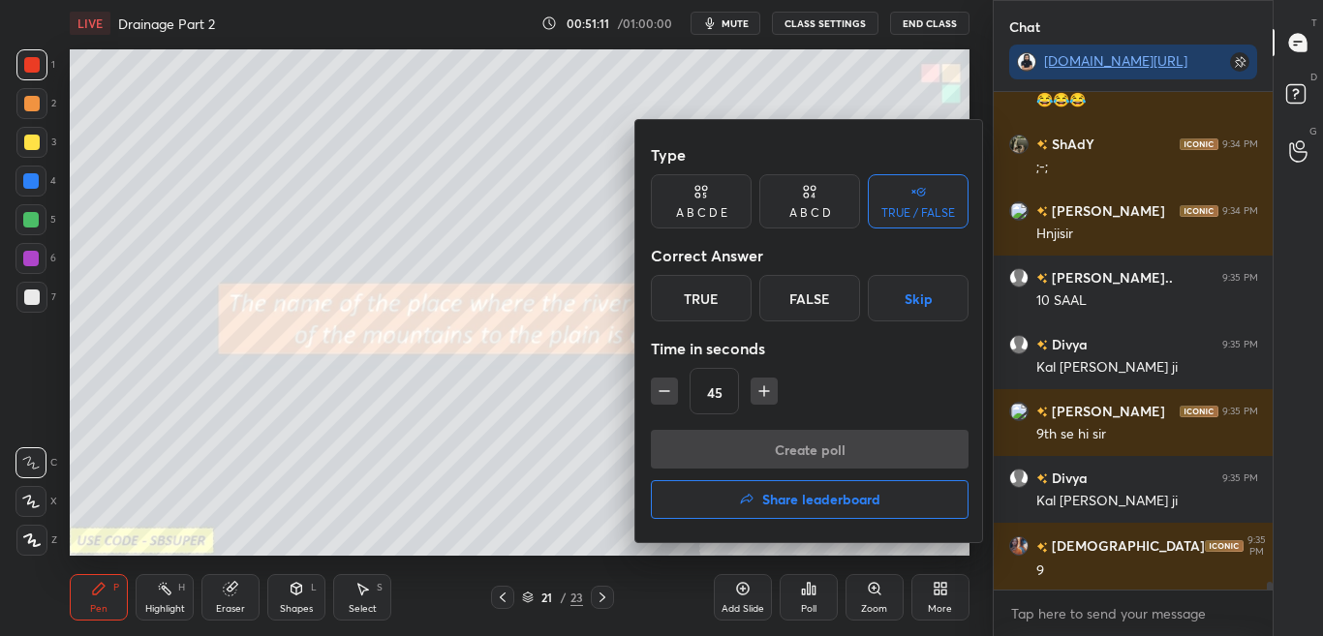
scroll to position [31395, 0]
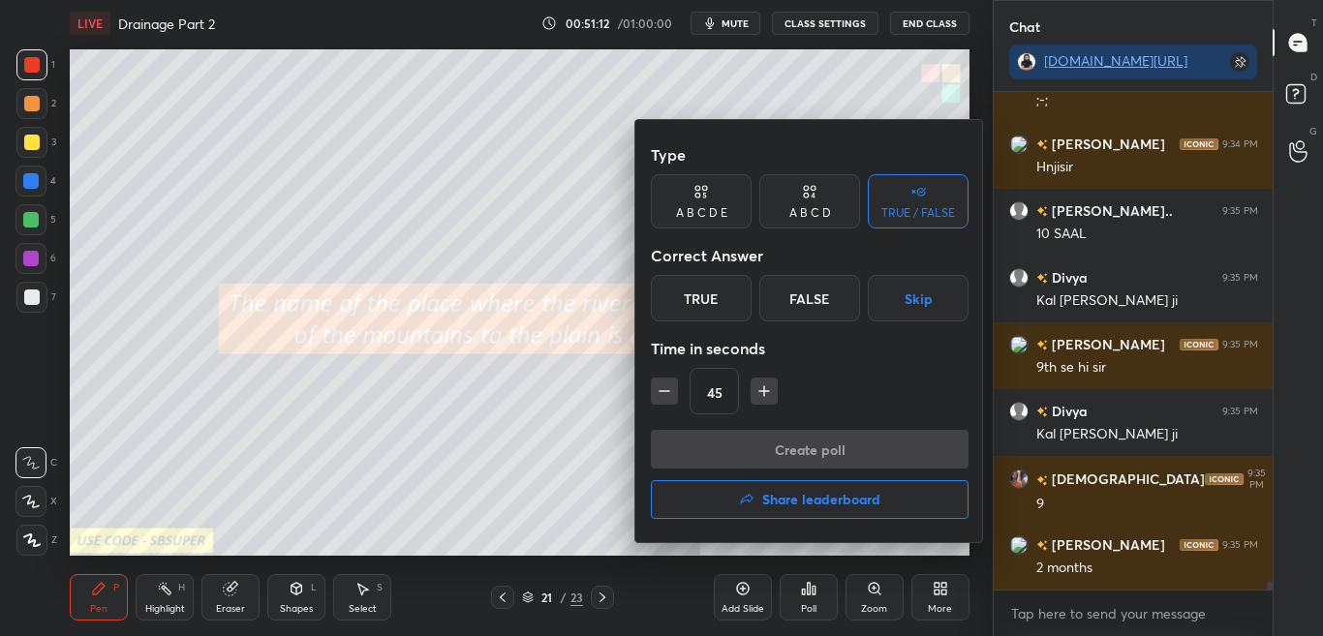
drag, startPoint x: 597, startPoint y: 240, endPoint x: 607, endPoint y: 233, distance: 11.8
click at [598, 237] on div at bounding box center [661, 318] width 1323 height 636
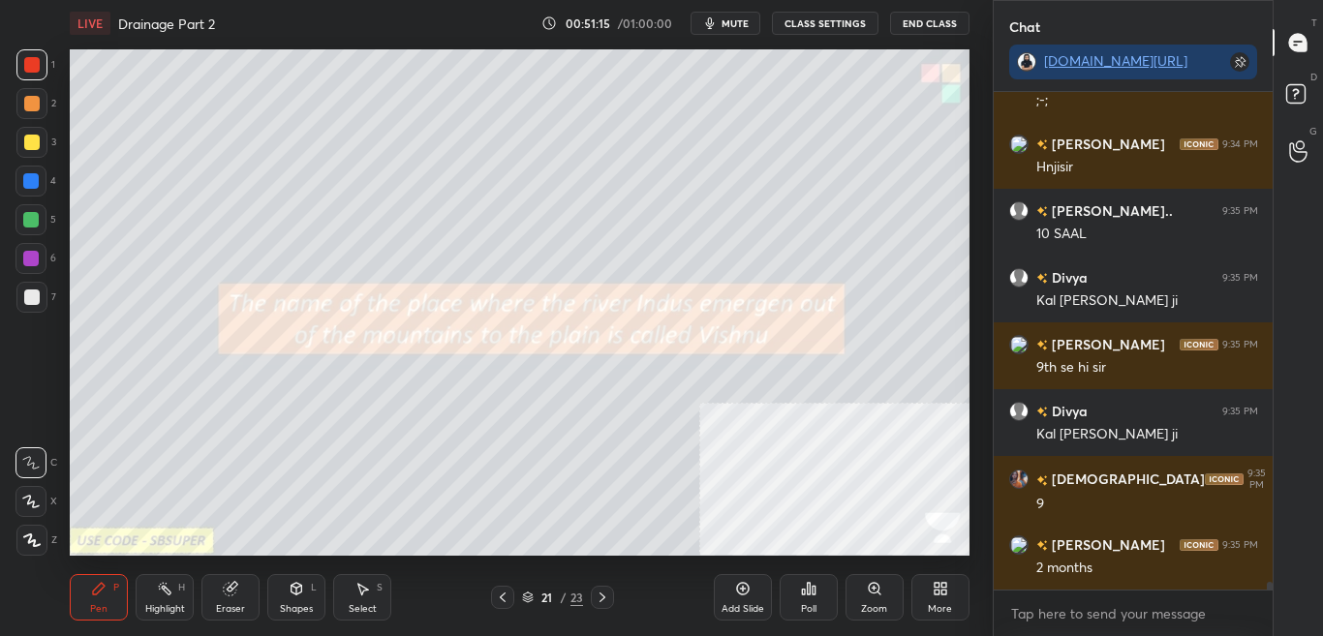
click at [792, 603] on div "Poll" at bounding box center [808, 597] width 58 height 46
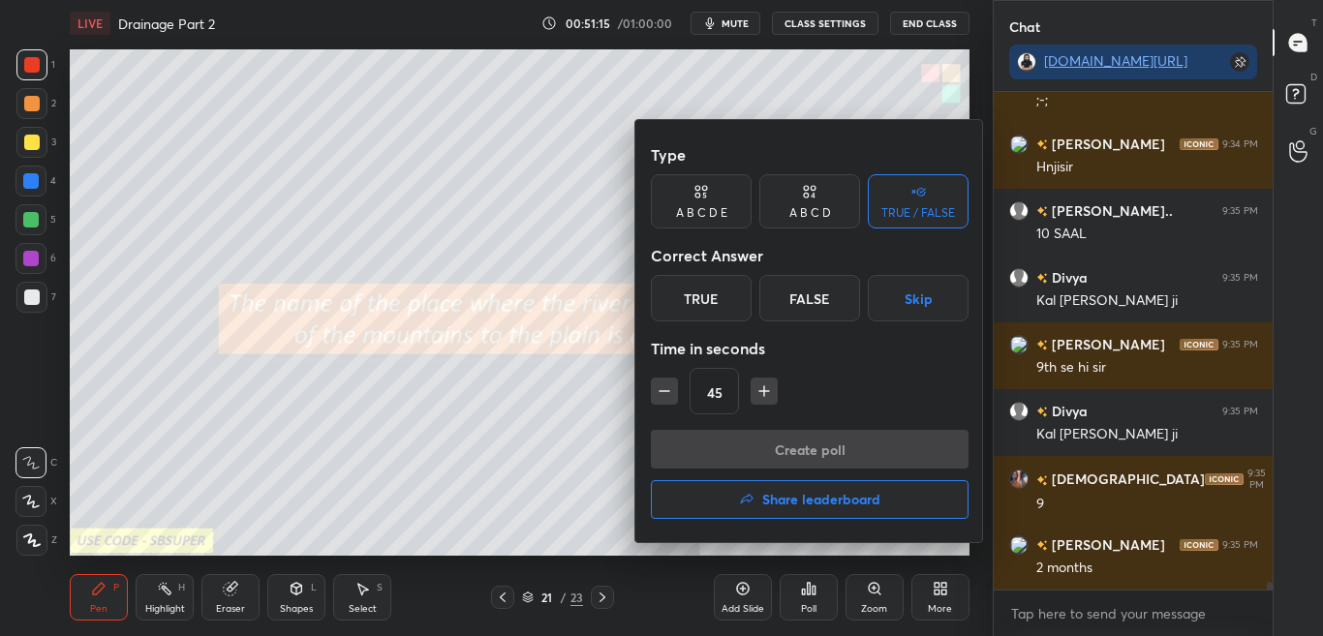
click at [791, 607] on div at bounding box center [661, 318] width 1323 height 636
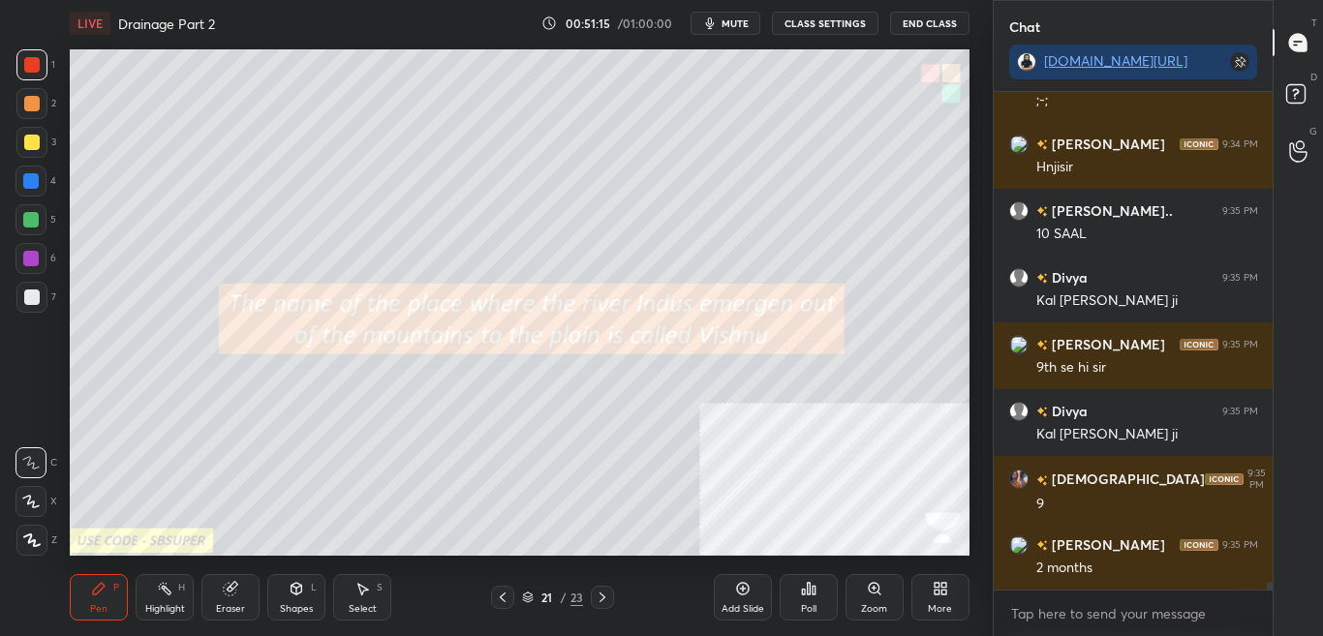
click at [794, 603] on div "Poll" at bounding box center [808, 597] width 58 height 46
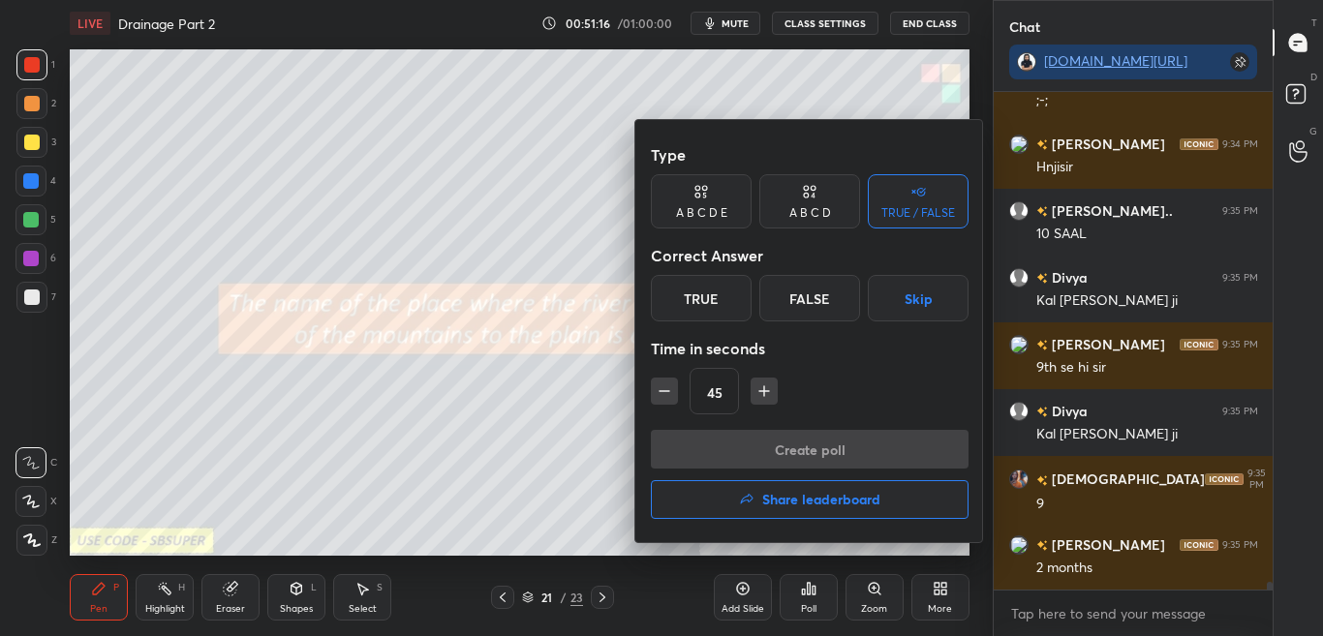
click at [802, 603] on div at bounding box center [661, 318] width 1323 height 636
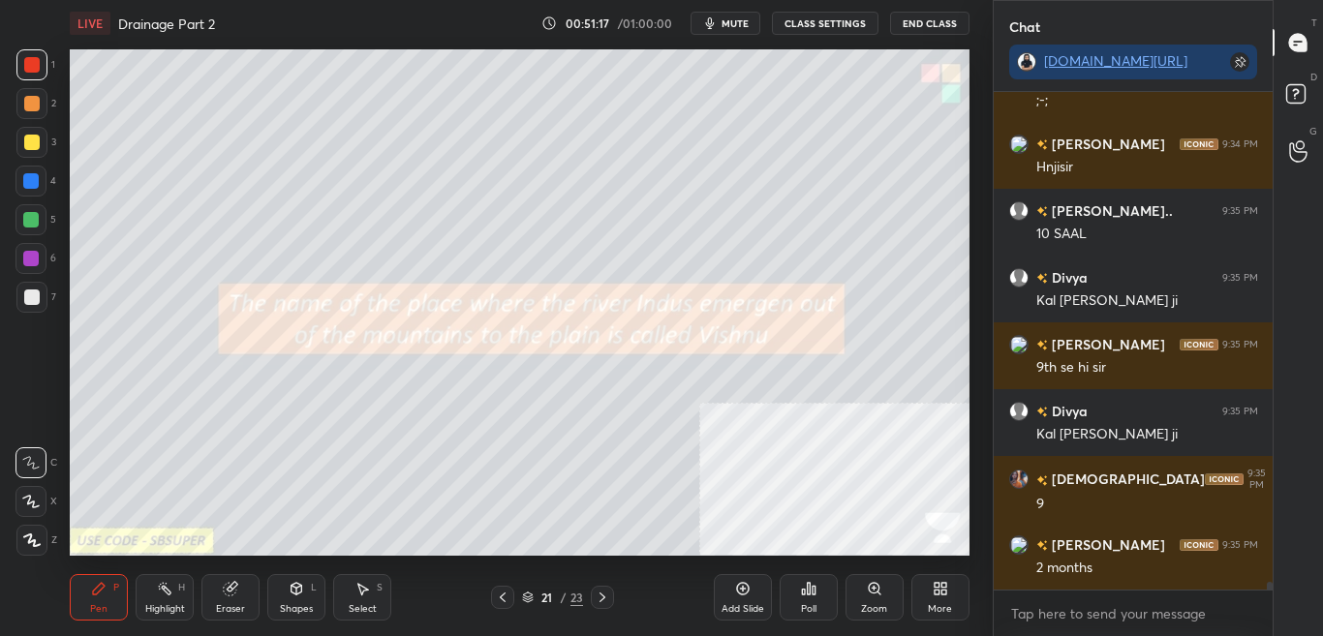
click at [797, 606] on div "Poll" at bounding box center [808, 597] width 58 height 46
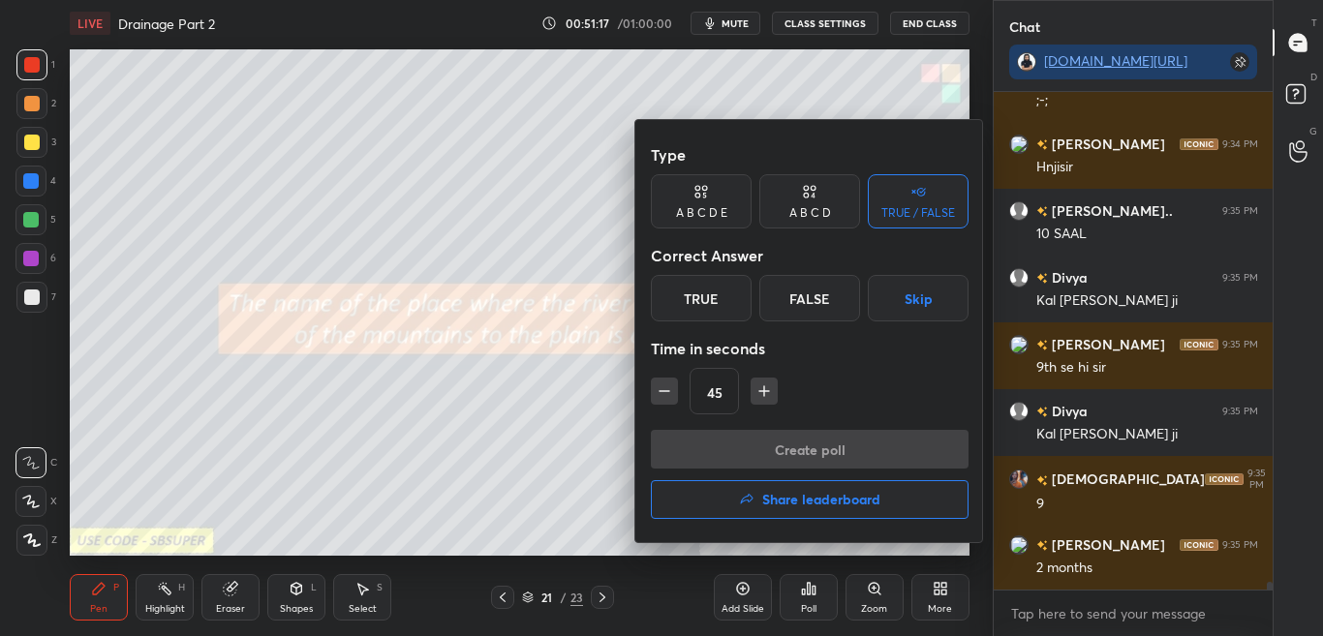
click at [806, 599] on div at bounding box center [661, 318] width 1323 height 636
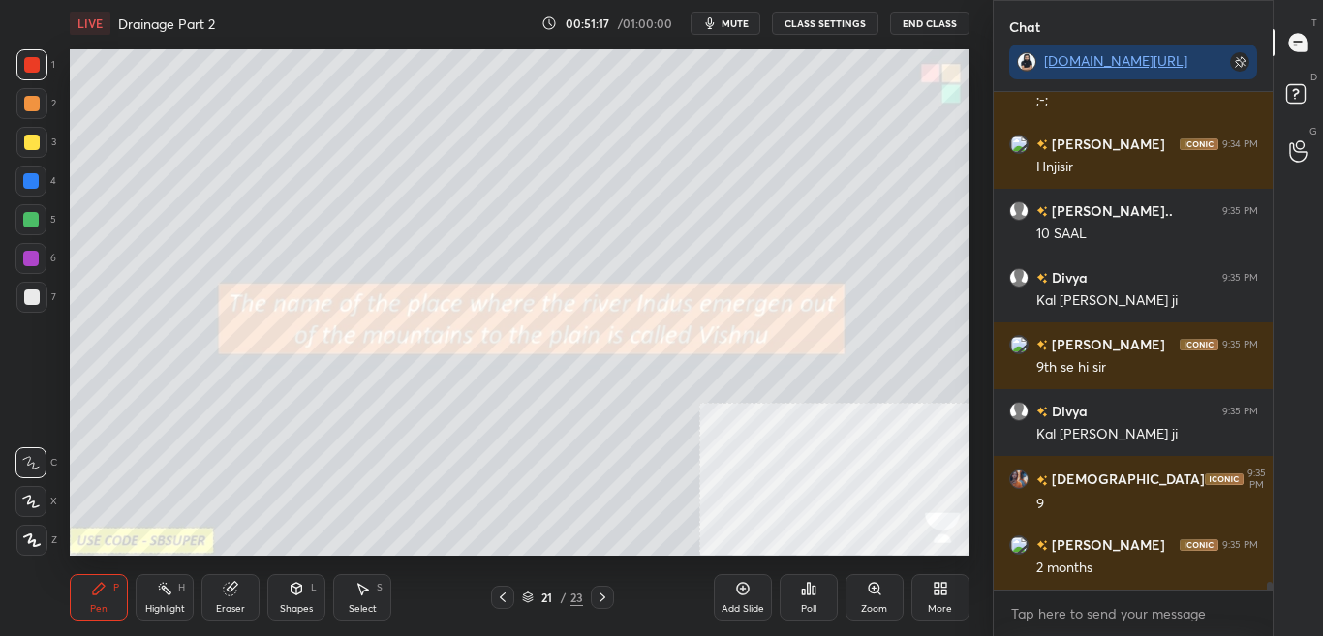
click at [808, 598] on div "Type A B C D E A B C D TRUE / FALSE Correct Answer True False Skip Time in seco…" at bounding box center [661, 318] width 1323 height 636
click at [808, 597] on div "Poll" at bounding box center [808, 597] width 58 height 46
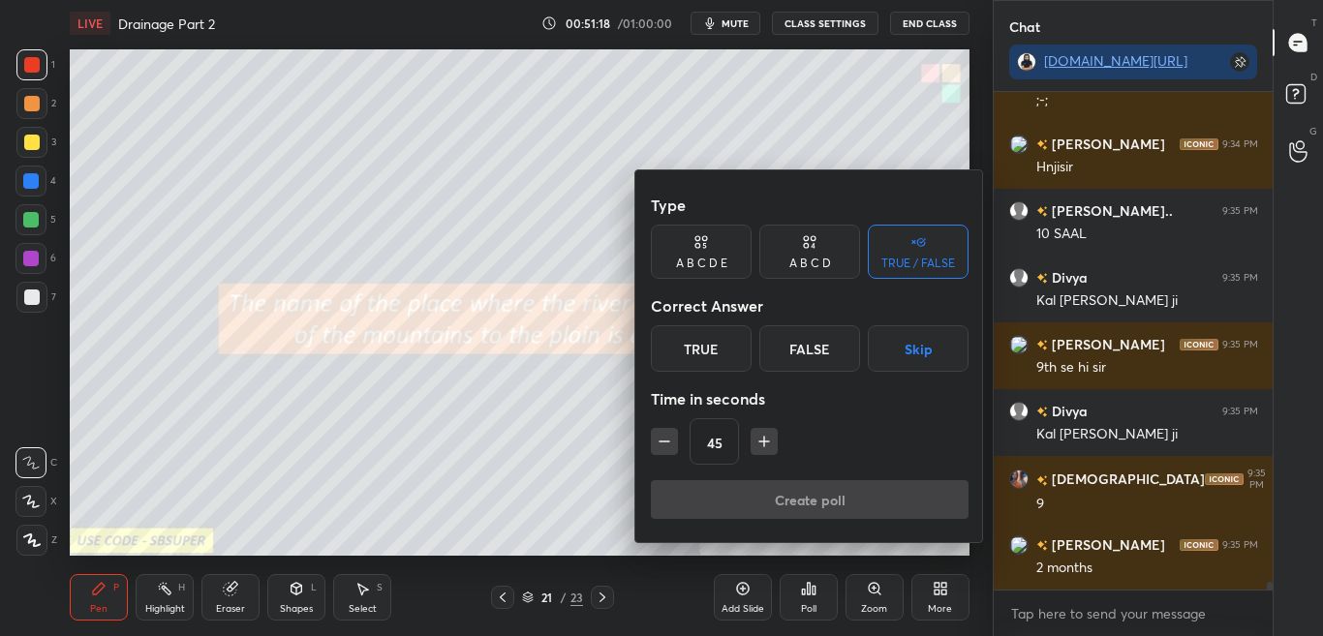
click at [810, 597] on div at bounding box center [661, 318] width 1323 height 636
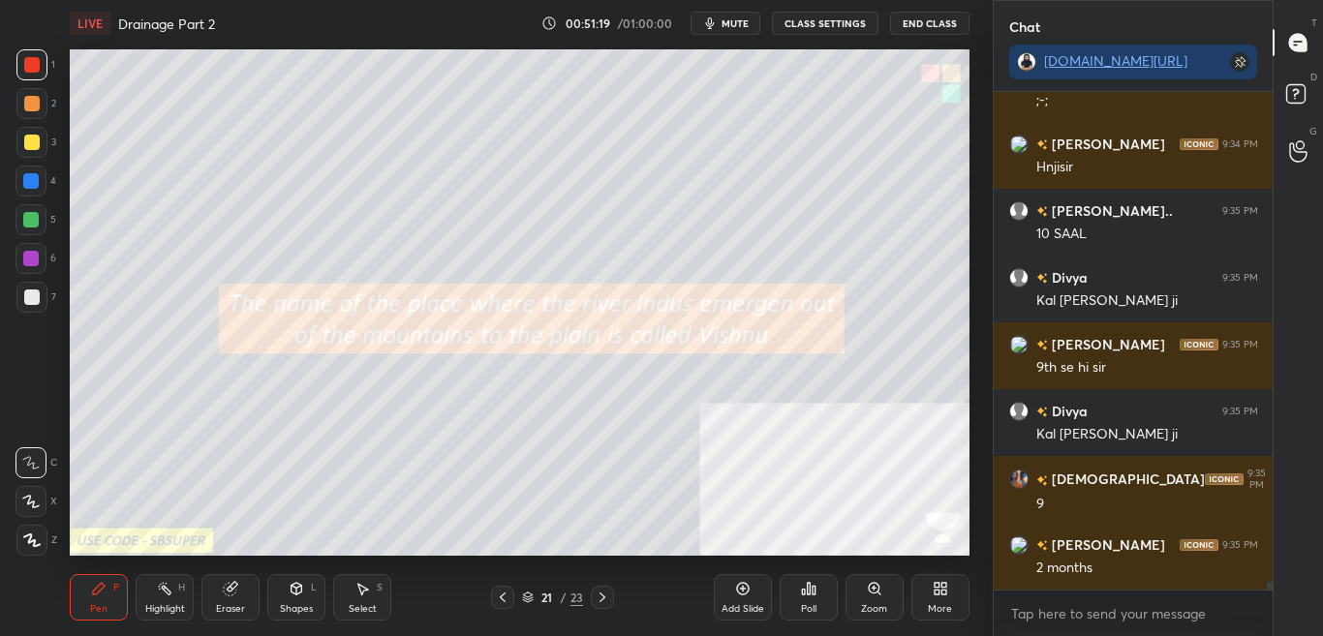
scroll to position [31462, 0]
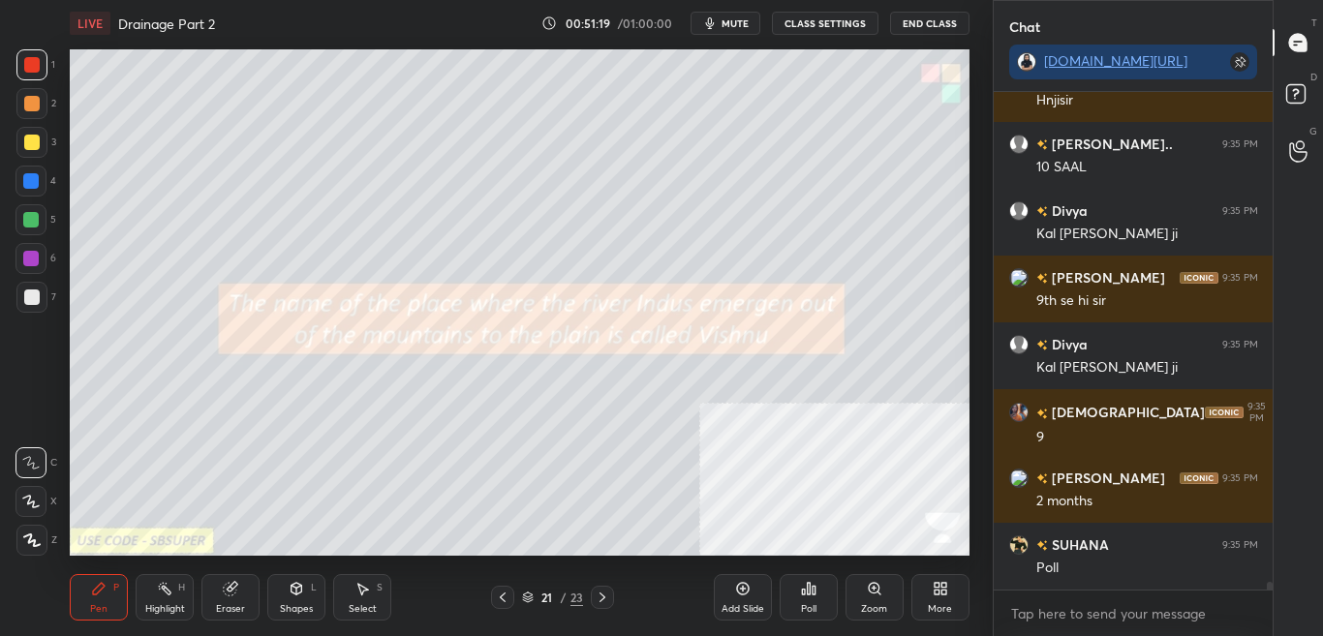
click at [811, 599] on div "Poll" at bounding box center [808, 597] width 58 height 46
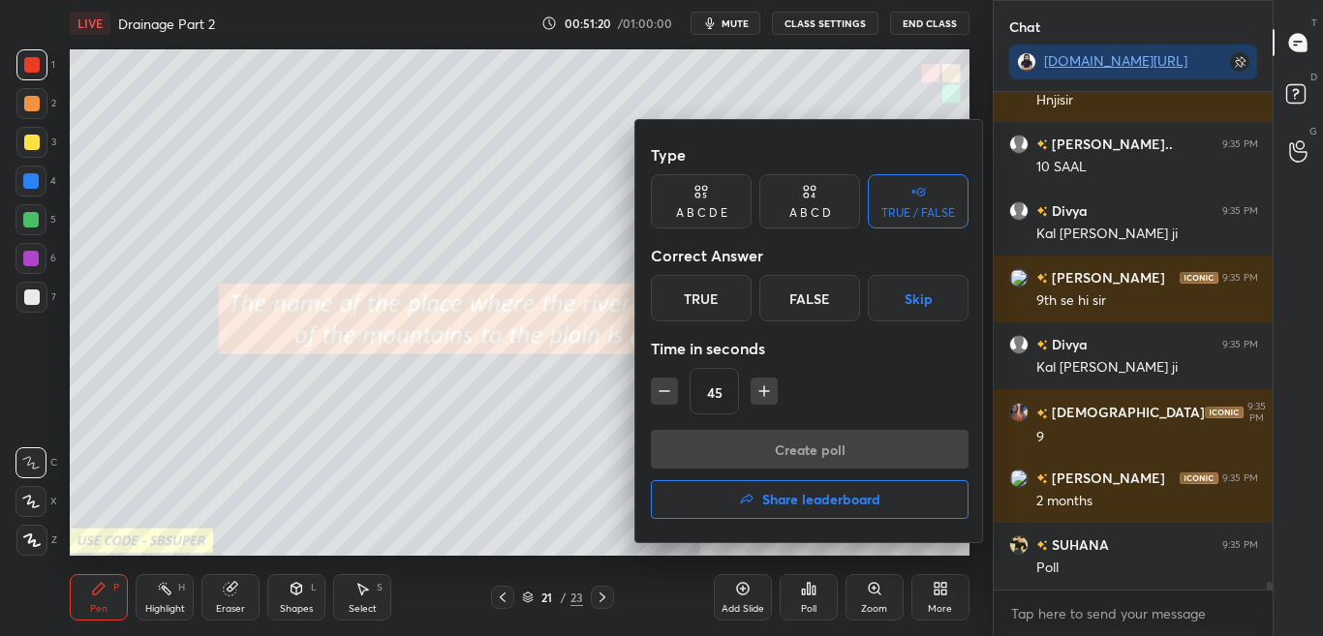
scroll to position [31529, 0]
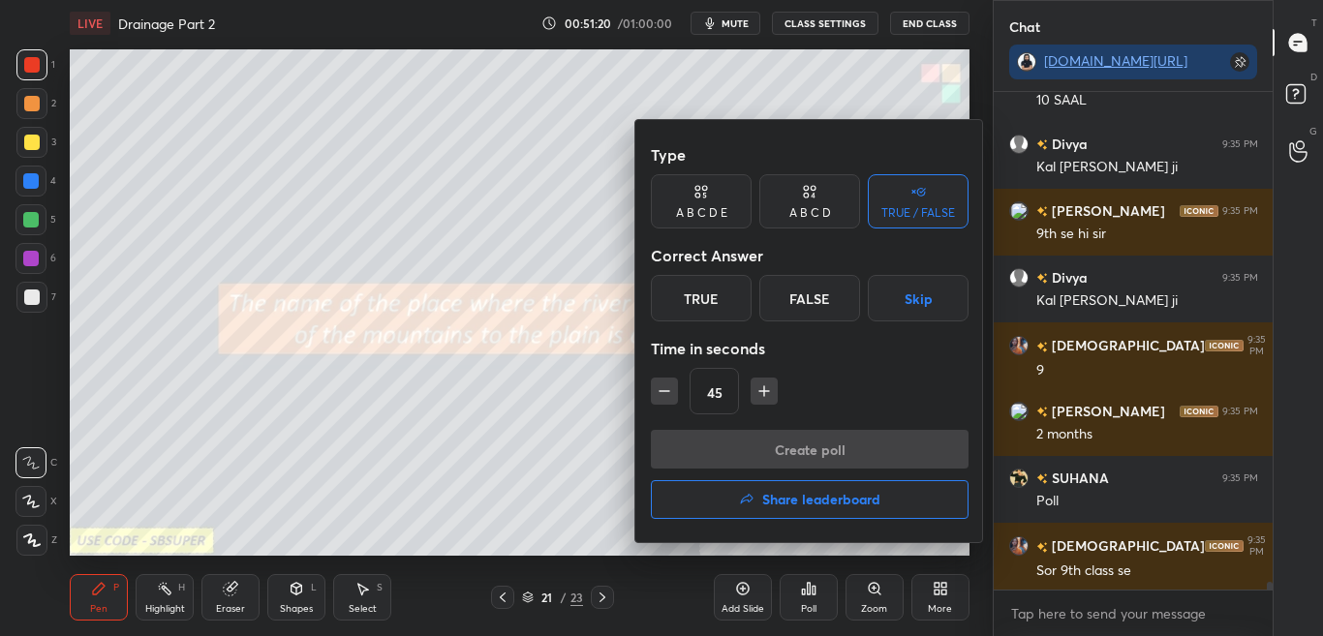
click at [721, 308] on div "True" at bounding box center [701, 298] width 101 height 46
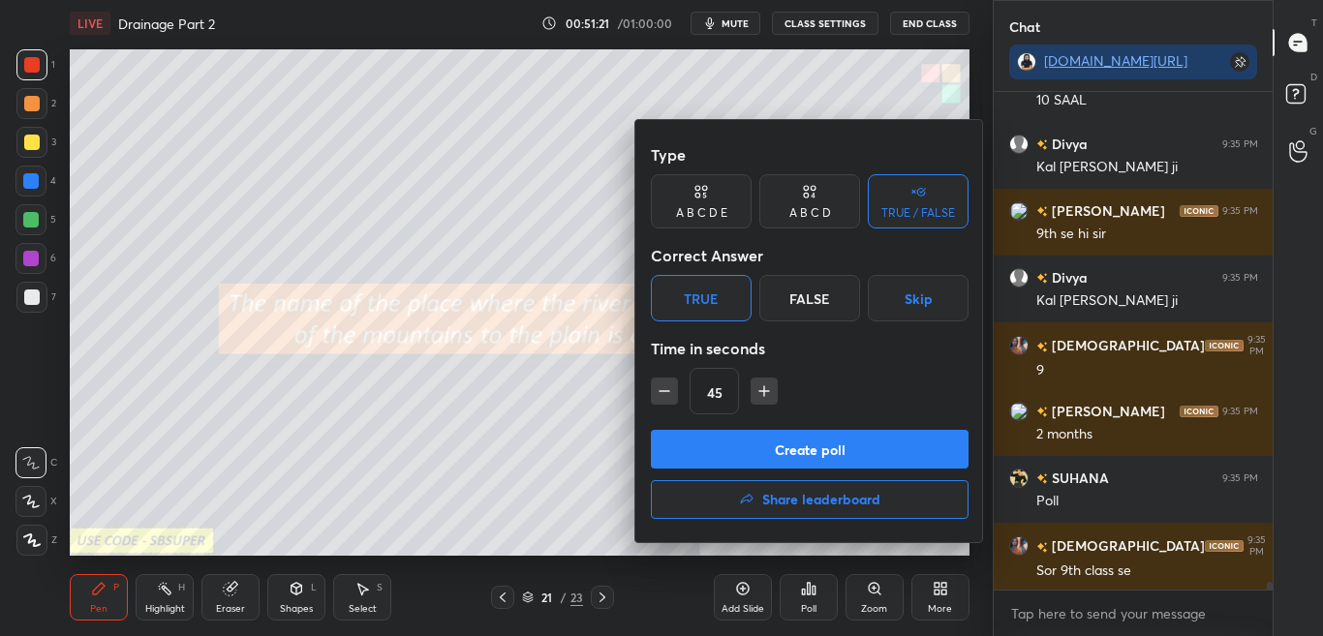
click at [811, 296] on div "False" at bounding box center [809, 298] width 101 height 46
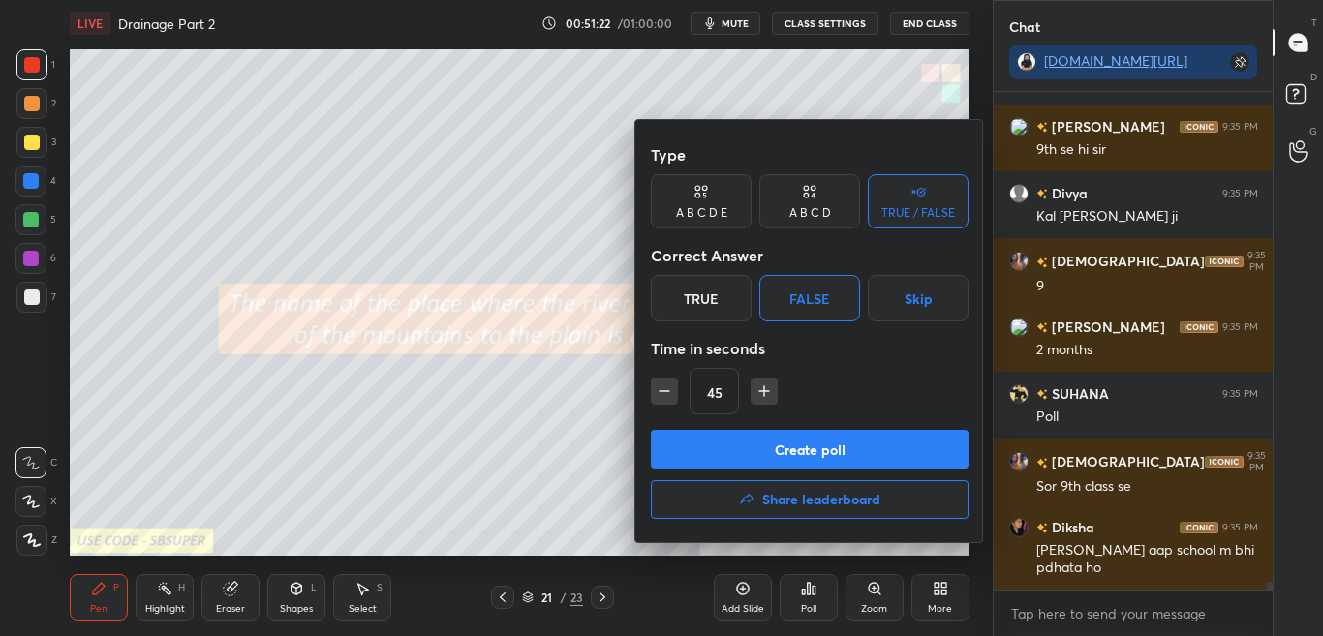
click at [796, 462] on button "Create poll" at bounding box center [810, 449] width 318 height 39
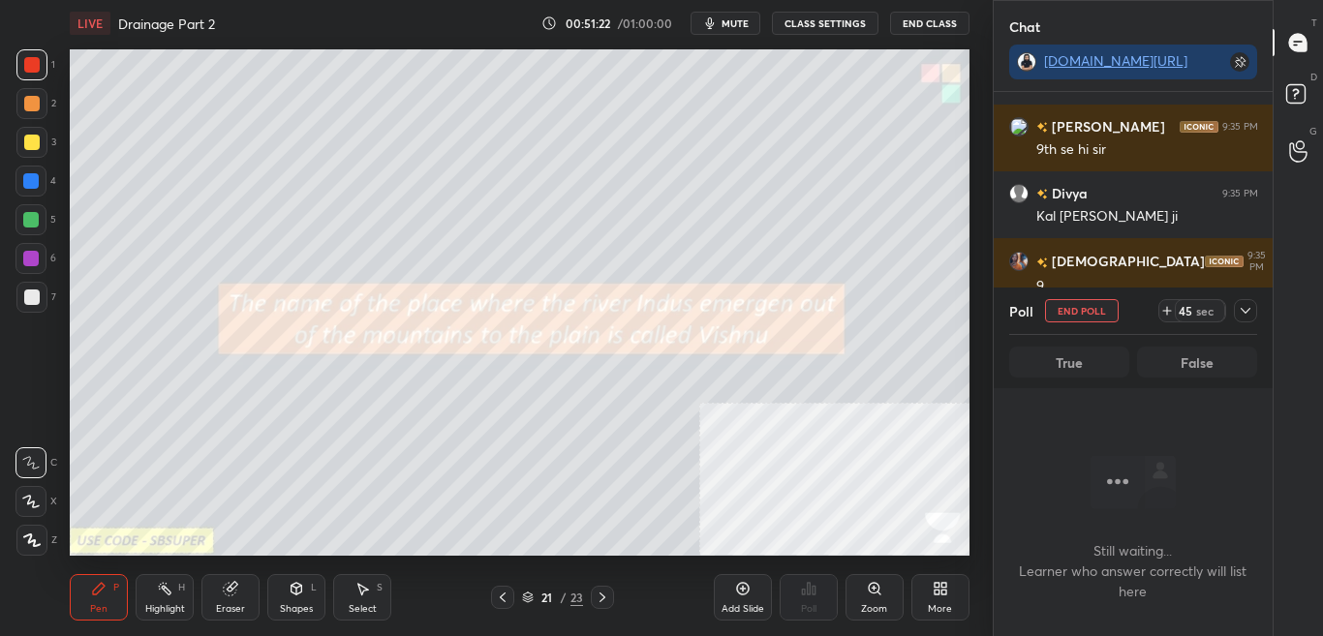
scroll to position [438, 273]
click at [1242, 313] on icon at bounding box center [1244, 310] width 15 height 15
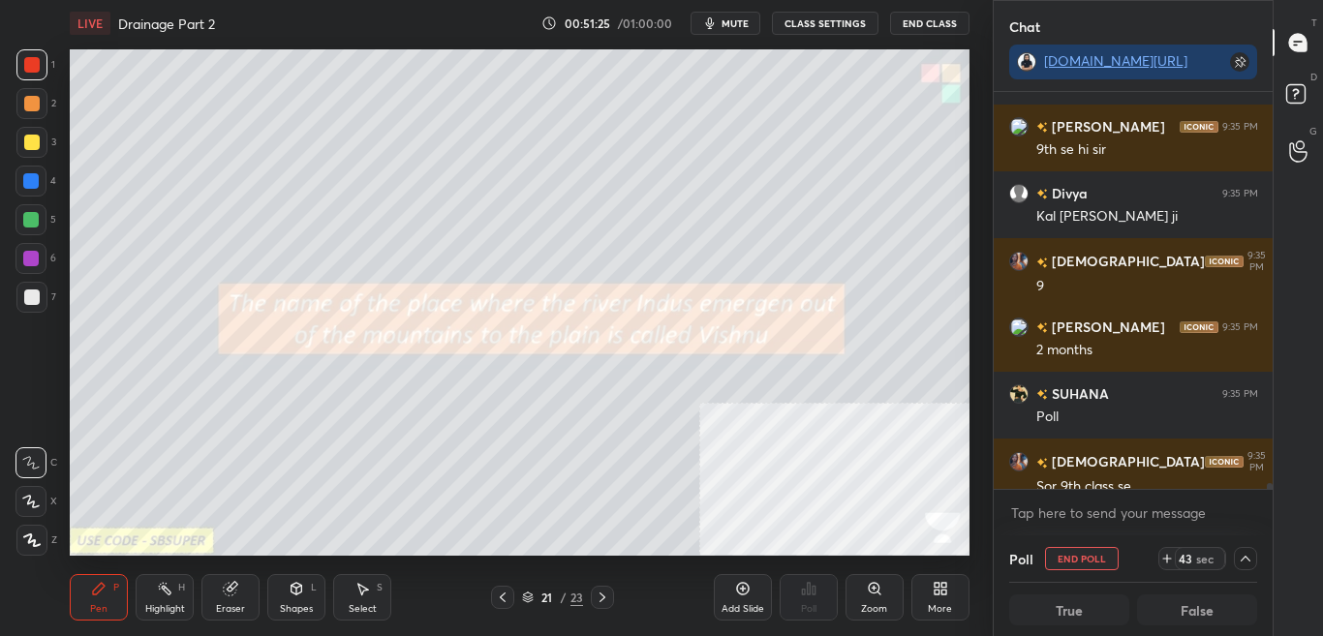
scroll to position [31714, 0]
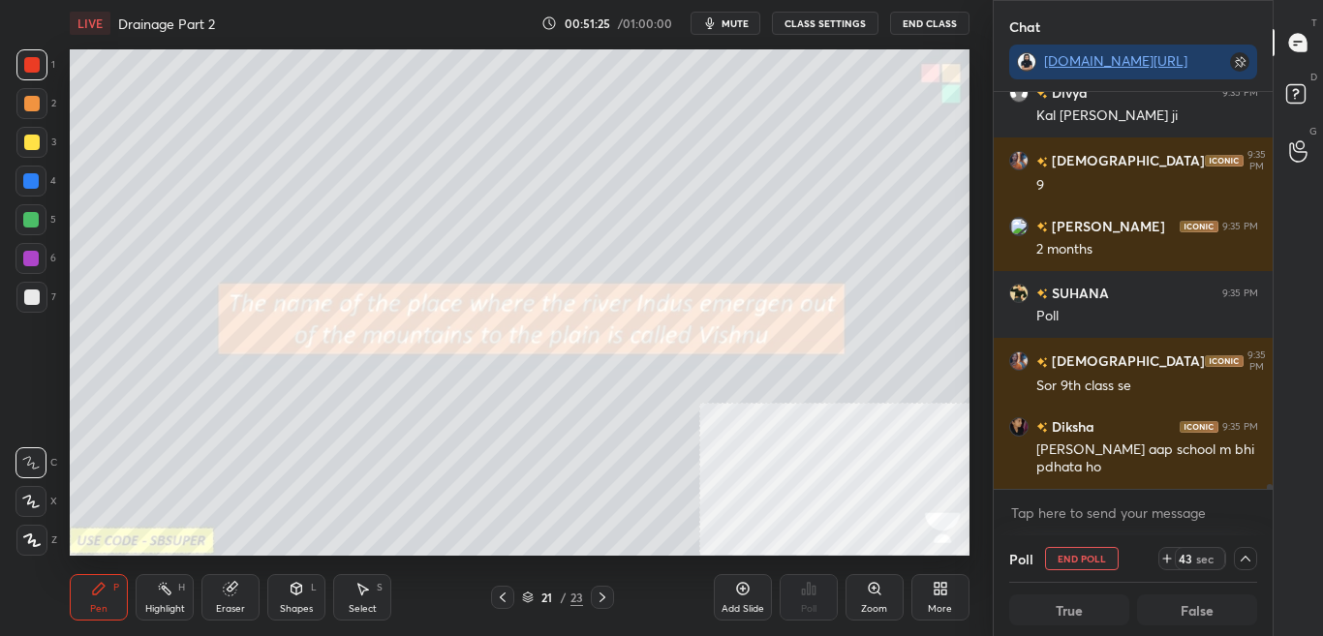
drag, startPoint x: 1269, startPoint y: 482, endPoint x: 1268, endPoint y: 496, distance: 13.6
click at [1269, 492] on div "Ishanvvy 9:35 PM 9th se hi sir Divya 9:35 PM Kal se sirr ji Vaishnavi 9:35 PM 9…" at bounding box center [1133, 313] width 280 height 443
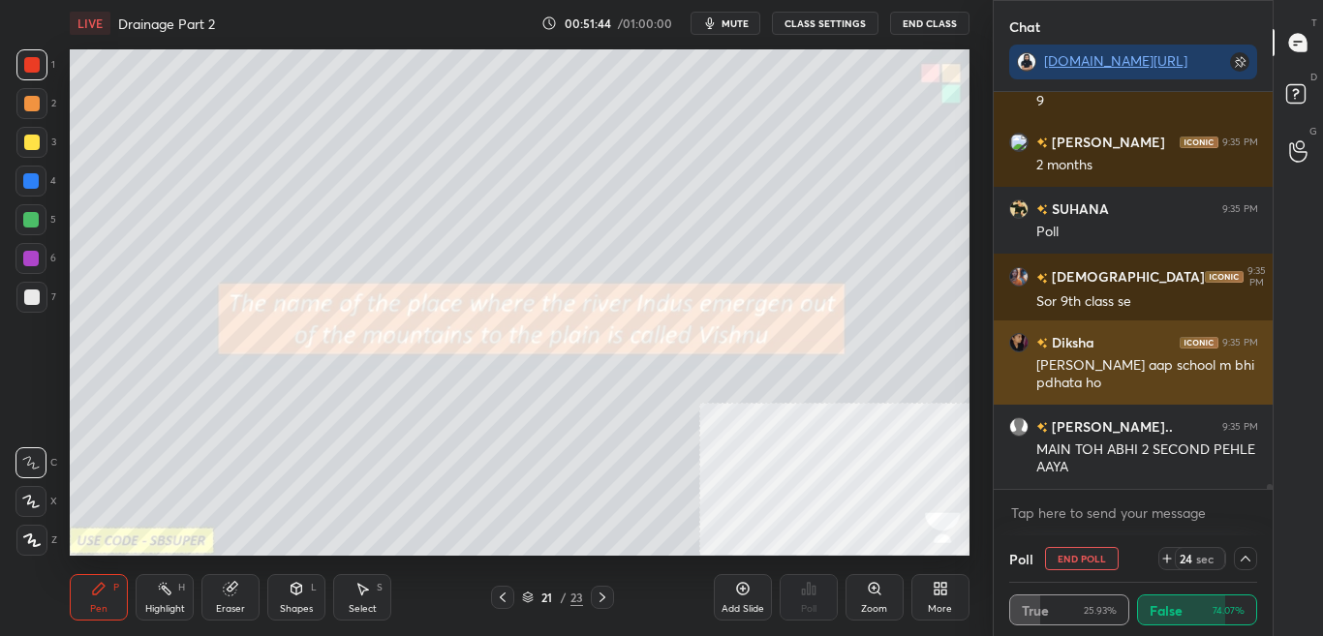
click at [1164, 370] on div "Sir kiya aap school m bhi pdhata ho" at bounding box center [1147, 374] width 222 height 37
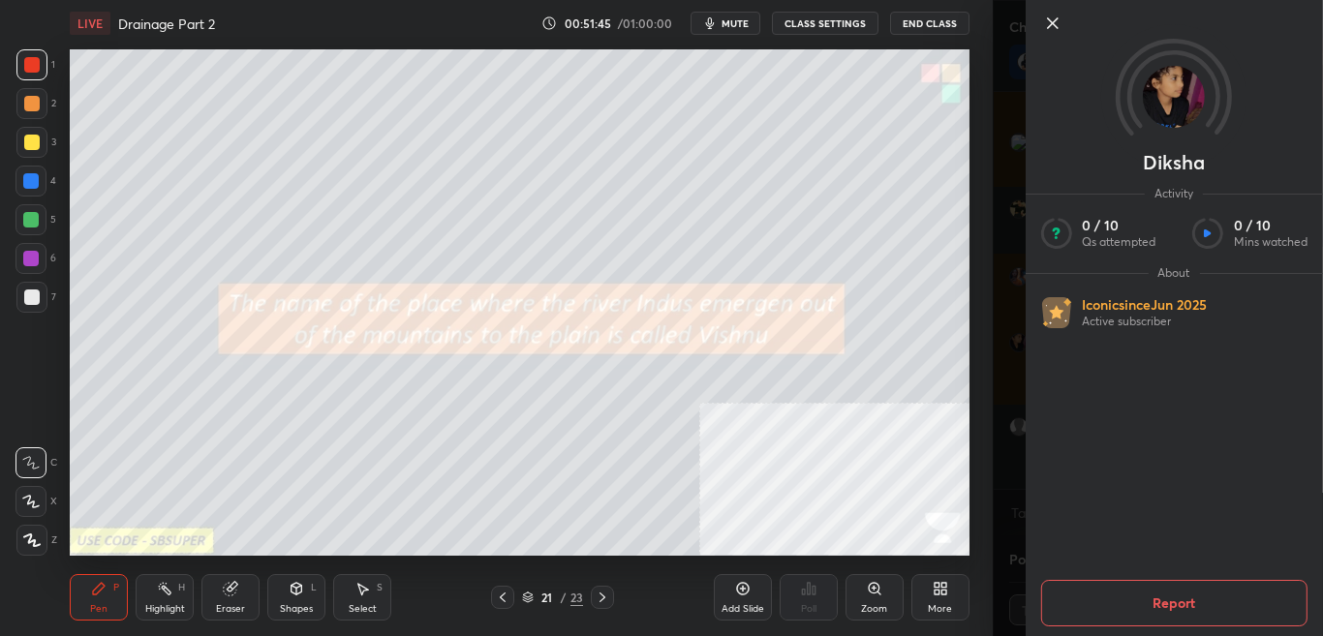
click at [991, 281] on div "1 2 3 4 5 6 7 C X Z C X Z E E Erase all H H LIVE Drainage Part 2 00:51:45 / 01:…" at bounding box center [496, 318] width 993 height 636
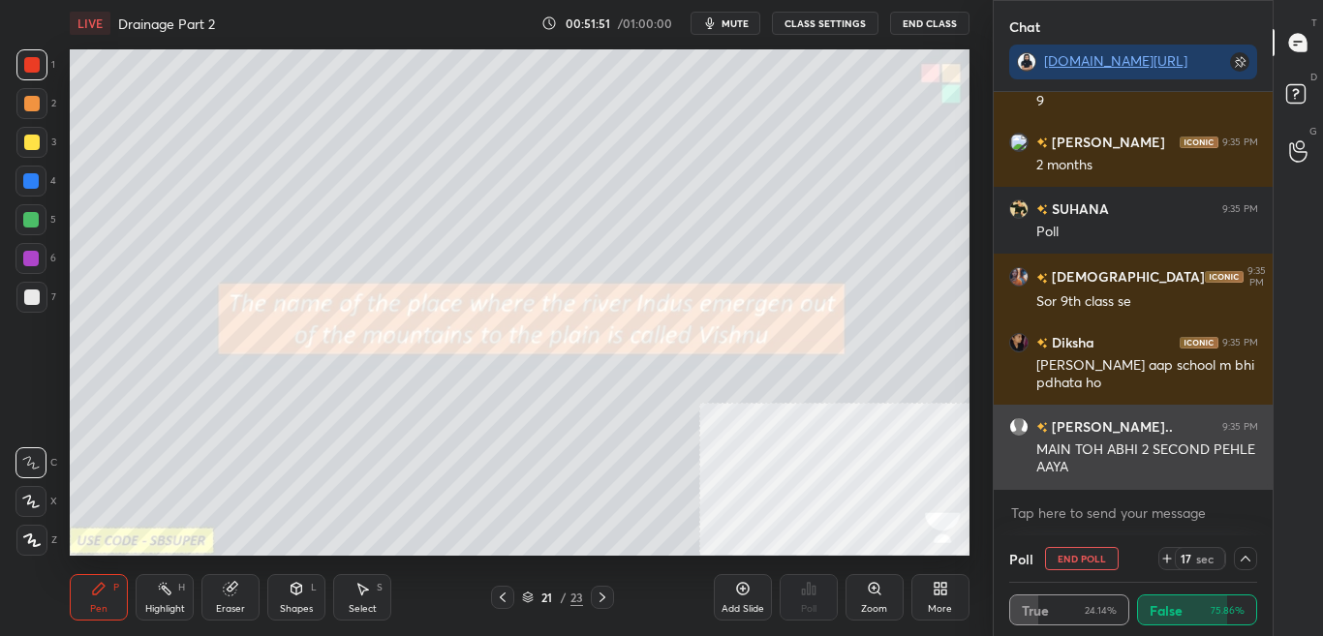
scroll to position [31865, 0]
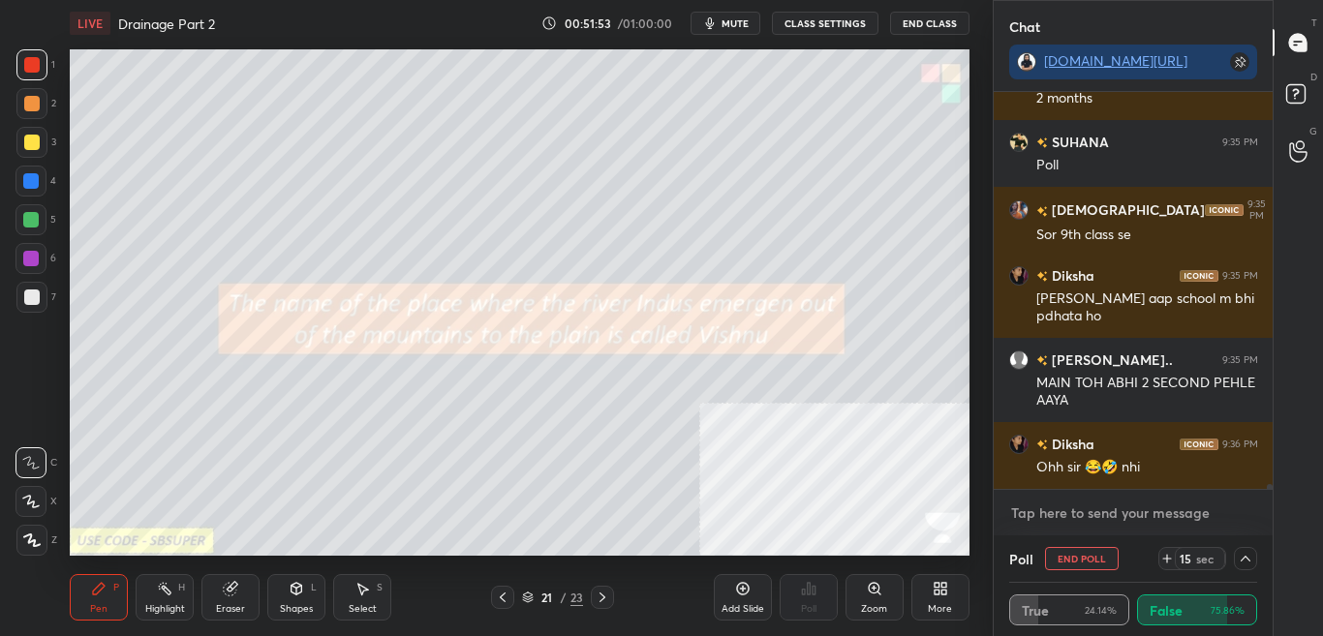
click at [1126, 512] on textarea at bounding box center [1133, 513] width 249 height 31
click at [1121, 518] on textarea at bounding box center [1133, 513] width 249 height 31
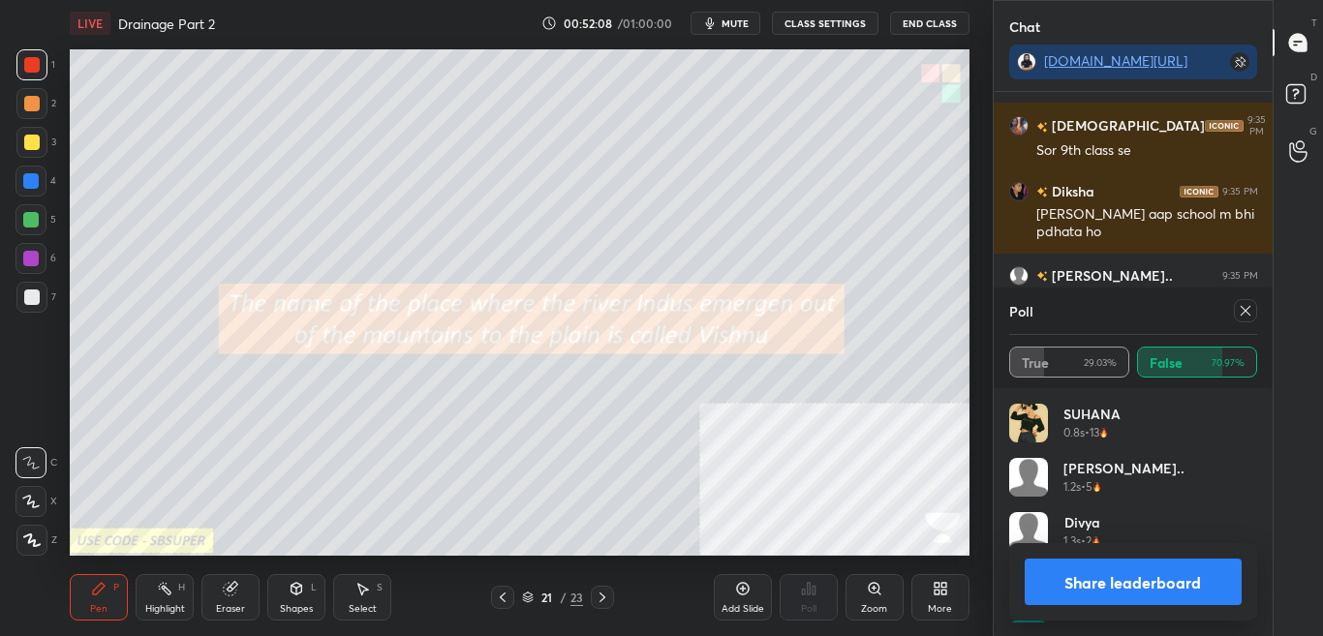
scroll to position [7, 7]
click at [1249, 311] on icon at bounding box center [1244, 310] width 15 height 15
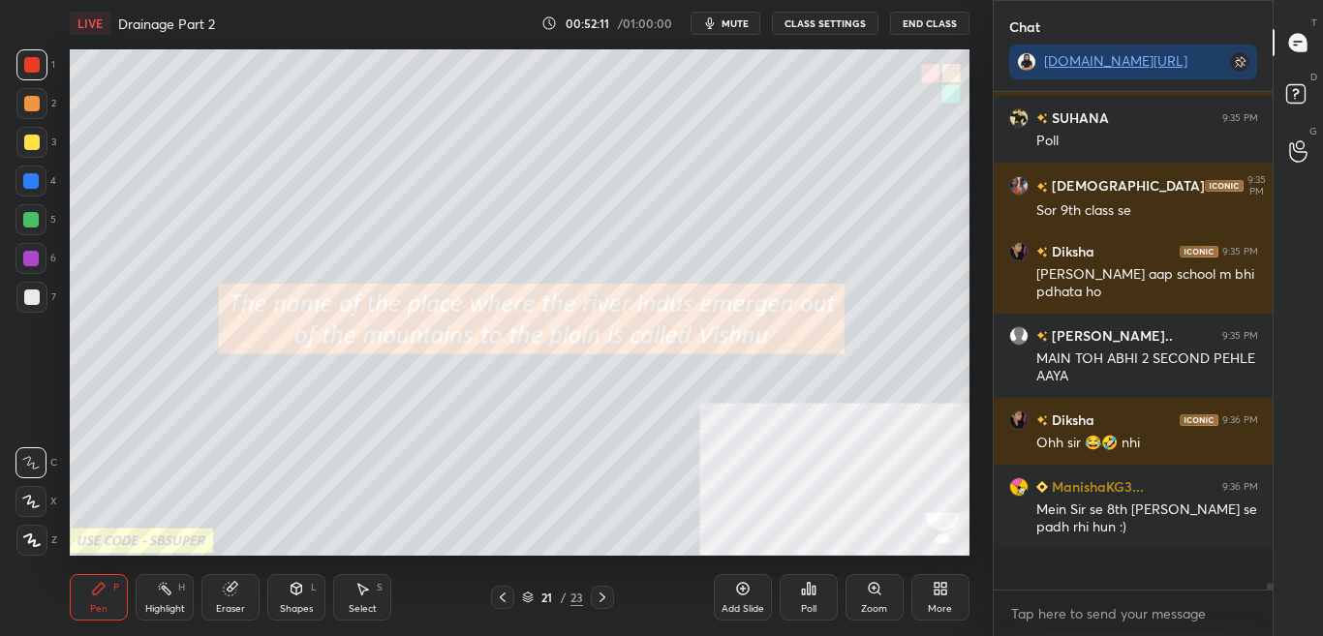
scroll to position [492, 273]
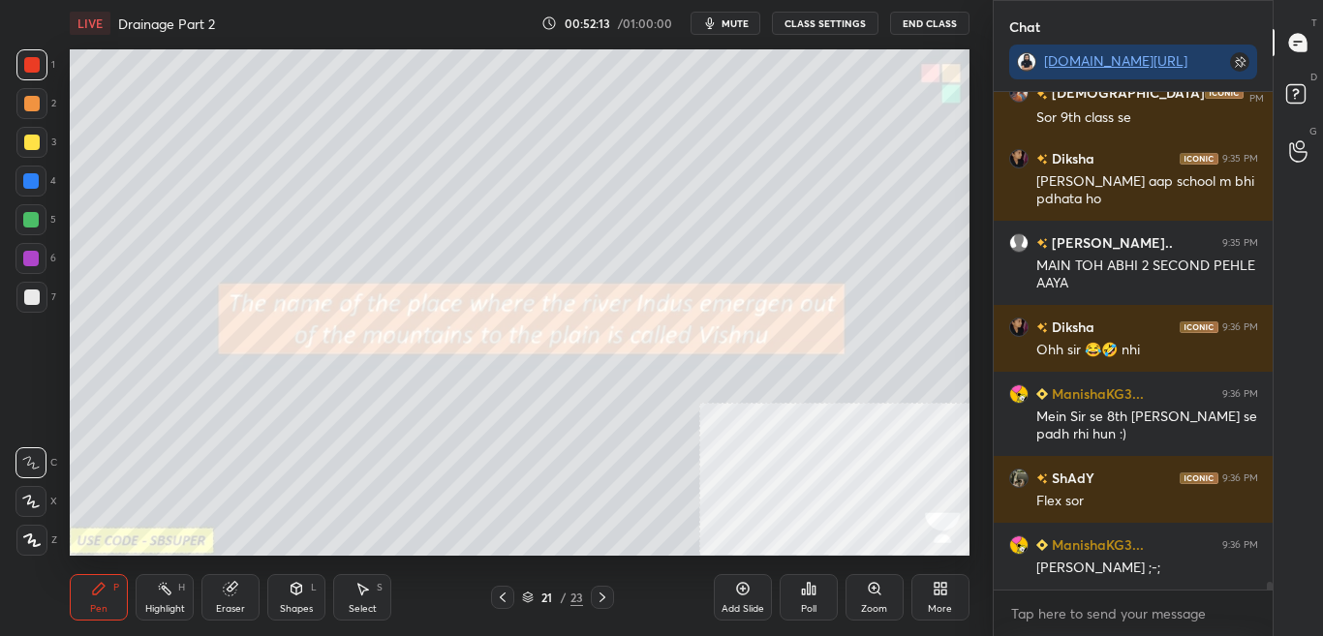
click at [607, 596] on icon at bounding box center [602, 597] width 15 height 15
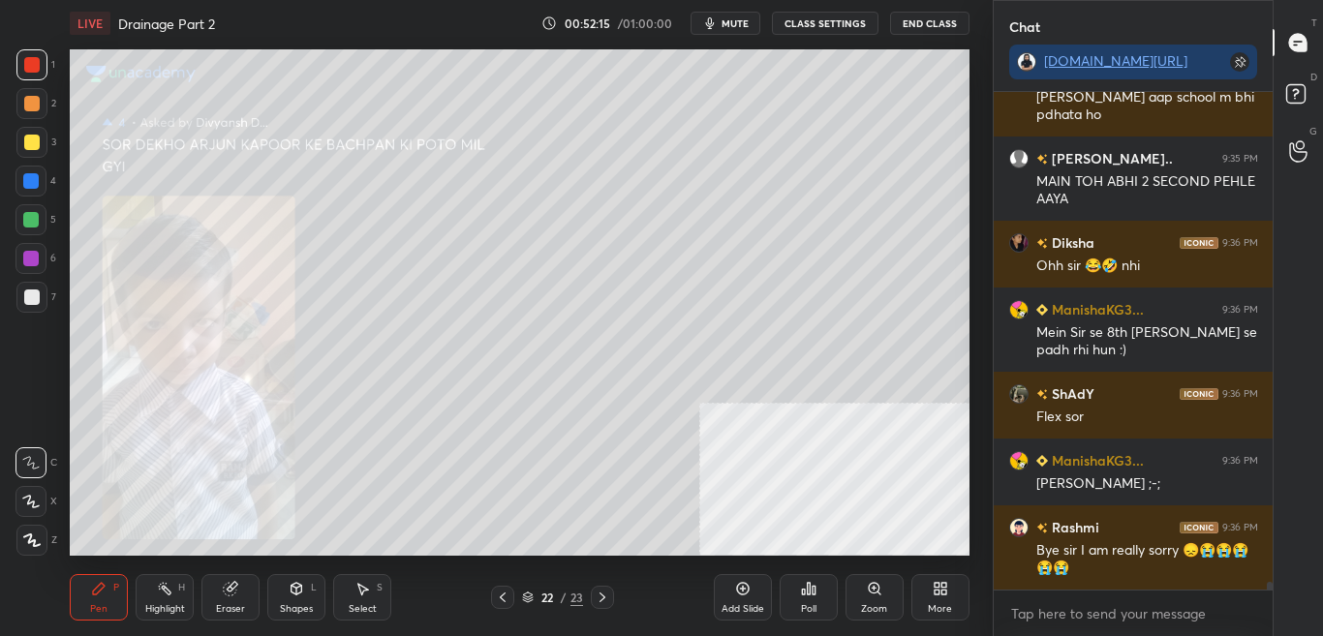
click at [498, 603] on icon at bounding box center [502, 597] width 15 height 15
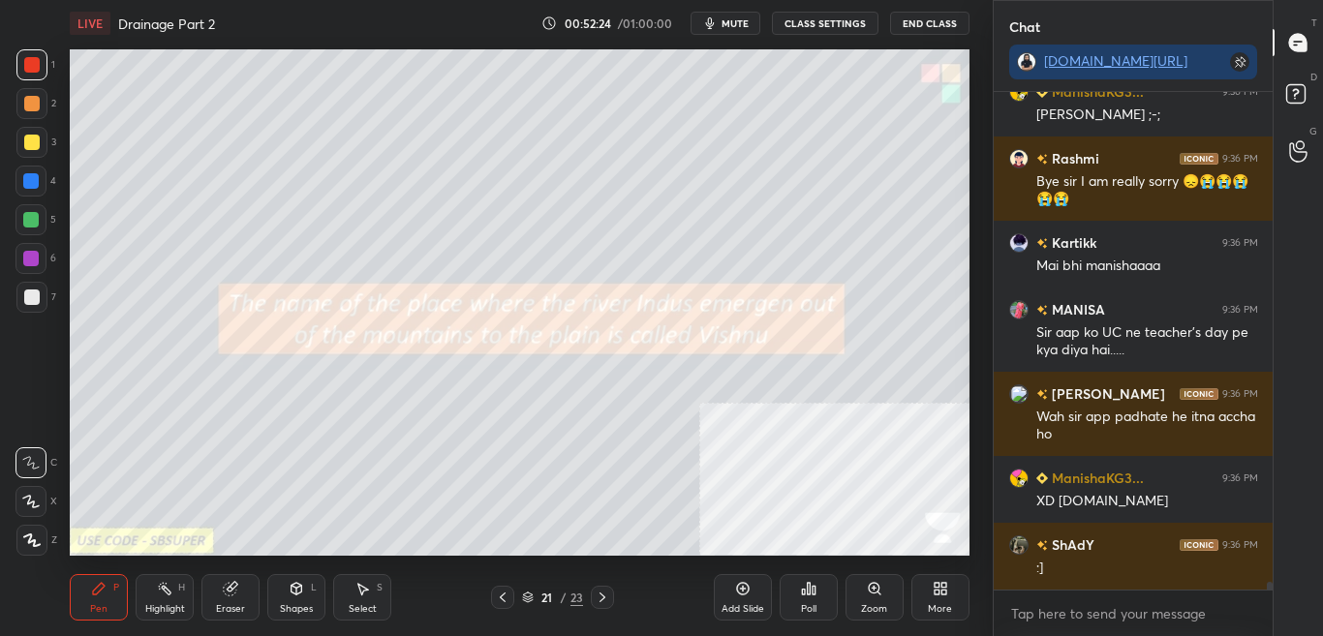
scroll to position [32502, 0]
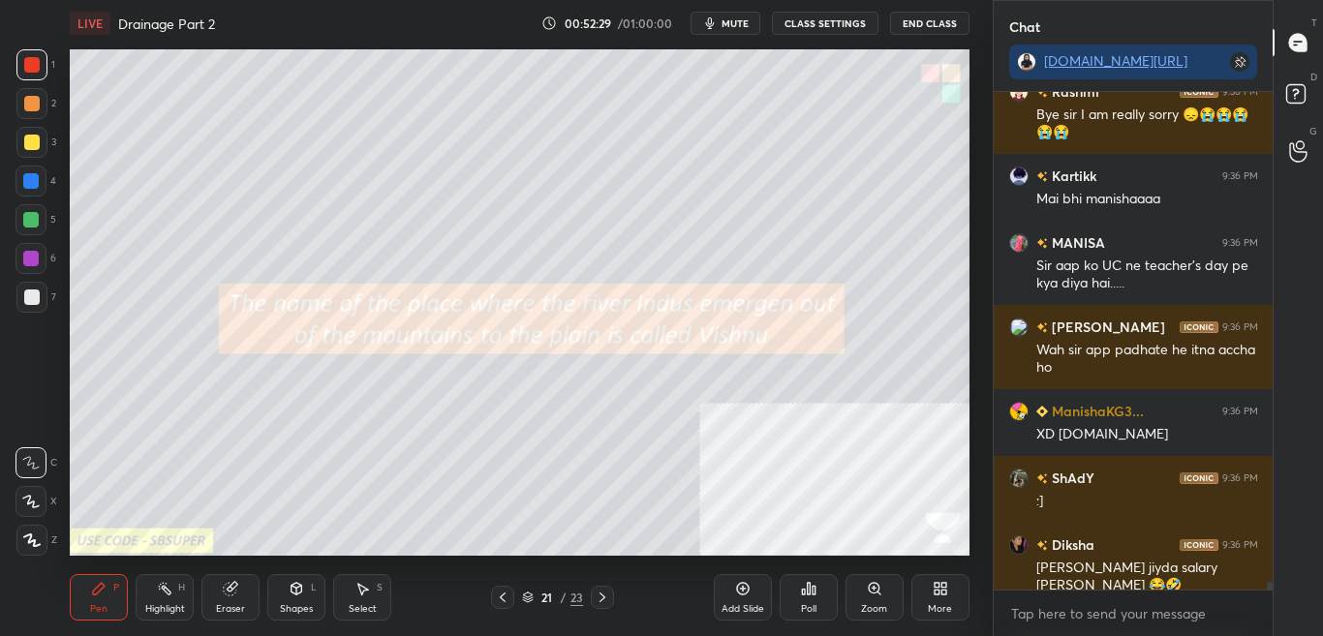
click at [945, 596] on div "More" at bounding box center [940, 597] width 58 height 46
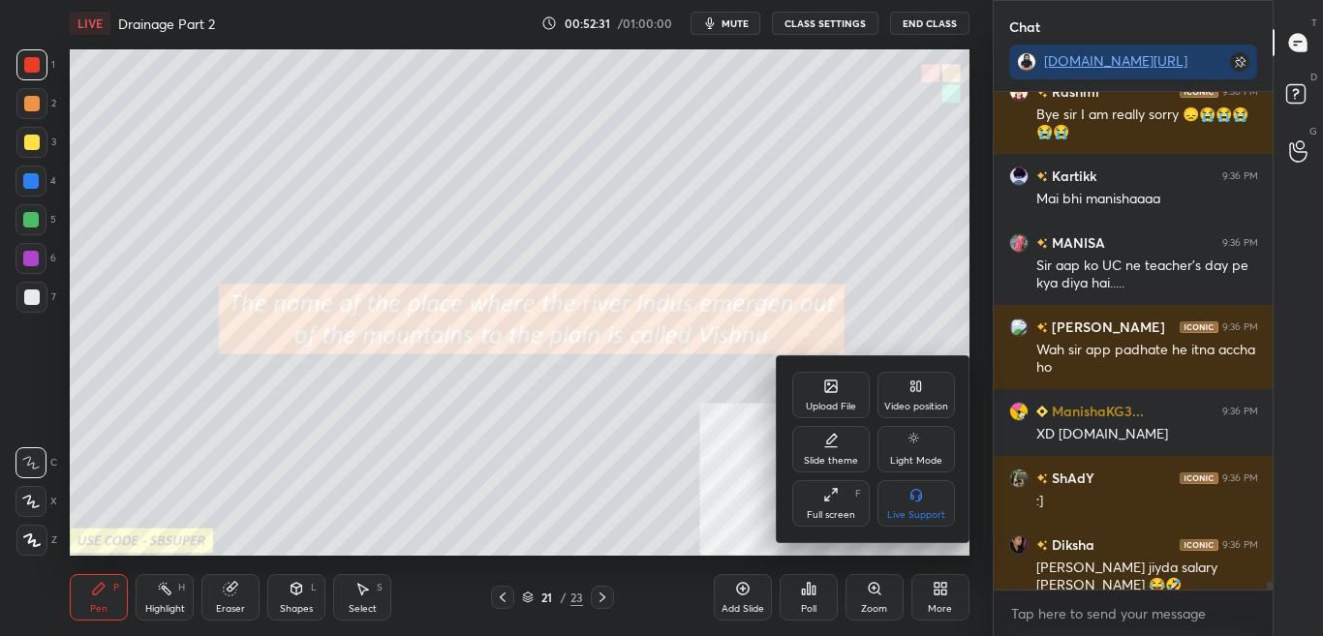
scroll to position [32548, 0]
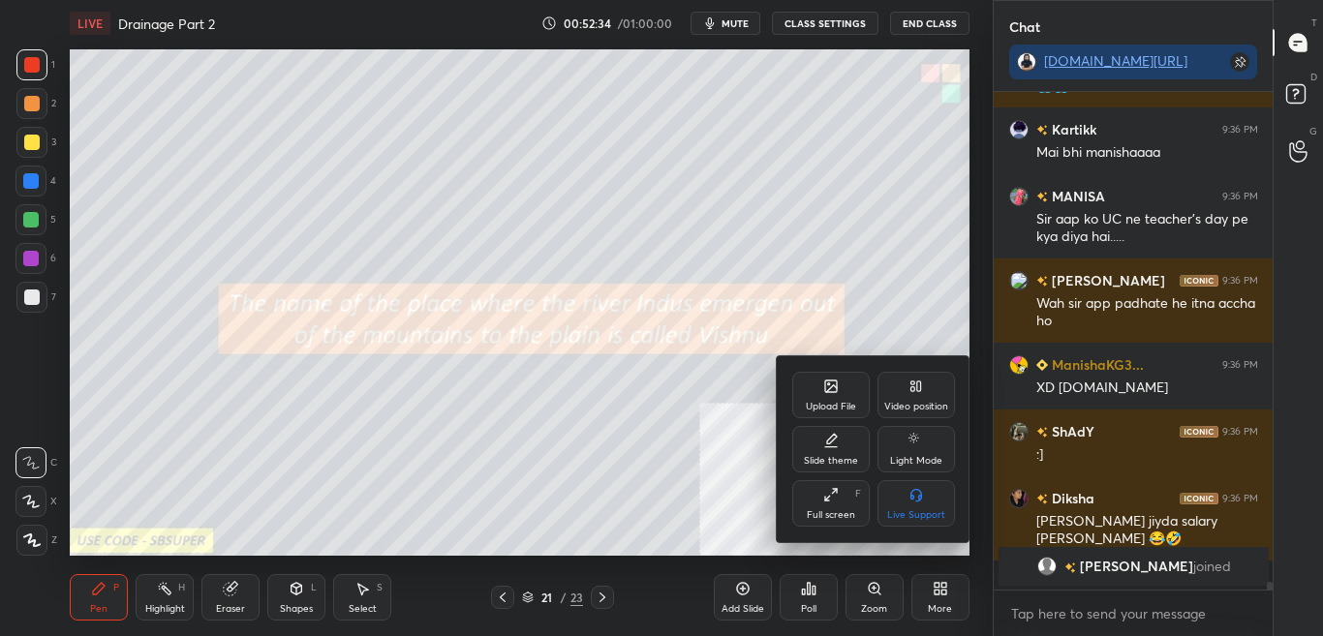
click at [824, 384] on icon at bounding box center [830, 386] width 15 height 15
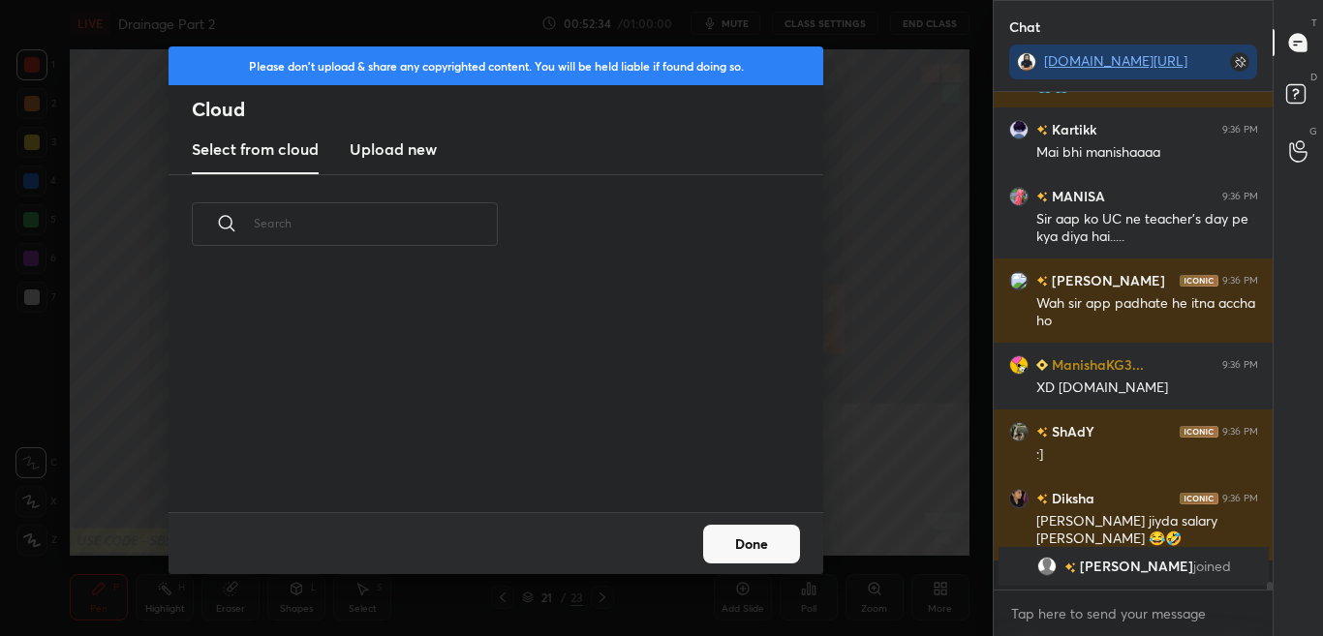
scroll to position [238, 622]
click at [397, 155] on h3 "Upload new" at bounding box center [393, 148] width 87 height 23
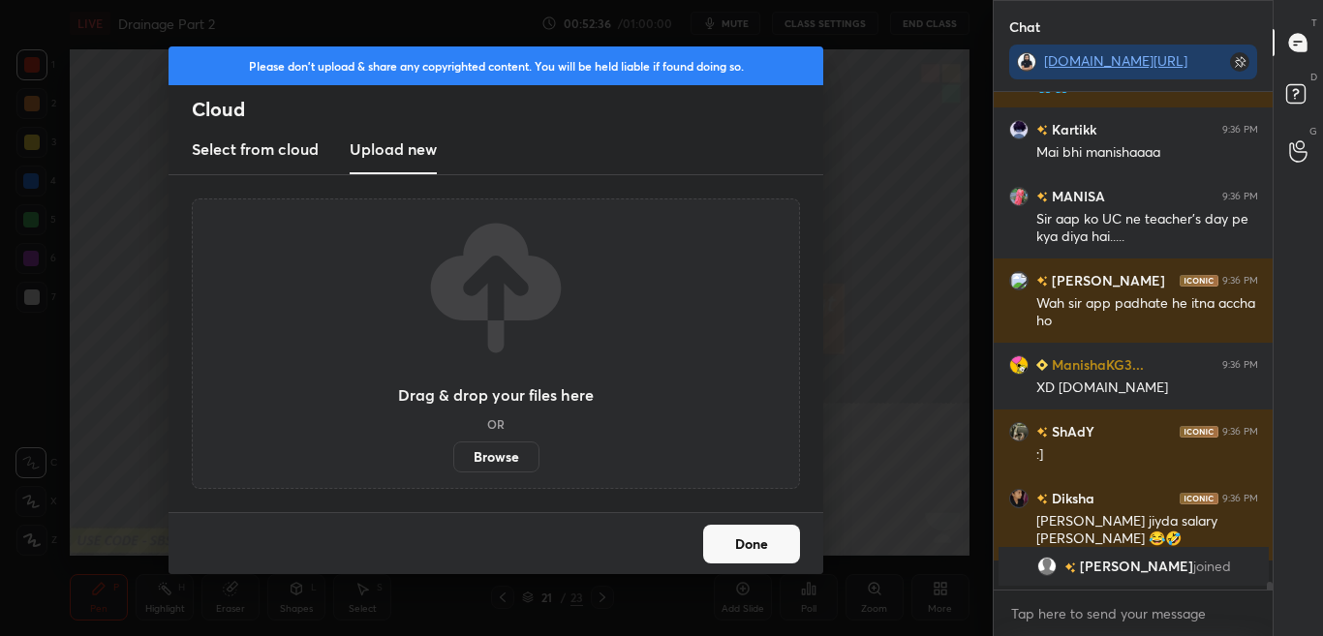
click at [530, 457] on label "Browse" at bounding box center [496, 457] width 86 height 31
click at [453, 457] on input "Browse" at bounding box center [453, 457] width 0 height 31
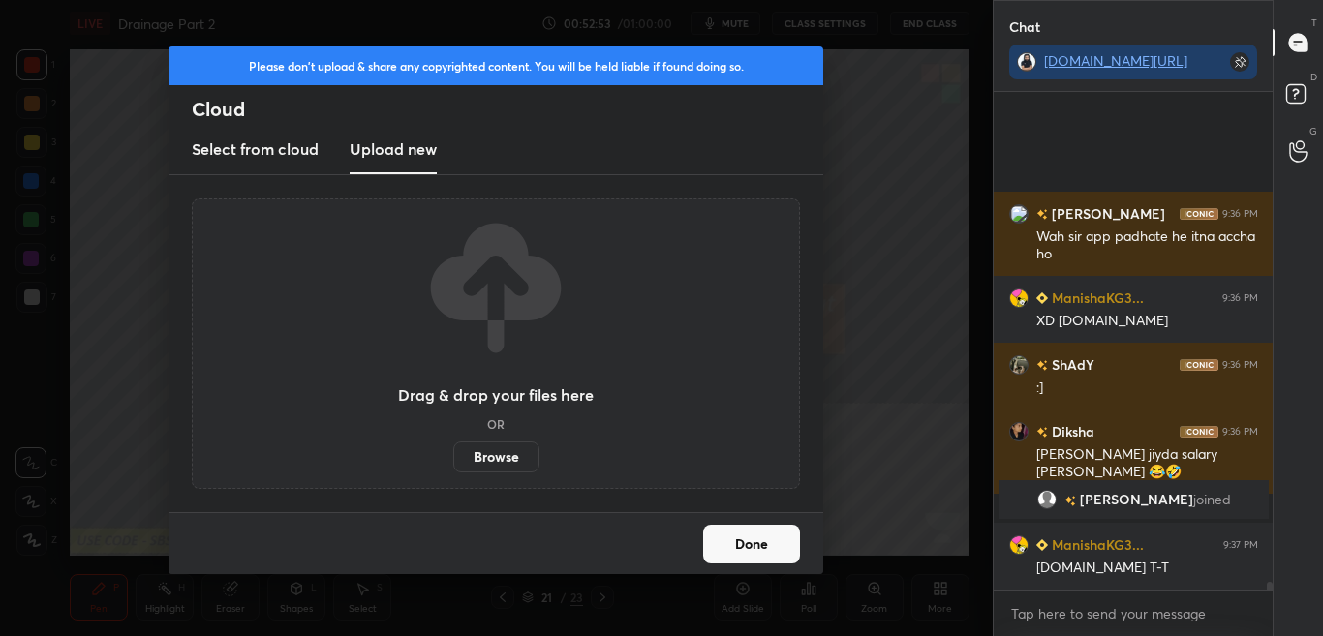
scroll to position [31595, 0]
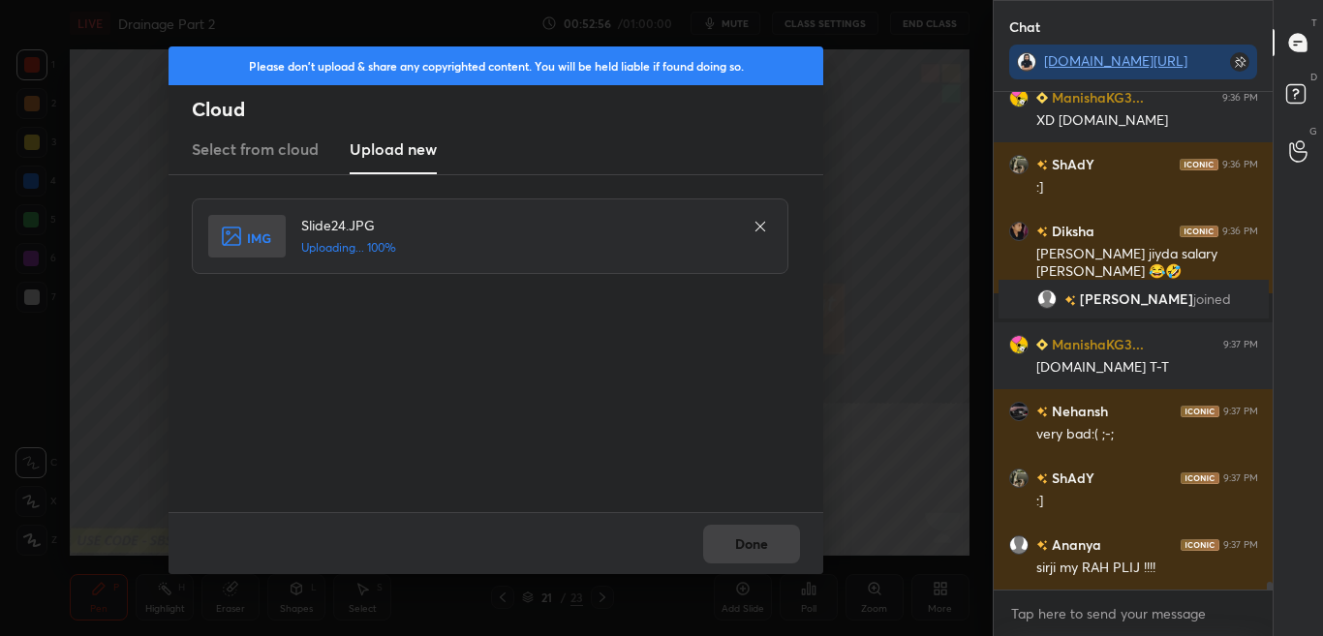
click at [783, 551] on div "Done" at bounding box center [495, 543] width 655 height 62
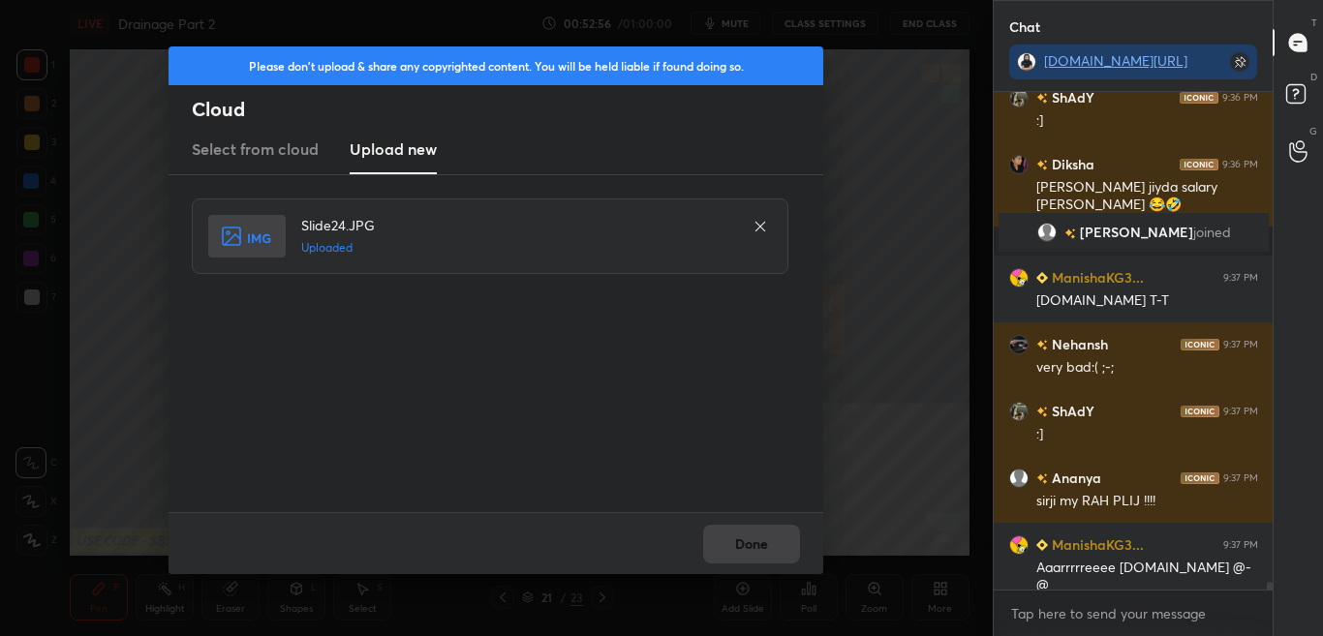
click at [781, 550] on button "Done" at bounding box center [751, 544] width 97 height 39
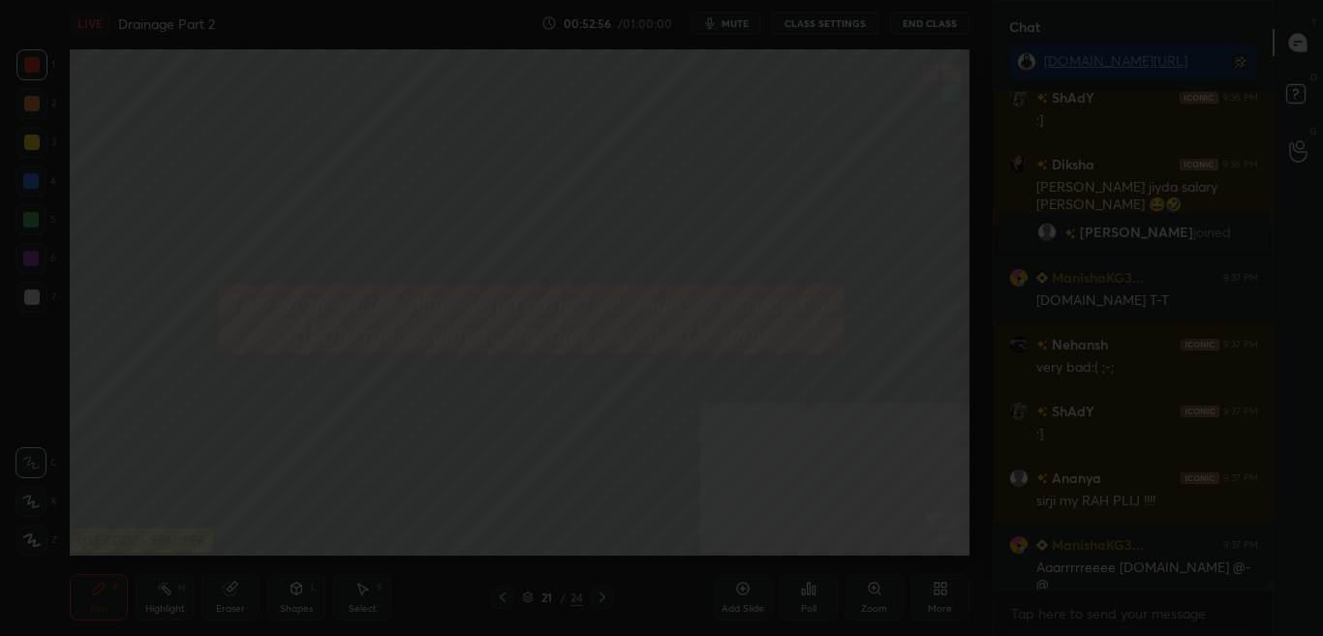
click at [779, 542] on button "Done" at bounding box center [751, 544] width 97 height 39
click at [782, 535] on div at bounding box center [661, 318] width 1323 height 636
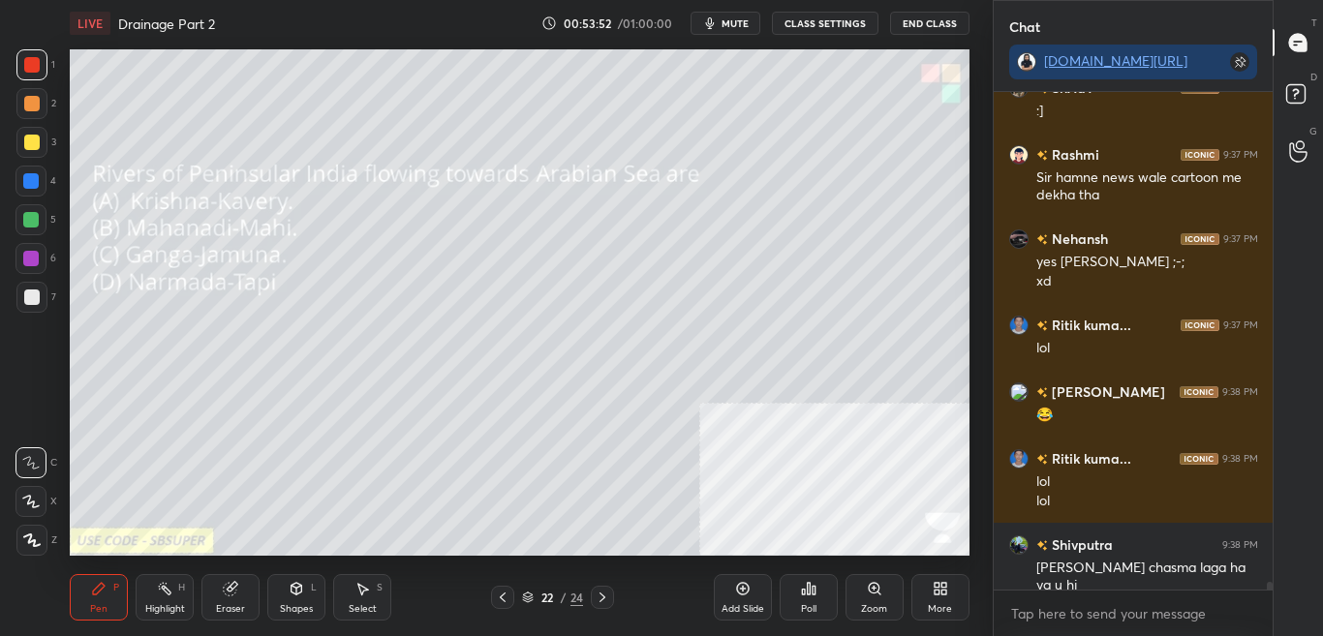
scroll to position [32537, 0]
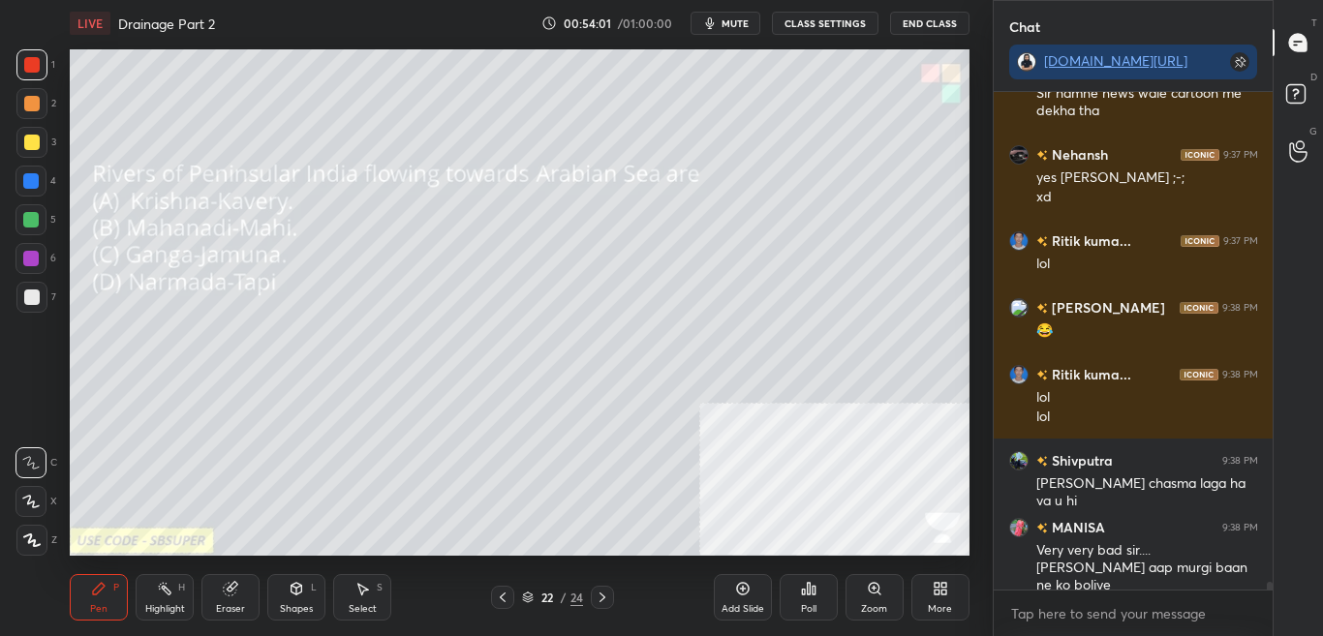
click at [810, 626] on div "Poll" at bounding box center [808, 597] width 58 height 108
click at [804, 616] on div "Poll" at bounding box center [808, 597] width 58 height 46
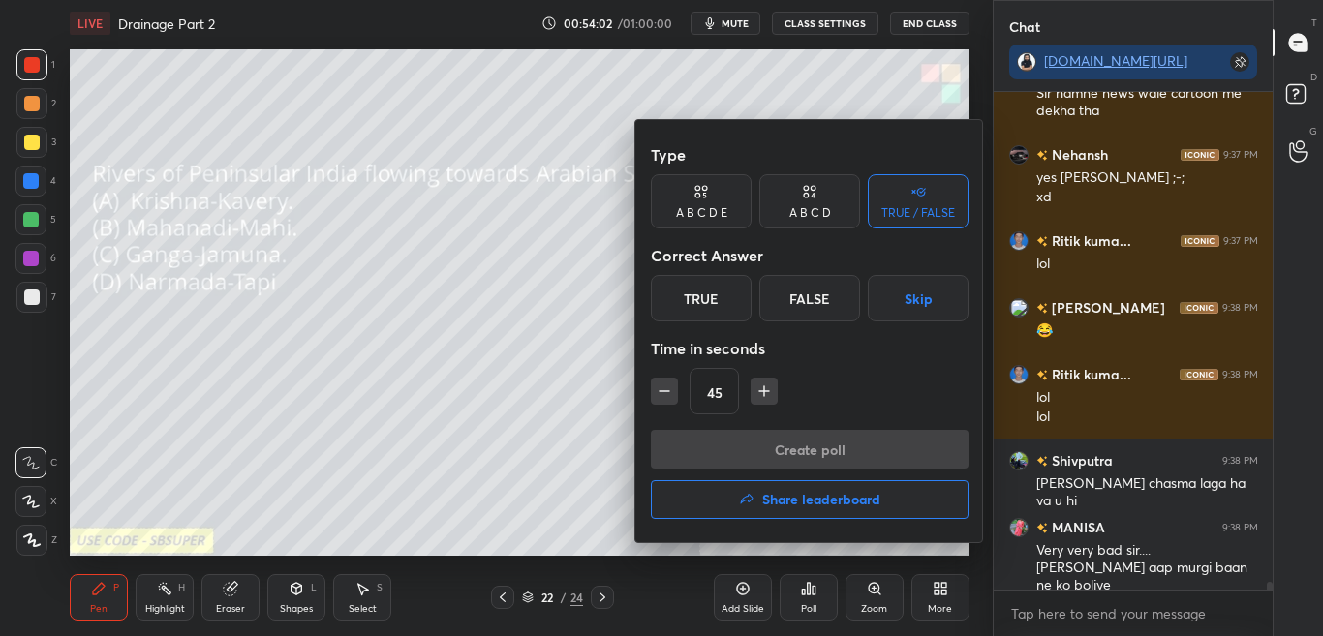
click at [804, 593] on div at bounding box center [661, 318] width 1323 height 636
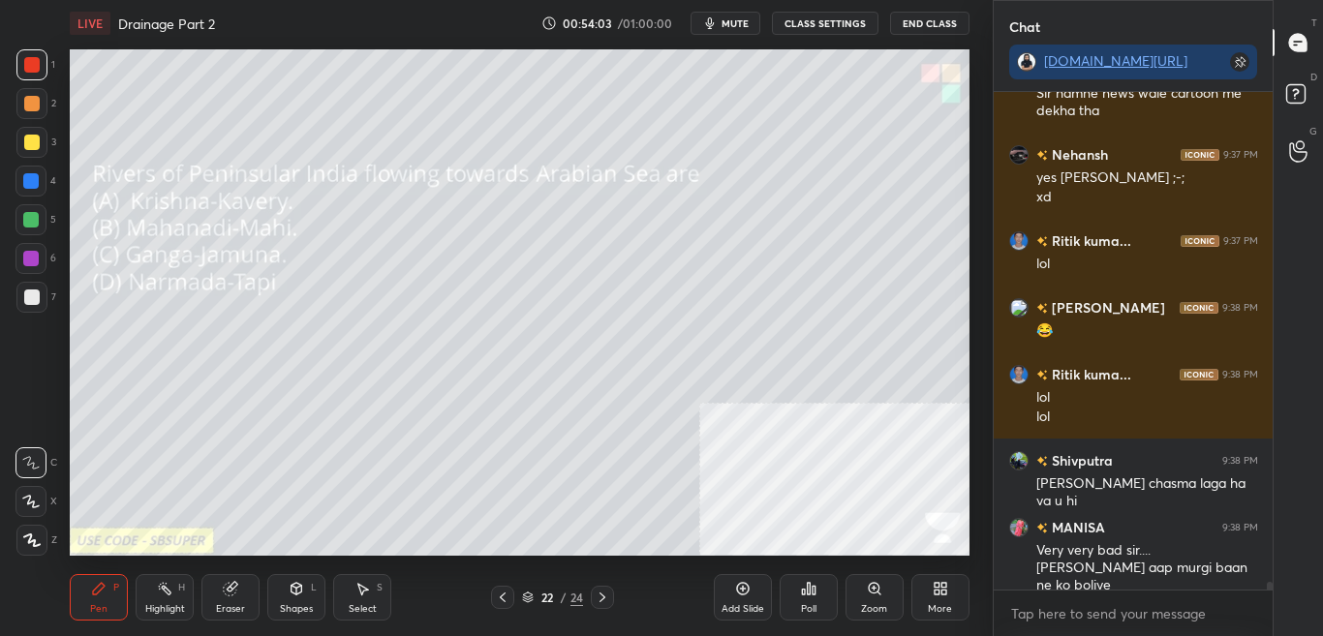
click at [807, 593] on div "Type A B C D E A B C D TRUE / FALSE Correct Answer True False Skip Time in seco…" at bounding box center [661, 318] width 1323 height 636
click at [809, 594] on icon at bounding box center [808, 589] width 3 height 12
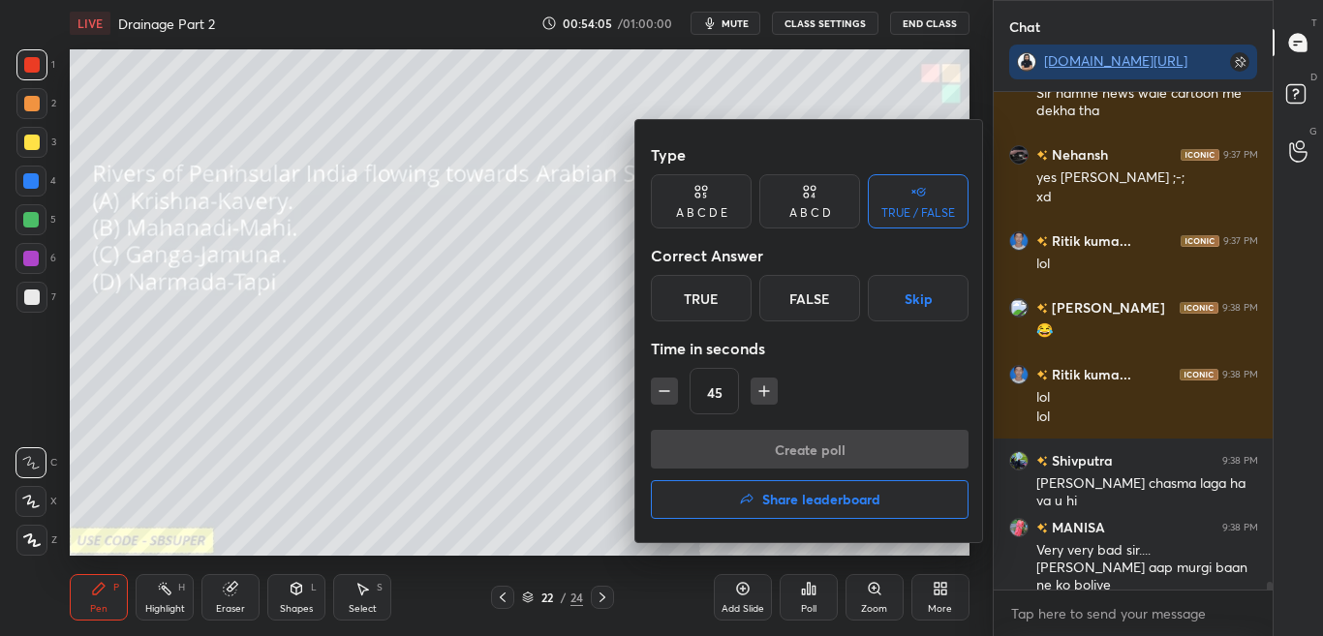
click at [829, 195] on div "A B C D" at bounding box center [809, 201] width 101 height 54
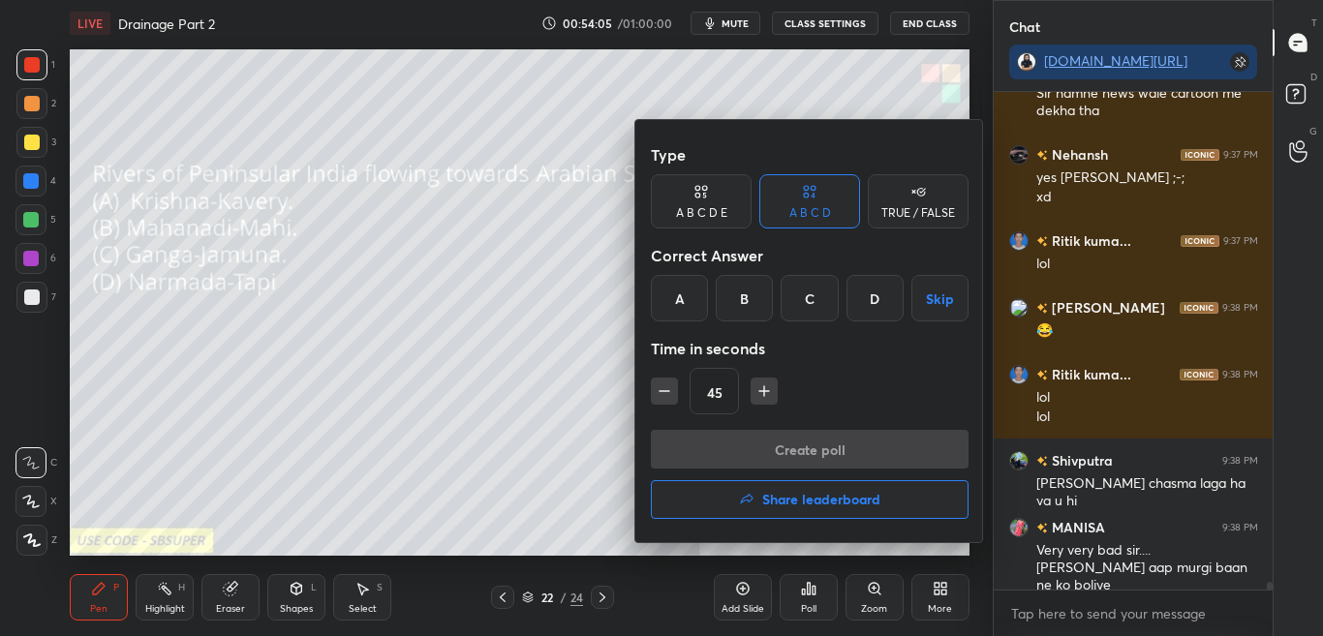
click at [875, 301] on div "D" at bounding box center [874, 298] width 57 height 46
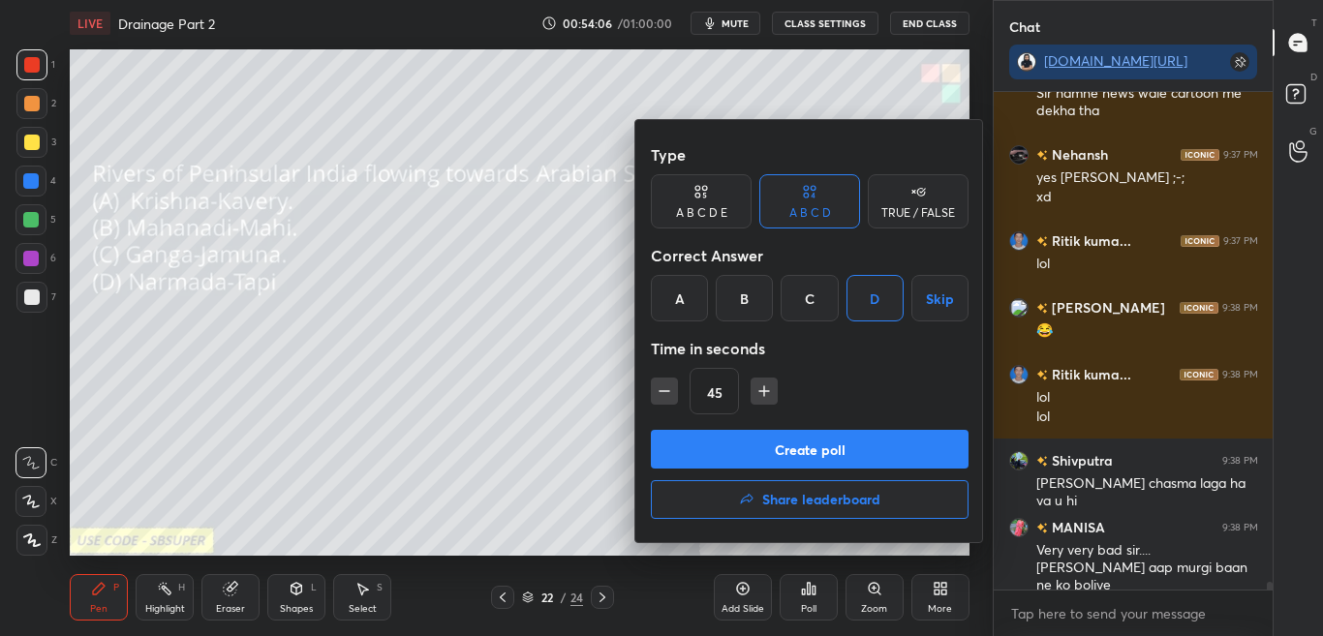
click at [866, 435] on button "Create poll" at bounding box center [810, 449] width 318 height 39
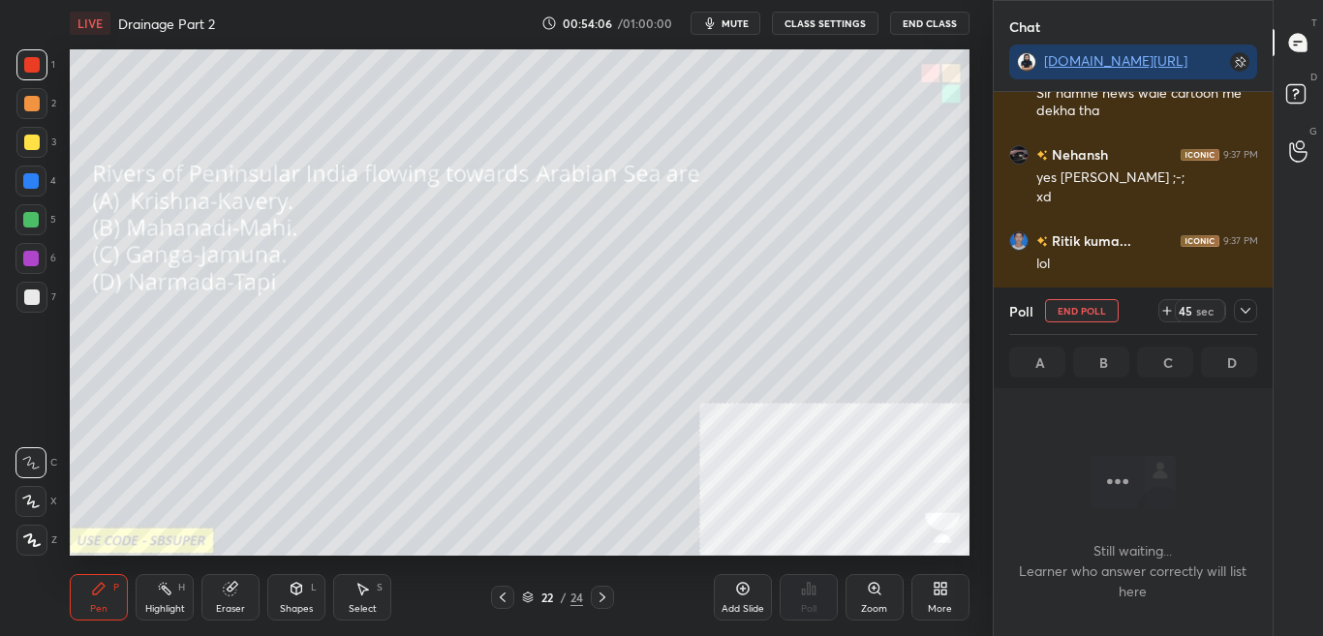
scroll to position [438, 273]
click at [1237, 310] on div at bounding box center [1245, 310] width 23 height 23
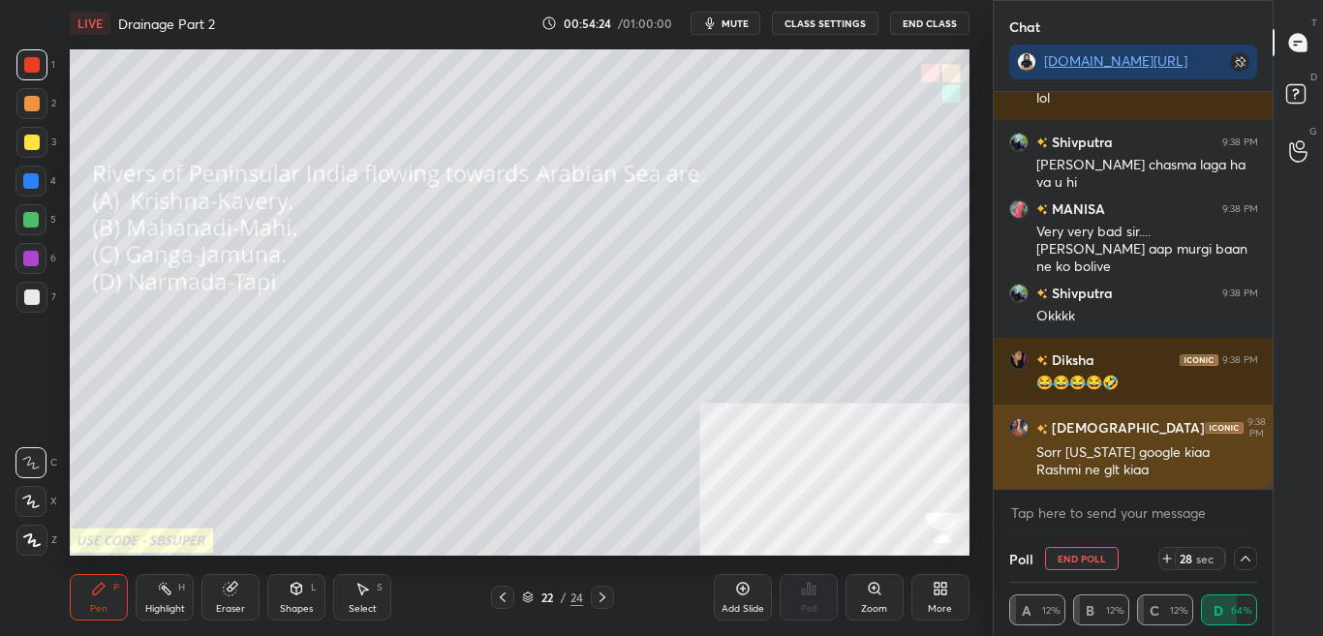
scroll to position [32922, 0]
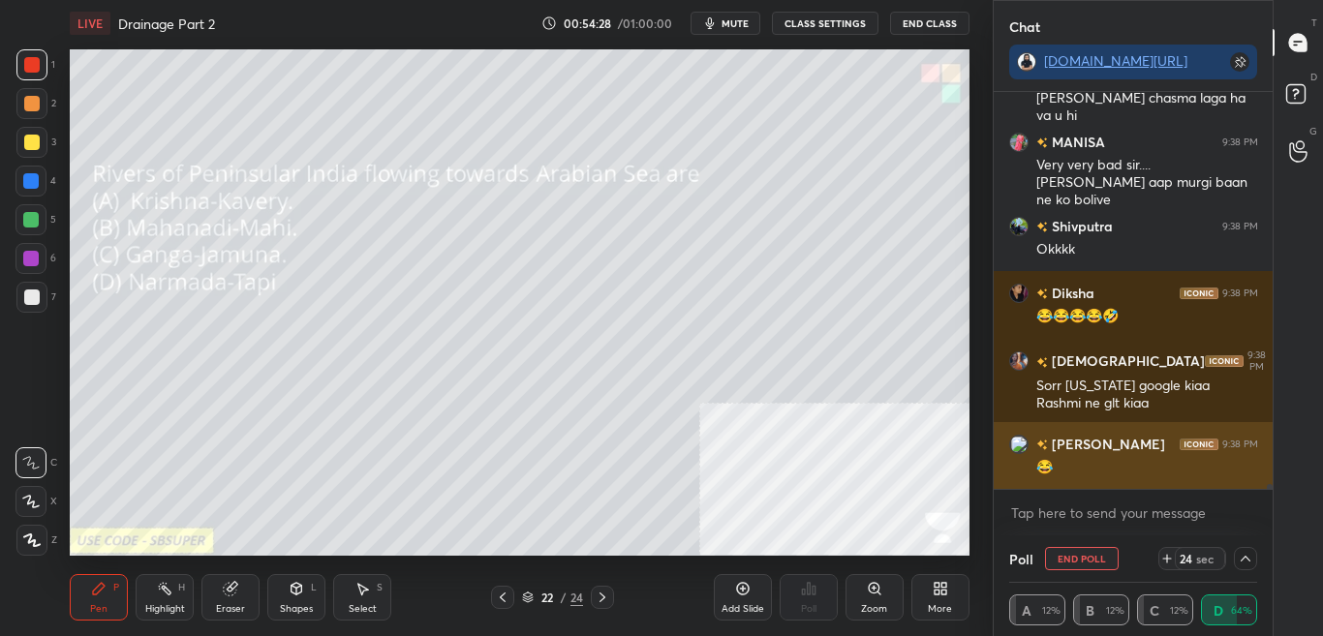
click at [1190, 437] on div "Ishanvvy 9:38 PM" at bounding box center [1133, 444] width 249 height 20
click at [1037, 465] on div "😂" at bounding box center [1147, 467] width 222 height 19
click at [1084, 454] on div "😂" at bounding box center [1147, 465] width 222 height 23
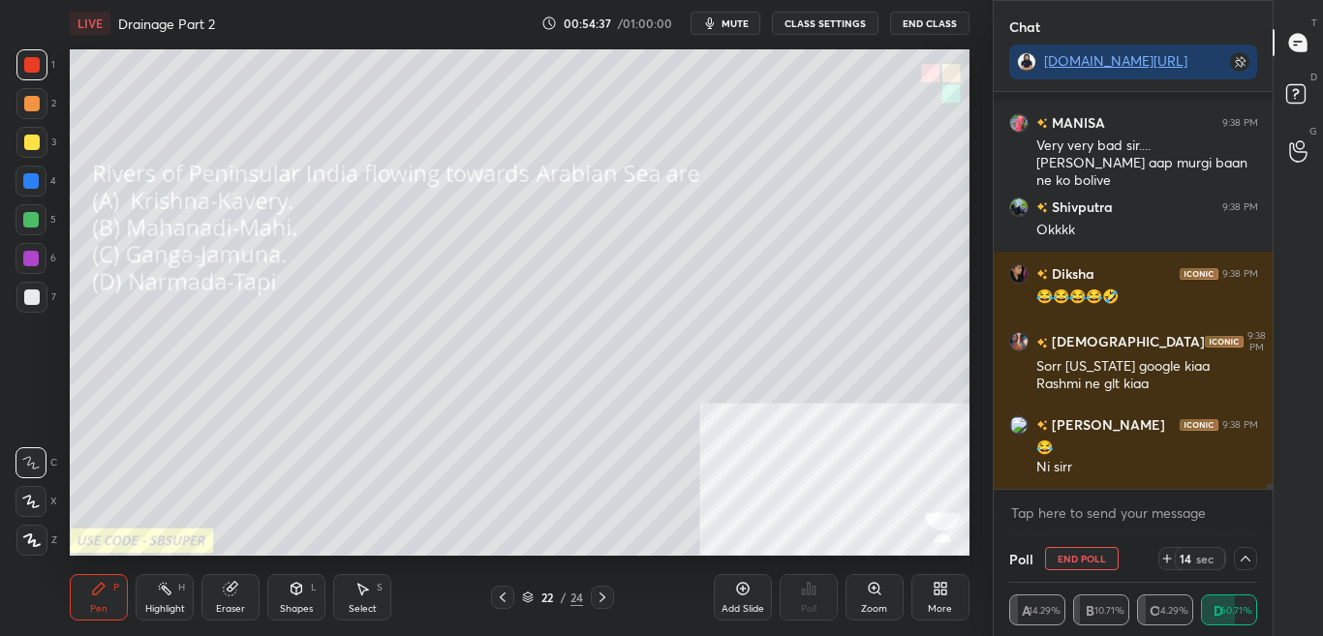
scroll to position [33093, 0]
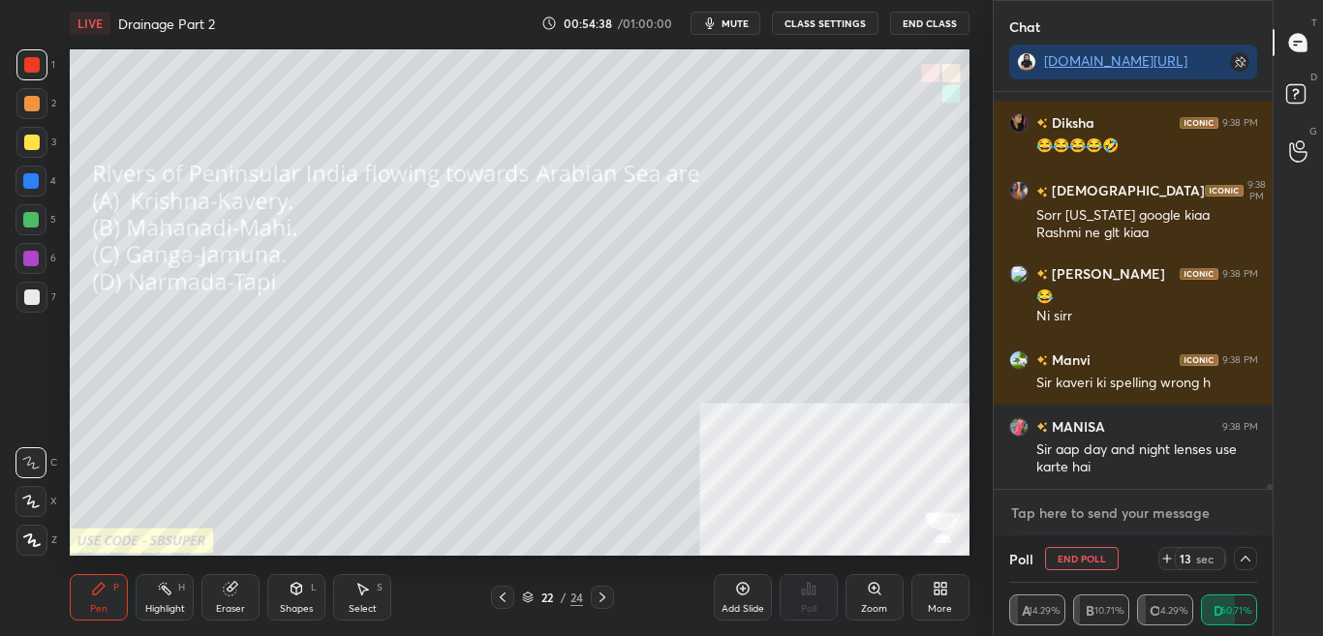
click at [1172, 521] on textarea at bounding box center [1133, 513] width 249 height 31
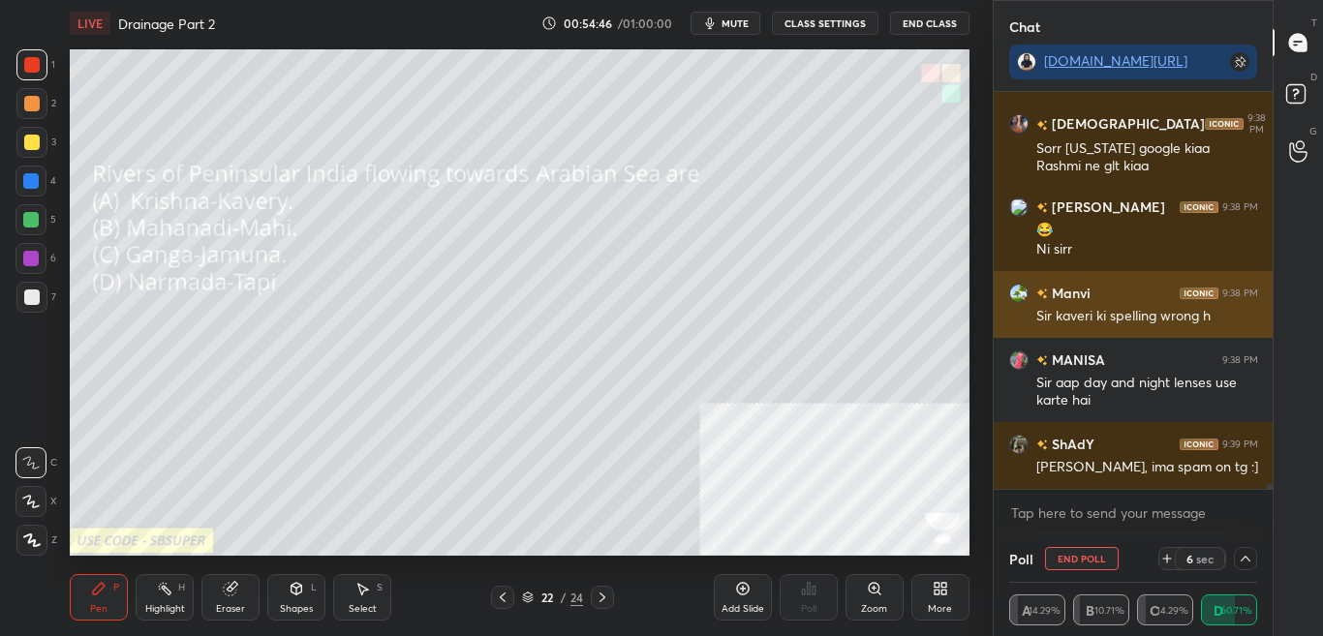
click at [1140, 315] on div "Sir kaveri ki spelling wrong h" at bounding box center [1147, 316] width 222 height 19
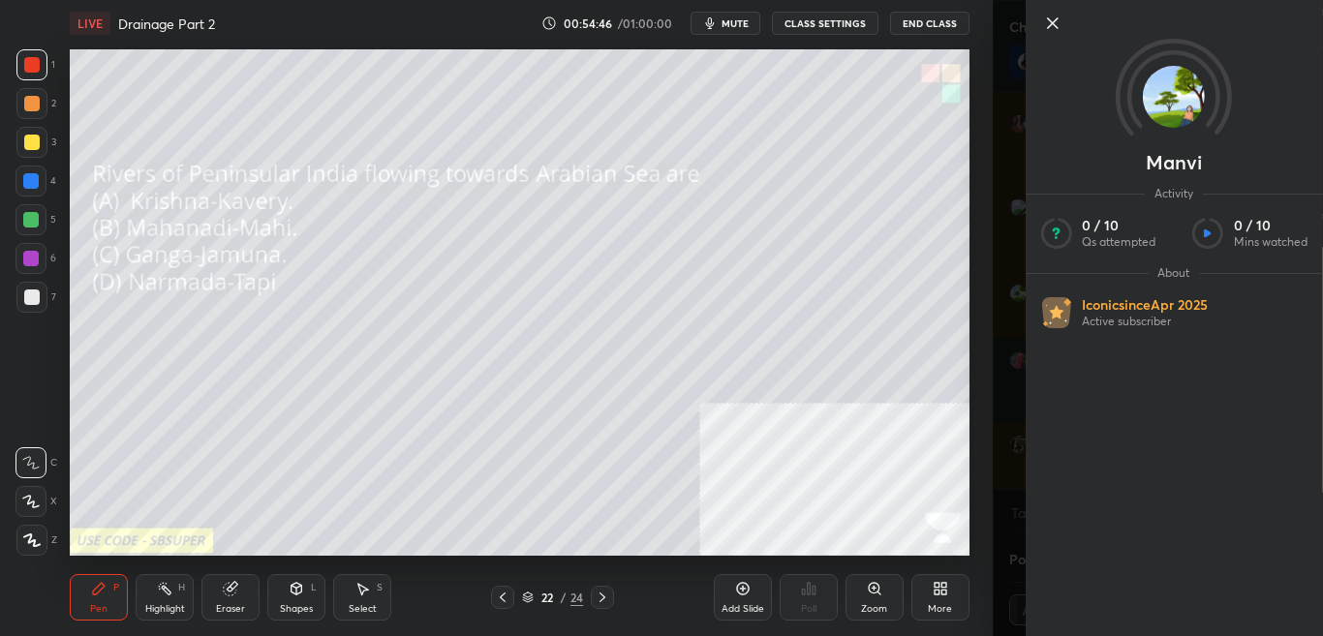
scroll to position [33226, 0]
click at [985, 283] on div "1 2 3 4 5 6 7 C X Z C X Z E E Erase all H H LIVE Drainage Part 2 00:54:47 / 01:…" at bounding box center [496, 318] width 993 height 636
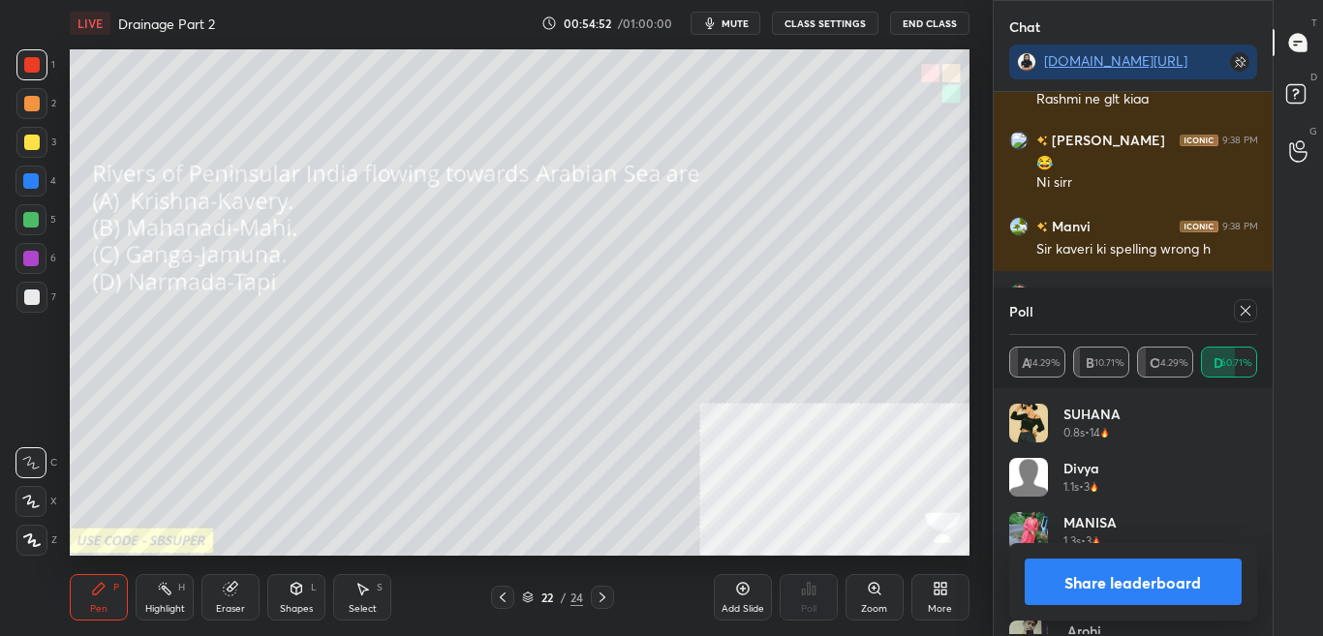
scroll to position [33310, 0]
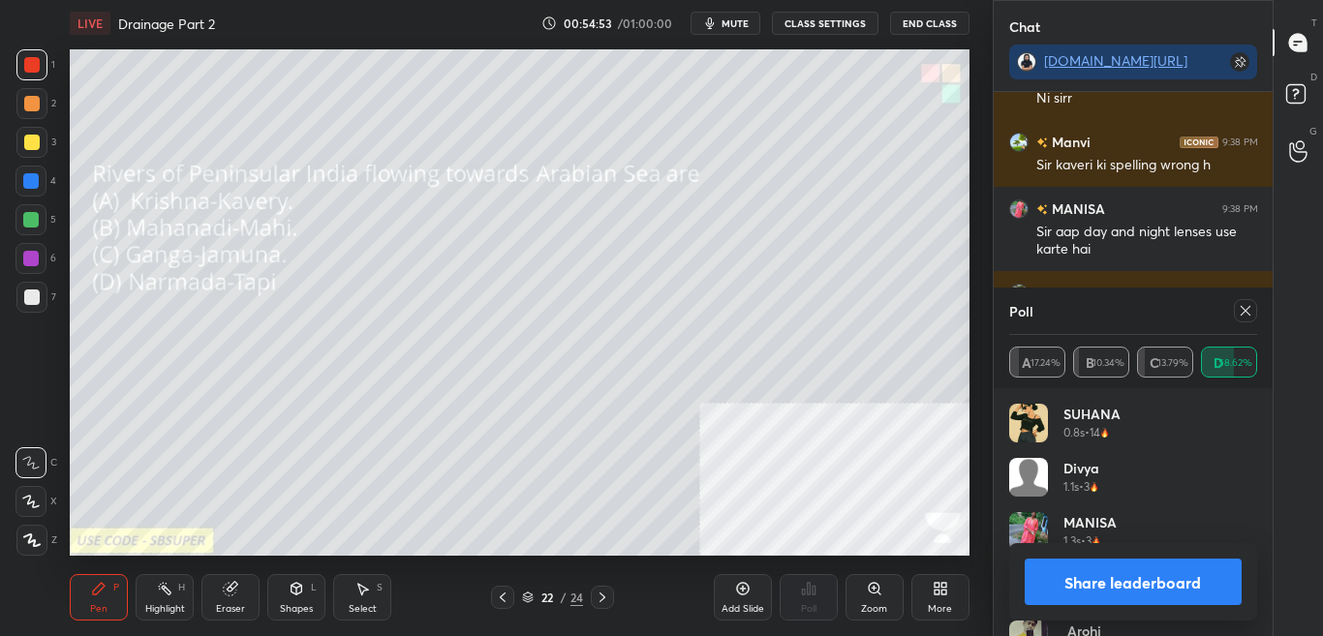
click at [1100, 585] on button "Share leaderboard" at bounding box center [1133, 582] width 218 height 46
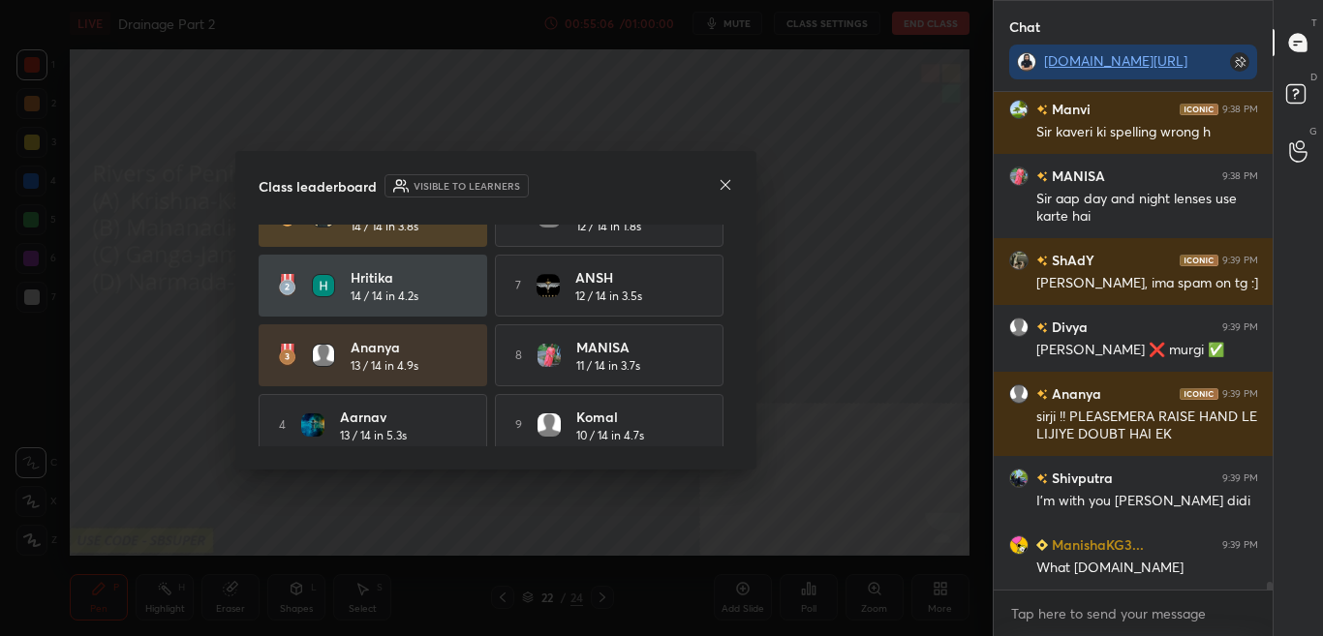
scroll to position [0, 0]
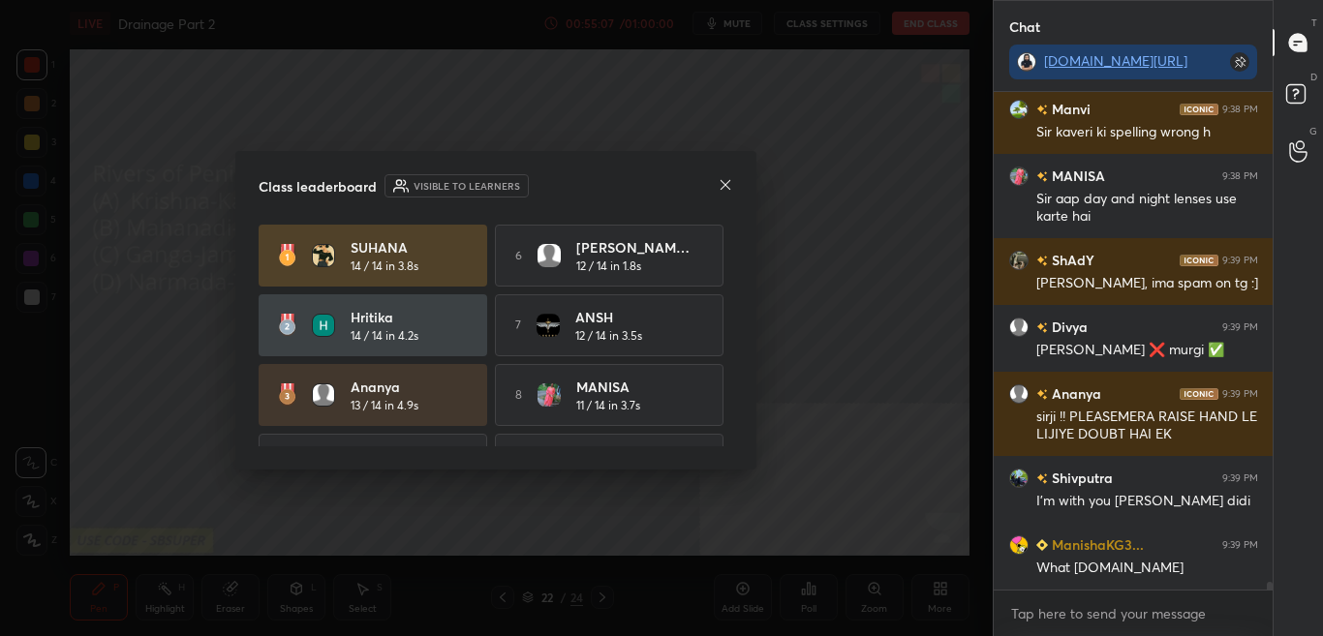
click at [736, 378] on div "Class leaderboard Visible to learners SUHANA 14 / 14 in 3.8s 6 Divyansh D... 12…" at bounding box center [495, 310] width 521 height 319
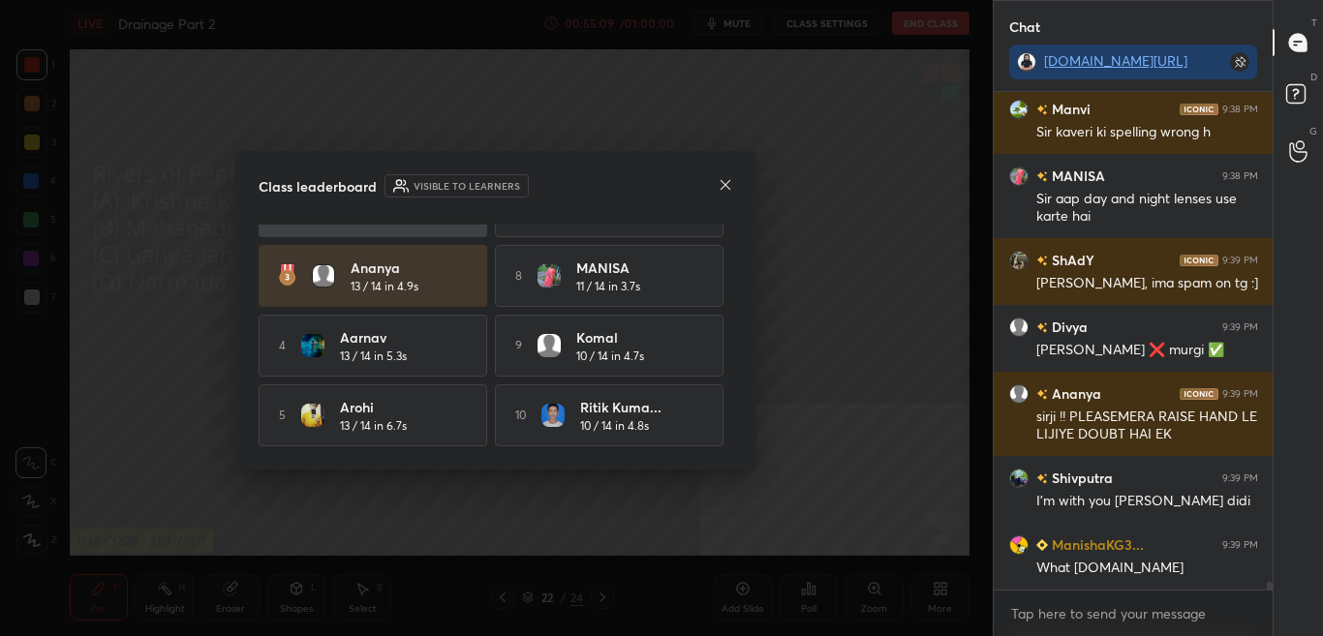
click at [726, 179] on icon at bounding box center [725, 184] width 15 height 15
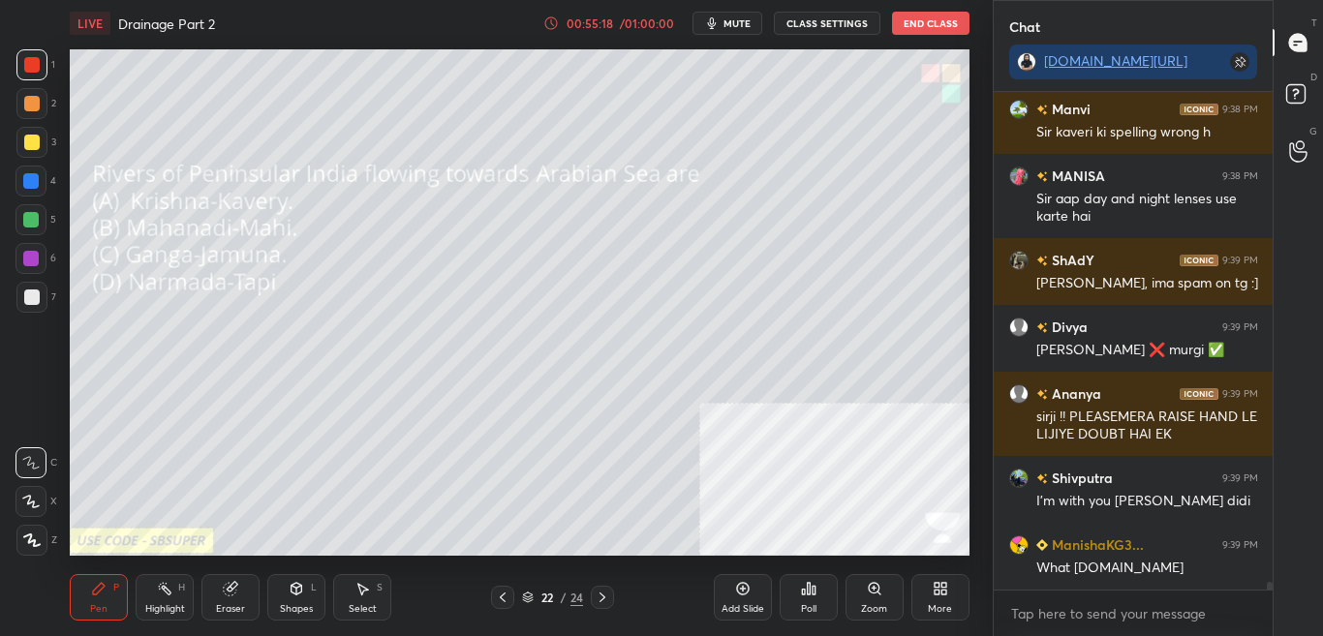
click at [931, 604] on div "More" at bounding box center [940, 609] width 24 height 10
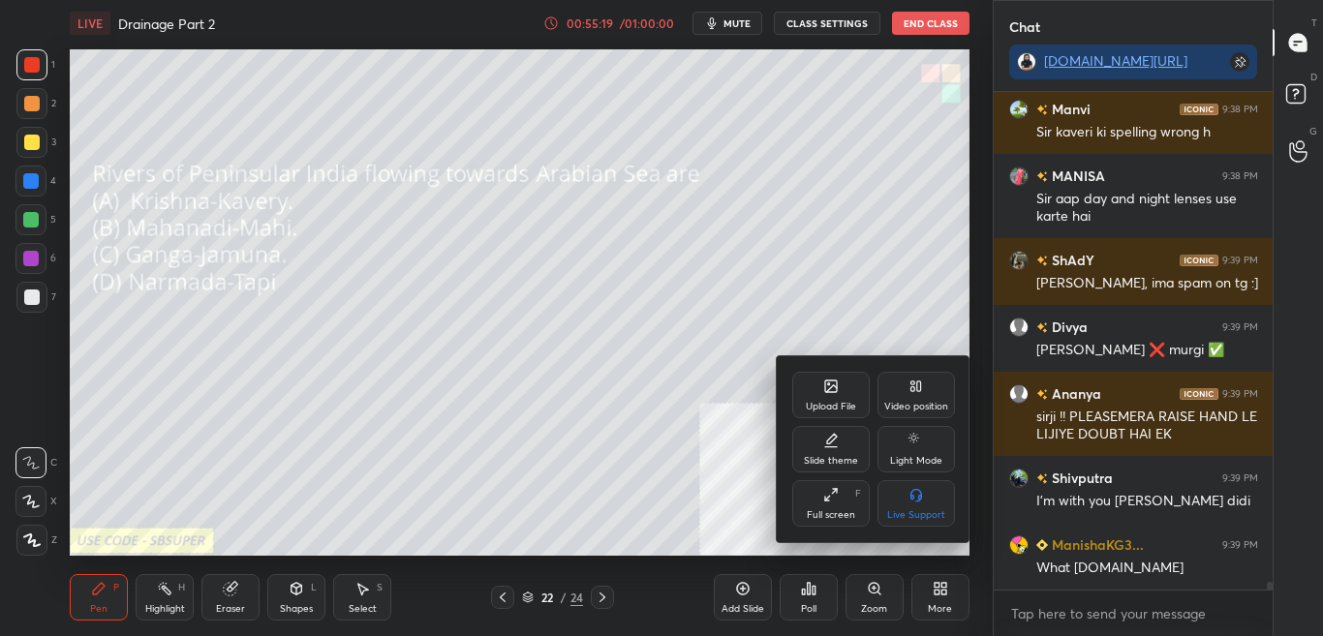
click at [840, 405] on div "Upload File" at bounding box center [831, 407] width 50 height 10
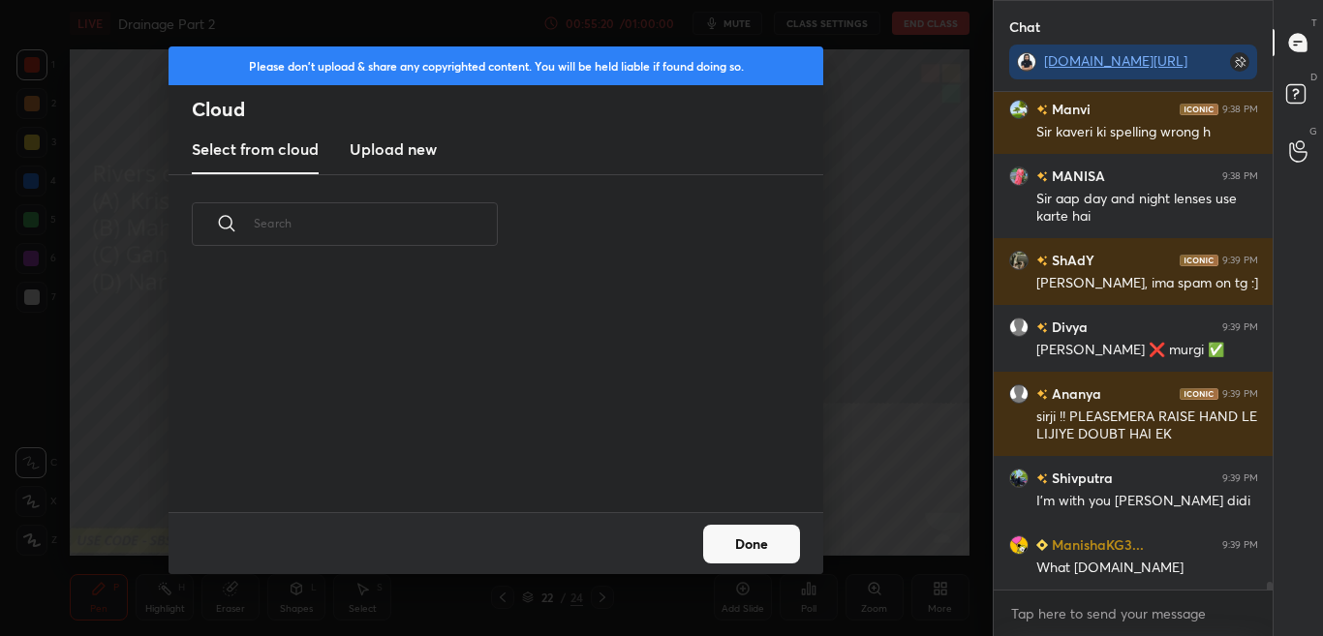
scroll to position [238, 622]
click at [388, 167] on new "Upload new" at bounding box center [393, 150] width 87 height 48
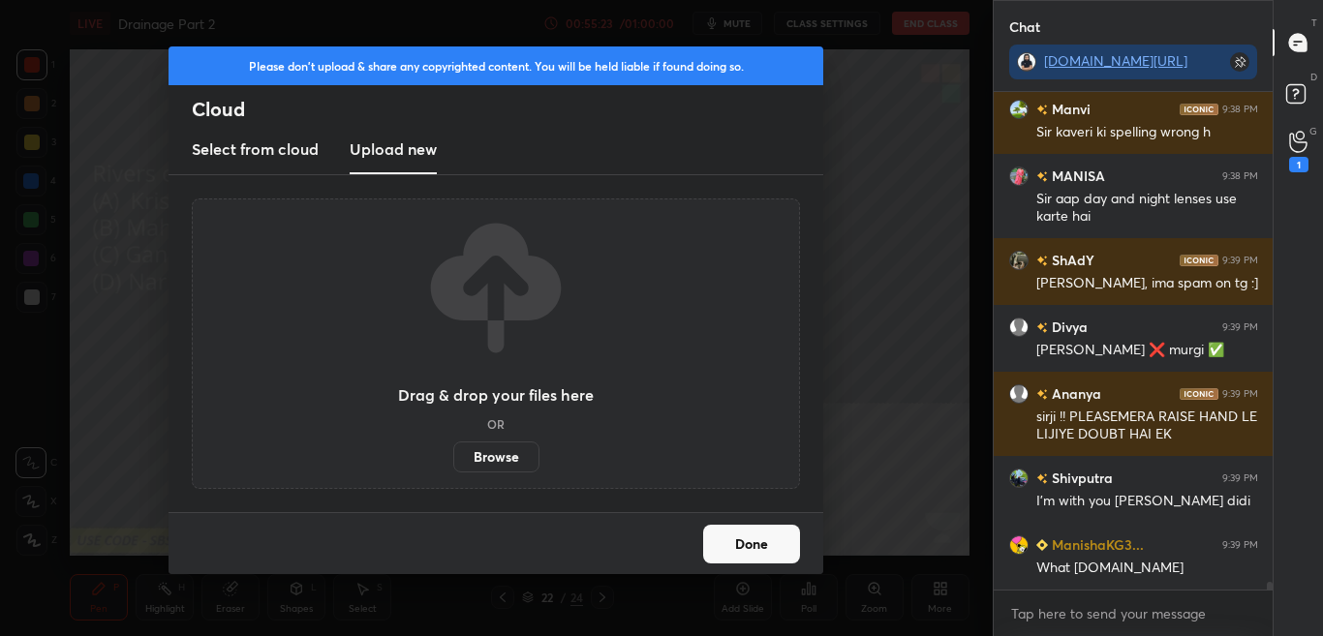
click at [524, 457] on label "Browse" at bounding box center [496, 457] width 86 height 31
click at [453, 457] on input "Browse" at bounding box center [453, 457] width 0 height 31
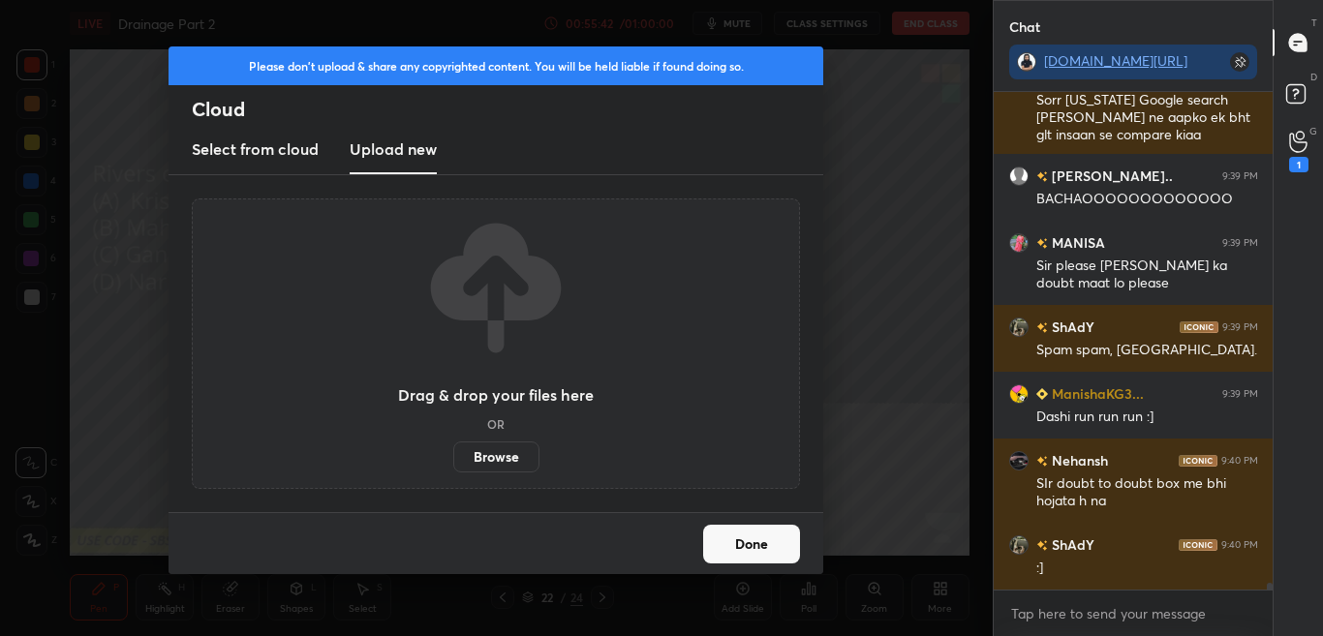
scroll to position [34081, 0]
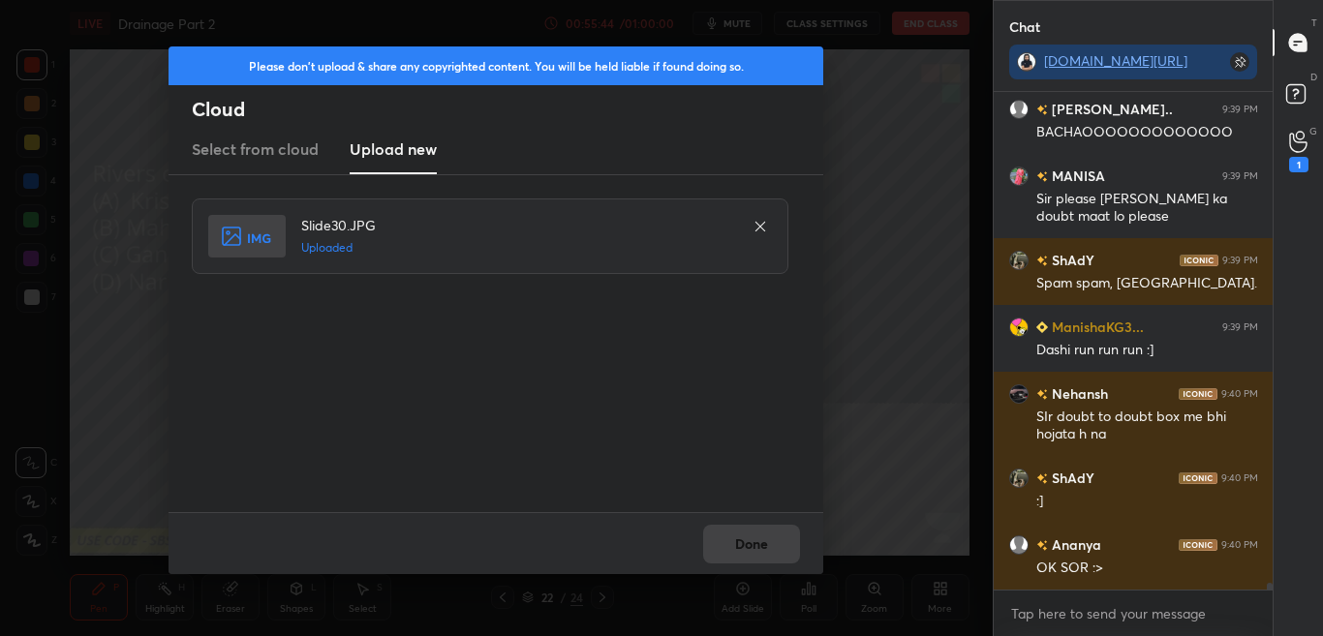
click at [797, 545] on button "Done" at bounding box center [751, 544] width 97 height 39
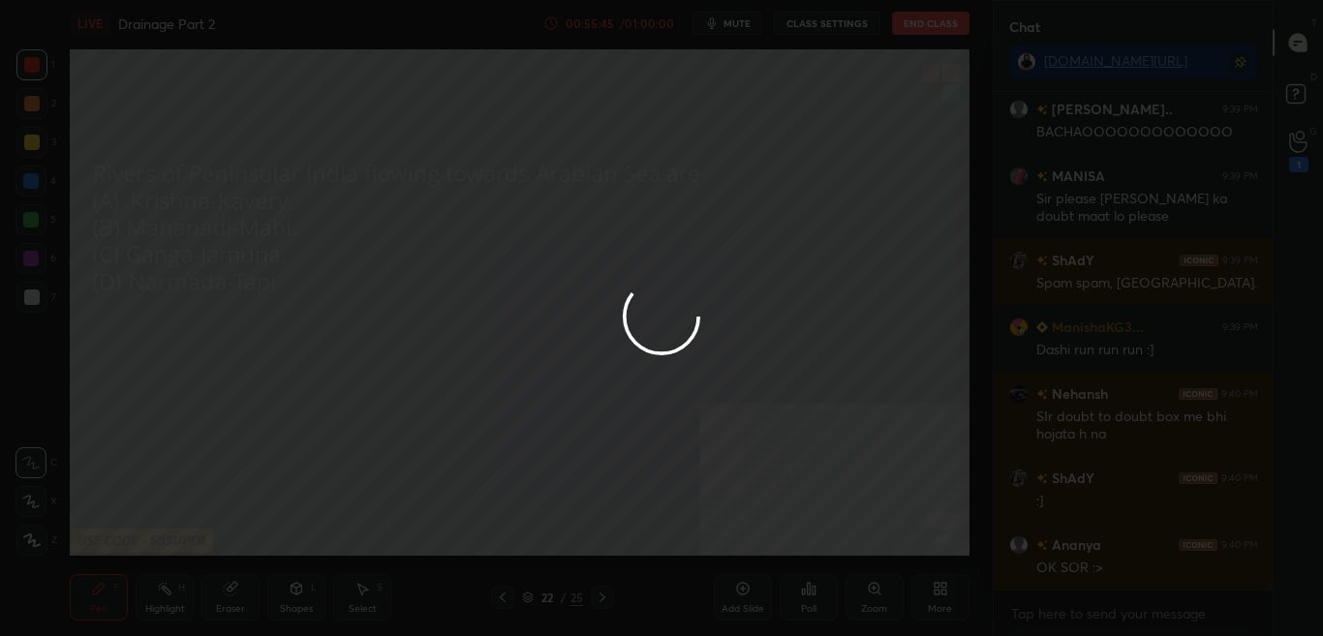
click at [794, 544] on button "Done" at bounding box center [751, 544] width 97 height 39
click at [793, 543] on div at bounding box center [661, 318] width 1323 height 636
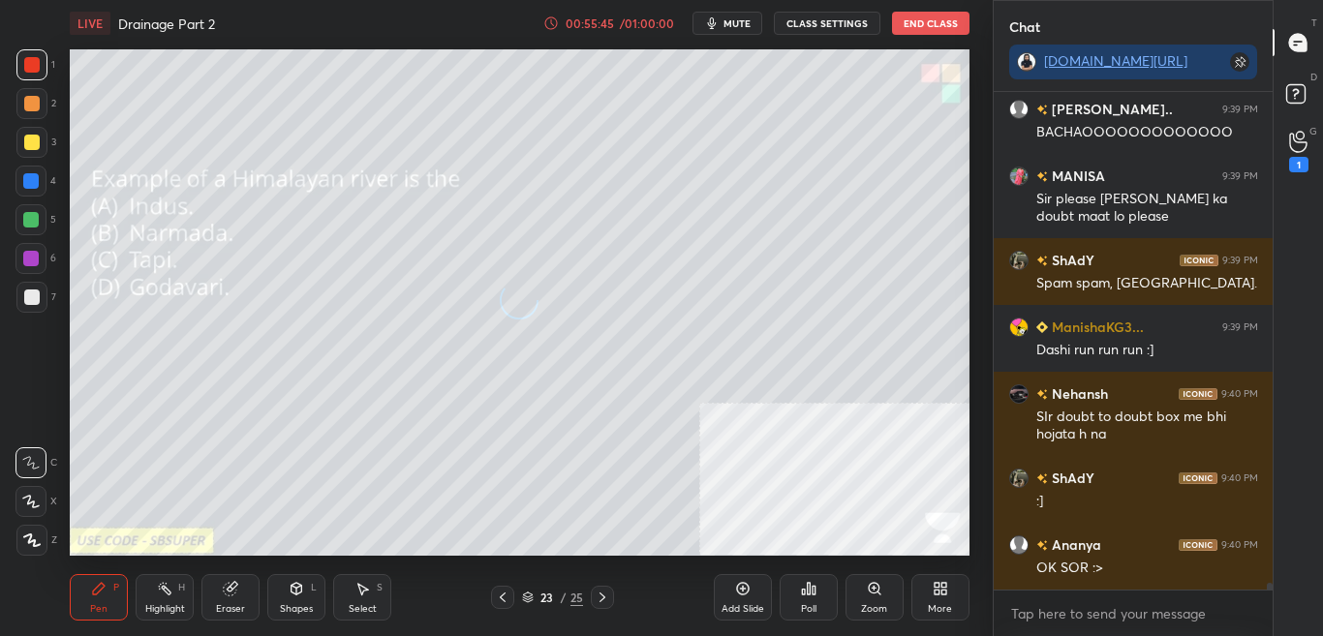
scroll to position [34101, 0]
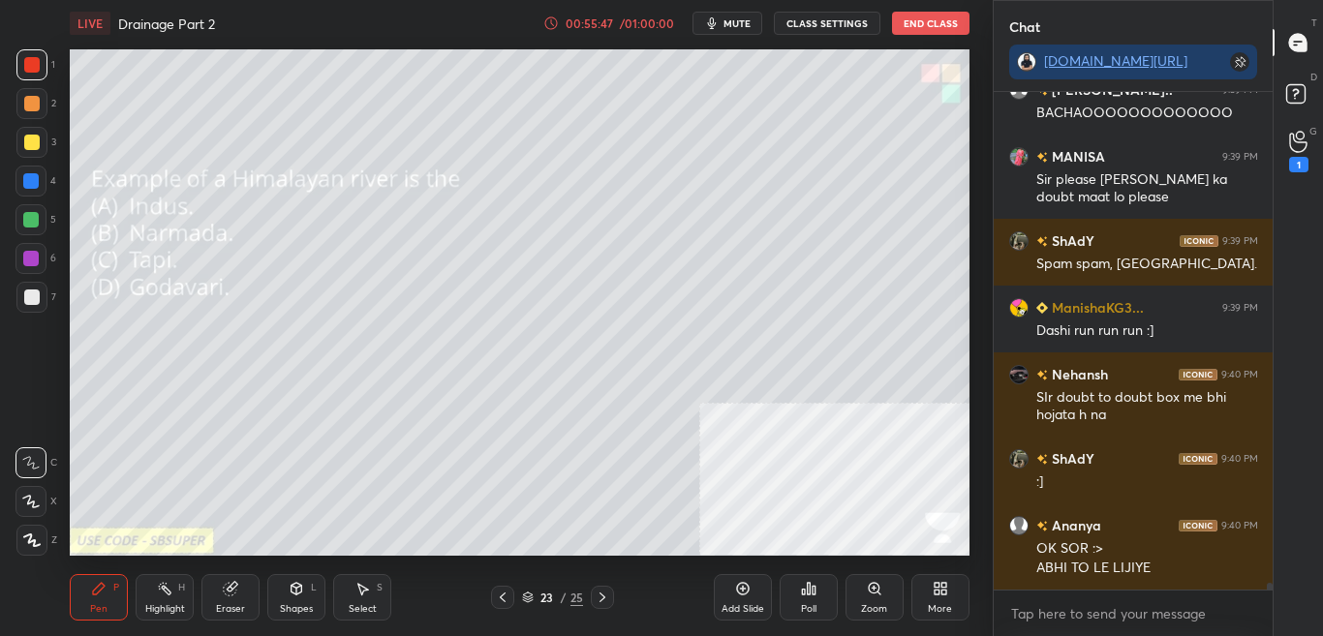
click at [1320, 154] on div "G Raise Hand (G) 1" at bounding box center [1297, 151] width 49 height 54
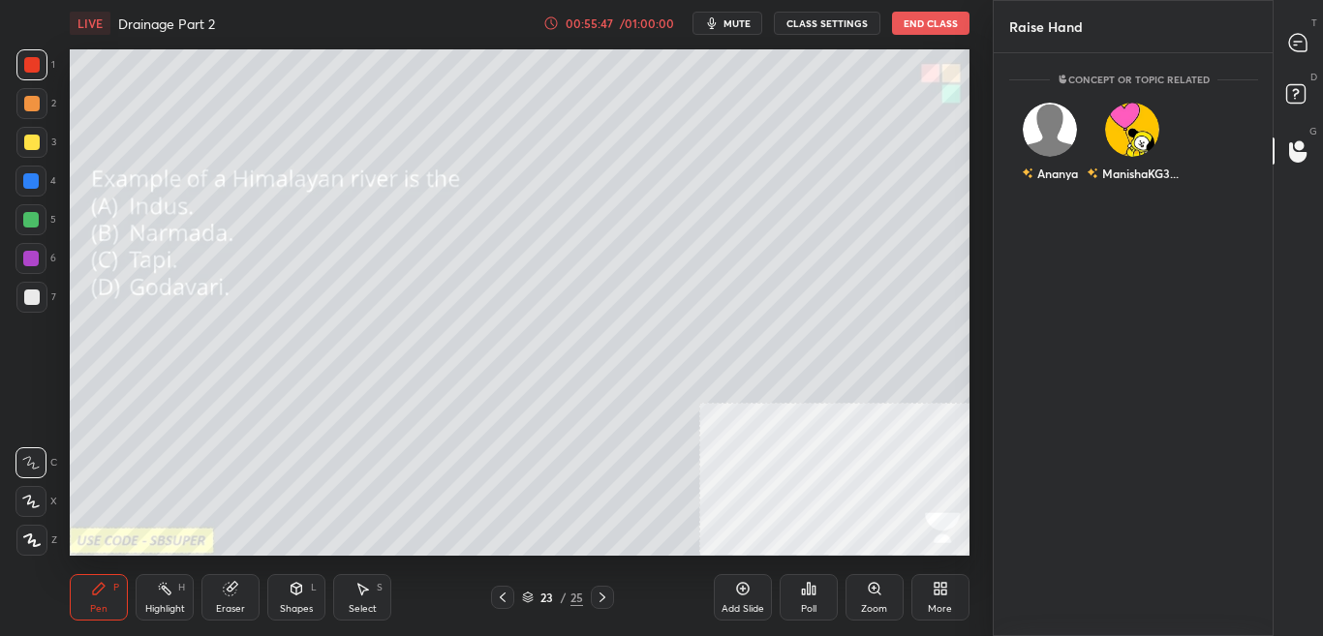
scroll to position [577, 273]
click at [1311, 88] on icon at bounding box center [1298, 96] width 35 height 35
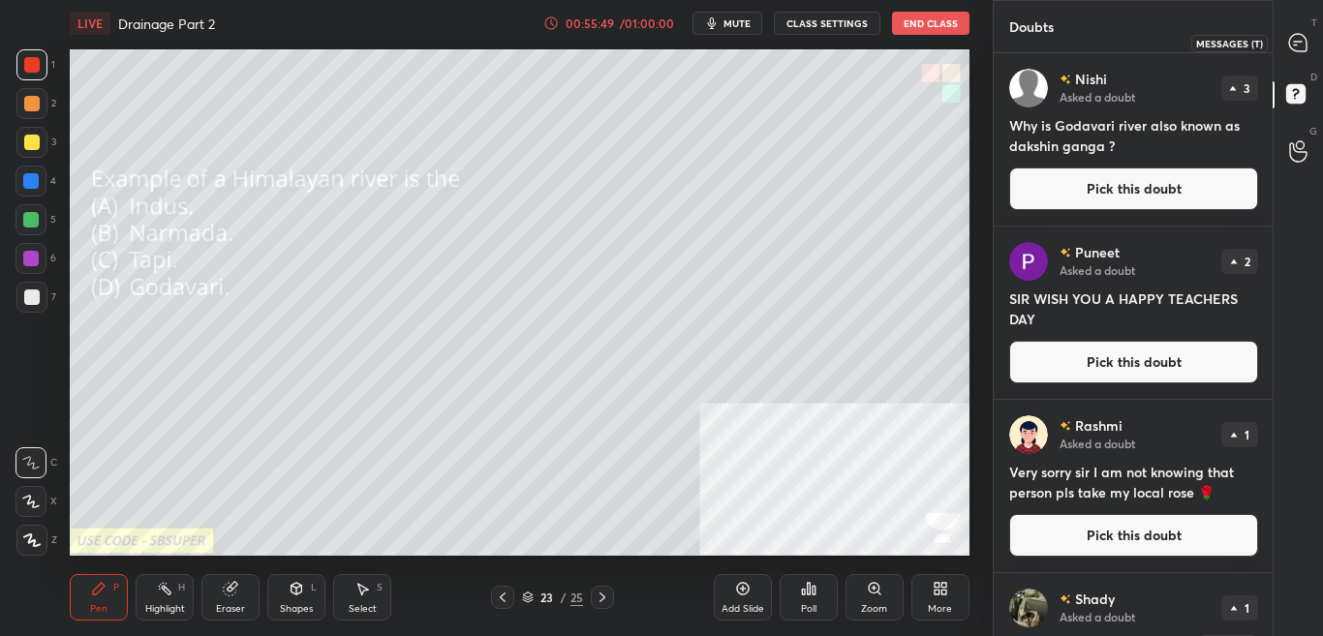
click at [1303, 47] on icon at bounding box center [1297, 42] width 17 height 17
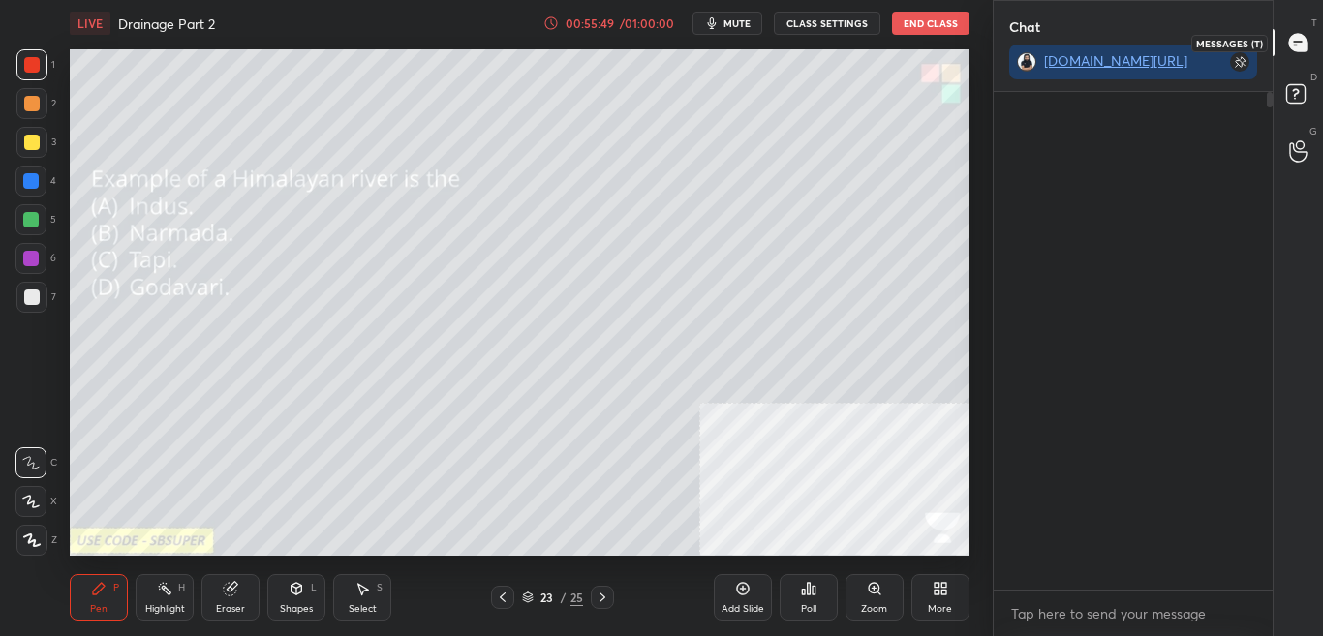
scroll to position [538, 273]
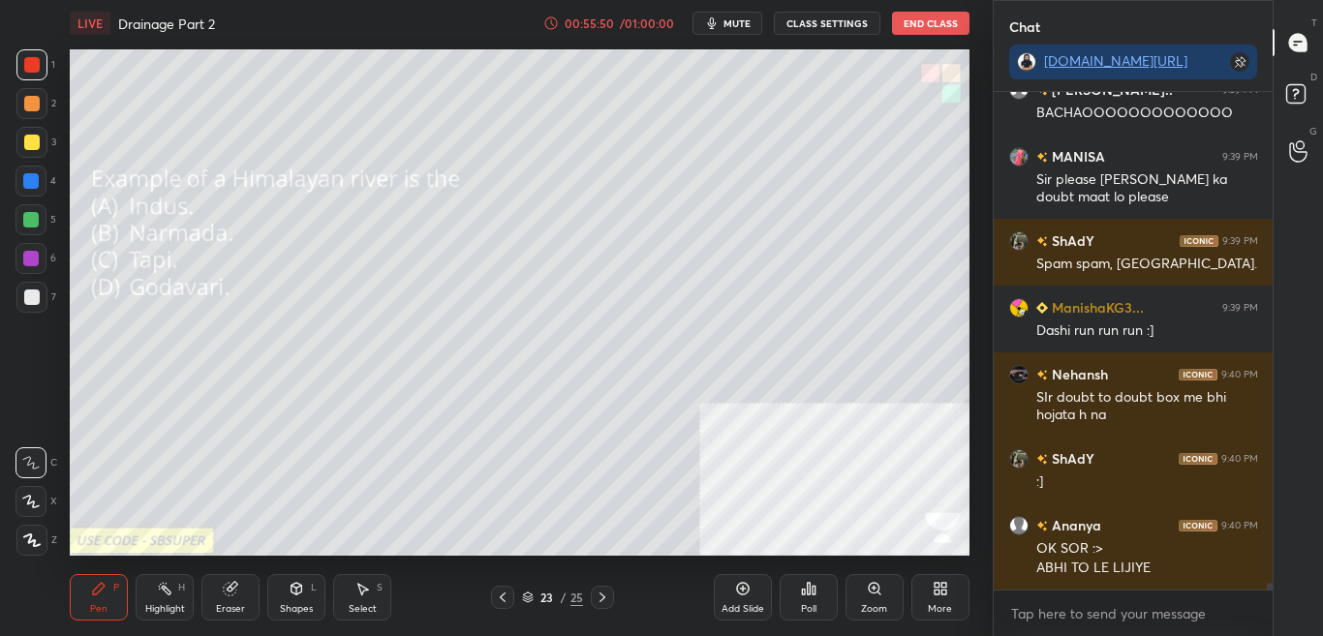
click at [1298, 132] on div "G Raise Hand (G)" at bounding box center [1297, 151] width 49 height 54
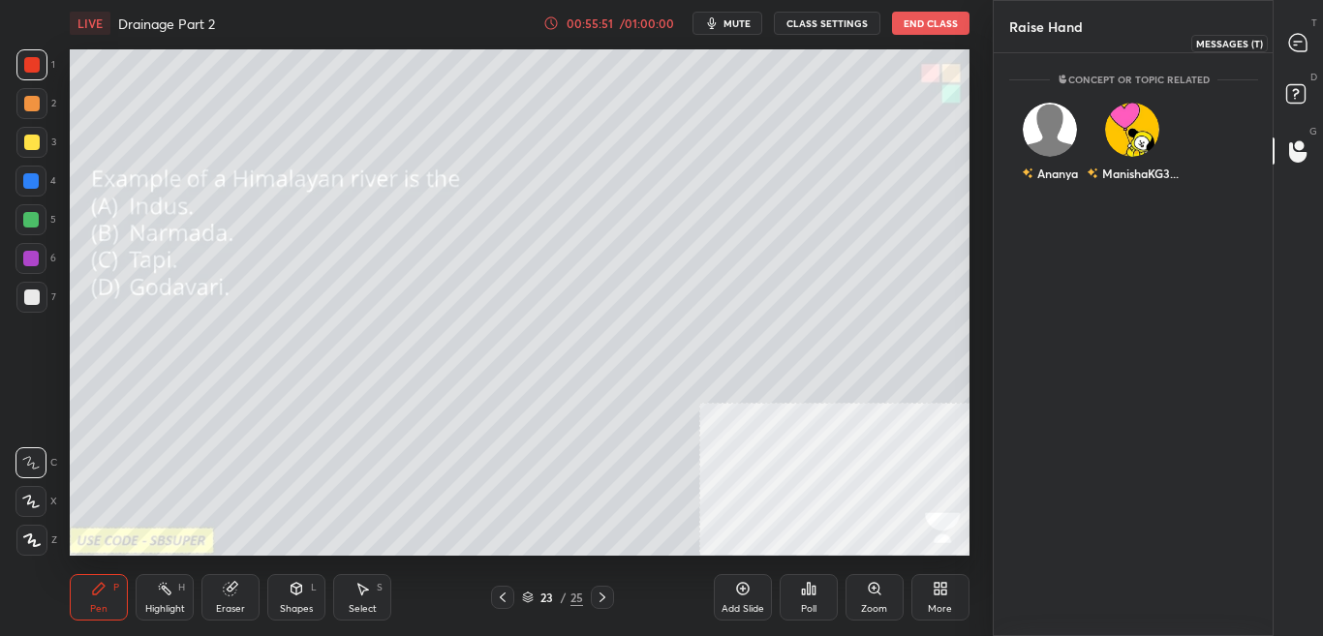
click at [1294, 56] on div at bounding box center [1298, 42] width 39 height 35
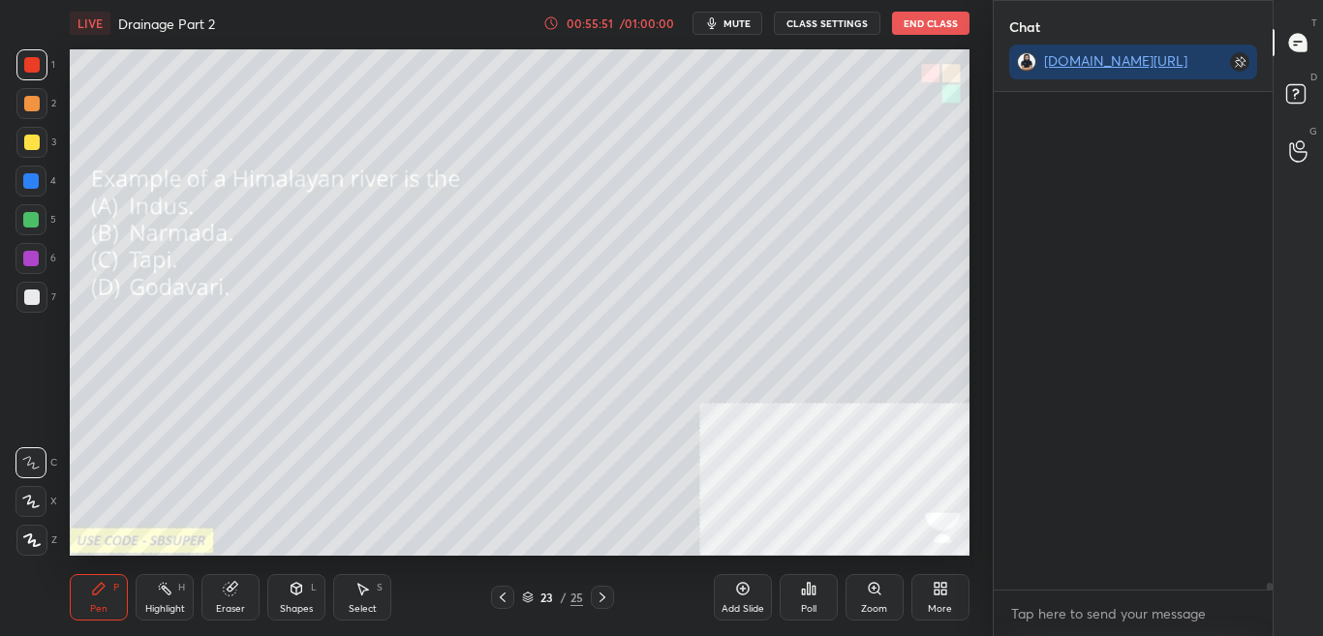
scroll to position [34485, 0]
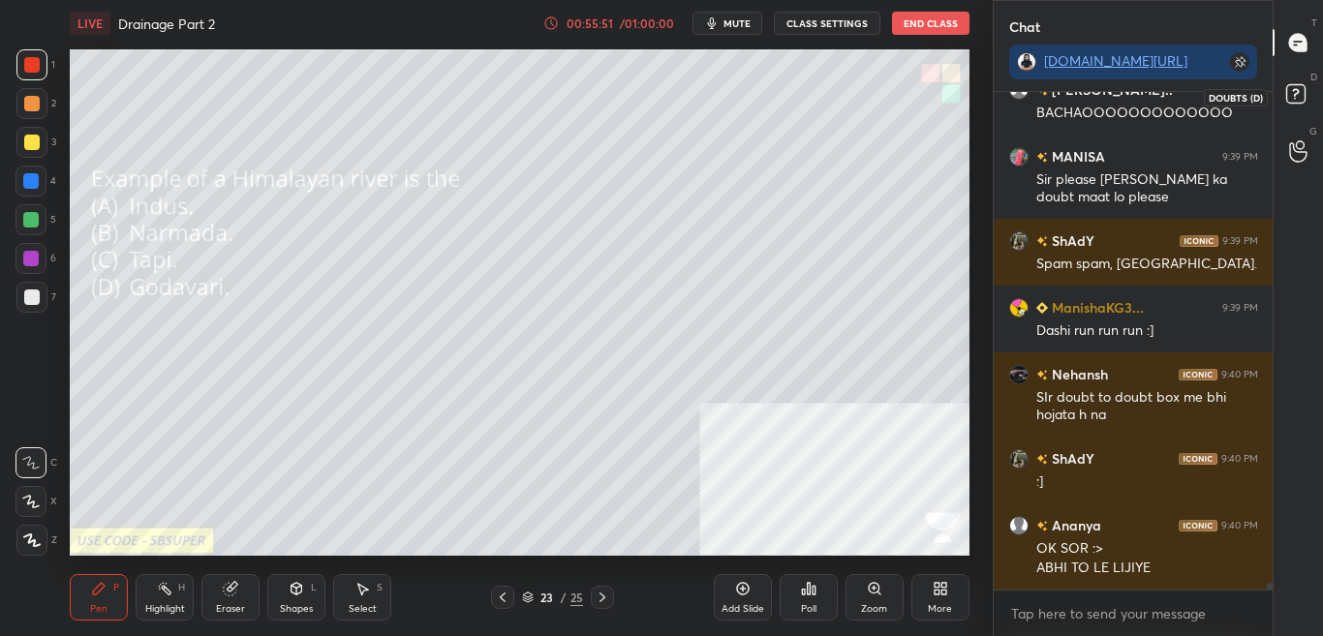
click at [1300, 95] on rect at bounding box center [1295, 94] width 18 height 18
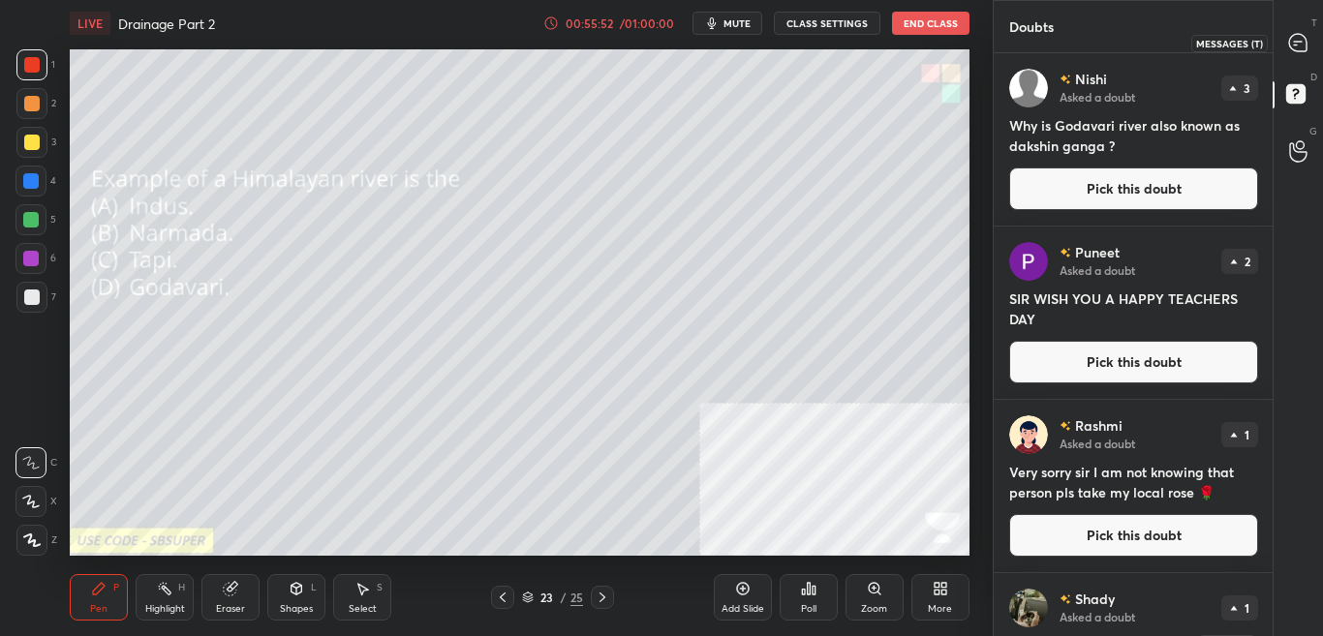
click at [1302, 37] on icon at bounding box center [1297, 42] width 17 height 17
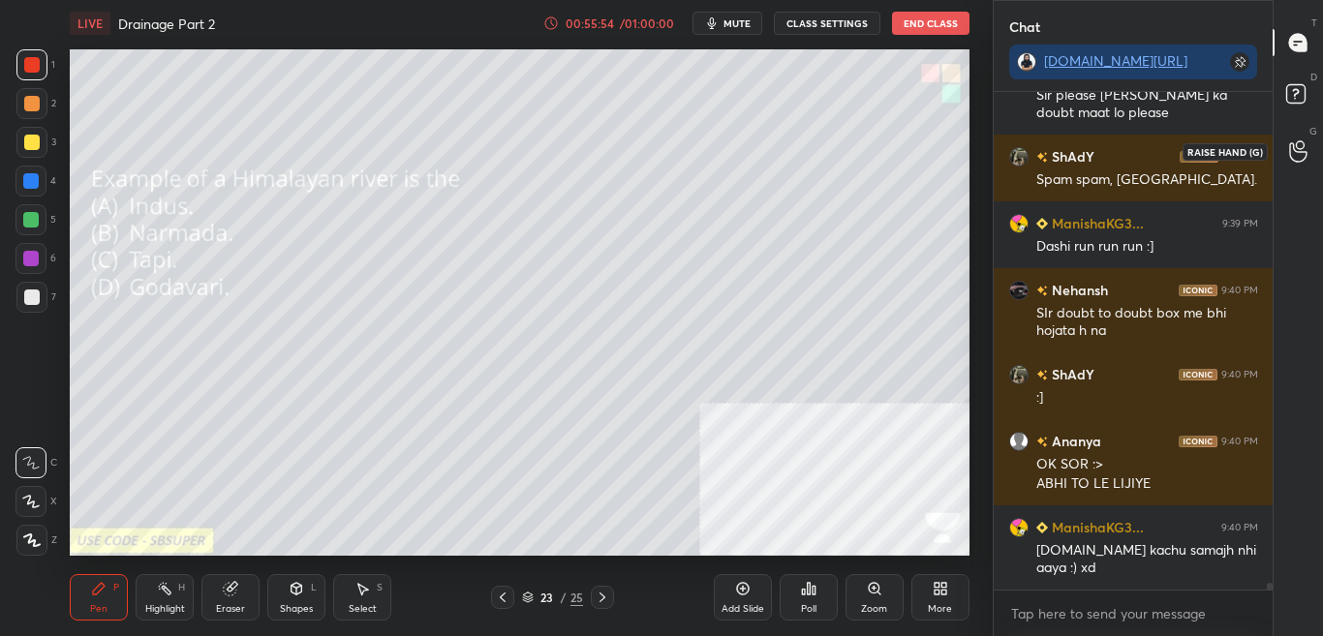
scroll to position [34636, 0]
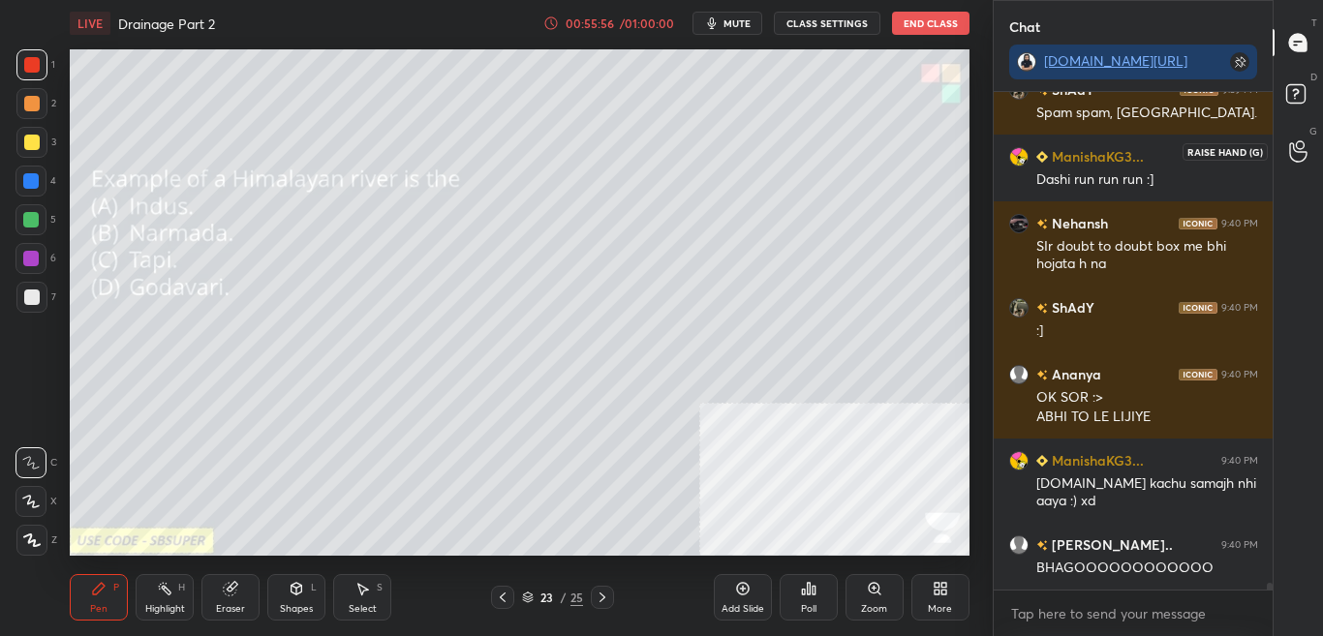
click at [1306, 151] on icon at bounding box center [1297, 151] width 17 height 19
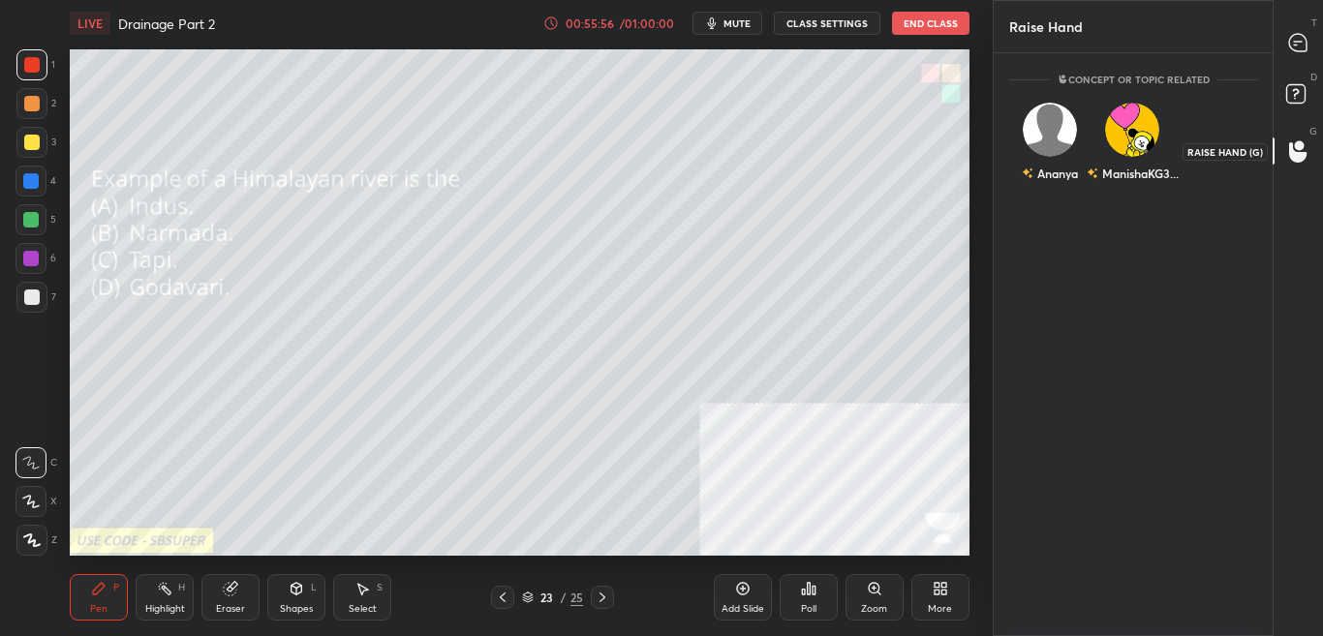
scroll to position [577, 273]
click at [1055, 157] on div "Ananya" at bounding box center [1050, 173] width 56 height 33
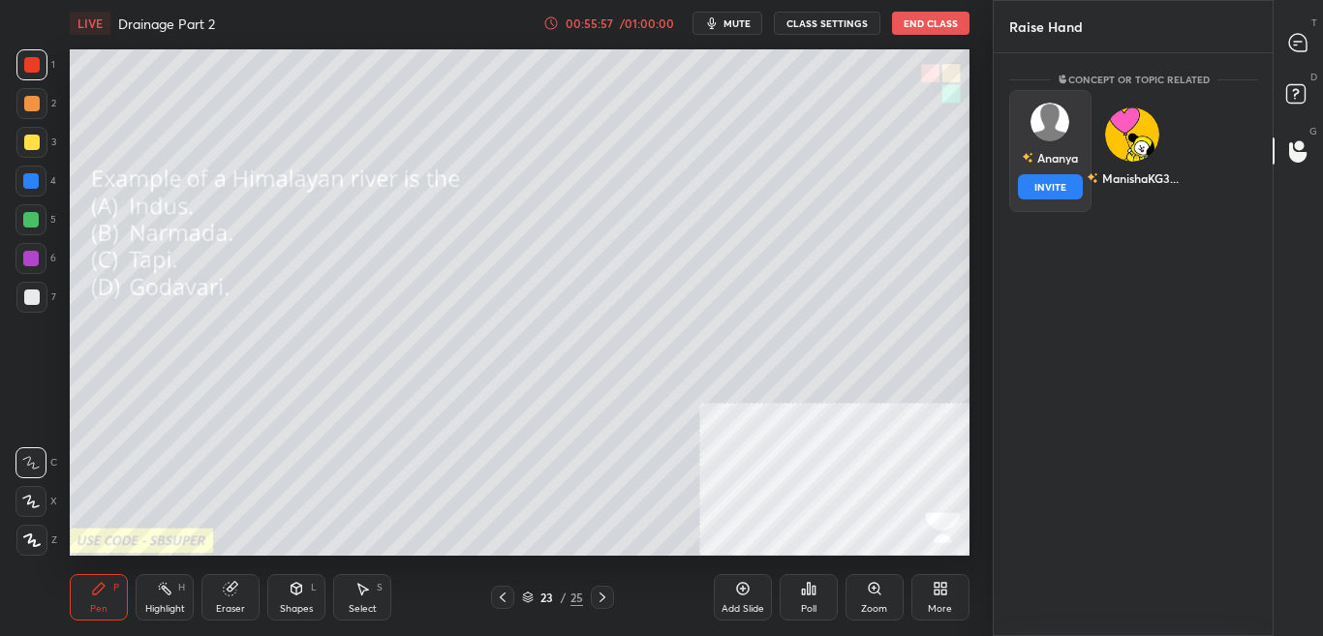
click at [1069, 186] on button "INVITE" at bounding box center [1050, 186] width 65 height 25
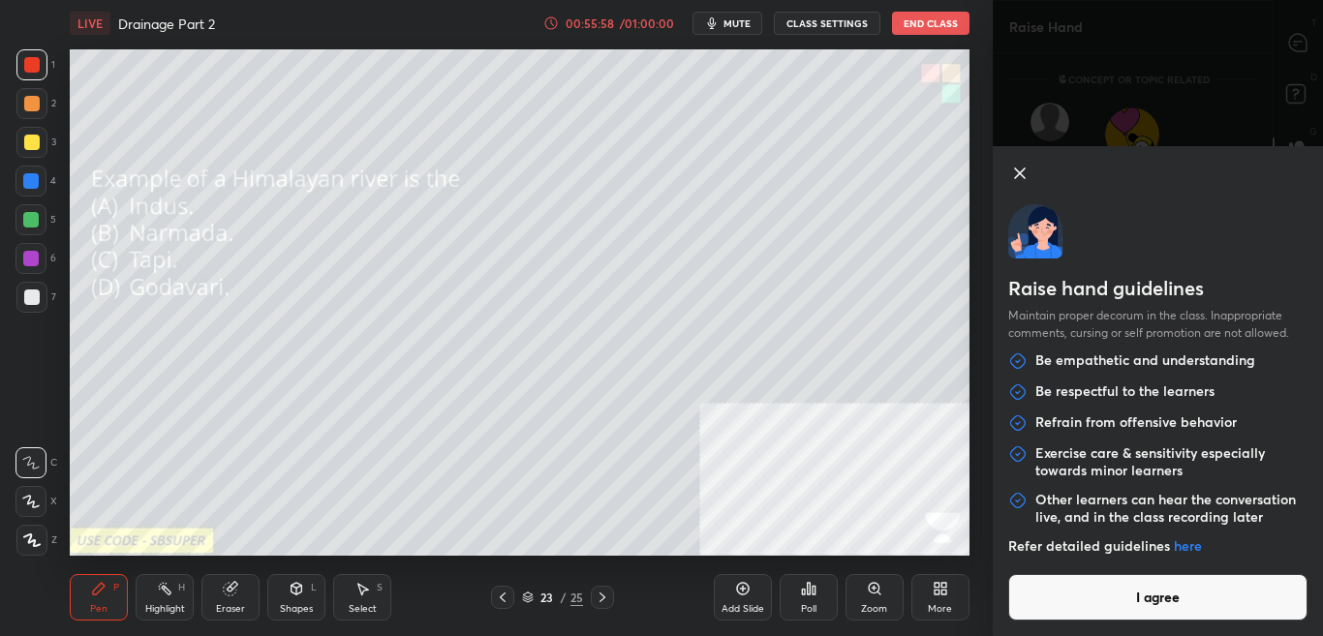
click at [1148, 593] on button "I agree" at bounding box center [1158, 597] width 300 height 46
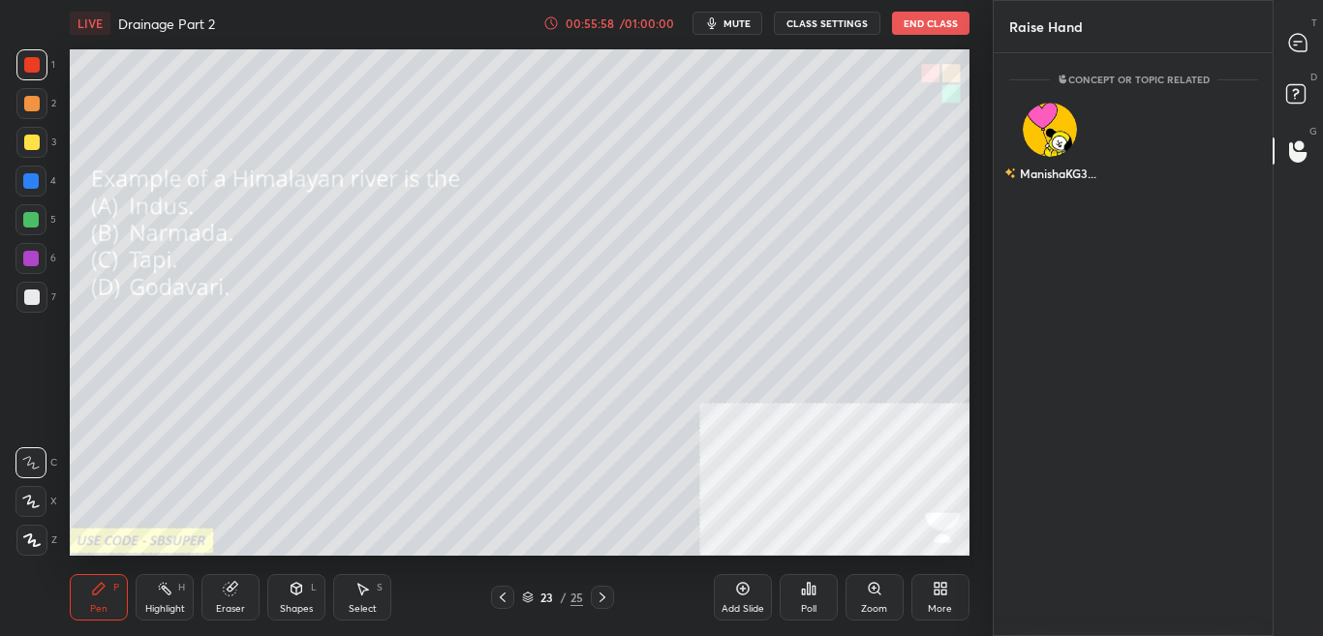
scroll to position [499, 273]
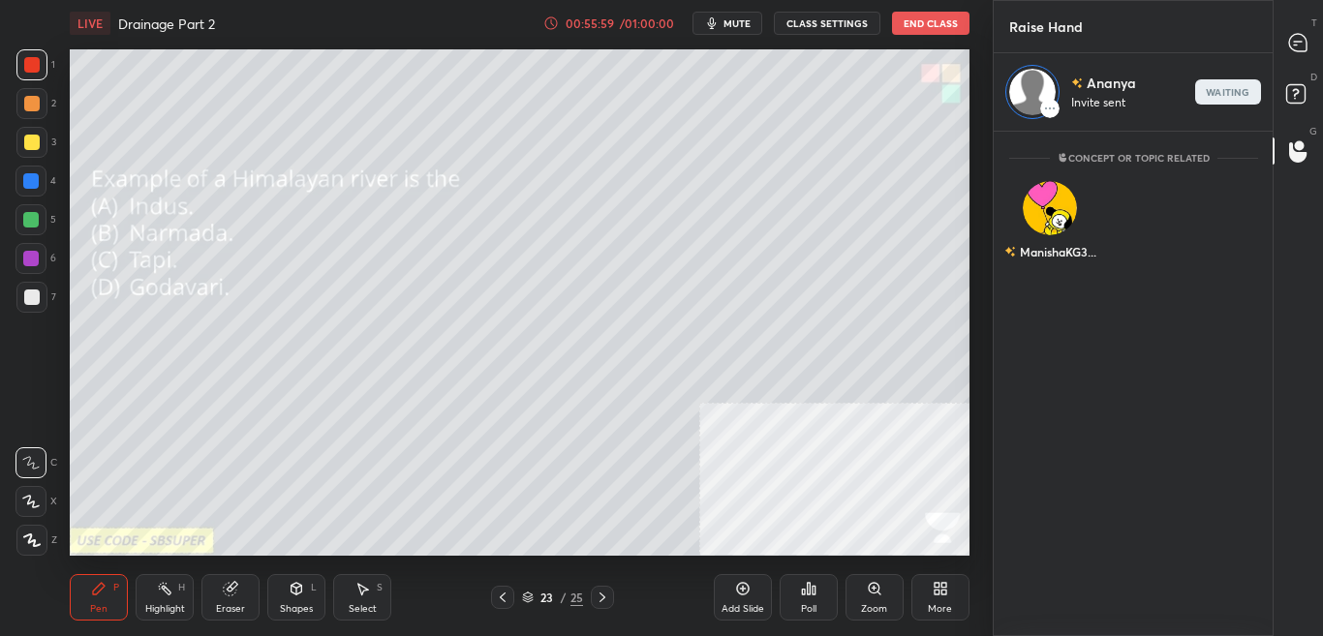
click at [1322, 100] on div "D Doubts (D)" at bounding box center [1297, 97] width 49 height 54
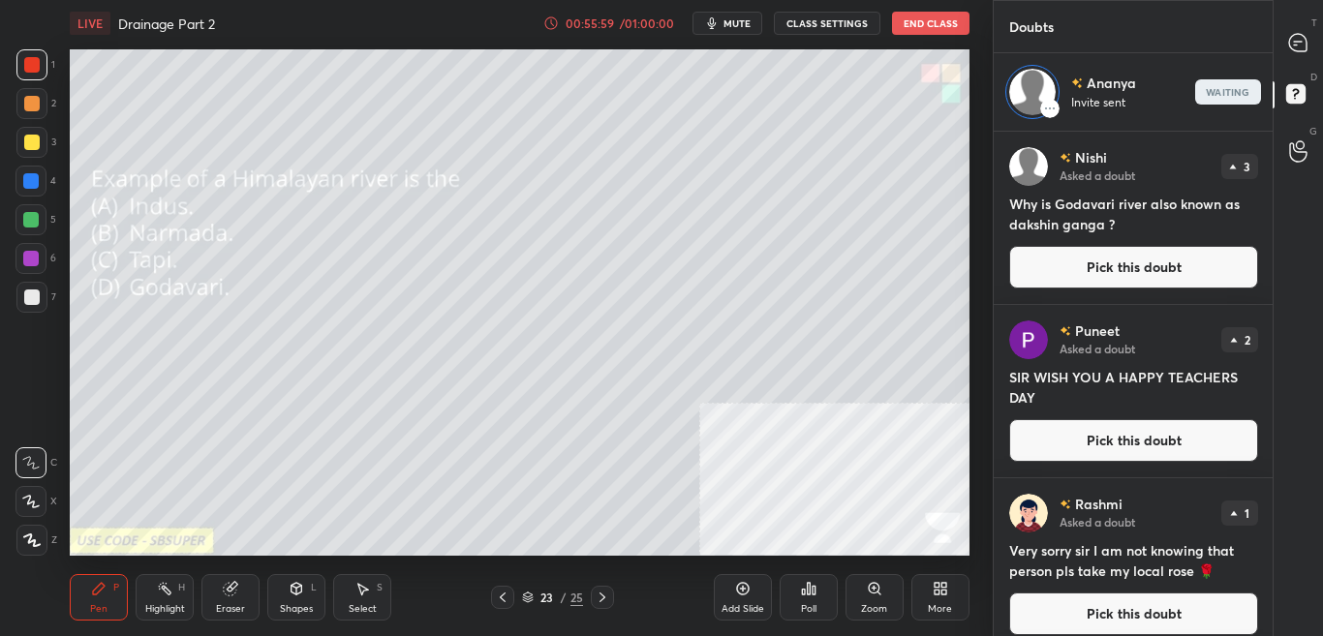
click at [1321, 54] on div "T Messages (T)" at bounding box center [1297, 42] width 49 height 54
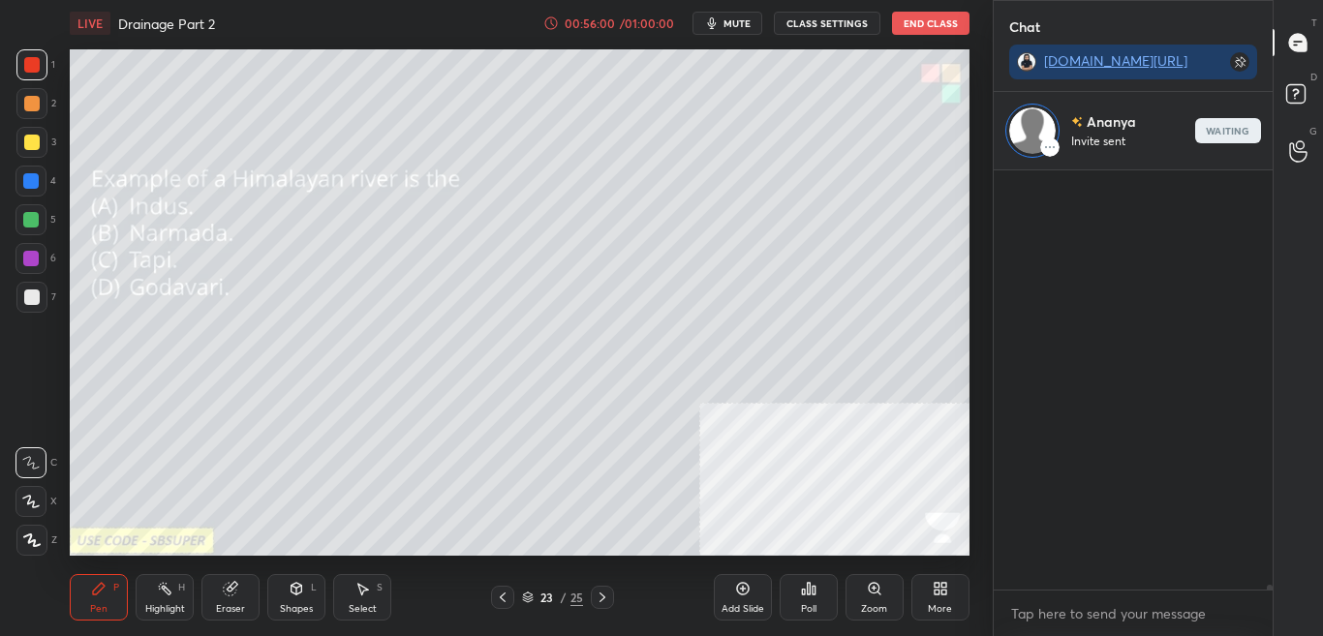
scroll to position [7, 7]
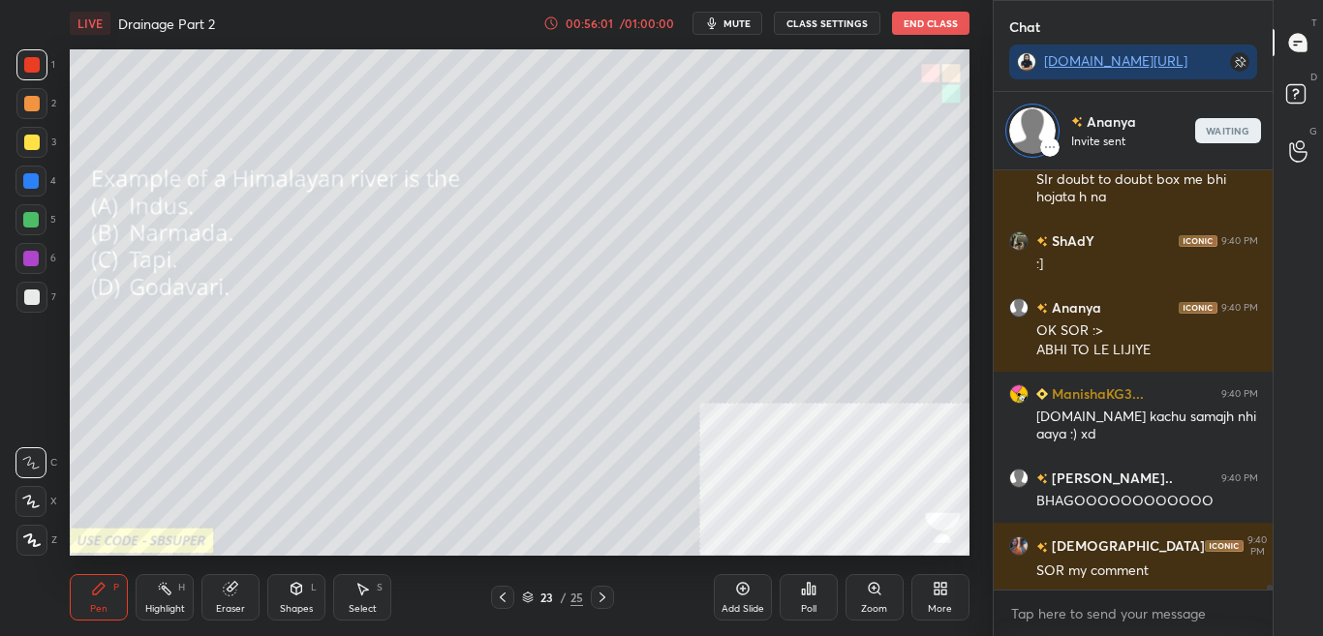
click at [1269, 590] on div "ManishaKG3... 9:39 PM Dashi run run run :] Nehansh 9:40 PM SIr doubt to doubt b…" at bounding box center [1133, 403] width 280 height 466
click at [1270, 596] on div "ManishaKG3... 9:39 PM Dashi run run run :] Nehansh 9:40 PM SIr doubt to doubt b…" at bounding box center [1133, 403] width 280 height 466
click at [1300, 91] on rect at bounding box center [1295, 94] width 18 height 18
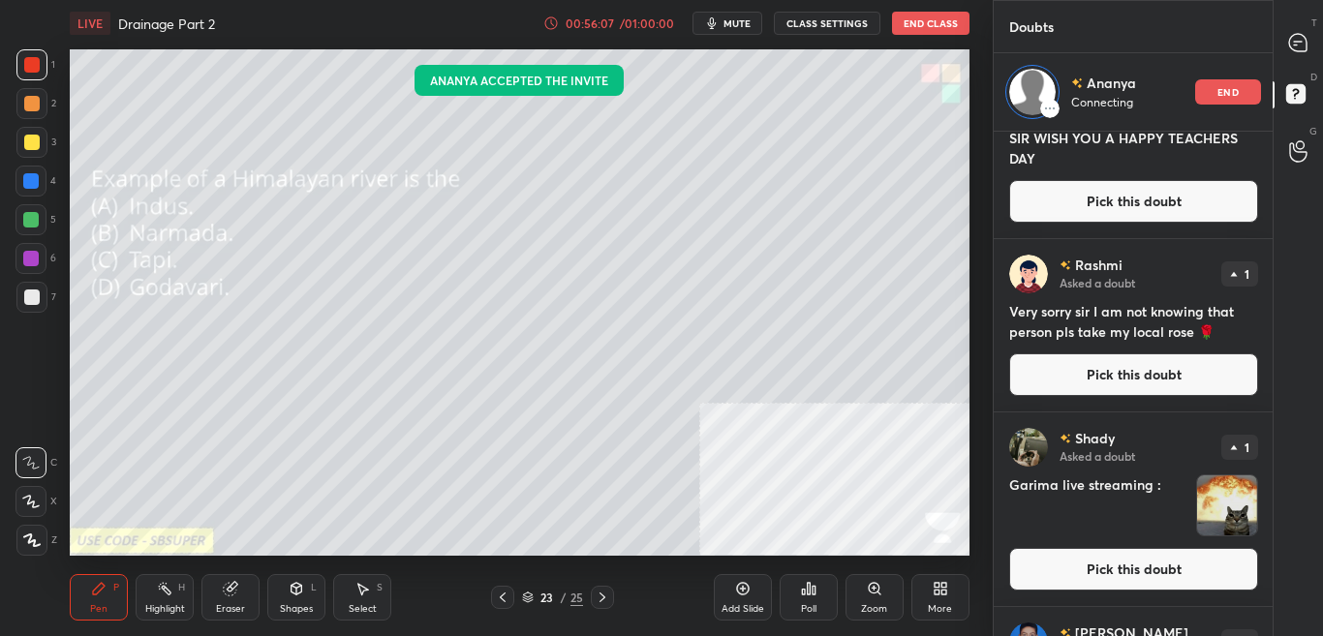
click at [1272, 585] on div "T Messages (T) D Doubts (D) G Raise Hand (G)" at bounding box center [1297, 318] width 50 height 636
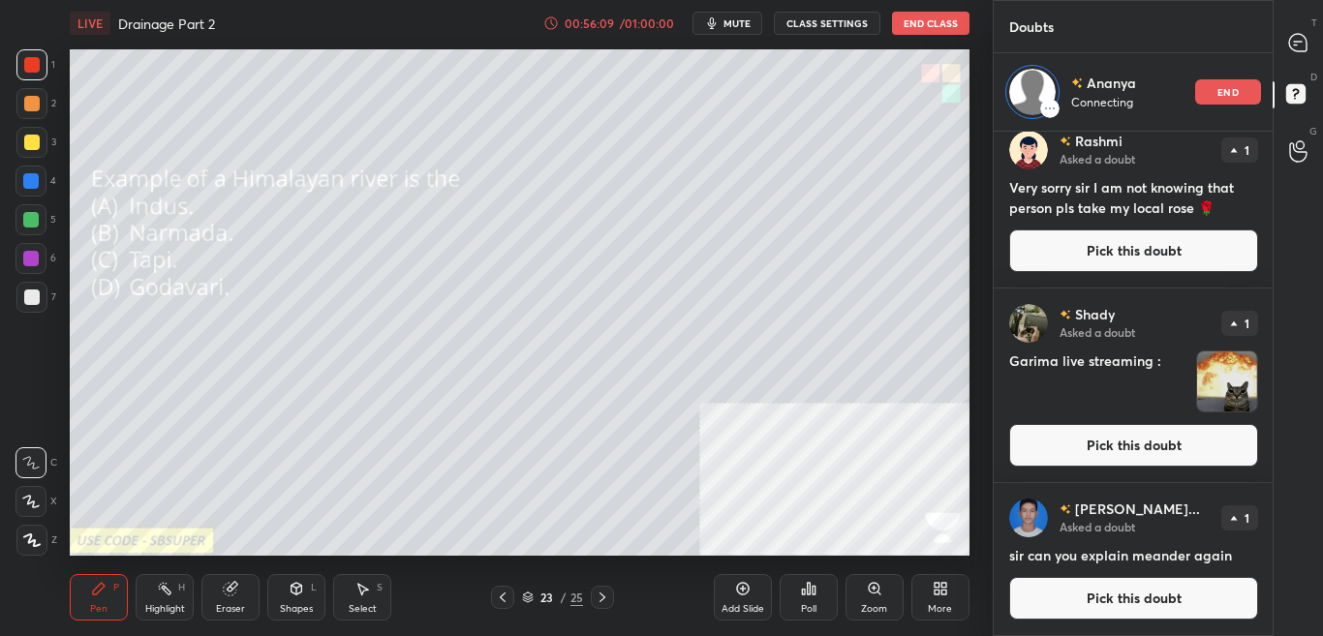
click at [1318, 57] on div "T Messages (T)" at bounding box center [1297, 42] width 49 height 54
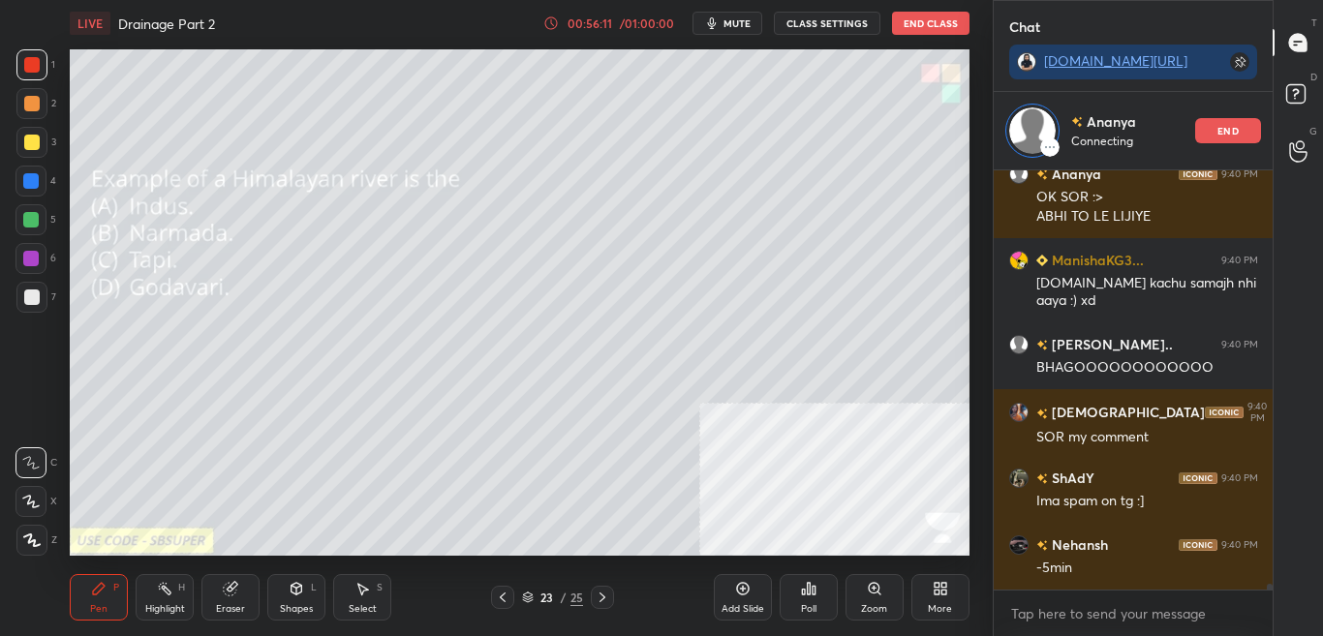
drag, startPoint x: 1270, startPoint y: 589, endPoint x: 1269, endPoint y: 600, distance: 11.7
click at [1269, 600] on div "Nehansh 9:40 PM SIr doubt to doubt box me bhi hojata h na ShAdY 9:40 PM :] Anan…" at bounding box center [1133, 403] width 280 height 466
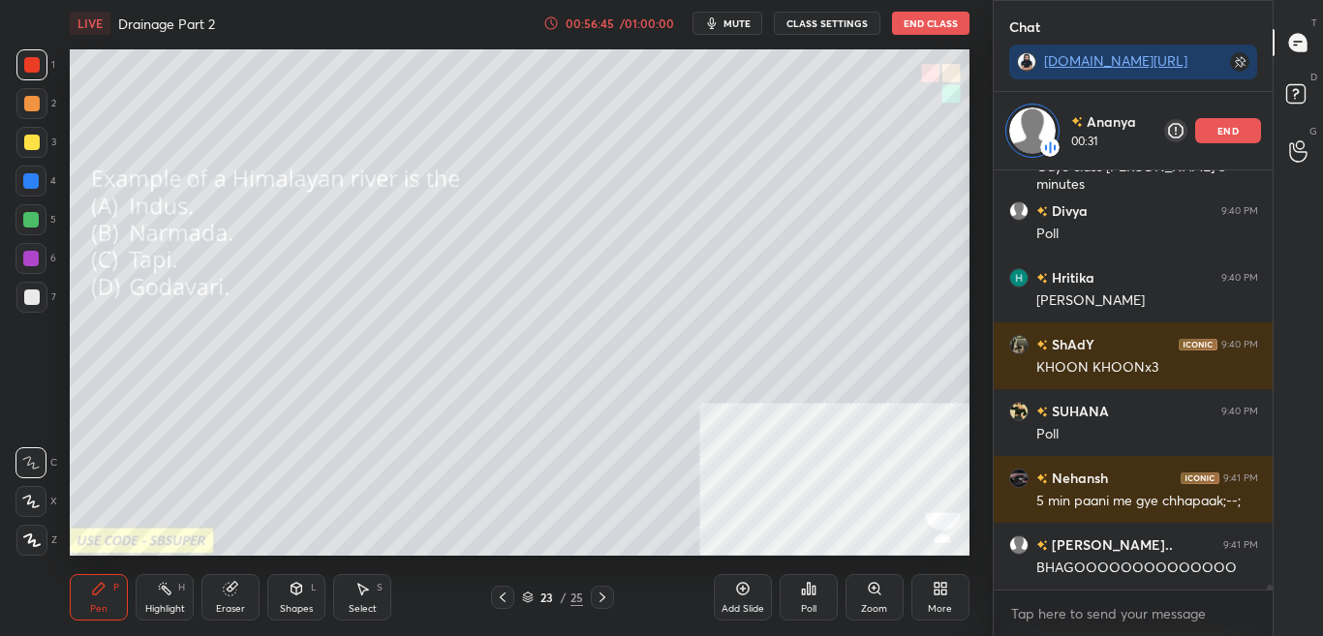
click at [804, 530] on div "LIVE Drainage Part 2 00:56:45 / 01:00:00 mute CLASS SETTINGS End Class Setting …" at bounding box center [519, 318] width 915 height 636
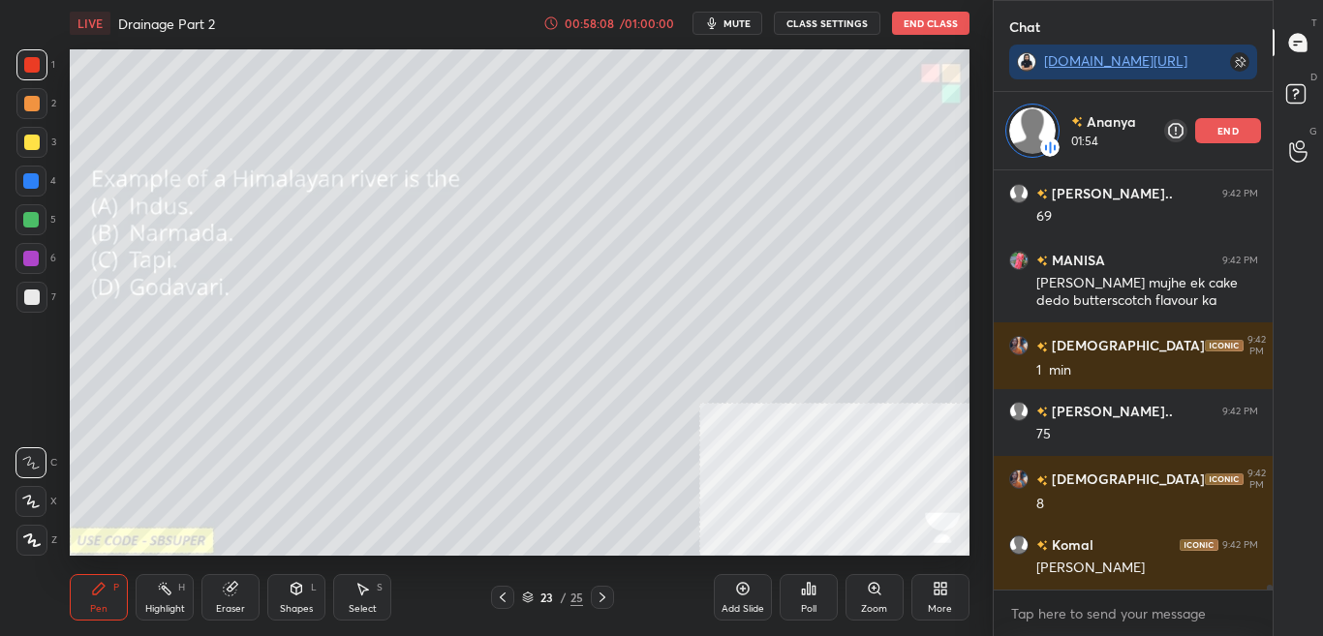
scroll to position [37373, 0]
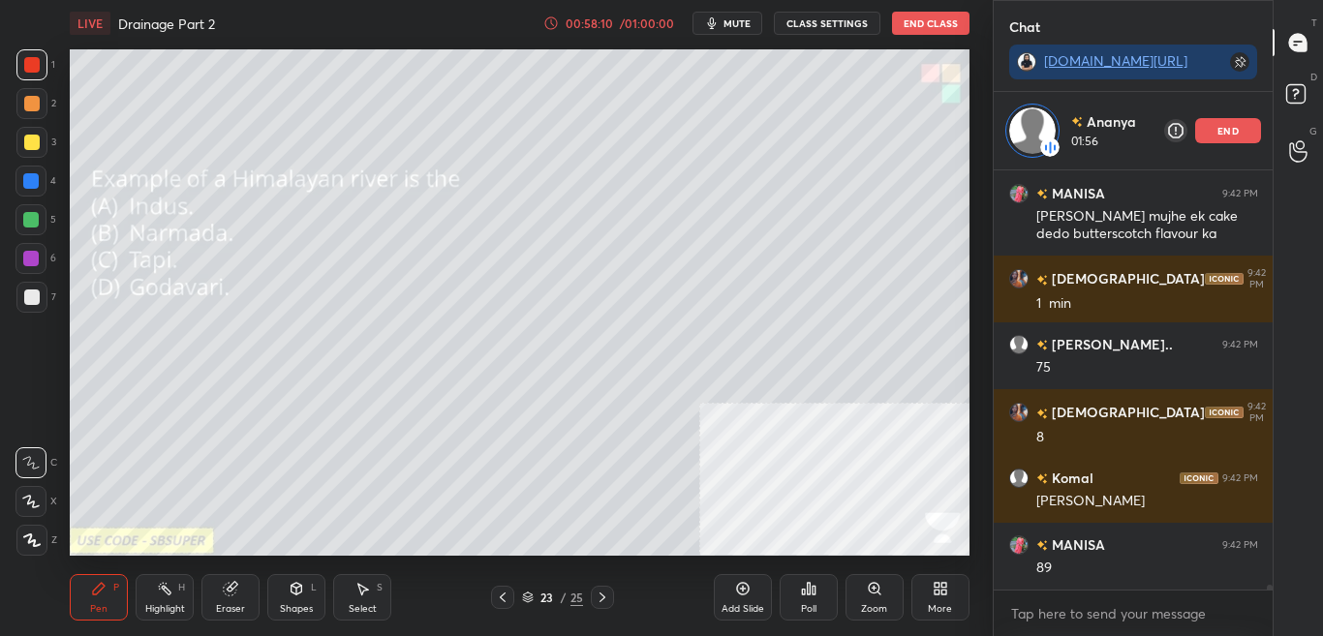
click at [247, 597] on div "Eraser" at bounding box center [230, 597] width 58 height 46
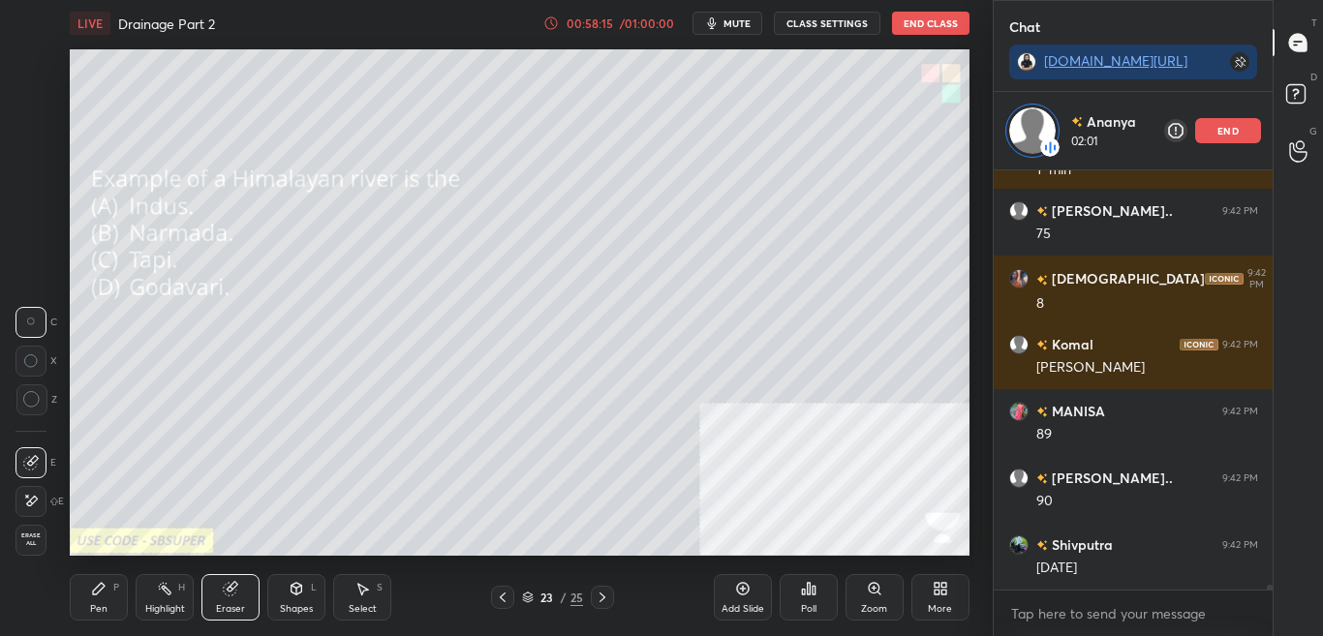
scroll to position [37573, 0]
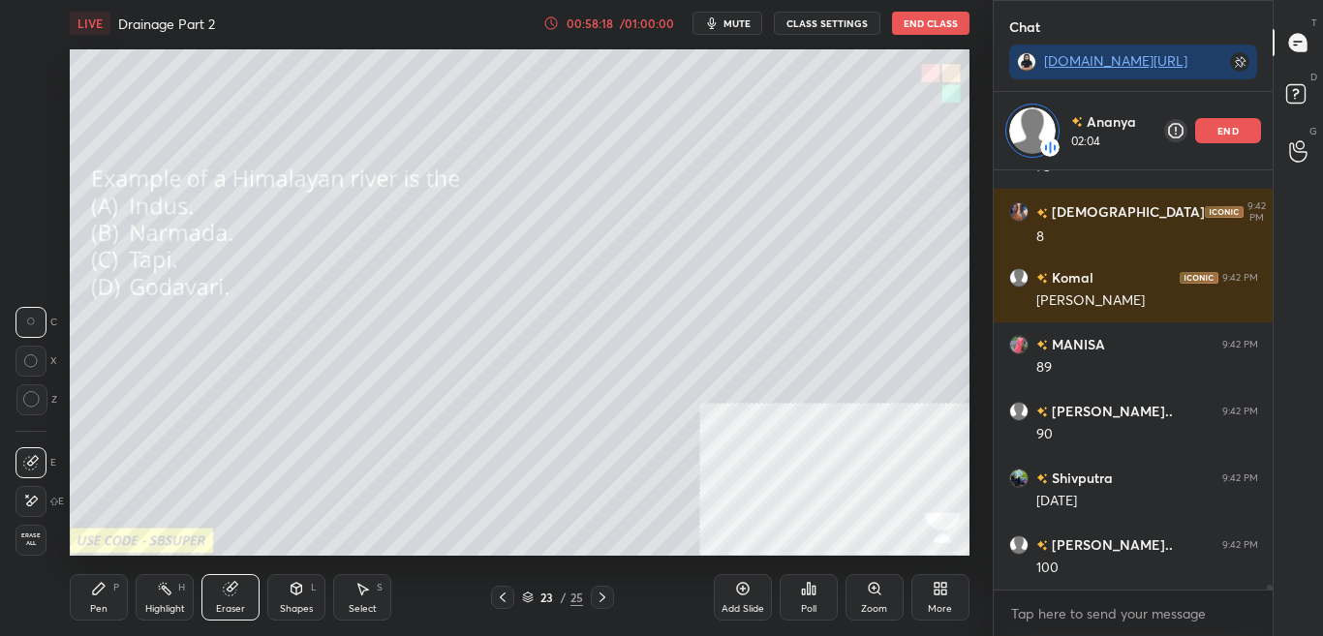
drag, startPoint x: 100, startPoint y: 606, endPoint x: 174, endPoint y: 559, distance: 88.4
click at [101, 606] on div "Pen" at bounding box center [98, 609] width 17 height 10
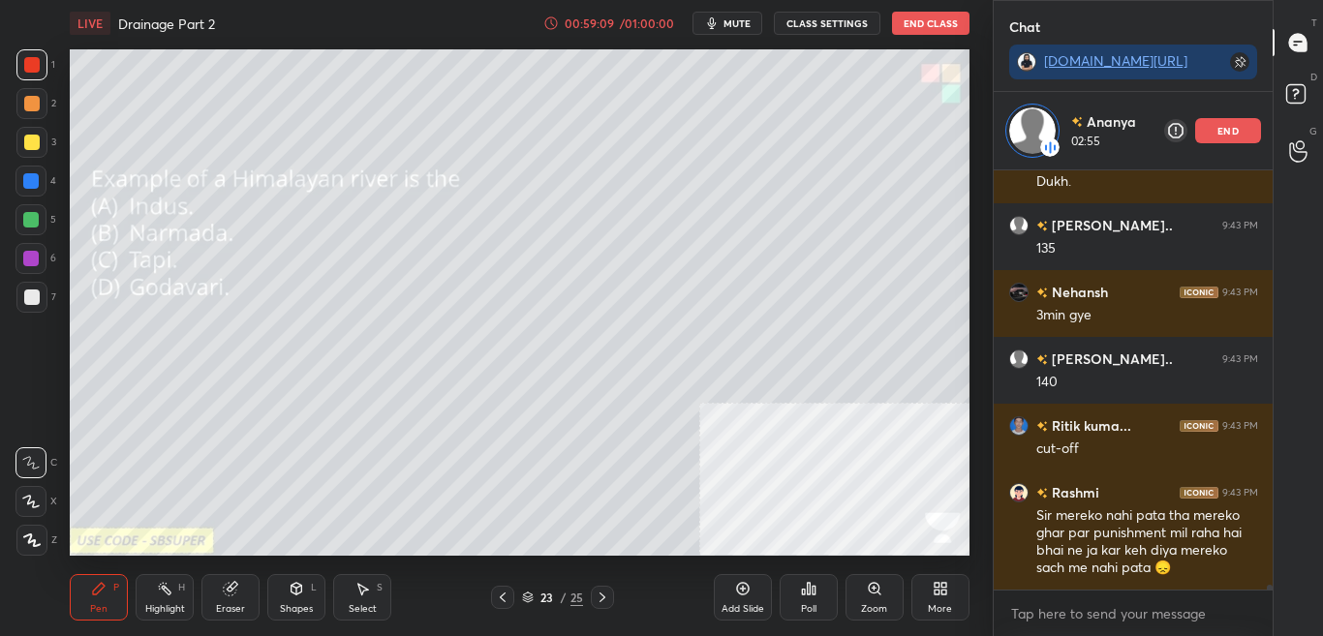
scroll to position [39048, 0]
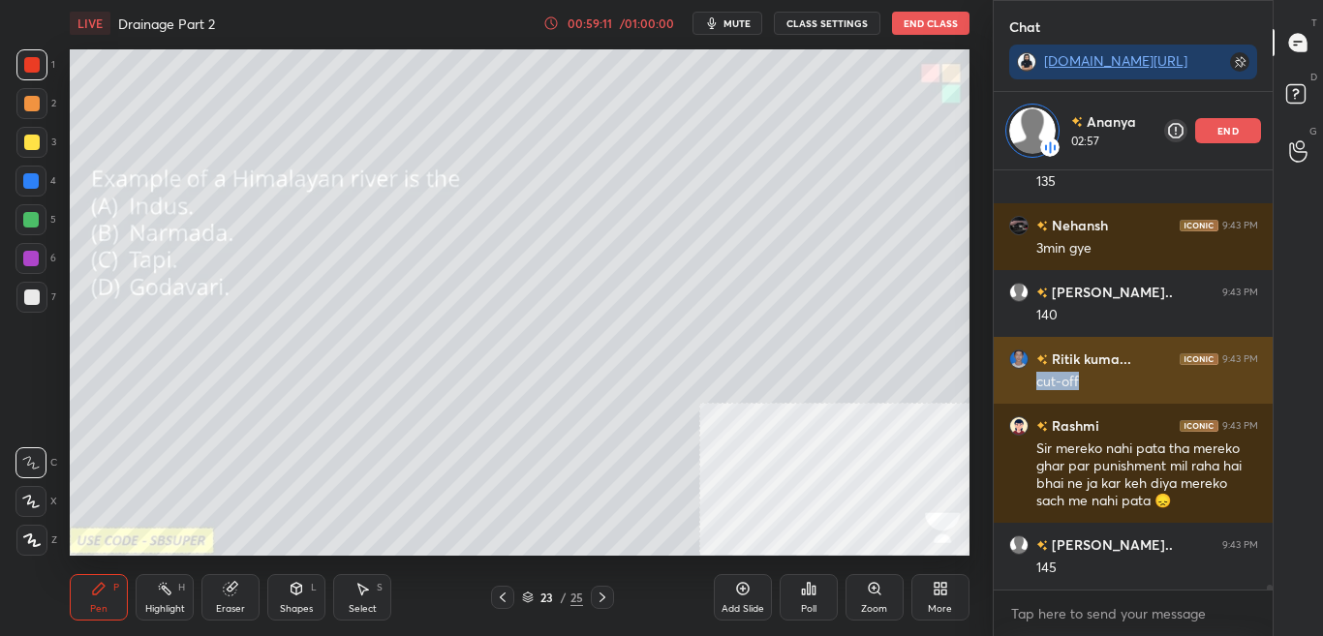
drag, startPoint x: 1032, startPoint y: 382, endPoint x: 1087, endPoint y: 382, distance: 55.2
click at [1087, 382] on div "Ritik kuma... 9:43 PM cut-off" at bounding box center [1133, 370] width 280 height 67
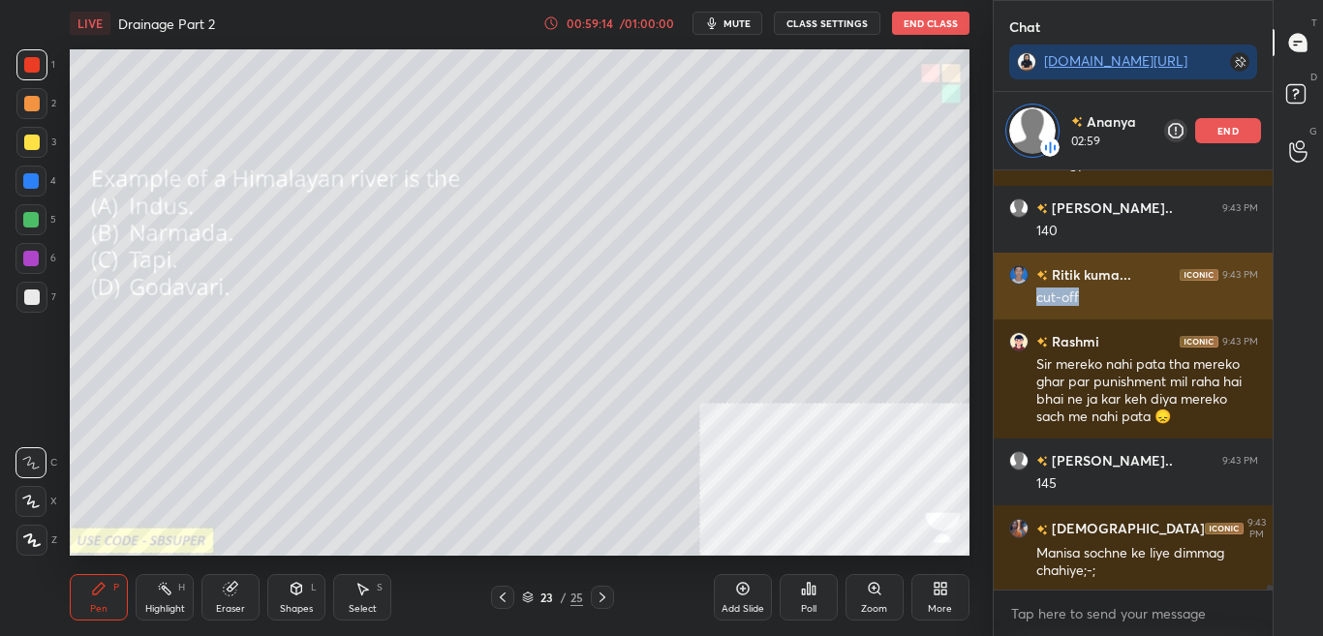
scroll to position [39199, 0]
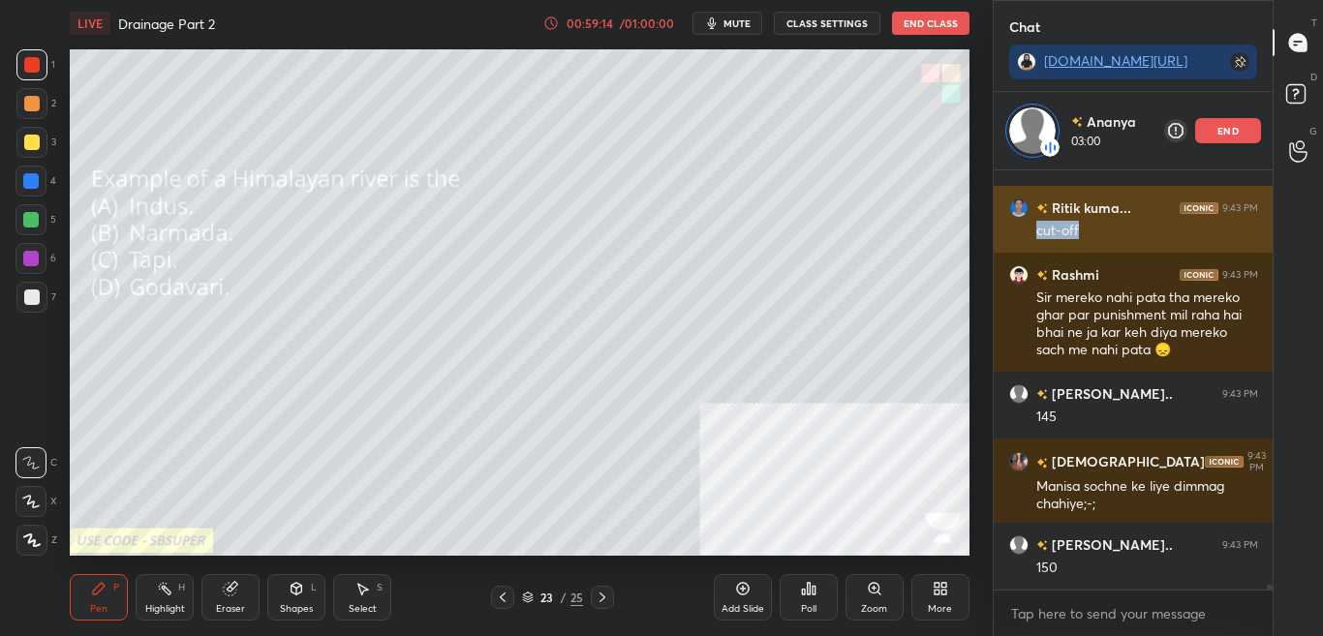
copy div "cut-off"
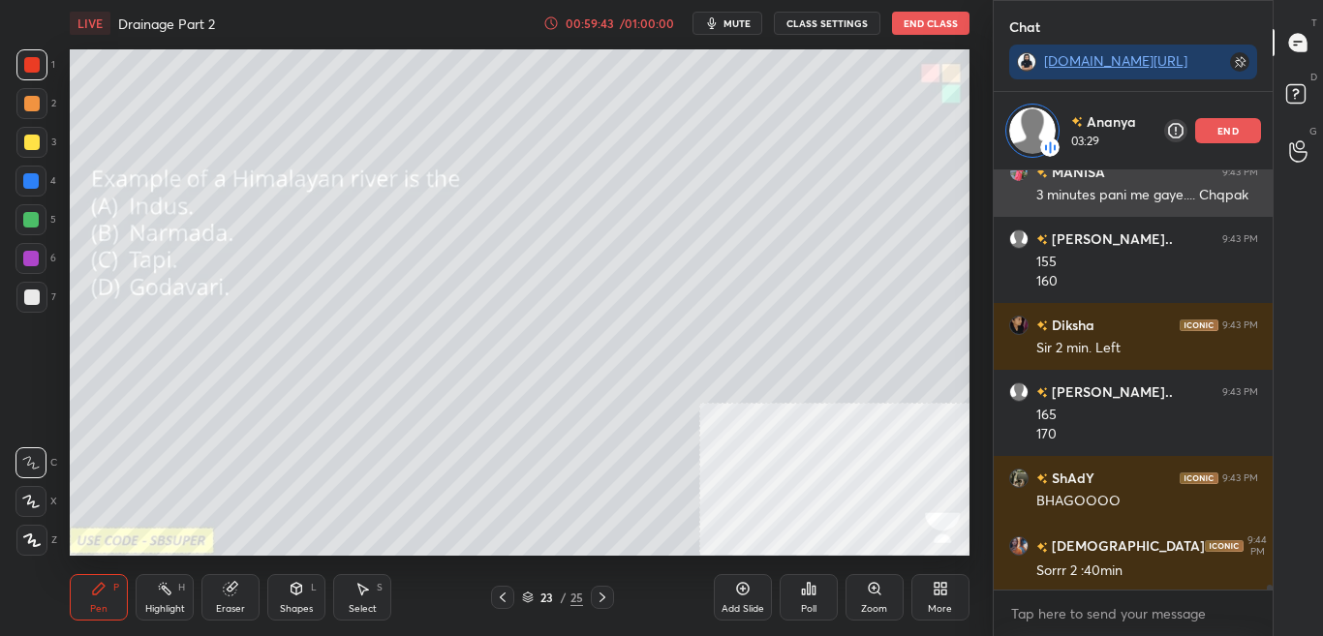
scroll to position [39705, 0]
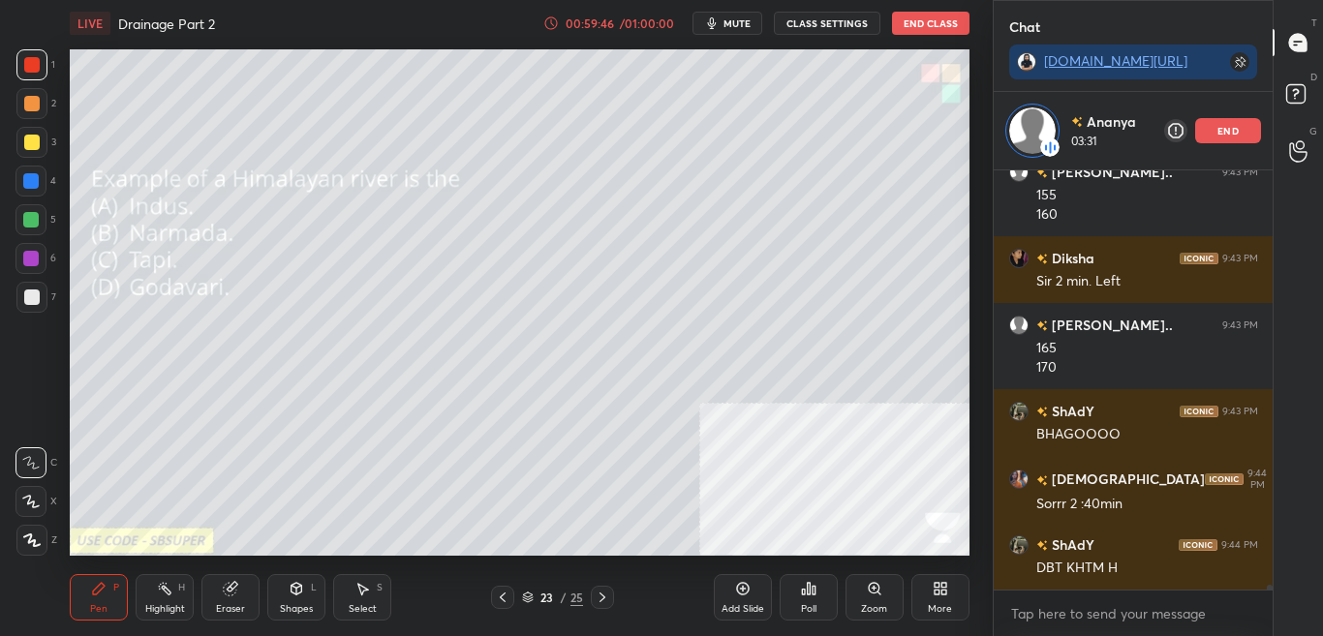
click at [726, 596] on div "Add Slide" at bounding box center [743, 597] width 58 height 46
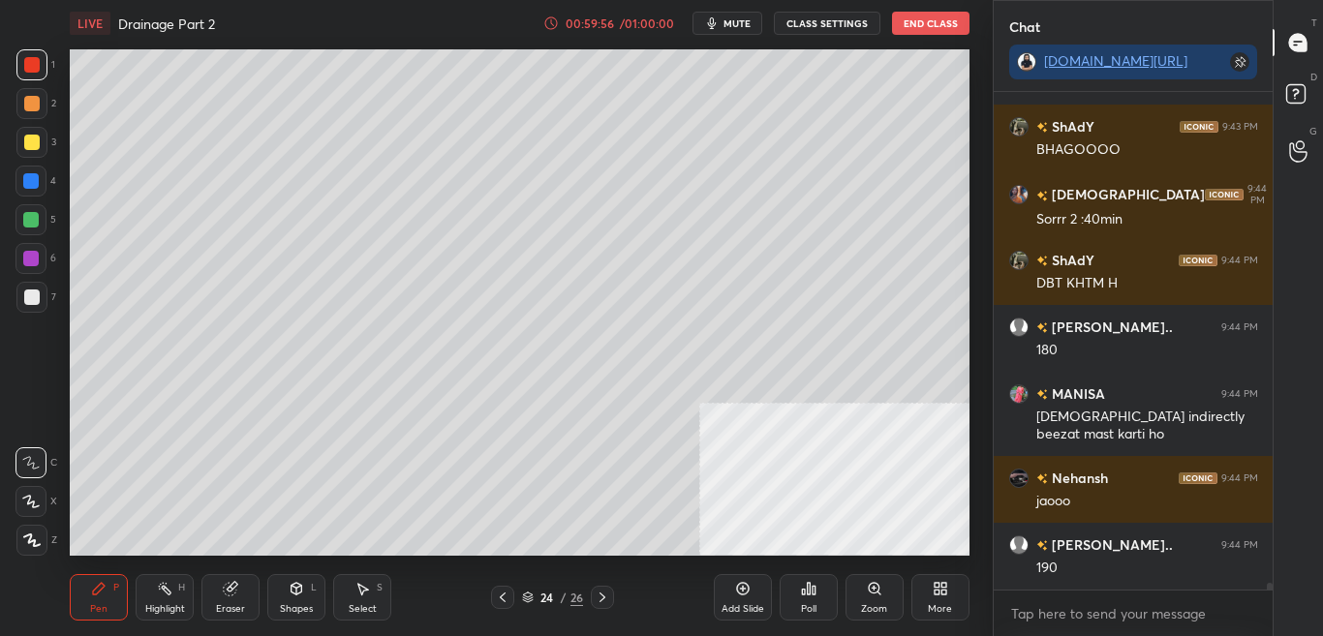
scroll to position [36948, 0]
click at [807, 604] on div "Poll" at bounding box center [808, 609] width 15 height 10
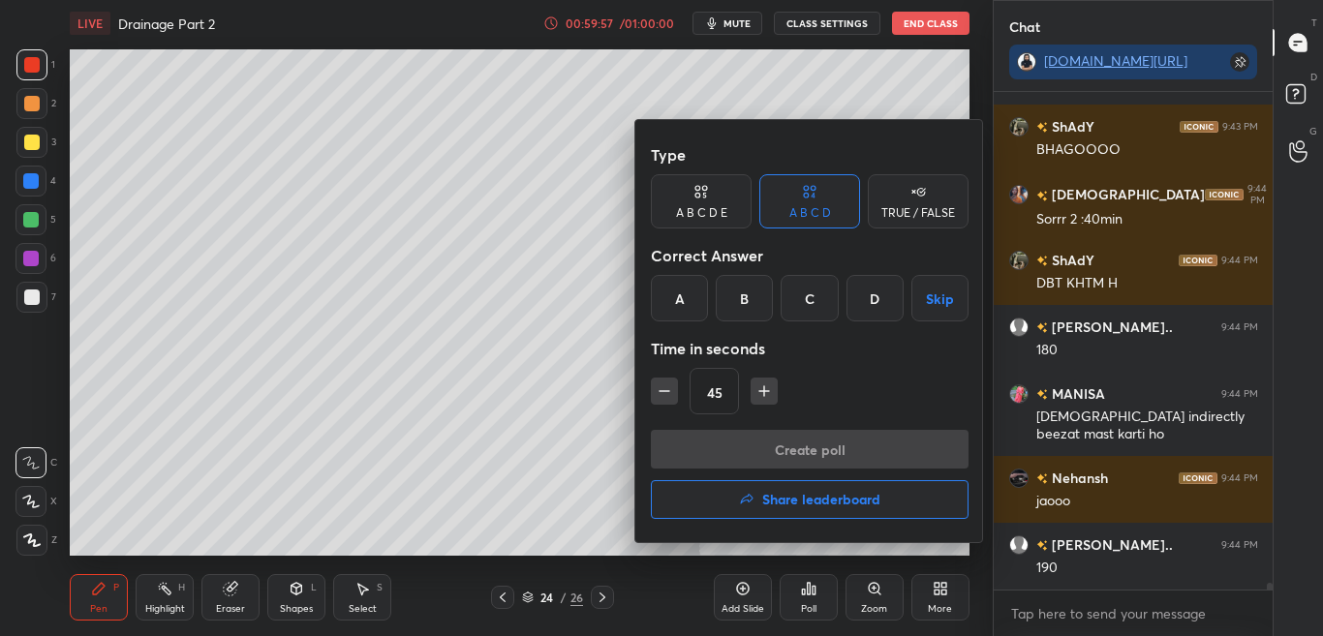
click at [815, 517] on button "Share leaderboard" at bounding box center [810, 499] width 318 height 39
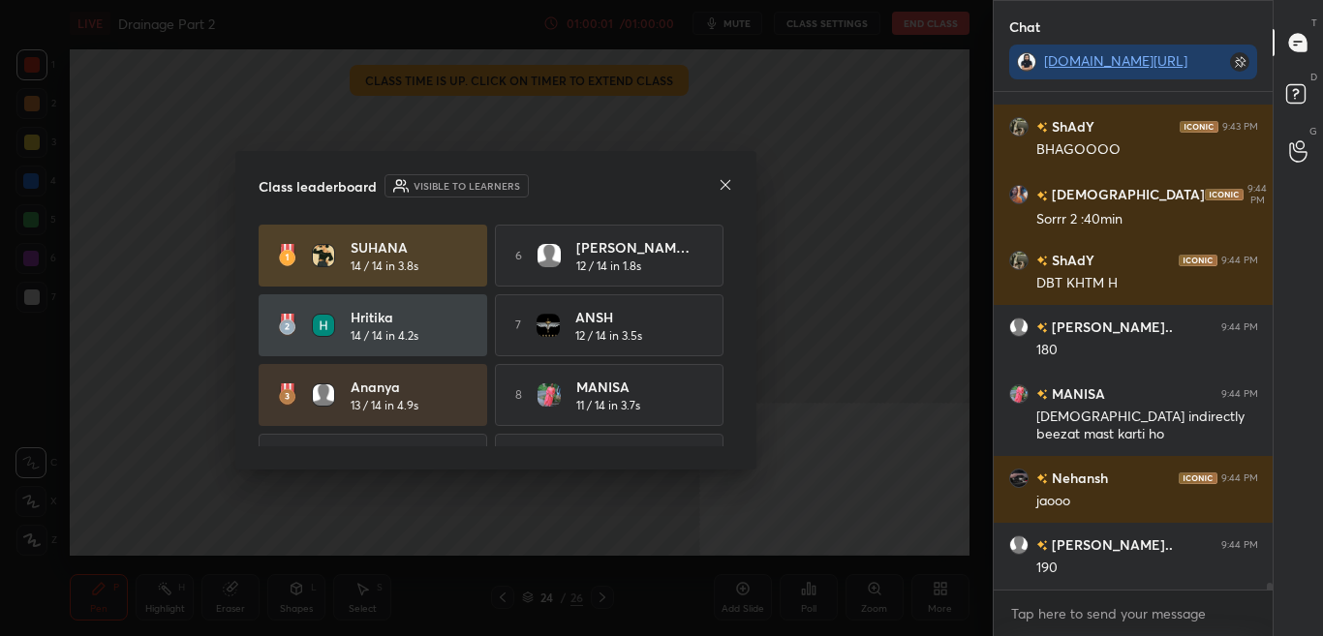
drag, startPoint x: 725, startPoint y: 315, endPoint x: 724, endPoint y: 361, distance: 46.5
click at [725, 365] on div "SUHANA 14 / 14 in 3.8s 6 Divyansh D... 12 / 14 in 1.8s Hritika 14 / 14 in 4.2s …" at bounding box center [496, 395] width 474 height 341
drag, startPoint x: 728, startPoint y: 356, endPoint x: 730, endPoint y: 378, distance: 21.4
click at [730, 378] on div "SUHANA 14 / 14 in 3.8s 6 Divyansh D... 12 / 14 in 1.8s Hritika 14 / 14 in 4.2s …" at bounding box center [496, 336] width 474 height 222
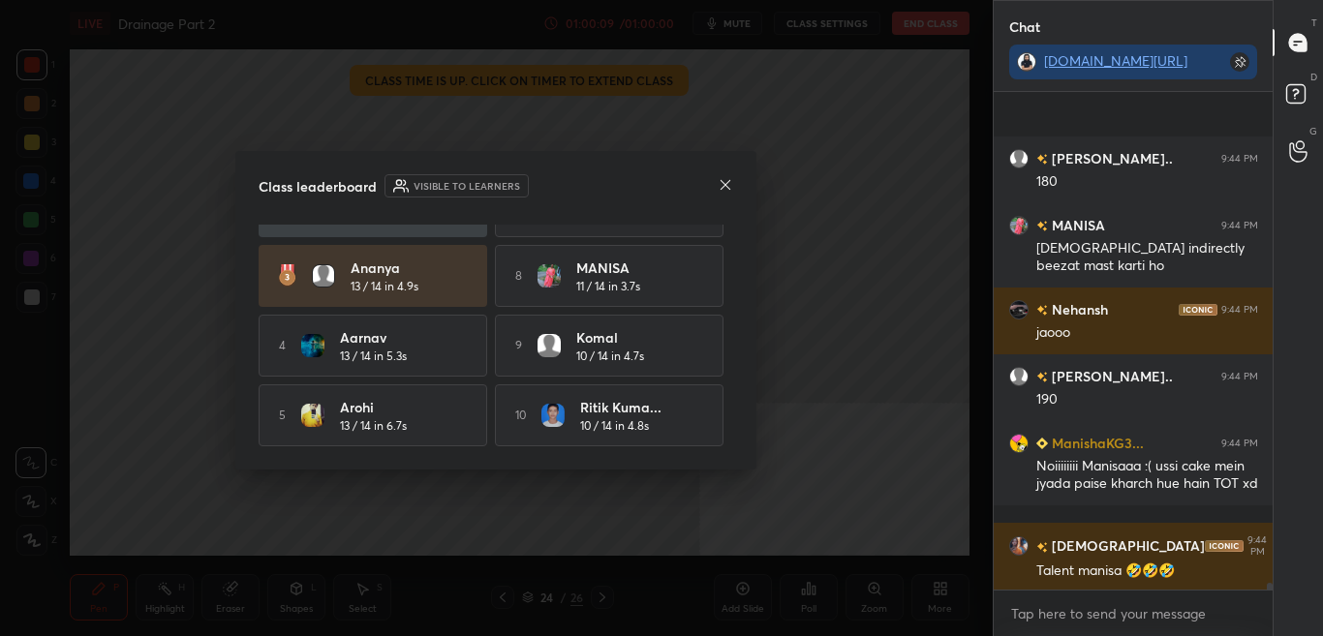
scroll to position [37268, 0]
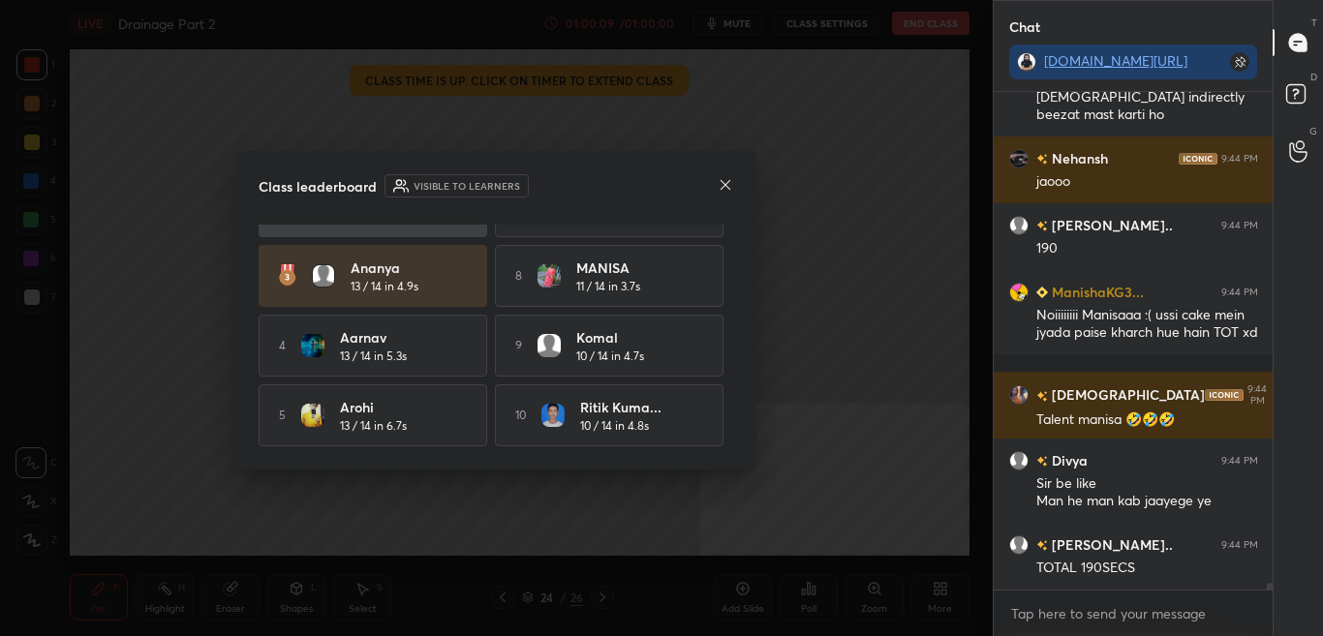
click at [727, 177] on icon at bounding box center [725, 184] width 15 height 15
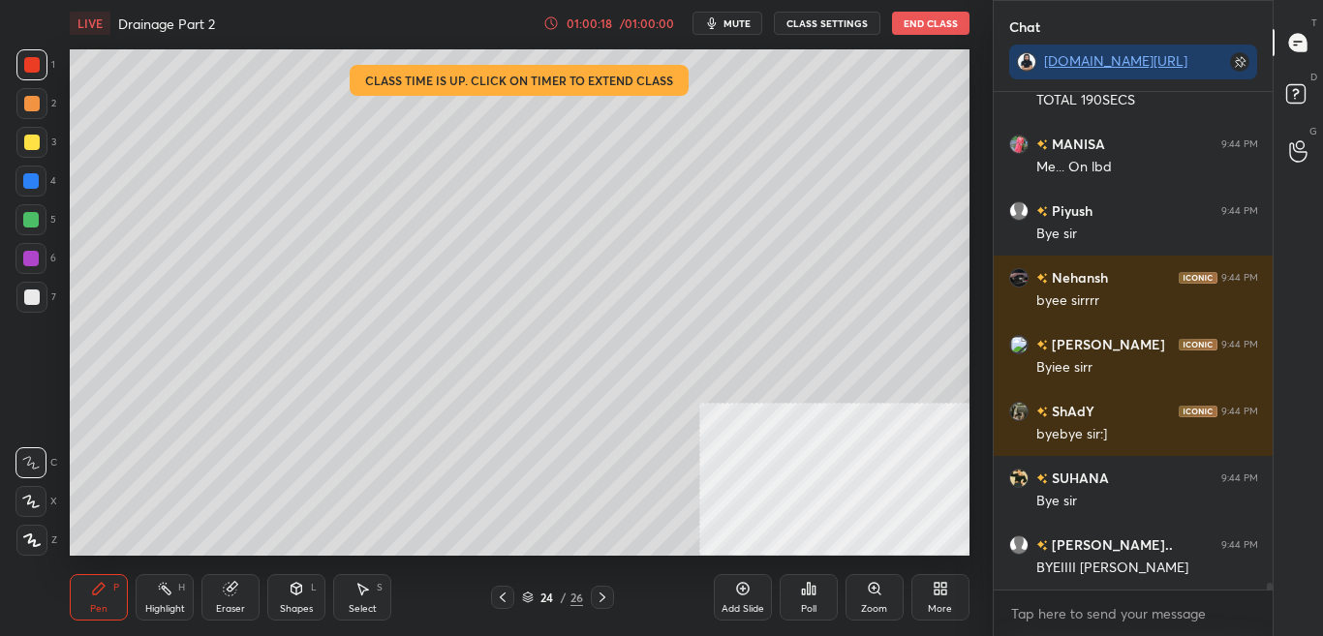
scroll to position [37802, 0]
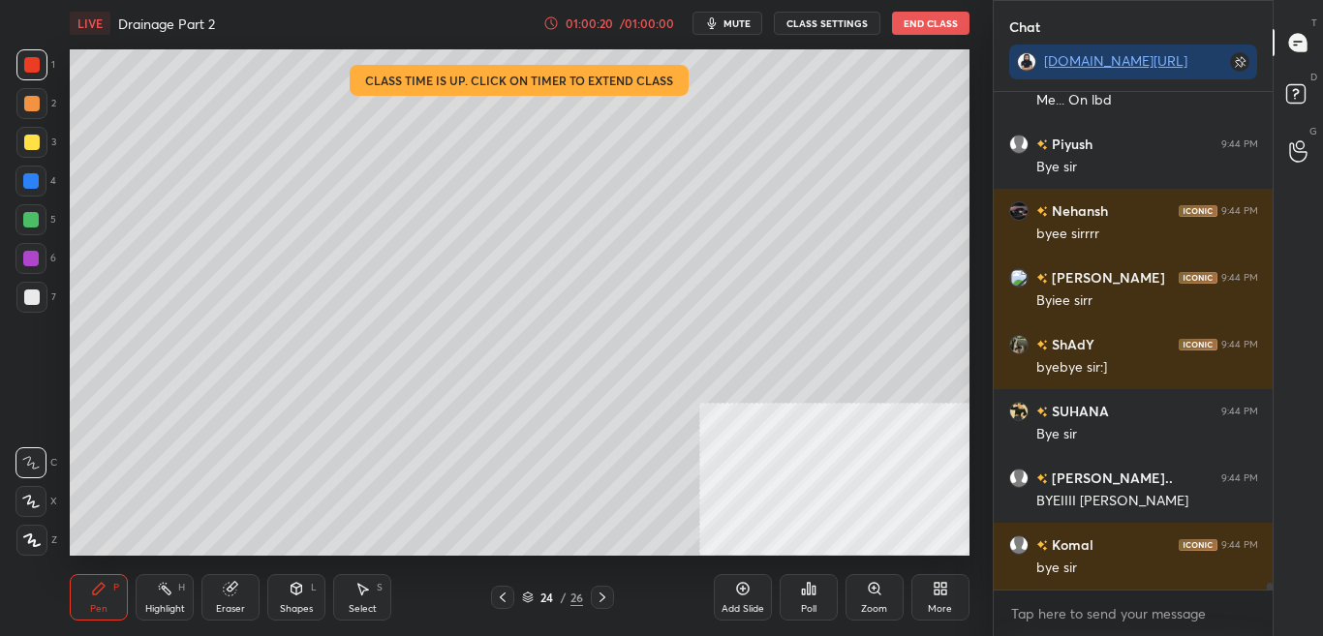
click at [940, 21] on button "End Class" at bounding box center [930, 23] width 77 height 23
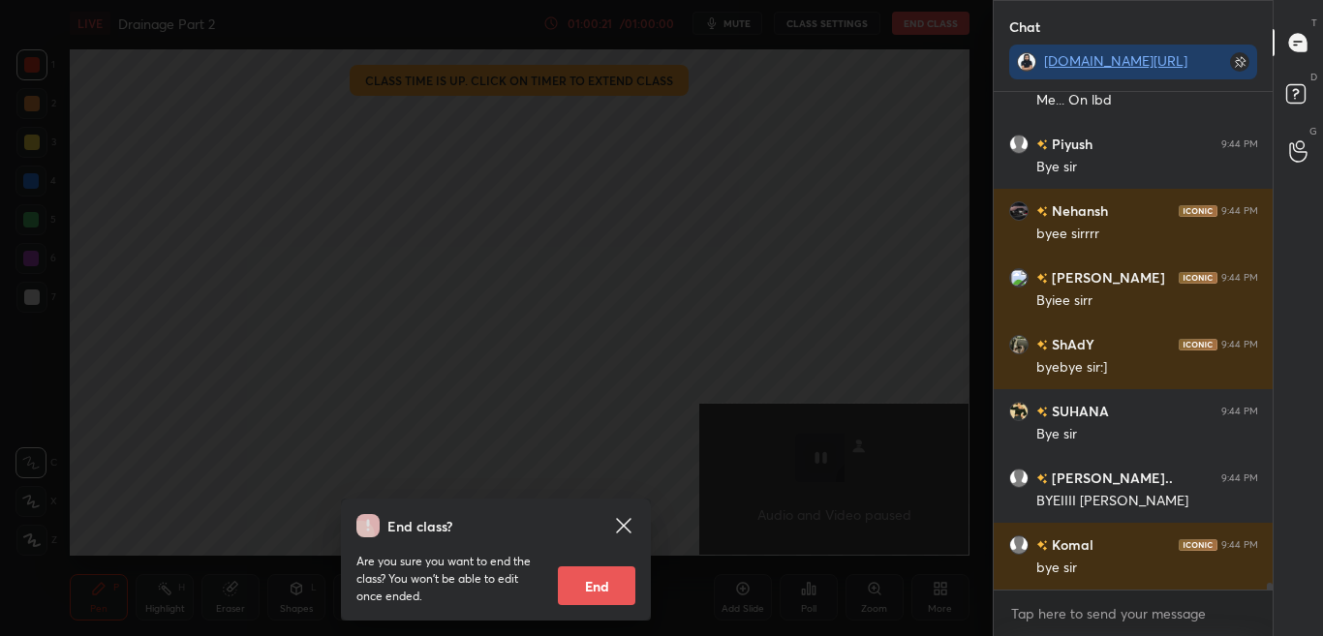
scroll to position [37887, 0]
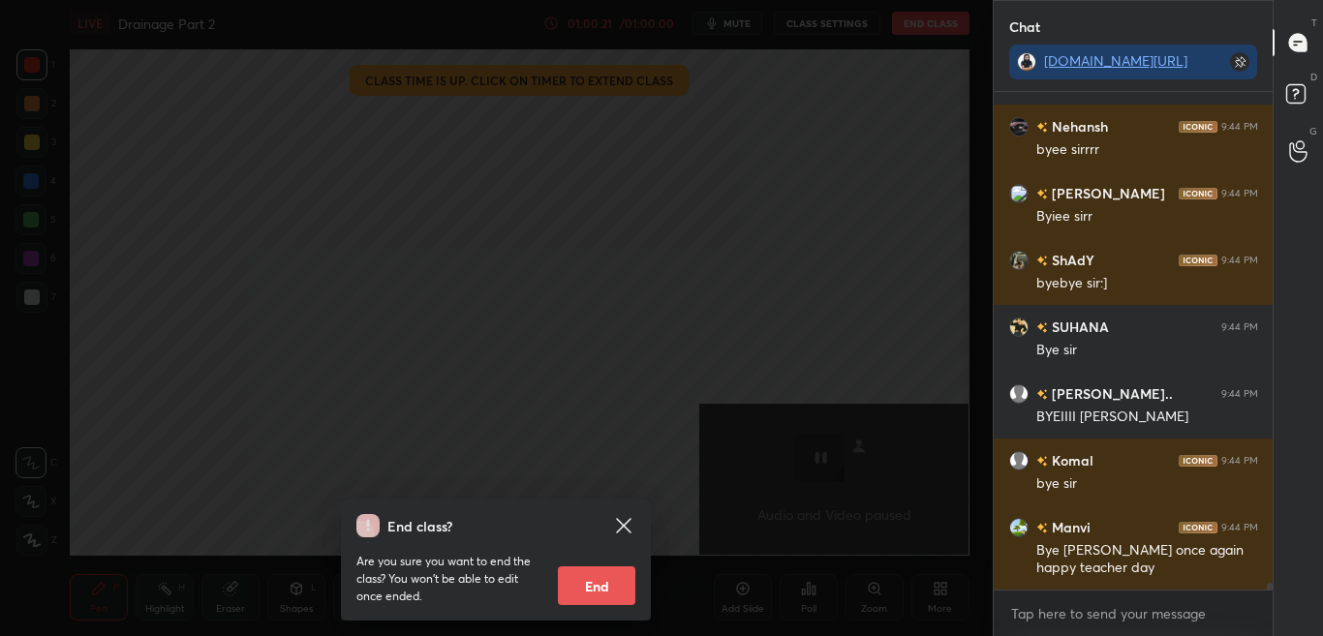
click at [621, 580] on button "End" at bounding box center [596, 585] width 77 height 39
type textarea "x"
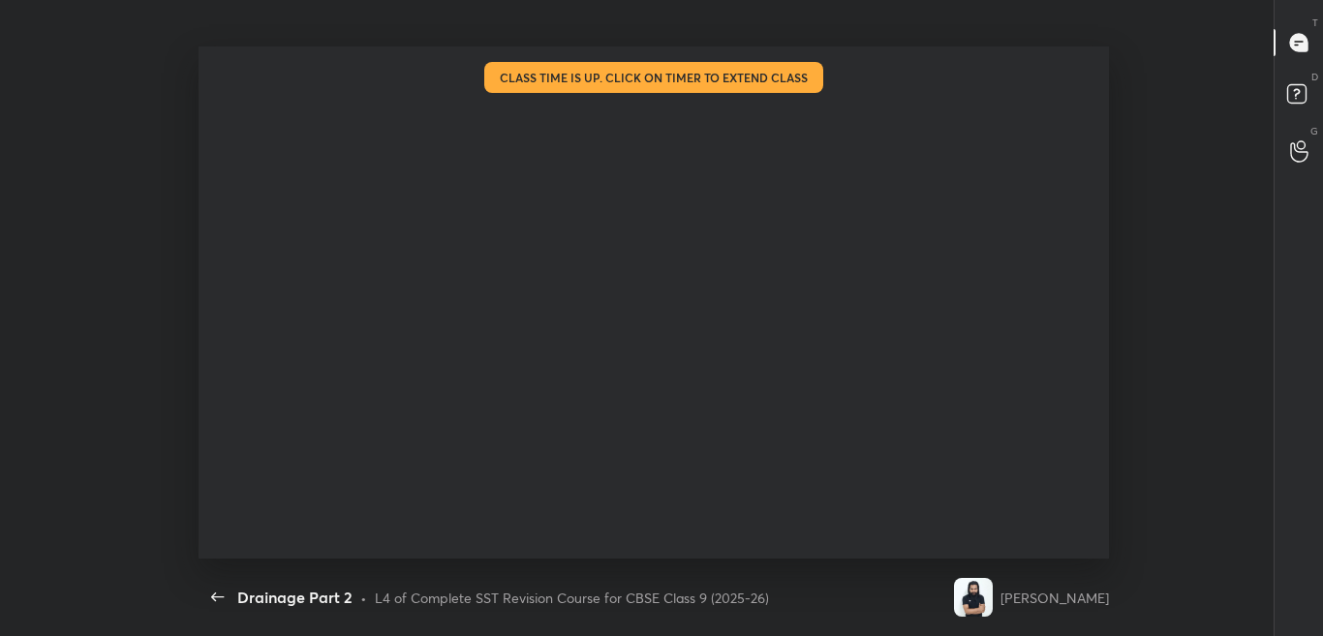
scroll to position [96318, 95707]
